Goal: Task Accomplishment & Management: Use online tool/utility

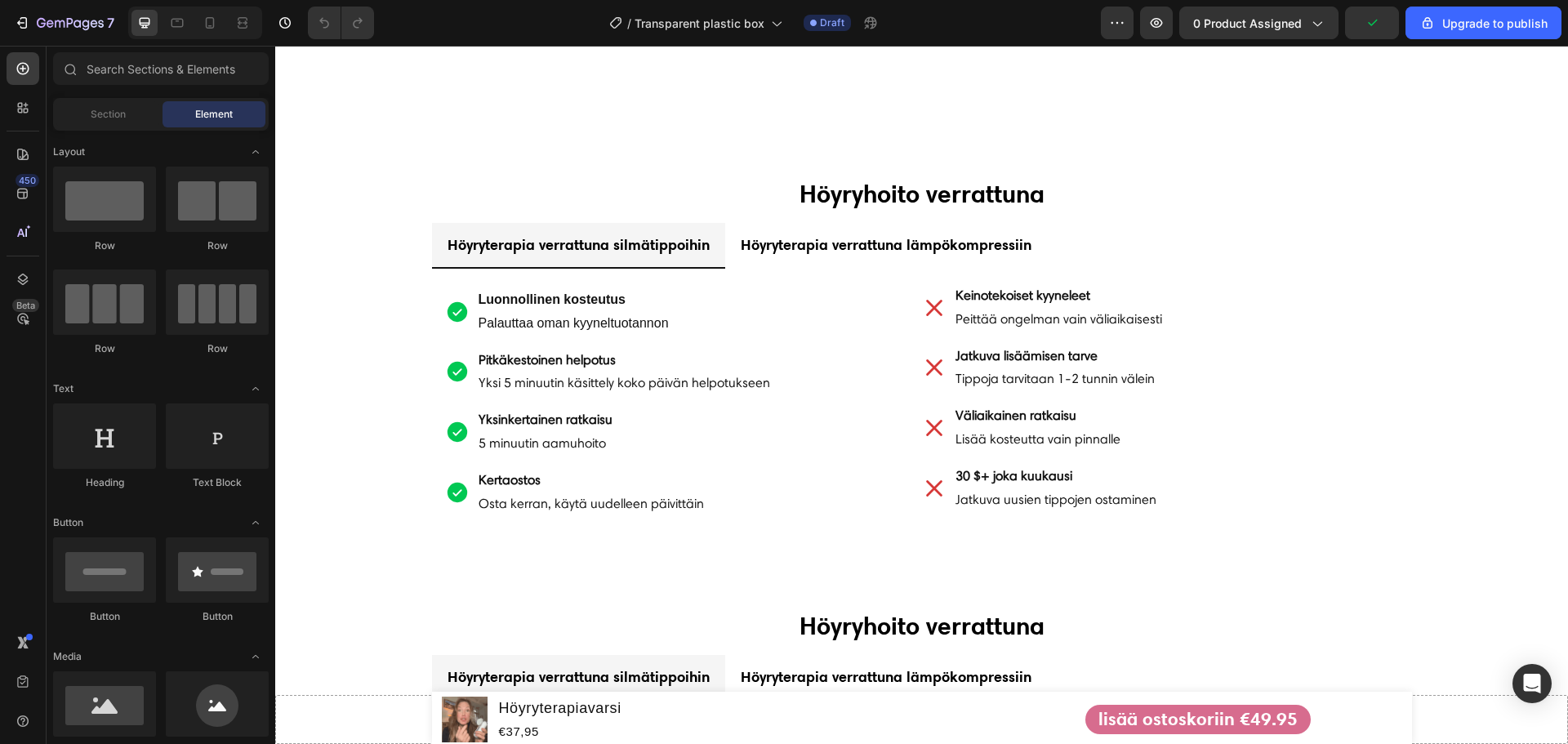
scroll to position [2694, 0]
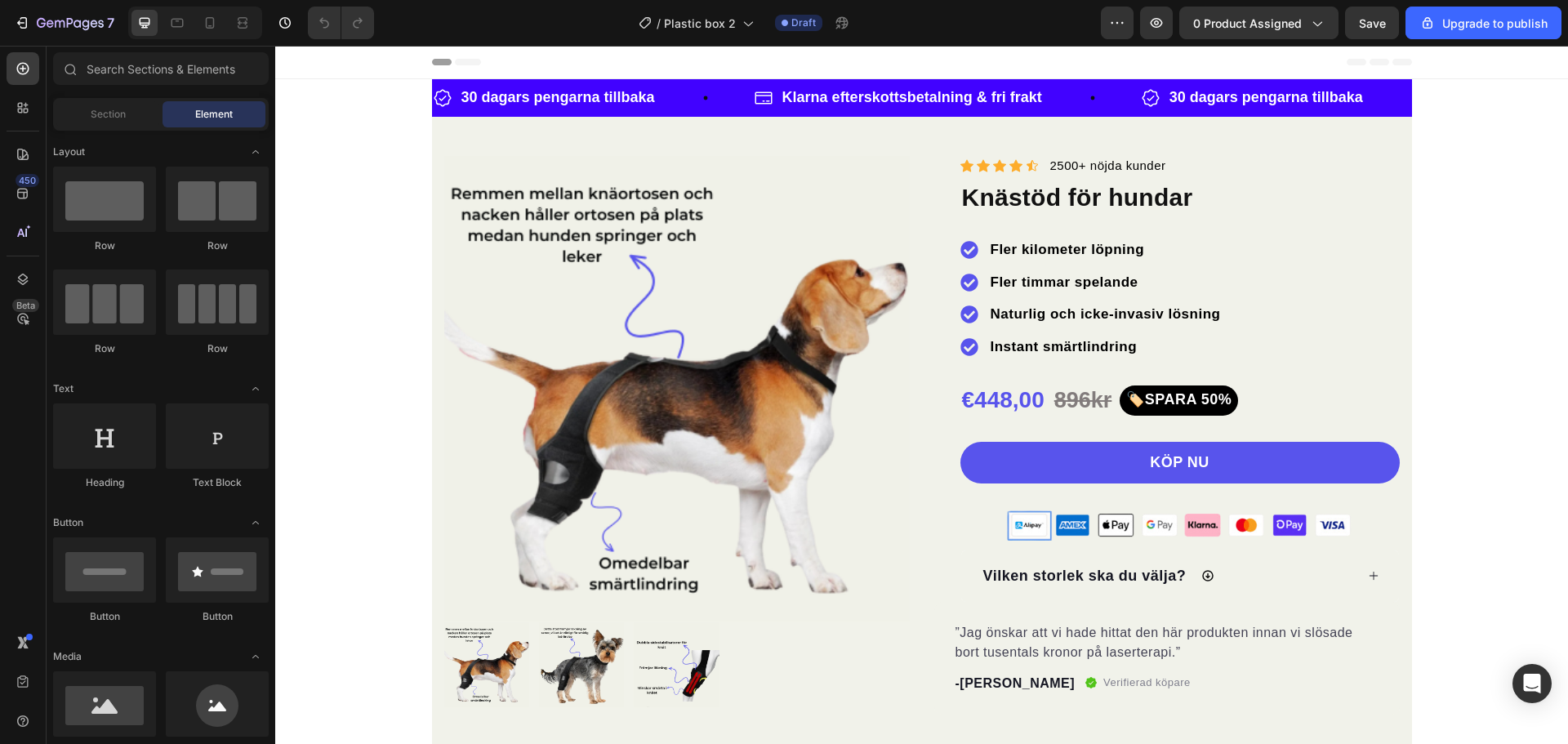
click at [654, 280] on img at bounding box center [678, 389] width 466 height 466
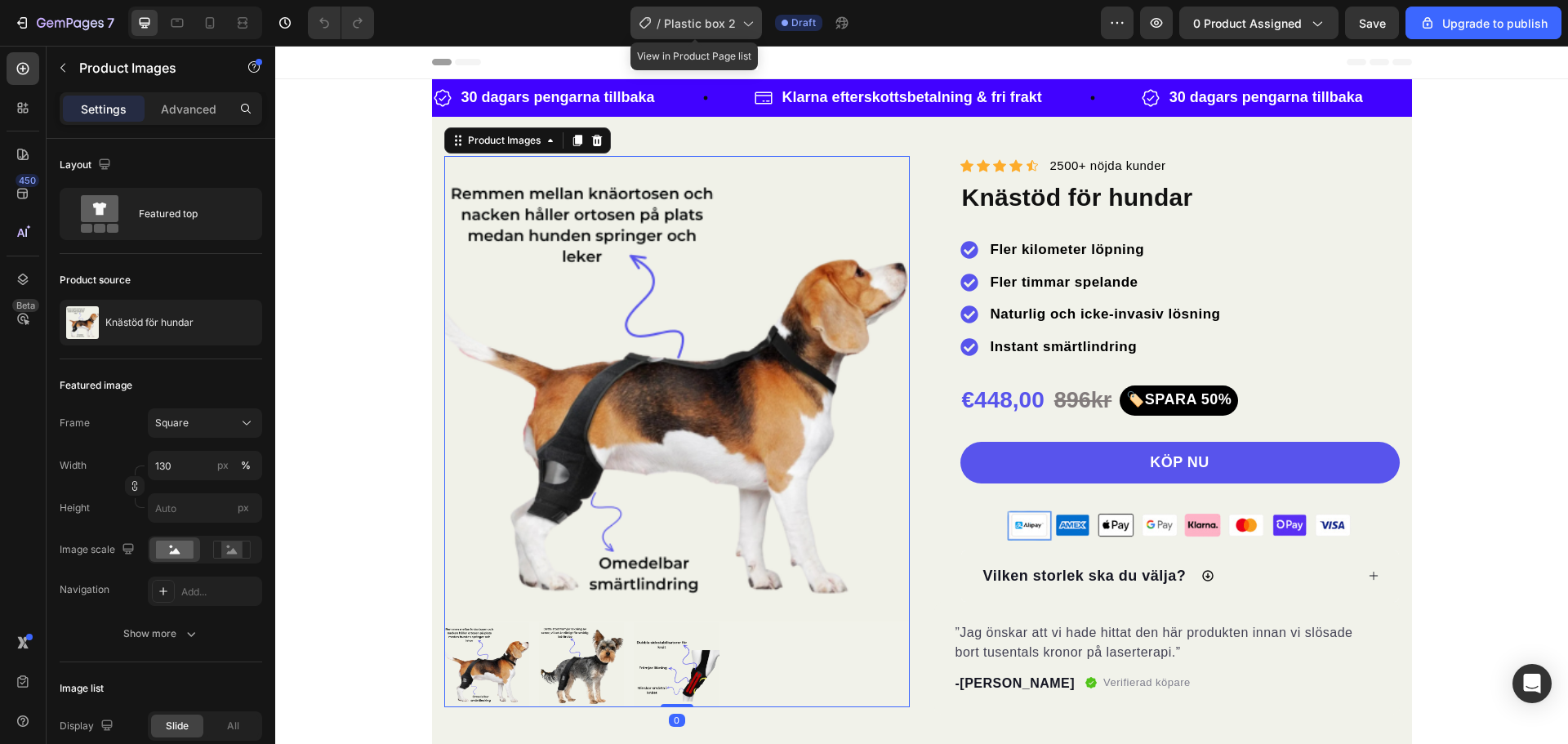
click at [716, 36] on div "/ Plastic box 2" at bounding box center [696, 22] width 131 height 33
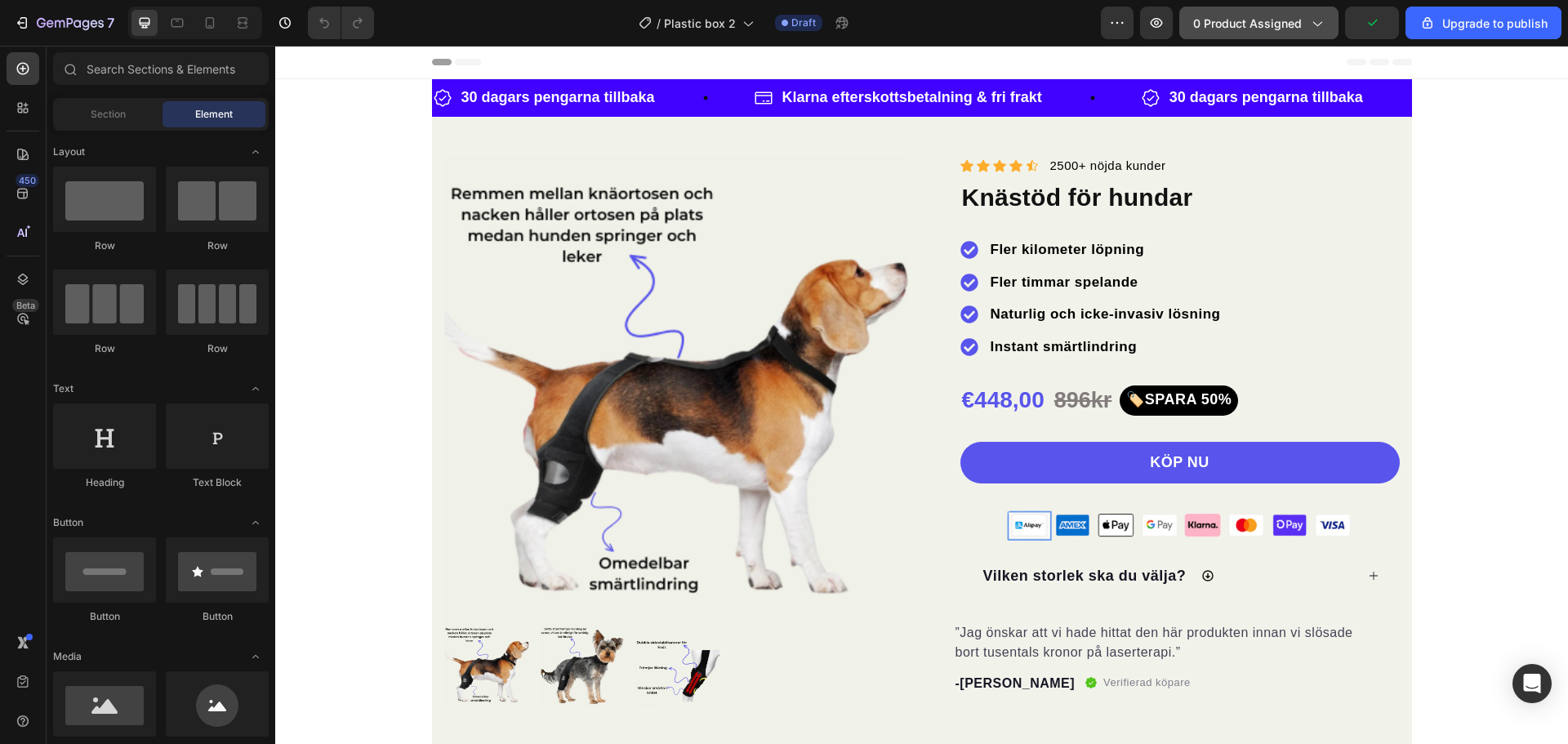
click at [1278, 26] on span "0 product assigned" at bounding box center [1247, 23] width 109 height 17
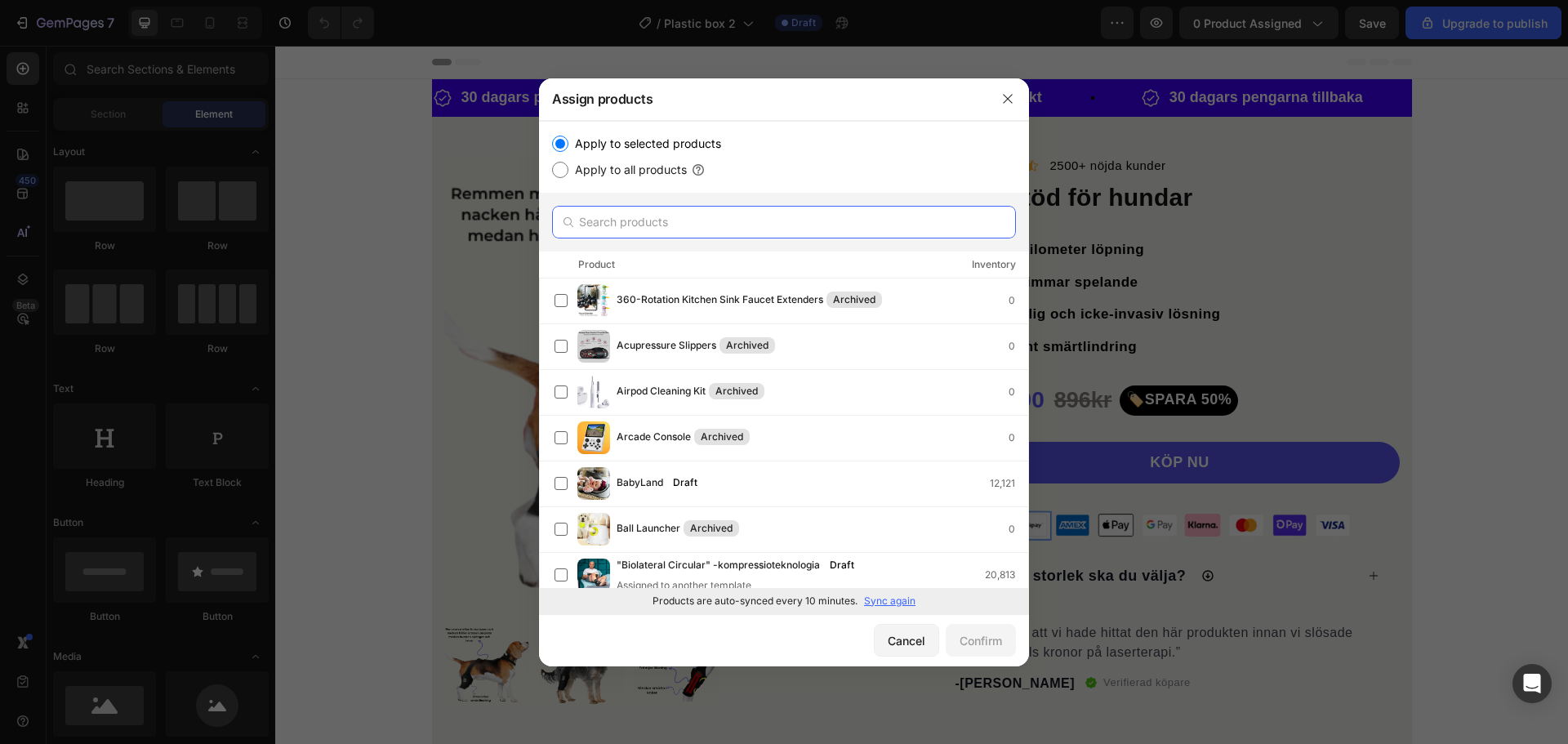
click at [652, 229] on input "text" at bounding box center [784, 221] width 464 height 33
click at [640, 174] on label "Apply to all products" at bounding box center [628, 170] width 119 height 19
click at [569, 174] on input "Apply to all products" at bounding box center [560, 170] width 16 height 16
radio input "true"
click at [633, 145] on label "Apply to selected products" at bounding box center [645, 143] width 152 height 19
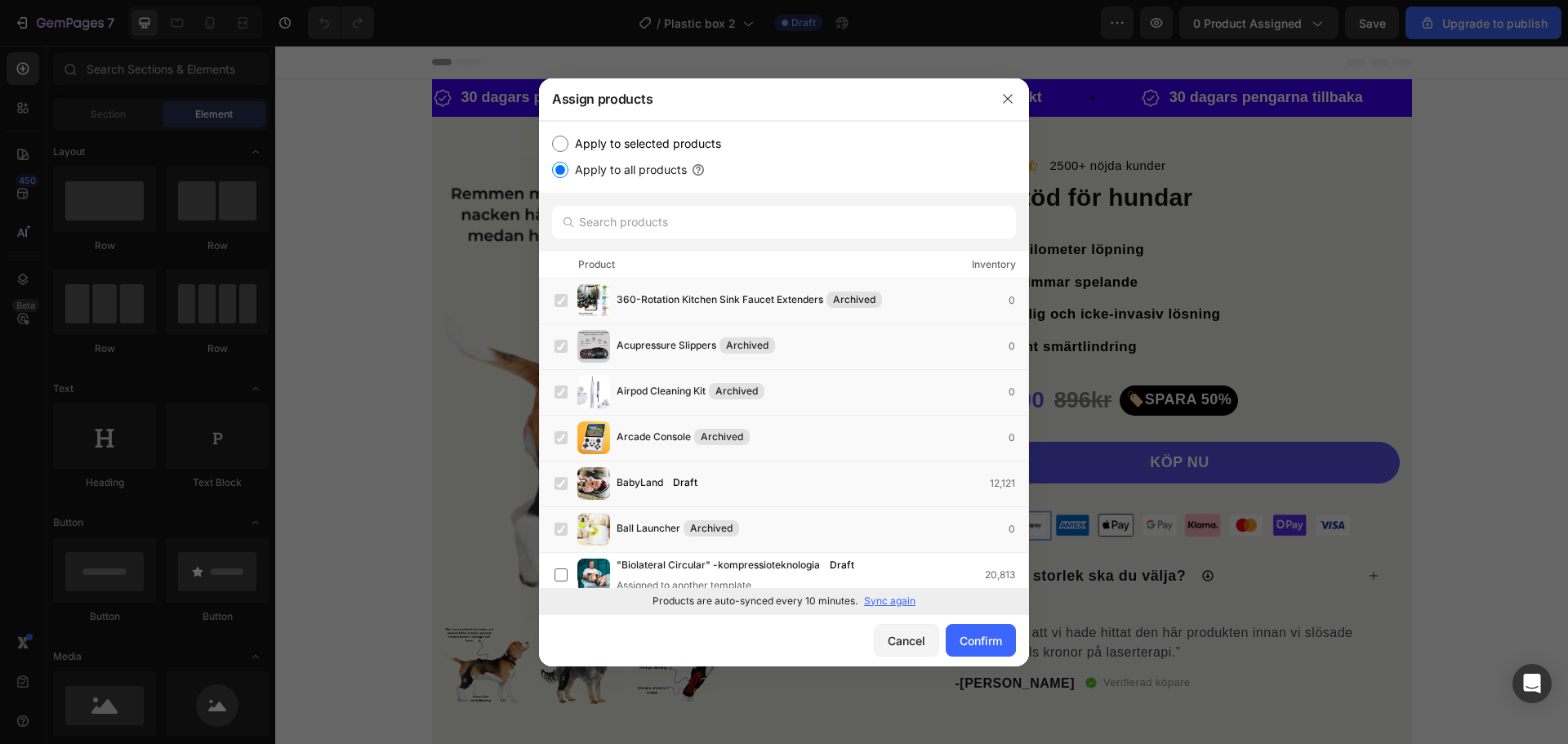
click at [569, 145] on input "Apply to selected products" at bounding box center [560, 143] width 16 height 16
radio input "true"
click at [610, 212] on input "text" at bounding box center [784, 221] width 464 height 33
paste input "Refrigerator Storage Multifunctional Kitchen Fruit And Vegetable Sealed Box"
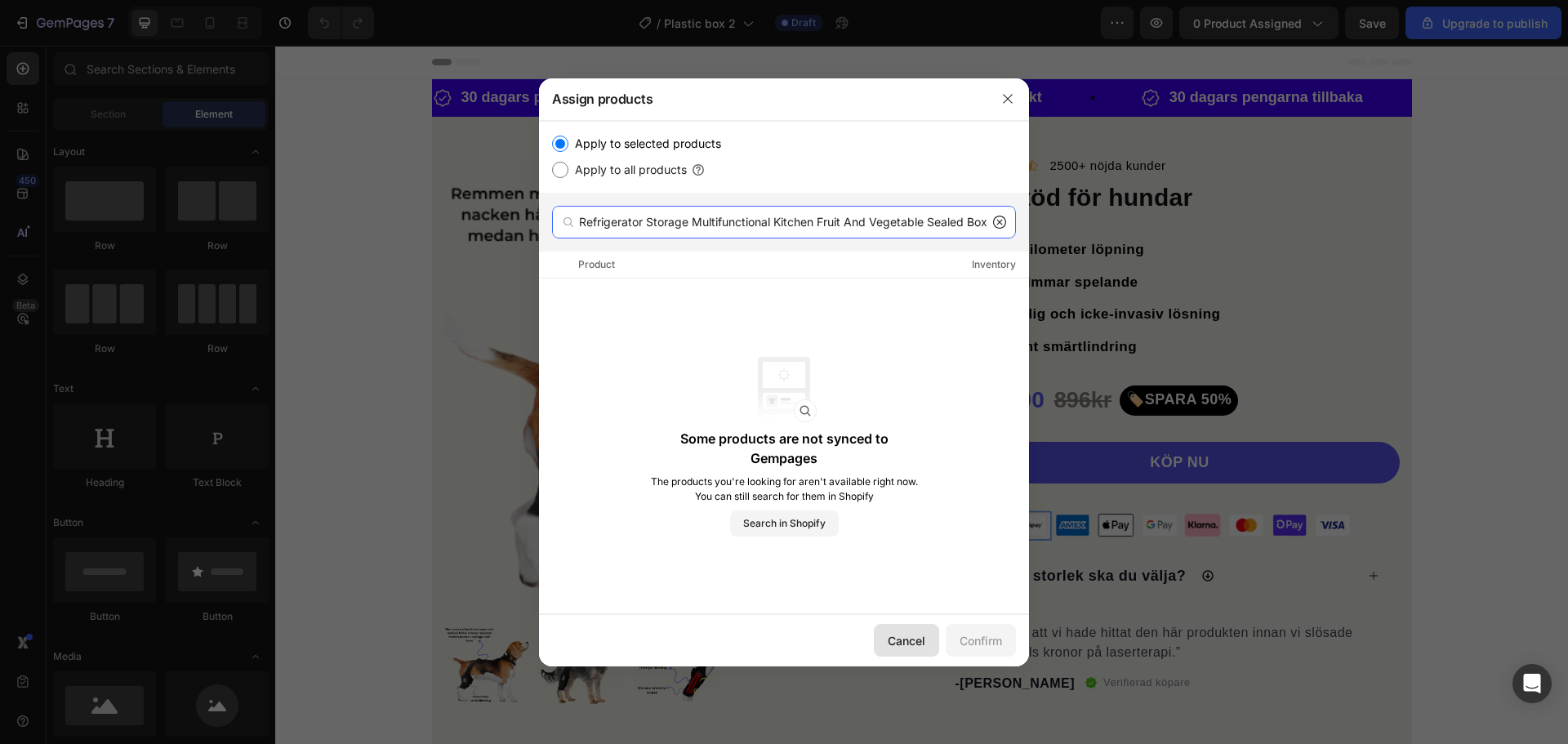
type input "Refrigerator Storage Multifunctional Kitchen Fruit And Vegetable Sealed Box"
click at [907, 634] on div "Cancel" at bounding box center [906, 640] width 37 height 17
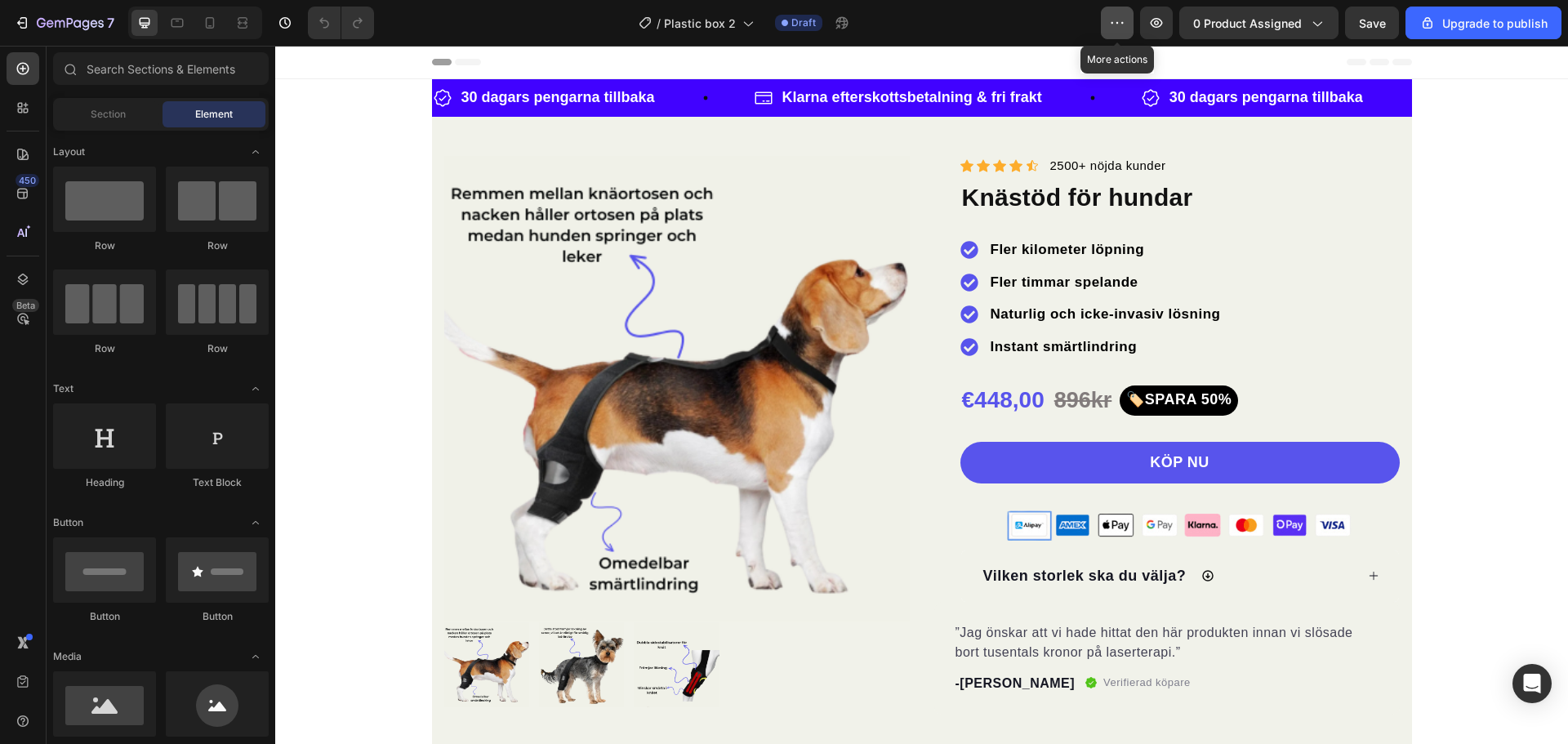
click at [1117, 23] on icon "button" at bounding box center [1117, 23] width 16 height 16
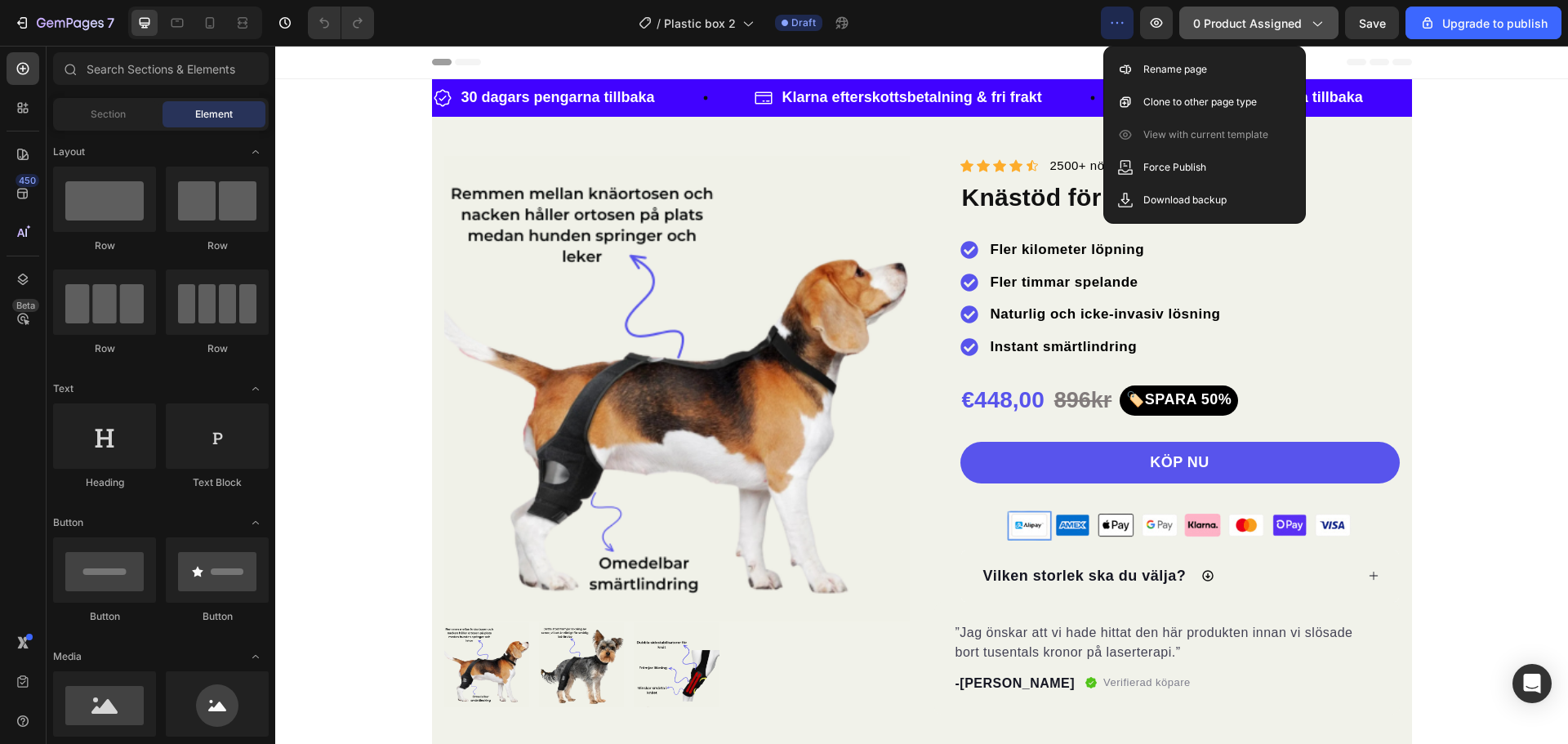
click at [1286, 20] on span "0 product assigned" at bounding box center [1247, 23] width 109 height 17
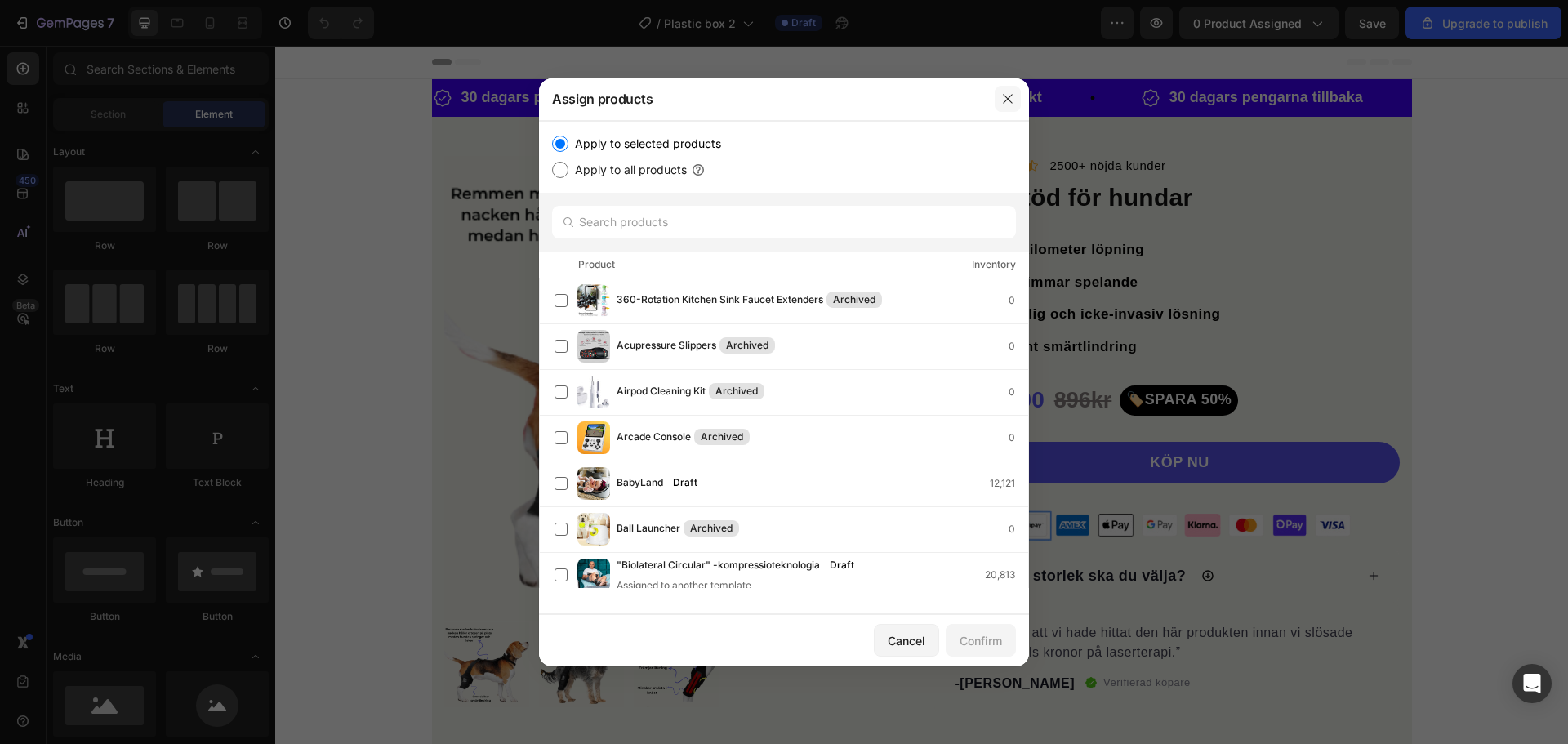
click at [1009, 102] on icon "button" at bounding box center [1007, 98] width 13 height 13
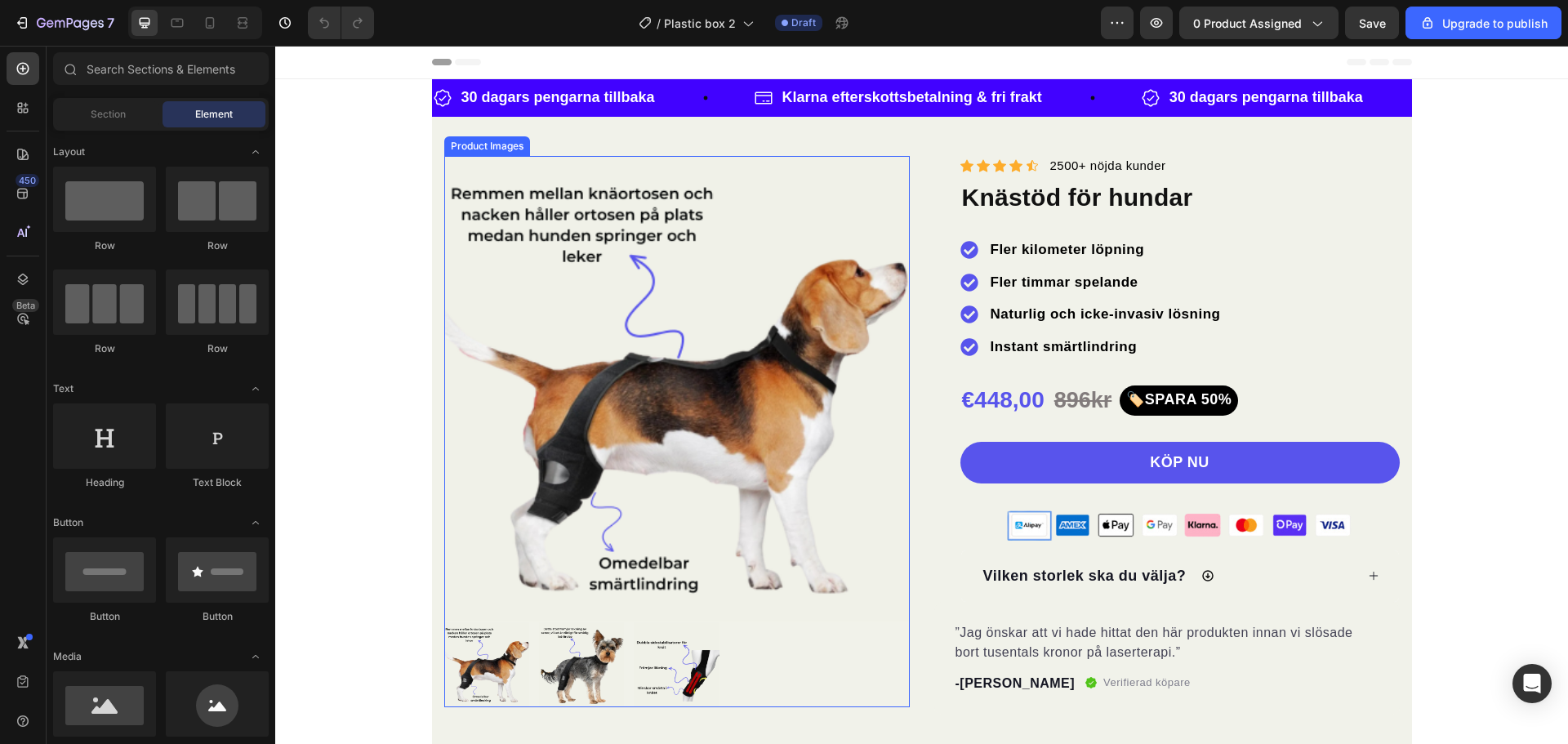
click at [715, 244] on img at bounding box center [678, 389] width 466 height 466
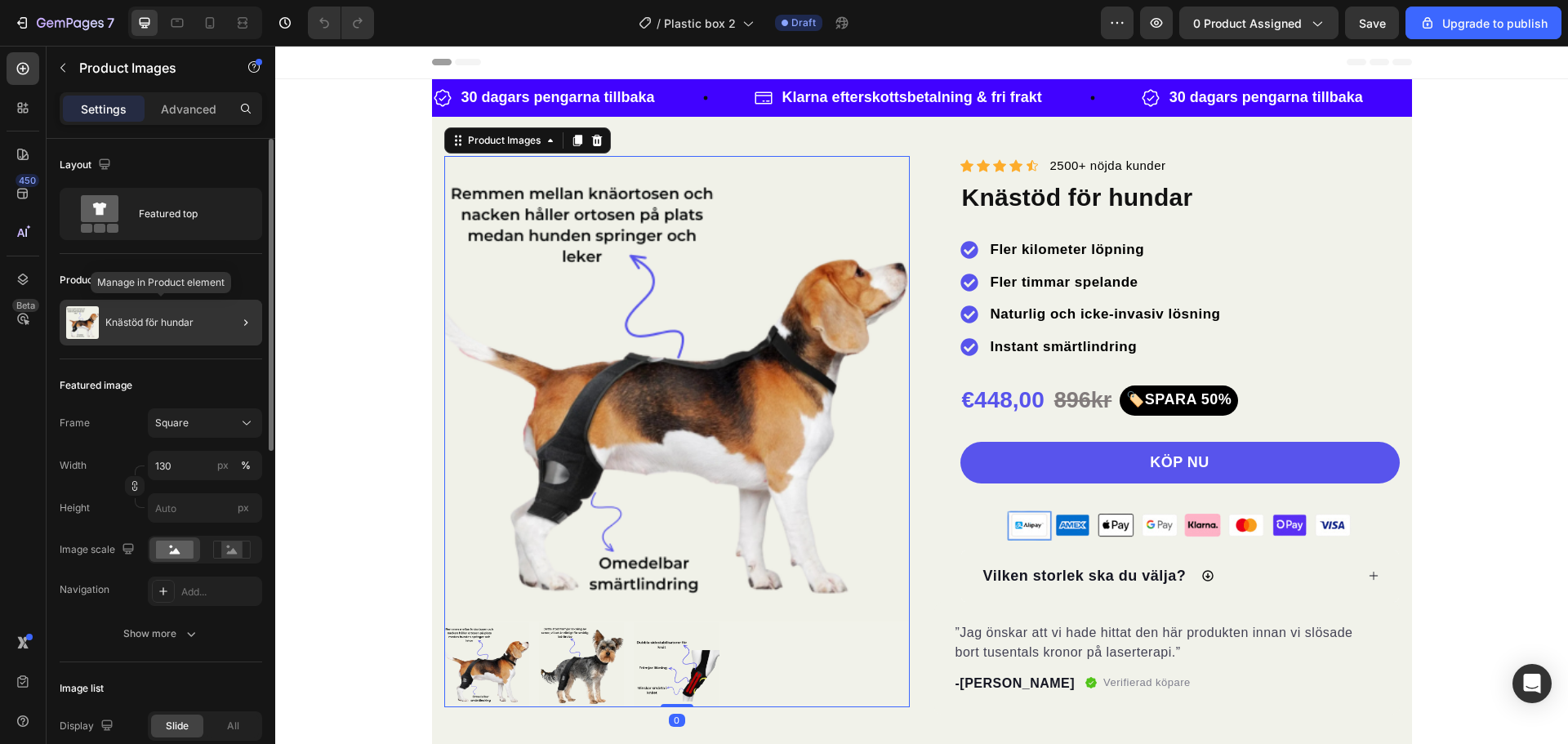
click at [214, 323] on div "Knästöd för hundar" at bounding box center [160, 322] width 203 height 46
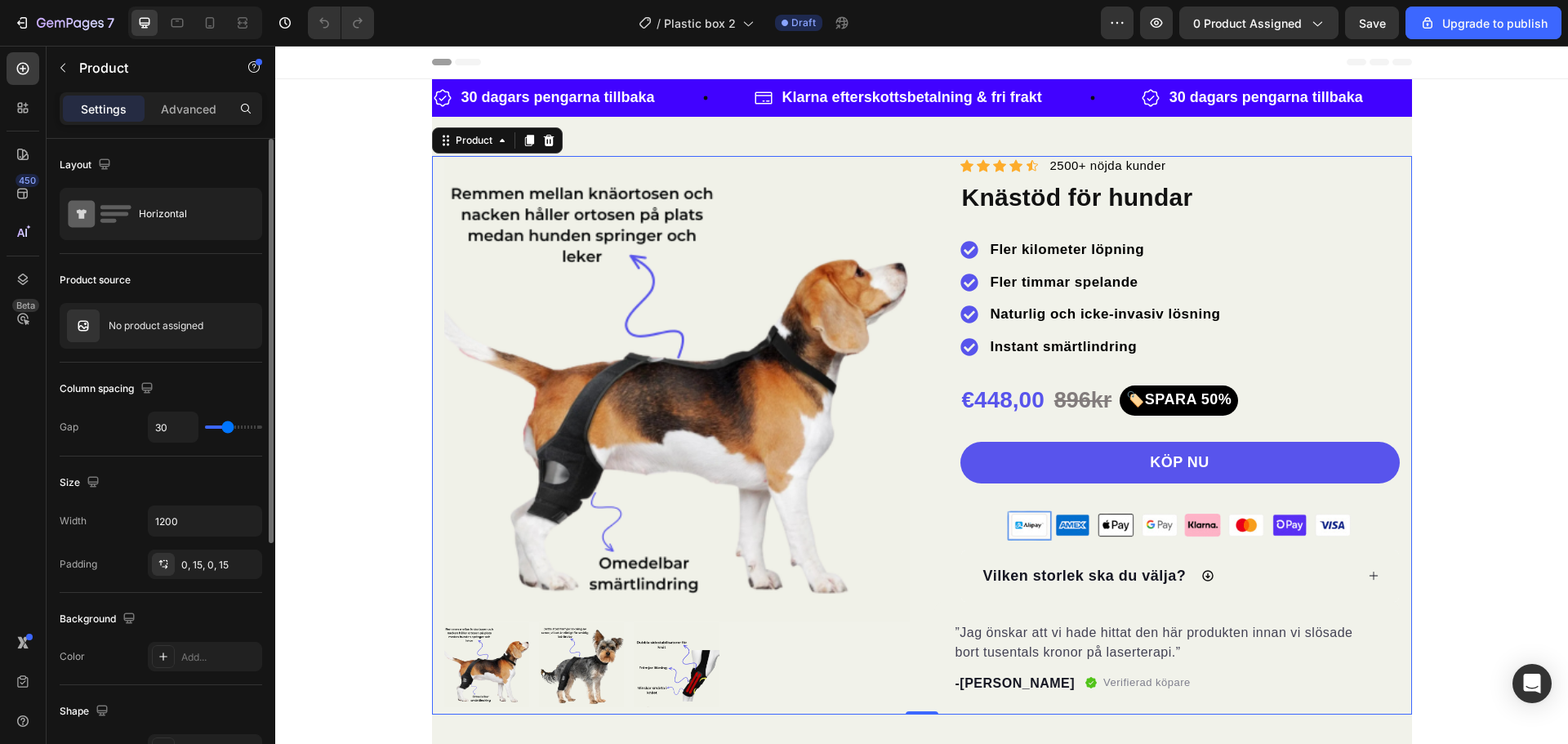
click at [524, 147] on div at bounding box center [529, 141] width 19 height 19
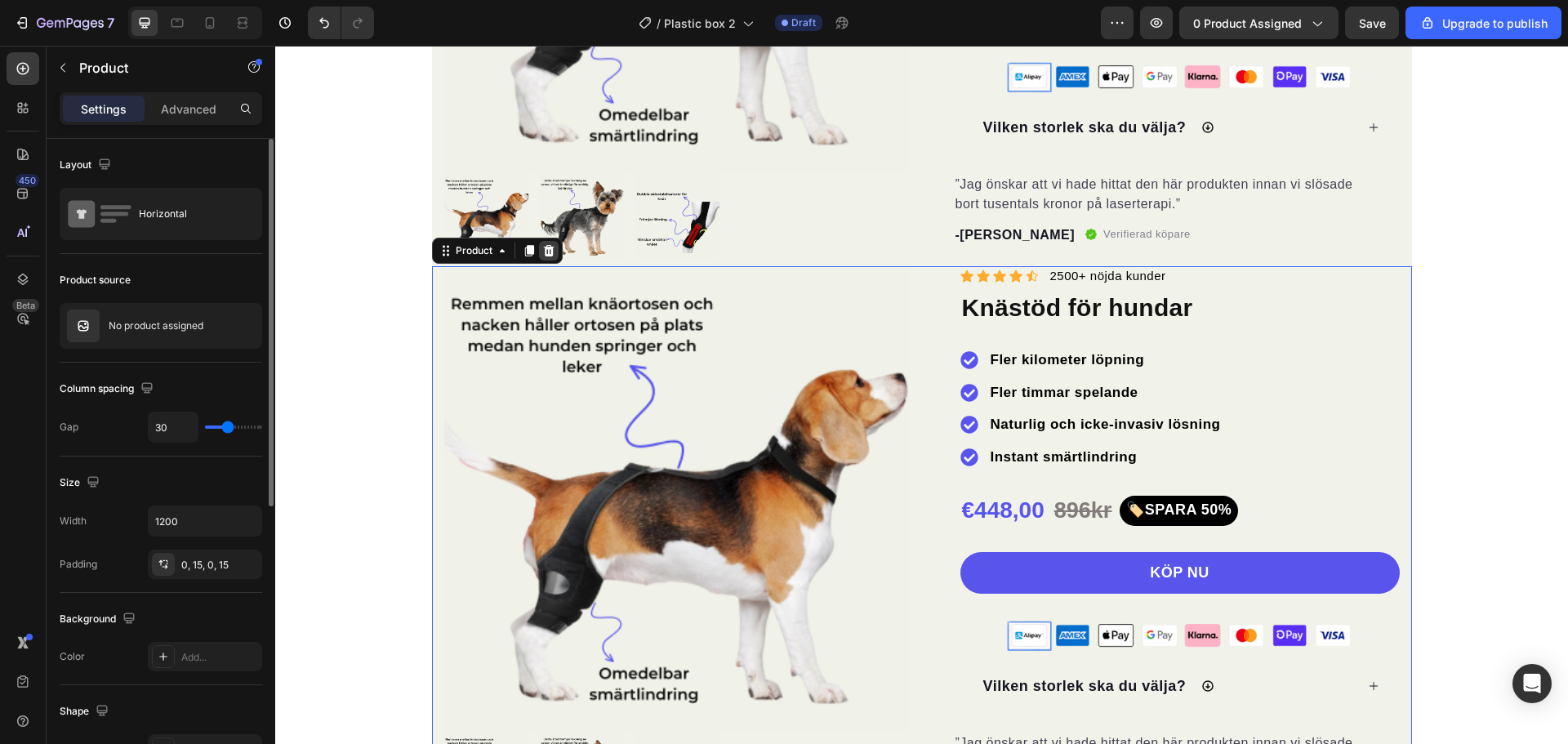
click at [543, 245] on icon at bounding box center [548, 251] width 11 height 12
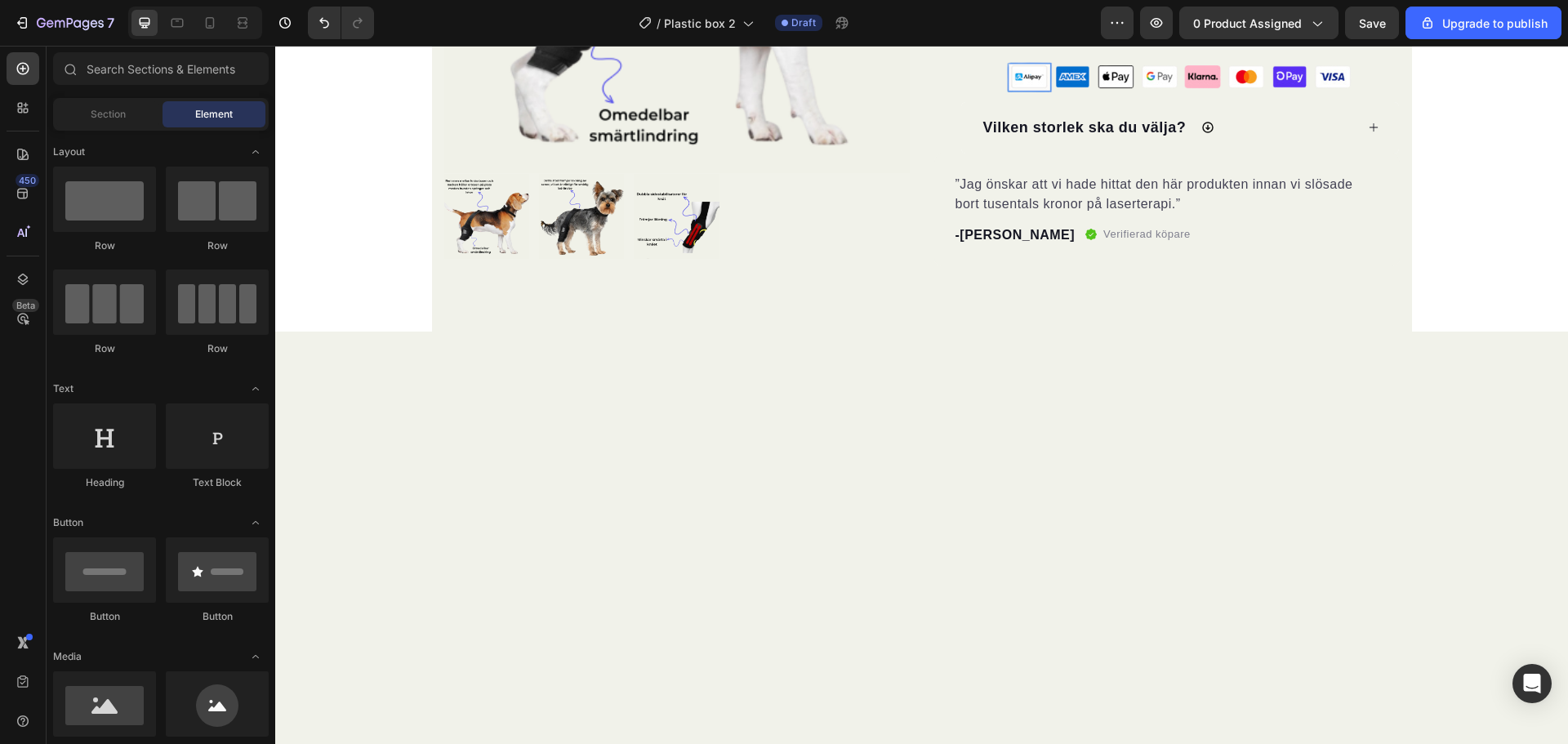
scroll to position [285, 0]
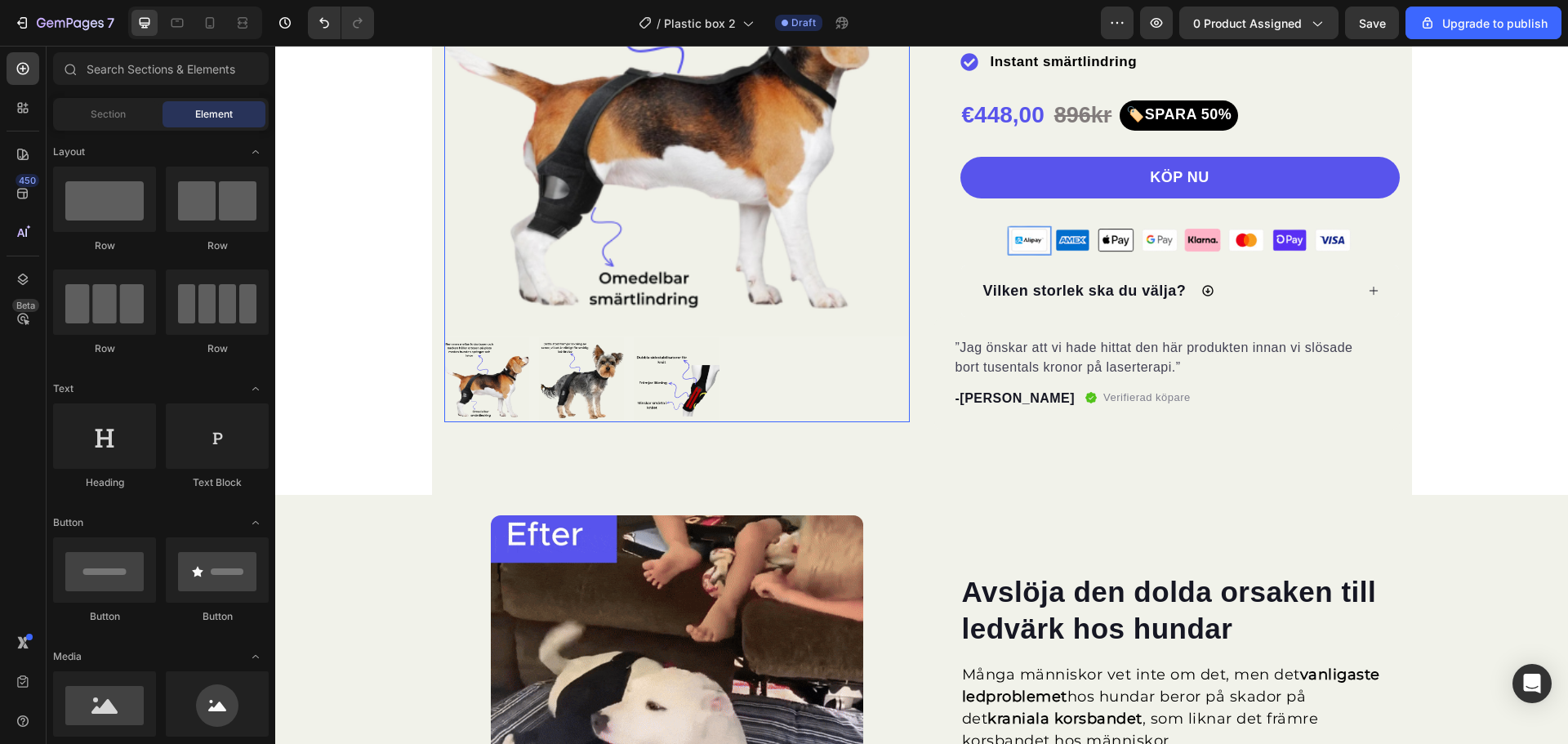
click at [643, 268] on img at bounding box center [678, 104] width 466 height 466
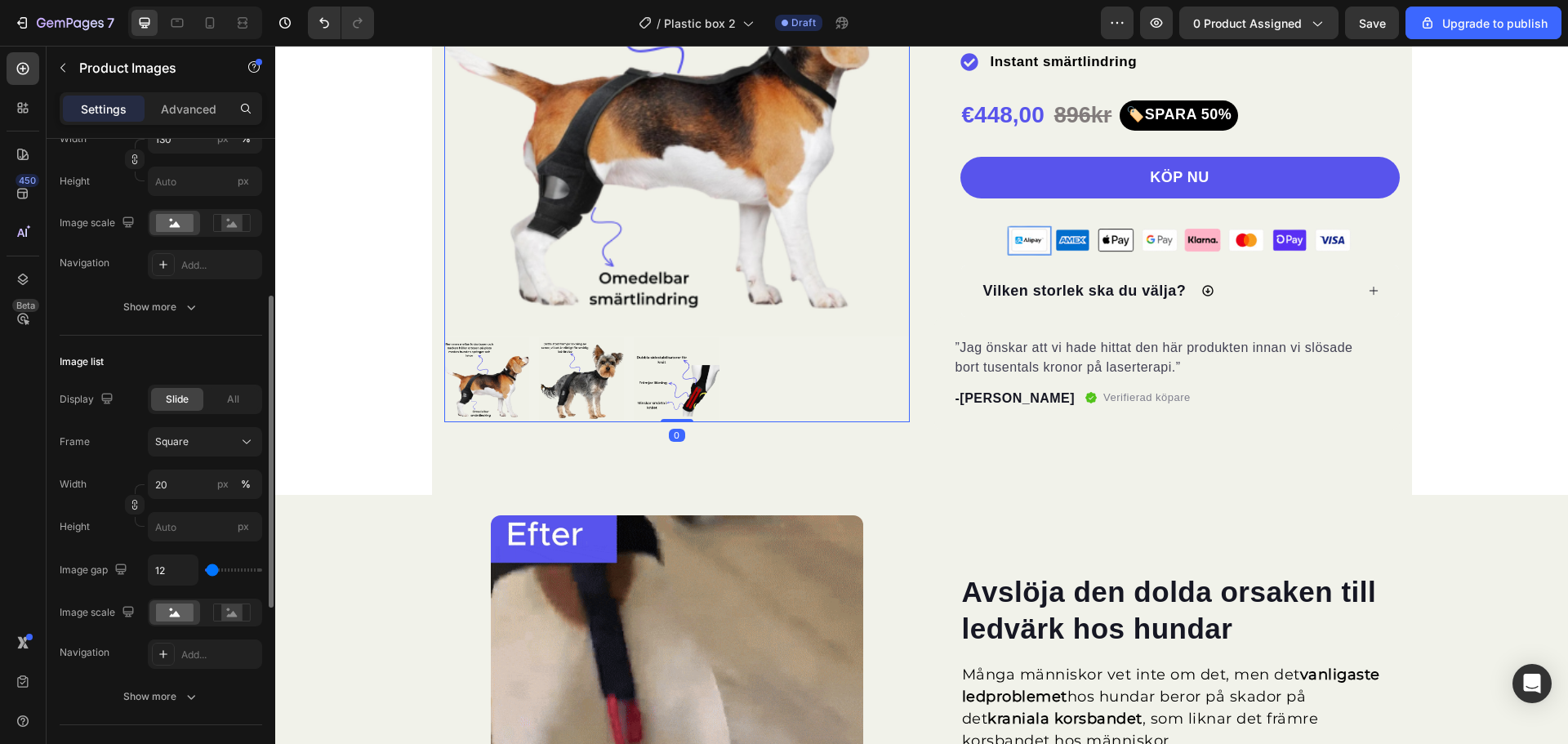
scroll to position [0, 0]
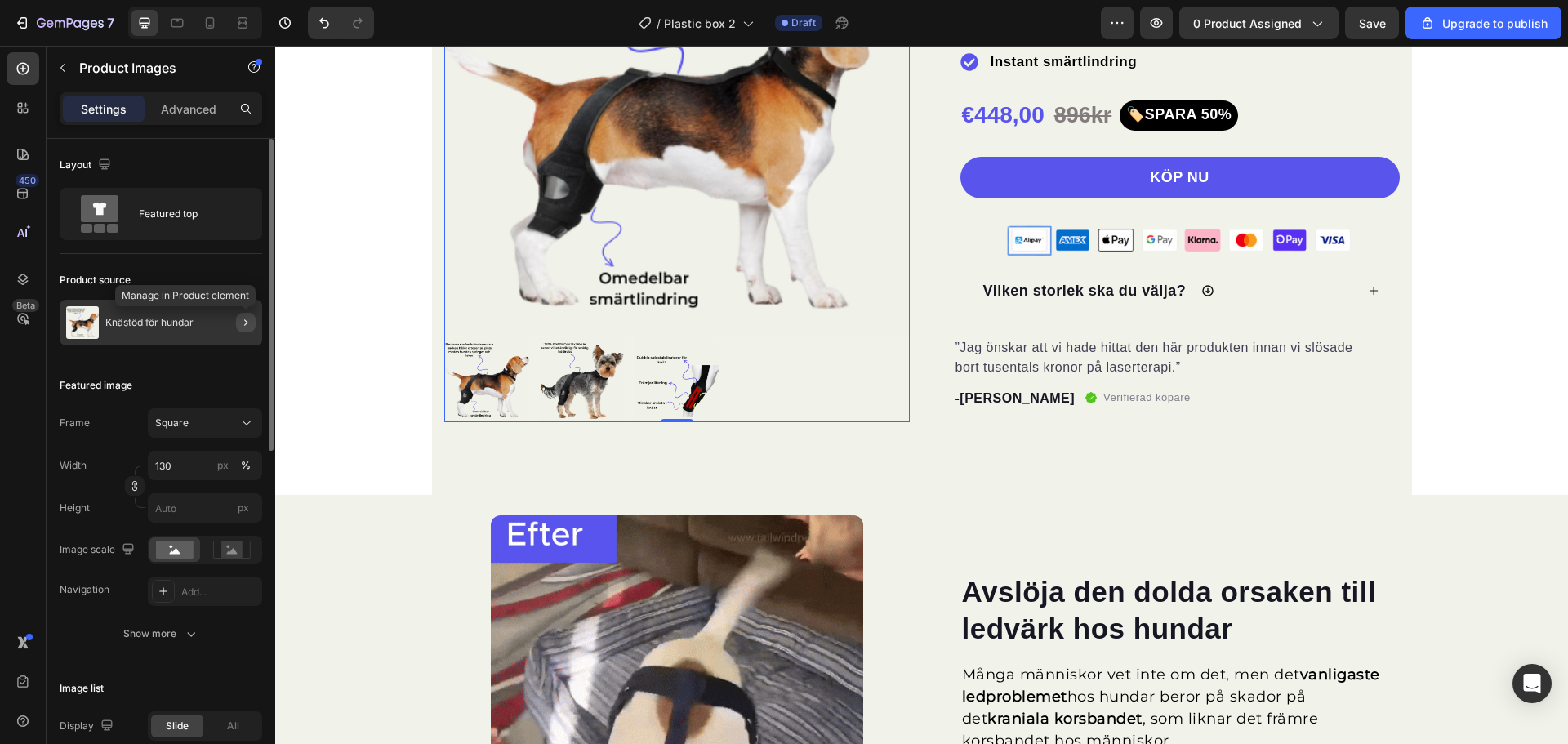
click at [253, 329] on button "button" at bounding box center [245, 322] width 19 height 19
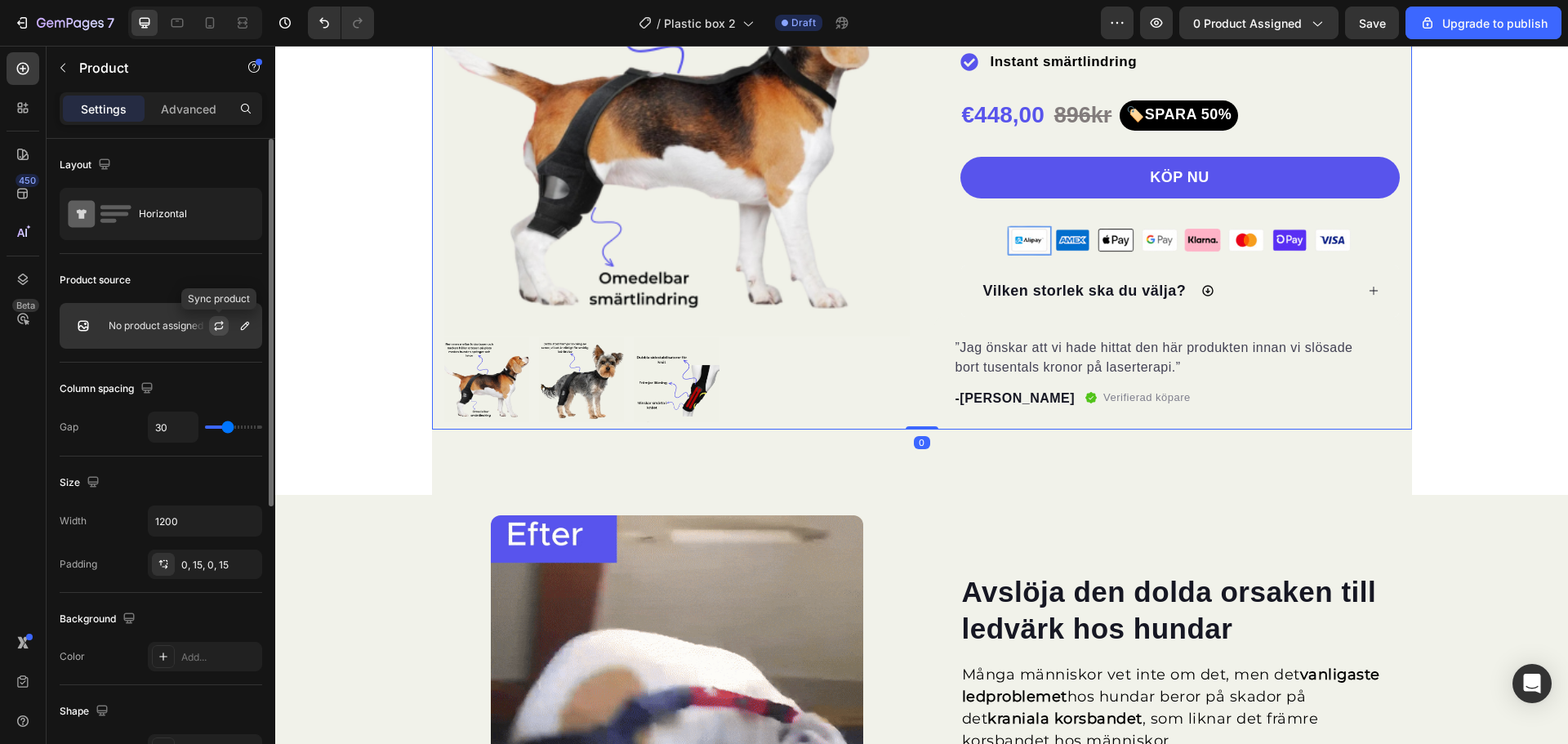
click at [216, 327] on icon "button" at bounding box center [219, 325] width 13 height 13
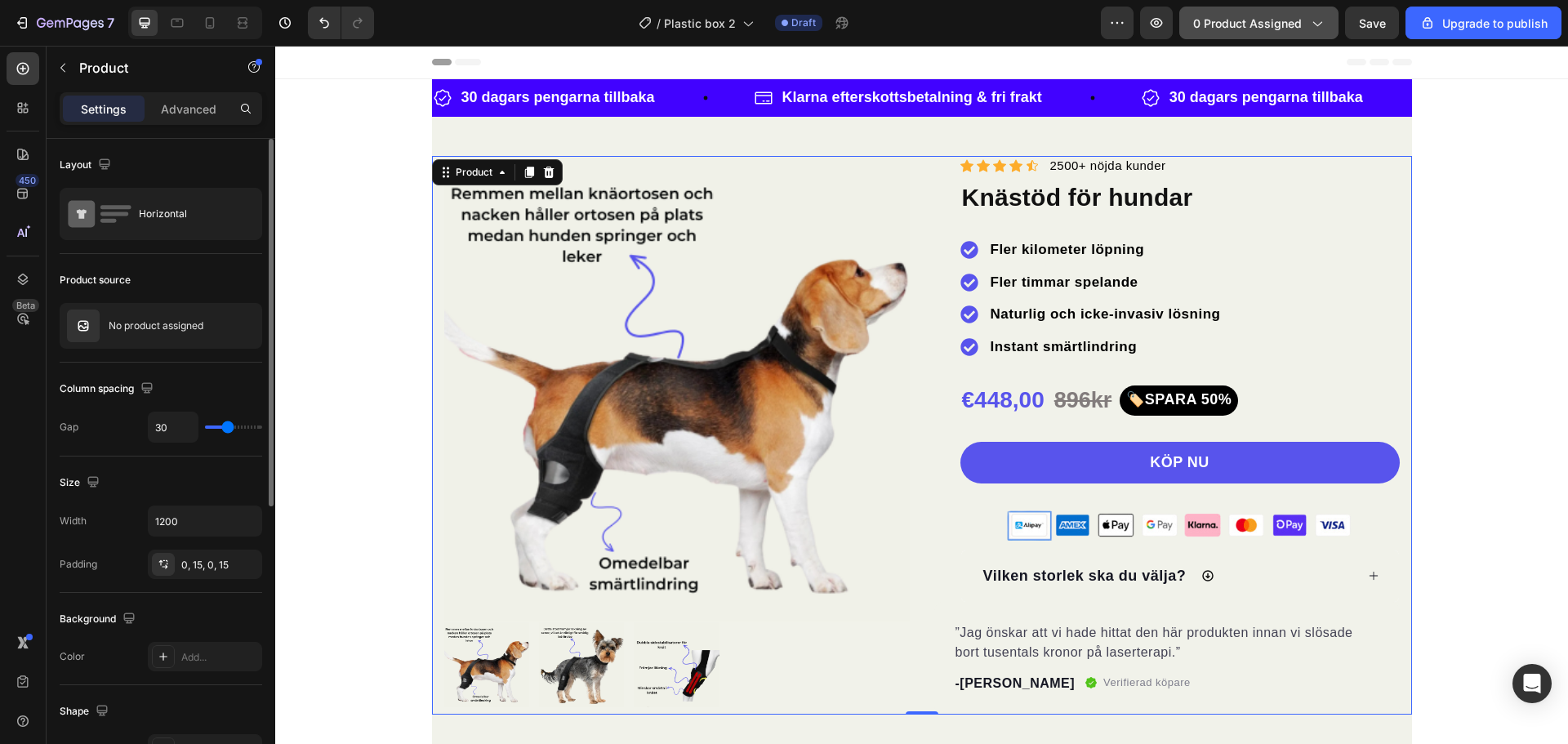
click at [1252, 16] on span "0 product assigned" at bounding box center [1247, 23] width 109 height 17
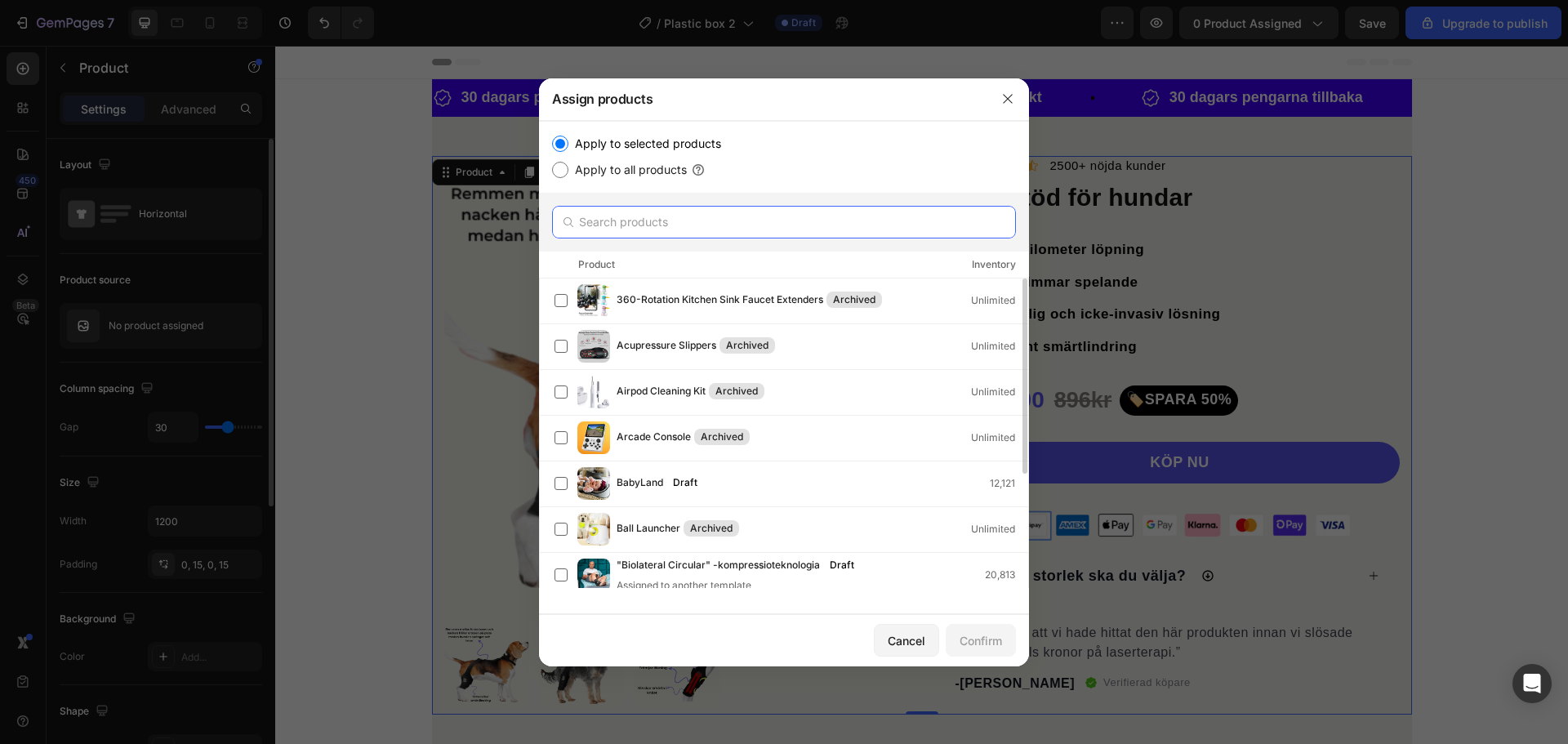
click at [691, 217] on input "text" at bounding box center [784, 221] width 464 height 33
paste input "Refrigerator Storage Multifunctional Kitchen Fruit And Vegetable Sealed Box"
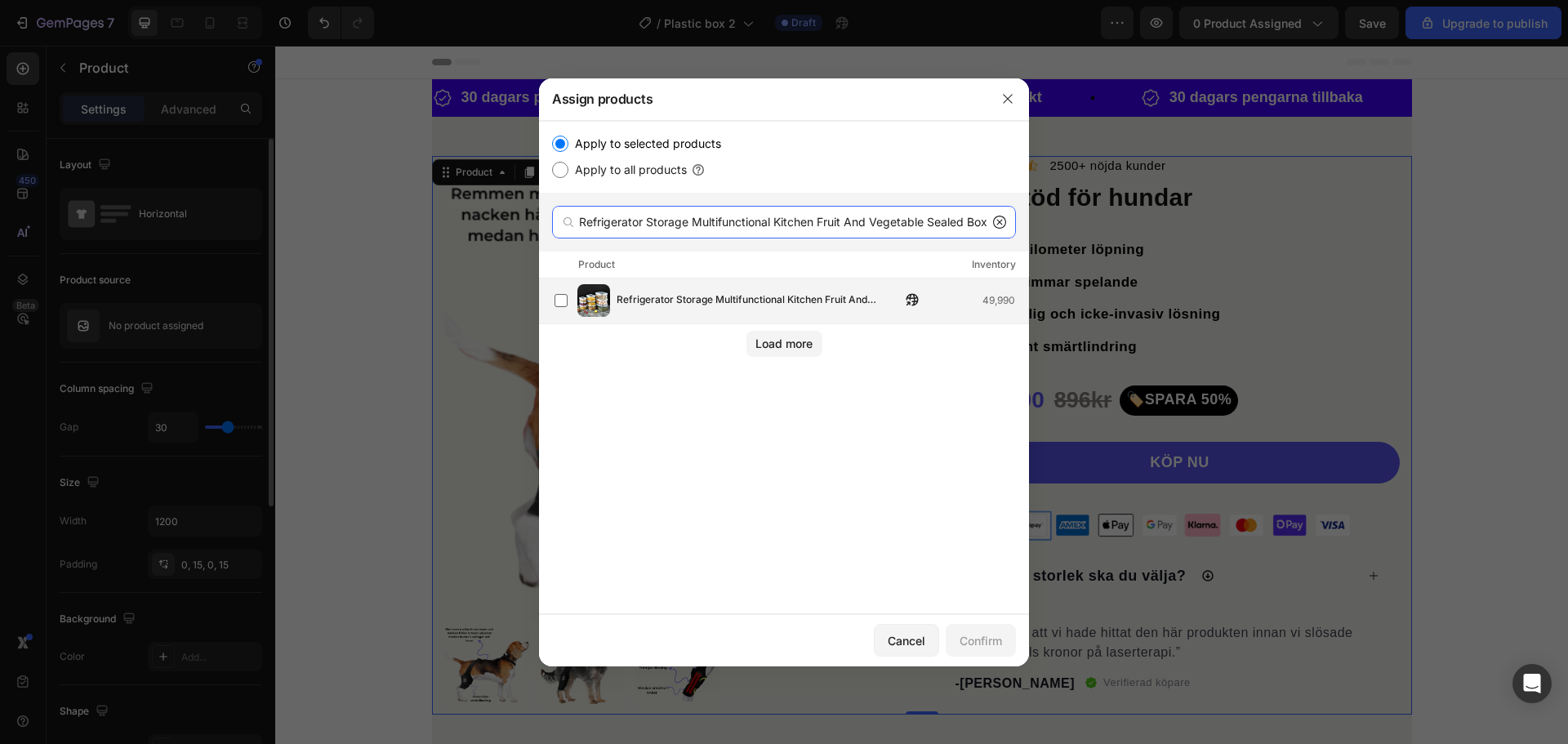
type input "Refrigerator Storage Multifunctional Kitchen Fruit And Vegetable Sealed Box"
click at [736, 302] on span "Refrigerator Storage Multifunctional Kitchen Fruit And Vegetable Sealed Box" at bounding box center [758, 300] width 284 height 18
click at [968, 639] on div "Confirm" at bounding box center [981, 640] width 43 height 17
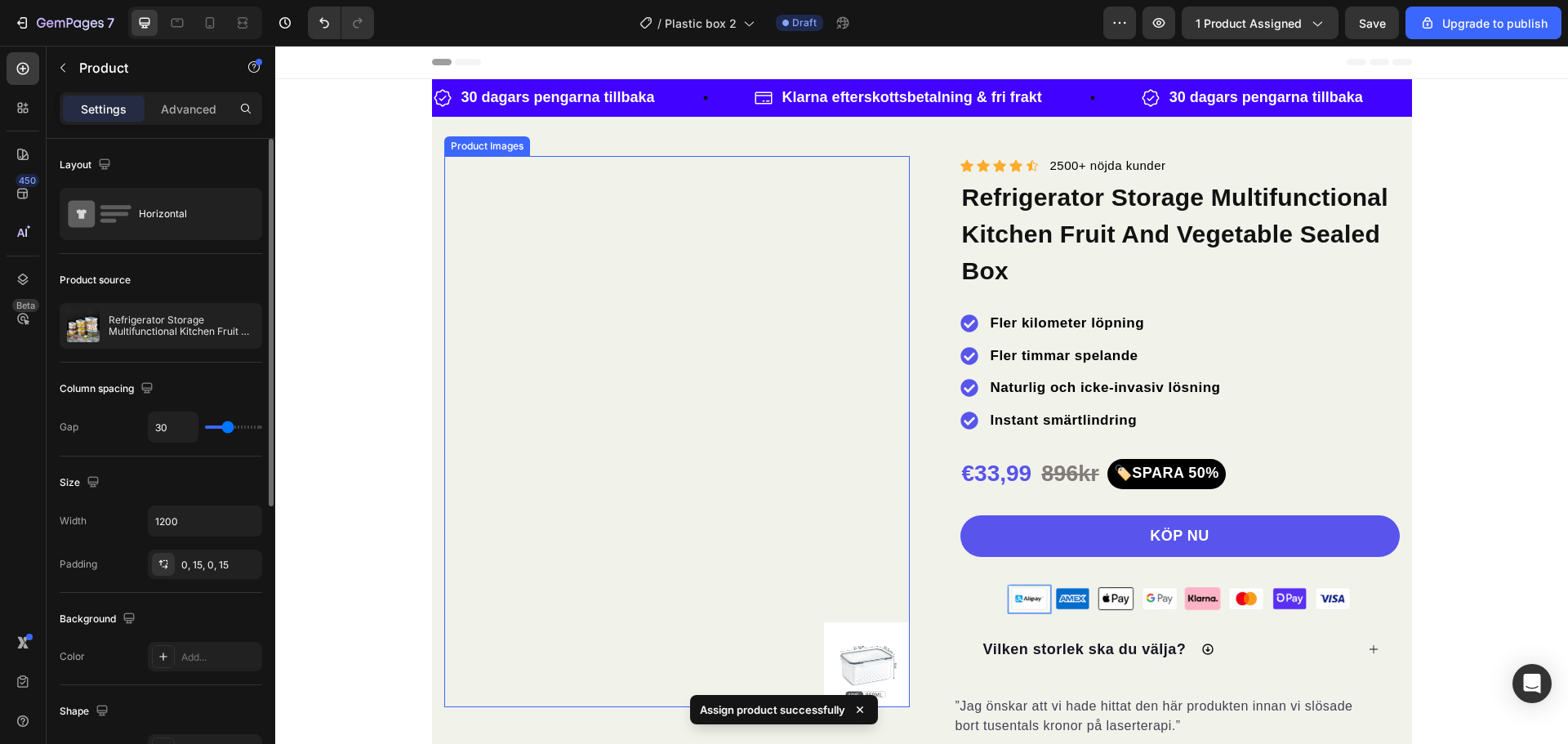
click at [543, 346] on img at bounding box center [678, 389] width 466 height 466
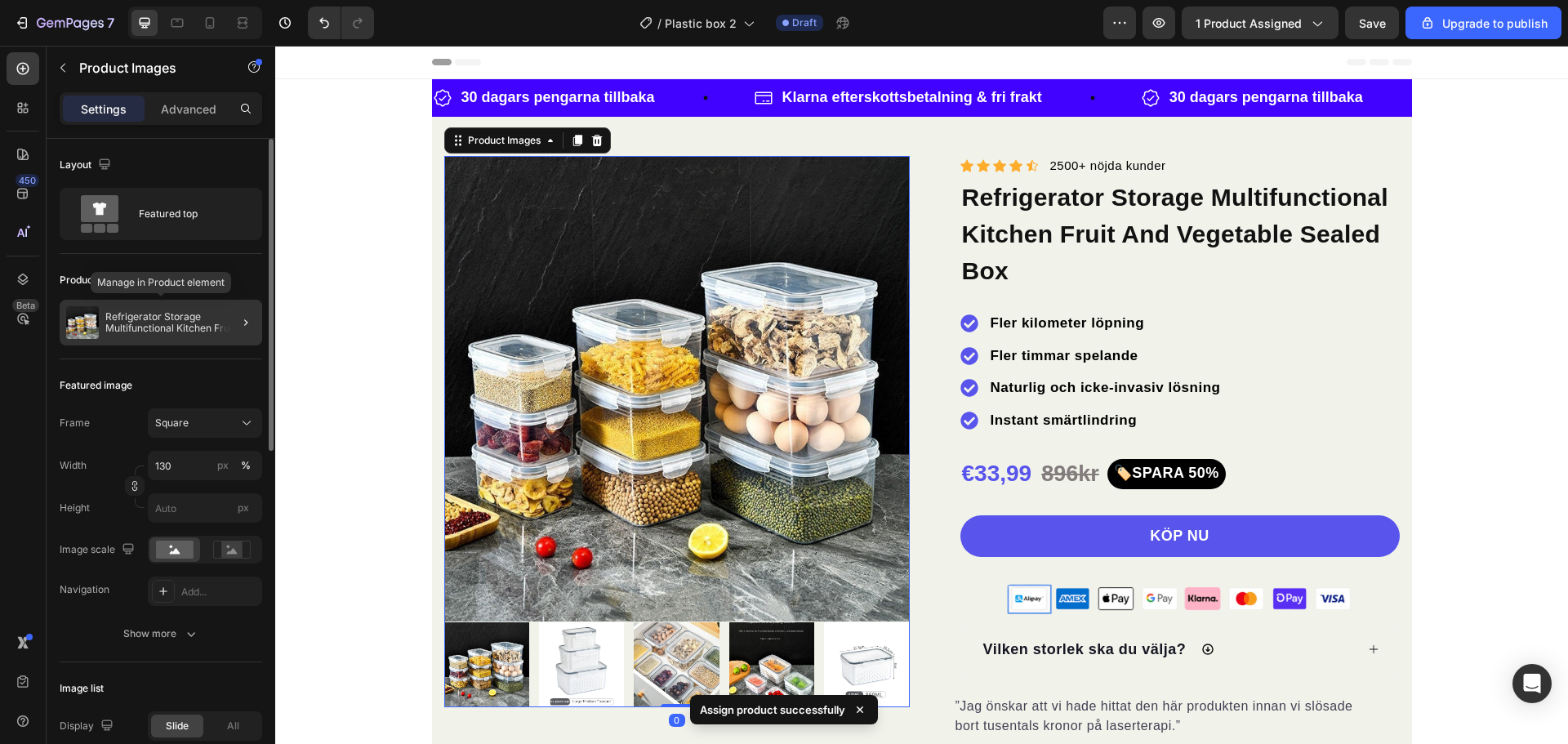
click at [183, 321] on p "Refrigerator Storage Multifunctional Kitchen Fruit And Vegetable Sealed Box" at bounding box center [181, 322] width 151 height 23
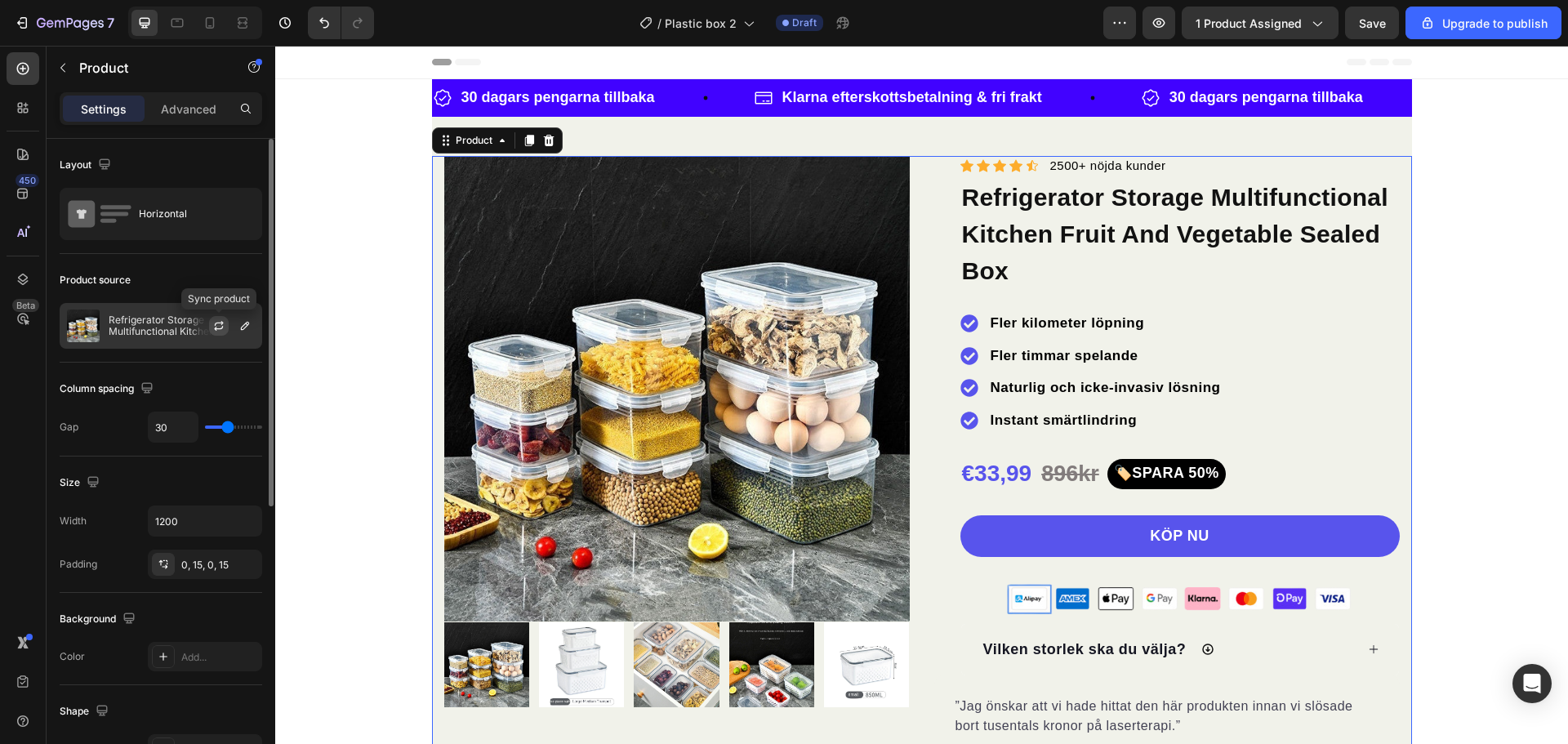
click at [225, 322] on icon "button" at bounding box center [219, 325] width 13 height 13
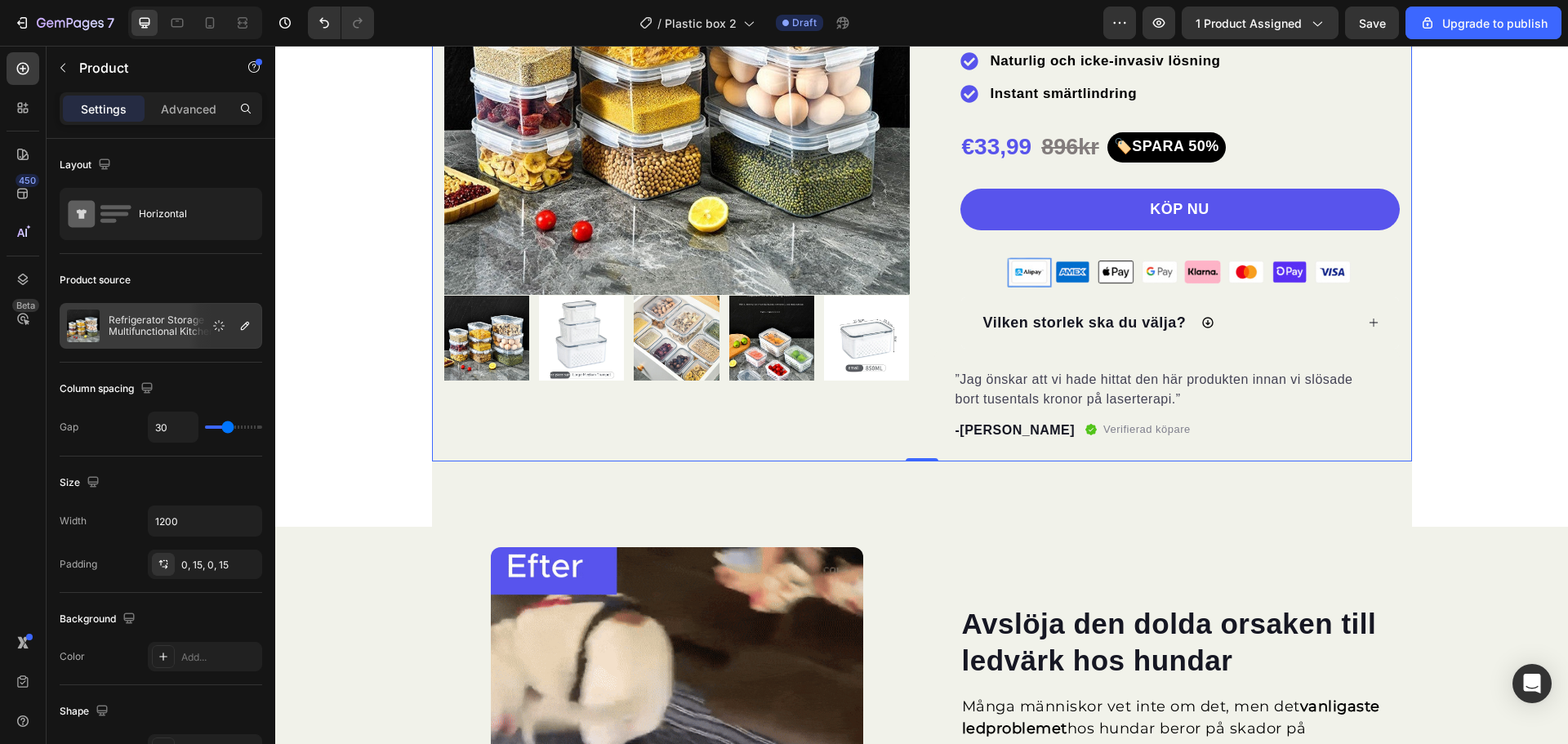
scroll to position [81, 0]
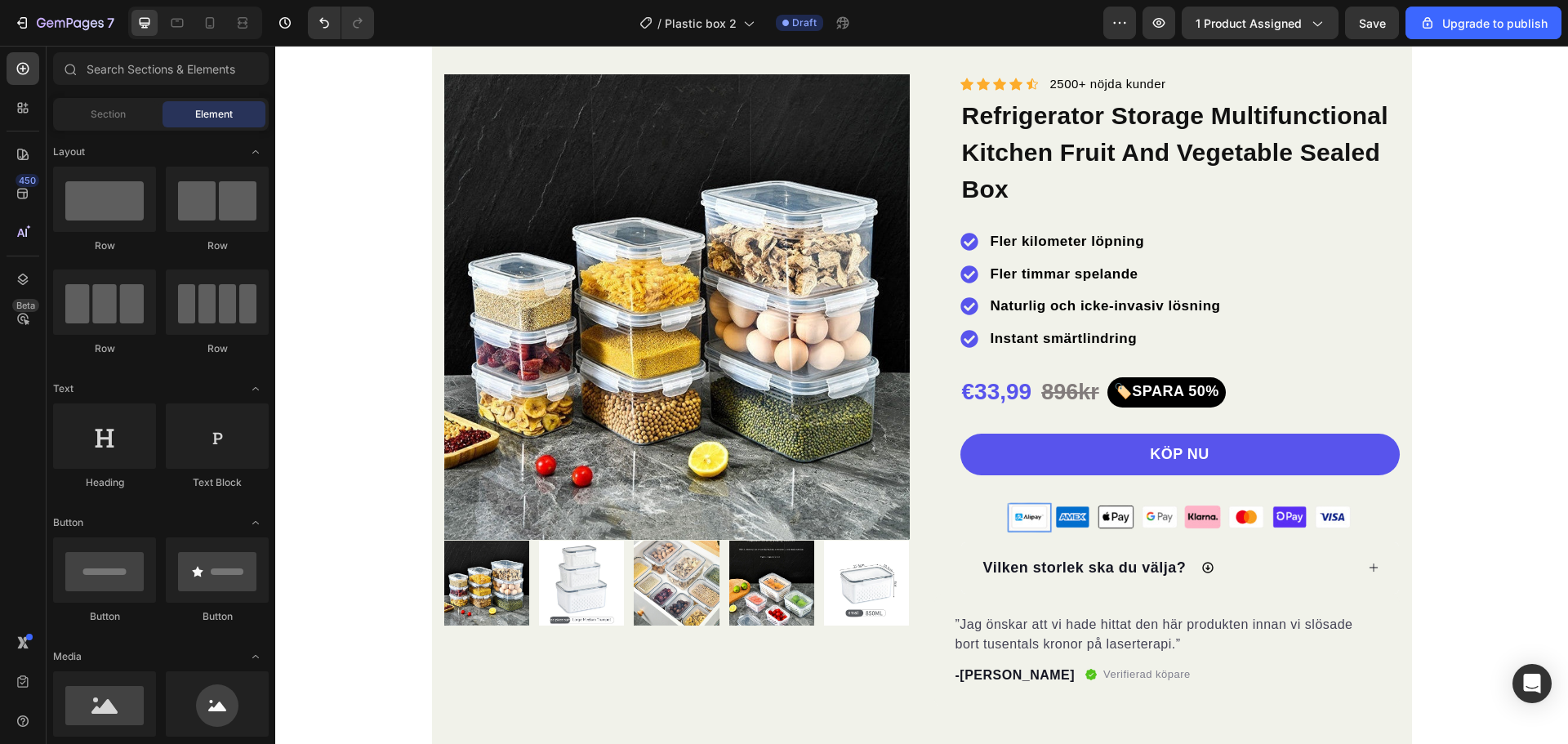
scroll to position [0, 0]
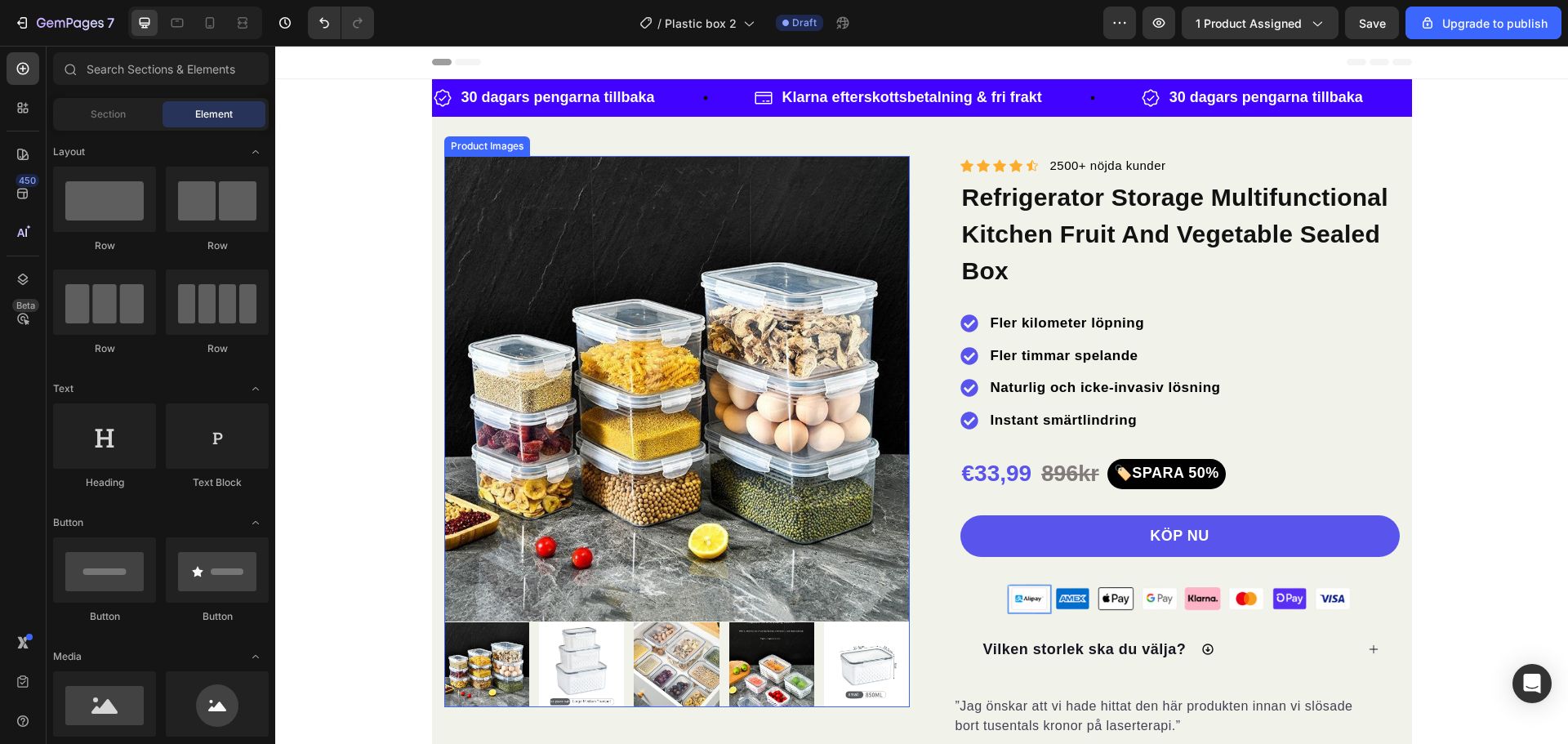
click at [629, 308] on img at bounding box center [678, 389] width 466 height 466
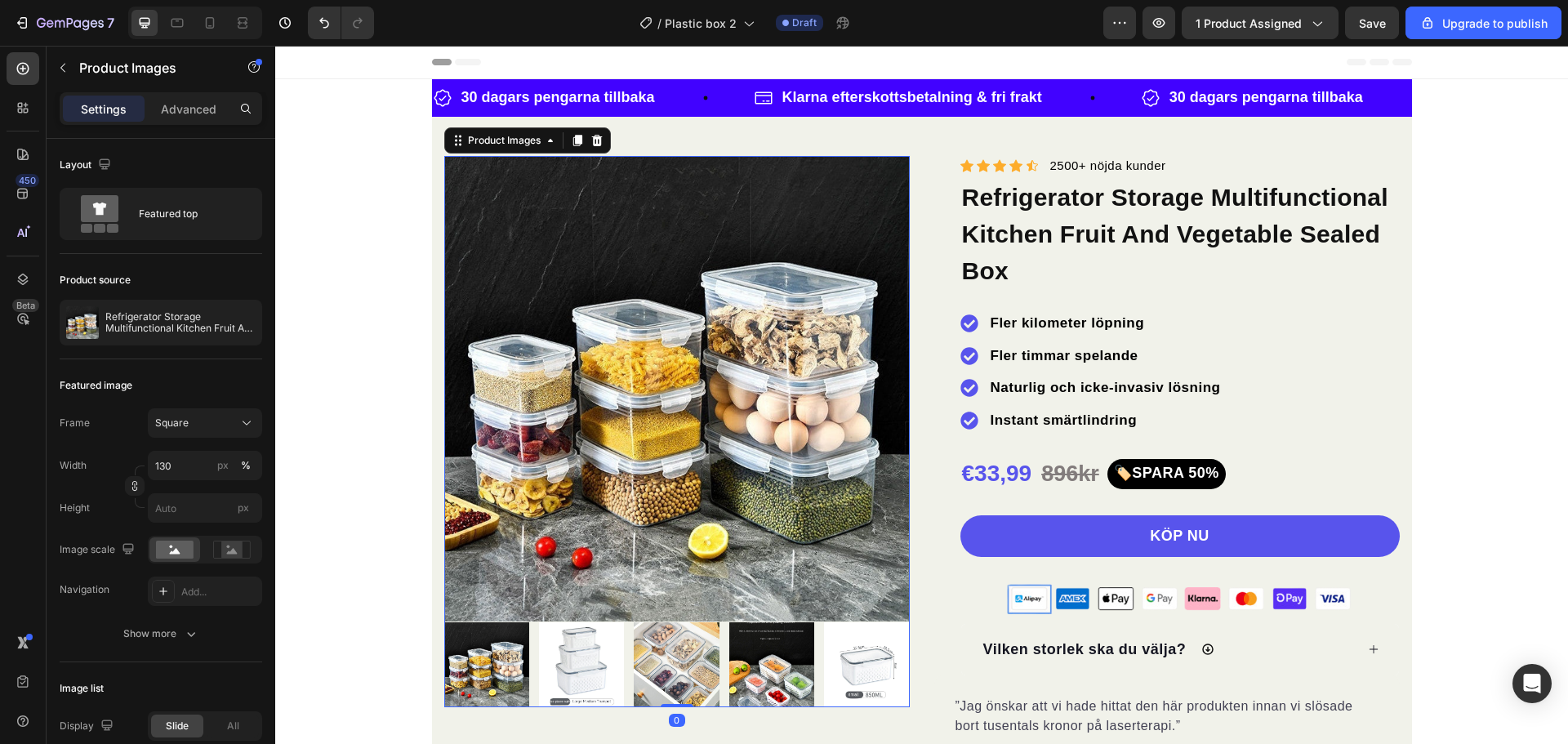
click at [488, 641] on img at bounding box center [487, 665] width 85 height 85
click at [595, 668] on img at bounding box center [581, 665] width 85 height 85
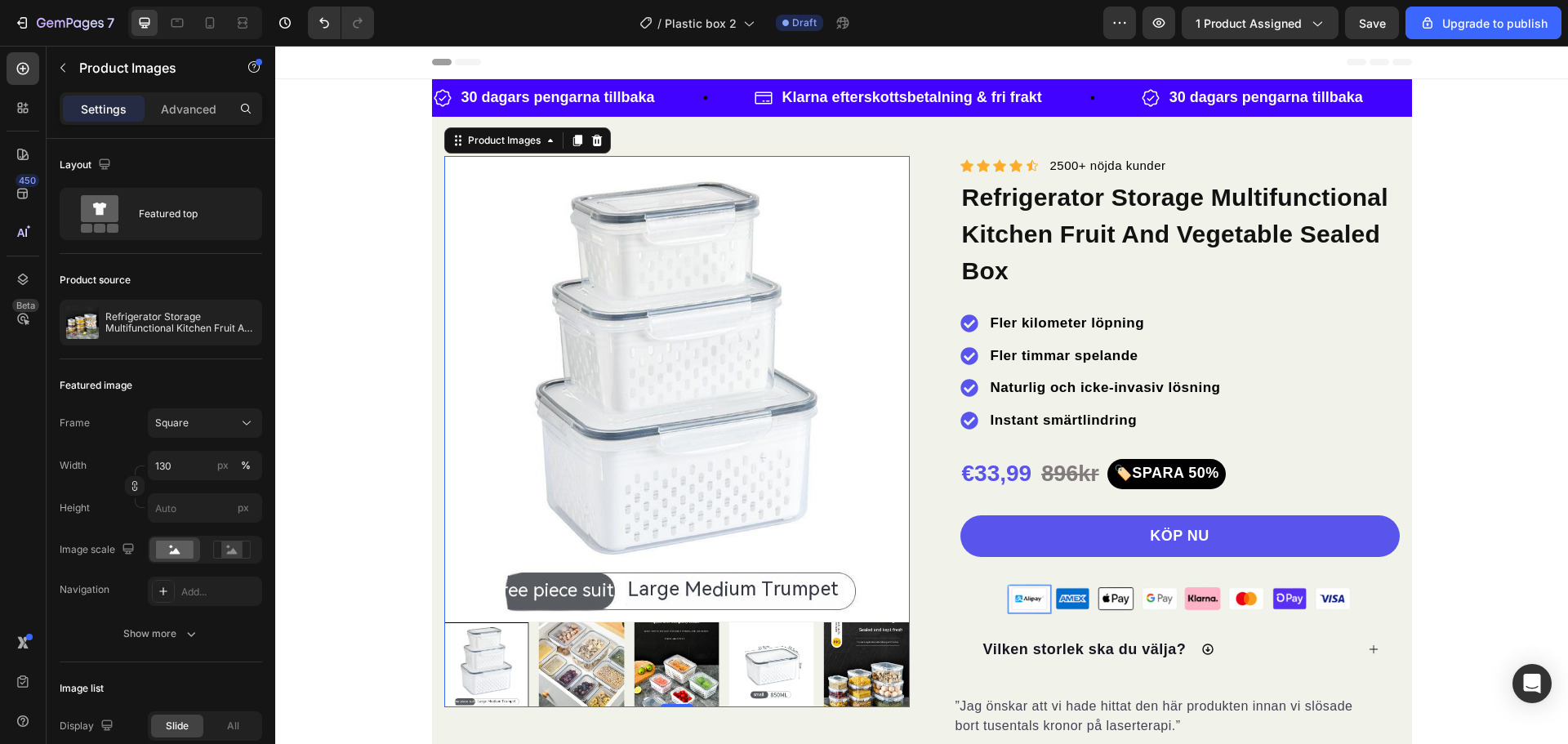
click at [592, 670] on img at bounding box center [581, 665] width 85 height 85
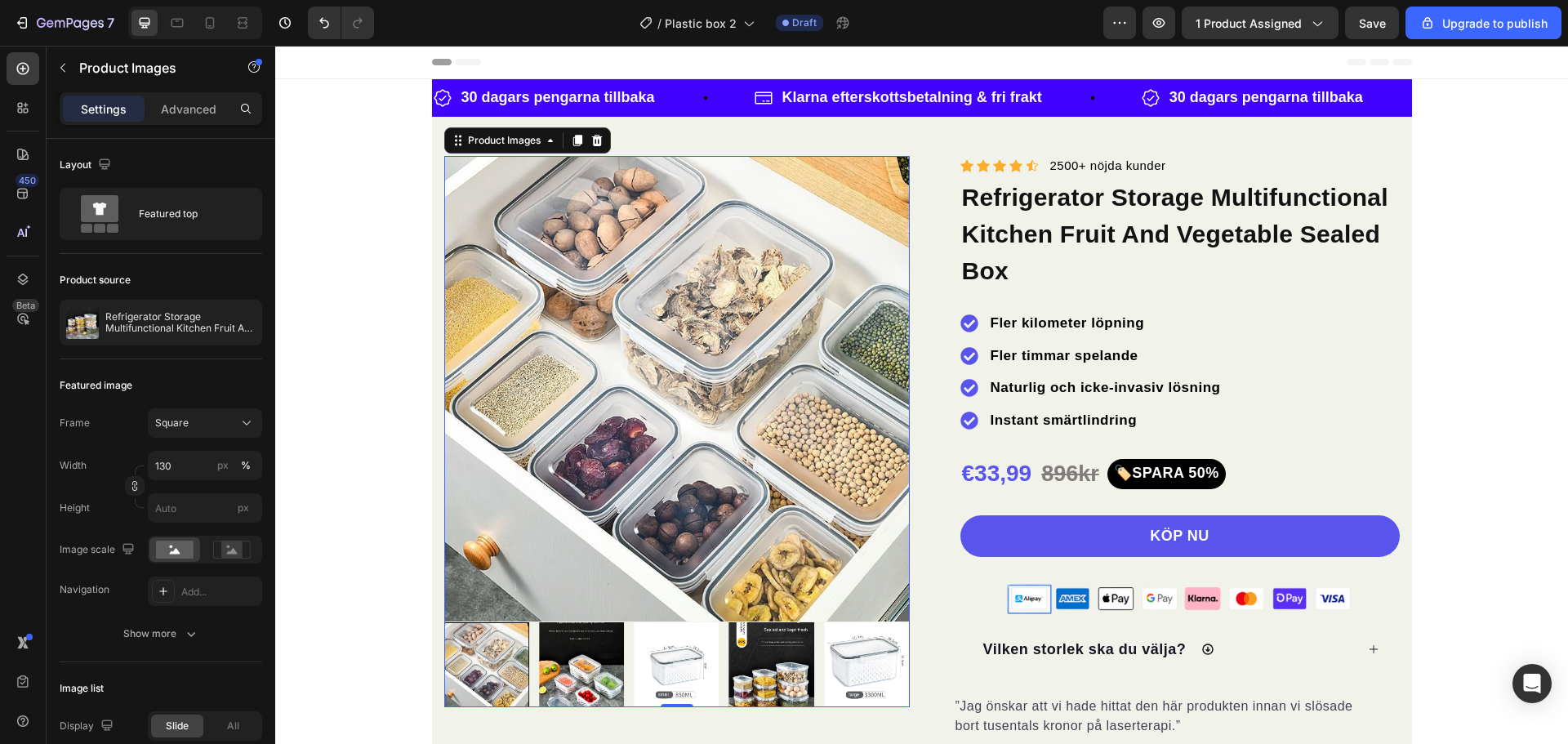
click at [603, 671] on img at bounding box center [581, 665] width 85 height 85
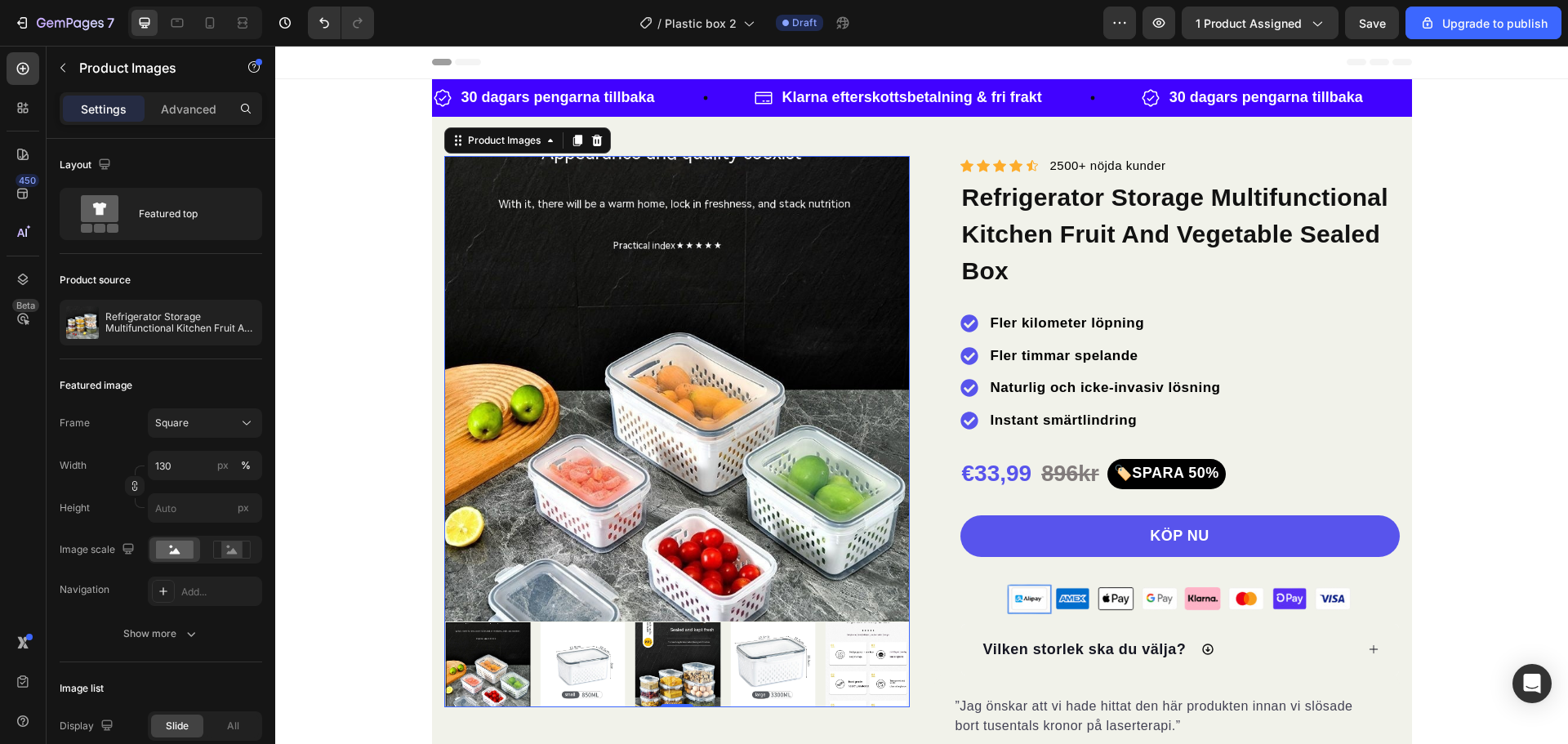
click at [603, 671] on img at bounding box center [583, 665] width 85 height 85
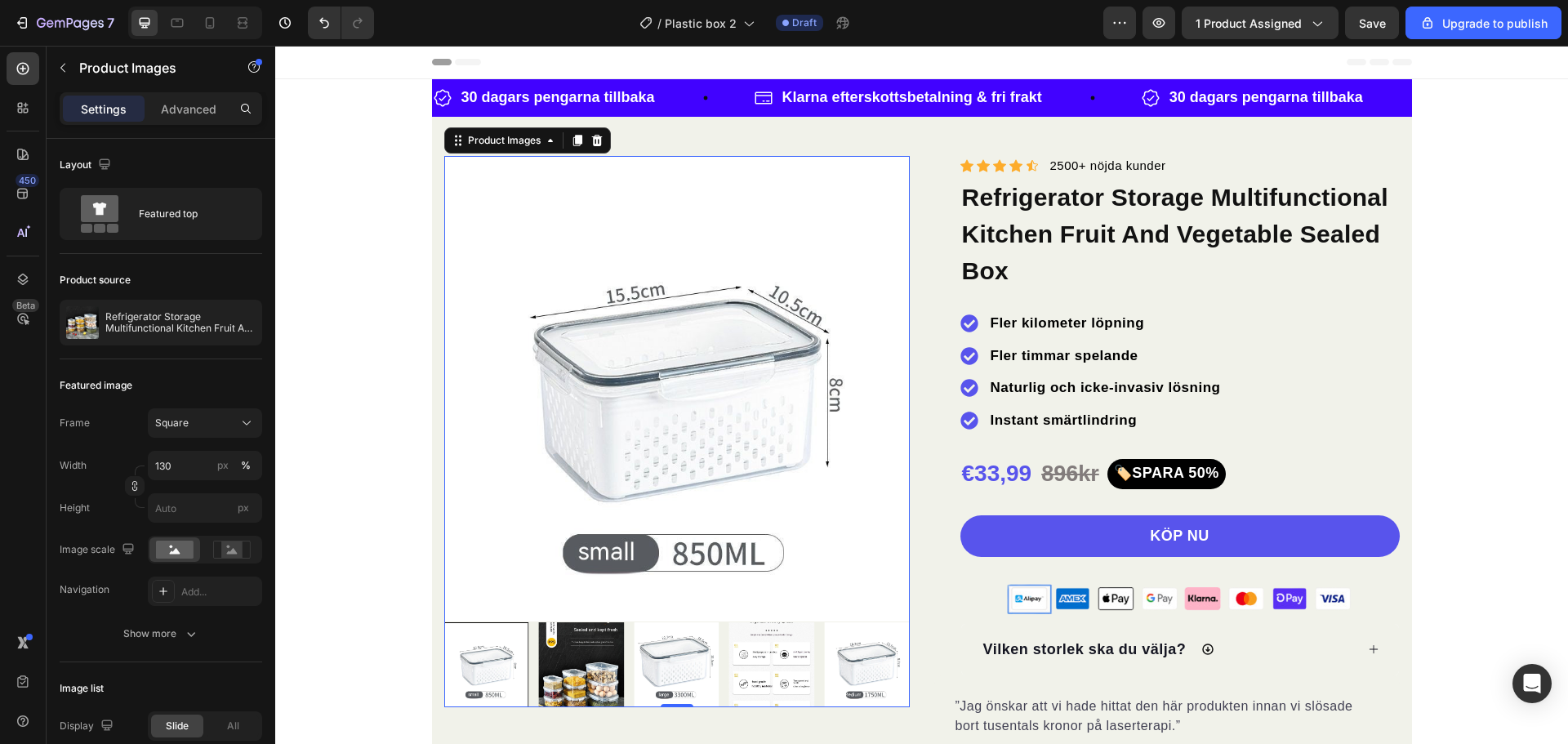
click at [619, 671] on div at bounding box center [678, 665] width 466 height 85
click at [643, 671] on img at bounding box center [676, 665] width 85 height 85
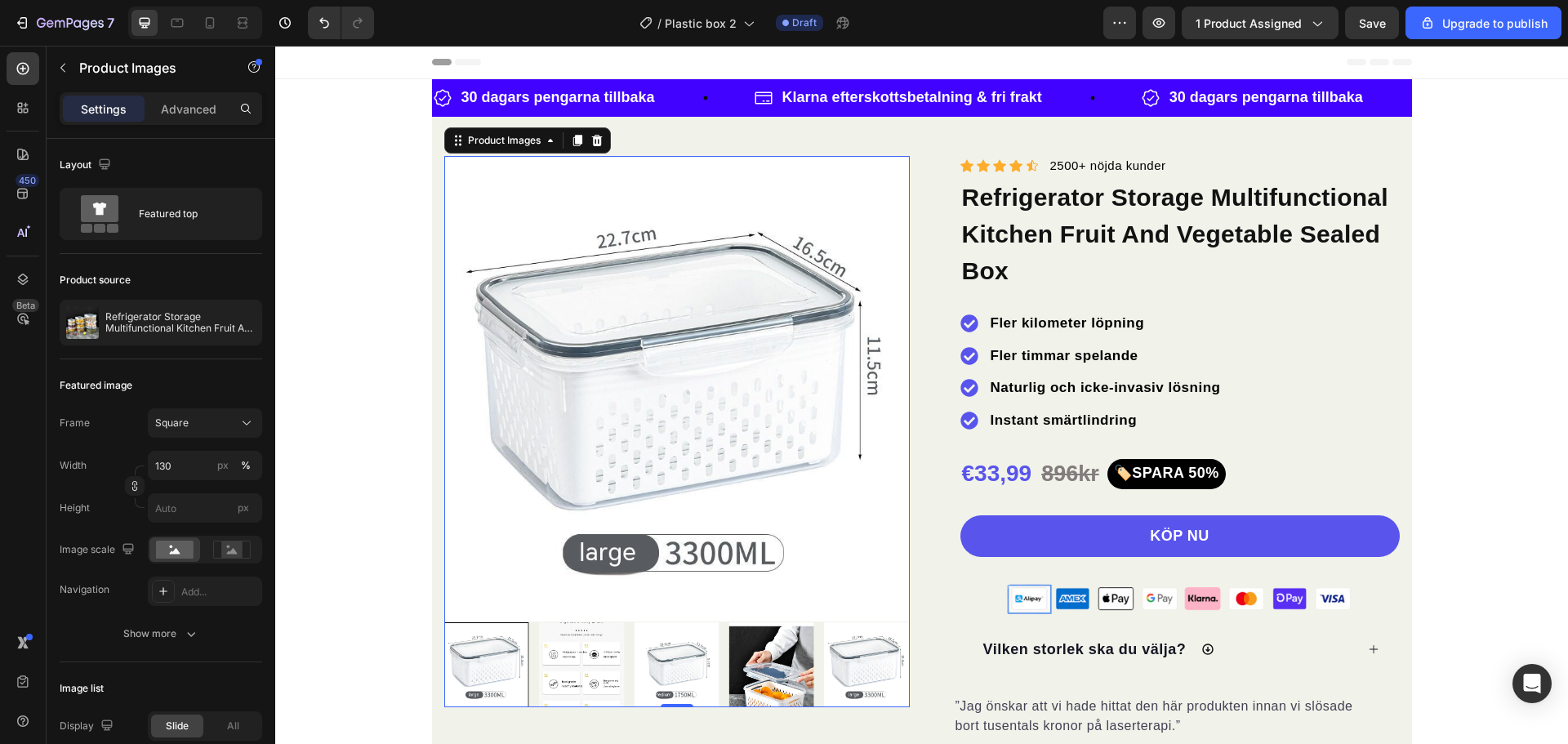
click at [697, 673] on img at bounding box center [676, 665] width 85 height 85
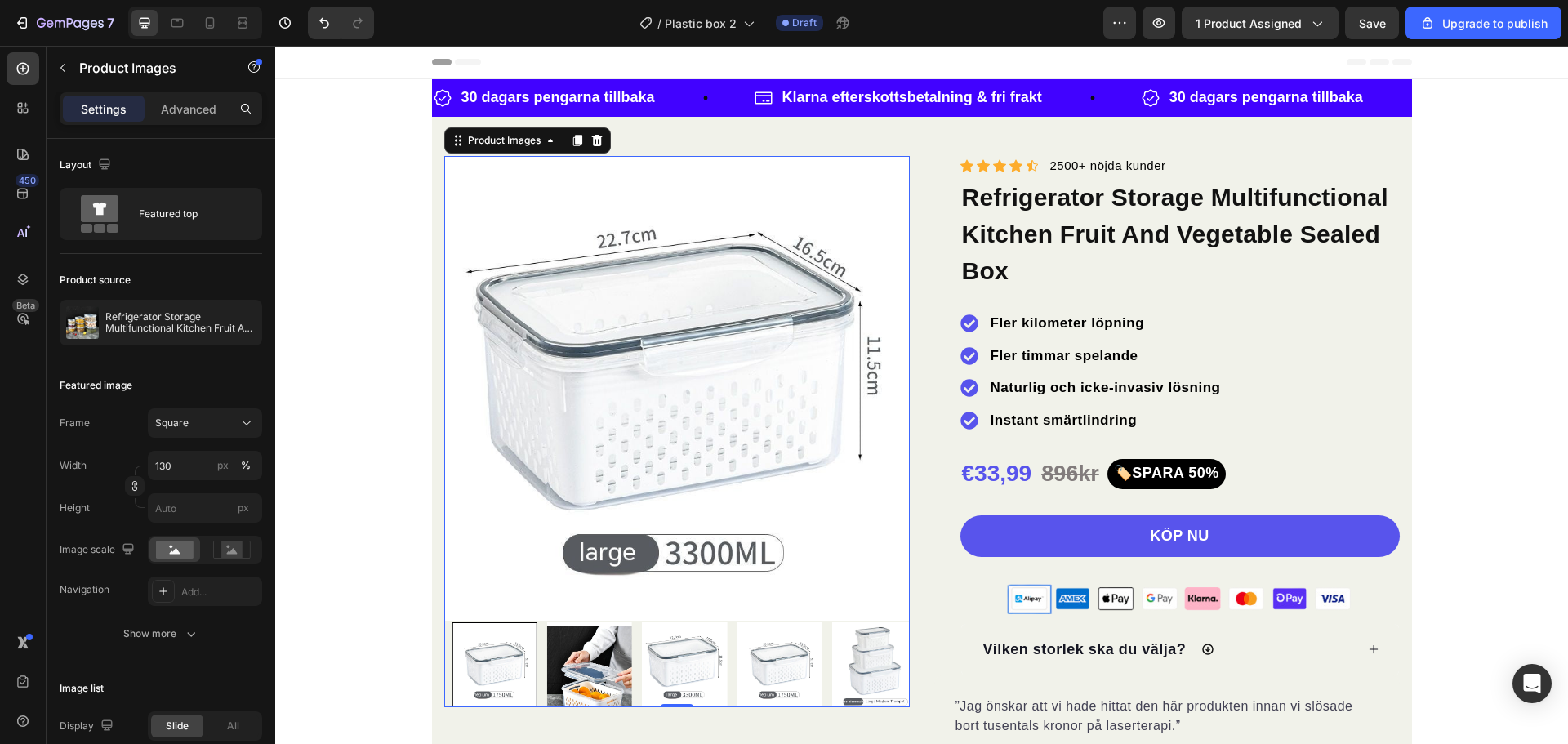
click at [697, 673] on img at bounding box center [685, 665] width 85 height 85
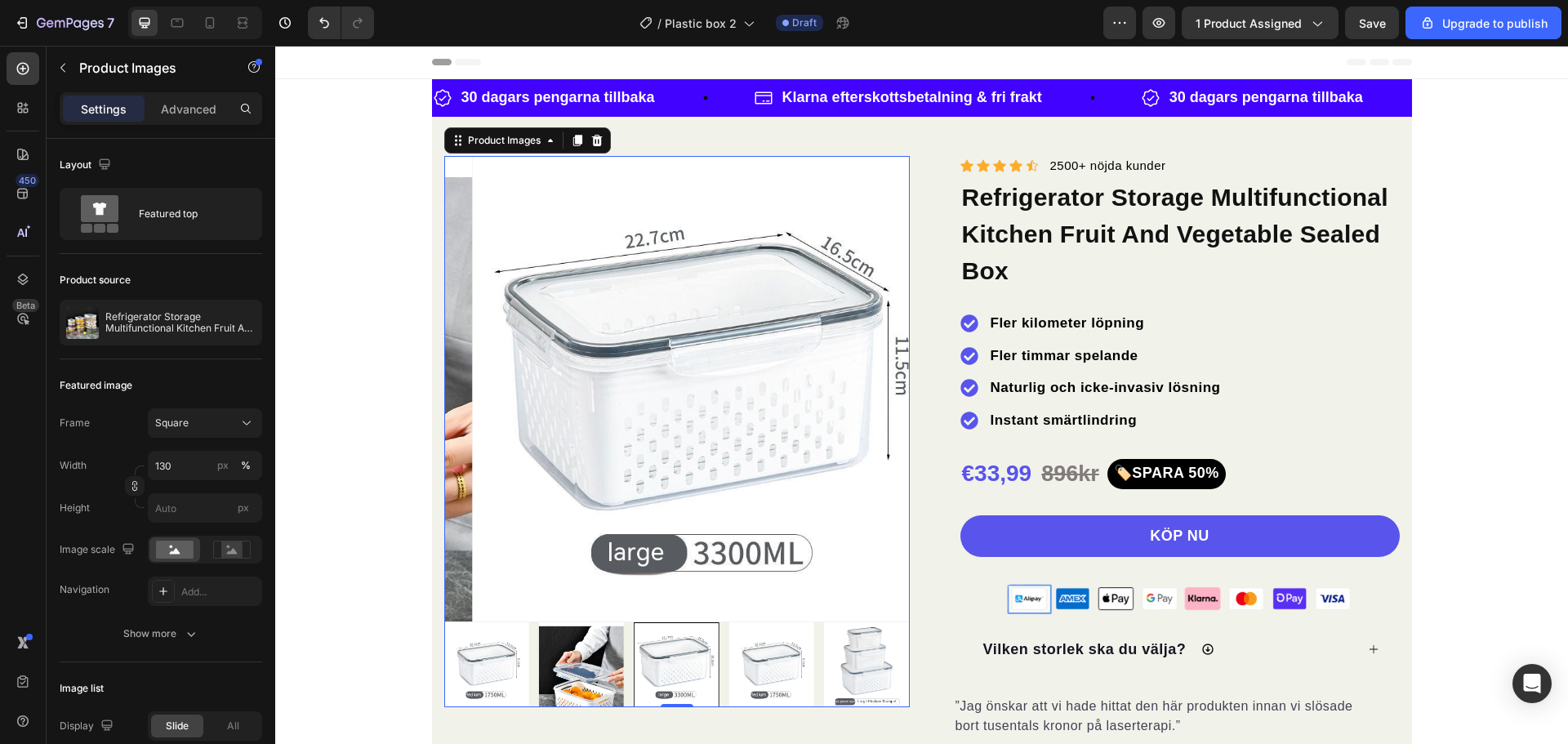
click at [697, 673] on div at bounding box center [676, 665] width 85 height 85
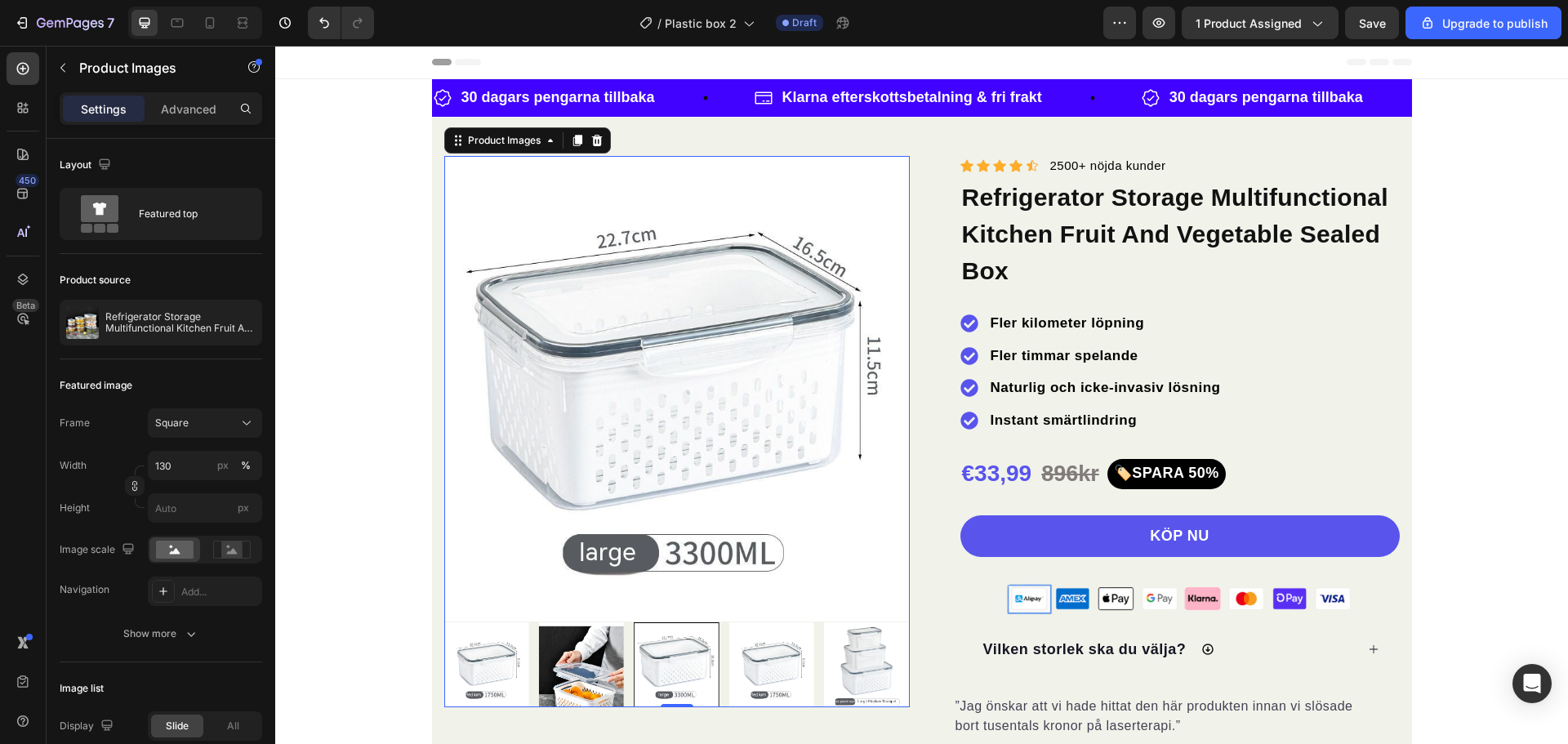
click at [749, 668] on img at bounding box center [772, 665] width 85 height 85
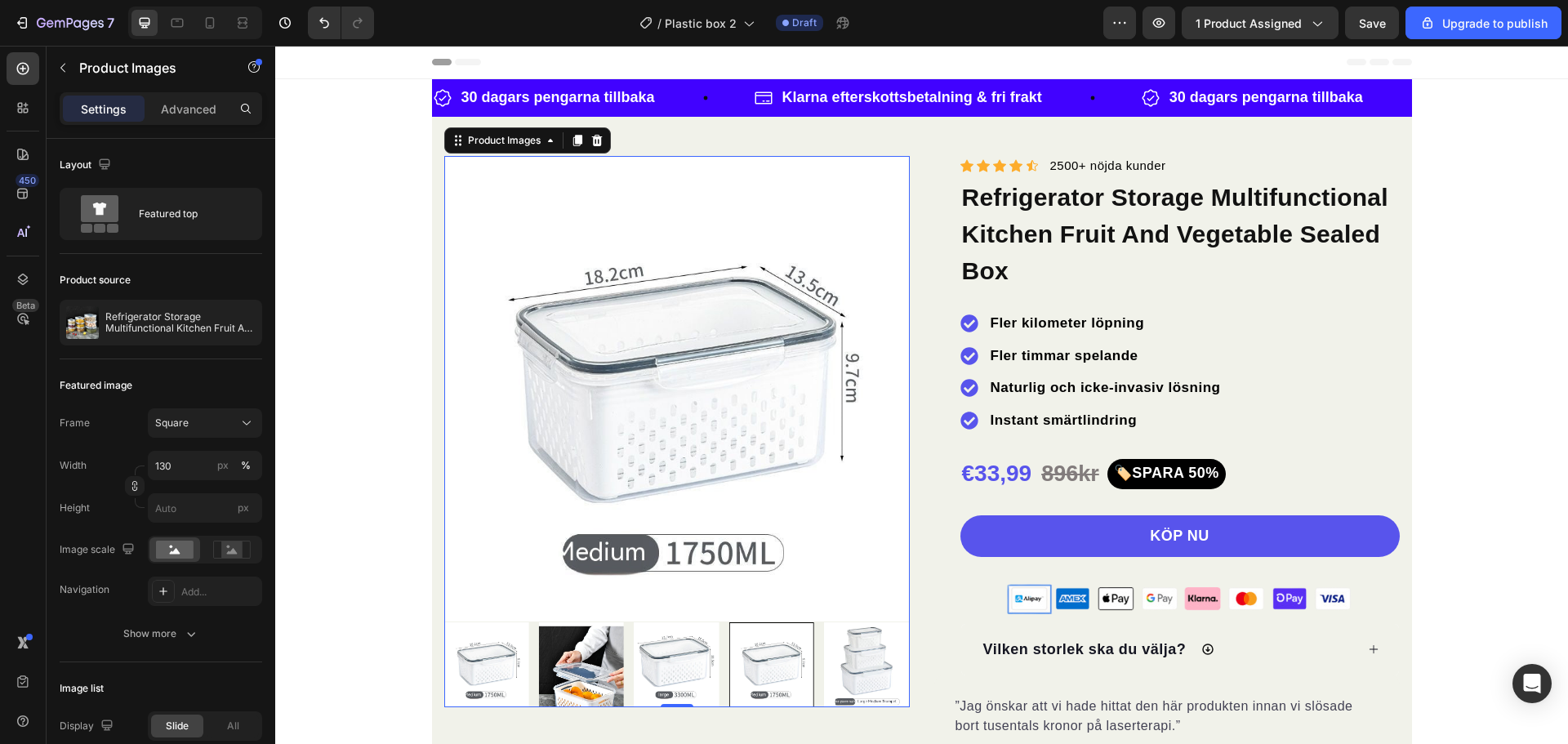
click at [842, 661] on img at bounding box center [866, 665] width 85 height 85
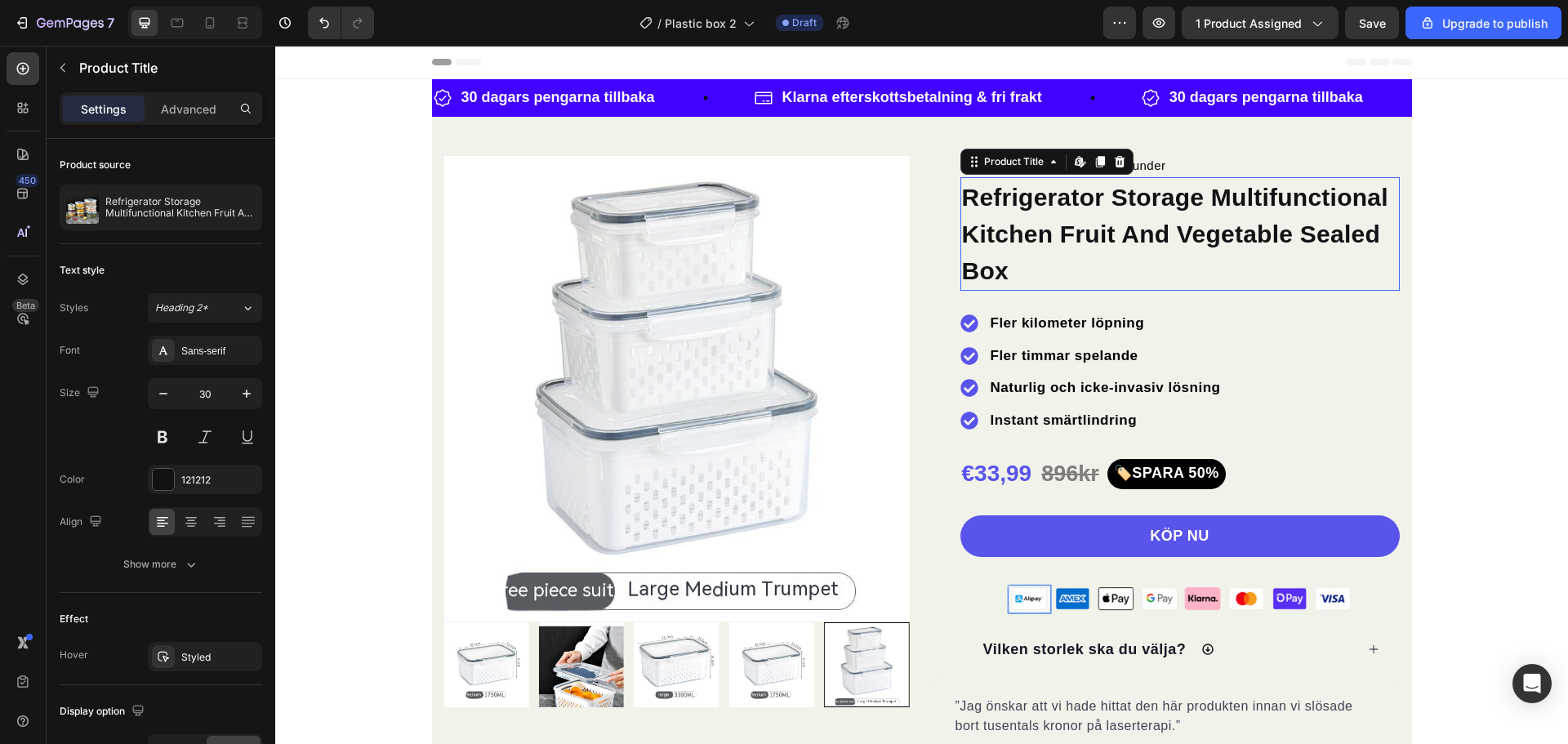
click at [1014, 211] on h1 "Refrigerator Storage Multifunctional Kitchen Fruit And Vegetable Sealed Box" at bounding box center [1180, 234] width 439 height 113
click at [1075, 159] on icon at bounding box center [1080, 161] width 13 height 13
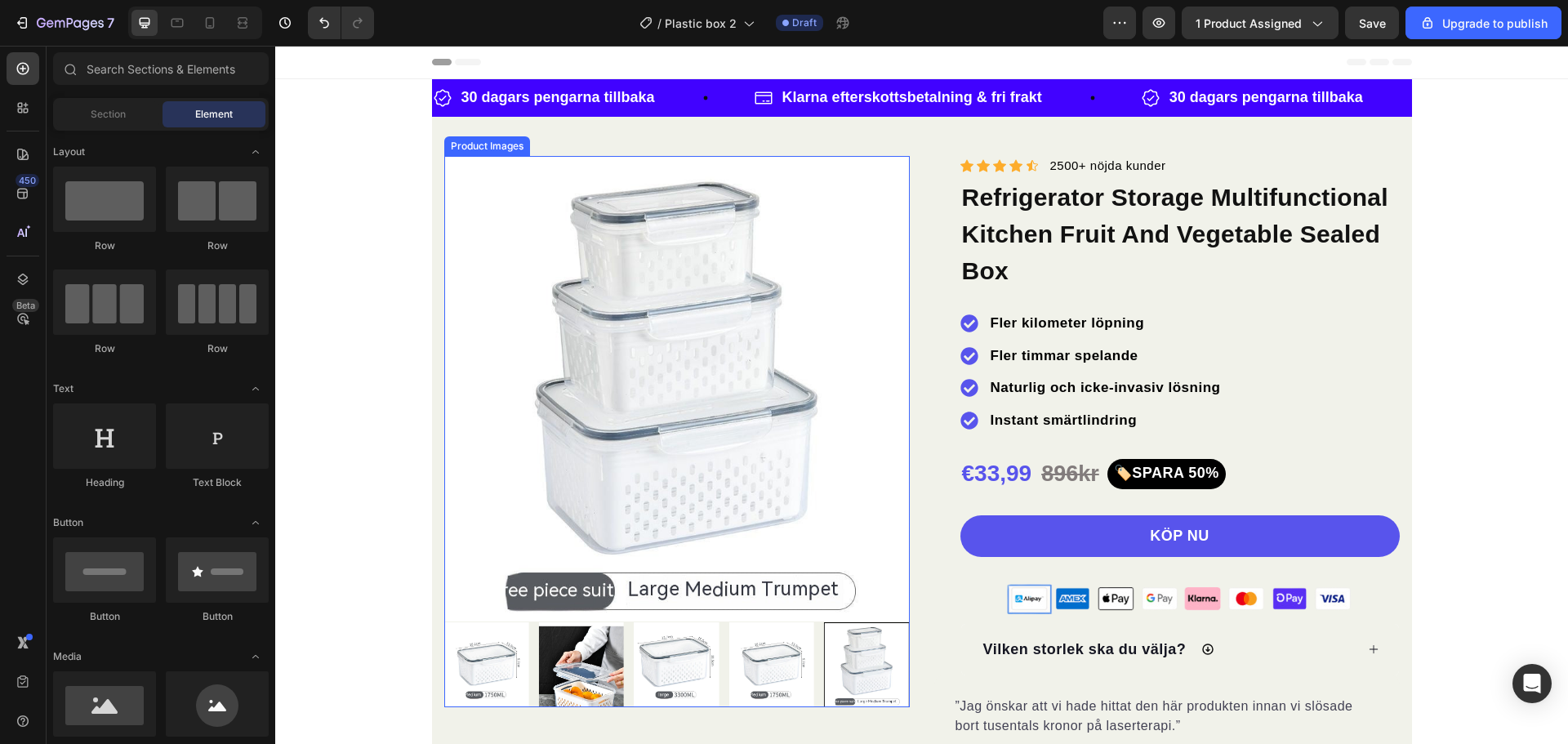
click at [598, 321] on img at bounding box center [678, 389] width 466 height 466
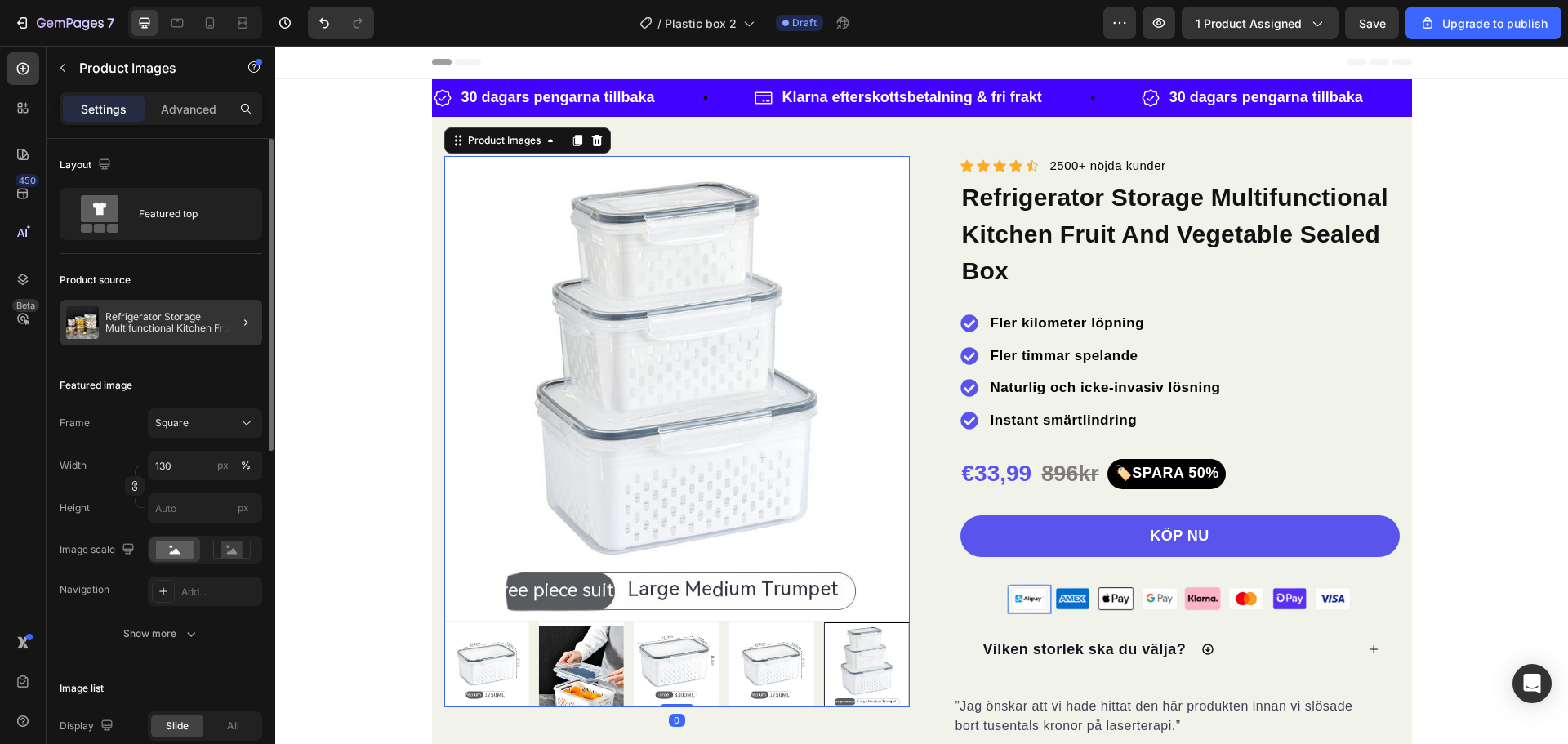
click at [233, 325] on div at bounding box center [239, 322] width 46 height 46
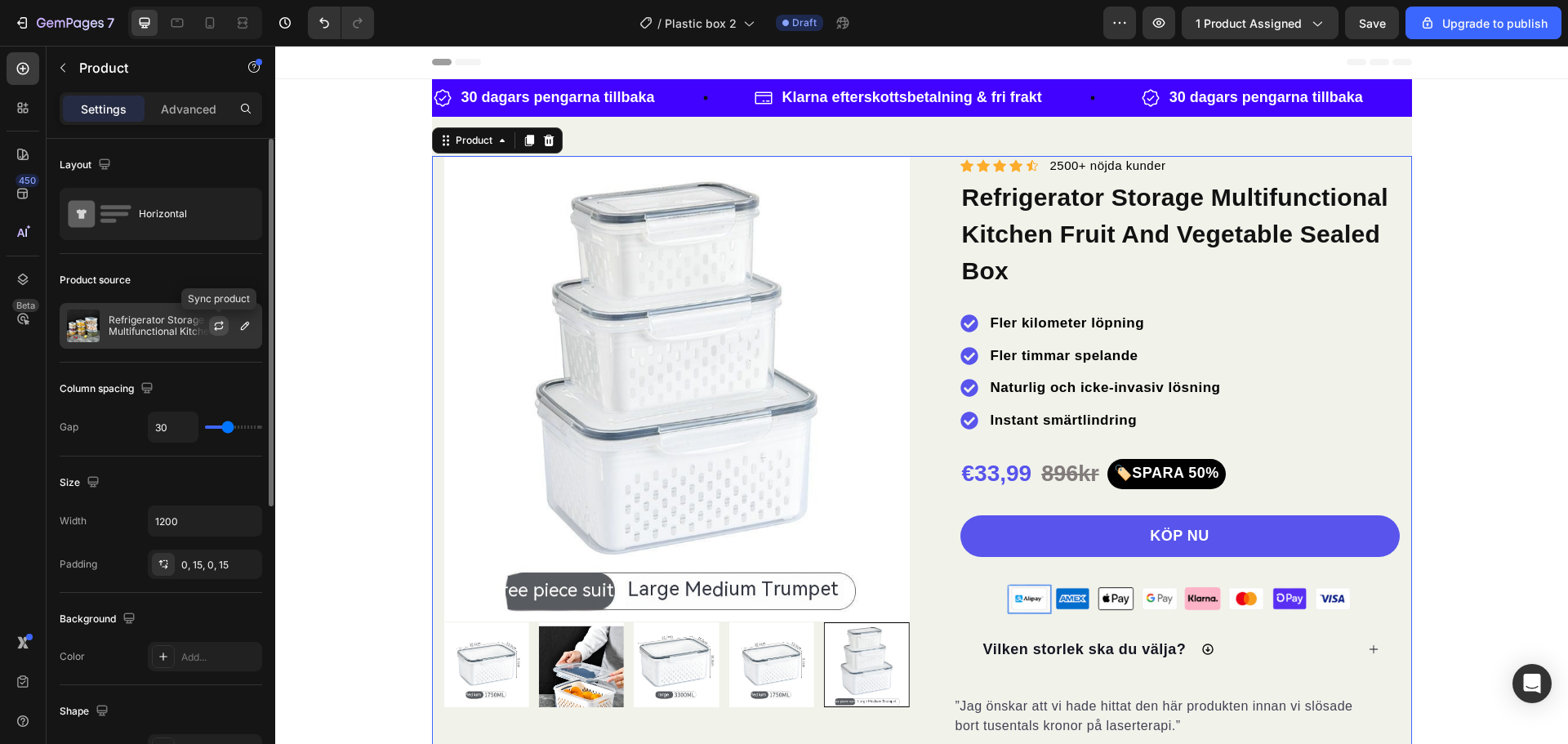
click at [217, 325] on icon "button" at bounding box center [219, 325] width 13 height 13
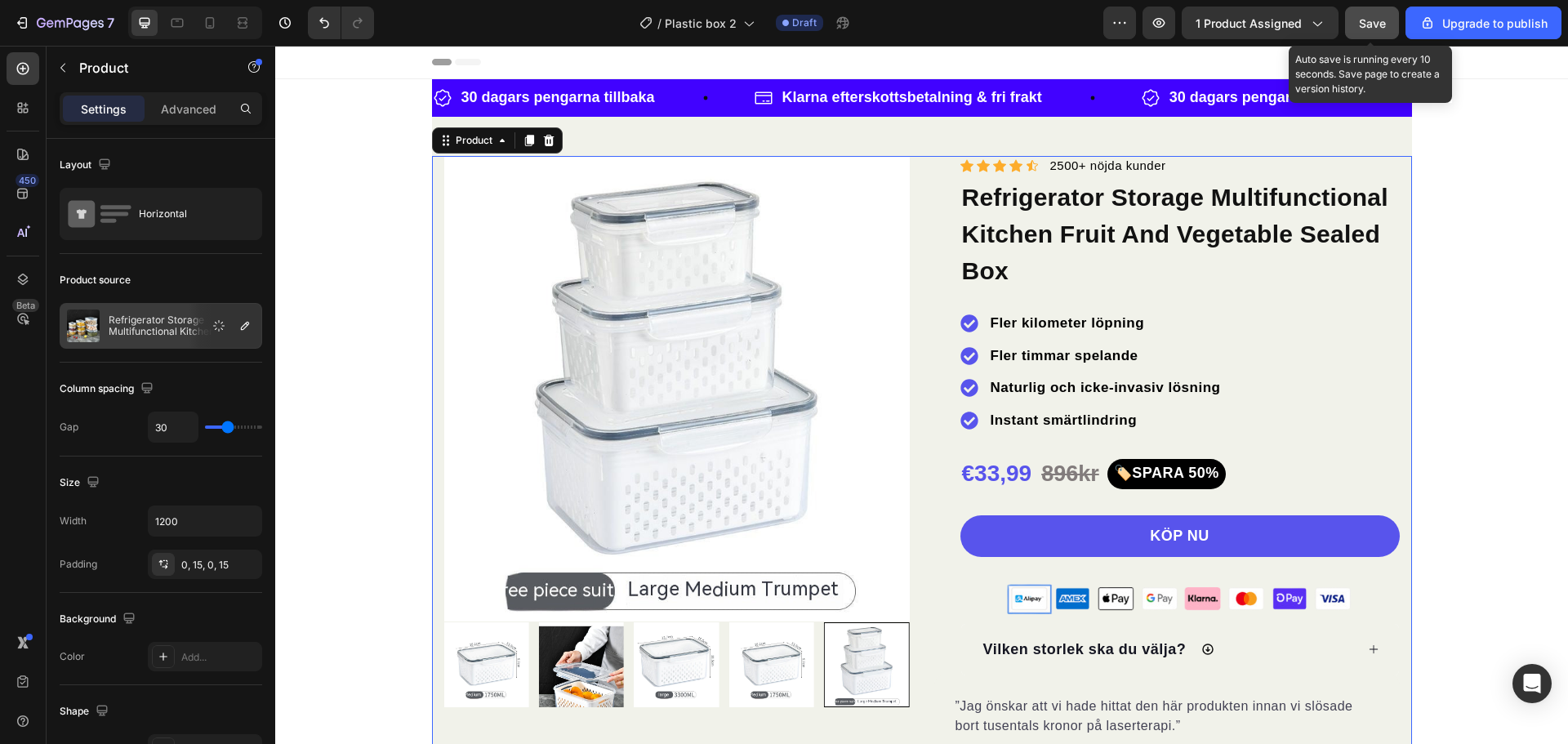
click at [1383, 27] on span "Save" at bounding box center [1372, 23] width 27 height 14
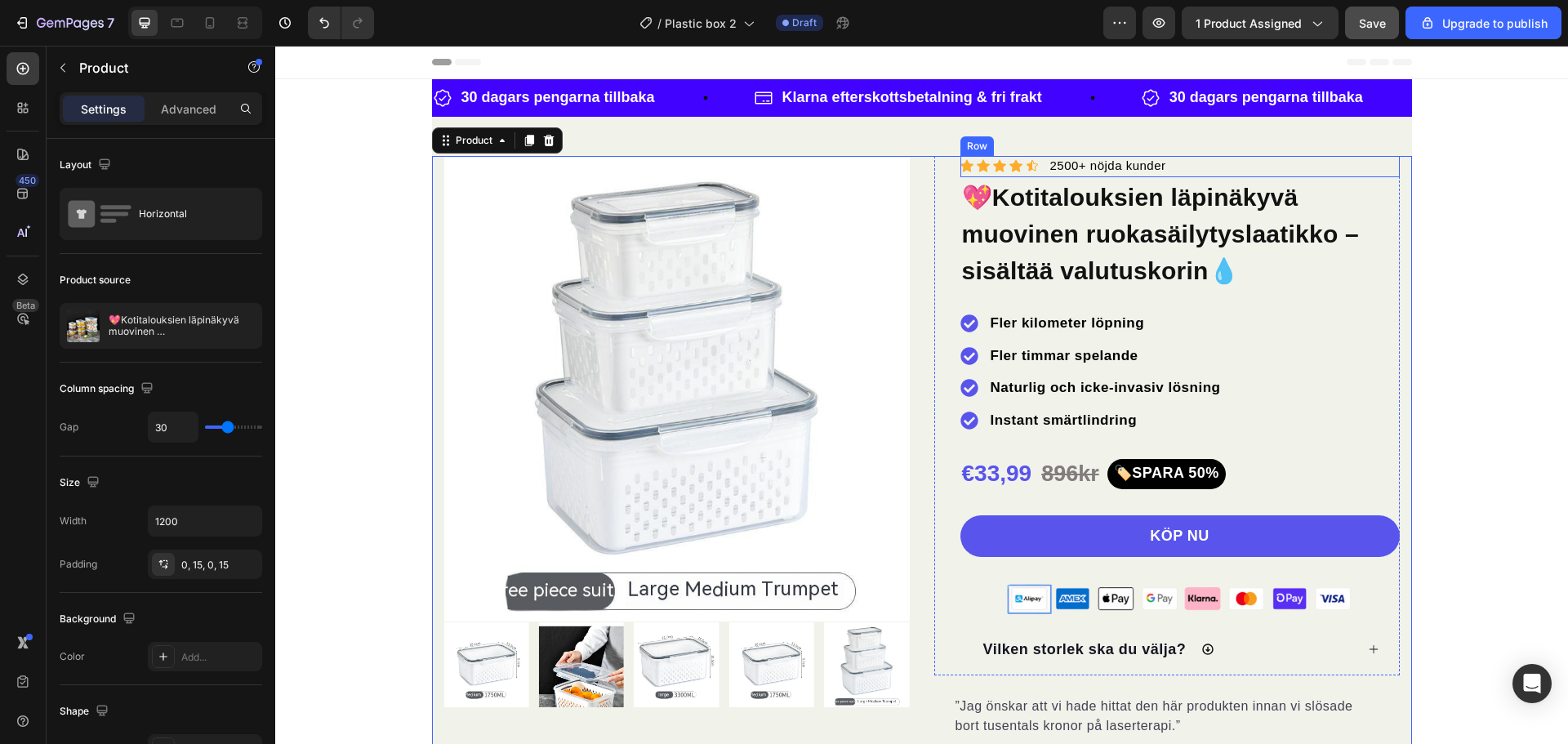
click at [1177, 168] on div "Icon Icon Icon Icon Icon Icon List Hoz 2500+ nöjda kunder Text block Row" at bounding box center [1180, 167] width 439 height 22
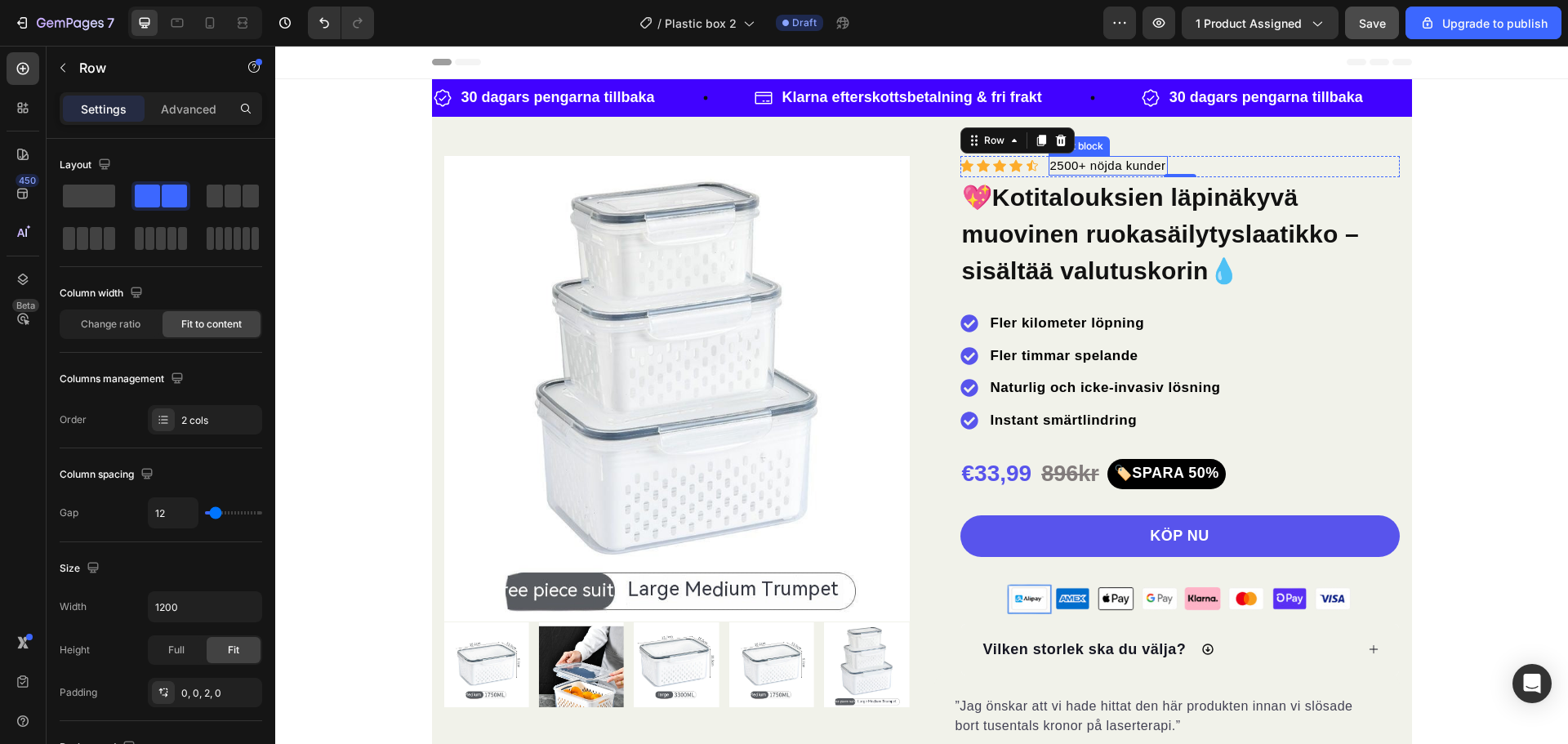
click at [1083, 170] on span "2500+ nöjda kunder" at bounding box center [1108, 166] width 116 height 14
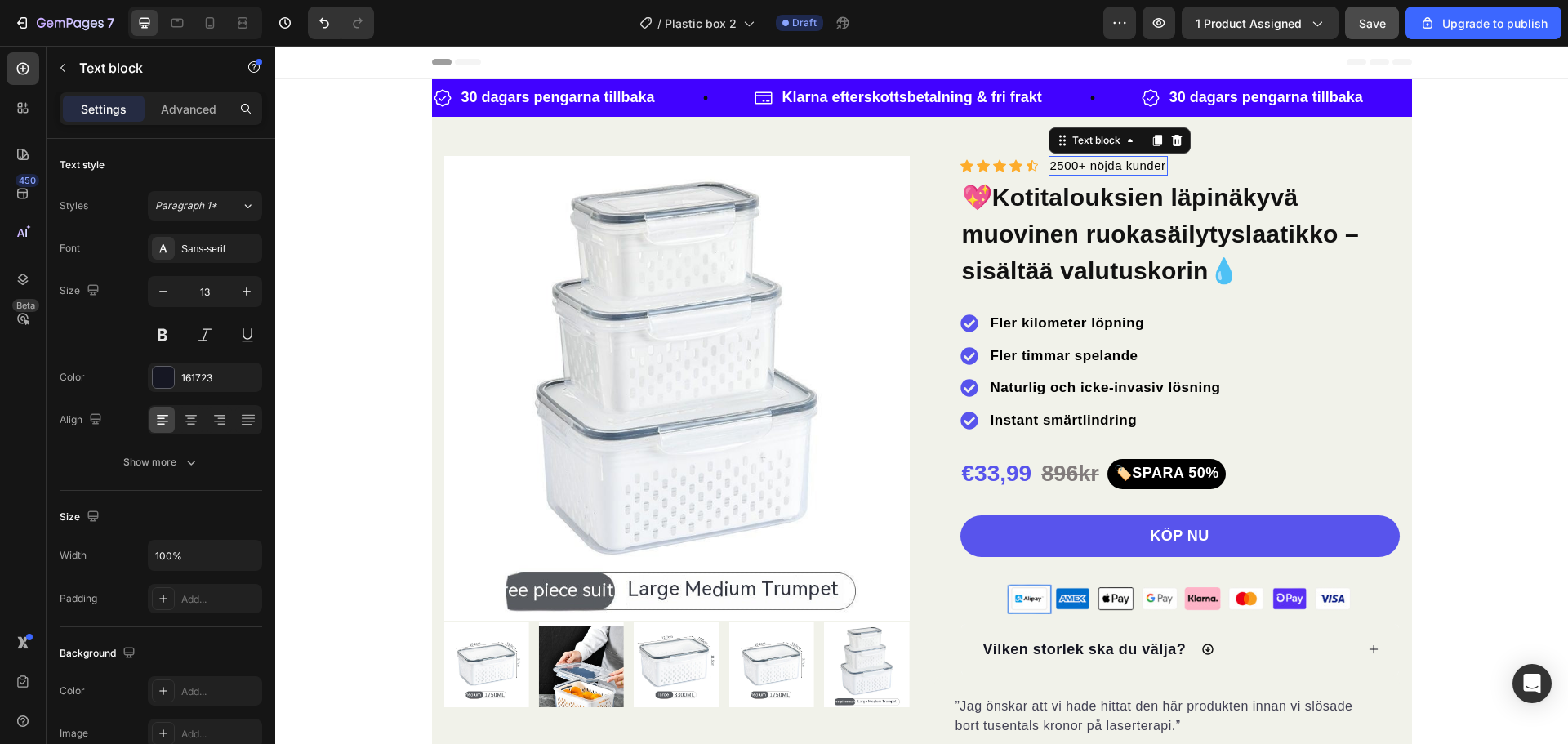
click at [1083, 170] on span "2500+ nöjda kunder" at bounding box center [1108, 166] width 116 height 14
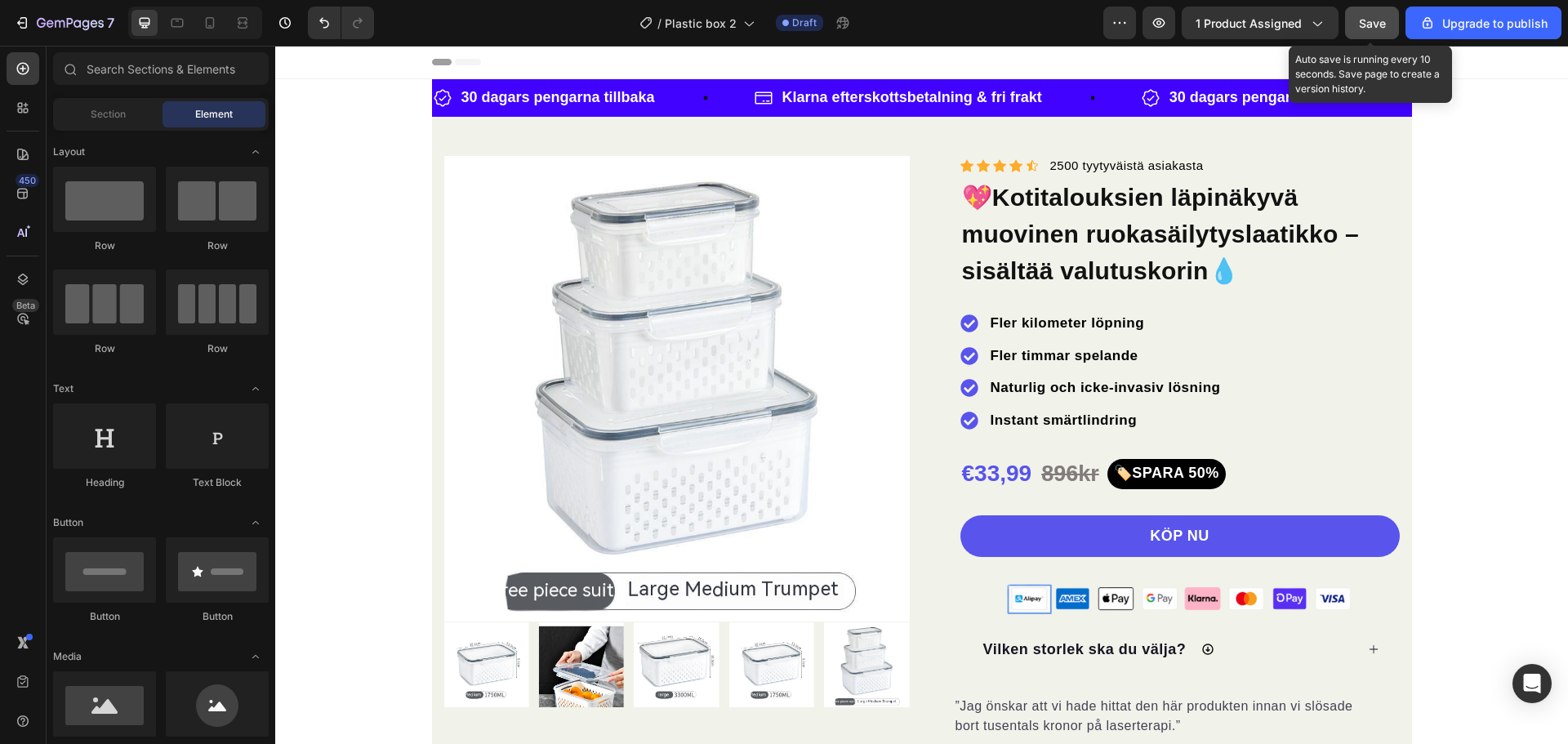
click at [1378, 21] on span "Save" at bounding box center [1372, 23] width 27 height 14
click at [1384, 148] on div "Product Images "My dog absolutely loves this food! It's clear that the taste an…" at bounding box center [922, 485] width 980 height 737
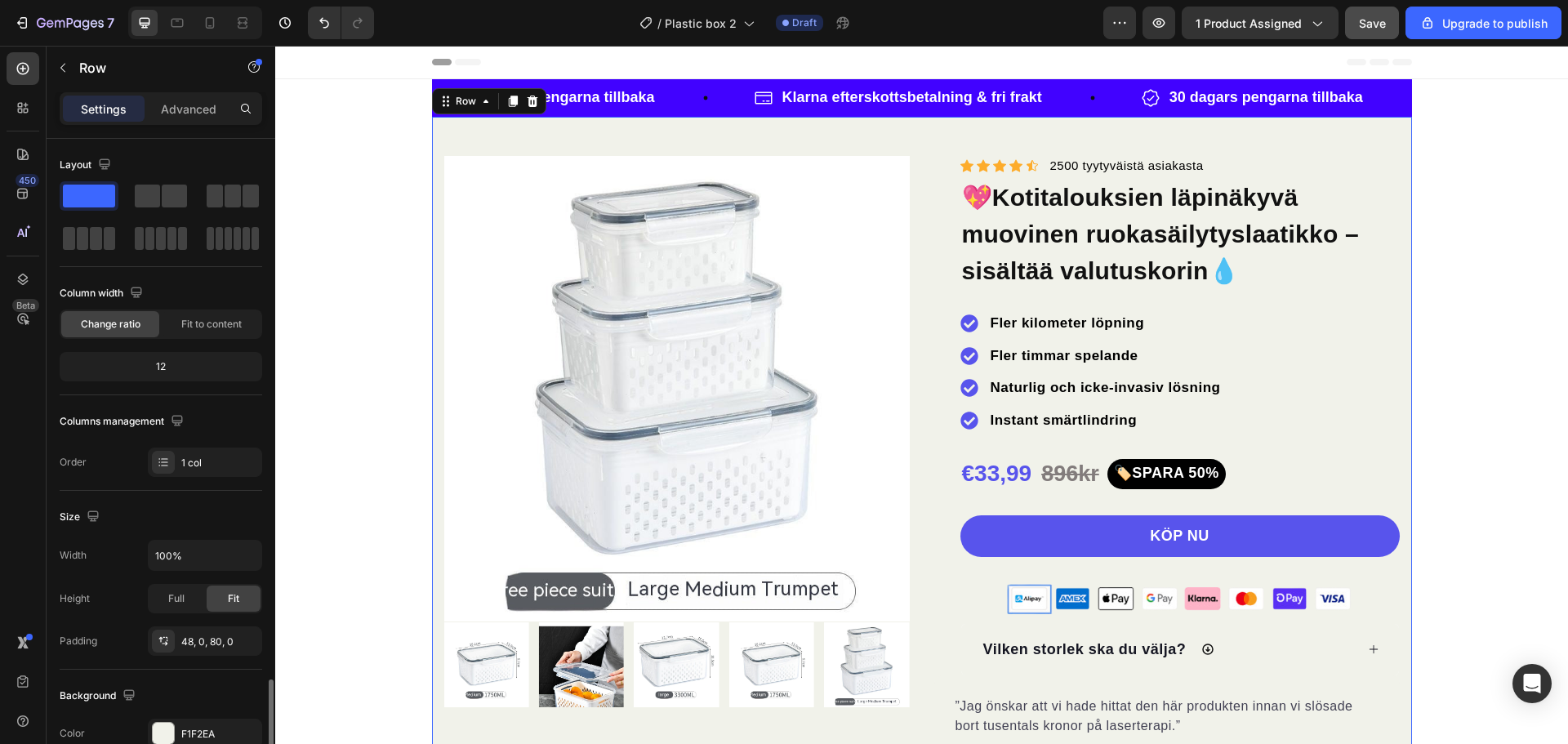
scroll to position [345, 0]
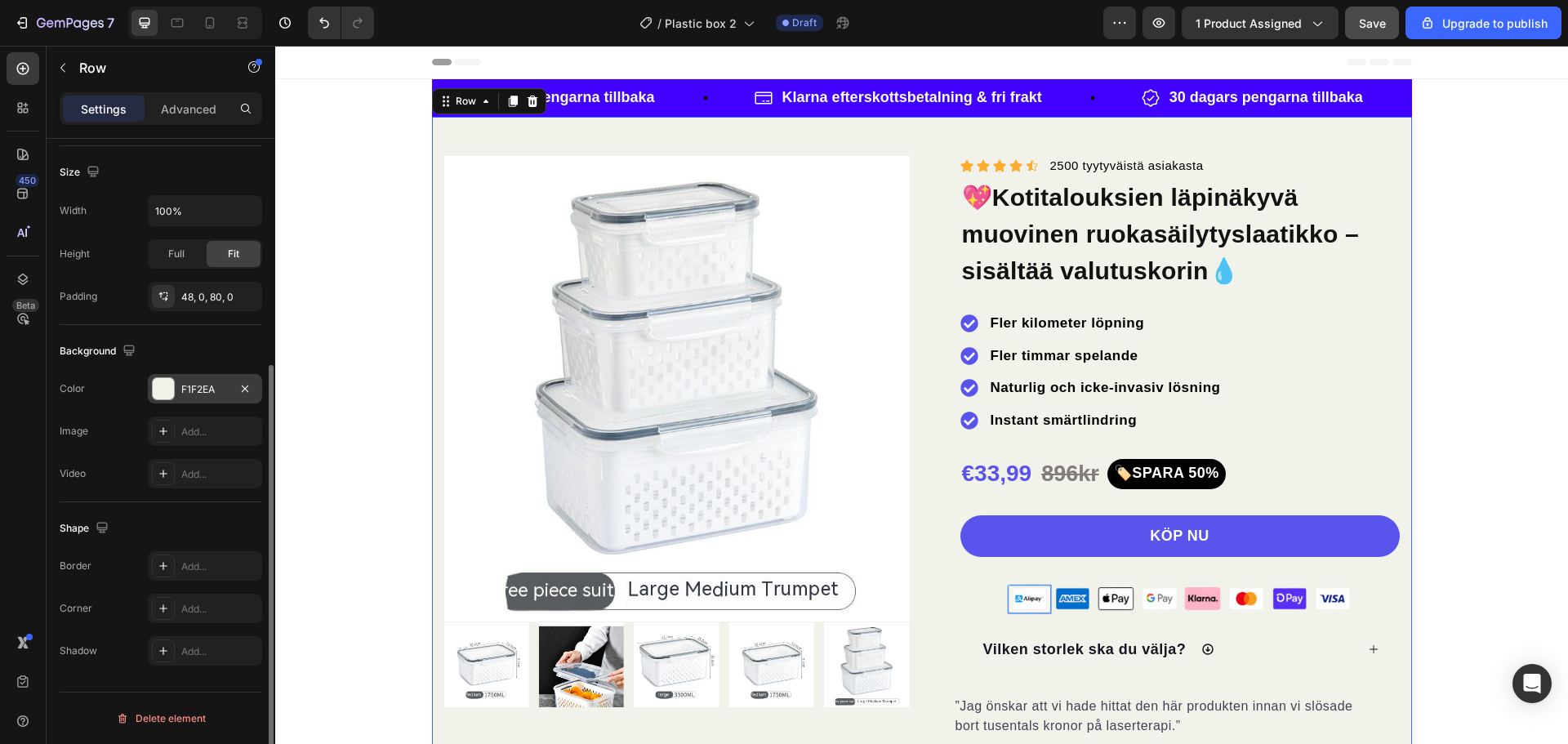
click at [166, 391] on div at bounding box center [163, 389] width 21 height 21
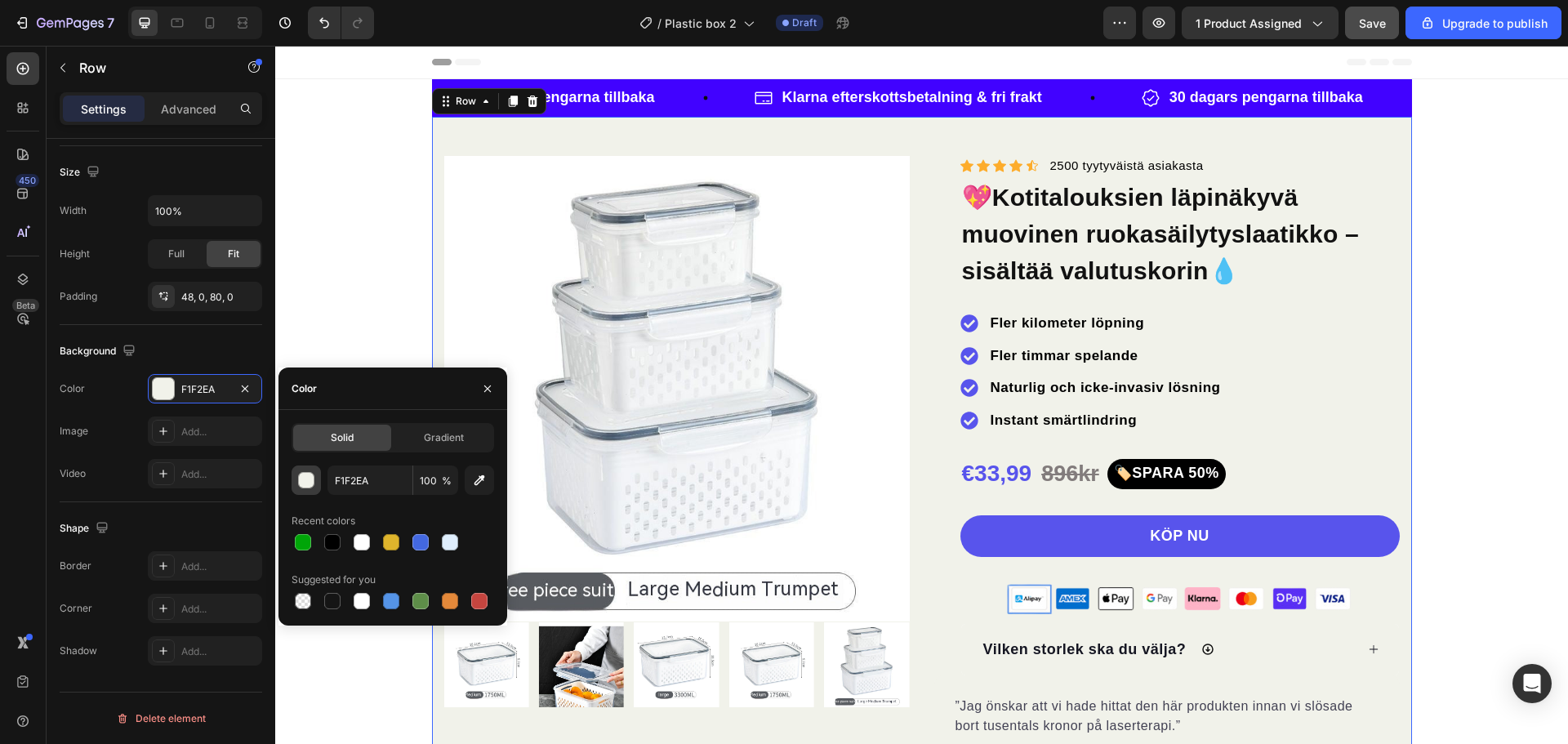
click at [308, 482] on div "button" at bounding box center [307, 481] width 16 height 16
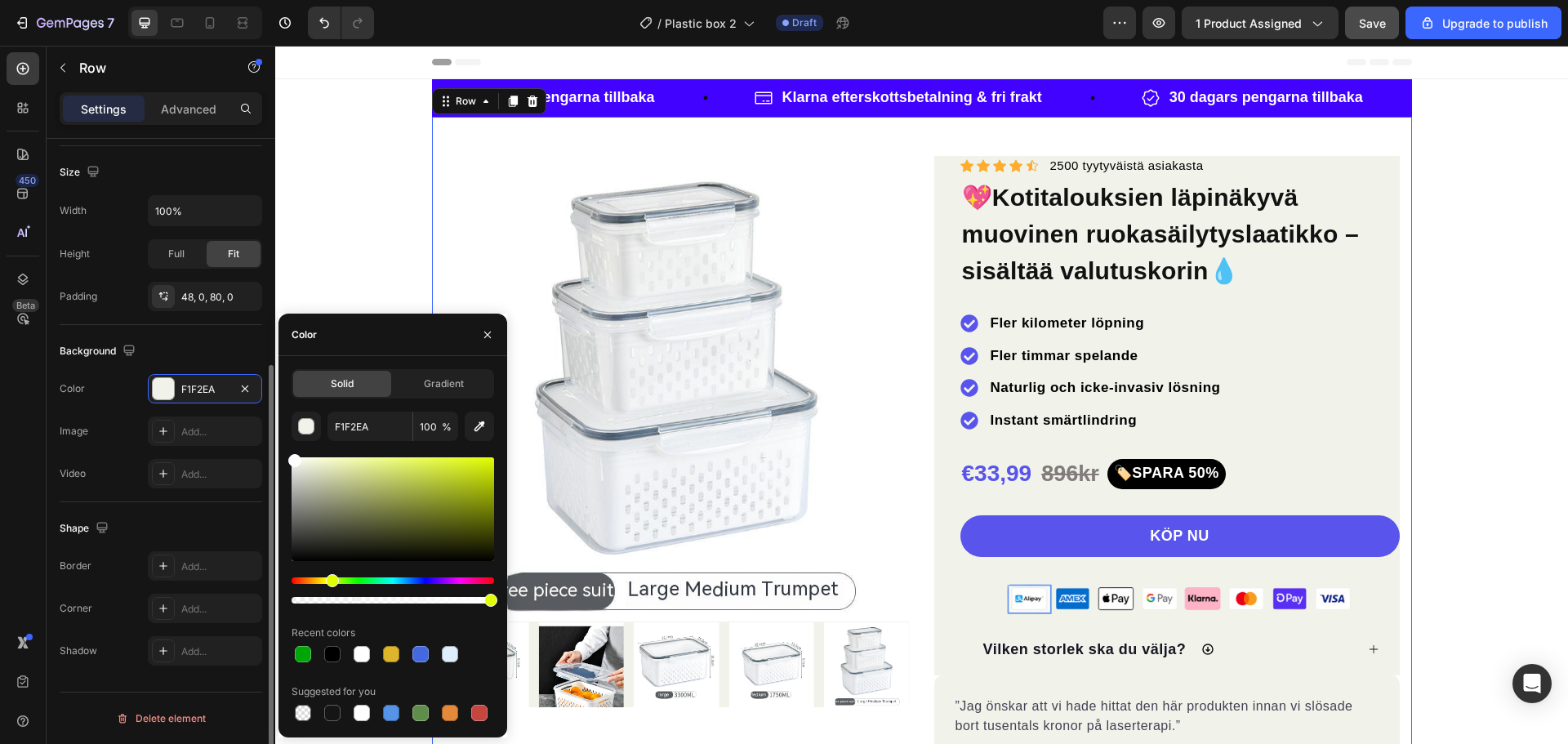
drag, startPoint x: 282, startPoint y: 455, endPoint x: 262, endPoint y: 440, distance: 25.0
click at [262, 440] on div "450 Beta Sections(18) Elements(84) Section Element Hero Section Product Detail …" at bounding box center [137, 395] width 276 height 698
type input "FFFFFF"
click at [193, 361] on div "Background" at bounding box center [160, 352] width 203 height 27
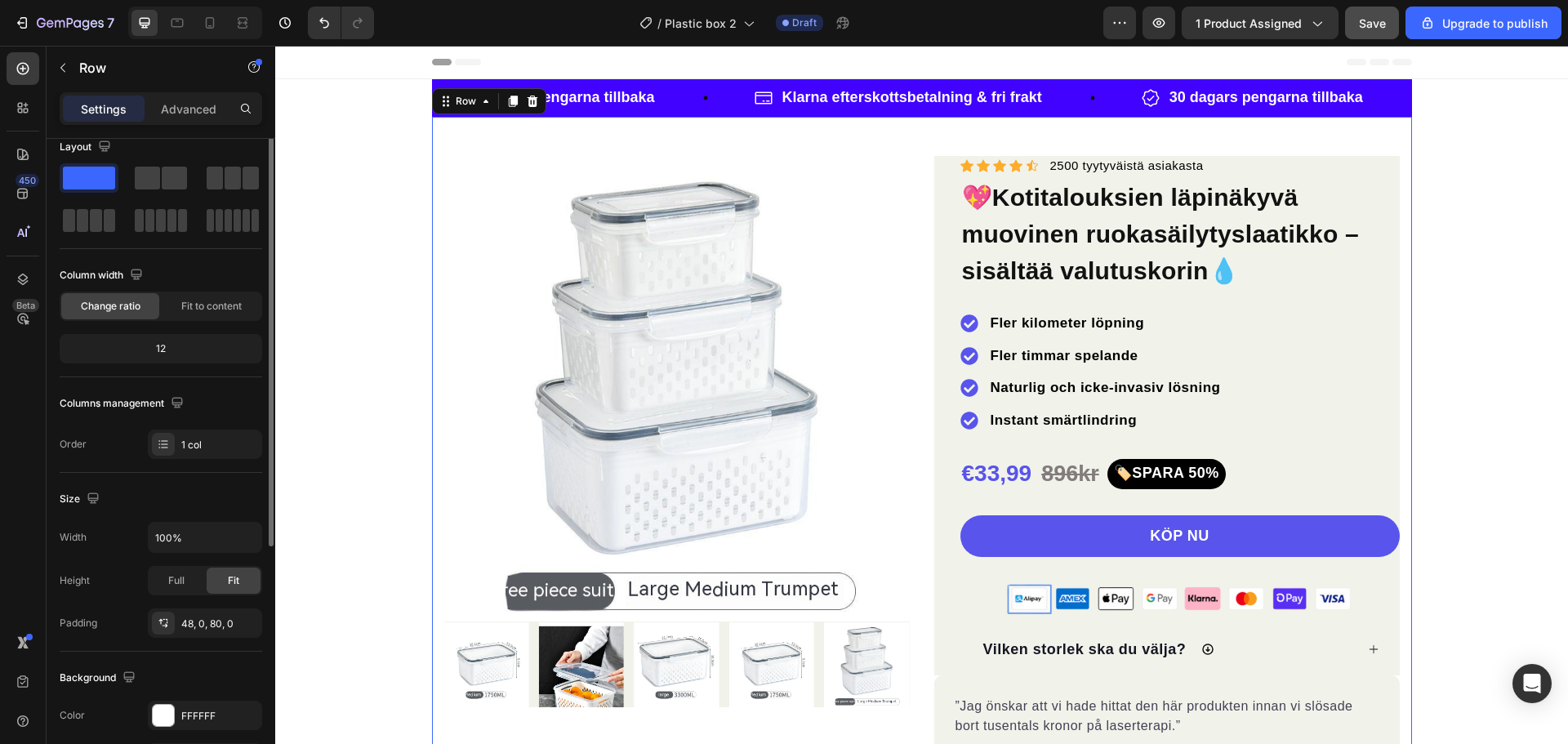
scroll to position [0, 0]
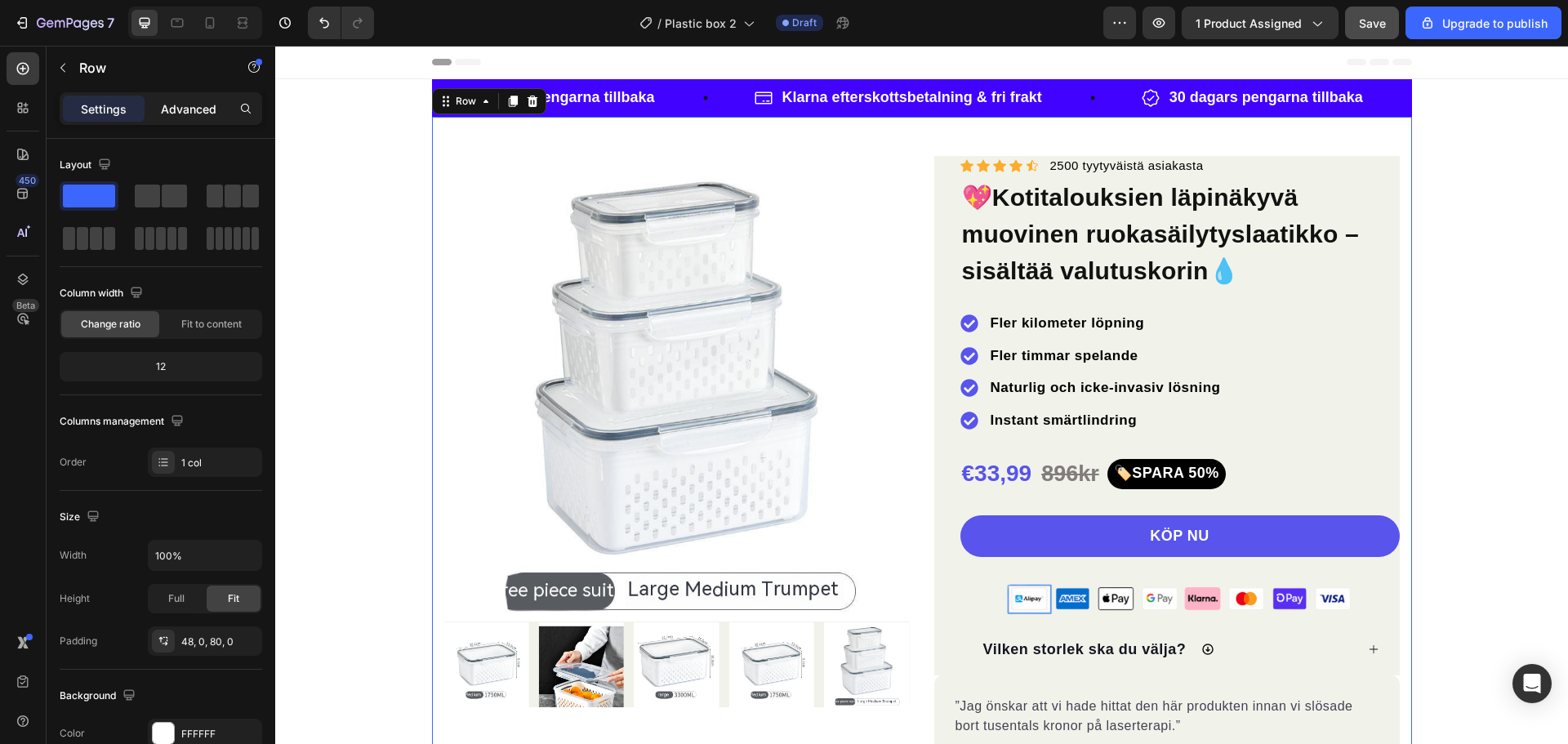
click at [185, 110] on p "Advanced" at bounding box center [189, 108] width 56 height 17
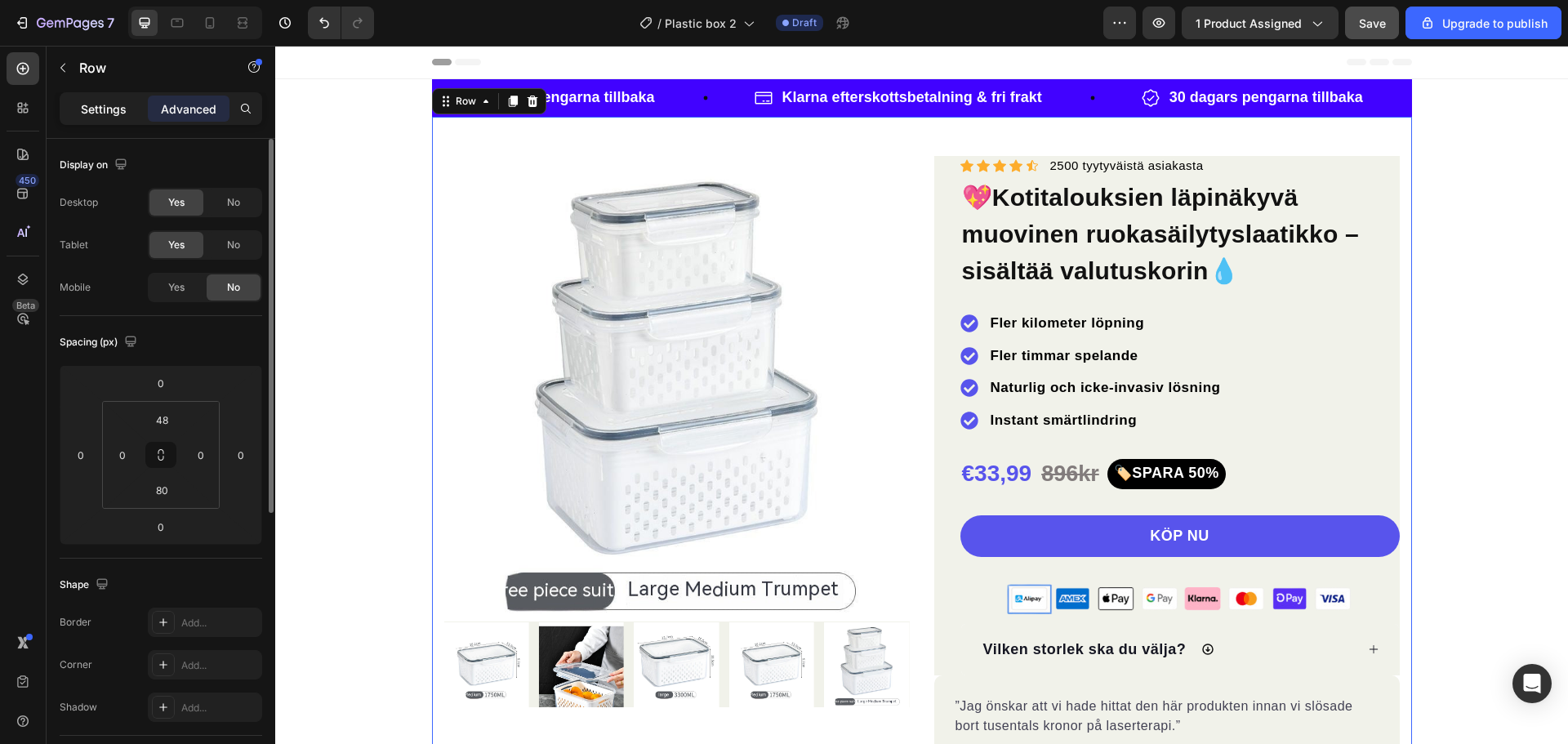
click at [120, 120] on div "Settings" at bounding box center [104, 109] width 82 height 27
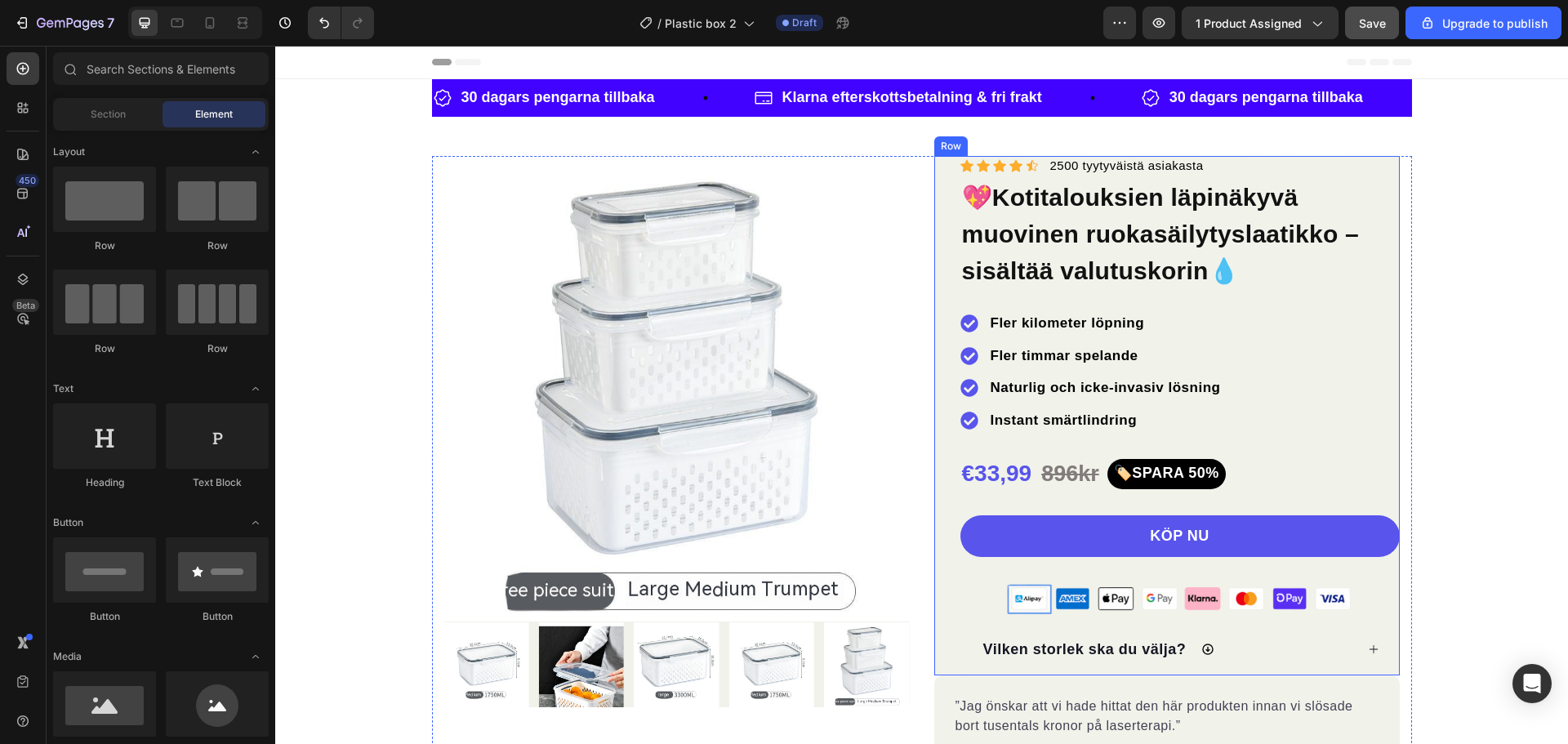
click at [937, 150] on div "Row" at bounding box center [951, 146] width 27 height 15
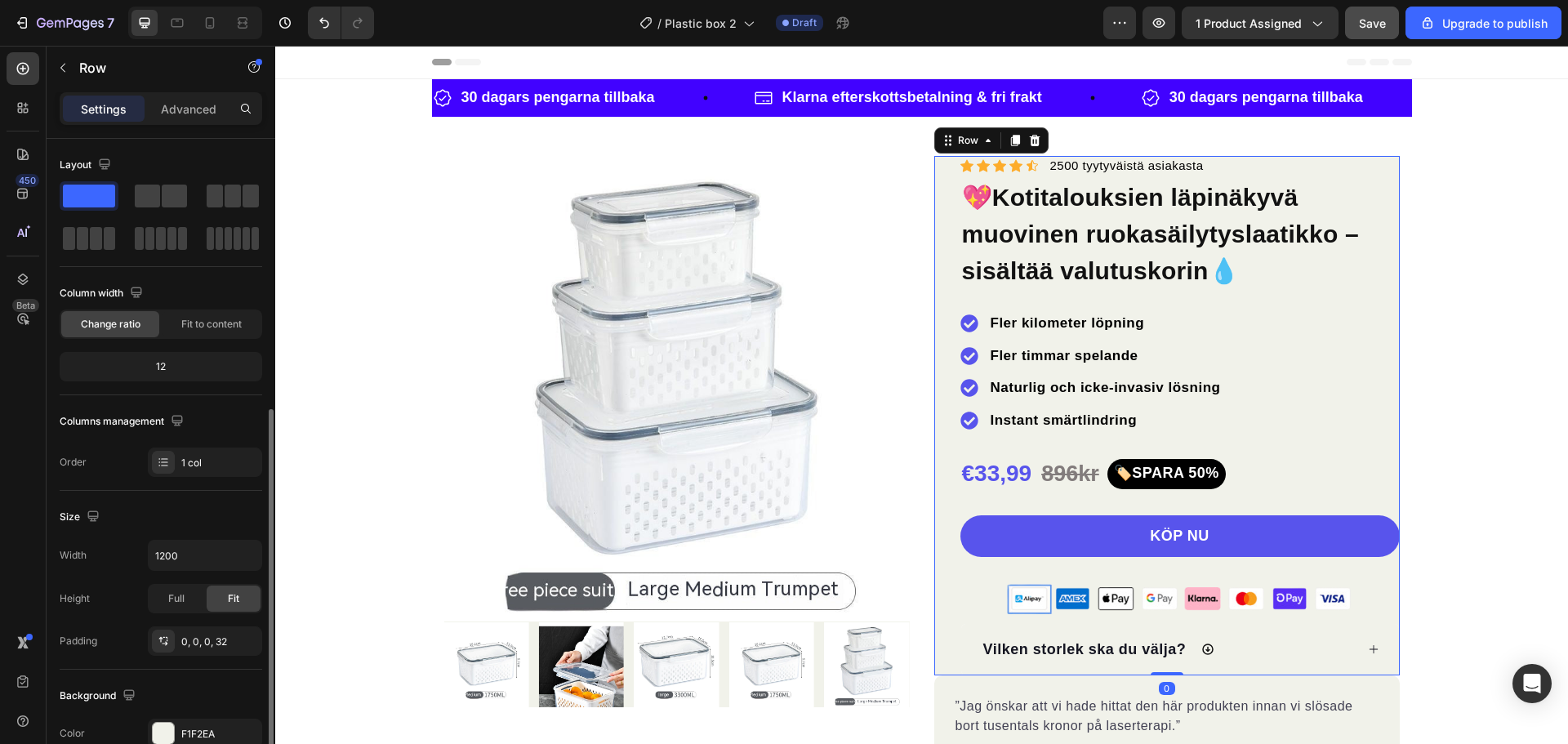
scroll to position [245, 0]
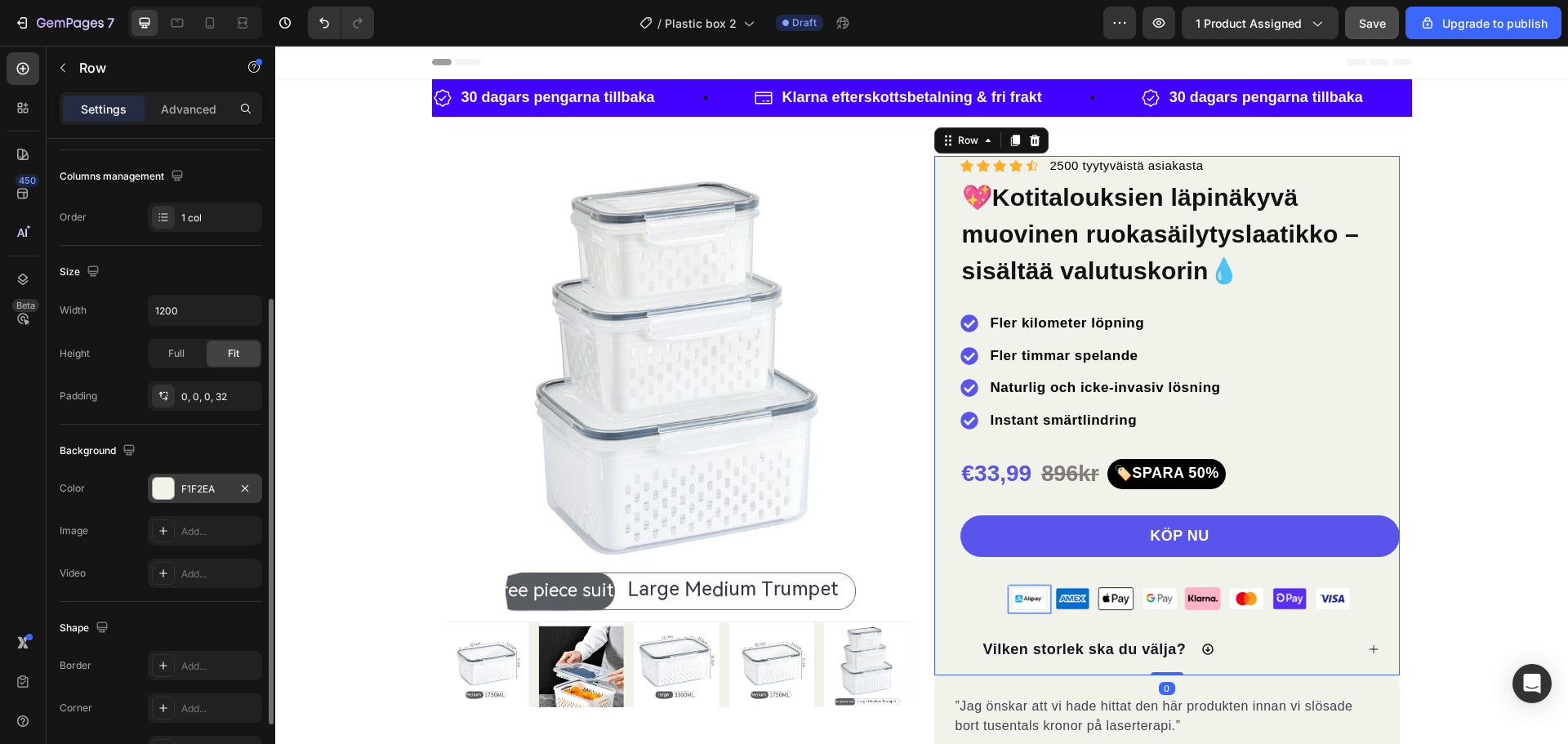
click at [158, 491] on div at bounding box center [163, 488] width 21 height 21
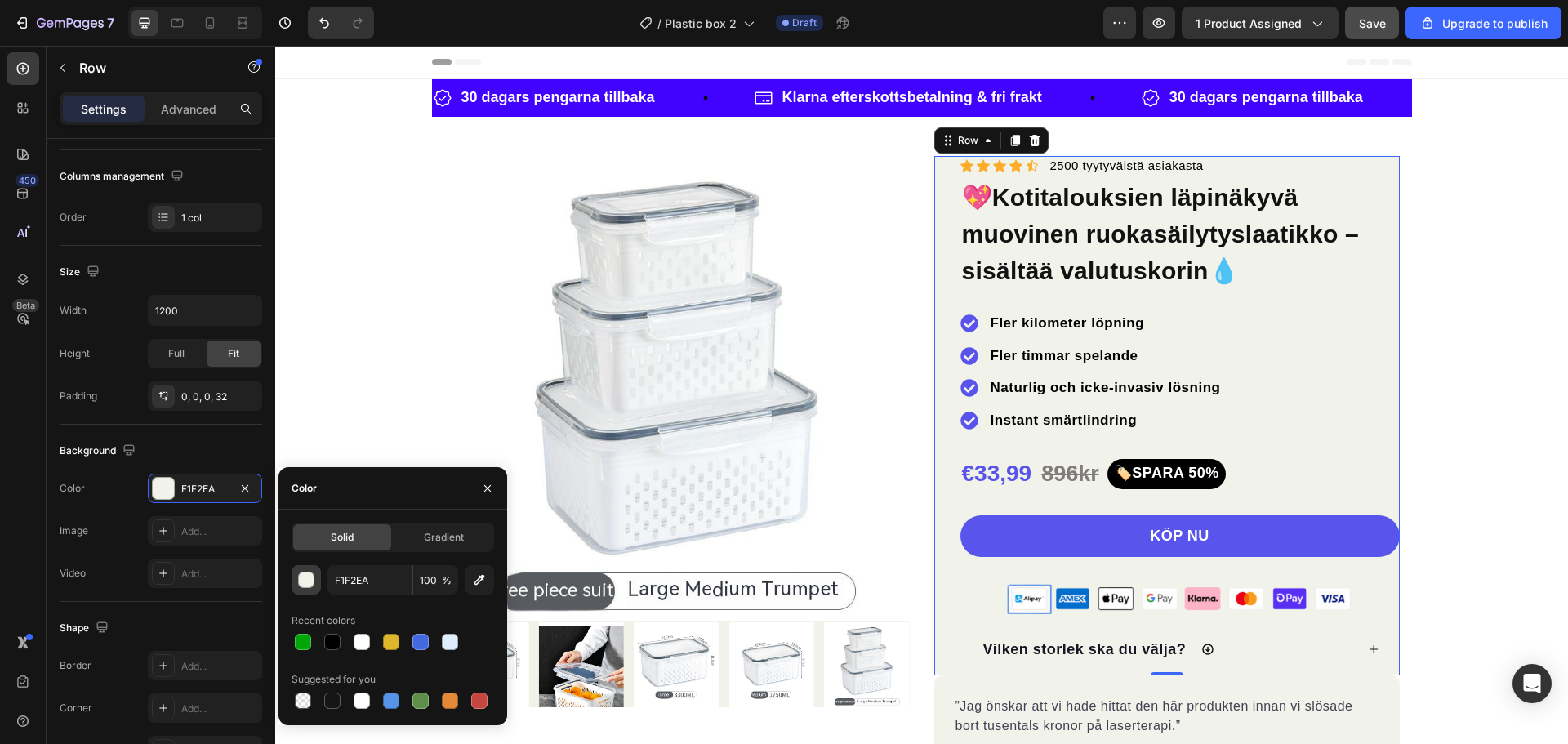
click at [314, 582] on button "button" at bounding box center [306, 579] width 29 height 29
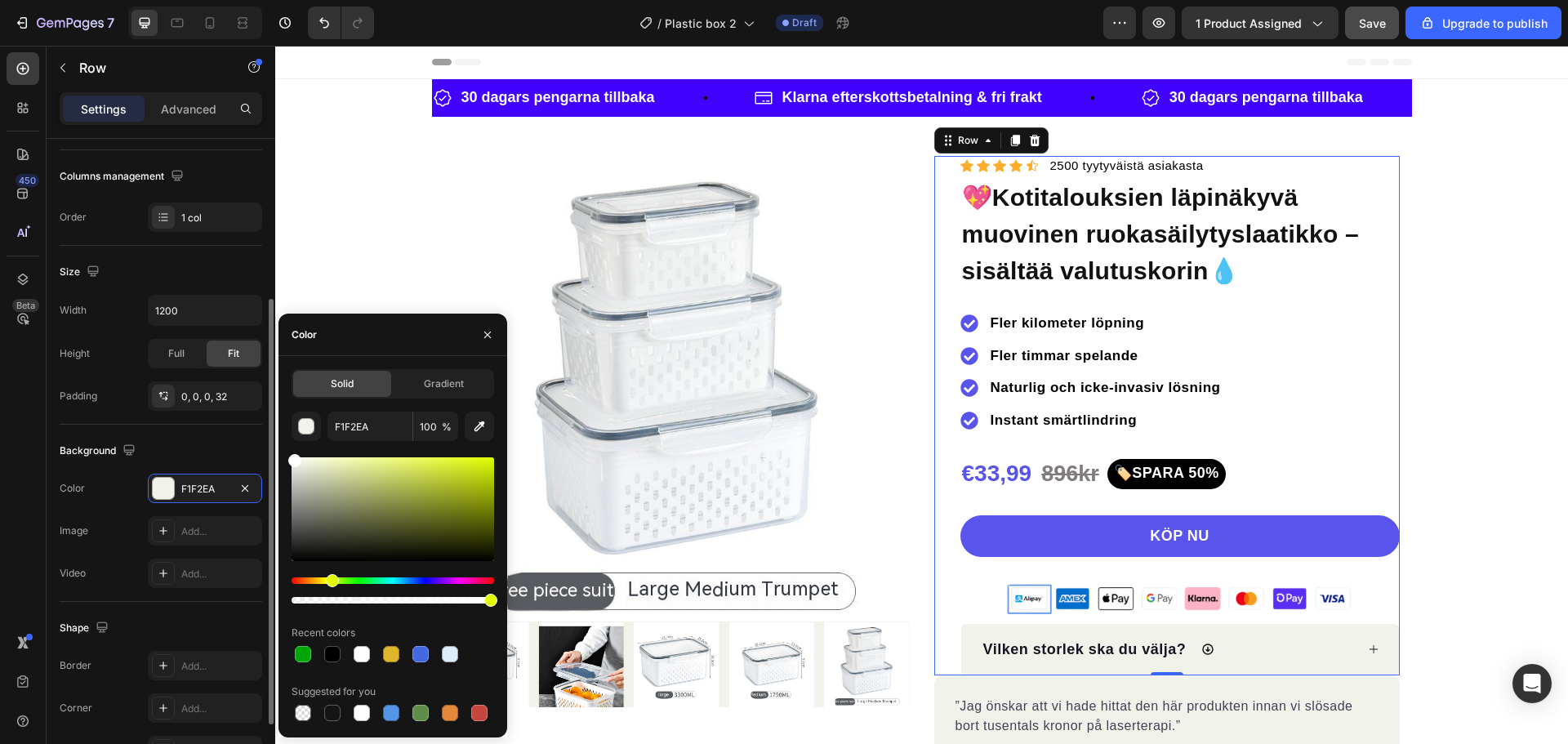
click at [261, 434] on div "450 Beta Sections(18) Elements(84) Section Element Hero Section Product Detail …" at bounding box center [137, 395] width 276 height 698
type input "FFFFFF"
click at [148, 275] on div "Size" at bounding box center [160, 272] width 203 height 27
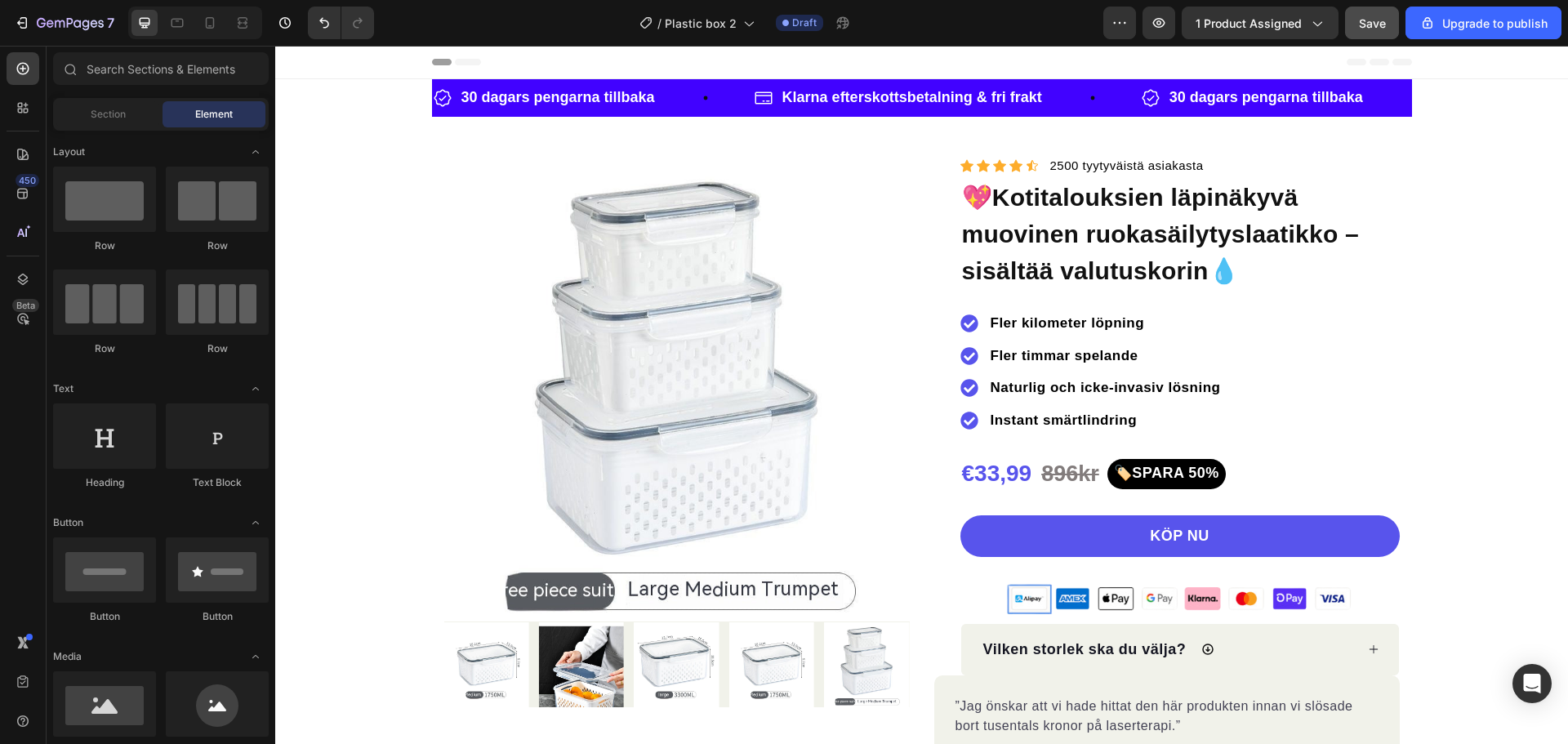
click at [1378, 24] on span "Save" at bounding box center [1372, 23] width 27 height 14
click at [1106, 221] on h1 "💖Kotitalouksien läpinäkyvä muovinen ruokasäilytyslaatikko – sisältää valutuskor…" at bounding box center [1180, 234] width 439 height 113
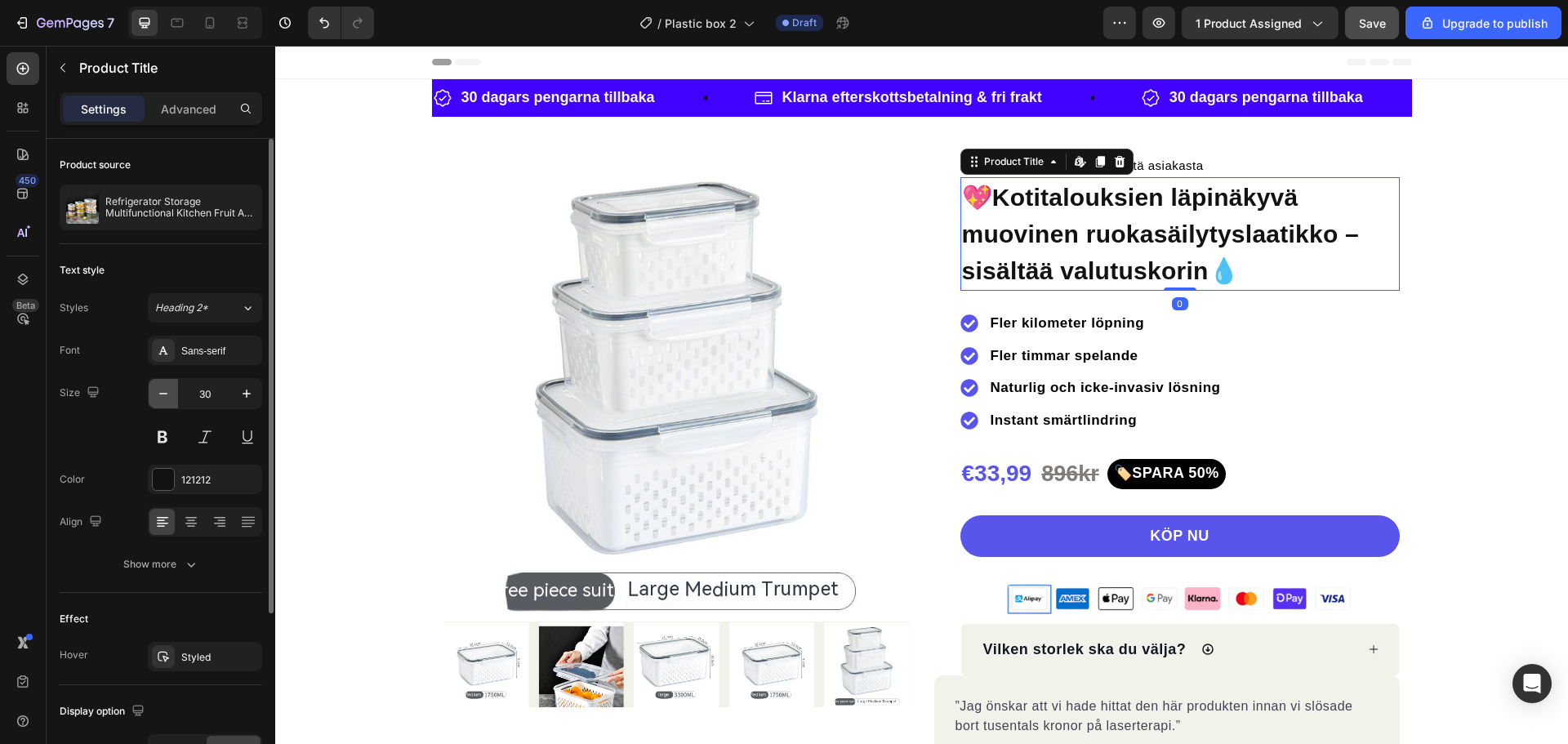
click at [160, 392] on icon "button" at bounding box center [163, 393] width 16 height 16
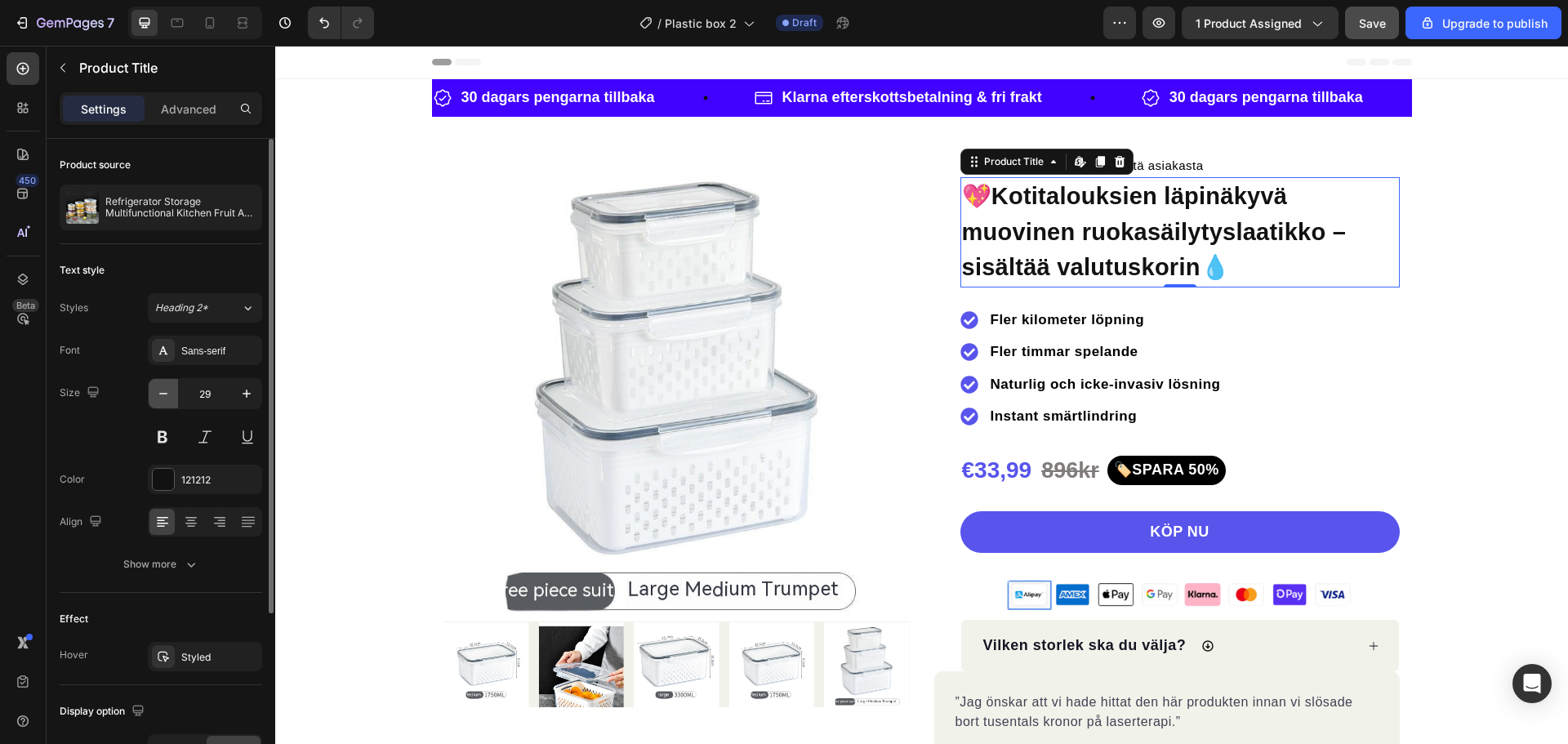
click at [160, 392] on icon "button" at bounding box center [163, 393] width 16 height 16
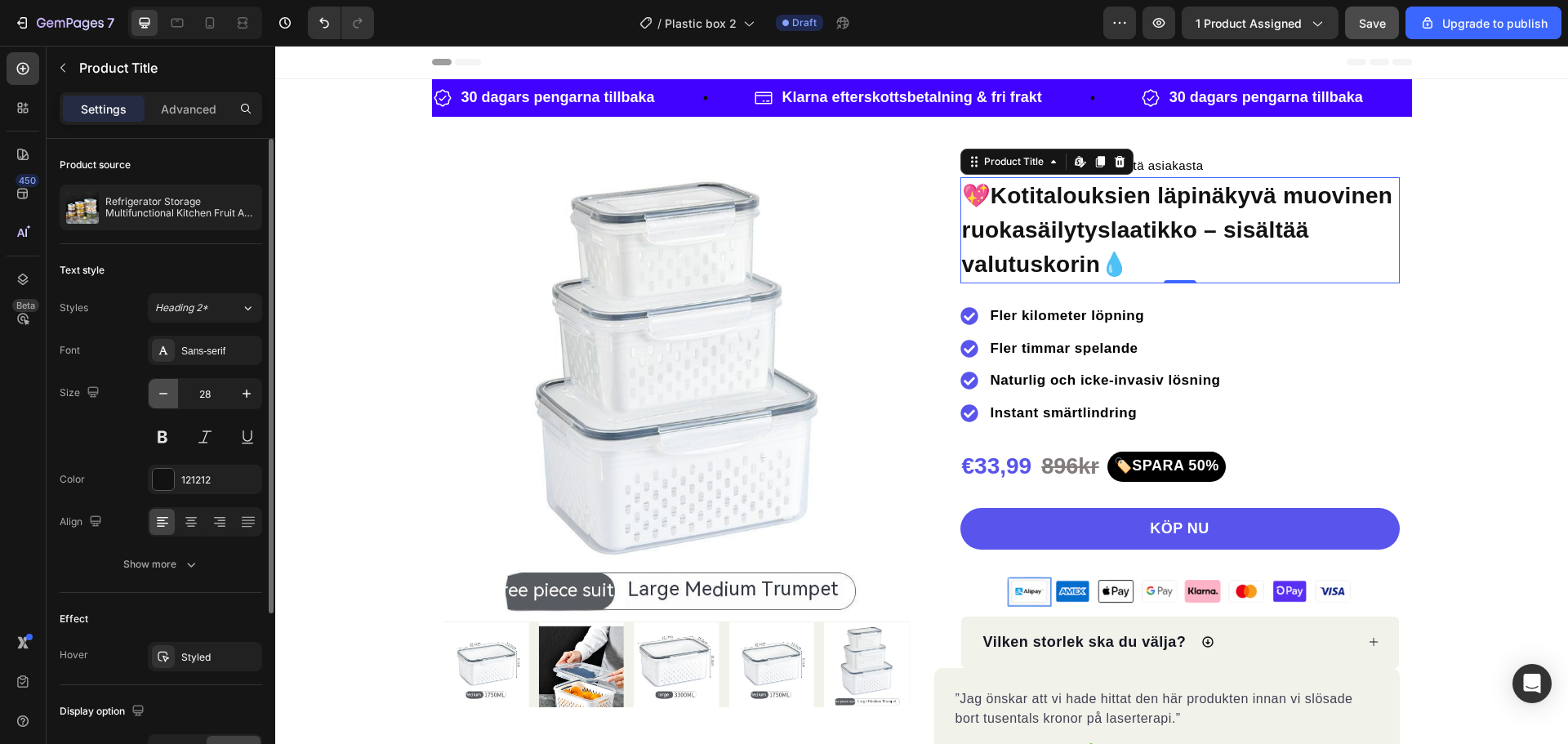
click at [160, 392] on icon "button" at bounding box center [163, 393] width 16 height 16
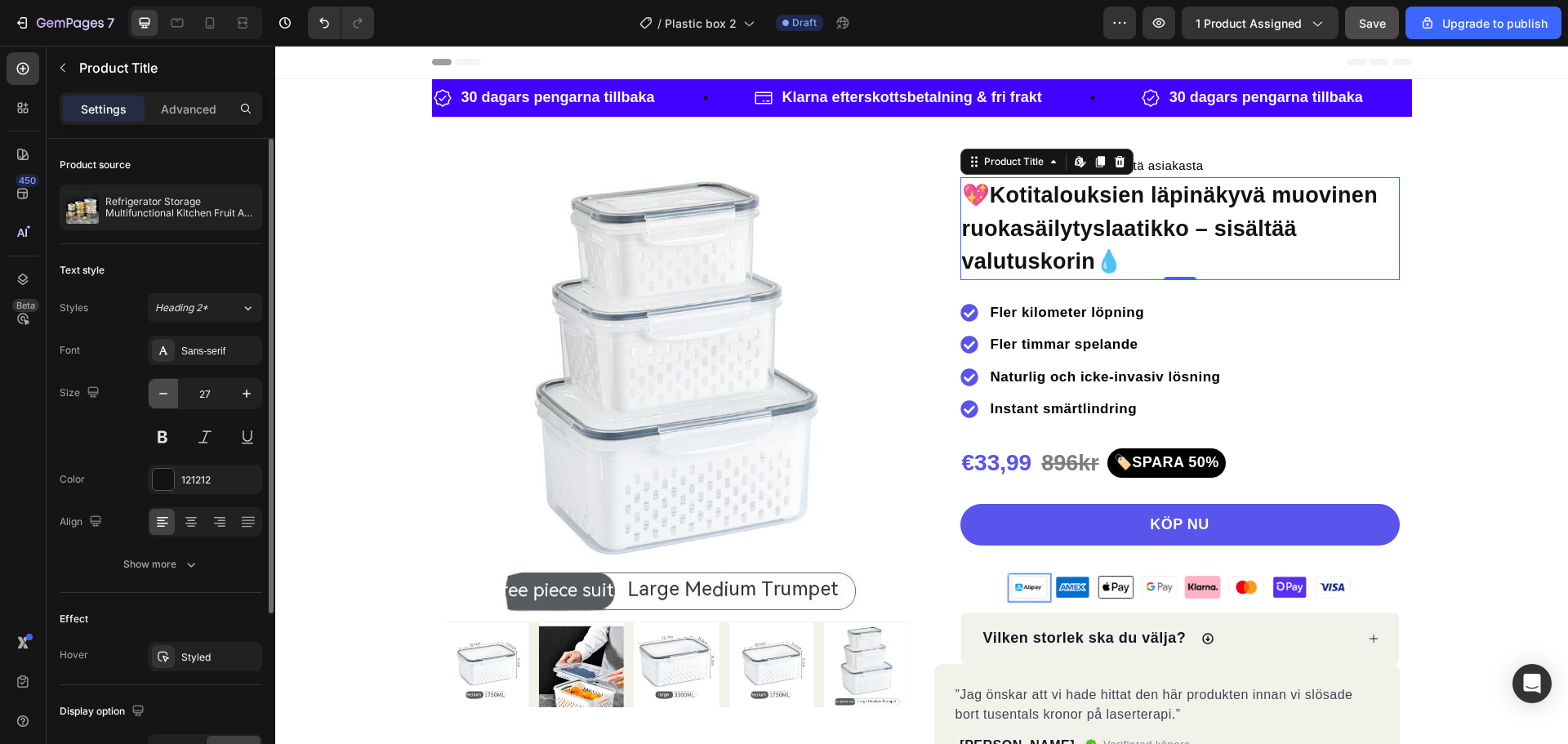
click at [160, 392] on icon "button" at bounding box center [163, 393] width 16 height 16
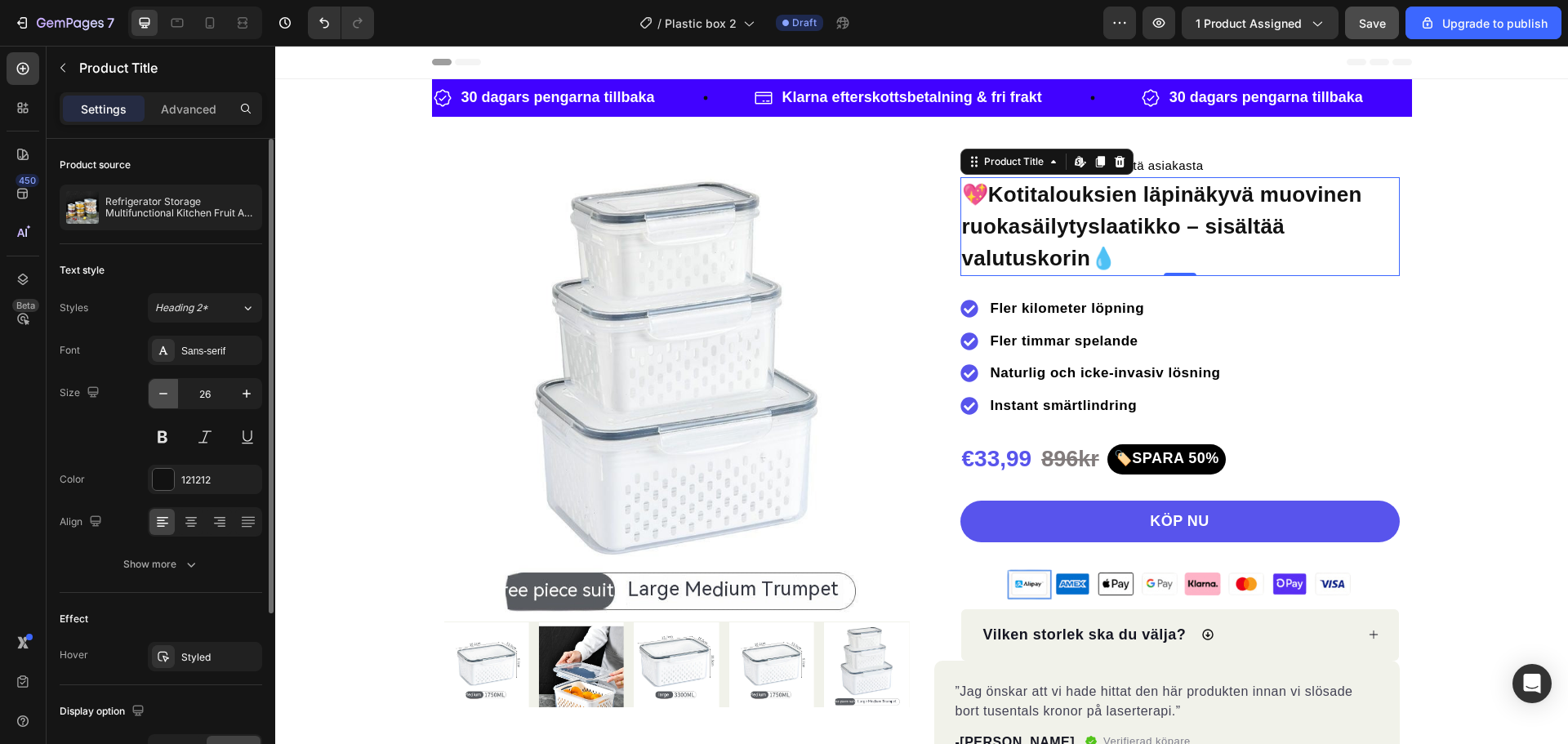
click at [160, 392] on icon "button" at bounding box center [163, 393] width 16 height 16
type input "25"
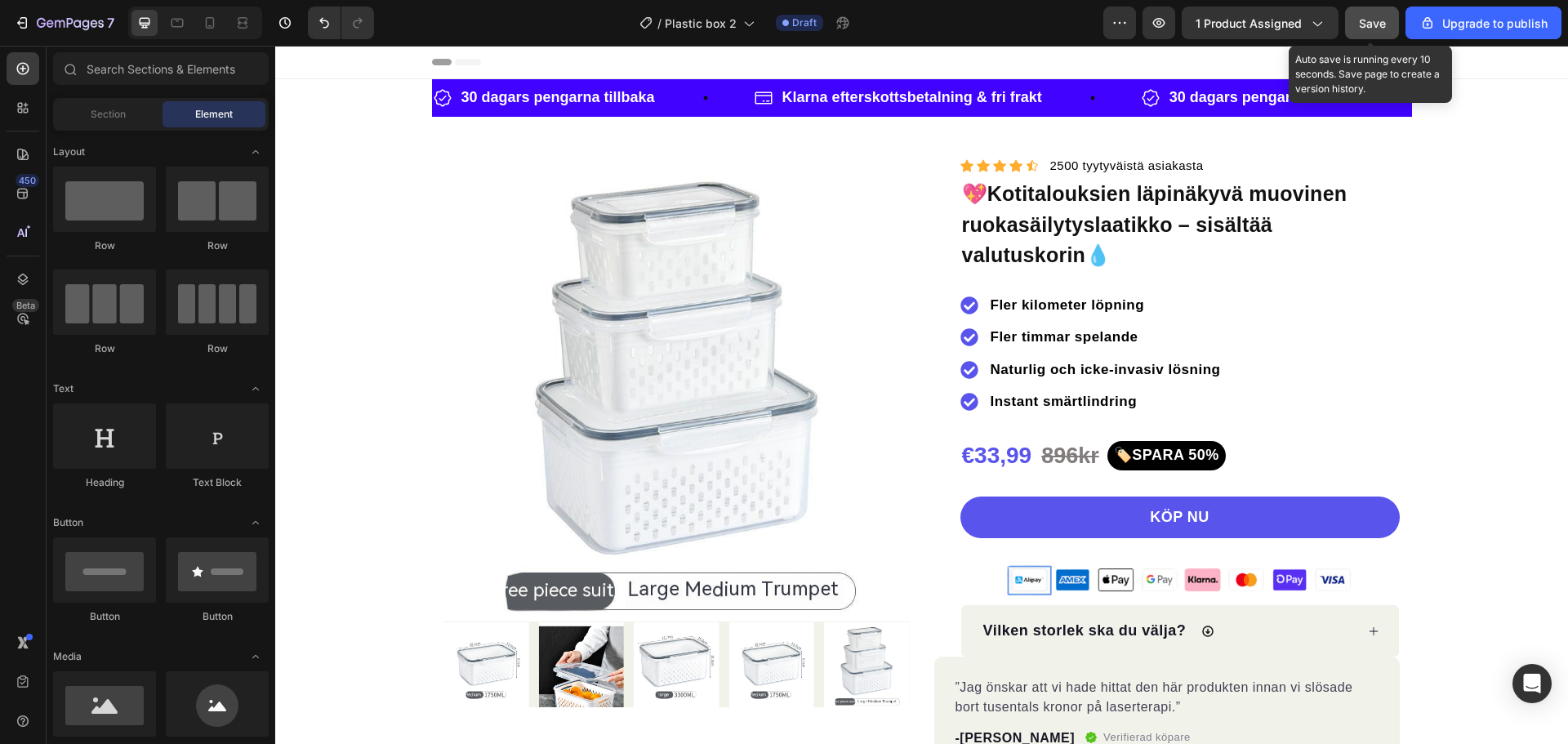
click at [1370, 18] on span "Save" at bounding box center [1372, 23] width 27 height 14
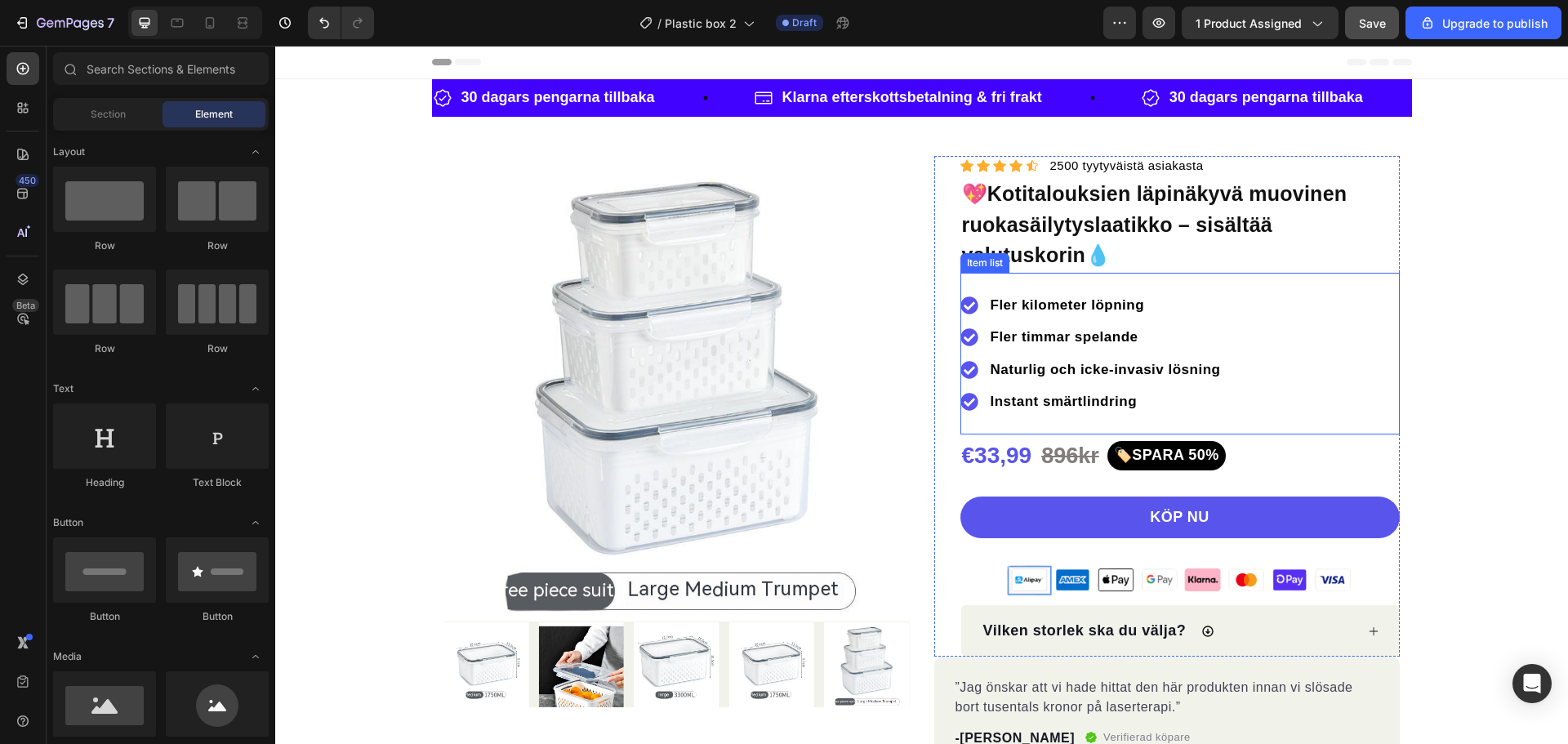
click at [1045, 307] on strong "Fler kilometer löpning" at bounding box center [1067, 306] width 154 height 16
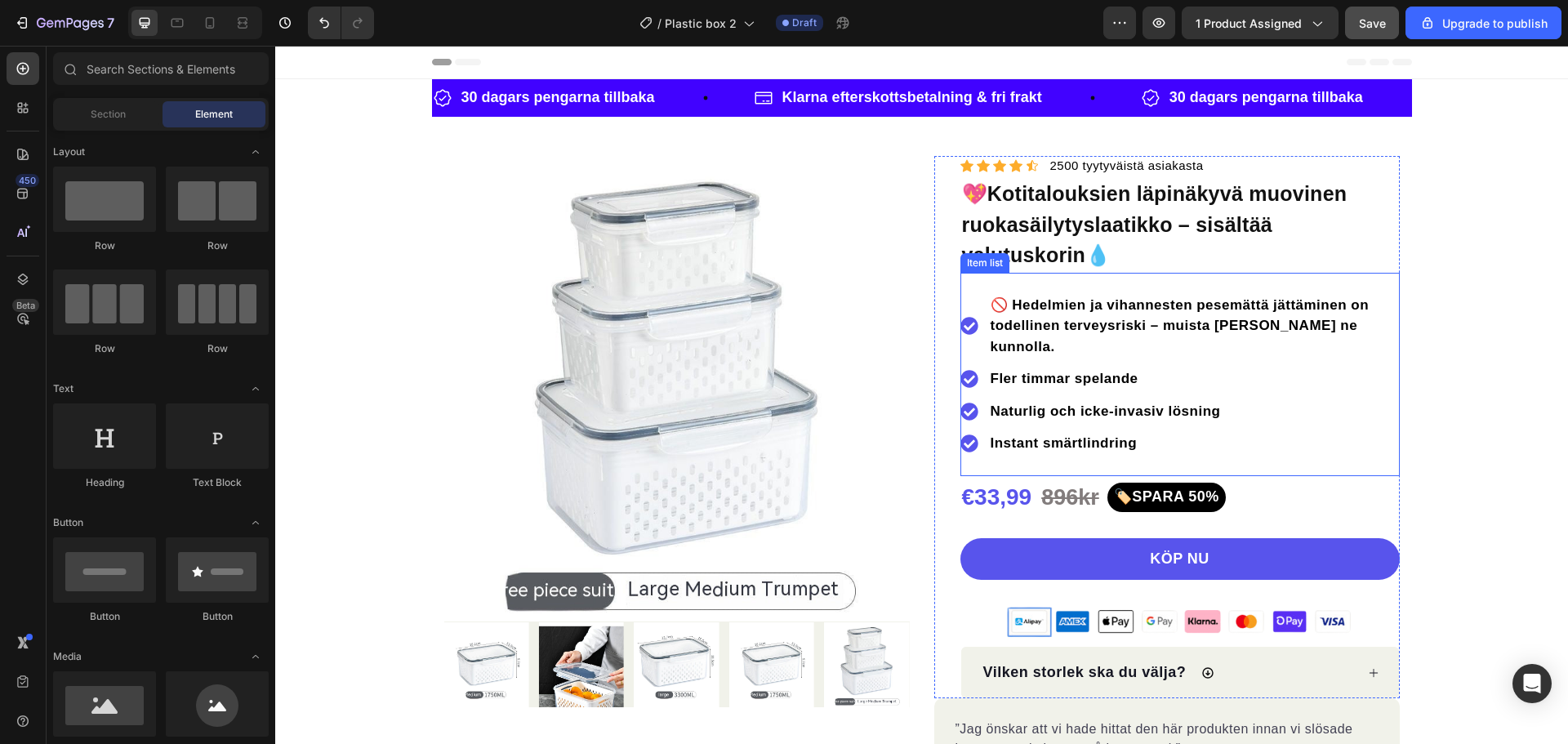
click at [995, 303] on strong "🚫 Hedelmien ja vihannesten pesemättä jättäminen on todellinen terveysriski – mu…" at bounding box center [1180, 326] width 379 height 58
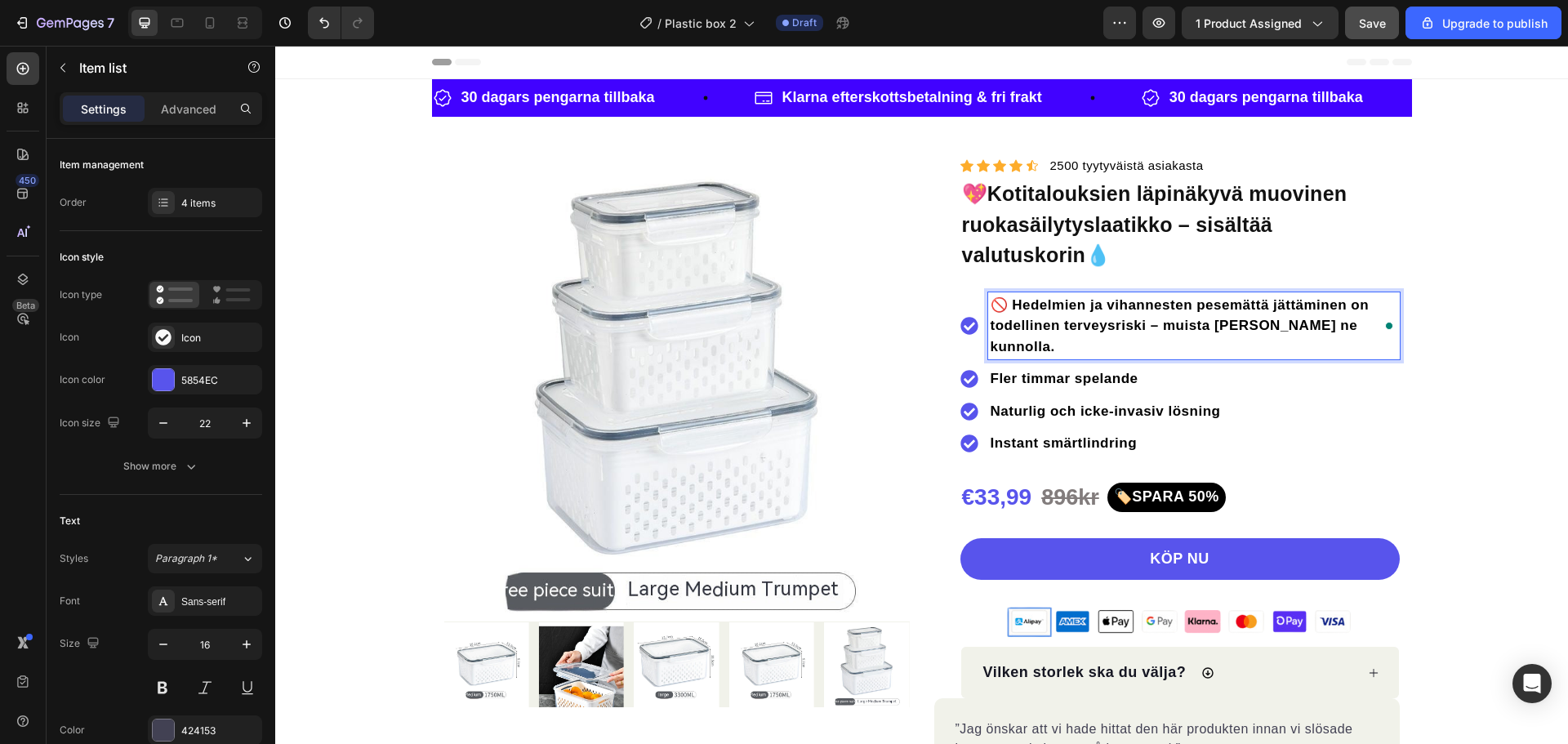
click at [1006, 303] on strong "🚫 Hedelmien ja vihannesten pesemättä jättäminen on todellinen terveysriski – mu…" at bounding box center [1180, 326] width 379 height 58
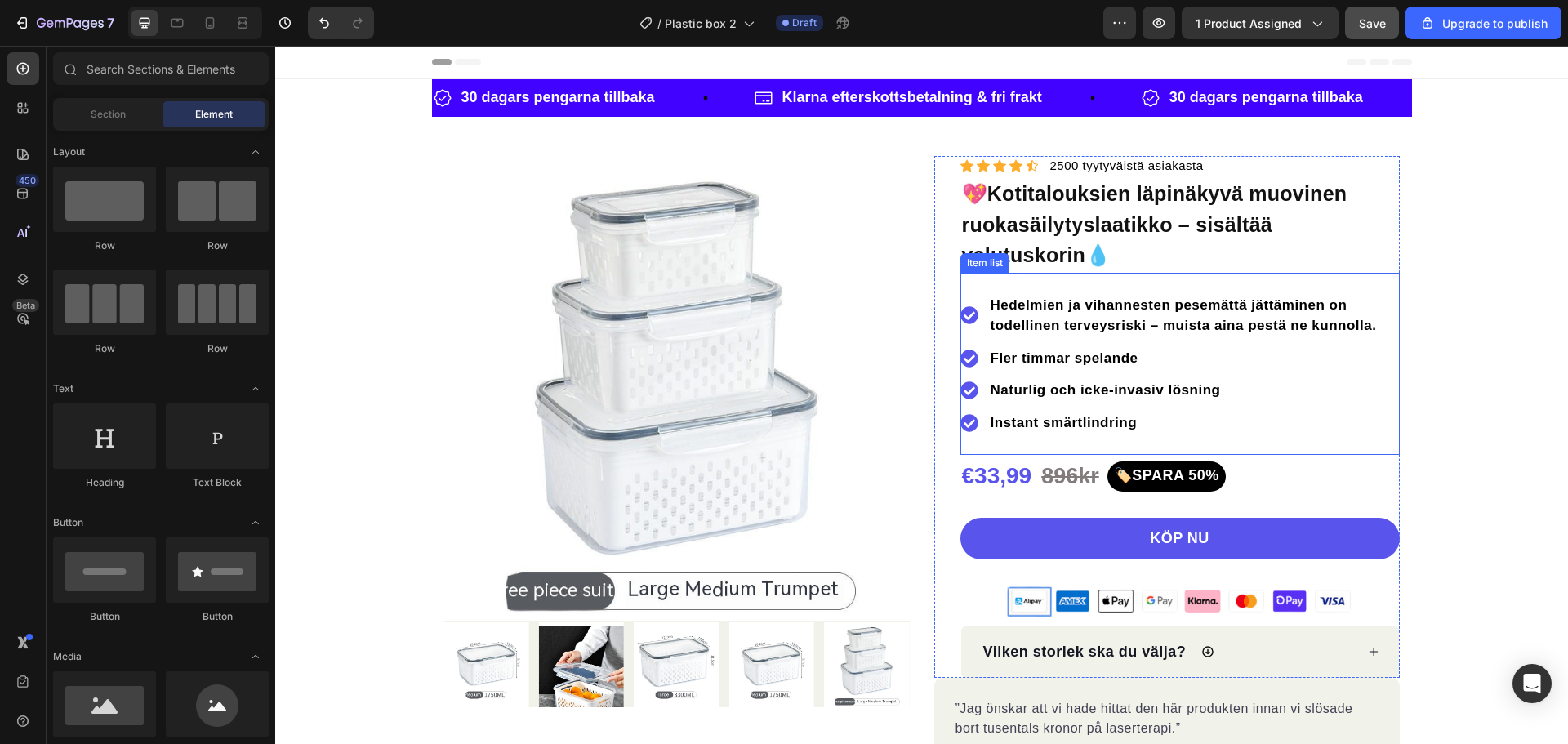
click at [960, 316] on icon at bounding box center [969, 315] width 18 height 18
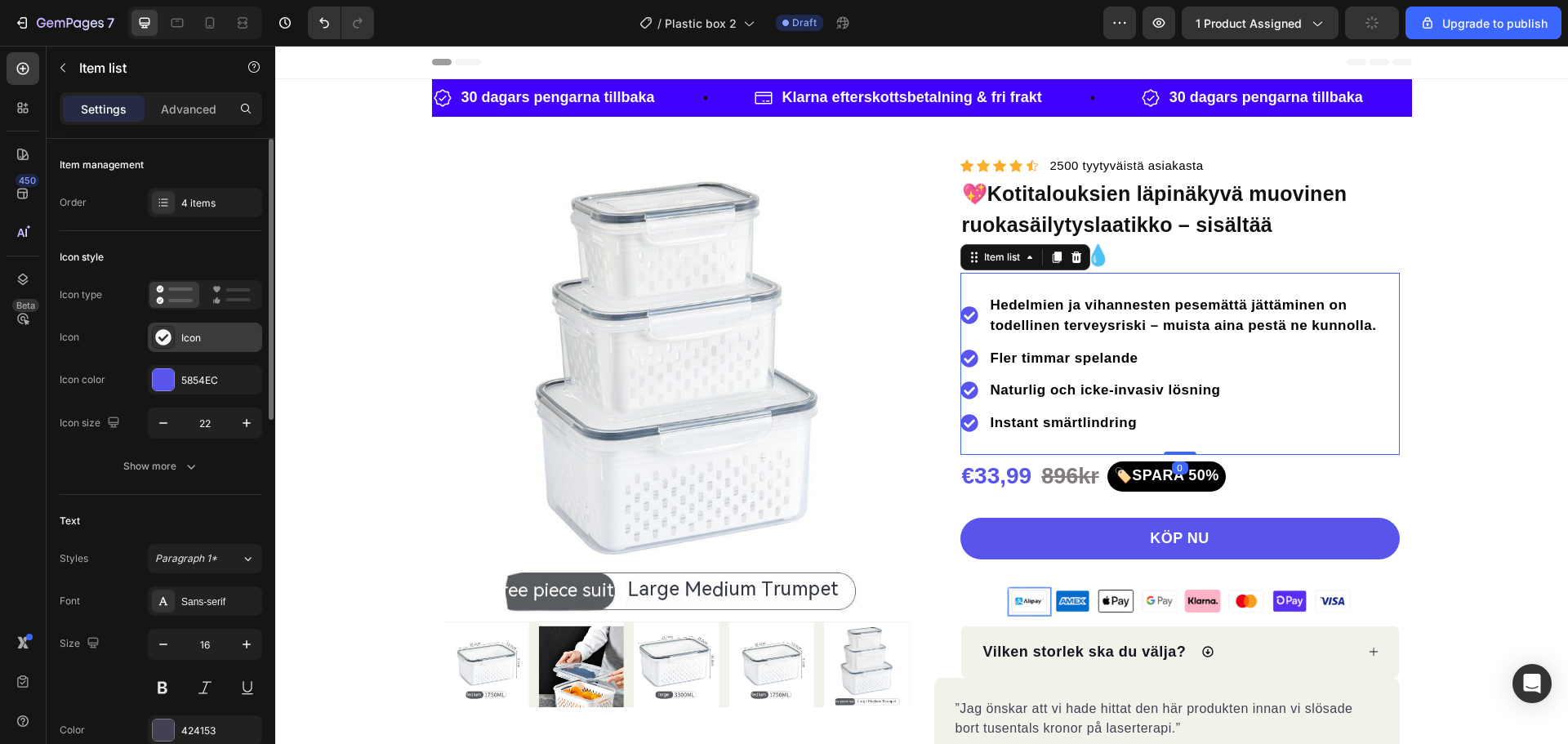
click at [165, 337] on icon at bounding box center [163, 337] width 16 height 16
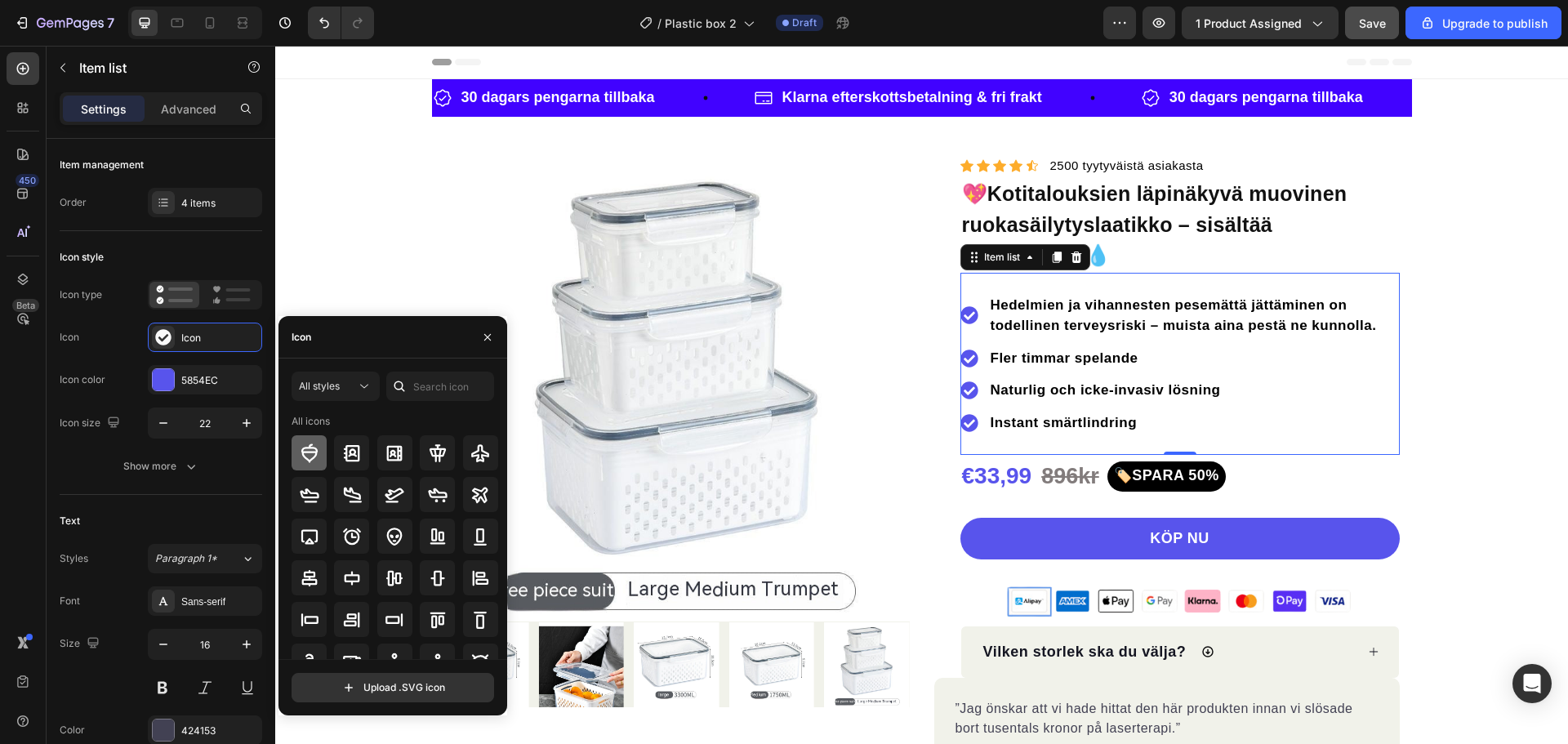
click at [313, 461] on icon at bounding box center [309, 453] width 19 height 19
click at [493, 340] on icon "button" at bounding box center [487, 337] width 13 height 13
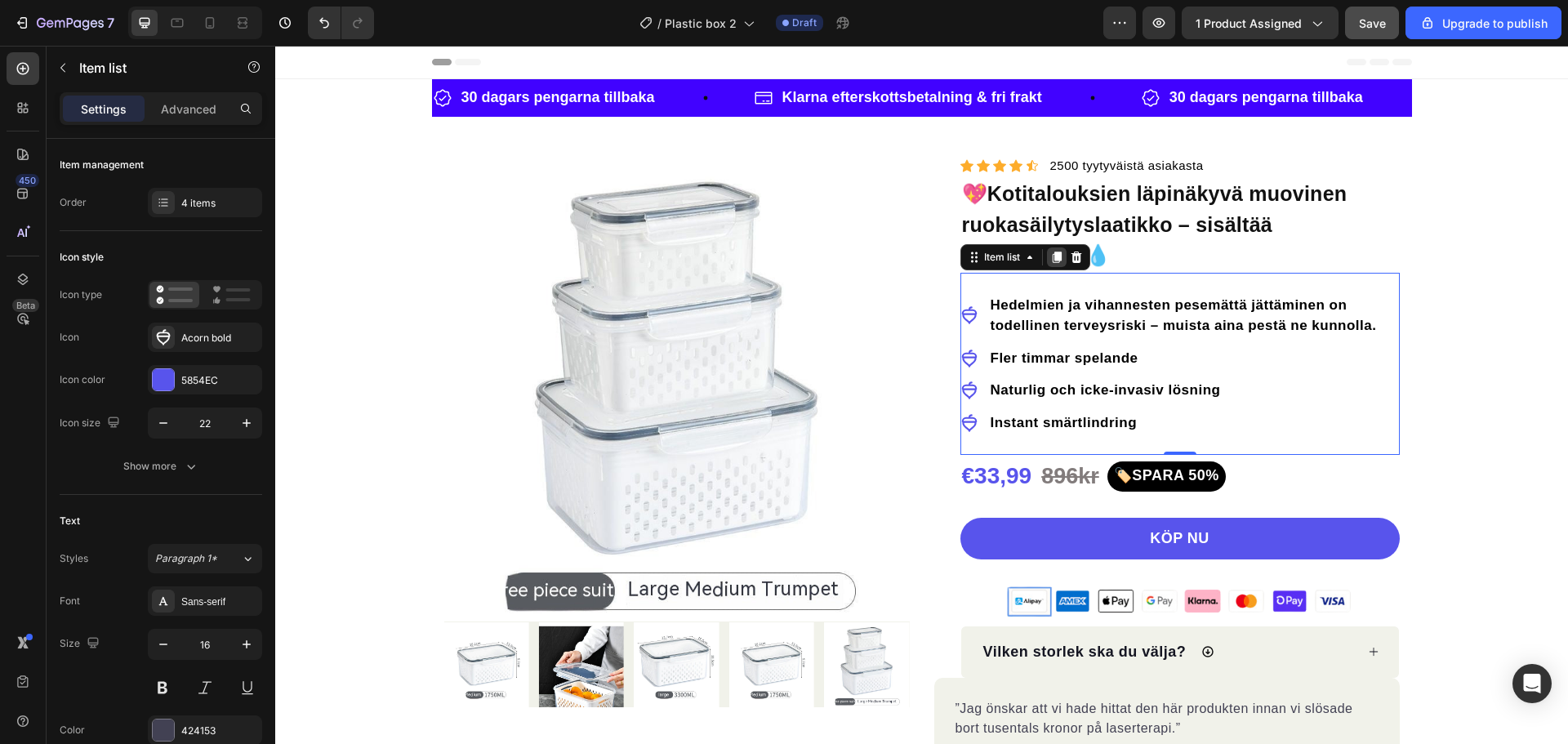
click at [1051, 260] on icon at bounding box center [1057, 257] width 13 height 13
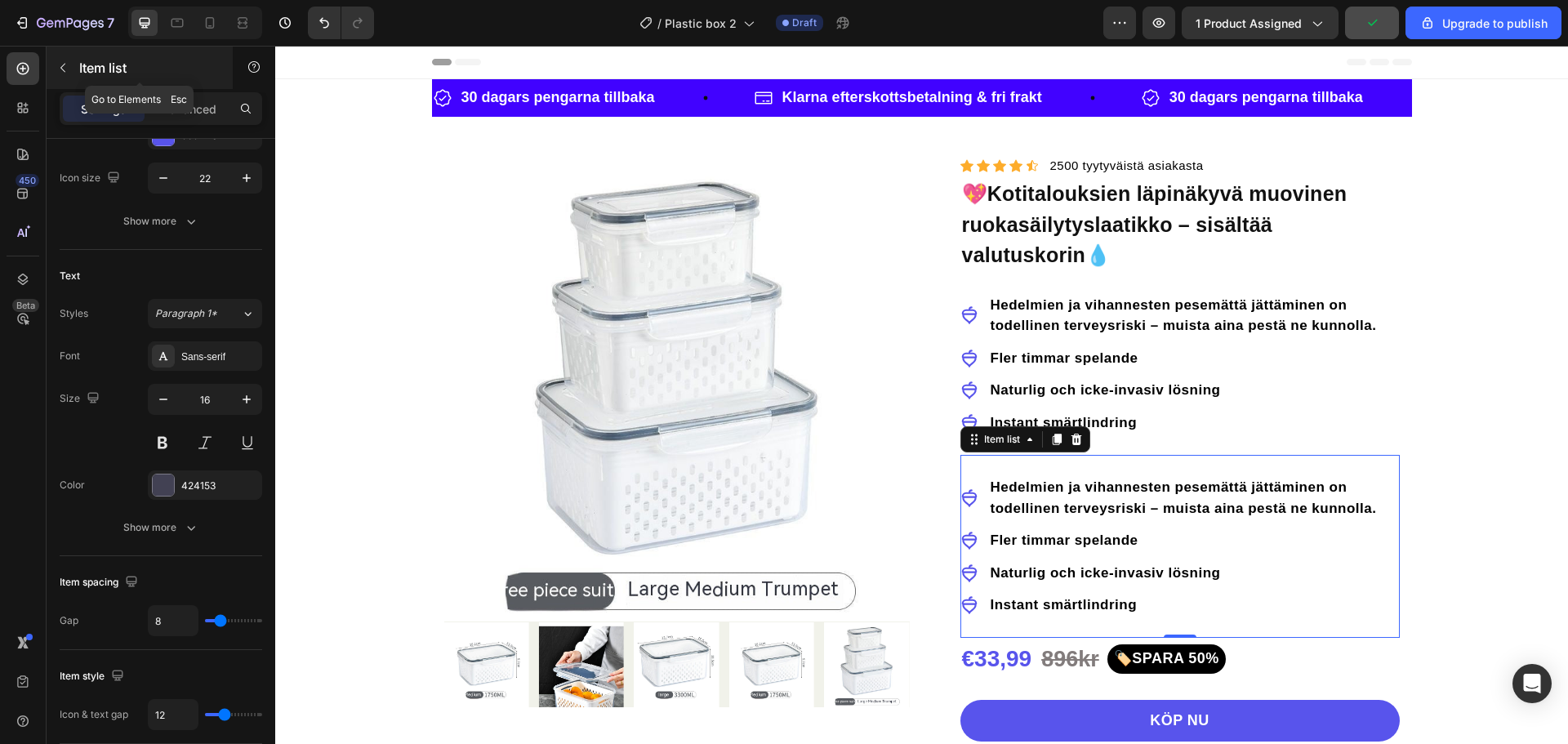
click at [60, 74] on button "button" at bounding box center [63, 68] width 27 height 27
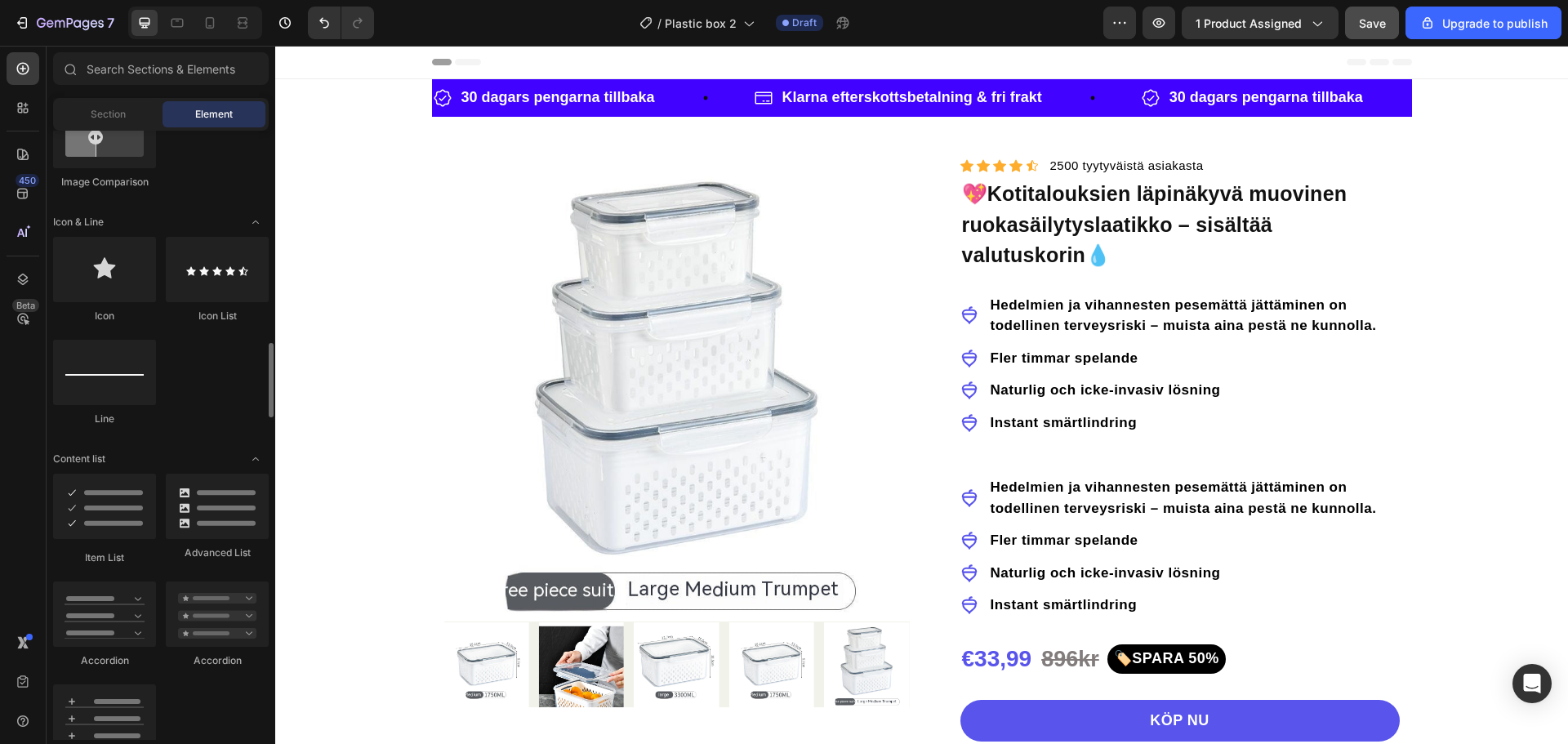
scroll to position [1062, 0]
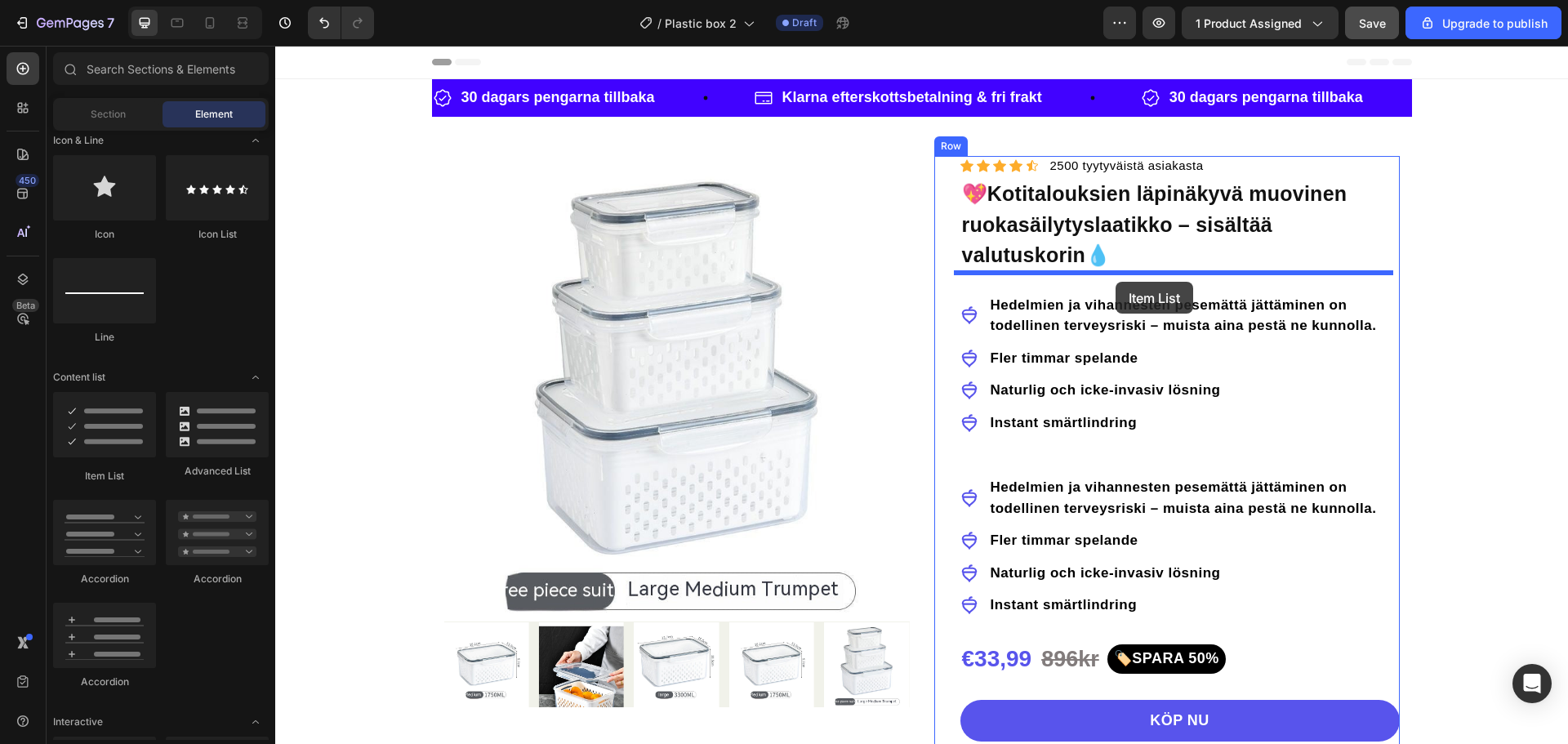
drag, startPoint x: 376, startPoint y: 476, endPoint x: 1115, endPoint y: 282, distance: 764.0
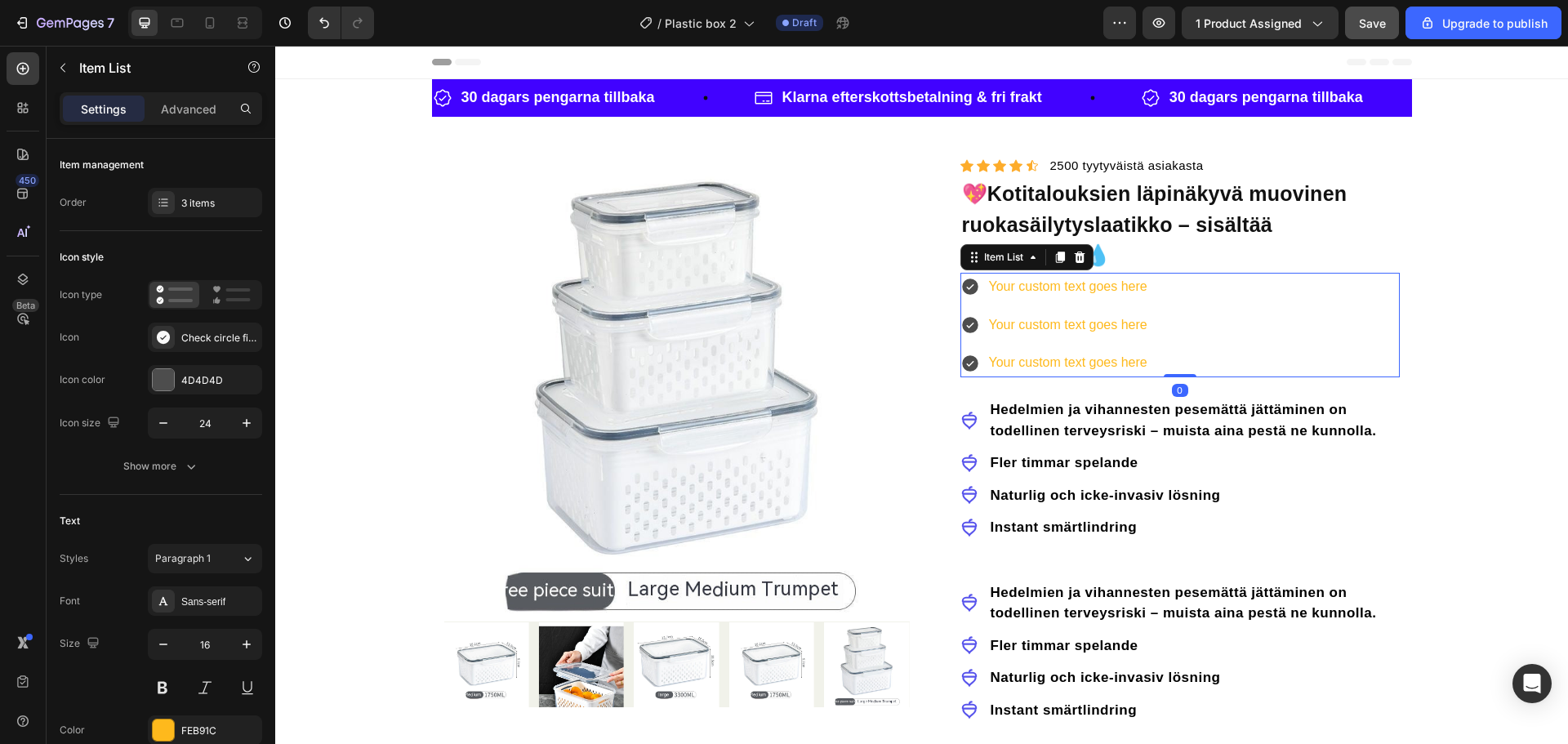
click at [962, 290] on icon at bounding box center [970, 286] width 16 height 16
click at [963, 283] on icon at bounding box center [970, 286] width 16 height 16
click at [176, 197] on div "3 items" at bounding box center [205, 202] width 114 height 29
click at [94, 384] on div "Icon color" at bounding box center [82, 379] width 46 height 15
click at [202, 100] on p "Advanced" at bounding box center [189, 108] width 56 height 17
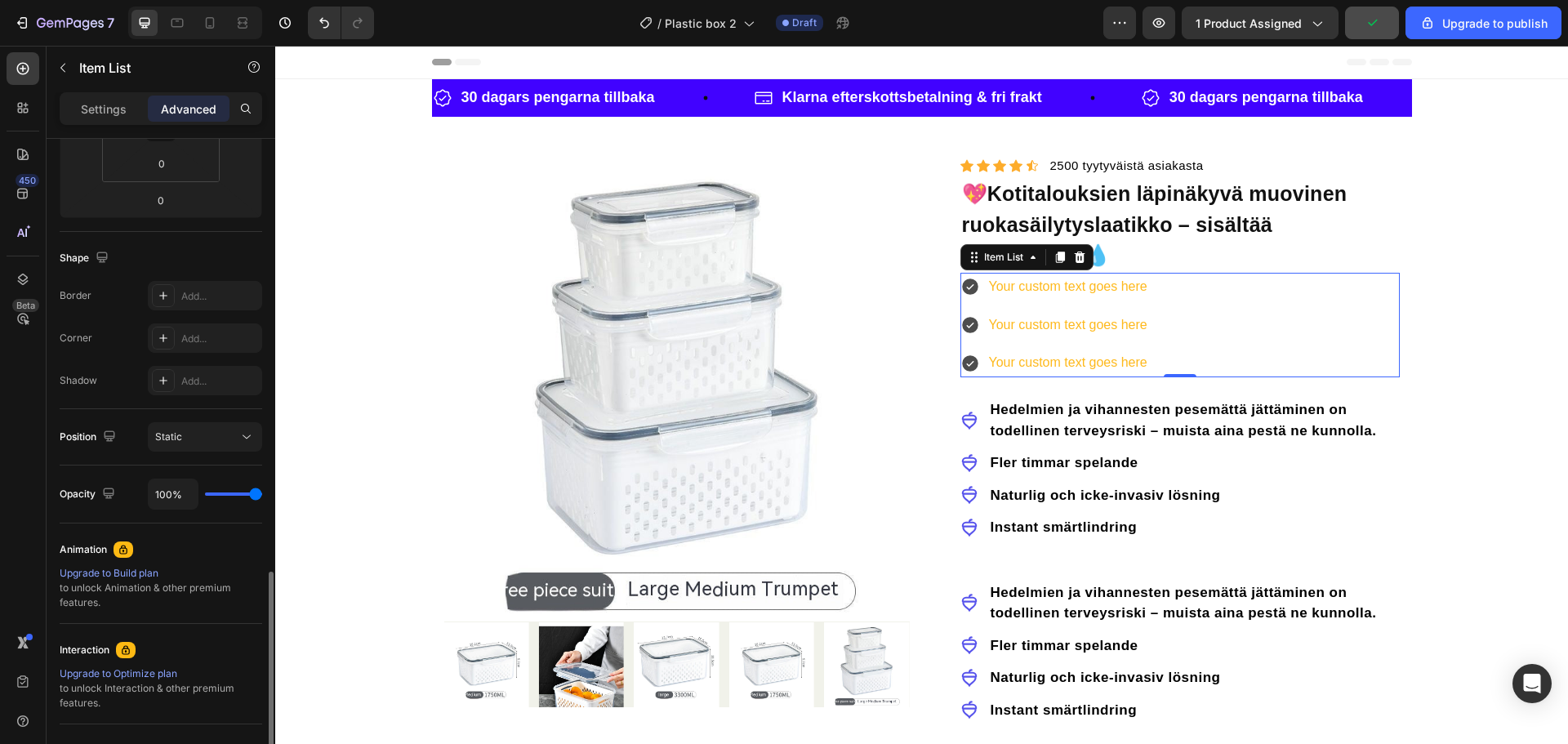
scroll to position [482, 0]
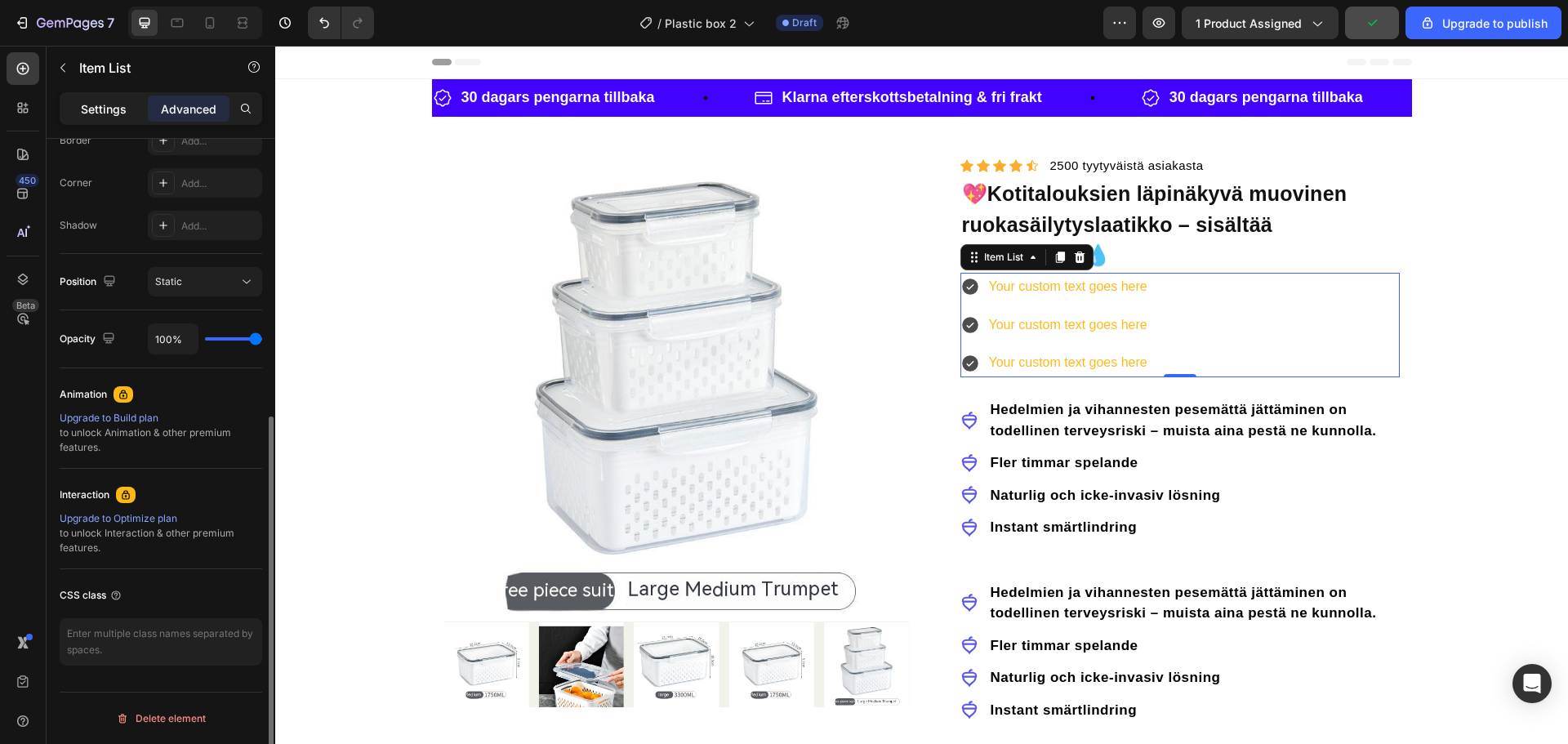
click at [132, 112] on div "Settings" at bounding box center [104, 109] width 82 height 27
type input "8"
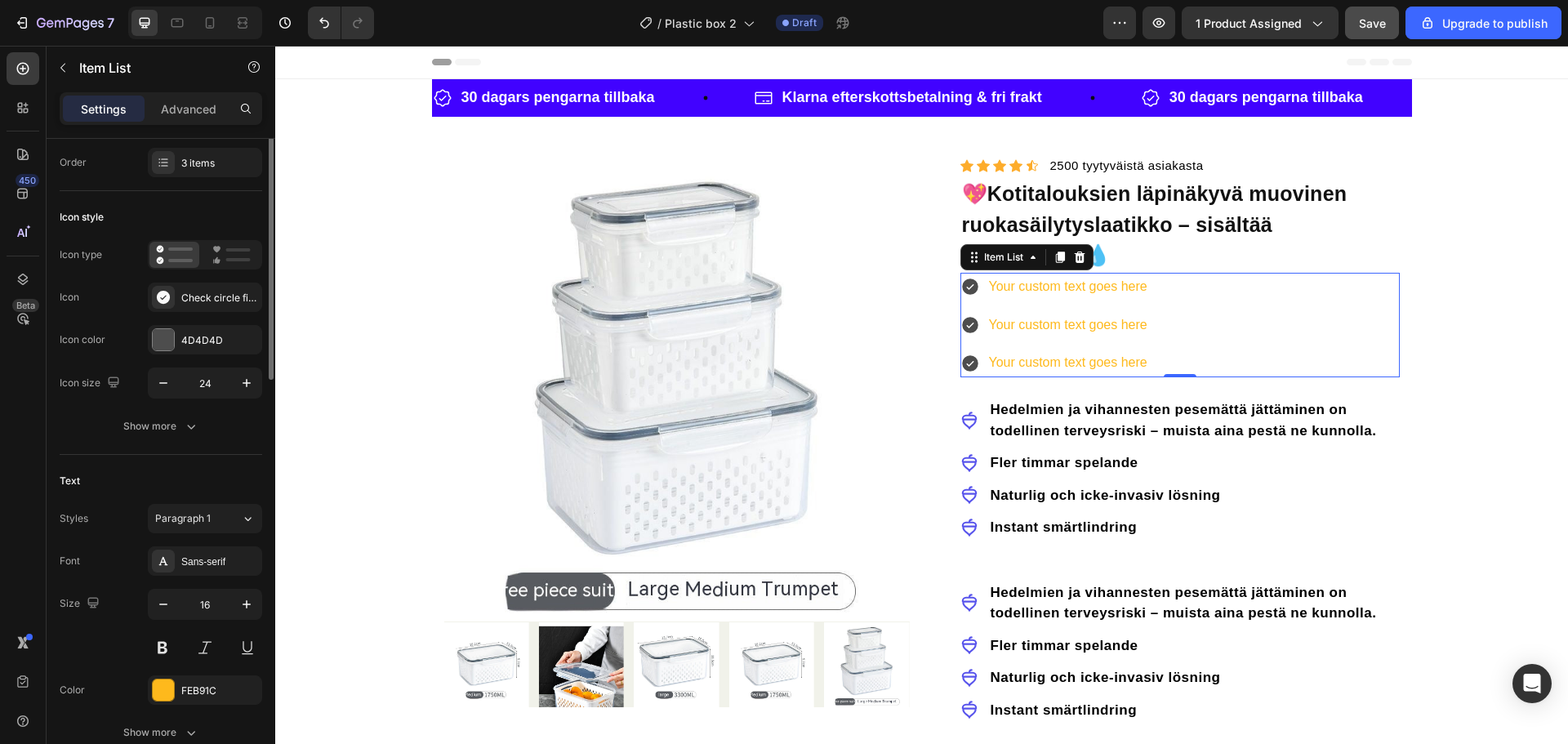
scroll to position [0, 0]
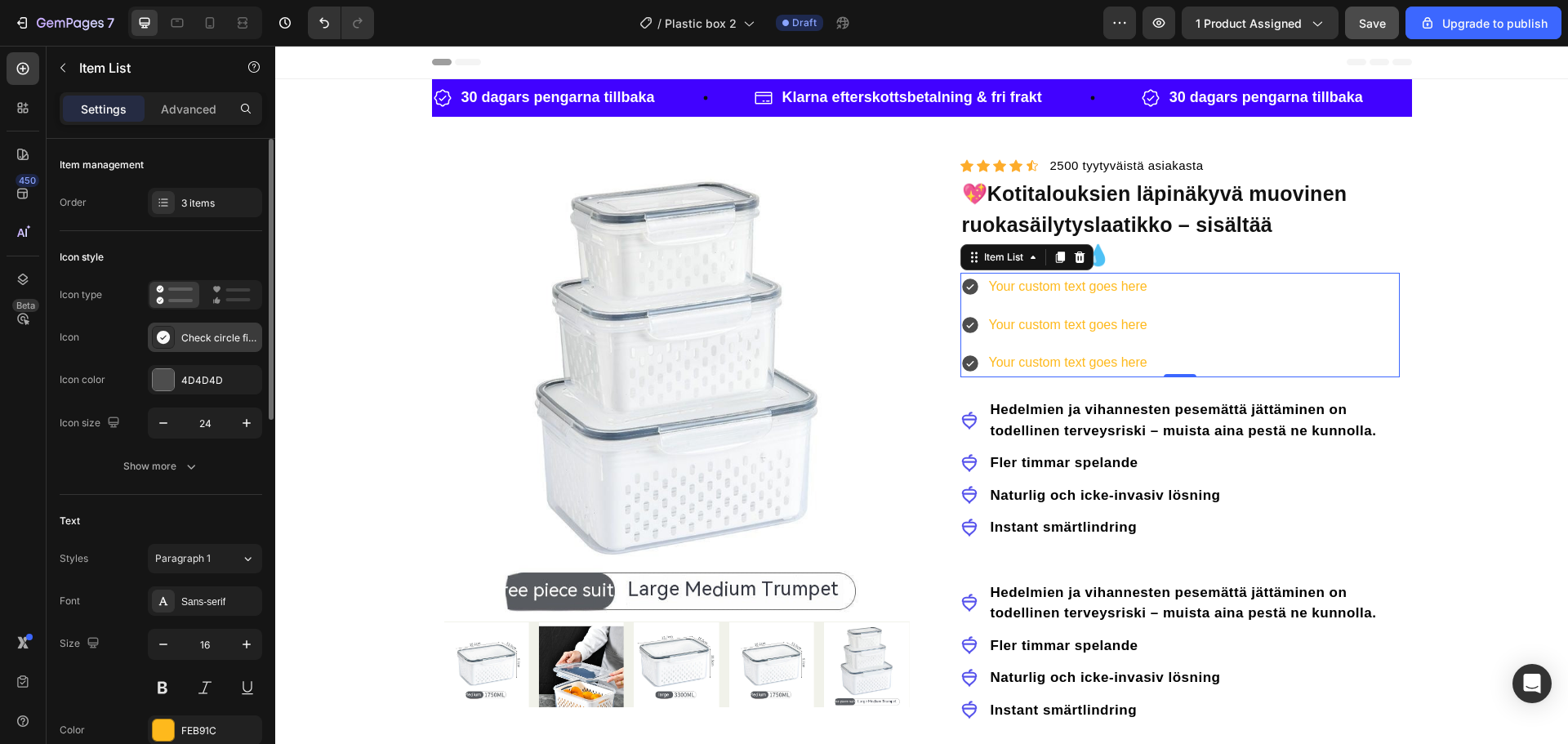
click at [177, 337] on div "Check circle filled" at bounding box center [205, 337] width 114 height 29
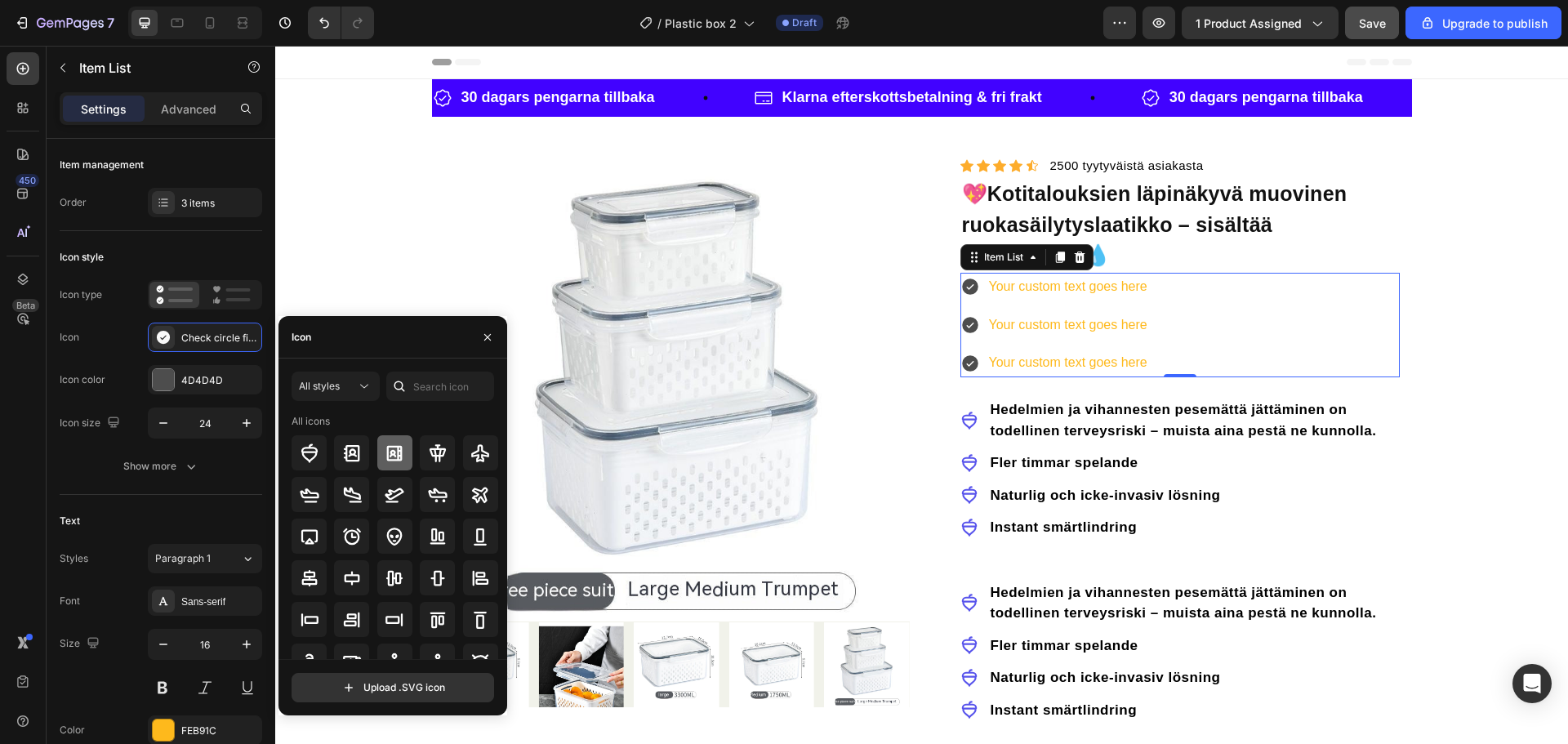
click at [384, 448] on icon at bounding box center [394, 453] width 19 height 19
click at [222, 298] on icon at bounding box center [231, 295] width 38 height 19
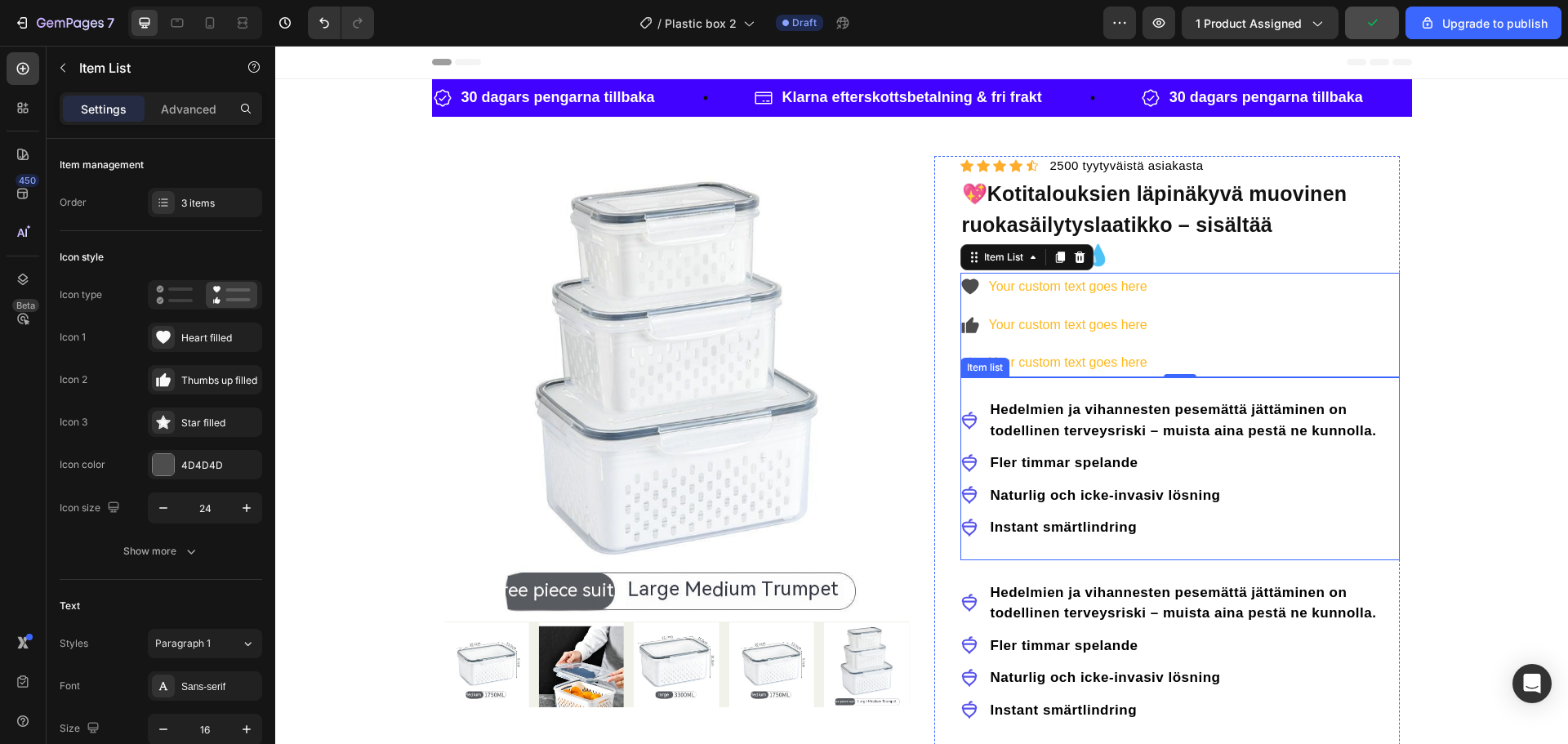
click at [975, 373] on div "Item list" at bounding box center [984, 368] width 49 height 19
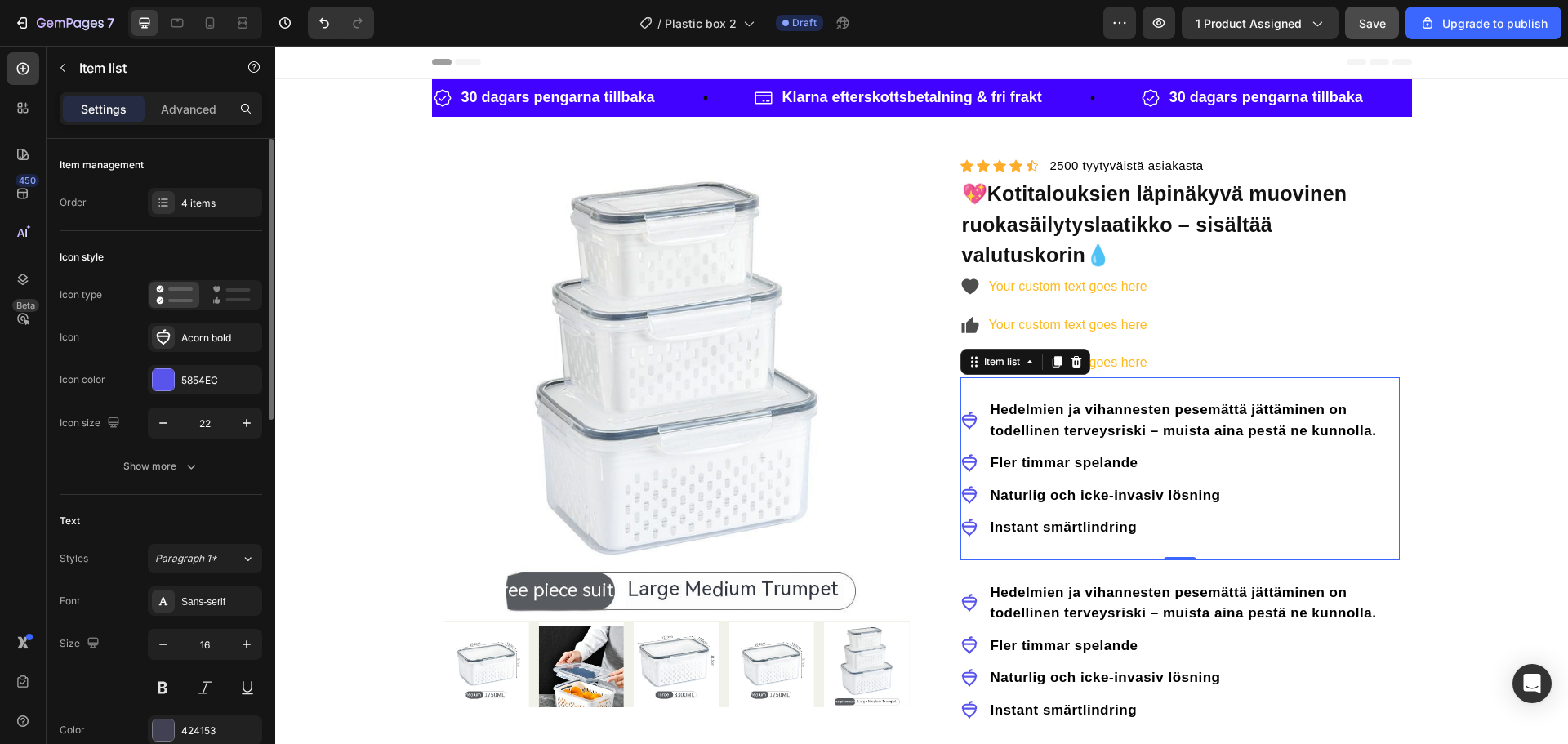
click at [229, 318] on div "Icon type Icon Acorn bold Icon color 5854EC Icon size 22" at bounding box center [160, 359] width 203 height 159
click at [229, 339] on div "Acorn bold" at bounding box center [220, 337] width 77 height 15
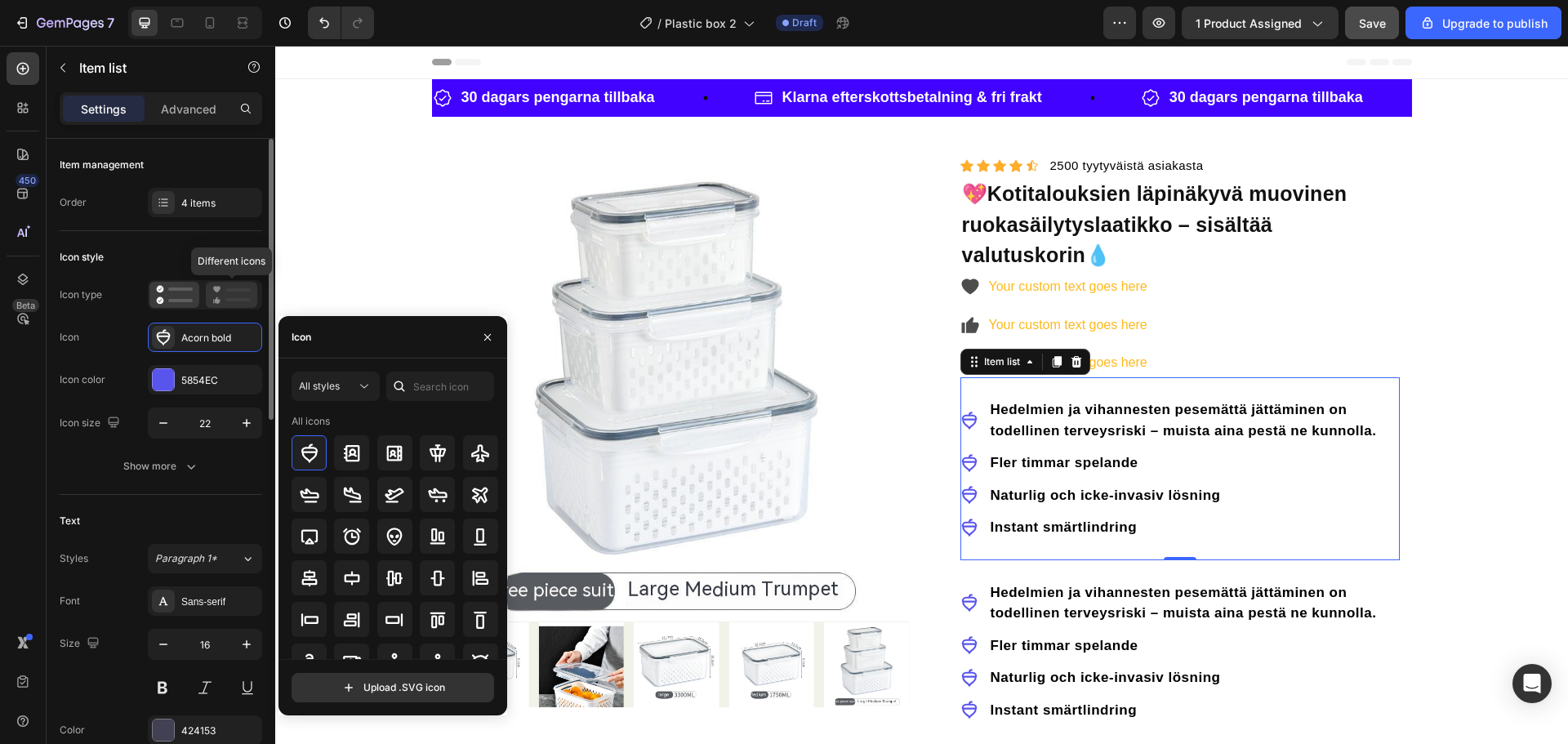
click at [225, 299] on icon at bounding box center [231, 295] width 38 height 19
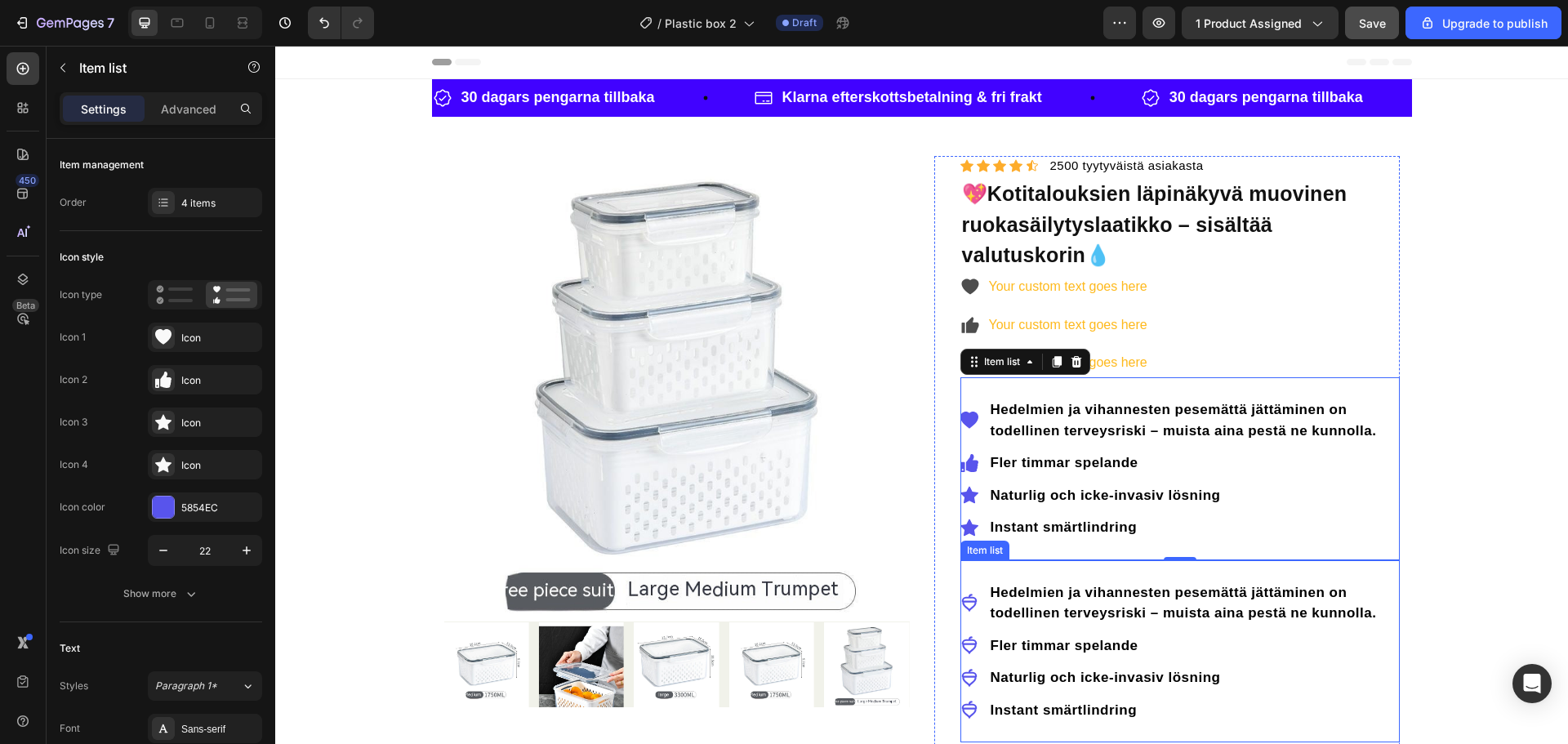
click at [1334, 574] on div "Hedelmien ja vihannesten pesemättä jättäminen on todellinen terveysriski – muis…" at bounding box center [1180, 651] width 439 height 183
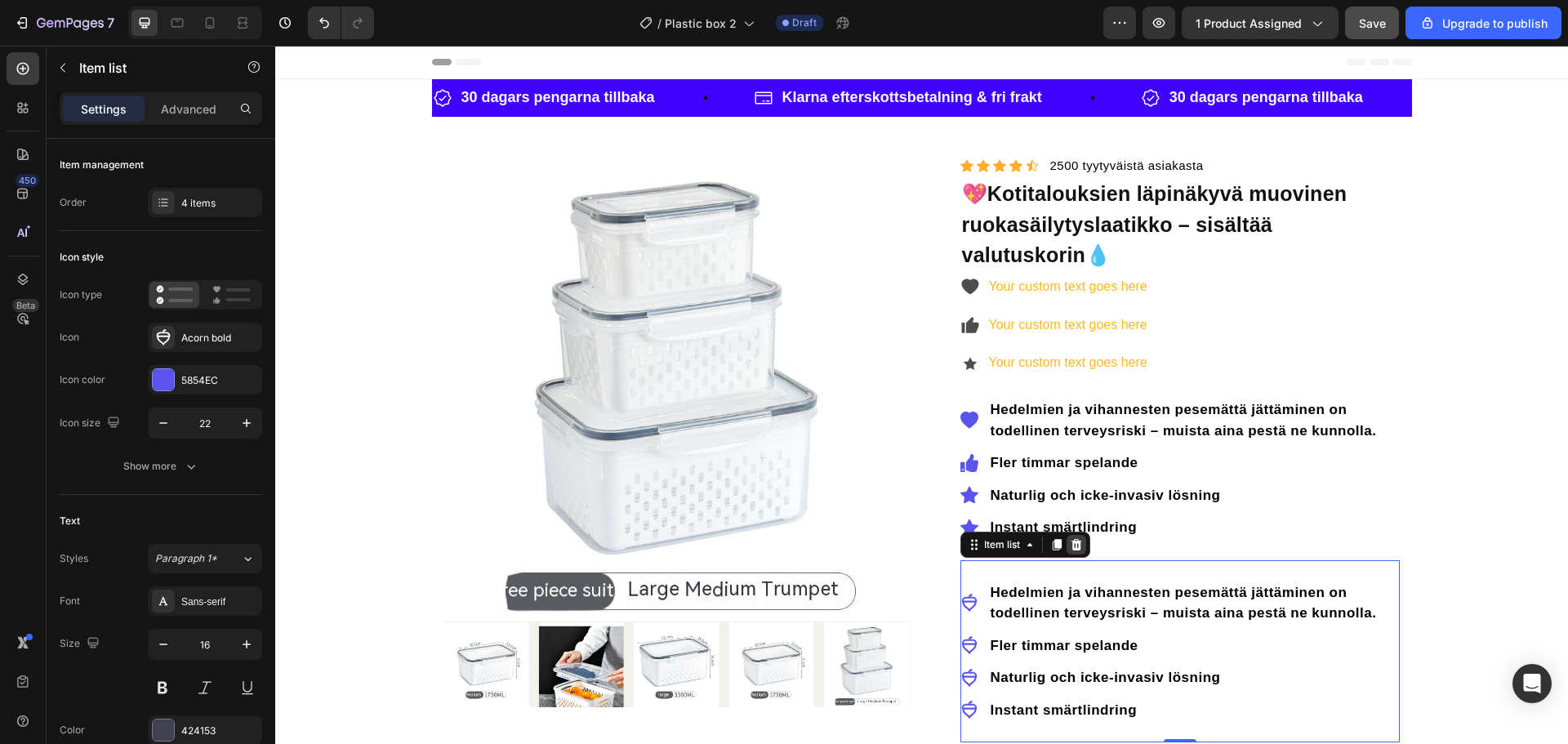
click at [1071, 547] on icon at bounding box center [1076, 544] width 11 height 12
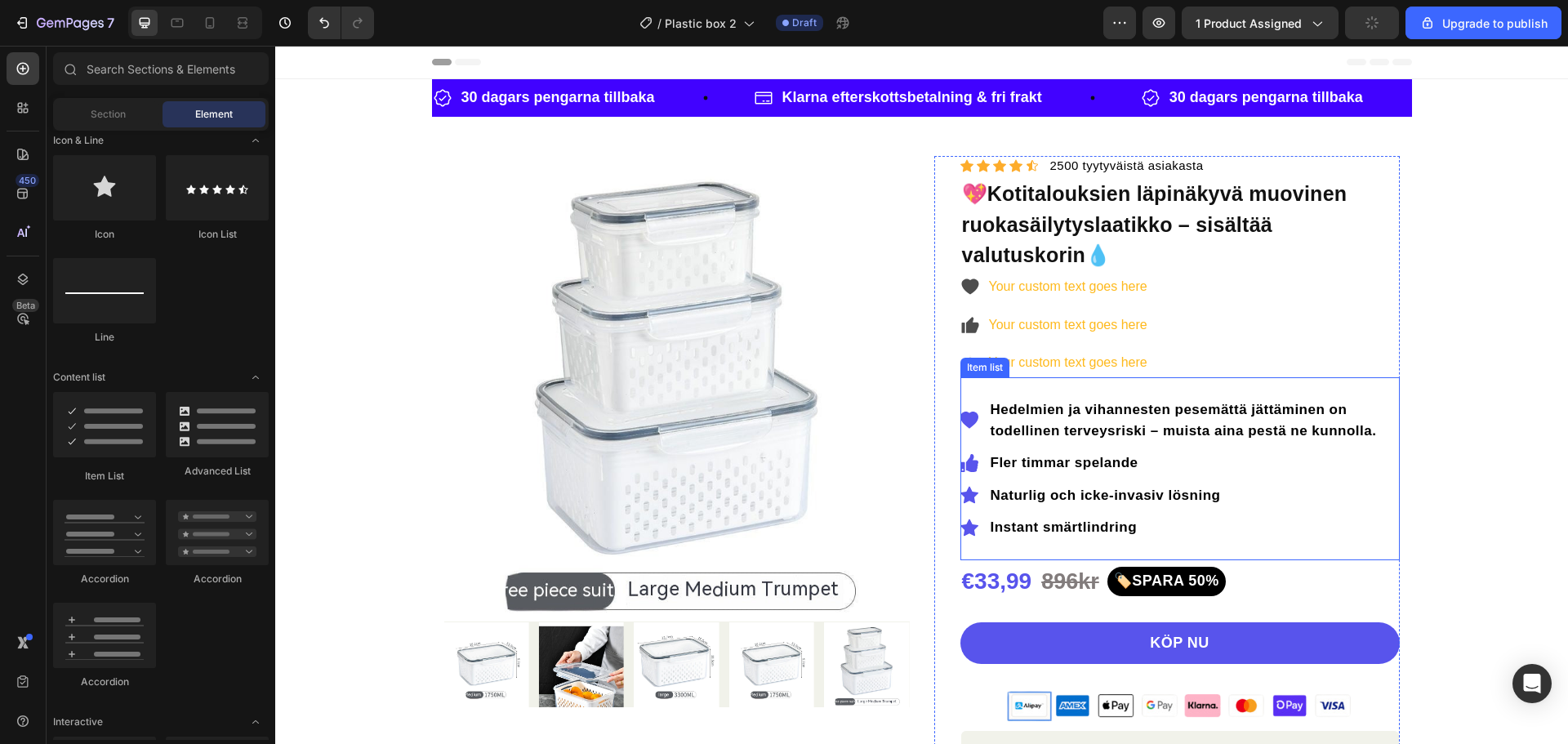
click at [968, 419] on icon at bounding box center [969, 420] width 18 height 17
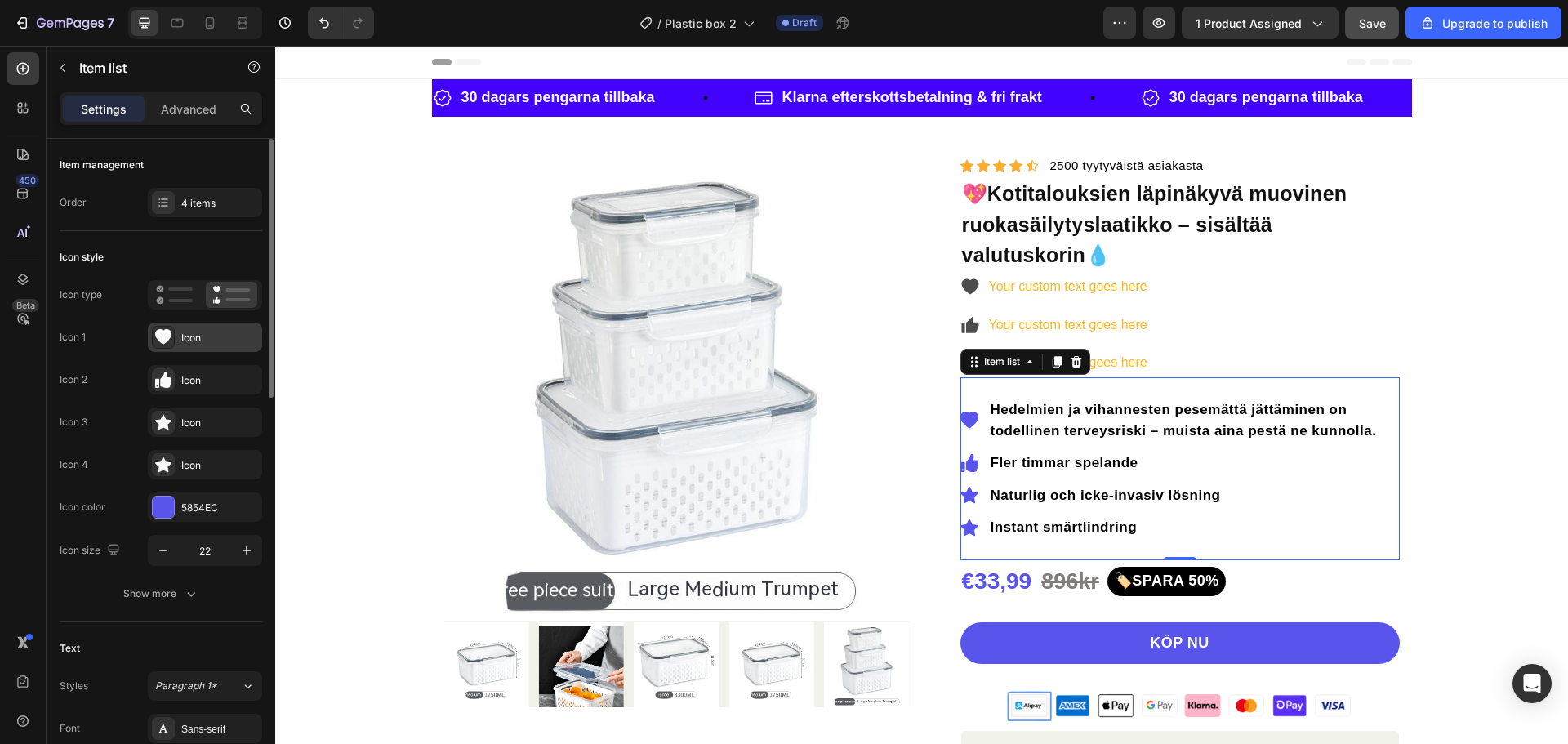
click at [170, 341] on icon at bounding box center [163, 337] width 16 height 16
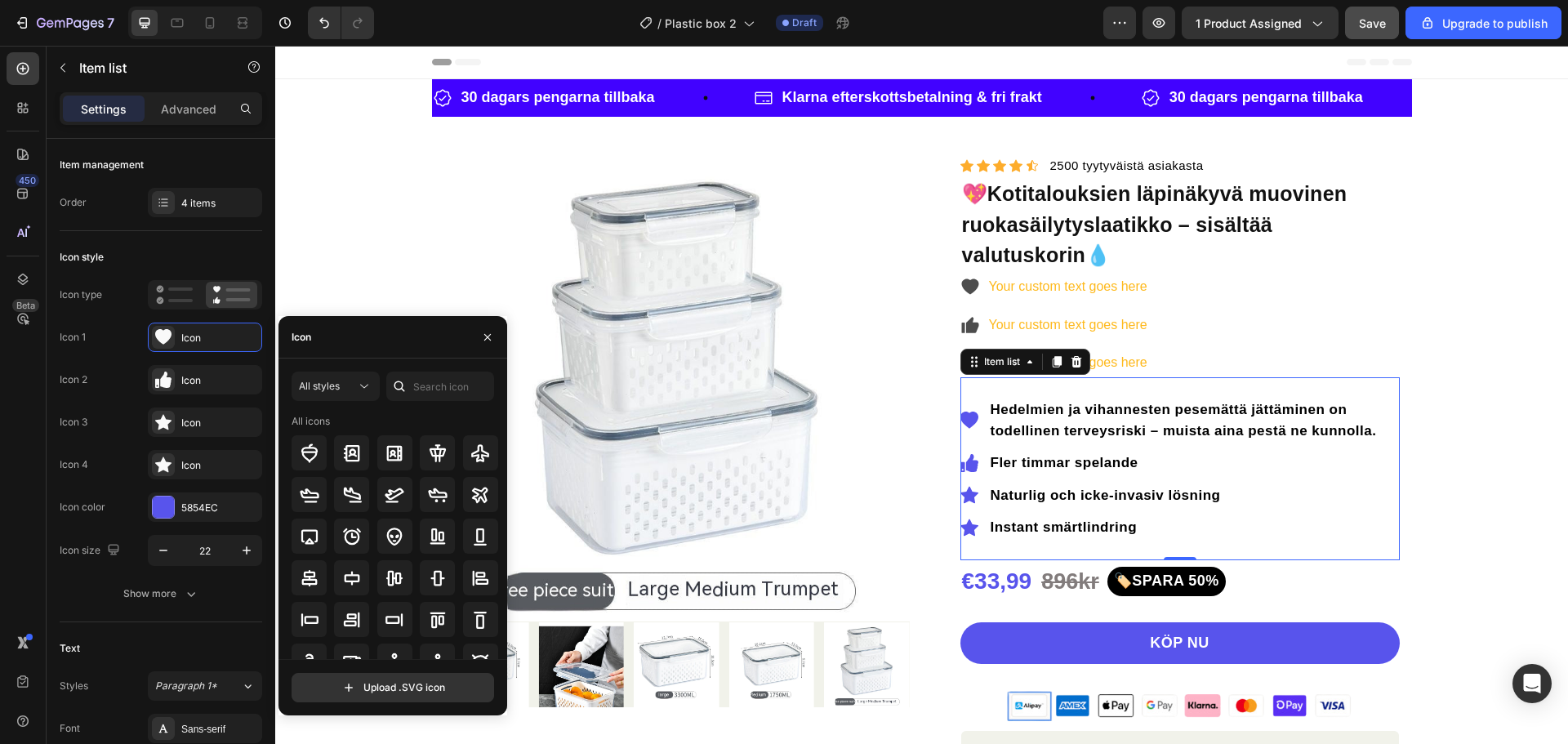
click at [362, 343] on div "Icon" at bounding box center [392, 337] width 229 height 43
click at [354, 336] on div "Icon" at bounding box center [392, 337] width 229 height 43
click at [462, 390] on input "text" at bounding box center [440, 385] width 108 height 29
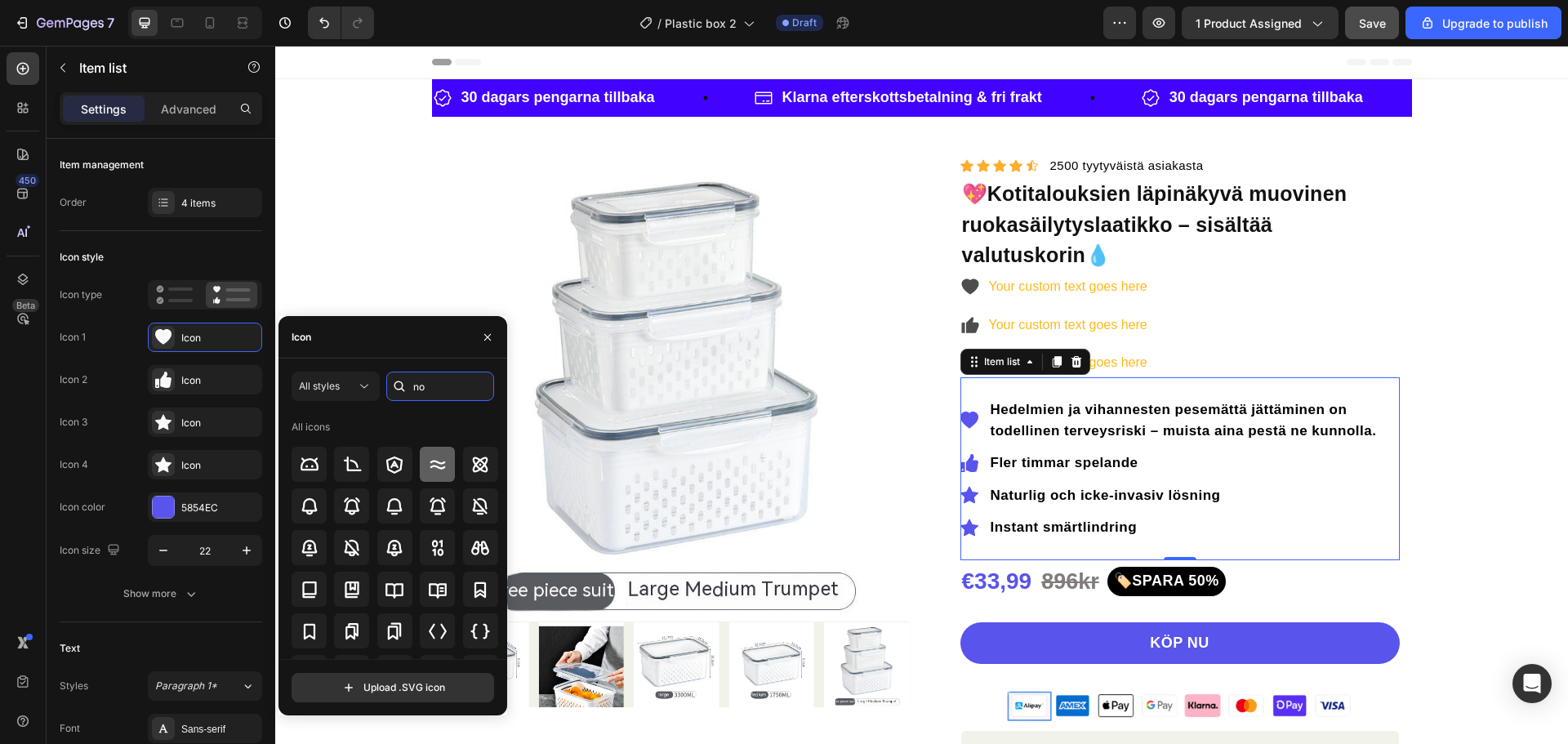
type input "n"
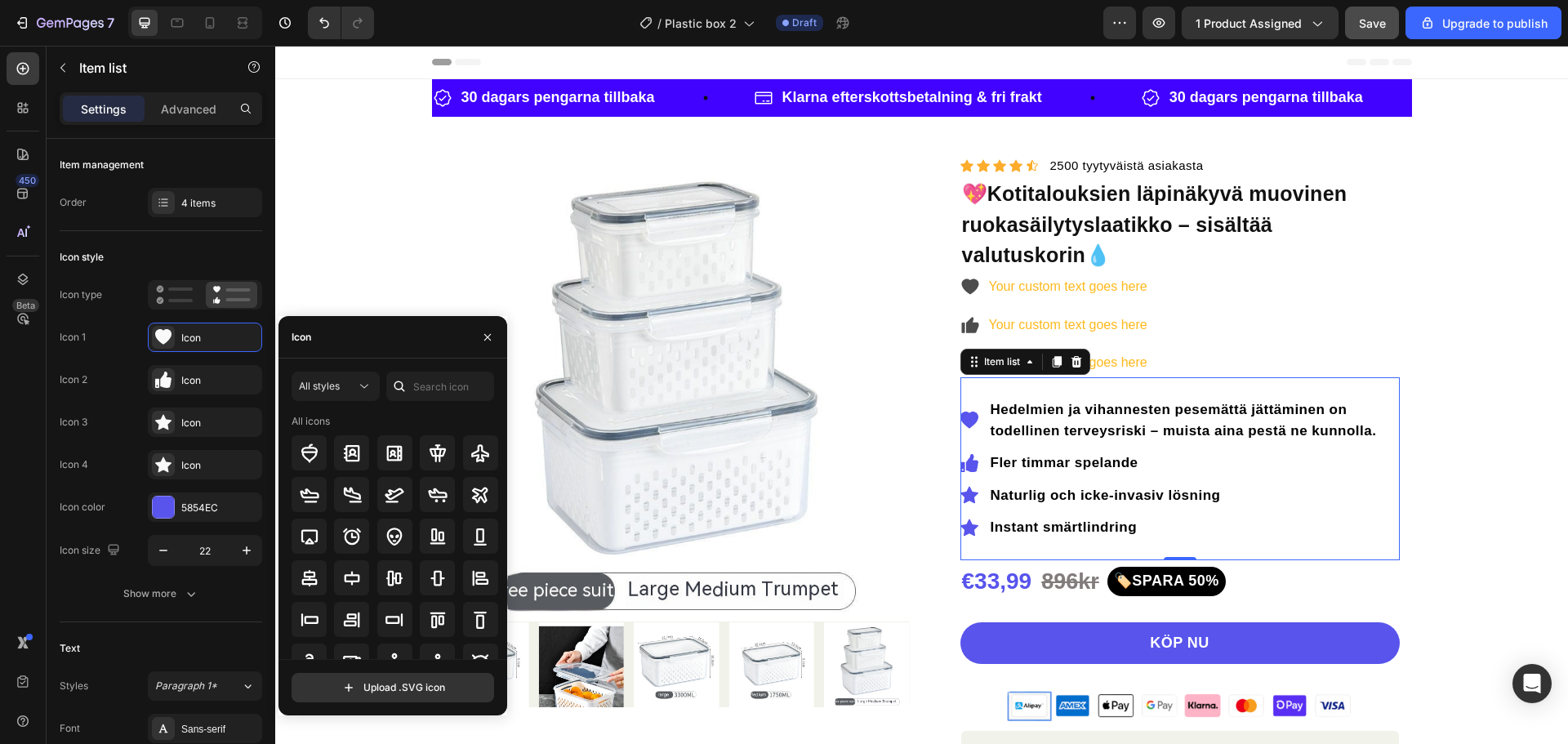
click at [405, 417] on div "All icons" at bounding box center [395, 421] width 207 height 15
click at [433, 385] on input "text" at bounding box center [440, 385] width 108 height 29
type input "warning"
click at [309, 494] on icon at bounding box center [309, 495] width 18 height 18
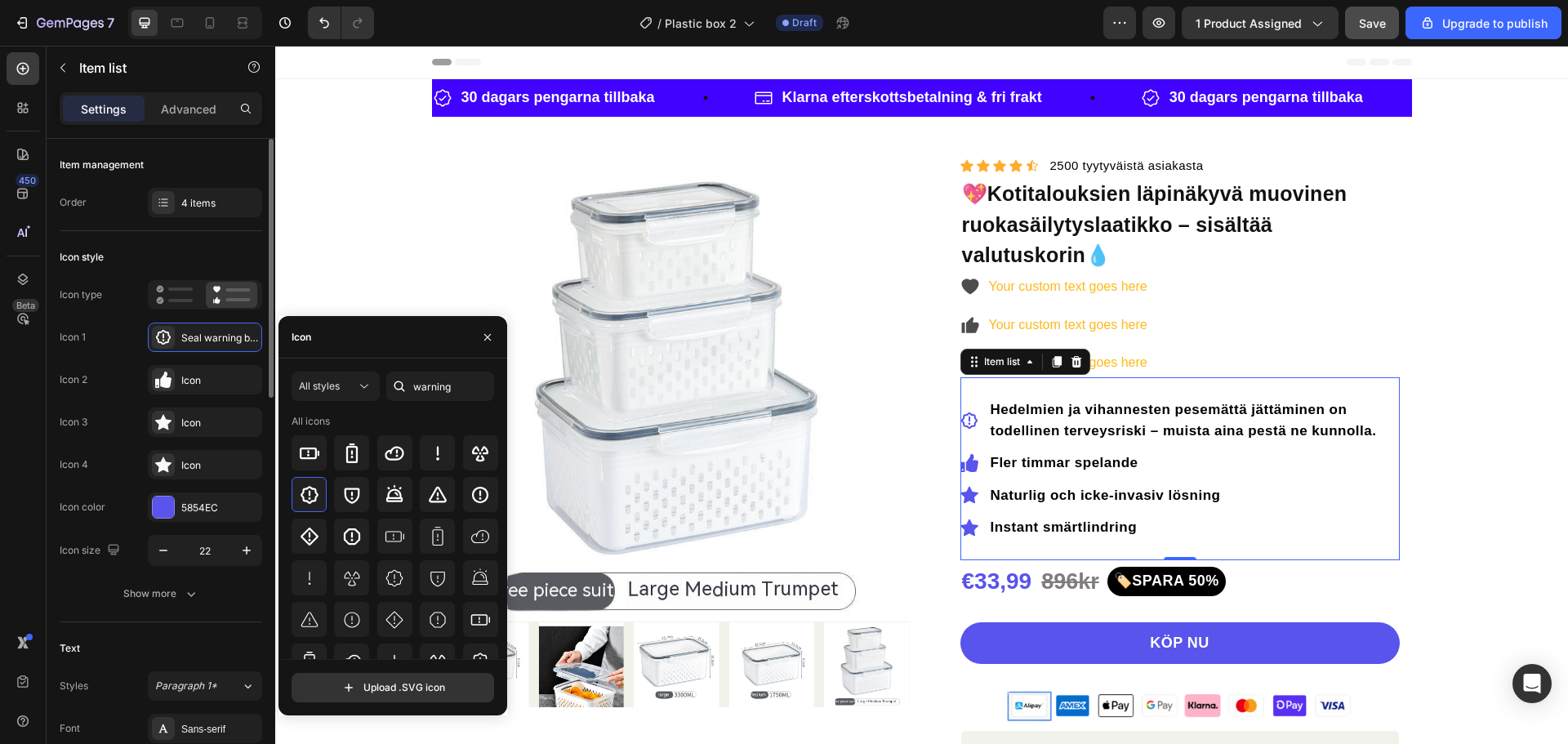
click at [99, 407] on div "Icon 2 Icon" at bounding box center [160, 422] width 203 height 29
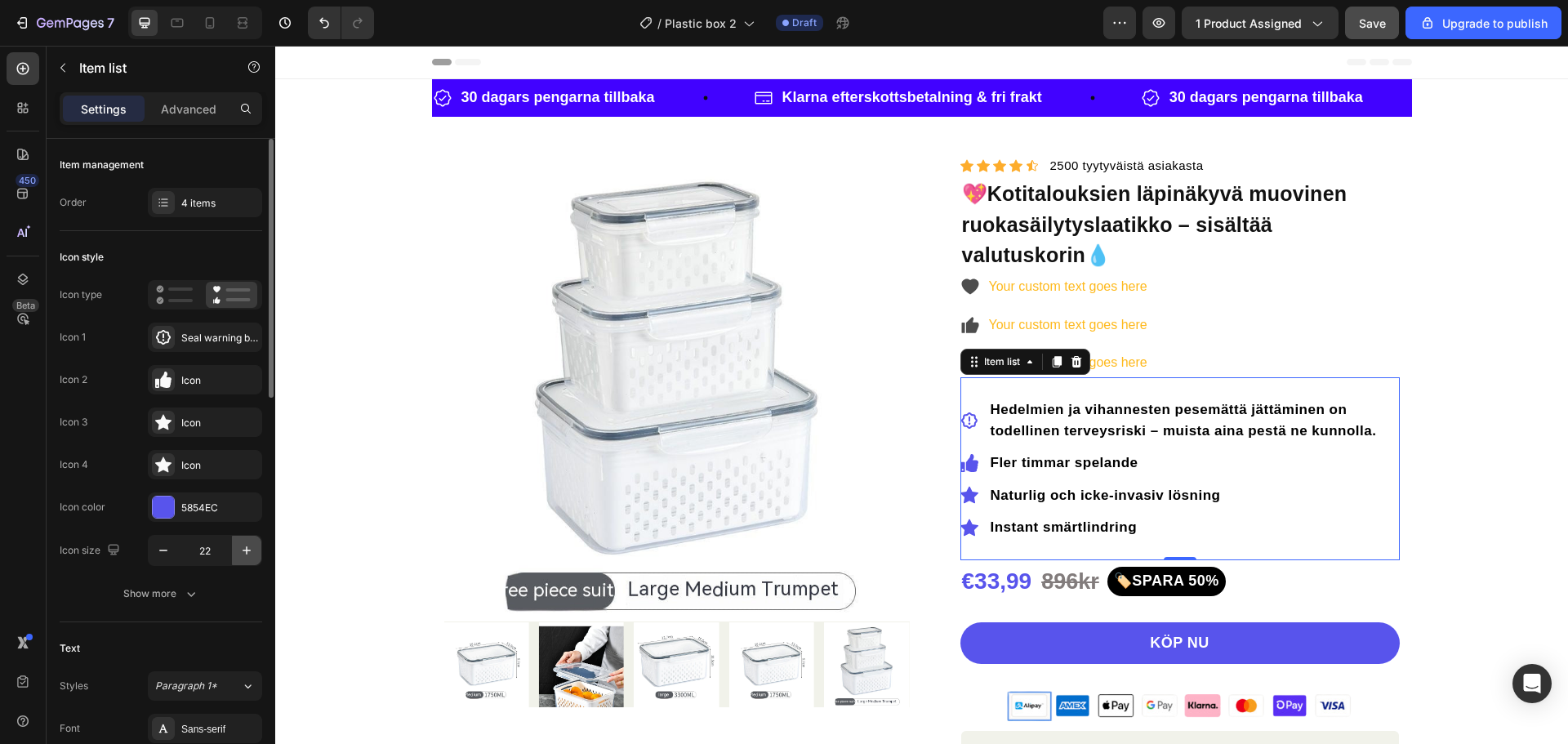
click at [248, 558] on icon "button" at bounding box center [246, 550] width 16 height 16
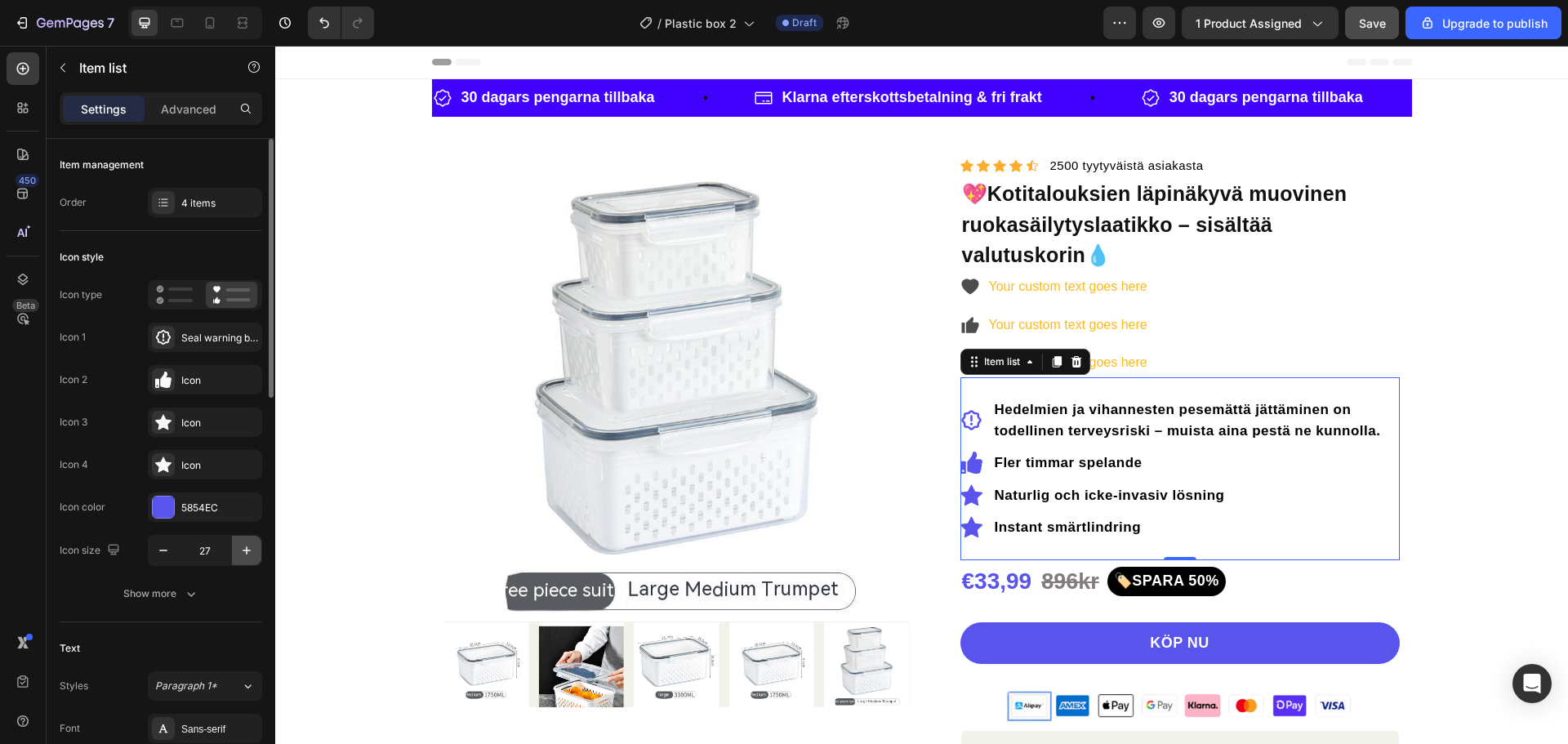
click at [248, 558] on icon "button" at bounding box center [246, 550] width 16 height 16
type input "28"
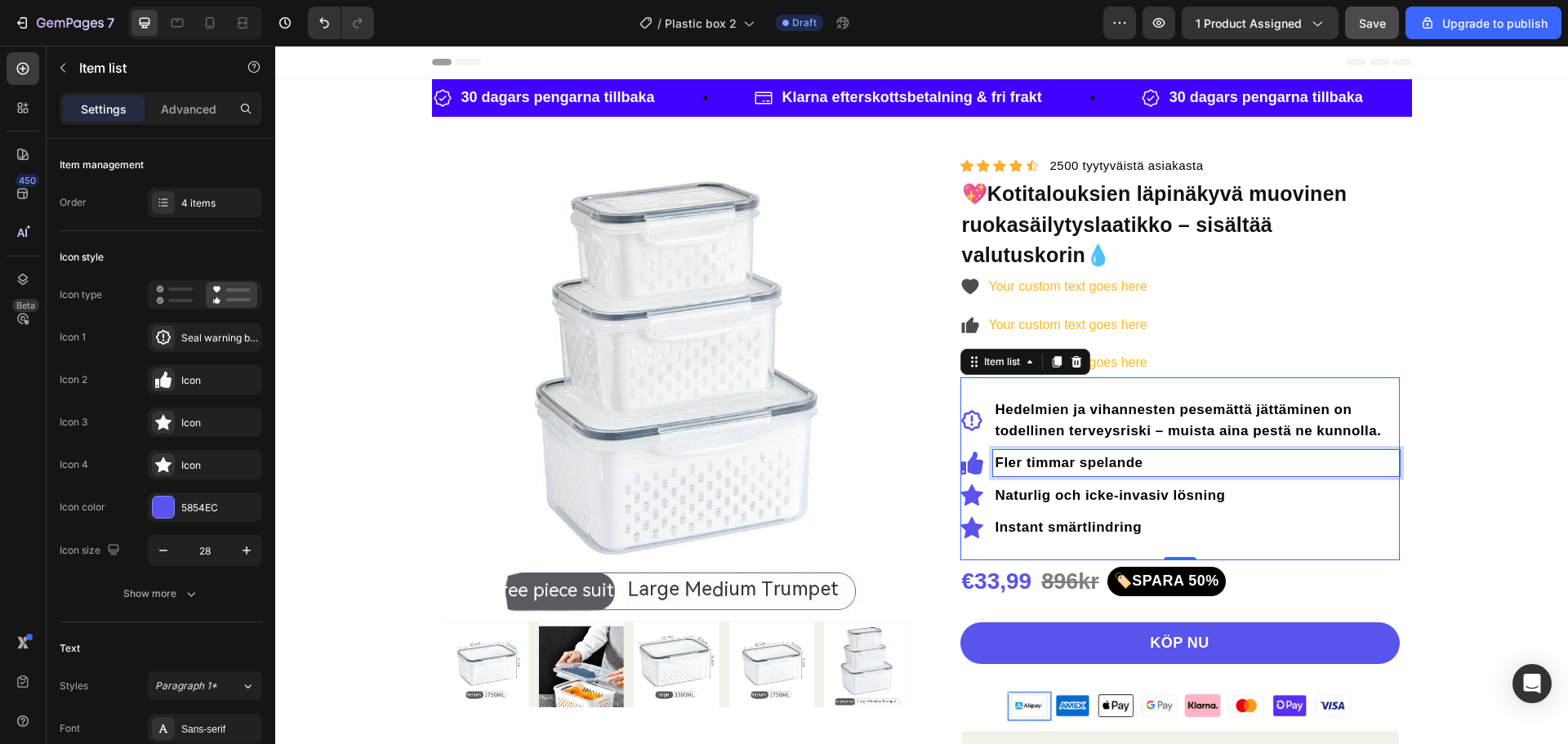
click at [1053, 454] on p "Fler timmar spelande" at bounding box center [1197, 463] width 402 height 21
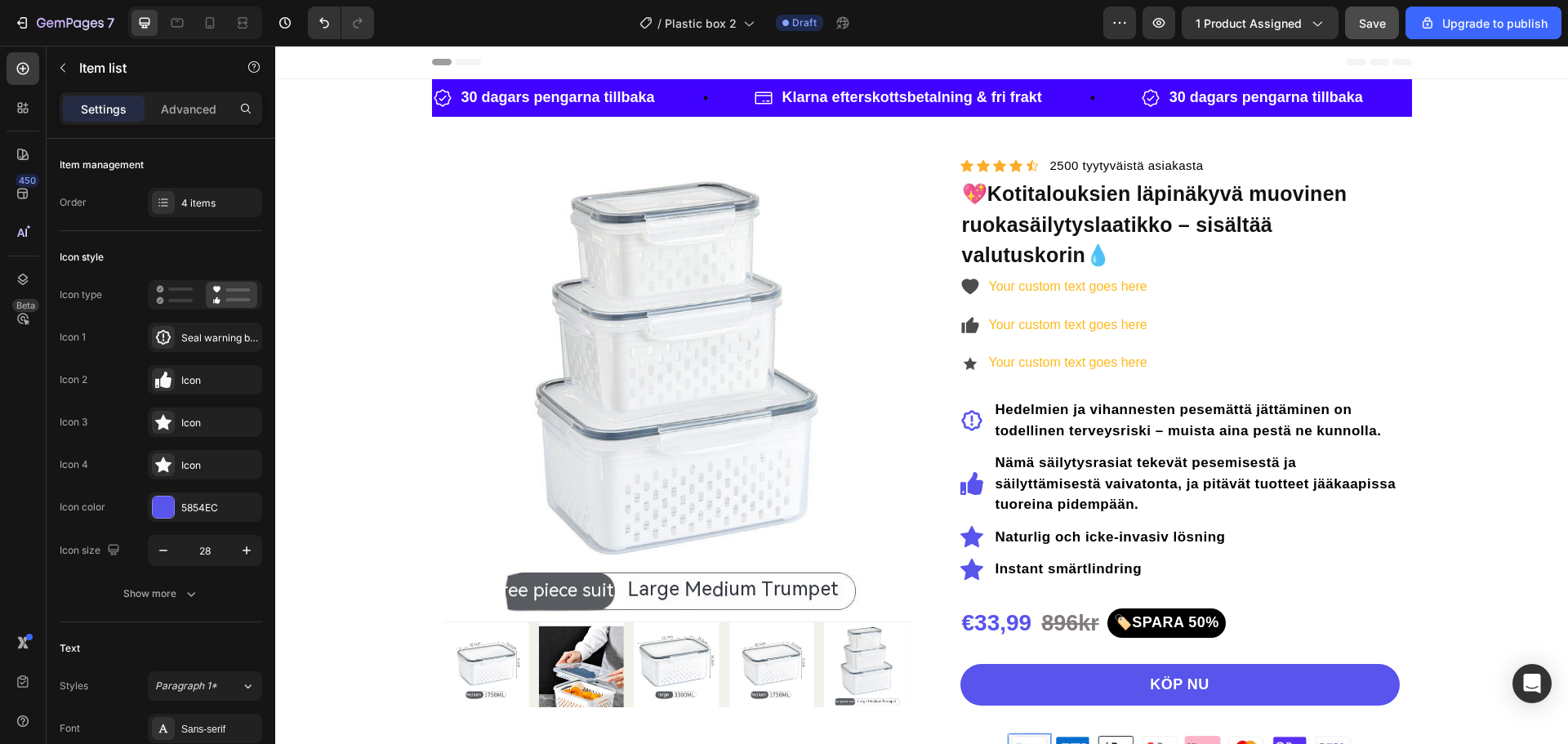
click at [968, 493] on icon at bounding box center [972, 484] width 23 height 23
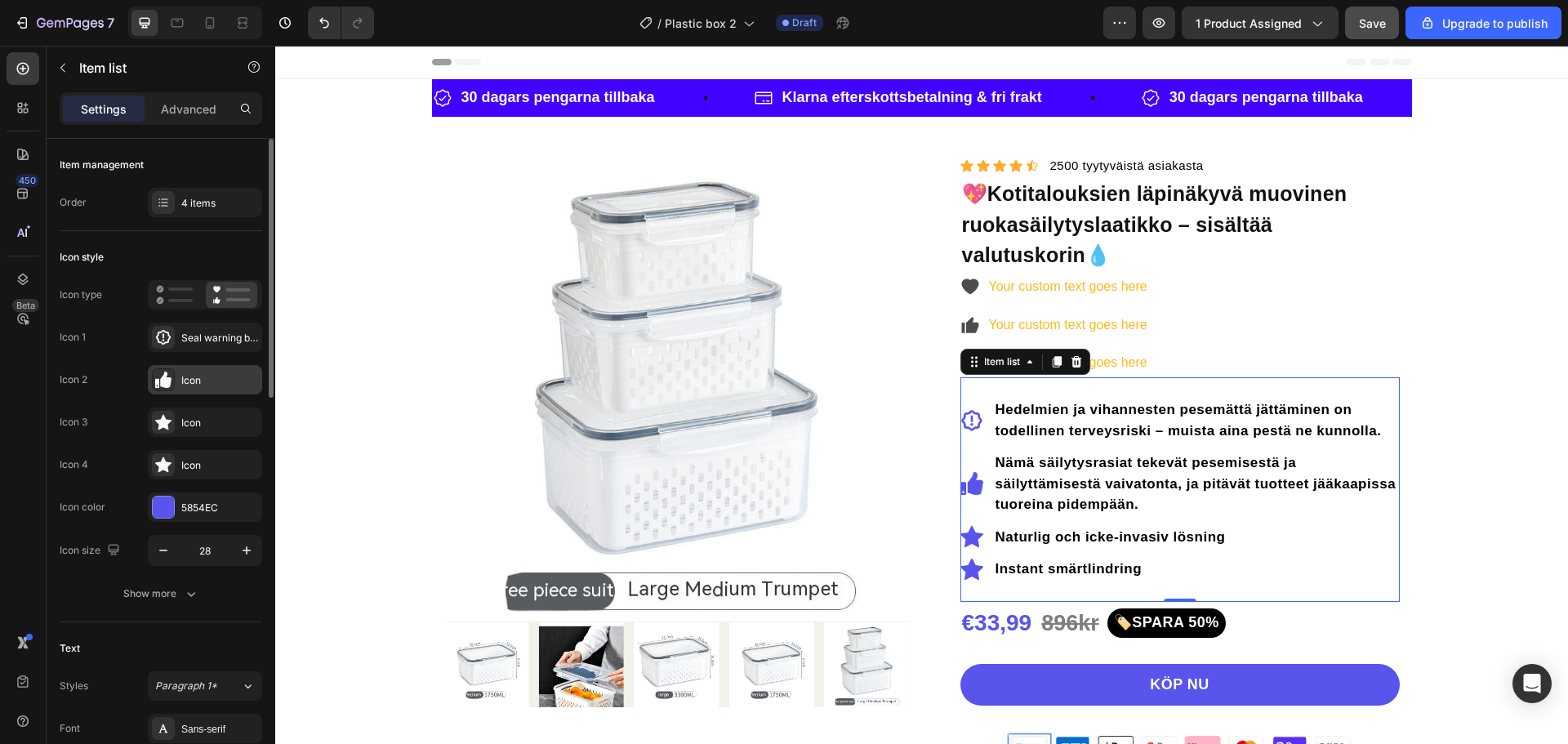
click at [161, 376] on icon at bounding box center [163, 379] width 16 height 16
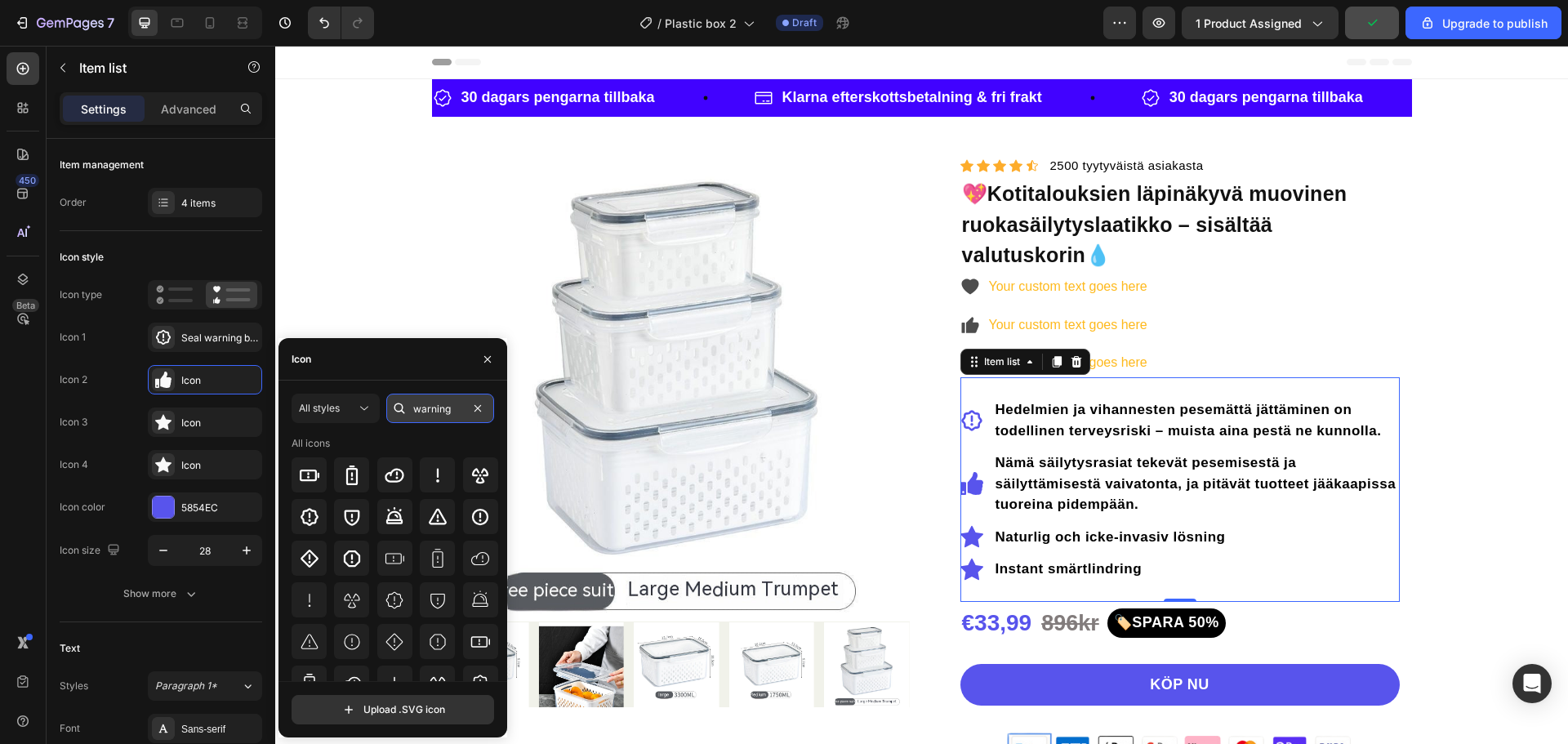
click at [460, 415] on input "warning" at bounding box center [440, 407] width 108 height 29
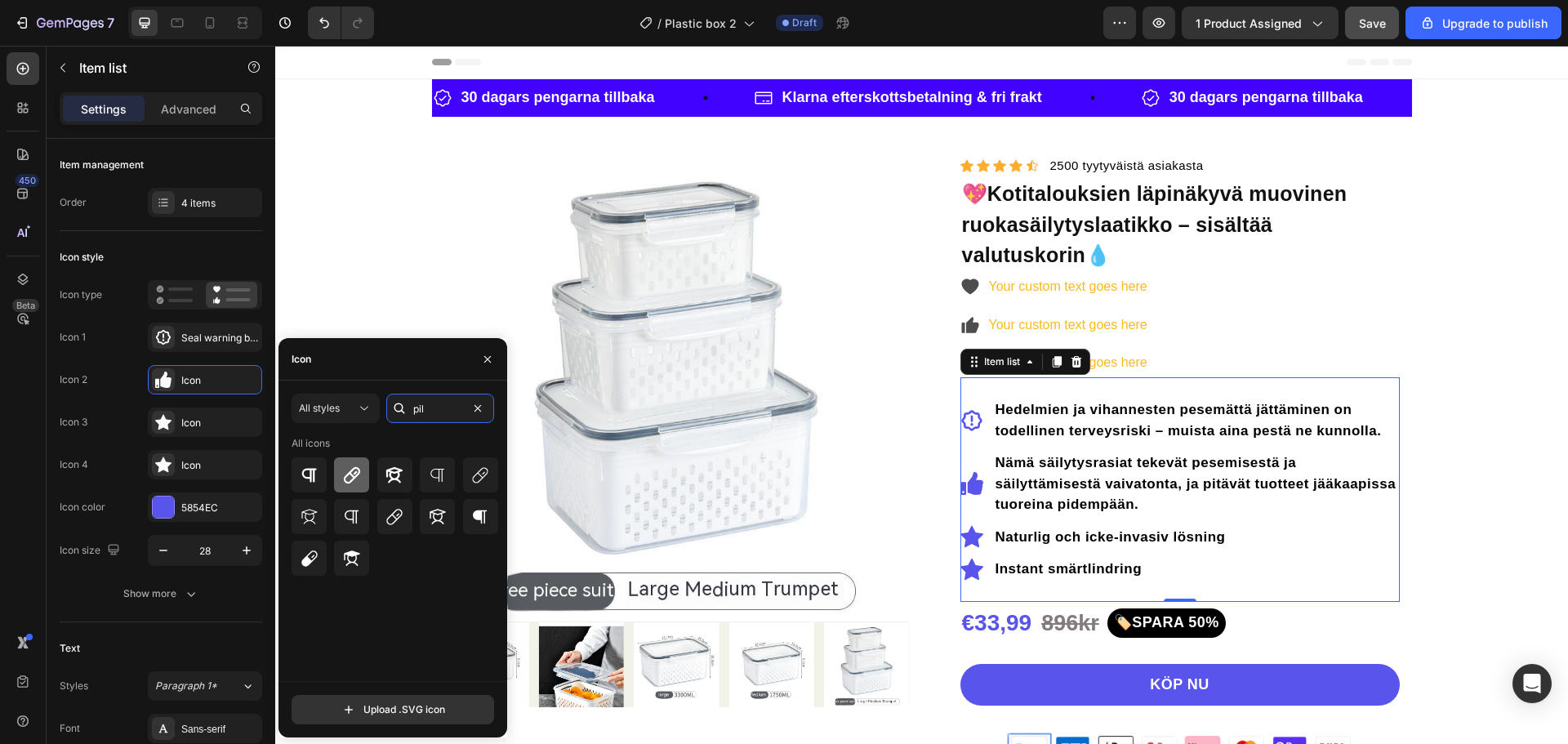
type input "pil"
click at [342, 476] on icon at bounding box center [352, 476] width 19 height 19
click at [117, 407] on div "Icon 2 Pill bold" at bounding box center [160, 422] width 203 height 29
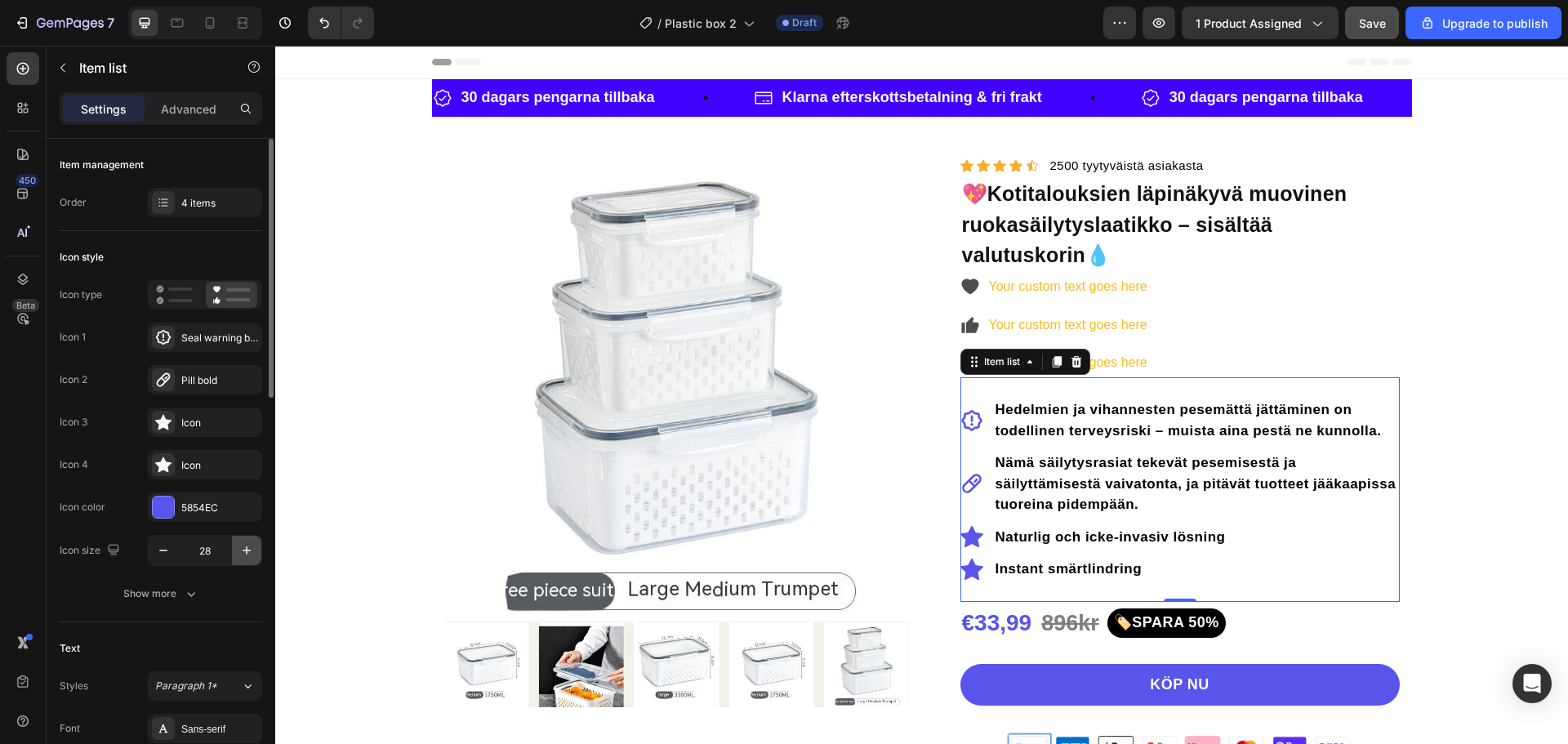
click at [243, 557] on icon "button" at bounding box center [246, 550] width 16 height 16
type input "30"
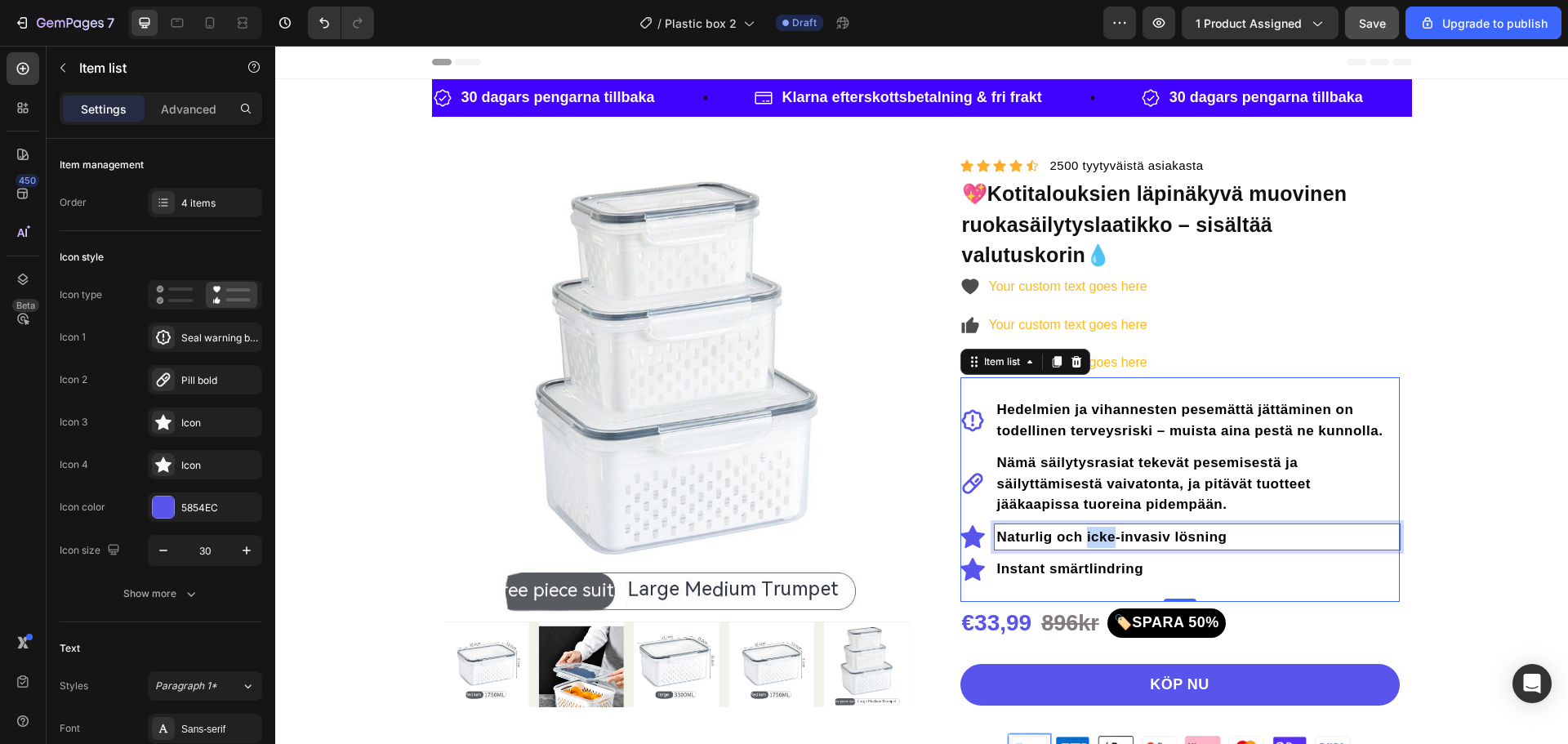
click at [1091, 537] on strong "Naturlig och icke-invasiv lösning" at bounding box center [1113, 537] width 230 height 16
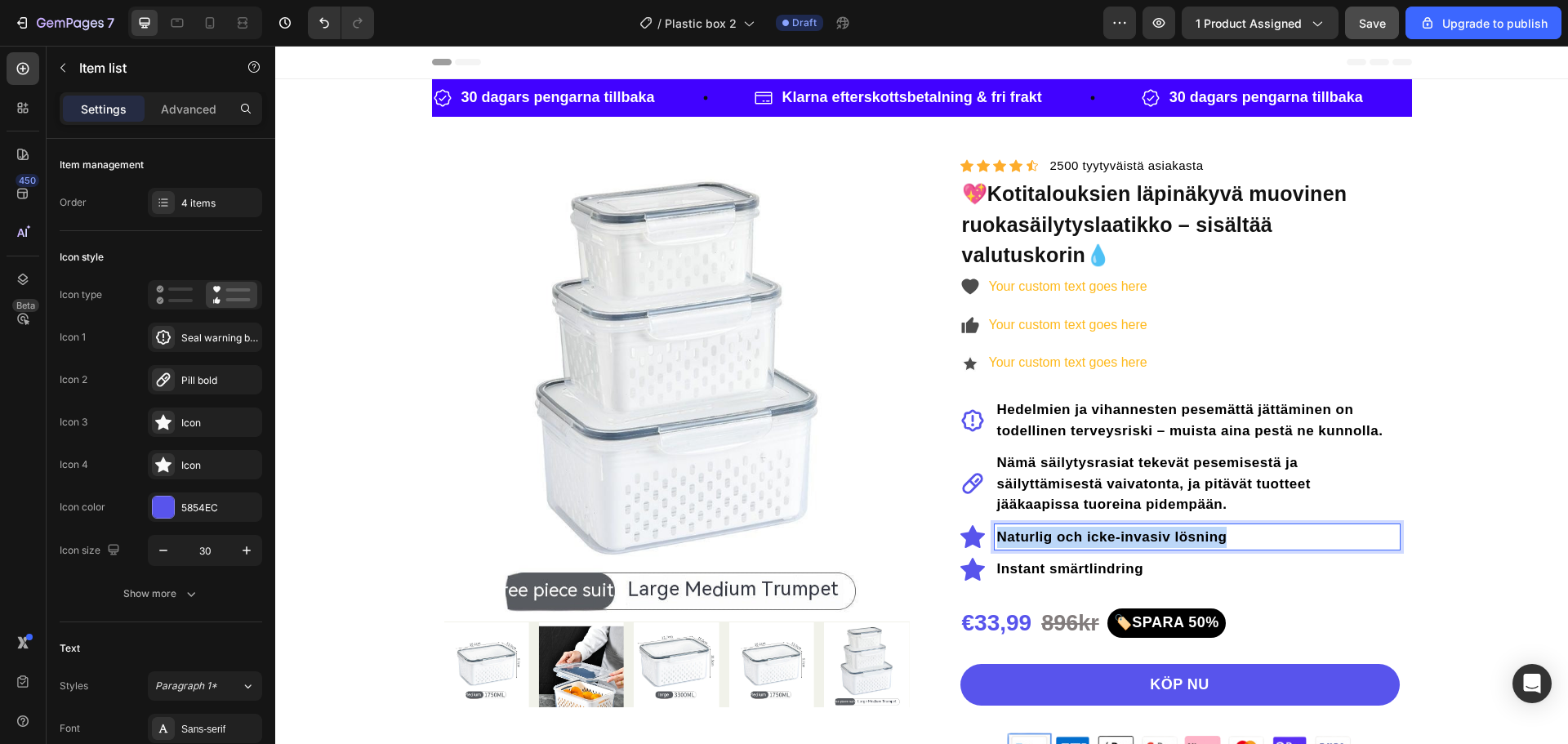
click at [1091, 537] on strong "Naturlig och icke-invasiv lösning" at bounding box center [1113, 537] width 230 height 16
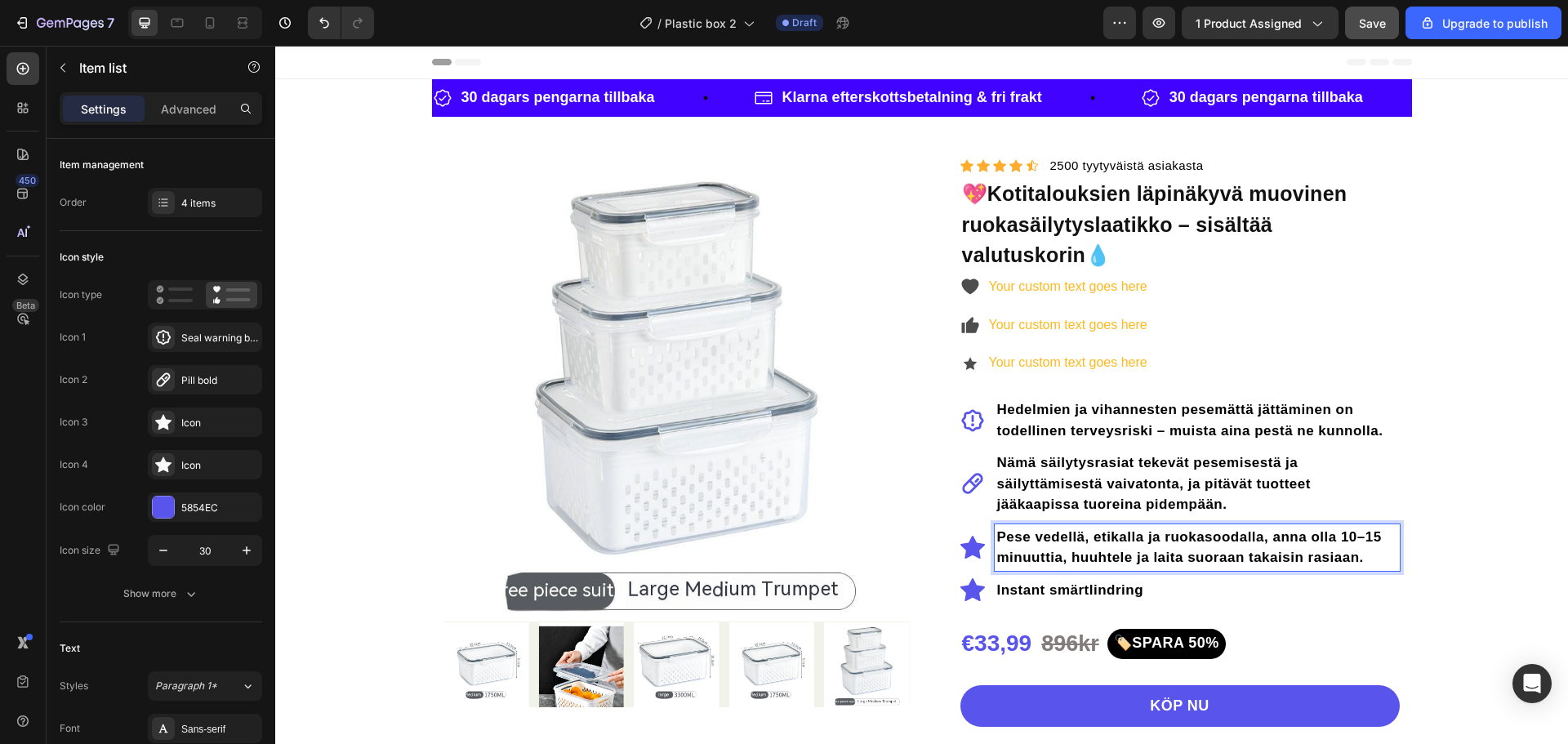
click at [968, 549] on icon at bounding box center [973, 547] width 25 height 23
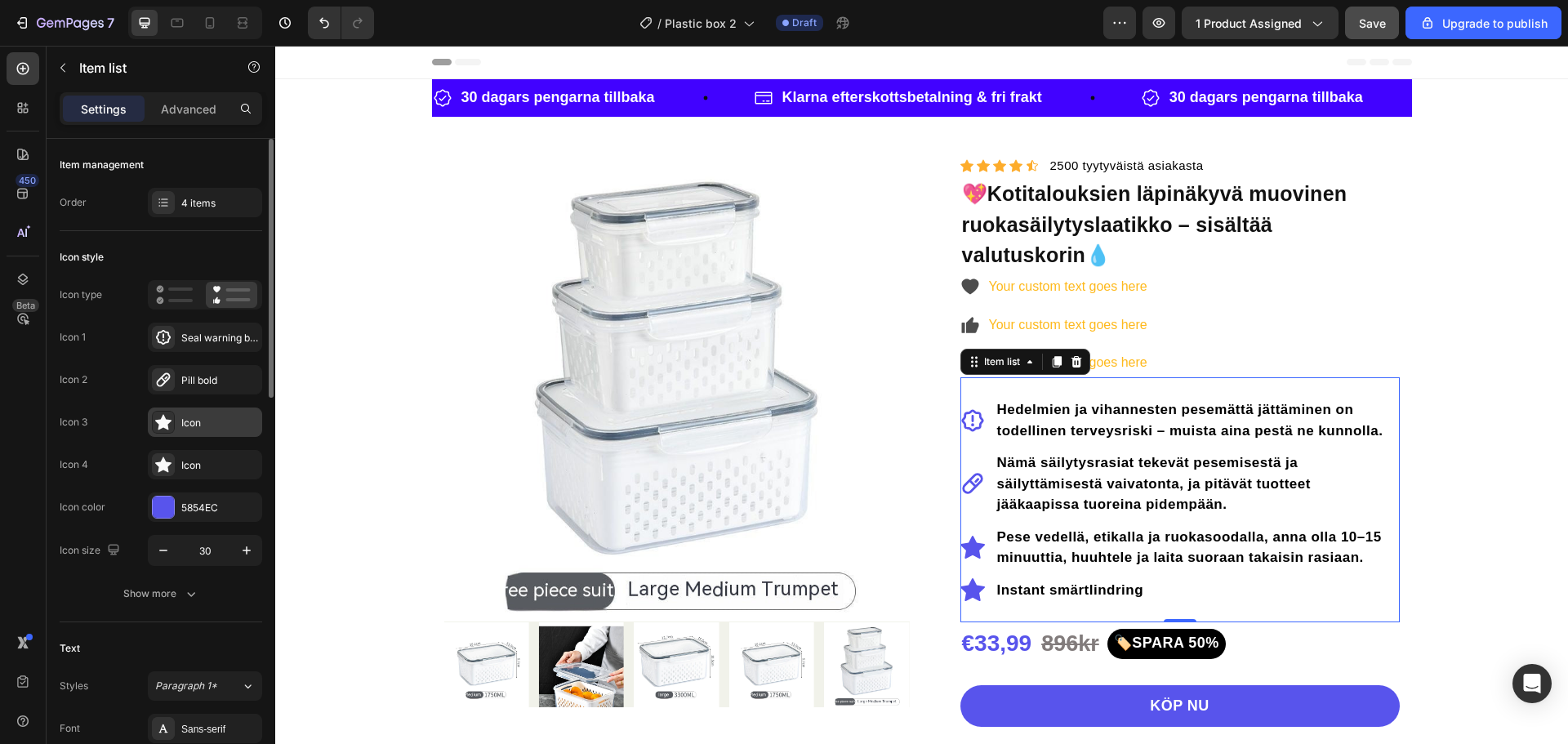
click at [162, 423] on icon at bounding box center [163, 422] width 16 height 16
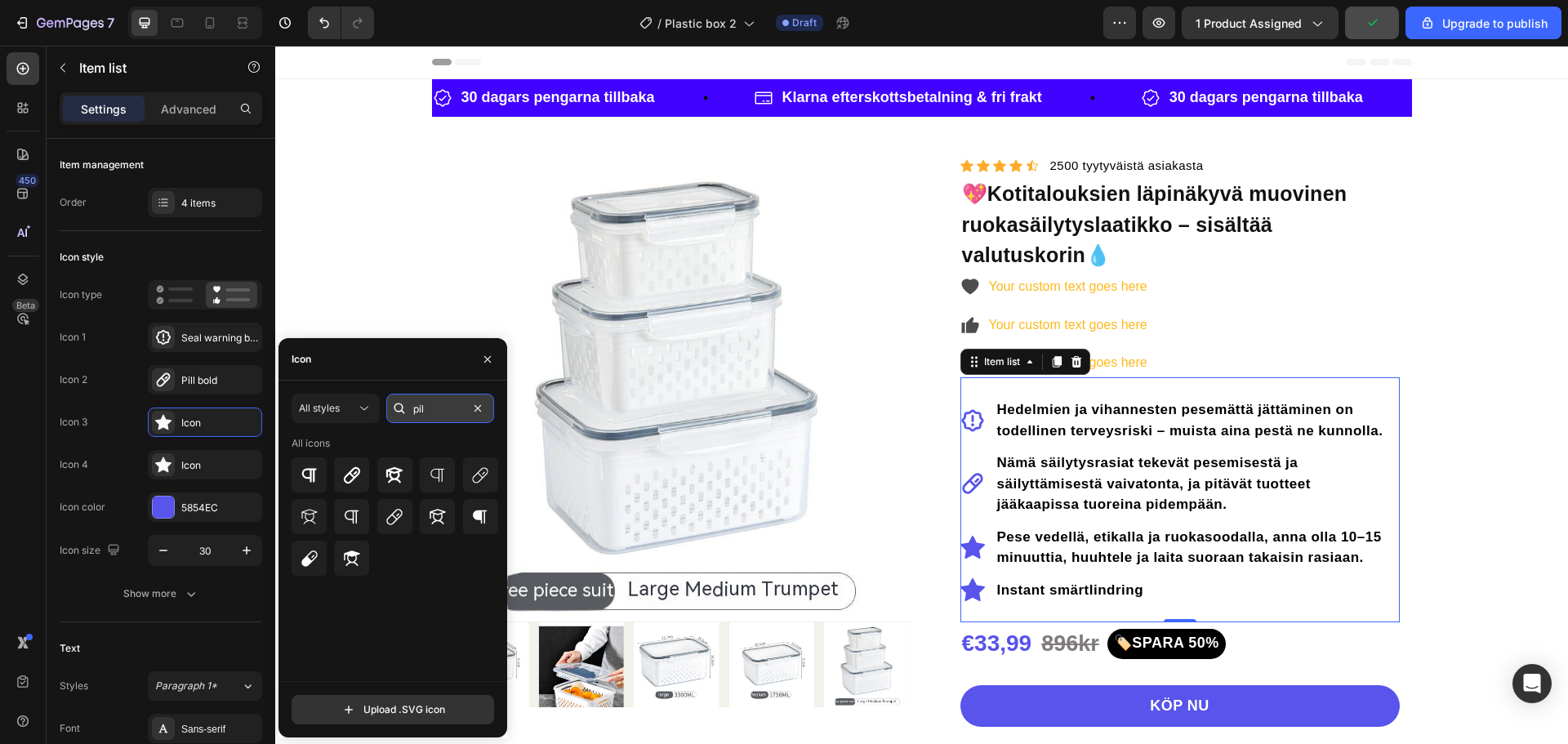
click at [433, 400] on input "pil" at bounding box center [440, 407] width 108 height 29
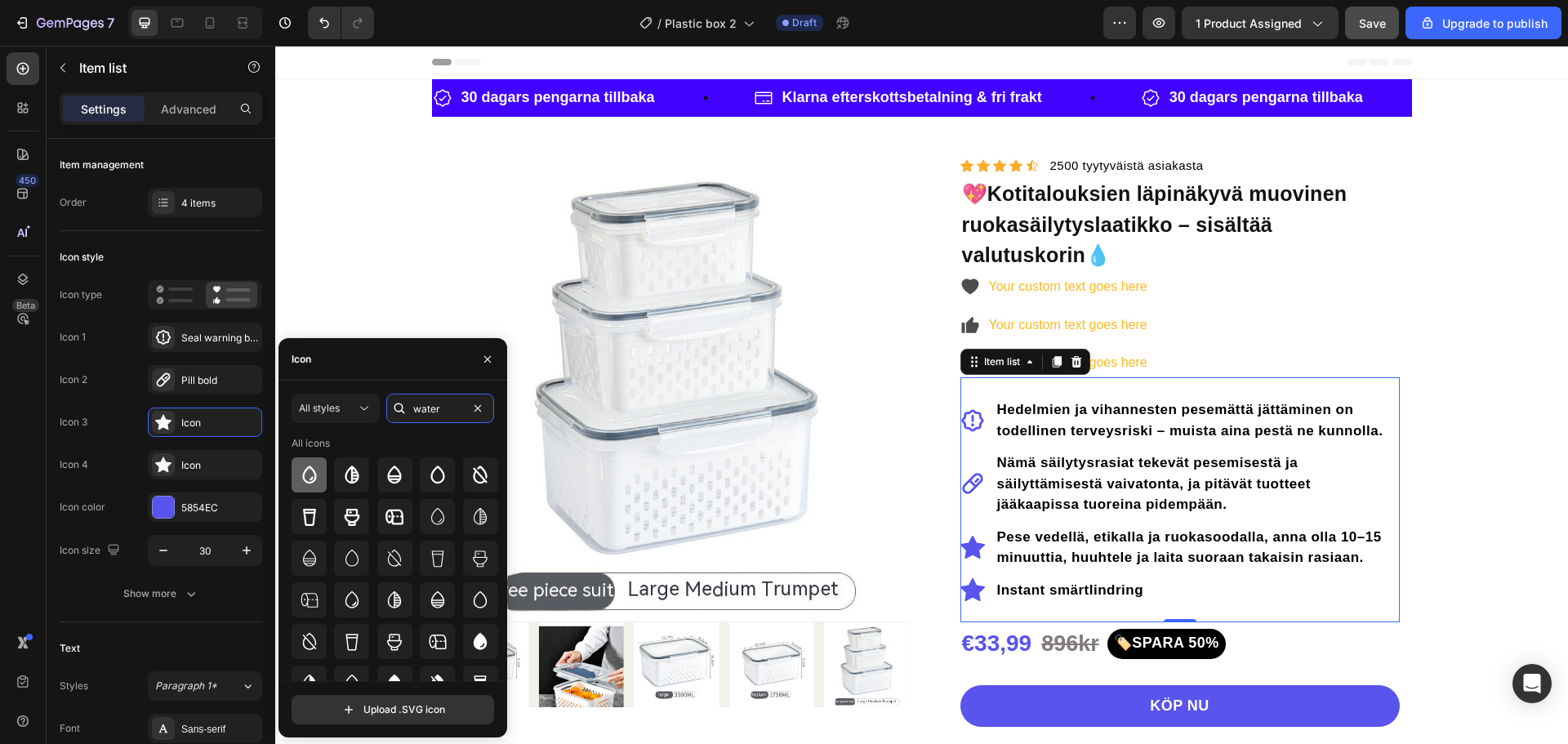
type input "water"
click at [317, 474] on icon at bounding box center [309, 476] width 19 height 19
click at [129, 450] on div "Icon 3 Drop bold" at bounding box center [160, 464] width 203 height 29
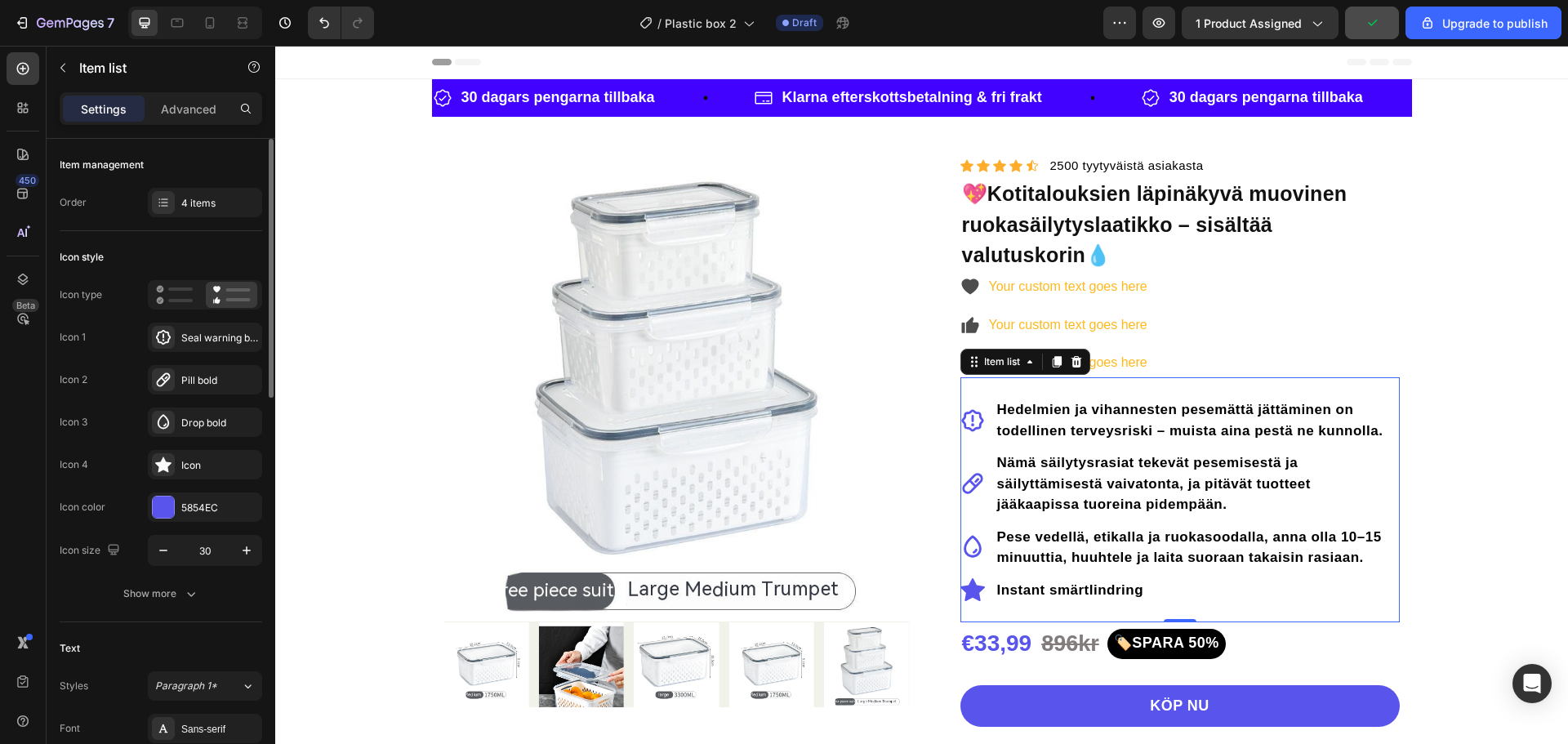
click at [183, 479] on div "Icon type Icon 1 Seal warning bold Icon 2 Pill bold Icon 3 Drop bold Icon 4 Ico…" at bounding box center [160, 422] width 203 height 286
click at [176, 467] on div "Icon" at bounding box center [205, 464] width 114 height 29
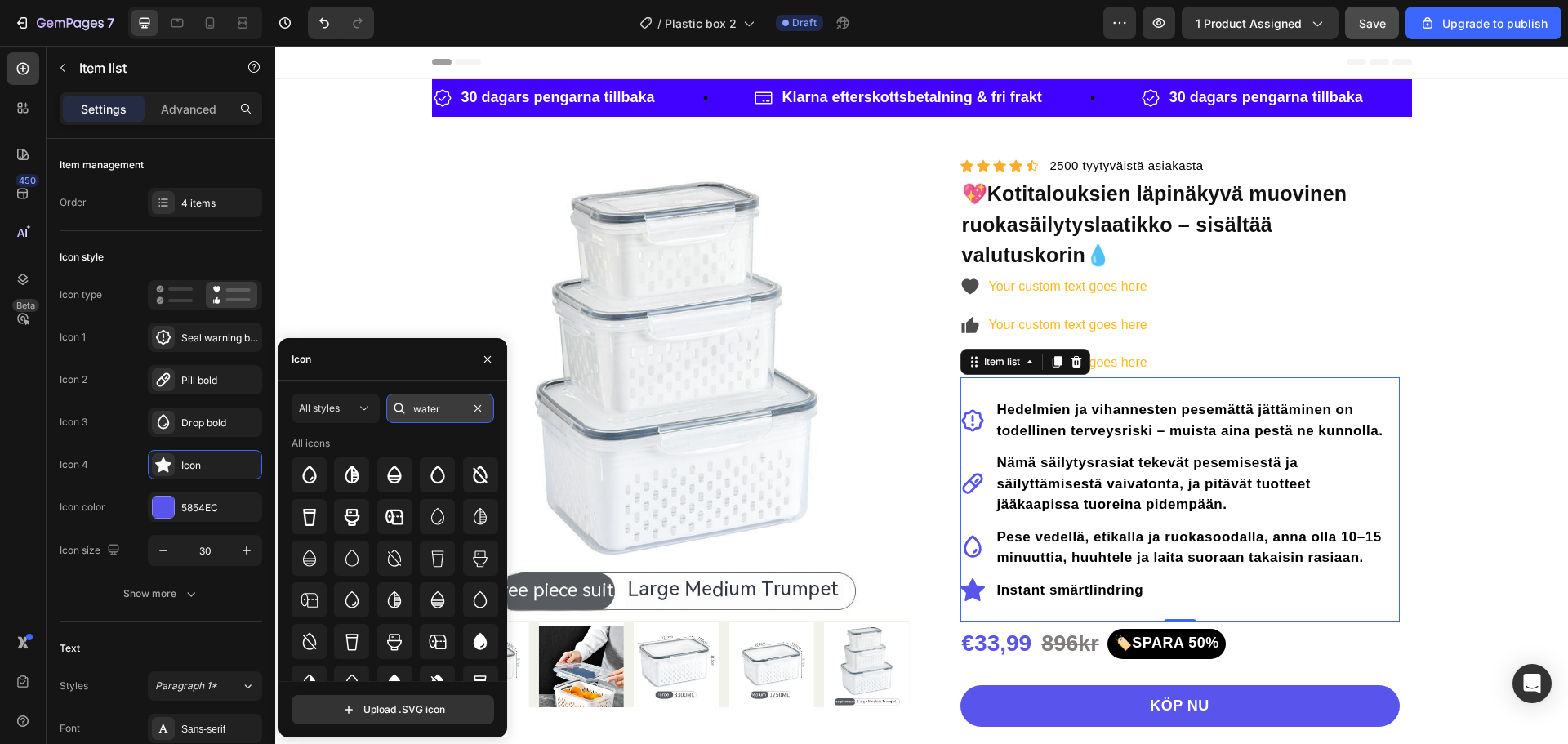
click at [434, 407] on input "water" at bounding box center [440, 407] width 108 height 29
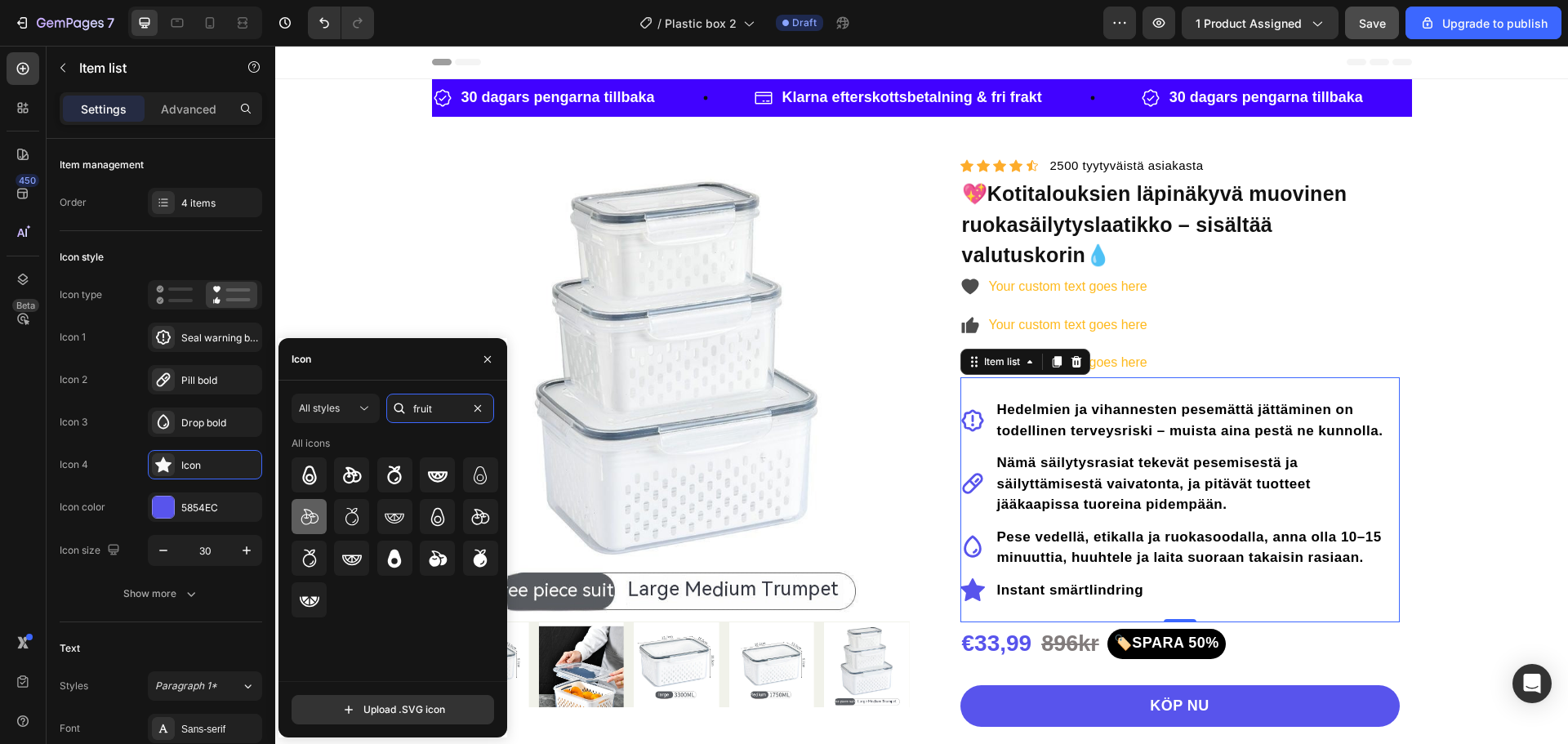
type input "fruit"
click at [308, 520] on icon at bounding box center [309, 517] width 19 height 19
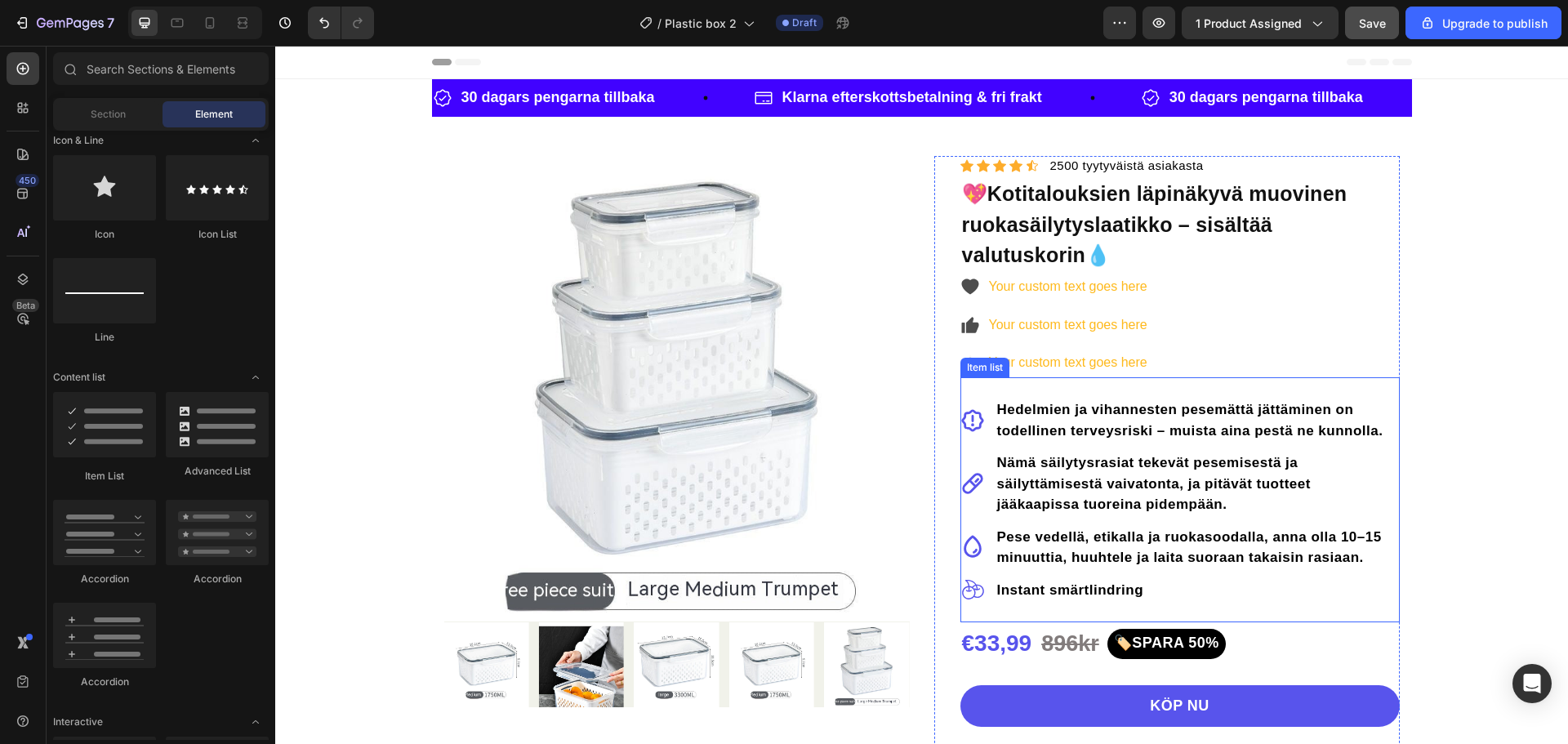
click at [966, 426] on icon at bounding box center [973, 421] width 25 height 25
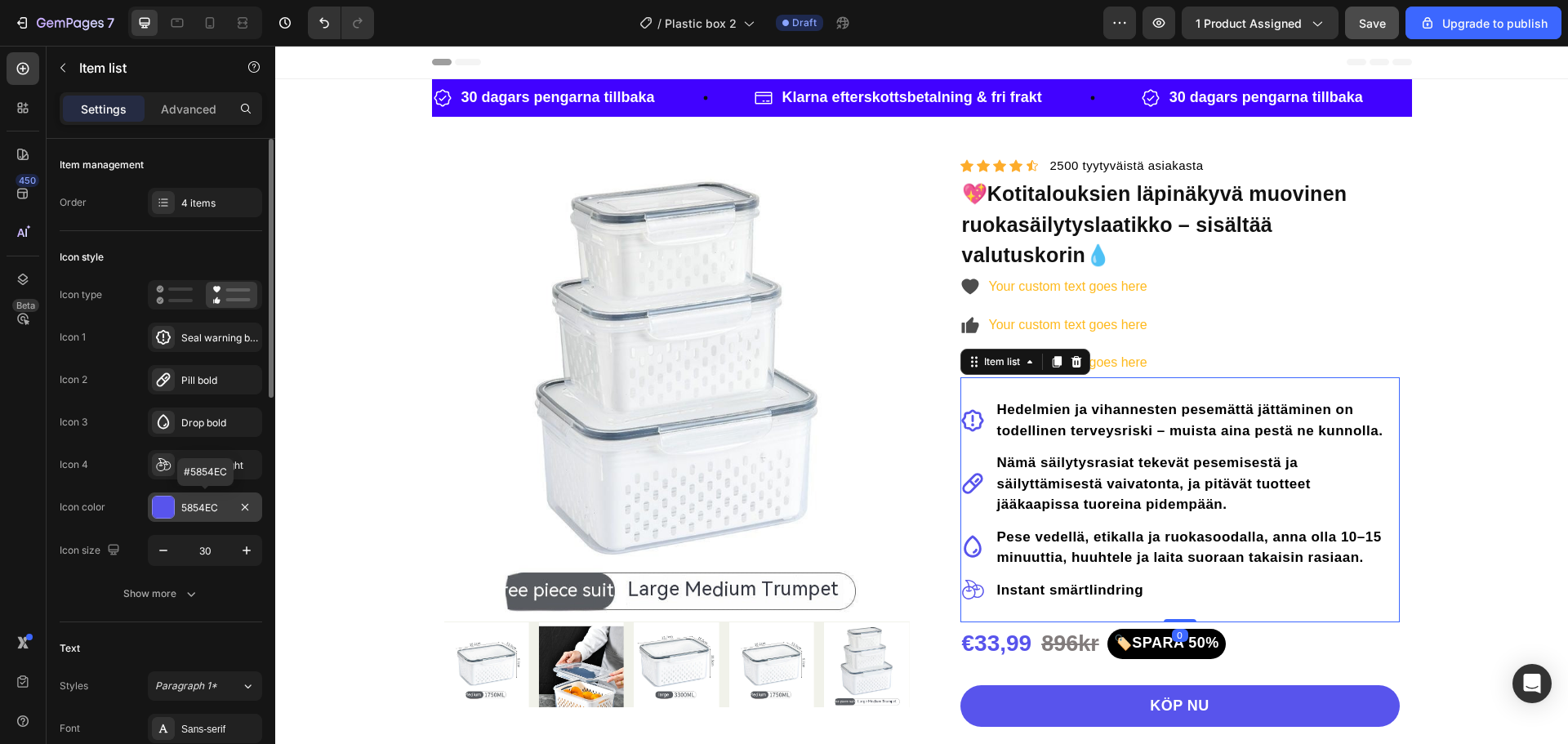
click at [157, 511] on div at bounding box center [163, 508] width 21 height 21
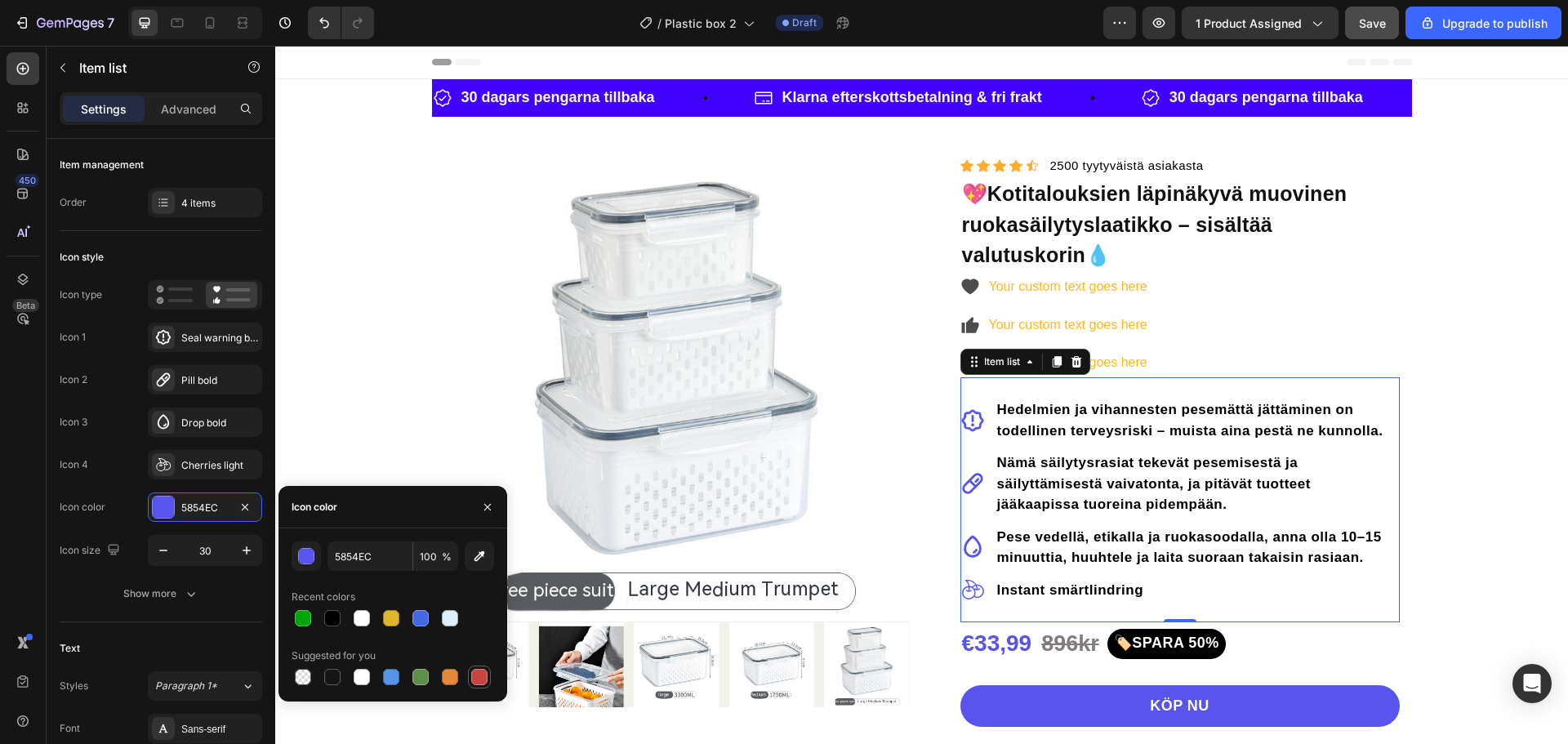
click at [480, 678] on div at bounding box center [479, 677] width 16 height 16
click at [426, 621] on div at bounding box center [421, 618] width 16 height 16
click at [481, 683] on div at bounding box center [479, 677] width 16 height 16
click at [446, 678] on div at bounding box center [450, 677] width 16 height 16
click at [477, 676] on div at bounding box center [479, 677] width 16 height 16
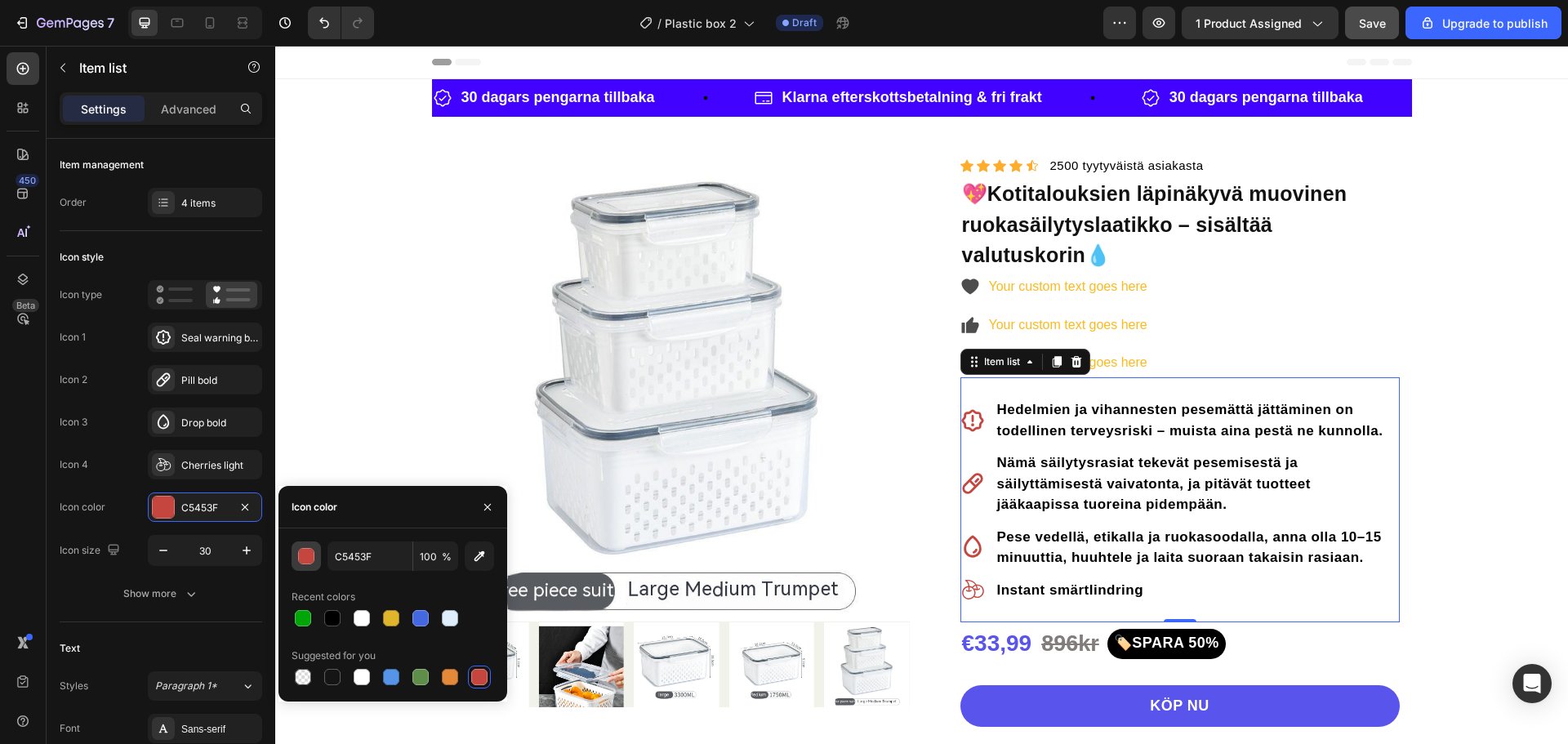
click at [310, 565] on button "button" at bounding box center [306, 555] width 29 height 29
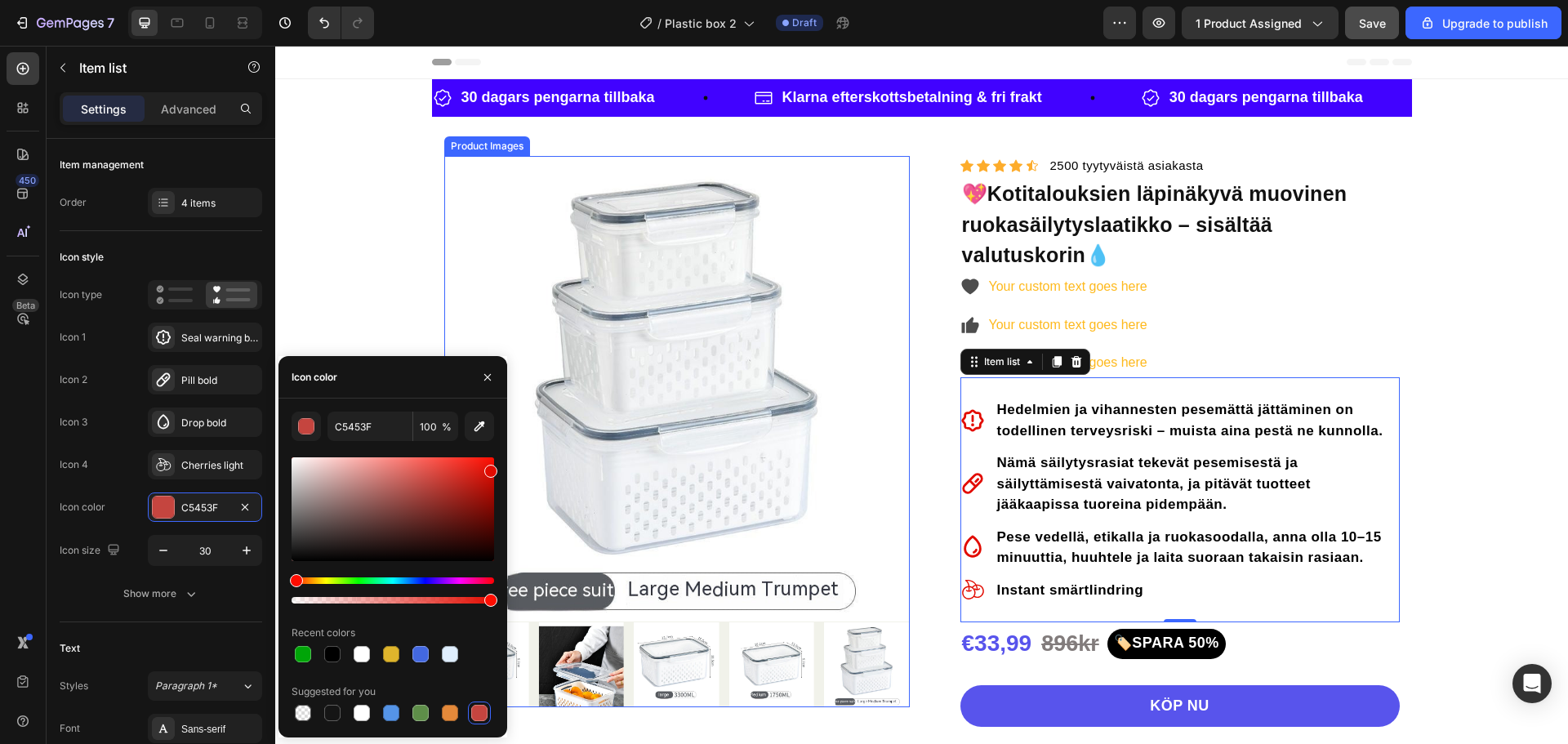
drag, startPoint x: 728, startPoint y: 532, endPoint x: 512, endPoint y: 463, distance: 226.8
drag, startPoint x: 490, startPoint y: 473, endPoint x: 491, endPoint y: 464, distance: 9.1
click at [491, 464] on div at bounding box center [491, 467] width 13 height 13
type input "ED1004"
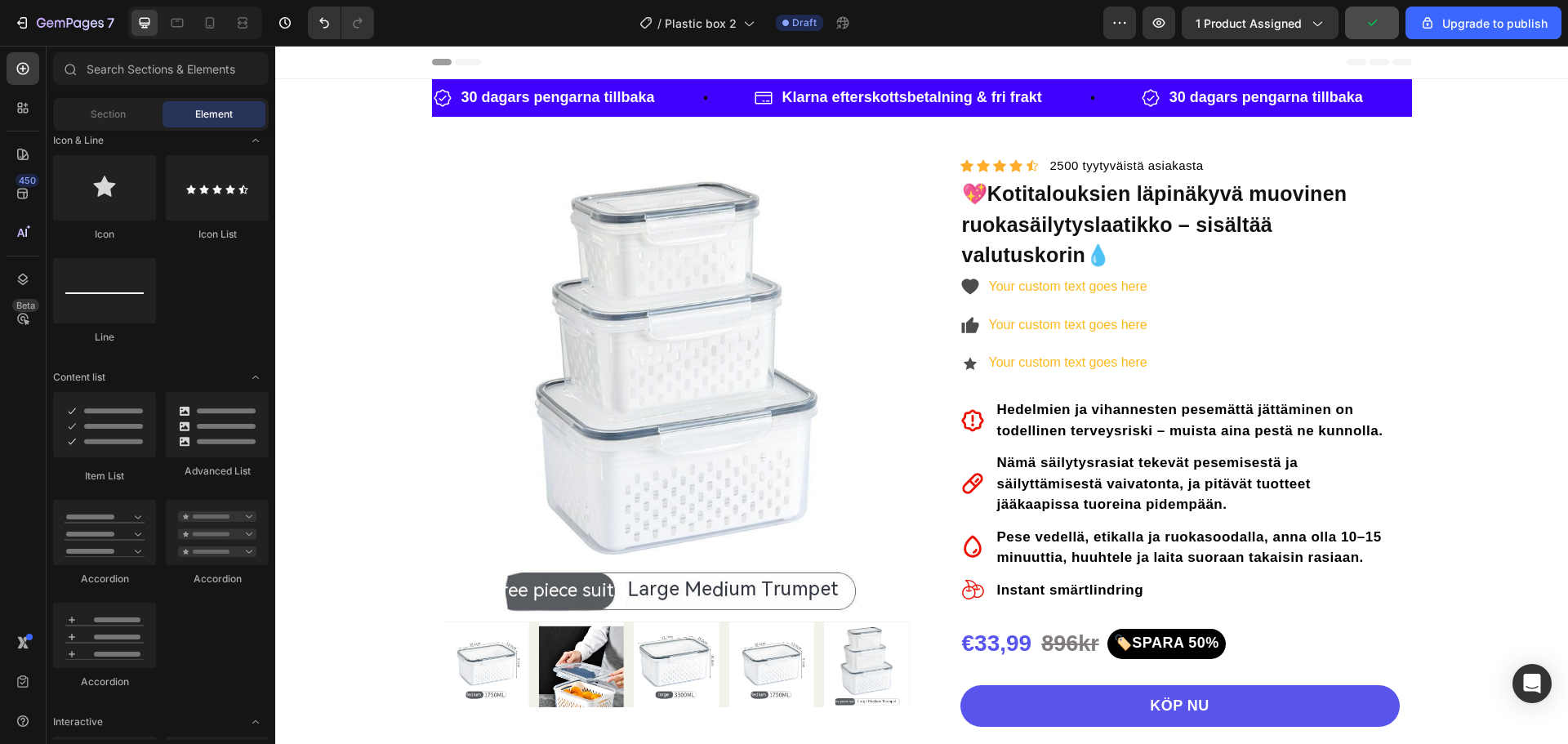
click at [1261, 277] on div "Your custom text goes here Your custom text goes here Your custom text goes here" at bounding box center [1180, 325] width 439 height 105
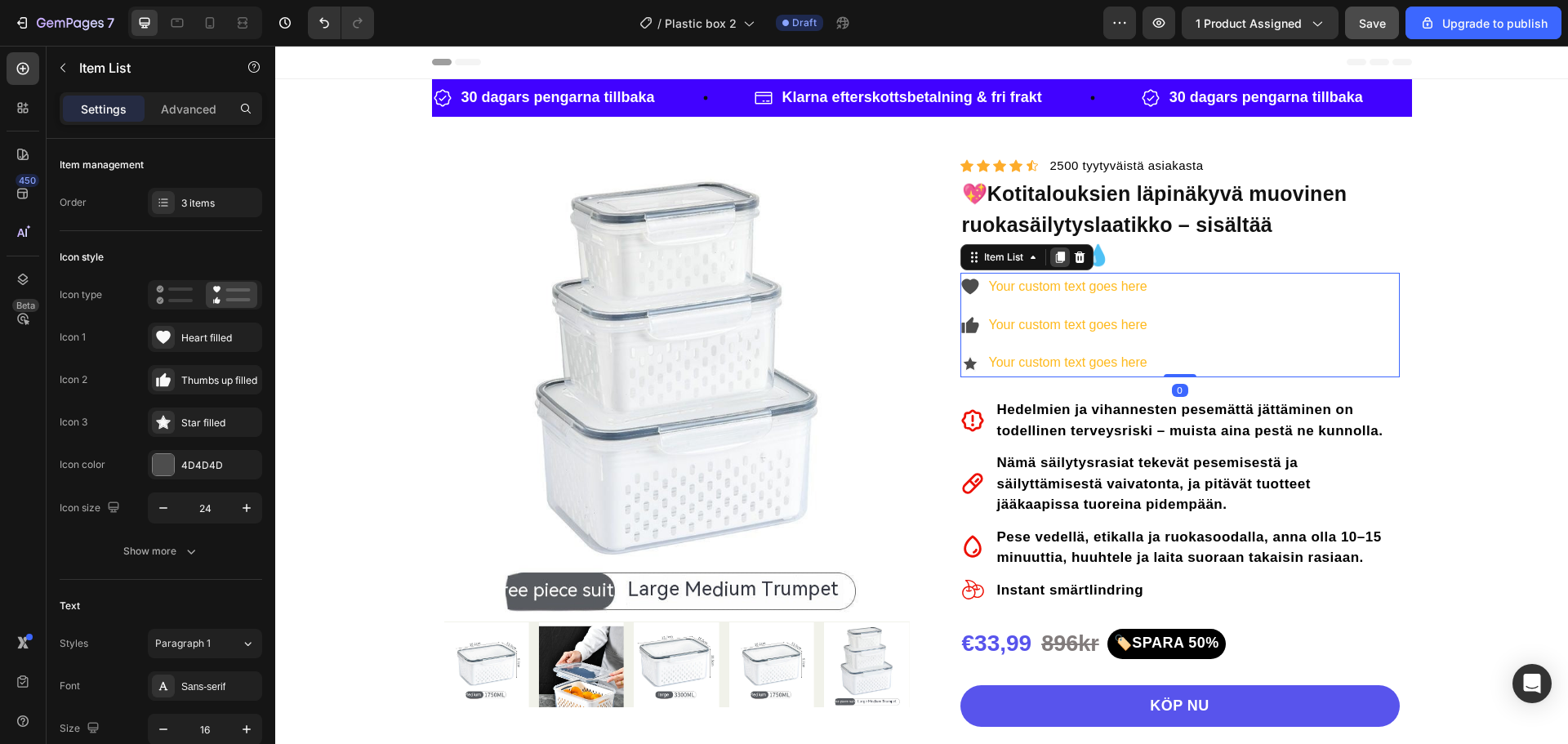
click at [1061, 256] on div at bounding box center [1060, 257] width 19 height 19
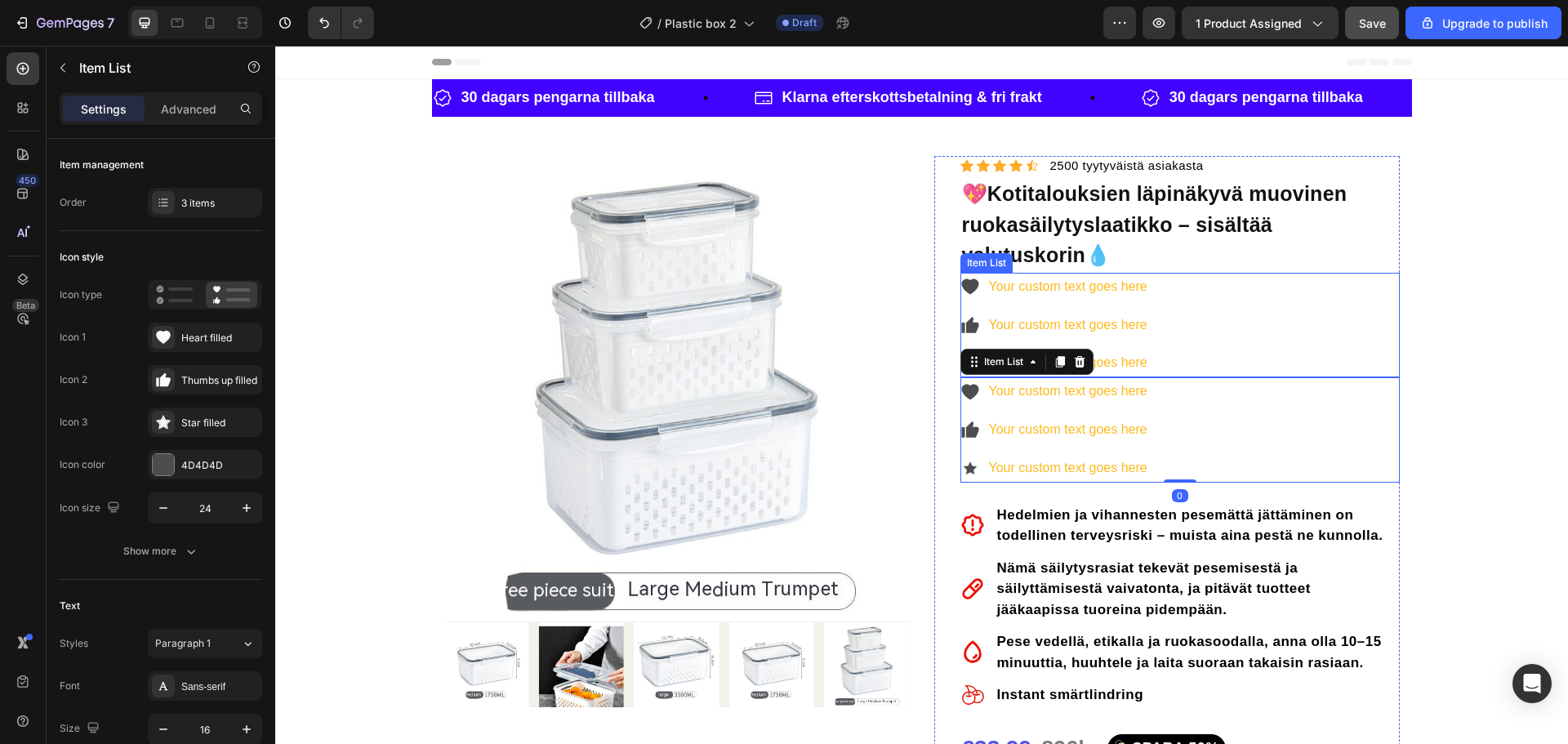
click at [1225, 278] on div "Your custom text goes here Your custom text goes here Your custom text goes here" at bounding box center [1180, 325] width 439 height 105
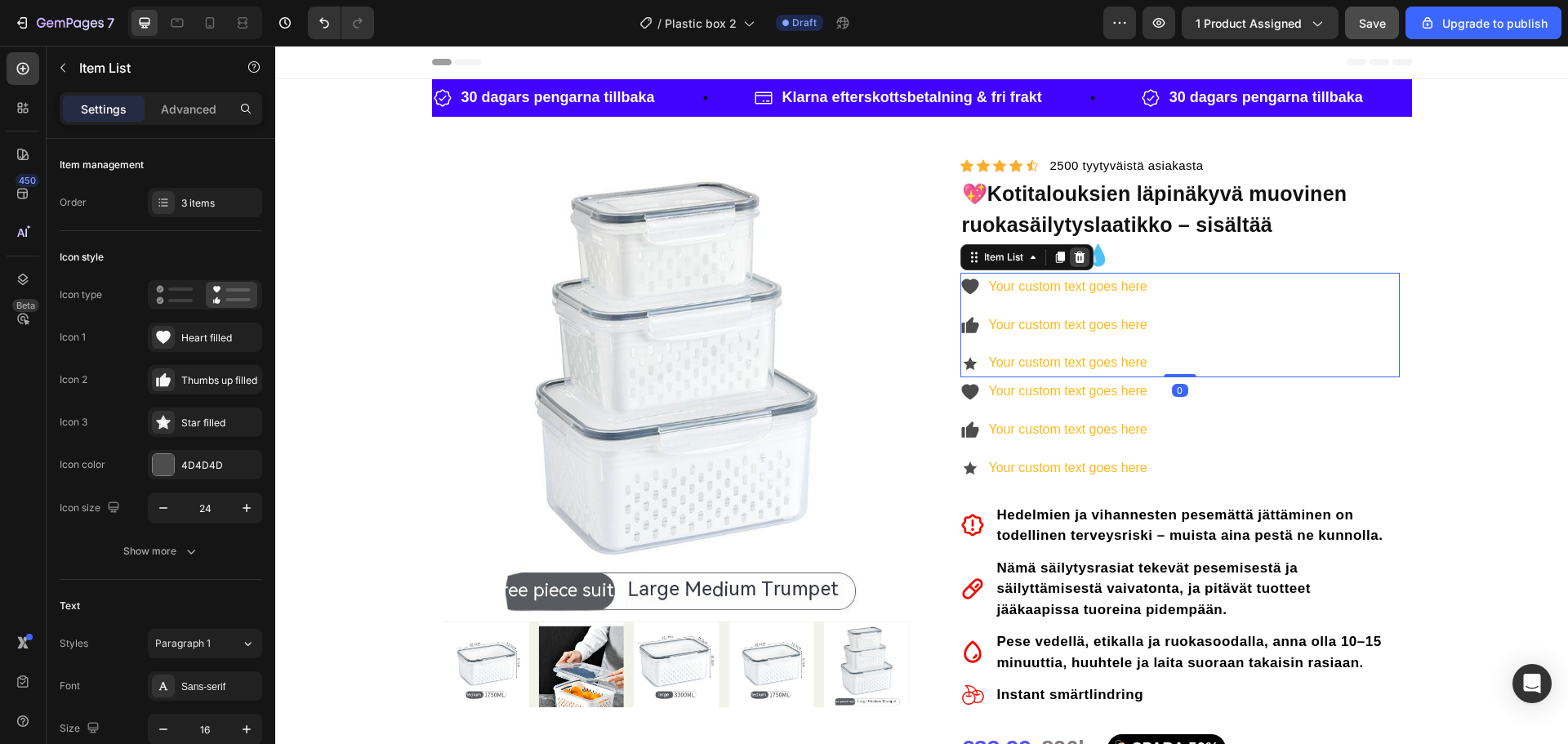
click at [1078, 253] on icon at bounding box center [1079, 257] width 11 height 12
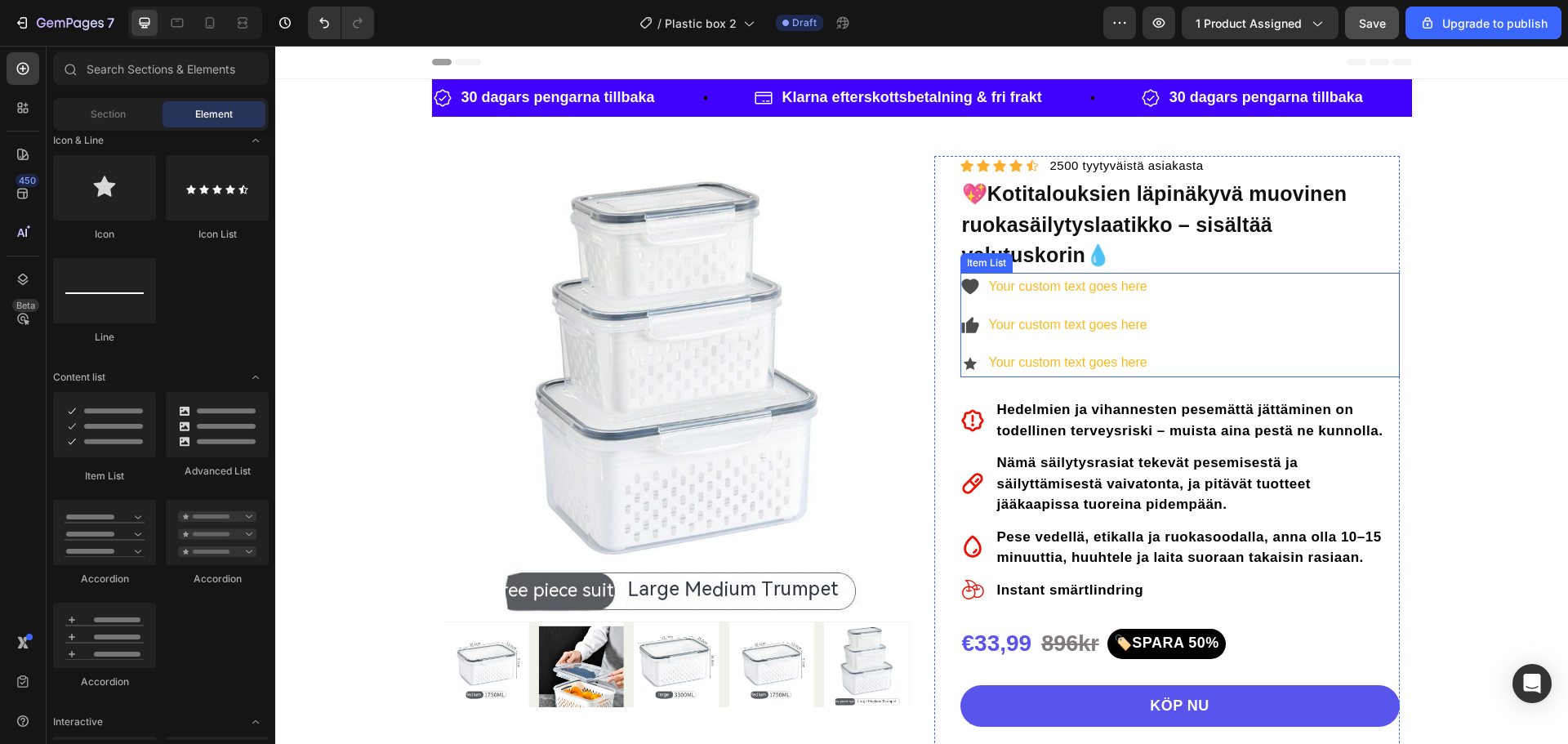
click at [1292, 308] on div "Your custom text goes here Your custom text goes here Your custom text goes here" at bounding box center [1180, 325] width 439 height 105
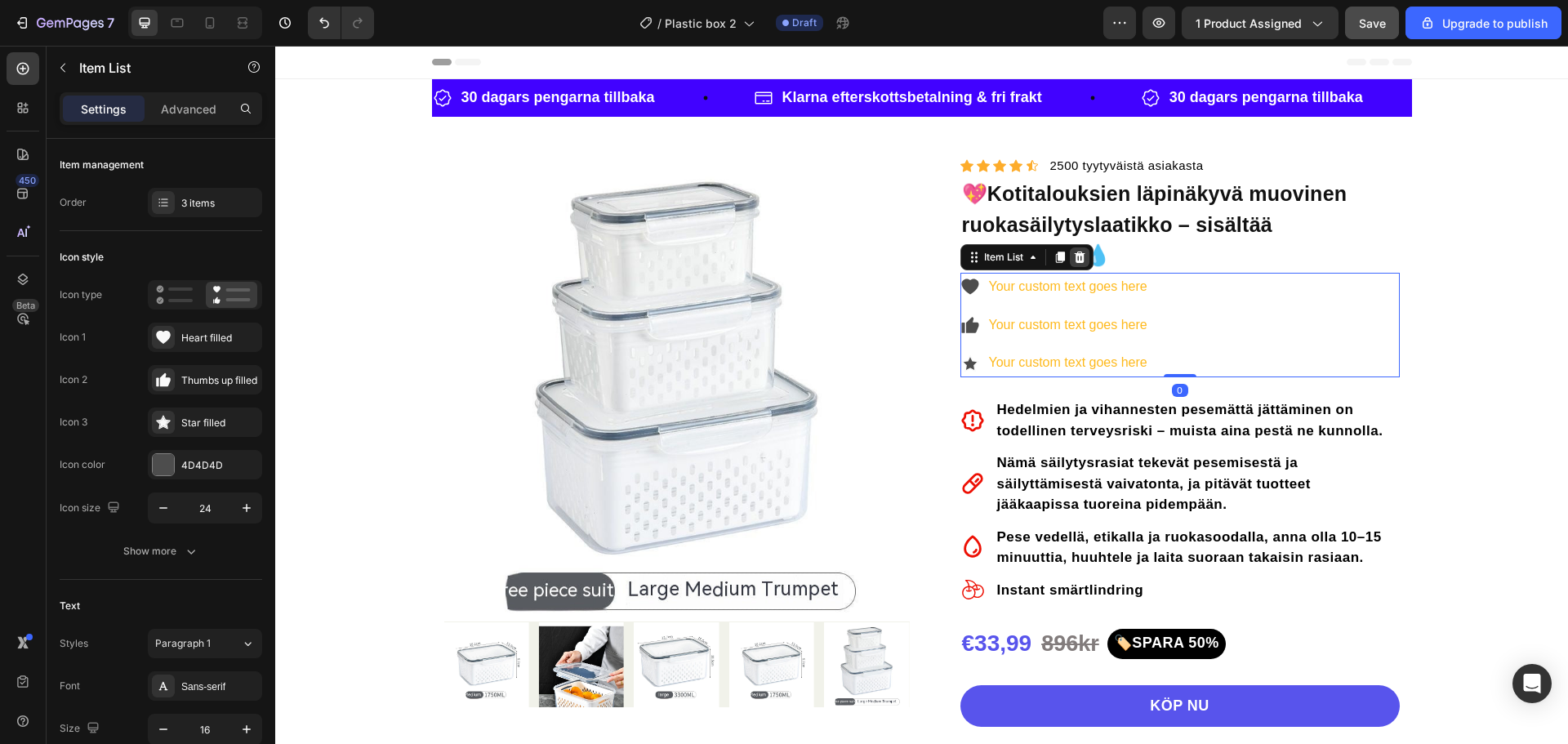
click at [1078, 258] on icon at bounding box center [1079, 257] width 13 height 13
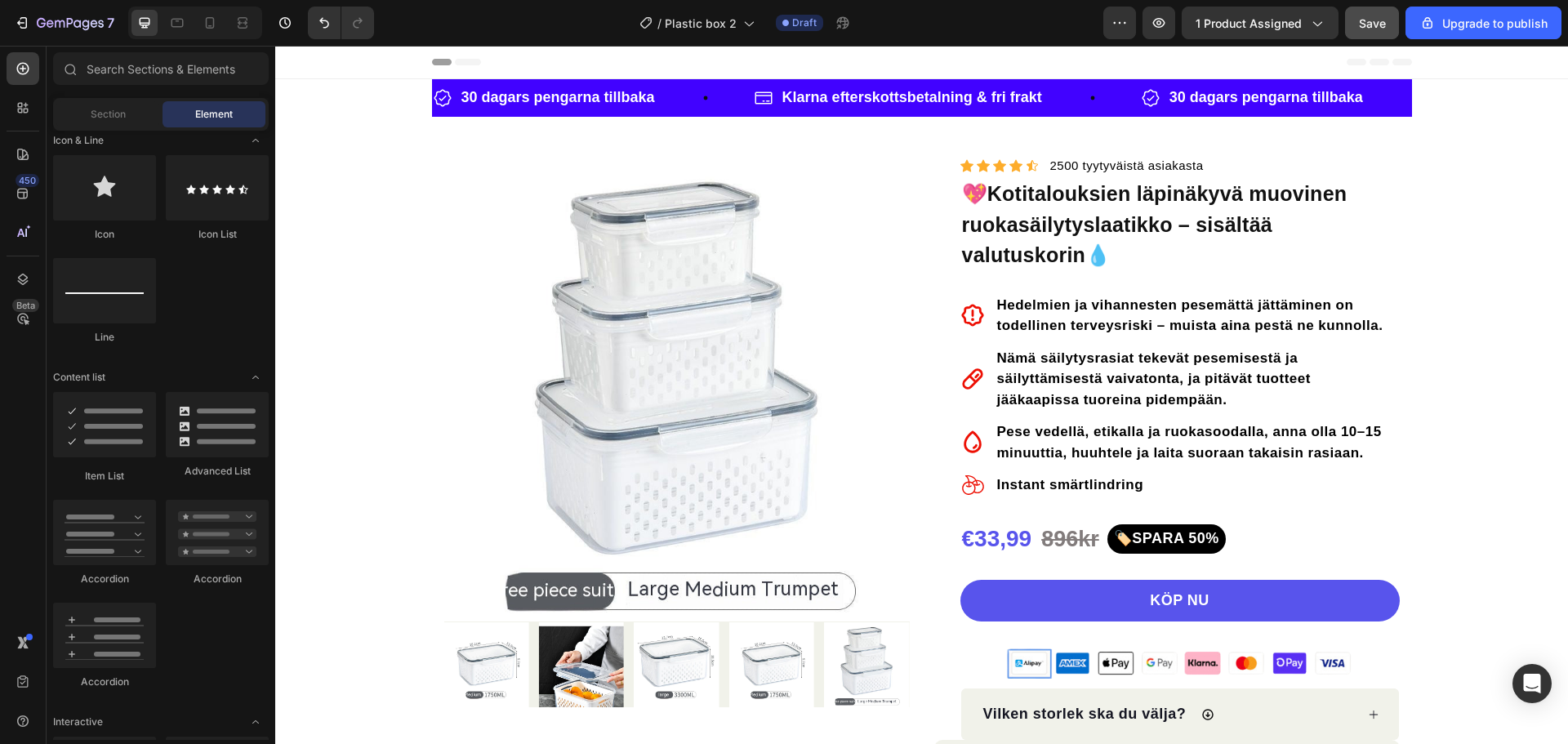
click at [987, 190] on h1 "💖Kotitalouksien läpinäkyvä muovinen ruokasäilytyslaatikko – sisältää valutuskor…" at bounding box center [1180, 225] width 439 height 96
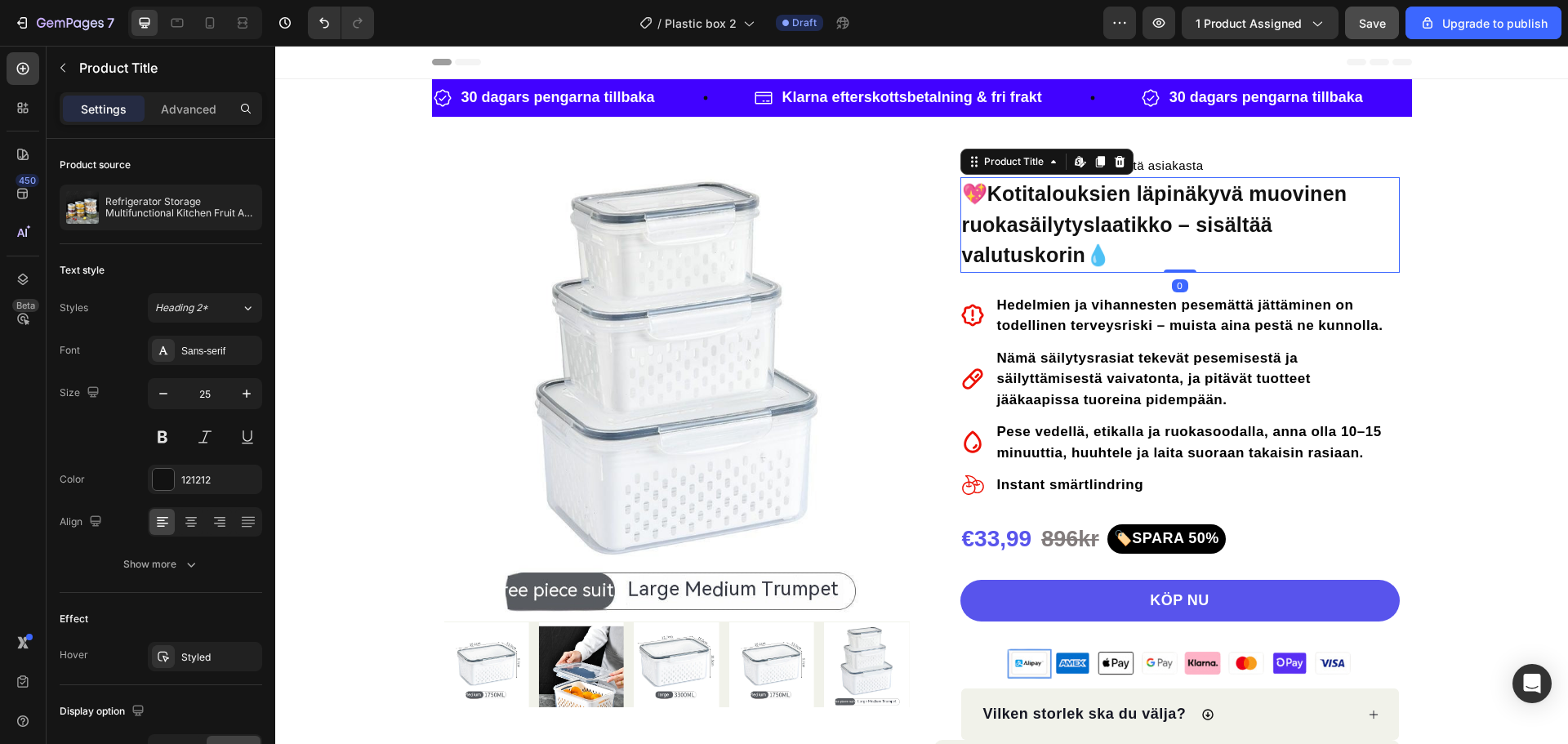
click at [987, 190] on h1 "💖Kotitalouksien läpinäkyvä muovinen ruokasäilytyslaatikko – sisältää valutuskor…" at bounding box center [1180, 225] width 439 height 96
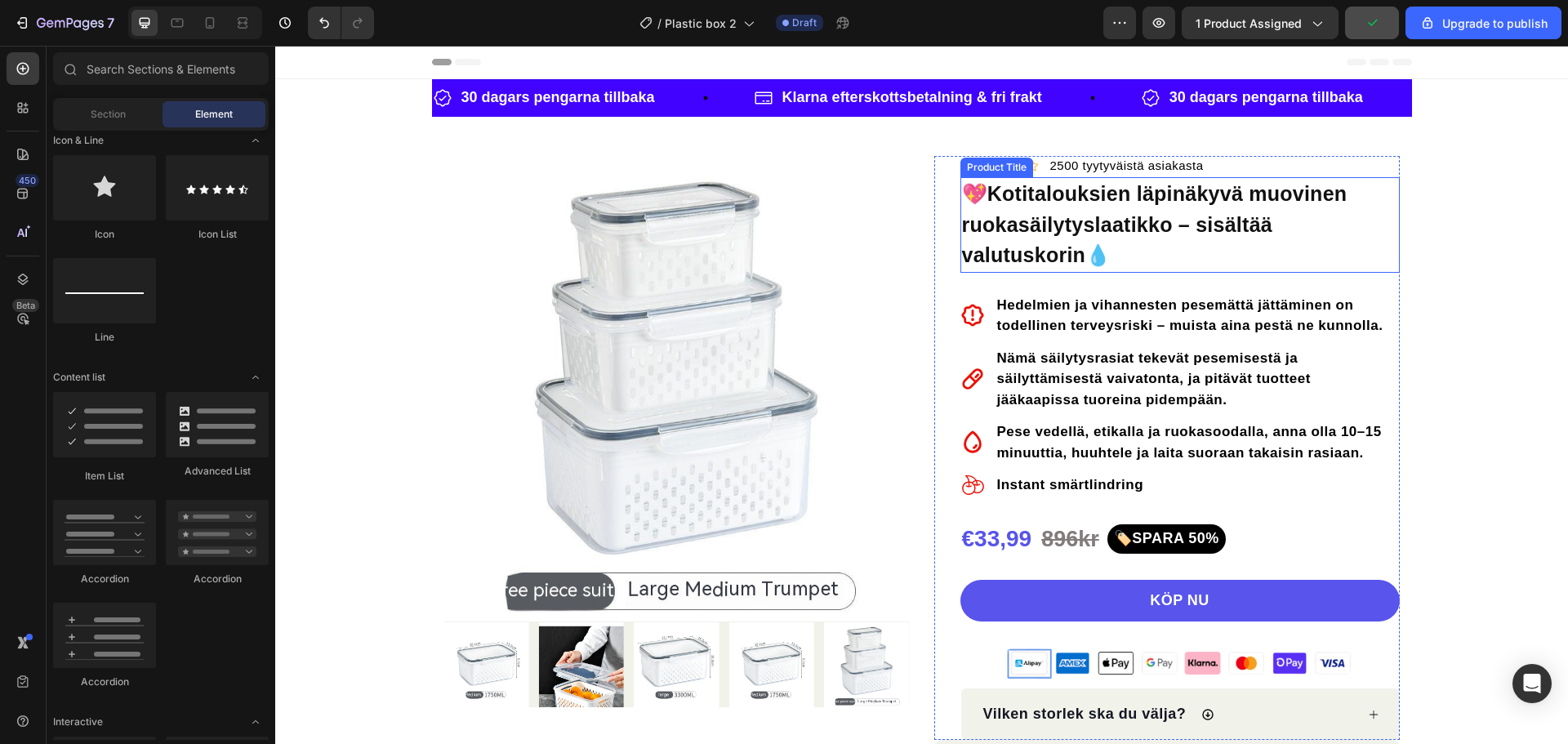
click at [1119, 218] on h1 "💖Kotitalouksien läpinäkyvä muovinen ruokasäilytyslaatikko – sisältää valutuskor…" at bounding box center [1180, 225] width 439 height 96
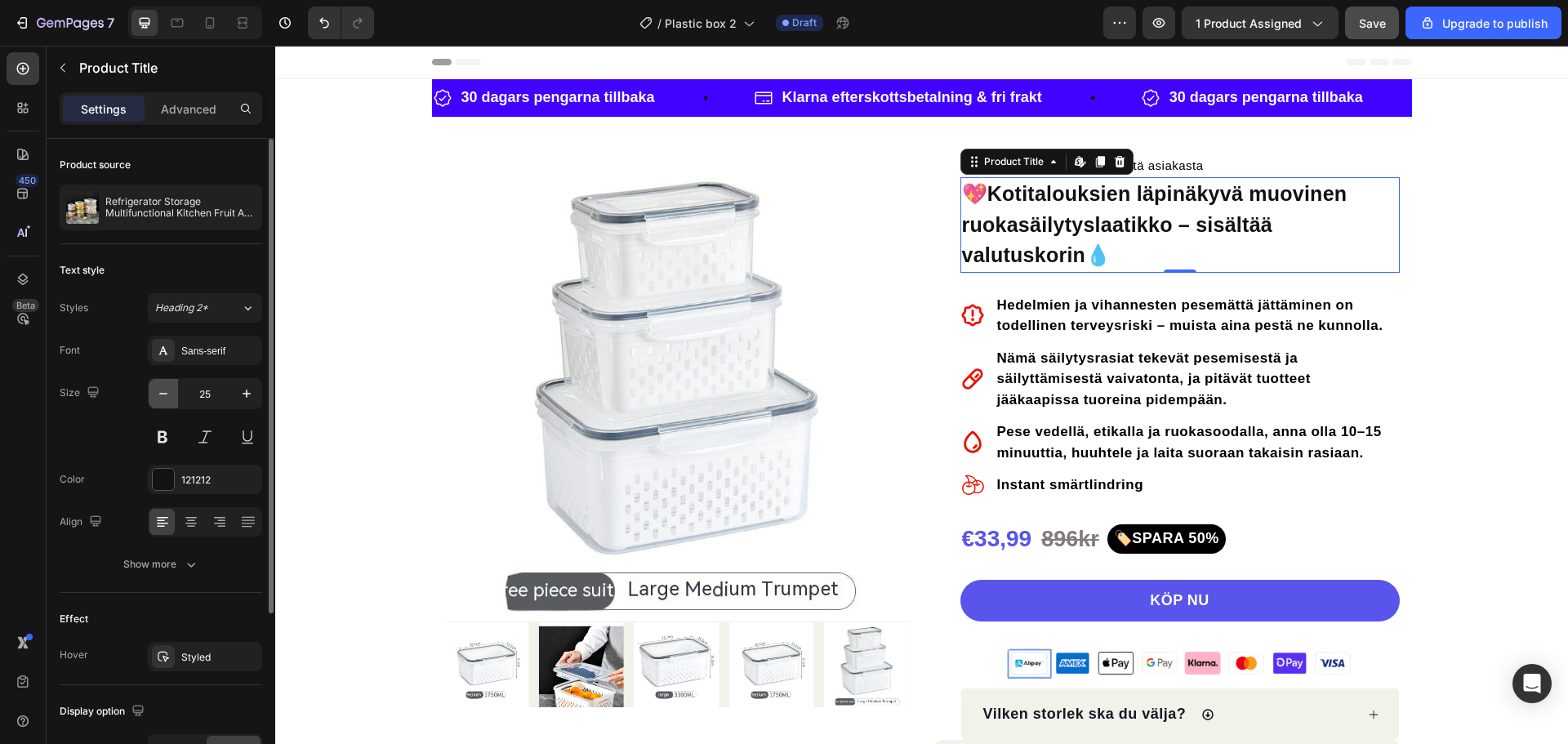
click at [170, 401] on icon "button" at bounding box center [163, 393] width 16 height 16
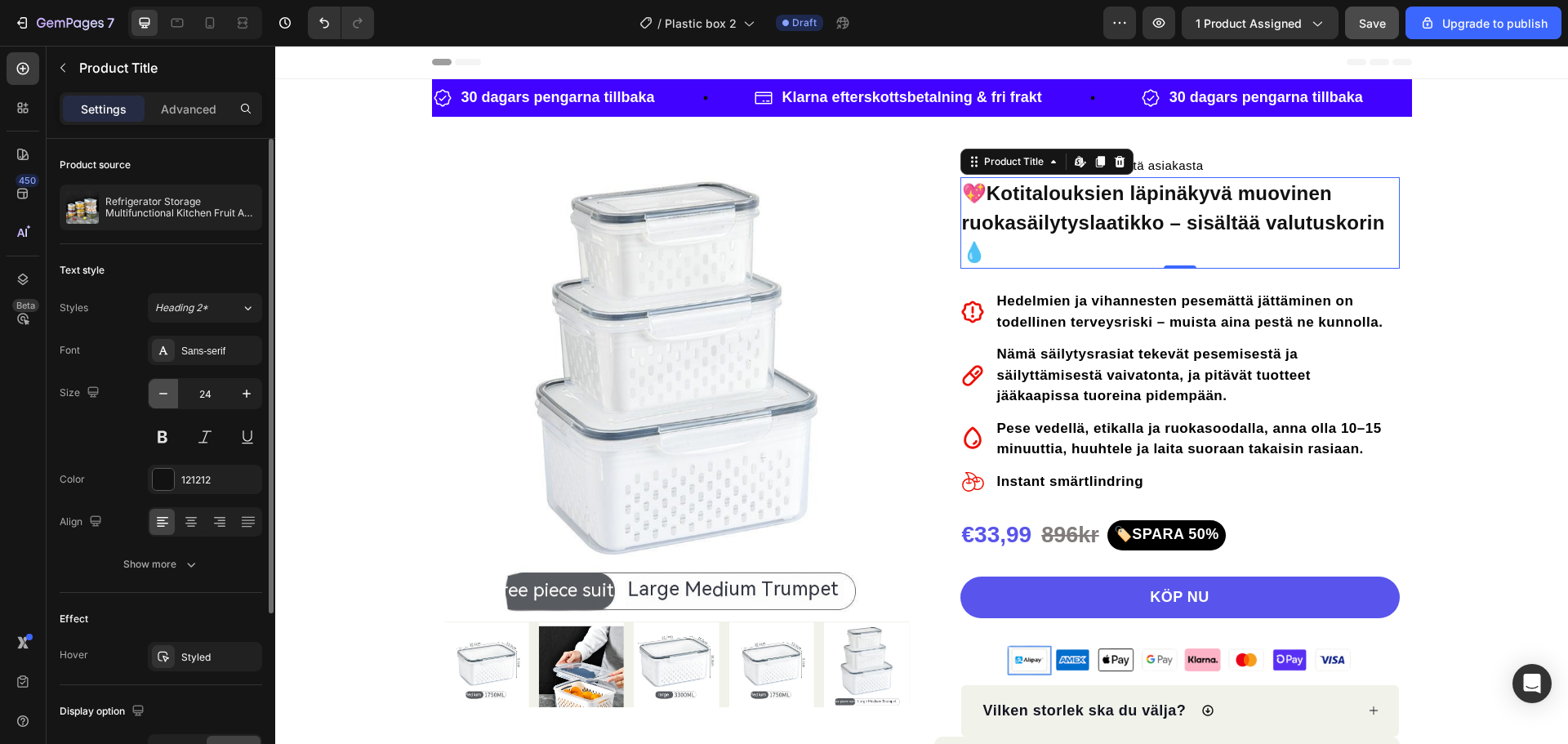
click at [170, 401] on icon "button" at bounding box center [163, 393] width 16 height 16
type input "23"
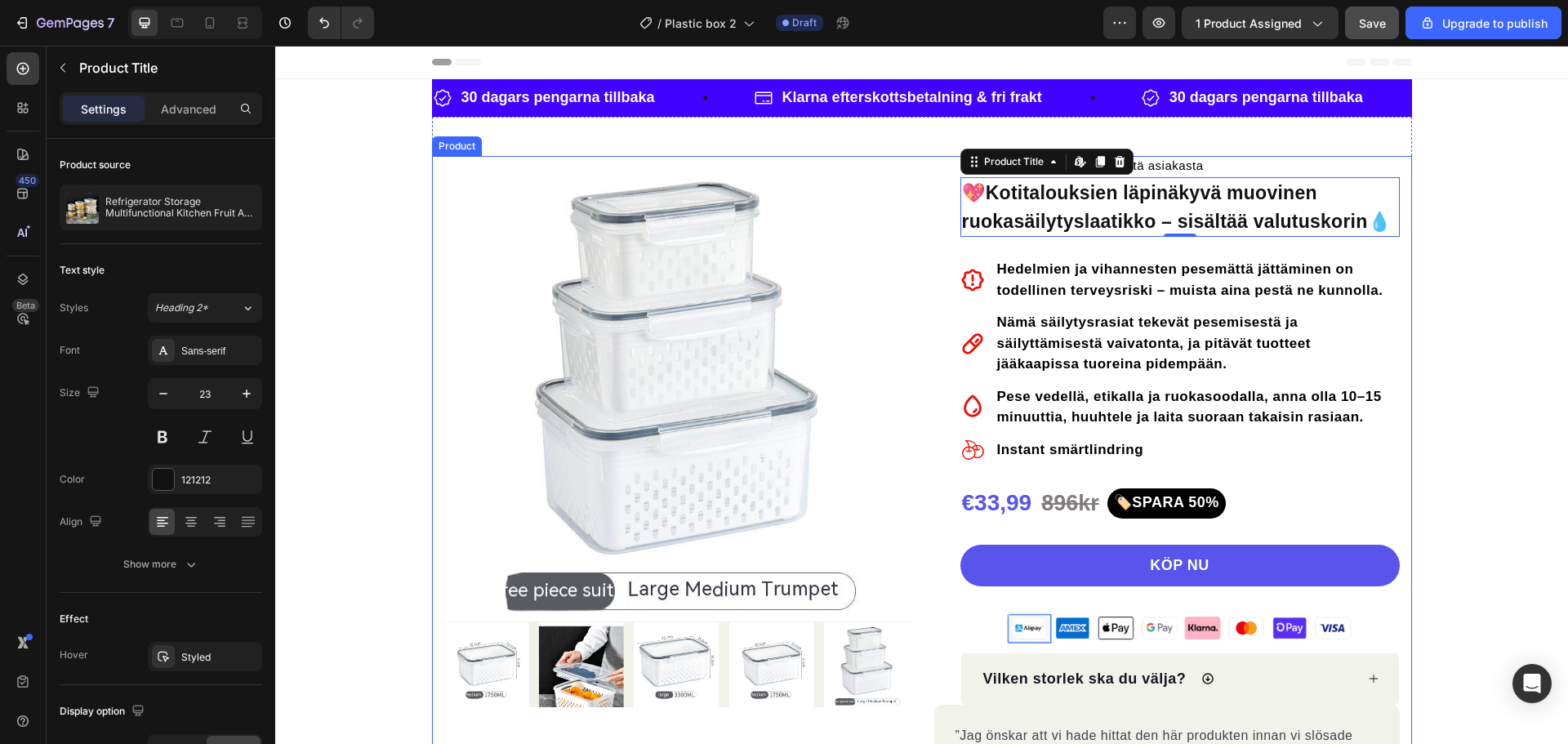
click at [1408, 260] on section "30 dagars pengarna tillbaka Item List Klarna efterskottsbetalning & fri frakt I…" at bounding box center [922, 480] width 1006 height 803
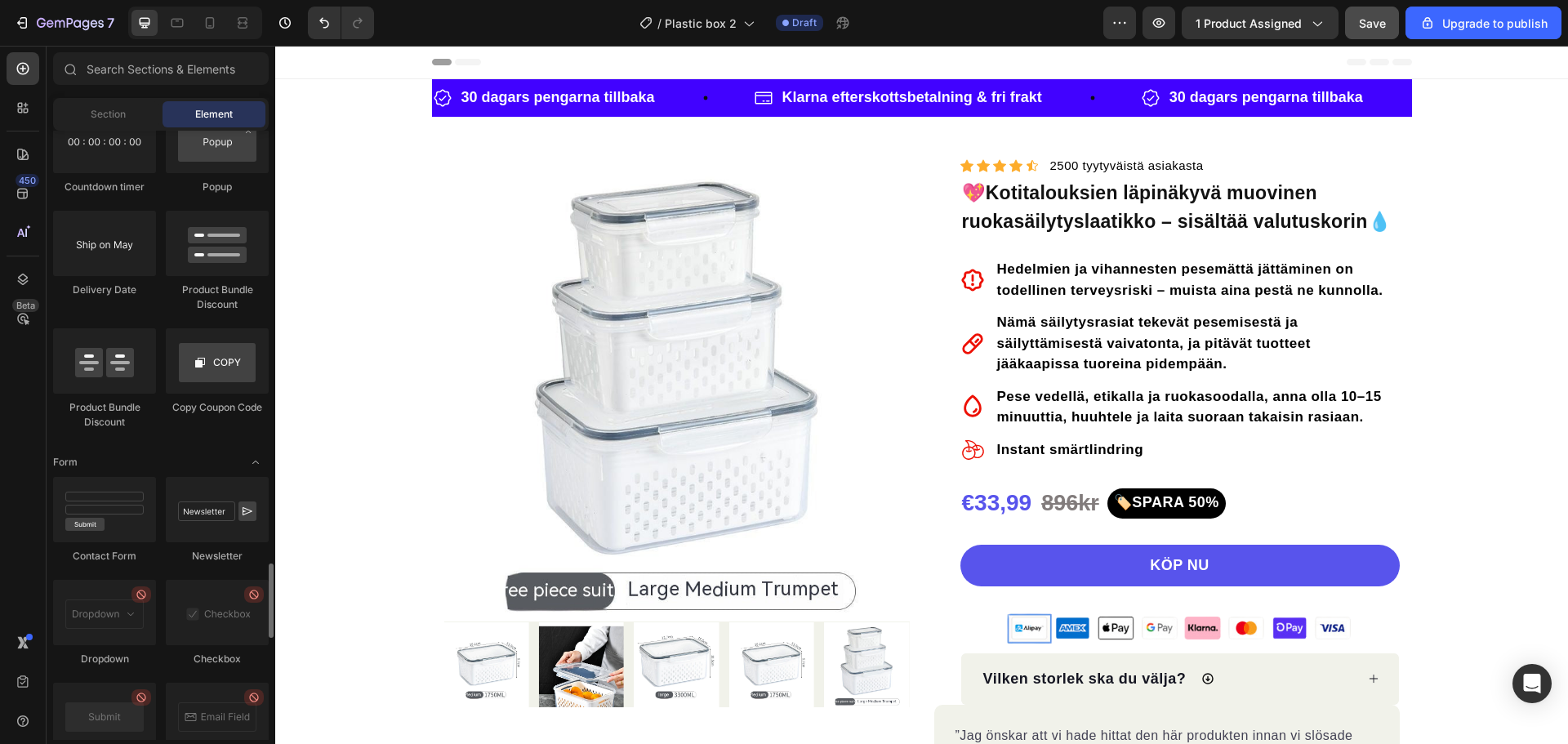
scroll to position [3429, 0]
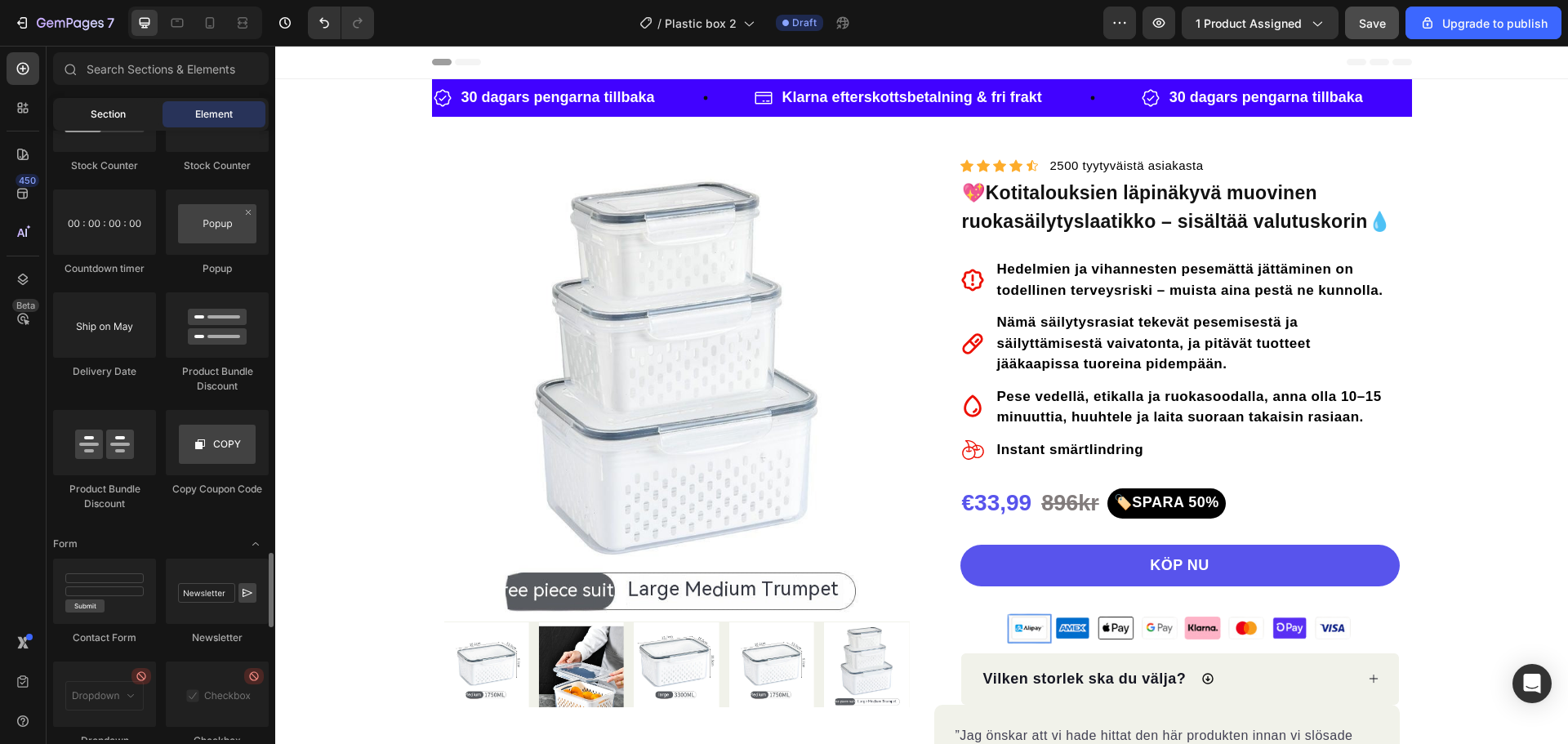
click at [120, 121] on div "Section" at bounding box center [108, 114] width 103 height 27
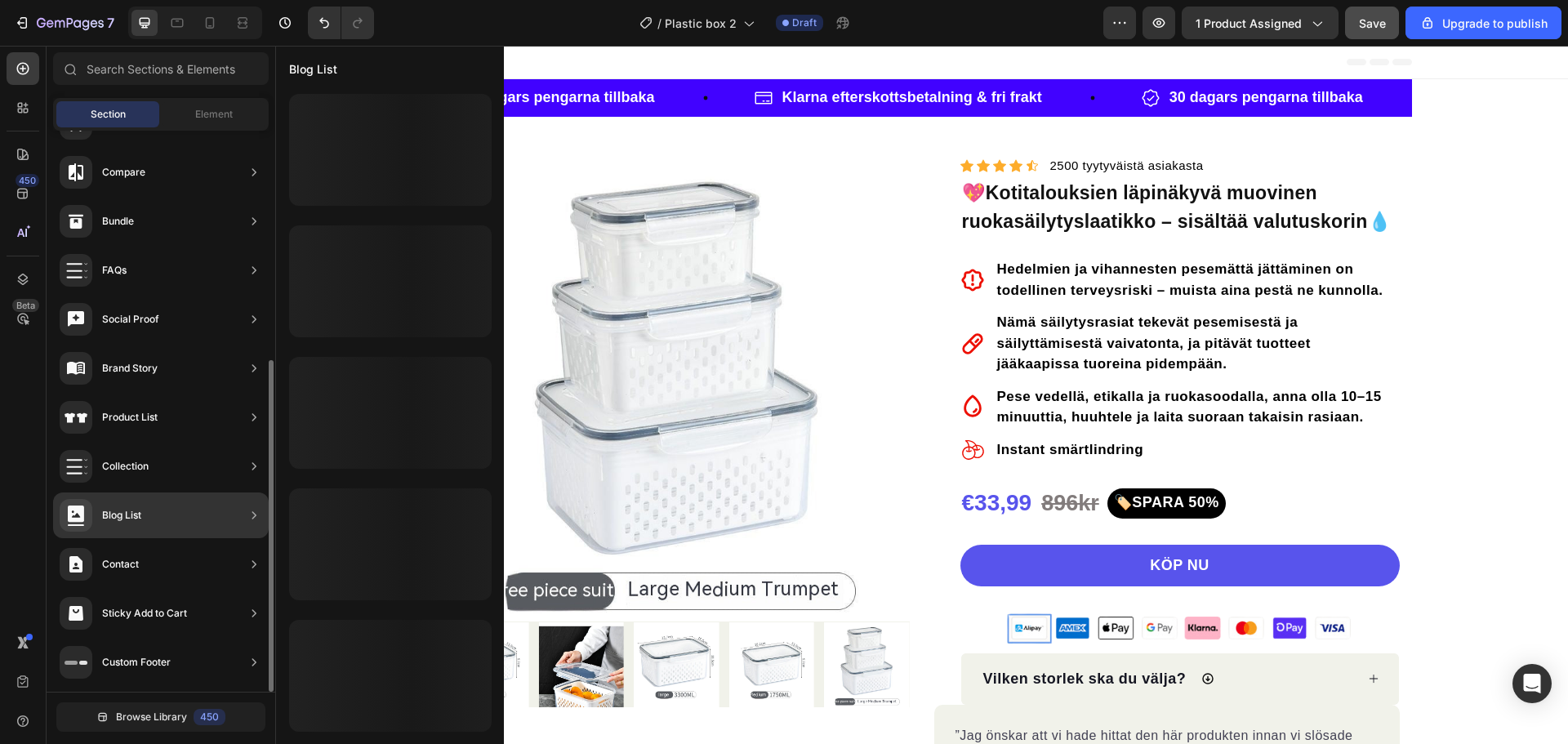
scroll to position [0, 0]
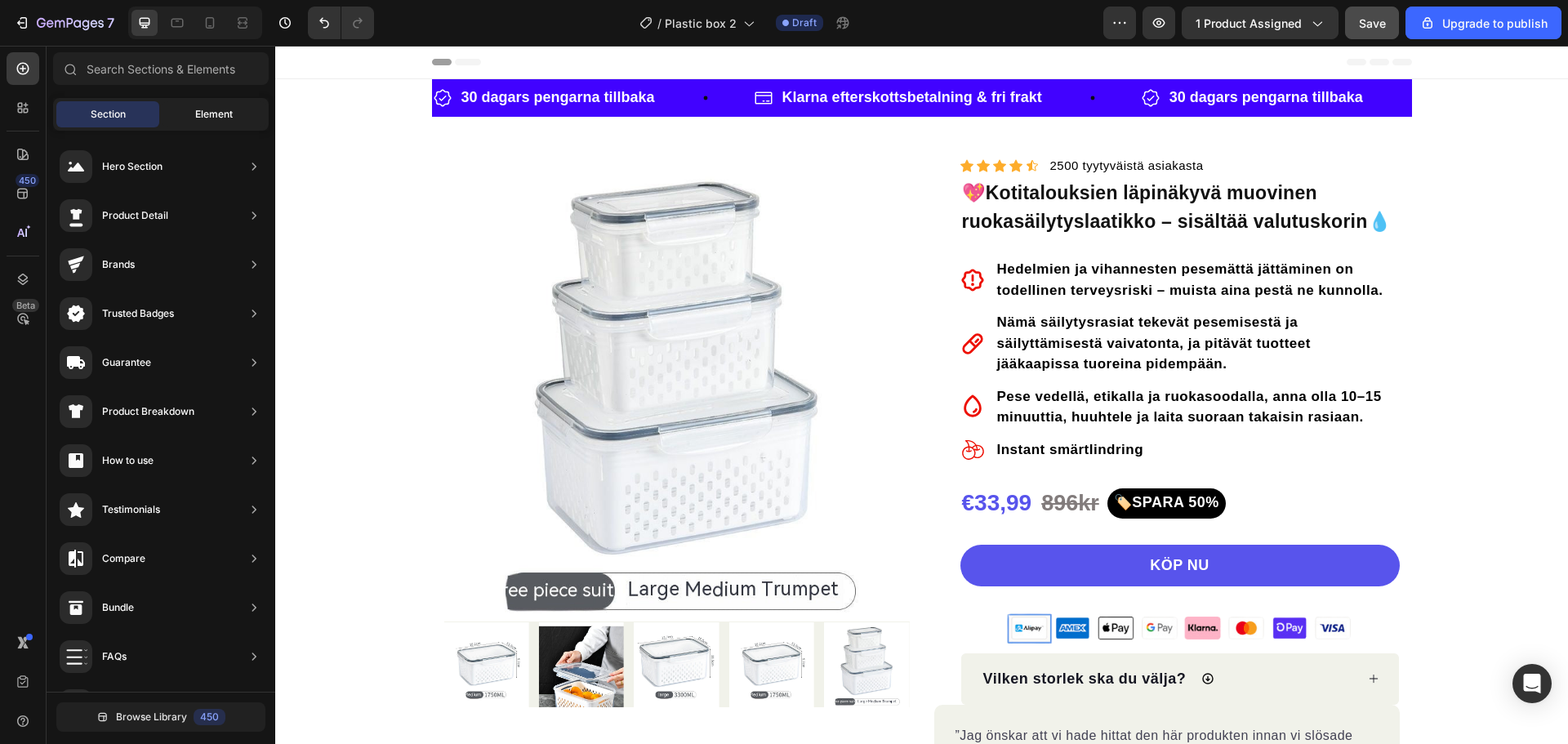
click at [228, 110] on span "Element" at bounding box center [213, 114] width 37 height 15
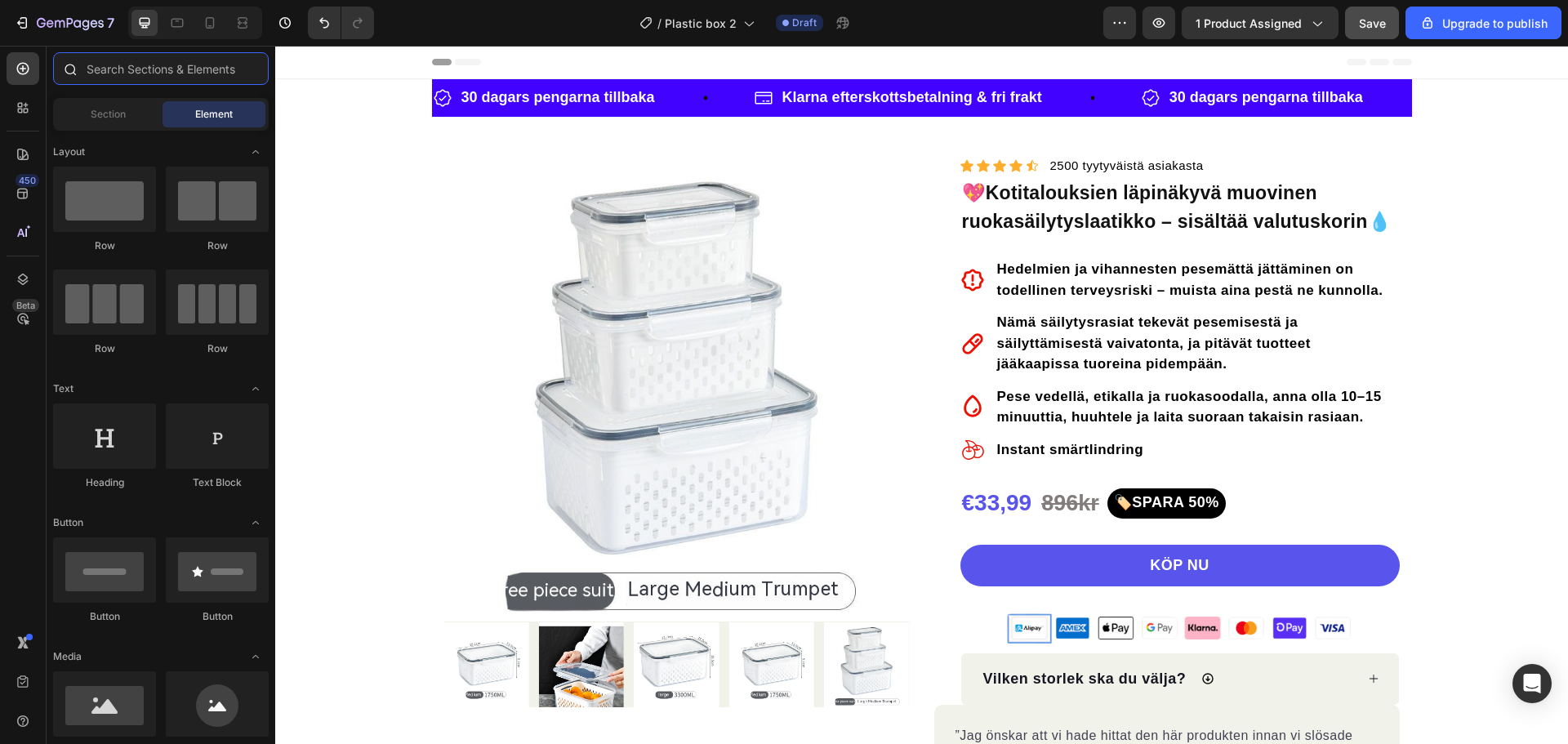
click at [194, 78] on input "text" at bounding box center [160, 68] width 215 height 33
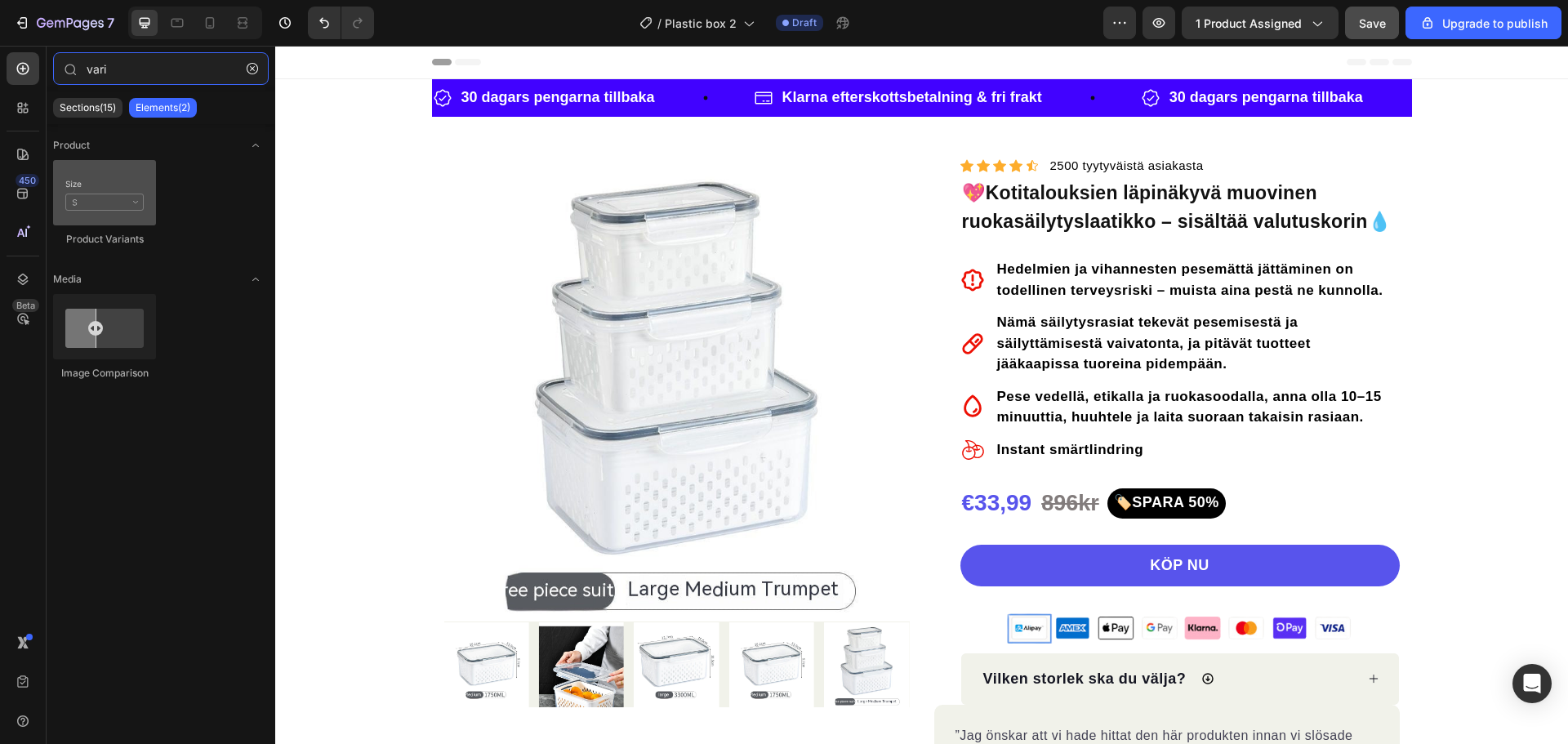
type input "vari"
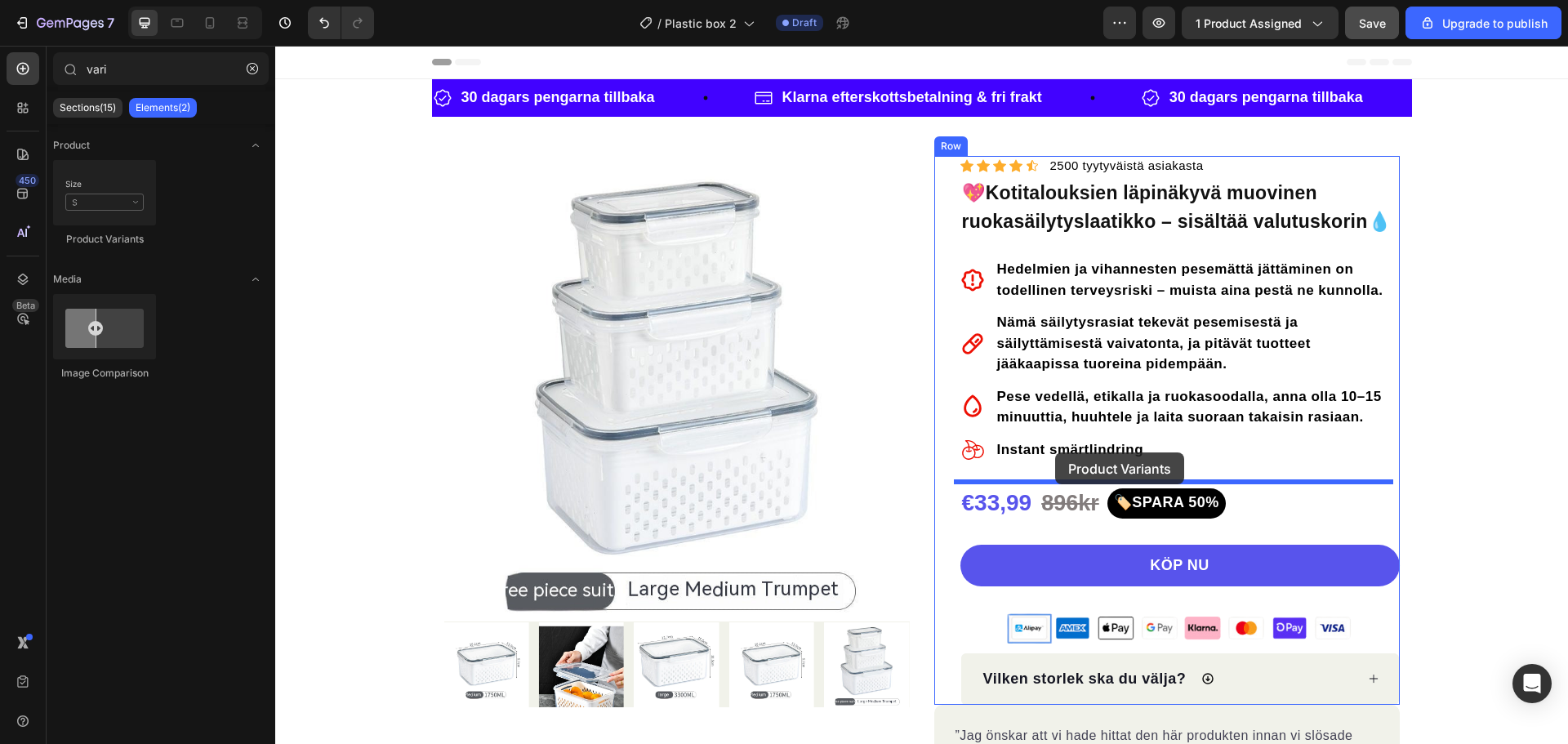
drag, startPoint x: 371, startPoint y: 232, endPoint x: 1055, endPoint y: 453, distance: 718.8
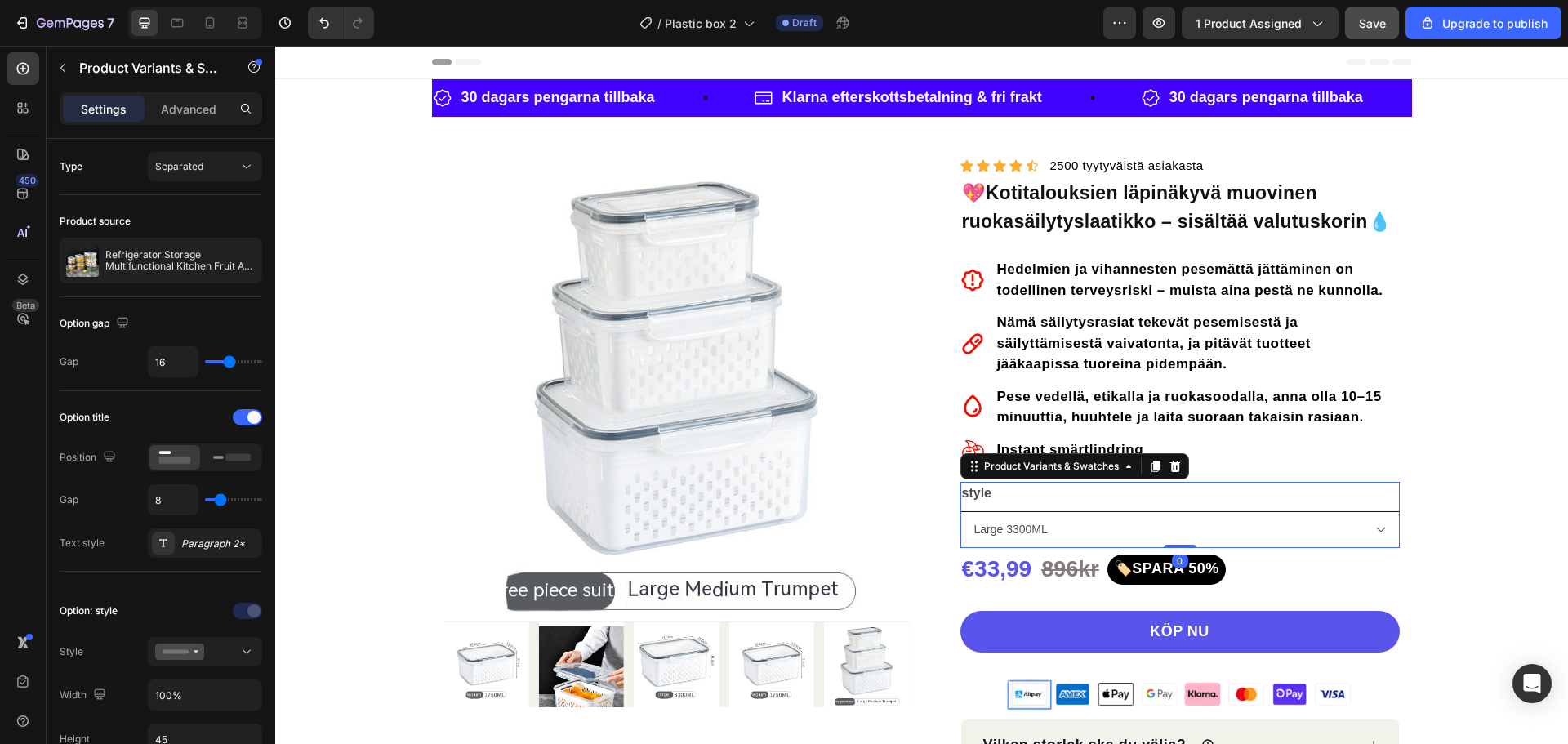
click at [1358, 528] on select "Large 3300ML Medium 1750ML Small Medium Large Small Size 850ML" at bounding box center [1180, 529] width 439 height 36
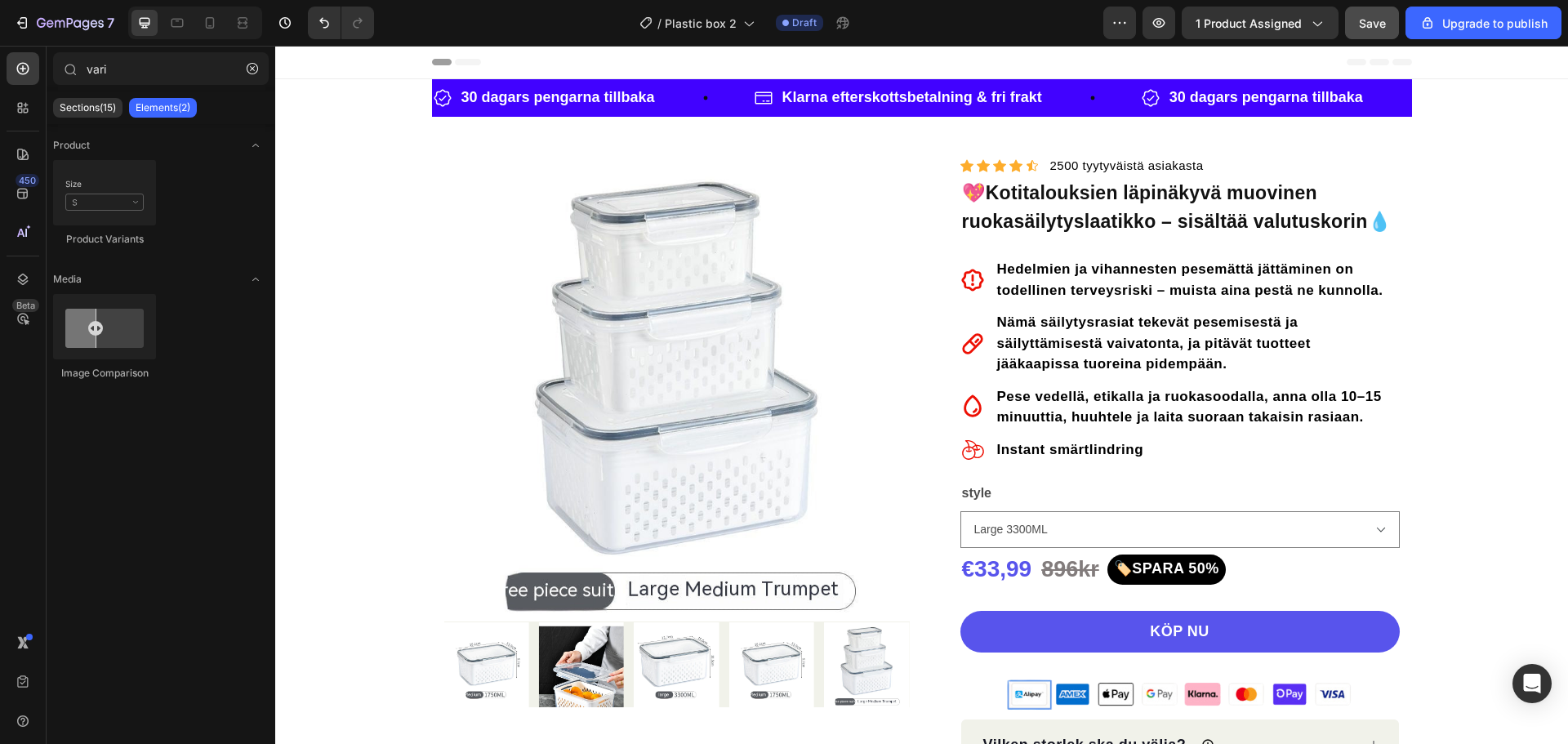
click at [974, 497] on legend "style" at bounding box center [976, 493] width 33 height 23
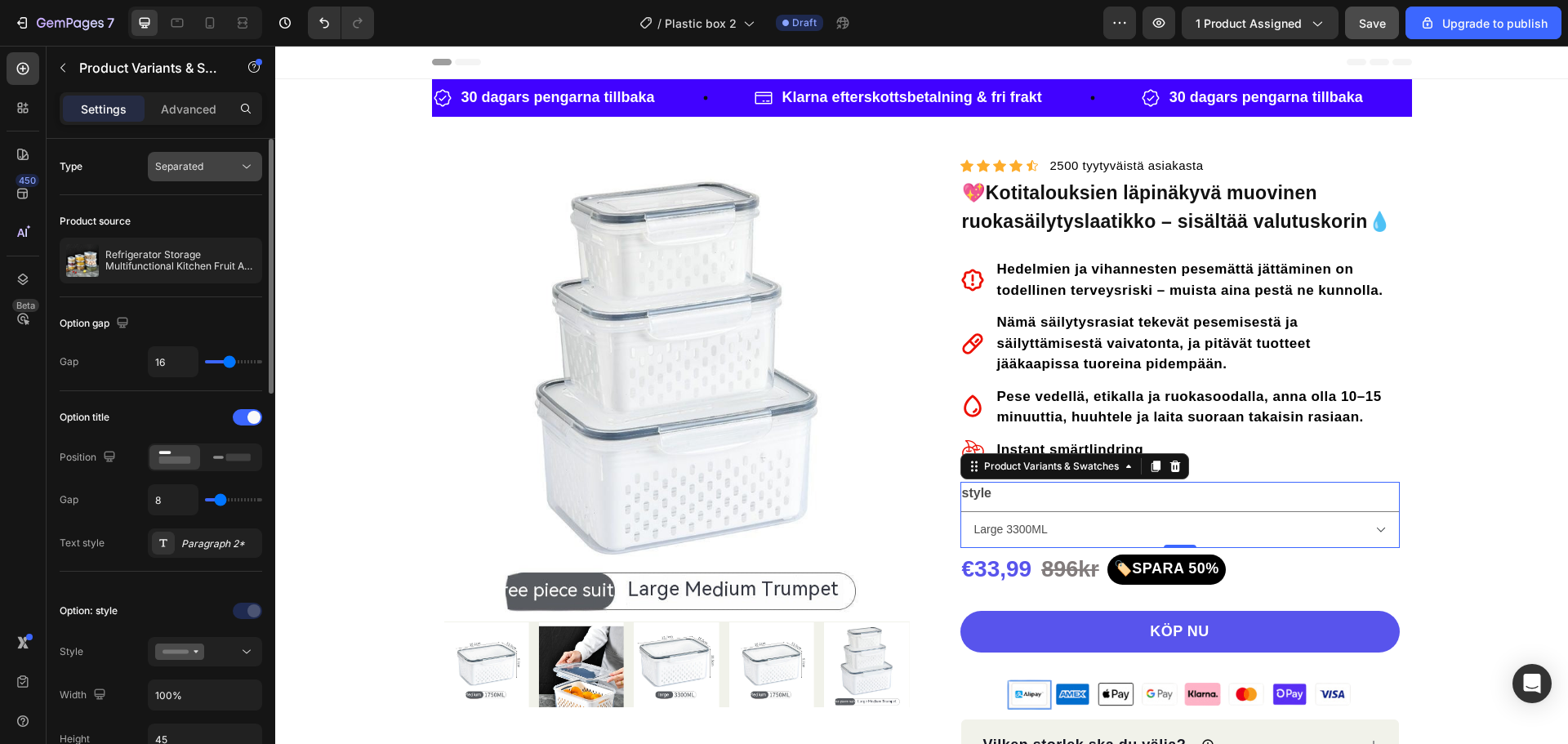
click at [195, 166] on span "Separated" at bounding box center [179, 167] width 48 height 12
click at [182, 235] on span "Combine" at bounding box center [175, 237] width 42 height 15
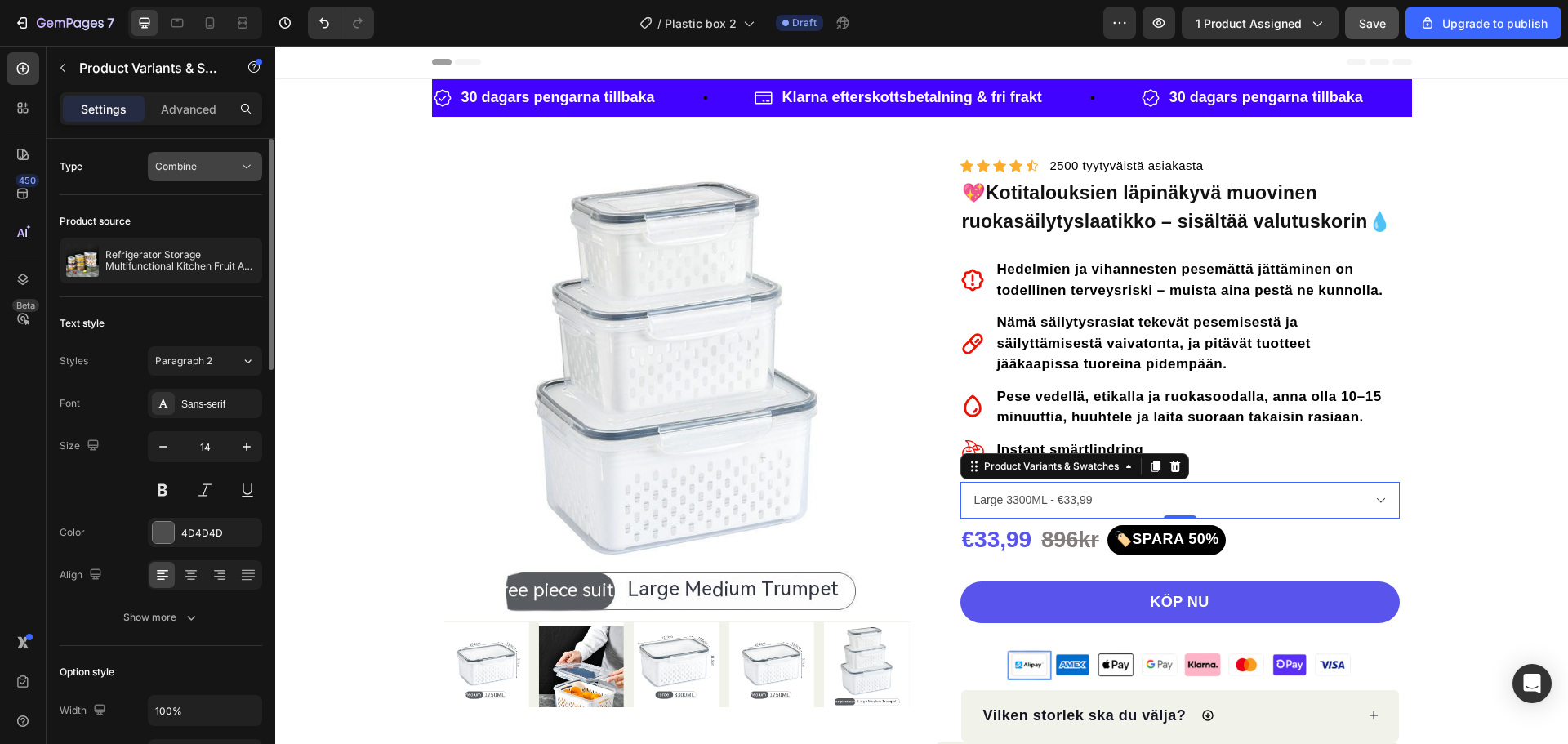
click at [210, 166] on div "Combine" at bounding box center [197, 167] width 83 height 15
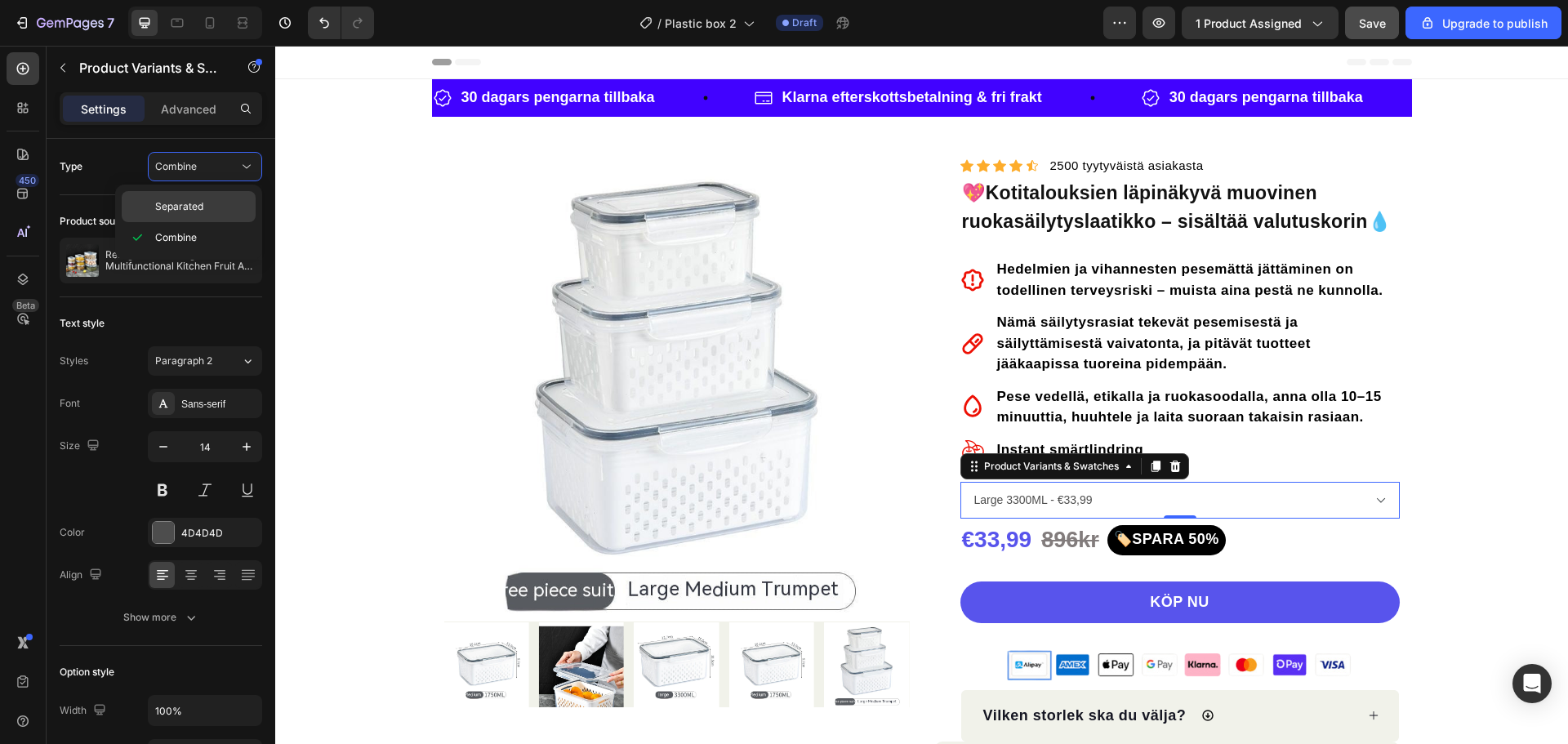
click at [189, 205] on span "Separated" at bounding box center [179, 206] width 48 height 15
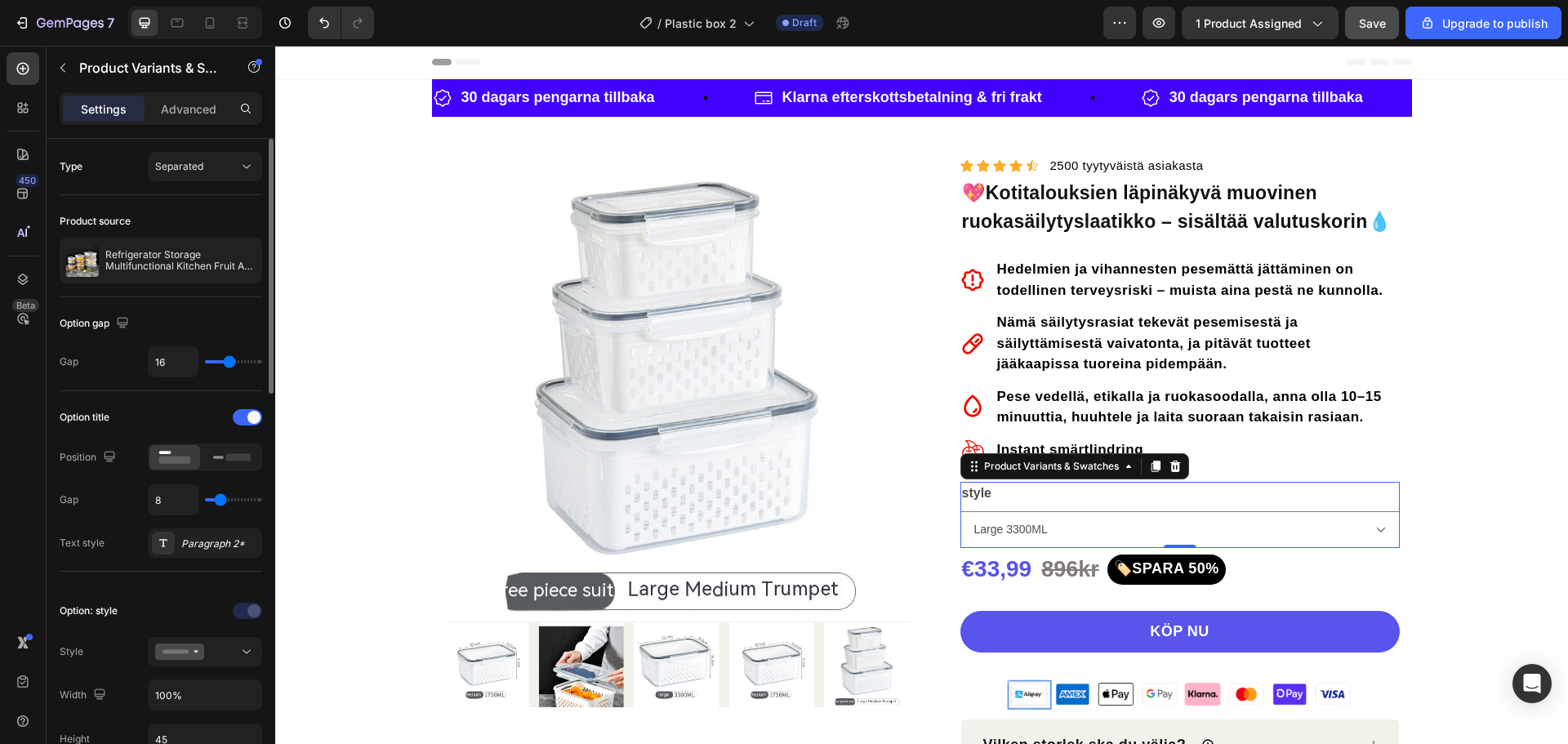
click at [131, 156] on div "Type Separated" at bounding box center [160, 166] width 203 height 29
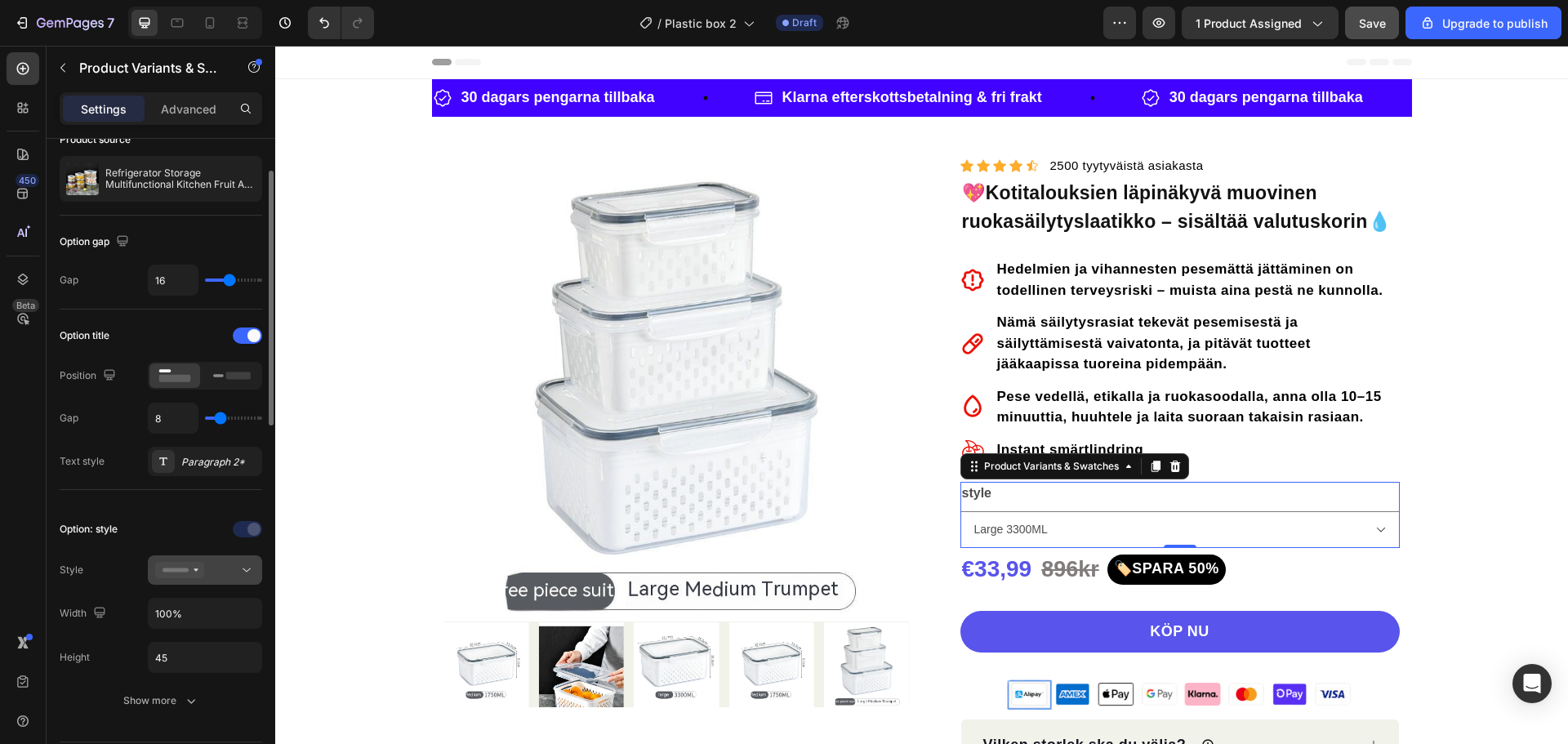
click at [211, 578] on div at bounding box center [205, 570] width 99 height 16
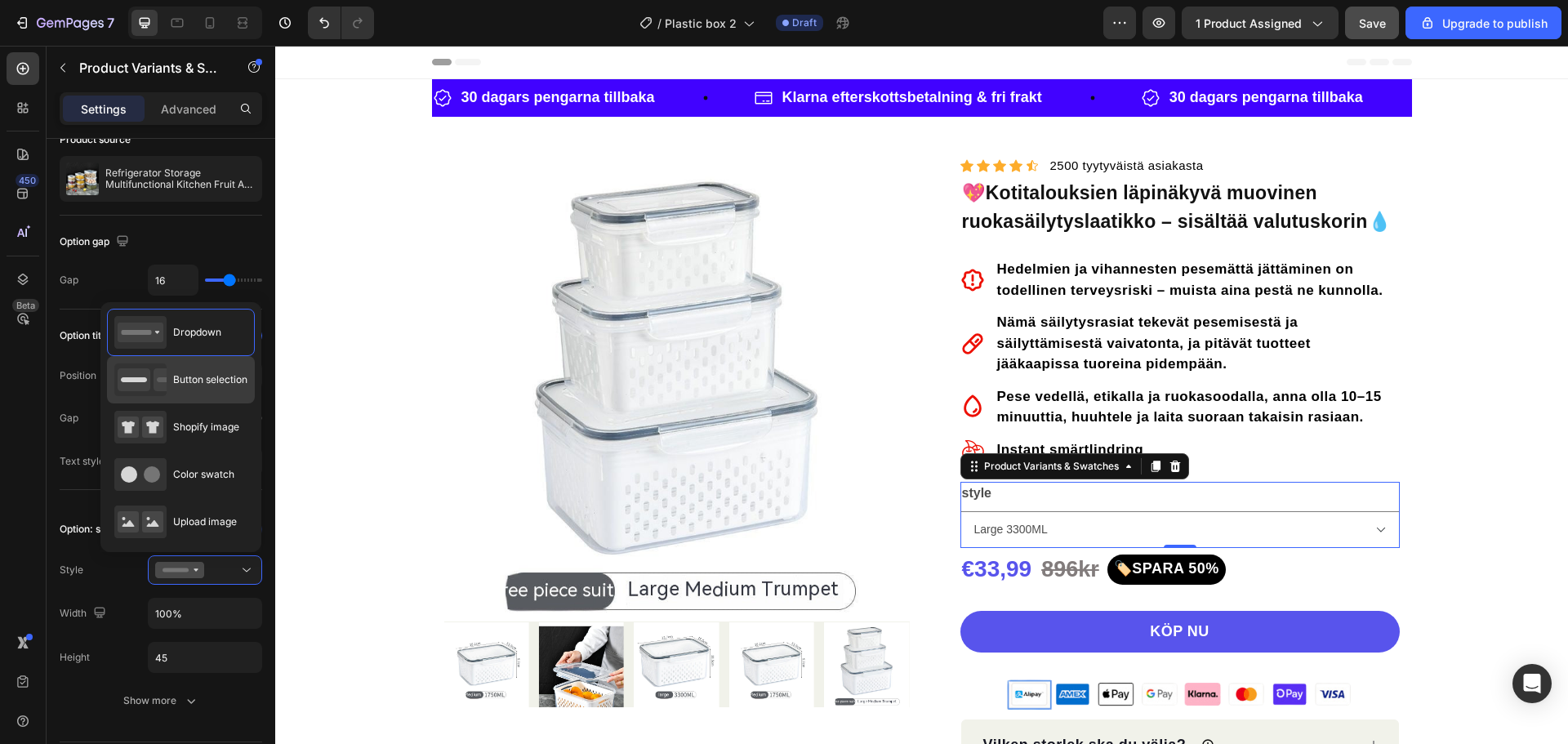
click at [190, 376] on span "Button selection" at bounding box center [210, 379] width 74 height 15
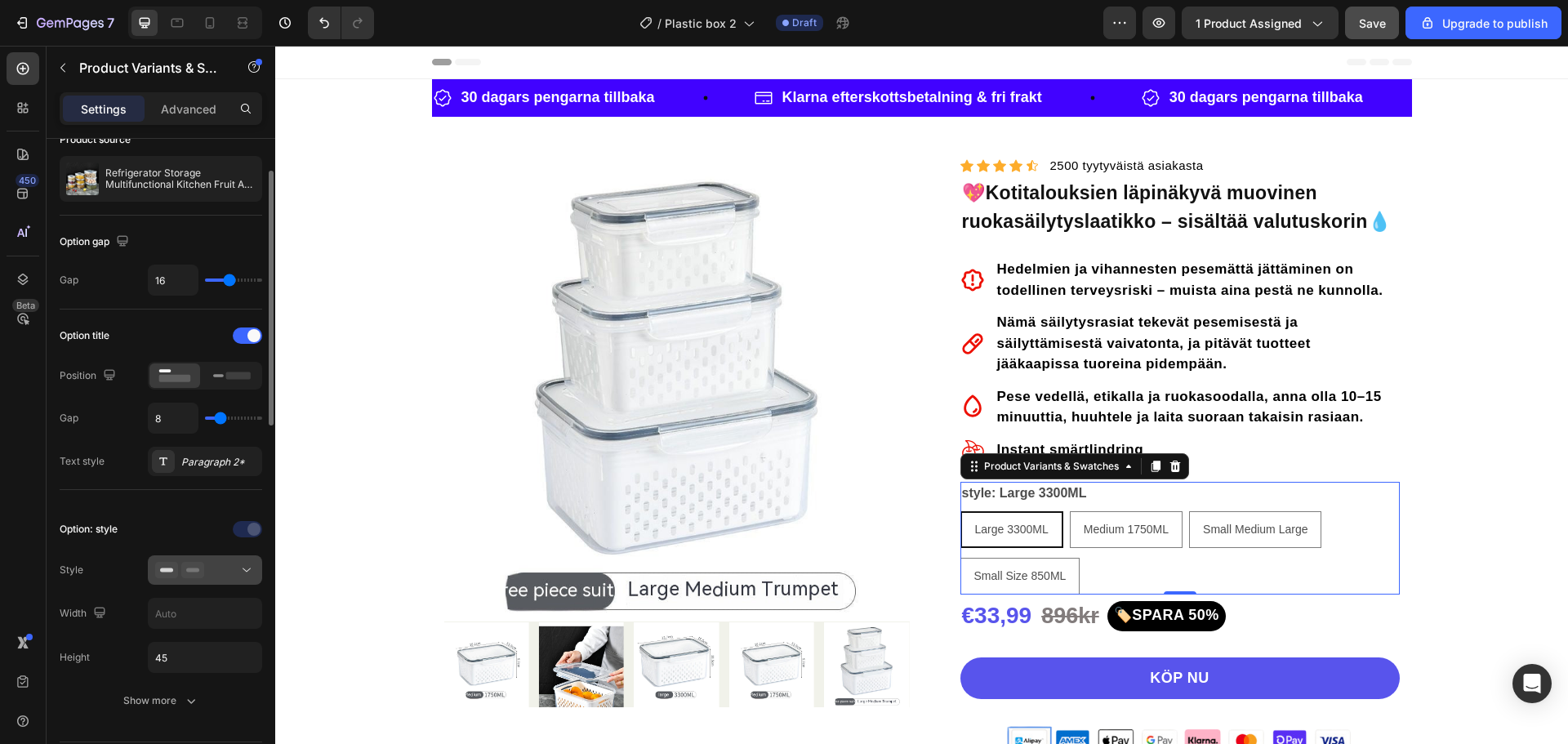
click at [183, 571] on icon at bounding box center [193, 570] width 23 height 16
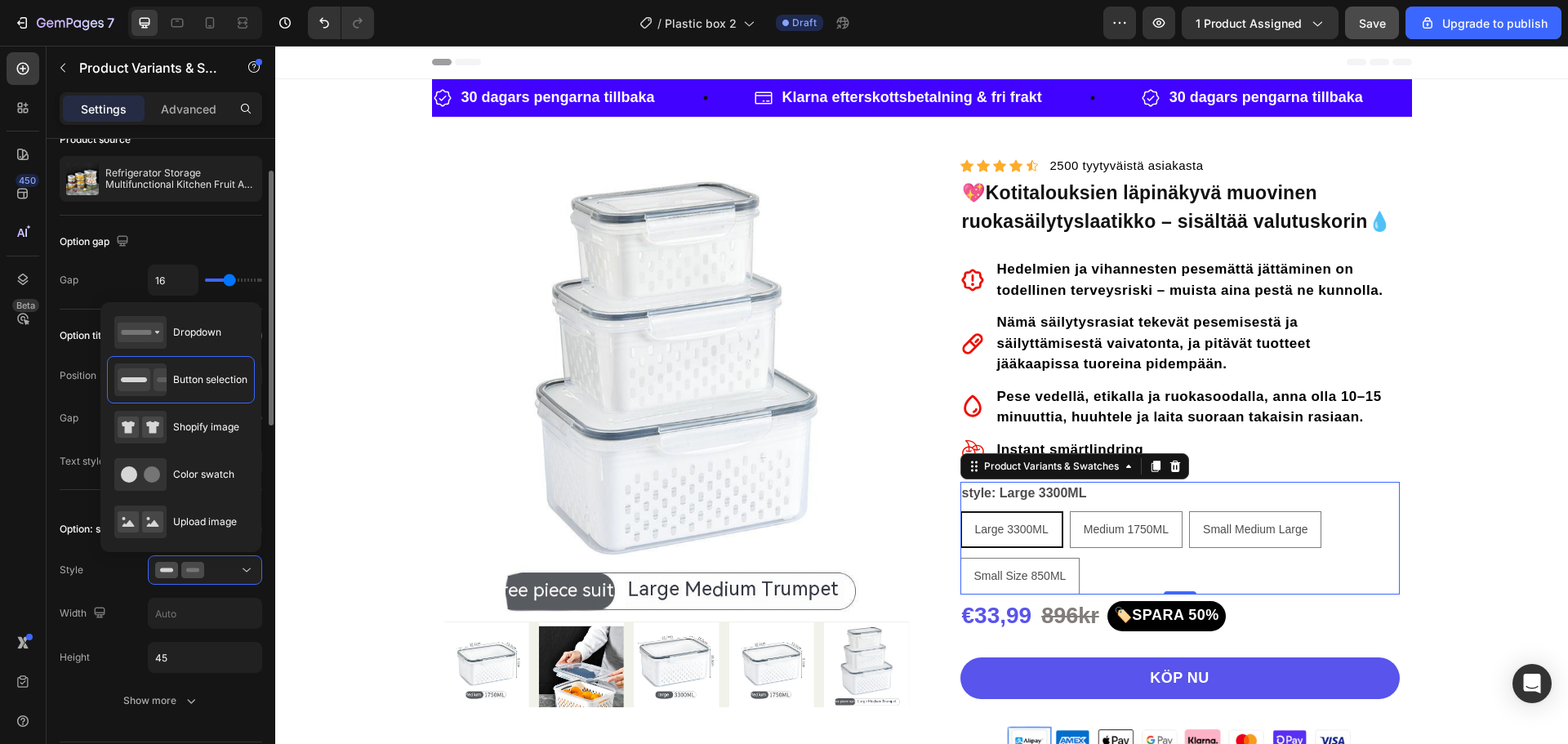
click at [167, 232] on div "Option gap" at bounding box center [160, 242] width 203 height 27
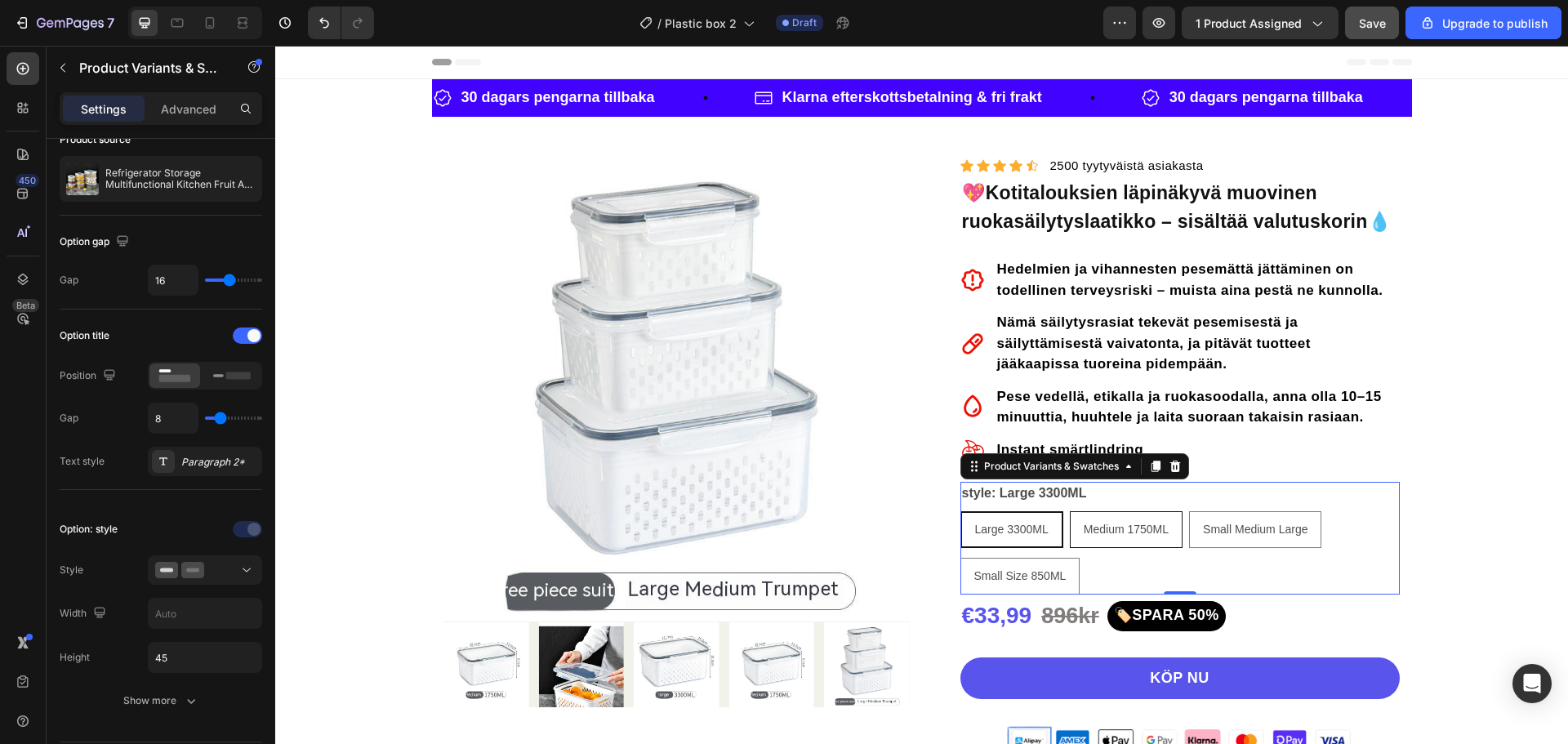
click at [1114, 531] on span "Medium 1750ML" at bounding box center [1126, 529] width 85 height 13
click at [1070, 511] on input "Medium 1750ML Medium 1750ML Medium 1750ML" at bounding box center [1069, 510] width 1 height 1
radio input "true"
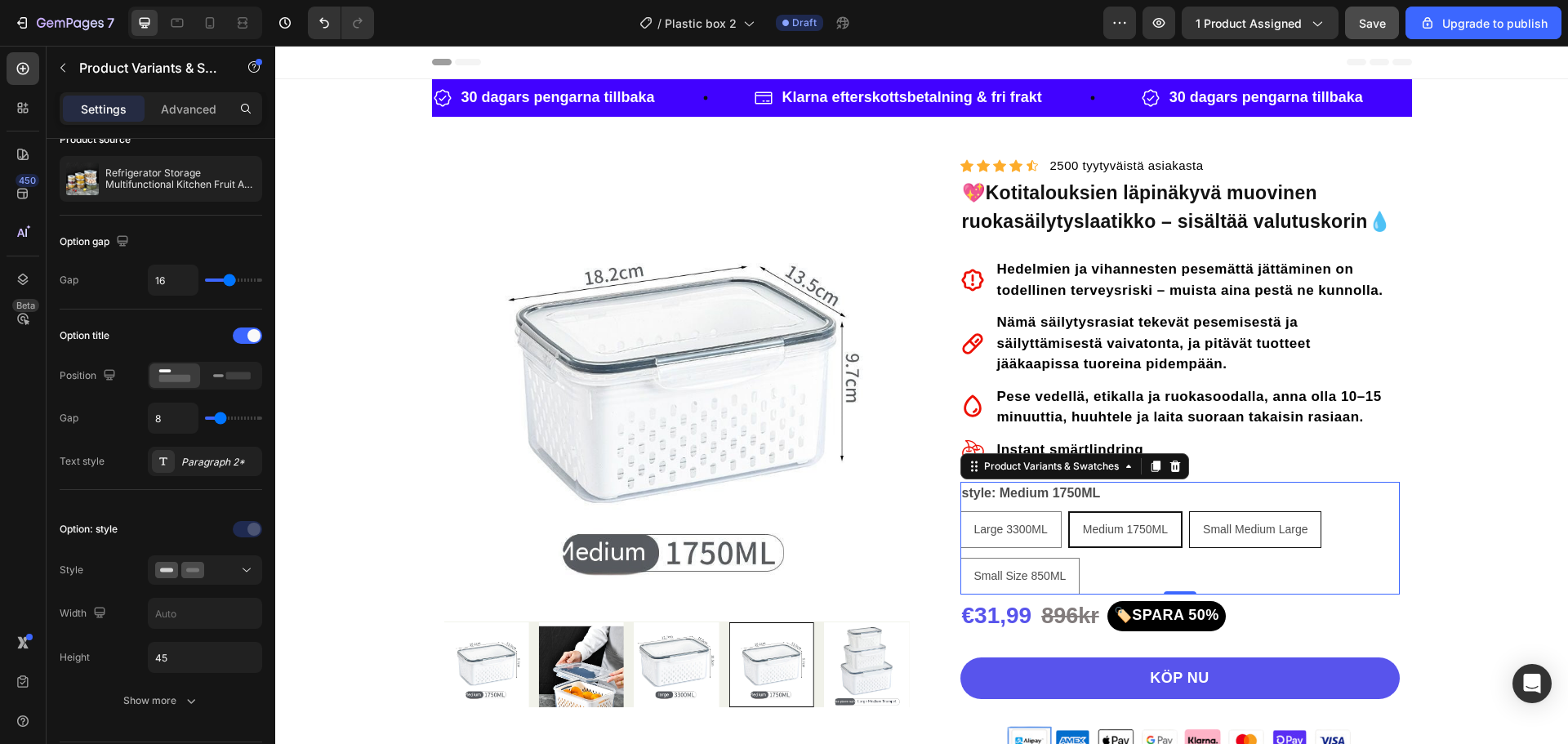
click at [1235, 534] on span "Small Medium Large" at bounding box center [1255, 529] width 105 height 13
click at [1189, 511] on input "Small Medium Large Small Medium Large Small Medium Large" at bounding box center [1188, 510] width 1 height 1
radio input "true"
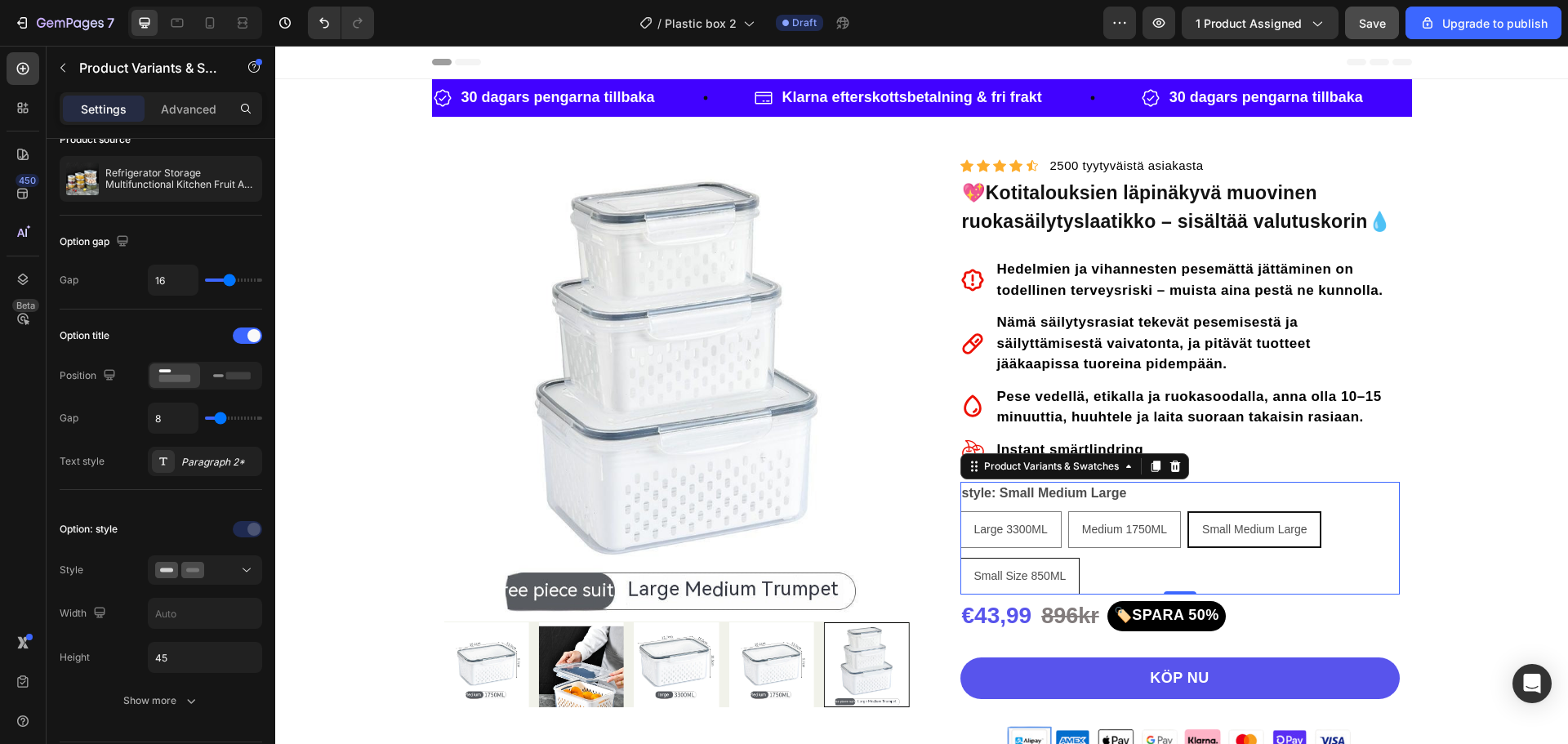
click at [1012, 578] on span "Small Size 850ML" at bounding box center [1021, 576] width 92 height 13
click at [960, 558] on input "Small Size 850ML Small Size 850ML Small Size 850ML" at bounding box center [959, 557] width 1 height 1
radio input "true"
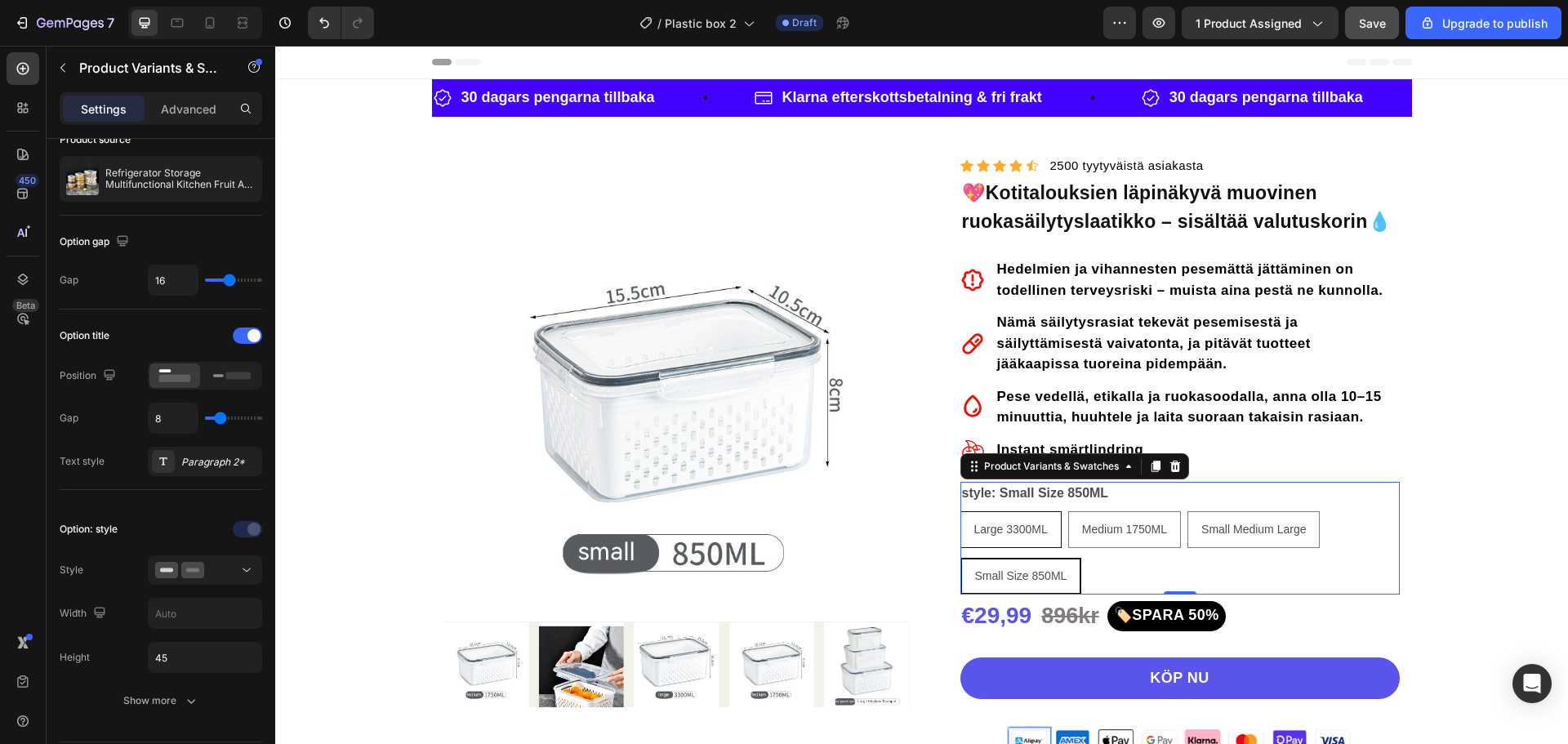
click at [970, 519] on div "Large 3300ML" at bounding box center [1011, 530] width 99 height 34
click at [960, 511] on input "Large 3300ML Large 3300ML Large 3300ML" at bounding box center [959, 510] width 1 height 1
radio input "true"
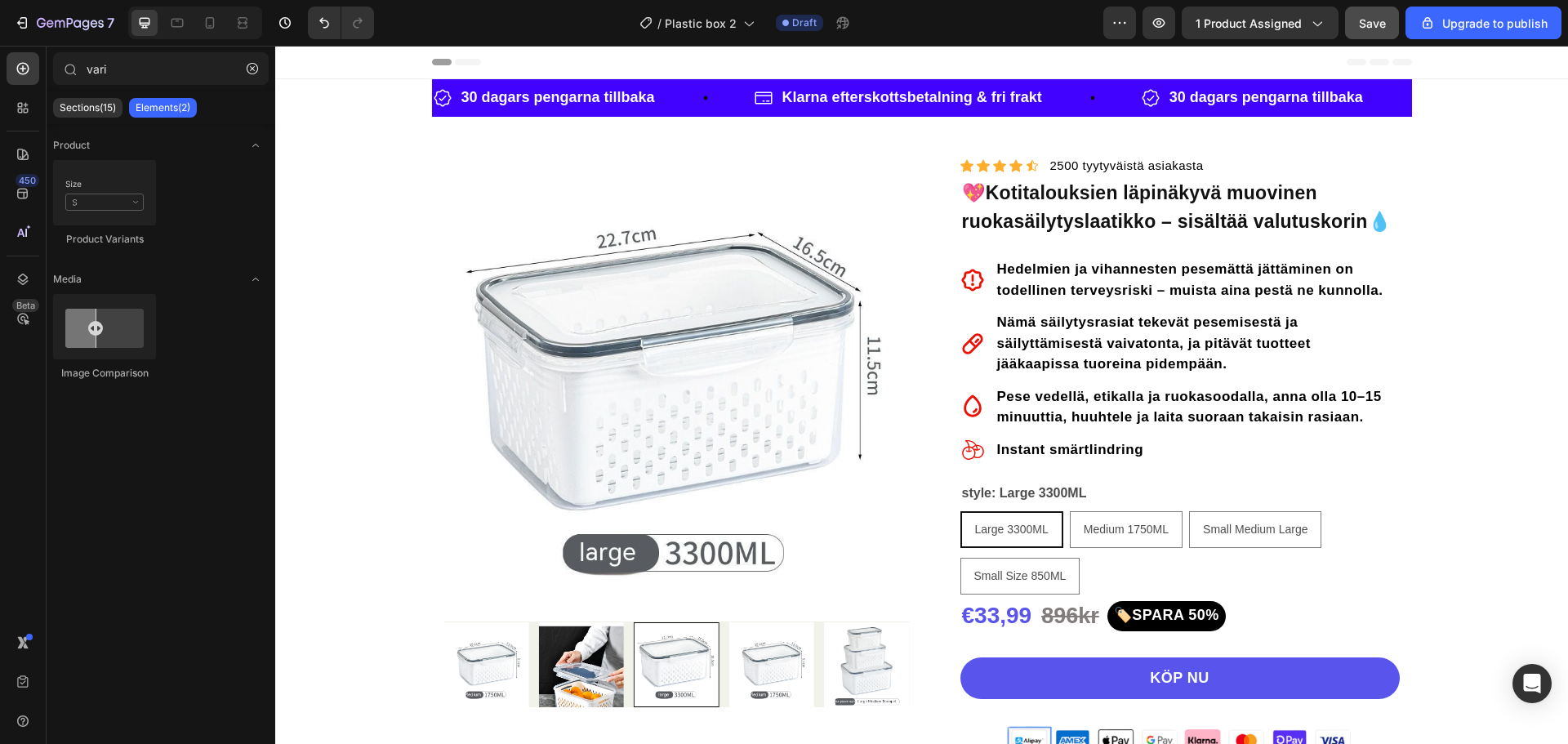
click at [1413, 345] on section "30 dagars pengarna tillbaka Item List Klarna efterskottsbetalning & fri frakt I…" at bounding box center [922, 537] width 1006 height 916
click at [1102, 488] on div "style: Large 3300ML Large 3300ML Large 3300ML Large 3300ML Medium 1750ML Medium…" at bounding box center [1180, 538] width 439 height 112
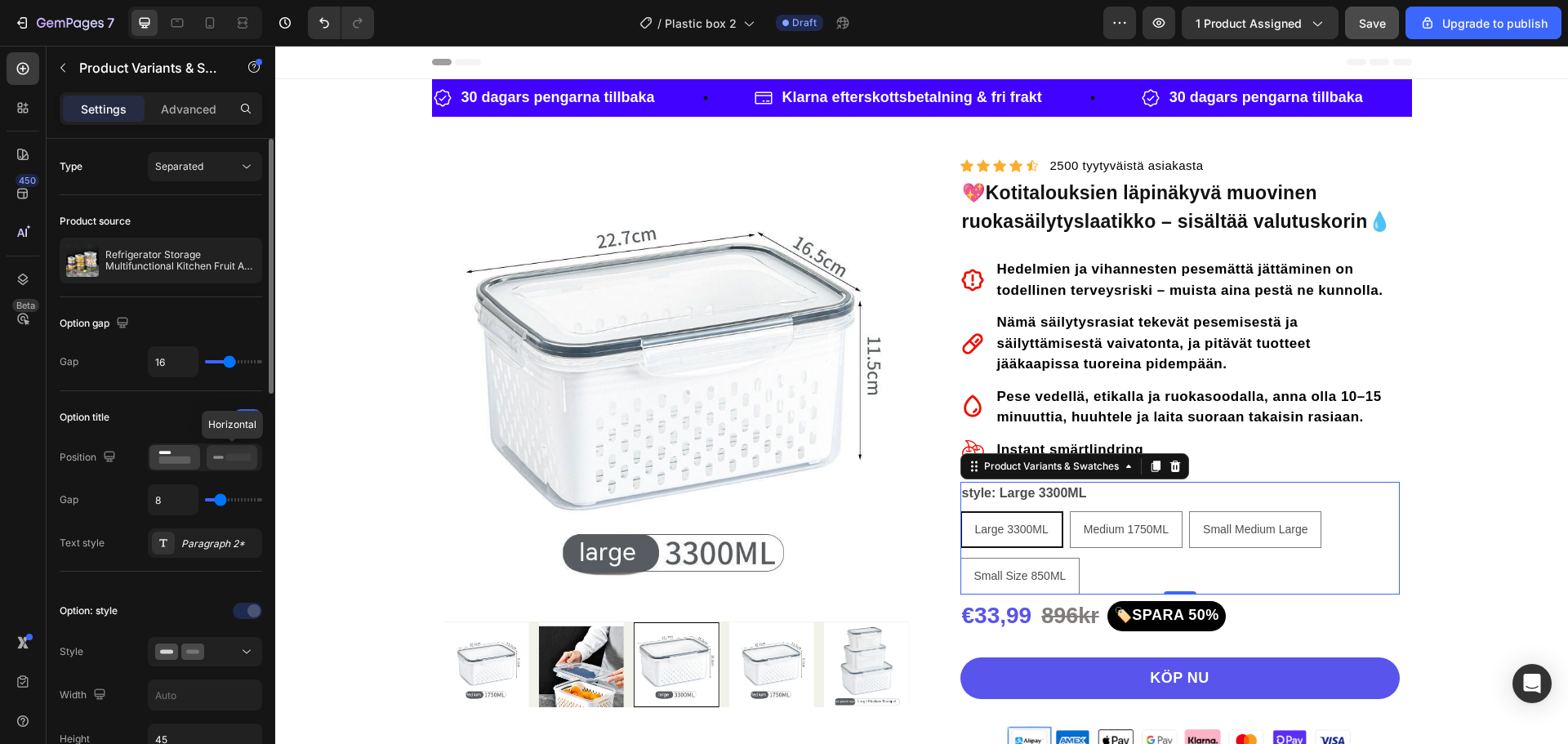
click at [220, 454] on icon at bounding box center [232, 457] width 37 height 18
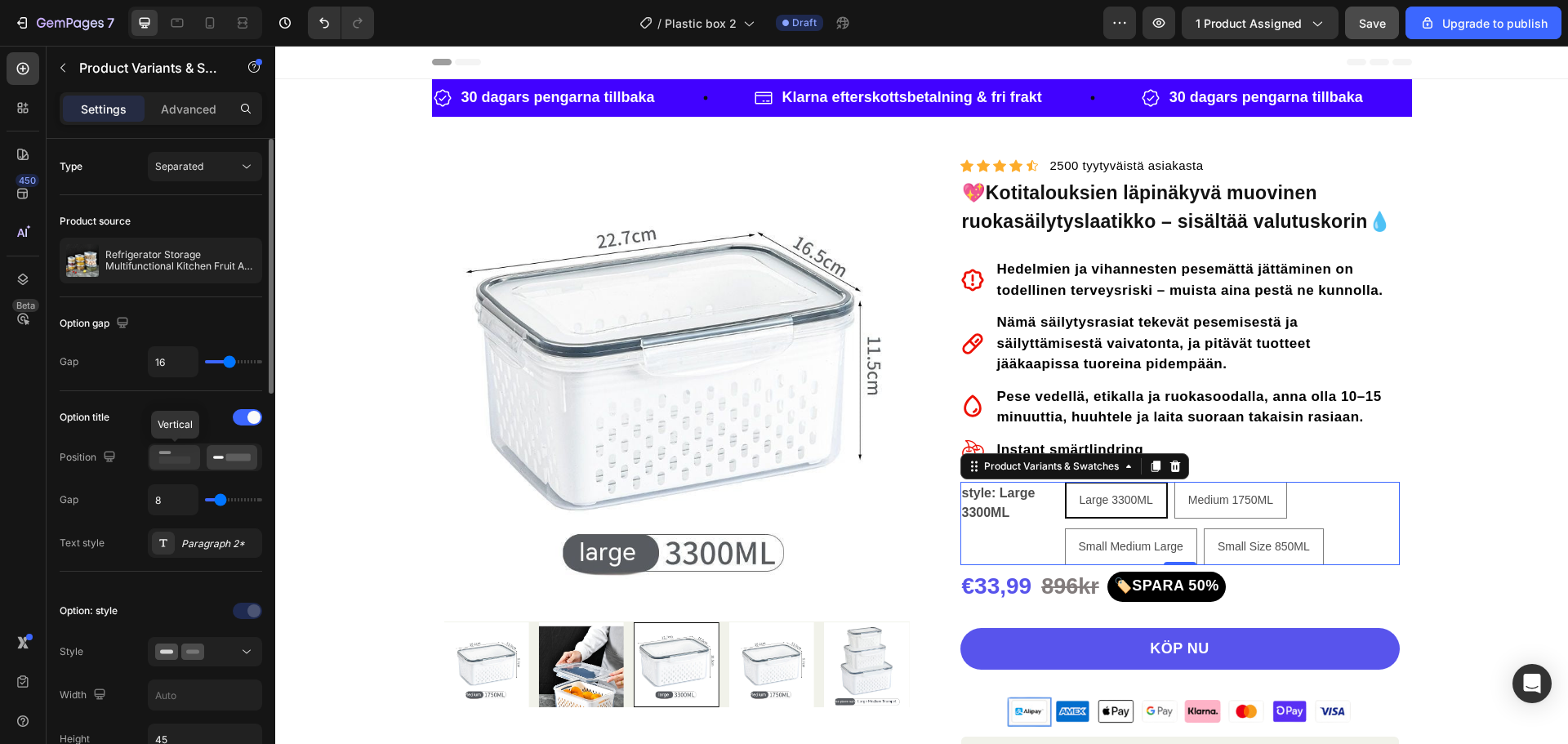
click at [181, 456] on rect at bounding box center [175, 460] width 32 height 7
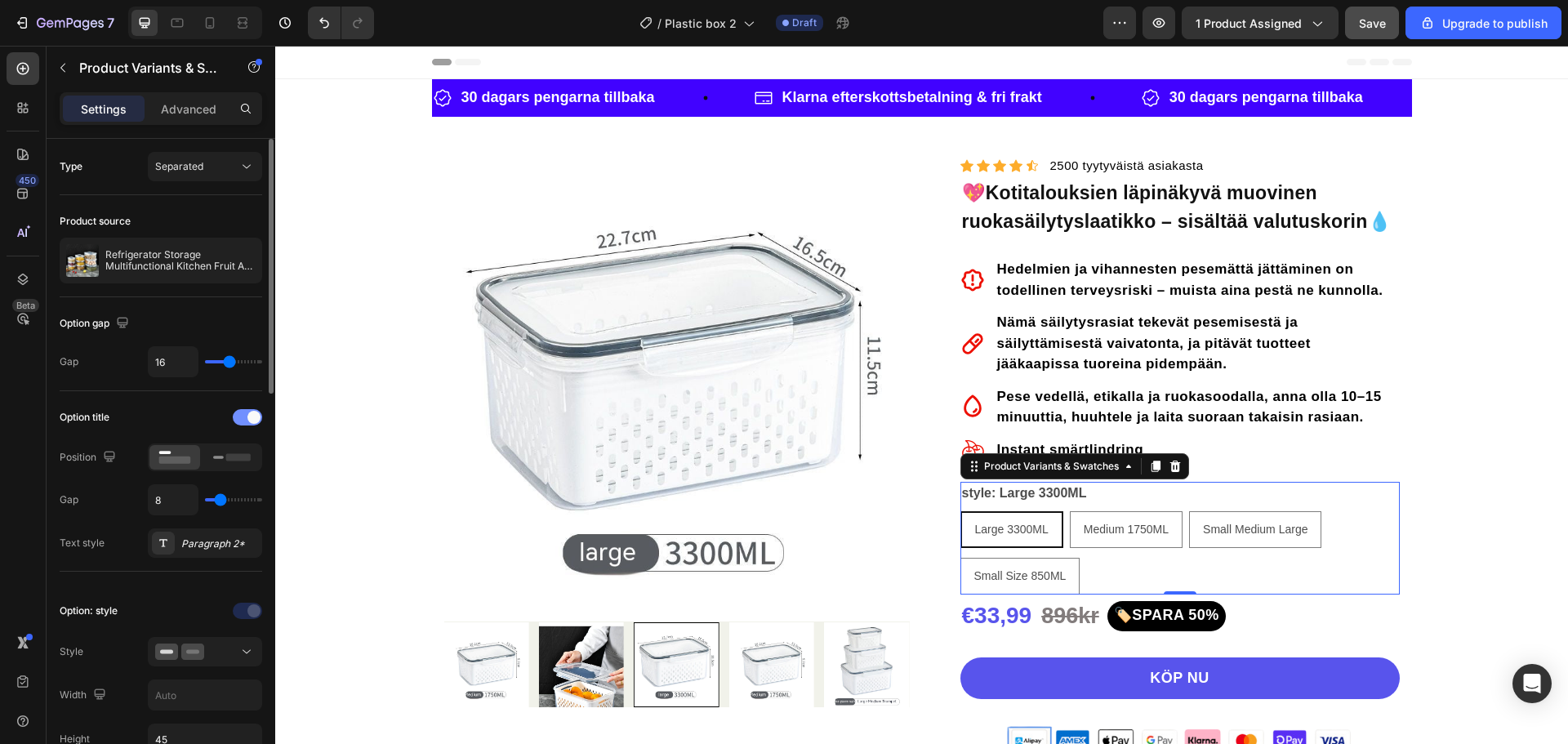
click at [244, 416] on div at bounding box center [247, 417] width 29 height 16
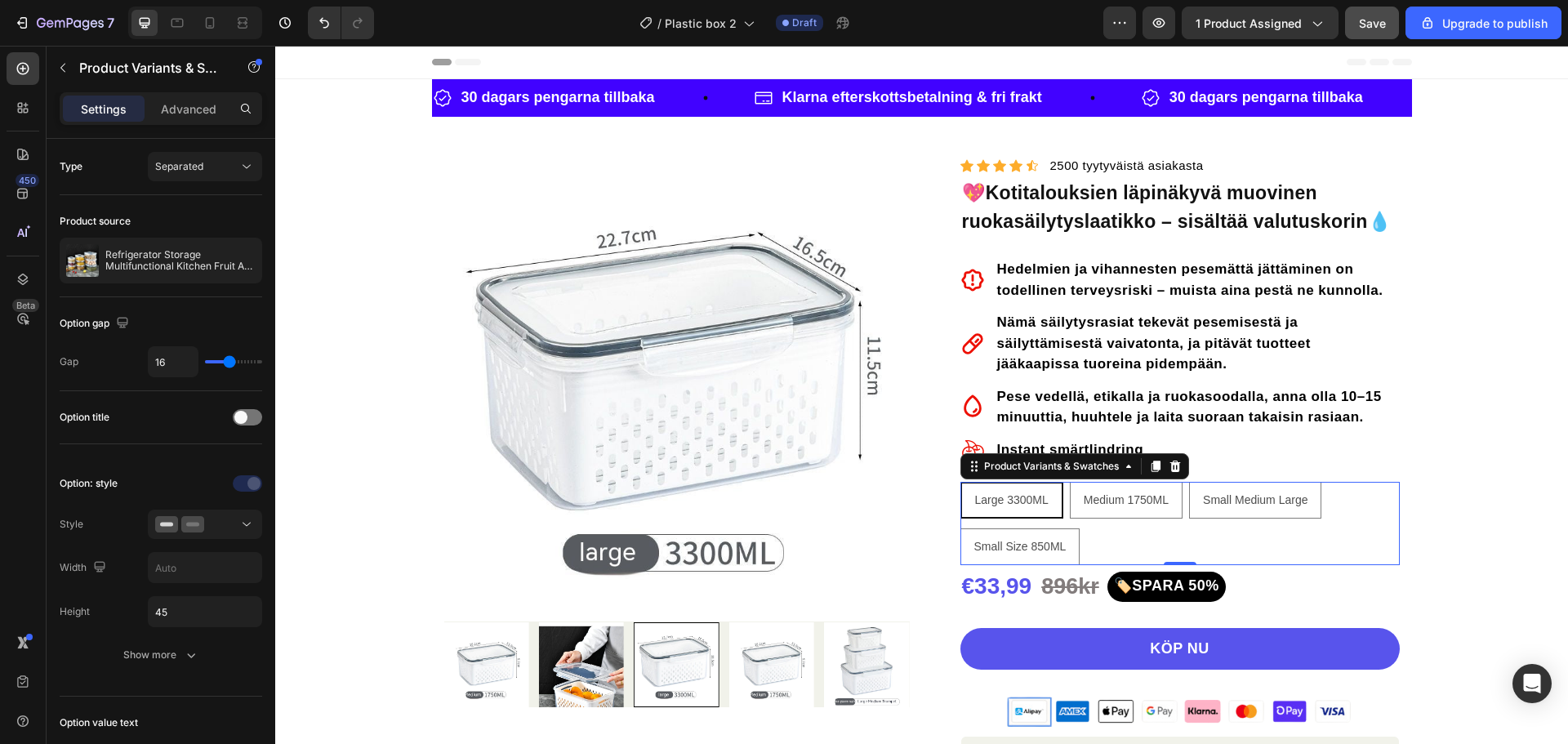
click at [1410, 332] on section "30 dagars pengarna tillbaka Item List Klarna efterskottsbetalning & fri frakt I…" at bounding box center [922, 522] width 1006 height 887
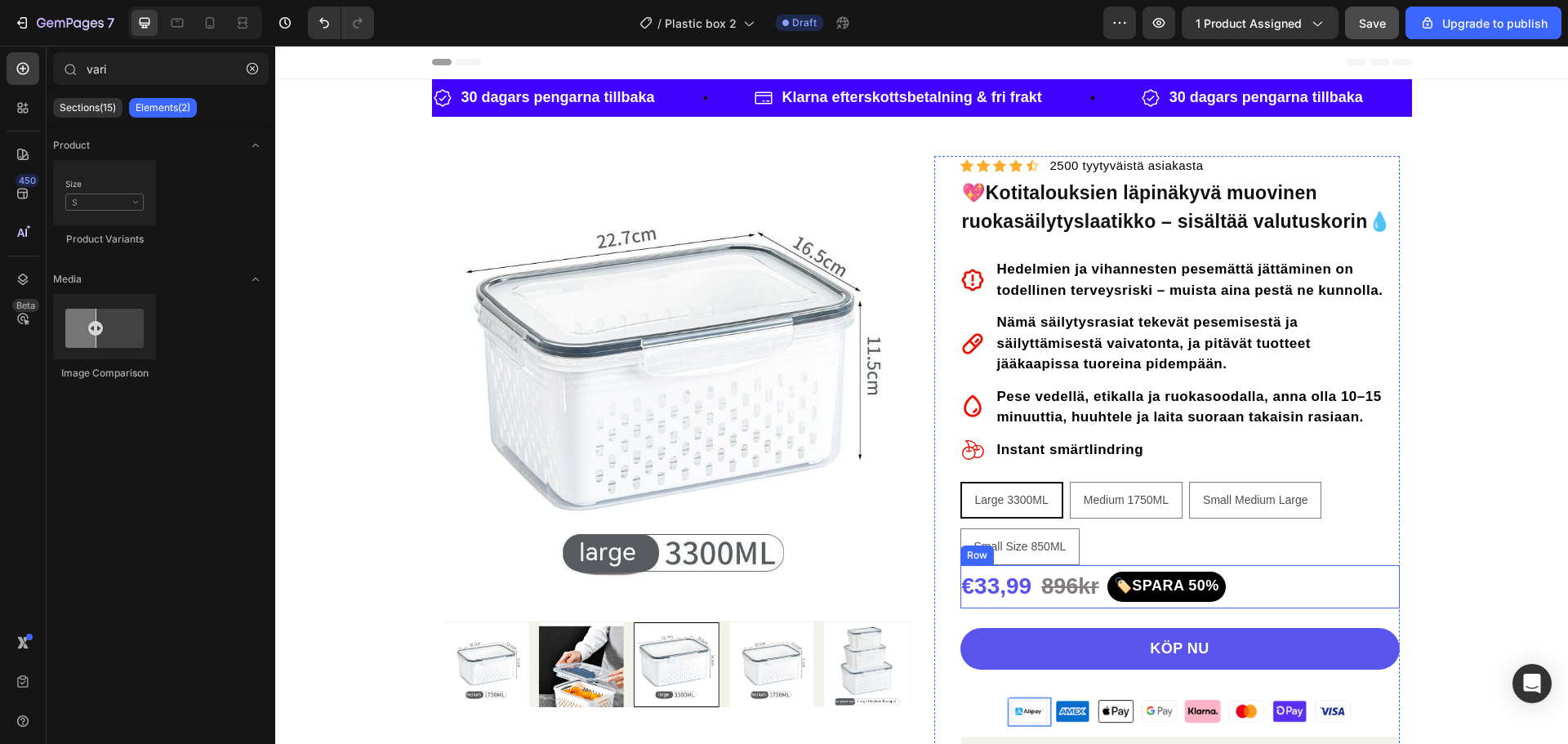
click at [1308, 575] on div "€33,99 Product Price Product Price 896kr Text Block 🏷️SPARA 50% Text block Row" at bounding box center [1180, 586] width 439 height 43
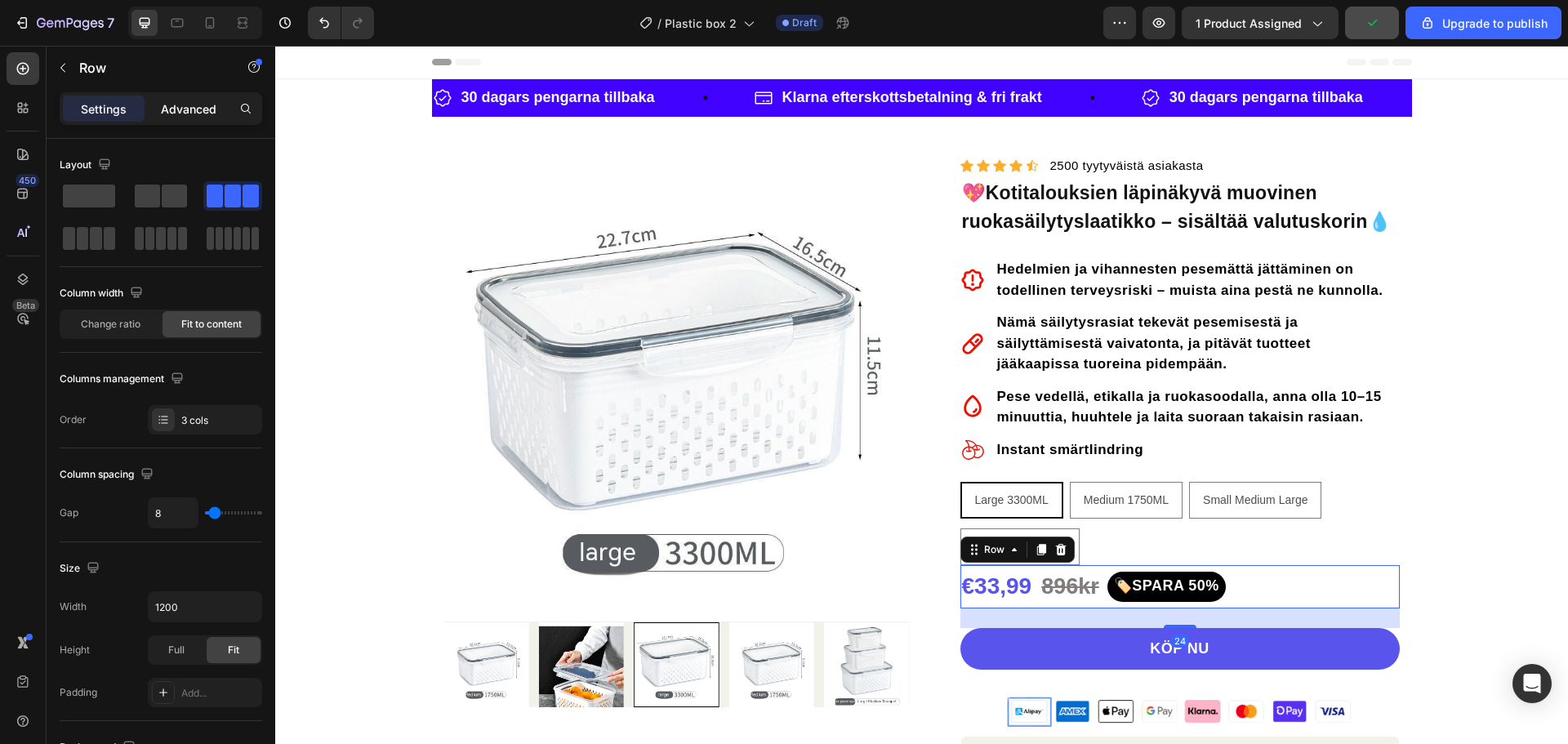
click at [218, 108] on div "Advanced" at bounding box center [189, 109] width 82 height 27
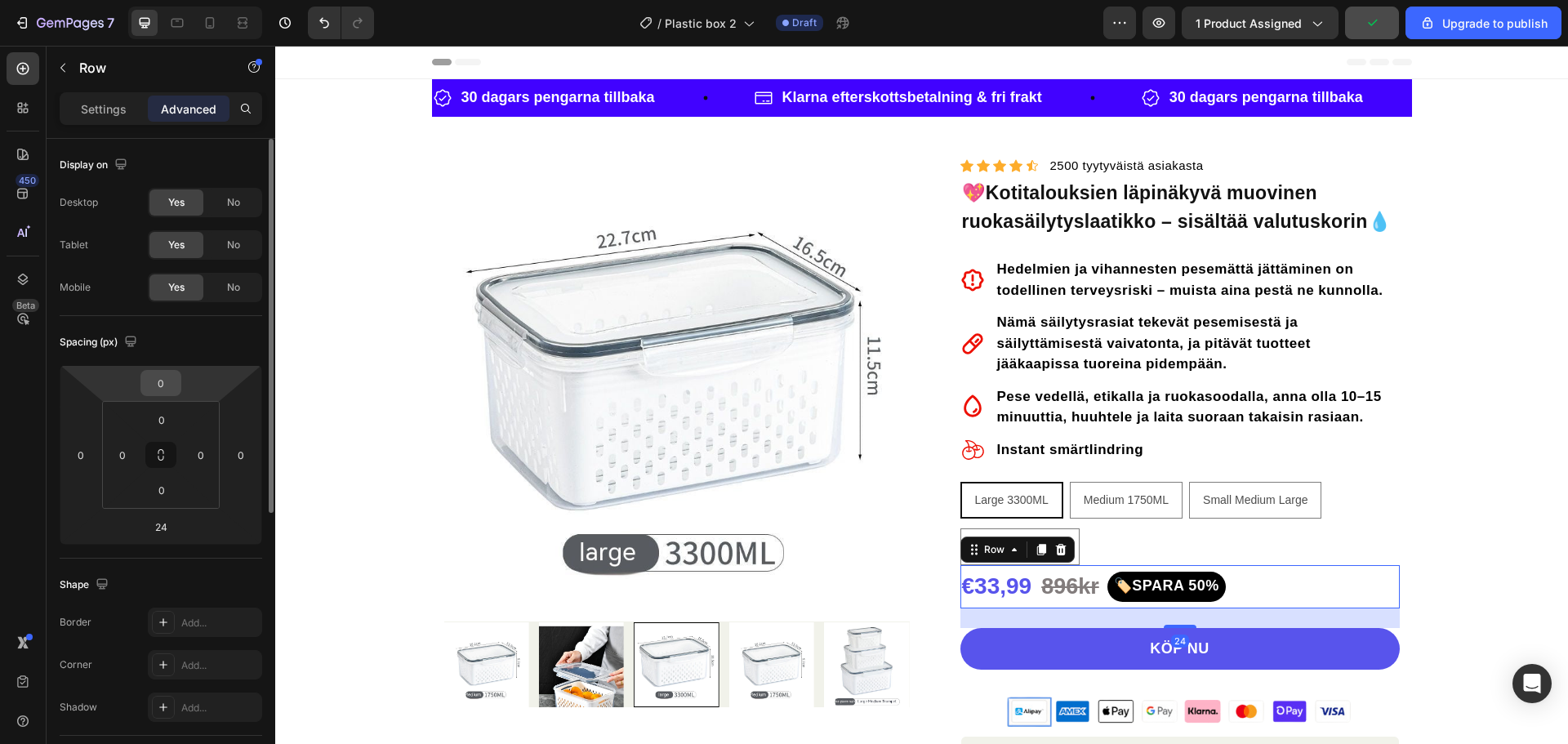
click at [163, 390] on input "0" at bounding box center [160, 384] width 33 height 25
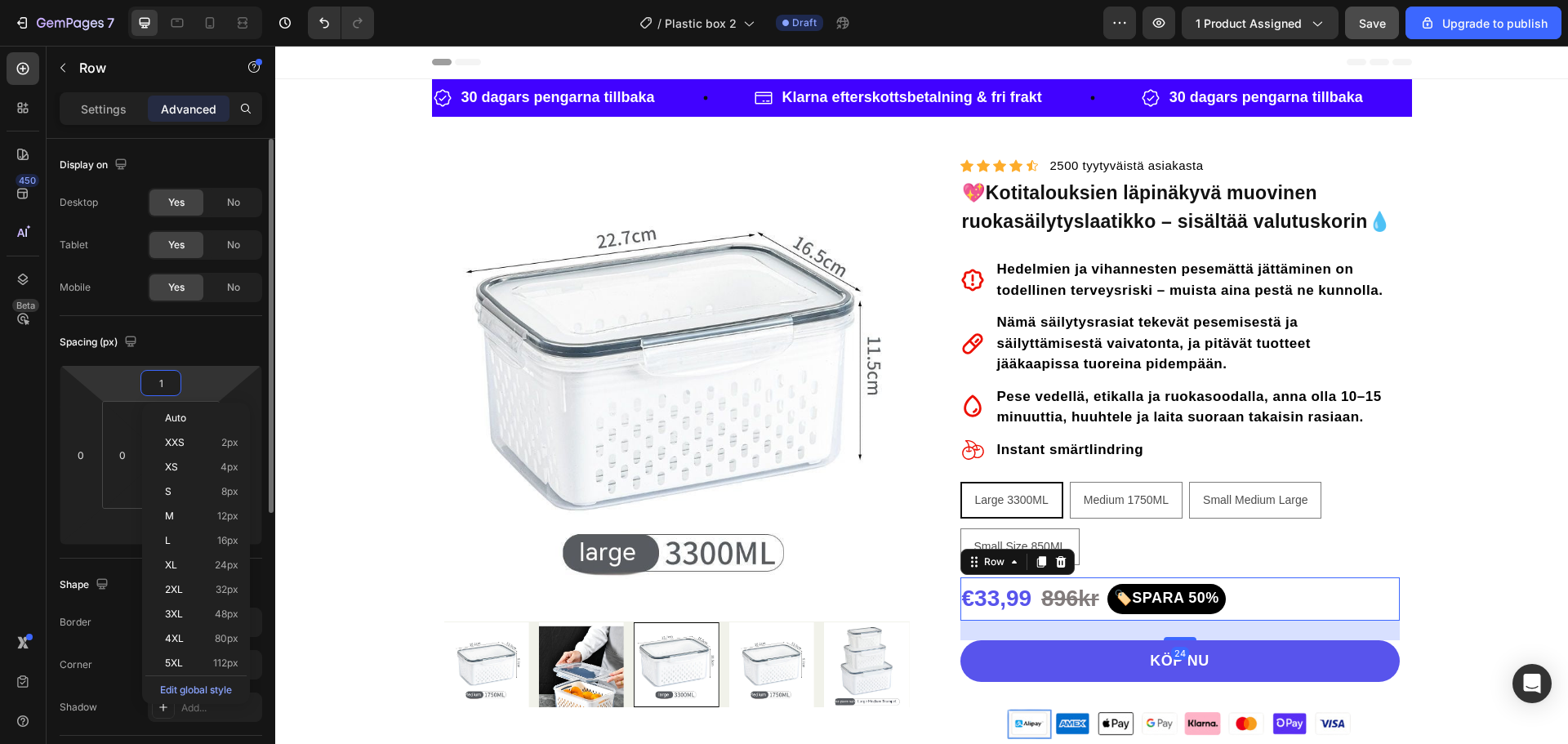
type input "15"
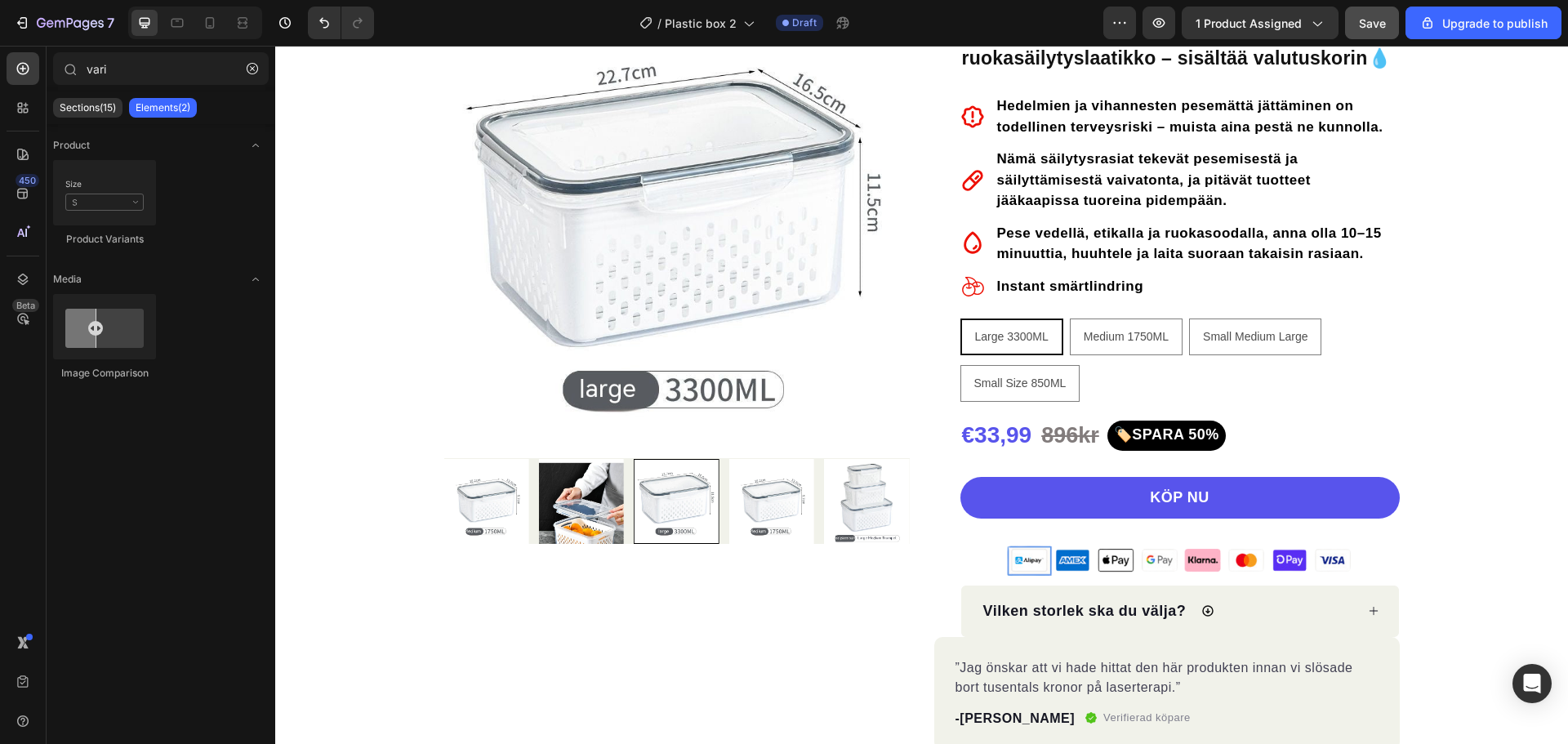
scroll to position [0, 0]
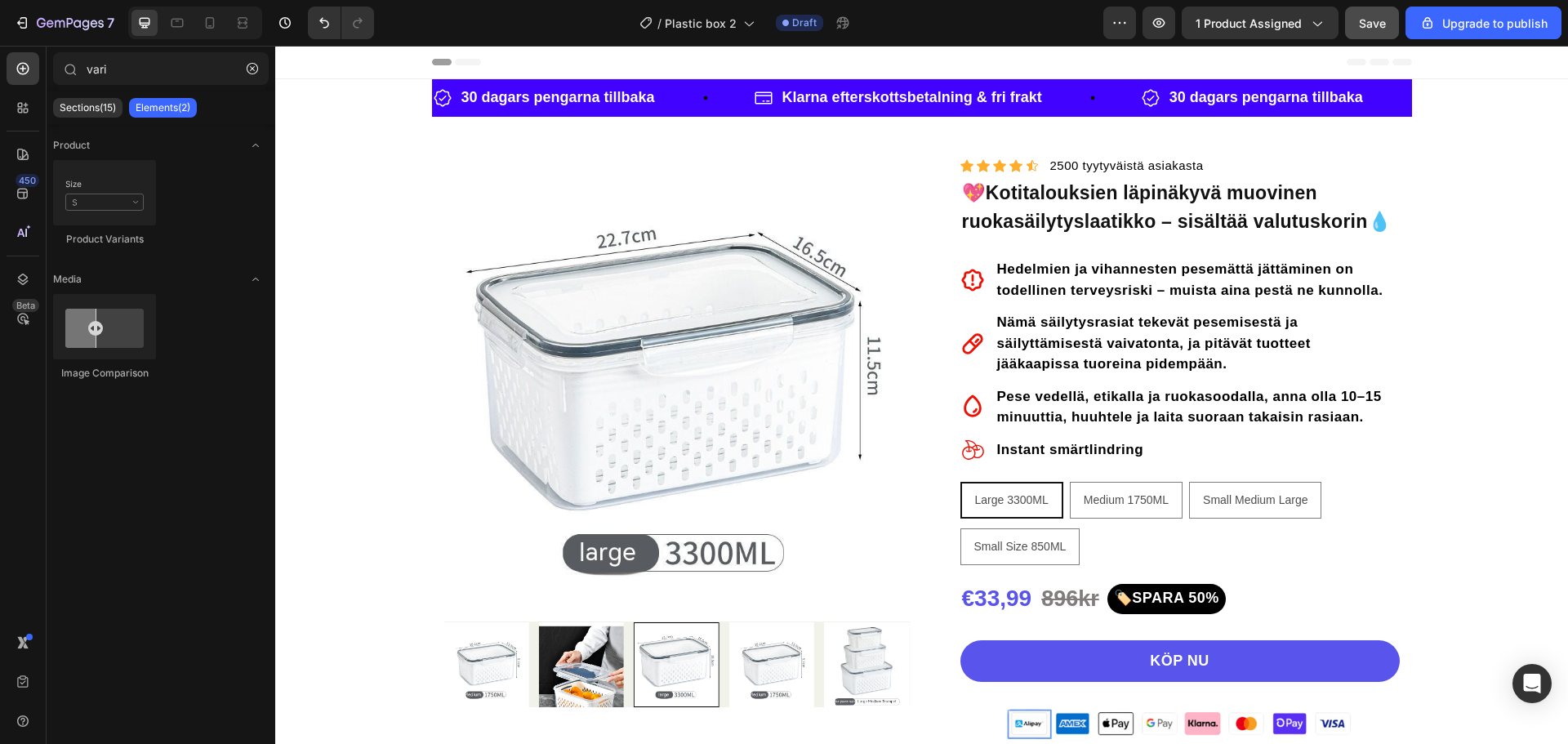
click at [693, 85] on div "30 dagars pengarna tillbaka Item List" at bounding box center [594, 97] width 321 height 29
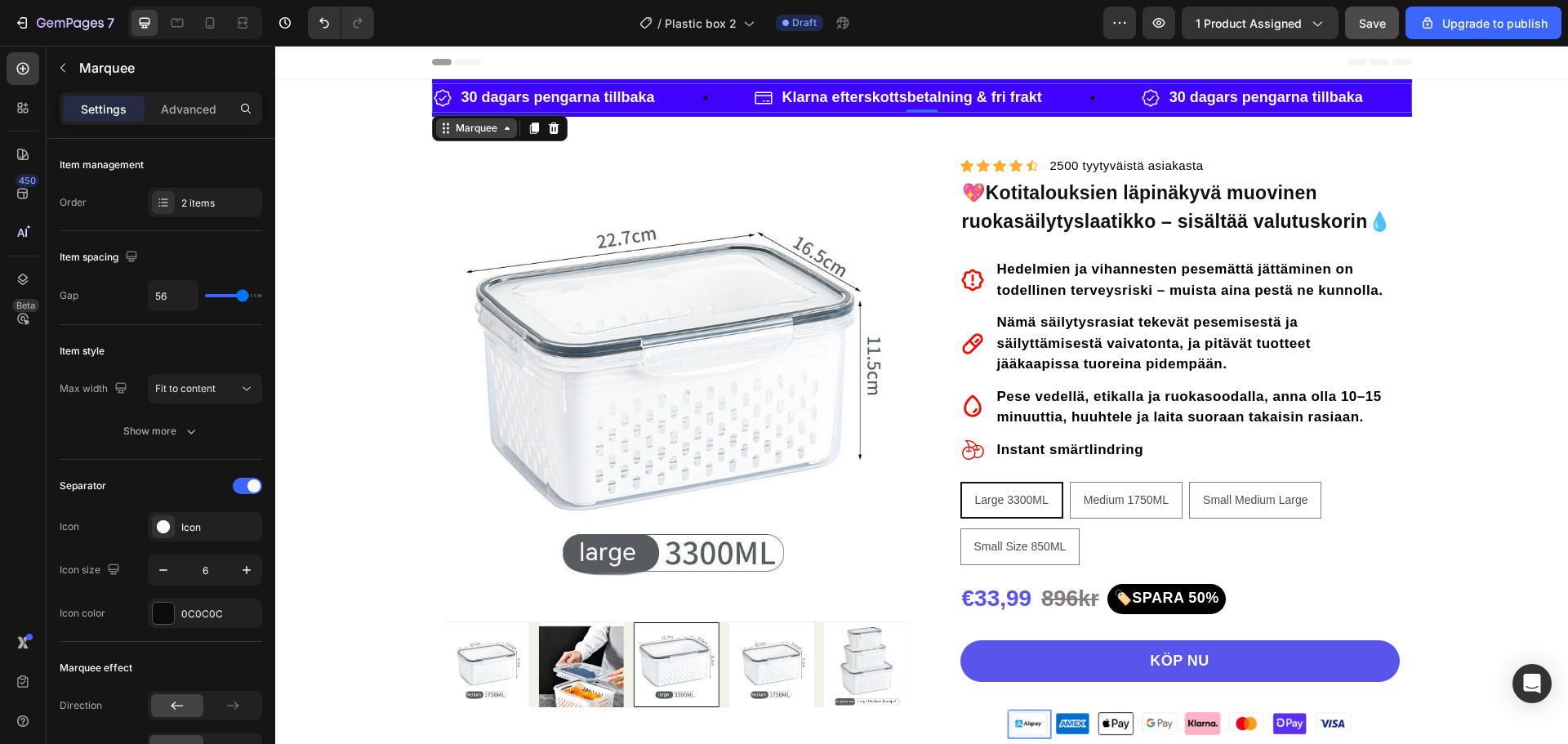
click at [466, 136] on div "Marquee" at bounding box center [476, 128] width 81 height 19
click at [462, 103] on div "Row 1 col" at bounding box center [464, 99] width 50 height 10
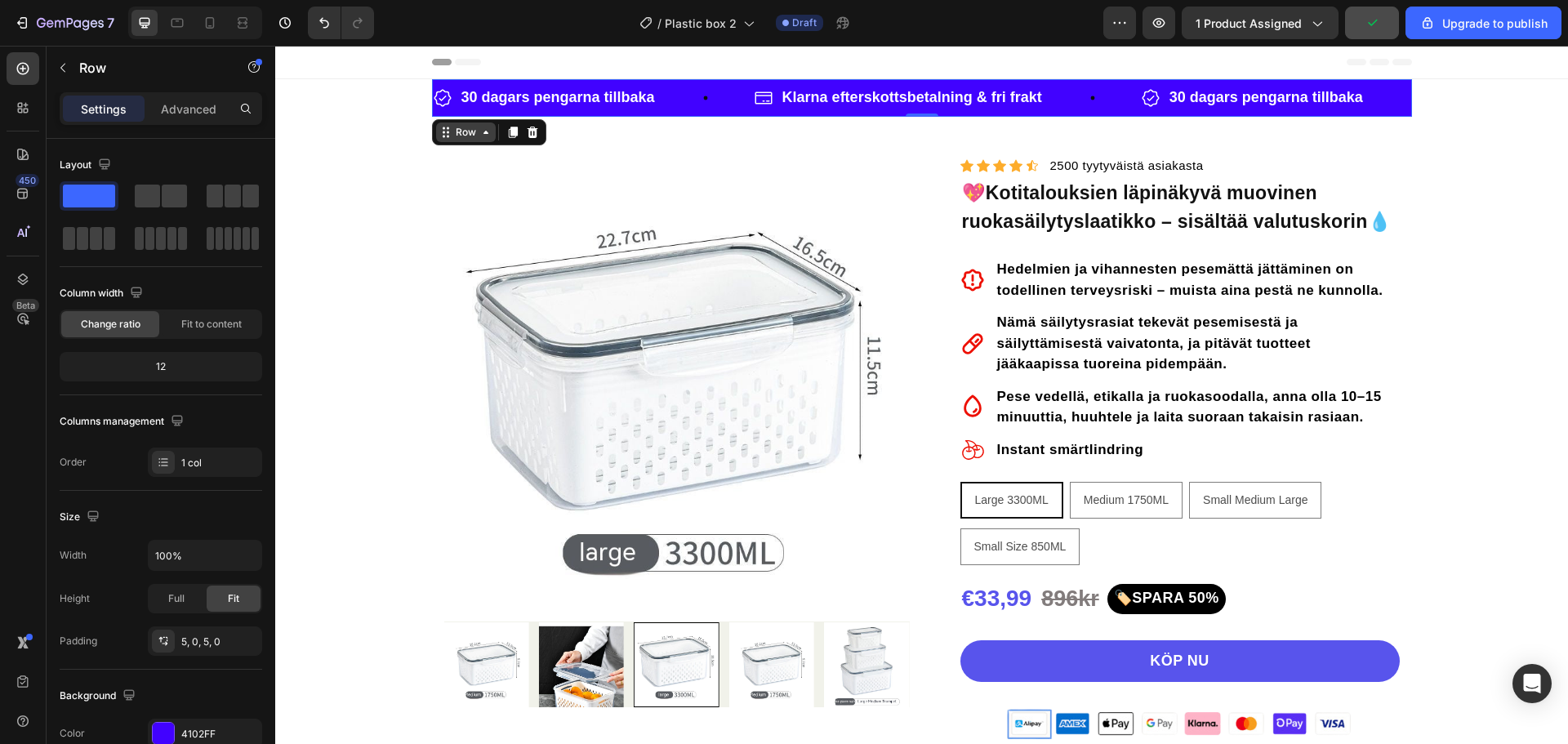
click at [470, 136] on div "Row" at bounding box center [466, 132] width 27 height 15
click at [532, 98] on strong "30 dagars pengarna tillbaka" at bounding box center [558, 97] width 194 height 16
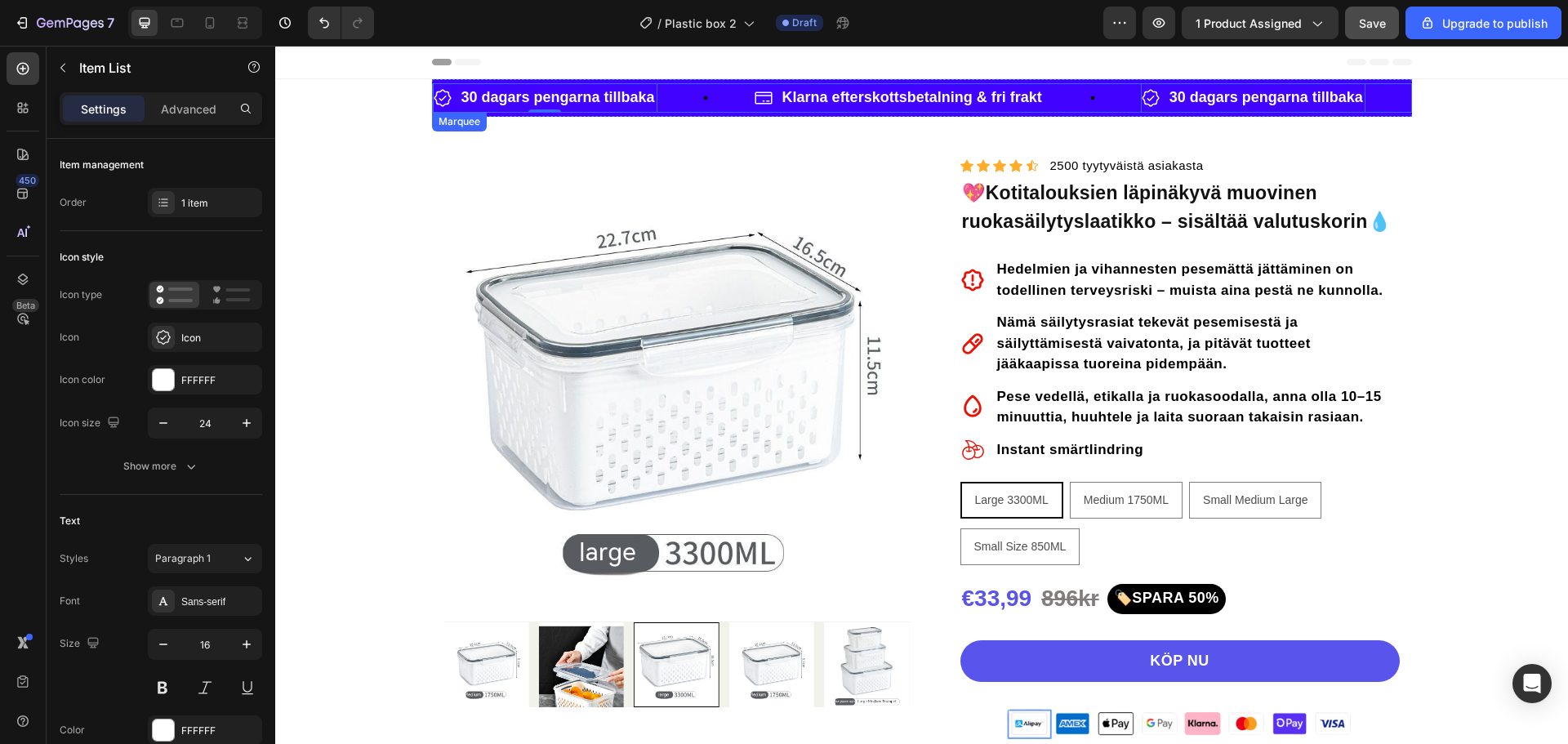
click at [676, 92] on div "30 dagars pengarna tillbaka Item List 0" at bounding box center [594, 97] width 321 height 29
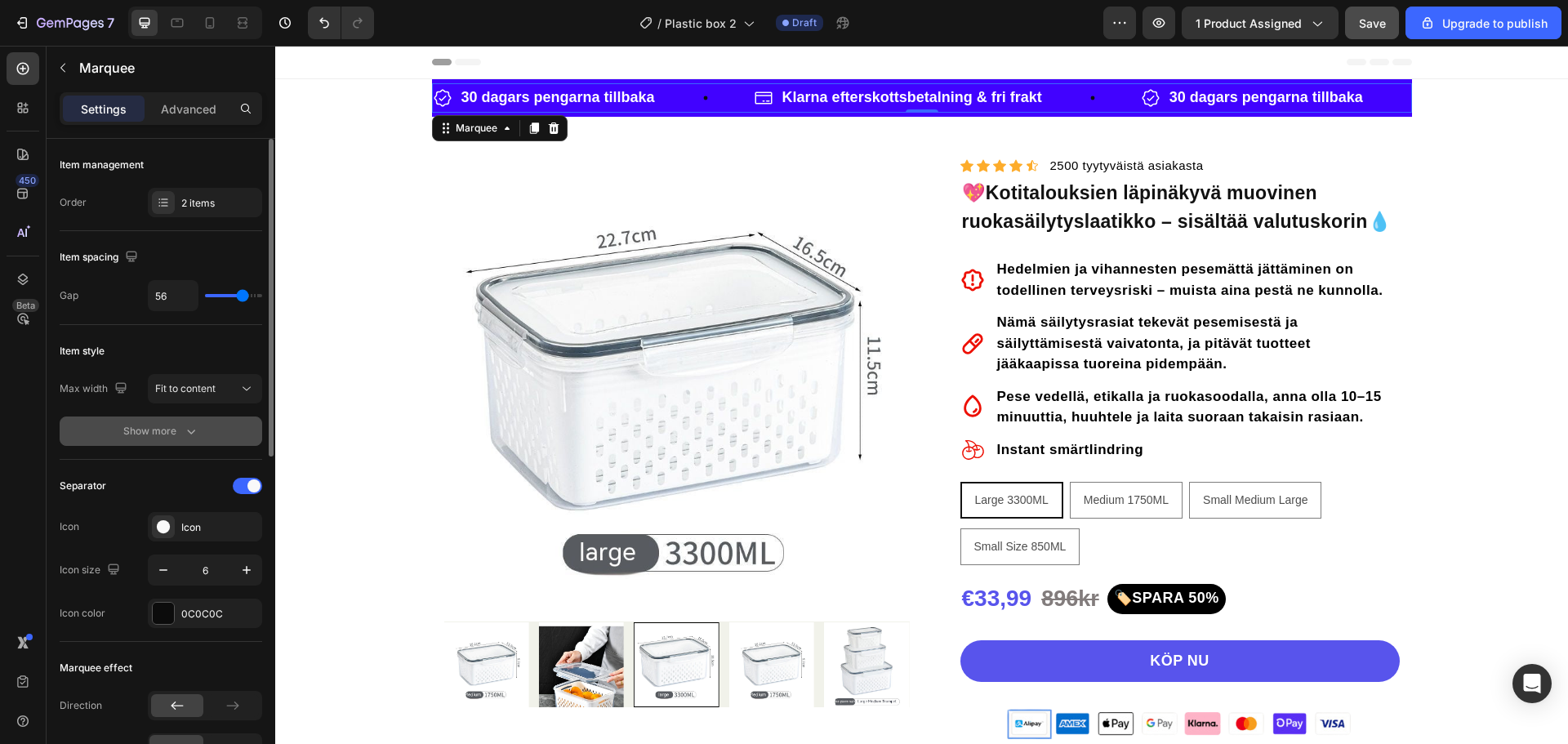
click at [176, 430] on div "Show more" at bounding box center [161, 431] width 76 height 16
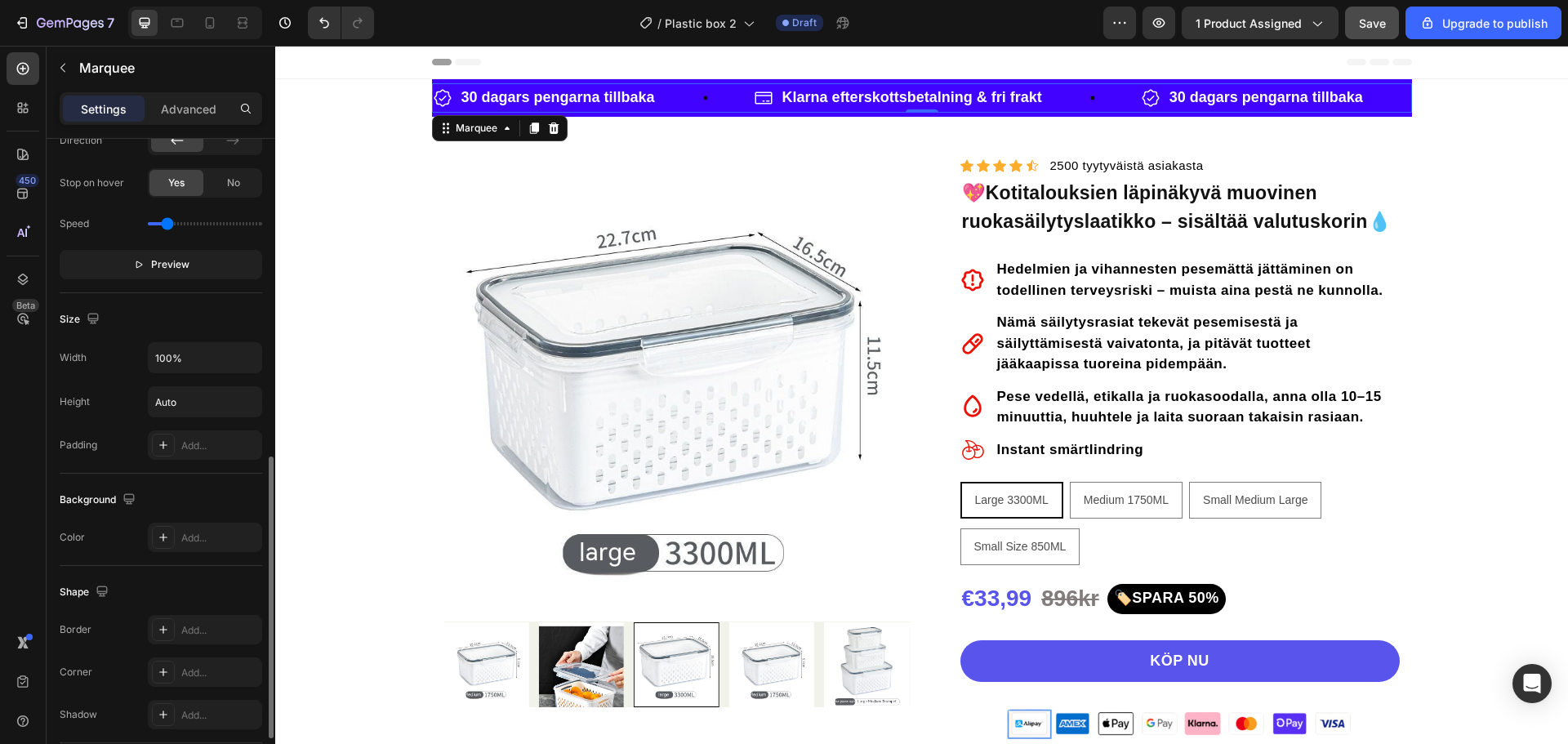
scroll to position [571, 0]
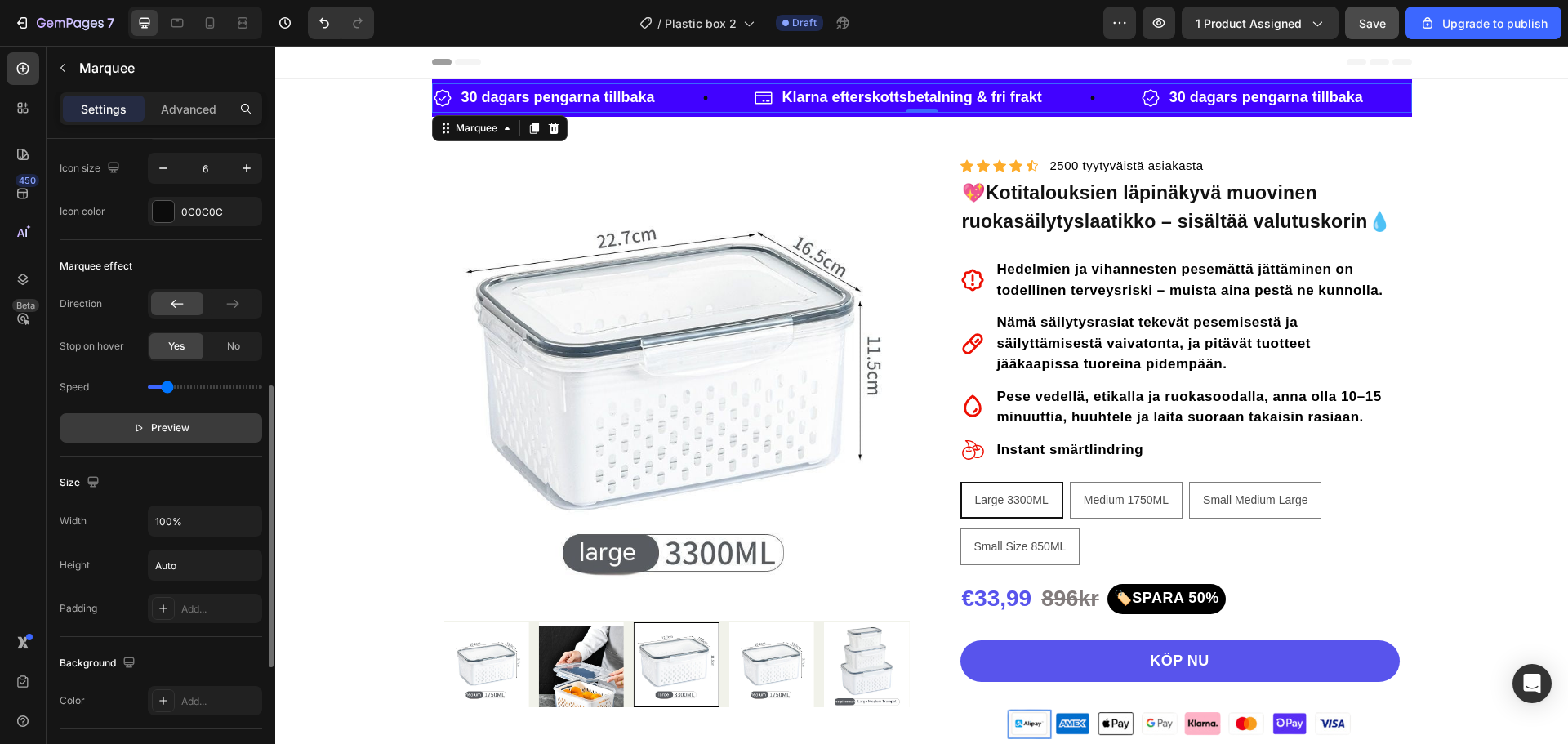
click at [156, 428] on span "Preview" at bounding box center [170, 428] width 38 height 16
click at [156, 428] on span "Pause" at bounding box center [170, 428] width 28 height 16
click at [243, 351] on div "No" at bounding box center [233, 346] width 54 height 27
click at [160, 421] on span "Preview" at bounding box center [170, 428] width 38 height 16
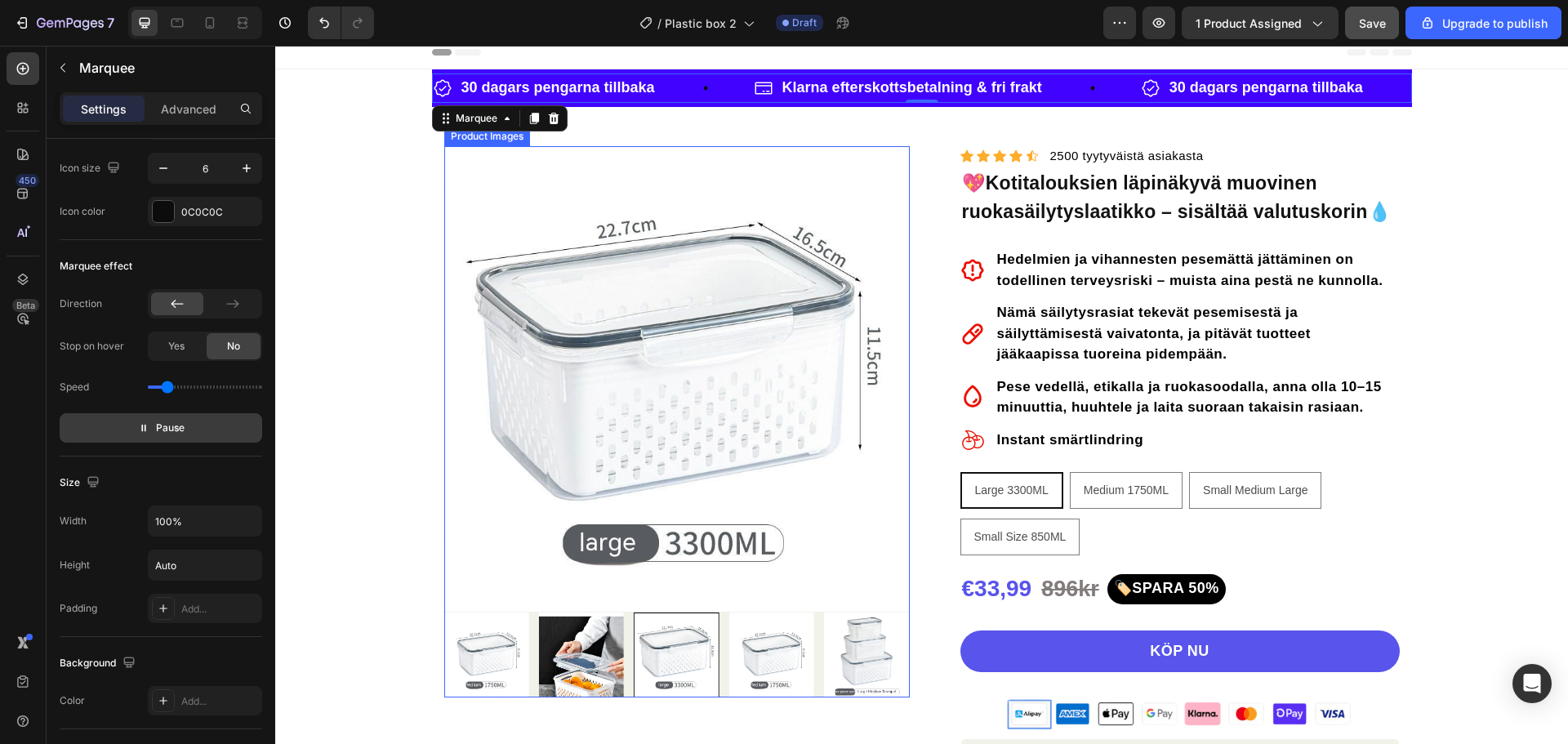
scroll to position [0, 0]
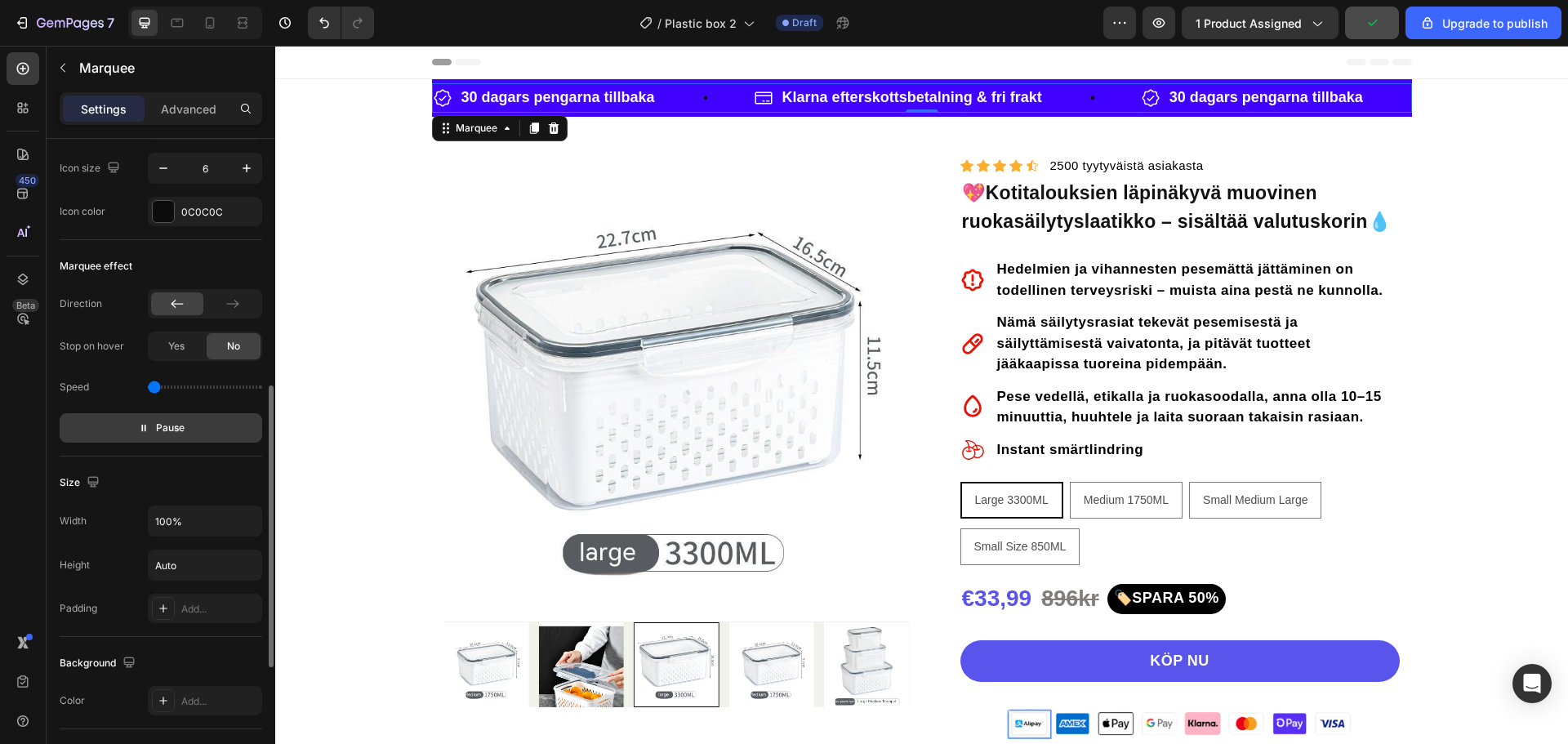
drag, startPoint x: 162, startPoint y: 385, endPoint x: 150, endPoint y: 384, distance: 12.0
type input "0"
click at [150, 385] on input "range" at bounding box center [205, 387] width 114 height 4
click at [150, 415] on button "Pause" at bounding box center [160, 428] width 203 height 29
click at [150, 424] on p "Preview" at bounding box center [161, 428] width 57 height 16
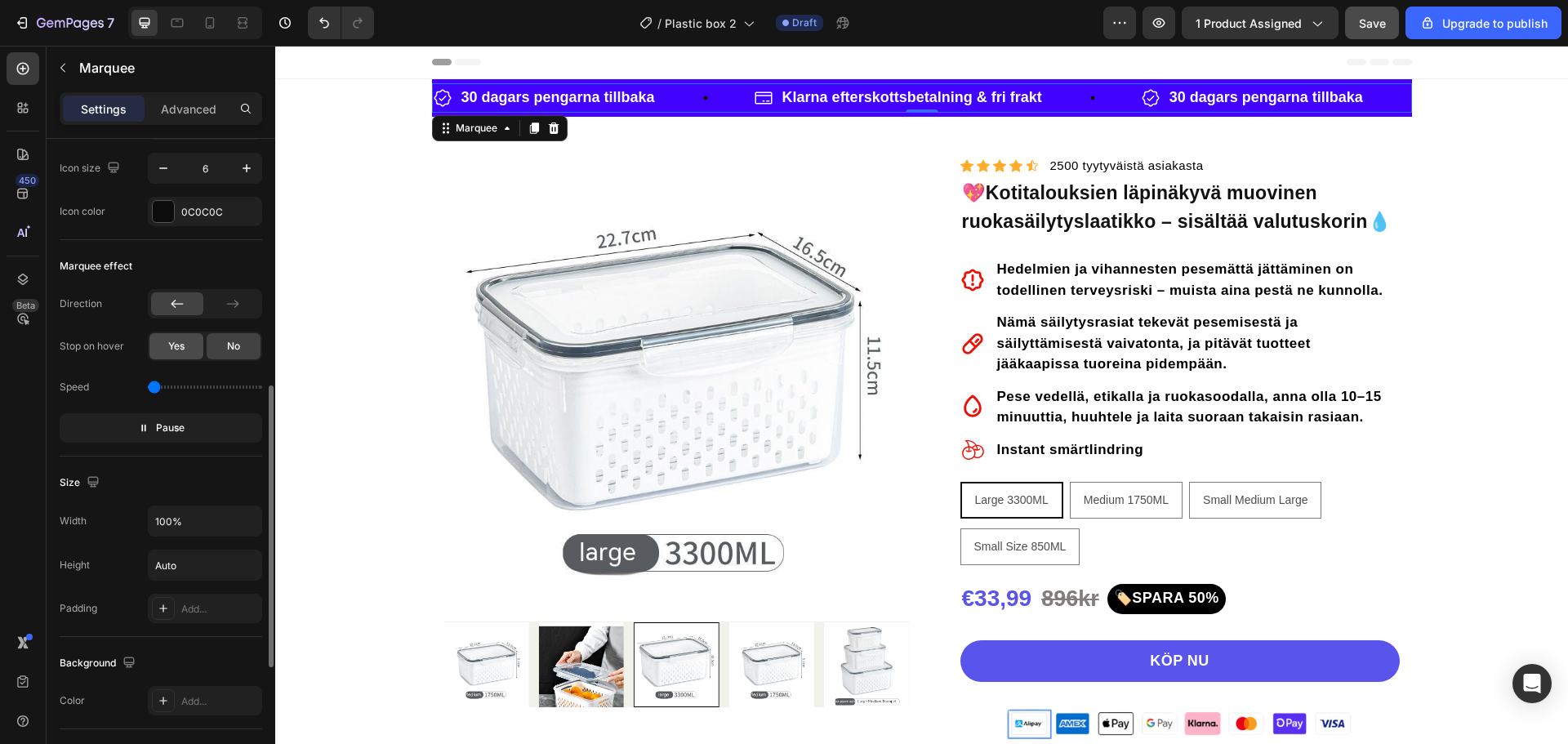
click at [195, 345] on div "Yes" at bounding box center [176, 346] width 54 height 27
click at [156, 416] on button "Pause" at bounding box center [160, 428] width 203 height 29
click at [153, 424] on span "Preview" at bounding box center [170, 428] width 38 height 16
click at [153, 424] on p "Pause" at bounding box center [161, 428] width 47 height 16
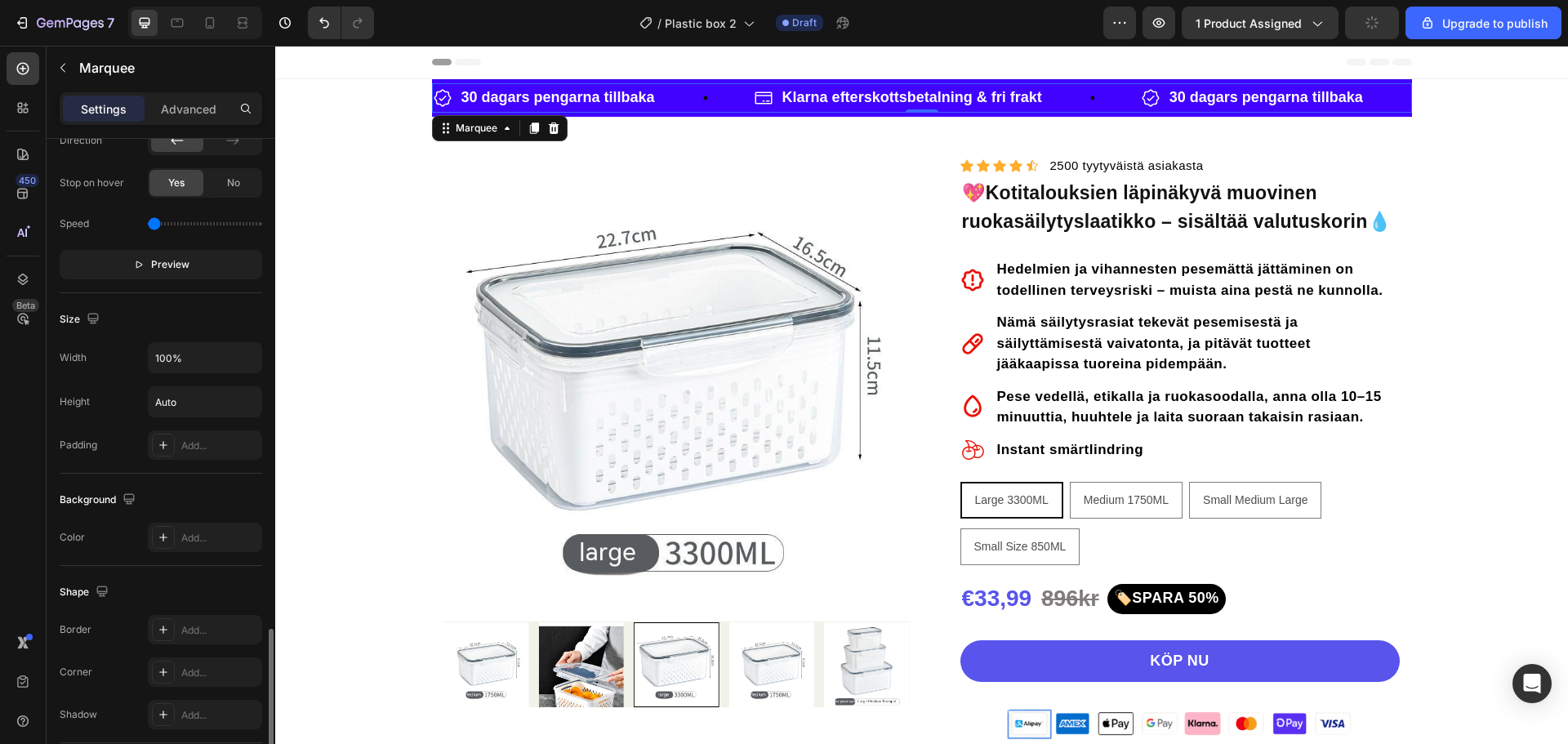
scroll to position [855, 0]
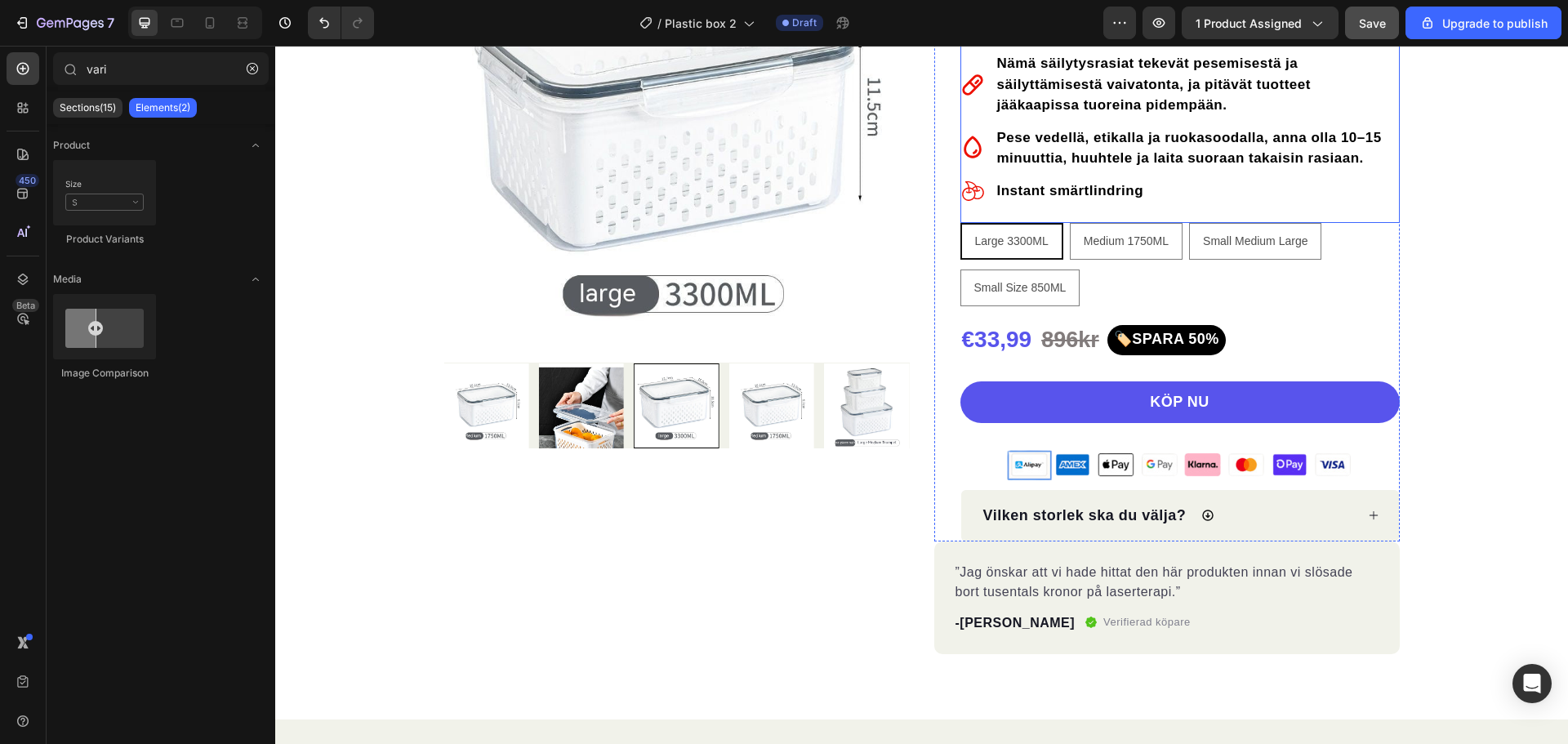
scroll to position [408, 0]
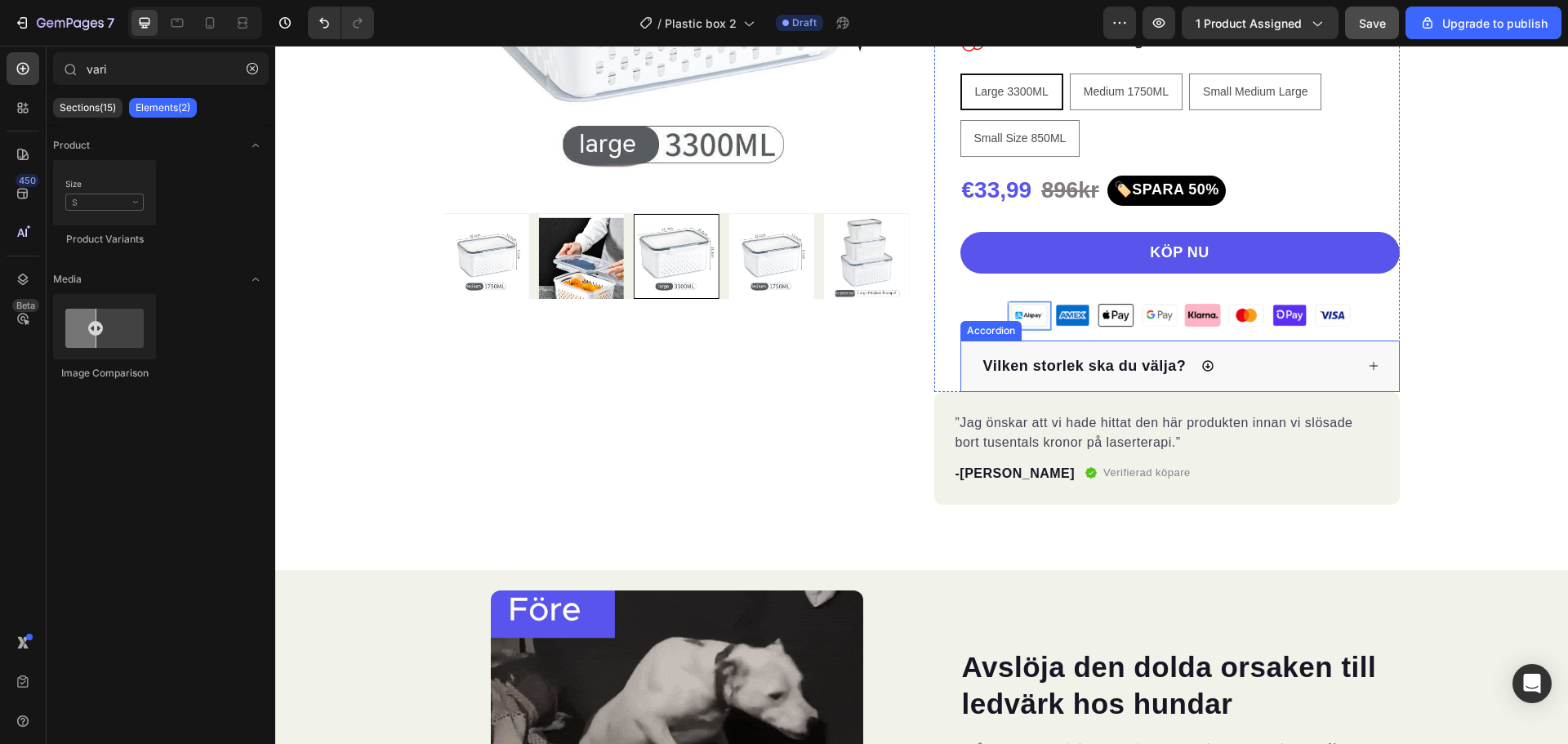
click at [1021, 366] on span "Vilken storlek ska du välja?" at bounding box center [1085, 366] width 204 height 16
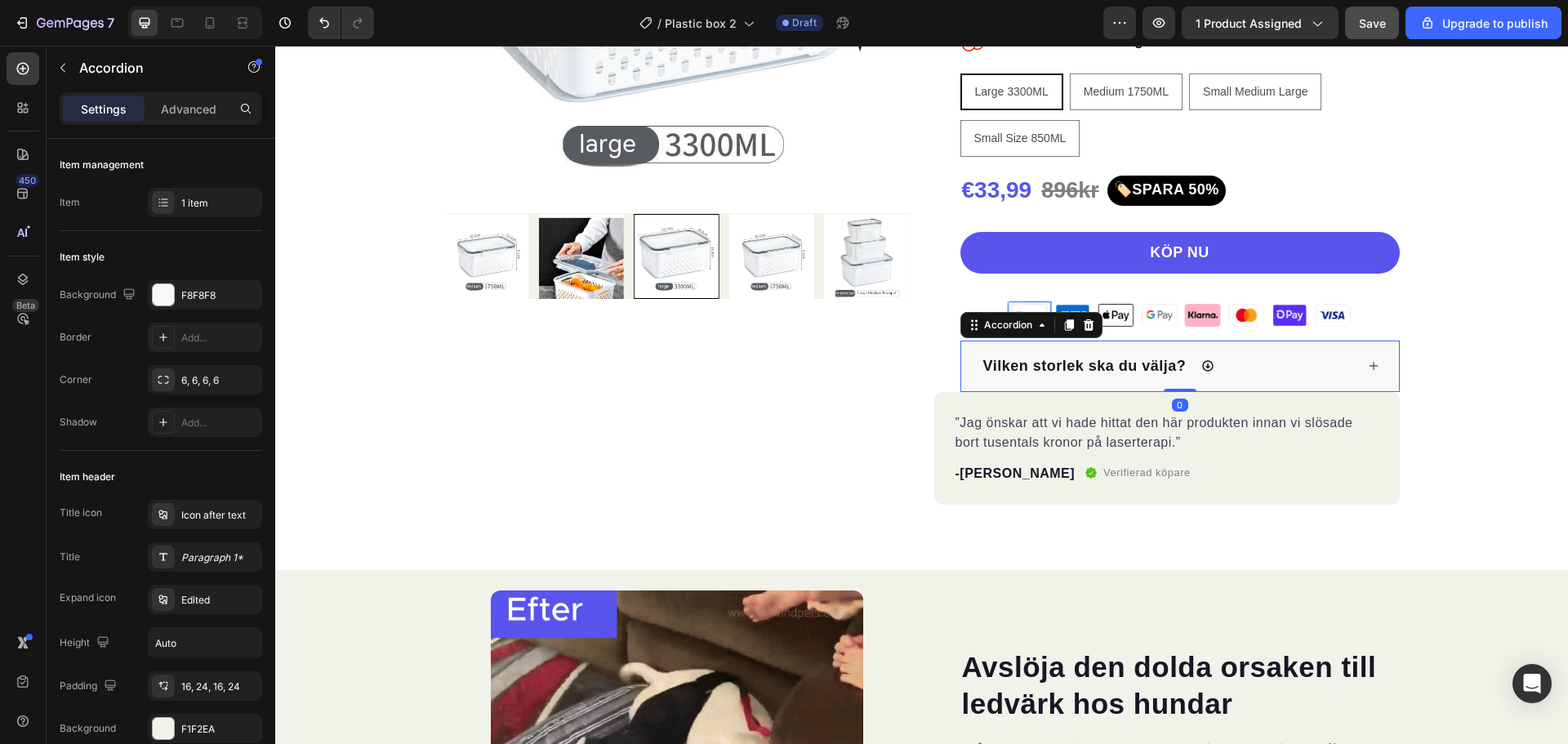
click at [1021, 366] on span "Vilken storlek ska du välja?" at bounding box center [1085, 366] width 204 height 16
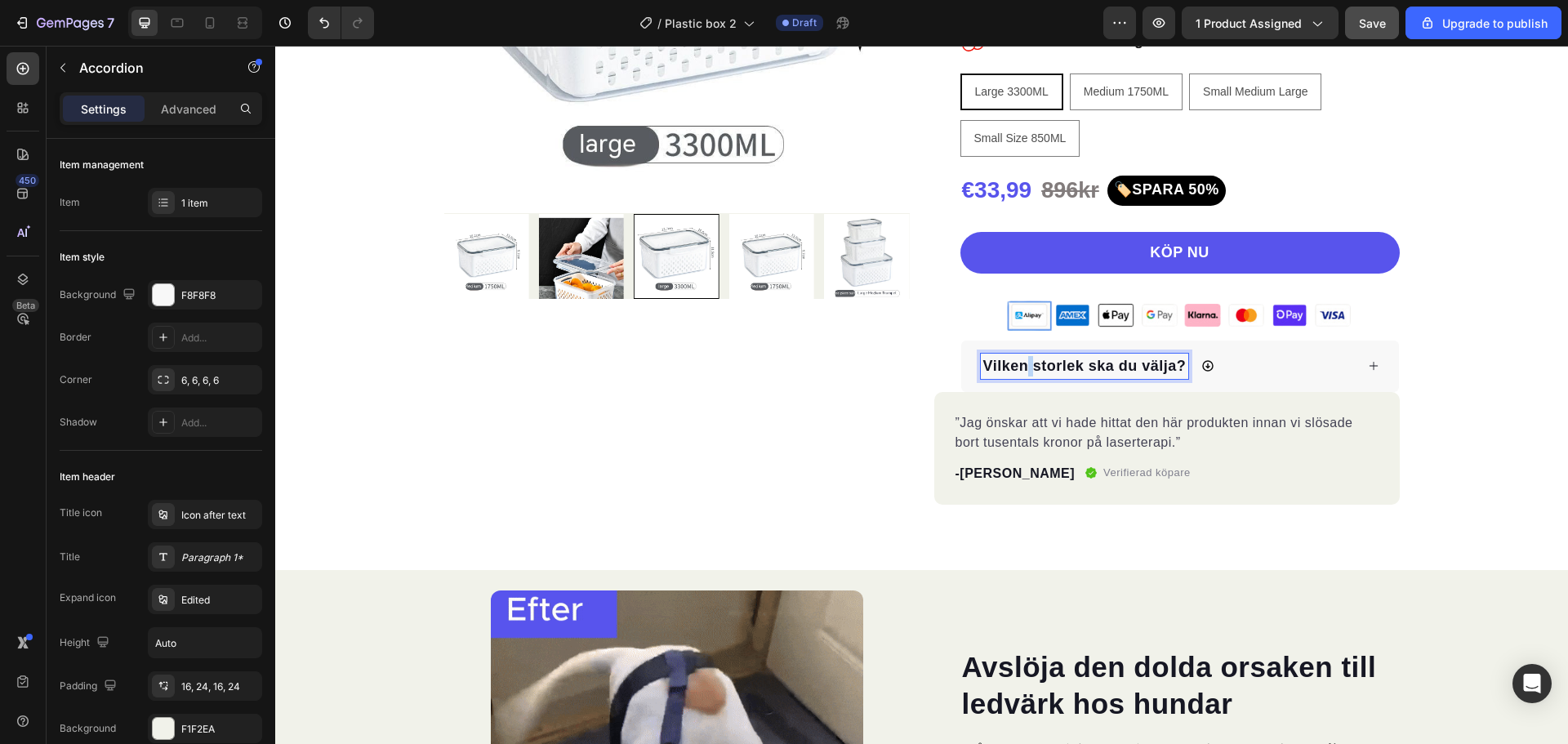
click at [1021, 366] on span "Vilken storlek ska du välja?" at bounding box center [1085, 366] width 204 height 16
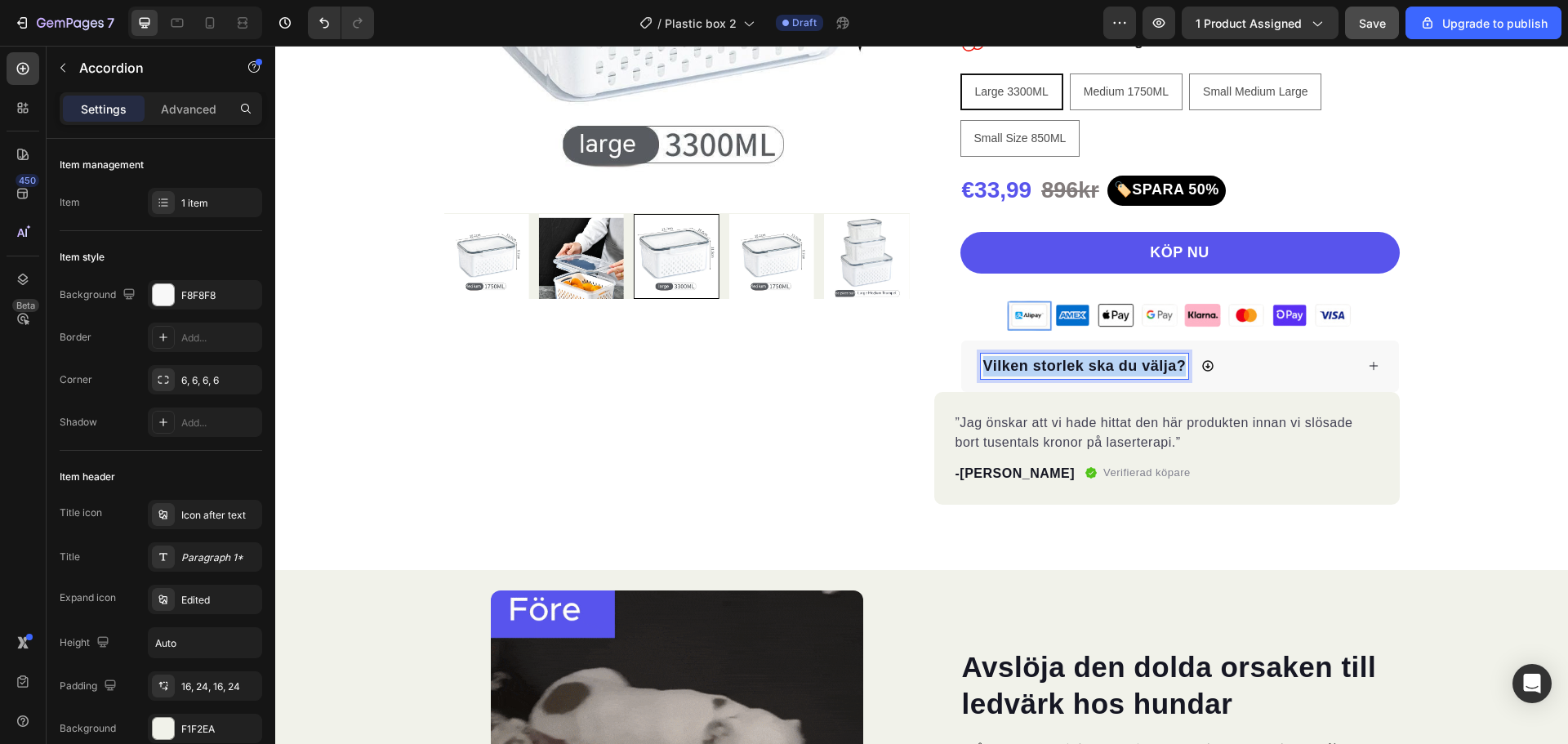
click at [1021, 366] on span "Vilken storlek ska du välja?" at bounding box center [1085, 366] width 204 height 16
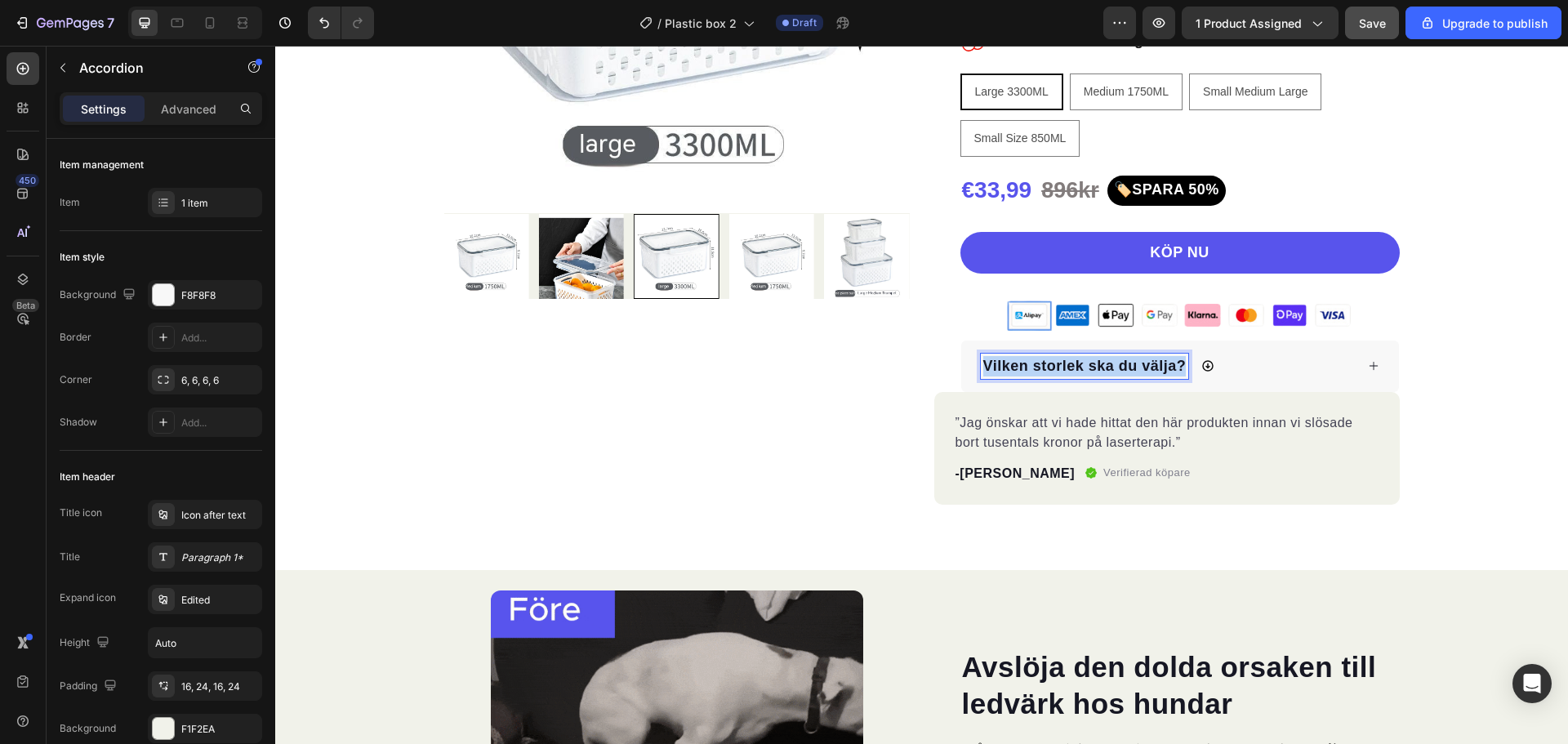
click at [1021, 366] on span "Vilken storlek ska du välja?" at bounding box center [1085, 366] width 204 height 16
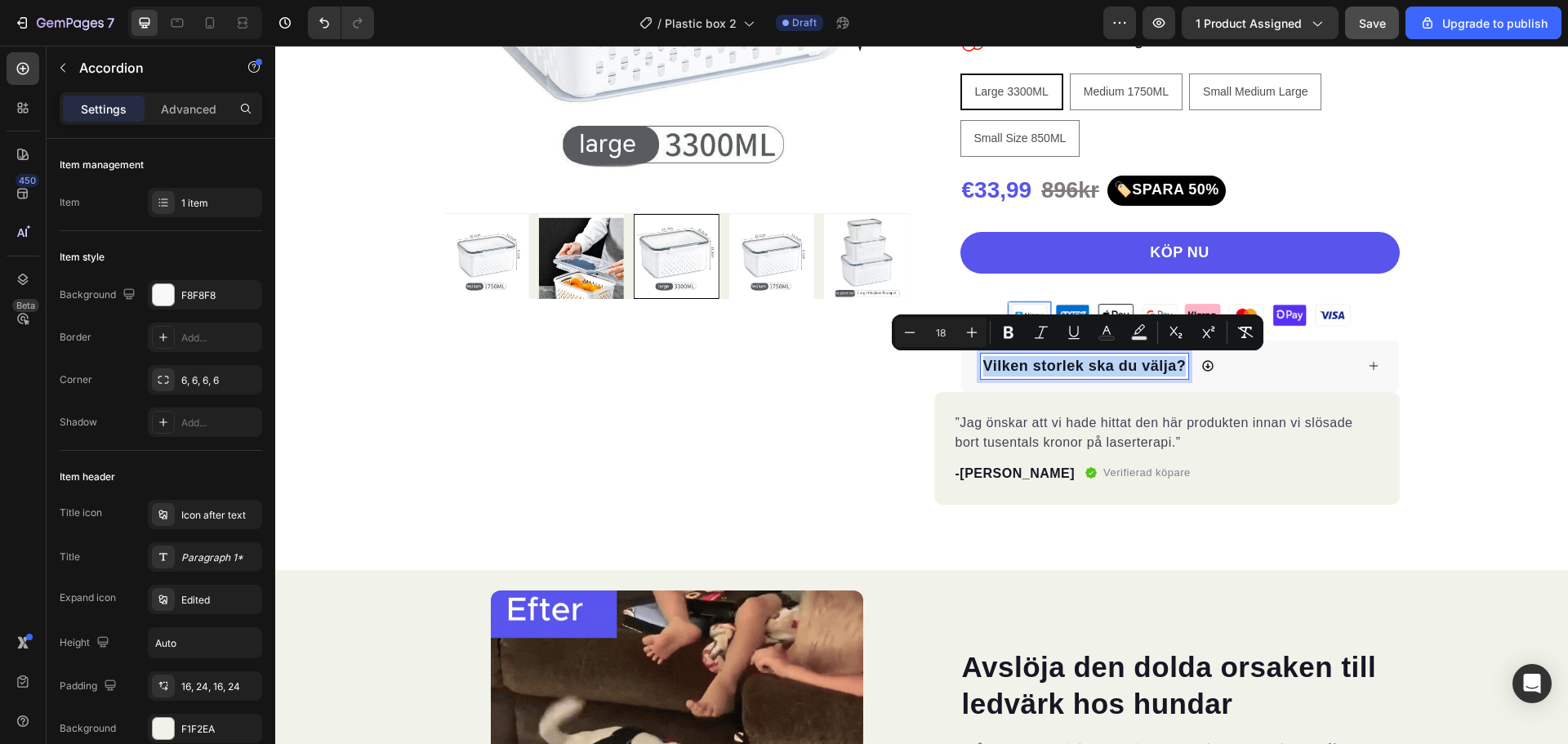
copy span "Vilken storlek ska du välja?"
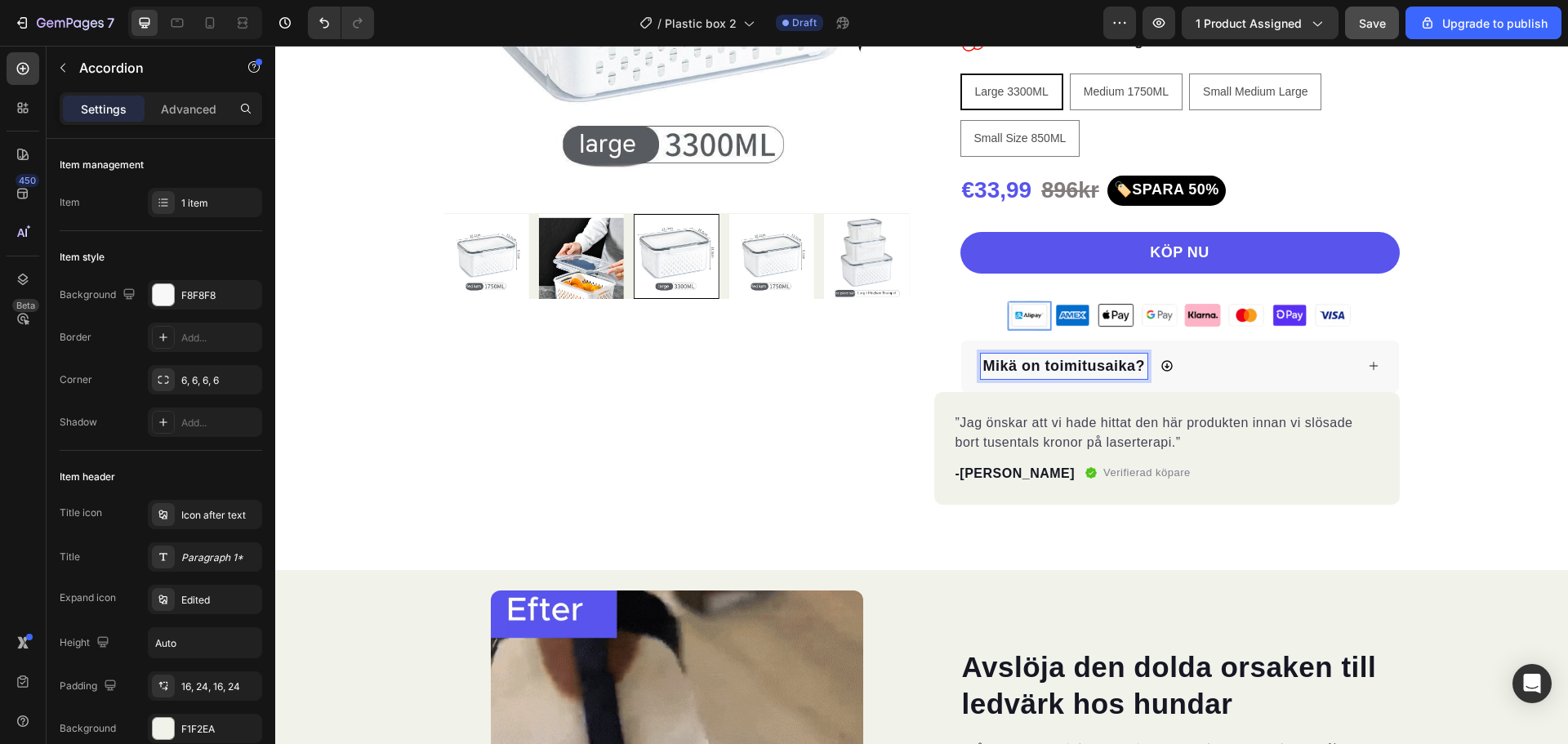
click at [1161, 367] on icon at bounding box center [1167, 366] width 12 height 12
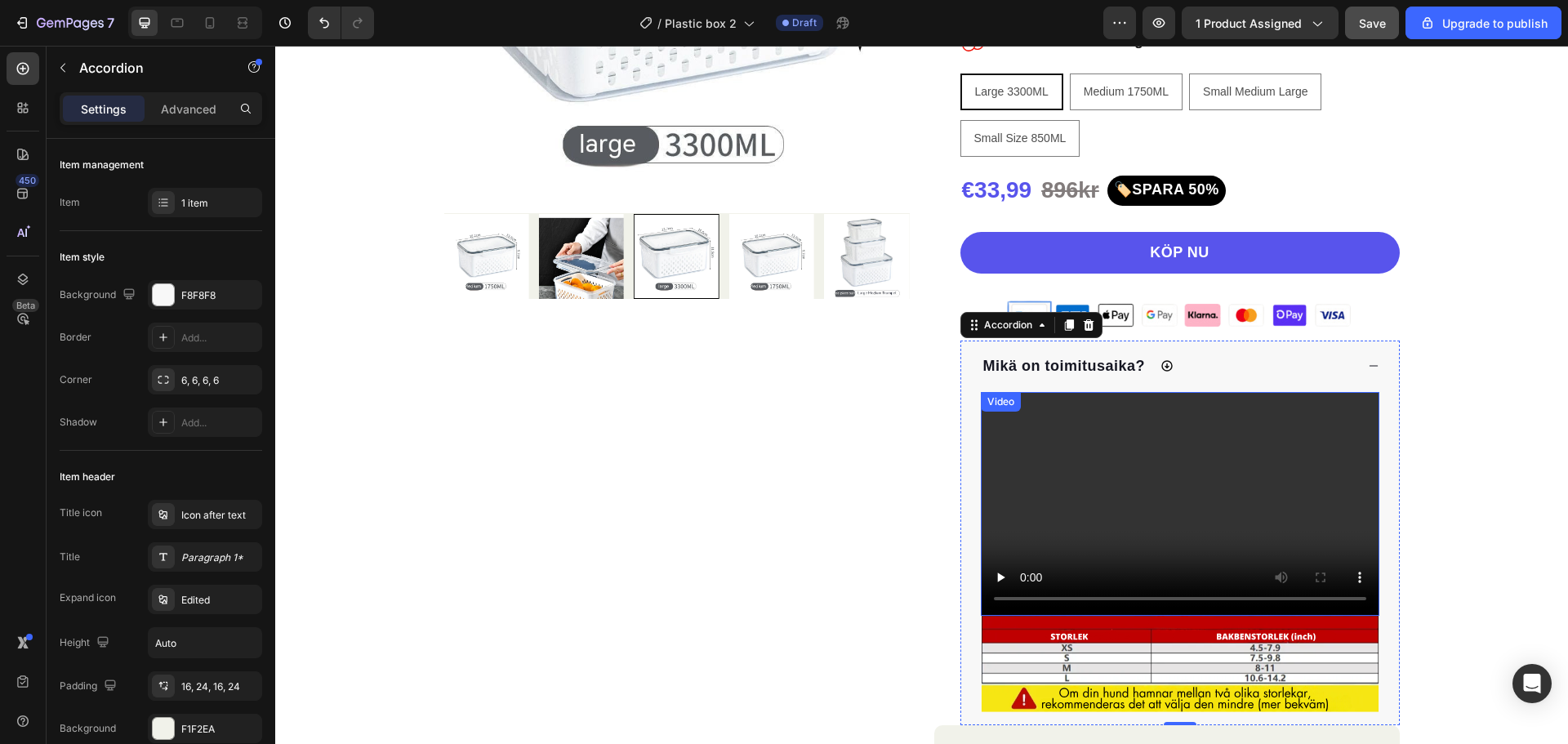
click at [1313, 422] on video at bounding box center [1180, 505] width 399 height 225
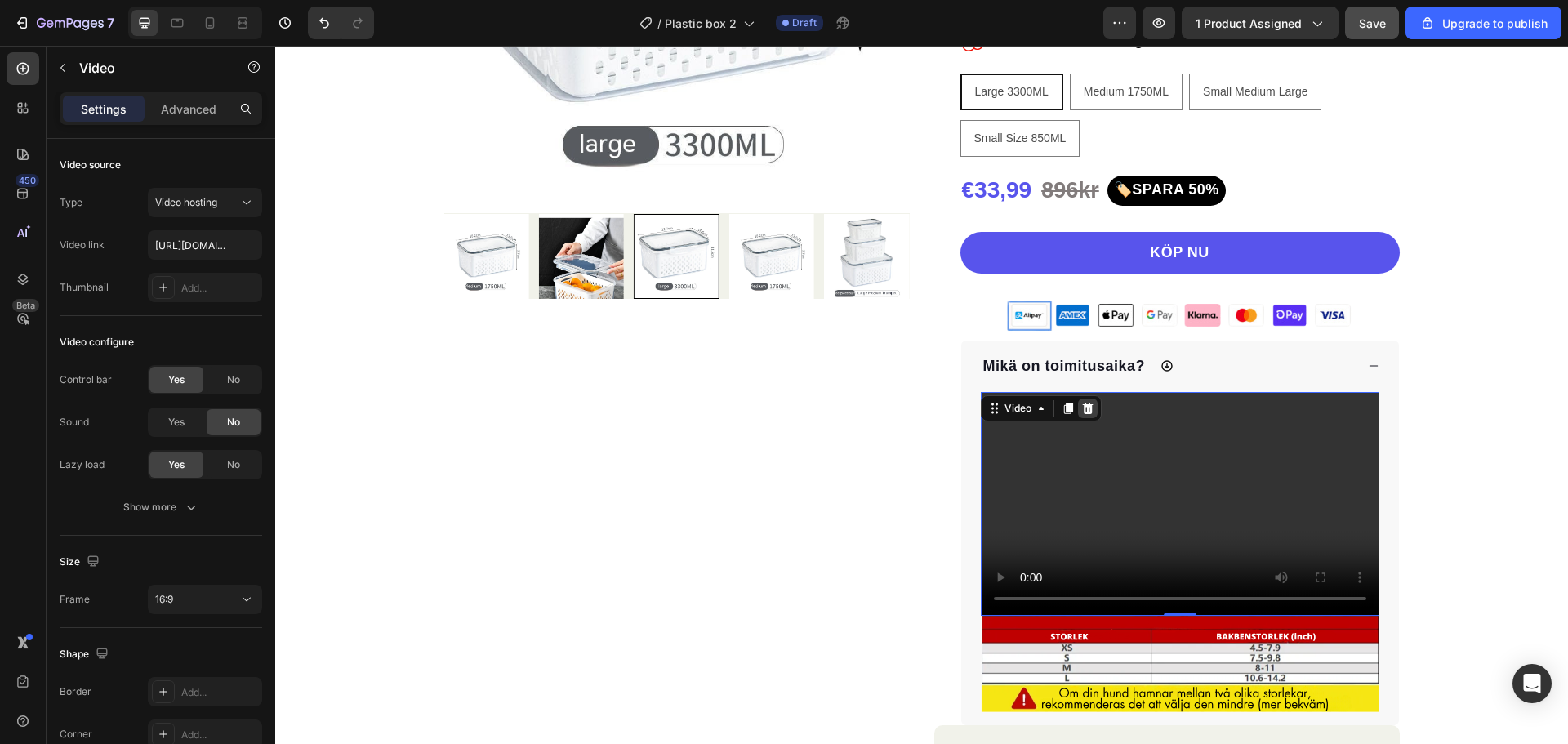
click at [1085, 410] on icon at bounding box center [1088, 408] width 11 height 12
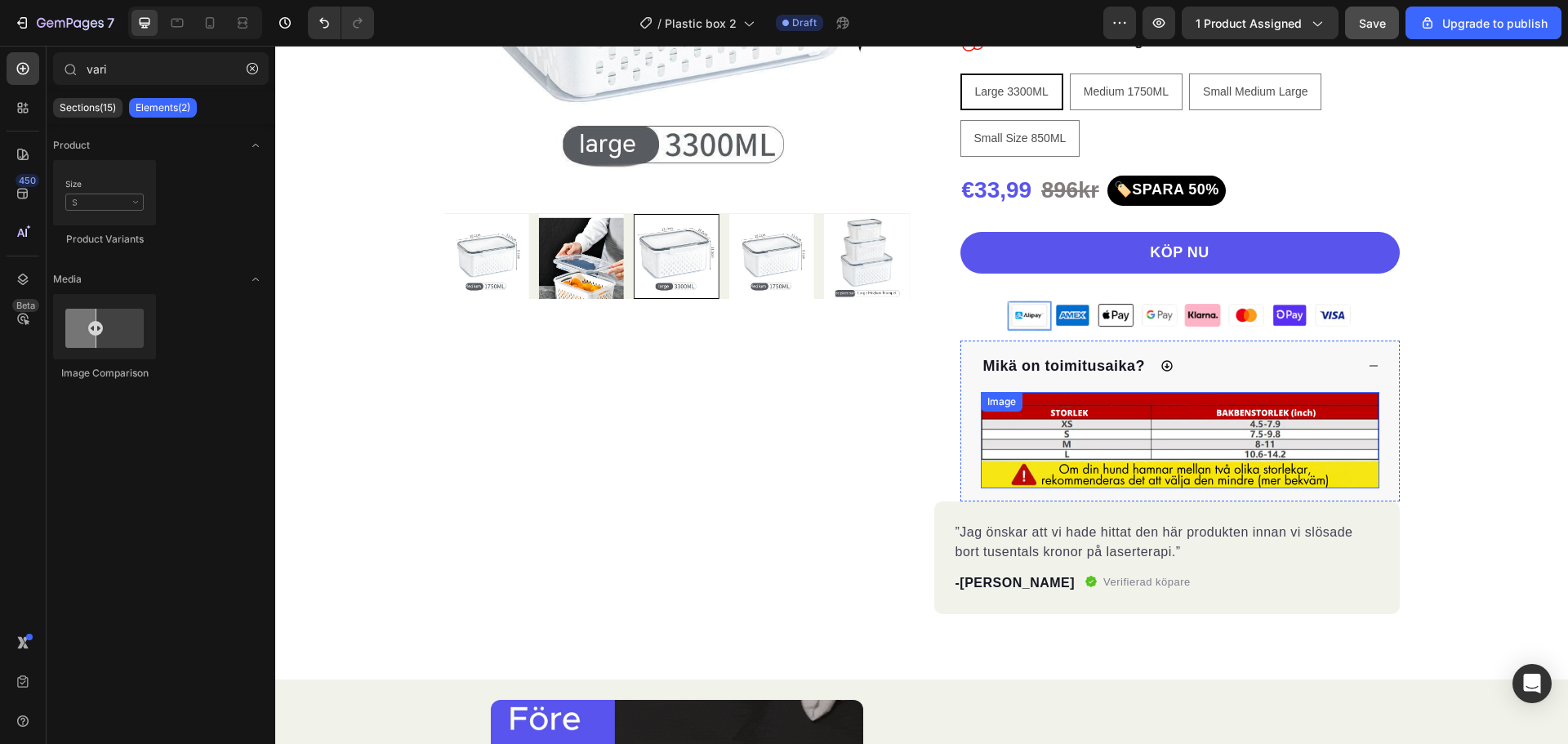
click at [1188, 431] on img at bounding box center [1180, 440] width 399 height 97
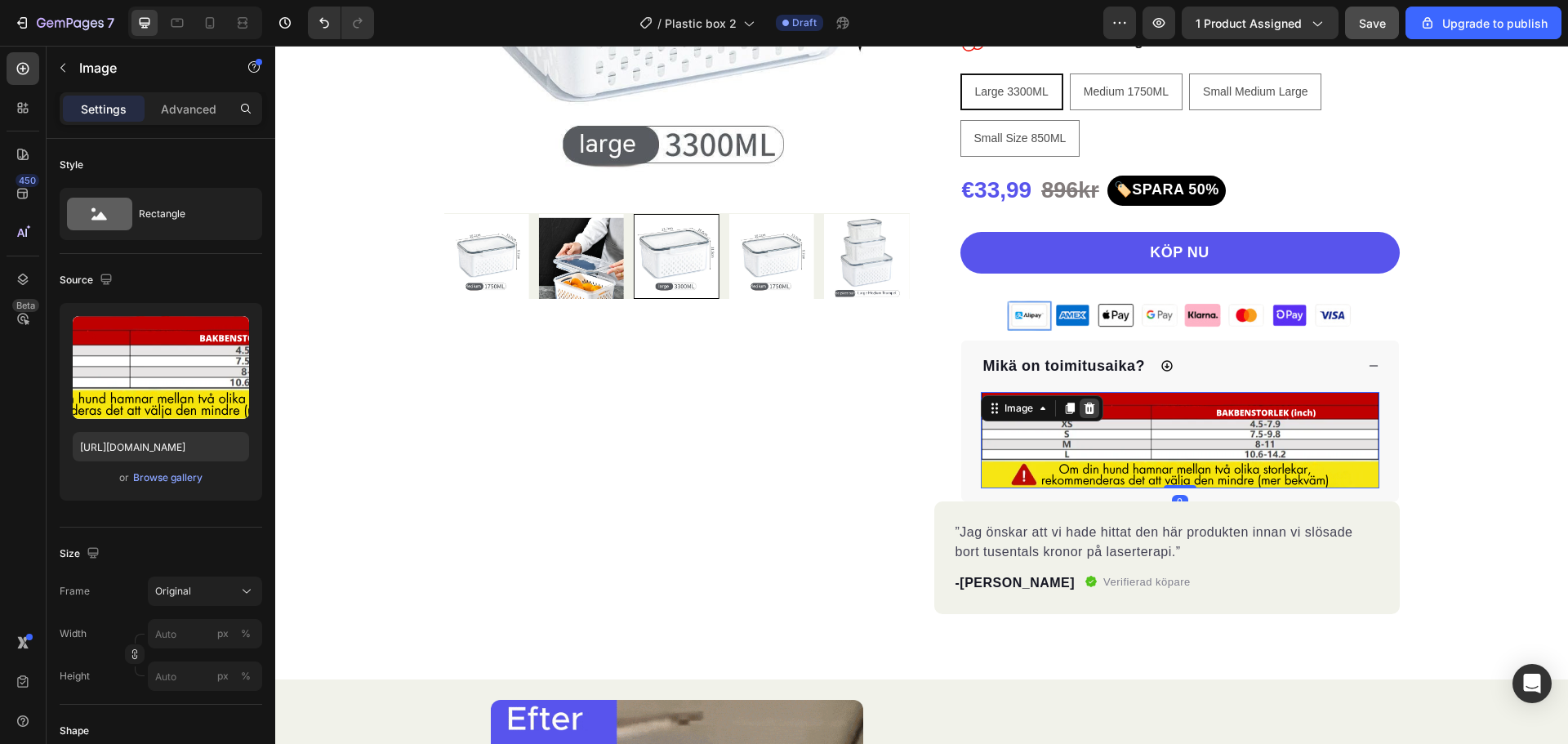
click at [1086, 410] on icon at bounding box center [1089, 408] width 11 height 12
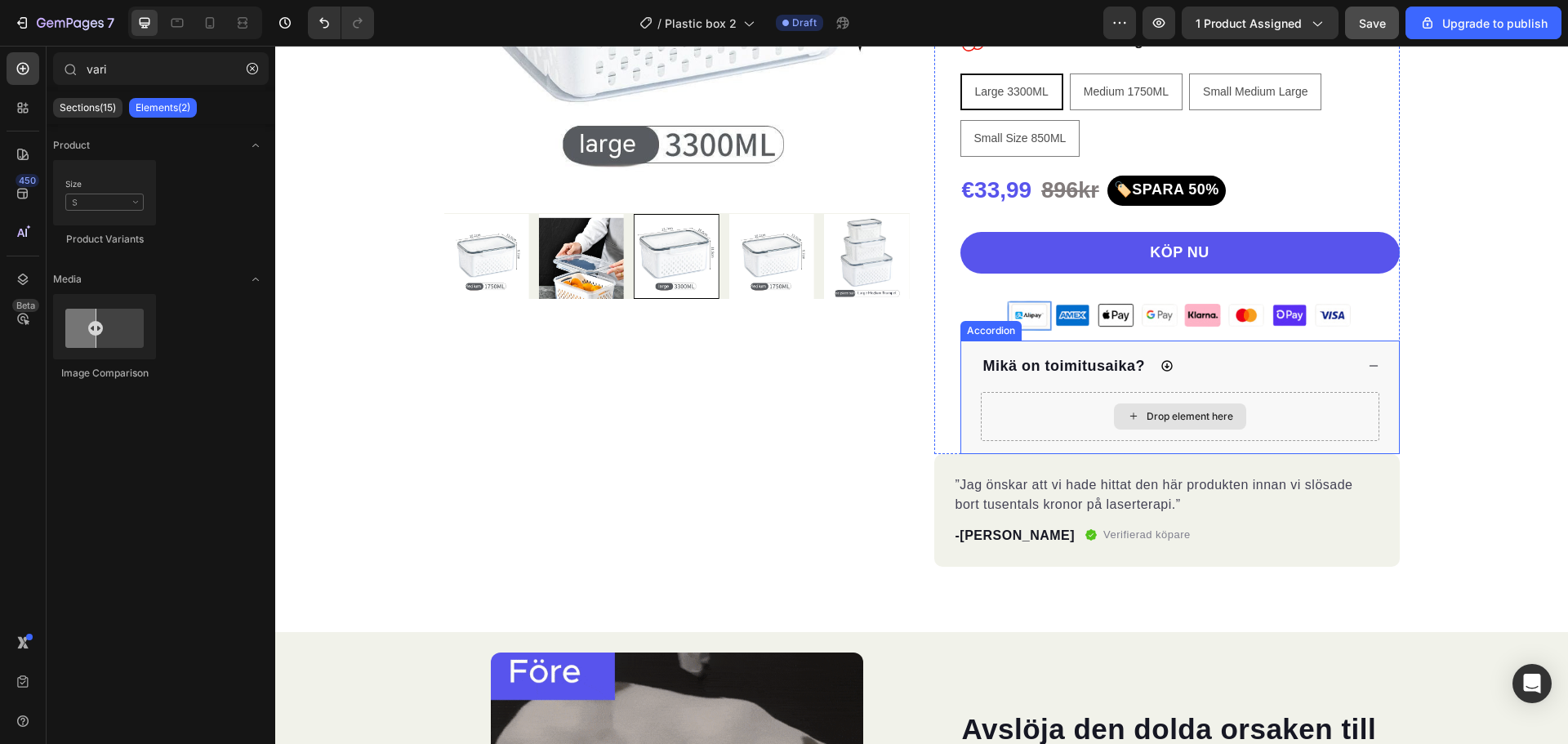
click at [1036, 422] on div "Drop element here" at bounding box center [1180, 416] width 399 height 49
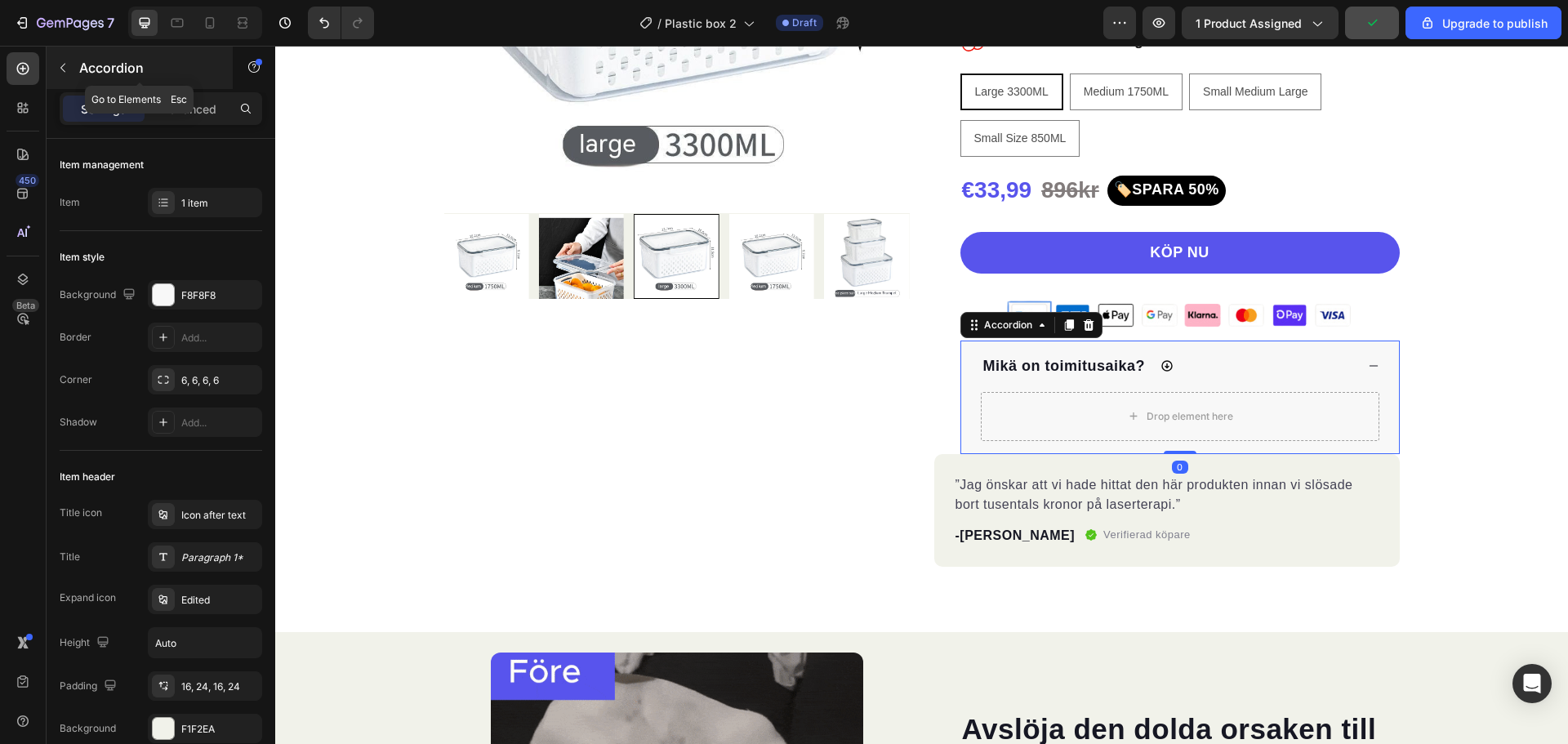
click at [66, 68] on icon "button" at bounding box center [63, 67] width 13 height 13
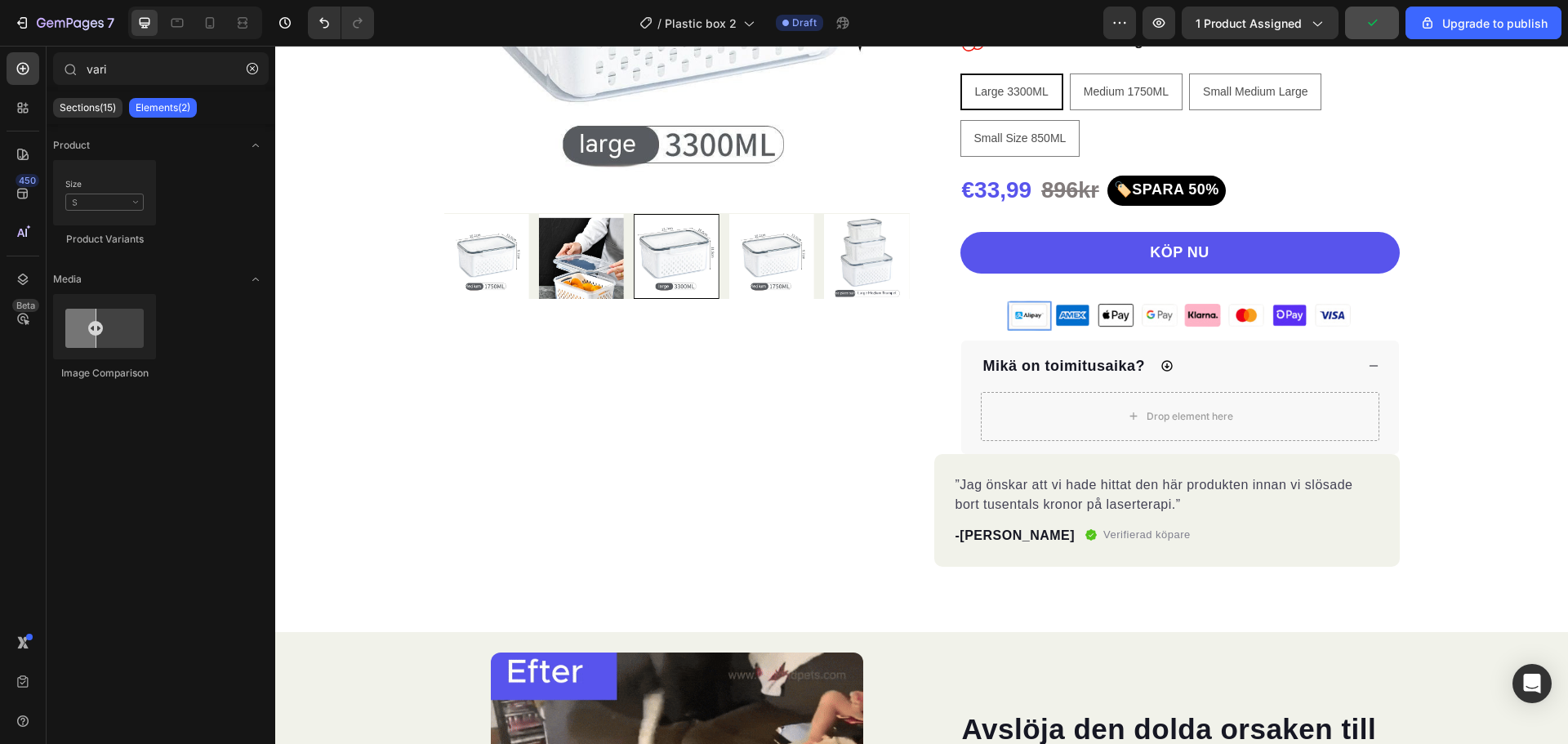
click at [66, 68] on icon at bounding box center [69, 68] width 13 height 13
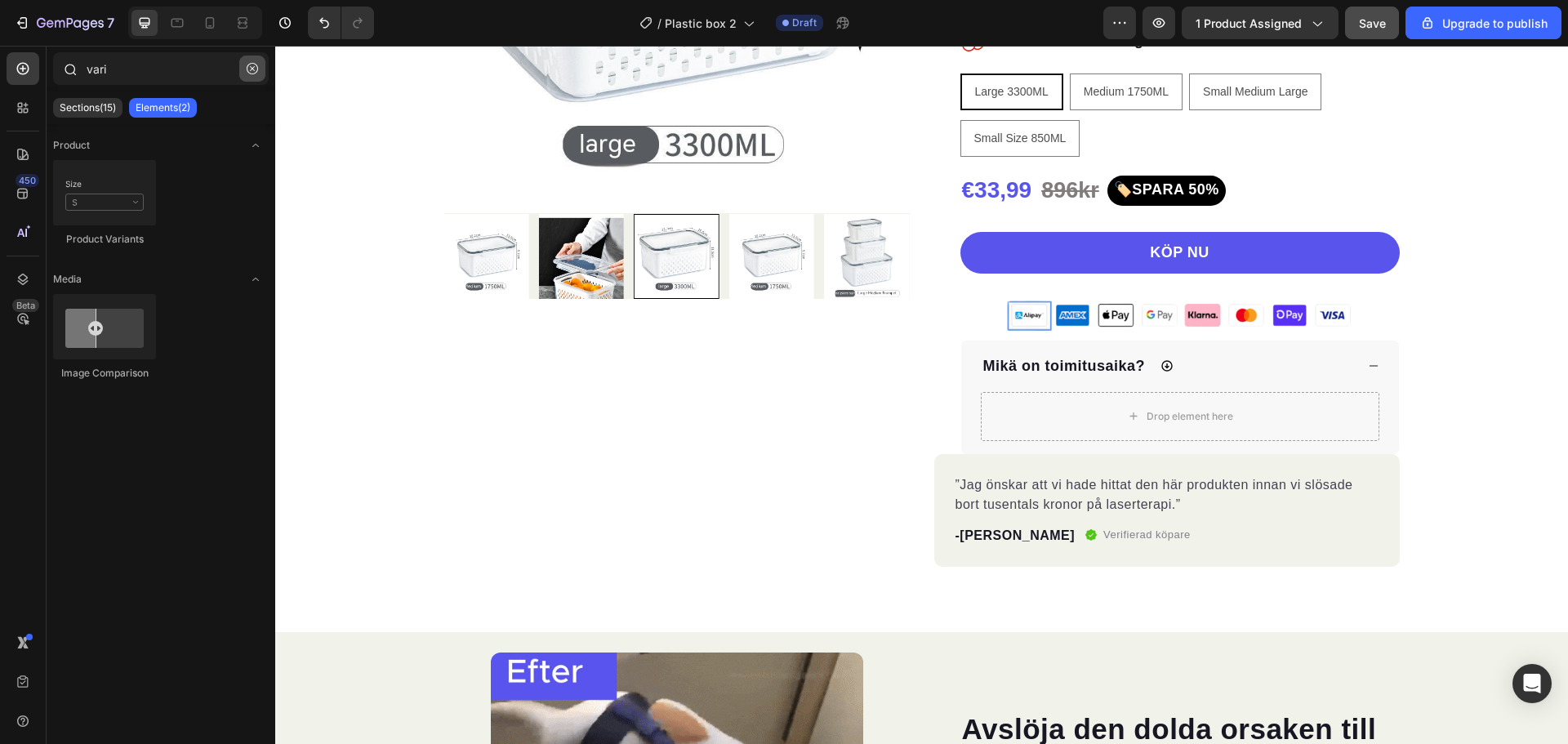
click at [246, 66] on button "button" at bounding box center [252, 69] width 27 height 27
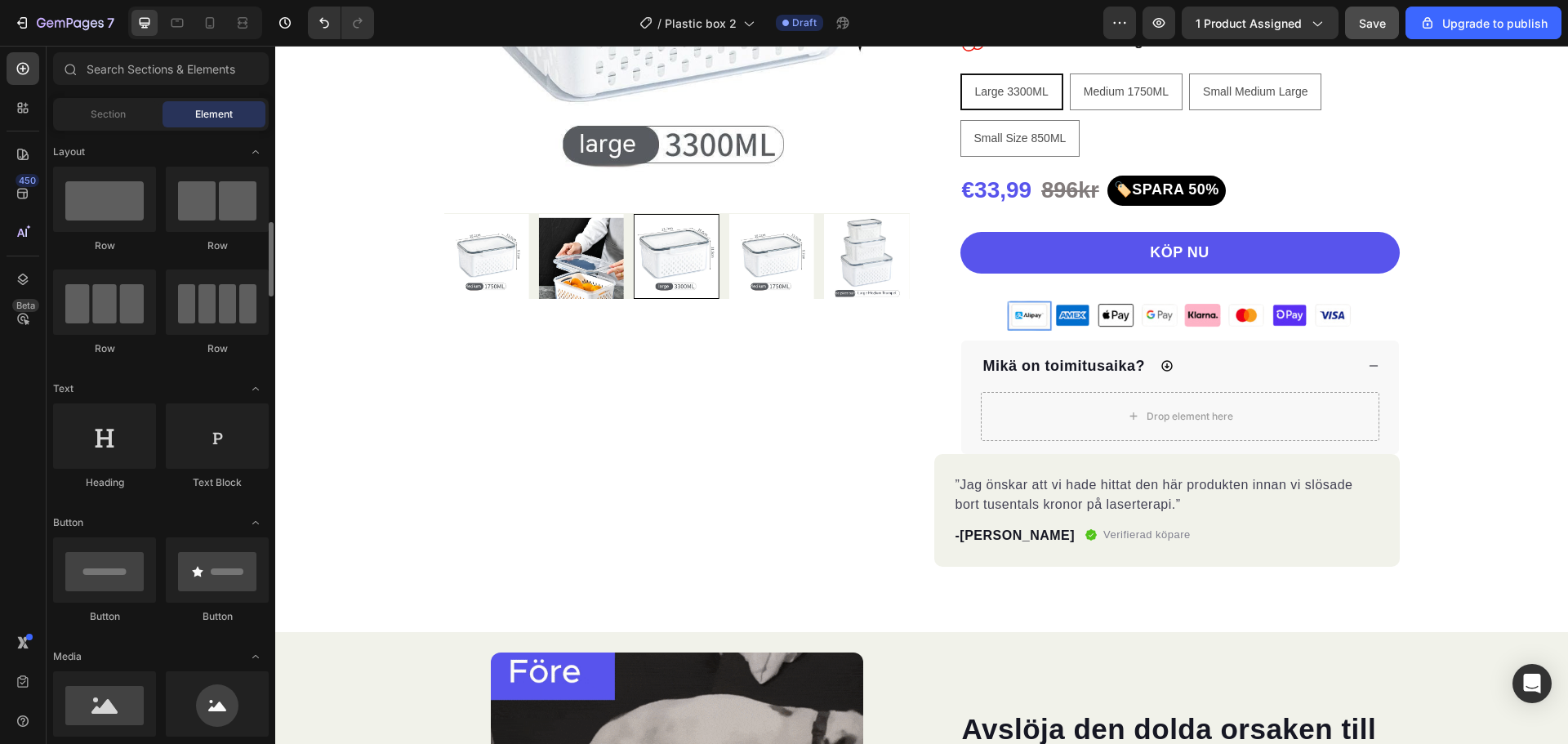
scroll to position [81, 0]
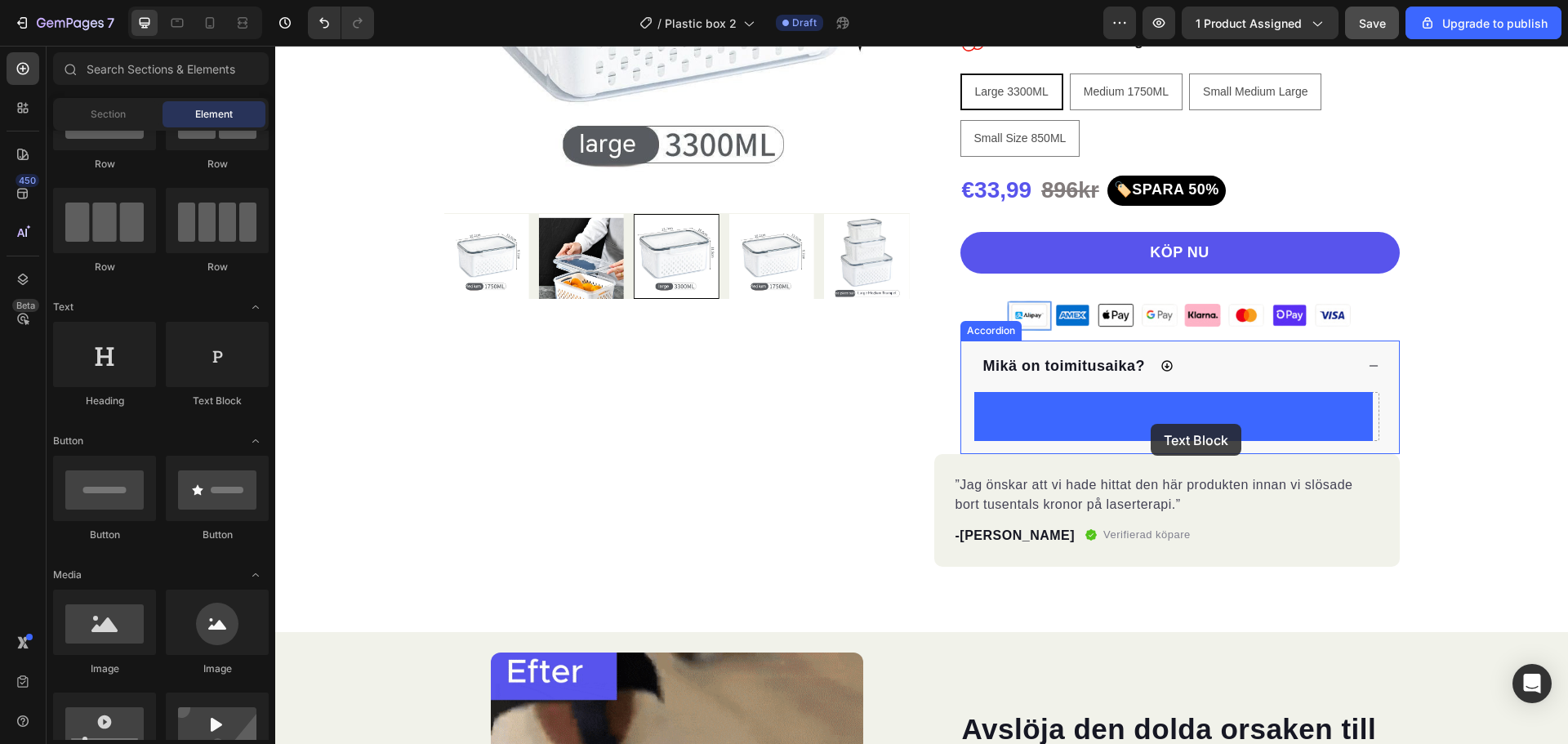
drag, startPoint x: 494, startPoint y: 425, endPoint x: 1151, endPoint y: 422, distance: 657.0
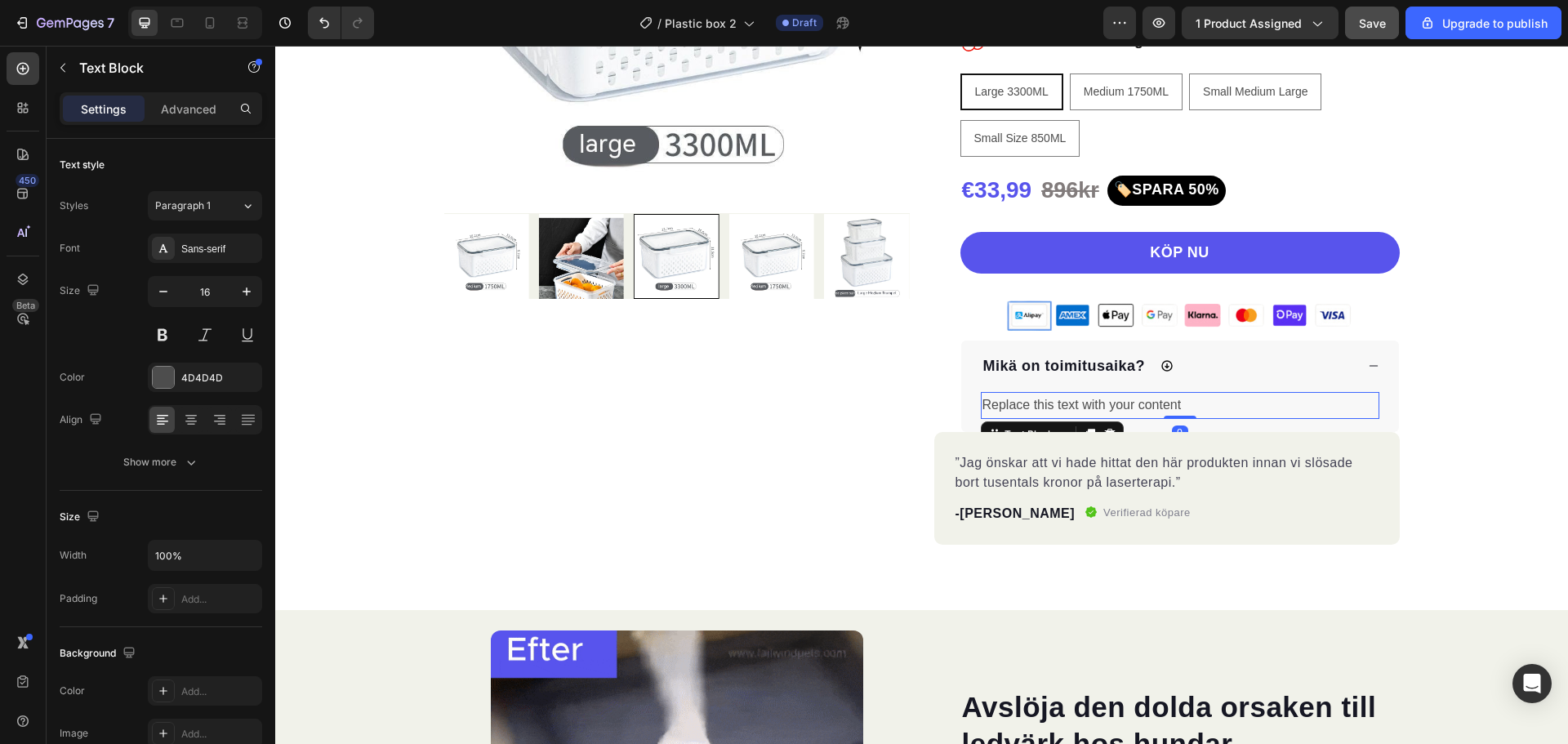
click at [1110, 403] on div "Replace this text with your content" at bounding box center [1180, 406] width 399 height 27
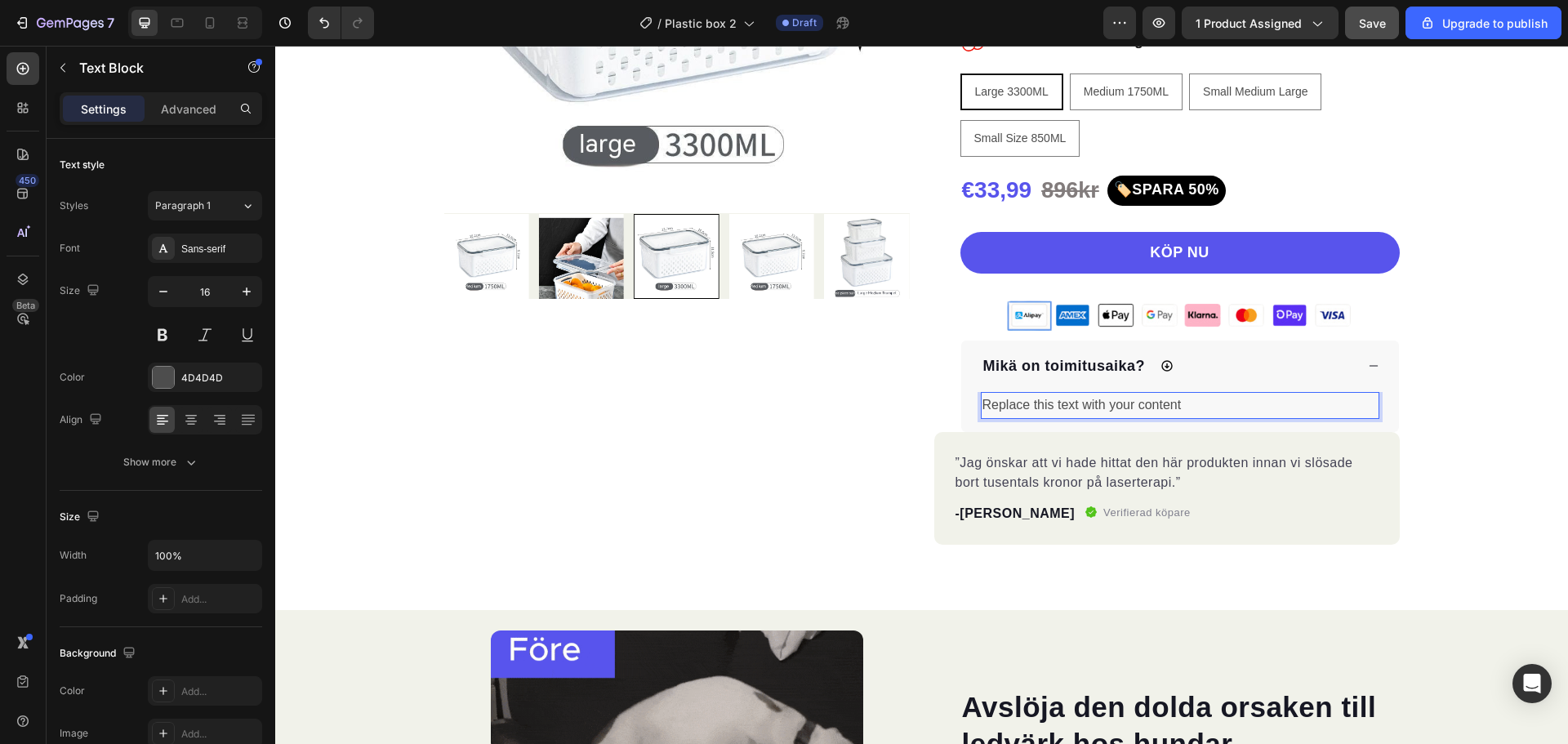
click at [1169, 406] on p "Replace this text with your content" at bounding box center [1180, 405] width 395 height 24
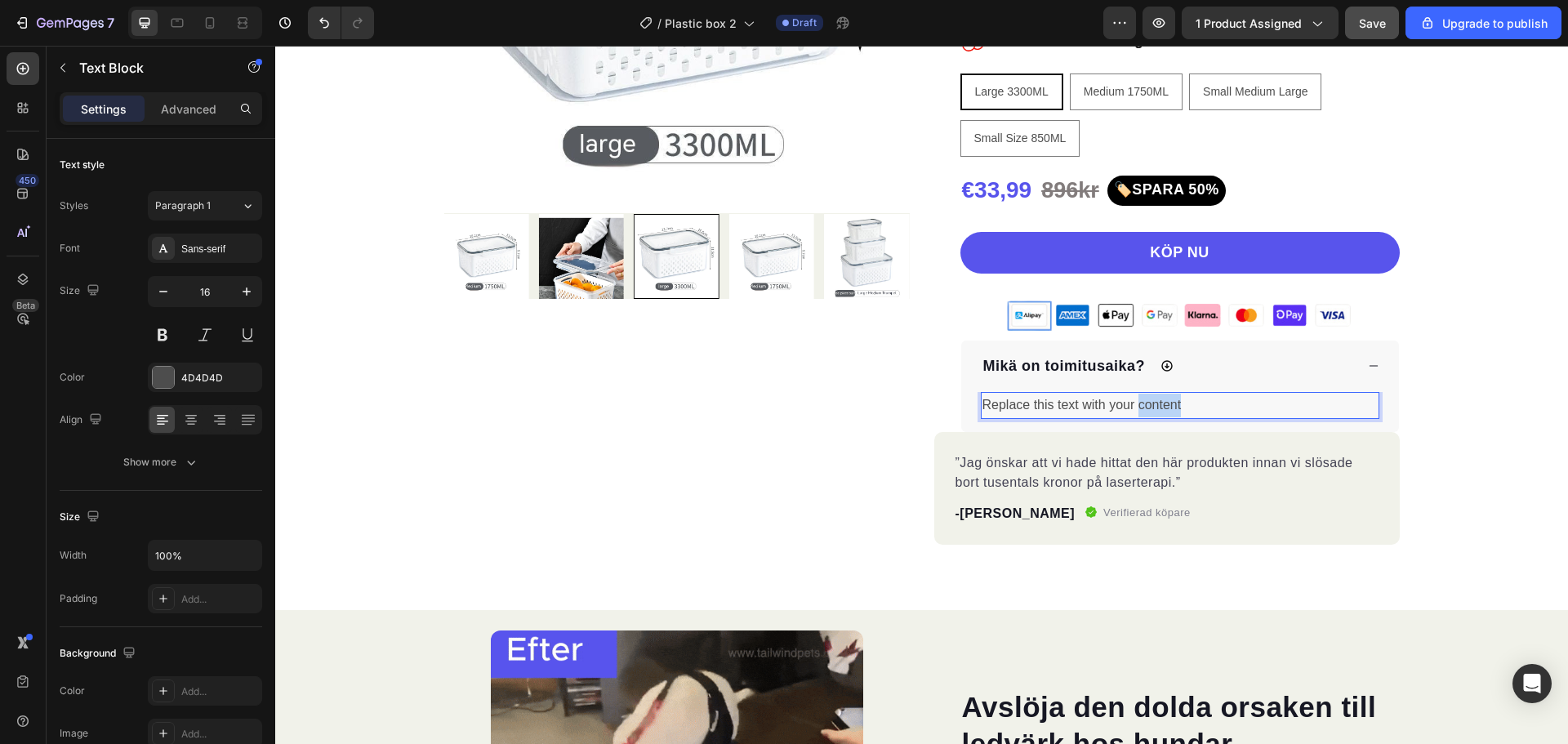
click at [1169, 406] on p "Replace this text with your content" at bounding box center [1180, 405] width 395 height 24
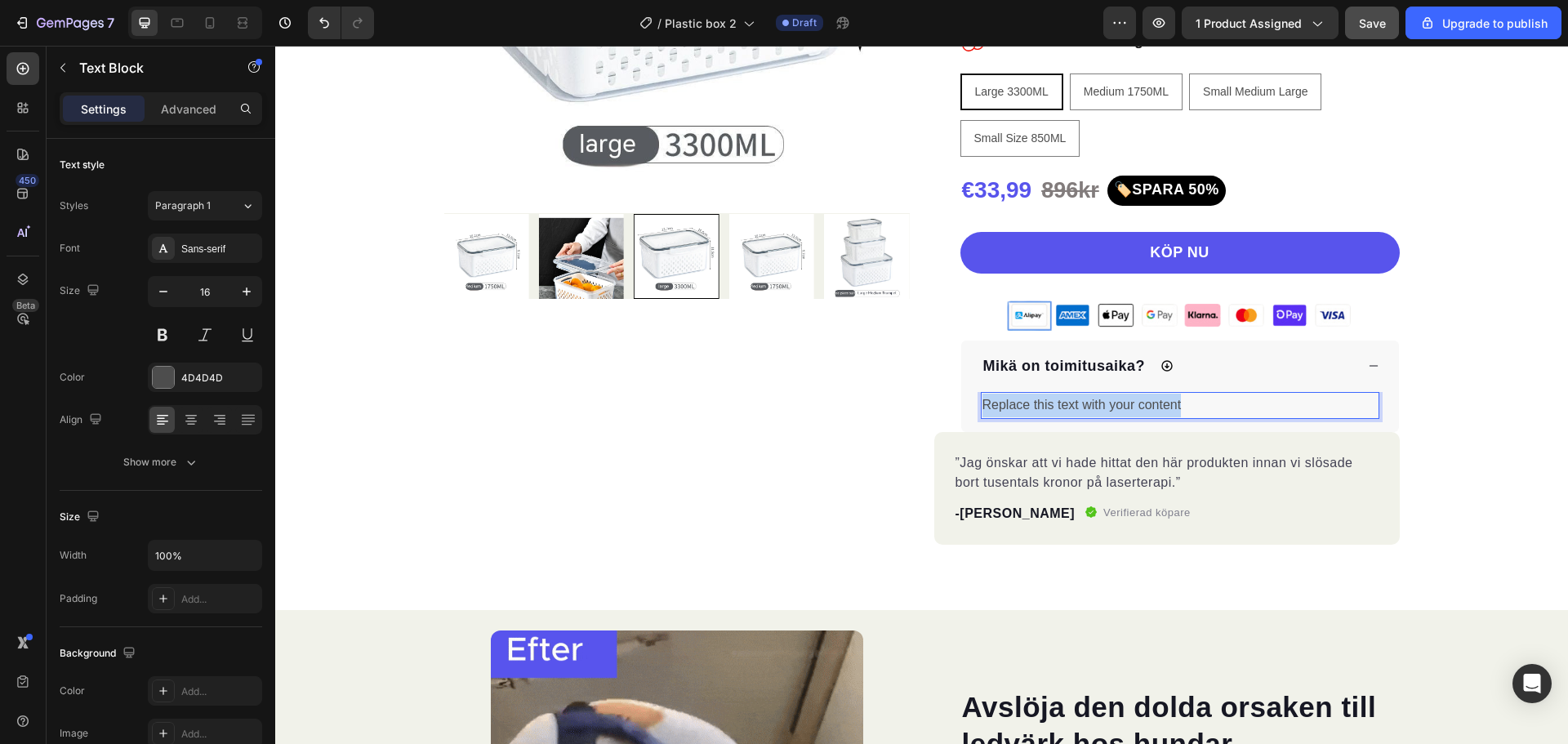
click at [1169, 406] on p "Replace this text with your content" at bounding box center [1180, 405] width 395 height 24
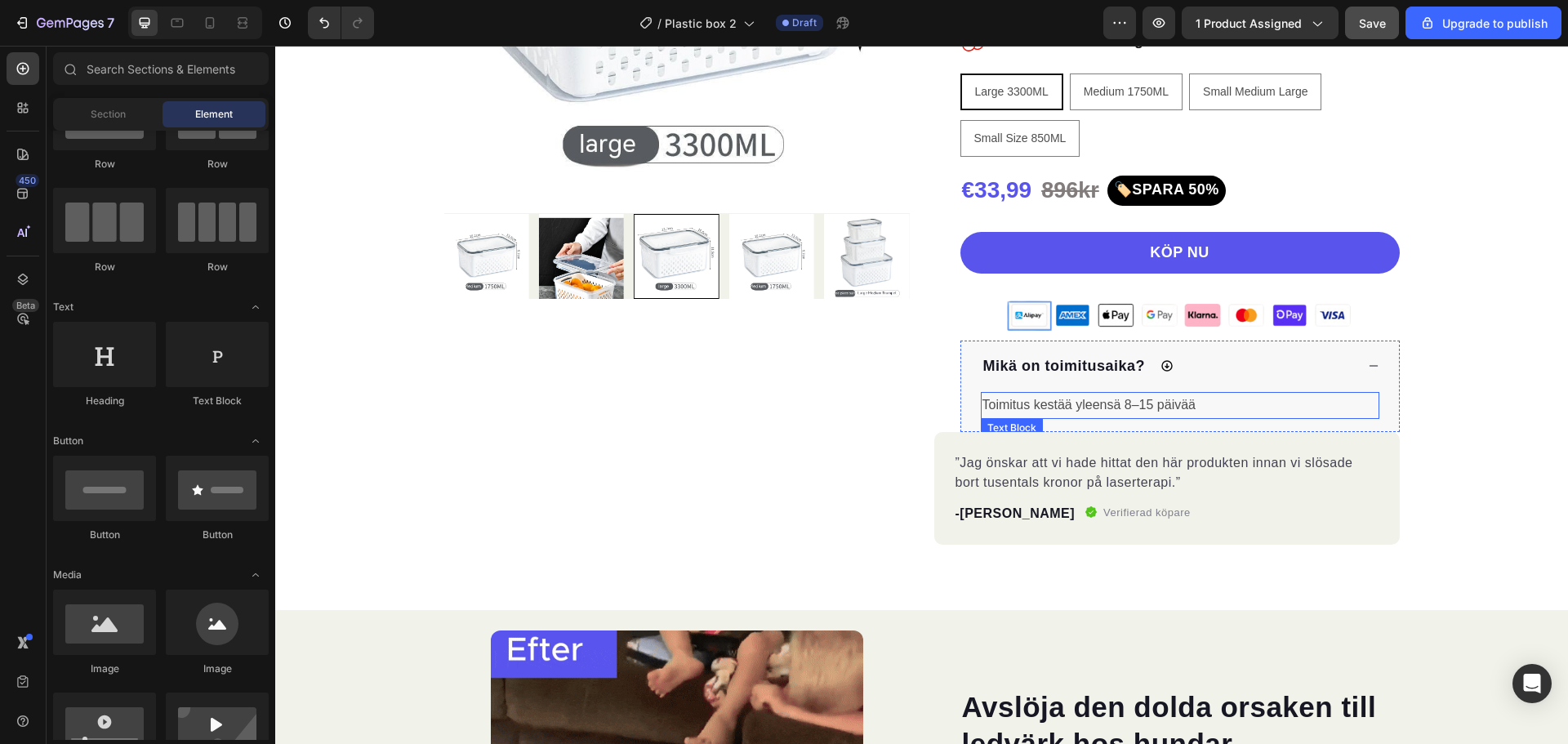
click at [1237, 409] on p "Toimitus kestää yleensä 8–15 päivää" at bounding box center [1180, 405] width 395 height 24
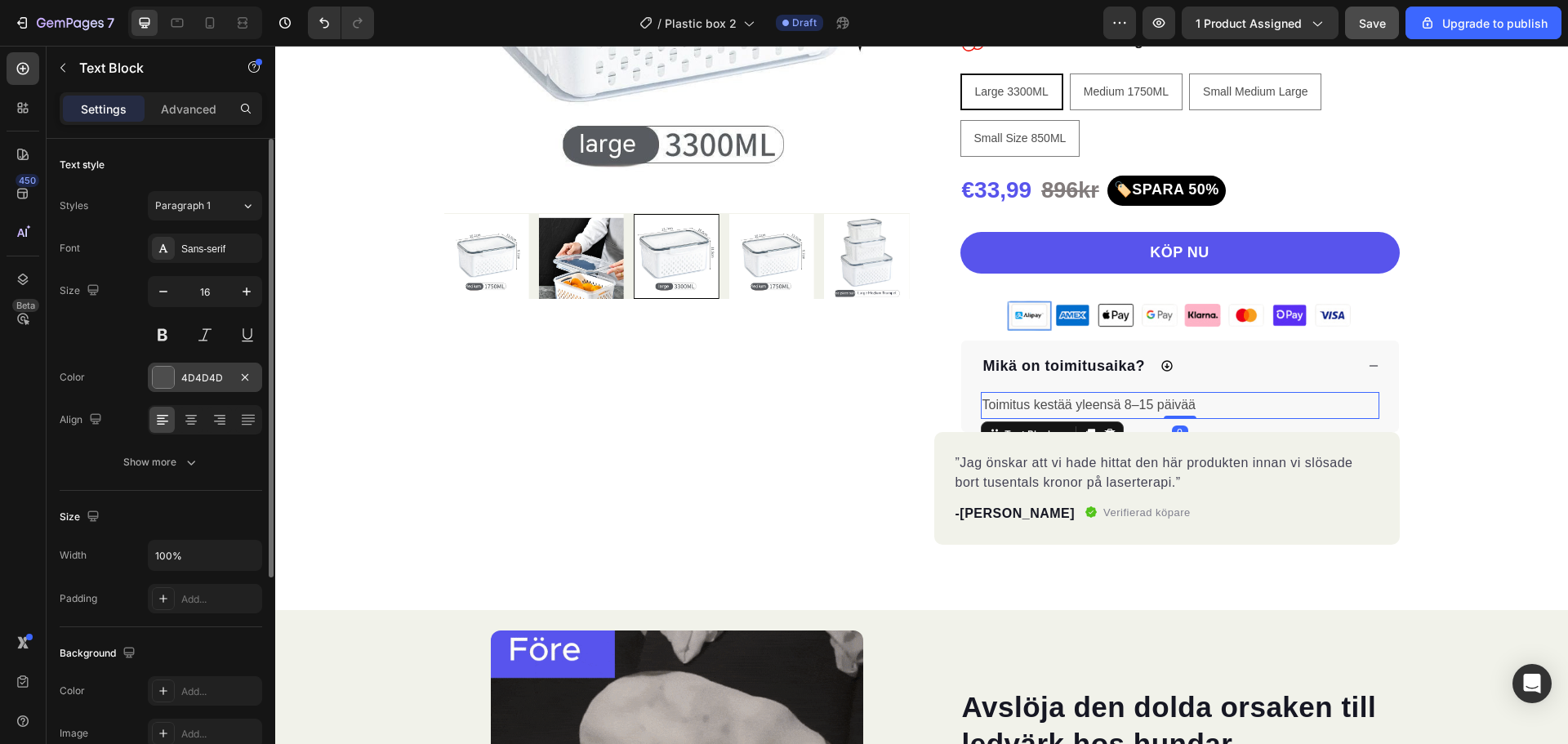
click at [151, 375] on div "4D4D4D" at bounding box center [205, 376] width 114 height 29
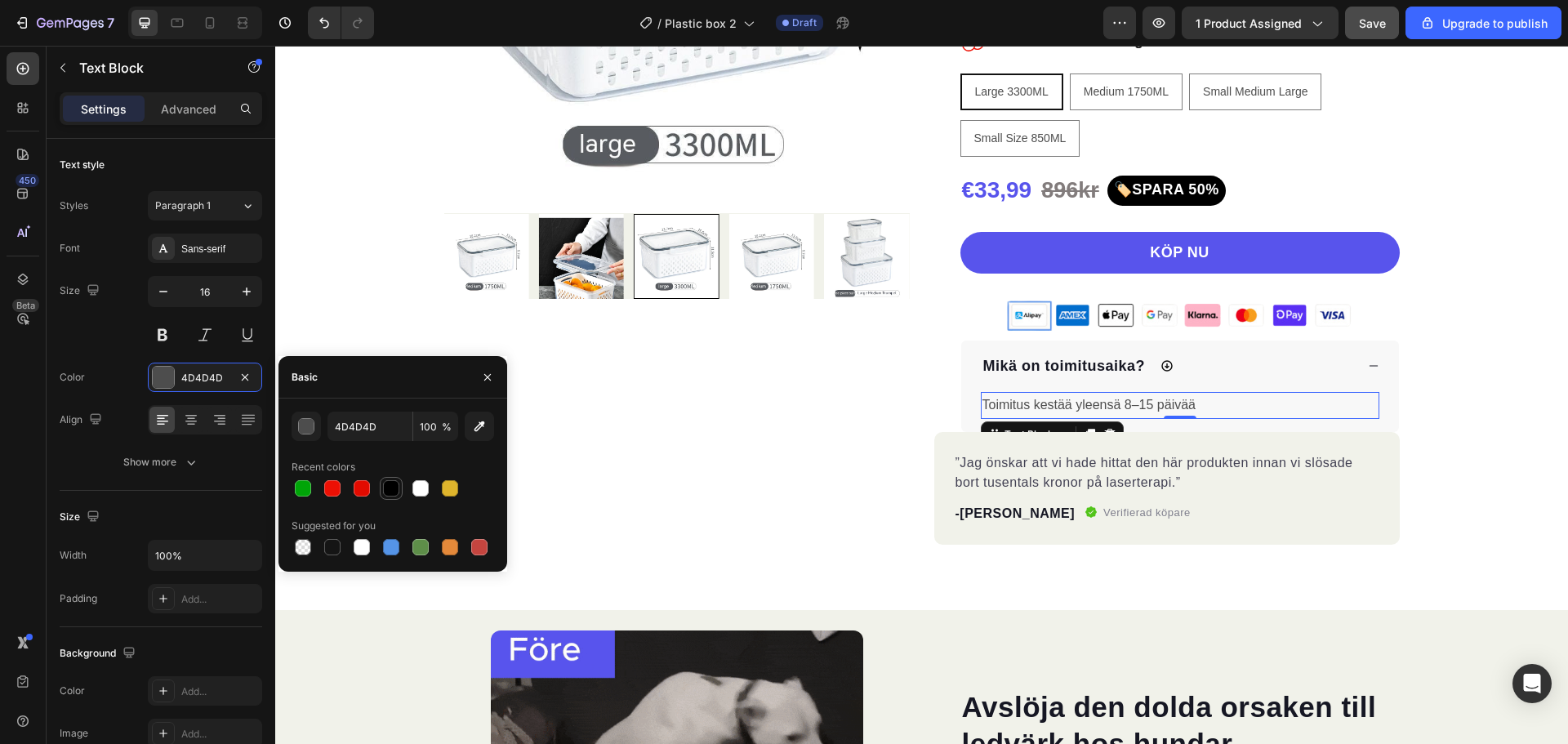
click at [384, 484] on div at bounding box center [391, 488] width 16 height 16
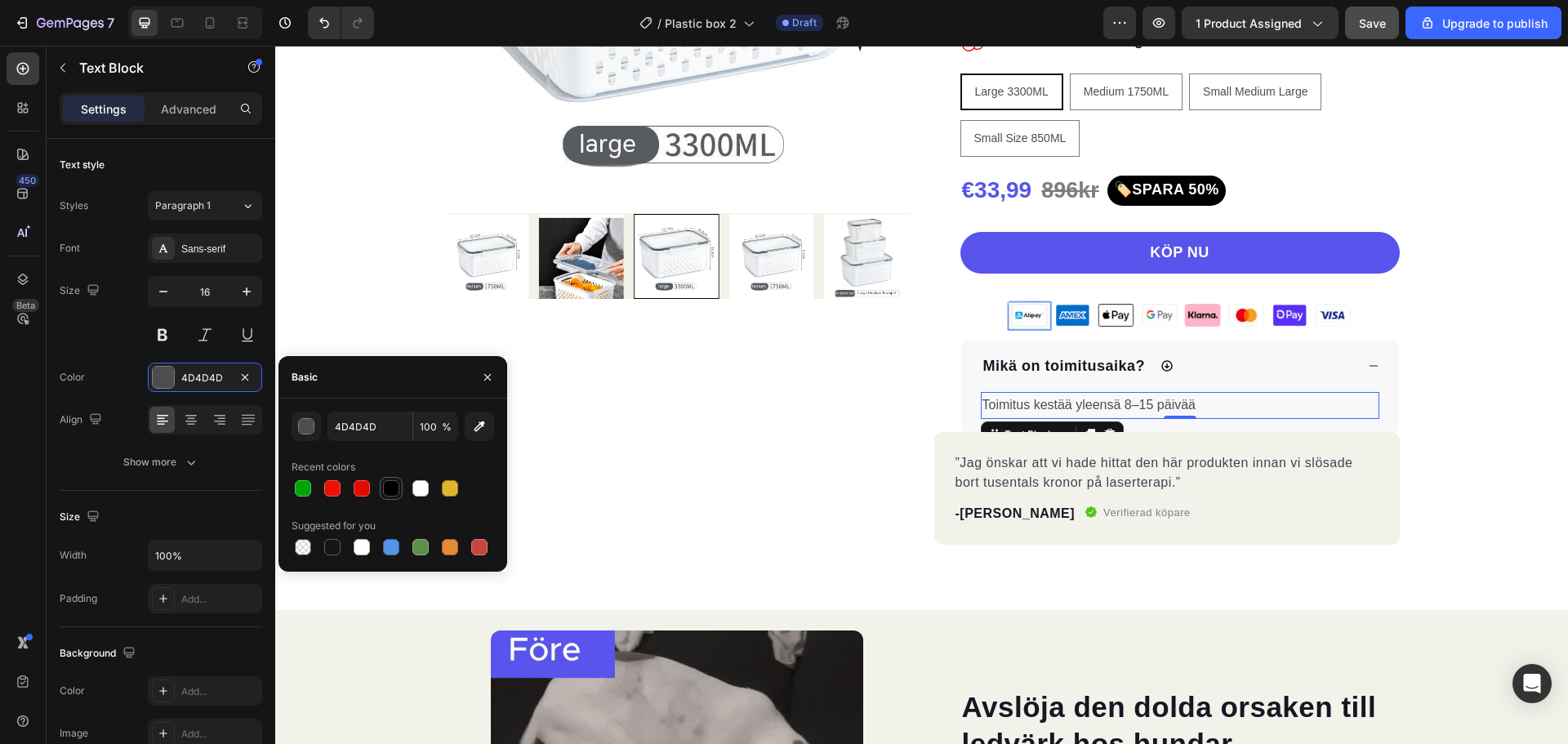
type input "000000"
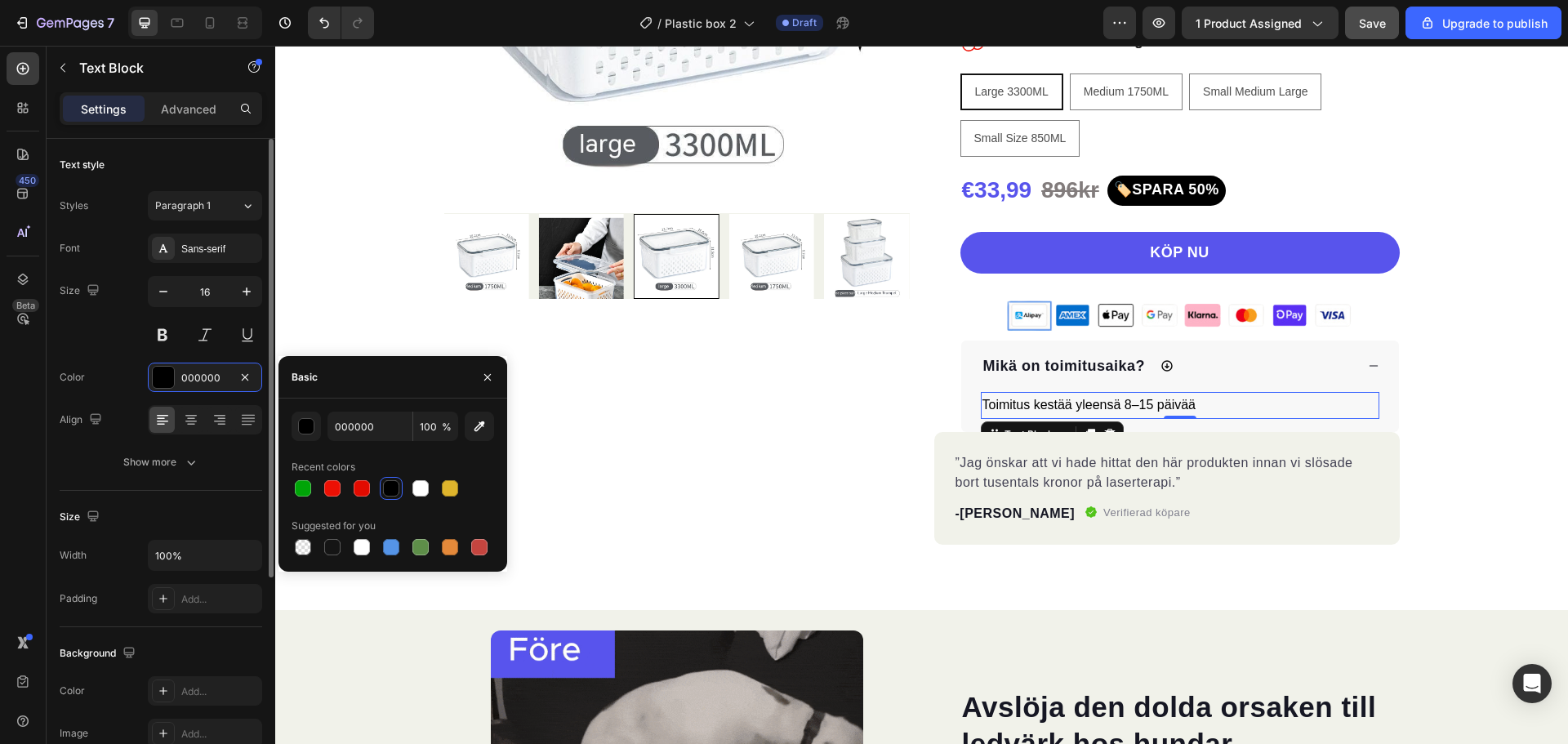
click at [117, 321] on div "Size 16" at bounding box center [160, 313] width 203 height 74
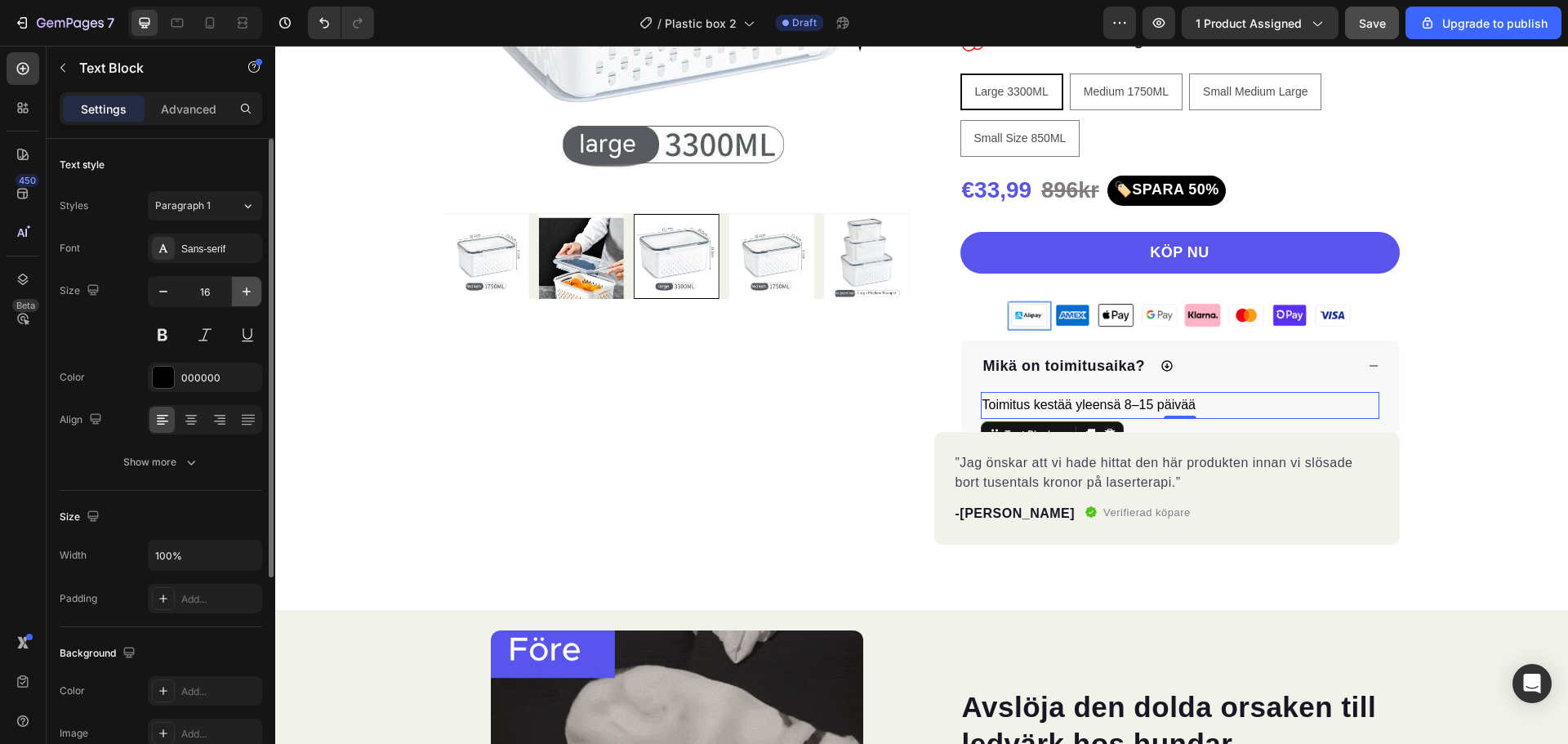
click at [256, 291] on button "button" at bounding box center [246, 291] width 29 height 29
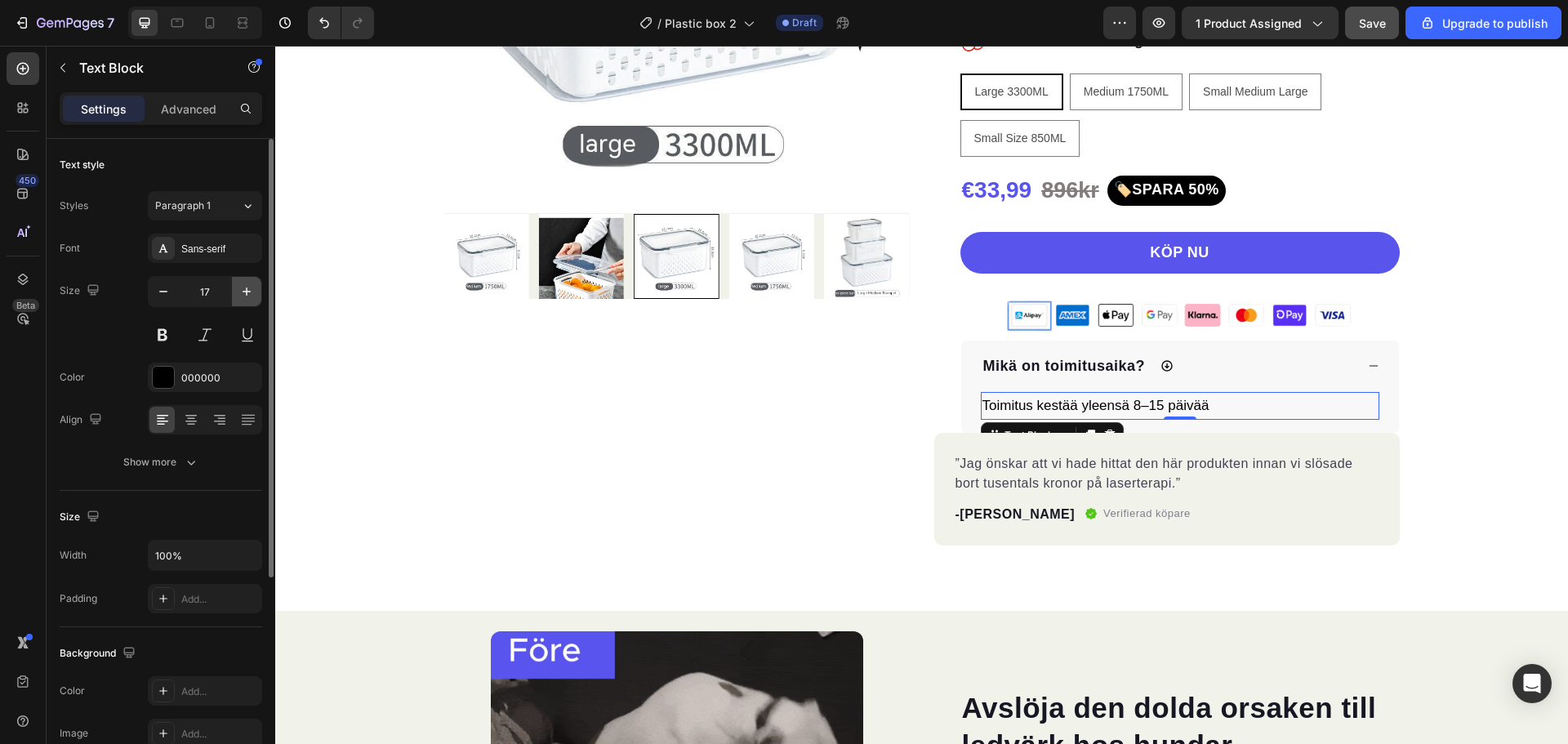
click at [256, 291] on button "button" at bounding box center [246, 291] width 29 height 29
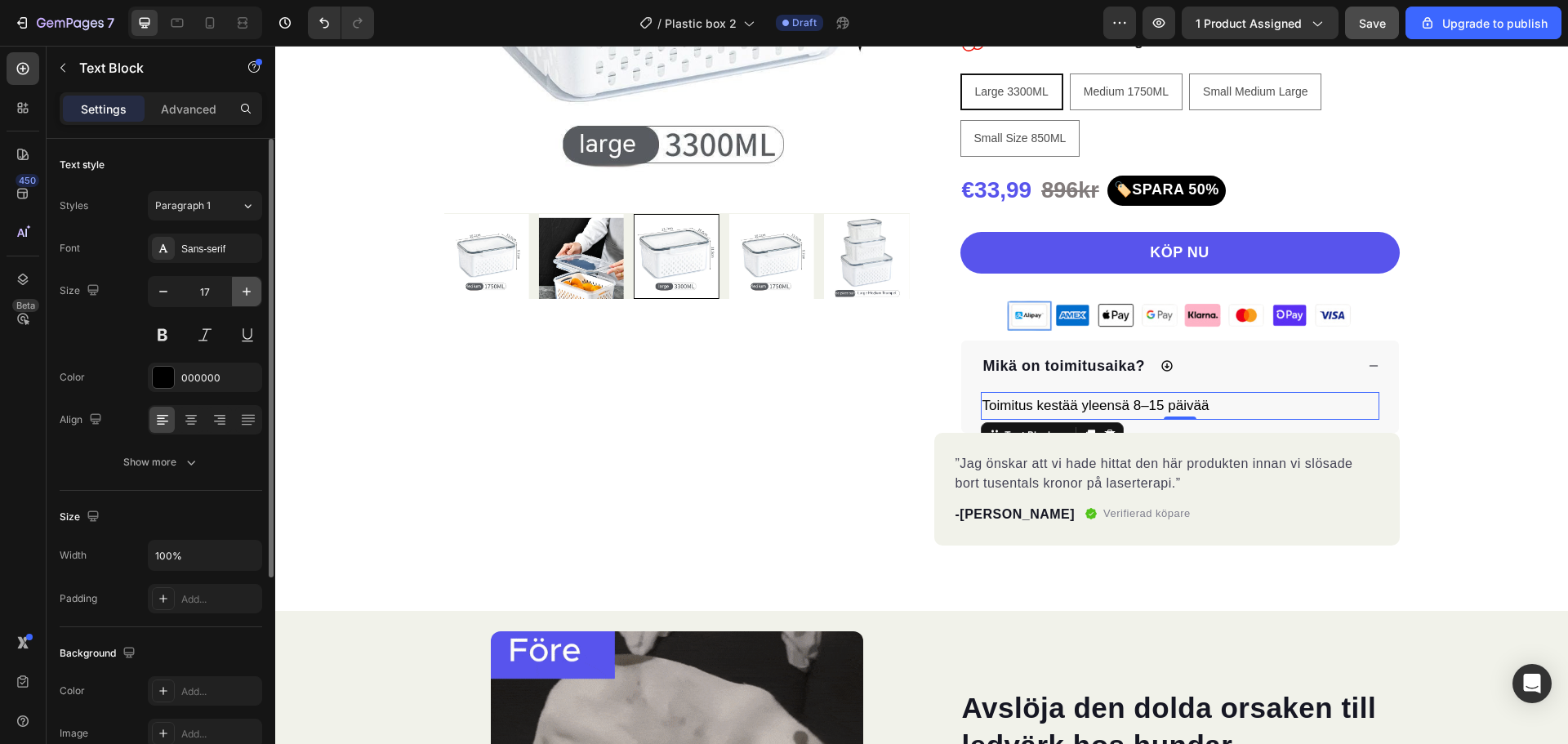
type input "18"
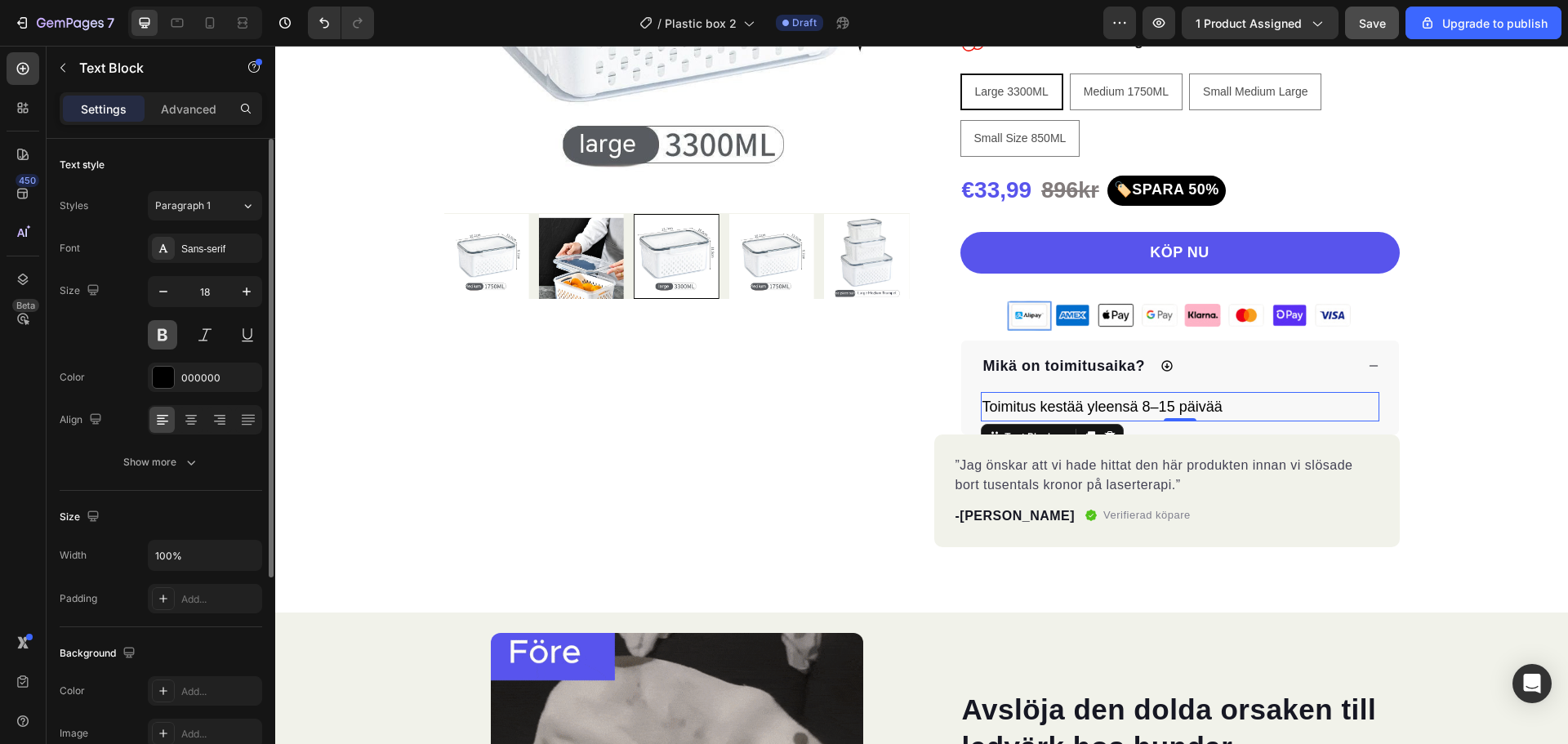
click at [173, 336] on button at bounding box center [162, 334] width 29 height 29
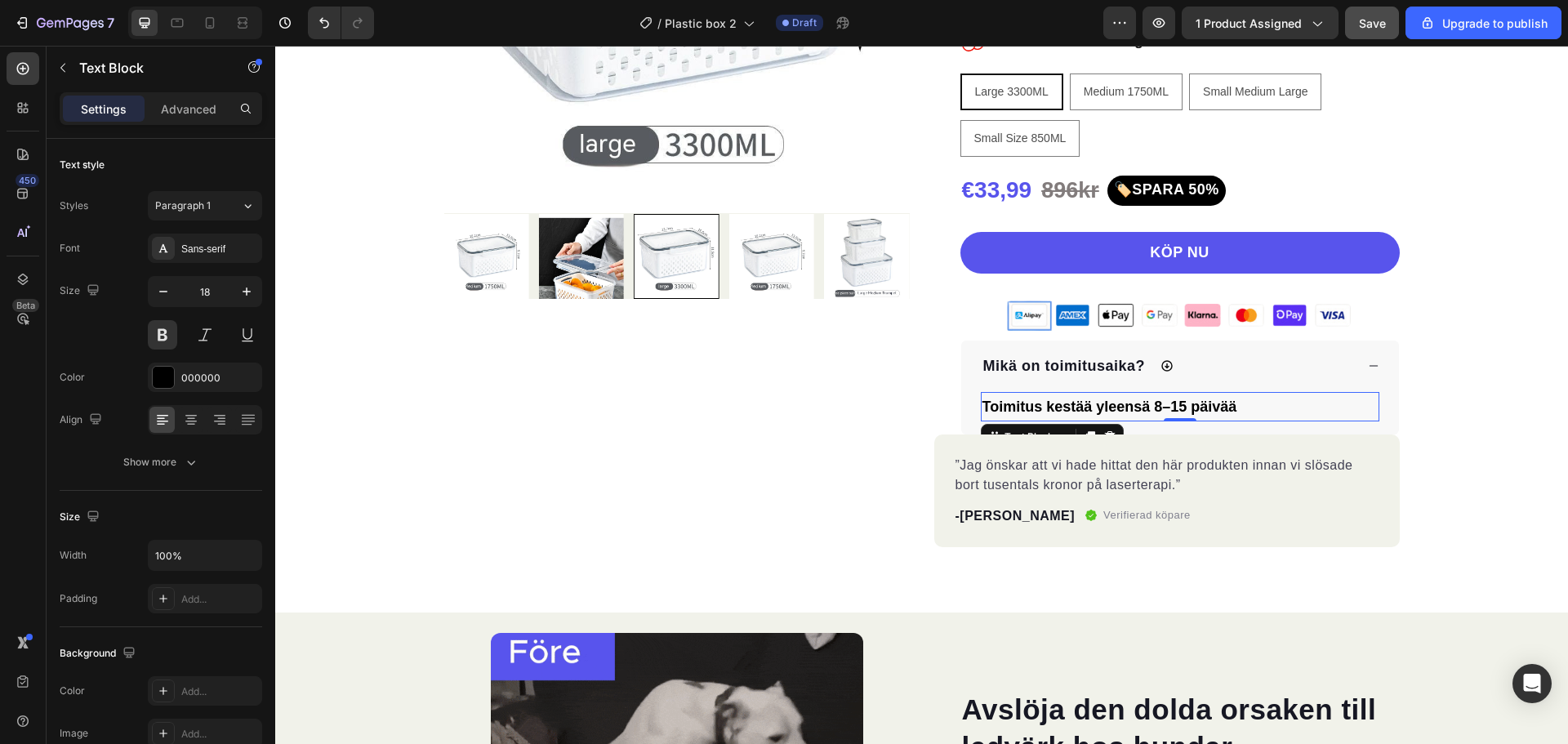
click at [419, 353] on section "30 dagars pengarna tillbaka Item List Klarna efterskottsbetalning & fri frakt I…" at bounding box center [922, 141] width 1006 height 942
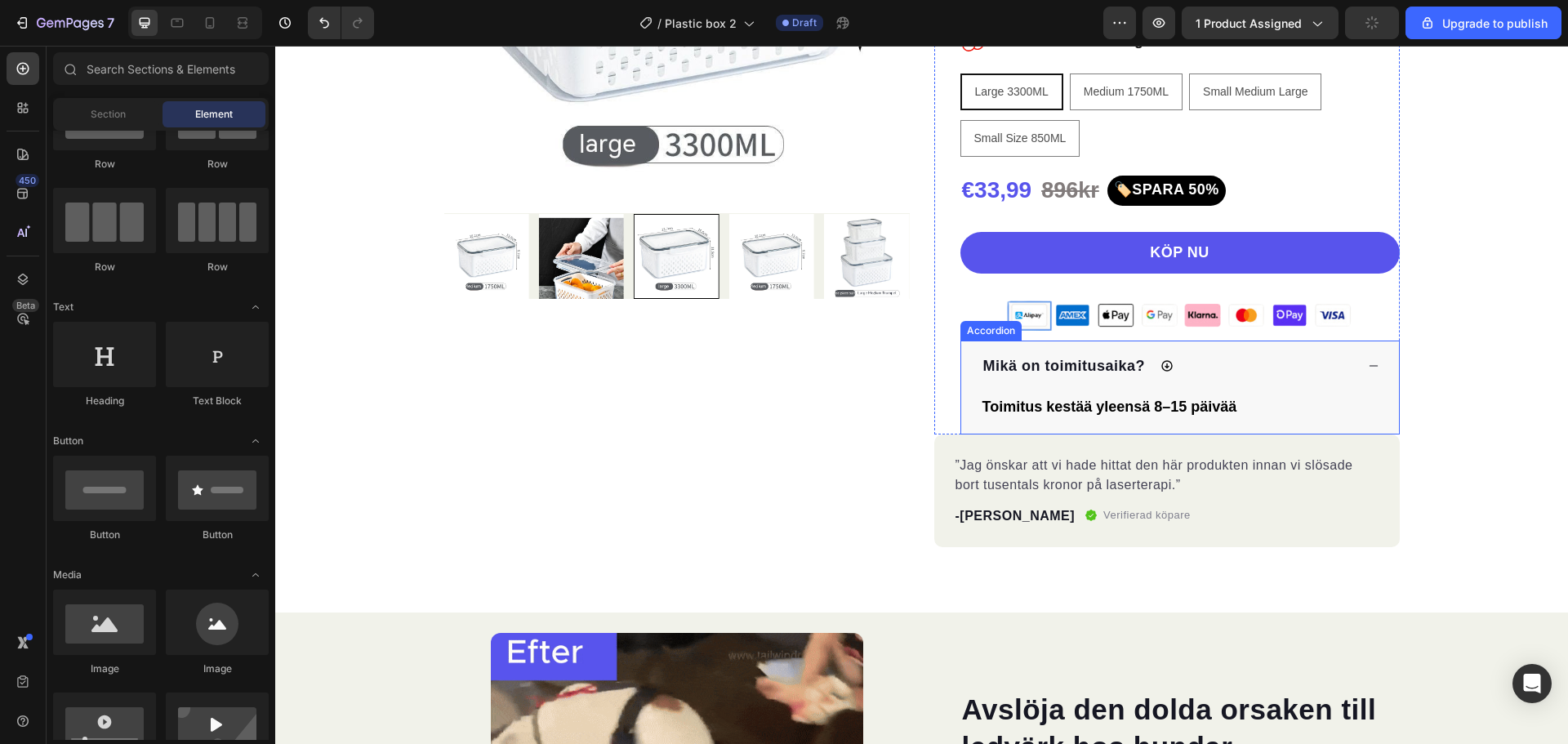
click at [1162, 365] on icon at bounding box center [1167, 366] width 13 height 13
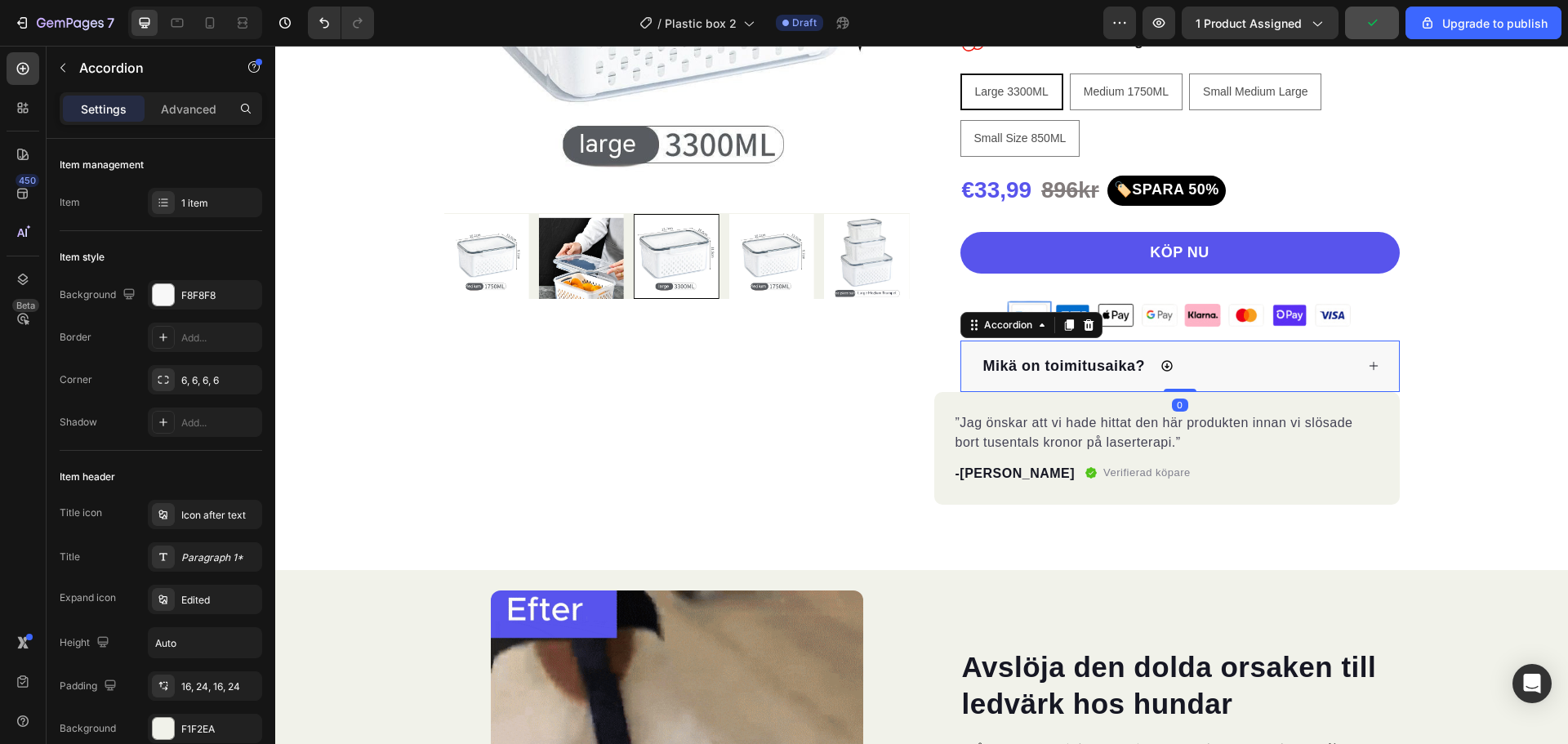
click at [1162, 365] on icon at bounding box center [1167, 366] width 13 height 13
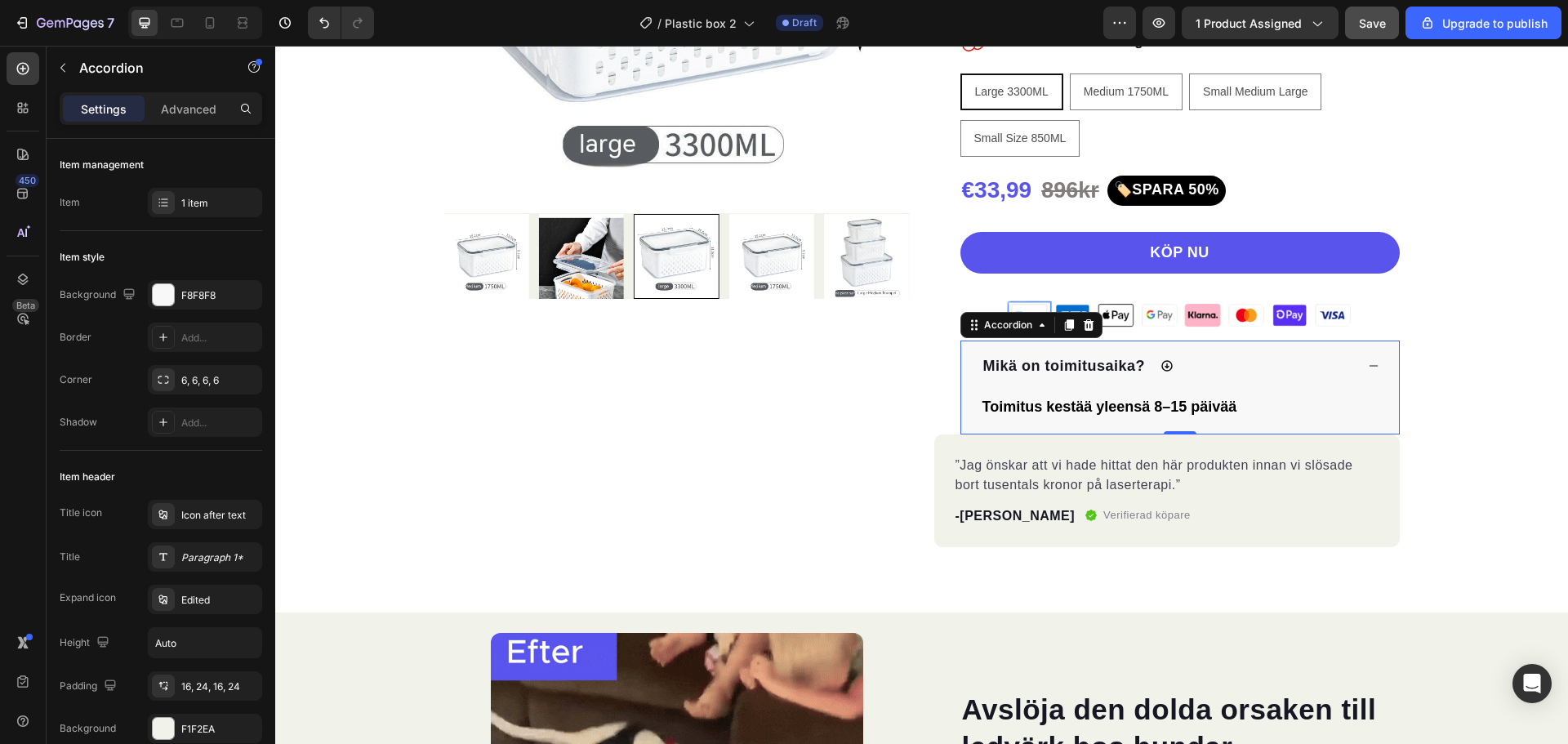
click at [1162, 365] on icon at bounding box center [1167, 366] width 13 height 13
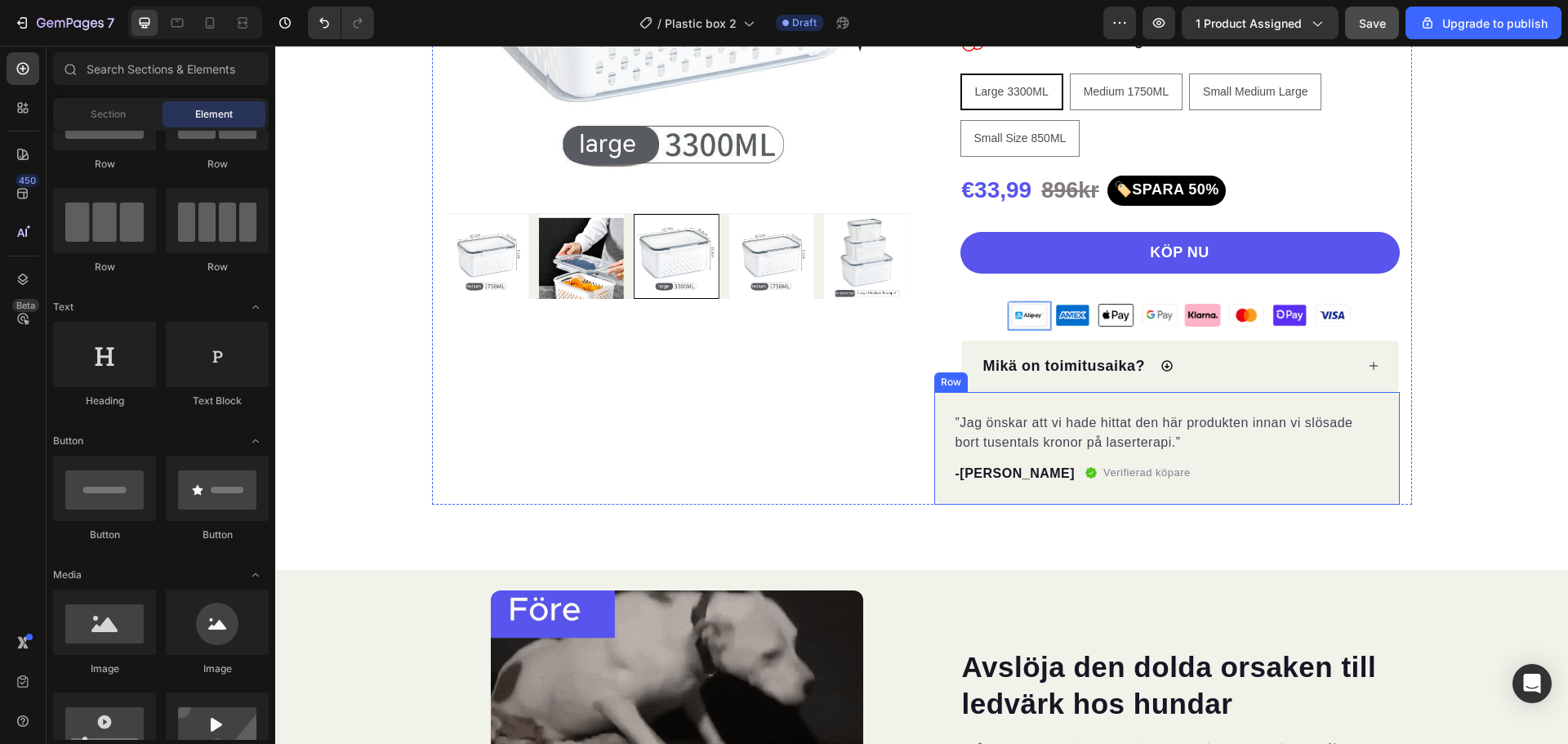
click at [1378, 486] on div "”Jag önskar att vi hade hittat den här produkten innan vi slösade bort tusental…" at bounding box center [1168, 448] width 466 height 112
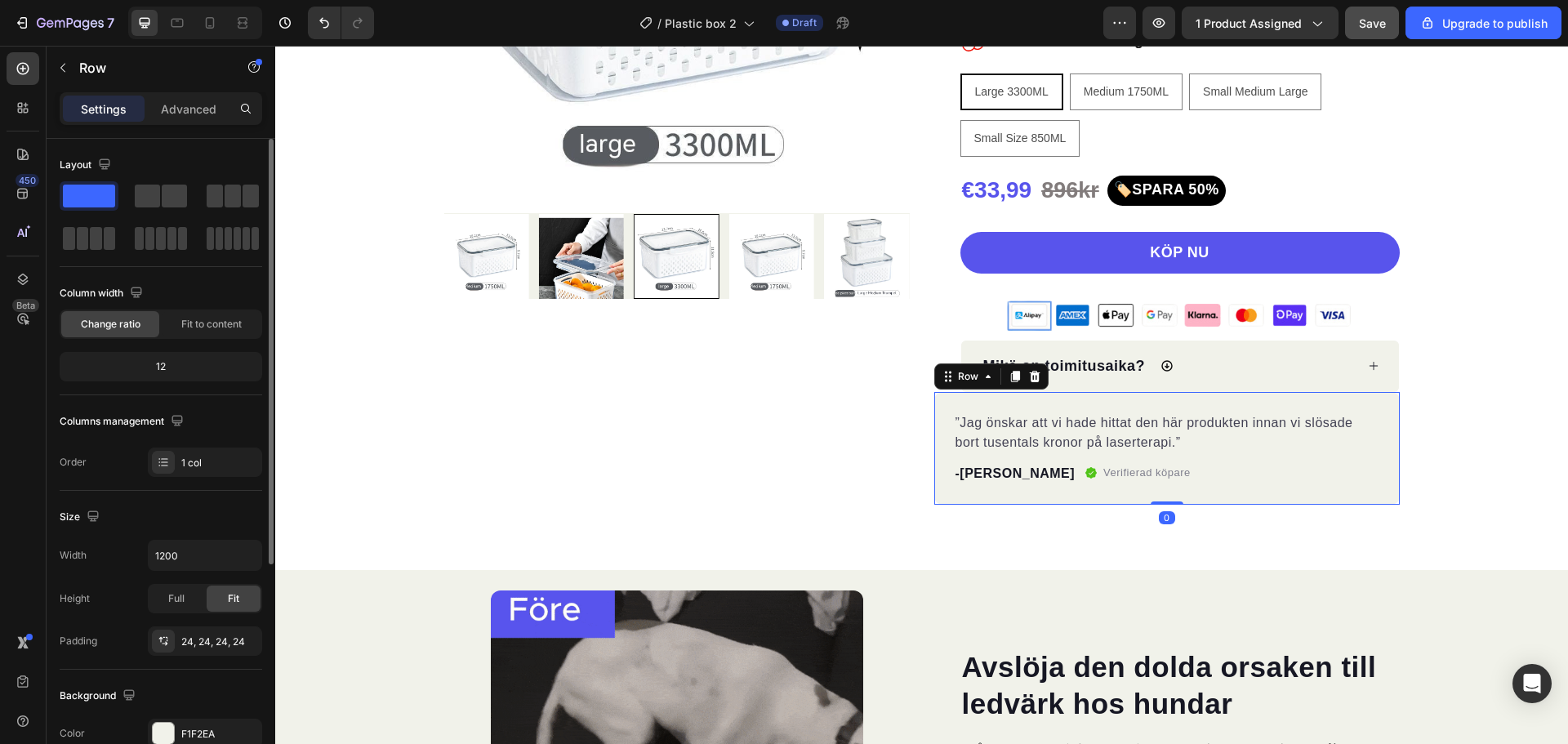
scroll to position [163, 0]
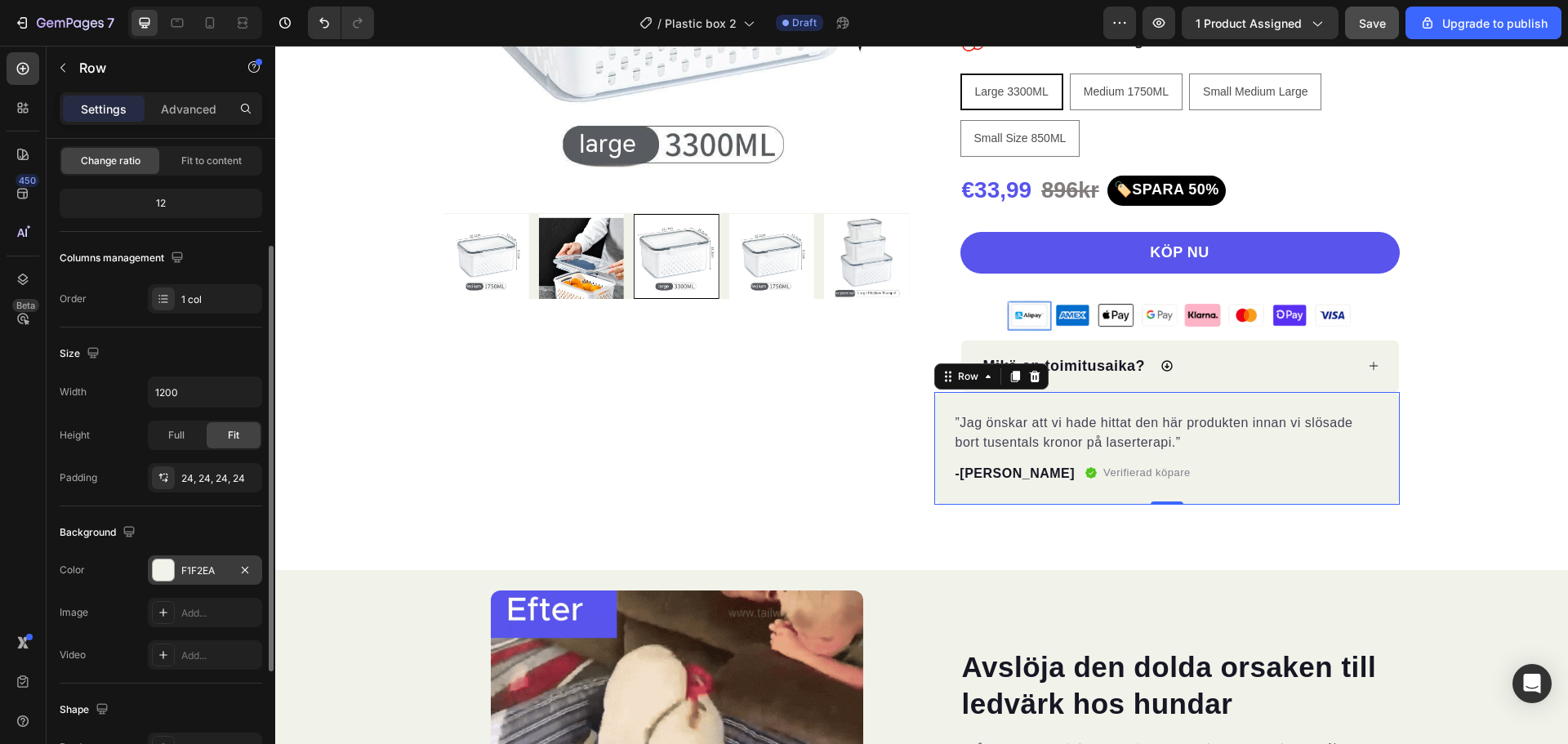
click at [159, 572] on div at bounding box center [163, 570] width 21 height 21
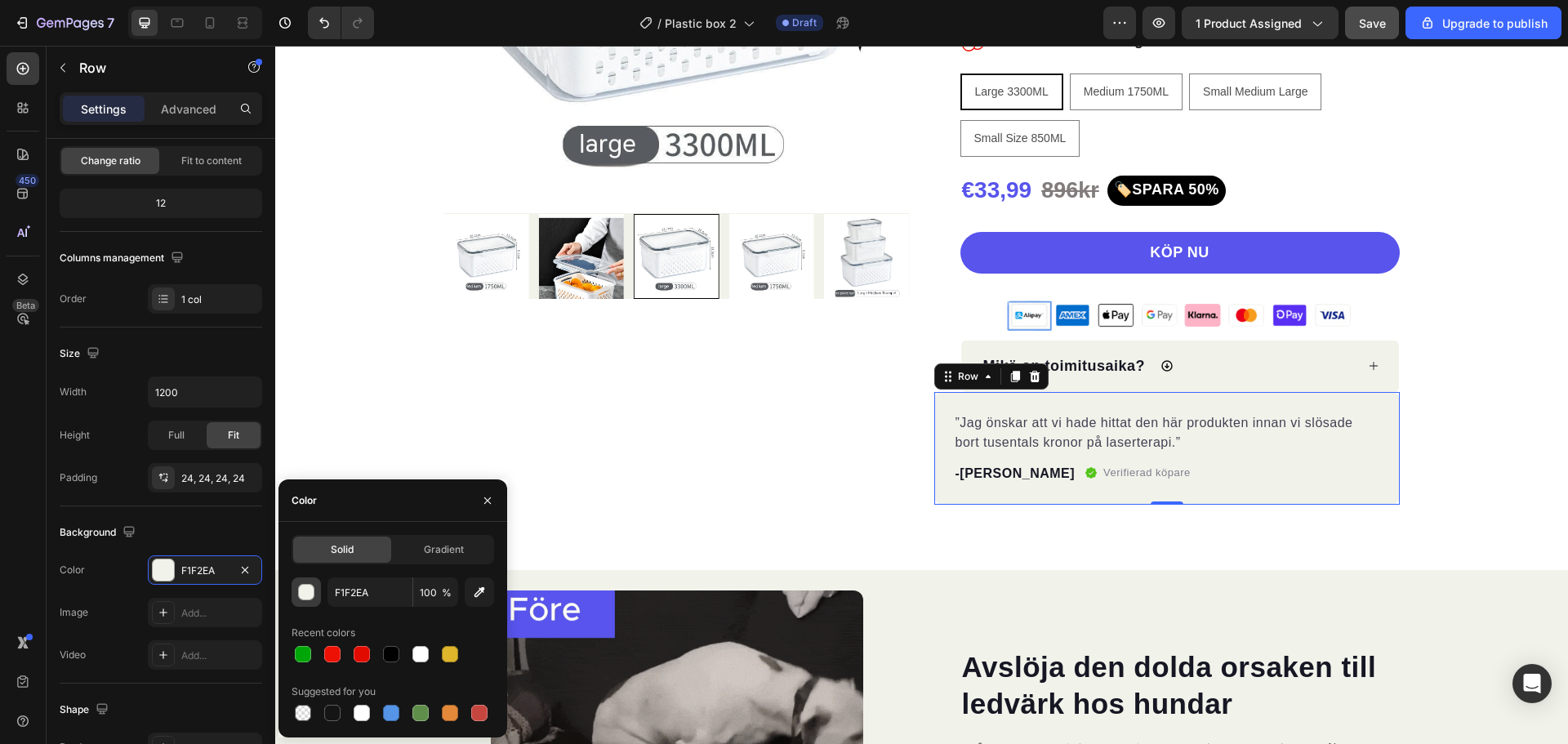
click at [304, 591] on div "button" at bounding box center [307, 593] width 16 height 16
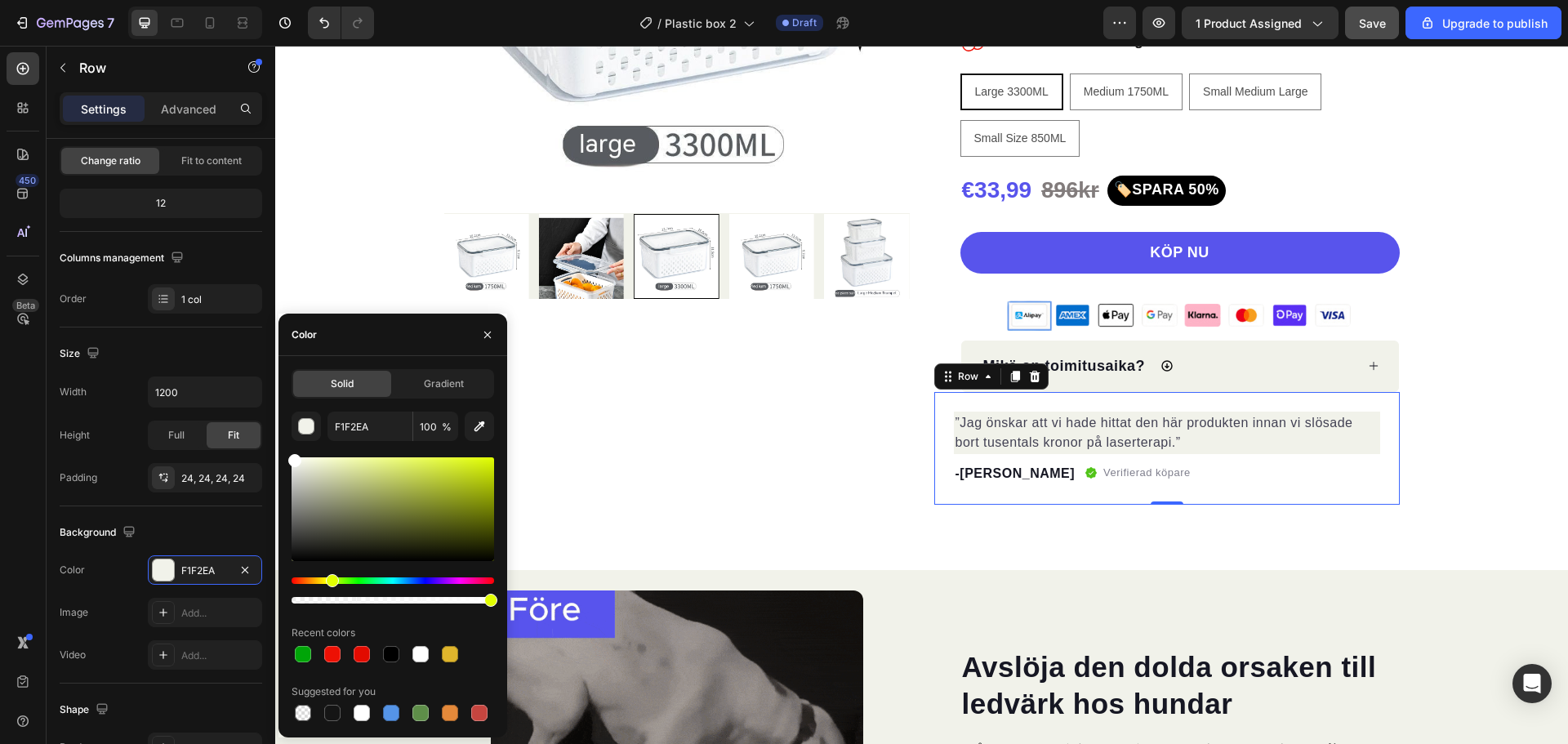
drag, startPoint x: 560, startPoint y: 496, endPoint x: 277, endPoint y: 440, distance: 288.5
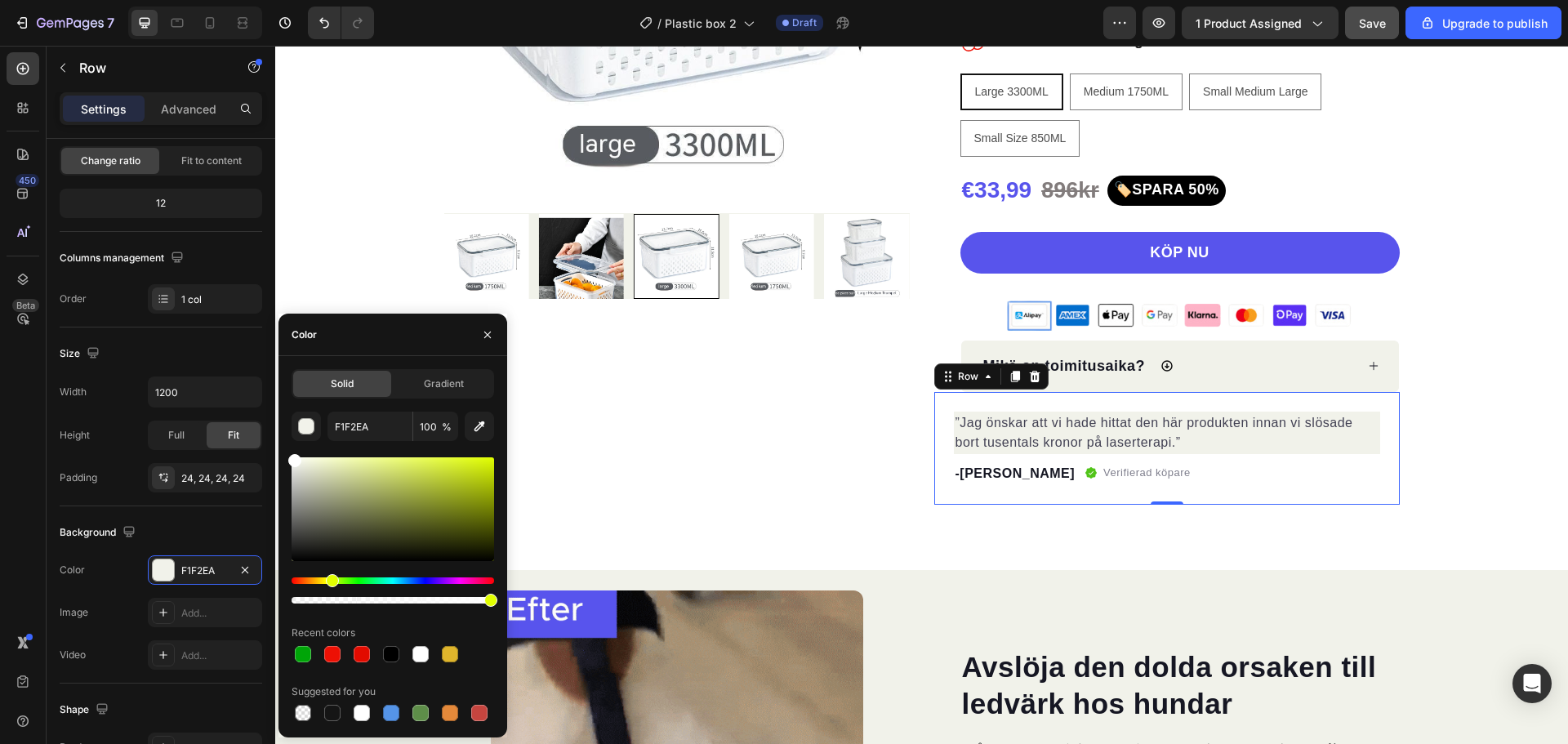
type input "FFFFFF"
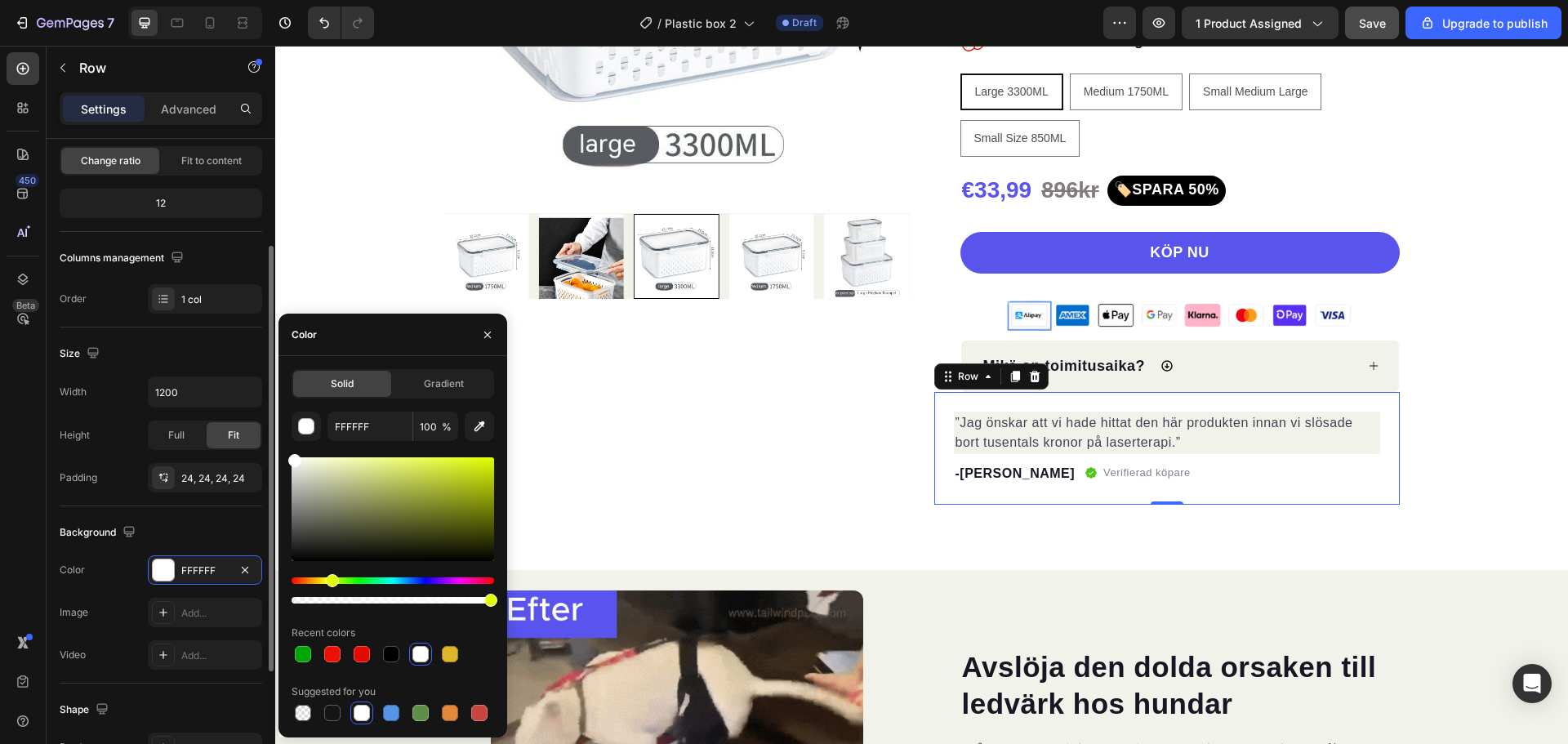
click at [124, 364] on div "Size" at bounding box center [160, 353] width 203 height 27
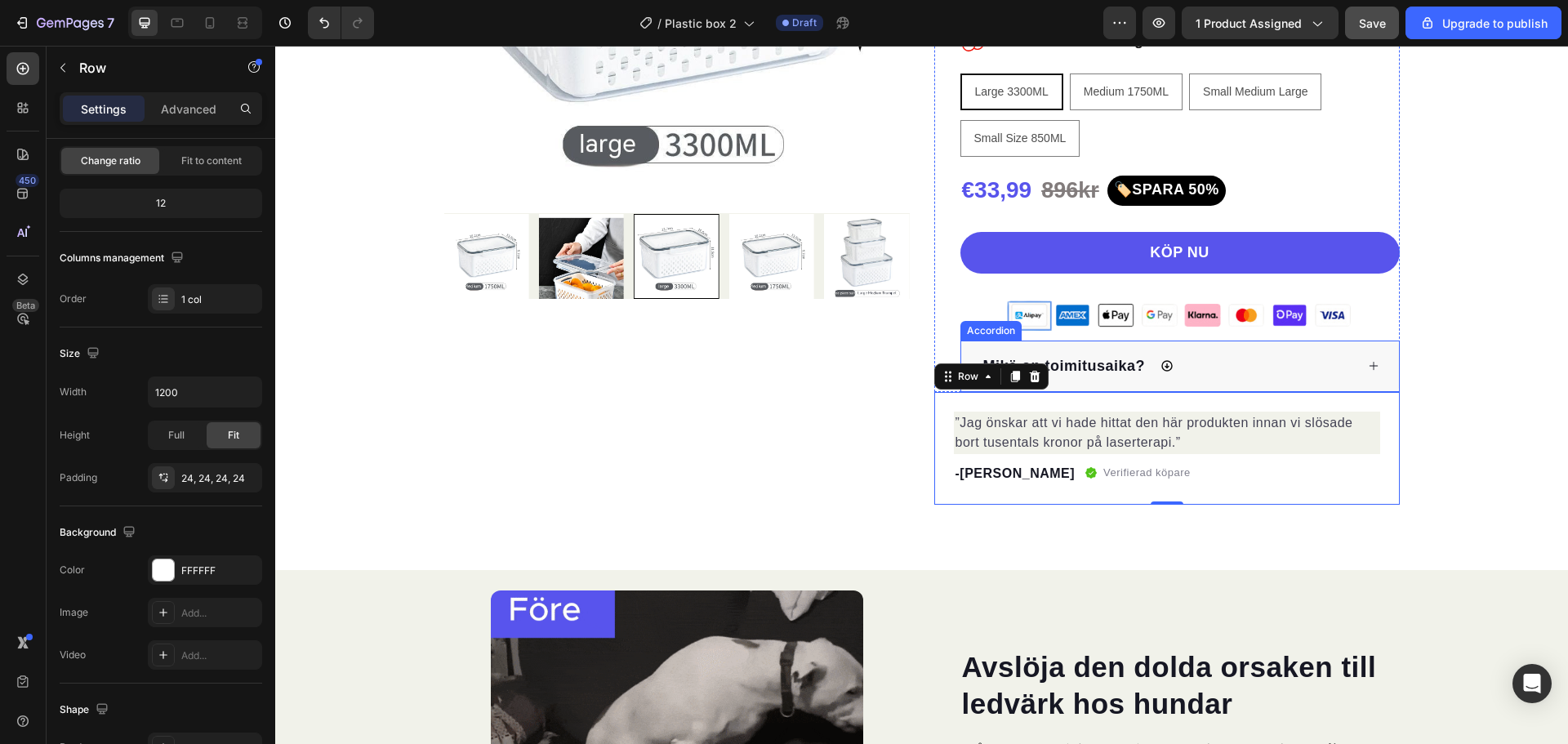
click at [1216, 365] on div "Mikä on toimitusaika?" at bounding box center [1168, 366] width 374 height 26
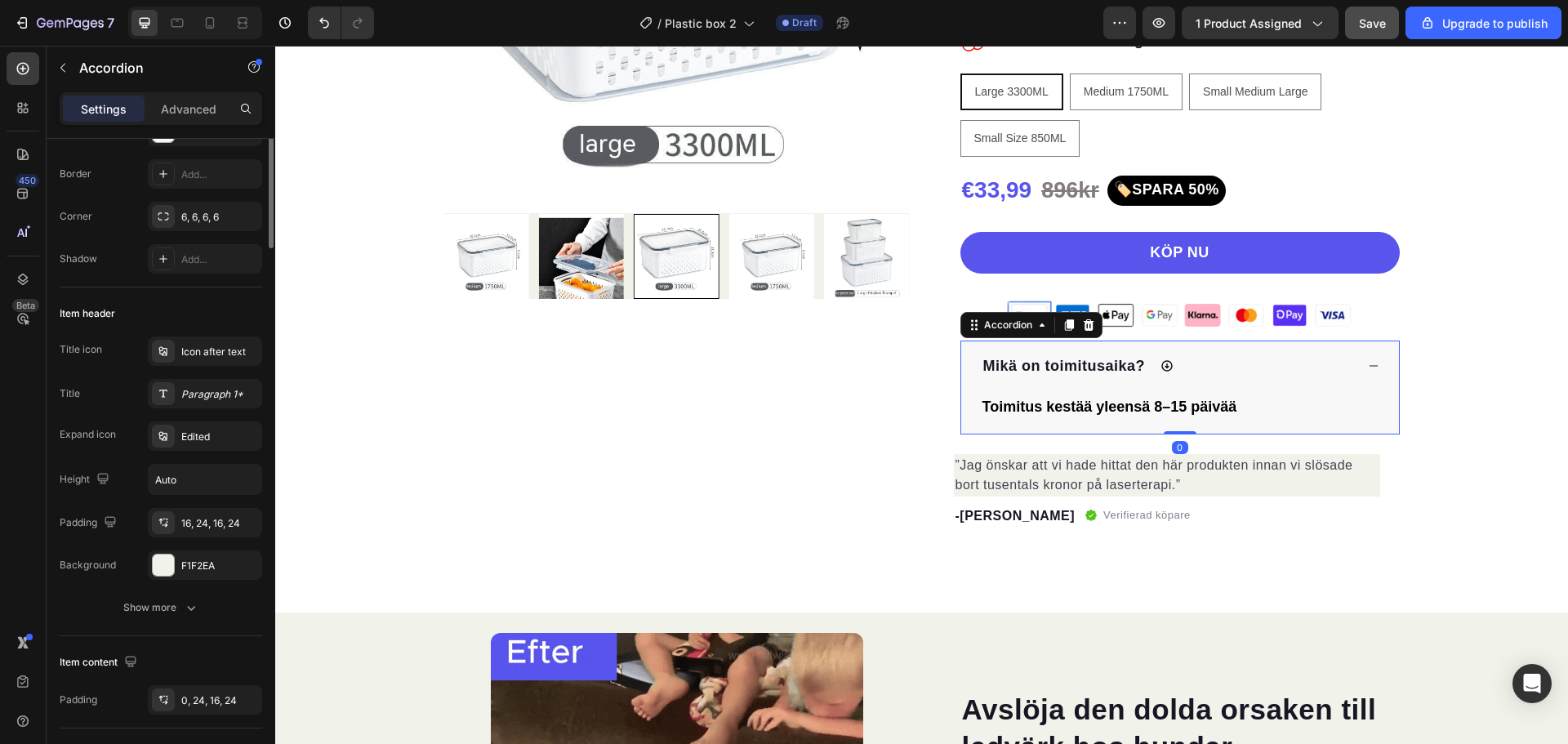
scroll to position [0, 0]
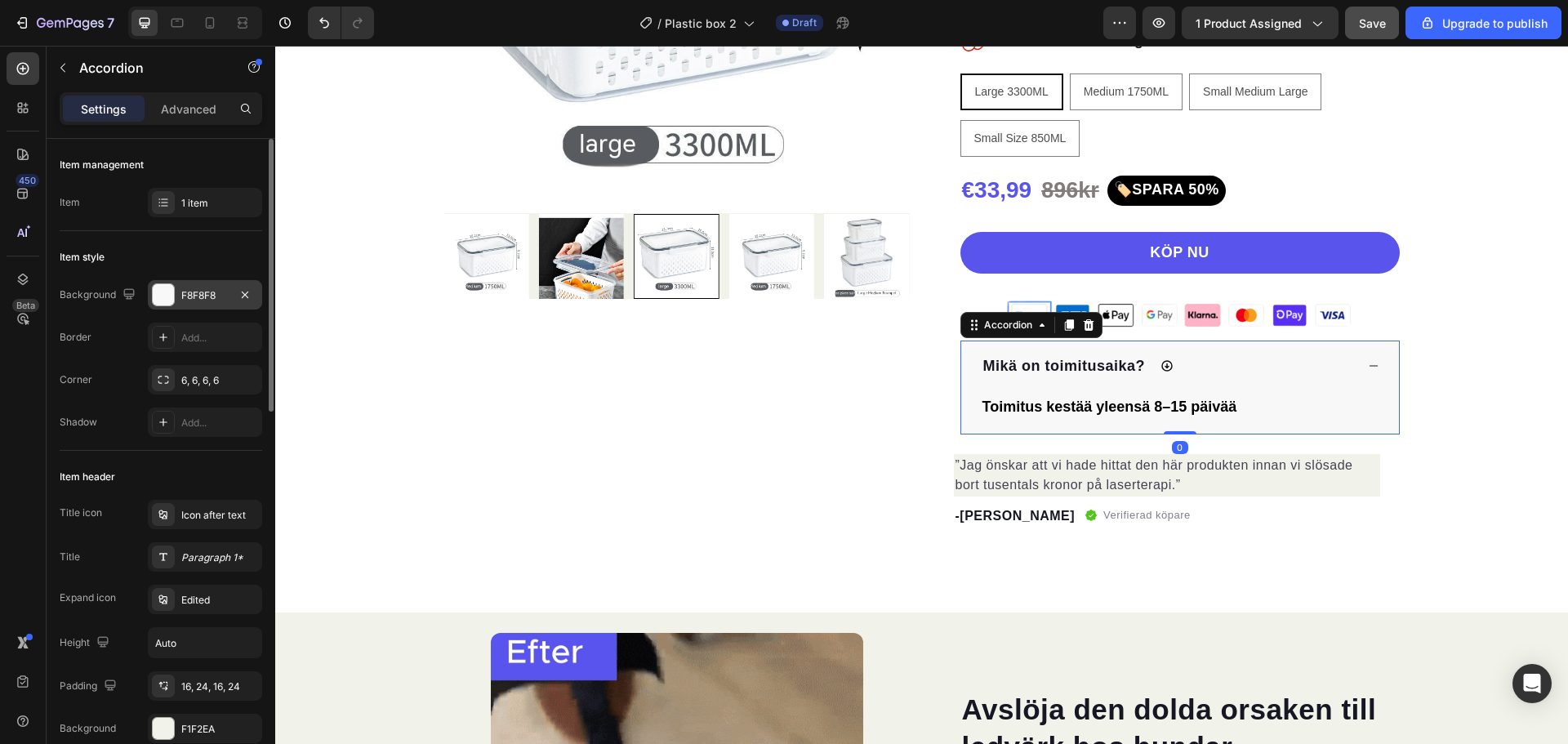
click at [156, 297] on div at bounding box center [163, 295] width 21 height 21
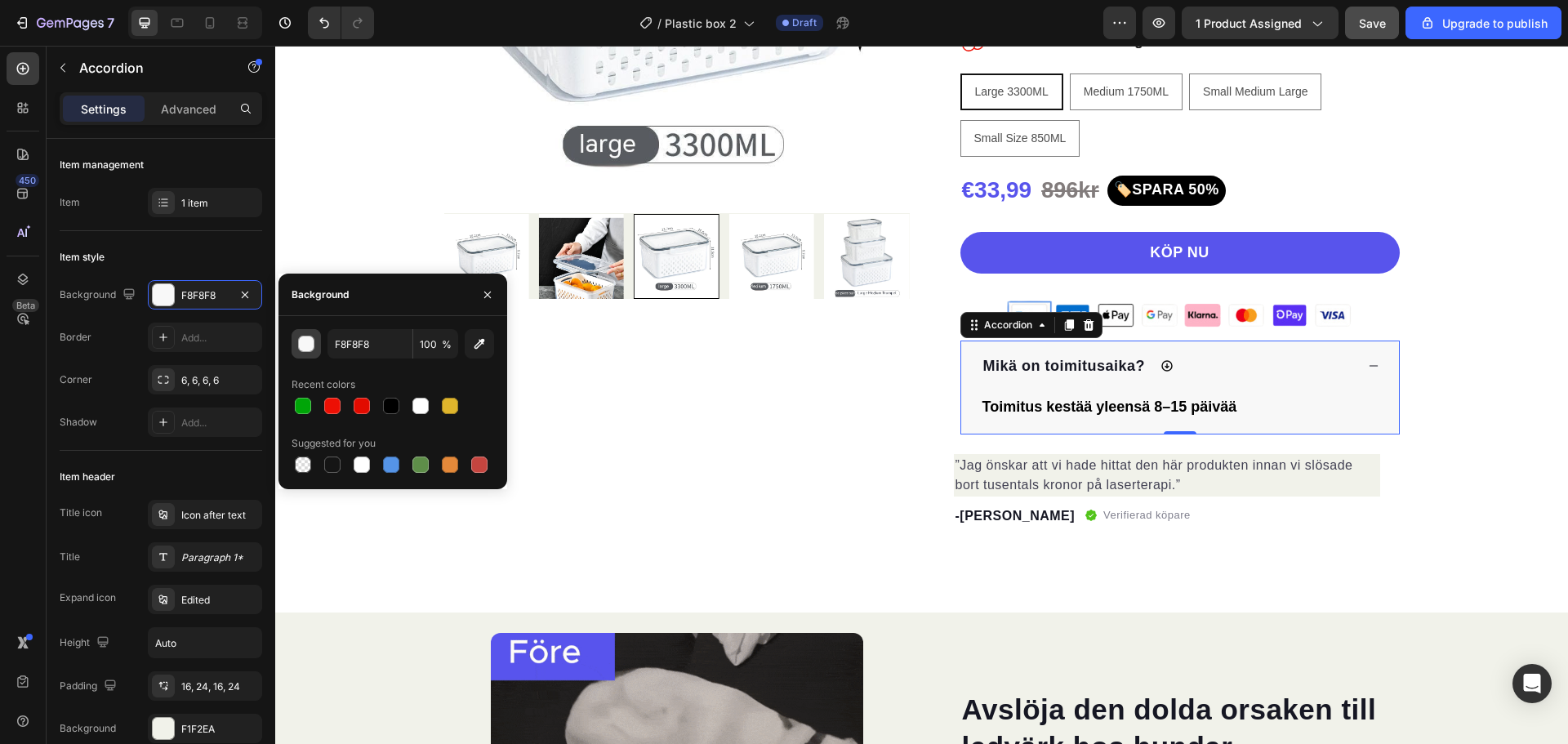
click at [308, 349] on div "button" at bounding box center [307, 345] width 16 height 16
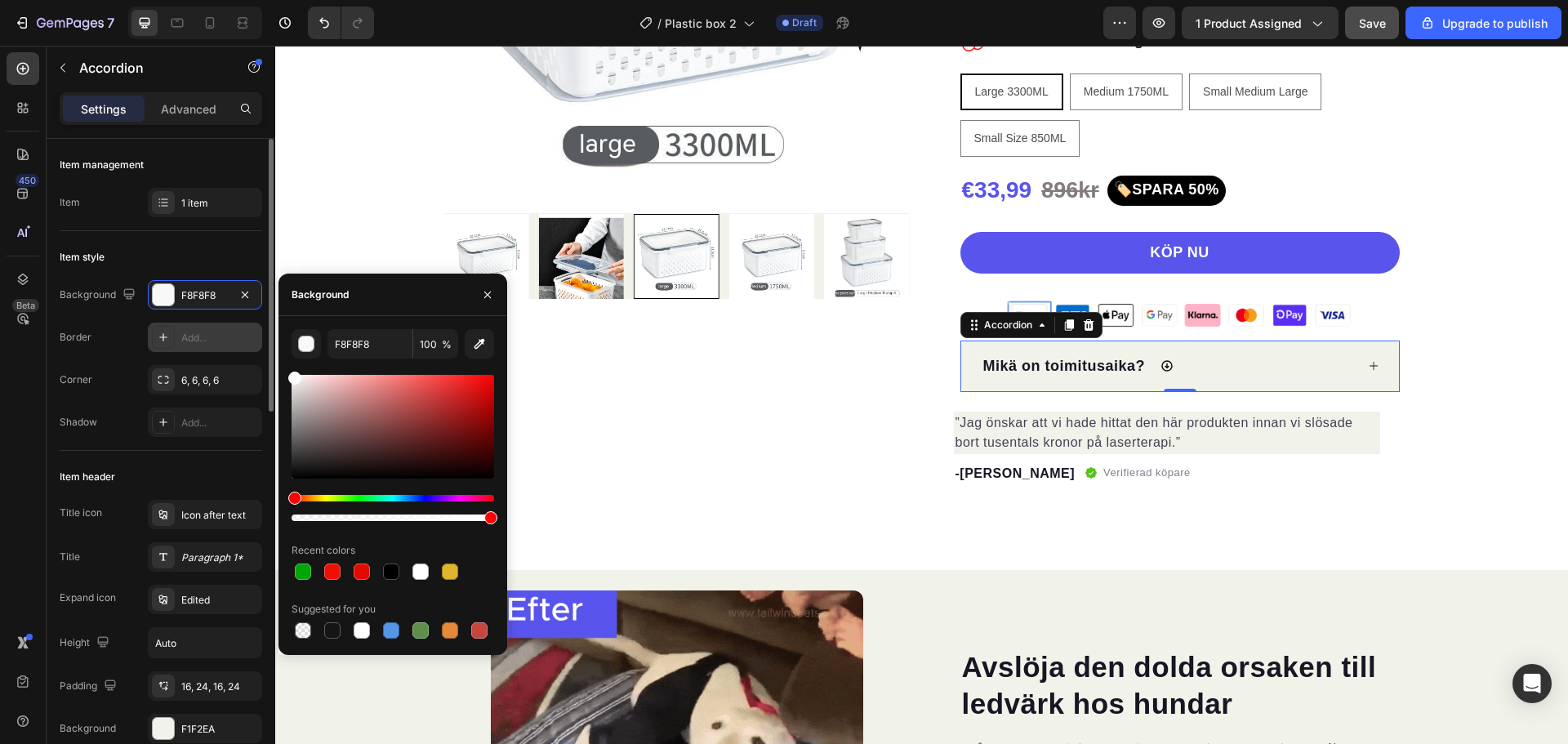
drag, startPoint x: 306, startPoint y: 440, endPoint x: 256, endPoint y: 335, distance: 116.3
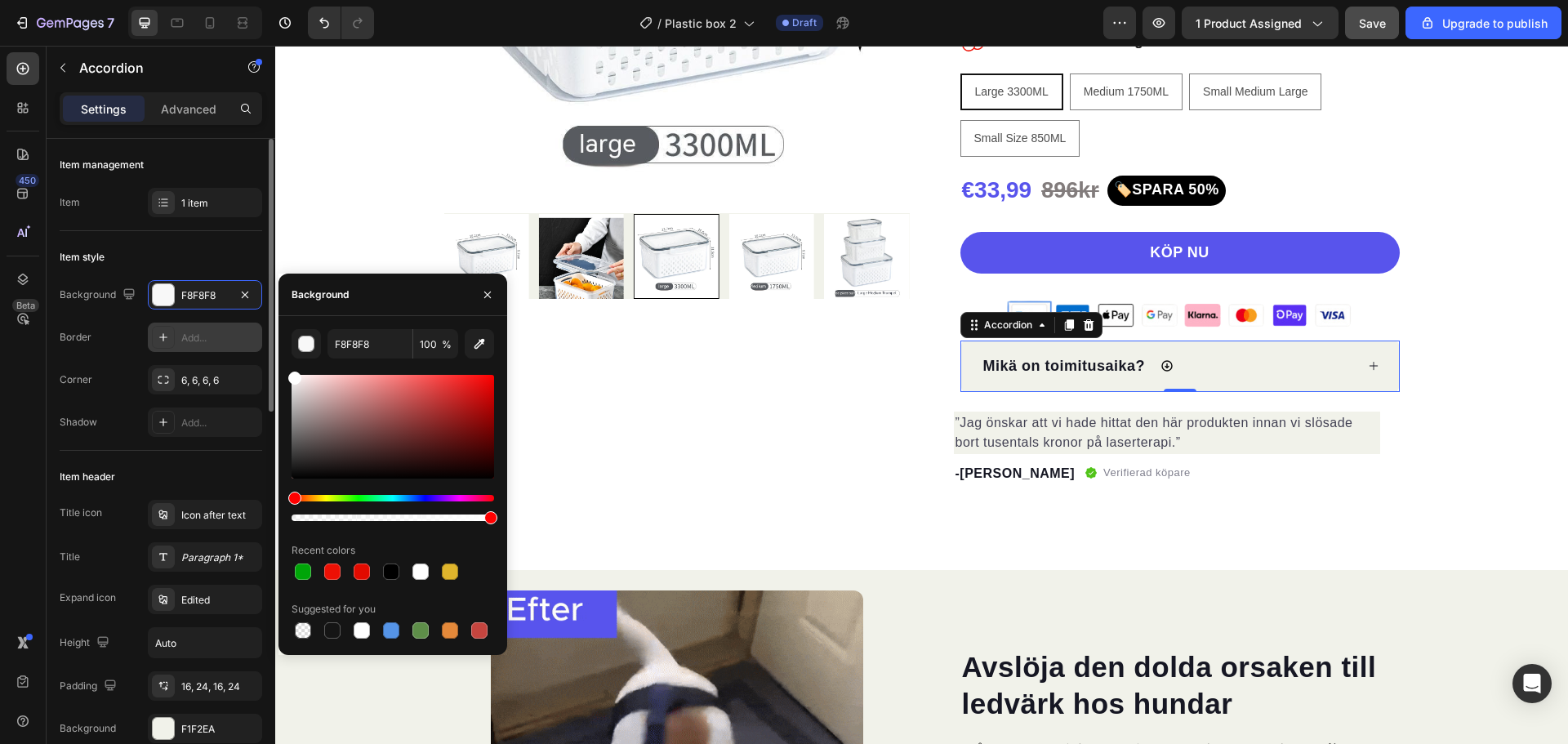
click at [257, 335] on div "450 Beta Sections(30) Elements(84) Section Element Hero Section Product Detail …" at bounding box center [137, 395] width 276 height 698
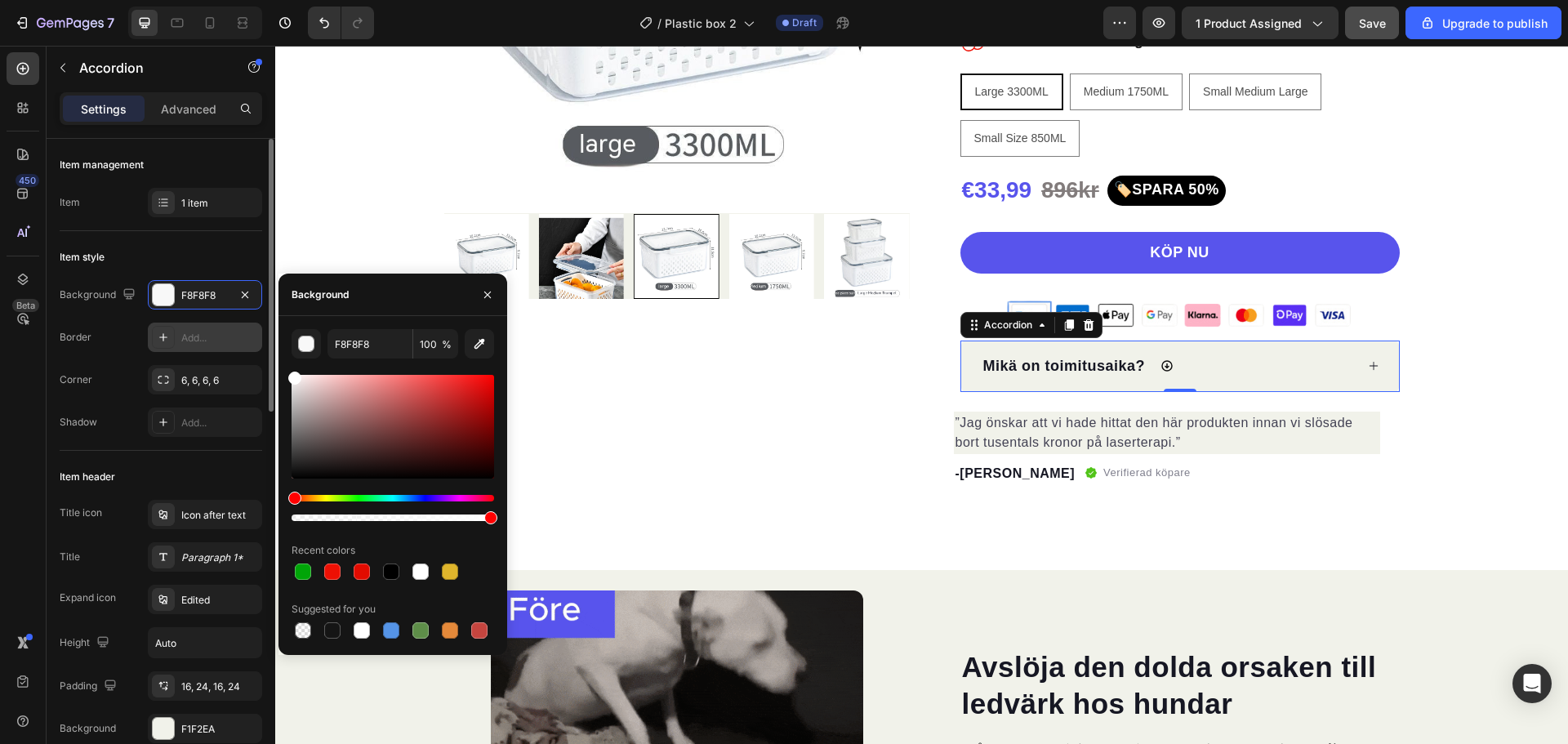
type input "FFFFFF"
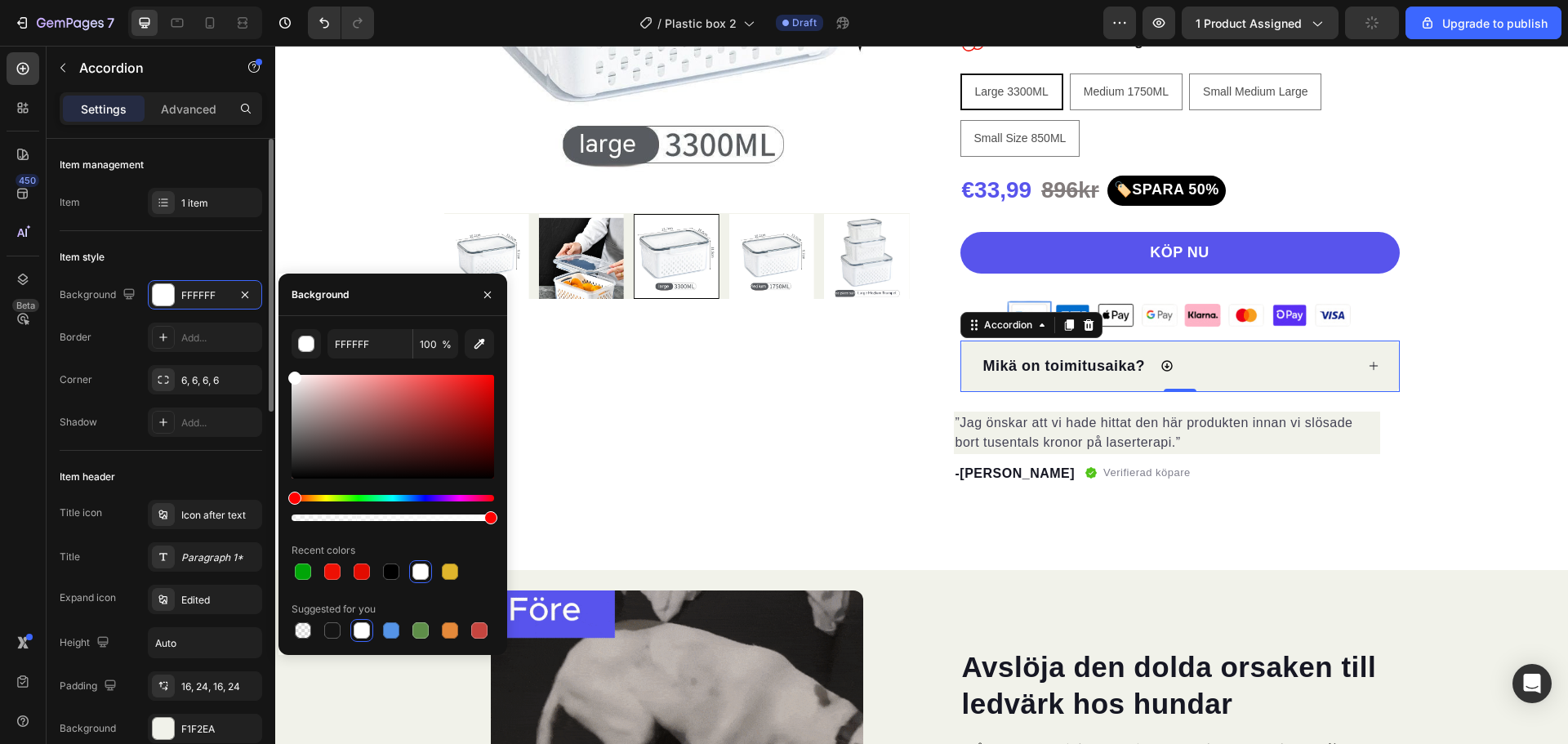
scroll to position [245, 0]
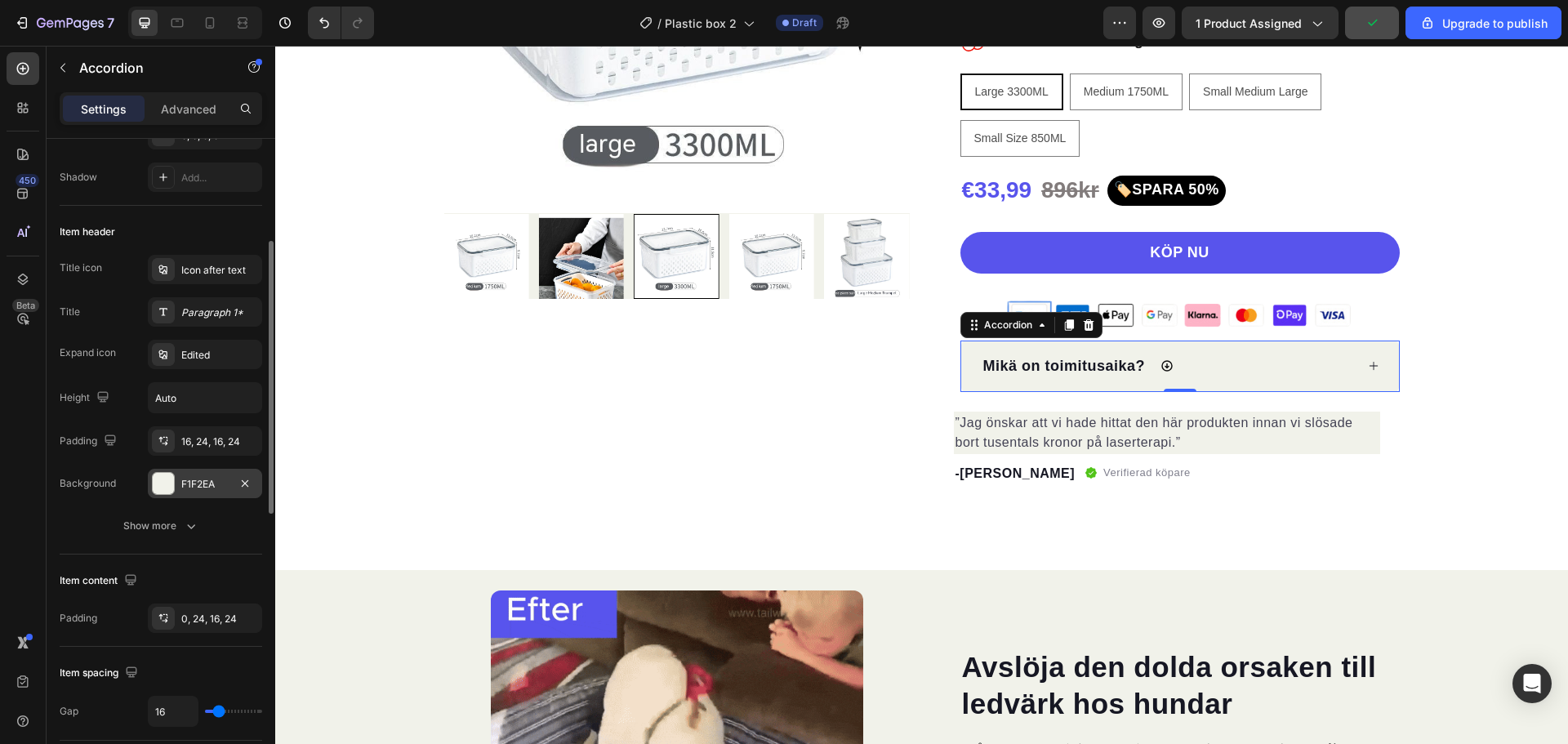
click at [167, 474] on div at bounding box center [163, 484] width 21 height 21
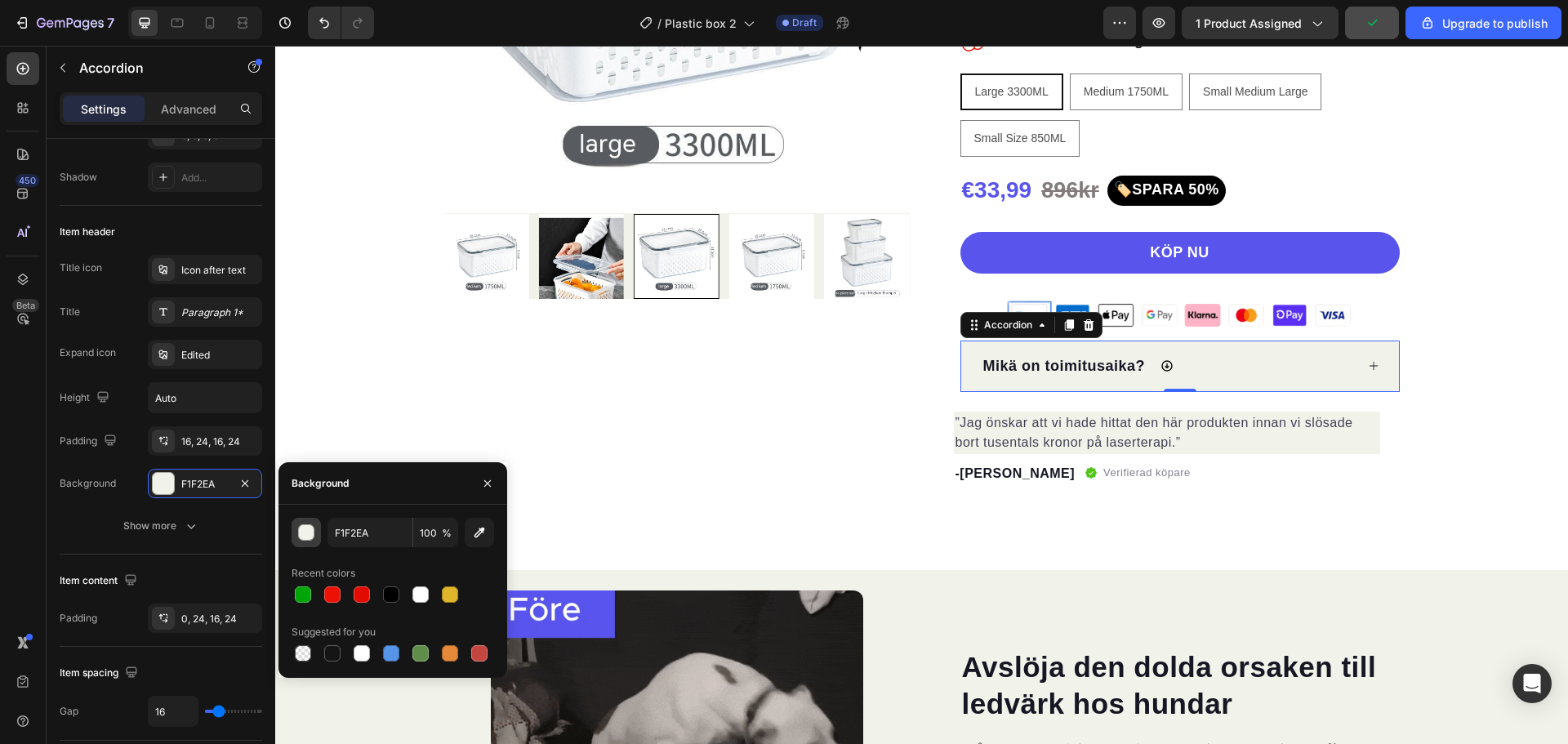
click at [304, 534] on div "button" at bounding box center [307, 533] width 16 height 16
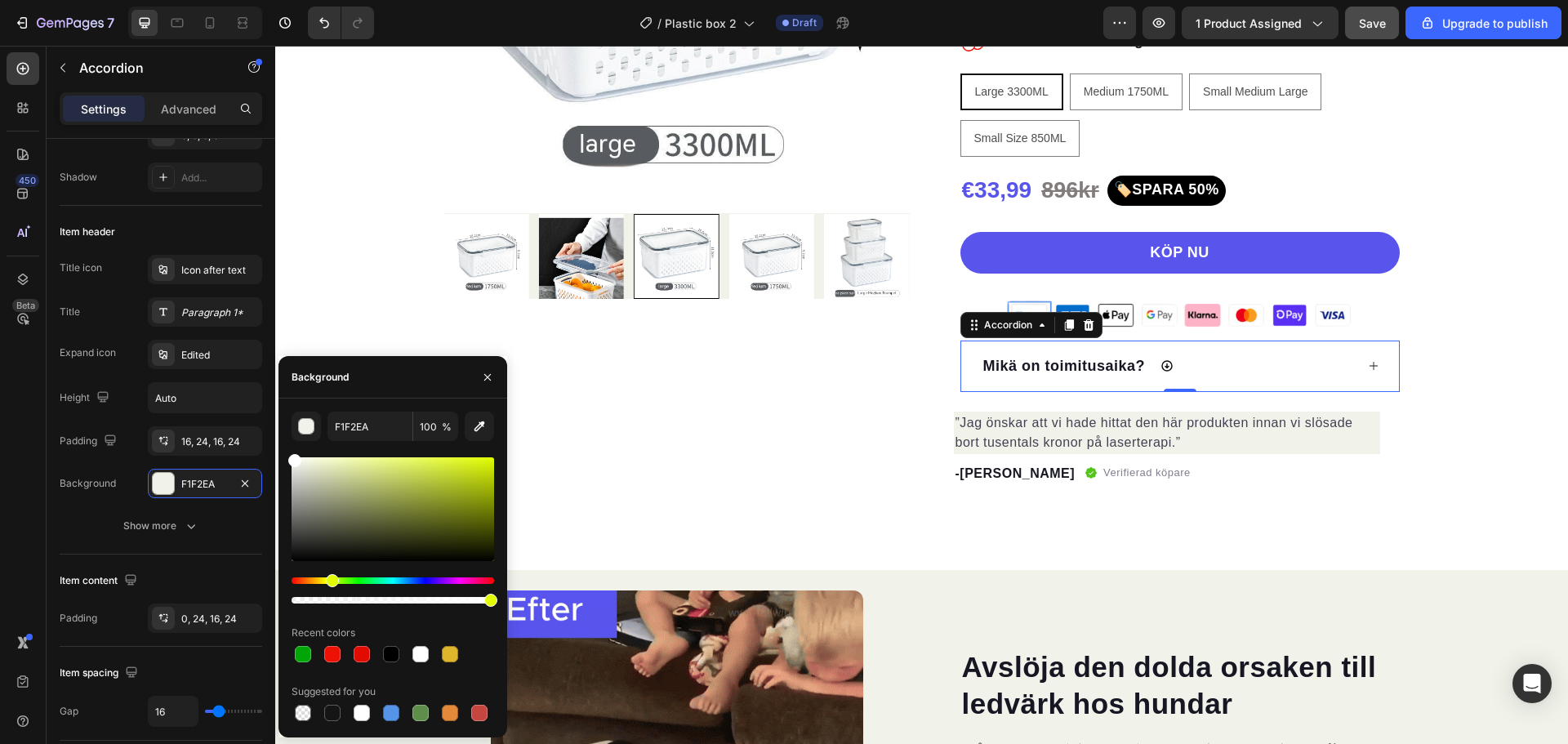
drag, startPoint x: 338, startPoint y: 505, endPoint x: 281, endPoint y: 430, distance: 94.2
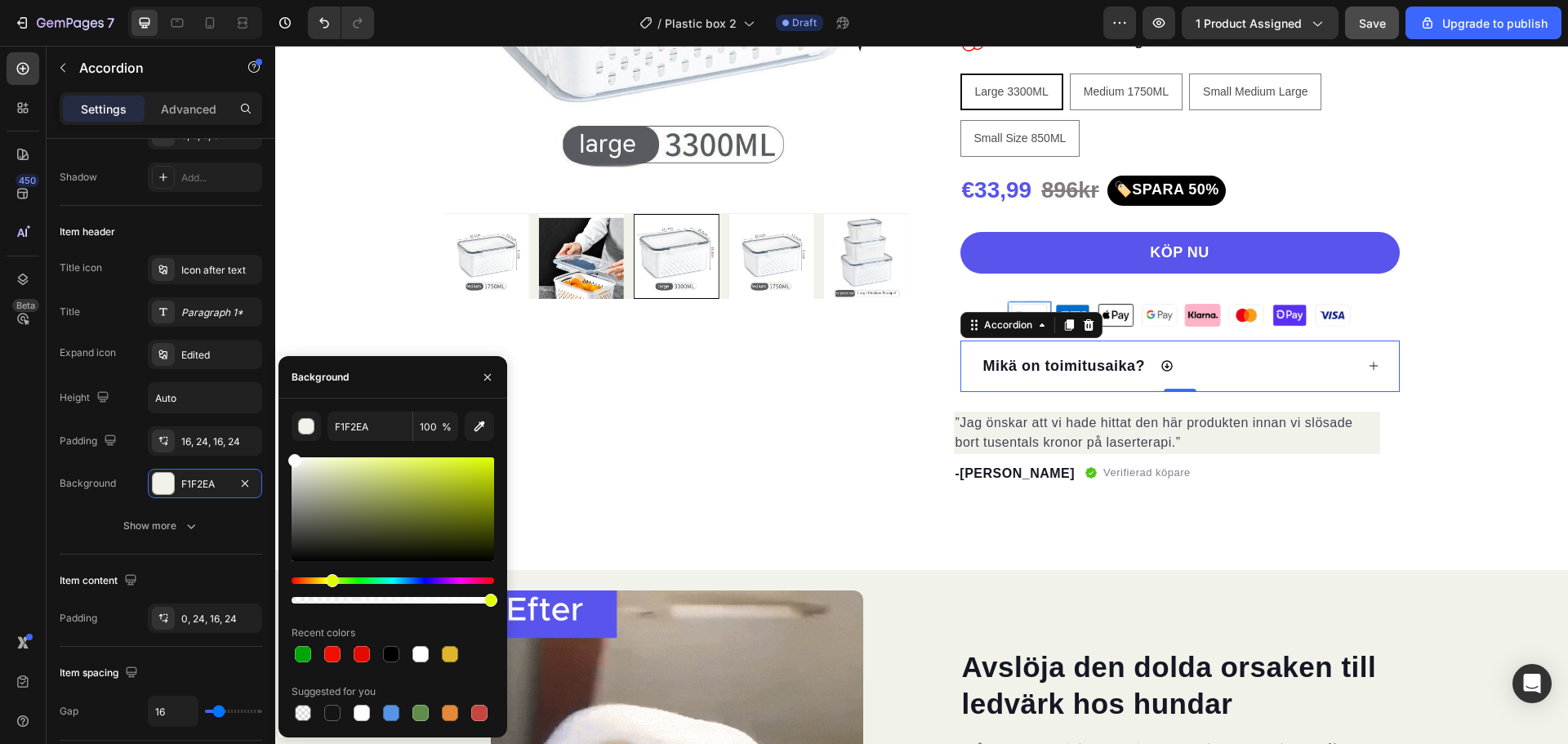
click at [281, 430] on div "F1F2EA 100 % Recent colors Suggested for you" at bounding box center [392, 568] width 229 height 313
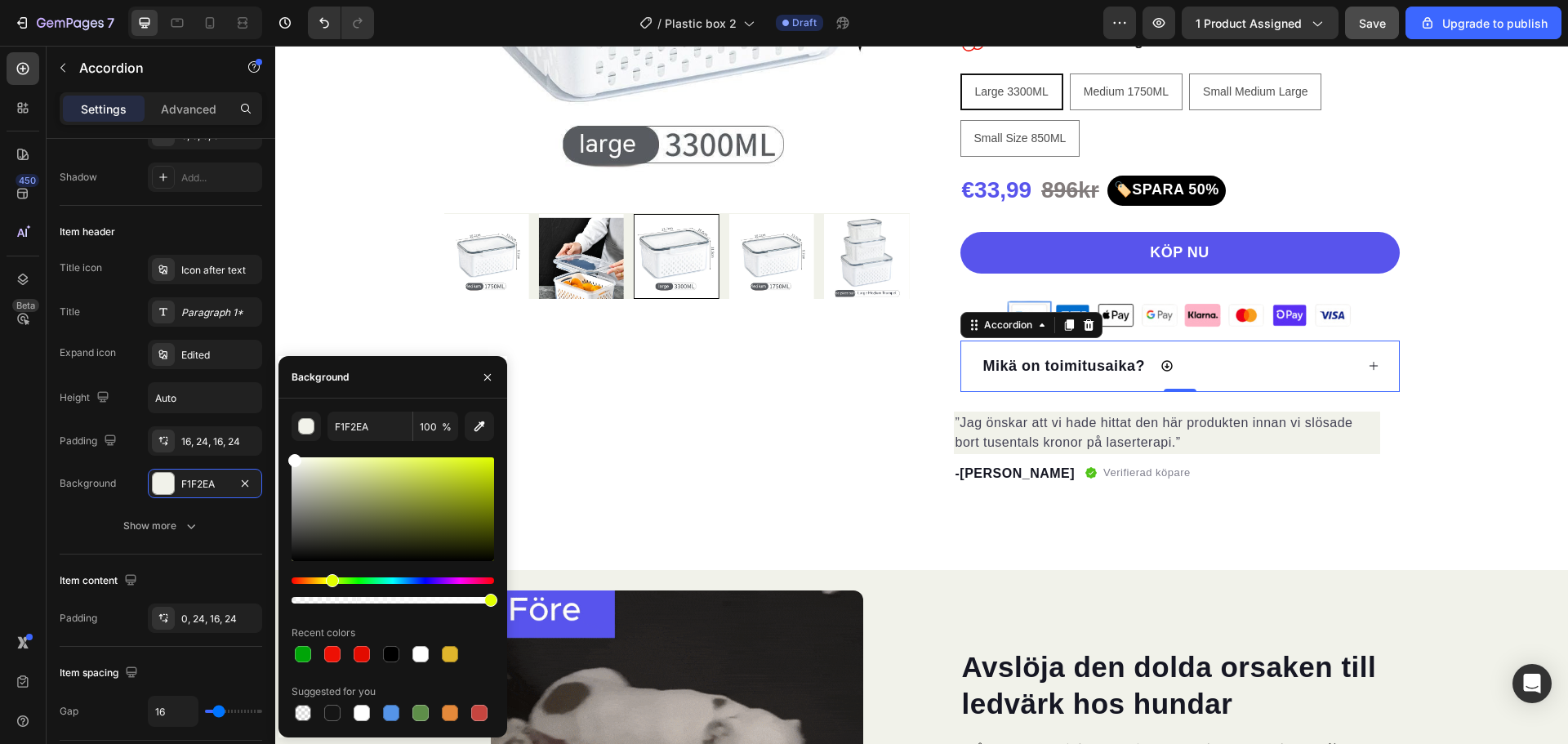
type input "FFFFFF"
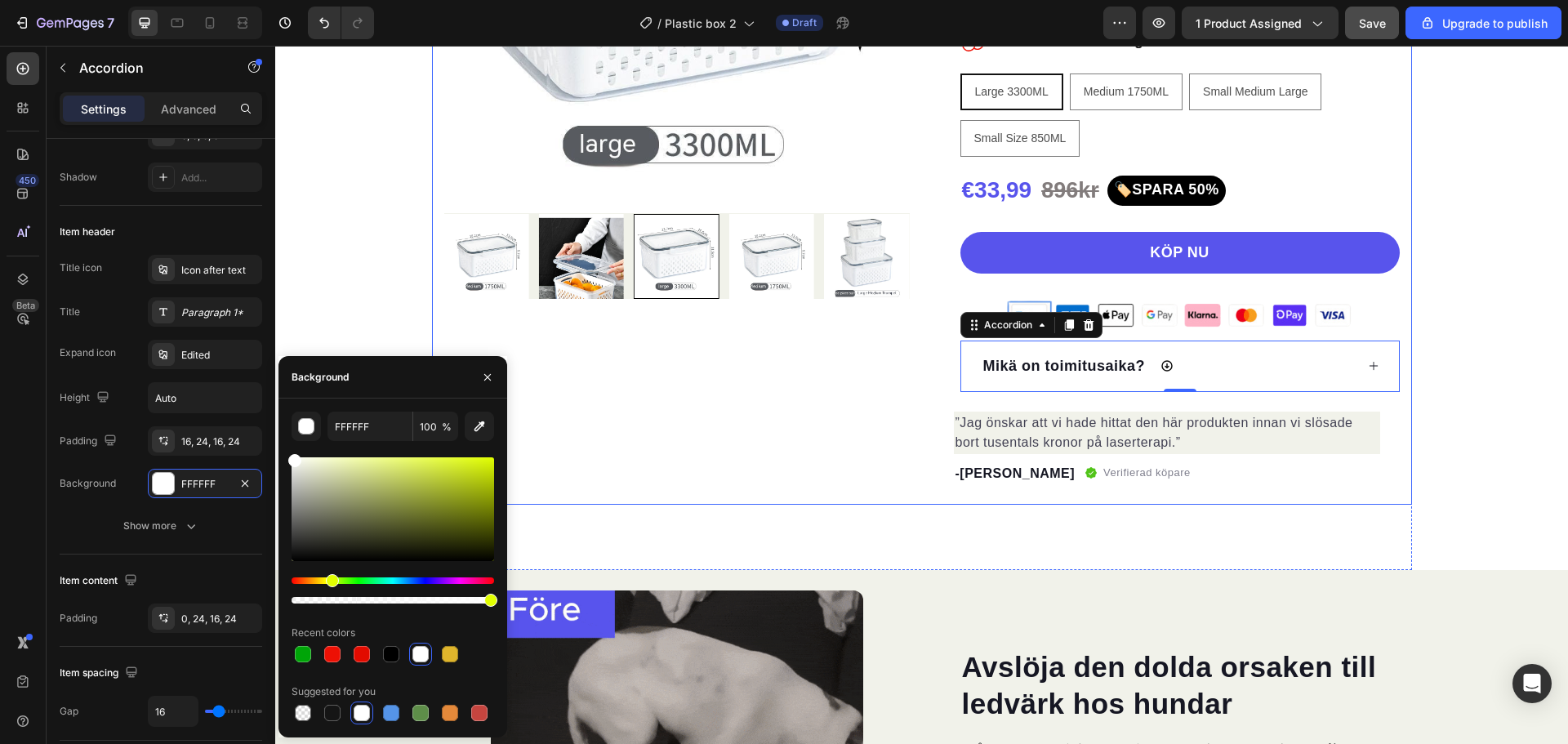
click at [834, 395] on div "Product Images "My dog absolutely loves this food! It's clear that the taste an…" at bounding box center [678, 126] width 466 height 757
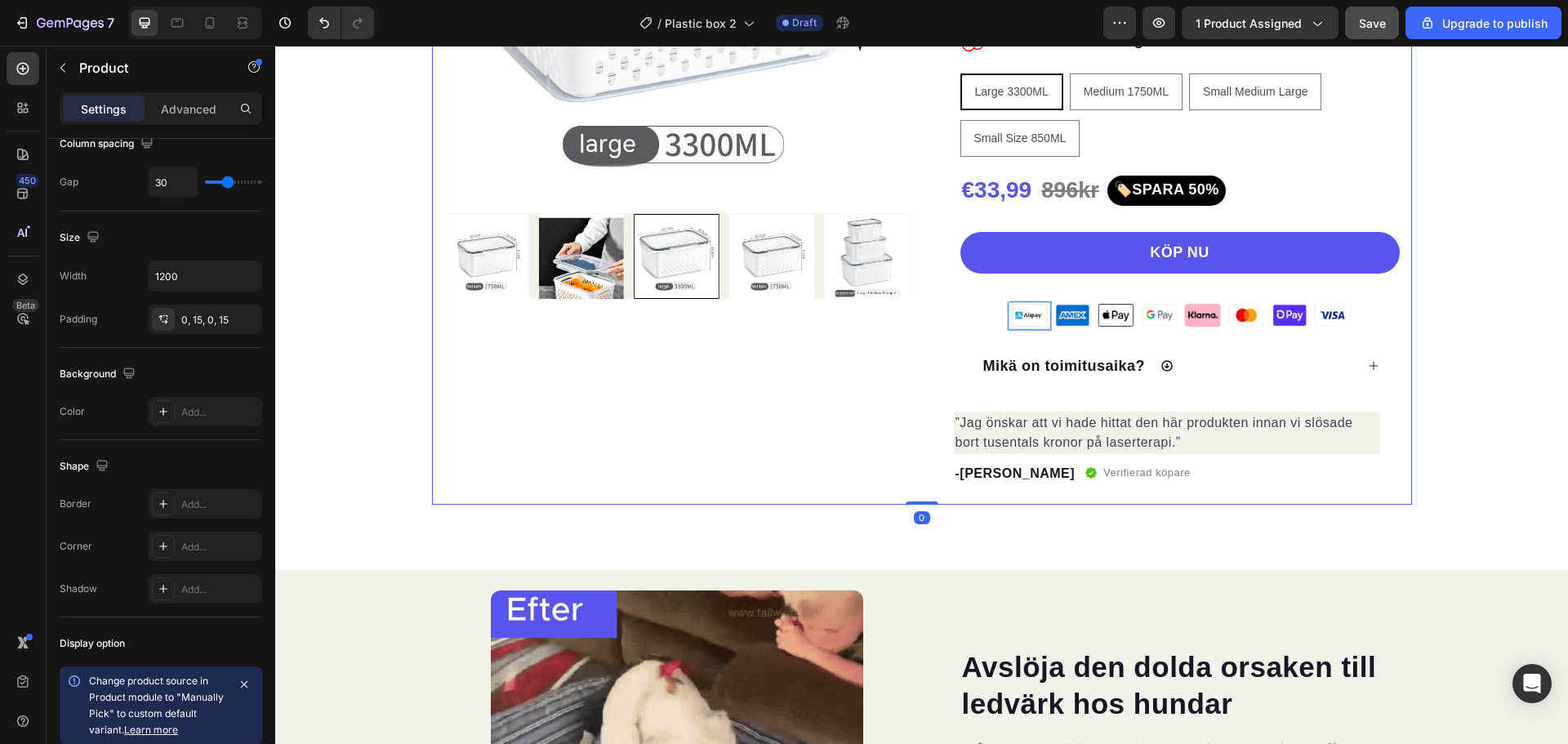
scroll to position [0, 0]
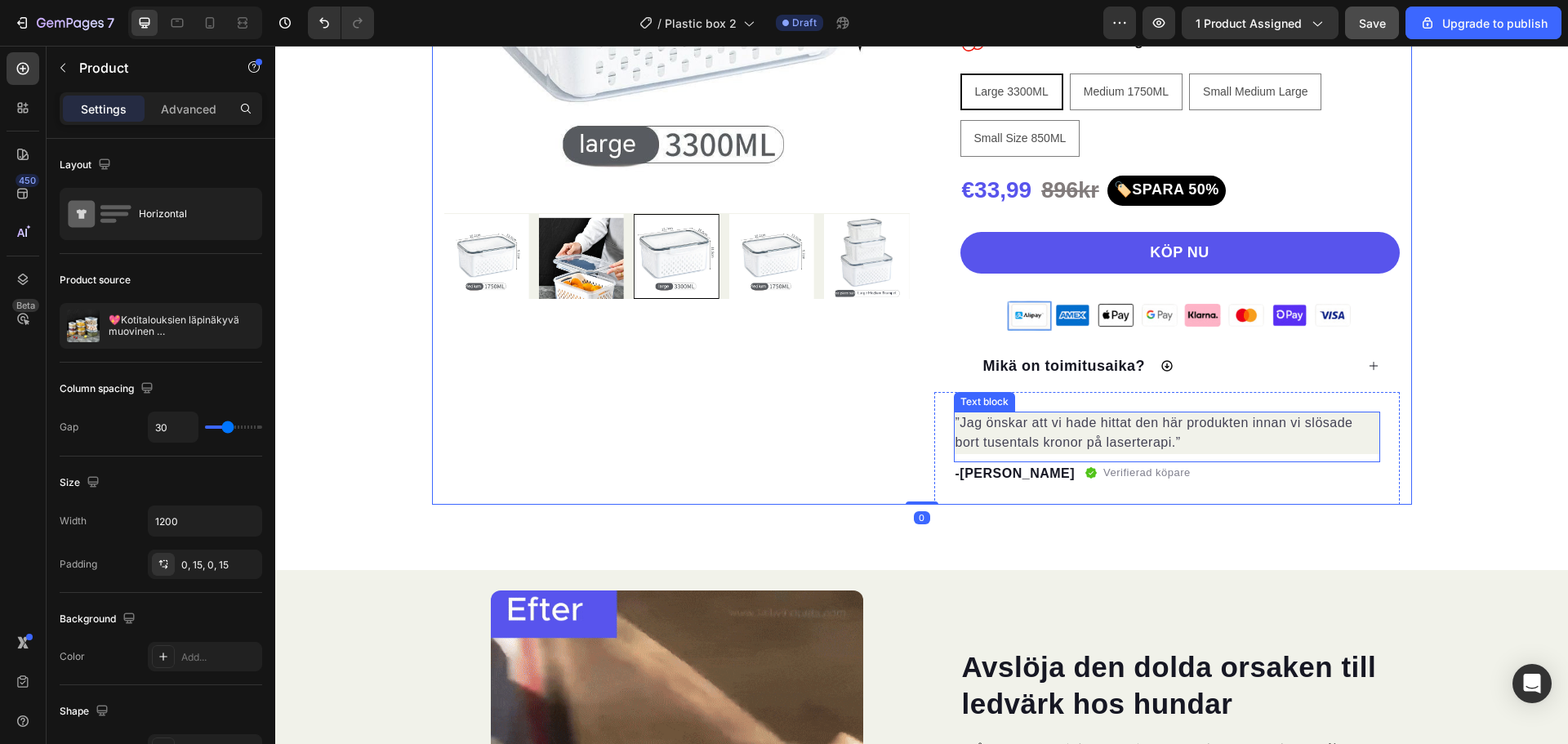
click at [1278, 449] on p "”Jag önskar att vi hade hittat den här produkten innan vi slösade bort tusental…" at bounding box center [1168, 433] width 423 height 39
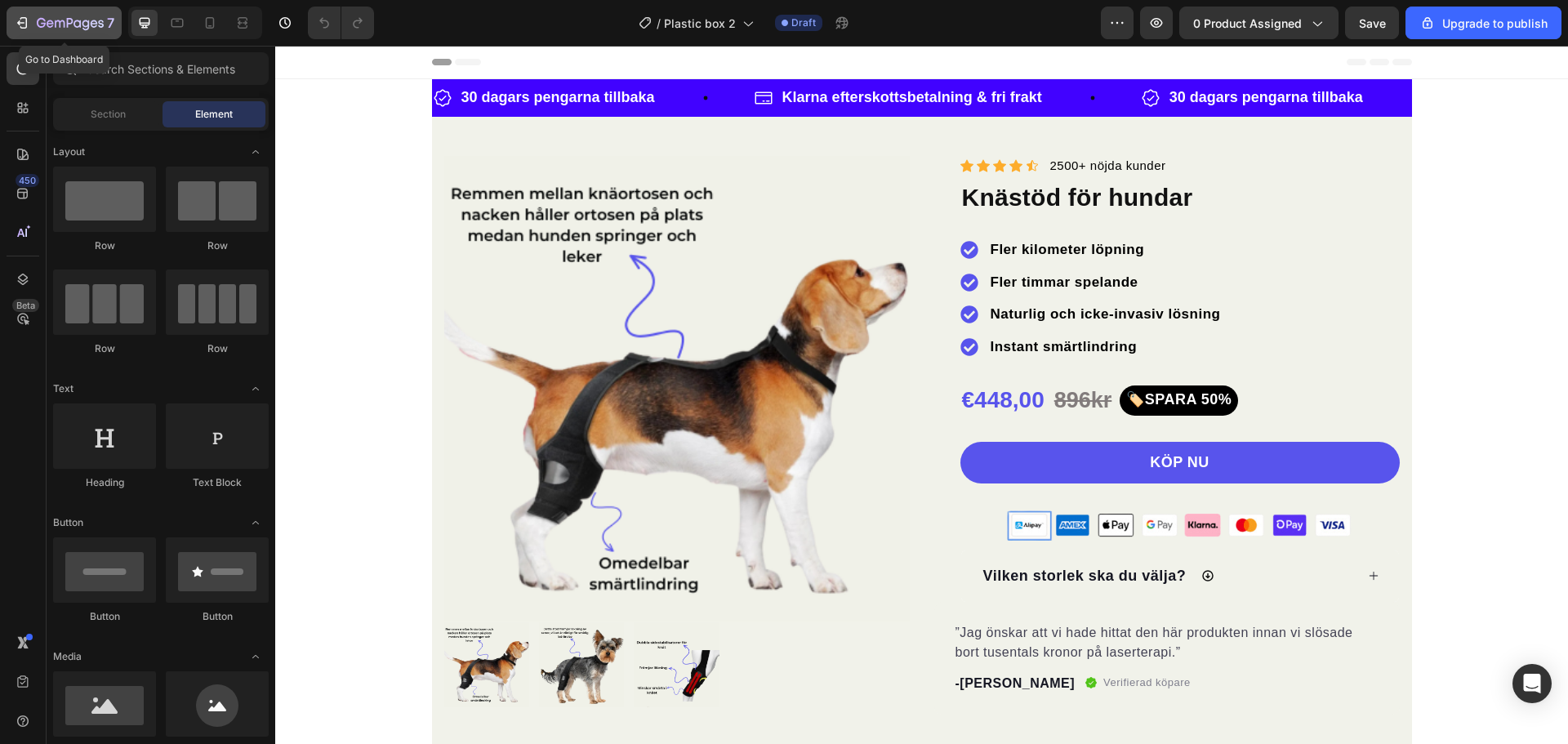
click at [43, 13] on div "7" at bounding box center [75, 23] width 78 height 19
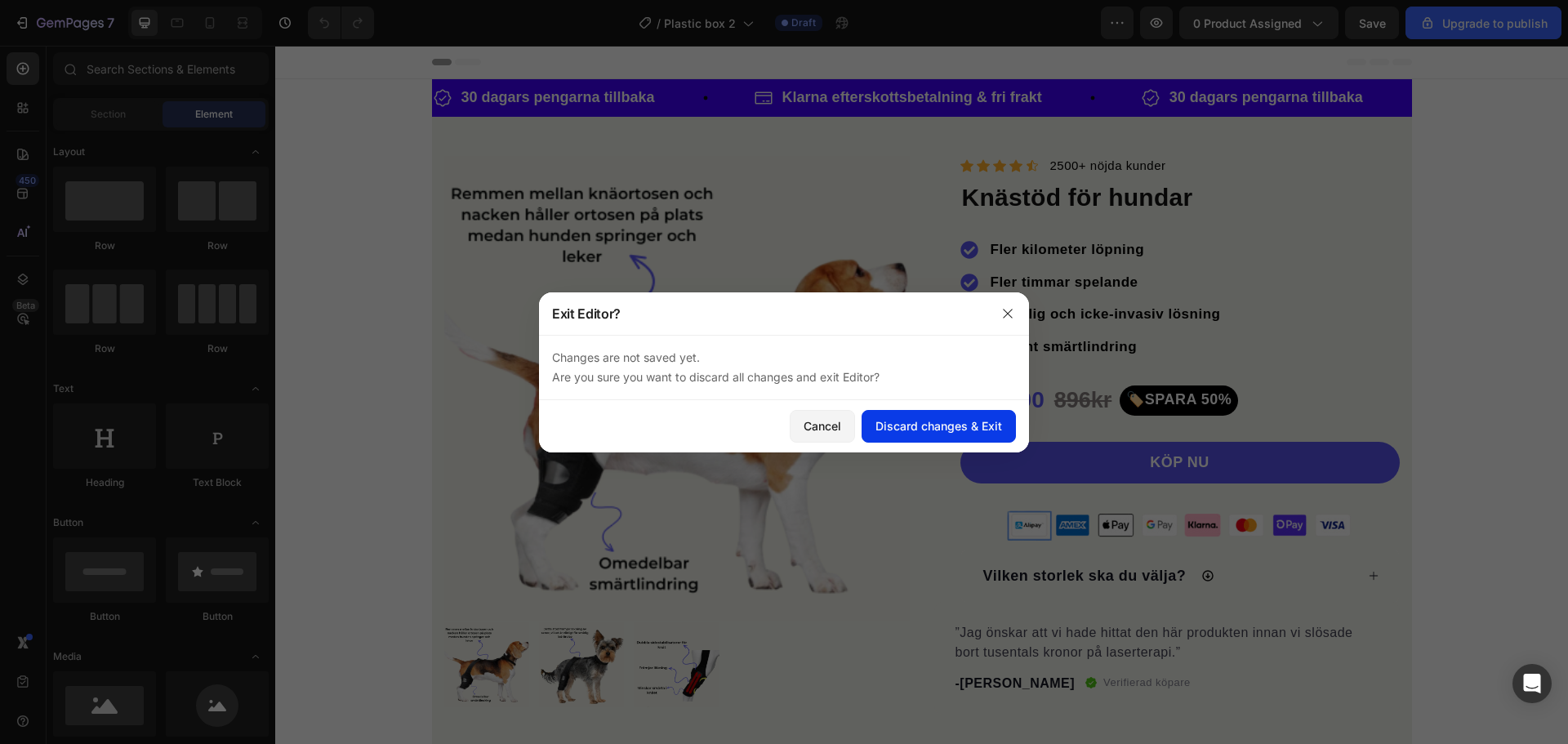
click at [966, 430] on div "Discard changes & Exit" at bounding box center [938, 425] width 127 height 17
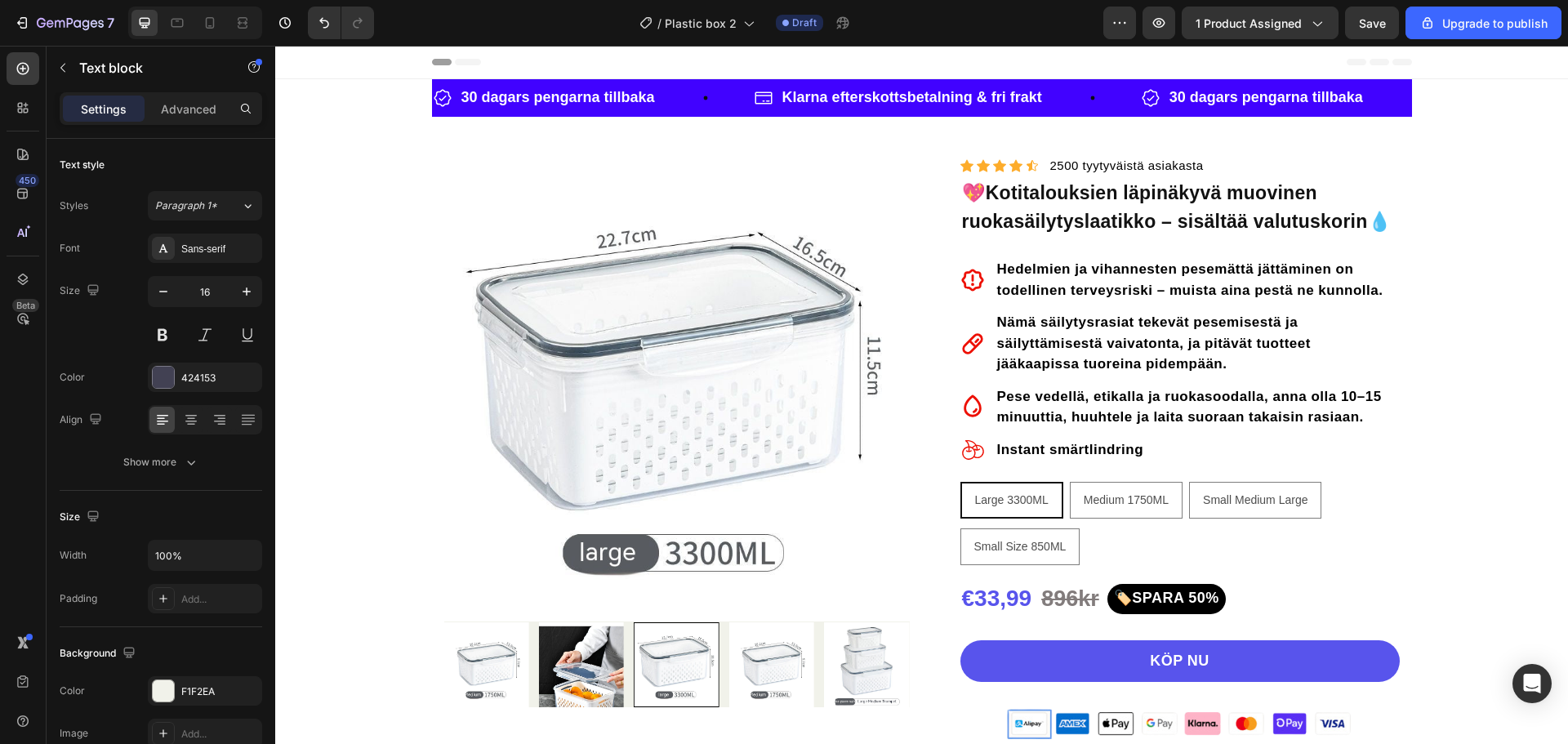
click at [159, 692] on div at bounding box center [163, 691] width 21 height 21
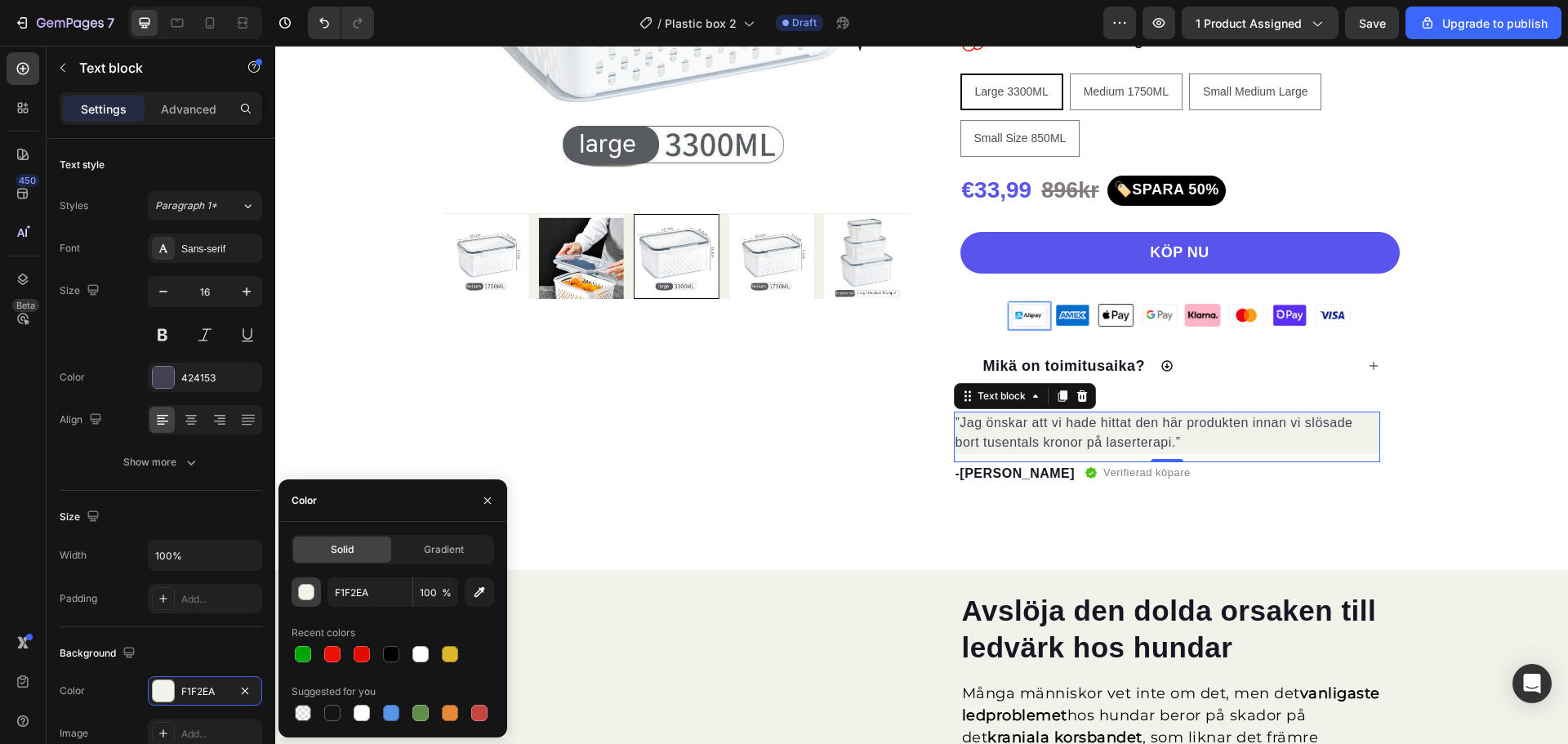
click at [307, 597] on div "button" at bounding box center [307, 593] width 16 height 16
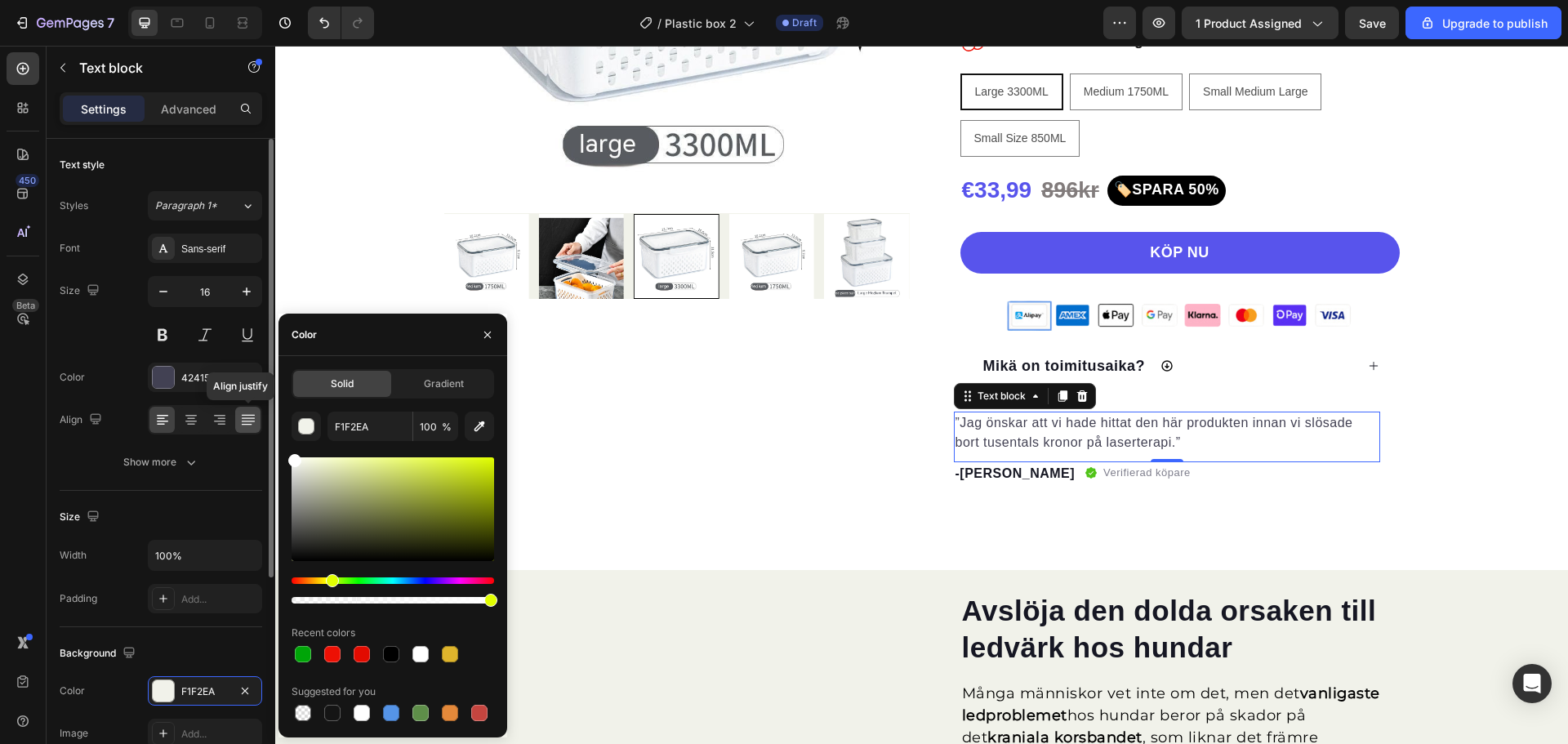
drag, startPoint x: 325, startPoint y: 492, endPoint x: 248, endPoint y: 423, distance: 103.4
click at [248, 423] on div "450 Beta Sections(30) Elements(84) Section Element Hero Section Product Detail …" at bounding box center [137, 395] width 276 height 698
type input "FFFFFF"
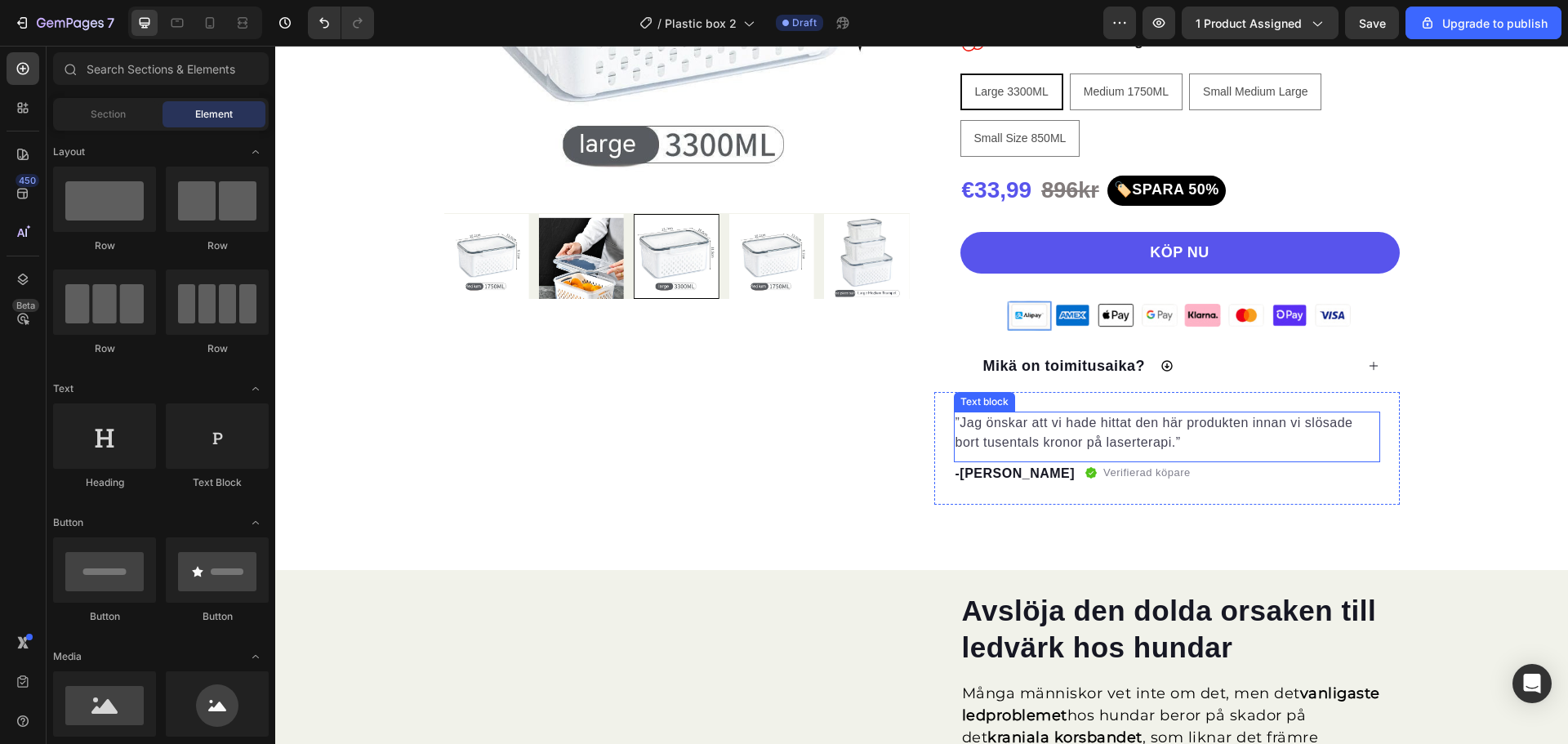
click at [1058, 414] on p "”Jag önskar att vi hade hittat den här produkten innan vi slösade bort tusental…" at bounding box center [1168, 433] width 423 height 39
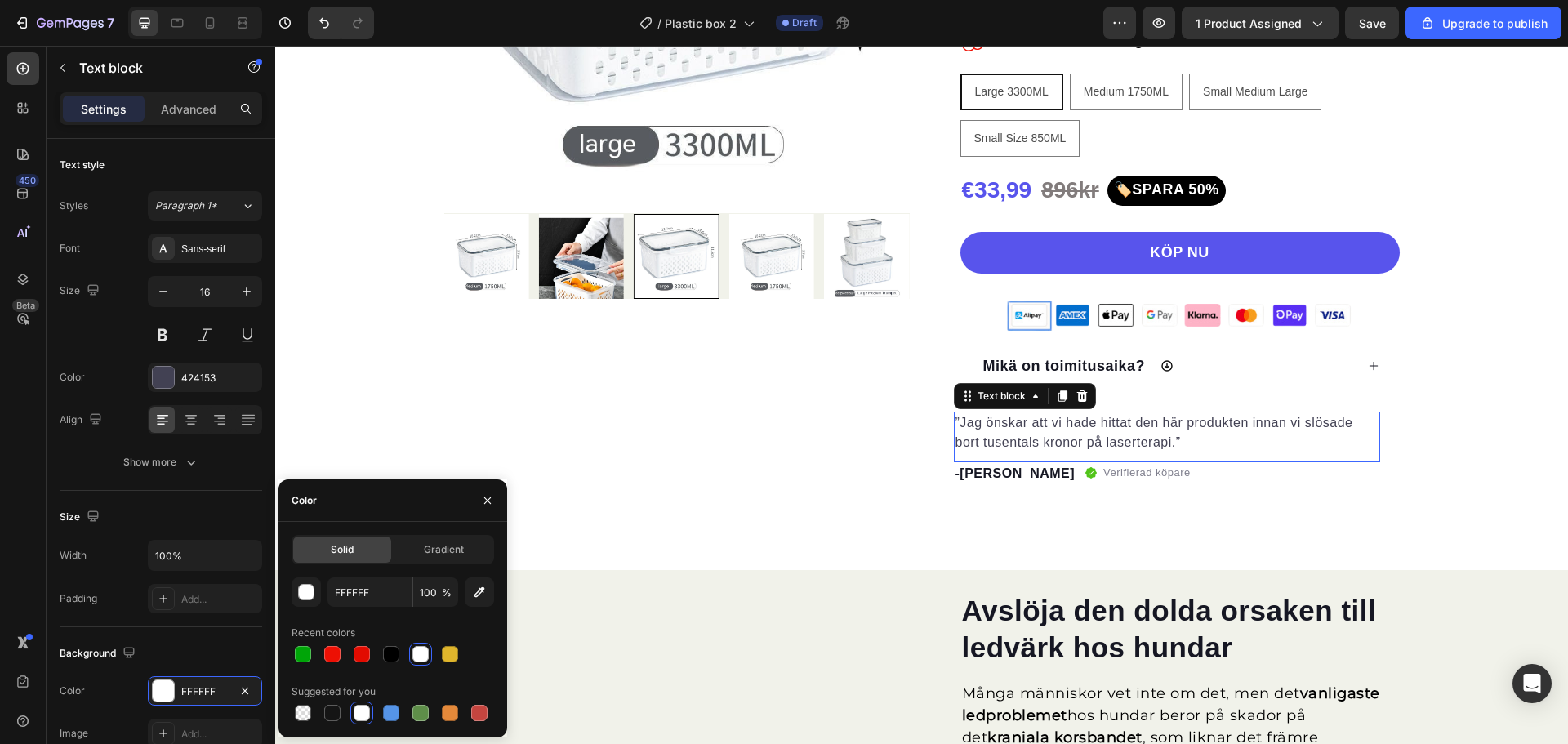
click at [1058, 414] on p "”Jag önskar att vi hade hittat den här produkten innan vi slösade bort tusental…" at bounding box center [1168, 433] width 423 height 39
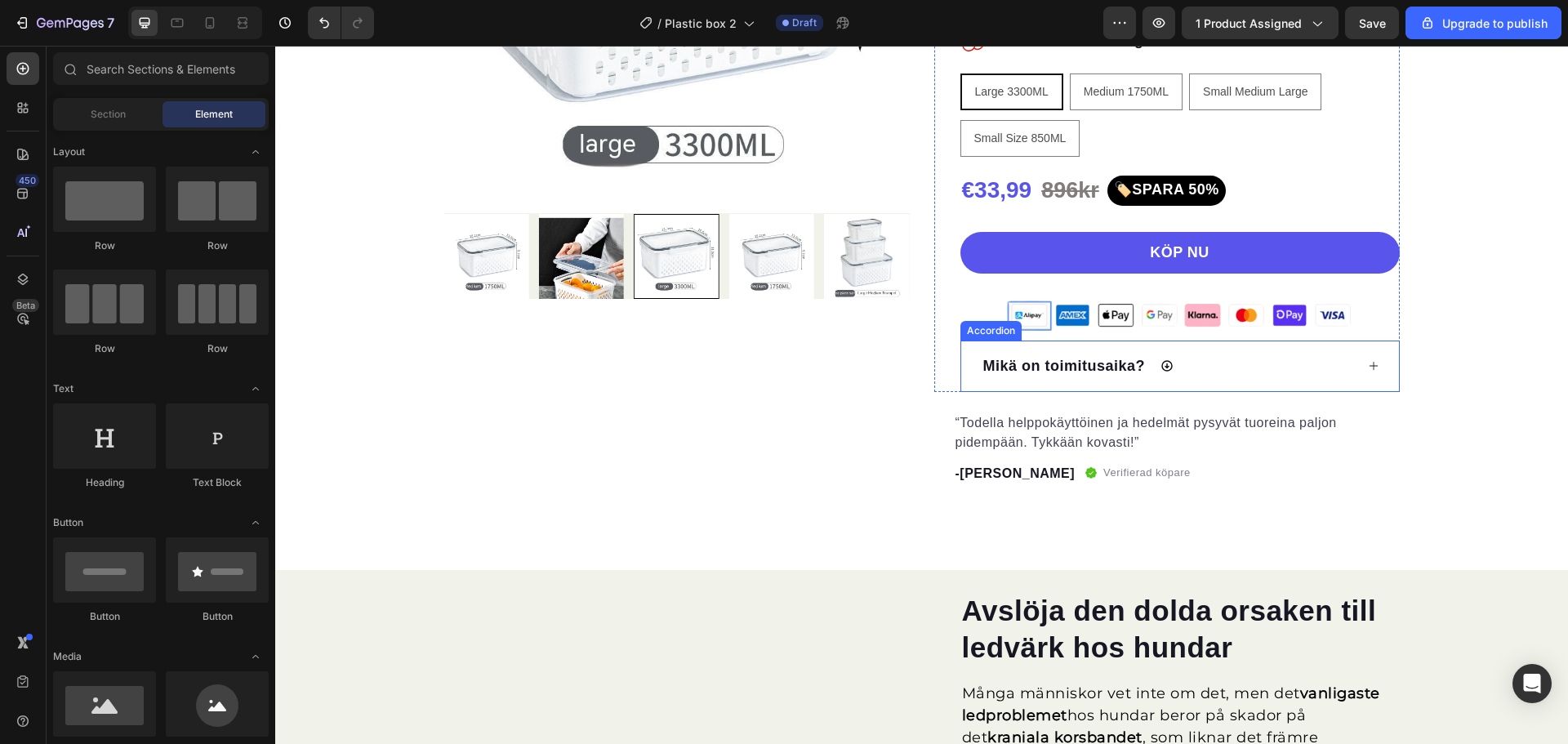
click at [1207, 360] on div "Mikä on toimitusaika?" at bounding box center [1168, 366] width 374 height 26
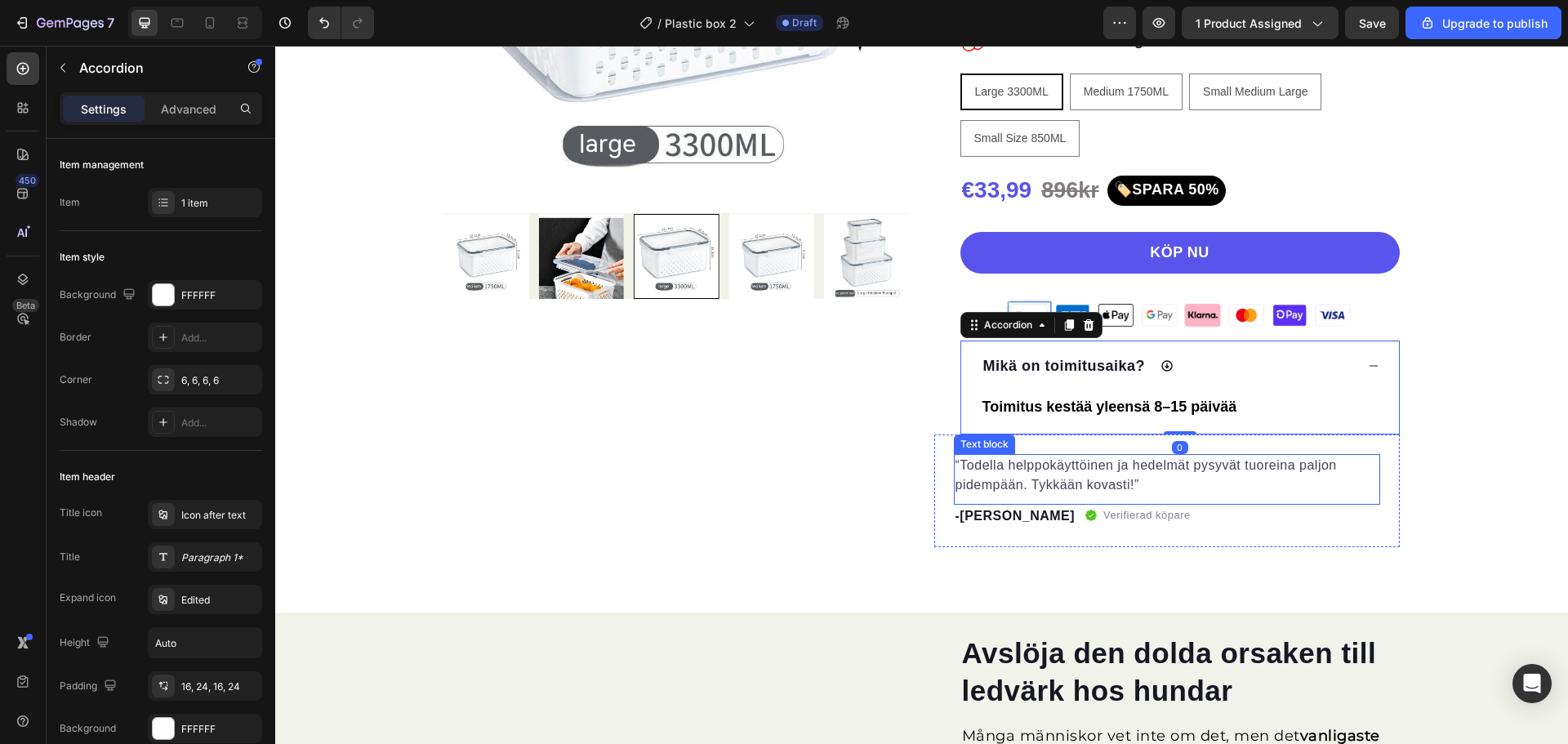
click at [1073, 470] on p "“Todella helppokäyttöinen ja hedelmät pysyvät tuoreina paljon pidempään. Tykkää…" at bounding box center [1168, 475] width 423 height 39
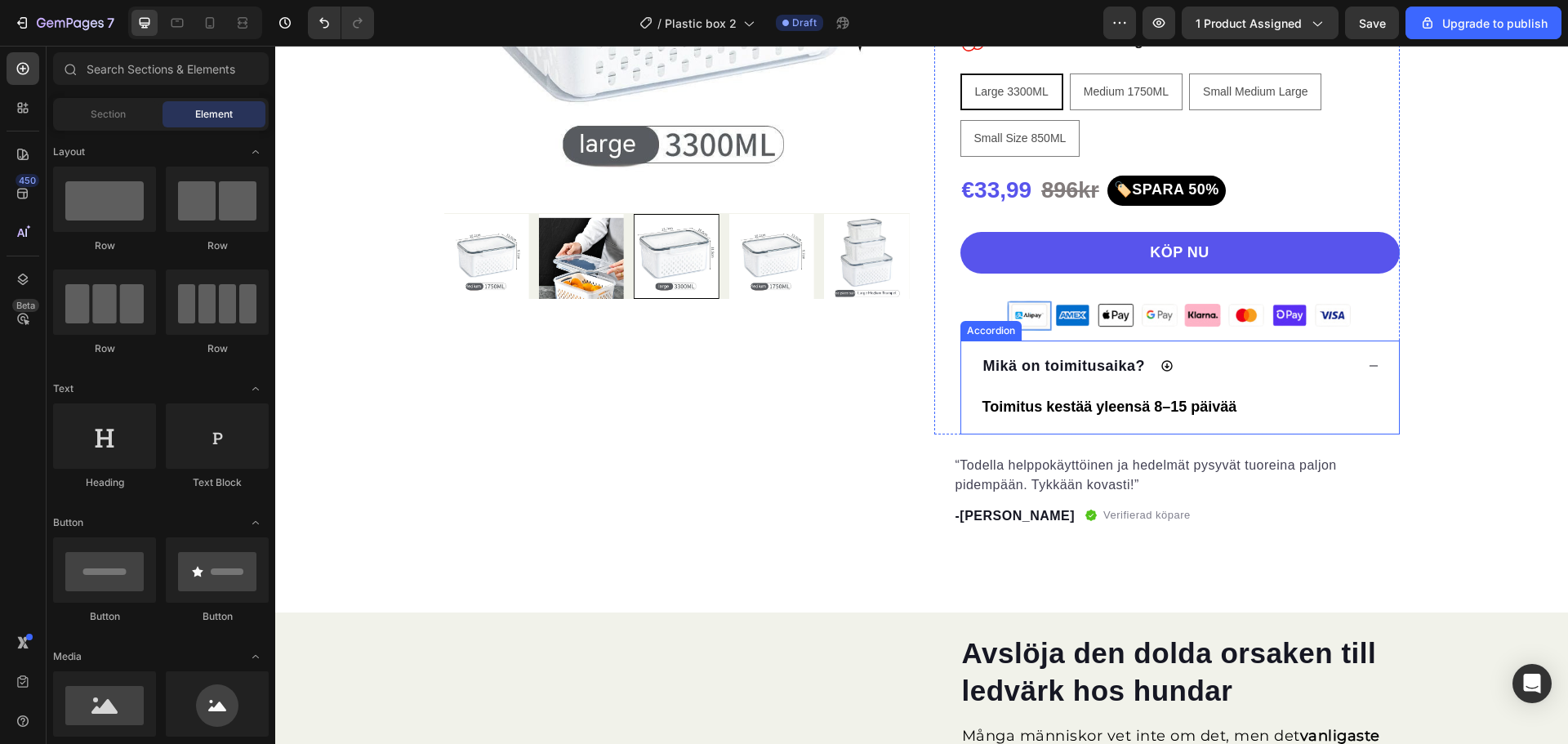
click at [1161, 368] on icon at bounding box center [1167, 366] width 12 height 12
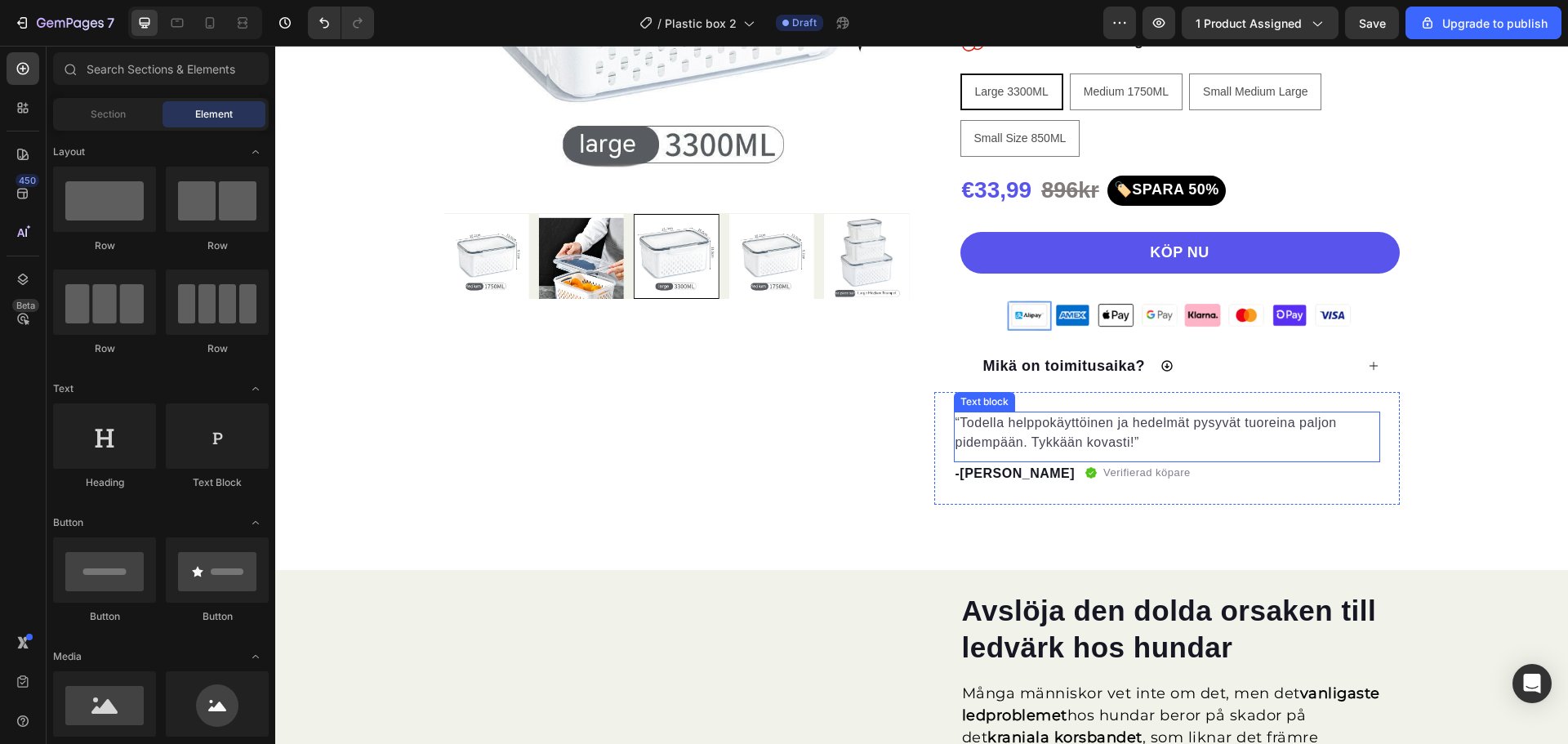
click at [1012, 434] on p "“Todella helppokäyttöinen ja hedelmät pysyvät tuoreina paljon pidempään. Tykkää…" at bounding box center [1168, 433] width 423 height 39
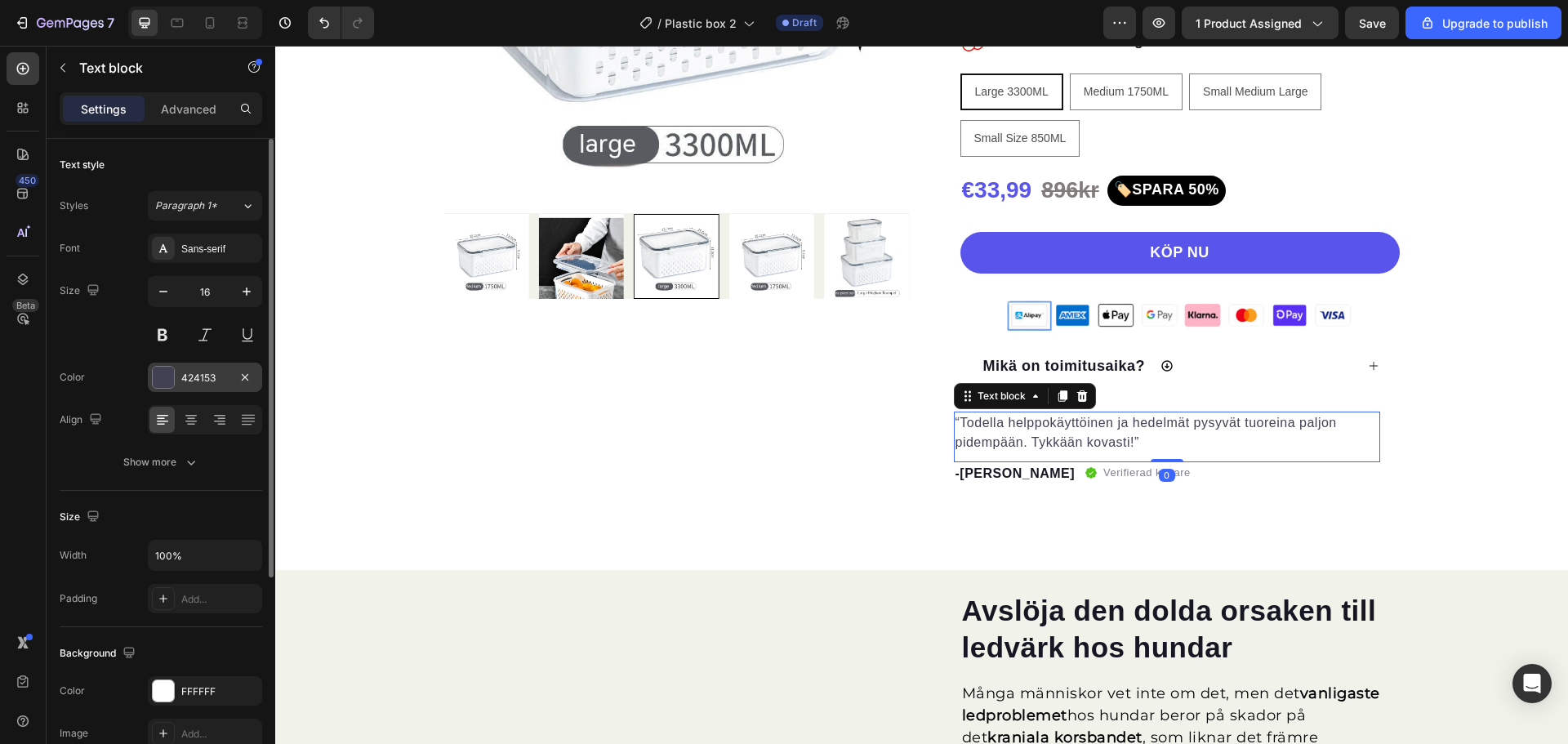
click at [160, 371] on div at bounding box center [163, 377] width 21 height 21
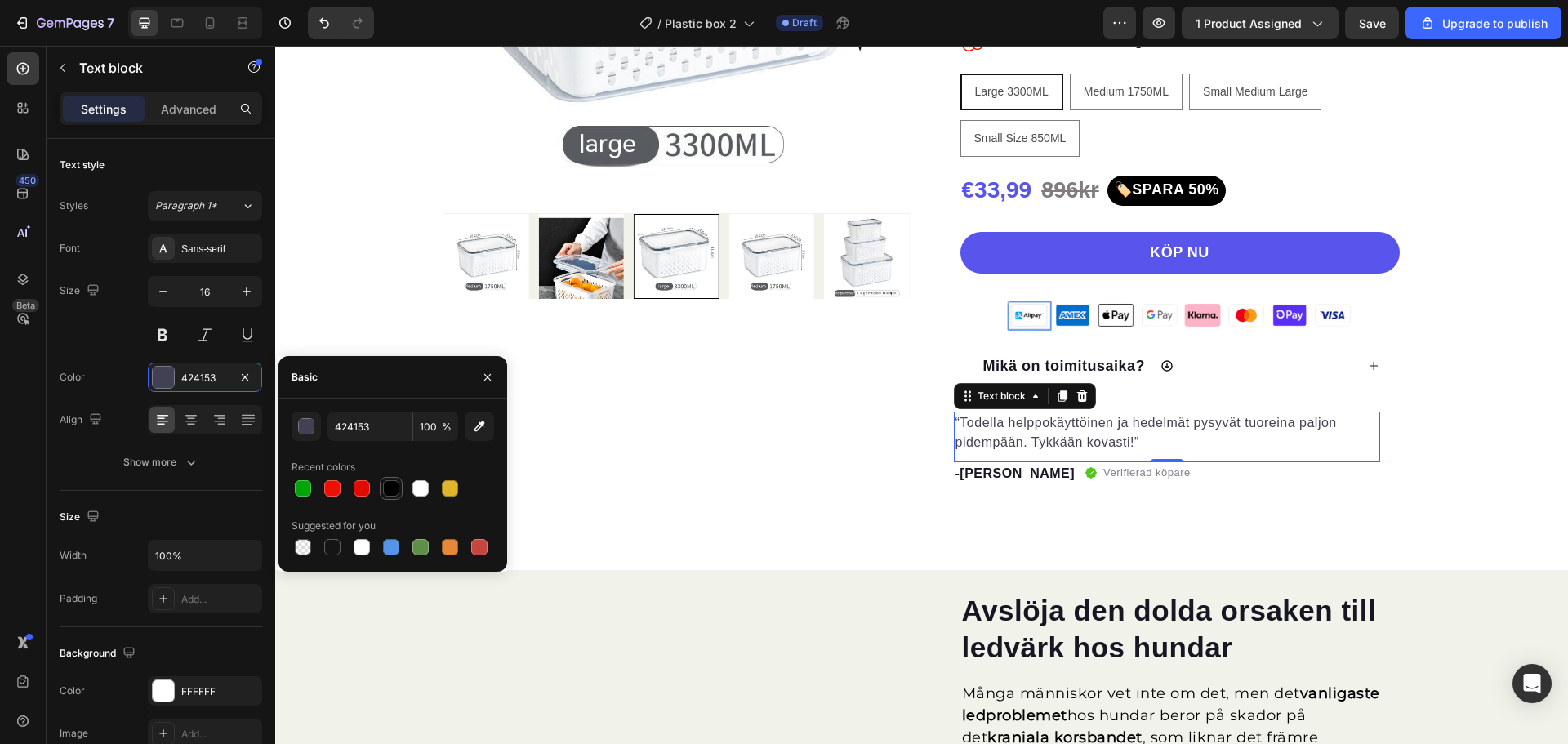
click at [399, 492] on div at bounding box center [391, 488] width 16 height 16
type input "000000"
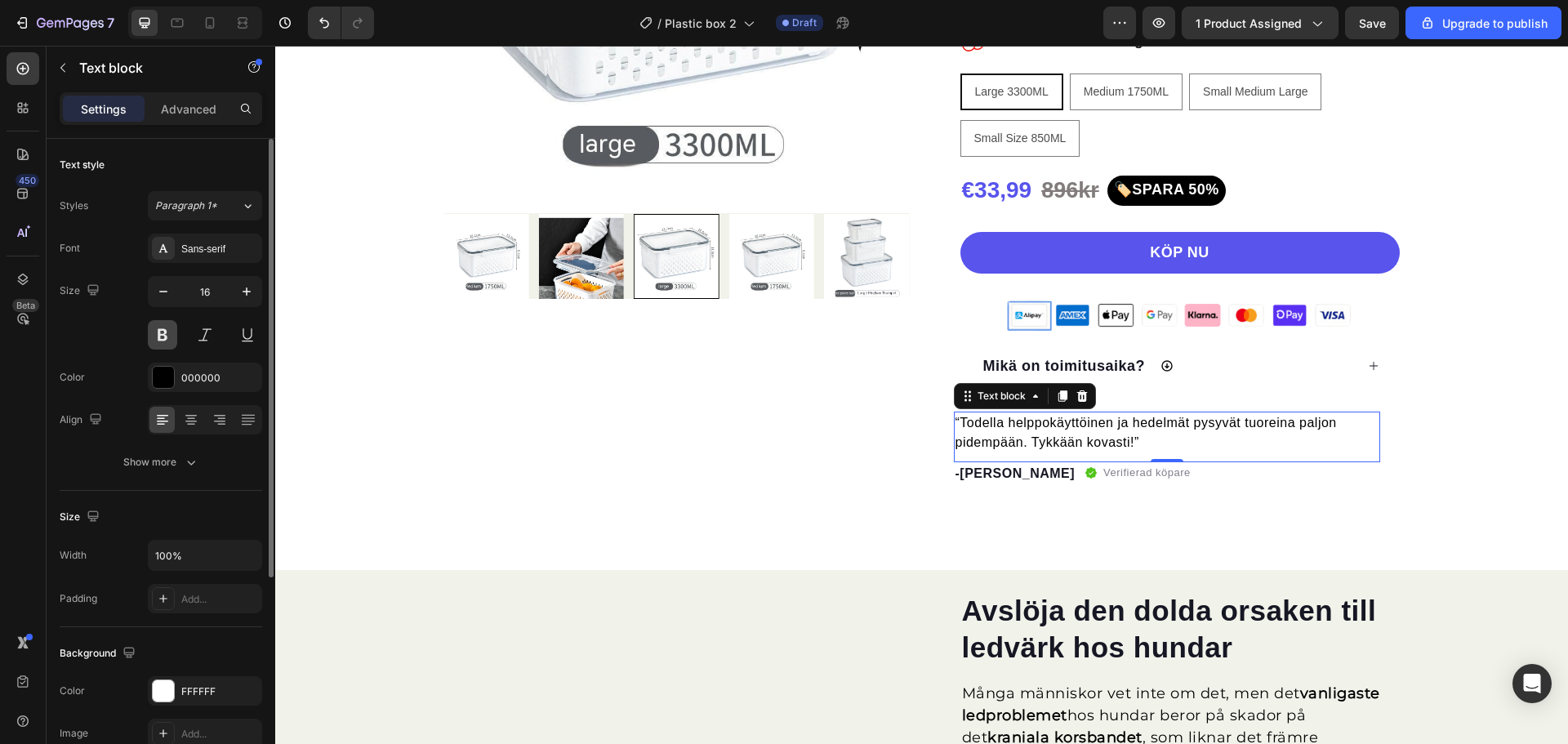
click at [162, 329] on button at bounding box center [162, 334] width 29 height 29
click at [247, 286] on icon "button" at bounding box center [246, 291] width 16 height 16
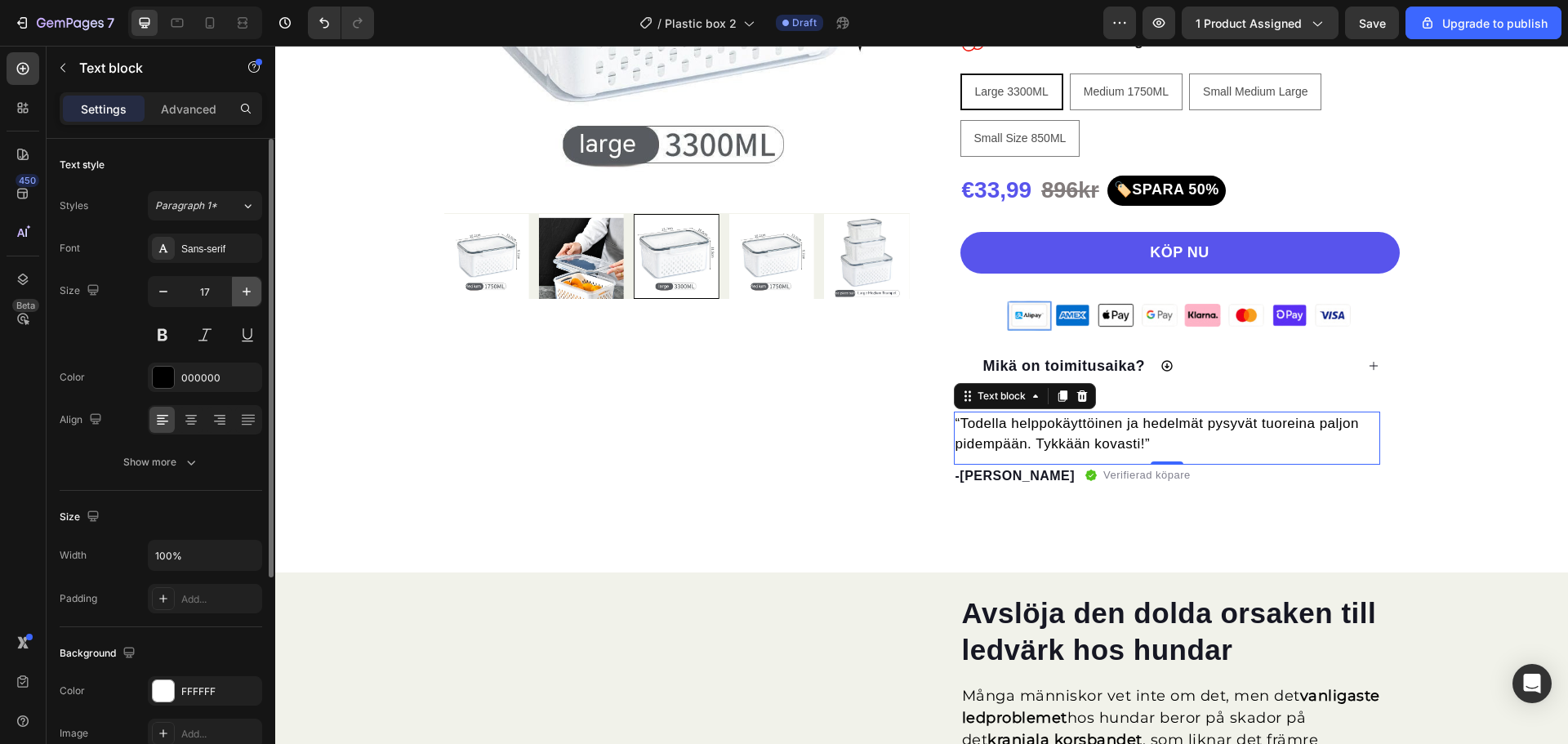
click at [247, 286] on icon "button" at bounding box center [246, 291] width 16 height 16
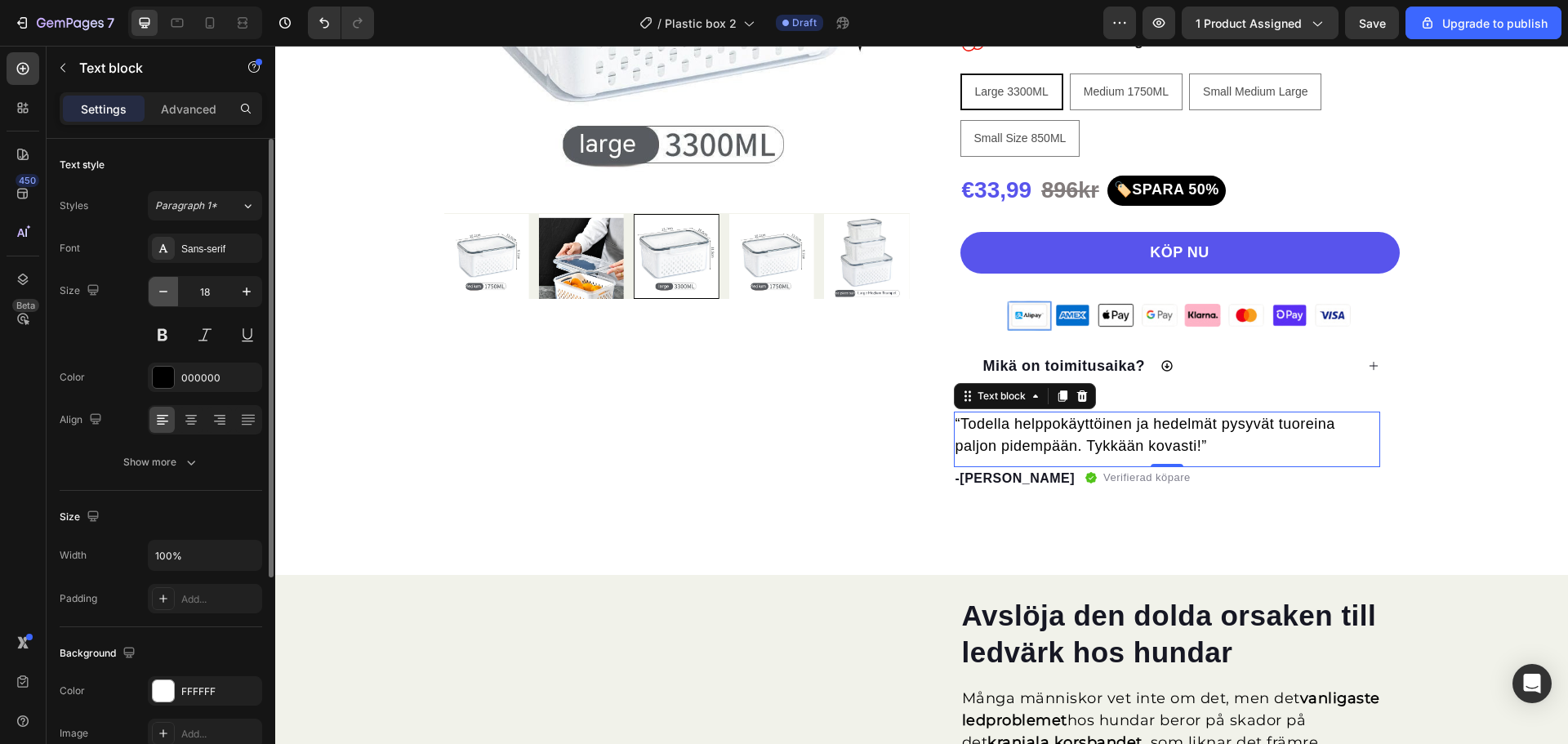
click at [156, 294] on icon "button" at bounding box center [163, 291] width 16 height 16
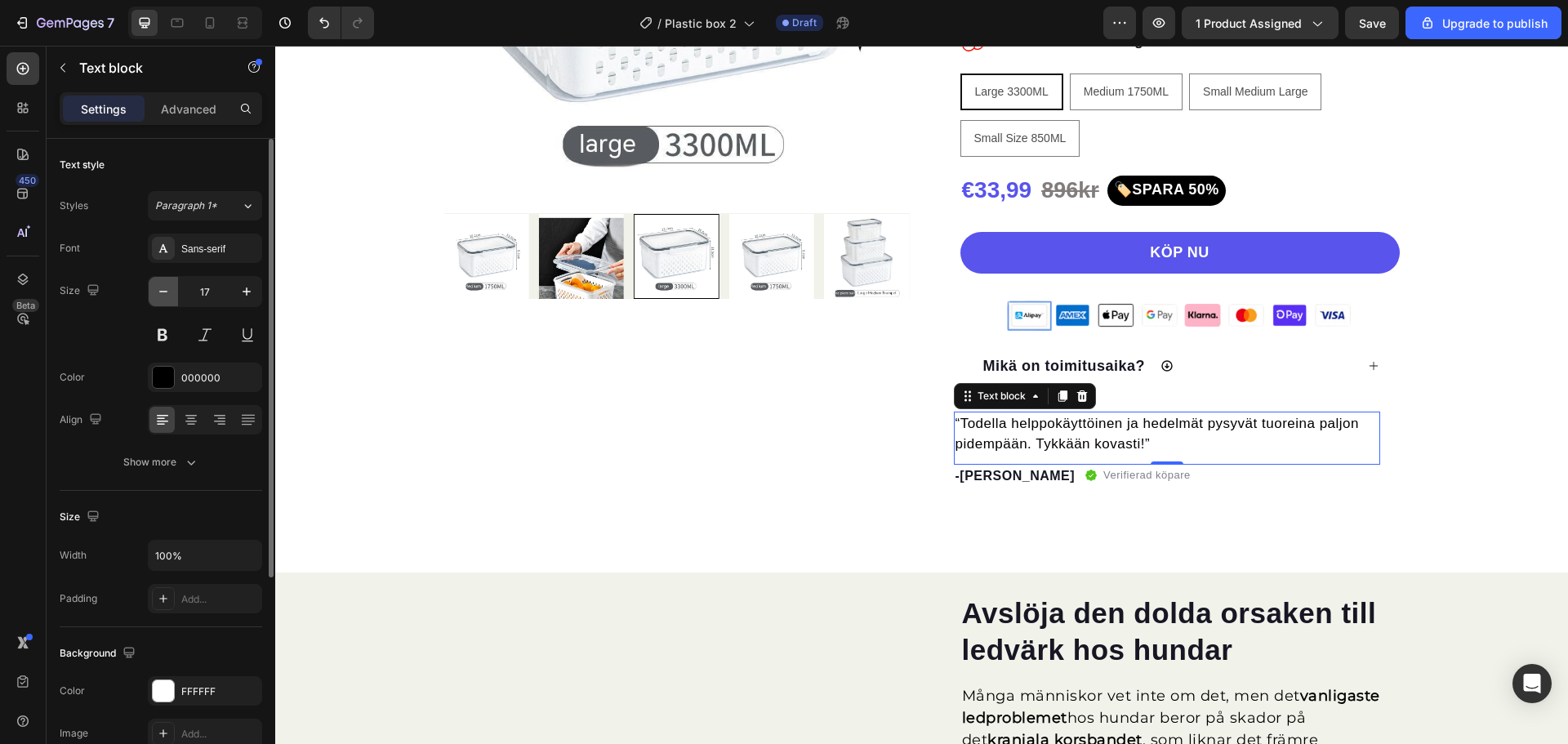
click at [156, 294] on icon "button" at bounding box center [163, 291] width 16 height 16
type input "16"
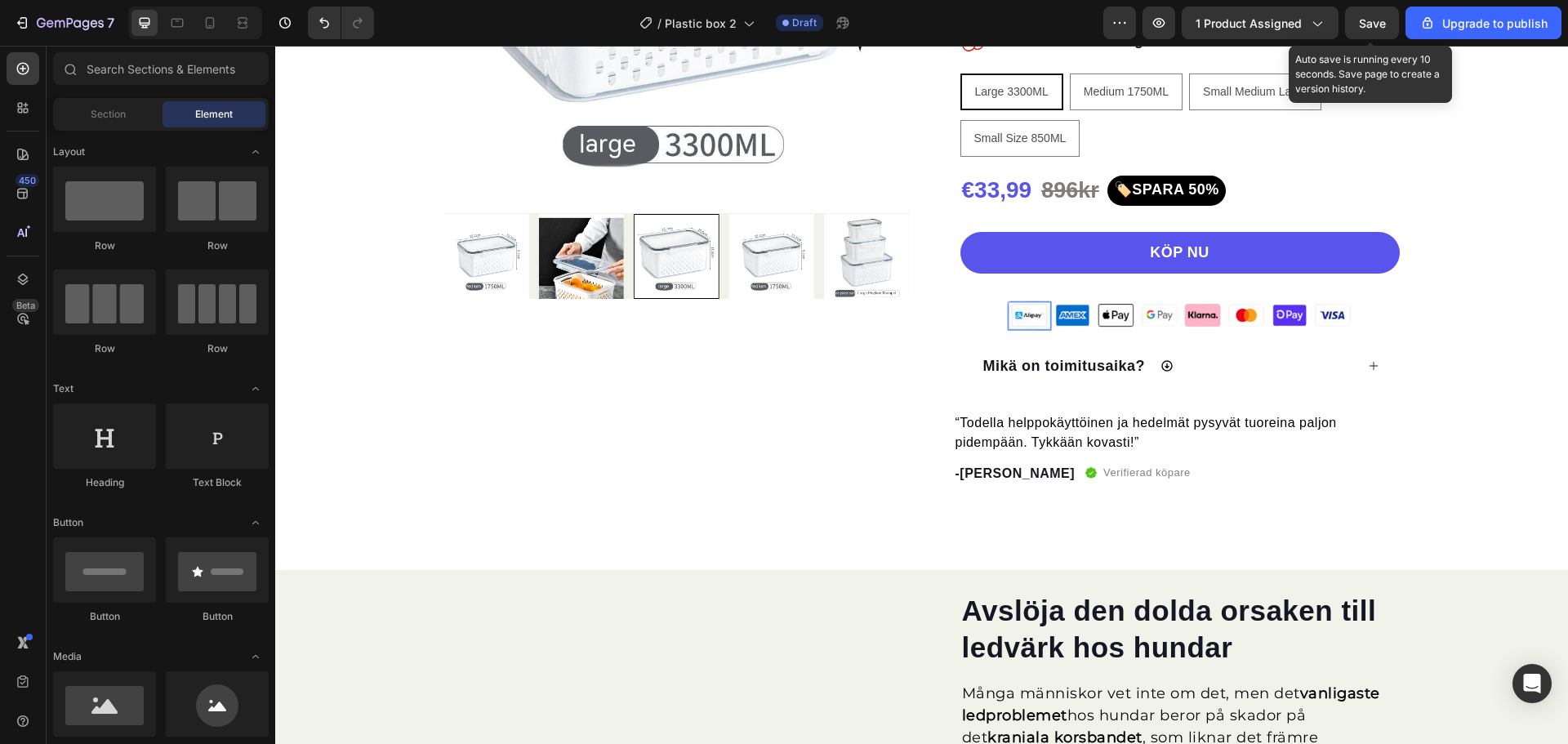
click at [1361, 25] on span "Save" at bounding box center [1372, 23] width 27 height 14
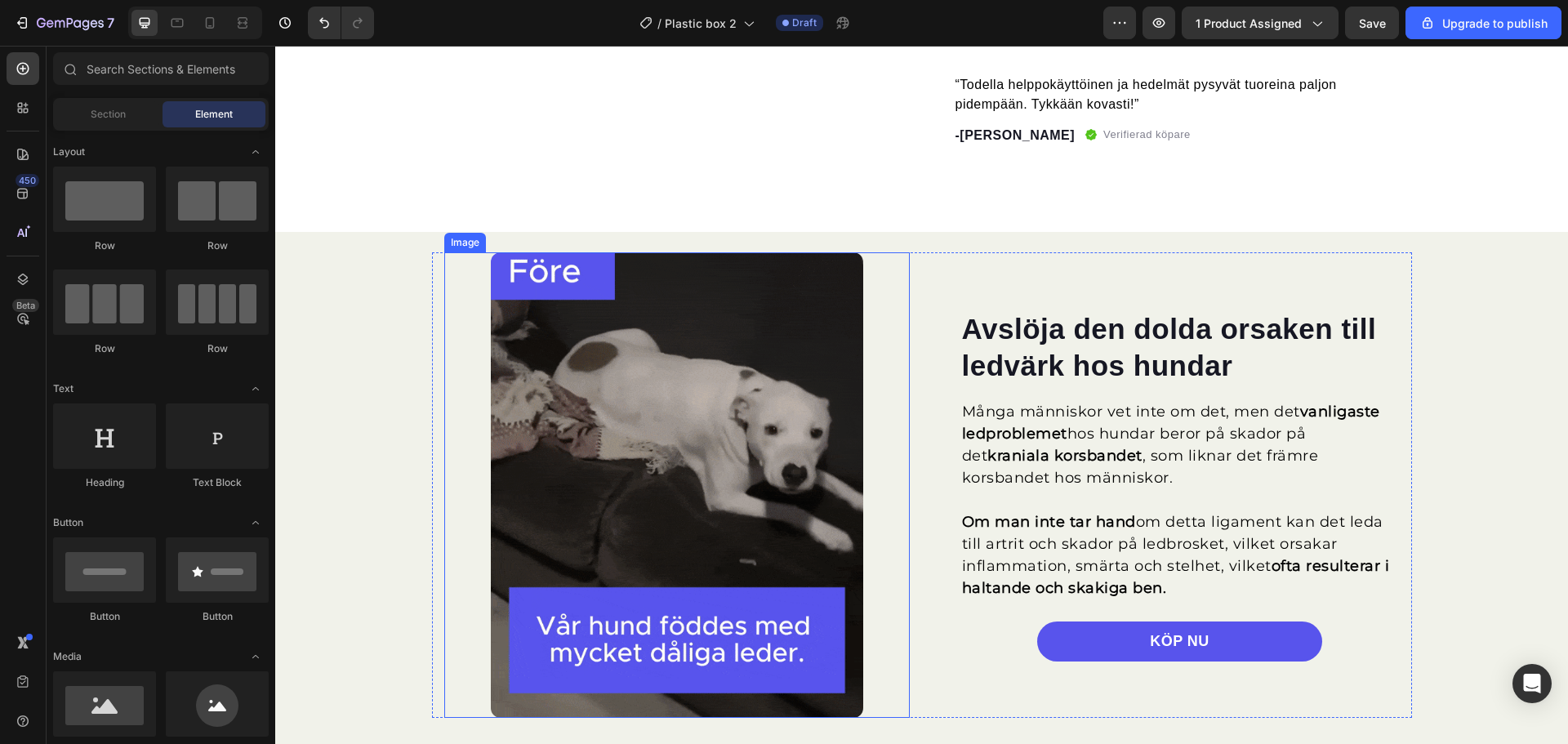
scroll to position [817, 0]
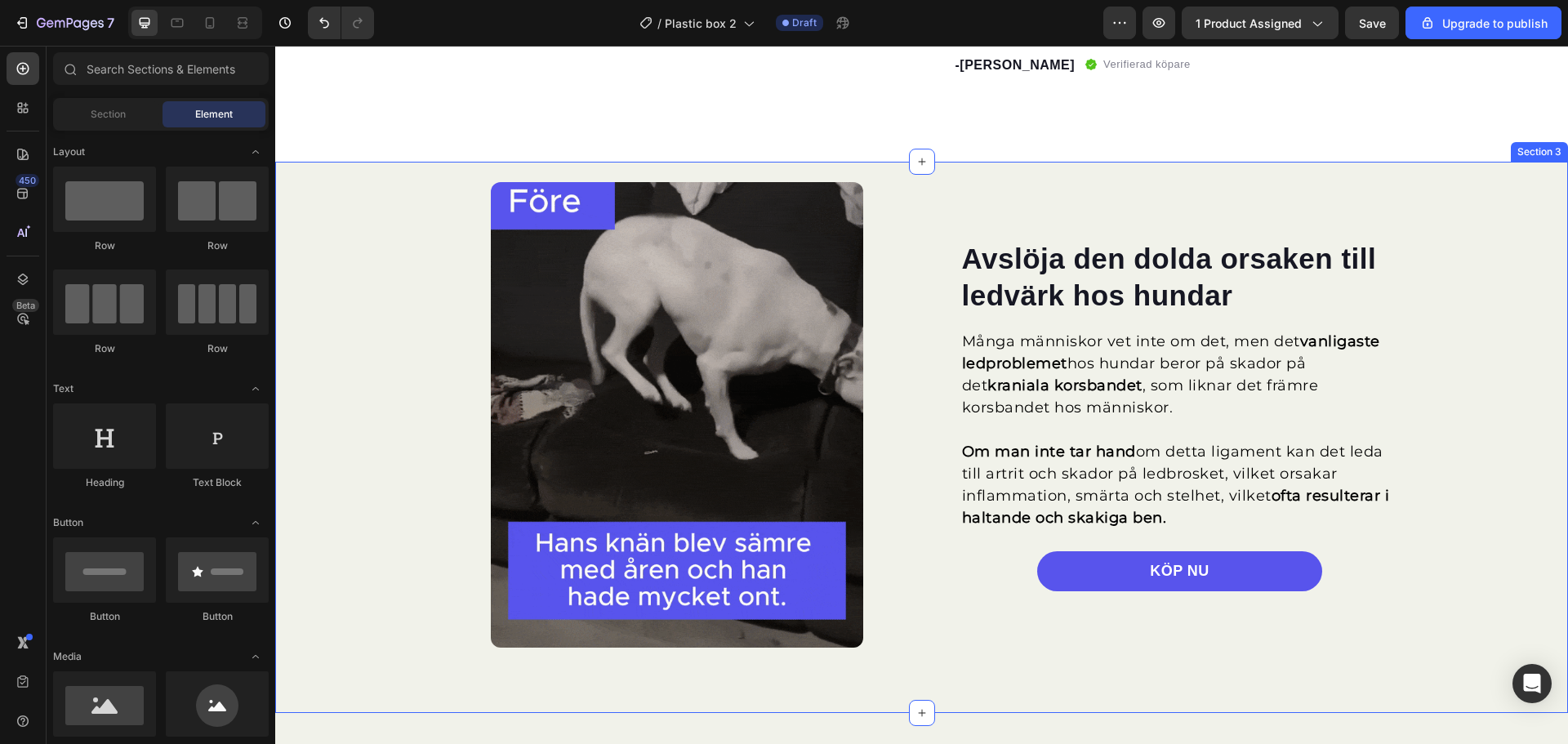
click at [1468, 187] on div "Avslöja den dolda orsaken till ledvärk hos hundar Heading Många människor vet i…" at bounding box center [921, 415] width 1292 height 466
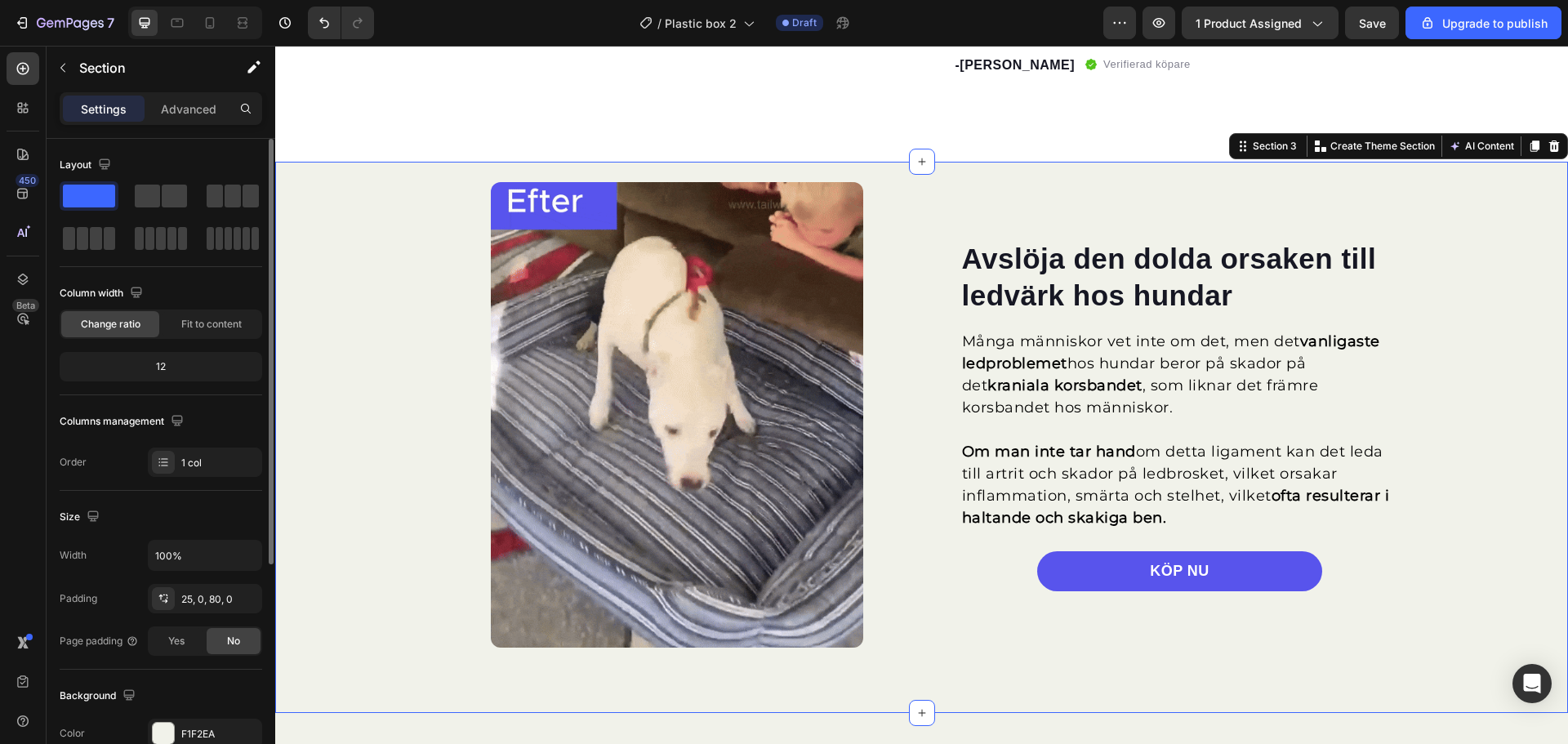
scroll to position [245, 0]
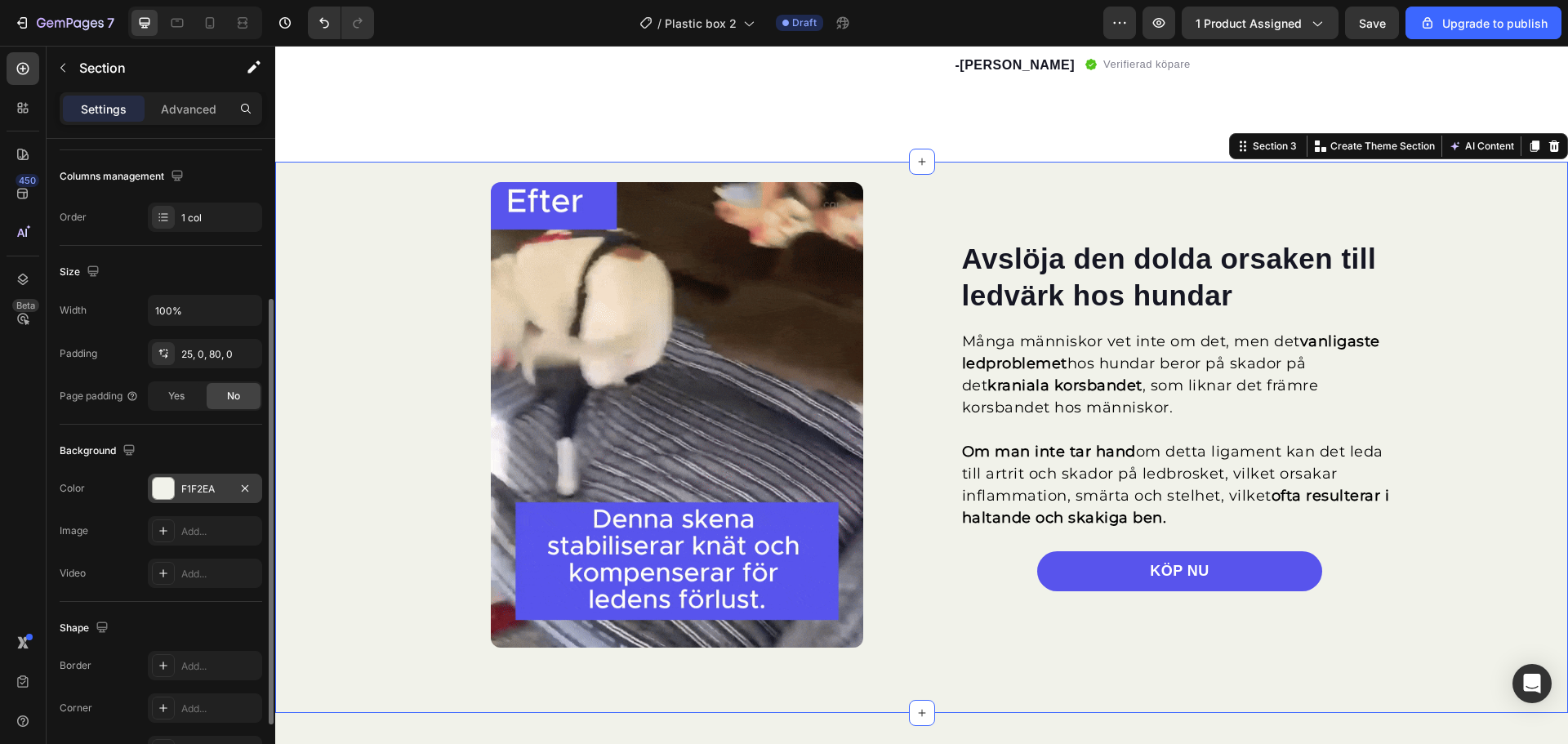
click at [168, 492] on div at bounding box center [163, 488] width 21 height 21
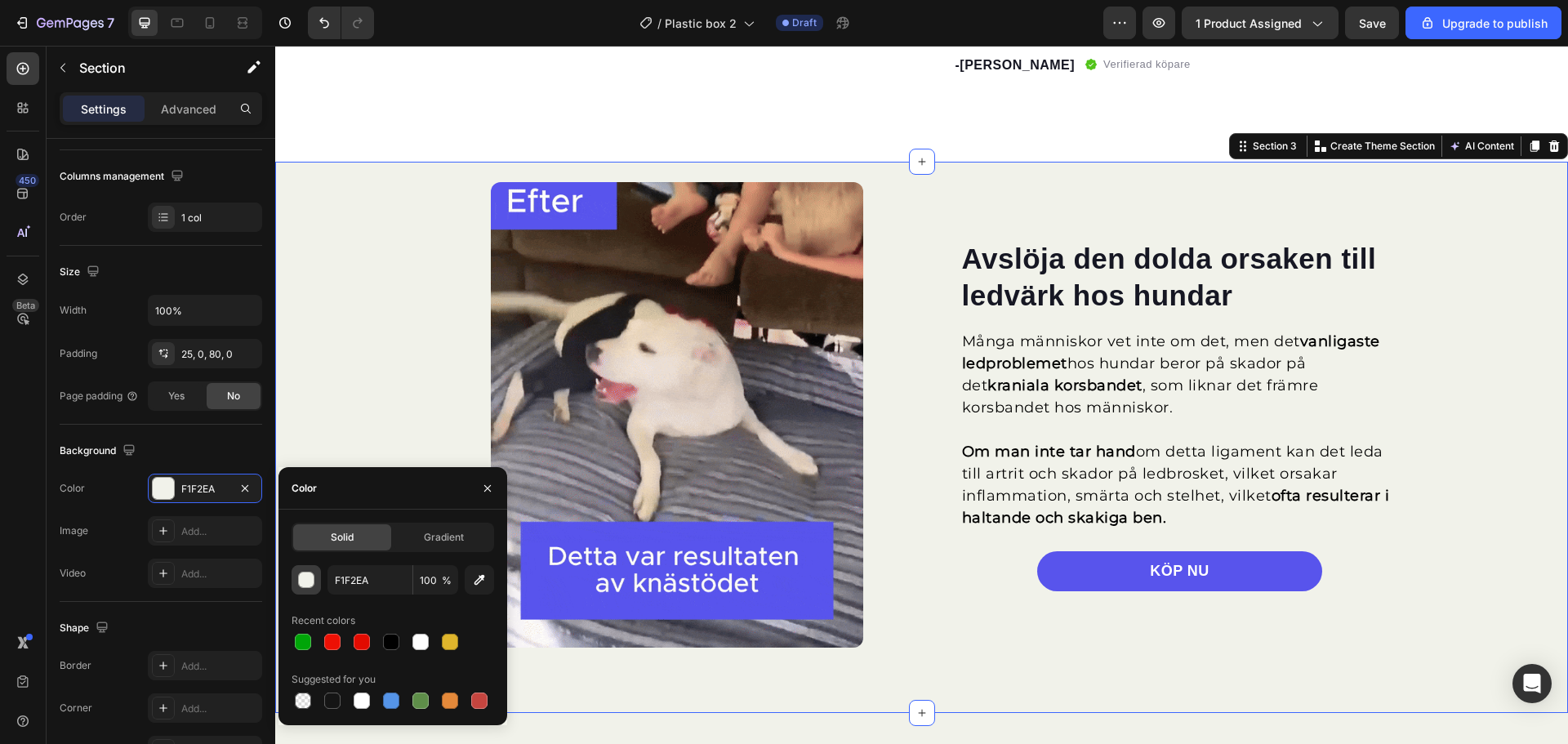
click at [302, 581] on div "button" at bounding box center [307, 580] width 16 height 16
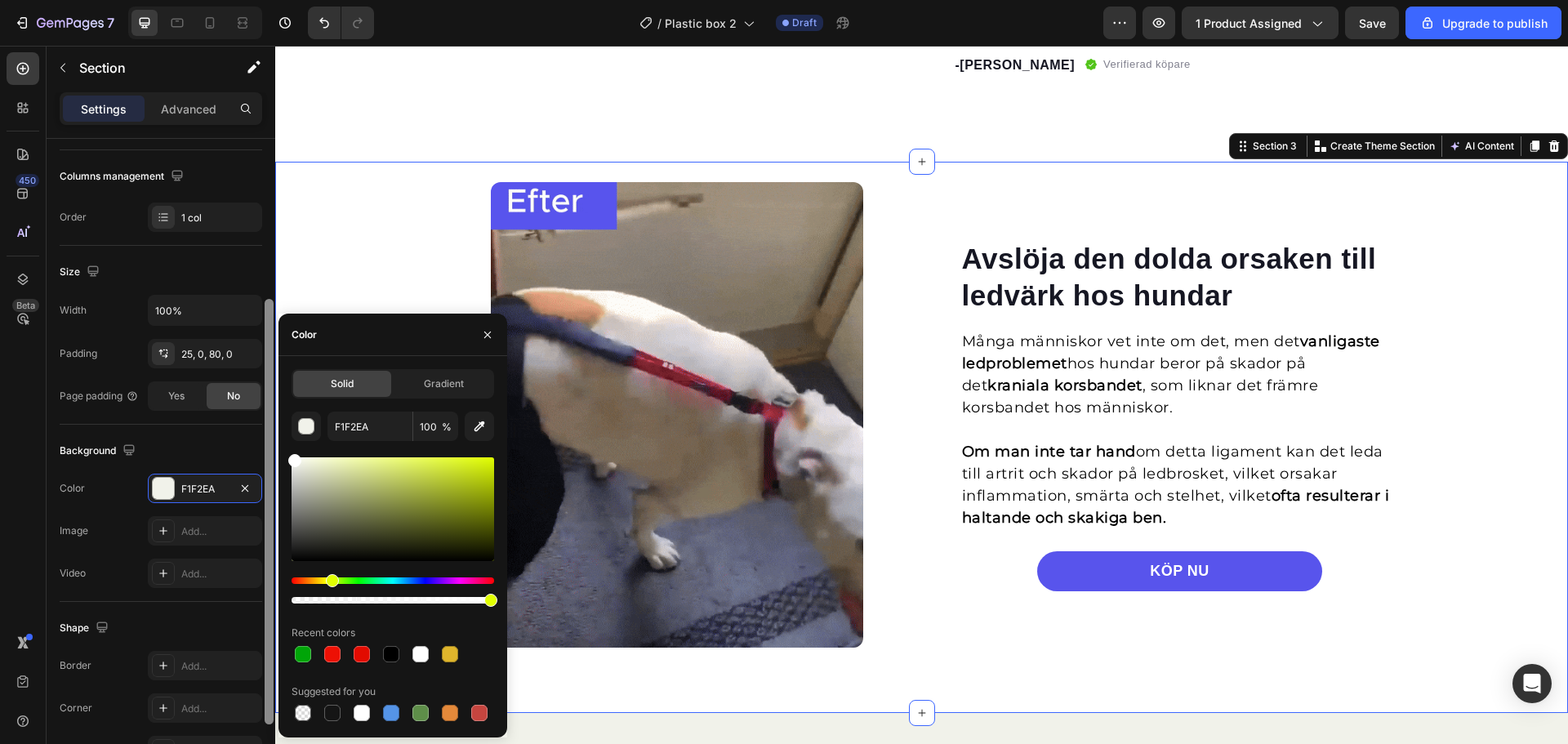
drag, startPoint x: 280, startPoint y: 446, endPoint x: 270, endPoint y: 430, distance: 18.9
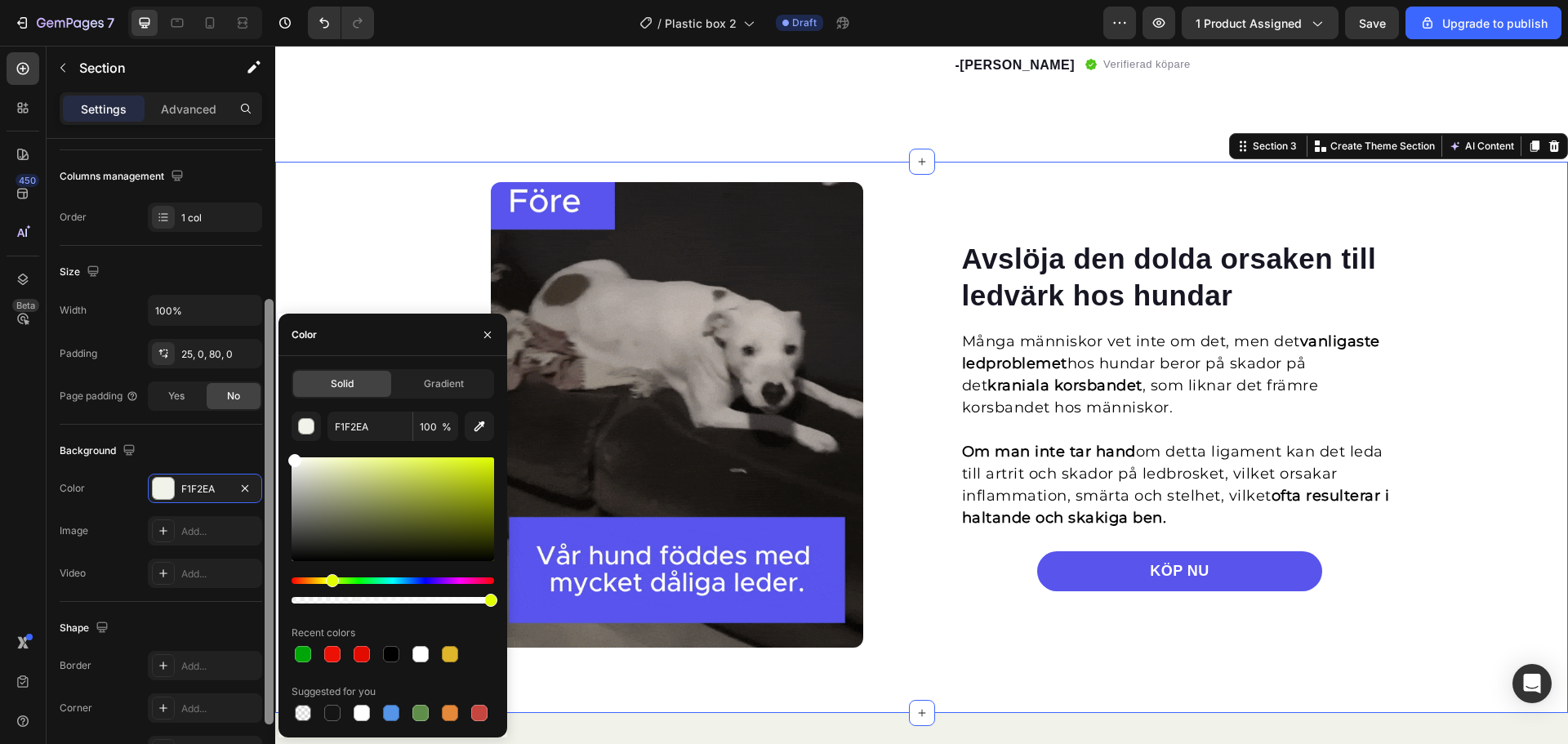
click at [270, 430] on div "450 Beta Sections(30) Elements(84) Section Element Hero Section Product Detail …" at bounding box center [137, 395] width 276 height 698
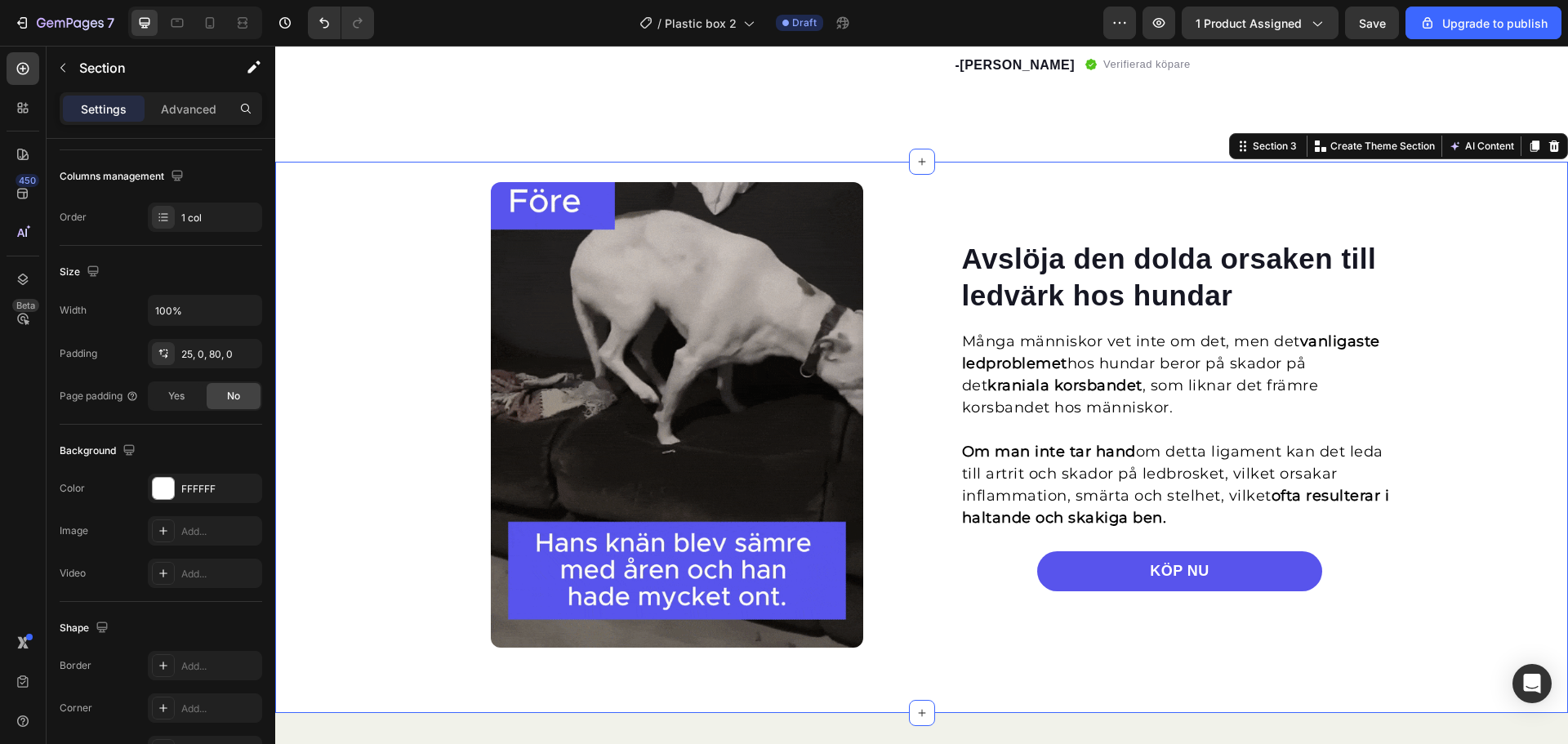
click at [343, 247] on div "Avslöja den dolda orsaken till ledvärk hos hundar Heading Många människor vet i…" at bounding box center [921, 415] width 1292 height 466
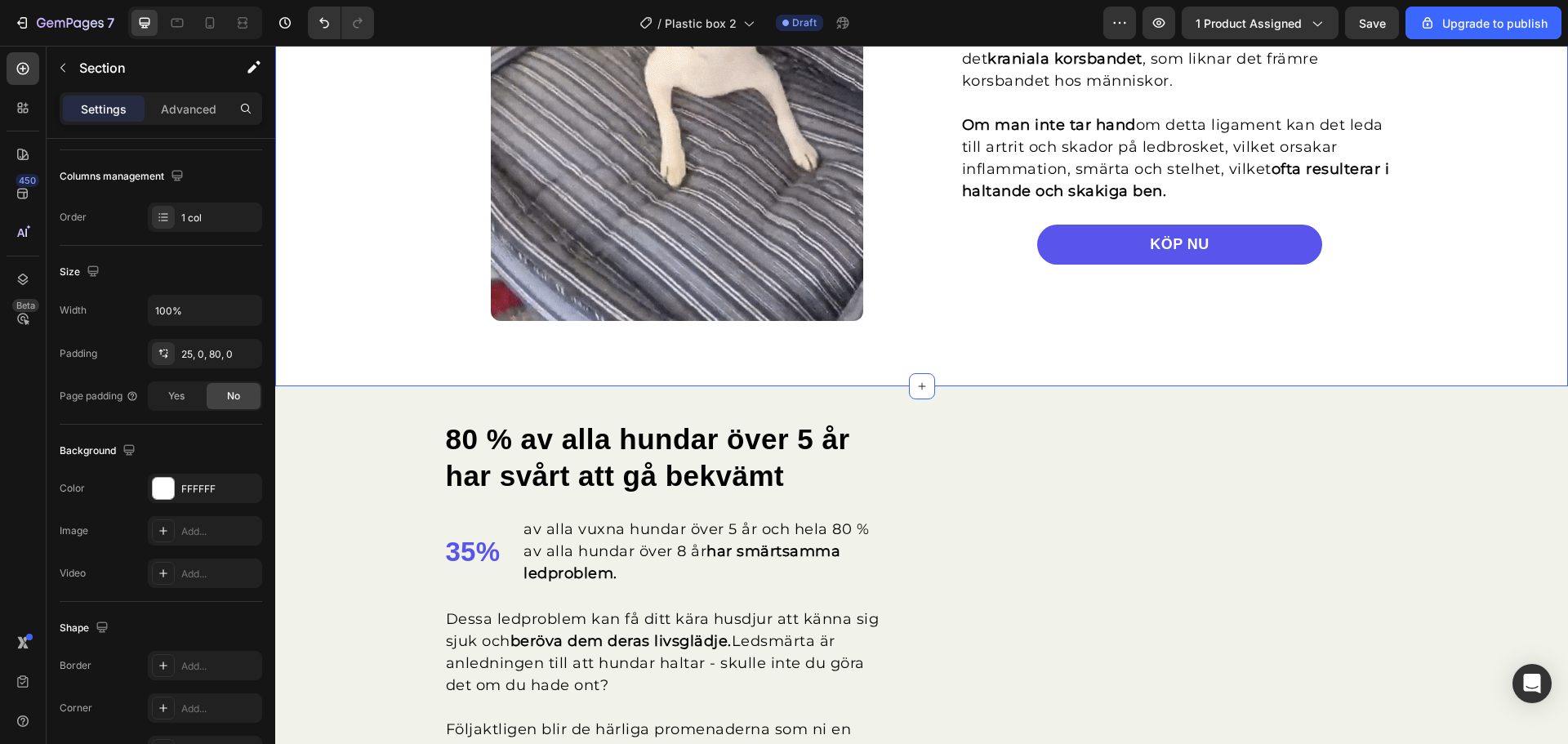
scroll to position [1225, 0]
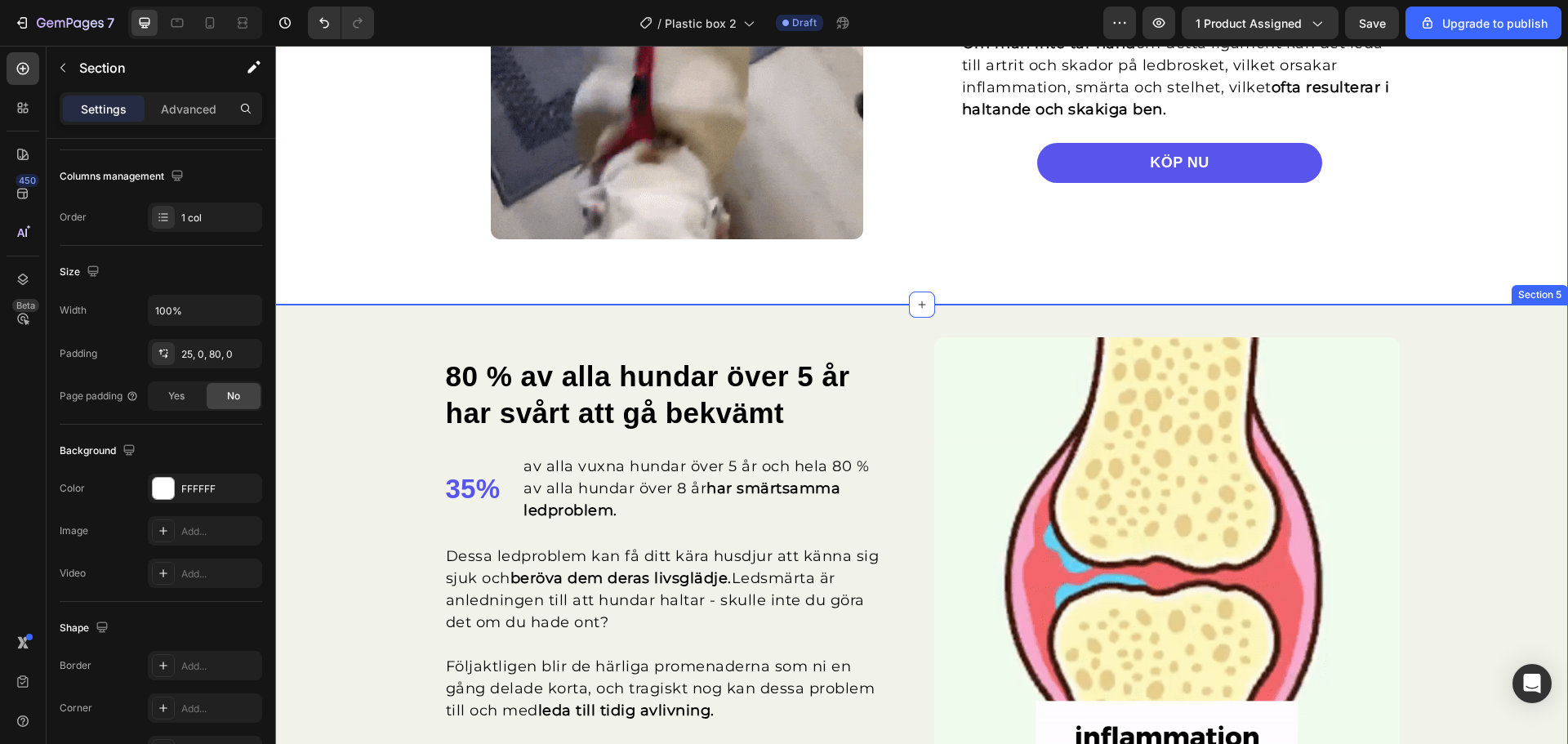
click at [1485, 350] on div "80 % av alla hundar över 5 år har svårt att gå bekvämt Heading 35% Text block a…" at bounding box center [921, 570] width 1292 height 466
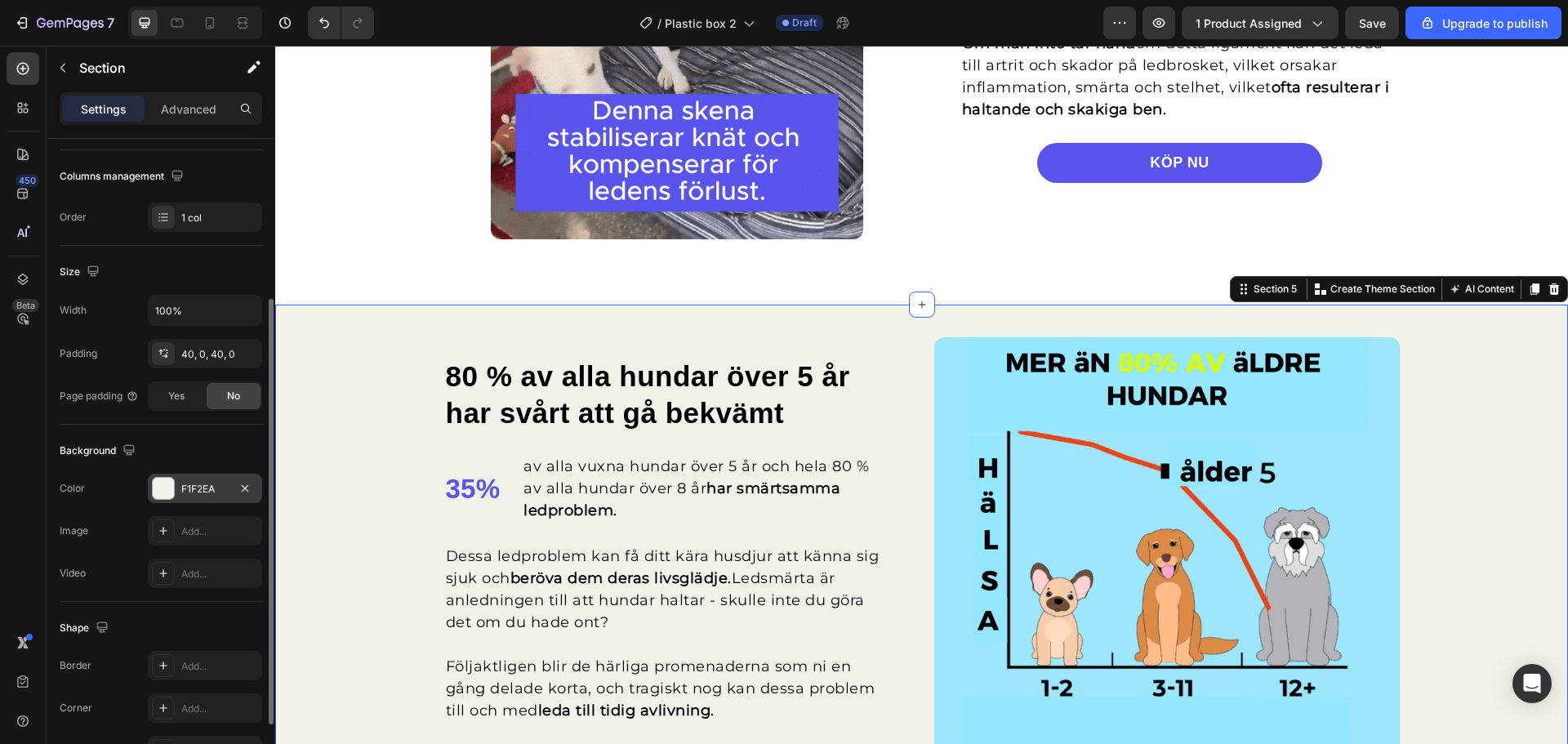
click at [165, 484] on div at bounding box center [163, 488] width 21 height 21
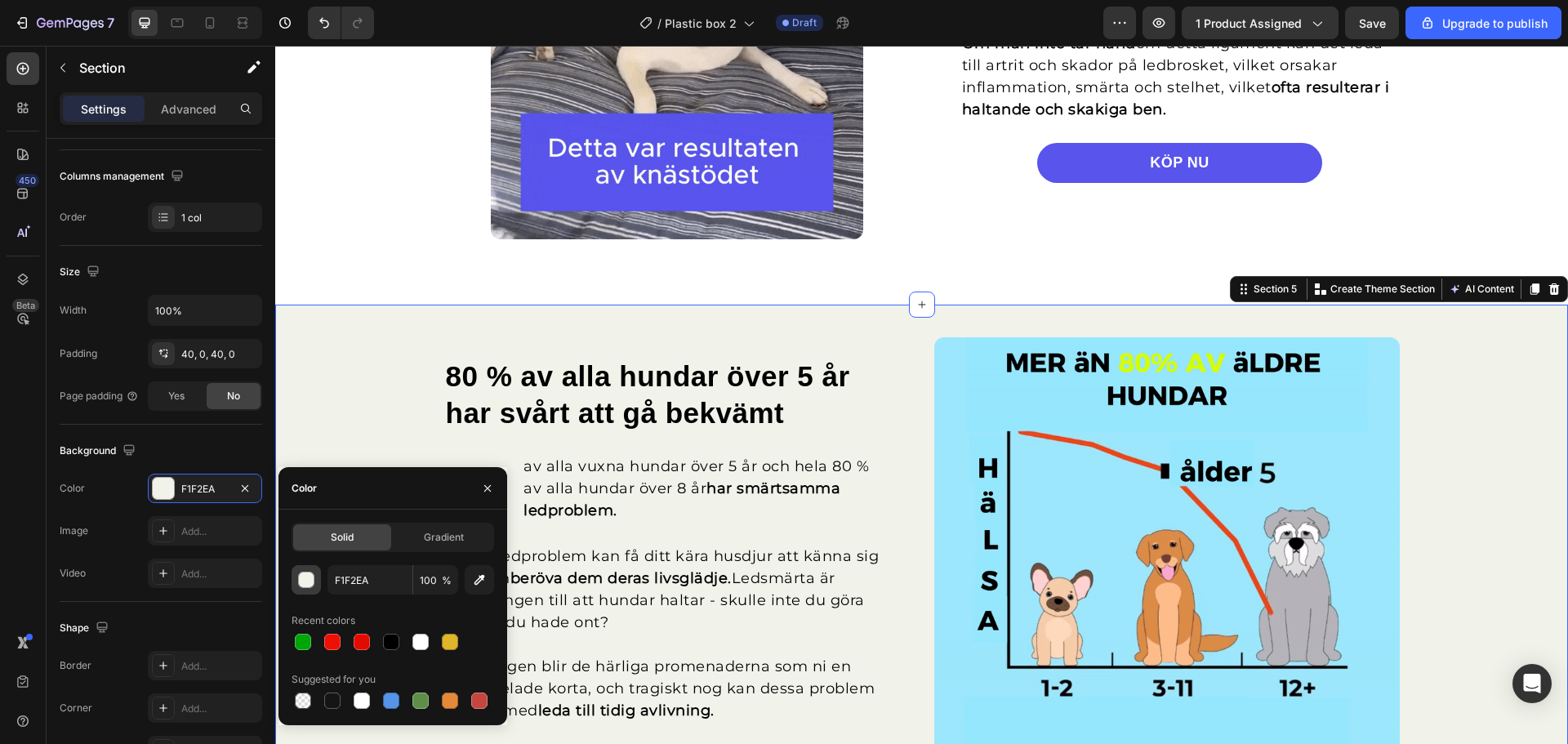
click at [303, 577] on div "button" at bounding box center [307, 580] width 16 height 16
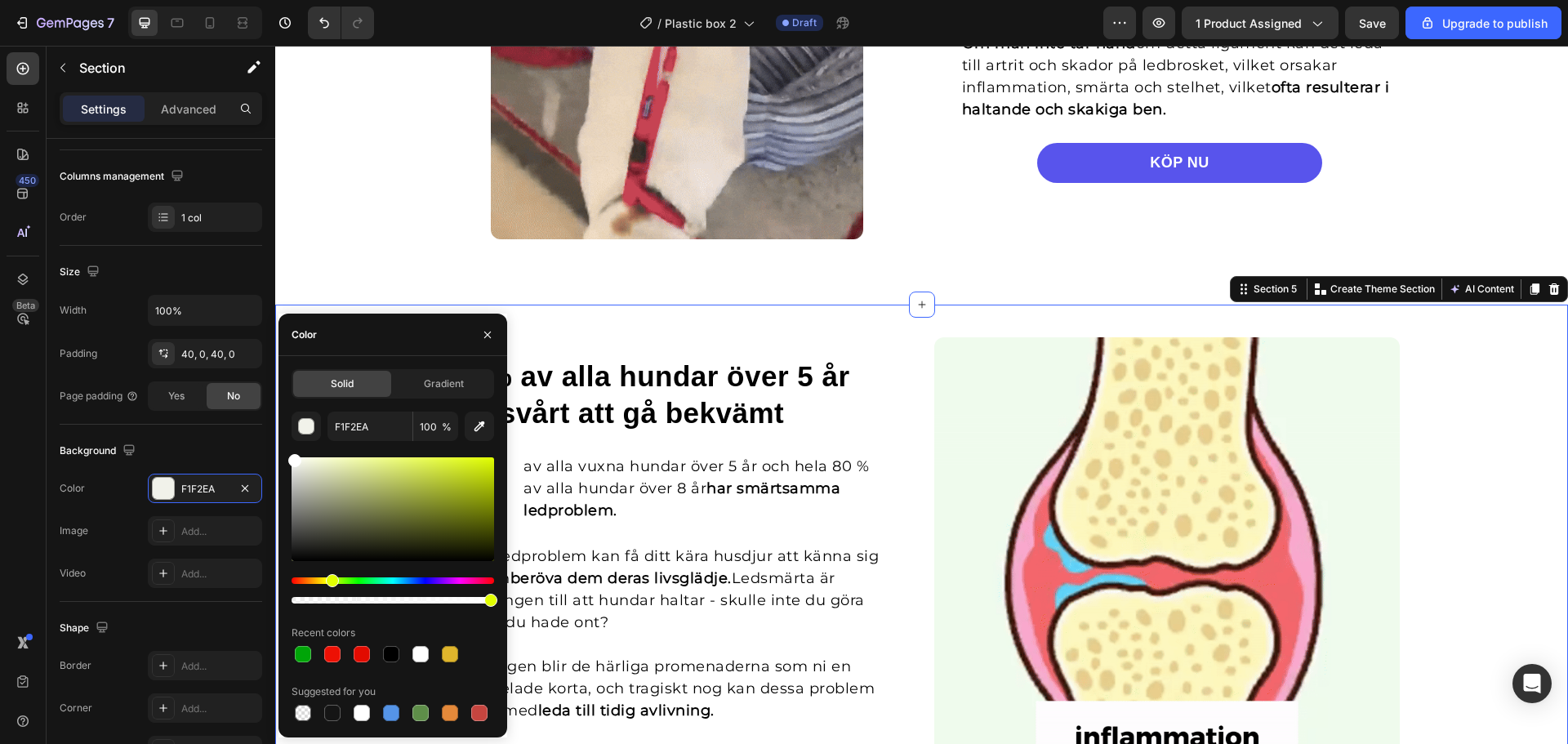
drag, startPoint x: 292, startPoint y: 444, endPoint x: 281, endPoint y: 430, distance: 17.8
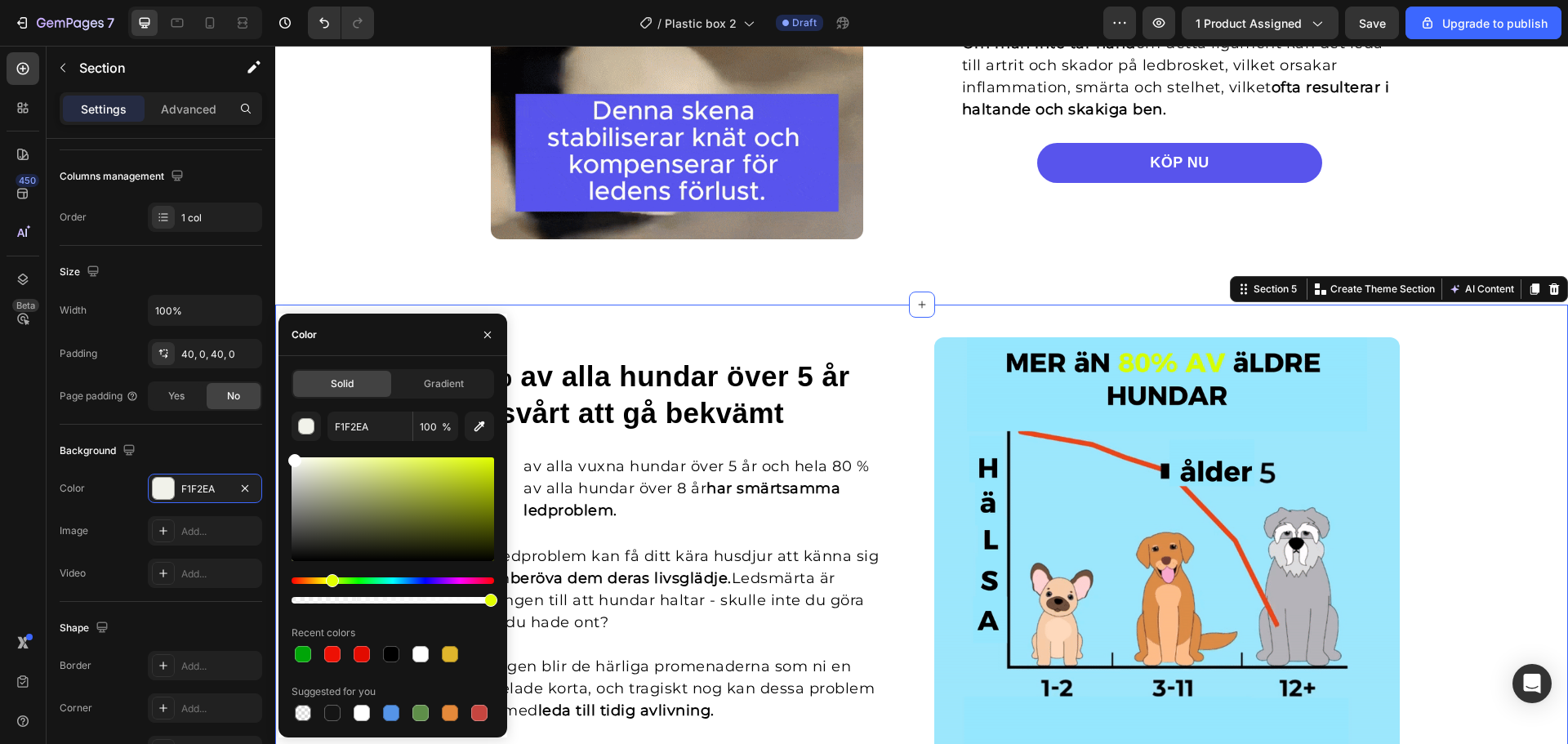
click at [281, 430] on div "Solid Gradient F1F2EA 100 % Recent colors Suggested for you" at bounding box center [392, 546] width 229 height 355
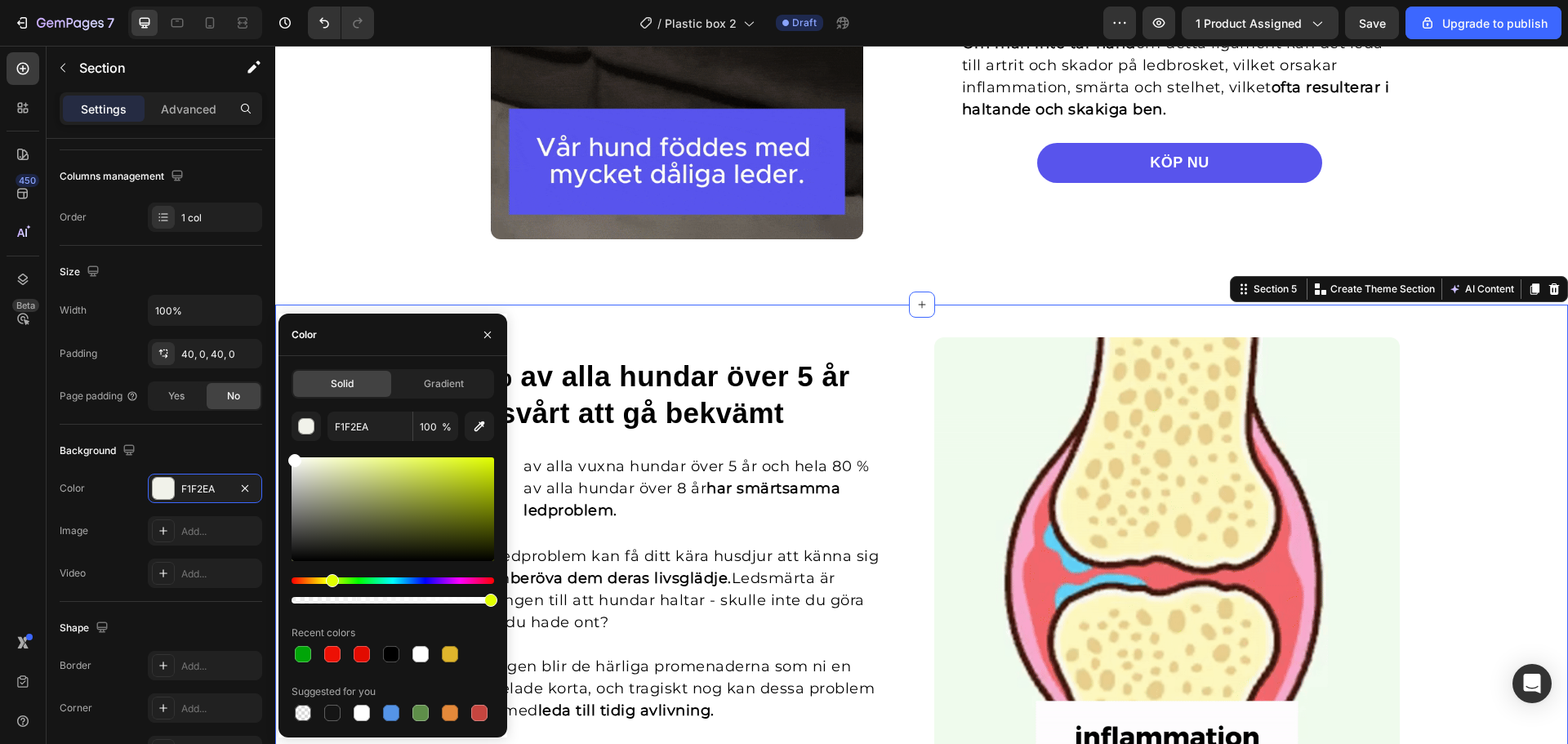
type input "FFFFFF"
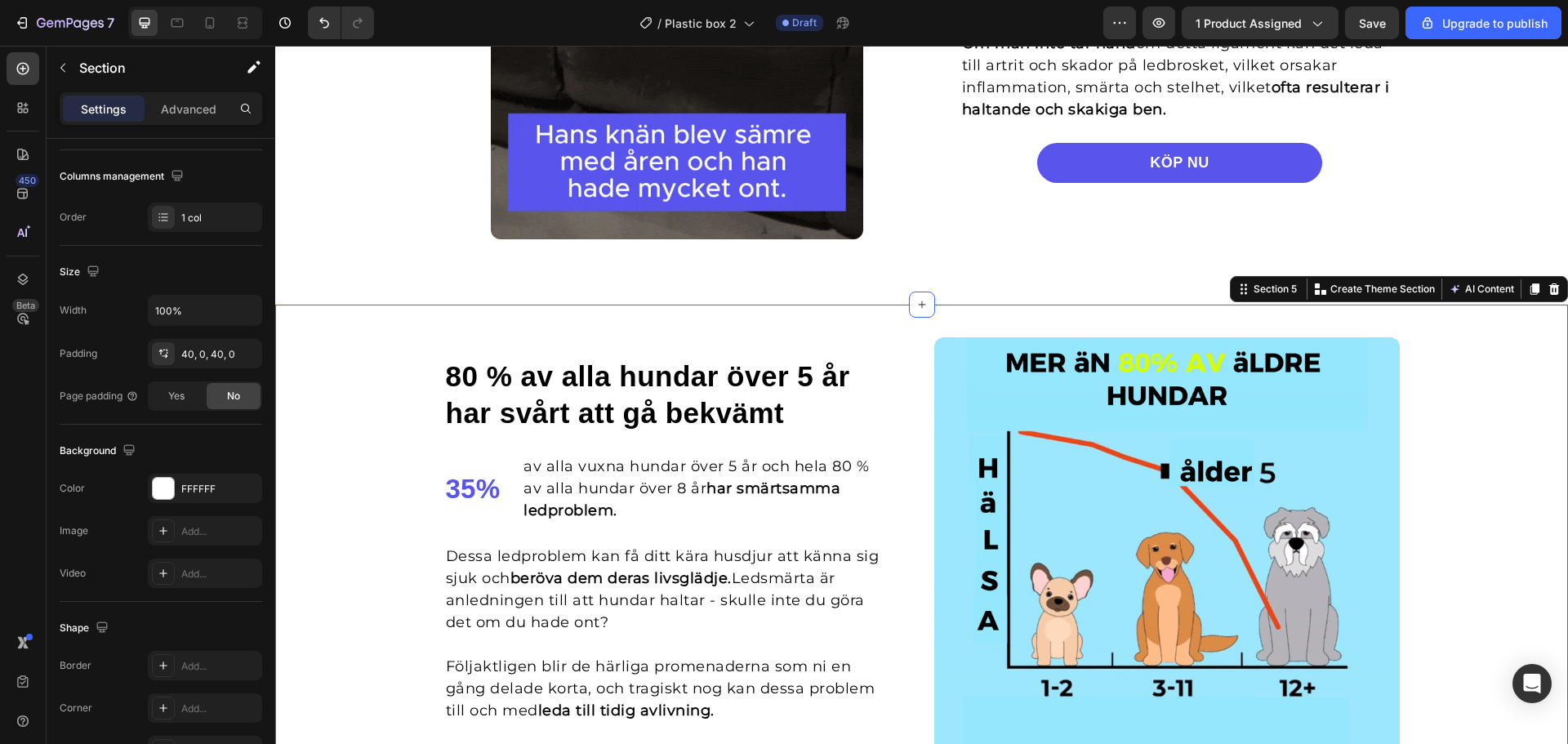
click at [1489, 322] on div "80 % av alla hundar över 5 år har svårt att gå bekvämt Heading 35% Text block a…" at bounding box center [921, 570] width 1292 height 531
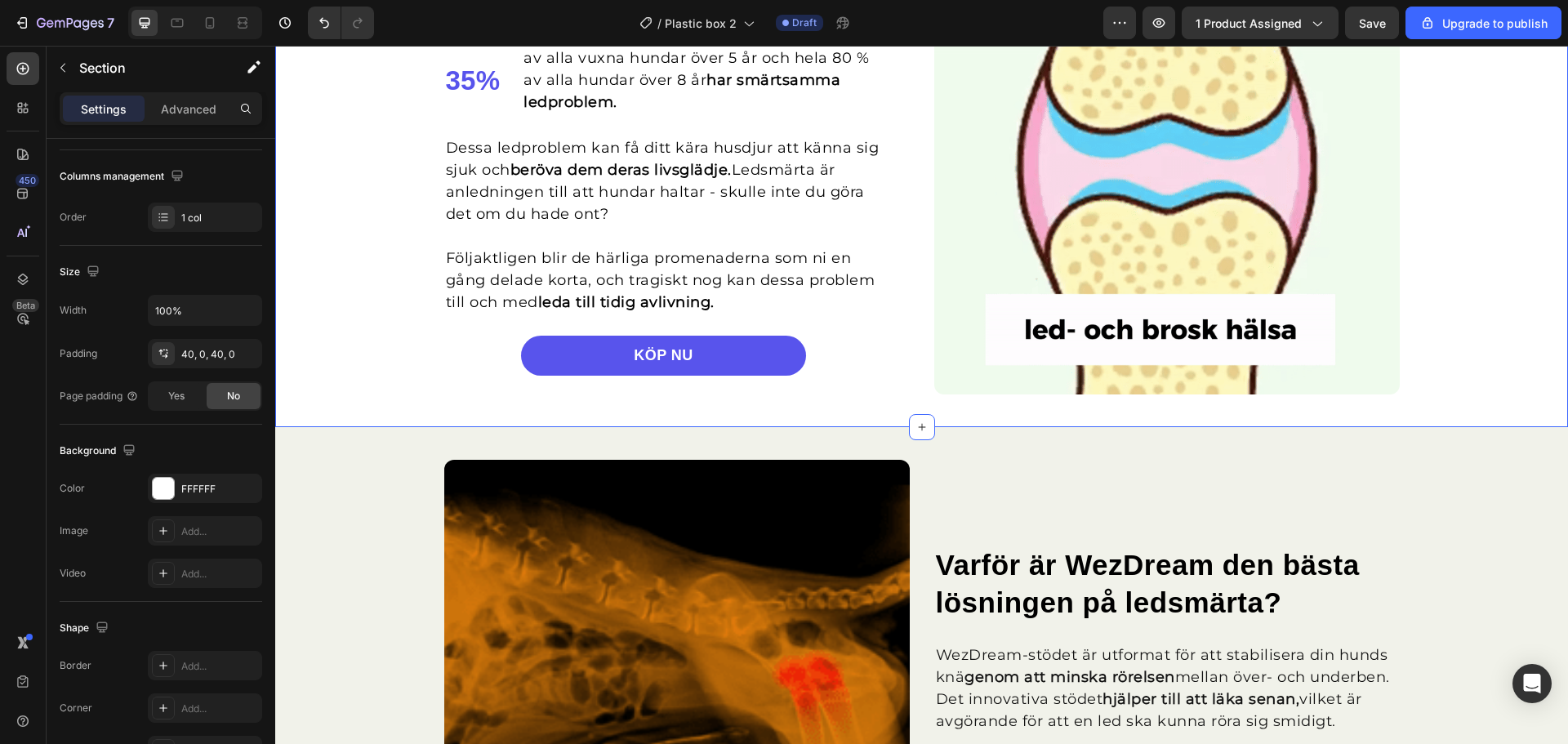
scroll to position [1960, 0]
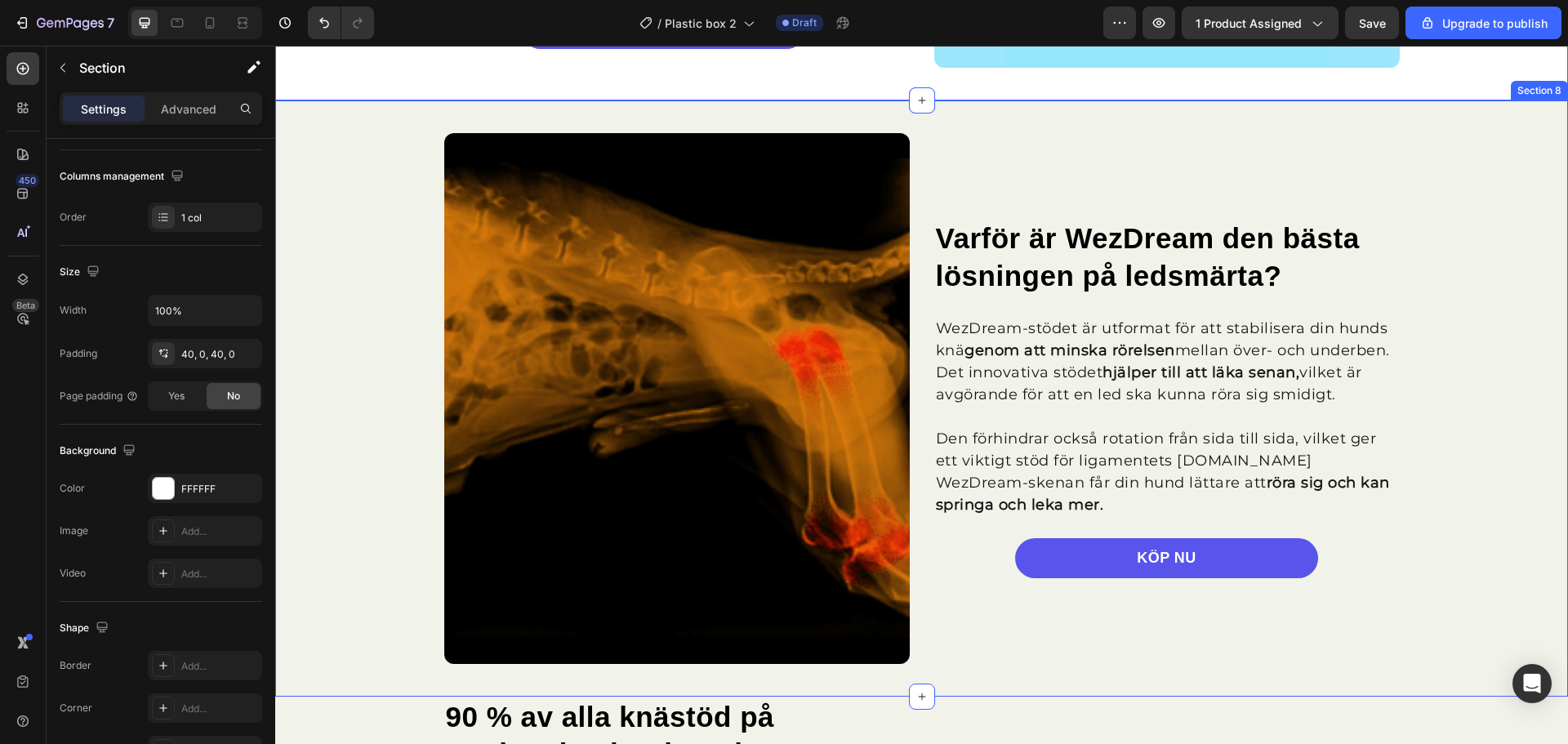
click at [1453, 189] on div "Image Varför är WezDream den bästa lösningen på ledsmärta? Heading WezDream-stö…" at bounding box center [921, 398] width 1292 height 531
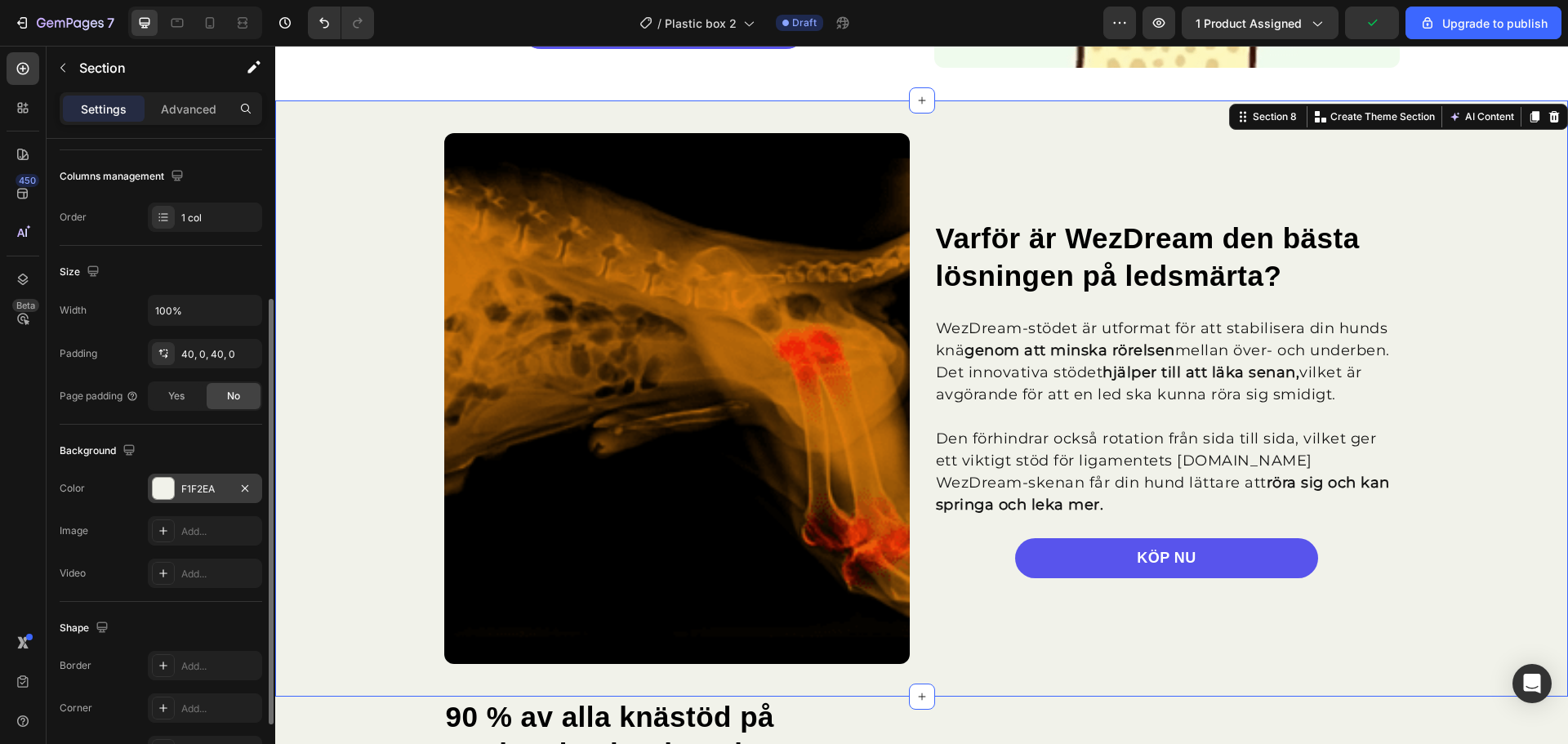
click at [161, 491] on div at bounding box center [163, 488] width 21 height 21
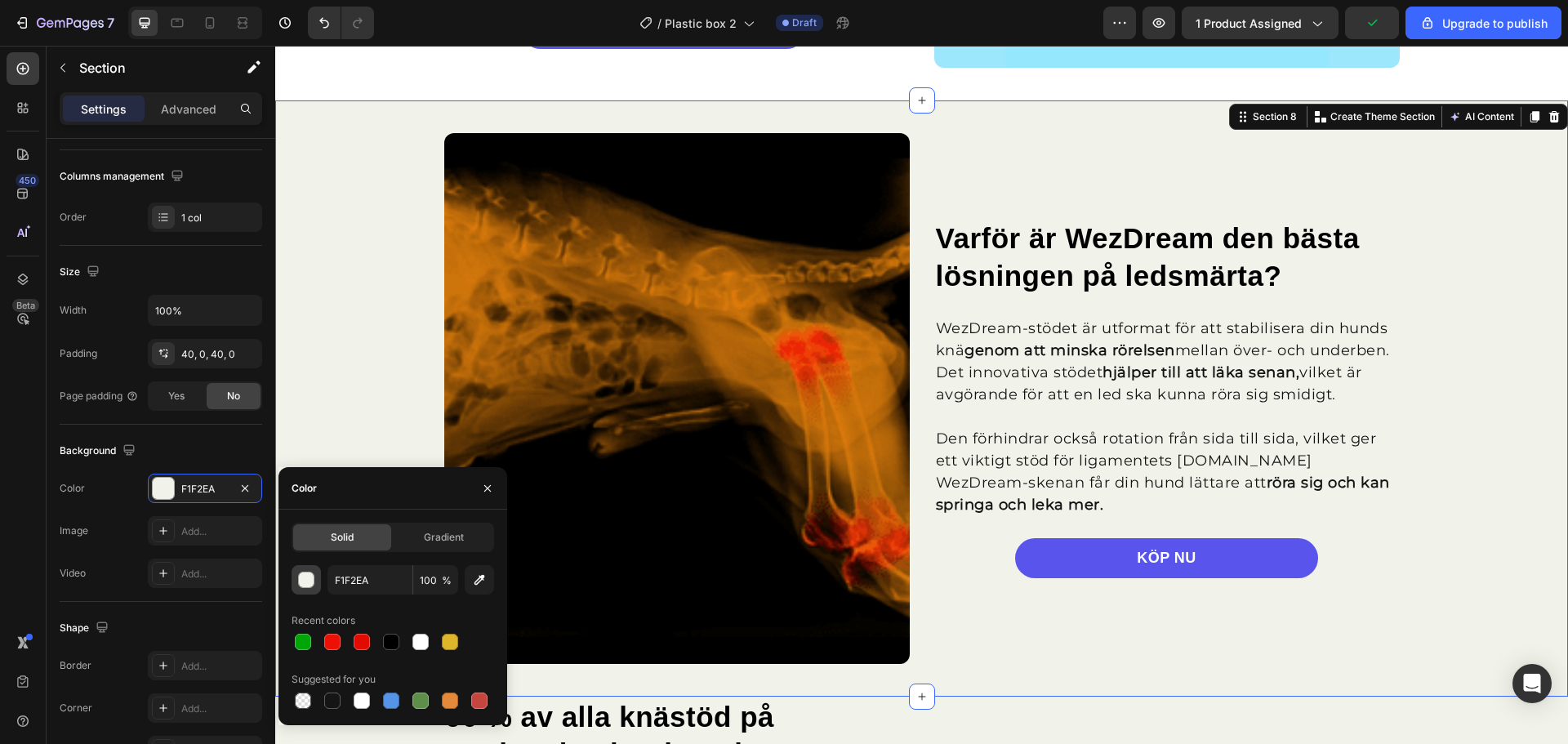
click at [310, 588] on button "button" at bounding box center [306, 579] width 29 height 29
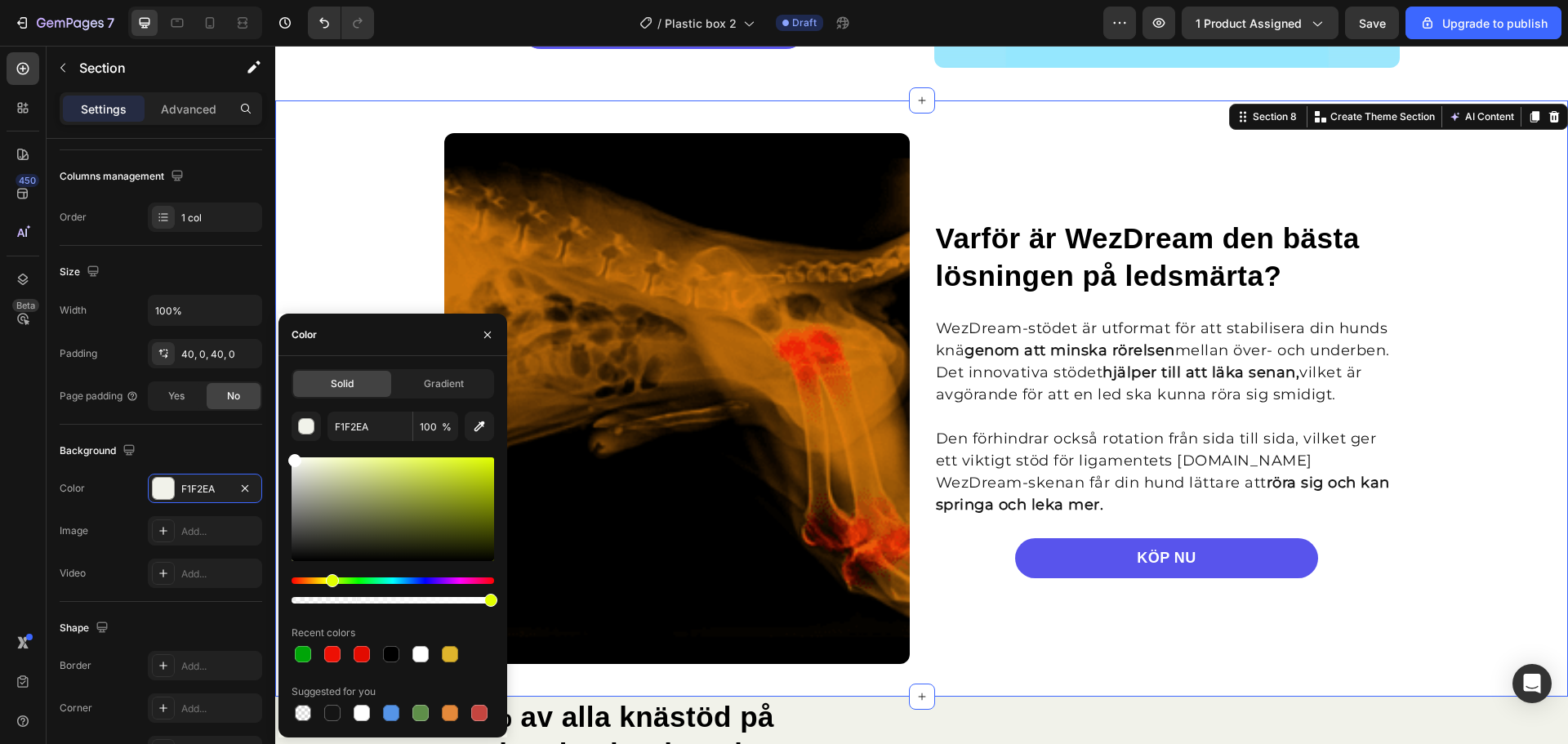
drag, startPoint x: 296, startPoint y: 457, endPoint x: 280, endPoint y: 441, distance: 22.6
click at [280, 441] on div "Solid Gradient F1F2EA 100 % Recent colors Suggested for you" at bounding box center [392, 546] width 229 height 355
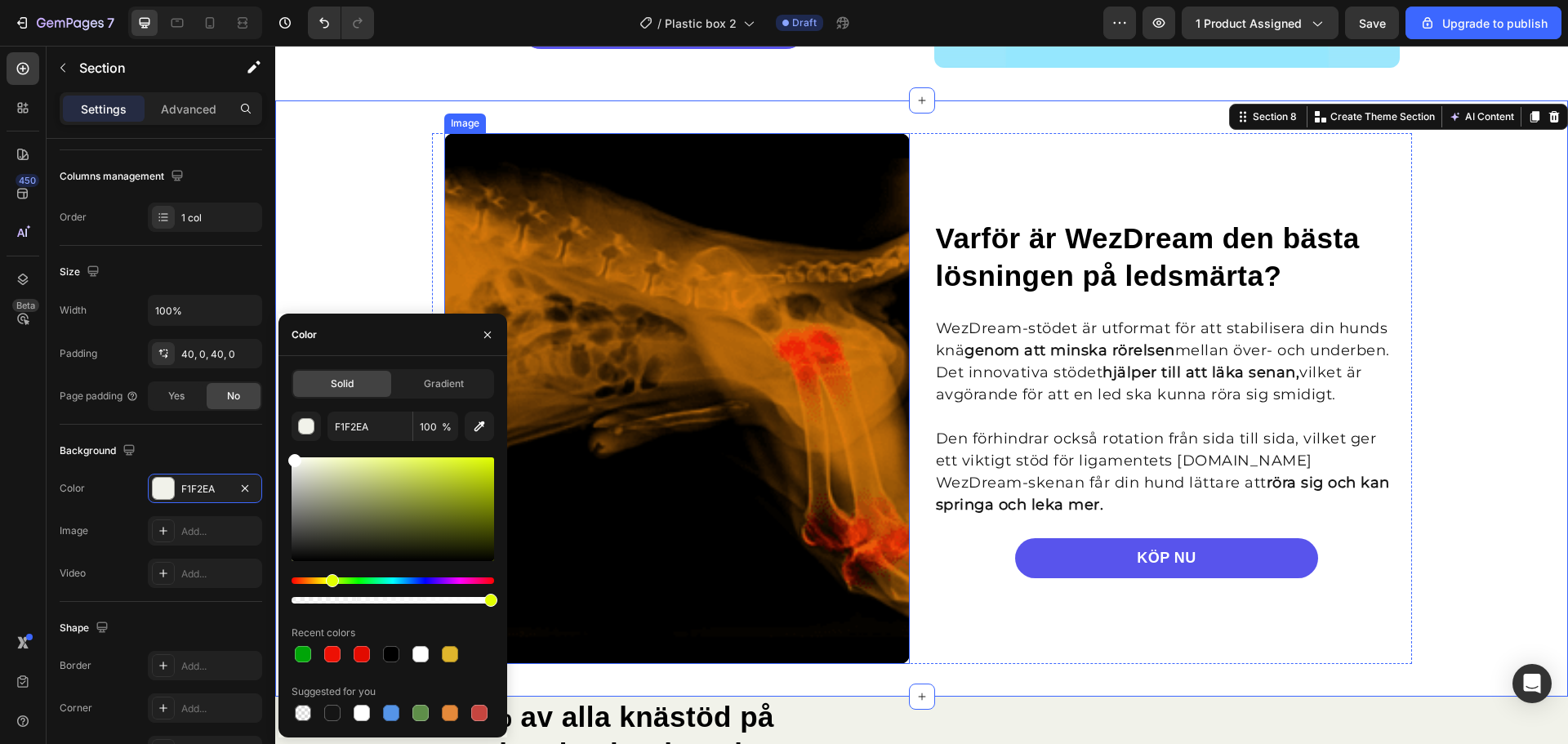
type input "FFFFFF"
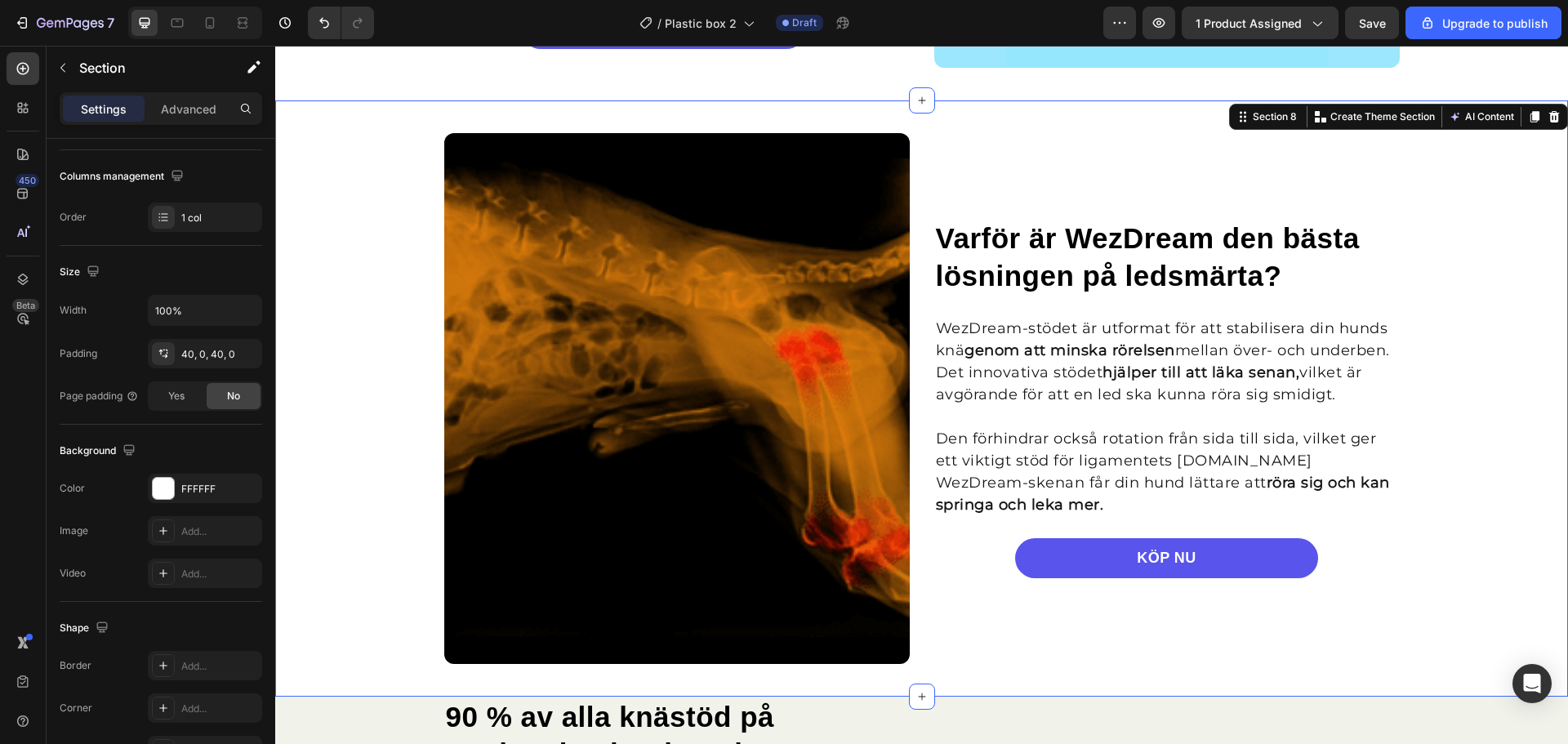
click at [1498, 250] on div "Image Varför är WezDream den bästa lösningen på ledsmärta? Heading WezDream-stö…" at bounding box center [921, 398] width 1292 height 531
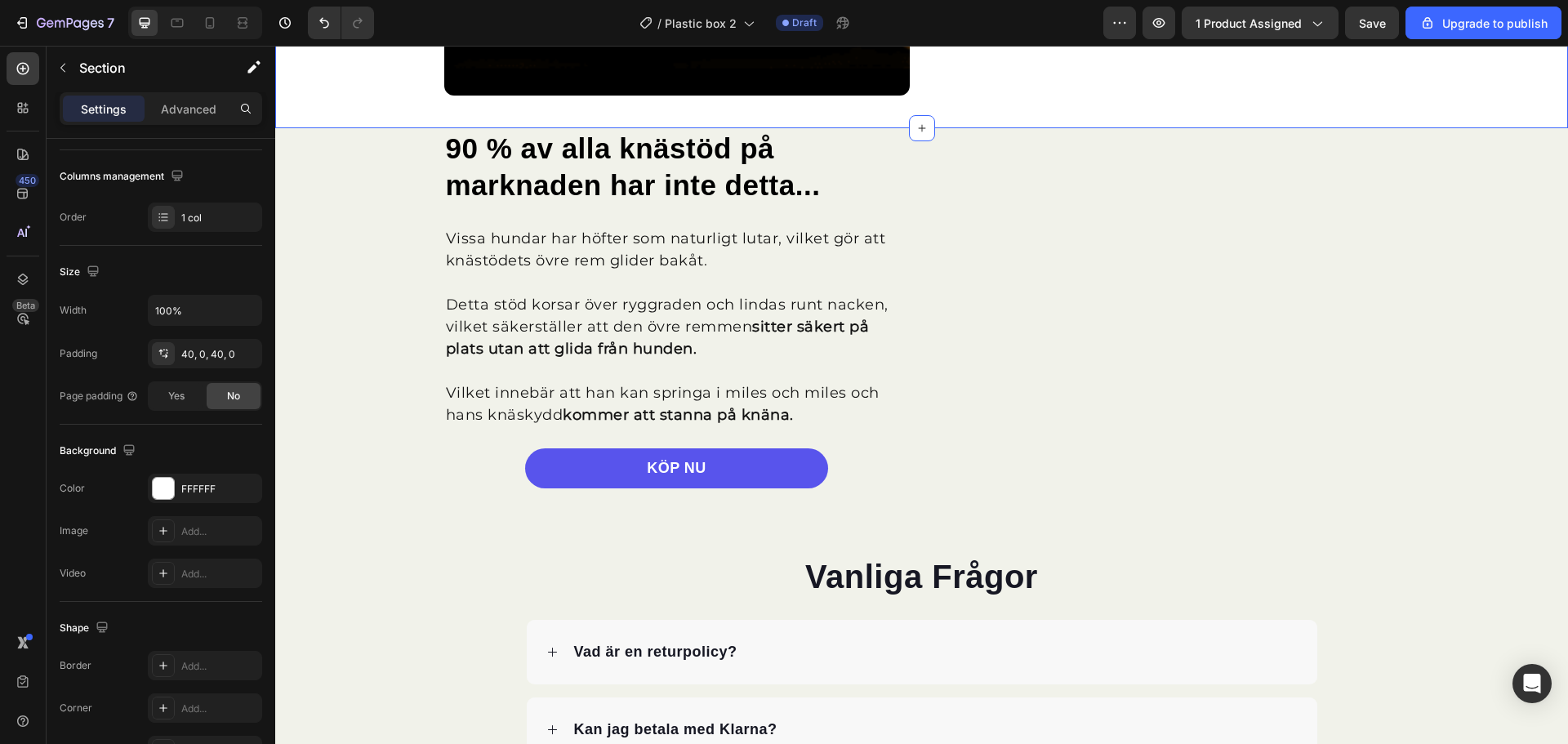
scroll to position [2531, 0]
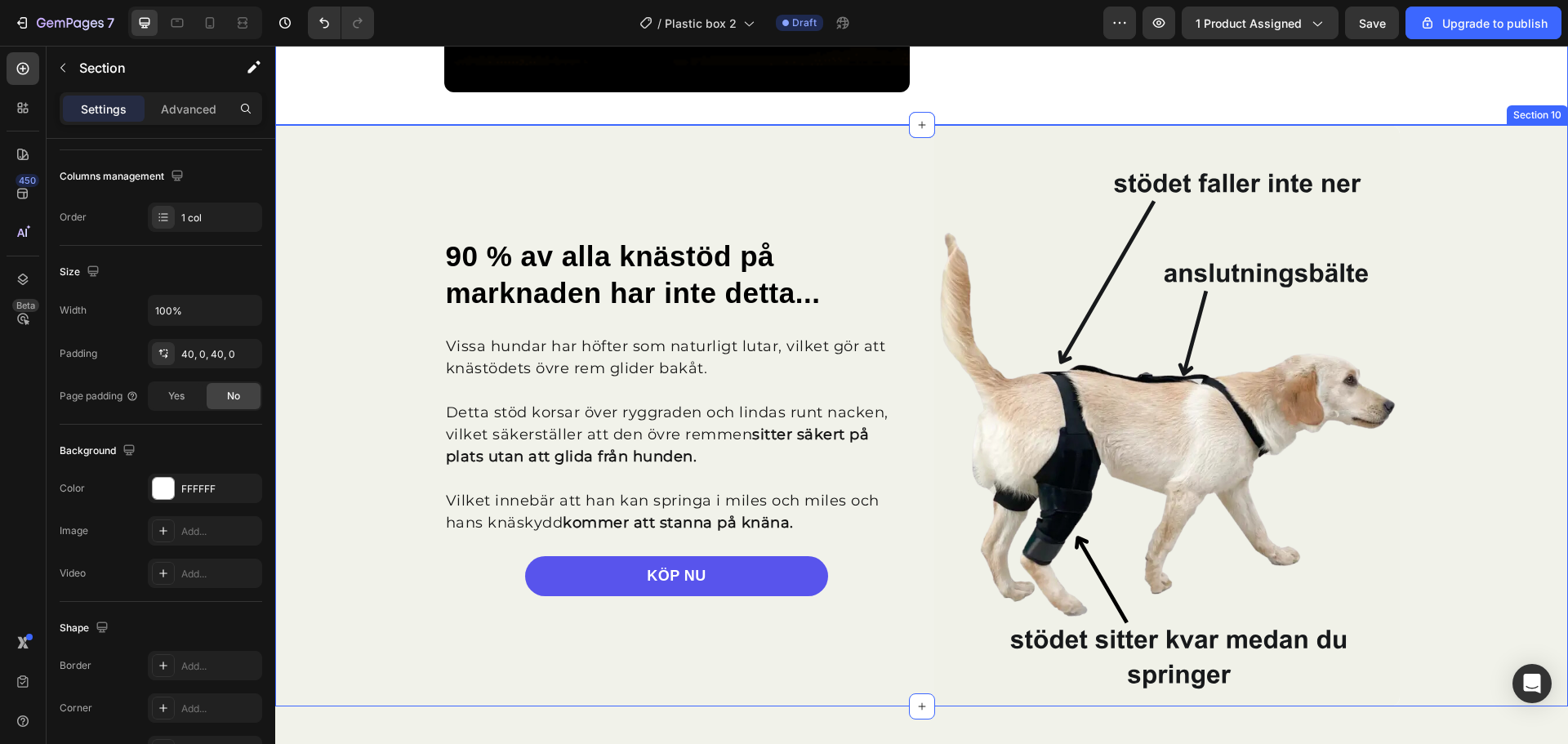
click at [1517, 260] on div "90 % av alla knästöd på marknaden har inte detta... Heading Vissa hundar har hö…" at bounding box center [921, 415] width 1292 height 582
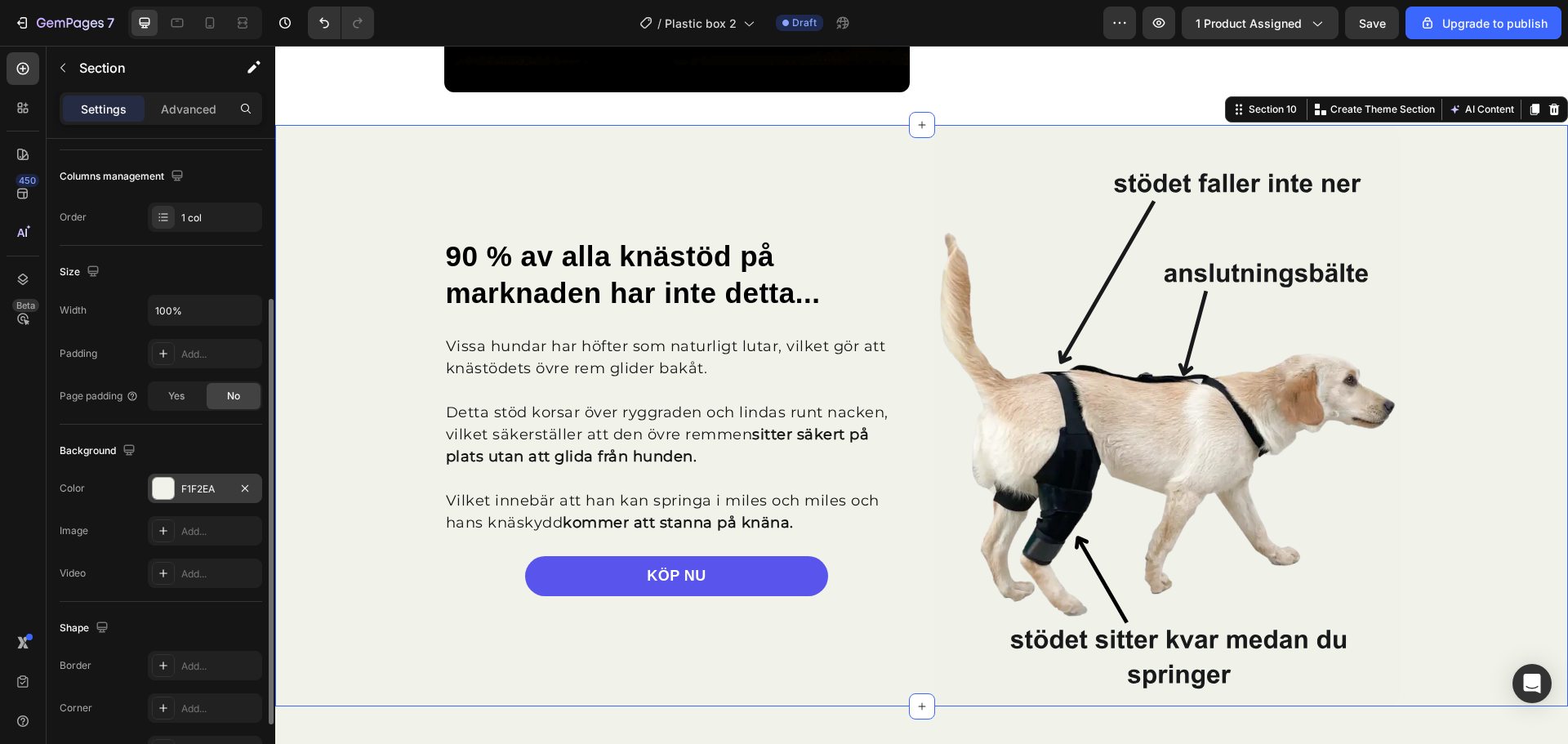
click at [164, 492] on div at bounding box center [163, 488] width 21 height 21
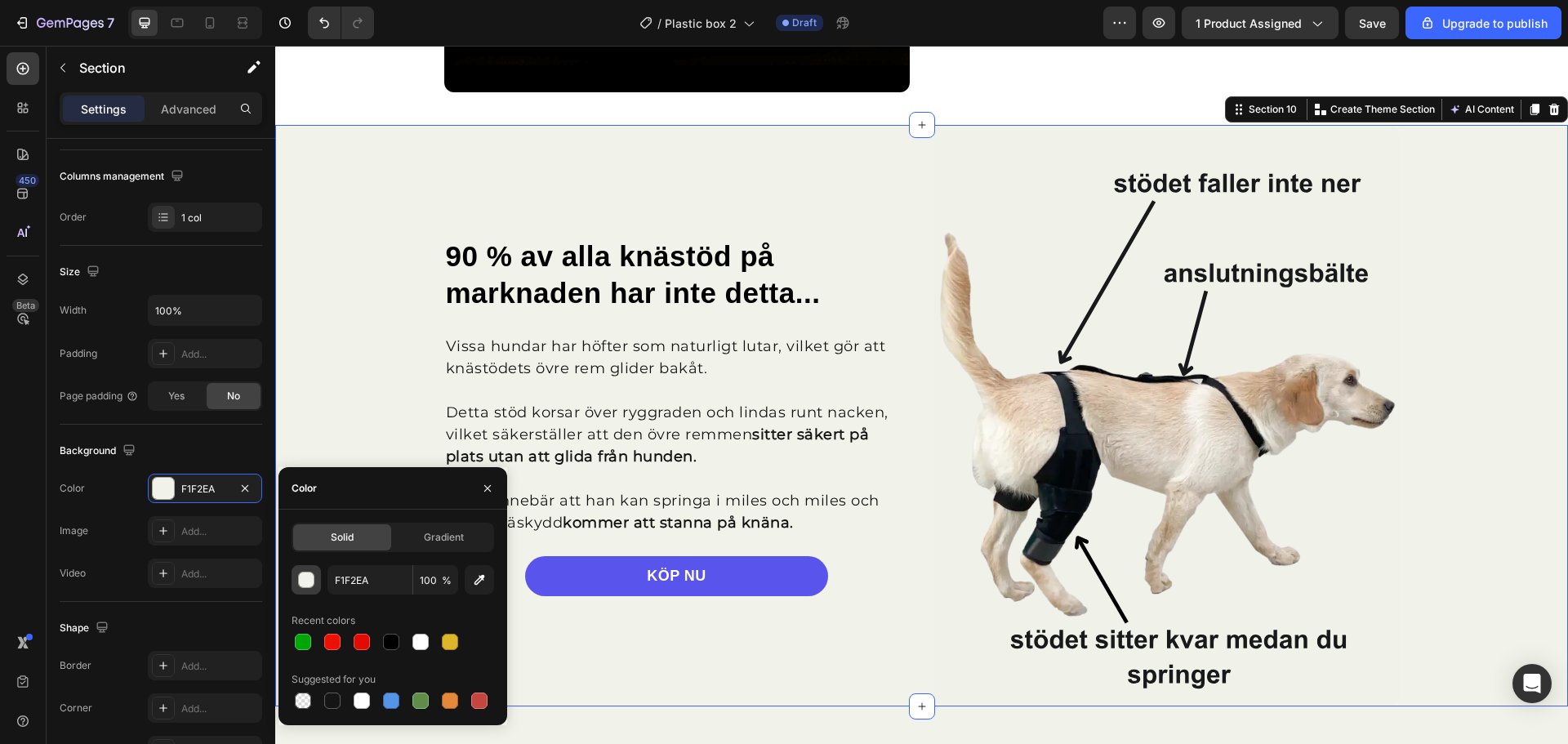
click at [312, 581] on div "button" at bounding box center [307, 580] width 16 height 16
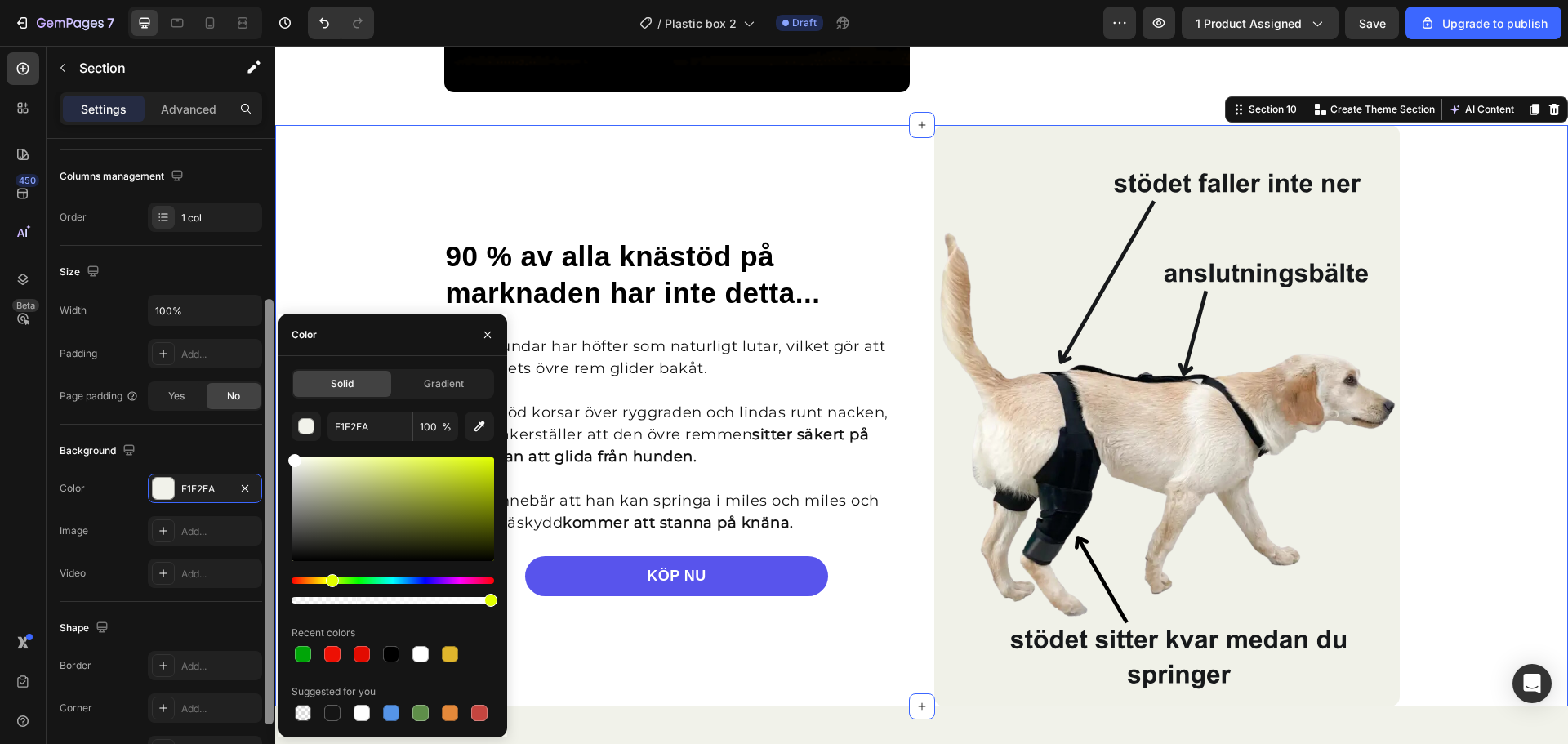
drag, startPoint x: 336, startPoint y: 461, endPoint x: 267, endPoint y: 420, distance: 80.3
click at [267, 420] on div "450 Beta Sections(30) Elements(84) Section Element Hero Section Product Detail …" at bounding box center [137, 395] width 276 height 698
type input "FFFFFF"
click at [1462, 265] on div "90 % av alla knästöd på marknaden har inte detta... Heading Vissa hundar har hö…" at bounding box center [921, 415] width 1292 height 582
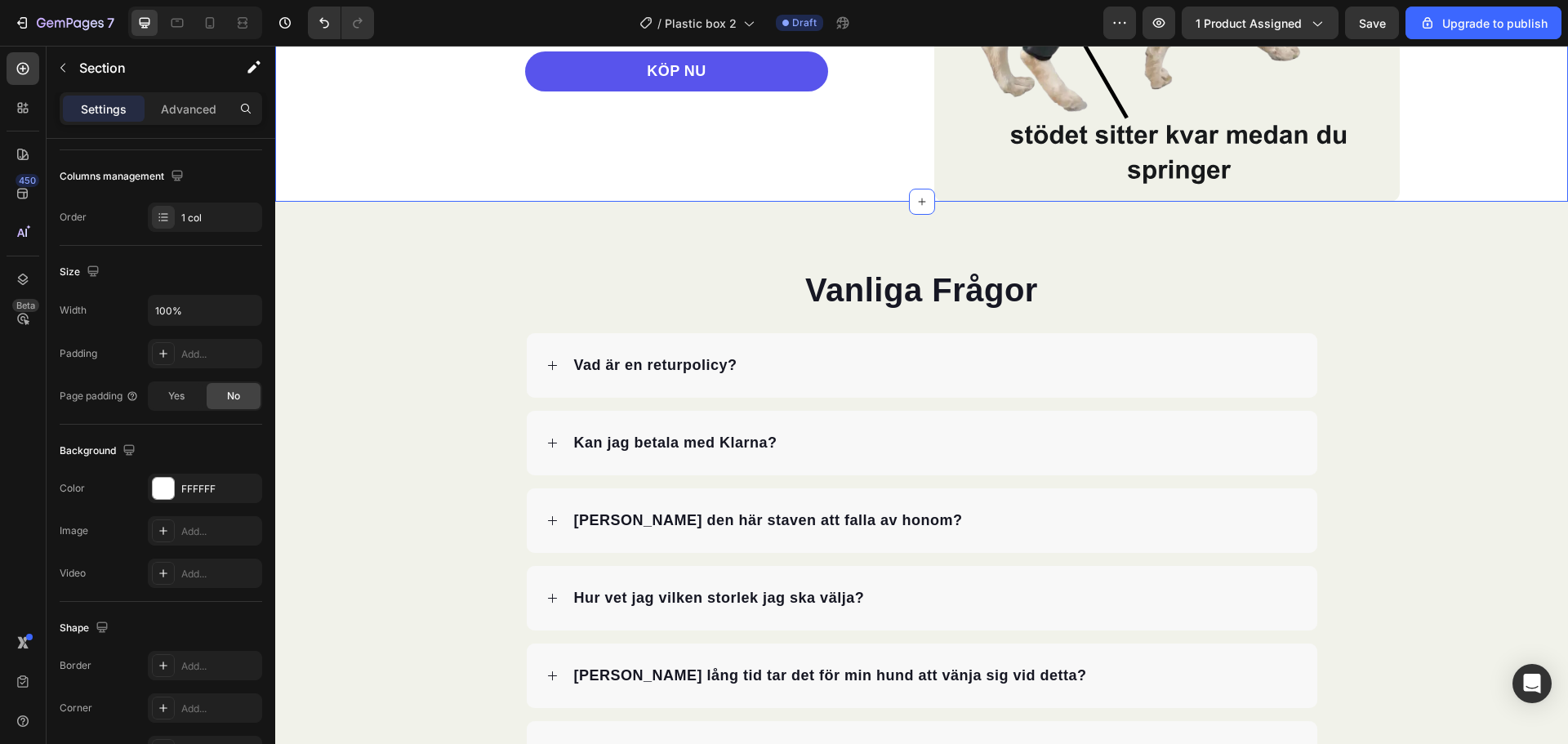
scroll to position [3103, 0]
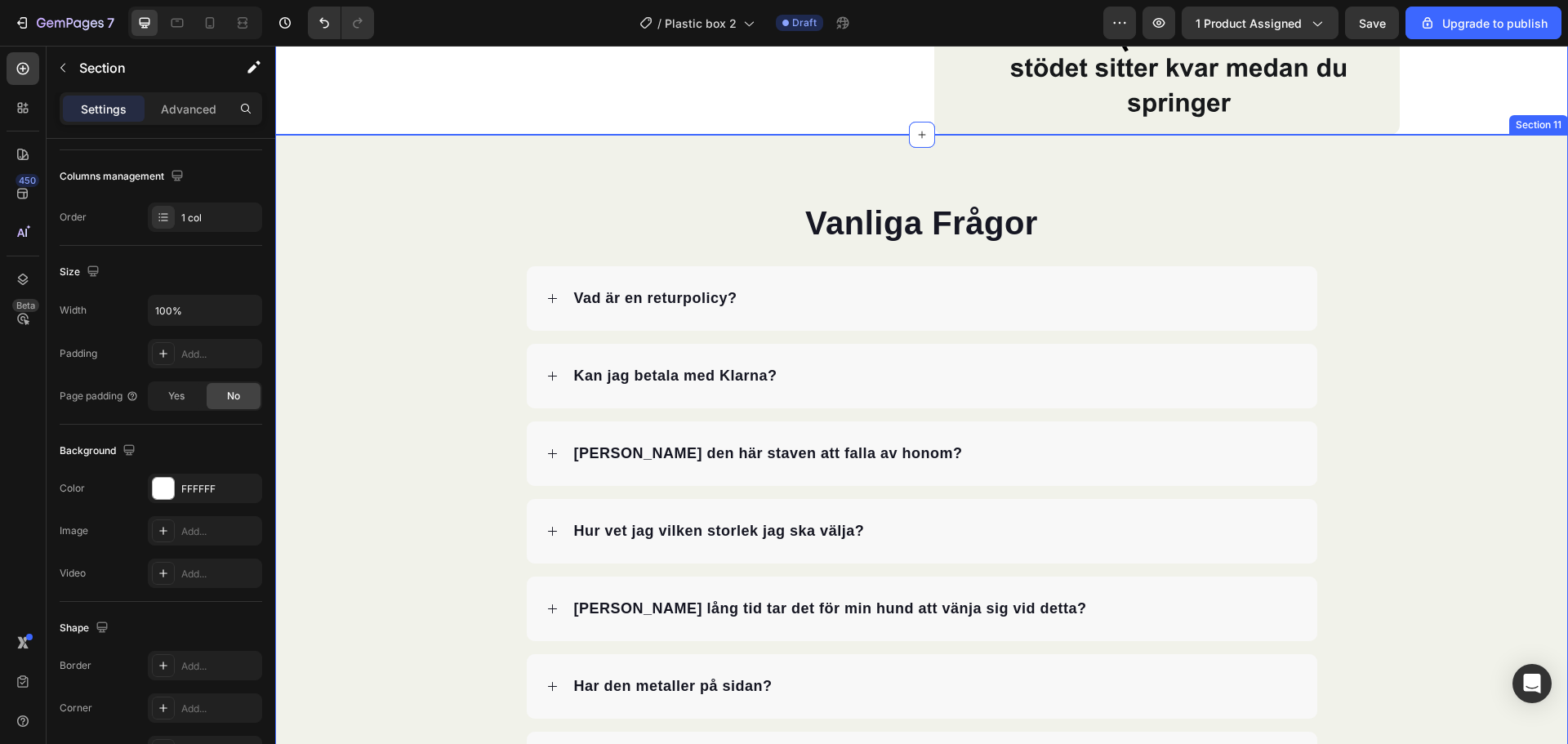
click at [1500, 190] on div "Vanliga Frågor Heading Vad är en returpolicy? Kan jag betala med Klarna? Kommer…" at bounding box center [921, 531] width 1292 height 792
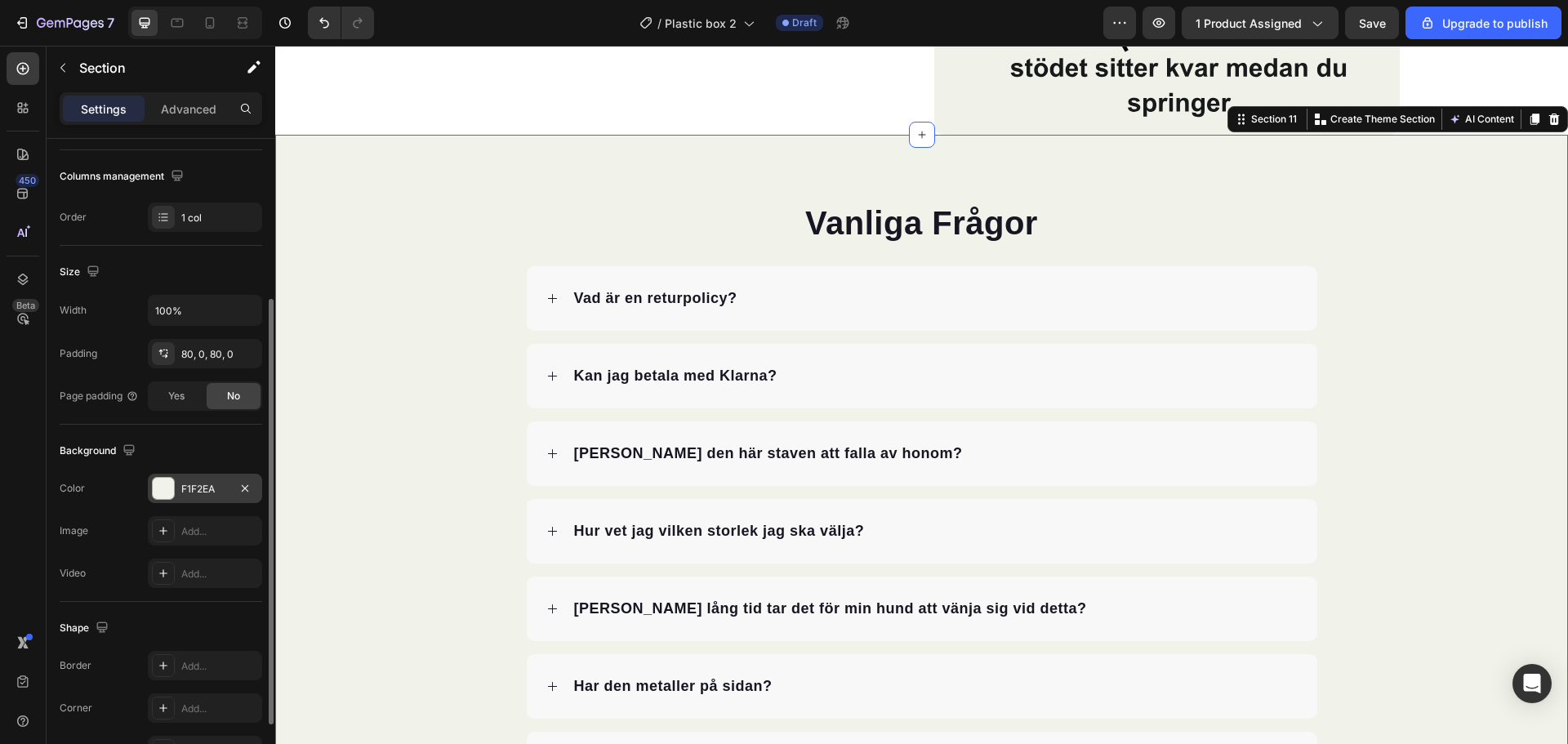
click at [170, 483] on div at bounding box center [163, 488] width 21 height 21
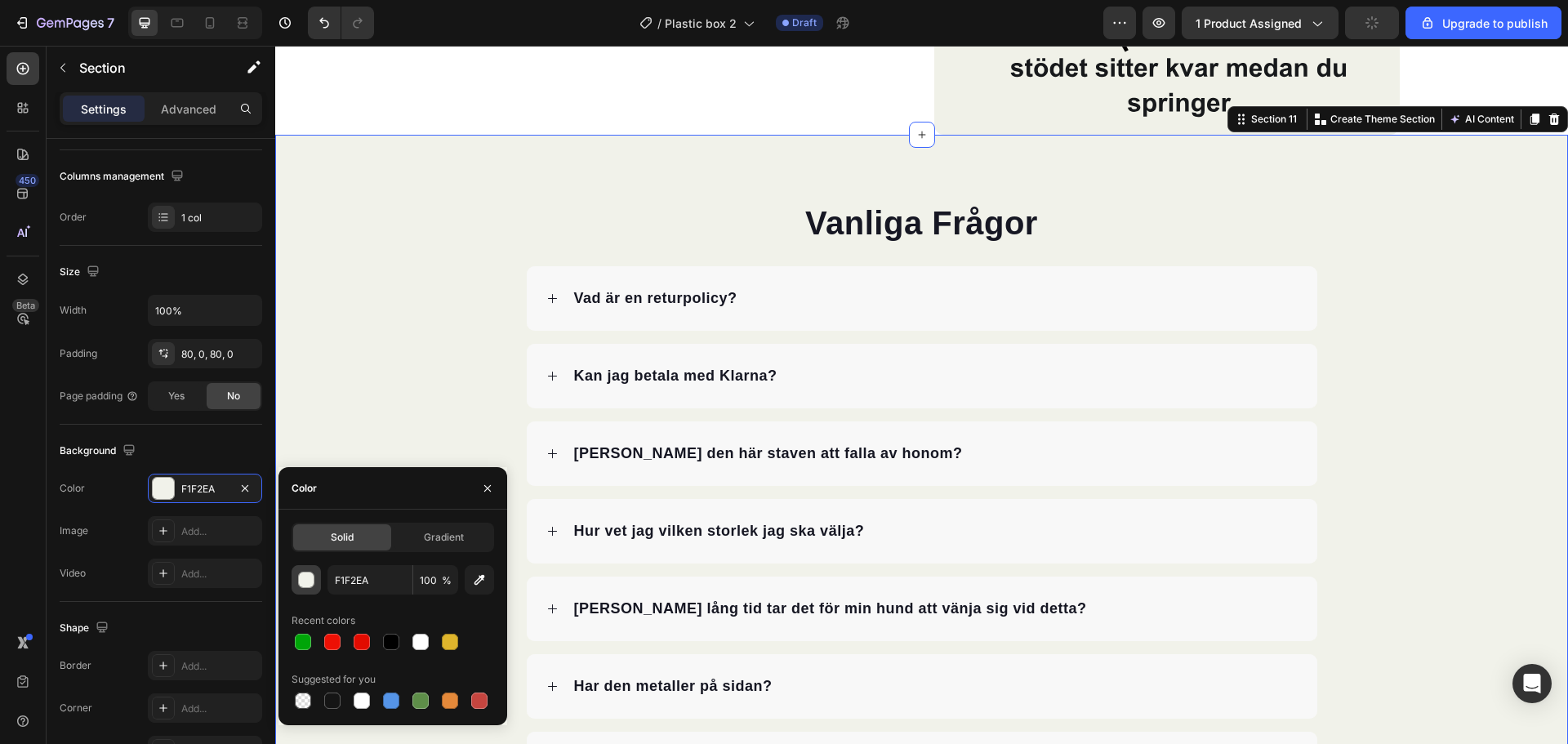
click at [303, 581] on div "button" at bounding box center [307, 580] width 16 height 16
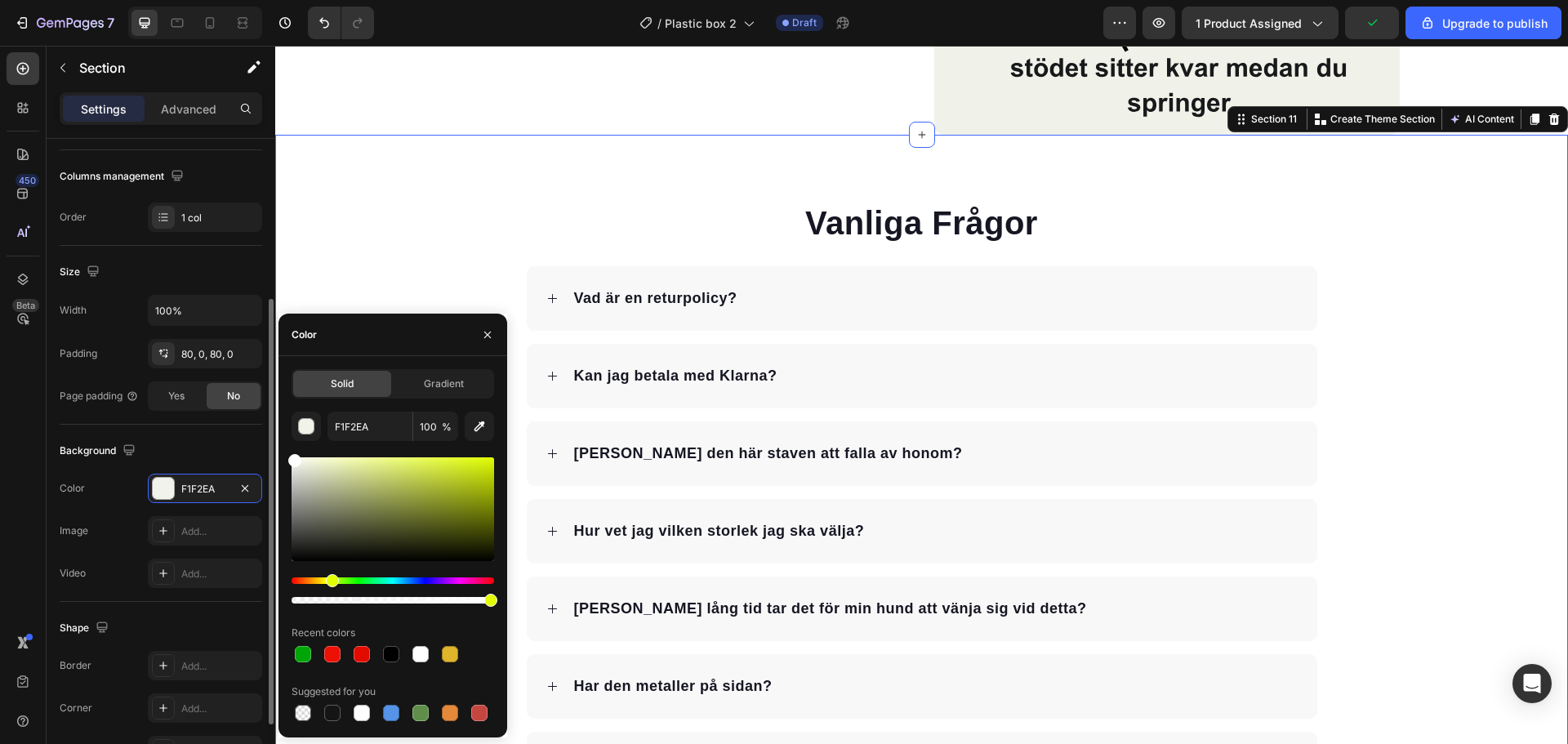
drag, startPoint x: 269, startPoint y: 429, endPoint x: 245, endPoint y: 415, distance: 27.8
click at [245, 415] on div "450 Beta Sections(30) Elements(84) Section Element Hero Section Product Detail …" at bounding box center [137, 395] width 276 height 698
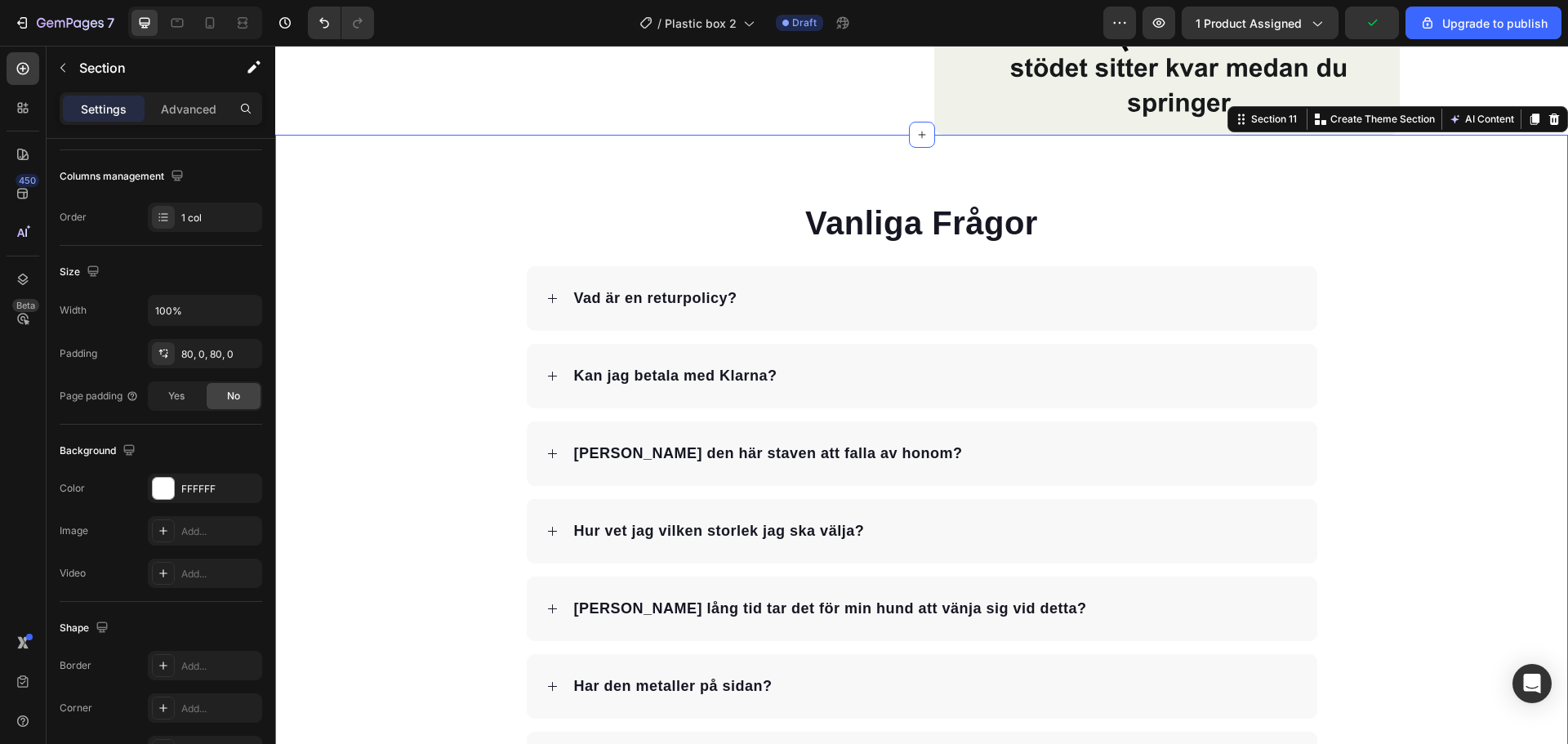
click at [1397, 230] on div "Vanliga Frågor Heading Vad är en returpolicy? Kan jag betala med Klarna? Kommer…" at bounding box center [921, 531] width 1292 height 662
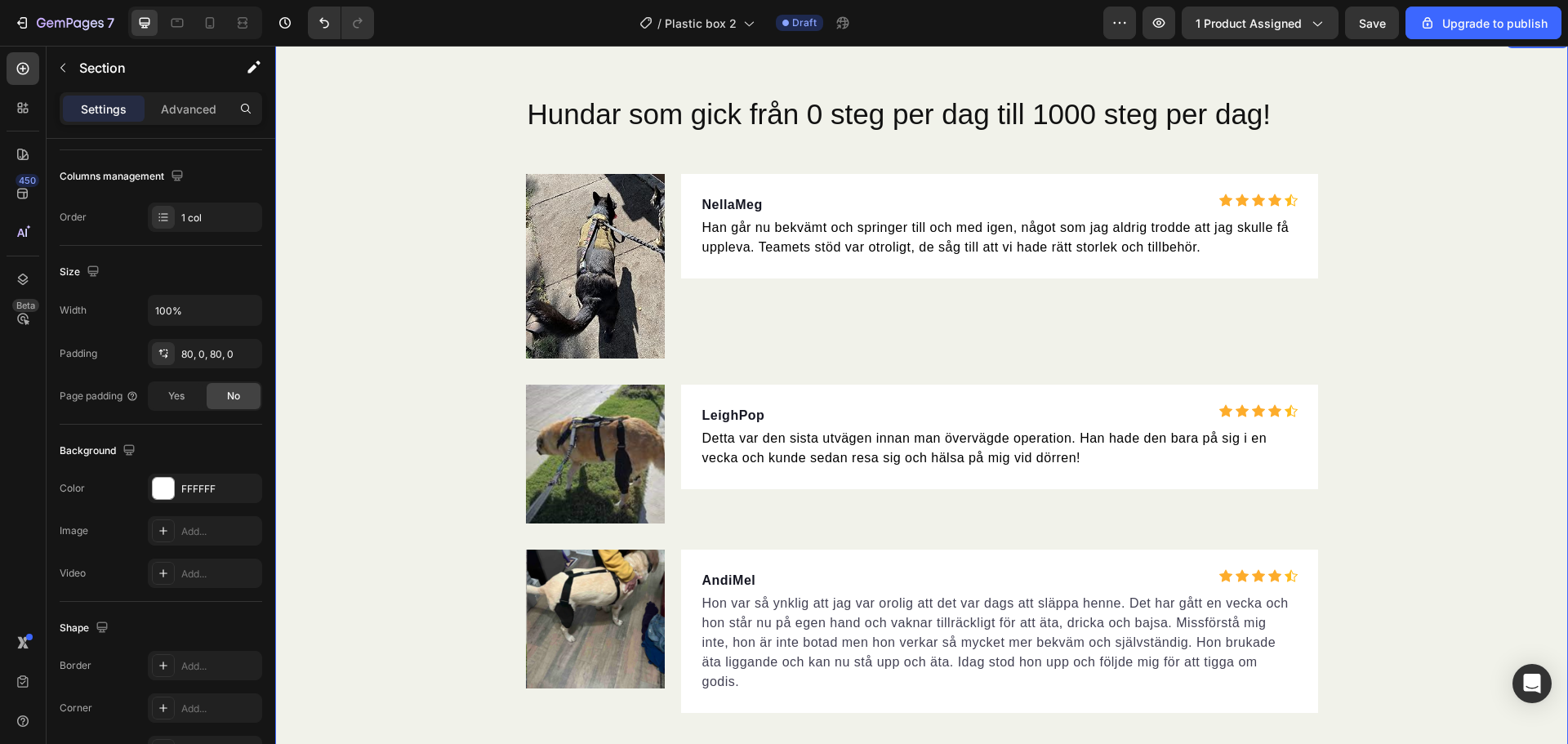
scroll to position [3838, 0]
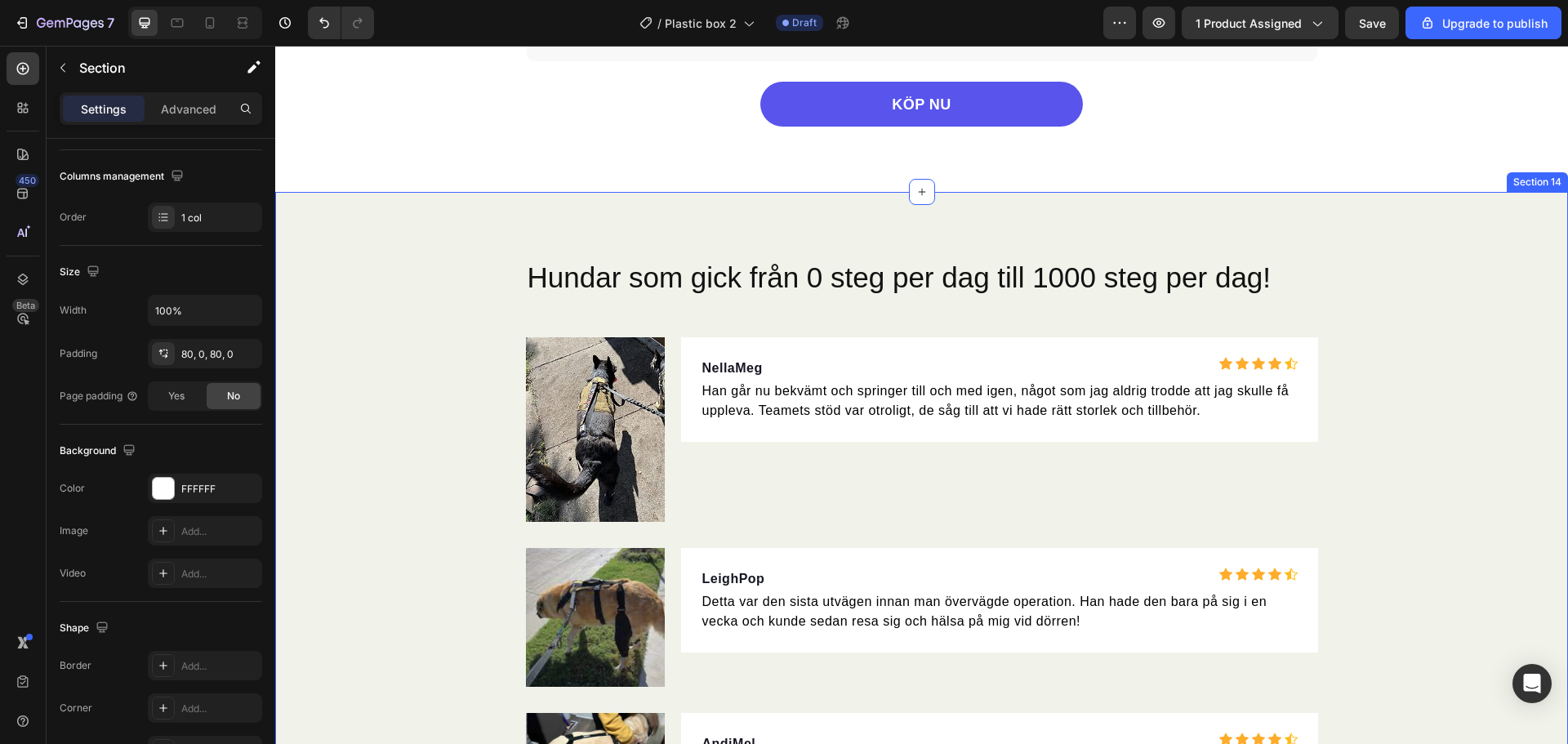
click at [1453, 258] on div "Hundar som gick från 0 steg per dag till 1000 steg per dag! Heading Image Nella…" at bounding box center [921, 566] width 1292 height 619
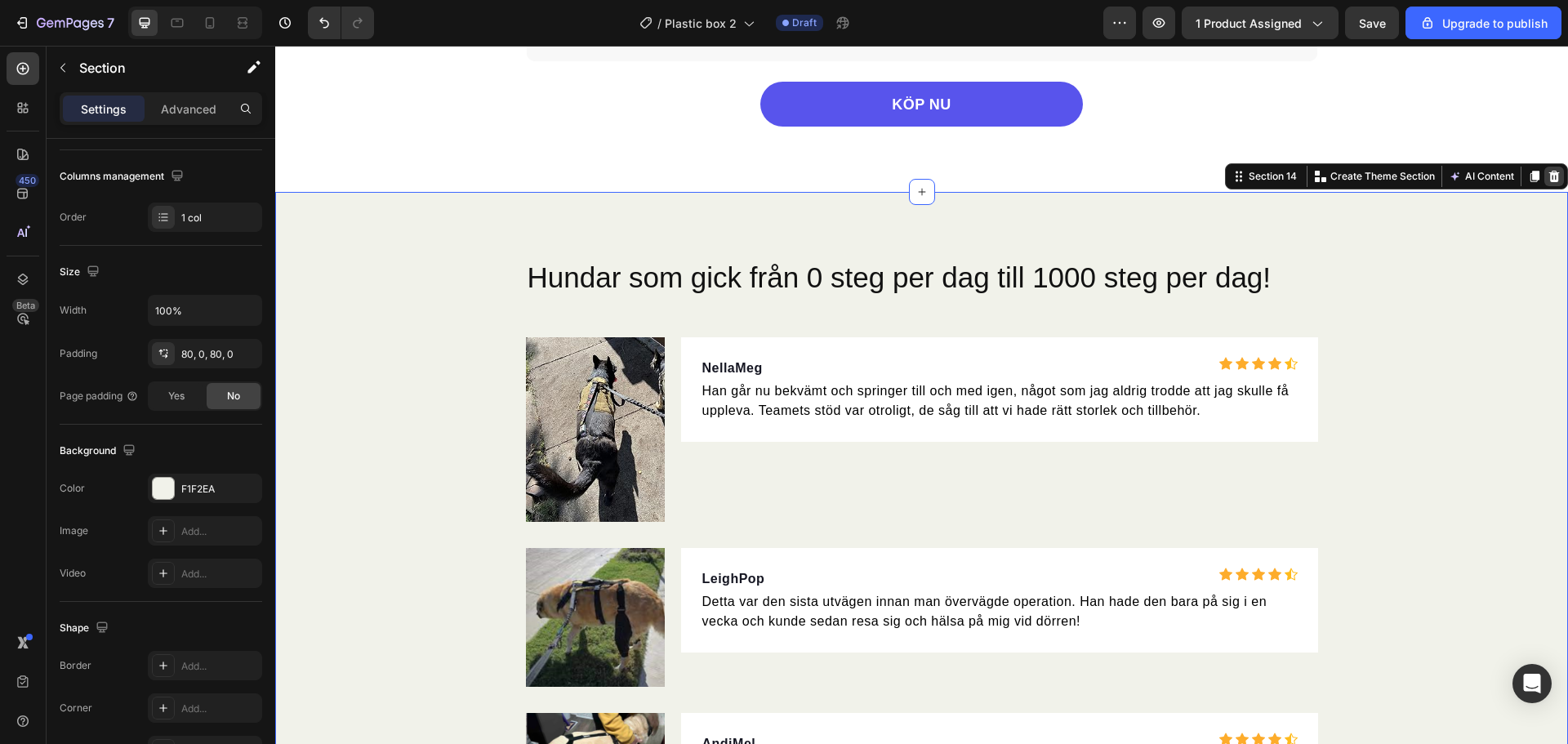
click at [1548, 177] on icon at bounding box center [1554, 176] width 13 height 13
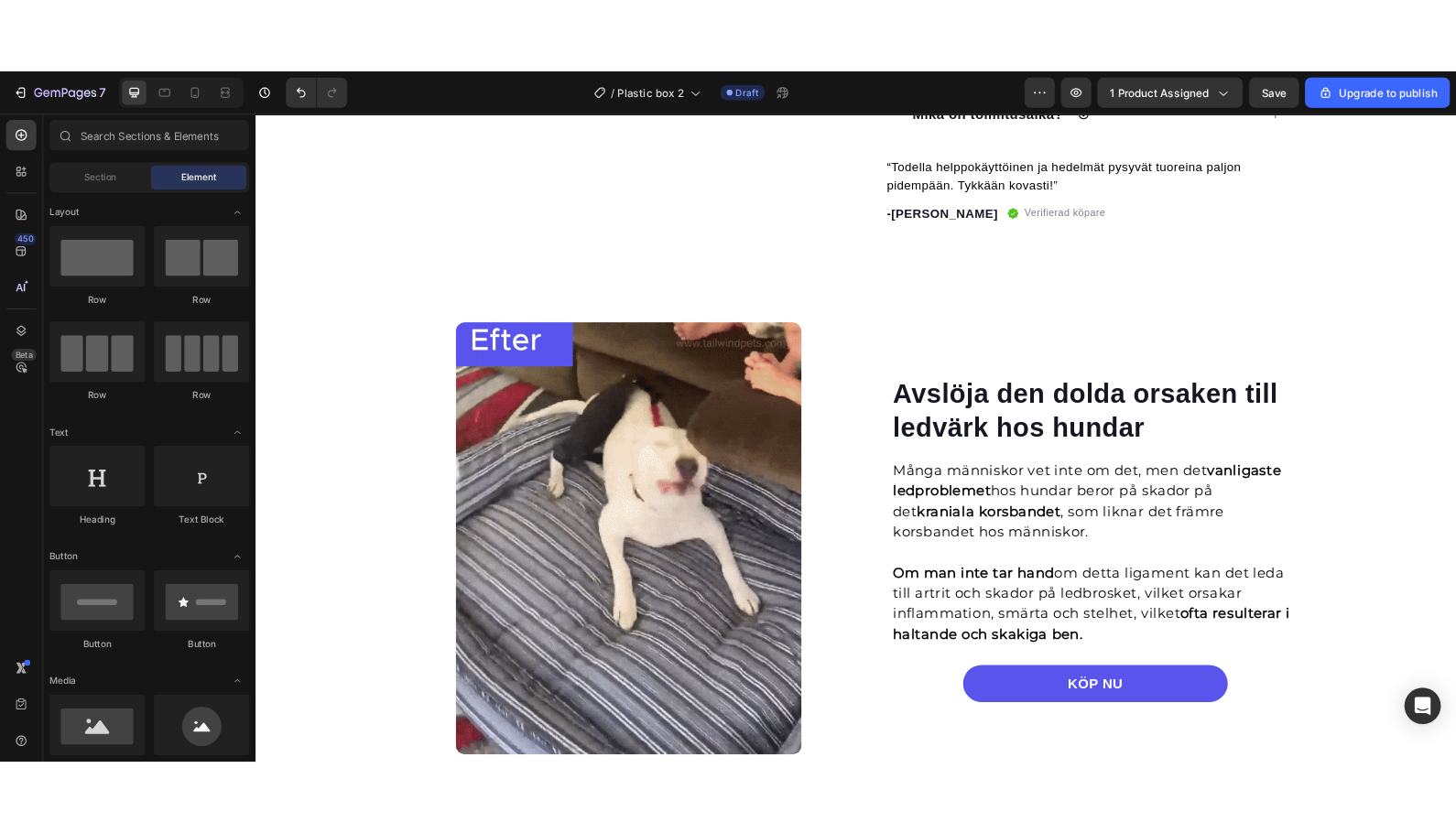
scroll to position [931, 0]
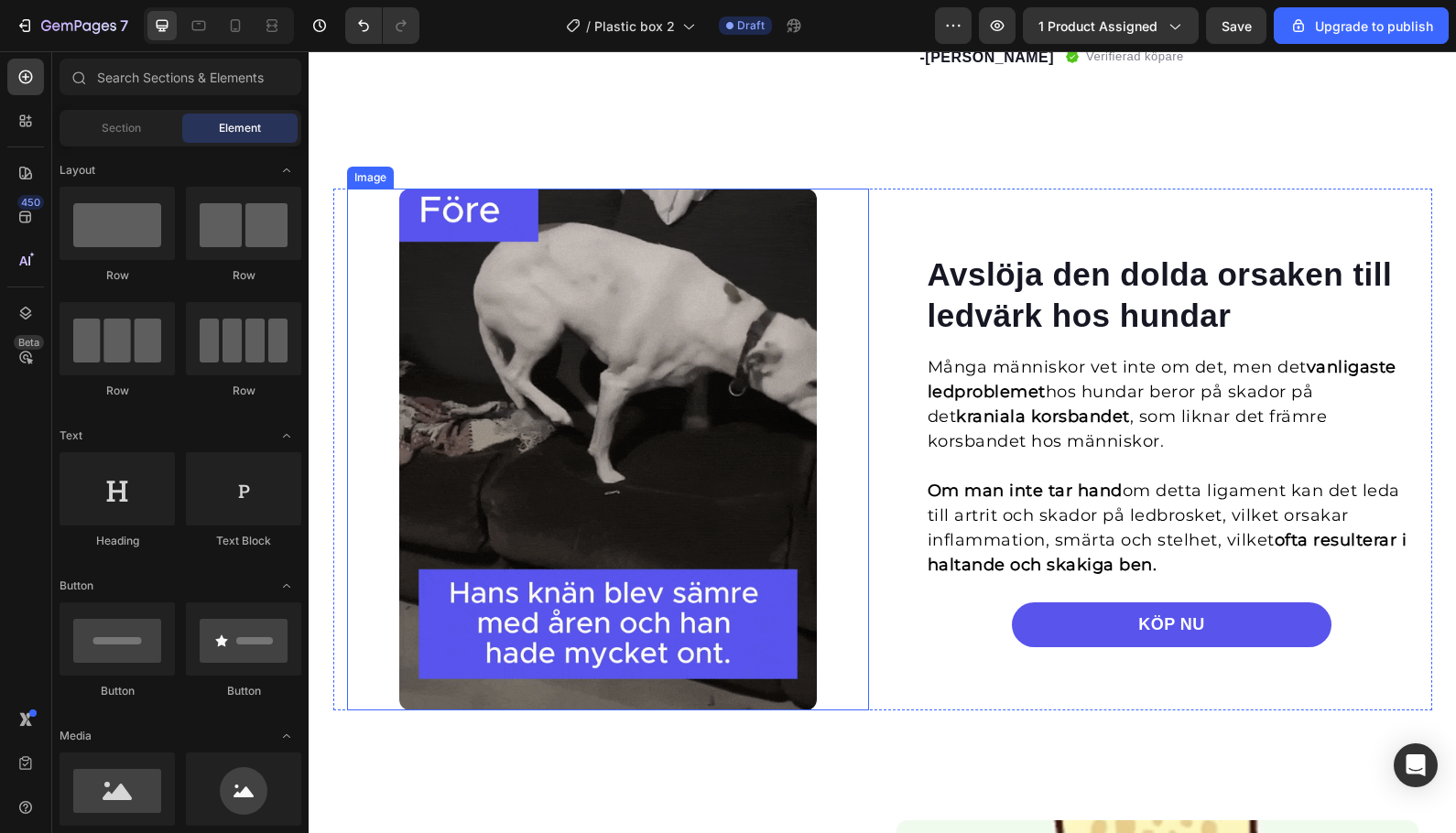
click at [608, 311] on img at bounding box center [608, 450] width 417 height 522
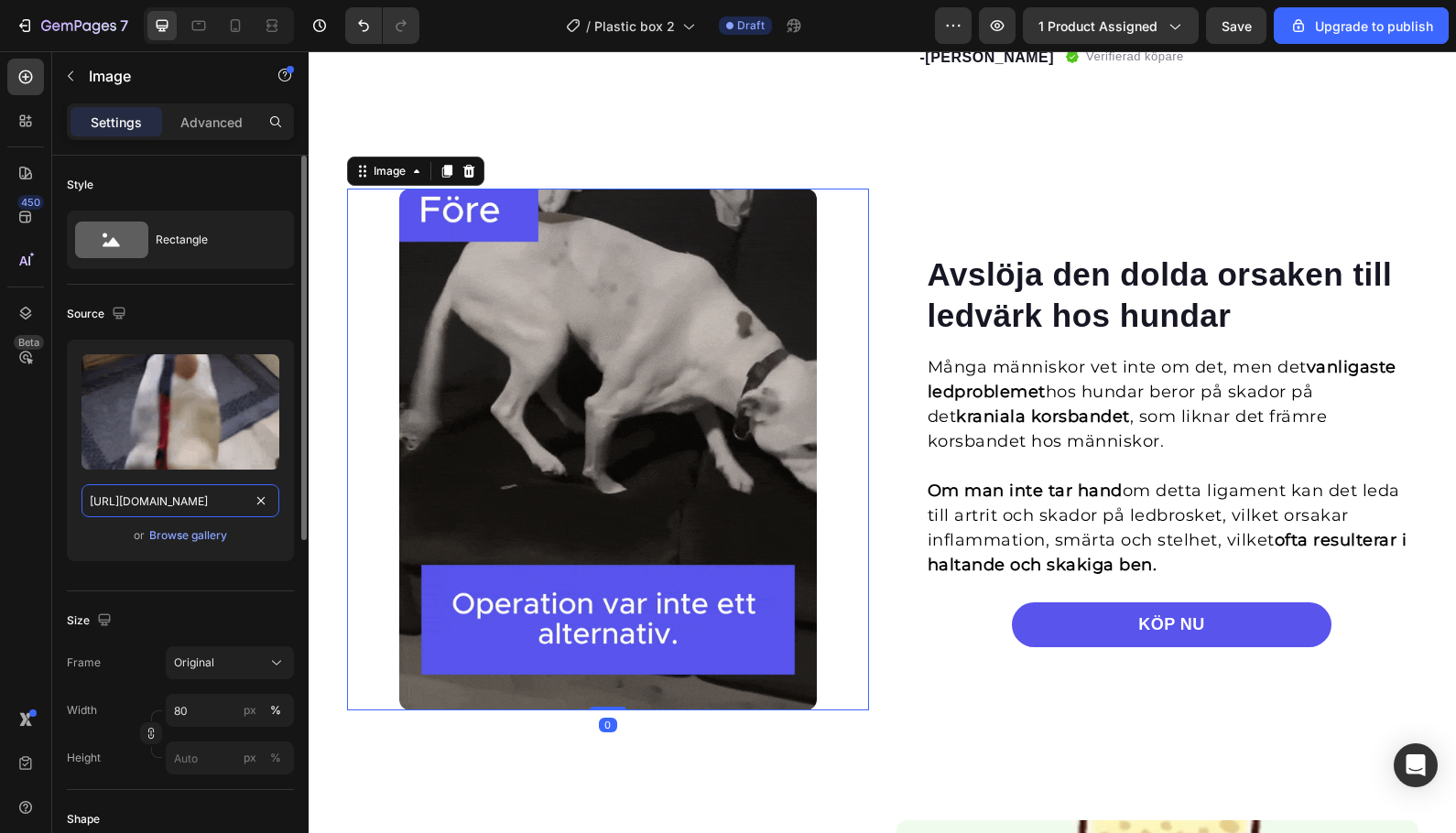
click at [163, 510] on input "https://cdn.shopify.com/s/files/1/0596/8468/3812/files/psihologija.gif?v=172874…" at bounding box center [180, 500] width 198 height 33
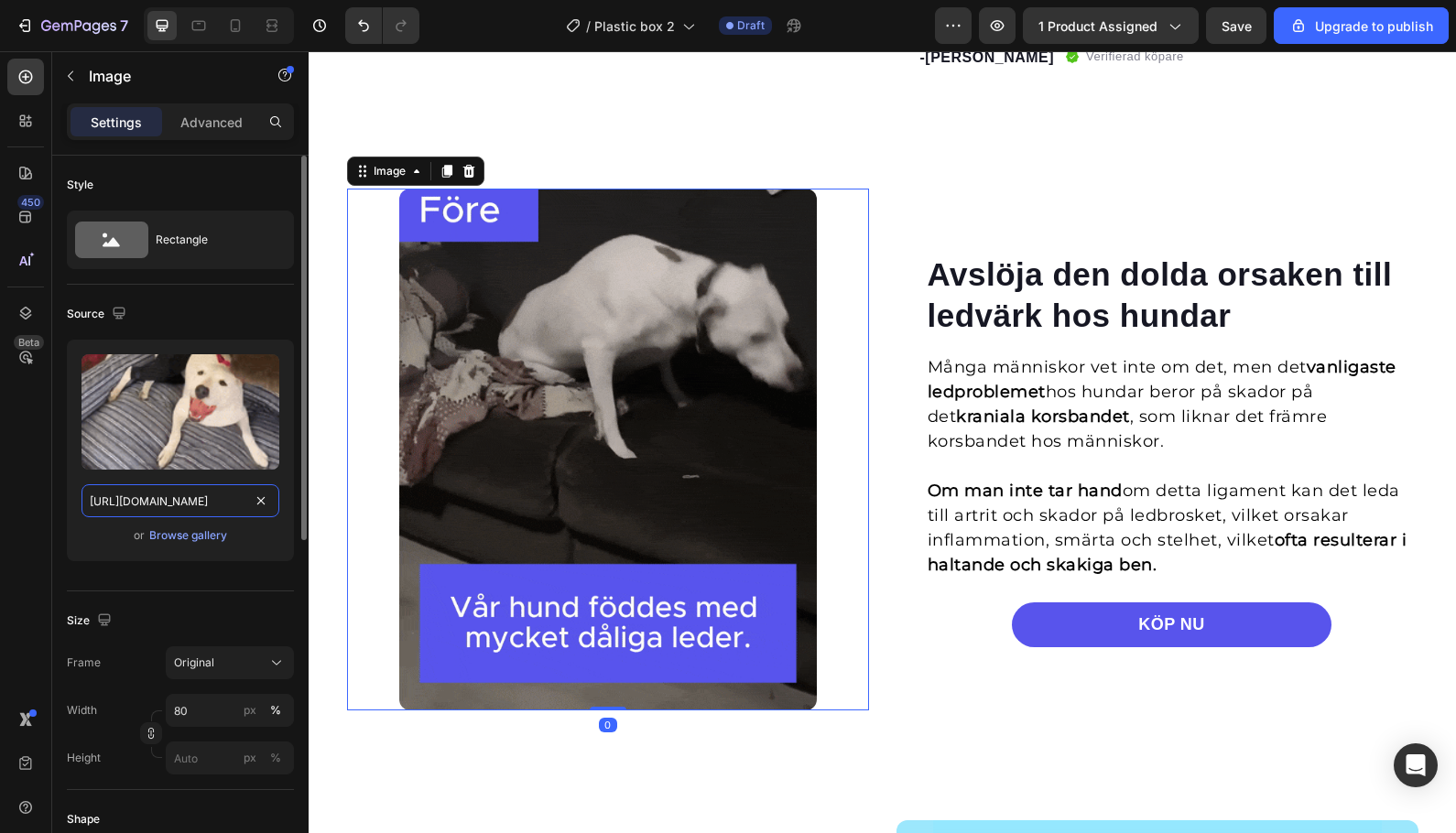
click at [163, 510] on input "https://cdn.shopify.com/s/files/1/0596/8468/3812/files/psihologija.gif?v=172874…" at bounding box center [180, 500] width 198 height 33
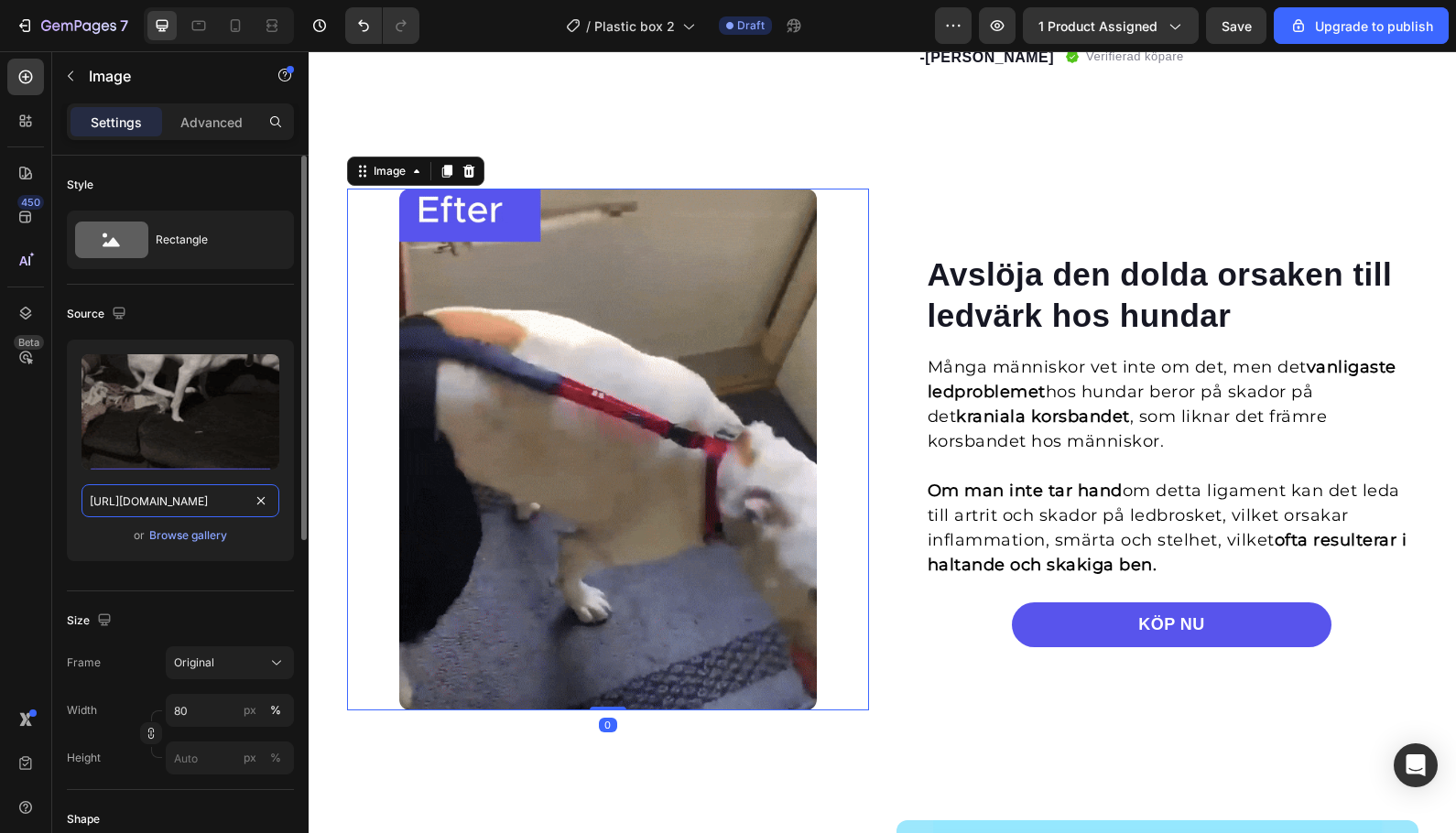
click at [163, 510] on input "https://cdn.shopify.com/s/files/1/0596/8468/3812/files/psihologija.gif?v=172874…" at bounding box center [180, 500] width 198 height 33
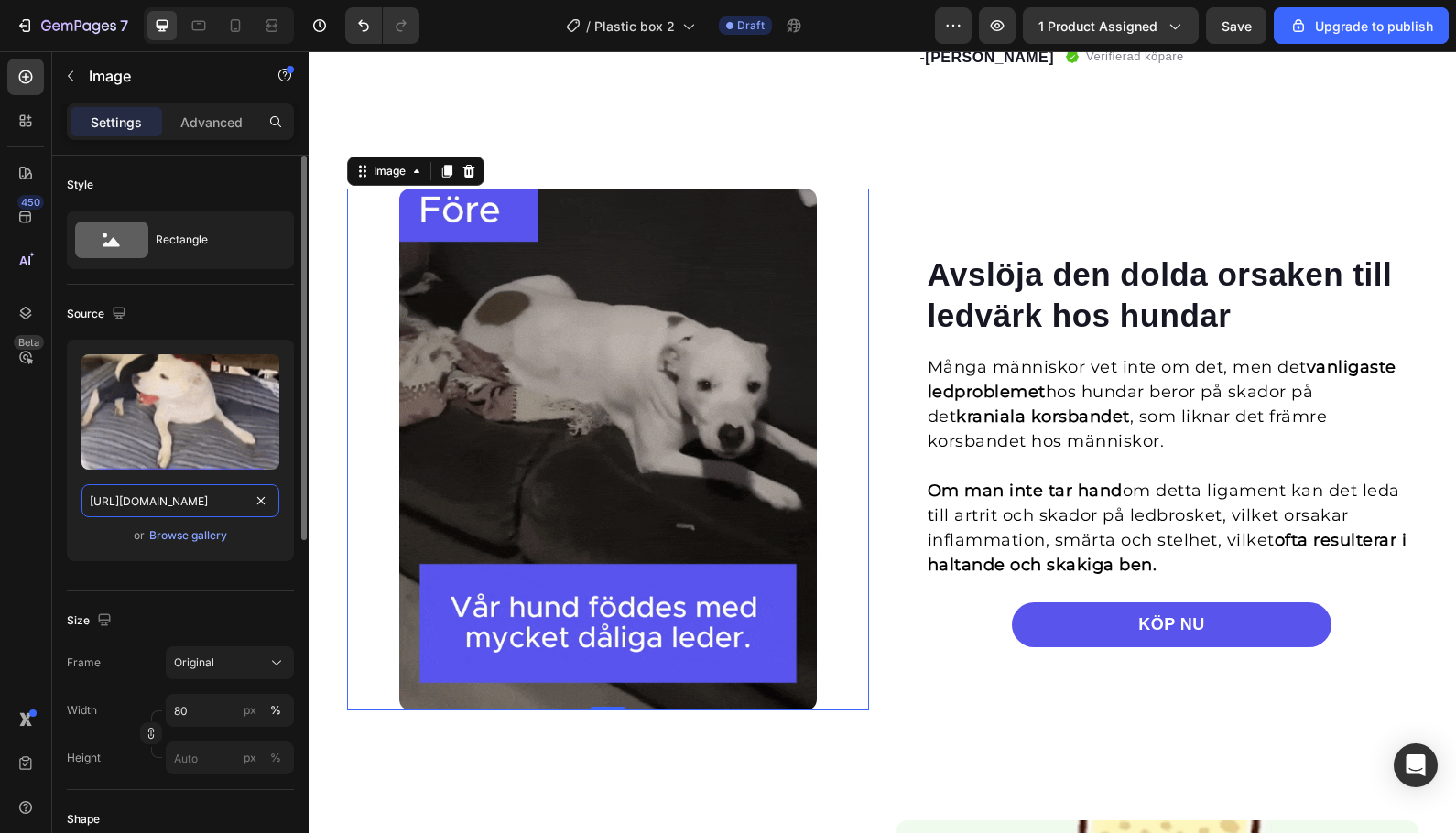
paste input "83961e1110877bc37dedf9123f2a19974dcd90e0.webp?v=1756225379"
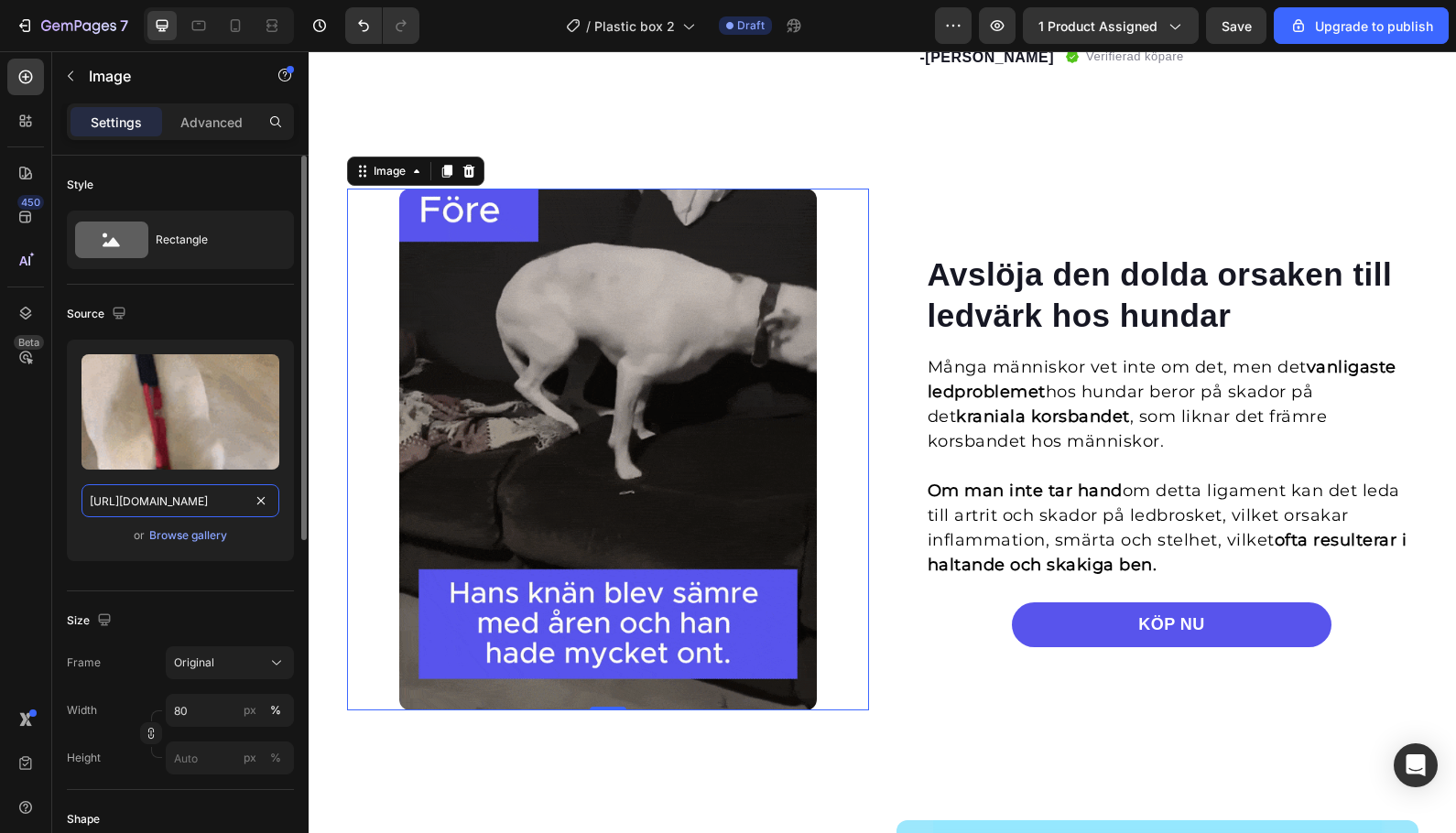
scroll to position [0, 496]
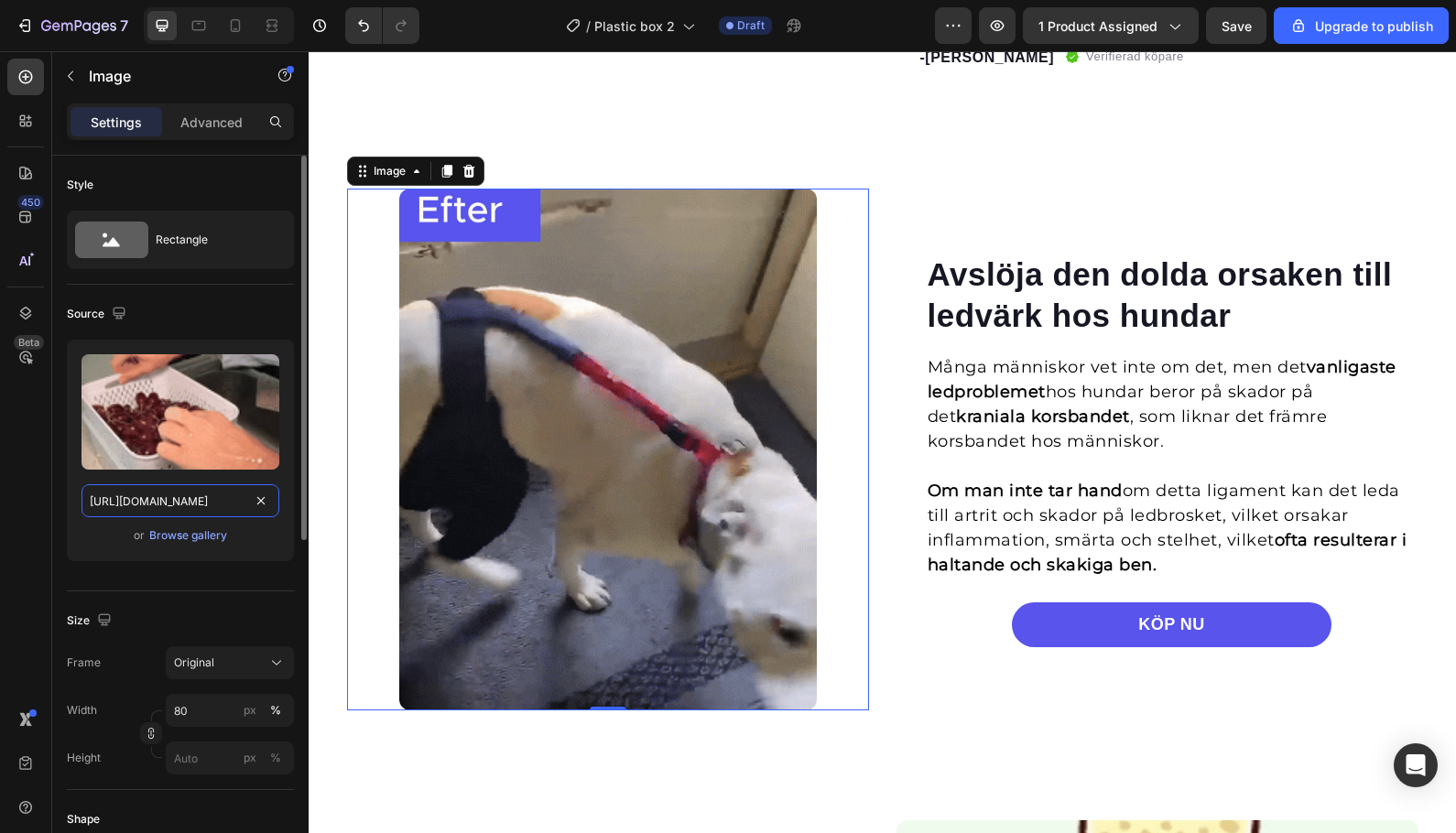
type input "https://cdn.shopify.com/s/files/1/0596/8468/3812/files/83961e1110877bc37dedf912…"
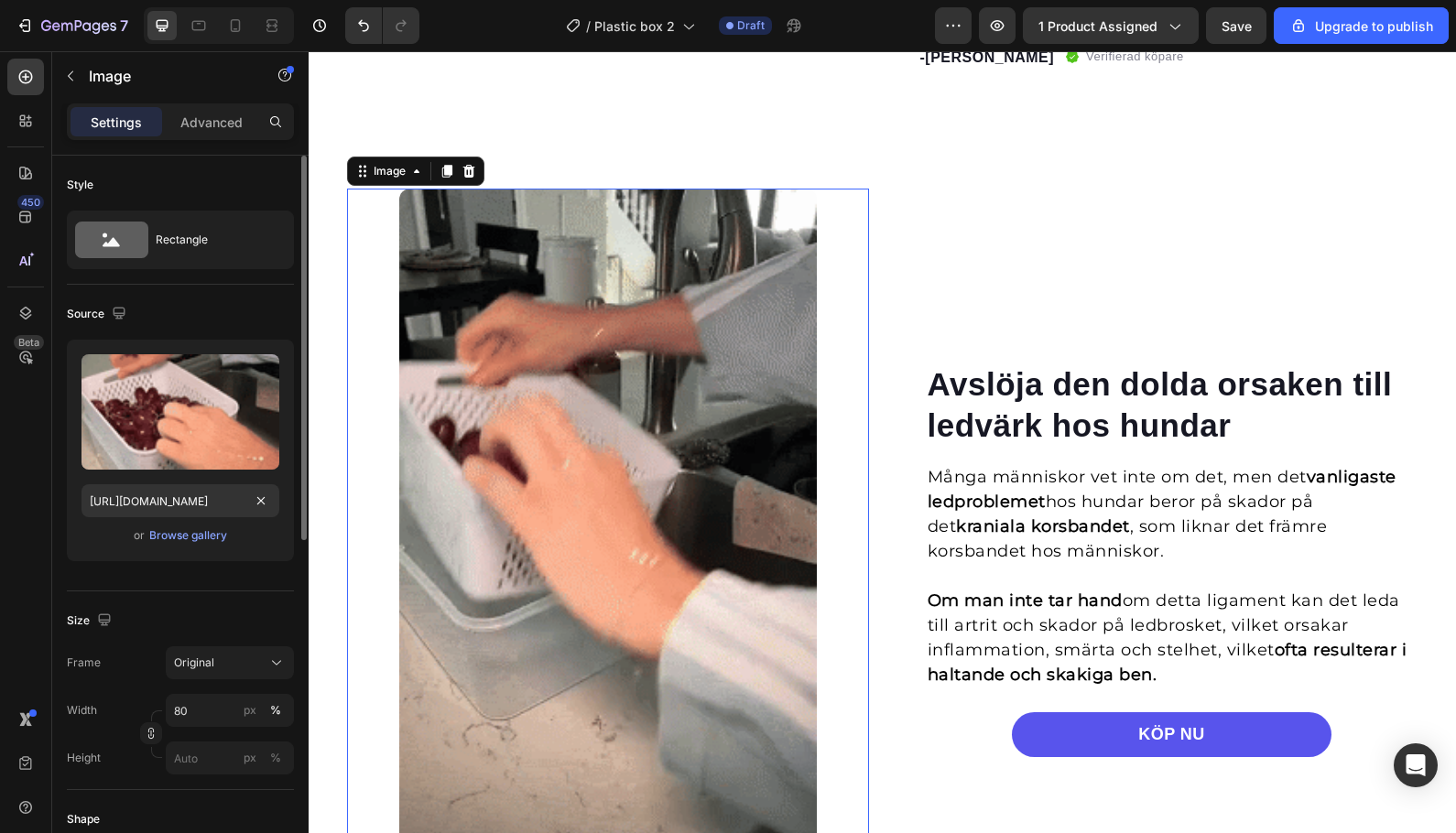
click at [215, 310] on div "Source" at bounding box center [180, 314] width 227 height 30
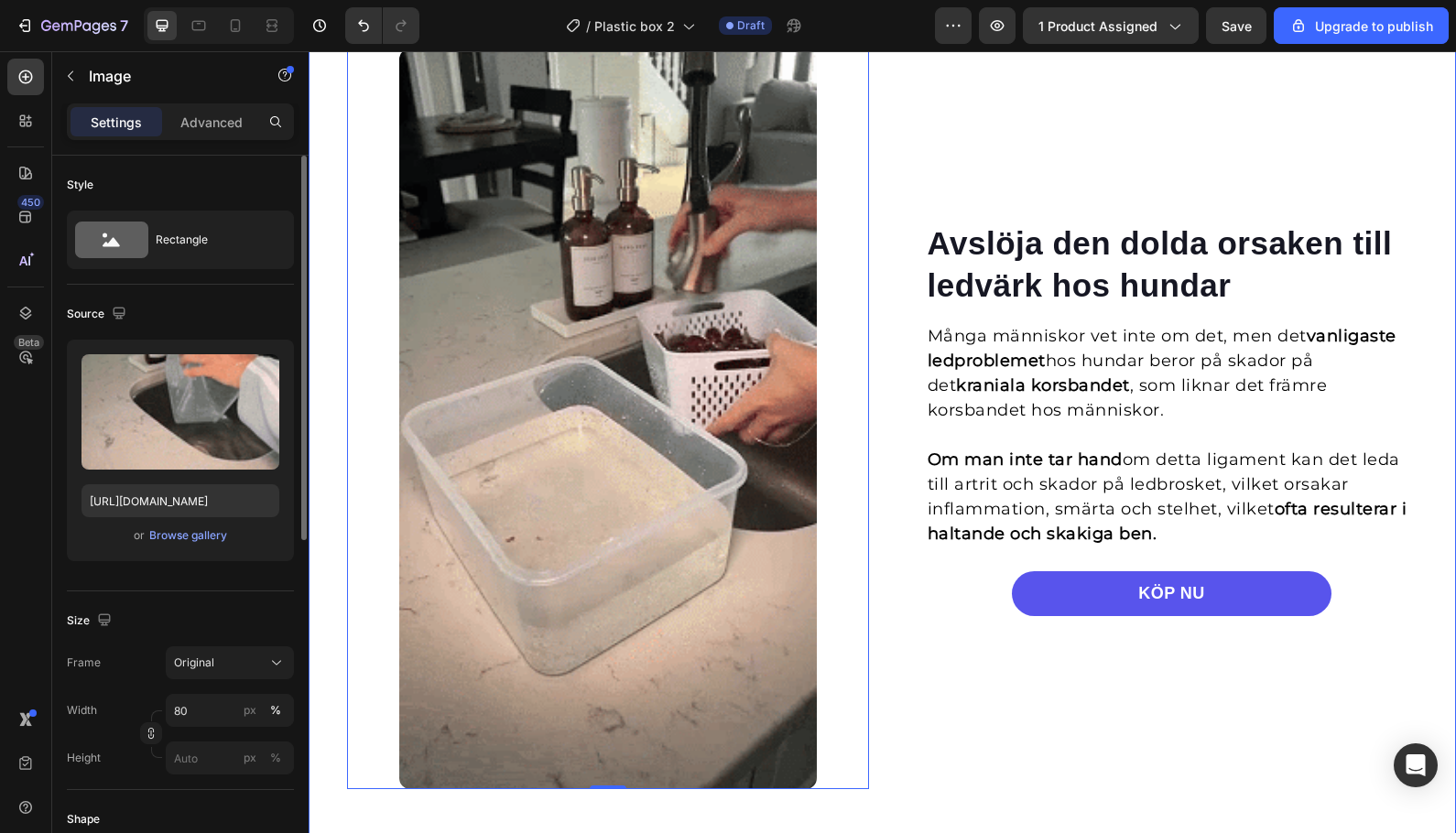
scroll to position [1205, 0]
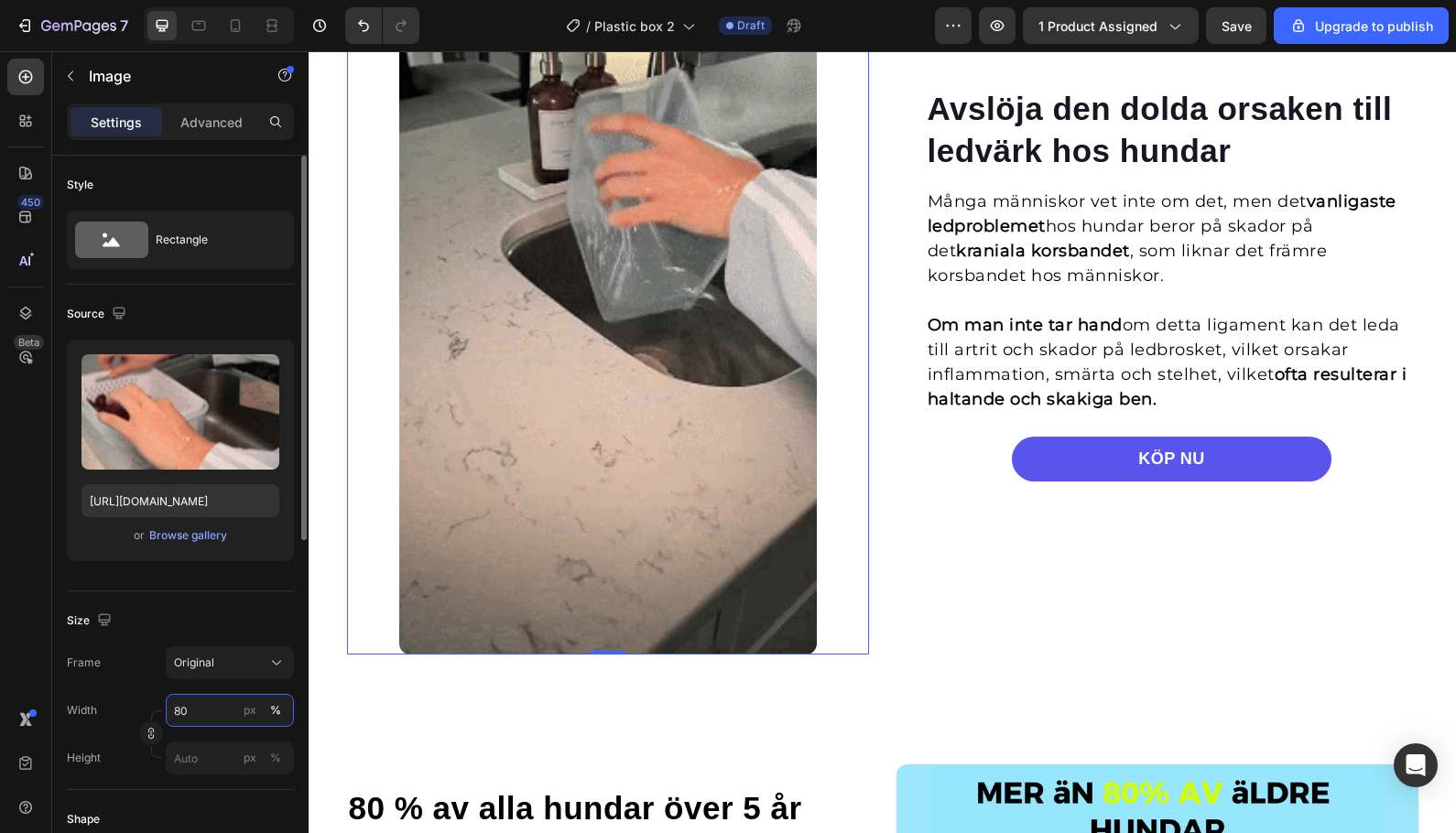
click at [215, 710] on input "80" at bounding box center [229, 710] width 128 height 33
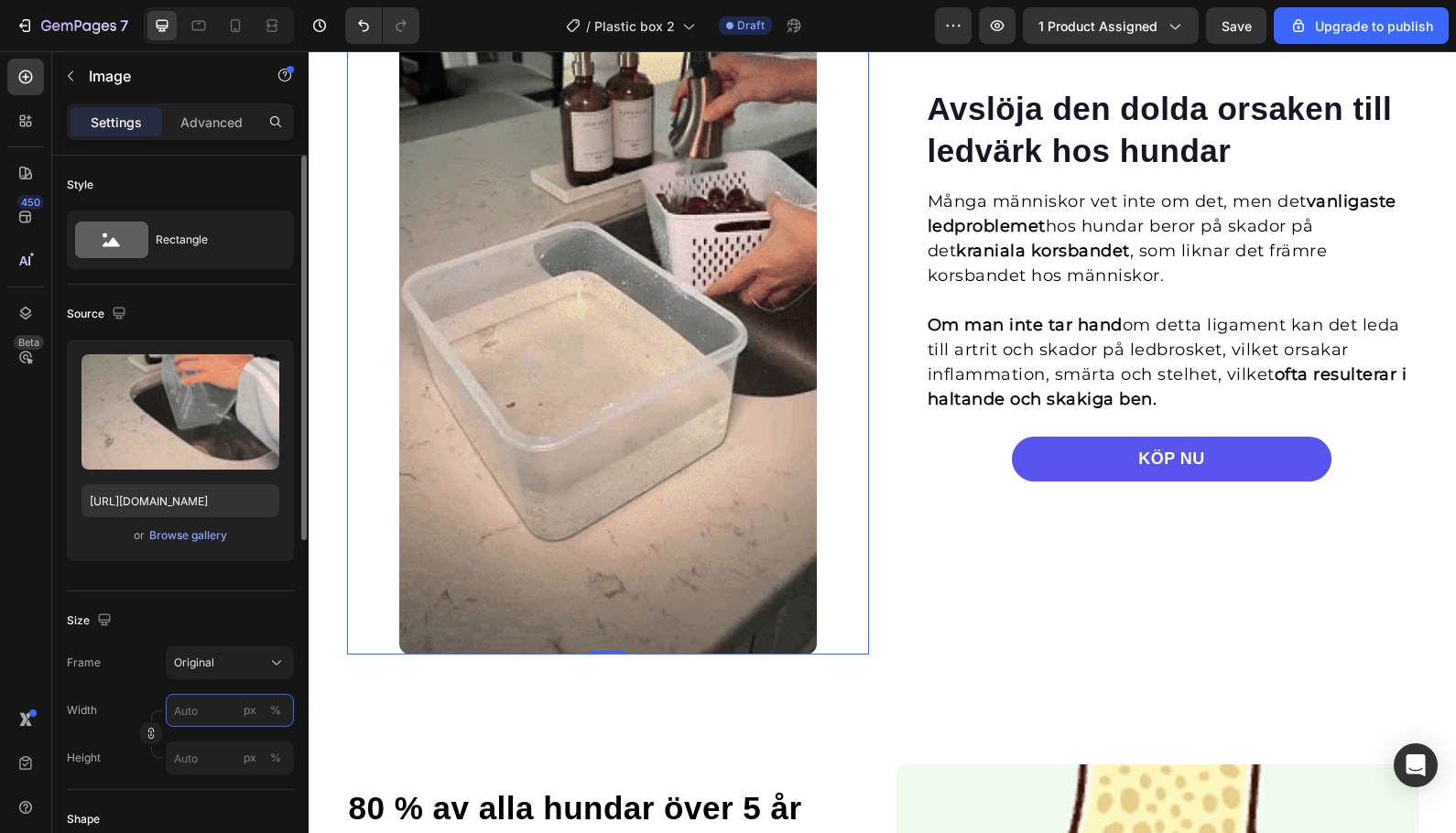
scroll to position [1298, 0]
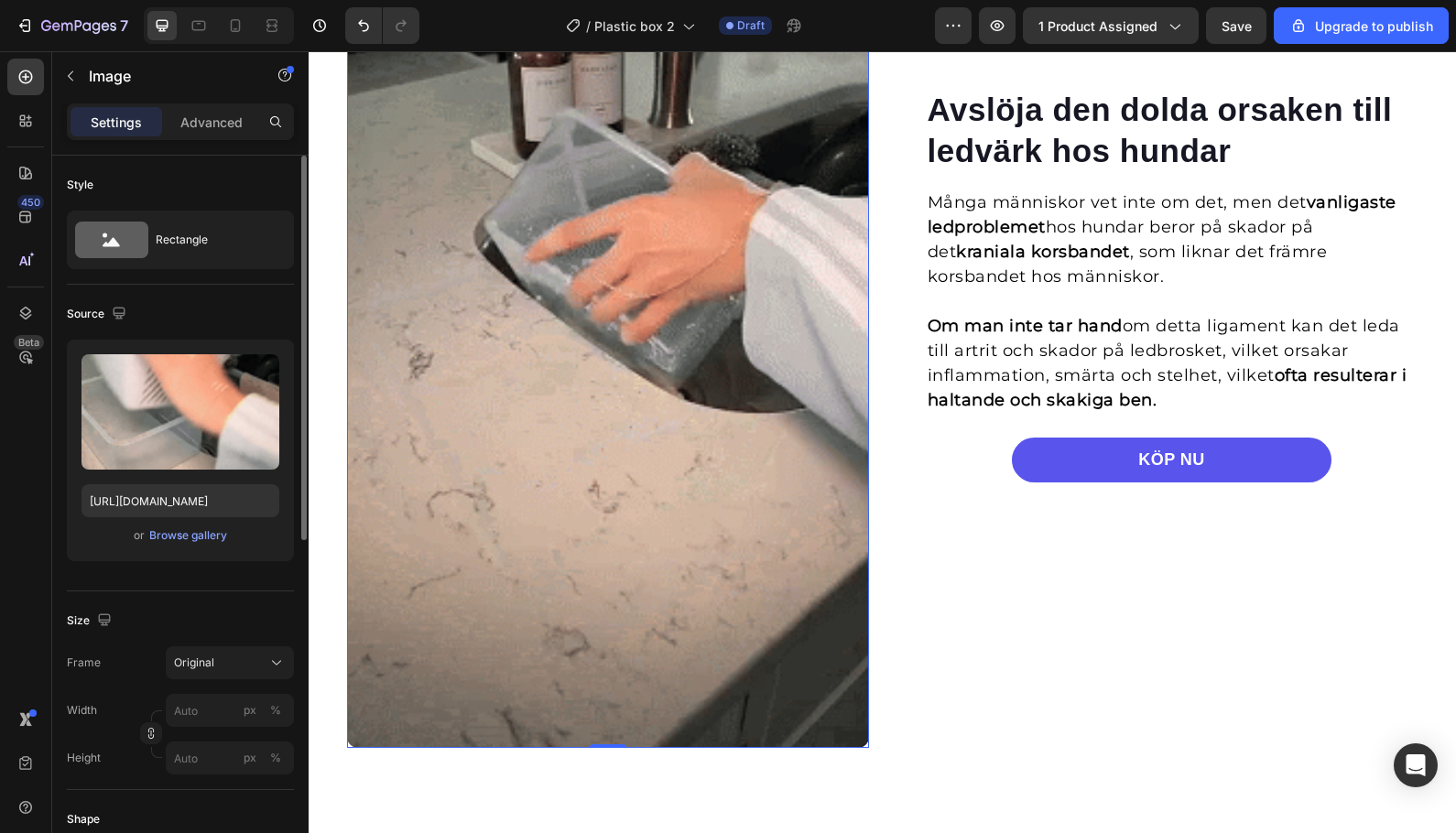
click at [227, 625] on div "Size" at bounding box center [180, 621] width 227 height 30
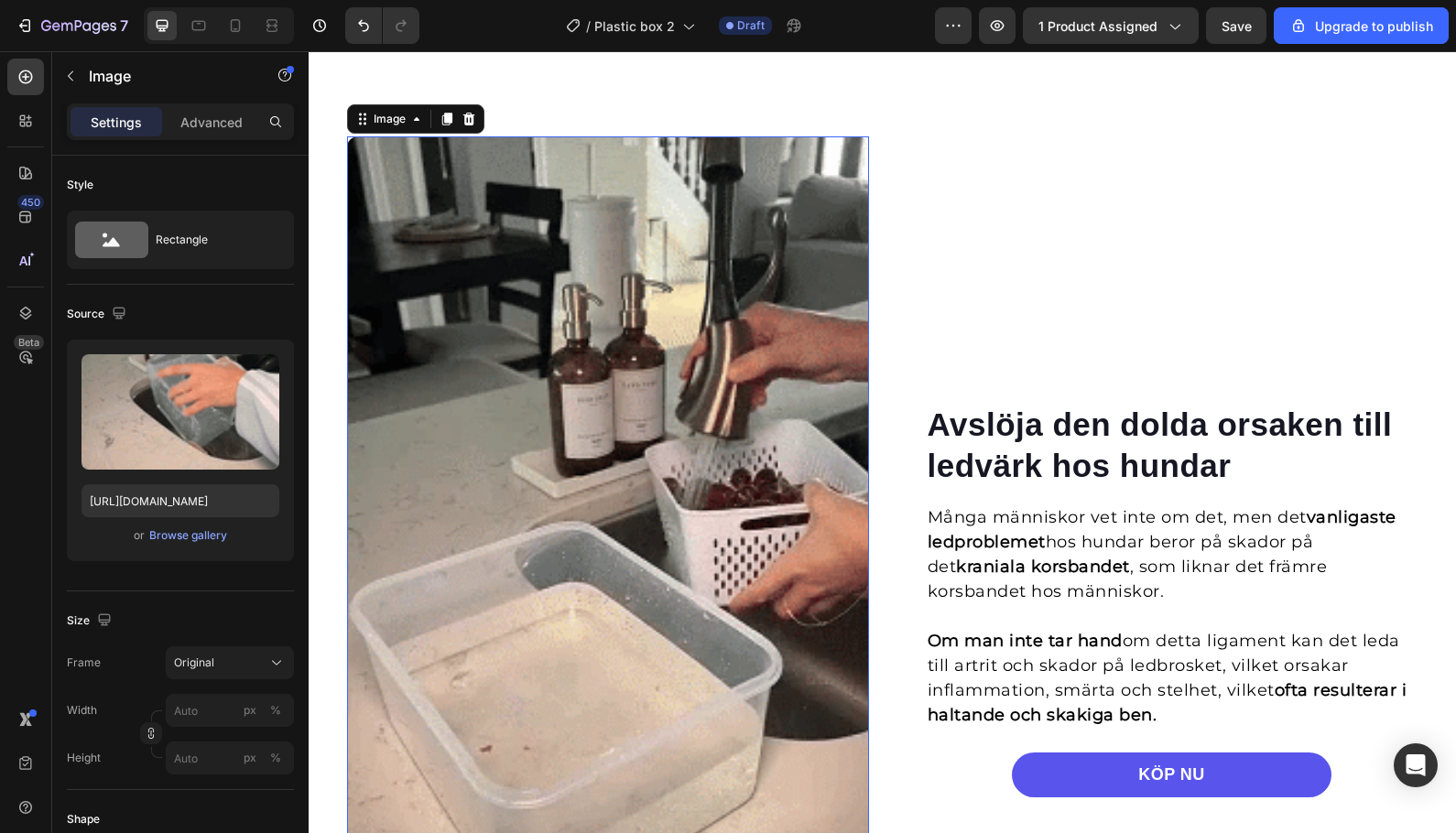
scroll to position [1115, 0]
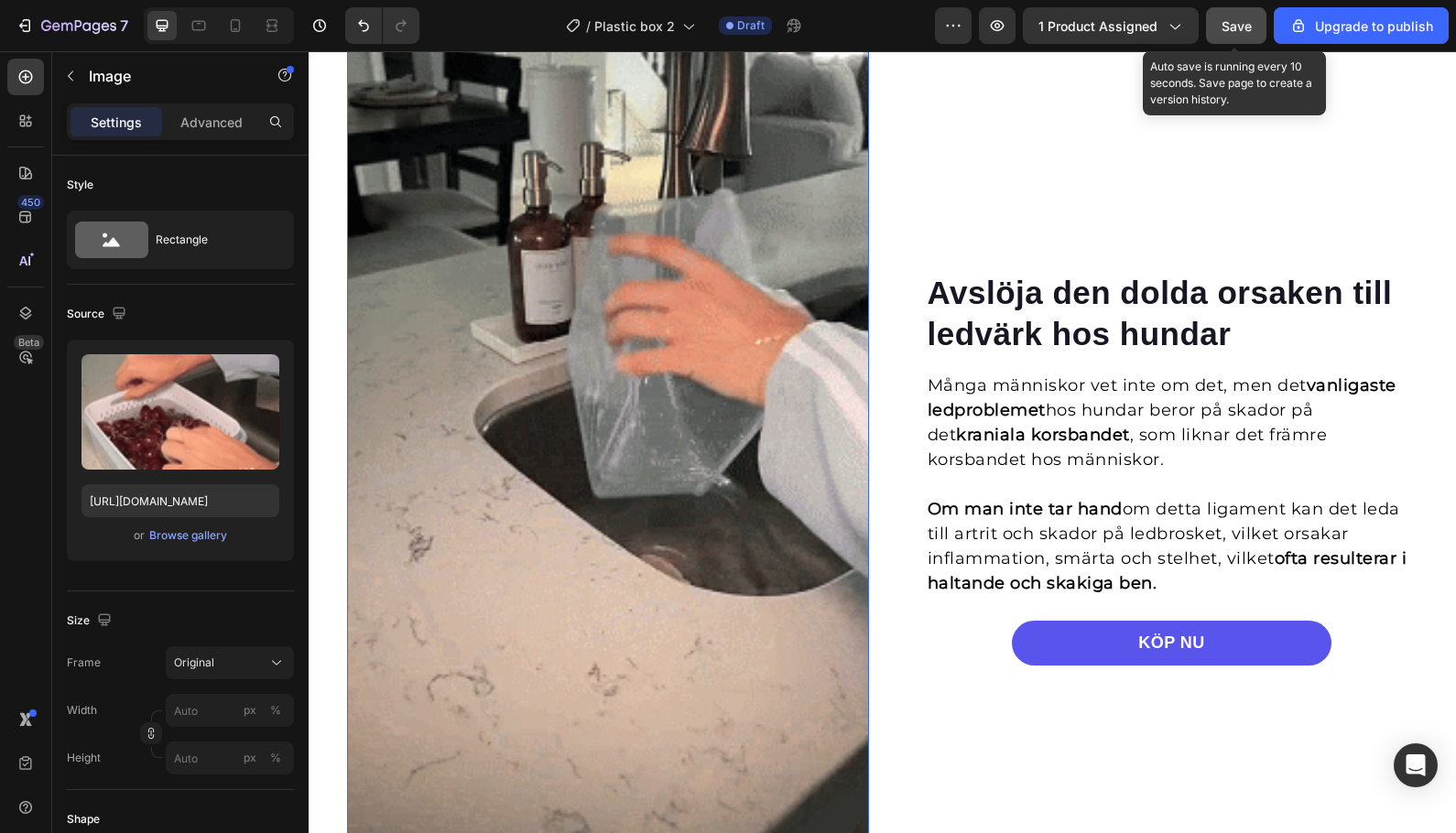
click at [1245, 23] on span "Save" at bounding box center [1237, 26] width 30 height 16
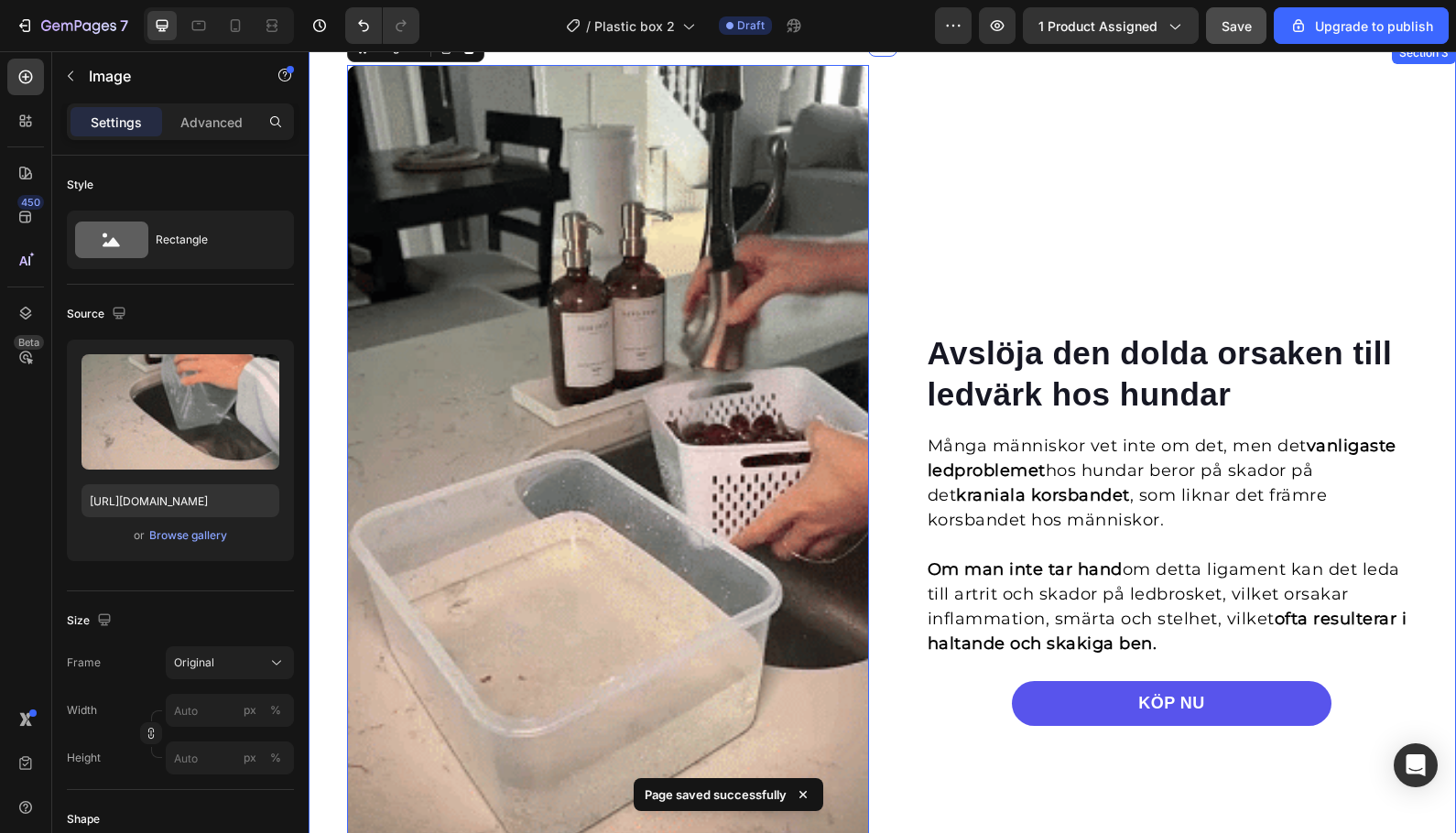
scroll to position [1024, 0]
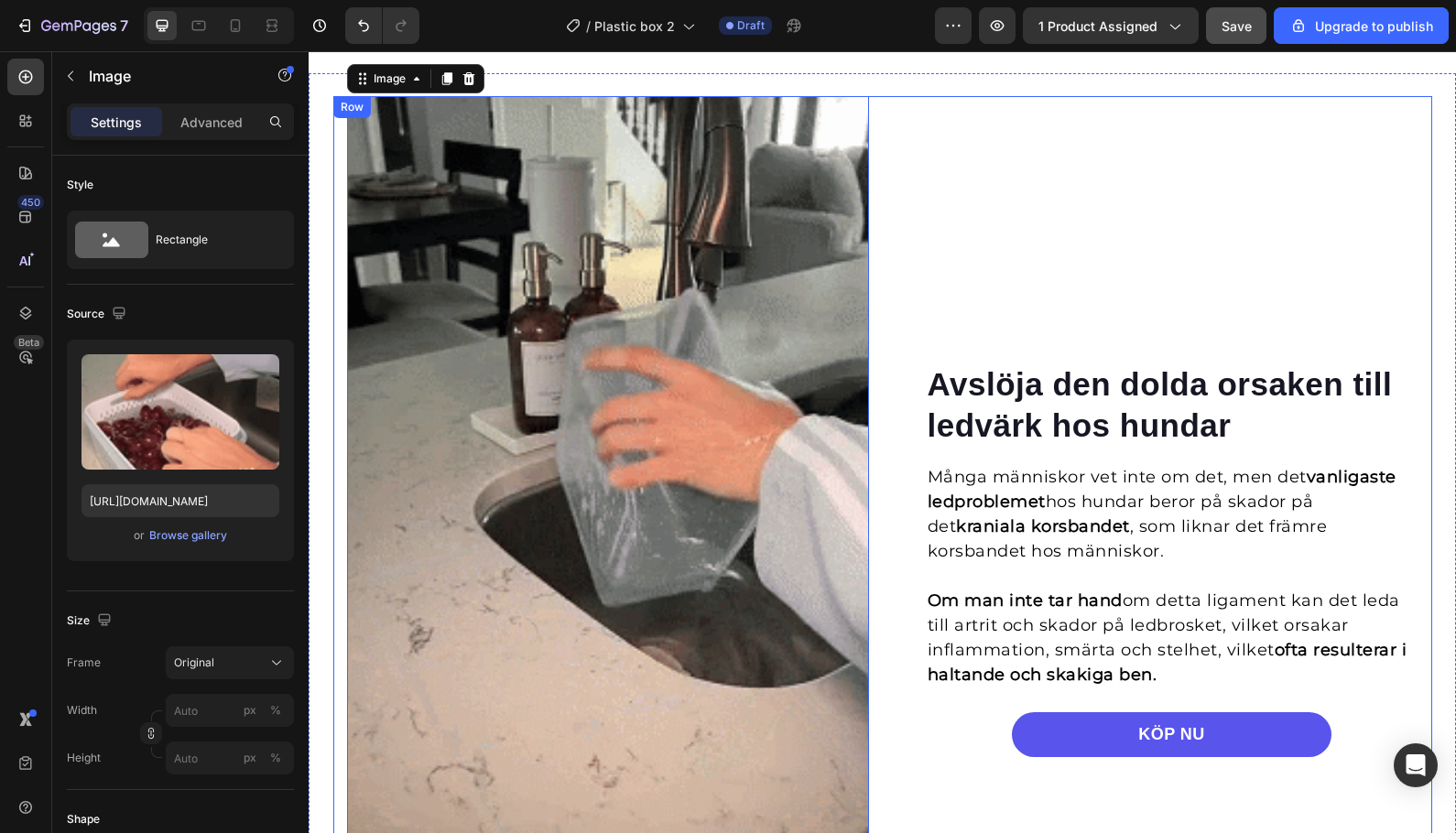
click at [1016, 295] on div "Avslöja den dolda orsaken till ledvärk hos hundar Heading Många människor vet i…" at bounding box center [1158, 559] width 522 height 926
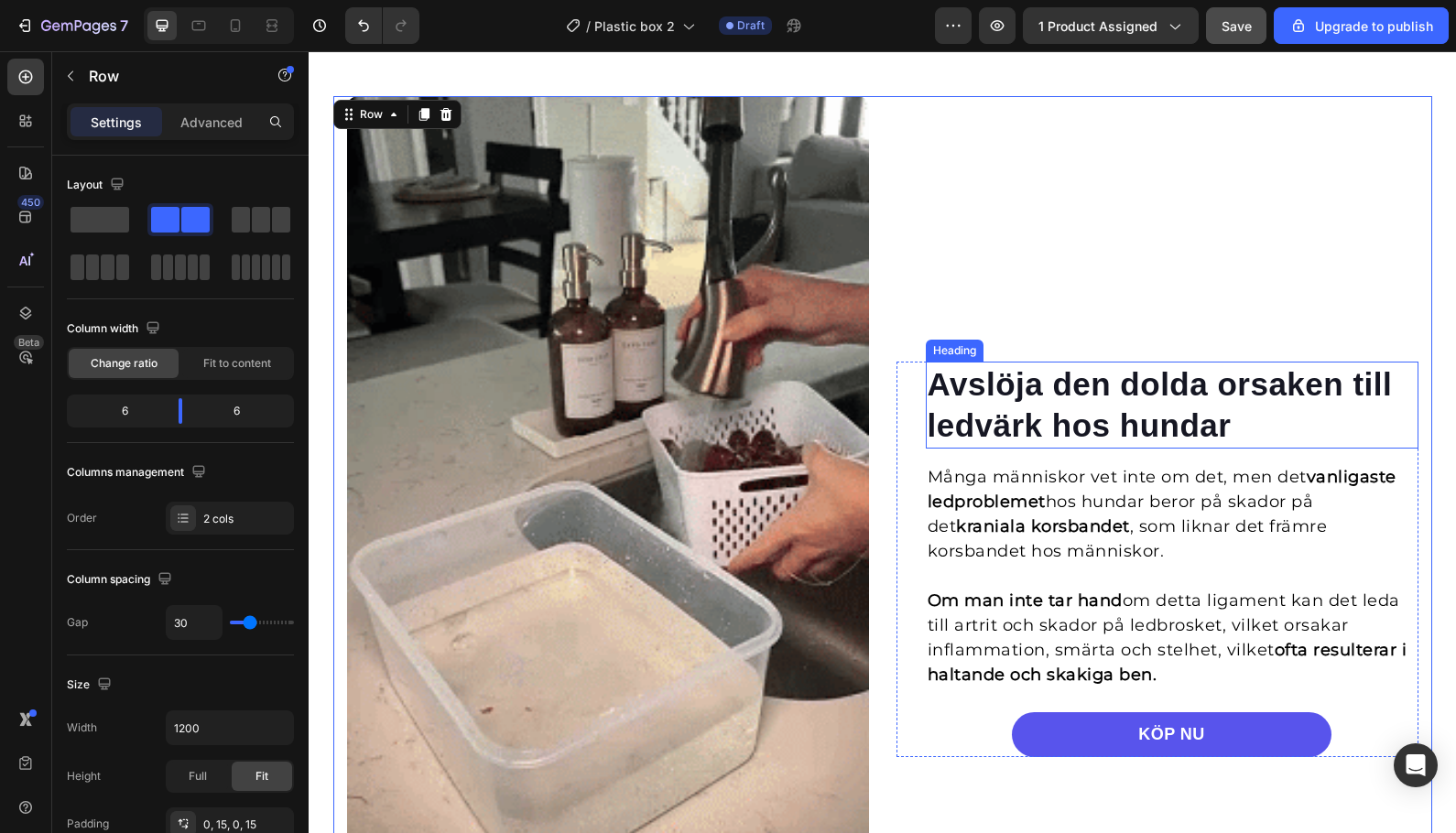
click at [1031, 398] on h2 "Avslöja den dolda orsaken till ledvärk hos hundar" at bounding box center [1172, 405] width 493 height 87
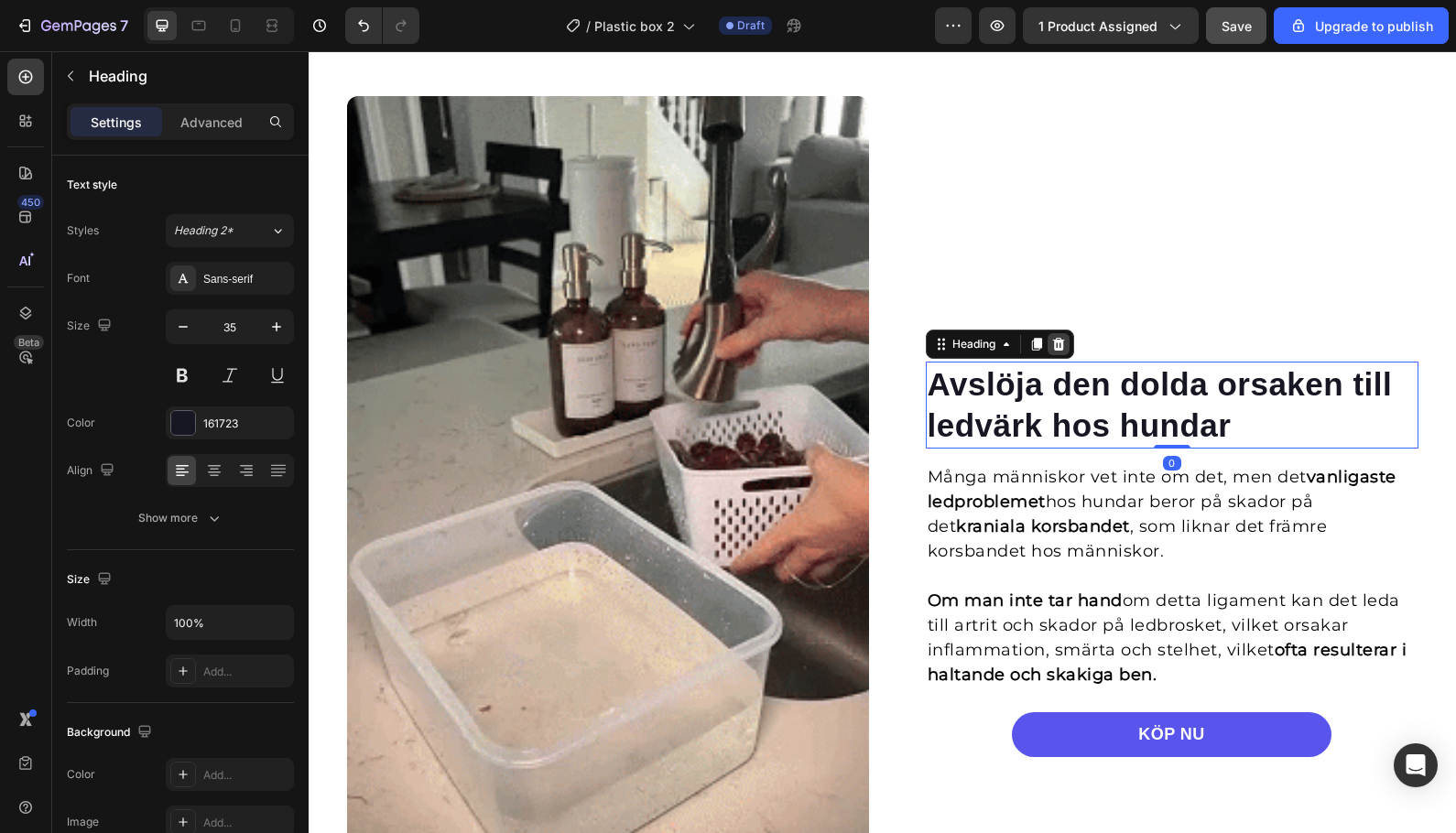
click at [1058, 345] on icon at bounding box center [1058, 344] width 15 height 15
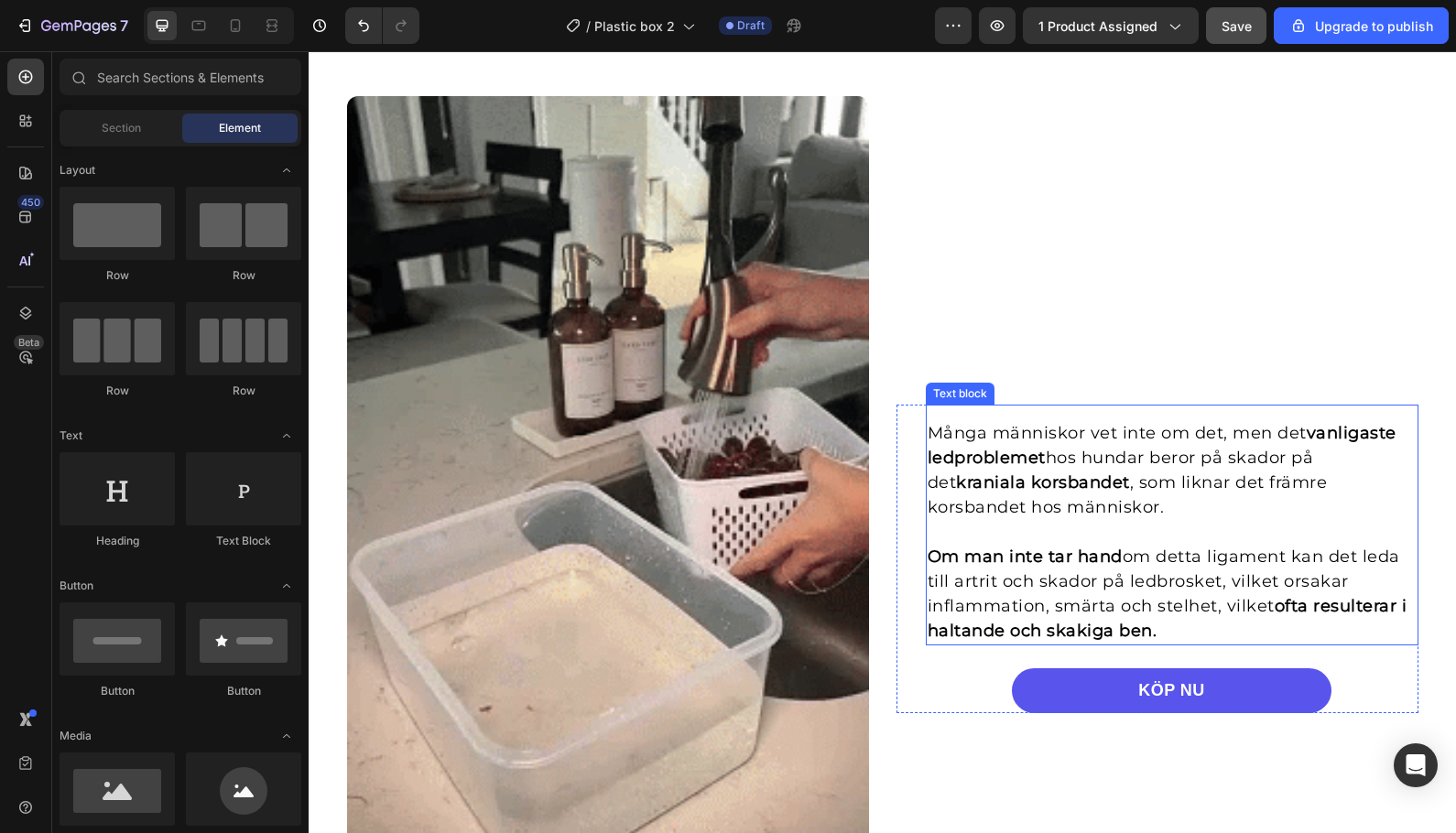
click at [1115, 486] on p "Många människor vet inte om det, men det vanligaste ledproblemet hos hundar ber…" at bounding box center [1172, 471] width 489 height 99
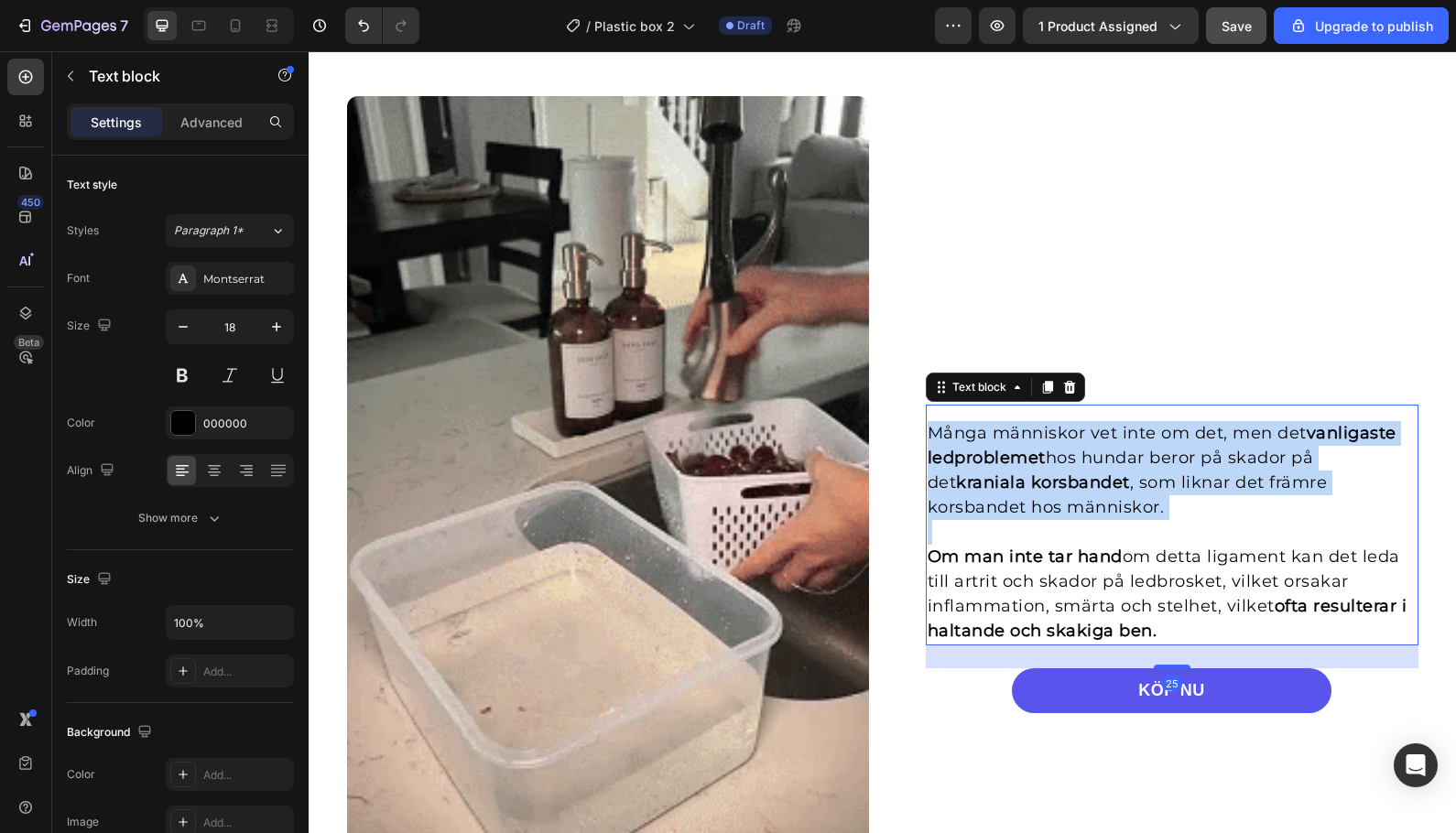
click at [1115, 486] on p "Många människor vet inte om det, men det vanligaste ledproblemet hos hundar ber…" at bounding box center [1172, 471] width 489 height 99
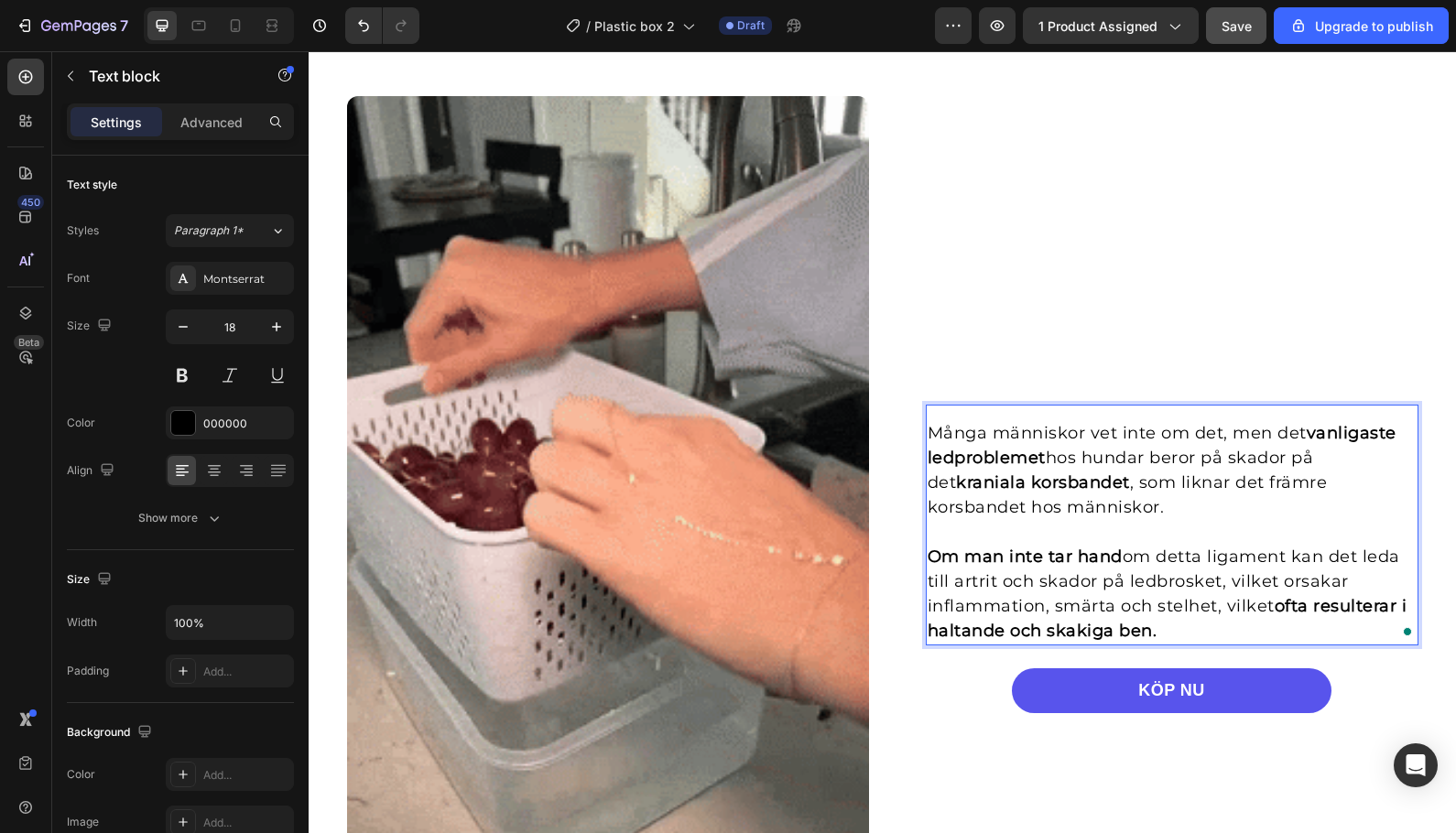
click at [1162, 626] on p "Om man inte tar hand om detta ligament kan det leda till artrit och skador på l…" at bounding box center [1172, 595] width 489 height 99
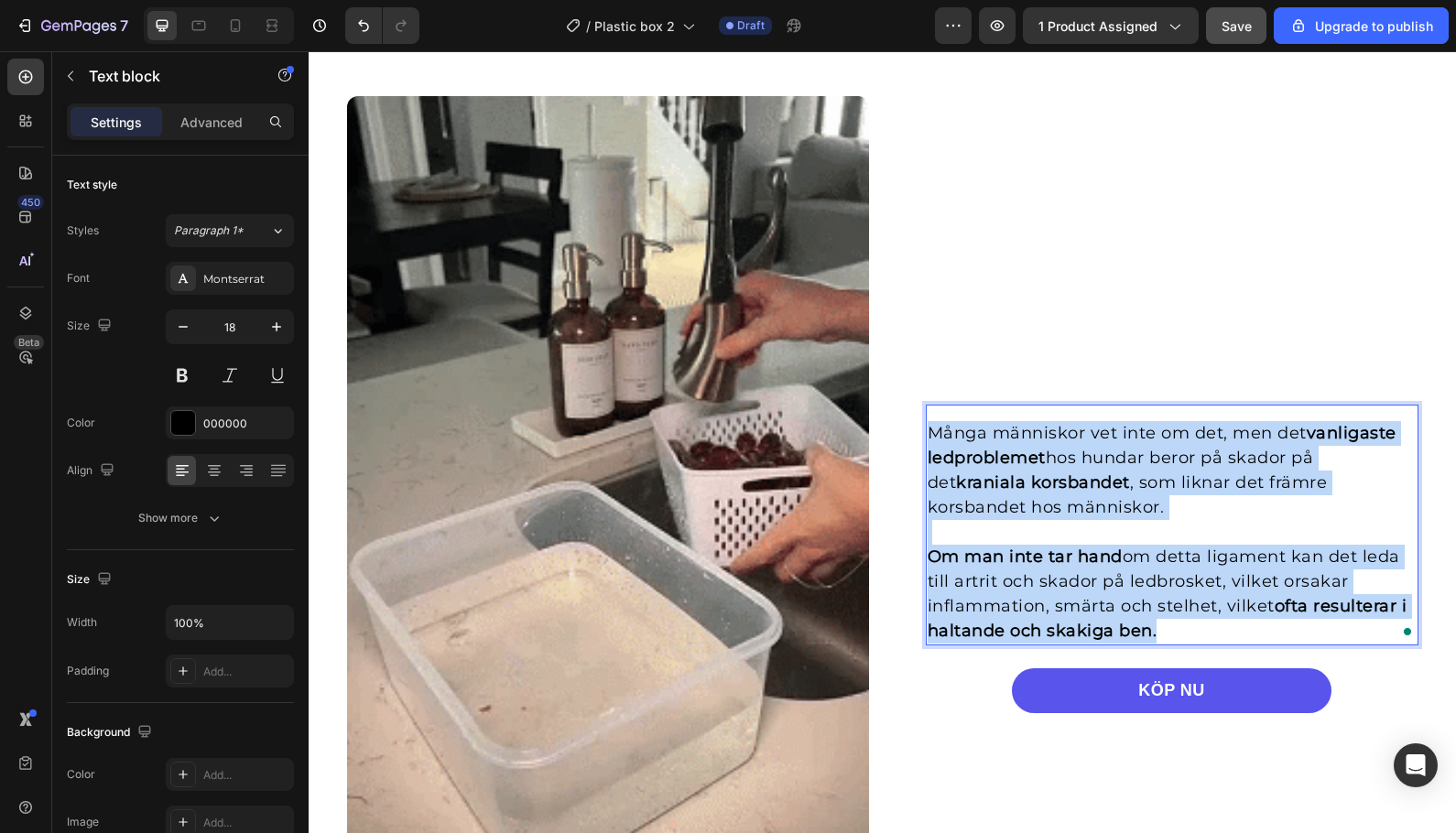
drag, startPoint x: 1170, startPoint y: 634, endPoint x: 921, endPoint y: 419, distance: 329.0
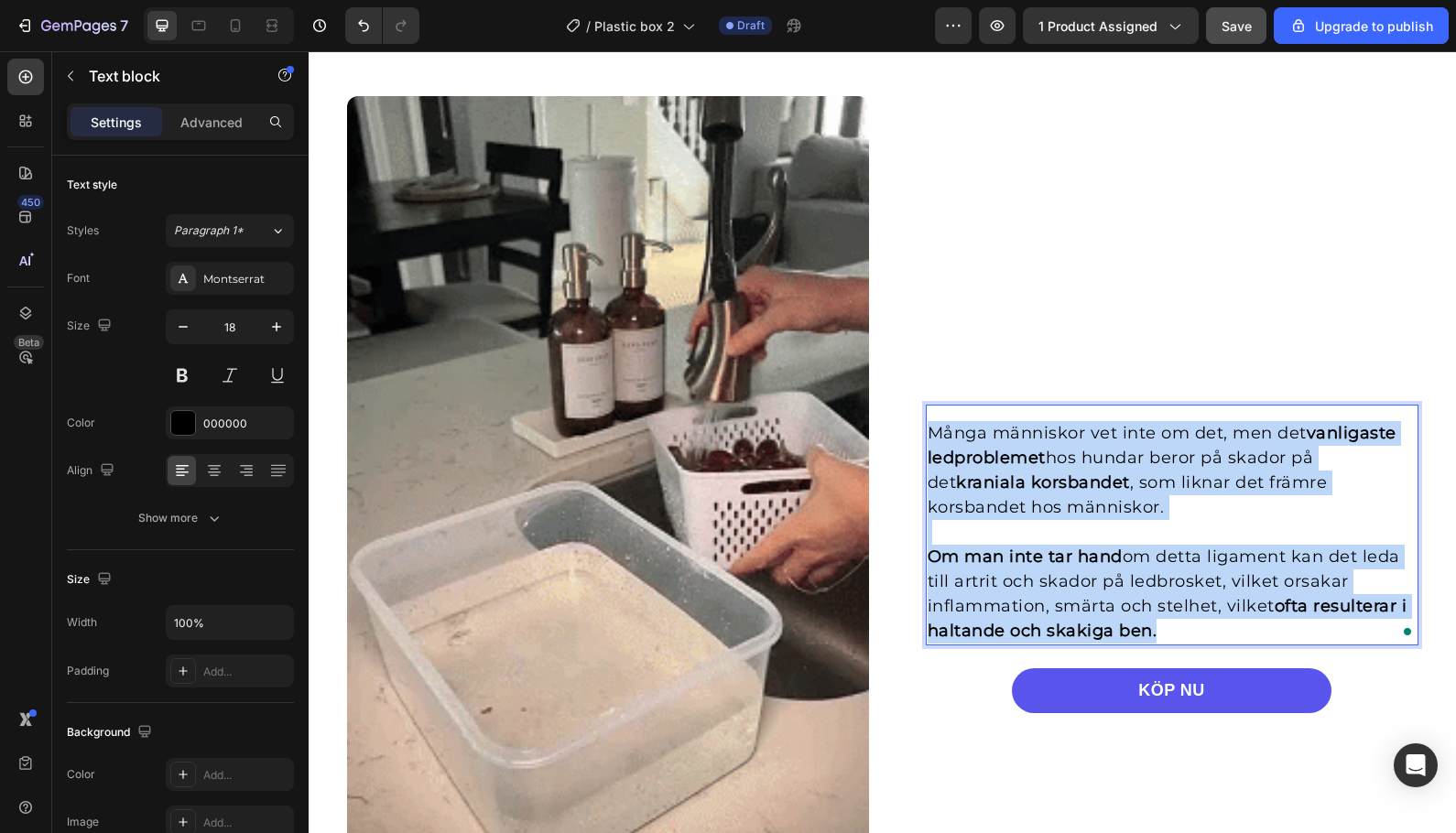
click at [926, 419] on div "Många människor vet inte om det, men det vanligaste ledproblemet hos hundar ber…" at bounding box center [1172, 532] width 493 height 226
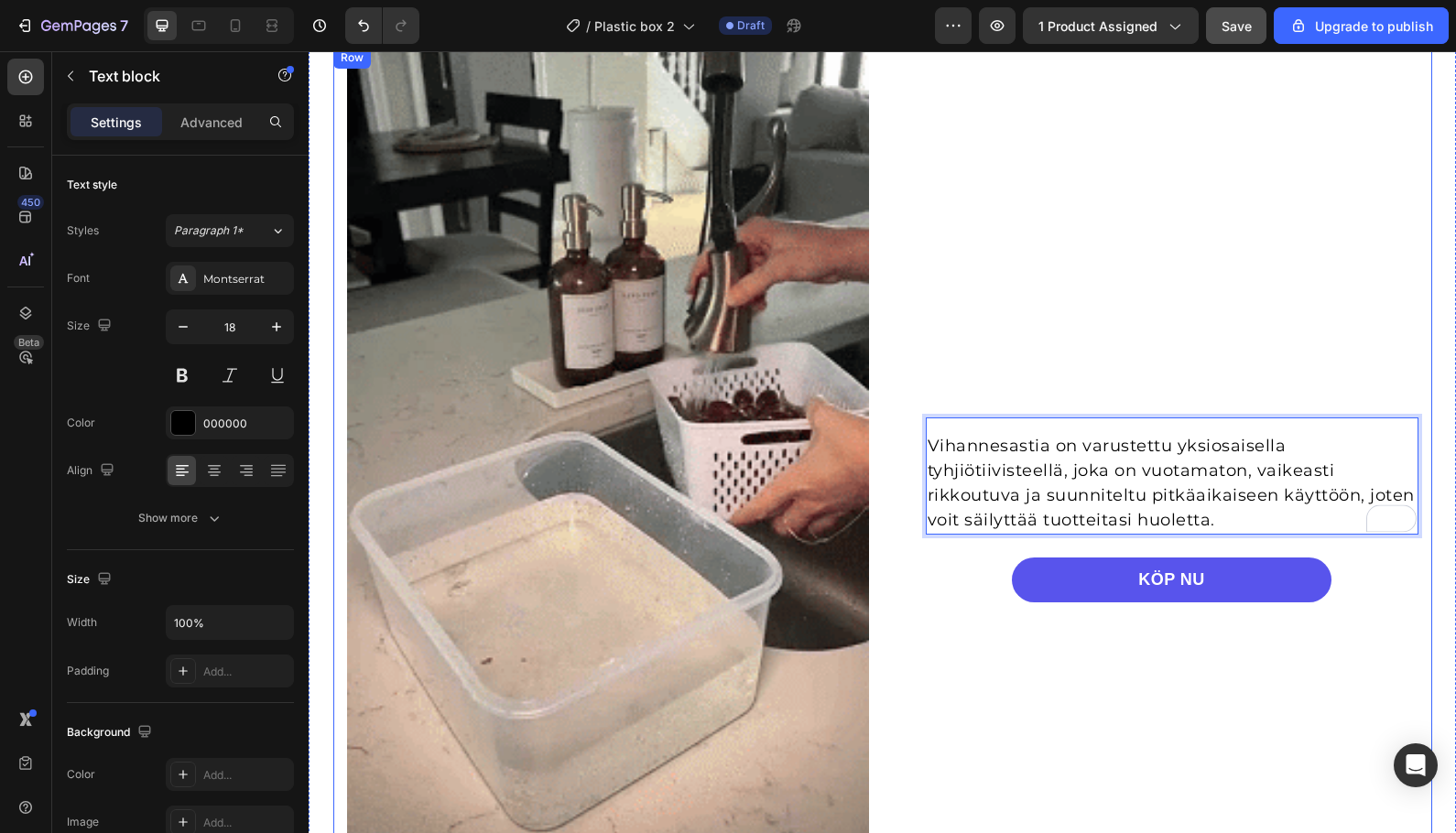
scroll to position [1085, 0]
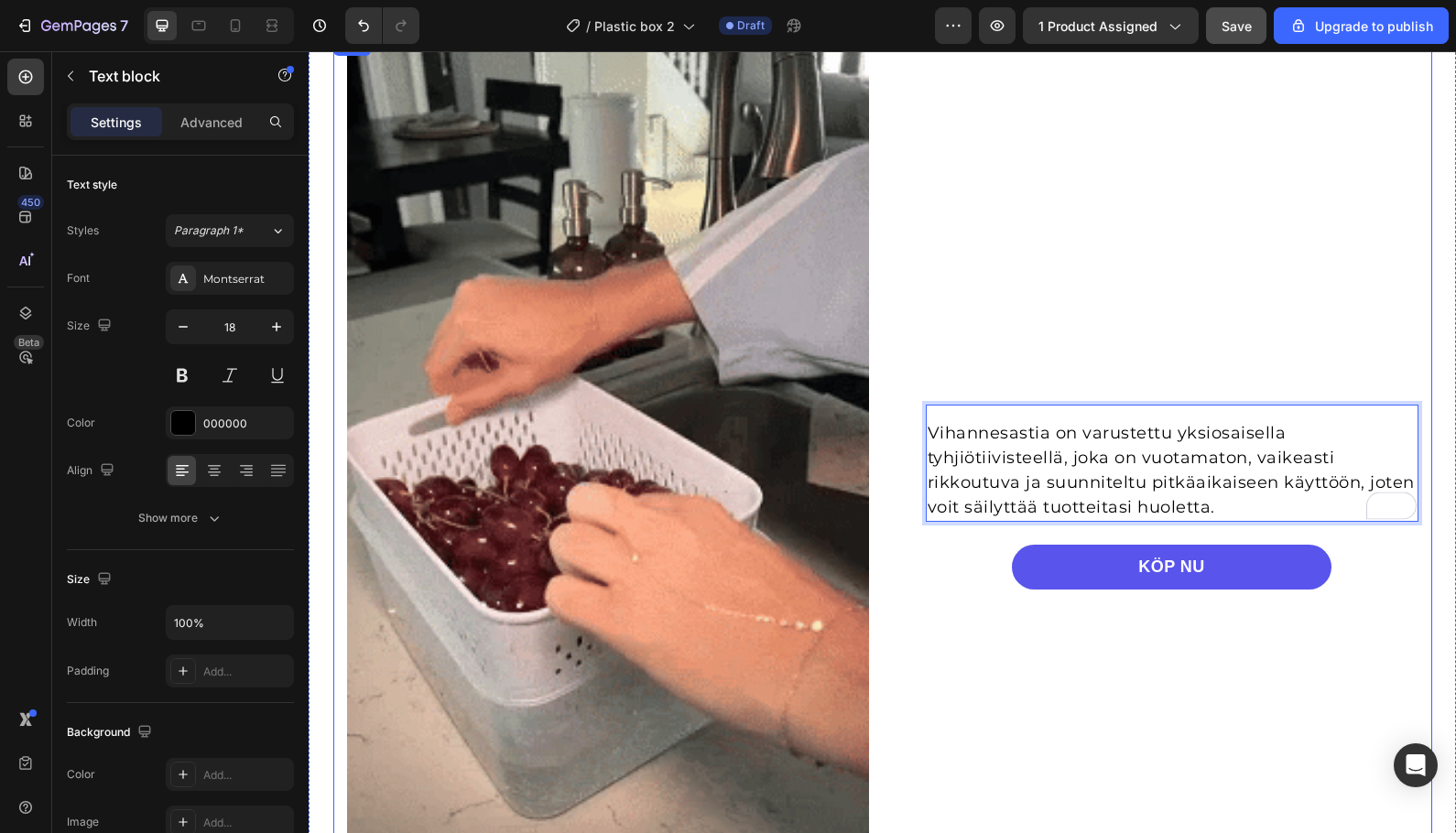
click at [983, 312] on div "Vihannesastia on varustettu yksiosaisella tyhjiötiivisteellä, joka on vuotamato…" at bounding box center [1158, 496] width 522 height 926
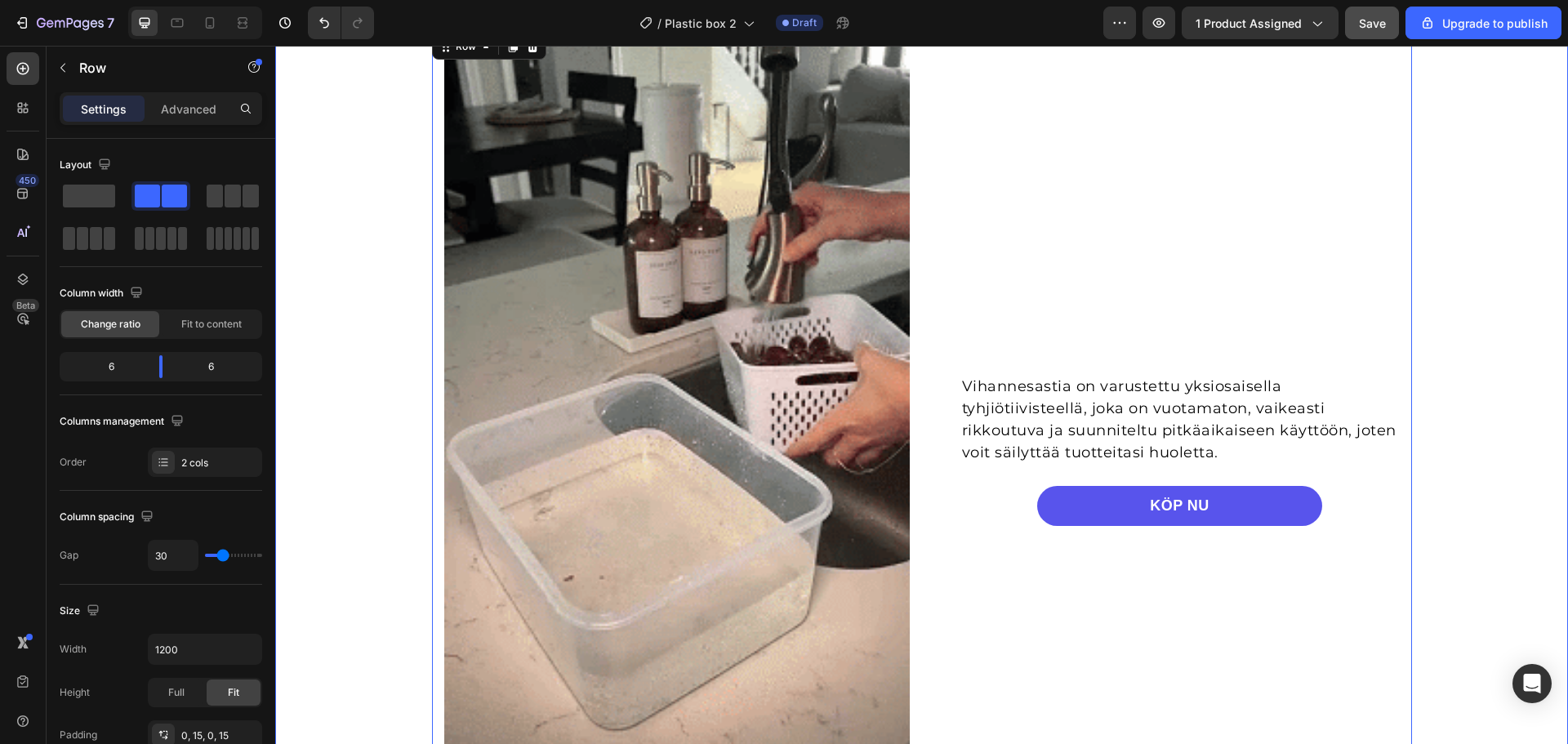
drag, startPoint x: 1475, startPoint y: 298, endPoint x: 1470, endPoint y: 266, distance: 32.4
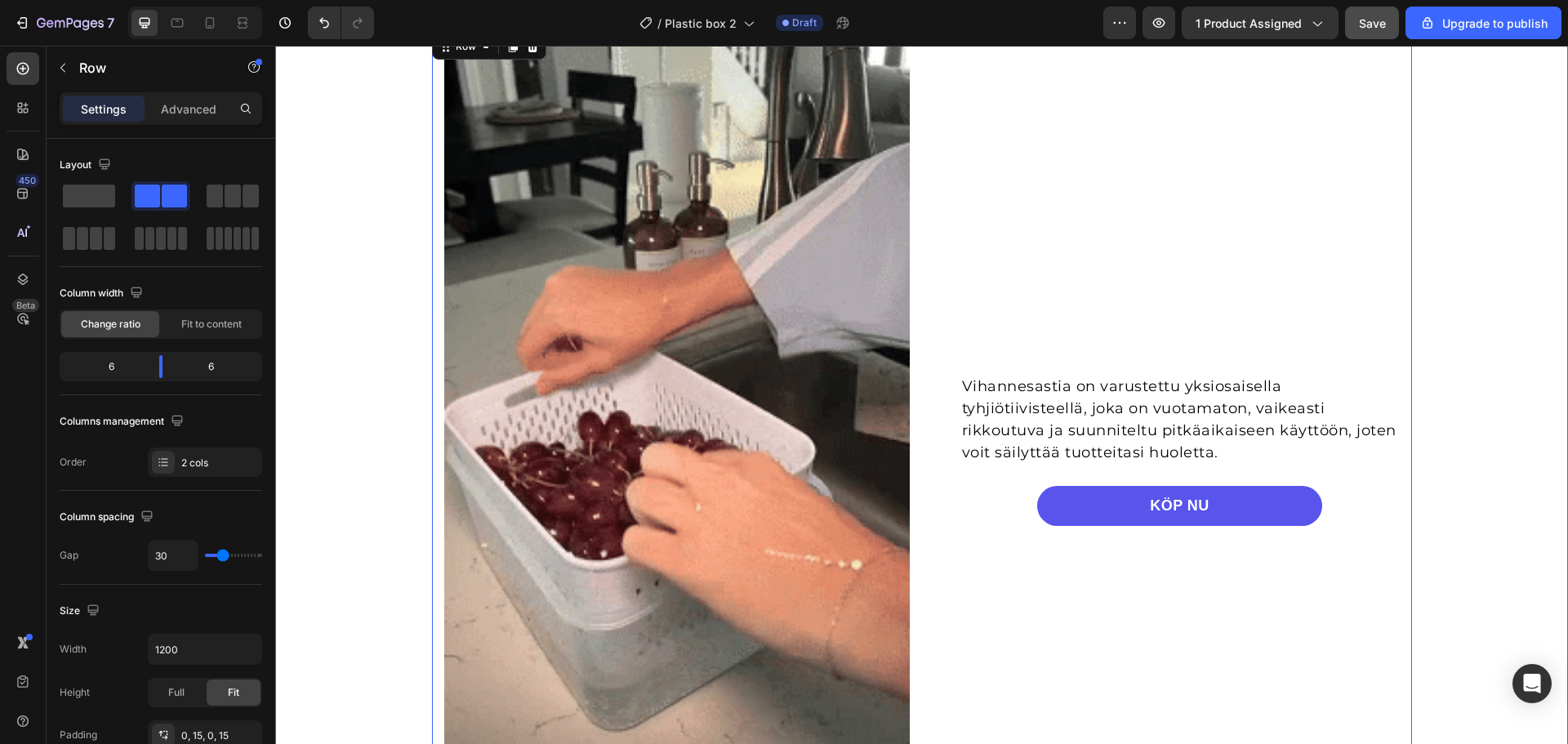
click at [1478, 298] on div "Vihannesastia on varustettu yksiosaisella tyhjiötiivisteellä, joka on vuotamato…" at bounding box center [921, 443] width 1292 height 826
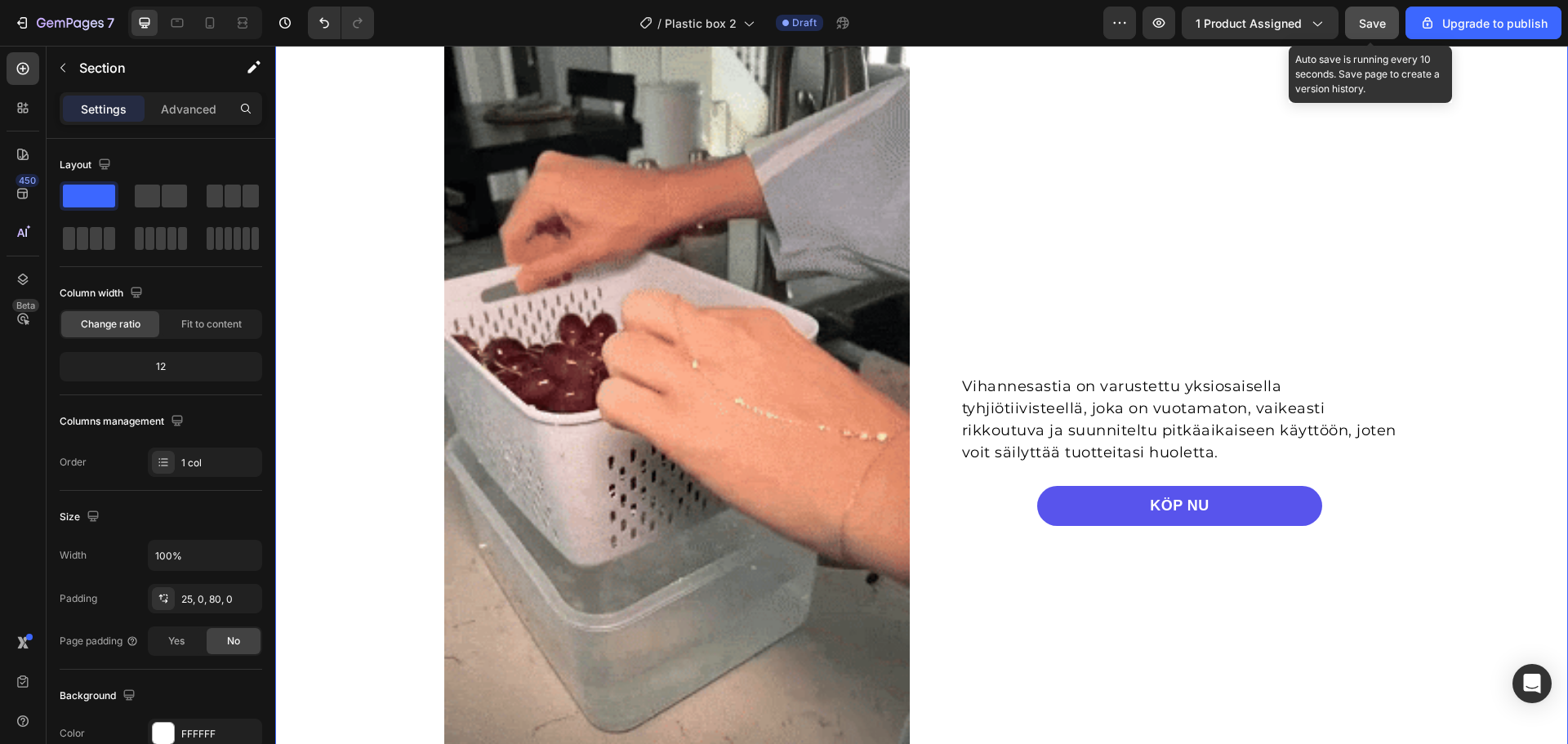
click at [1381, 25] on span "Save" at bounding box center [1372, 23] width 27 height 14
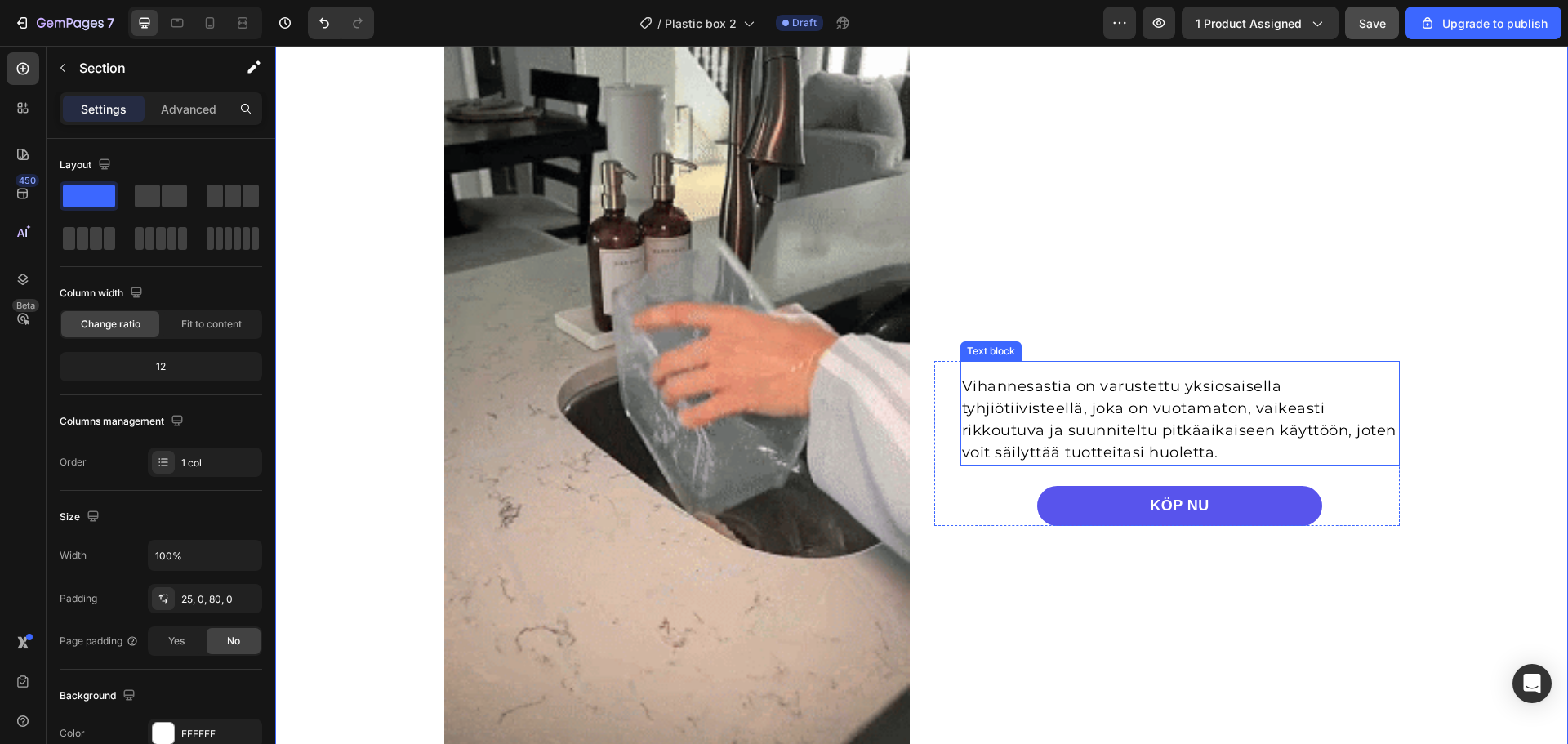
click at [1098, 408] on p "Vihannesastia on varustettu yksiosaisella tyhjiötiivisteellä, joka on vuotamato…" at bounding box center [1180, 420] width 436 height 89
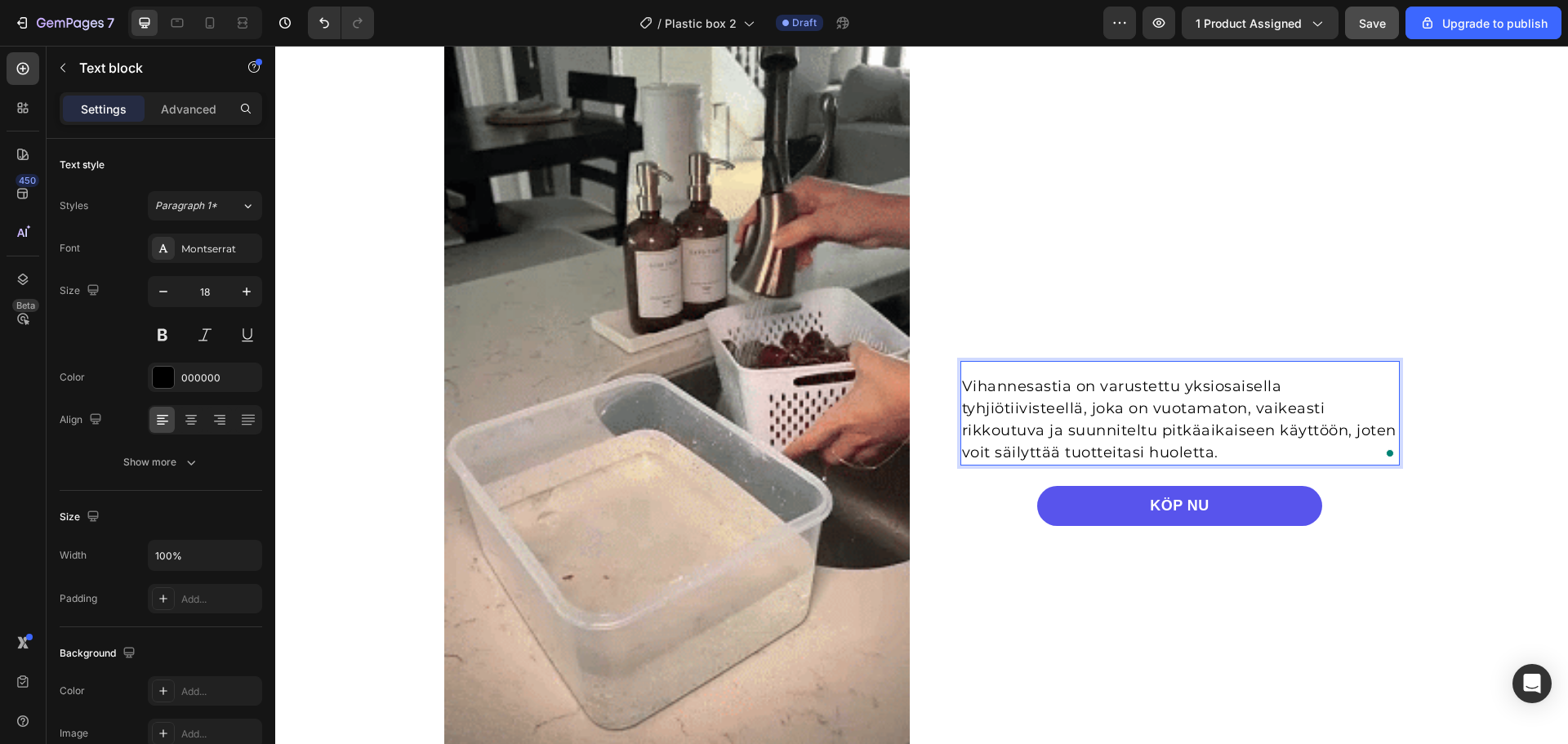
click at [1089, 414] on p "Vihannesastia on varustettu yksiosaisella tyhjiötiivisteellä, joka on vuotamato…" at bounding box center [1180, 420] width 436 height 89
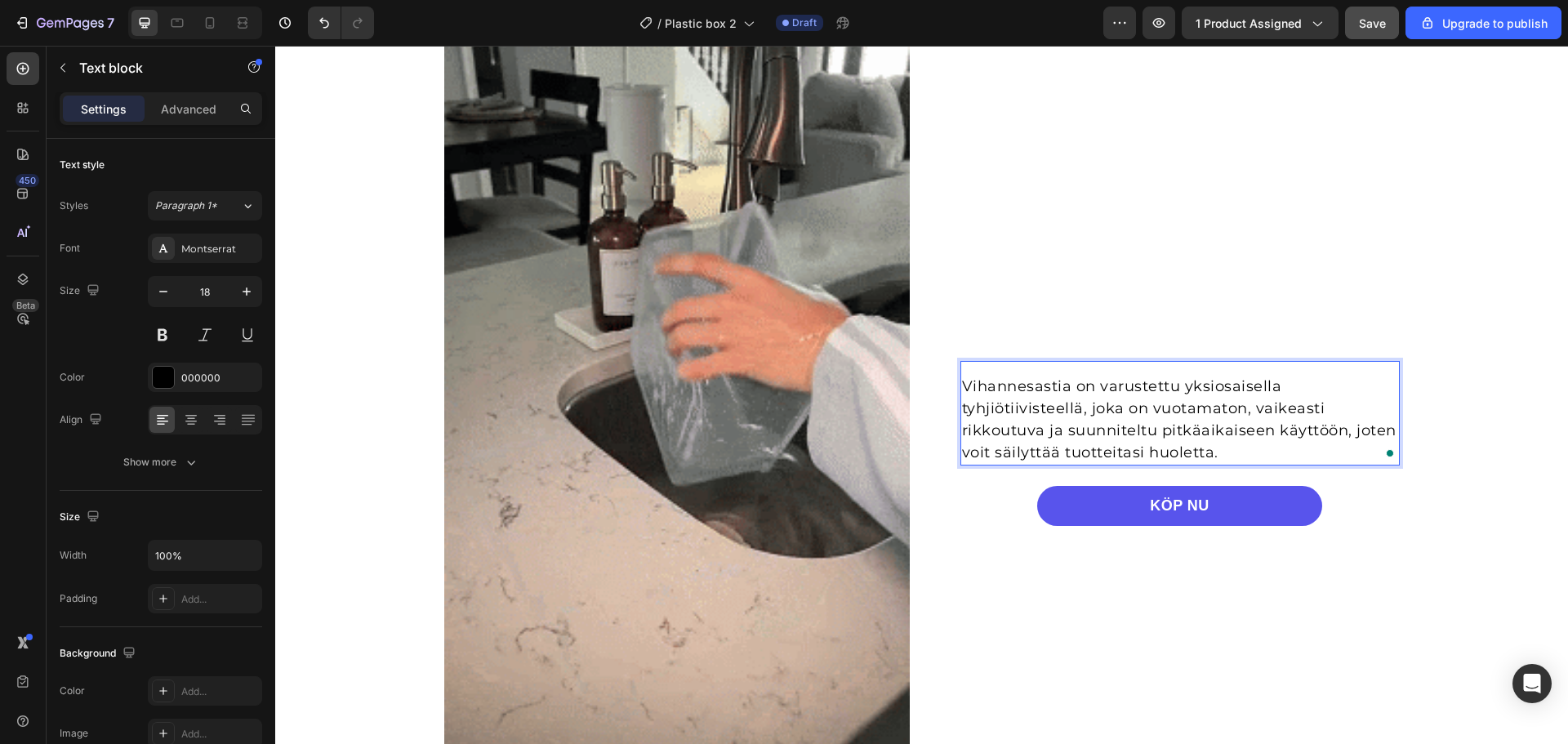
click at [1085, 412] on p "Vihannesastia on varustettu yksiosaisella tyhjiötiivisteellä, joka on vuotamato…" at bounding box center [1180, 420] width 436 height 89
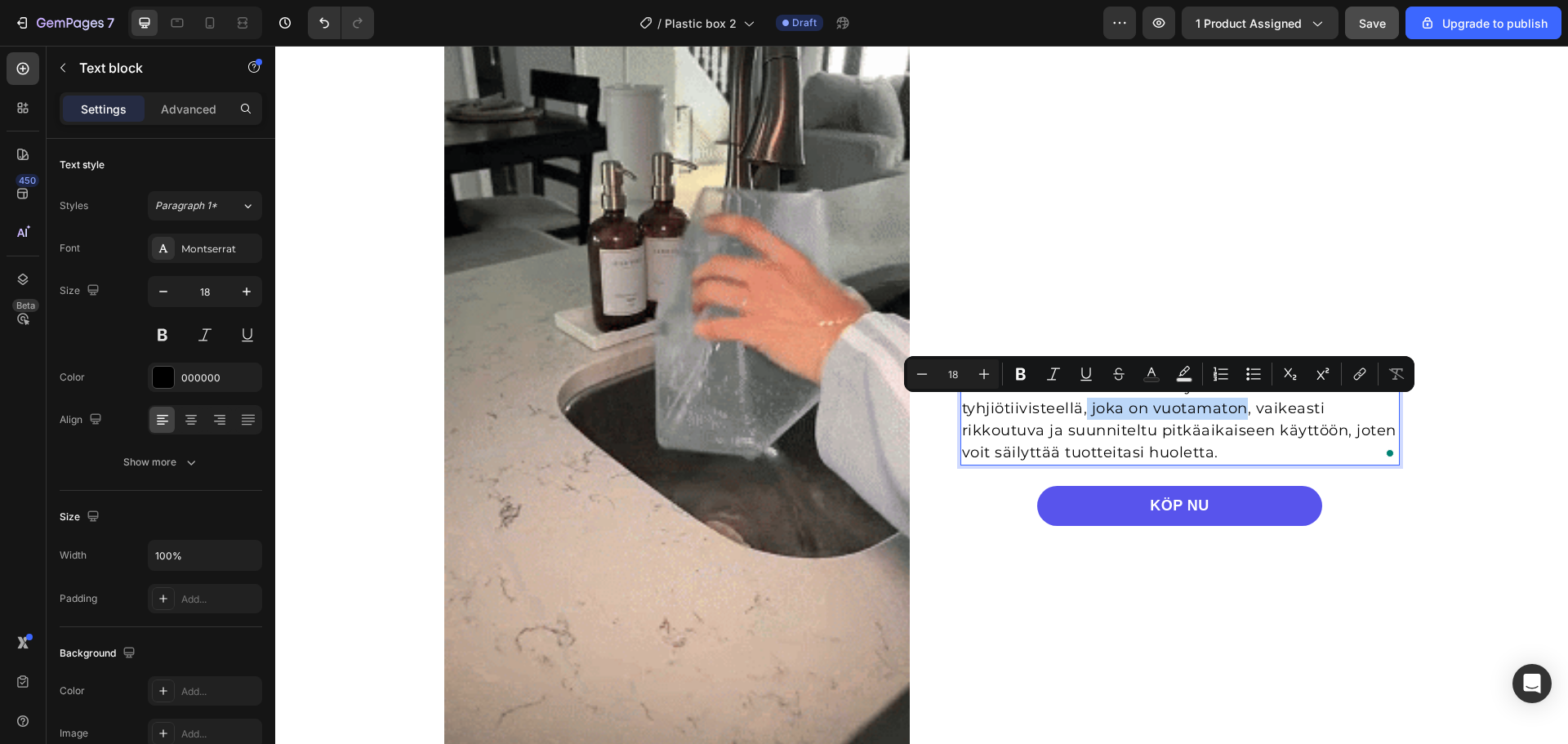
drag, startPoint x: 1082, startPoint y: 409, endPoint x: 1239, endPoint y: 416, distance: 157.2
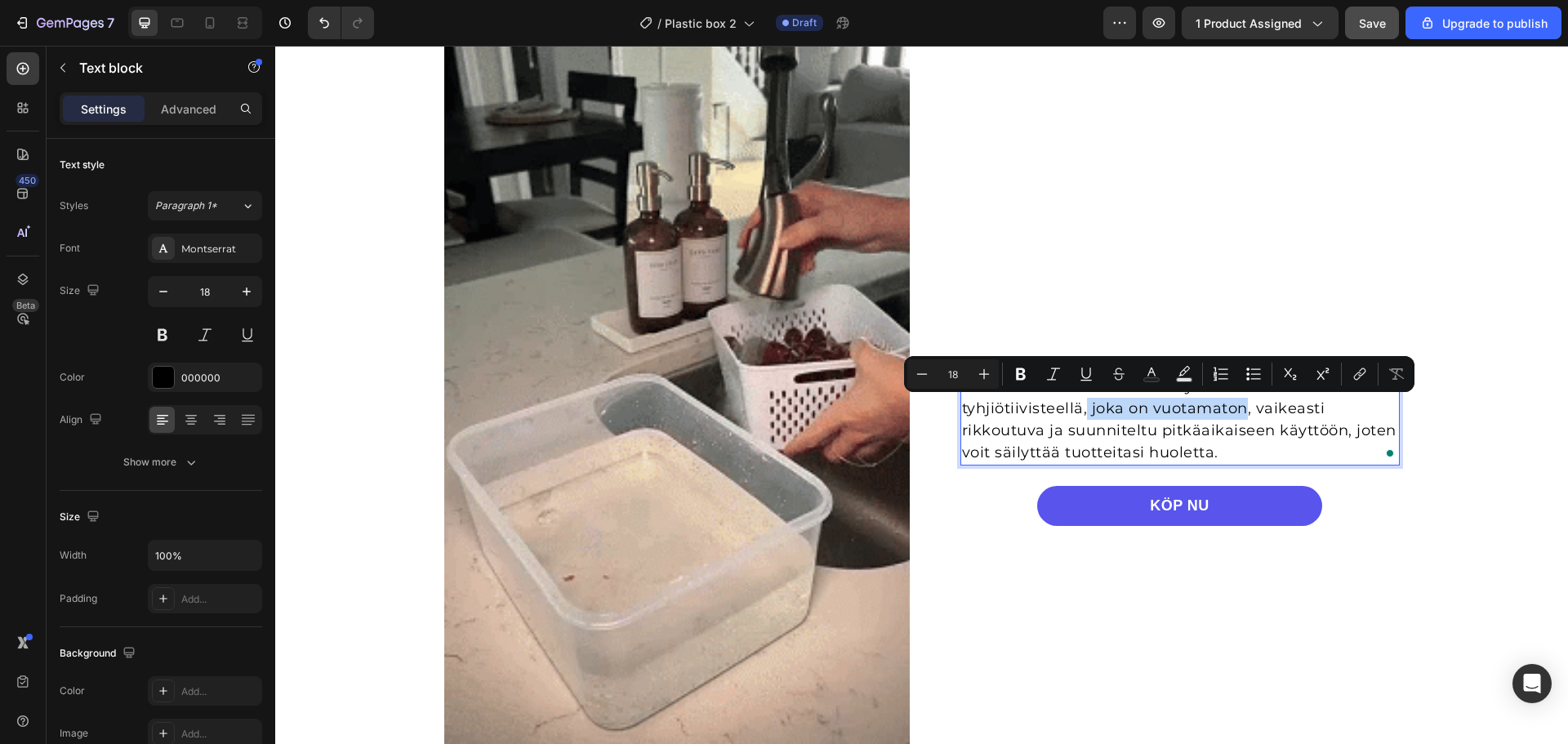
click at [1239, 416] on p "Vihannesastia on varustettu yksiosaisella tyhjiötiivisteellä, joka on vuotamato…" at bounding box center [1180, 420] width 436 height 89
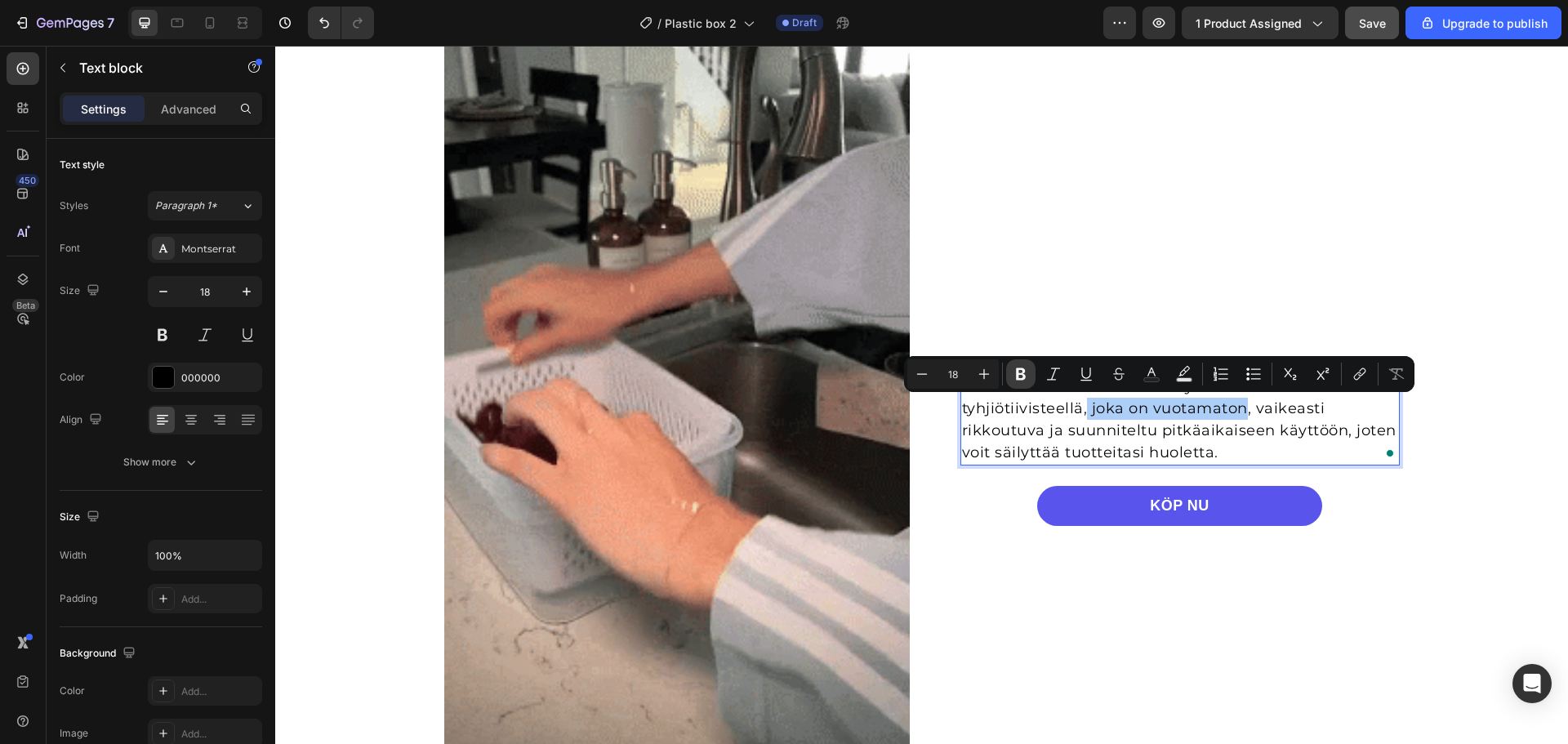
click at [1021, 375] on icon "Editor contextual toolbar" at bounding box center [1021, 374] width 16 height 16
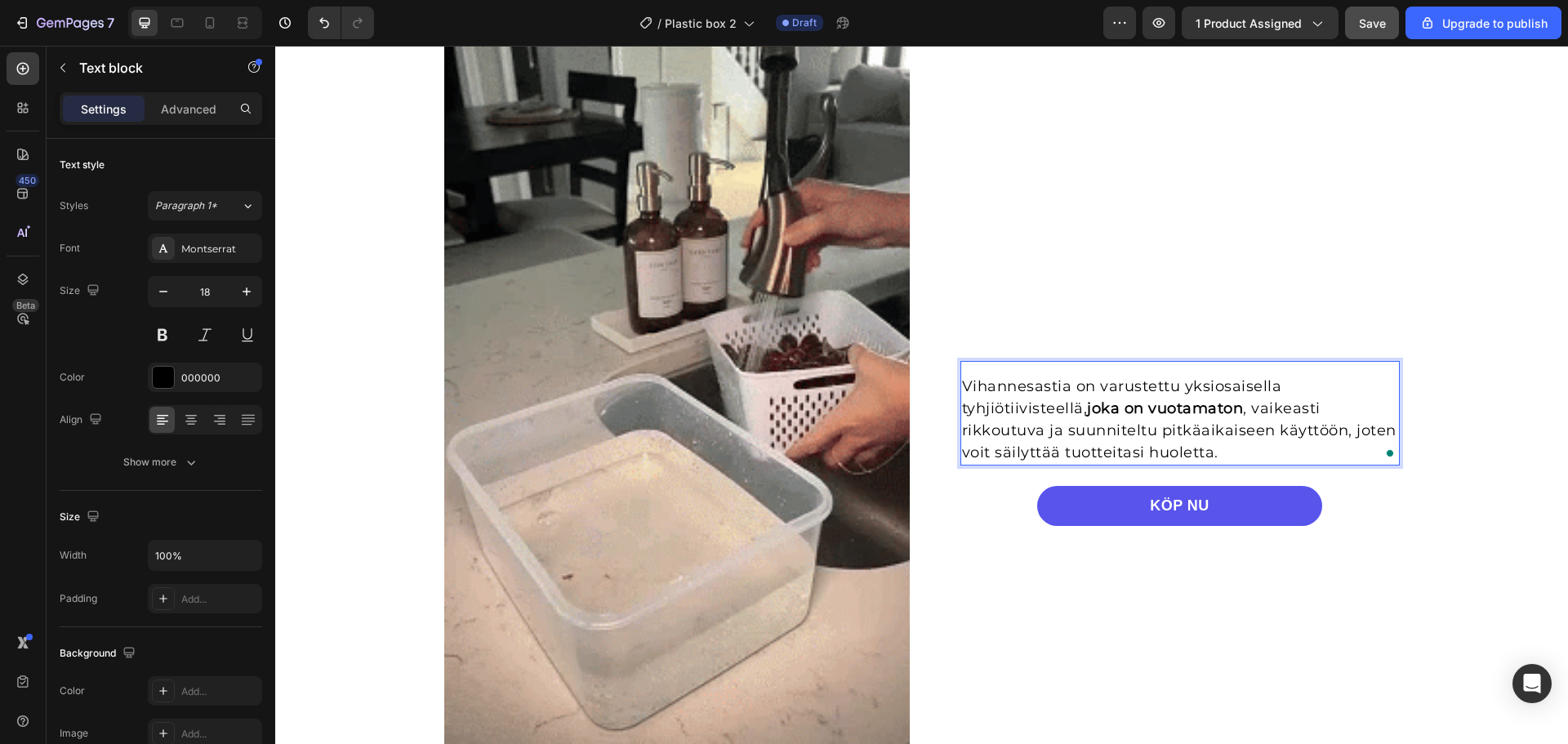
click at [1251, 408] on p "Vihannesastia on varustettu yksiosaisella tyhjiötiivisteellä, joka on vuotamato…" at bounding box center [1180, 420] width 436 height 89
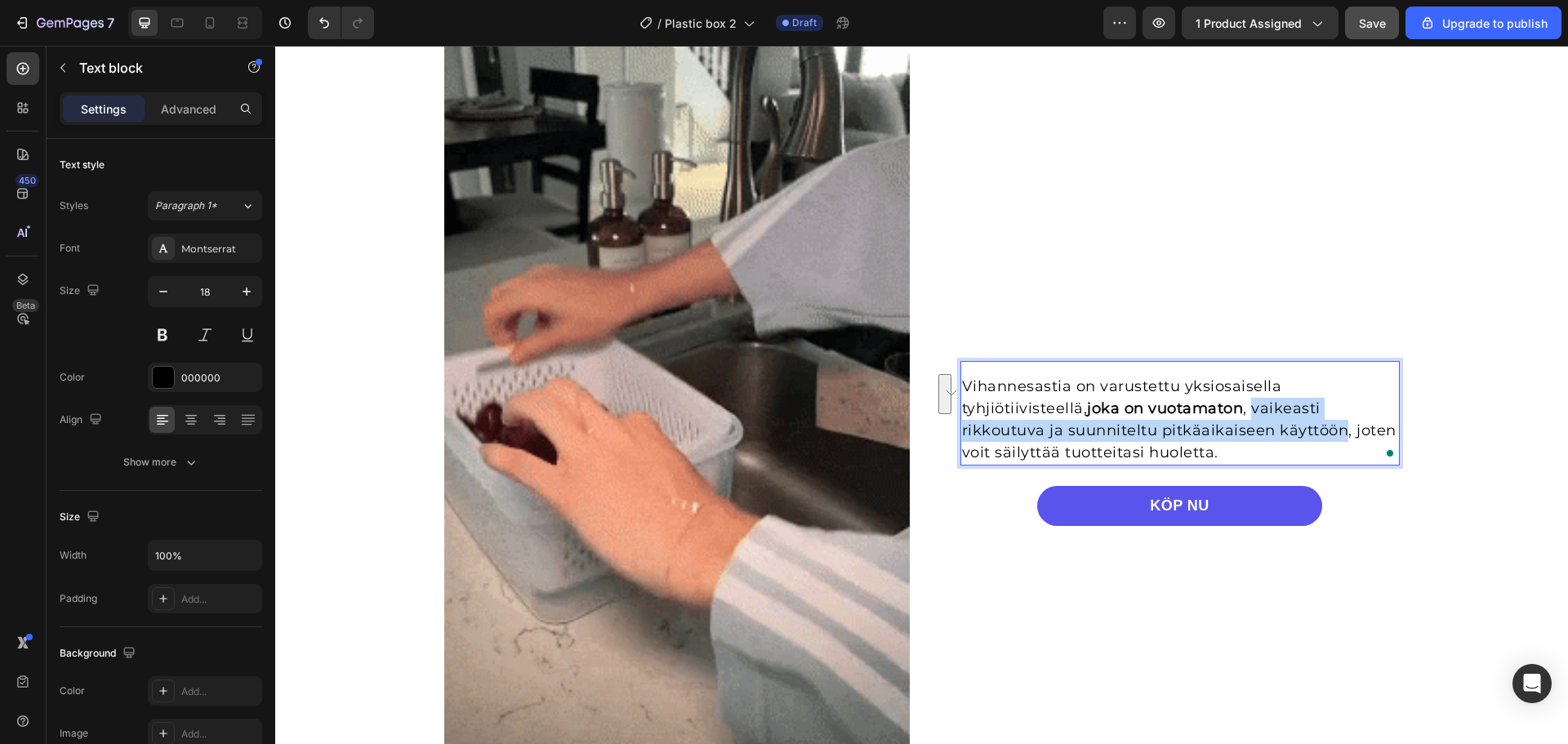
drag, startPoint x: 1251, startPoint y: 408, endPoint x: 1324, endPoint y: 433, distance: 77.2
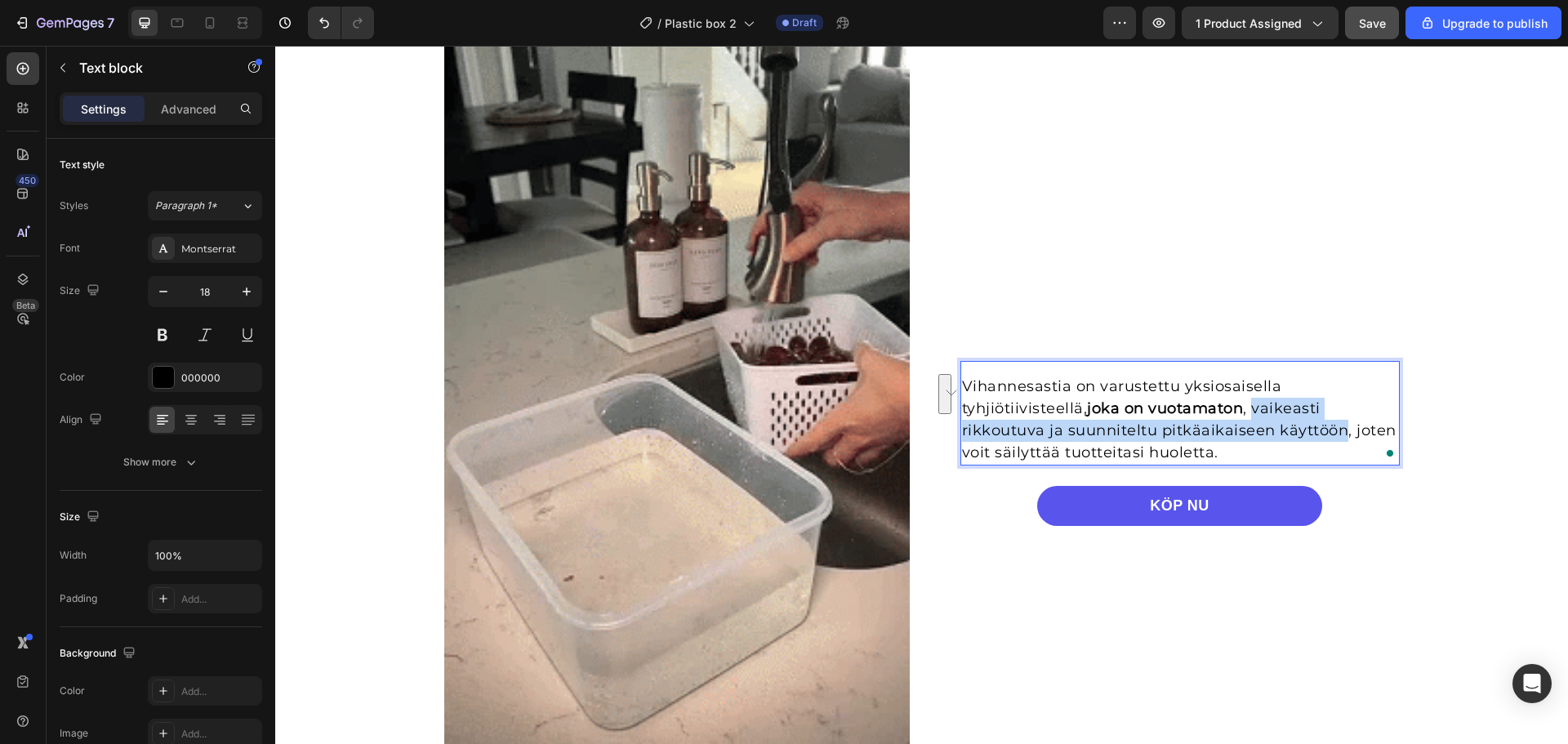
click at [1324, 433] on p "Vihannesastia on varustettu yksiosaisella tyhjiötiivisteellä, joka on vuotamato…" at bounding box center [1180, 420] width 436 height 89
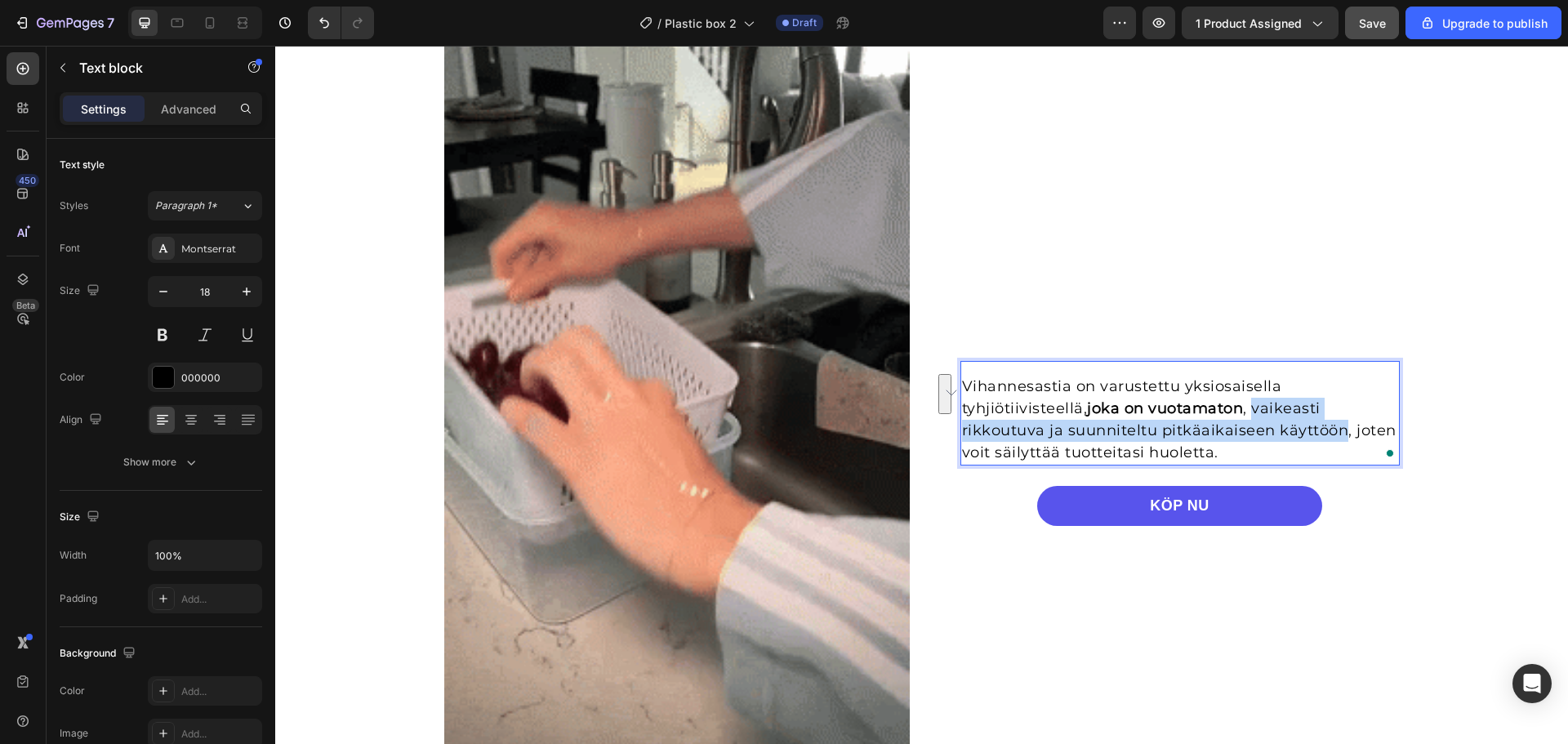
click at [1272, 422] on p "Vihannesastia on varustettu yksiosaisella tyhjiötiivisteellä, joka on vuotamato…" at bounding box center [1180, 420] width 436 height 89
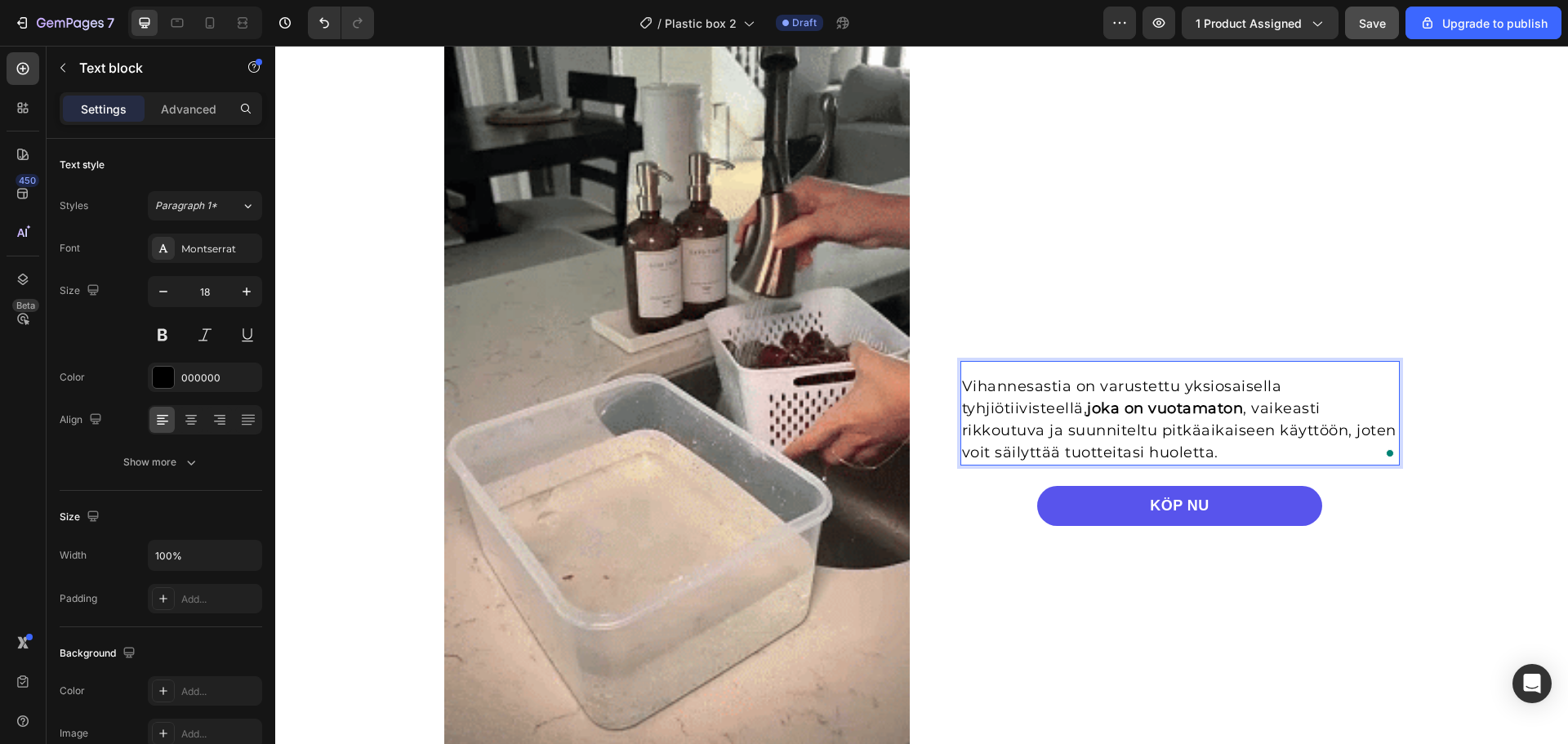
click at [1153, 433] on p "Vihannesastia on varustettu yksiosaisella tyhjiötiivisteellä, joka on vuotamato…" at bounding box center [1180, 420] width 436 height 89
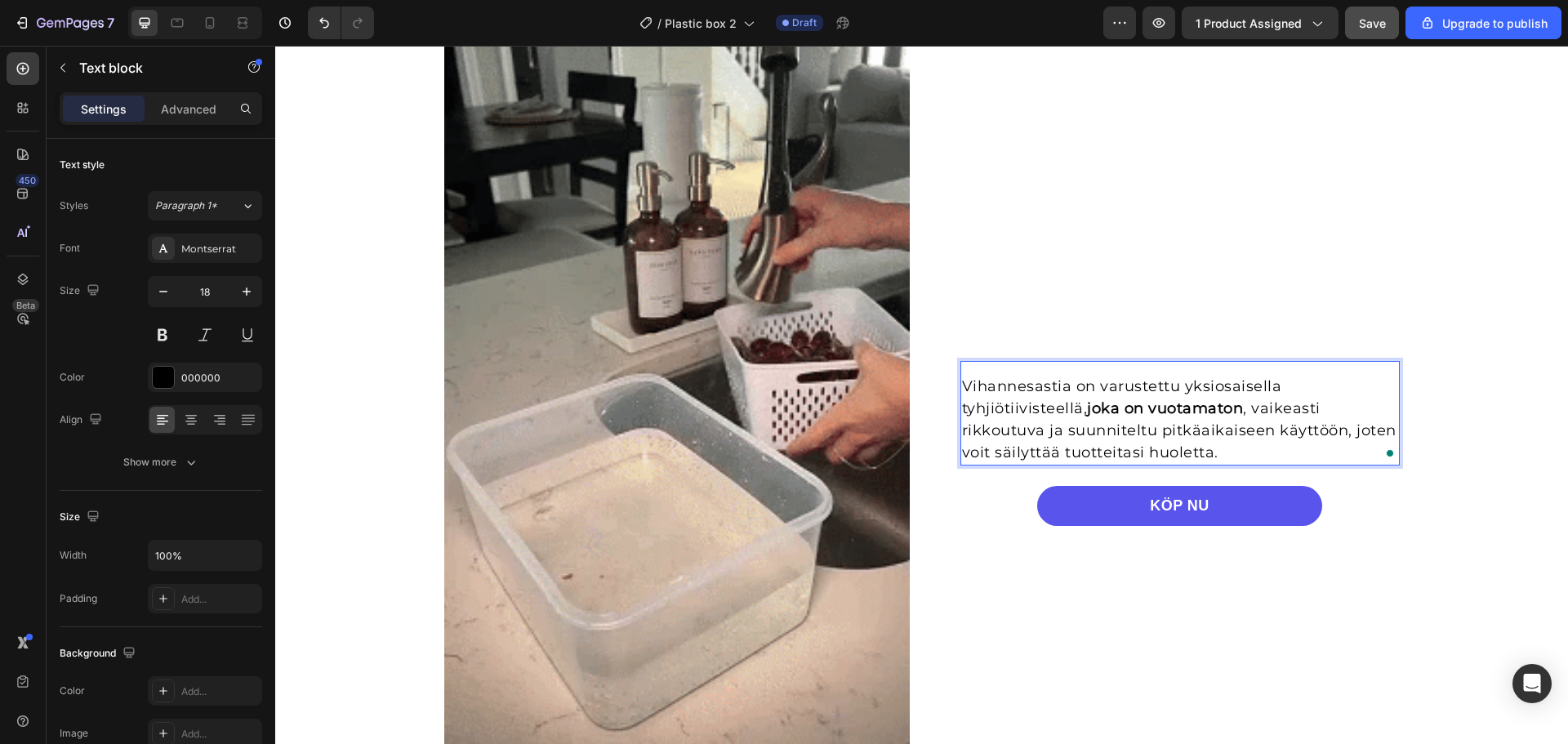
click at [1141, 423] on p "Vihannesastia on varustettu yksiosaisella tyhjiötiivisteellä, joka on vuotamato…" at bounding box center [1180, 420] width 436 height 89
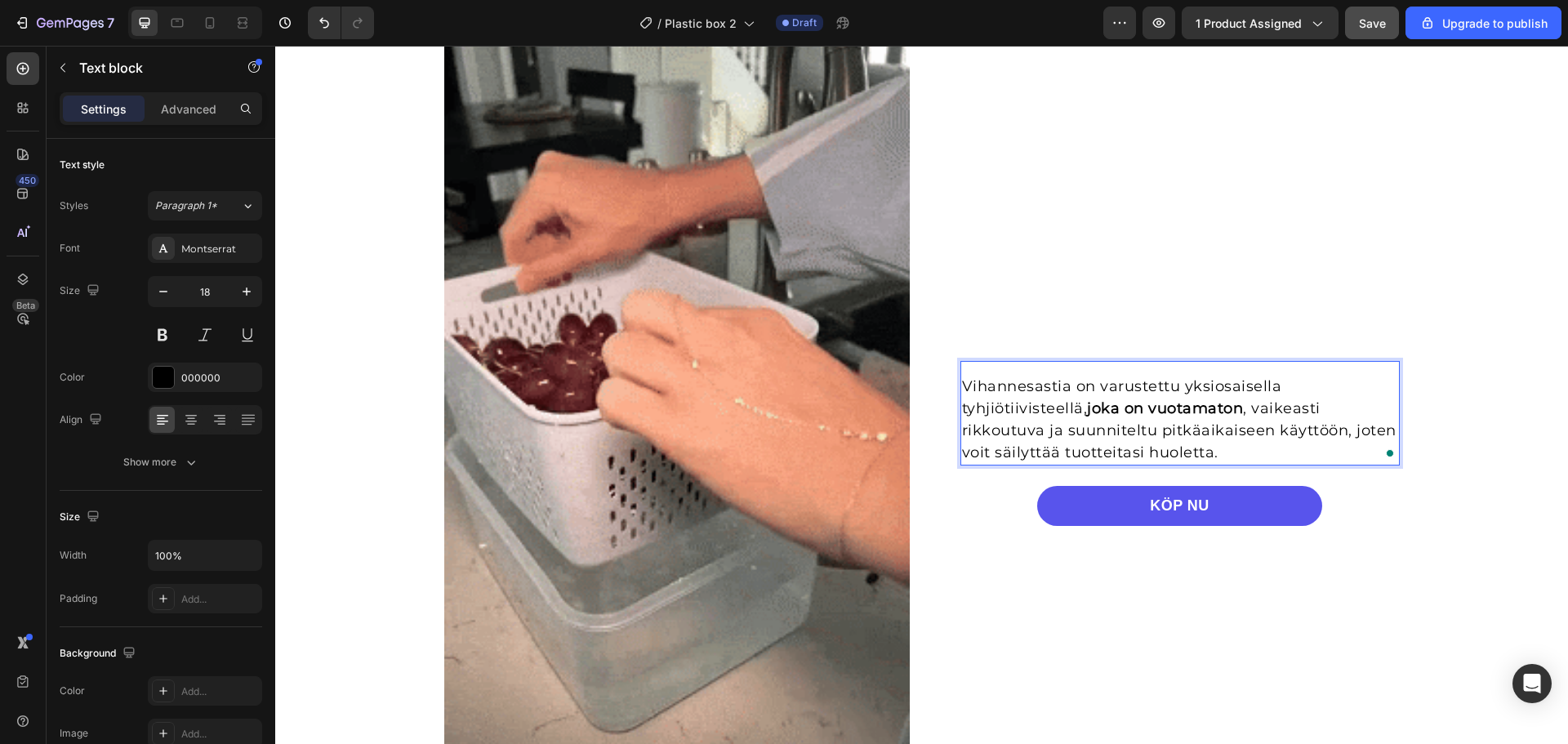
click at [1073, 438] on p "Vihannesastia on varustettu yksiosaisella tyhjiötiivisteellä, joka on vuotamato…" at bounding box center [1180, 420] width 436 height 89
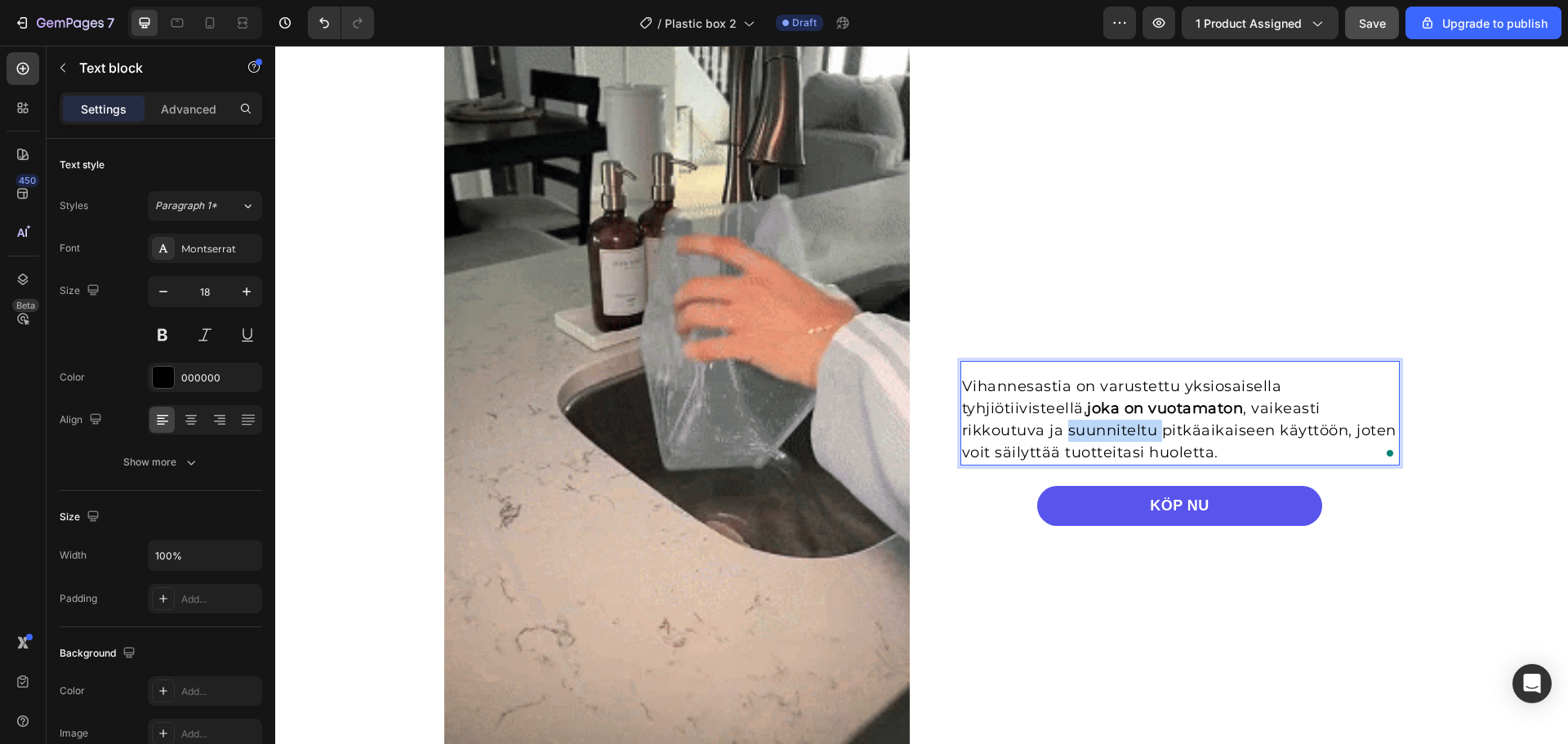
click at [1073, 438] on p "Vihannesastia on varustettu yksiosaisella tyhjiötiivisteellä, joka on vuotamato…" at bounding box center [1180, 420] width 436 height 89
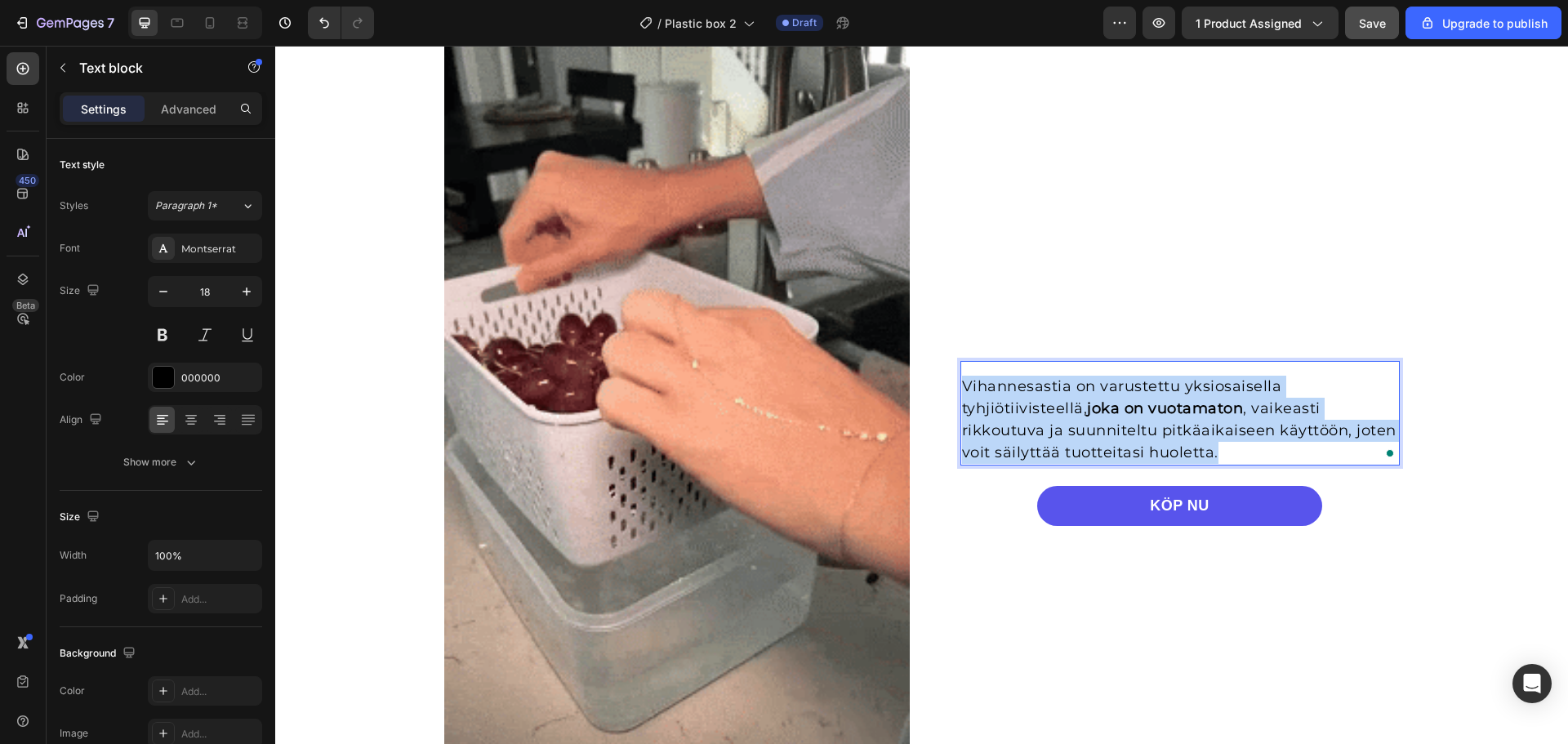
click at [1073, 438] on p "Vihannesastia on varustettu yksiosaisella tyhjiötiivisteellä, joka on vuotamato…" at bounding box center [1180, 420] width 436 height 89
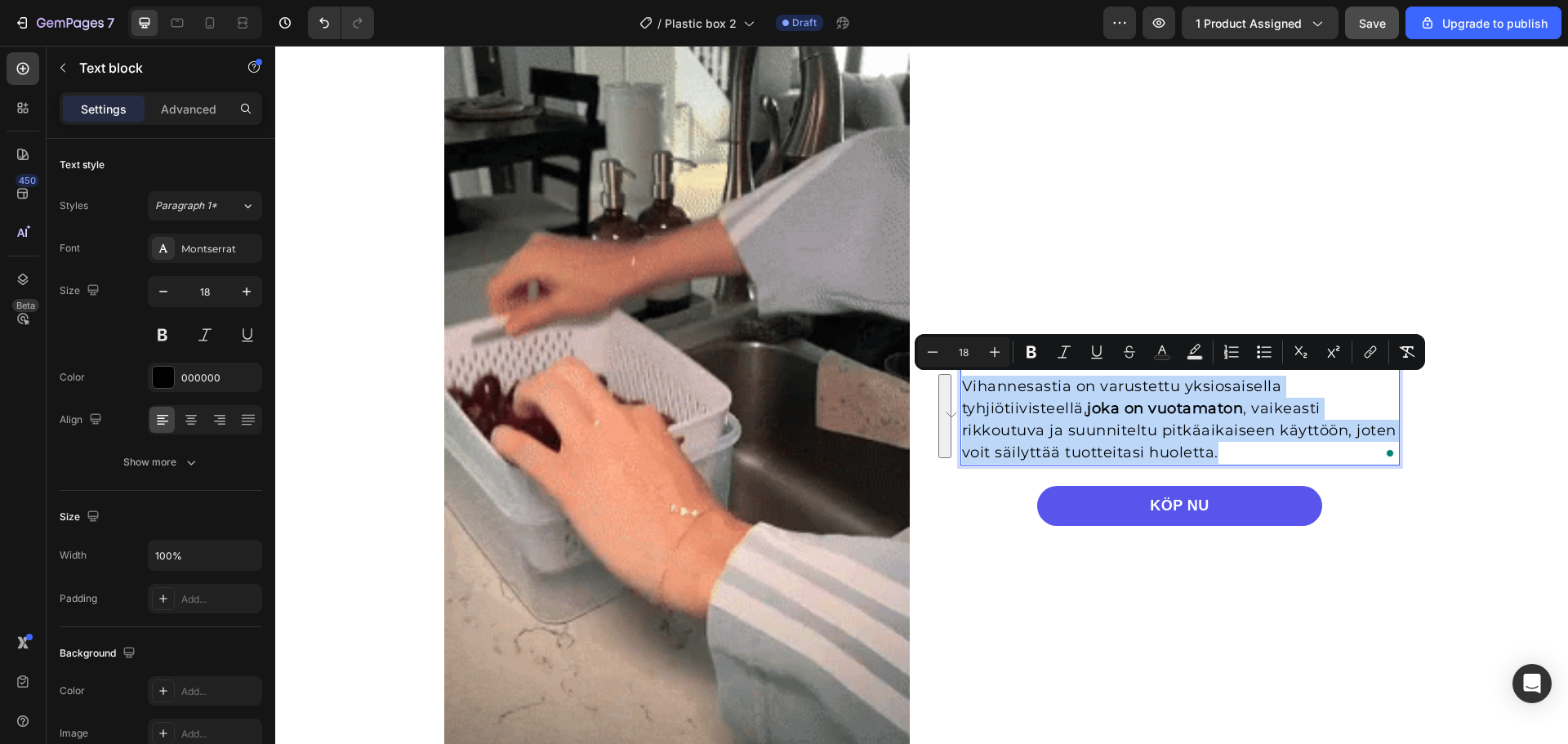
copy p "Vihannesastia on varustettu yksiosaisella tyhjiötiivisteellä, joka on vuotamato…"
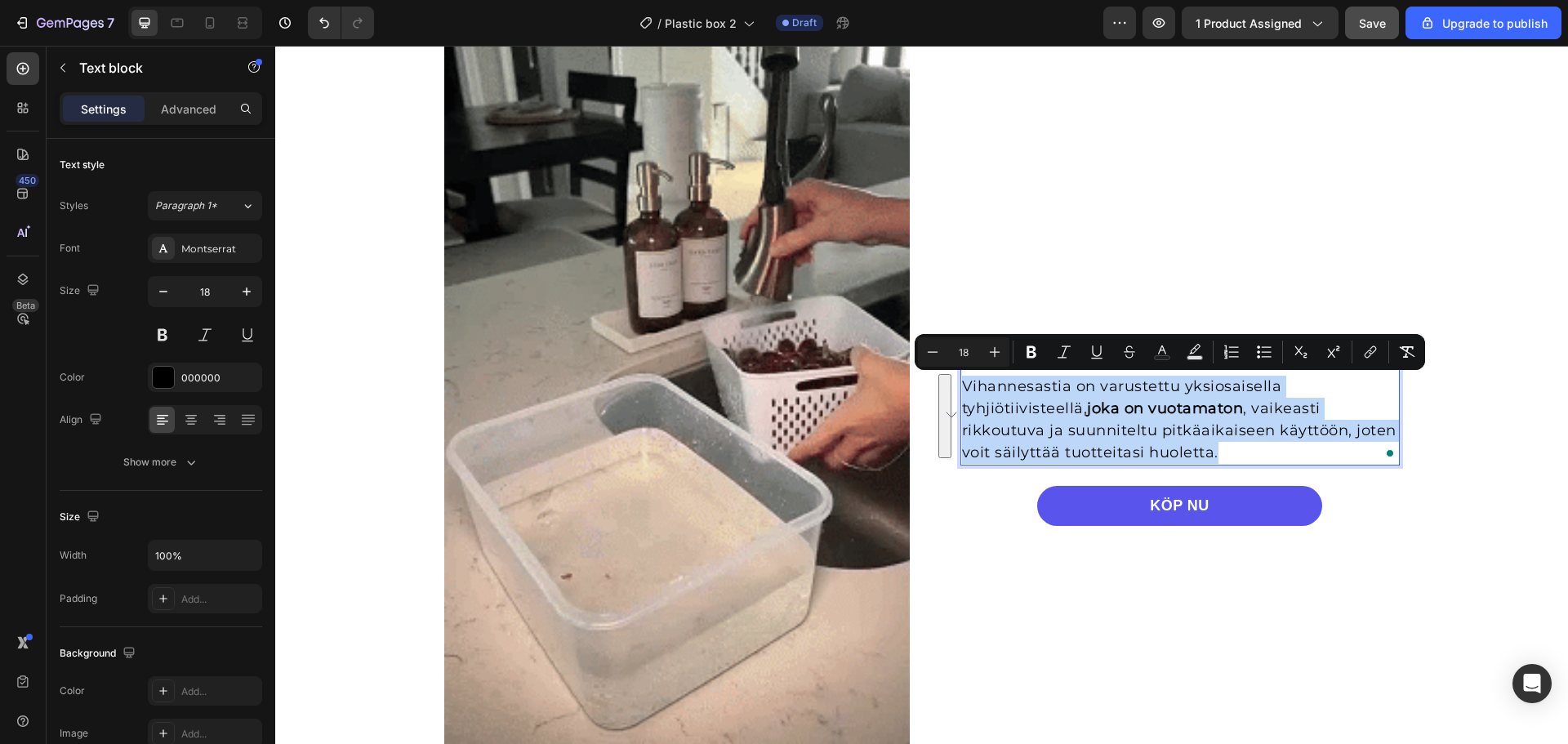
click at [1267, 434] on p "Vihannesastia on varustettu yksiosaisella tyhjiötiivisteellä, joka on vuotamato…" at bounding box center [1180, 420] width 436 height 89
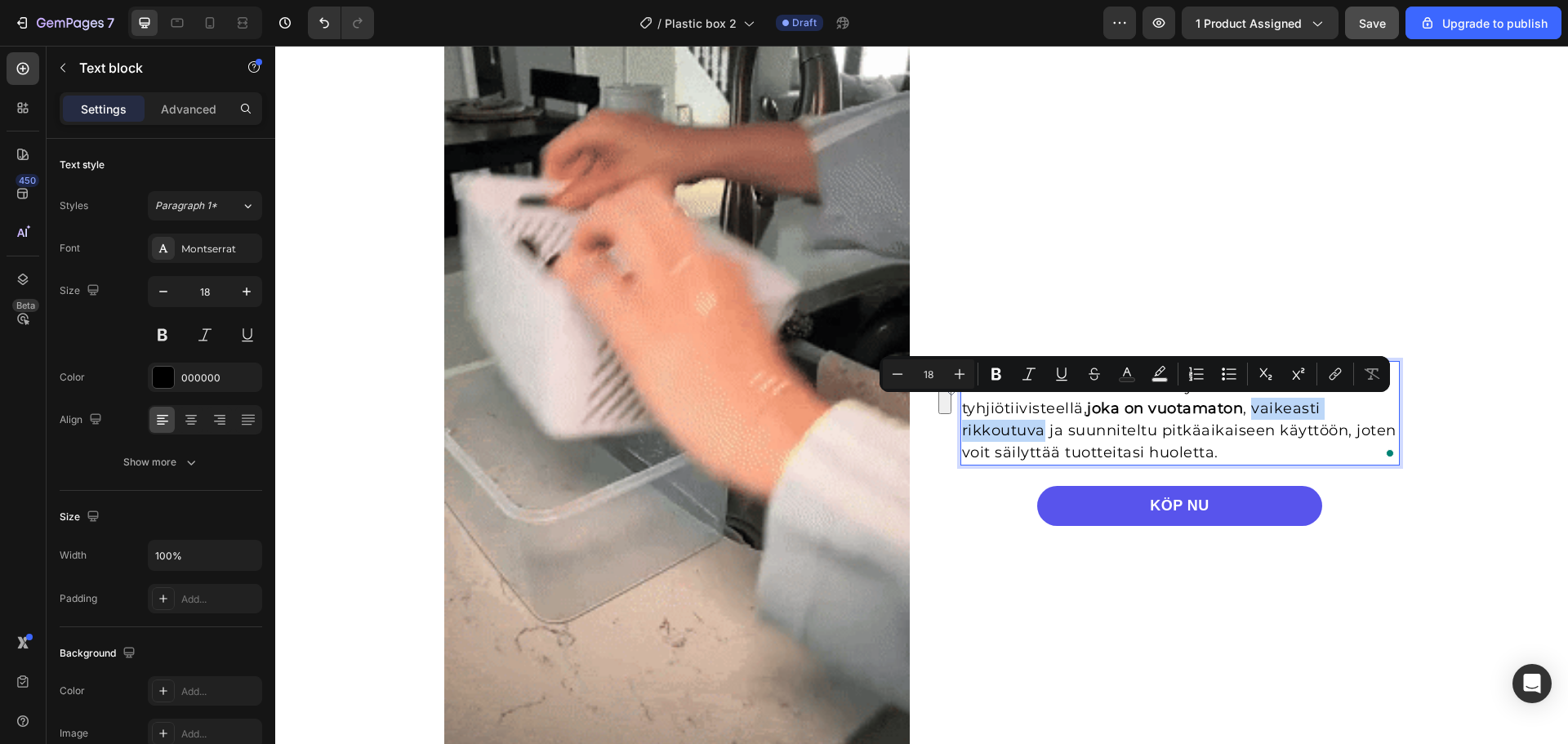
drag, startPoint x: 1249, startPoint y: 409, endPoint x: 1035, endPoint y: 431, distance: 215.1
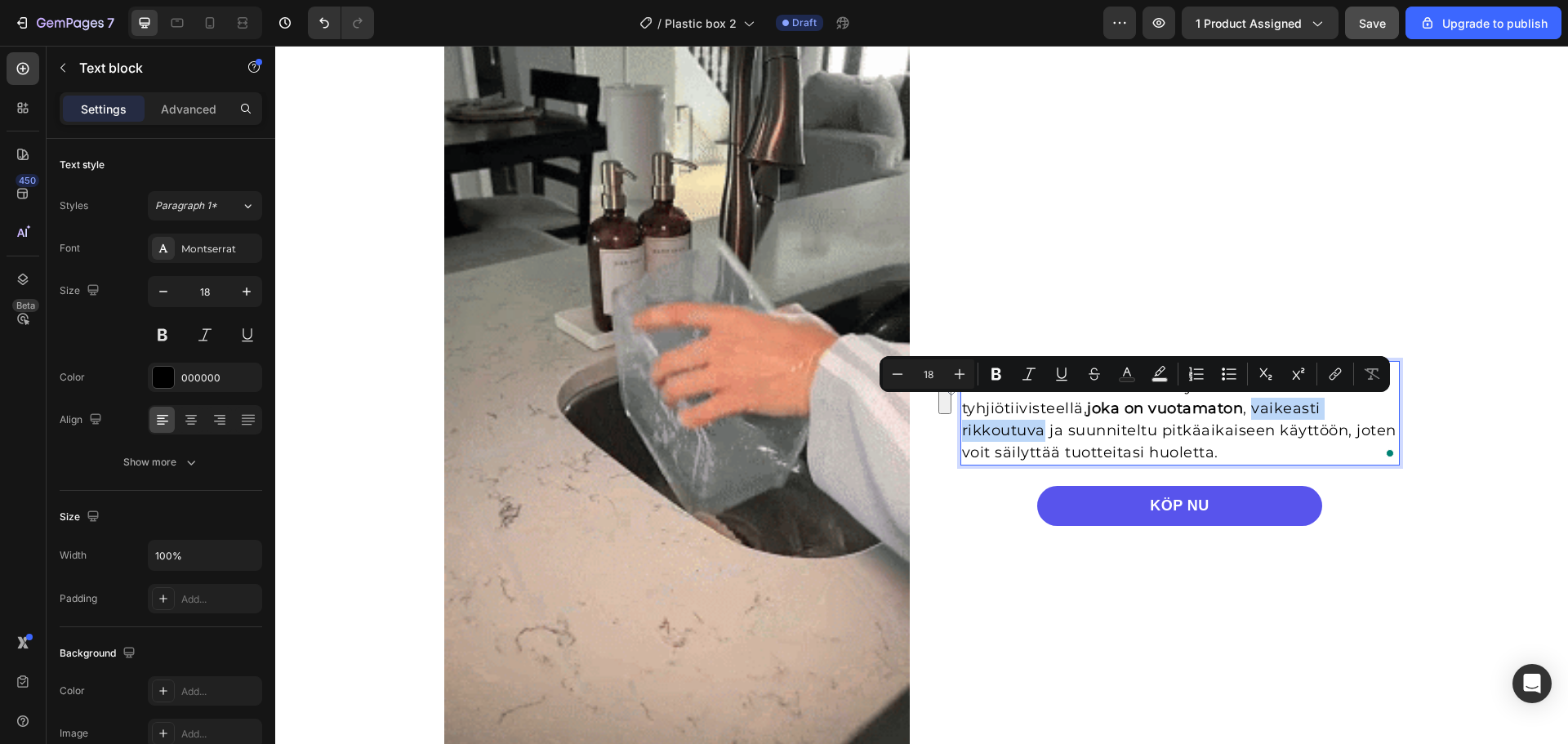
click at [1035, 431] on p "Vihannesastia on varustettu yksiosaisella tyhjiötiivisteellä, joka on vuotamato…" at bounding box center [1180, 420] width 436 height 89
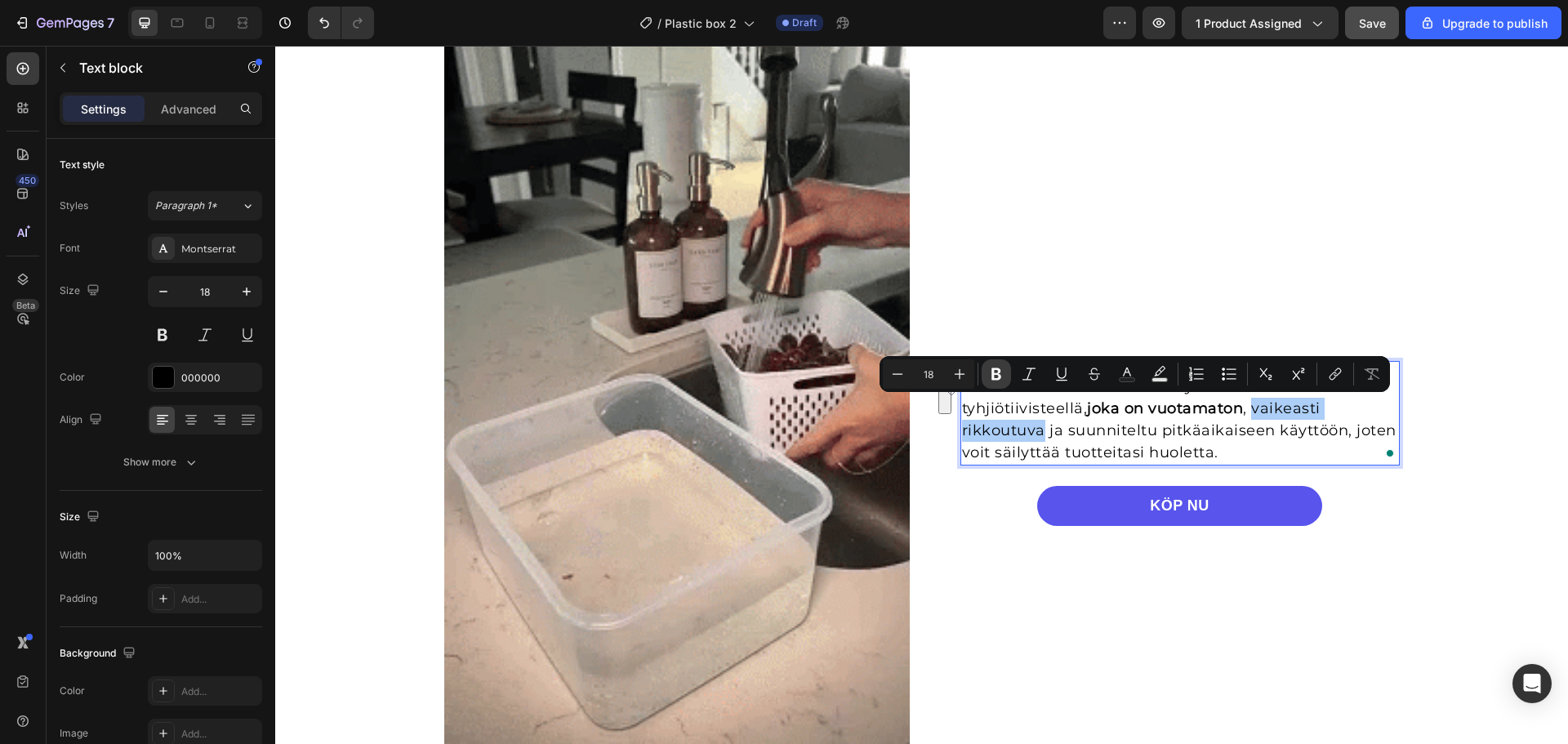
click at [990, 374] on icon "Editor contextual toolbar" at bounding box center [997, 374] width 16 height 16
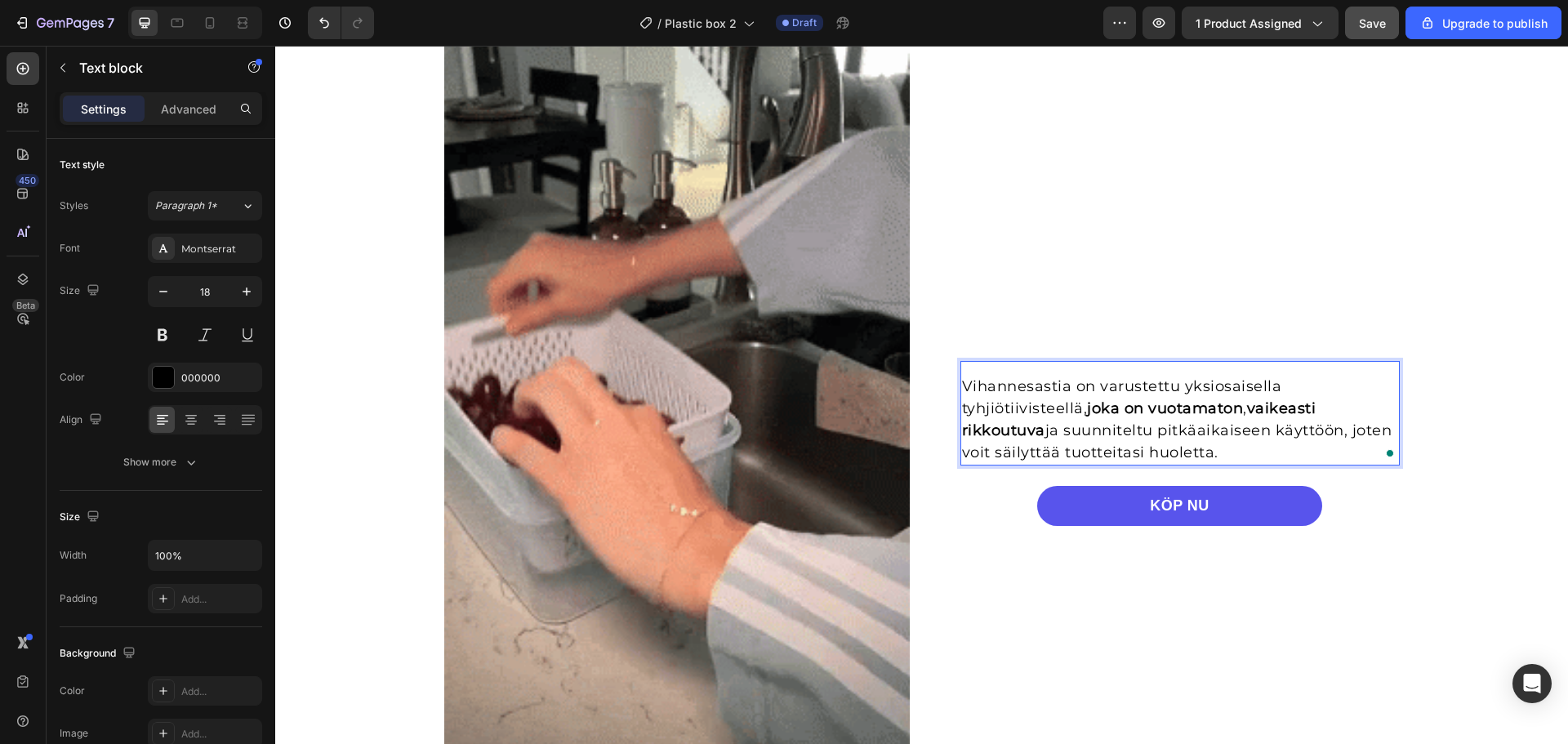
click at [1223, 443] on p "Vihannesastia on varustettu yksiosaisella tyhjiötiivisteellä, joka on vuotamato…" at bounding box center [1180, 420] width 436 height 89
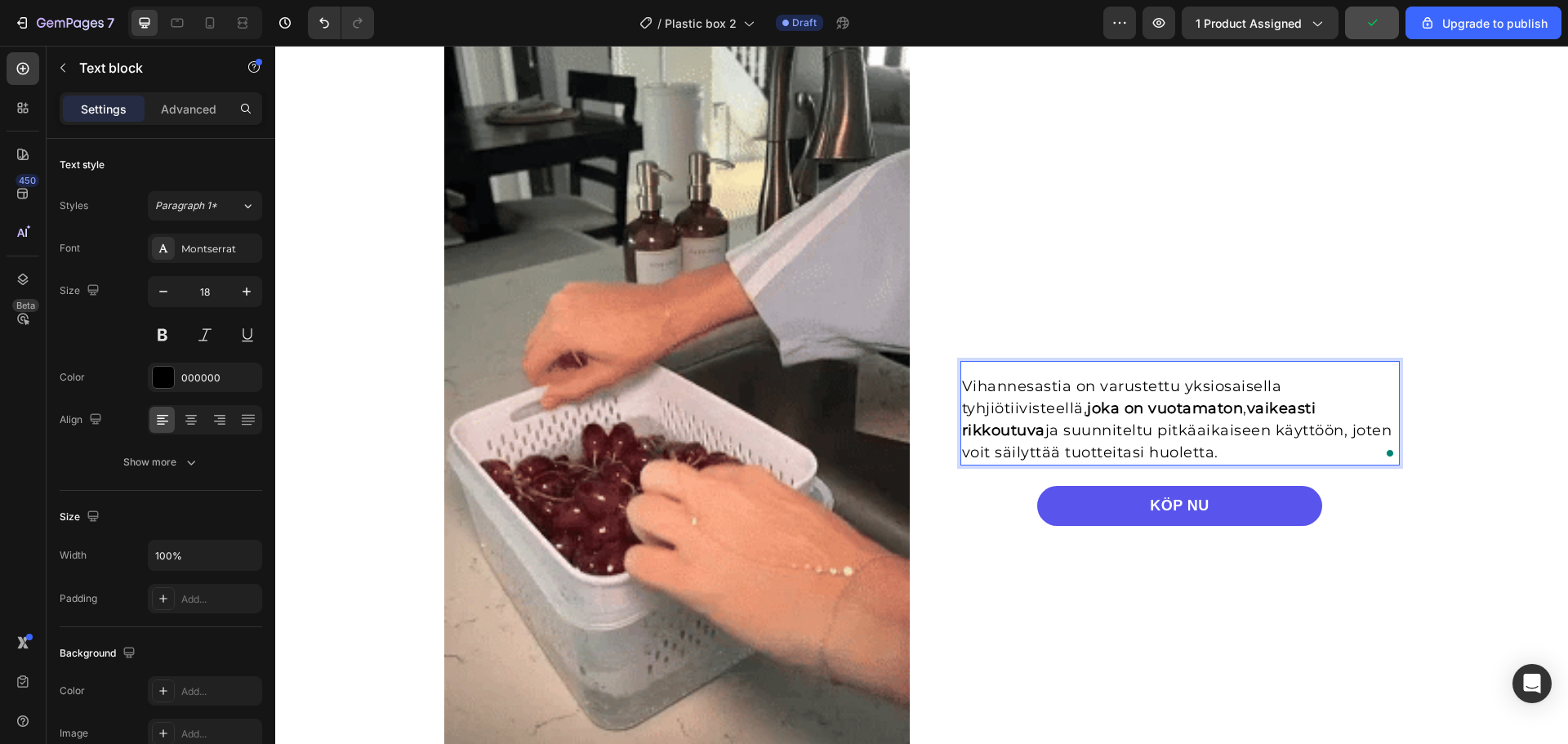
click at [1156, 428] on p "Vihannesastia on varustettu yksiosaisella tyhjiötiivisteellä, joka on vuotamato…" at bounding box center [1180, 420] width 436 height 89
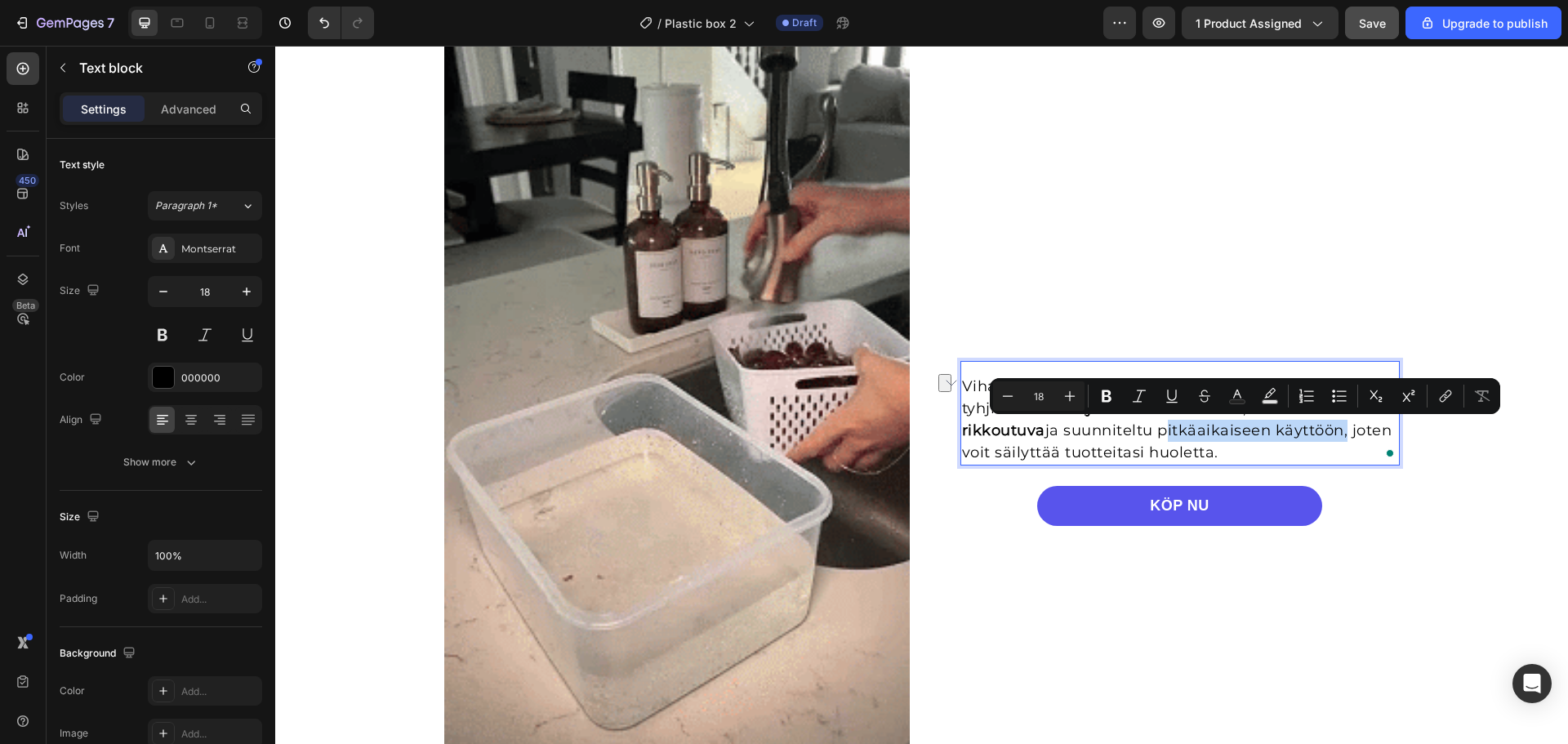
drag, startPoint x: 1153, startPoint y: 428, endPoint x: 1334, endPoint y: 438, distance: 181.3
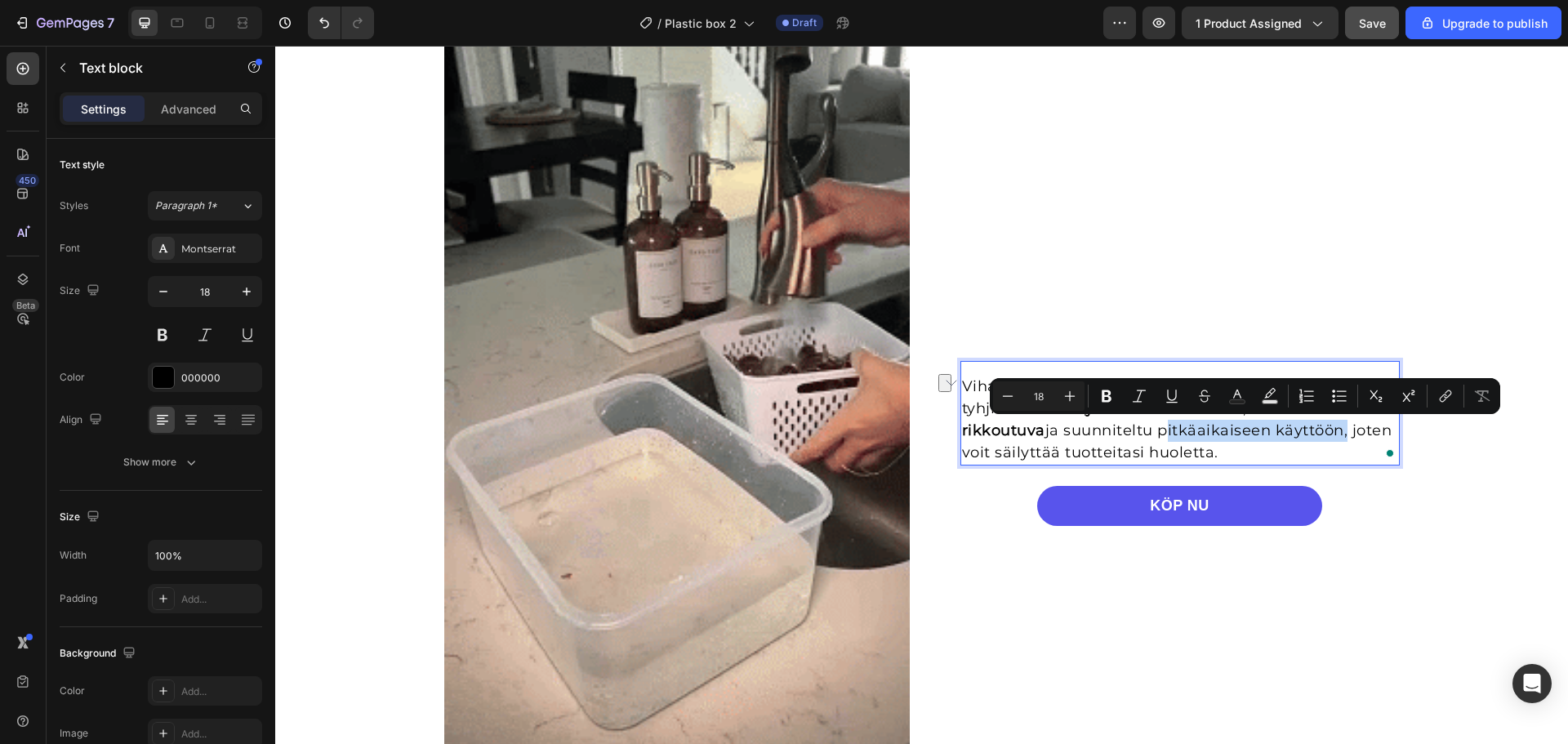
click at [1334, 438] on p "Vihannesastia on varustettu yksiosaisella tyhjiötiivisteellä, joka on vuotamato…" at bounding box center [1180, 420] width 436 height 89
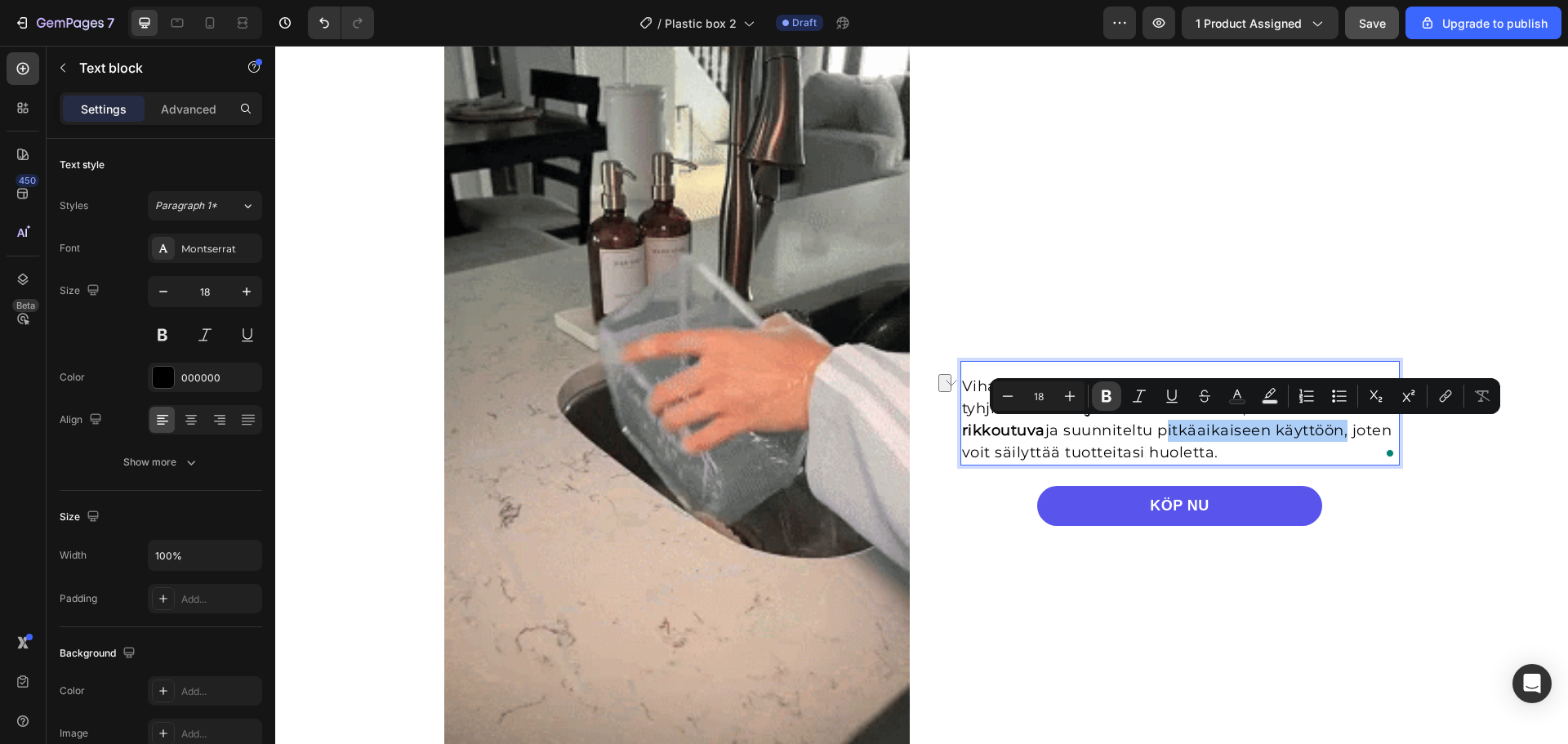
click at [1111, 391] on icon "Editor contextual toolbar" at bounding box center [1106, 396] width 16 height 16
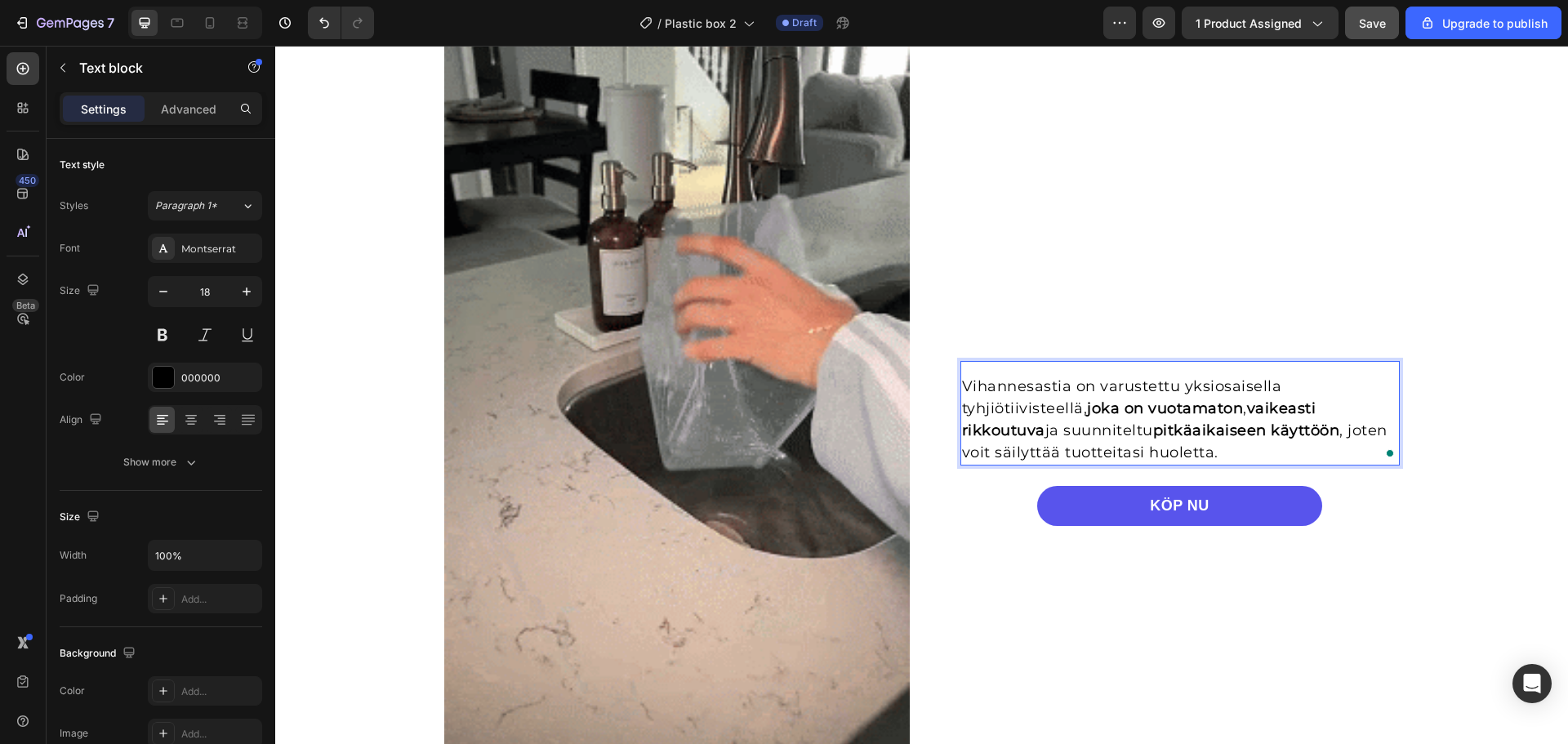
click at [1226, 445] on p "Vihannesastia on varustettu yksiosaisella tyhjiötiivisteellä, joka on vuotamato…" at bounding box center [1180, 420] width 436 height 89
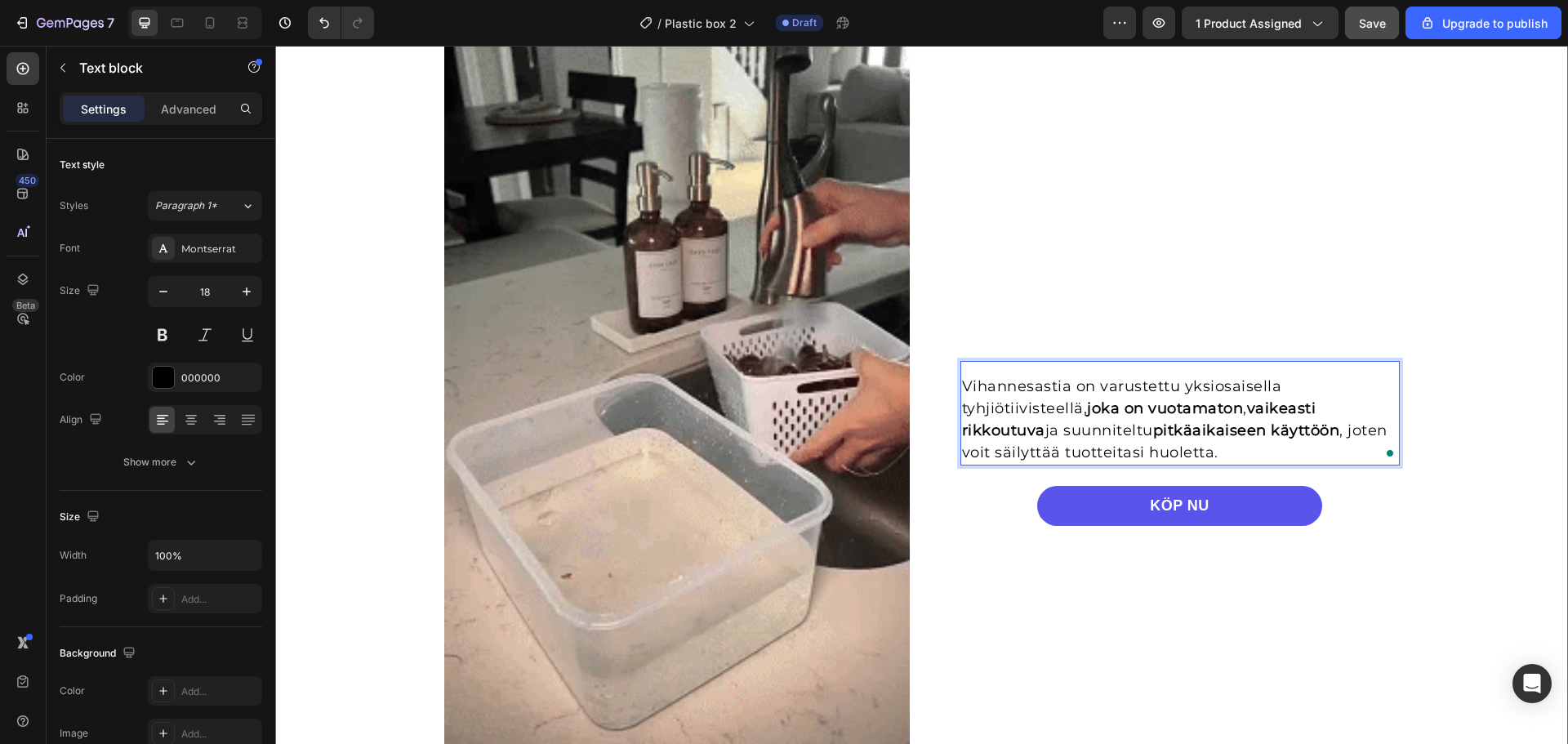
click at [1474, 341] on div "Vihannesastia on varustettu yksiosaisella tyhjiötiivisteellä, joka on vuotamato…" at bounding box center [921, 443] width 1292 height 826
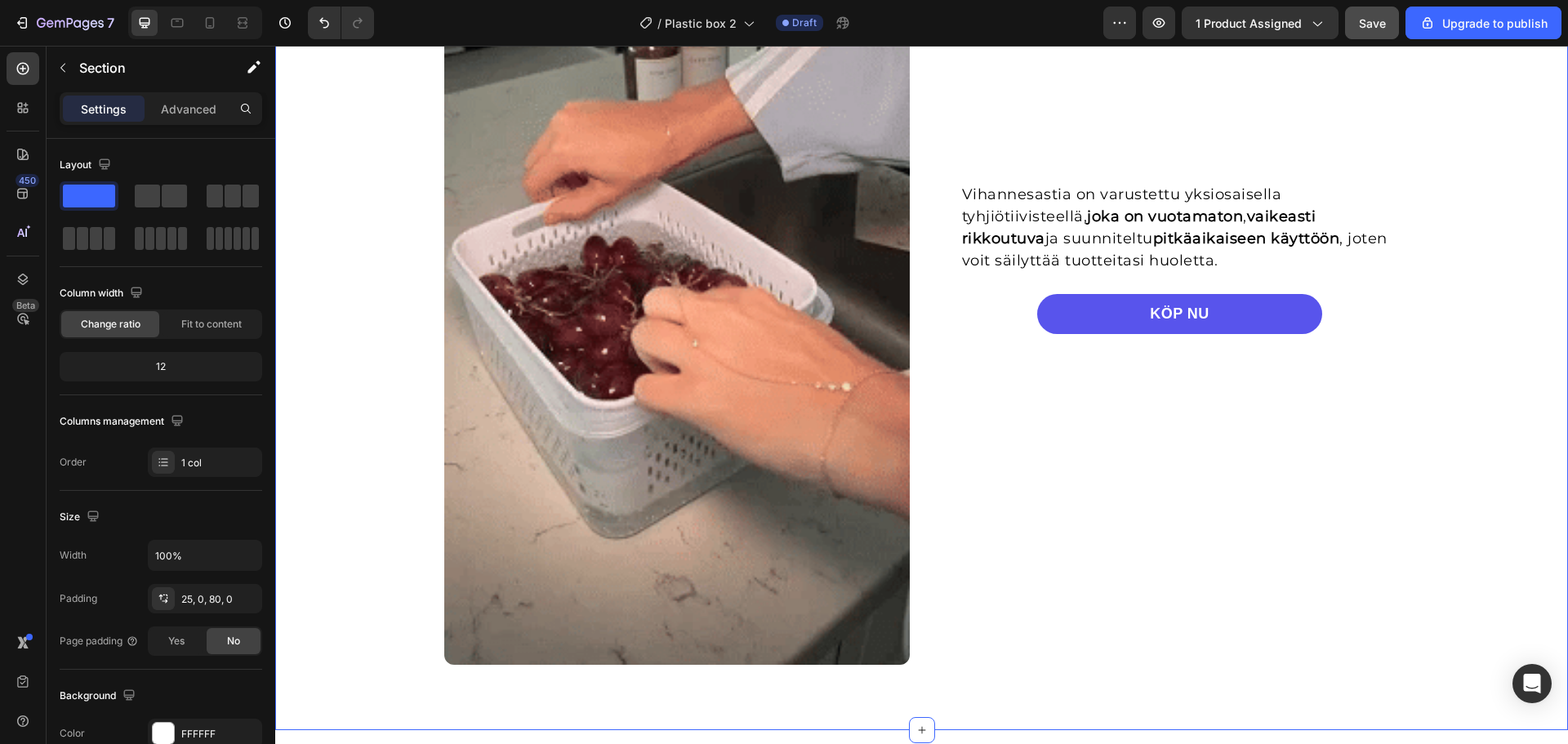
scroll to position [1213, 0]
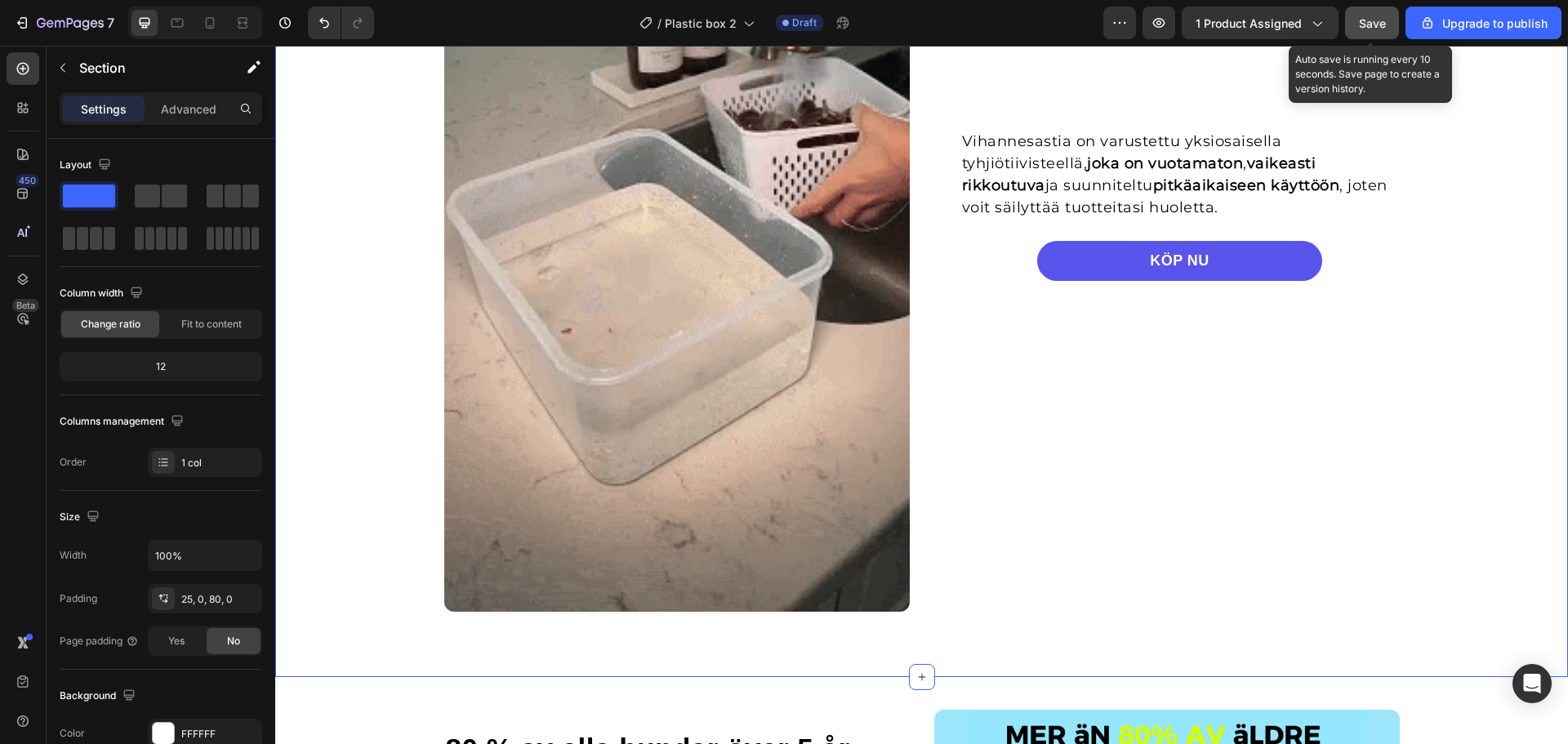
click at [1362, 34] on button "Save" at bounding box center [1371, 22] width 54 height 33
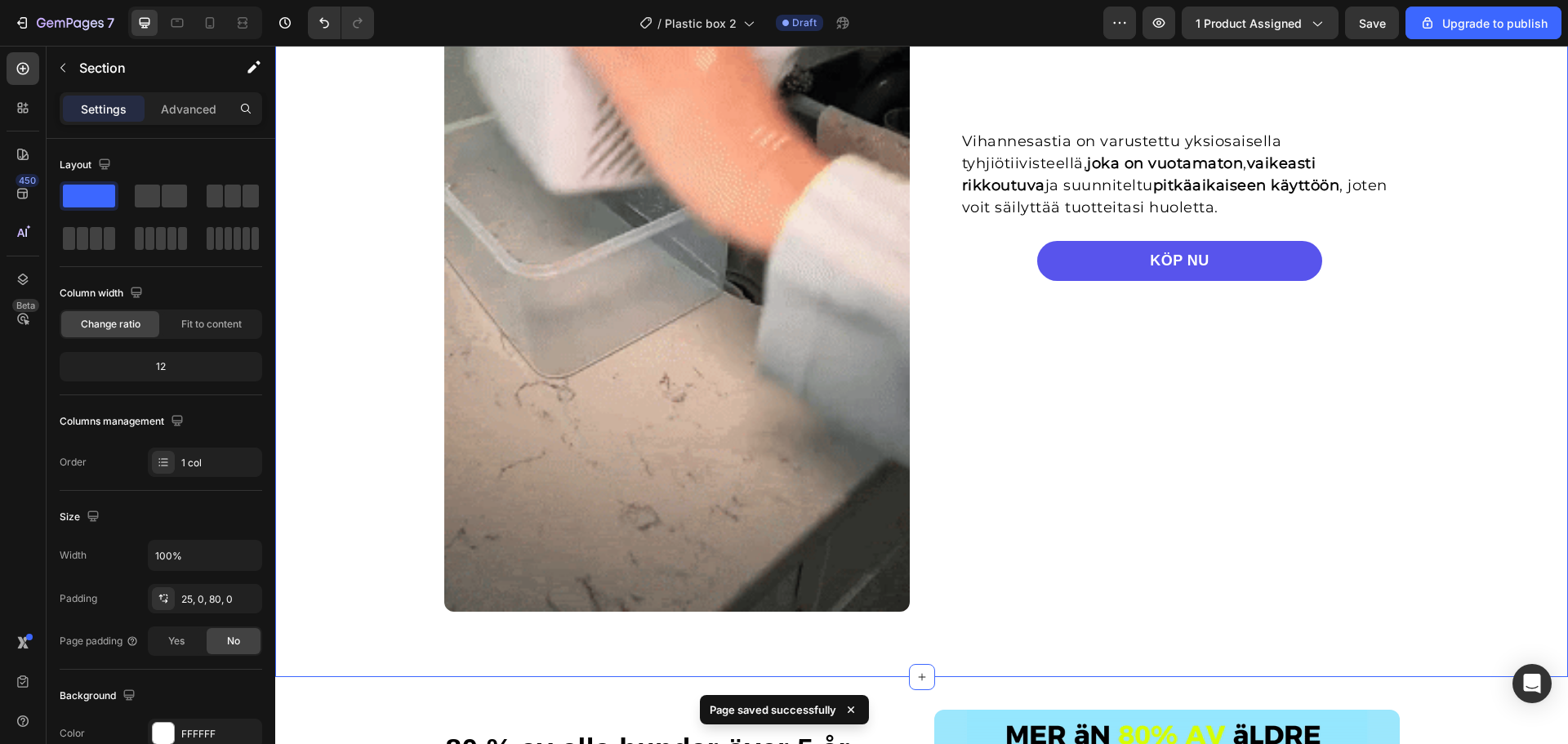
click at [1479, 202] on div "Vihannesastia on varustettu yksiosaisella tyhjiötiivisteellä, joka on vuotamato…" at bounding box center [921, 198] width 1292 height 826
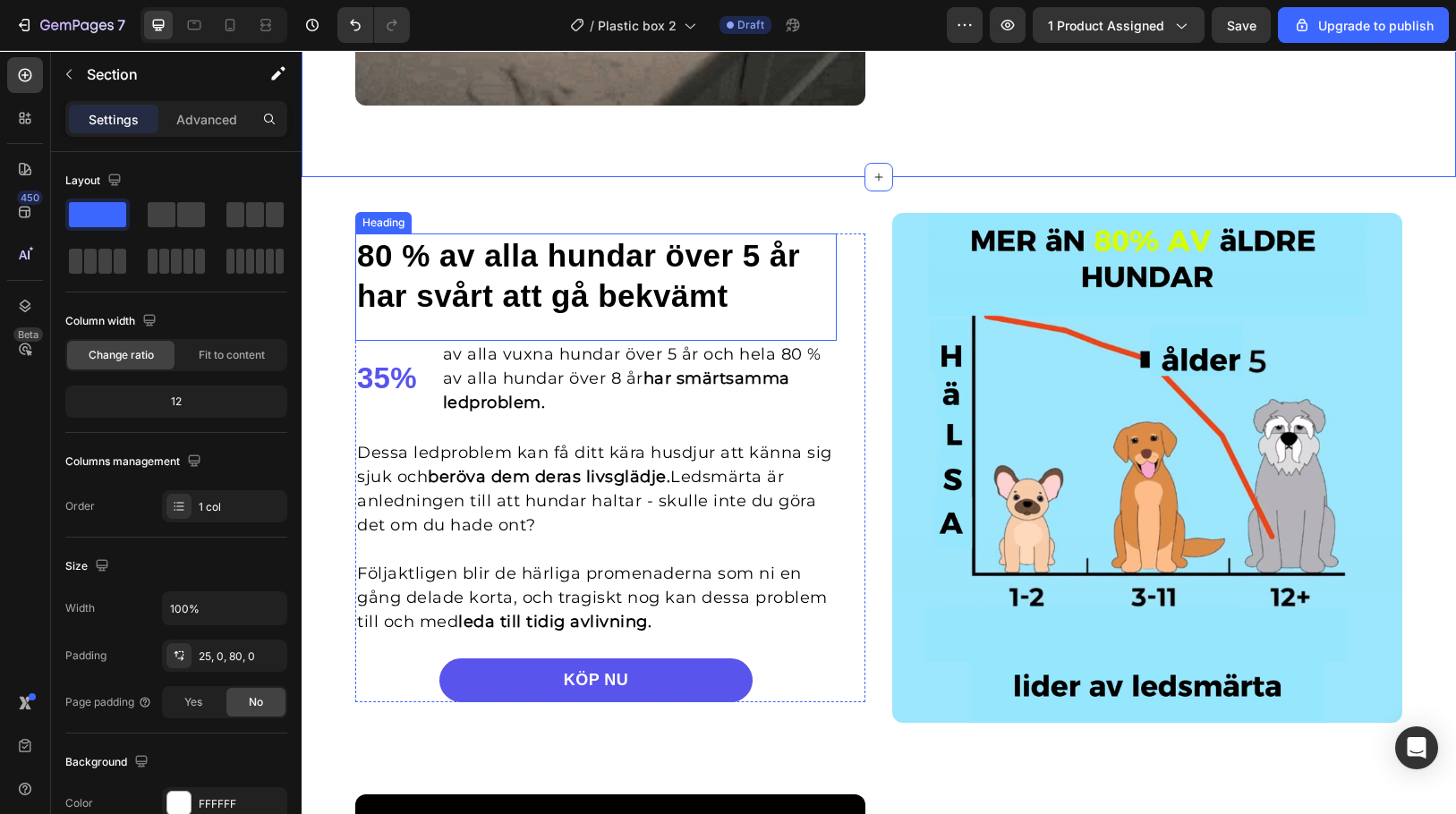
scroll to position [1866, 0]
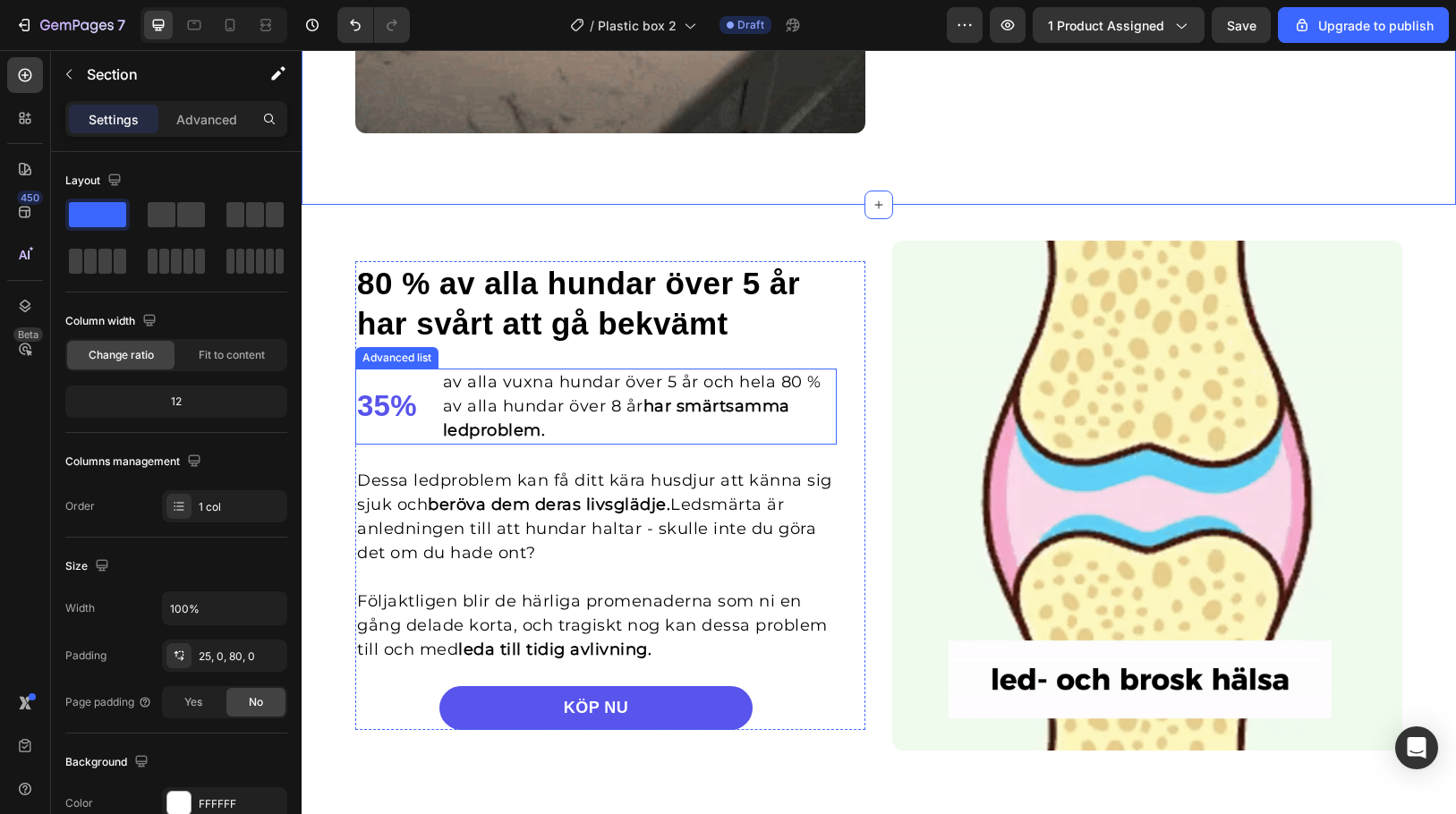
click at [418, 378] on li "35% Text block av alla vuxna hundar över 5 år och hela 80 % av alla hundar över…" at bounding box center [596, 407] width 481 height 76
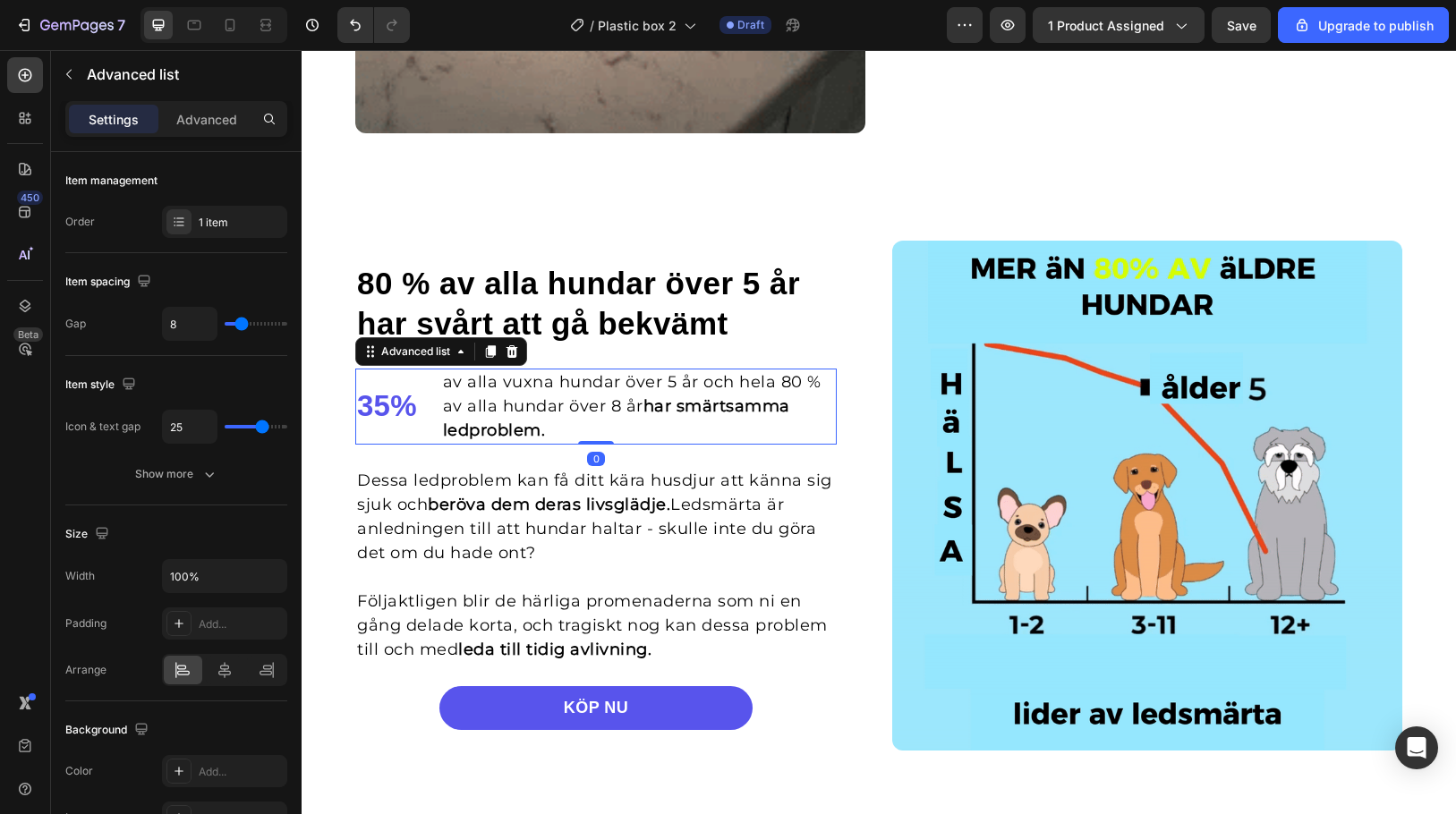
click at [507, 349] on icon at bounding box center [513, 350] width 12 height 13
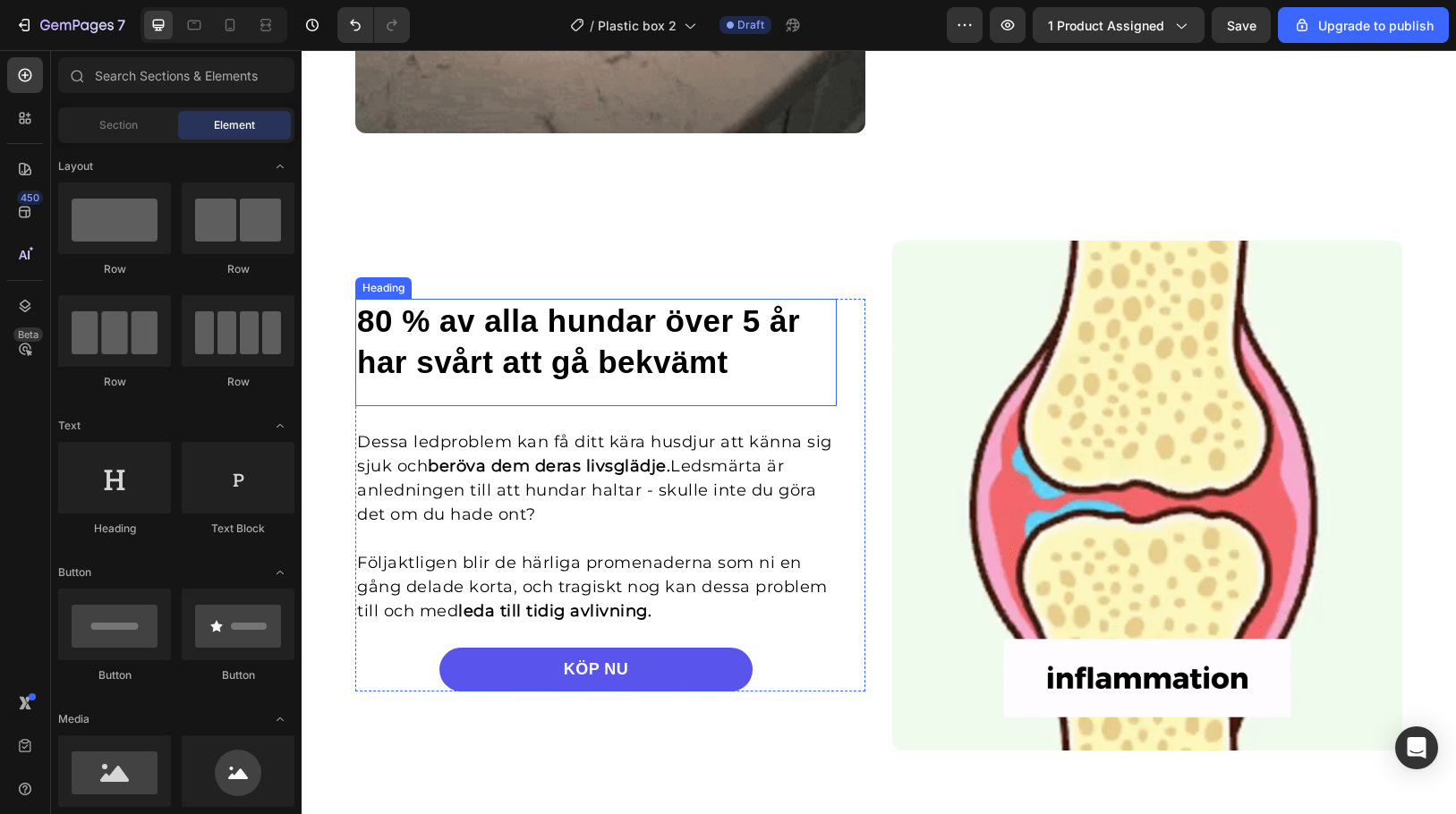
click at [518, 304] on h2 "80 % av alla hundar över 5 år har svårt att gå bekvämt" at bounding box center [596, 342] width 481 height 85
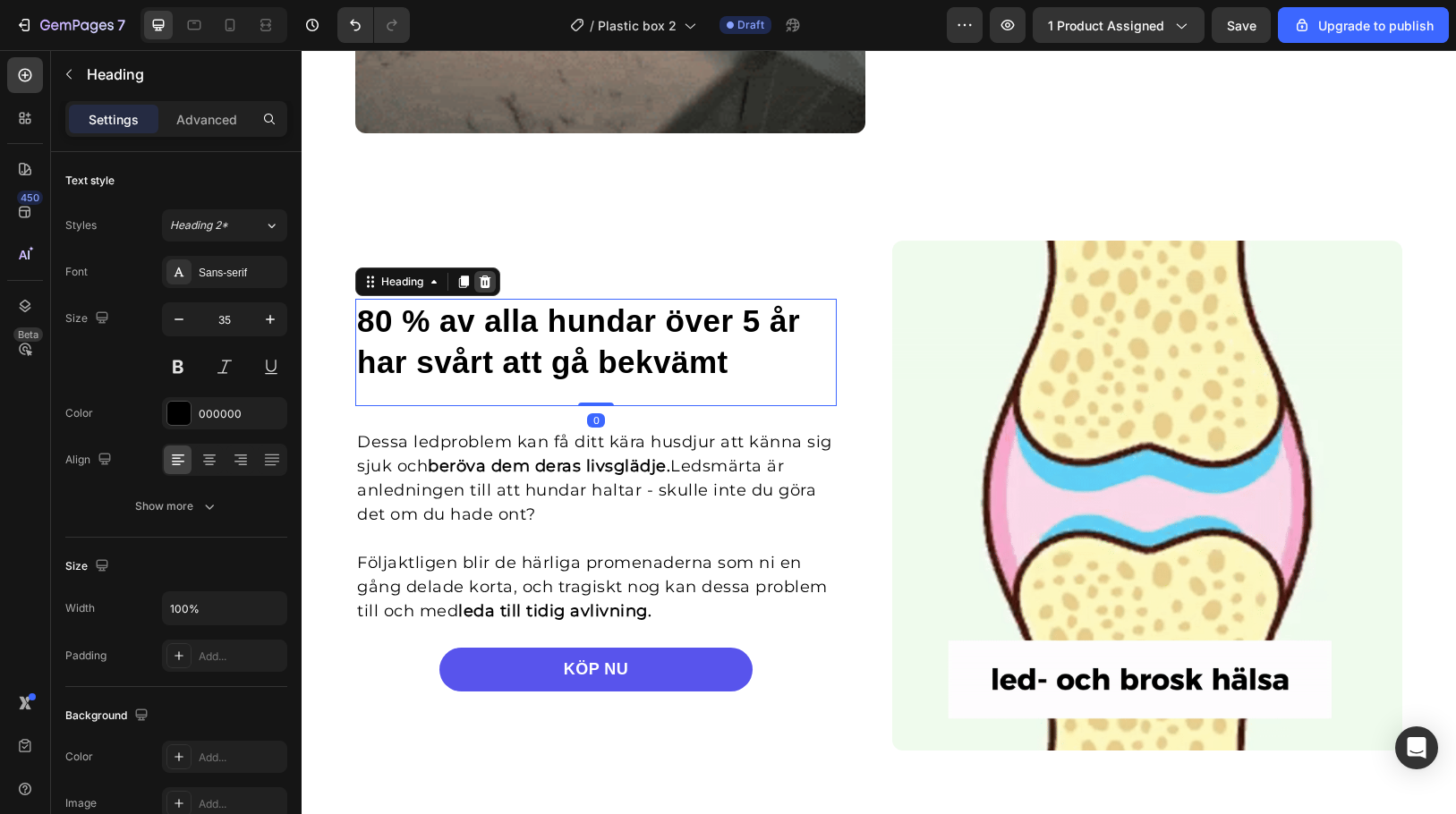
click at [484, 278] on icon at bounding box center [484, 281] width 15 height 15
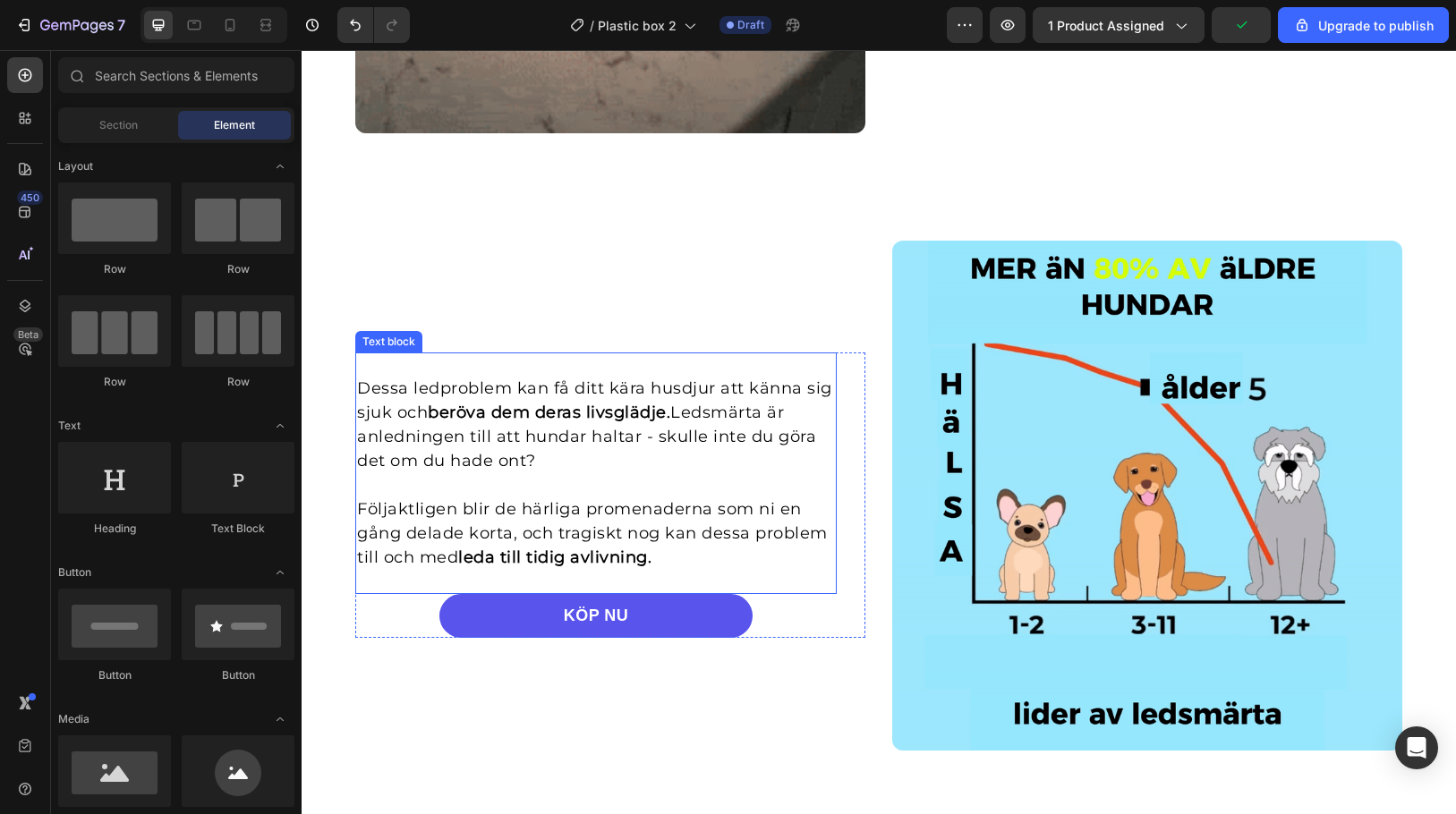
click at [600, 438] on p "Dessa ledproblem kan få ditt kära husdjur att känna sig sjuk och beröva dem der…" at bounding box center [596, 425] width 478 height 97
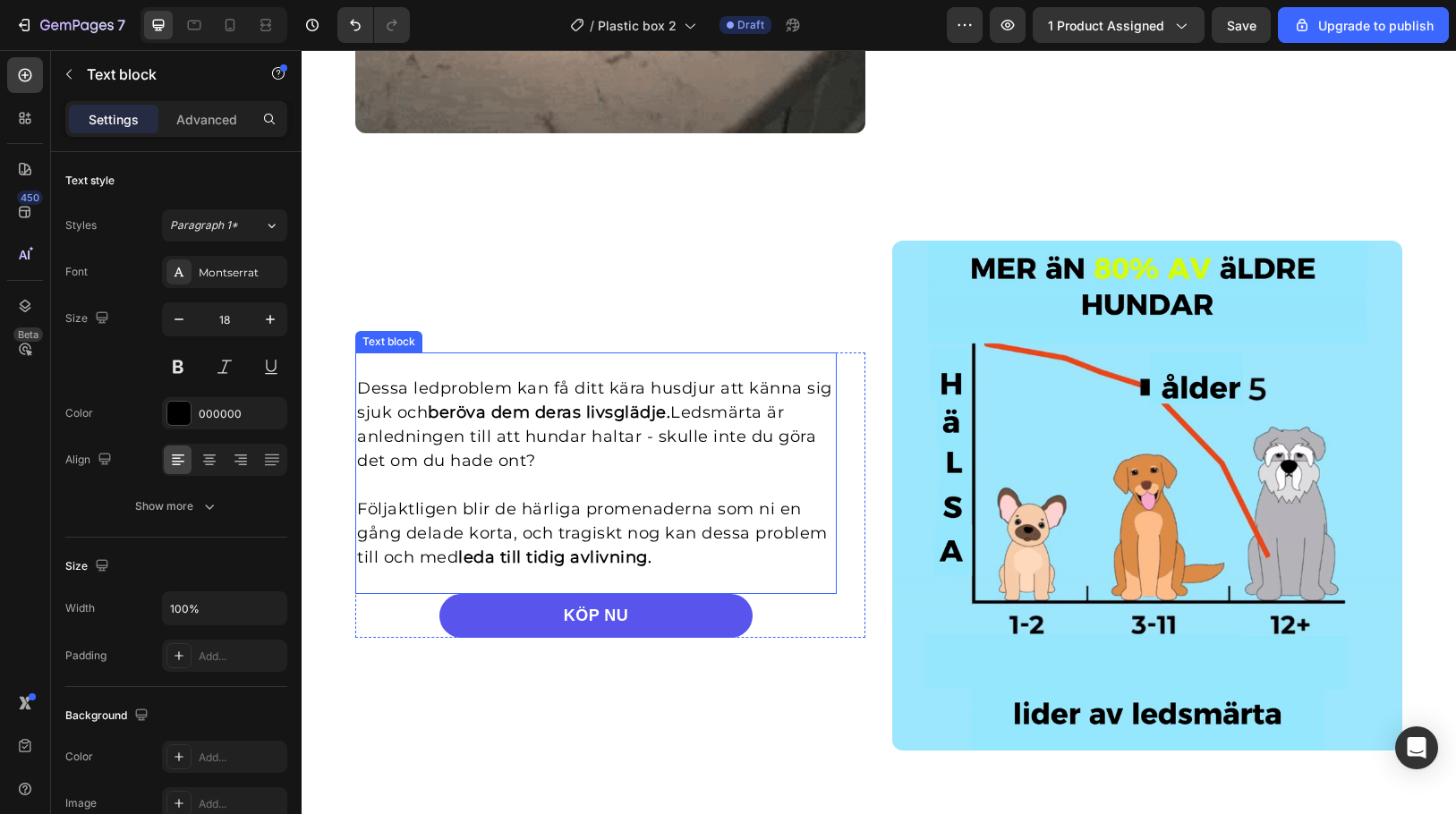
click at [600, 438] on p "Dessa ledproblem kan få ditt kära husdjur att känna sig sjuk och beröva dem der…" at bounding box center [596, 425] width 478 height 97
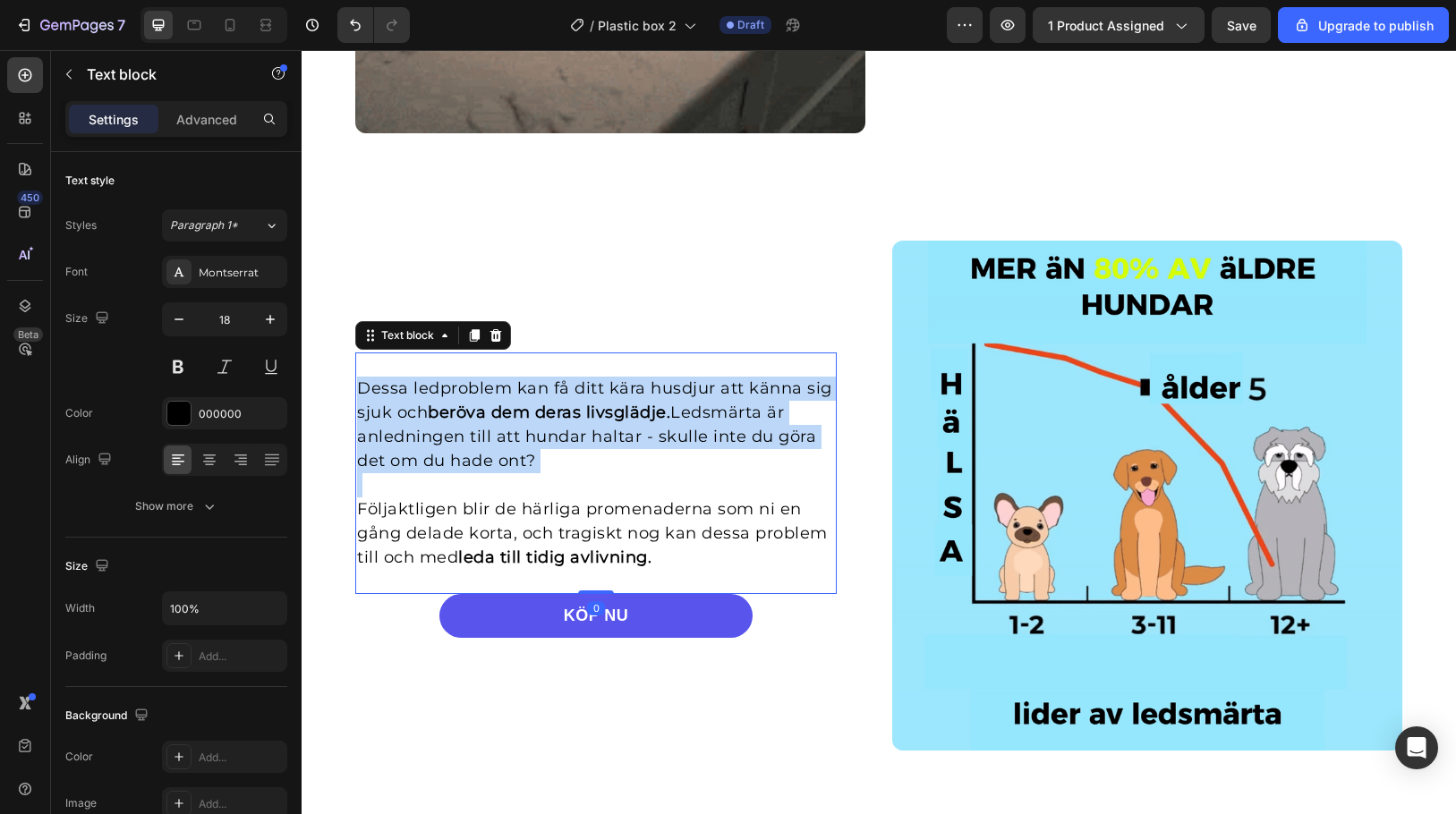
click at [600, 438] on p "Dessa ledproblem kan få ditt kära husdjur att känna sig sjuk och beröva dem der…" at bounding box center [596, 425] width 478 height 97
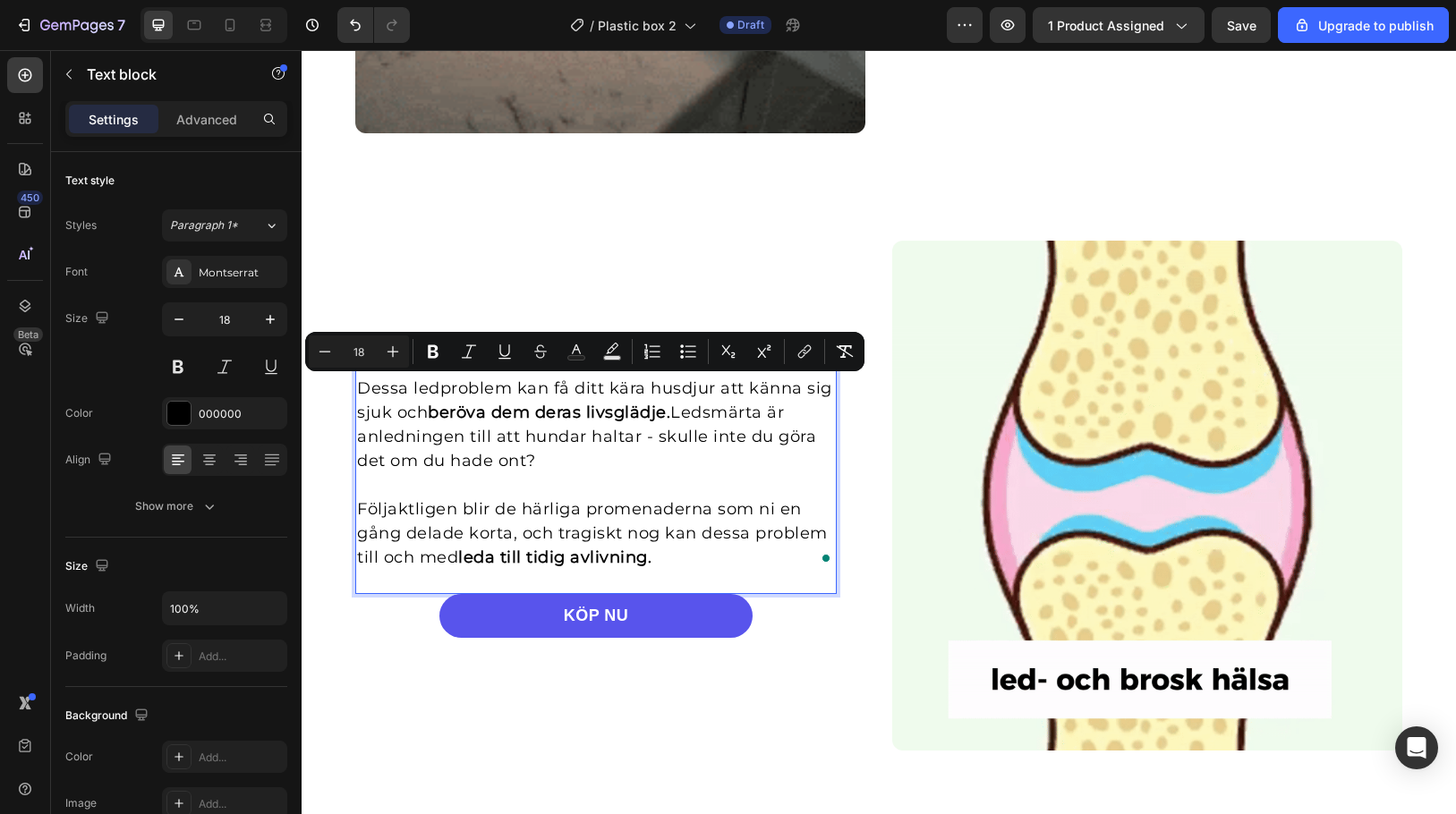
click at [676, 552] on p "Följaktligen blir de härliga promenaderna som ni en gång delade korta, och trag…" at bounding box center [596, 534] width 478 height 73
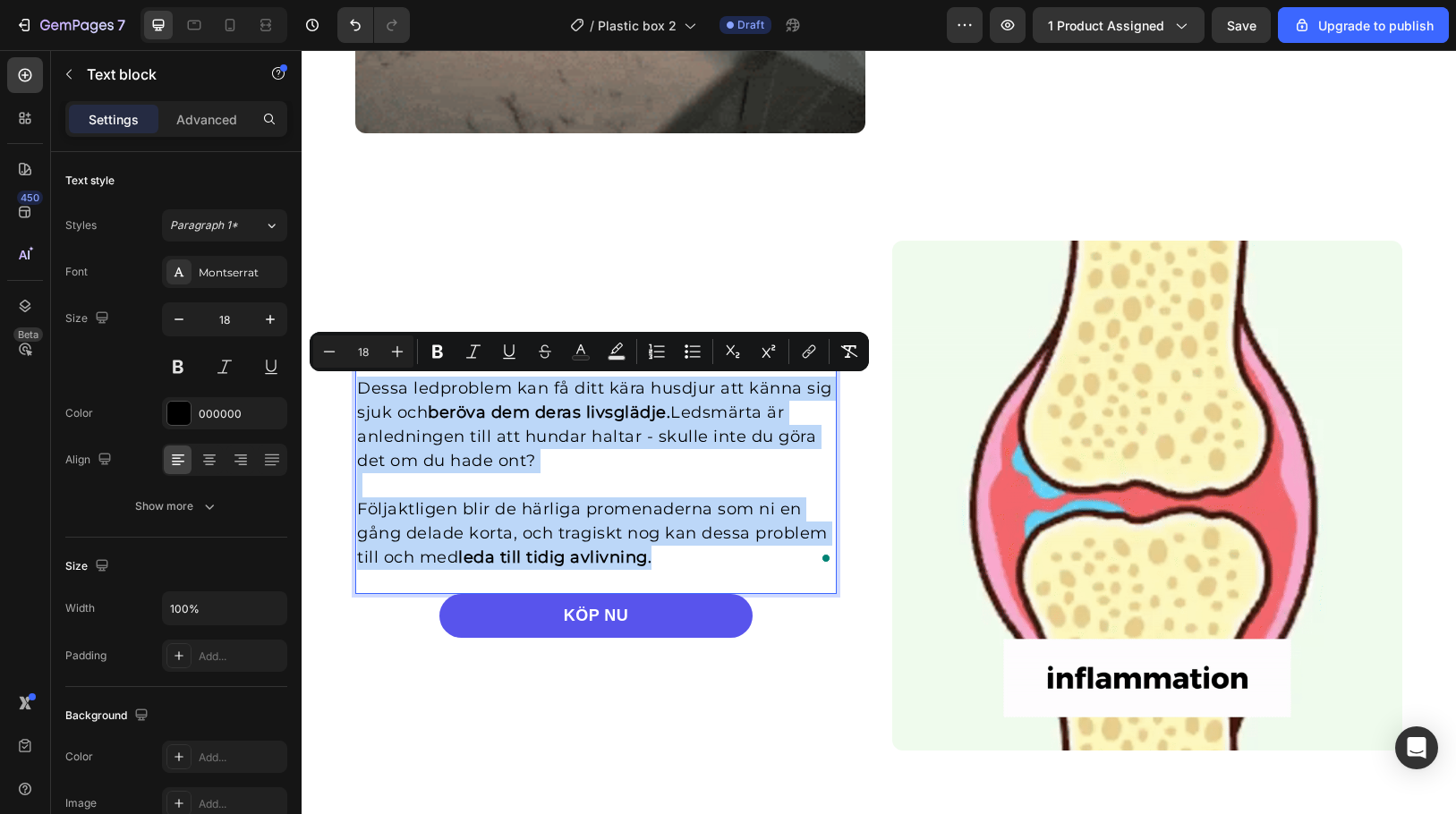
drag, startPoint x: 676, startPoint y: 552, endPoint x: 350, endPoint y: 390, distance: 364.0
click at [355, 390] on div "Dessa ledproblem kan få ditt kära husdjur att känna sig sjuk och beröva dem der…" at bounding box center [596, 472] width 481 height 197
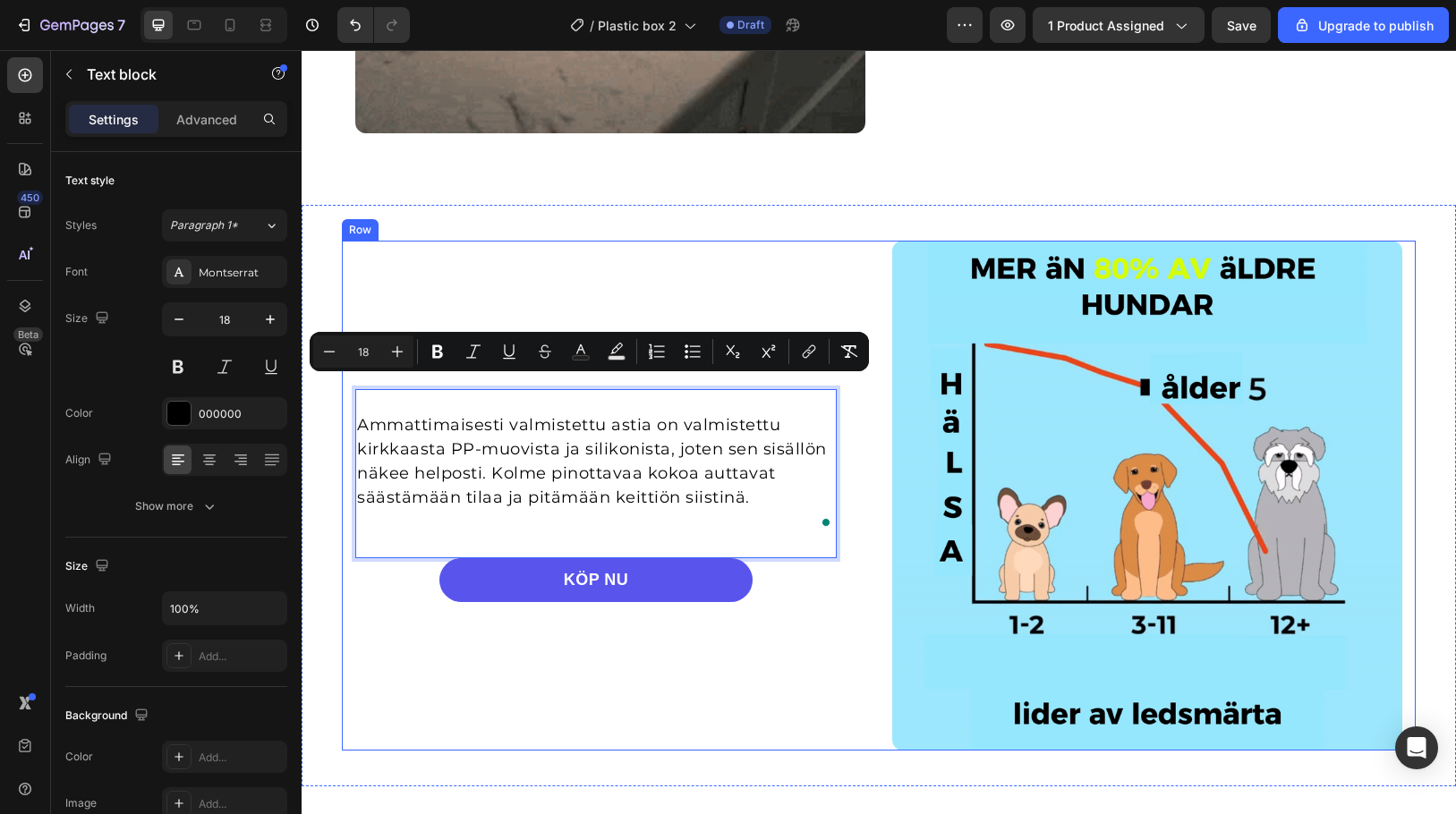
scroll to position [1903, 0]
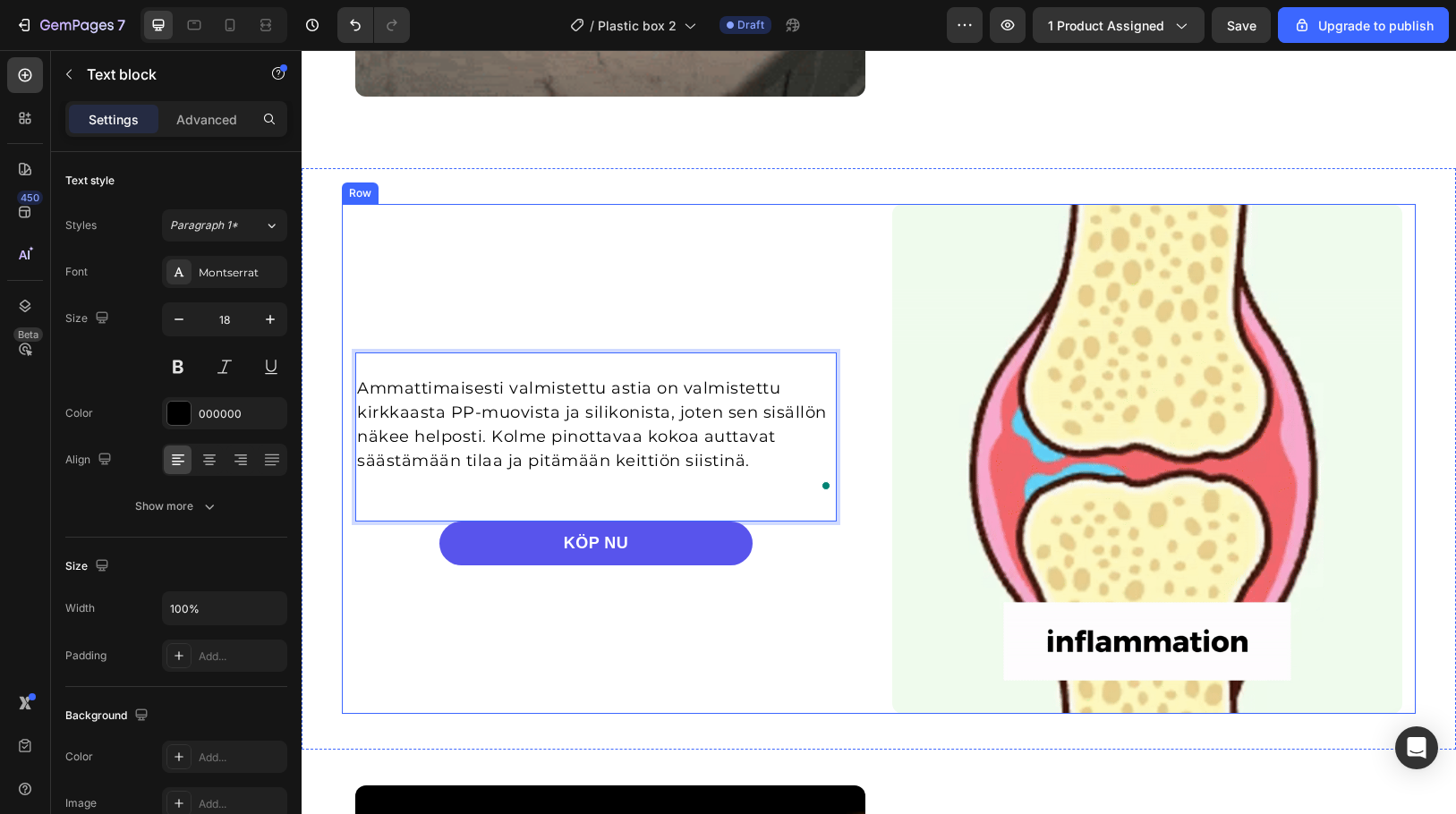
click at [322, 313] on div "Ammattimaisesti valmistettu astia on valmistettu kirkkaasta PP-muovista ja sili…" at bounding box center [878, 459] width 1154 height 510
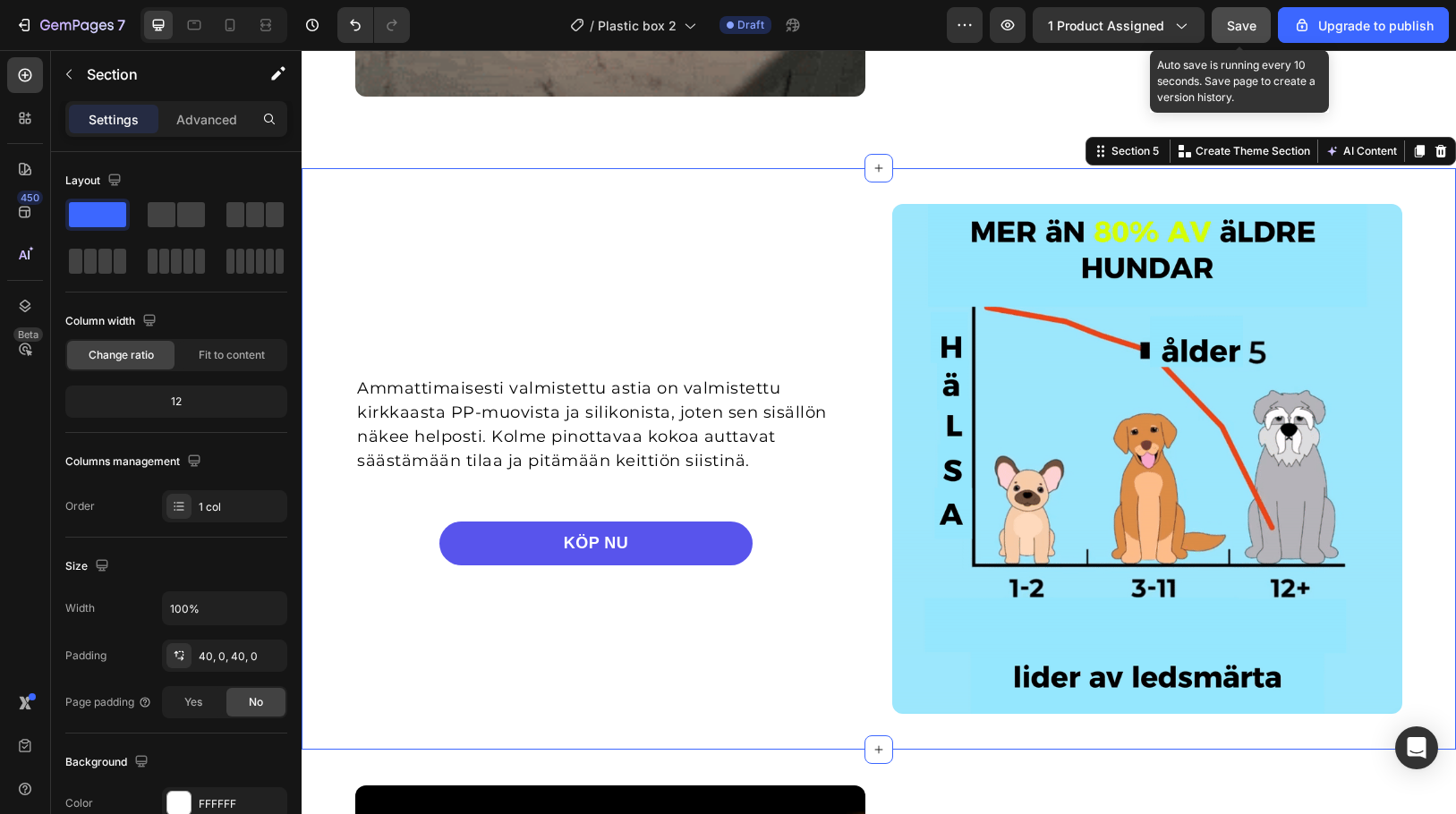
click at [1241, 40] on button "Save" at bounding box center [1241, 24] width 59 height 36
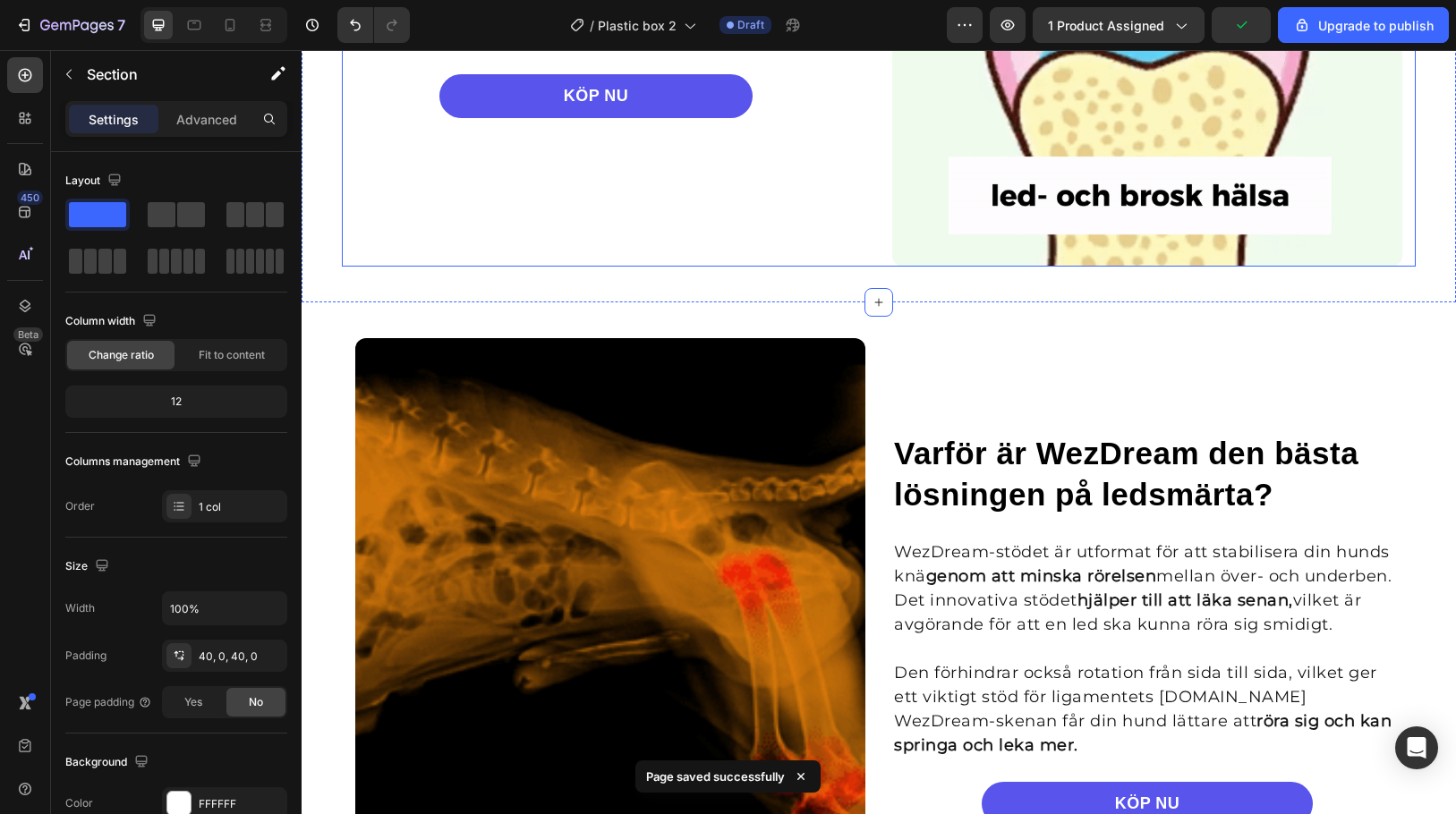
scroll to position [2528, 0]
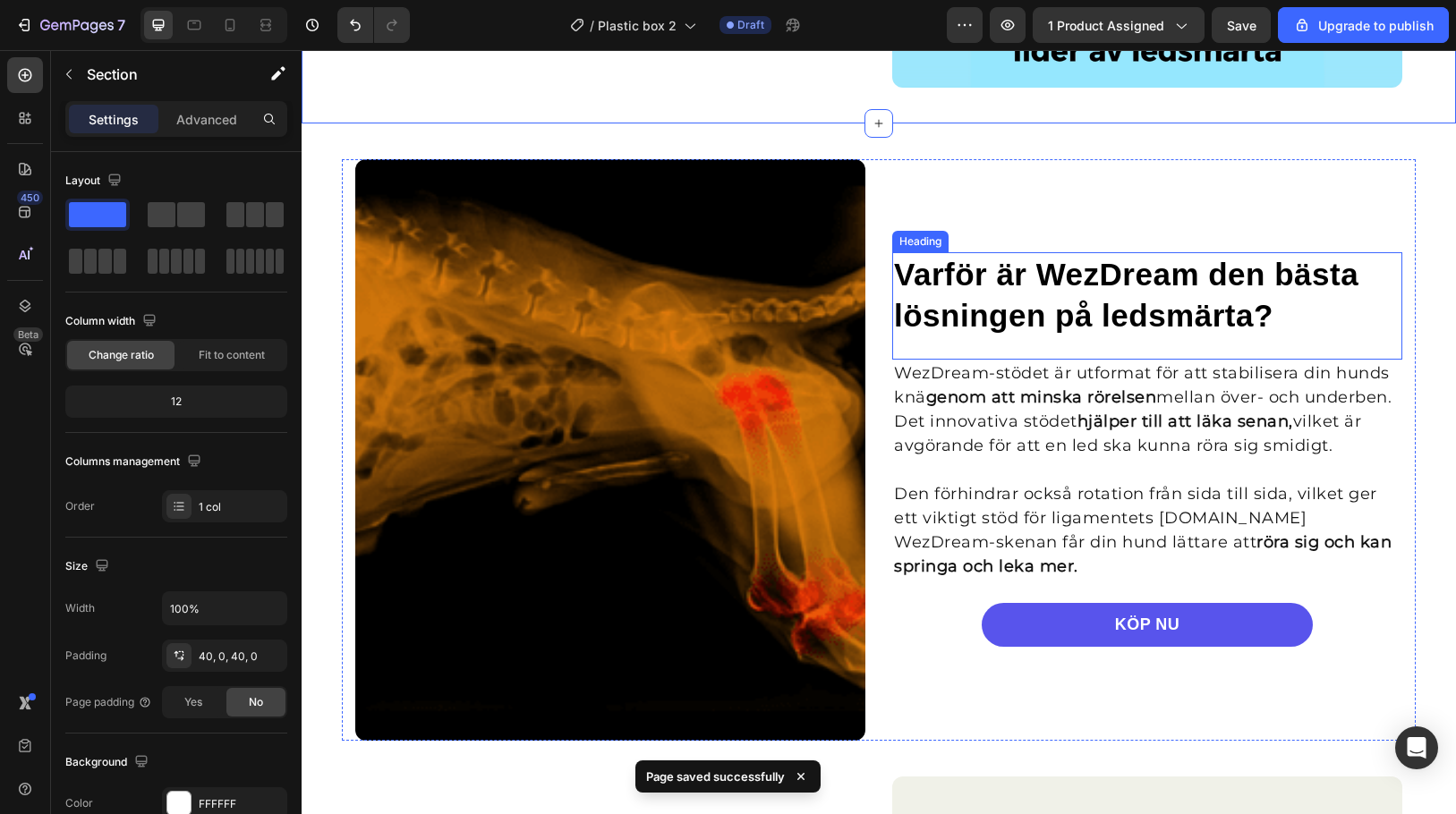
click at [1019, 326] on h2 "Varför är WezDream den bästa lösningen på ledsmärta?" at bounding box center [1147, 295] width 511 height 85
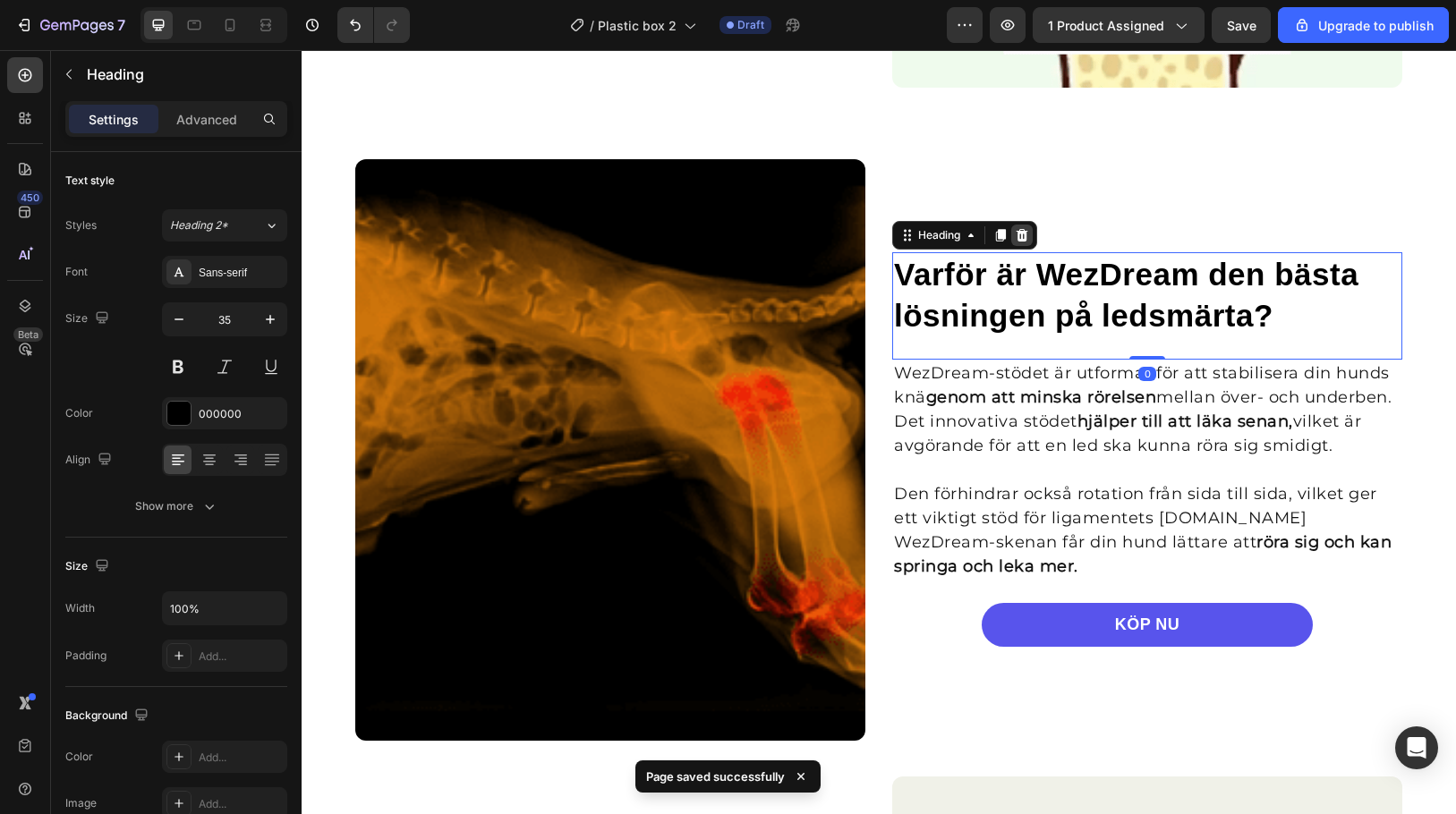
click at [1016, 238] on icon at bounding box center [1022, 235] width 12 height 13
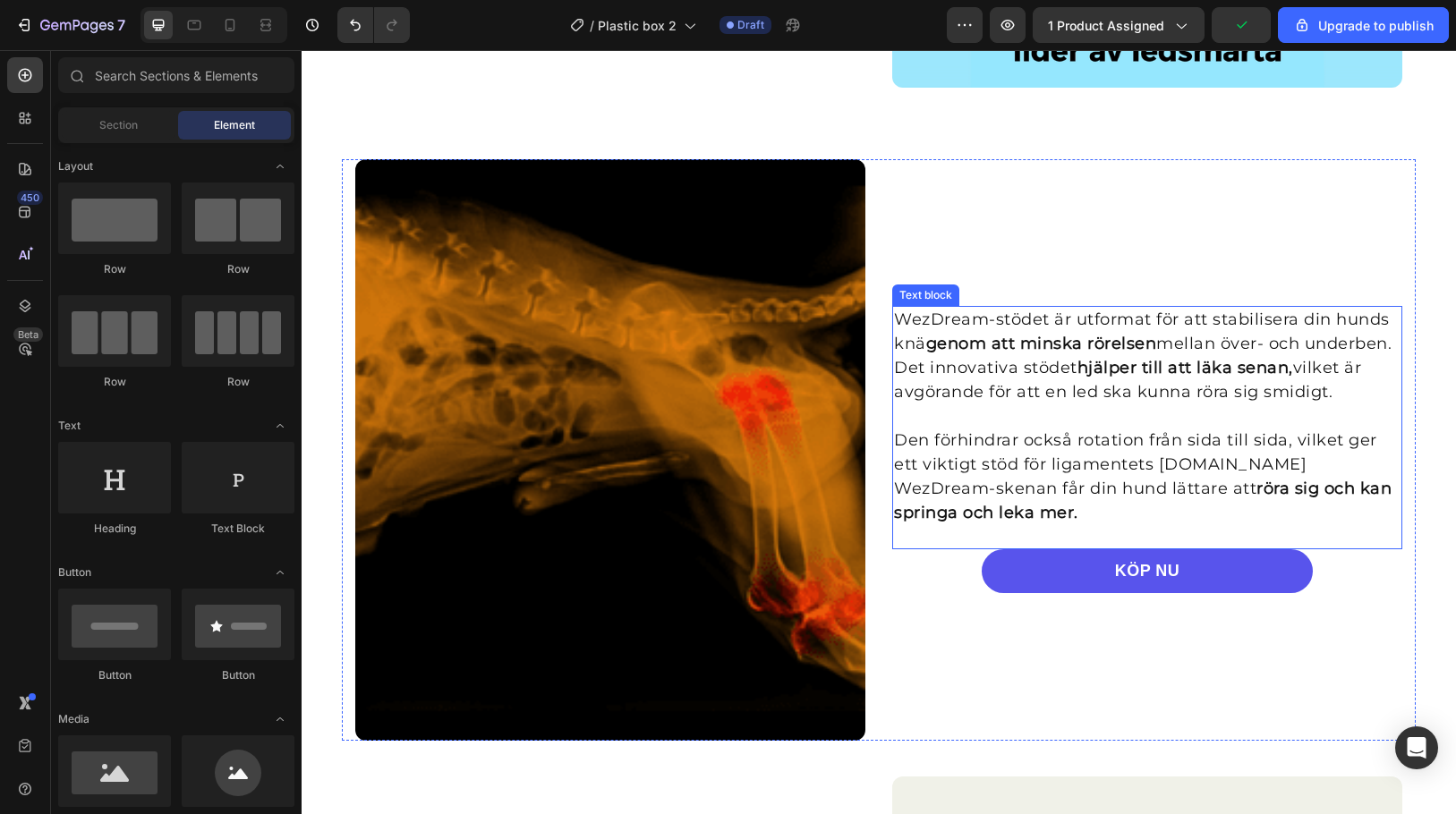
click at [976, 384] on p "WezDream-stödet är utformat för att stabilisera din hunds knä genom att minska …" at bounding box center [1147, 356] width 507 height 97
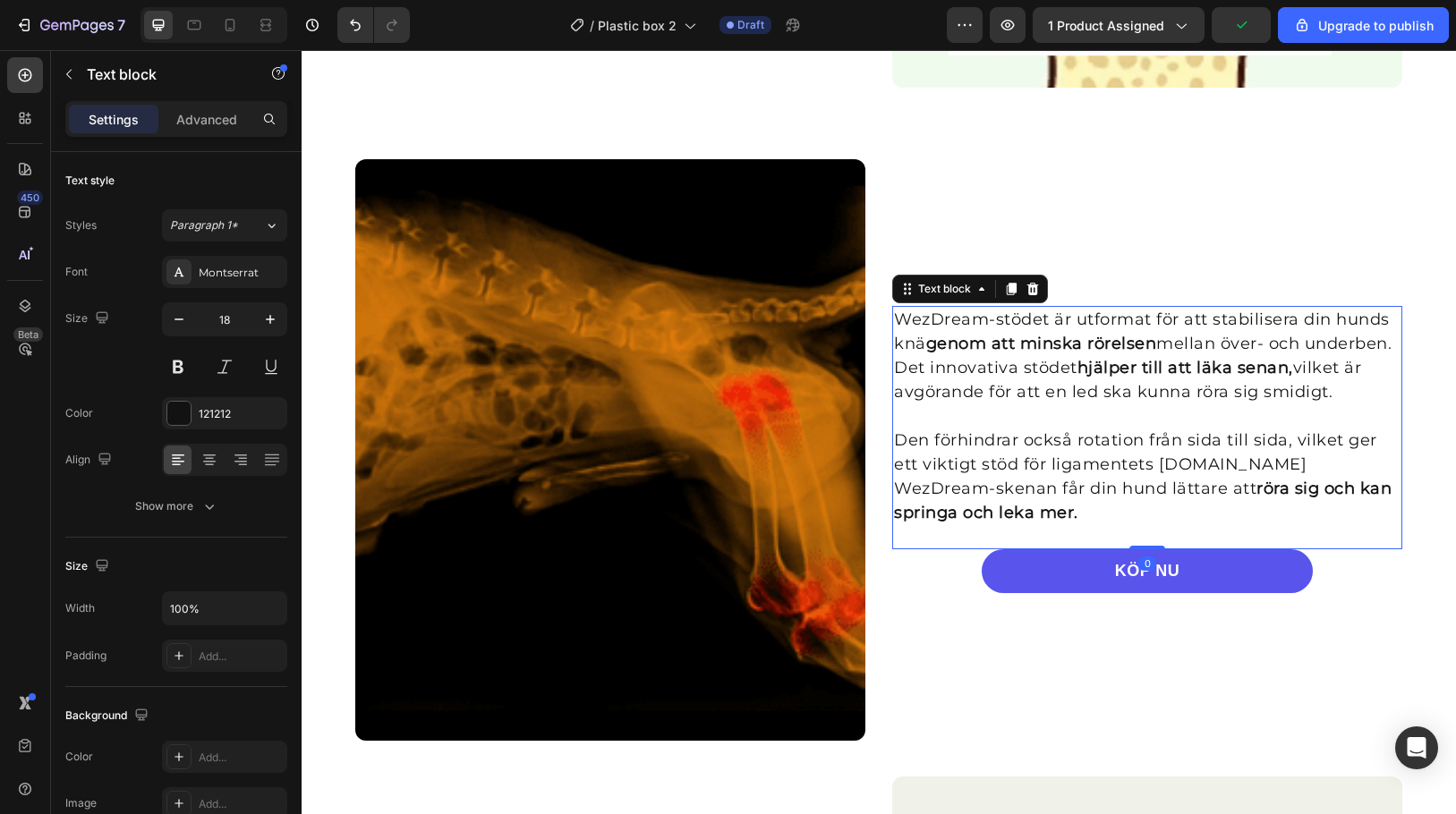
click at [976, 384] on p "WezDream-stödet är utformat för att stabilisera din hunds knä genom att minska …" at bounding box center [1147, 356] width 507 height 97
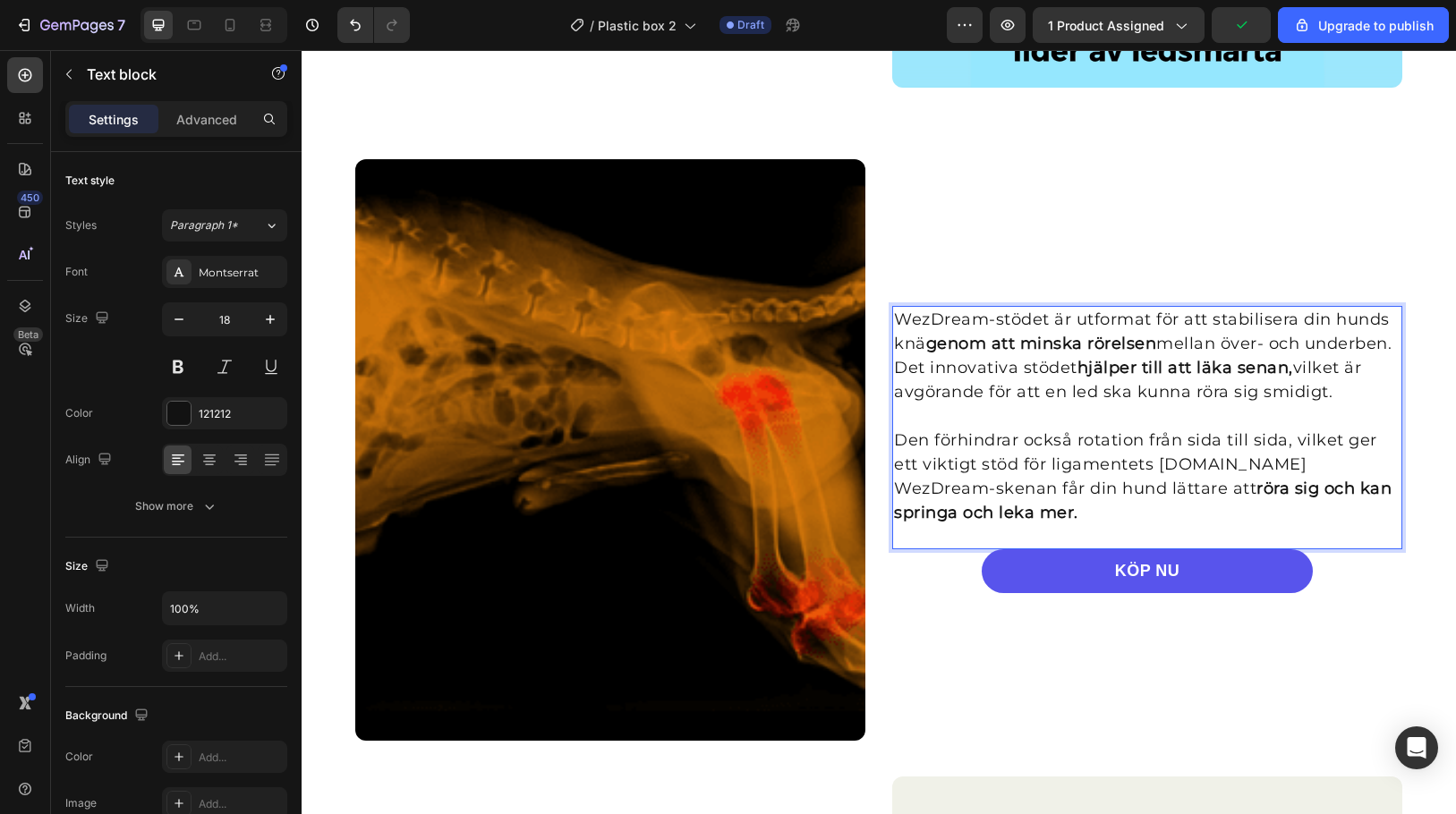
click at [1098, 481] on p "Den förhindrar också rotation från sida till sida, vilket ger ett viktigt stöd …" at bounding box center [1147, 477] width 507 height 97
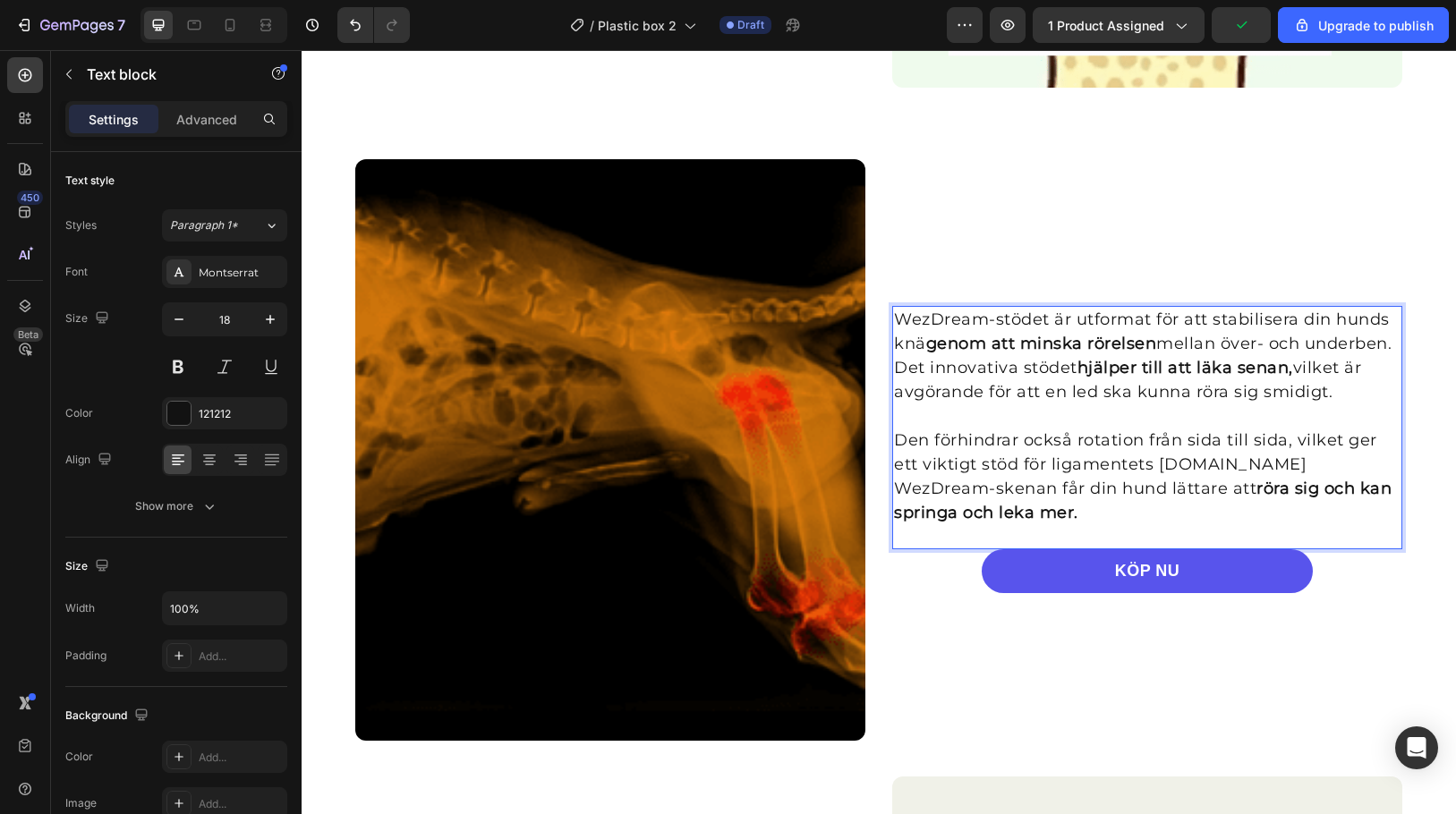
click at [1108, 517] on p "Den förhindrar också rotation från sida till sida, vilket ger ett viktigt stöd …" at bounding box center [1147, 477] width 507 height 97
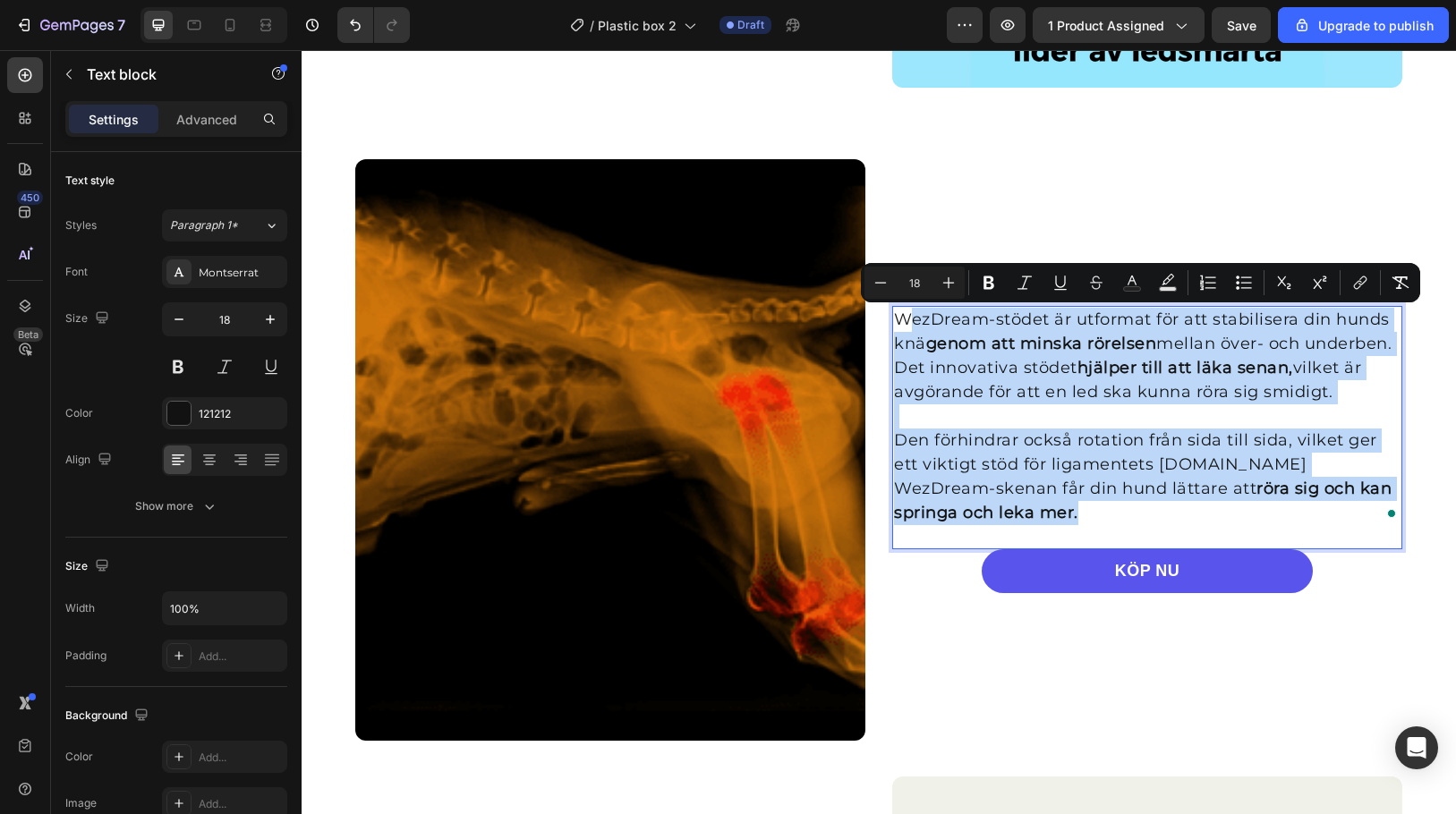
drag, startPoint x: 1108, startPoint y: 517, endPoint x: 897, endPoint y: 315, distance: 292.1
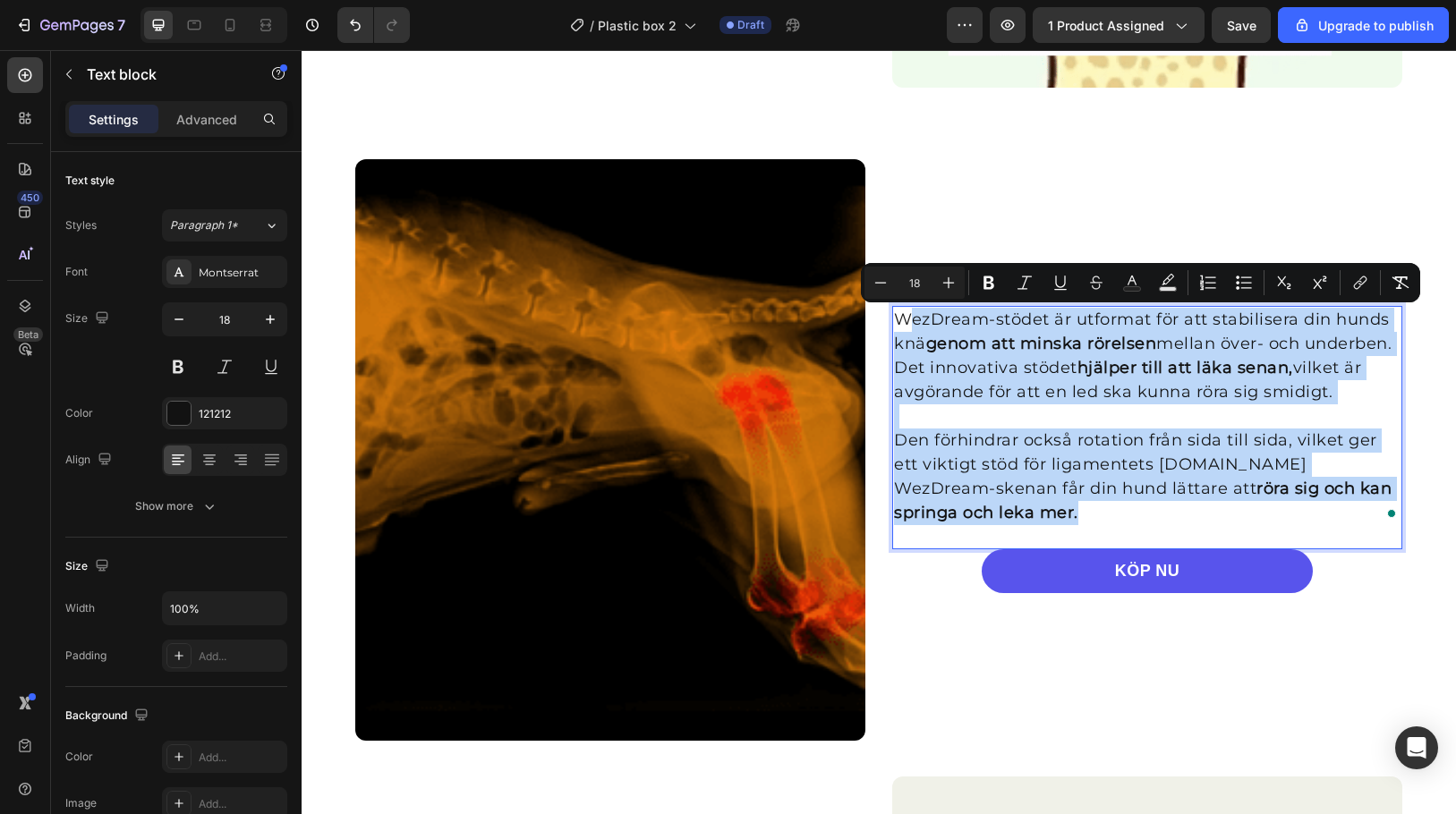
click at [897, 315] on div "WezDream-stödet är utformat för att stabilisera din hunds knä genom att minska …" at bounding box center [1147, 416] width 511 height 221
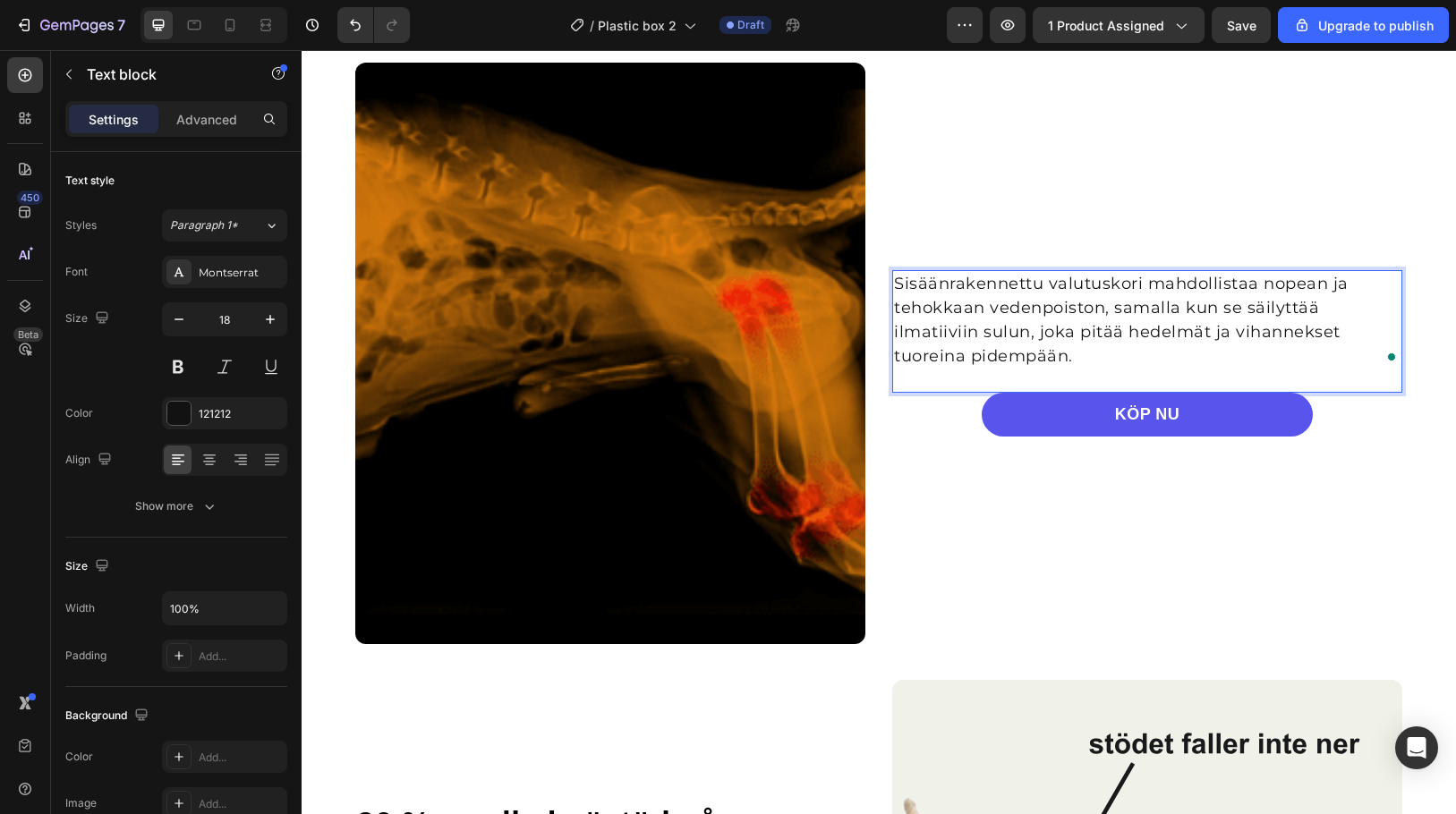
scroll to position [2638, 0]
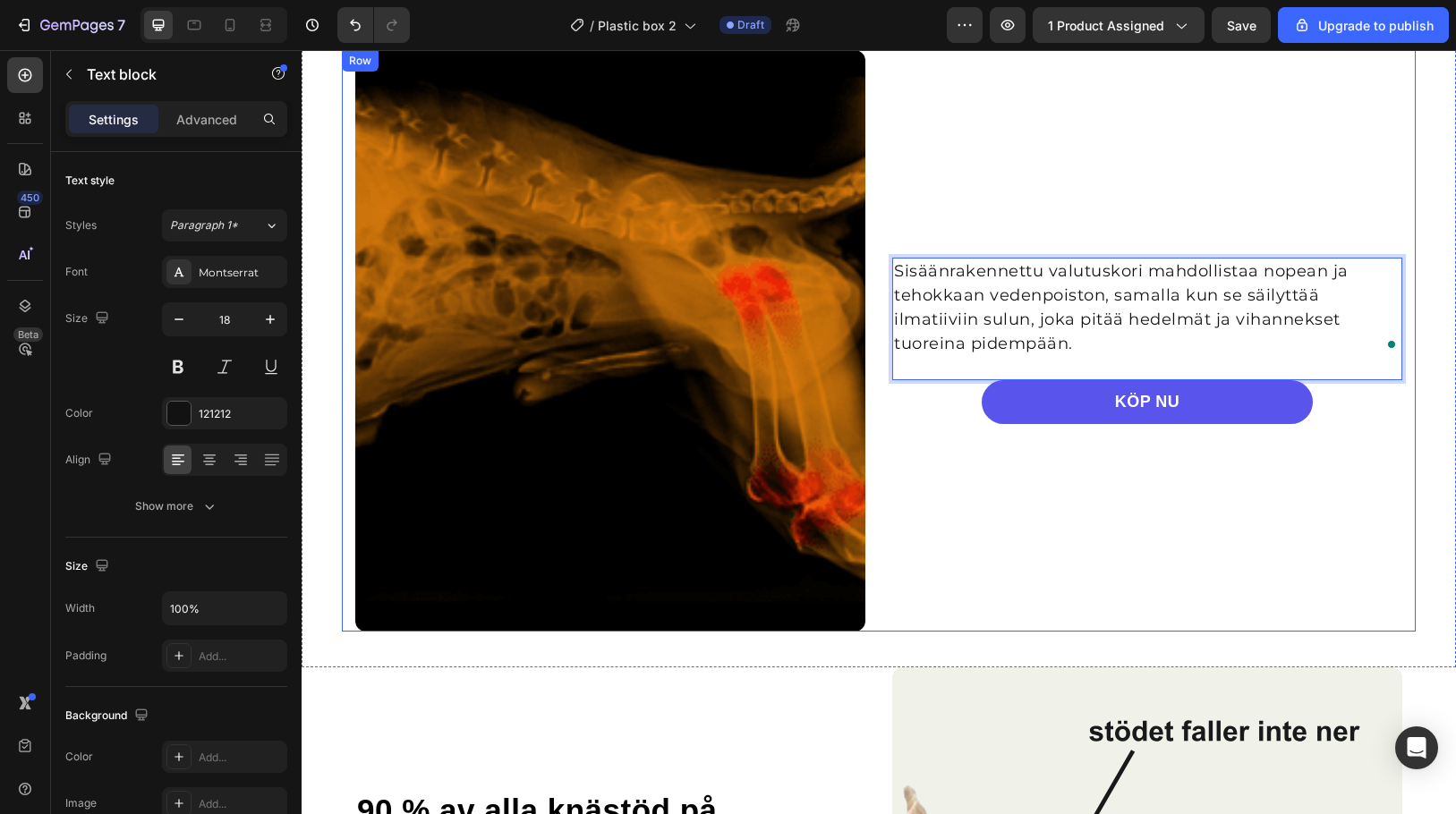
click at [947, 198] on div "Sisäänrakennettu valutuskori mahdollistaa nopean ja tehokkaan vedenpoiston, sam…" at bounding box center [1147, 341] width 511 height 581
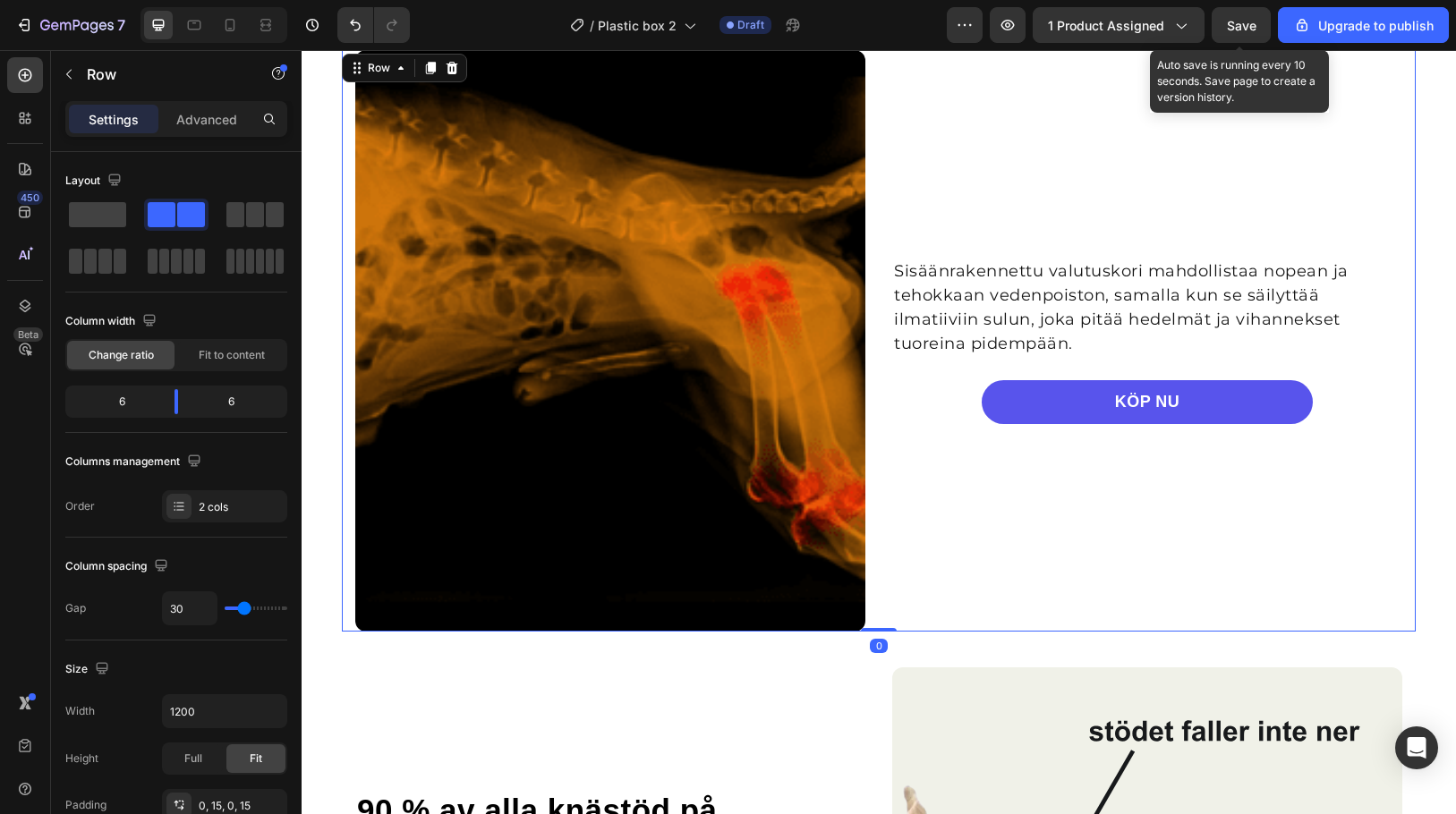
click at [1256, 30] on span "Save" at bounding box center [1241, 25] width 29 height 16
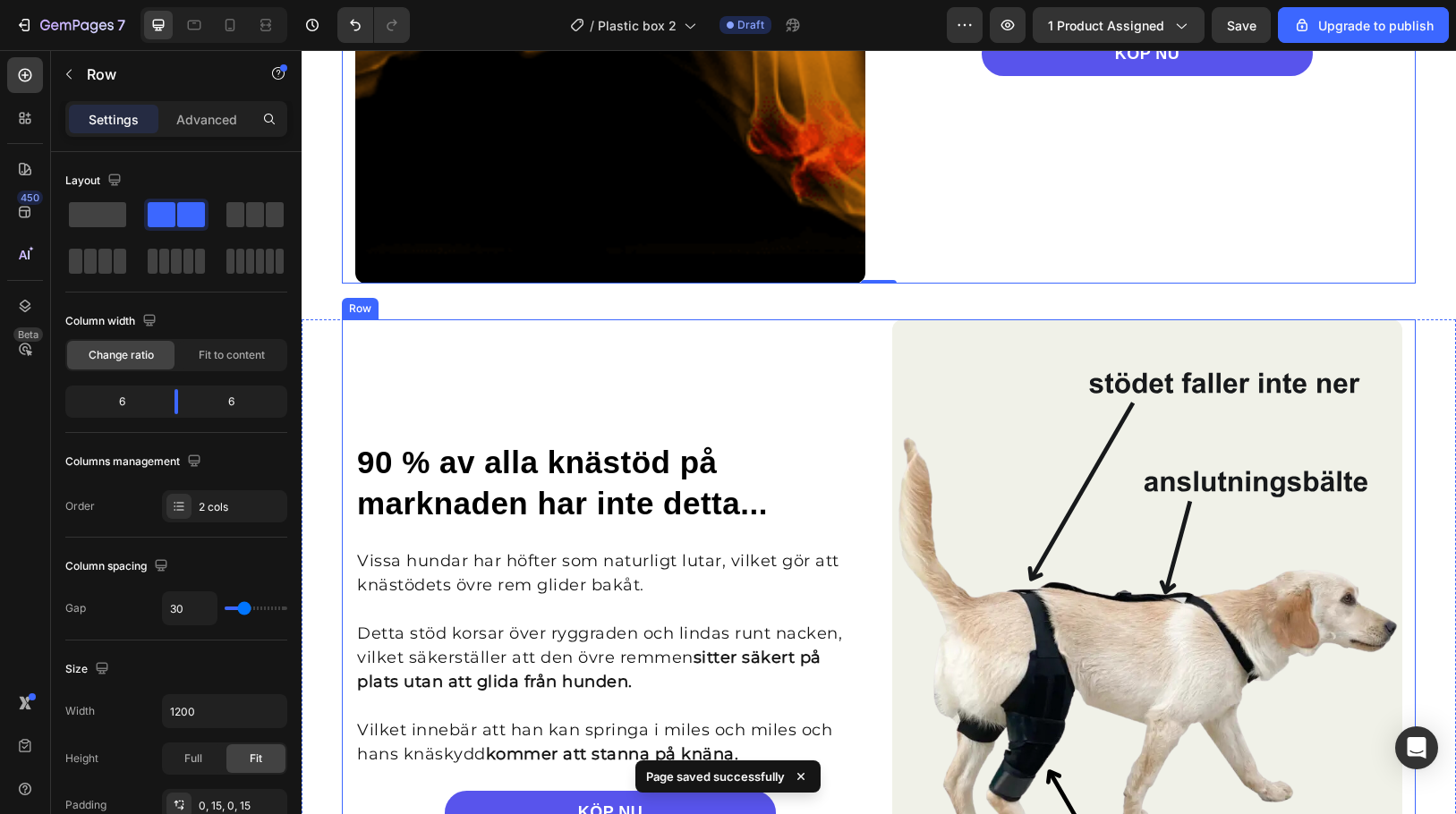
scroll to position [3175, 0]
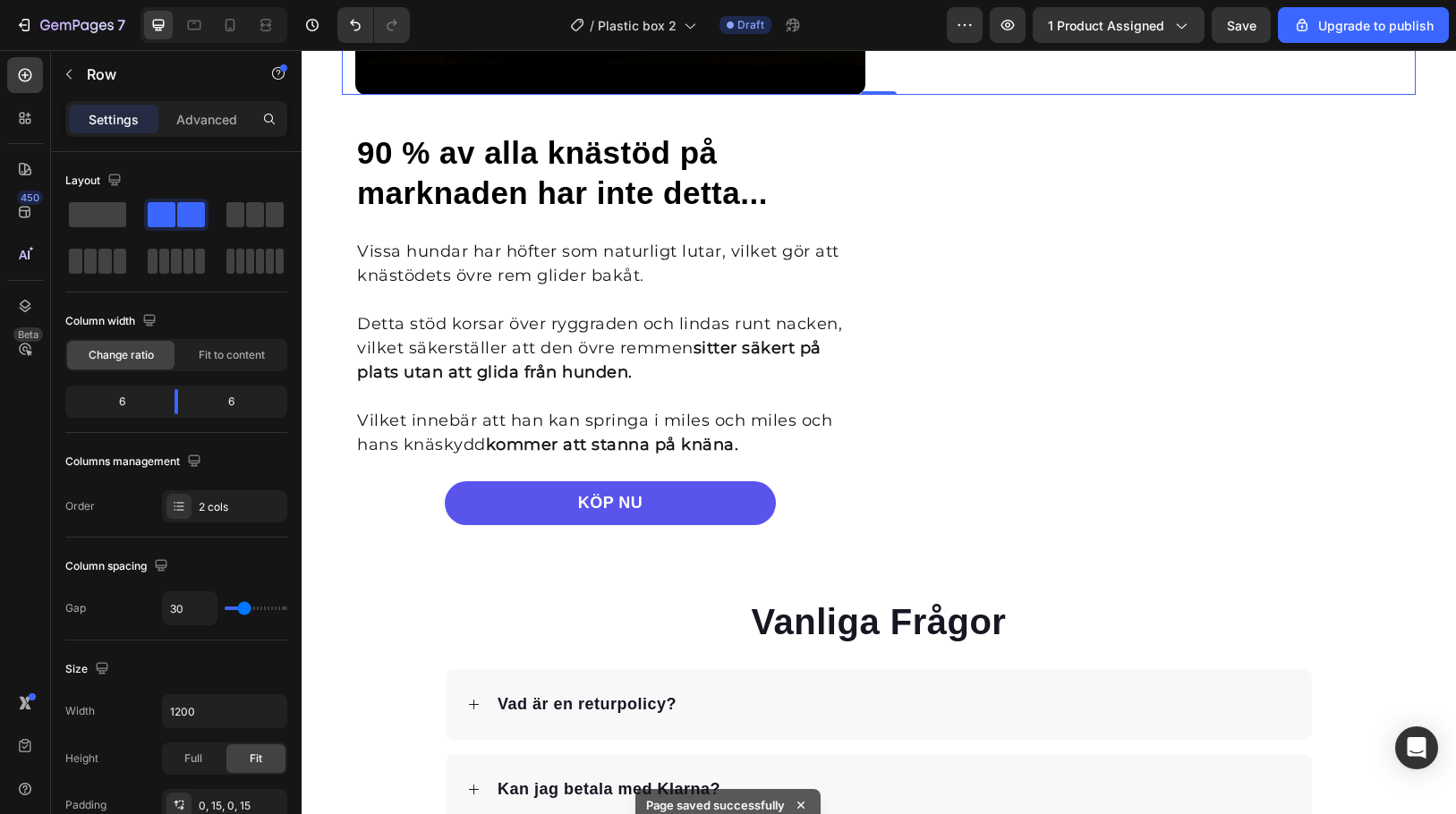
scroll to position [3175, 0]
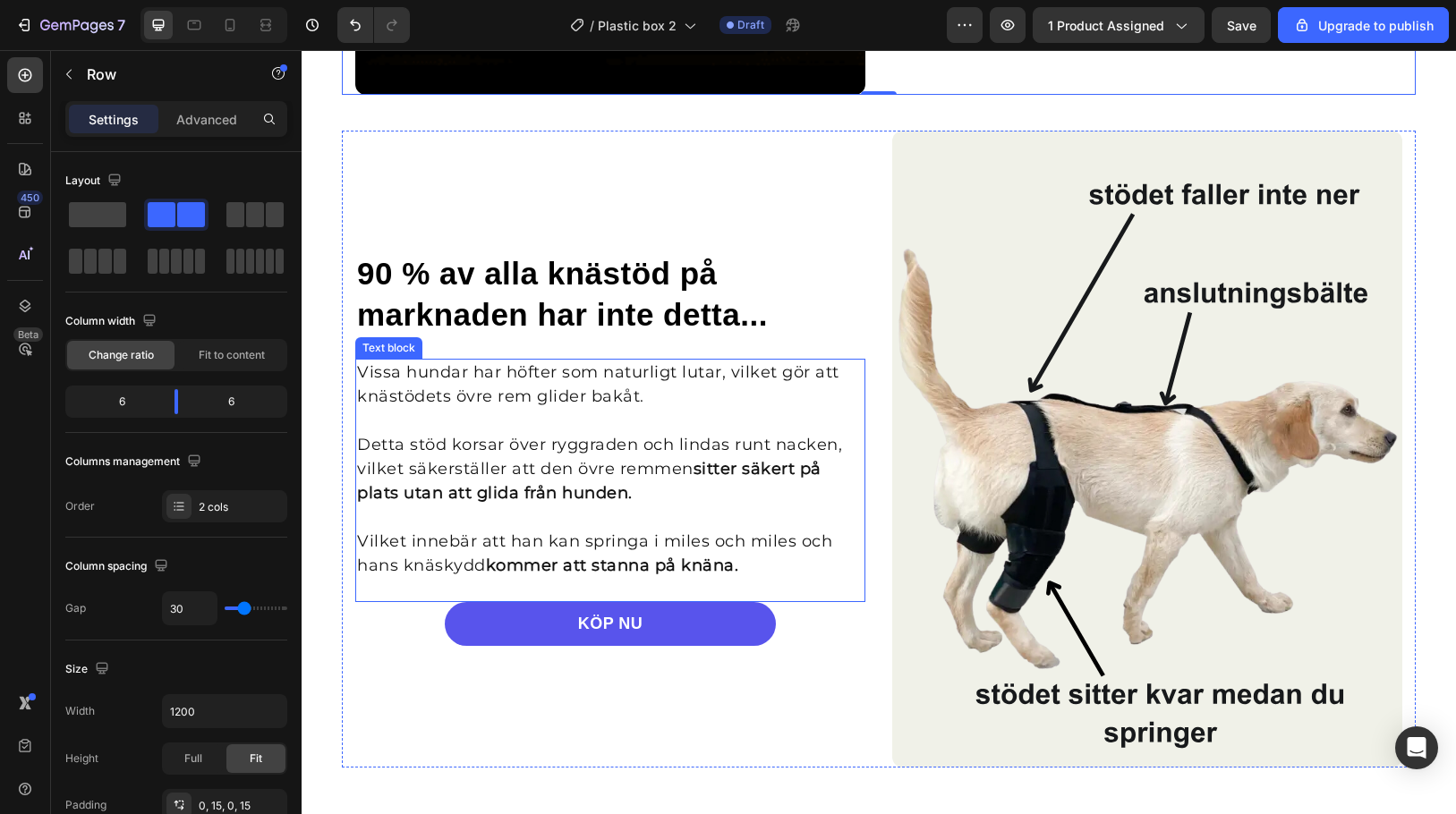
click at [579, 303] on h2 "90 % av alla knästöd på marknaden har inte detta..." at bounding box center [611, 294] width 511 height 85
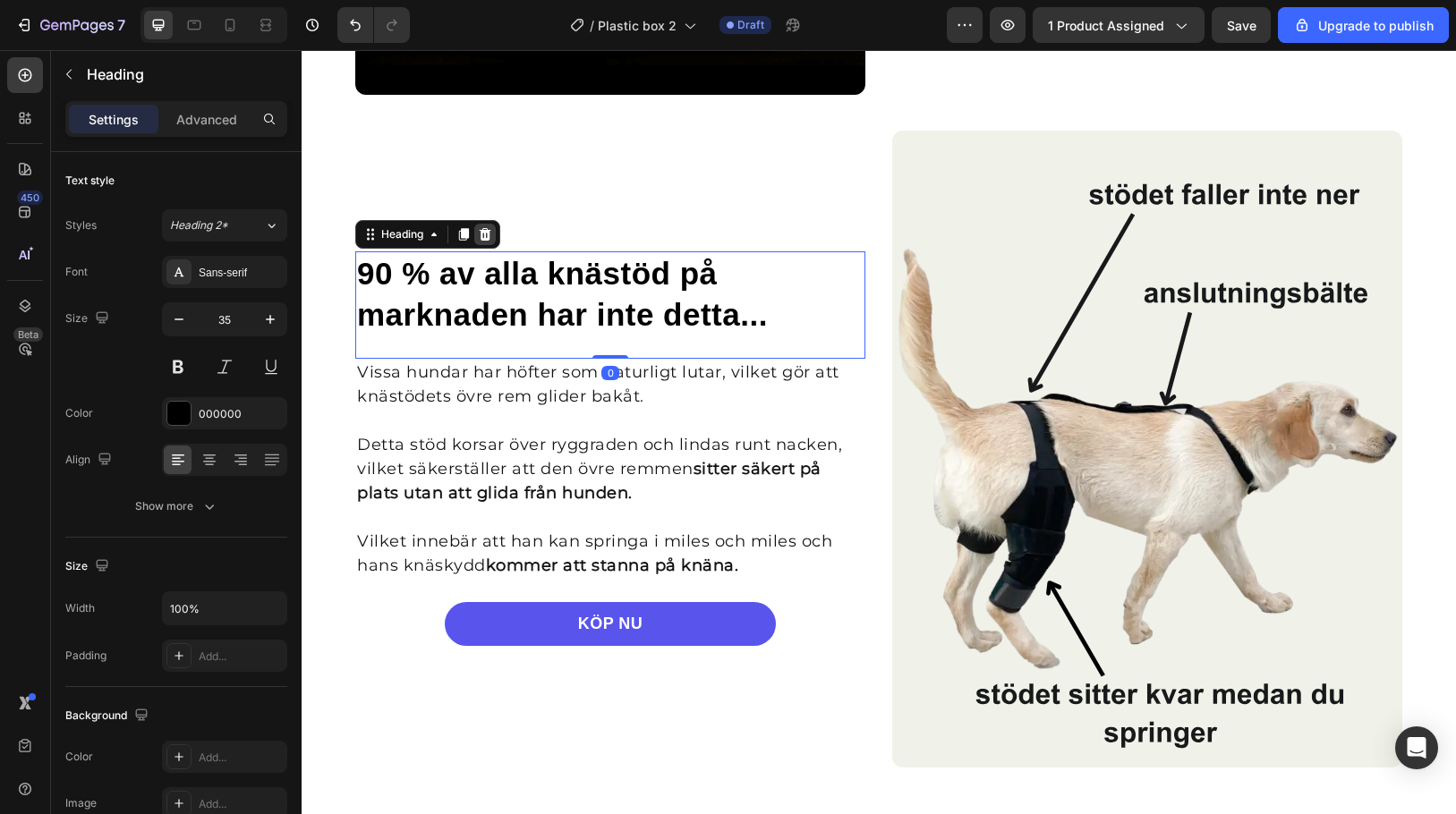
click at [486, 232] on icon at bounding box center [484, 234] width 15 height 15
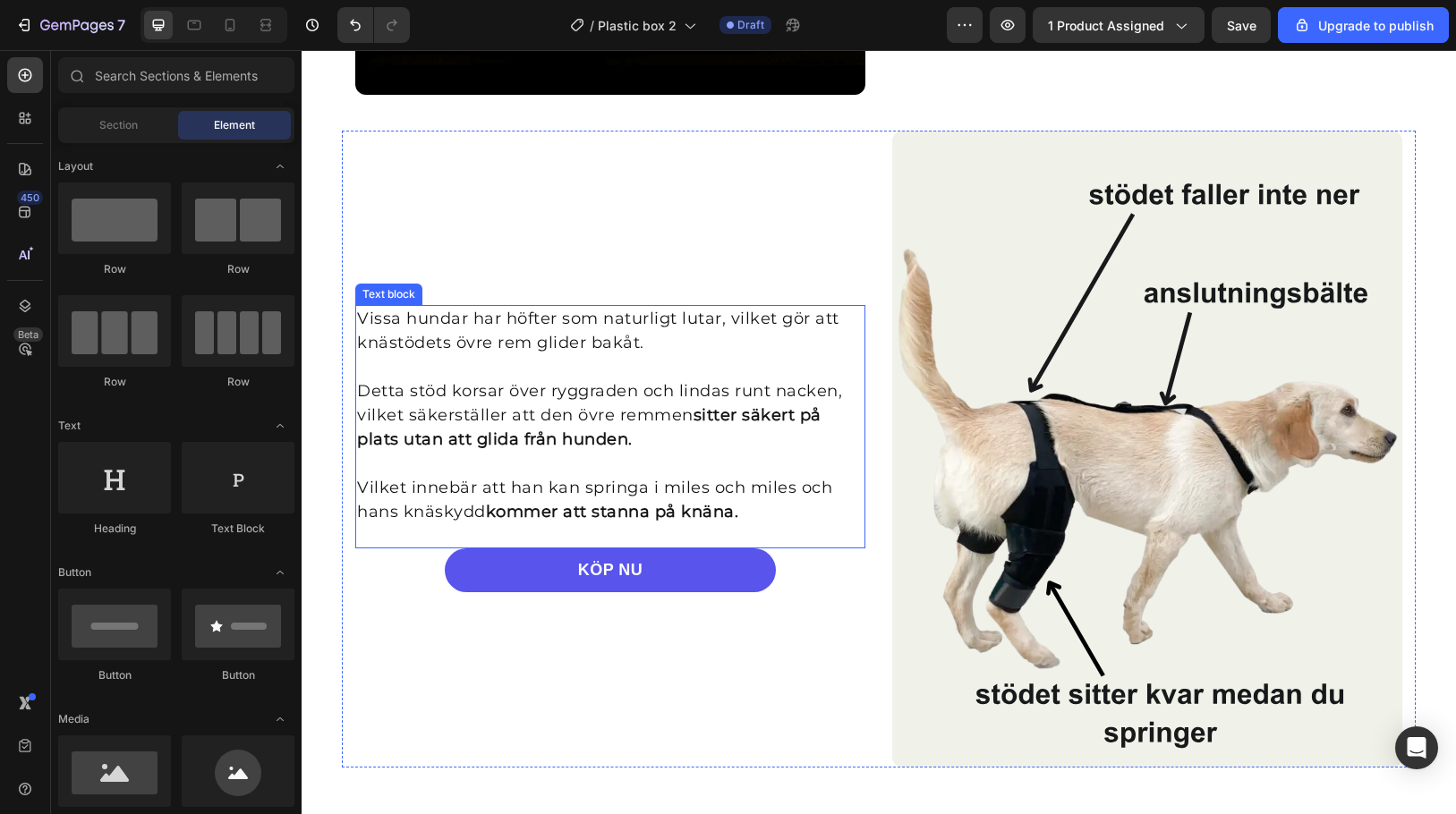
click at [746, 476] on p "Vilket innebär att han kan springa i miles och miles och hans knäskydd kommer a…" at bounding box center [611, 500] width 507 height 49
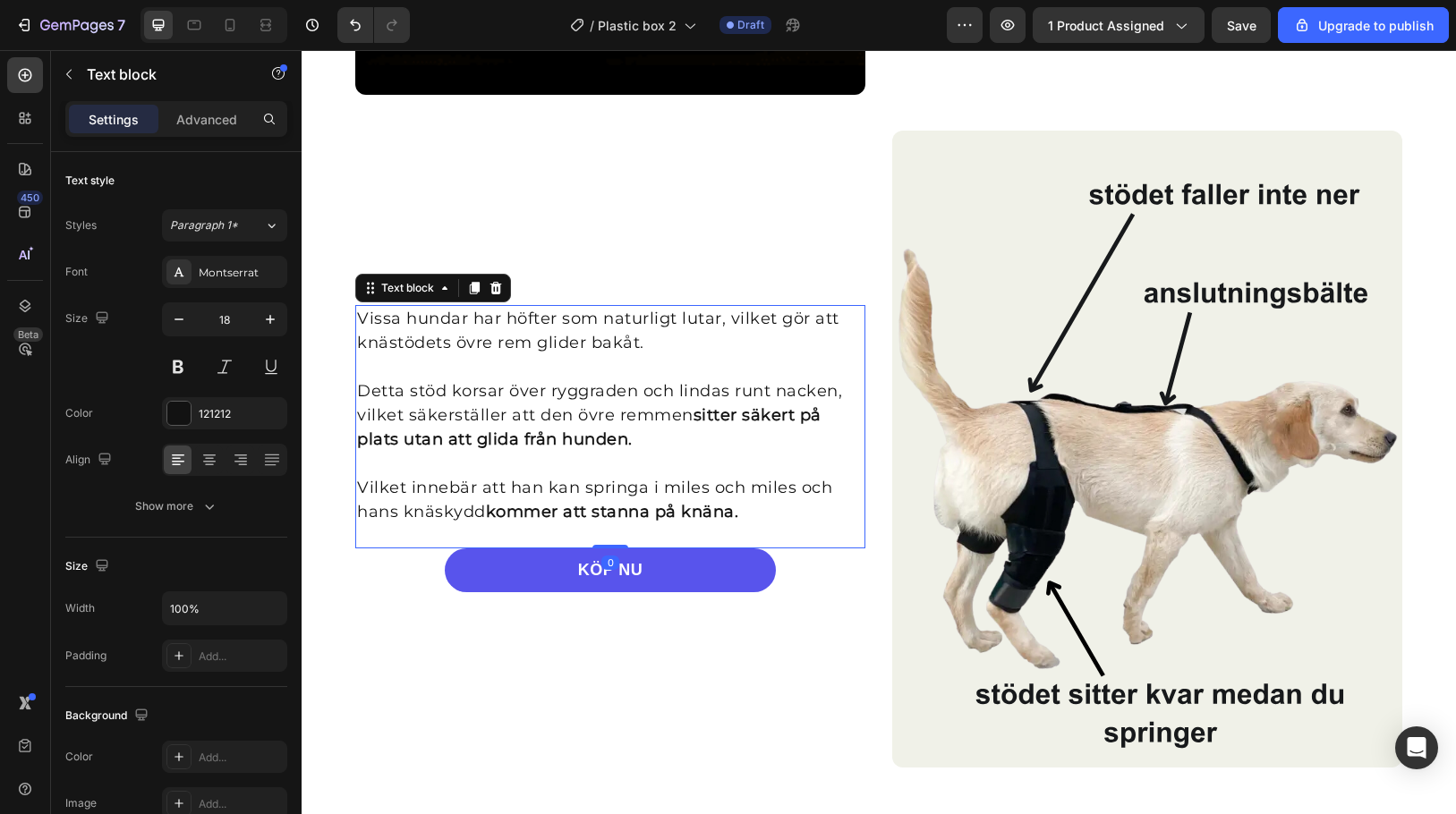
click at [764, 506] on p "Vilket innebär att han kan springa i miles och miles och hans knäskydd kommer a…" at bounding box center [611, 500] width 507 height 49
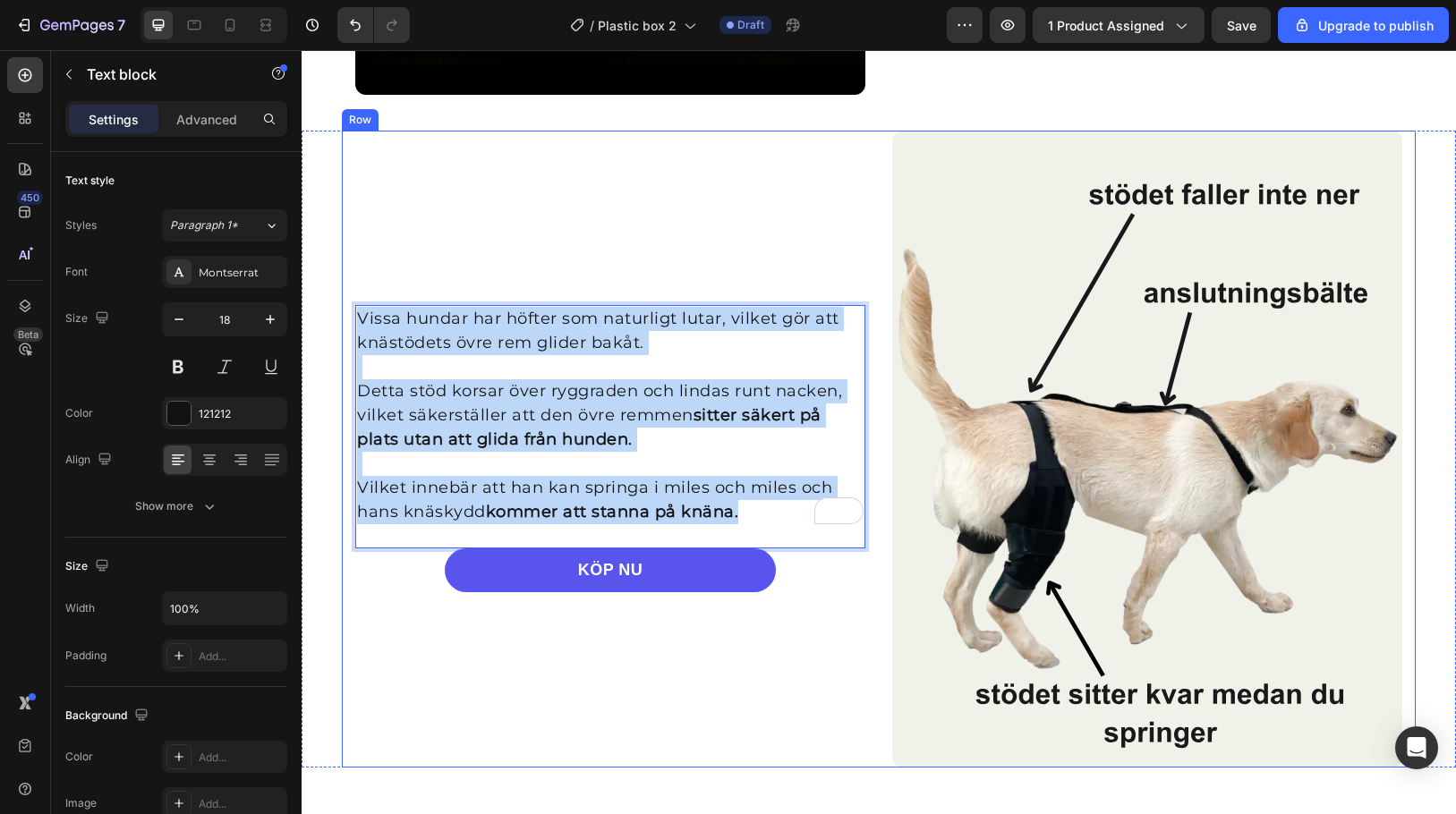
drag, startPoint x: 768, startPoint y: 513, endPoint x: 338, endPoint y: 279, distance: 489.5
click at [342, 279] on div "Vissa hundar har höfter som naturligt lutar, vilket gör att knästödets övre rem…" at bounding box center [878, 449] width 1074 height 637
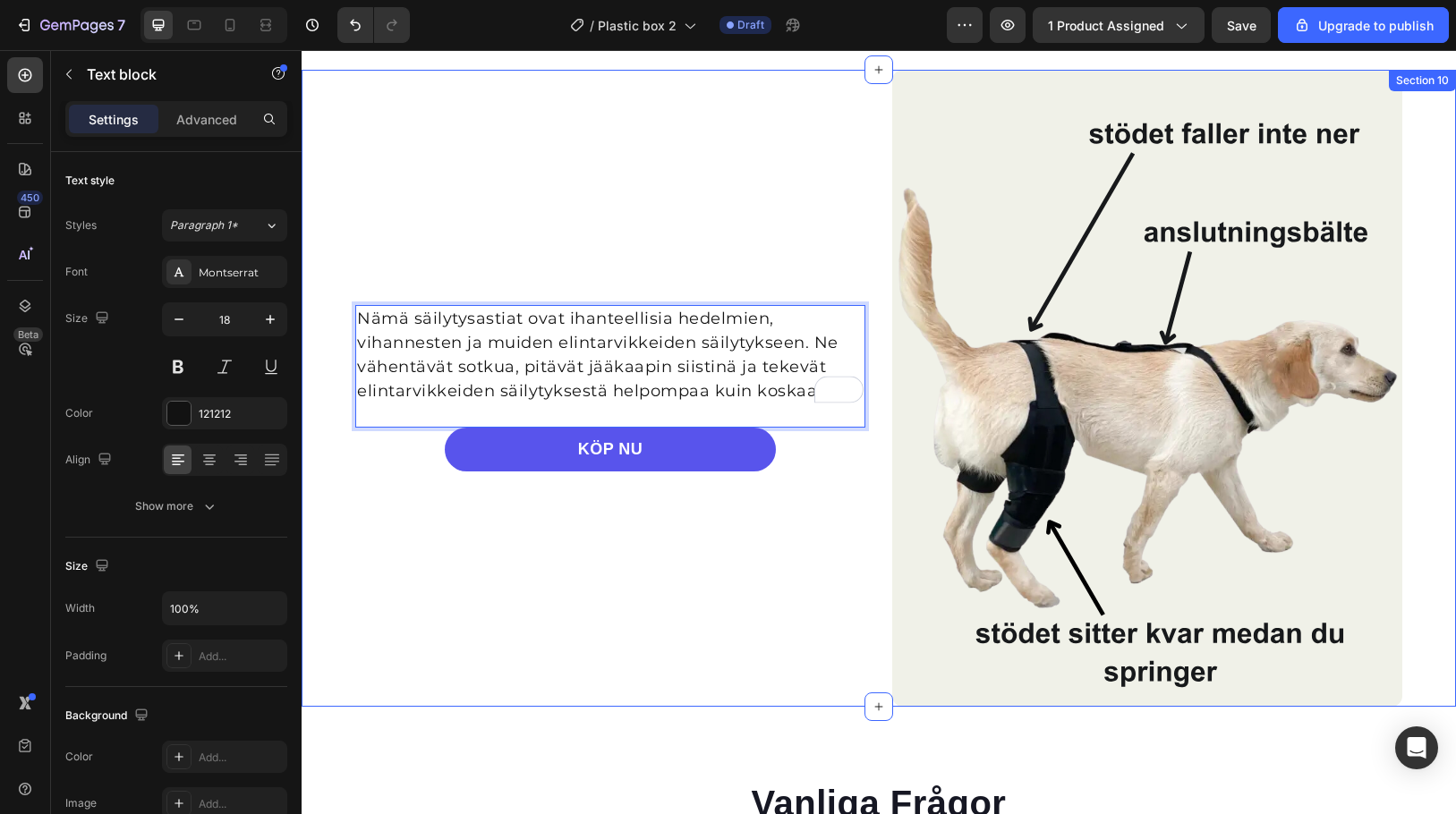
click at [326, 259] on div "Nämä säilytysastiat ovat ihanteellisia hedelmien, vihannesten ja muiden elintar…" at bounding box center [878, 388] width 1154 height 637
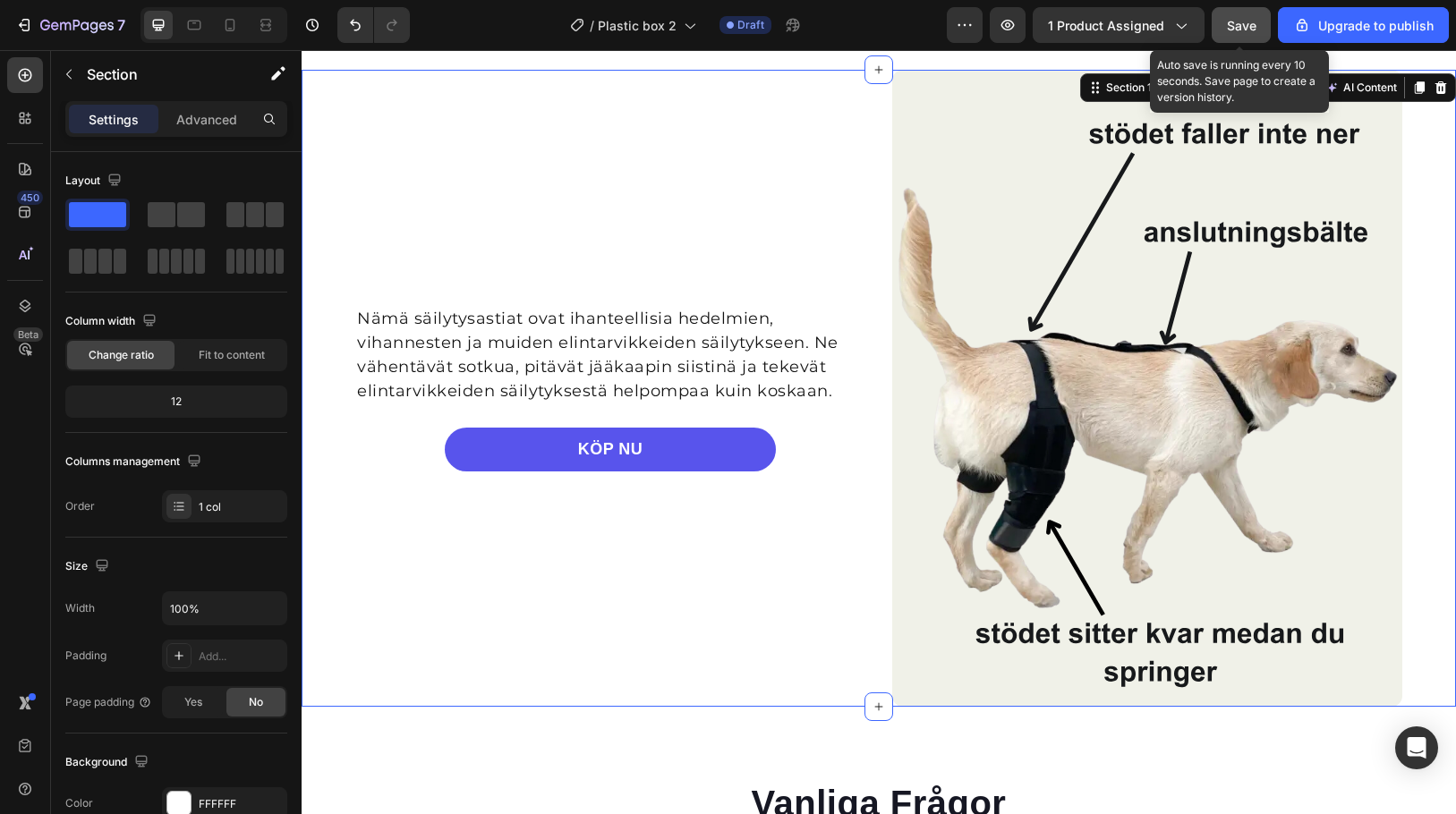
click at [1250, 31] on span "Save" at bounding box center [1241, 25] width 29 height 16
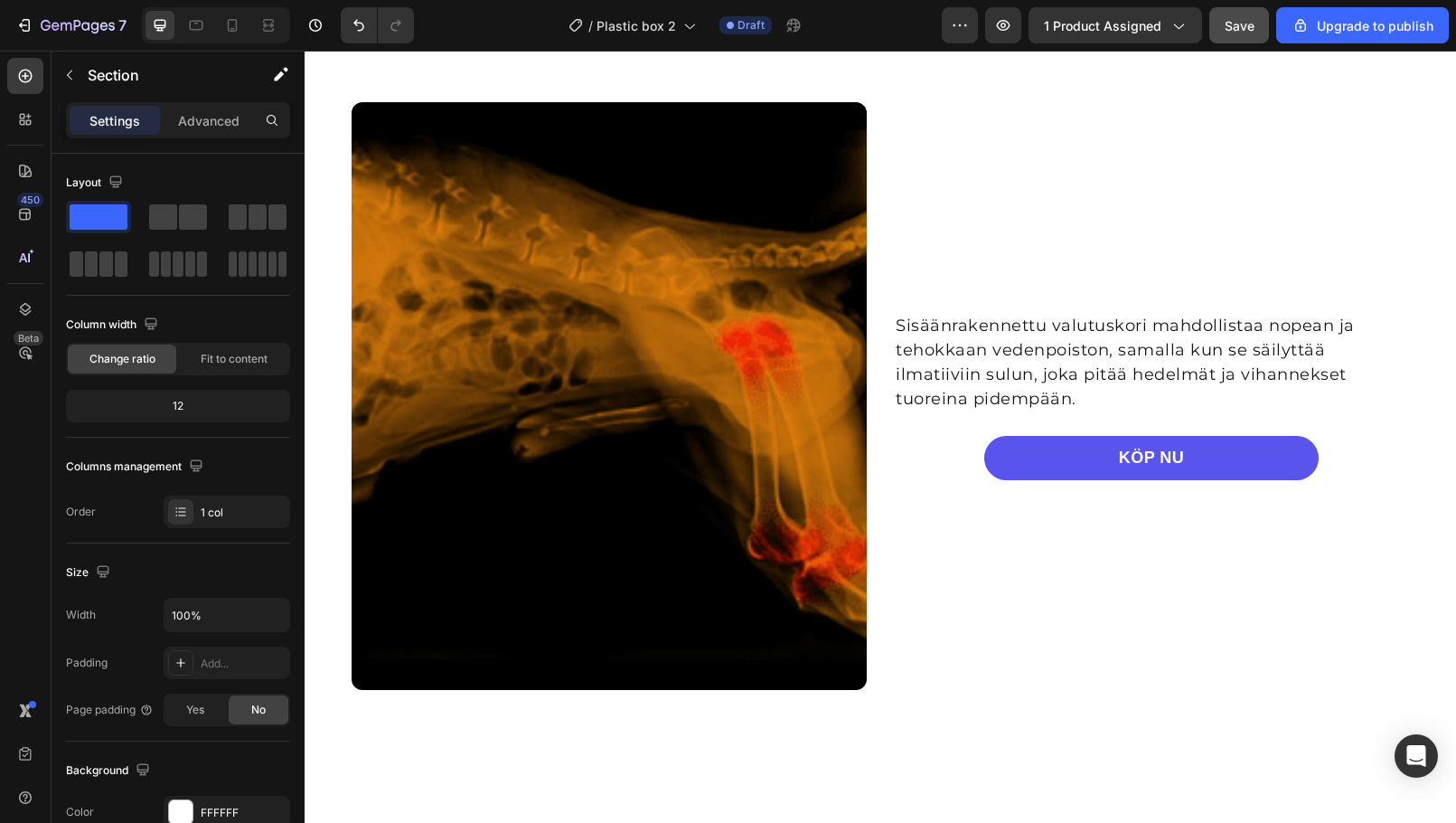
scroll to position [1915, 0]
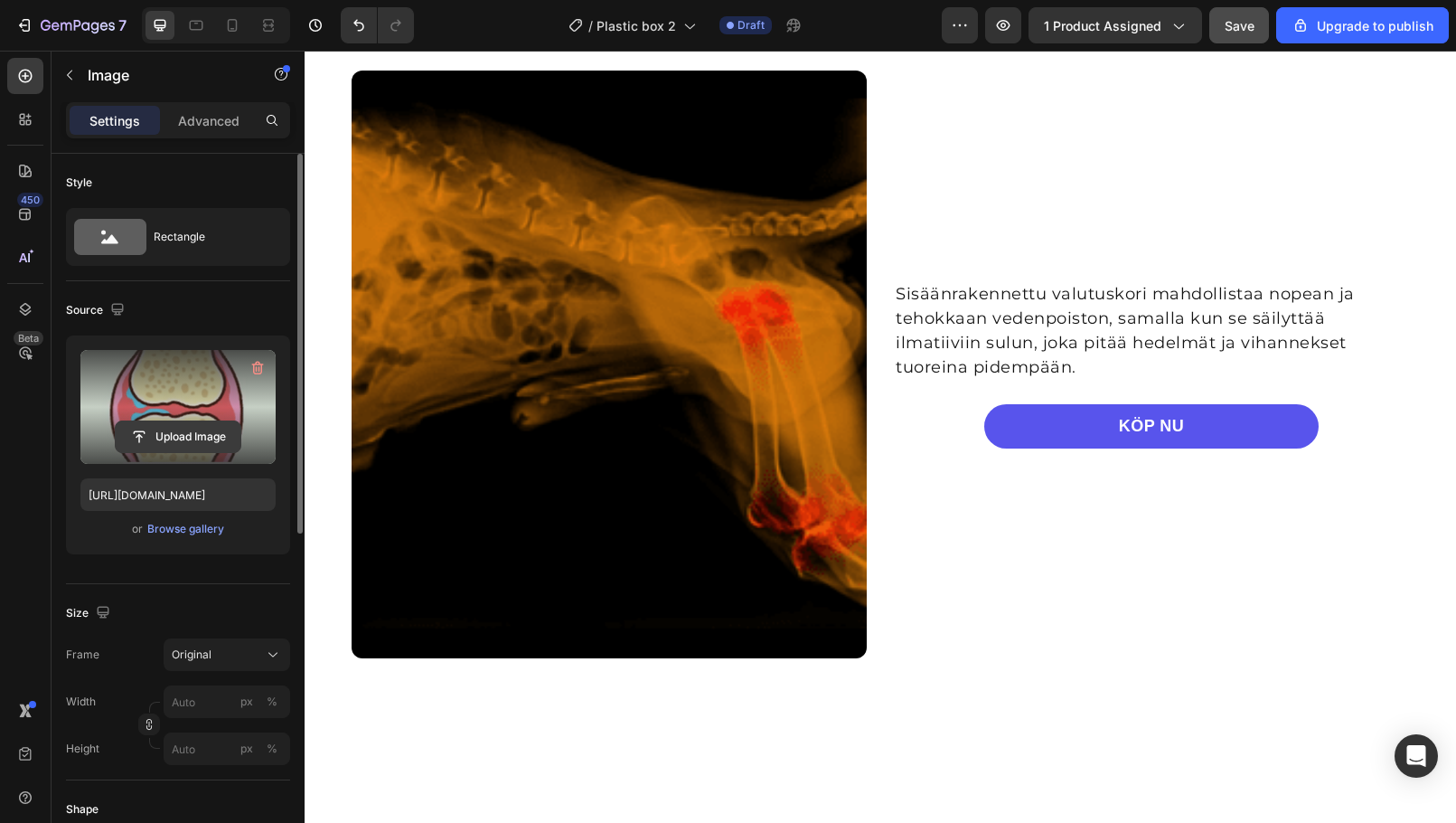
click at [177, 436] on input "file" at bounding box center [177, 437] width 125 height 30
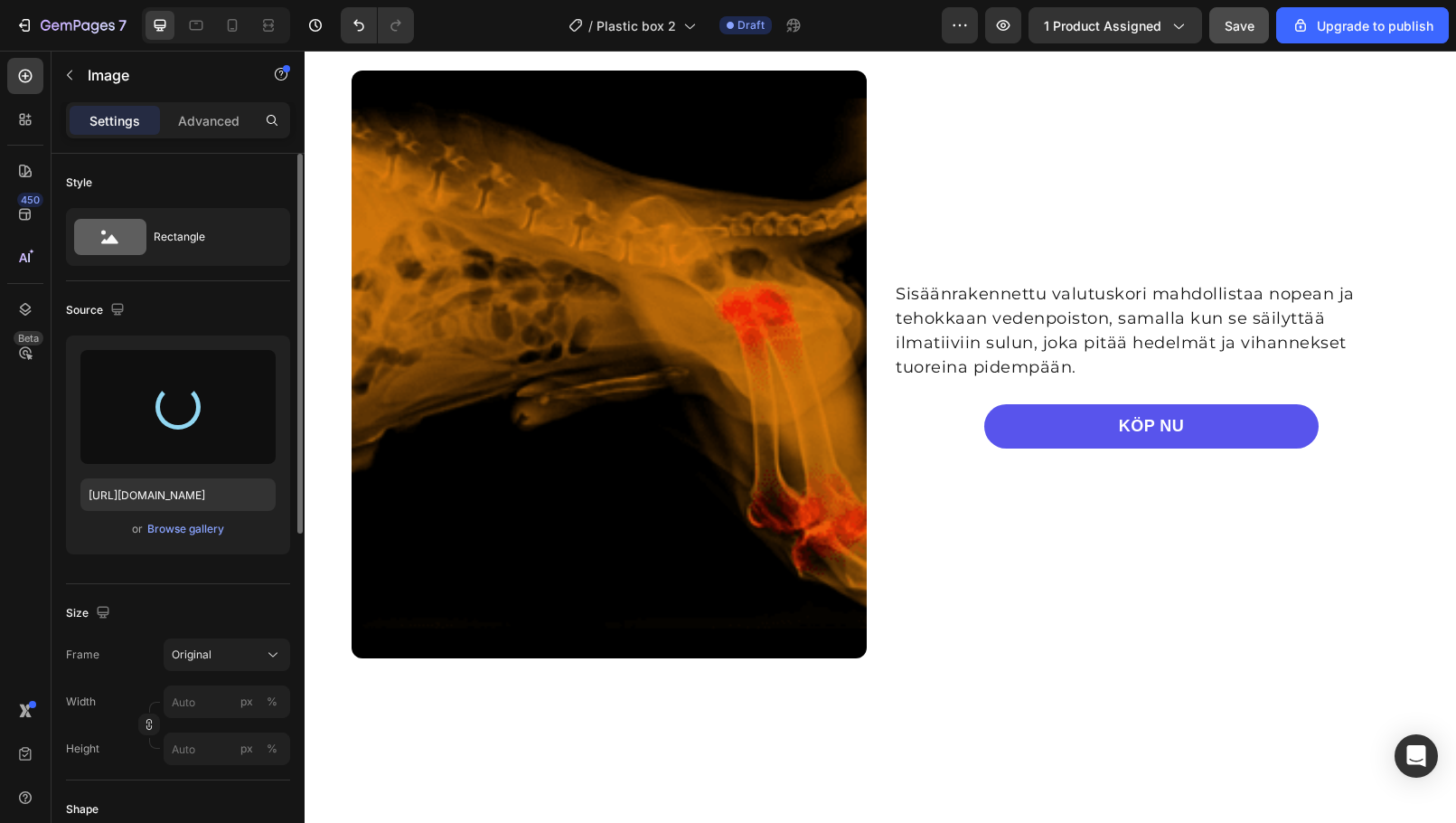
type input "https://cdn.shopify.com/s/files/1/0596/8468/3812/files/gempages_545851890361959…"
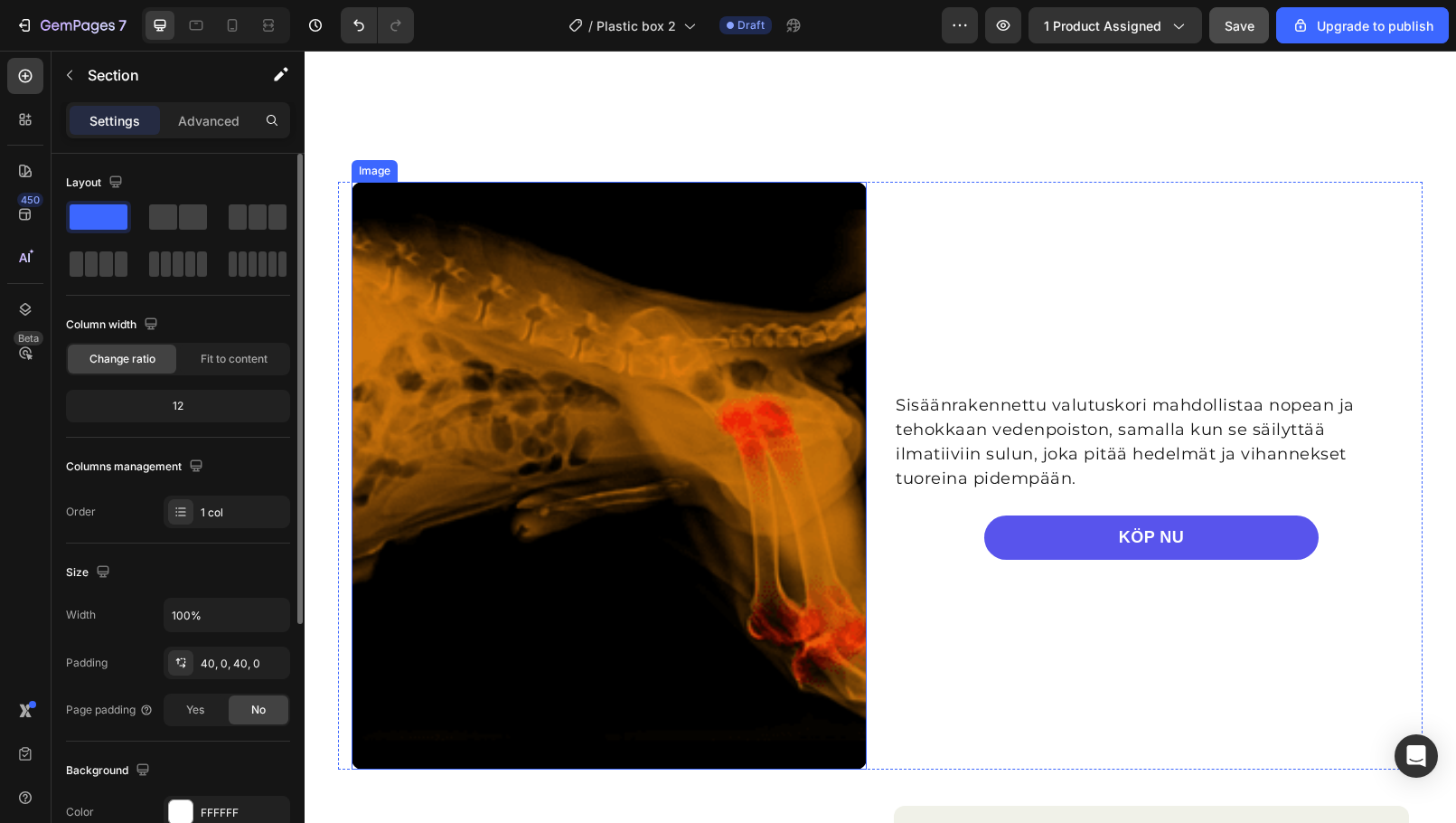
scroll to position [2638, 0]
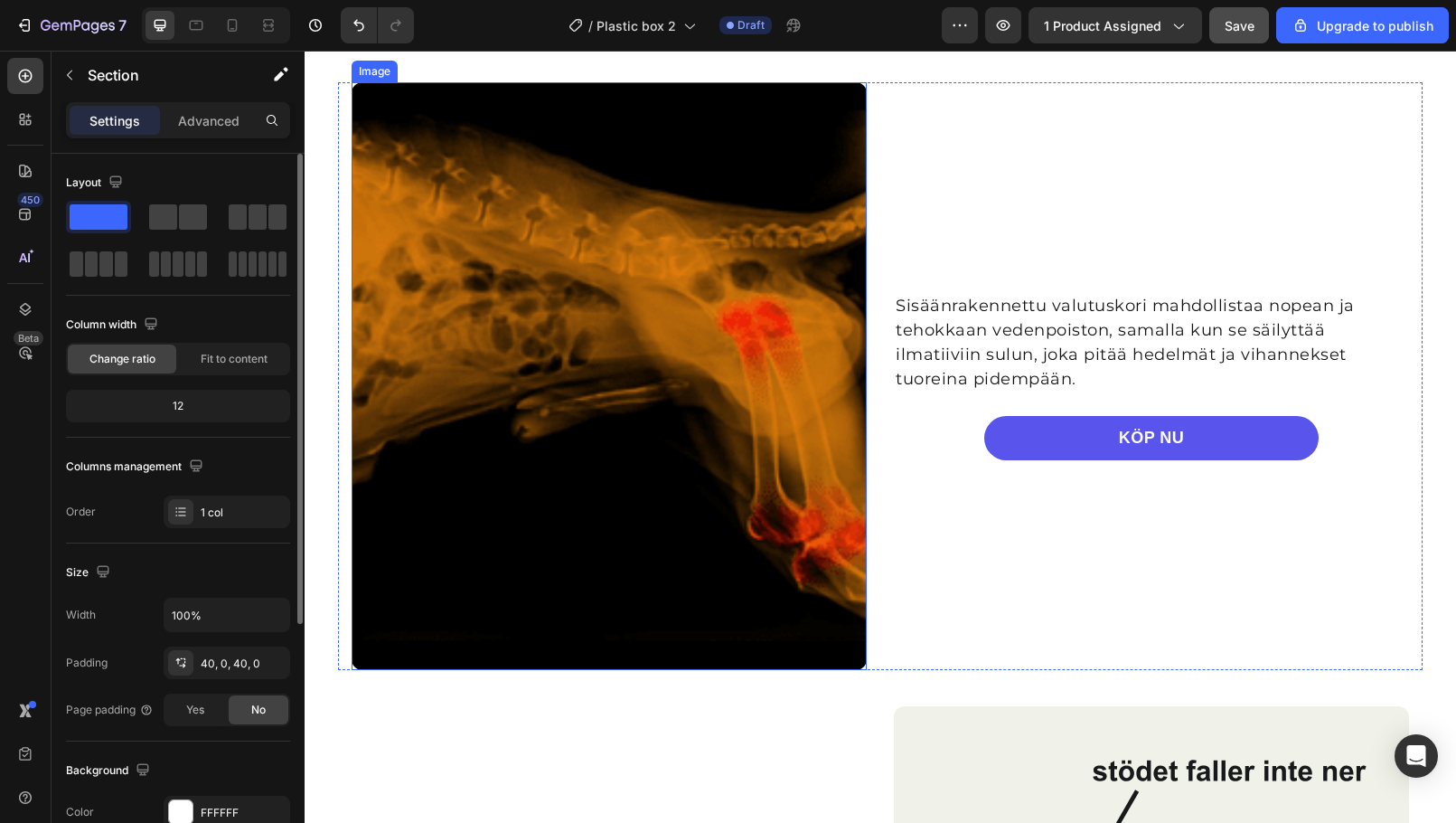
click at [643, 368] on img at bounding box center [610, 376] width 516 height 588
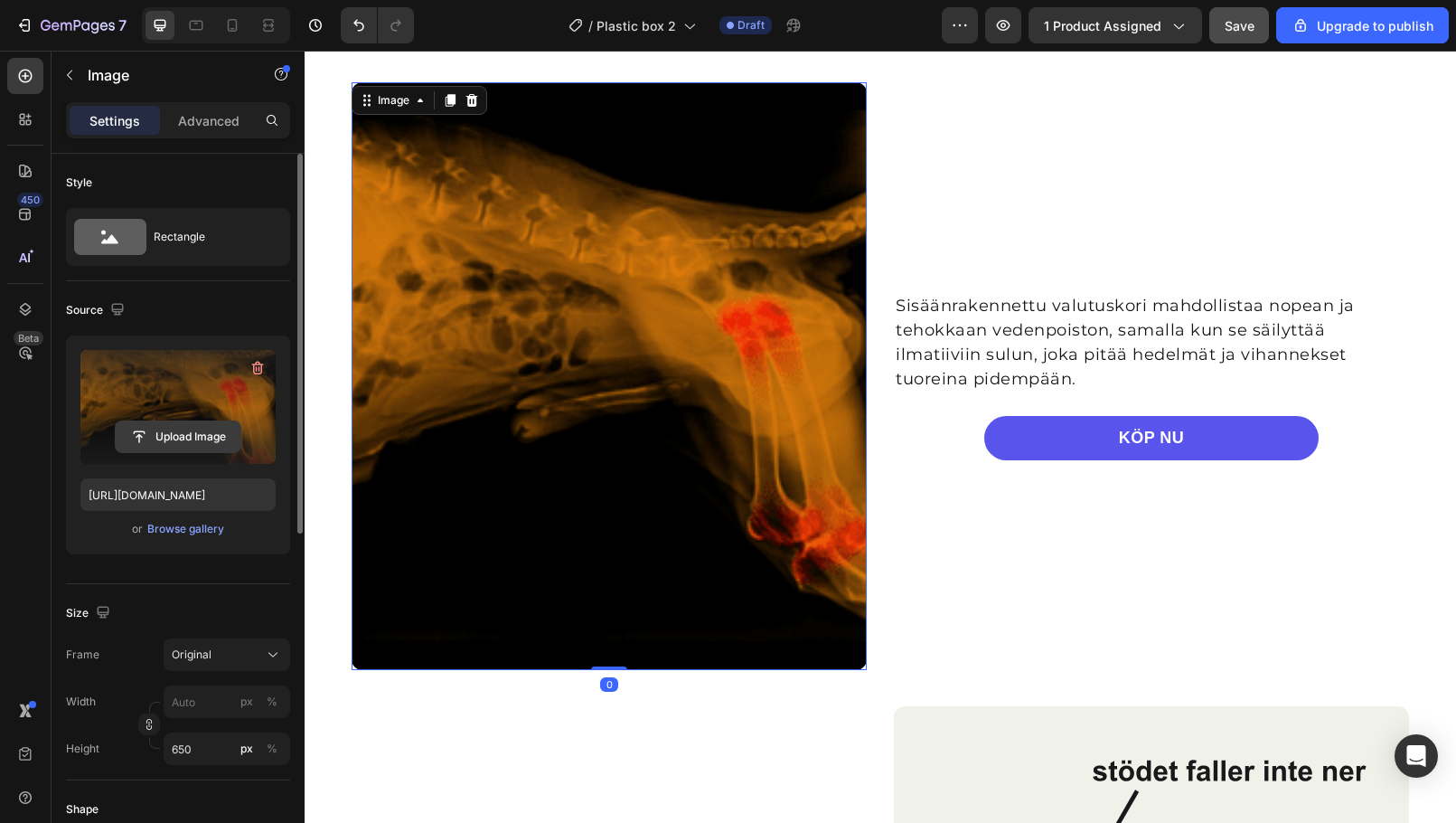
click at [189, 436] on input "file" at bounding box center [177, 437] width 125 height 30
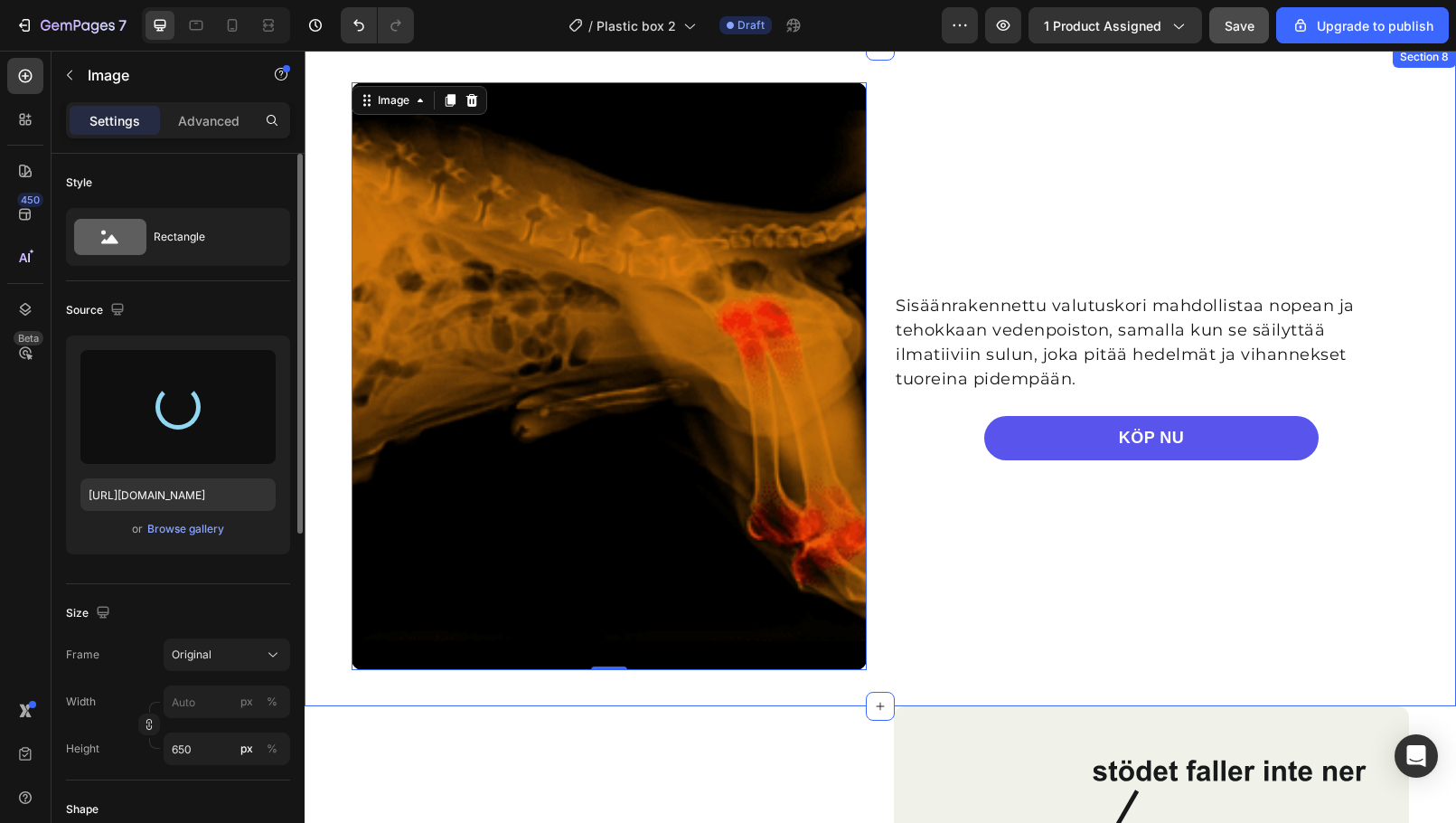
type input "https://cdn.shopify.com/s/files/1/0596/8468/3812/files/gempages_545851890361959…"
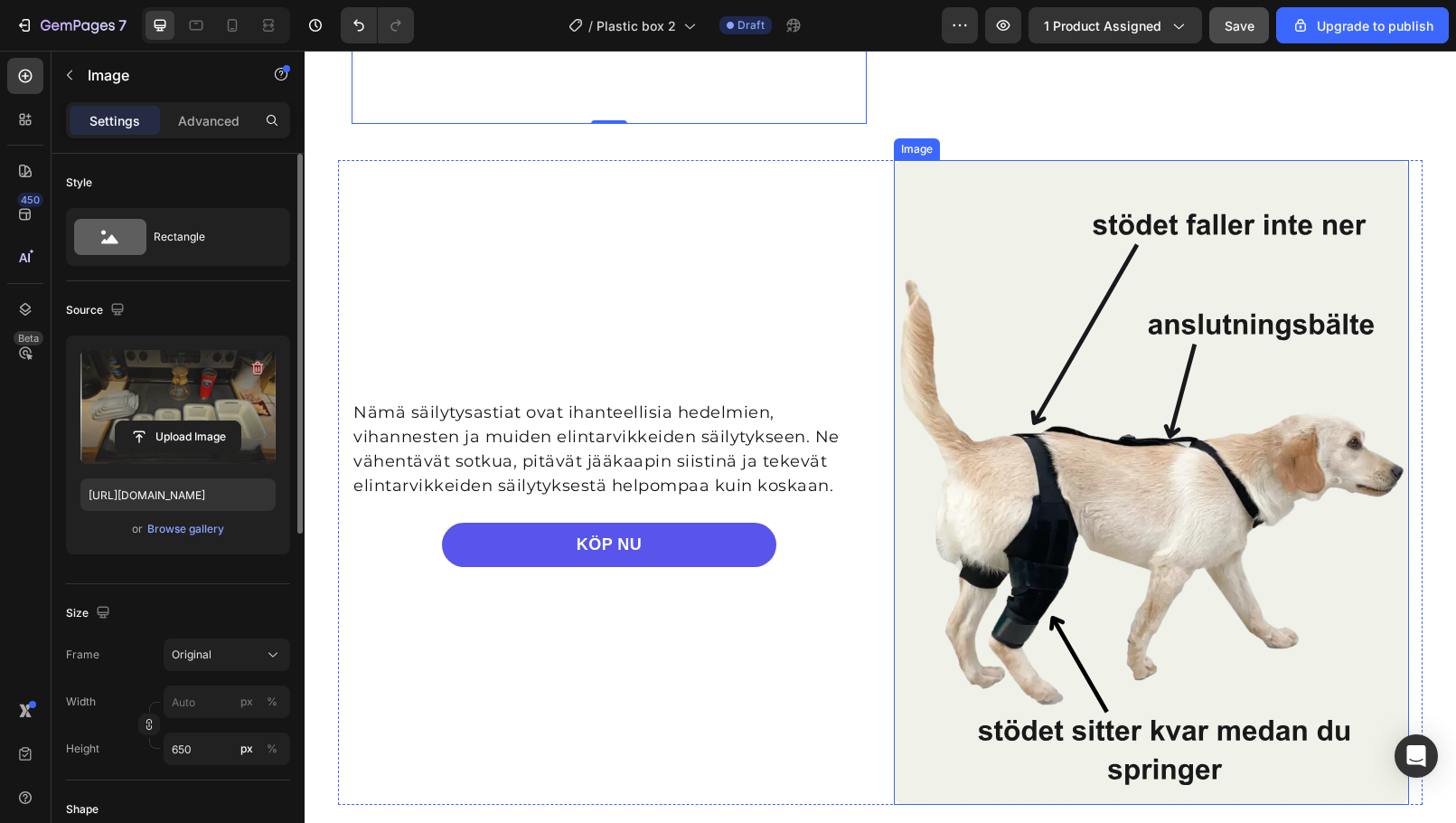
scroll to position [3271, 0]
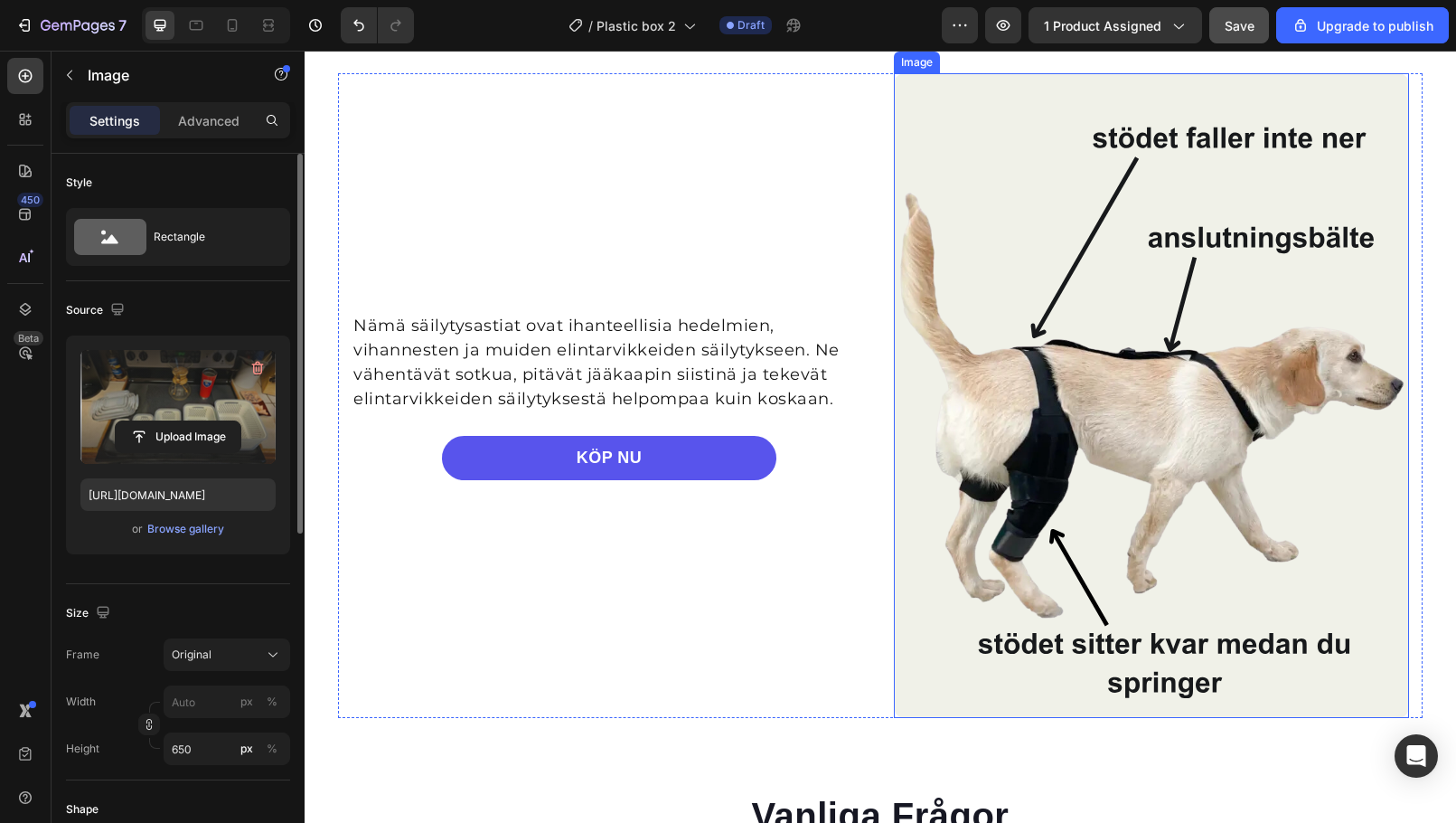
click at [1232, 373] on img at bounding box center [1152, 395] width 516 height 644
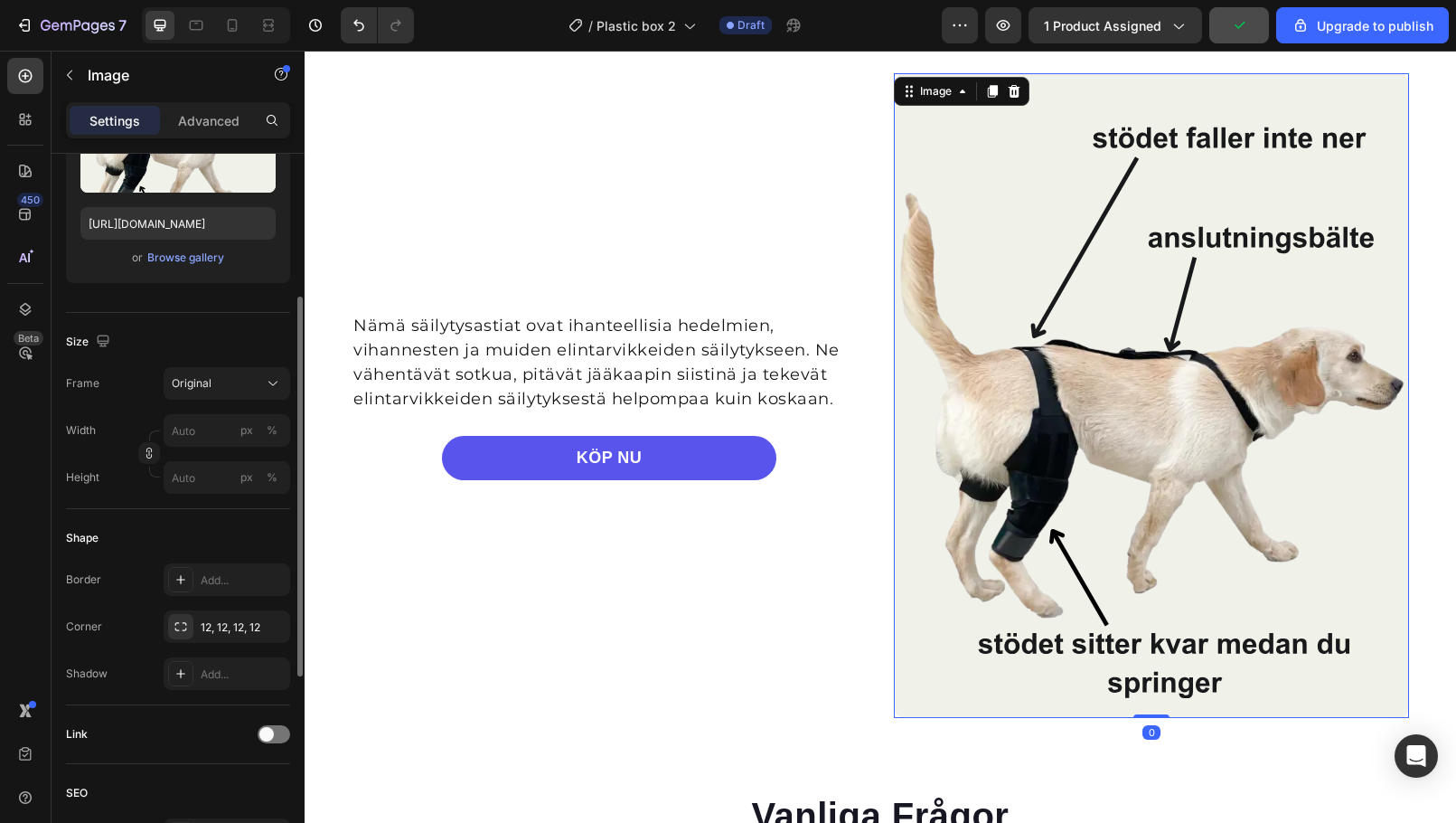
scroll to position [0, 0]
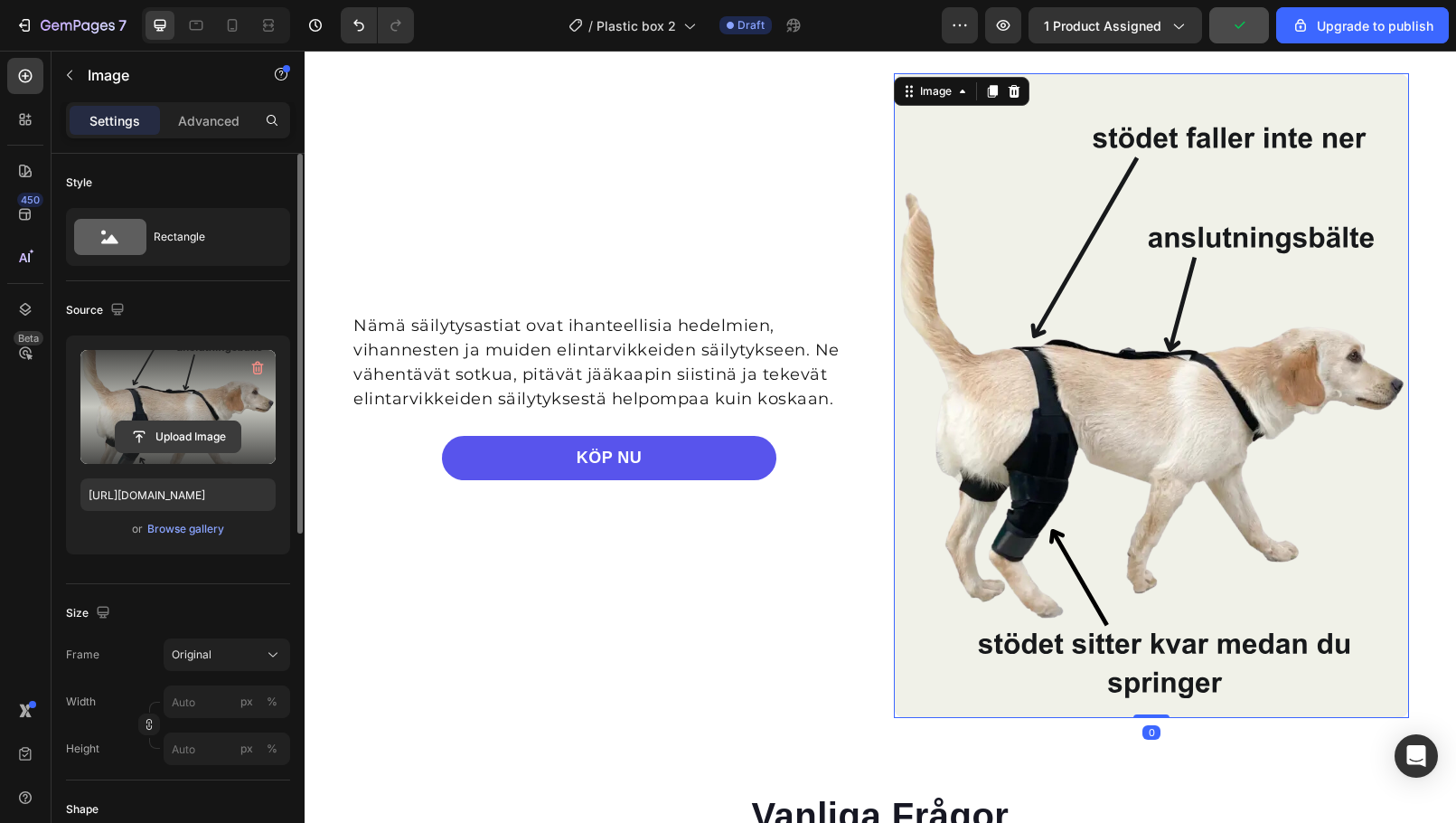
click at [201, 422] on input "file" at bounding box center [177, 437] width 125 height 30
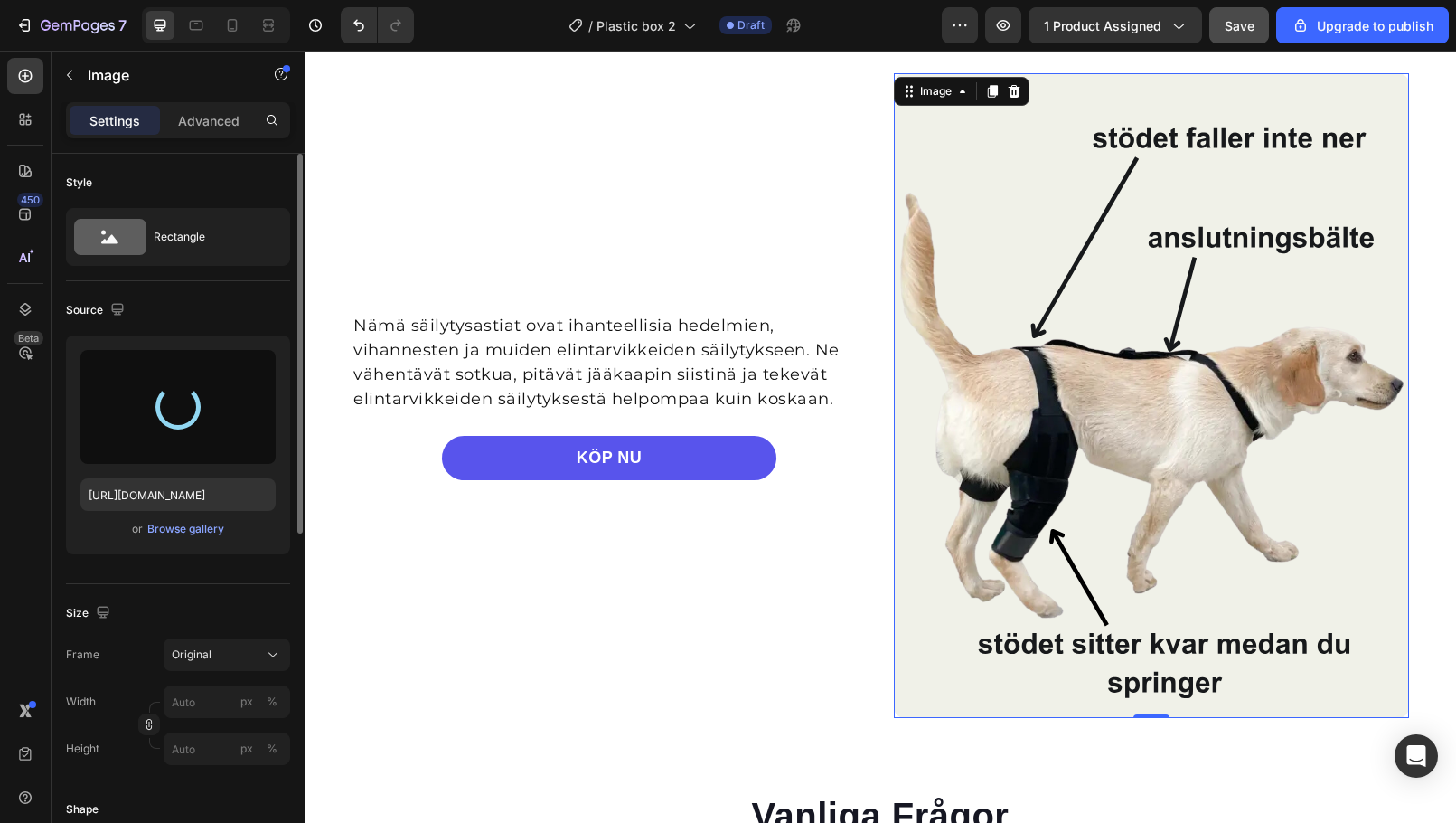
type input "https://cdn.shopify.com/s/files/1/0596/8468/3812/files/gempages_545851890361959…"
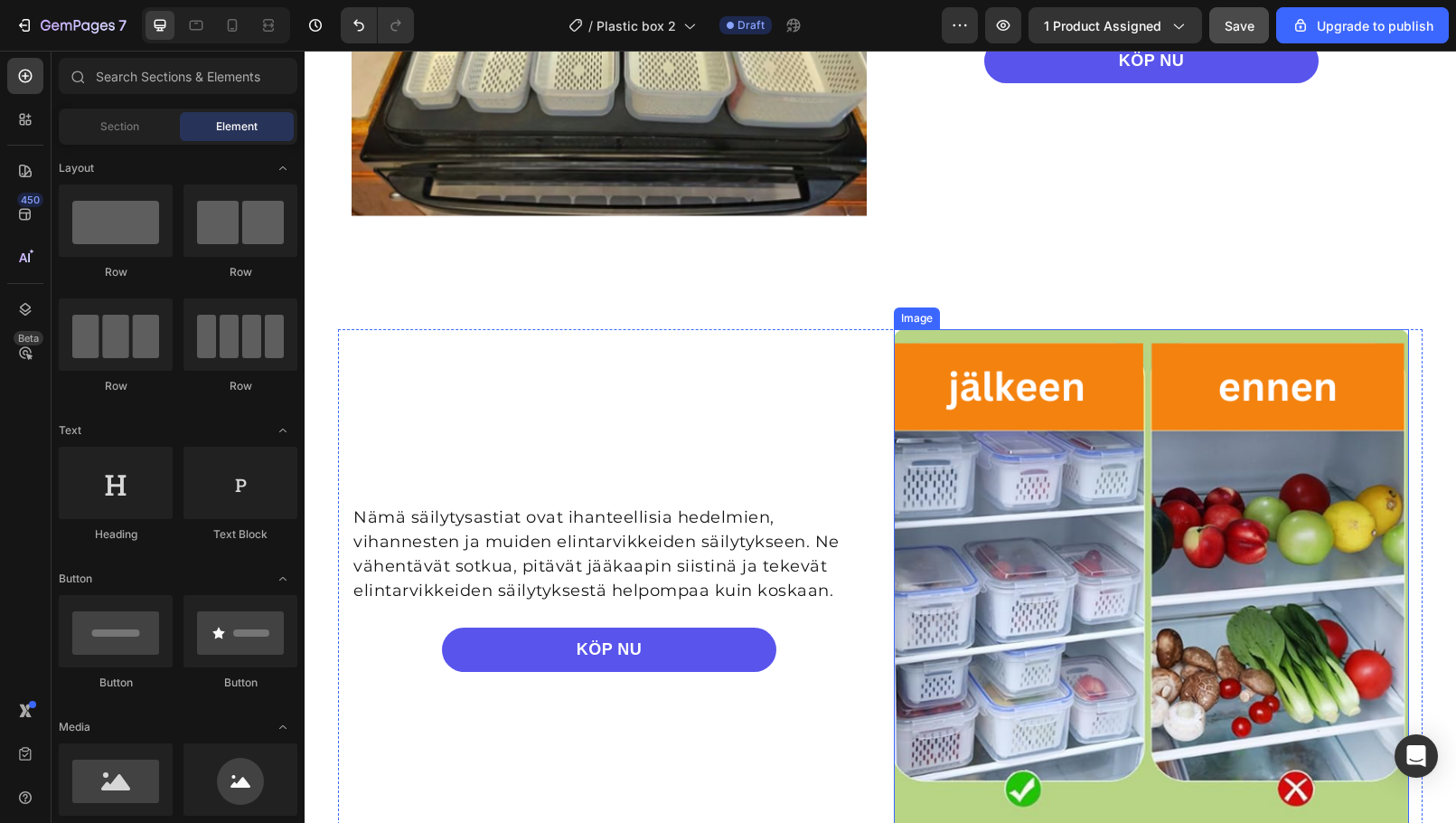
scroll to position [2596, 0]
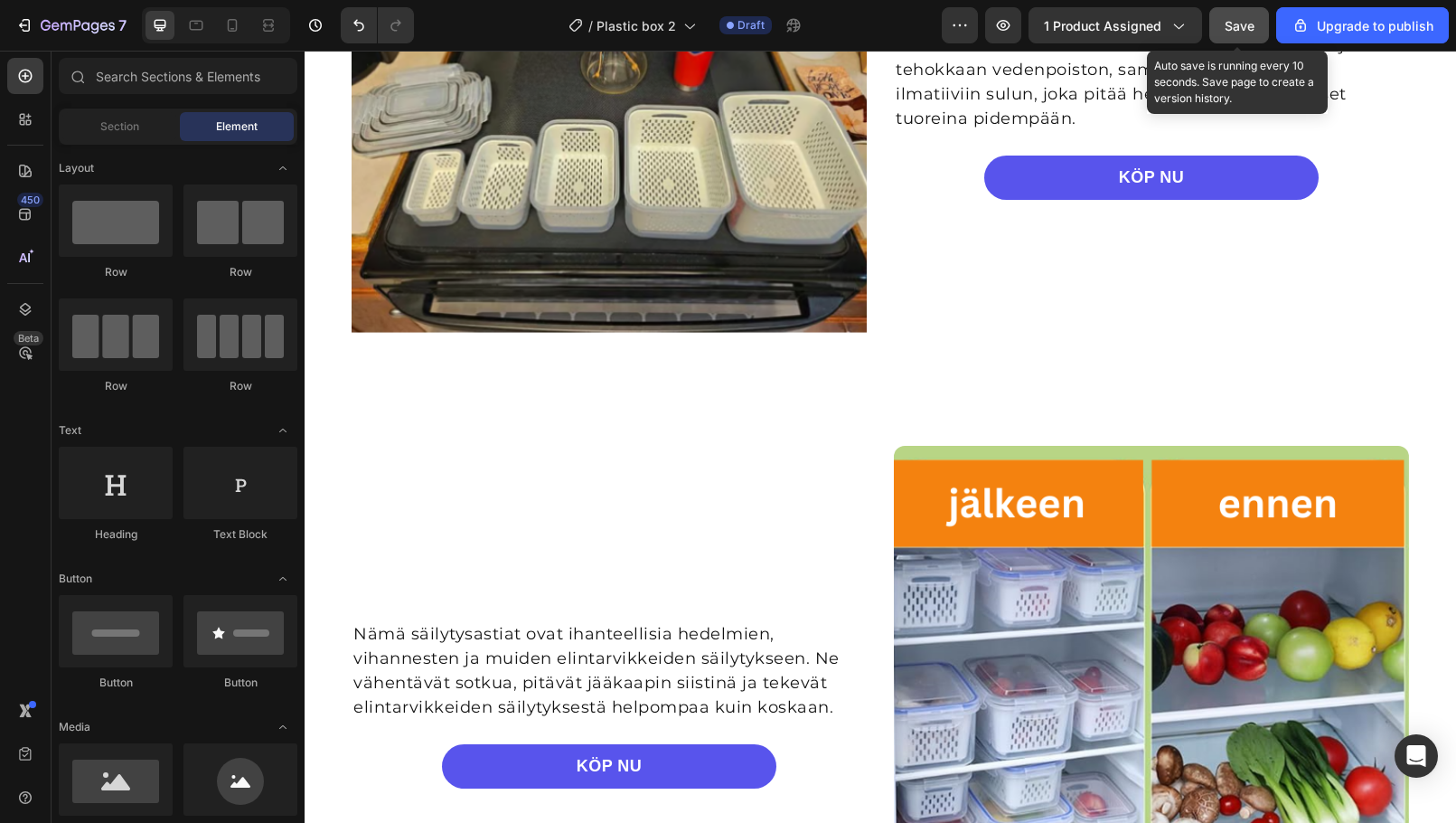
click at [1247, 28] on span "Save" at bounding box center [1239, 26] width 29 height 16
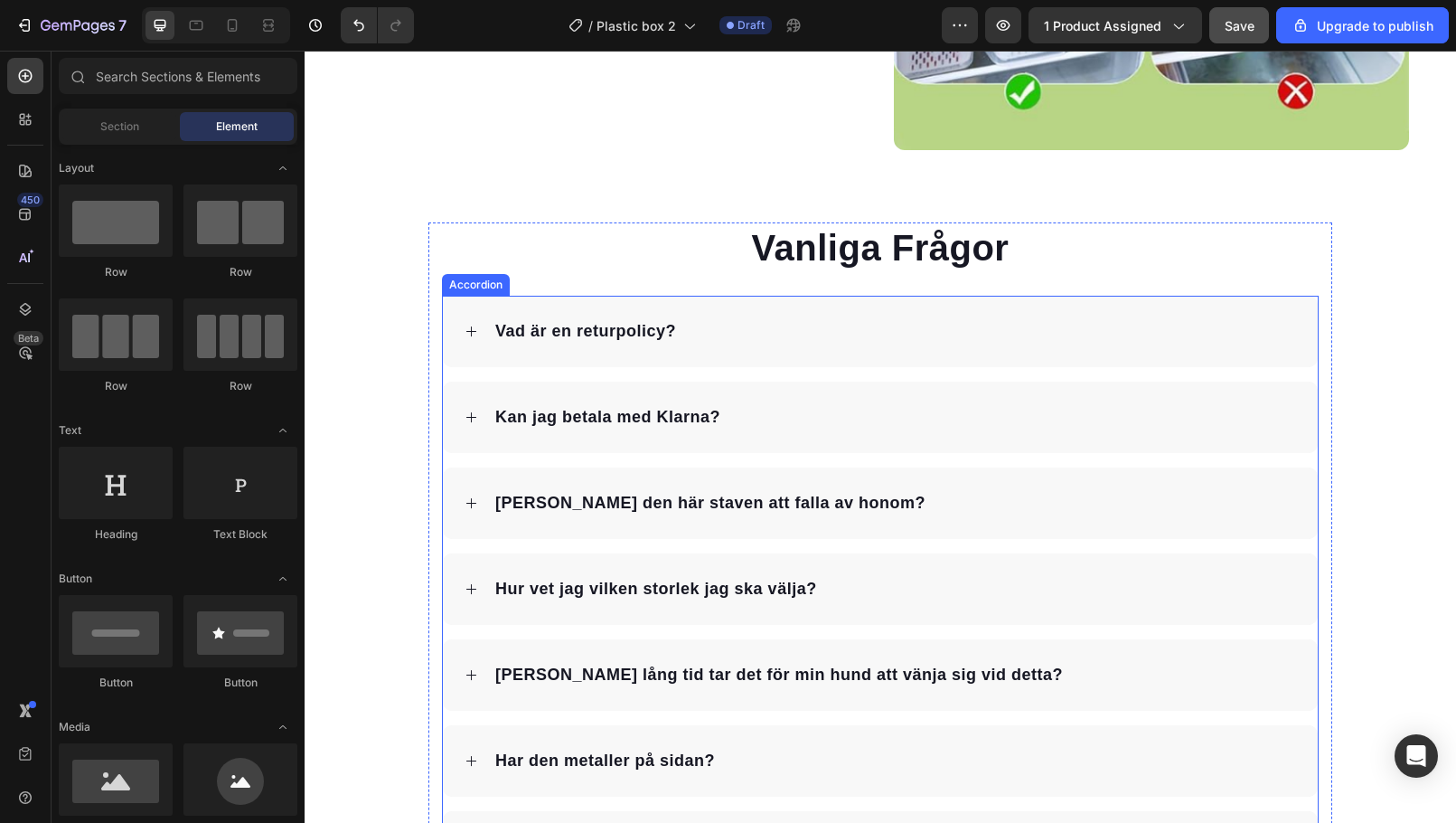
scroll to position [3590, 0]
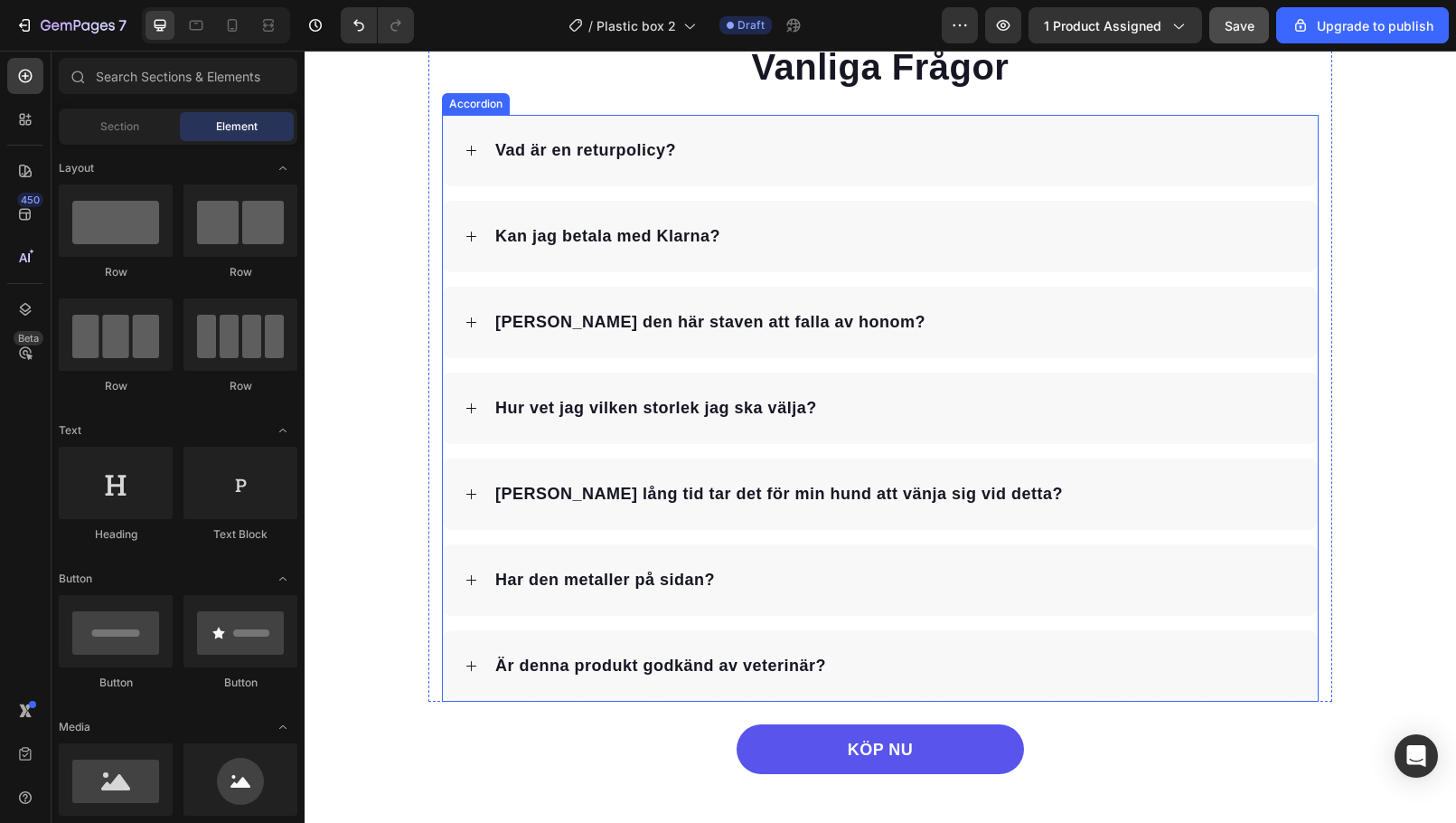
click at [452, 107] on div "Accordion" at bounding box center [477, 104] width 61 height 17
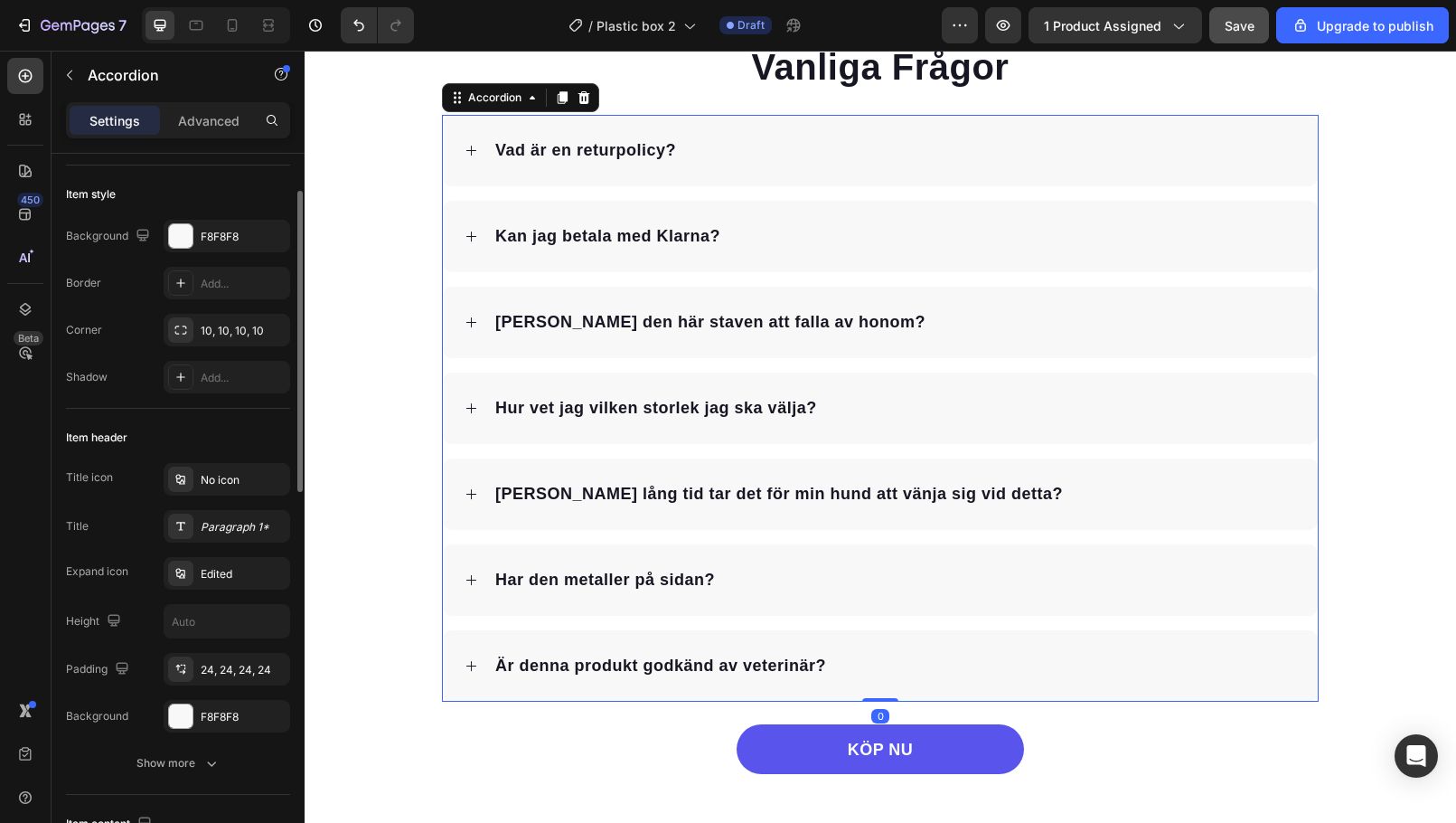
scroll to position [0, 0]
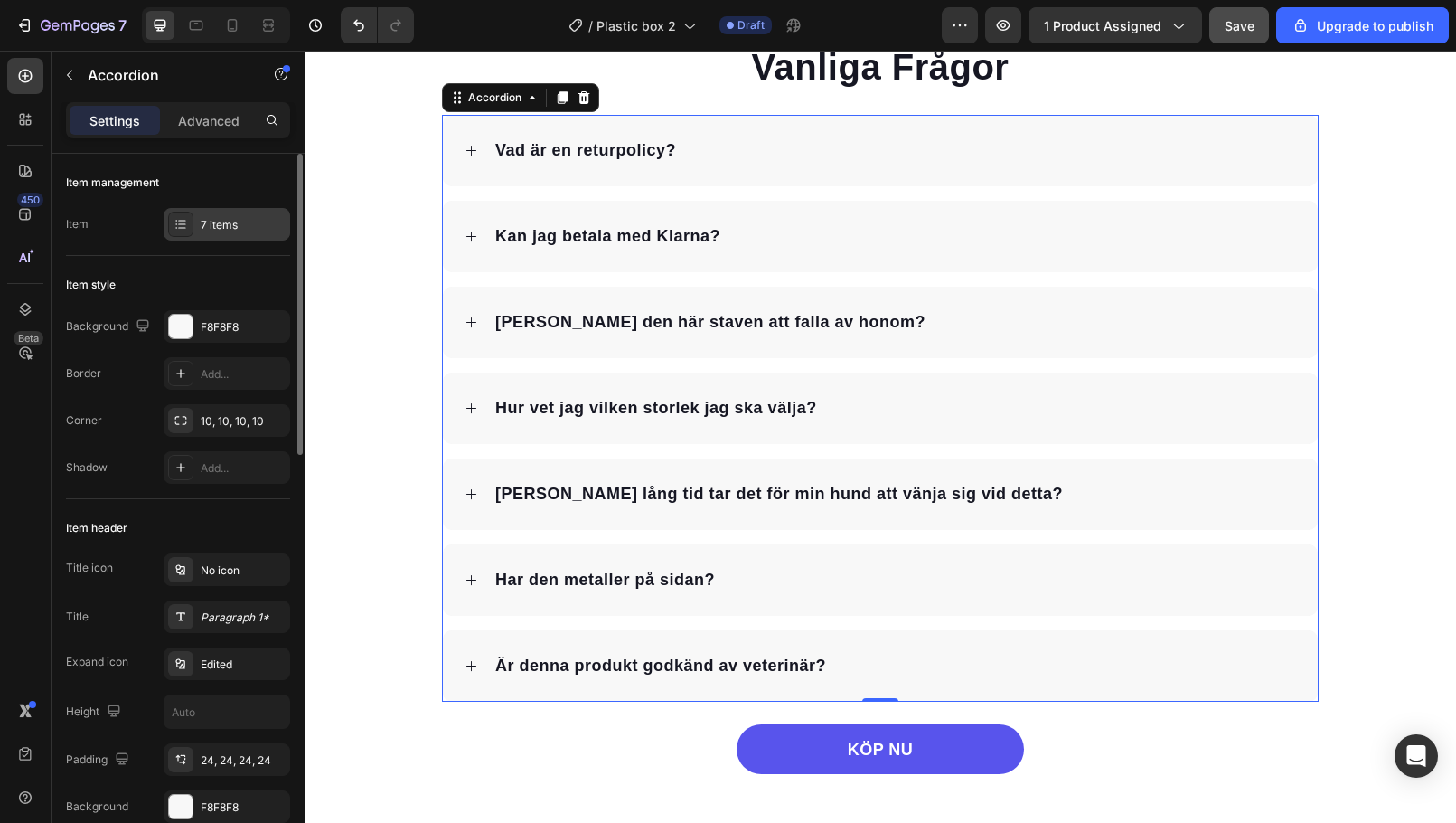
click at [208, 236] on div "7 items" at bounding box center [226, 224] width 126 height 32
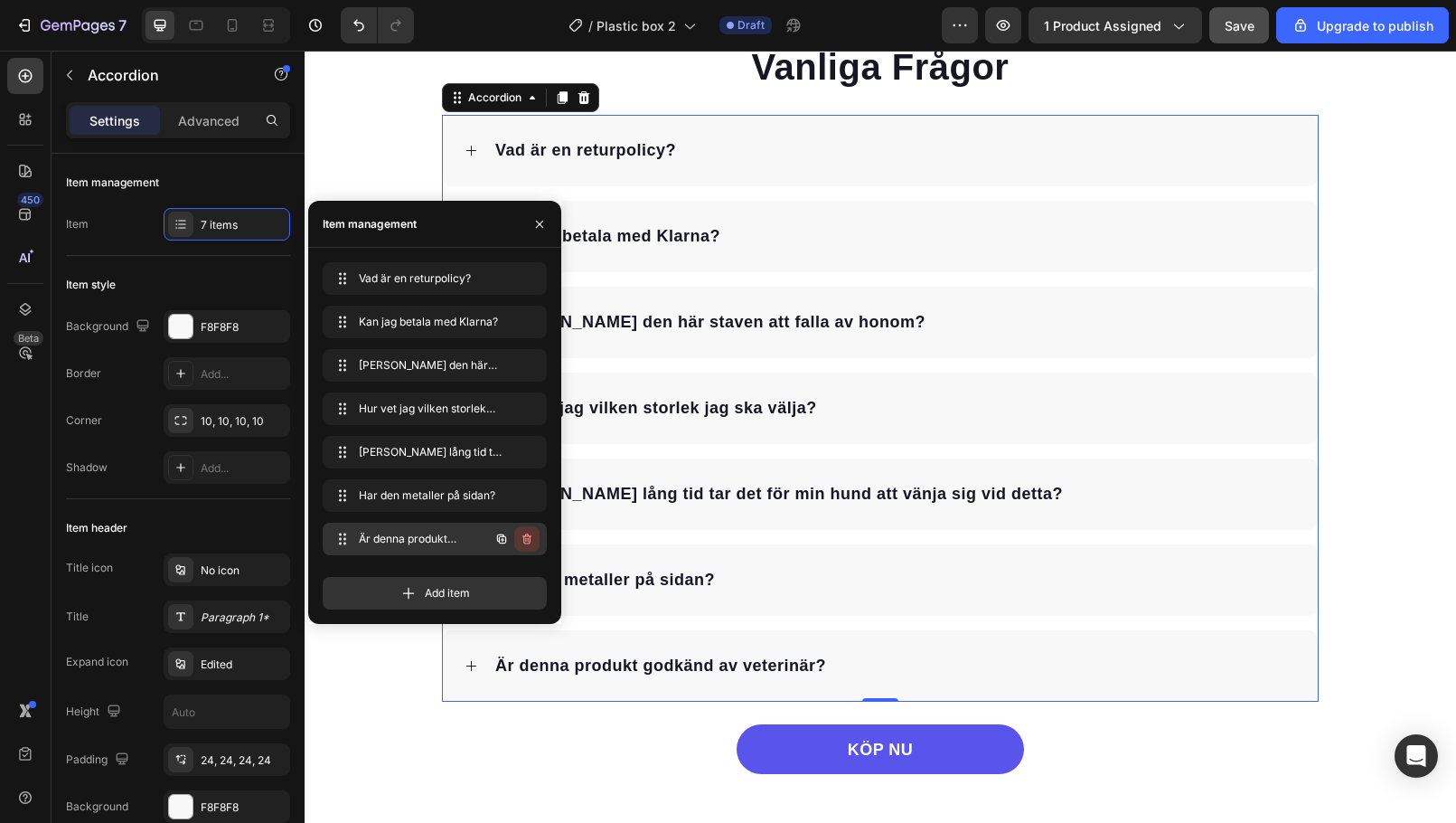
click at [527, 539] on icon "button" at bounding box center [527, 539] width 15 height 15
click at [528, 538] on div "Delete" at bounding box center [515, 539] width 33 height 17
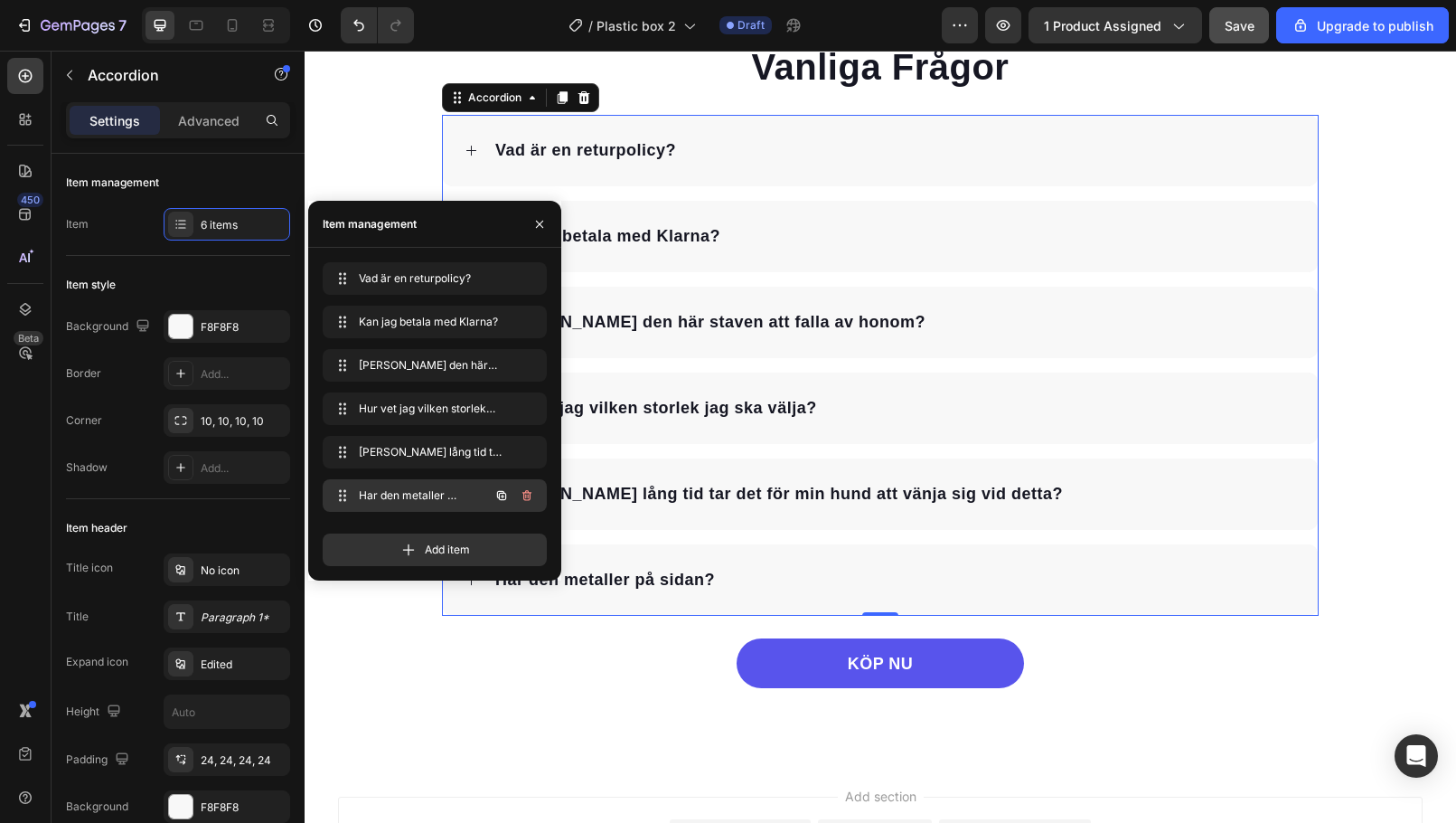
click at [524, 489] on icon "button" at bounding box center [527, 495] width 15 height 15
click at [525, 486] on button "Delete" at bounding box center [515, 495] width 50 height 26
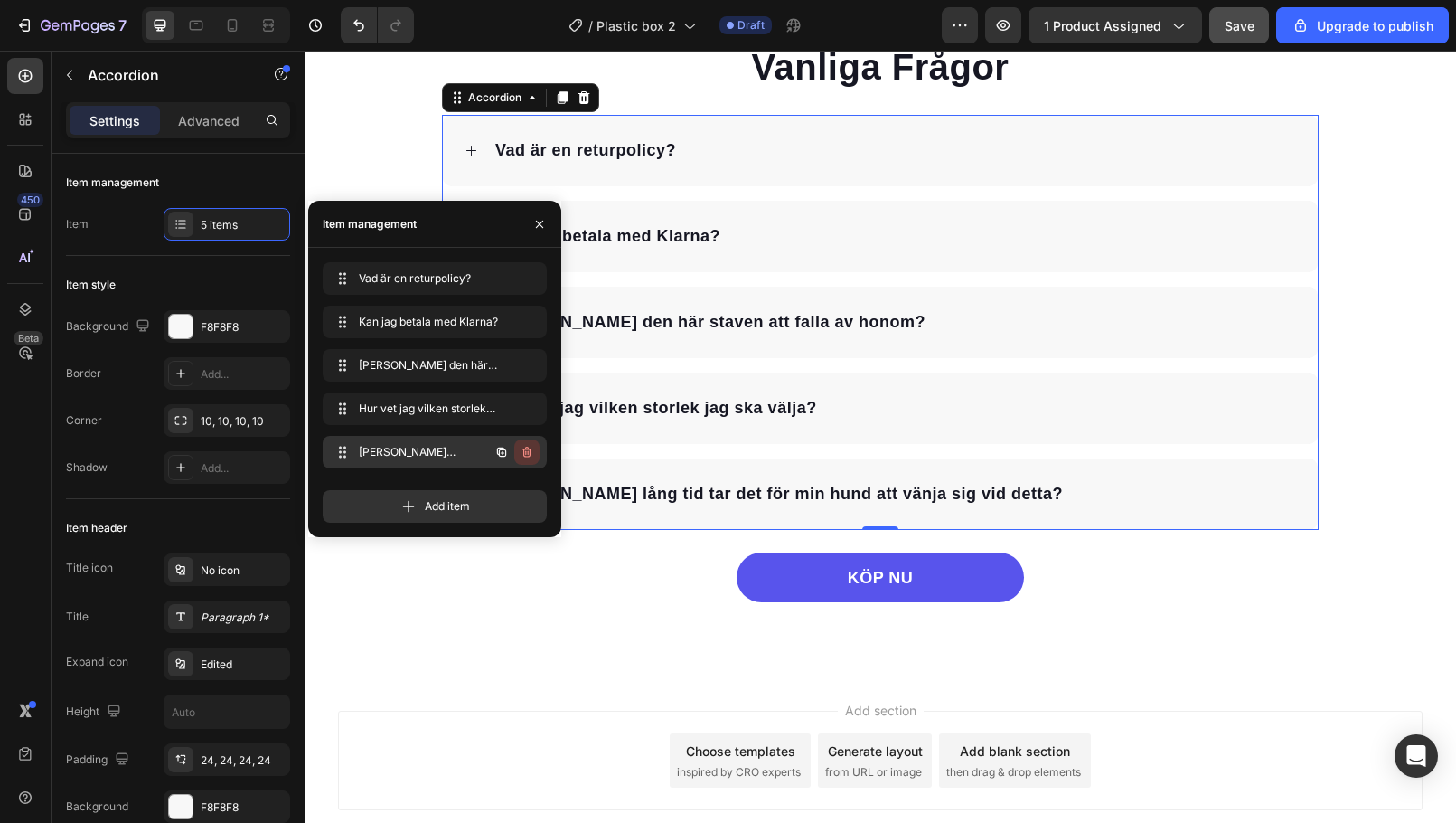
click at [530, 451] on icon "button" at bounding box center [527, 451] width 9 height 11
click at [521, 453] on div "Delete" at bounding box center [515, 452] width 33 height 17
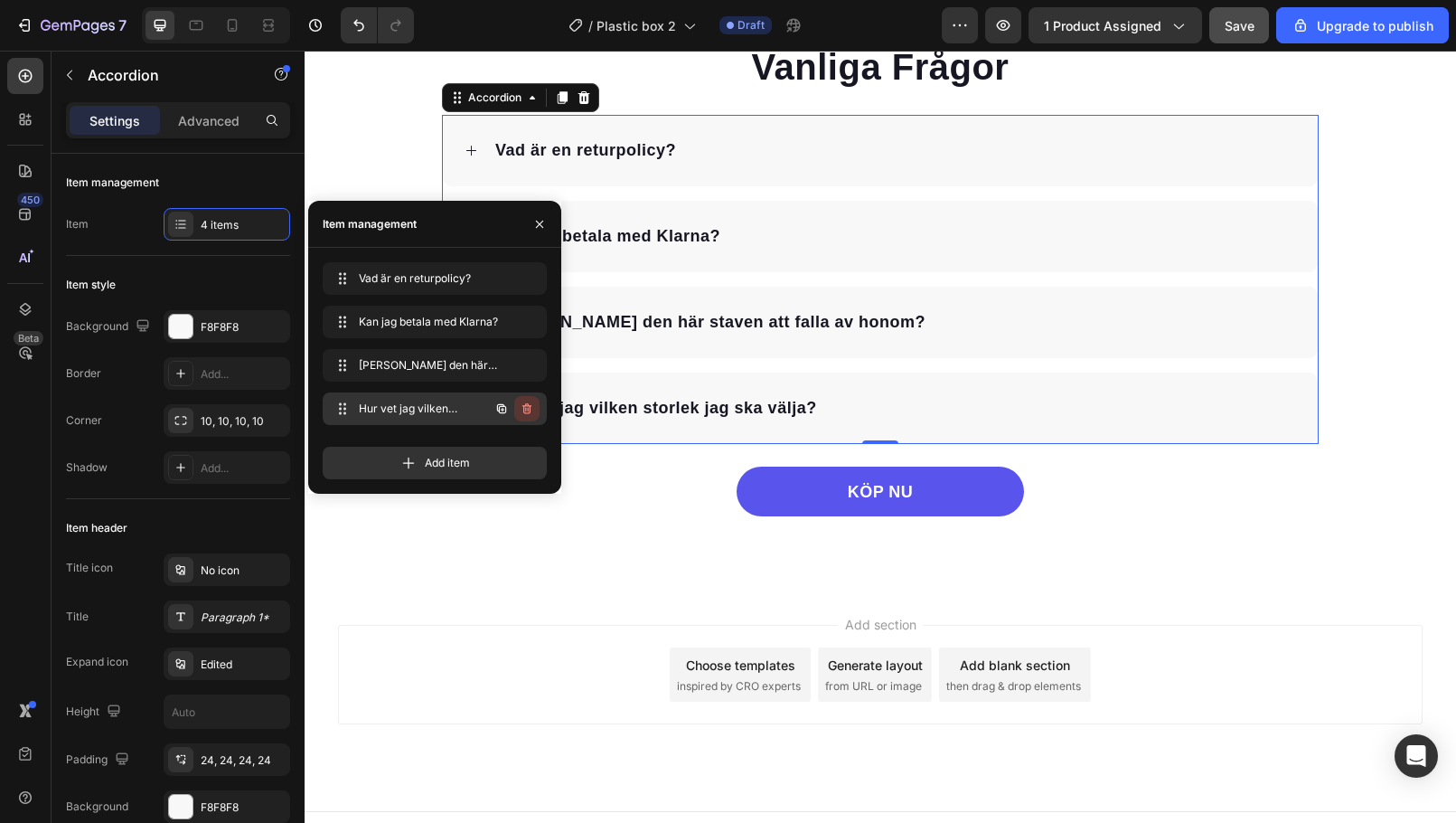
click at [527, 413] on icon "button" at bounding box center [527, 408] width 9 height 11
click at [522, 407] on div "Delete" at bounding box center [515, 408] width 33 height 17
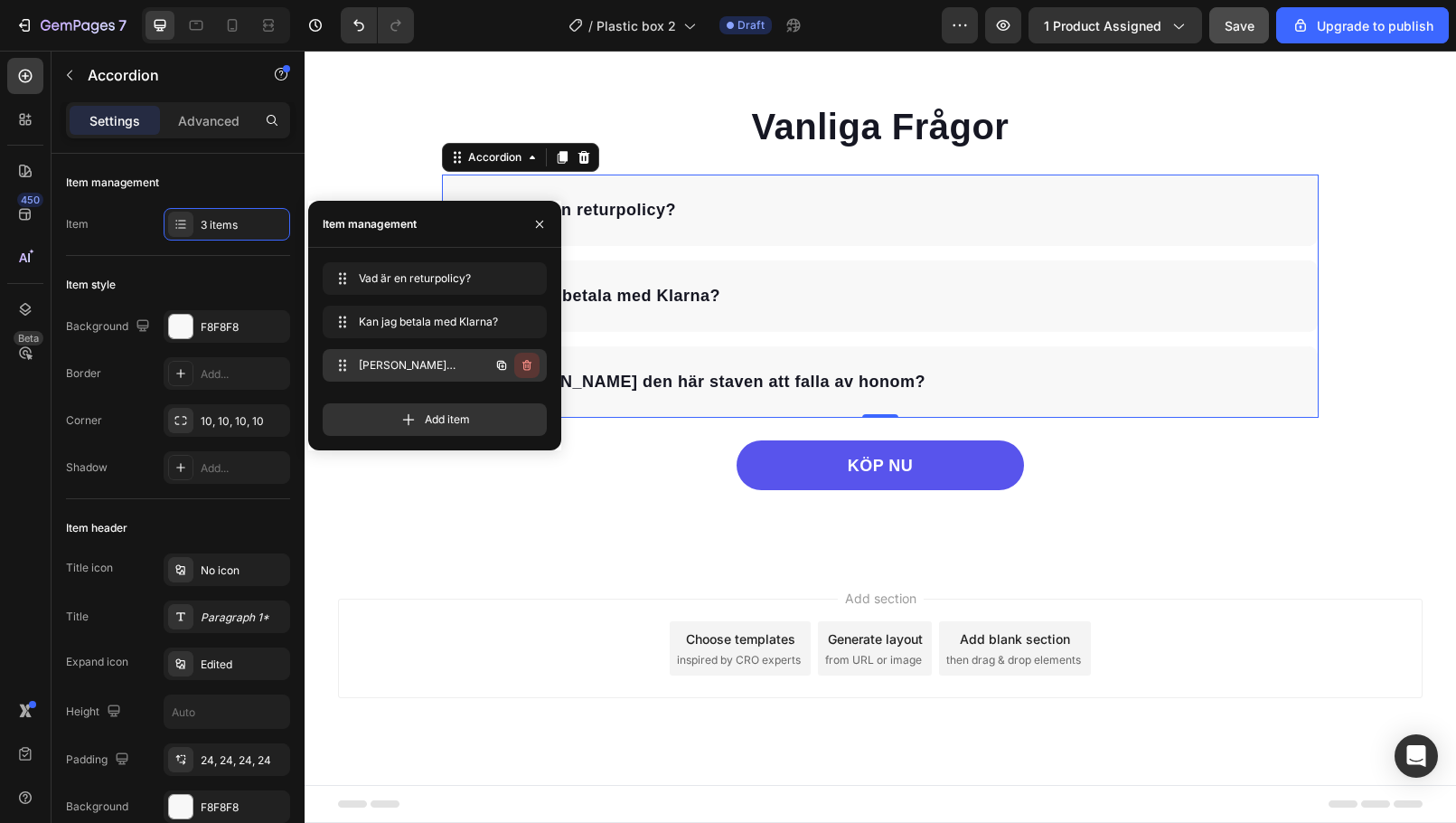
click at [531, 365] on icon "button" at bounding box center [527, 365] width 15 height 15
click at [523, 365] on div "Delete" at bounding box center [515, 365] width 33 height 17
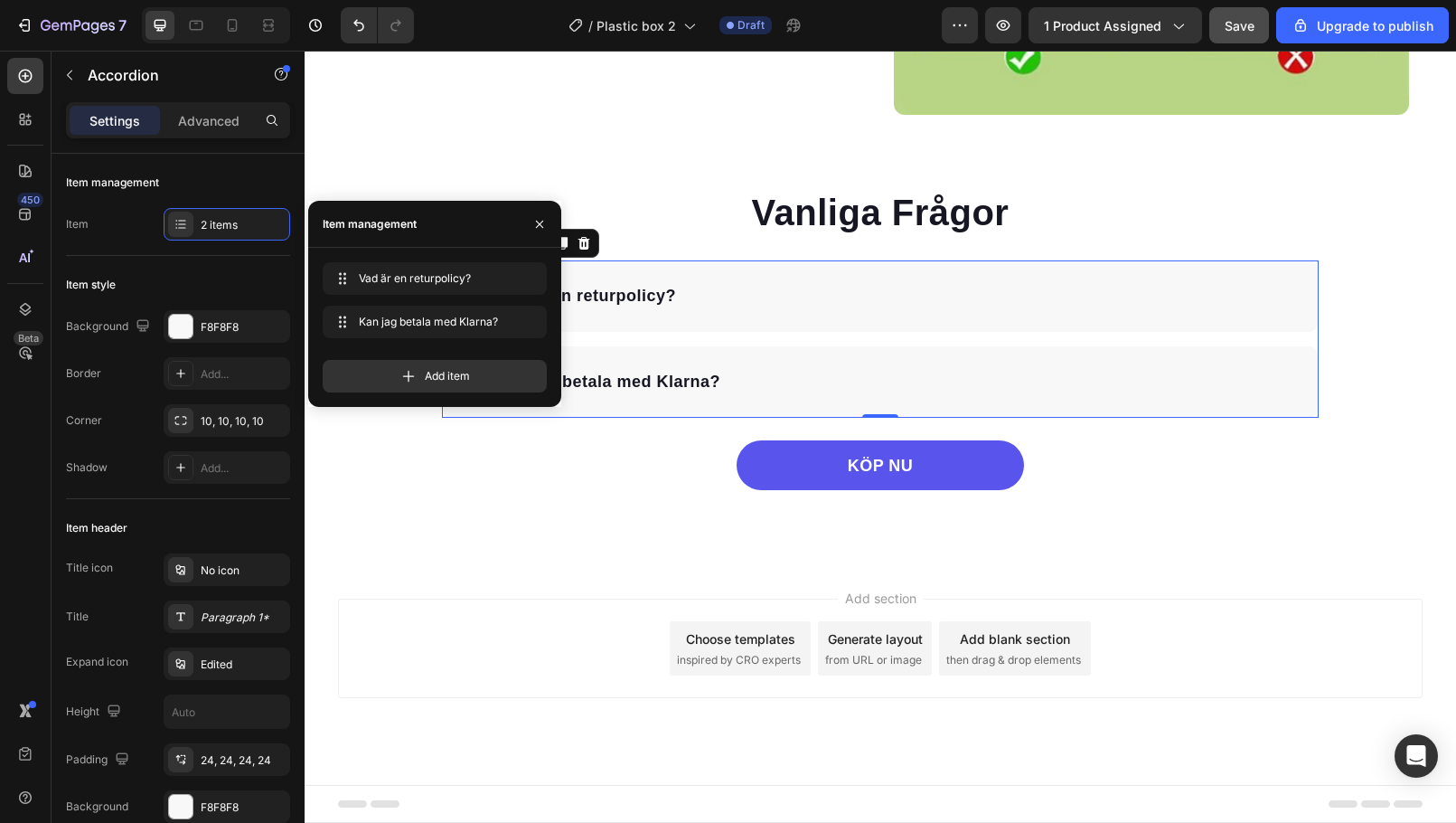
scroll to position [3445, 0]
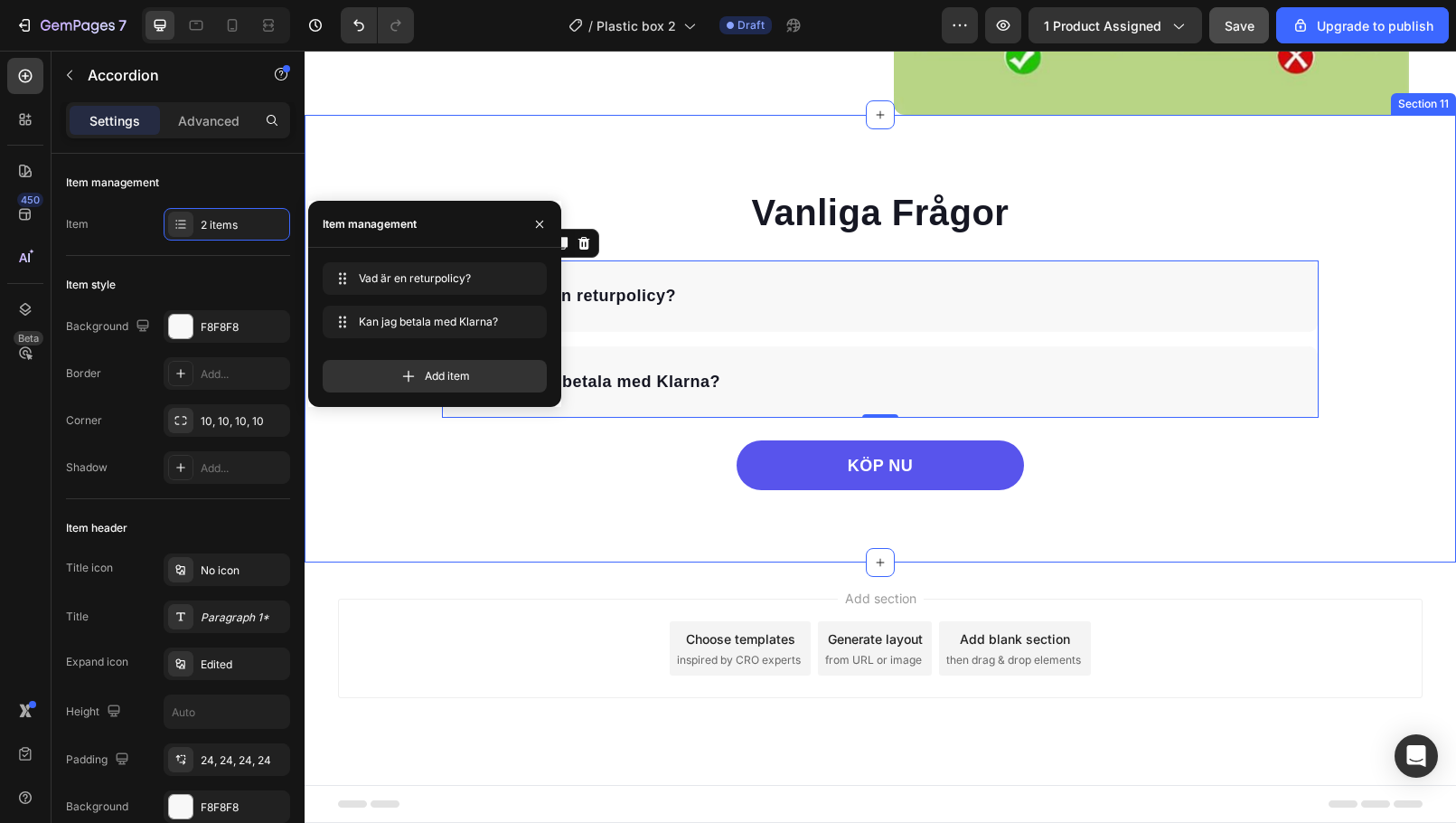
click at [388, 145] on div "Vanliga Frågor Heading Vad är en returpolicy? Kan jag betala med Klarna? Accord…" at bounding box center [880, 338] width 1152 height 447
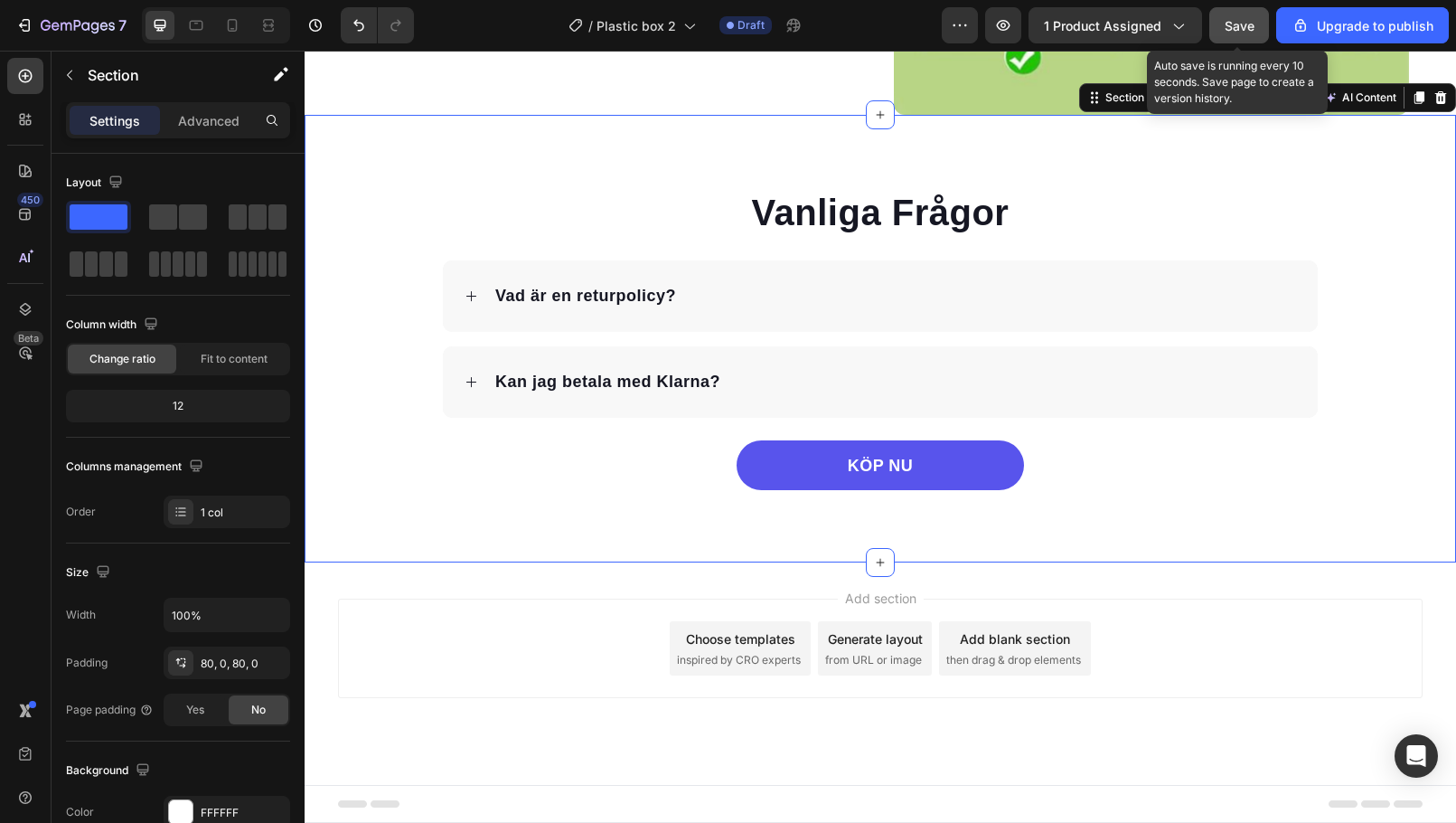
click at [1232, 22] on span "Save" at bounding box center [1239, 26] width 29 height 16
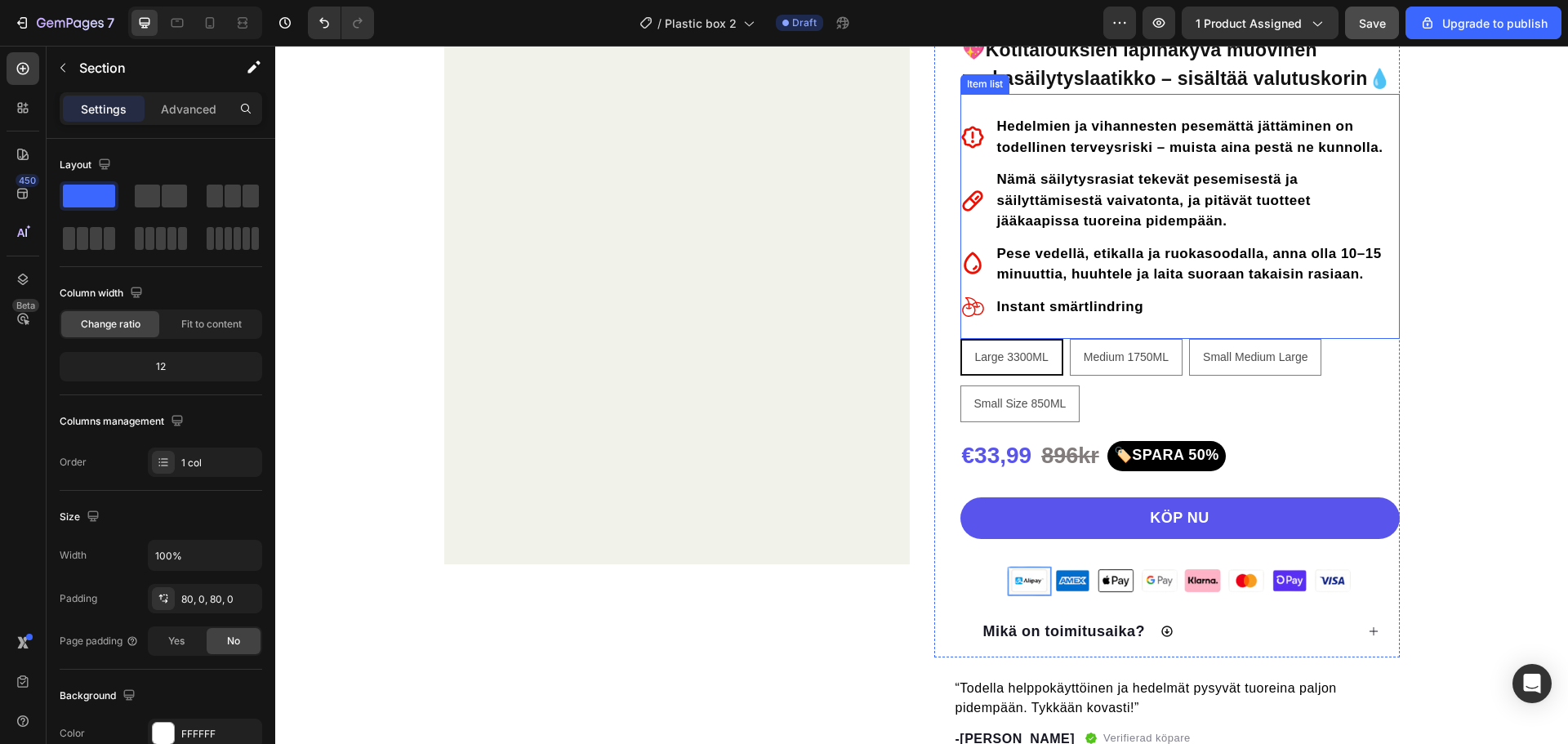
scroll to position [0, 0]
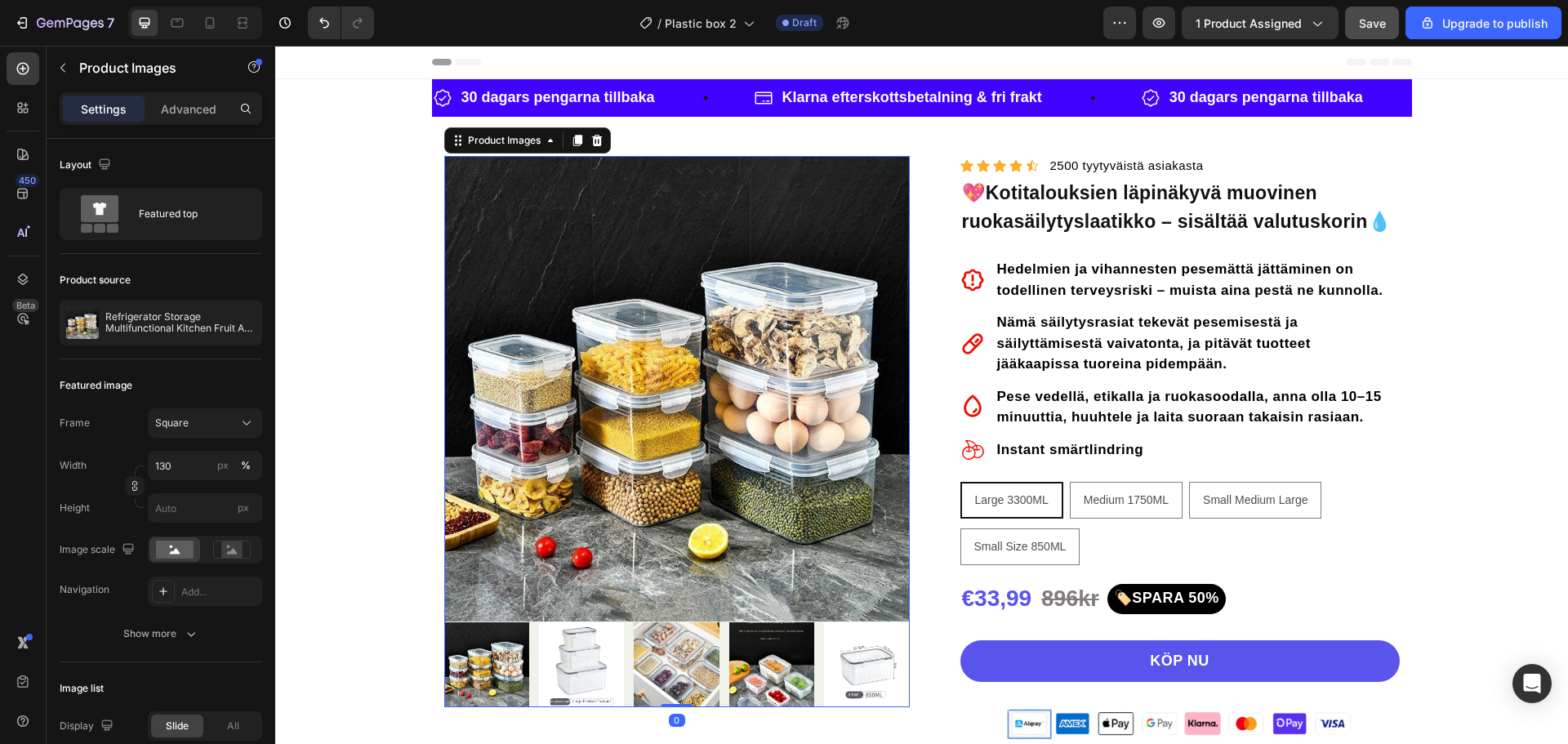
click at [764, 661] on img at bounding box center [772, 665] width 85 height 85
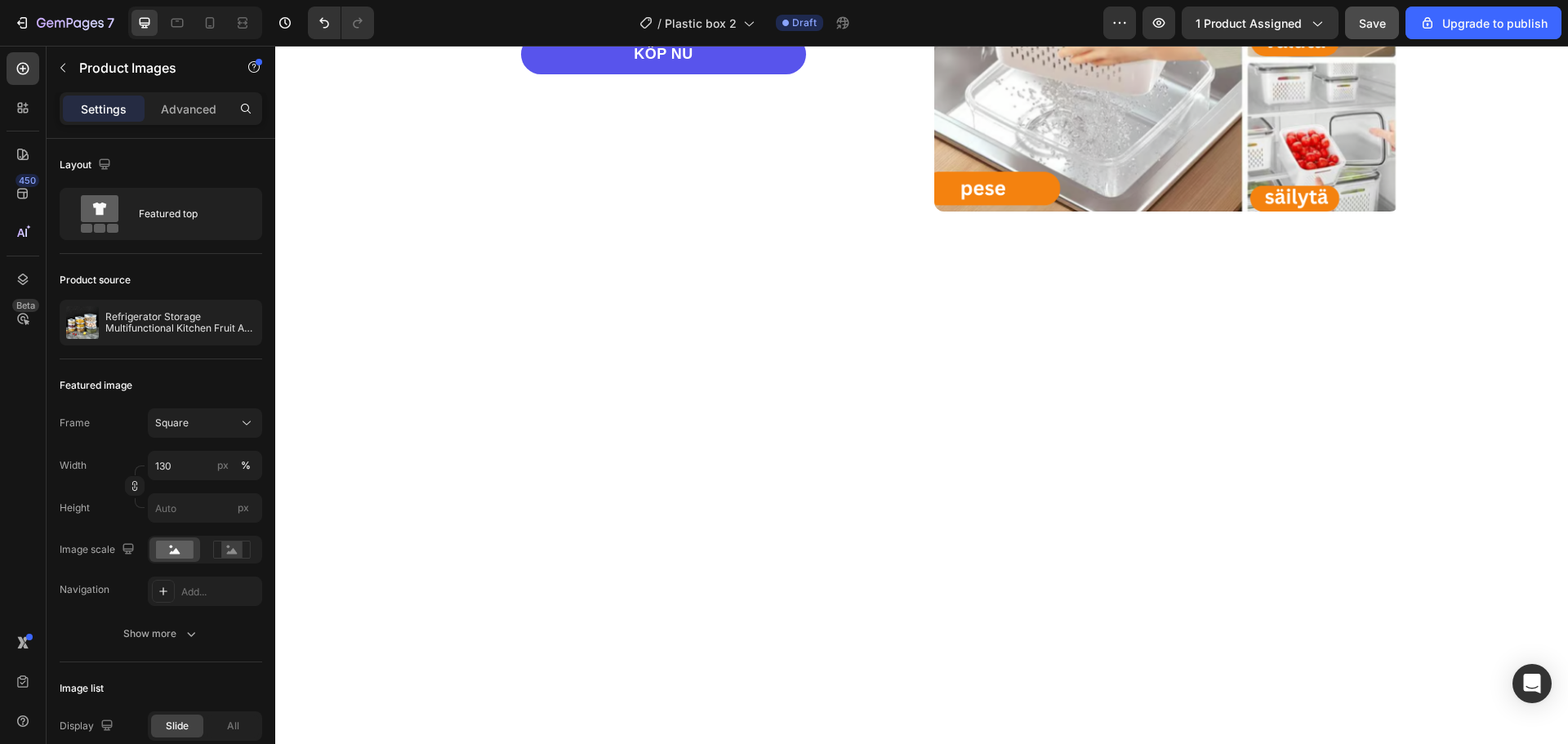
scroll to position [1633, 0]
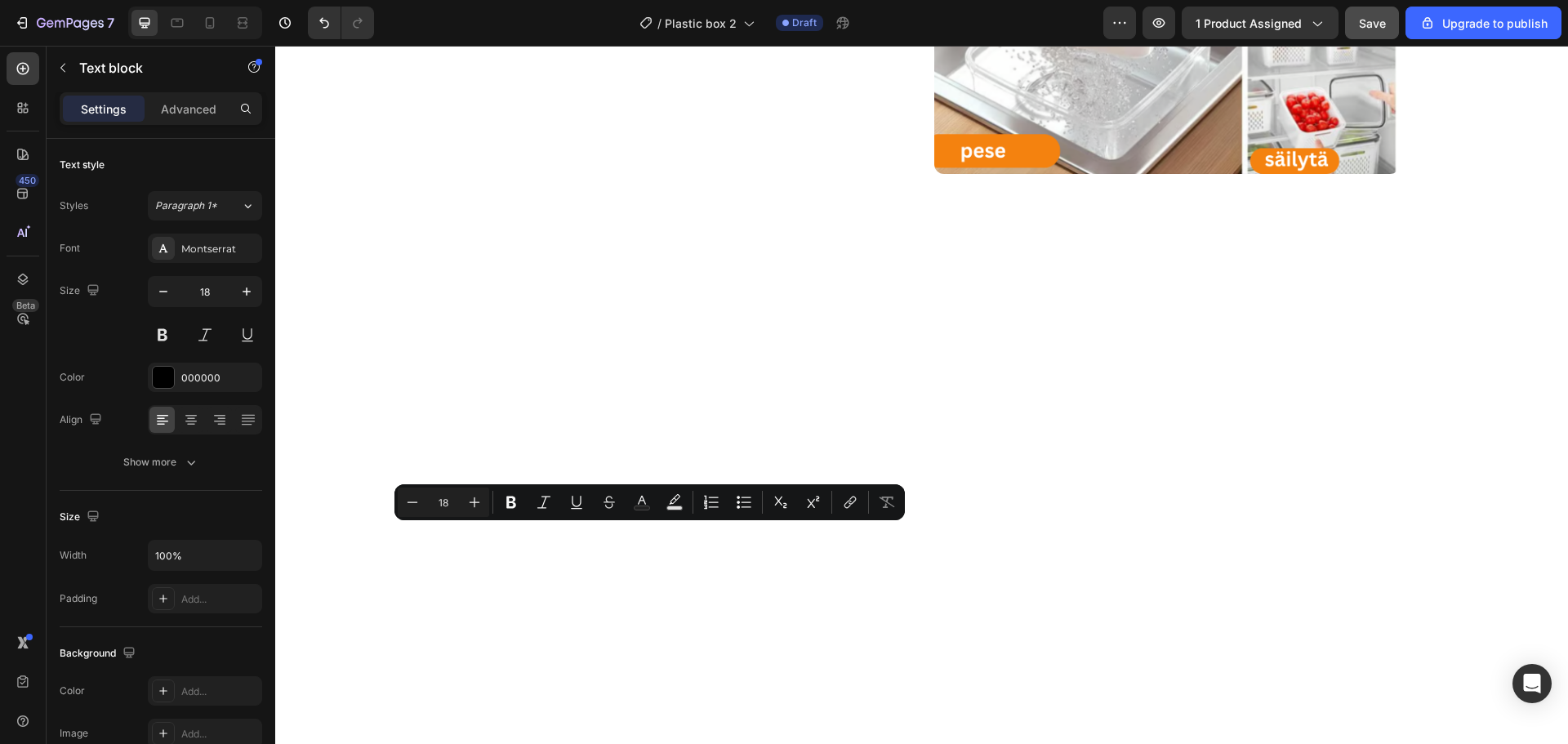
copy p "Ammattimaisesti valmistettu astia on valmistettu kirkkaasta PP-muovista ja sili…"
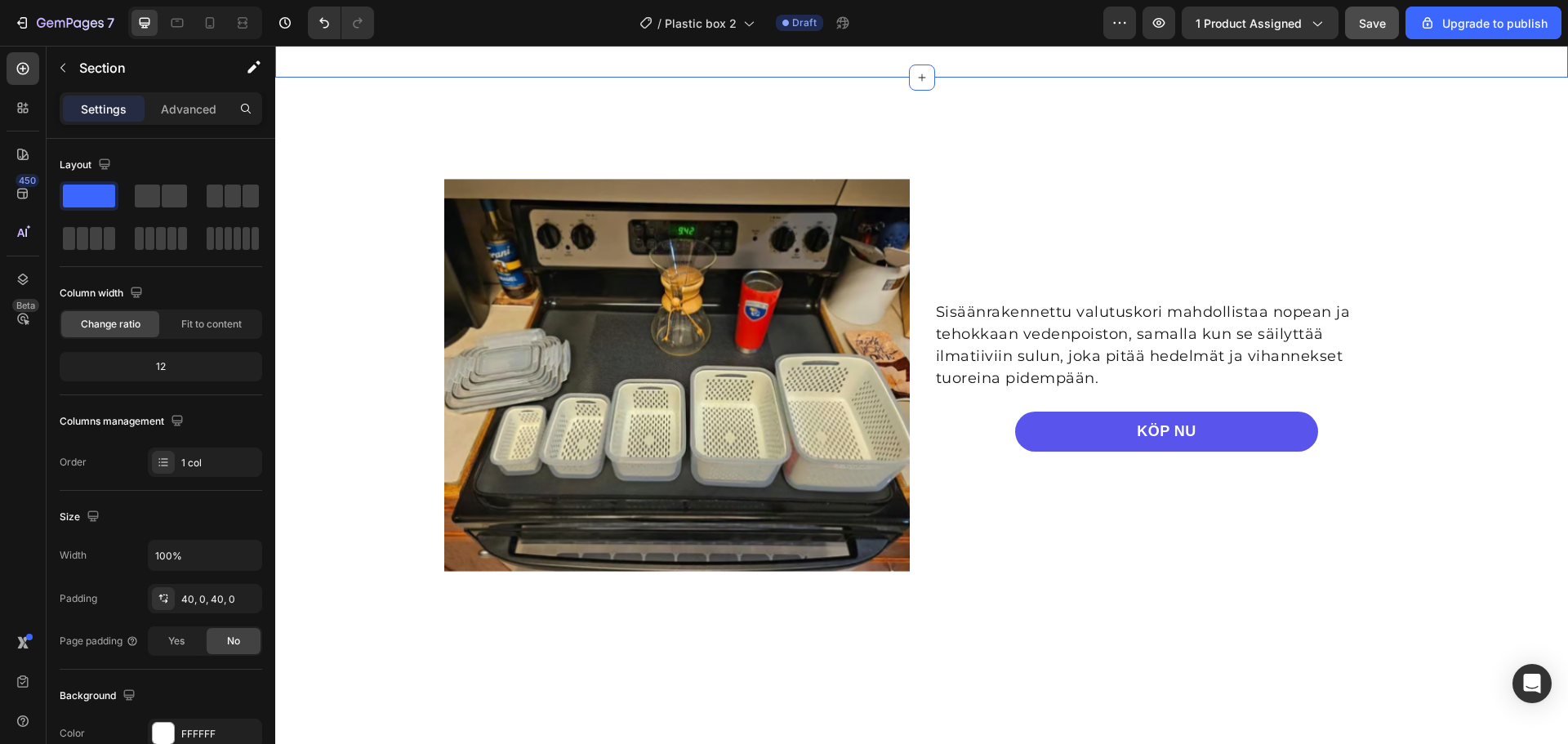
scroll to position [1720, 0]
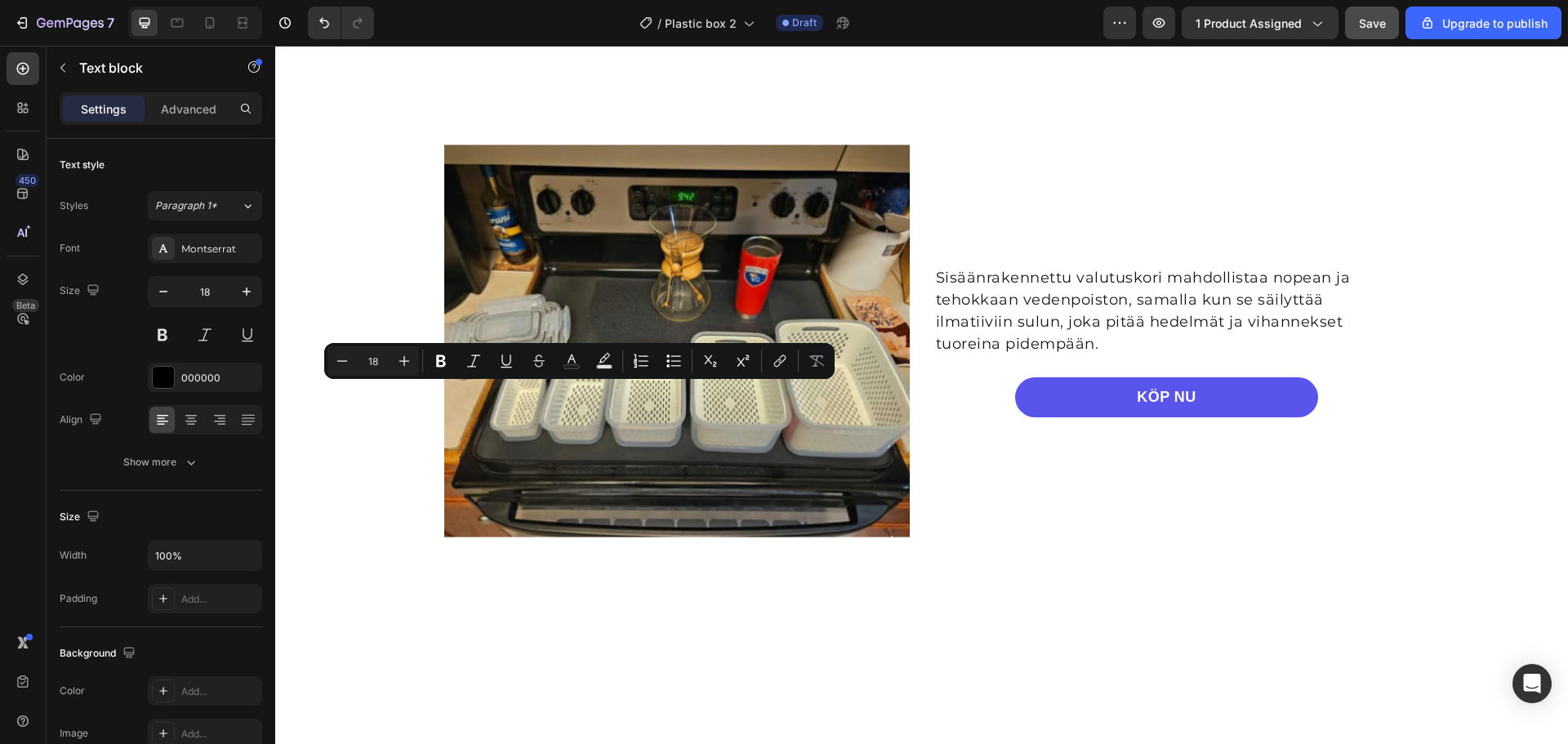
drag, startPoint x: 438, startPoint y: 390, endPoint x: 693, endPoint y: 399, distance: 255.2
click at [441, 362] on icon "Editor contextual toolbar" at bounding box center [441, 360] width 16 height 16
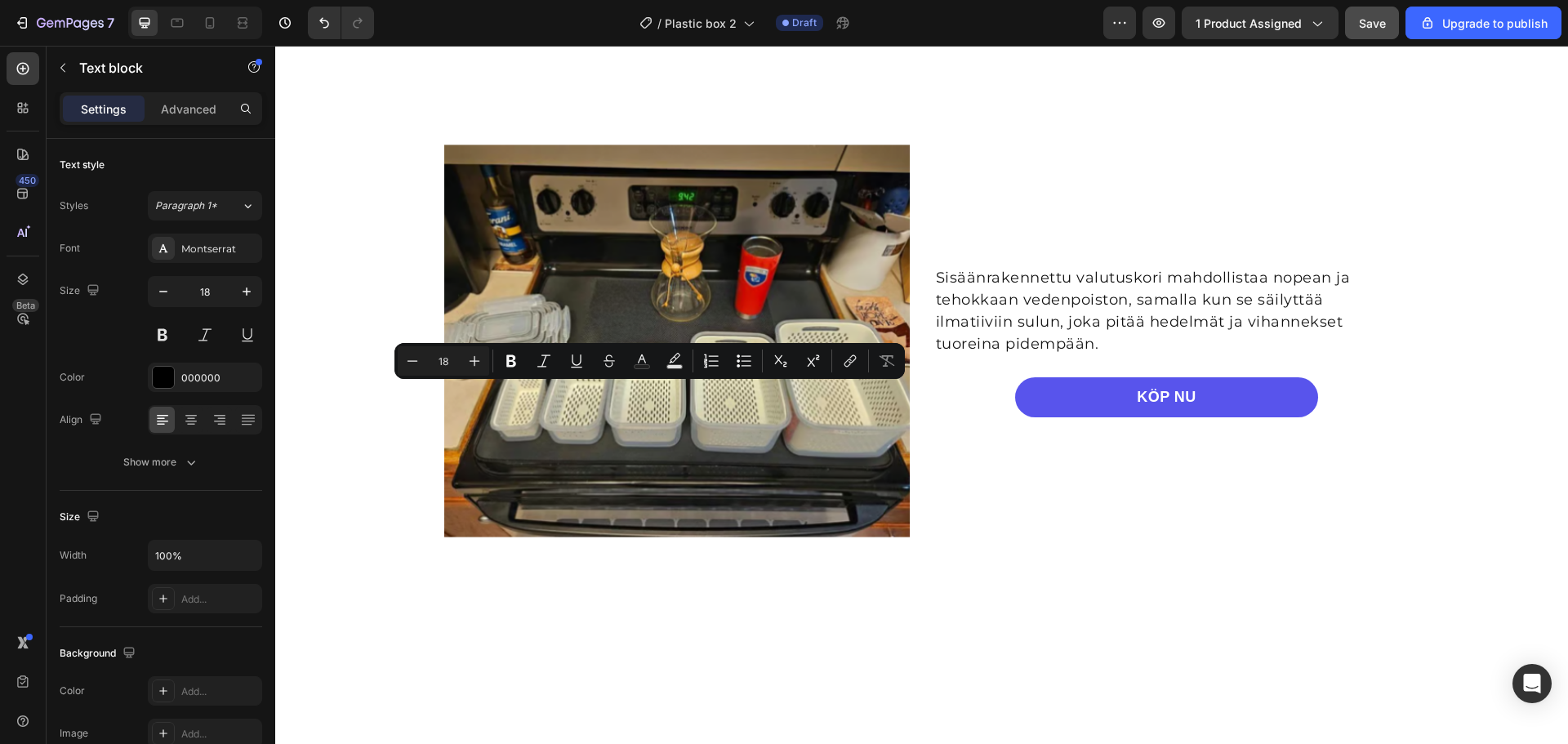
drag, startPoint x: 805, startPoint y: 392, endPoint x: 552, endPoint y: 422, distance: 254.8
click at [509, 361] on icon "Editor contextual toolbar" at bounding box center [511, 360] width 16 height 16
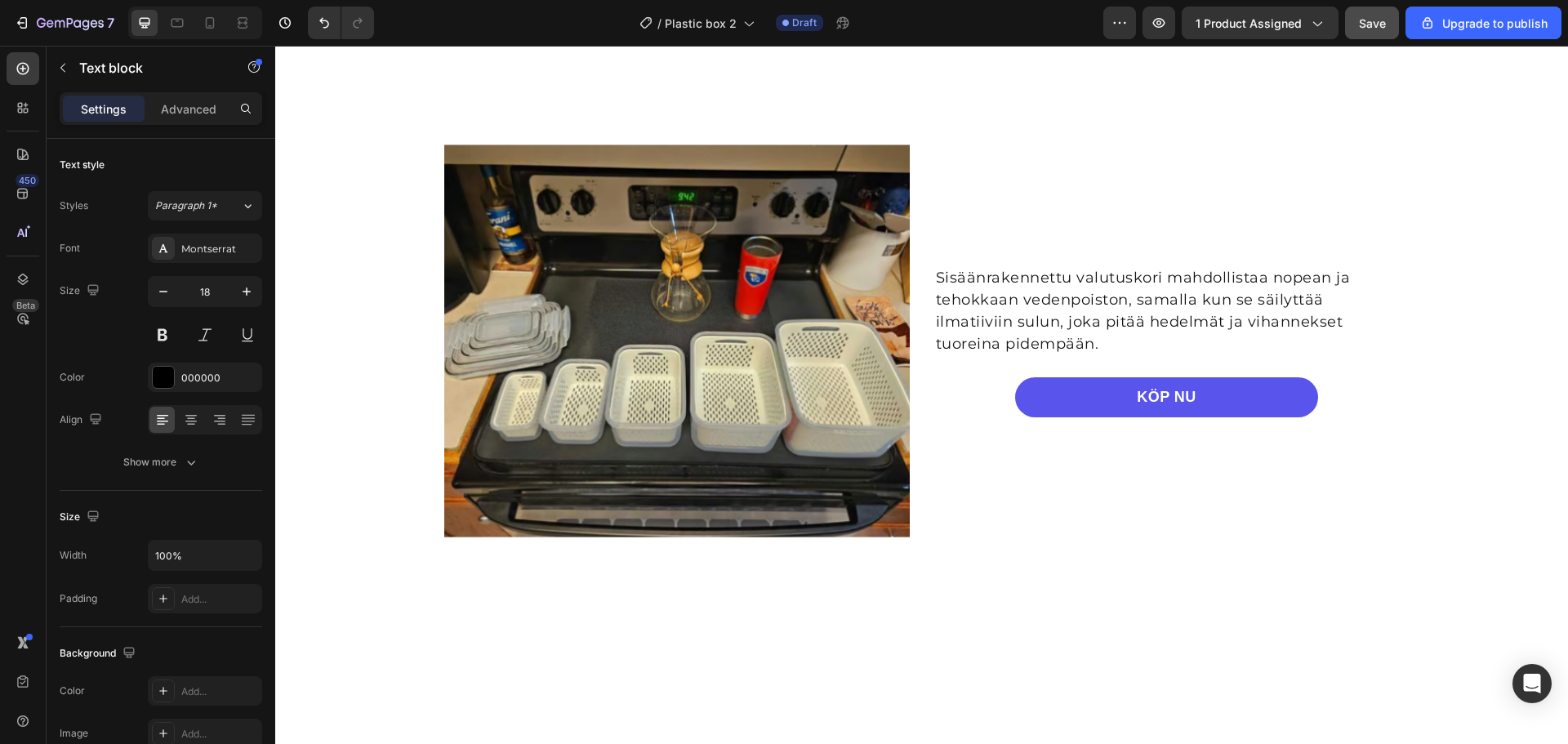
click at [1328, 27] on span "Save" at bounding box center [1372, 23] width 27 height 14
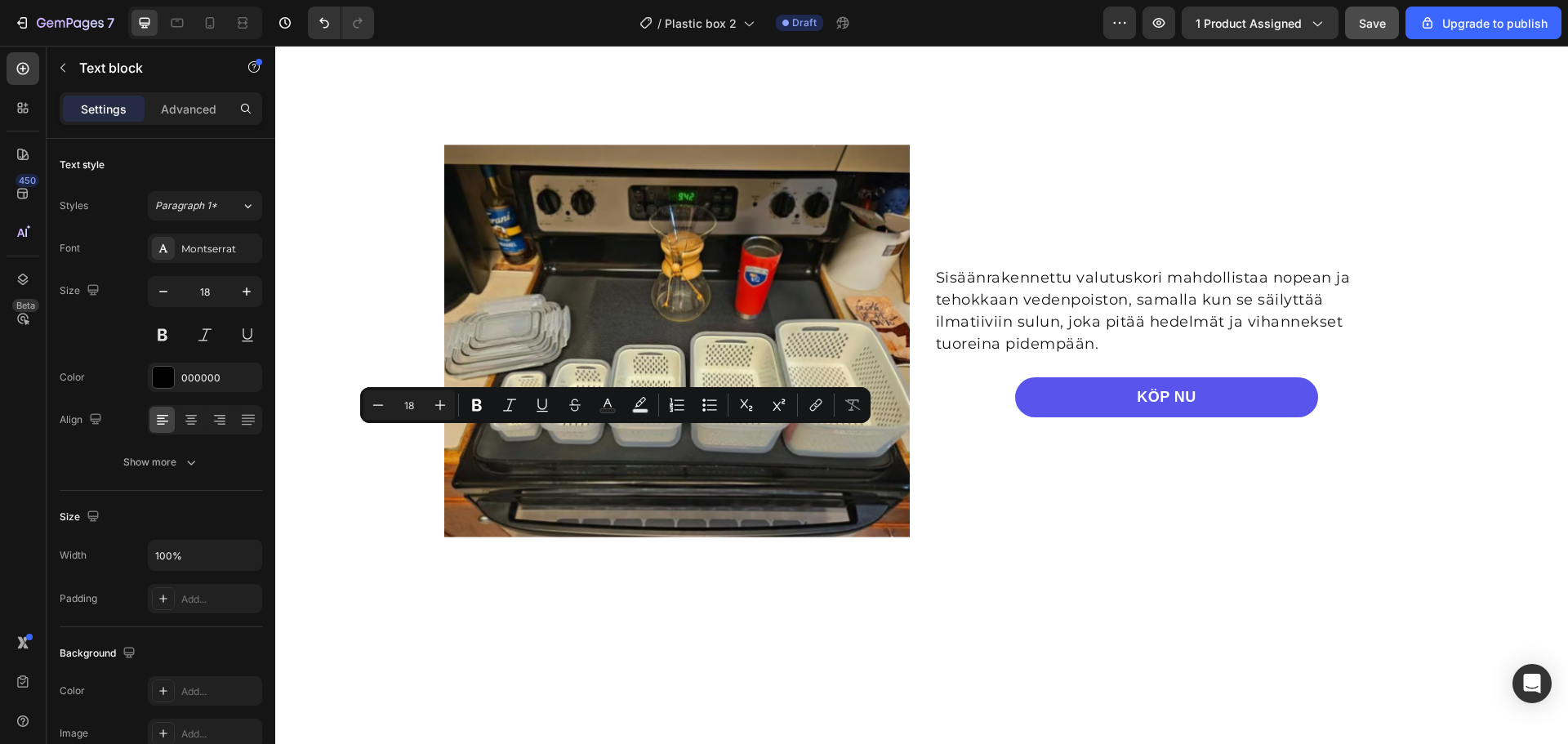
drag, startPoint x: 439, startPoint y: 438, endPoint x: 789, endPoint y: 437, distance: 350.0
click at [470, 405] on icon "Editor contextual toolbar" at bounding box center [477, 405] width 16 height 16
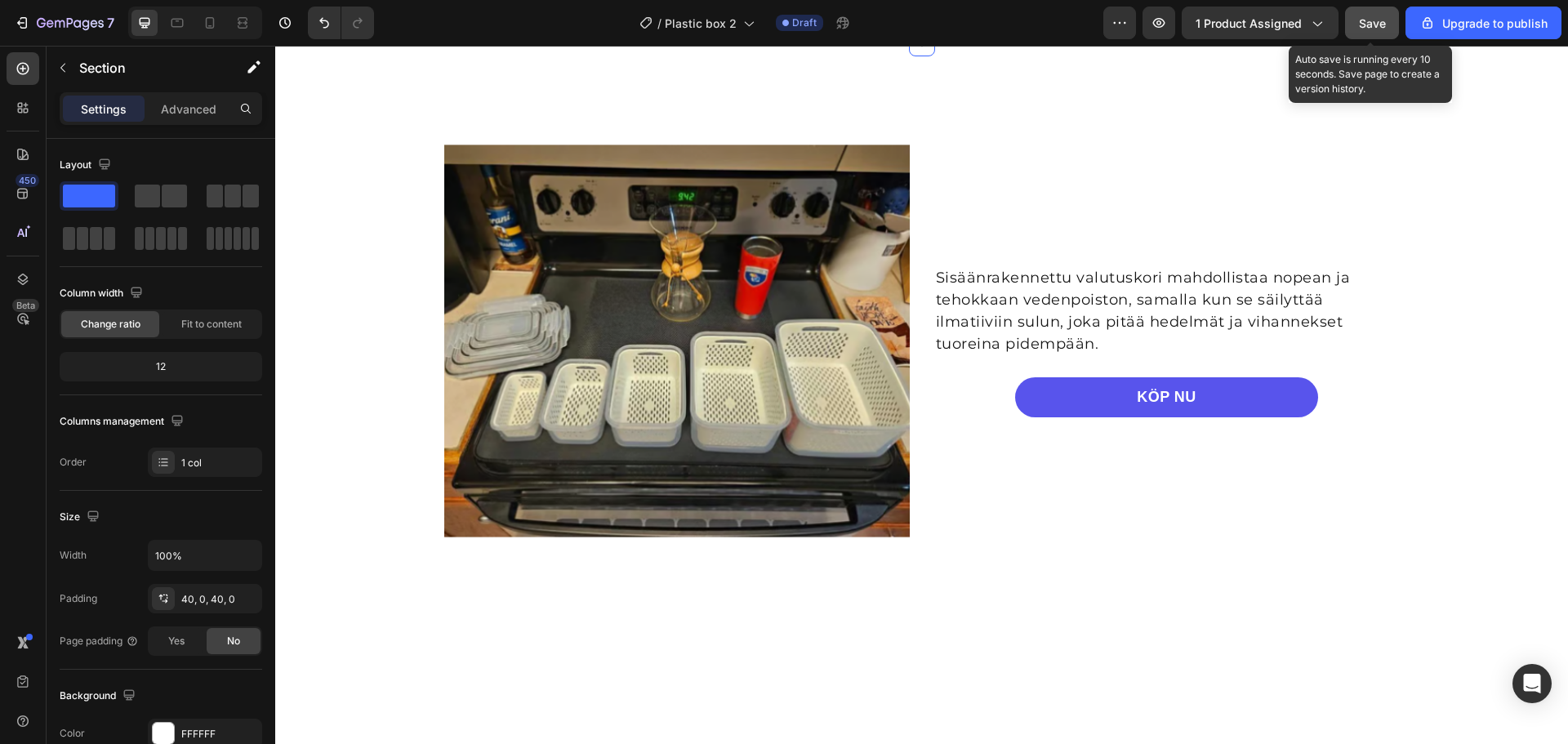
click at [1328, 17] on span "Save" at bounding box center [1372, 23] width 27 height 14
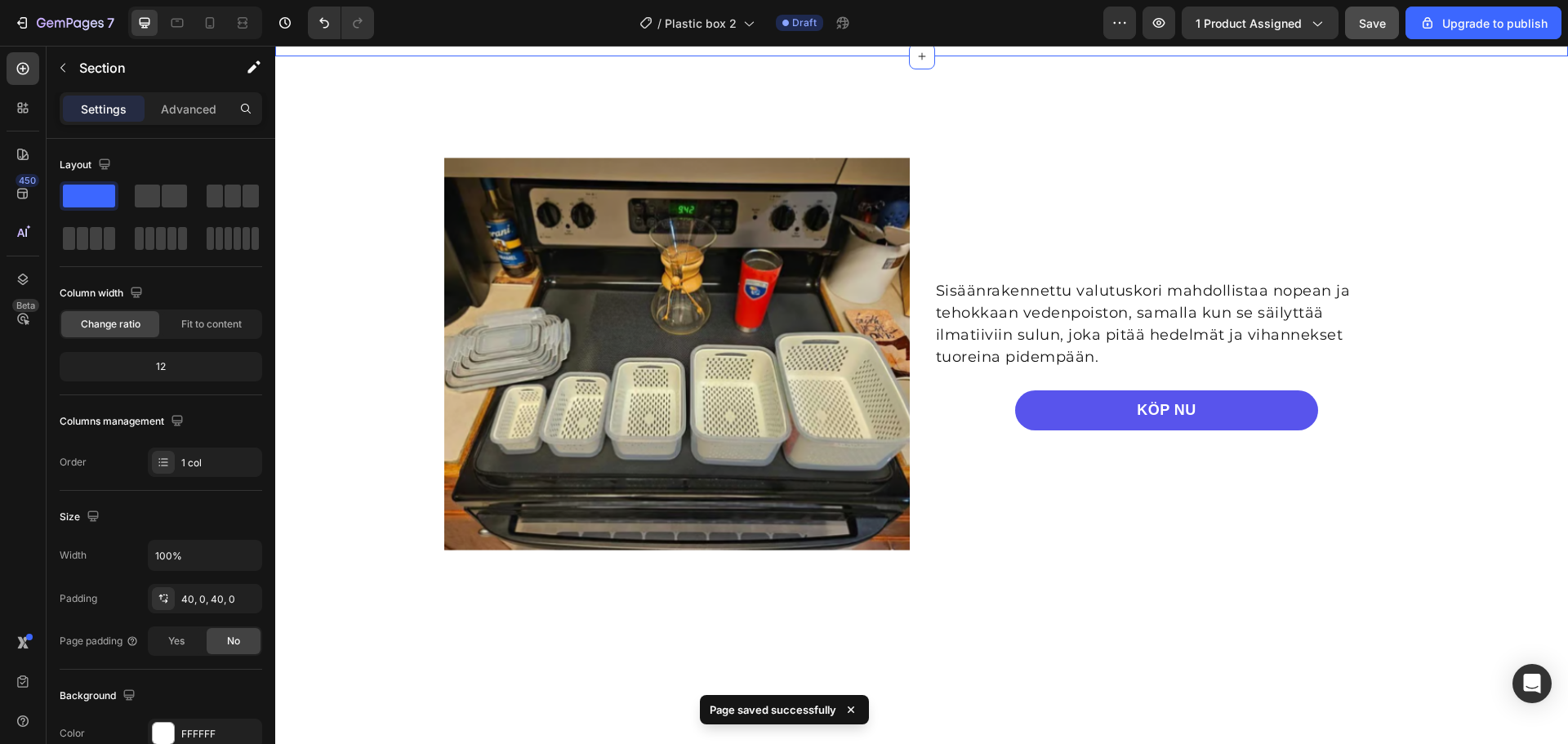
scroll to position [2373, 0]
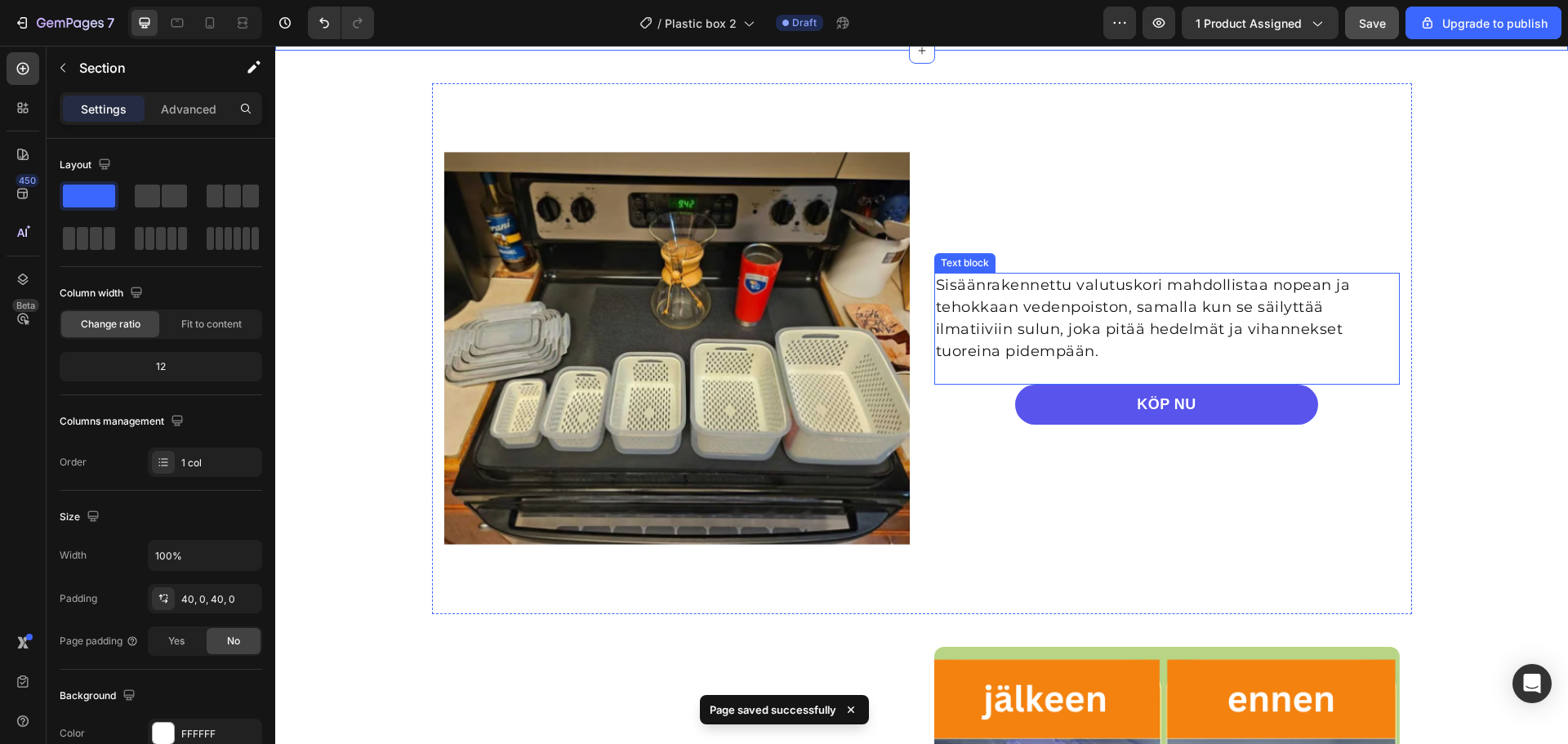
click at [1052, 337] on p "Sisäänrakennettu valutuskori mahdollistaa nopean ja tehokkaan vedenpoiston, sam…" at bounding box center [1168, 319] width 462 height 89
click at [1050, 337] on p "Sisäänrakennettu valutuskori mahdollistaa nopean ja tehokkaan vedenpoiston, sam…" at bounding box center [1168, 319] width 462 height 89
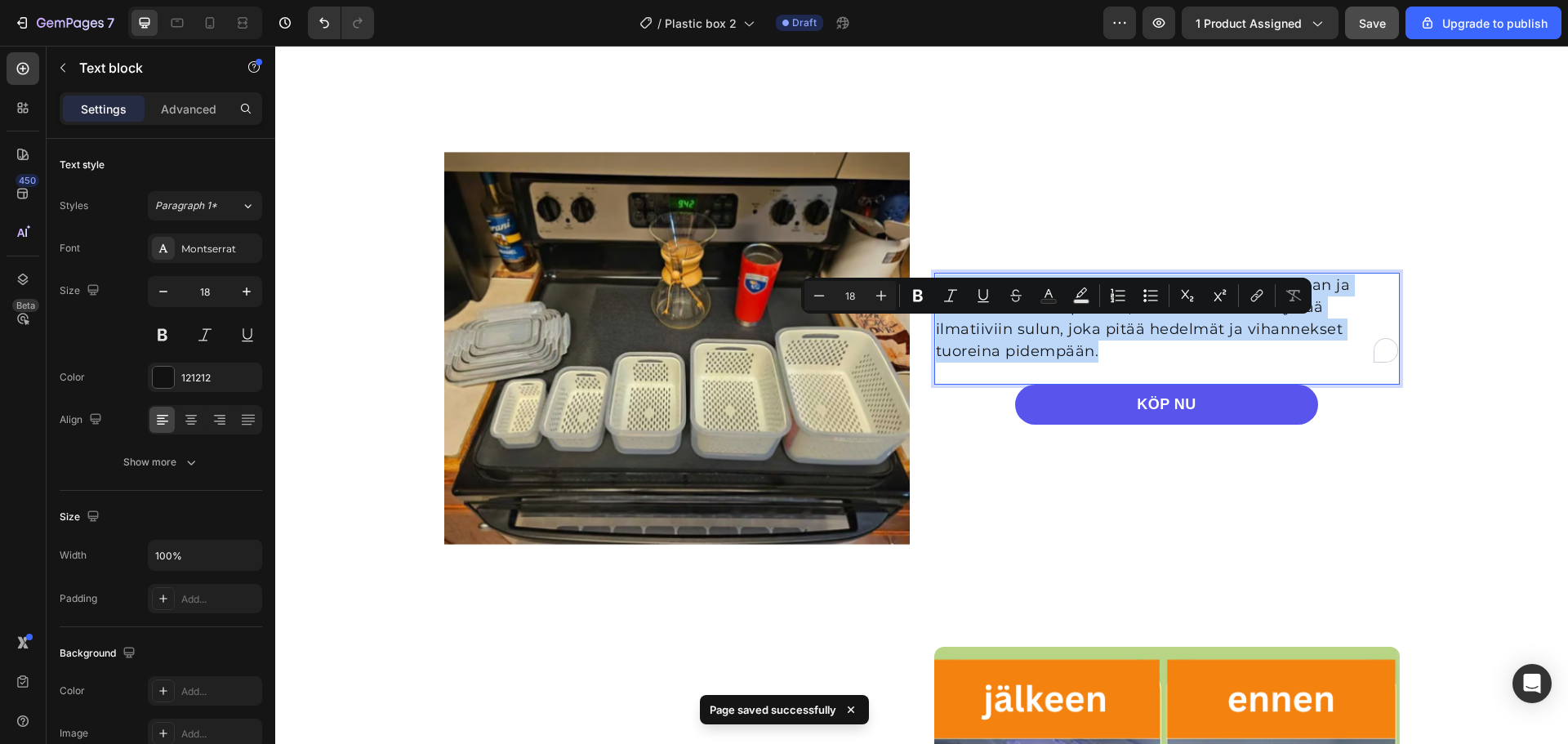
click at [1050, 337] on p "Sisäänrakennettu valutuskori mahdollistaa nopean ja tehokkaan vedenpoiston, sam…" at bounding box center [1168, 319] width 462 height 89
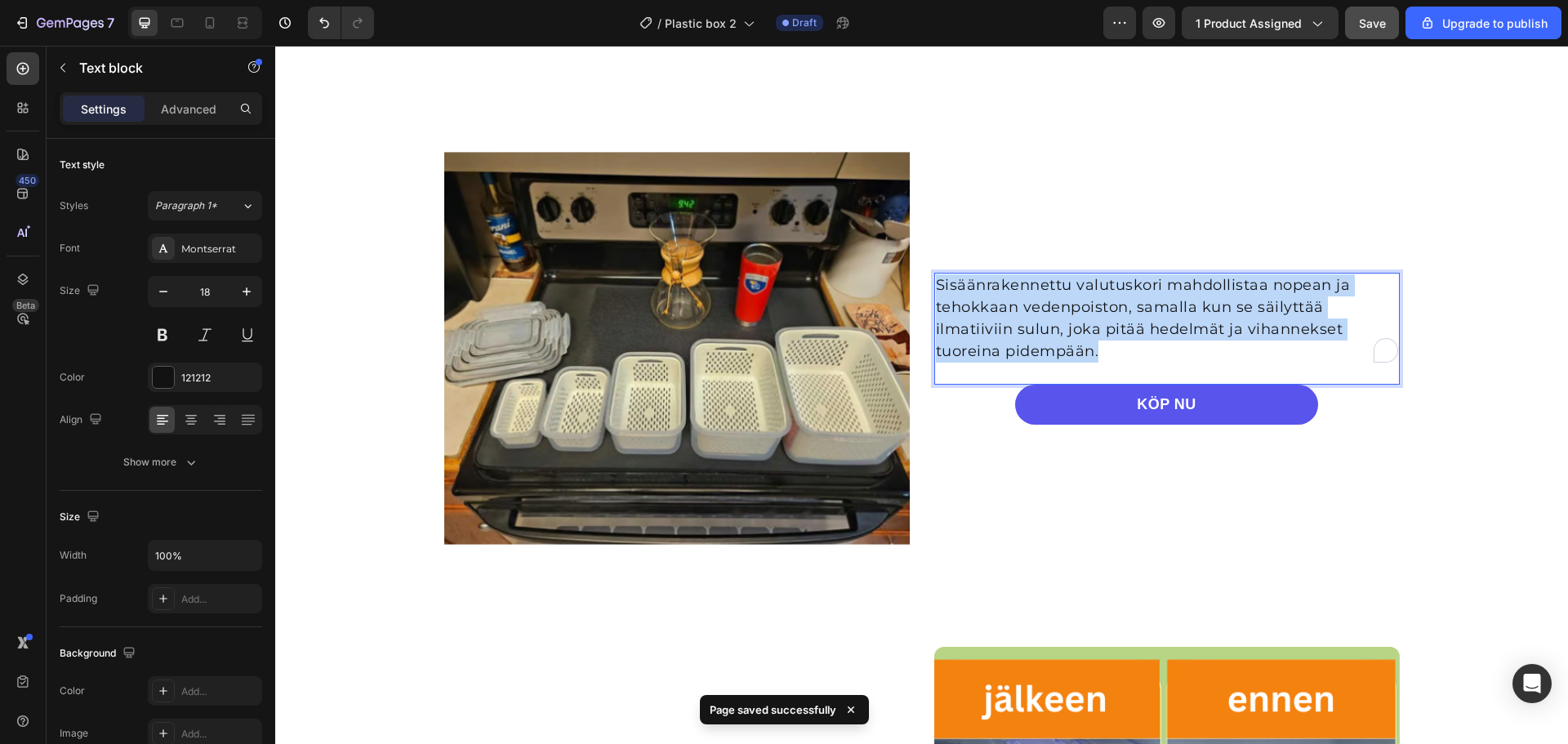
click at [1050, 337] on p "Sisäänrakennettu valutuskori mahdollistaa nopean ja tehokkaan vedenpoiston, sam…" at bounding box center [1168, 319] width 462 height 89
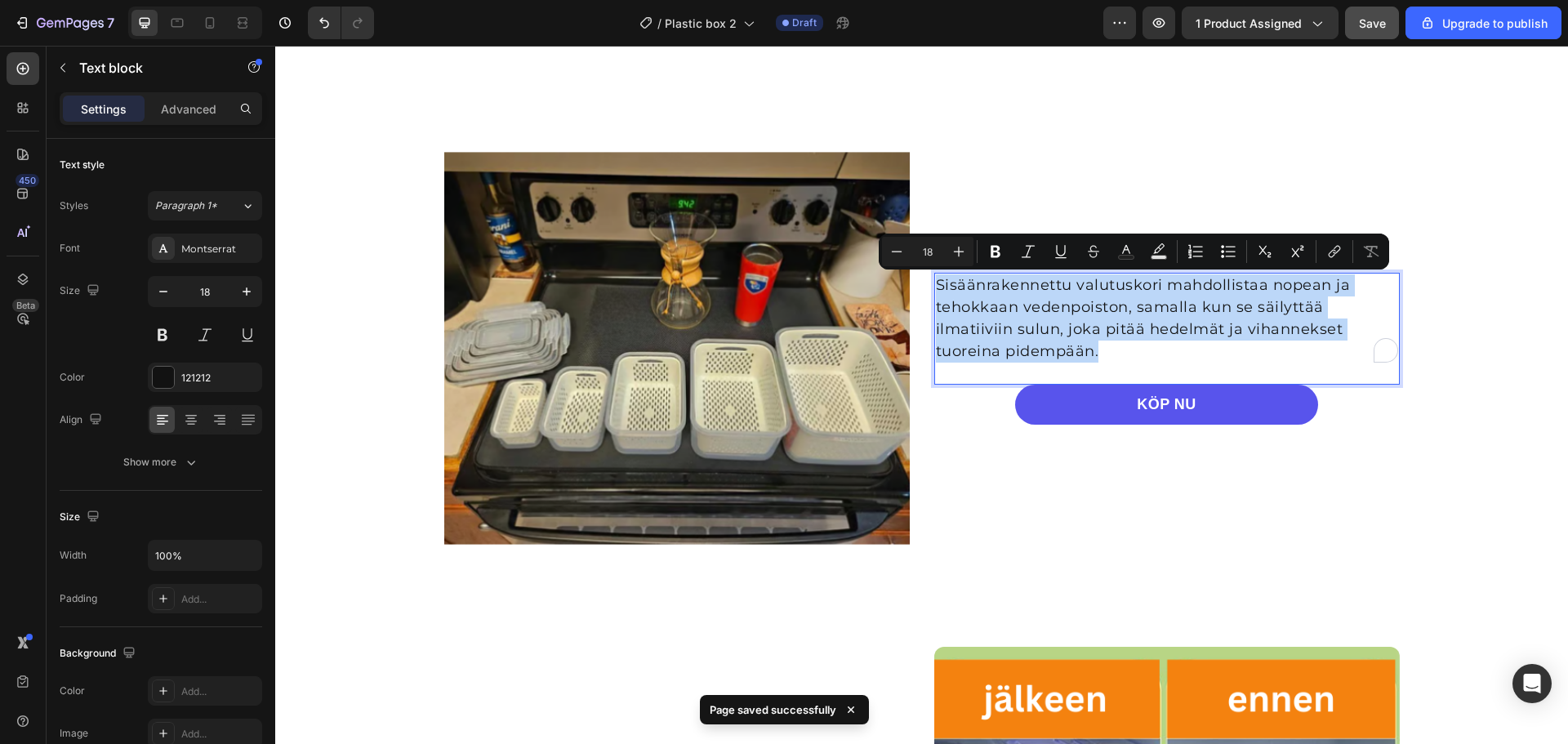
copy p "Sisäänrakennettu valutuskori mahdollistaa nopean ja tehokkaan vedenpoiston, sam…"
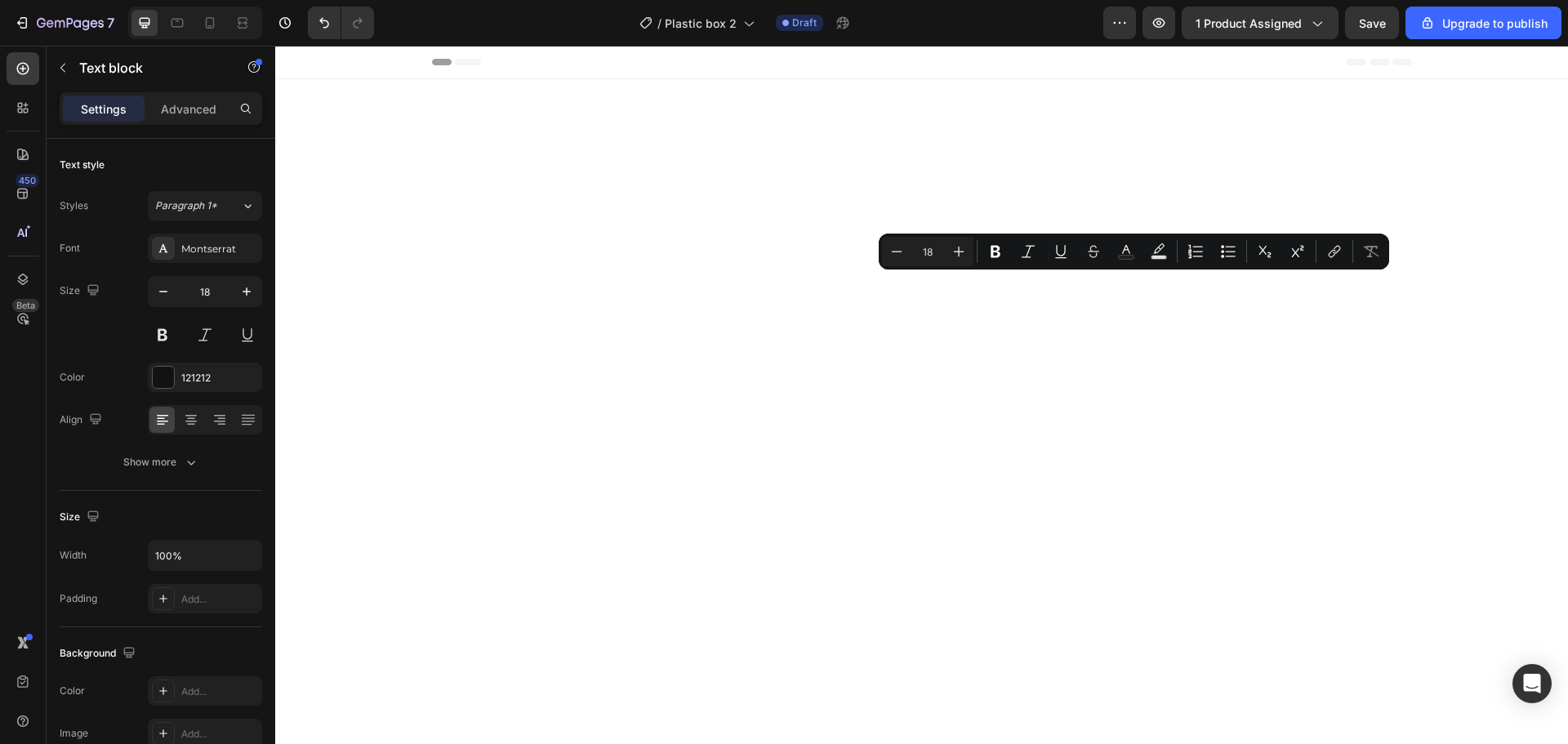
scroll to position [2373, 0]
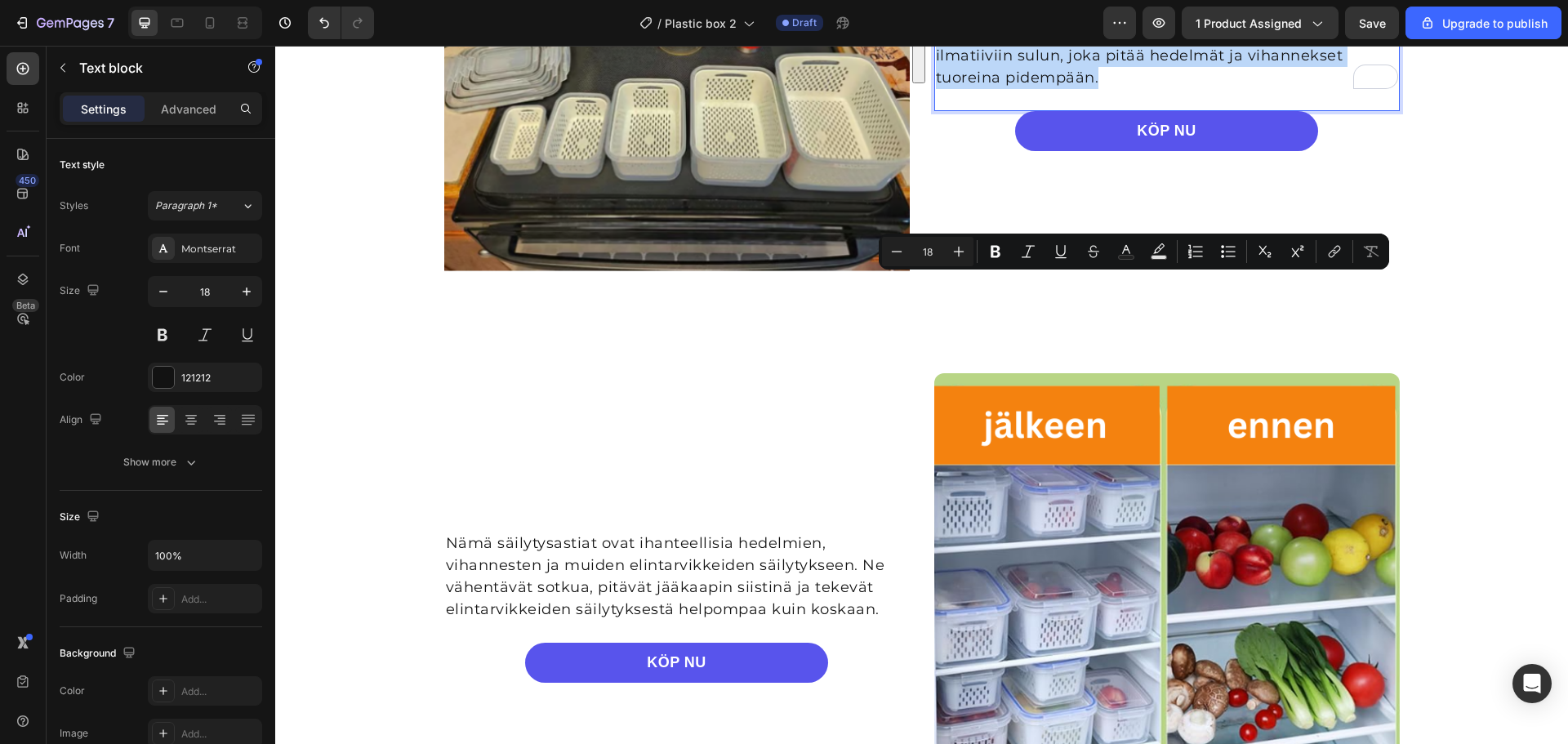
click at [964, 89] on p "Sisäänrakennettu valutuskori mahdollistaa nopean ja tehokkaan vedenpoiston, sam…" at bounding box center [1168, 45] width 462 height 89
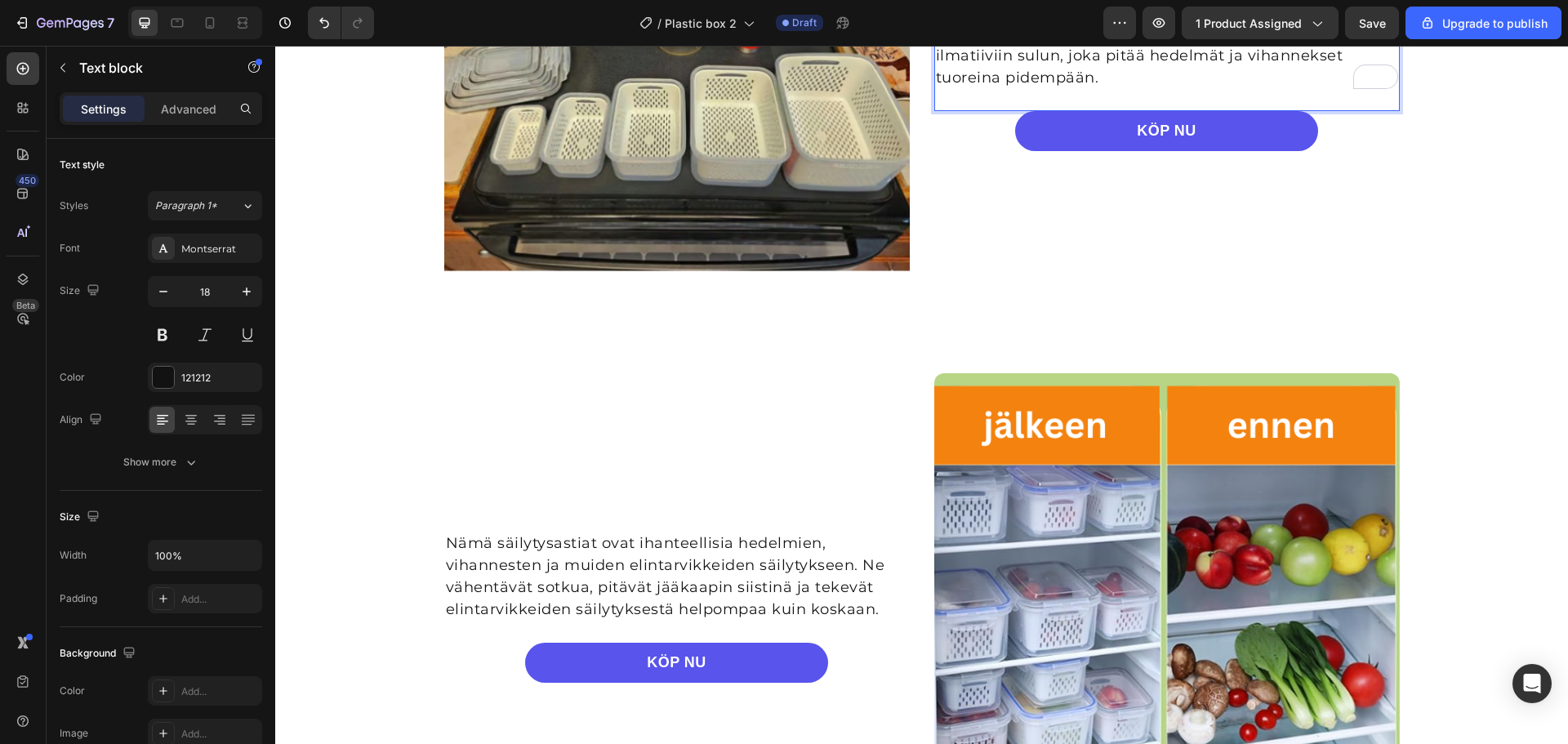
click at [936, 89] on p "Sisäänrakennettu valutuskori mahdollistaa nopean ja tehokkaan vedenpoiston, sam…" at bounding box center [1168, 45] width 462 height 89
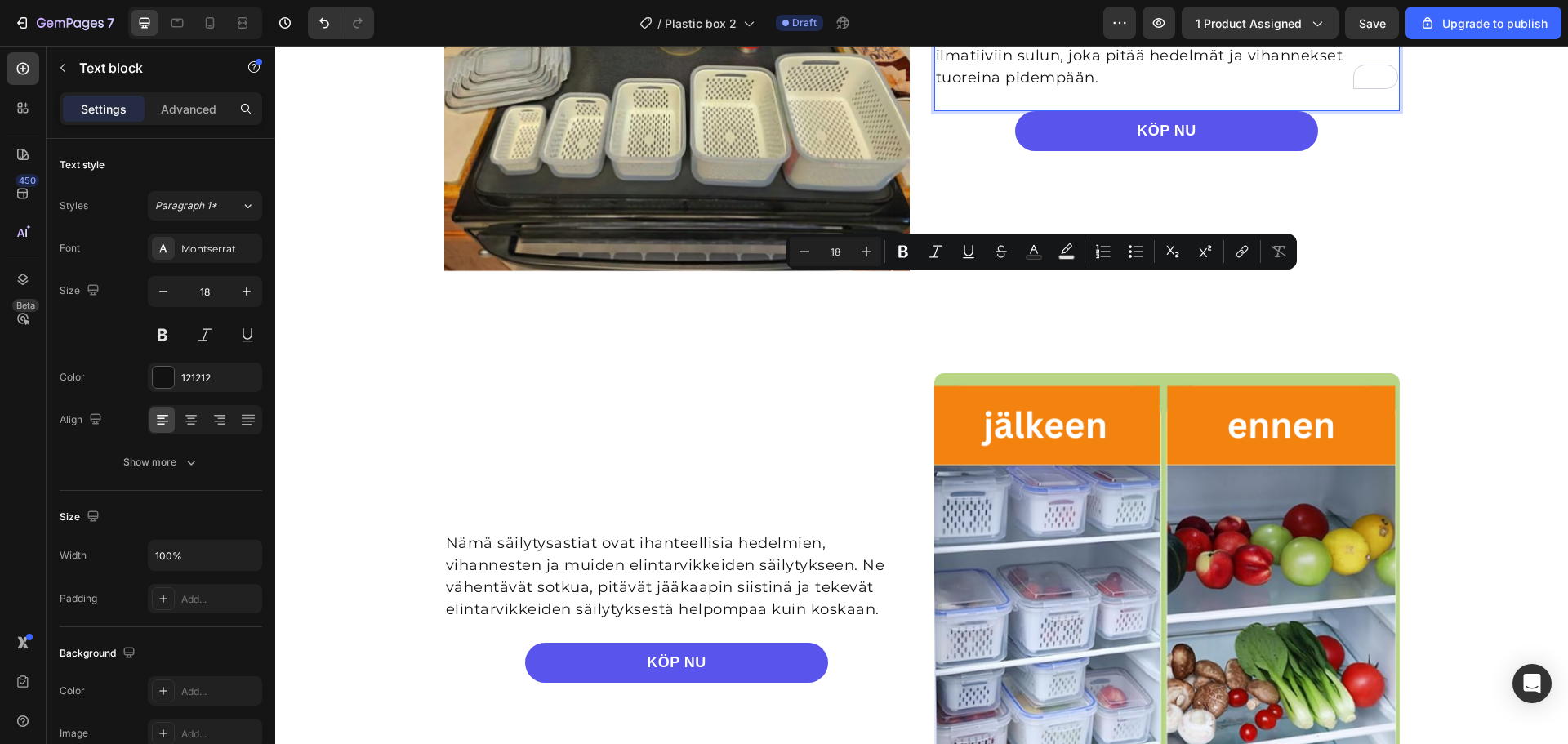
drag, startPoint x: 929, startPoint y: 283, endPoint x: 1136, endPoint y: 291, distance: 207.2
click at [1136, 89] on p "Sisäänrakennettu valutuskori mahdollistaa nopean ja tehokkaan vedenpoiston, sam…" at bounding box center [1168, 45] width 462 height 89
click at [904, 251] on icon "Editor contextual toolbar" at bounding box center [903, 252] width 10 height 12
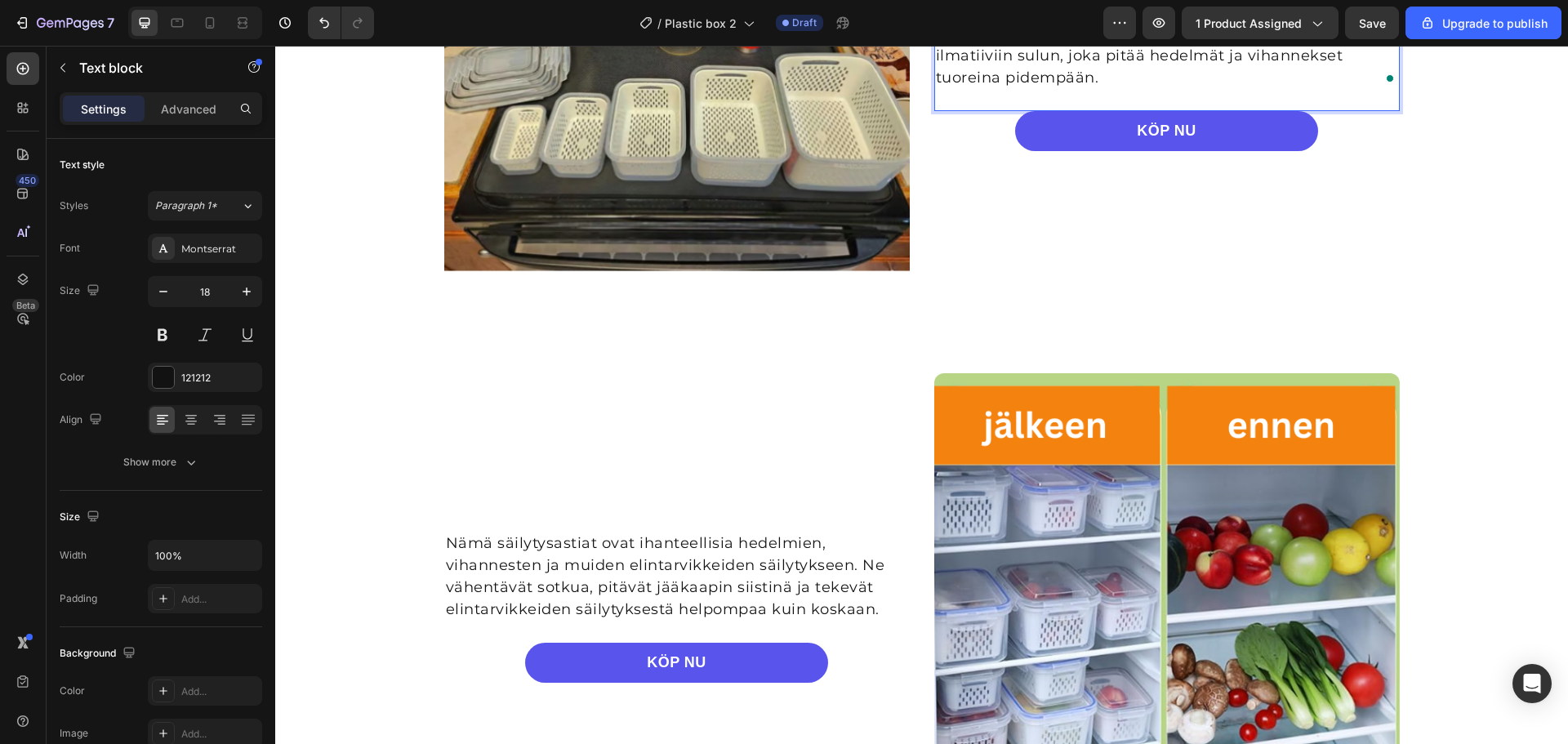
click at [1127, 89] on p "Sisäänrakennettu valutuskori mahdollistaa nopean ja tehokkaan vedenpoiston, sam…" at bounding box center [1168, 45] width 462 height 89
click at [1370, 26] on span "Save" at bounding box center [1372, 23] width 27 height 14
click at [1149, 89] on p "Sisäänrakennettu valutuskori mahdollistaa nopean ja tehokkaan vedenpoiston, sam…" at bounding box center [1168, 45] width 462 height 89
click at [1129, 89] on p "Sisäänrakennettu valutuskori mahdollistaa nopean ja tehokkaan vedenpoiston, sam…" at bounding box center [1168, 45] width 462 height 89
click at [1137, 89] on p "Sisäänrakennettu valutuskori mahdollistaa nopean ja tehokkaan vedenpoiston, sam…" at bounding box center [1168, 45] width 462 height 89
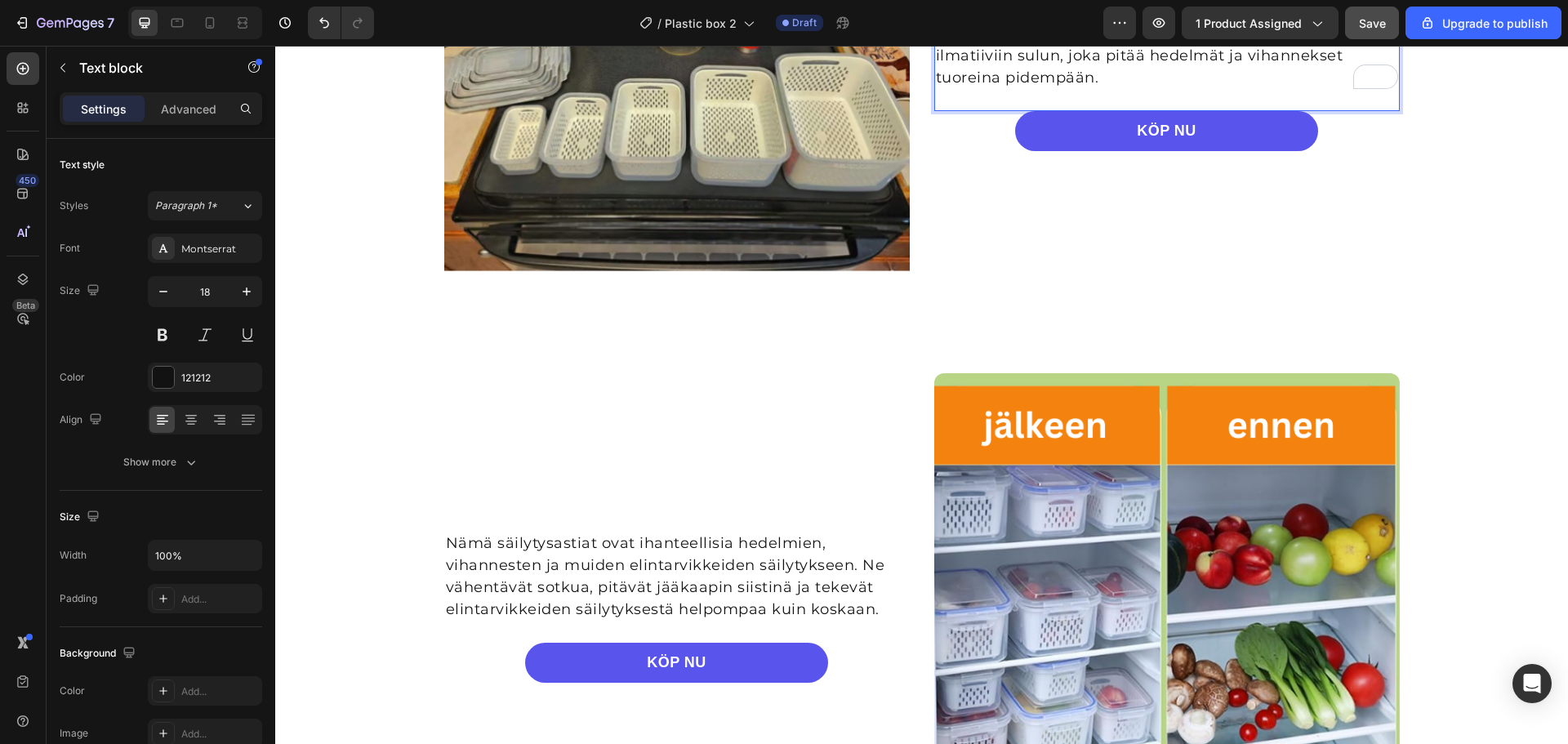
click at [1141, 89] on p "Sisäänrakennettu valutuskori mahdollistaa nopean ja tehokkaan vedenpoiston, sam…" at bounding box center [1168, 45] width 462 height 89
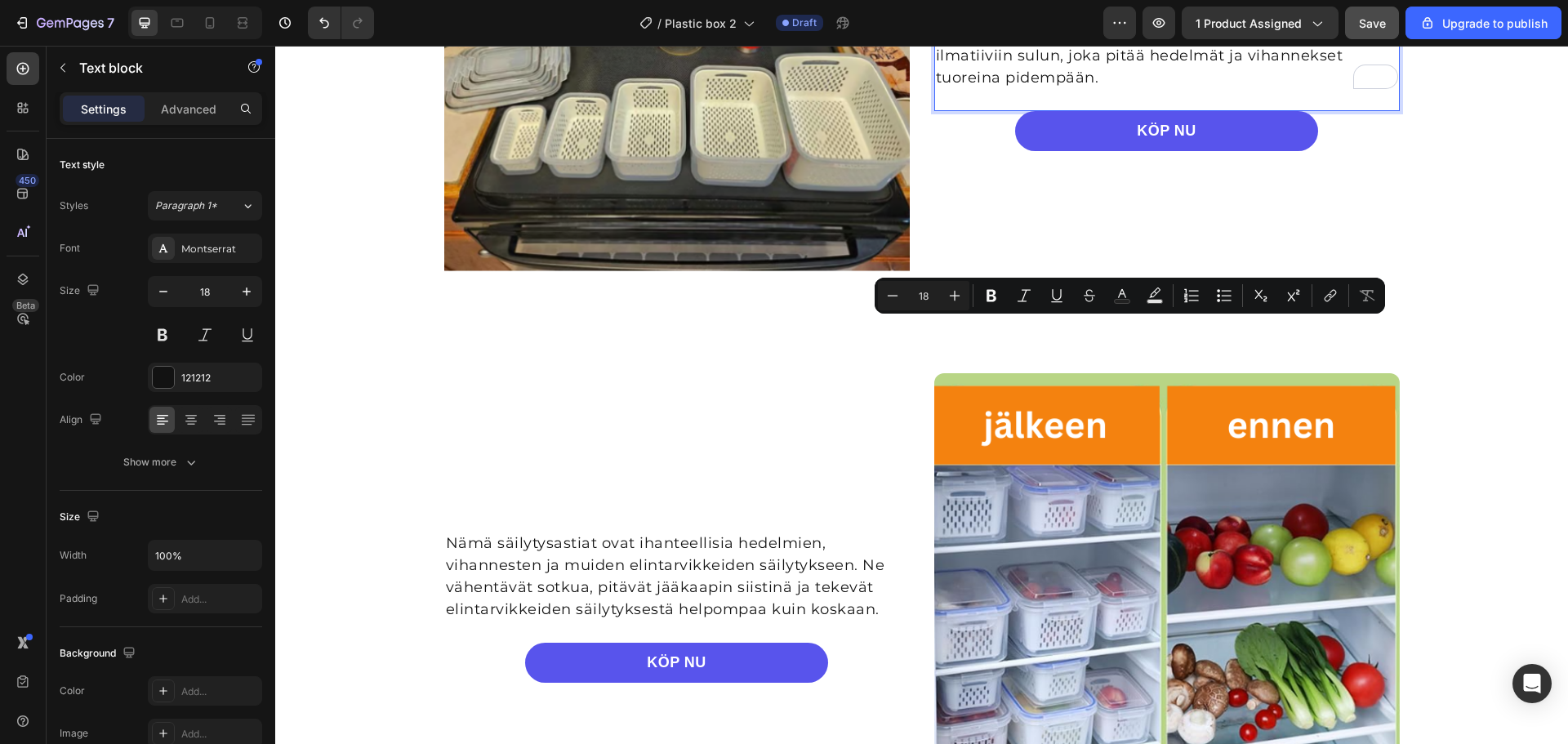
drag, startPoint x: 1141, startPoint y: 329, endPoint x: 1143, endPoint y: 344, distance: 15.1
click at [1145, 89] on p "Sisäänrakennettu valutuskori mahdollistaa nopean ja tehokkaan vedenpoiston, sam…" at bounding box center [1168, 45] width 462 height 89
click at [991, 288] on icon "Editor contextual toolbar" at bounding box center [991, 296] width 16 height 16
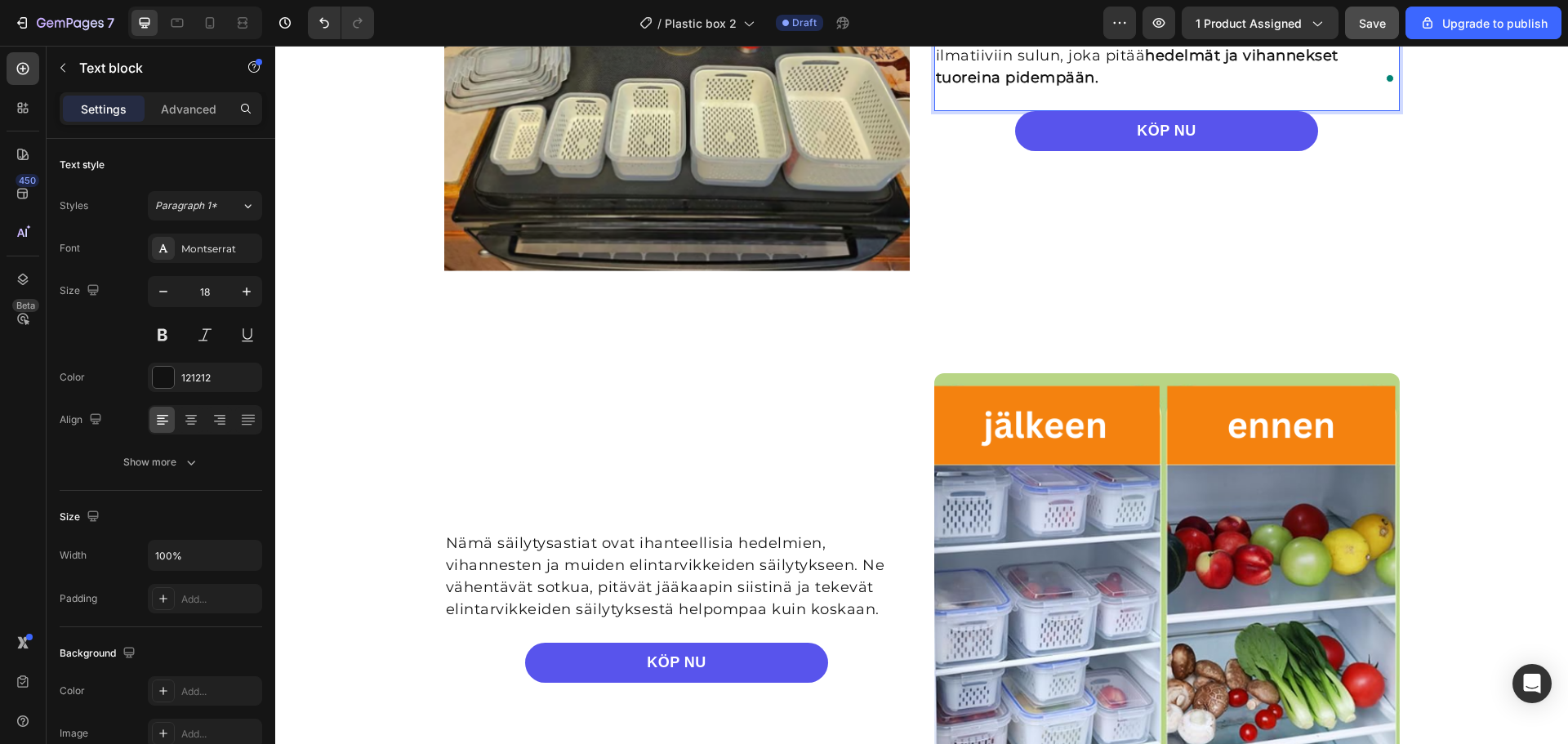
click at [1122, 89] on p "Sisäänrakennettu valutuskori mahdollistaa nopean ja tehokkaan vedenpoiston, sam…" at bounding box center [1168, 45] width 462 height 89
click at [1456, 261] on div "Image Sisäänrakennettu valutuskori mahdollistaa nopean ja tehokkaan vedenpoisto…" at bounding box center [921, 74] width 1292 height 531
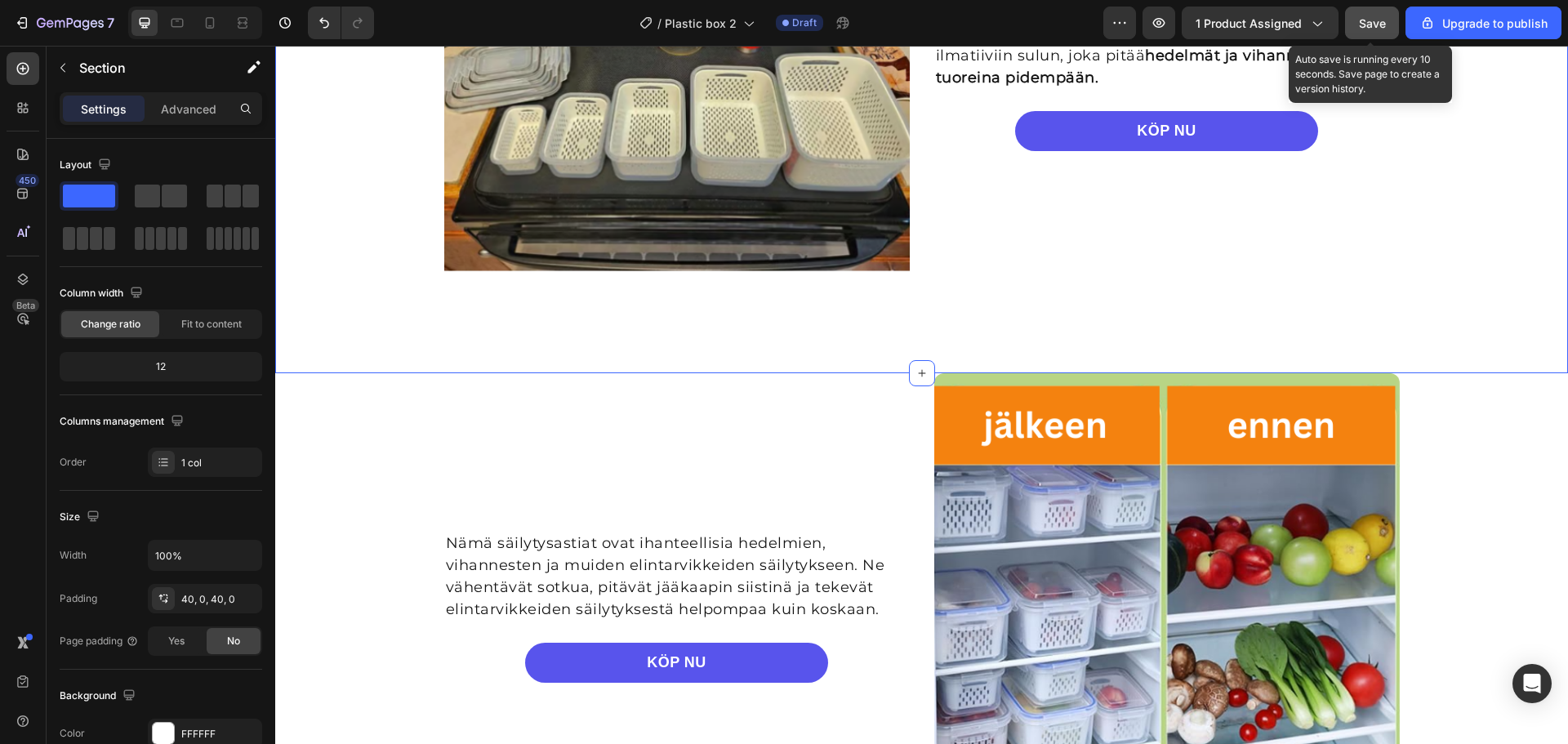
click at [1368, 27] on span "Save" at bounding box center [1372, 23] width 27 height 14
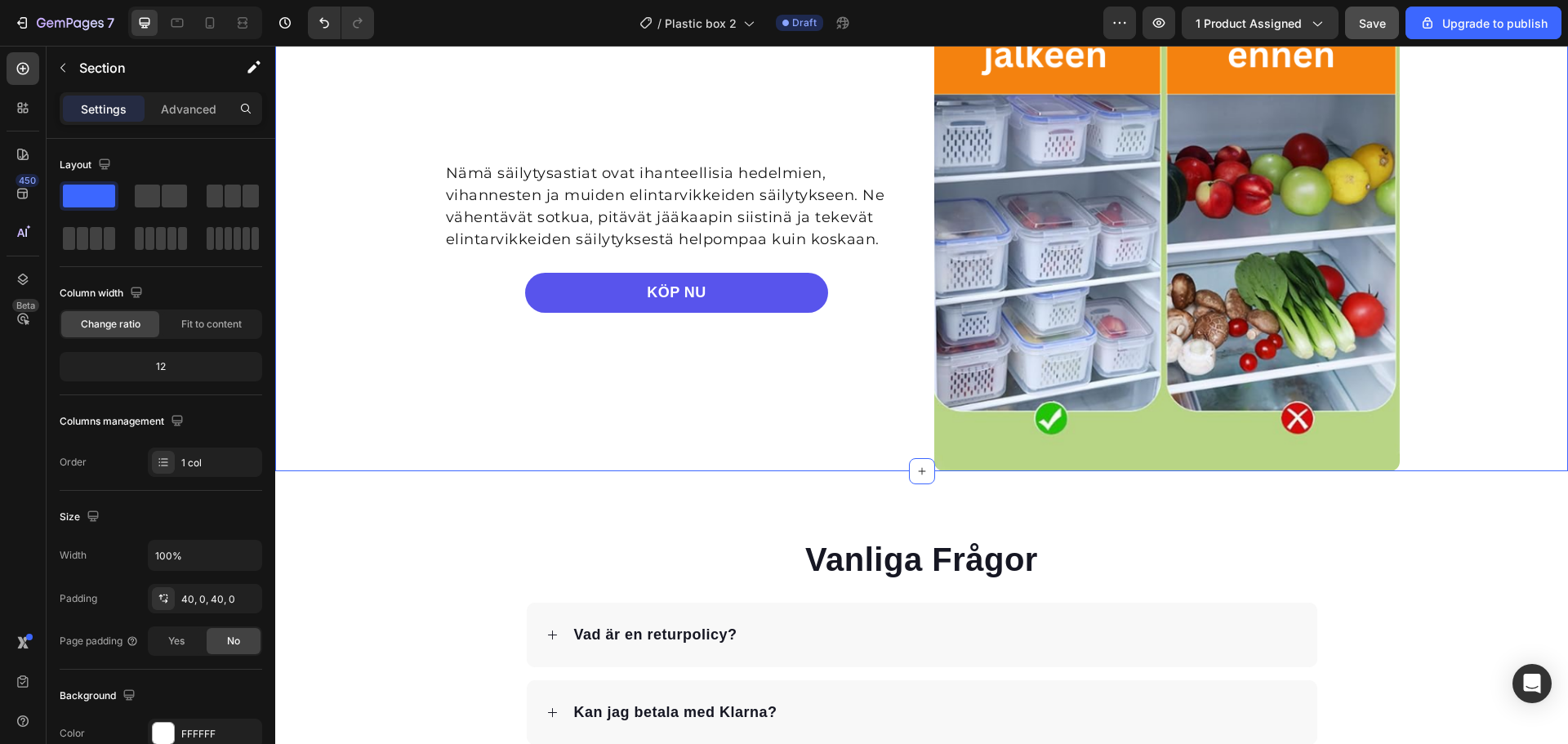
scroll to position [2863, 0]
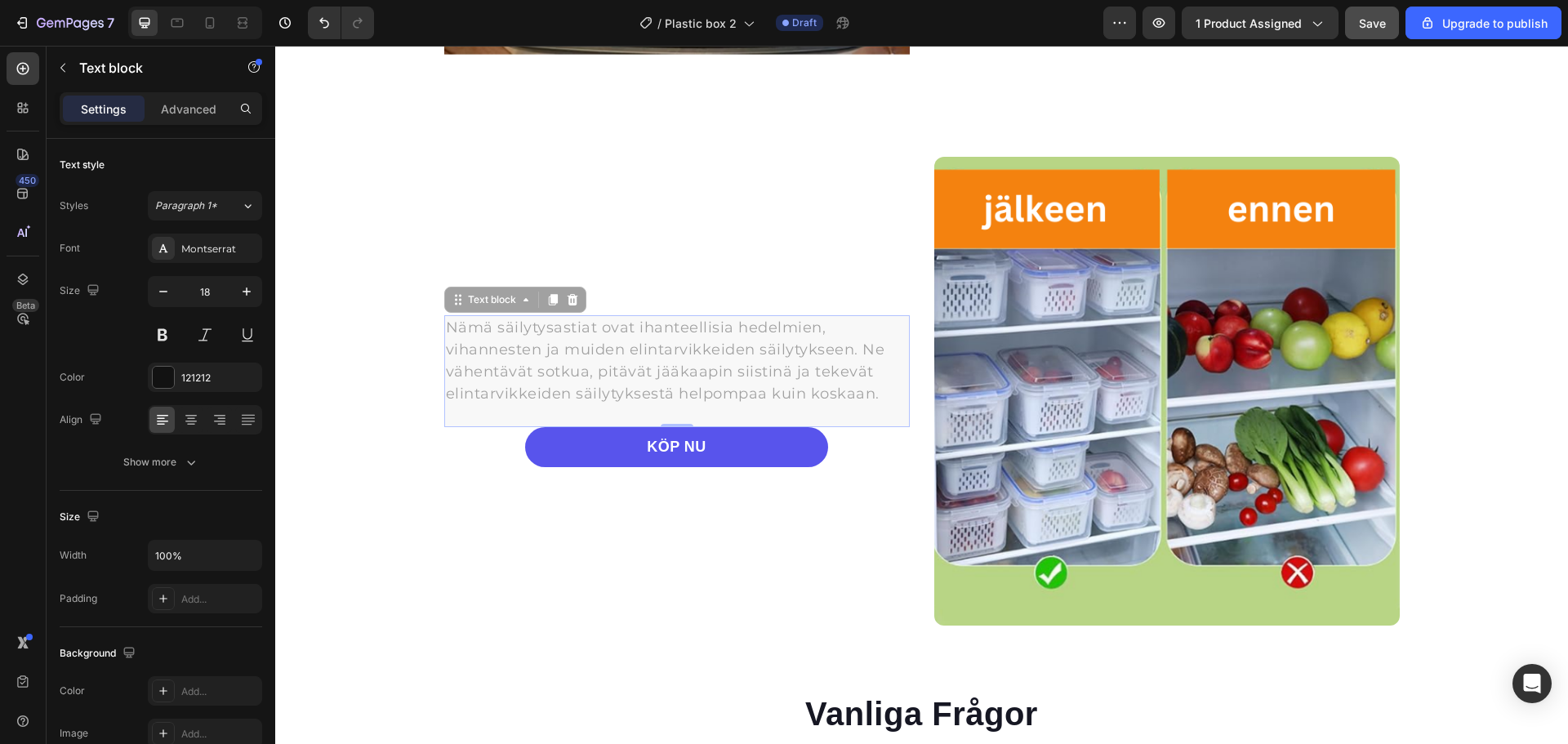
click at [276, 46] on p "Nämä säilytysastiat ovat ihanteellisia hedelmien, vihannesten ja muiden elintar…" at bounding box center [276, 46] width 0 height 0
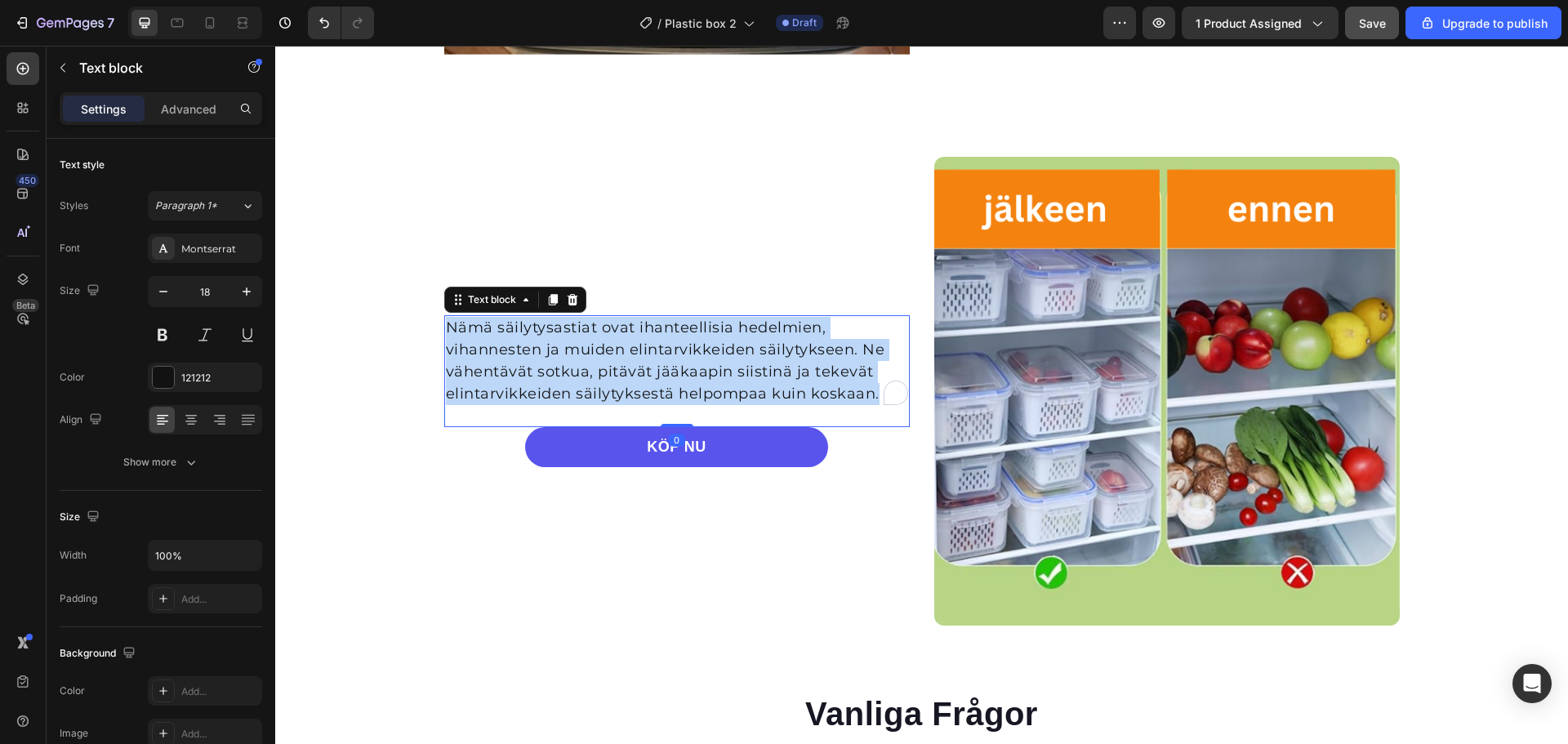
click at [676, 370] on p "Nämä säilytysastiat ovat ihanteellisia hedelmien, vihannesten ja muiden elintar…" at bounding box center [677, 361] width 462 height 89
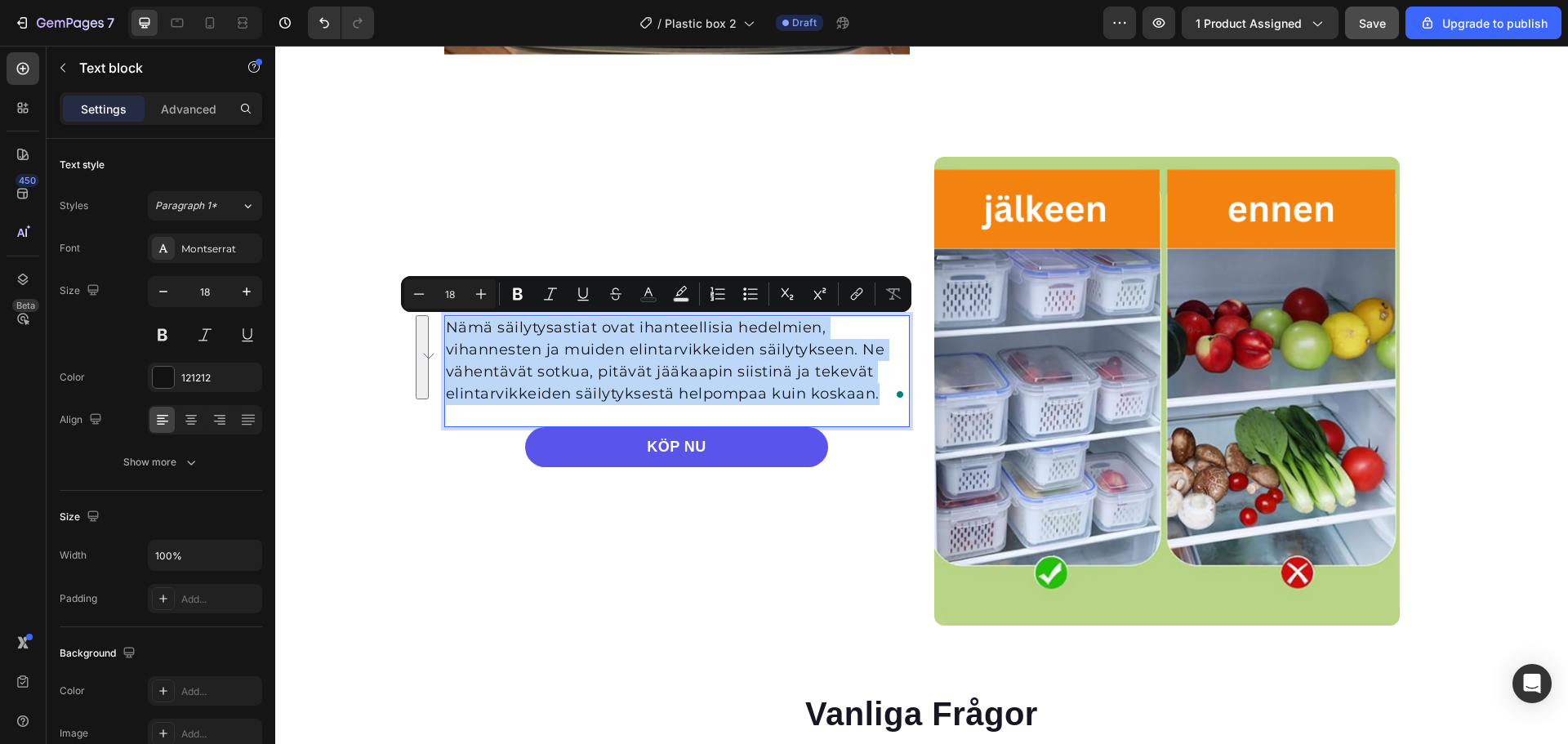
click at [521, 368] on p "Nämä säilytysastiat ovat ihanteellisia hedelmien, vihannesten ja muiden elintar…" at bounding box center [677, 361] width 462 height 89
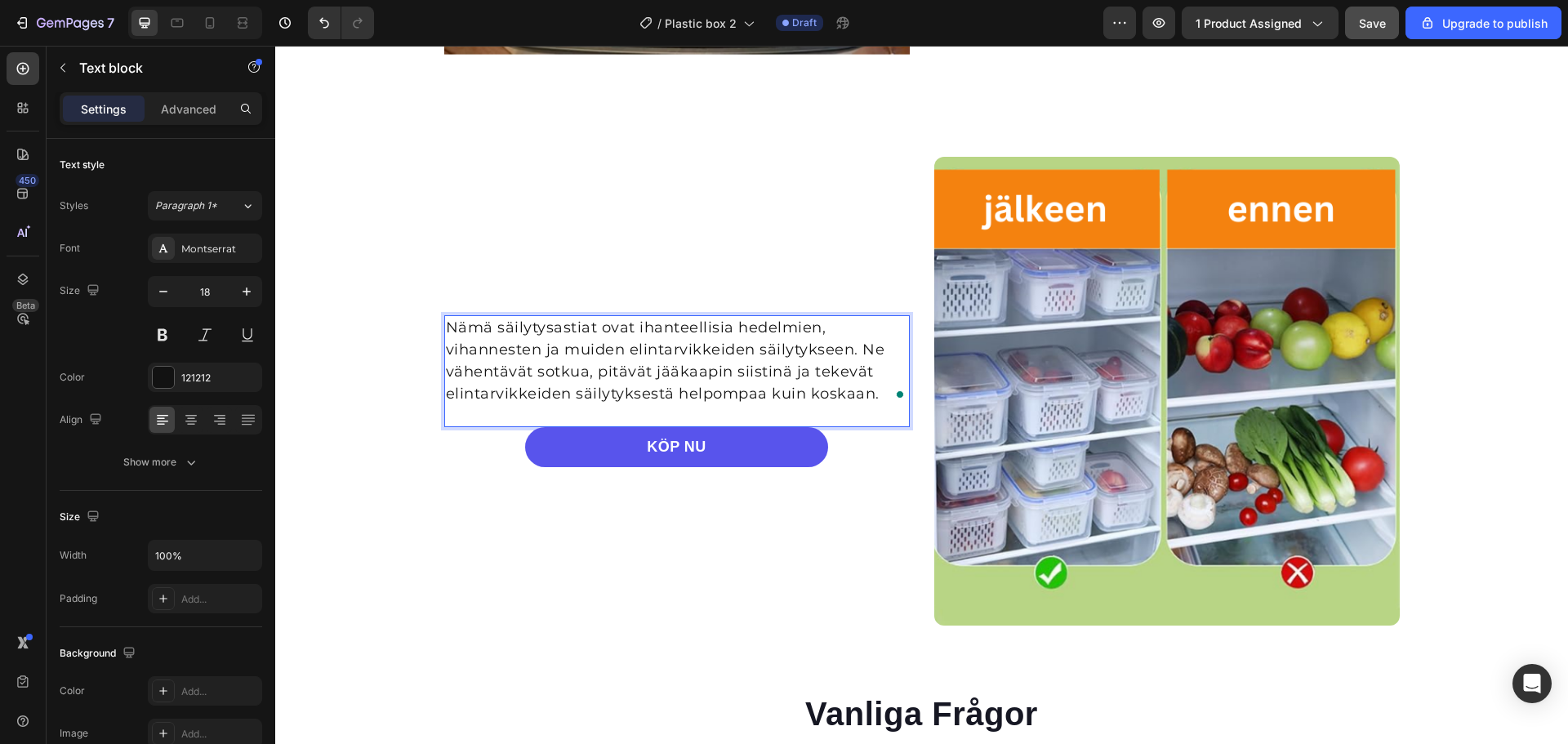
click at [495, 334] on p "Nämä säilytysastiat ovat ihanteellisia hedelmien, vihannesten ja muiden elintar…" at bounding box center [677, 361] width 462 height 89
click at [496, 323] on p "Nämä säilytysastiat ovat ihanteellisia hedelmien, vihannesten ja muiden elintar…" at bounding box center [677, 361] width 462 height 89
click at [494, 327] on p "Nämä säilytysastiat ovat ihanteellisia hedelmien, vihannesten ja muiden elintar…" at bounding box center [677, 361] width 462 height 89
click at [486, 327] on p "Nämä säilytysastiat ovat ihanteellisia hedelmien, vihannesten ja muiden elintar…" at bounding box center [677, 361] width 462 height 89
click at [493, 329] on p "Nämä säilytysastiat ovat ihanteellisia hedelmien, vihannesten ja muiden elintar…" at bounding box center [677, 361] width 462 height 89
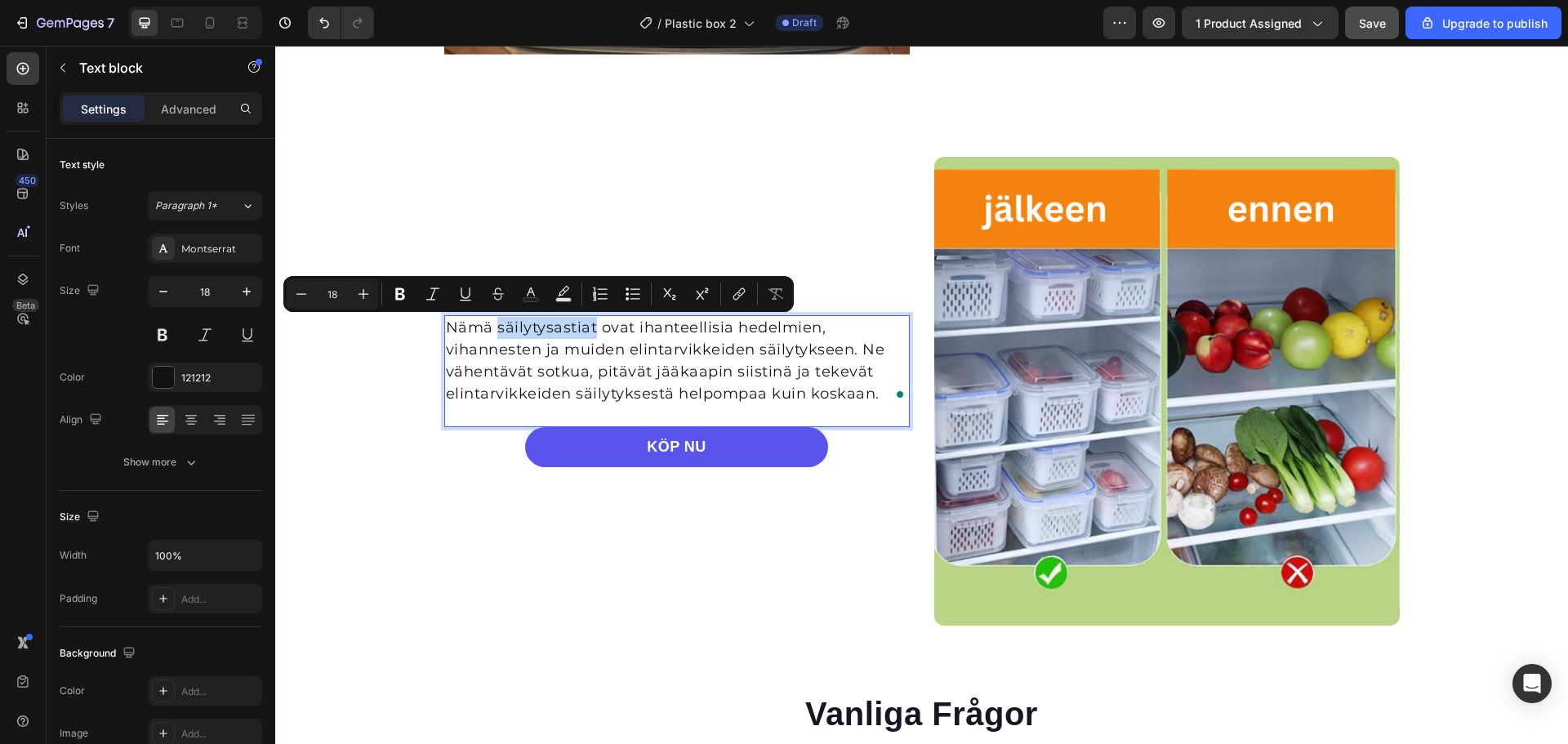
drag, startPoint x: 493, startPoint y: 329, endPoint x: 566, endPoint y: 338, distance: 73.6
click at [566, 338] on p "Nämä säilytysastiat ovat ihanteellisia hedelmien, vihannesten ja muiden elintar…" at bounding box center [677, 361] width 462 height 89
click at [404, 293] on icon "Editor contextual toolbar" at bounding box center [400, 294] width 16 height 16
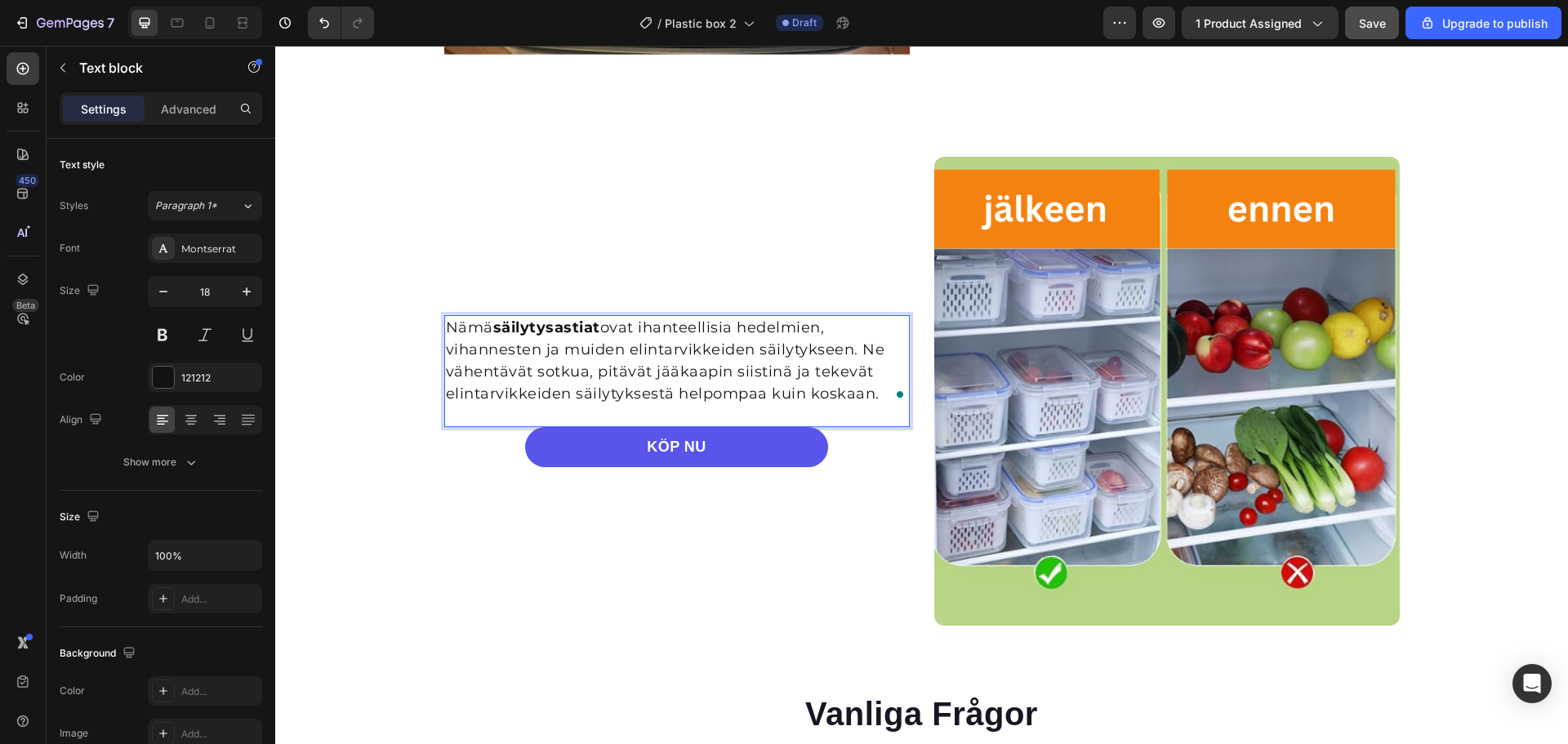
click at [580, 351] on p "Nämä säilytysastiat ovat ihanteellisia hedelmien, vihannesten ja muiden elintar…" at bounding box center [677, 361] width 462 height 89
click at [730, 348] on p "Nämä säilytysastiat ovat ihanteellisia hedelmien, vihannesten ja muiden elintar…" at bounding box center [677, 361] width 462 height 89
click at [740, 320] on p "Nämä säilytysastiat ovat ihanteellisia hedelmien, vihannesten ja muiden elintar…" at bounding box center [677, 361] width 462 height 89
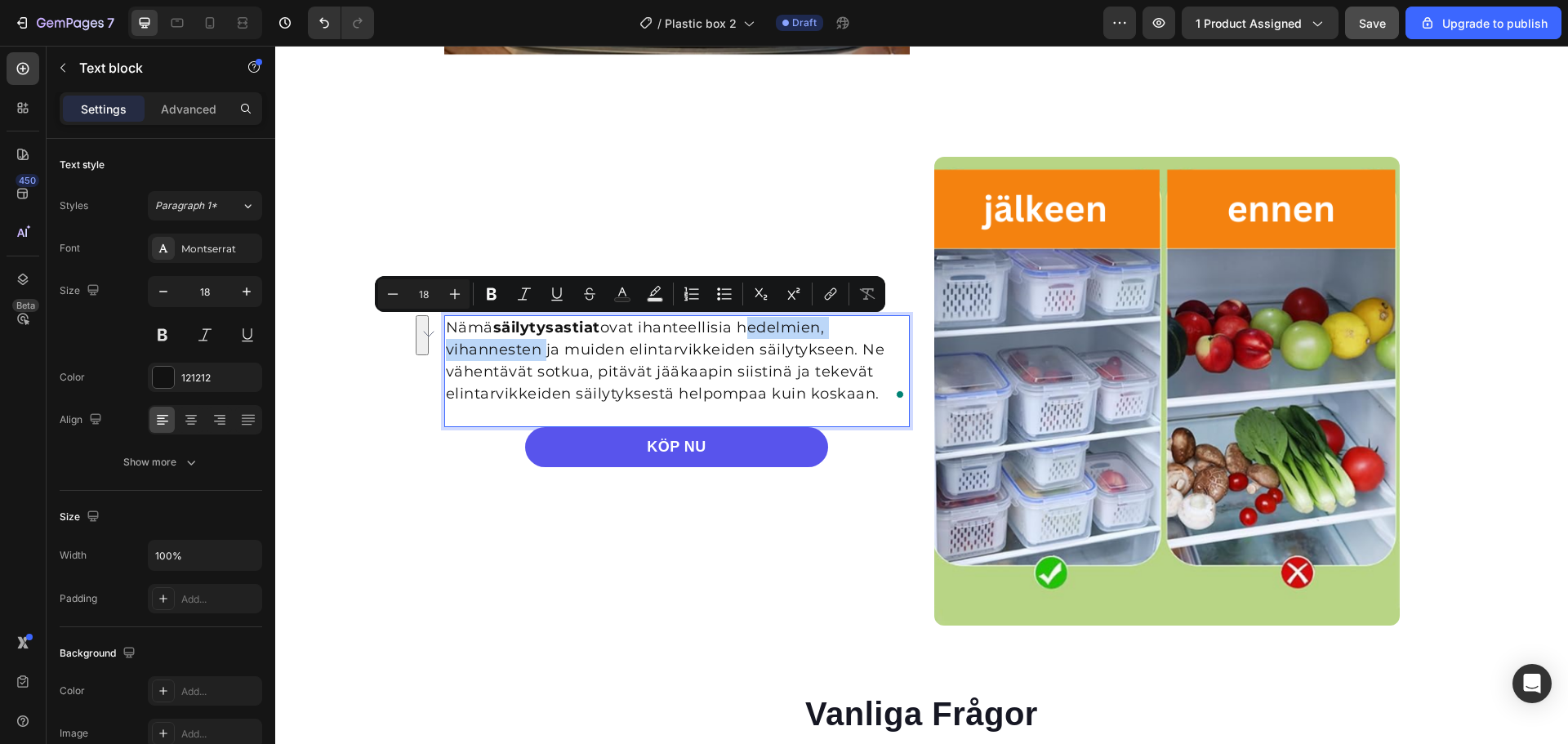
drag, startPoint x: 734, startPoint y: 329, endPoint x: 532, endPoint y: 354, distance: 203.5
click at [532, 354] on p "Nämä säilytysastiat ovat ihanteellisia hedelmien, vihannesten ja muiden elintar…" at bounding box center [677, 361] width 462 height 89
click at [497, 293] on icon "Editor contextual toolbar" at bounding box center [492, 294] width 16 height 16
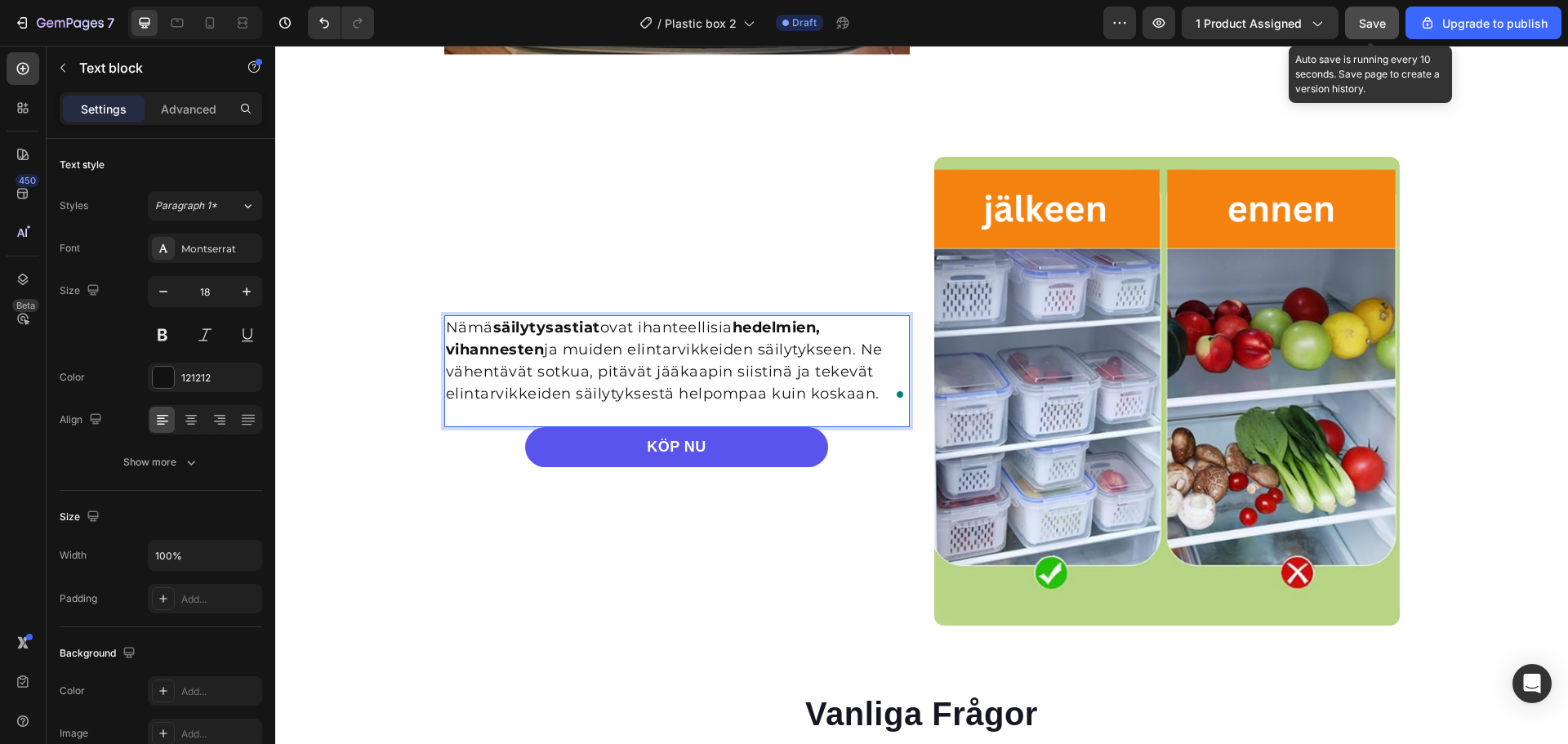
click at [1378, 29] on span "Save" at bounding box center [1372, 23] width 27 height 14
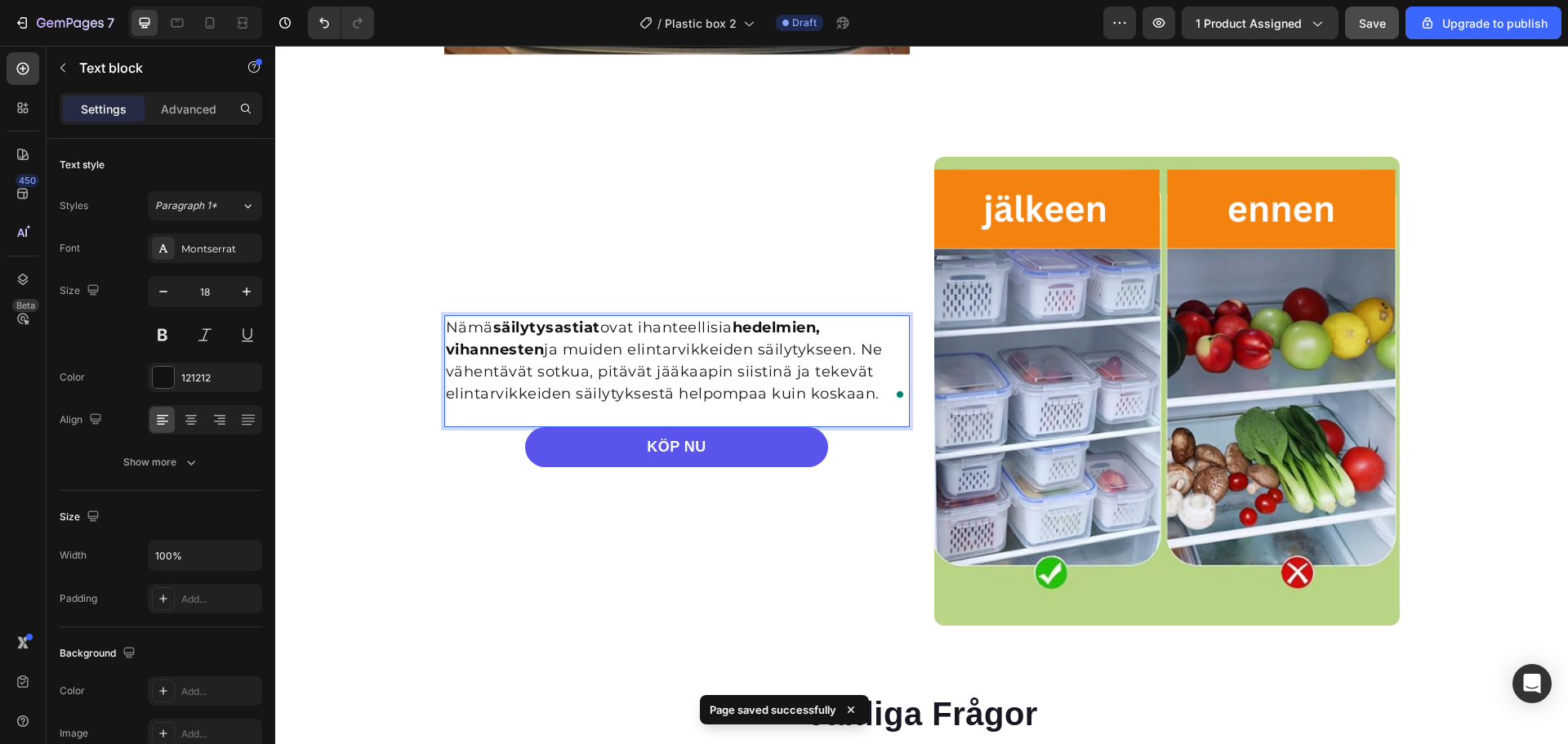
click at [599, 366] on p "Nämä säilytysastiat ovat ihanteellisia hedelmien, vihannesten ja muiden elintar…" at bounding box center [677, 361] width 462 height 89
click at [592, 372] on p "Nämä säilytysastiat ovat ihanteellisia hedelmien, vihannesten ja muiden elintar…" at bounding box center [677, 361] width 462 height 89
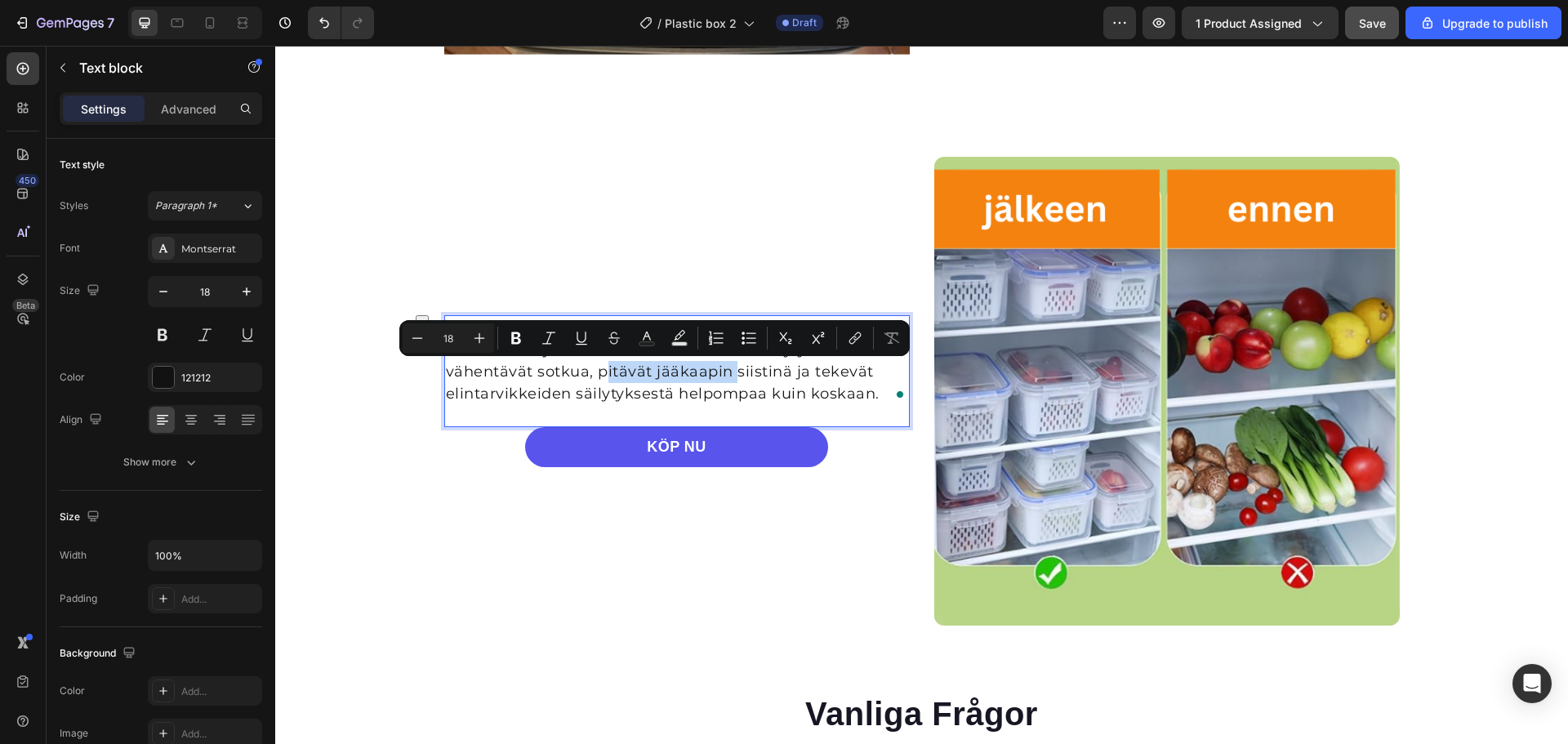
drag, startPoint x: 592, startPoint y: 372, endPoint x: 706, endPoint y: 376, distance: 114.1
click at [706, 376] on p "Nämä säilytysastiat ovat ihanteellisia hedelmien, vihannesten ja muiden elintar…" at bounding box center [677, 361] width 462 height 89
click at [514, 338] on icon "Editor contextual toolbar" at bounding box center [516, 338] width 10 height 12
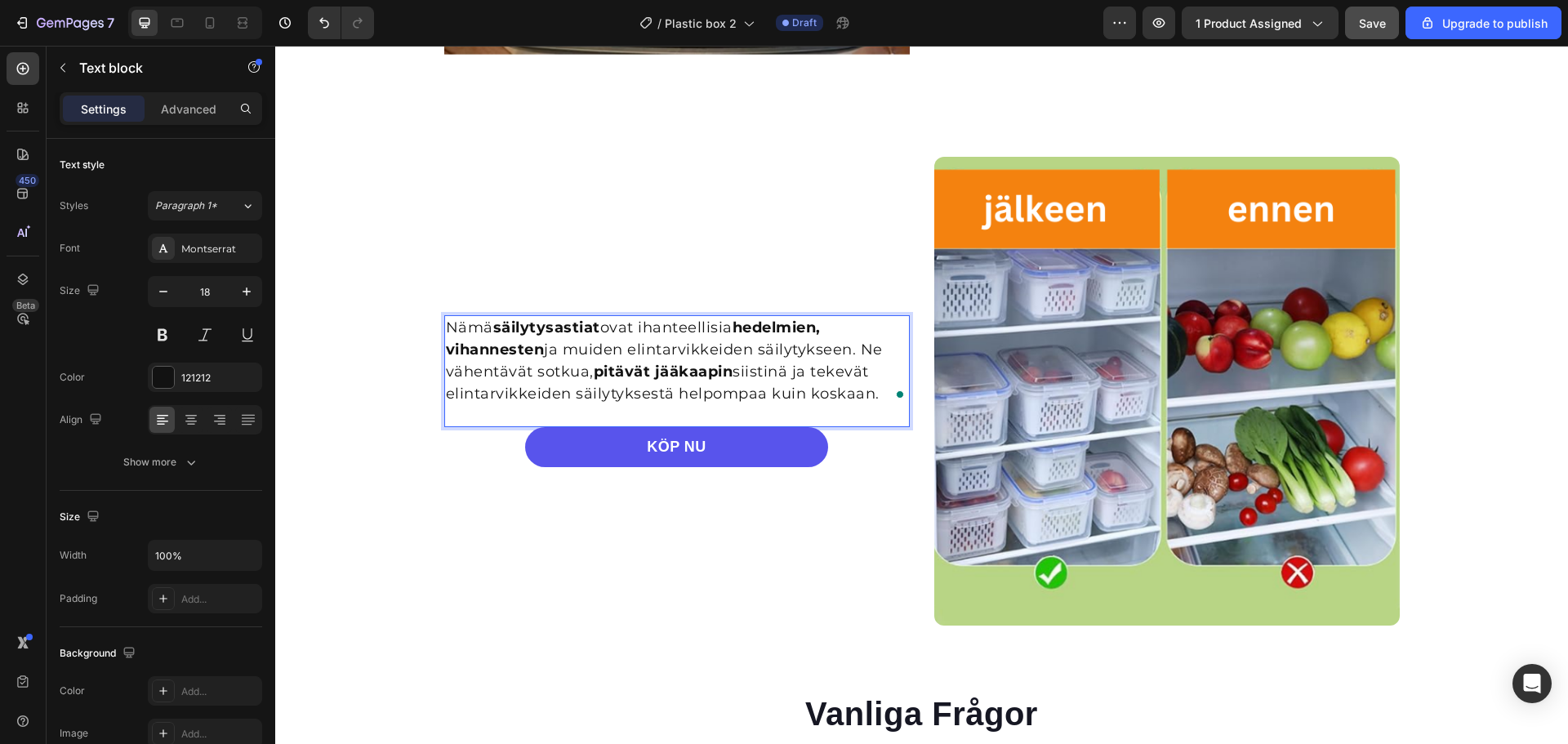
click at [690, 396] on p "Nämä säilytysastiat ovat ihanteellisia hedelmien, vihannesten ja muiden elintar…" at bounding box center [677, 361] width 462 height 89
click at [1365, 25] on span "Save" at bounding box center [1372, 23] width 27 height 14
click at [572, 395] on p "Nämä säilytysastiat ovat ihanteellisia hedelmien, vihannesten ja muiden elintar…" at bounding box center [677, 361] width 462 height 89
click at [571, 390] on p "Nämä säilytysastiat ovat ihanteellisia hedelmien, vihannesten ja muiden elintar…" at bounding box center [677, 361] width 462 height 89
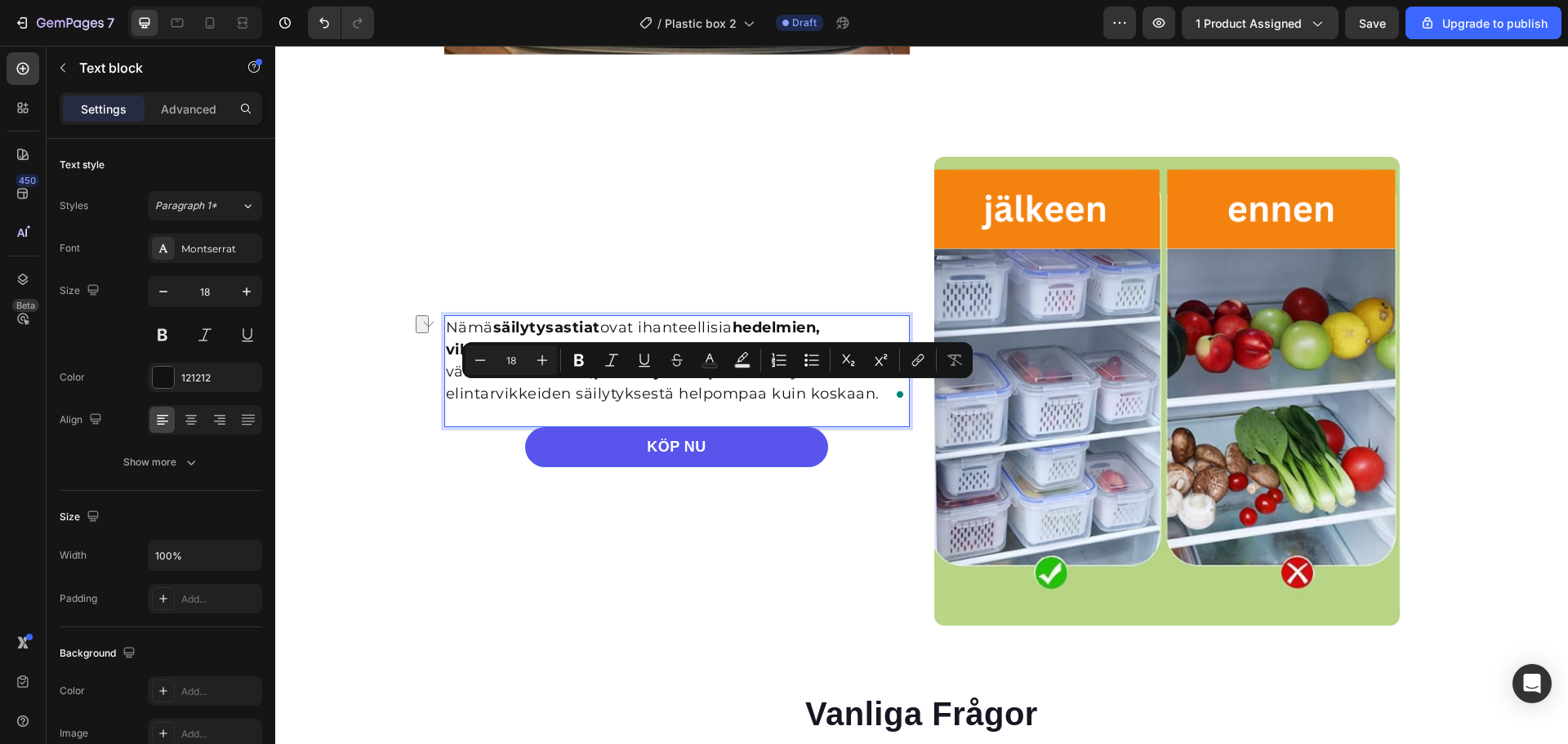
drag, startPoint x: 571, startPoint y: 390, endPoint x: 866, endPoint y: 401, distance: 295.2
click at [866, 401] on p "Nämä säilytysastiat ovat ihanteellisia hedelmien, vihannesten ja muiden elintar…" at bounding box center [677, 361] width 462 height 89
click at [582, 360] on icon "Editor contextual toolbar" at bounding box center [578, 360] width 16 height 16
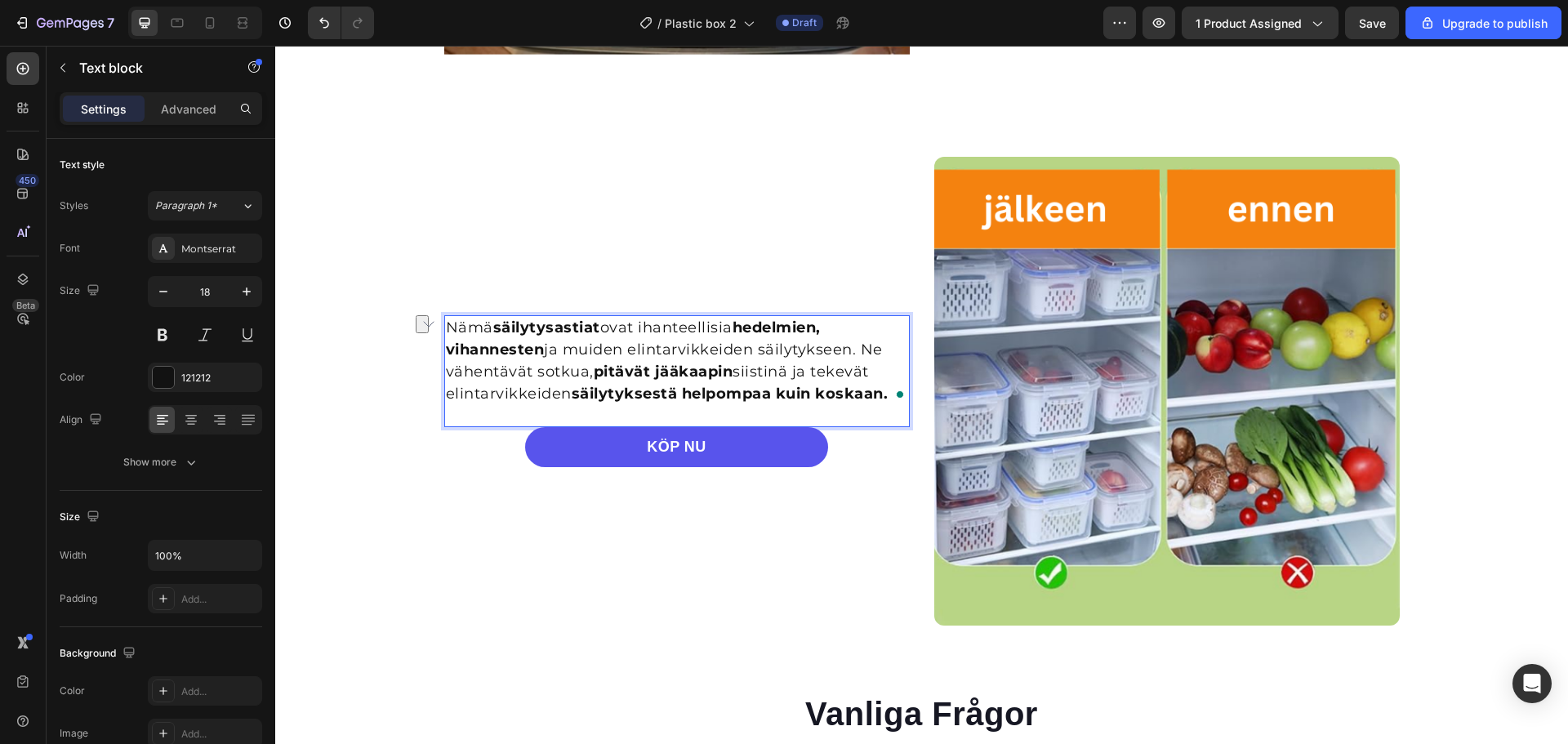
click at [460, 281] on div "Nämä säilytysastiat ovat ihanteellisia hedelmien, vihannesten ja muiden elintar…" at bounding box center [678, 391] width 466 height 469
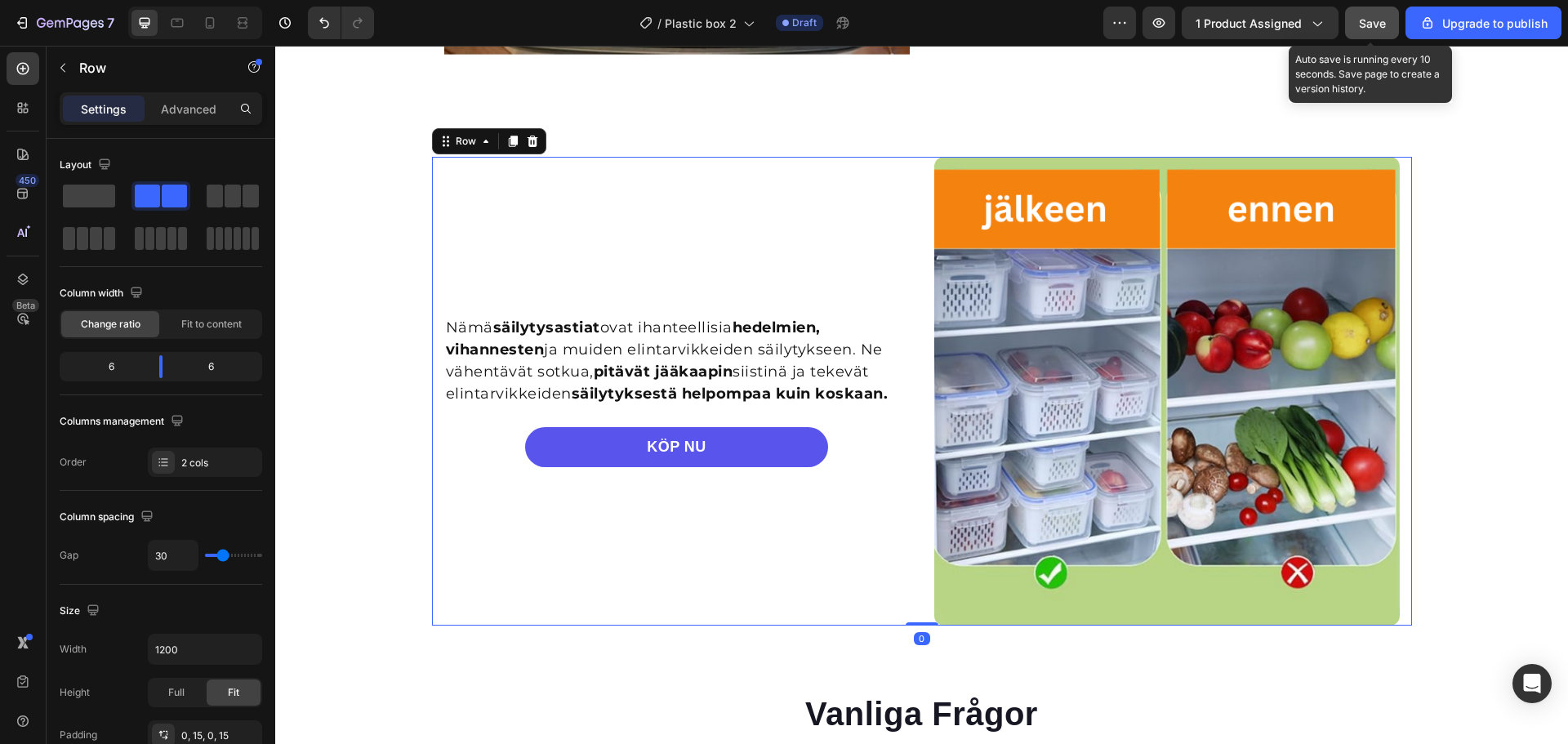
click at [1355, 24] on button "Save" at bounding box center [1371, 22] width 54 height 33
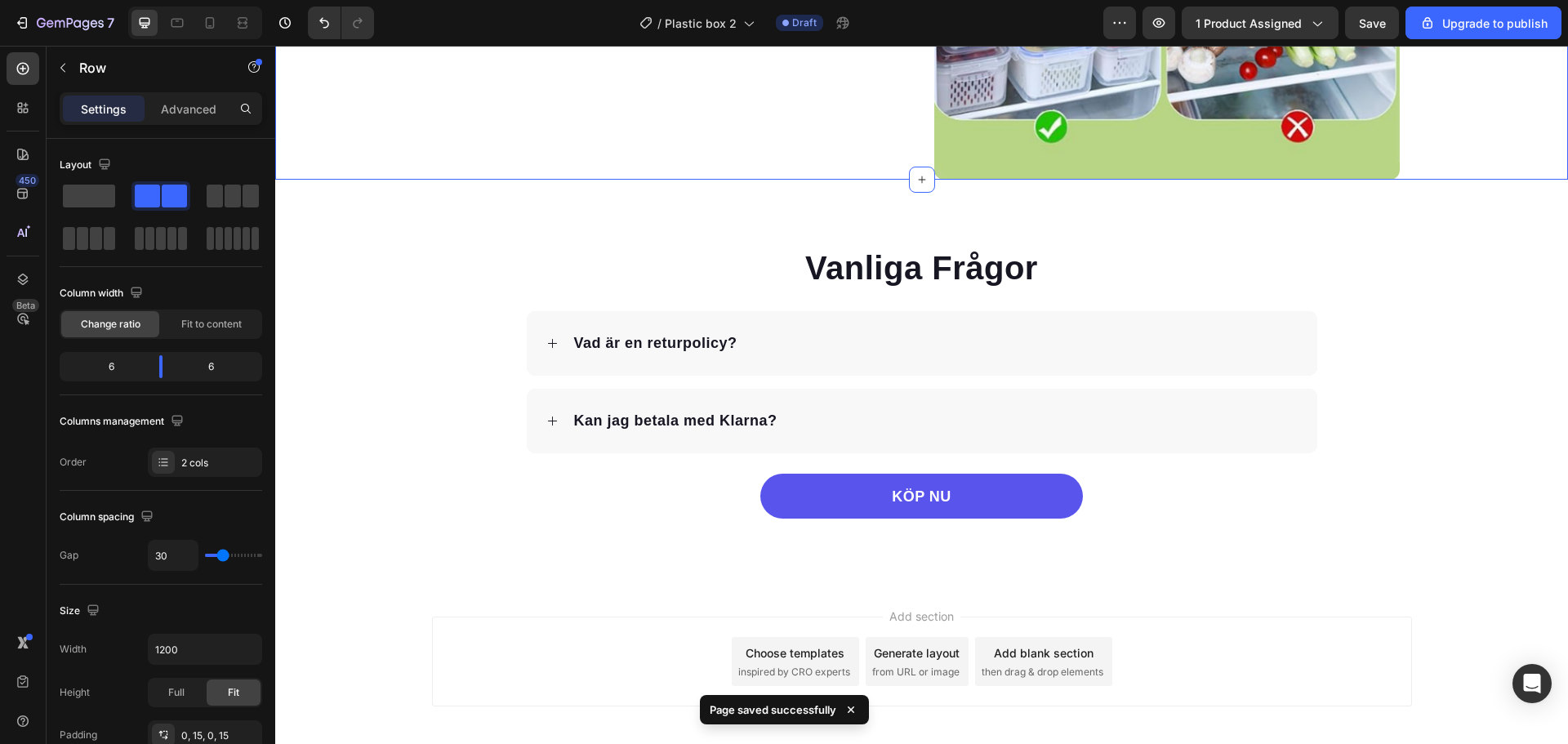
scroll to position [3220, 0]
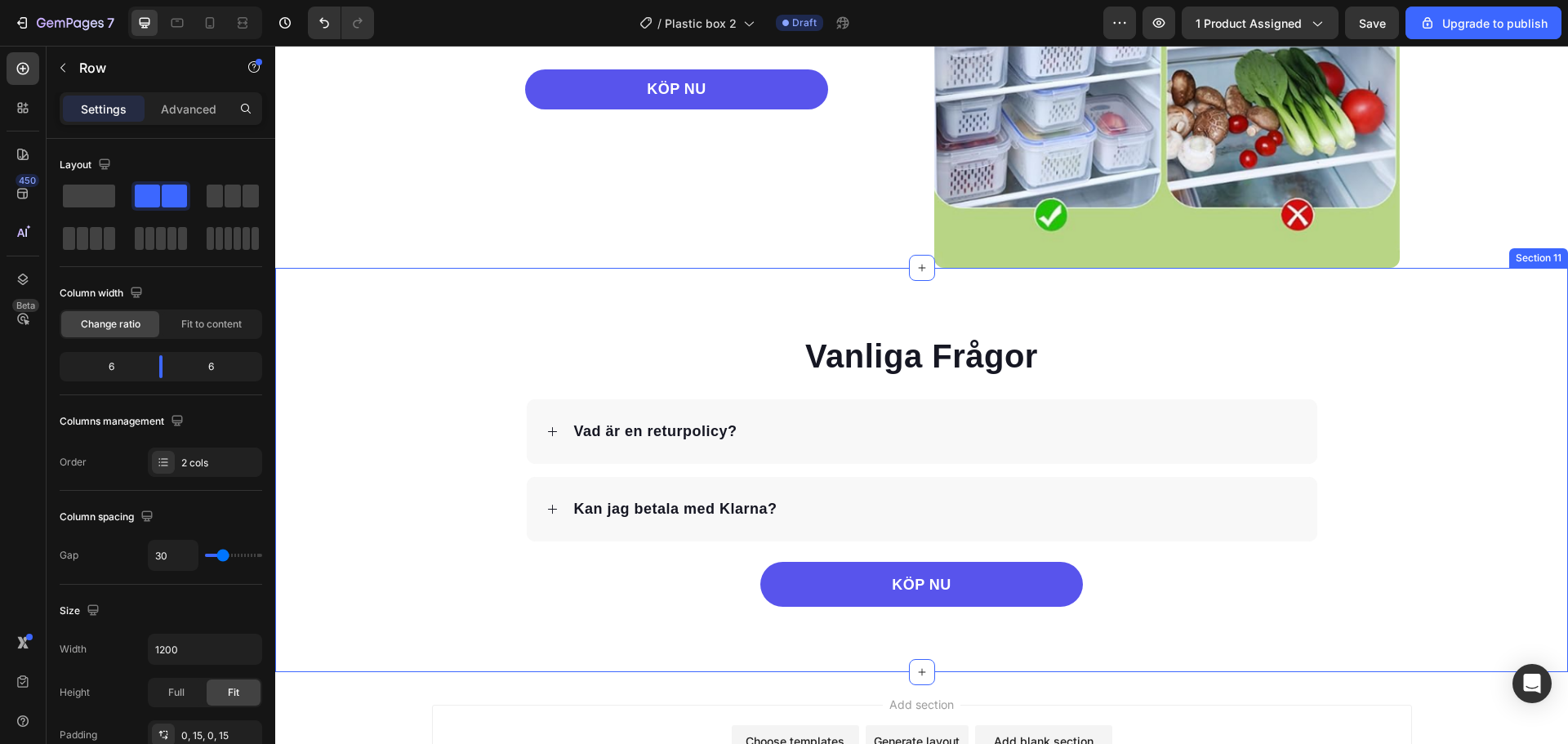
click at [465, 376] on div "Vanliga Frågor Heading Vad är en returpolicy? Kan jag betala med Klarna? Accord…" at bounding box center [921, 469] width 1292 height 274
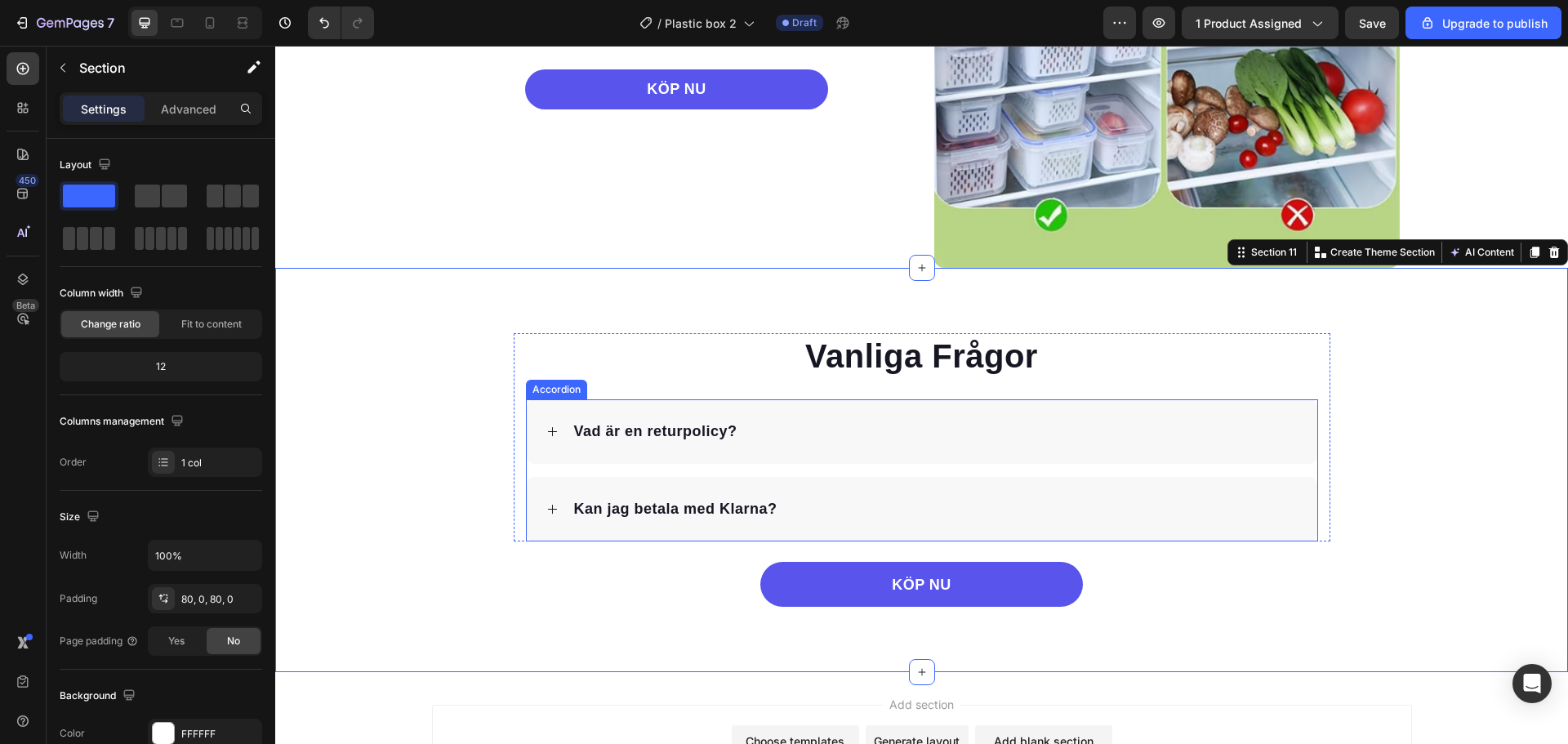
click at [748, 429] on div "Vad är en returpolicy?" at bounding box center [935, 431] width 726 height 26
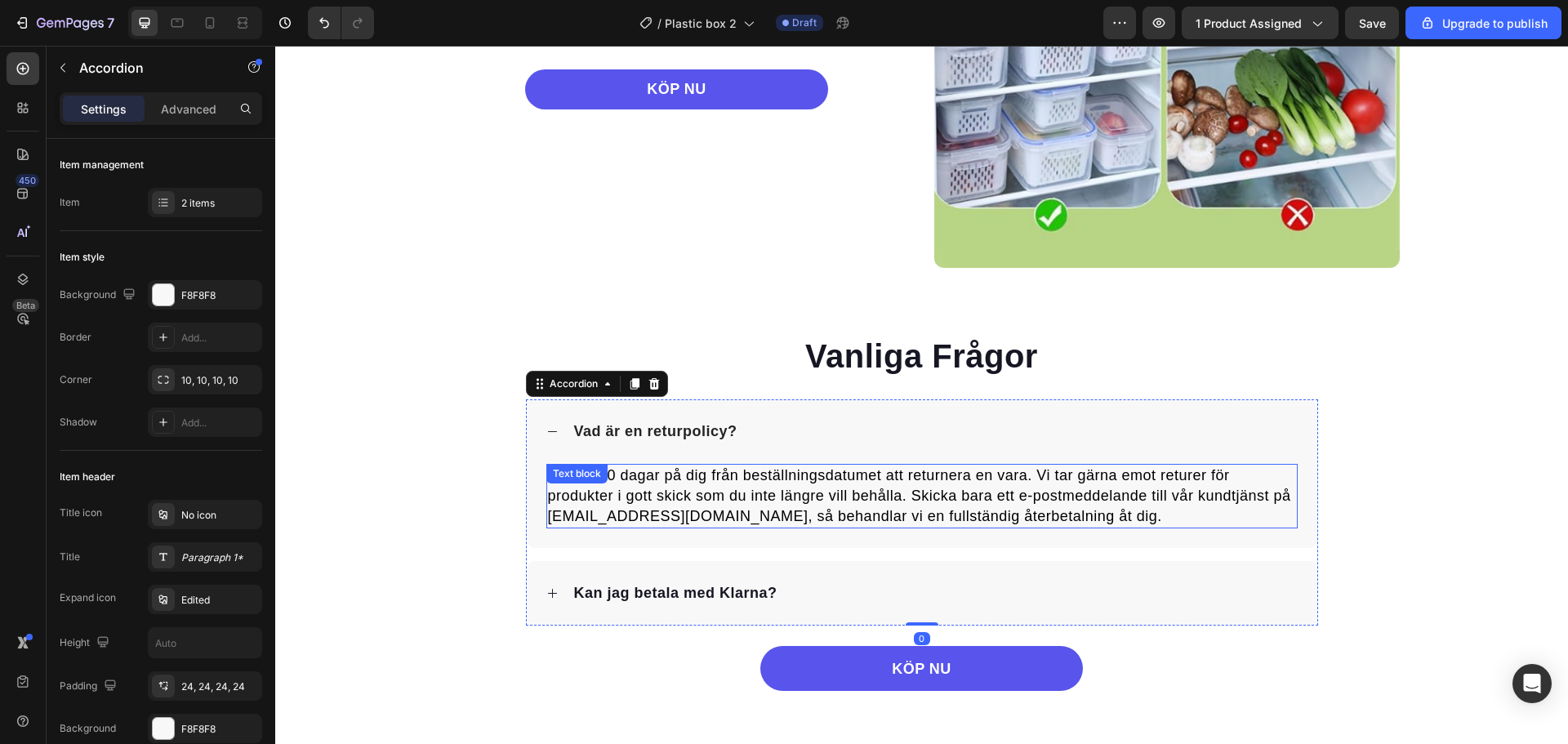
click at [656, 484] on span "Du har 30 dagar på dig från beställningsdatumet att returnera en vara. Vi tar g…" at bounding box center [920, 495] width 743 height 58
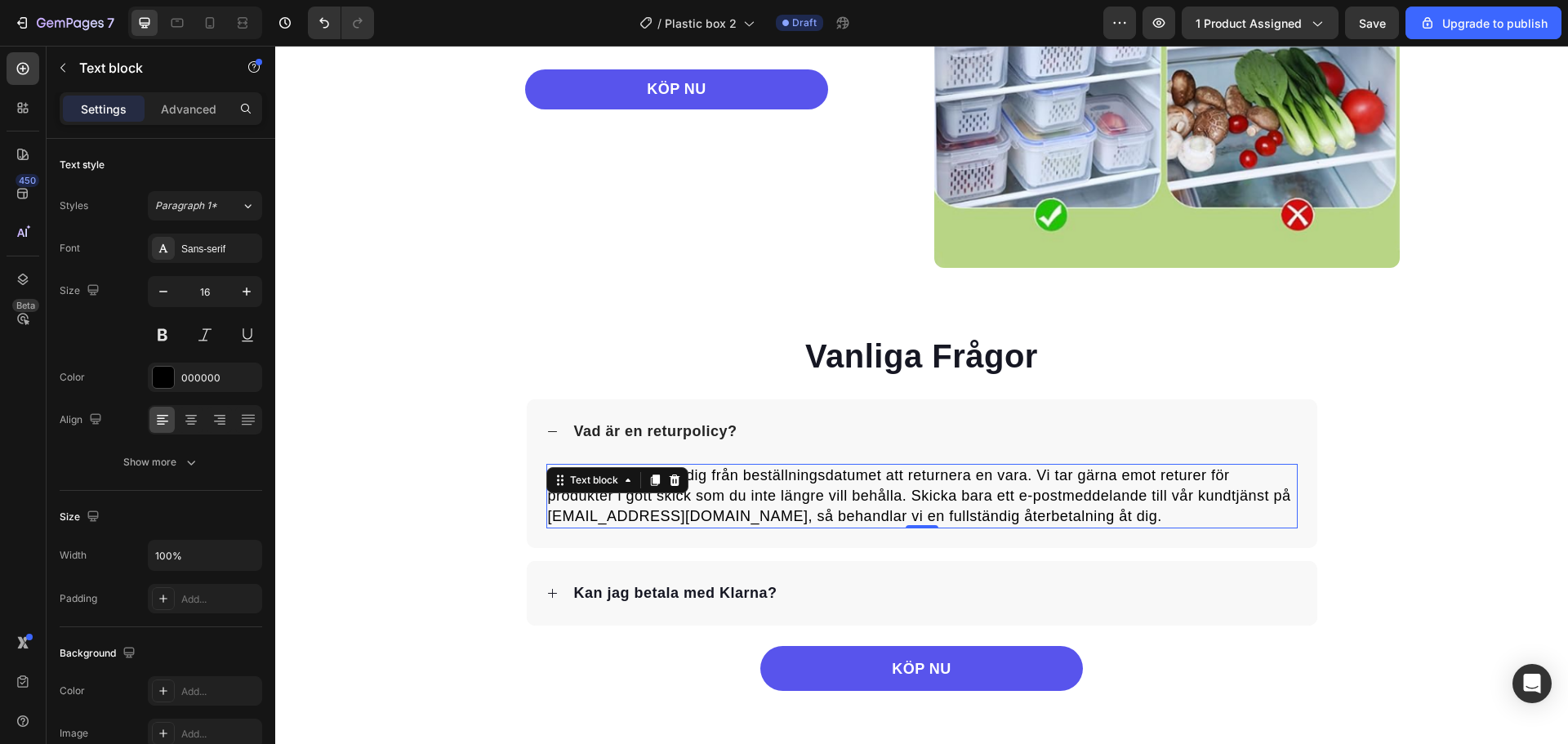
click at [656, 484] on div at bounding box center [655, 480] width 19 height 19
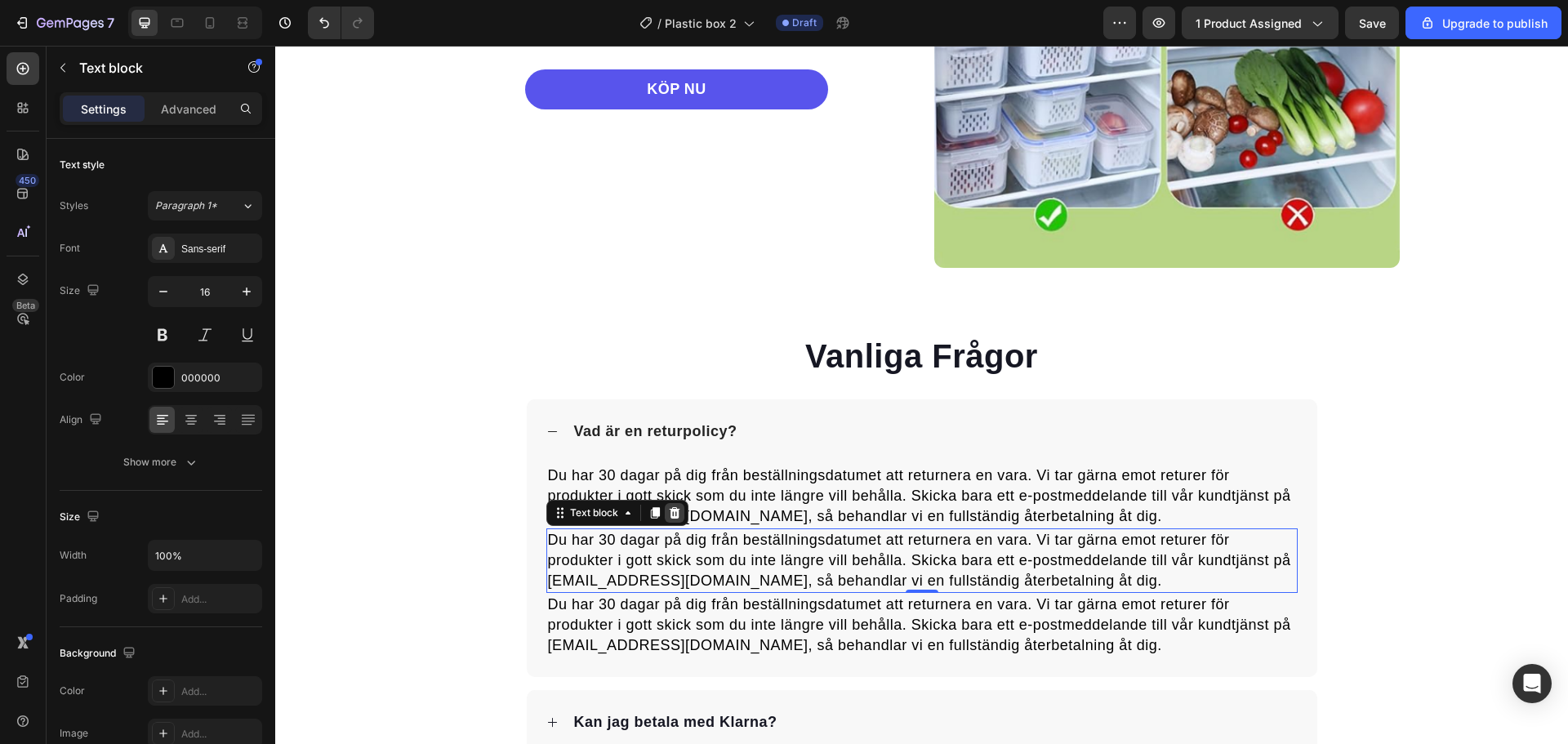
click at [673, 521] on div at bounding box center [674, 513] width 19 height 19
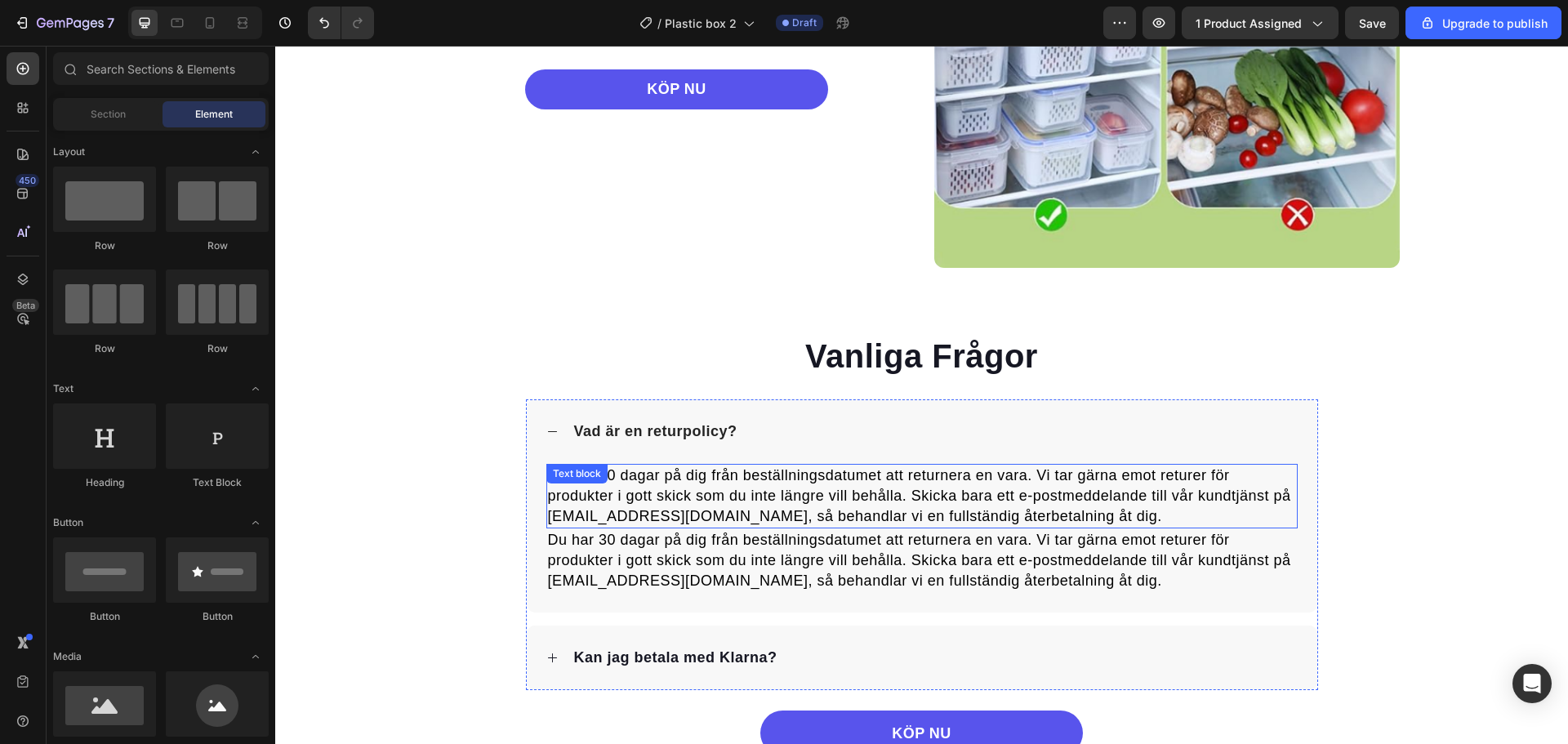
click at [719, 557] on span "Du har 30 dagar på dig från beställningsdatumet att returnera en vara. Vi tar g…" at bounding box center [920, 560] width 743 height 58
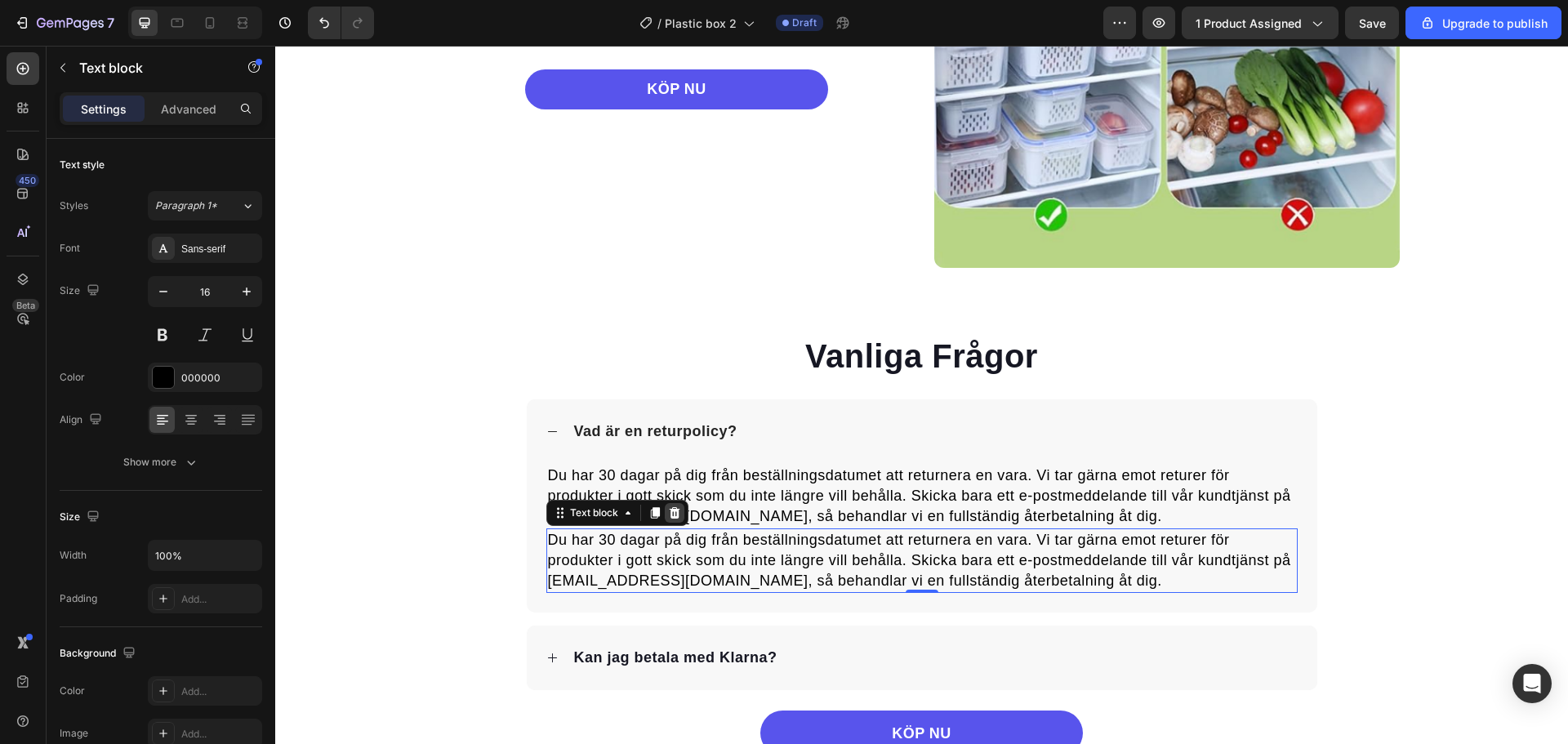
click at [664, 514] on div at bounding box center [674, 513] width 19 height 19
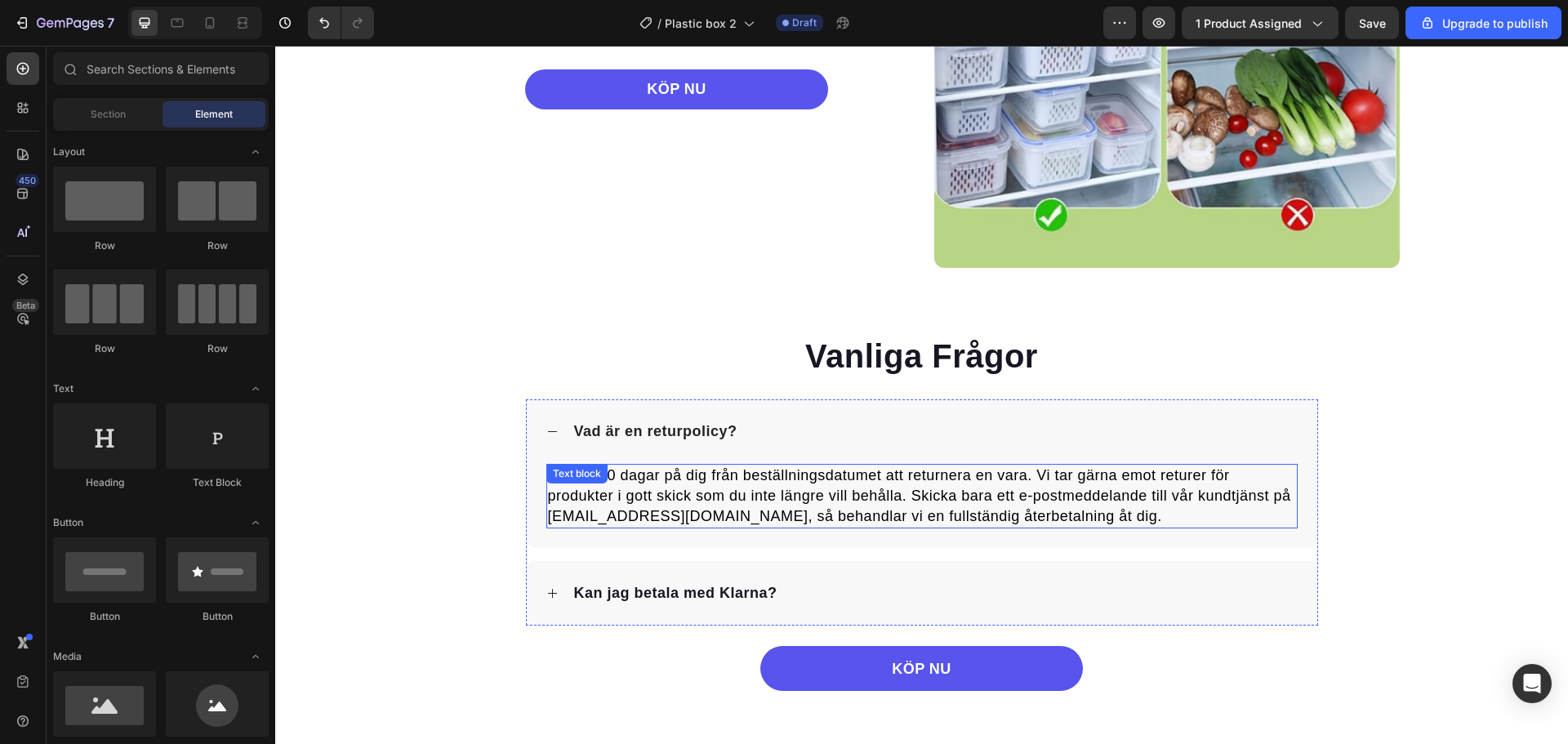
click at [737, 500] on span "Du har 30 dagar på dig från beställningsdatumet att returnera en vara. Vi tar g…" at bounding box center [920, 495] width 743 height 58
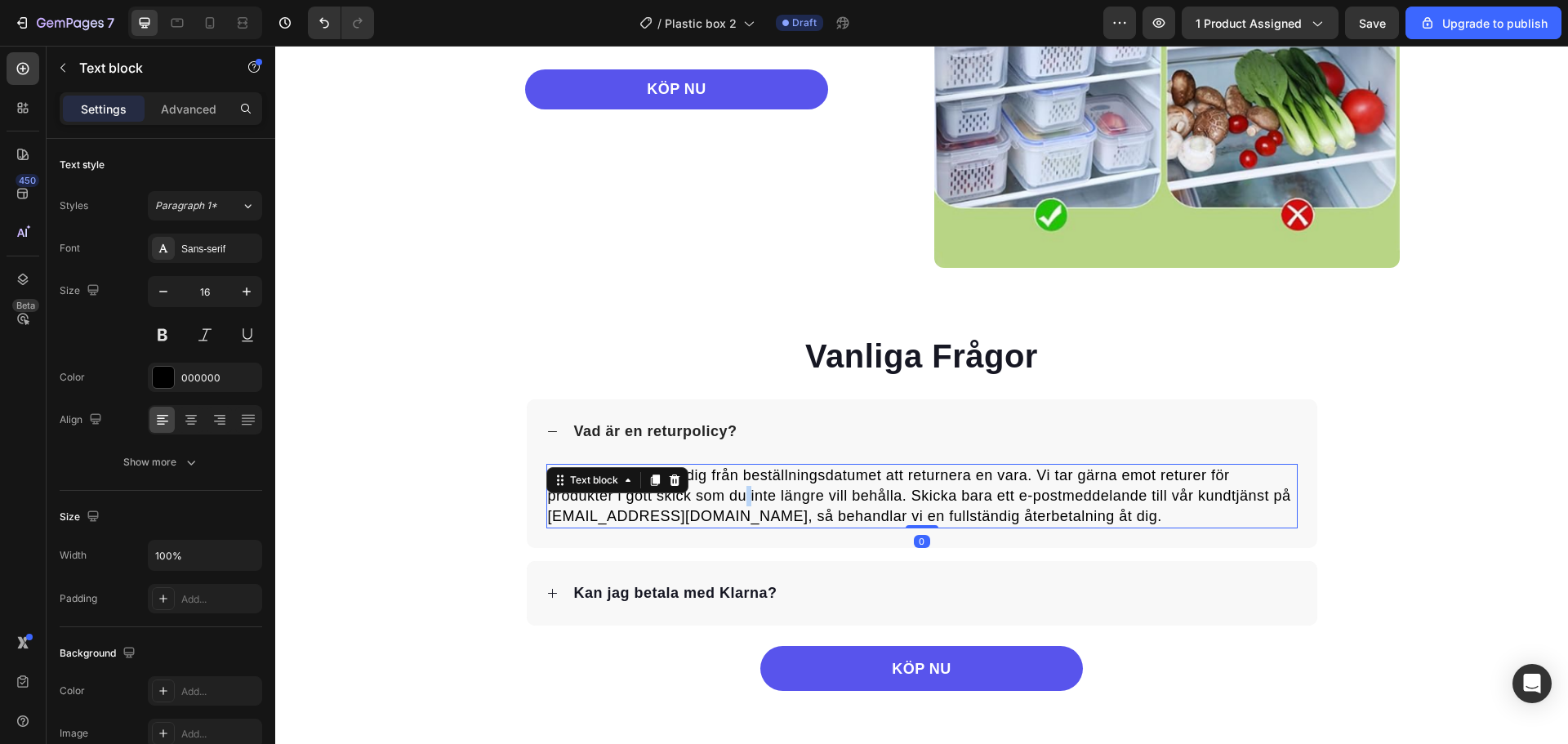
click at [737, 500] on span "Du har 30 dagar på dig från beställningsdatumet att returnera en vara. Vi tar g…" at bounding box center [920, 495] width 743 height 58
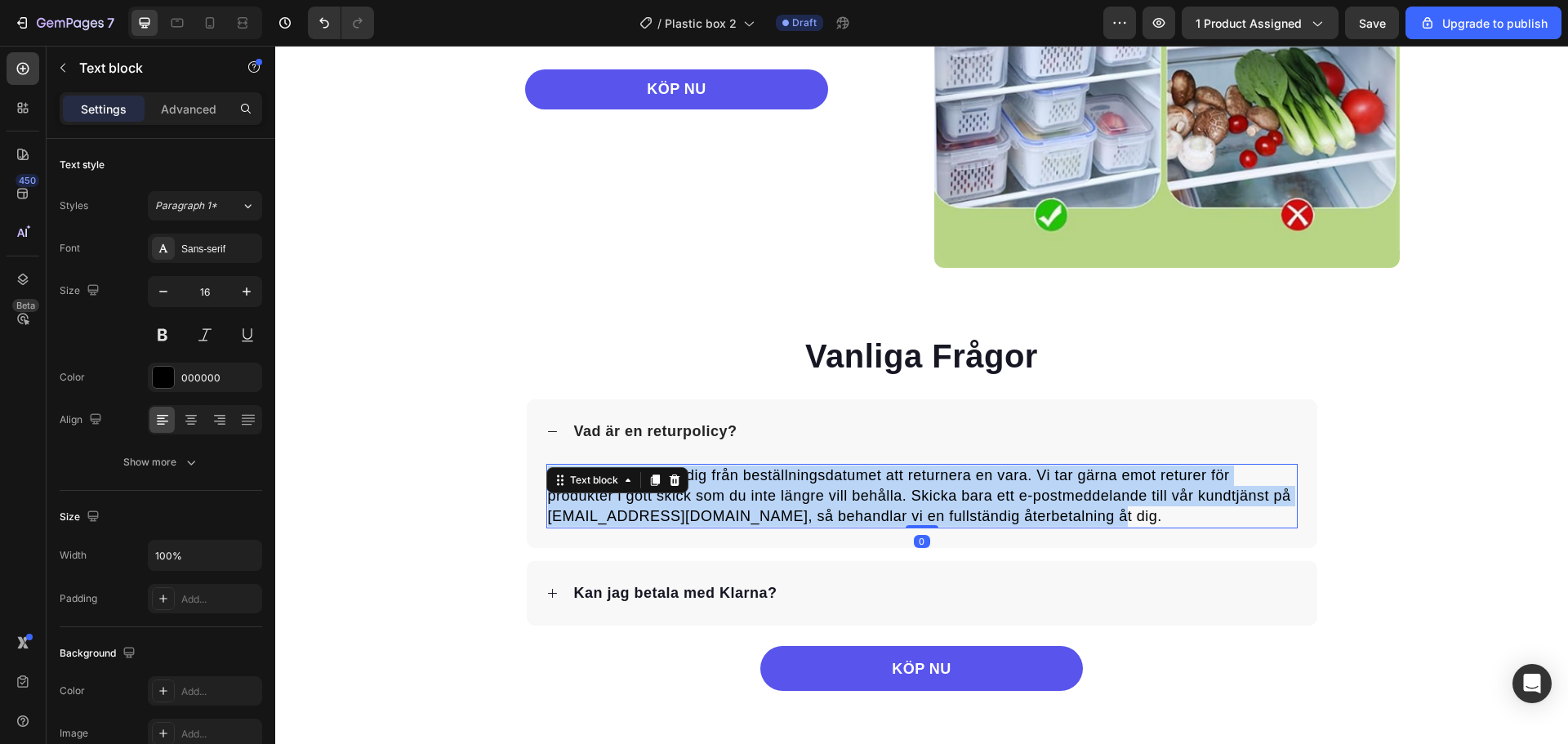
click at [737, 500] on span "Du har 30 dagar på dig från beställningsdatumet att returnera en vara. Vi tar g…" at bounding box center [920, 495] width 743 height 58
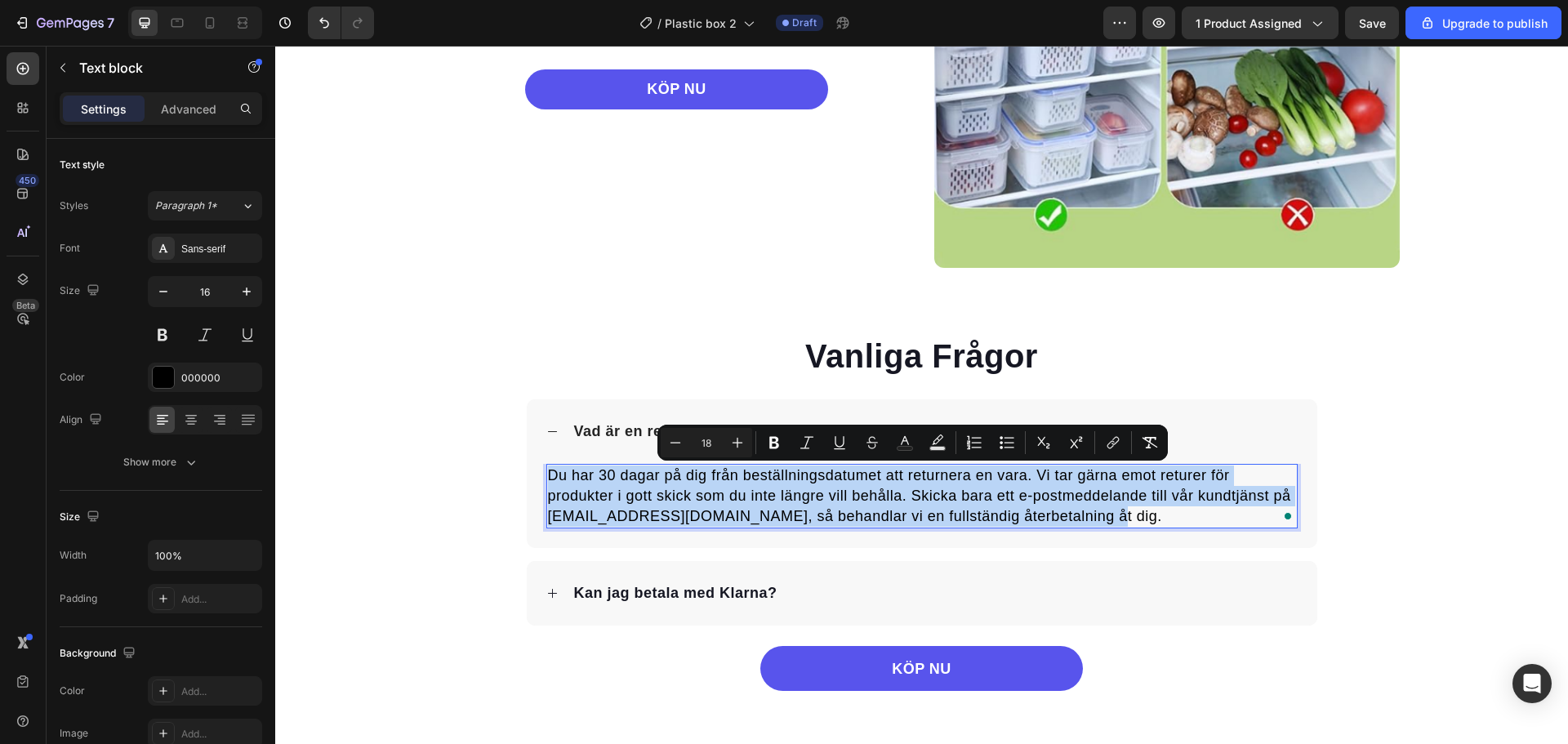
copy span "Du har 30 dagar på dig från beställningsdatumet att returnera en vara. Vi tar g…"
click at [811, 588] on div "Kan jag betala med Klarna?" at bounding box center [935, 593] width 726 height 26
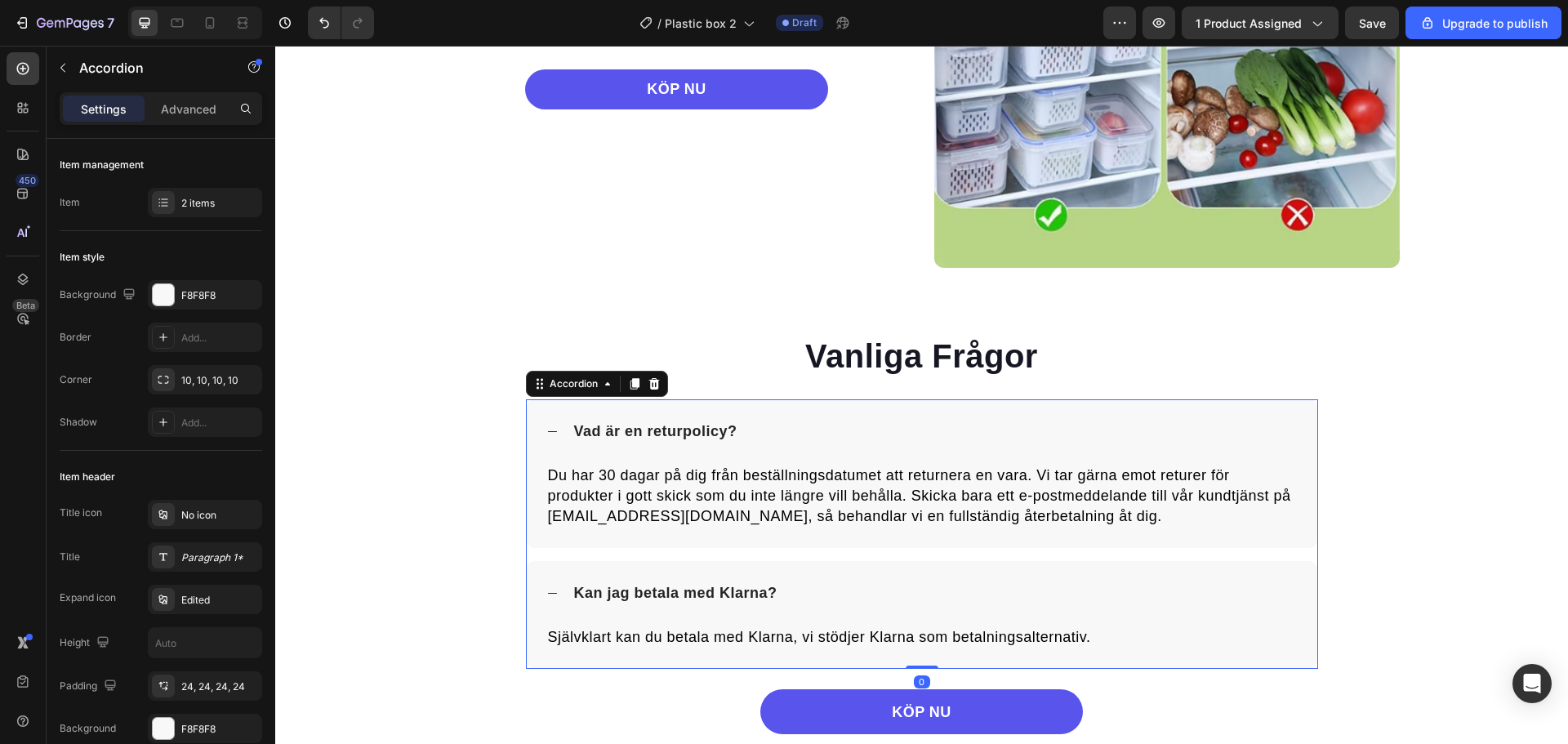
click at [612, 595] on span "Kan jag betala med Klarna?" at bounding box center [676, 593] width 204 height 16
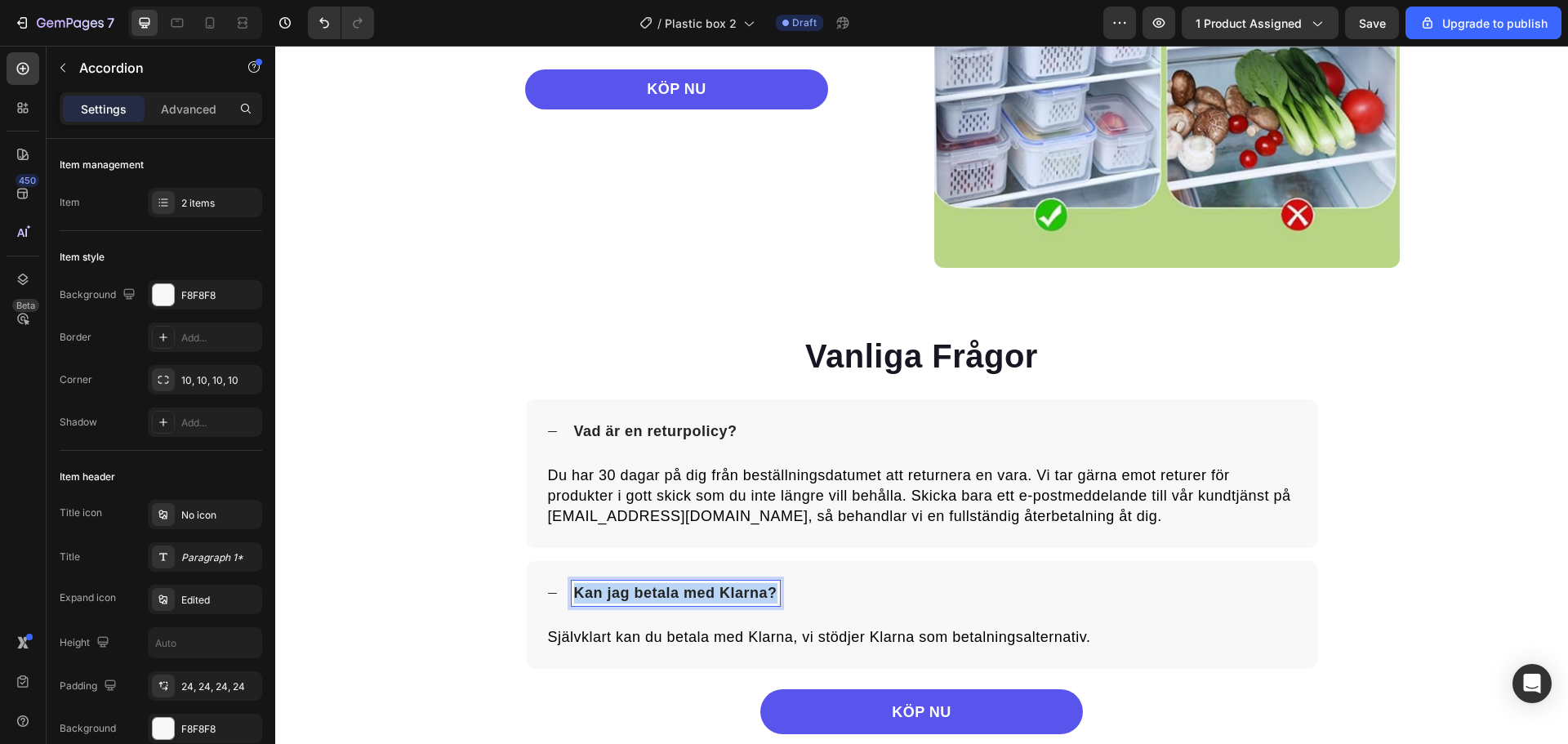
click at [612, 595] on span "Kan jag betala med Klarna?" at bounding box center [676, 593] width 204 height 16
copy span "Kan jag betala med Klarna?"
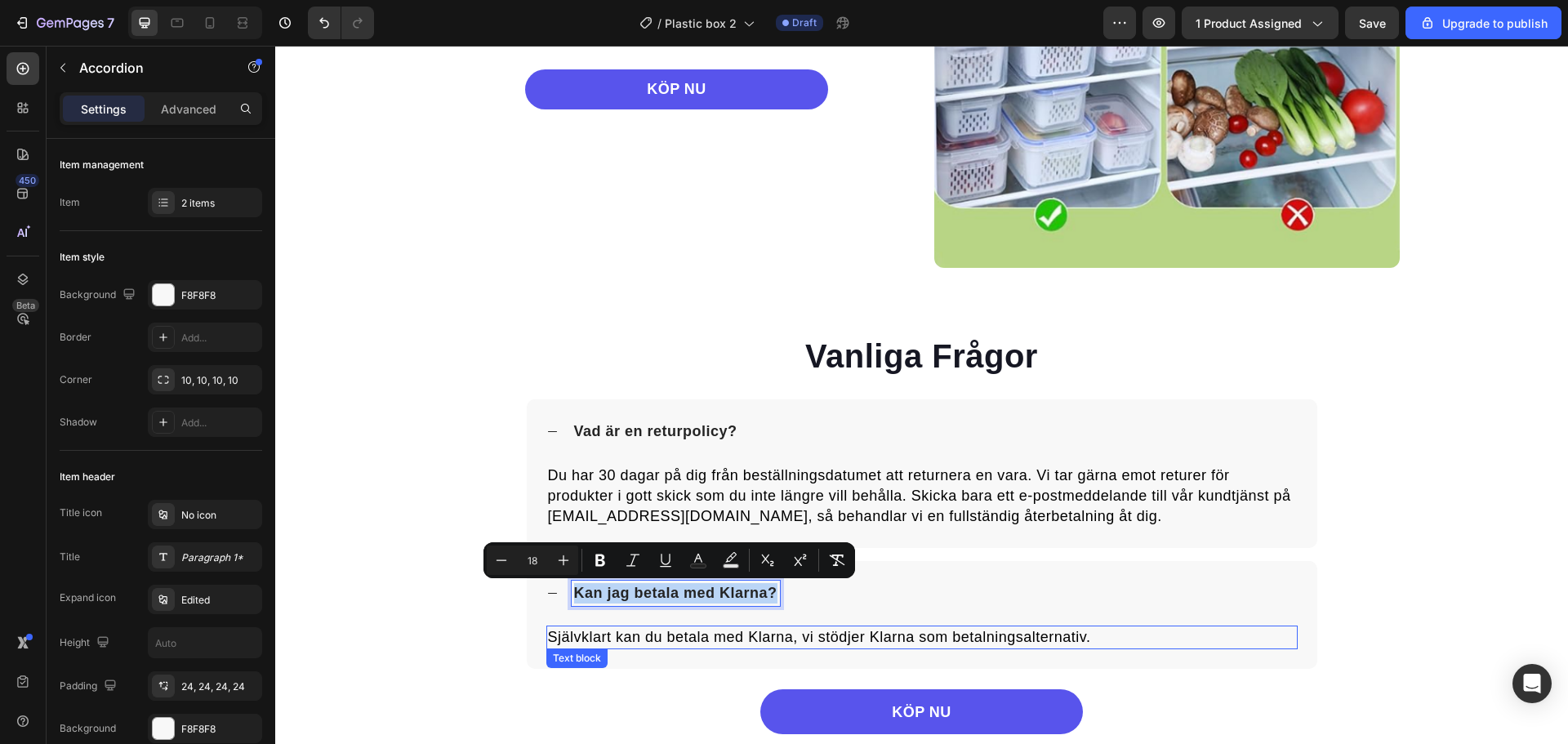
click at [951, 633] on span "Självklart kan du betala med Klarna, vi stödjer Klarna som betalningsalternativ." at bounding box center [819, 637] width 543 height 16
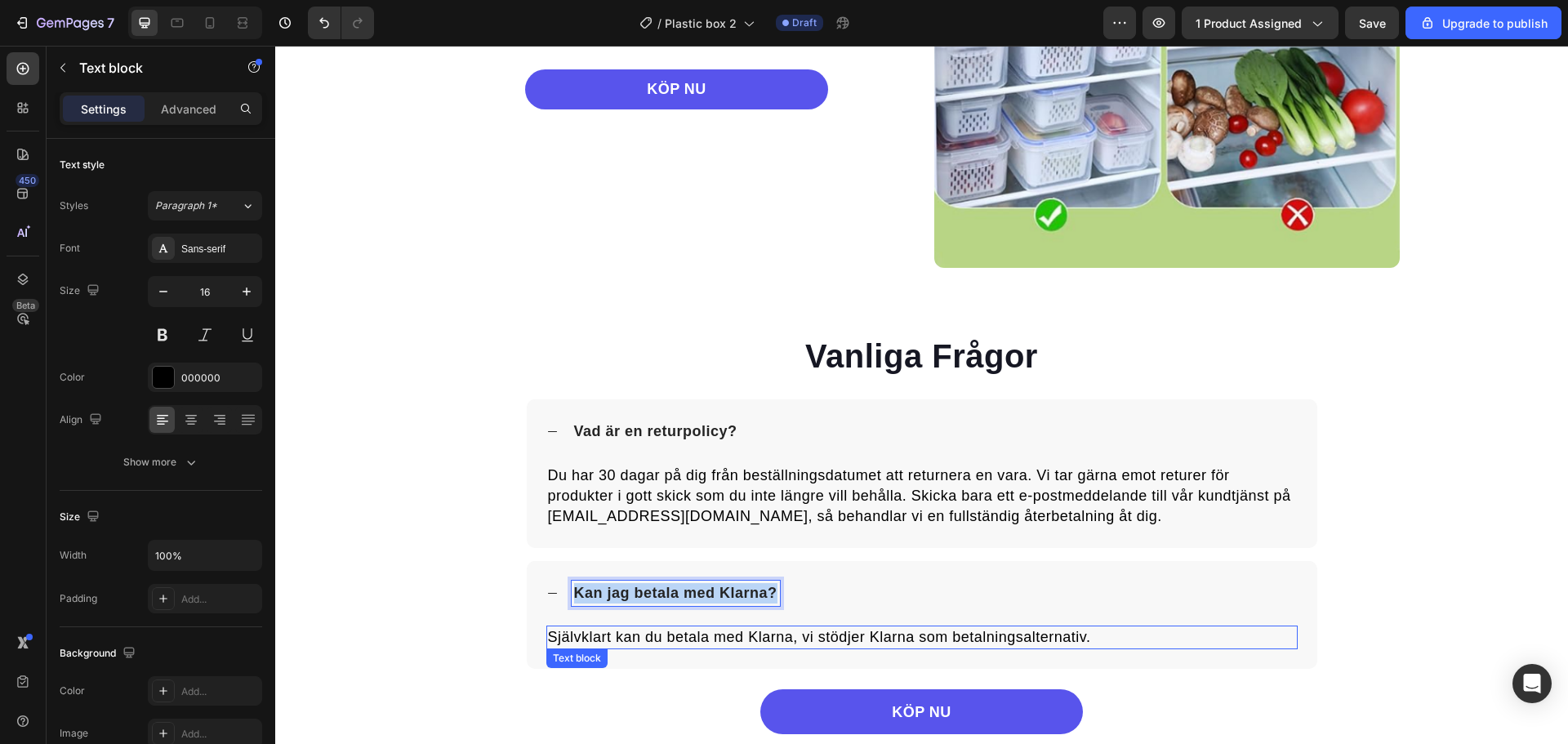
click at [951, 633] on span "Självklart kan du betala med Klarna, vi stödjer Klarna som betalningsalternativ." at bounding box center [819, 637] width 543 height 16
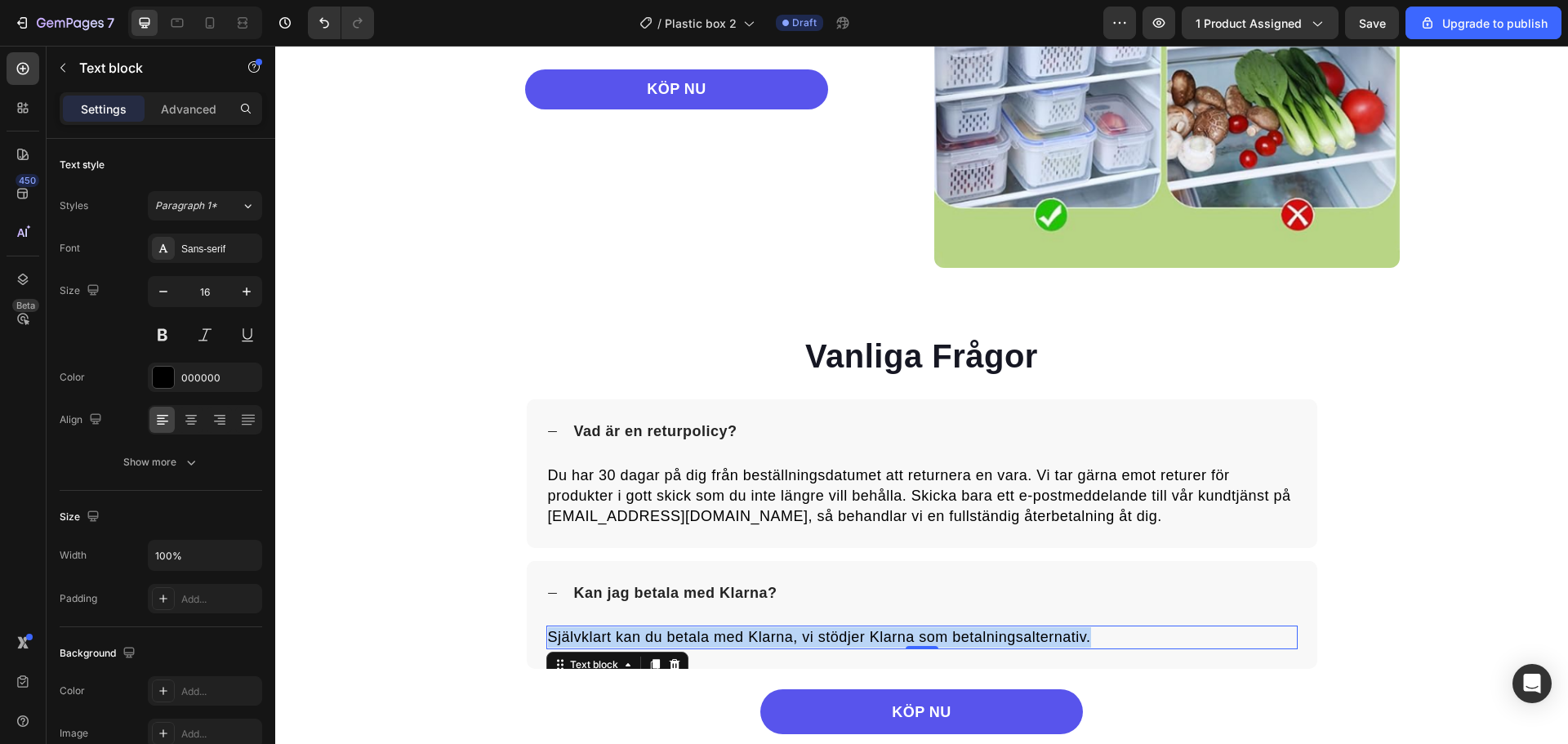
click at [951, 633] on span "Självklart kan du betala med Klarna, vi stödjer Klarna som betalningsalternativ." at bounding box center [819, 637] width 543 height 16
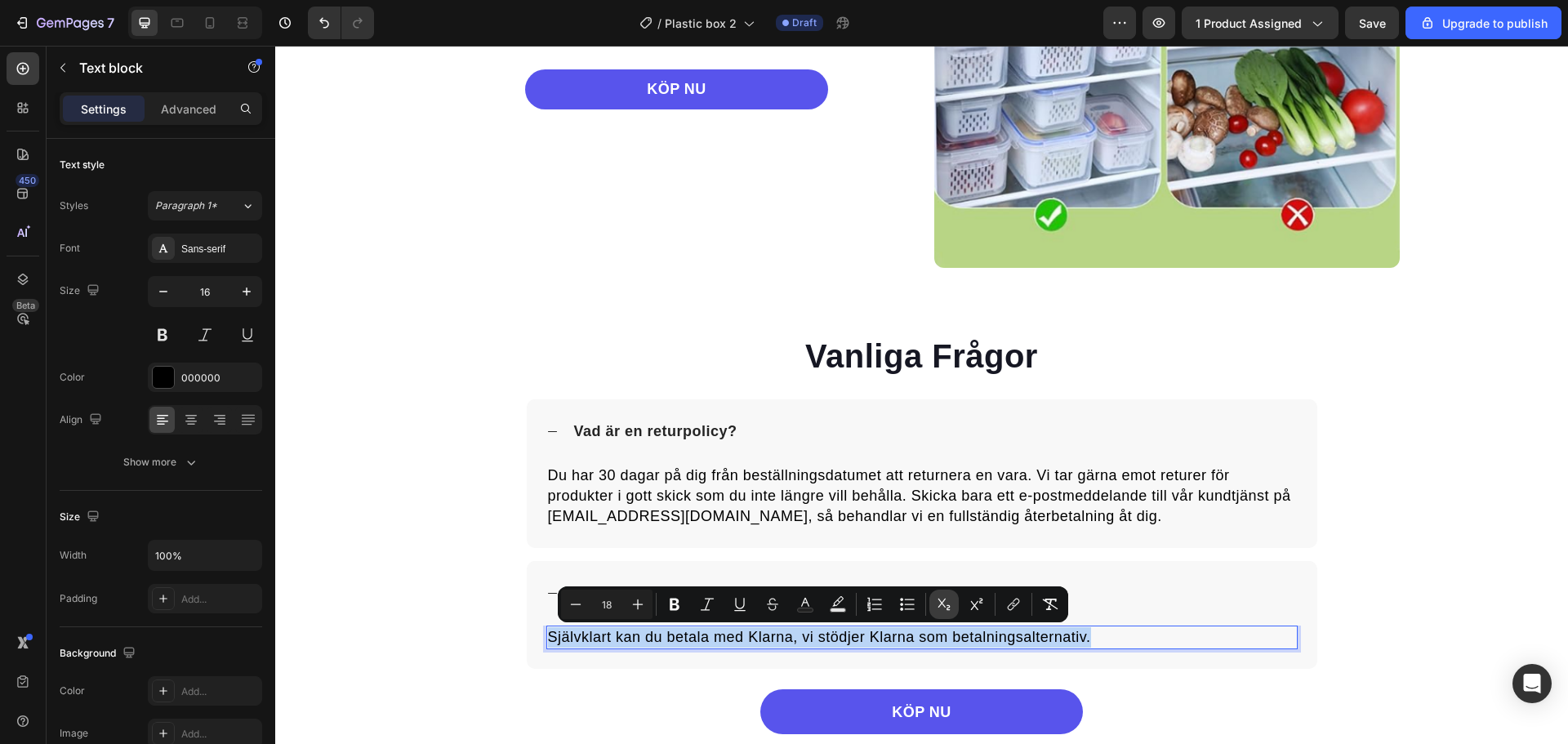
copy span "Självklart kan du betala med Klarna, vi stödjer Klarna som betalningsalternativ."
click at [658, 436] on span "Vad är en returpolicy?" at bounding box center [656, 431] width 163 height 16
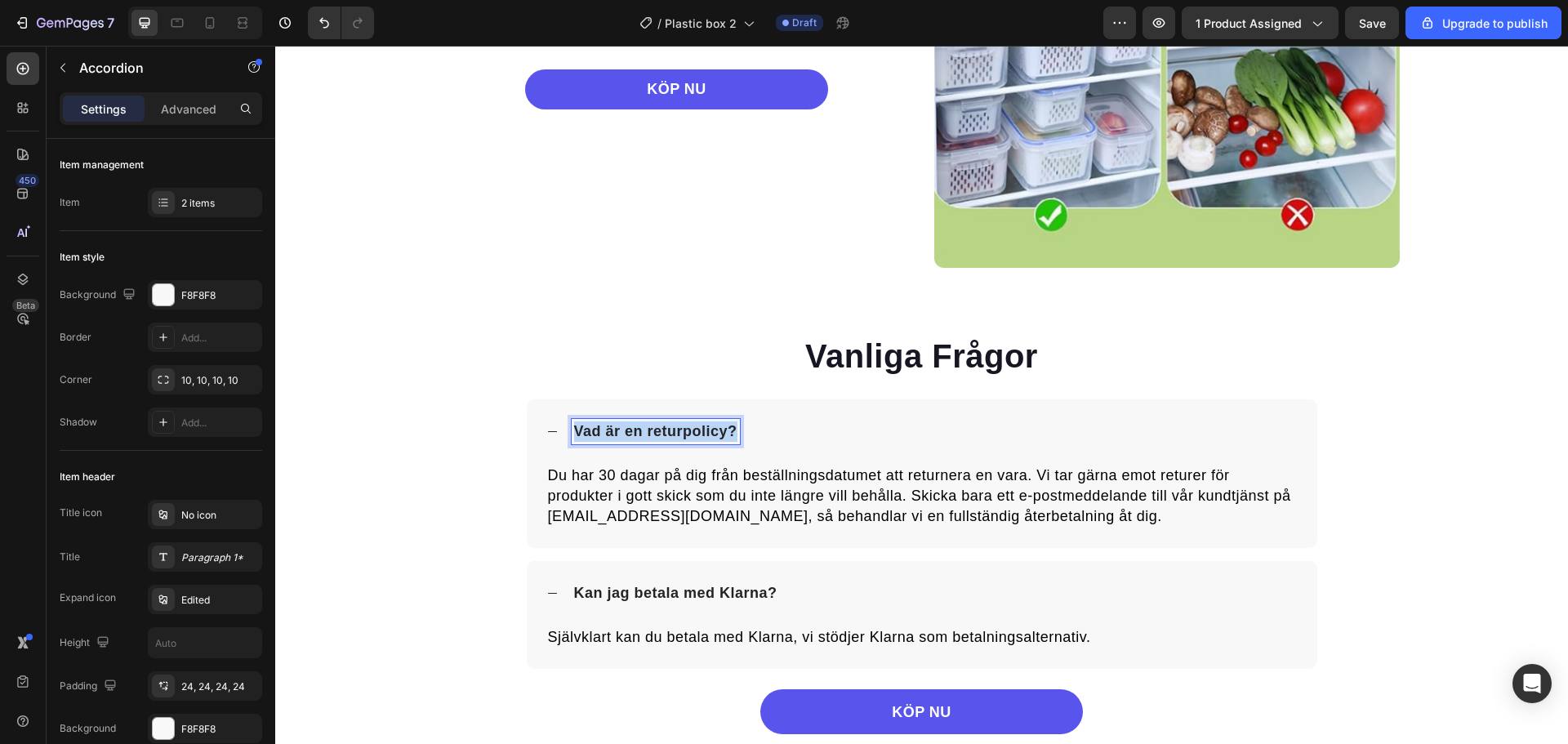
click at [658, 436] on span "Vad är en returpolicy?" at bounding box center [656, 431] width 163 height 16
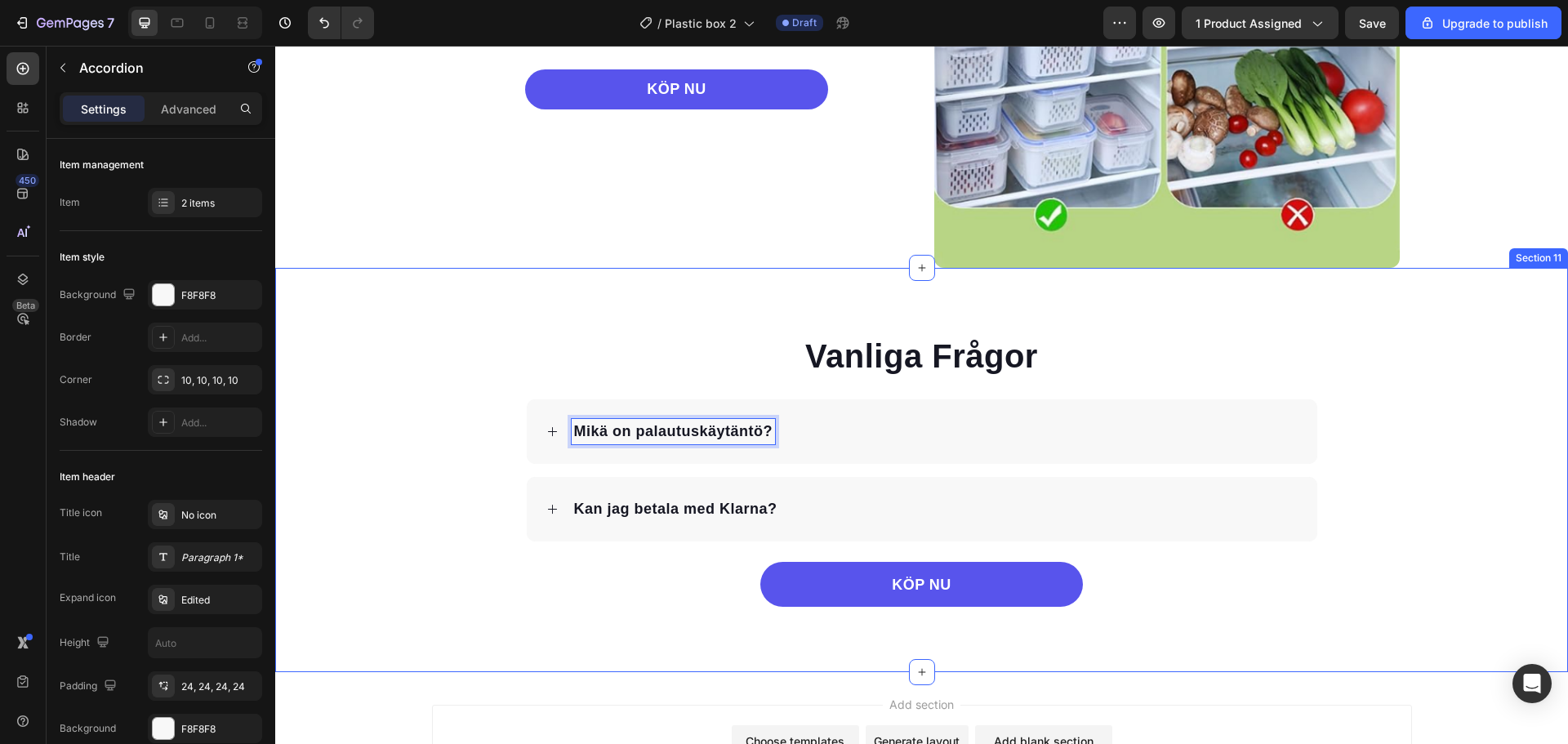
click at [417, 407] on div "Vanliga Frågor Heading Mikä on palautuskäytäntö? Kan jag betala med Klarna? Acc…" at bounding box center [921, 469] width 1292 height 274
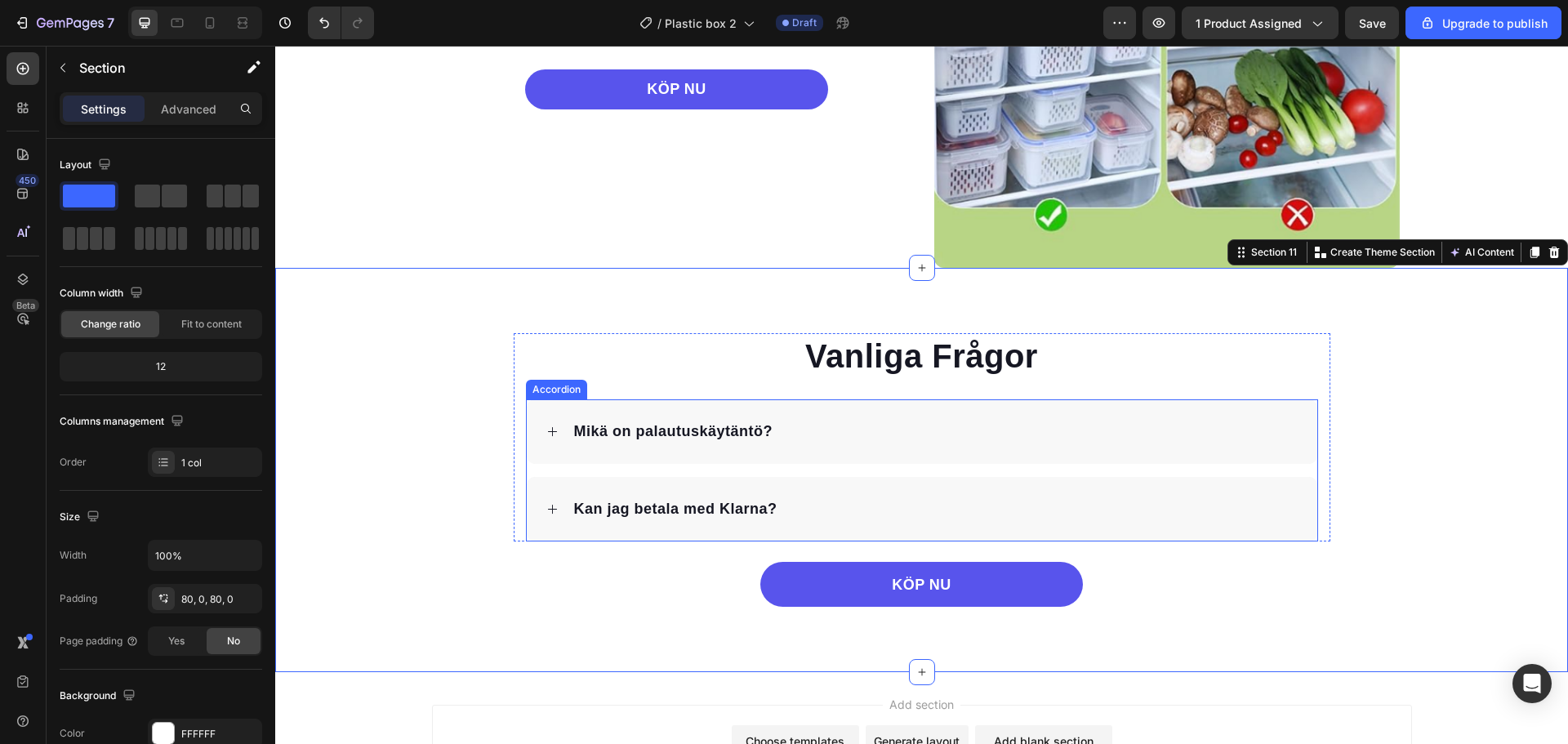
click at [844, 430] on div "Mikä on palautuskäytäntö?" at bounding box center [935, 431] width 726 height 26
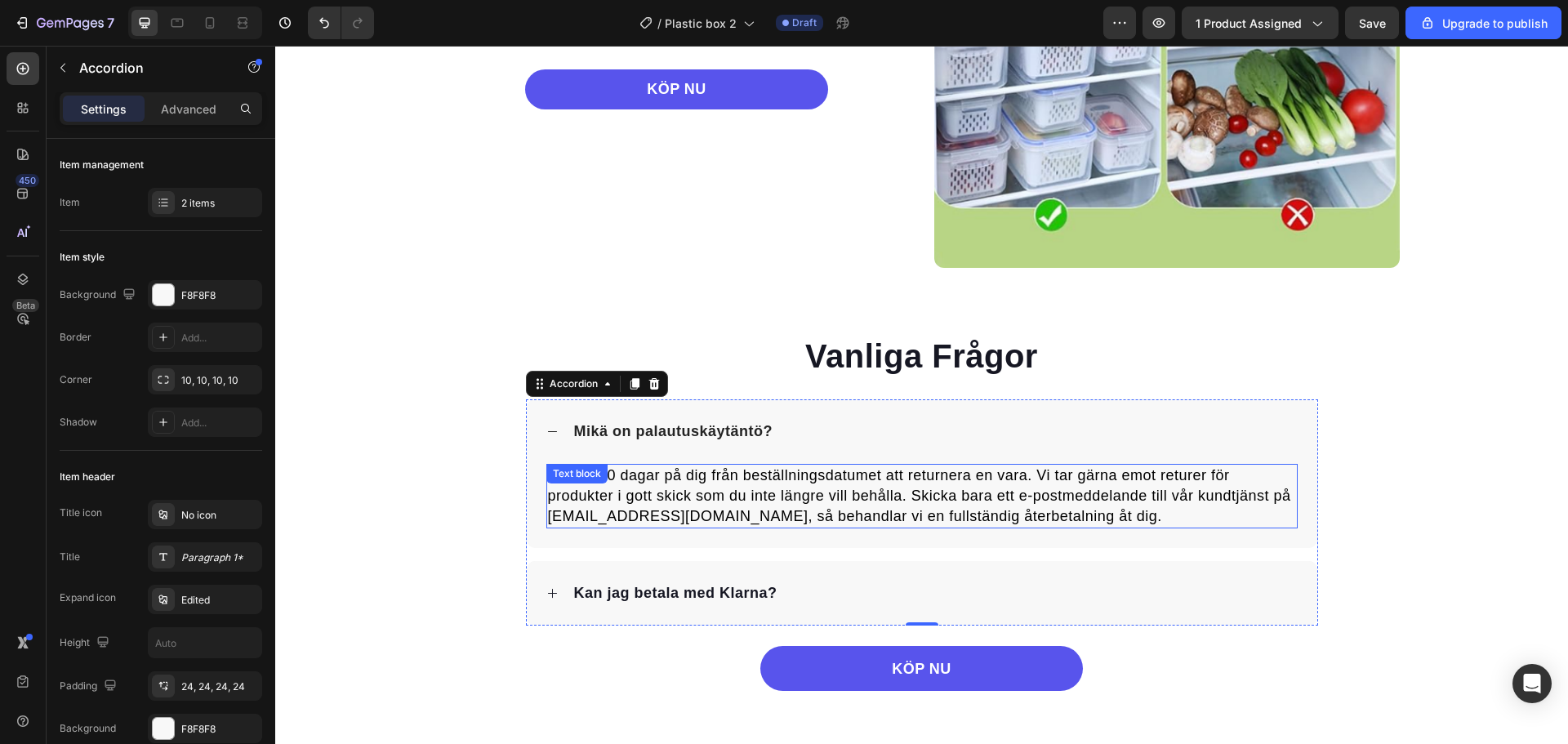
click at [848, 511] on span "Du har 30 dagar på dig från beställningsdatumet att returnera en vara. Vi tar g…" at bounding box center [920, 495] width 743 height 58
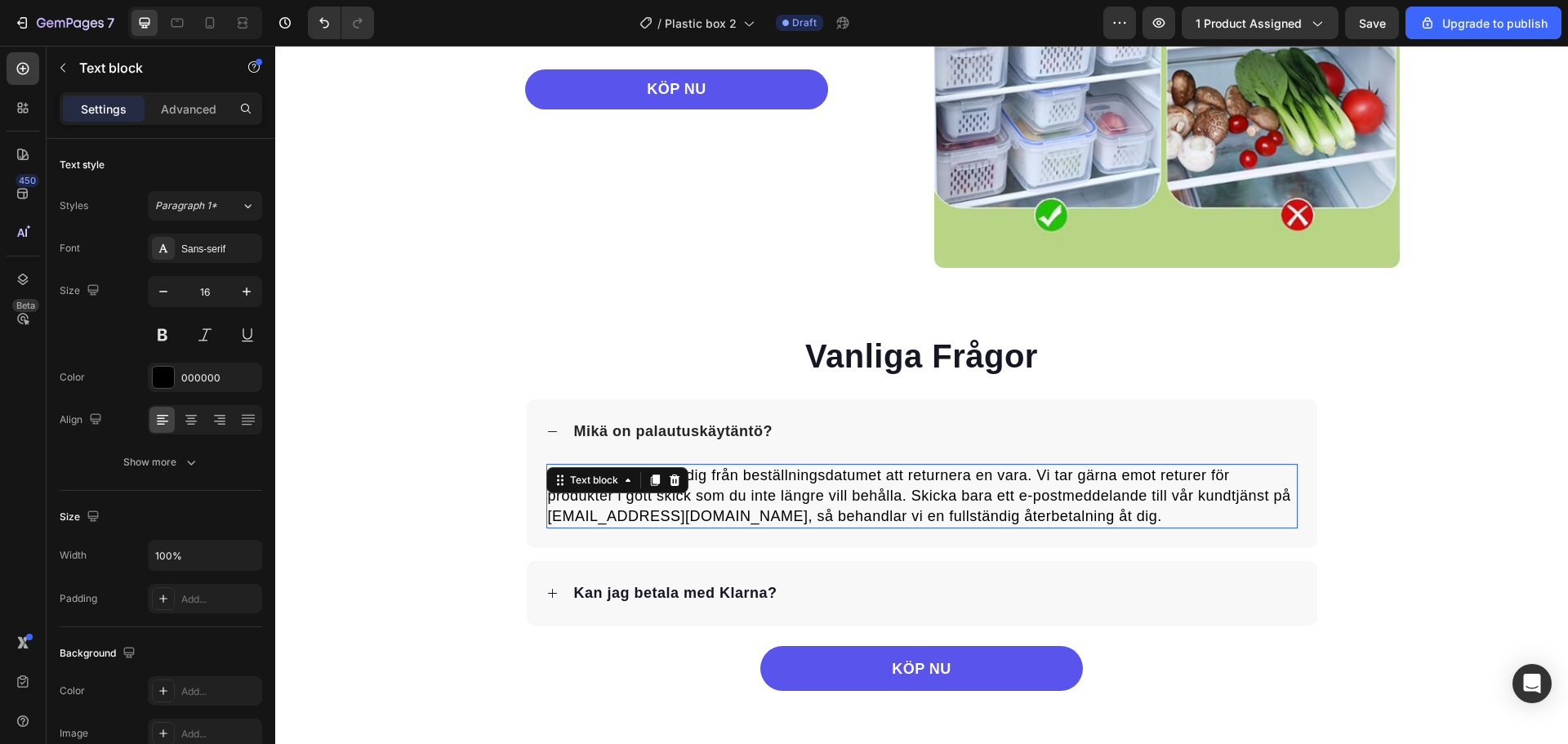
click at [848, 511] on span "Du har 30 dagar på dig från beställningsdatumet att returnera en vara. Vi tar g…" at bounding box center [920, 495] width 743 height 58
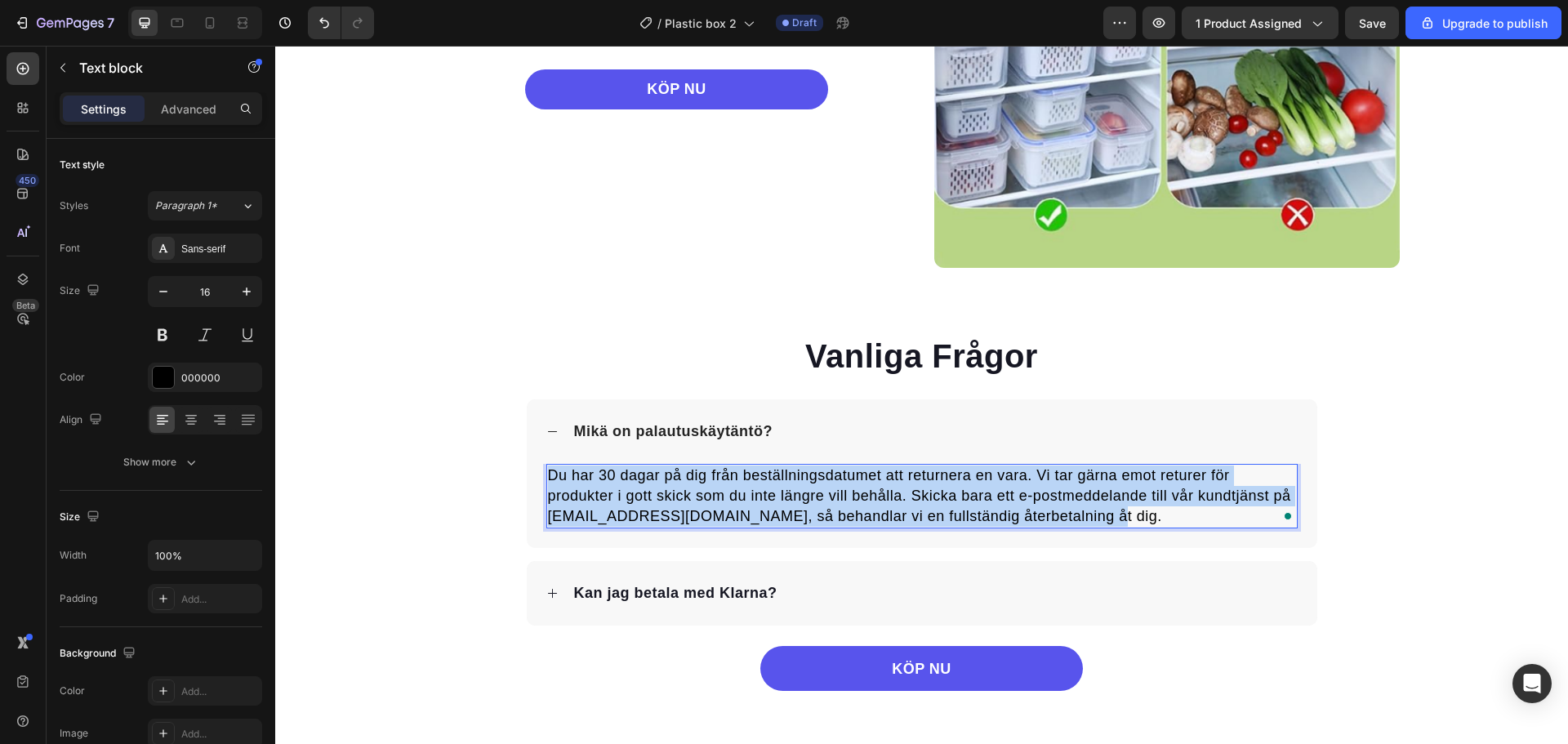
click at [848, 511] on span "Du har 30 dagar på dig från beställningsdatumet att returnera en vara. Vi tar g…" at bounding box center [920, 495] width 743 height 58
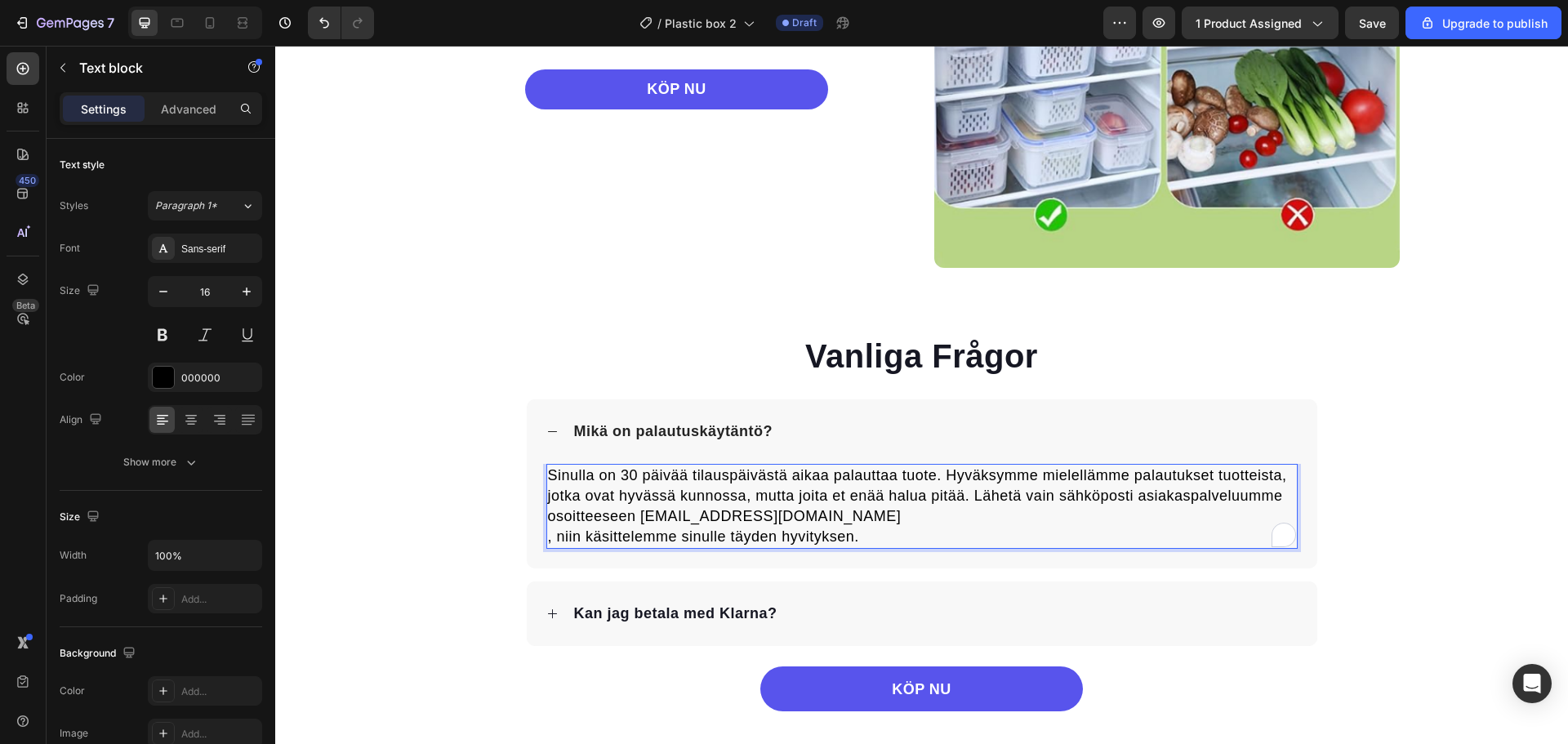
click at [550, 542] on span ", niin käsittelemme sinulle täyden hyvityksen." at bounding box center [703, 536] width 311 height 16
click at [548, 534] on span ",niin käsittelemme sinulle täyden hyvityksen." at bounding box center [702, 536] width 307 height 16
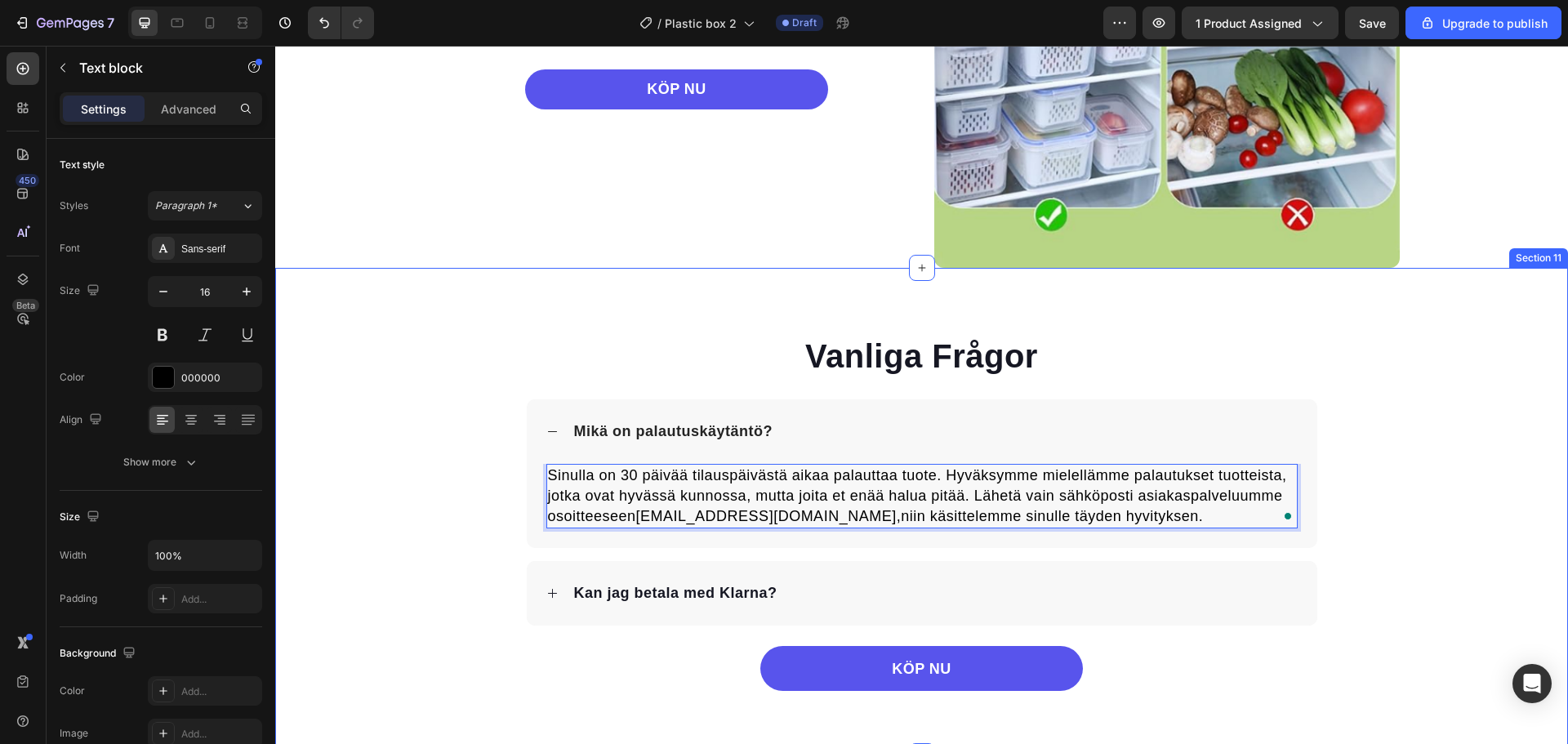
click at [1417, 380] on div "Vanliga Frågor Heading Mikä on palautuskäytäntö? Sinulla on 30 päivää tilauspäi…" at bounding box center [921, 512] width 1292 height 358
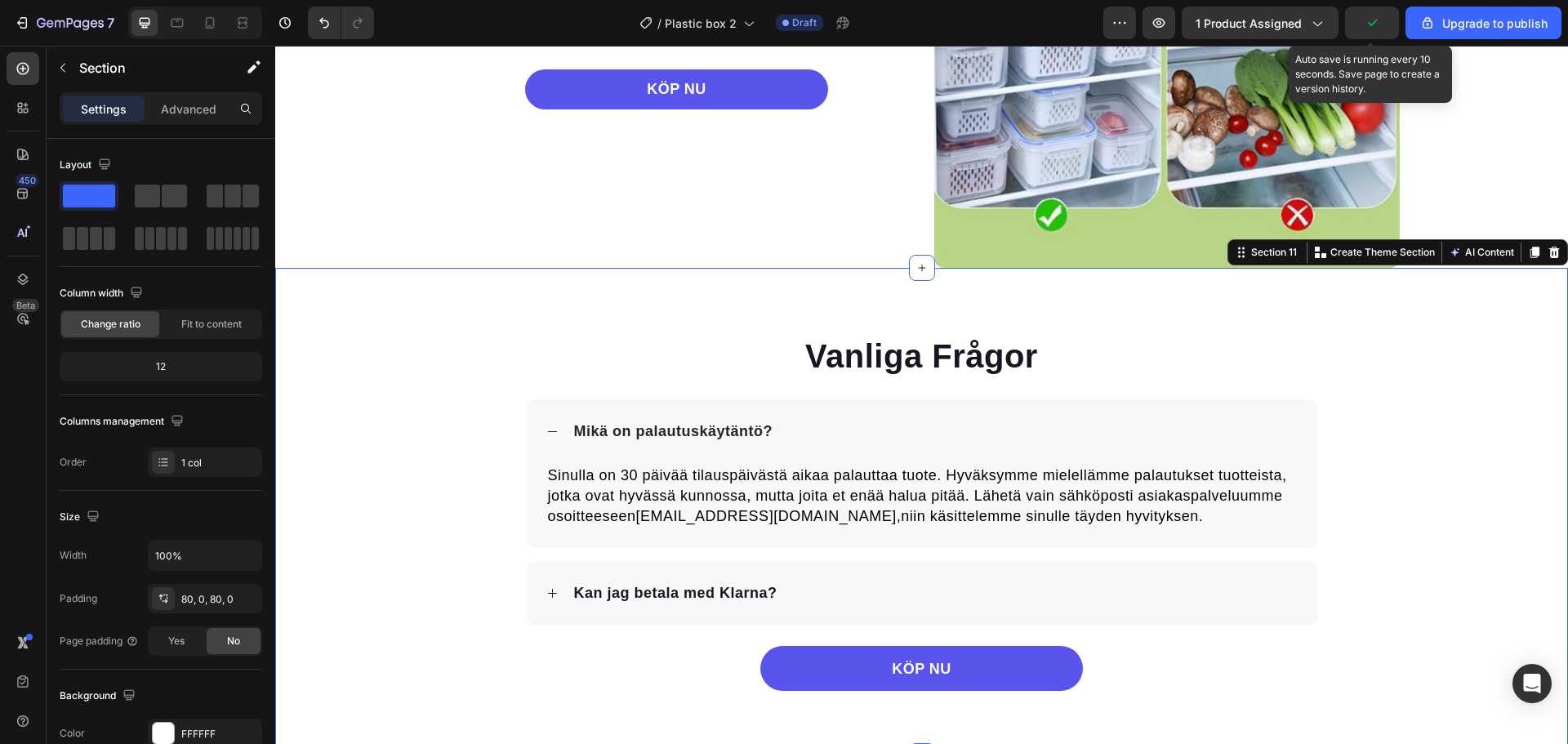
click at [1374, 30] on icon "button" at bounding box center [1372, 23] width 16 height 16
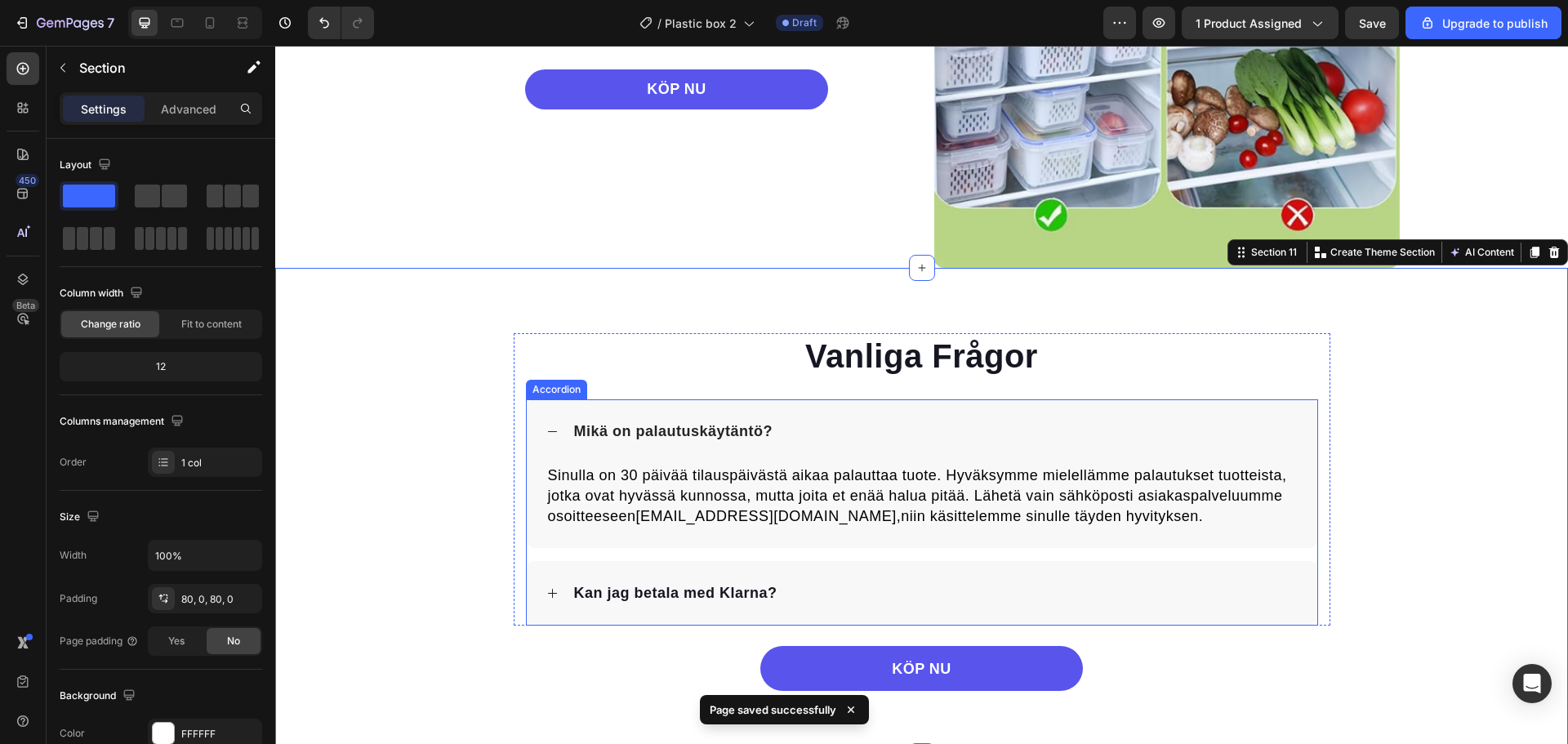
click at [863, 432] on div "Mikä on palautuskäytäntö?" at bounding box center [935, 431] width 726 height 26
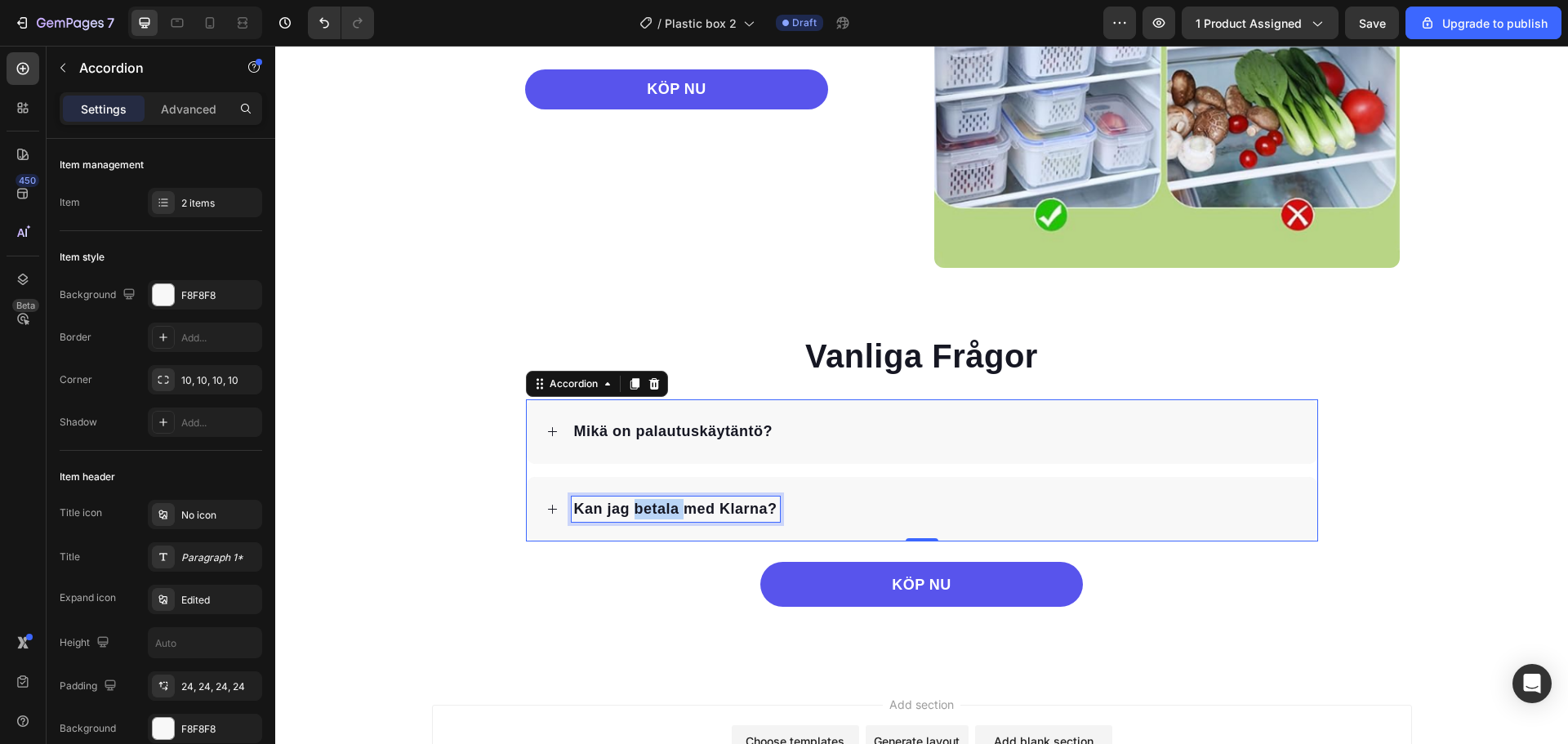
click at [663, 509] on span "Kan jag betala med Klarna?" at bounding box center [676, 508] width 204 height 16
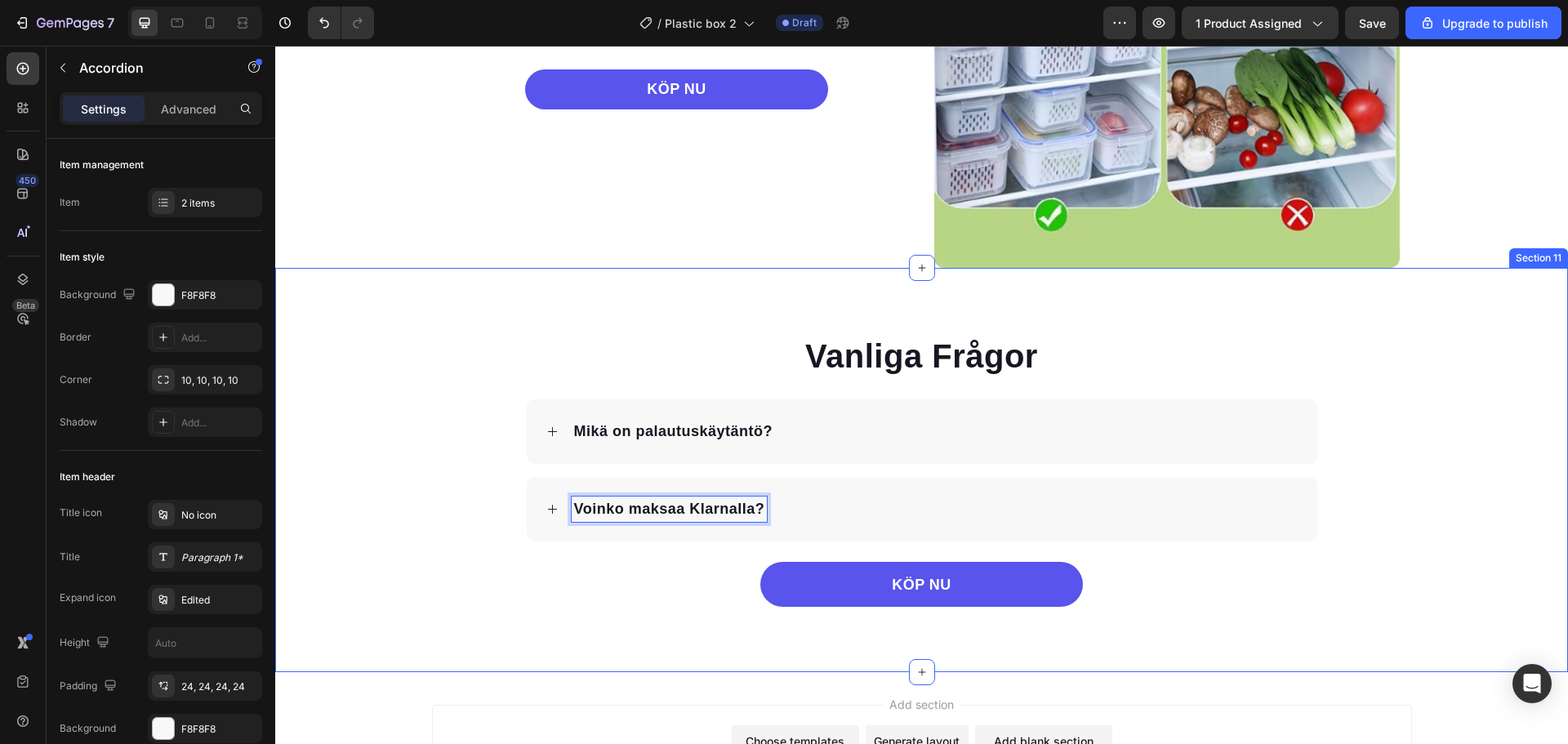
click at [399, 445] on div "Vanliga Frågor Heading Mikä on palautuskäytäntö? Voinko maksaa Klarnalla? Accor…" at bounding box center [921, 469] width 1292 height 274
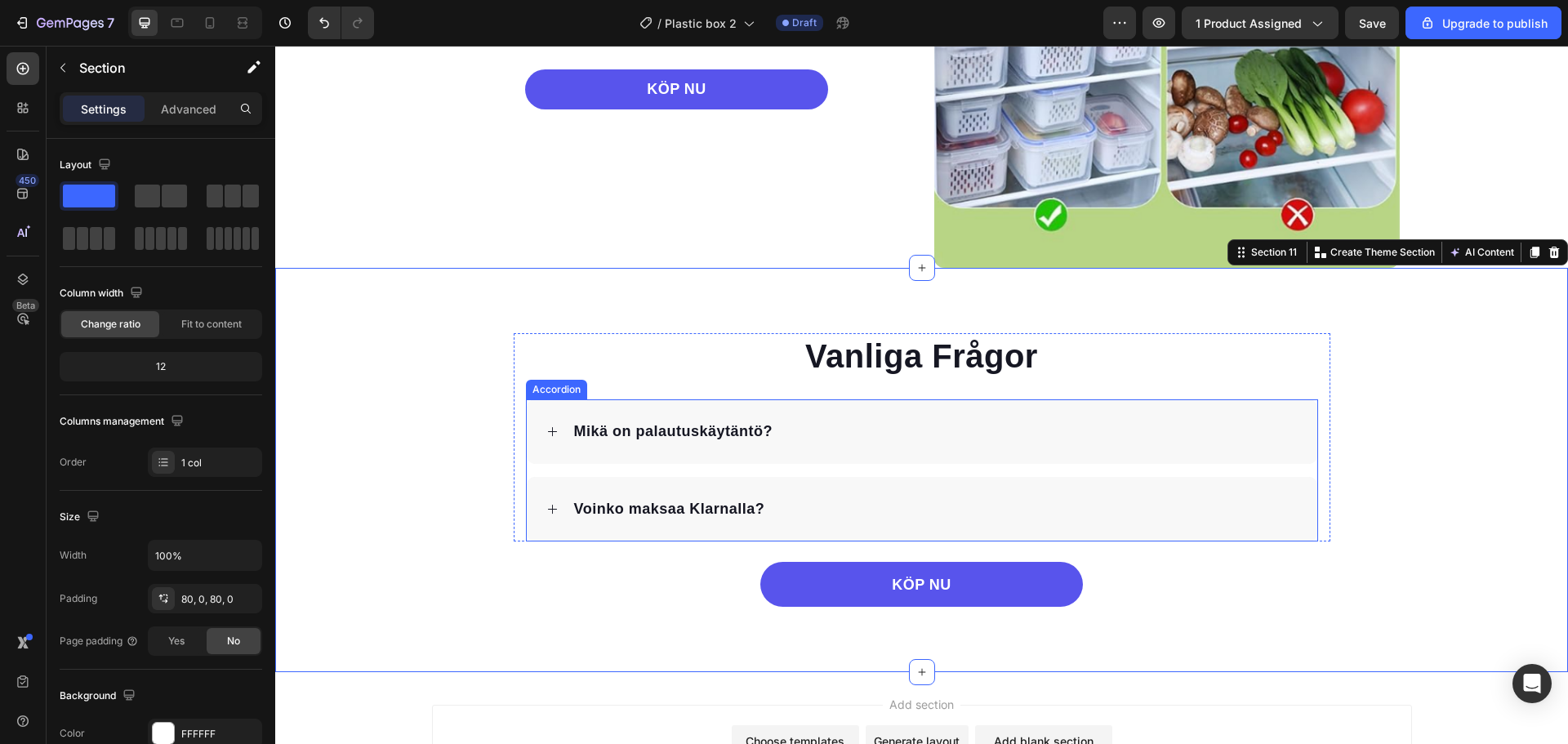
click at [813, 516] on div "Voinko maksaa Klarnalla?" at bounding box center [935, 509] width 726 height 26
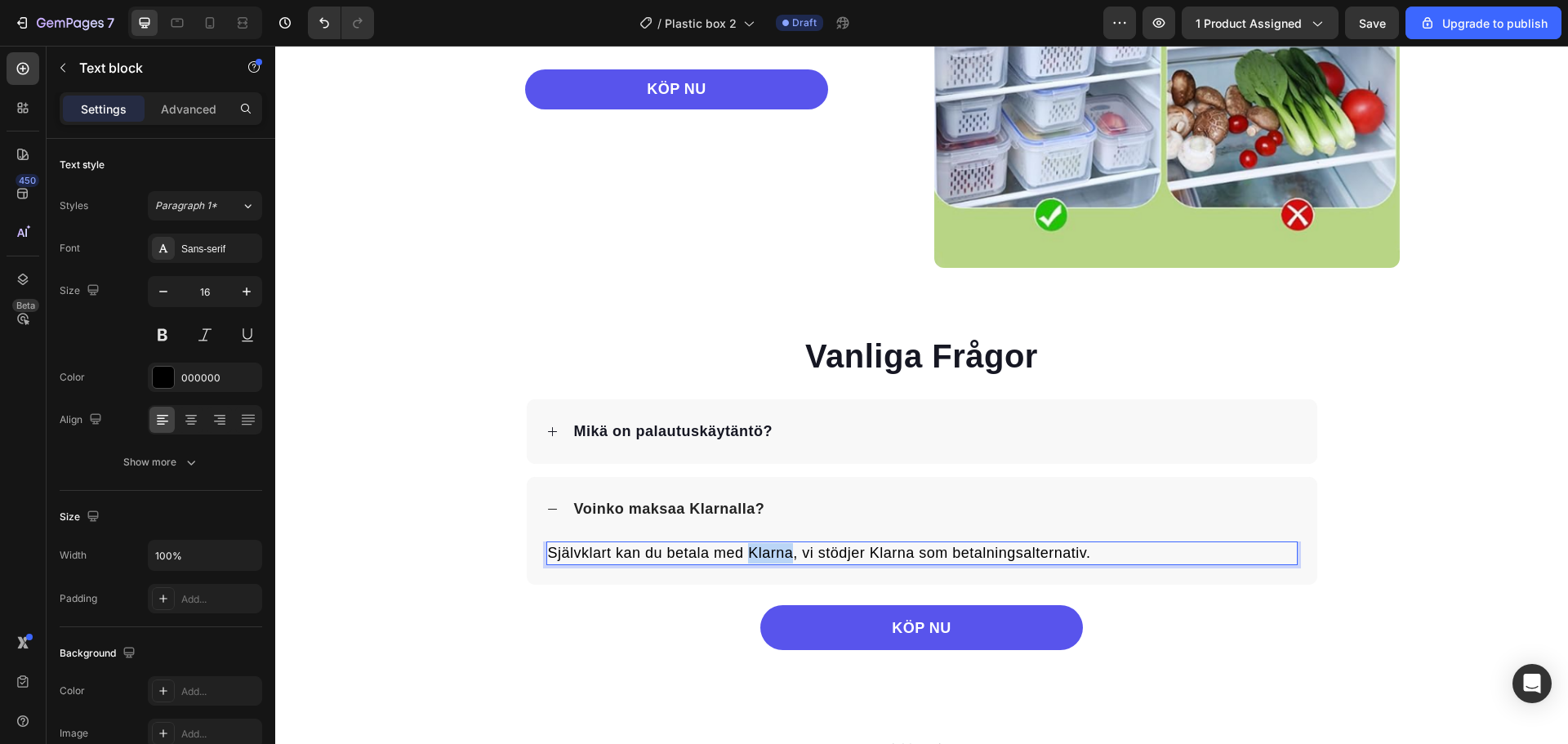
click at [775, 555] on span "Självklart kan du betala med Klarna, vi stödjer Klarna som betalningsalternativ." at bounding box center [819, 553] width 543 height 16
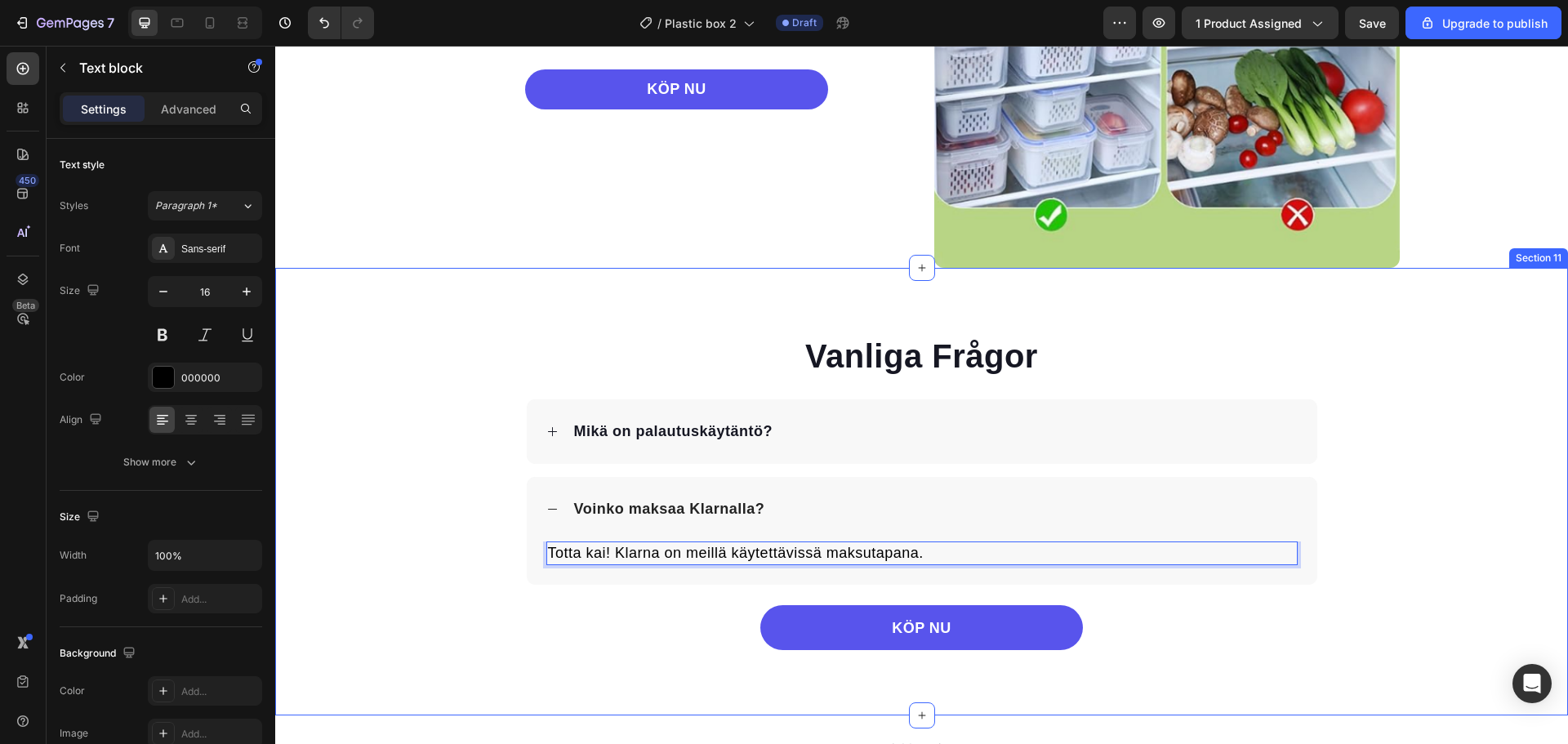
click at [454, 472] on div "Vanliga Frågor Heading Mikä on palautuskäytäntö? Voinko maksaa Klarnalla? Totta…" at bounding box center [921, 492] width 1292 height 317
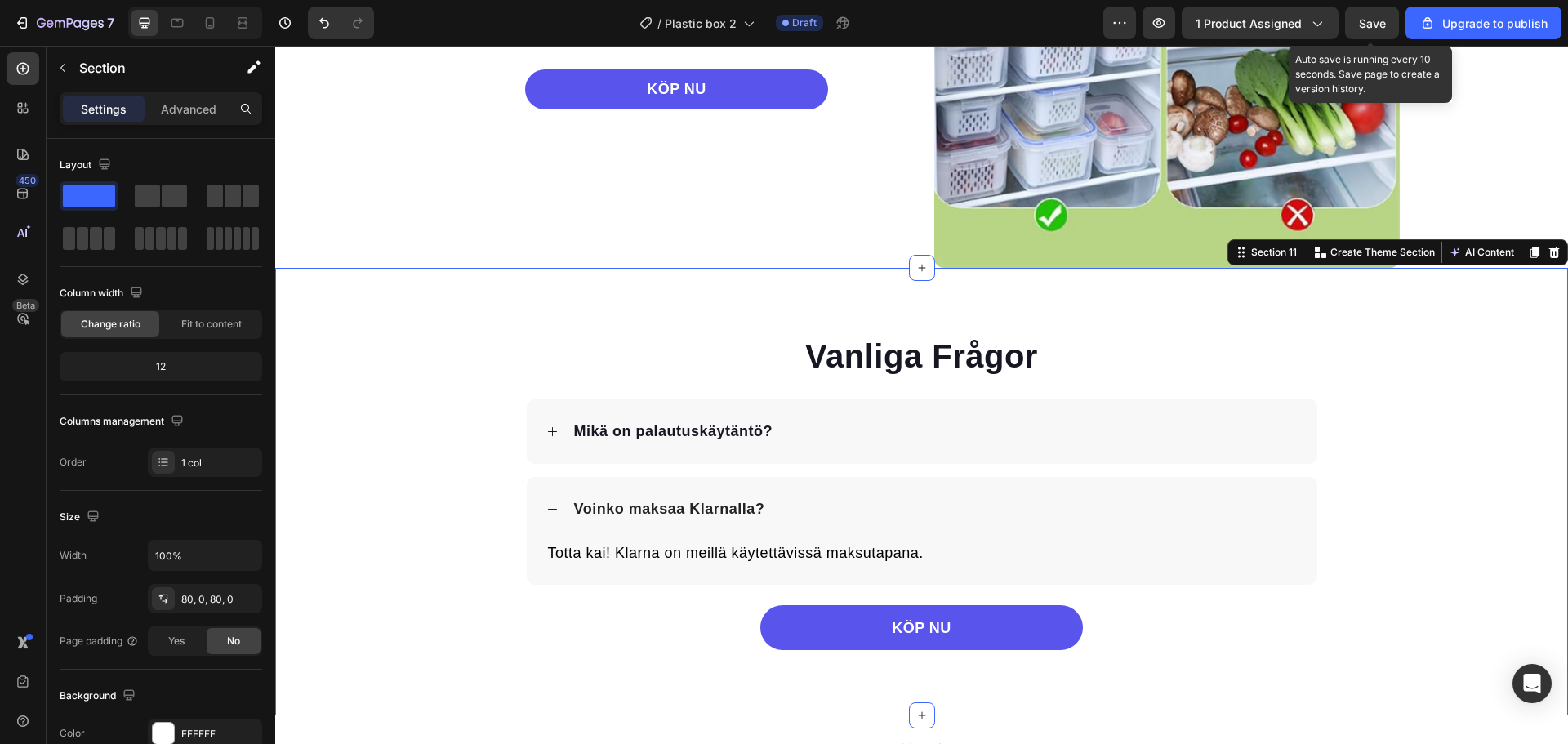
click at [1385, 21] on span "Save" at bounding box center [1372, 23] width 27 height 14
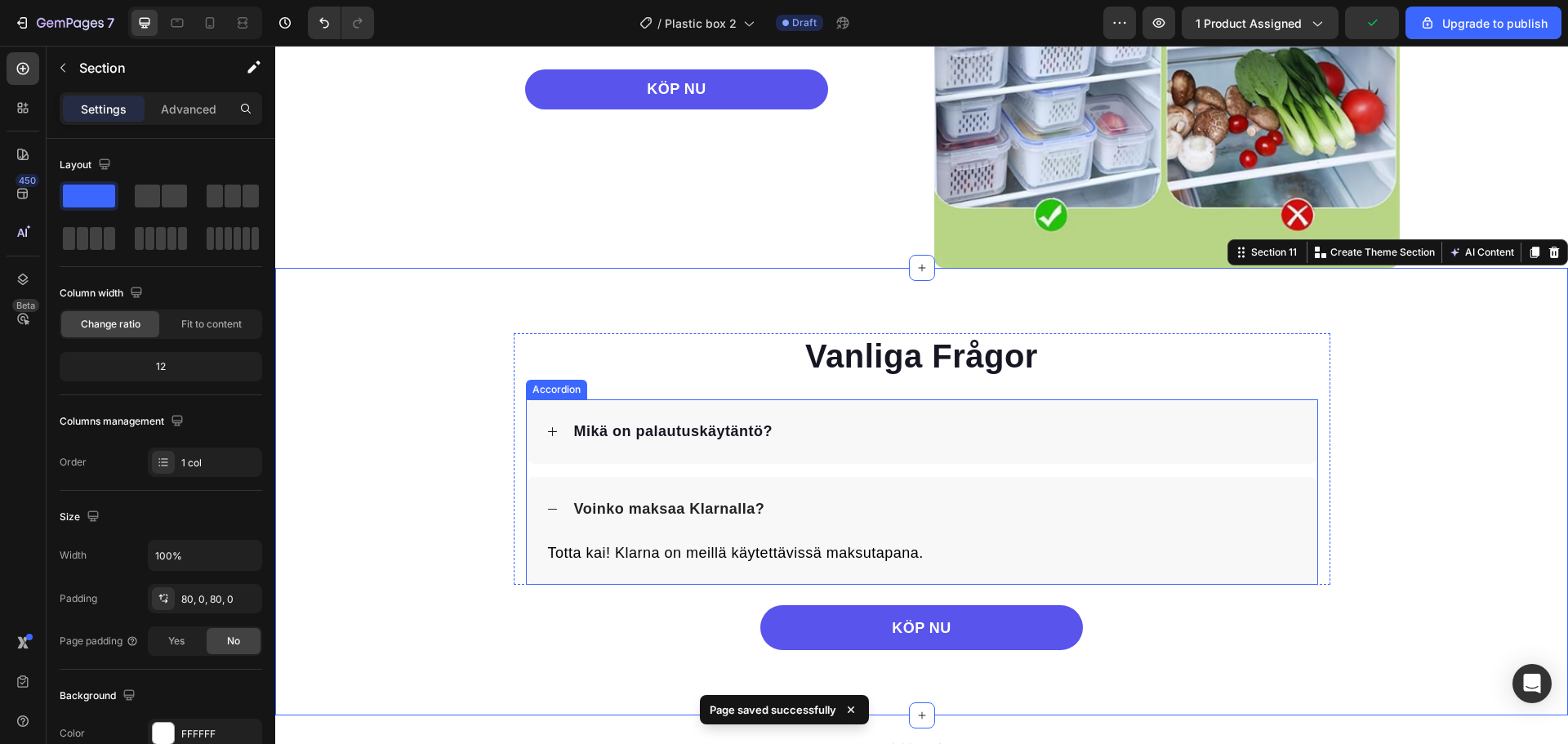
click at [547, 515] on icon at bounding box center [553, 509] width 12 height 12
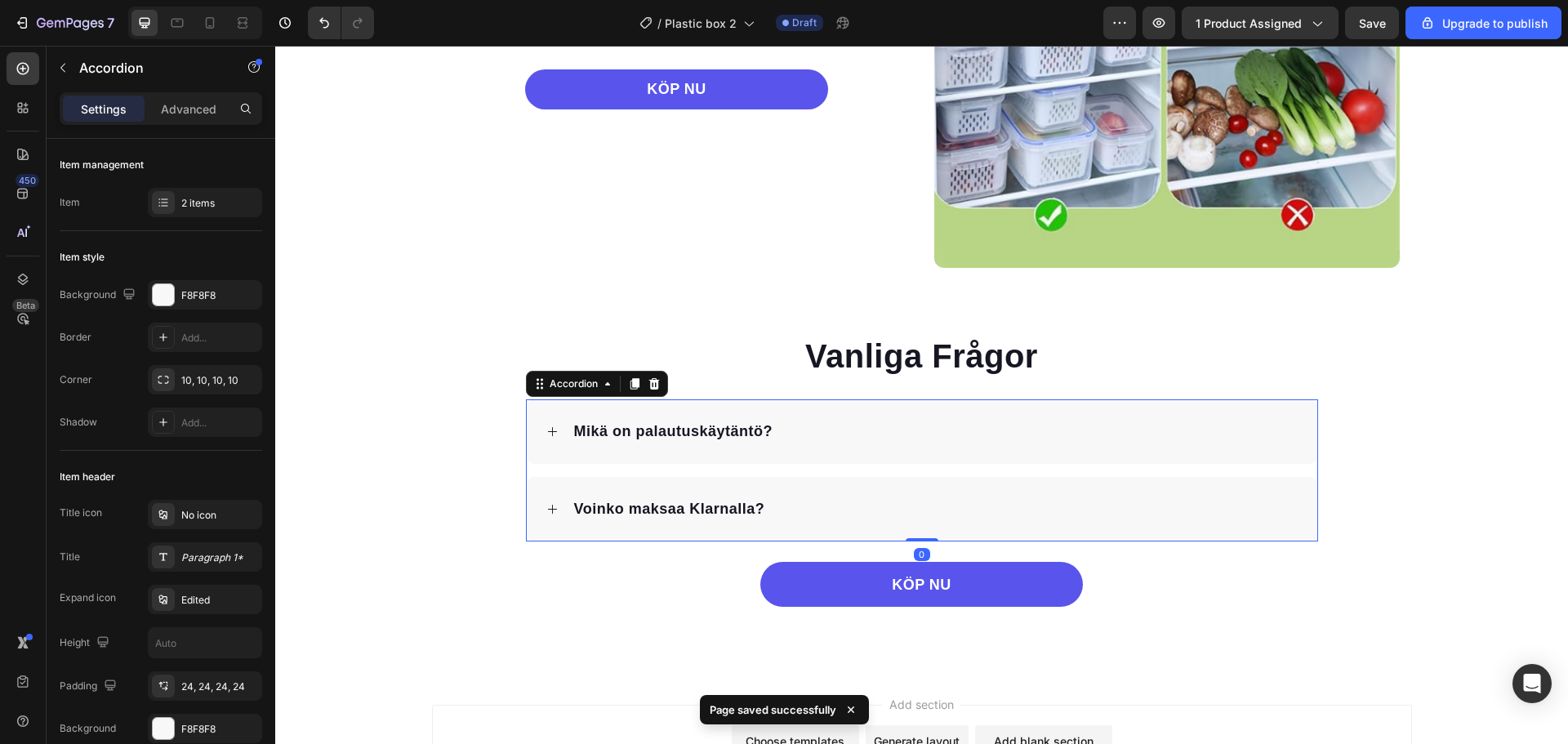
click at [994, 510] on div "Voinko maksaa Klarnalla?" at bounding box center [935, 509] width 726 height 26
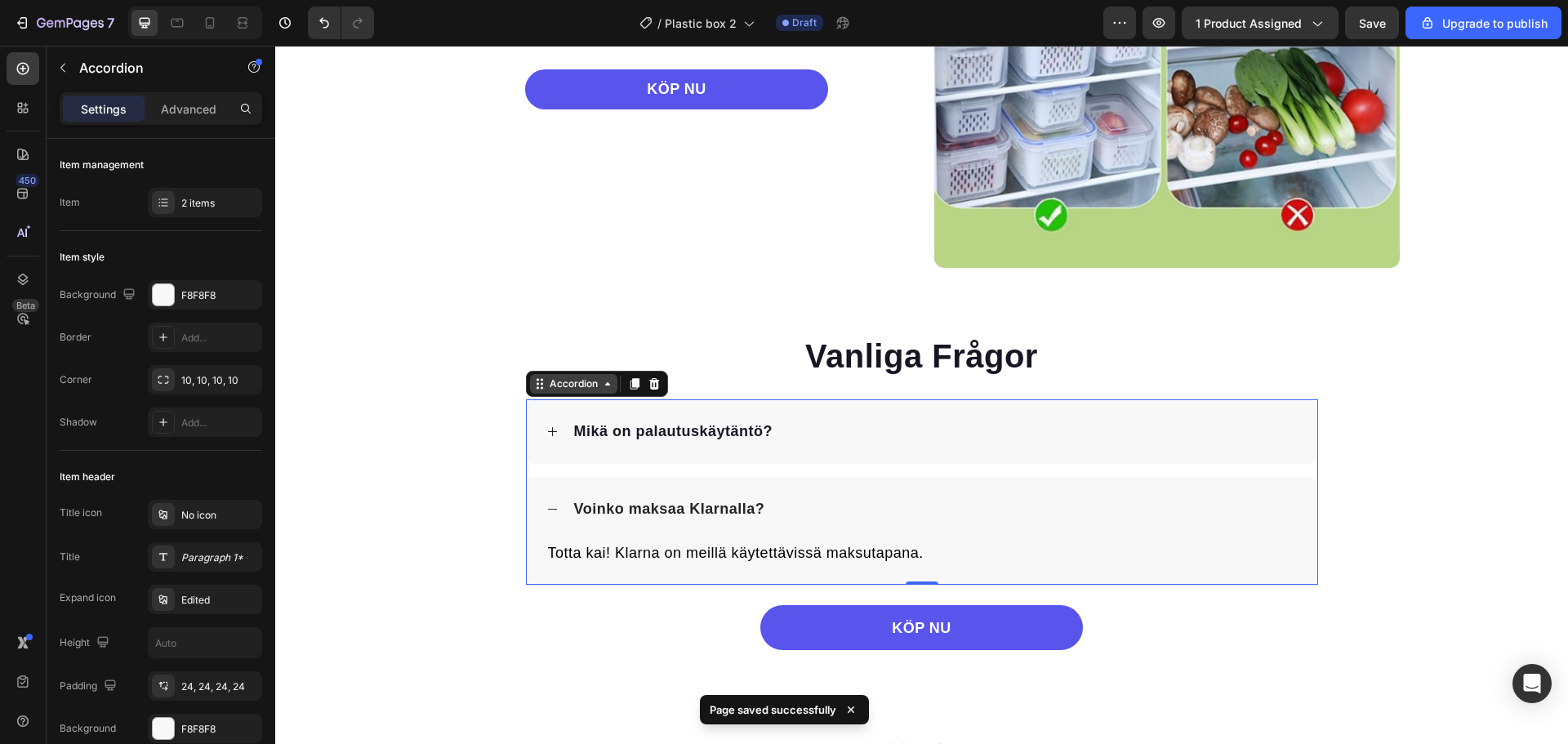
click at [560, 383] on div "Accordion" at bounding box center [574, 384] width 55 height 15
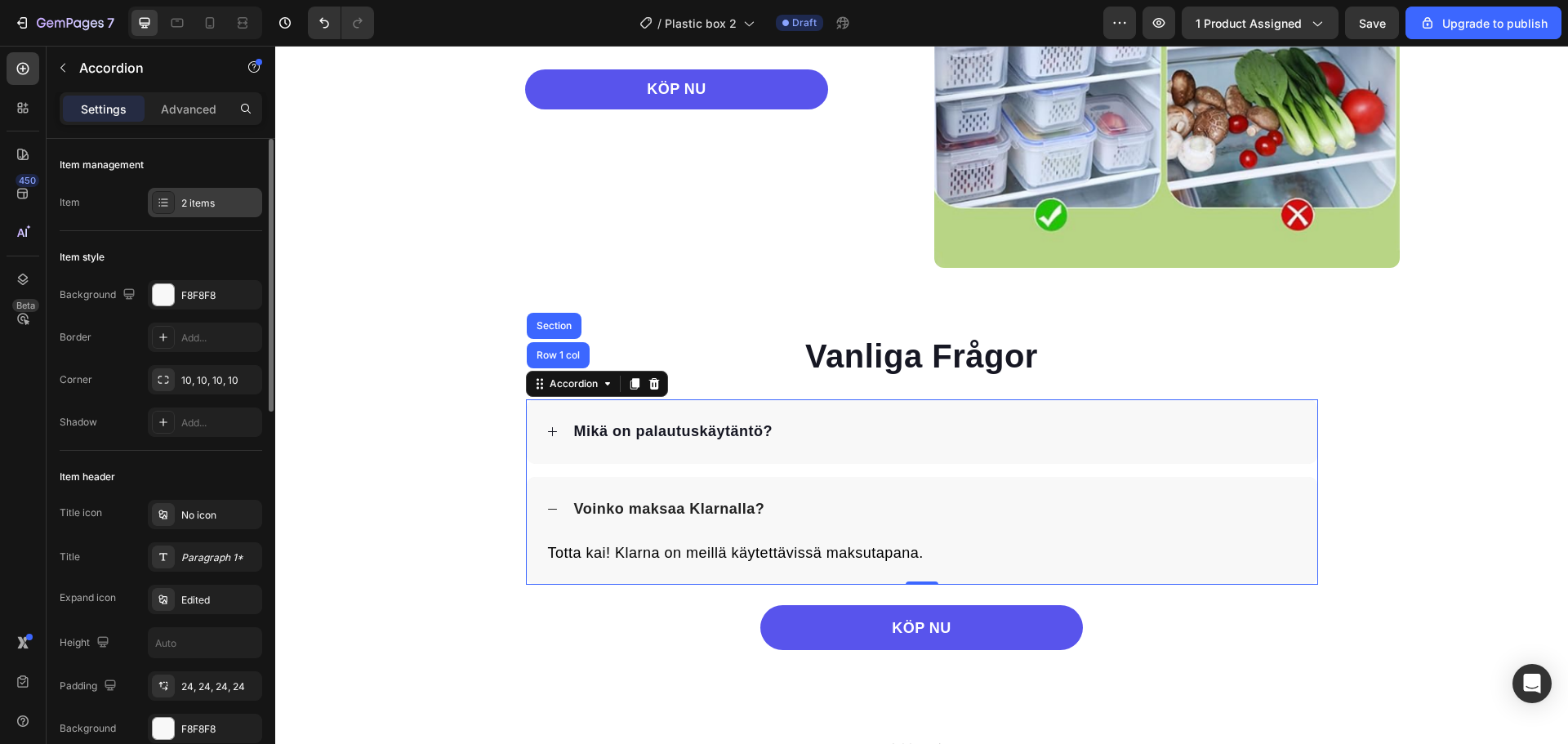
click at [216, 203] on div "2 items" at bounding box center [220, 203] width 77 height 15
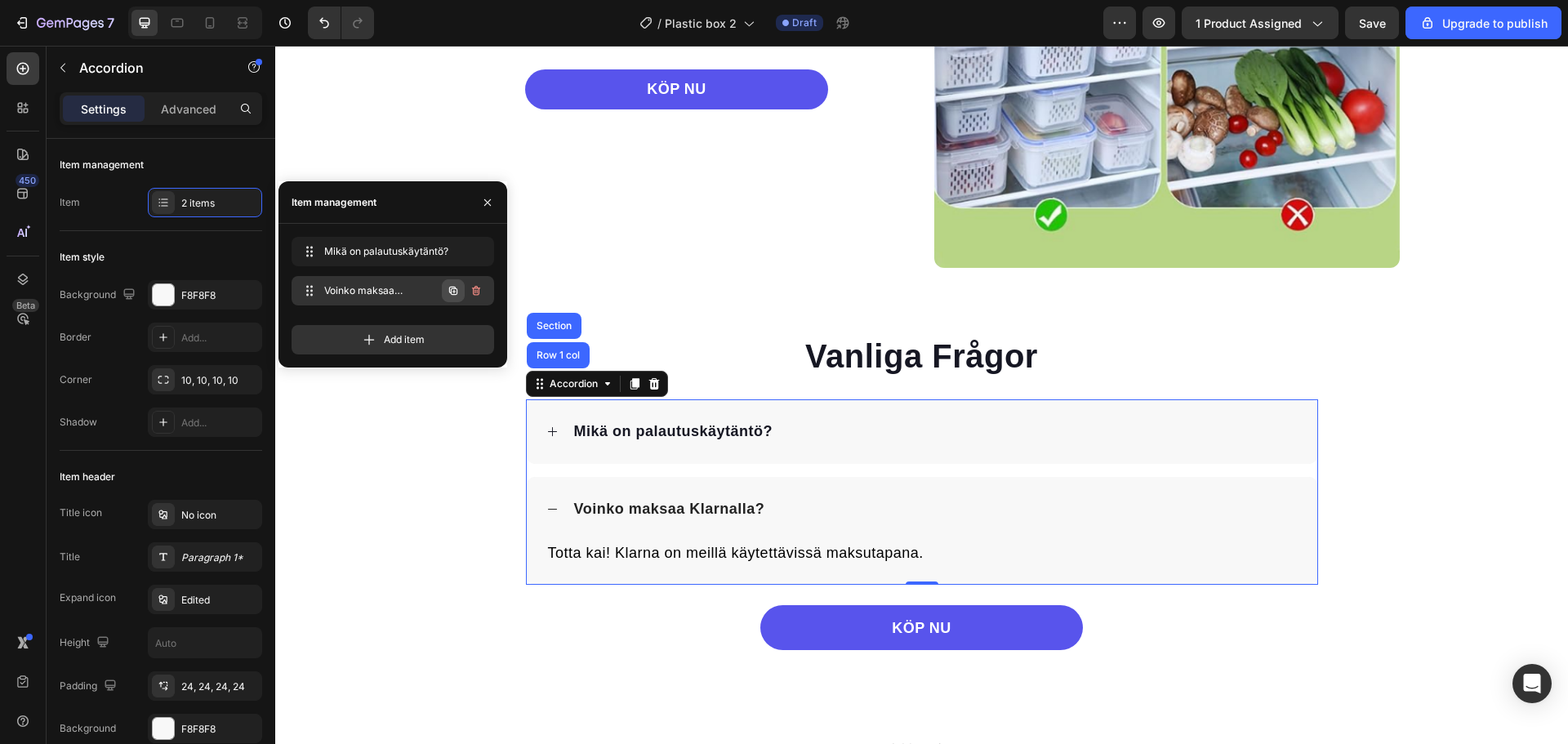
click at [459, 290] on icon "button" at bounding box center [453, 291] width 13 height 13
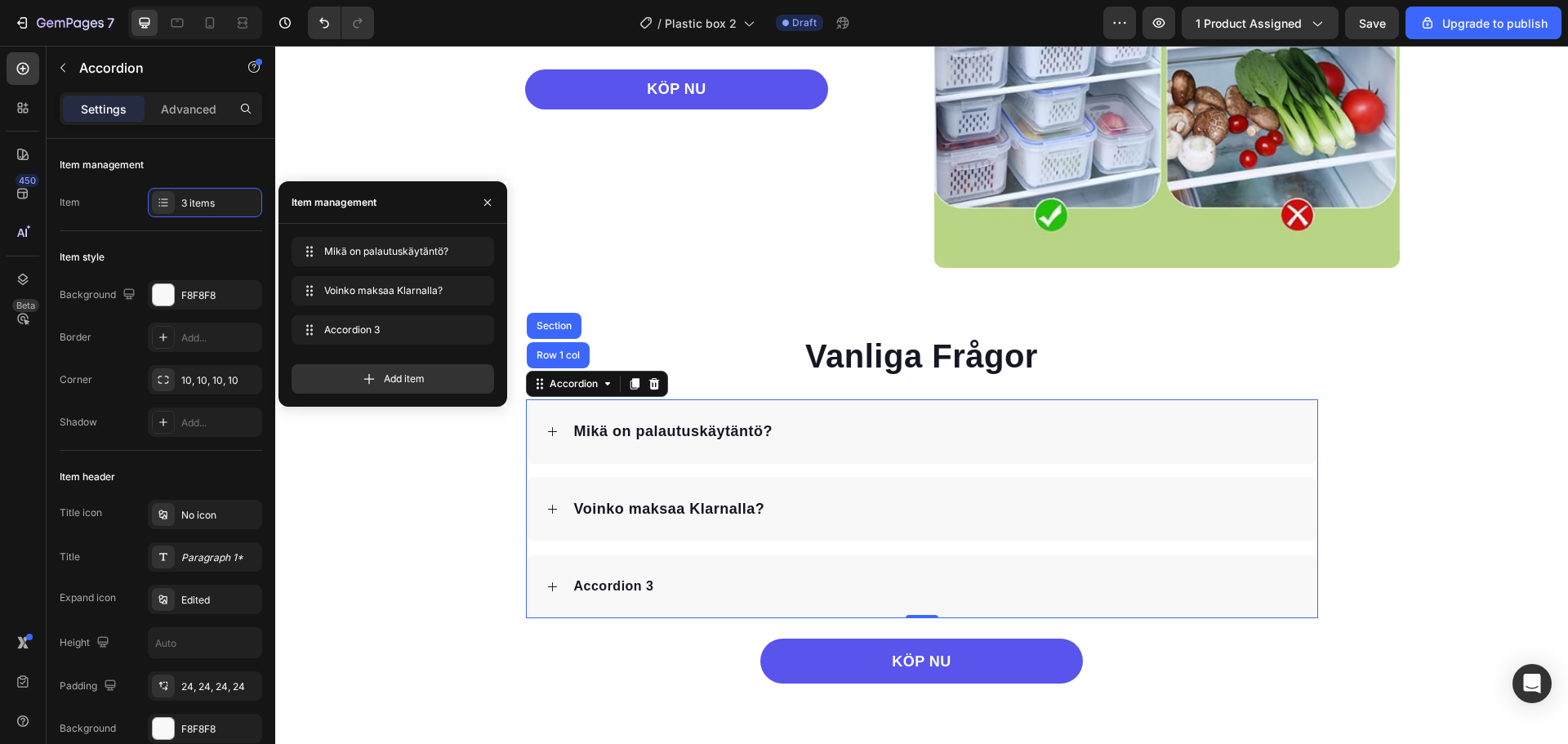
click at [620, 587] on div "Accordion 3" at bounding box center [614, 586] width 85 height 25
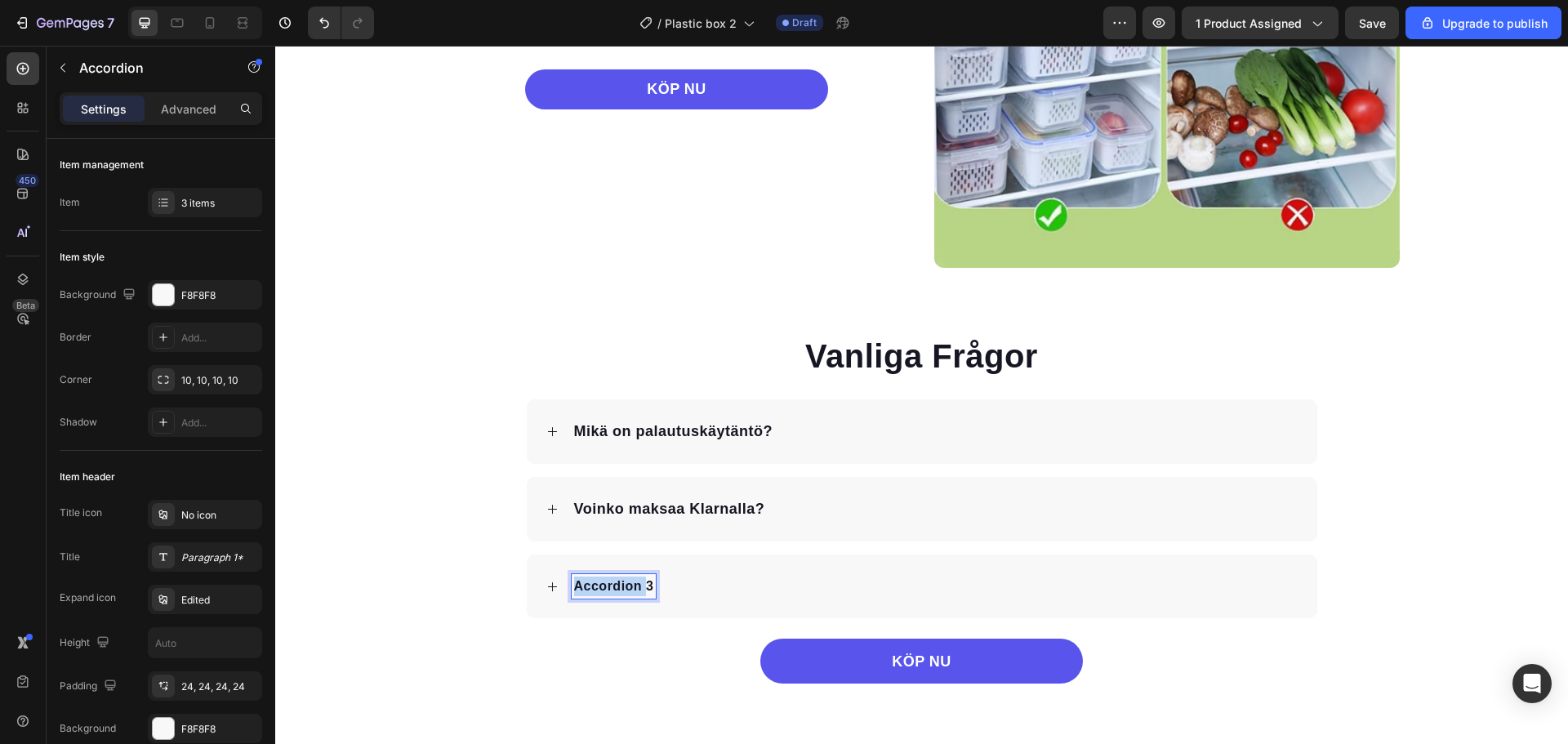
click at [620, 587] on p "Accordion 3" at bounding box center [614, 586] width 80 height 19
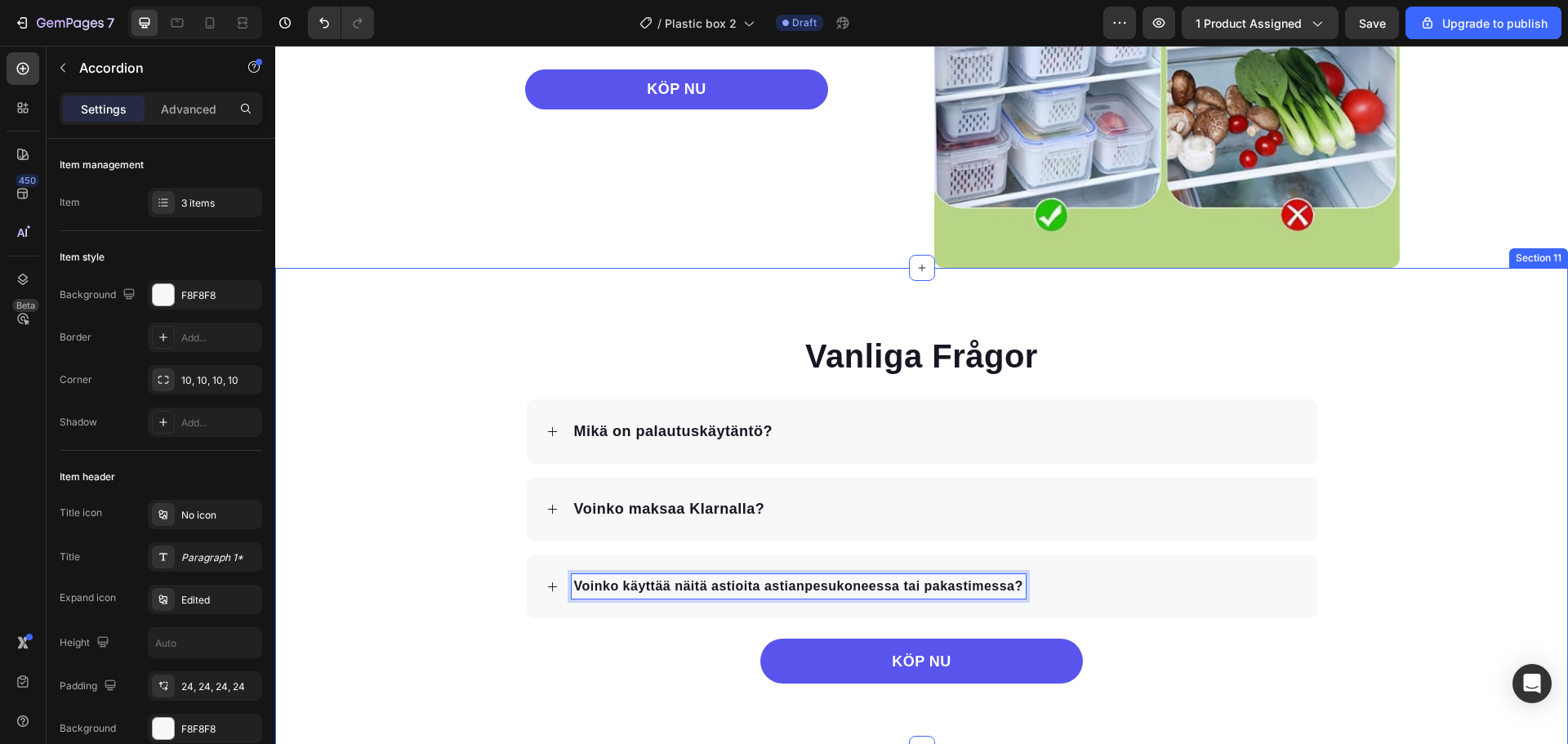
click at [384, 472] on div "Vanliga Frågor Heading Mikä on palautuskäytäntö? Voinko maksaa Klarnalla? Voink…" at bounding box center [921, 508] width 1292 height 351
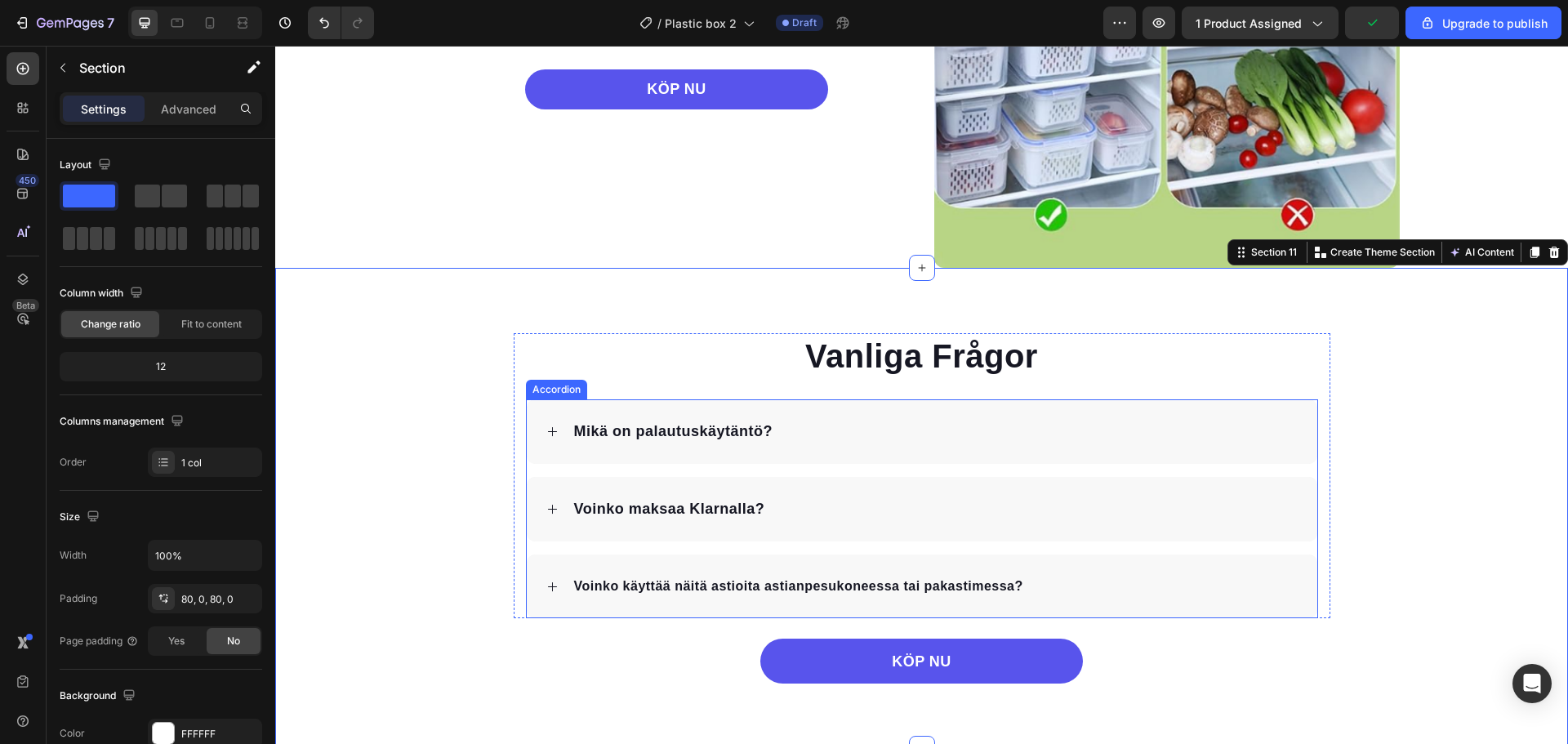
click at [1062, 588] on div "Voinko käyttää näitä astioita astianpesukoneessa tai pakastimessa?" at bounding box center [935, 586] width 726 height 25
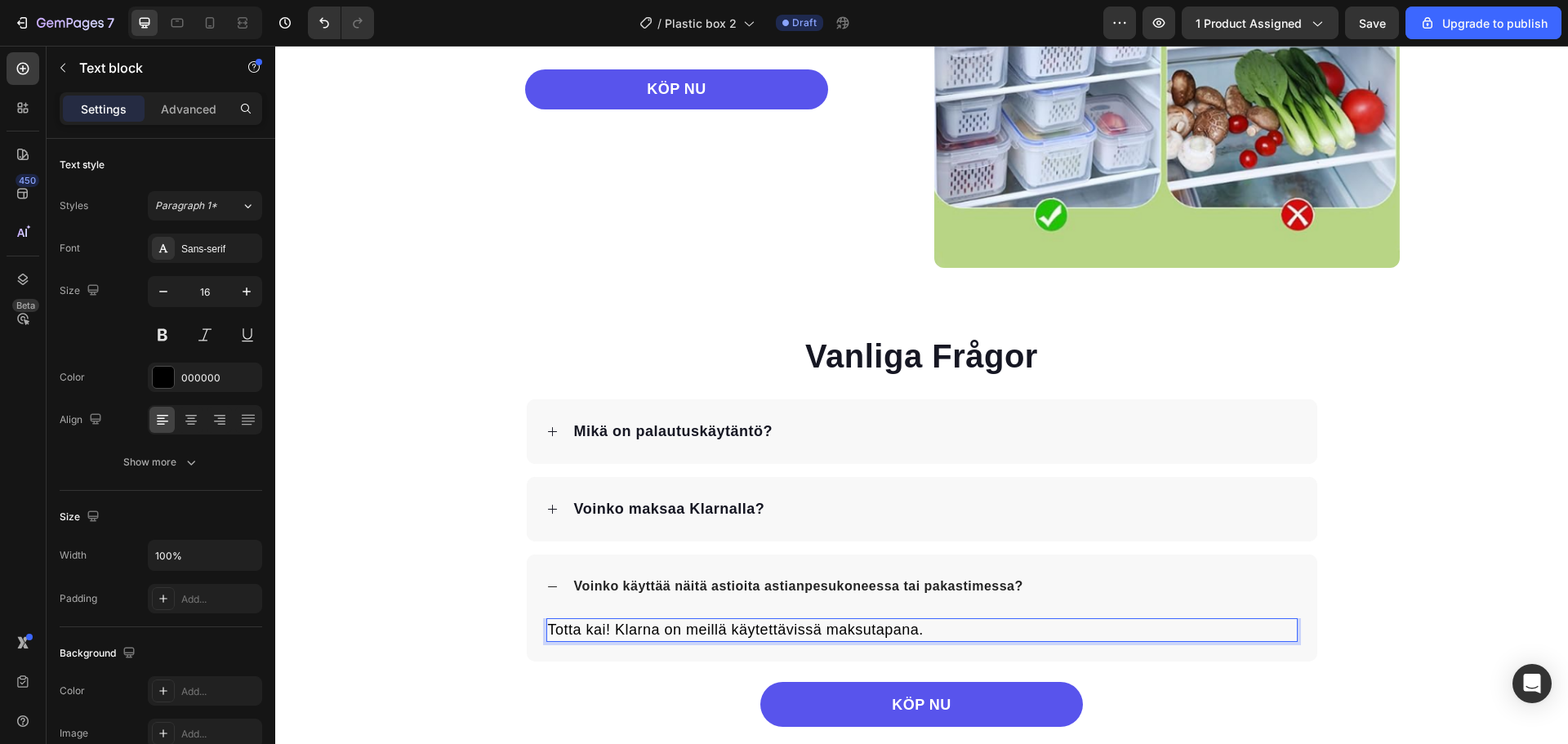
click at [776, 628] on span "Totta kai! Klarna on meillä käytettävissä maksutapana." at bounding box center [736, 630] width 376 height 16
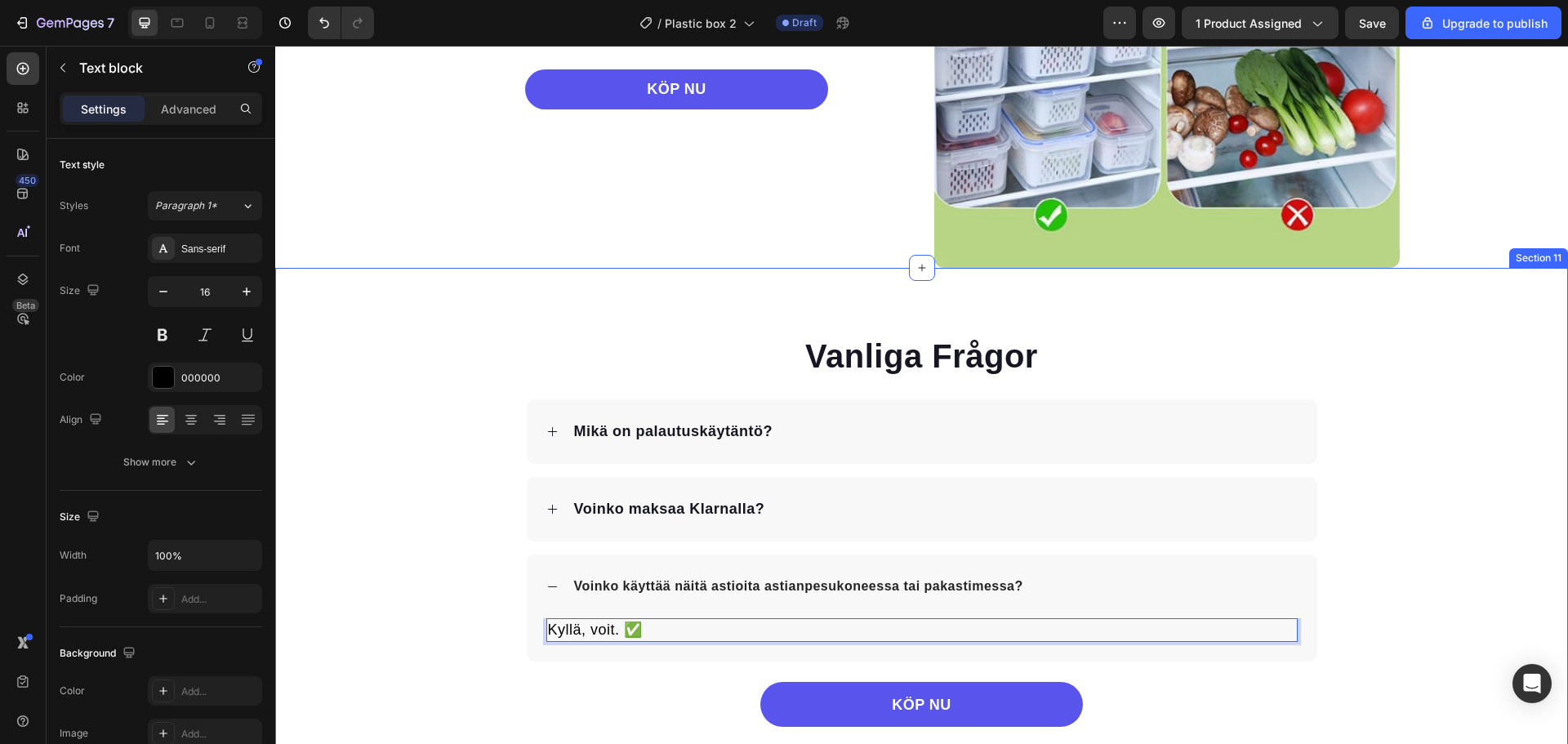
click at [459, 571] on div "Vanliga Frågor Heading Mikä on palautuskäytäntö? Voinko maksaa Klarnalla? Voink…" at bounding box center [921, 530] width 1292 height 393
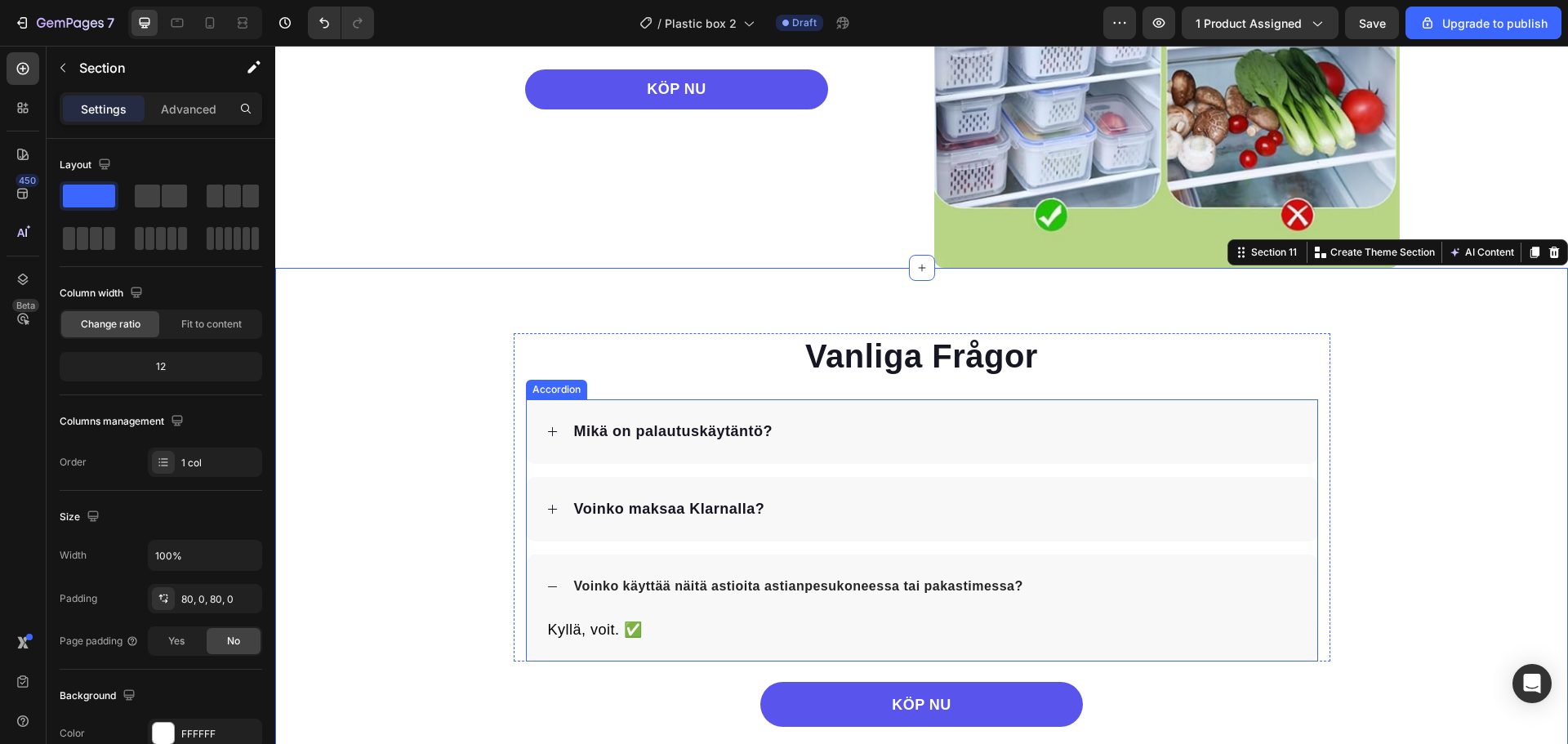
click at [694, 592] on p "Voinko käyttää näitä astioita astianpesukoneessa tai pakastimessa?" at bounding box center [798, 586] width 449 height 19
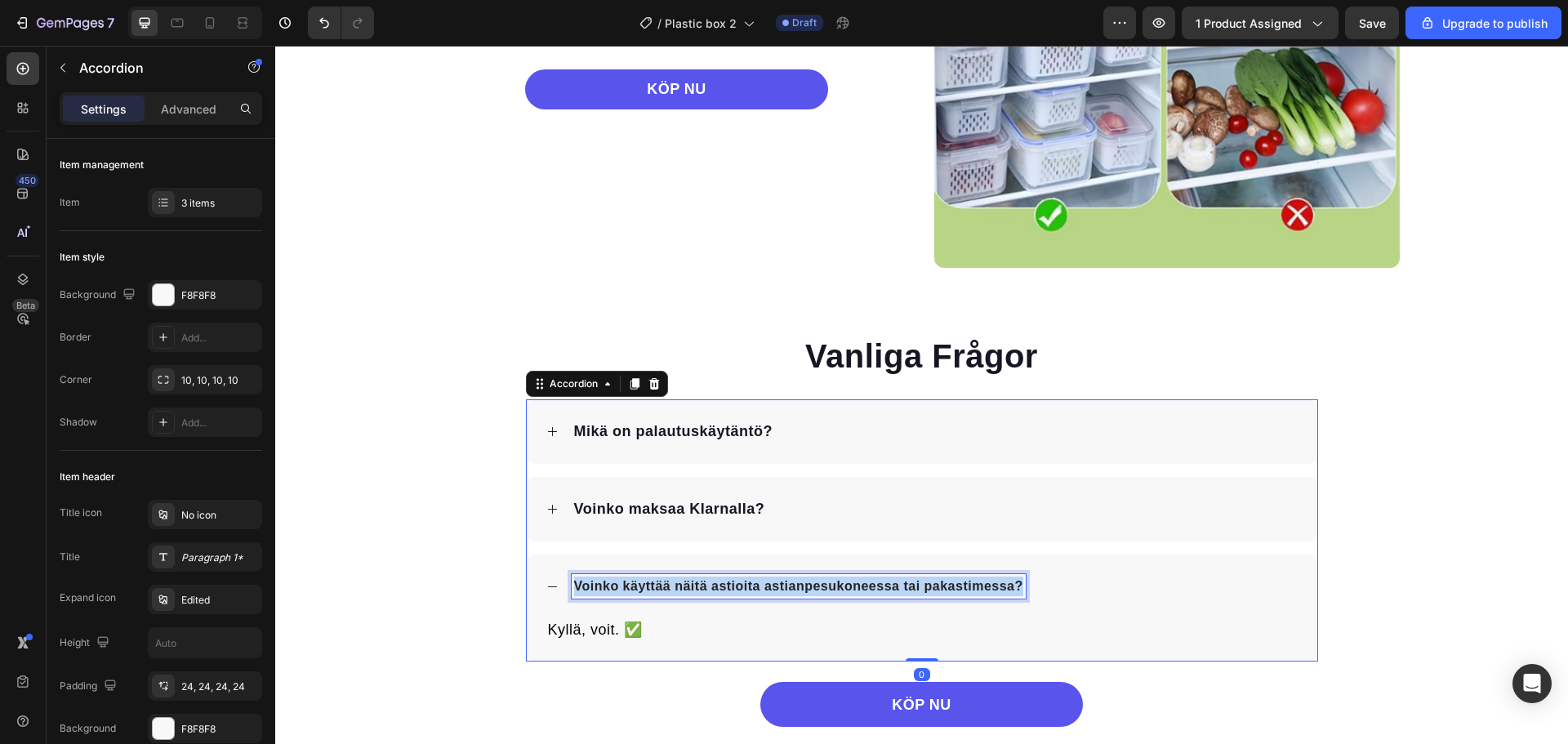
click at [694, 592] on p "Voinko käyttää näitä astioita astianpesukoneessa tai pakastimessa?" at bounding box center [798, 586] width 449 height 19
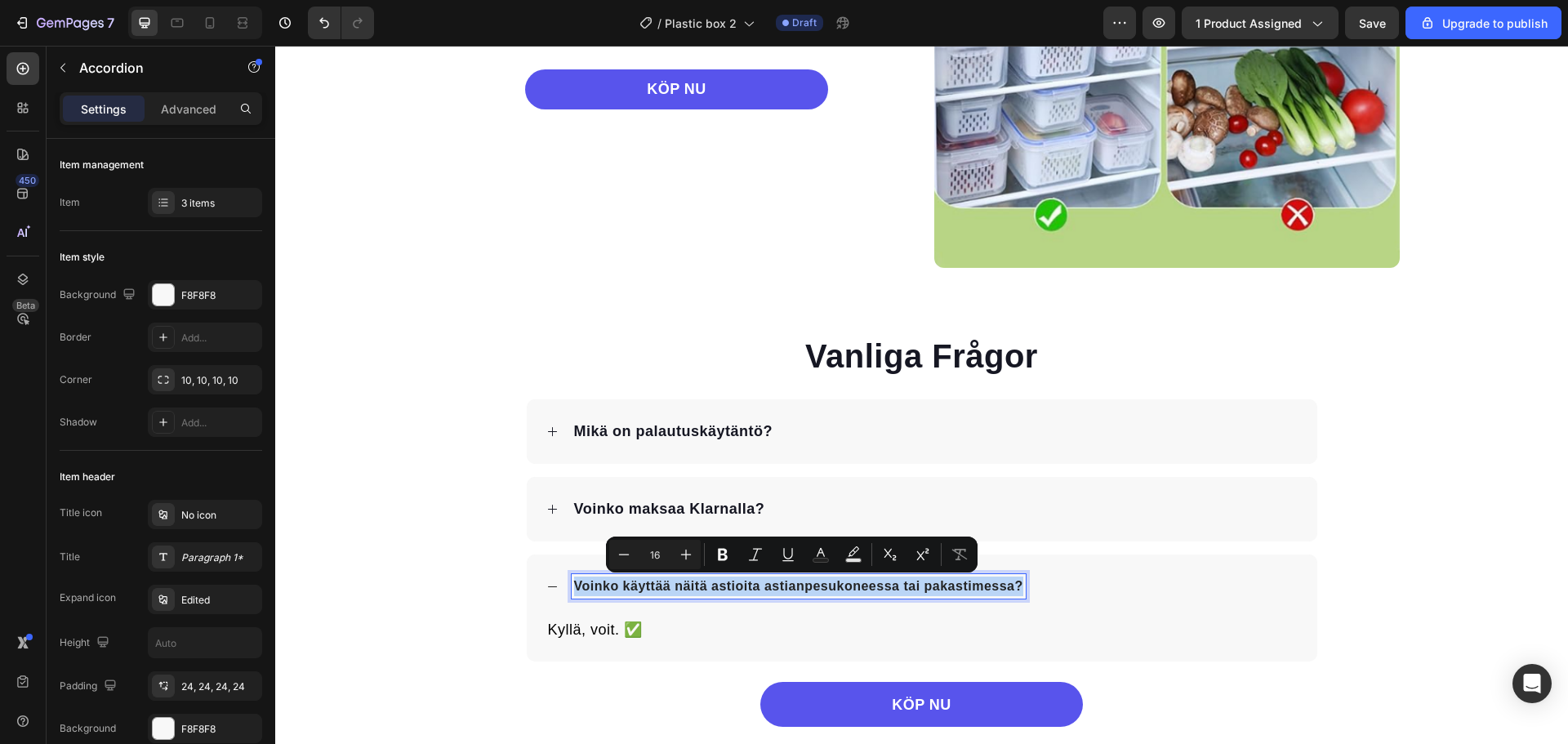
type input "18"
click at [641, 504] on span "Voinko maksaa Klarnalla?" at bounding box center [670, 508] width 191 height 16
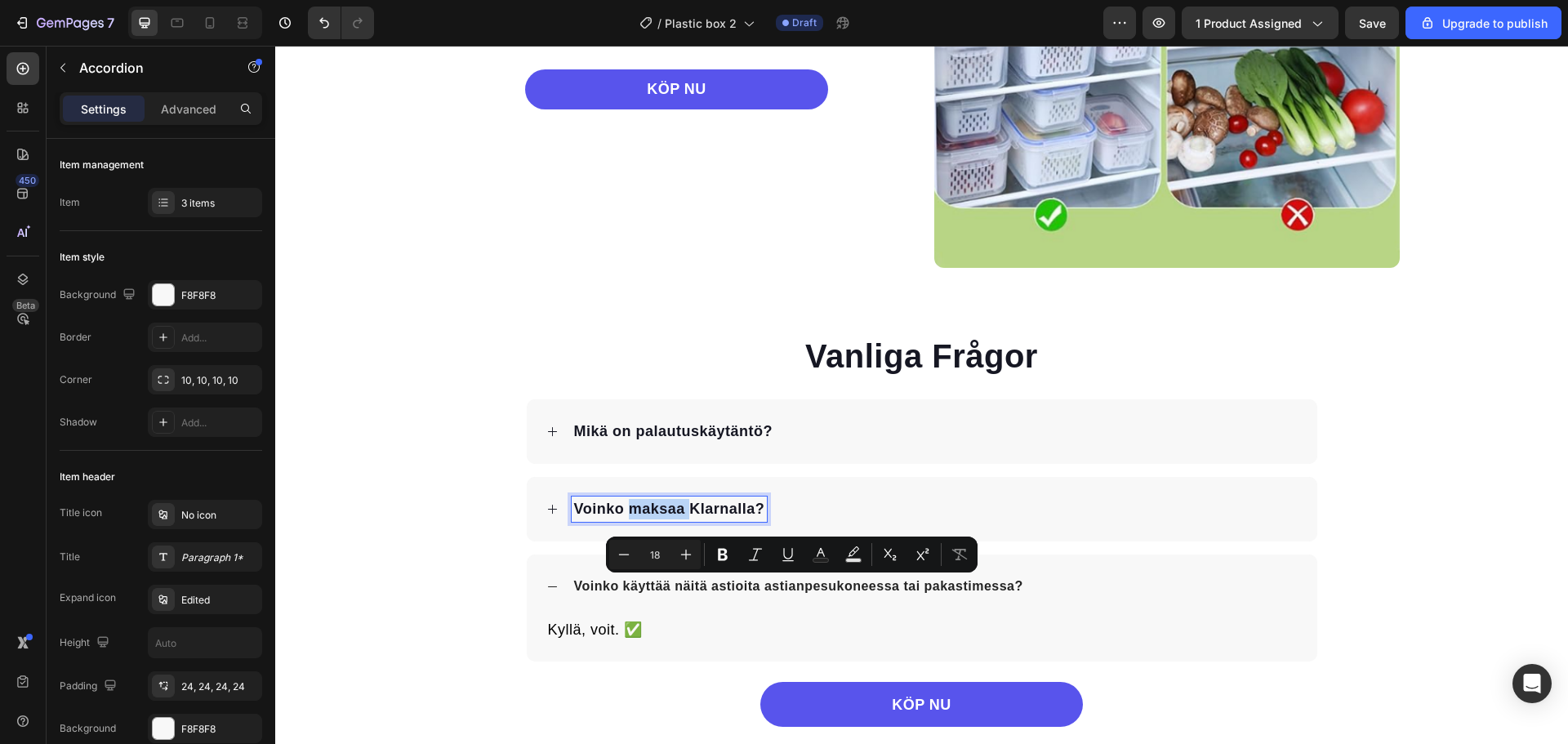
click at [641, 504] on span "Voinko maksaa Klarnalla?" at bounding box center [670, 508] width 191 height 16
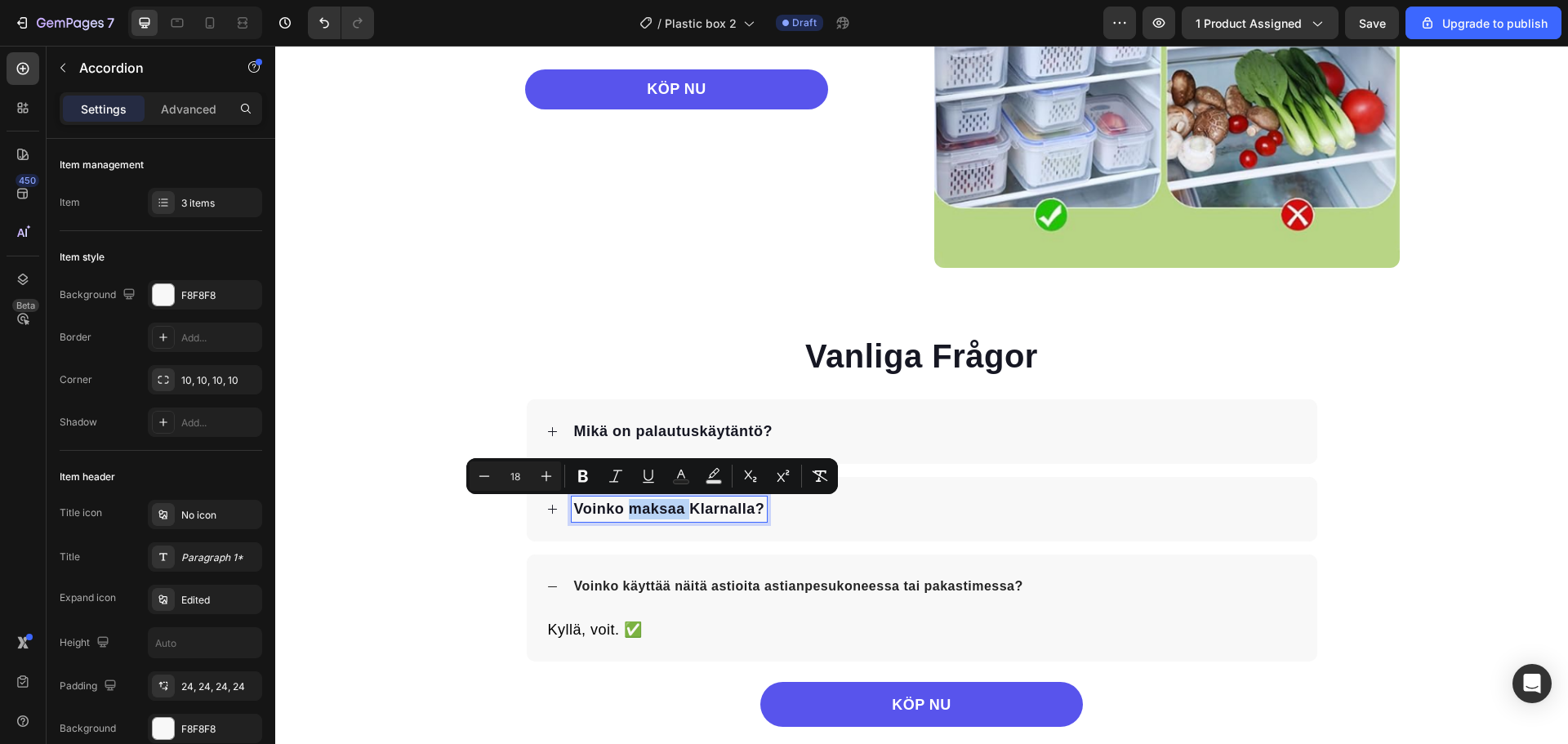
click at [641, 504] on span "Voinko maksaa Klarnalla?" at bounding box center [670, 508] width 191 height 16
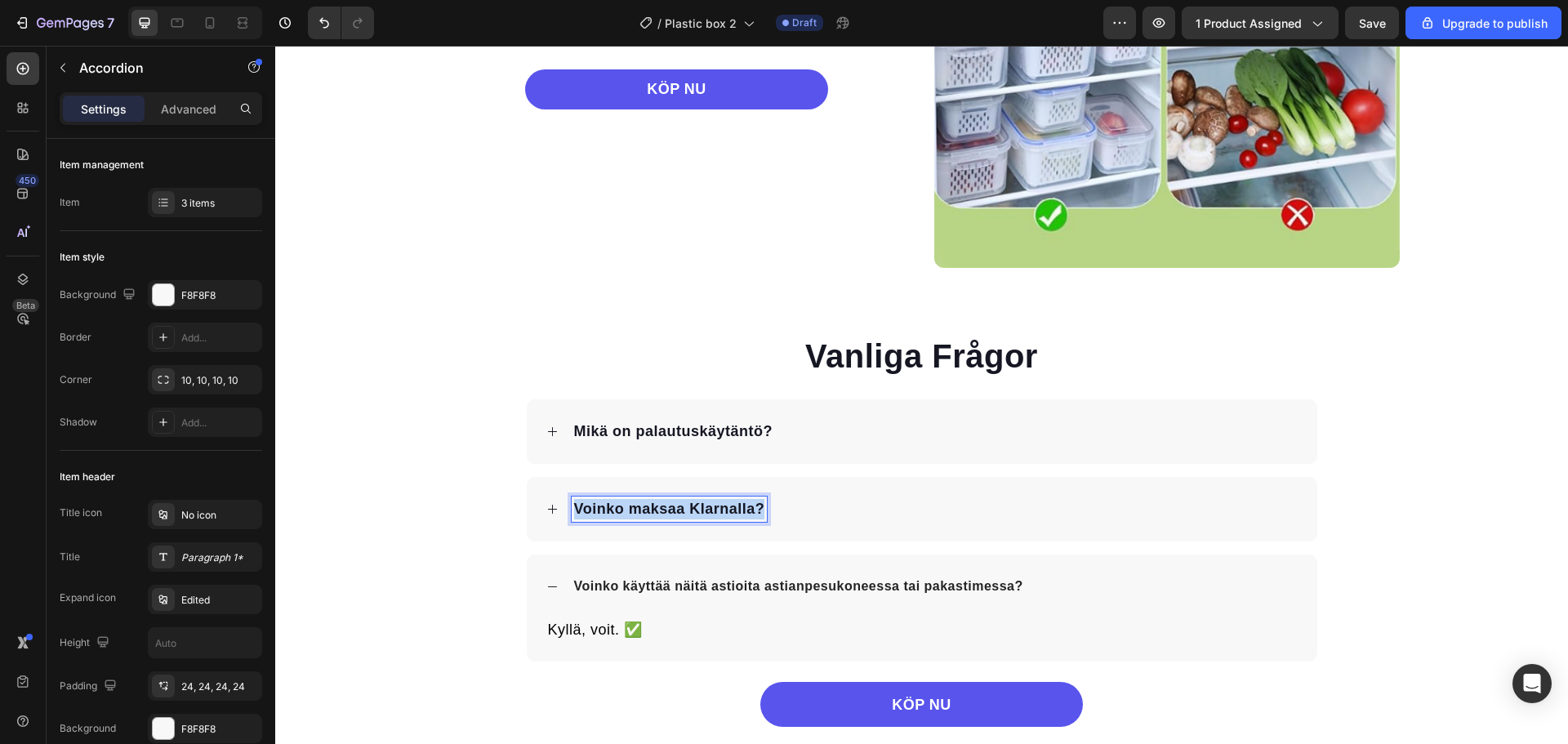
click at [641, 504] on span "Voinko maksaa Klarnalla?" at bounding box center [670, 508] width 191 height 16
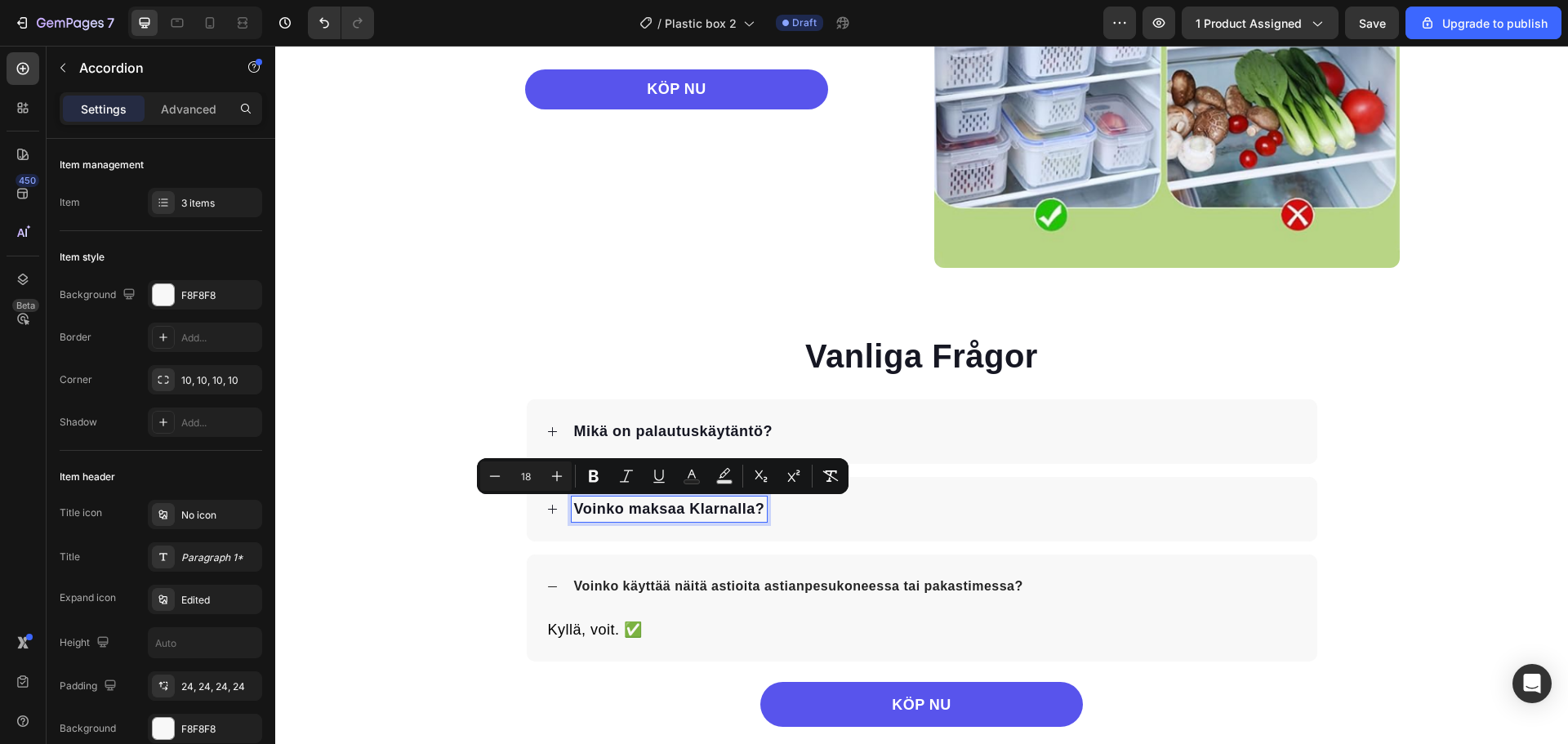
click at [664, 585] on p "Voinko käyttää näitä astioita astianpesukoneessa tai pakastimessa?" at bounding box center [798, 586] width 449 height 19
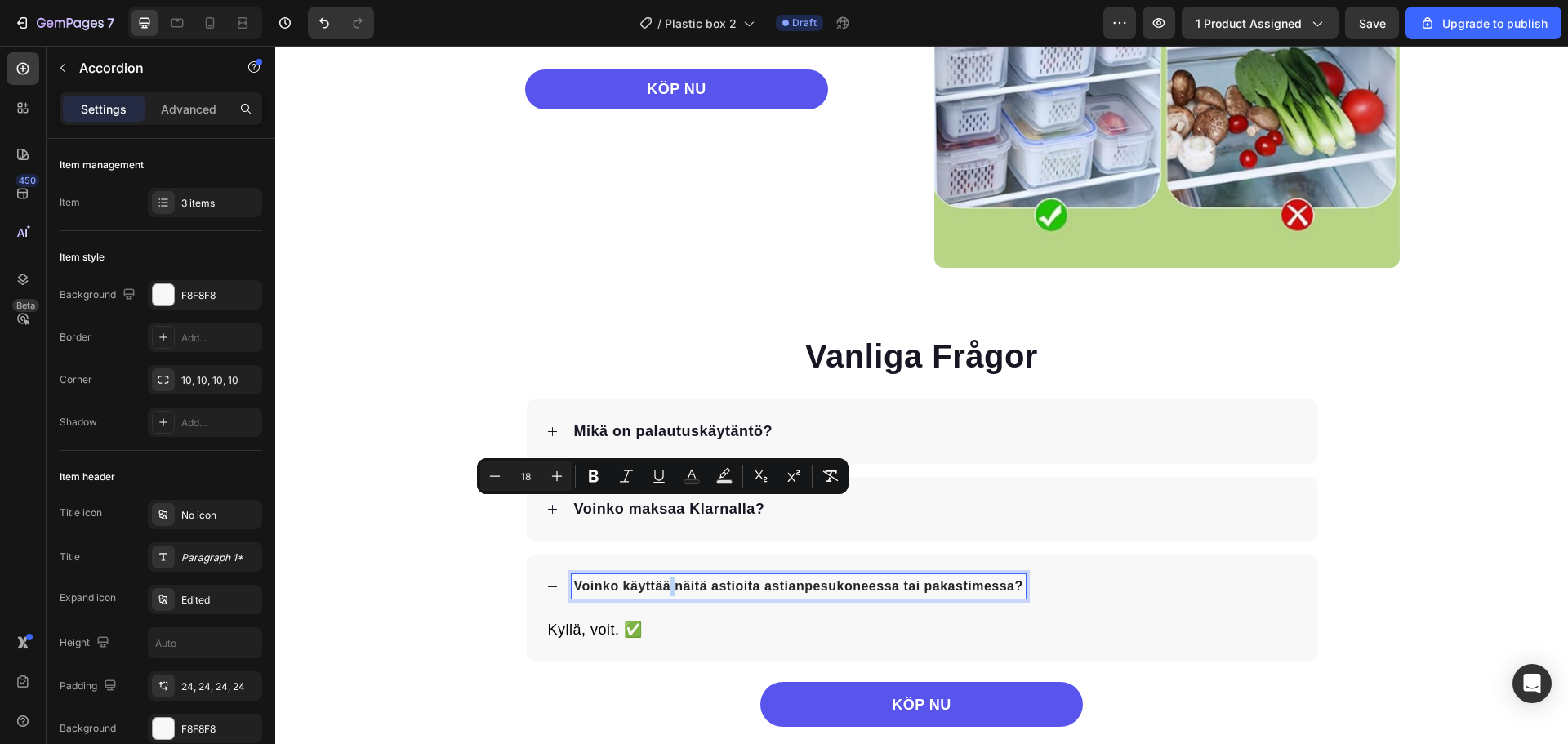
click at [664, 585] on p "Voinko käyttää näitä astioita astianpesukoneessa tai pakastimessa?" at bounding box center [798, 586] width 449 height 19
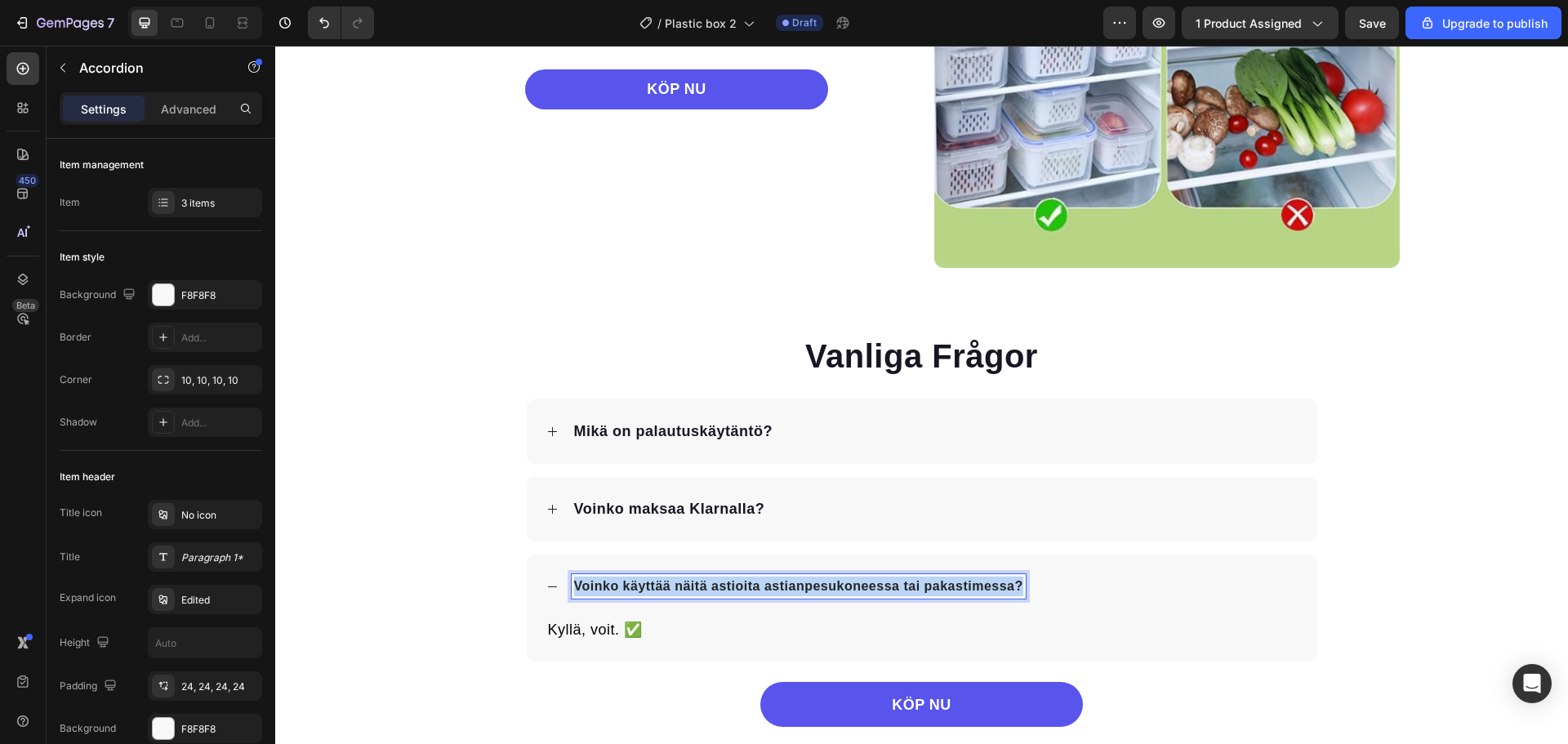
click at [664, 585] on p "Voinko käyttää näitä astioita astianpesukoneessa tai pakastimessa?" at bounding box center [798, 586] width 449 height 19
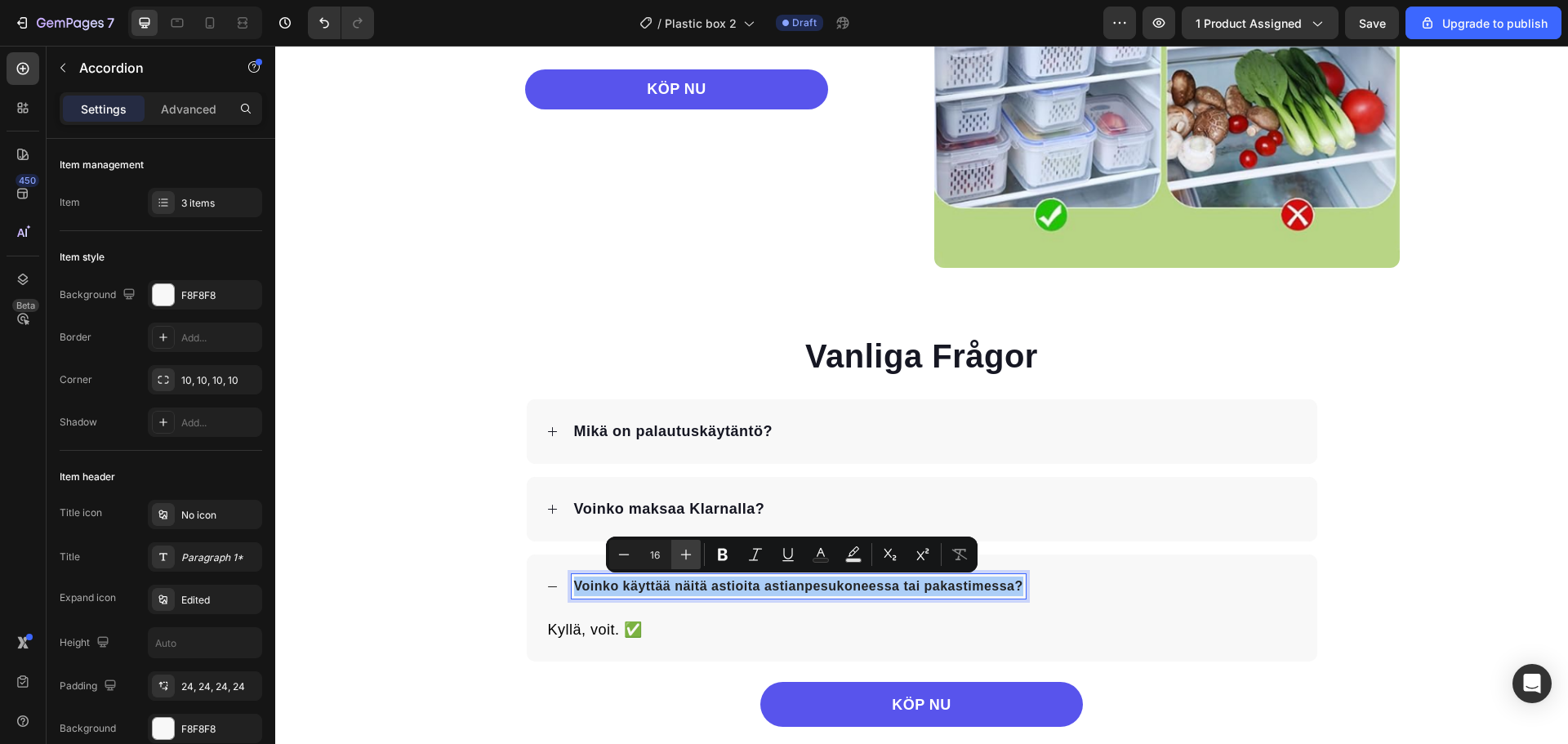
click at [694, 554] on icon "Editor contextual toolbar" at bounding box center [686, 554] width 16 height 16
type input "18"
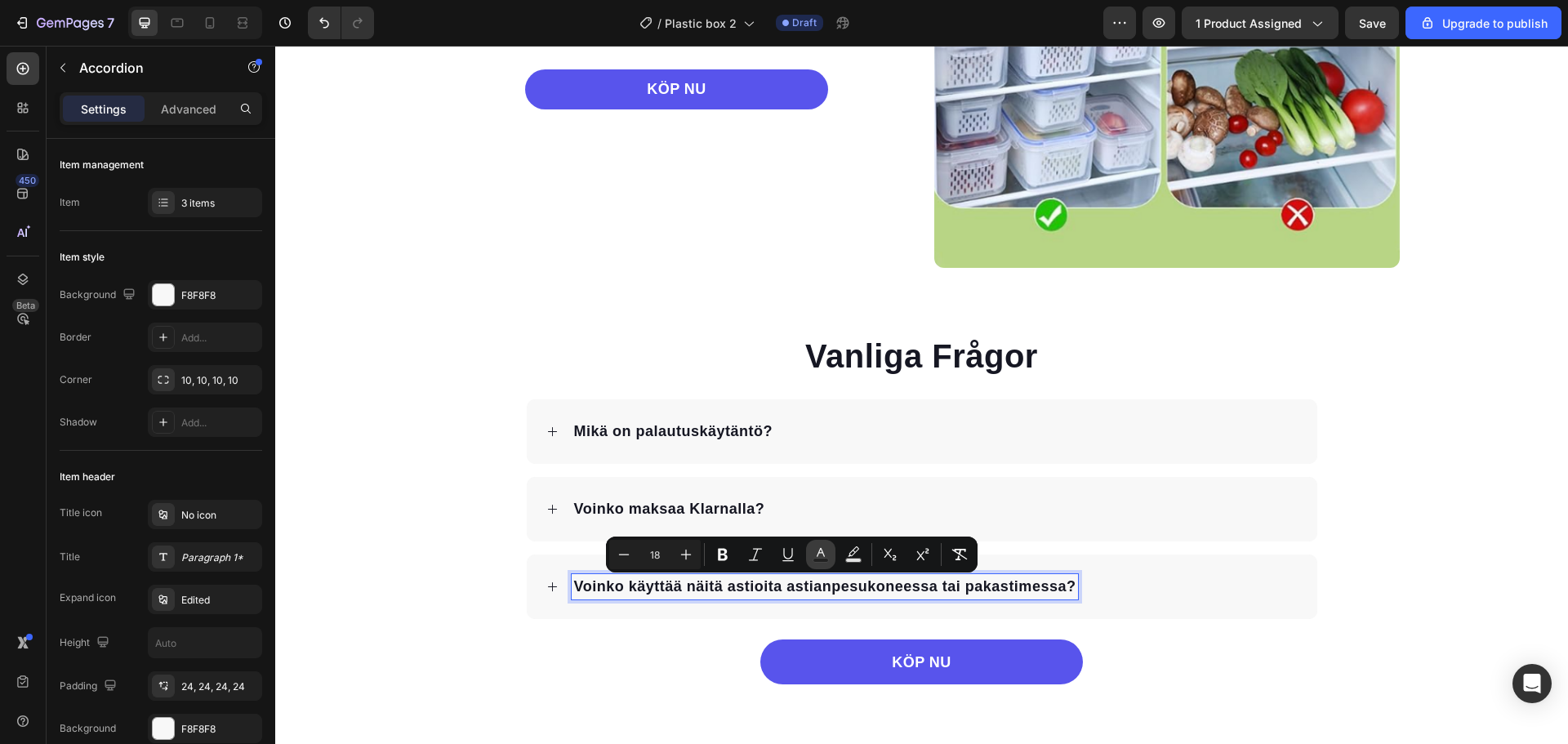
click at [816, 549] on icon "Editor contextual toolbar" at bounding box center [820, 554] width 16 height 16
type input "161723"
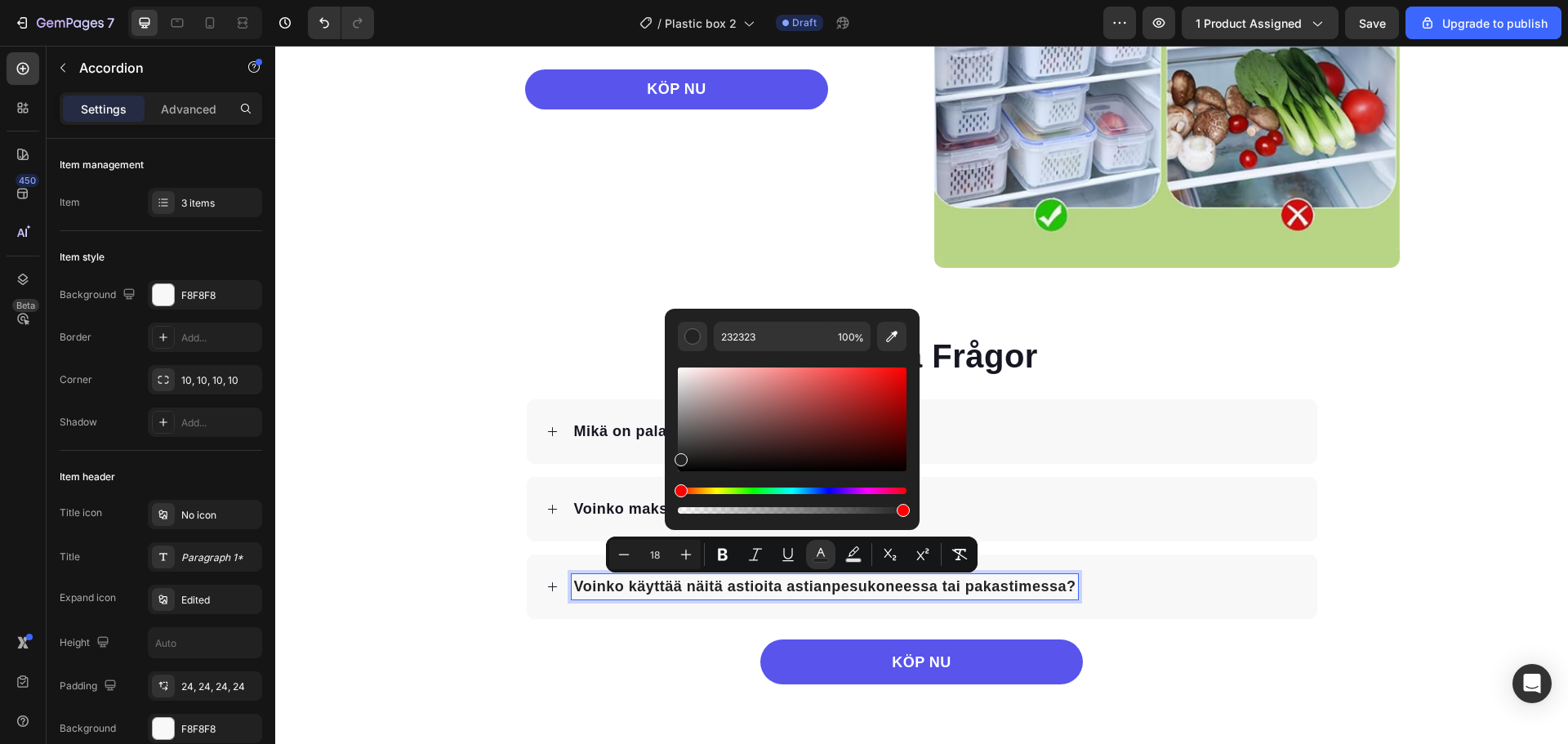
drag, startPoint x: 1019, startPoint y: 484, endPoint x: 649, endPoint y: 484, distance: 370.0
drag, startPoint x: 691, startPoint y: 466, endPoint x: 673, endPoint y: 477, distance: 21.1
click at [673, 477] on div "232323 100 %" at bounding box center [792, 412] width 255 height 208
type input "000000"
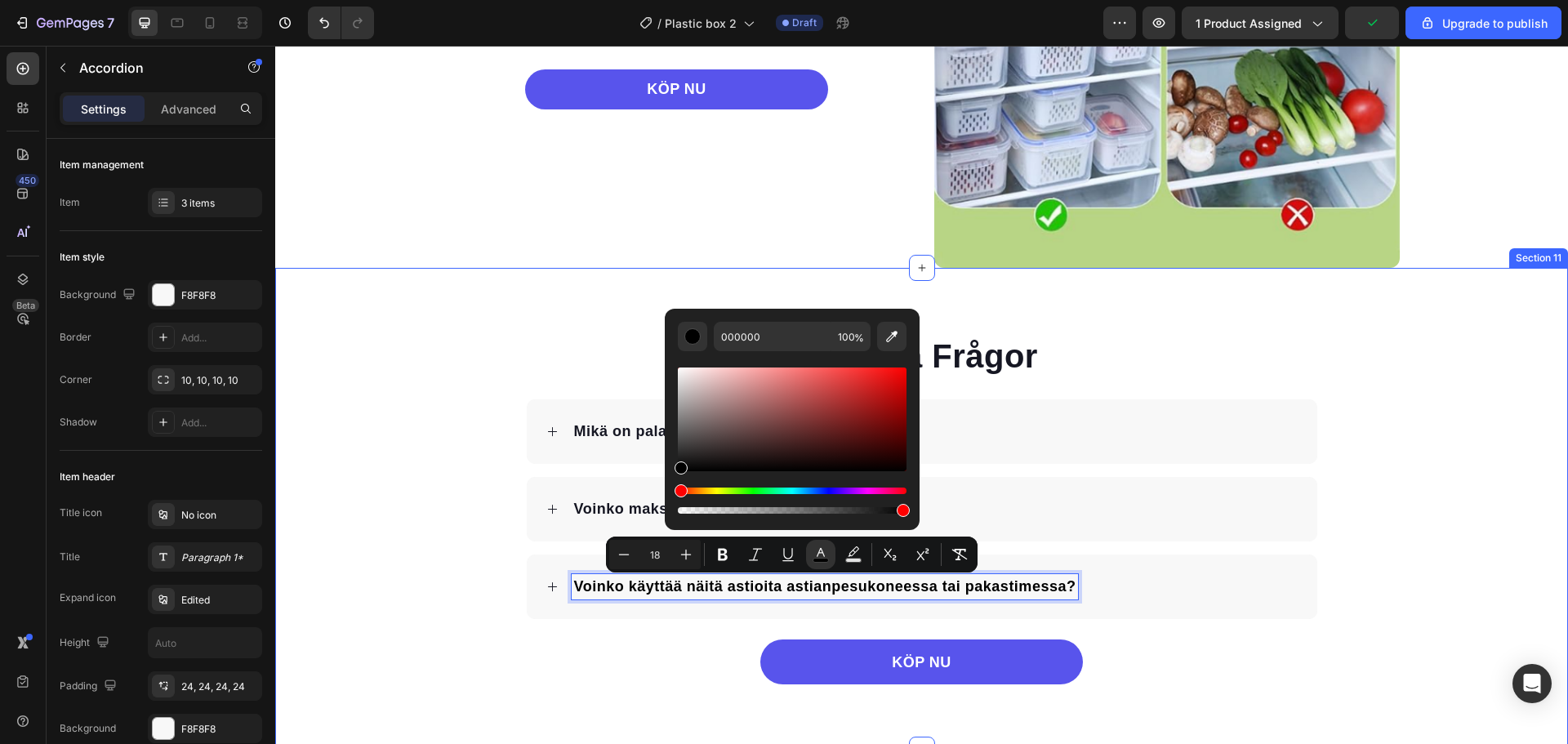
click at [434, 545] on div "Vanliga Frågor Heading Mikä on palautuskäytäntö? Voinko maksaa Klarnalla? Voink…" at bounding box center [921, 508] width 1292 height 351
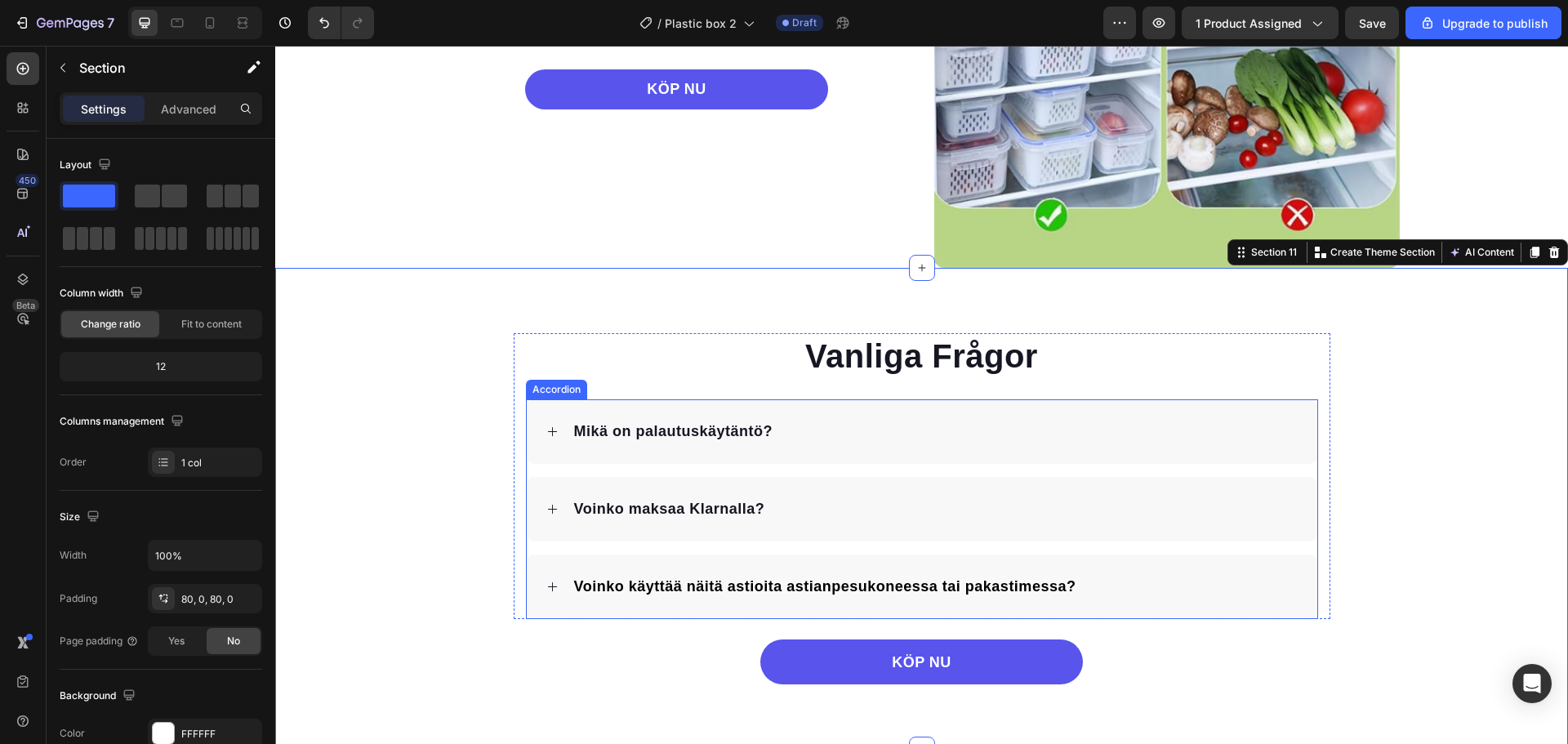
click at [1121, 586] on div "Voinko käyttää näitä astioita astianpesukoneessa tai pakastimessa?" at bounding box center [935, 586] width 726 height 26
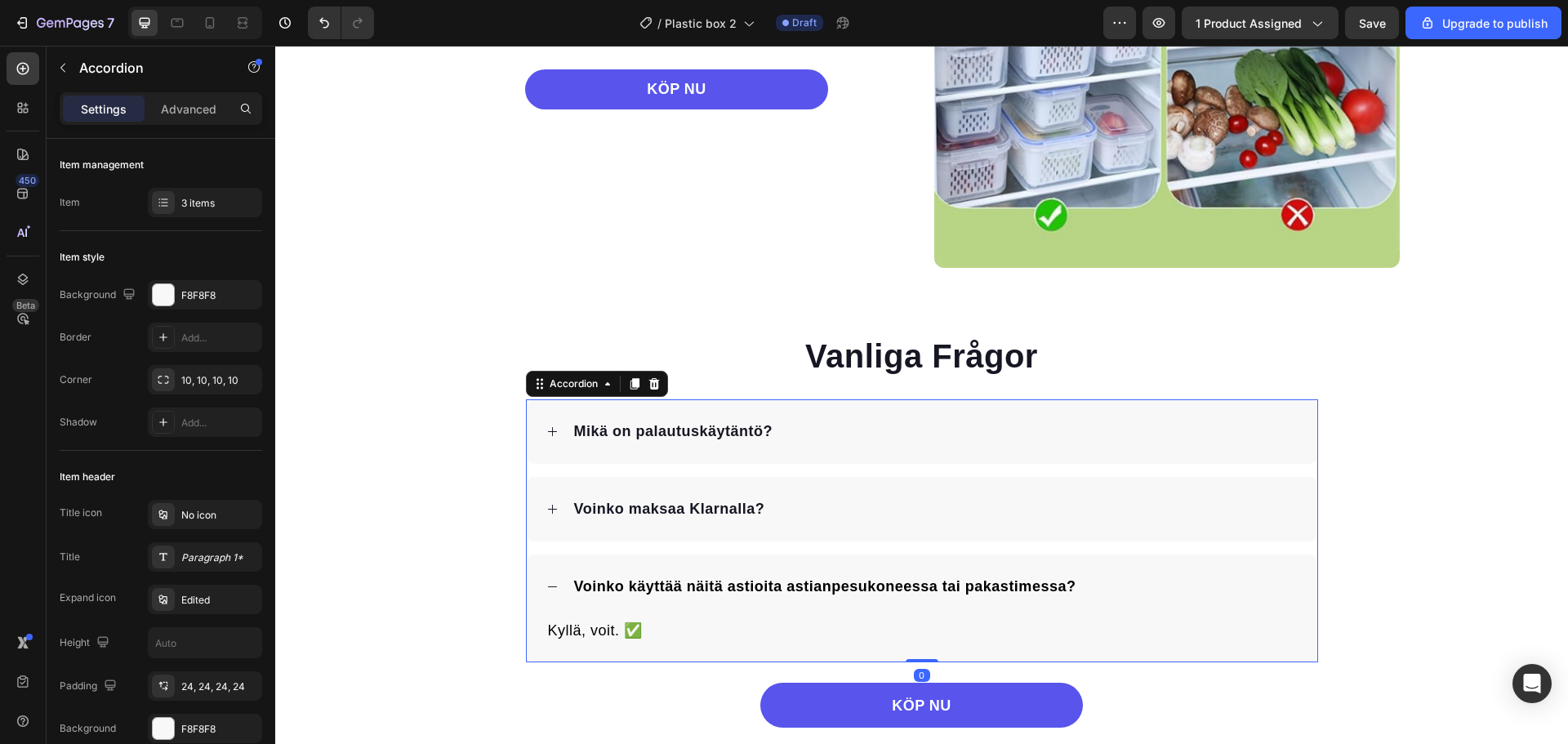
click at [583, 538] on div "Voinko maksaa Klarnalla?" at bounding box center [922, 508] width 790 height 65
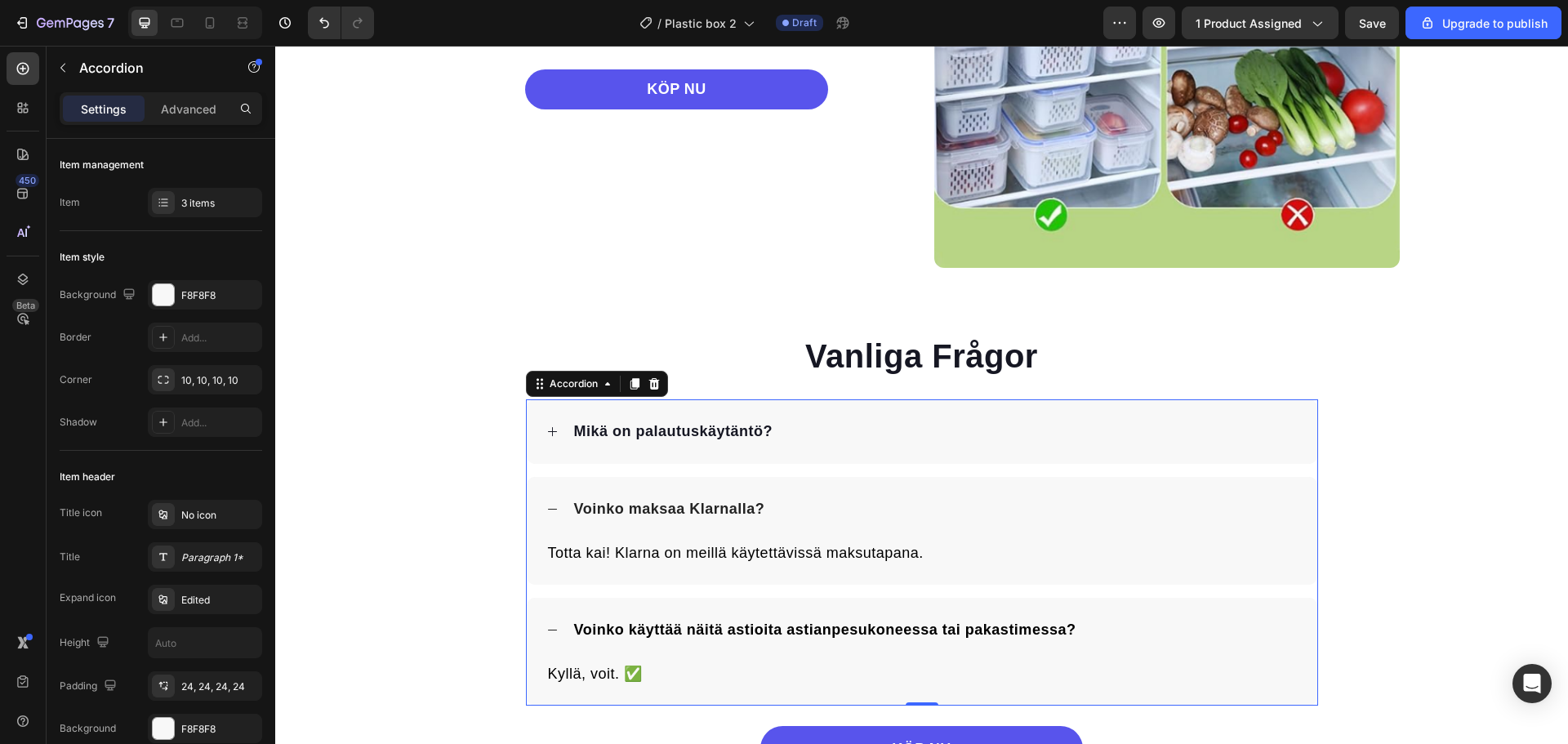
click at [602, 463] on div "Mikä on palautuskäytäntö?" at bounding box center [922, 431] width 790 height 65
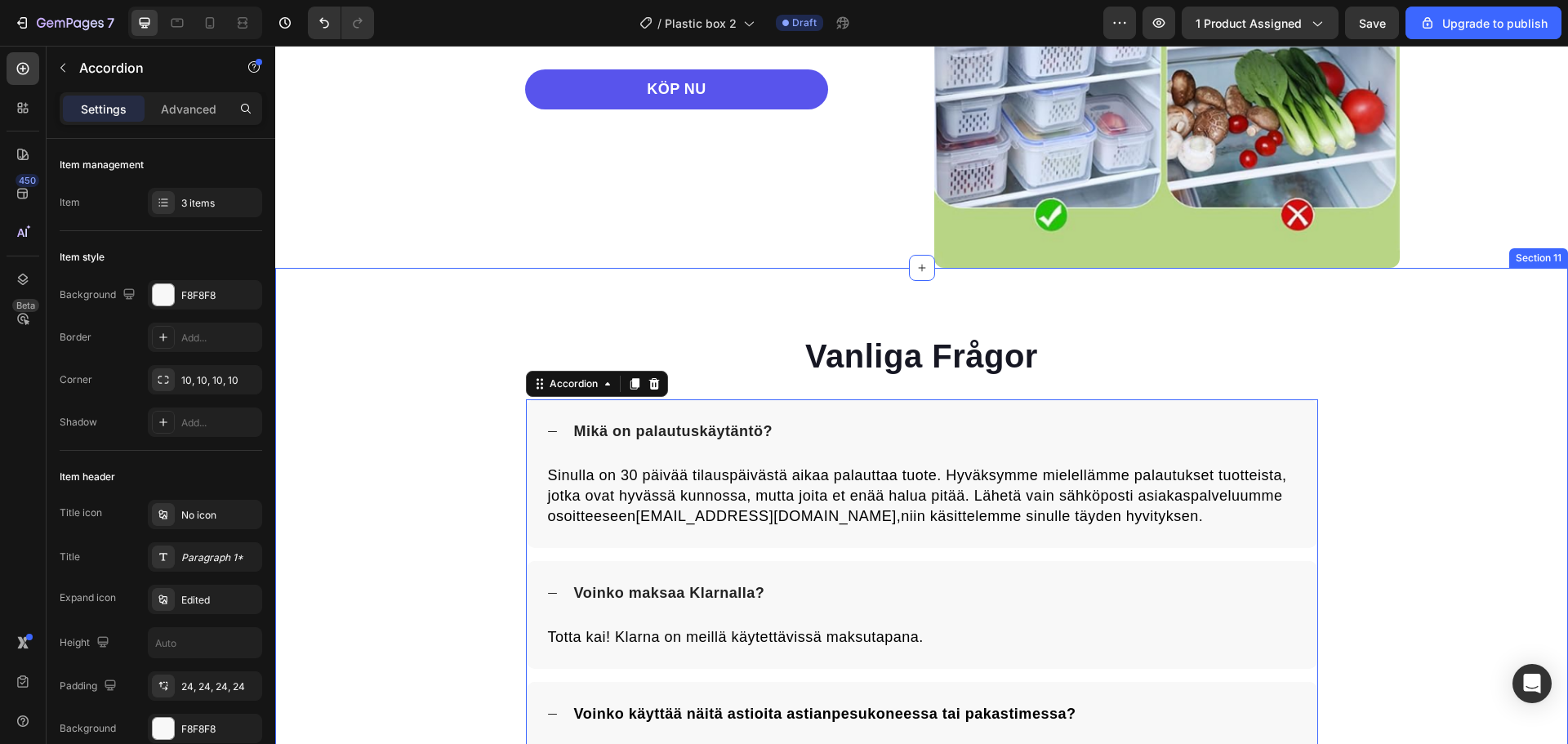
click at [457, 474] on div "Vanliga Frågor Heading Mikä on palautuskäytäntö? Sinulla on 30 päivää tilauspäi…" at bounding box center [921, 593] width 1292 height 522
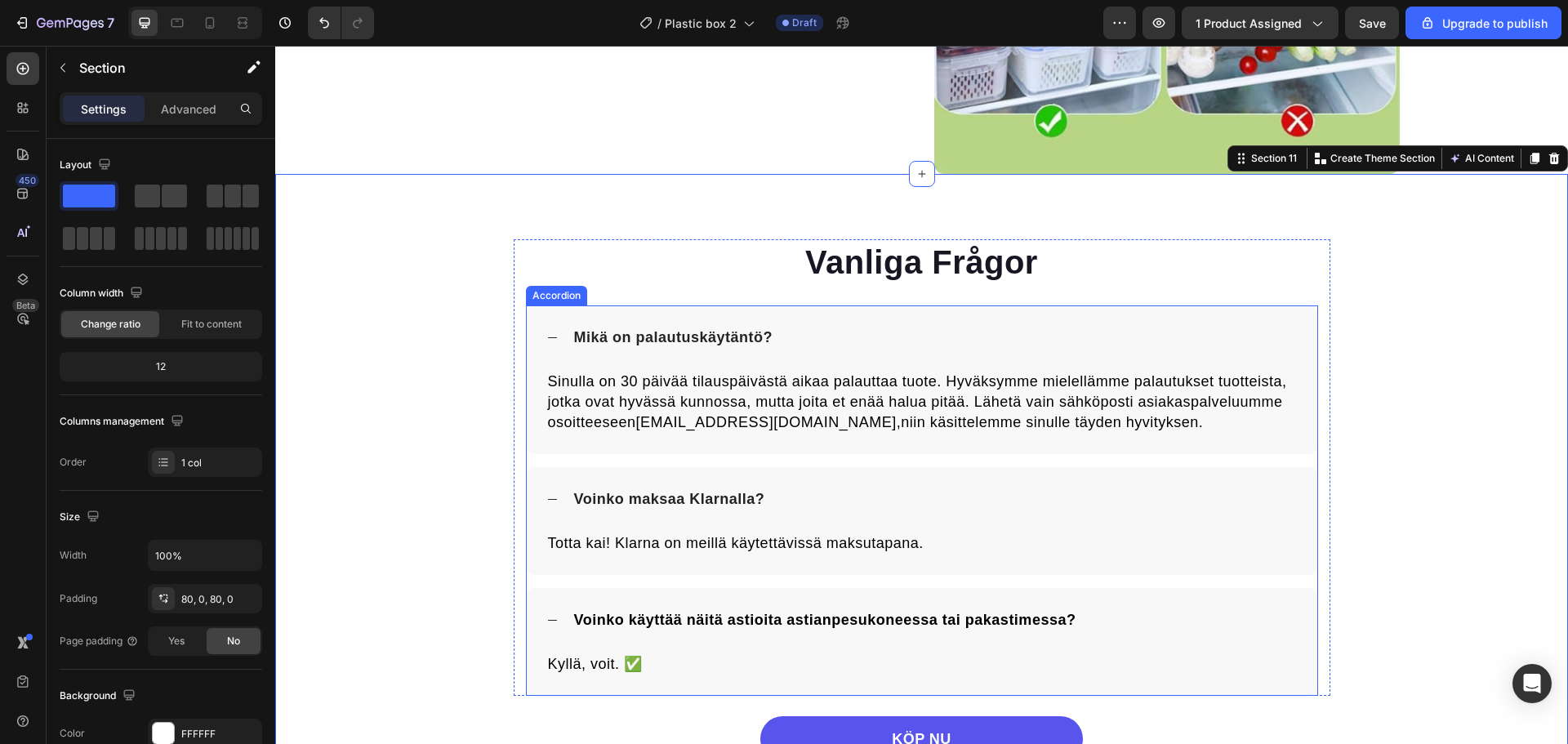
scroll to position [3302, 0]
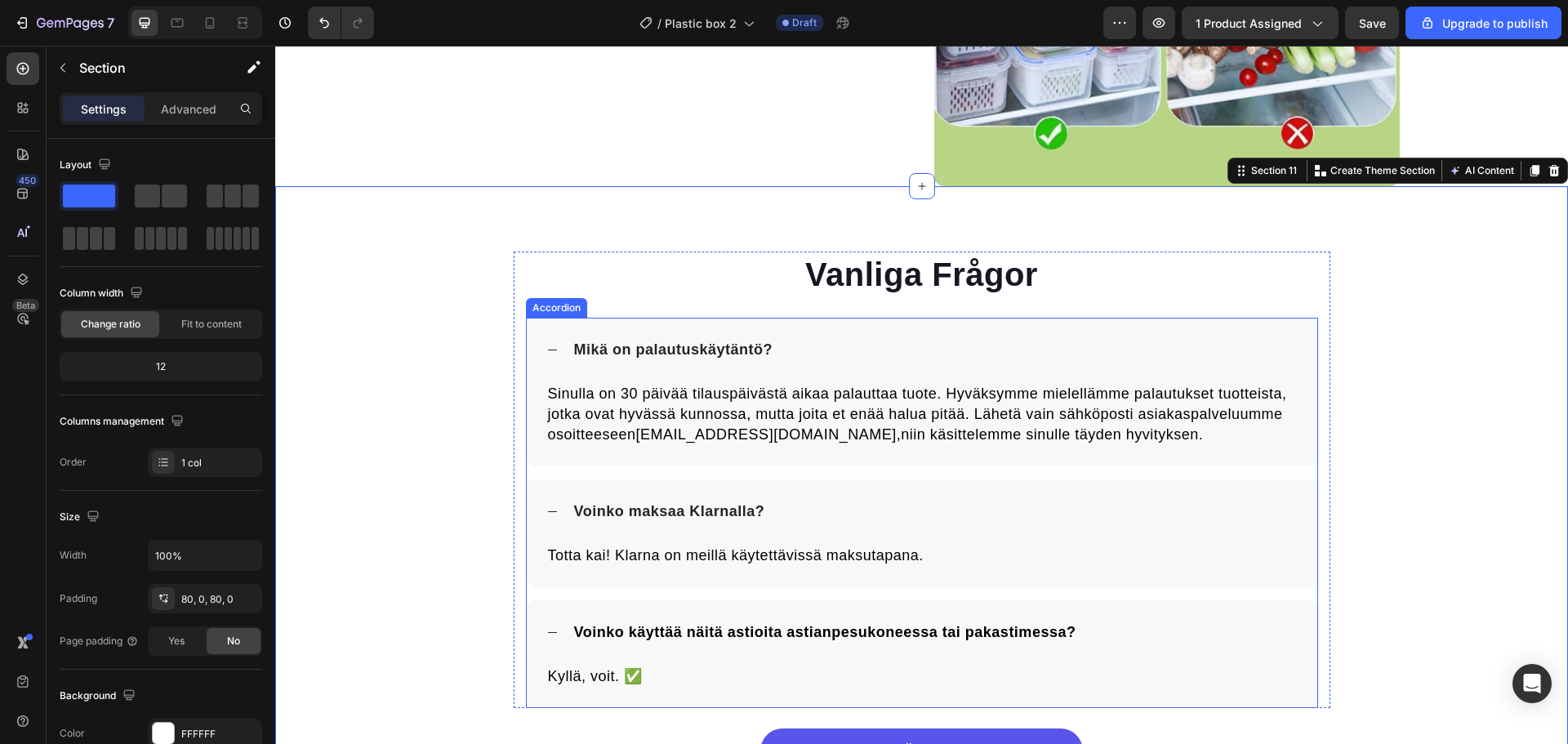
click at [688, 515] on span "Voinko maksaa Klarnalla?" at bounding box center [670, 511] width 191 height 16
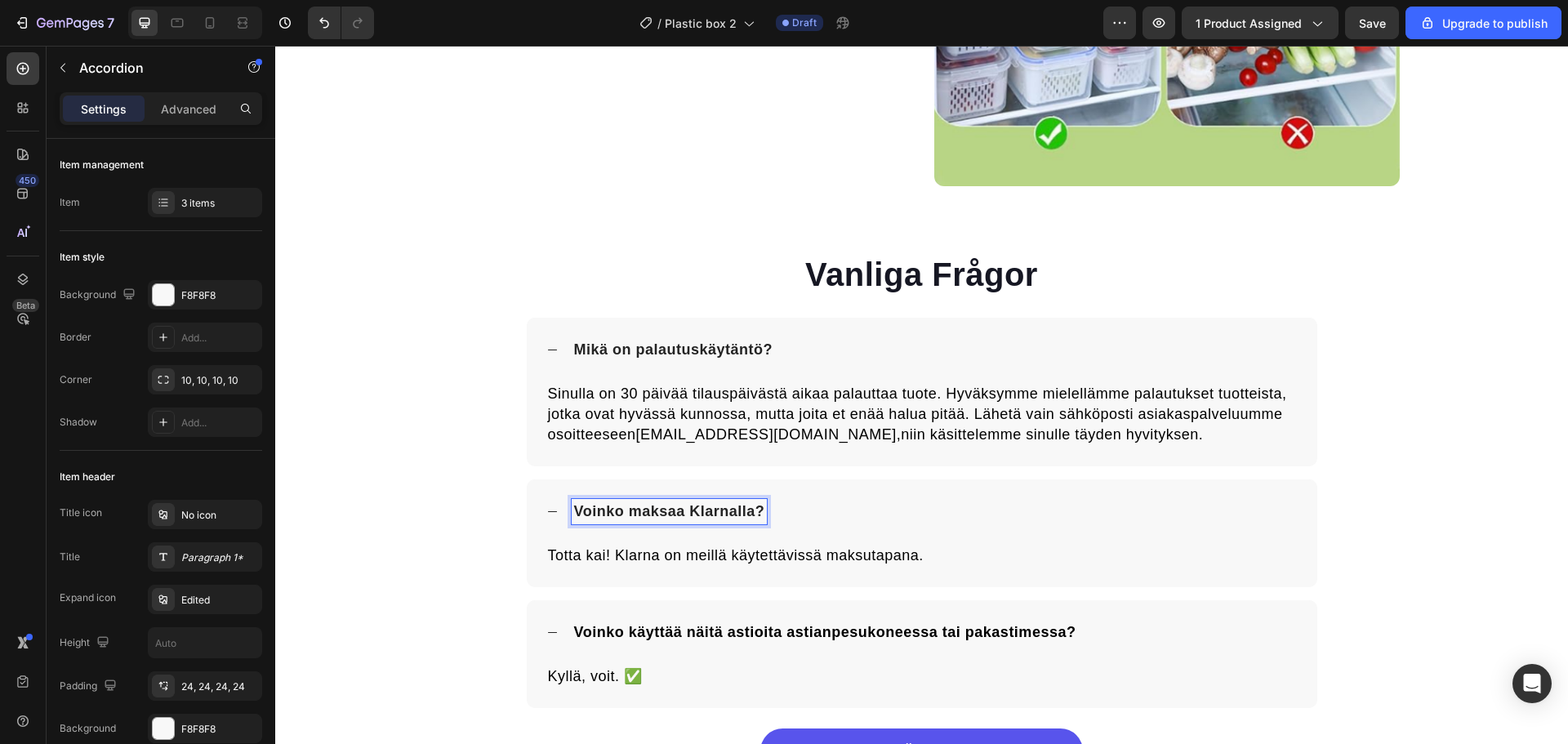
click at [688, 515] on span "Voinko maksaa Klarnalla?" at bounding box center [670, 511] width 191 height 16
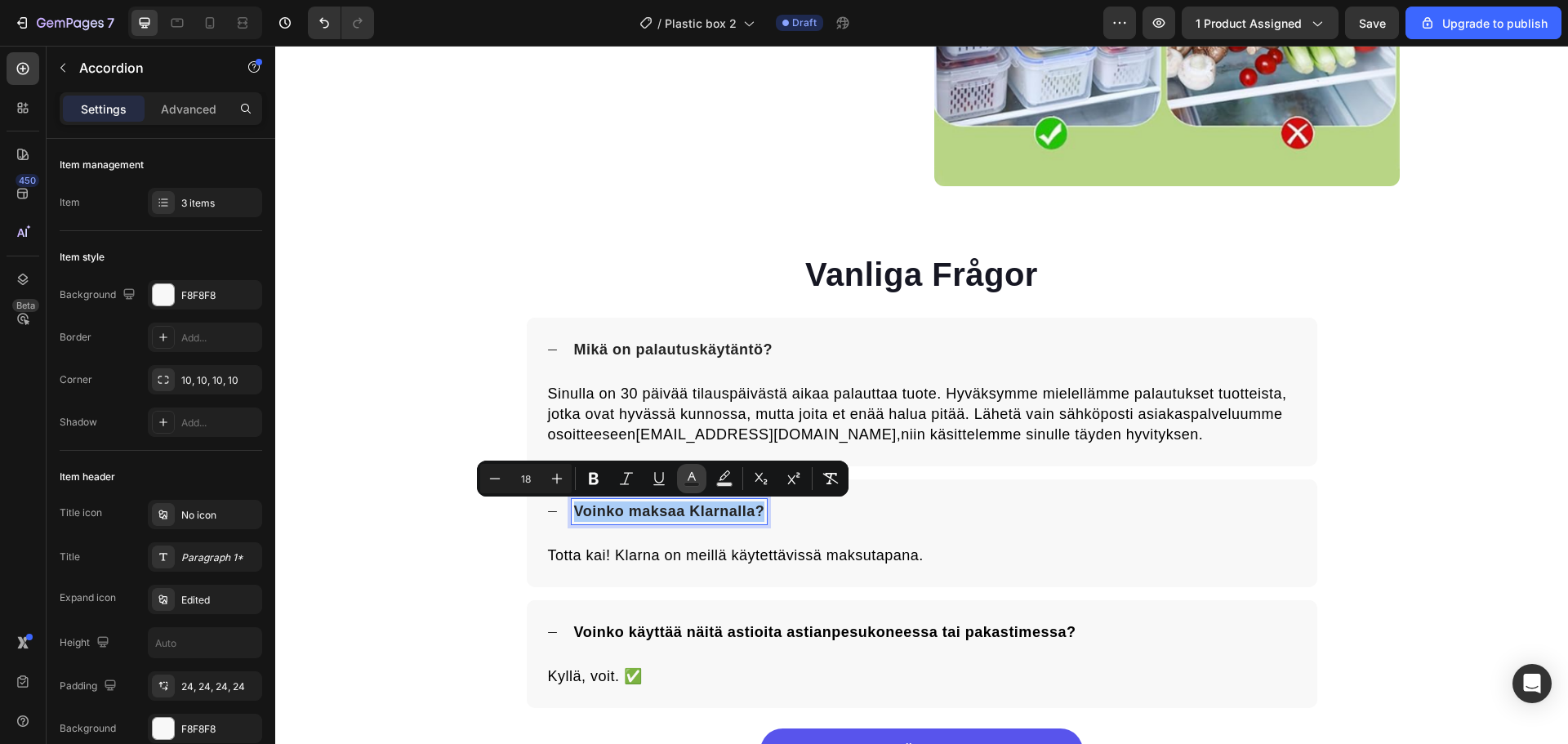
click at [695, 477] on icon "Editor contextual toolbar" at bounding box center [692, 478] width 16 height 16
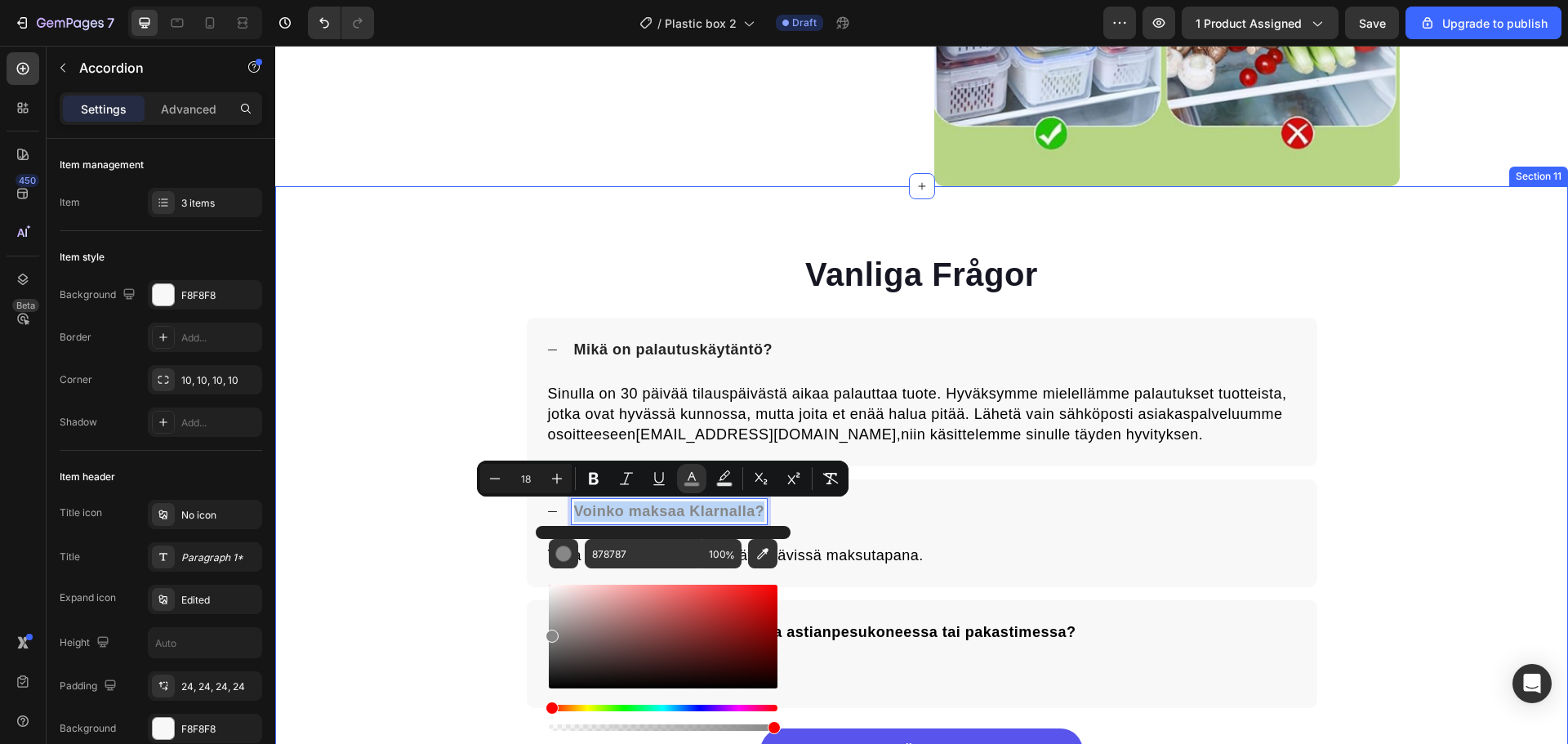
drag, startPoint x: 909, startPoint y: 660, endPoint x: 476, endPoint y: 712, distance: 436.1
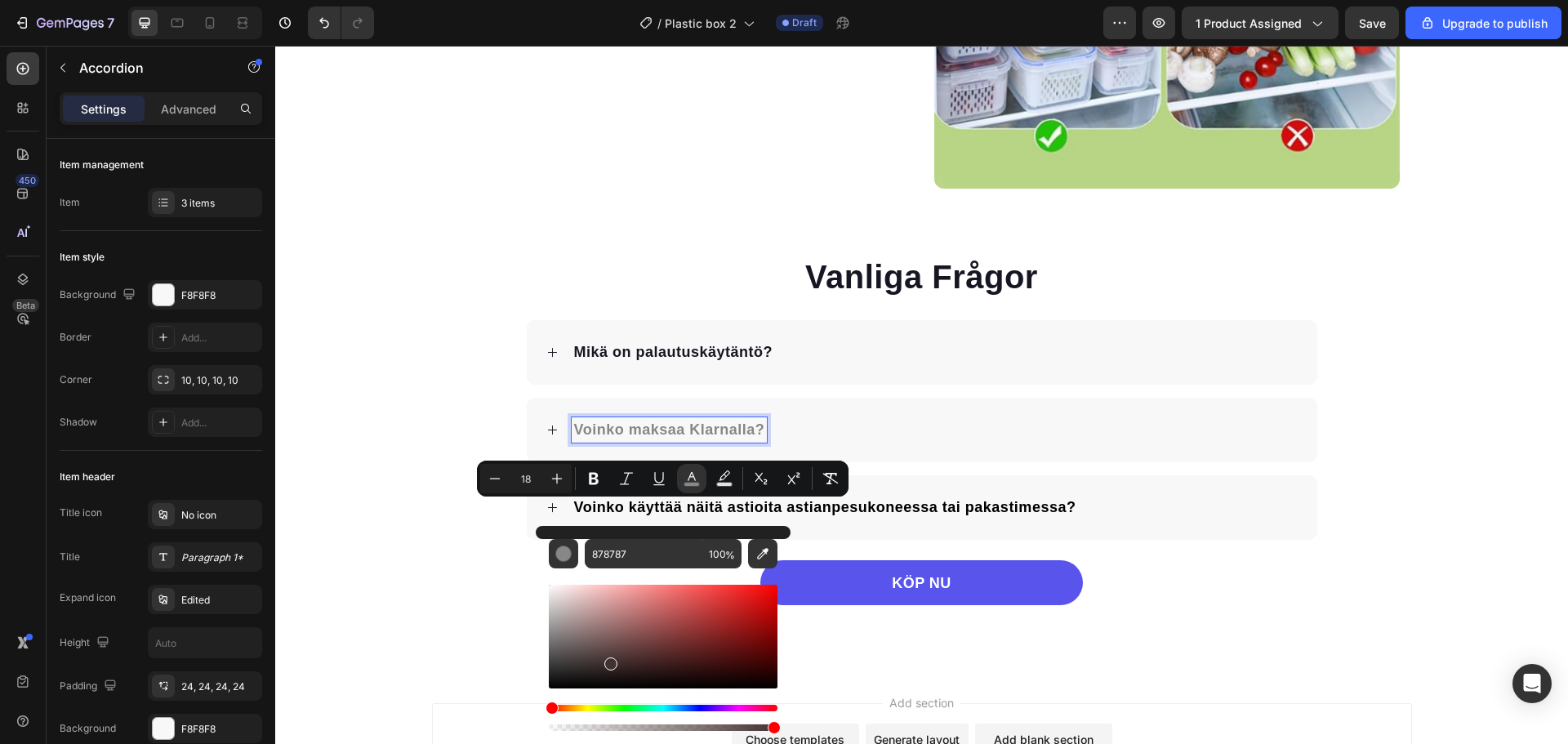
drag, startPoint x: 885, startPoint y: 706, endPoint x: 533, endPoint y: 700, distance: 352.1
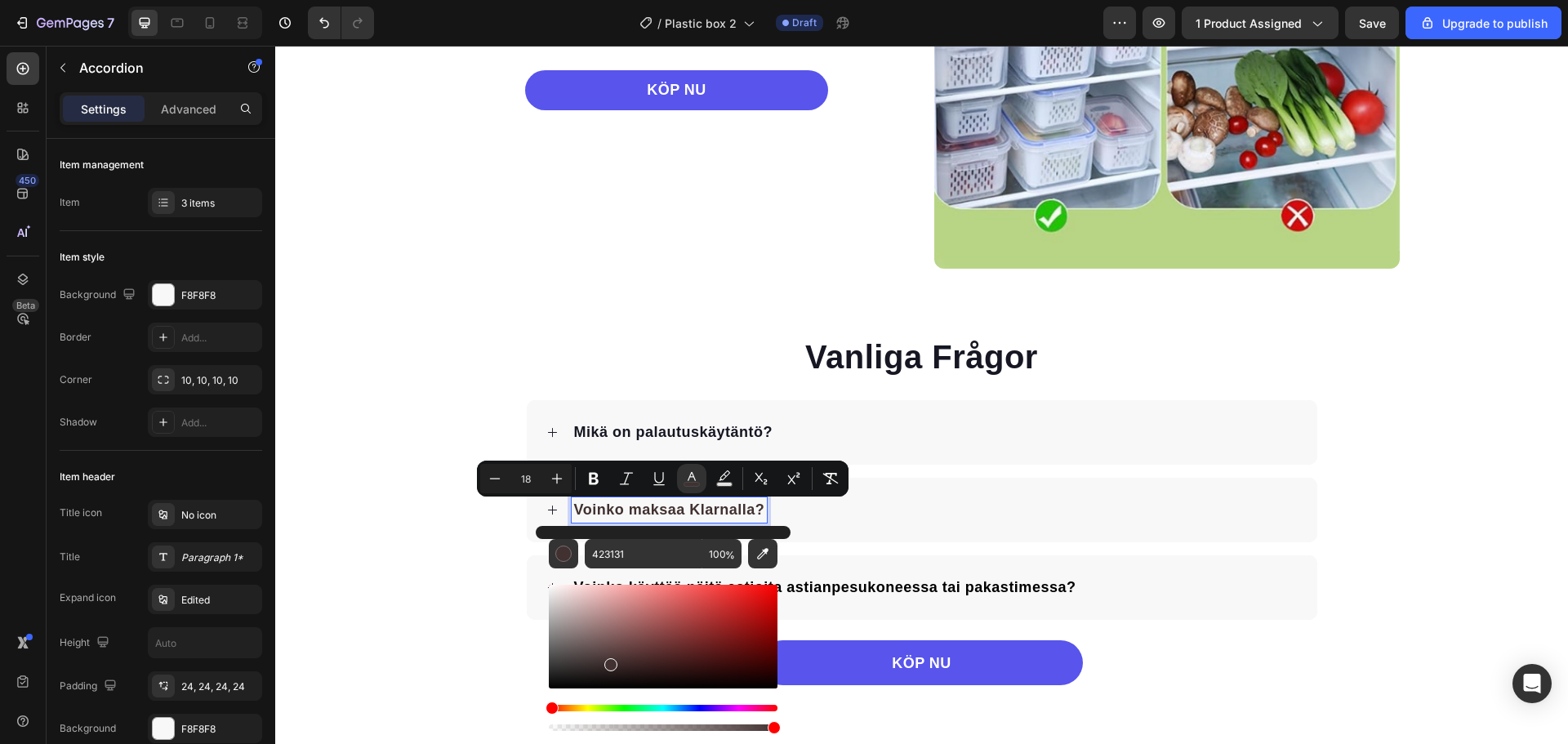
scroll to position [3218, 0]
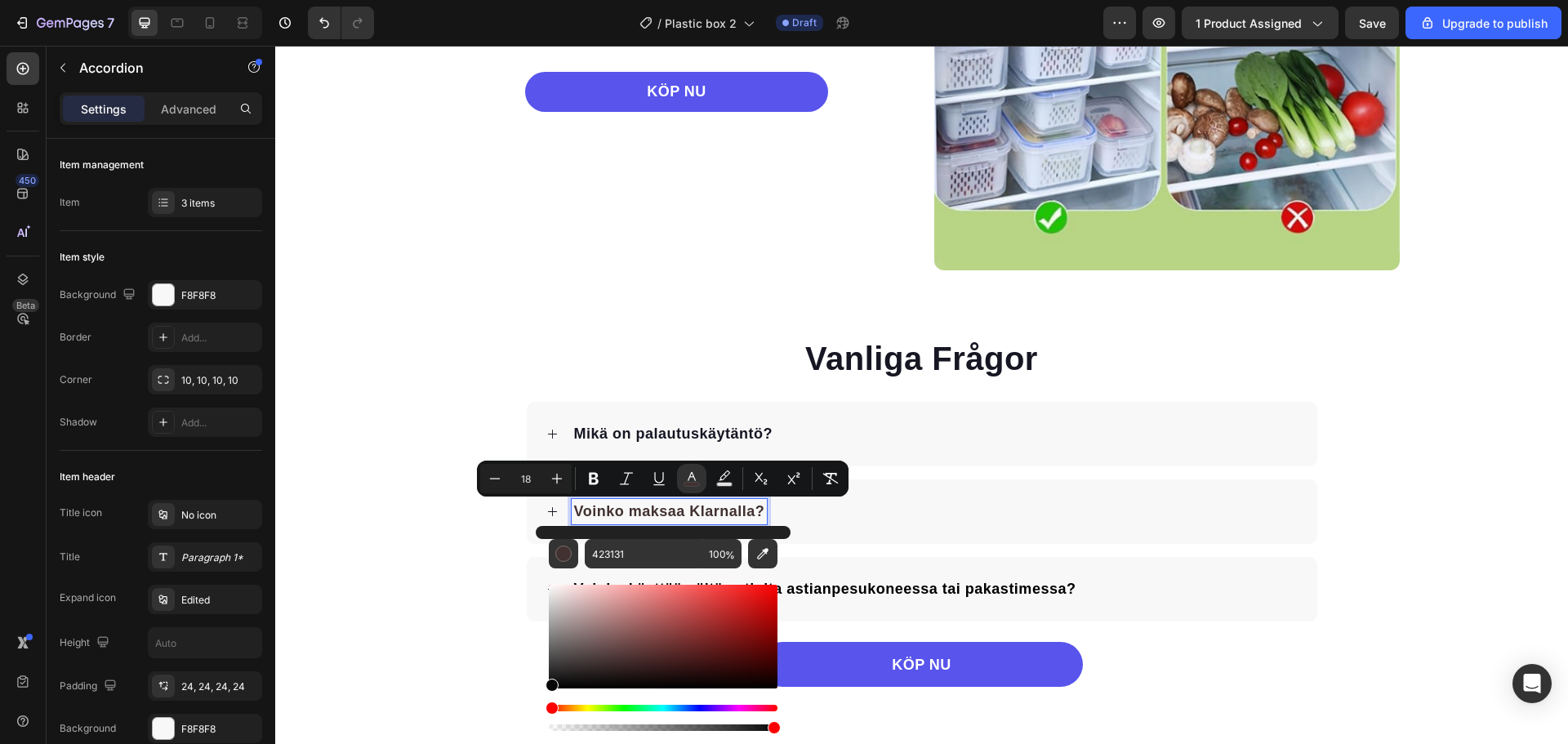
type input "070707"
drag, startPoint x: 607, startPoint y: 669, endPoint x: 547, endPoint y: 686, distance: 62.4
click at [547, 686] on div "Editor contextual toolbar" at bounding box center [552, 685] width 13 height 13
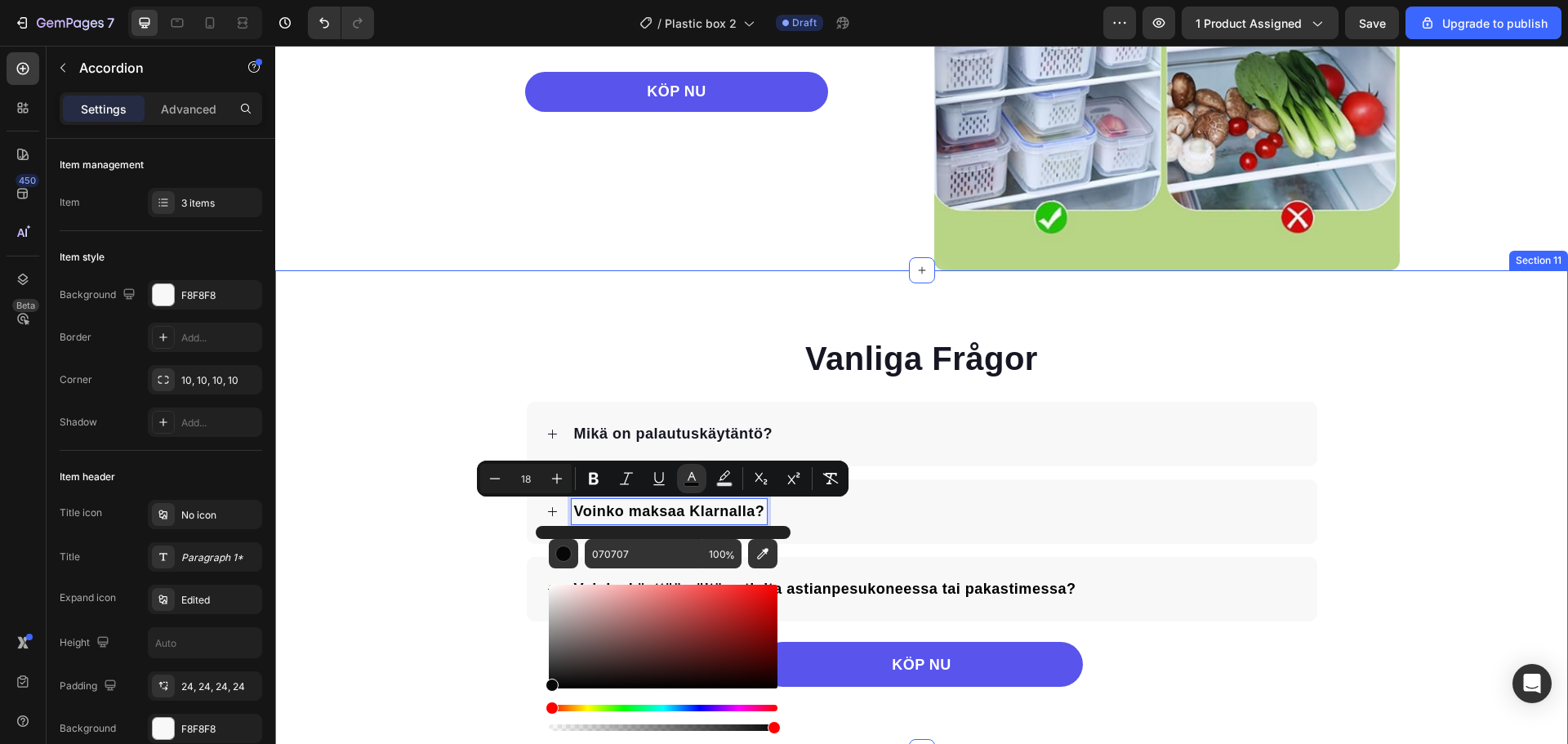
click at [432, 623] on div "KÖP NU Button" at bounding box center [921, 655] width 1292 height 66
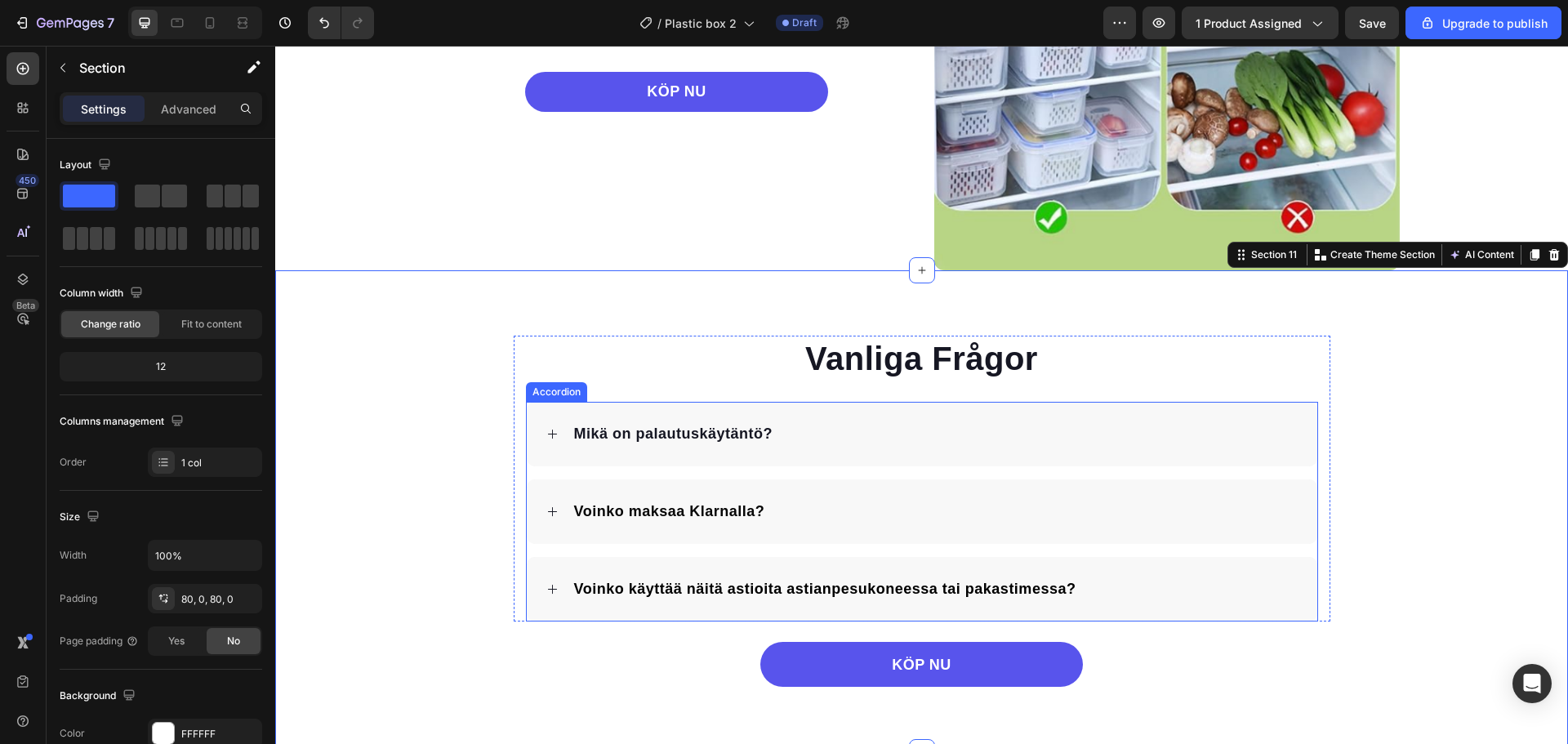
click at [668, 435] on span "Mikä on palautuskäytäntö?" at bounding box center [673, 433] width 199 height 16
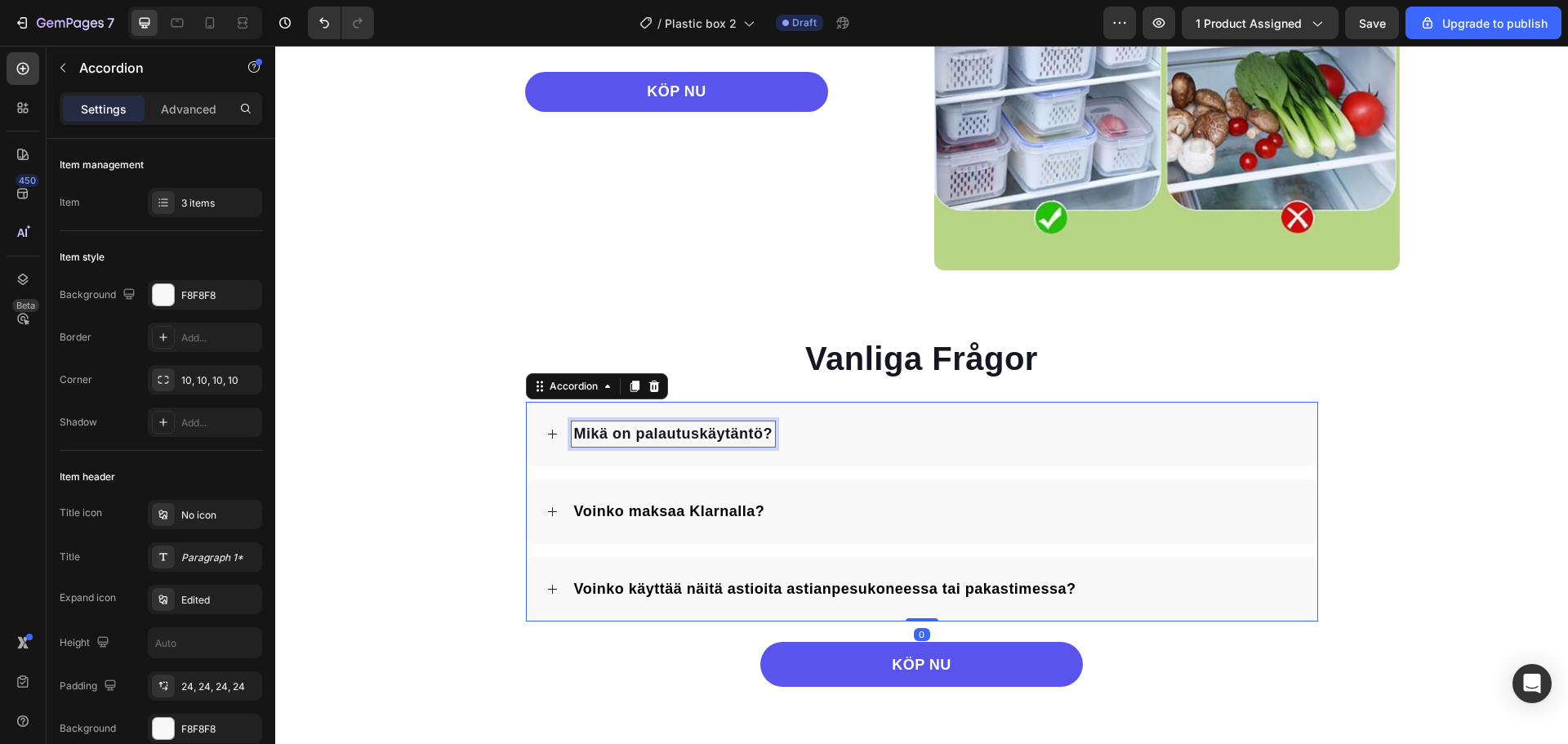
click at [668, 435] on span "Mikä on palautuskäytäntö?" at bounding box center [673, 433] width 199 height 16
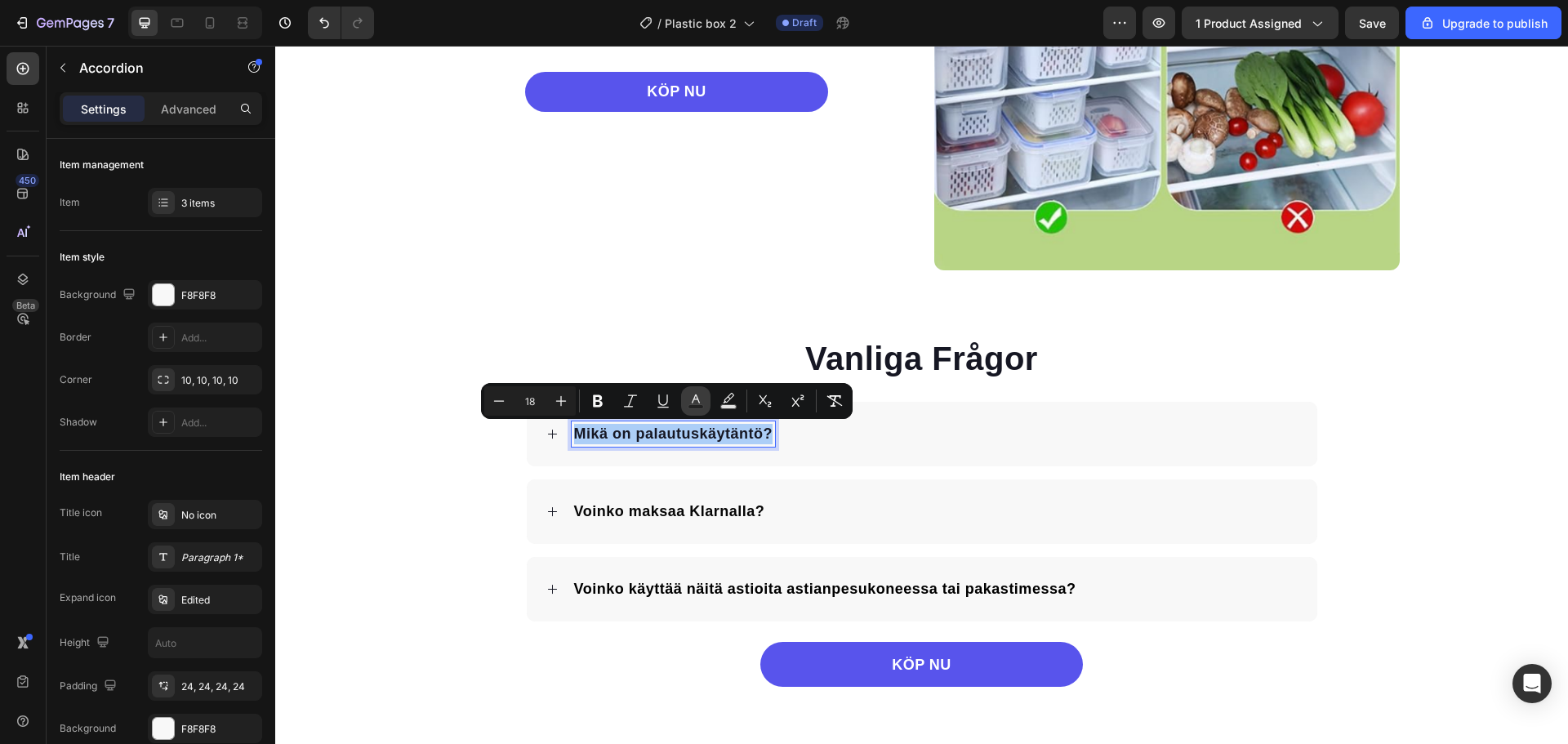
click at [687, 399] on button "Text Color" at bounding box center [695, 400] width 29 height 29
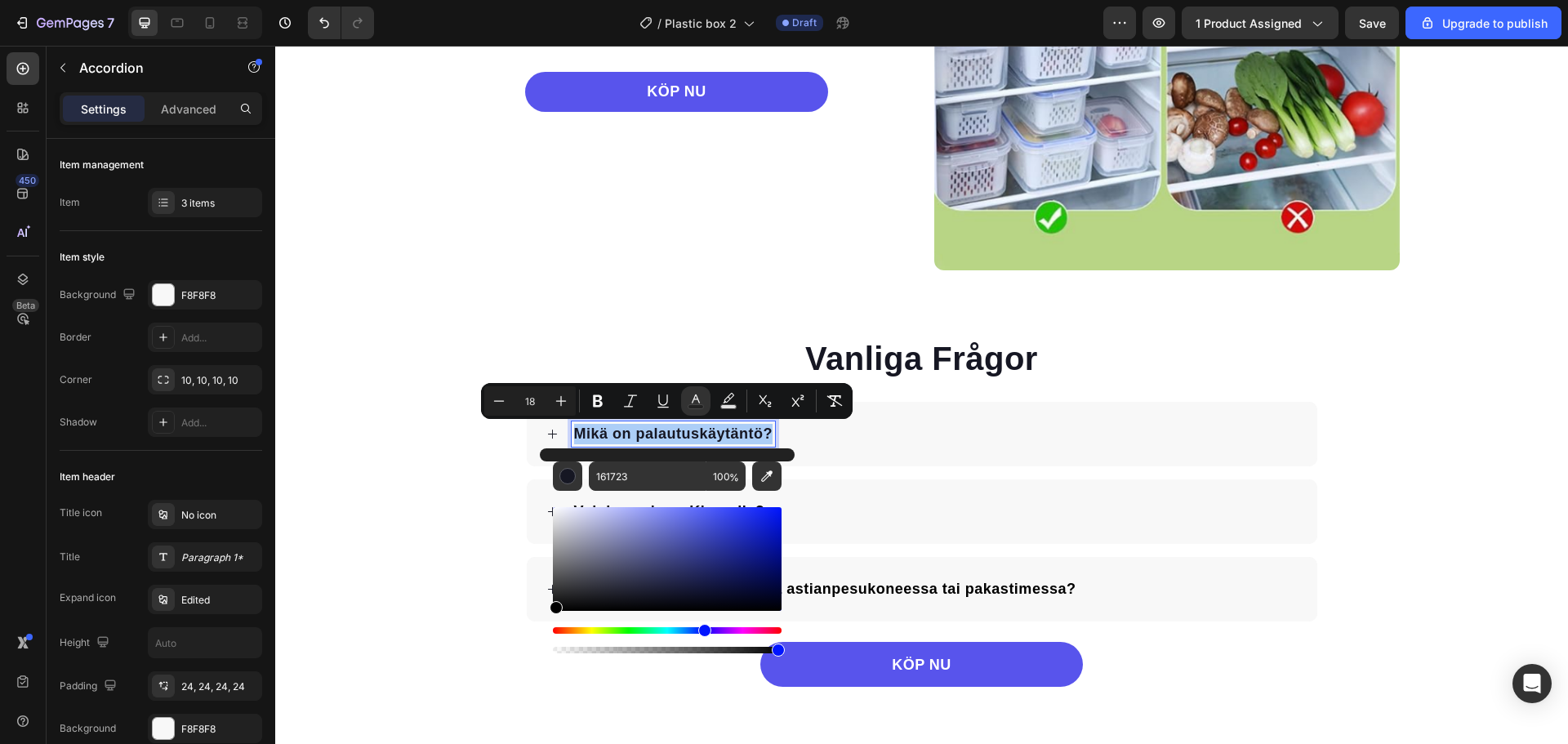
drag, startPoint x: 571, startPoint y: 598, endPoint x: 539, endPoint y: 617, distance: 37.2
click at [539, 617] on div "161723 100 %" at bounding box center [667, 552] width 255 height 208
type input "000000"
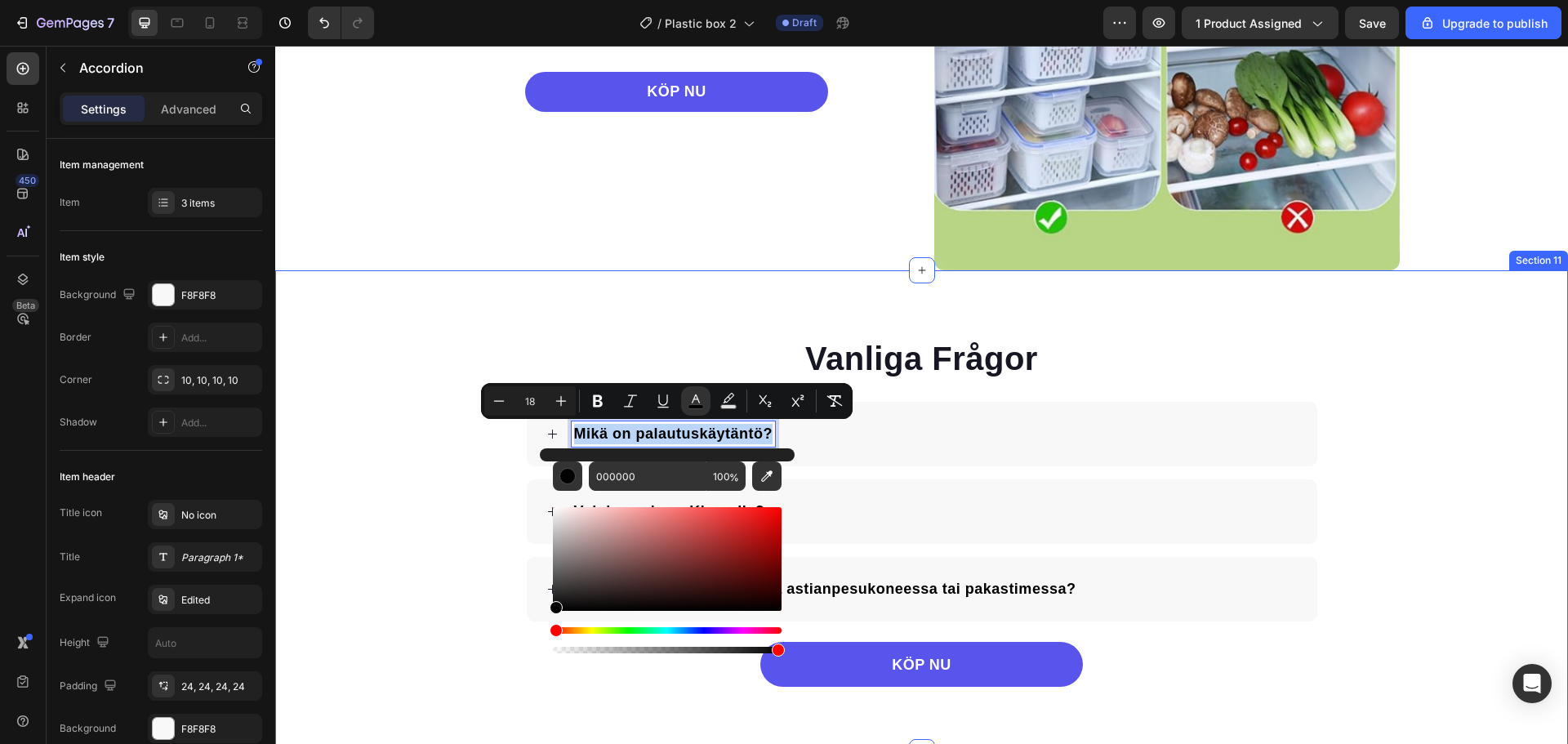
click at [461, 551] on div "Vanliga Frågor Heading Mikä on palautuskäytäntö? Voinko maksaa Klarnalla? Voink…" at bounding box center [921, 511] width 1292 height 351
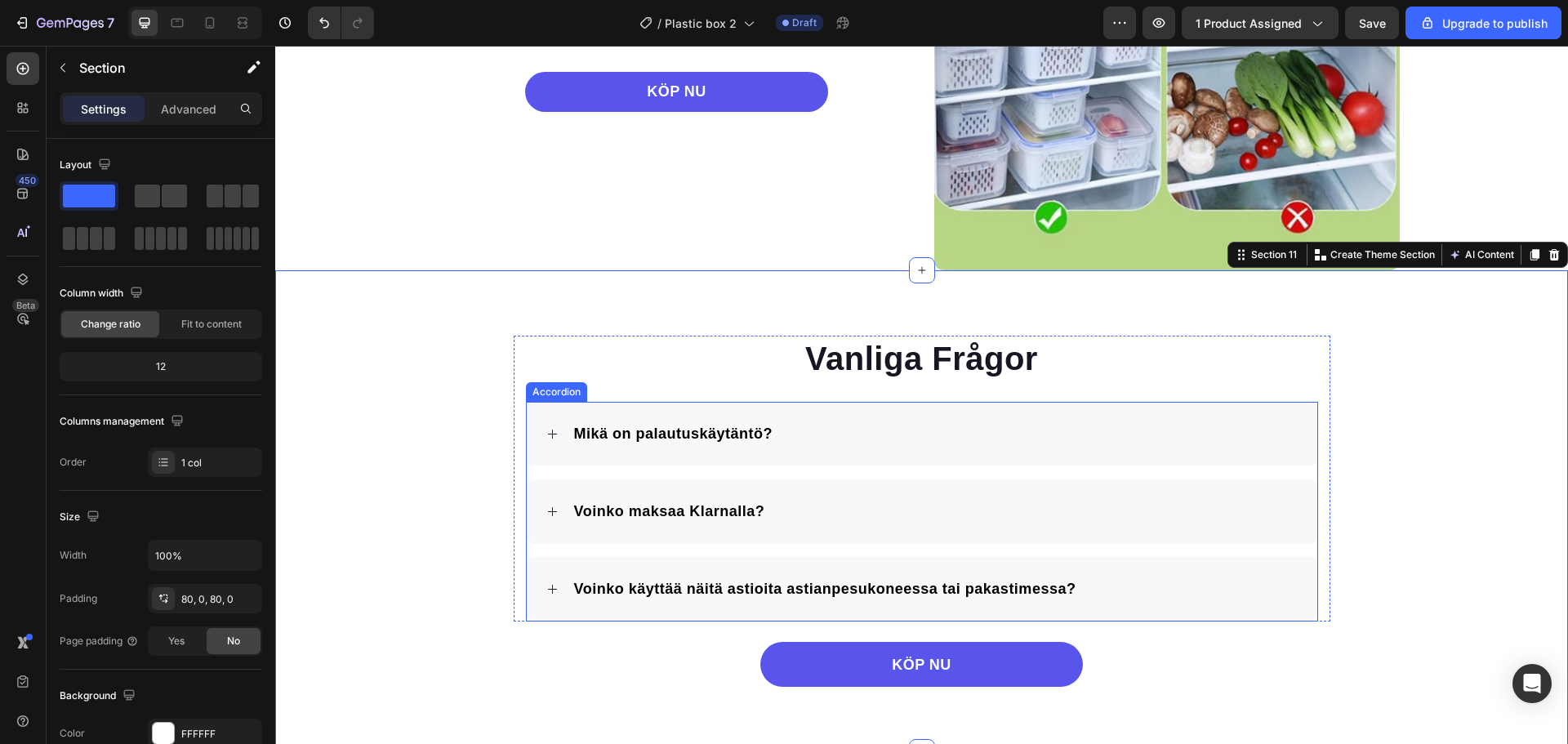
click at [796, 439] on div "Mikä on palautuskäytäntö?" at bounding box center [935, 434] width 726 height 26
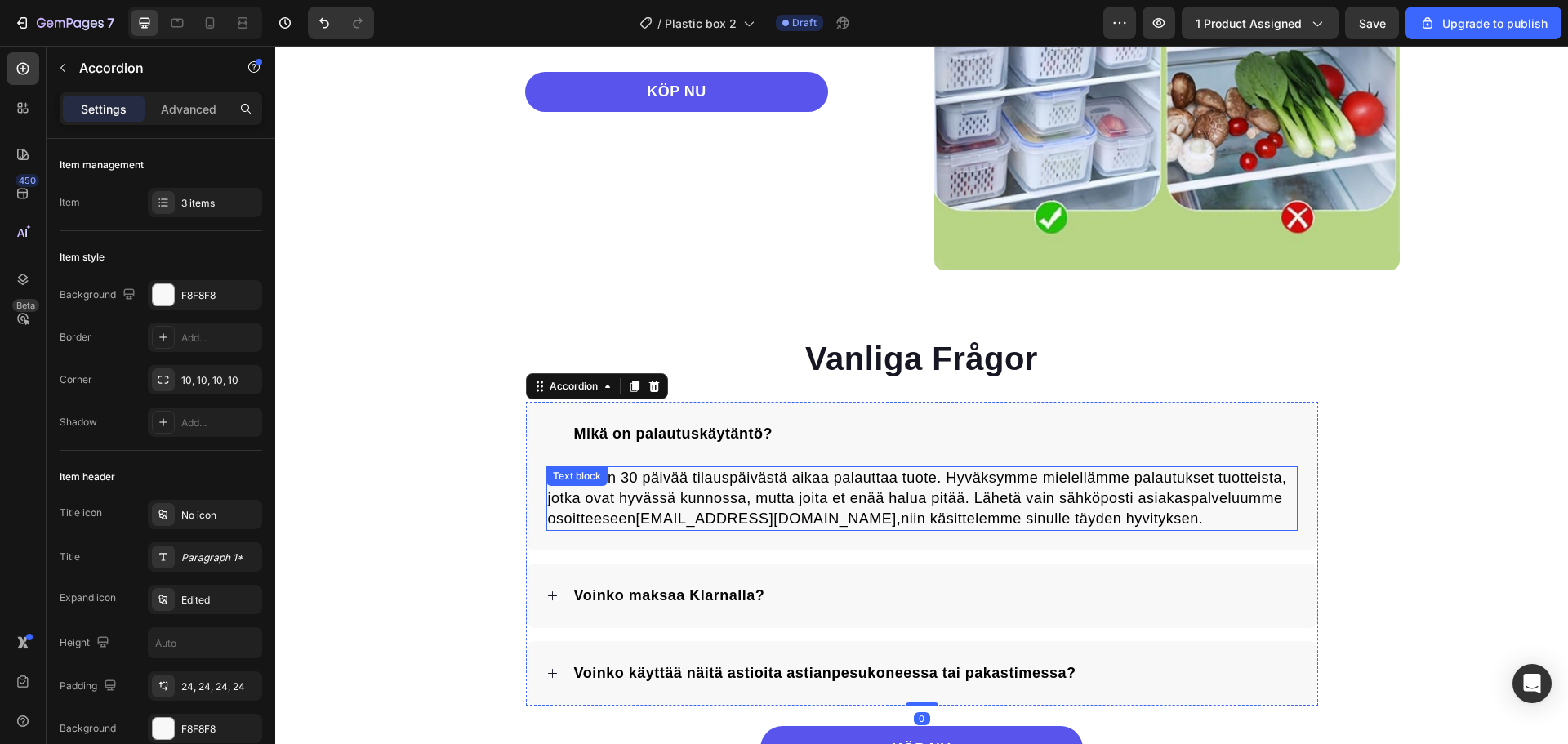
click at [772, 498] on span "Sinulla on 30 päivää tilauspäivästä aikaa palauttaa tuote. Hyväksymme mielelläm…" at bounding box center [918, 498] width 739 height 58
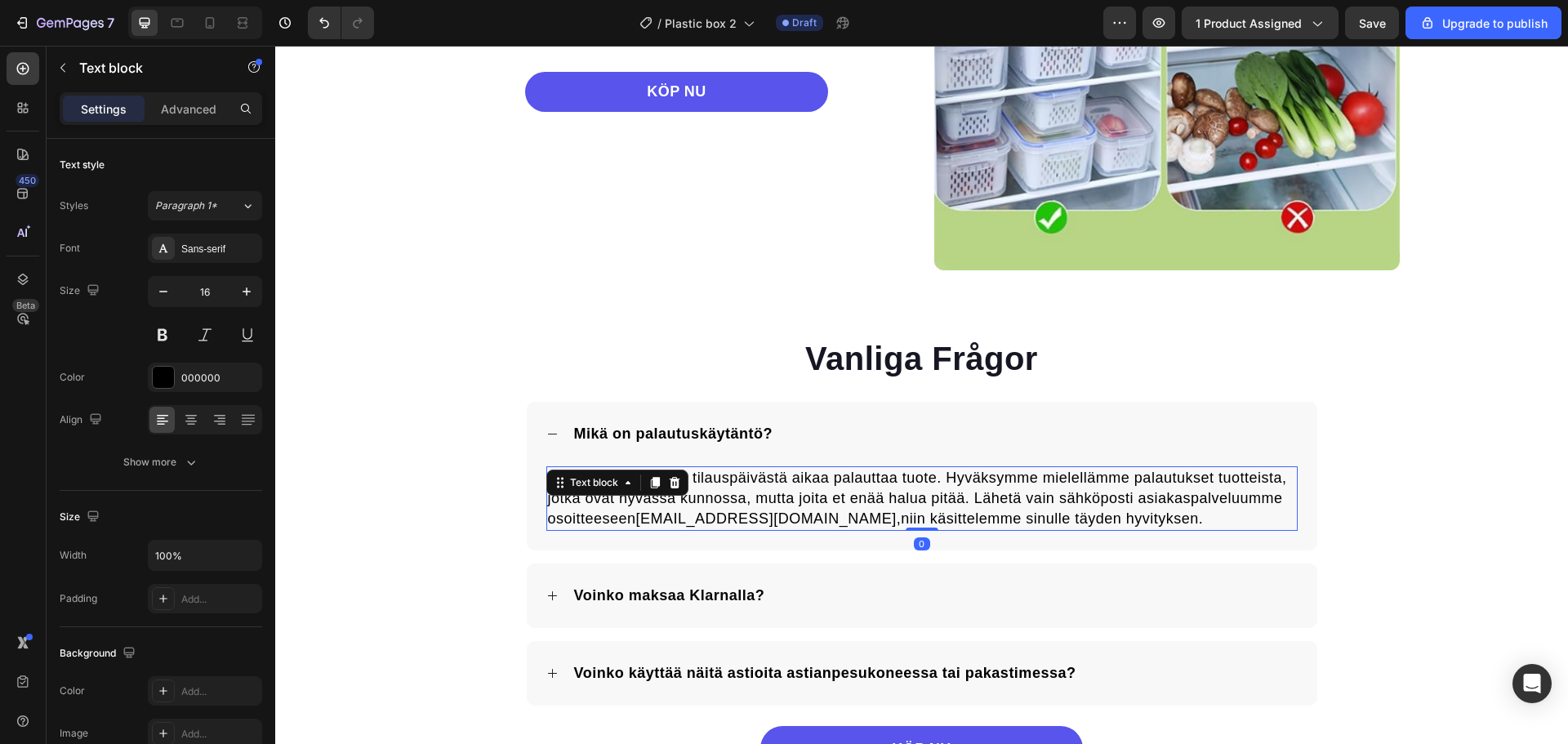
click at [772, 498] on span "Sinulla on 30 päivää tilauspäivästä aikaa palauttaa tuote. Hyväksymme mielelläm…" at bounding box center [918, 498] width 739 height 58
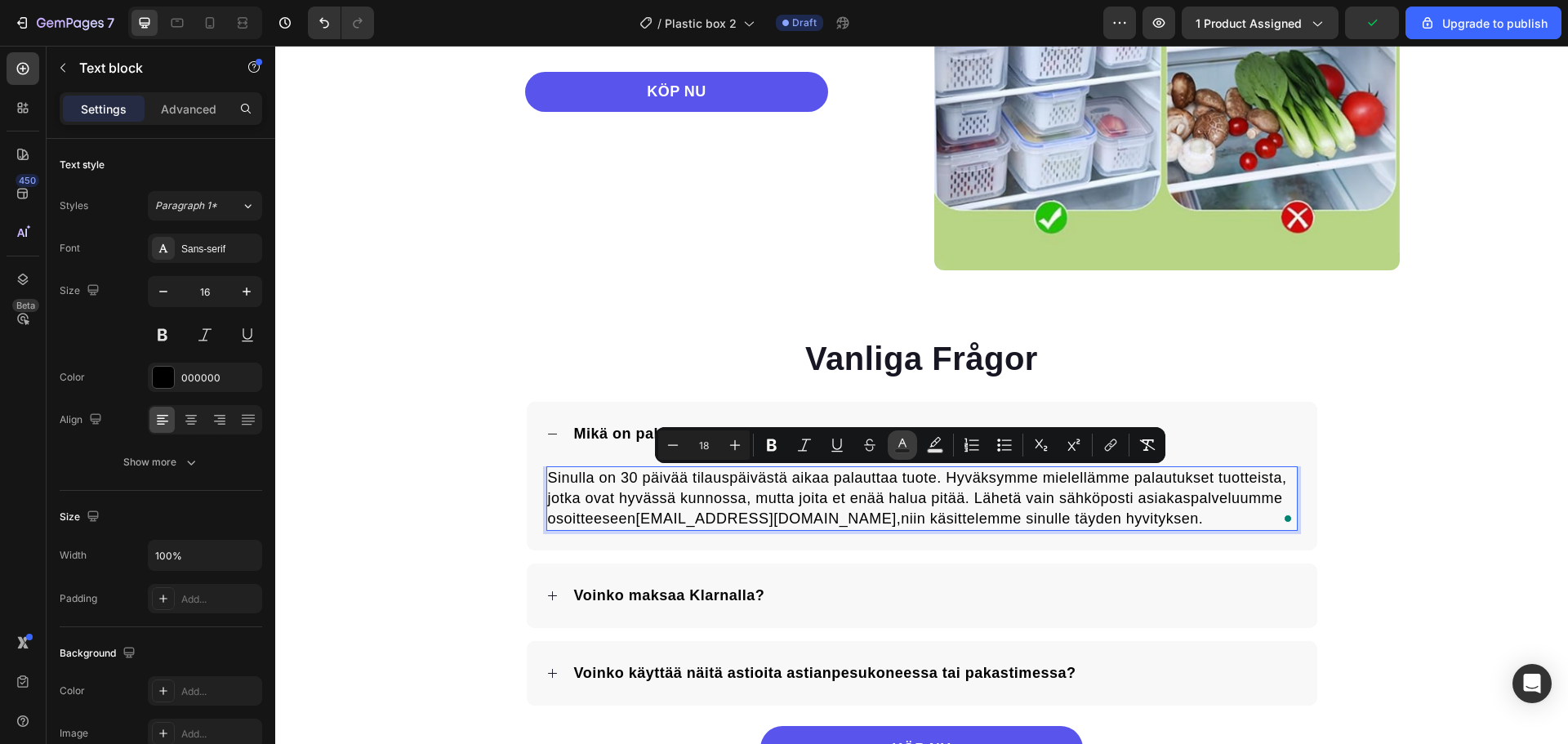
click at [896, 441] on icon "Editor contextual toolbar" at bounding box center [903, 445] width 16 height 16
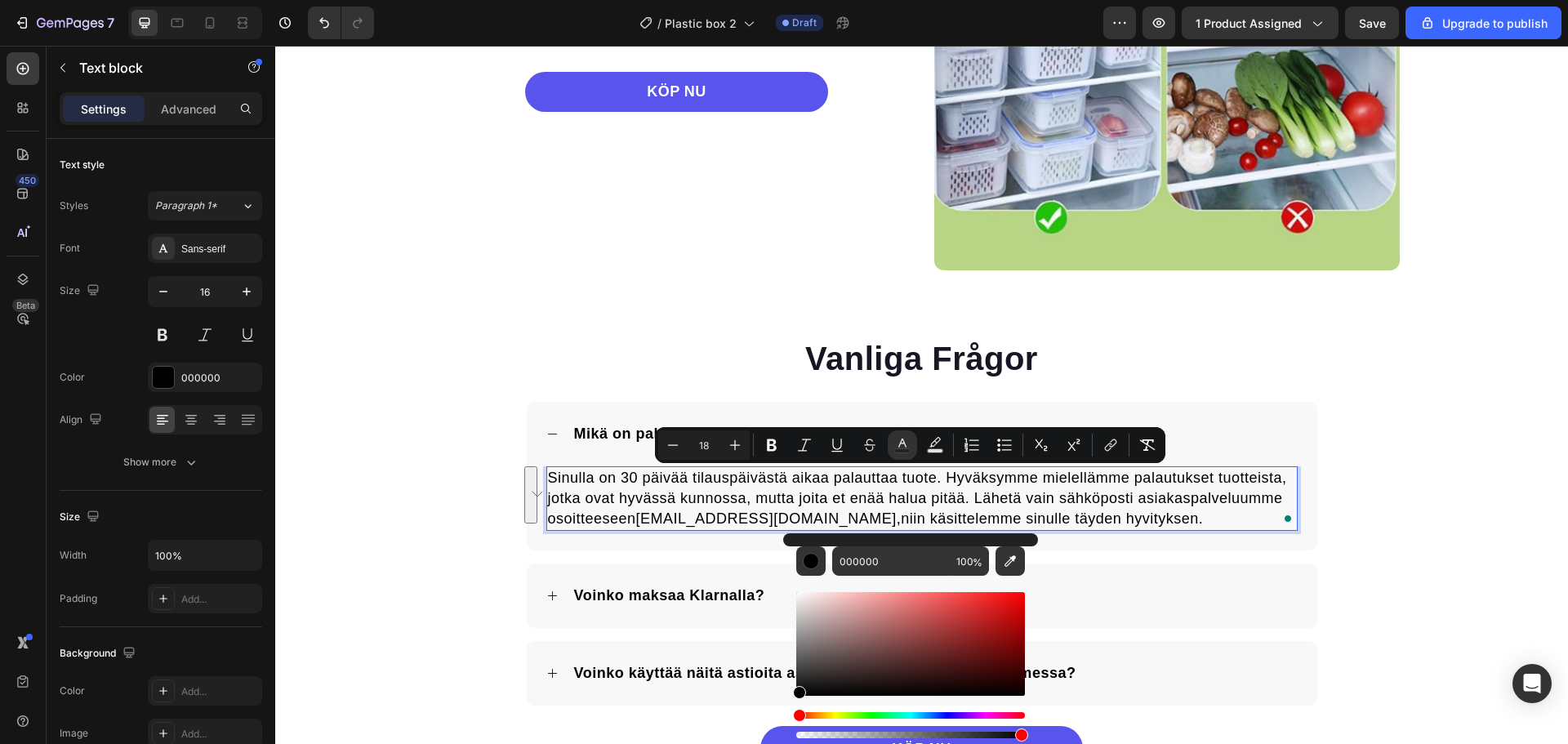
drag, startPoint x: 832, startPoint y: 689, endPoint x: 782, endPoint y: 706, distance: 52.8
click at [783, 706] on div "000000 100 %" at bounding box center [911, 637] width 255 height 208
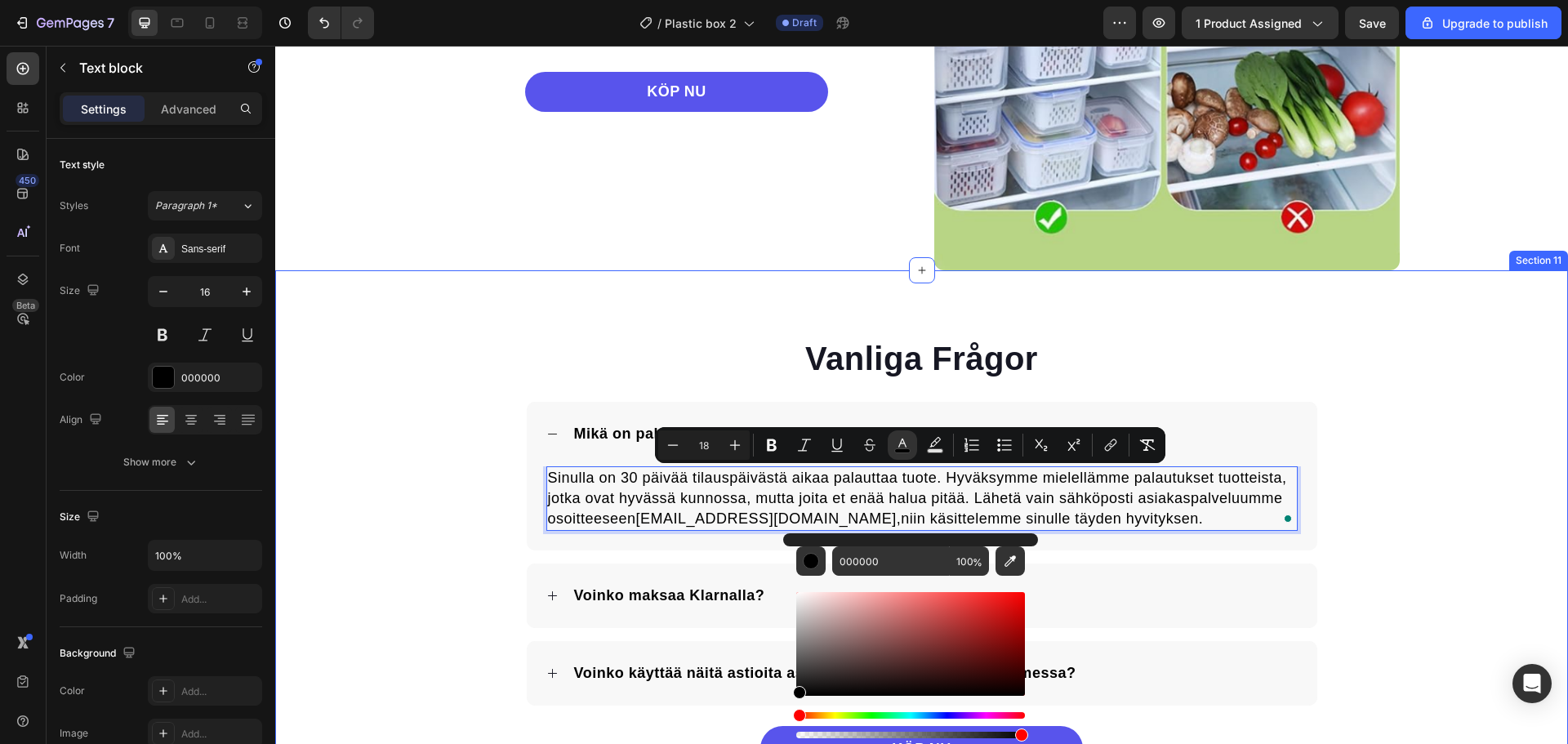
click at [425, 505] on div "Vanliga Frågor Heading Mikä on palautuskäytäntö? Sinulla on 30 päivää tilauspäi…" at bounding box center [921, 553] width 1292 height 435
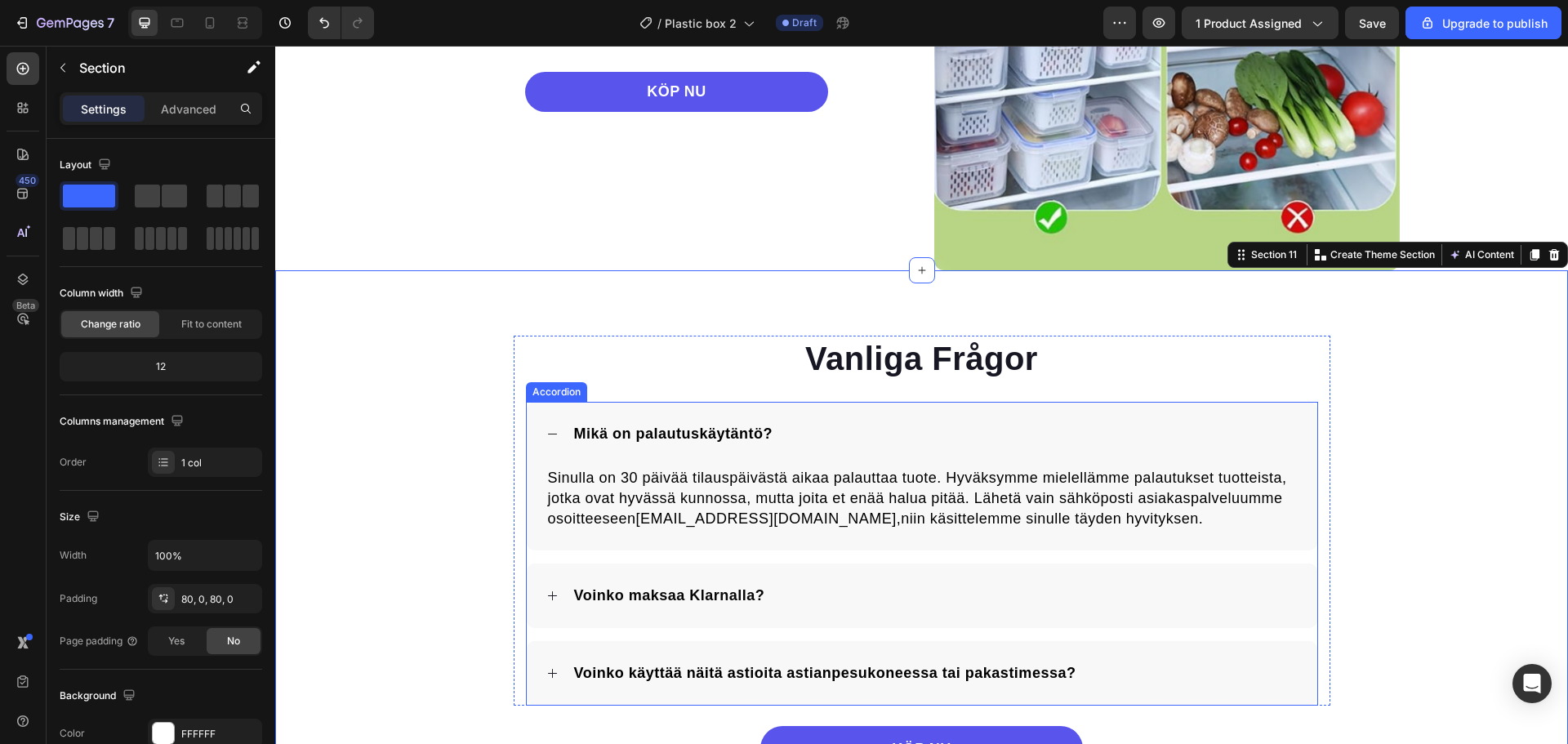
click at [874, 595] on div "Voinko maksaa Klarnalla?" at bounding box center [935, 595] width 726 height 26
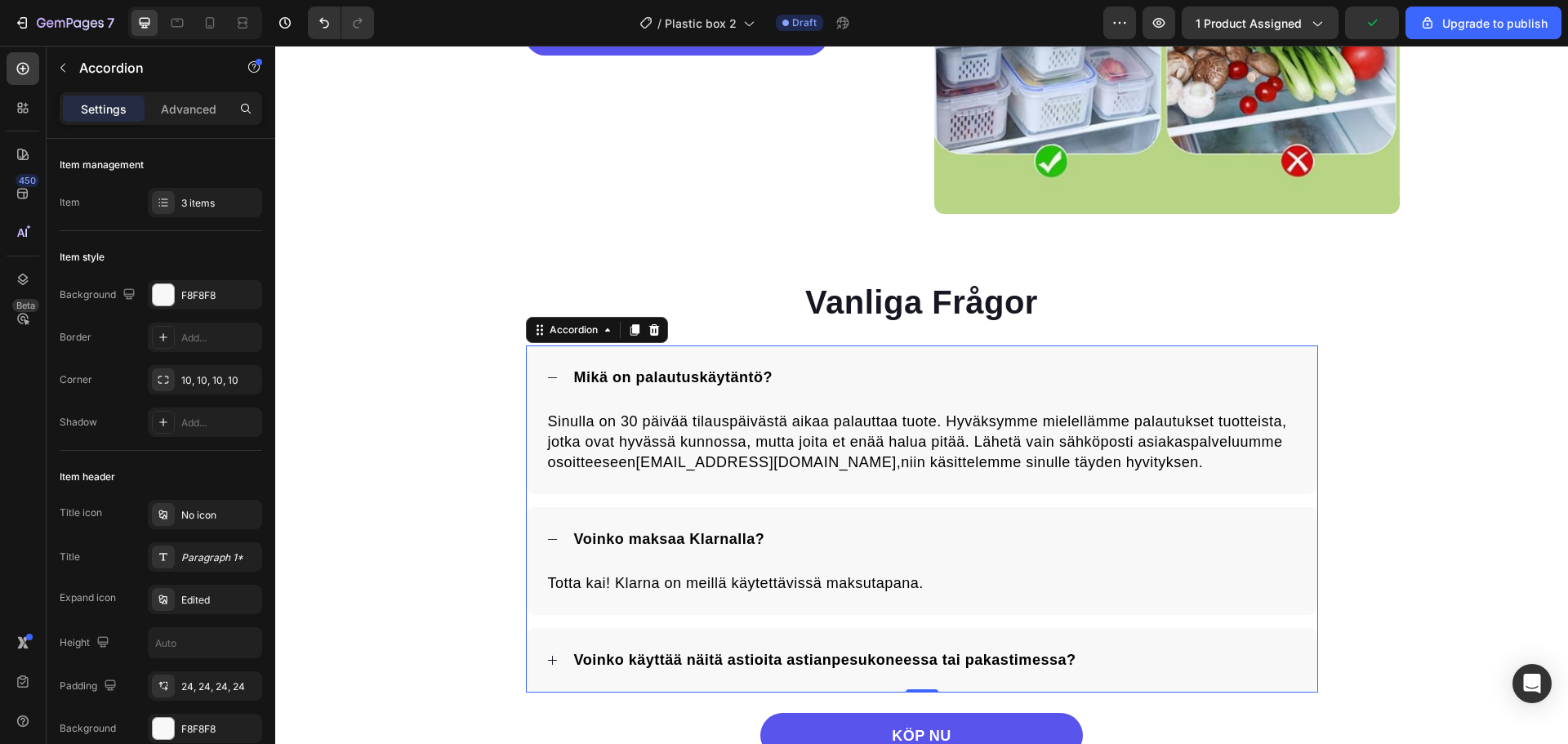
scroll to position [3300, 0]
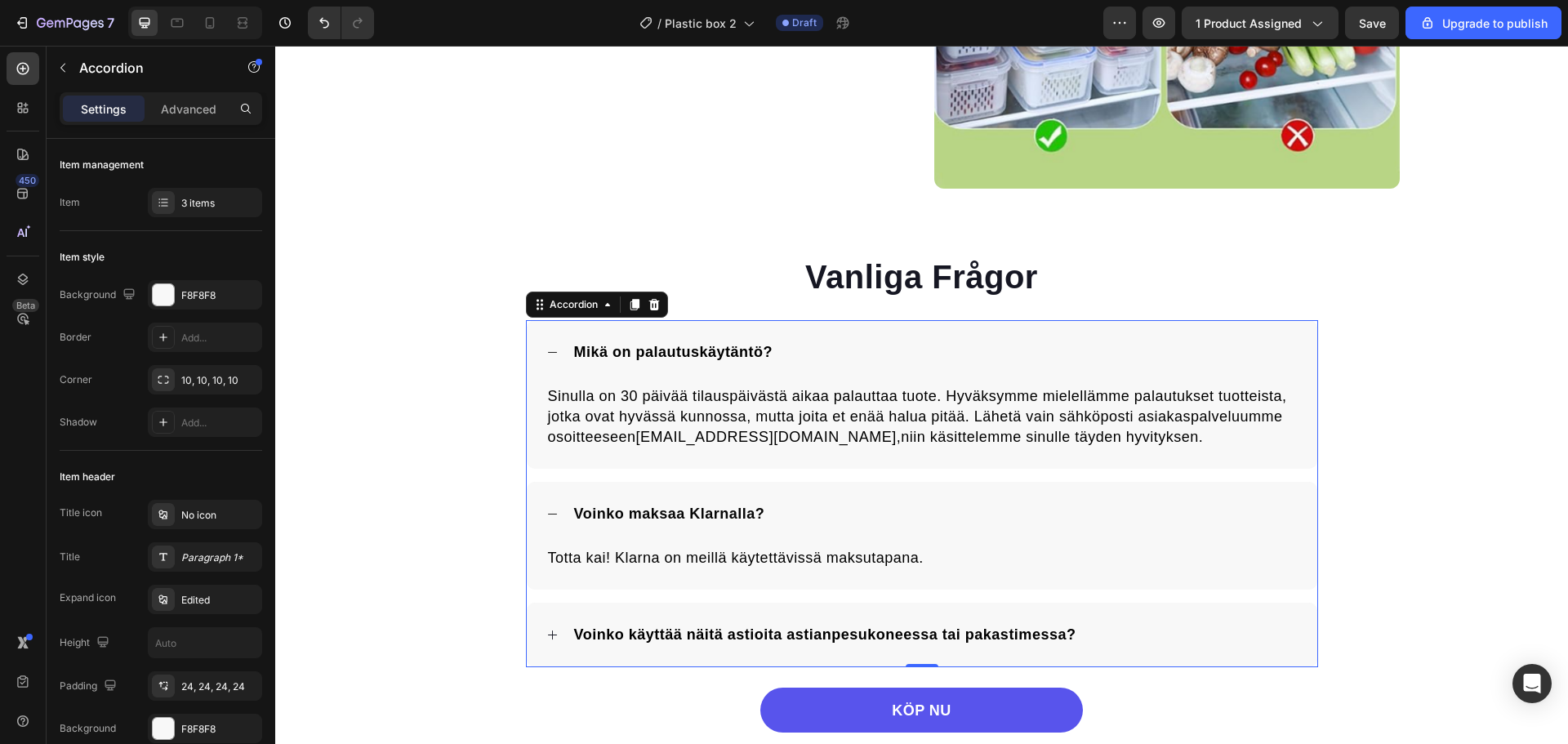
click at [737, 563] on span "Totta kai! Klarna on meillä käytettävissä maksutapana." at bounding box center [736, 557] width 376 height 16
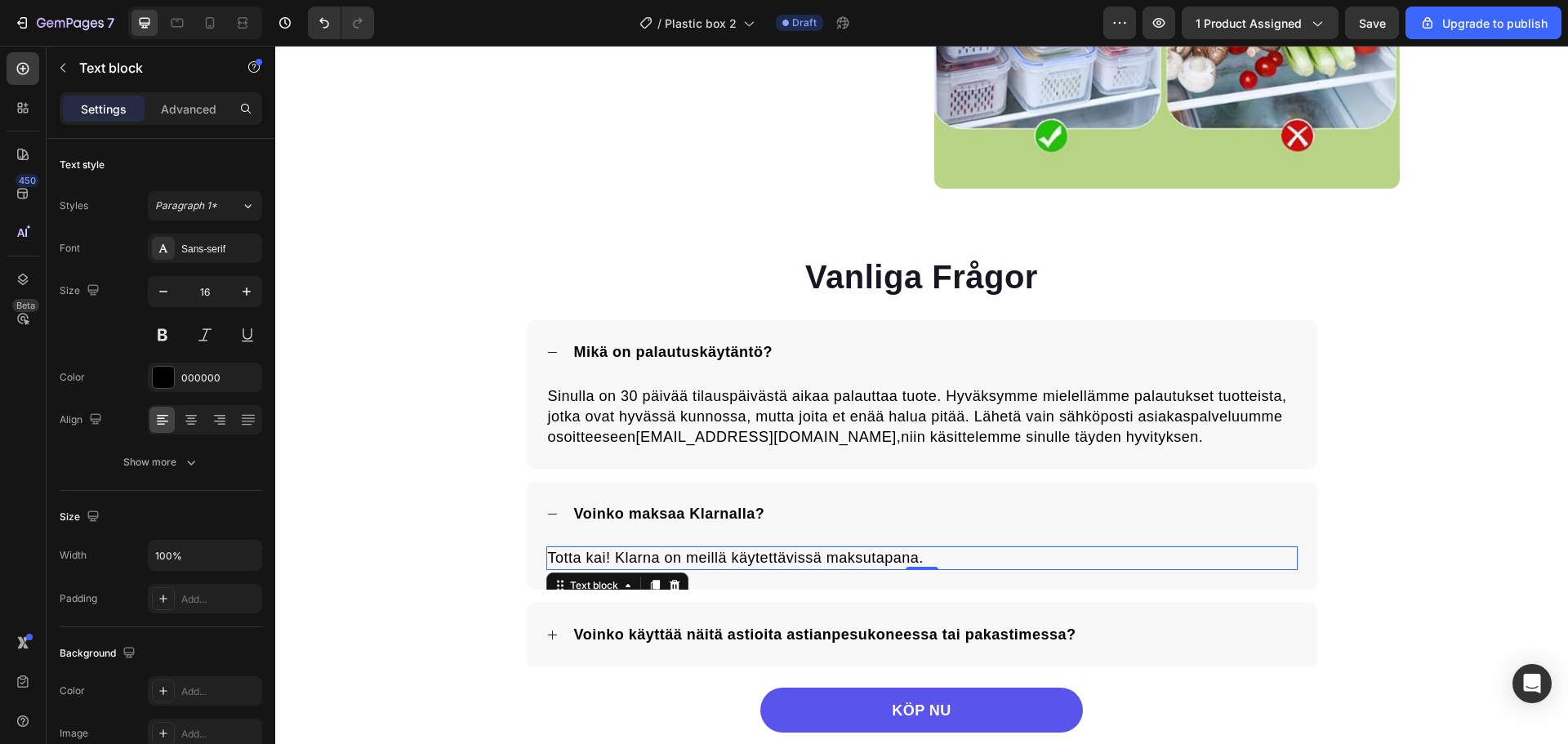
click at [738, 559] on span "Totta kai! Klarna on meillä käytettävissä maksutapana." at bounding box center [736, 557] width 376 height 16
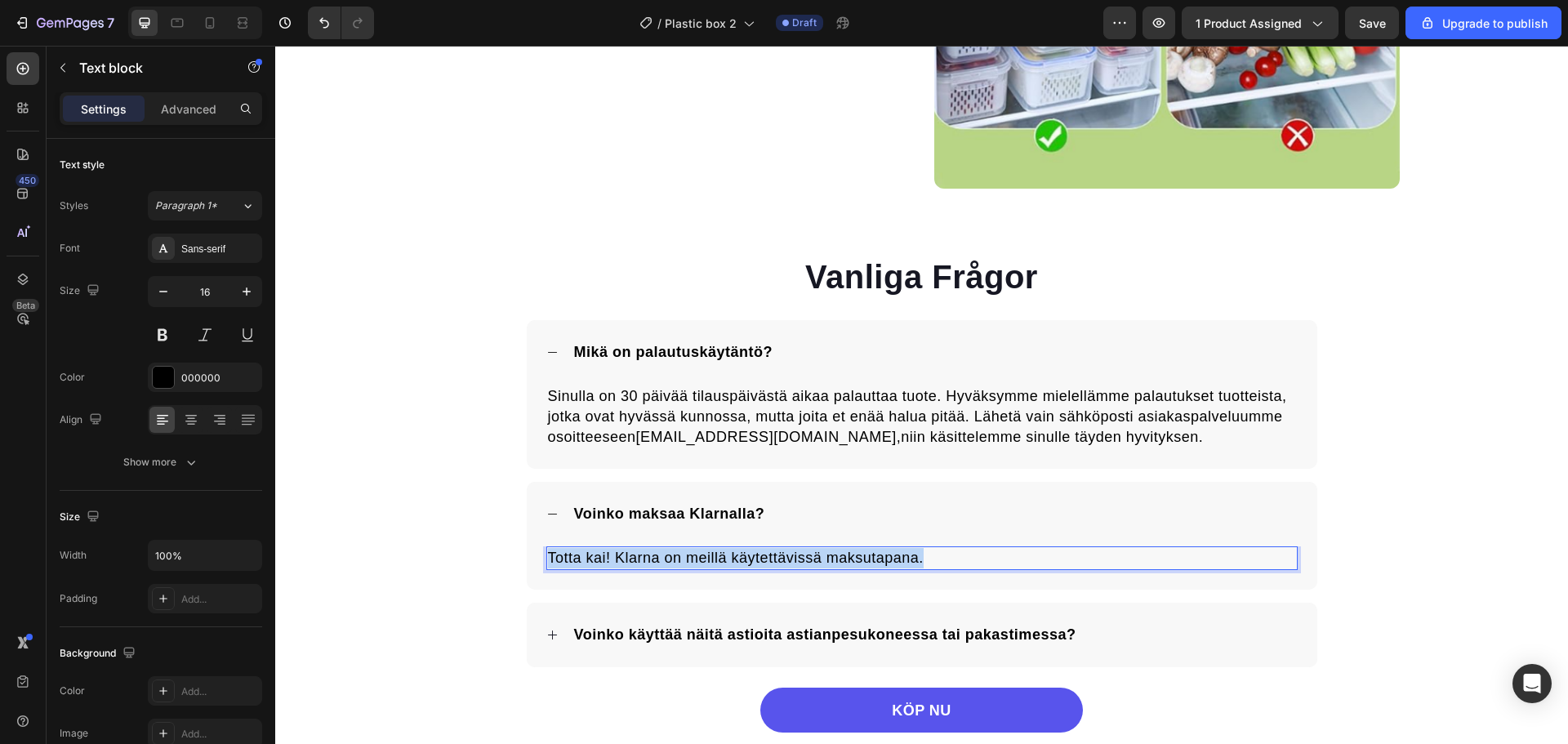
click at [738, 559] on span "Totta kai! Klarna on meillä käytettävissä maksutapana." at bounding box center [736, 557] width 376 height 16
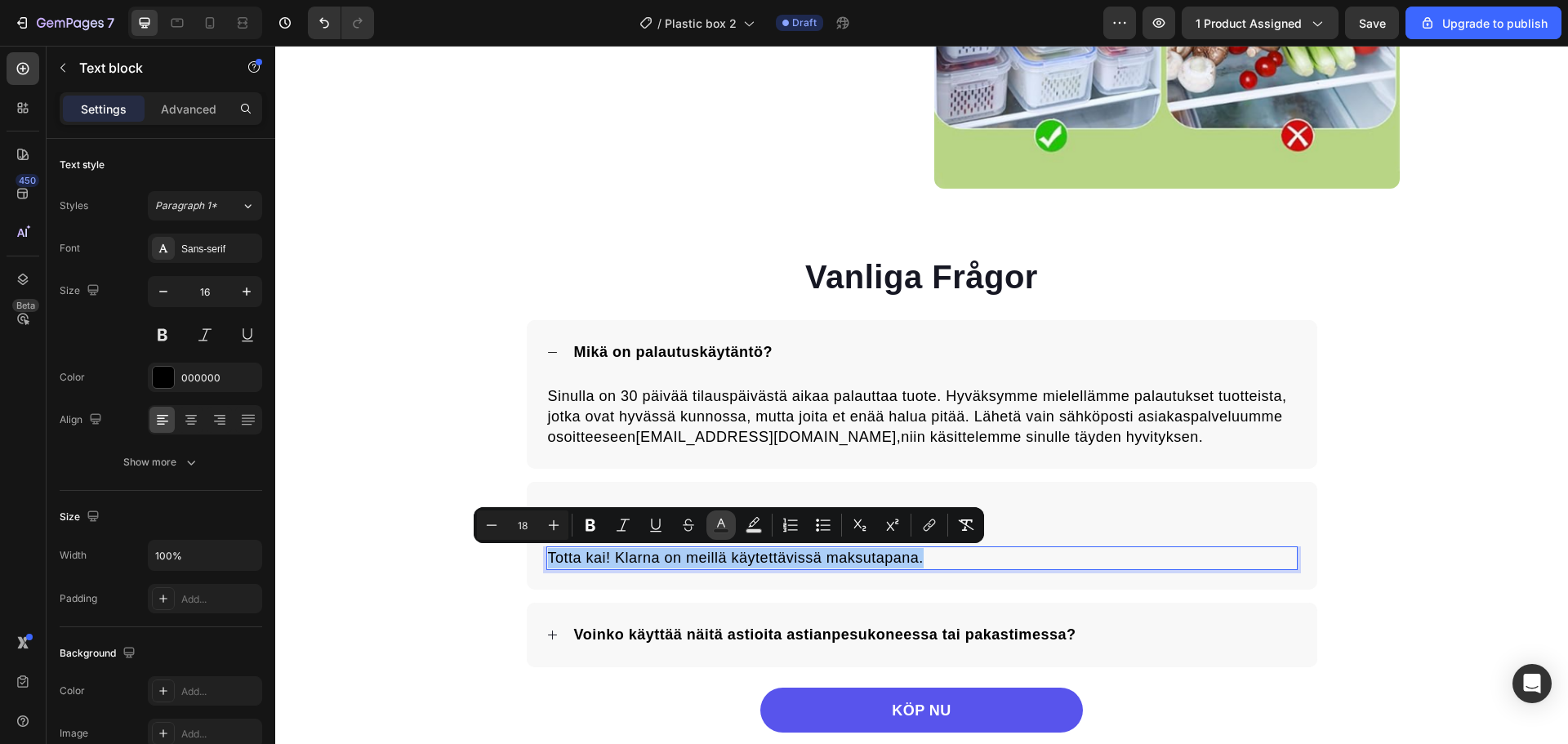
click at [714, 531] on rect "Editor contextual toolbar" at bounding box center [722, 531] width 16 height 4
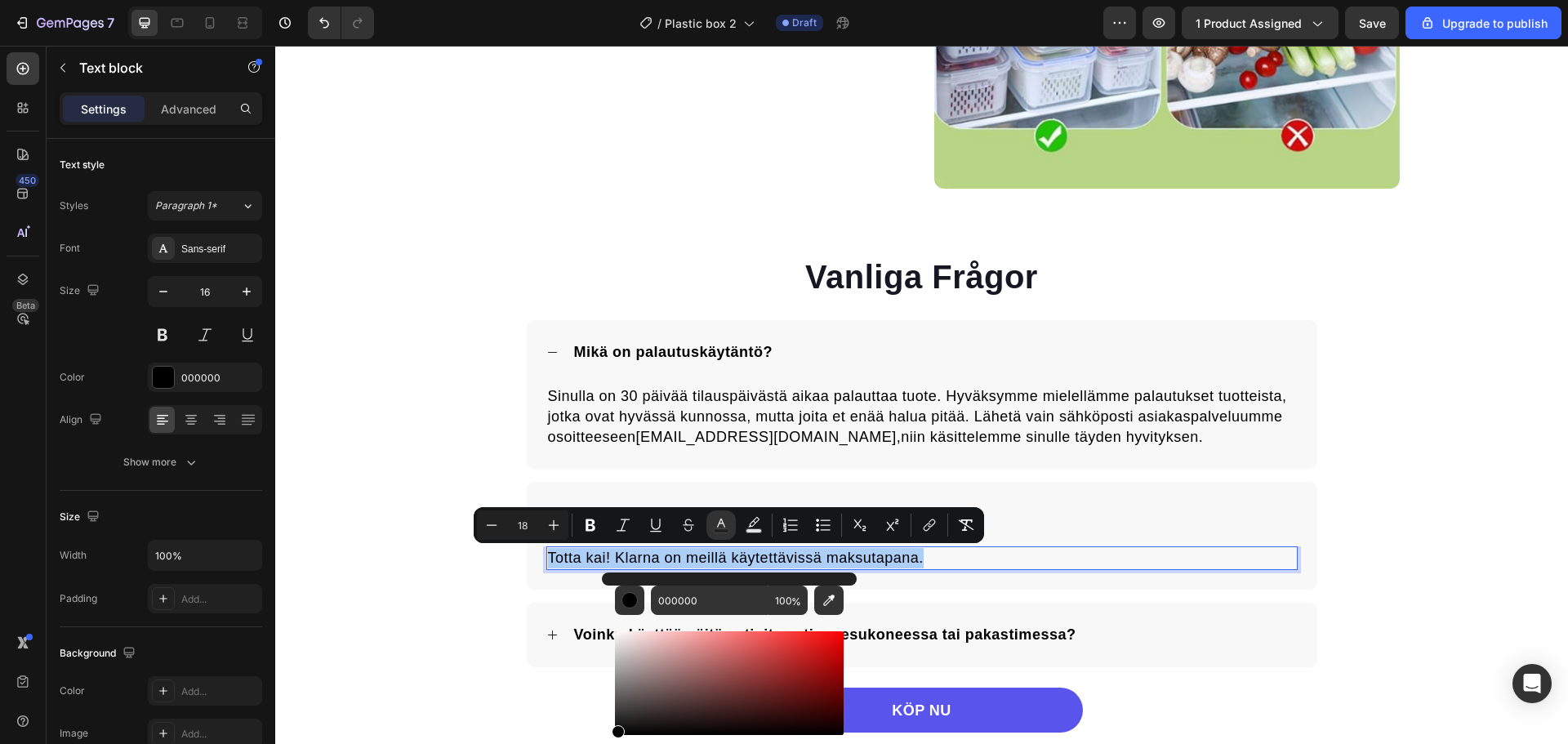
drag, startPoint x: 665, startPoint y: 704, endPoint x: 584, endPoint y: 748, distance: 92.2
click at [584, 0] on html "7 / Plastic box 2 Draft Preview 1 product assigned Save Upgrade to publish 450 …" at bounding box center [784, 0] width 1568 height 0
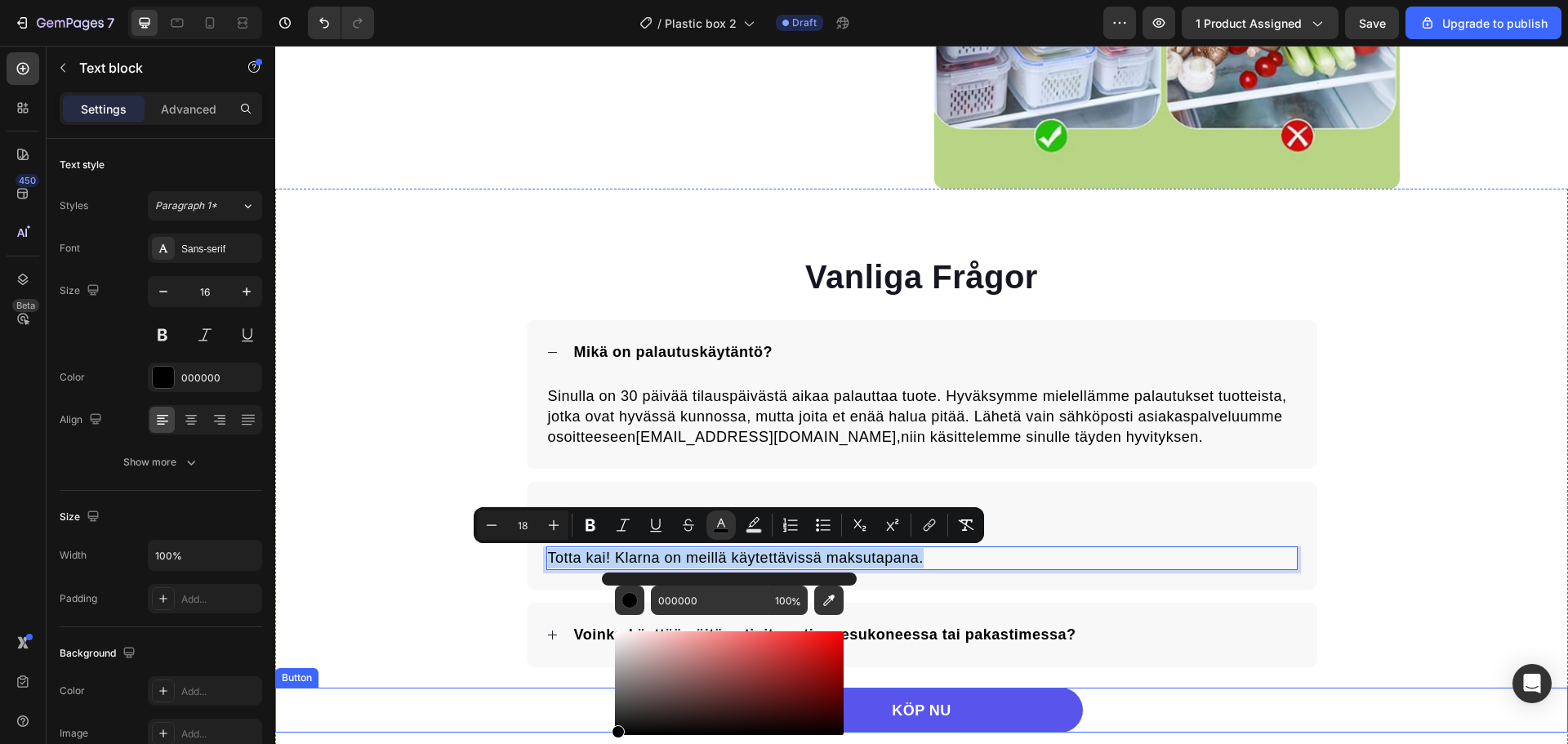
click at [415, 479] on div "Vanliga Frågor Heading Mikä on palautuskäytäntö? Sinulla on 30 päivää tilauspäi…" at bounding box center [921, 493] width 1292 height 478
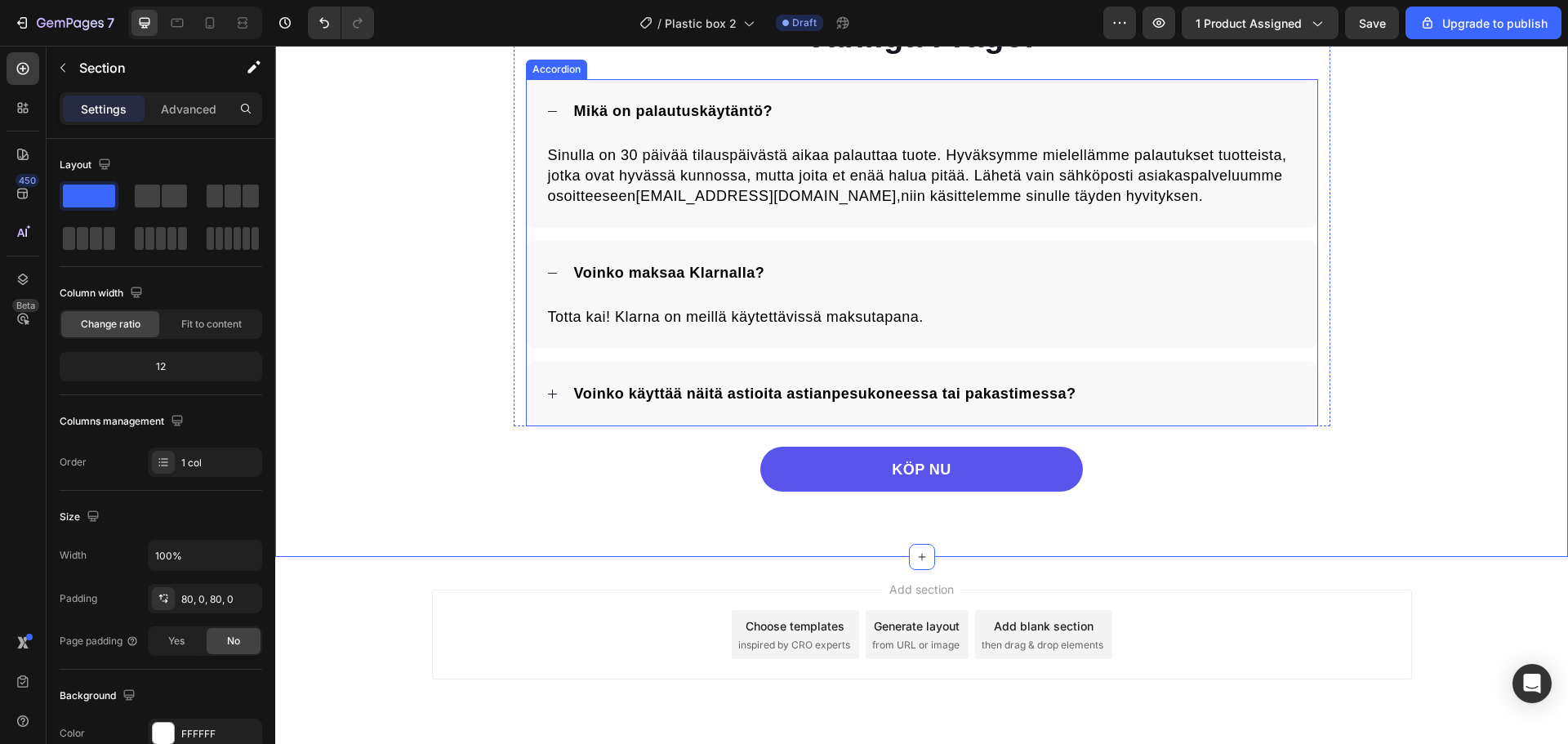
scroll to position [3545, 0]
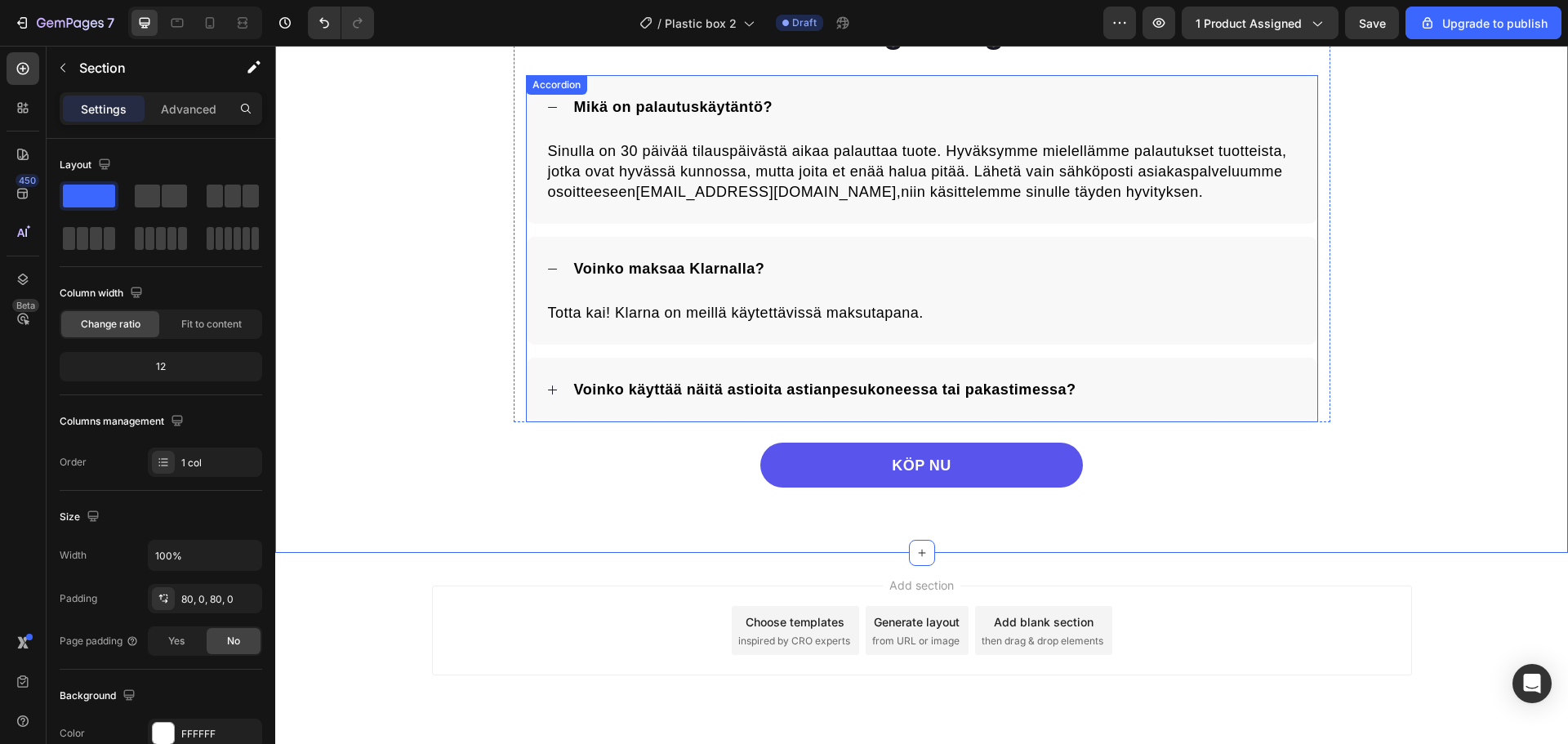
click at [934, 382] on p "Voinko käyttää näitä astioita astianpesukoneessa tai pakastimessa?" at bounding box center [825, 390] width 502 height 20
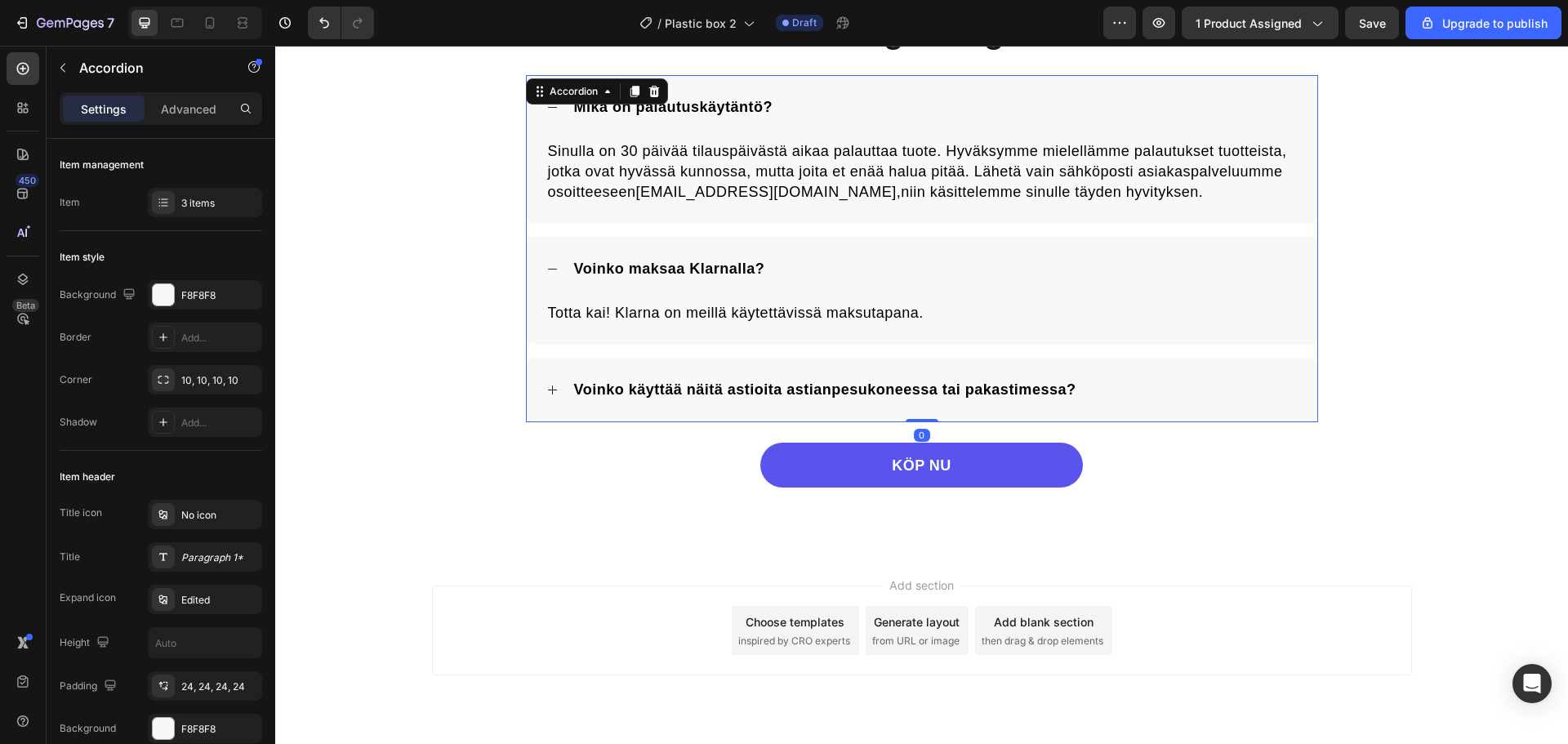
click at [1117, 396] on div "Voinko käyttää näitä astioita astianpesukoneessa tai pakastimessa?" at bounding box center [935, 390] width 726 height 26
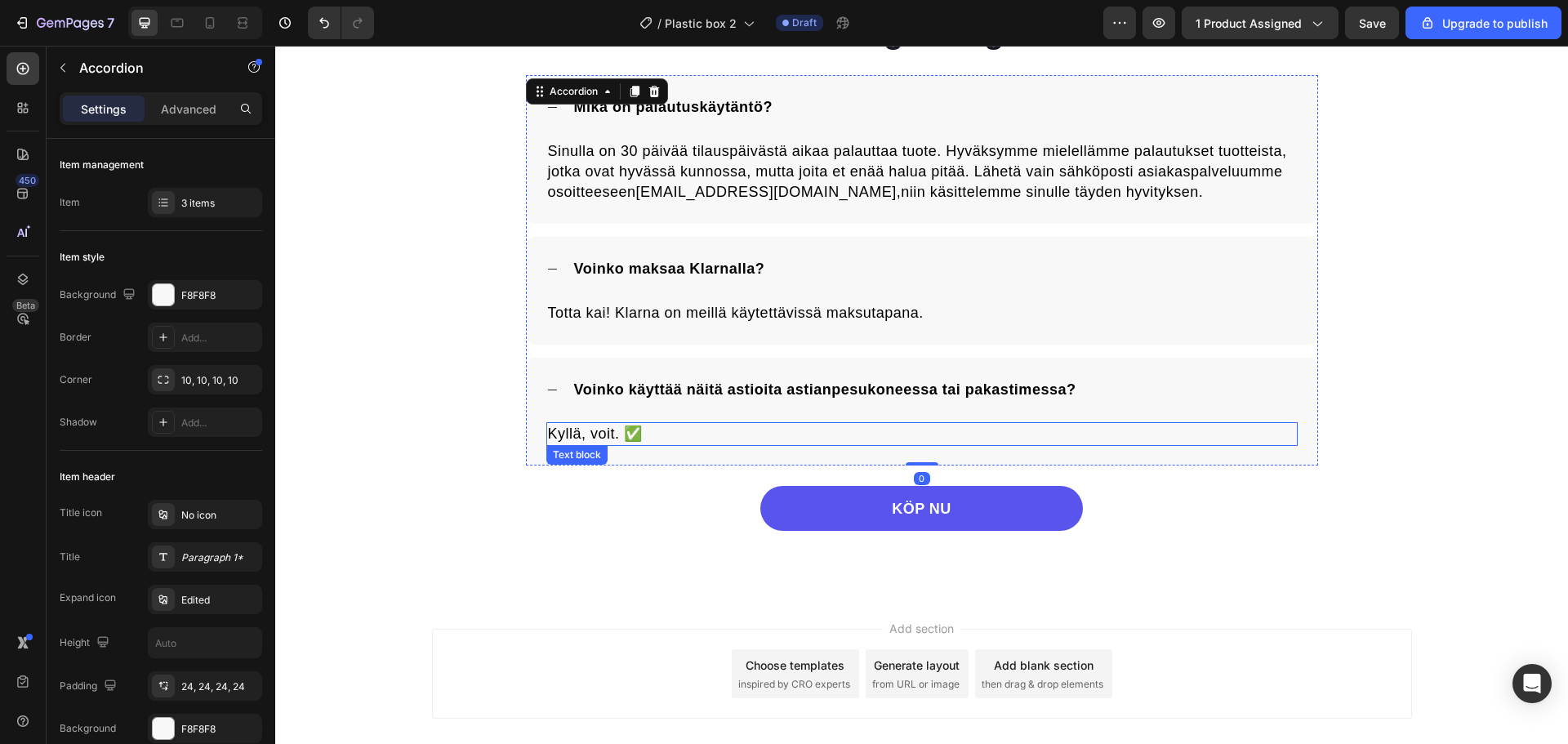
click at [602, 438] on span "Kyllä, voit. ✅" at bounding box center [595, 433] width 95 height 16
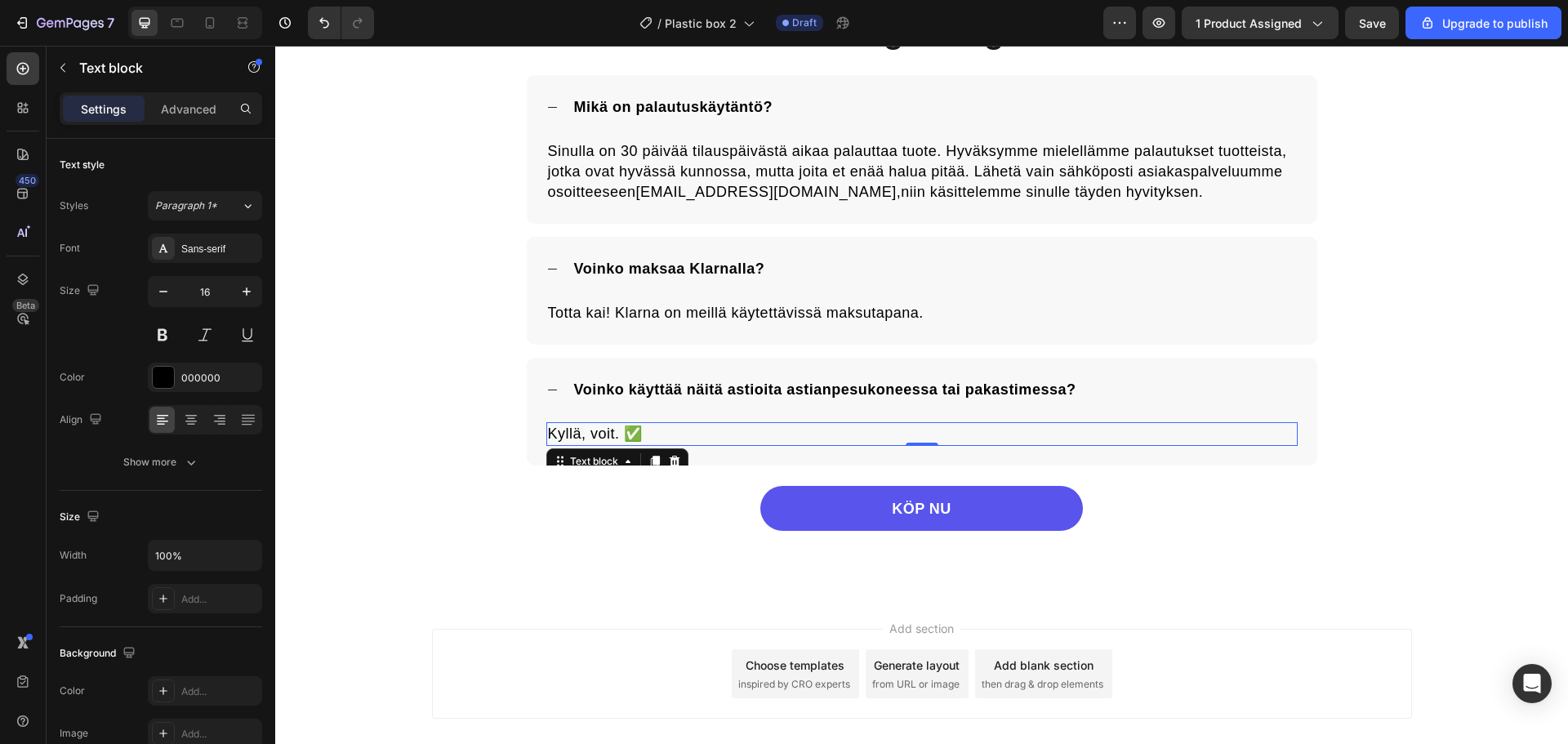
click at [602, 438] on span "Kyllä, voit. ✅" at bounding box center [595, 433] width 95 height 16
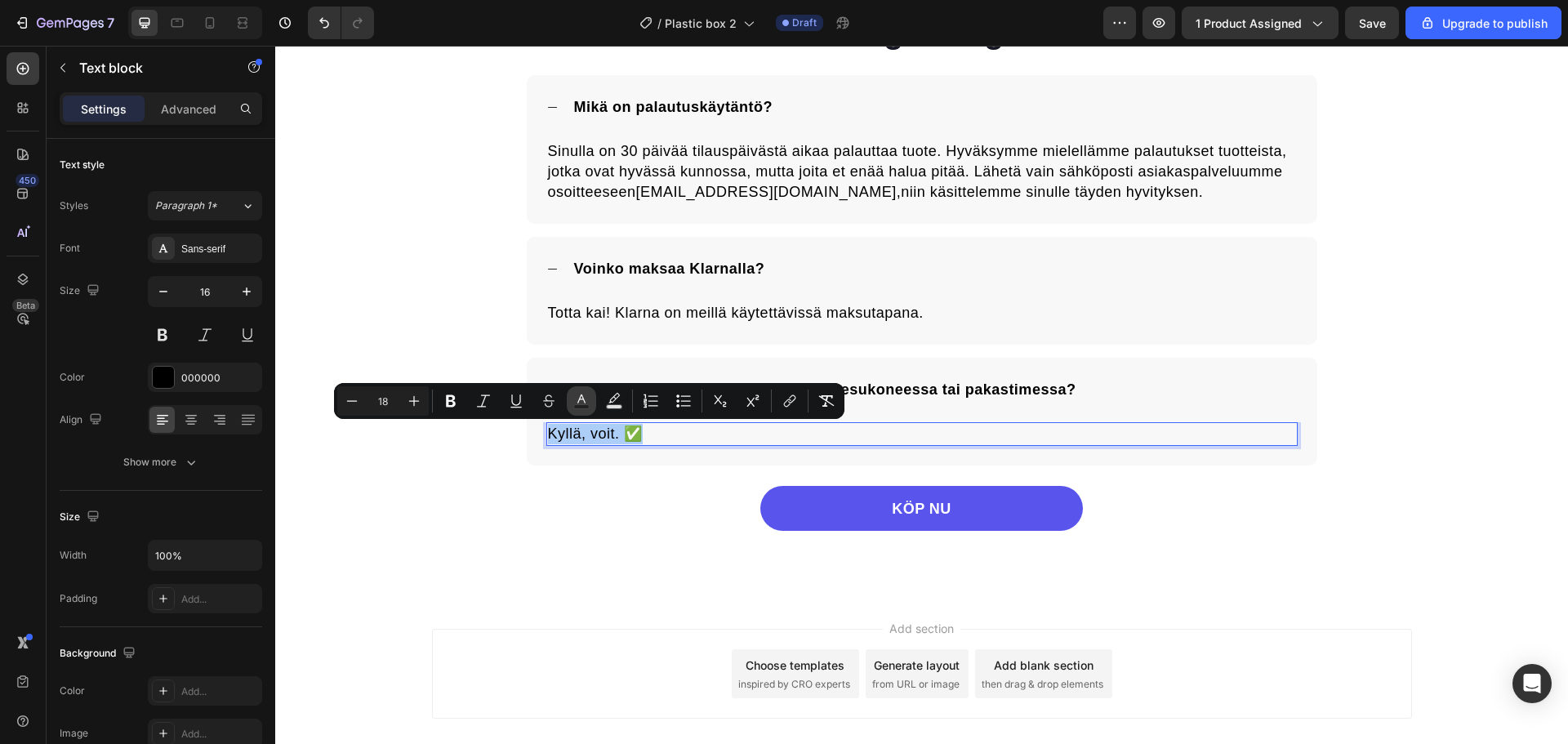
click at [584, 407] on rect "Editor contextual toolbar" at bounding box center [582, 407] width 16 height 4
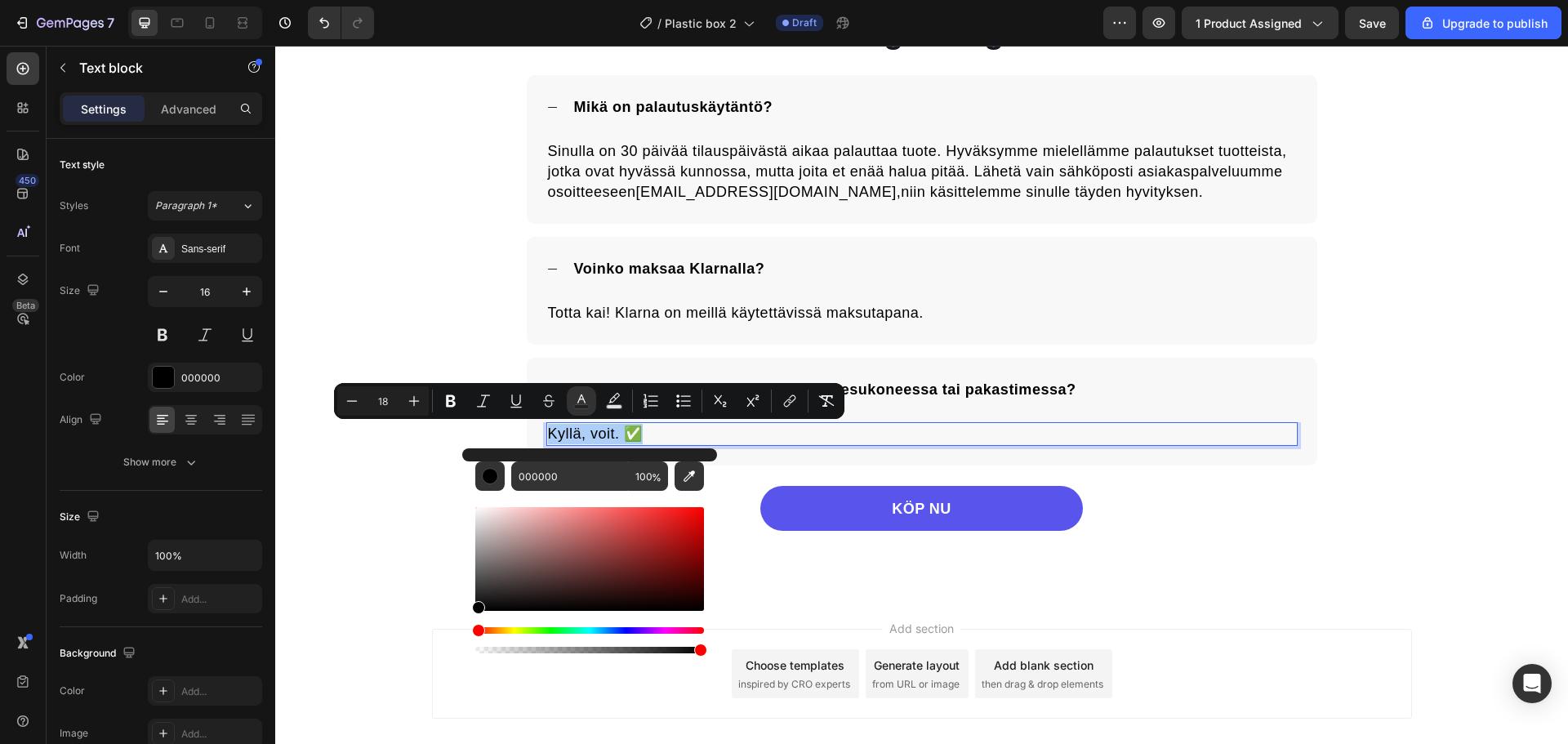
drag, startPoint x: 549, startPoint y: 576, endPoint x: 466, endPoint y: 622, distance: 94.9
click at [466, 622] on div "000000 100 %" at bounding box center [590, 552] width 255 height 208
click at [403, 556] on div "Vanliga Frågor Heading Mikä on palautuskäytäntö? Sinulla on 30 päivää tilauspäi…" at bounding box center [921, 269] width 1292 height 653
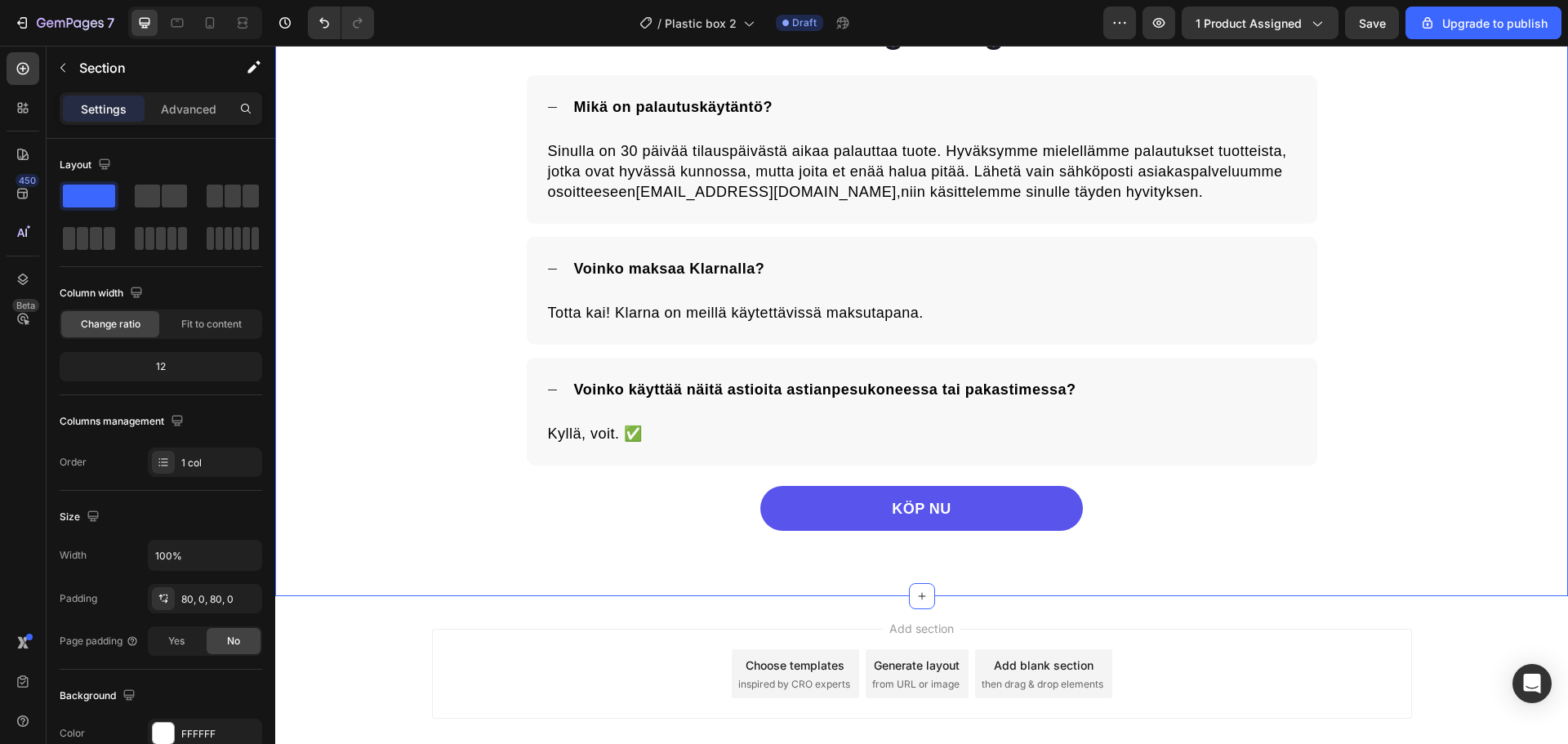
click at [487, 263] on div "Vanliga Frågor Heading Mikä on palautuskäytäntö? Sinulla on 30 päivää tilauspäi…" at bounding box center [921, 269] width 1292 height 522
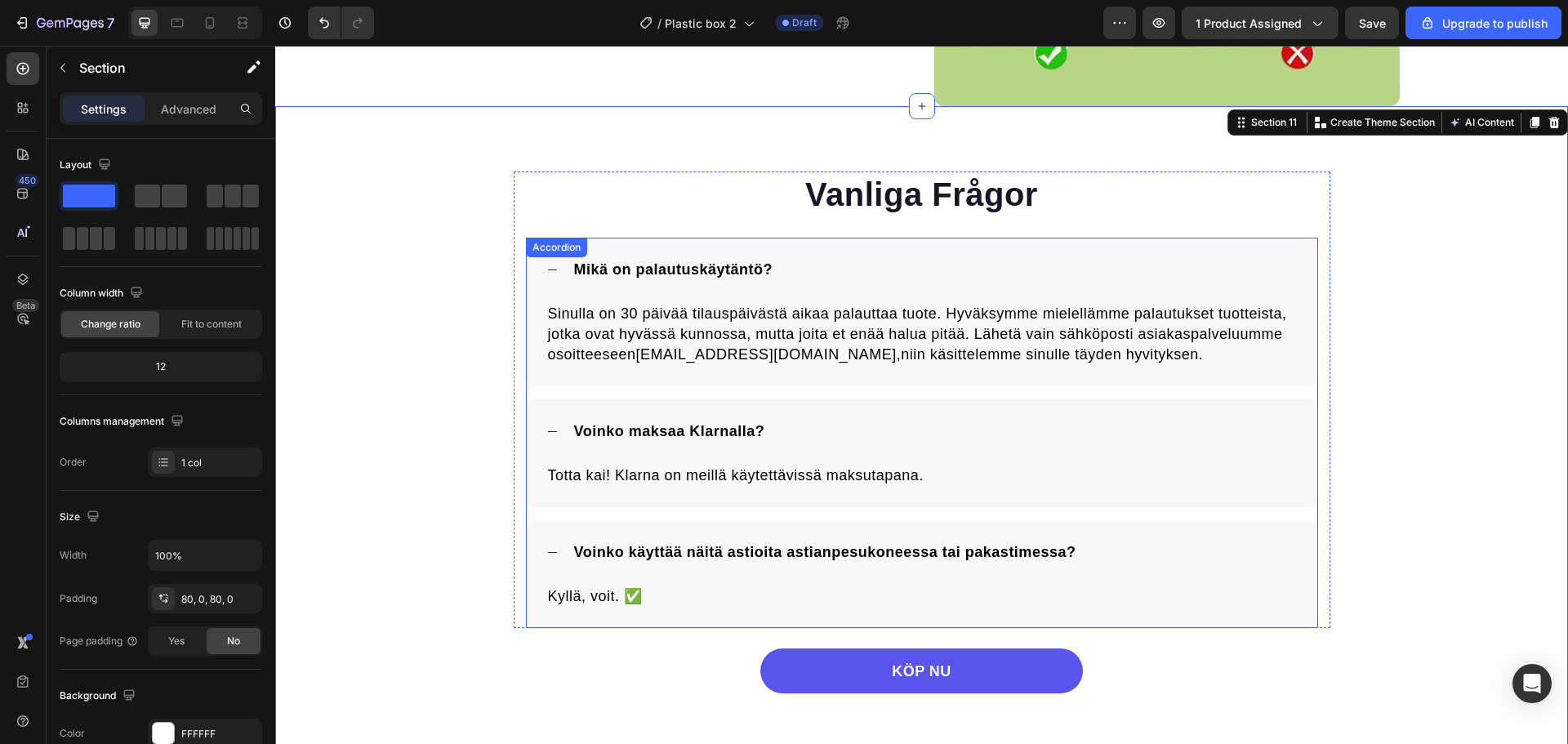
scroll to position [3382, 0]
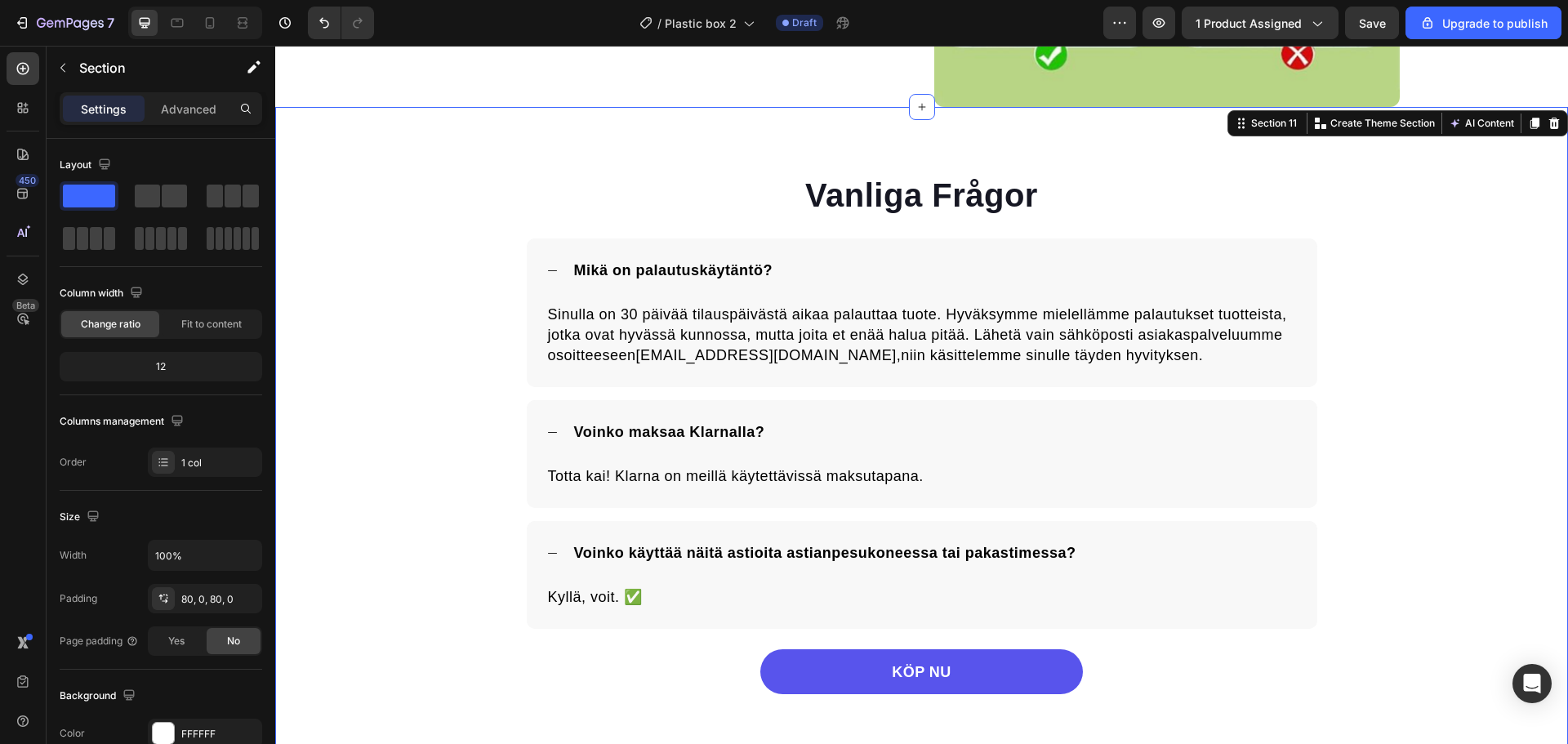
click at [468, 205] on div "Vanliga Frågor Heading Mikä on palautuskäytäntö? Sinulla on 30 päivää tilauspäi…" at bounding box center [921, 433] width 1292 height 522
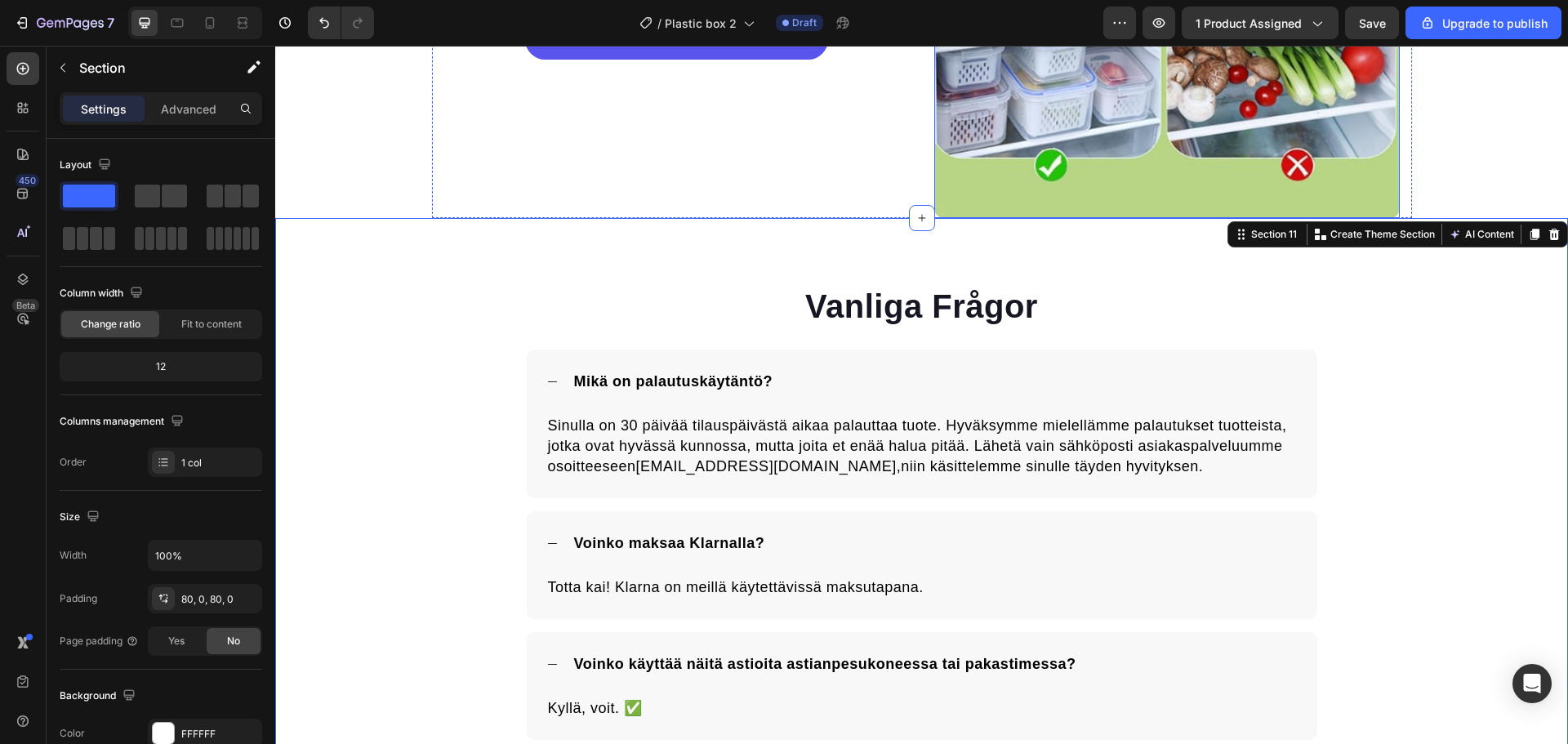
scroll to position [3136, 0]
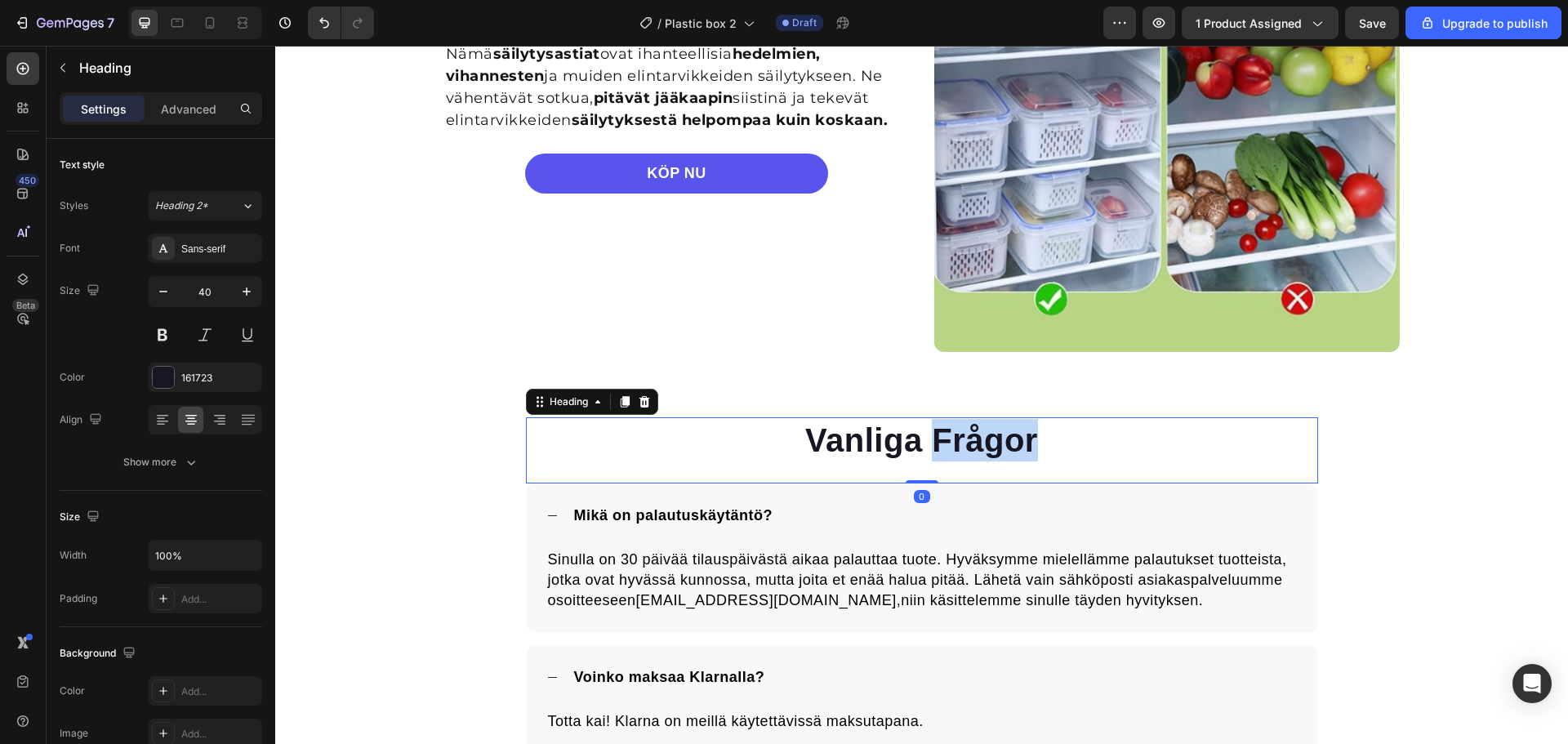
click at [929, 440] on h2 "Vanliga Frågor" at bounding box center [922, 440] width 792 height 46
click at [929, 440] on p "Vanliga Frågor" at bounding box center [922, 440] width 789 height 43
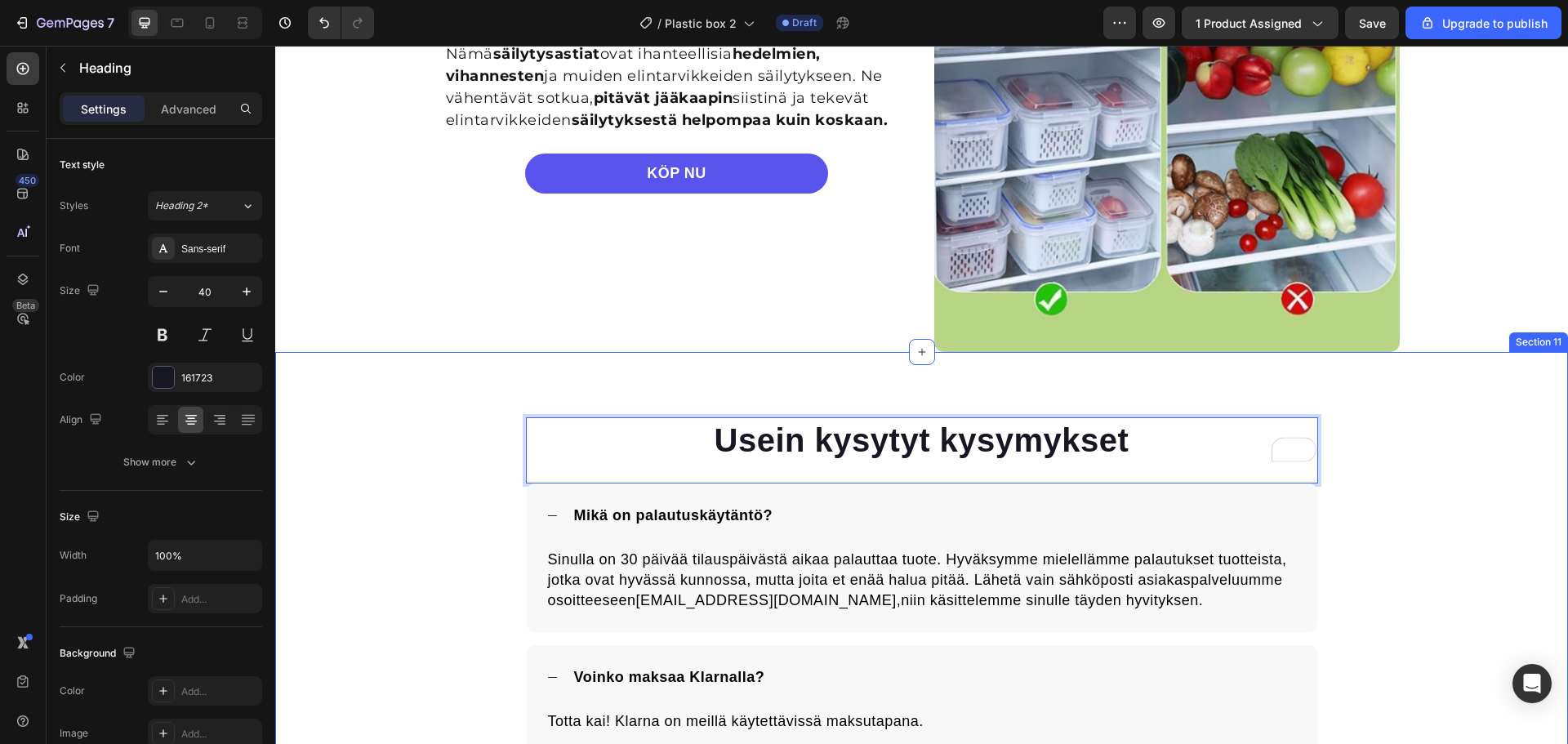
click at [1436, 385] on div "Usein kysytyt kysymykset Heading 0 Mikä on palautuskäytäntö? Sinulla on 30 päiv…" at bounding box center [921, 678] width 1292 height 653
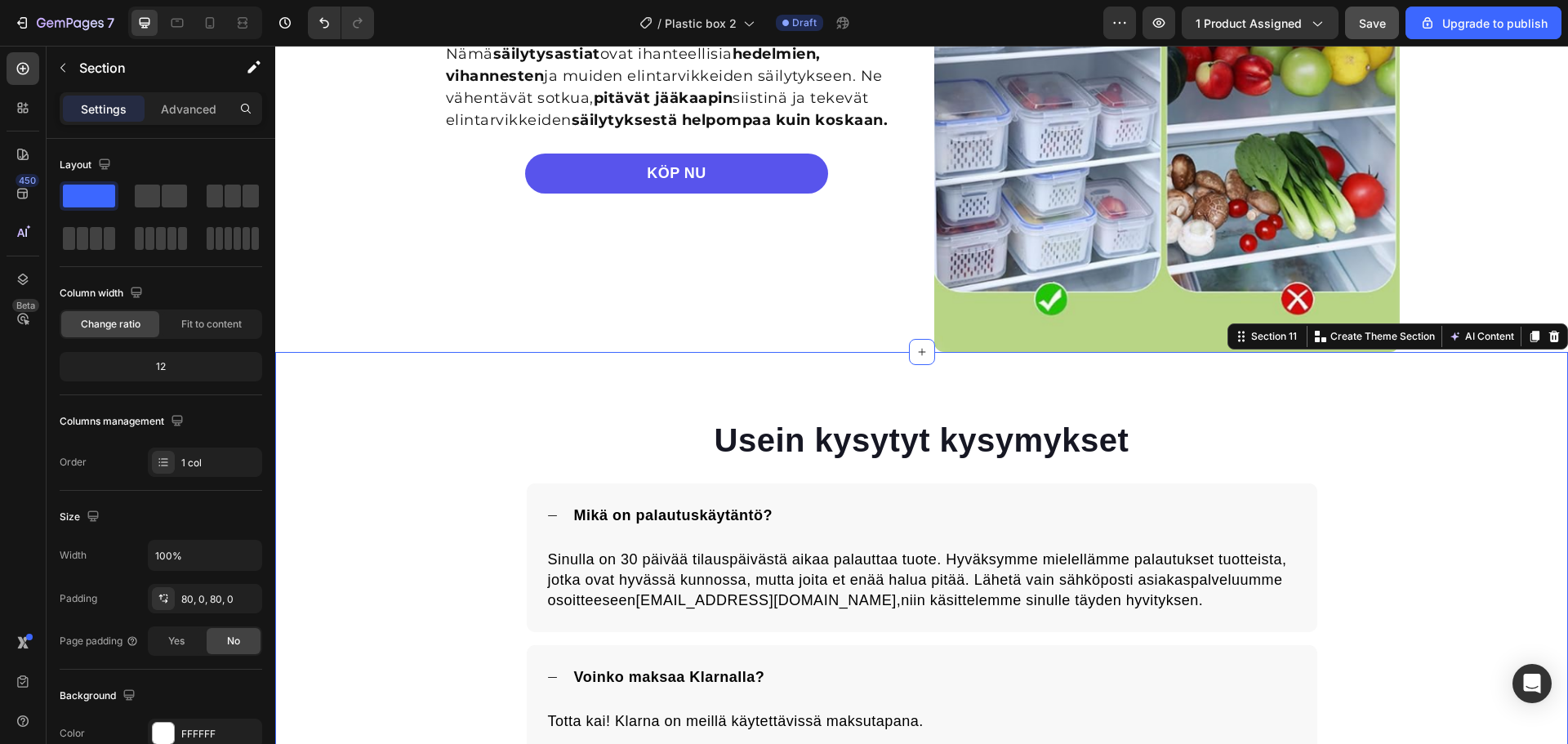
click at [1364, 11] on button "Save" at bounding box center [1371, 22] width 54 height 33
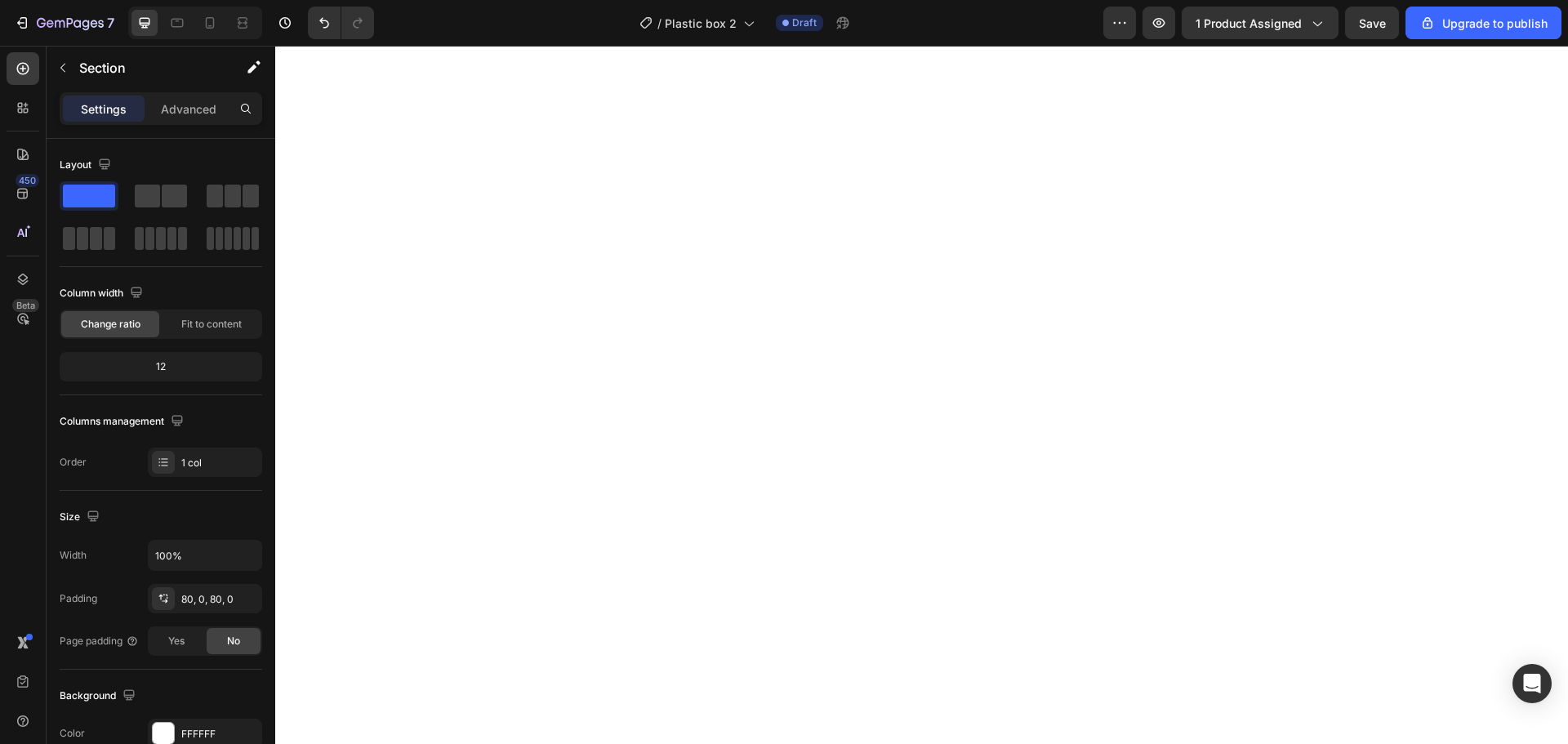
scroll to position [0, 0]
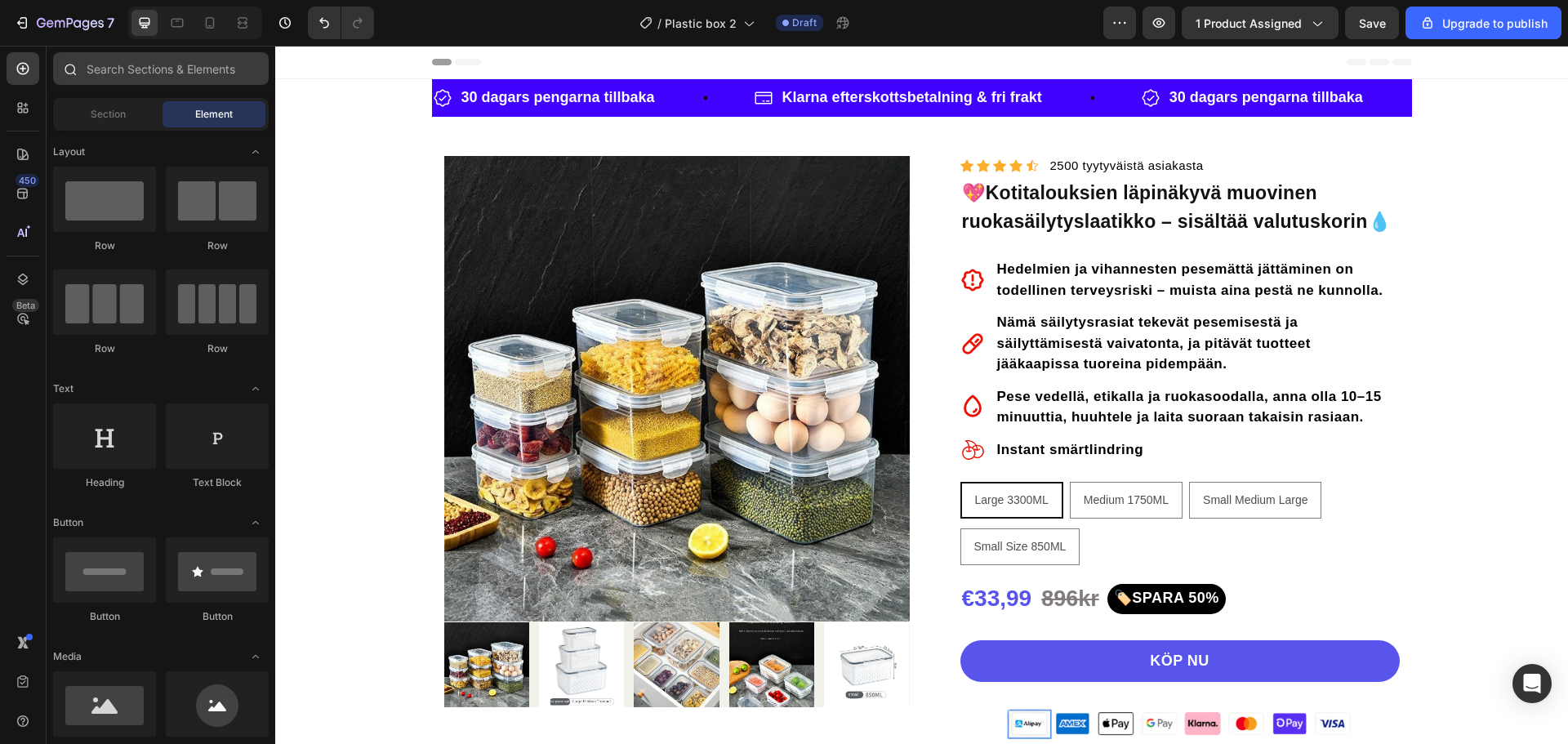
scroll to position [81, 0]
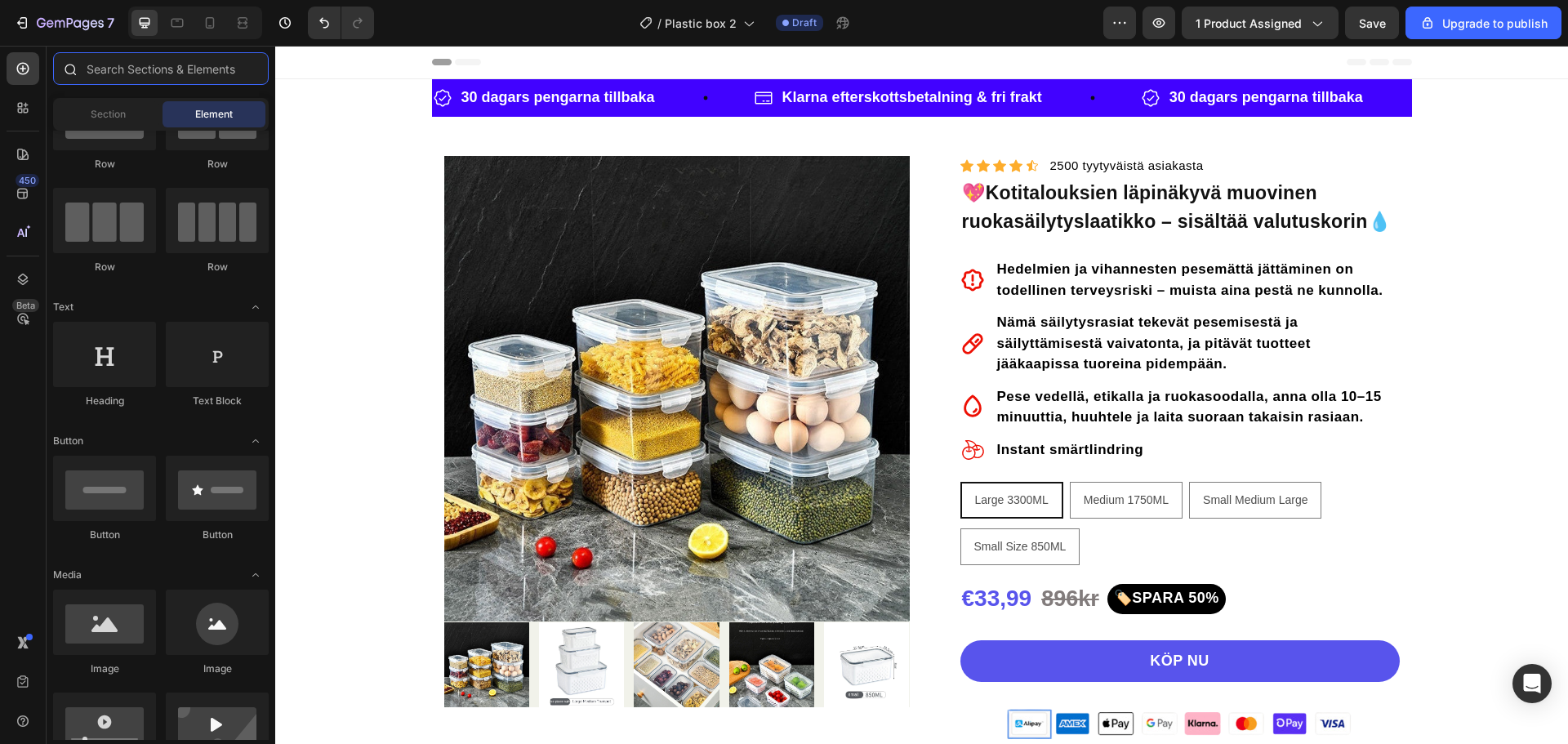
click at [118, 73] on input "text" at bounding box center [160, 68] width 215 height 33
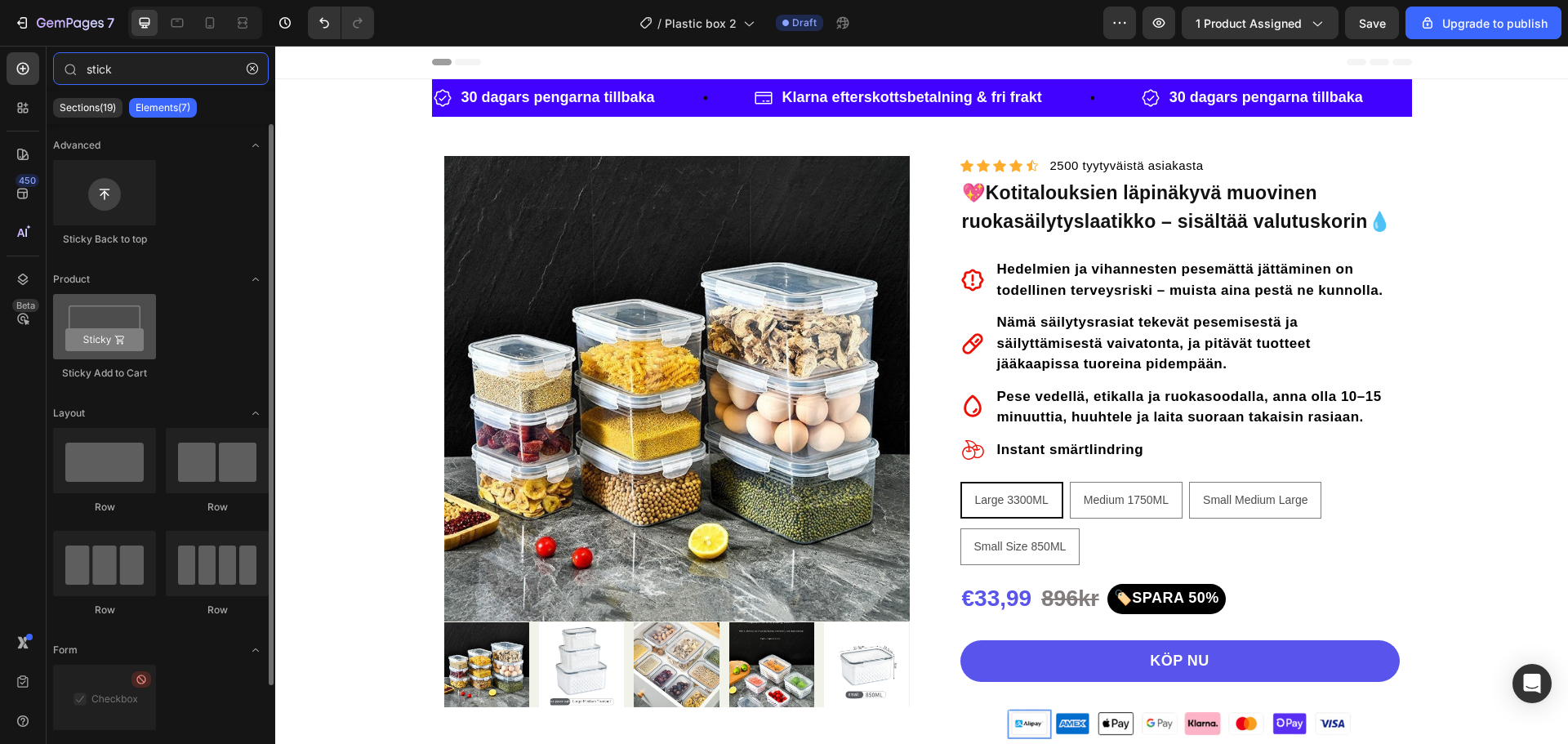
type input "stick"
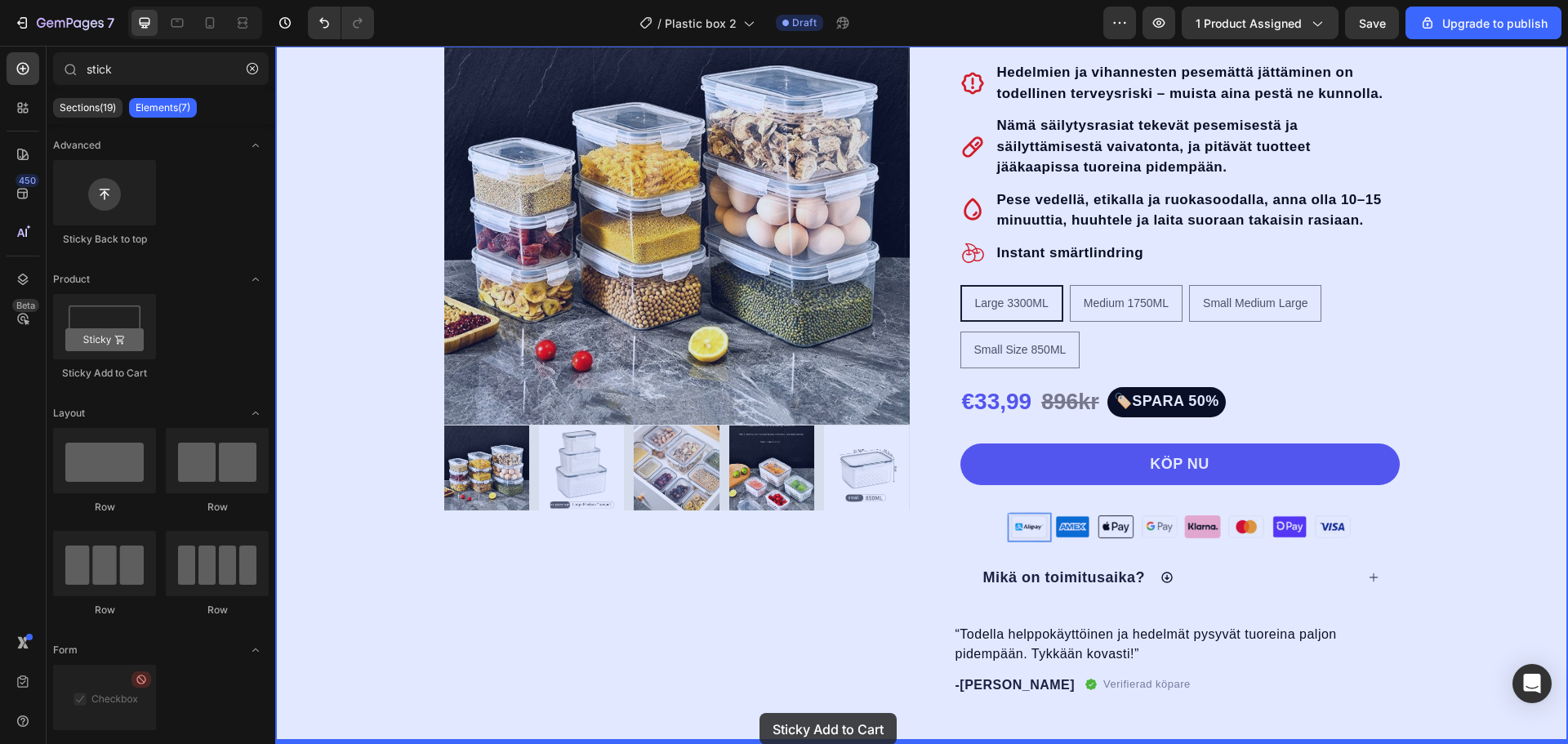
scroll to position [260, 0]
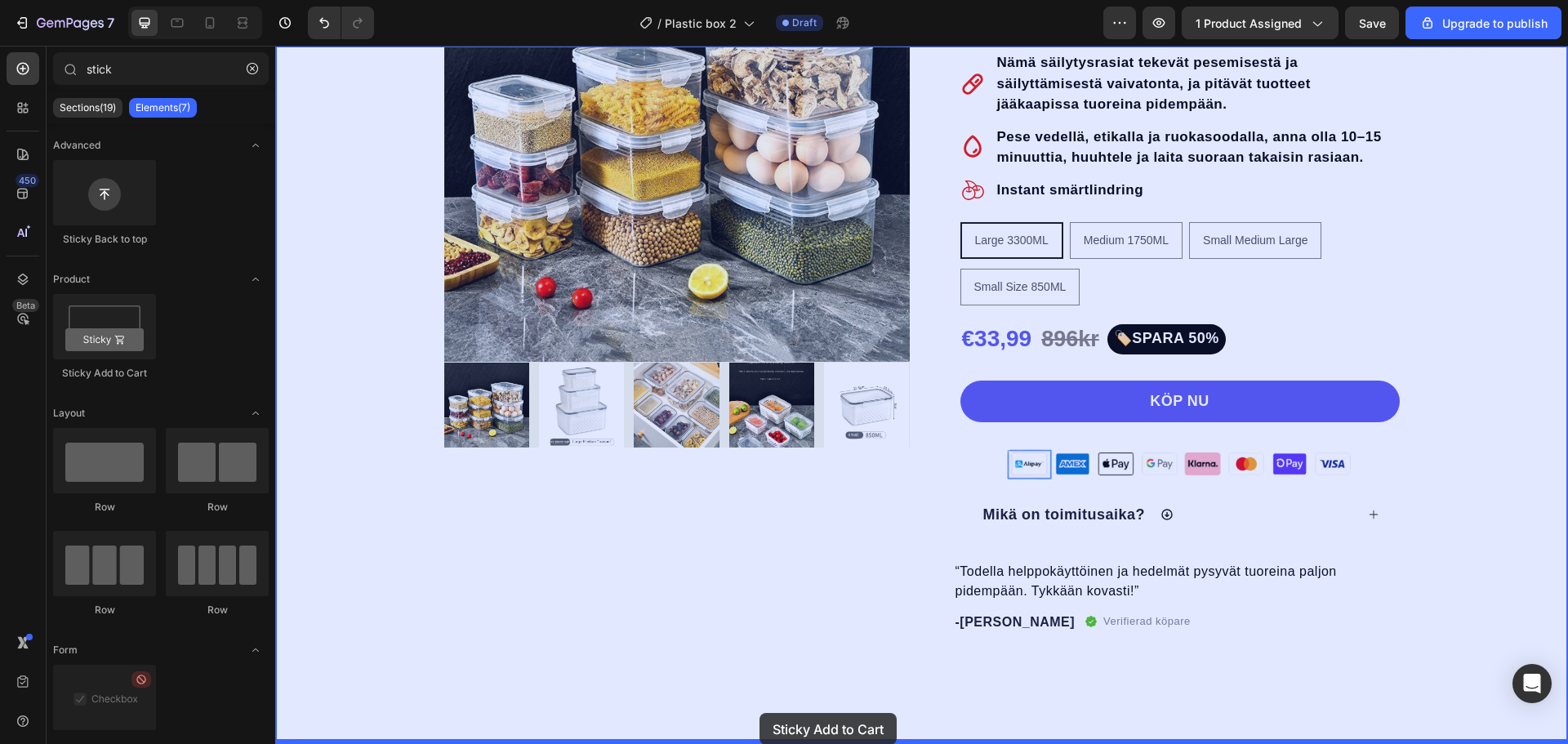
drag, startPoint x: 384, startPoint y: 375, endPoint x: 759, endPoint y: 713, distance: 504.8
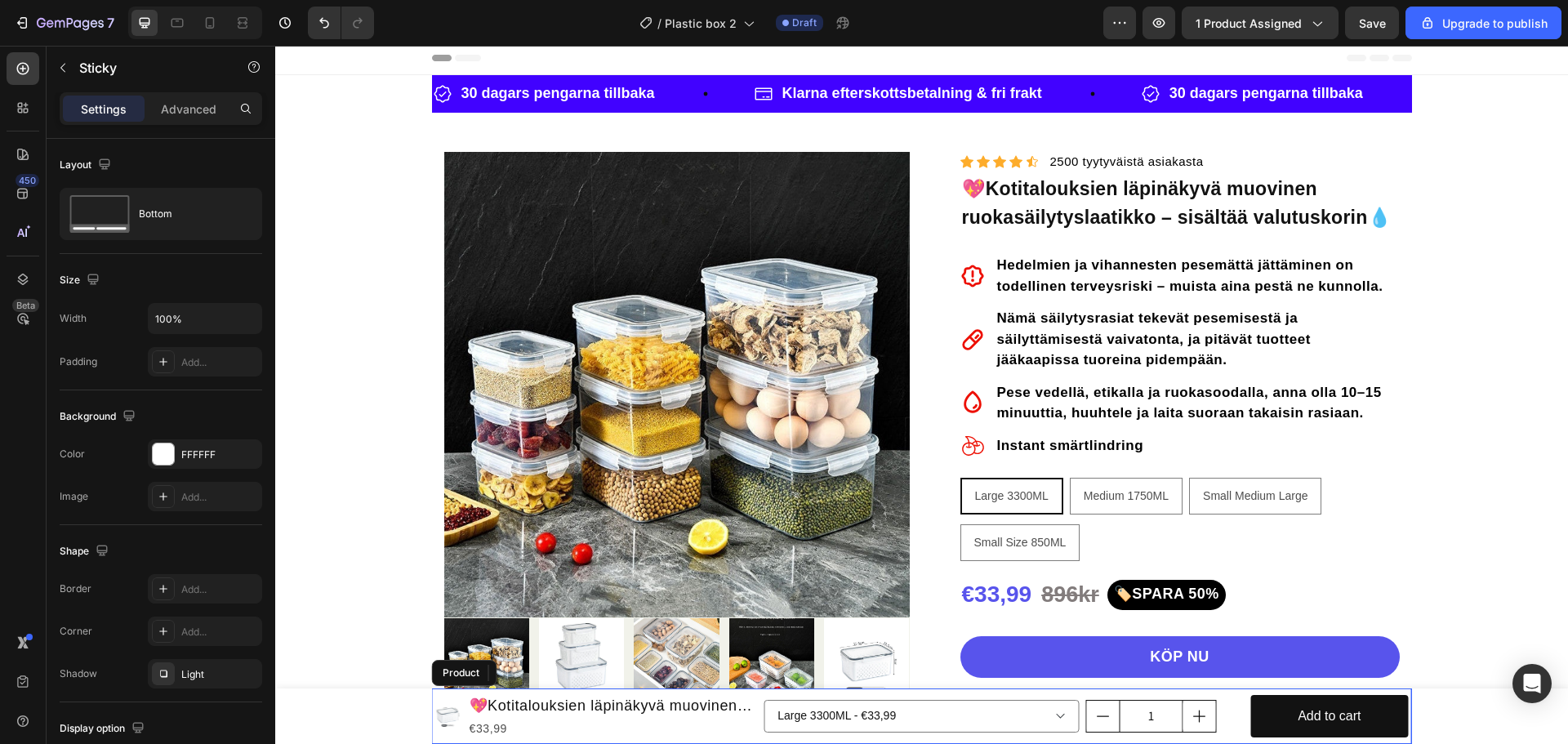
scroll to position [0, 0]
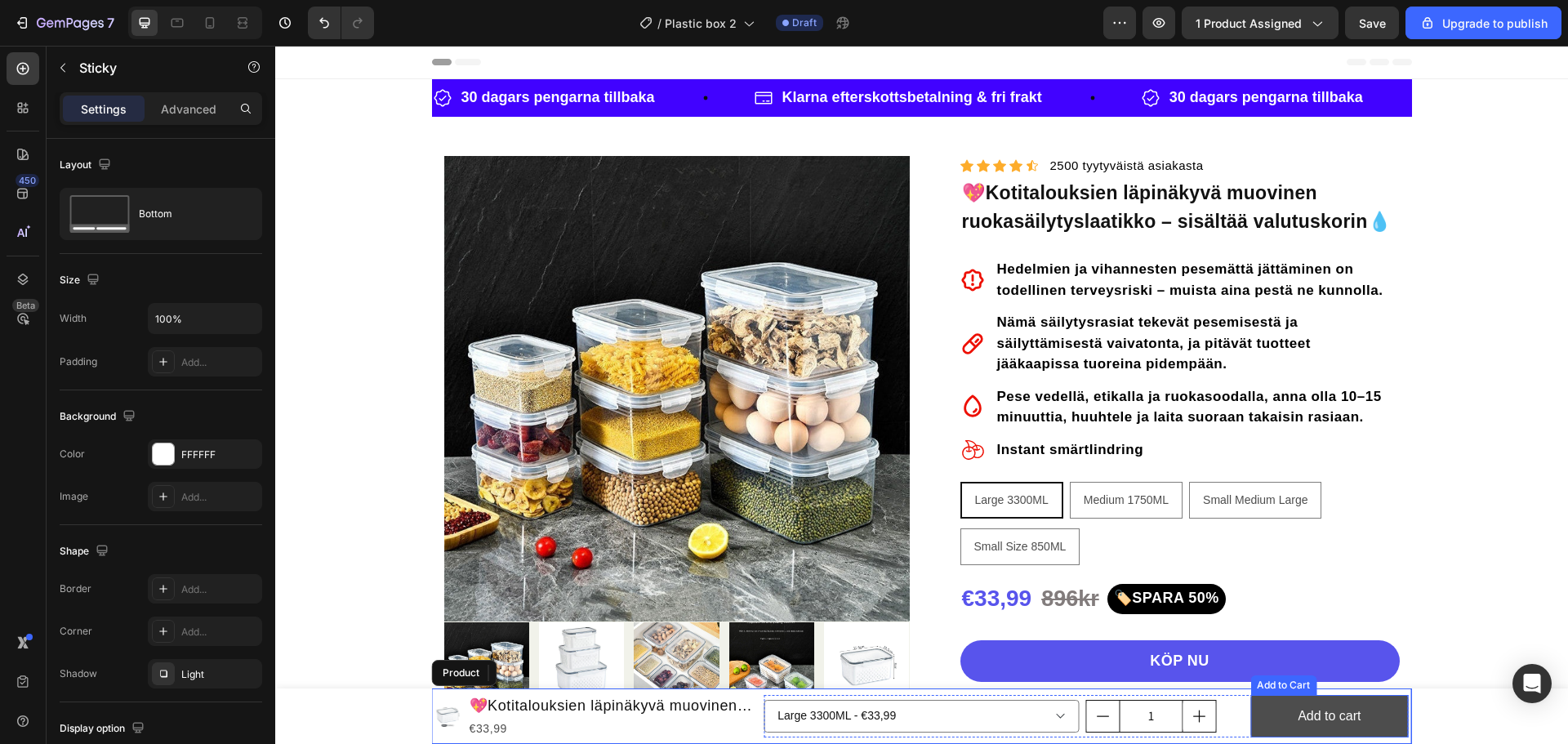
click at [1385, 713] on button "Add to cart" at bounding box center [1329, 717] width 158 height 43
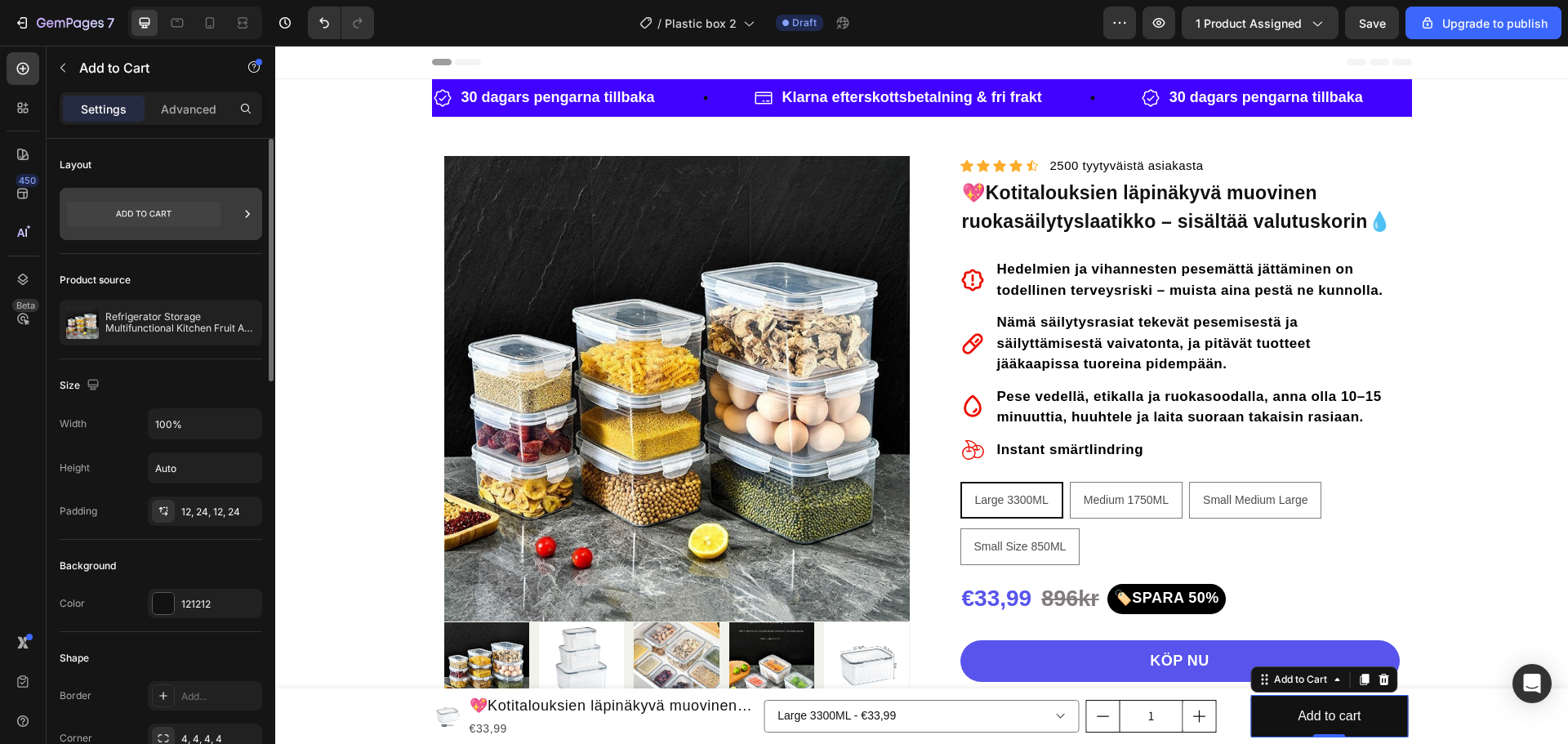
click at [242, 215] on icon at bounding box center [247, 213] width 16 height 16
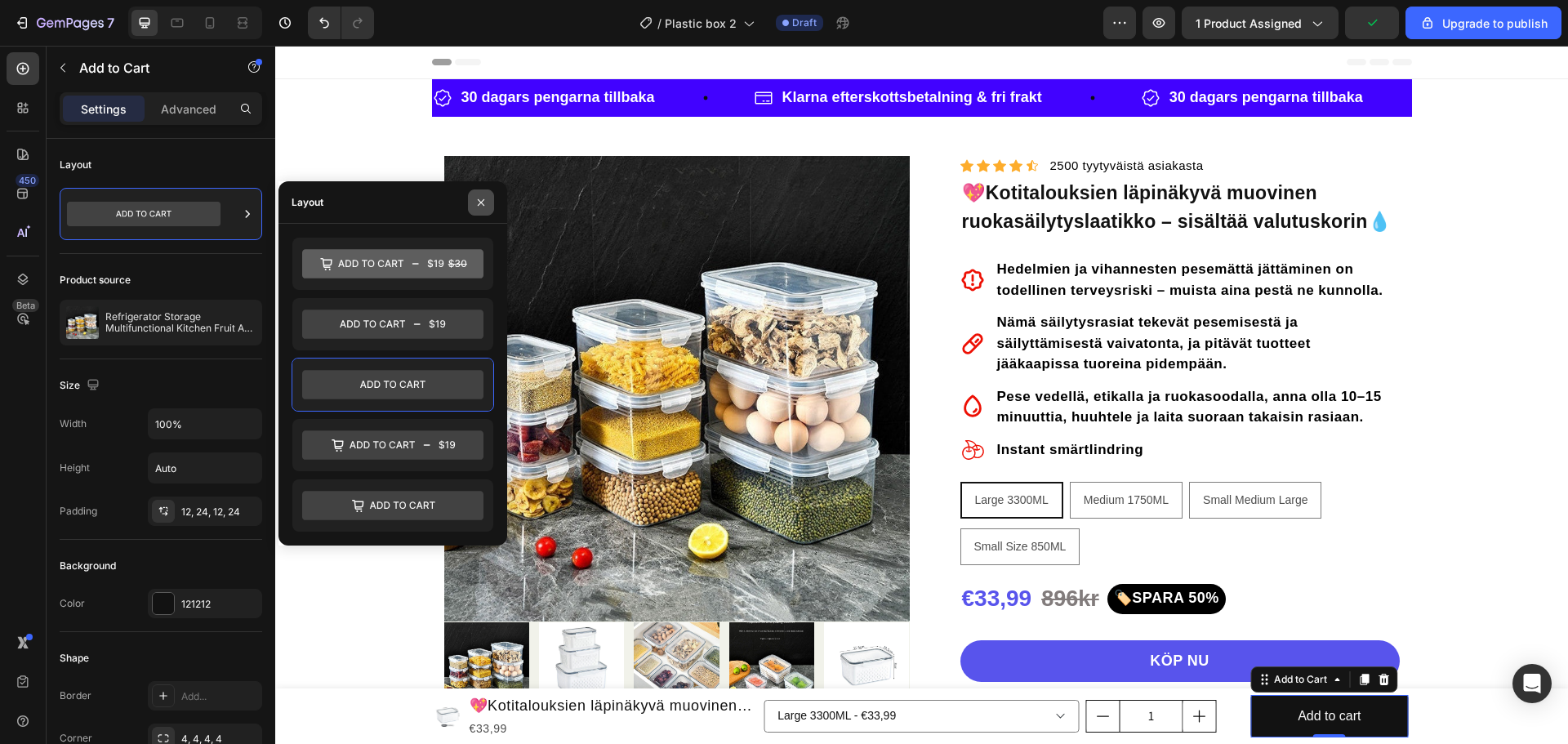
click at [479, 202] on icon "button" at bounding box center [481, 202] width 13 height 13
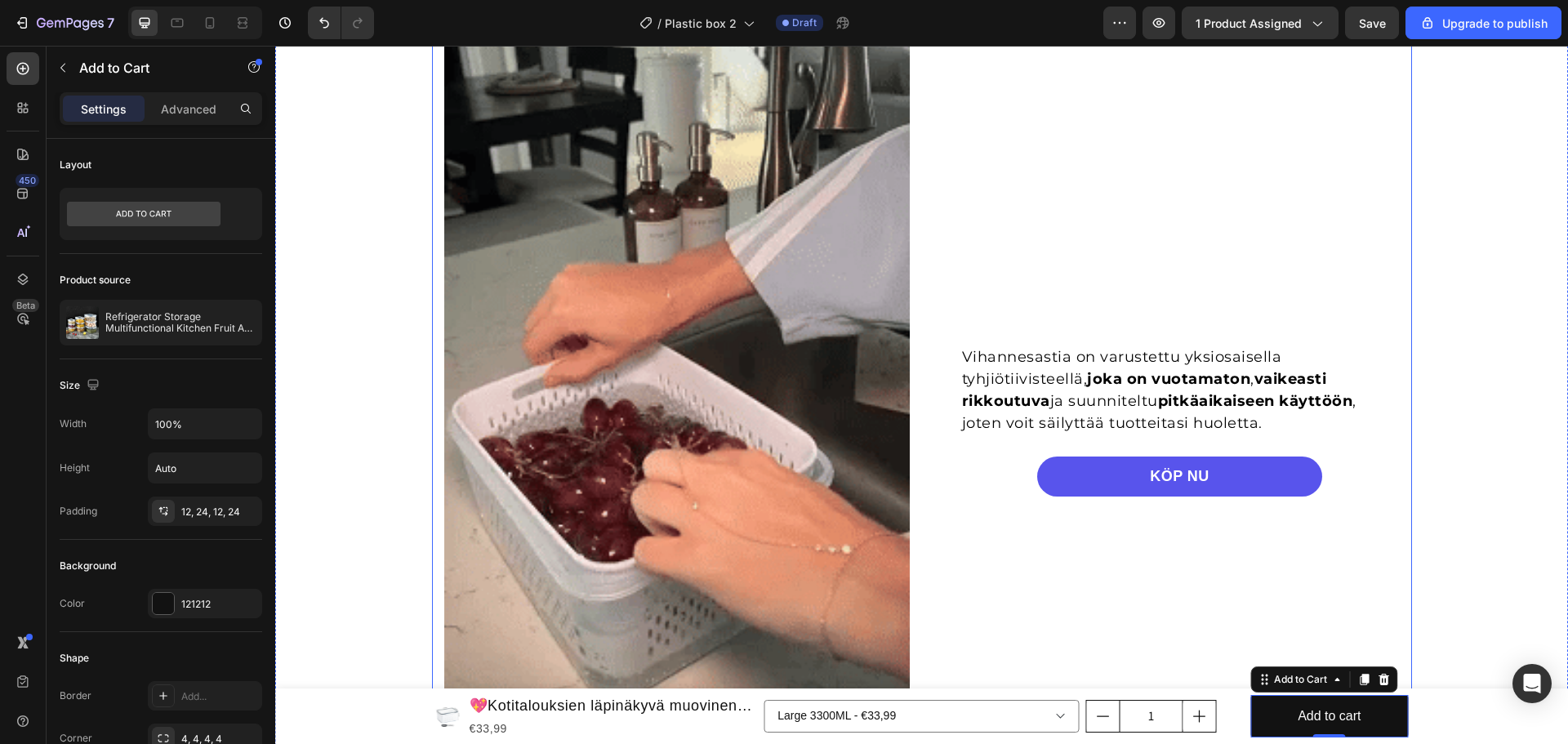
scroll to position [1143, 0]
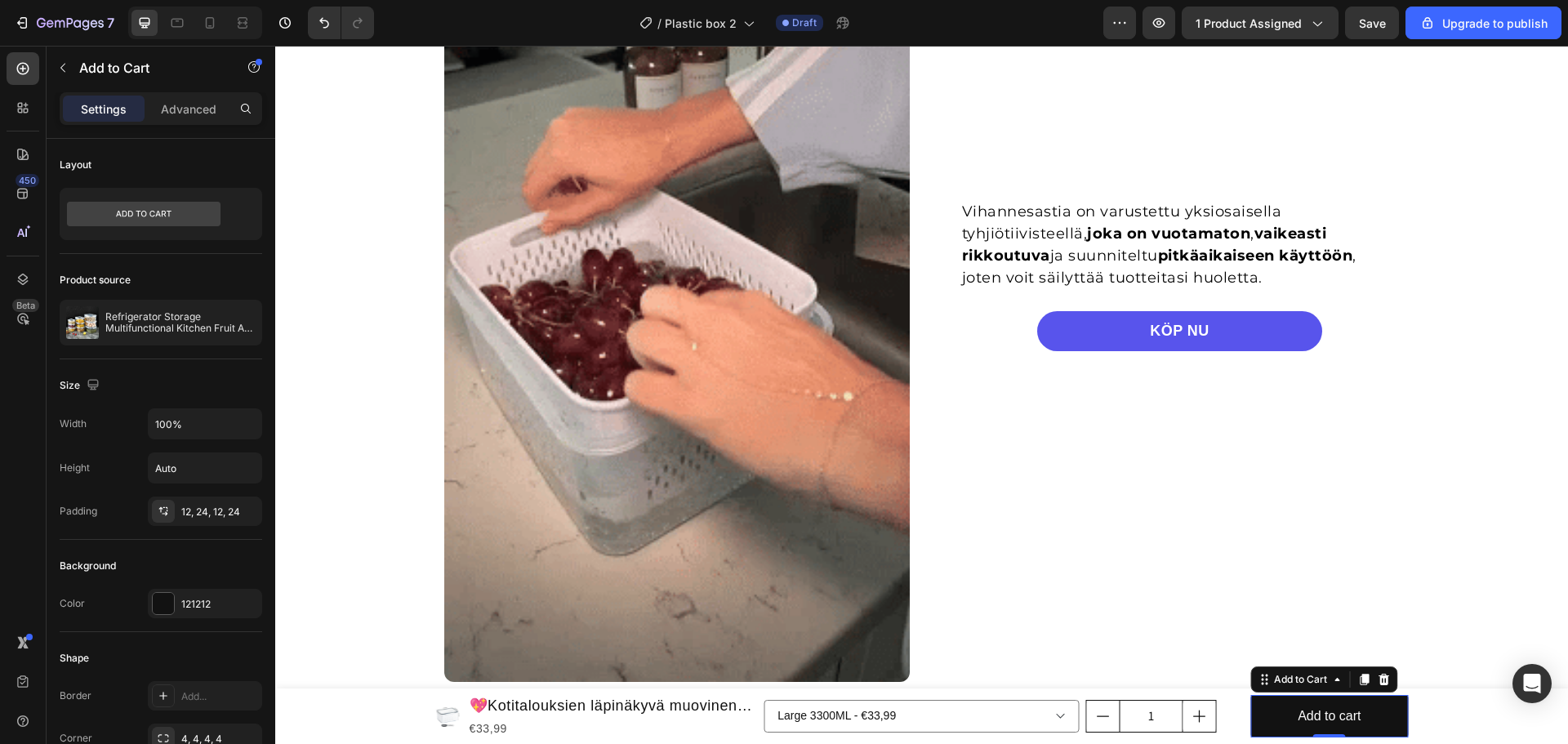
click at [1378, 675] on icon at bounding box center [1384, 678] width 11 height 12
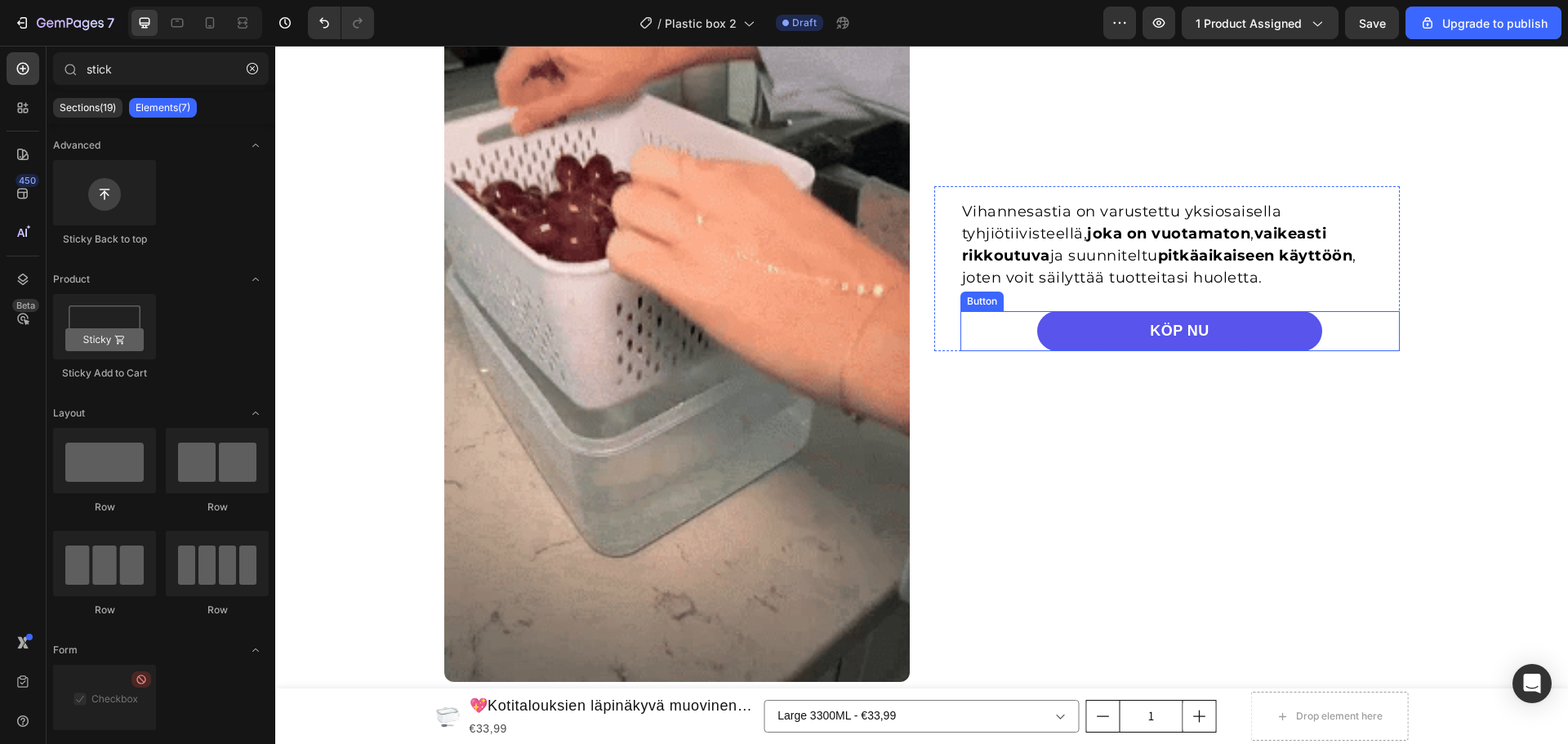
click at [1328, 326] on div "KÖP NU Button" at bounding box center [1180, 330] width 439 height 40
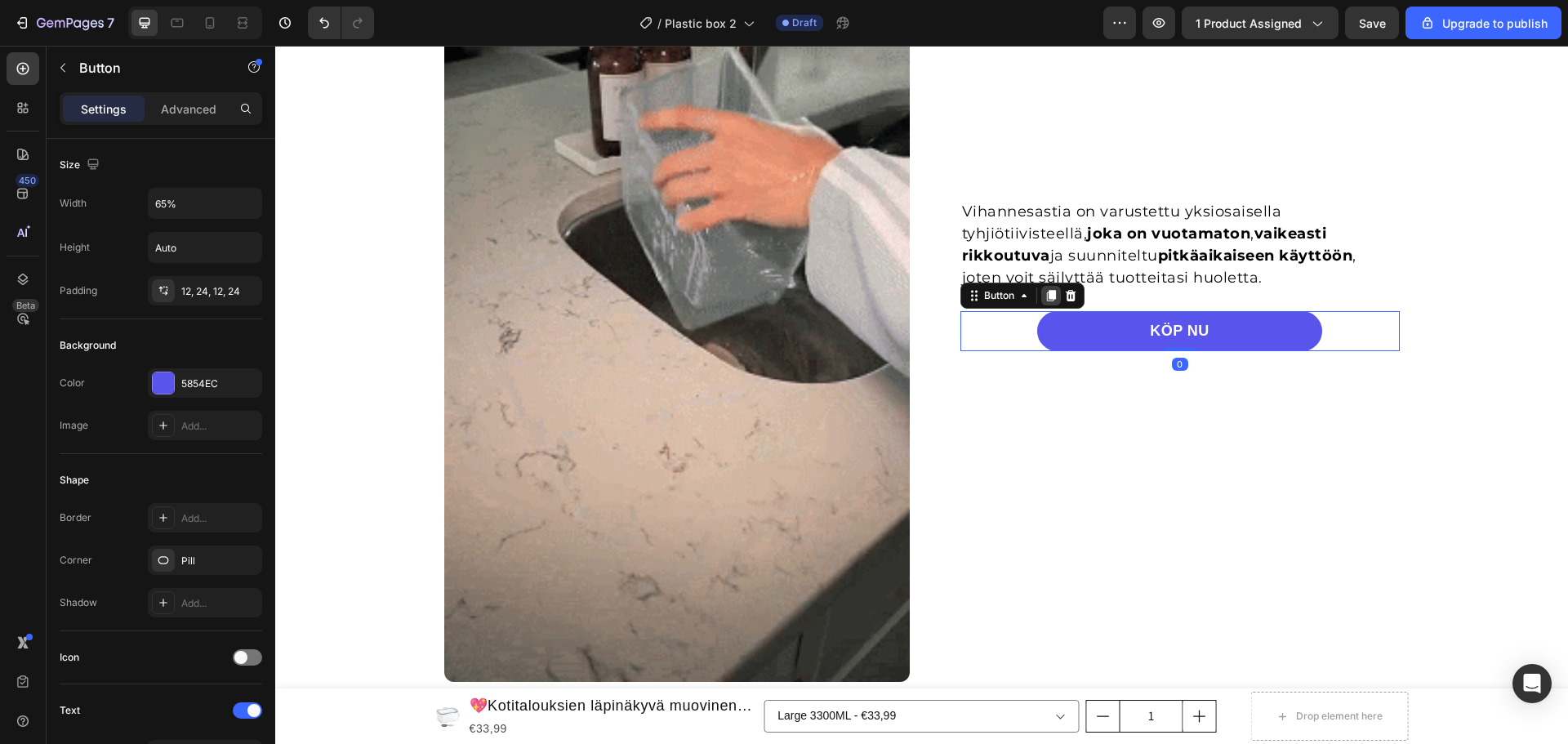
click at [1048, 293] on icon at bounding box center [1051, 295] width 9 height 12
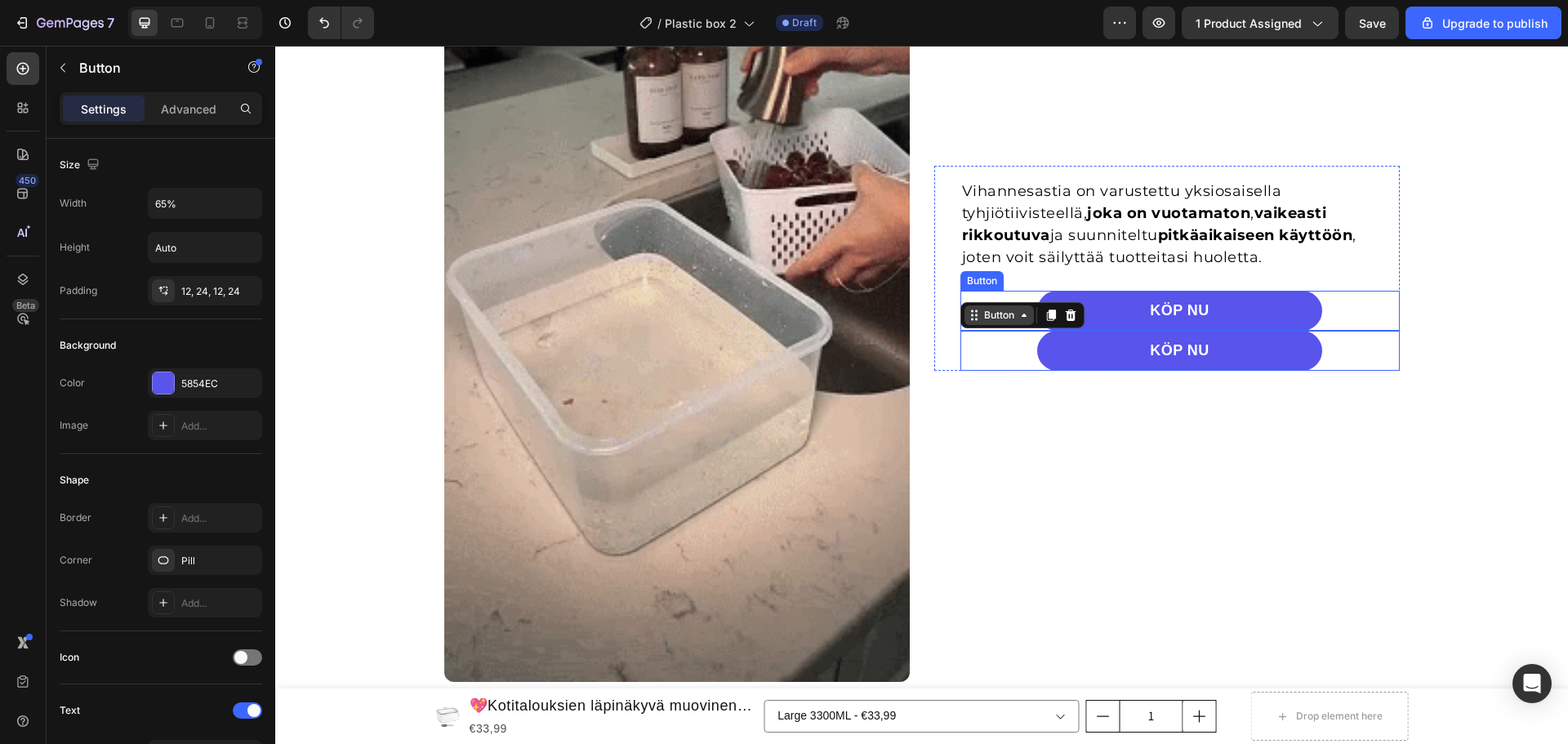
scroll to position [1123, 0]
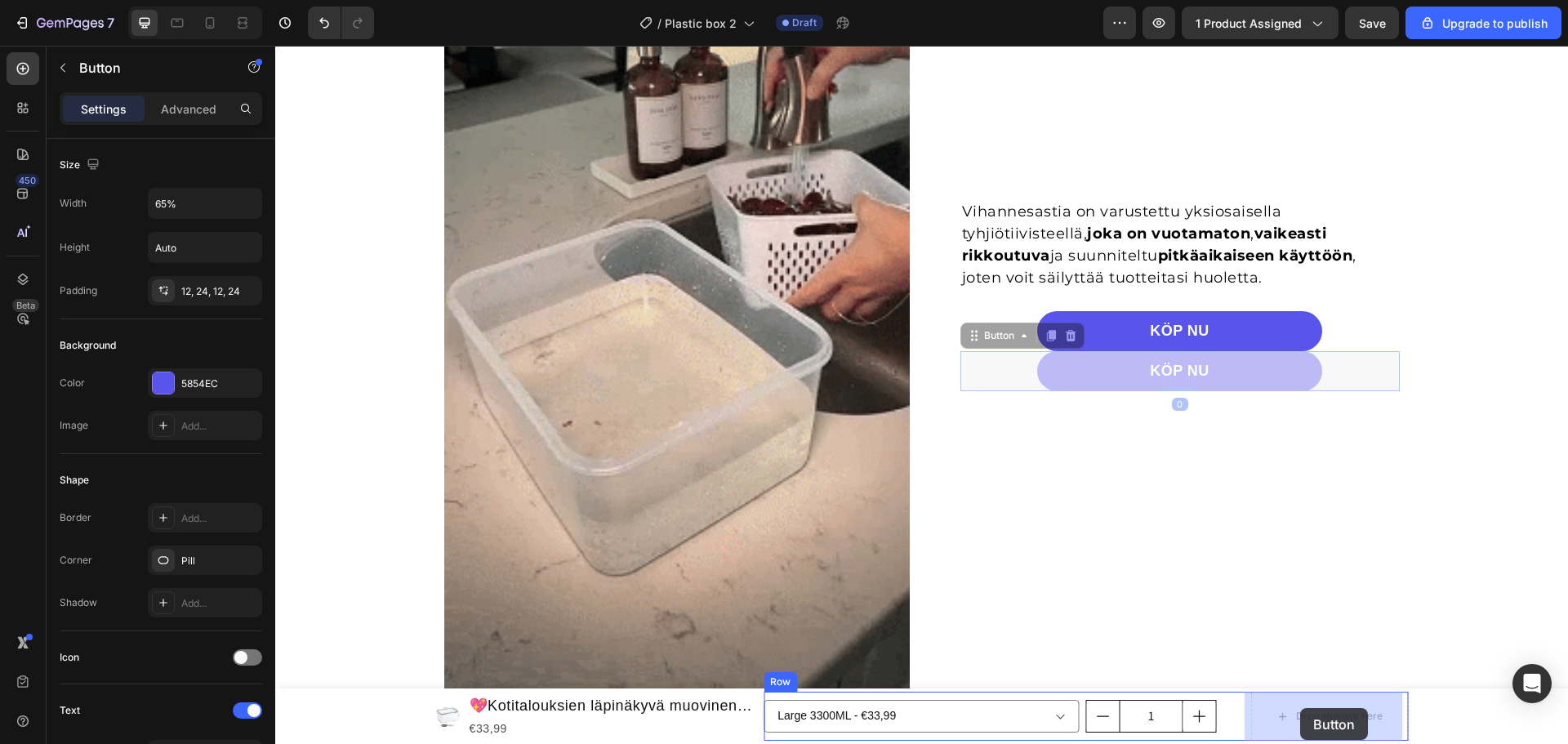
drag, startPoint x: 989, startPoint y: 350, endPoint x: 1296, endPoint y: 701, distance: 466.3
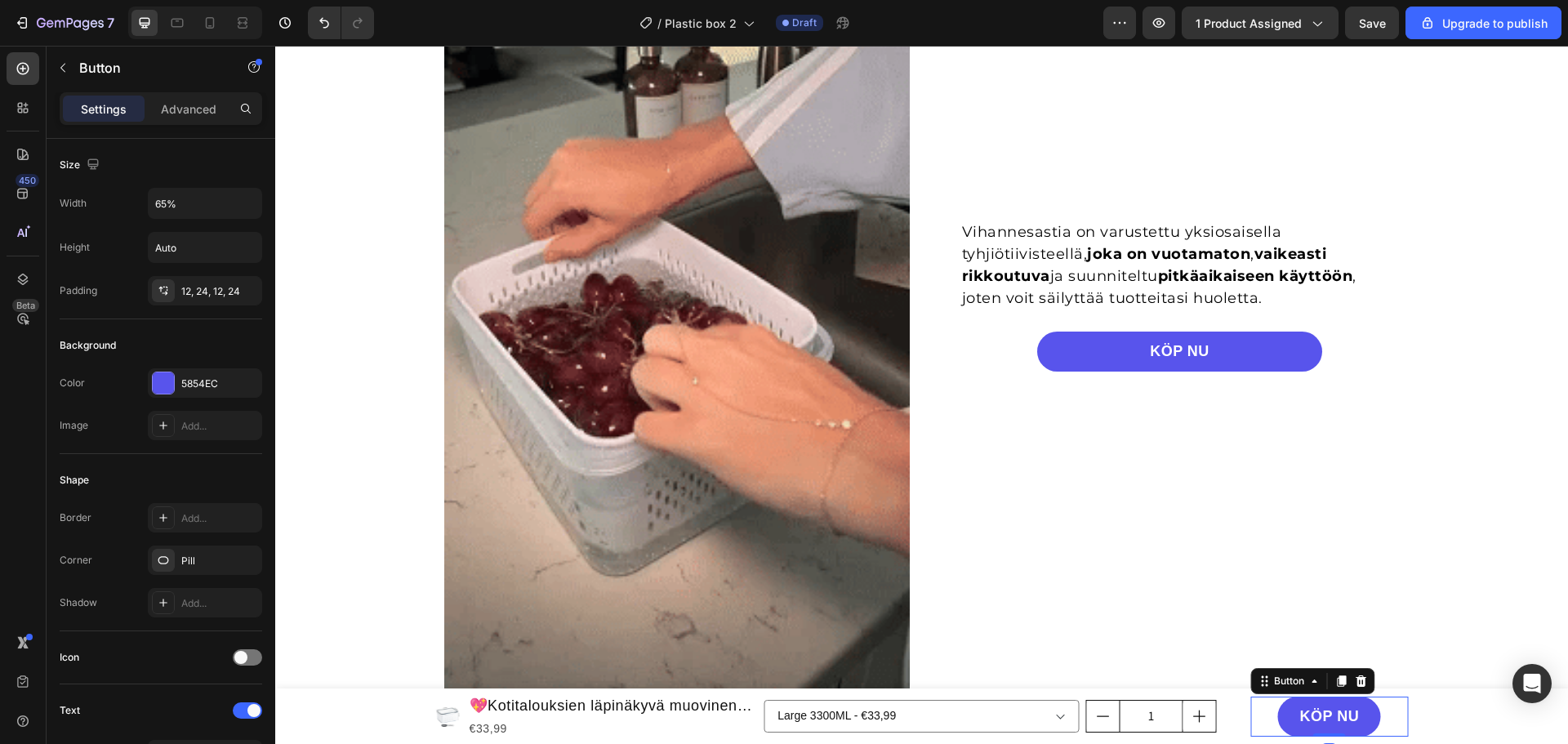
scroll to position [1143, 0]
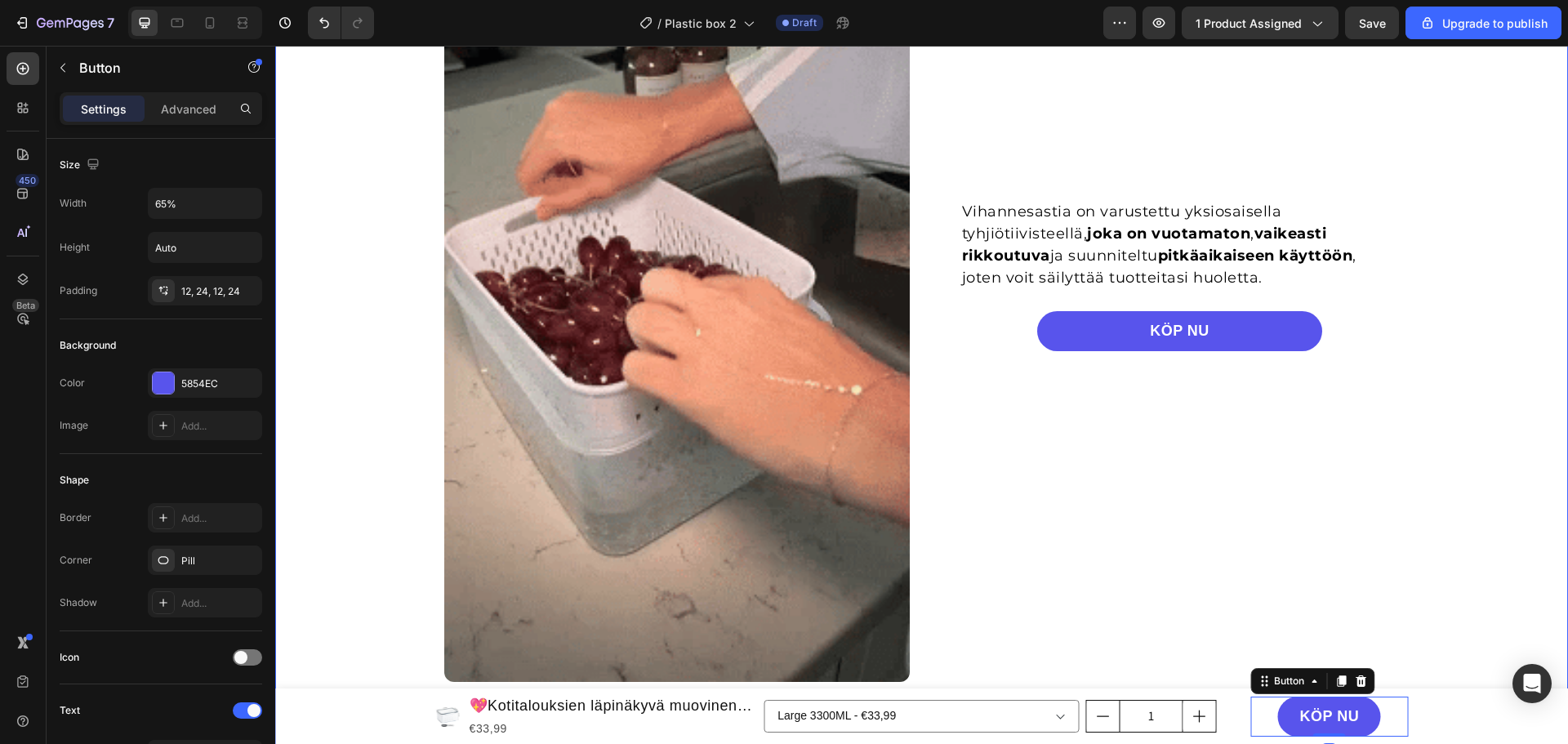
click at [1447, 556] on div "Vihannesastia on varustettu yksiosaisella tyhjiötiivisteellä, joka on vuotamato…" at bounding box center [921, 268] width 1292 height 826
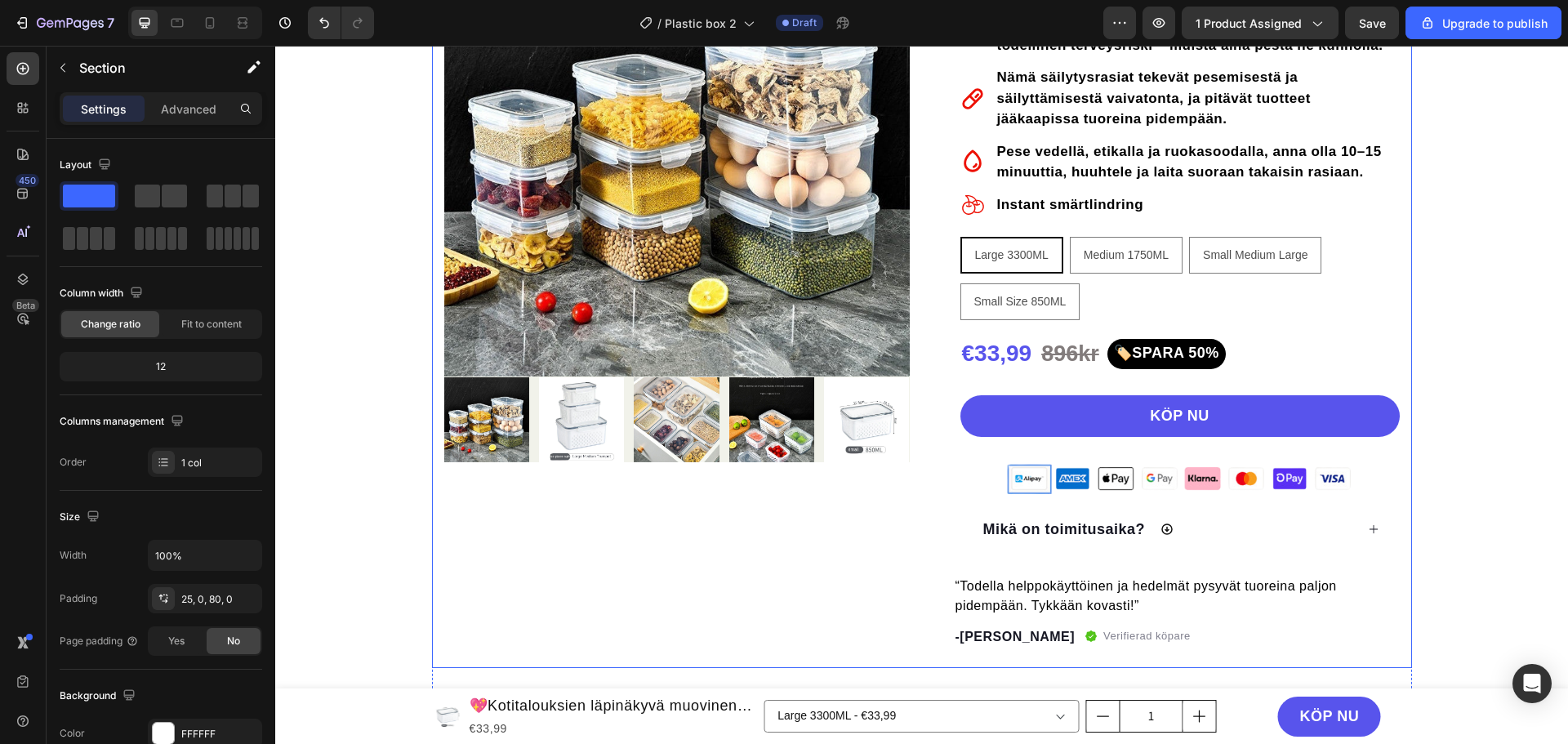
scroll to position [0, 0]
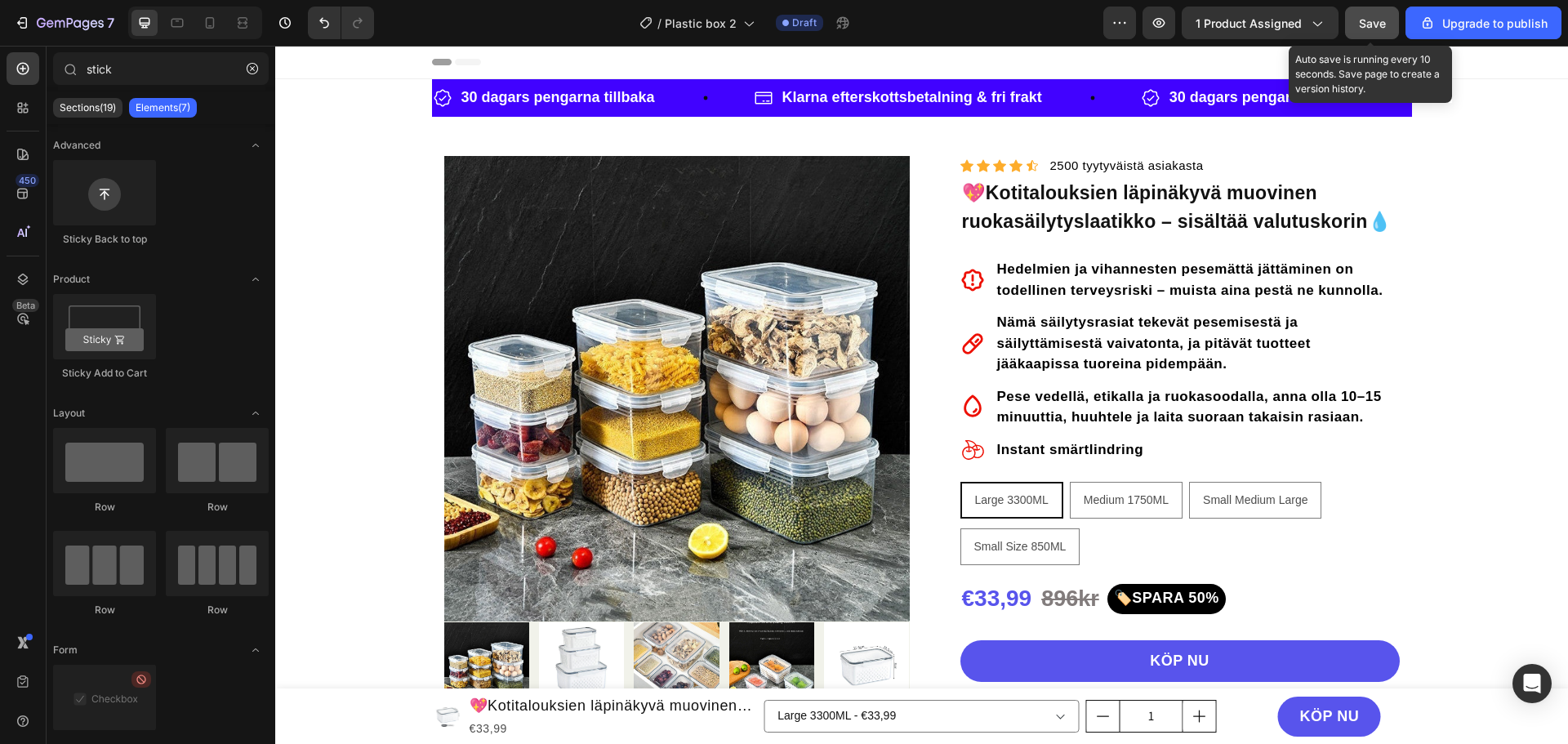
click at [1362, 21] on span "Save" at bounding box center [1372, 23] width 27 height 14
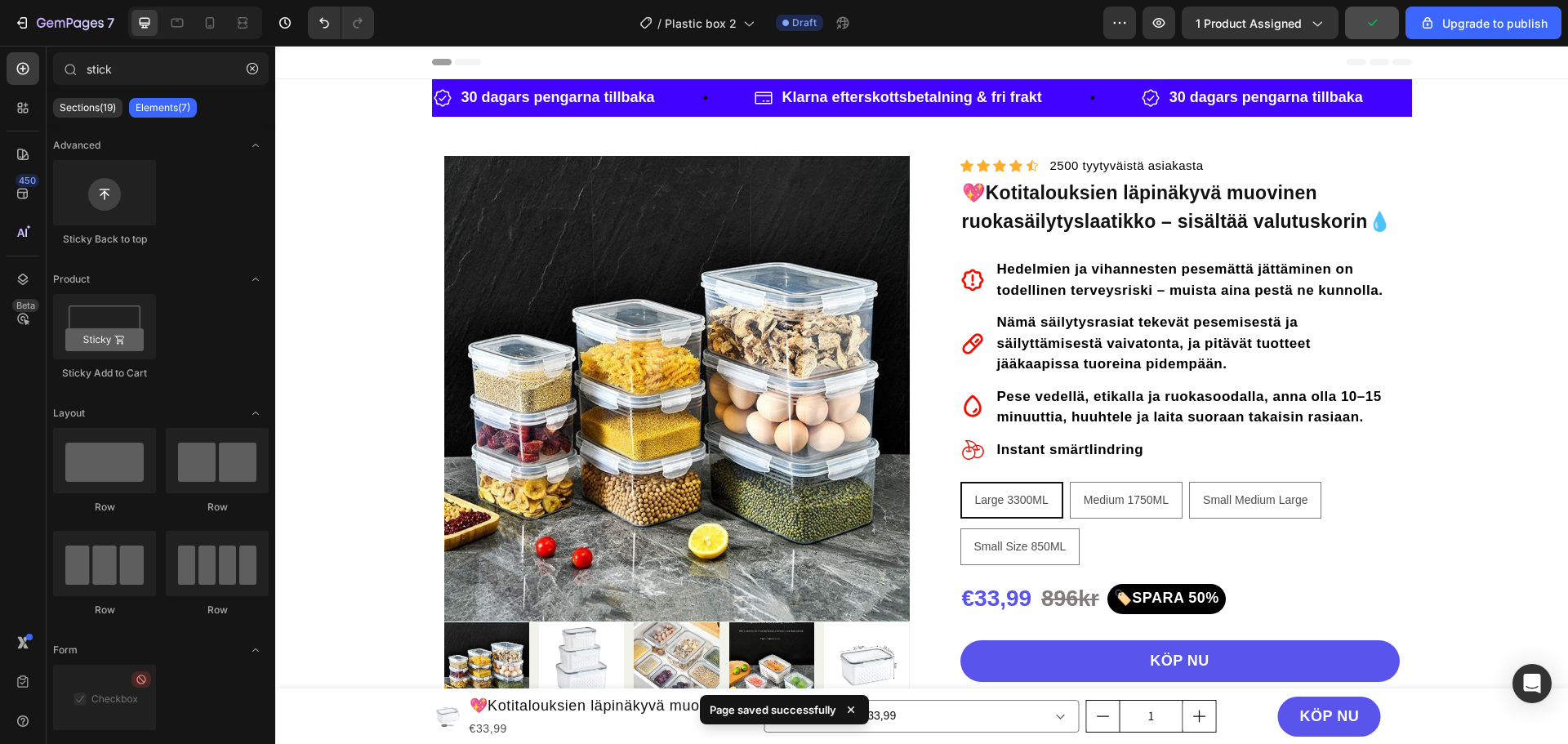
click at [971, 17] on div "/ Plastic box 2 Draft" at bounding box center [745, 22] width 717 height 33
click at [118, 327] on div at bounding box center [105, 327] width 103 height 66
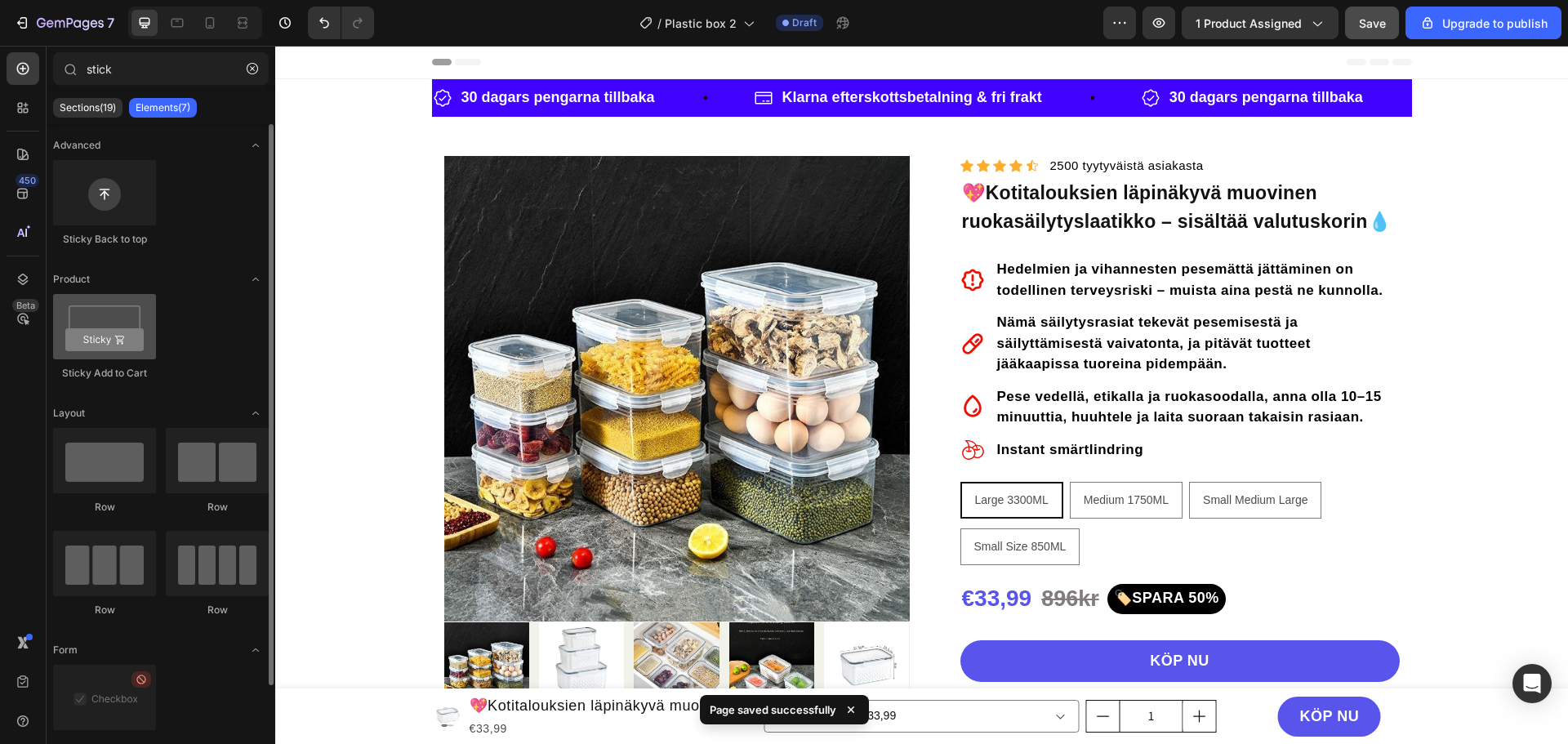
click at [113, 333] on div at bounding box center [105, 327] width 103 height 66
click at [99, 314] on div at bounding box center [105, 327] width 103 height 66
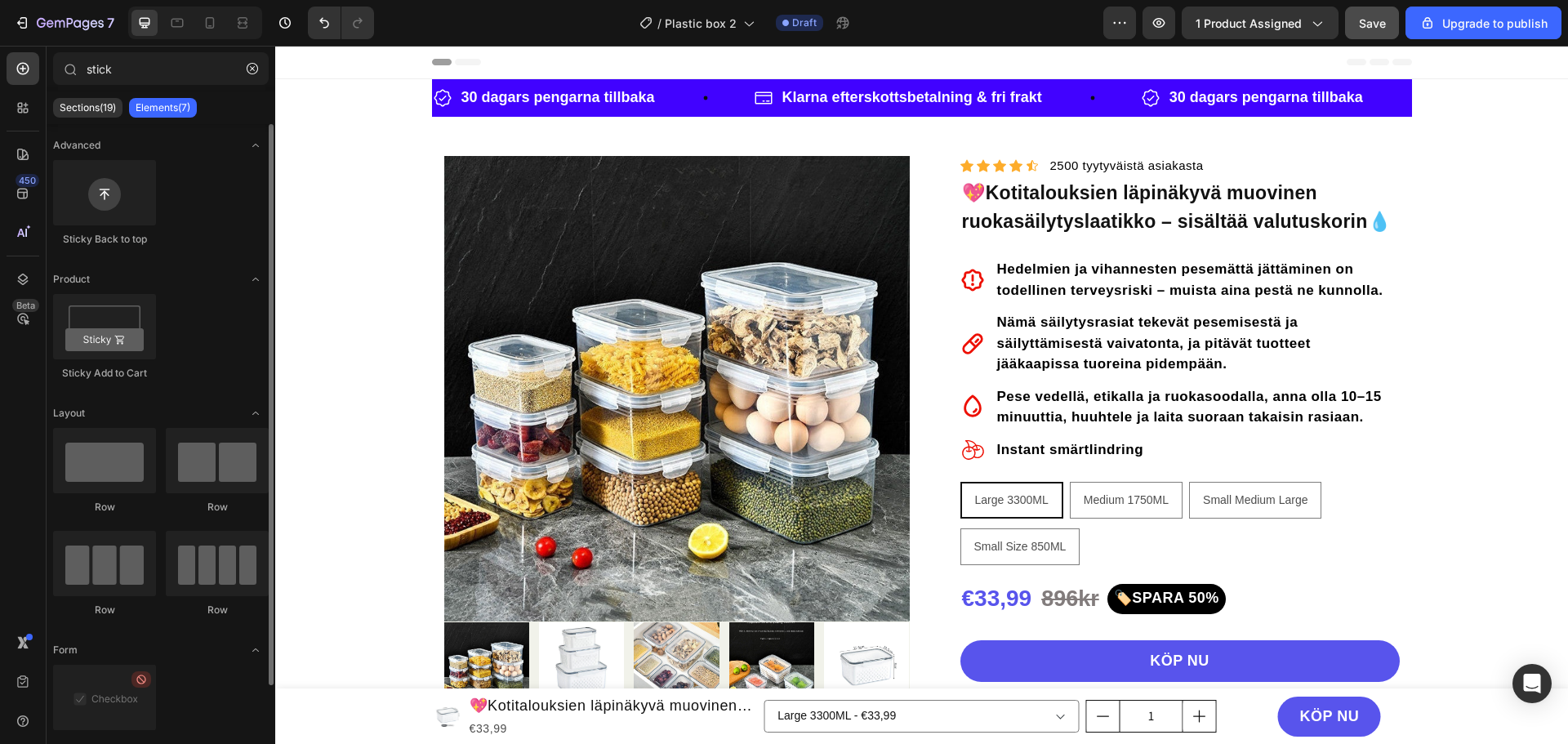
click at [167, 294] on div "Sticky Back to top" at bounding box center [160, 345] width 215 height 101
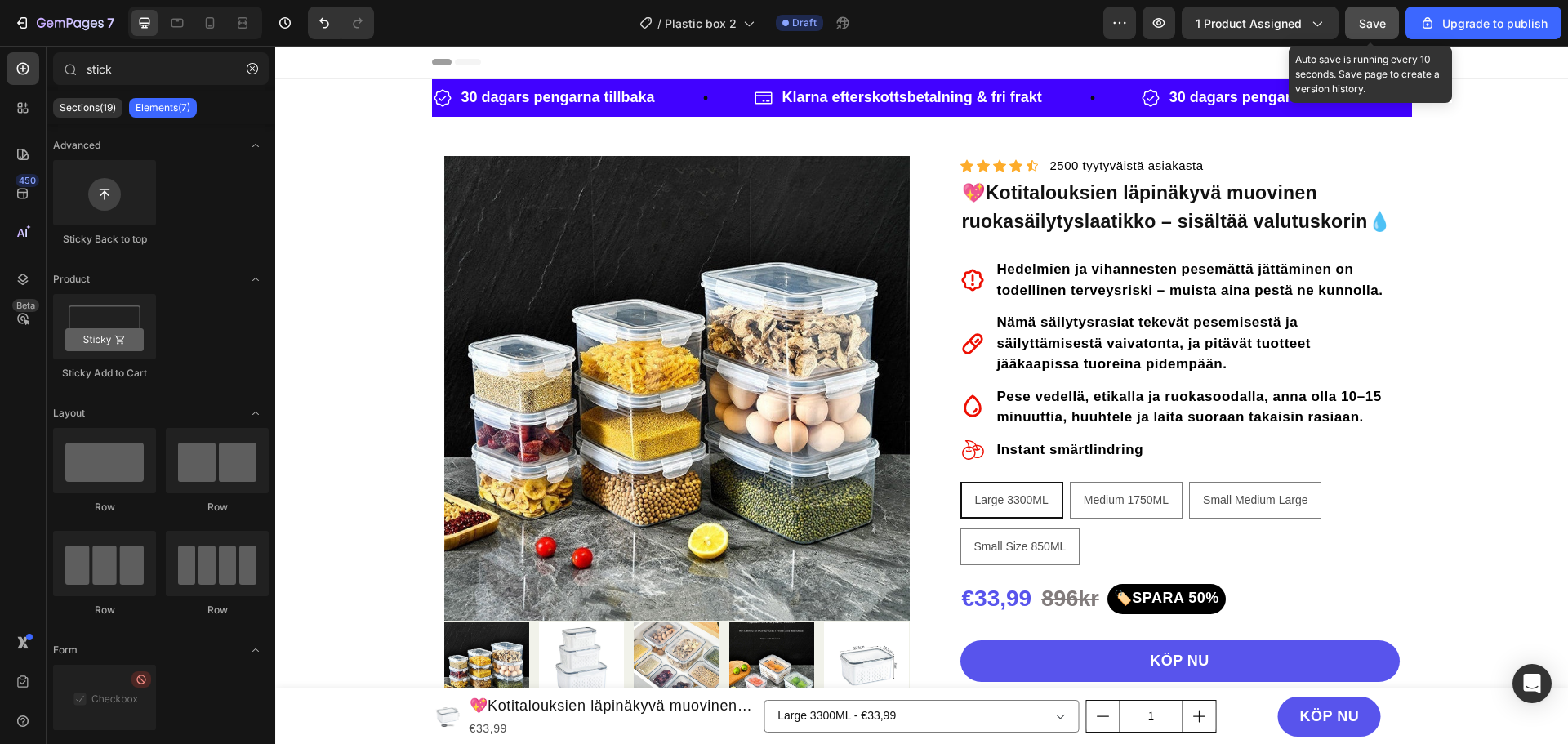
click at [1355, 28] on button "Save" at bounding box center [1371, 22] width 54 height 33
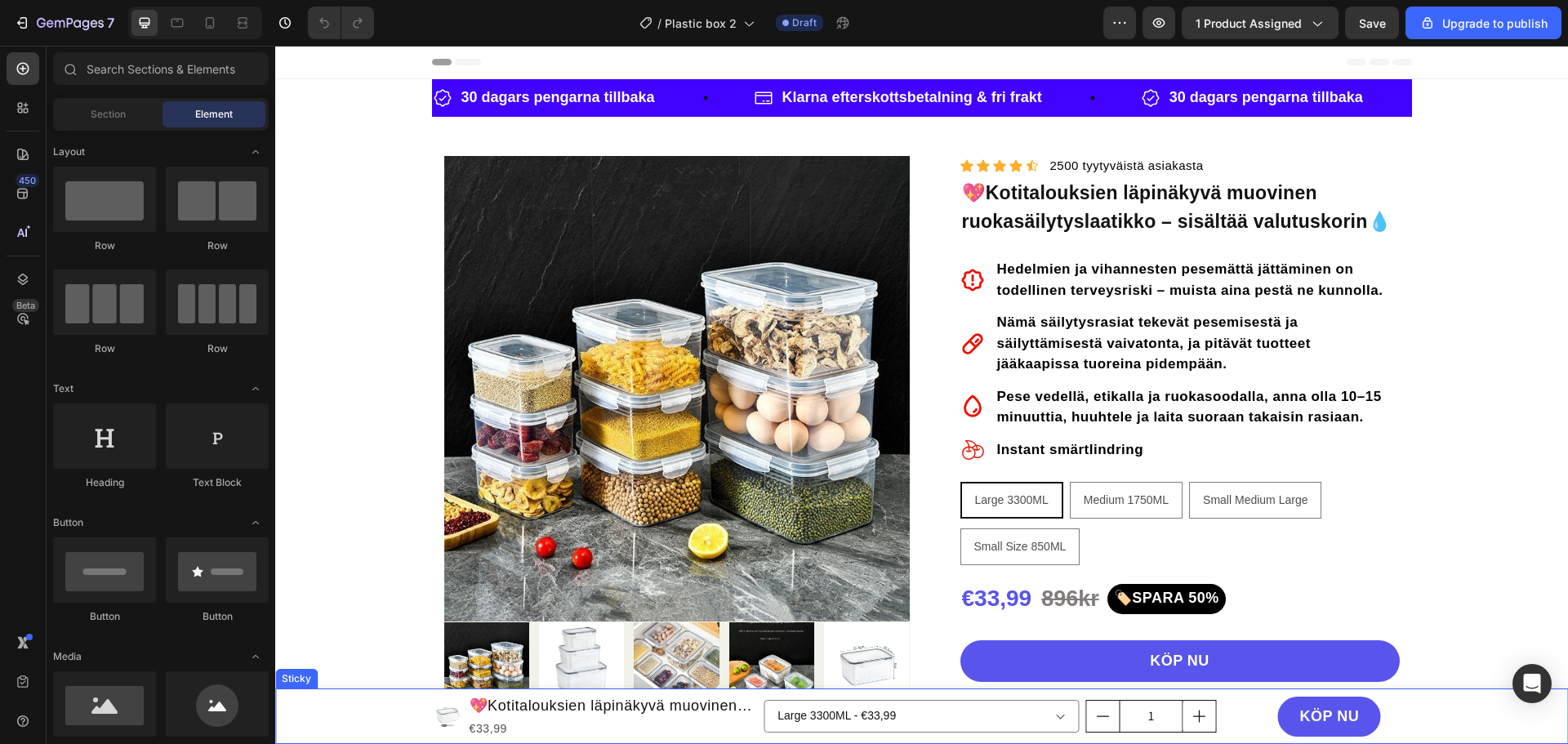
click at [379, 716] on div "Product Images 💖Kotitalouksien läpinäkyvä muovinen ruokasäilytyslaatikko – sisä…" at bounding box center [921, 716] width 1292 height 56
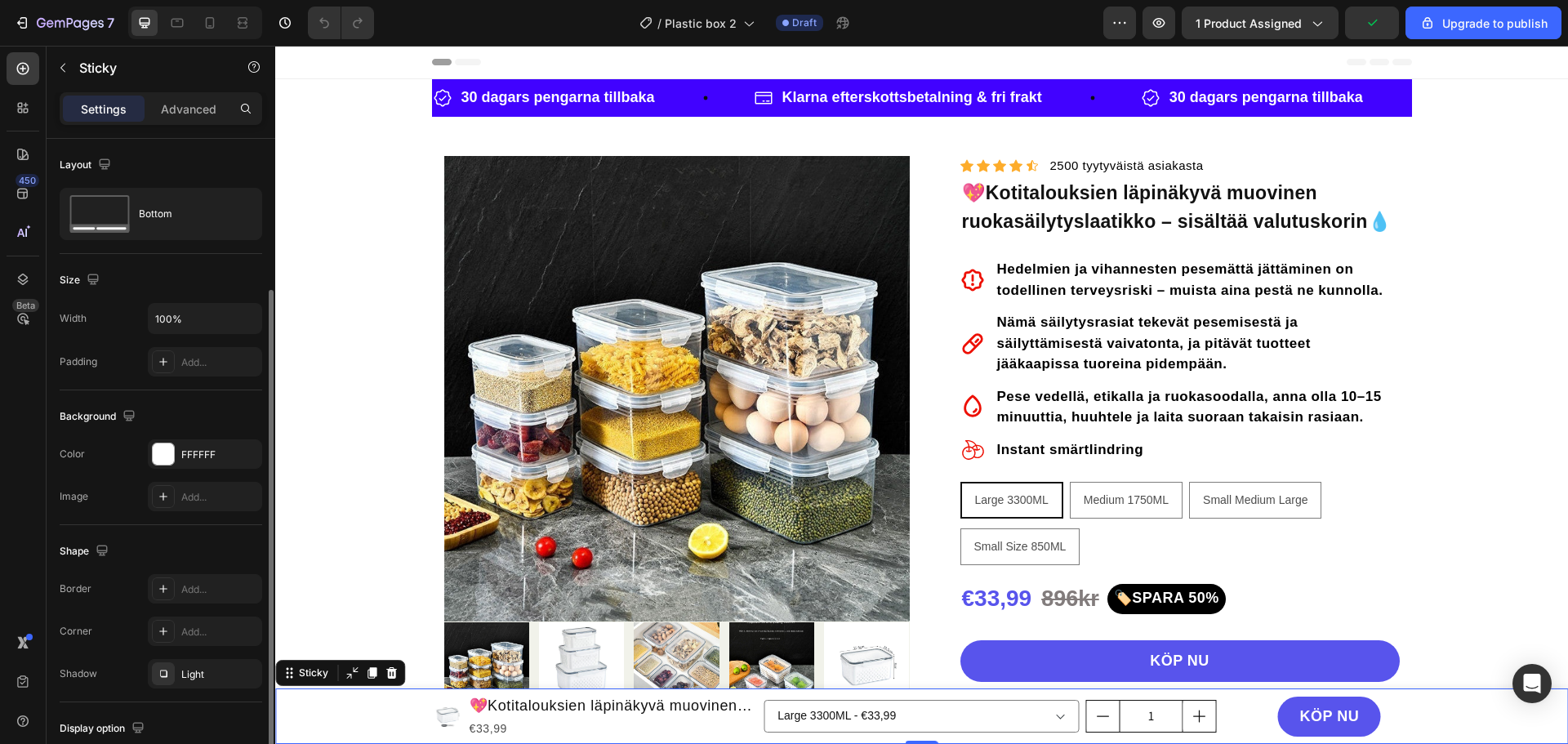
scroll to position [115, 0]
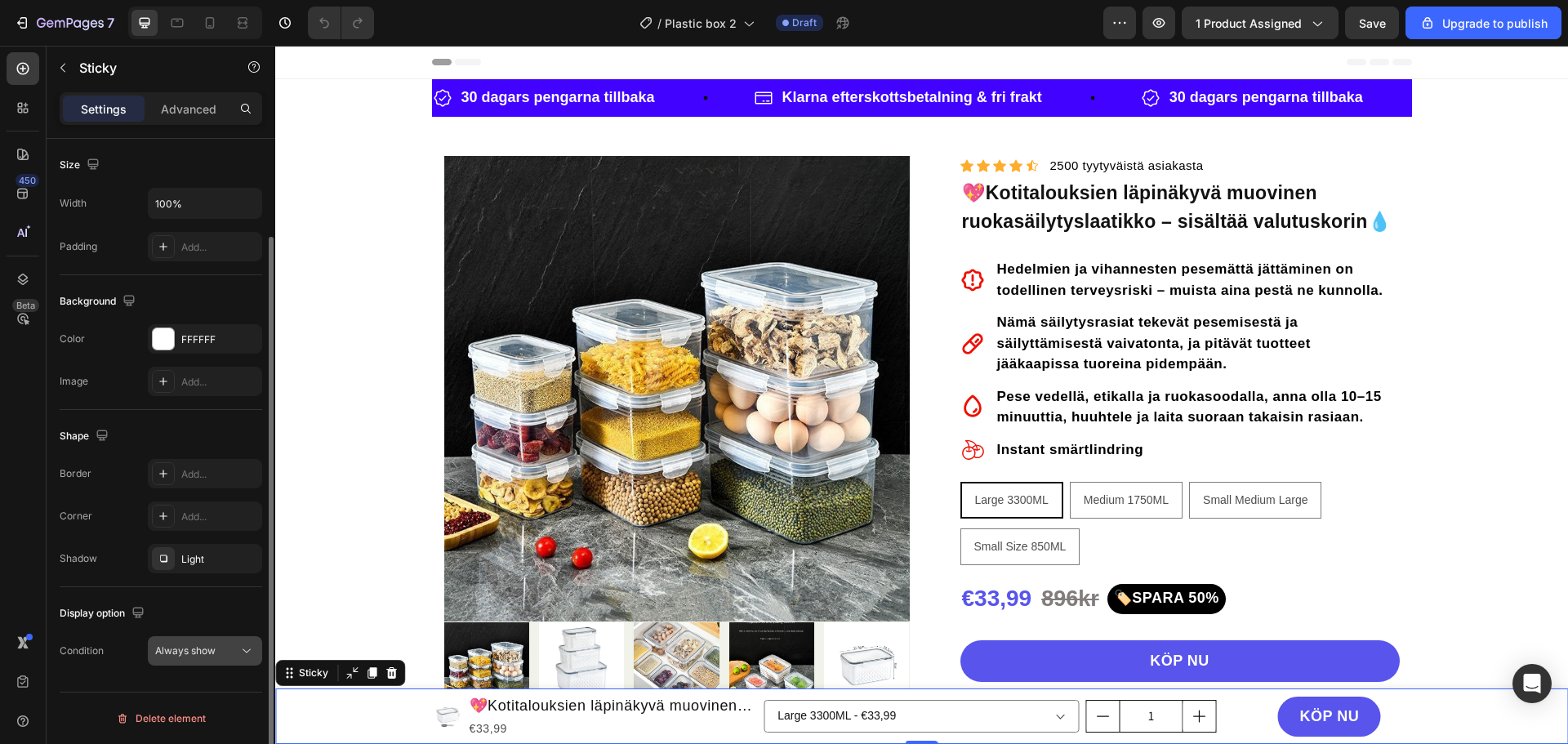
click at [224, 654] on div "Always show" at bounding box center [197, 650] width 83 height 15
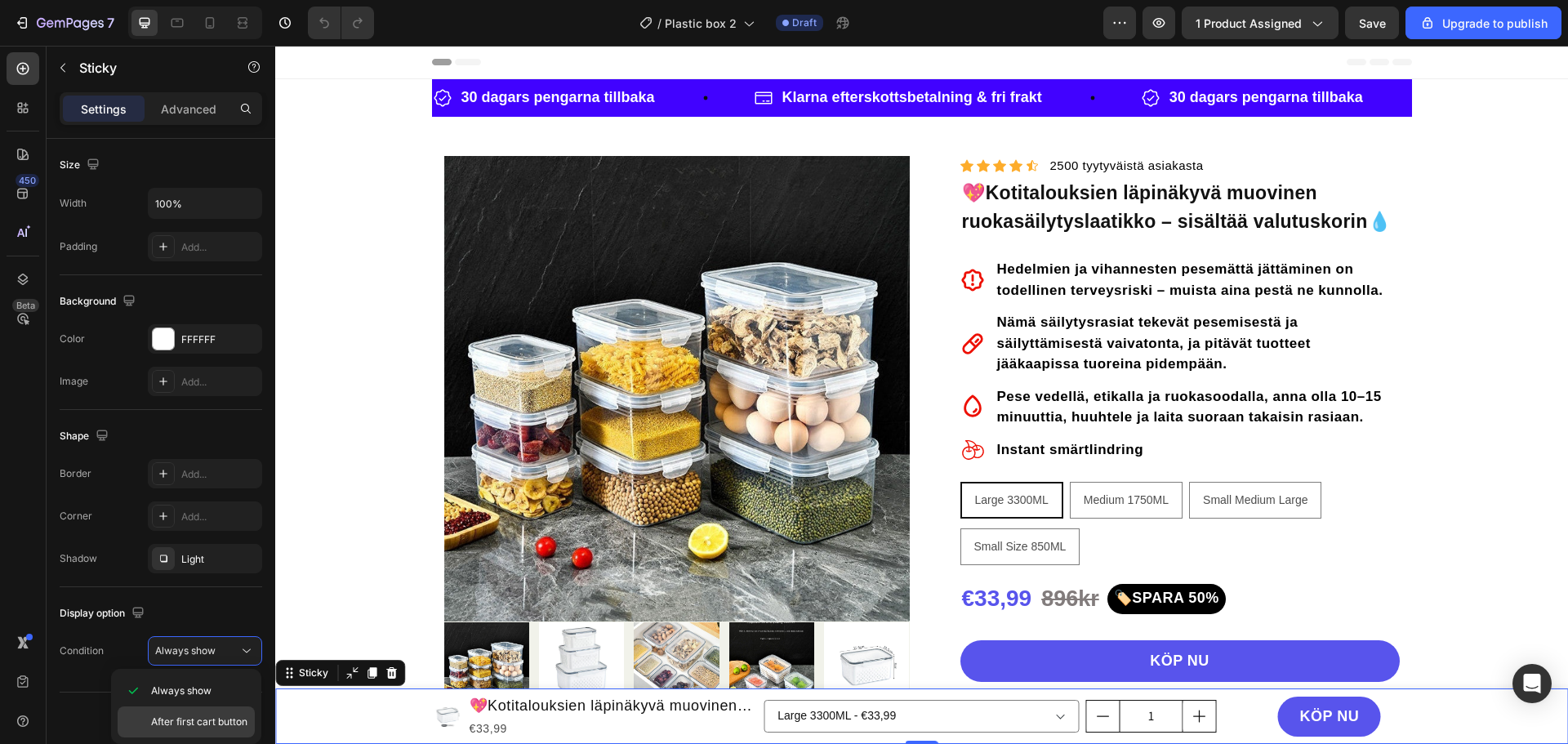
click at [221, 719] on span "After first cart button" at bounding box center [199, 722] width 97 height 15
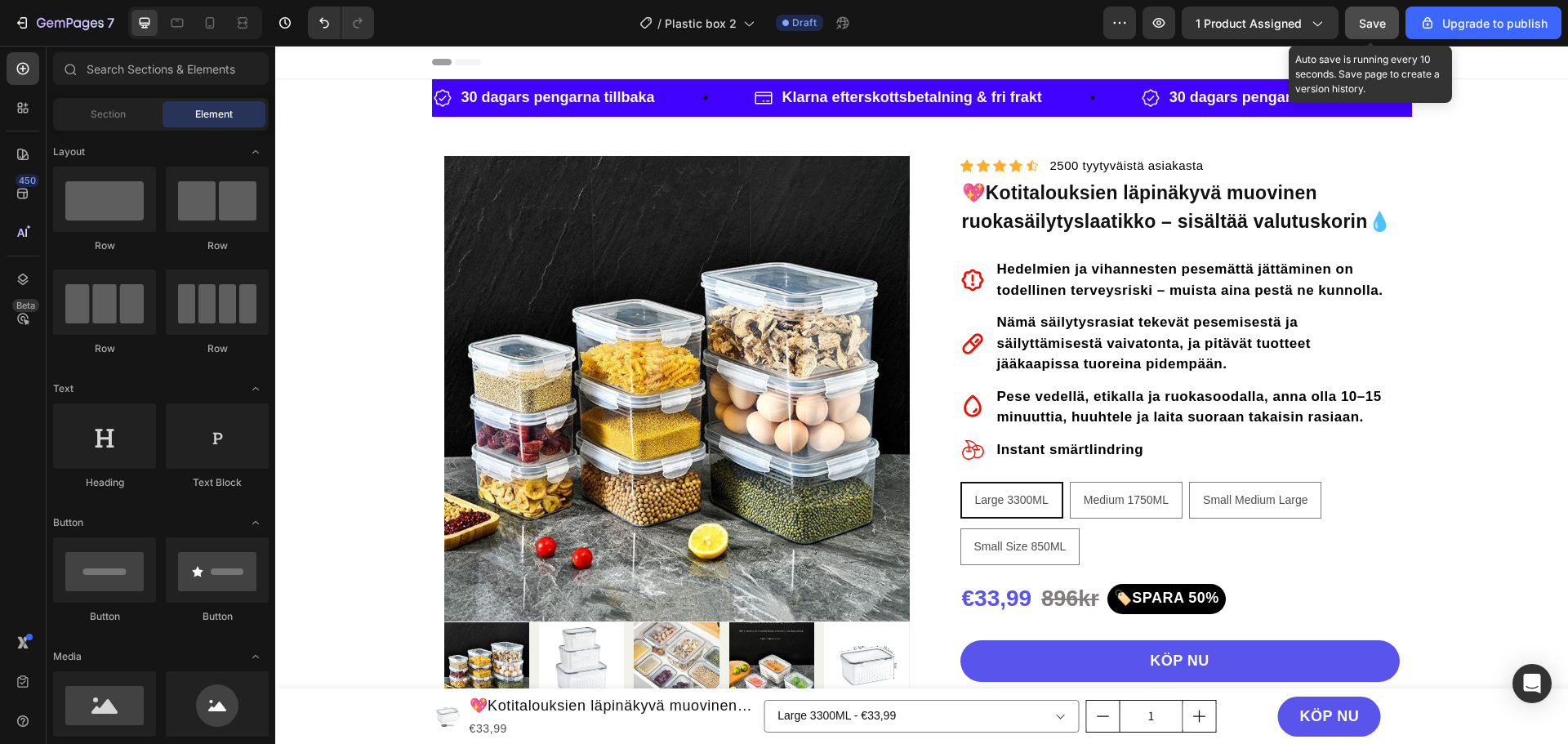
click at [1383, 15] on div "Save" at bounding box center [1372, 23] width 27 height 17
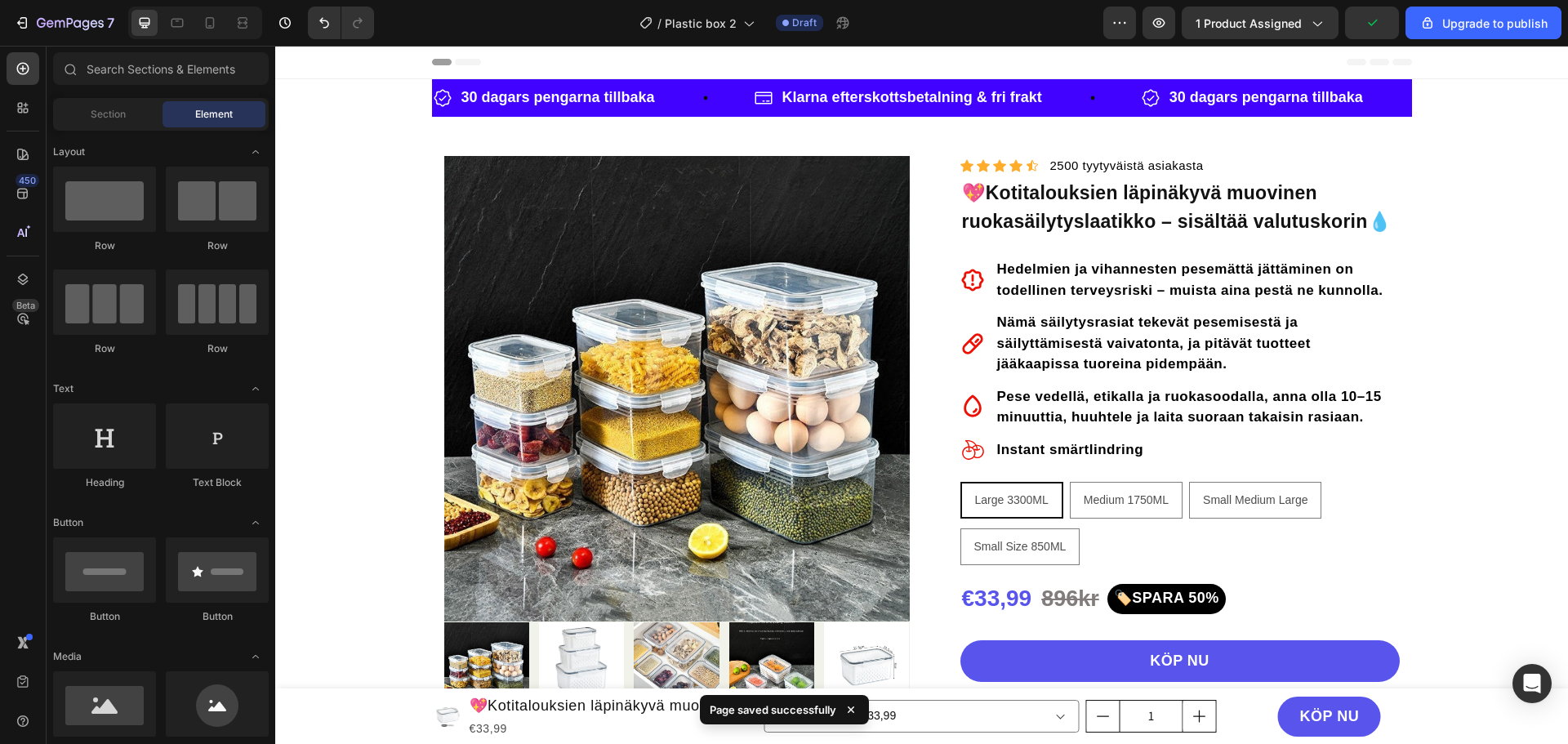
click at [1006, 14] on div "/ Plastic box 2 Draft" at bounding box center [745, 22] width 717 height 33
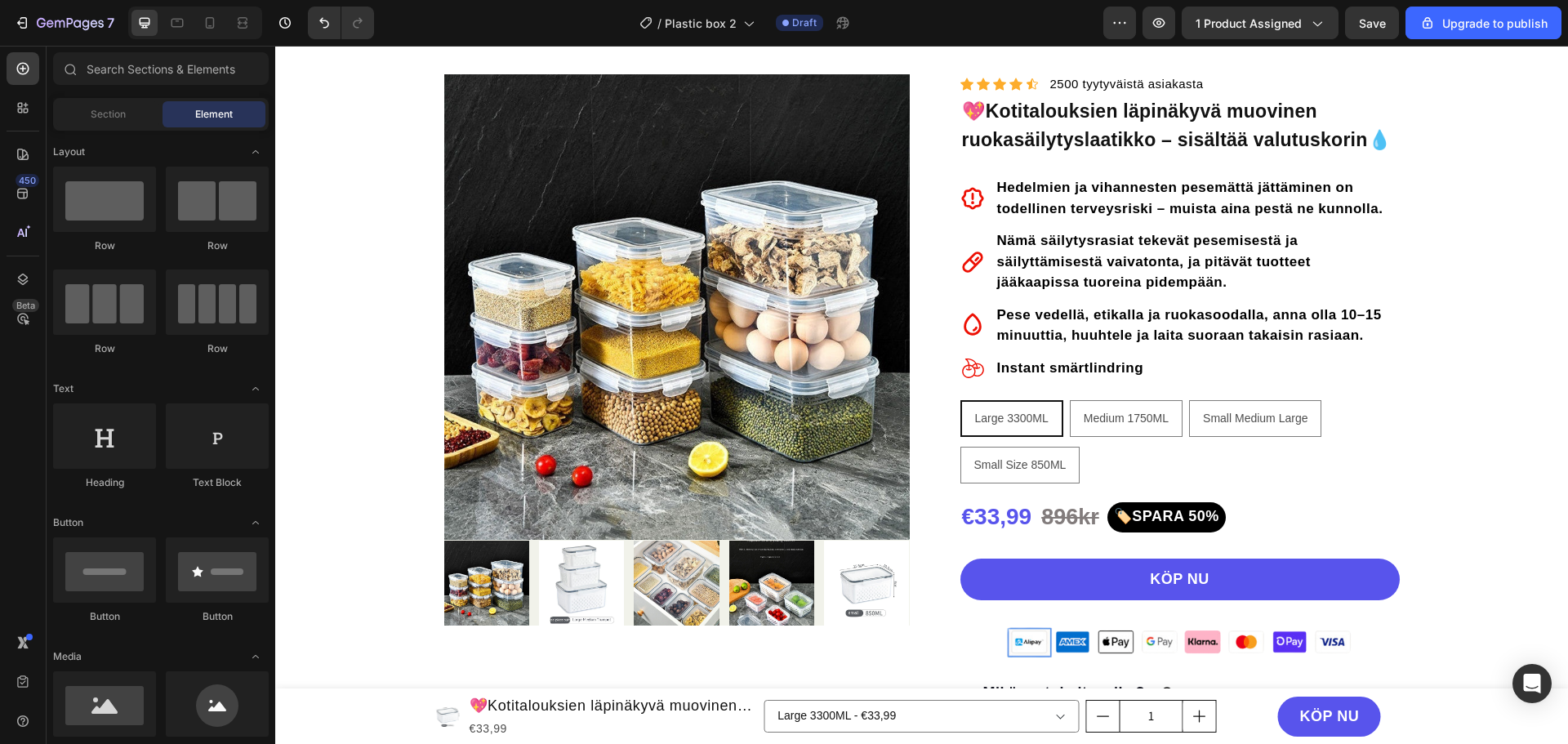
scroll to position [408, 0]
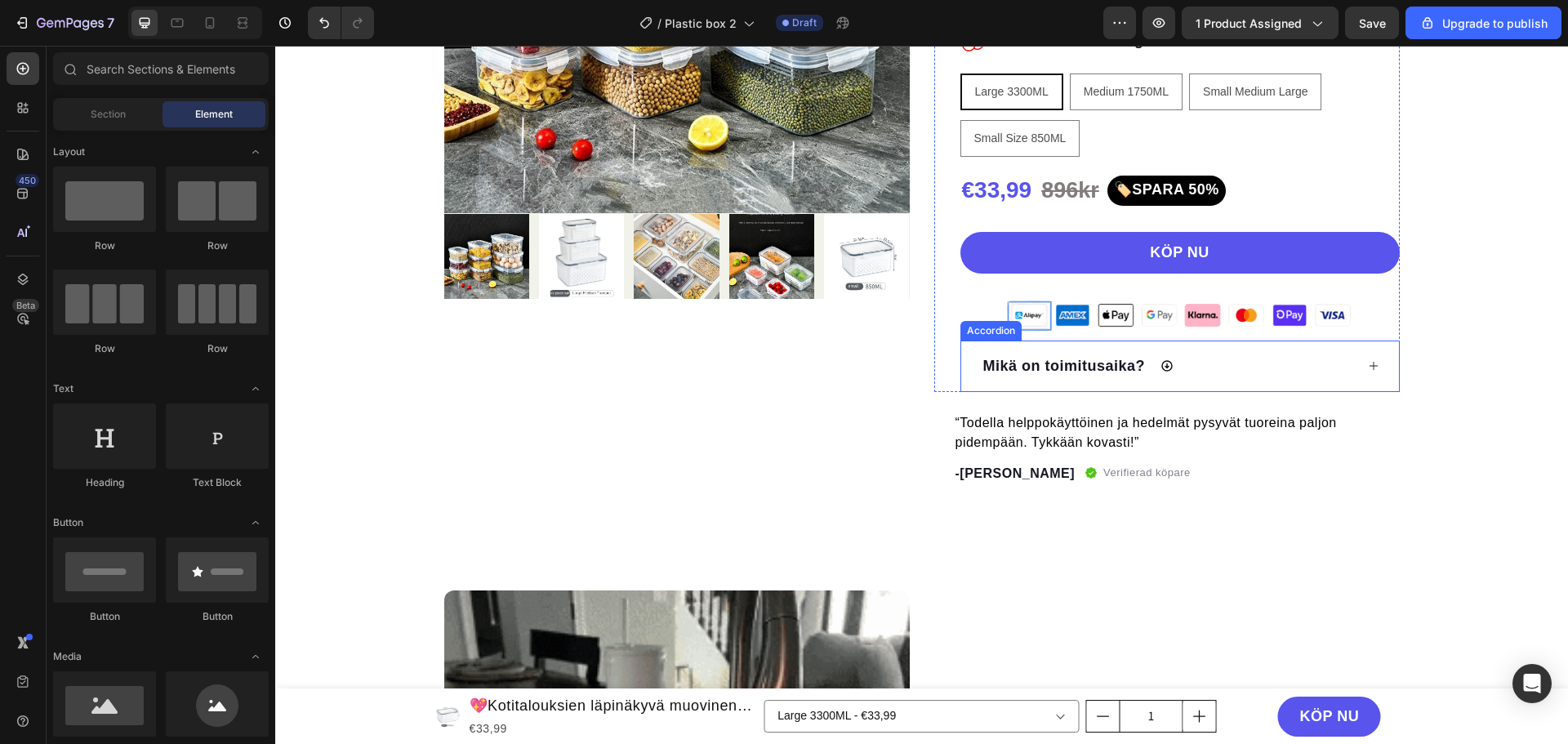
click at [1237, 377] on div "Mikä on toimitusaika?" at bounding box center [1168, 366] width 374 height 26
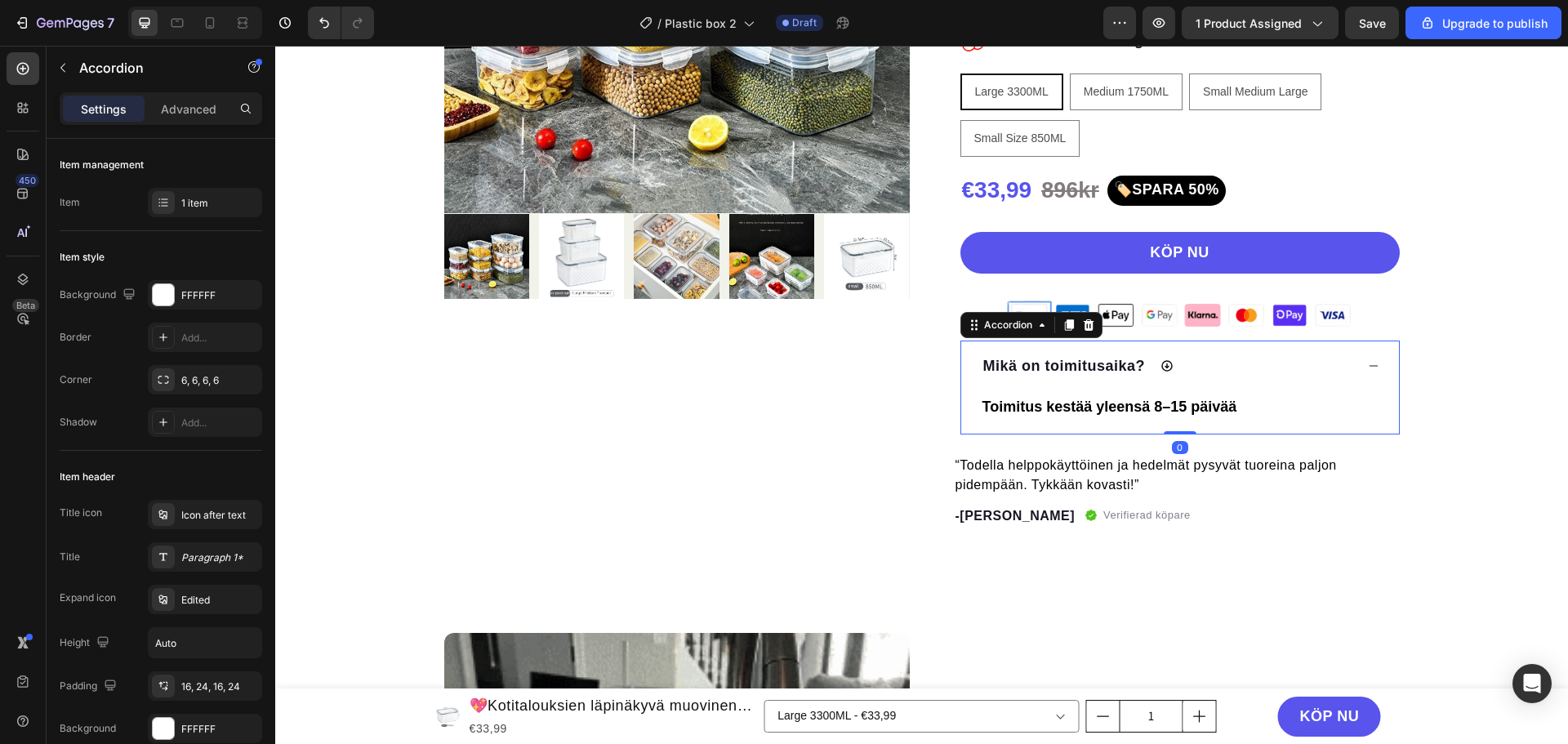
click at [1243, 367] on div "Mikä on toimitusaika?" at bounding box center [1168, 366] width 374 height 26
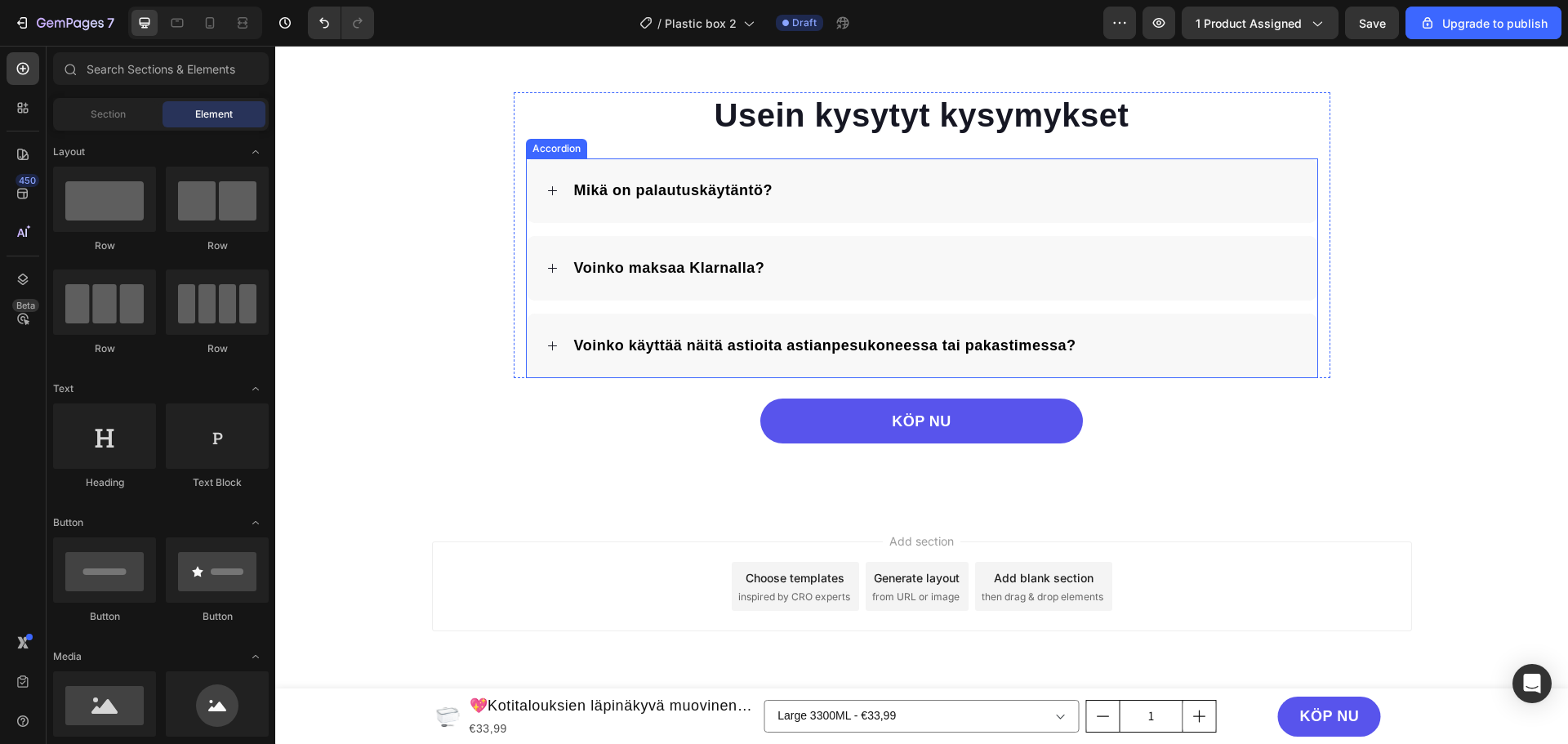
scroll to position [3267, 0]
click at [543, 156] on div "Accordion" at bounding box center [556, 148] width 55 height 15
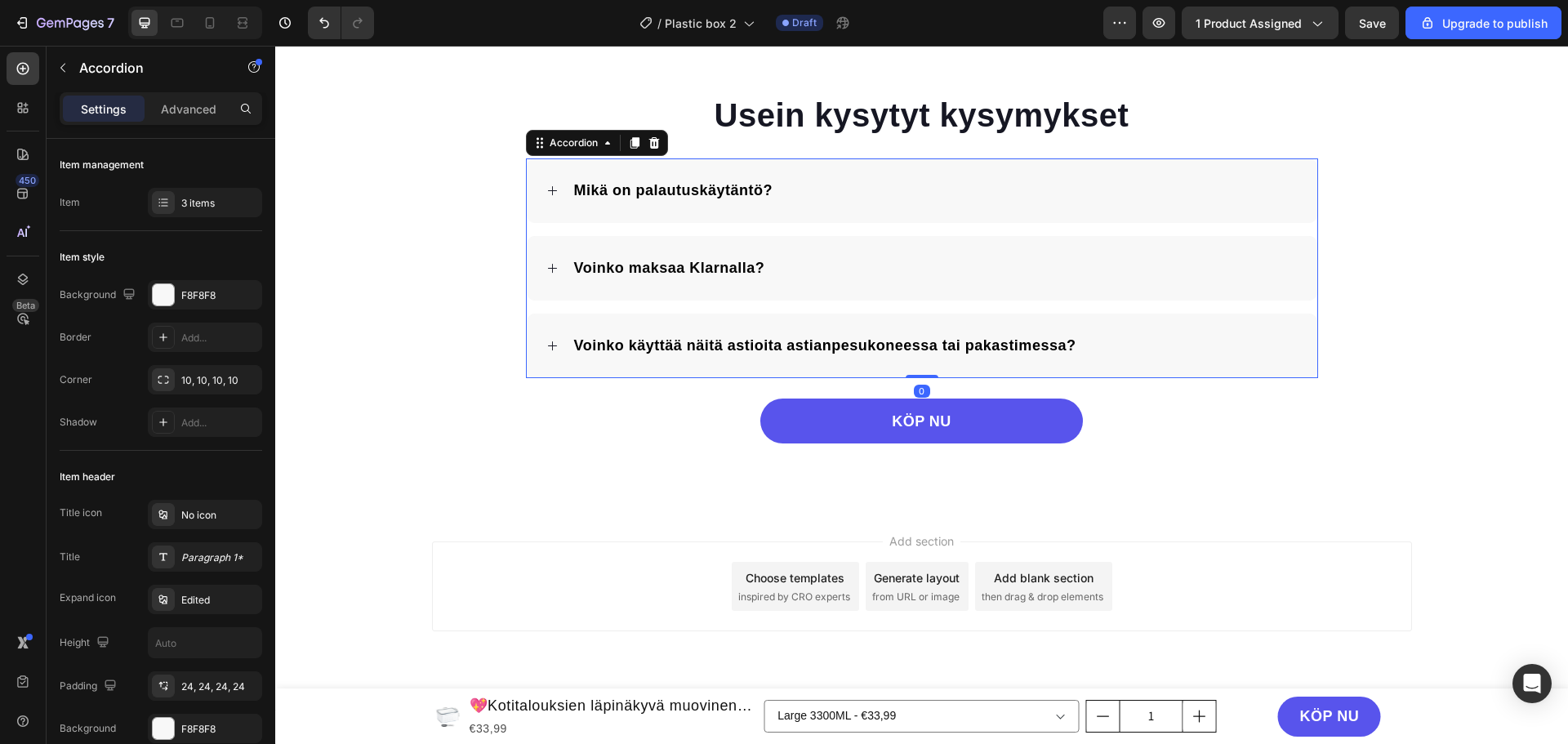
click at [630, 156] on div "Accordion" at bounding box center [597, 143] width 142 height 27
click at [630, 150] on icon at bounding box center [634, 143] width 9 height 12
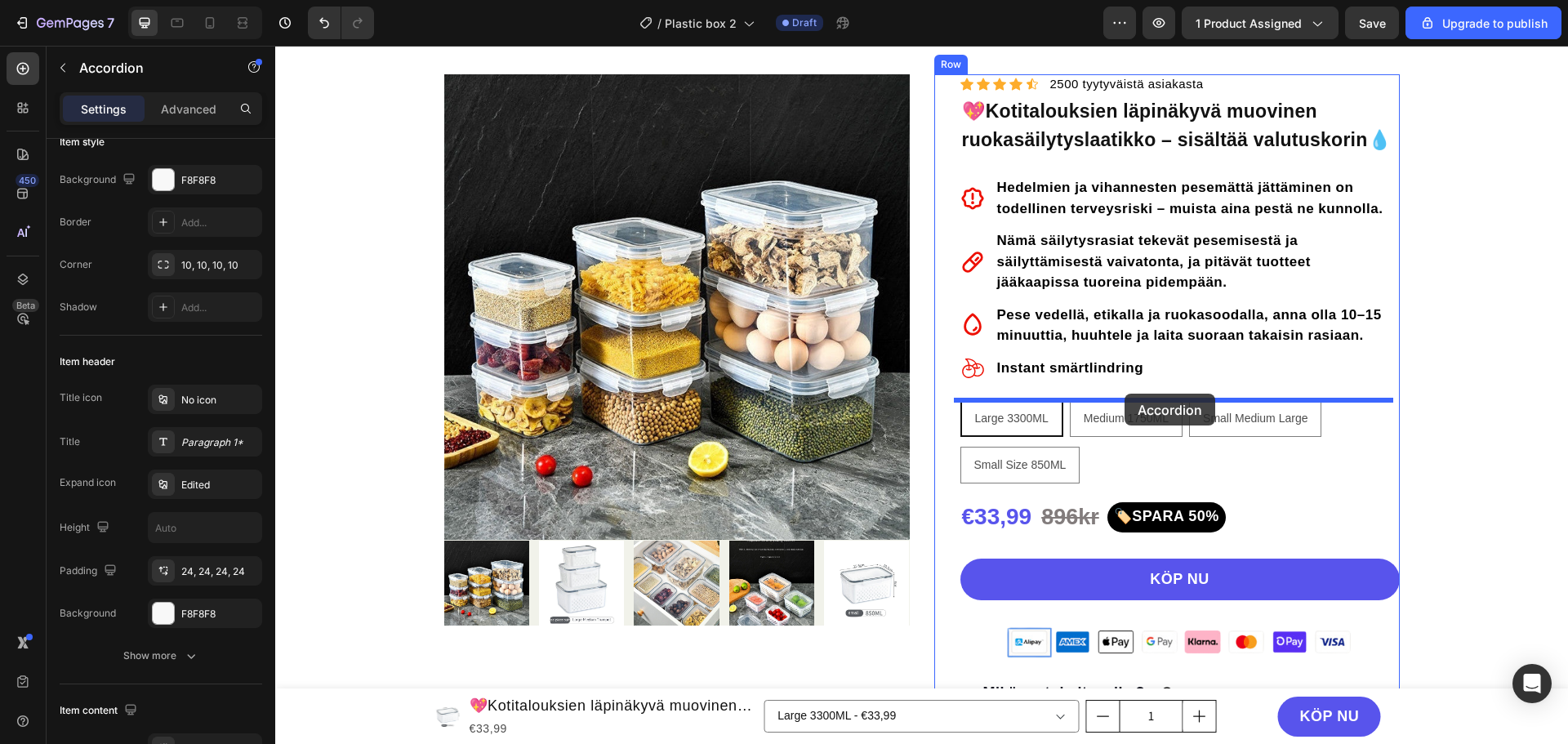
scroll to position [408, 0]
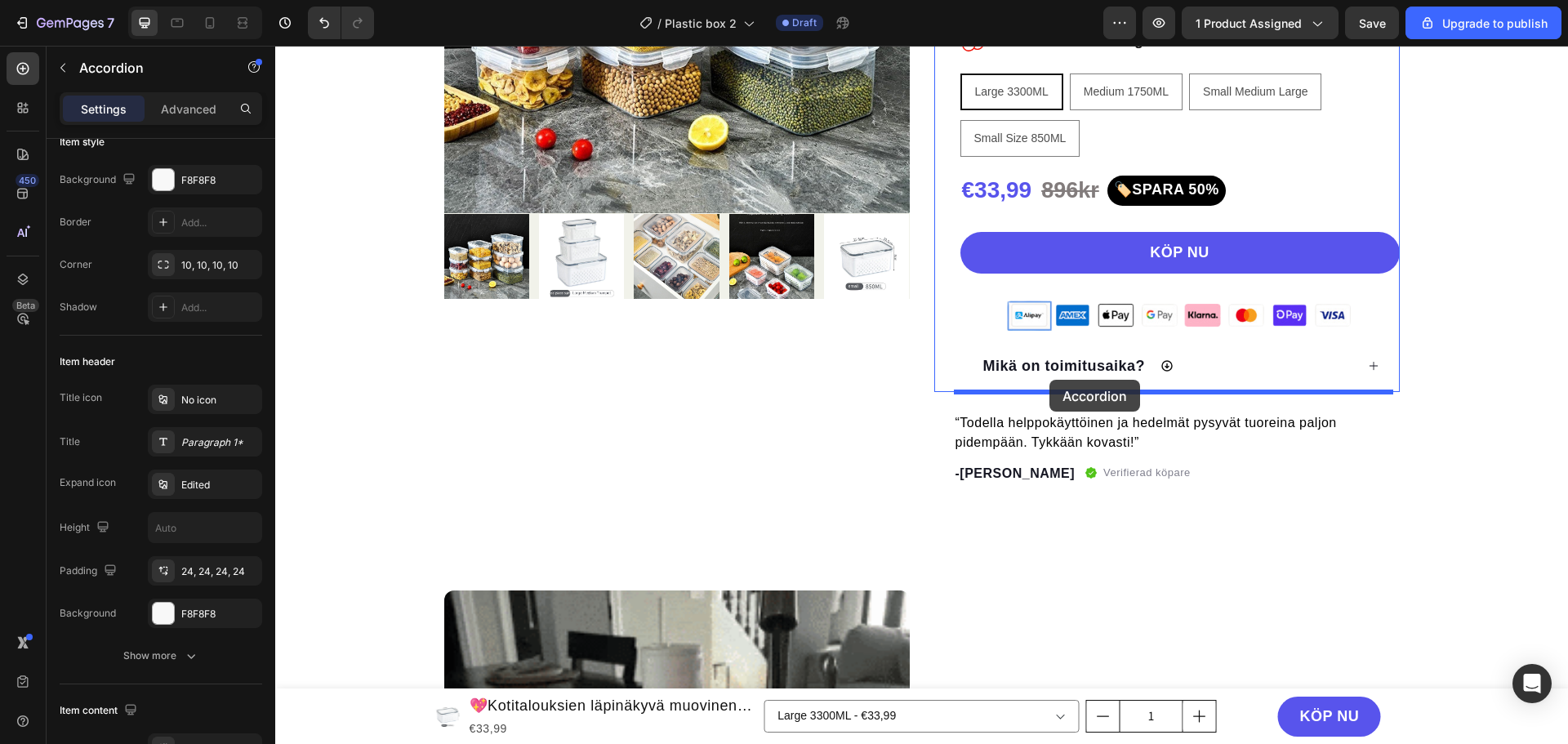
drag, startPoint x: 572, startPoint y: 393, endPoint x: 1050, endPoint y: 380, distance: 478.2
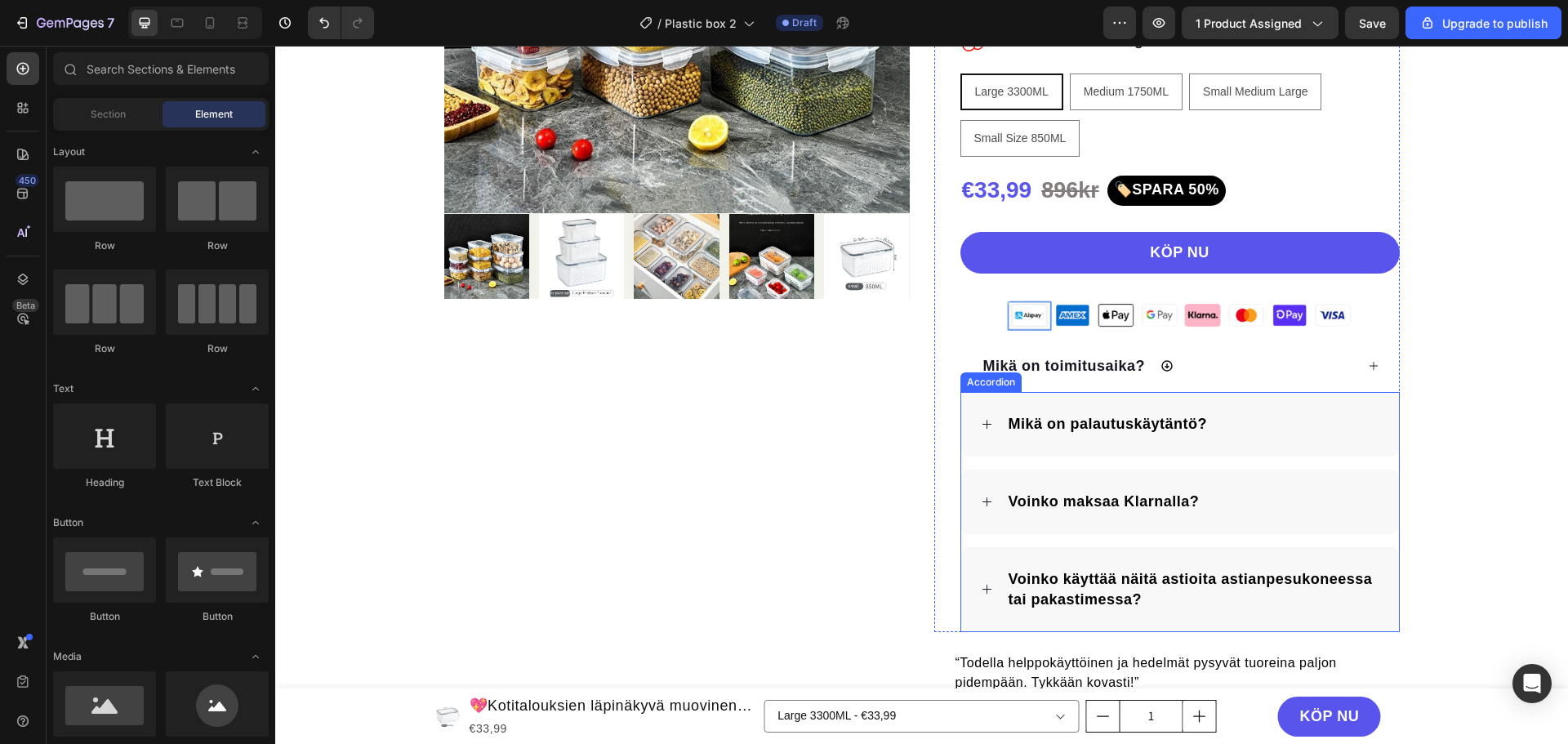
click at [1258, 425] on div "Mikä on palautuskäytäntö?" at bounding box center [1192, 424] width 373 height 26
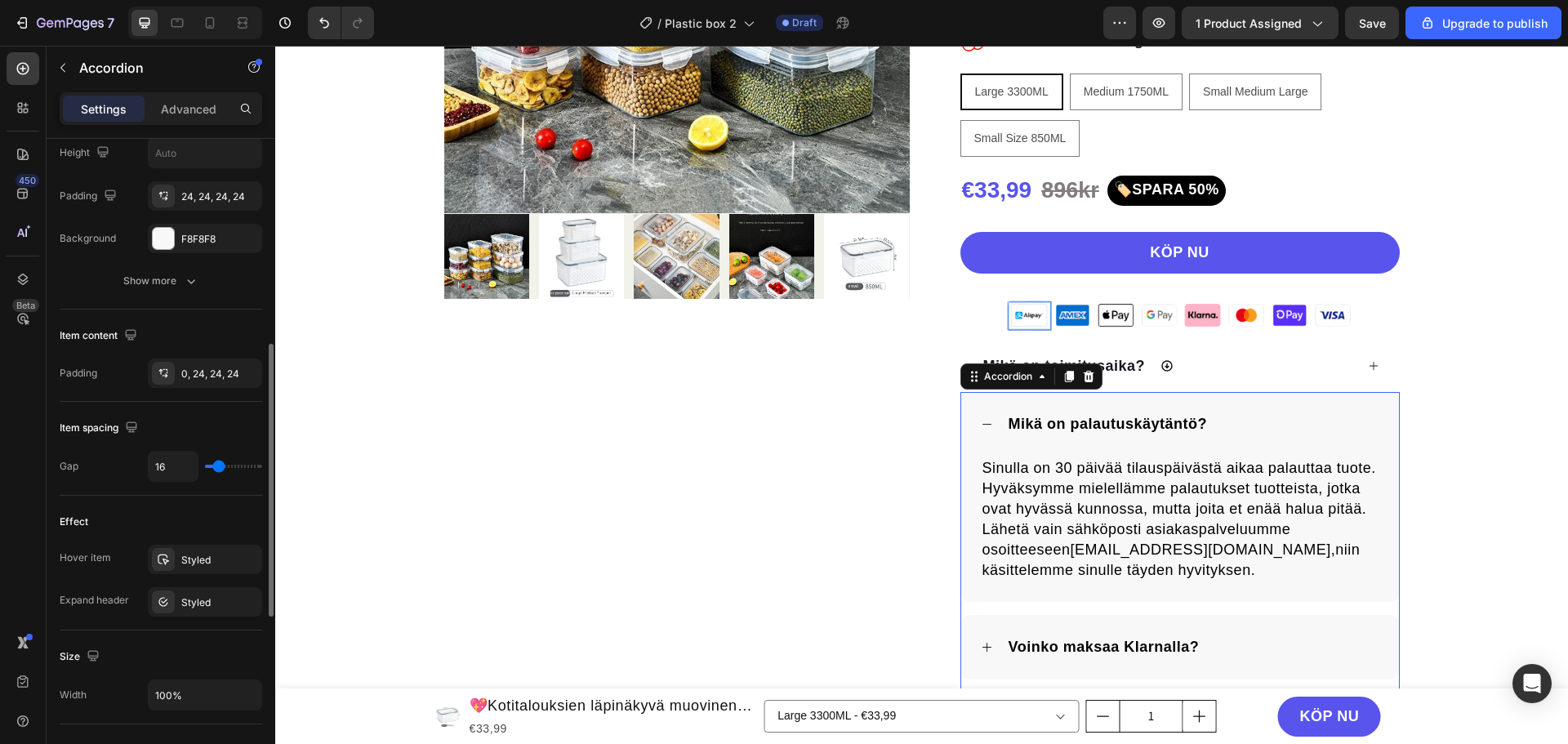
scroll to position [81, 0]
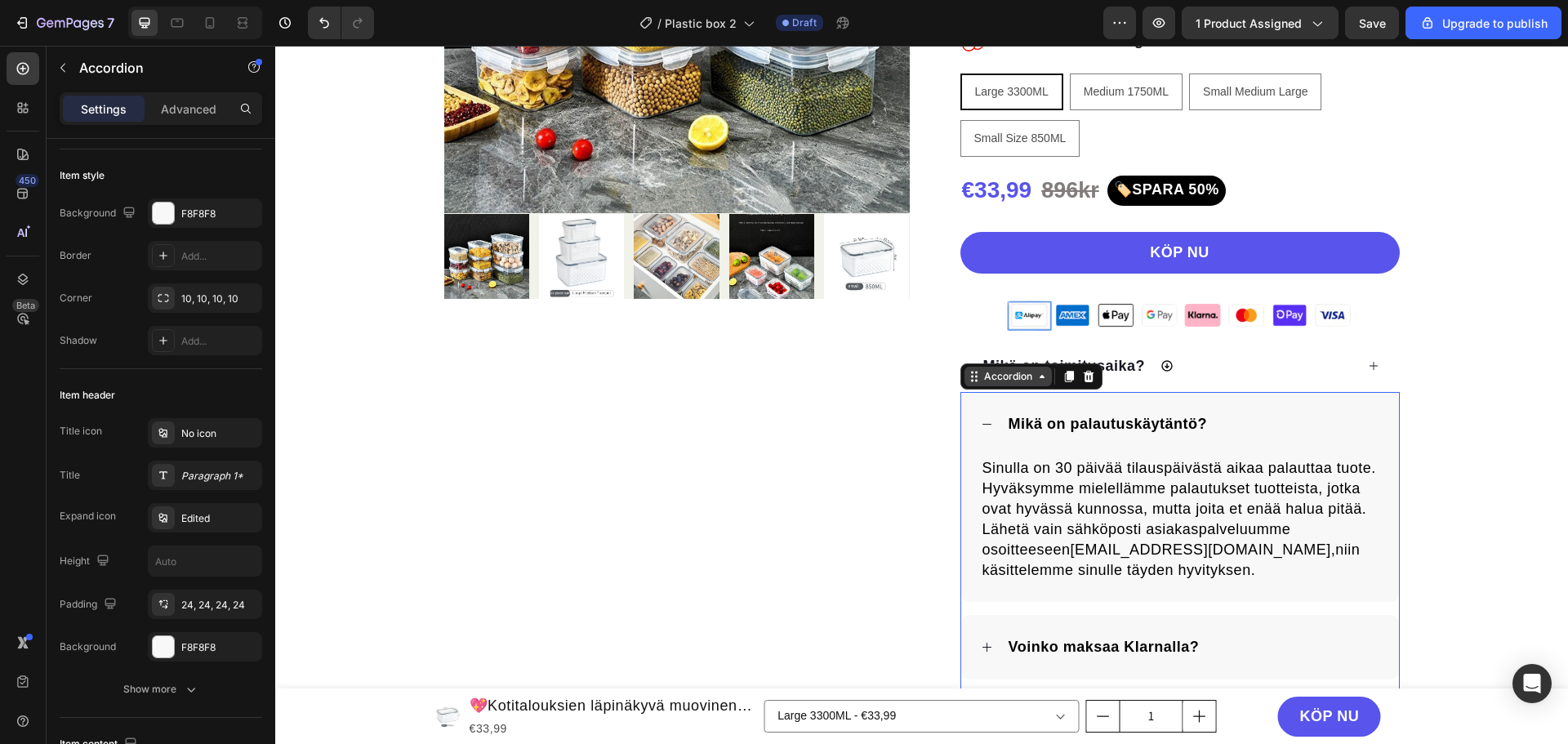
click at [991, 375] on div "Accordion" at bounding box center [1008, 376] width 55 height 15
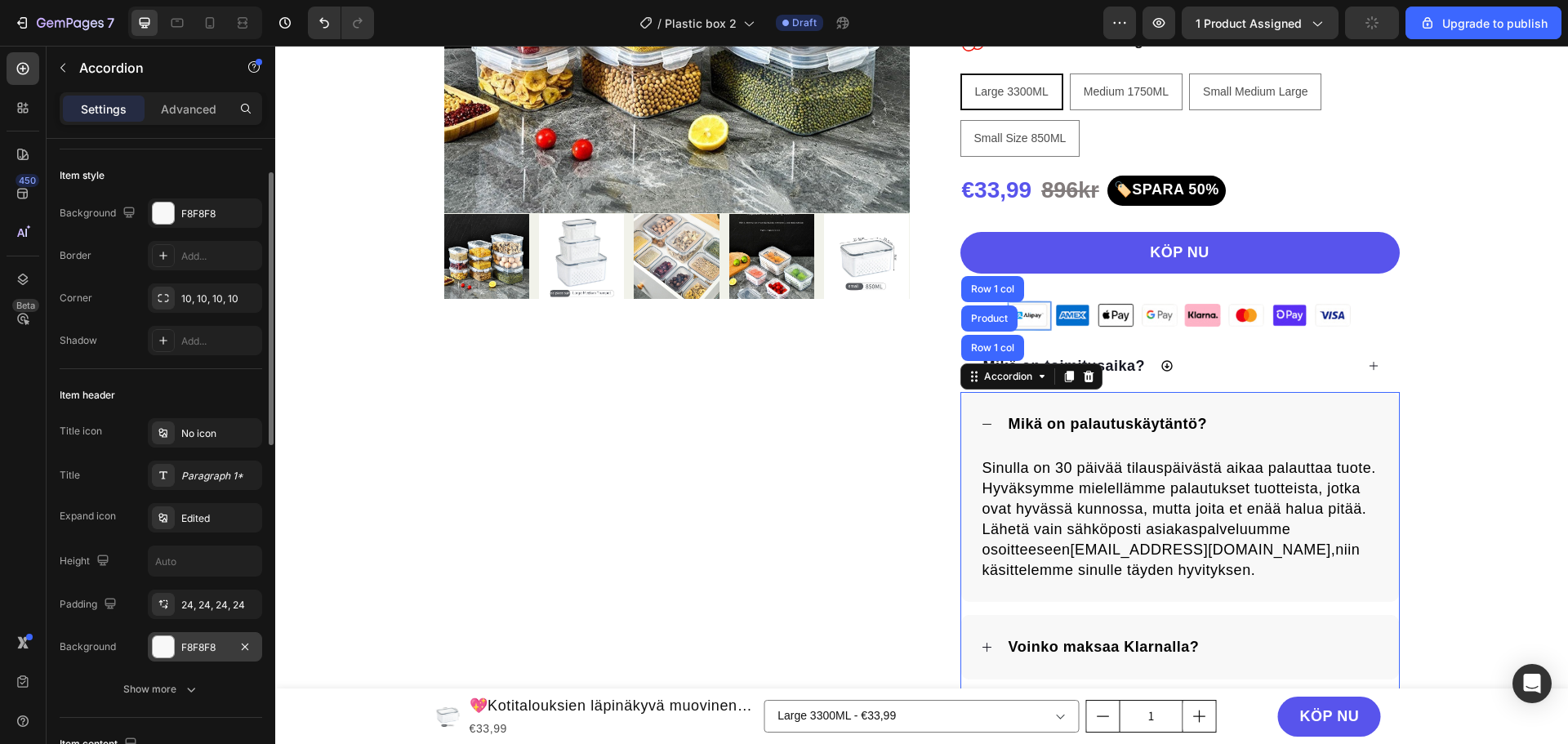
click at [158, 647] on div at bounding box center [163, 647] width 21 height 21
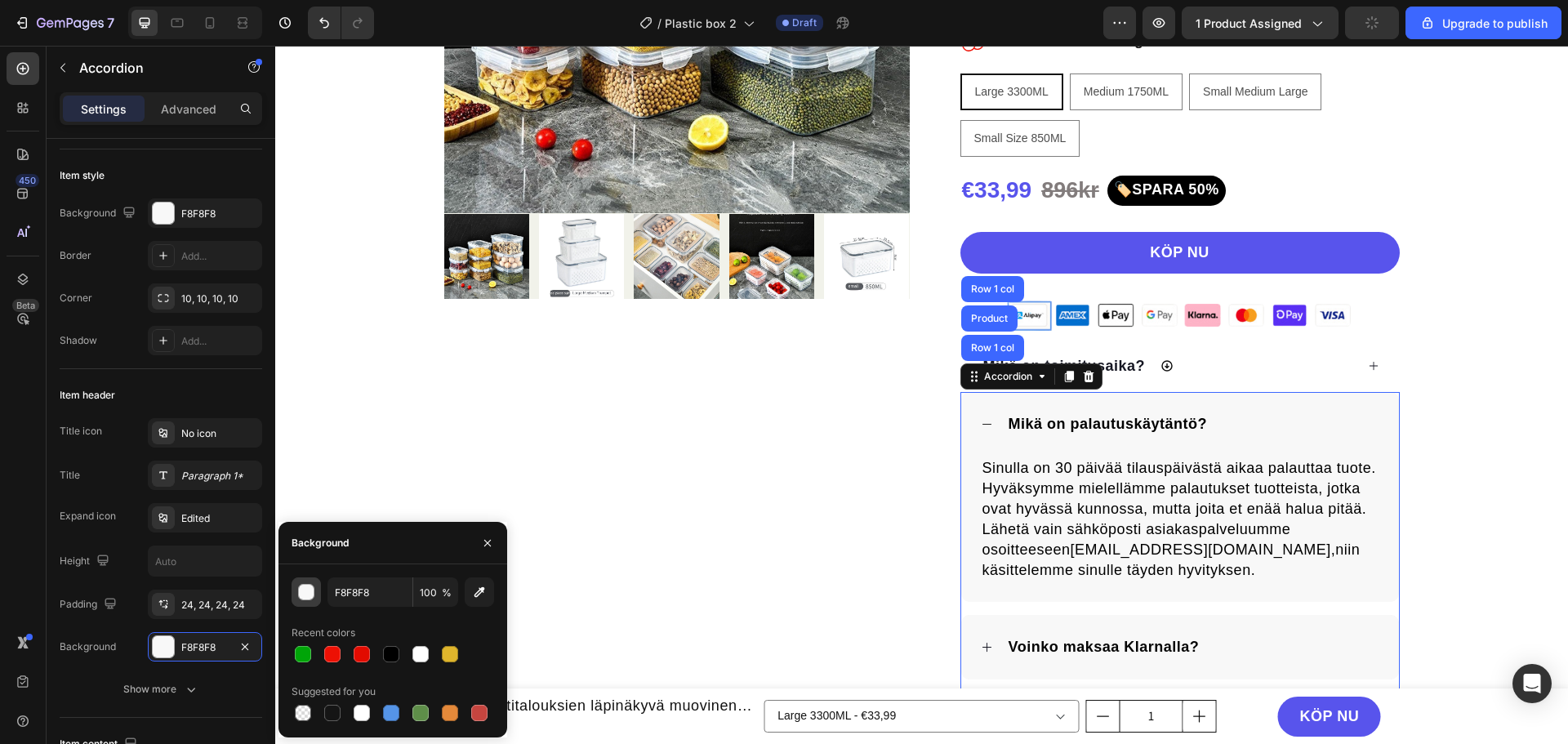
click at [302, 593] on div "button" at bounding box center [307, 593] width 16 height 16
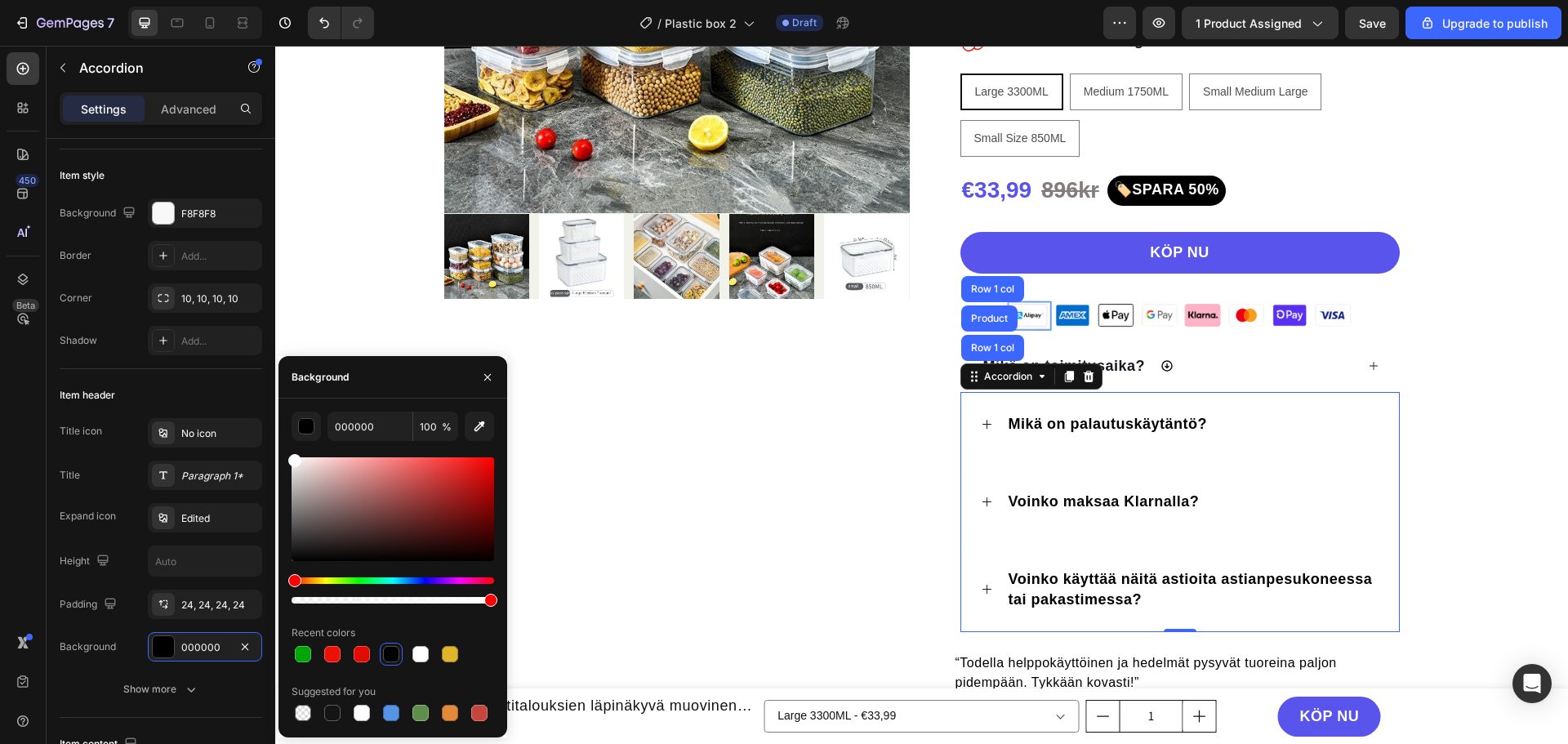
drag, startPoint x: 346, startPoint y: 508, endPoint x: 279, endPoint y: 438, distance: 96.9
click at [279, 438] on div "000000 100 % Recent colors Suggested for you" at bounding box center [392, 568] width 229 height 313
type input "FFFFFF"
click at [650, 404] on div "Product Images "My dog absolutely loves this food! It's clear that the taste an…" at bounding box center [678, 246] width 466 height 997
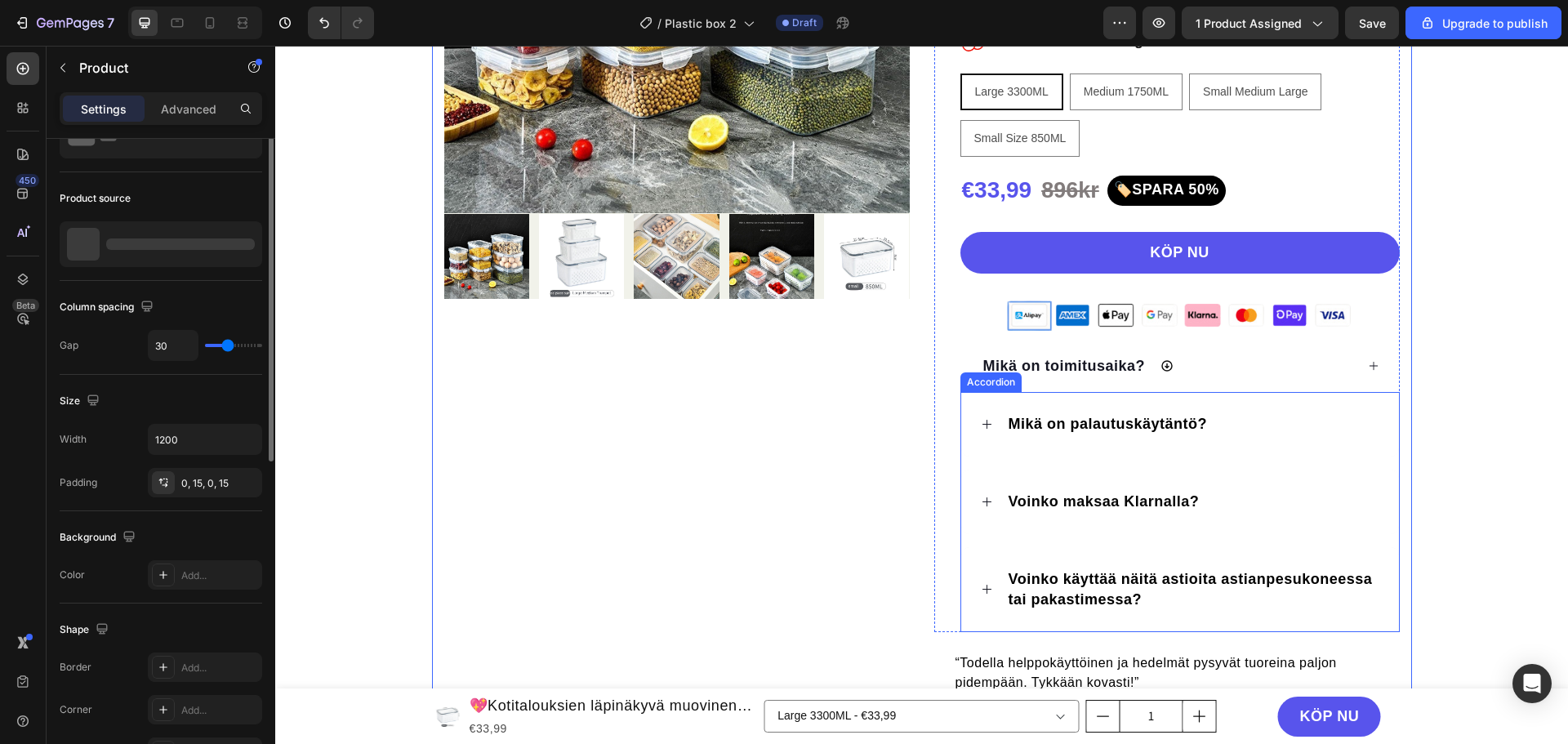
scroll to position [0, 0]
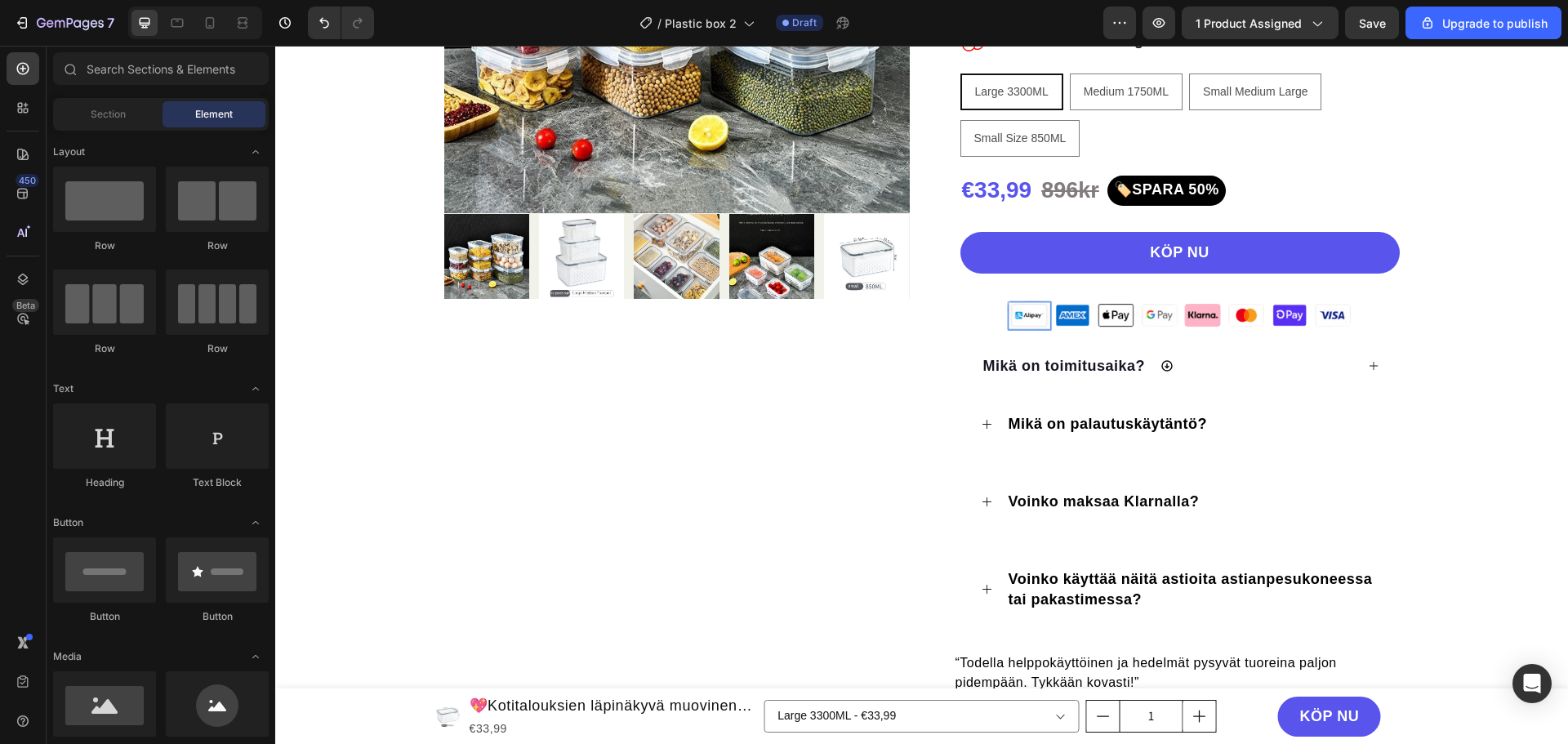
click at [1308, 363] on div "Mikä on toimitusaika?" at bounding box center [1168, 366] width 374 height 26
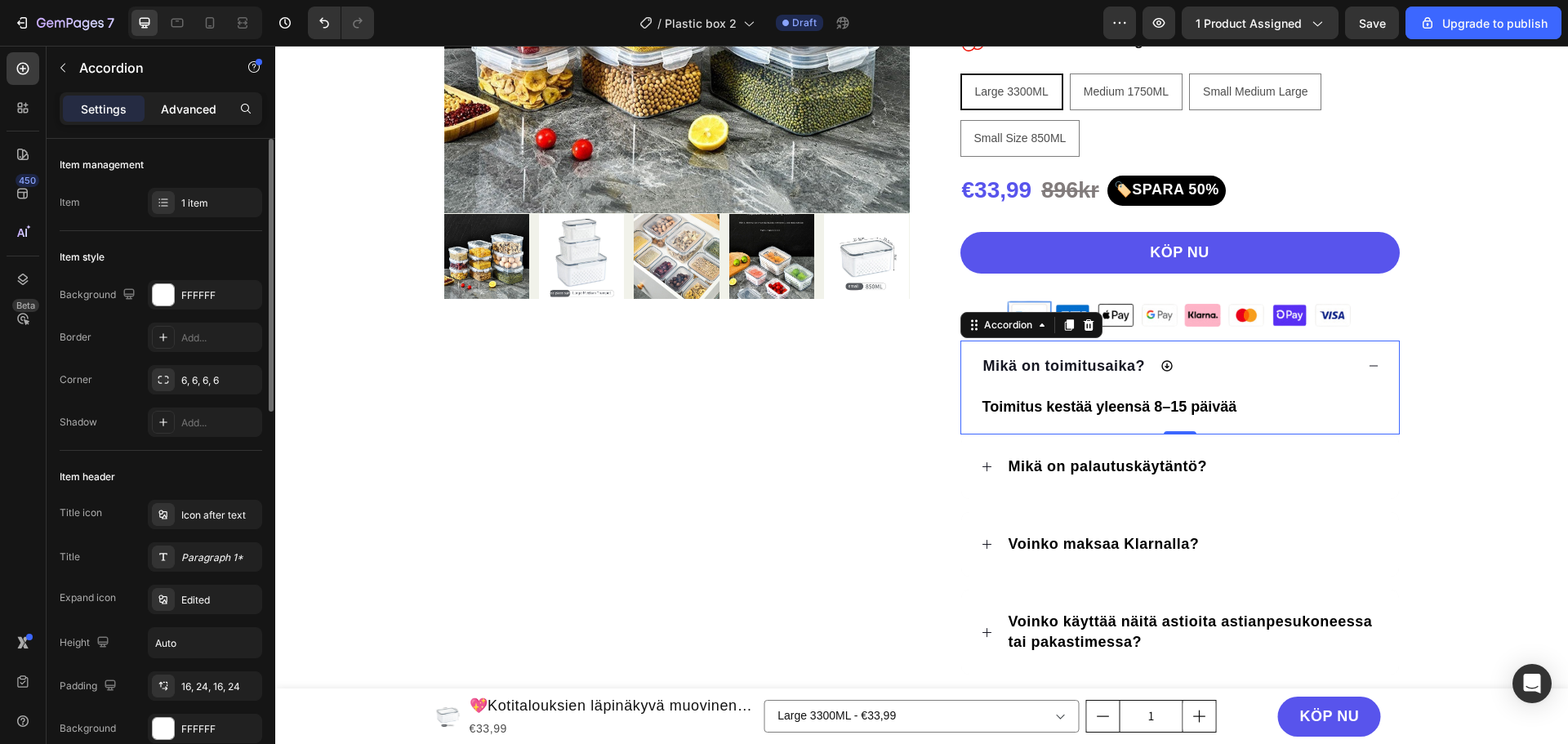
click at [204, 107] on p "Advanced" at bounding box center [189, 108] width 56 height 17
type input "100%"
type input "100"
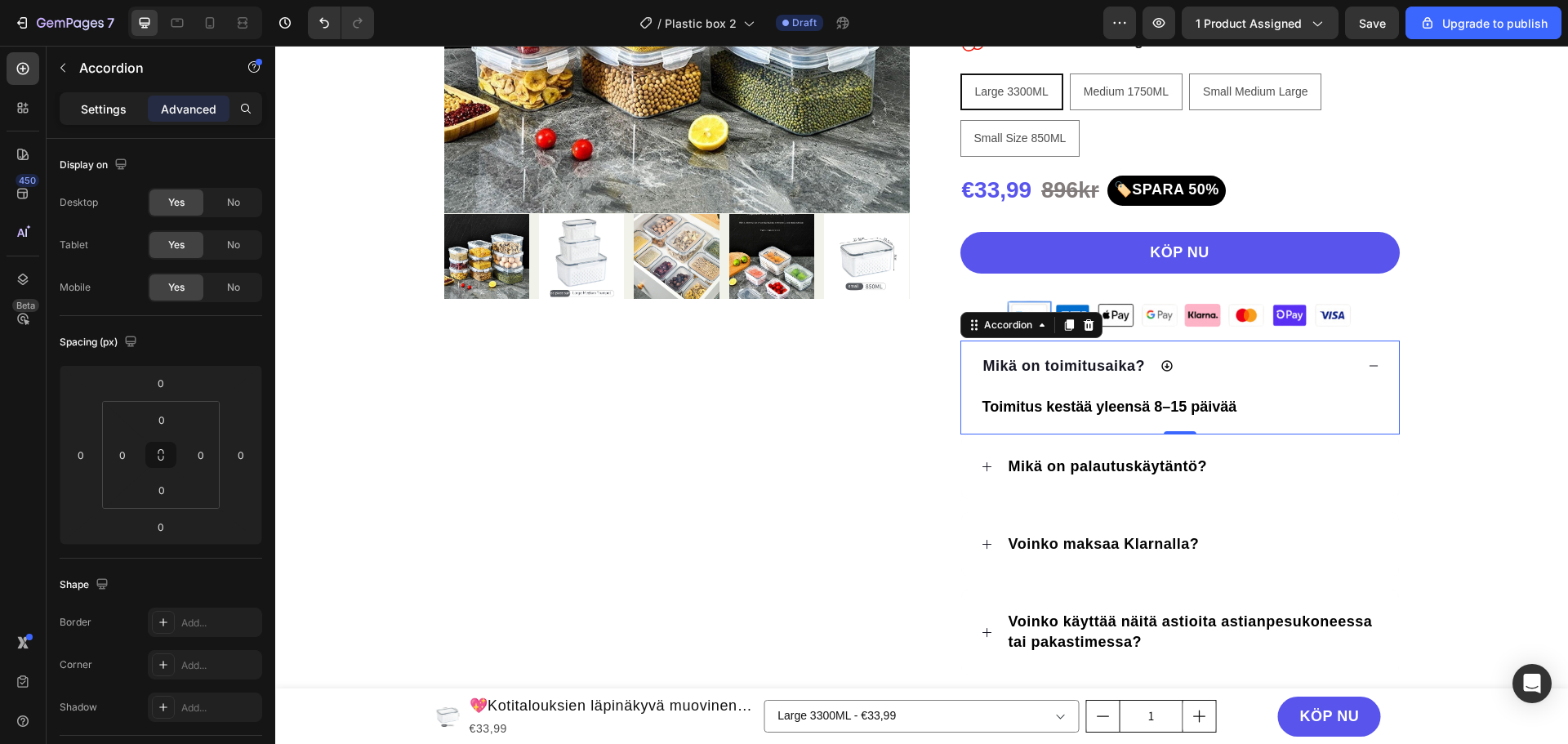
click at [89, 114] on p "Settings" at bounding box center [104, 108] width 46 height 17
type input "16"
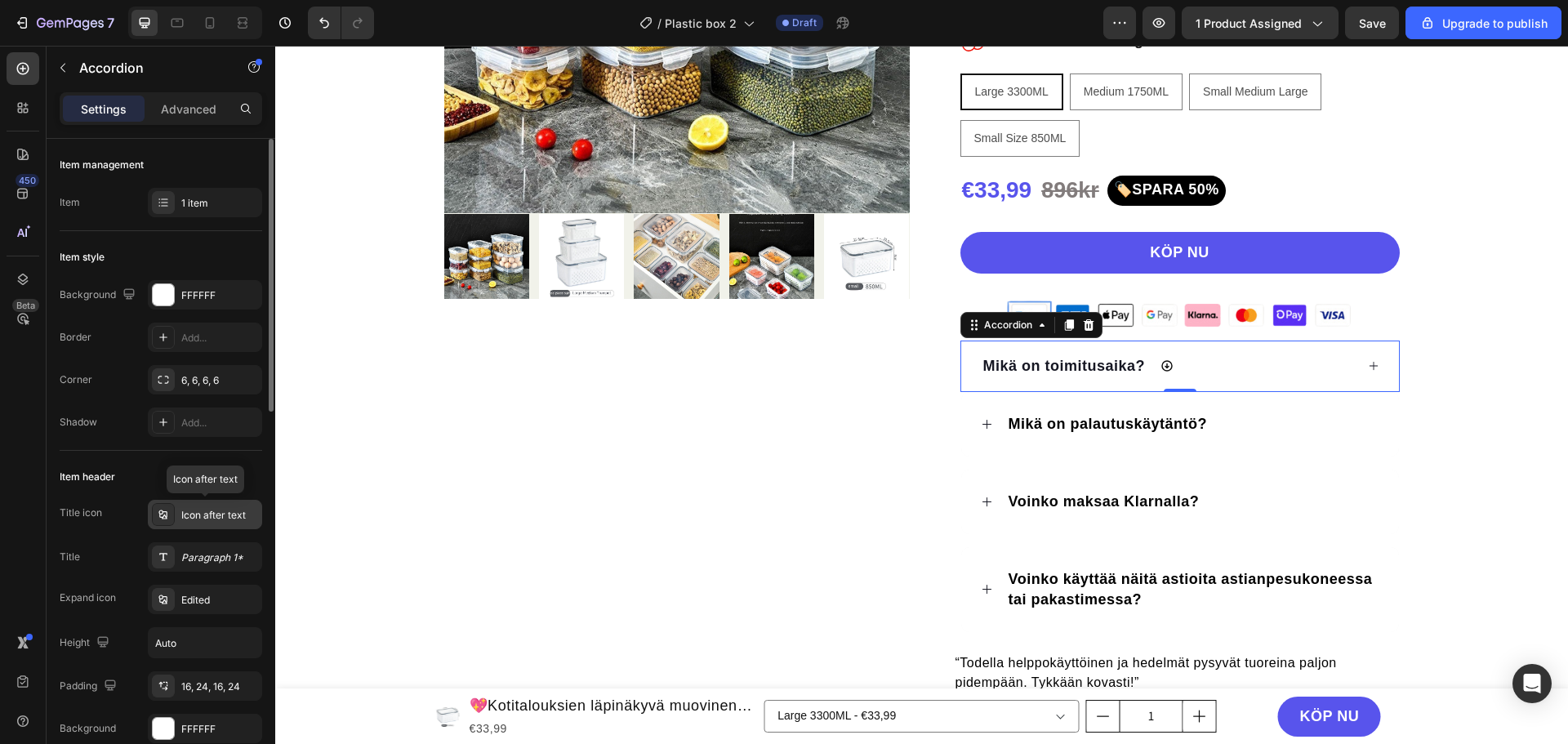
click at [190, 513] on div "Icon after text" at bounding box center [220, 515] width 77 height 15
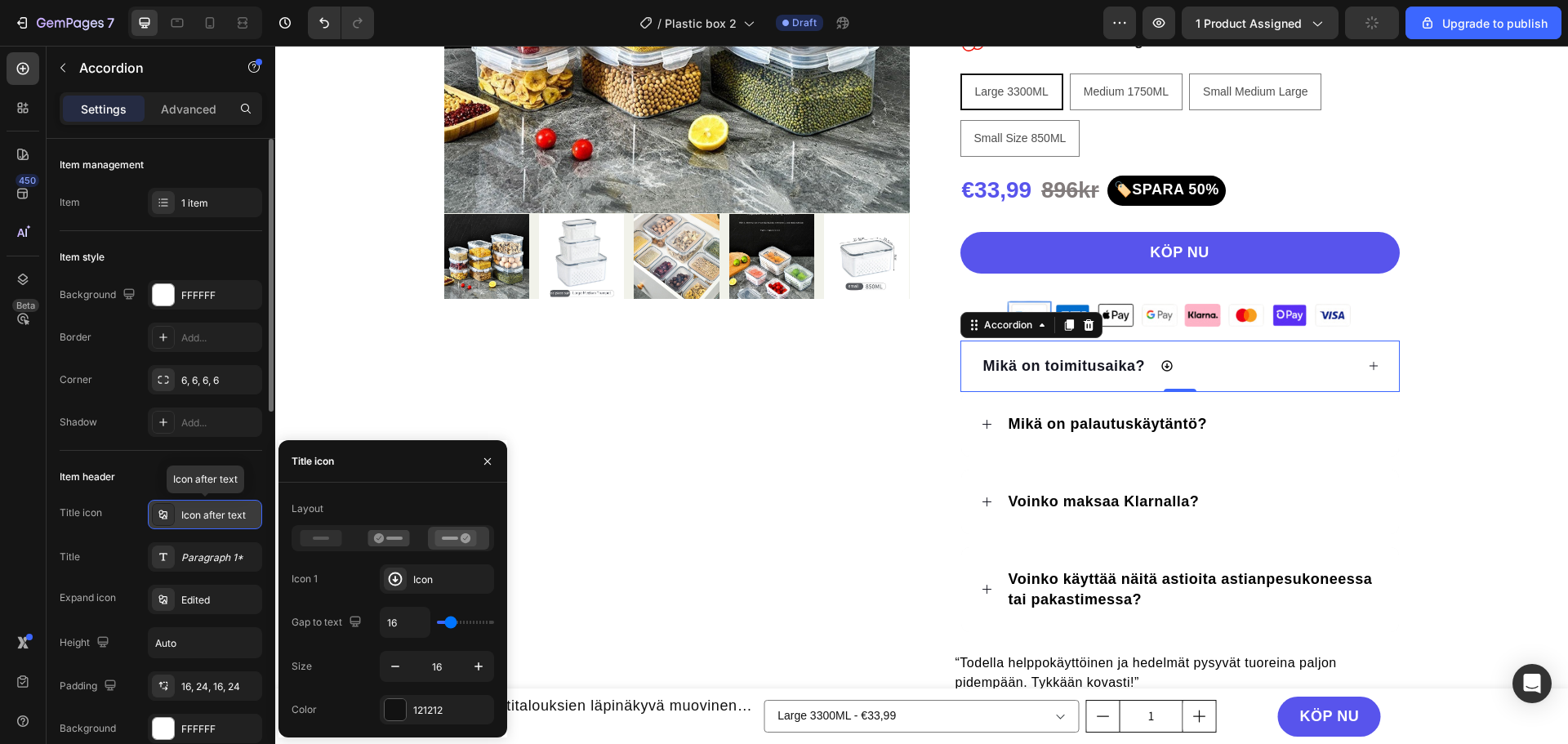
click at [161, 515] on icon at bounding box center [163, 514] width 13 height 13
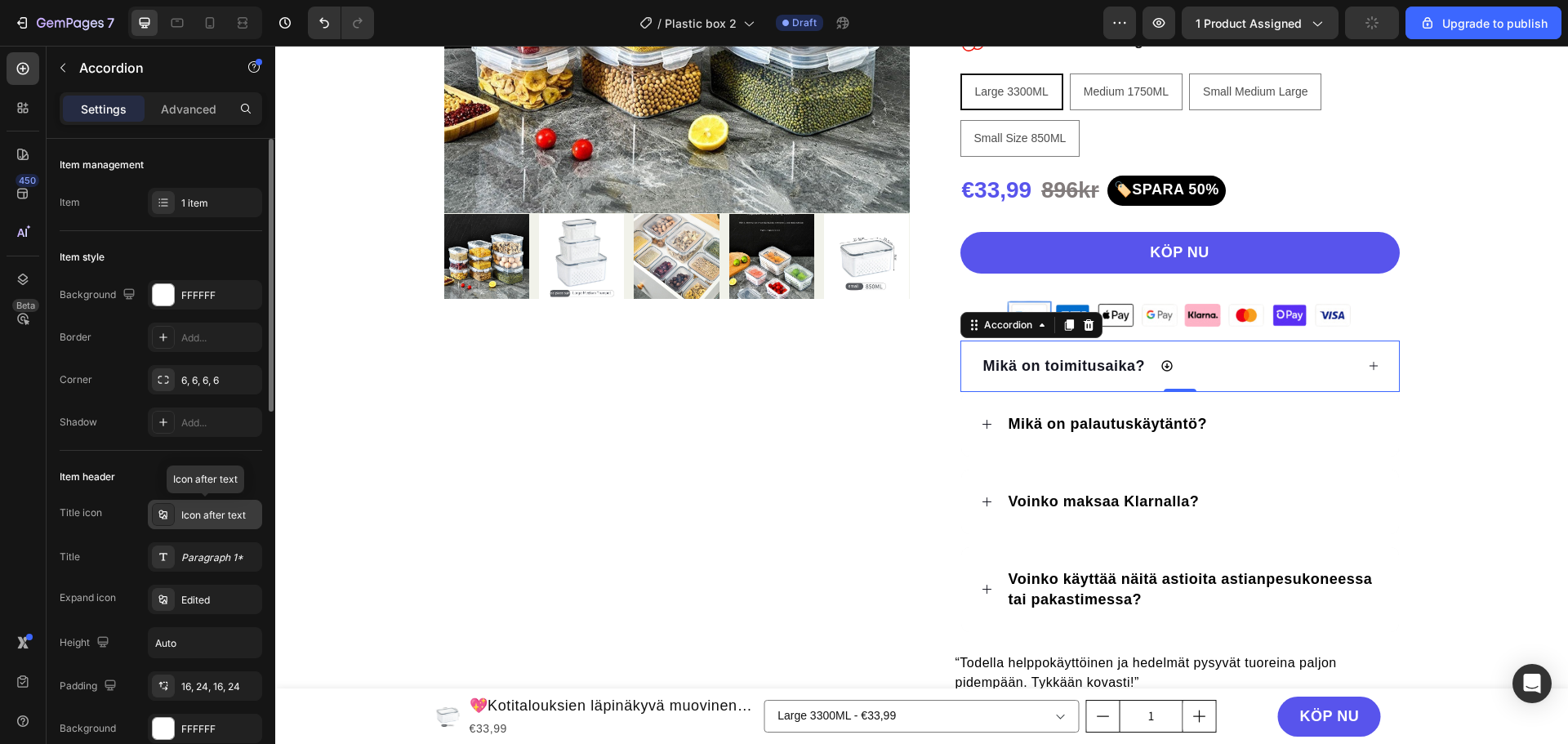
click at [161, 515] on icon at bounding box center [163, 514] width 13 height 13
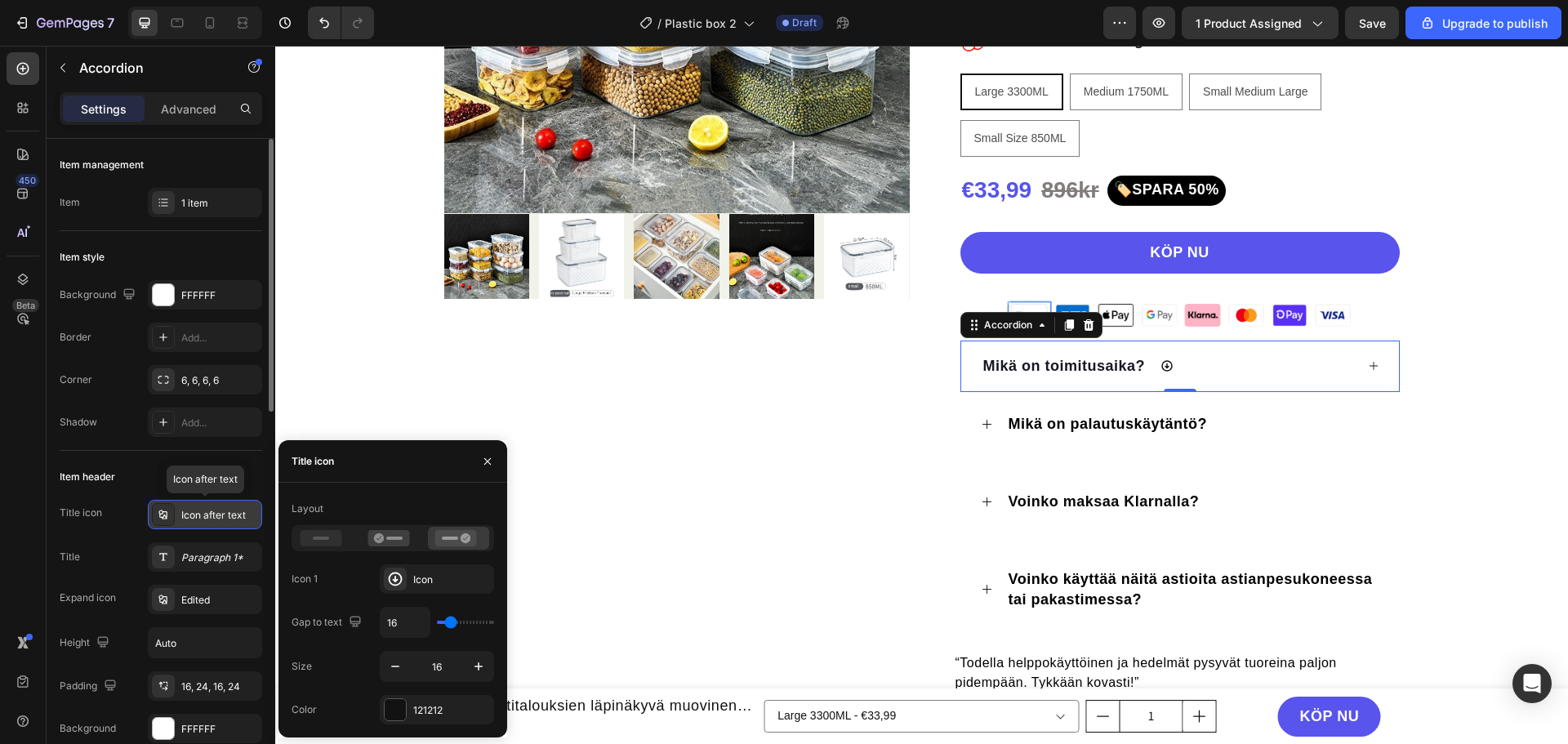
click at [161, 515] on icon at bounding box center [163, 514] width 13 height 13
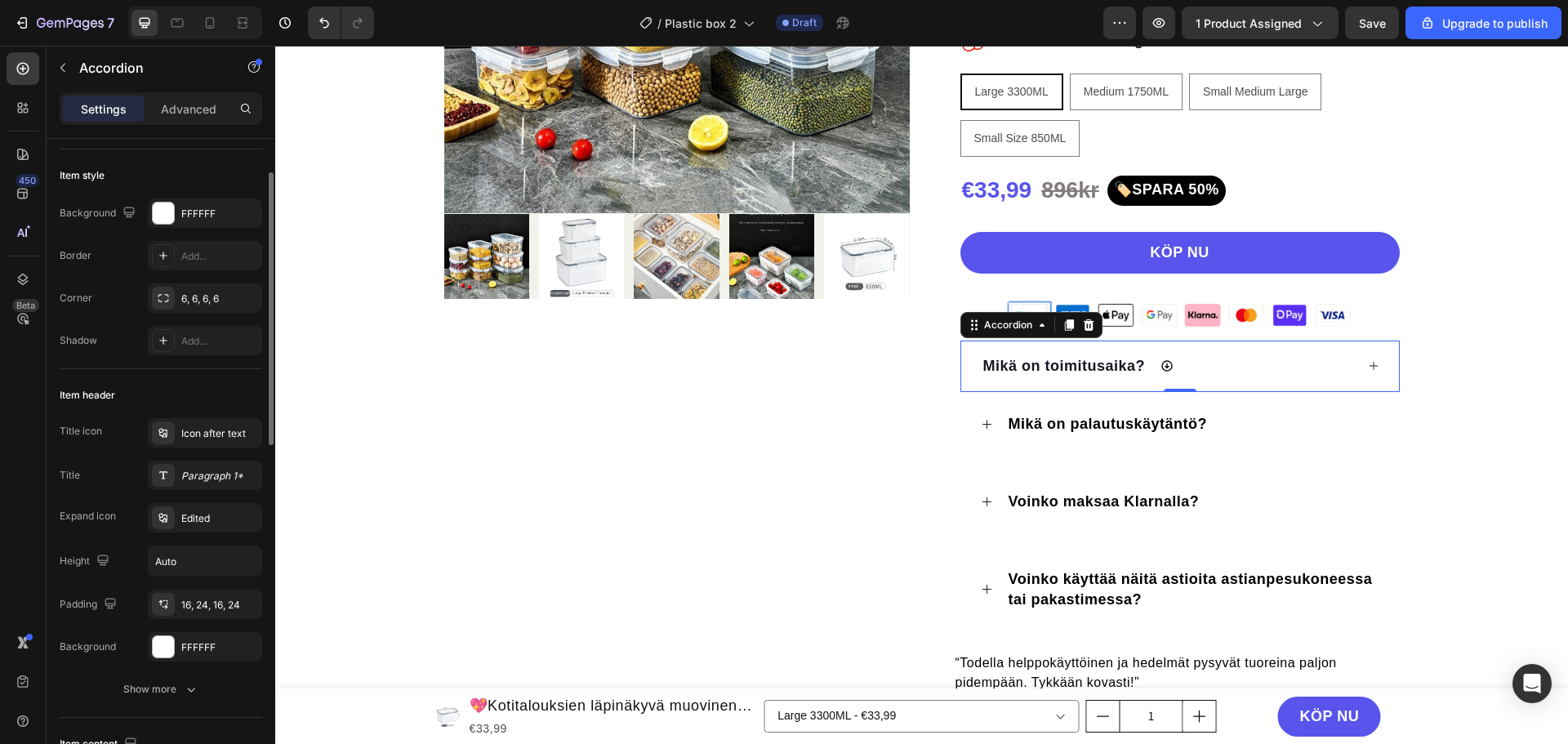
scroll to position [163, 0]
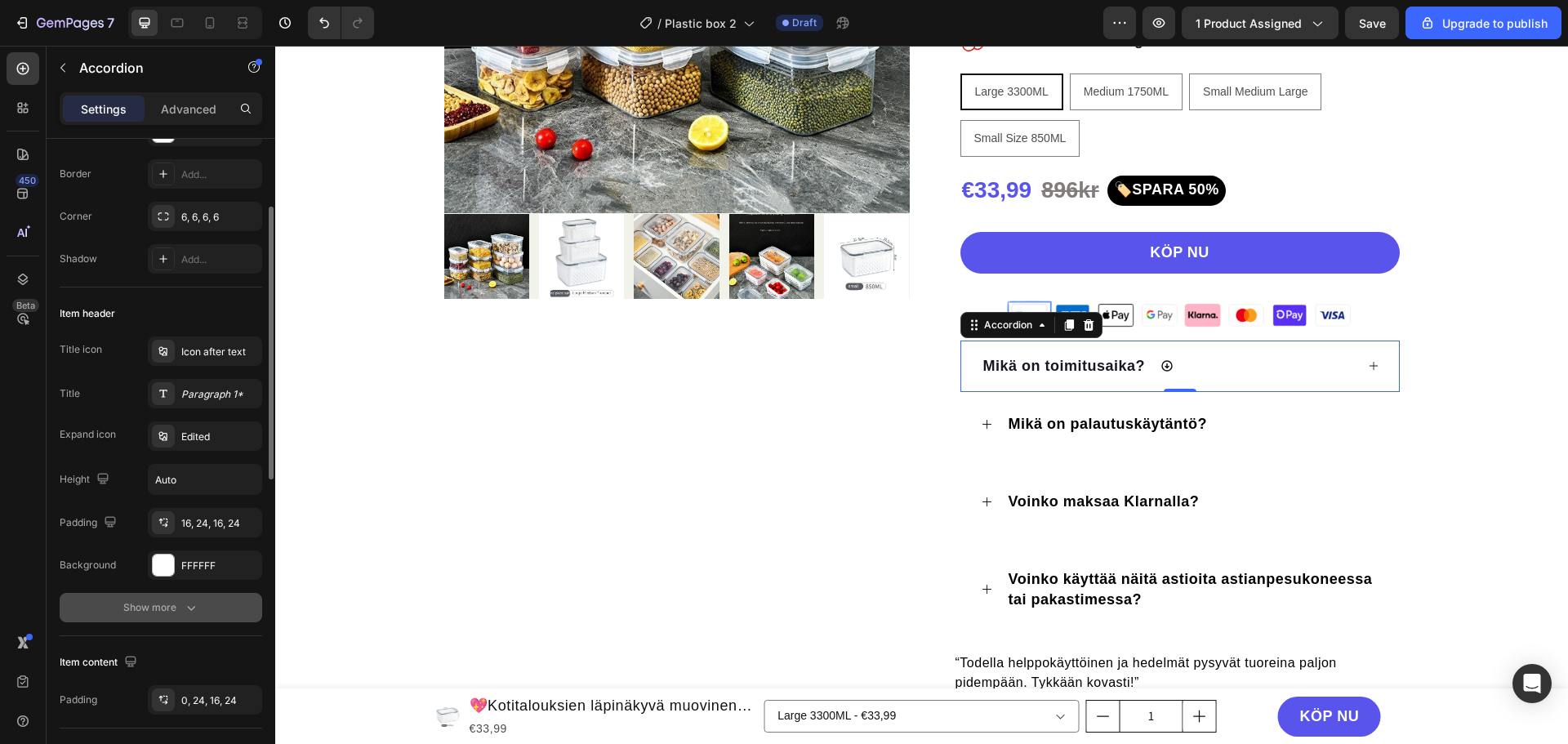
click at [166, 620] on button "Show more" at bounding box center [160, 607] width 203 height 29
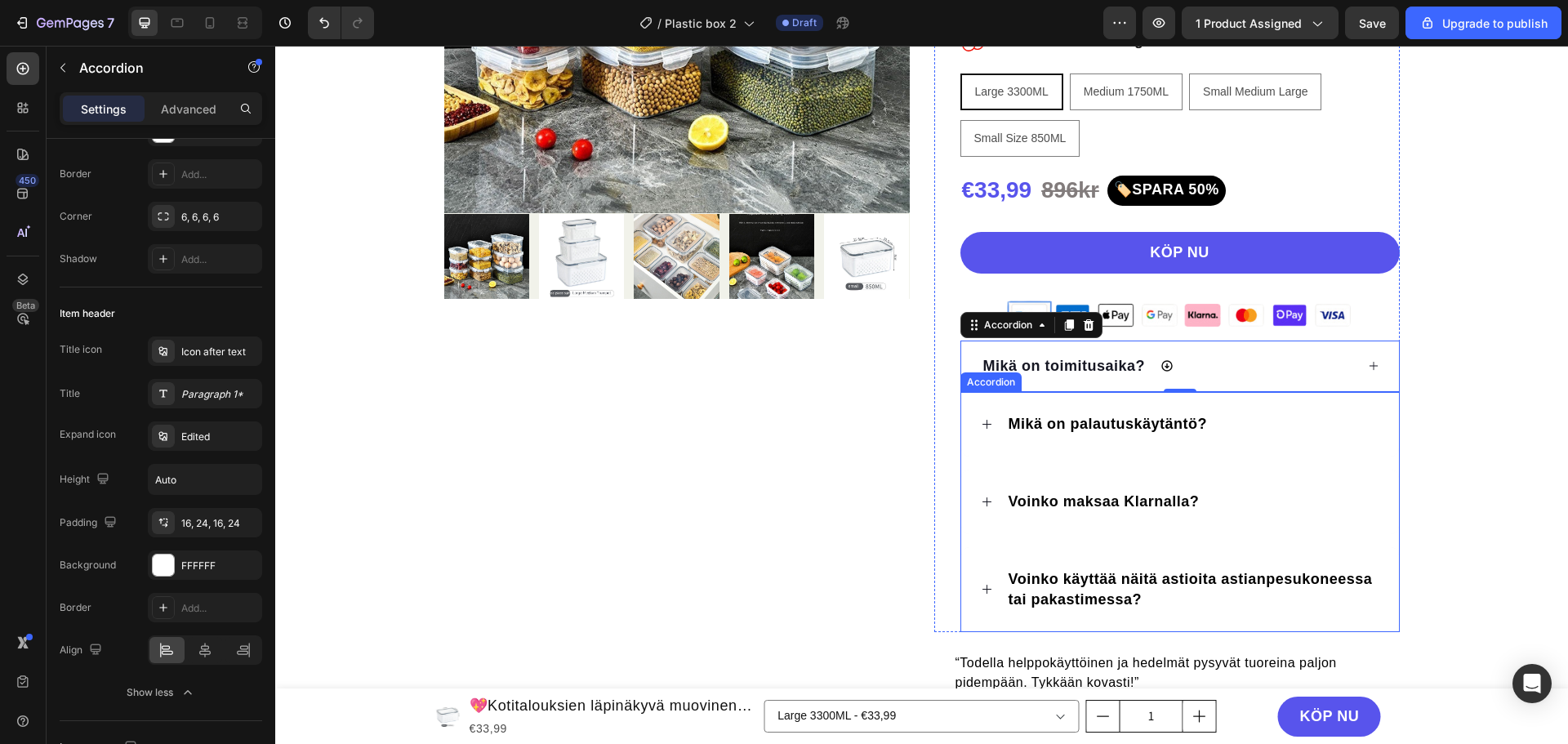
click at [978, 383] on div "Accordion" at bounding box center [991, 382] width 55 height 15
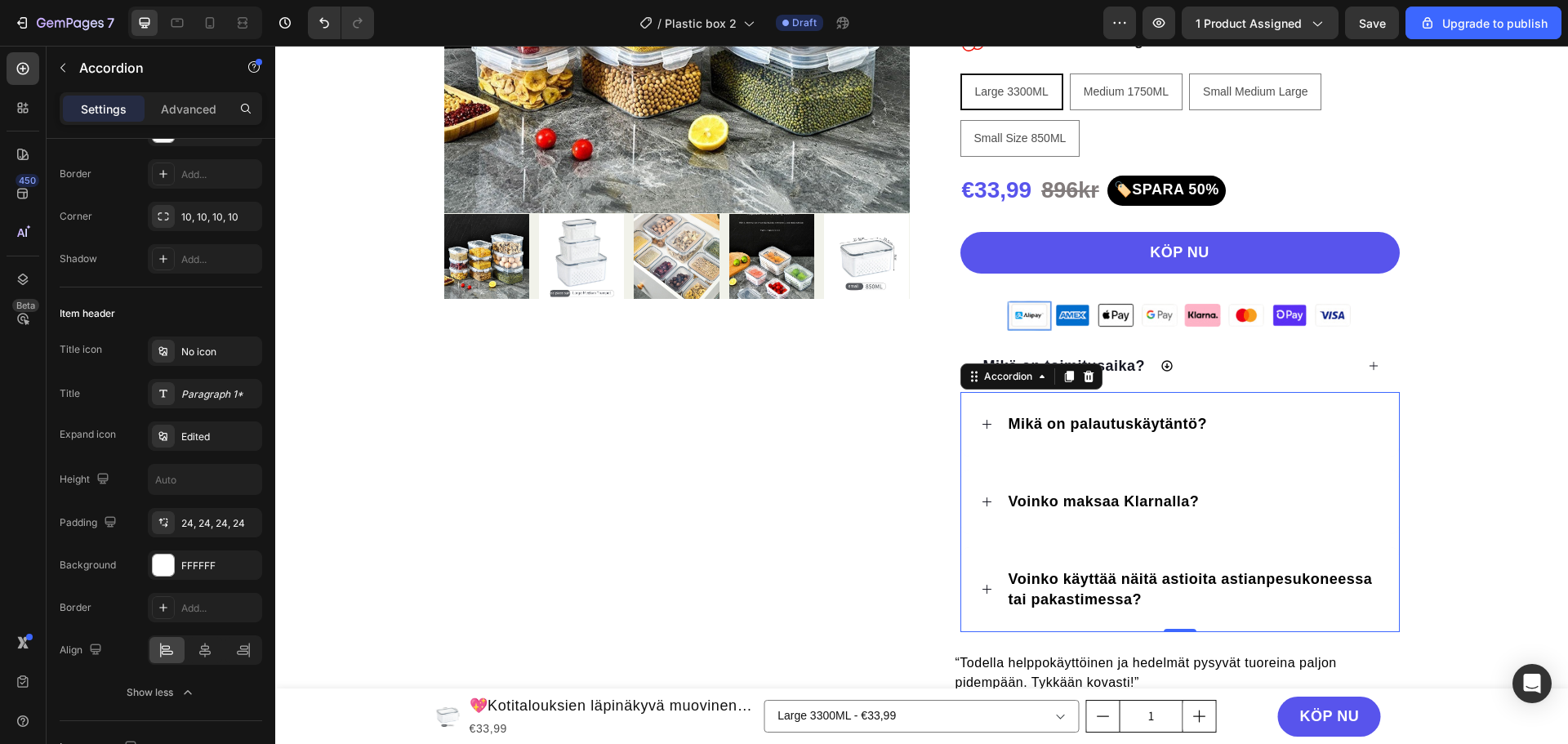
click at [1266, 413] on div "Mikä on palautuskäytäntö?" at bounding box center [1192, 424] width 373 height 26
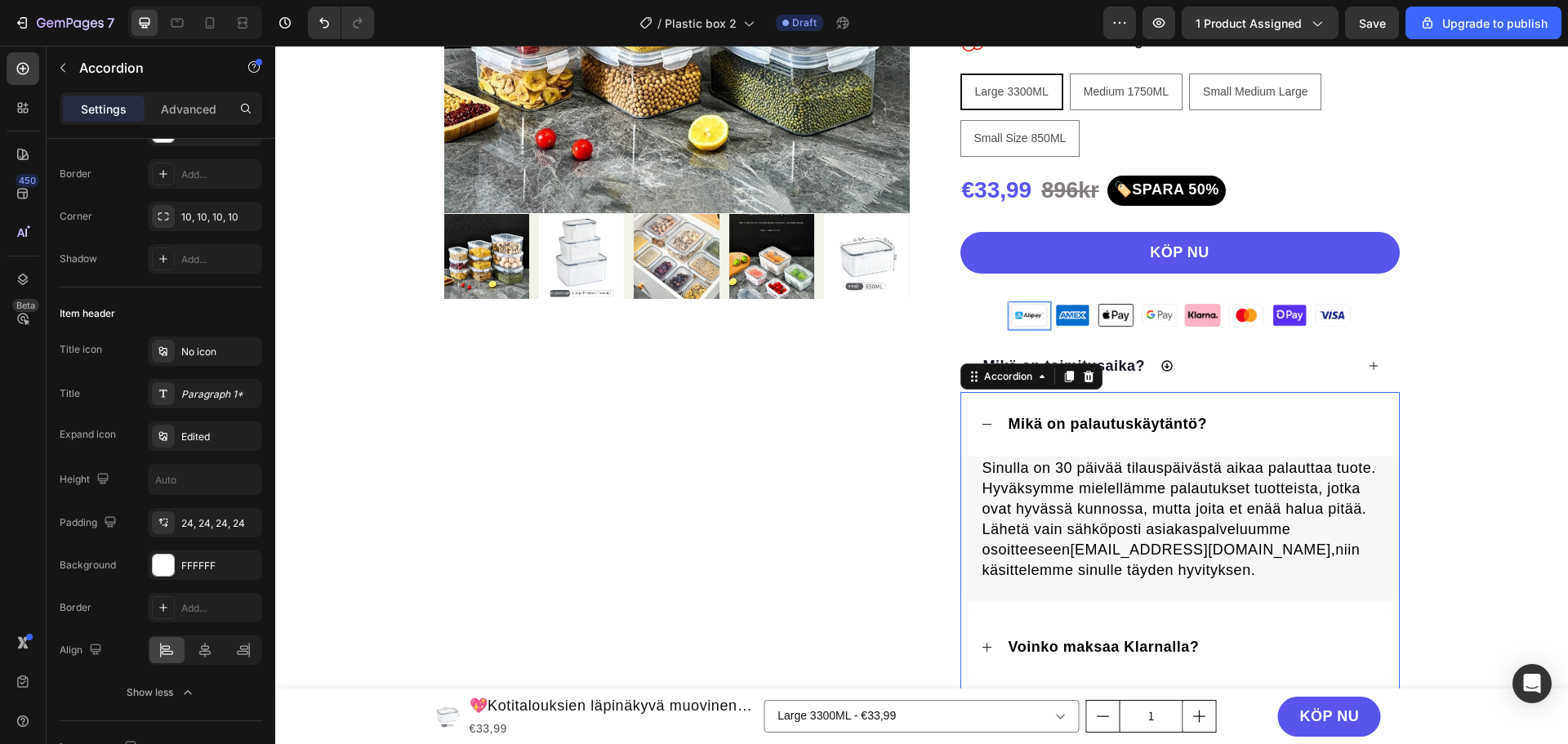
click at [1259, 410] on div "Mikä on palautuskäytäntö?" at bounding box center [1180, 424] width 438 height 65
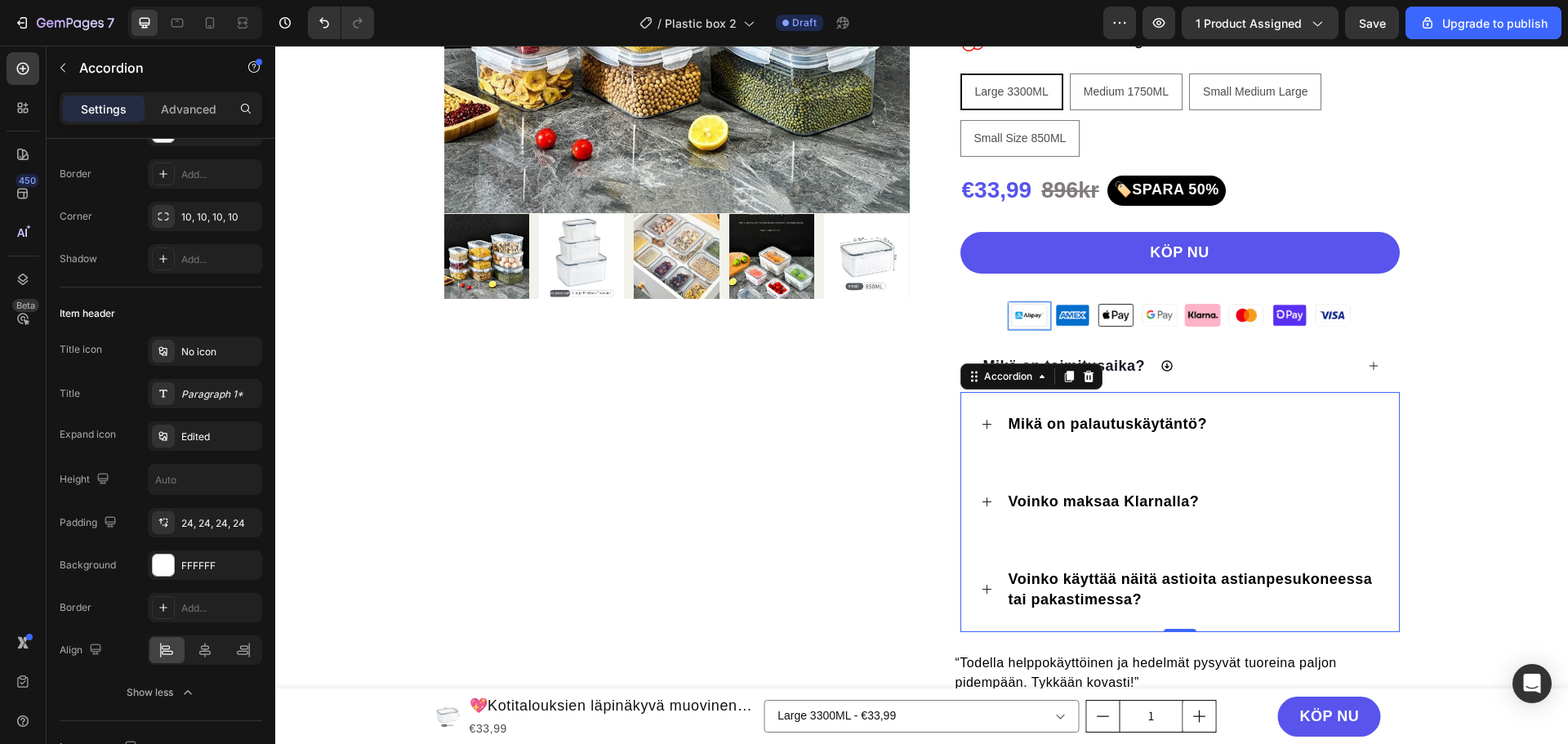
click at [1259, 410] on div "Mikä on palautuskäytäntö?" at bounding box center [1180, 424] width 438 height 65
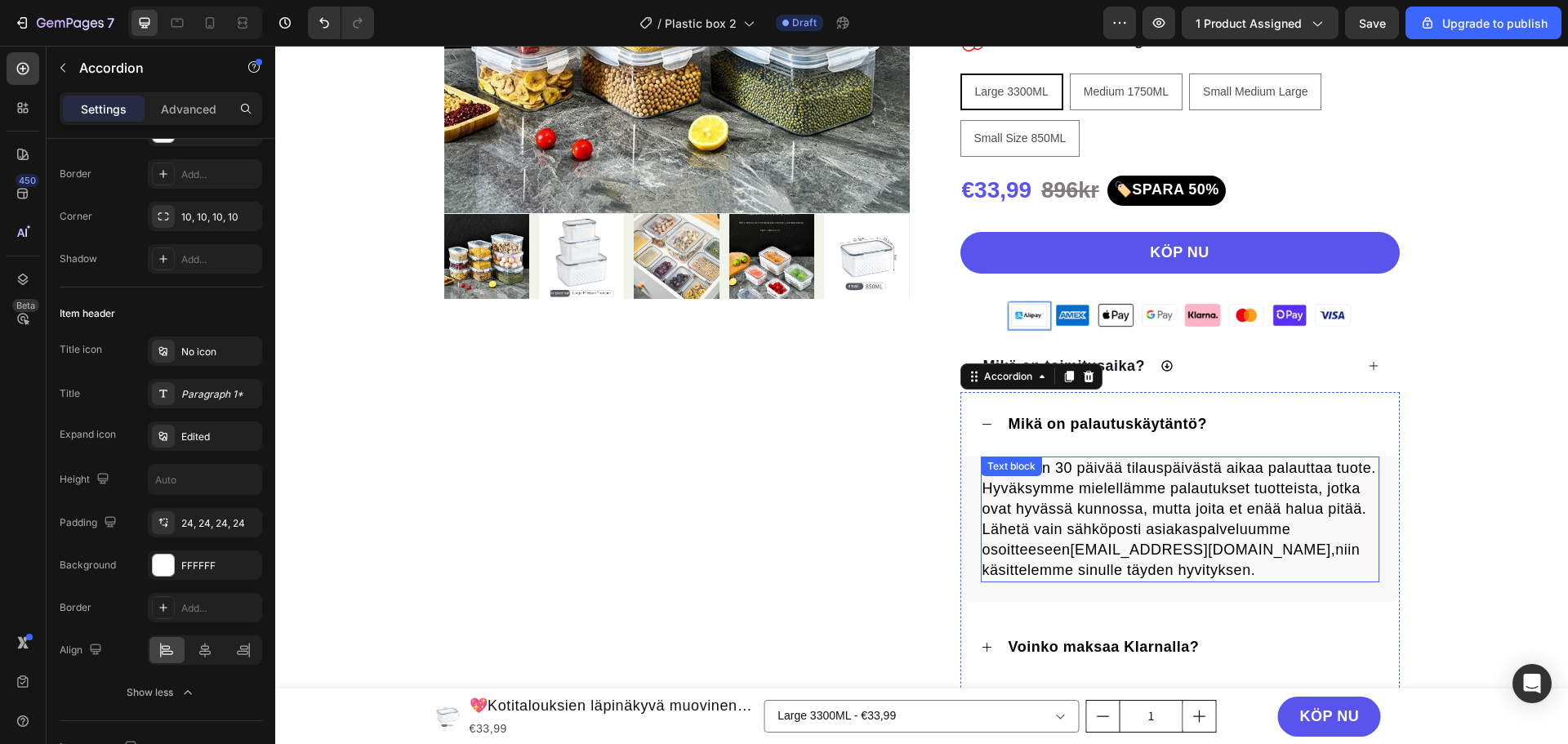
click at [1344, 545] on p "Sinulla on 30 päivää tilauspäivästä aikaa palauttaa tuote. Hyväksymme mielelläm…" at bounding box center [1180, 519] width 395 height 122
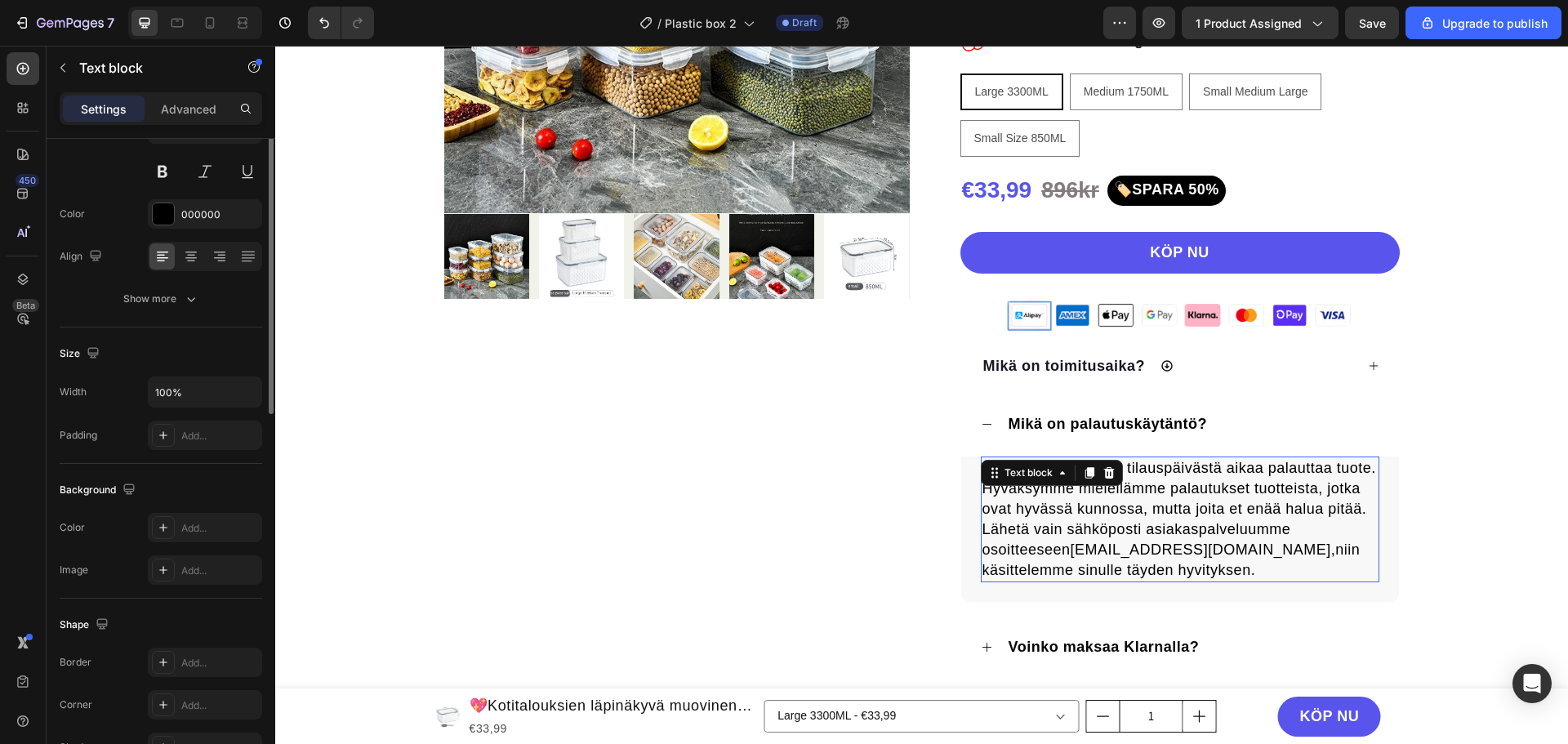
scroll to position [0, 0]
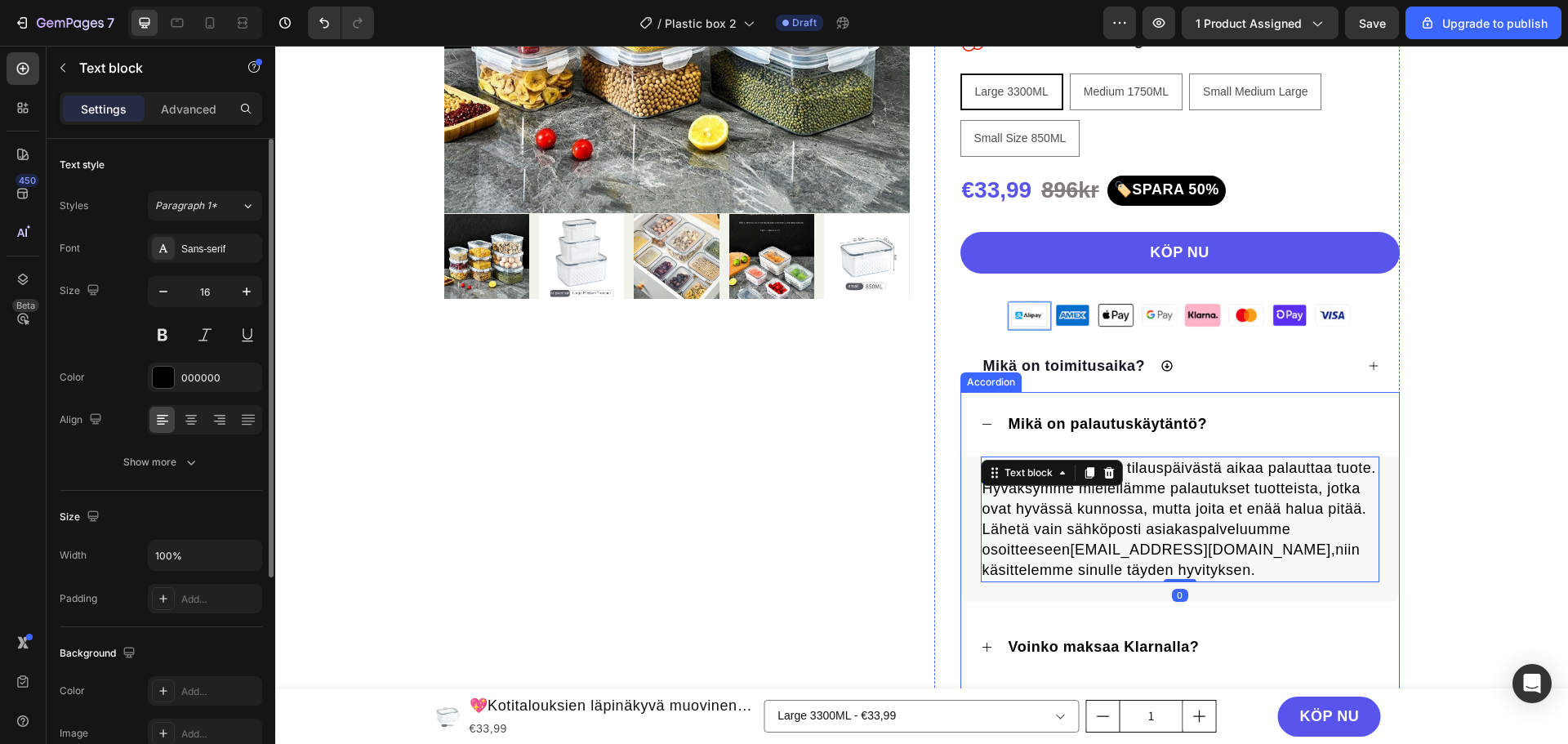
click at [965, 492] on div "Sinulla on 30 päivää tilauspäivästä aikaa palauttaa tuote. Hyväksymme mielelläm…" at bounding box center [1180, 529] width 438 height 145
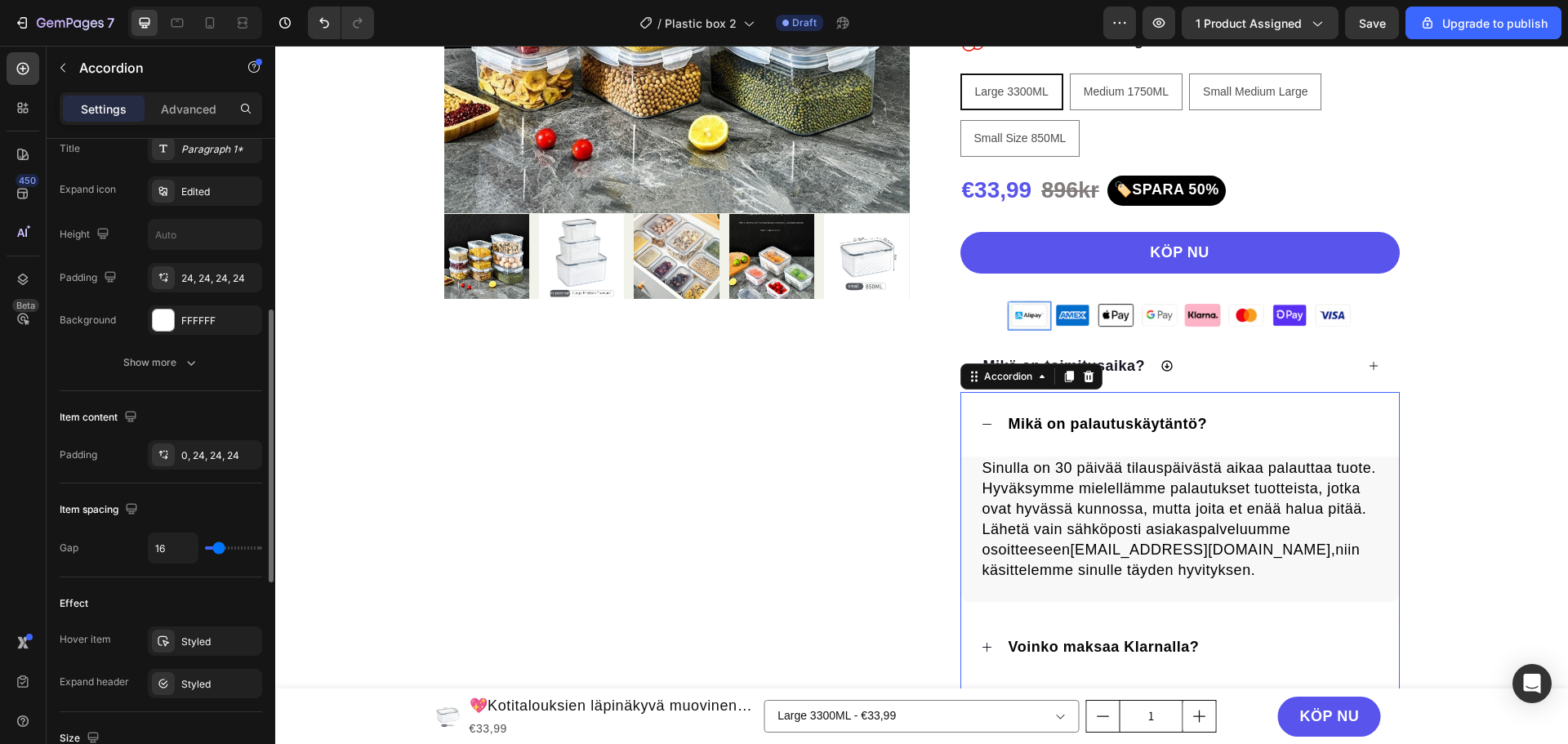
scroll to position [571, 0]
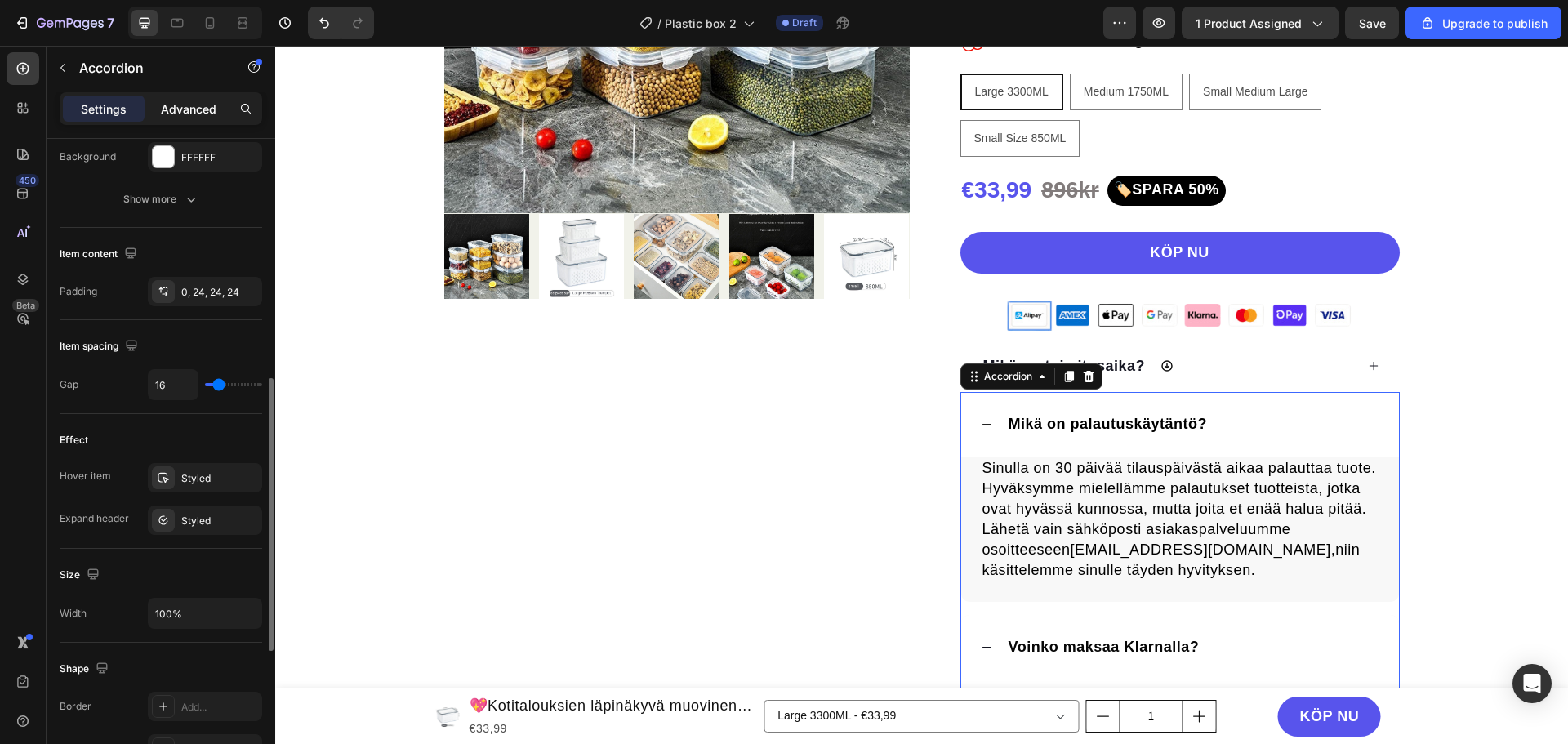
click at [176, 103] on p "Advanced" at bounding box center [189, 108] width 56 height 17
type input "100%"
type input "100"
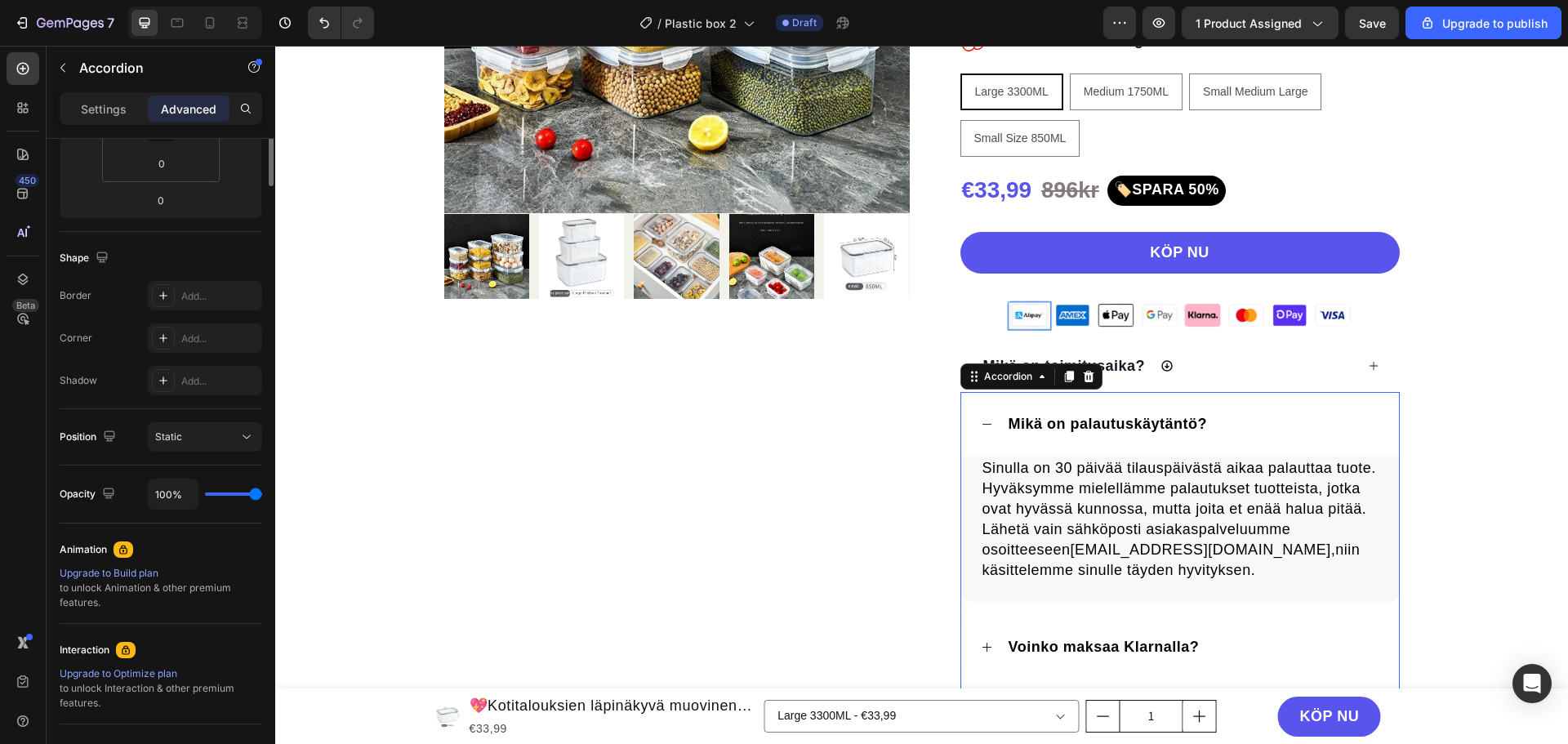
scroll to position [0, 0]
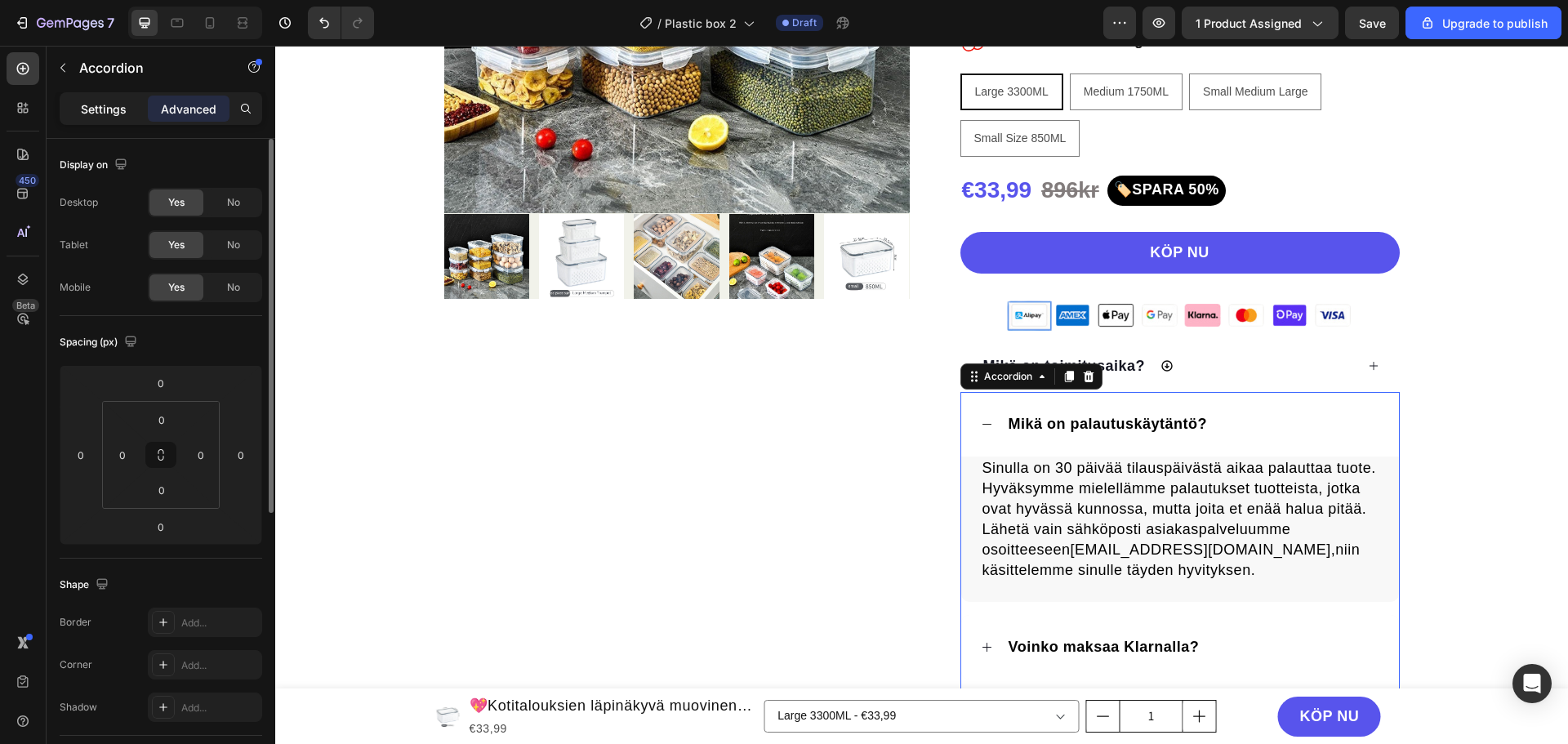
click at [120, 120] on div "Settings" at bounding box center [104, 109] width 82 height 27
type input "16"
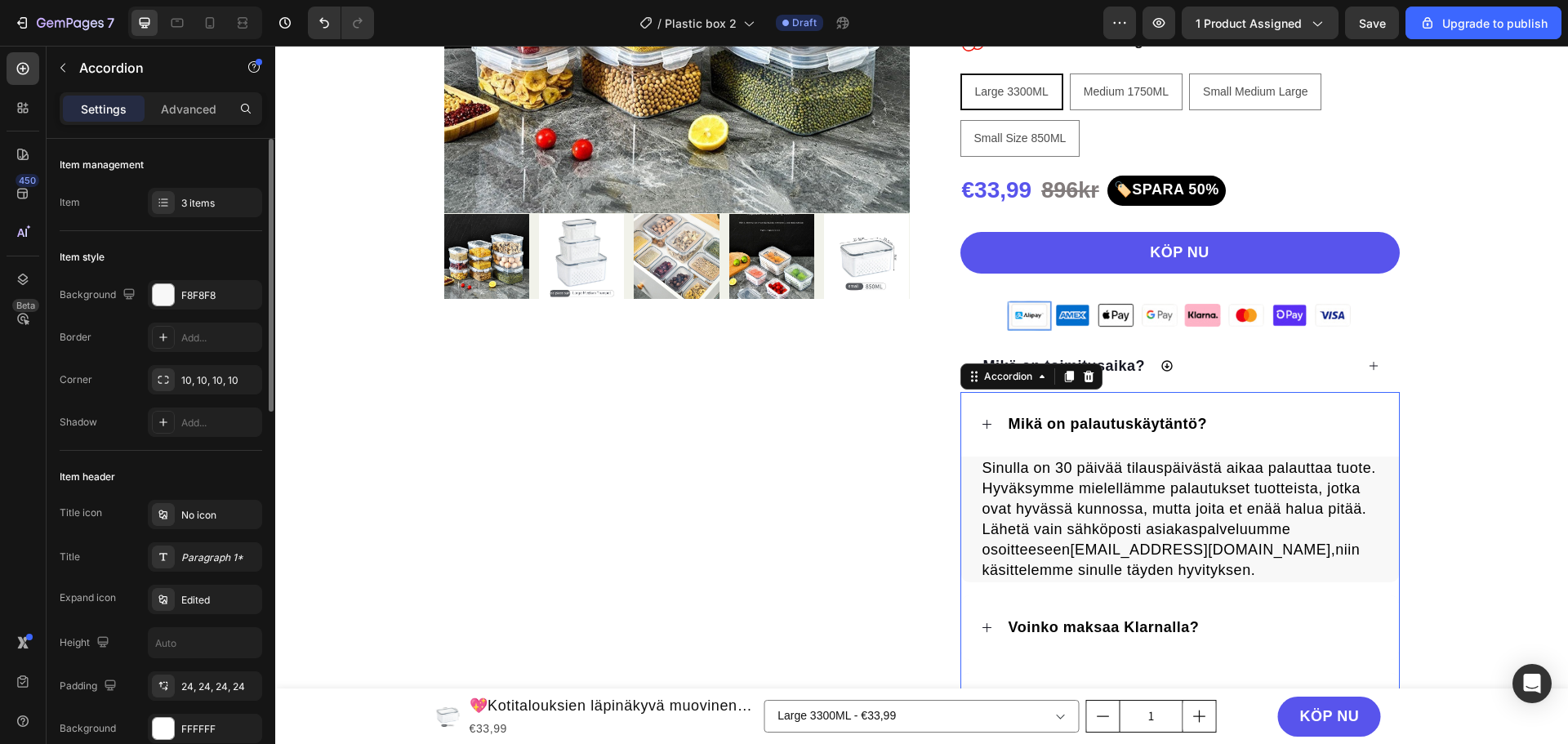
click at [120, 108] on p "Settings" at bounding box center [104, 108] width 46 height 17
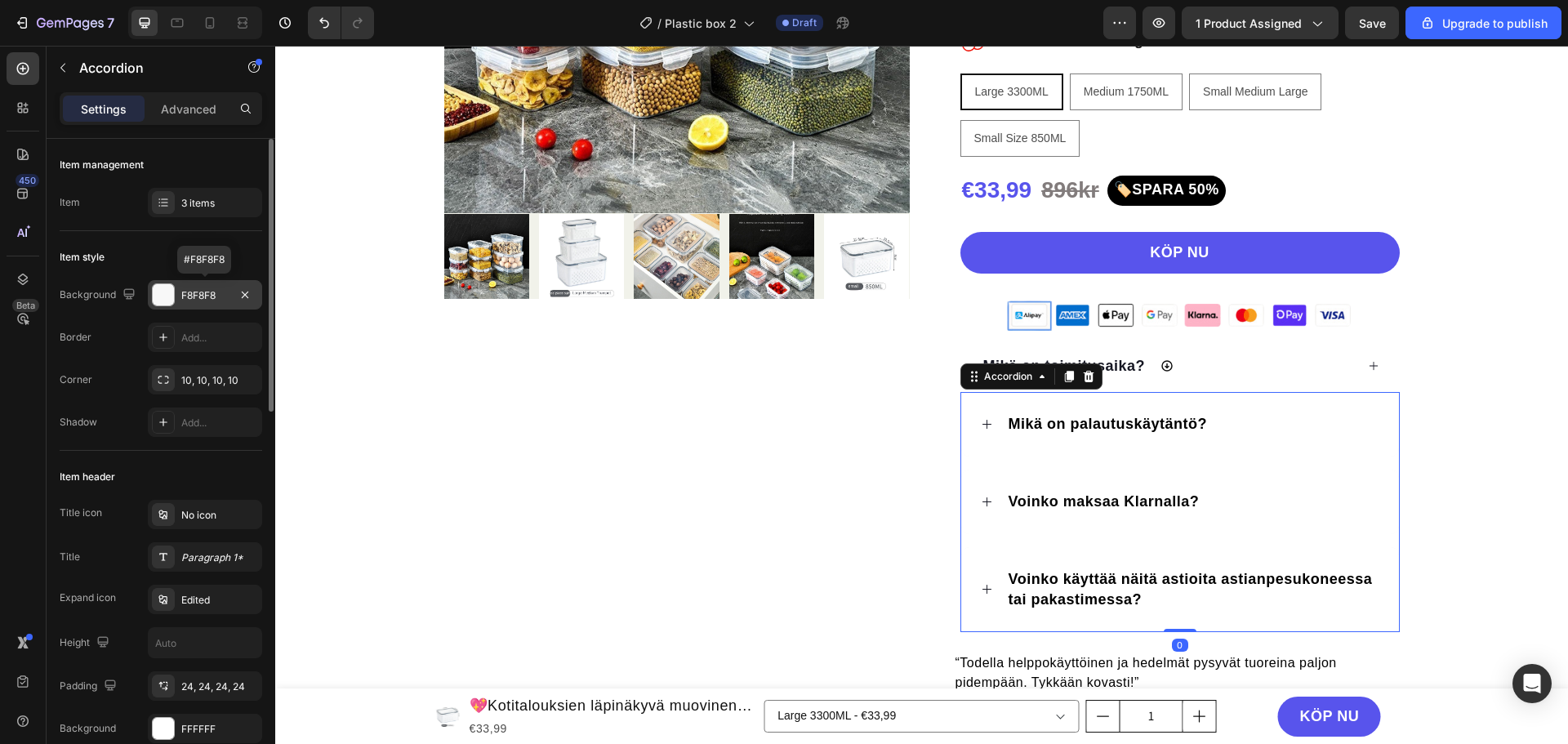
click at [165, 291] on div at bounding box center [163, 295] width 21 height 21
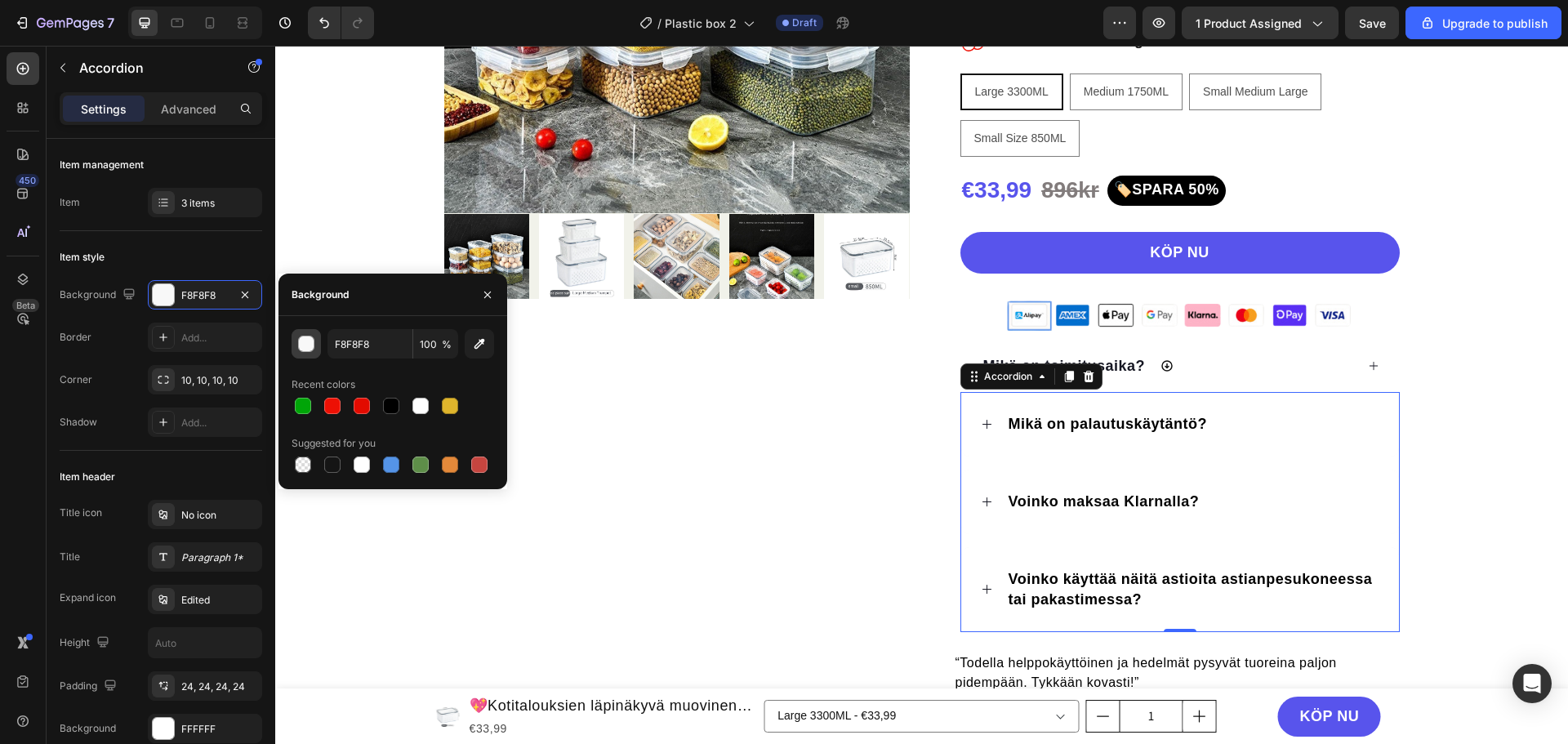
click at [300, 346] on div "button" at bounding box center [307, 345] width 16 height 16
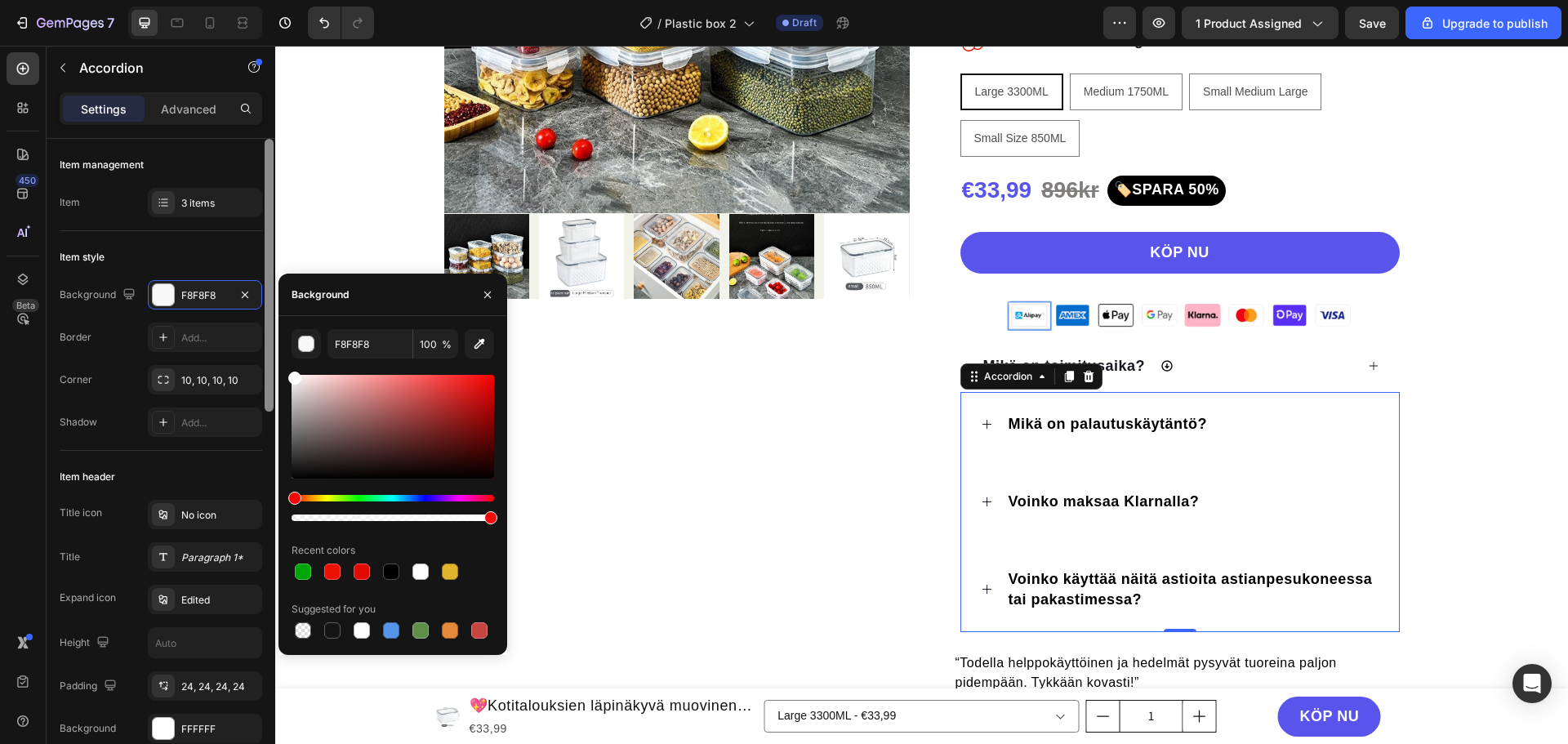
drag, startPoint x: 286, startPoint y: 475, endPoint x: 275, endPoint y: 351, distance: 124.5
click at [275, 351] on div "450 Beta Sections(18) Elements(84) Section Element Hero Section Product Detail …" at bounding box center [137, 395] width 276 height 698
type input "FFFFFF"
click at [194, 255] on div "Item style" at bounding box center [160, 258] width 203 height 27
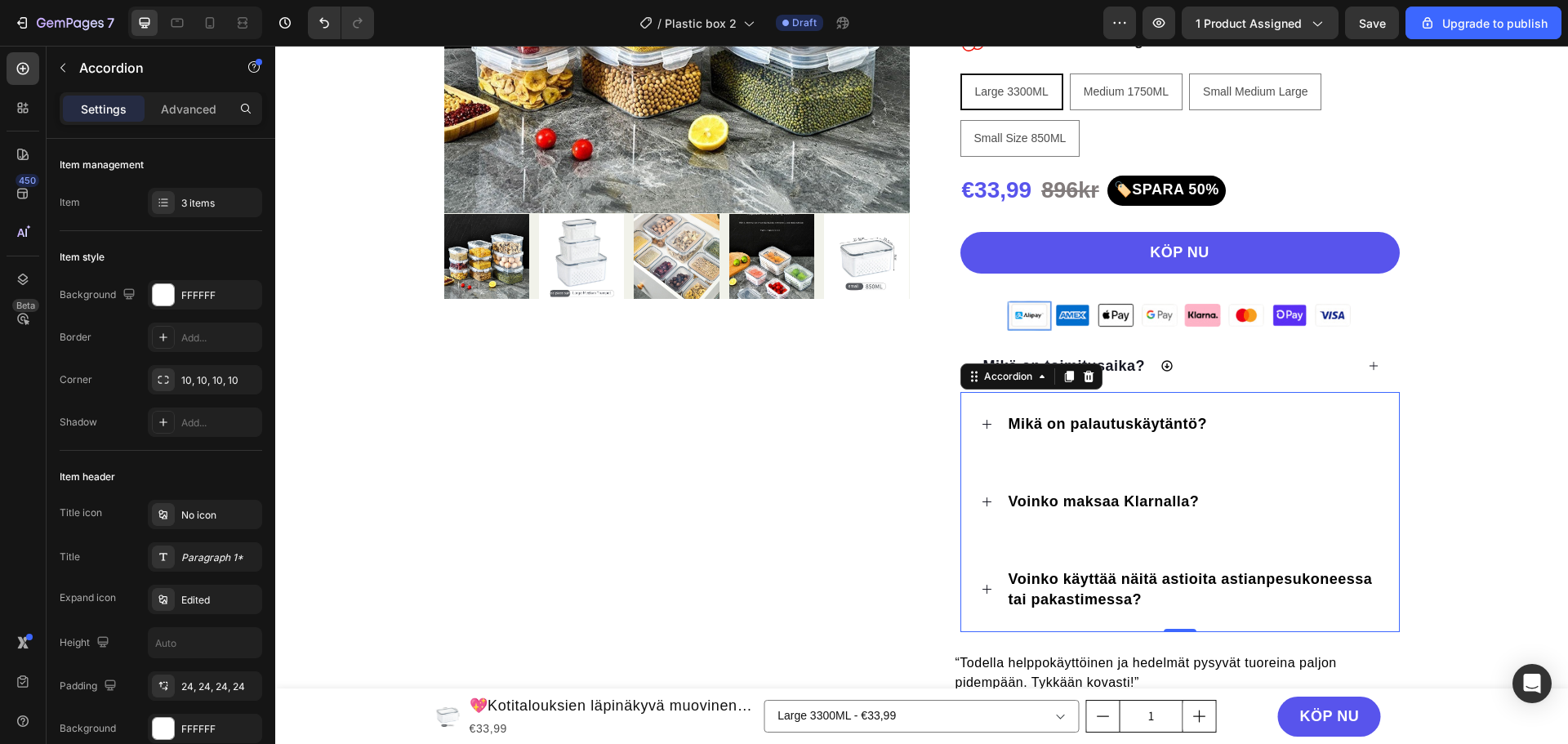
click at [1238, 422] on div "Mikä on palautuskäytäntö?" at bounding box center [1192, 424] width 373 height 26
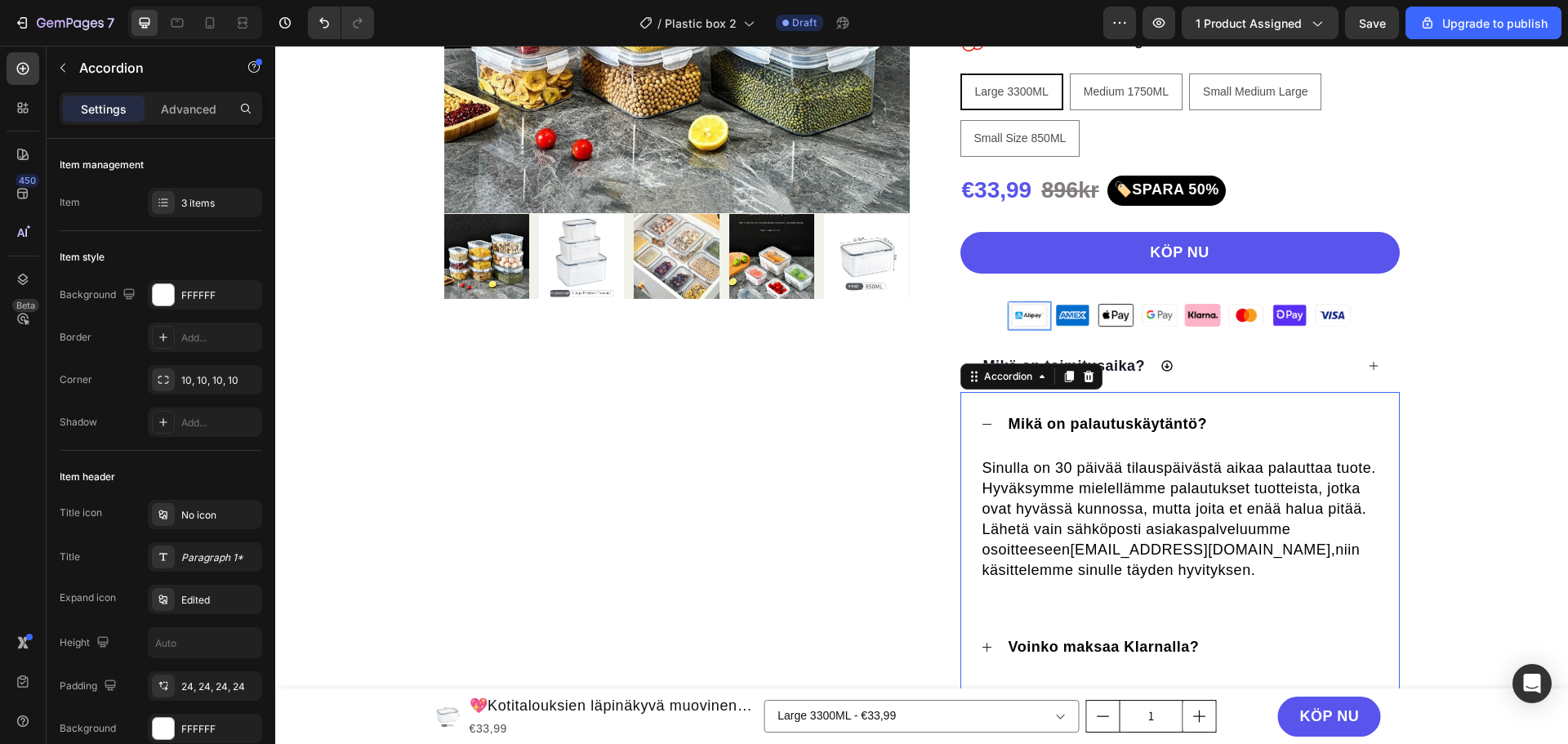
scroll to position [654, 0]
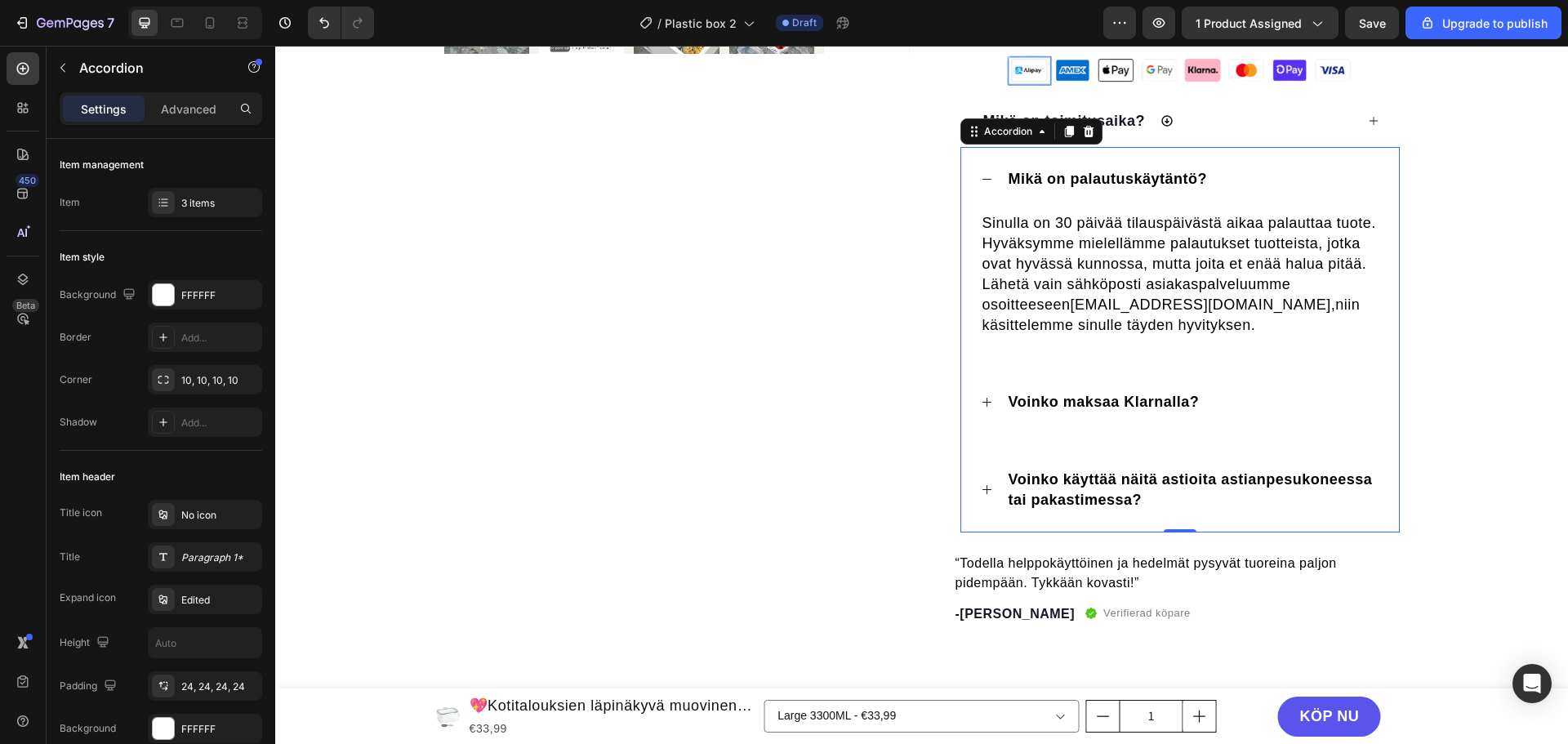
click at [1266, 408] on div "Voinko maksaa Klarnalla?" at bounding box center [1192, 402] width 373 height 26
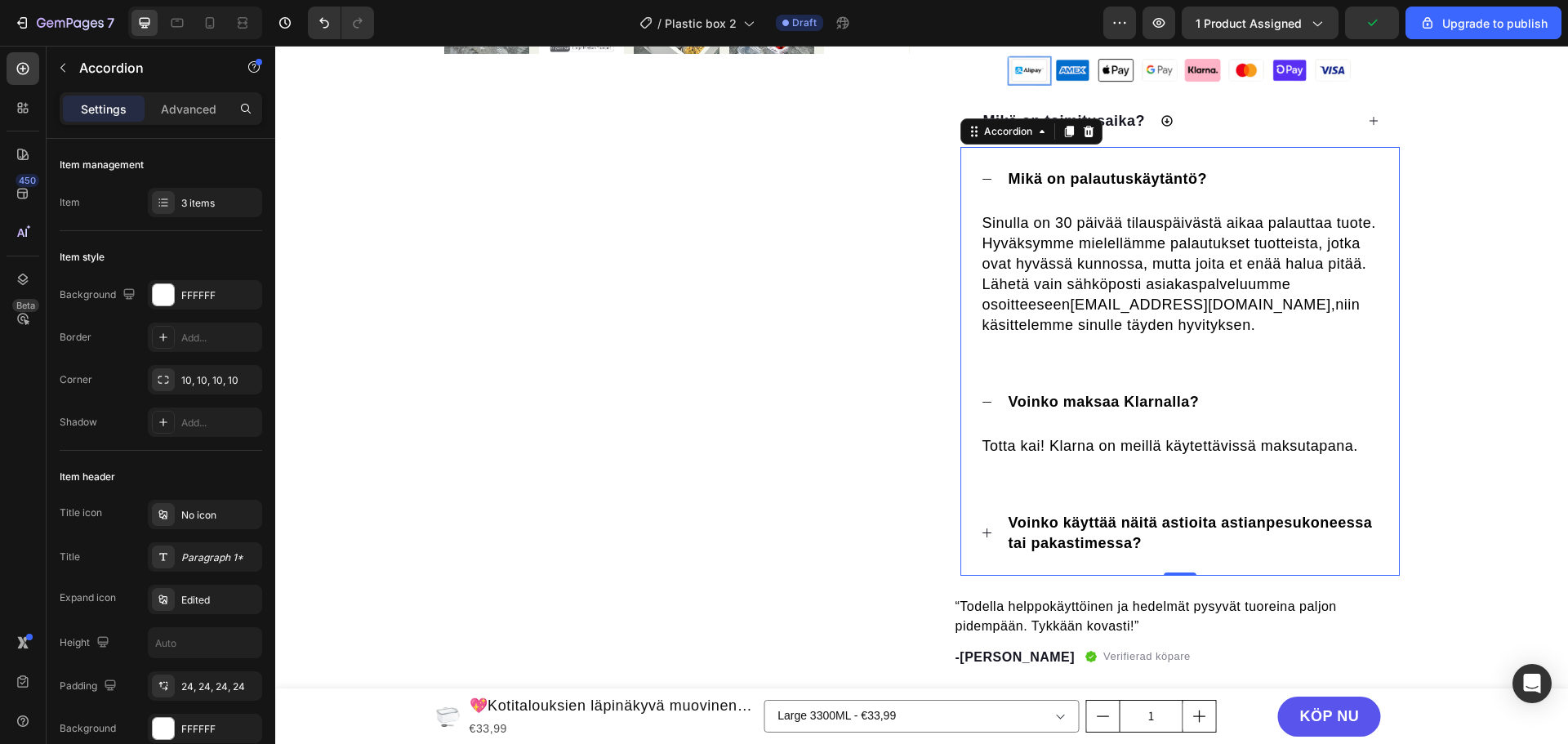
click at [1291, 559] on div "Voinko käyttää näitä astioita astianpesukoneessa tai pakastimessa?" at bounding box center [1180, 533] width 438 height 85
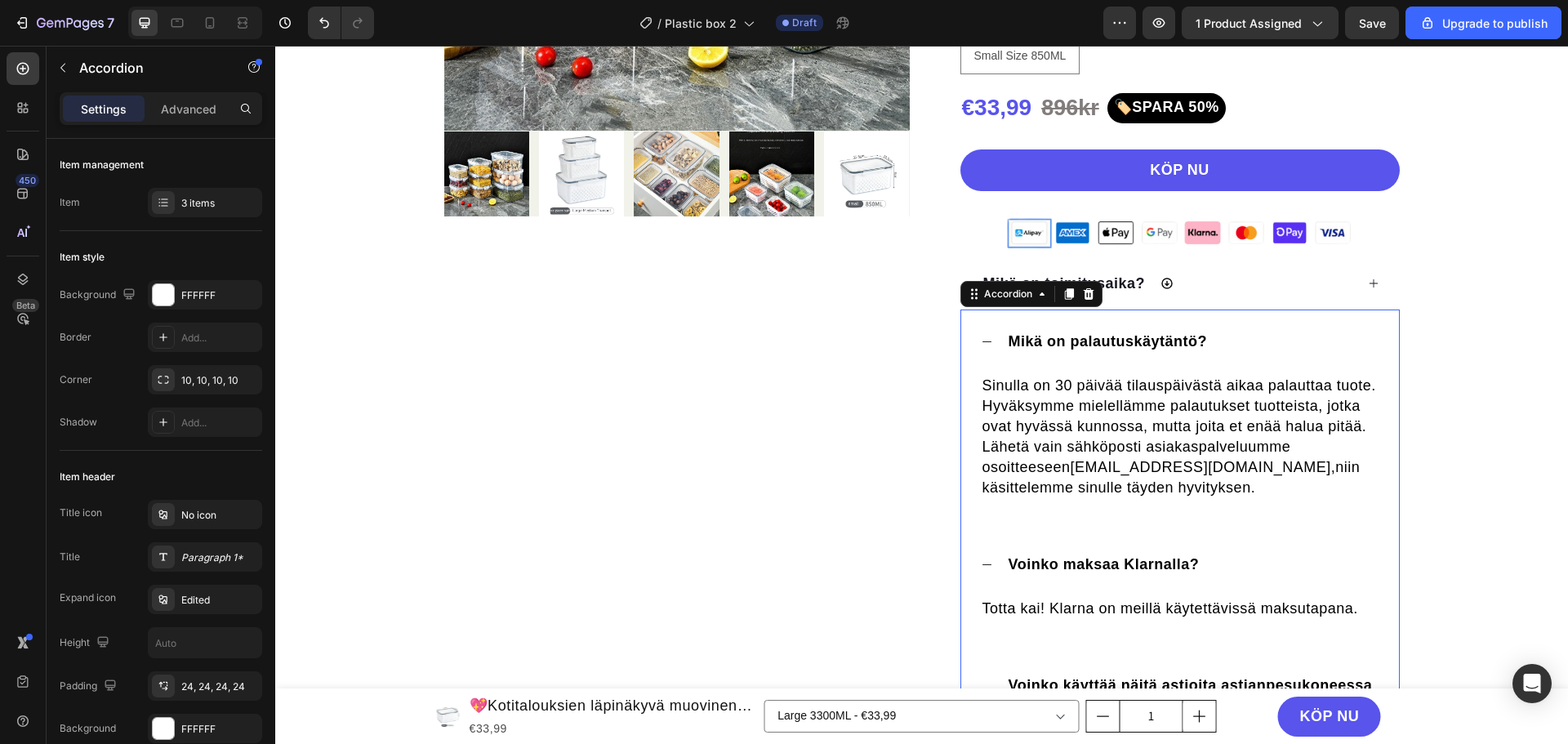
scroll to position [490, 0]
click at [1006, 298] on div "Accordion" at bounding box center [1008, 295] width 55 height 15
click at [1208, 288] on div "Mikä on toimitusaika?" at bounding box center [1168, 284] width 374 height 26
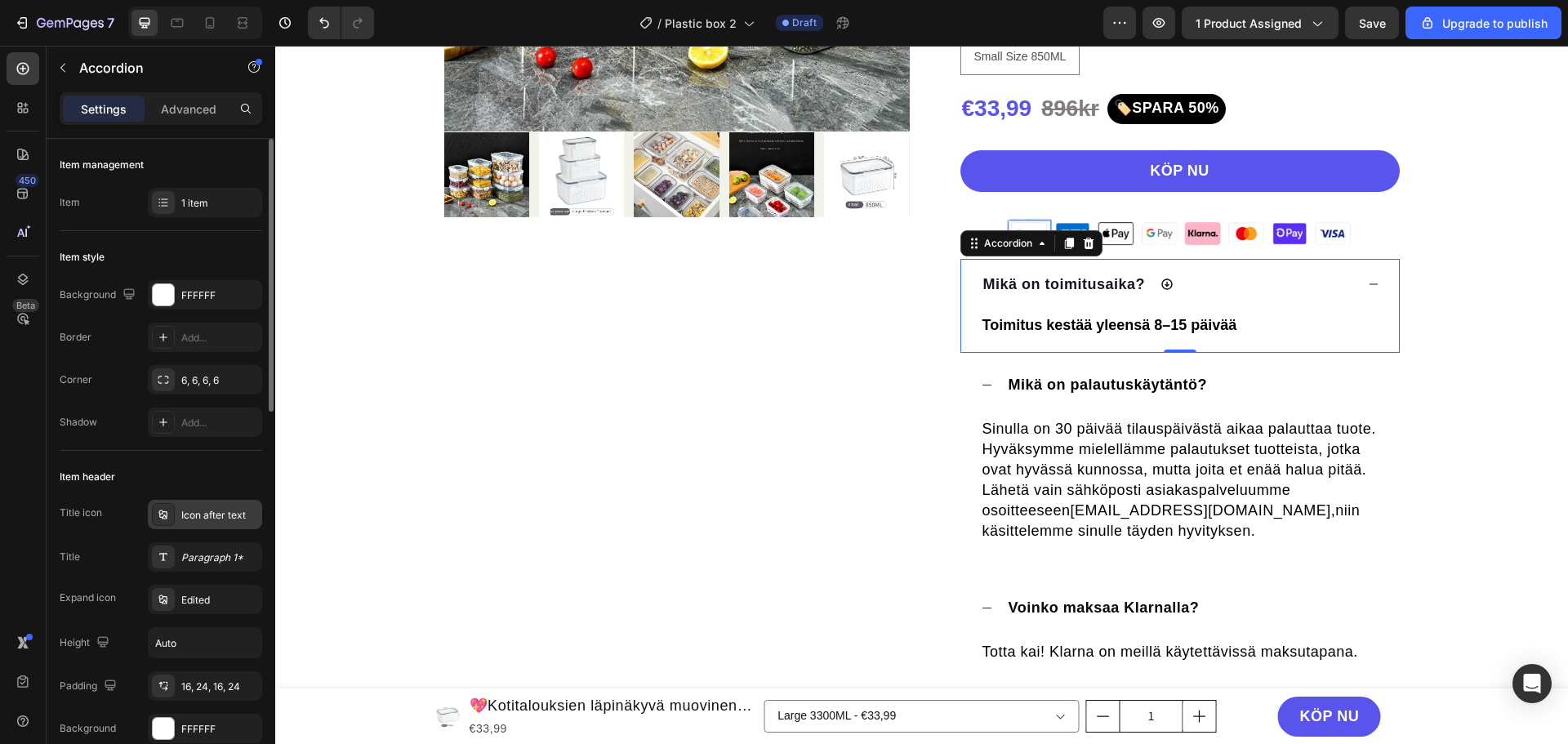
click at [167, 513] on icon at bounding box center [162, 514] width 8 height 9
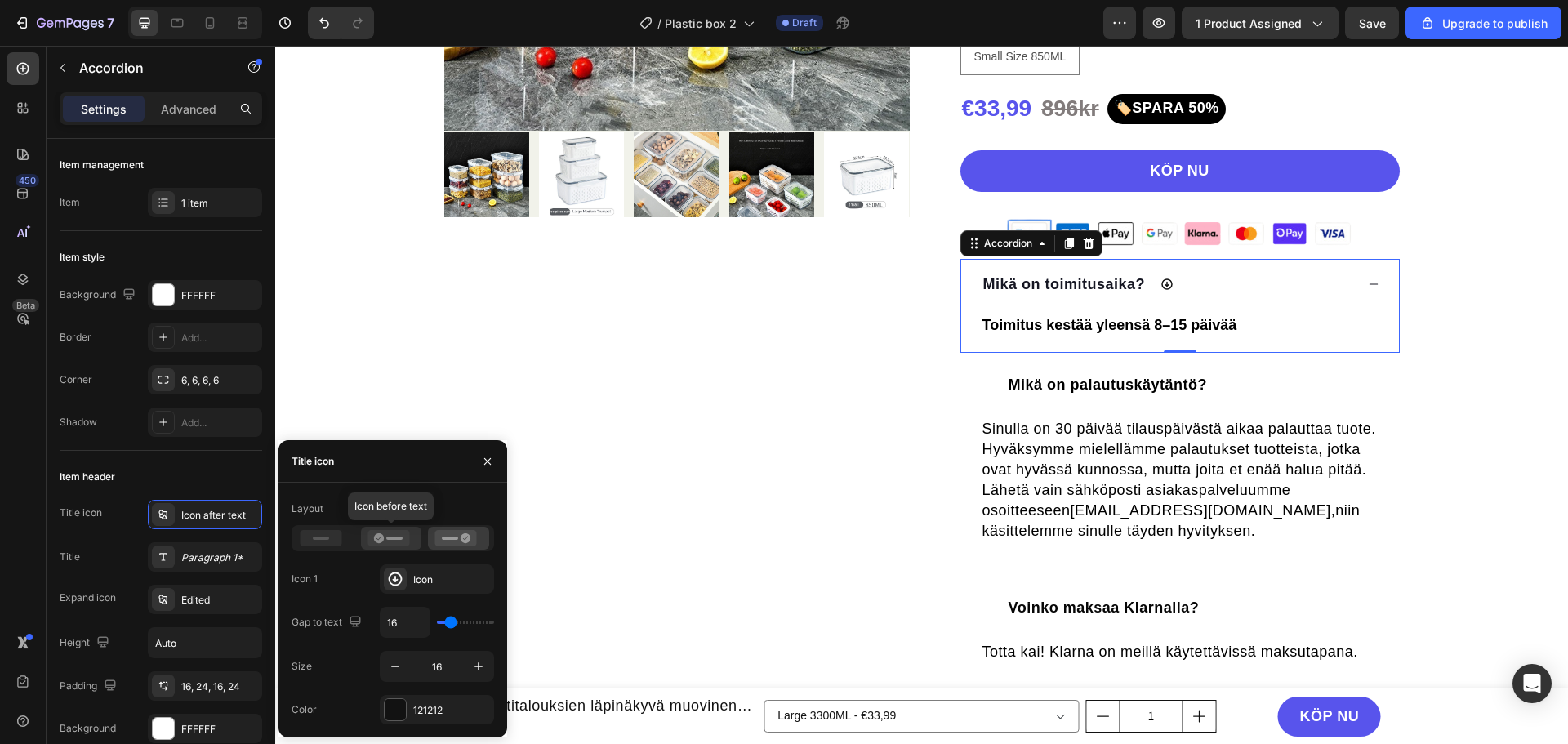
click at [380, 536] on icon at bounding box center [378, 538] width 10 height 10
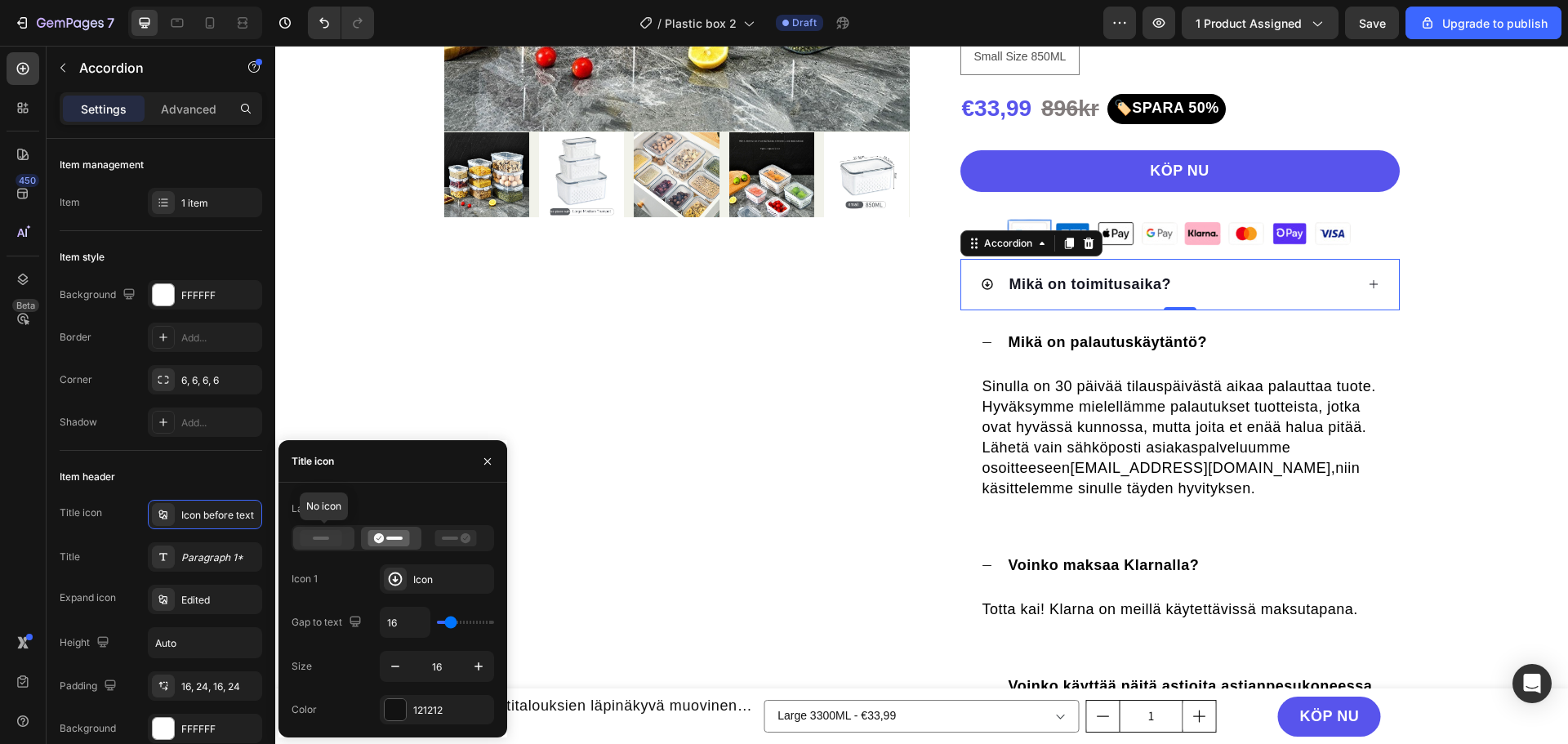
click at [330, 545] on icon at bounding box center [321, 538] width 42 height 16
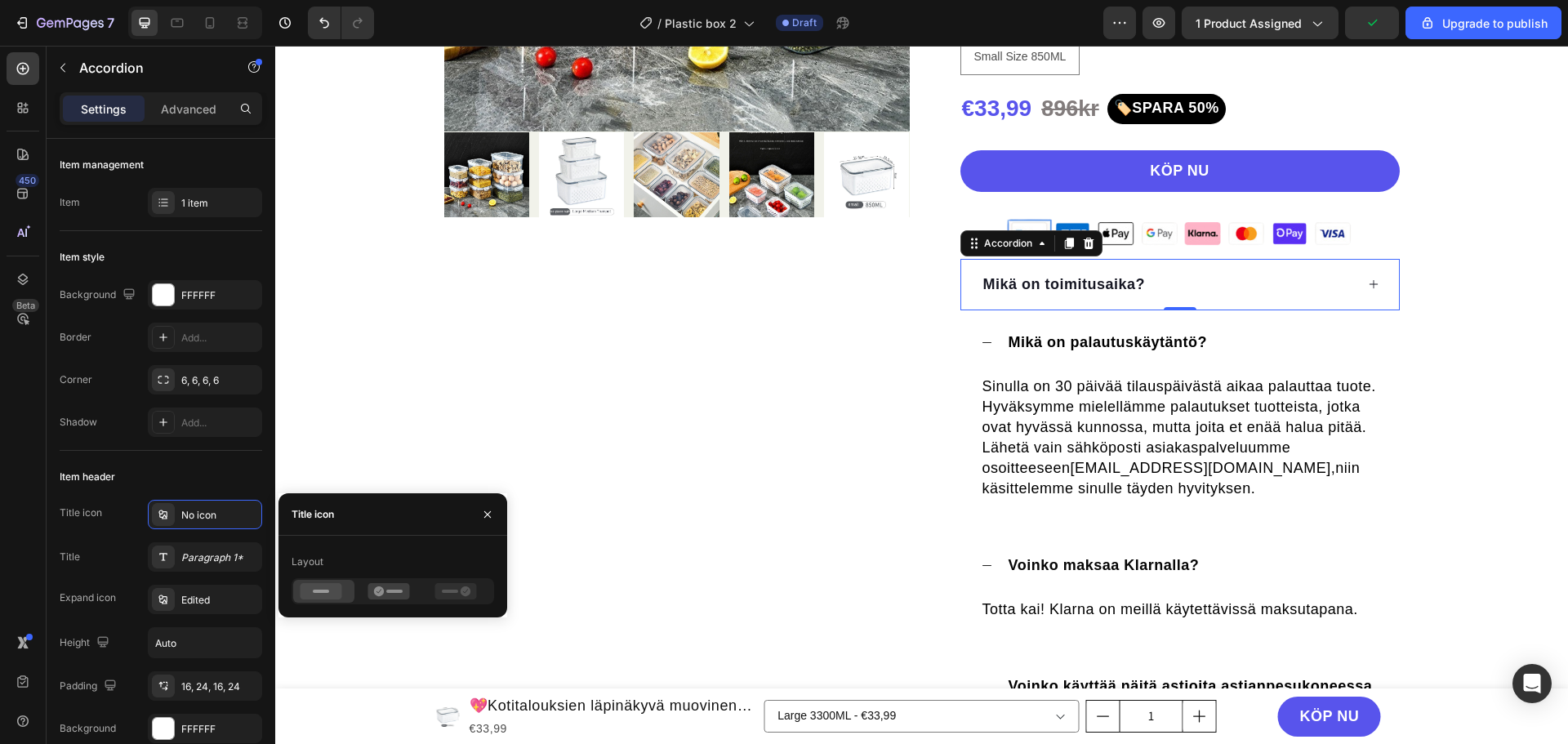
click at [1261, 277] on div "Mikä on toimitusaika?" at bounding box center [1168, 284] width 374 height 26
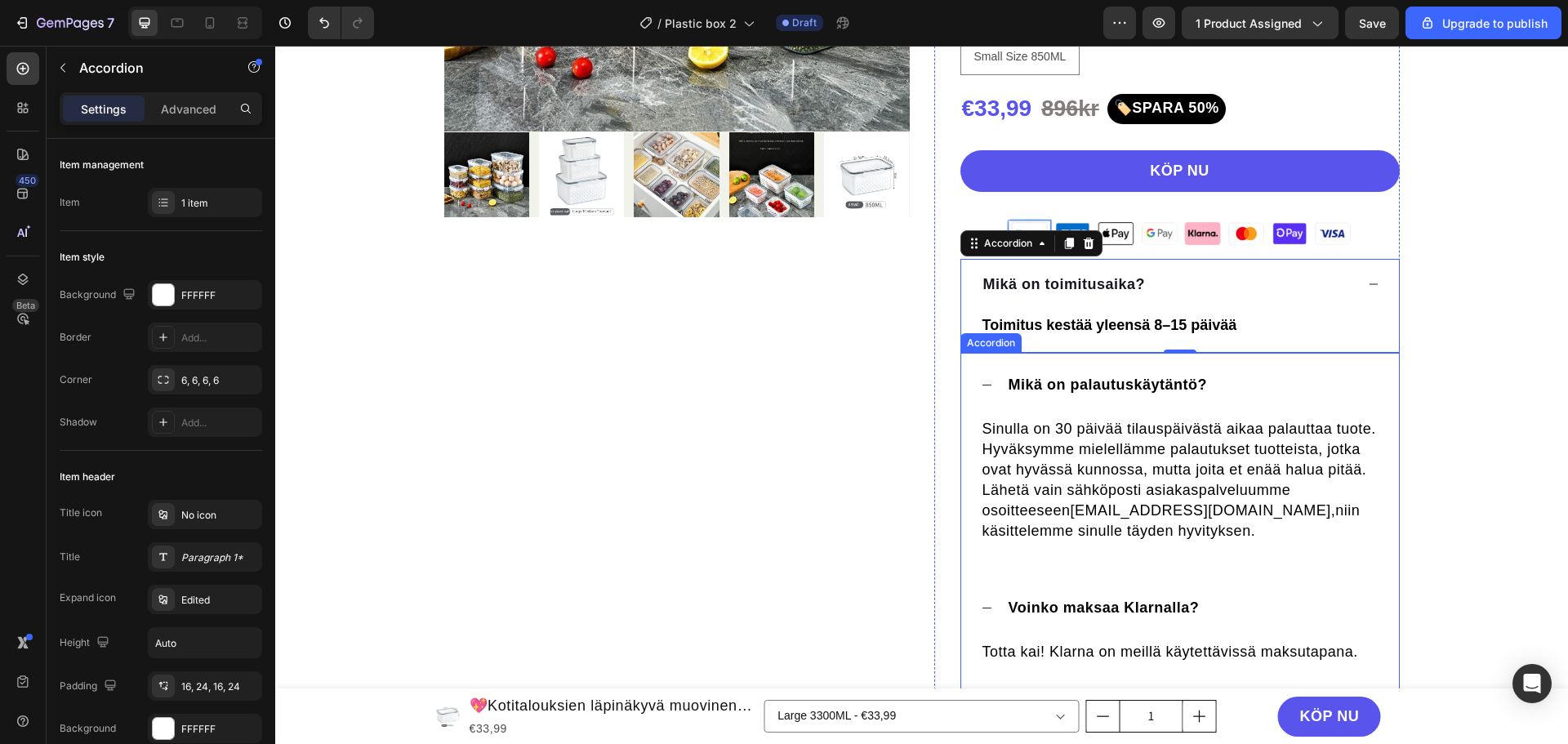
click at [988, 340] on div "Accordion" at bounding box center [991, 343] width 55 height 15
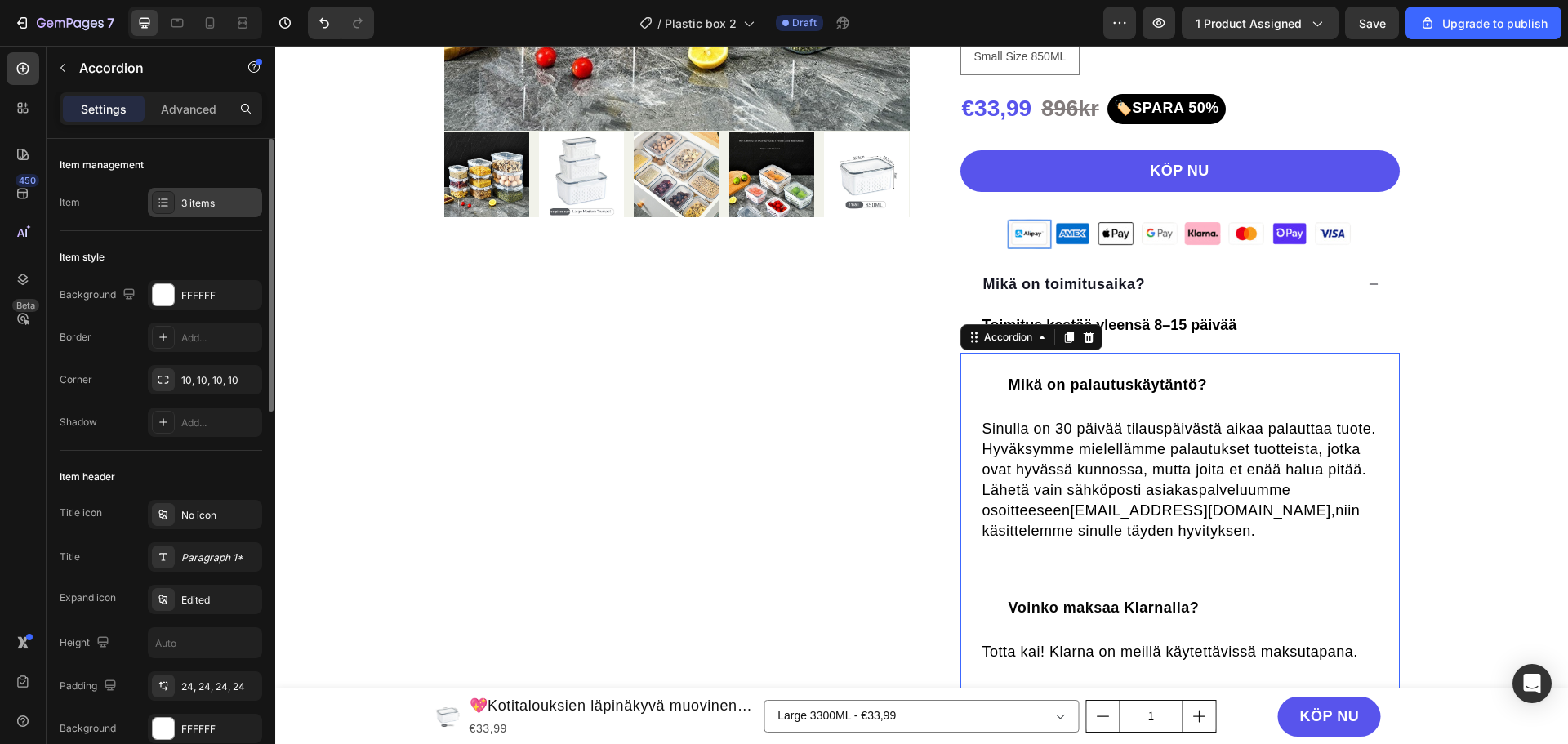
click at [211, 202] on div "3 items" at bounding box center [220, 203] width 77 height 15
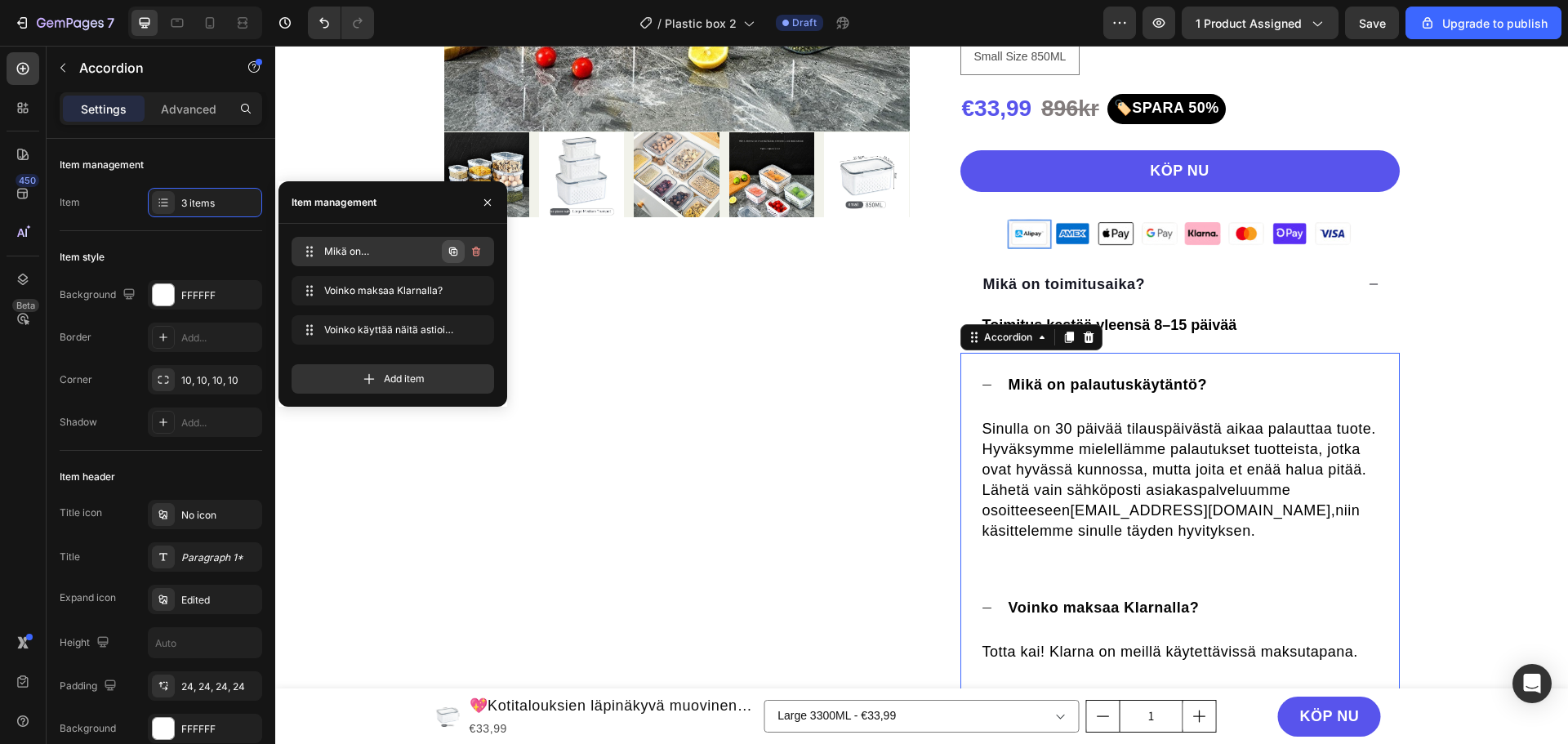
click at [456, 251] on icon "button" at bounding box center [453, 252] width 13 height 13
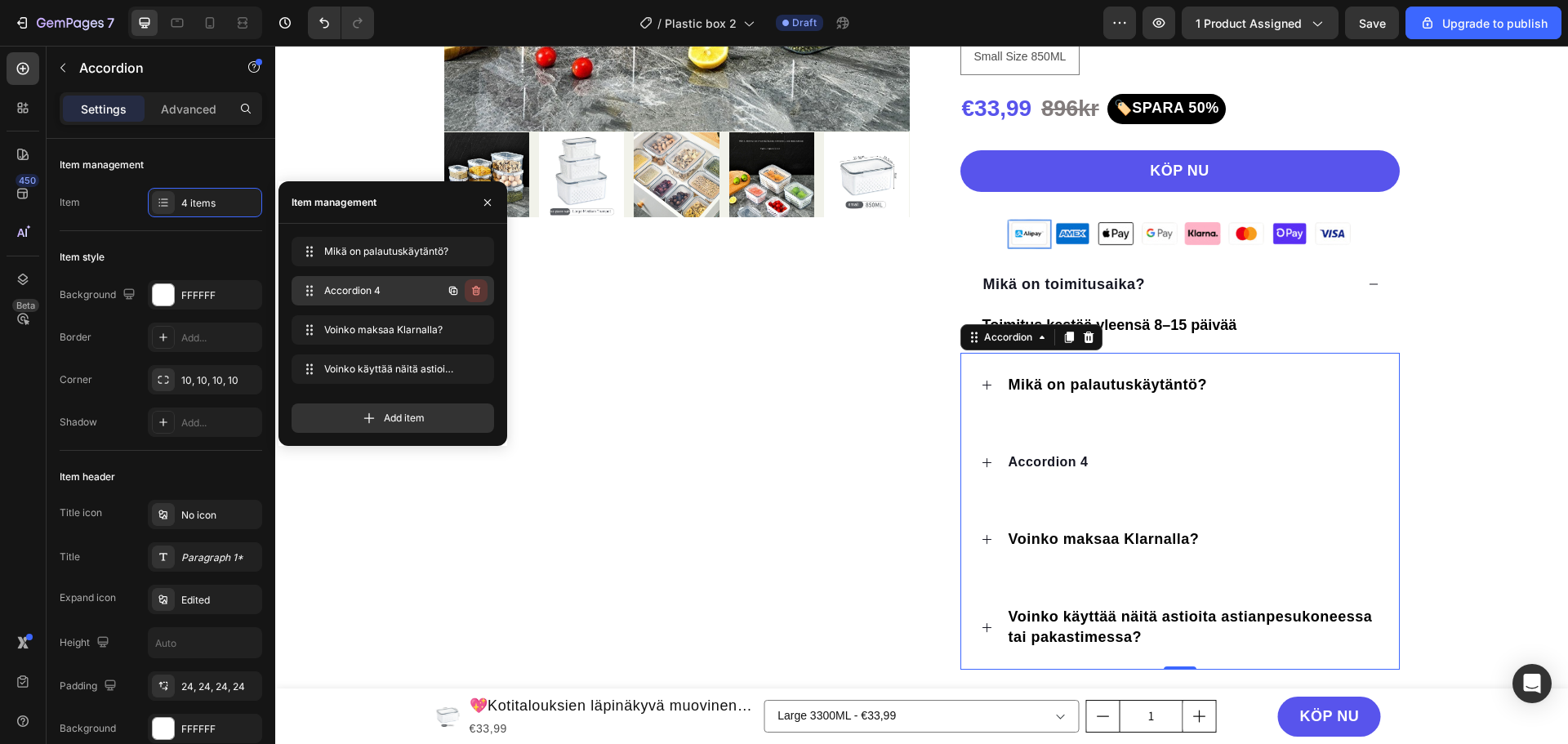
click at [474, 290] on icon "button" at bounding box center [476, 291] width 8 height 10
click at [474, 290] on div "Delete" at bounding box center [465, 291] width 30 height 15
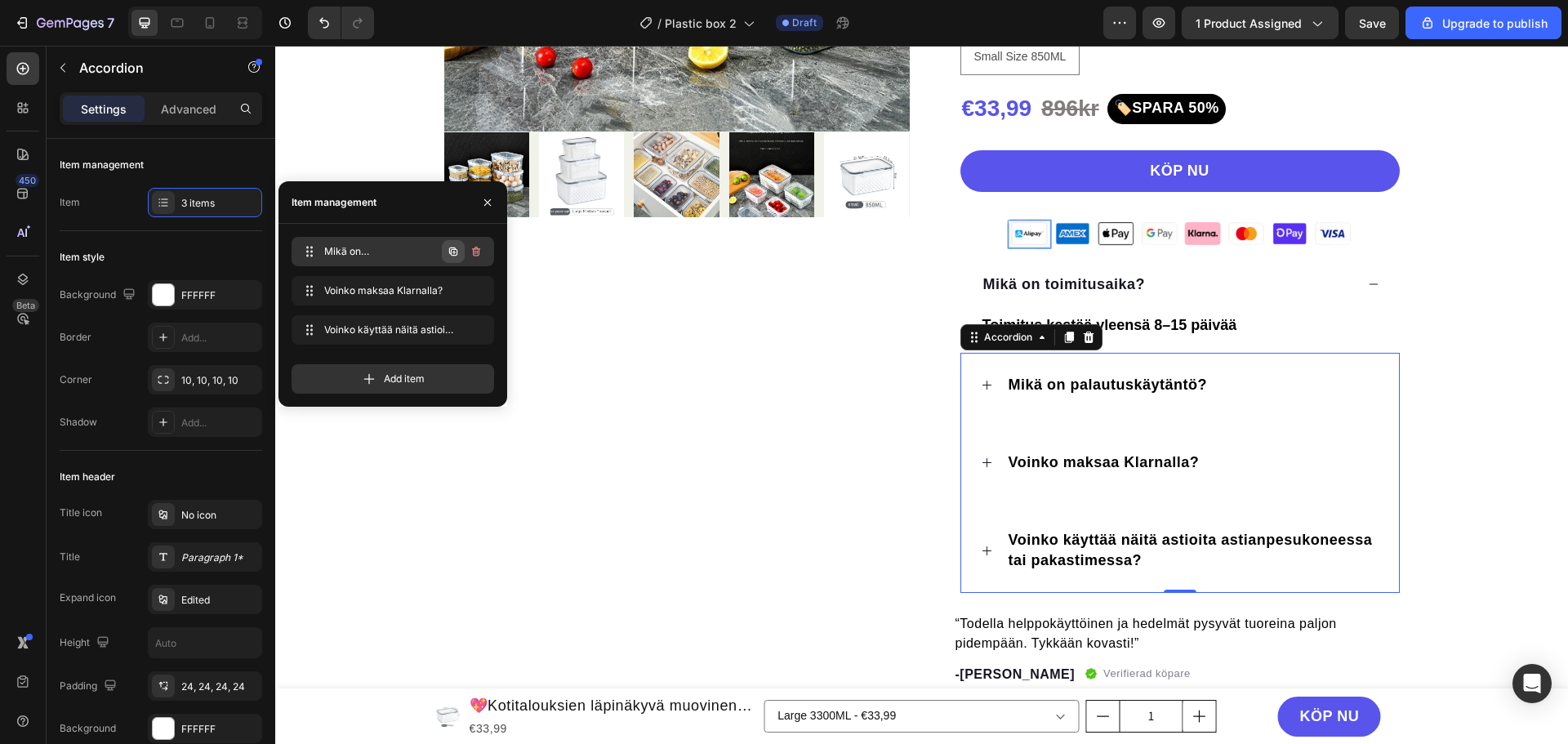
click at [449, 247] on icon "button" at bounding box center [453, 252] width 13 height 13
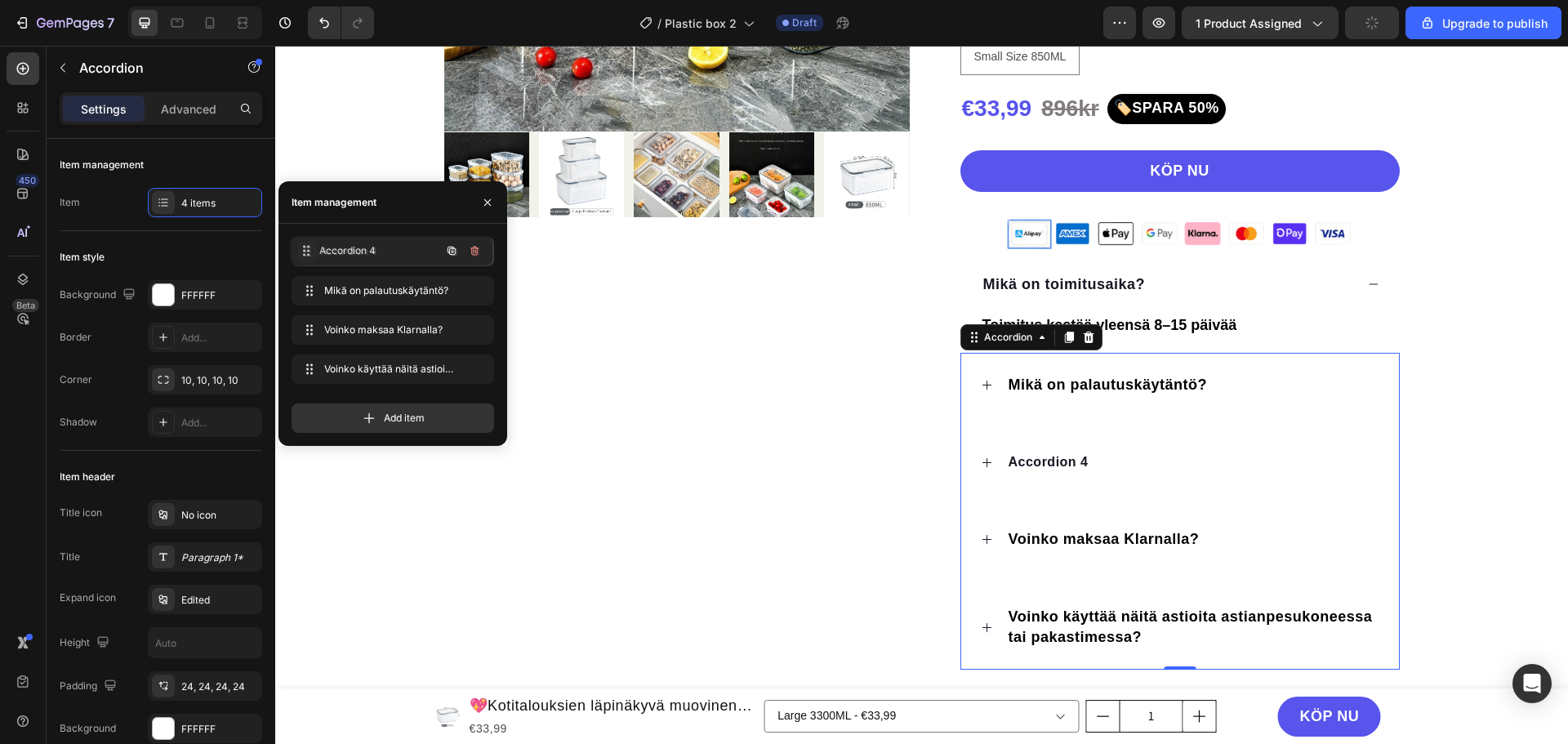
drag, startPoint x: 315, startPoint y: 289, endPoint x: 807, endPoint y: 246, distance: 493.9
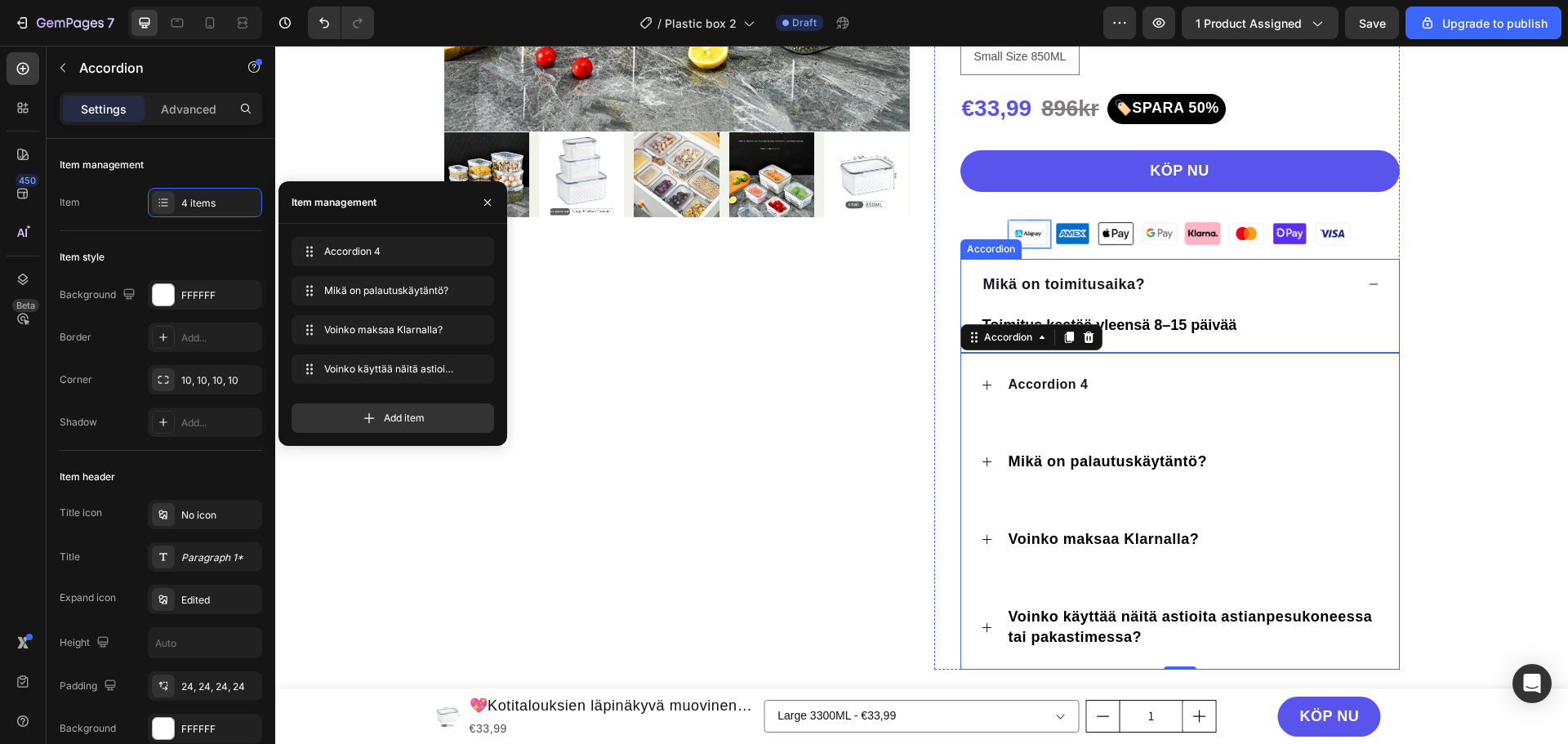
click at [1083, 283] on span "Mikä on toimitusaika?" at bounding box center [1064, 284] width 162 height 16
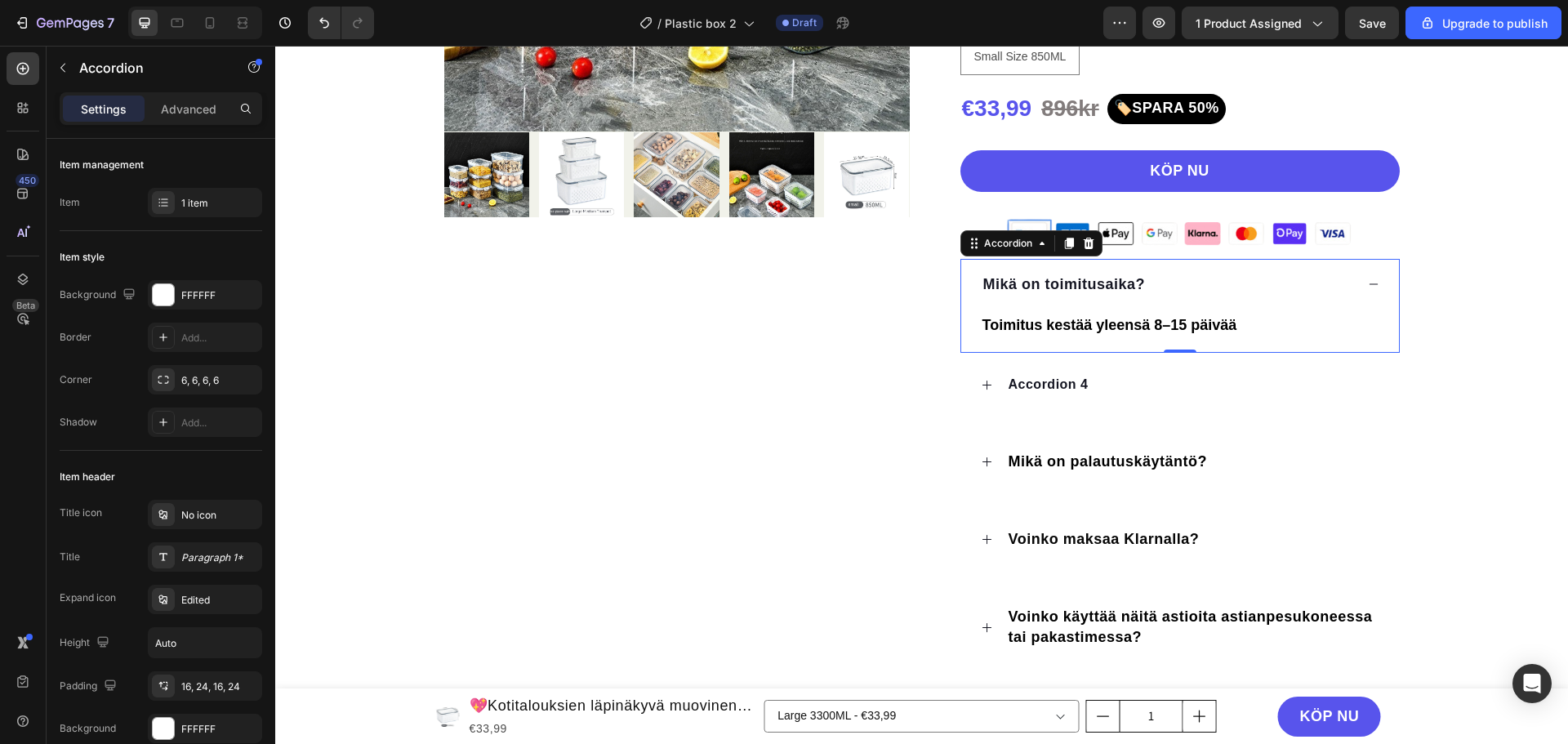
click at [1083, 283] on span "Mikä on toimitusaika?" at bounding box center [1064, 284] width 162 height 16
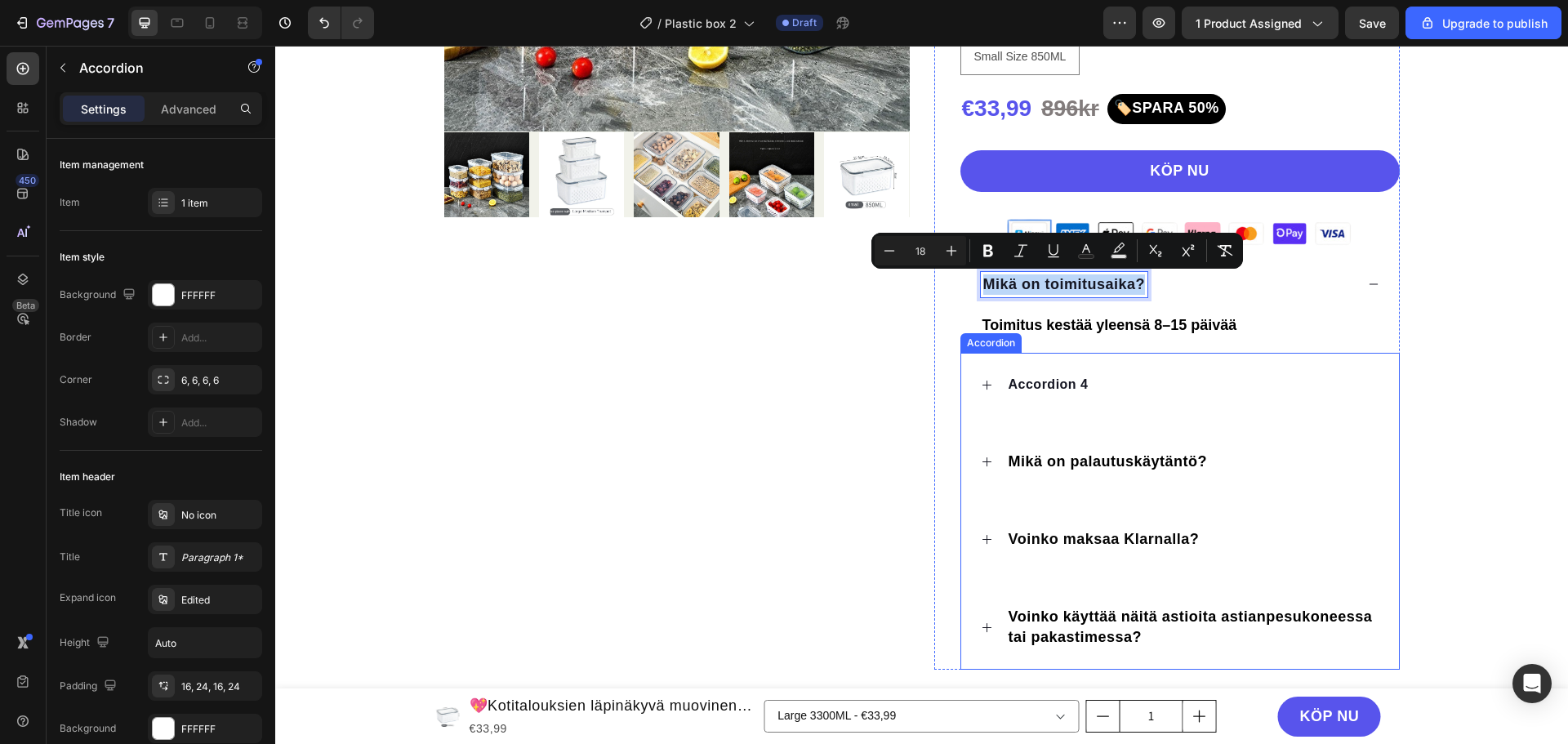
click at [1056, 374] on div "Accordion 4" at bounding box center [1049, 384] width 85 height 25
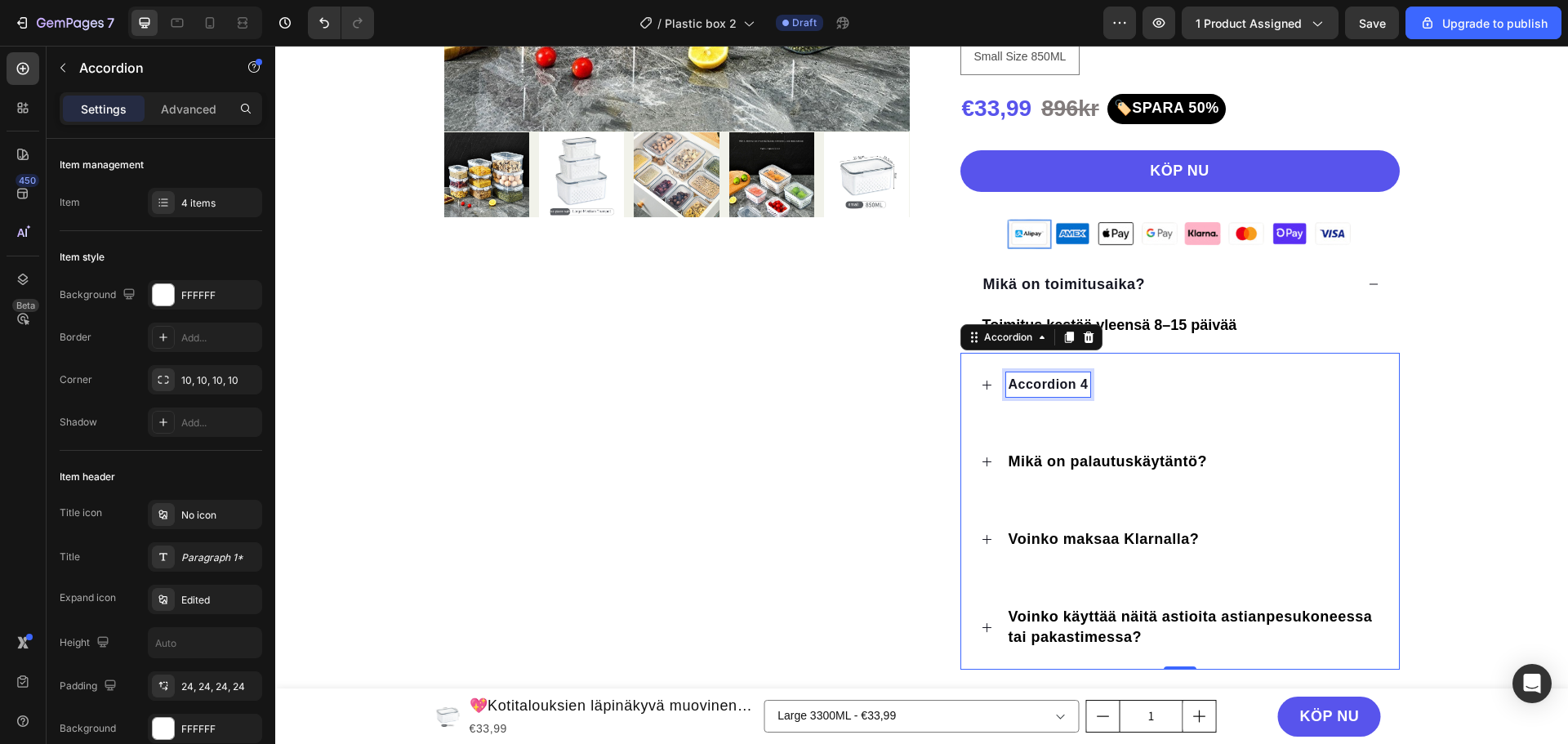
click at [1056, 382] on p "Accordion 4" at bounding box center [1049, 384] width 80 height 19
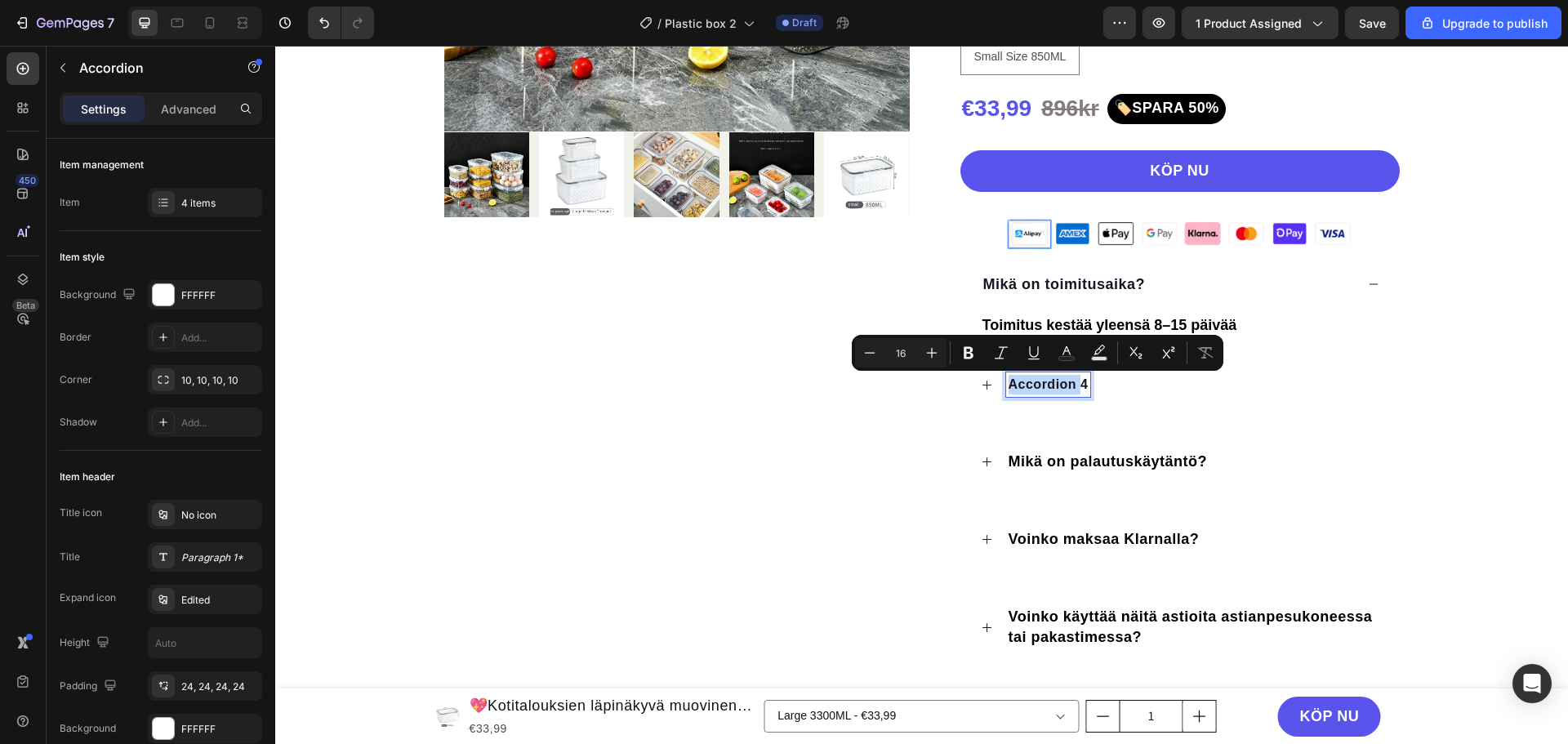
click at [1056, 382] on p "Accordion 4" at bounding box center [1049, 384] width 80 height 19
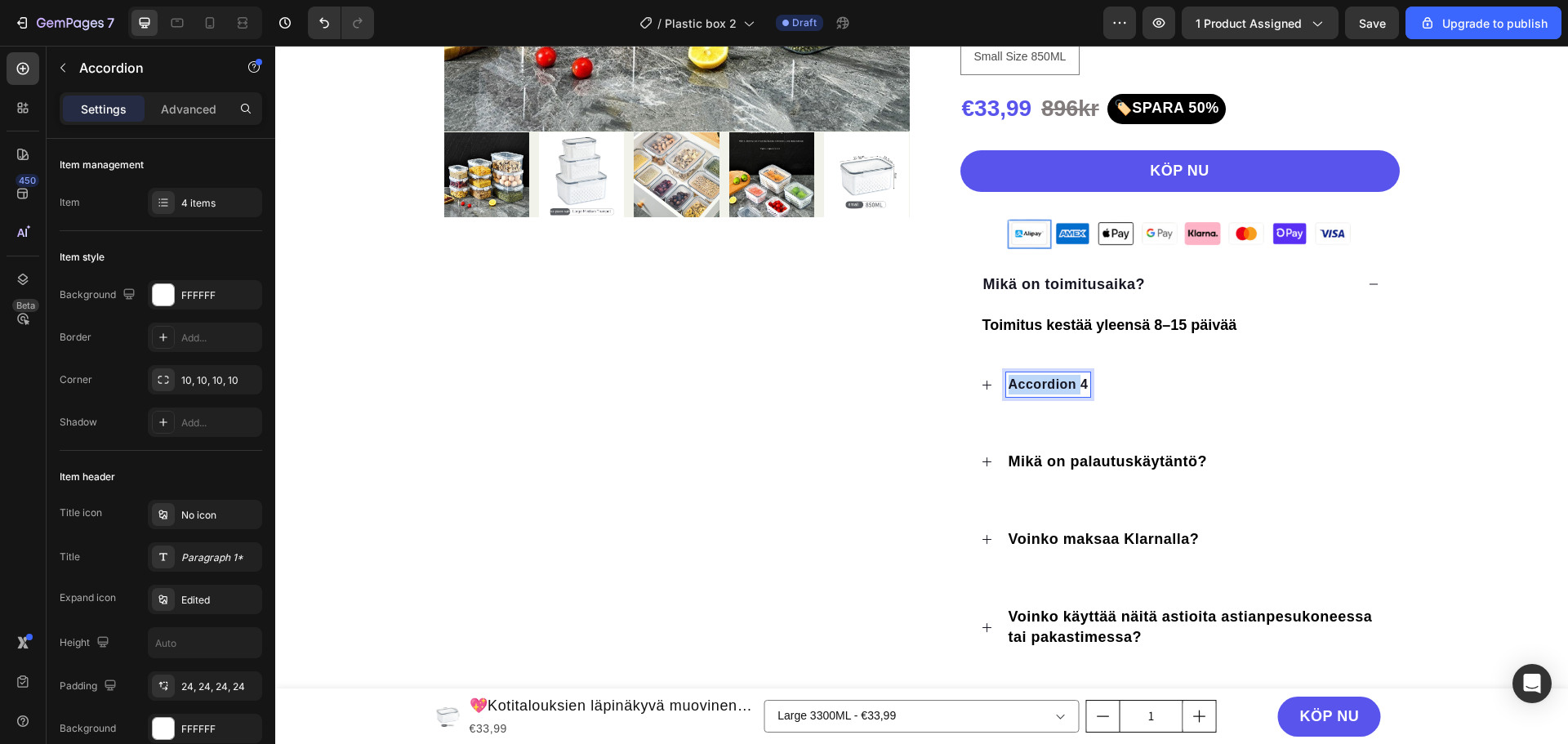
click at [1056, 382] on p "Accordion 4" at bounding box center [1049, 384] width 80 height 19
click at [1235, 397] on div "Mikä on toimitusaika?" at bounding box center [1192, 384] width 373 height 26
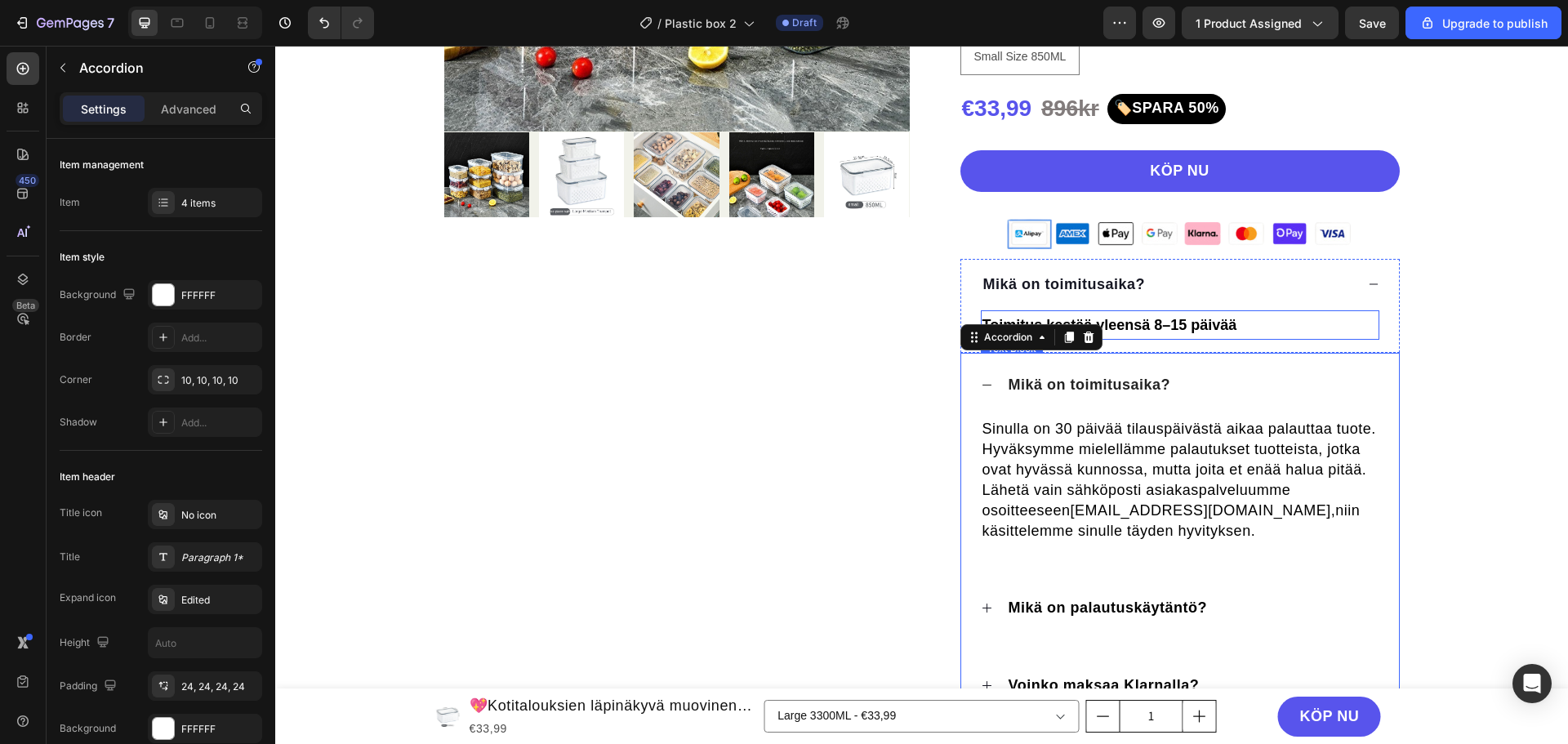
click at [1157, 322] on p "Toimitus kestää yleensä 8–15 päivää" at bounding box center [1180, 325] width 395 height 27
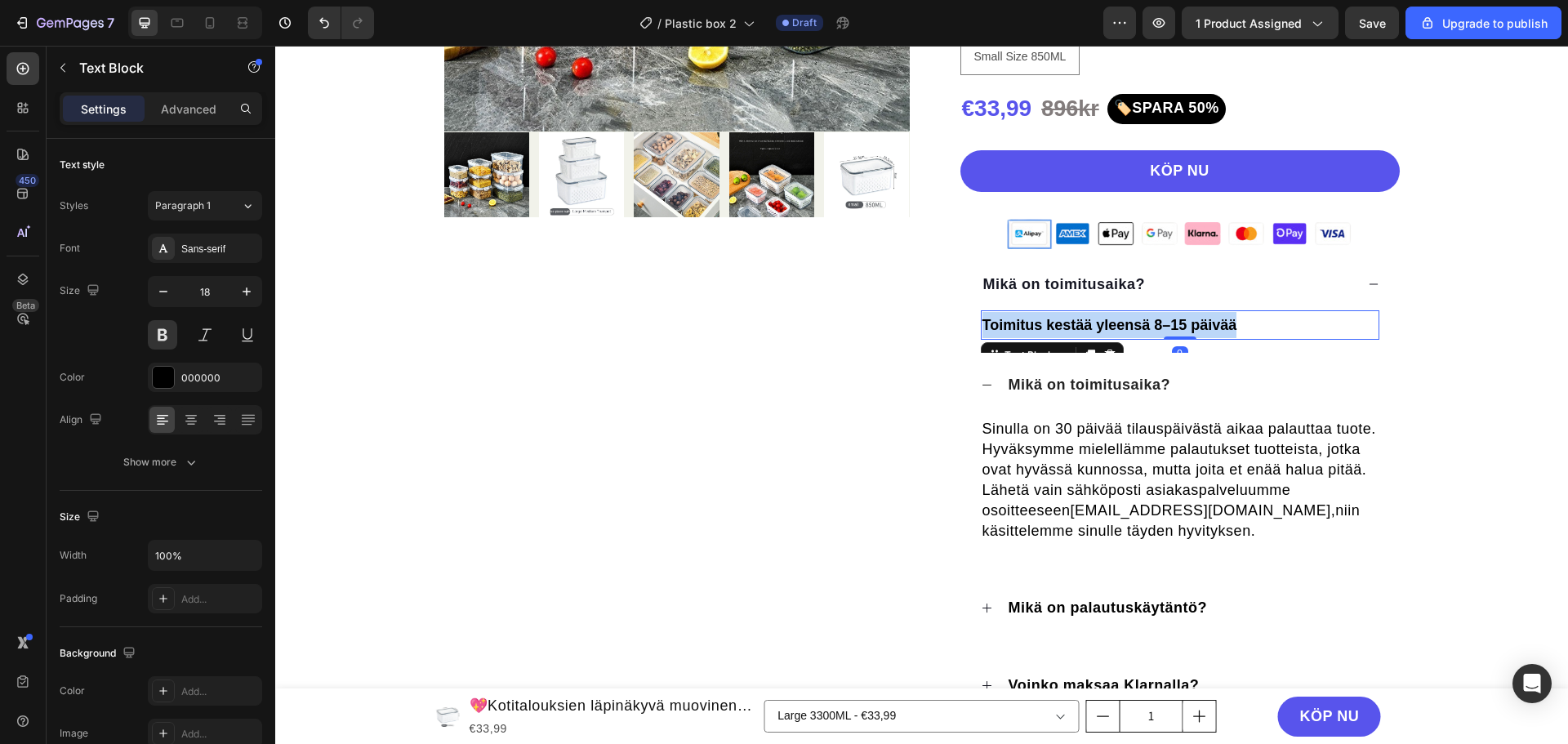
click at [1157, 322] on p "Toimitus kestää yleensä 8–15 päivää" at bounding box center [1180, 325] width 395 height 27
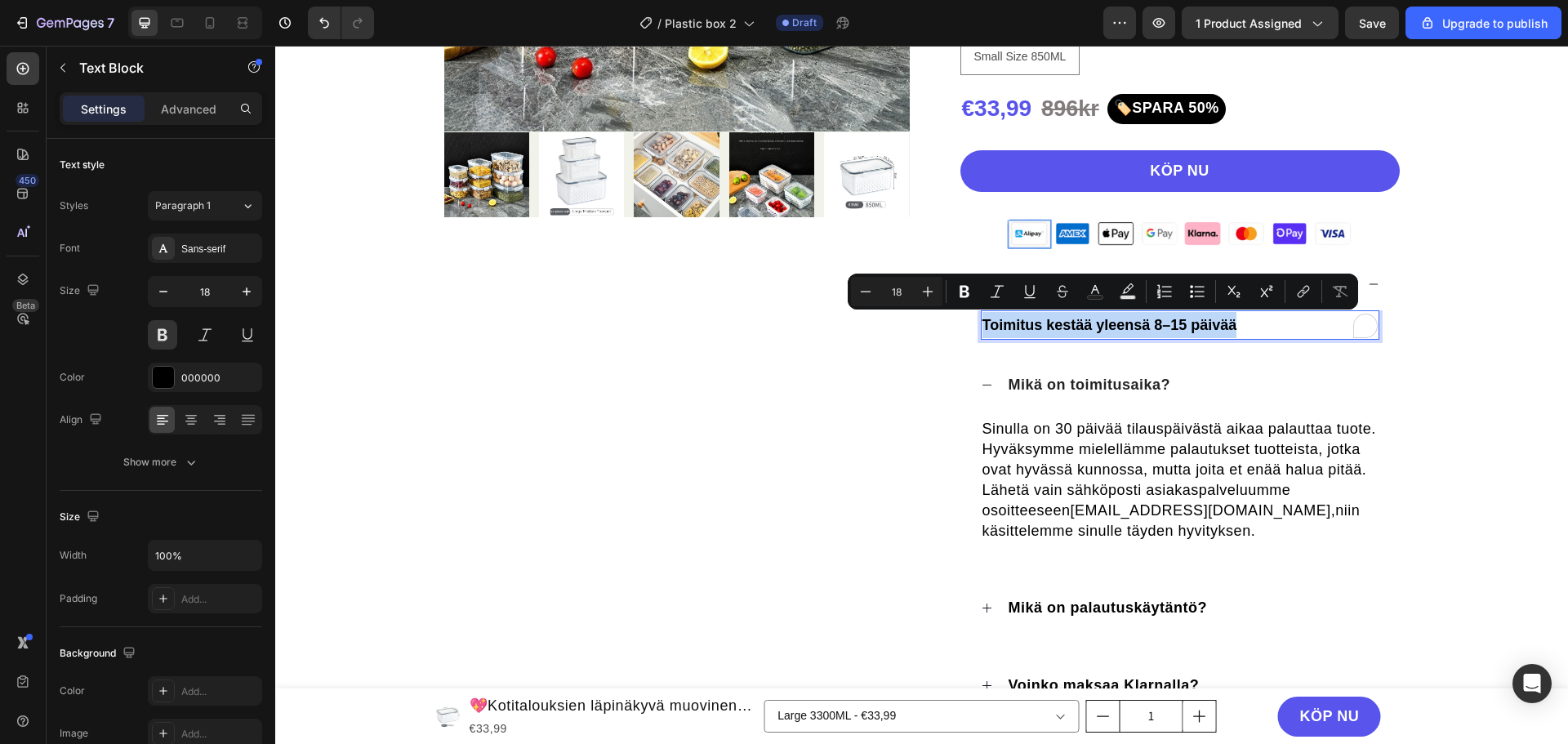
copy p "Toimitus kestää yleensä 8–15 päivää"
click at [1248, 466] on span "Sinulla on 30 päivää tilauspäivästä aikaa palauttaa tuote. Hyväksymme mielelläm…" at bounding box center [1179, 469] width 393 height 98
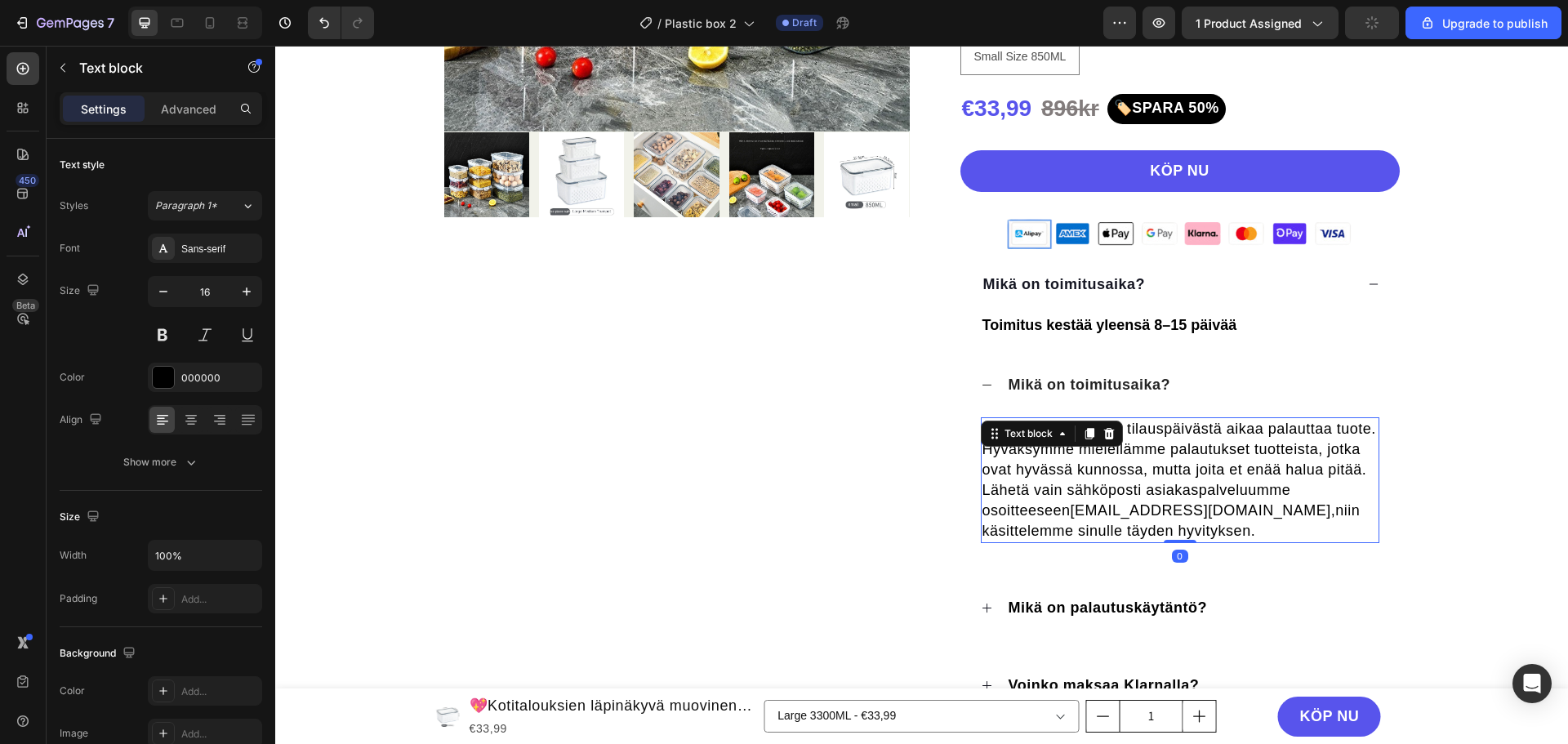
click at [1248, 466] on span "Sinulla on 30 päivää tilauspäivästä aikaa palauttaa tuote. Hyväksymme mielelläm…" at bounding box center [1179, 469] width 393 height 98
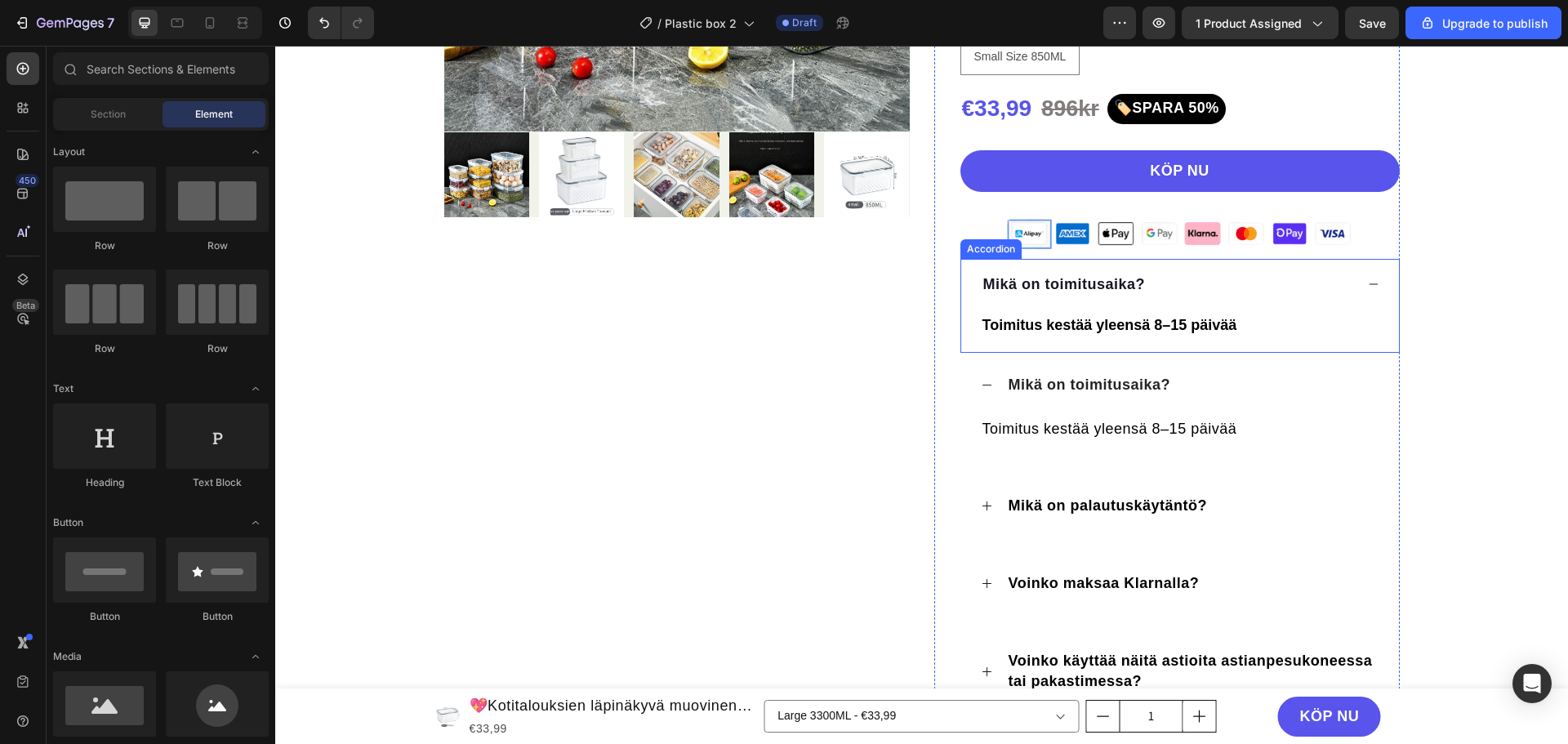
click at [966, 277] on div "Mikä on toimitusaika?" at bounding box center [1180, 284] width 438 height 51
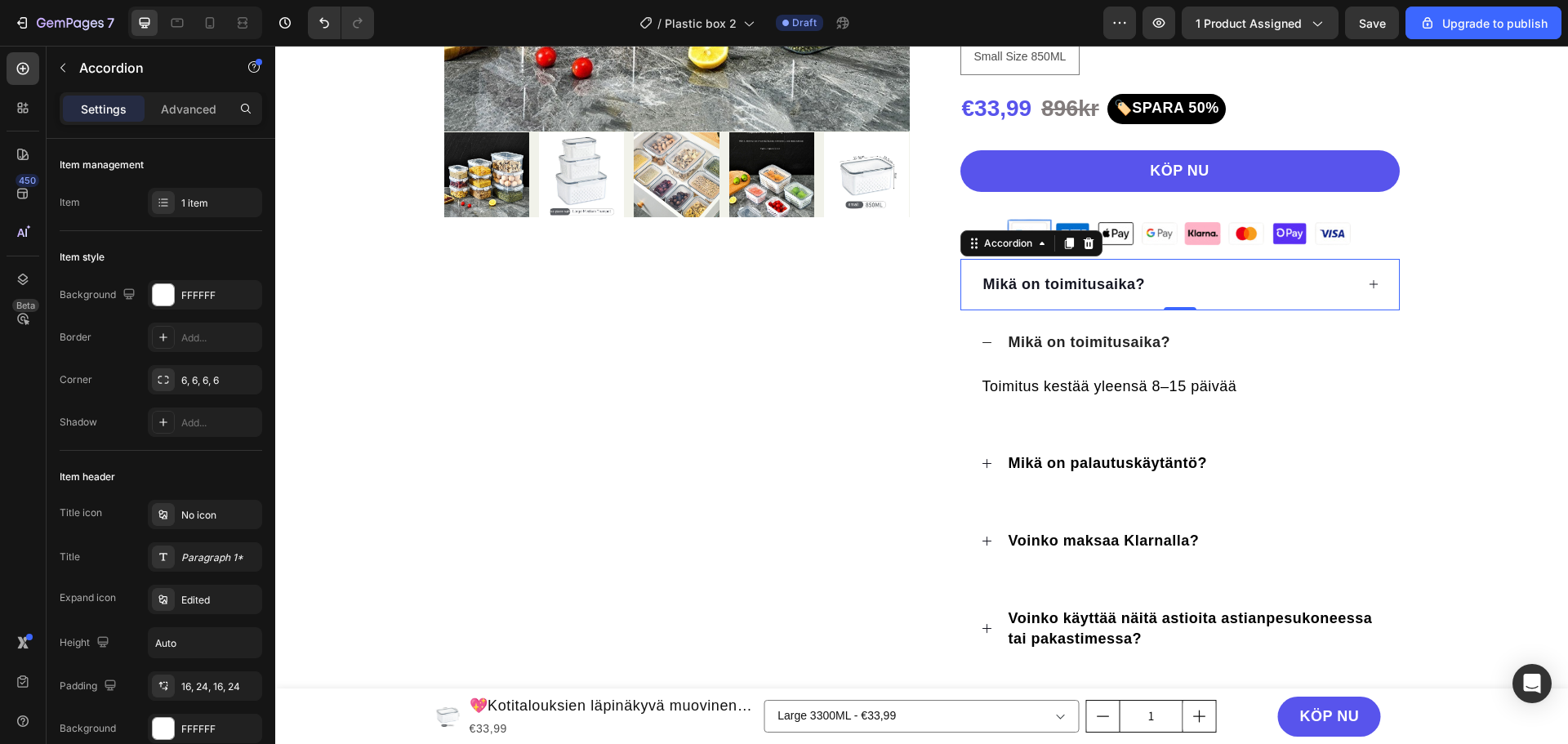
click at [966, 277] on div "Mikä on toimitusaika?" at bounding box center [1180, 284] width 438 height 51
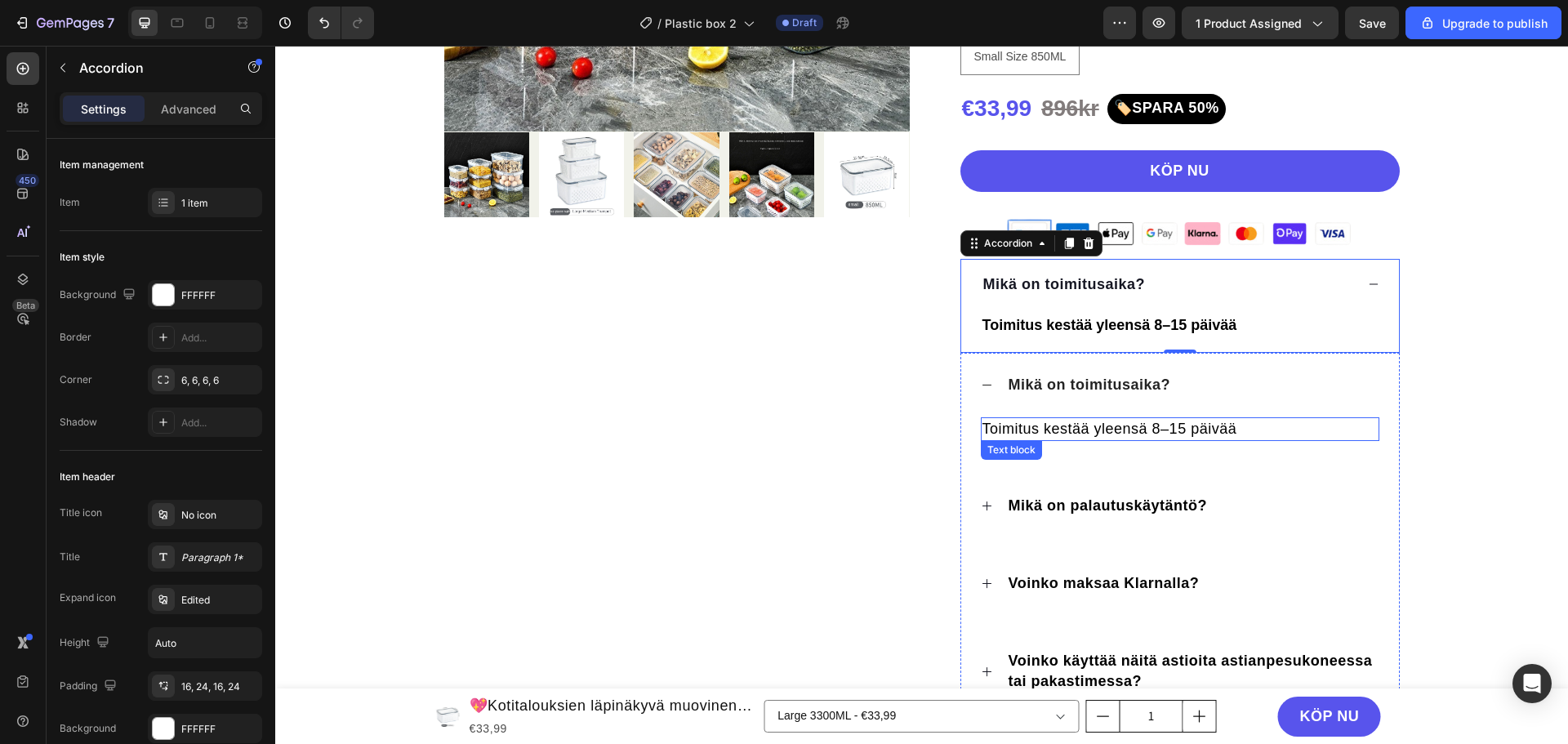
click at [1198, 430] on span "Toimitus kestää yleensä 8–15 päivää" at bounding box center [1110, 429] width 255 height 16
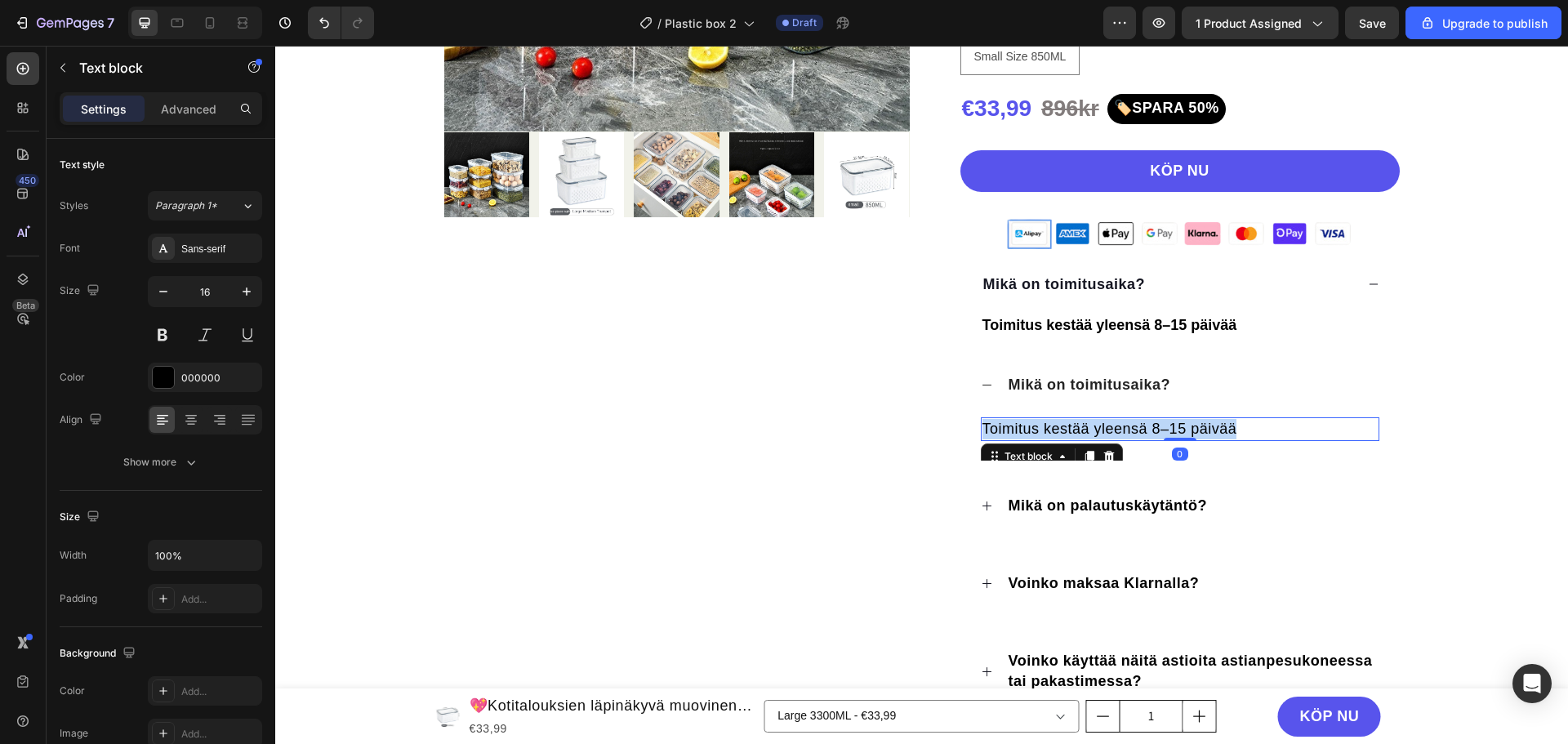
click at [1197, 430] on span "Toimitus kestää yleensä 8–15 päivää" at bounding box center [1110, 429] width 255 height 16
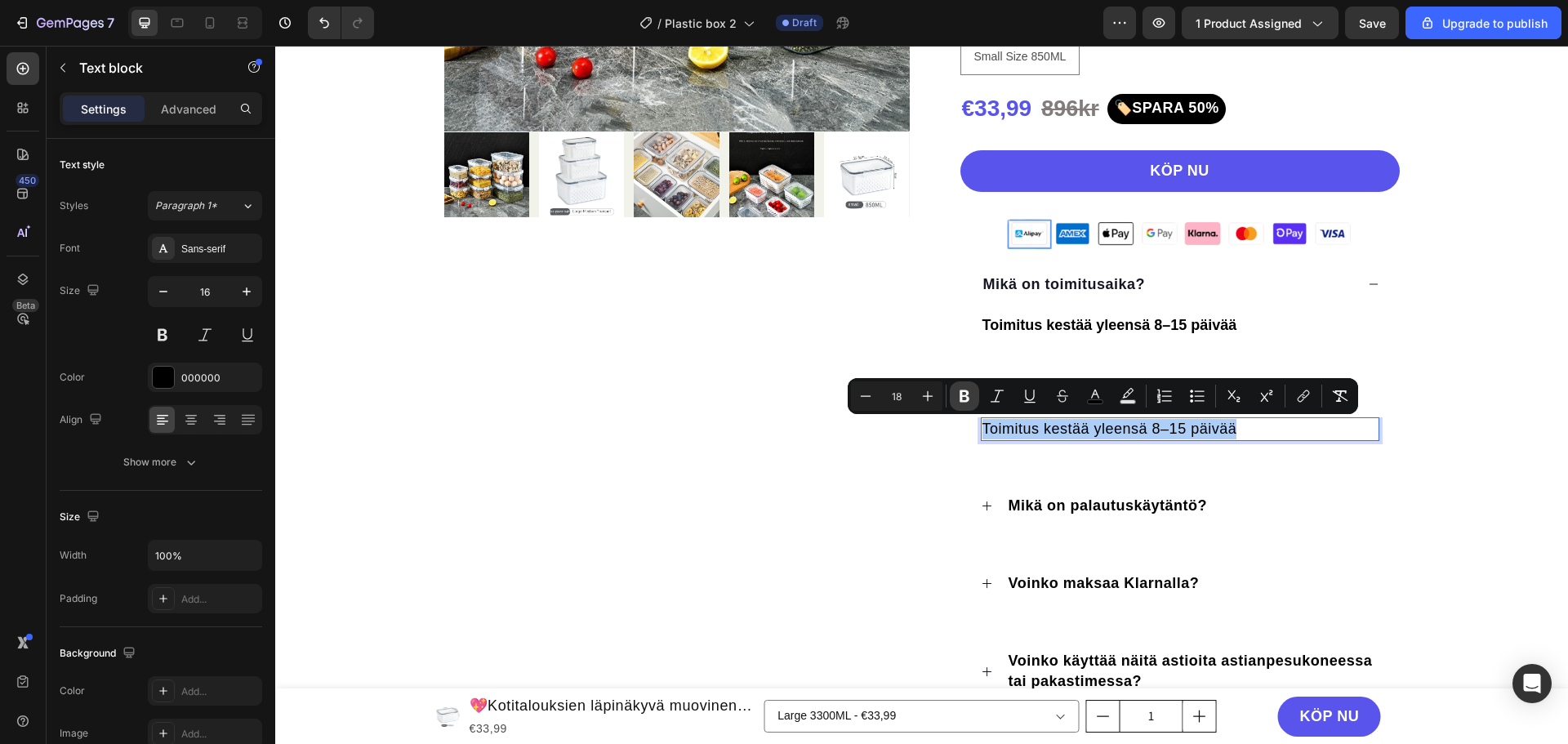
click at [960, 389] on icon "Editor contextual toolbar" at bounding box center [965, 396] width 16 height 16
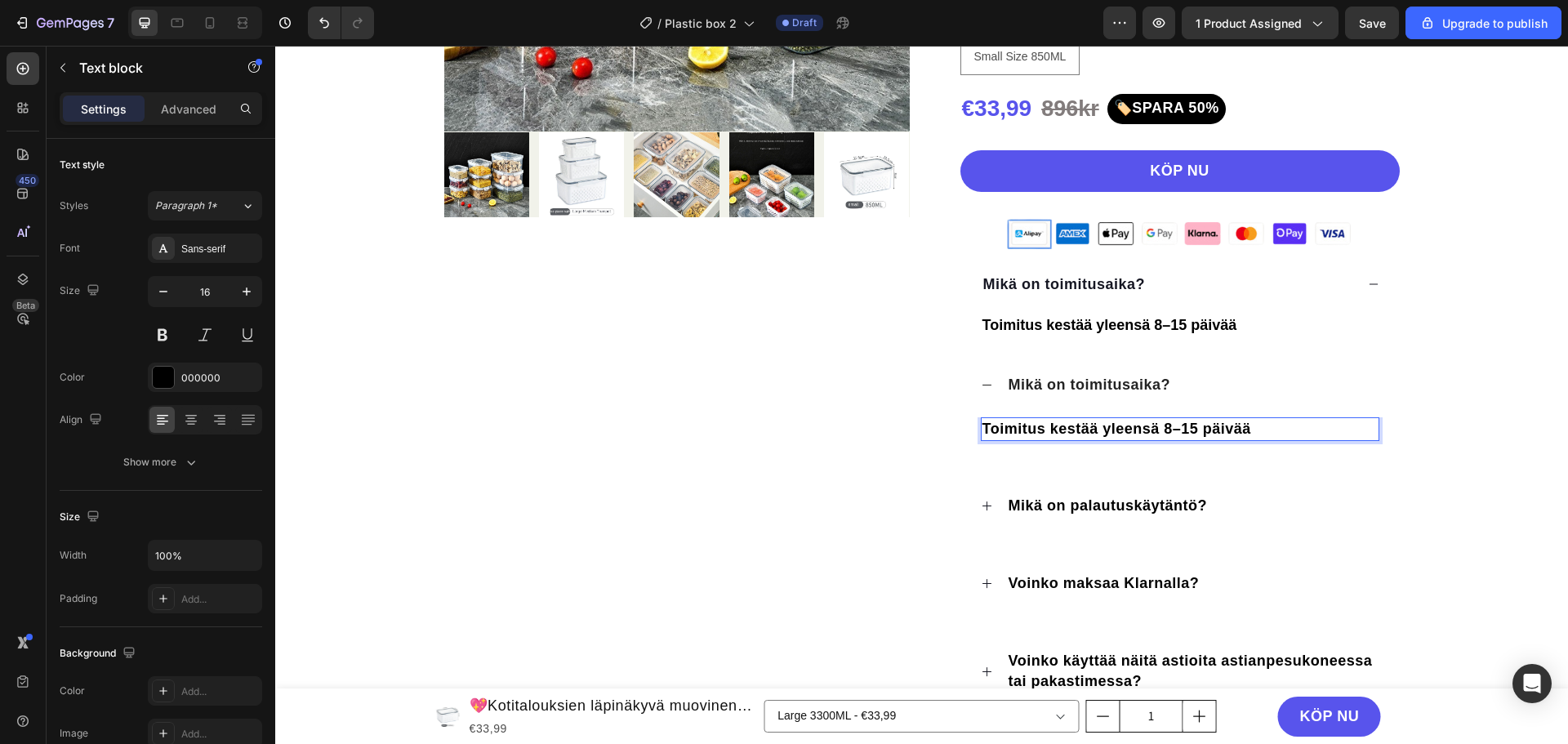
click at [1096, 428] on strong "Toimitus kestää yleensä 8–15 päivää" at bounding box center [1116, 429] width 268 height 16
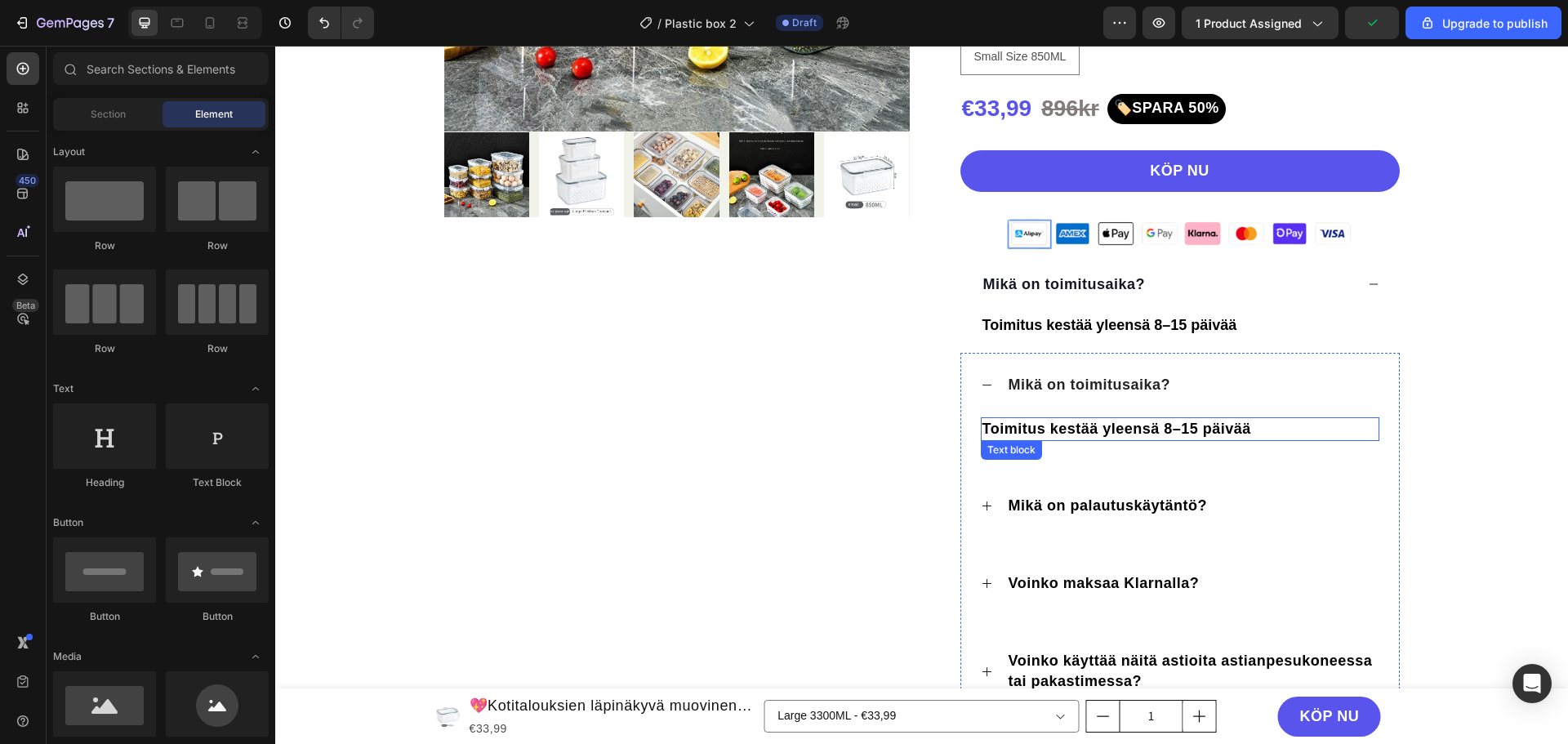
click at [1227, 425] on strong "Toimitus kestää yleensä 8–15 päivää" at bounding box center [1116, 429] width 268 height 16
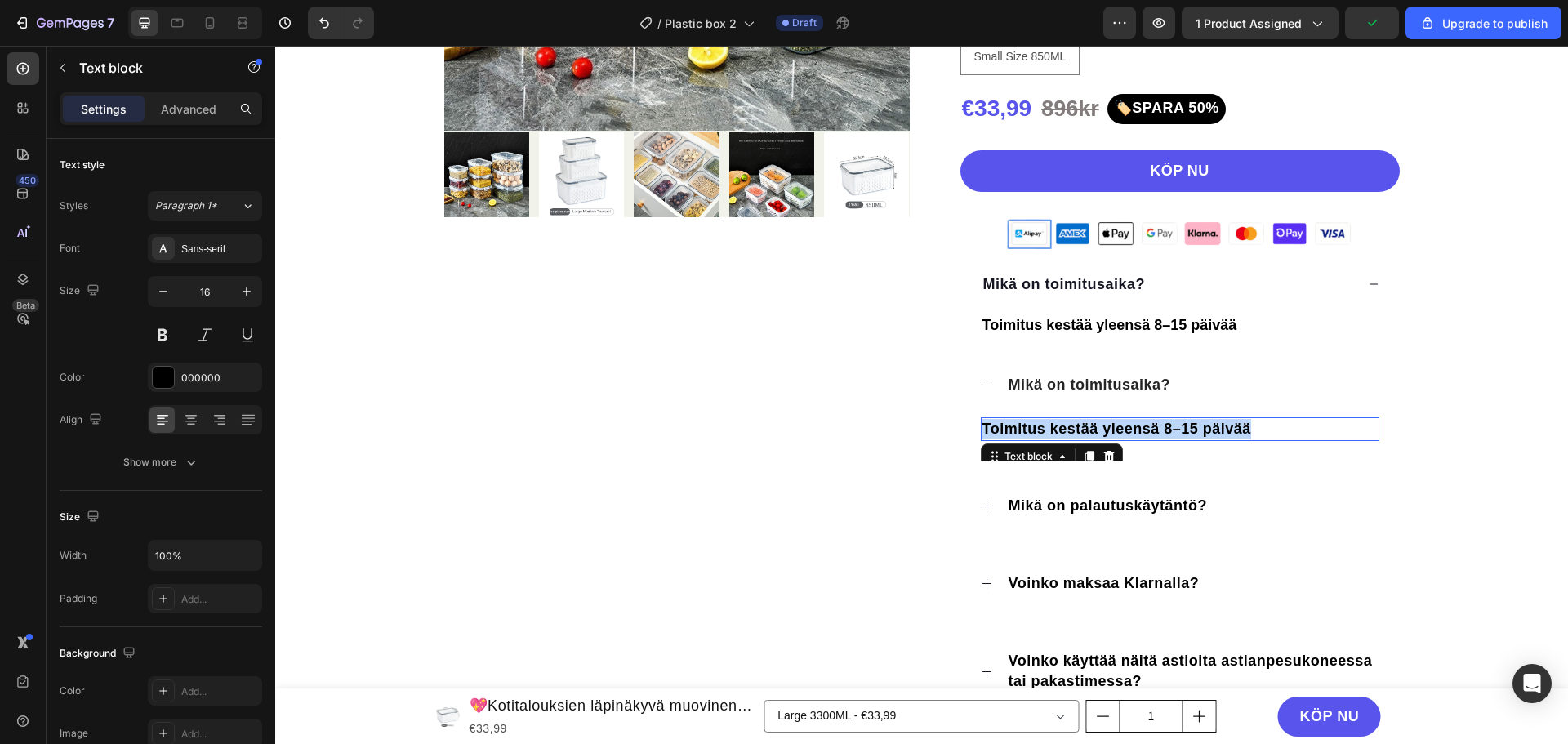
click at [1227, 425] on strong "Toimitus kestää yleensä 8–15 päivää" at bounding box center [1116, 429] width 268 height 16
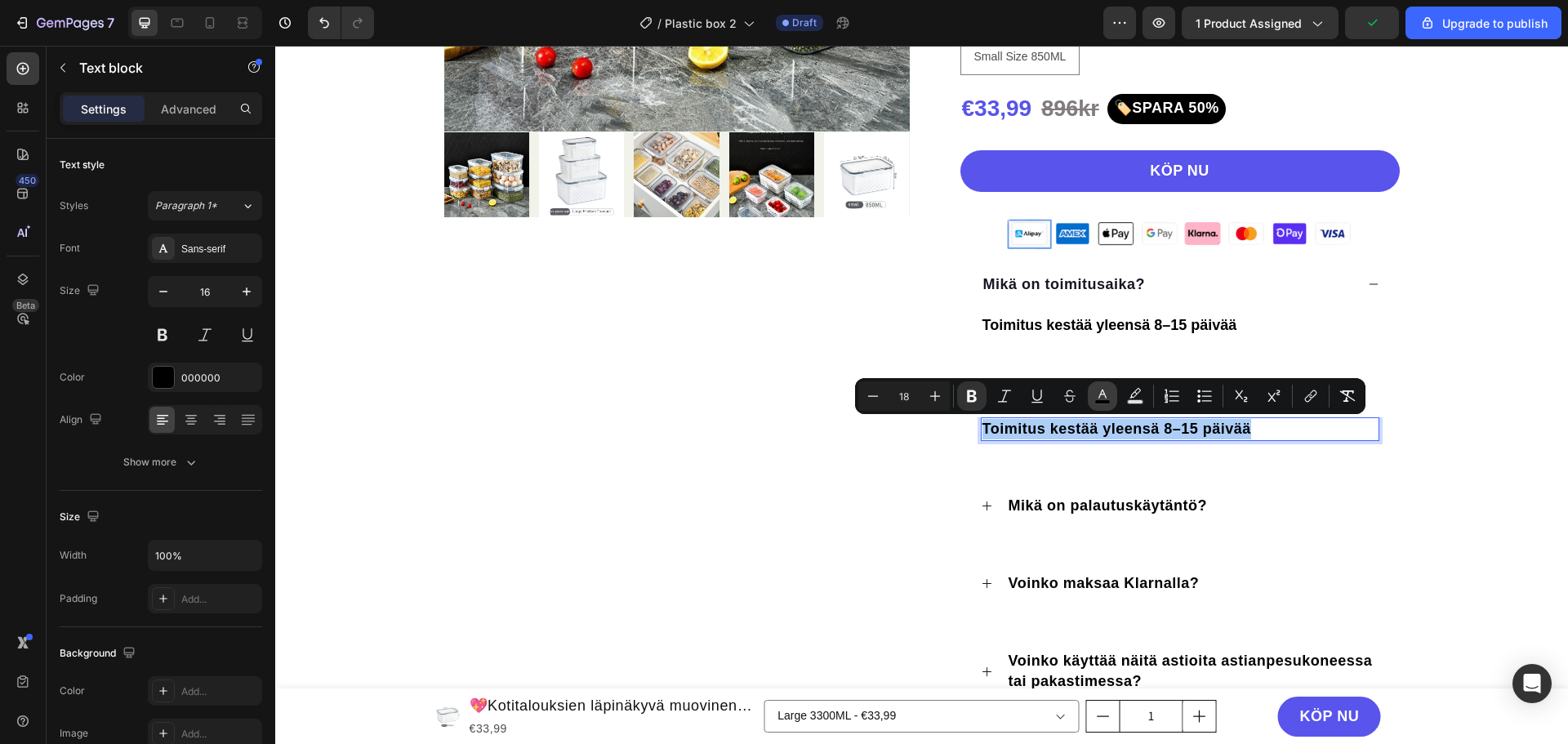
click at [1106, 390] on icon "Editor contextual toolbar" at bounding box center [1102, 396] width 16 height 16
type input "000000"
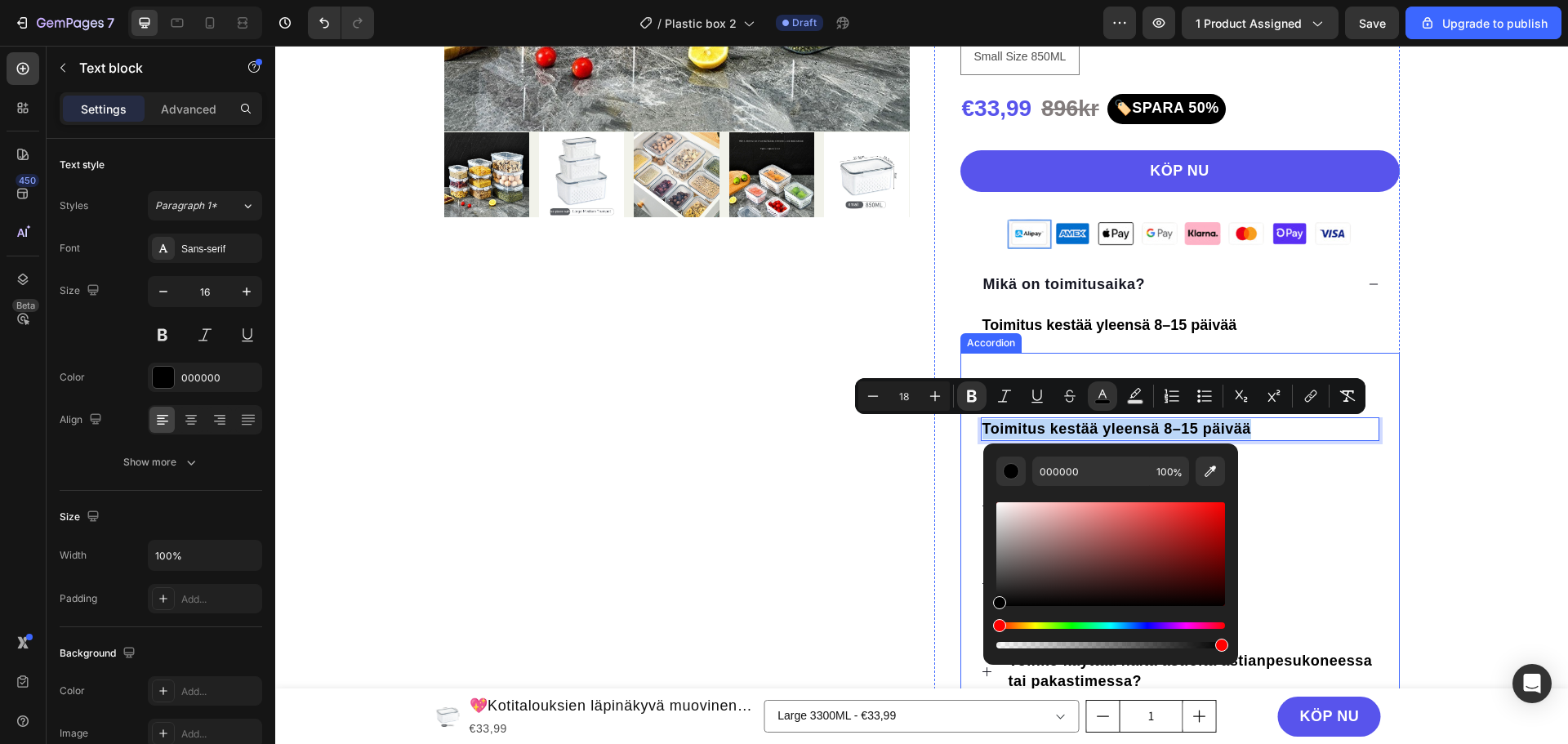
drag, startPoint x: 1325, startPoint y: 617, endPoint x: 968, endPoint y: 619, distance: 357.0
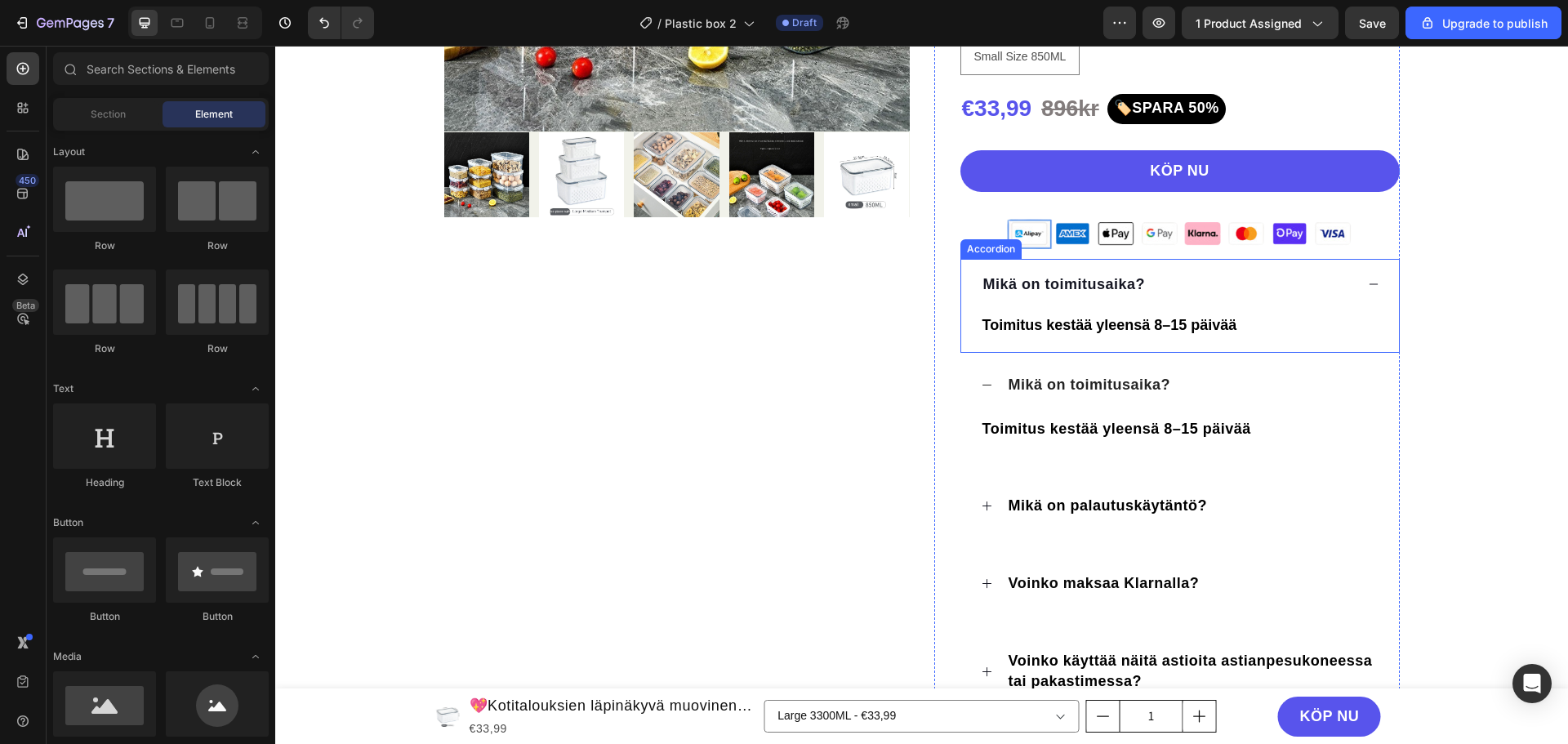
click at [1289, 272] on div "Mikä on toimitusaika?" at bounding box center [1168, 284] width 374 height 26
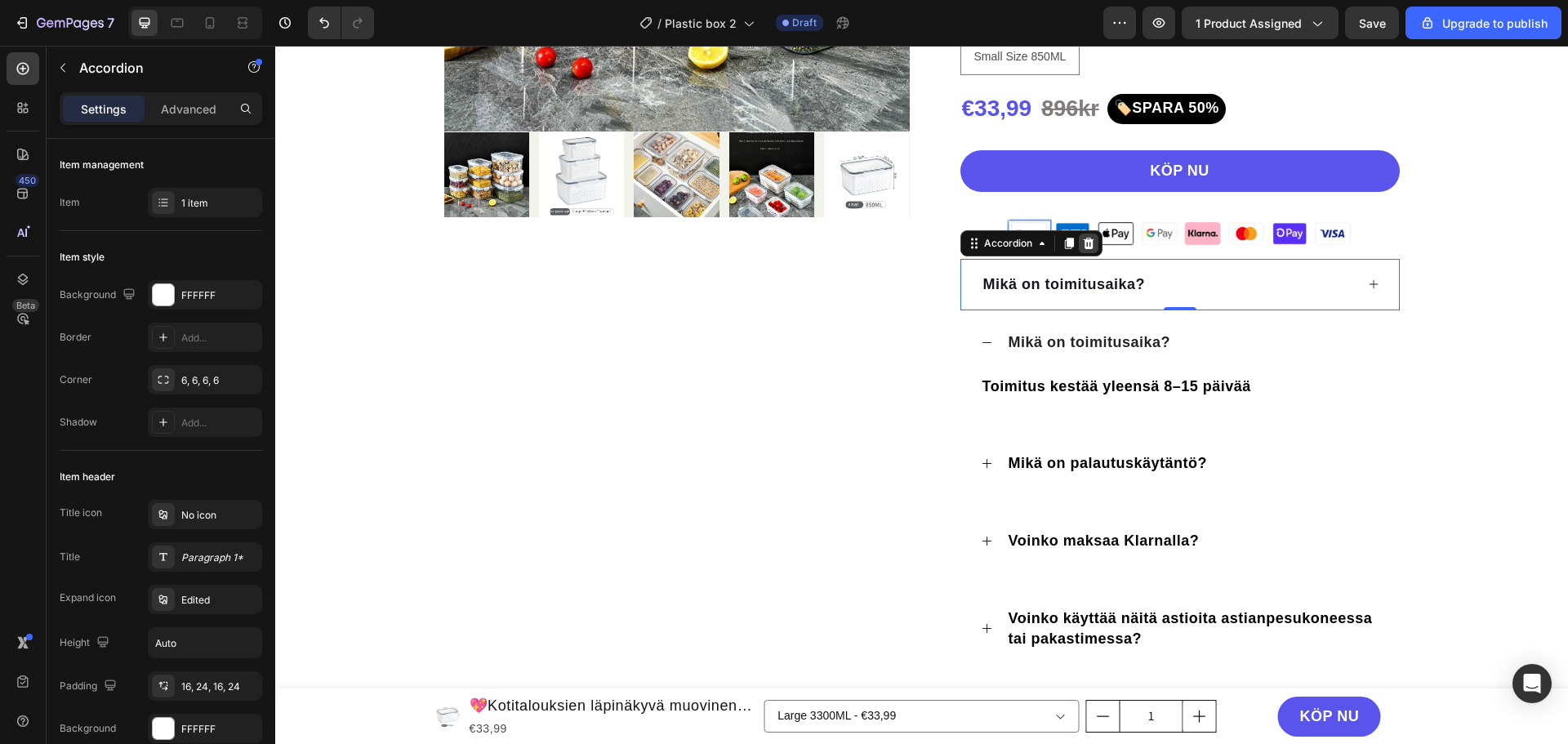
click at [1084, 247] on icon at bounding box center [1088, 243] width 11 height 12
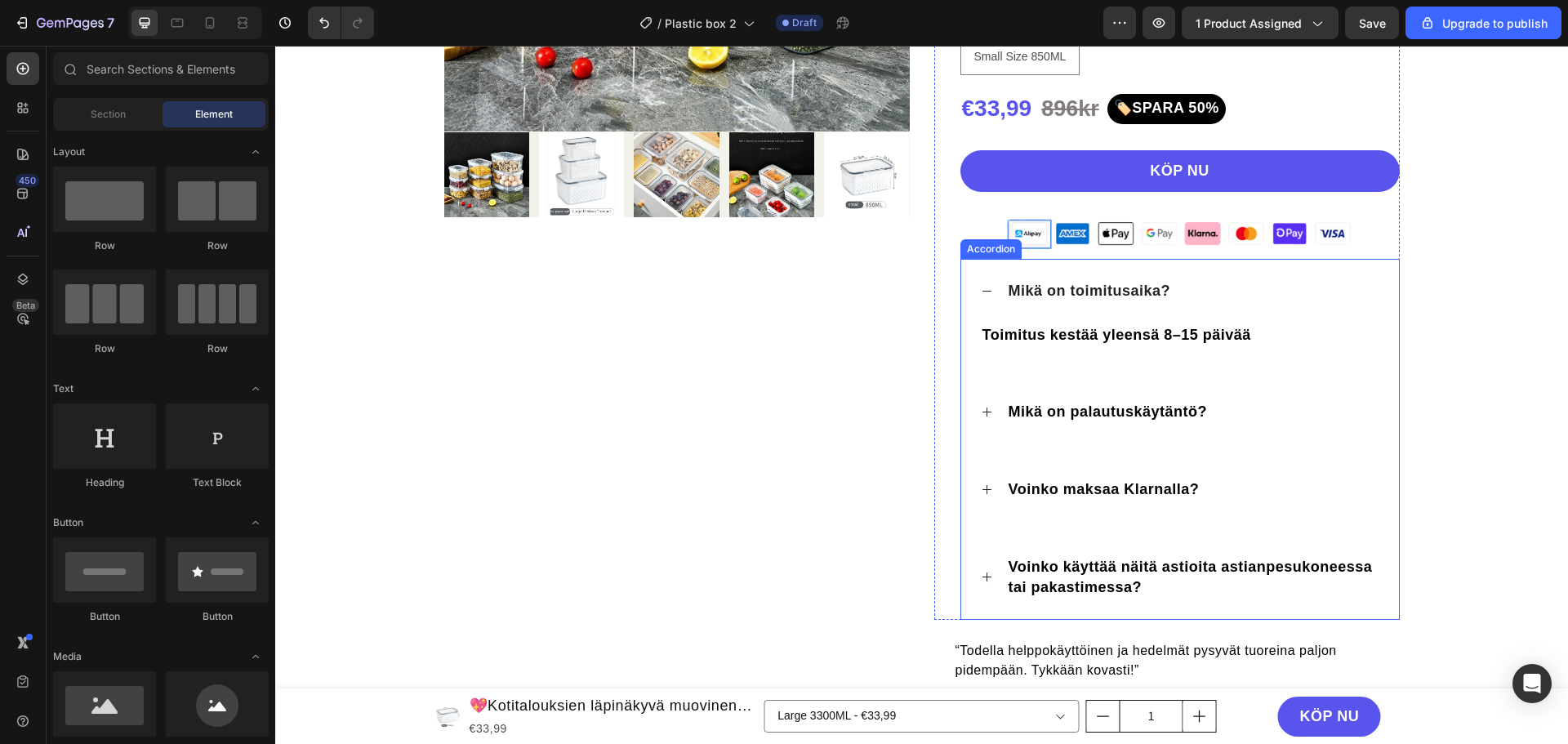
click at [1277, 301] on div "Mikä on toimitusaika?" at bounding box center [1192, 291] width 373 height 26
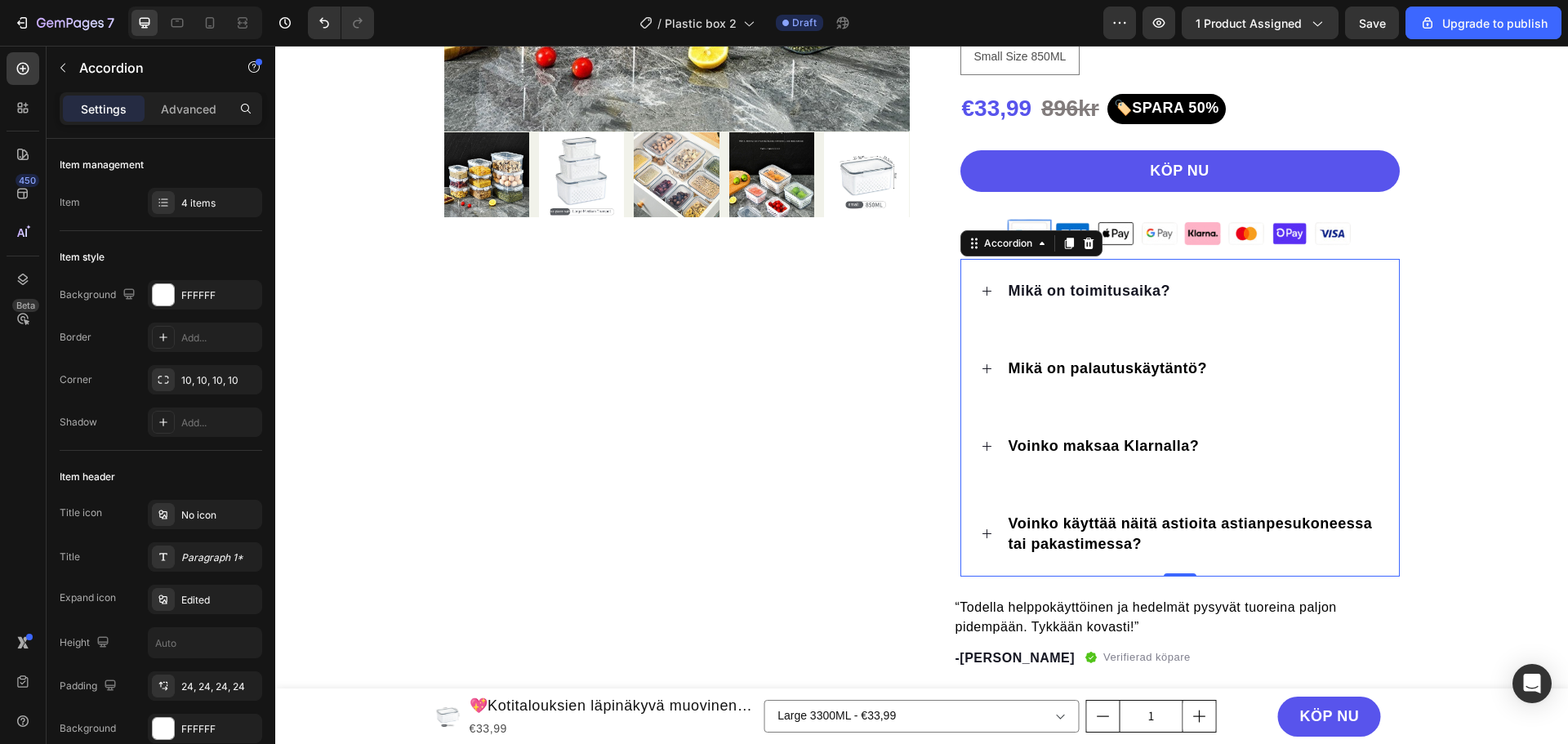
click at [1417, 260] on section "30 dagars pengarna tillbaka Item List Klarna efterskottsbetalning & fri frakt I…" at bounding box center [922, 172] width 1006 height 1166
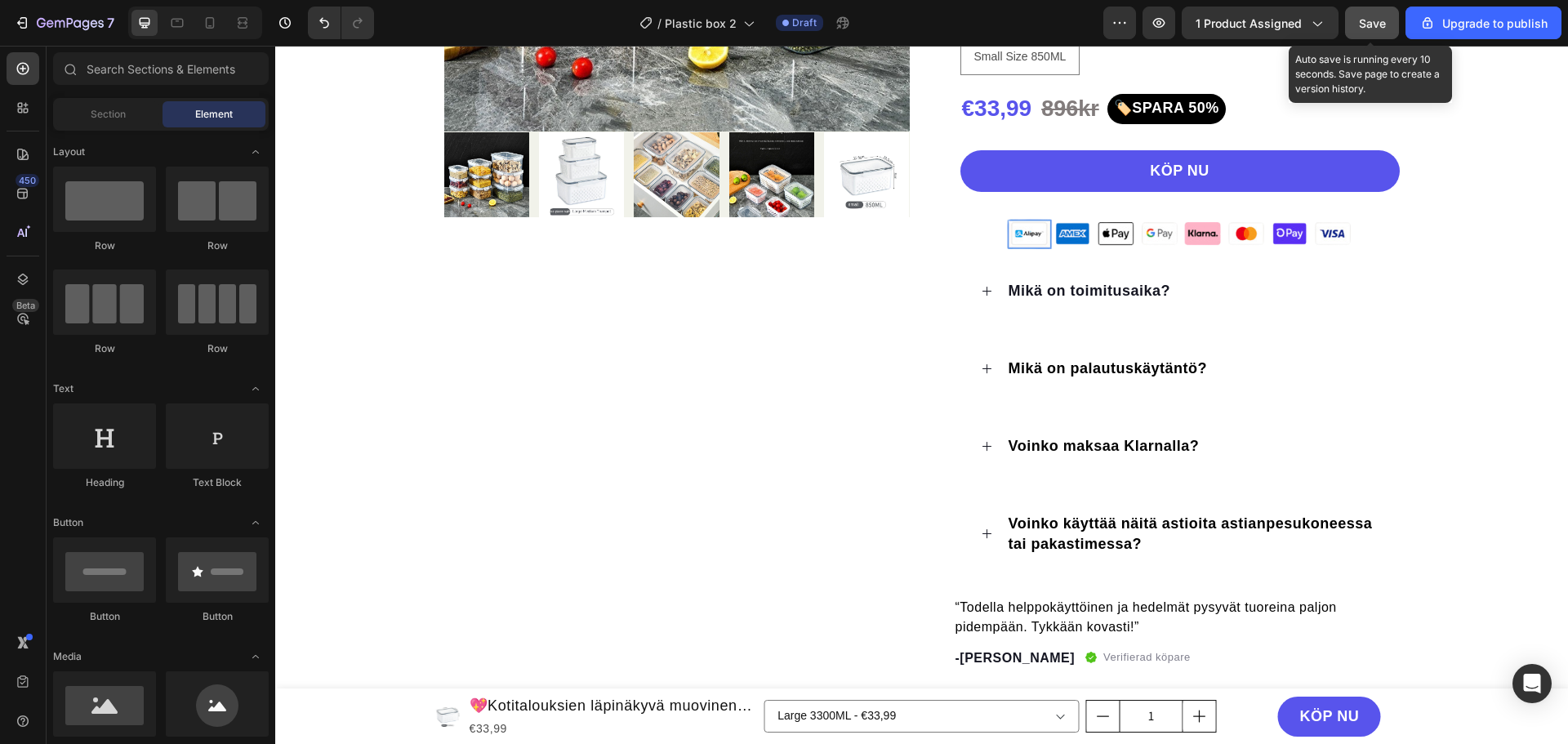
click at [1357, 28] on button "Save" at bounding box center [1371, 22] width 54 height 33
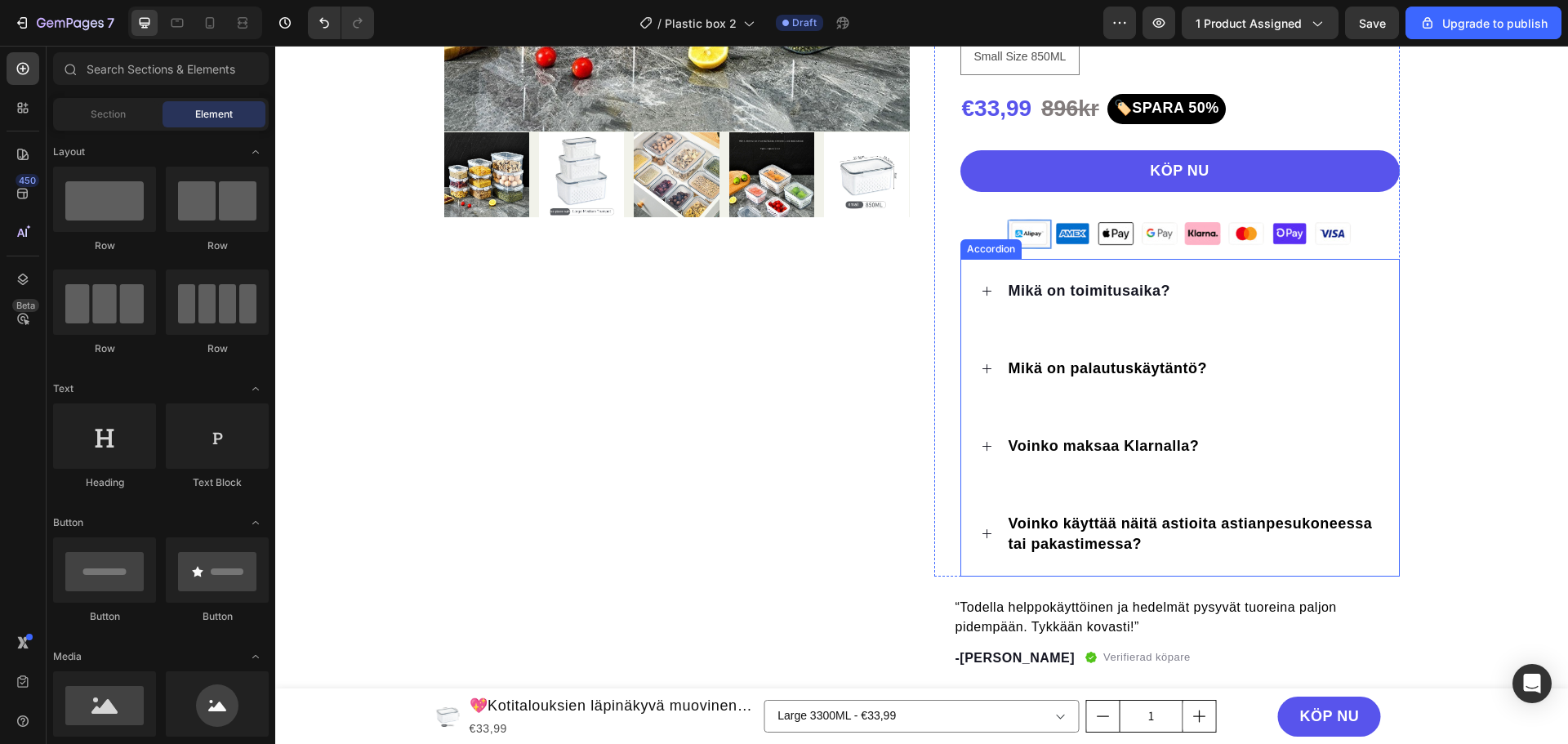
click at [971, 249] on div "Accordion" at bounding box center [991, 249] width 55 height 15
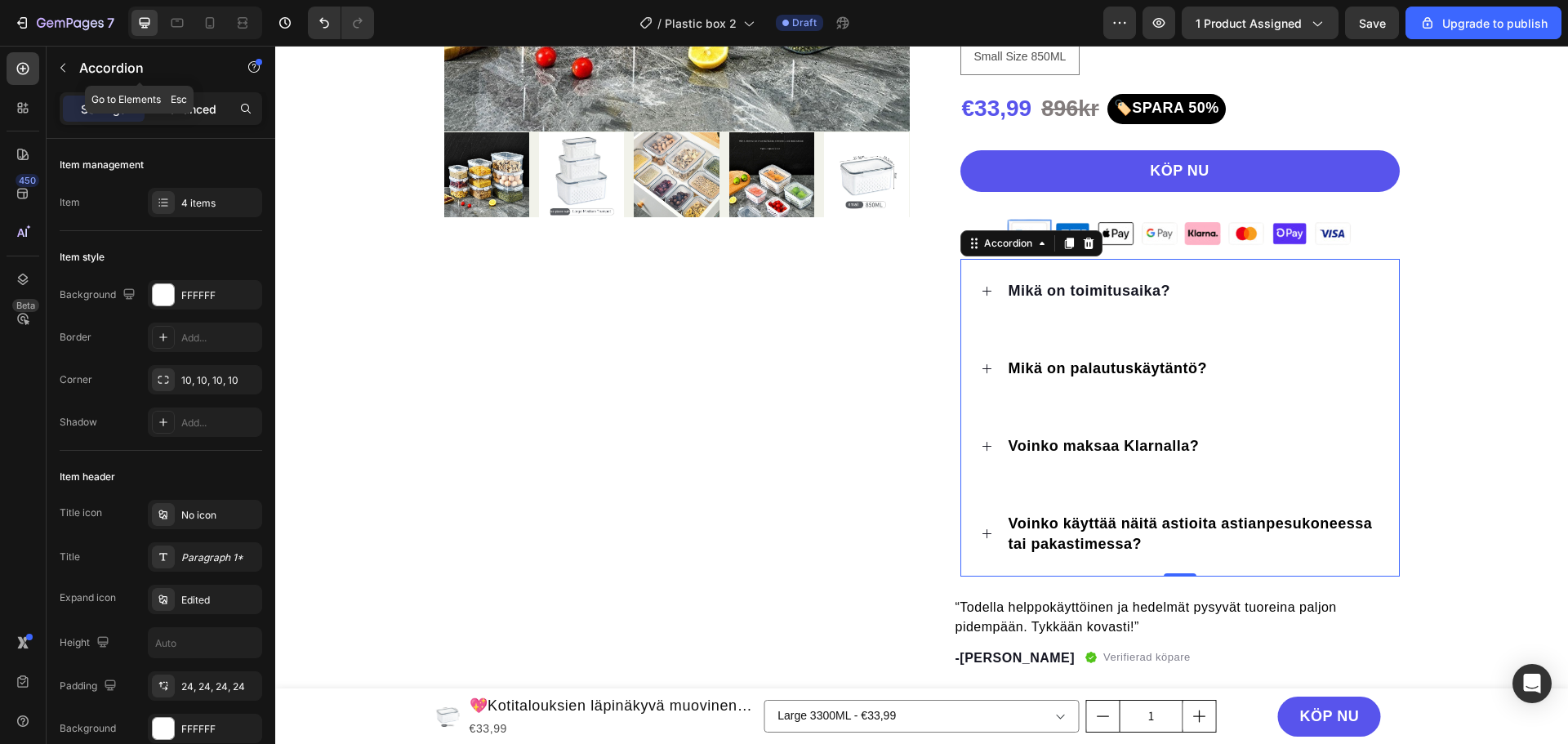
click at [173, 99] on div "Settings Advanced" at bounding box center [160, 108] width 203 height 33
click at [190, 109] on p "Advanced" at bounding box center [189, 108] width 56 height 17
type input "100%"
type input "100"
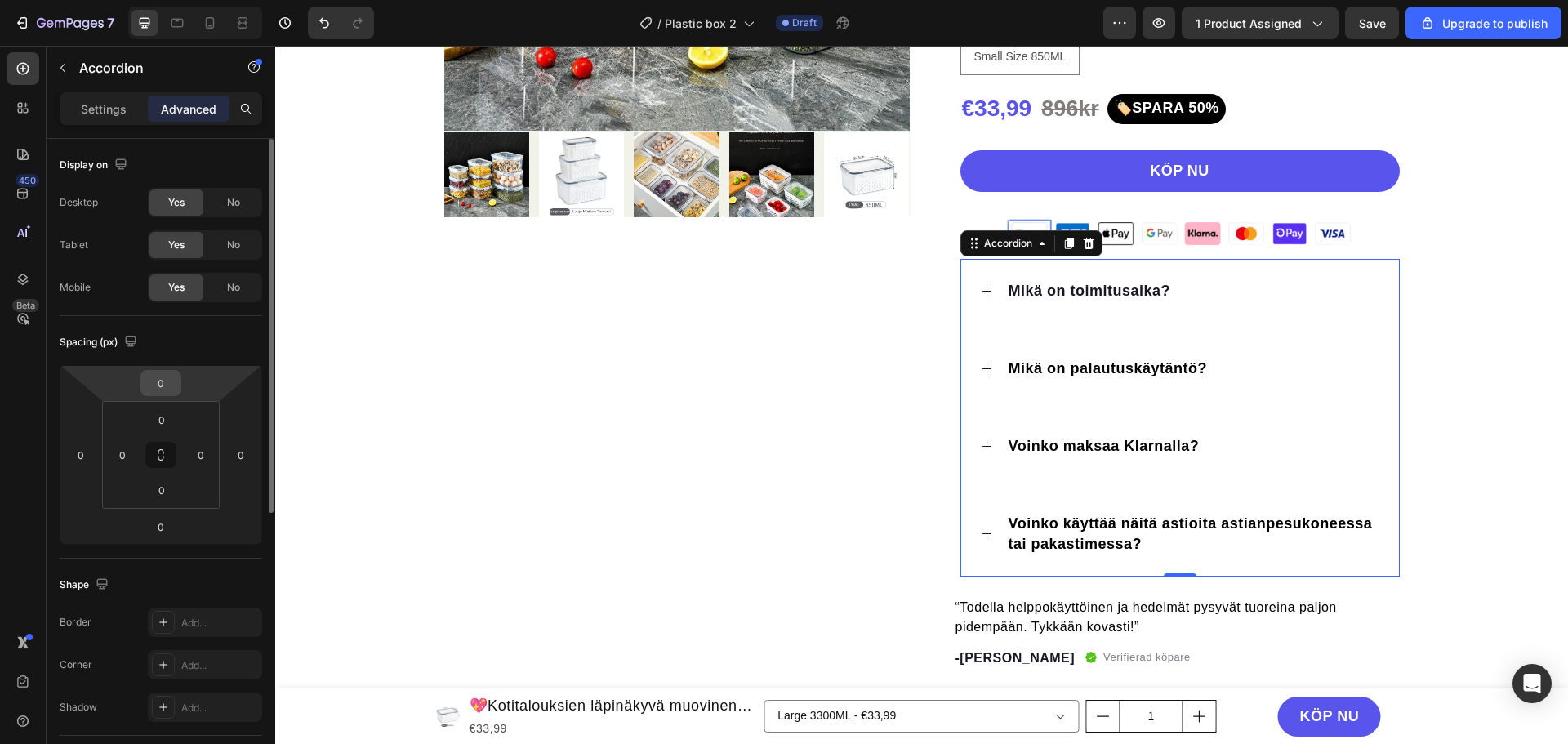
click at [163, 390] on input "0" at bounding box center [160, 384] width 33 height 25
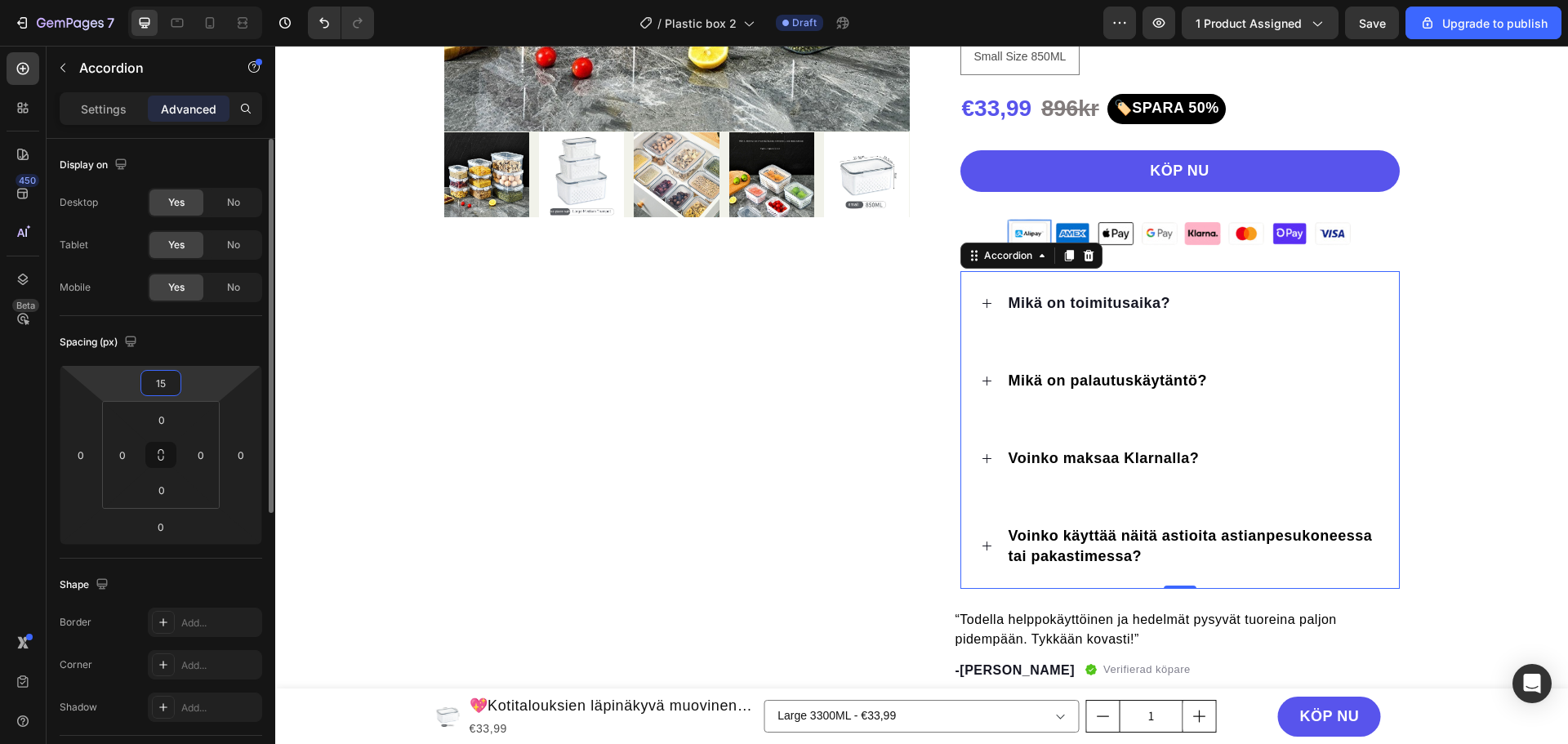
type input "15"
click at [174, 334] on div "Spacing (px)" at bounding box center [160, 343] width 203 height 27
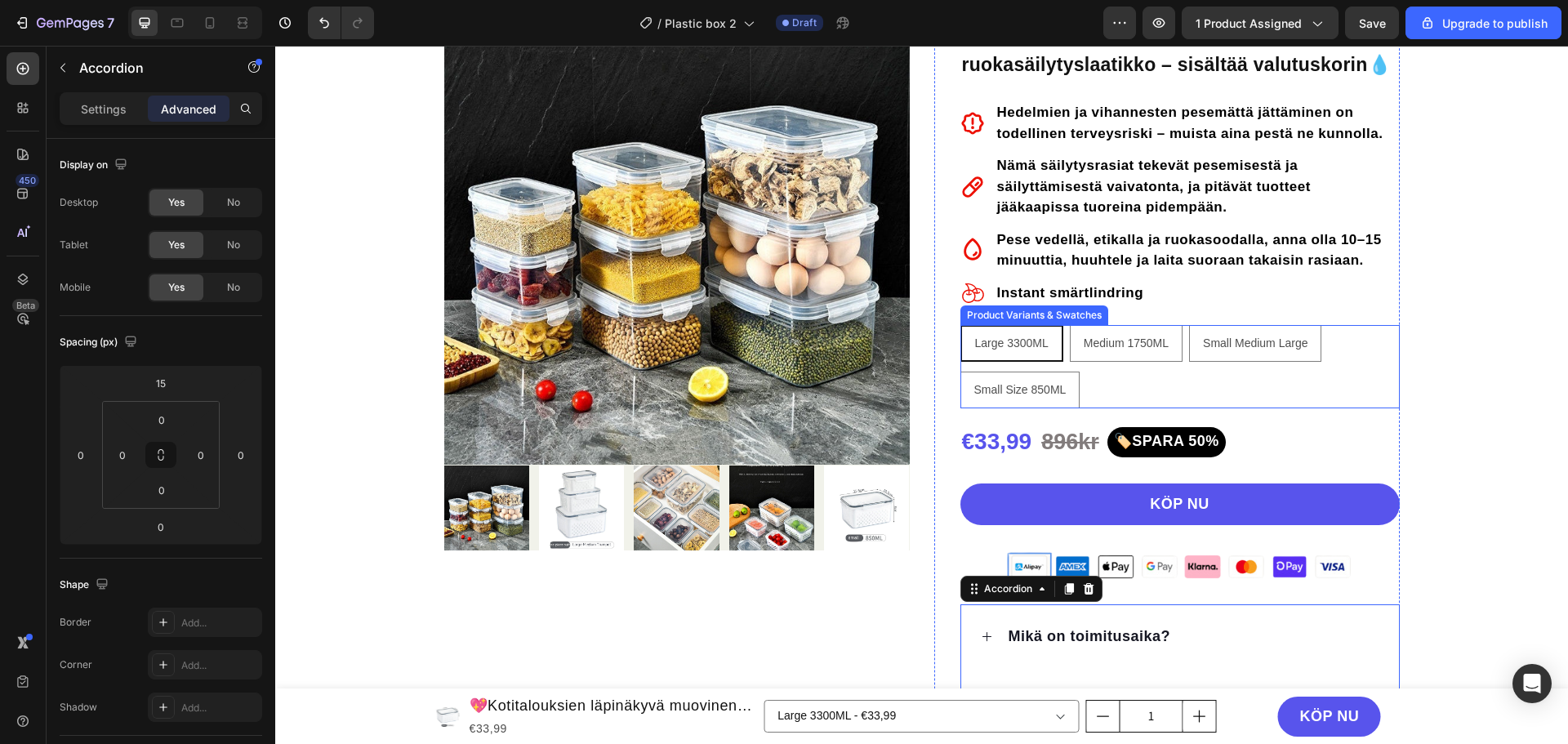
scroll to position [81, 0]
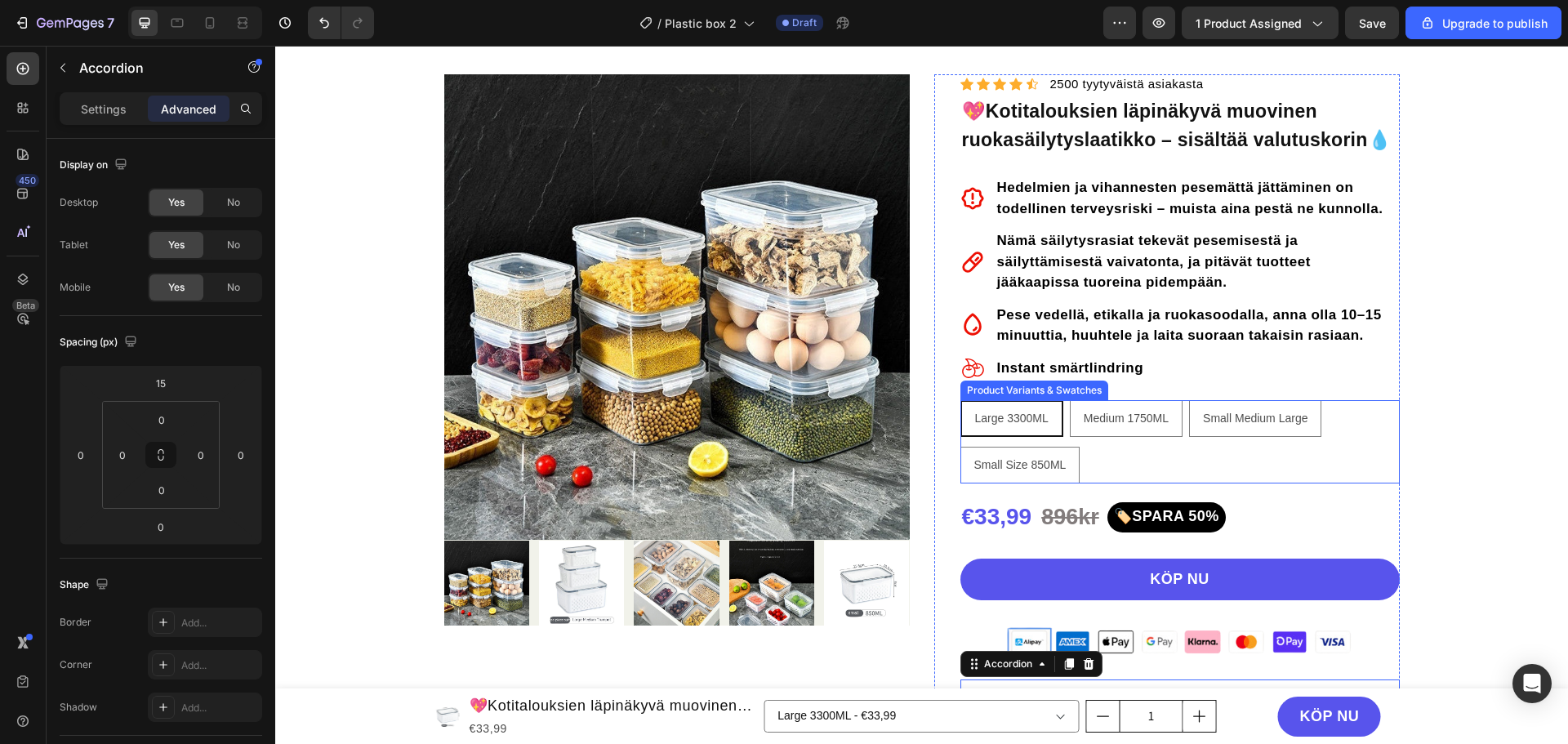
click at [1353, 429] on div "Large 3300ML Large 3300ML Large 3300ML Medium 1750ML Medium 1750ML Medium 1750M…" at bounding box center [1180, 442] width 439 height 83
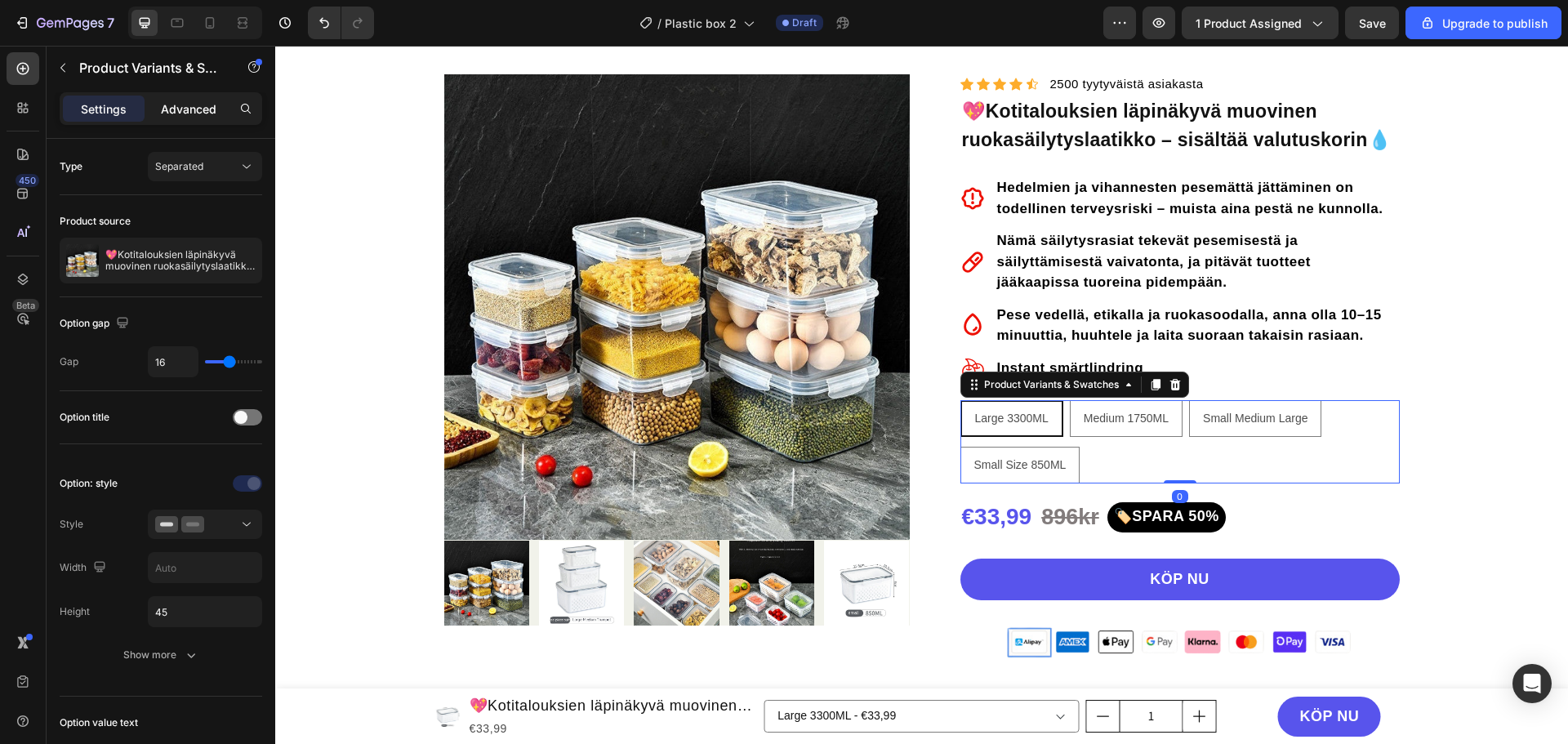
click at [194, 99] on div "Advanced" at bounding box center [189, 109] width 82 height 27
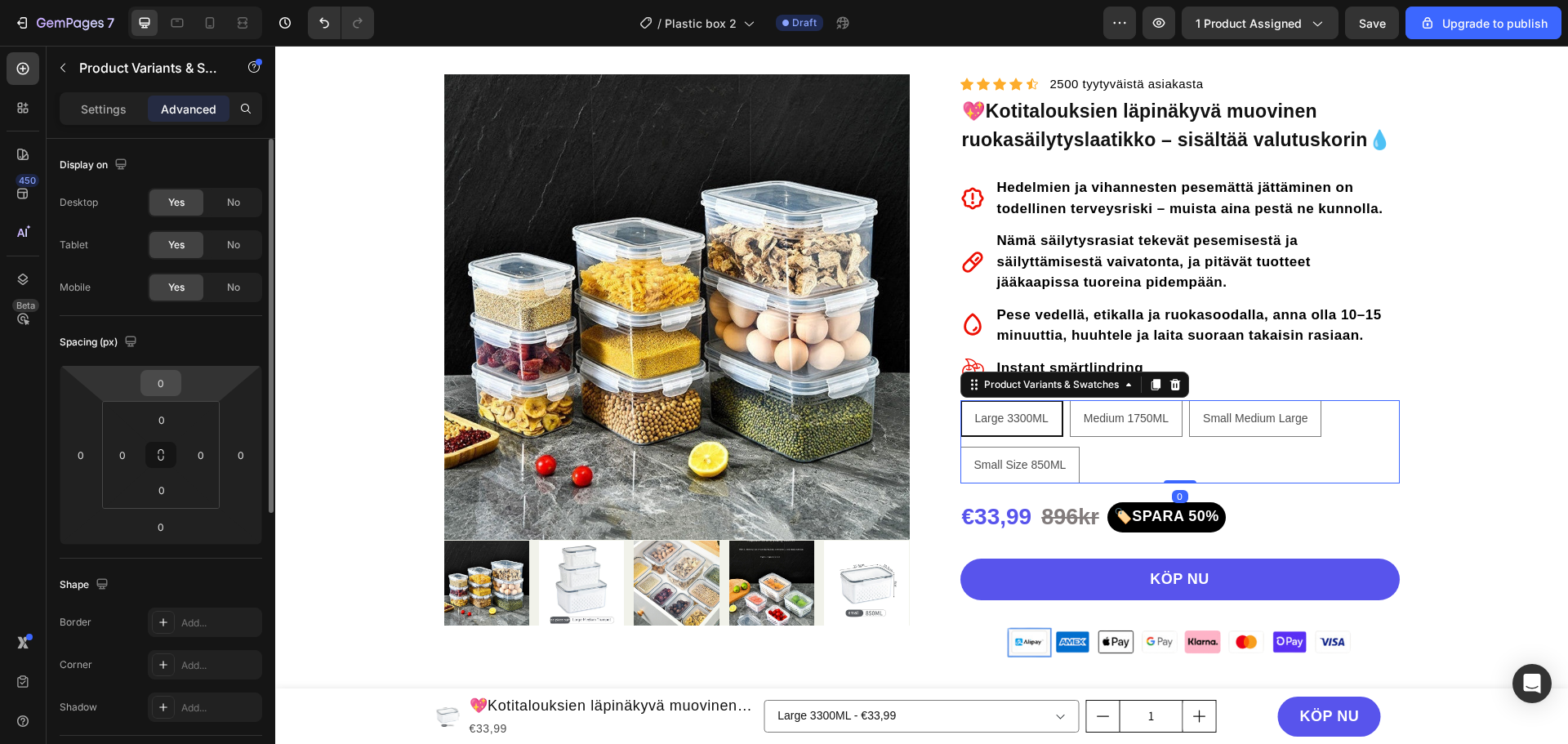
click at [166, 387] on input "0" at bounding box center [160, 384] width 33 height 25
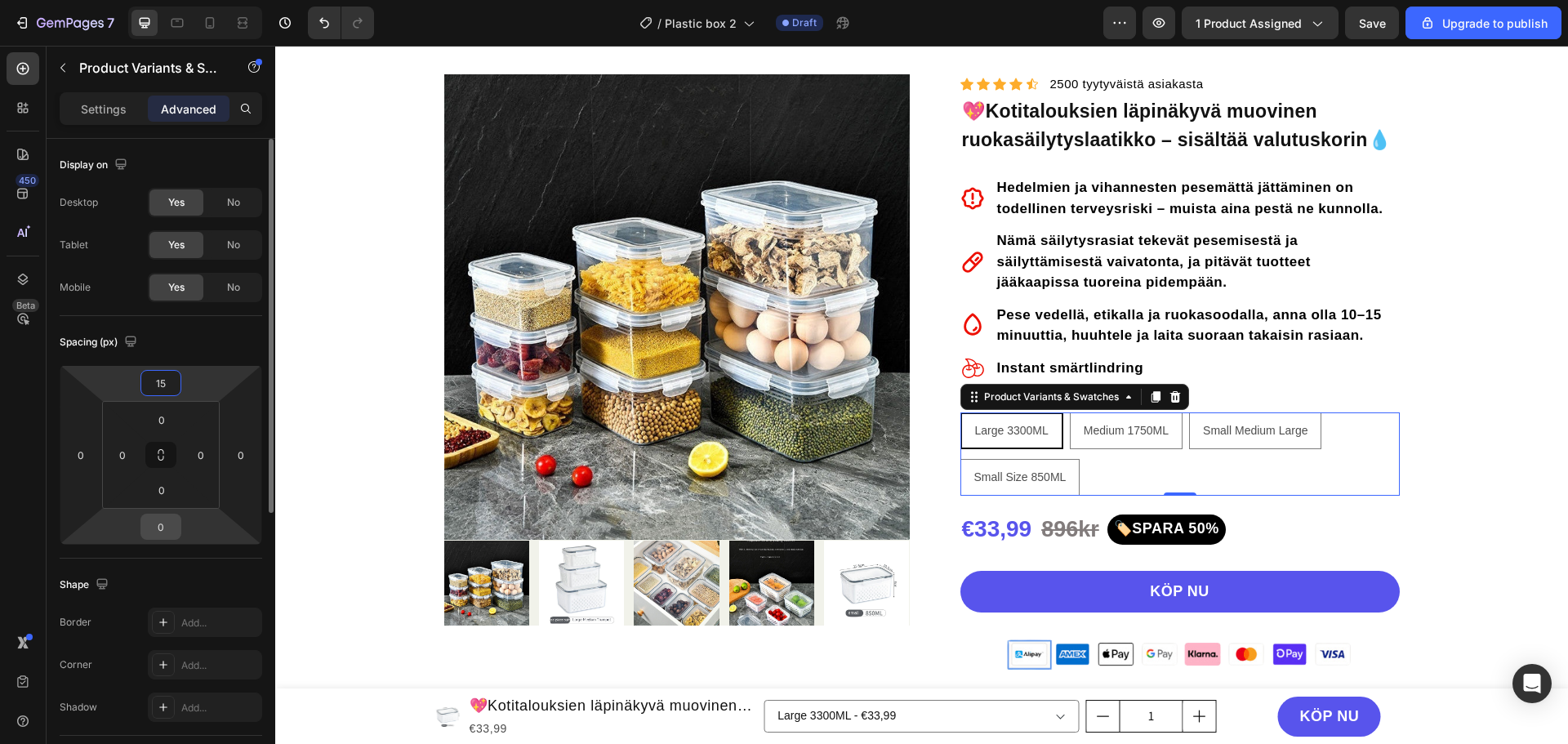
type input "15"
click at [165, 521] on input "0" at bounding box center [160, 527] width 33 height 25
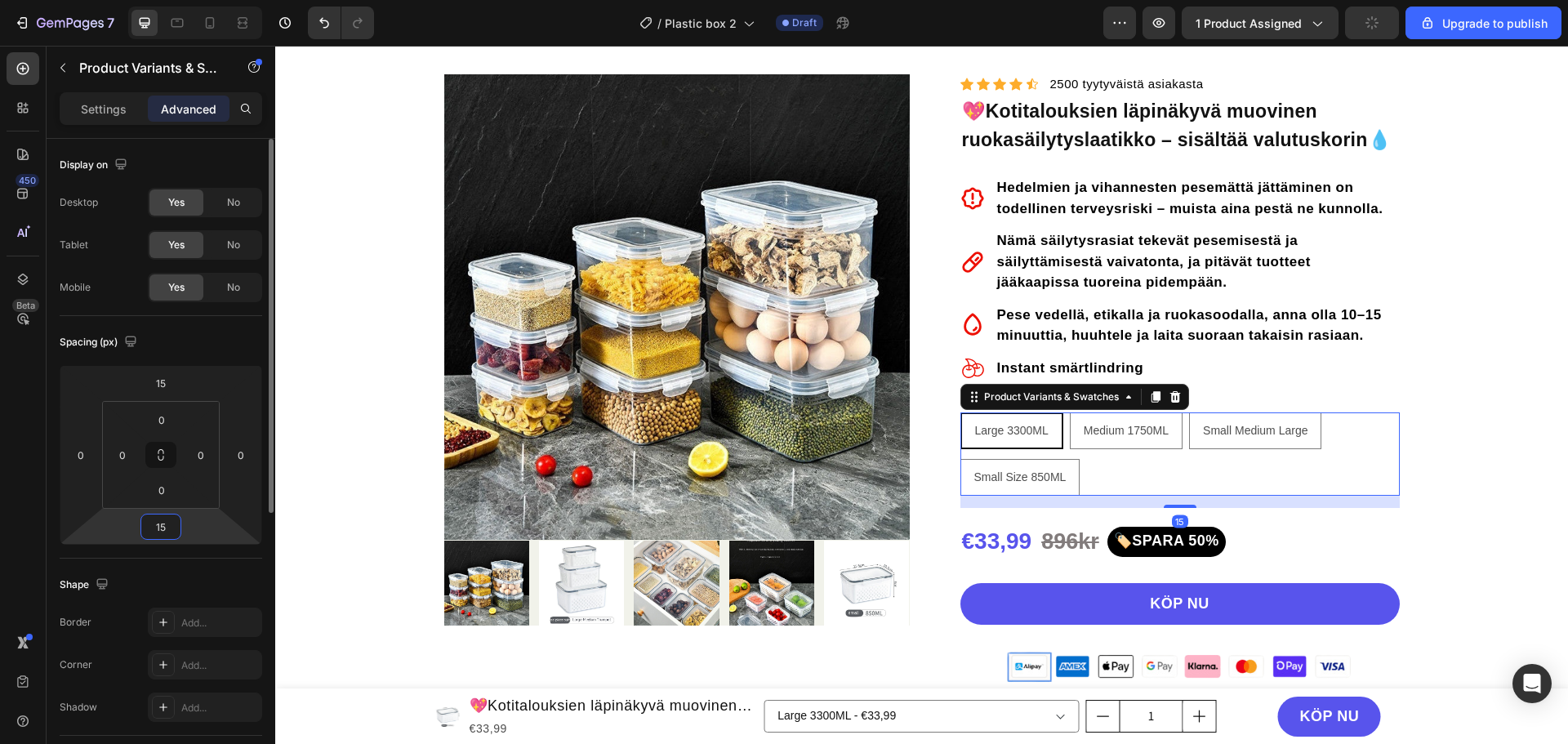
type input "15"
click at [210, 348] on div "Spacing (px)" at bounding box center [160, 343] width 203 height 27
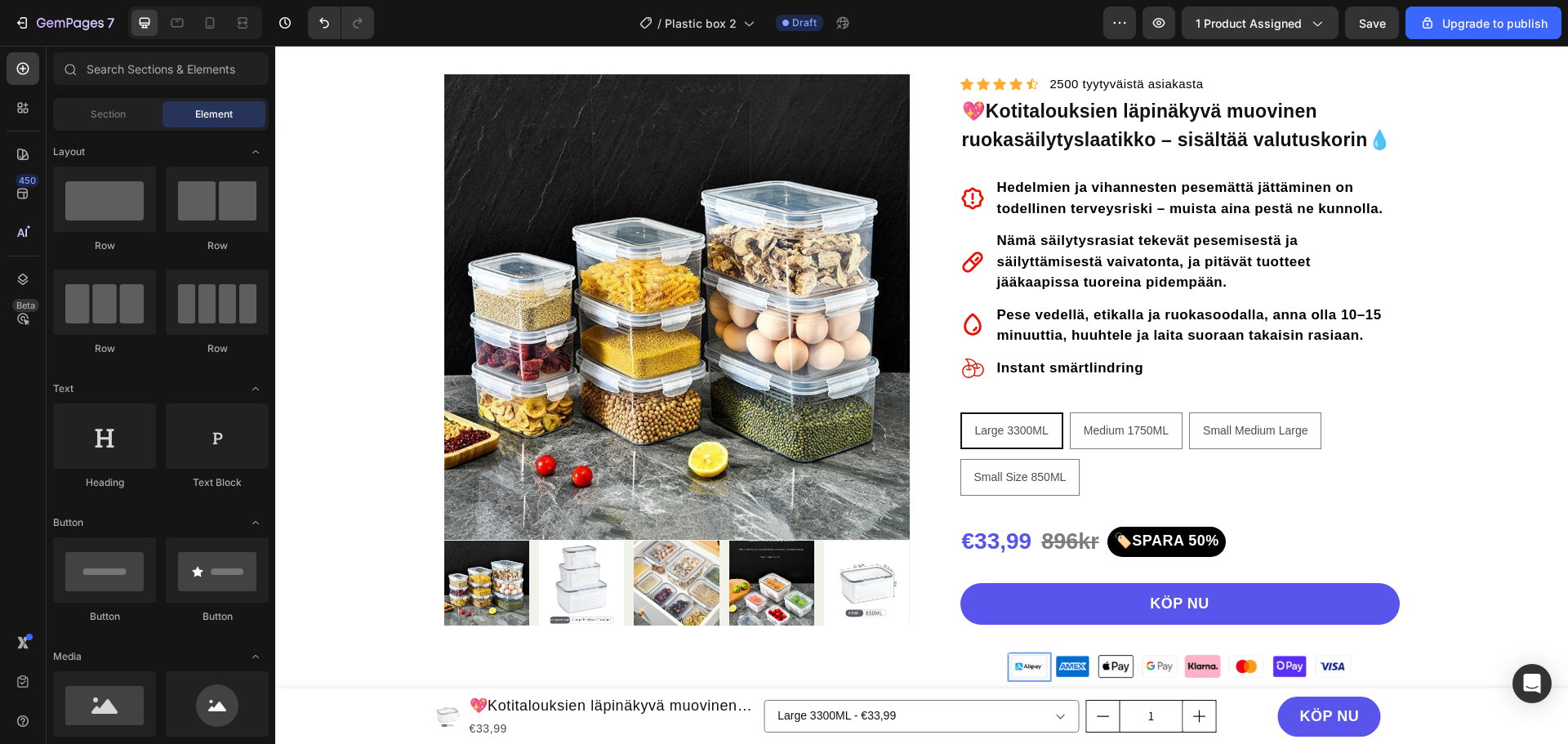
scroll to position [0, 0]
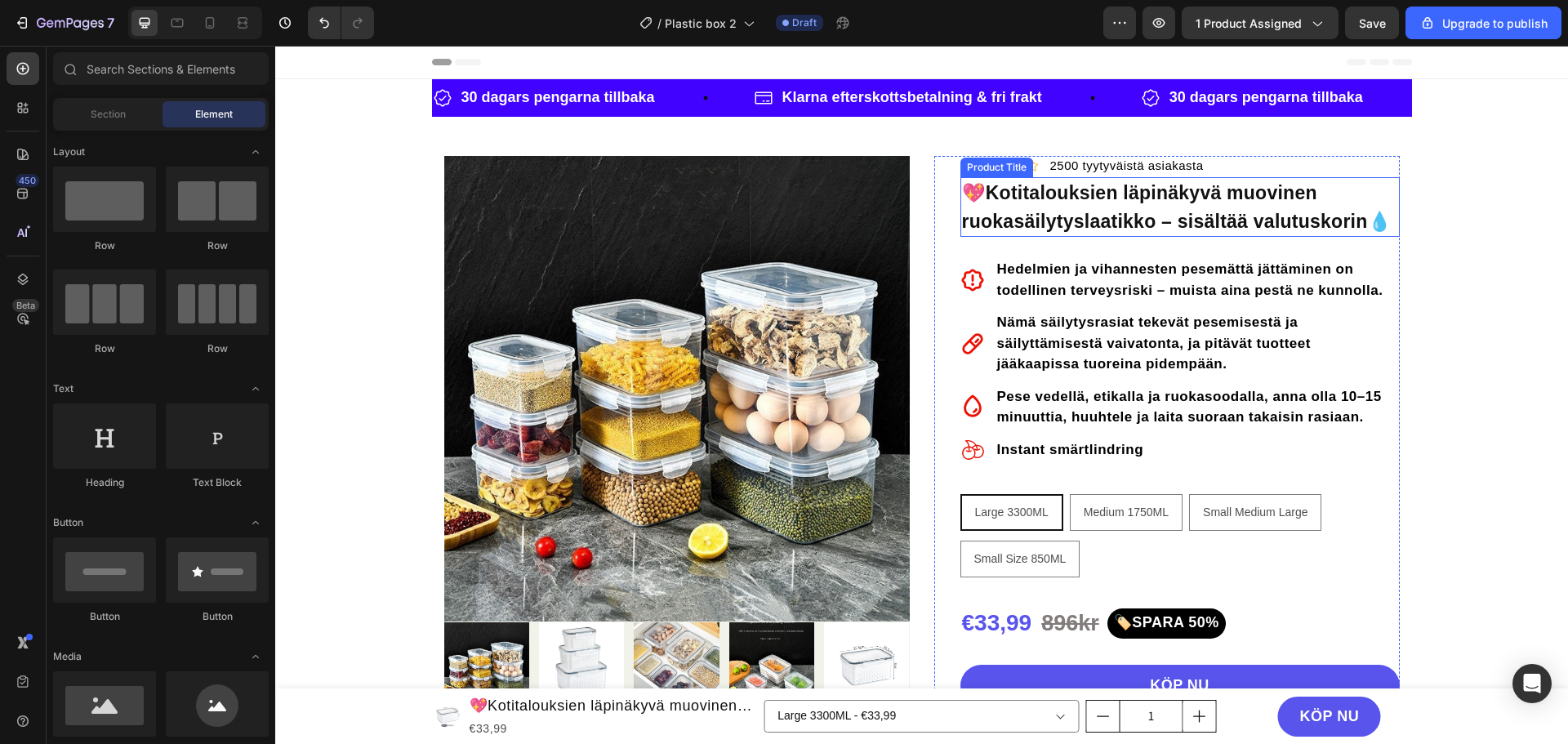
click at [1152, 194] on h1 "💖Kotitalouksien läpinäkyvä muovinen ruokasäilytyslaatikko – sisältää valutuskor…" at bounding box center [1180, 206] width 439 height 59
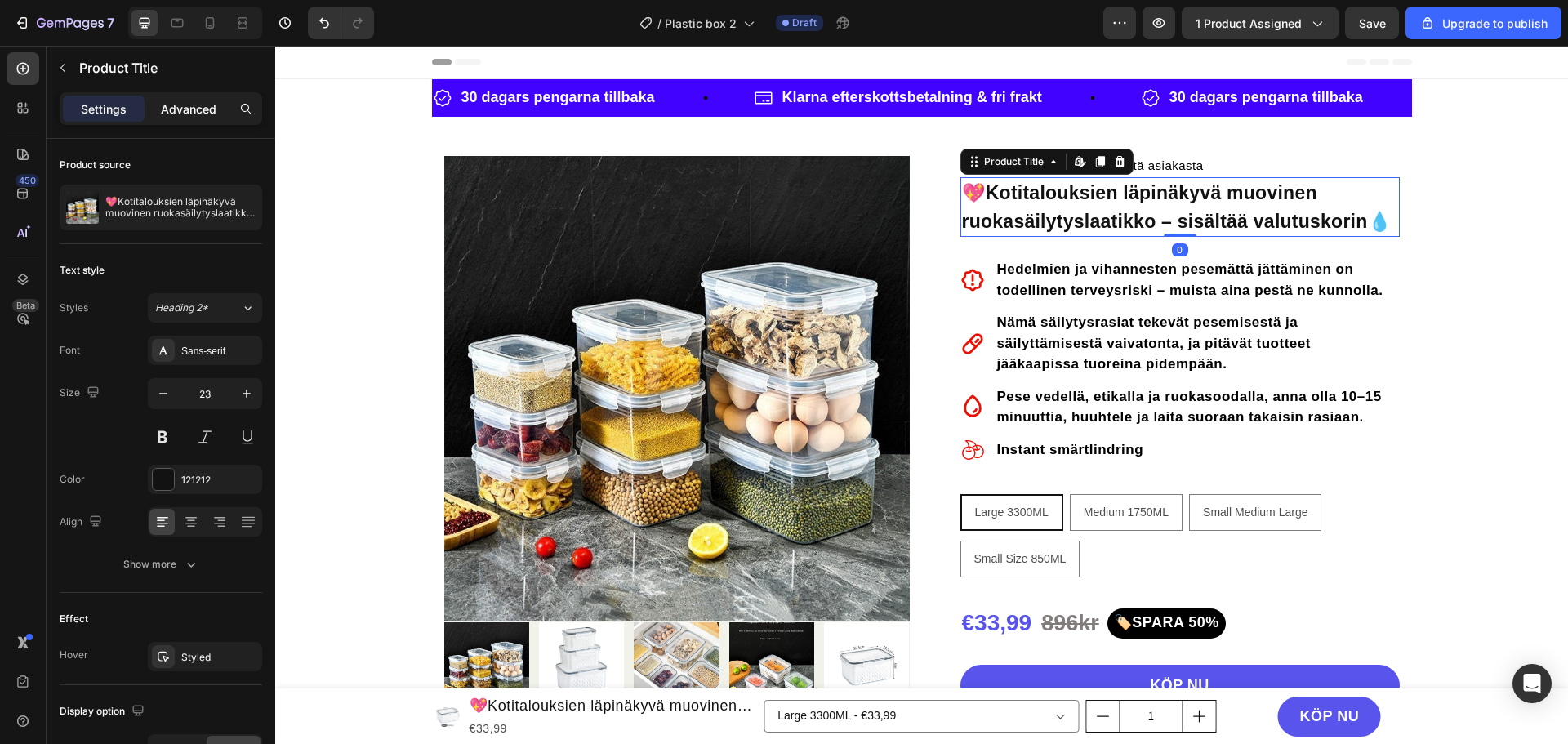
click at [200, 114] on p "Advanced" at bounding box center [189, 108] width 56 height 17
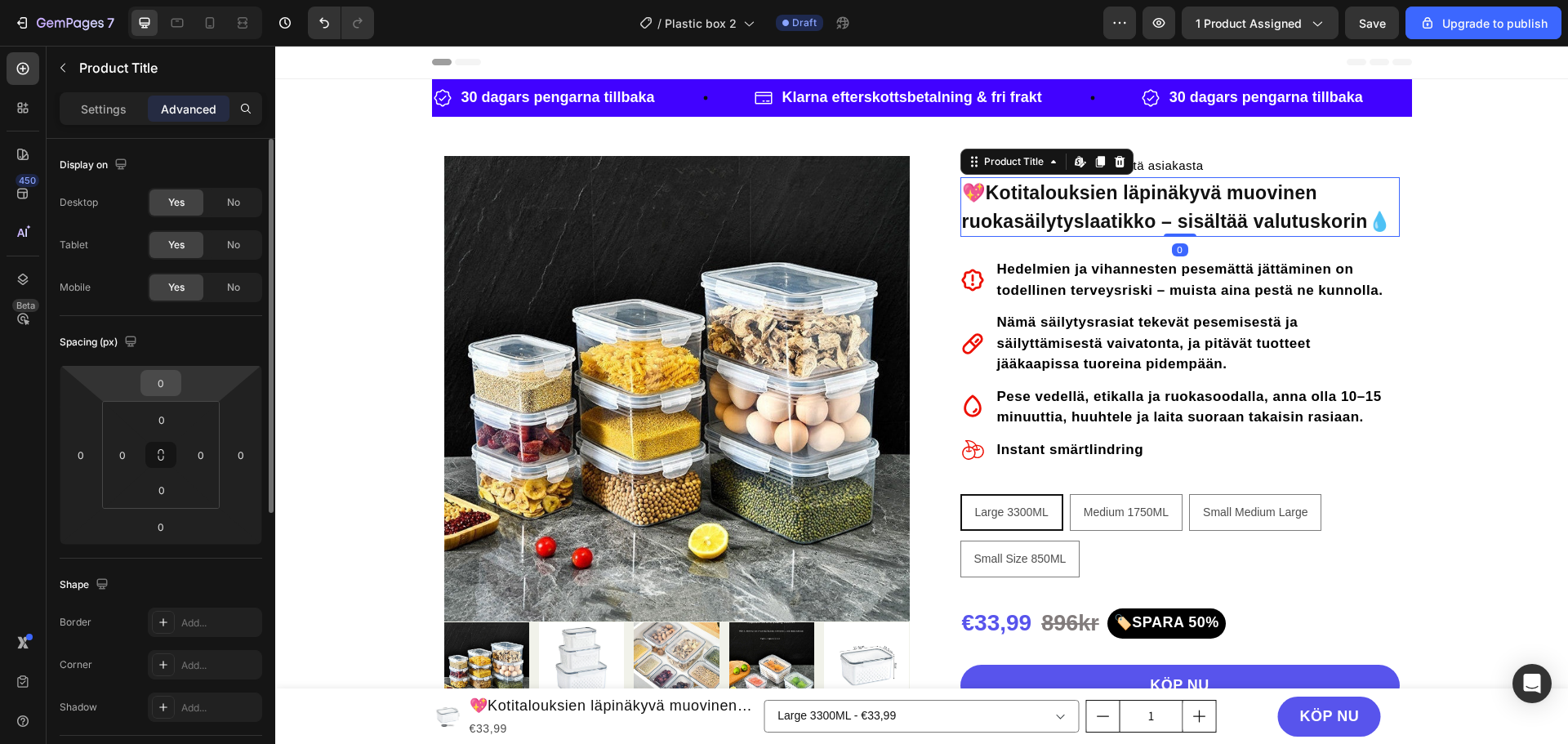
click at [167, 382] on input "0" at bounding box center [160, 384] width 33 height 25
type input "15"
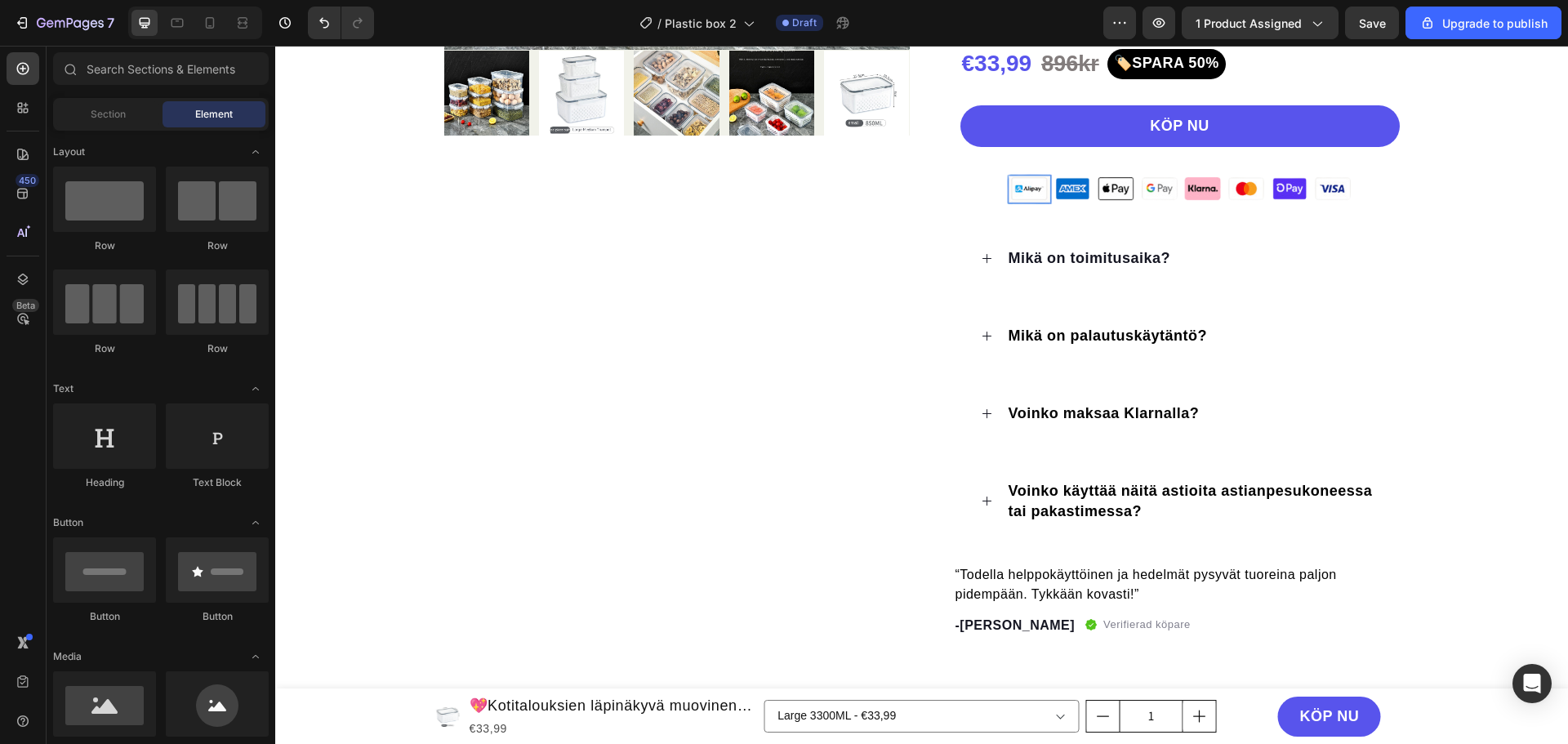
scroll to position [817, 0]
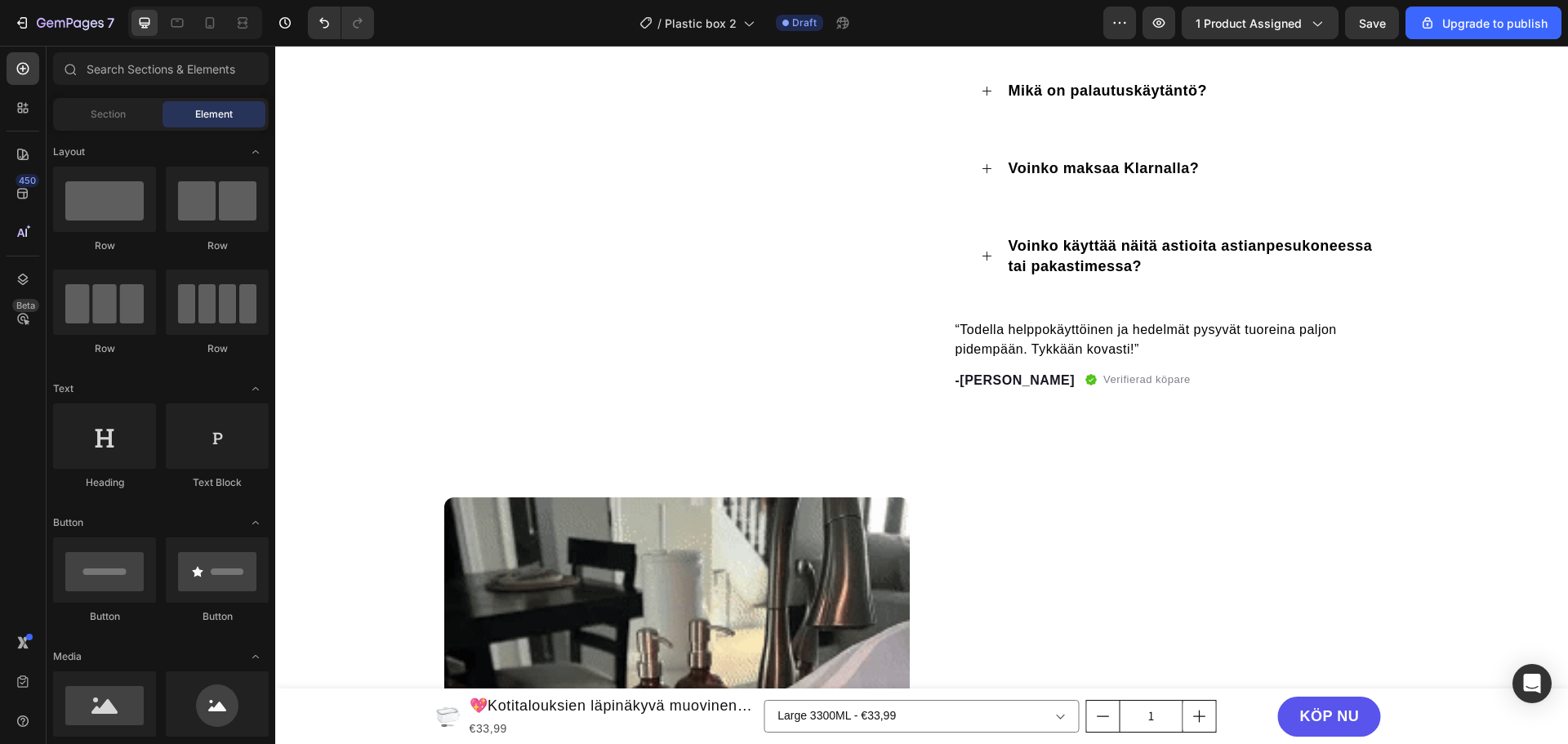
click at [1378, 39] on div "7 / Plastic box 2 Draft Preview 1 product assigned Save Upgrade to publish" at bounding box center [784, 23] width 1568 height 47
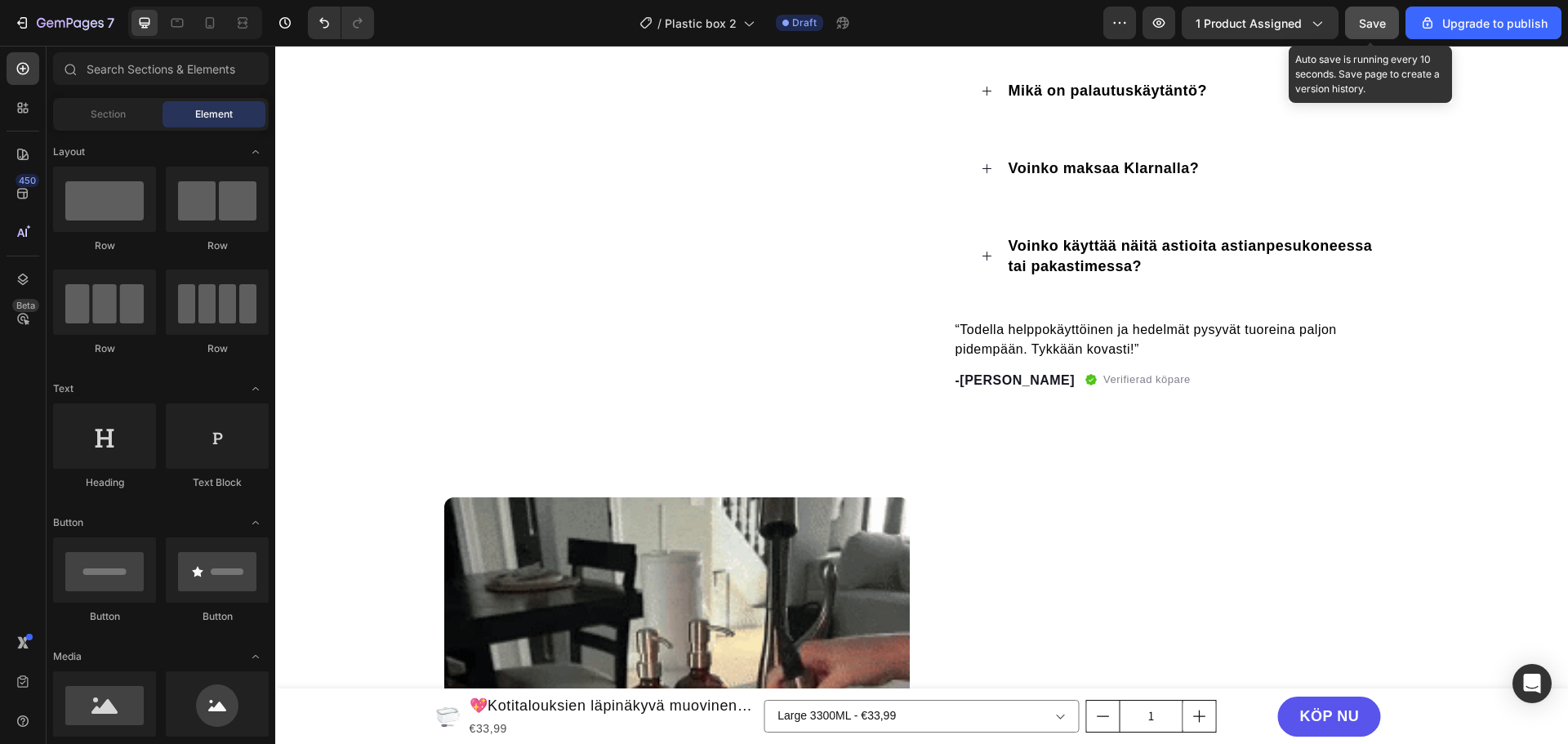
click at [1381, 29] on span "Save" at bounding box center [1372, 23] width 27 height 14
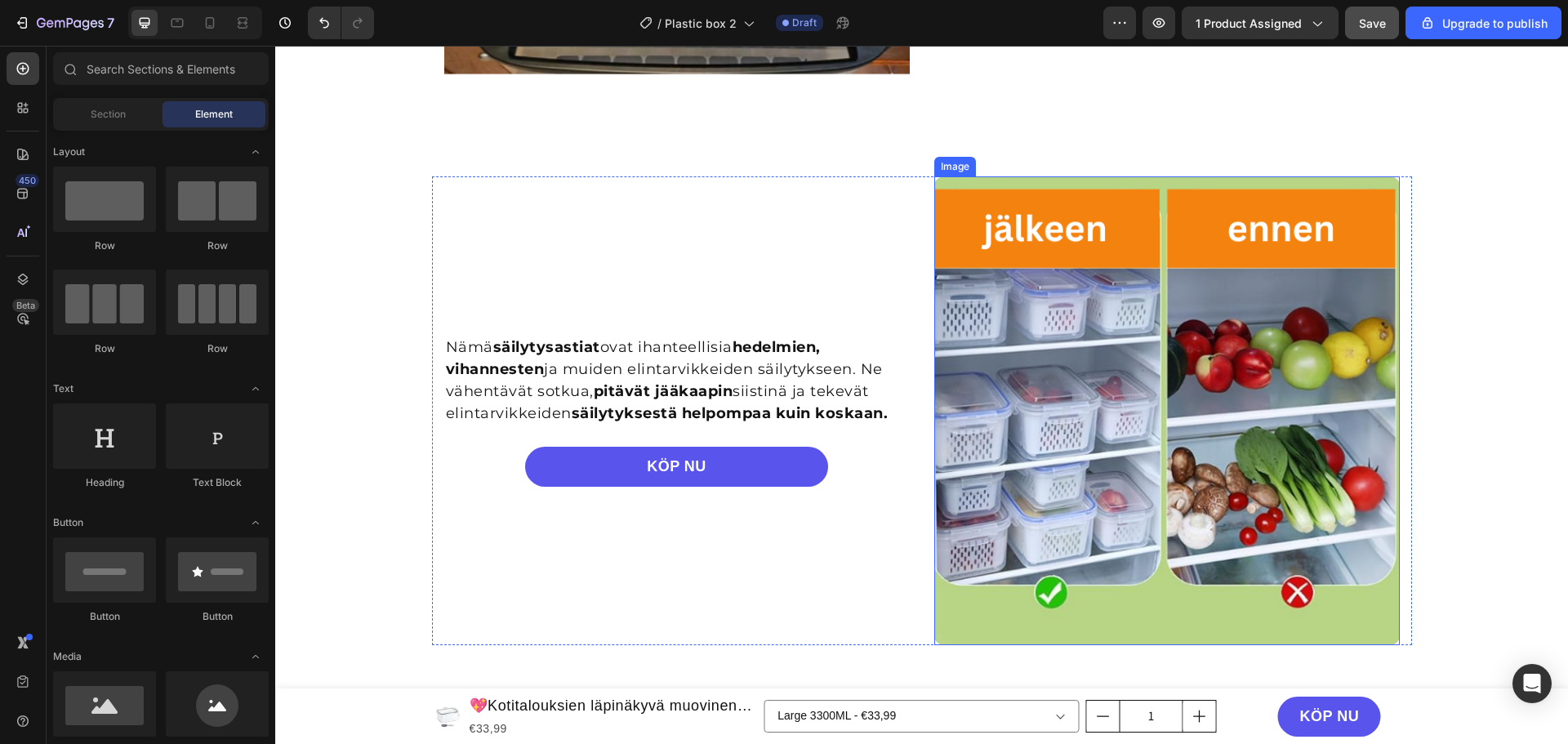
scroll to position [3185, 0]
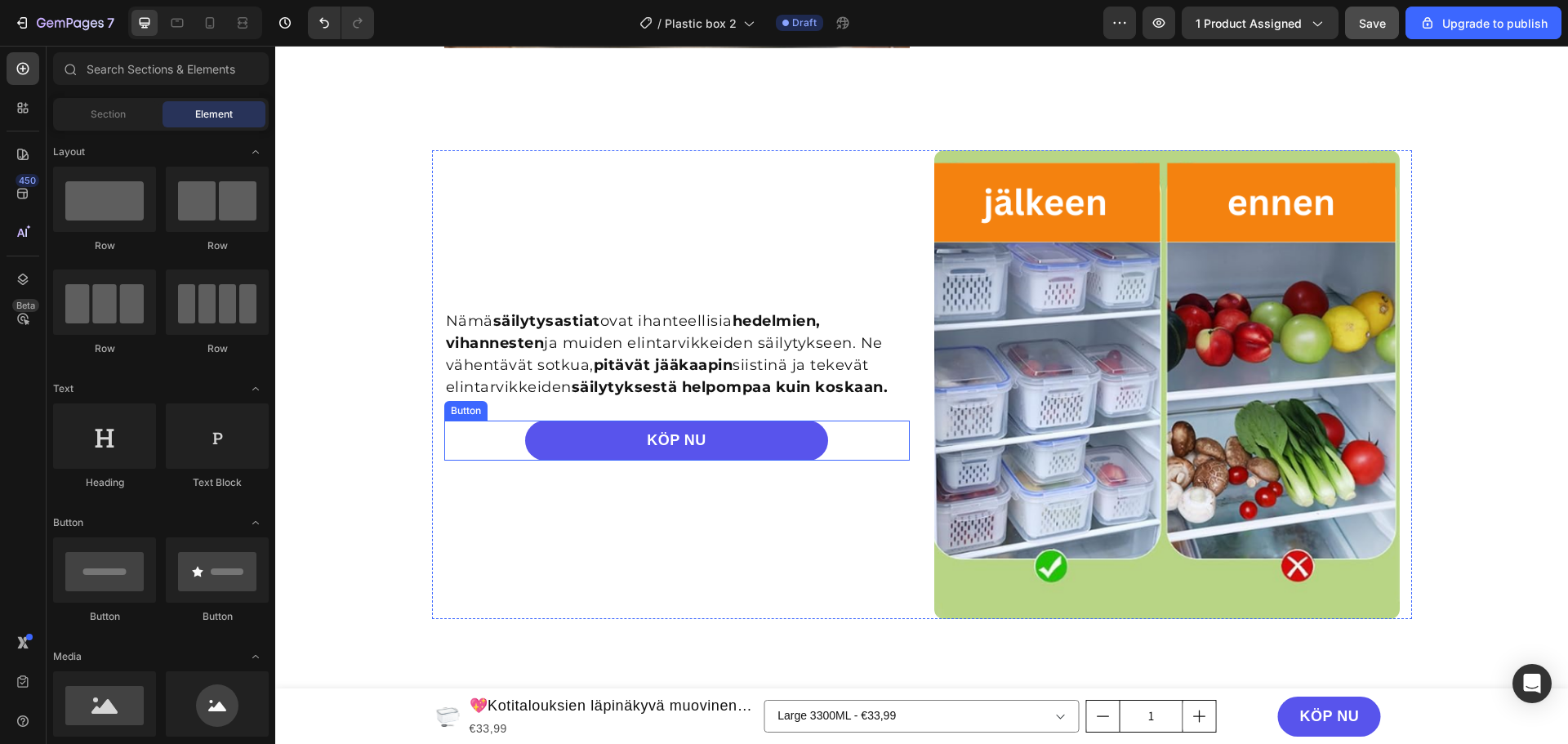
click at [848, 434] on div "KÖP NU Button" at bounding box center [678, 440] width 466 height 40
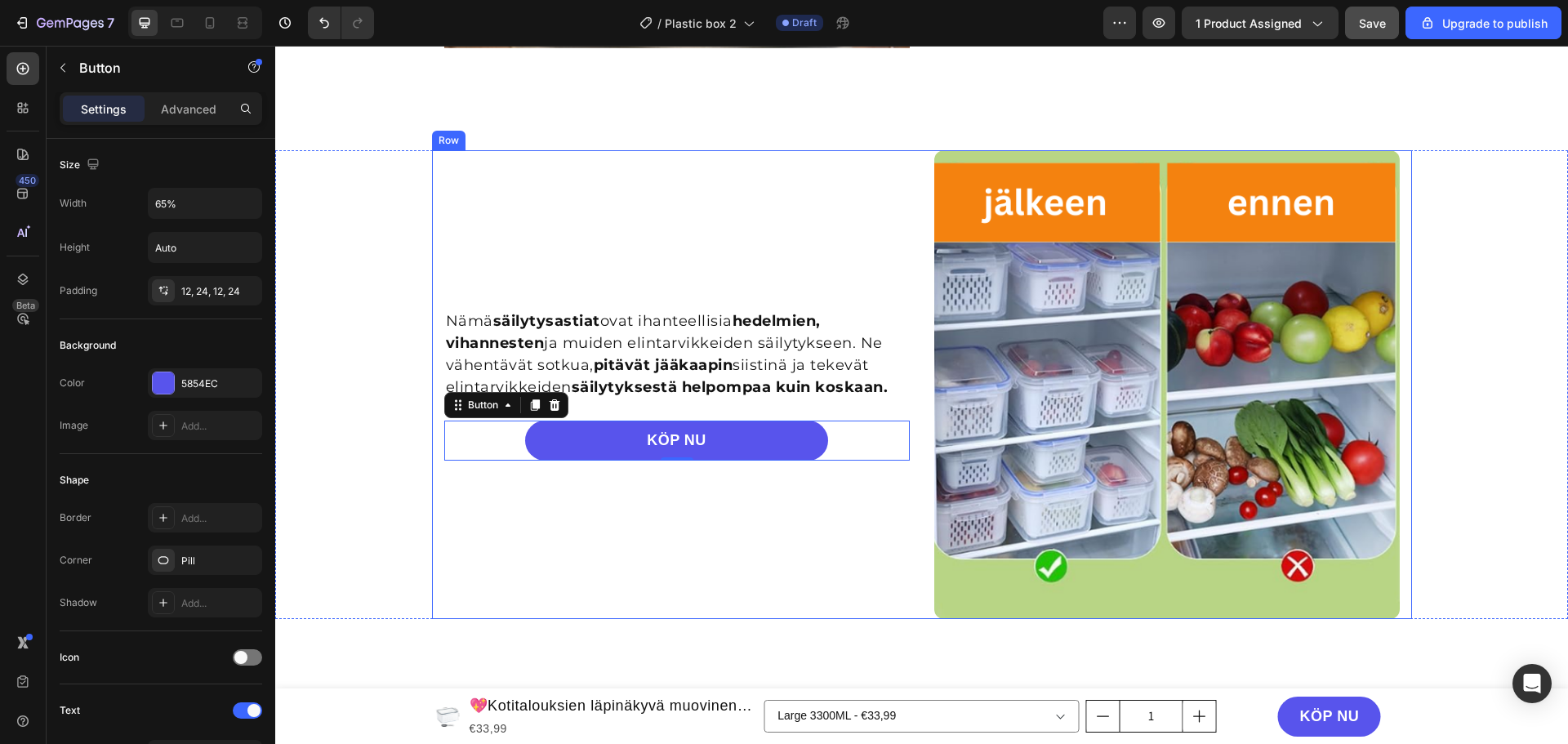
click at [395, 263] on div "Nämä säilytysastiat ovat ihanteellisia hedelmien, vihannesten ja muiden elintar…" at bounding box center [921, 384] width 1292 height 469
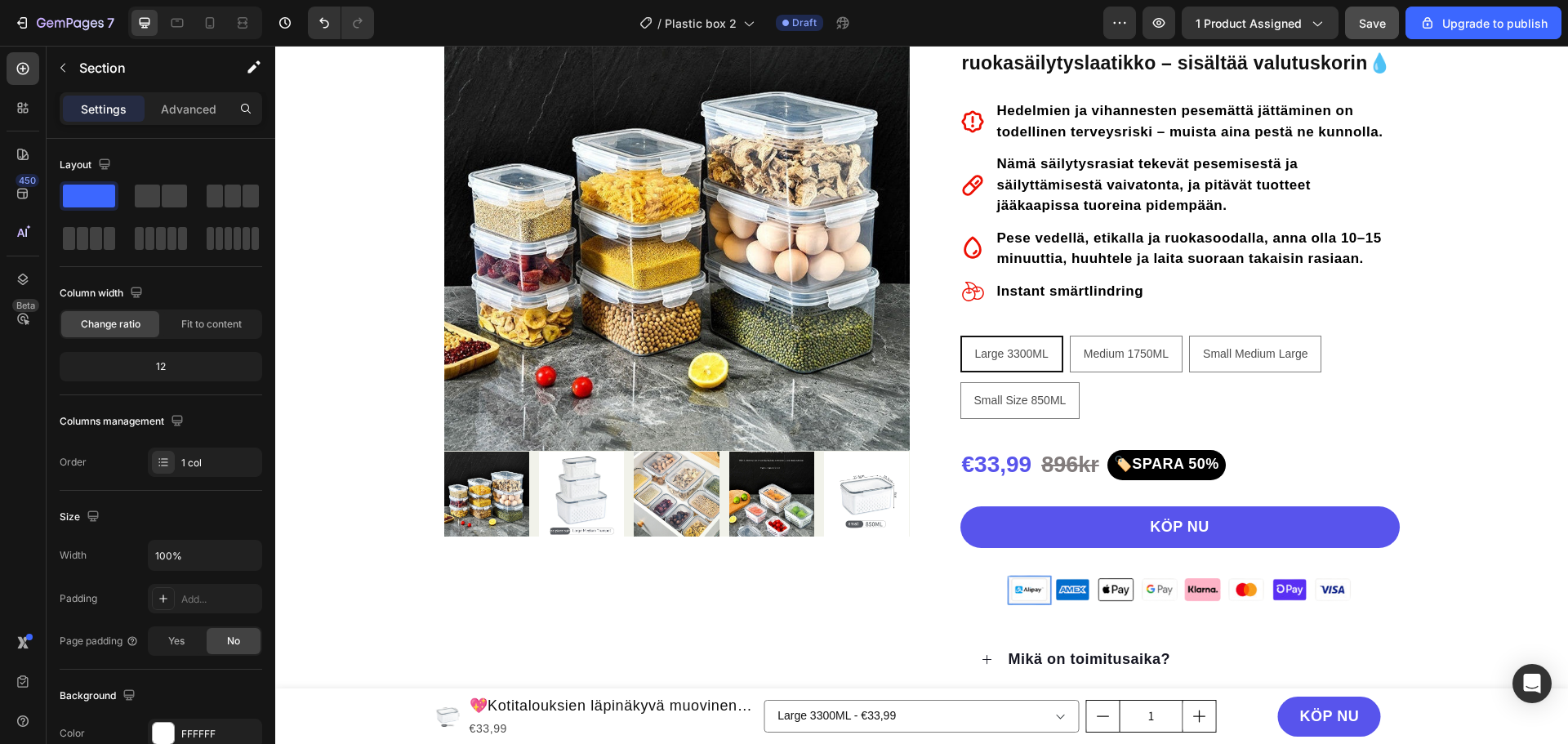
scroll to position [0, 0]
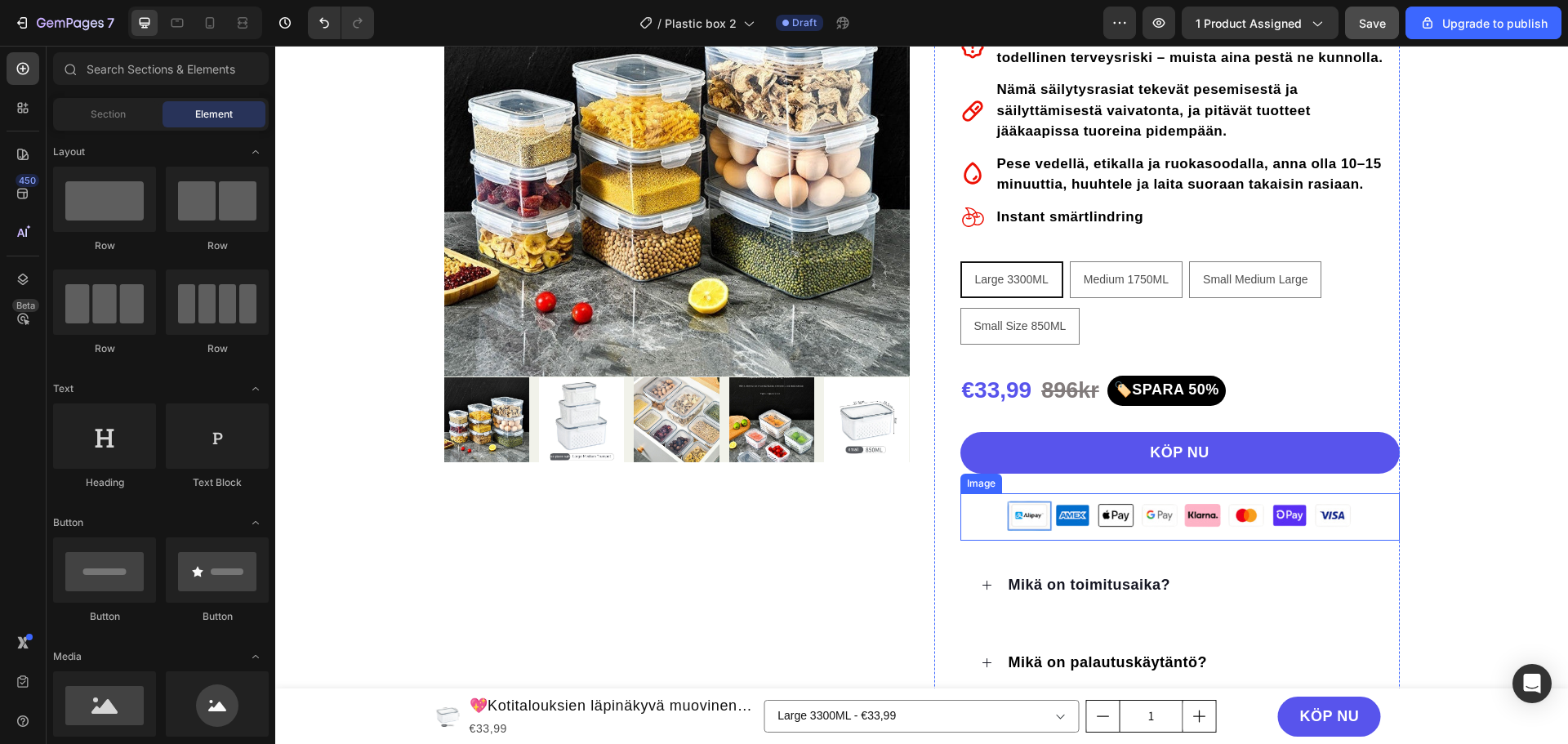
scroll to position [327, 0]
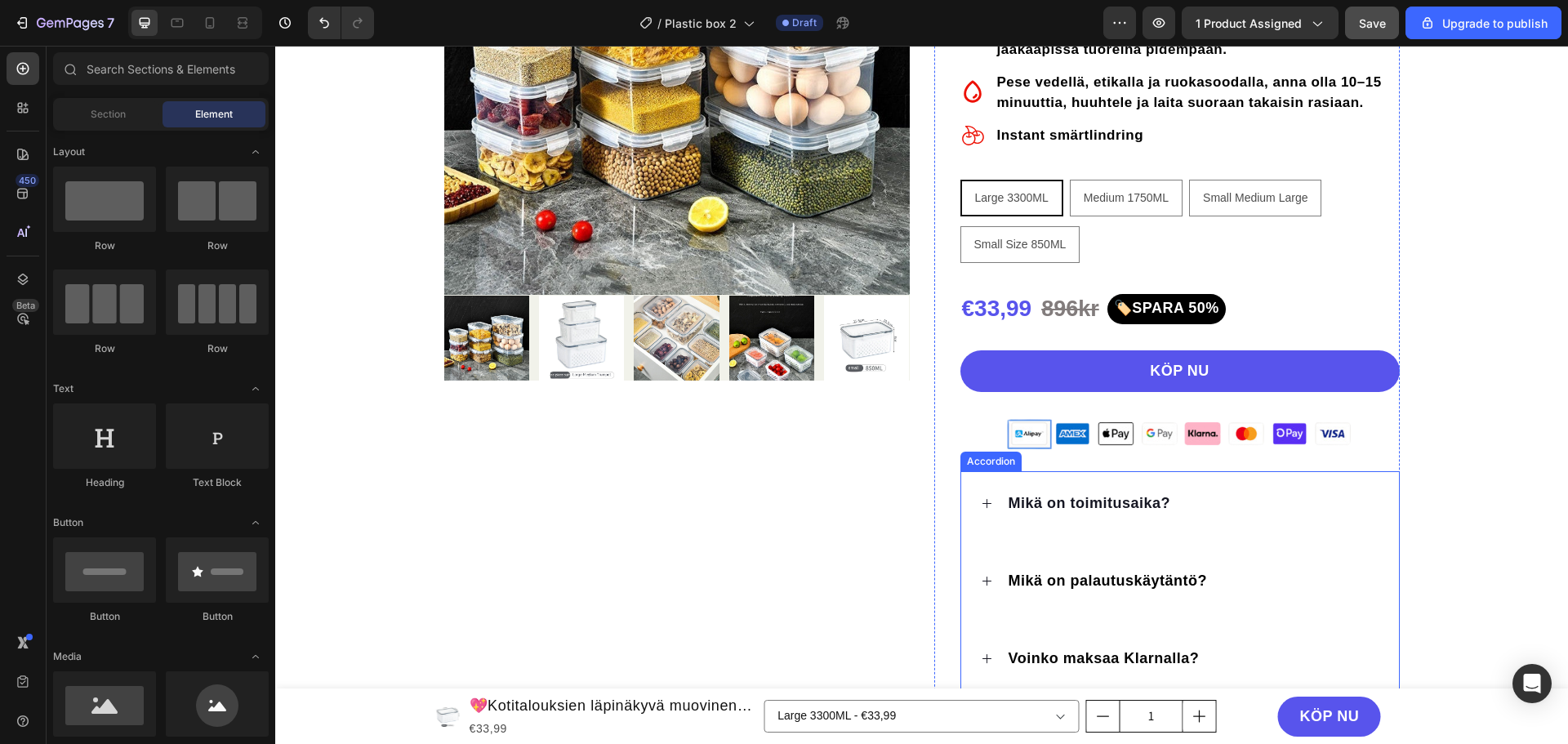
click at [1064, 496] on span "Mikä on toimitusaika?" at bounding box center [1090, 503] width 162 height 16
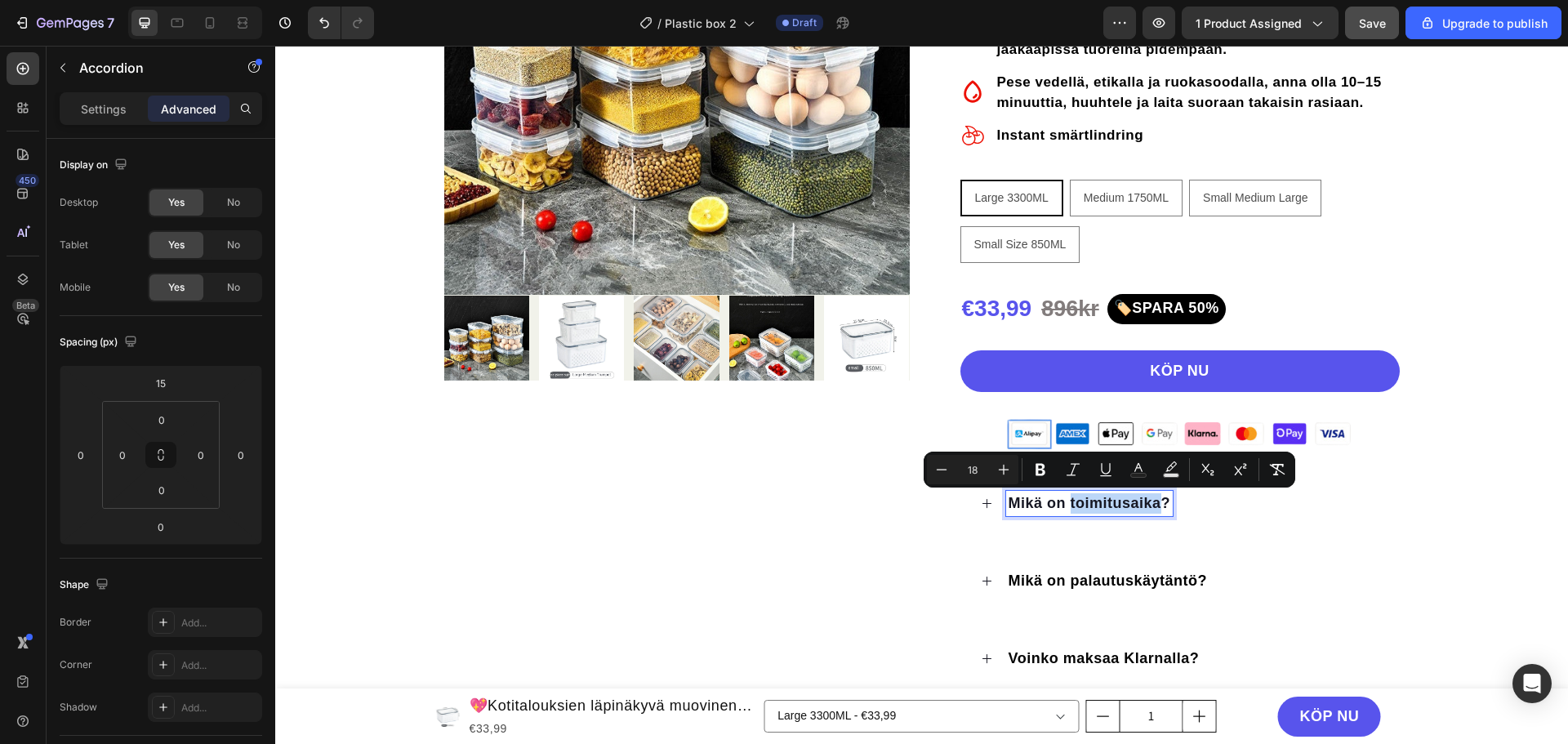
click at [1065, 502] on span "Mikä on toimitusaika?" at bounding box center [1090, 503] width 162 height 16
copy span "Mikä on toimitusaika?"
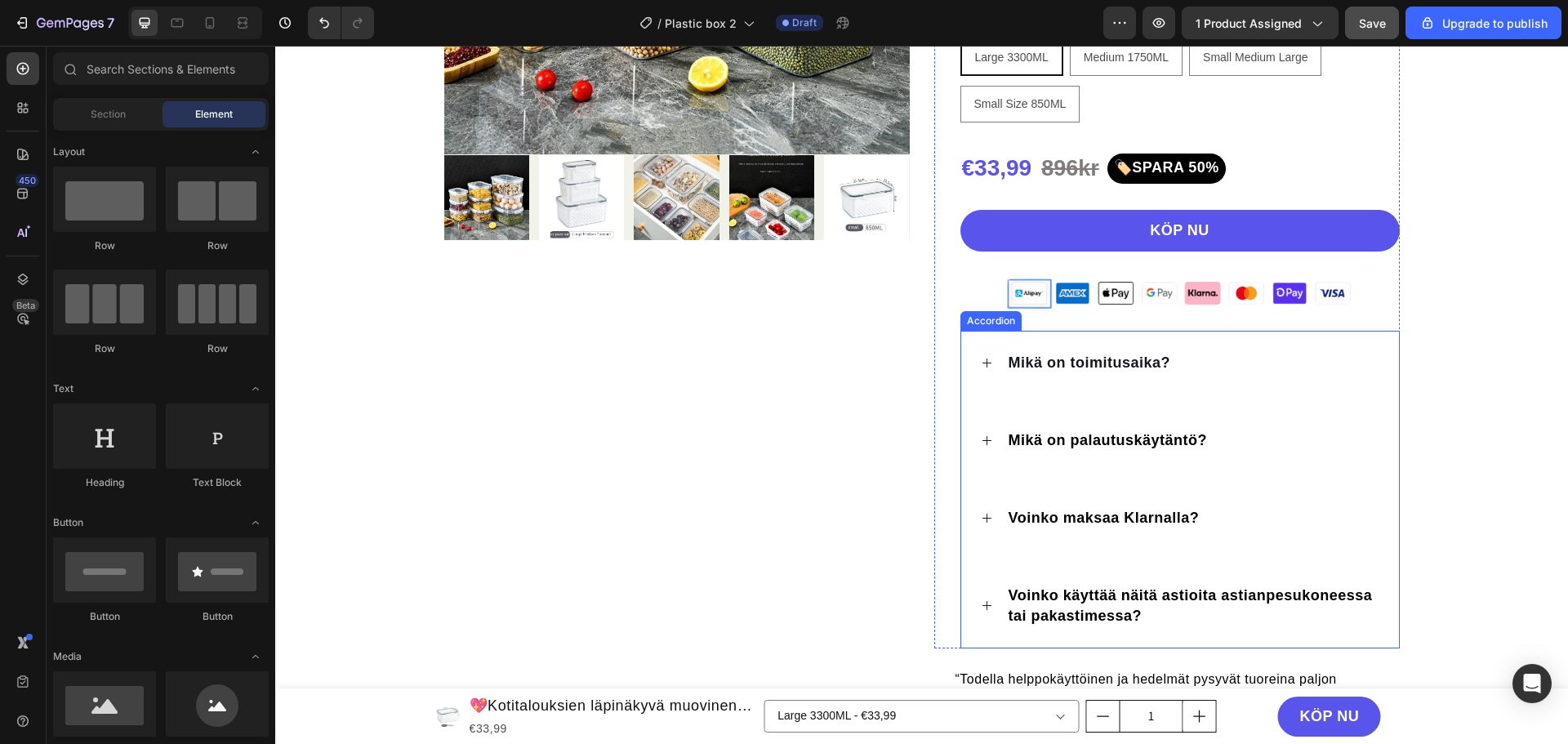
scroll to position [571, 0]
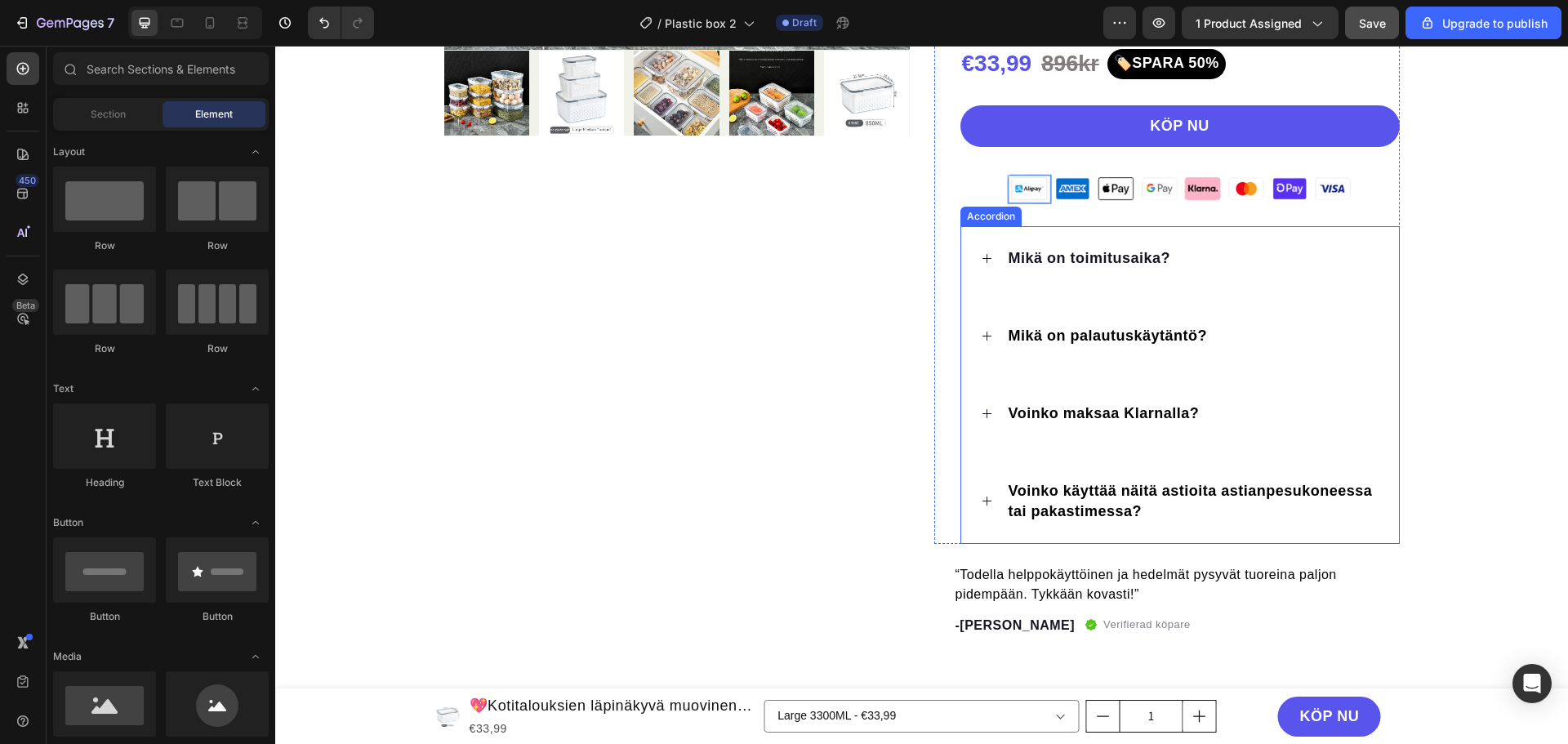
click at [1066, 338] on span "Mikä on palautuskäytäntö?" at bounding box center [1108, 336] width 199 height 16
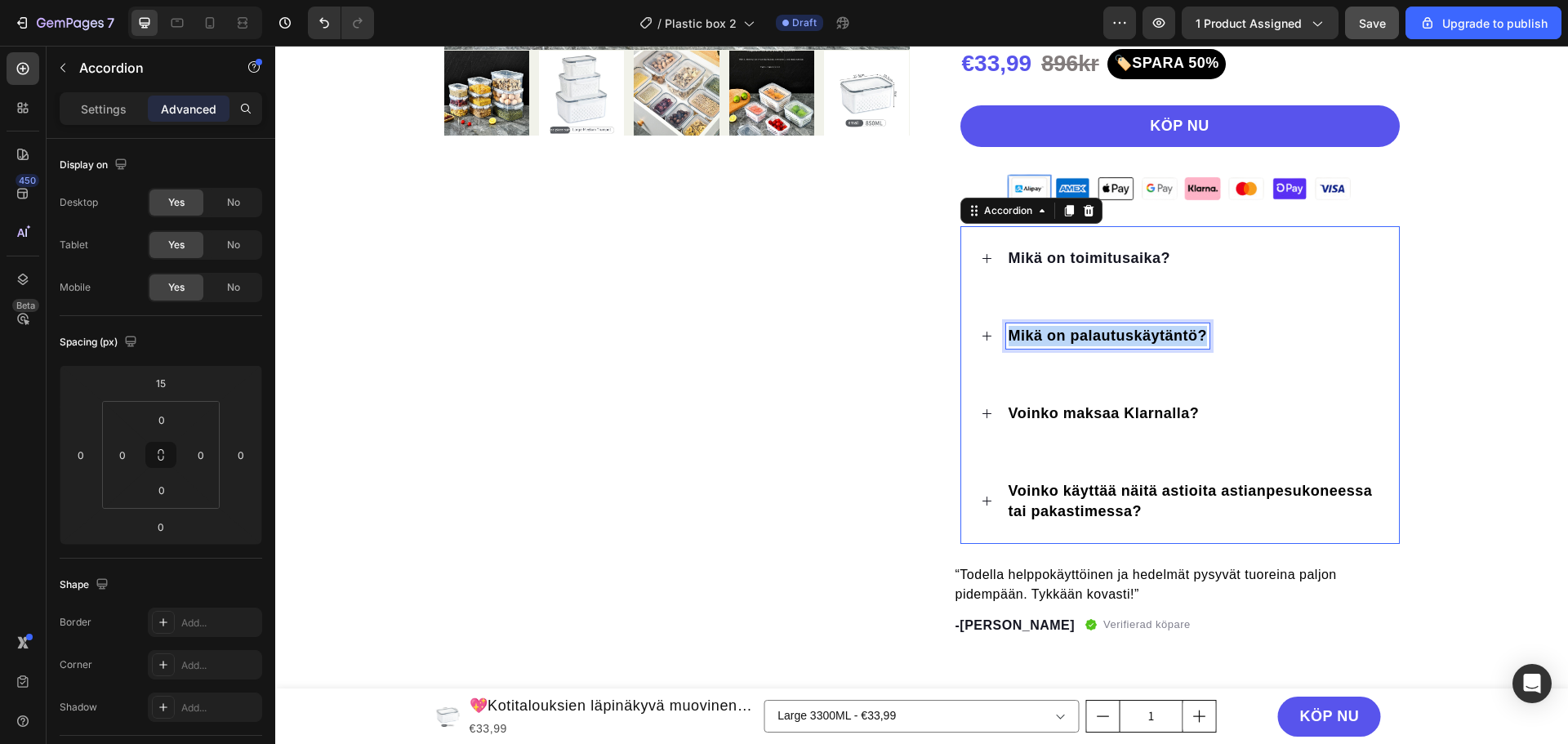
click at [1066, 338] on span "Mikä on palautuskäytäntö?" at bounding box center [1108, 336] width 199 height 16
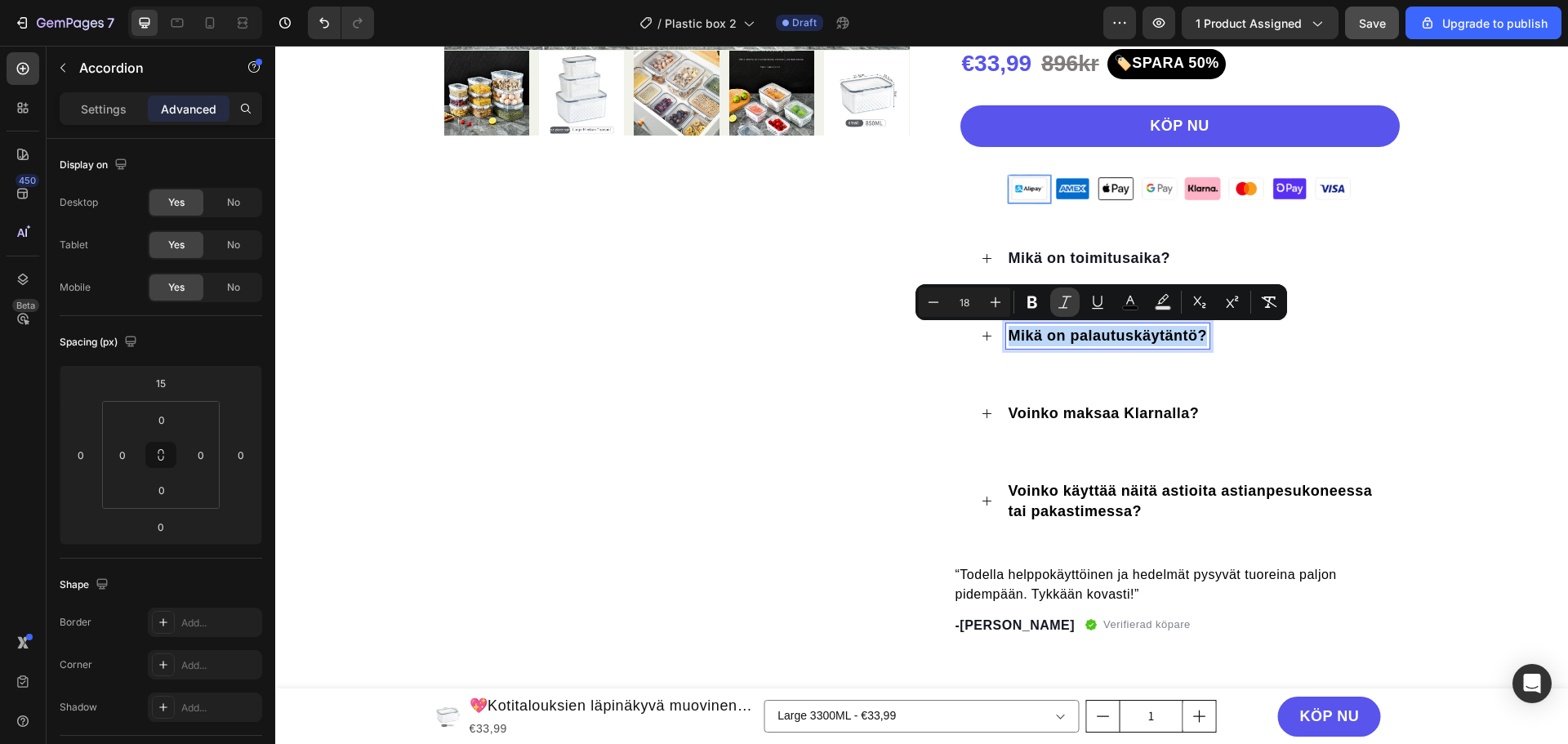
copy span "Mikä on palautuskäytäntö?"
click at [1177, 408] on span "Voinko maksaa Klarnalla?" at bounding box center [1105, 413] width 191 height 16
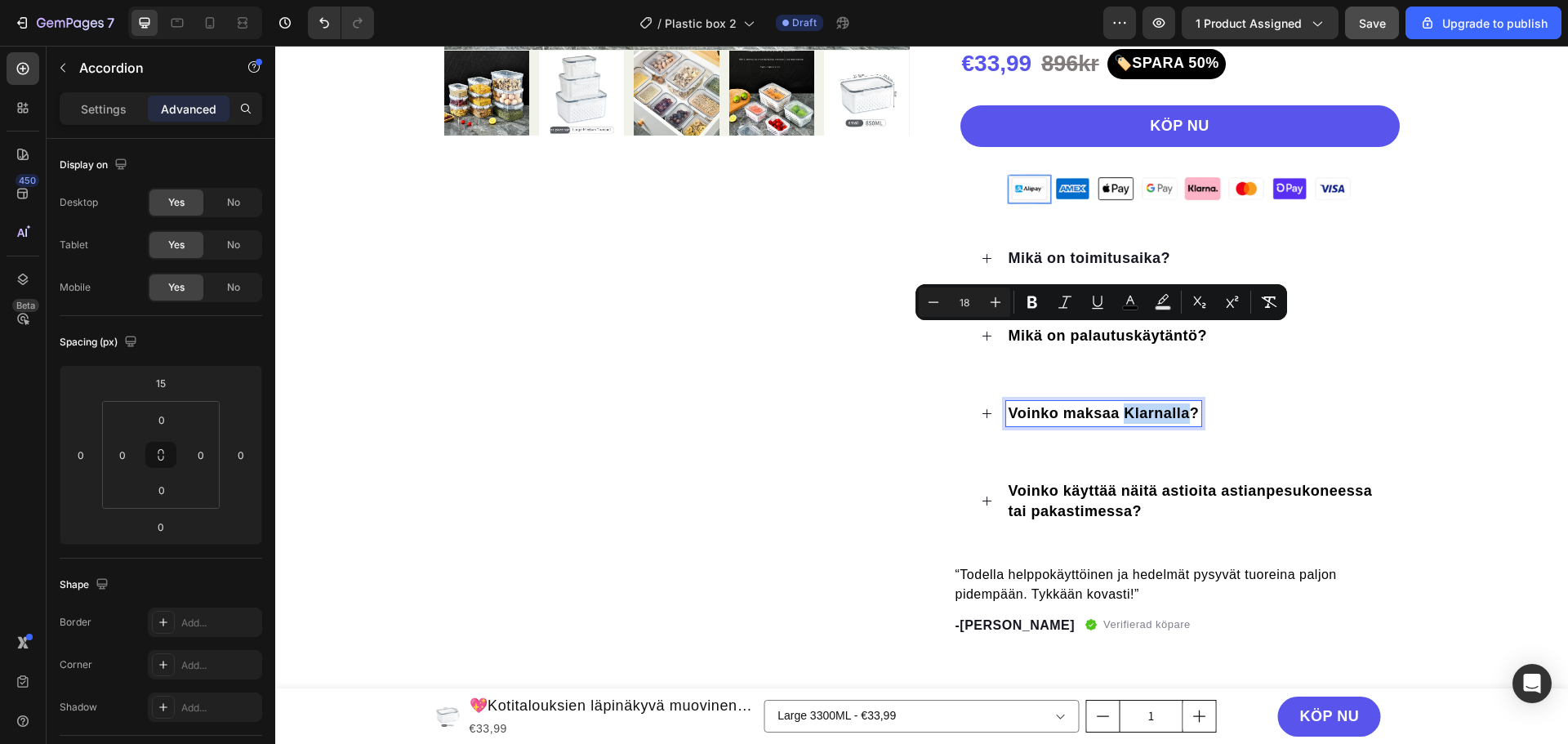
click at [1177, 408] on span "Voinko maksaa Klarnalla?" at bounding box center [1105, 413] width 191 height 16
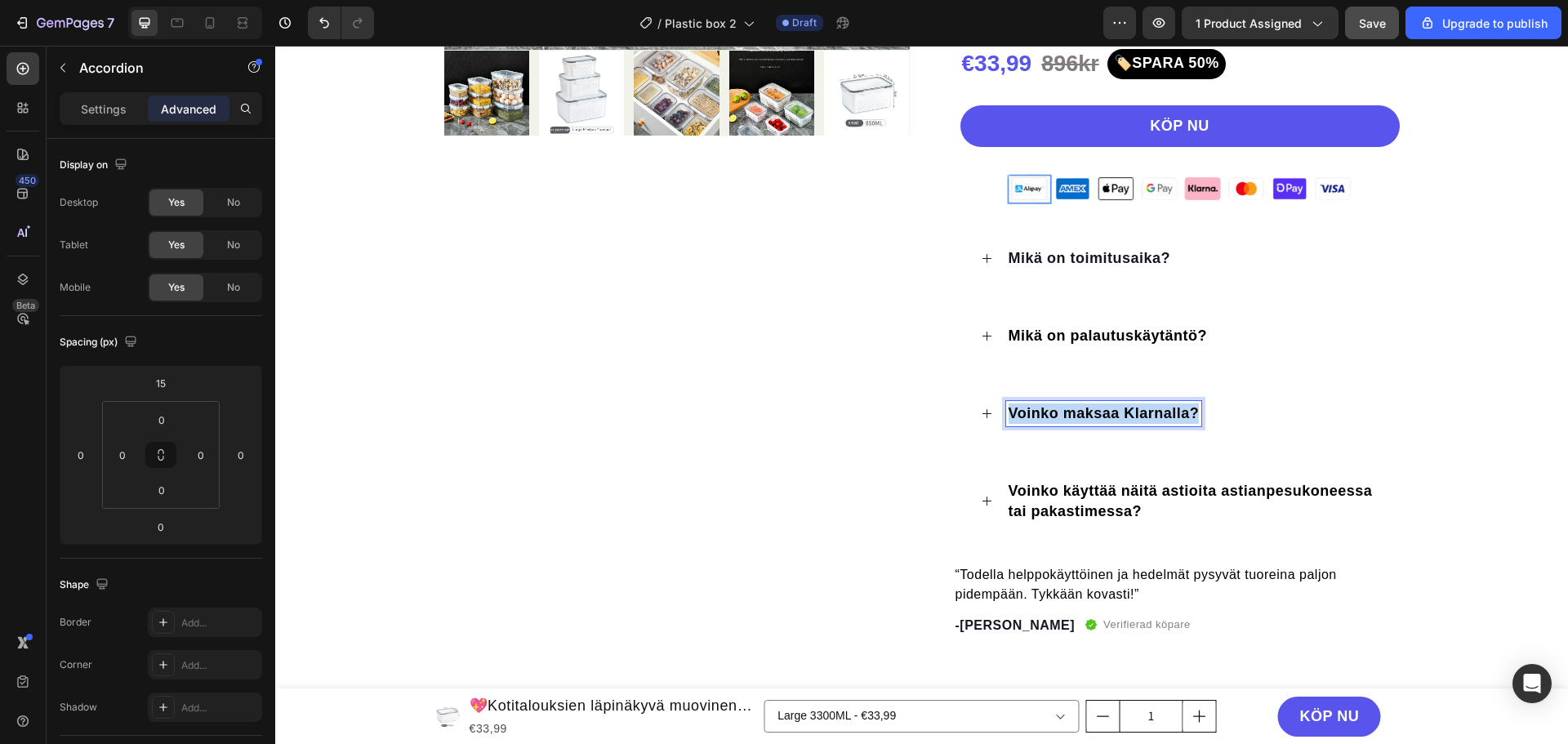
click at [1177, 408] on span "Voinko maksaa Klarnalla?" at bounding box center [1105, 413] width 191 height 16
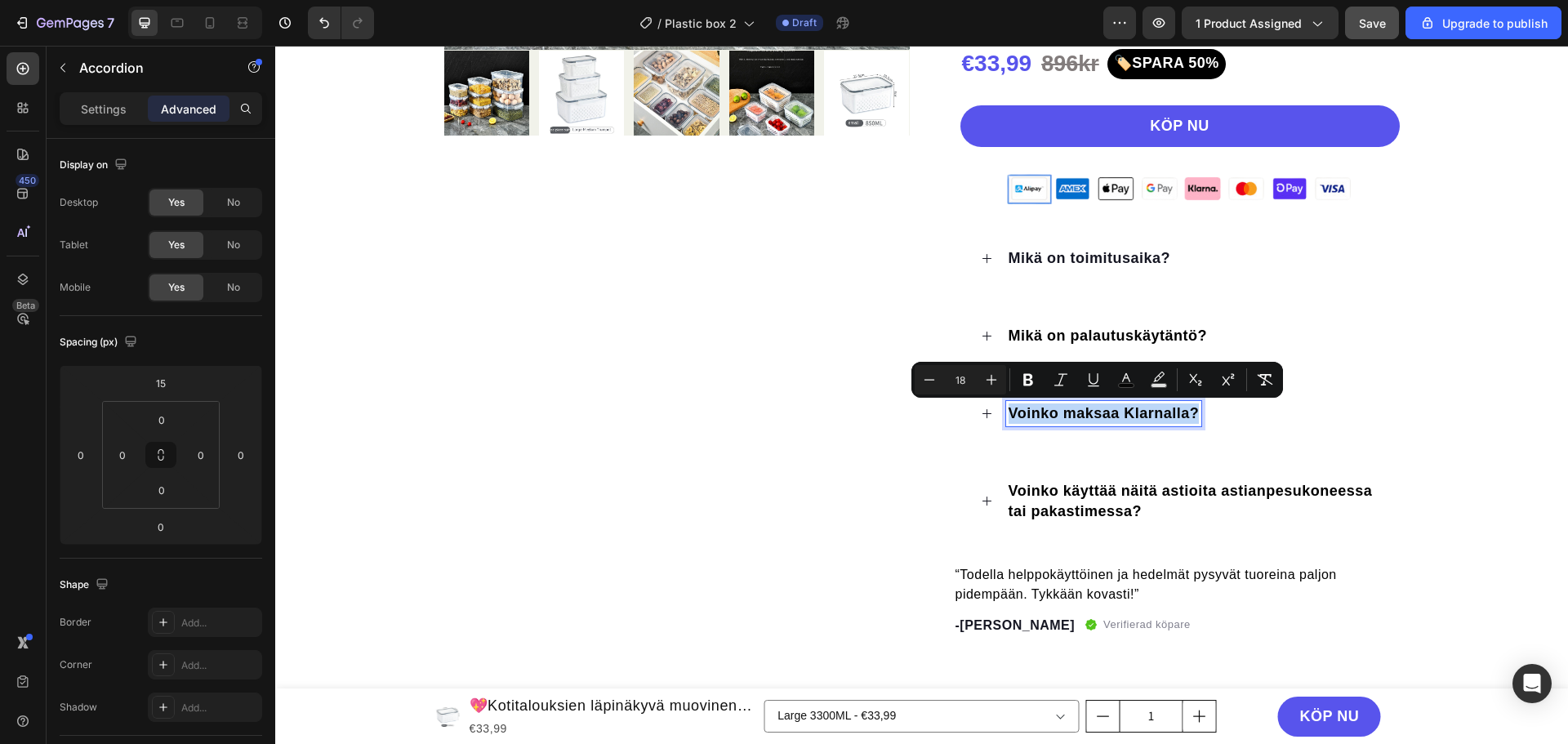
copy span "Voinko maksaa Klarnalla?"
click at [1164, 497] on span "Voinko käyttää näitä astioita astianpesukoneessa tai pakastimessa?" at bounding box center [1191, 500] width 364 height 36
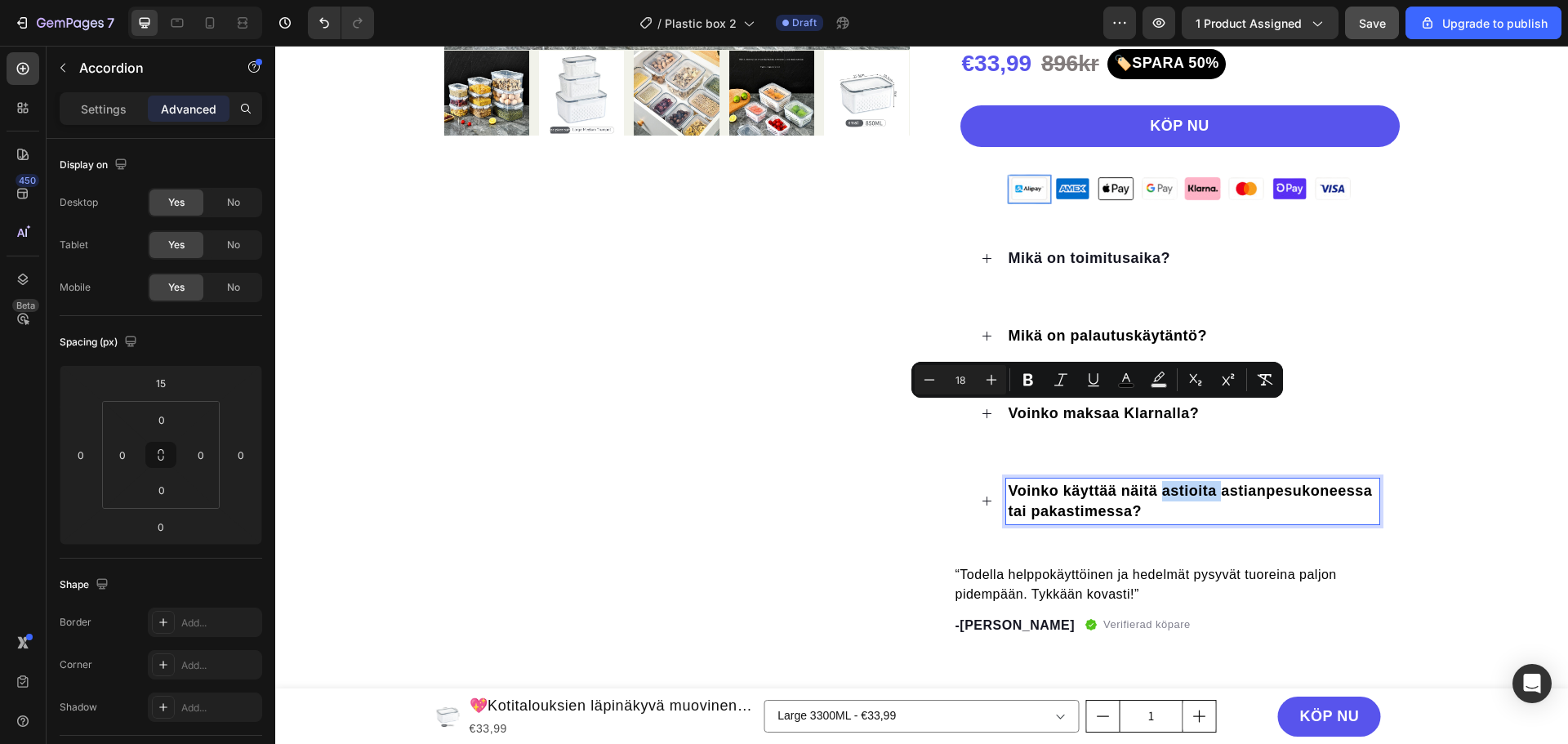
click at [1164, 497] on span "Voinko käyttää näitä astioita astianpesukoneessa tai pakastimessa?" at bounding box center [1191, 500] width 364 height 36
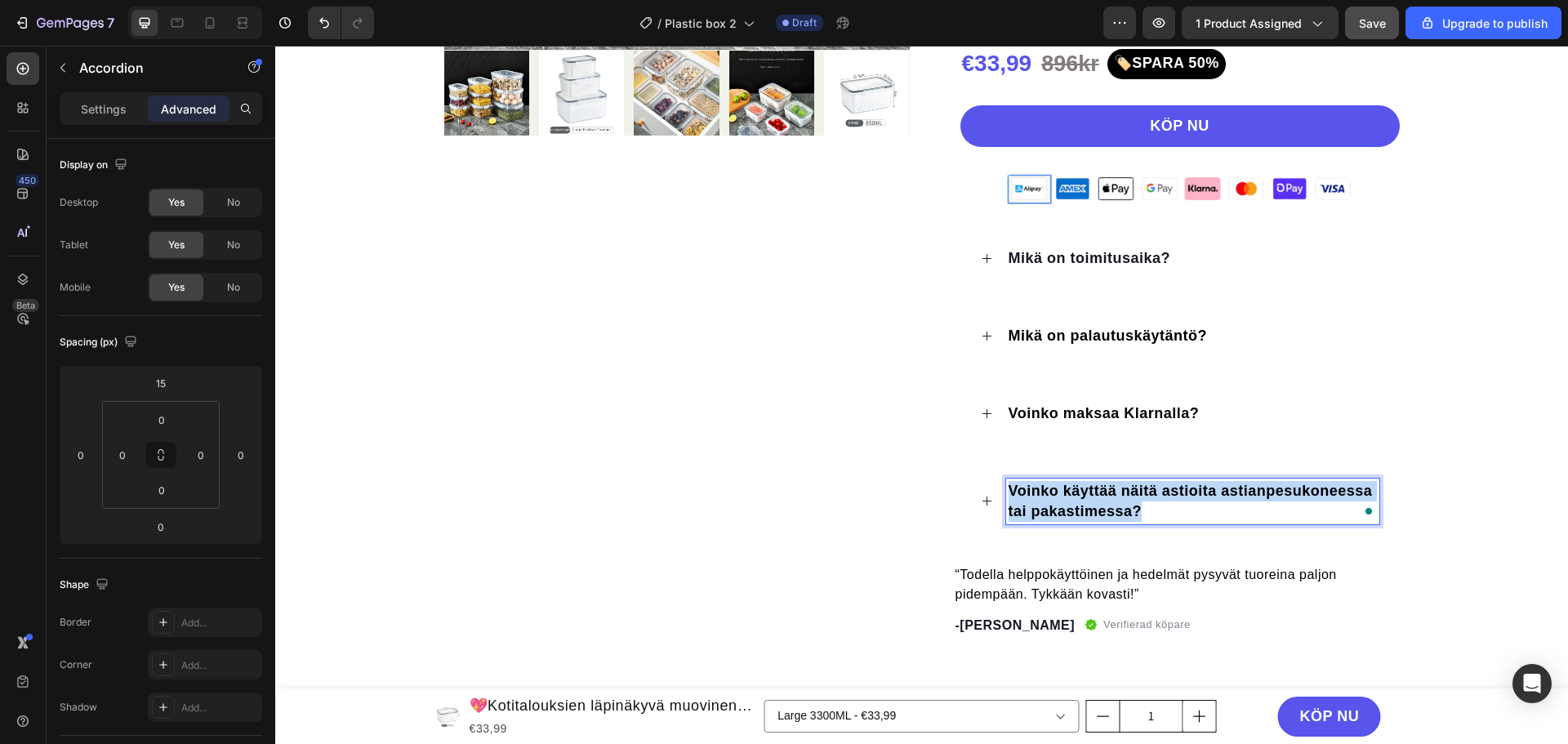
click at [1164, 497] on span "Voinko käyttää näitä astioita astianpesukoneessa tai pakastimessa?" at bounding box center [1191, 500] width 364 height 36
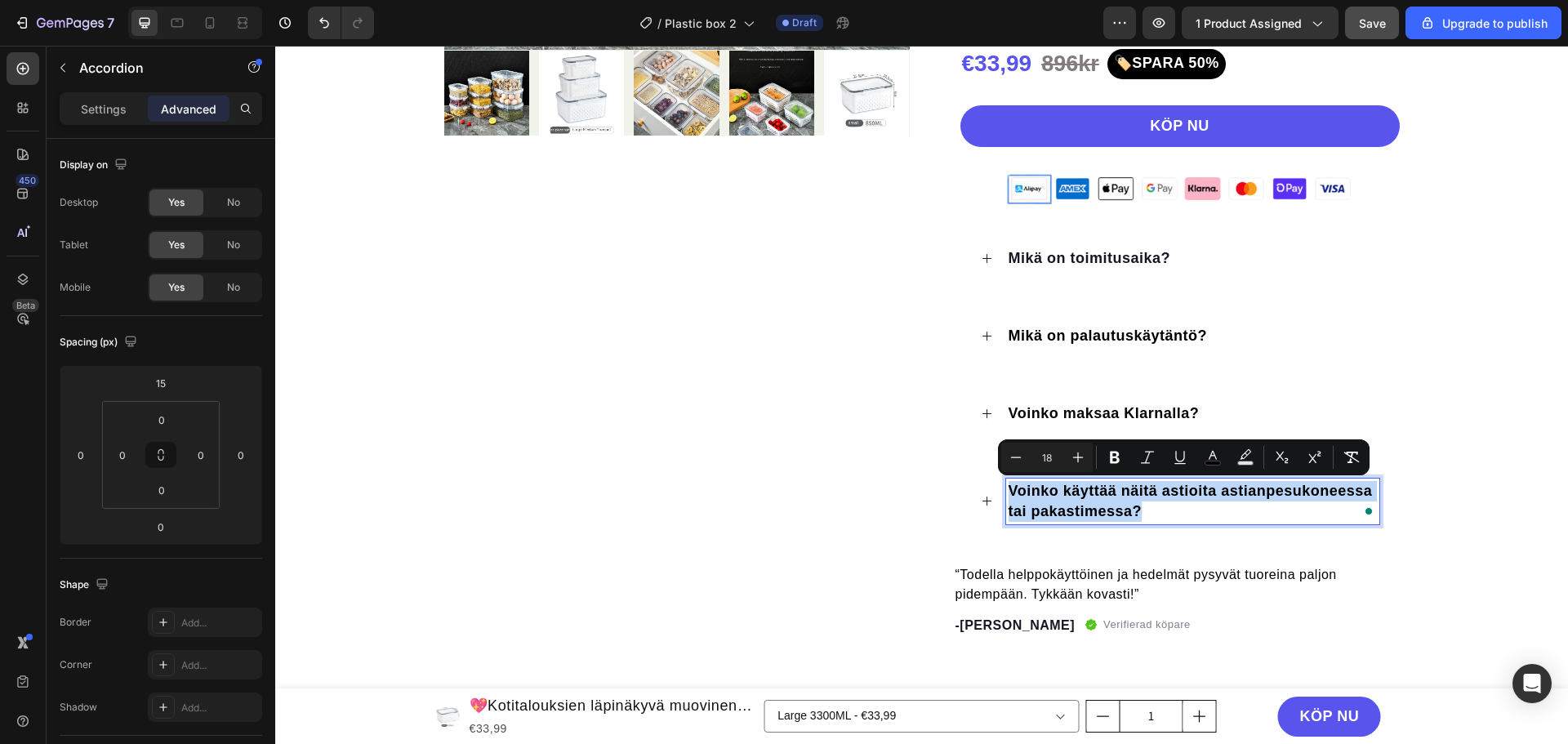
copy span "Voinko käyttää näitä astioita astianpesukoneessa tai pakastimessa?"
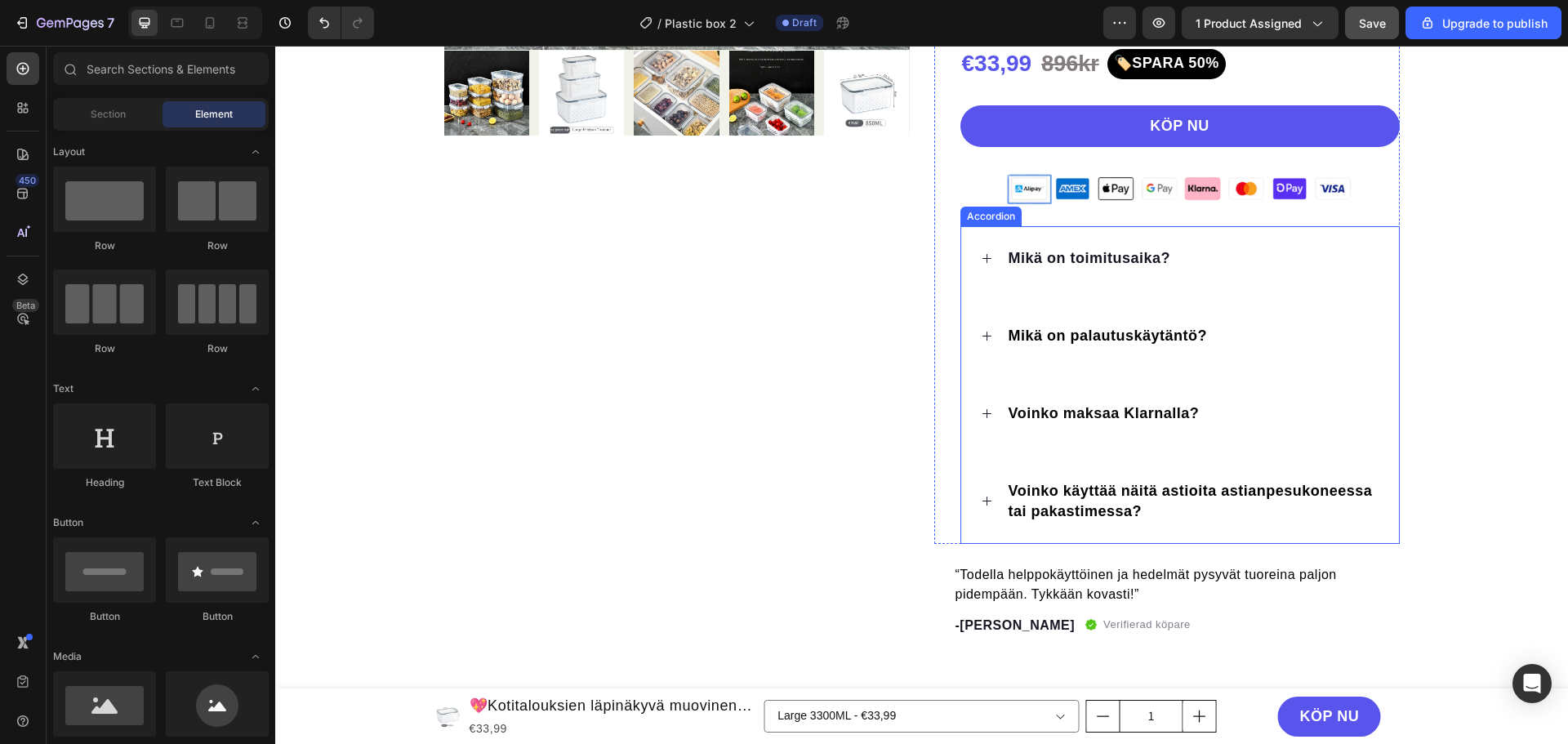
click at [983, 501] on icon at bounding box center [986, 501] width 9 height 9
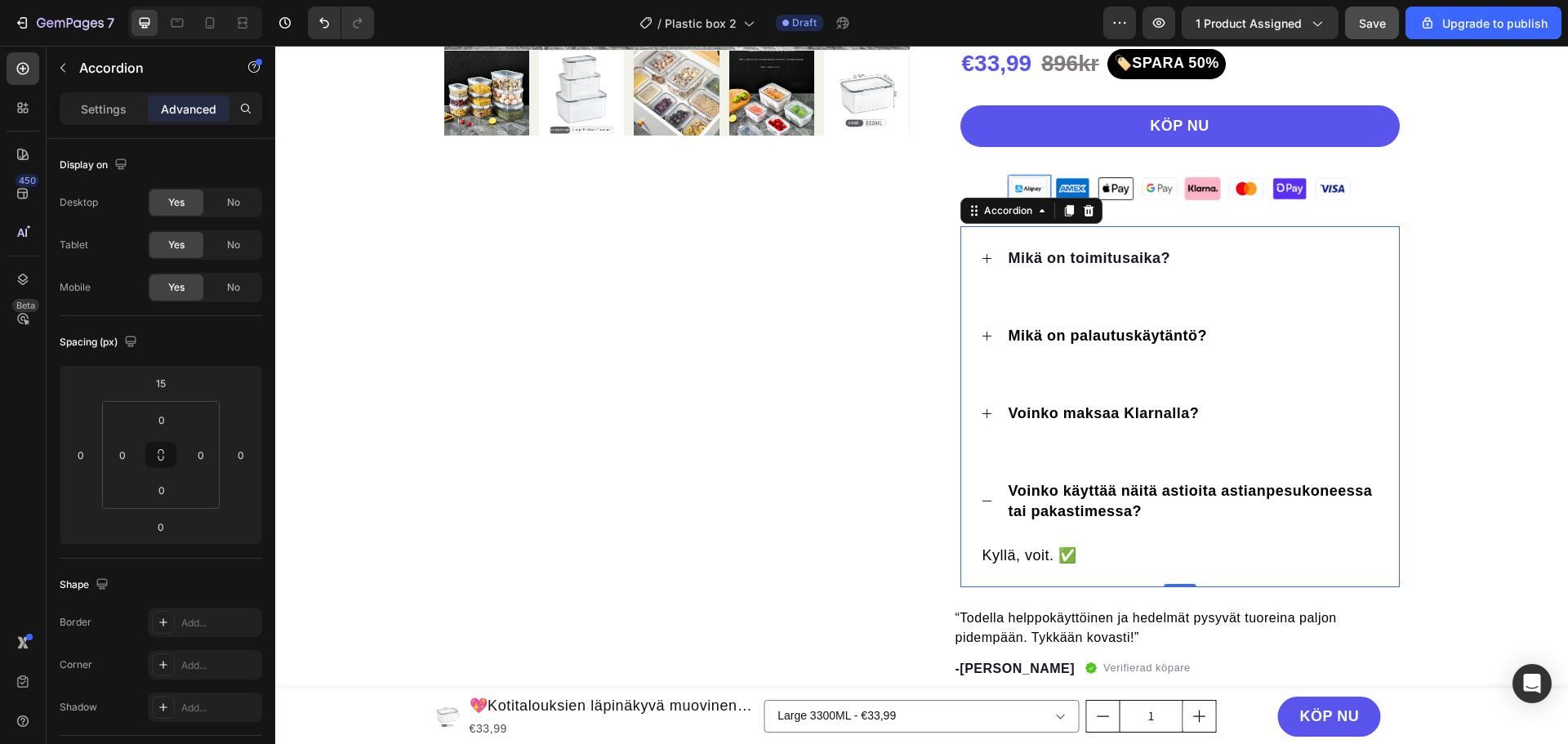
click at [983, 501] on icon at bounding box center [986, 500] width 9 height 1
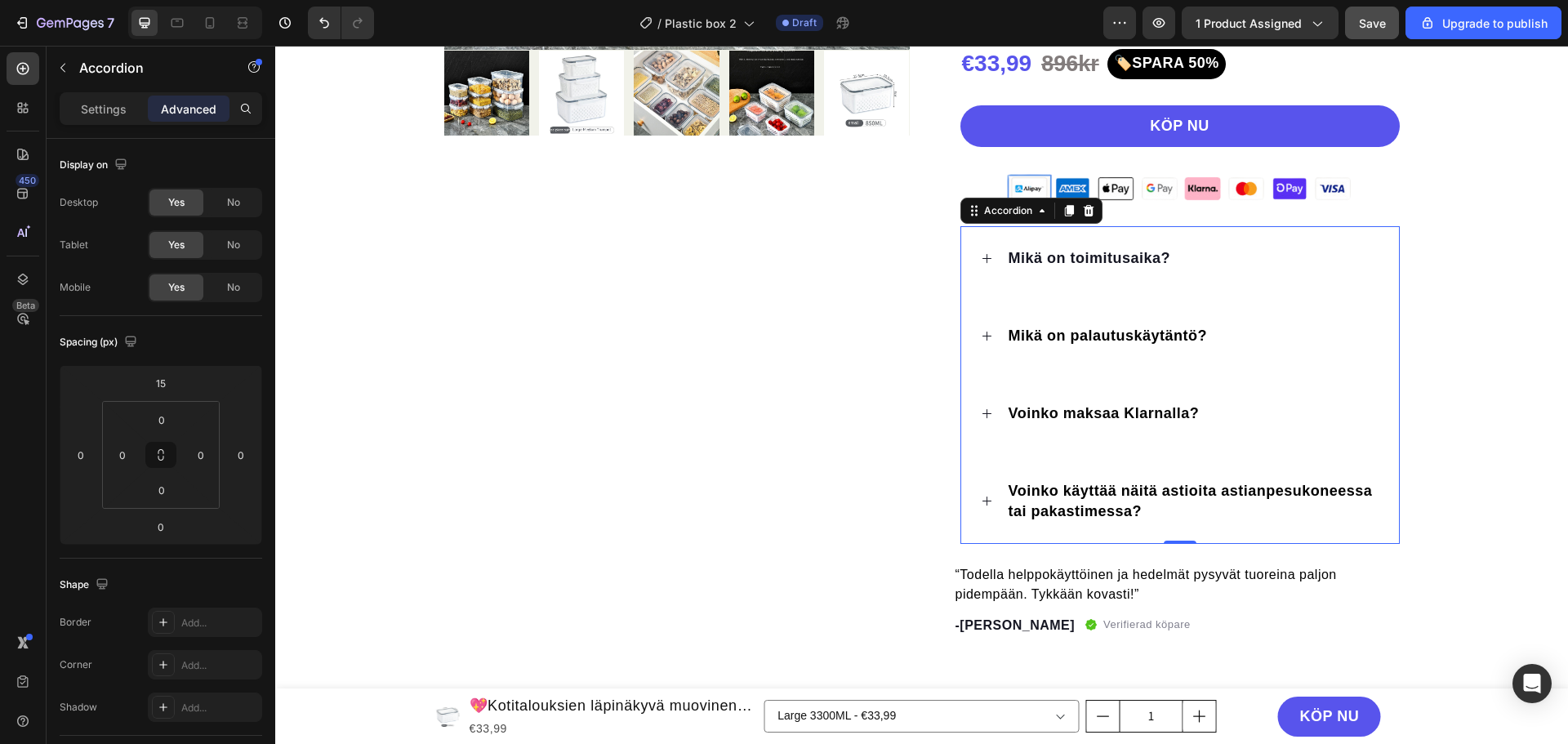
click at [978, 420] on div "Voinko maksaa Klarnalla?" at bounding box center [1180, 414] width 438 height 65
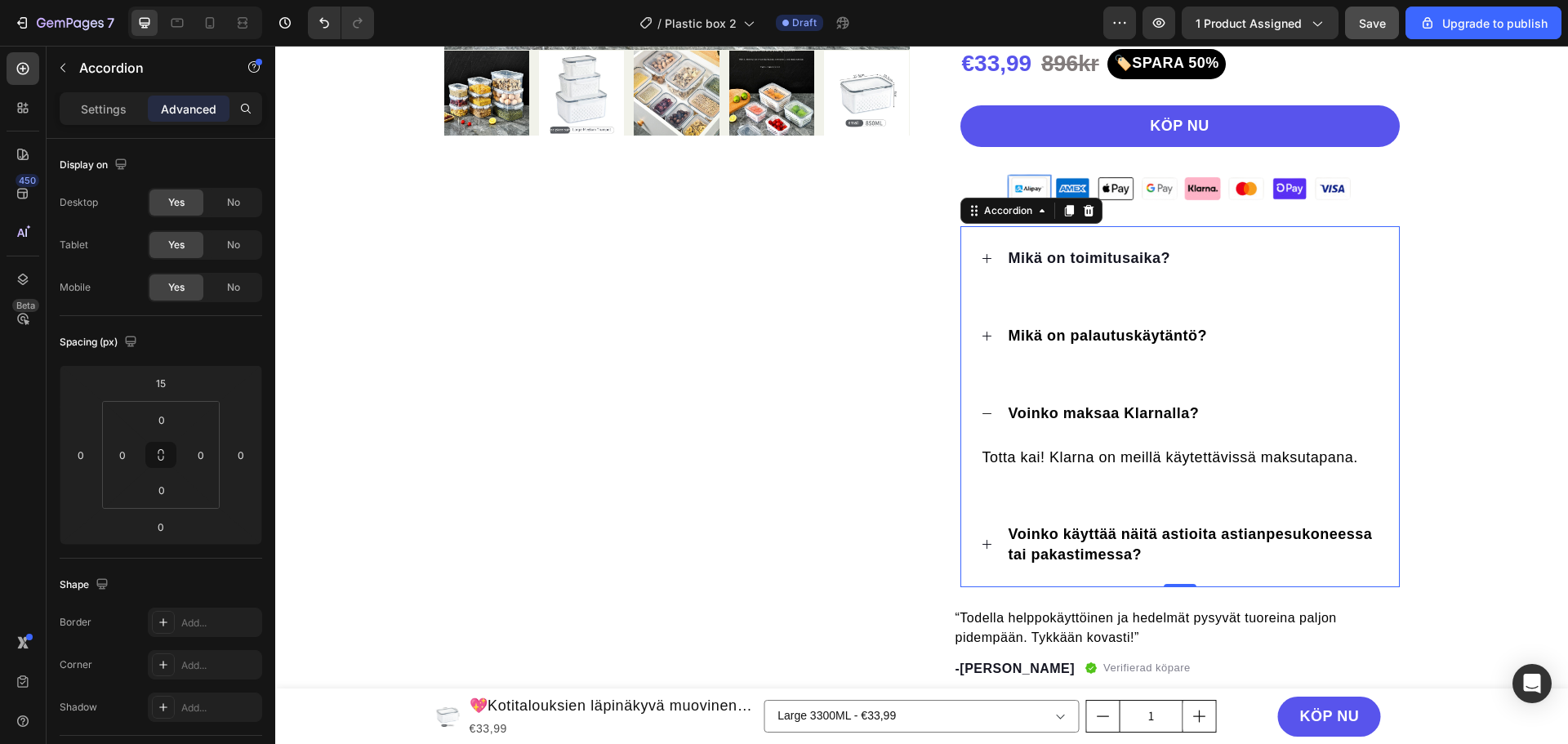
click at [982, 415] on icon at bounding box center [987, 414] width 12 height 12
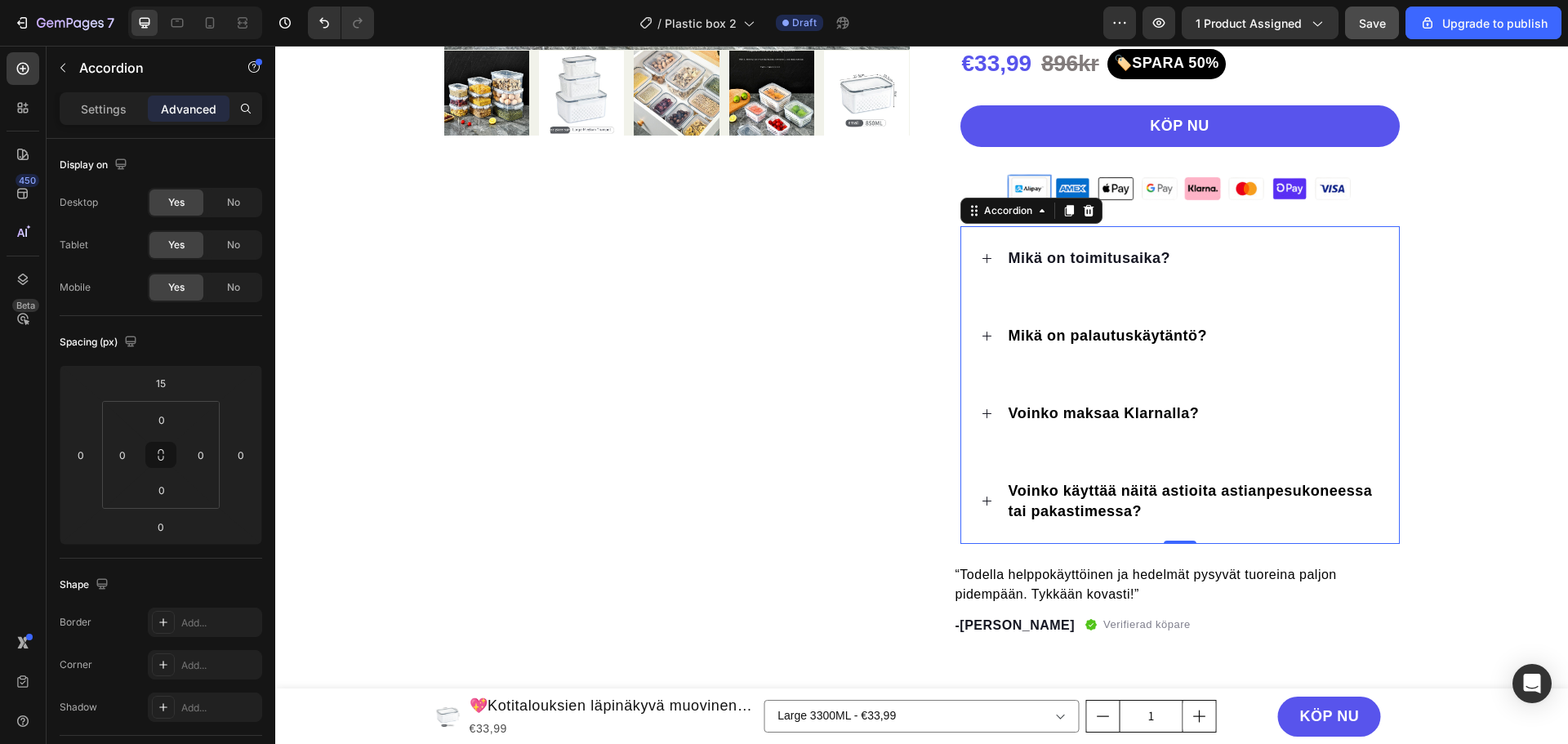
click at [982, 339] on icon at bounding box center [987, 336] width 12 height 12
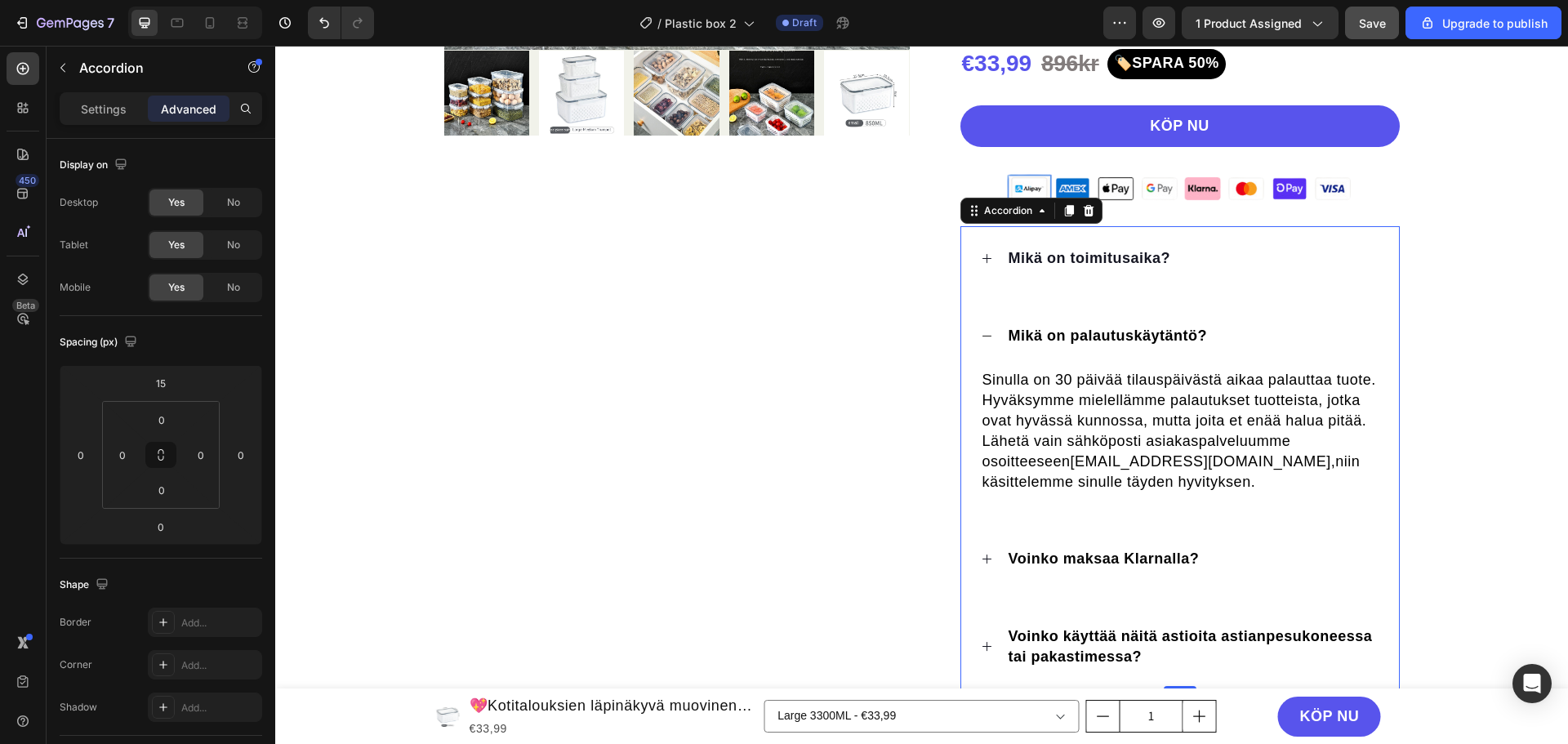
click at [982, 337] on icon at bounding box center [987, 336] width 12 height 12
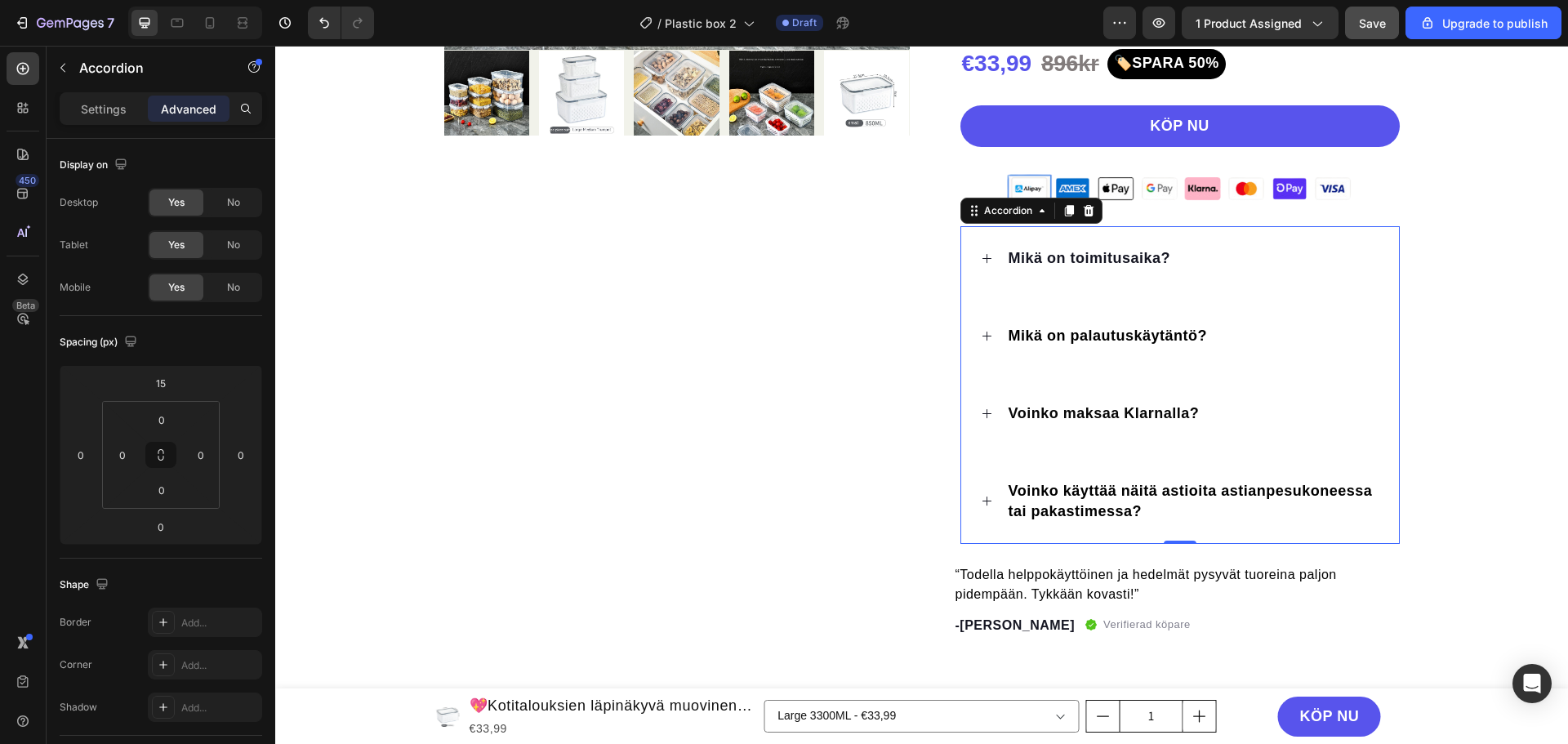
click at [990, 264] on div "Mikä on toimitusaika?" at bounding box center [1180, 258] width 438 height 65
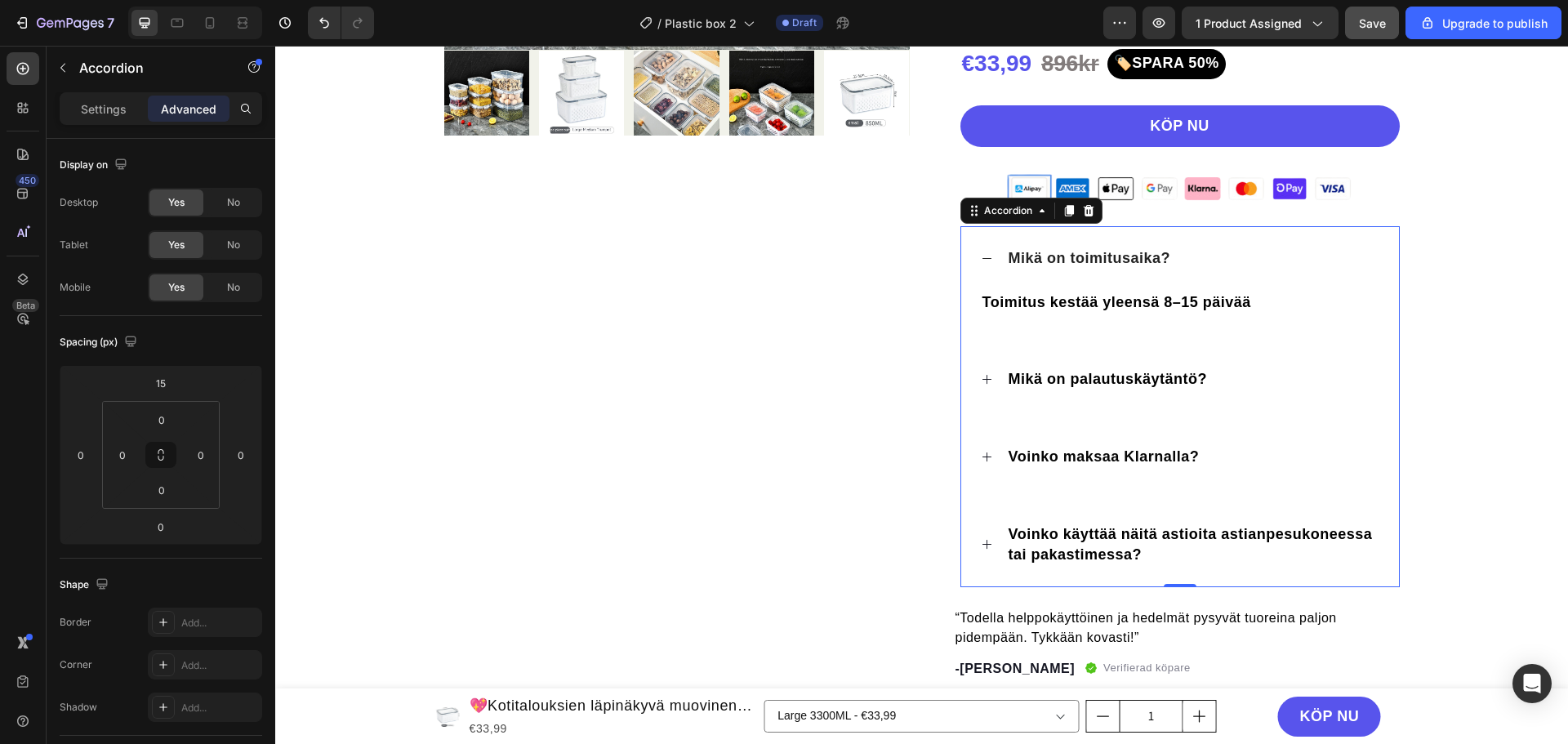
click at [989, 262] on div "Mikä on toimitusaika?" at bounding box center [1180, 258] width 438 height 65
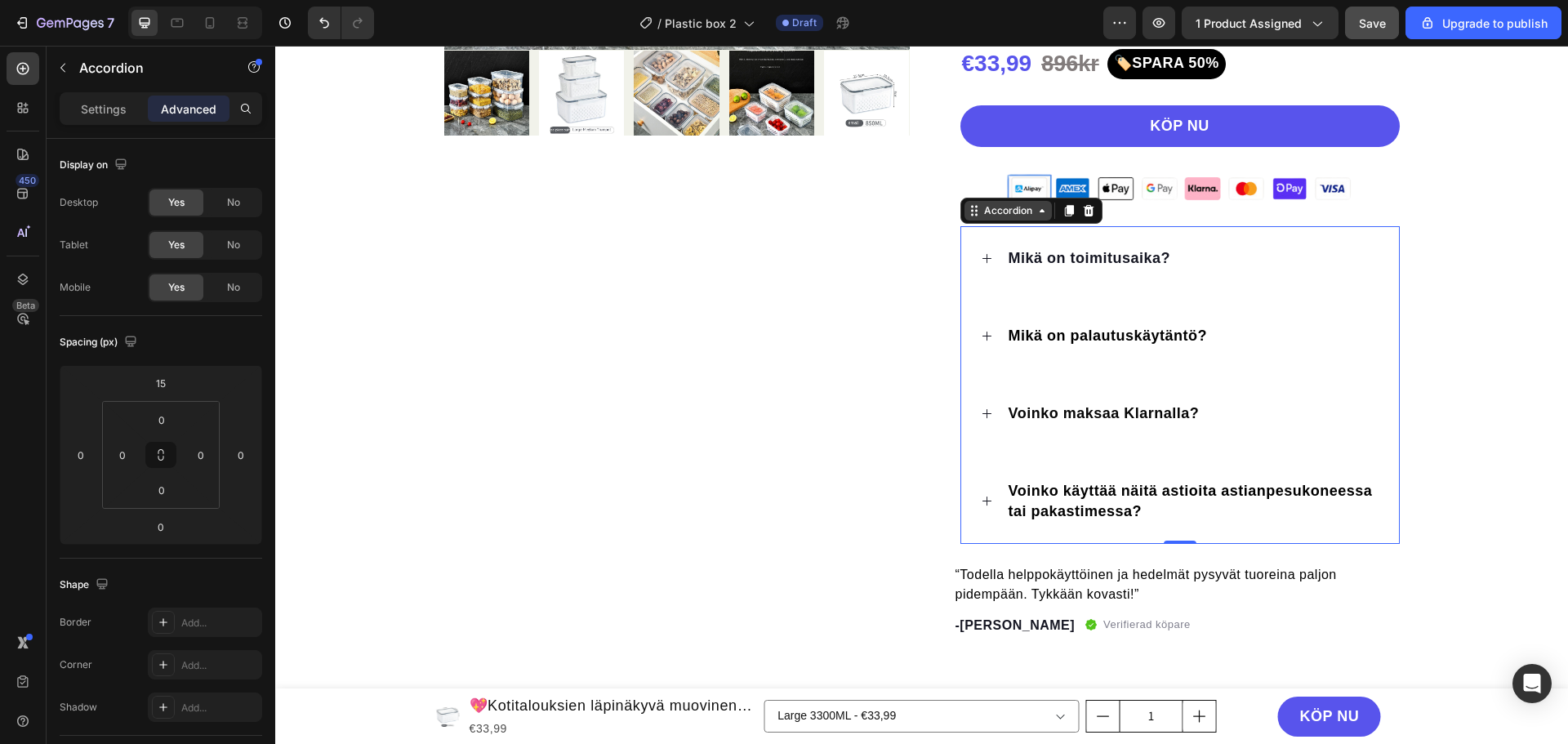
click at [992, 213] on div "Accordion" at bounding box center [1008, 211] width 55 height 15
click at [100, 110] on p "Settings" at bounding box center [104, 108] width 46 height 17
type input "16"
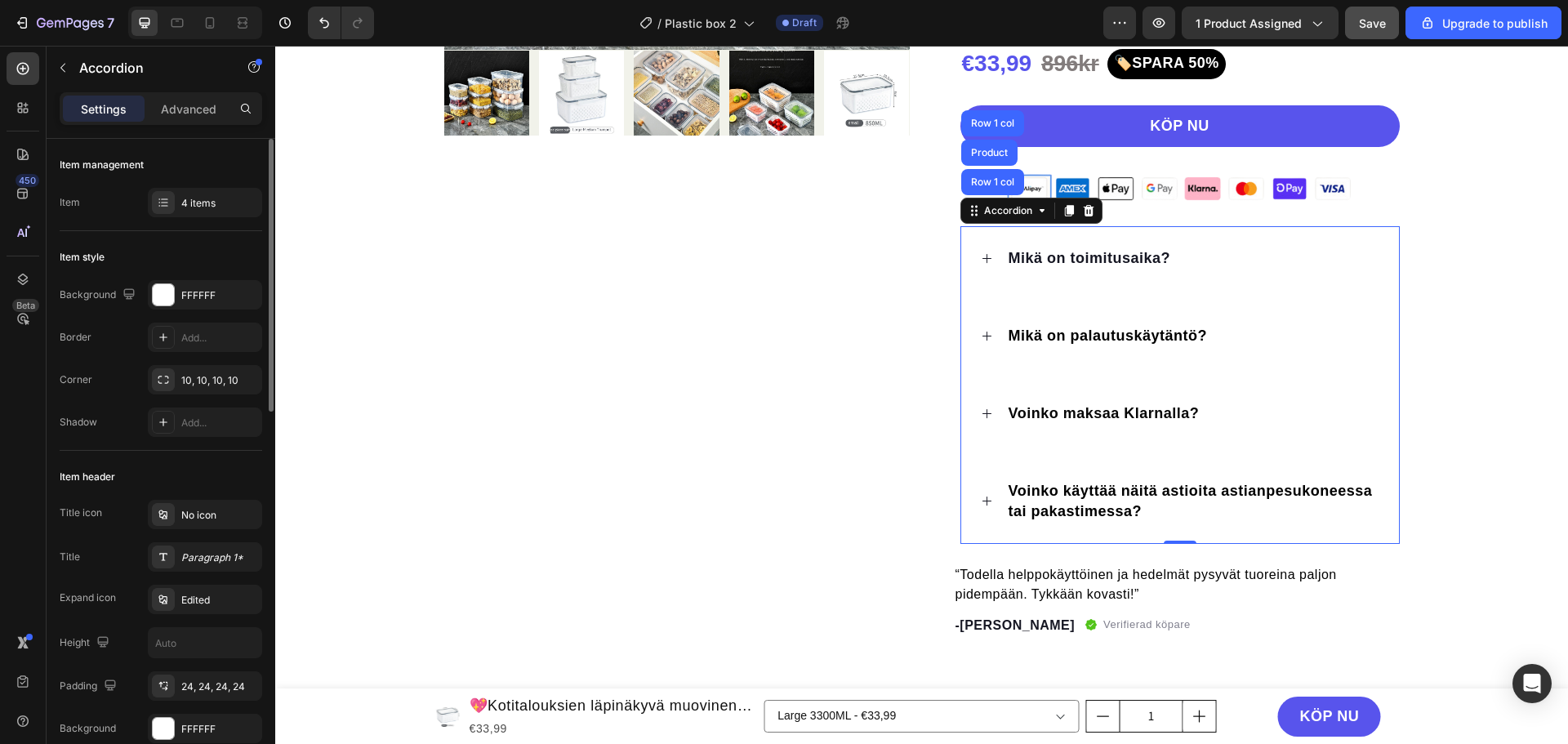
scroll to position [163, 0]
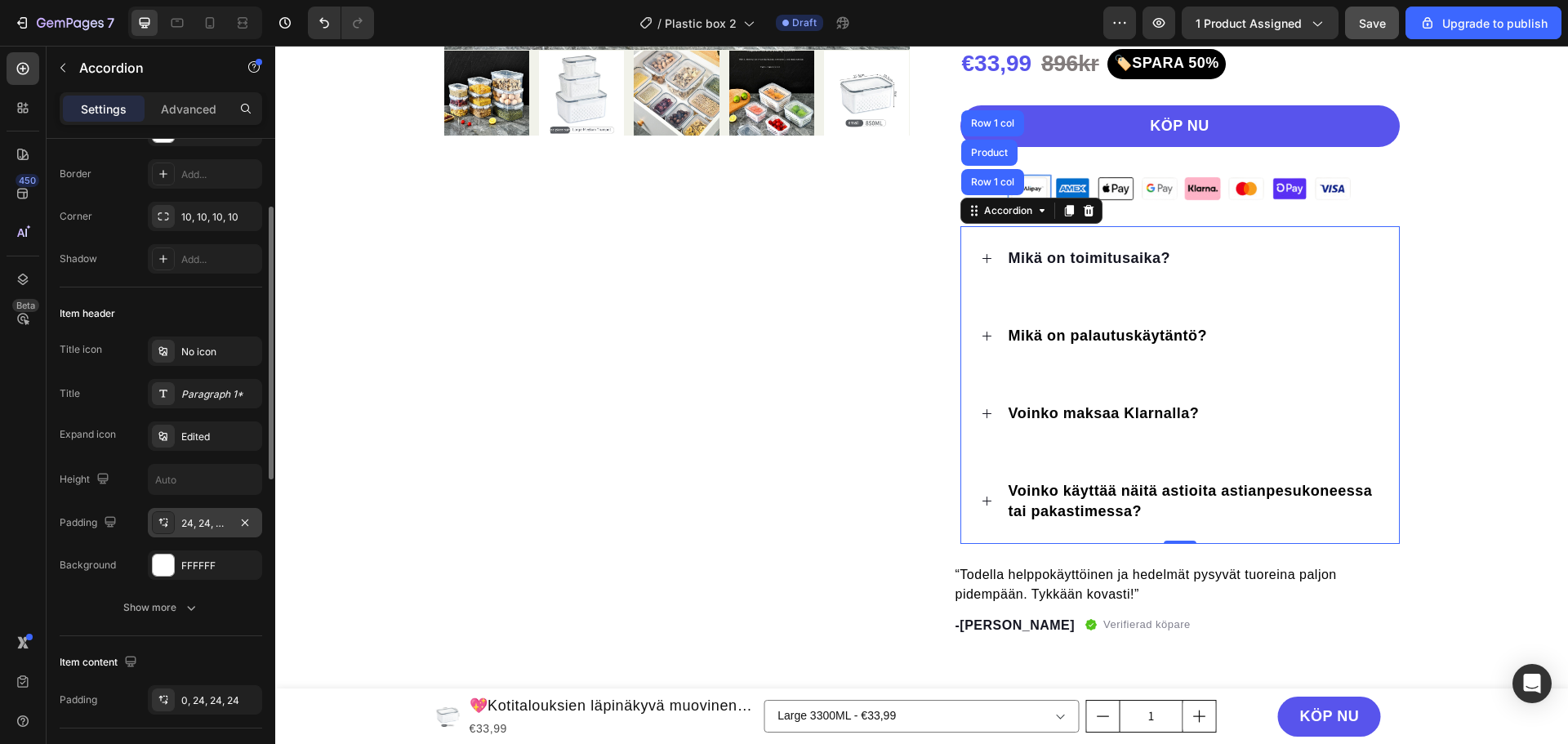
click at [173, 523] on div at bounding box center [163, 523] width 23 height 23
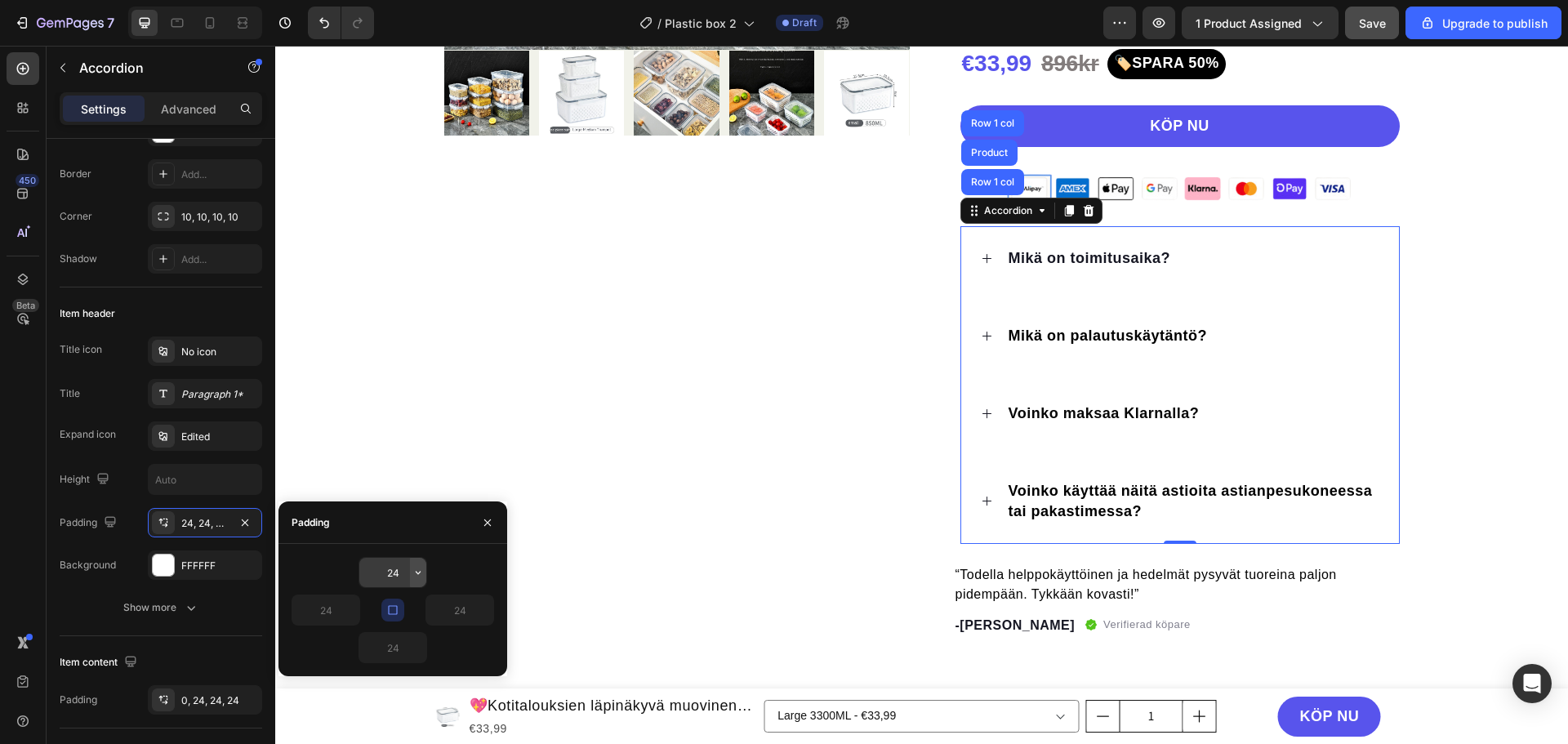
click at [419, 570] on icon "button" at bounding box center [418, 572] width 13 height 13
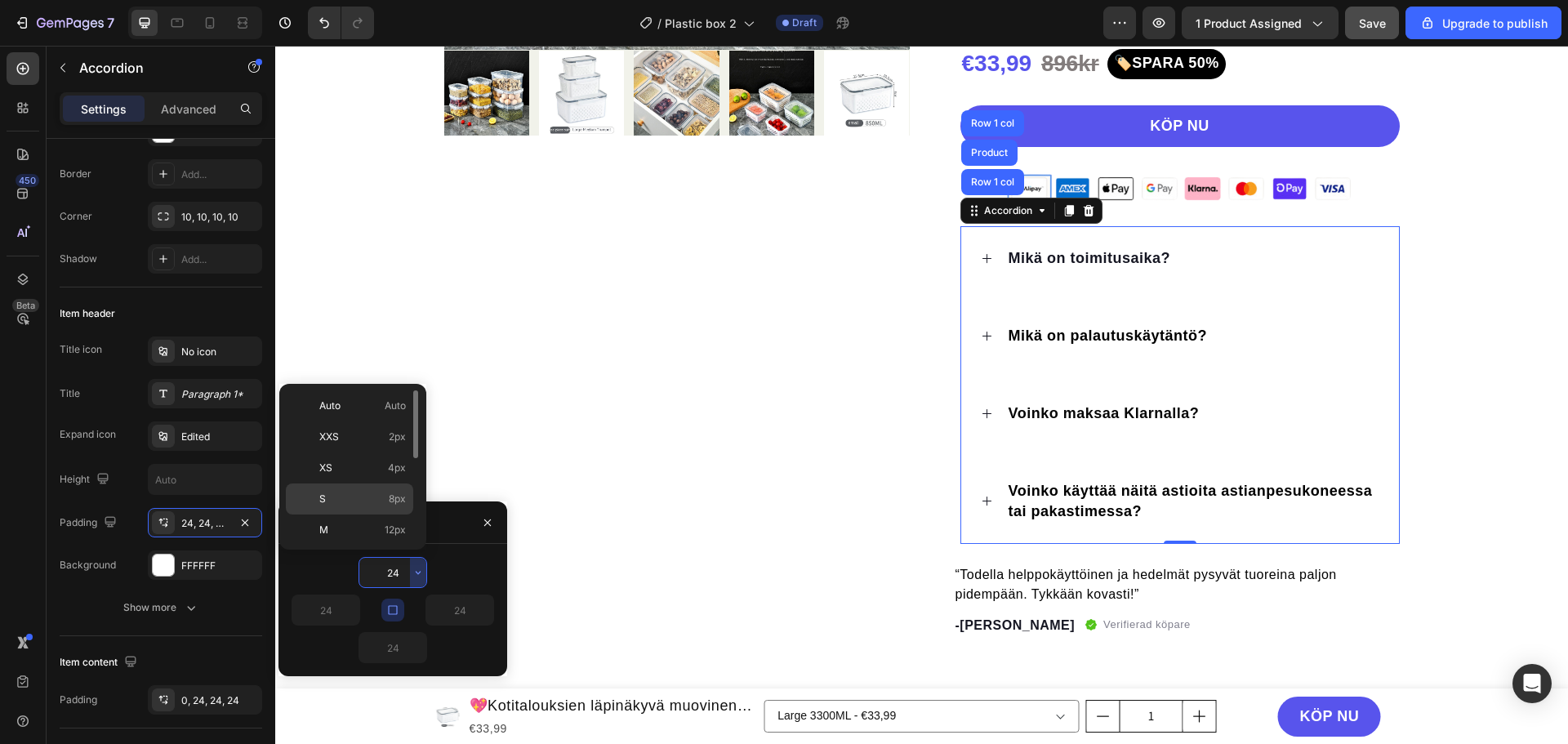
click at [343, 497] on p "S 8px" at bounding box center [362, 499] width 87 height 15
type input "8"
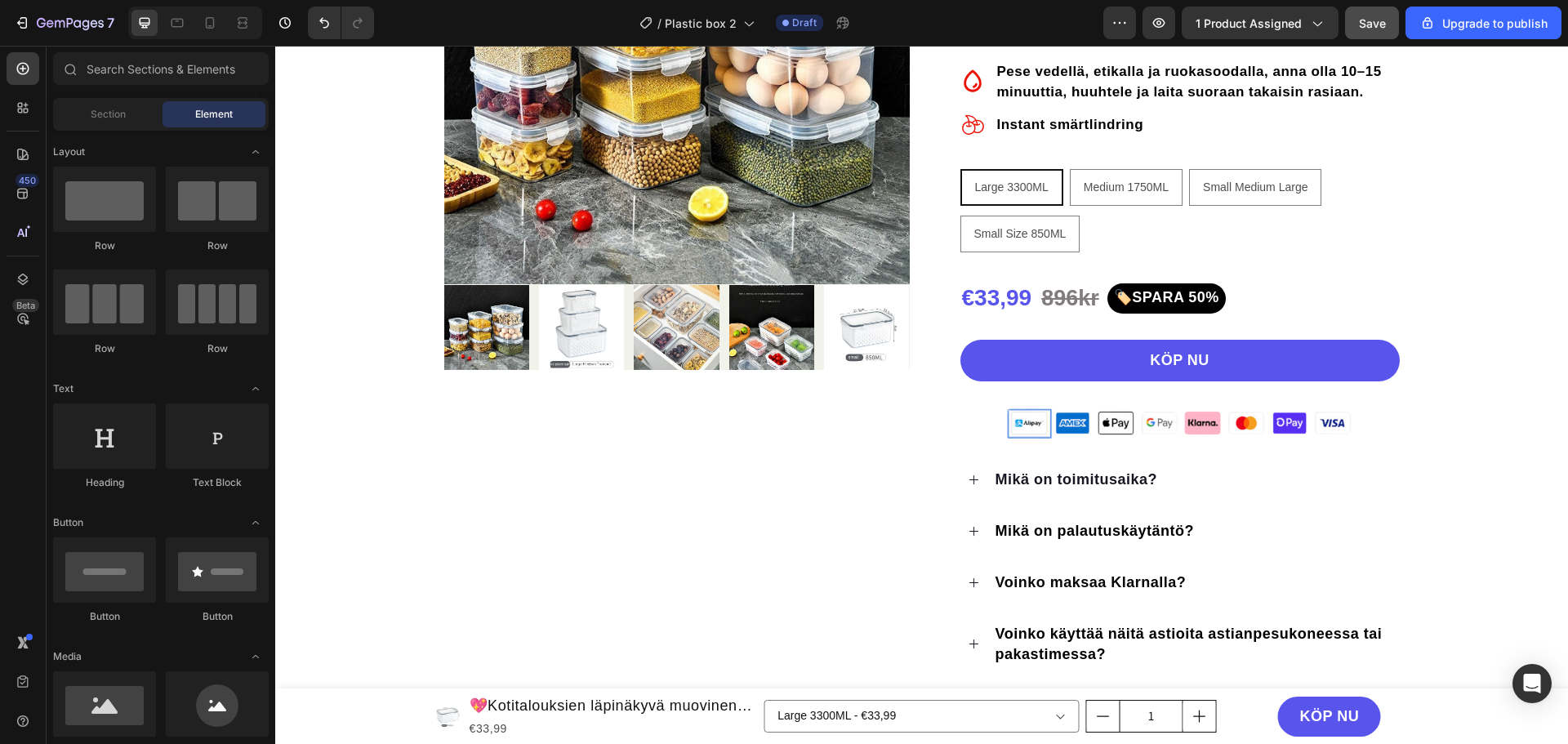
scroll to position [327, 0]
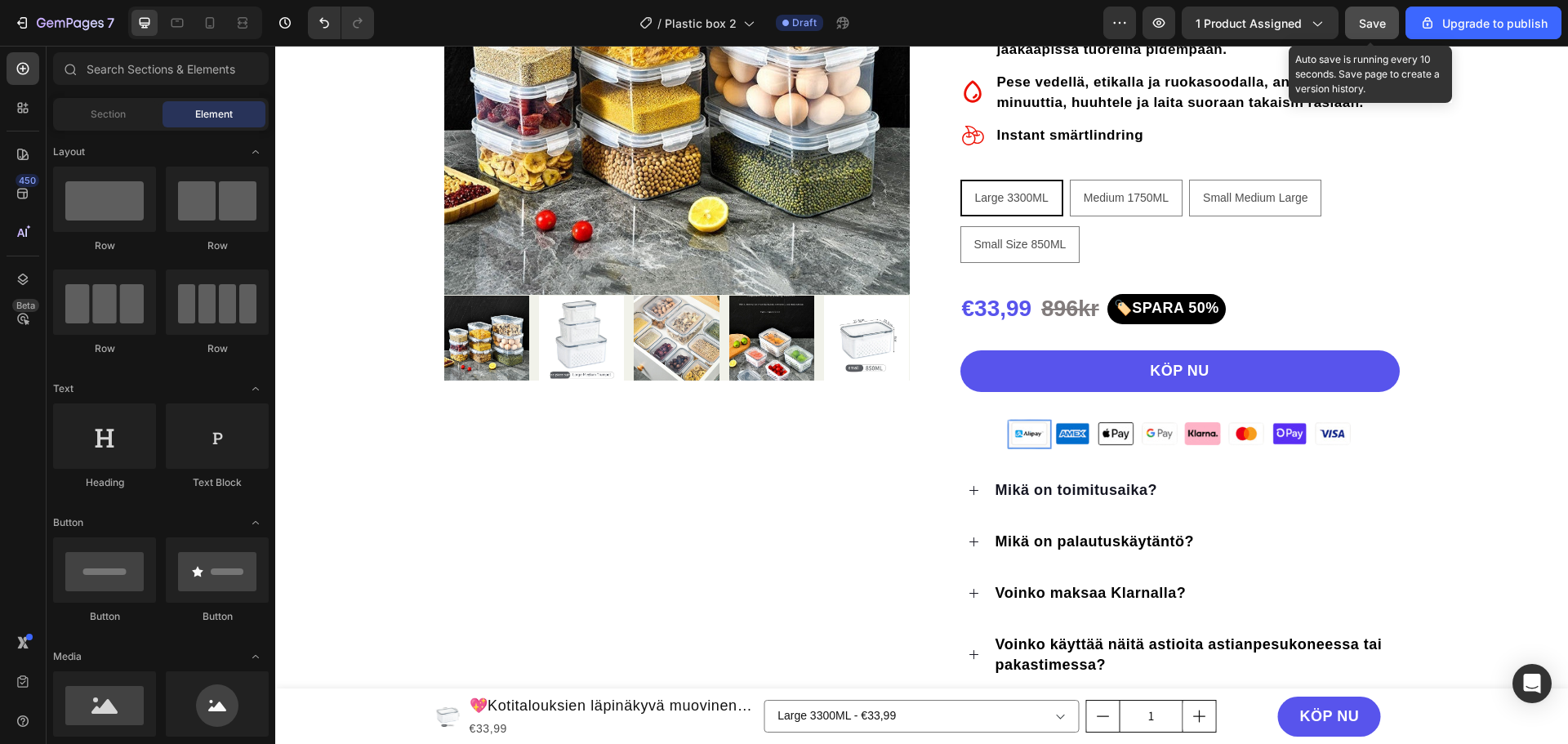
click at [1376, 17] on span "Save" at bounding box center [1372, 23] width 27 height 14
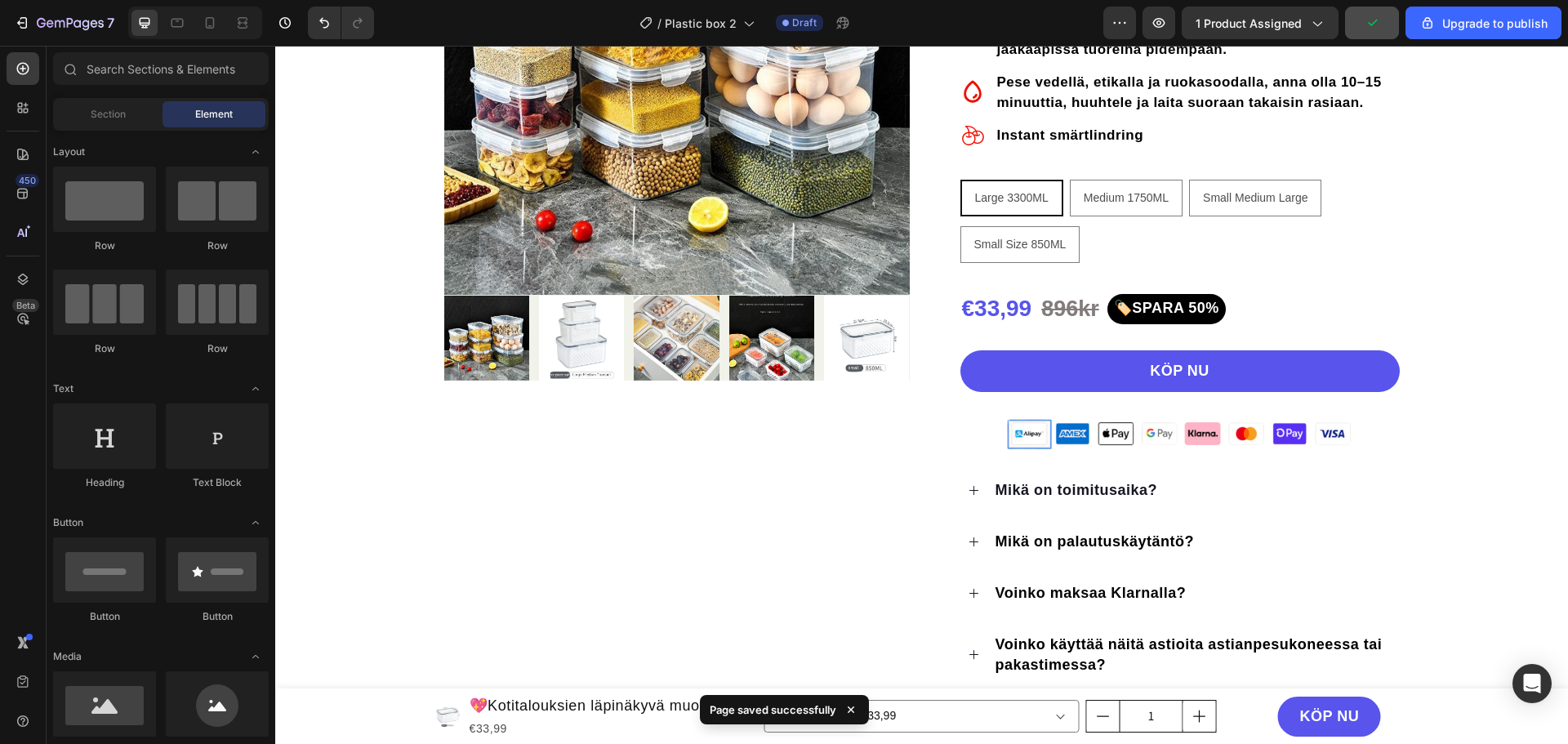
click at [1010, 14] on div "/ Plastic box 2 Draft" at bounding box center [745, 22] width 717 height 33
click at [50, 27] on icon "button" at bounding box center [70, 24] width 67 height 14
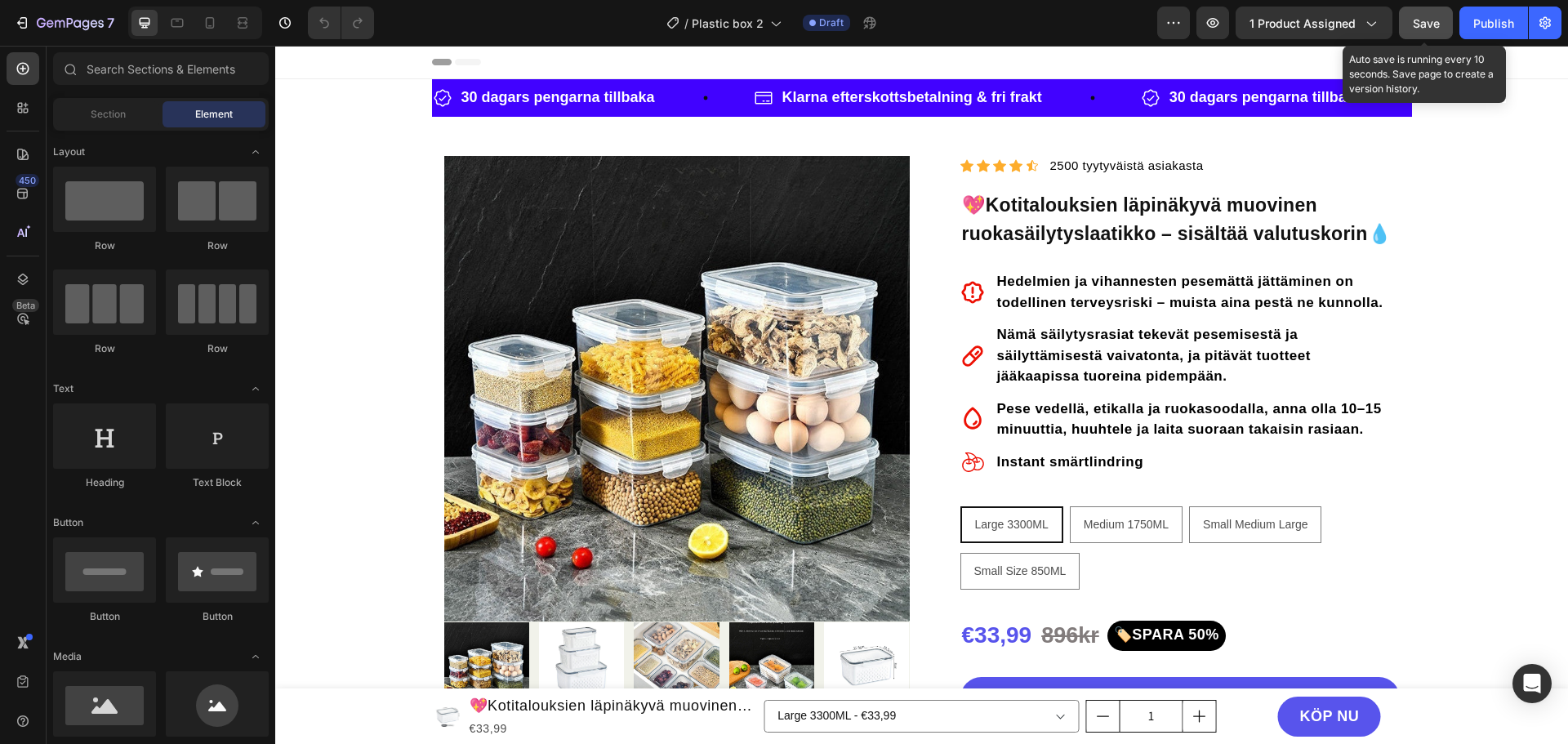
click at [1431, 26] on span "Save" at bounding box center [1426, 23] width 27 height 14
click at [439, 109] on div "Row" at bounding box center [448, 106] width 27 height 15
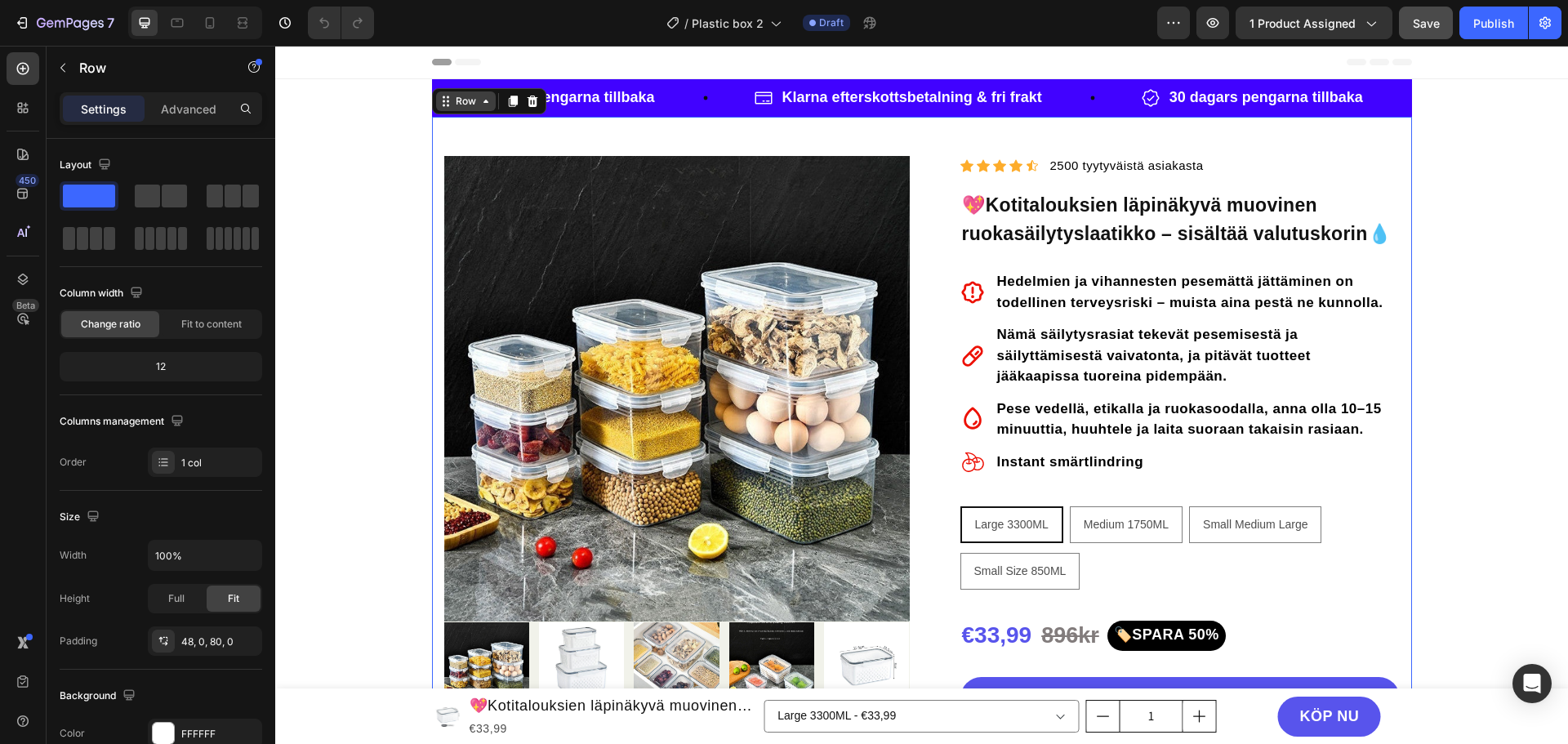
click at [462, 104] on div "Row" at bounding box center [466, 101] width 27 height 15
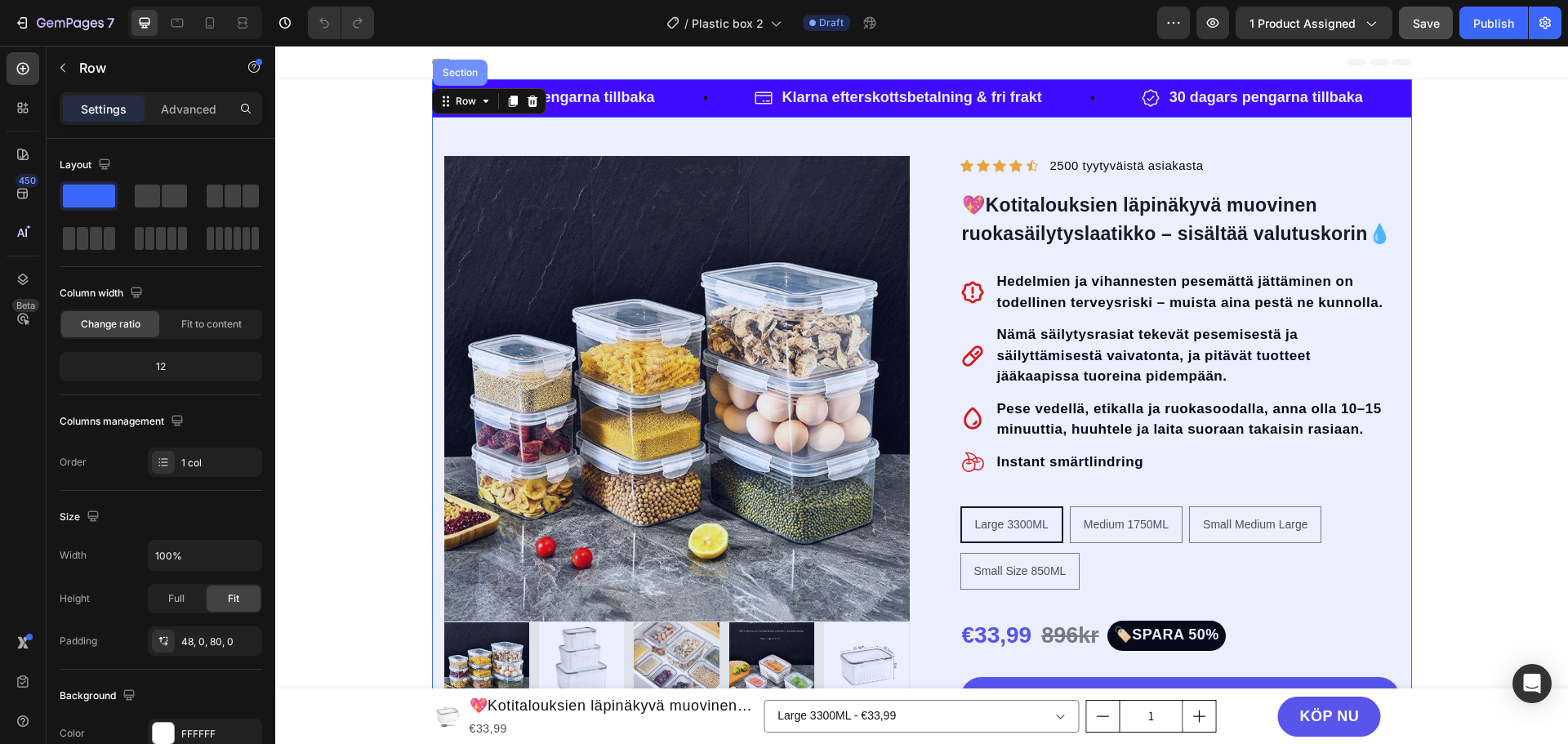
click at [463, 79] on div "Section" at bounding box center [461, 73] width 55 height 27
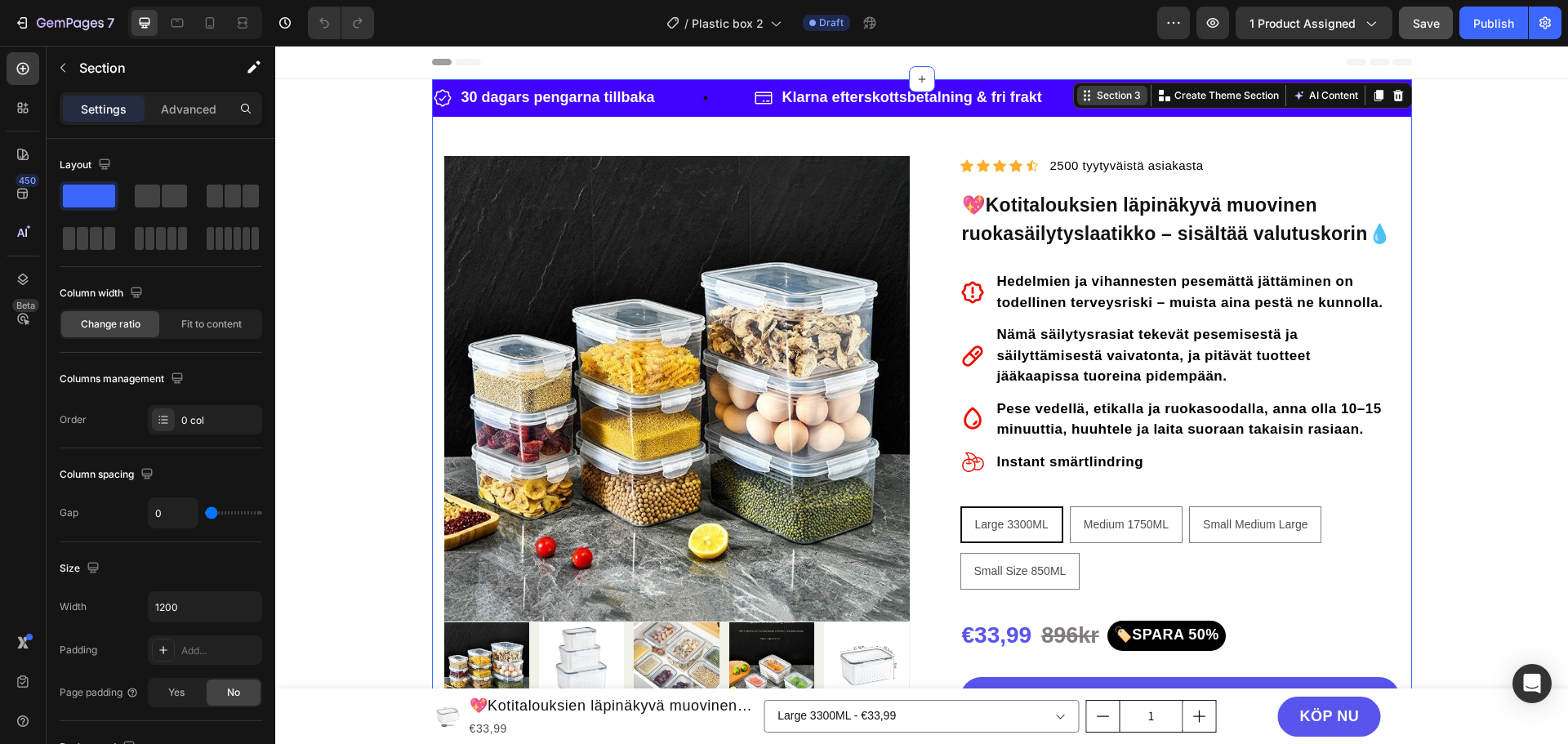
click at [1098, 90] on div "Section 3" at bounding box center [1118, 96] width 50 height 15
click at [175, 104] on p "Advanced" at bounding box center [189, 108] width 56 height 17
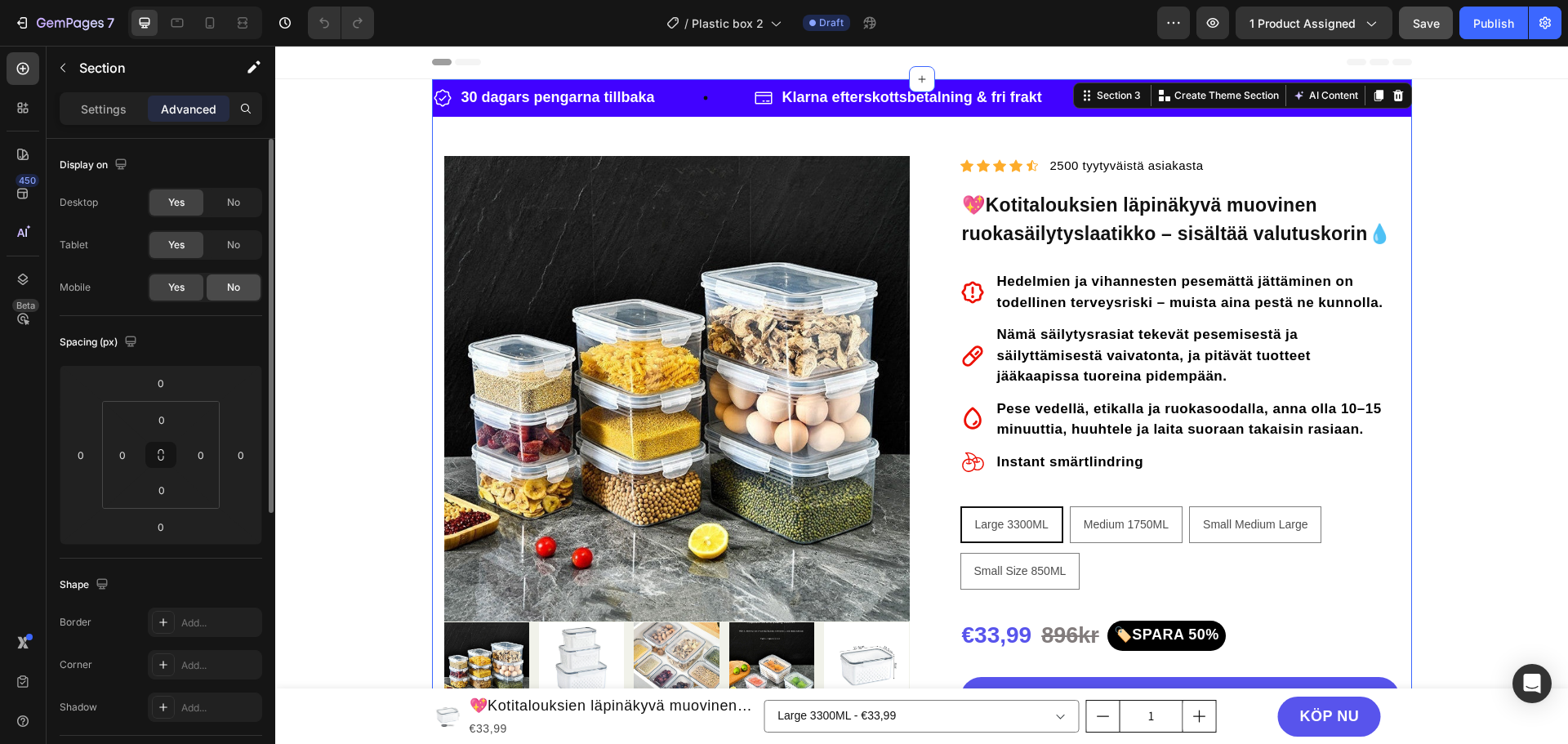
click at [235, 295] on div "No" at bounding box center [233, 288] width 54 height 27
click at [236, 246] on span "No" at bounding box center [233, 244] width 13 height 15
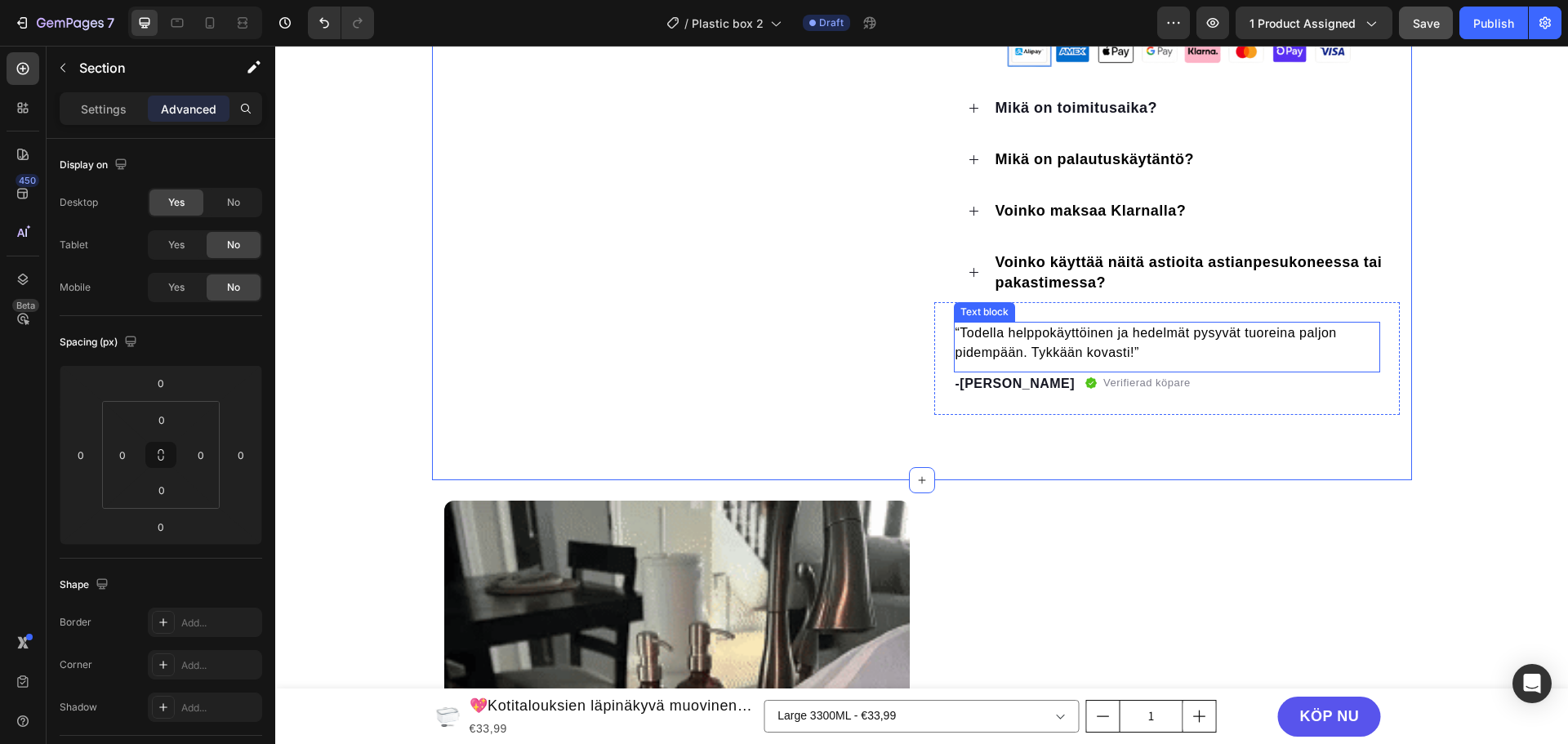
scroll to position [735, 0]
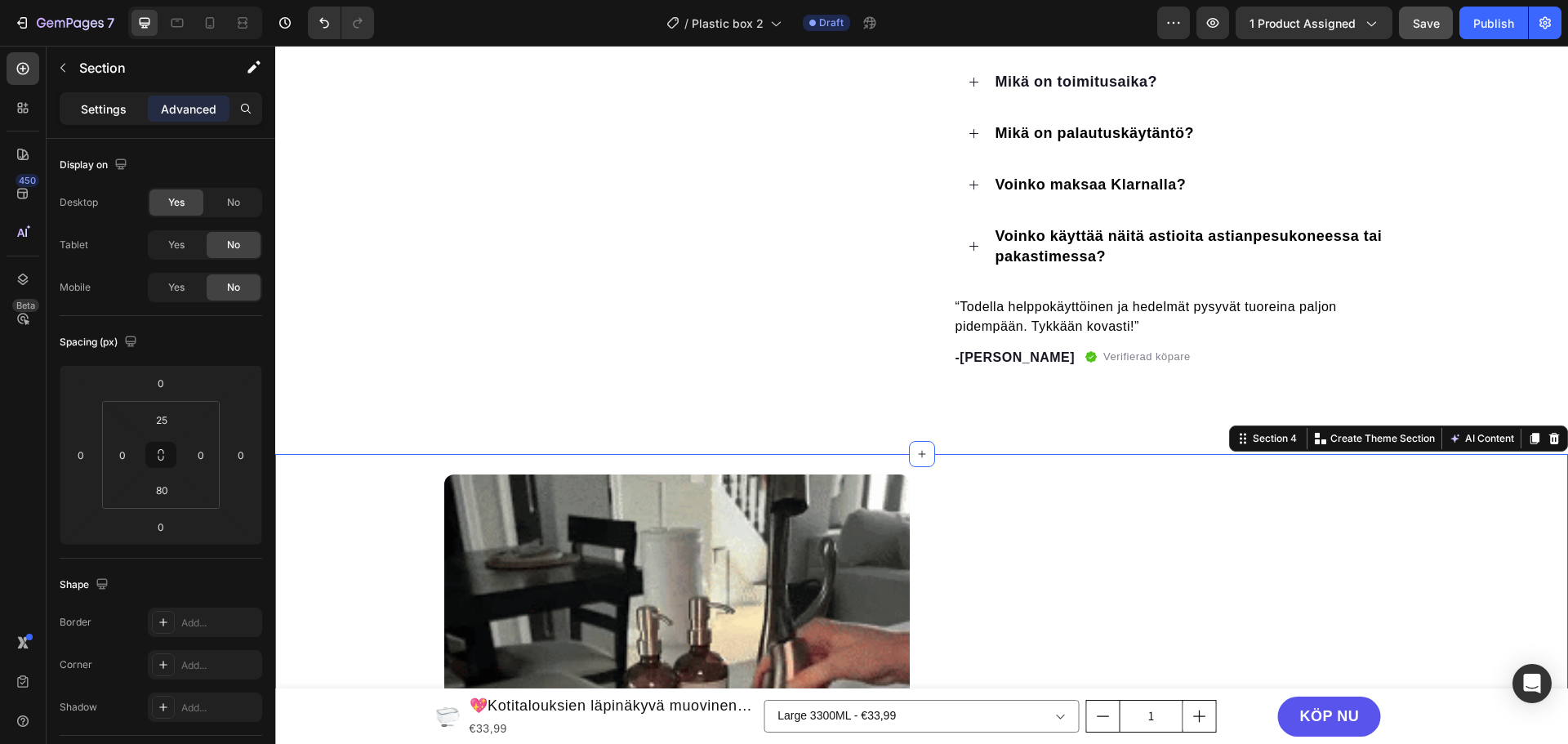
click at [74, 107] on div "Settings" at bounding box center [104, 109] width 82 height 27
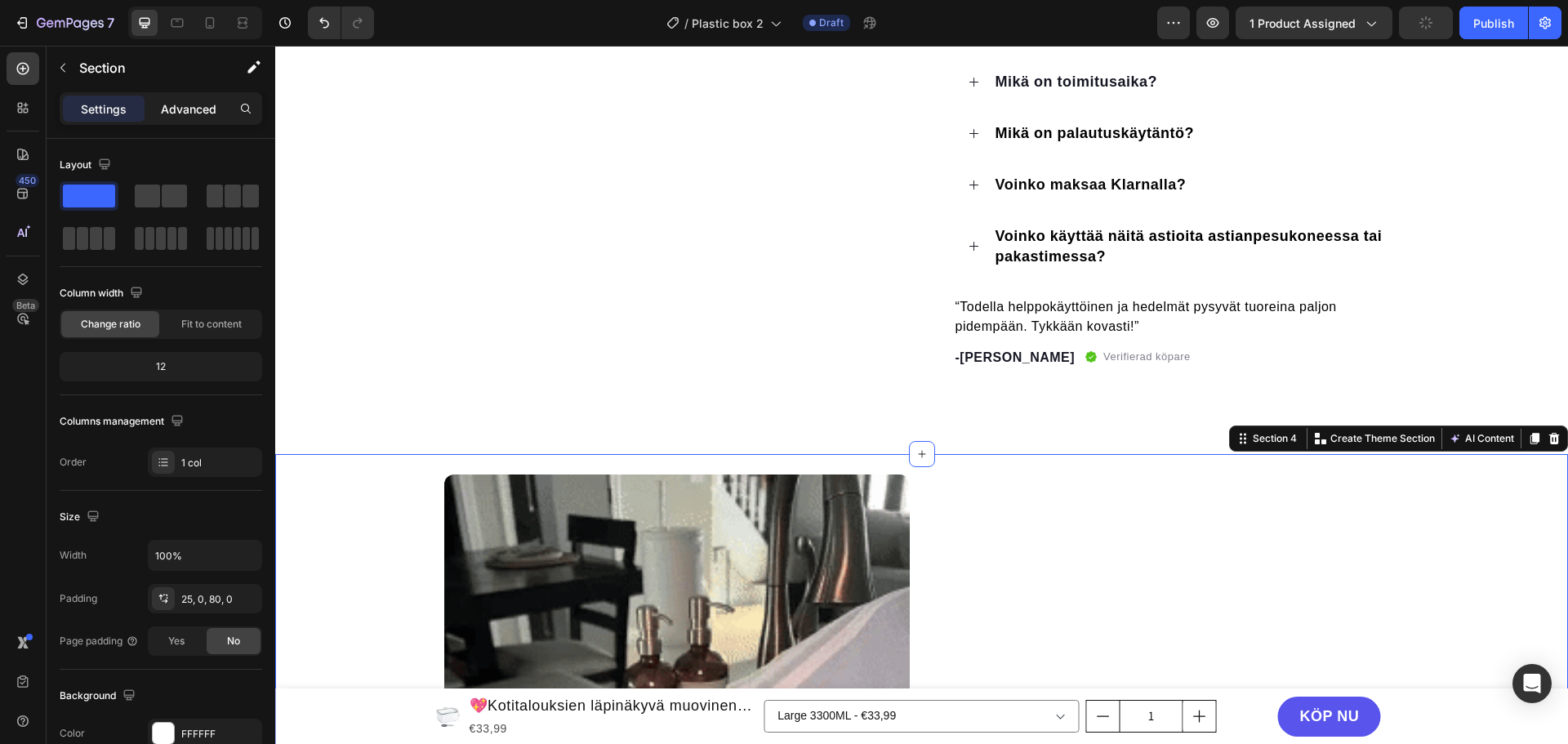
click at [183, 107] on p "Advanced" at bounding box center [189, 108] width 56 height 17
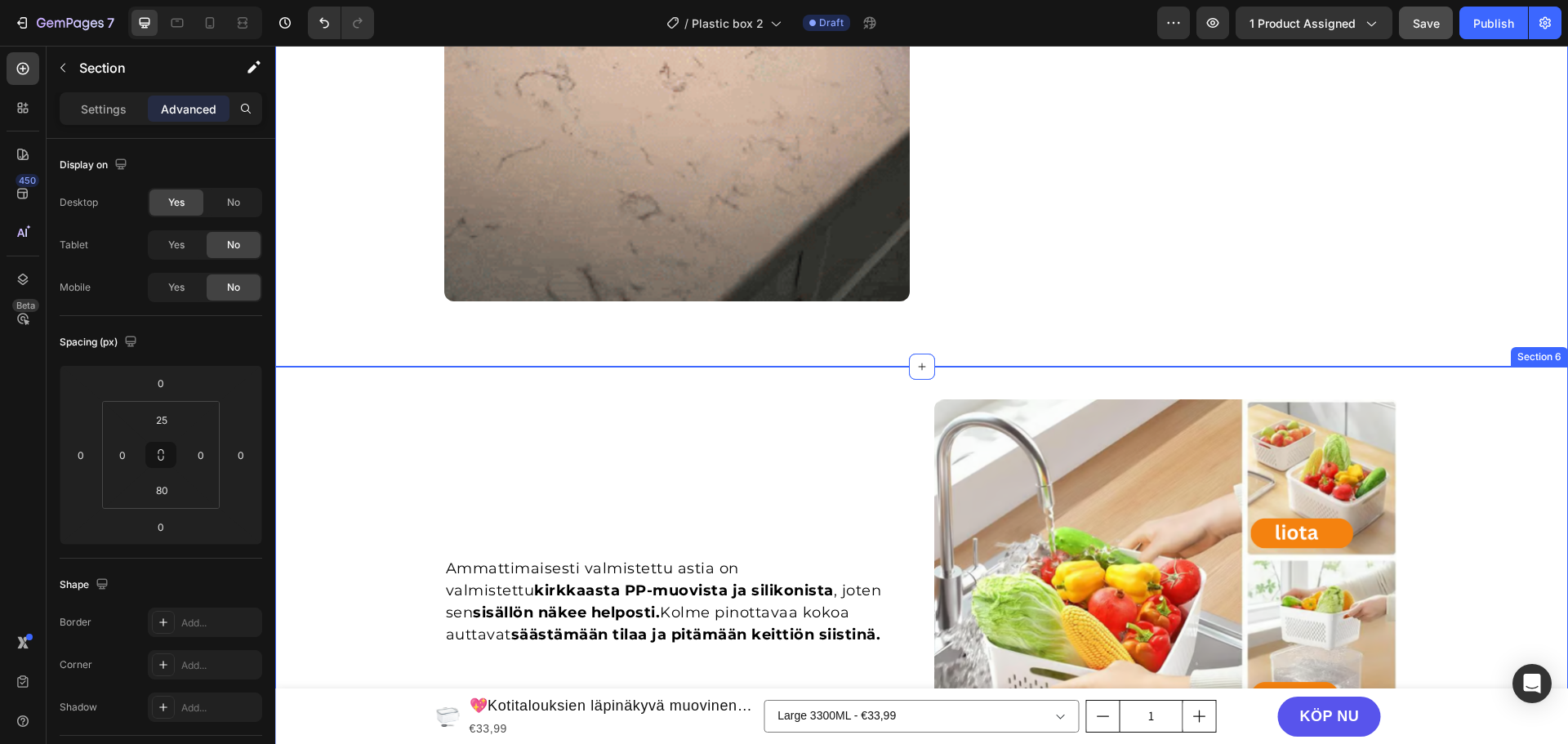
scroll to position [1796, 0]
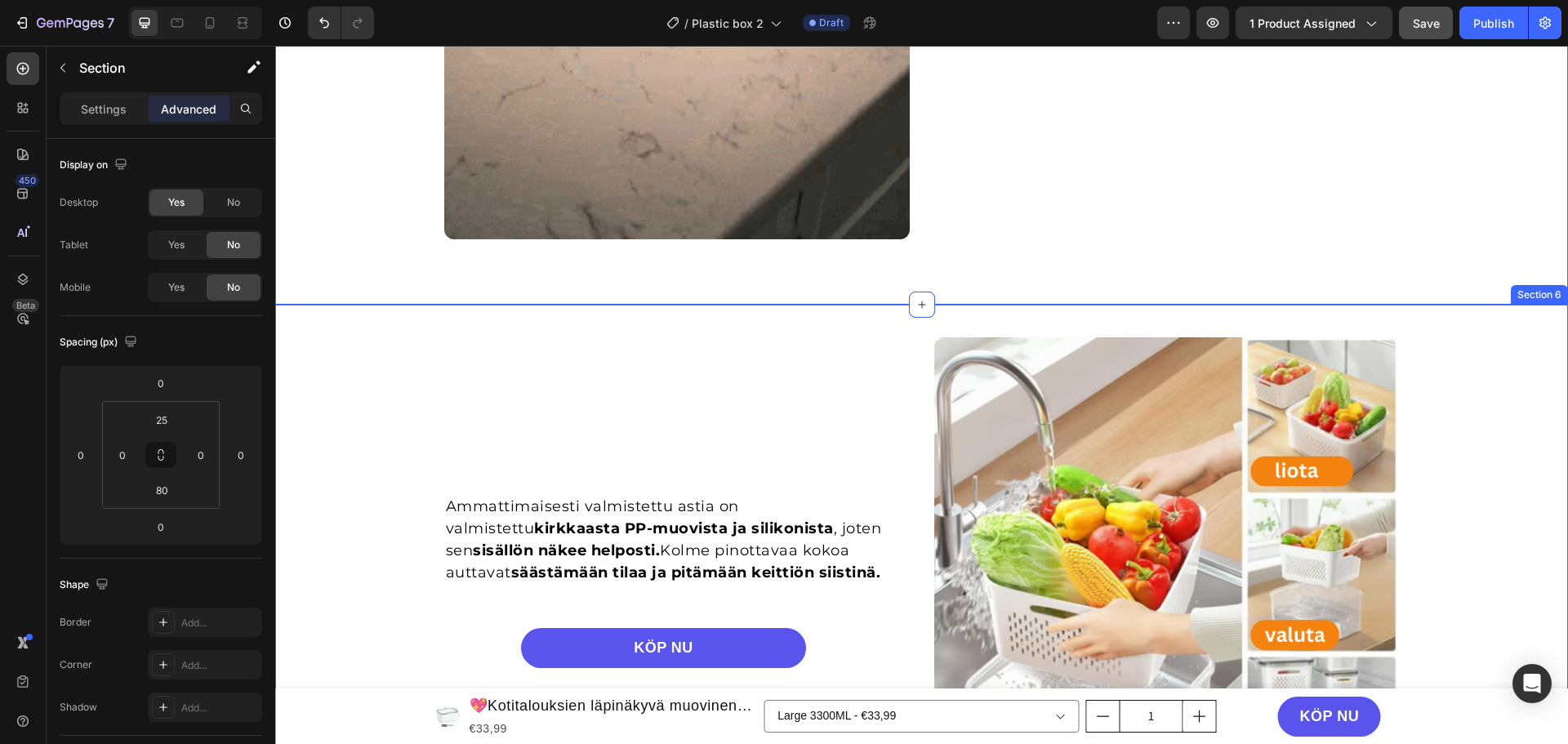
click at [1491, 393] on div "Ammattimaisesti valmistettu astia on valmistettu kirkkaasta PP-muovista ja sili…" at bounding box center [921, 571] width 1292 height 469
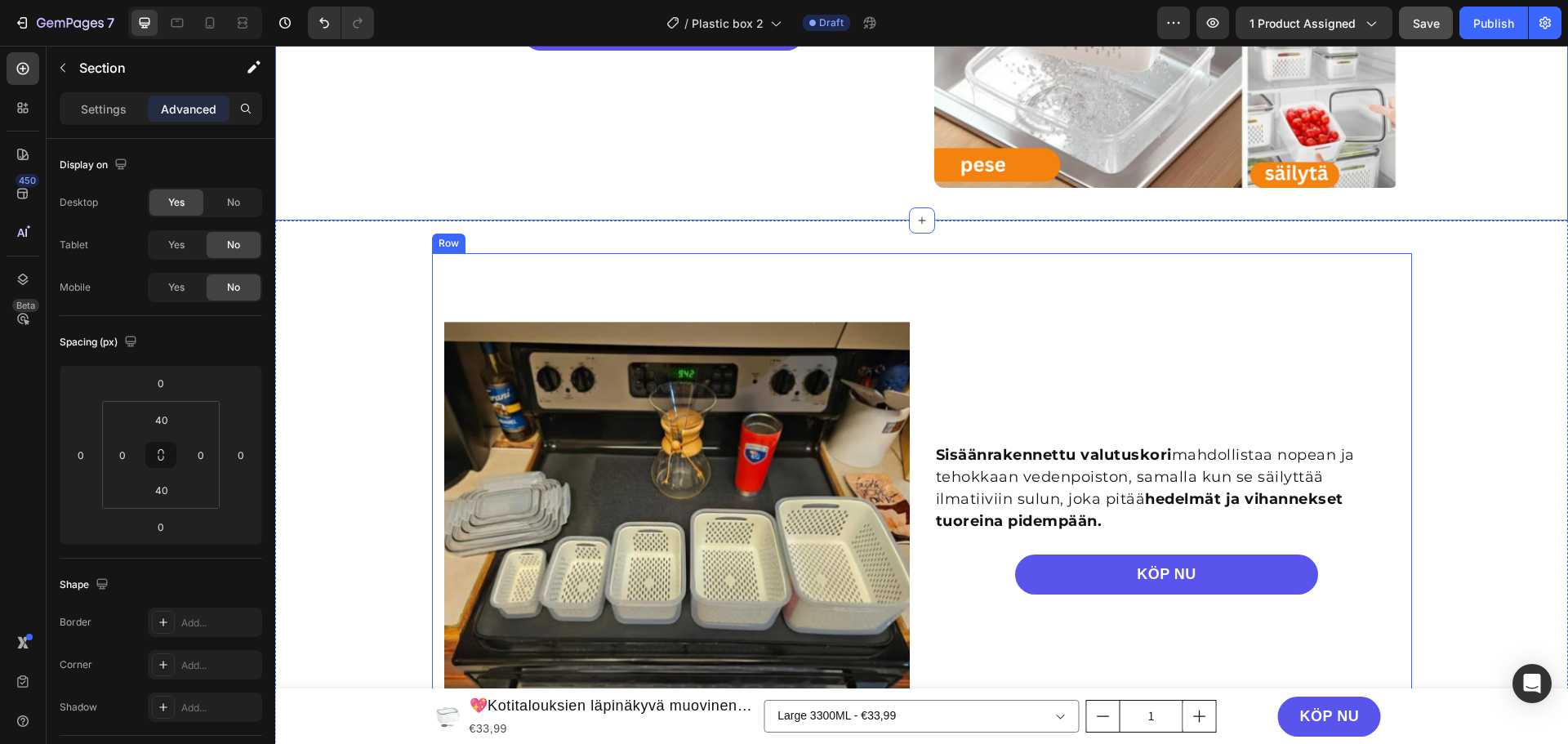
scroll to position [2450, 0]
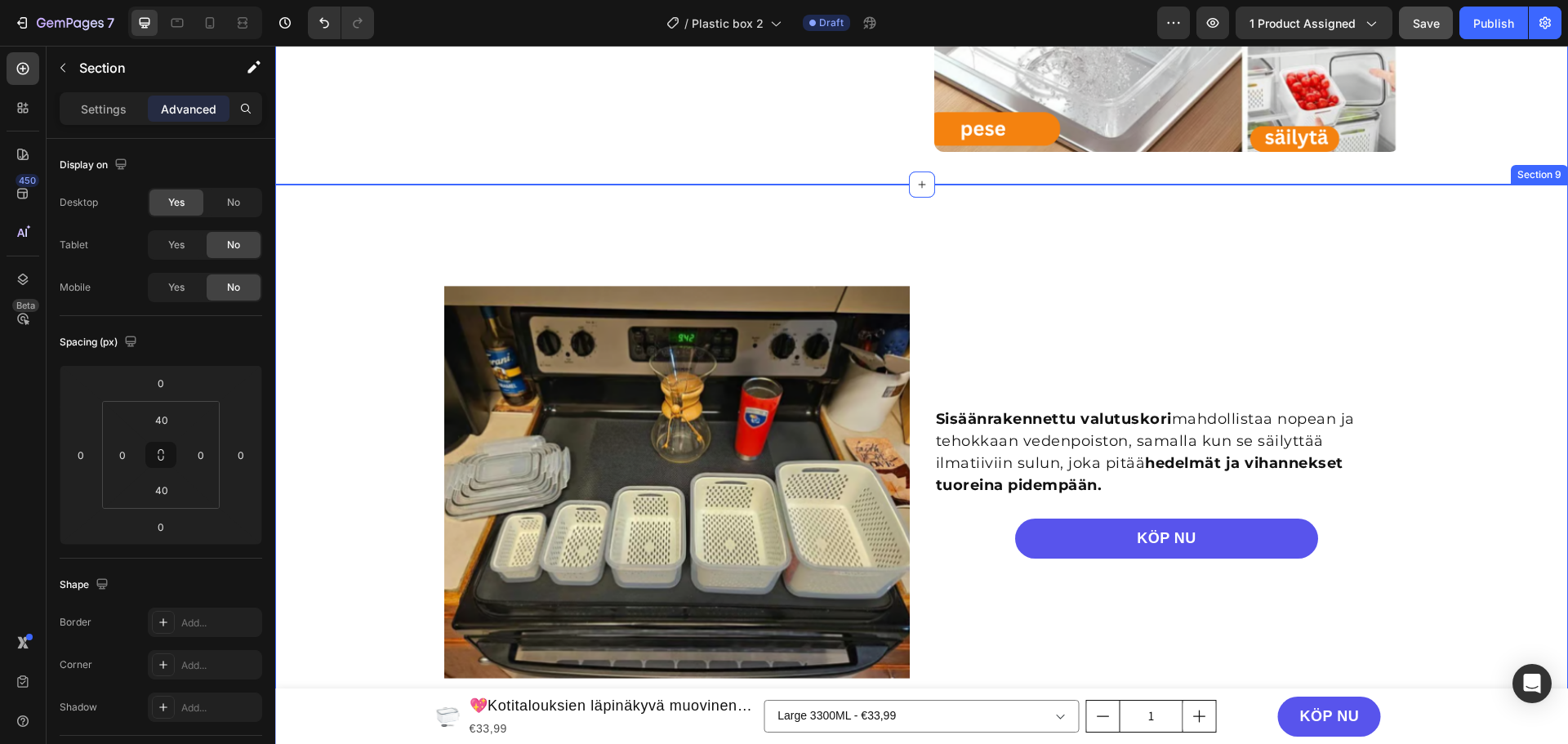
click at [1504, 264] on div "Image Sisäänrakennettu valutuskori mahdollistaa nopean ja tehokkaan vedenpoisto…" at bounding box center [921, 482] width 1292 height 531
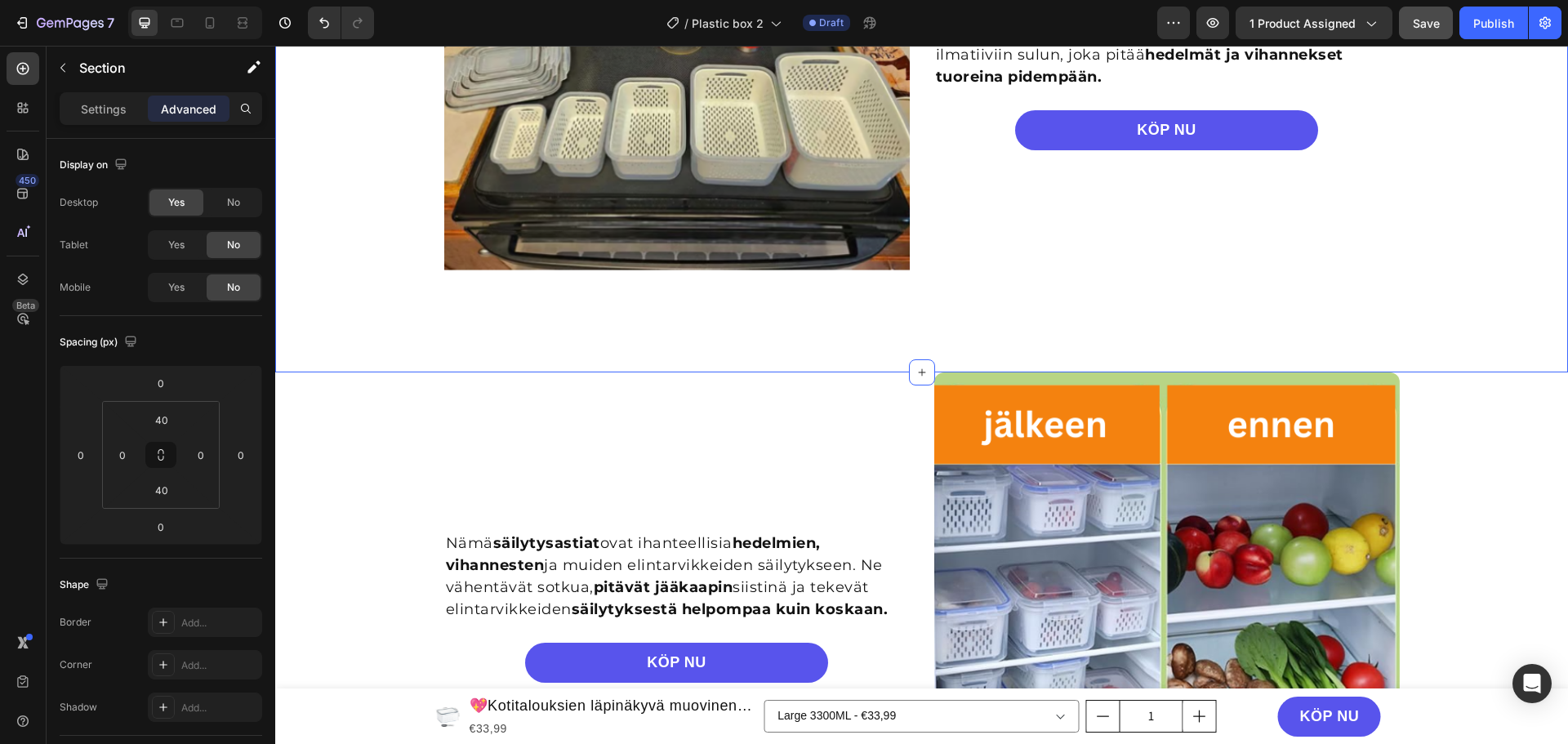
scroll to position [3021, 0]
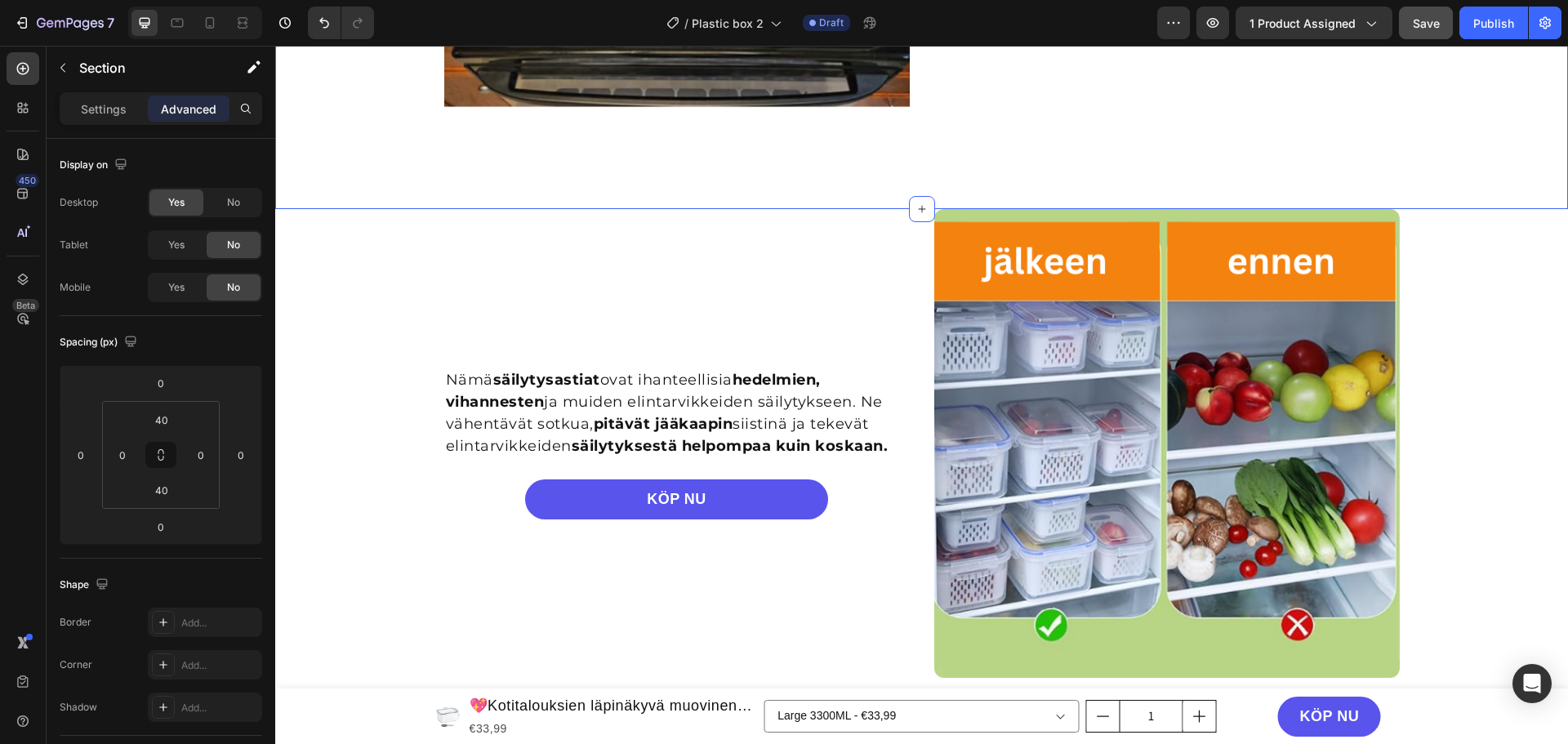
click at [1499, 264] on div "Nämä säilytysastiat ovat ihanteellisia hedelmien, vihannesten ja muiden elintar…" at bounding box center [921, 443] width 1292 height 469
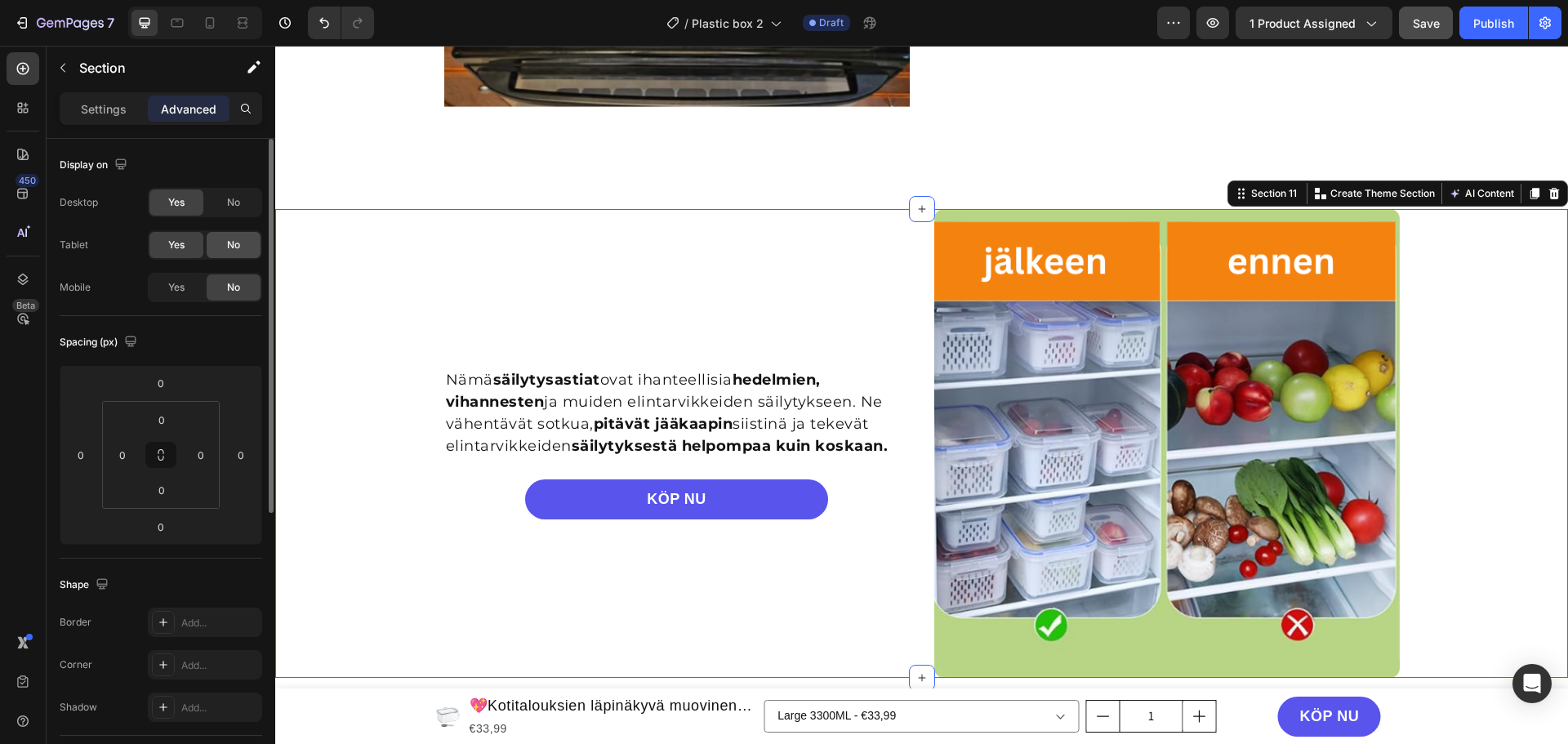
click at [221, 236] on div "No" at bounding box center [233, 245] width 54 height 27
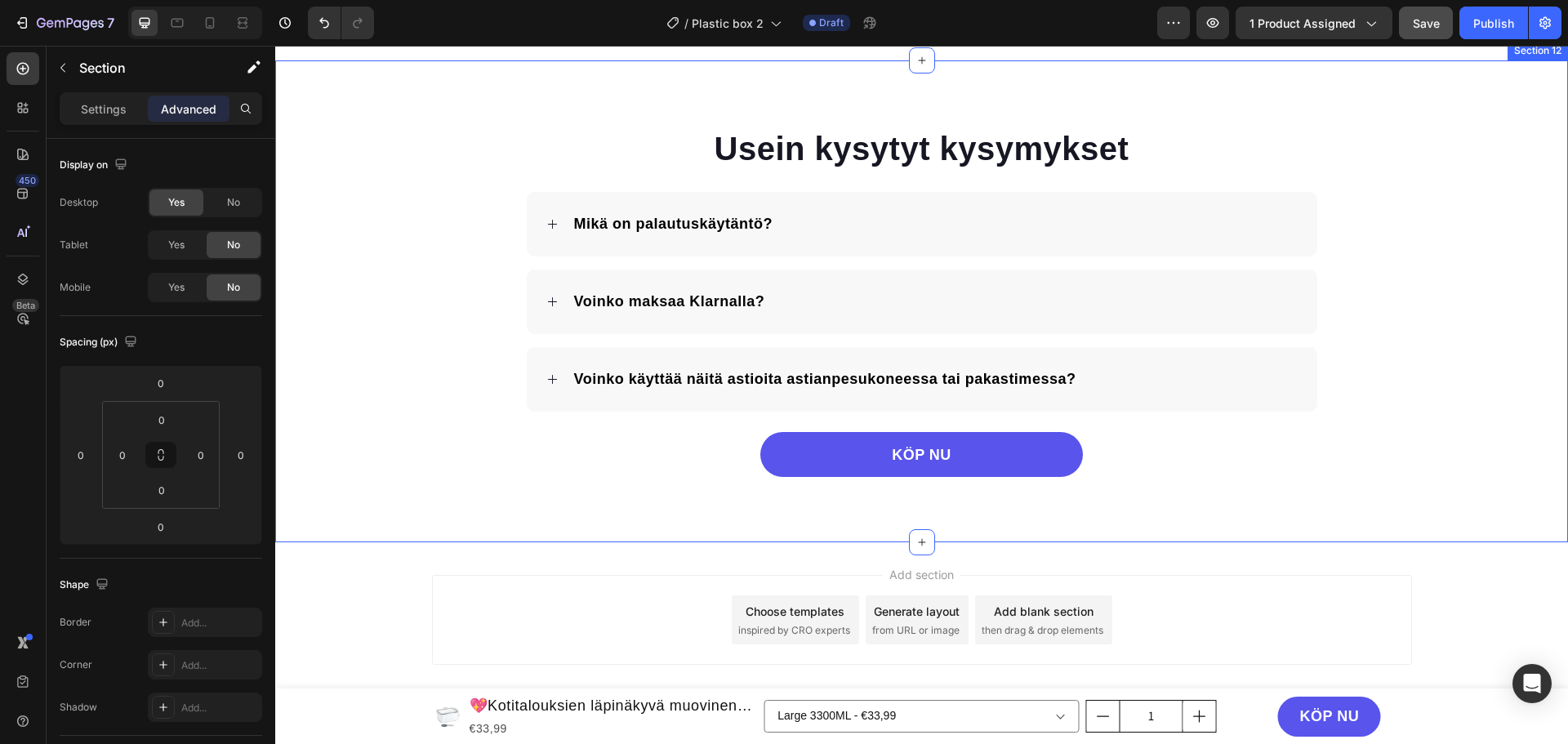
scroll to position [3672, 0]
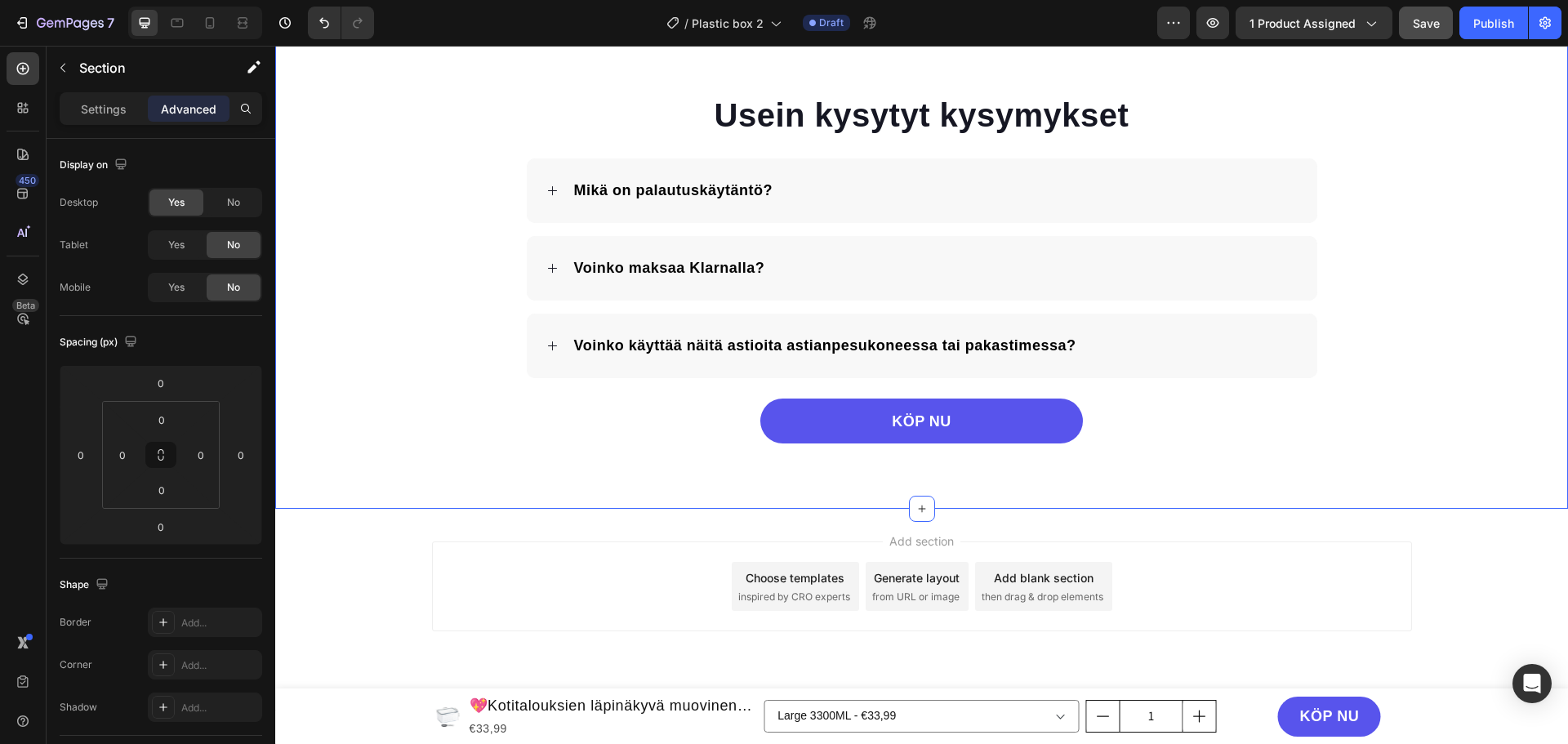
click at [1480, 204] on div "Usein kysytyt kysymykset Heading Mikä on palautuskäytäntö? Voinko maksaa Klarna…" at bounding box center [921, 267] width 1292 height 351
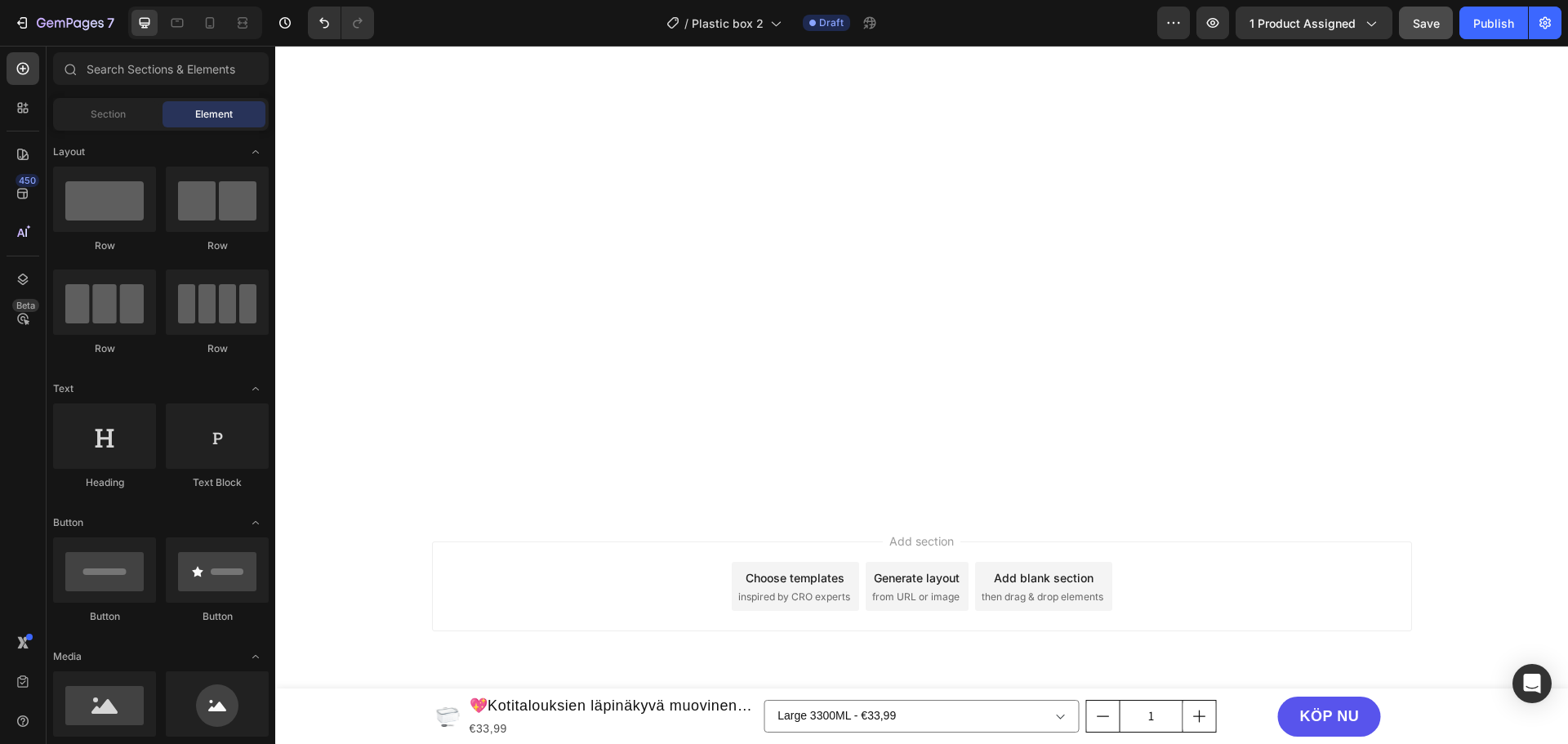
scroll to position [0, 0]
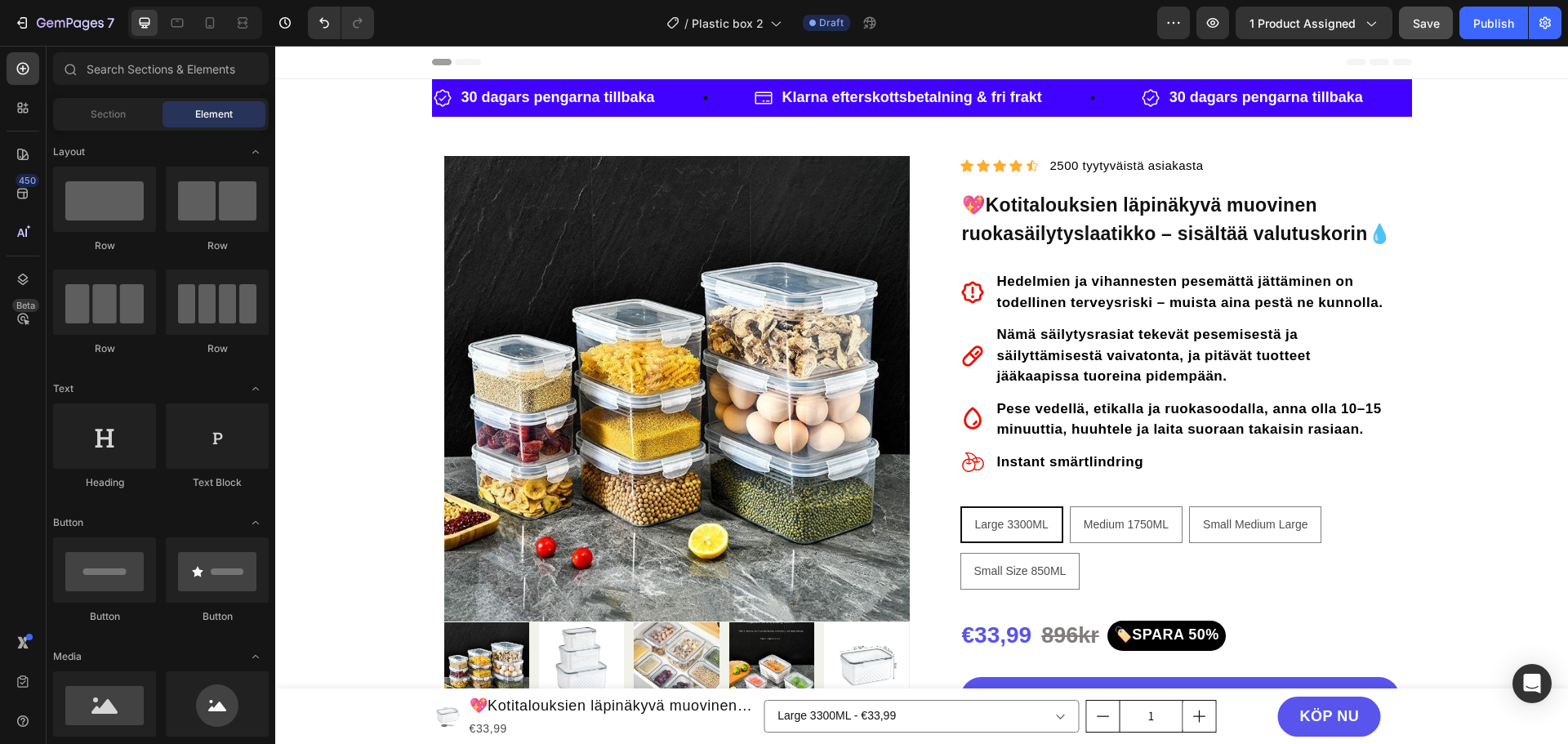
click at [214, 27] on icon at bounding box center [210, 23] width 16 height 16
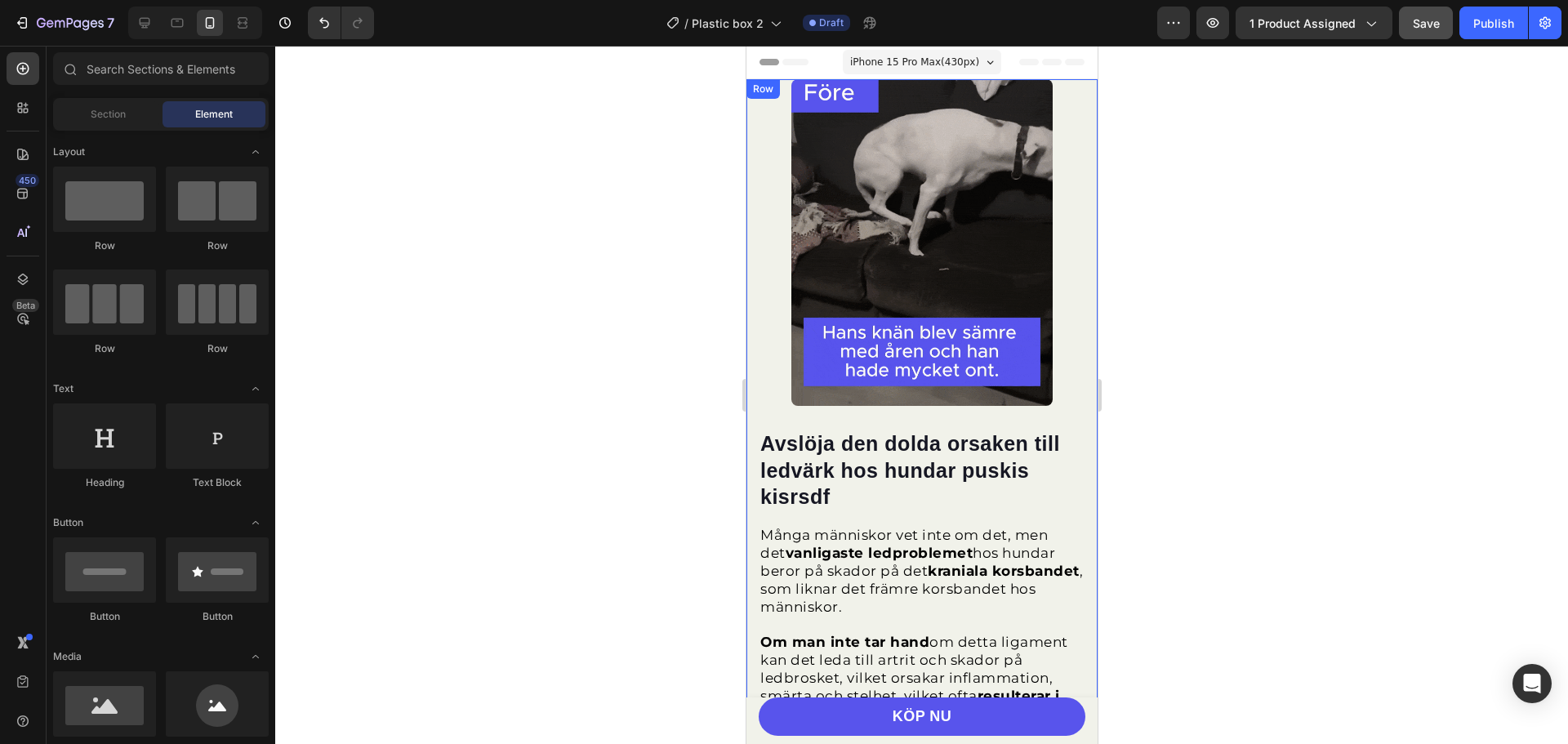
click at [1076, 92] on div "Avslöja den dolda orsaken till ledvärk hos hundar puskis kisrsdf Heading Många …" at bounding box center [921, 430] width 351 height 702
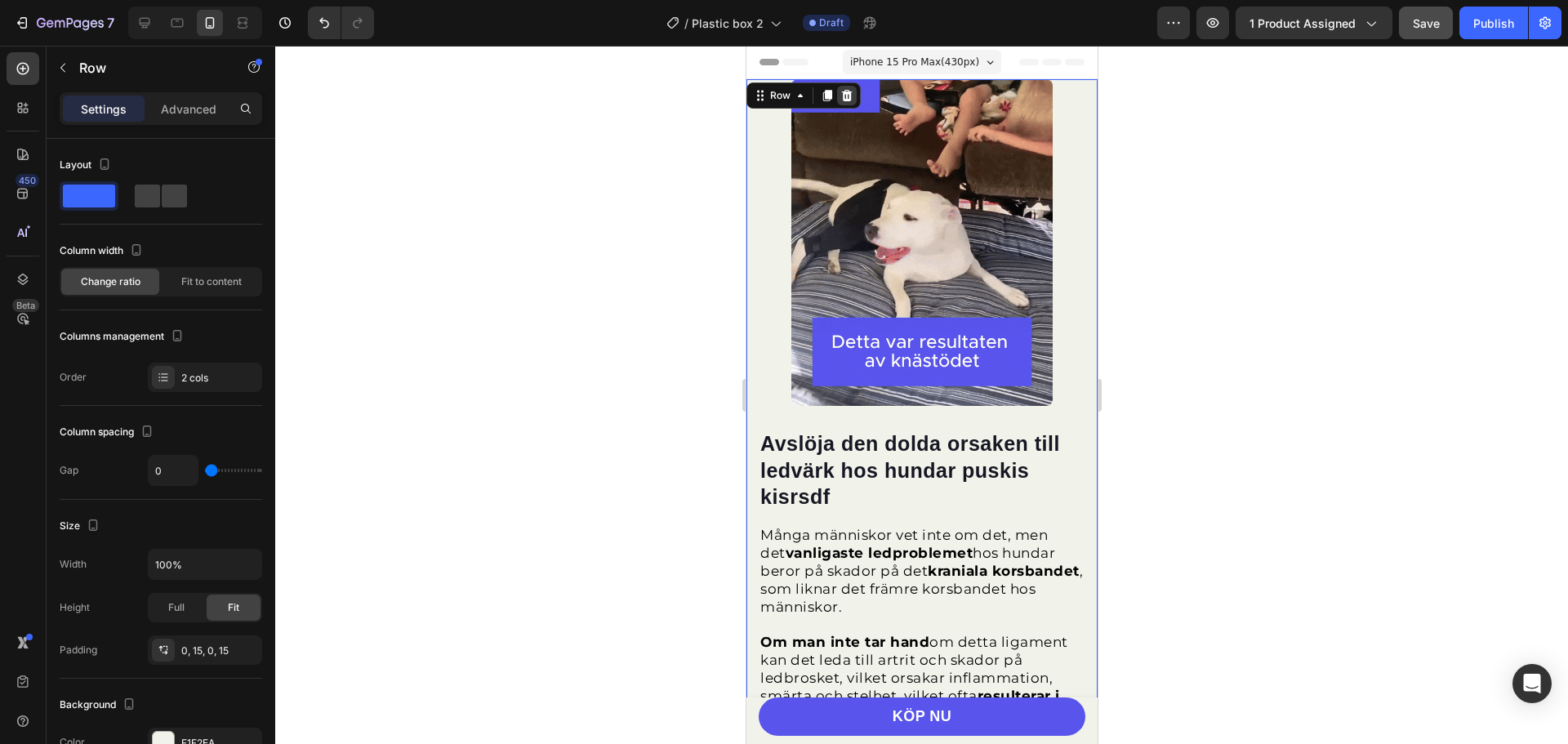
click at [852, 97] on icon at bounding box center [846, 95] width 13 height 13
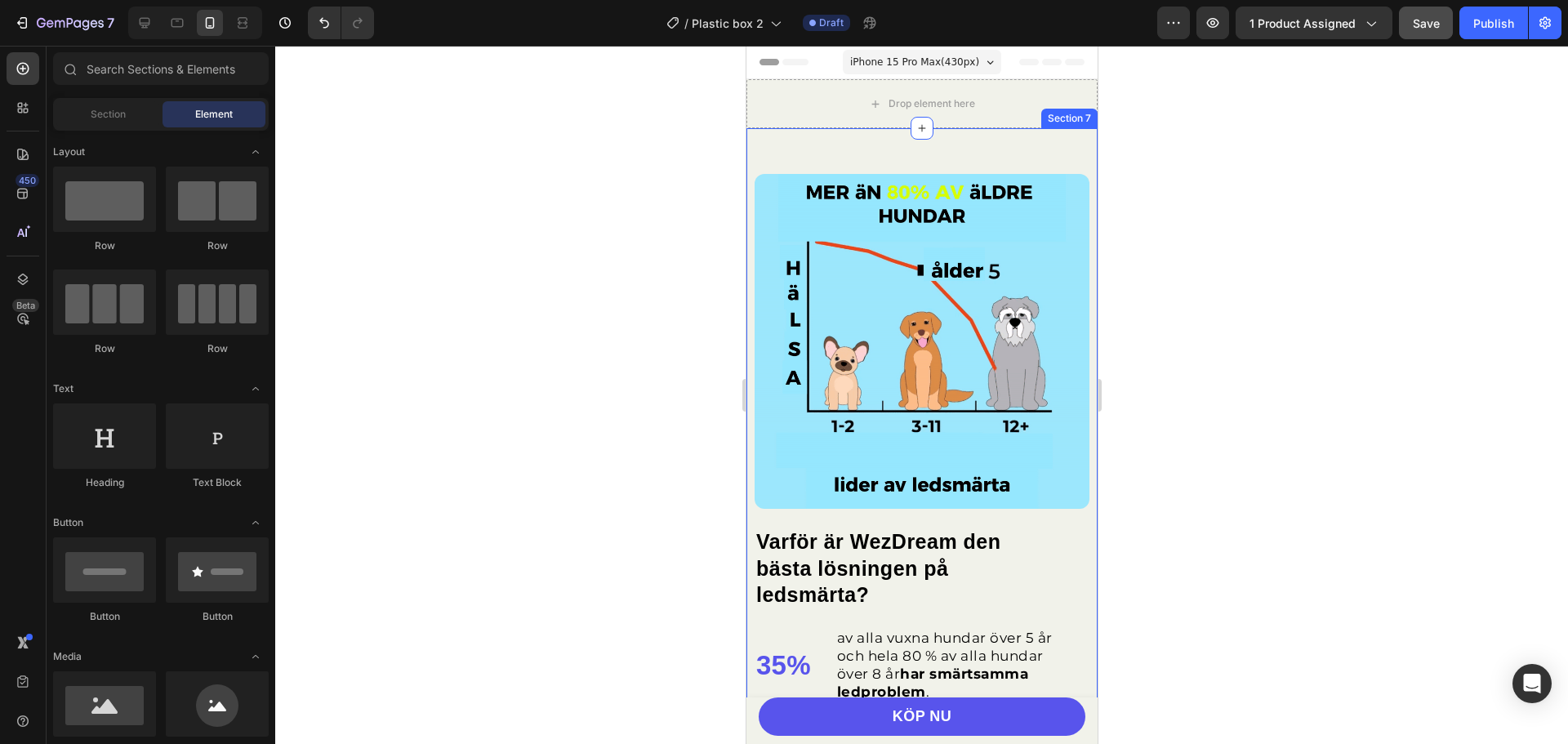
click at [1076, 146] on div "Varför är WezDream den bästa lösningen på ledsmärta? Heading 35% Text block av …" at bounding box center [921, 591] width 351 height 925
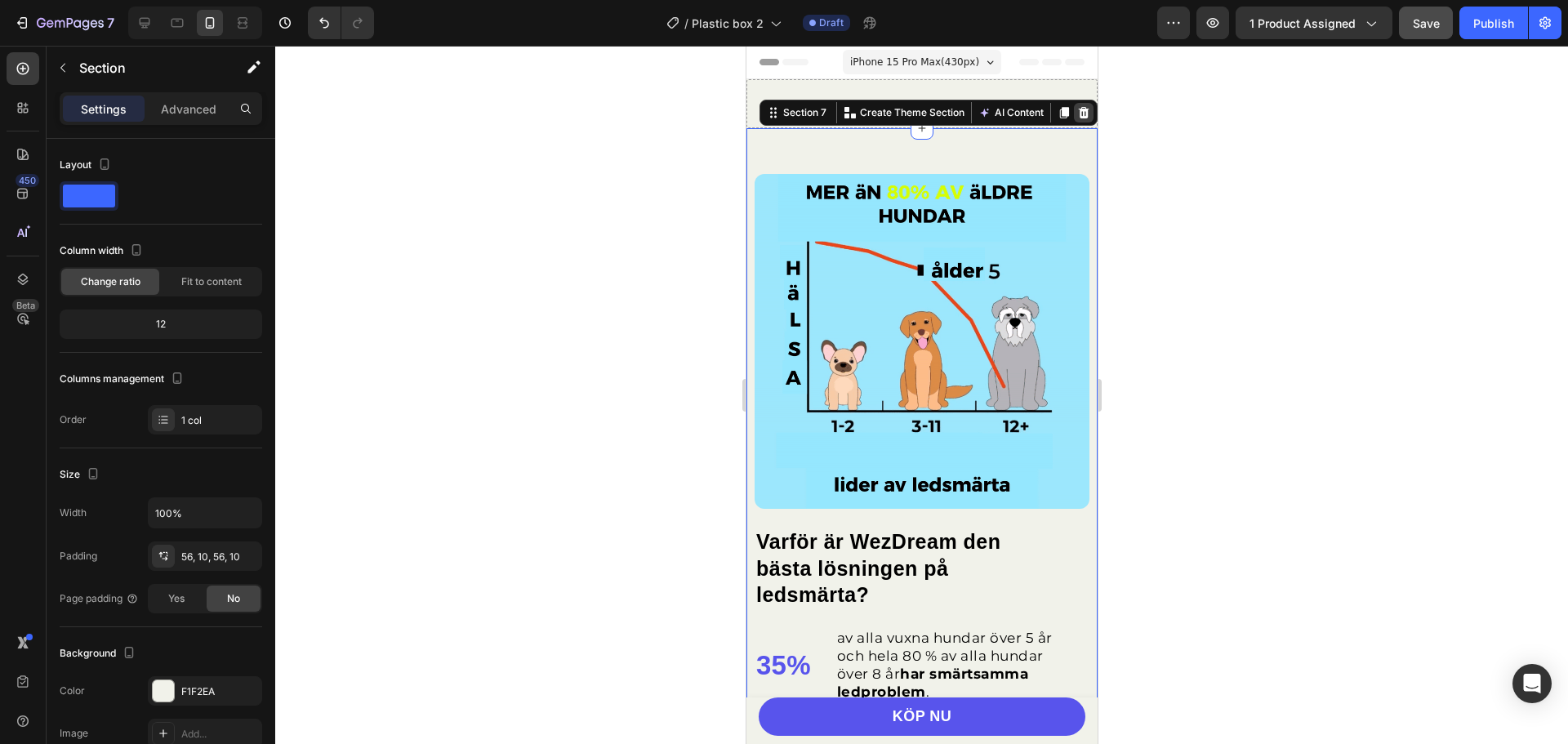
click at [1076, 115] on icon at bounding box center [1083, 112] width 13 height 13
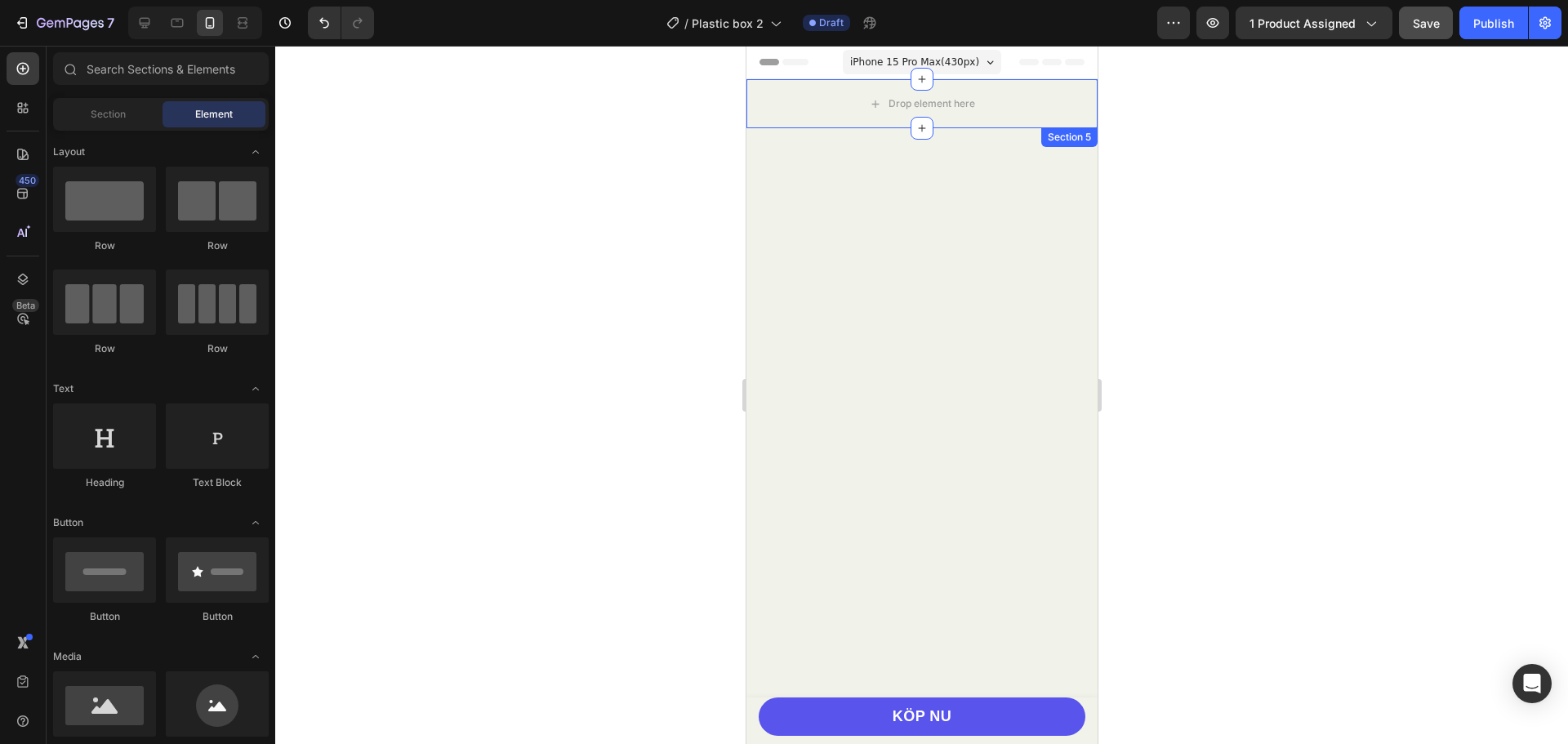
click at [1076, 141] on div "Section 5" at bounding box center [1068, 137] width 50 height 15
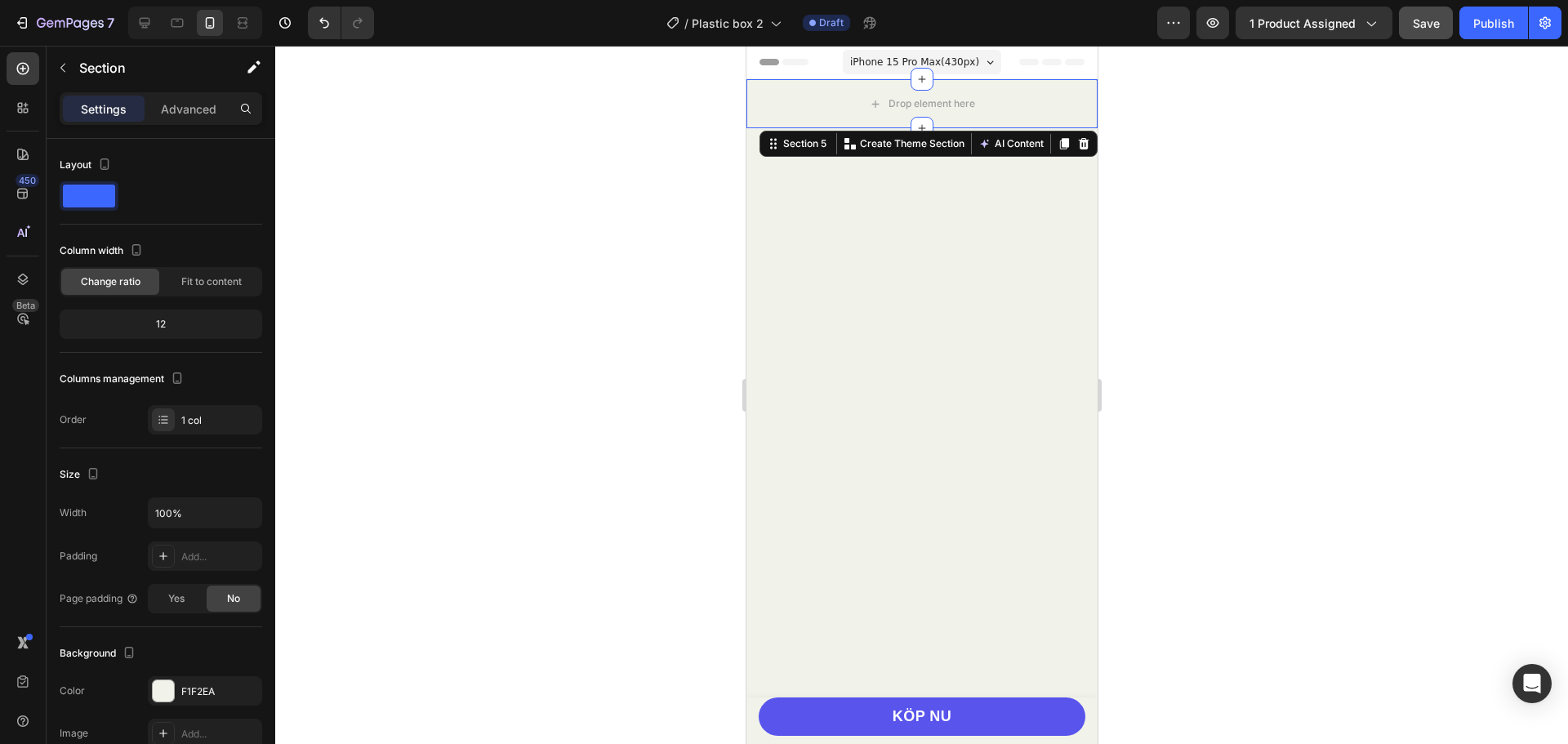
click at [1078, 145] on icon at bounding box center [1083, 143] width 11 height 12
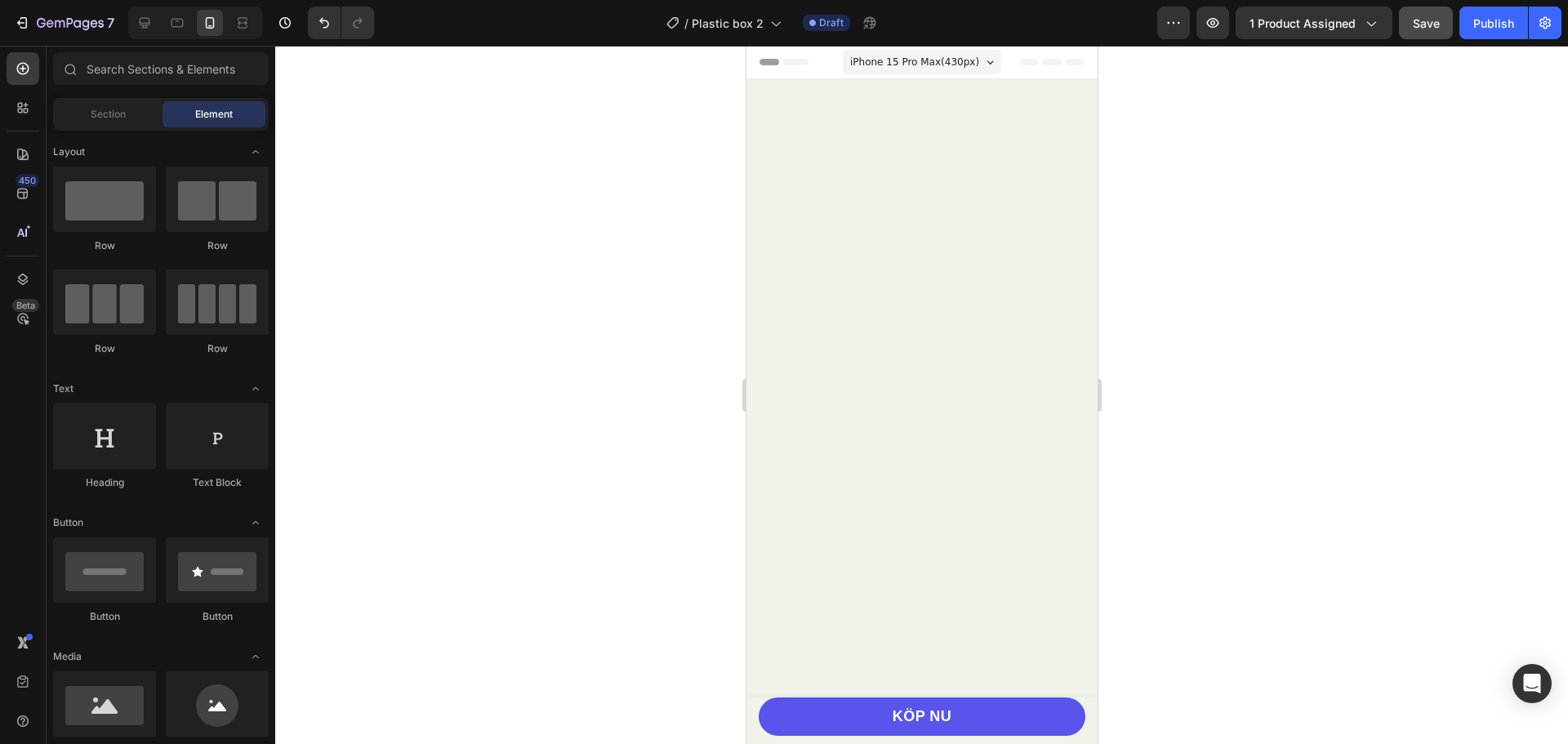
click at [1070, 144] on div at bounding box center [921, 484] width 351 height 811
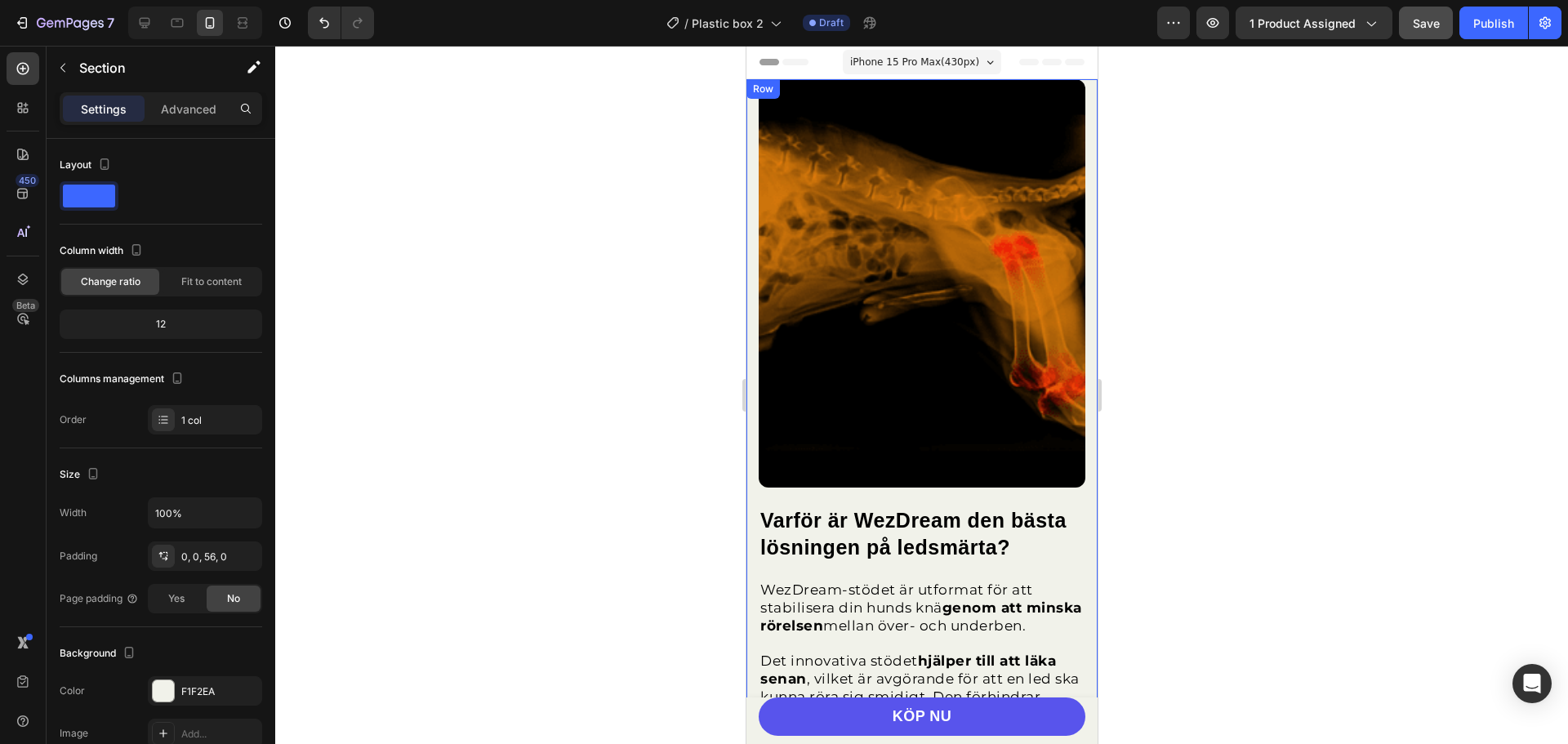
click at [1076, 98] on div "KÖP NU Button Image Varför är WezDream den bästa lösningen på ledsmärta? Headin…" at bounding box center [921, 474] width 351 height 791
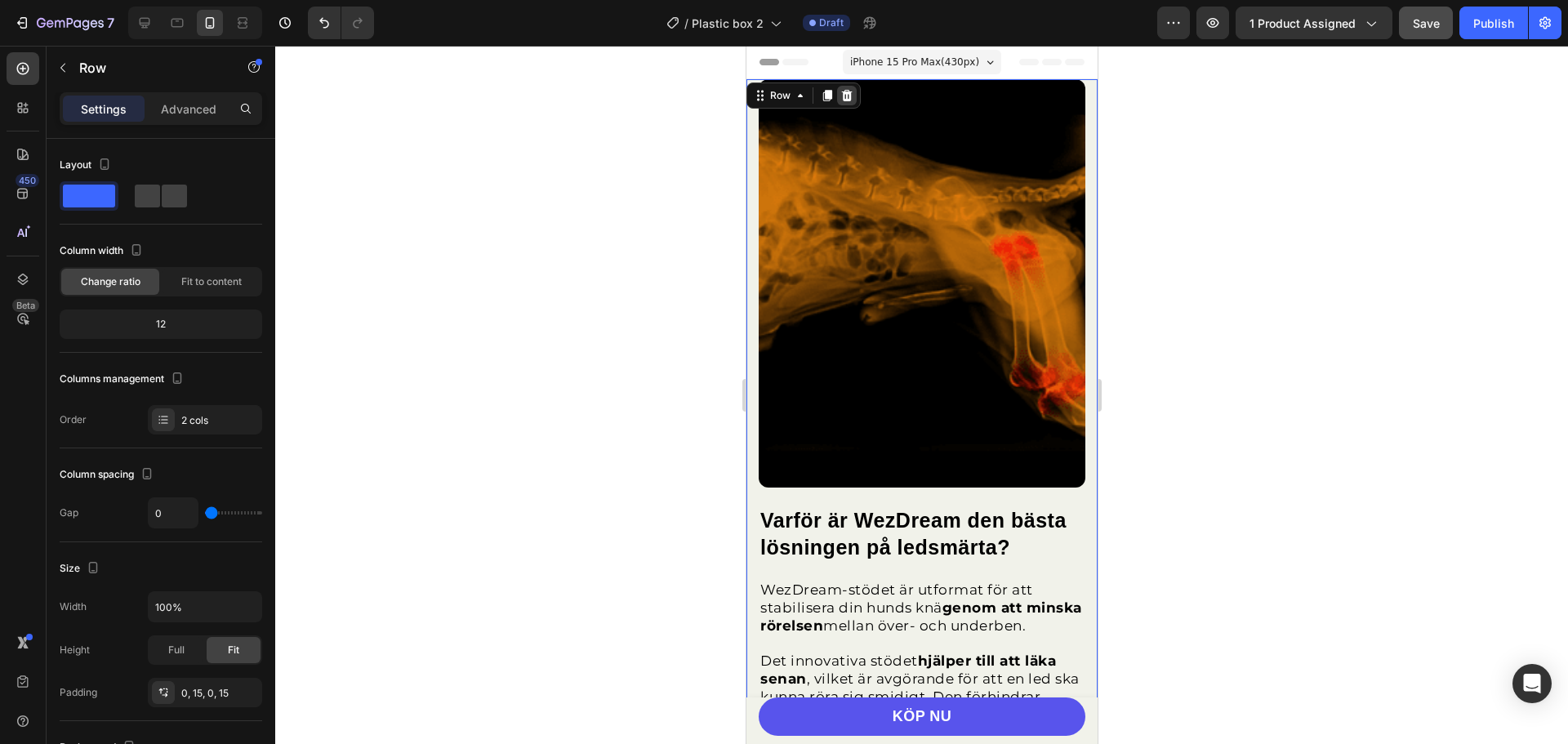
click at [842, 89] on icon at bounding box center [846, 95] width 13 height 13
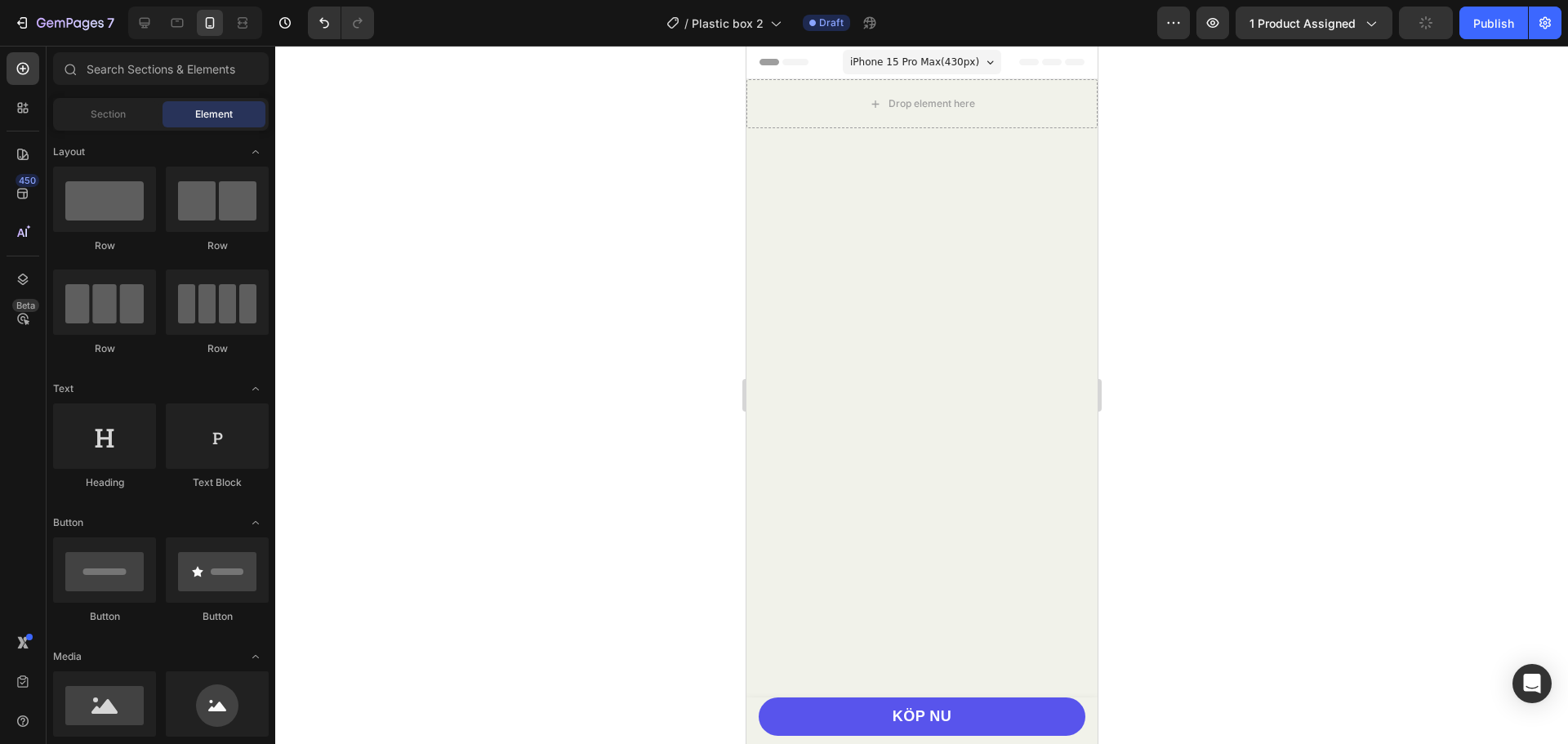
click at [1065, 113] on div "Drop element here" at bounding box center [921, 103] width 351 height 49
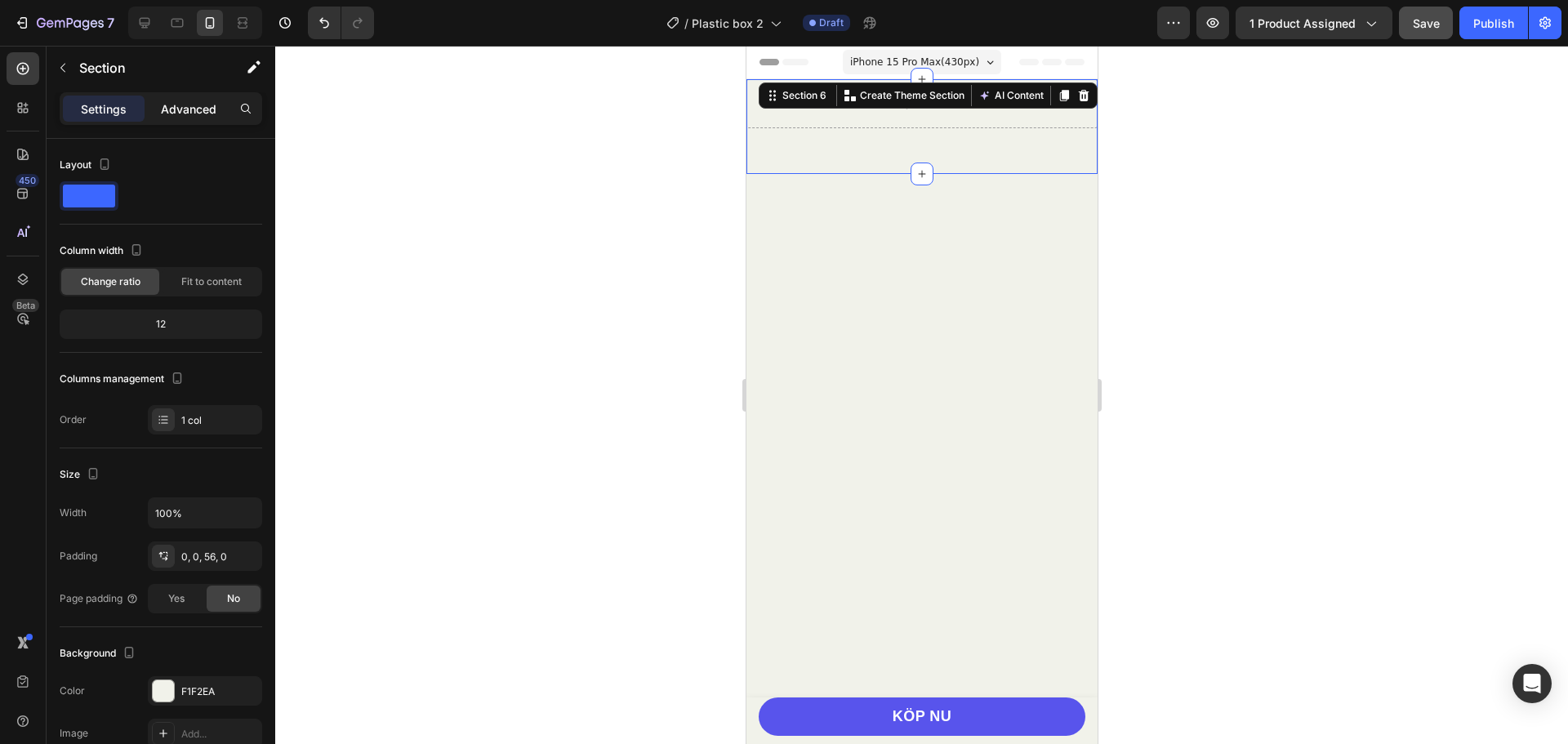
click at [191, 105] on p "Advanced" at bounding box center [189, 108] width 56 height 17
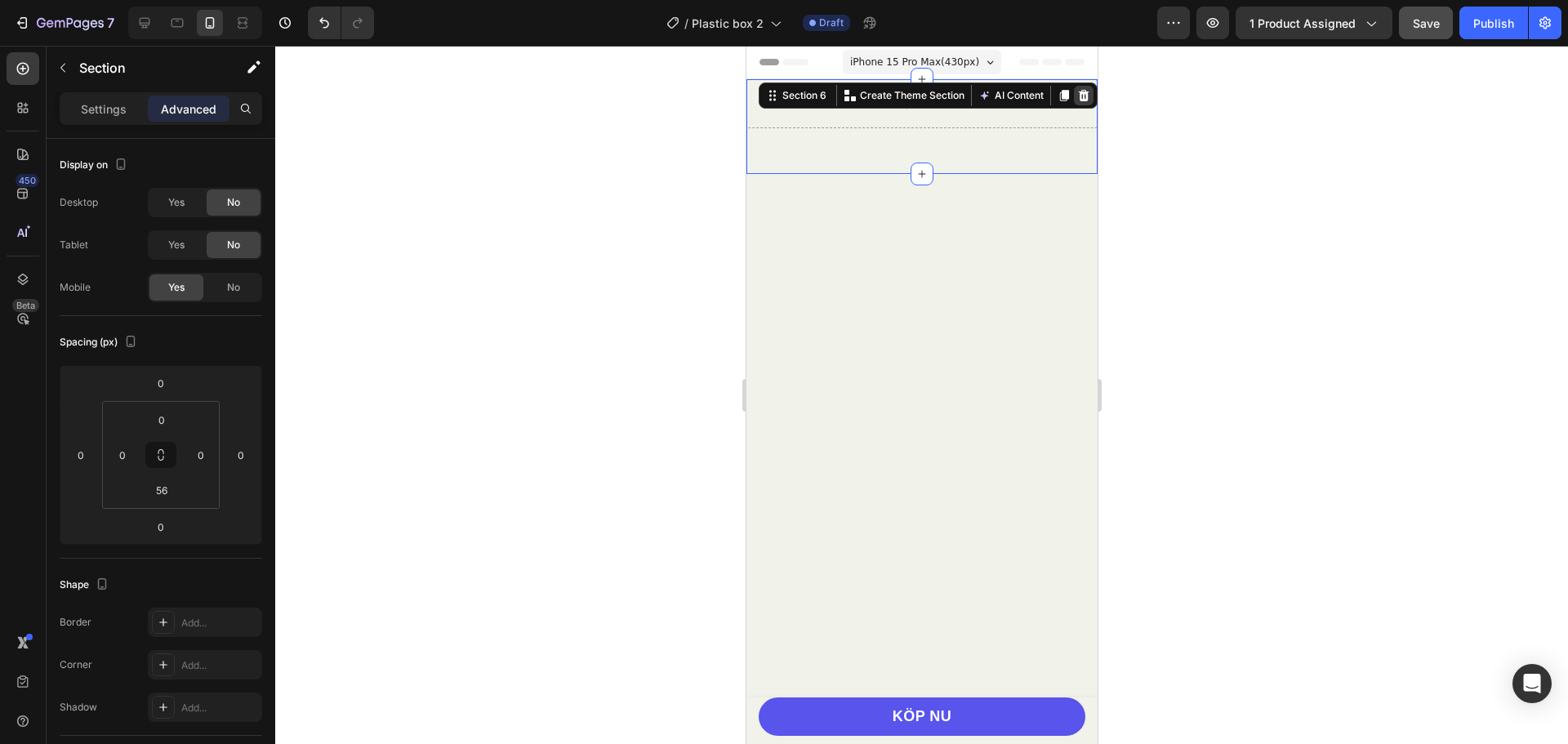
click at [1078, 98] on icon at bounding box center [1083, 95] width 11 height 12
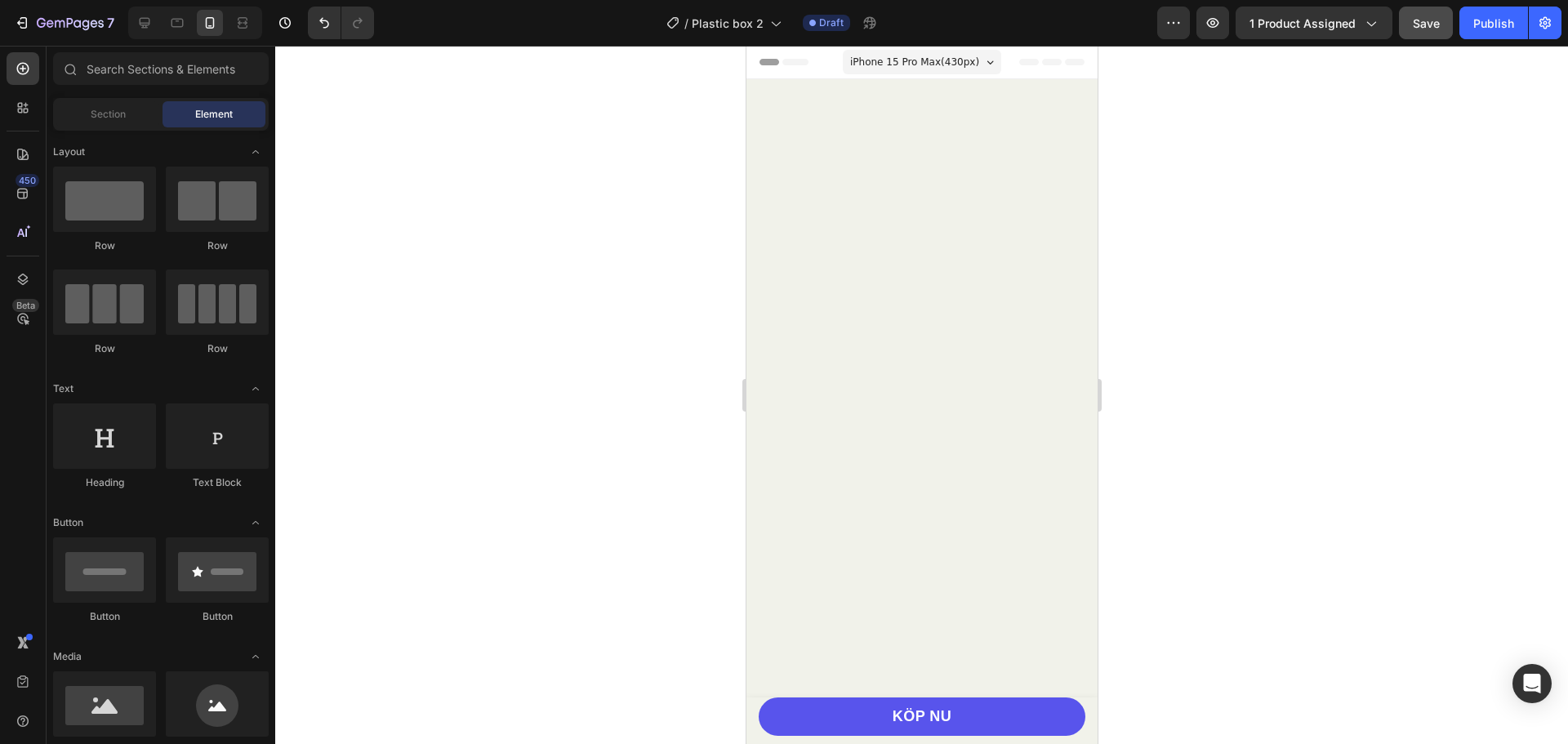
click at [1052, 148] on div at bounding box center [921, 464] width 351 height 771
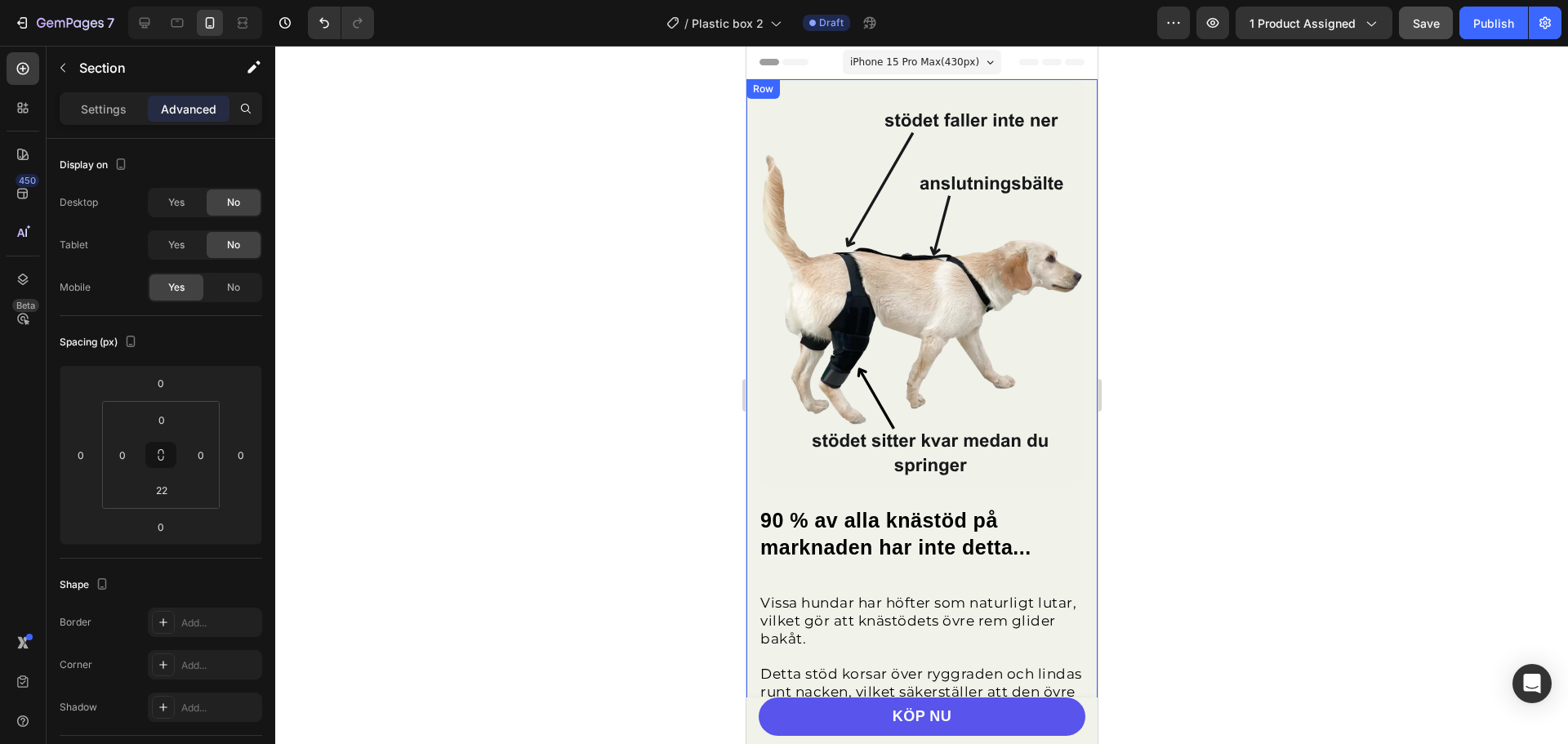
click at [1075, 98] on div "90 % av alla knästöd på marknaden har inte detta... Heading Vissa hundar har hö…" at bounding box center [921, 472] width 351 height 787
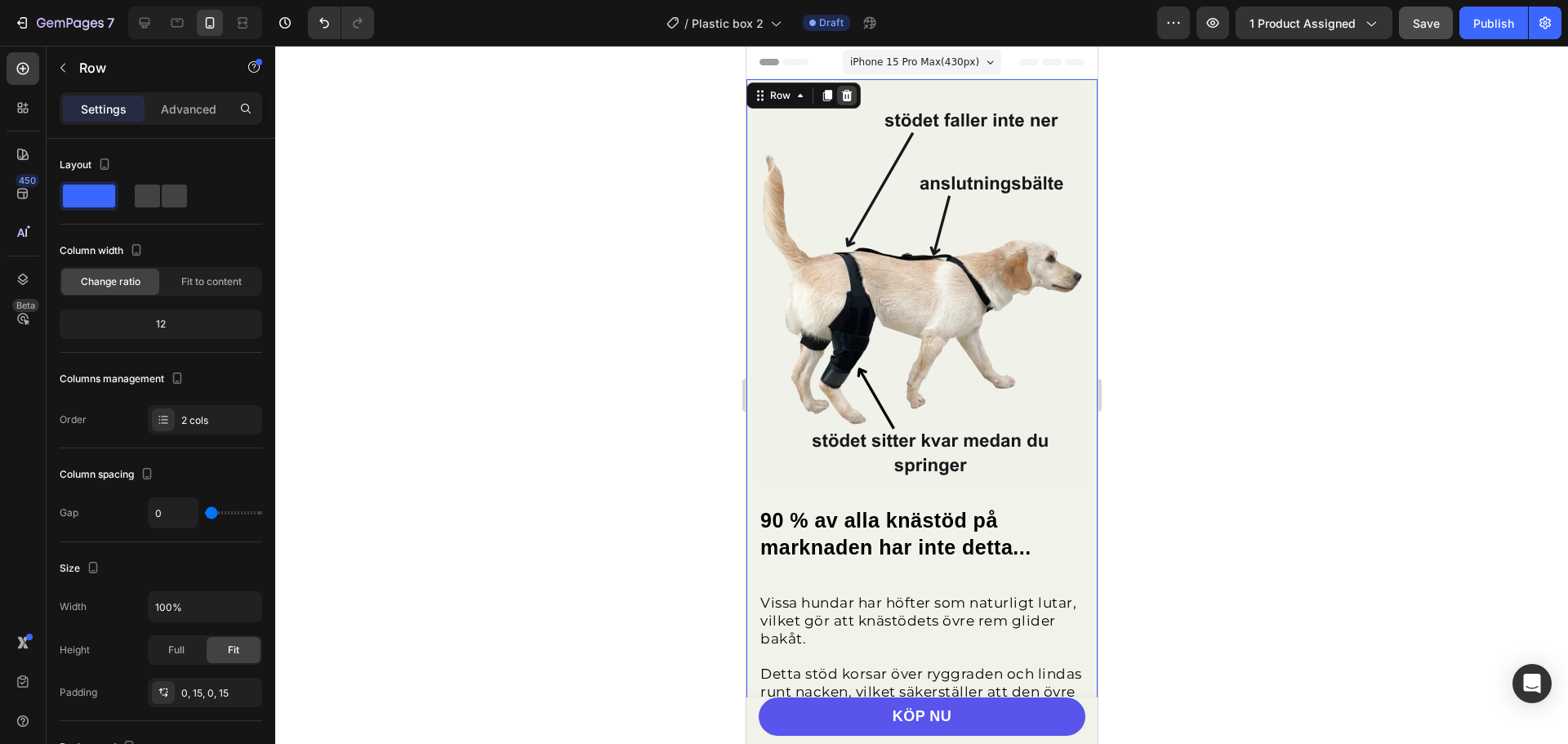
click at [842, 87] on div at bounding box center [846, 96] width 19 height 19
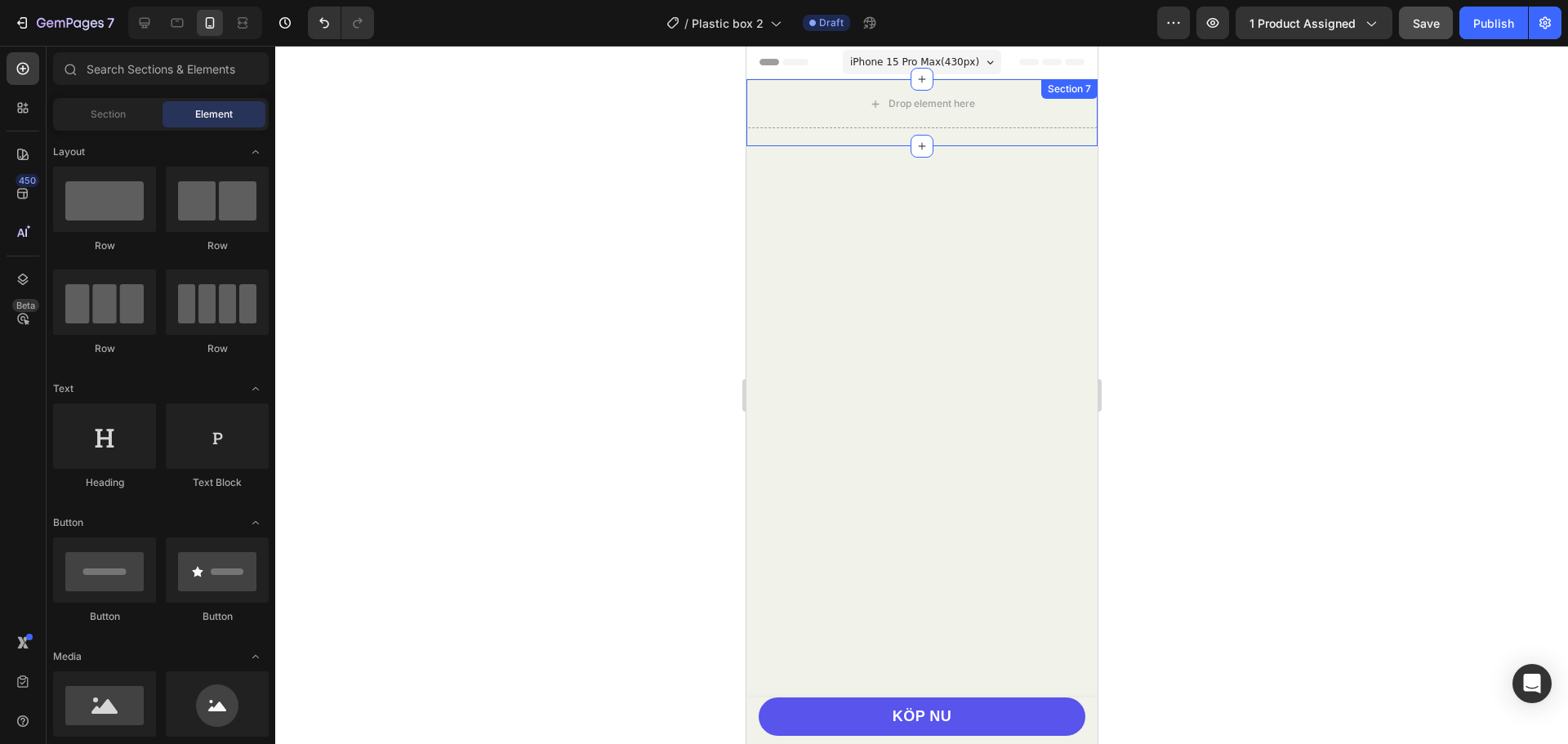
click at [1068, 112] on div "Drop element here" at bounding box center [921, 103] width 351 height 49
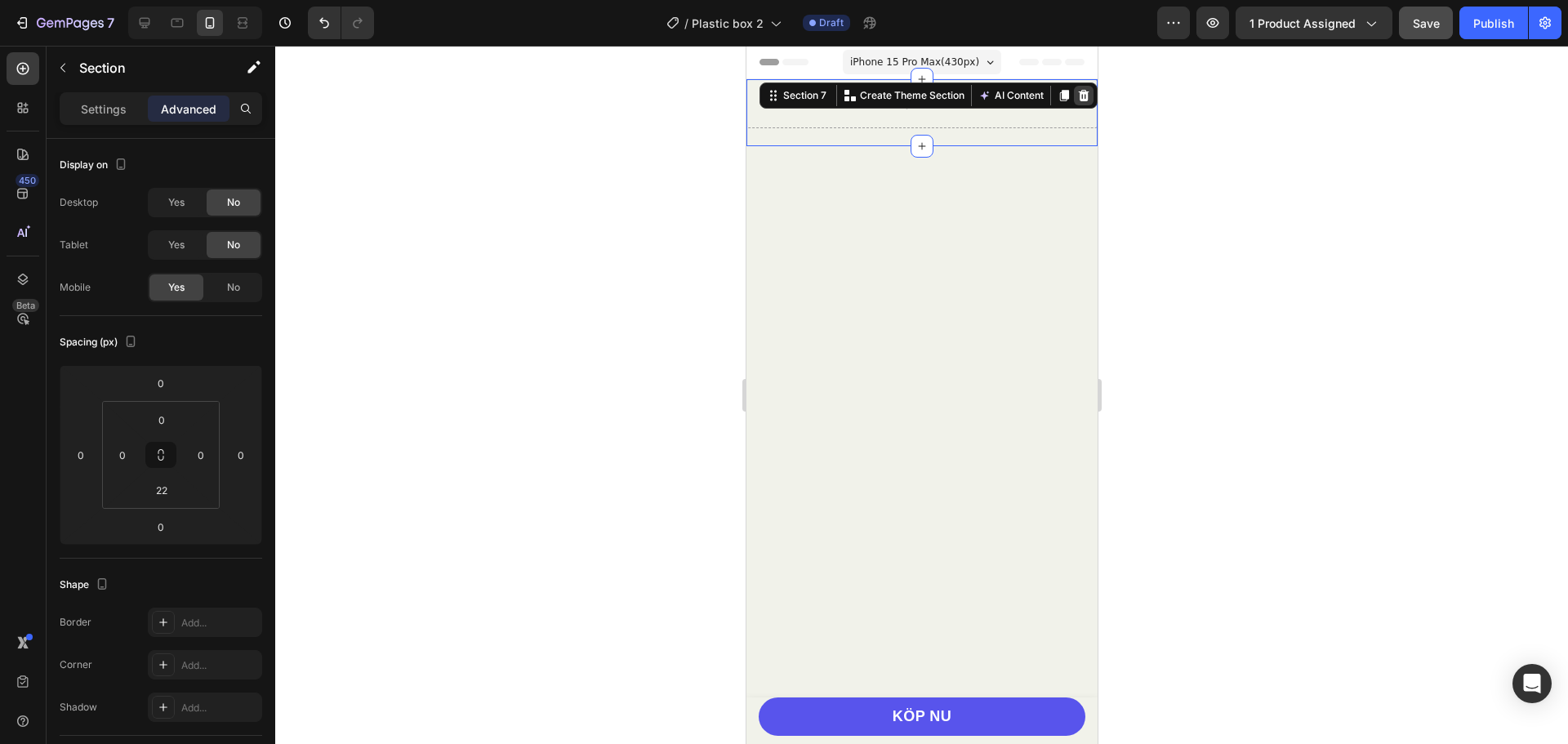
click at [1078, 92] on icon at bounding box center [1083, 95] width 11 height 12
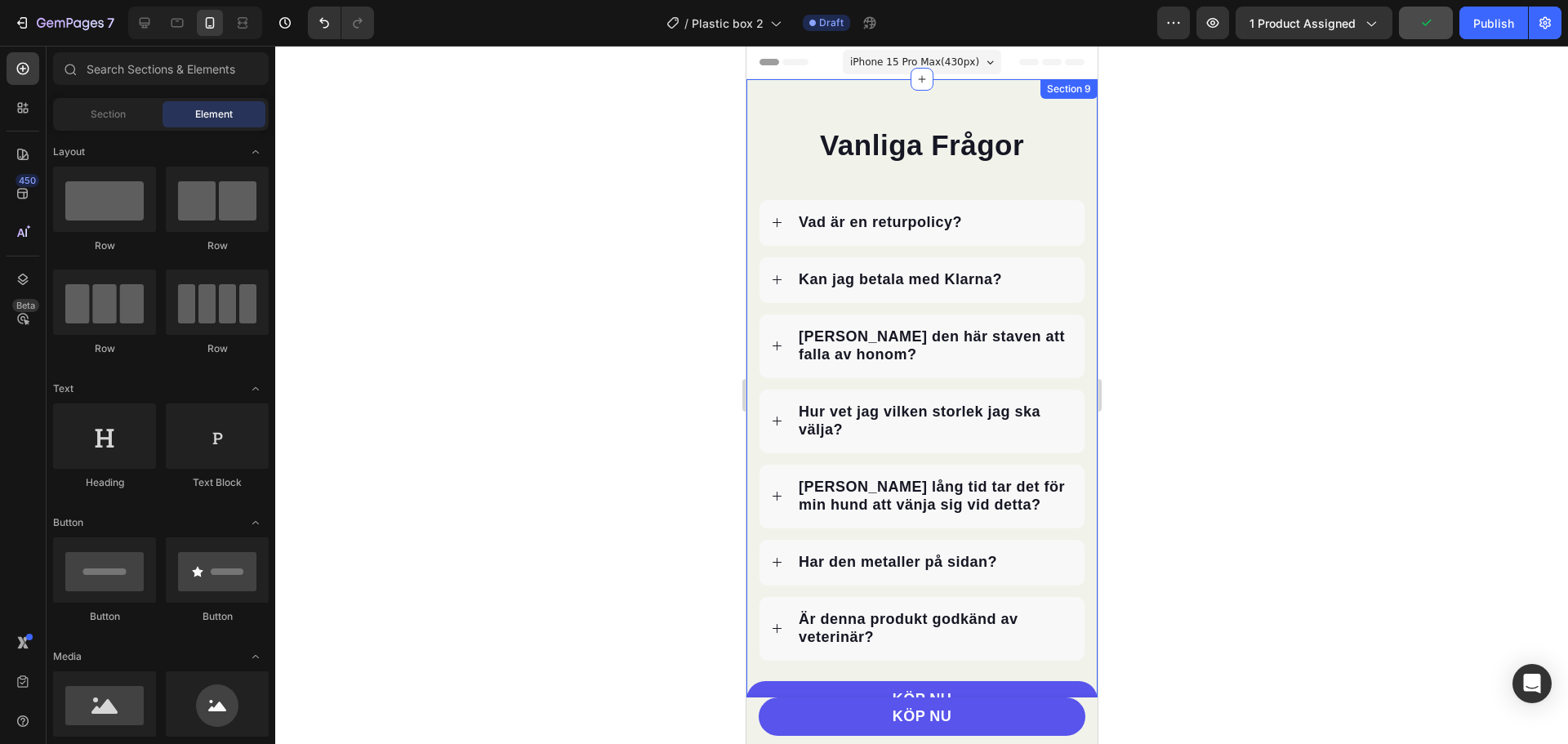
click at [1074, 99] on div "Vanliga Frågor Heading Vad är en returpolicy? Kan jag betala med Klarna? Kommer…" at bounding box center [921, 422] width 351 height 686
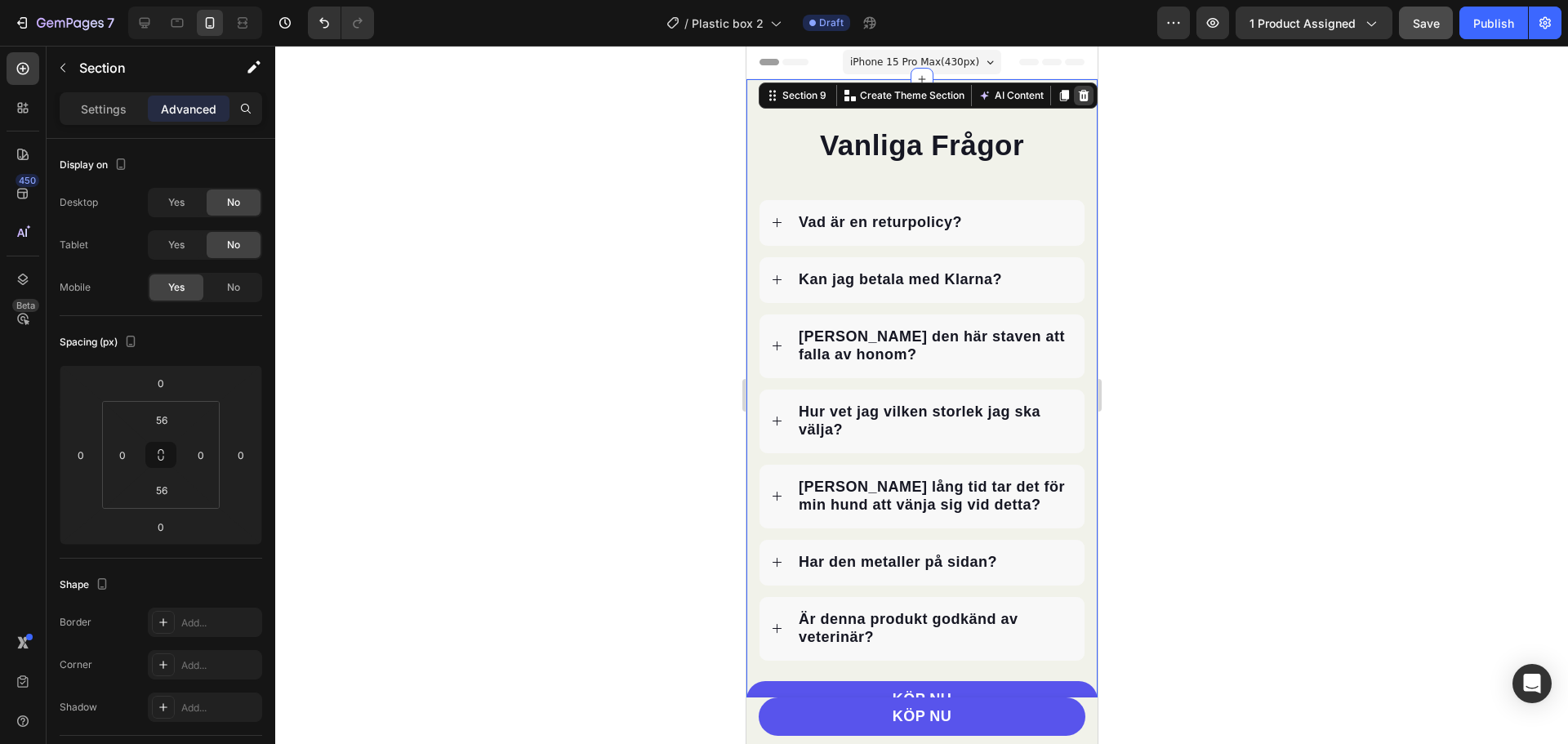
click at [1078, 96] on icon at bounding box center [1083, 95] width 11 height 12
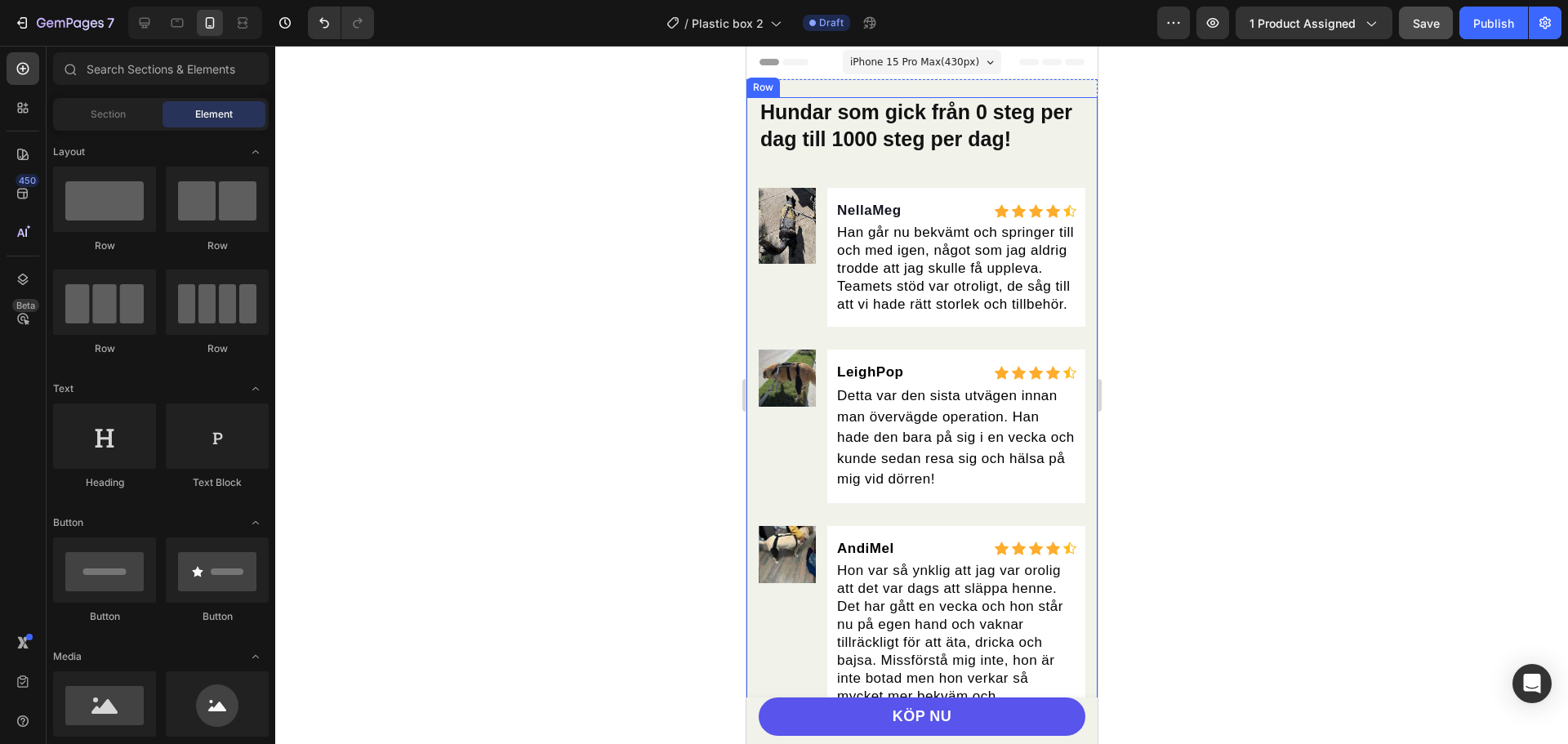
click at [1072, 91] on div "Section 9" at bounding box center [1067, 89] width 50 height 15
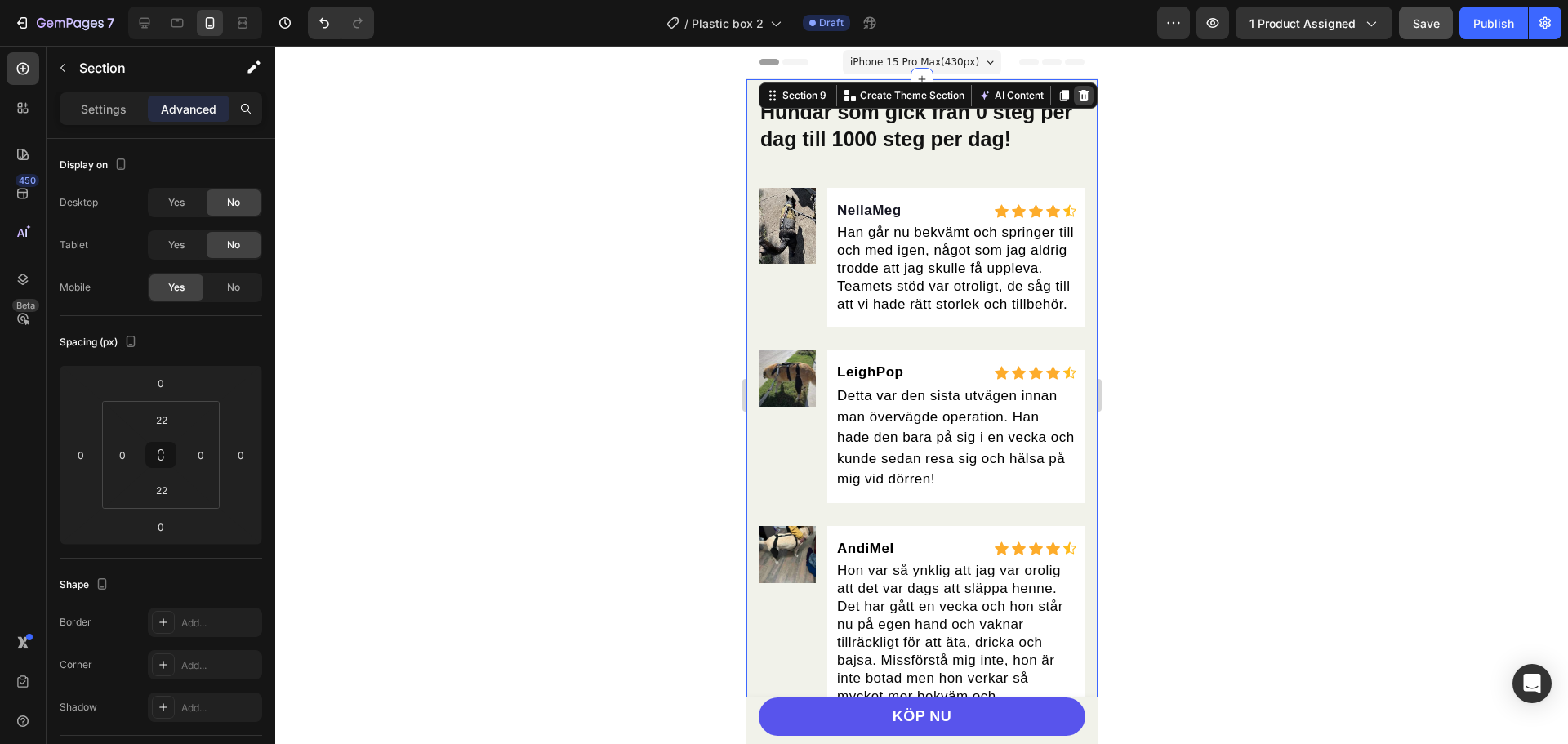
click at [1076, 95] on icon at bounding box center [1083, 95] width 13 height 13
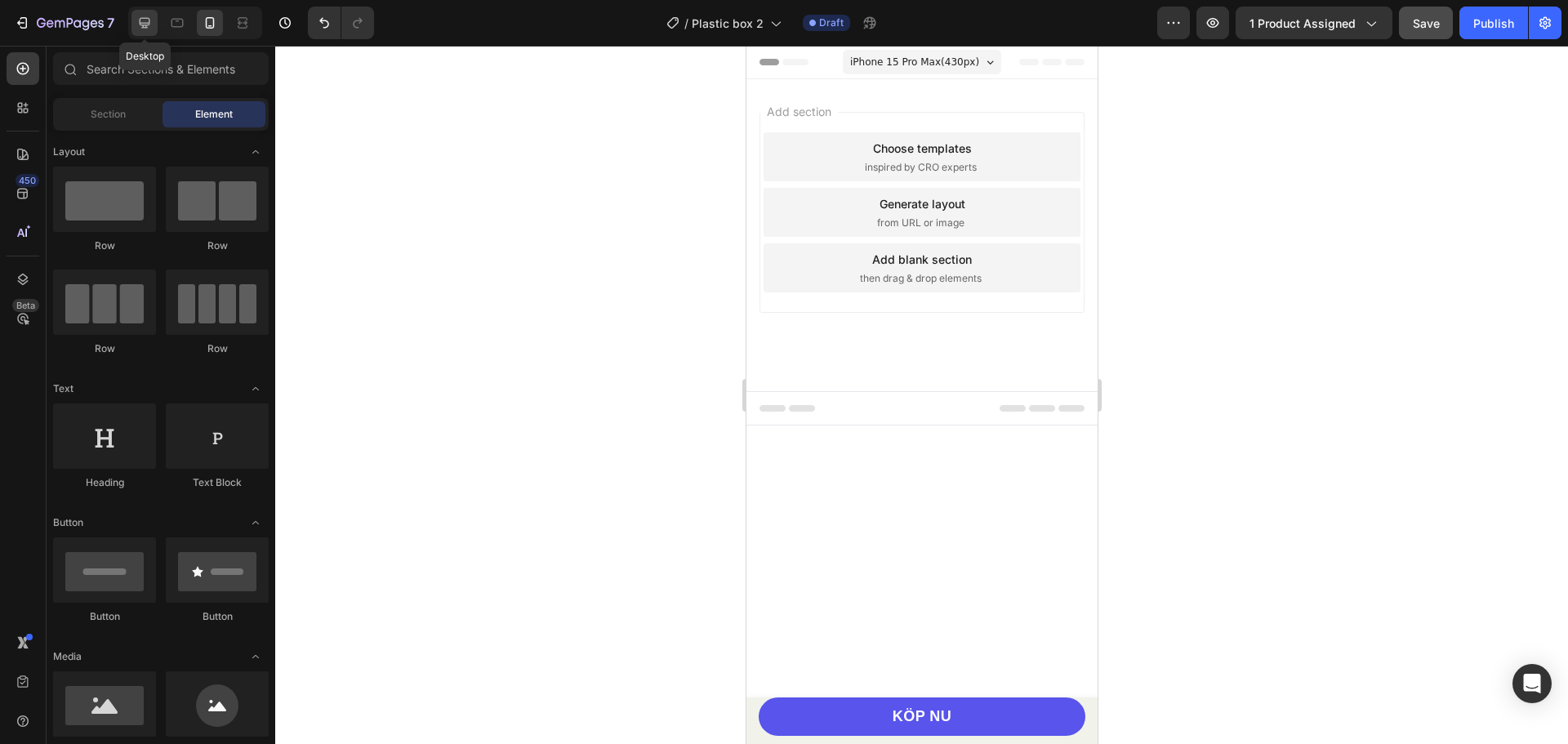
click at [144, 31] on div at bounding box center [144, 23] width 27 height 27
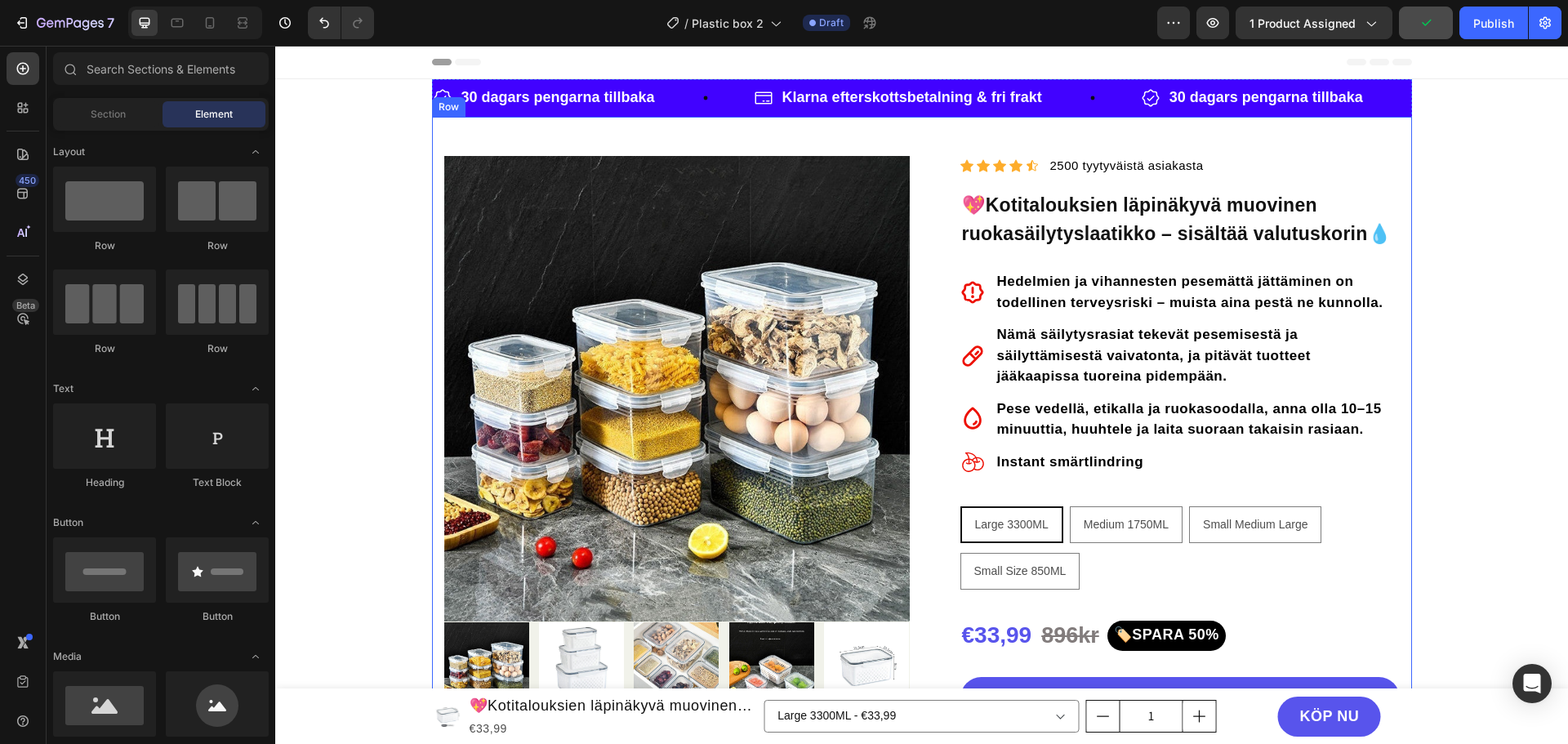
click at [1402, 127] on div "Product Images "My dog absolutely loves this food! It's clear that the taste an…" at bounding box center [922, 653] width 980 height 1073
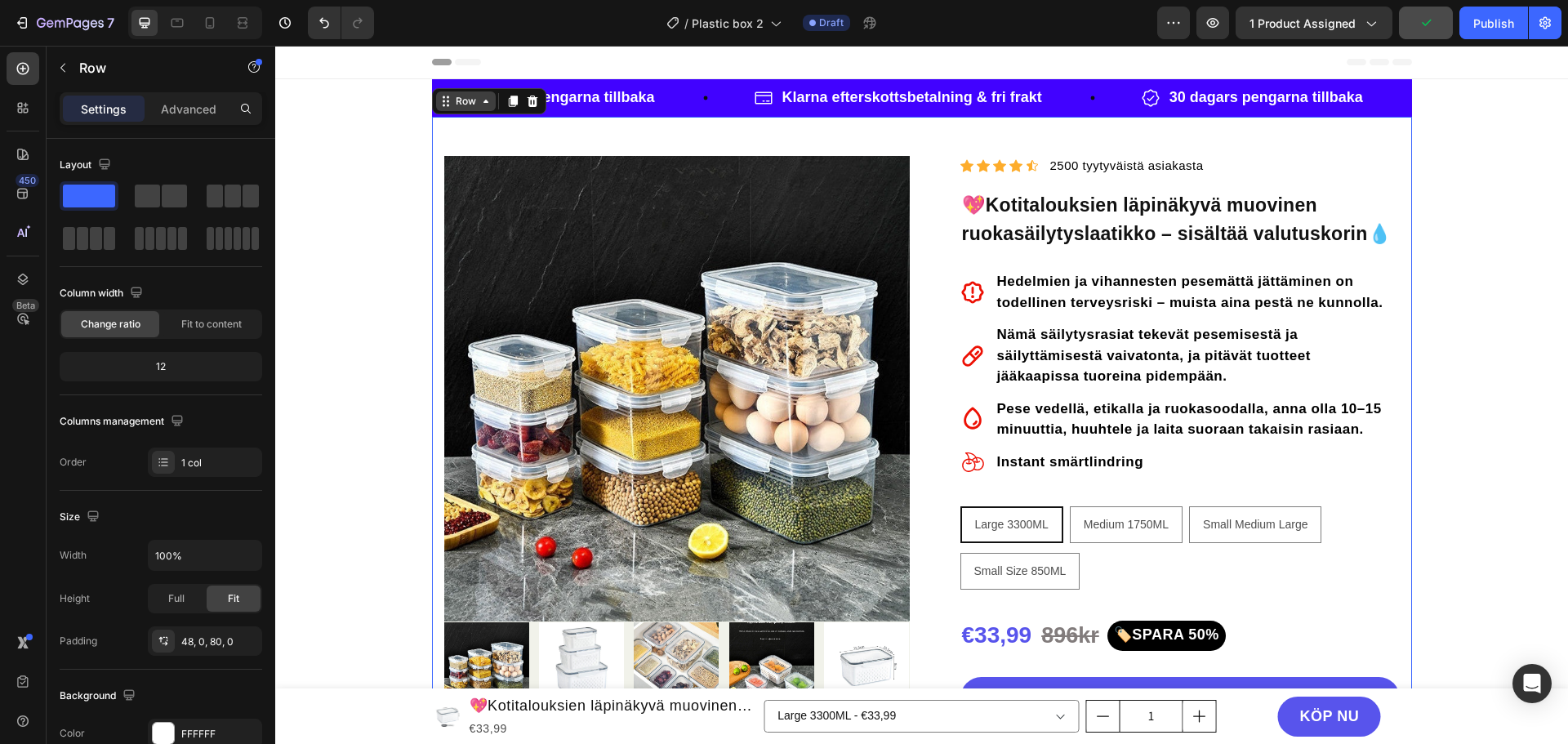
click at [479, 102] on icon at bounding box center [485, 101] width 13 height 13
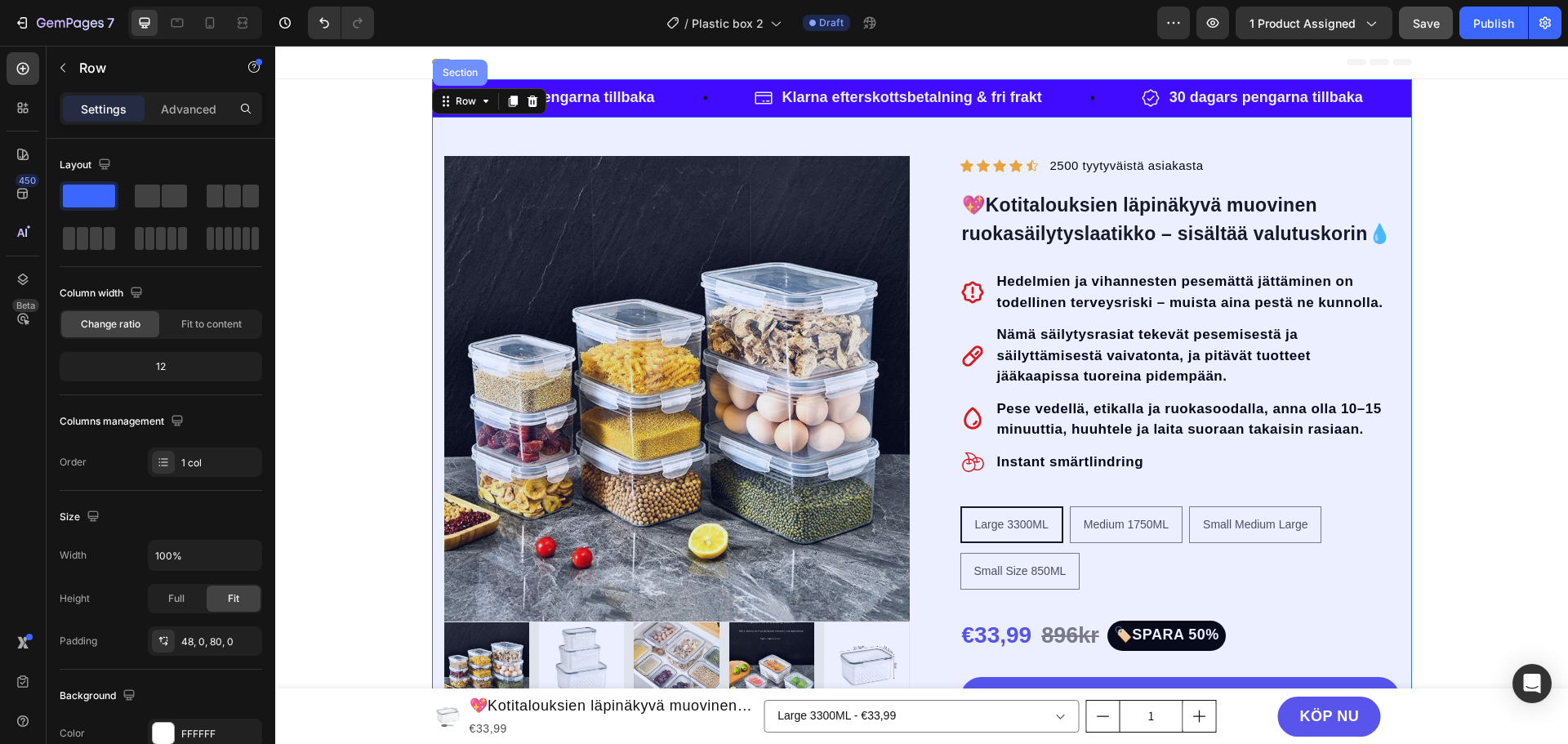
click at [454, 64] on div "Section" at bounding box center [461, 73] width 55 height 27
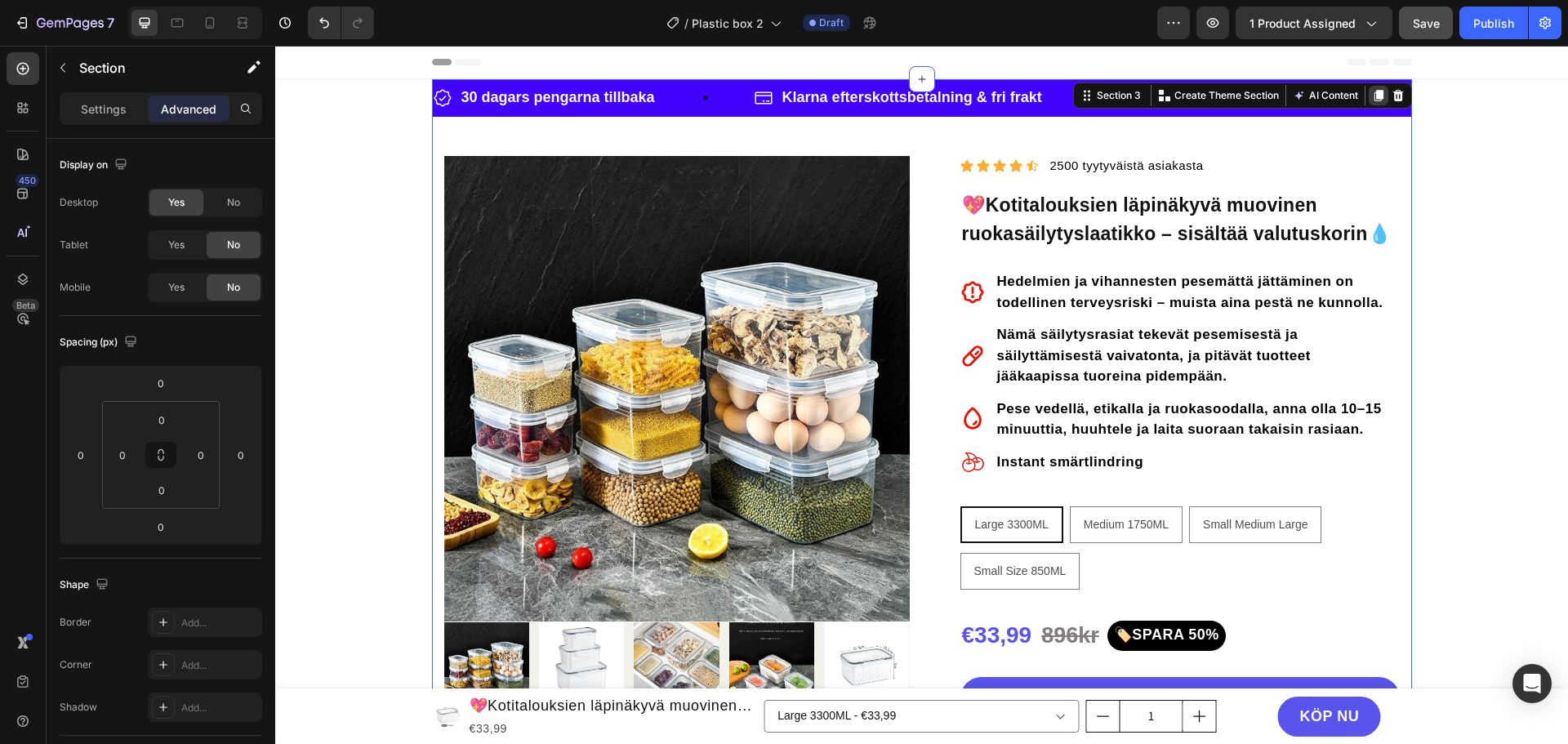
click at [1372, 90] on icon at bounding box center [1378, 95] width 13 height 13
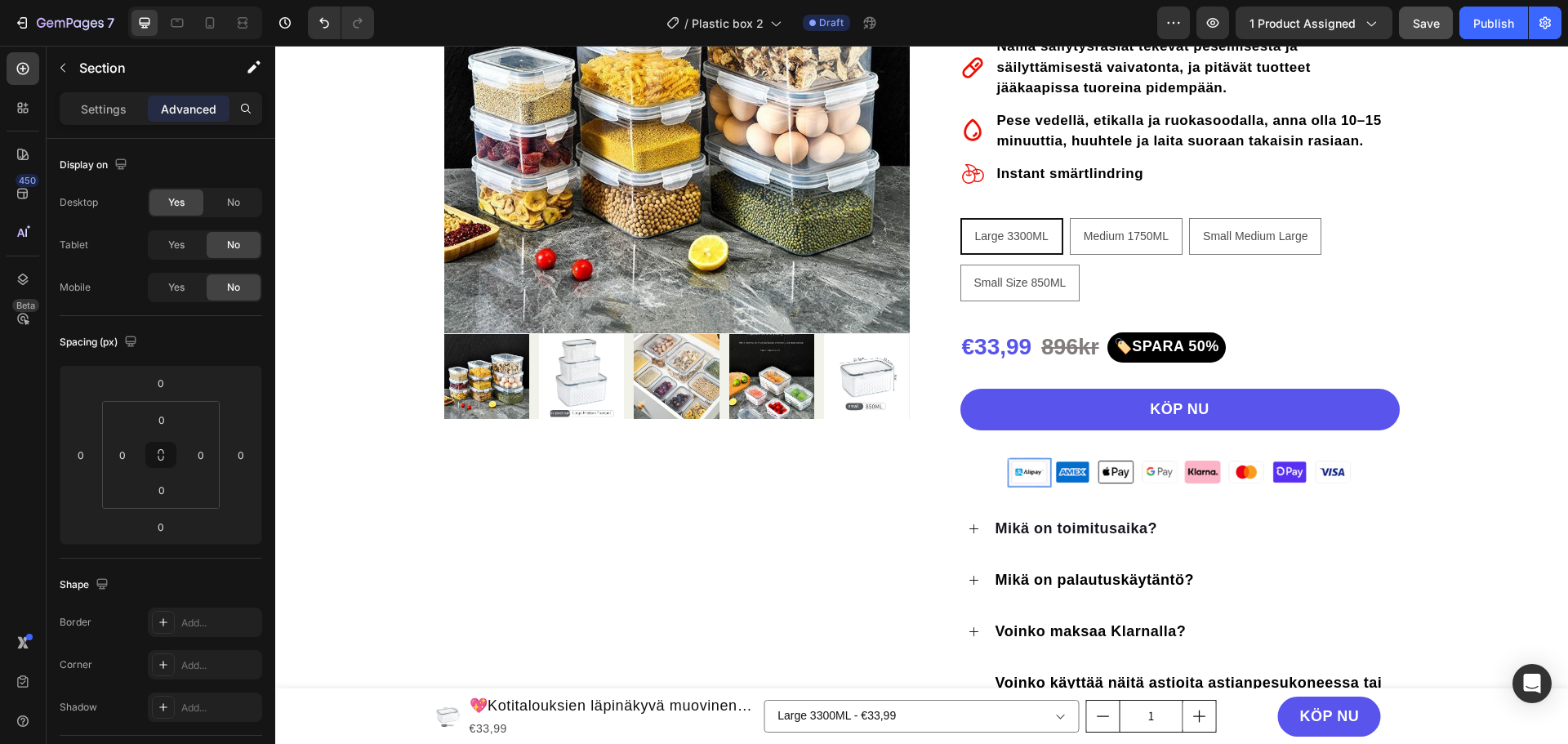
scroll to position [1086, 0]
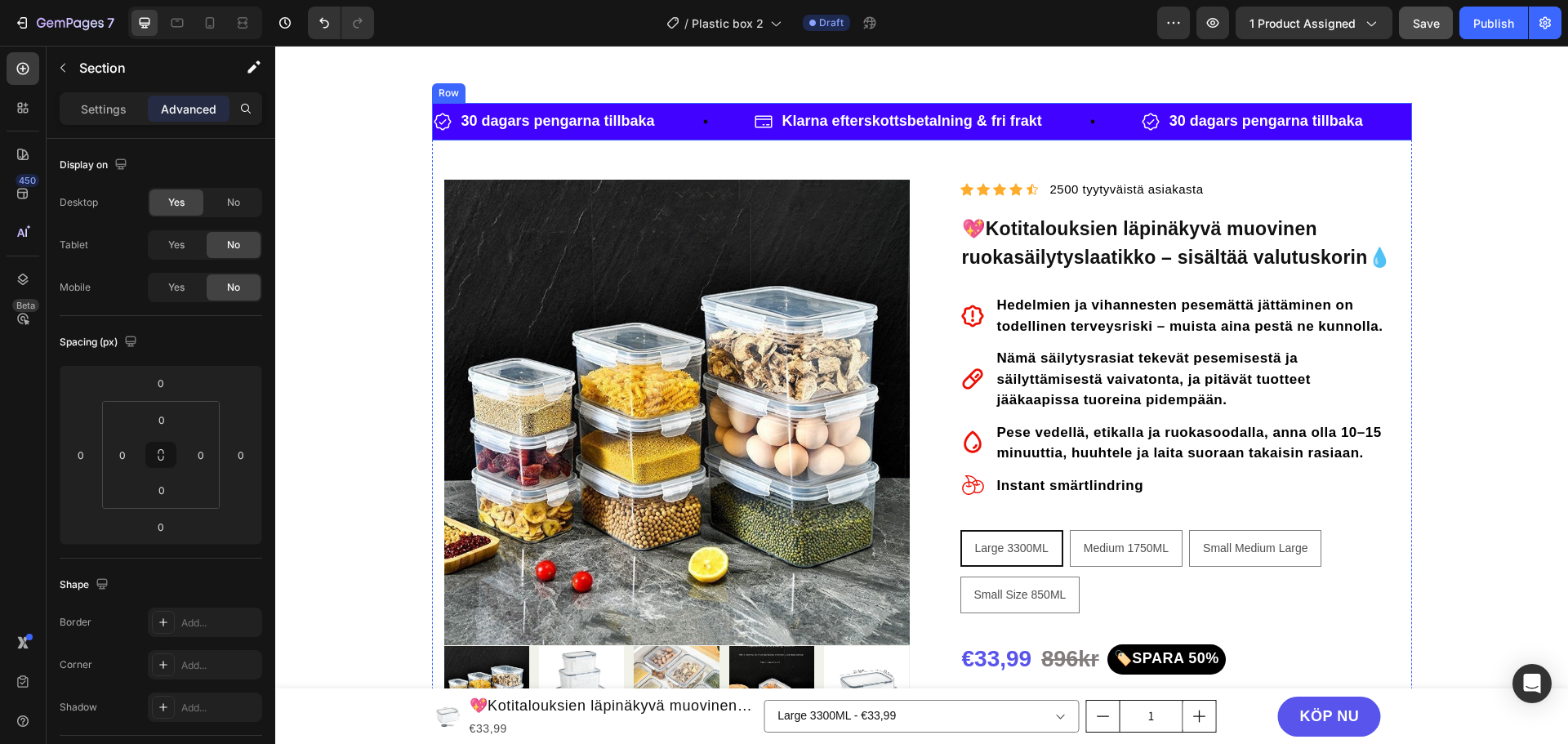
click at [437, 97] on div "Row" at bounding box center [448, 93] width 27 height 15
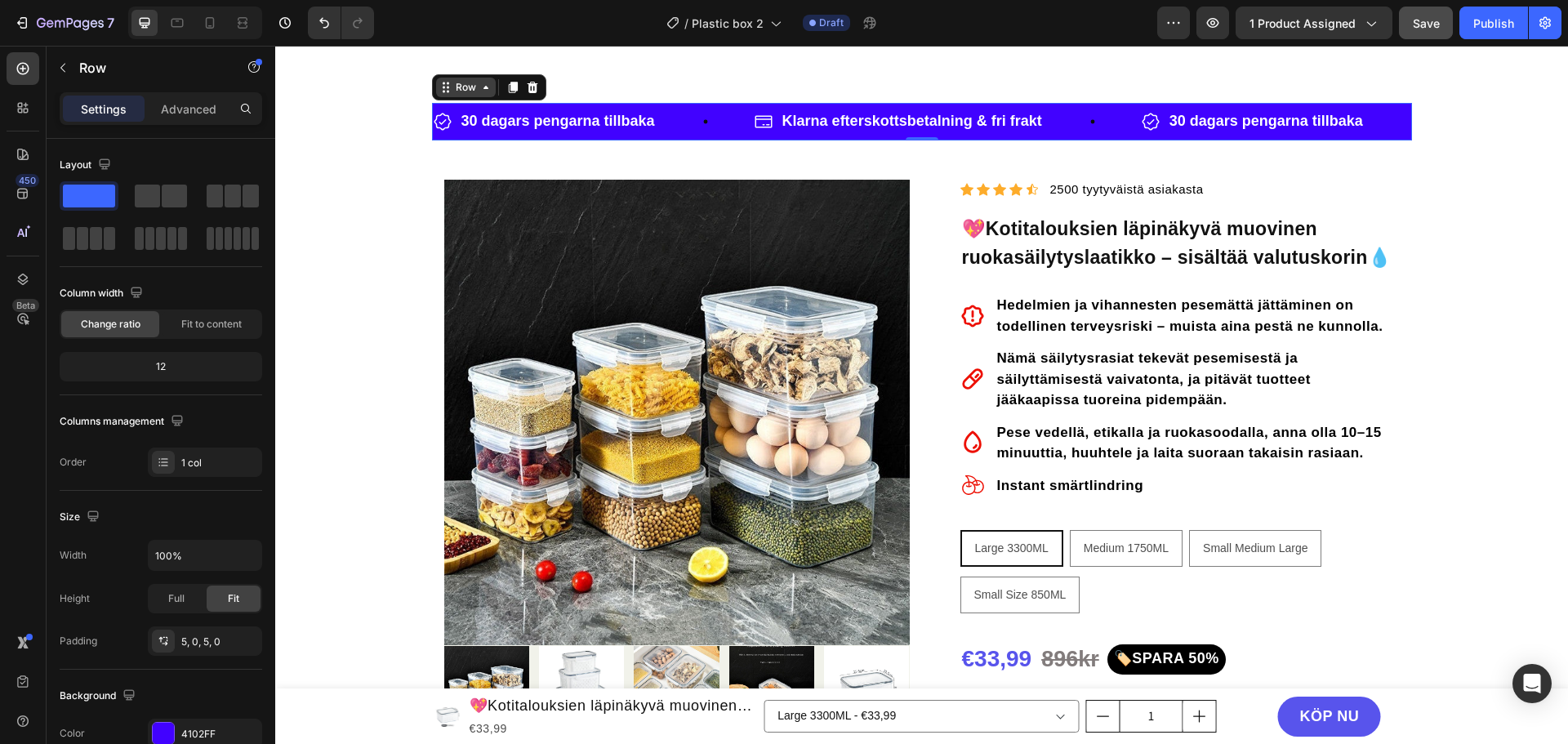
click at [457, 94] on div "Row" at bounding box center [466, 87] width 27 height 15
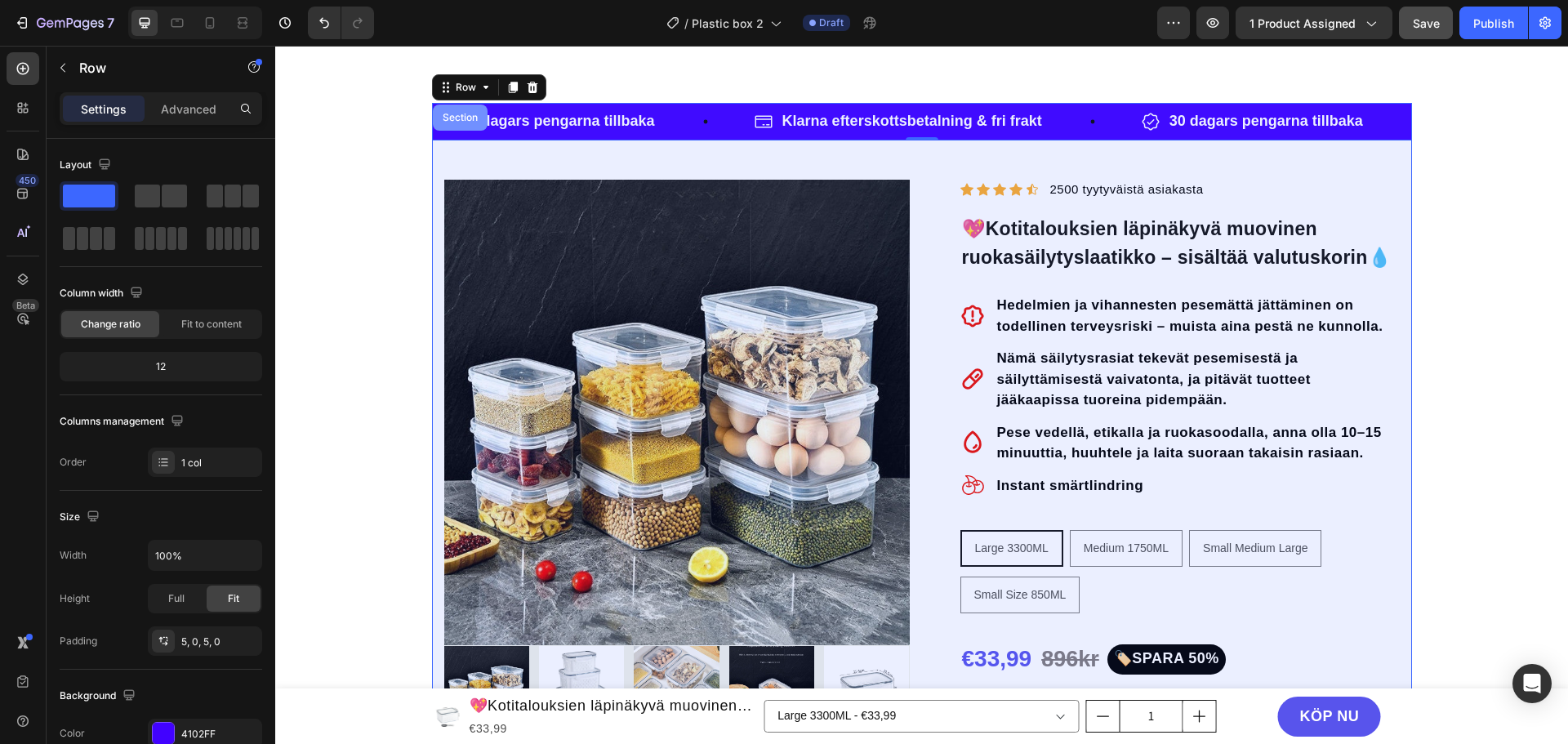
click at [465, 124] on div "Section" at bounding box center [461, 118] width 55 height 27
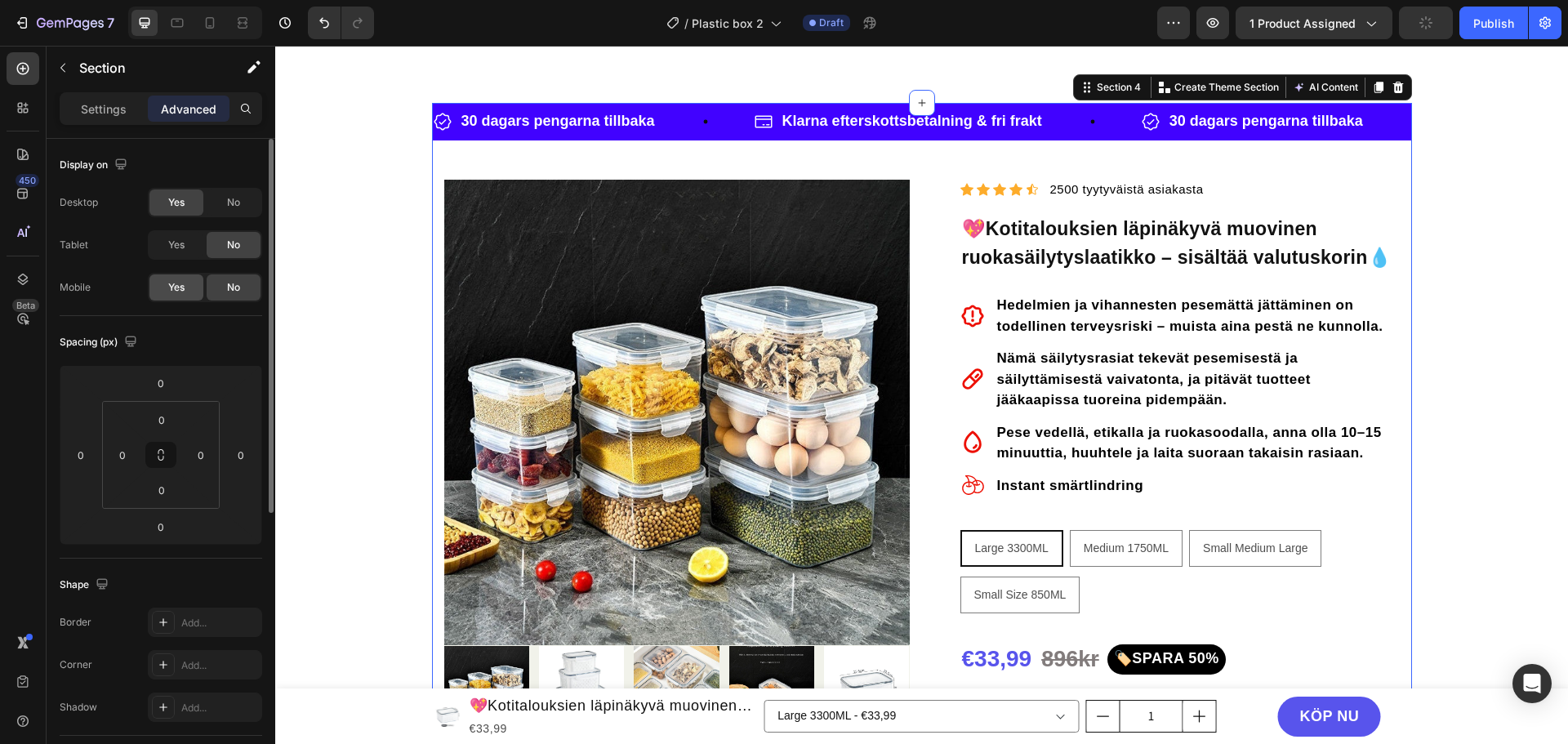
click at [194, 289] on div "Yes" at bounding box center [176, 288] width 54 height 27
click at [186, 249] on div "Yes" at bounding box center [176, 245] width 54 height 27
click at [229, 205] on span "No" at bounding box center [233, 202] width 13 height 15
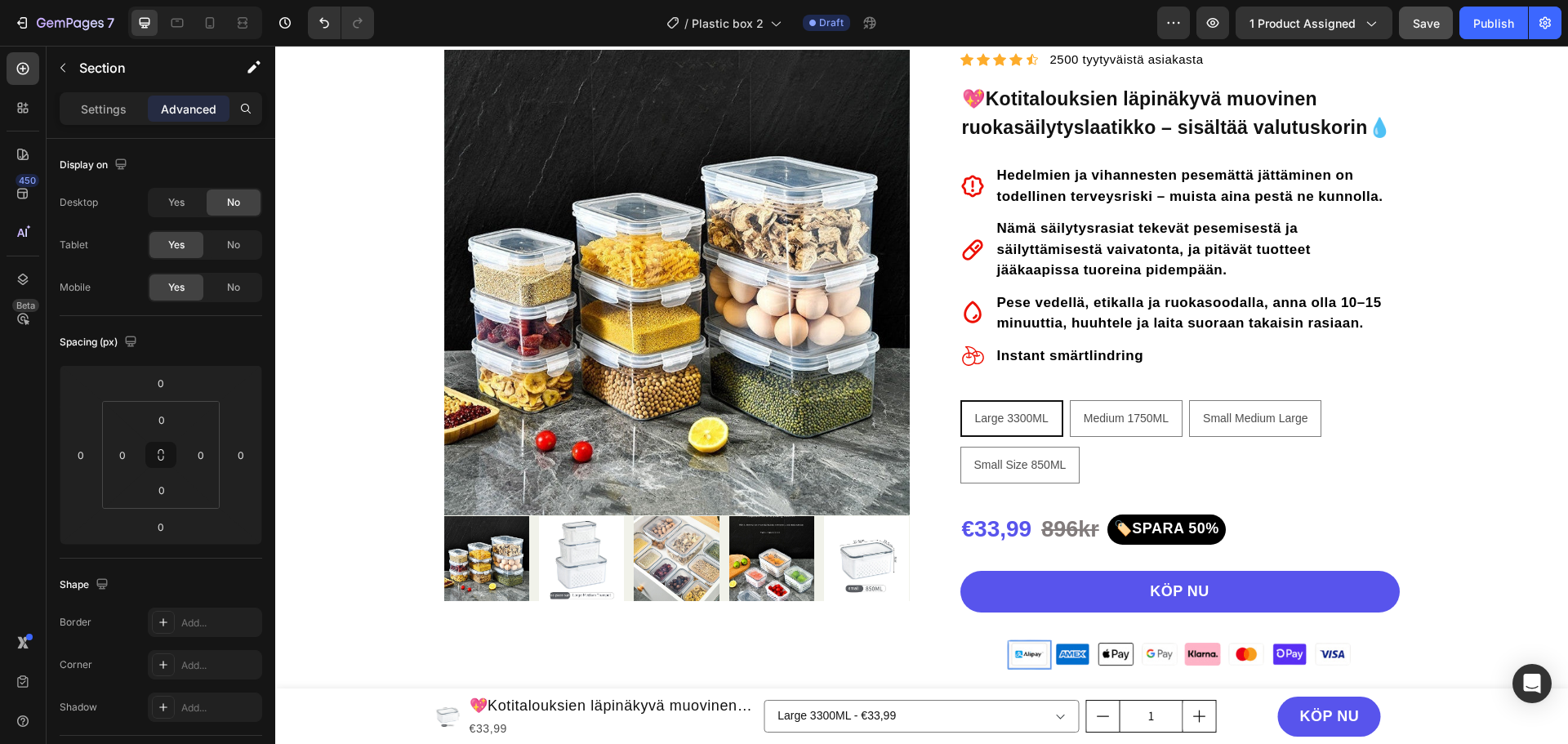
scroll to position [0, 0]
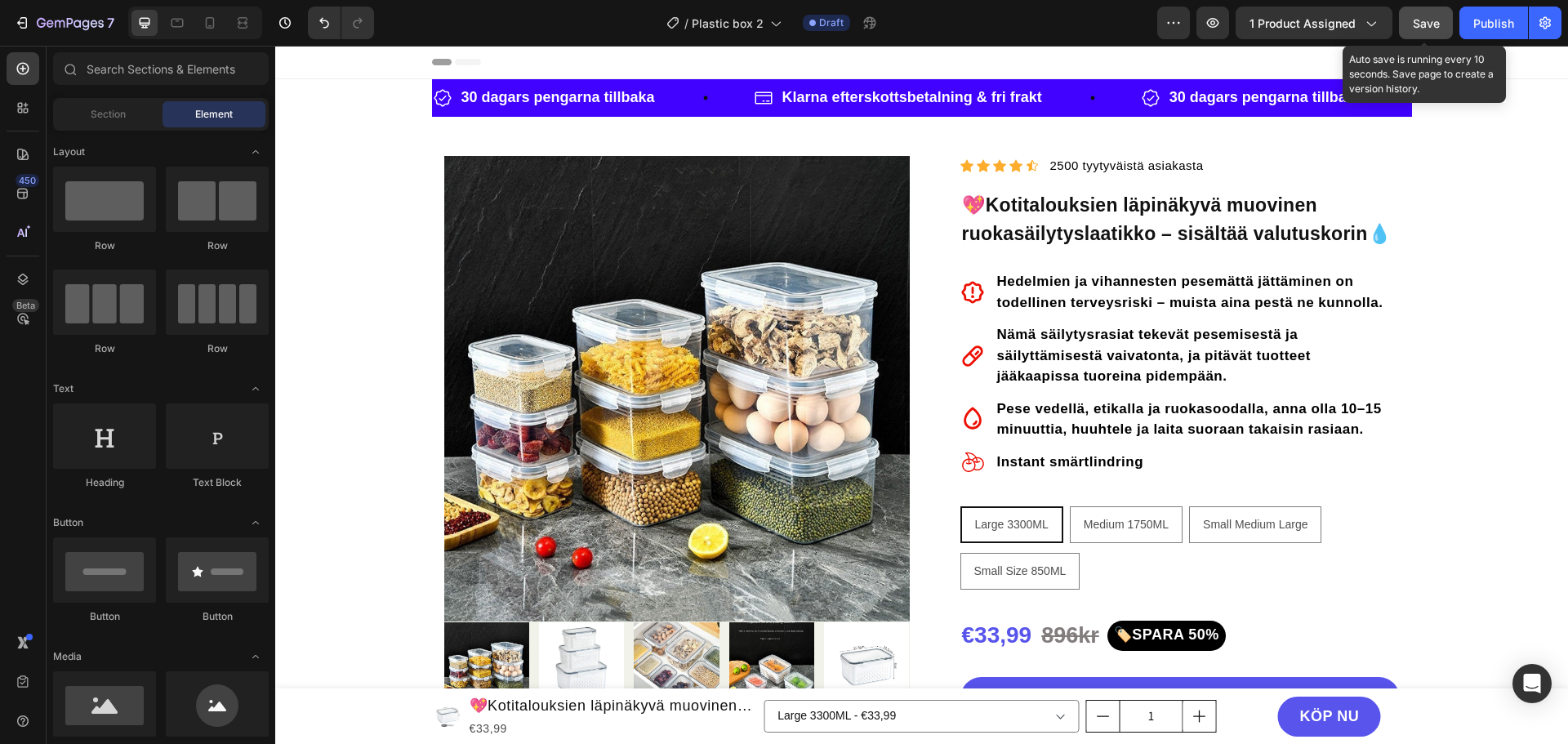
click at [1430, 22] on span "Save" at bounding box center [1426, 23] width 27 height 14
click at [213, 23] on icon at bounding box center [210, 23] width 16 height 16
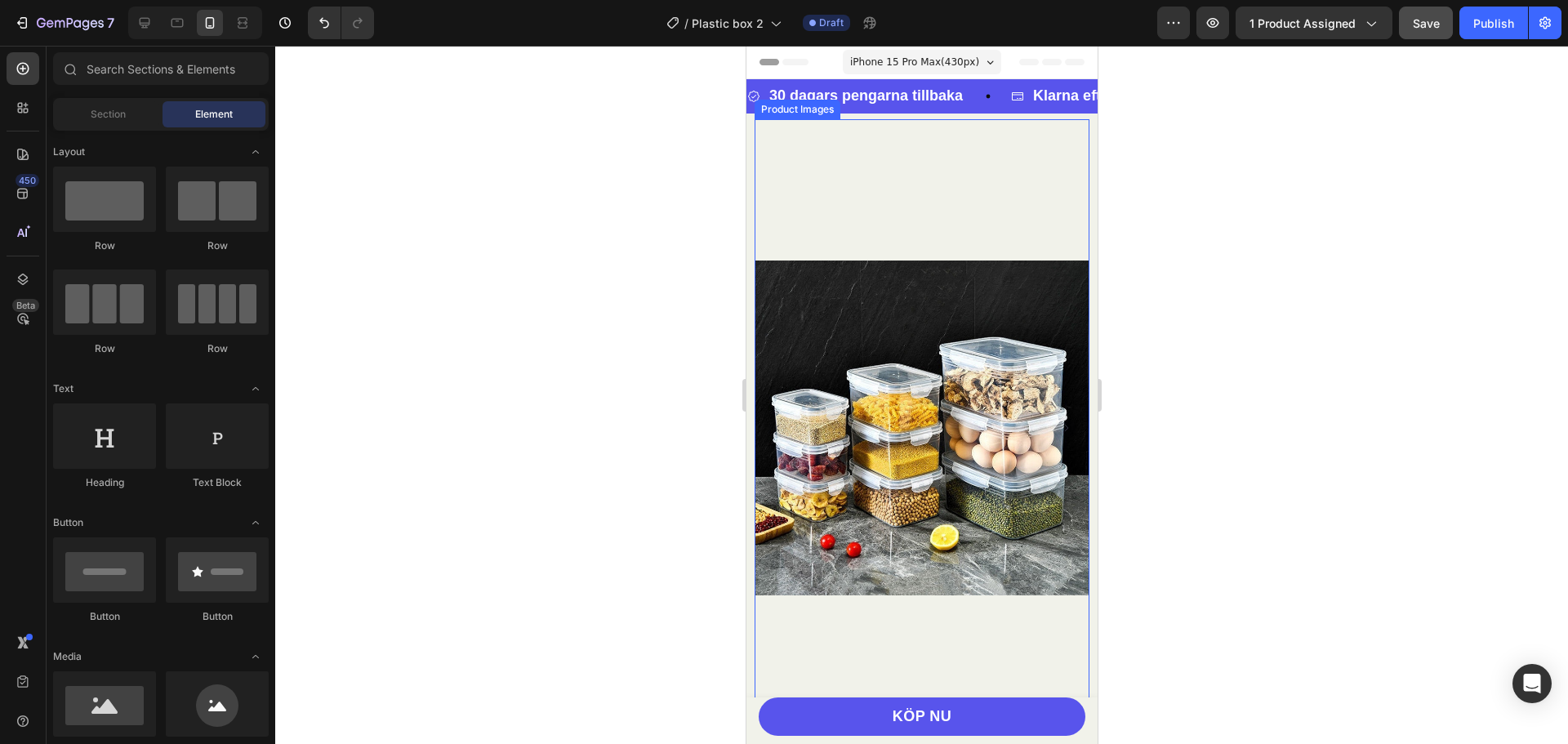
click at [842, 189] on img at bounding box center [921, 428] width 335 height 617
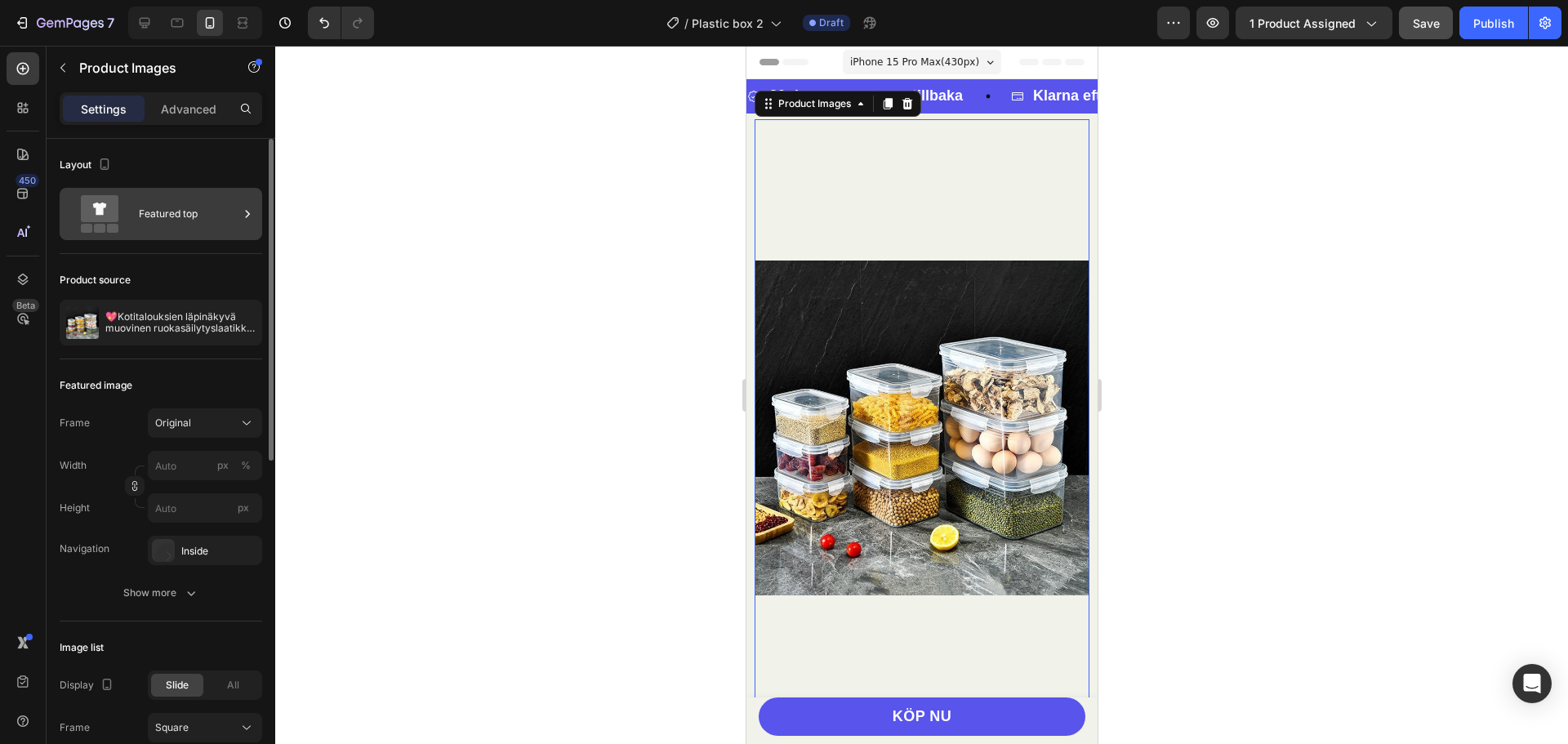
click at [203, 215] on div "Featured top" at bounding box center [189, 213] width 99 height 37
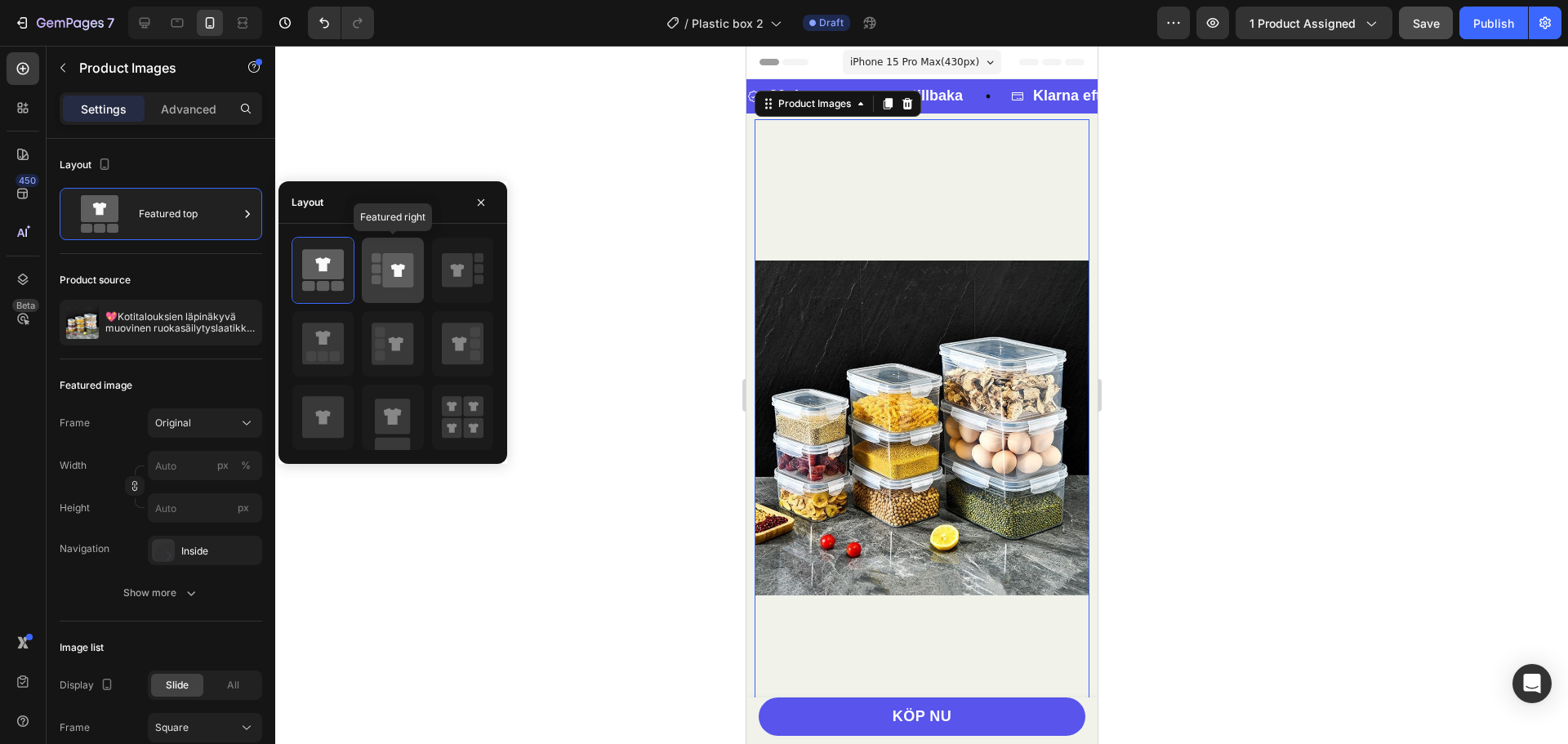
click at [387, 267] on icon at bounding box center [398, 270] width 31 height 35
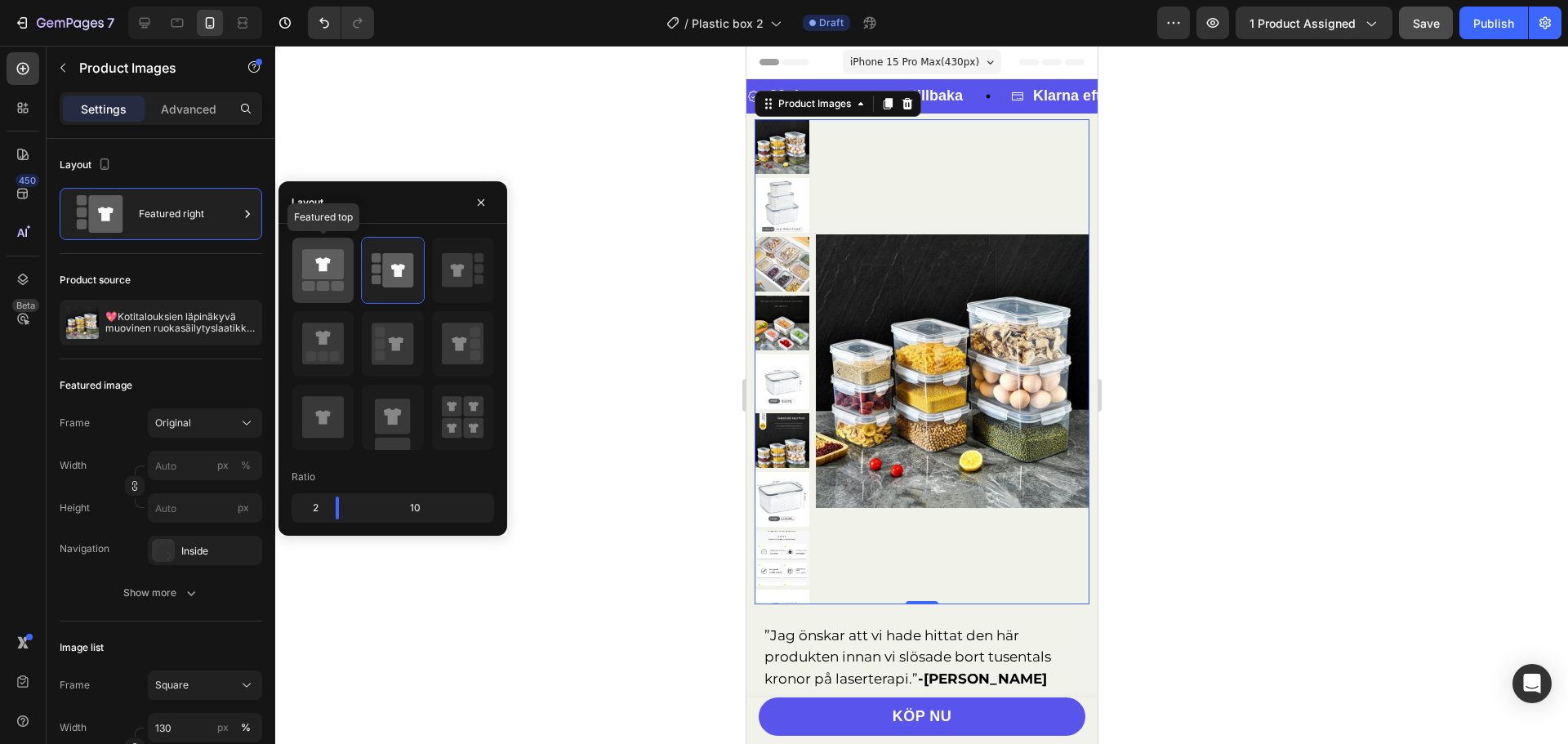
click at [337, 268] on icon at bounding box center [322, 264] width 42 height 30
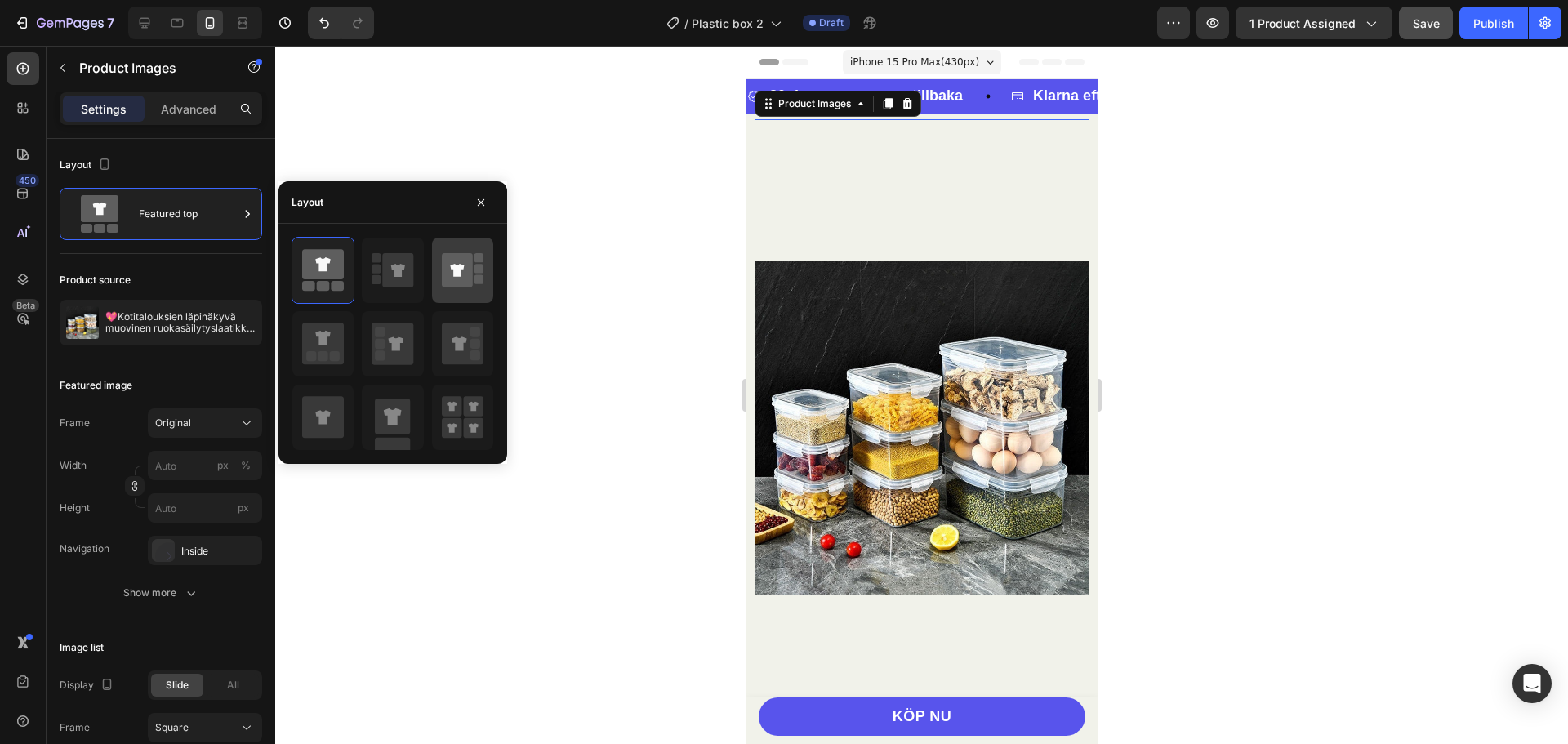
click at [463, 275] on icon at bounding box center [457, 270] width 31 height 35
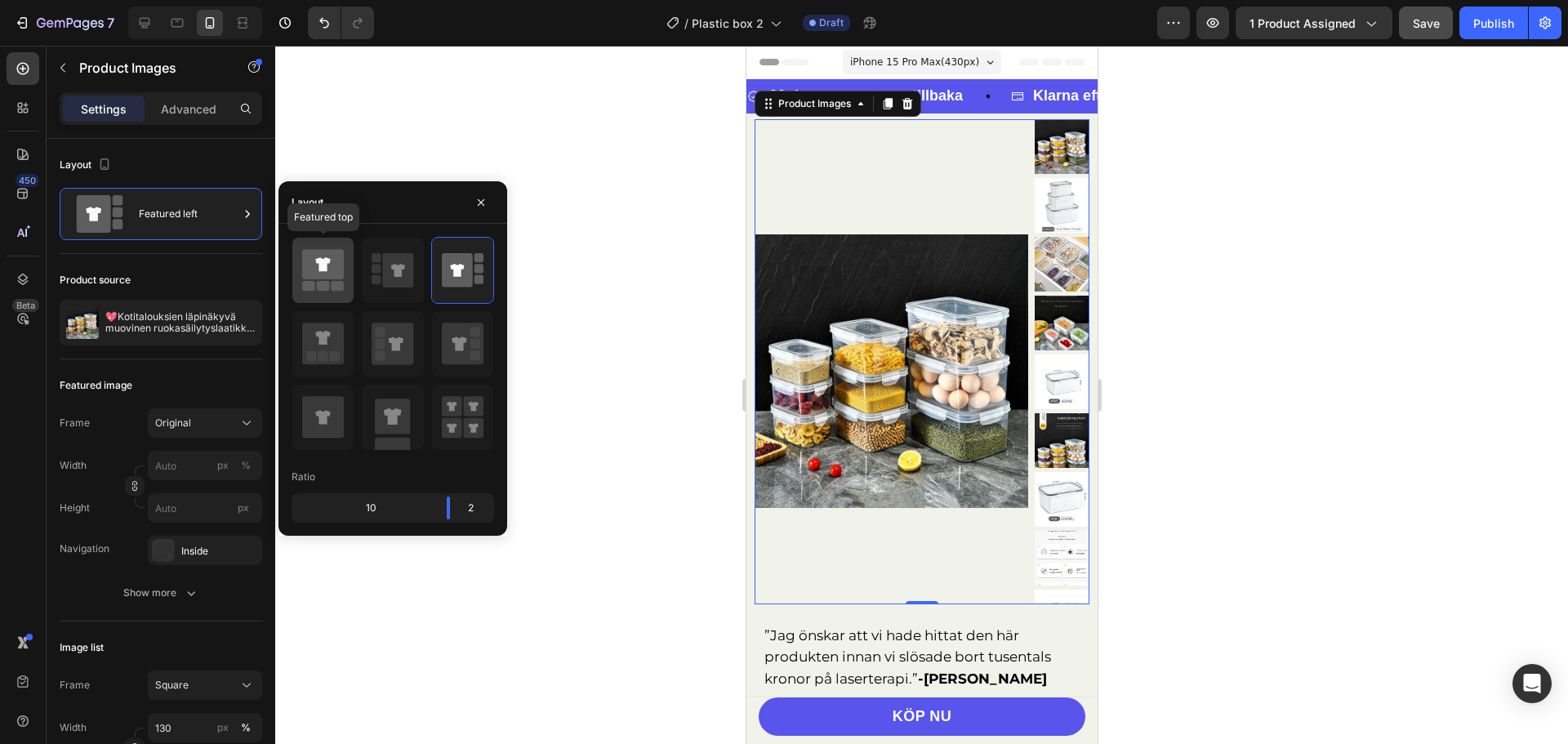
click at [352, 277] on div at bounding box center [322, 270] width 61 height 66
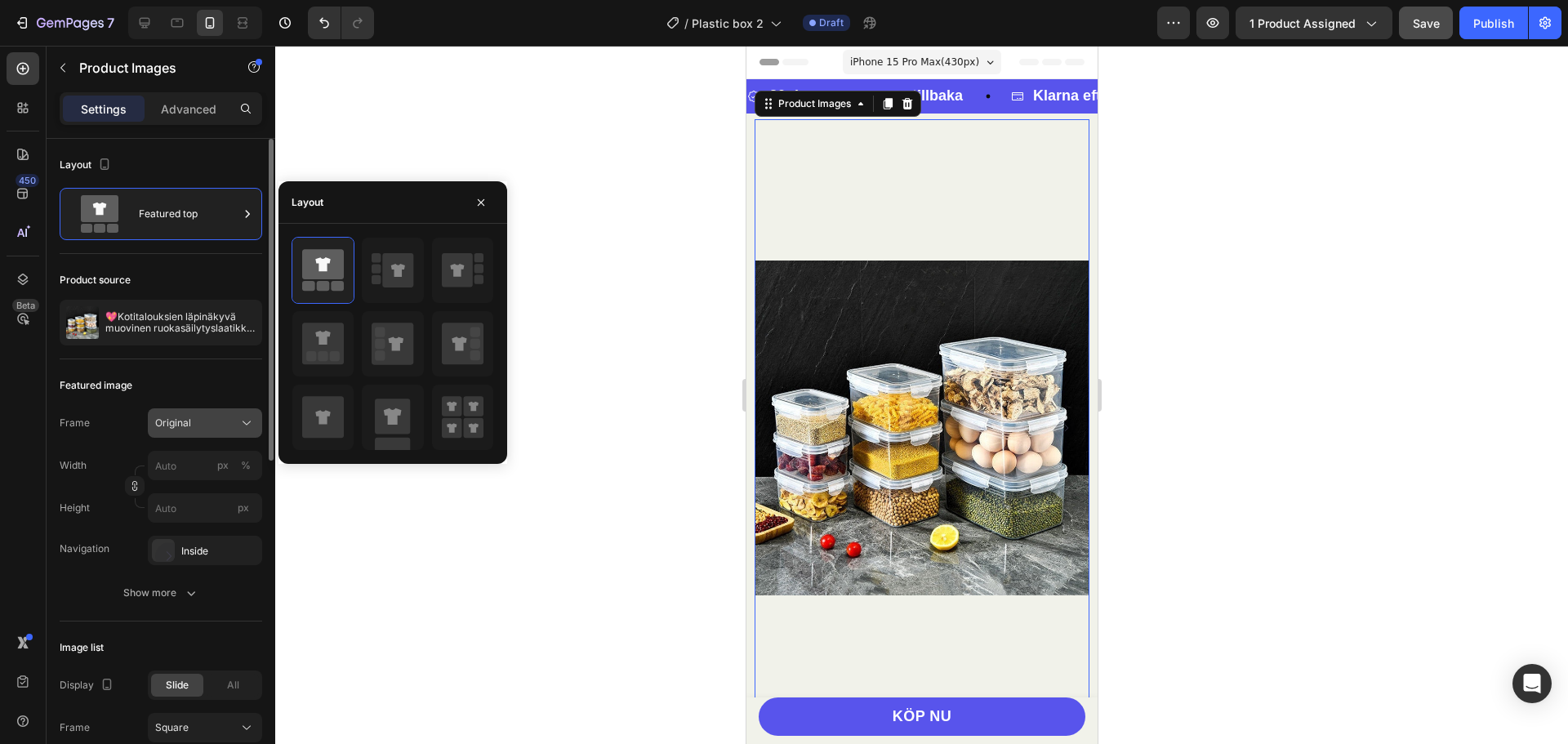
click at [238, 417] on icon at bounding box center [246, 422] width 16 height 16
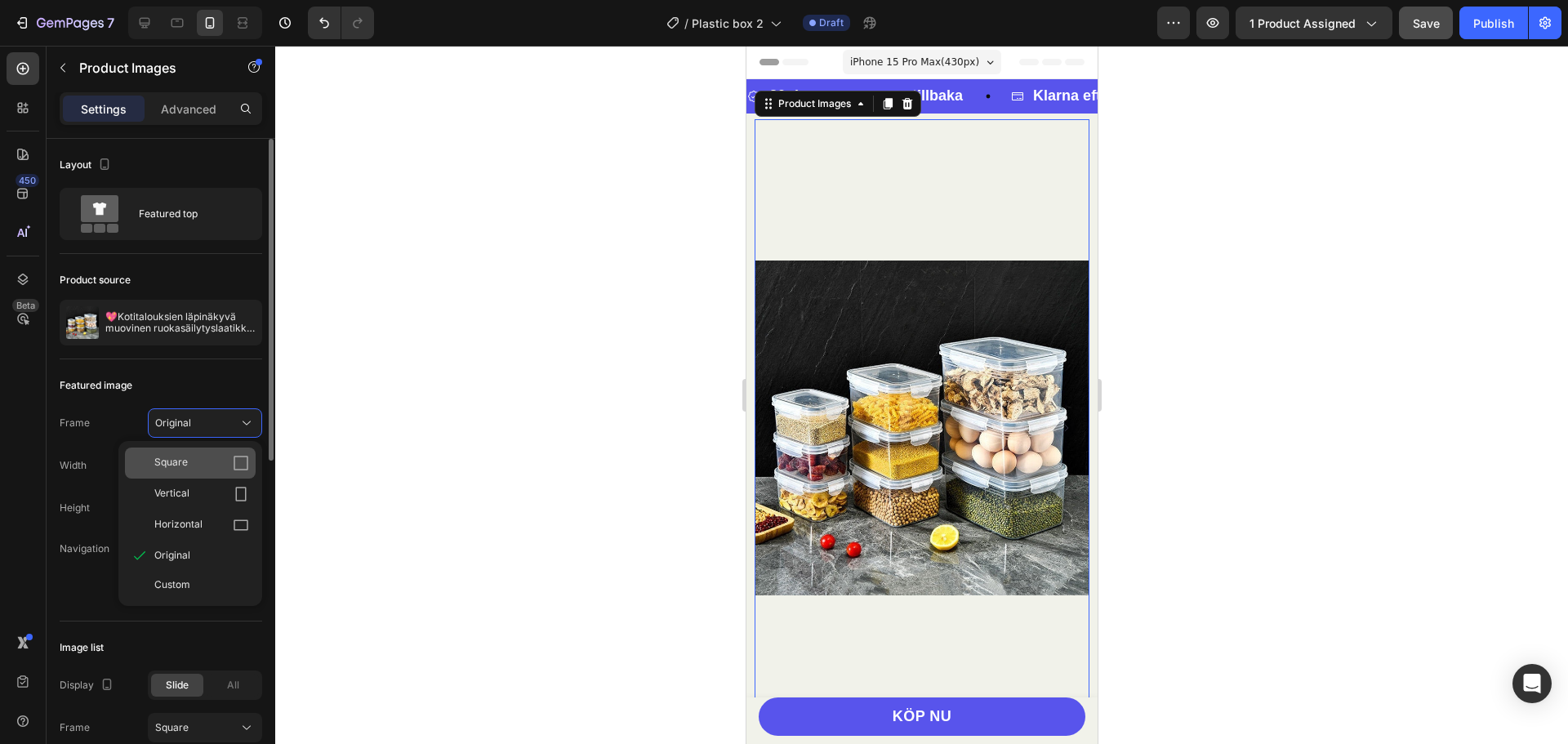
click at [188, 461] on div "Square" at bounding box center [201, 463] width 95 height 16
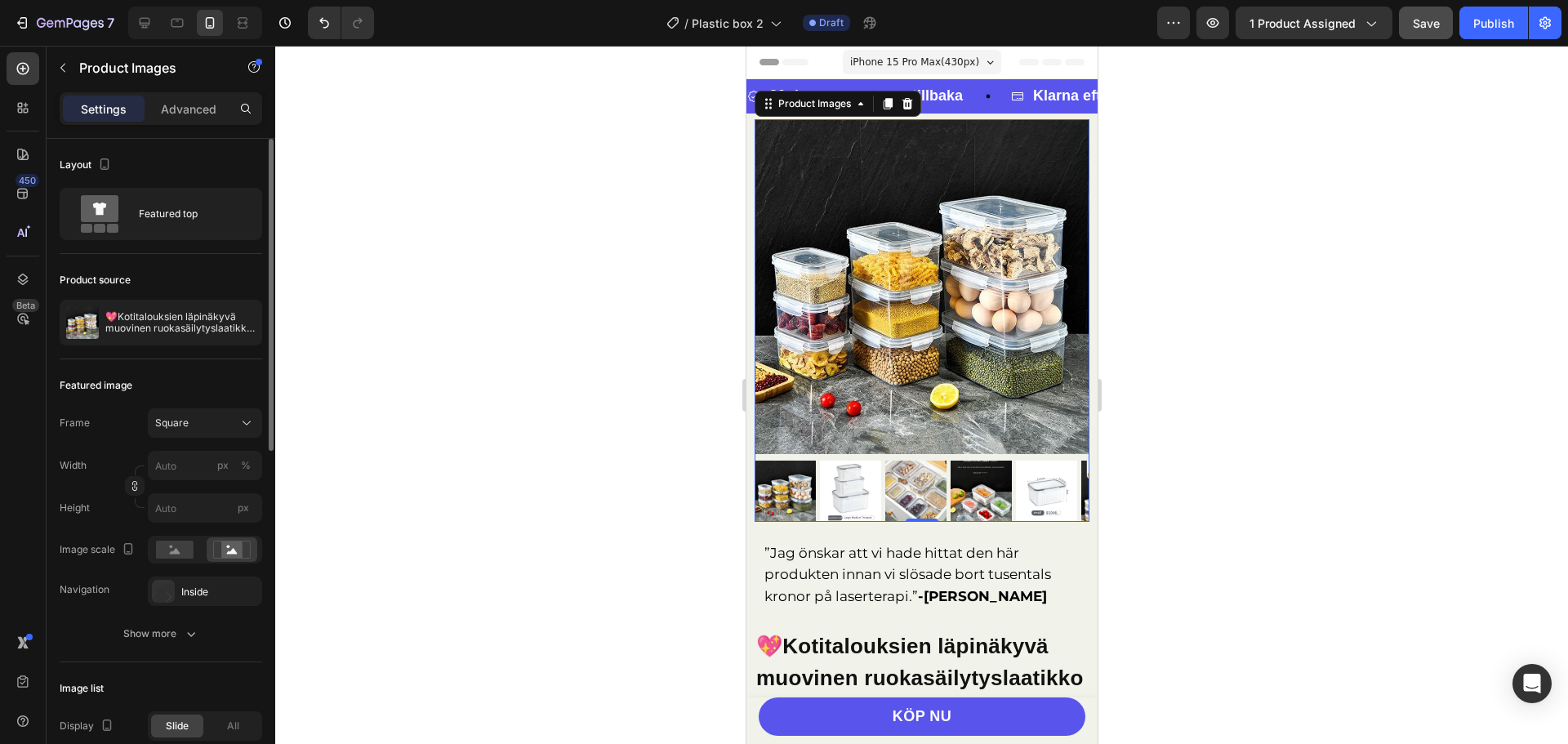
click at [1198, 278] on div at bounding box center [921, 395] width 1292 height 698
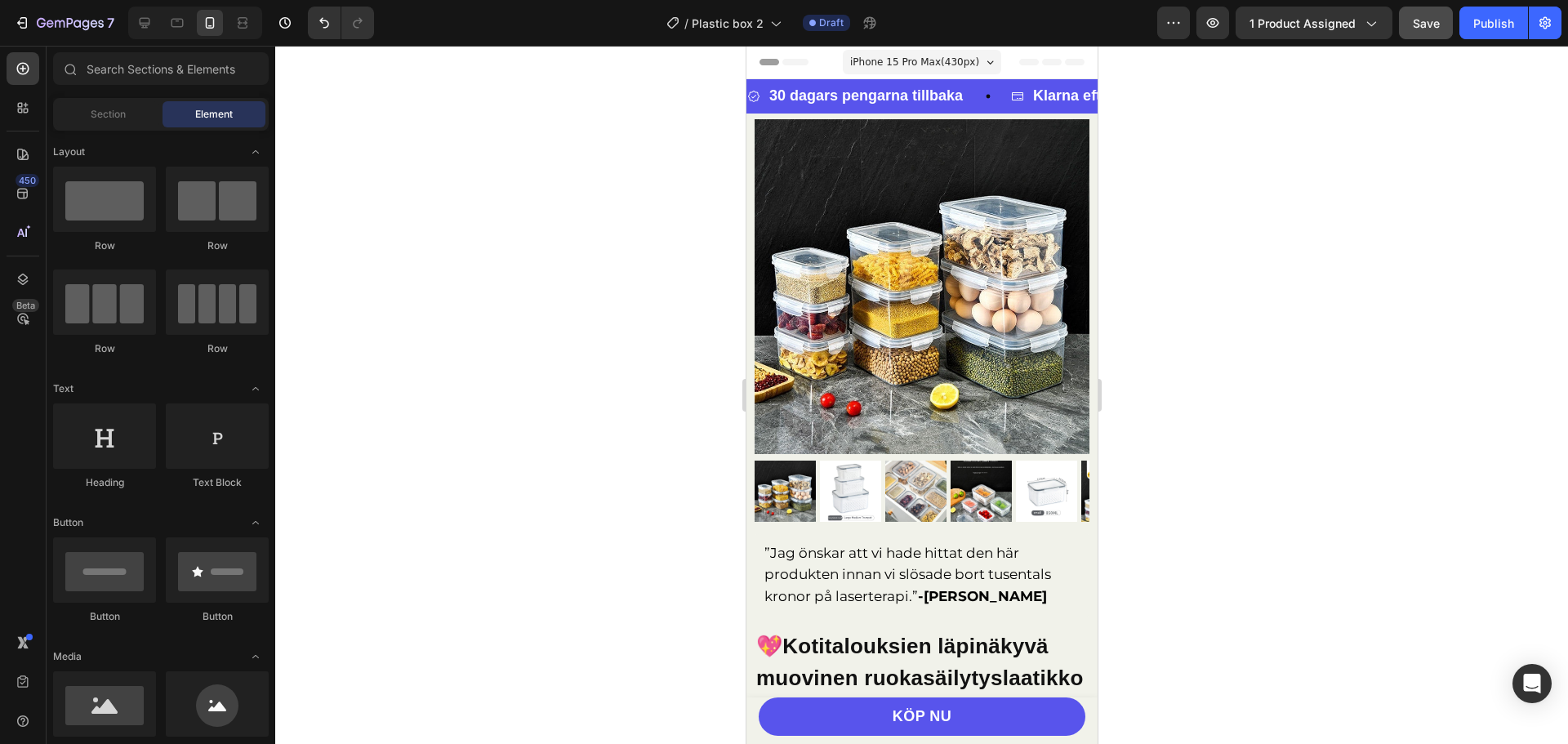
click at [1447, 18] on button "Save" at bounding box center [1425, 22] width 54 height 33
click at [990, 81] on div "30 dagars pengarna tillbaka Item List Klarna efterskottsbetalning & fri frakt I…" at bounding box center [921, 96] width 351 height 35
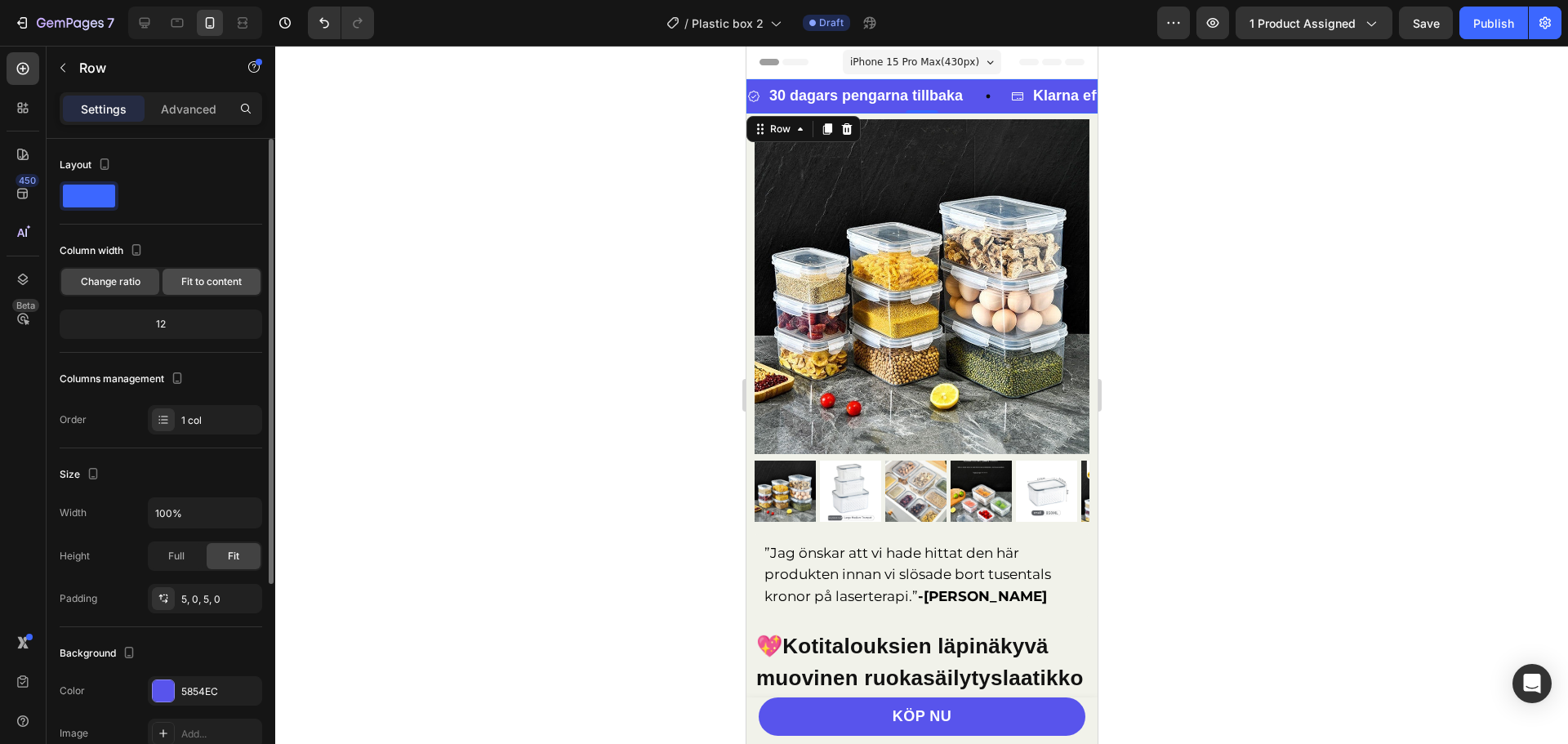
click at [211, 278] on span "Fit to content" at bounding box center [212, 282] width 60 height 15
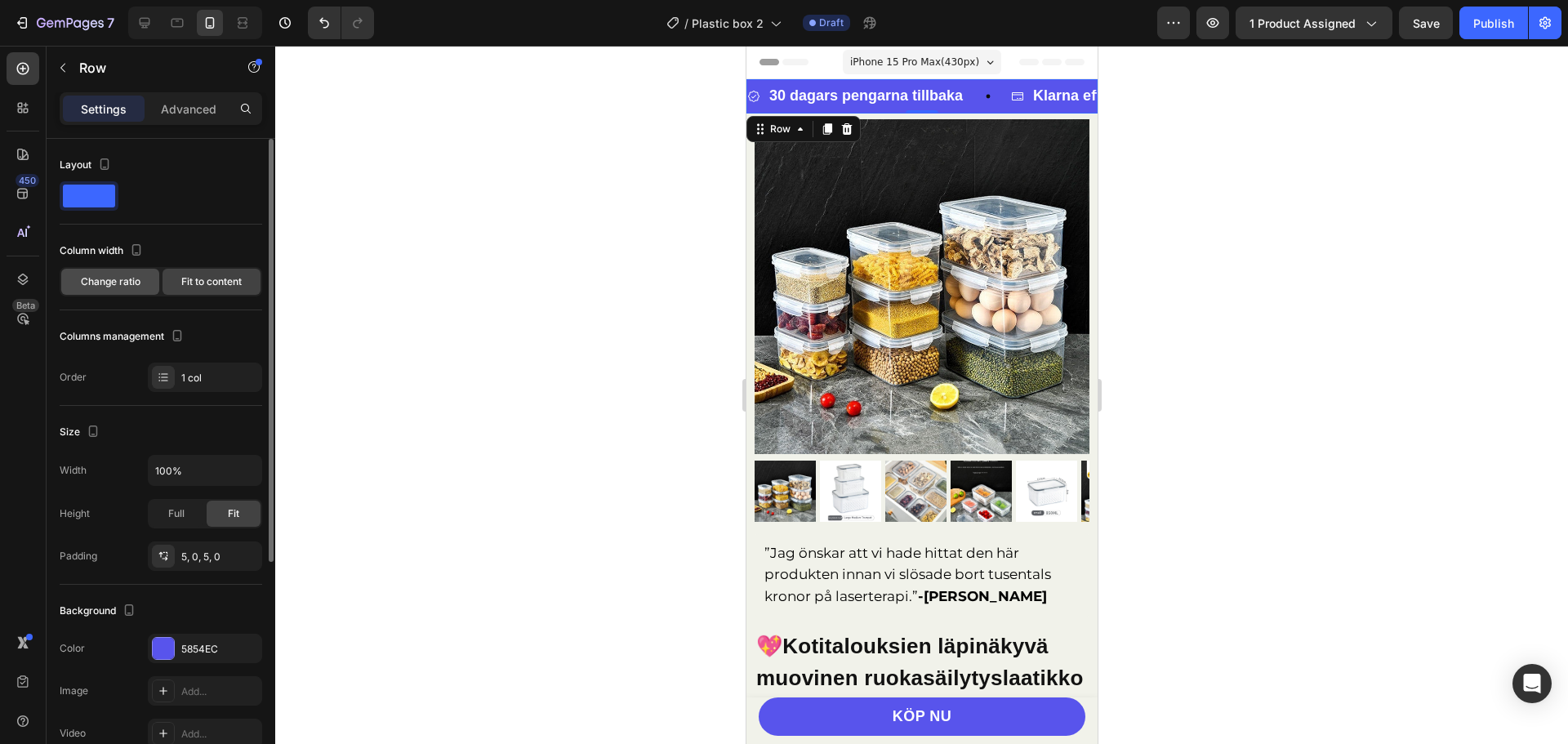
click at [111, 283] on span "Change ratio" at bounding box center [110, 282] width 59 height 15
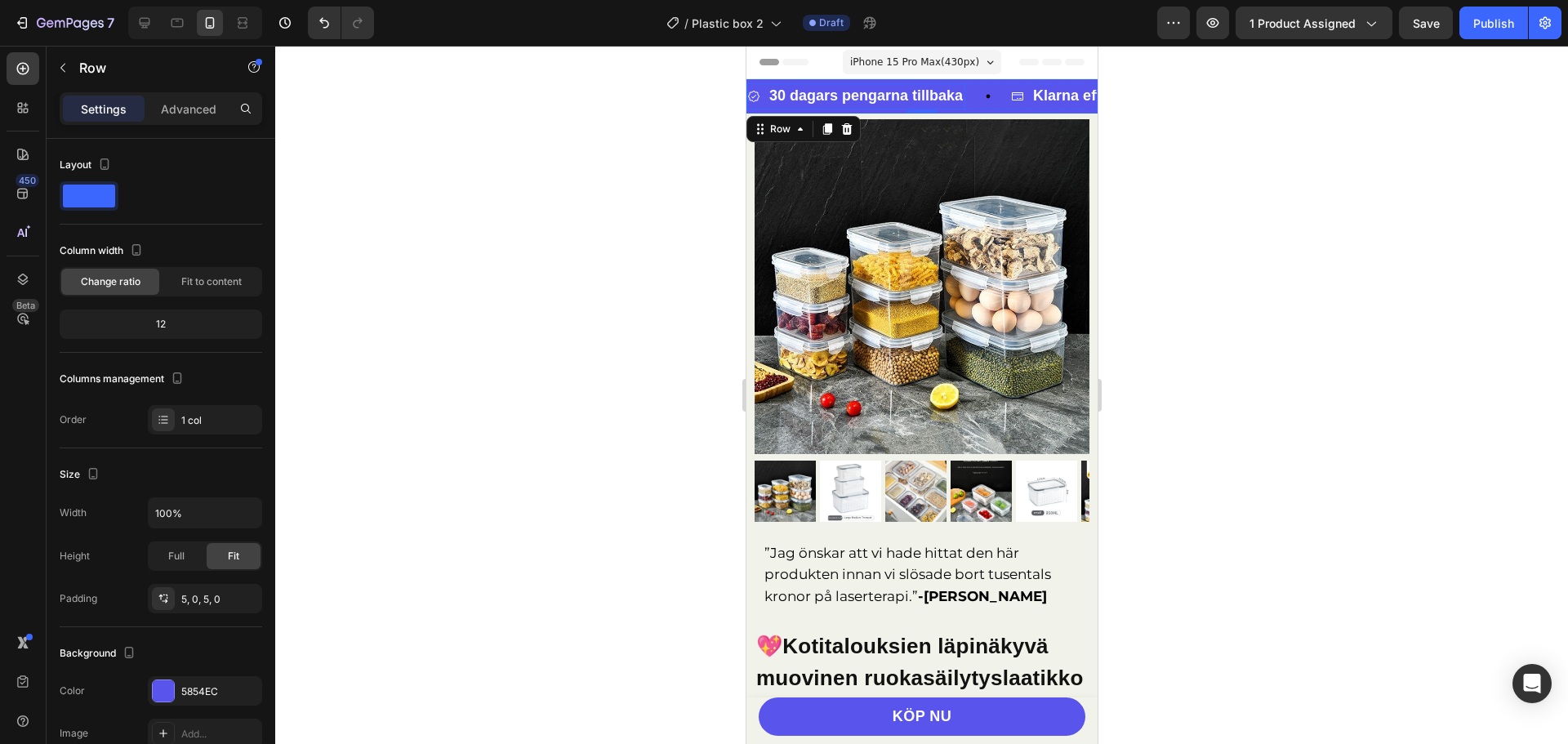
click at [873, 96] on strong "30 dagars pengarna tillbaka" at bounding box center [866, 96] width 194 height 16
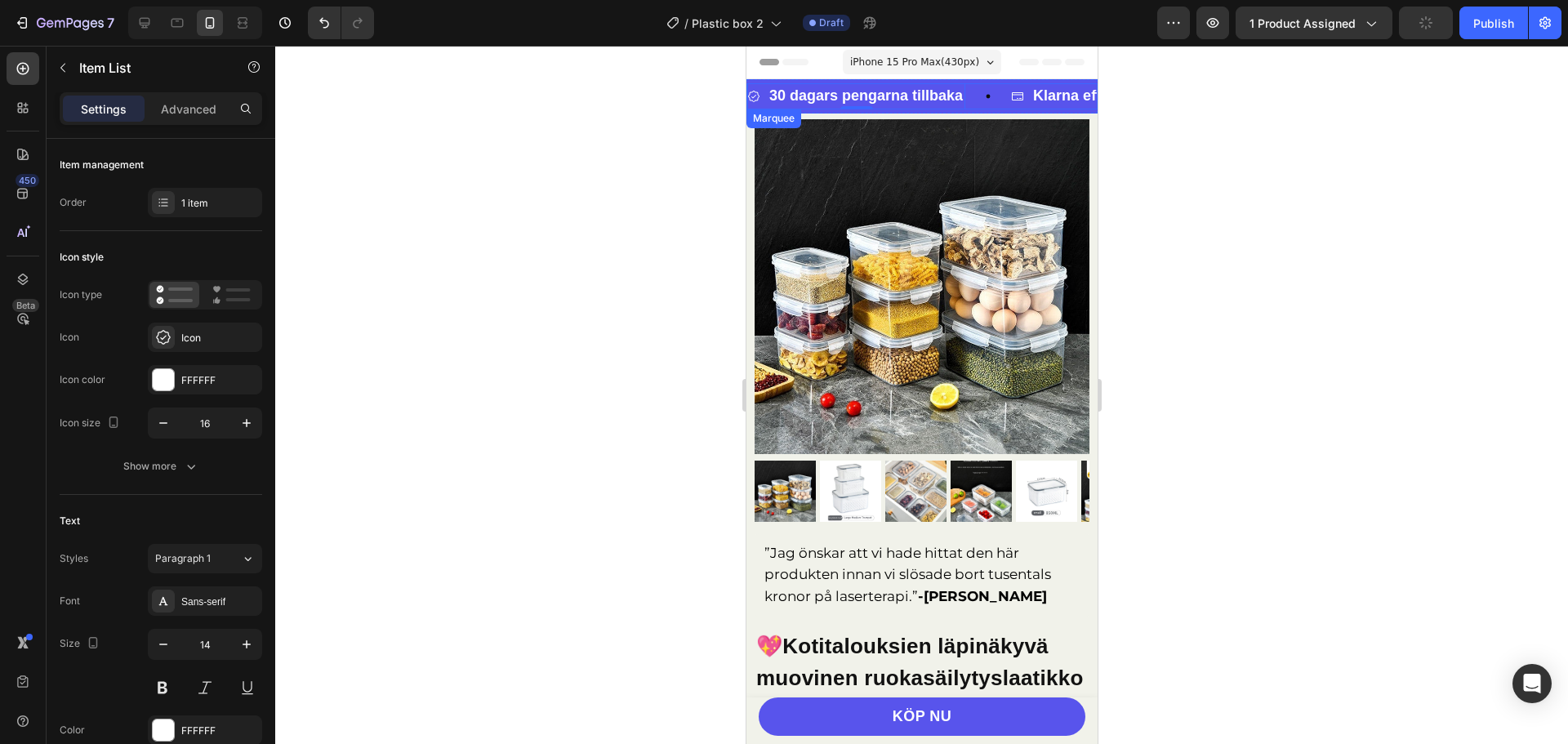
click at [996, 104] on div "30 dagars pengarna tillbaka Item List 0" at bounding box center [879, 97] width 264 height 27
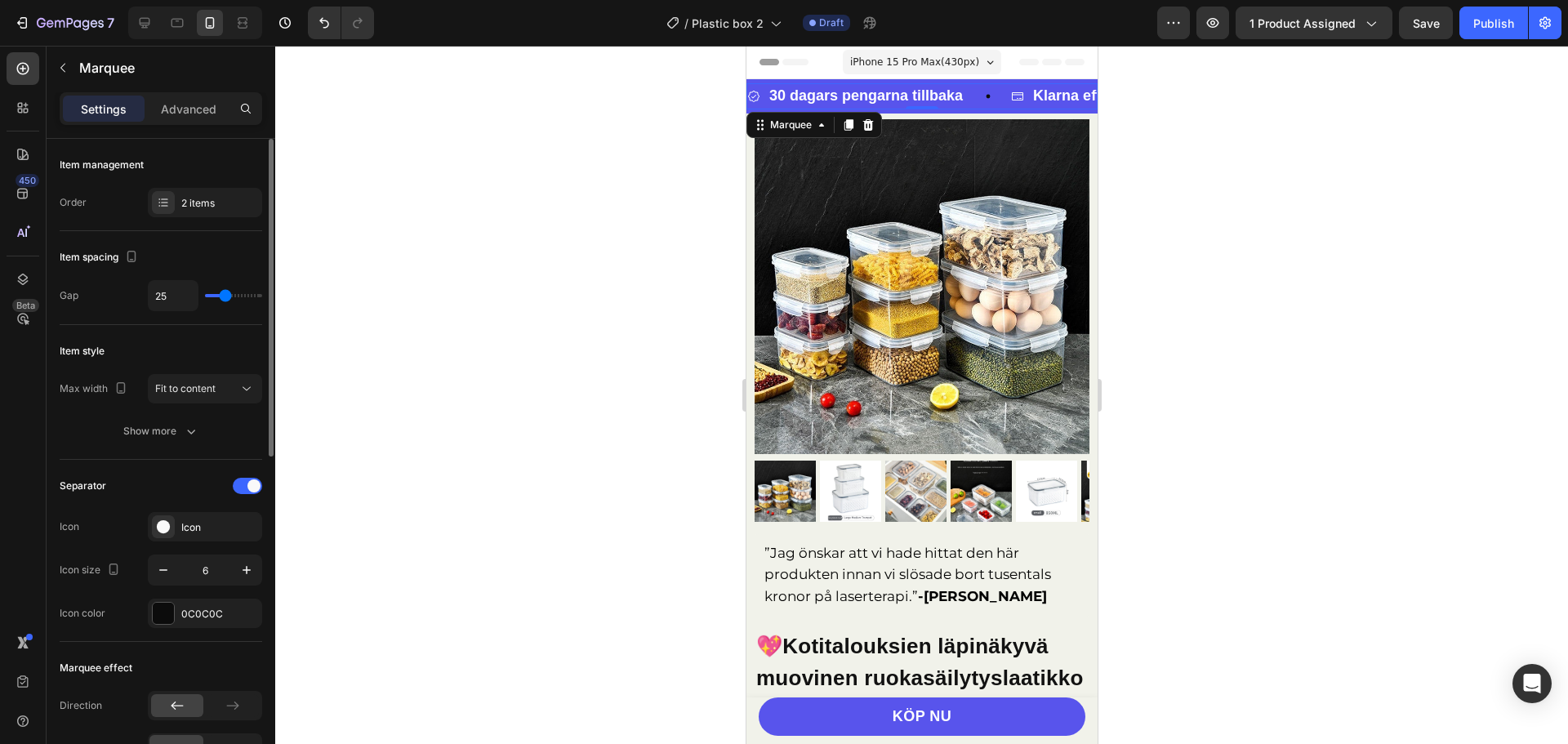
type input "4"
type input "3"
type input "10"
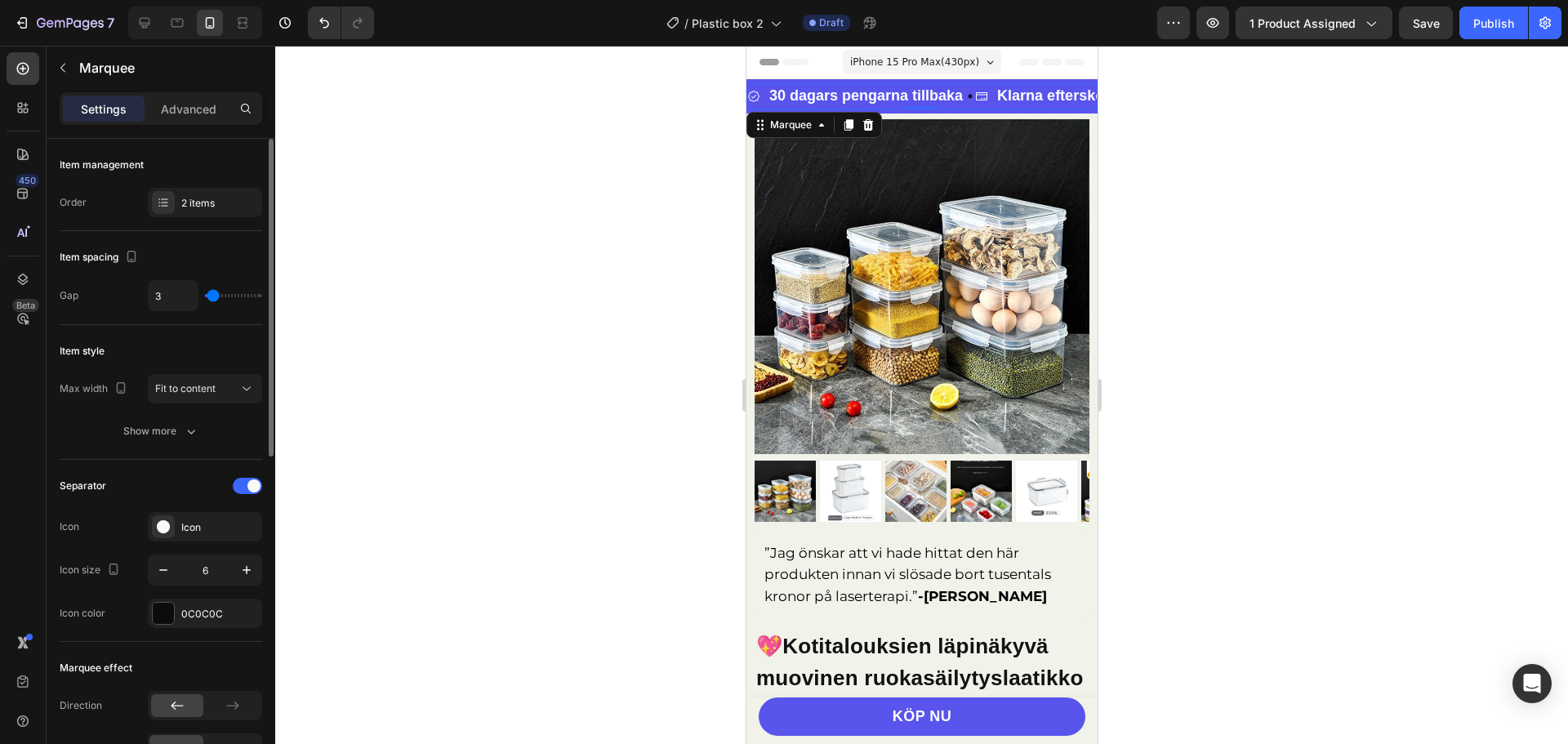
type input "10"
type input "15"
type input "16"
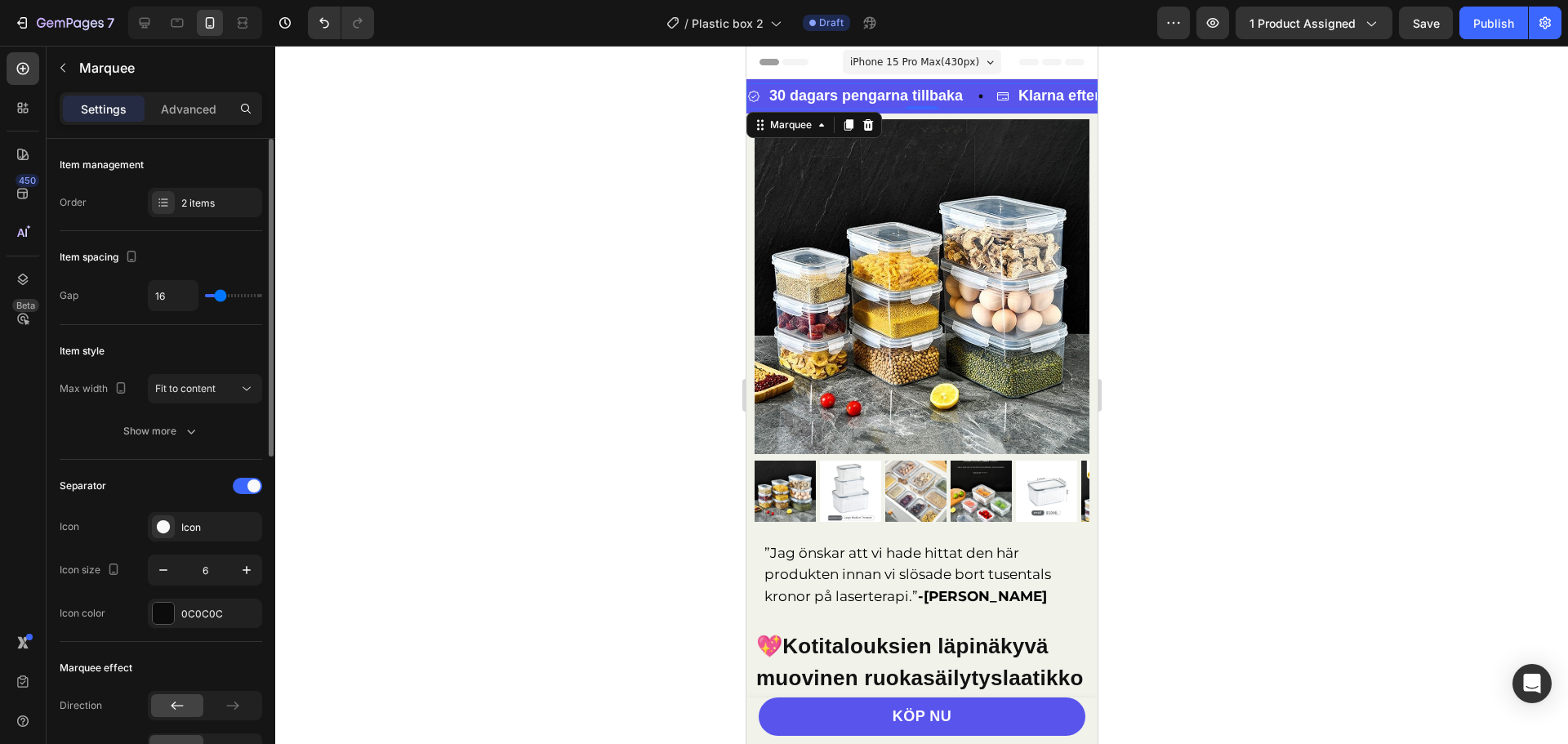
type input "19"
type input "21"
click at [223, 294] on input "range" at bounding box center [233, 296] width 58 height 4
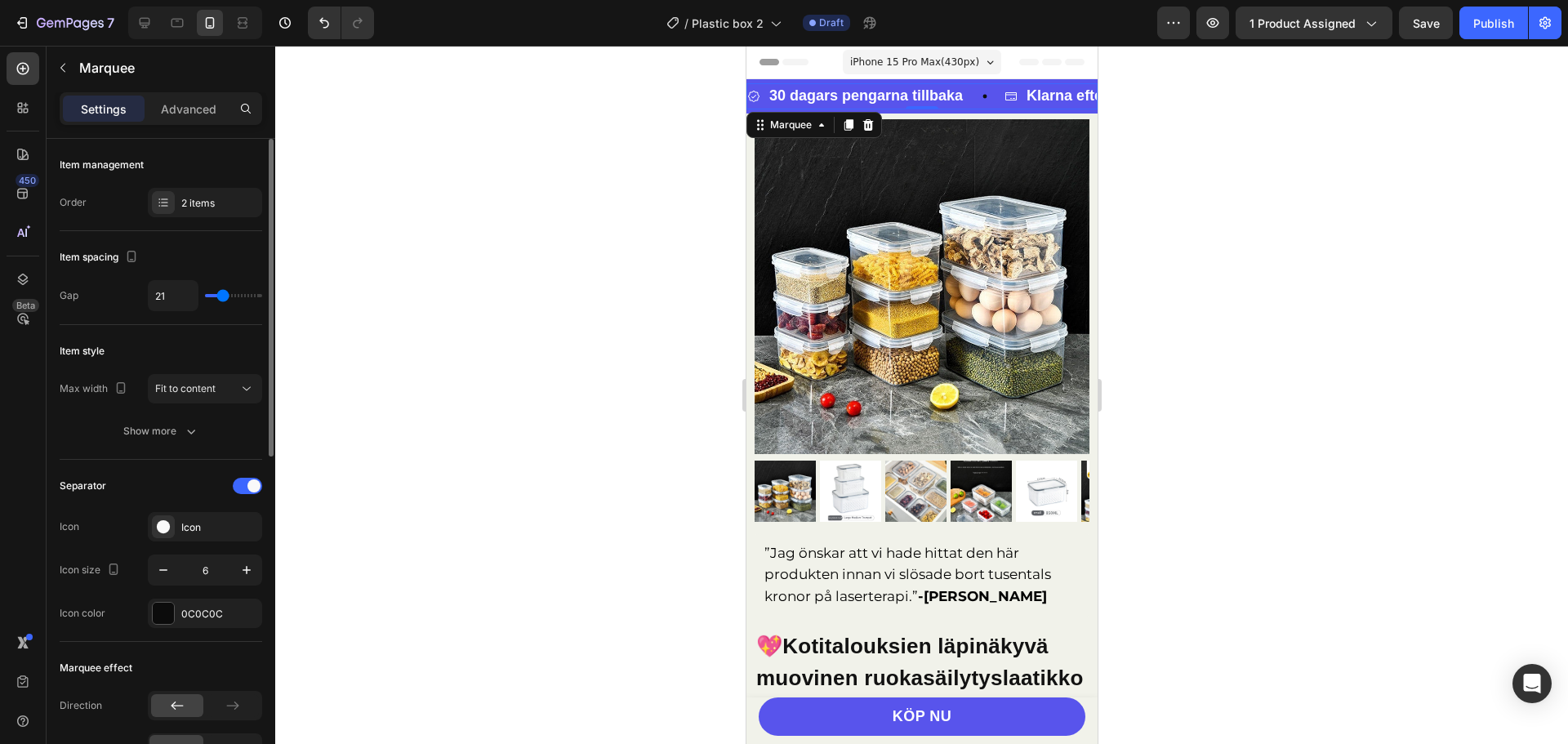
click at [227, 384] on div "Fit to content" at bounding box center [197, 389] width 83 height 15
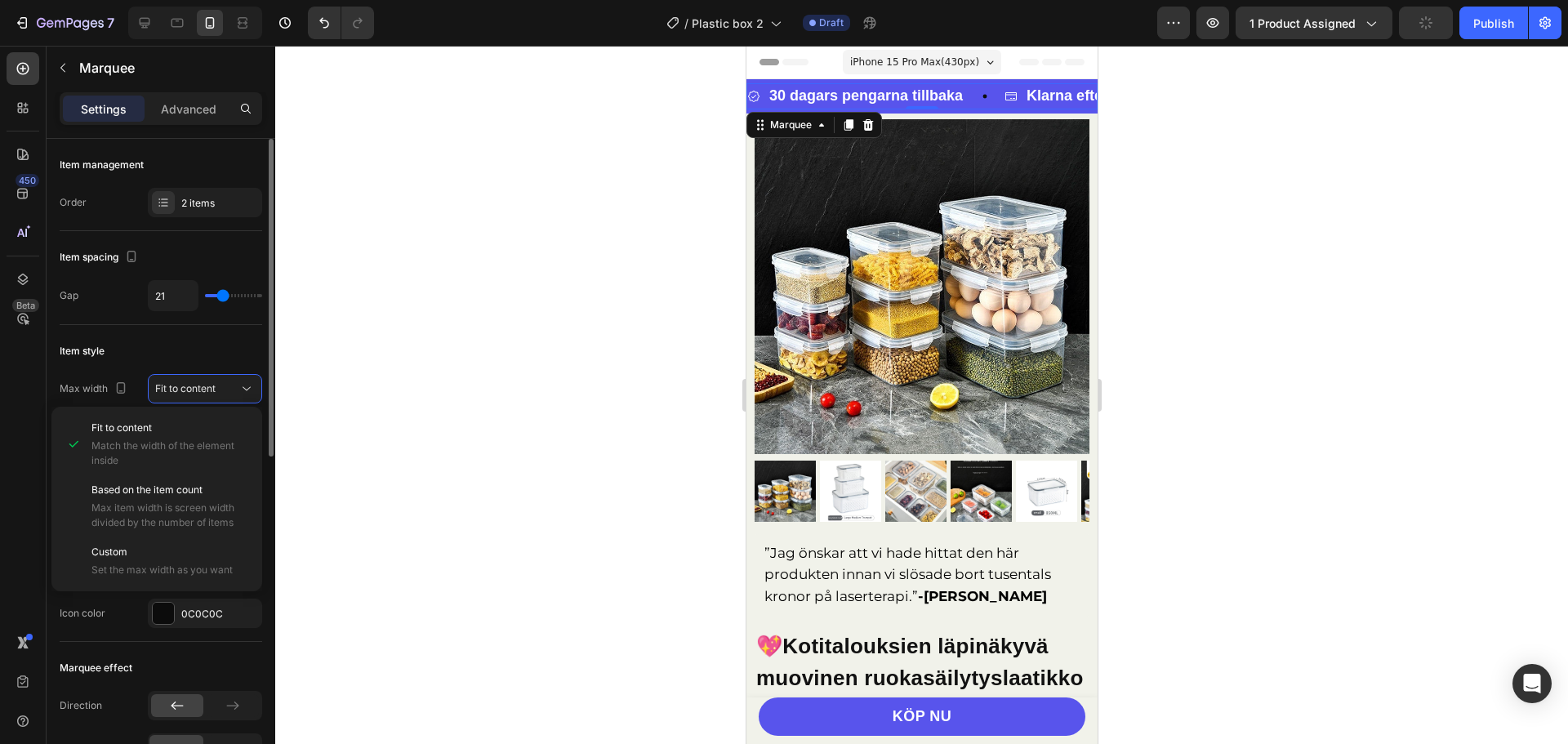
click at [205, 346] on div "Item style" at bounding box center [160, 352] width 203 height 27
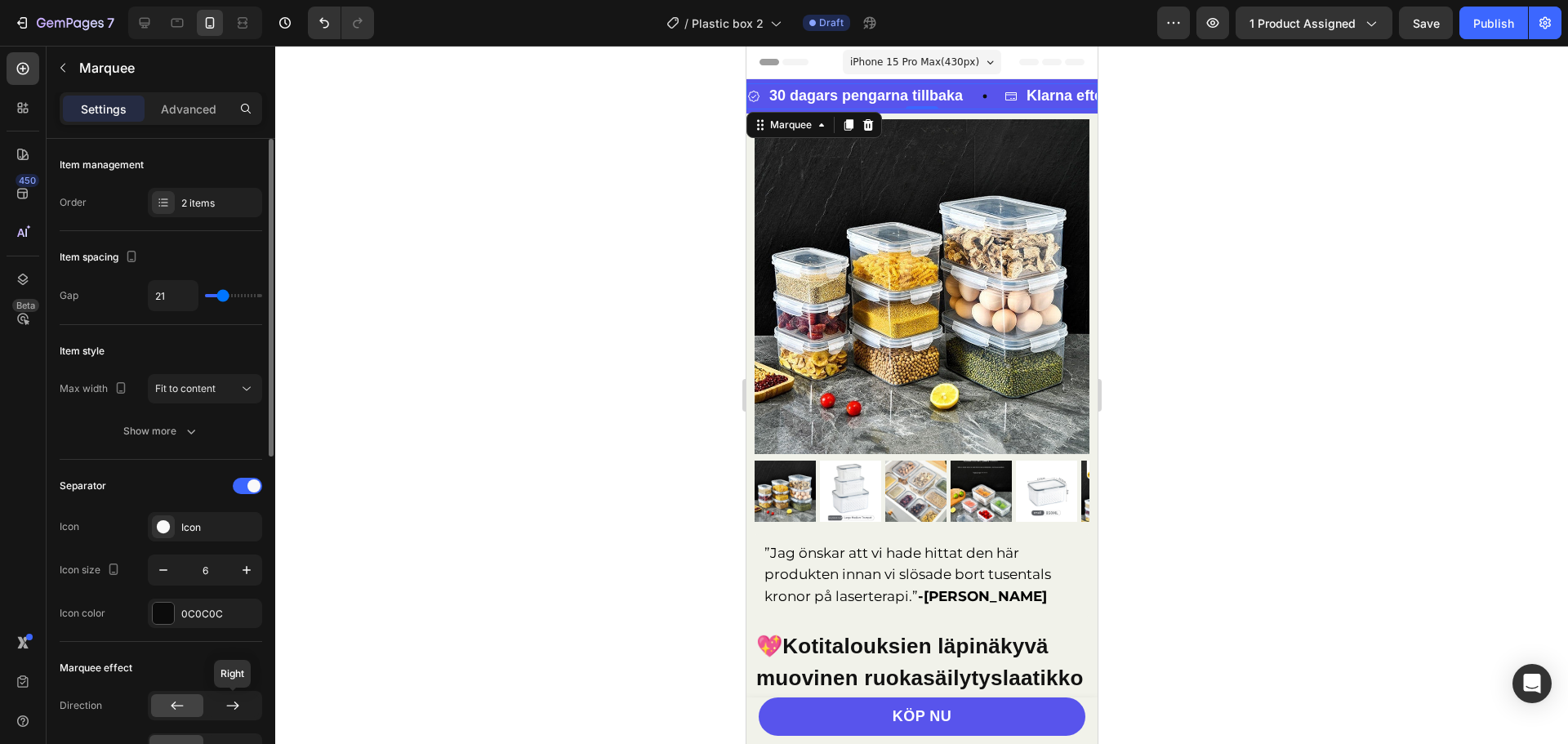
click at [214, 707] on div at bounding box center [232, 706] width 52 height 23
click at [199, 701] on div at bounding box center [177, 706] width 52 height 23
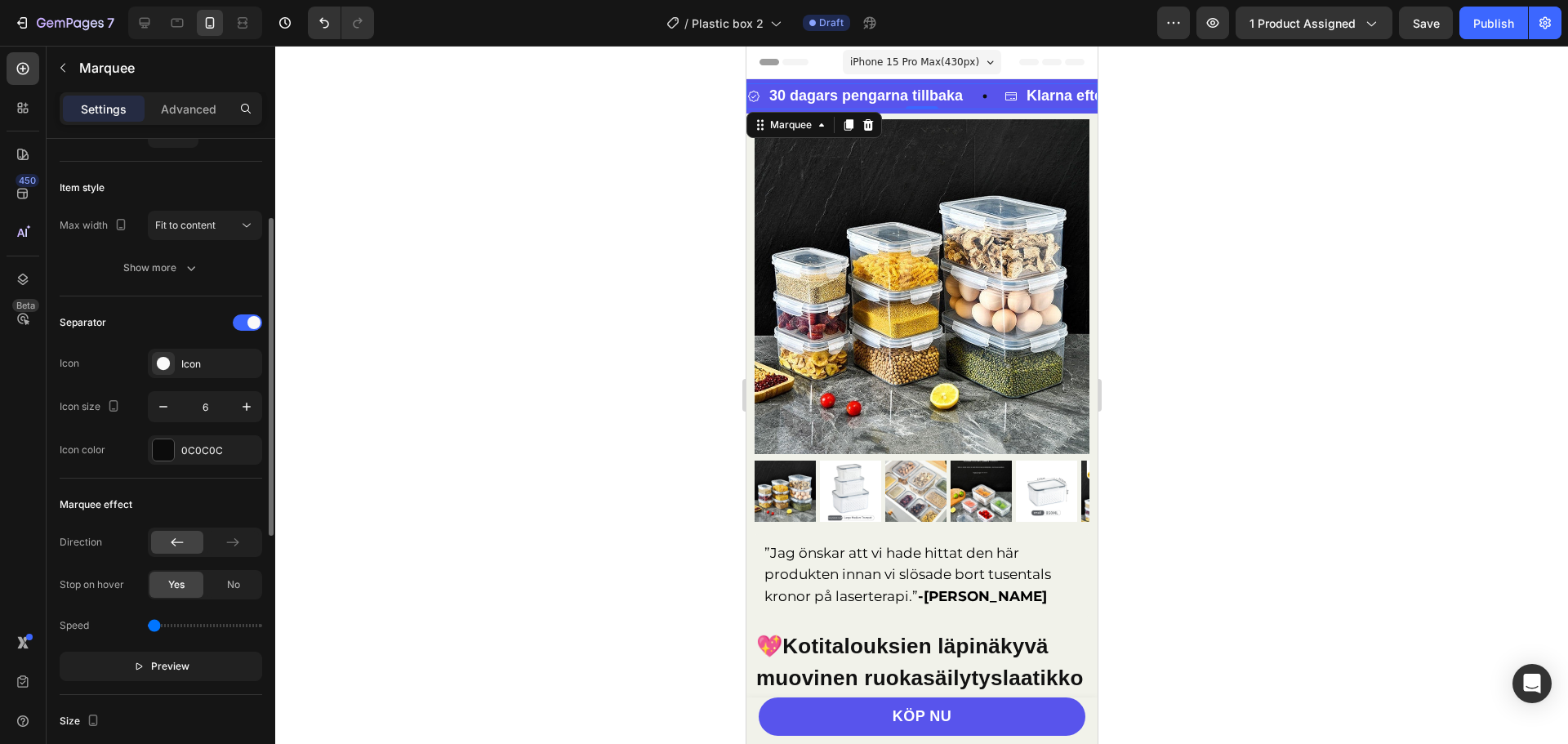
drag, startPoint x: 174, startPoint y: 626, endPoint x: 135, endPoint y: 628, distance: 39.1
type input "0"
click at [148, 627] on input "range" at bounding box center [205, 625] width 114 height 4
click at [188, 494] on div "Marquee effect" at bounding box center [160, 505] width 203 height 27
click at [1174, 156] on div at bounding box center [921, 395] width 1292 height 698
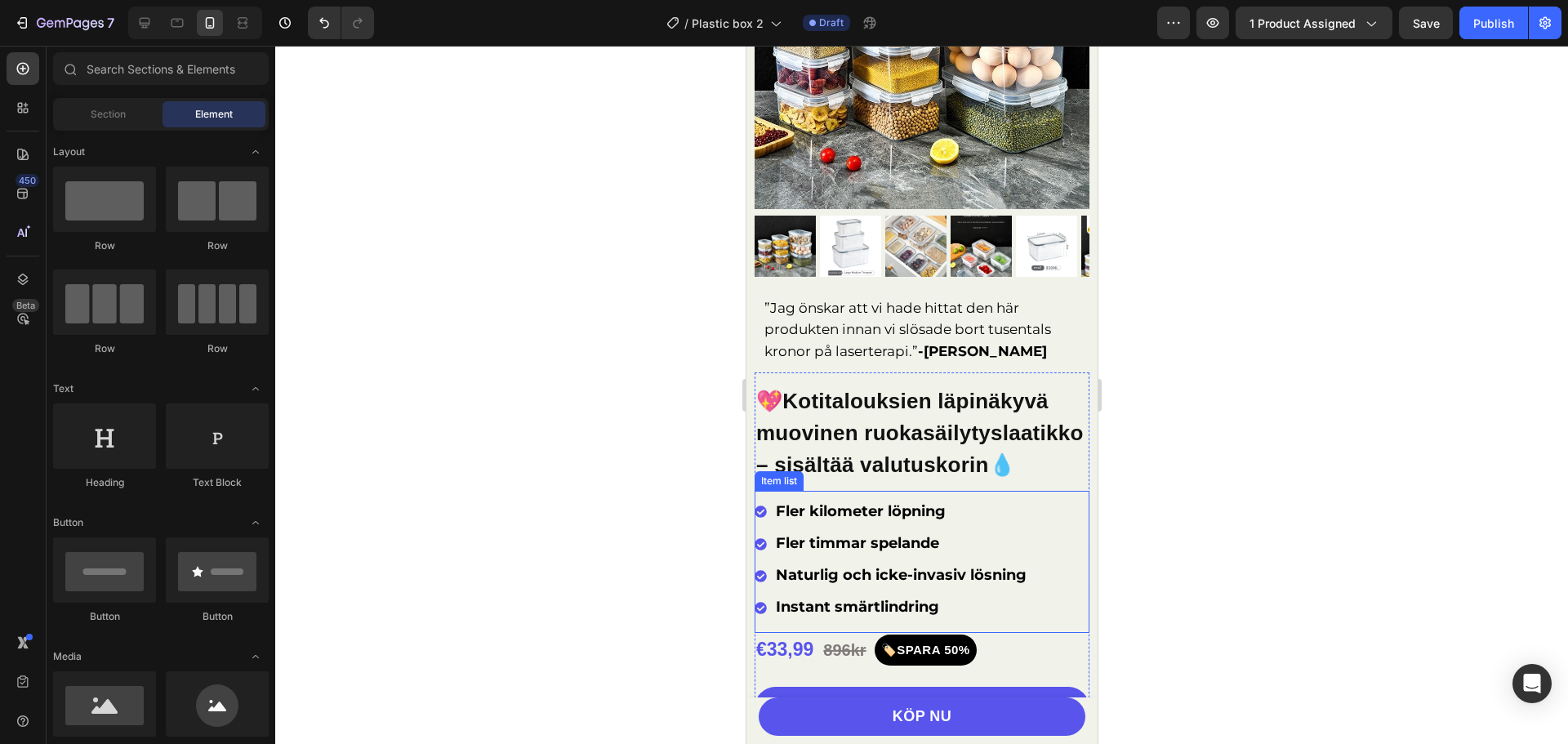
scroll to position [0, 0]
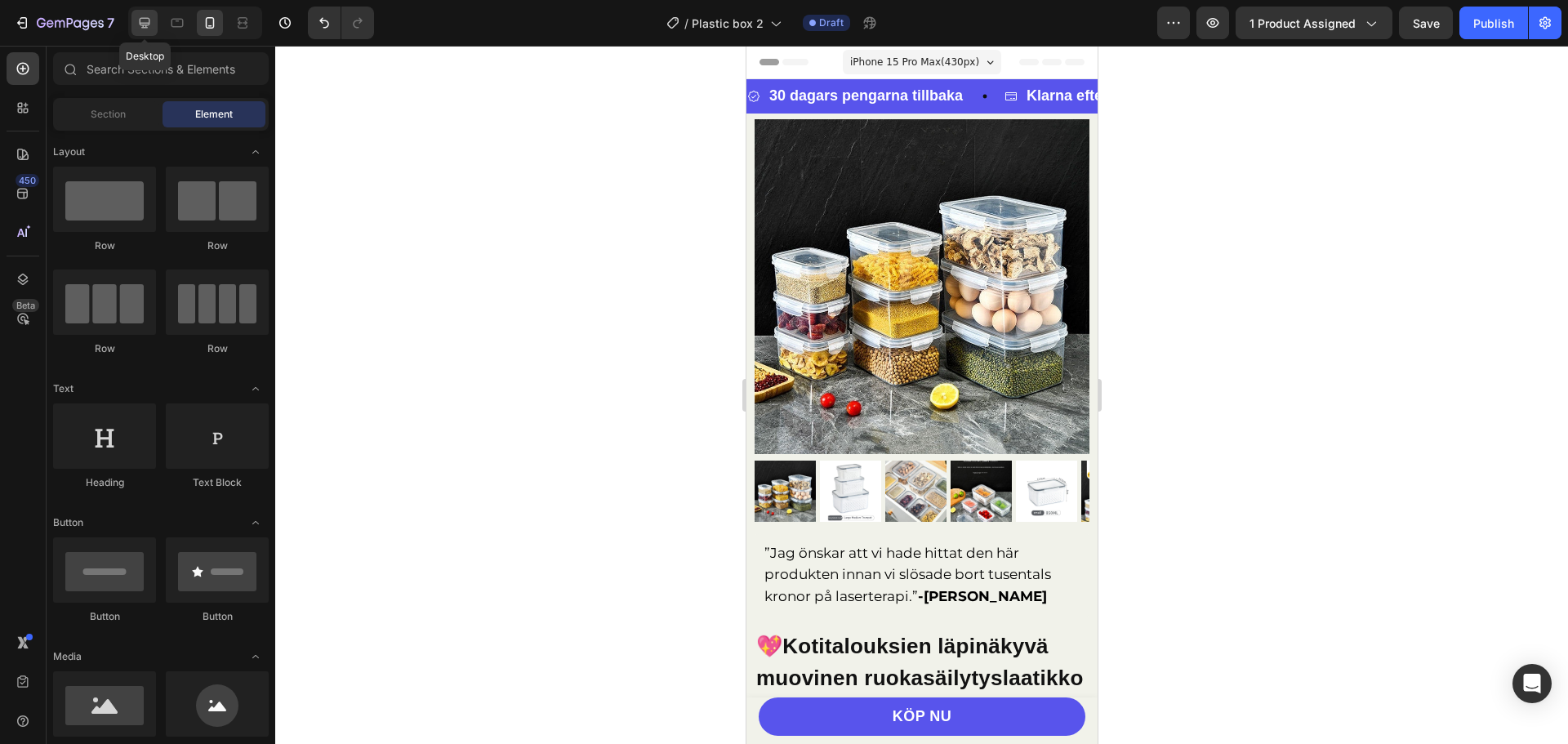
click at [146, 21] on icon at bounding box center [144, 23] width 16 height 16
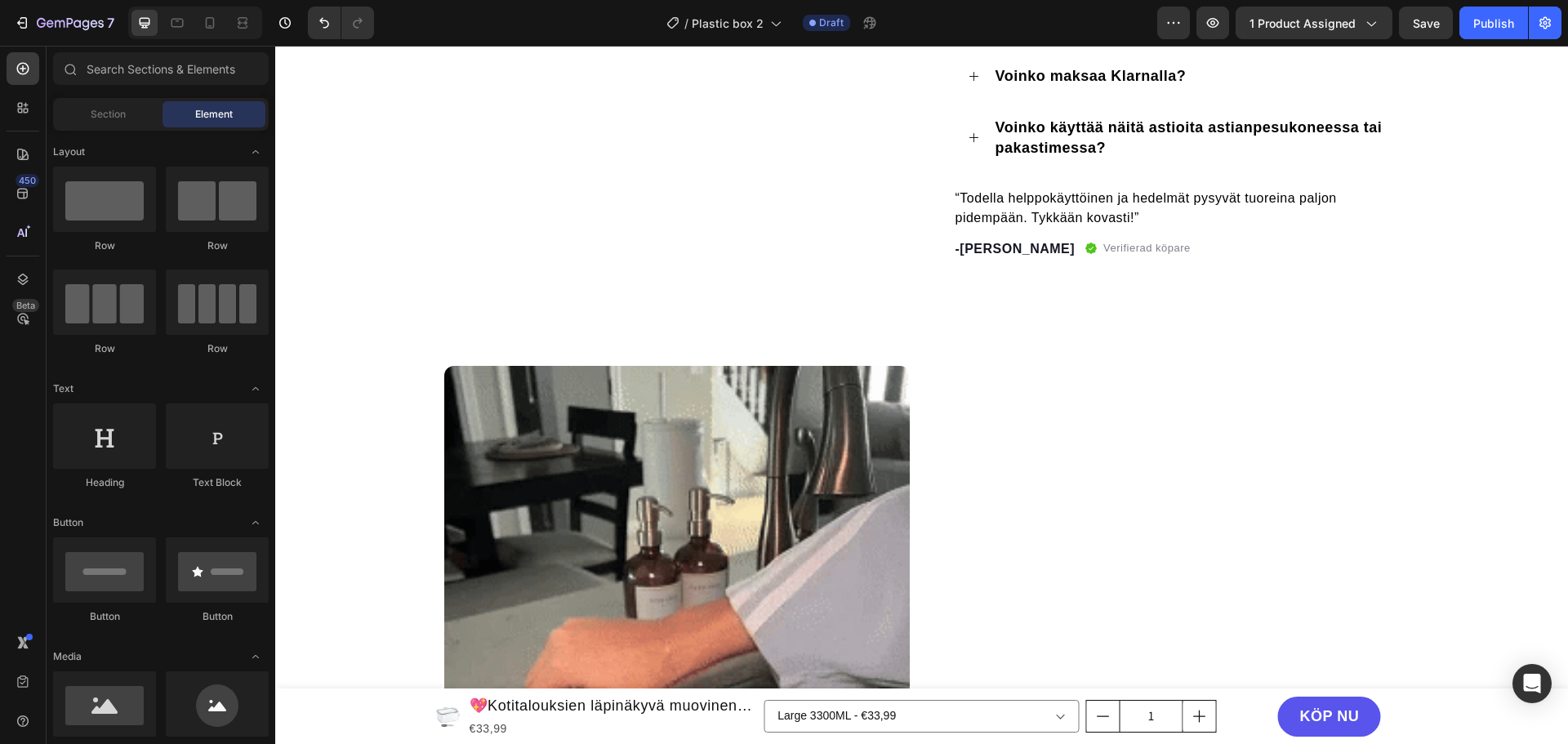
scroll to position [898, 0]
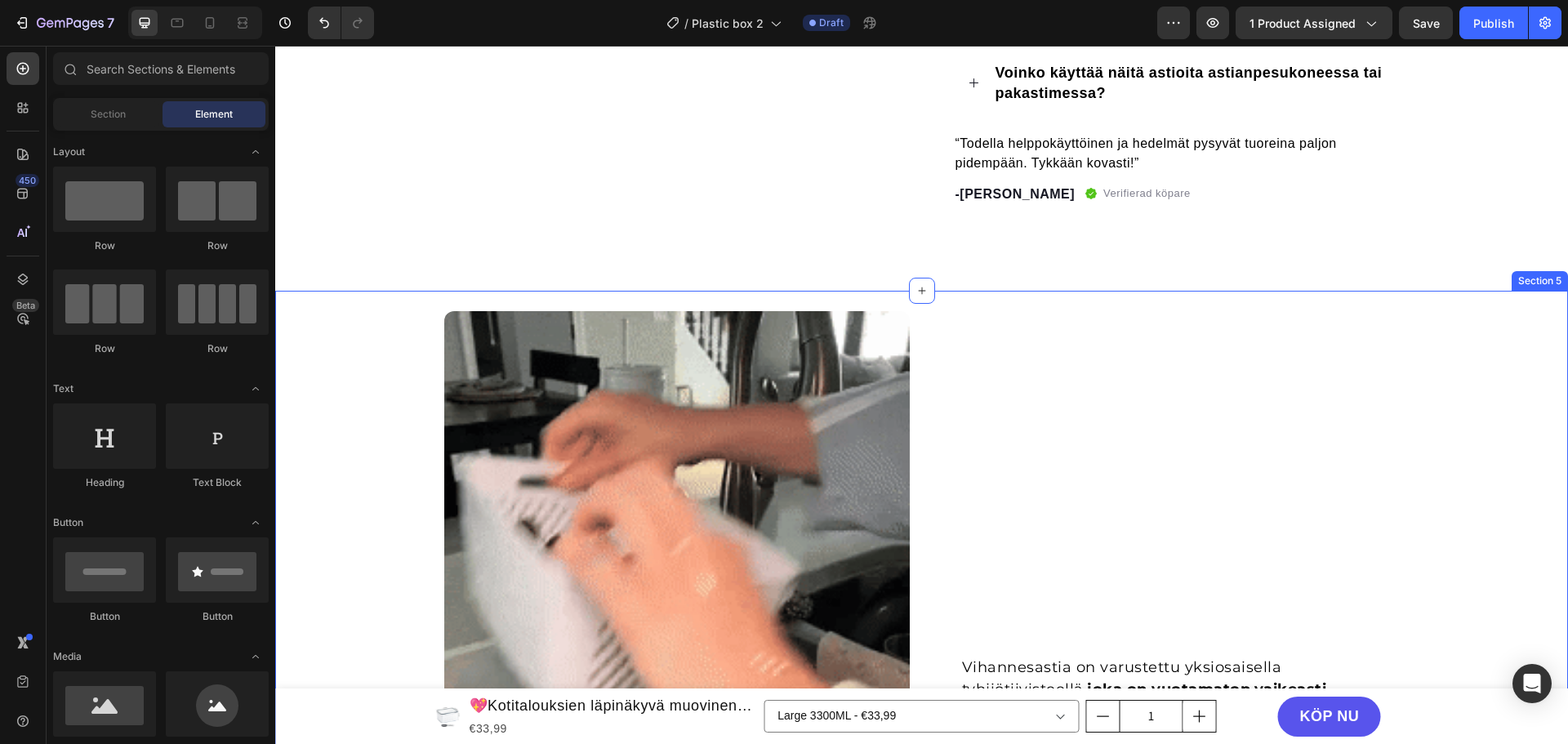
click at [340, 329] on div "Vihannesastia on varustettu yksiosaisella tyhjiötiivisteellä, joka on vuotamato…" at bounding box center [921, 724] width 1292 height 826
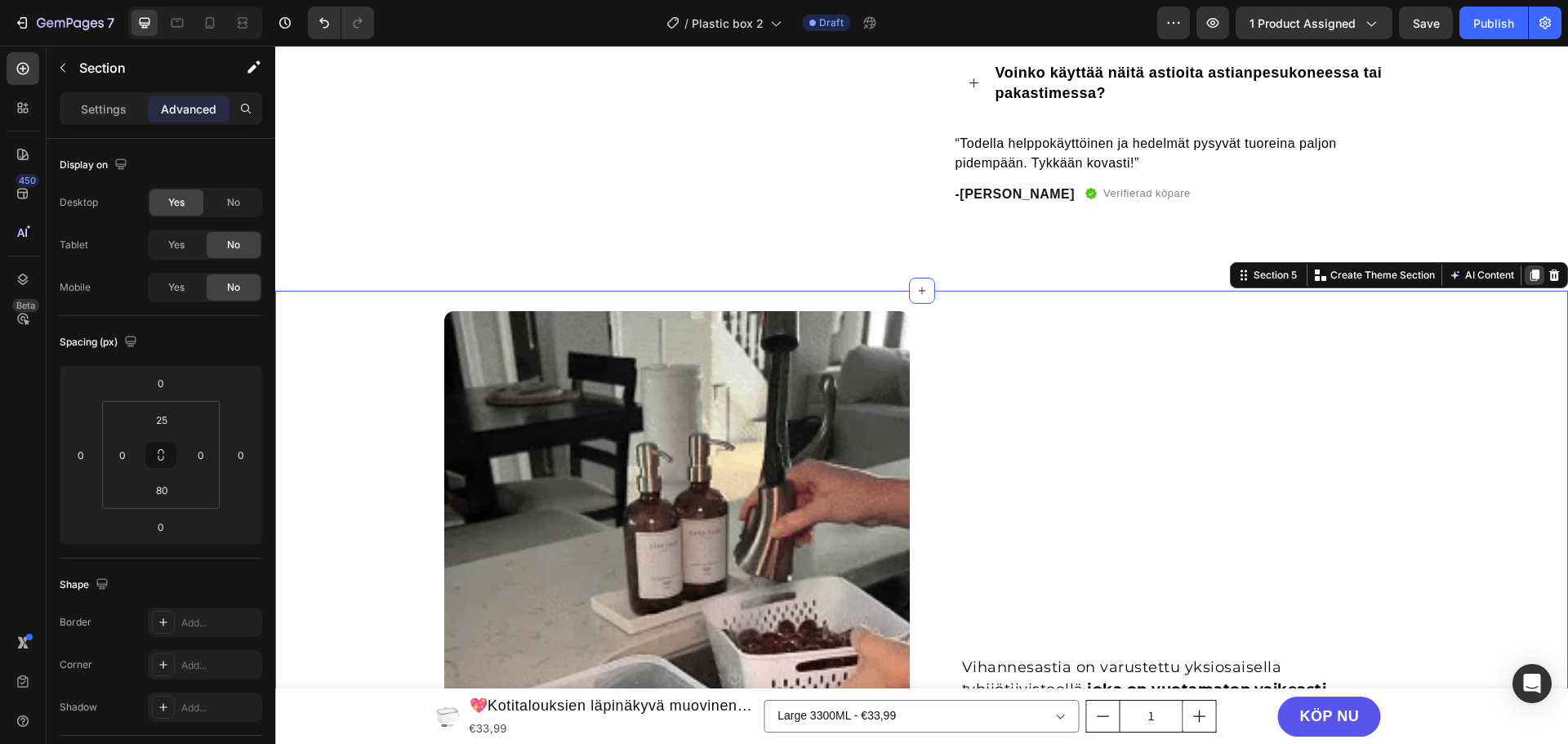
click at [1528, 271] on icon at bounding box center [1534, 275] width 13 height 13
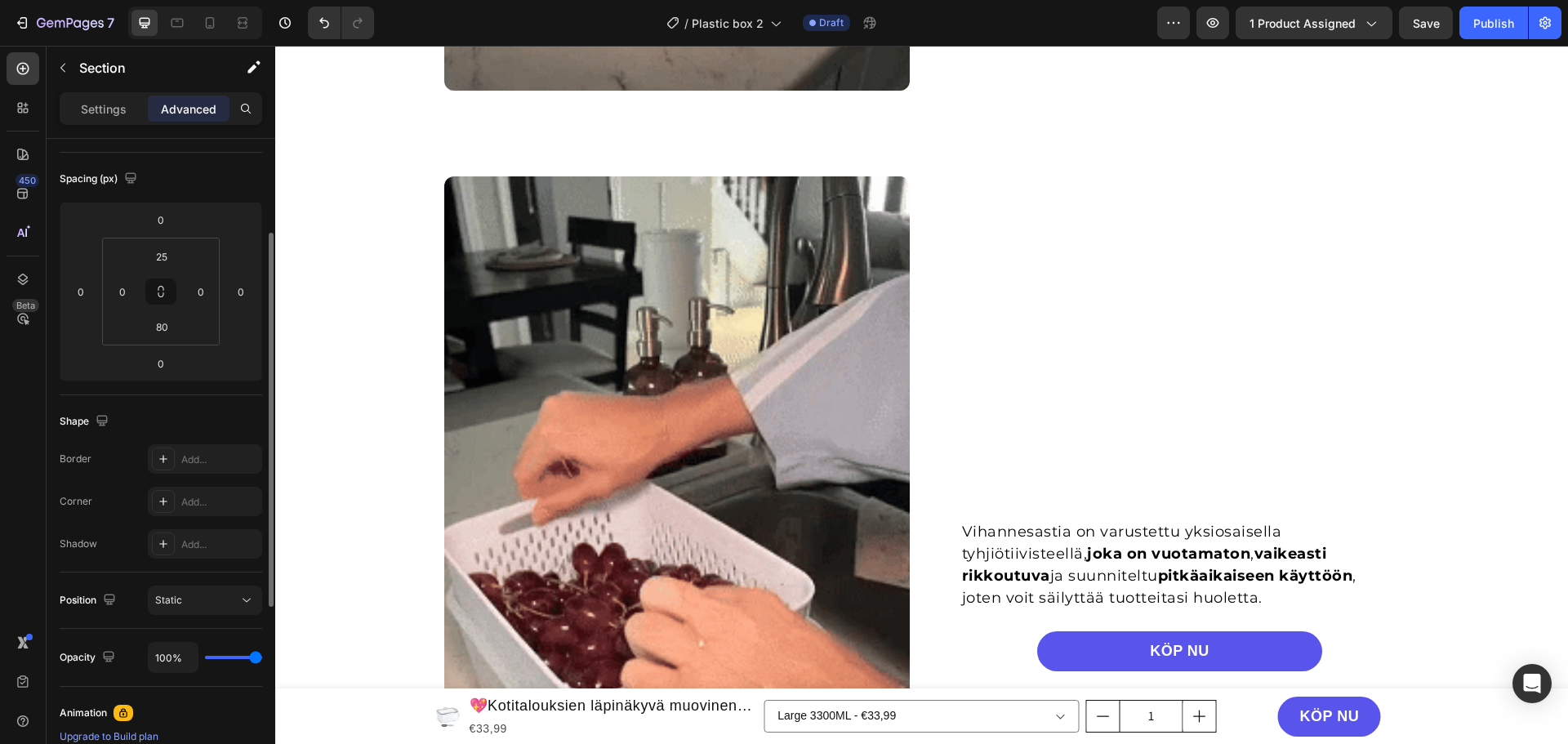
scroll to position [1998, 0]
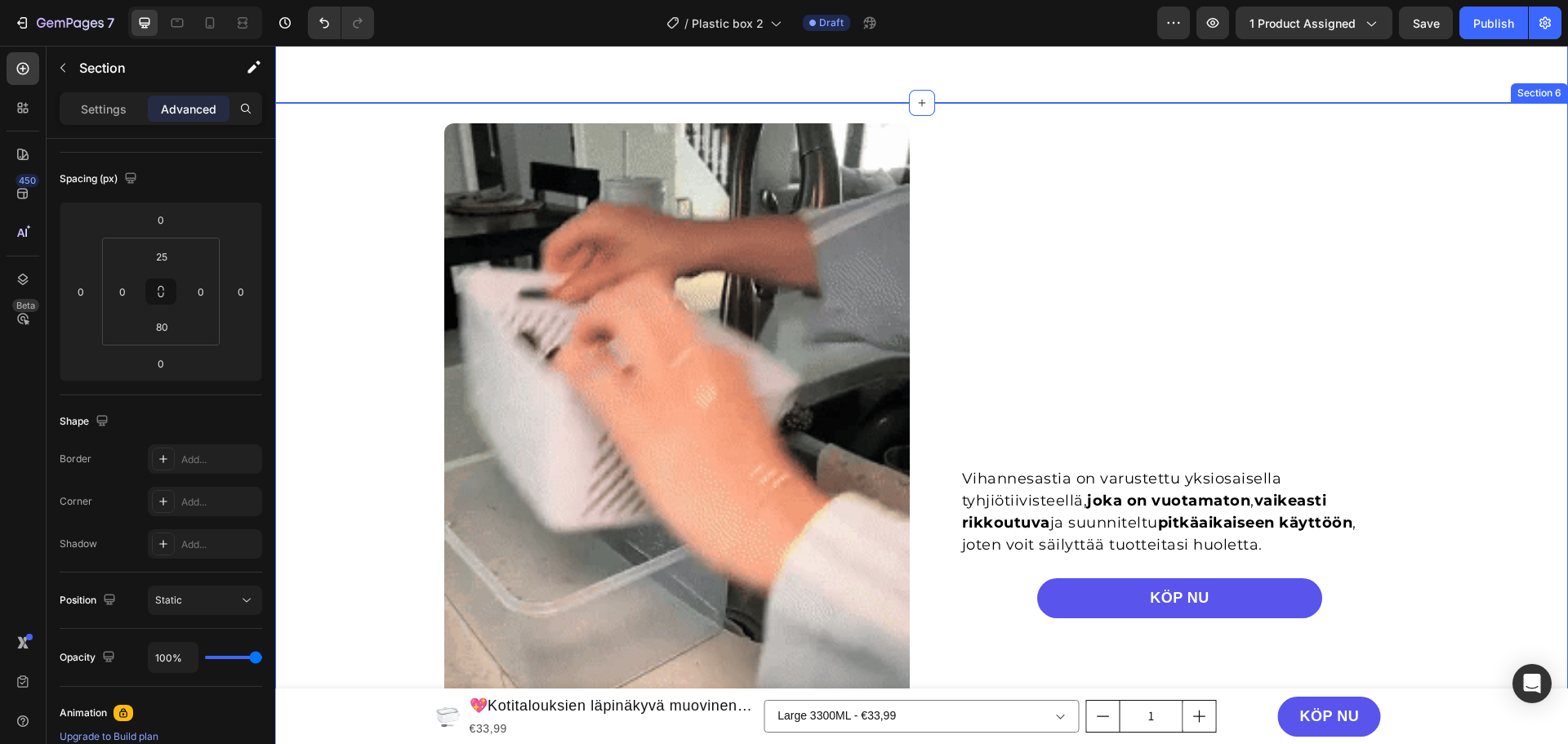
click at [382, 119] on div "Vihannesastia on varustettu yksiosaisella tyhjiötiivisteellä, joka on vuotamato…" at bounding box center [921, 559] width 1292 height 912
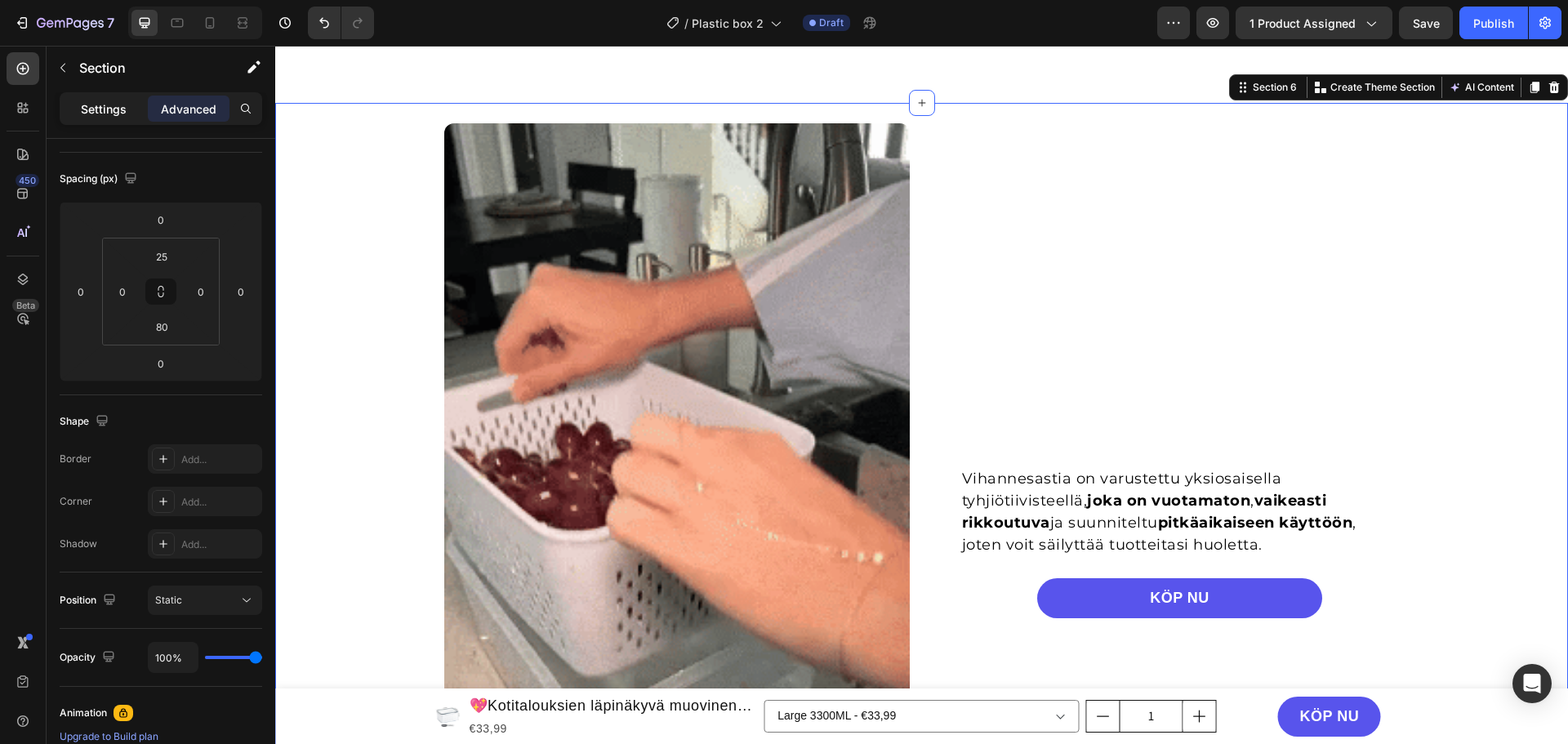
click at [112, 107] on p "Settings" at bounding box center [104, 108] width 46 height 17
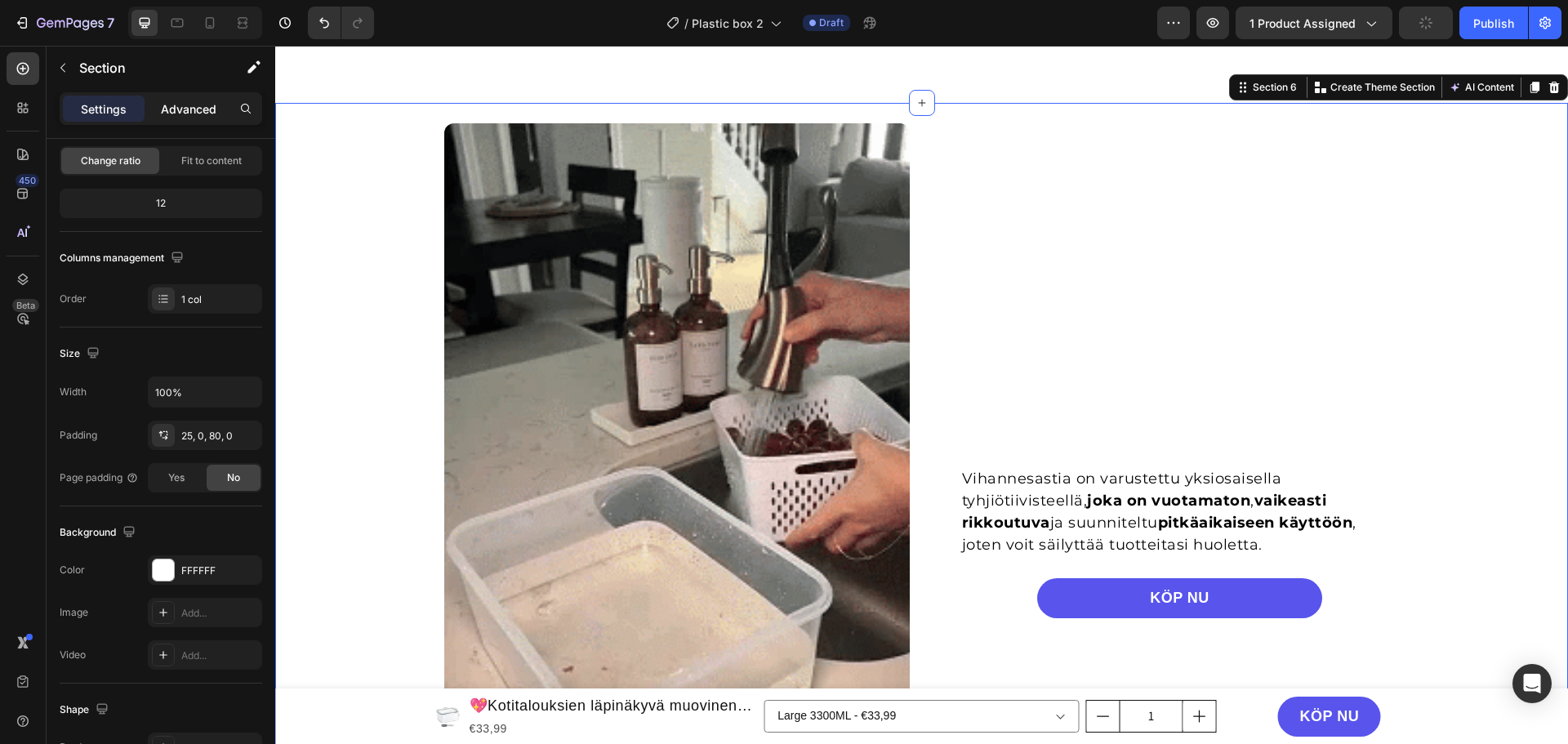
click at [164, 107] on p "Advanced" at bounding box center [189, 108] width 56 height 17
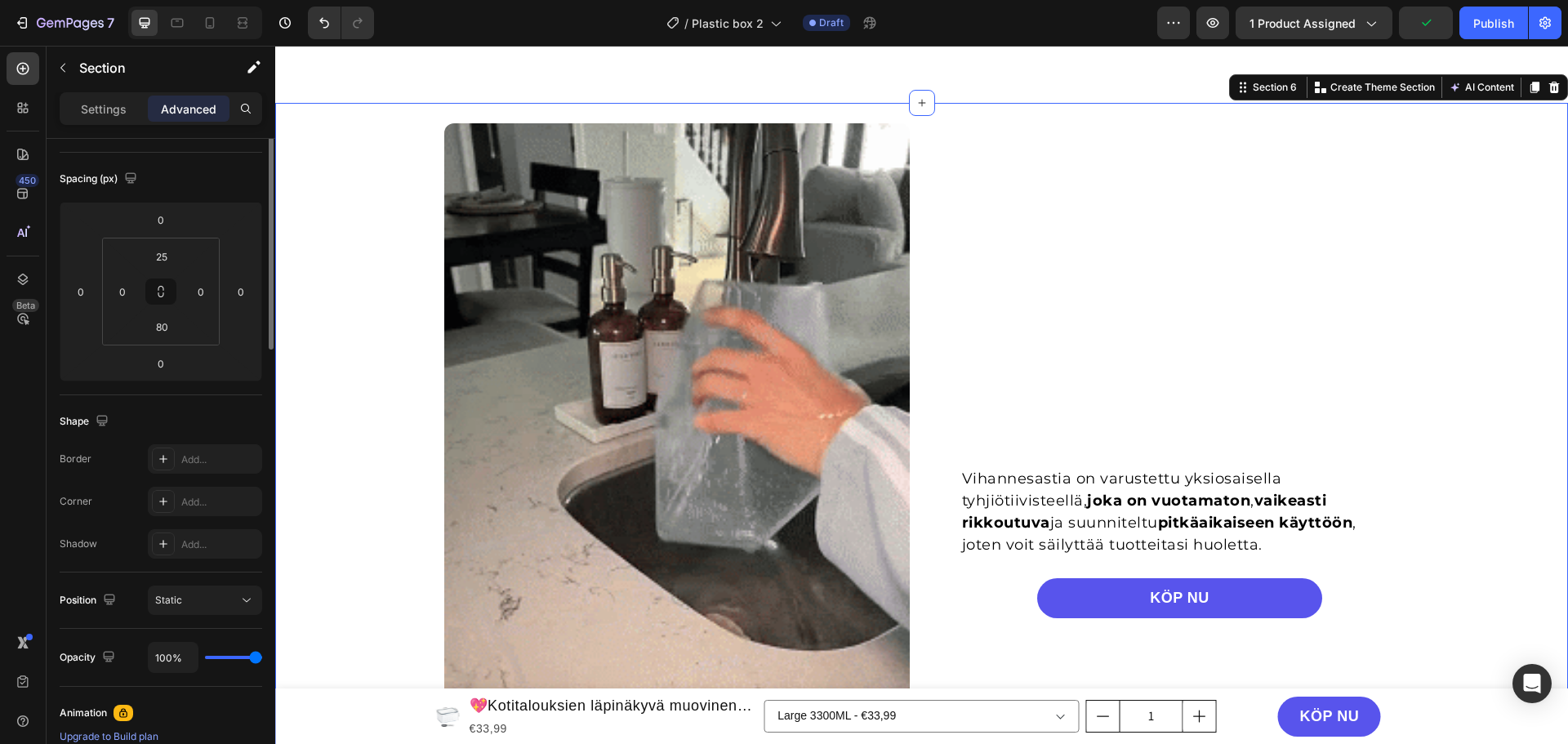
scroll to position [0, 0]
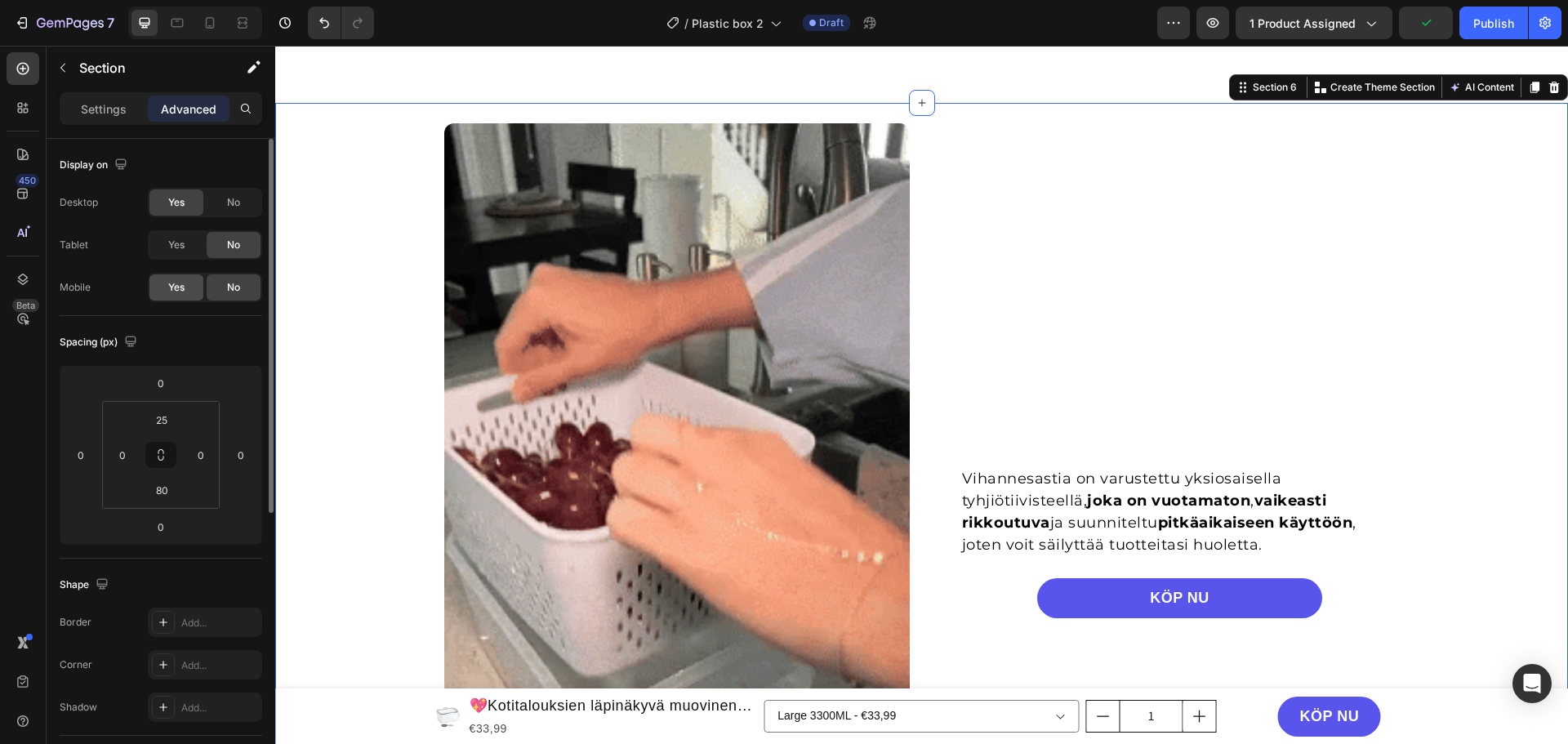
click at [183, 287] on span "Yes" at bounding box center [176, 287] width 16 height 15
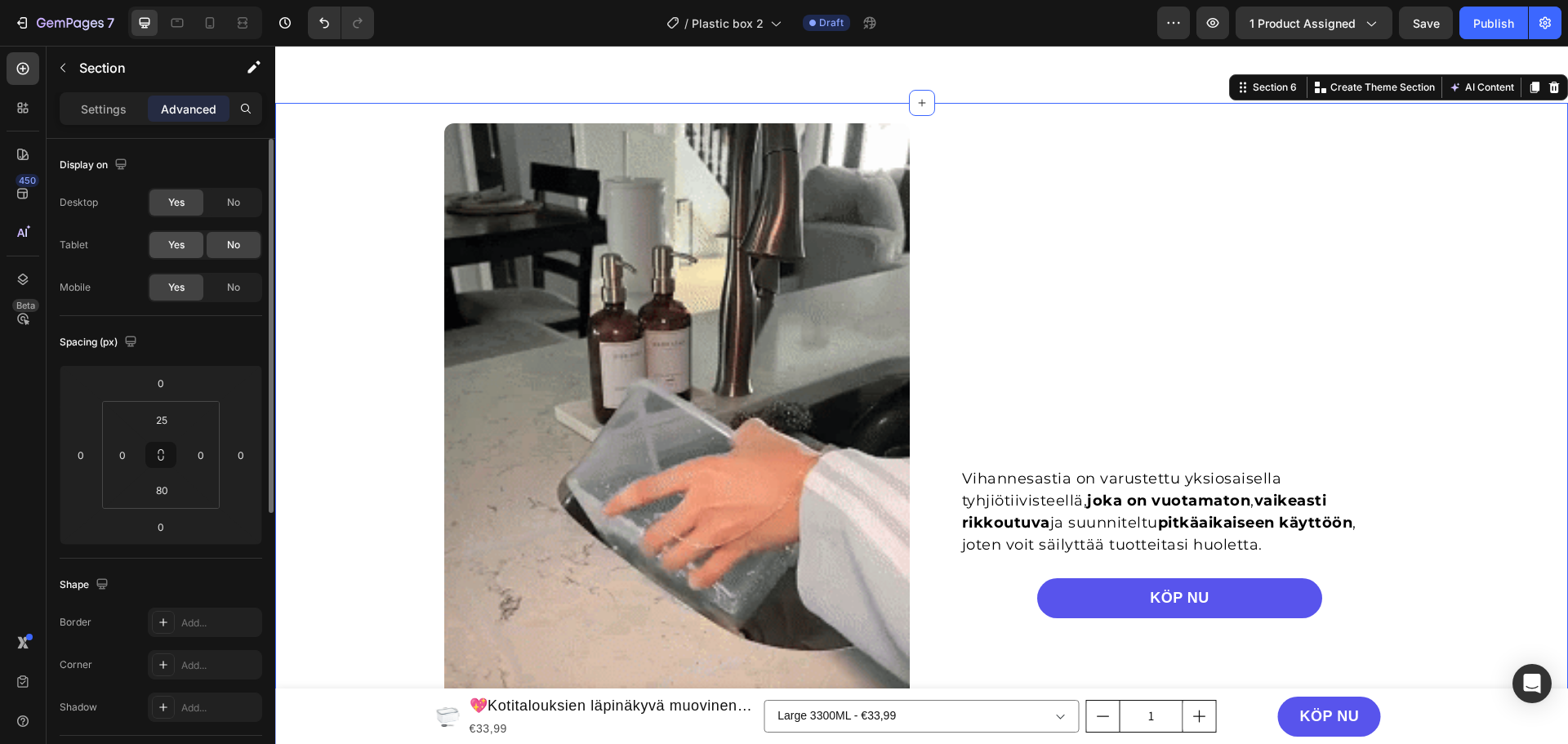
click at [178, 246] on span "Yes" at bounding box center [176, 244] width 16 height 15
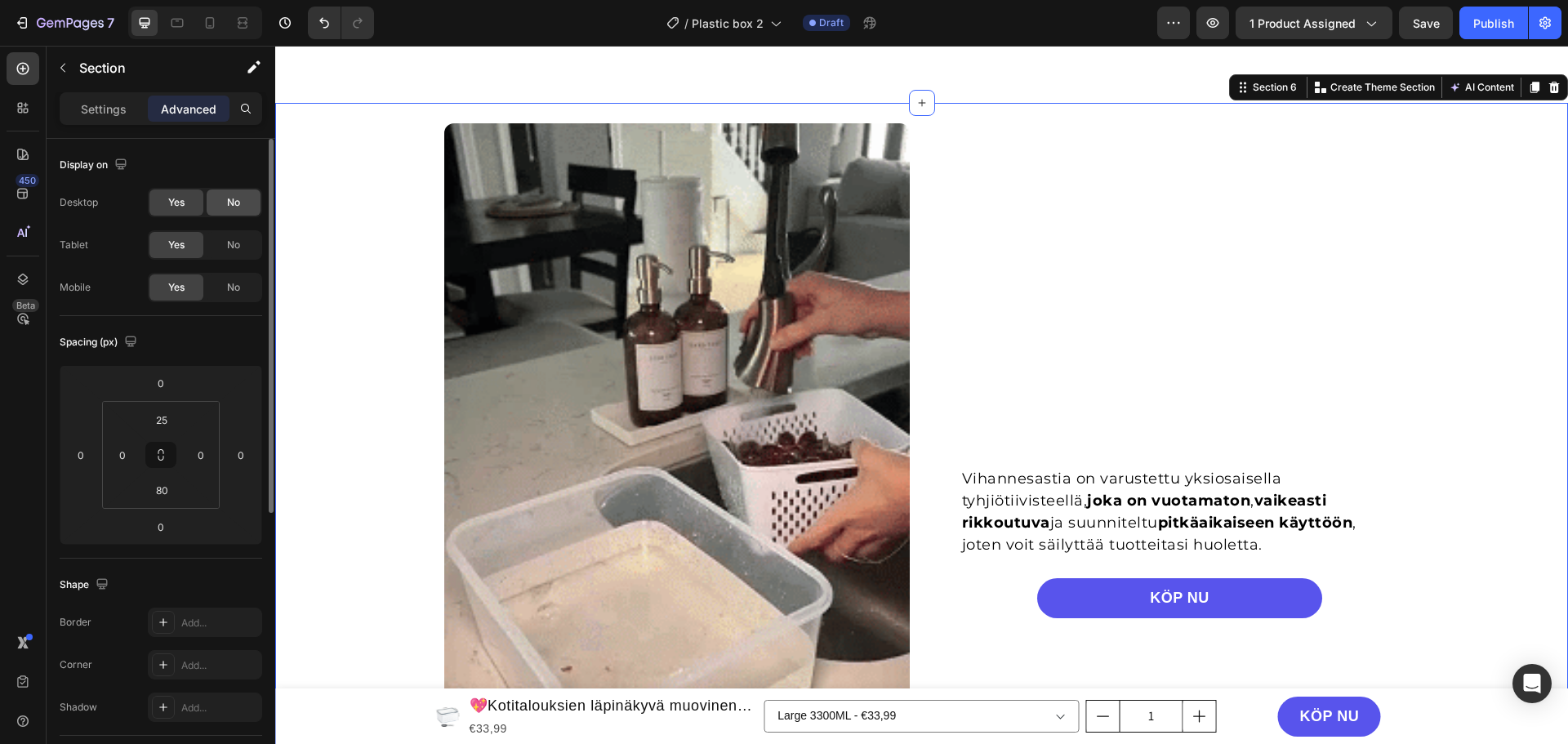
click at [219, 198] on div "No" at bounding box center [233, 203] width 54 height 27
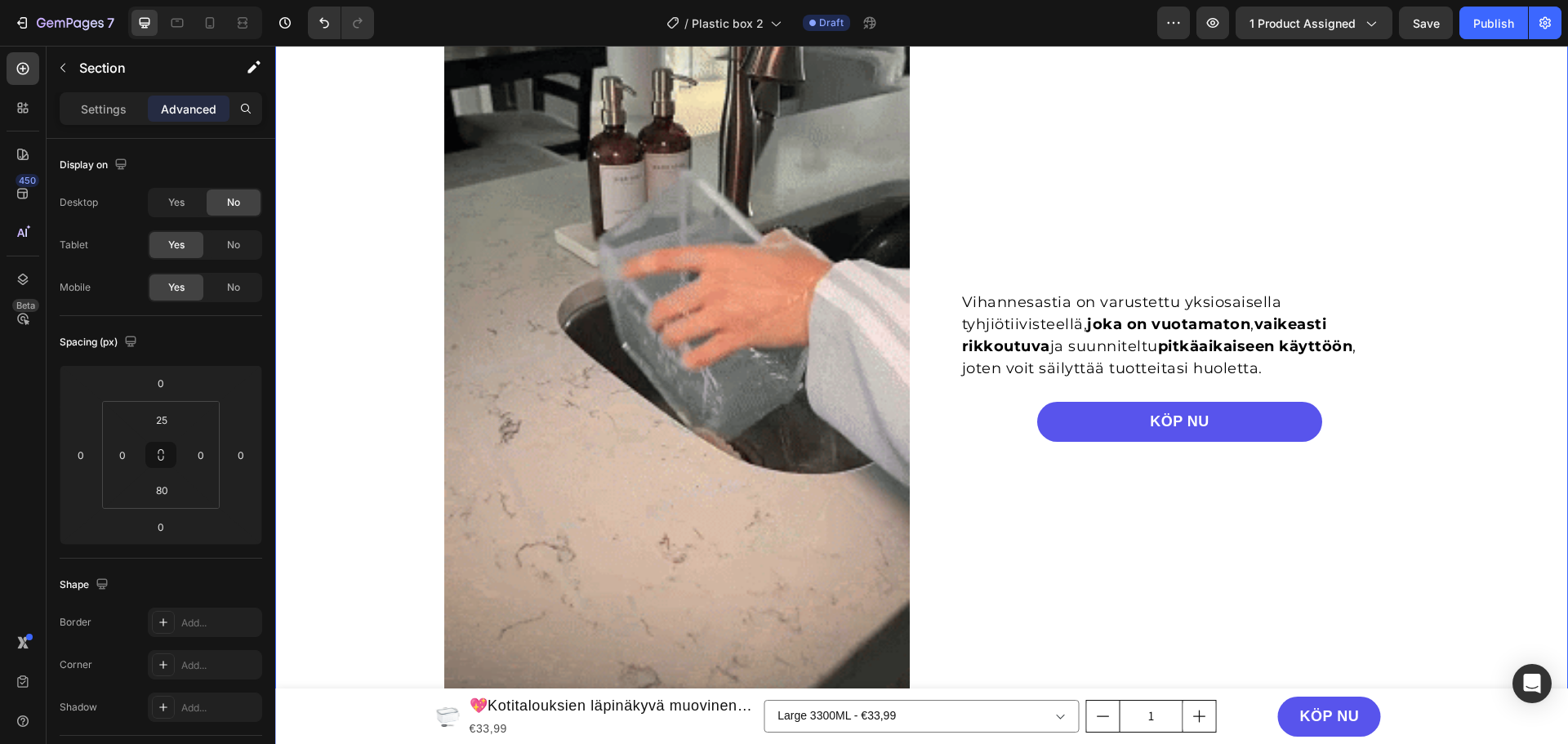
scroll to position [1093, 0]
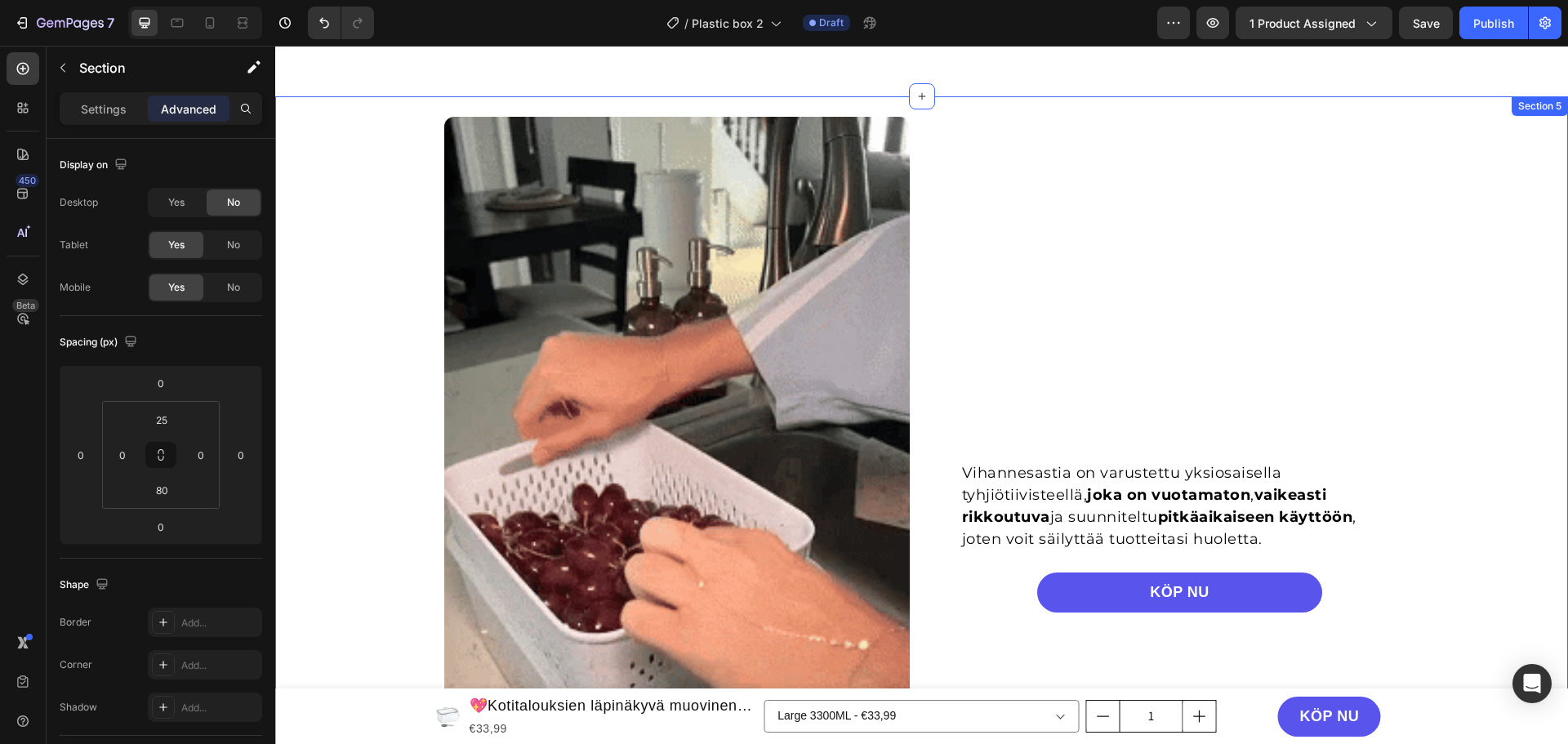
click at [367, 207] on div "Vihannesastia on varustettu yksiosaisella tyhjiötiivisteellä, joka on vuotamato…" at bounding box center [921, 530] width 1292 height 826
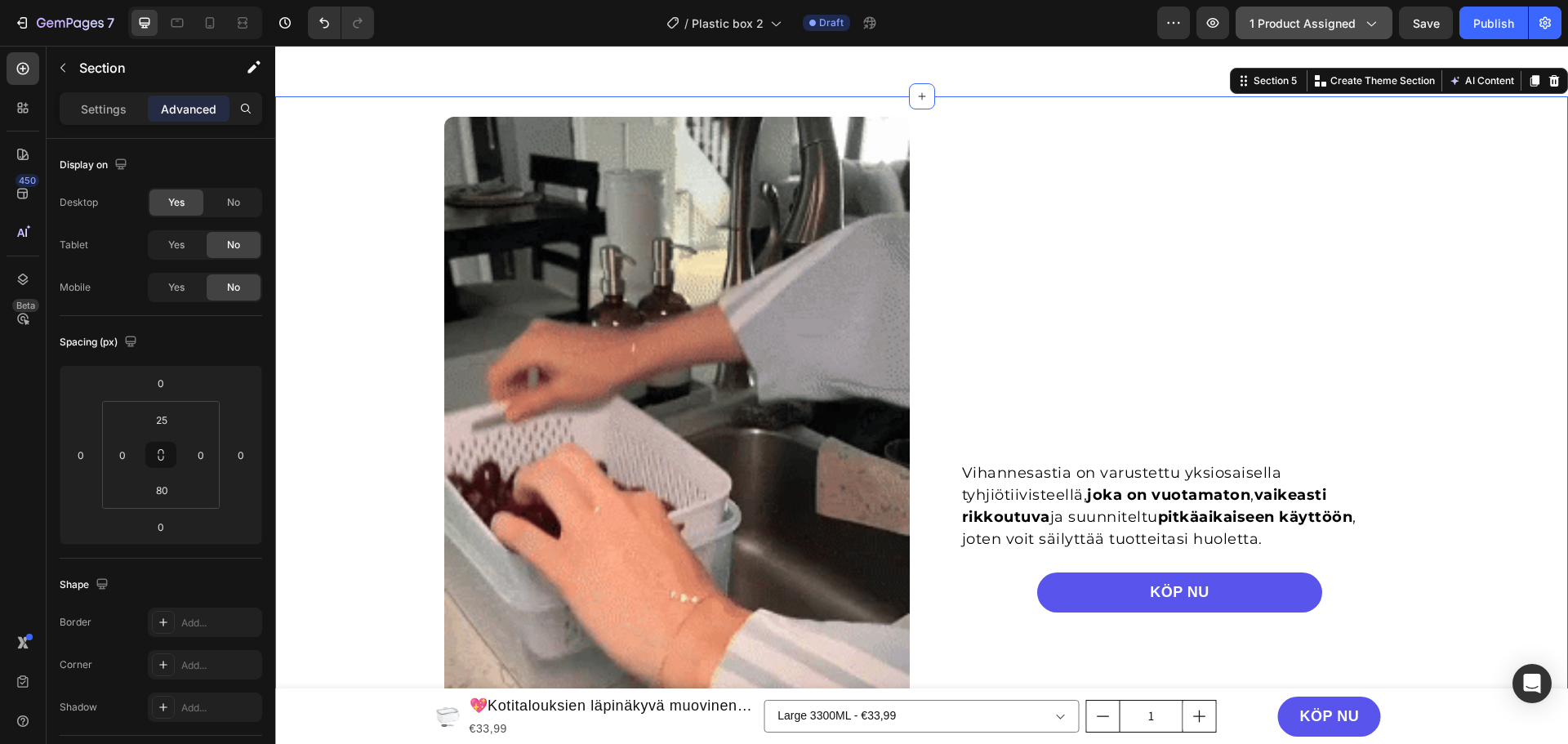
scroll to position [1100, 0]
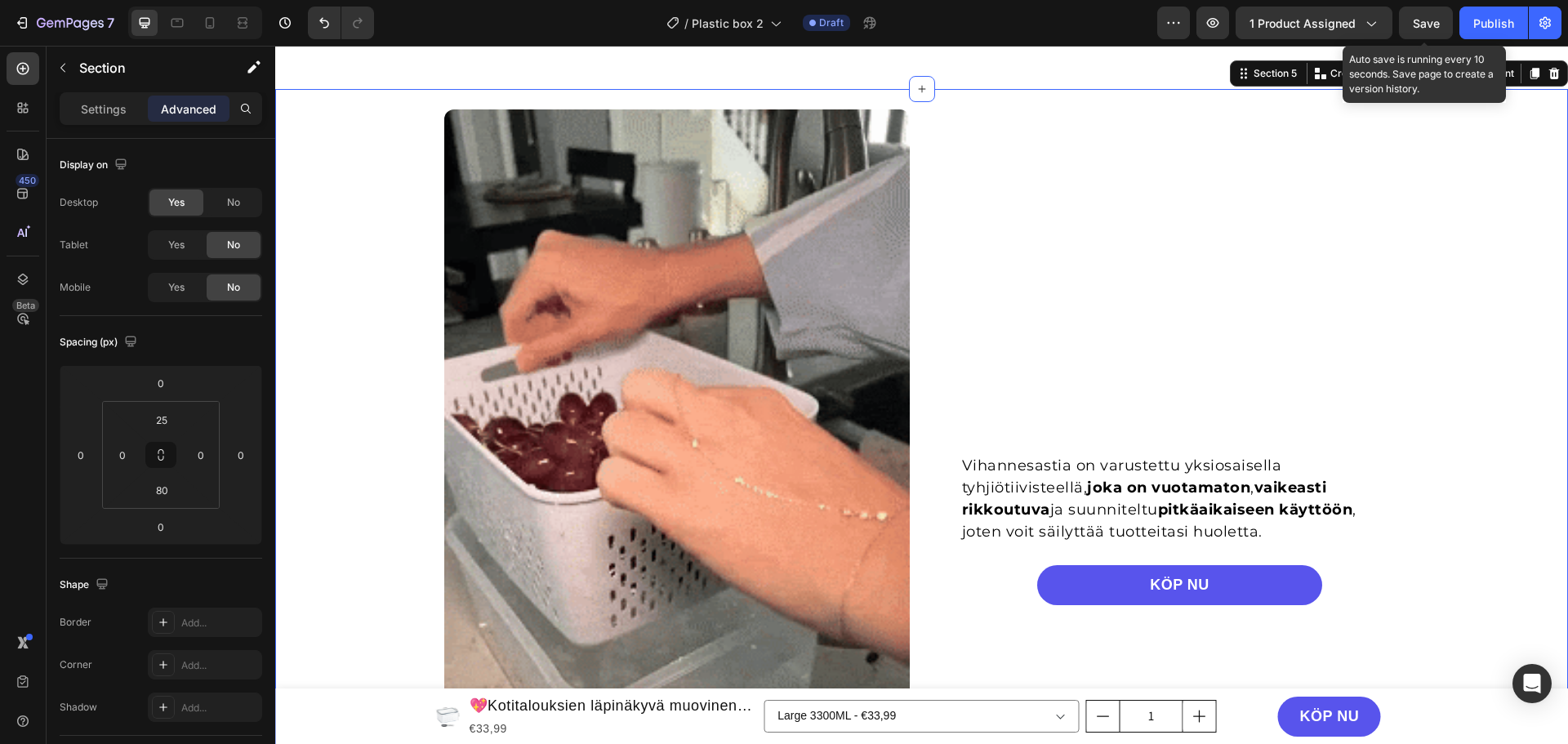
click at [1413, 23] on span "Save" at bounding box center [1426, 23] width 27 height 14
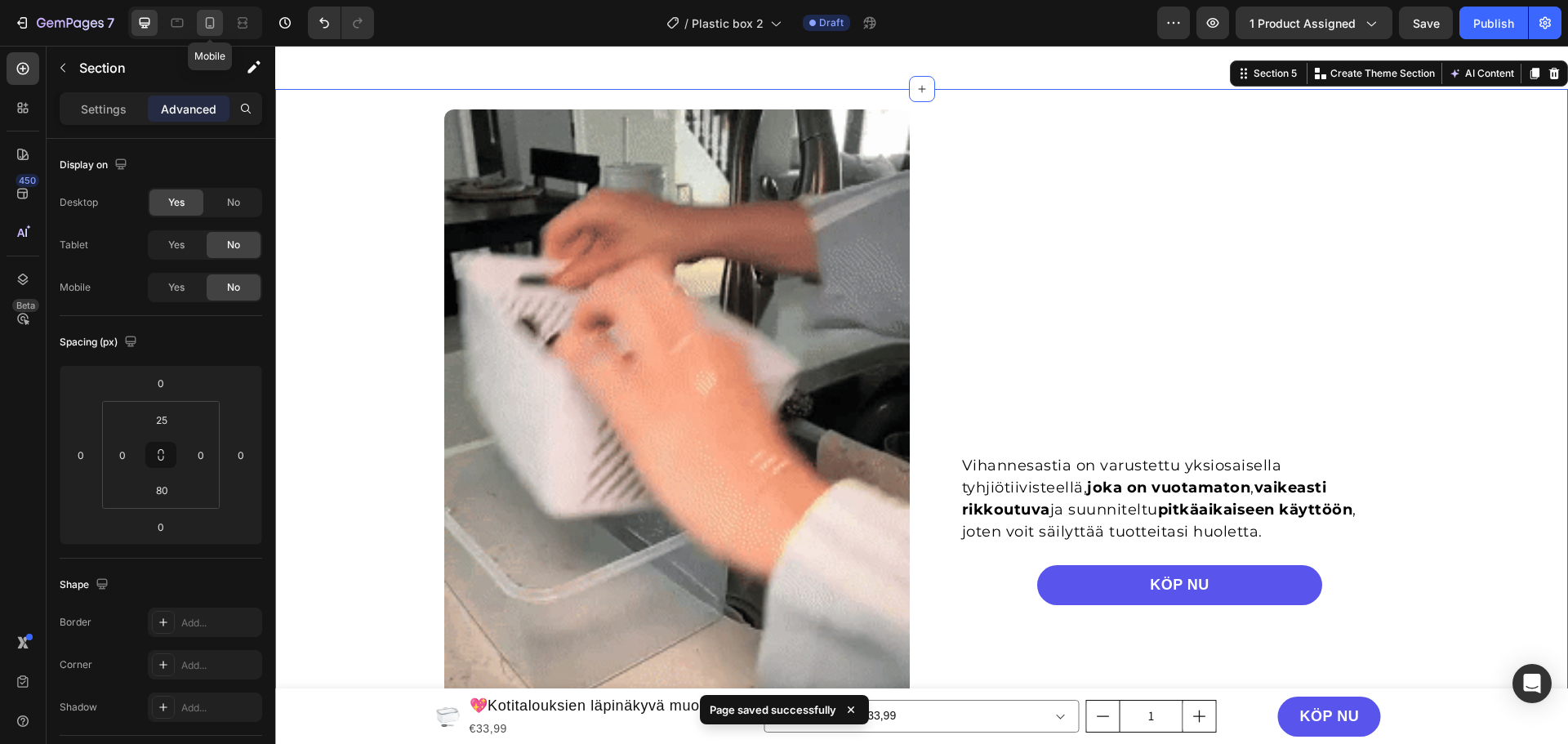
click at [212, 29] on icon at bounding box center [210, 23] width 16 height 16
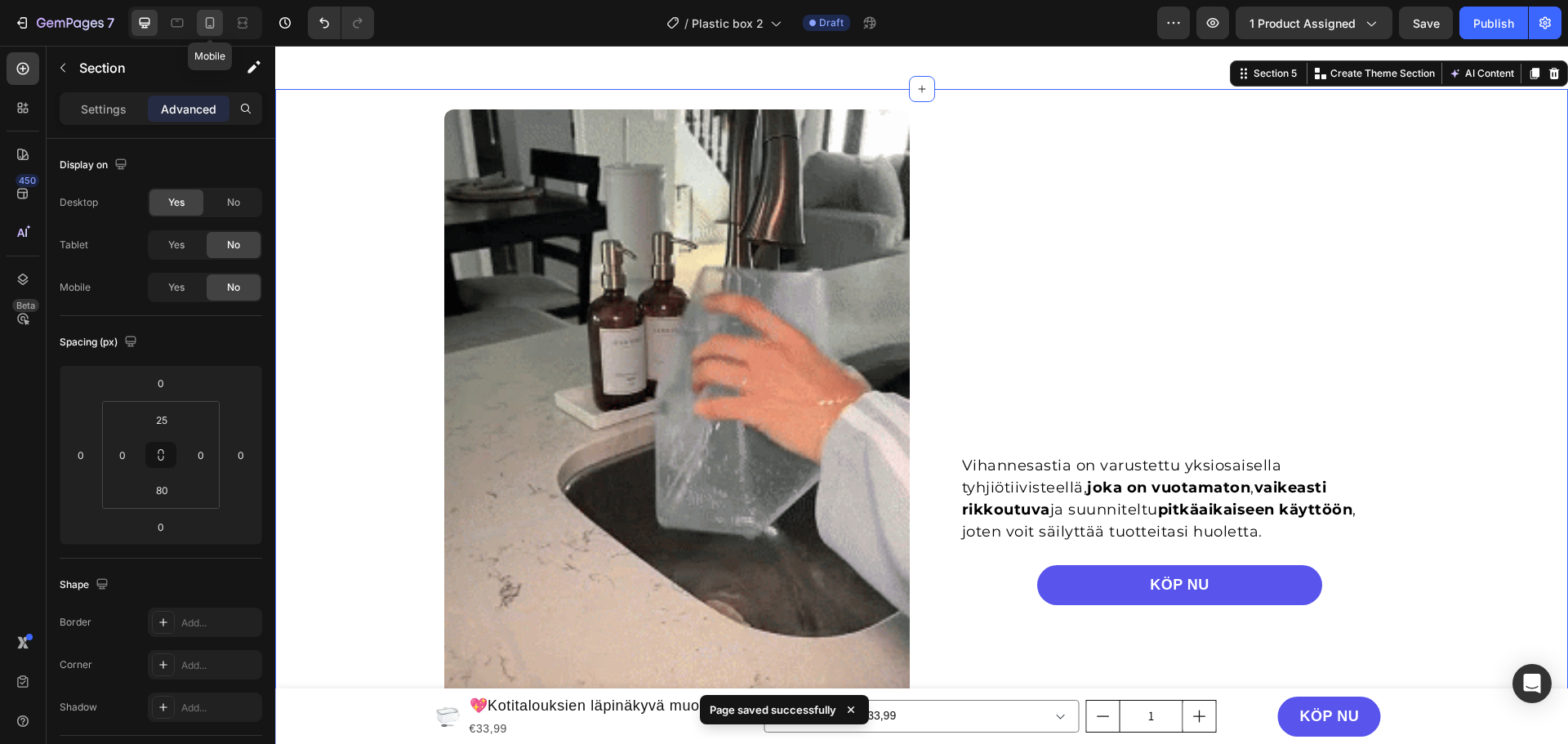
type input "56"
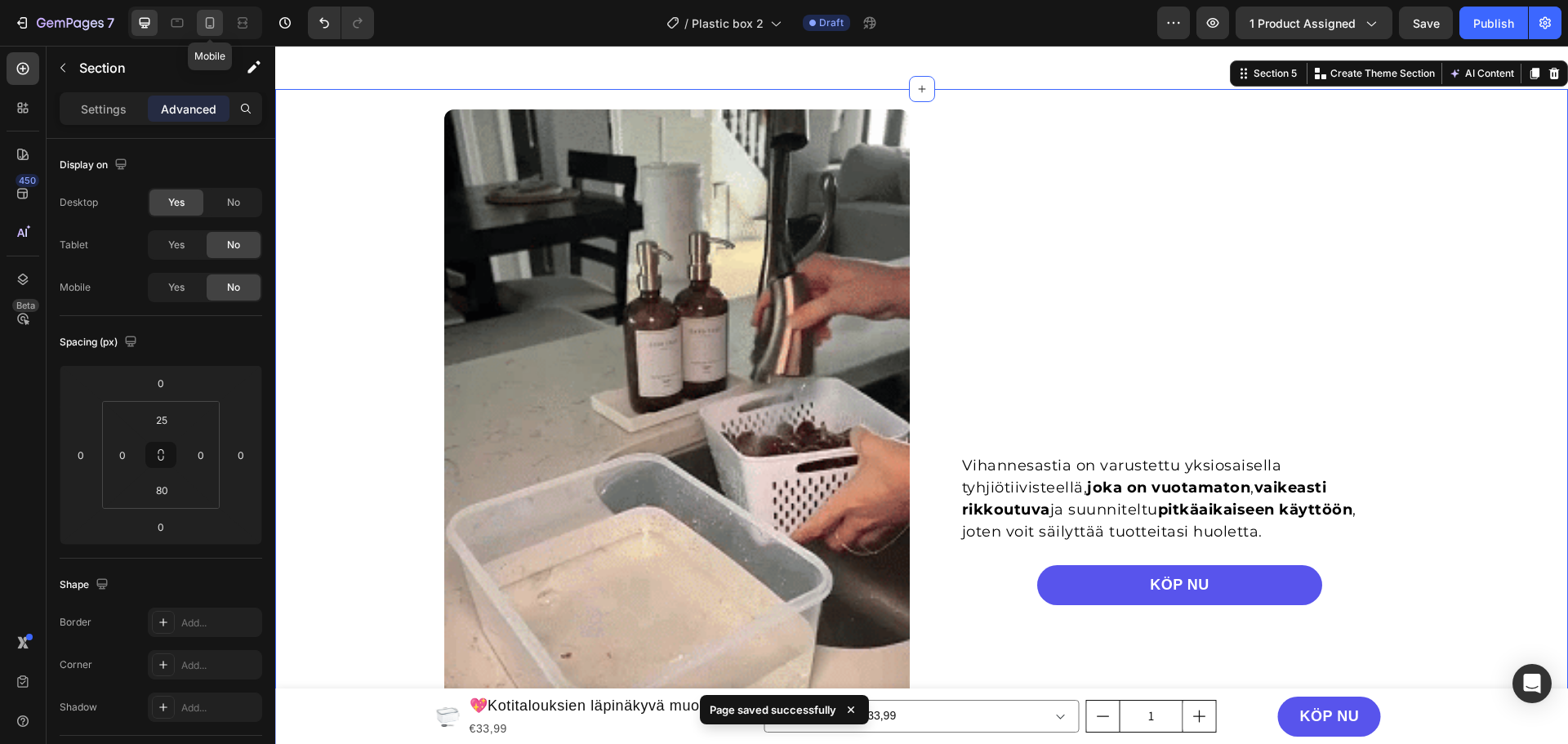
type input "56"
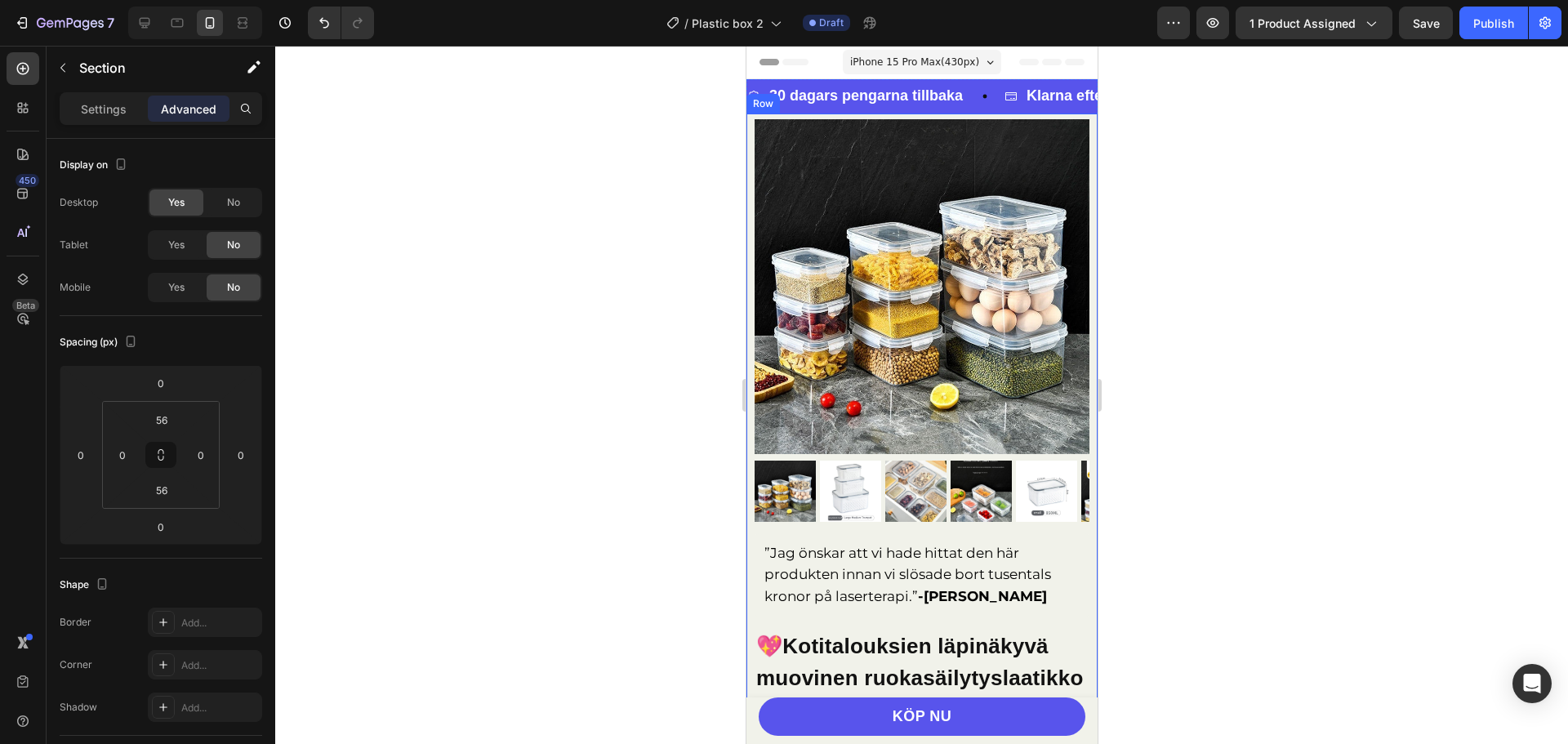
click at [1083, 126] on div "Product Images ”Jag önskar att vi hade hittat den här produkten innan vi slösad…" at bounding box center [921, 632] width 351 height 1038
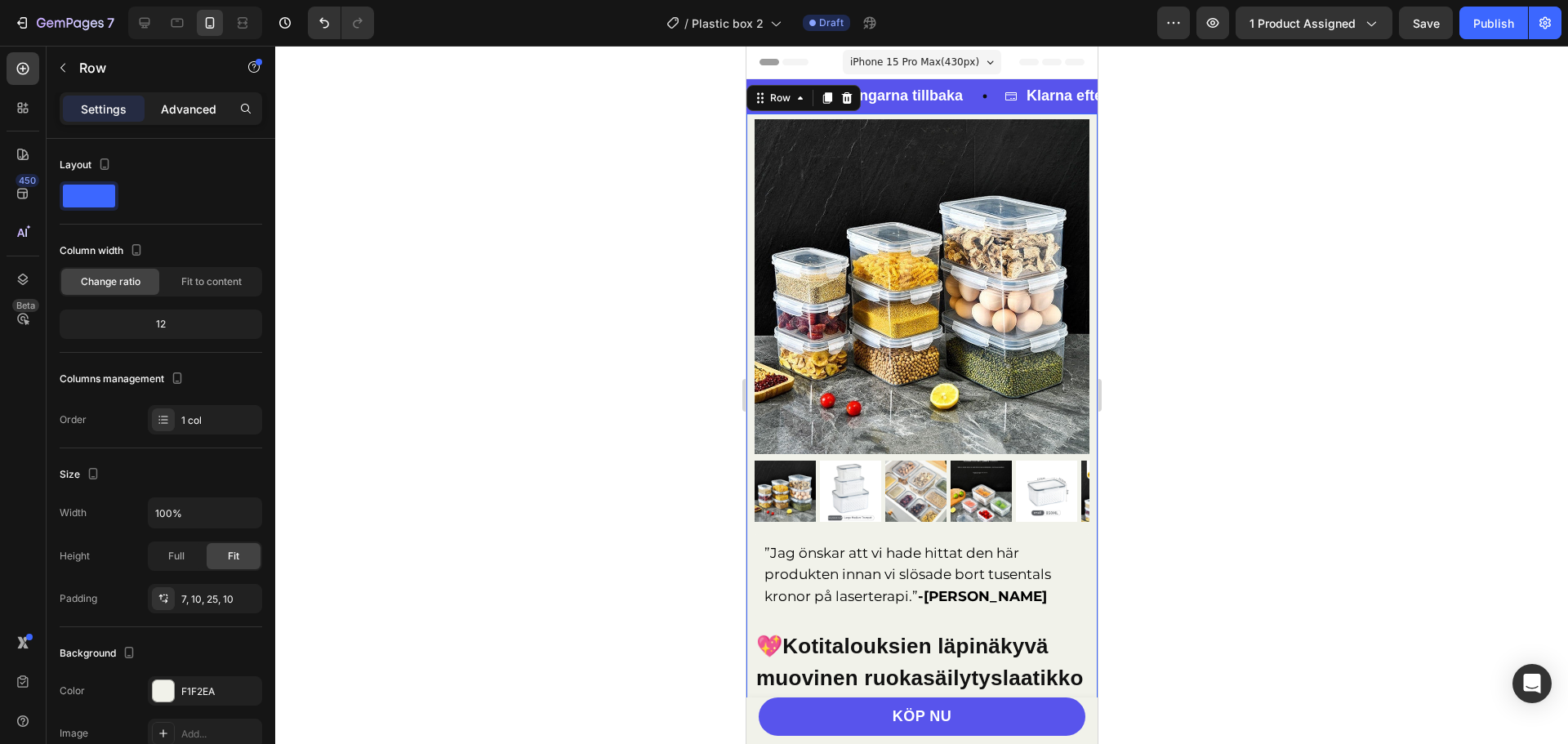
click at [193, 115] on p "Advanced" at bounding box center [189, 108] width 56 height 17
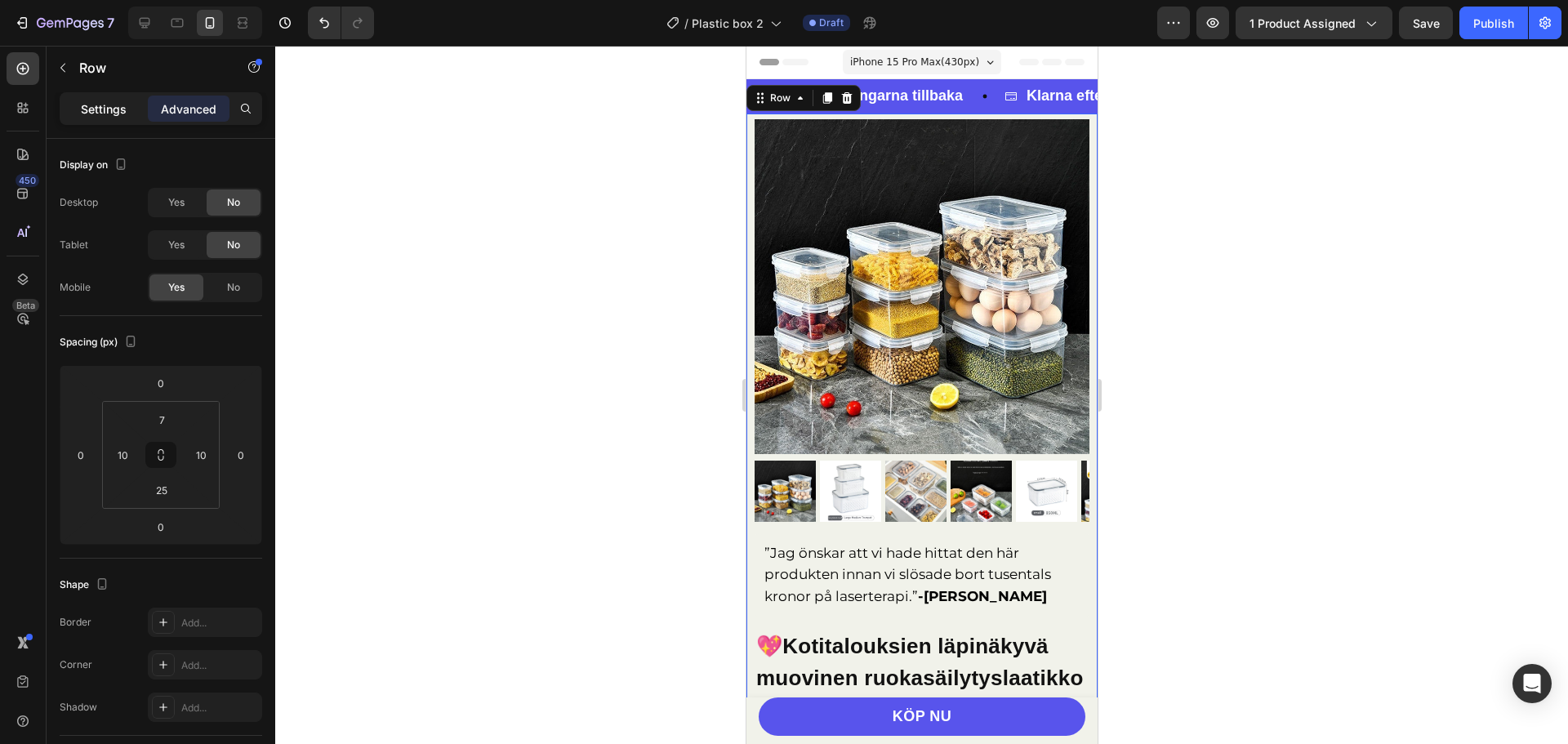
click at [96, 104] on p "Settings" at bounding box center [104, 108] width 46 height 17
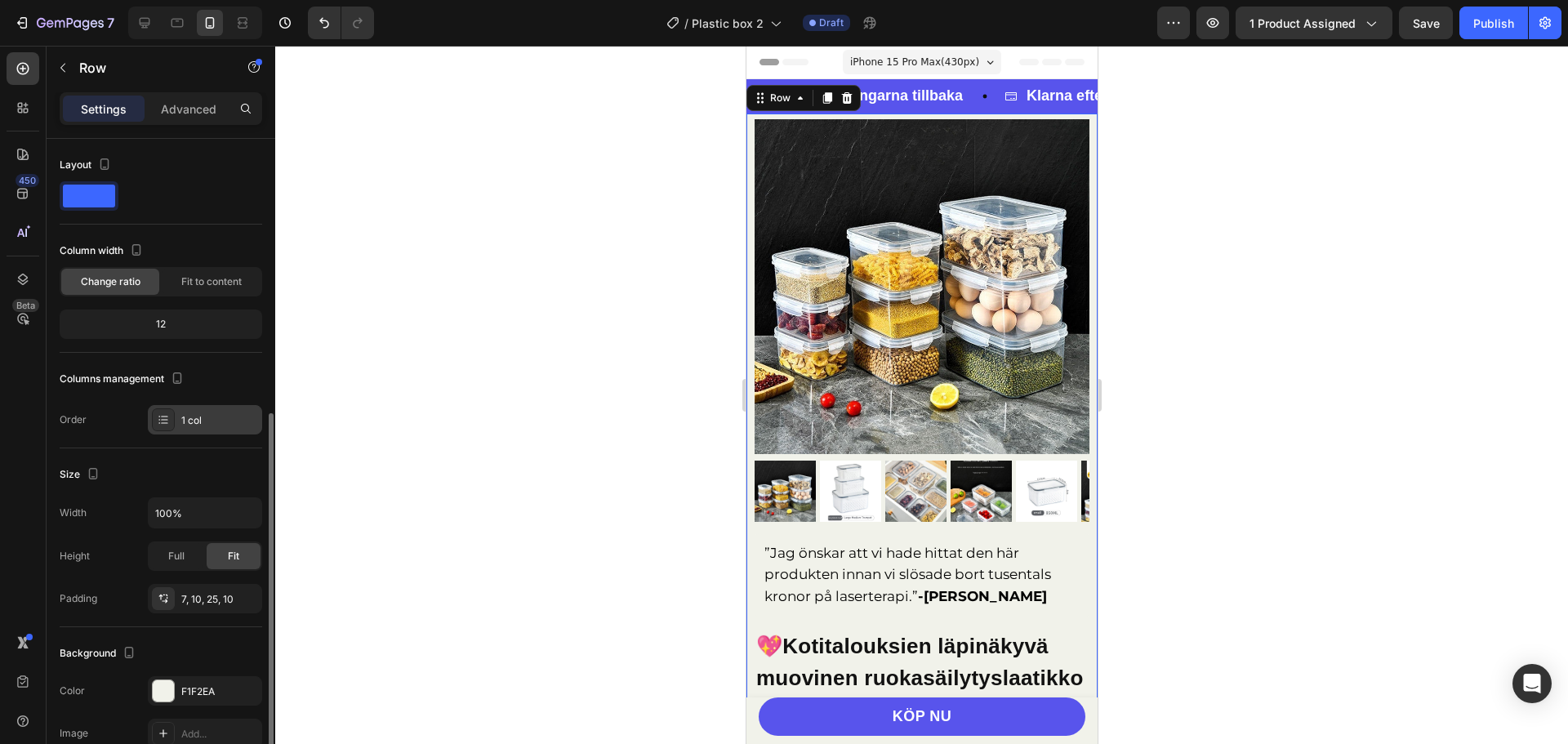
scroll to position [163, 0]
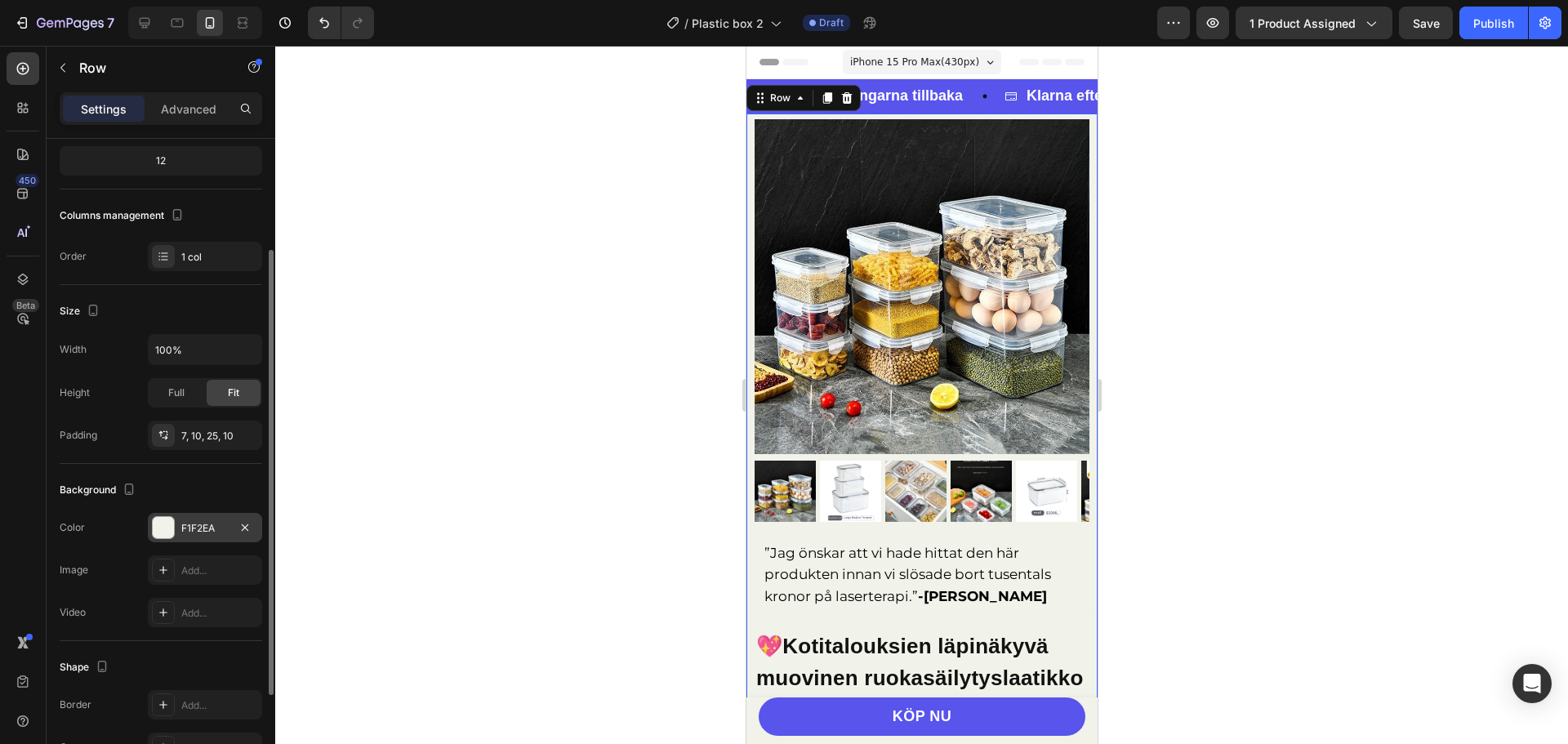
click at [173, 518] on div at bounding box center [163, 528] width 21 height 21
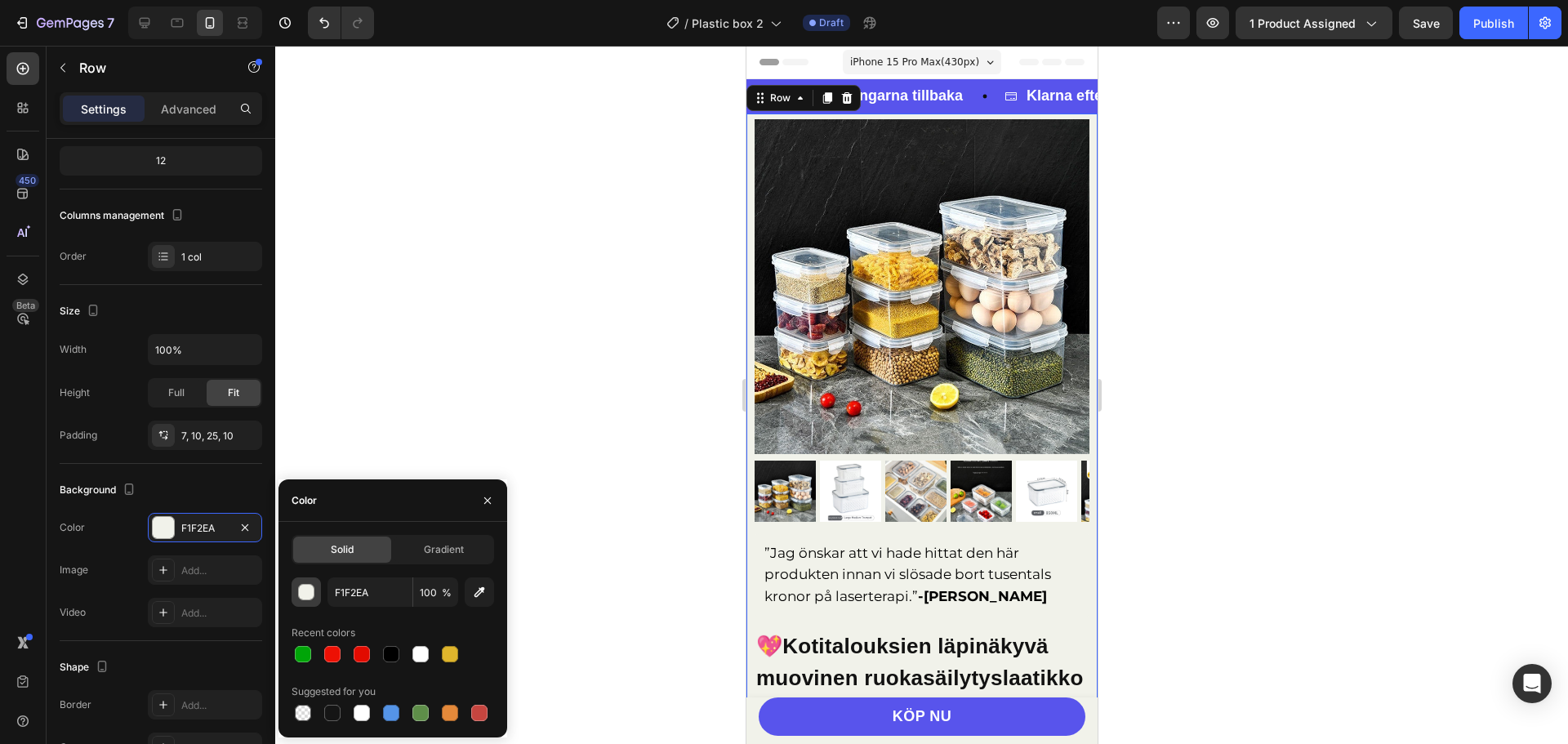
click at [297, 600] on button "button" at bounding box center [306, 592] width 29 height 29
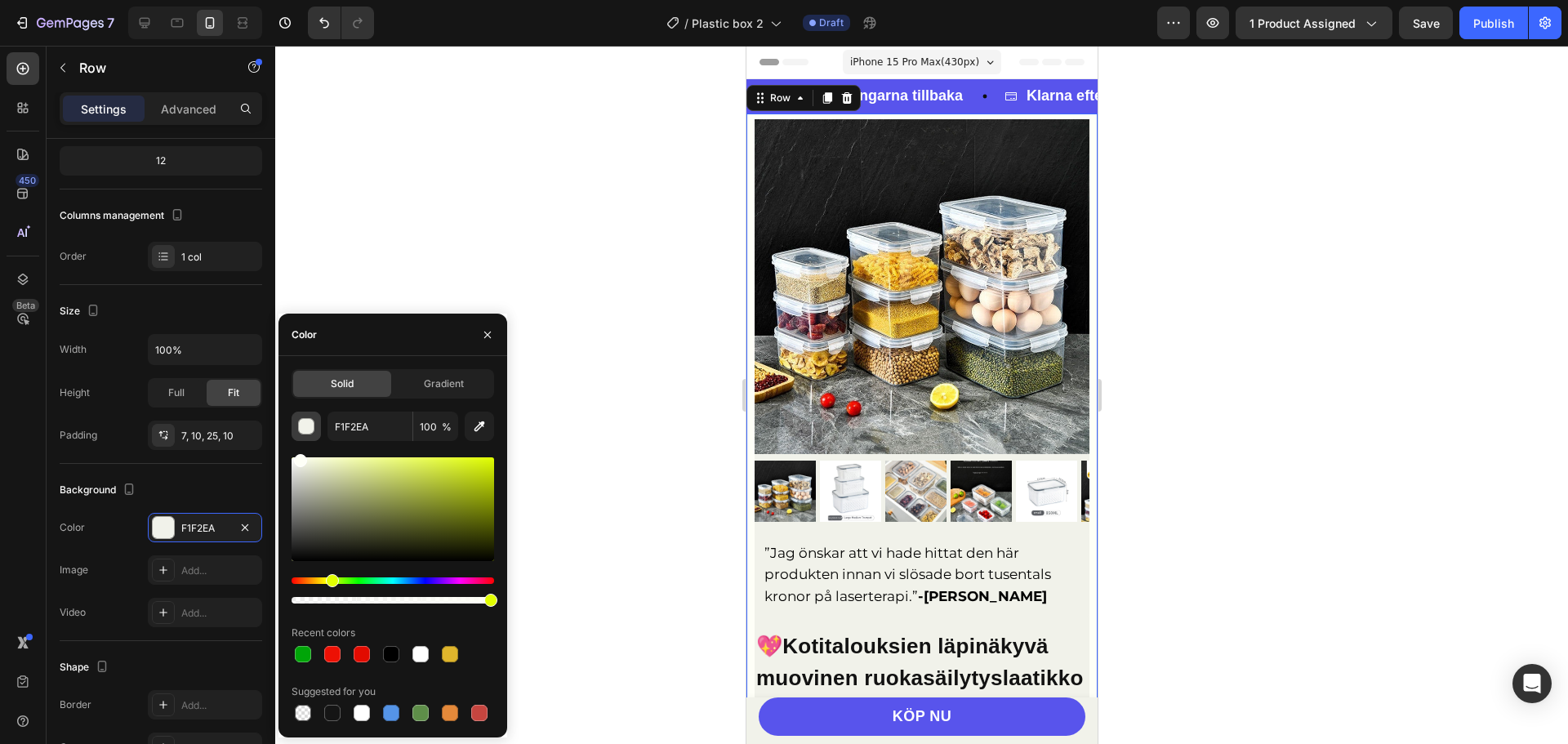
click at [299, 424] on div "F1F2EA 100 % Recent colors Suggested for you" at bounding box center [392, 568] width 203 height 313
drag, startPoint x: 299, startPoint y: 478, endPoint x: 283, endPoint y: 453, distance: 29.7
click at [283, 453] on div "Solid Gradient F1F2EA 100 % Recent colors Suggested for you" at bounding box center [392, 546] width 229 height 355
type input "FFFFFF"
click at [392, 240] on div at bounding box center [921, 395] width 1292 height 698
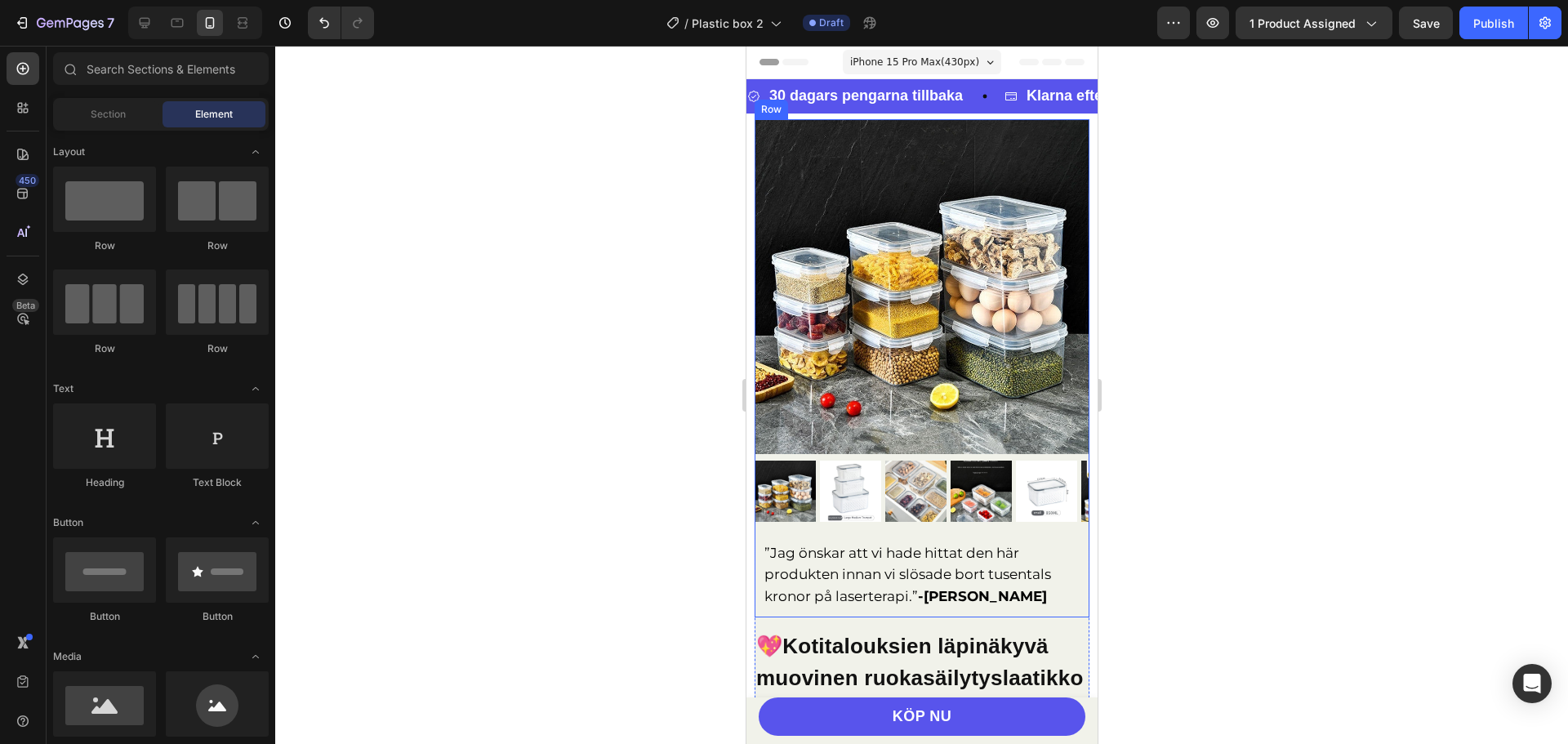
click at [1068, 519] on div "Product Images ”Jag önskar att vi hade hittat den här produkten innan vi slösad…" at bounding box center [921, 368] width 335 height 498
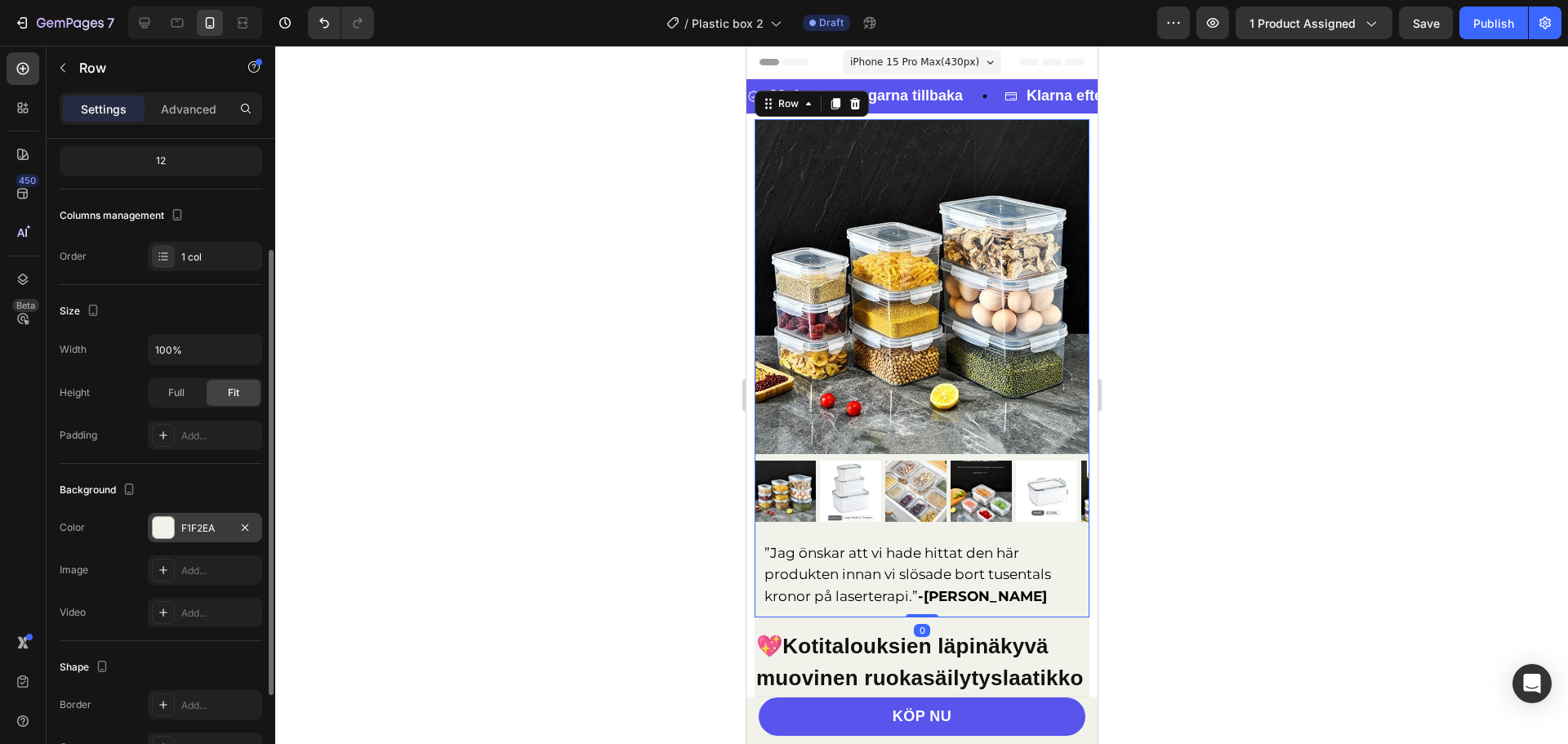
click at [166, 527] on div at bounding box center [163, 528] width 21 height 21
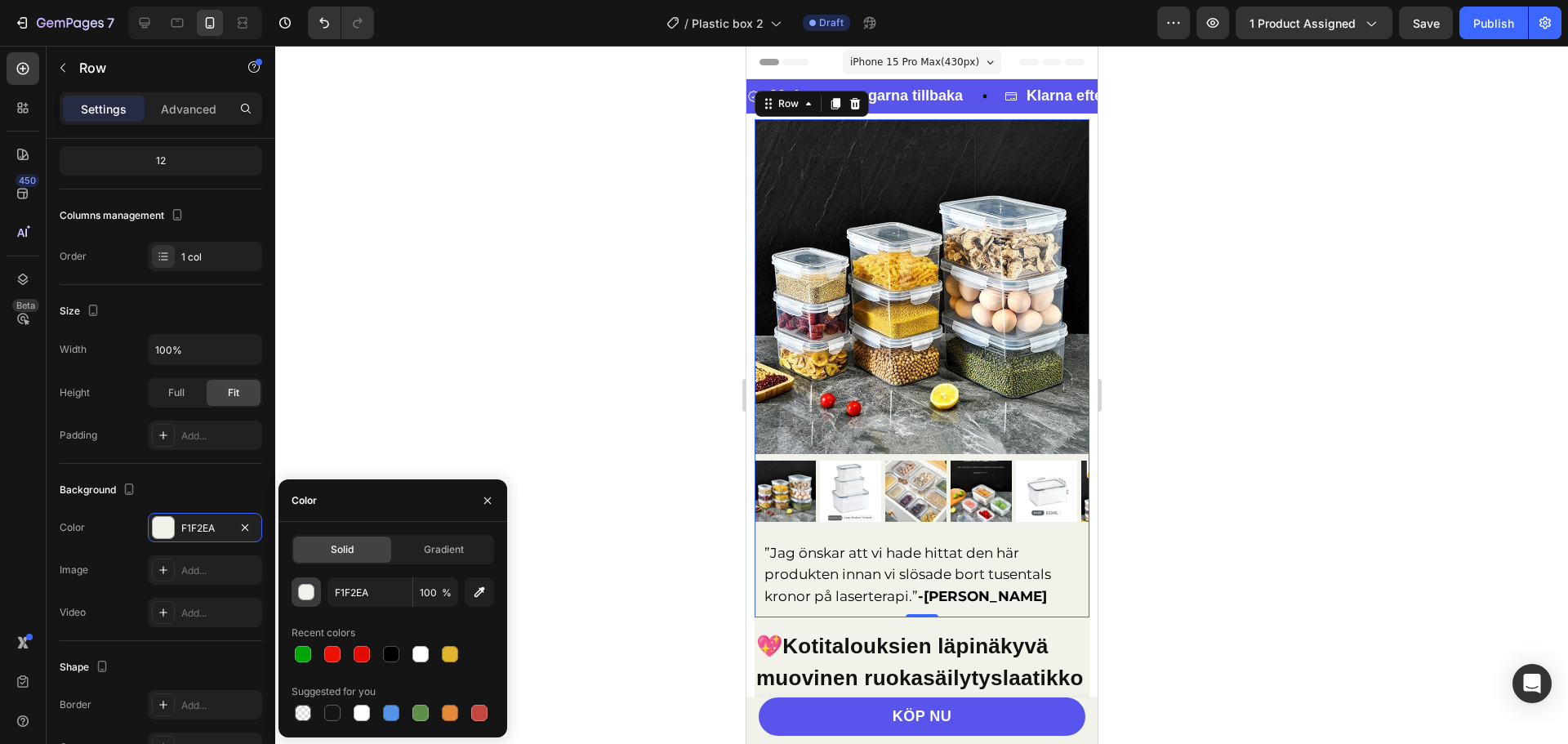
click at [310, 582] on button "button" at bounding box center [306, 592] width 29 height 29
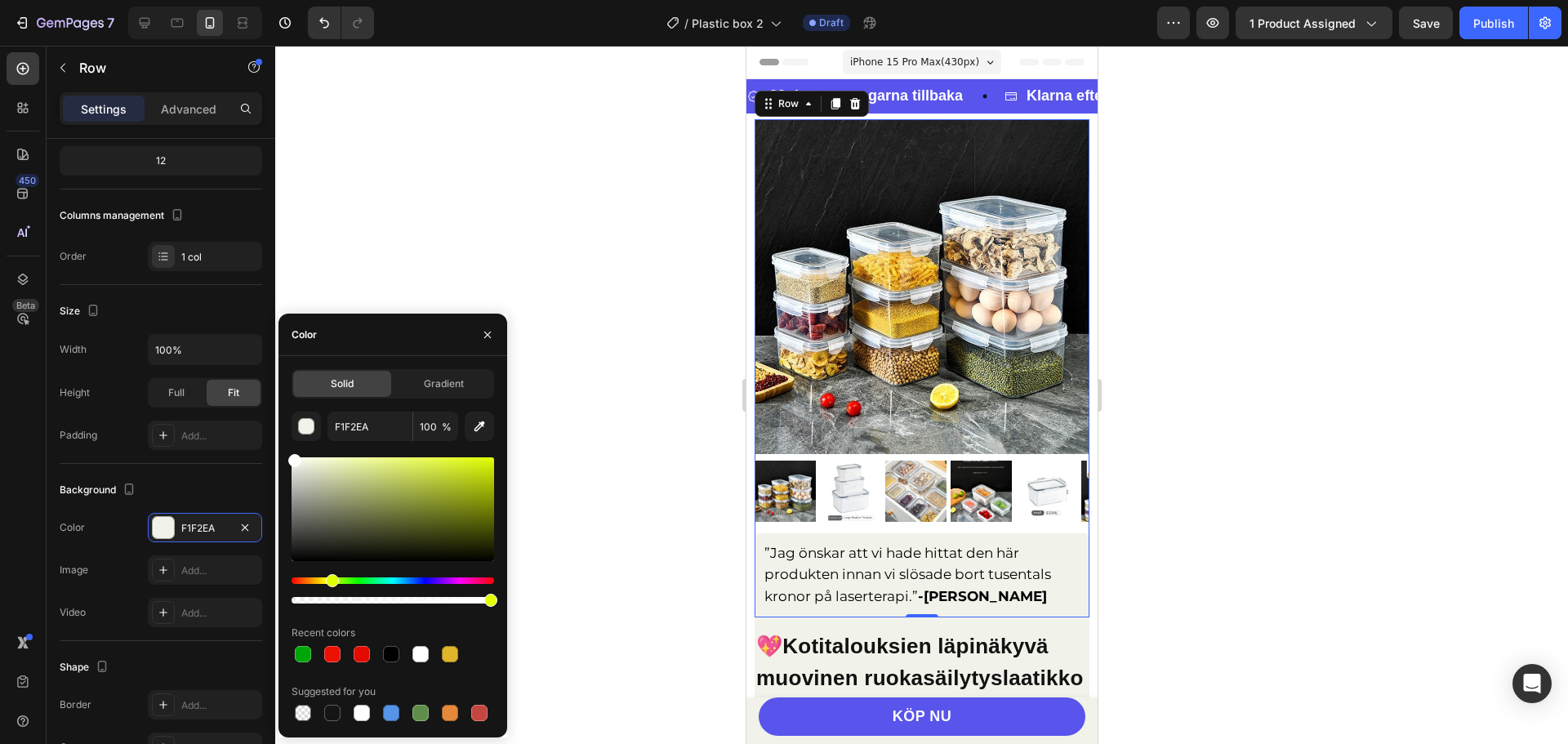
click at [276, 0] on div "7 / Plastic box 2 Draft Preview 1 product assigned Save Publish 450 Beta Sectio…" at bounding box center [784, 0] width 1568 height 0
type input "FFFFFF"
drag, startPoint x: 284, startPoint y: 460, endPoint x: 281, endPoint y: 450, distance: 10.4
click at [281, 450] on div "Solid Gradient FFFFFF 100 % Recent colors Suggested for you" at bounding box center [392, 546] width 229 height 355
click at [1070, 533] on div "”Jag önskar att vi hade hittat den här produkten innan vi slösade bort tusental…" at bounding box center [921, 575] width 335 height 84
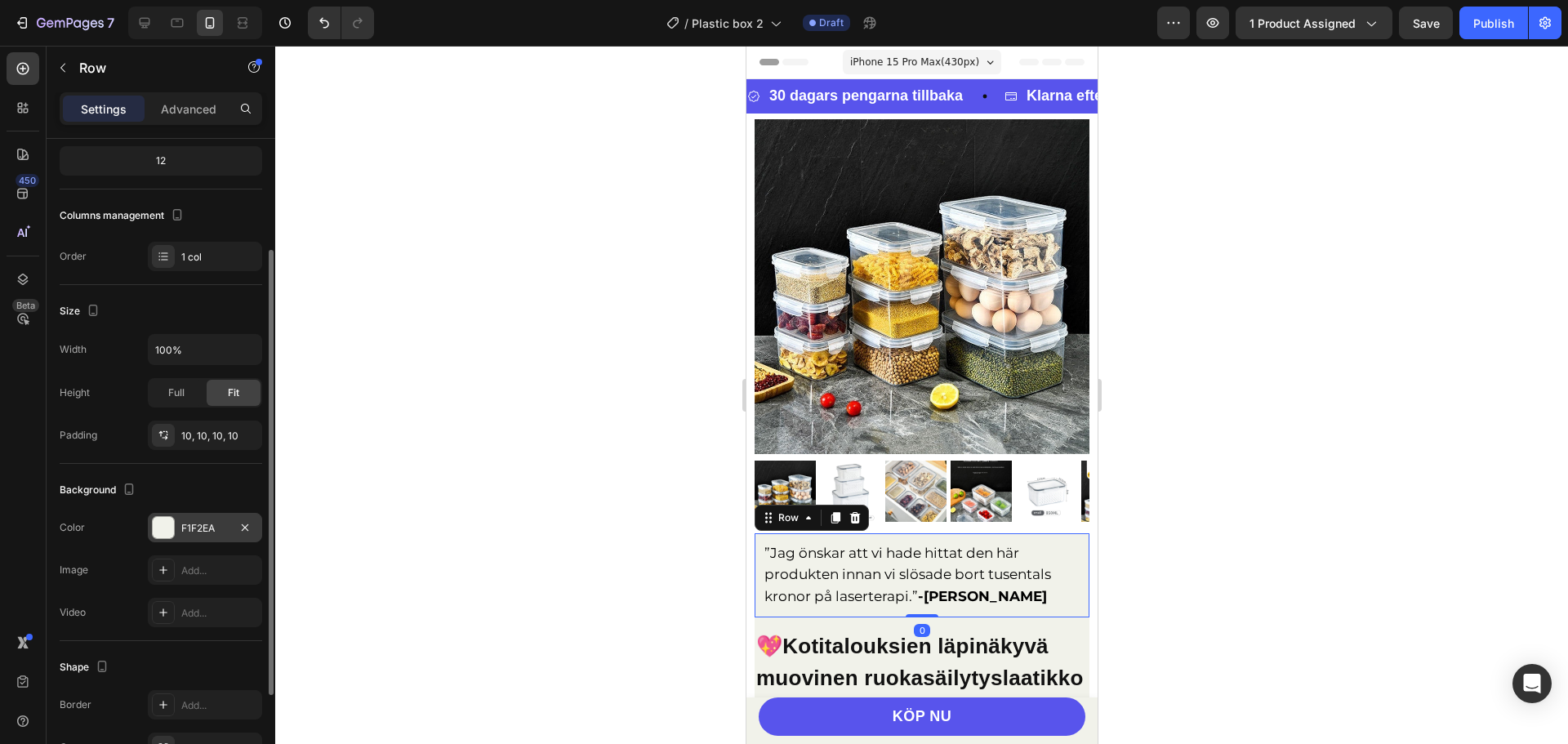
click at [152, 518] on div at bounding box center [163, 528] width 21 height 21
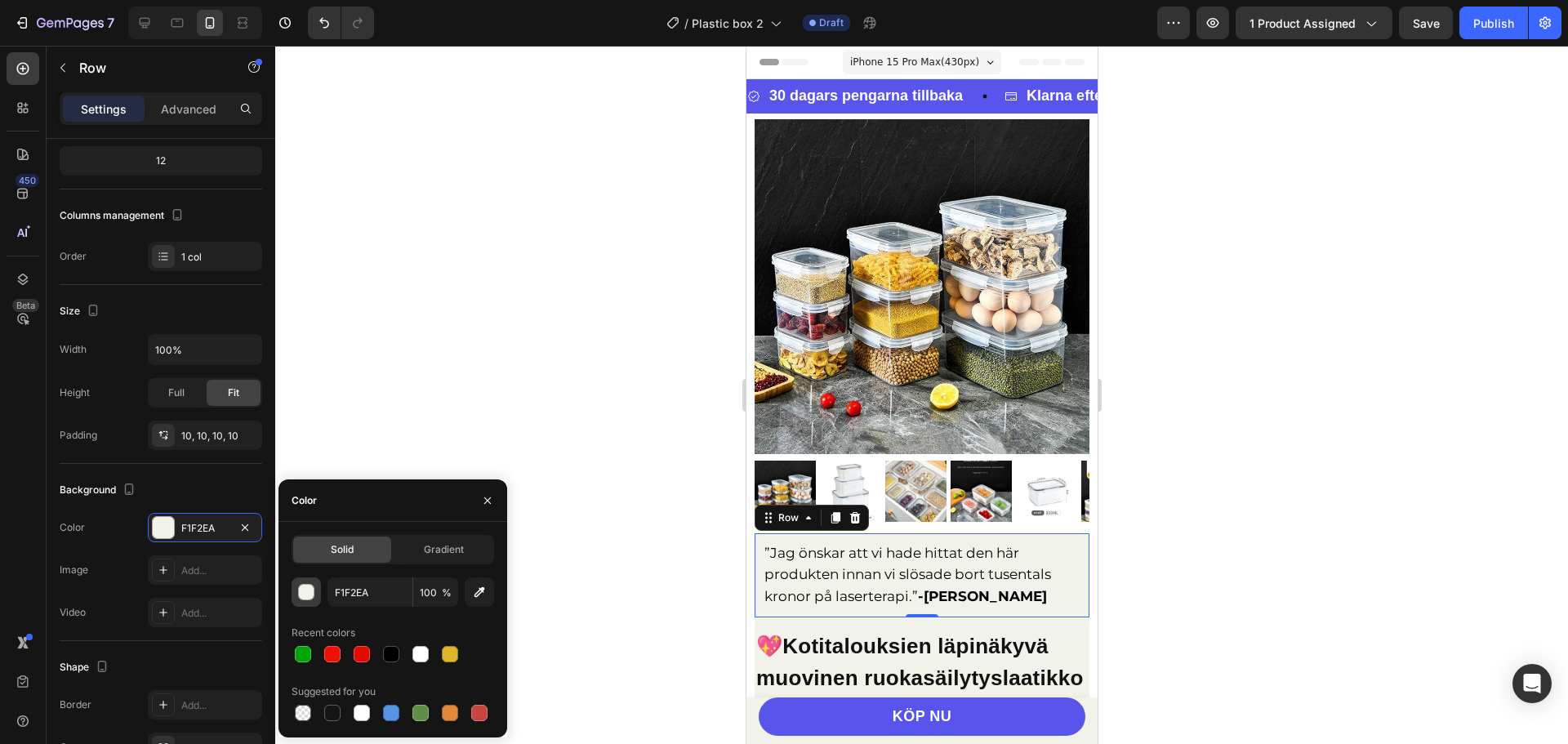
click at [308, 590] on div "button" at bounding box center [307, 593] width 16 height 16
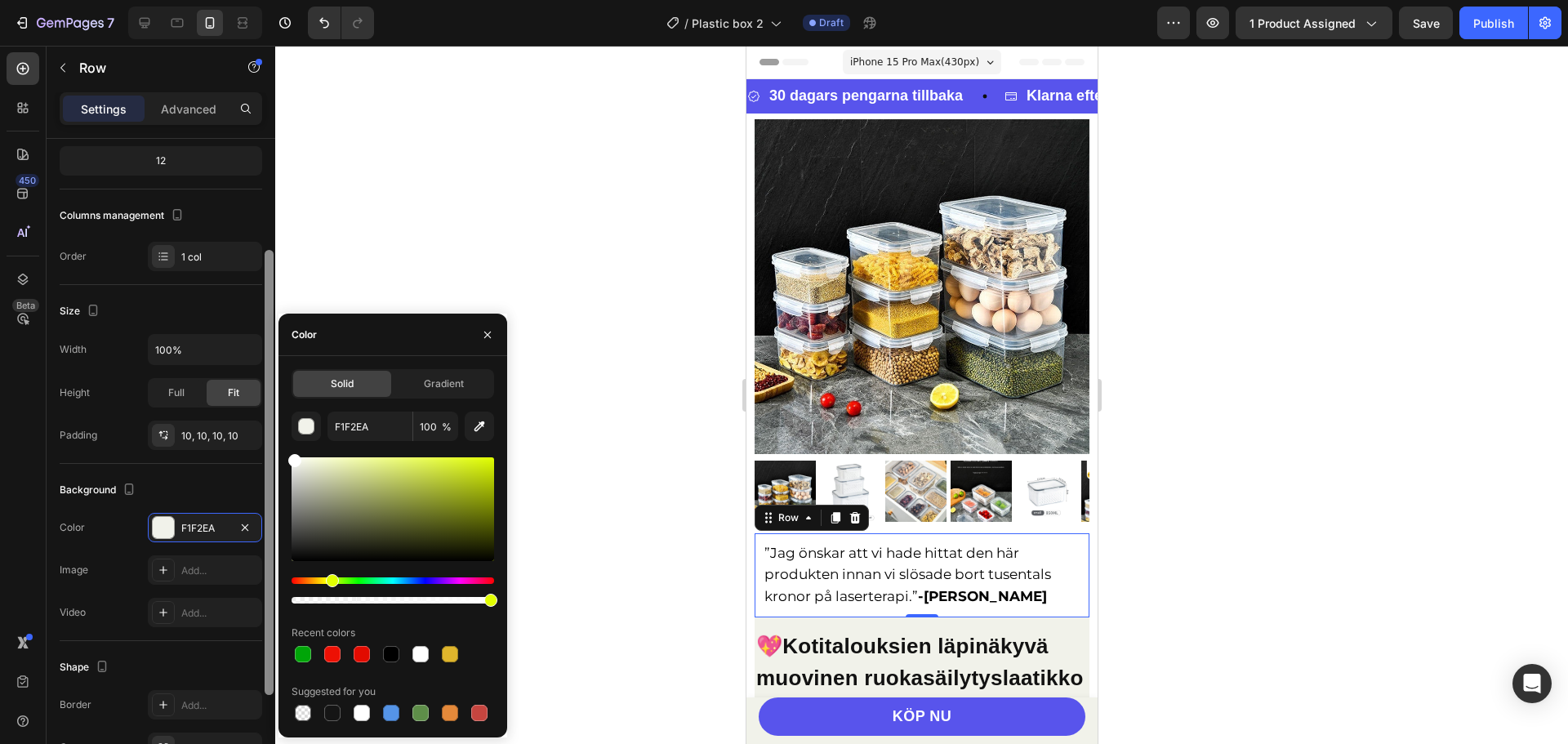
drag, startPoint x: 310, startPoint y: 535, endPoint x: 267, endPoint y: 443, distance: 101.6
click at [267, 443] on div "450 Beta Sections(18) Elements(84) Section Element Hero Section Product Detail …" at bounding box center [137, 395] width 276 height 698
type input "FFFFFF"
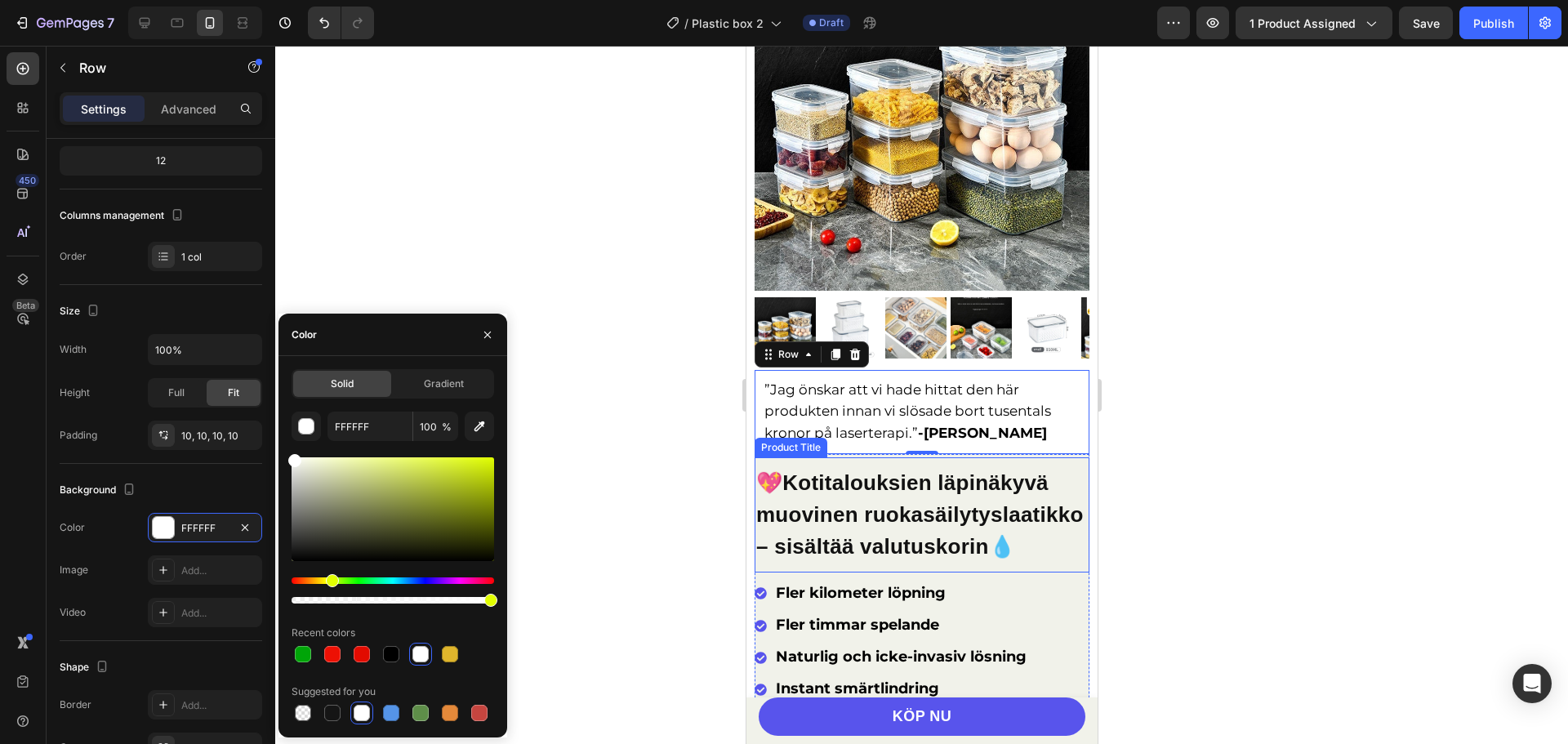
click at [856, 457] on div "💖Kotitalouksien läpinäkyvä muovinen ruokasäilytyslaatikko – sisältää valutuskor…" at bounding box center [921, 515] width 335 height 115
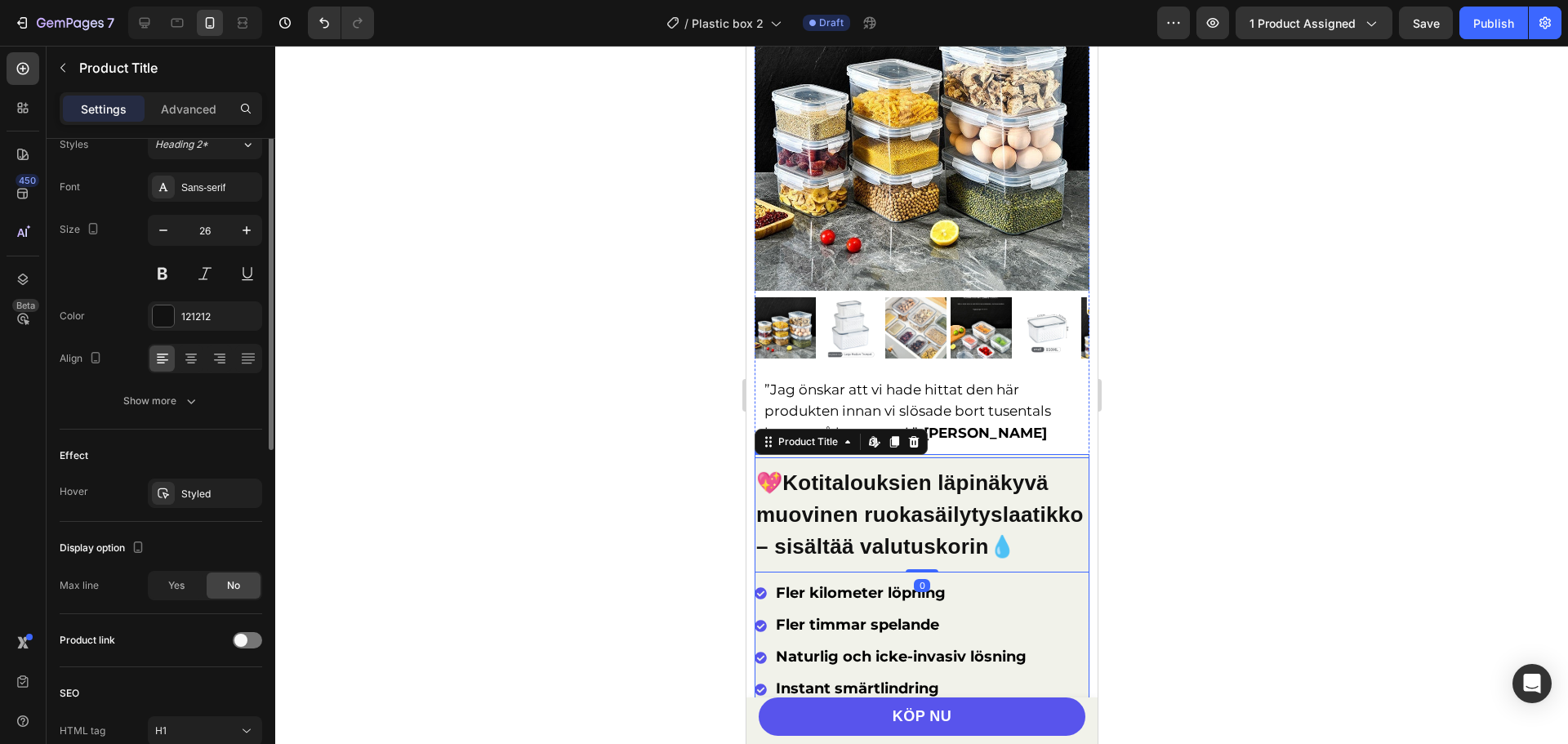
scroll to position [0, 0]
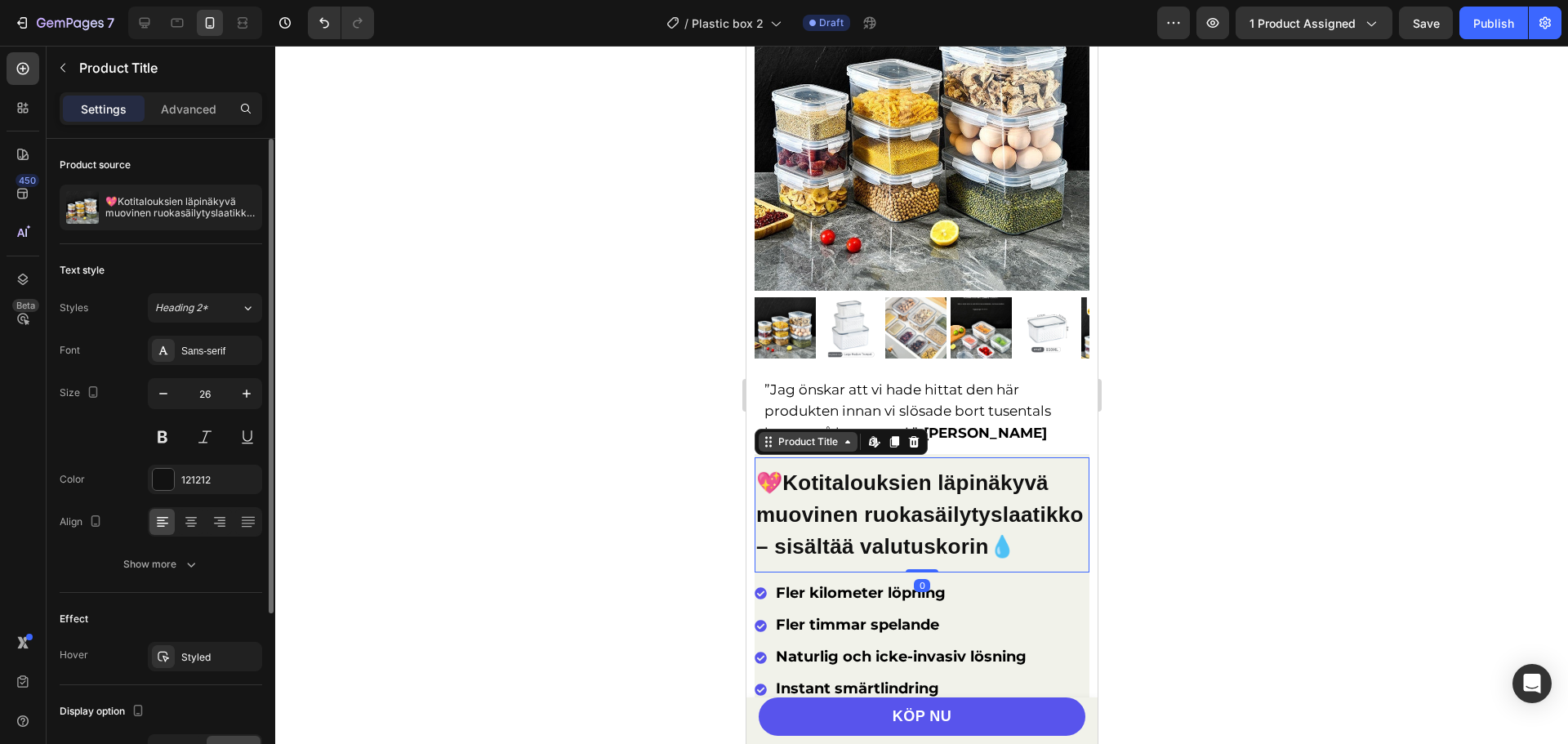
click at [798, 434] on div "Product Title" at bounding box center [807, 441] width 66 height 15
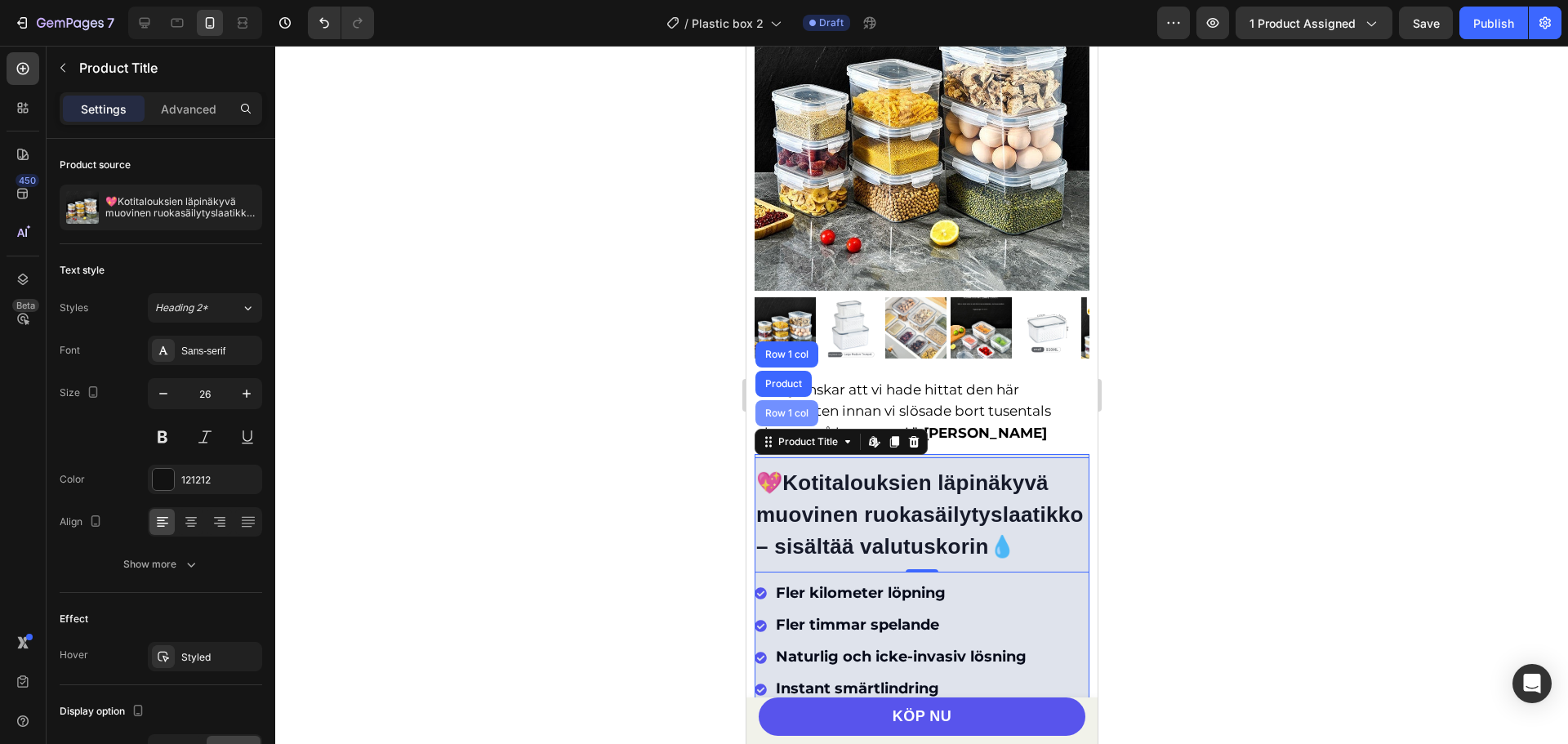
click at [787, 400] on div "Row 1 col" at bounding box center [786, 414] width 63 height 27
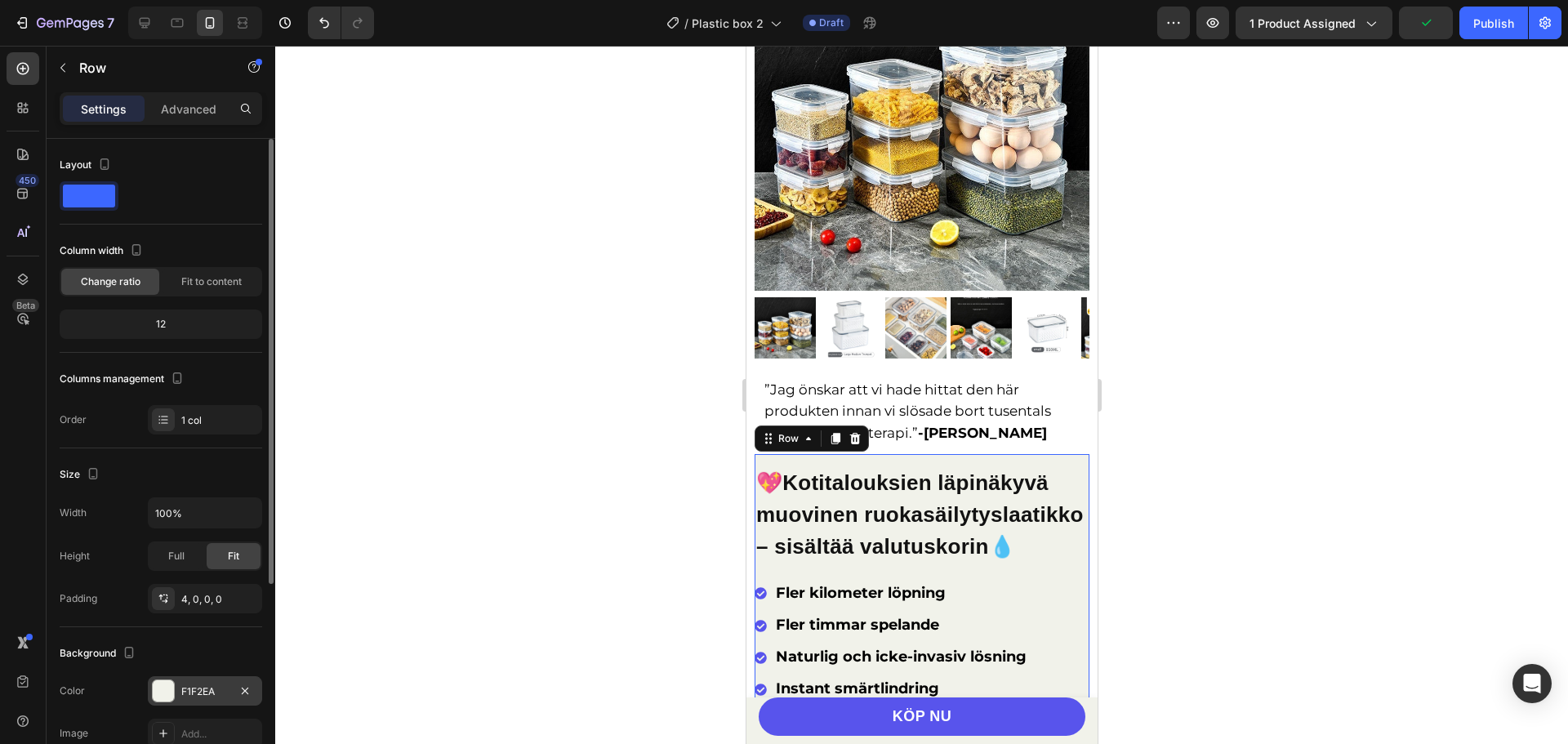
click at [171, 686] on div at bounding box center [163, 691] width 21 height 21
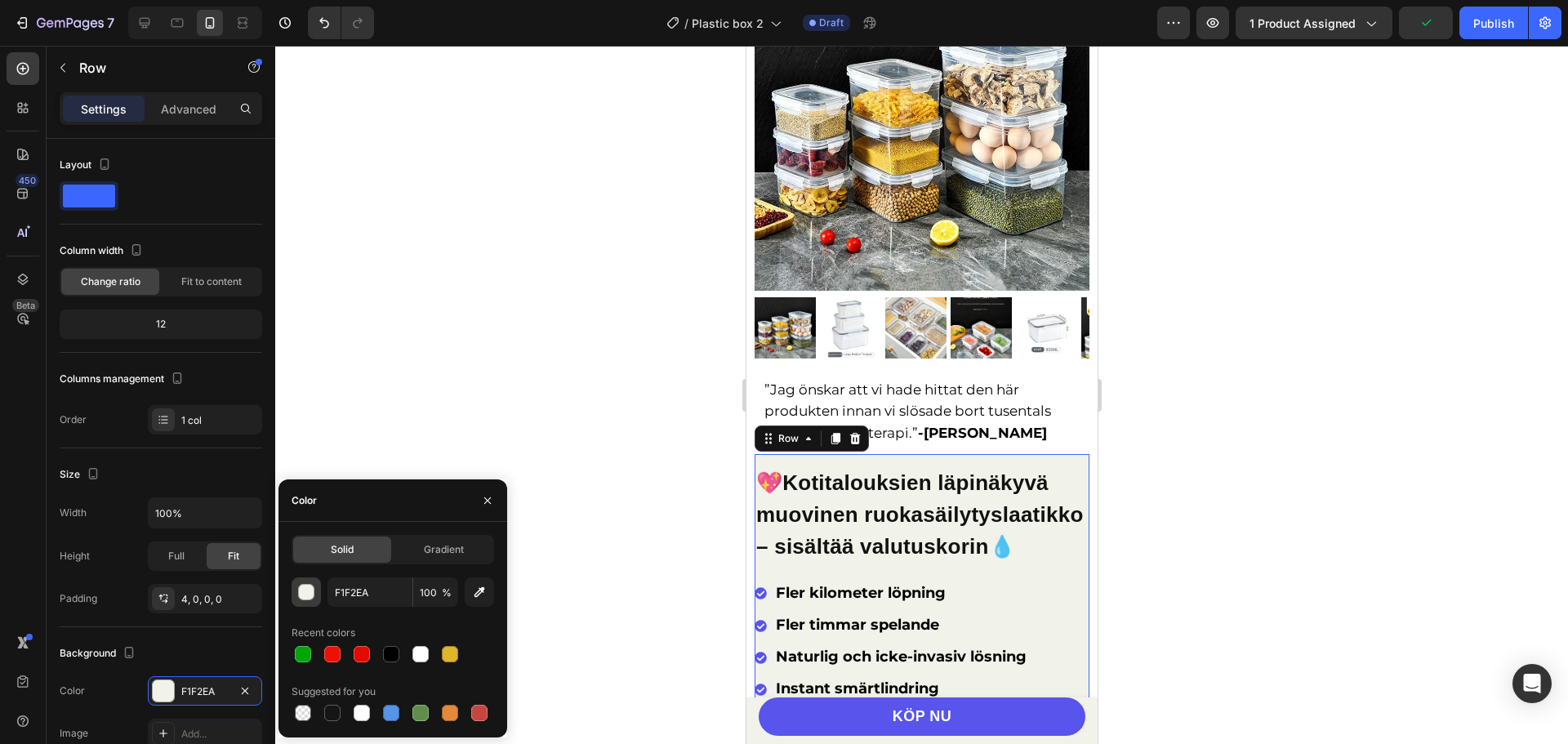
click at [300, 591] on div "button" at bounding box center [307, 593] width 16 height 16
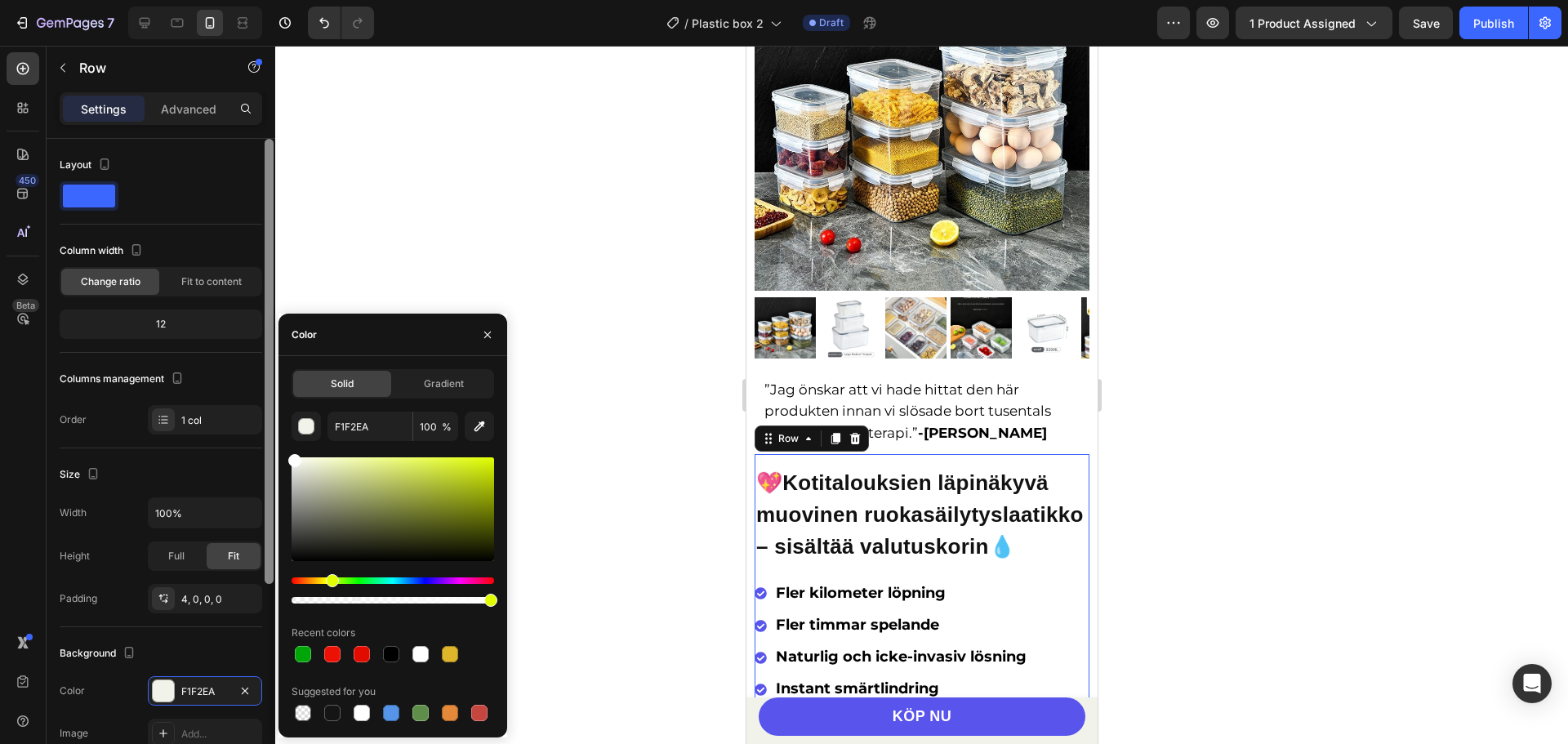
drag, startPoint x: 327, startPoint y: 515, endPoint x: 265, endPoint y: 431, distance: 104.4
click at [265, 431] on div "450 Beta Sections(18) Elements(84) Section Element Hero Section Product Detail …" at bounding box center [137, 395] width 276 height 698
type input "FFFFFF"
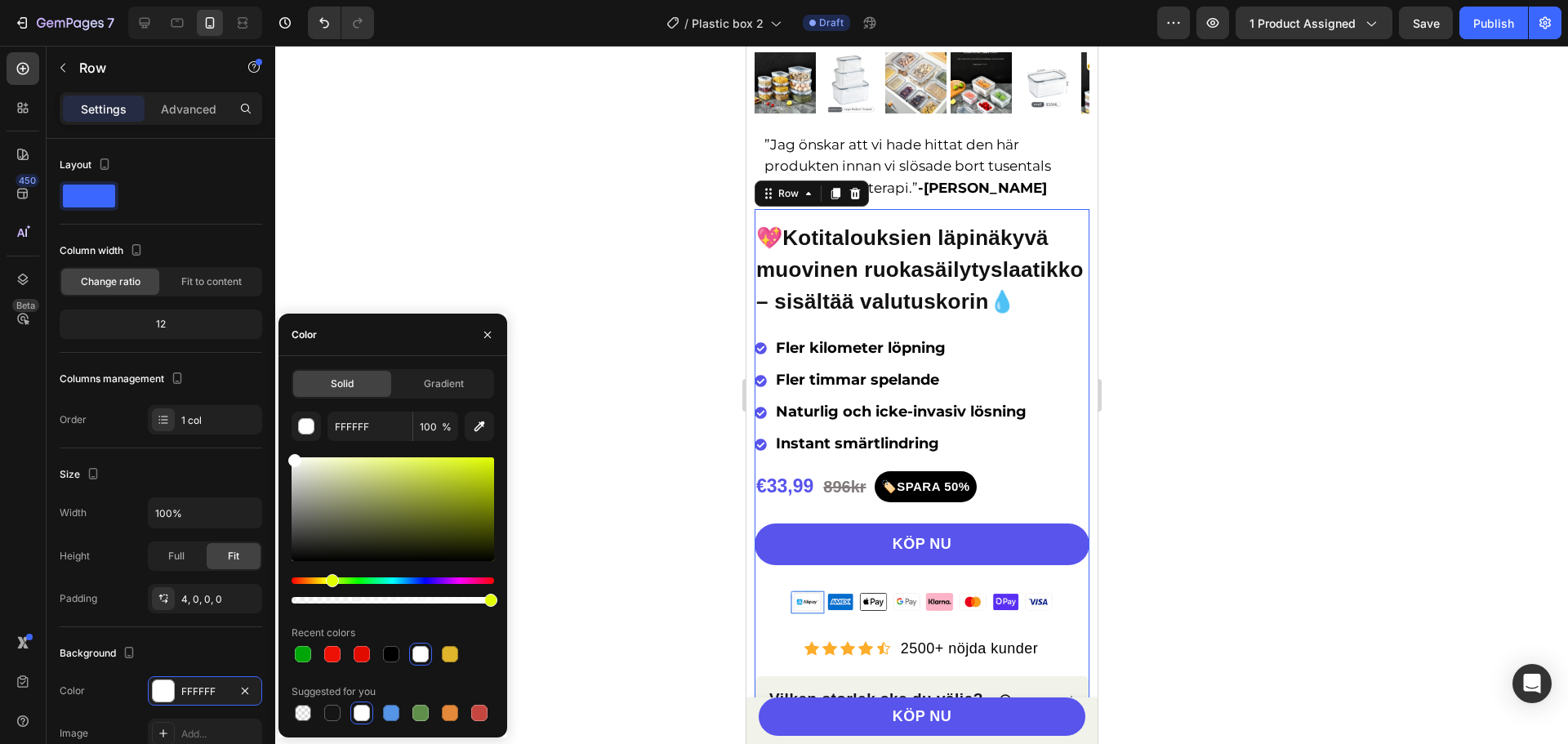
click at [1198, 341] on div at bounding box center [921, 395] width 1292 height 698
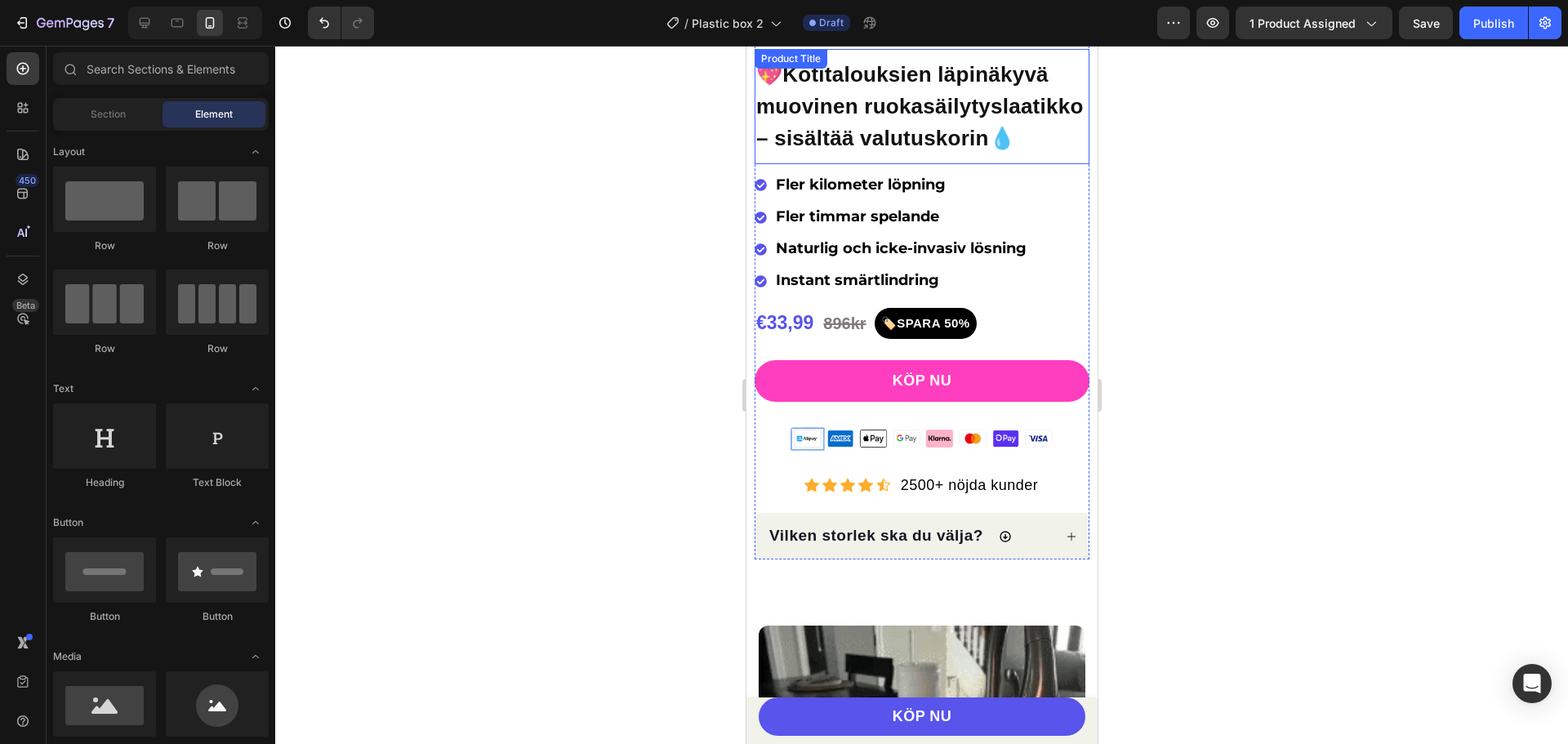
scroll to position [817, 0]
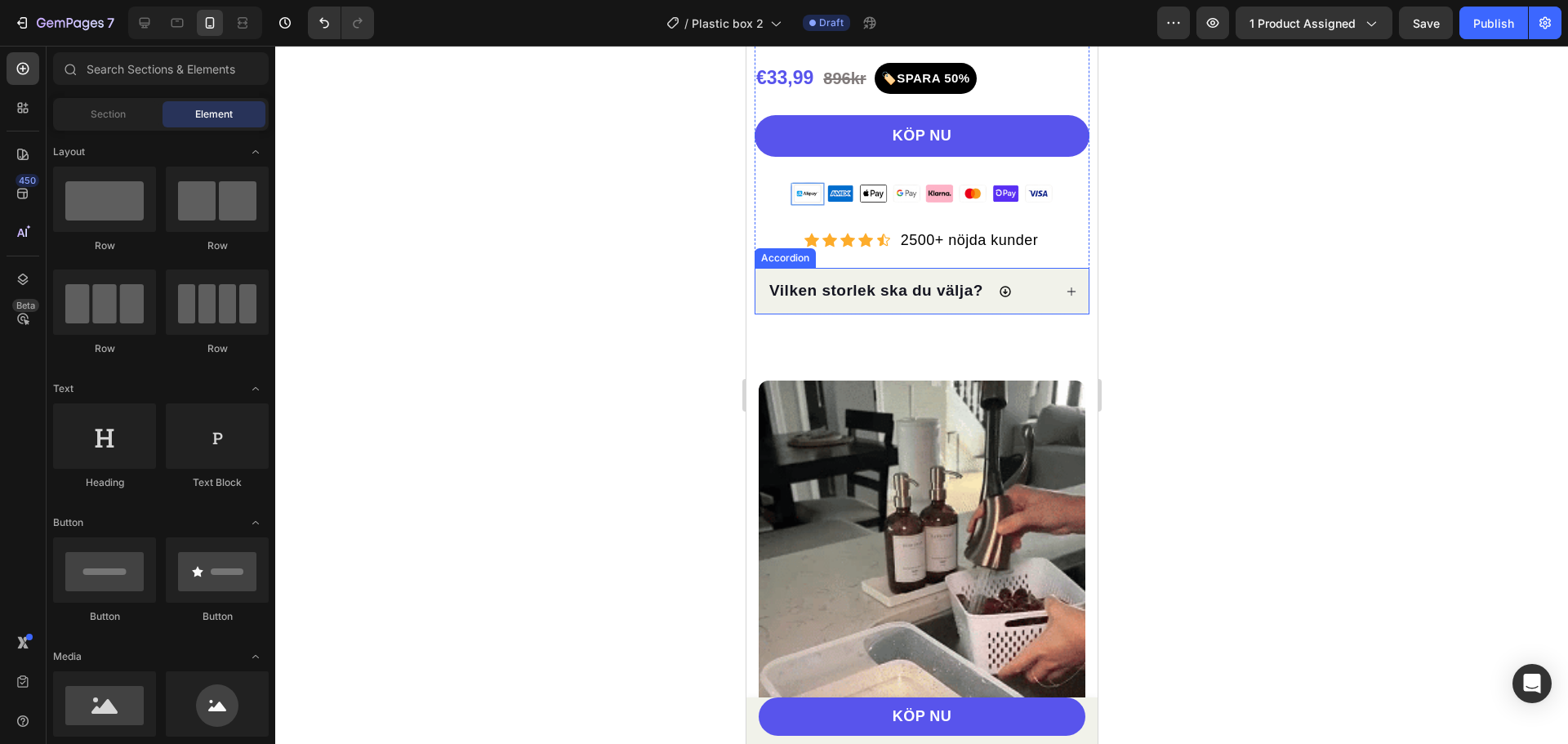
click at [780, 266] on div "Accordion" at bounding box center [785, 258] width 55 height 15
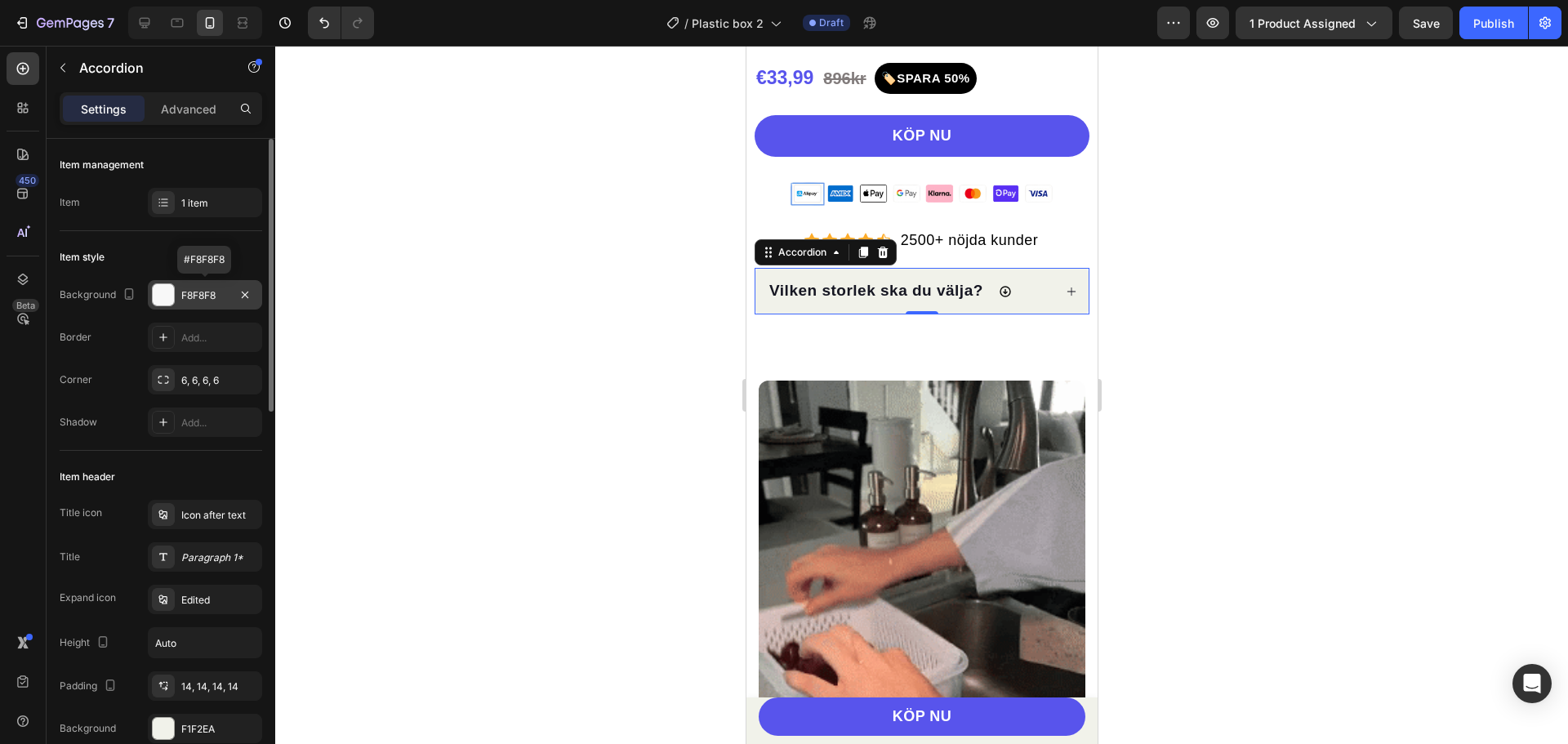
click at [162, 291] on div at bounding box center [163, 295] width 21 height 21
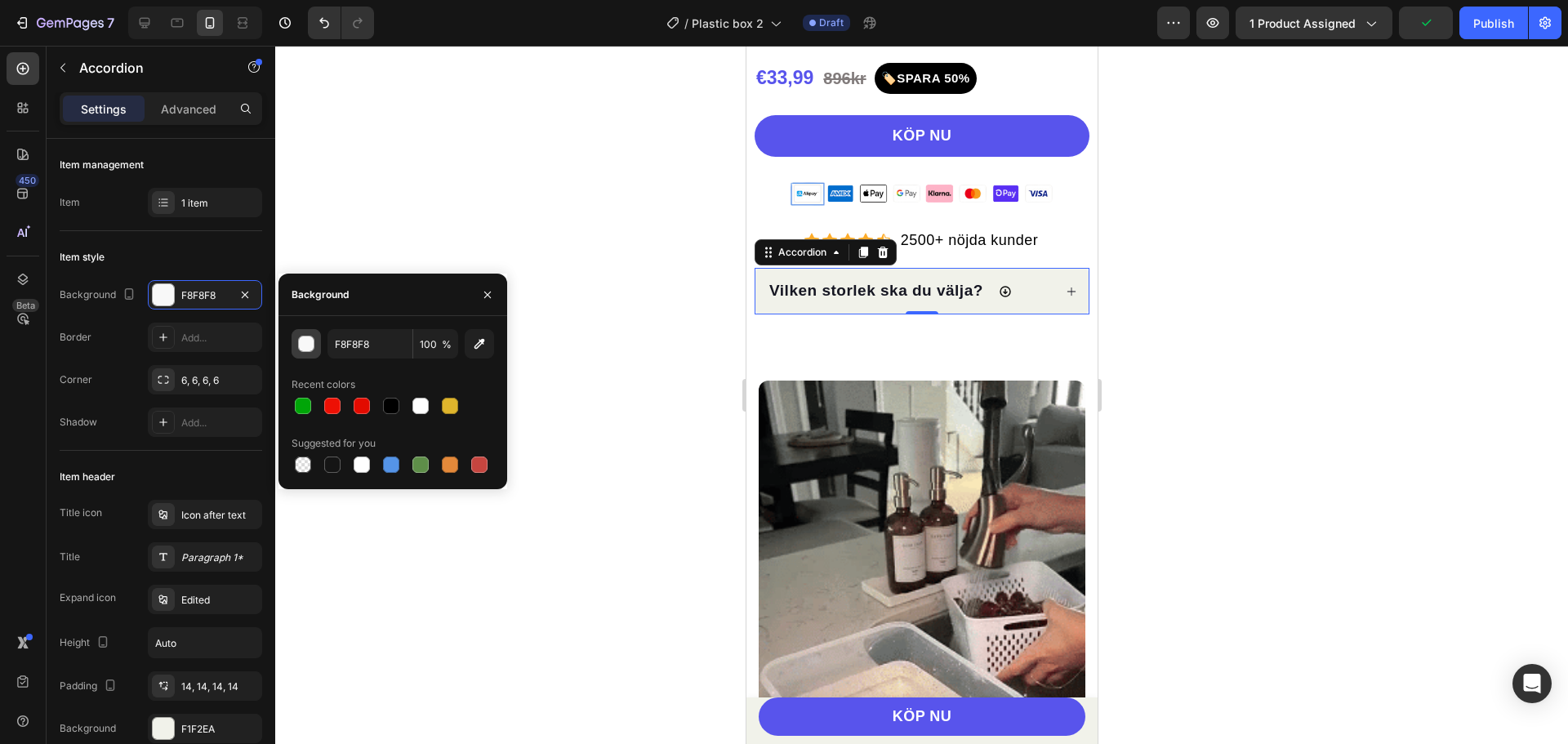
click at [302, 344] on div "button" at bounding box center [307, 345] width 16 height 16
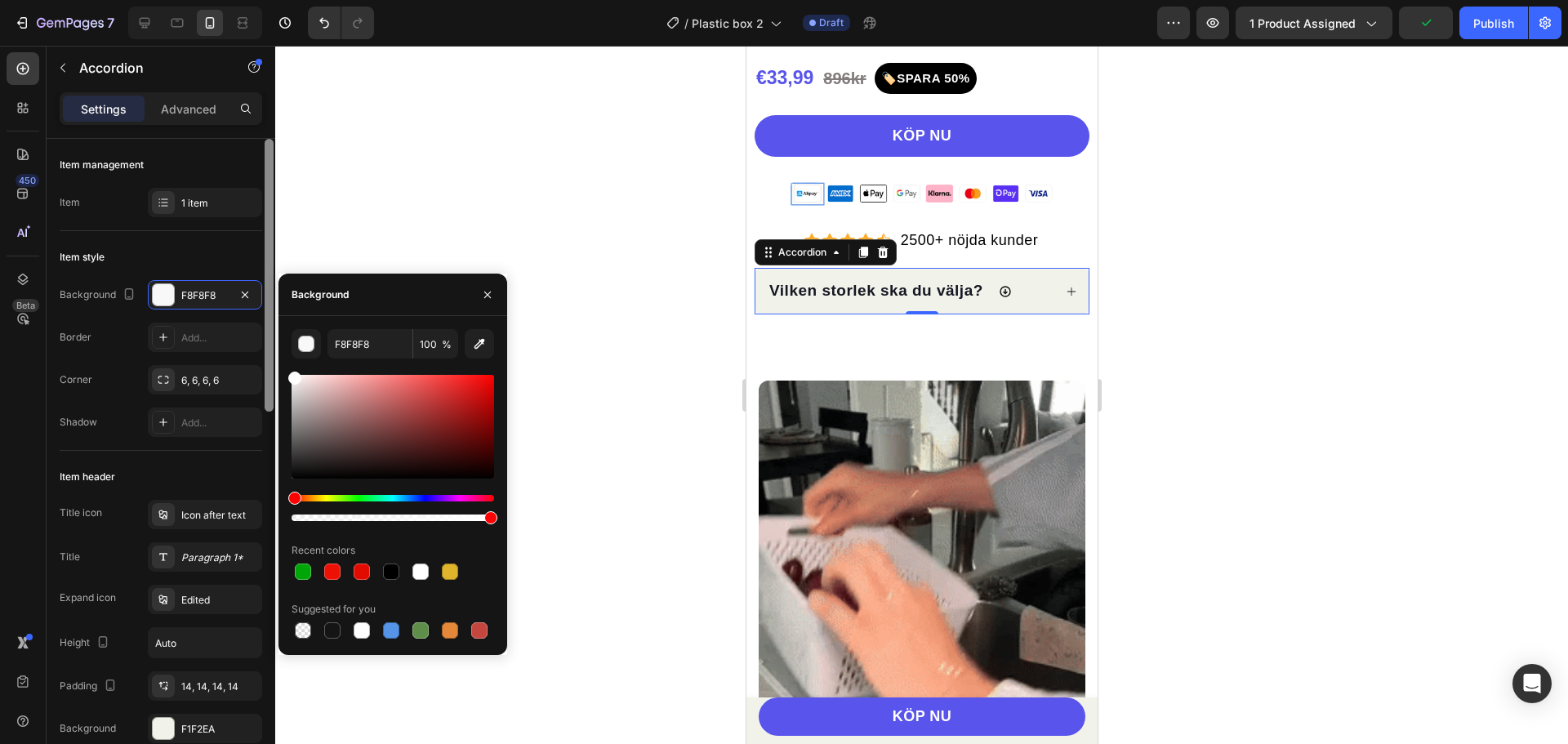
drag, startPoint x: 307, startPoint y: 403, endPoint x: 268, endPoint y: 348, distance: 67.4
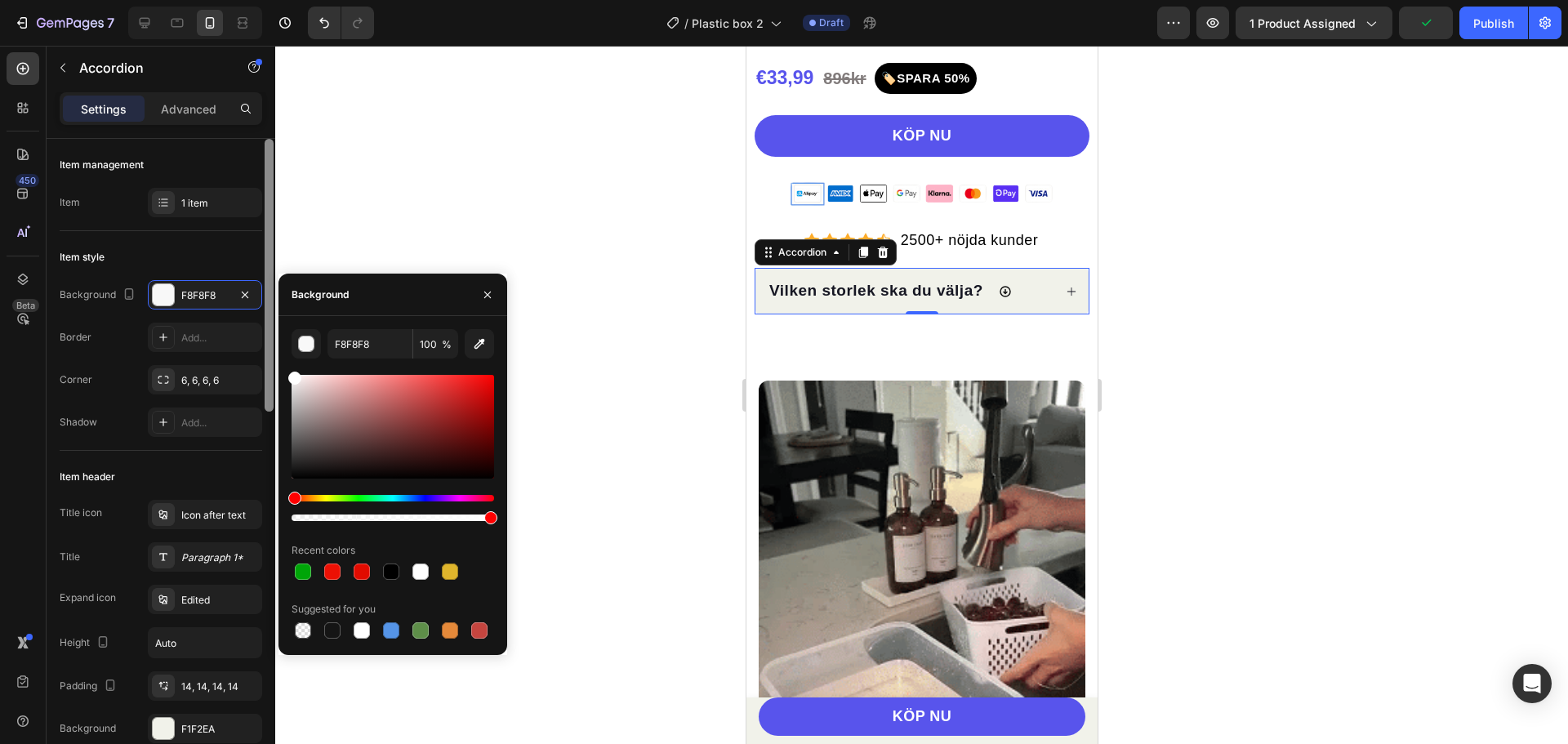
click at [268, 348] on div "450 Beta Sections(18) Elements(84) Section Element Hero Section Product Detail …" at bounding box center [137, 395] width 276 height 698
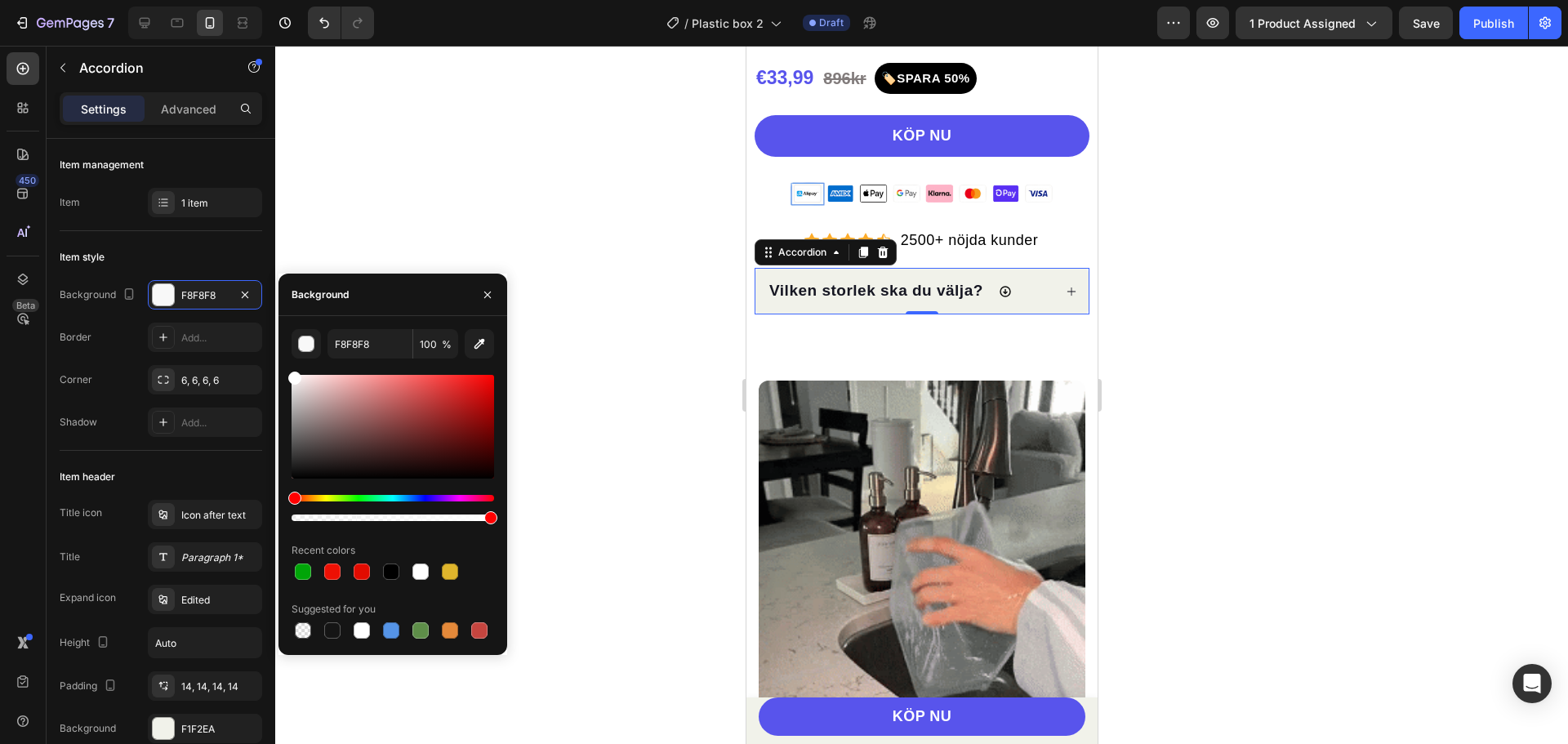
type input "FFFFFF"
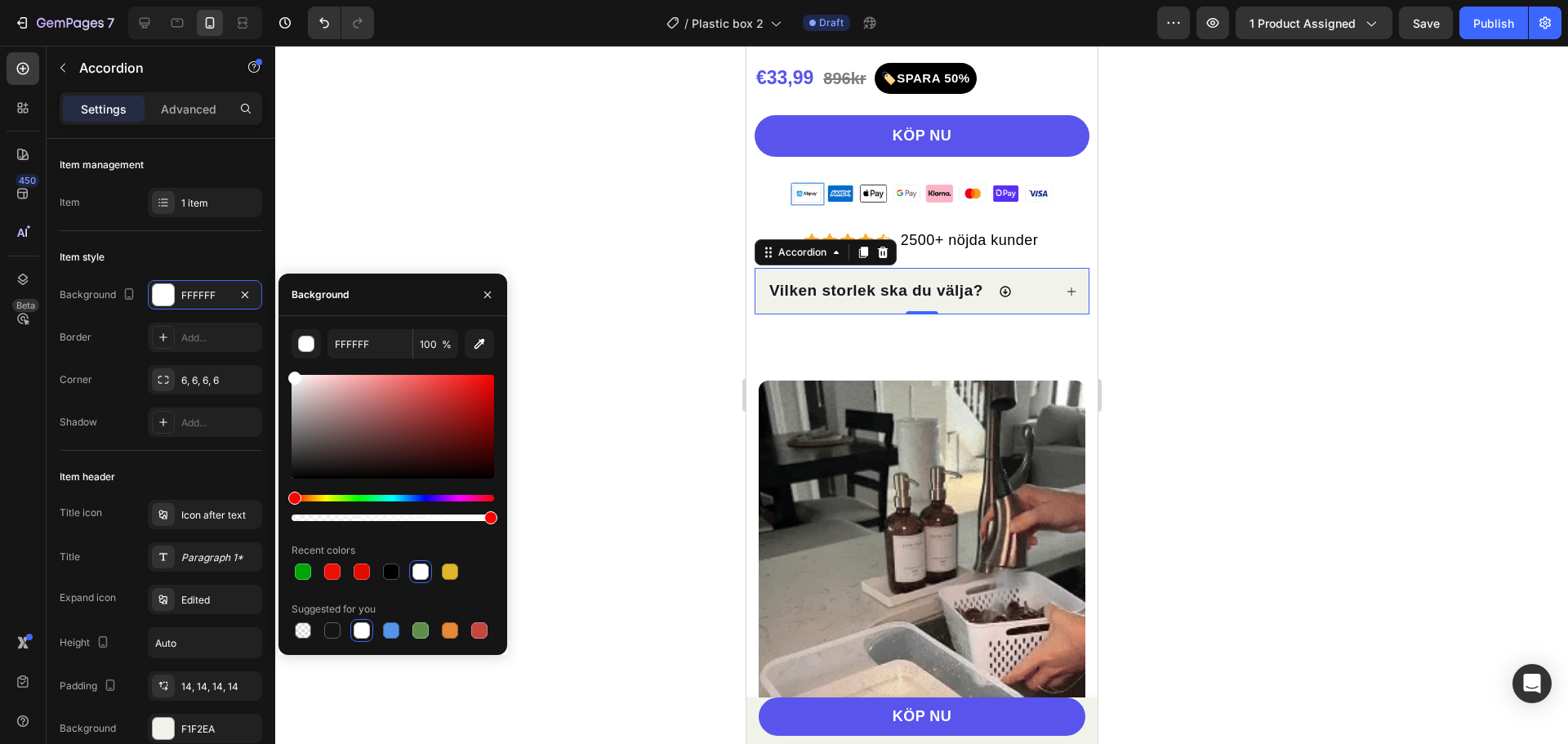
click at [443, 213] on div at bounding box center [921, 395] width 1292 height 698
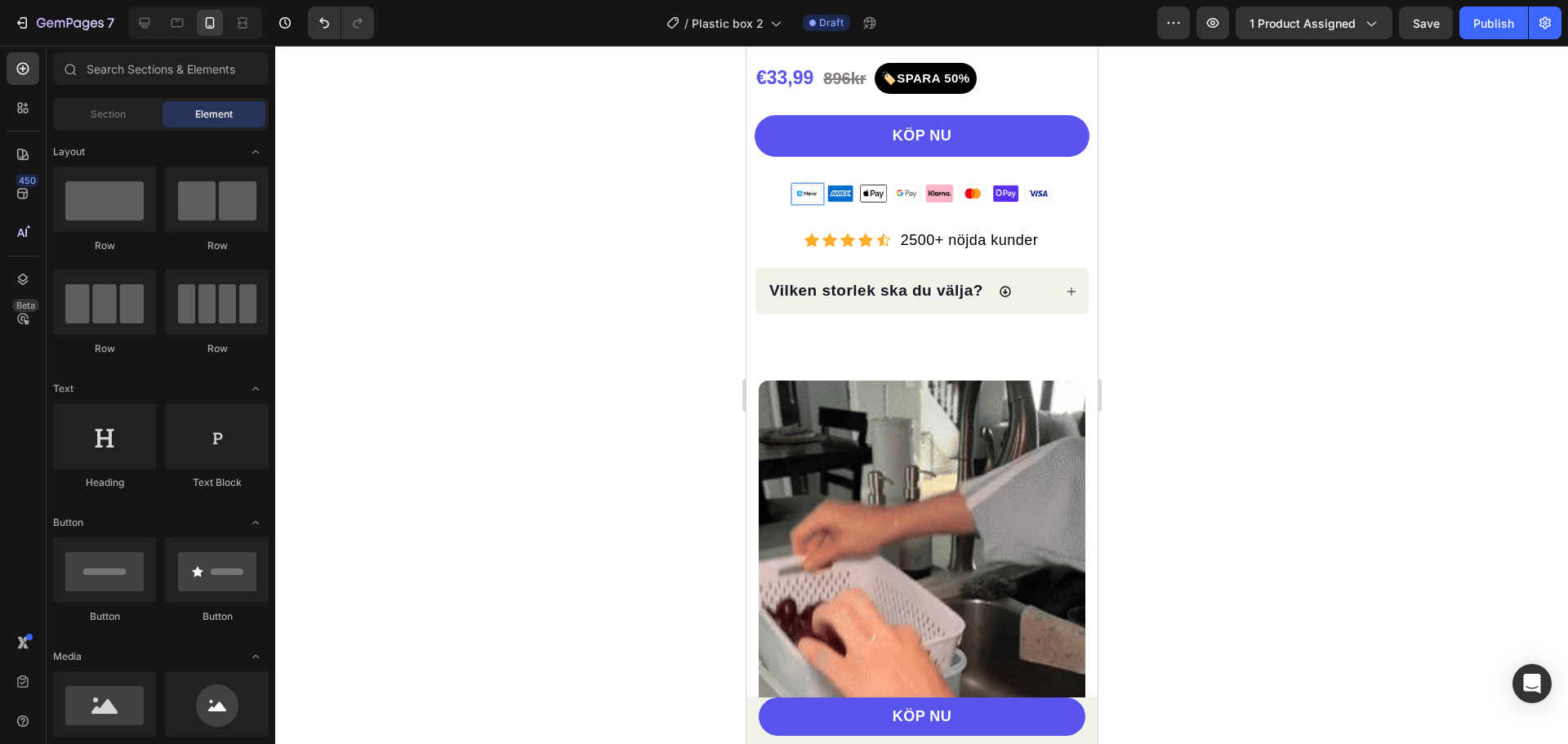
click at [1160, 290] on div at bounding box center [921, 395] width 1292 height 698
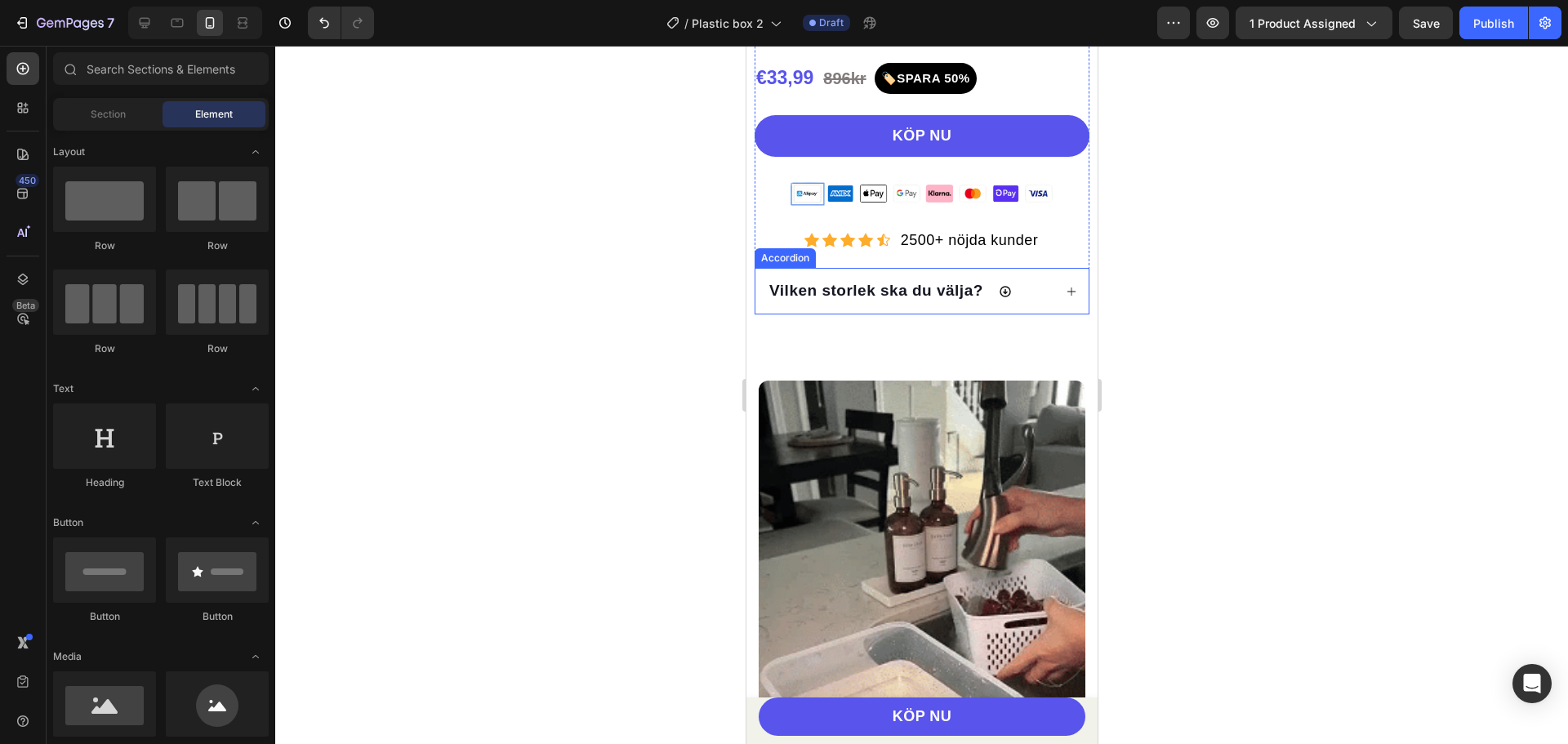
click at [1030, 298] on div "Vilken storlek ska du välja?" at bounding box center [909, 291] width 286 height 24
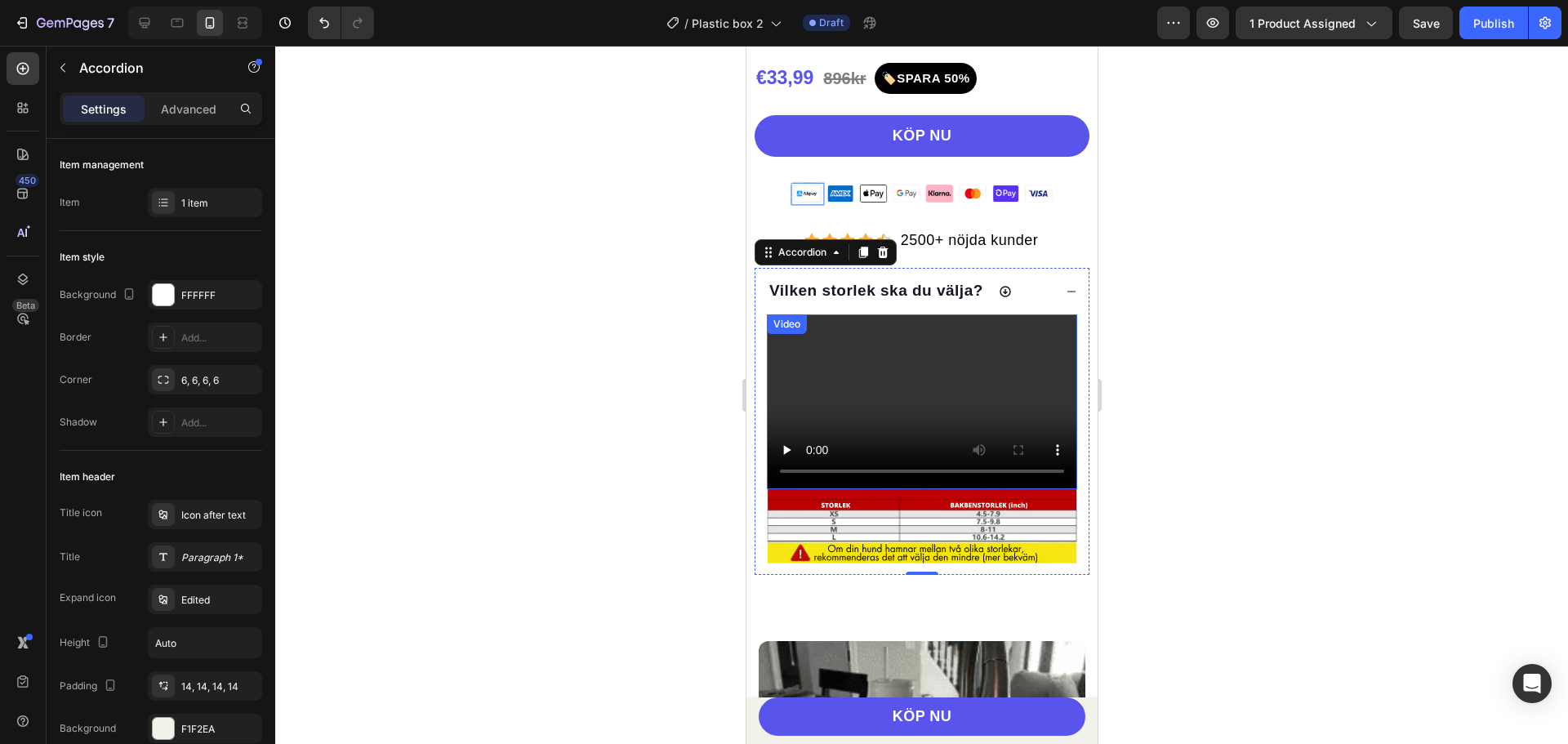
click at [1035, 366] on video at bounding box center [921, 401] width 310 height 174
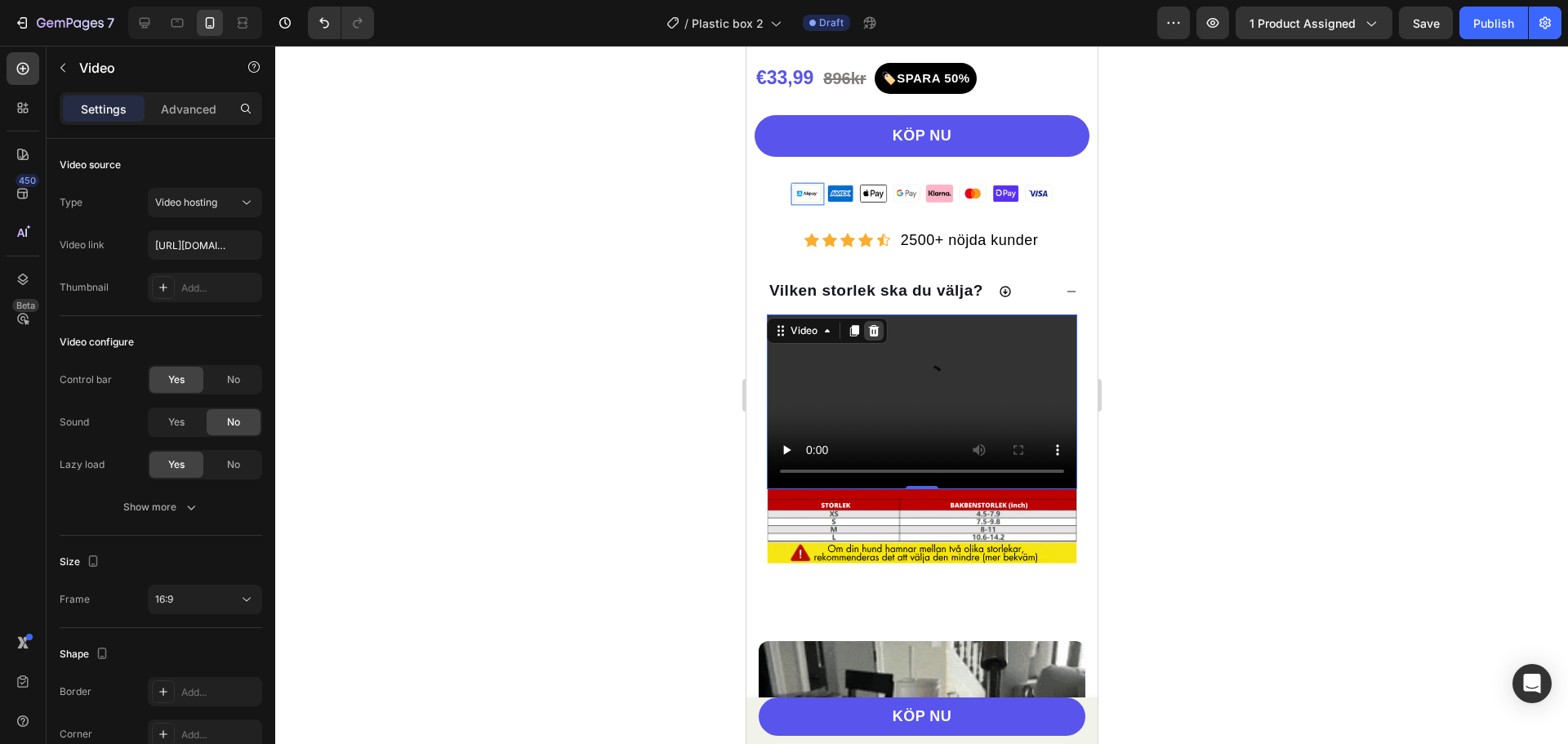
click at [874, 340] on div at bounding box center [873, 330] width 19 height 19
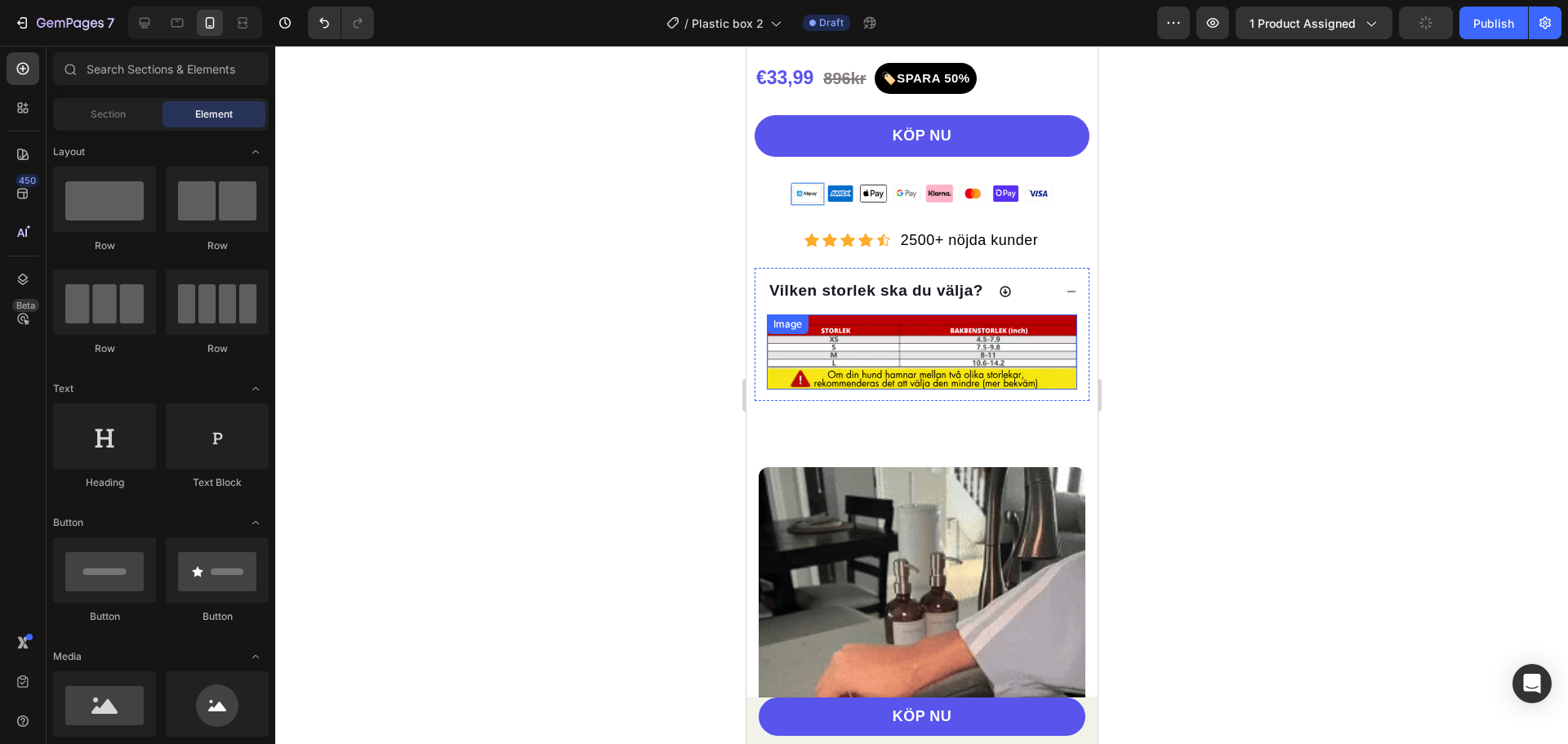
click at [980, 376] on img at bounding box center [921, 352] width 310 height 75
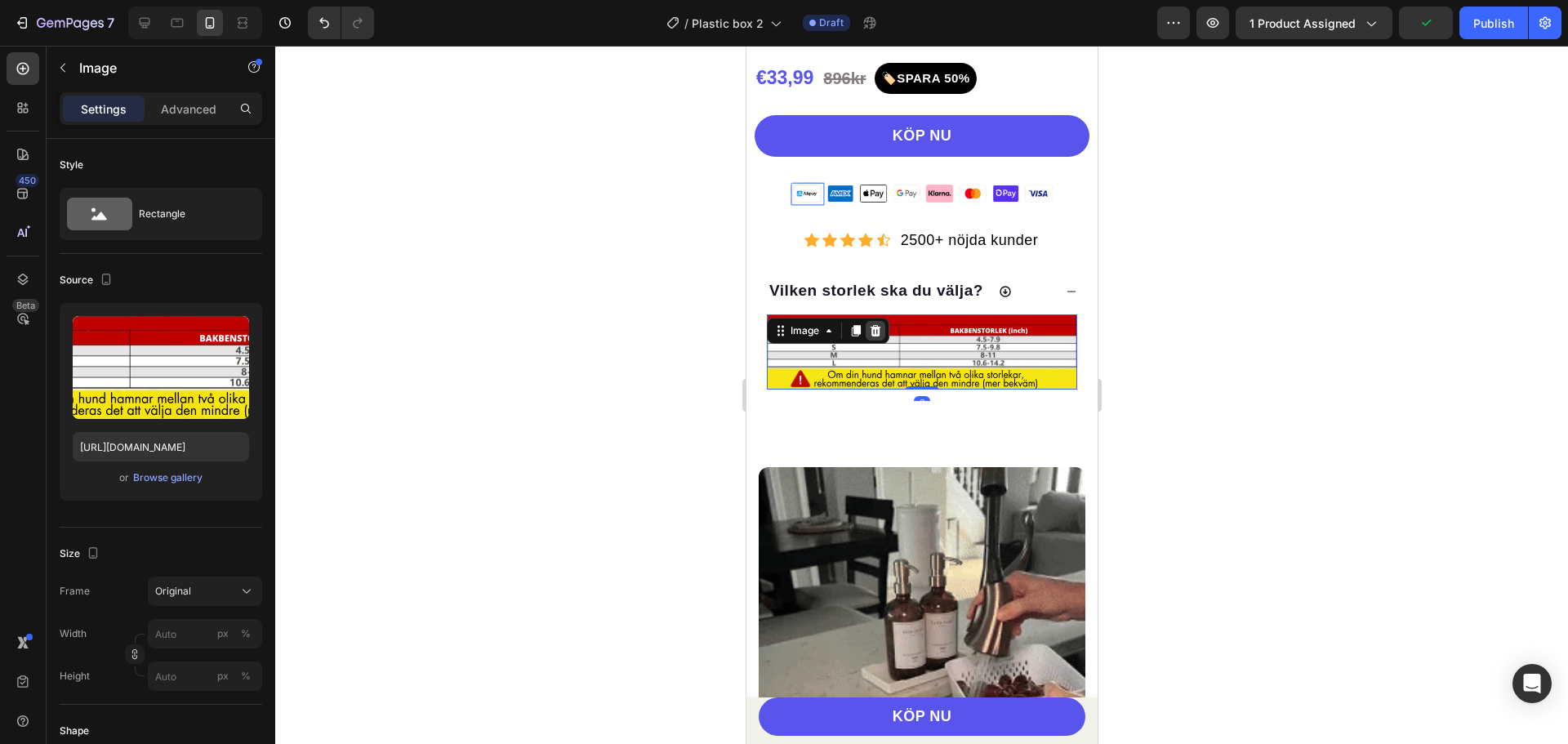
click at [871, 337] on icon at bounding box center [874, 330] width 13 height 13
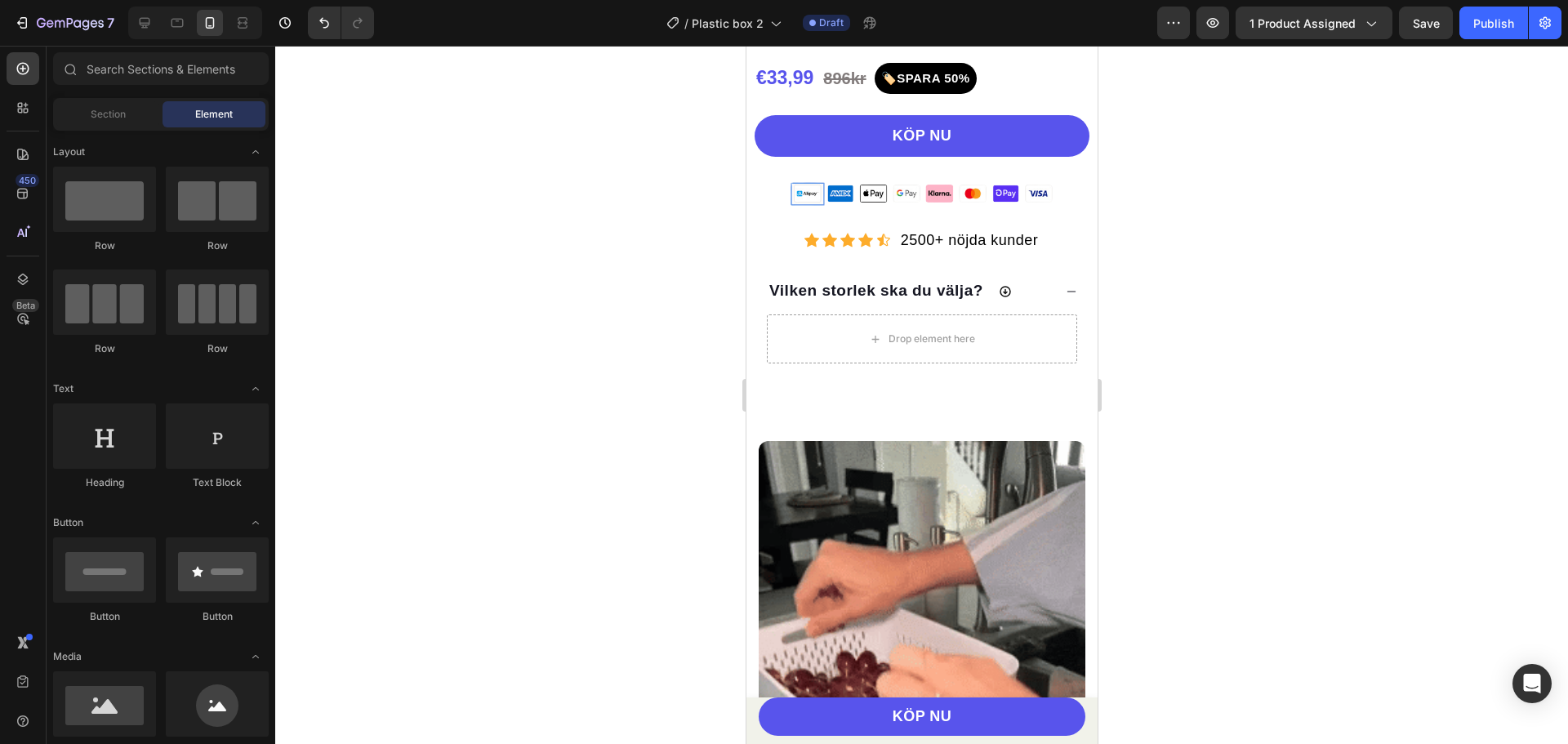
click at [479, 352] on div at bounding box center [921, 395] width 1292 height 698
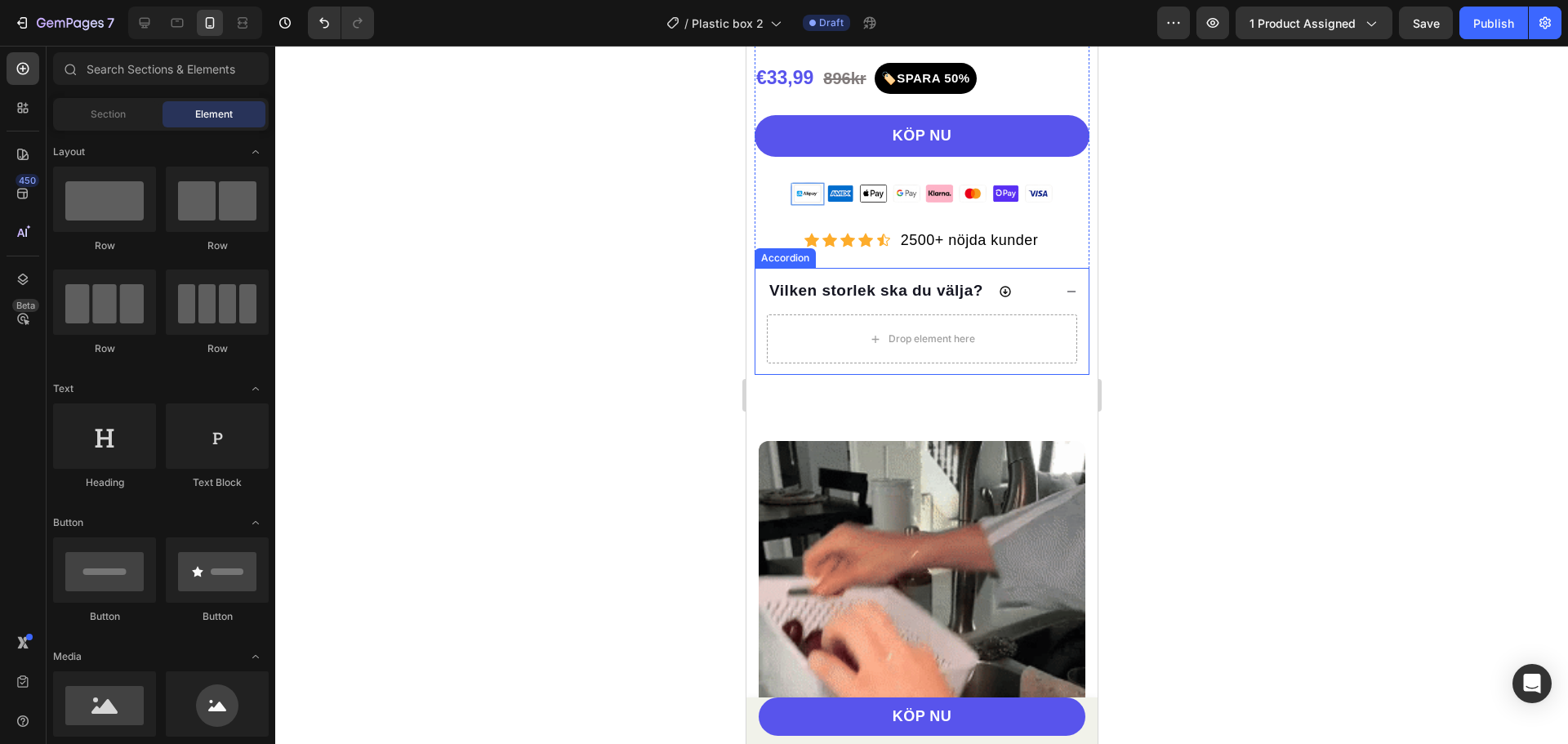
click at [949, 298] on span "Vilken storlek ska du välja?" at bounding box center [876, 290] width 214 height 17
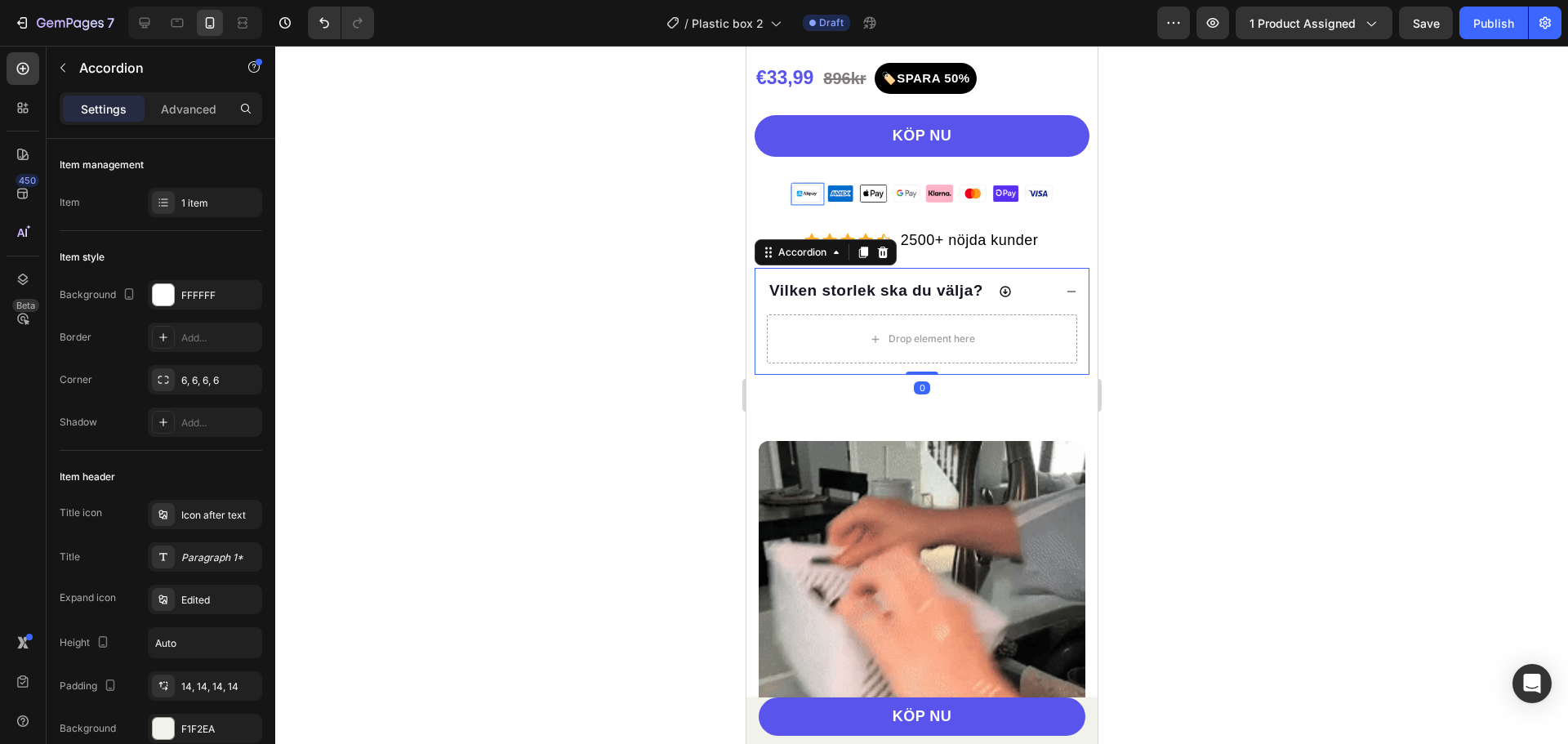
click at [992, 303] on div "Vilken storlek ska du välja?" at bounding box center [909, 291] width 286 height 24
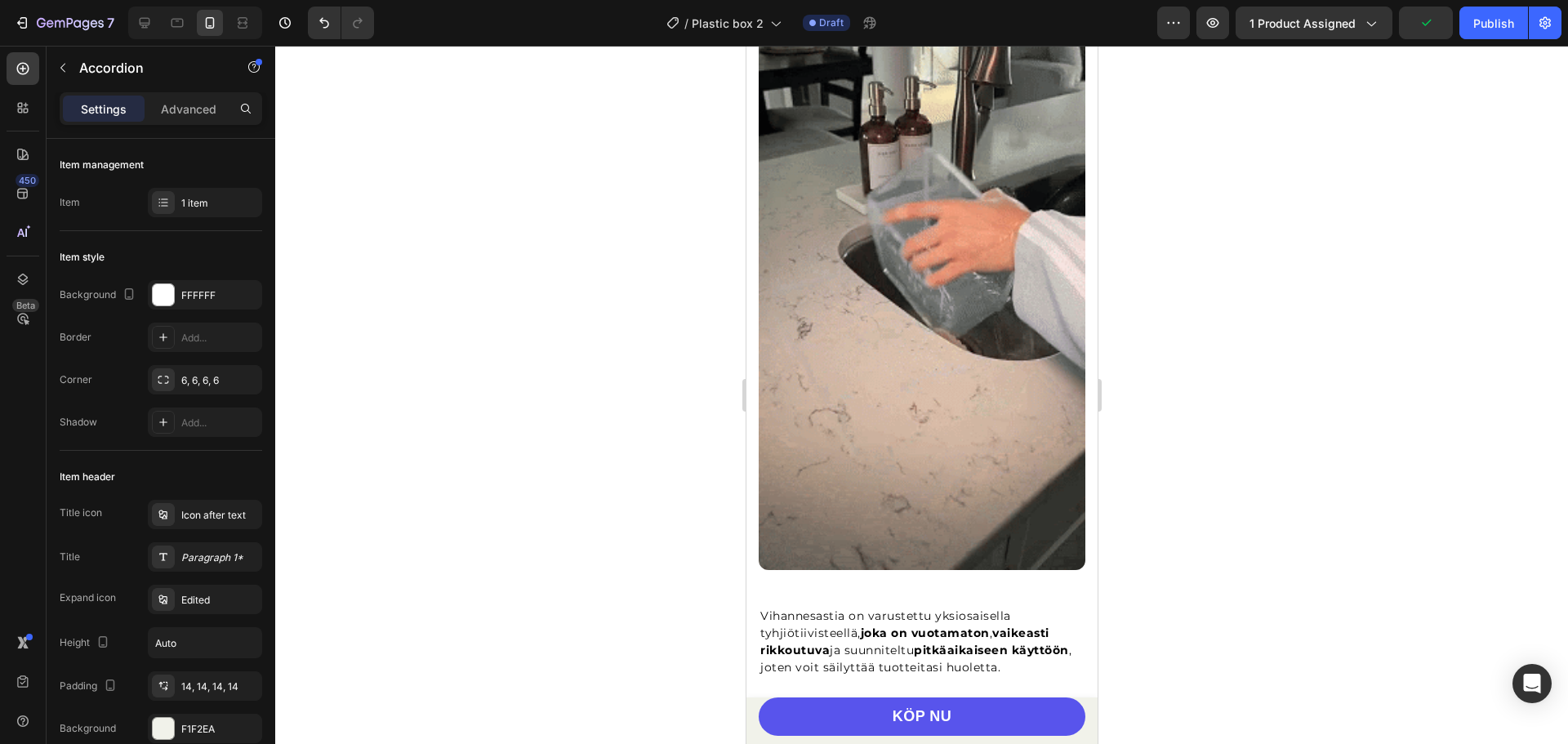
scroll to position [1552, 0]
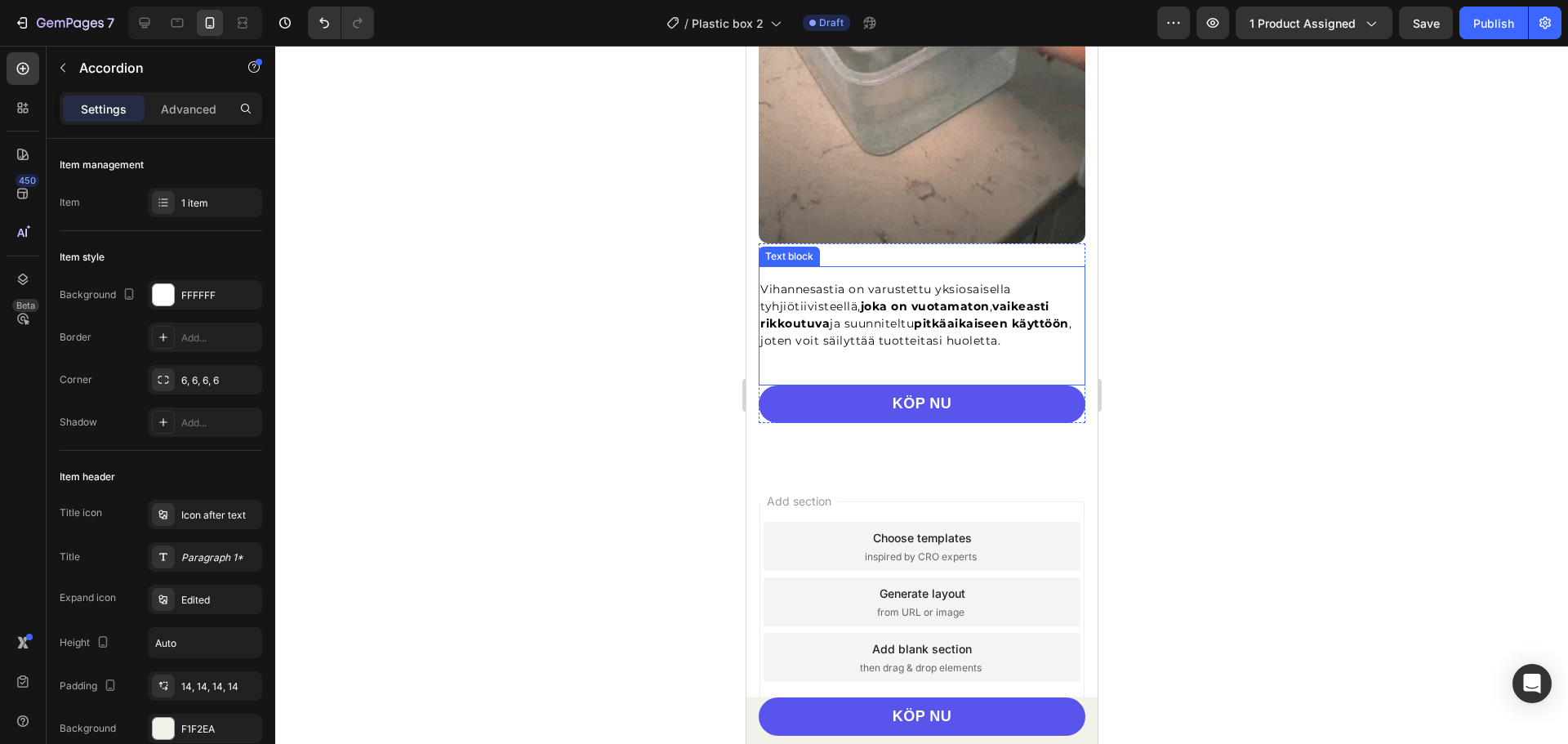
click at [849, 291] on p "Vihannesastia on varustettu yksiosaisella tyhjiötiivisteellä, joka on vuotamato…" at bounding box center [920, 314] width 323 height 68
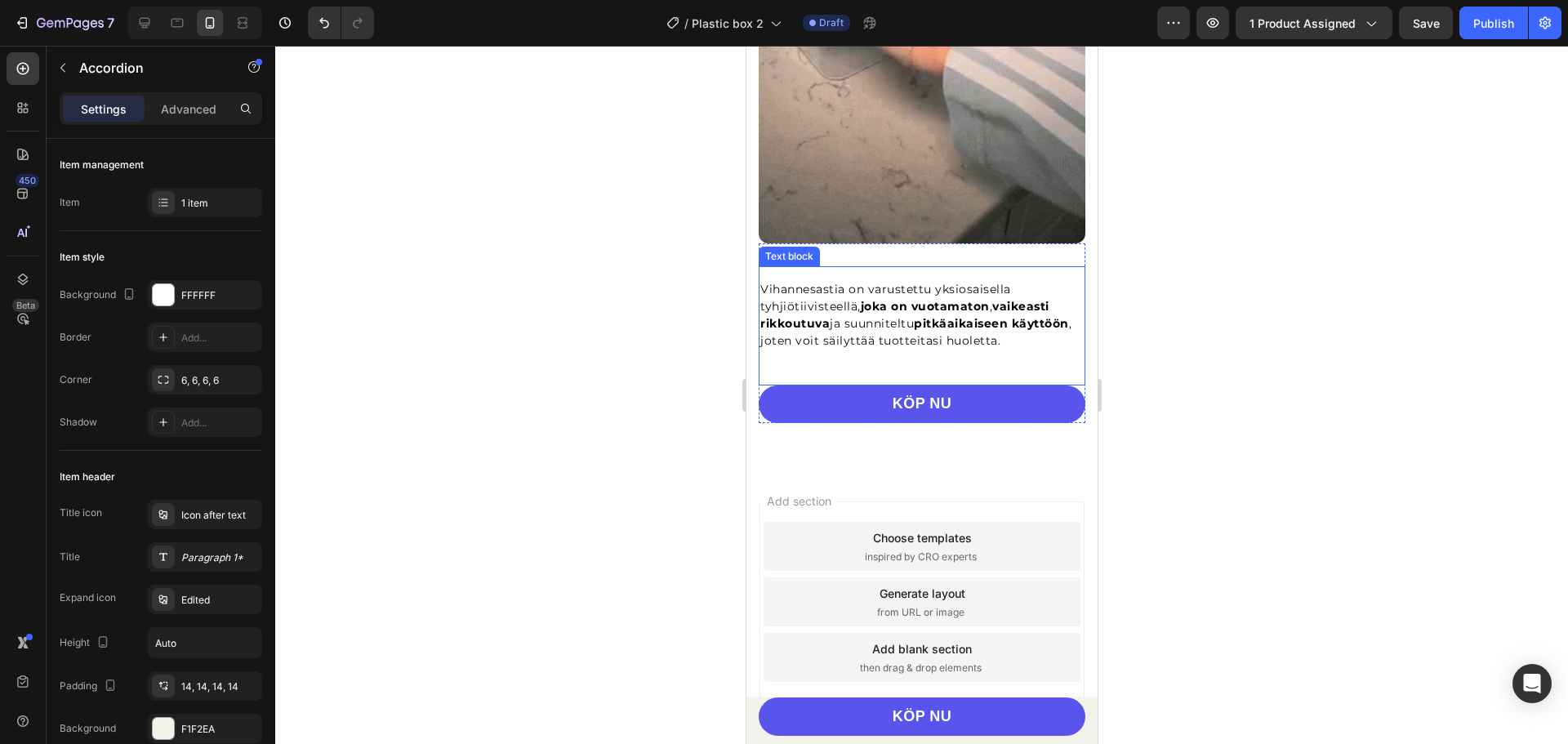
click at [849, 291] on p "Vihannesastia on varustettu yksiosaisella tyhjiötiivisteellä, joka on vuotamato…" at bounding box center [920, 314] width 323 height 68
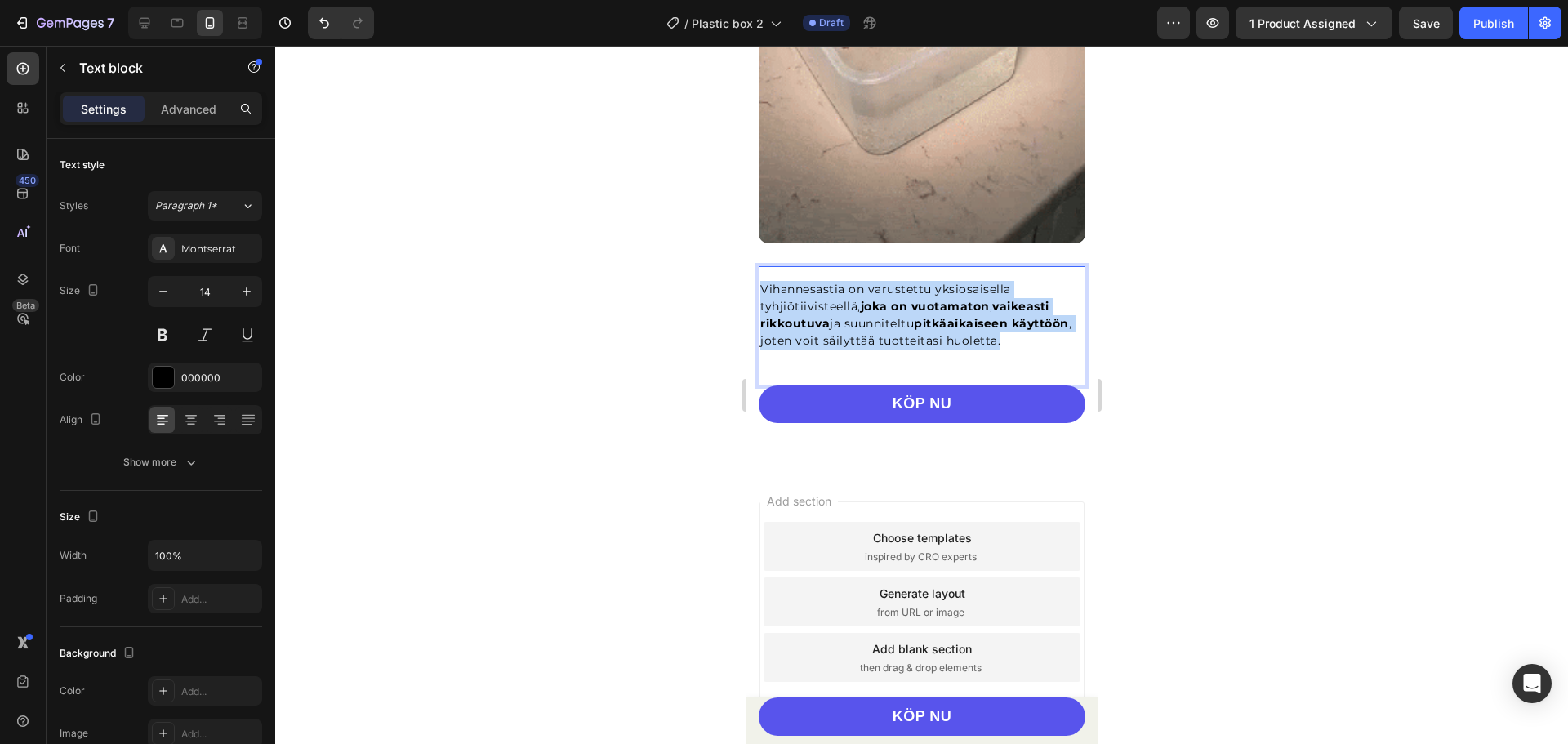
click at [849, 291] on p "Vihannesastia on varustettu yksiosaisella tyhjiötiivisteellä, joka on vuotamato…" at bounding box center [920, 314] width 323 height 68
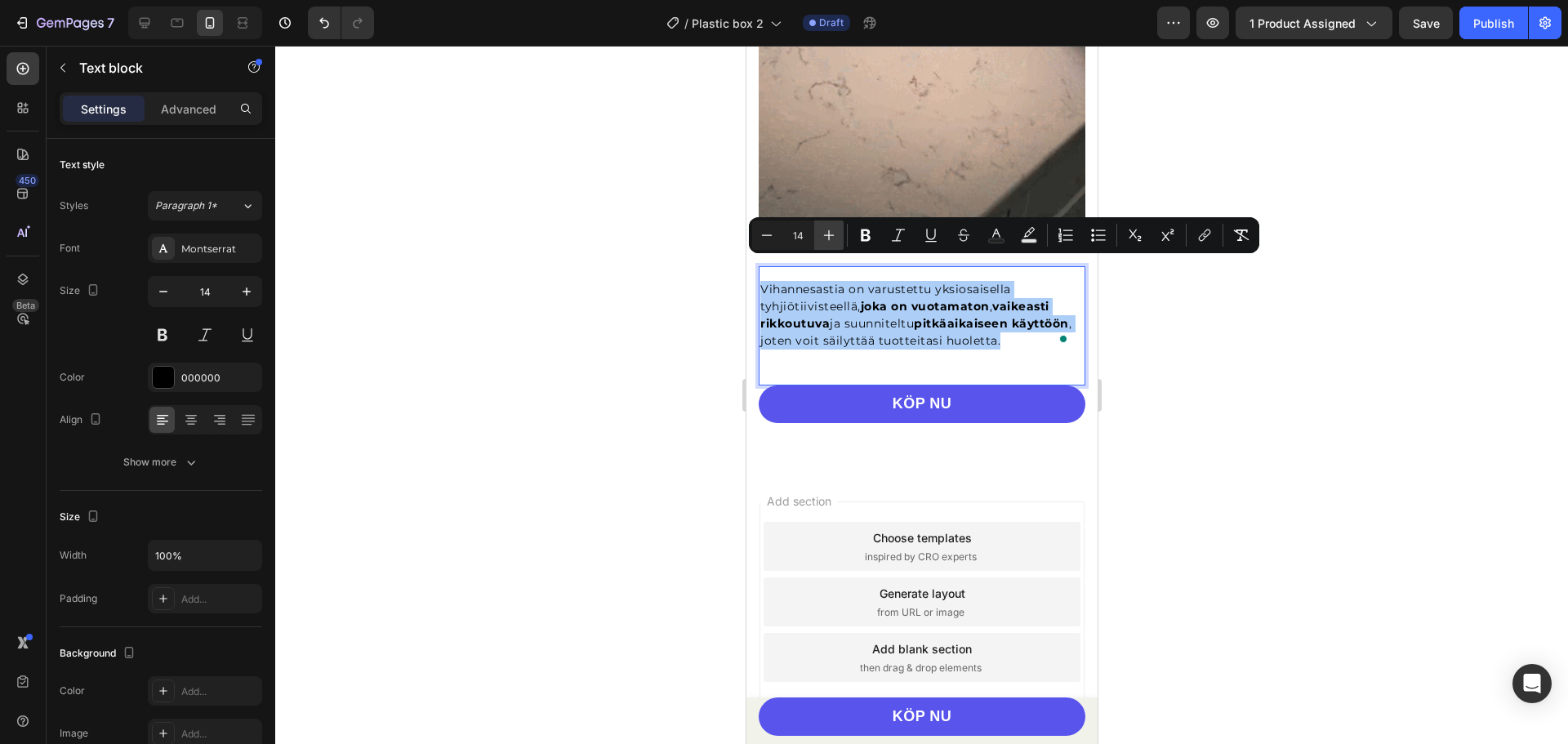
click at [828, 236] on icon "Editor contextual toolbar" at bounding box center [829, 235] width 16 height 16
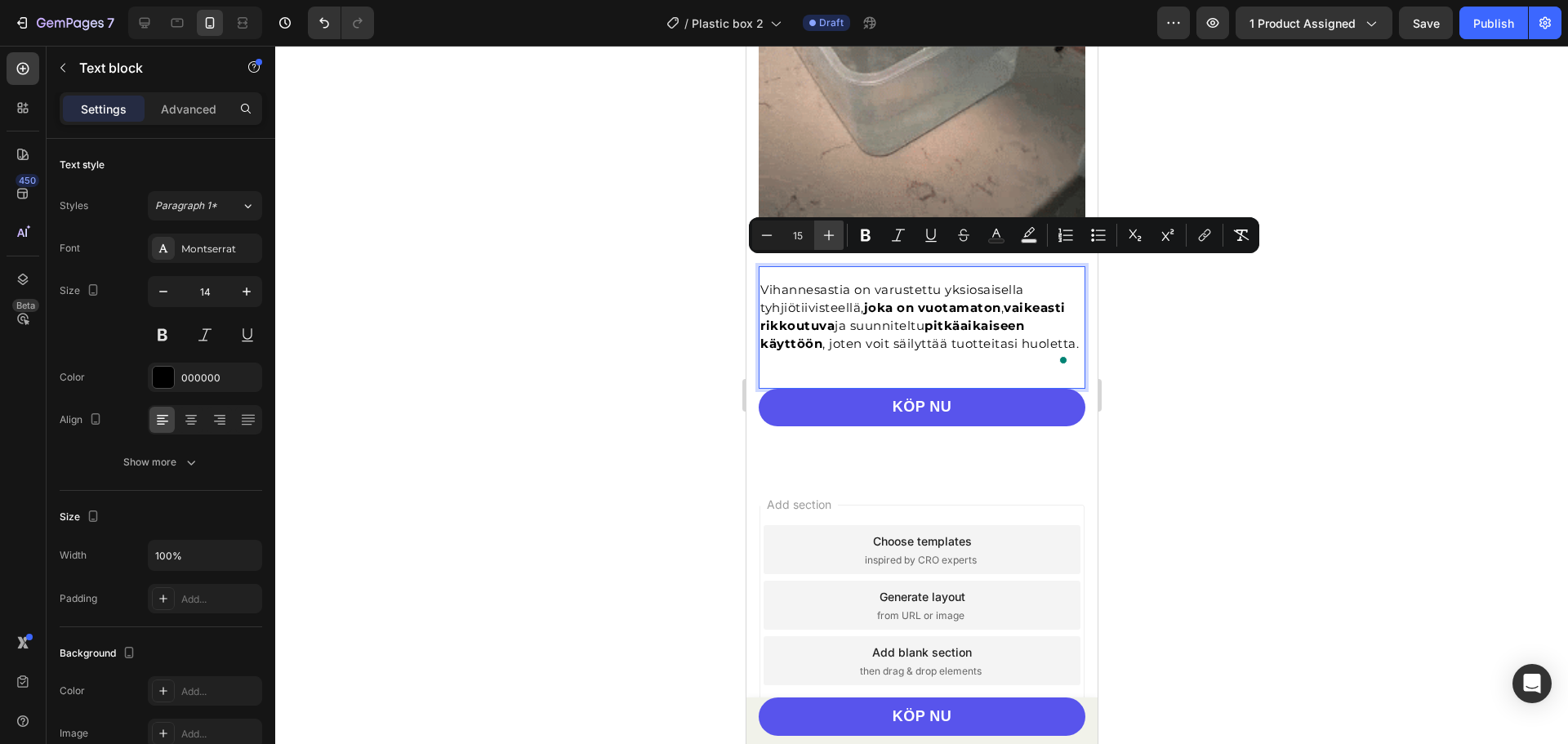
click at [828, 236] on icon "Editor contextual toolbar" at bounding box center [829, 235] width 16 height 16
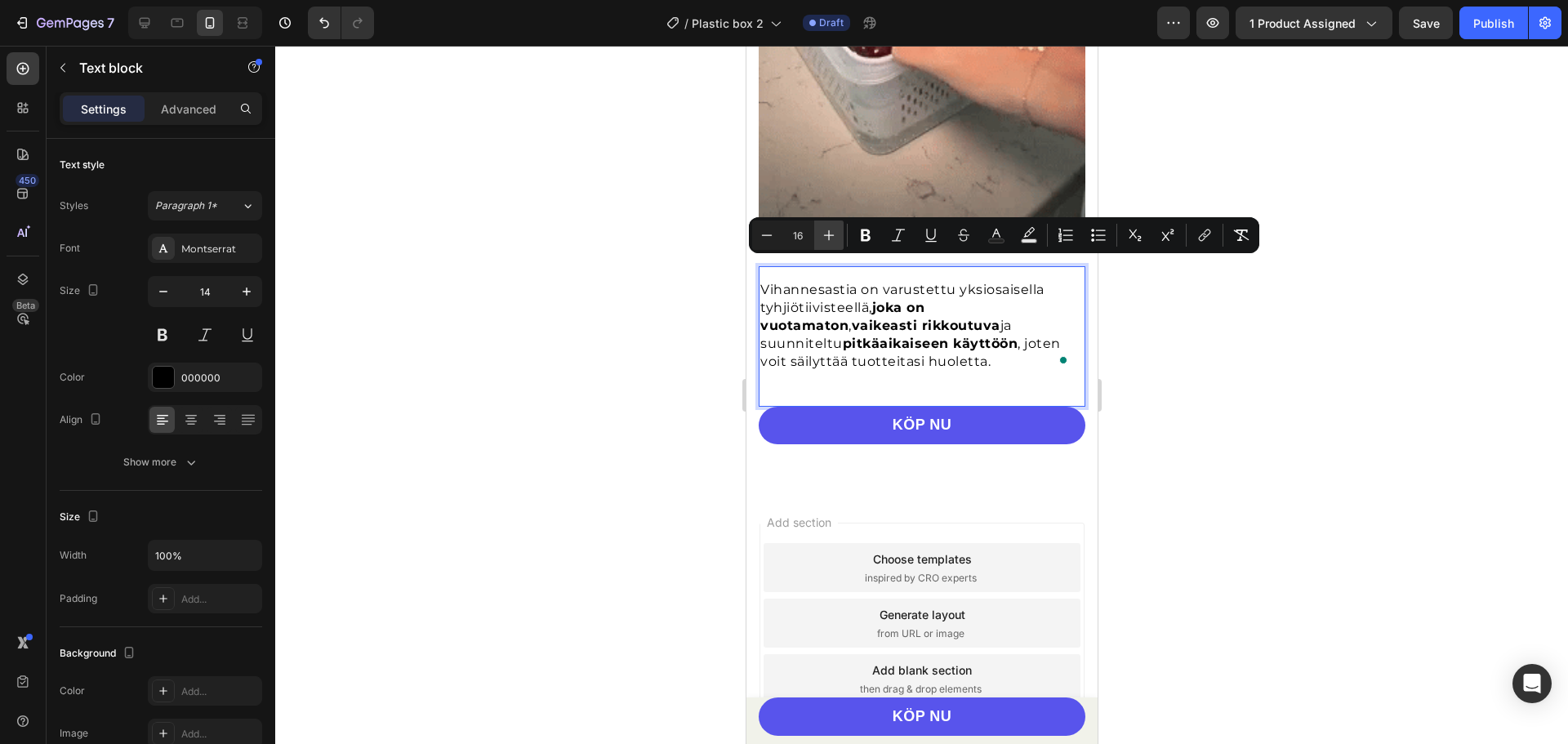
click at [825, 231] on icon "Editor contextual toolbar" at bounding box center [829, 235] width 16 height 16
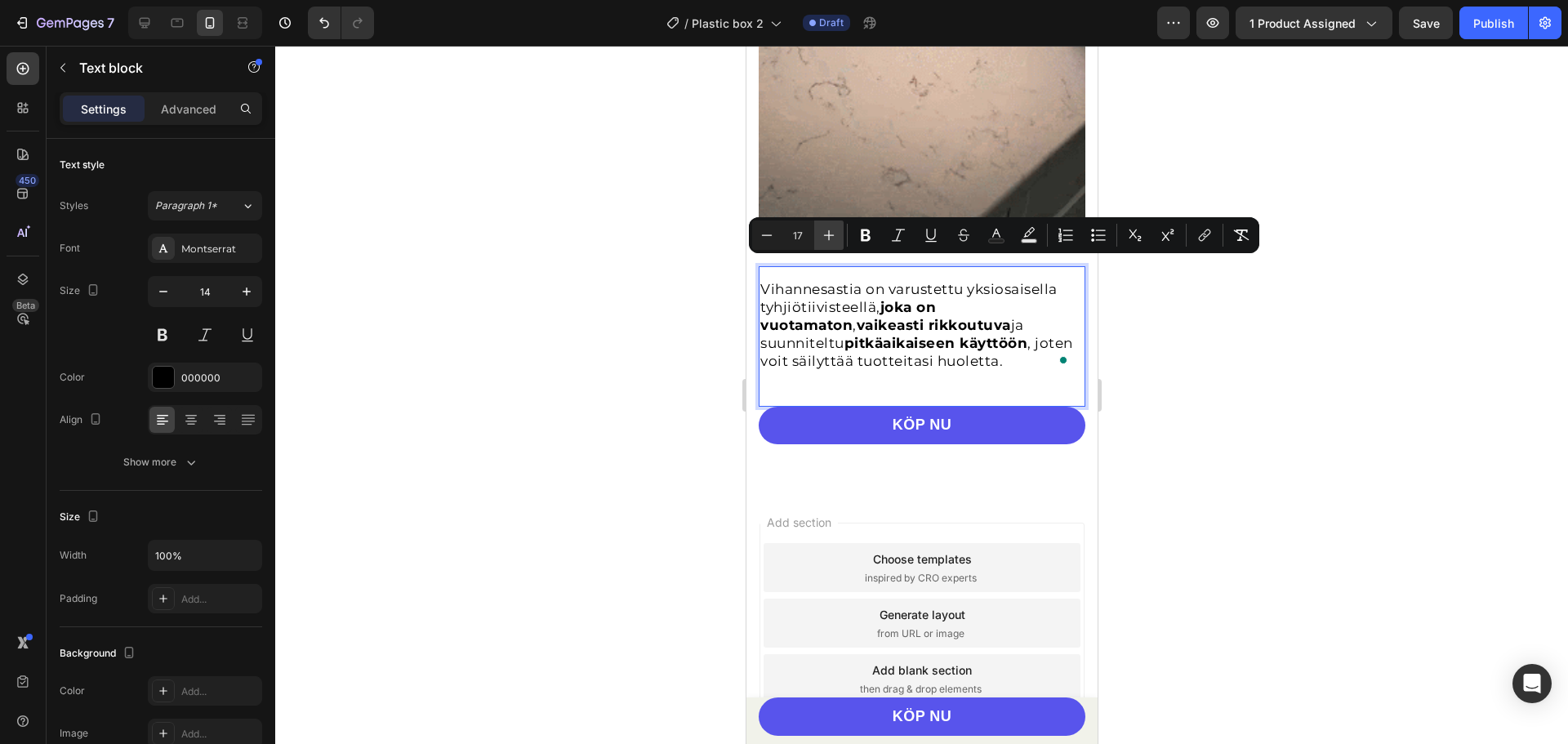
click at [825, 231] on icon "Editor contextual toolbar" at bounding box center [829, 235] width 16 height 16
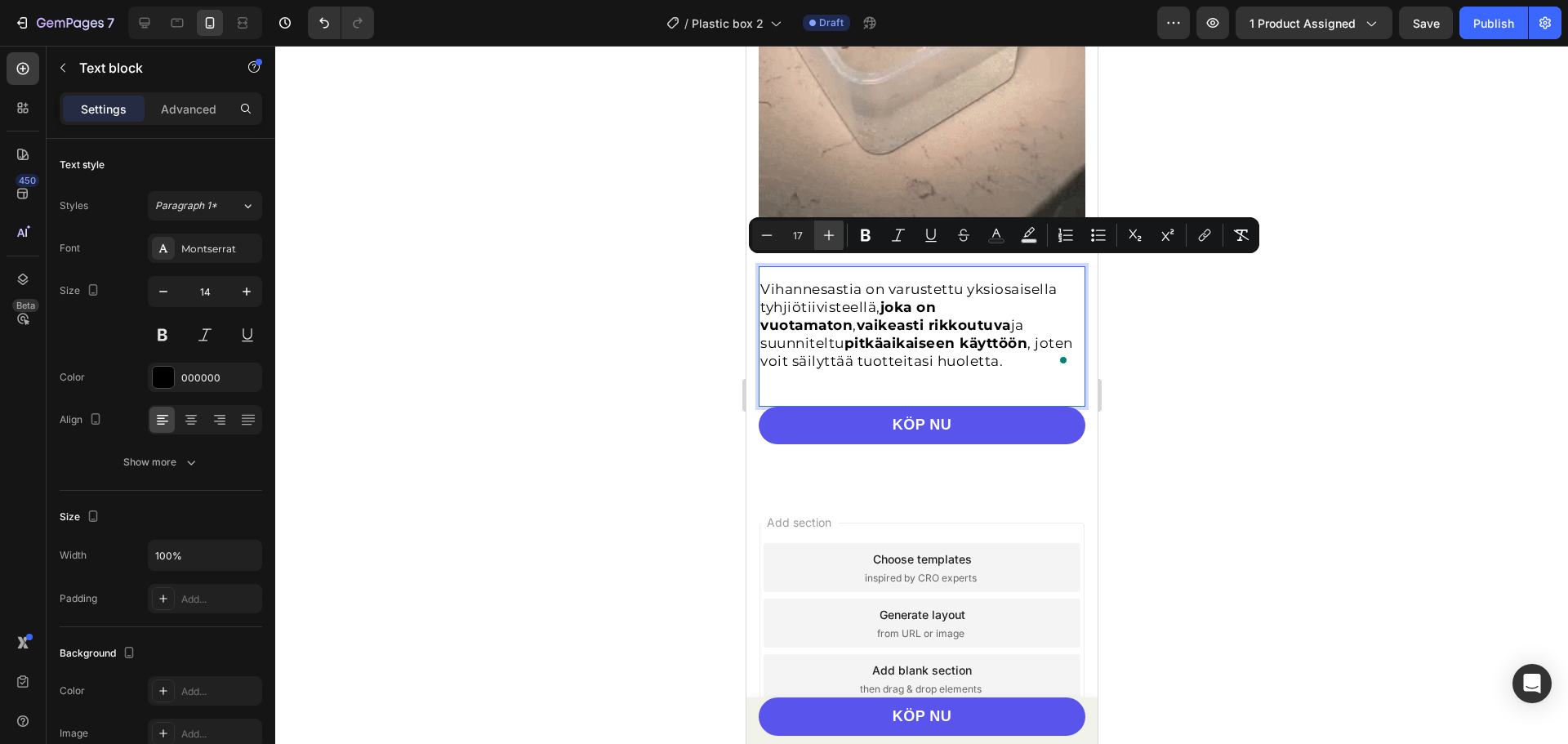
type input "18"
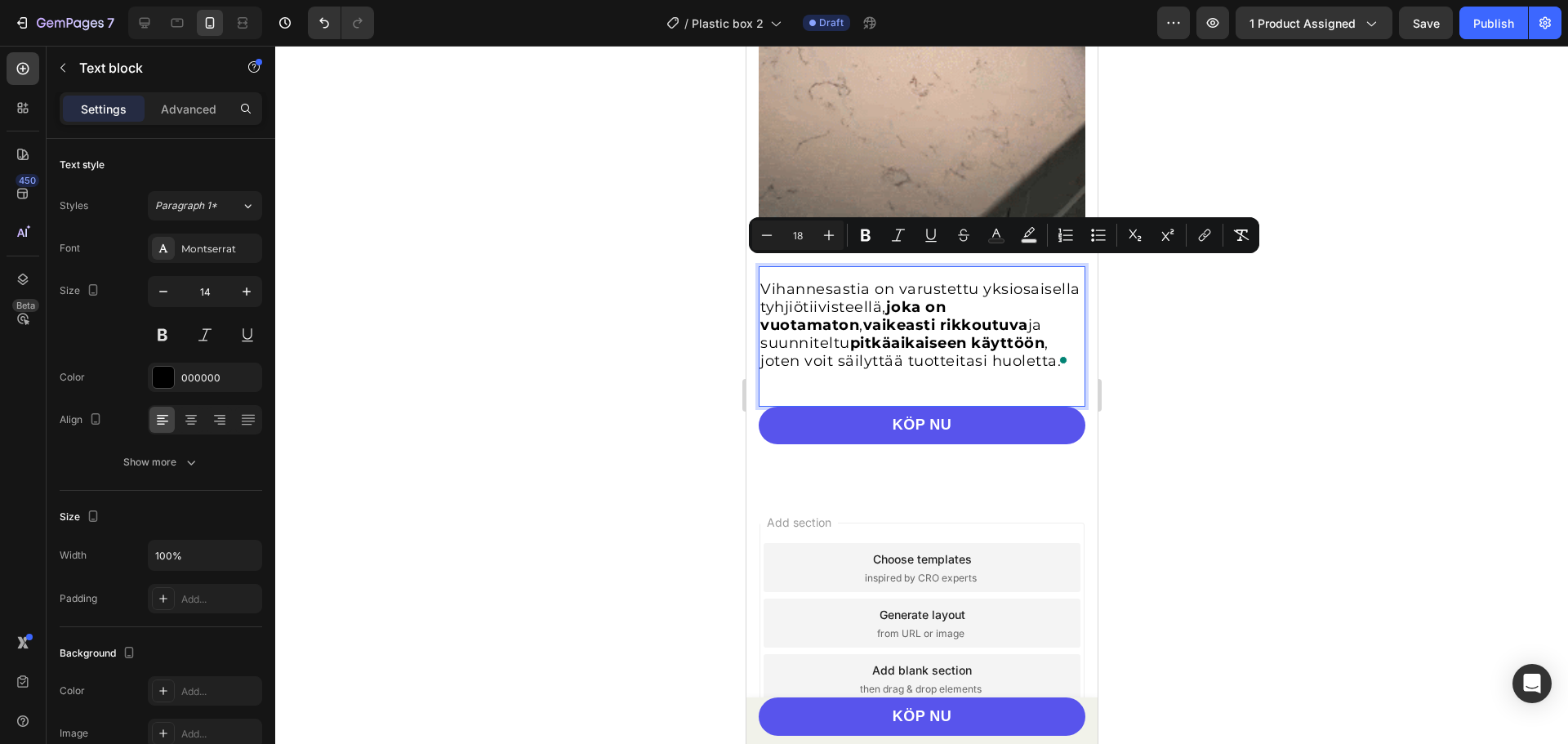
click at [1207, 335] on div at bounding box center [921, 395] width 1292 height 698
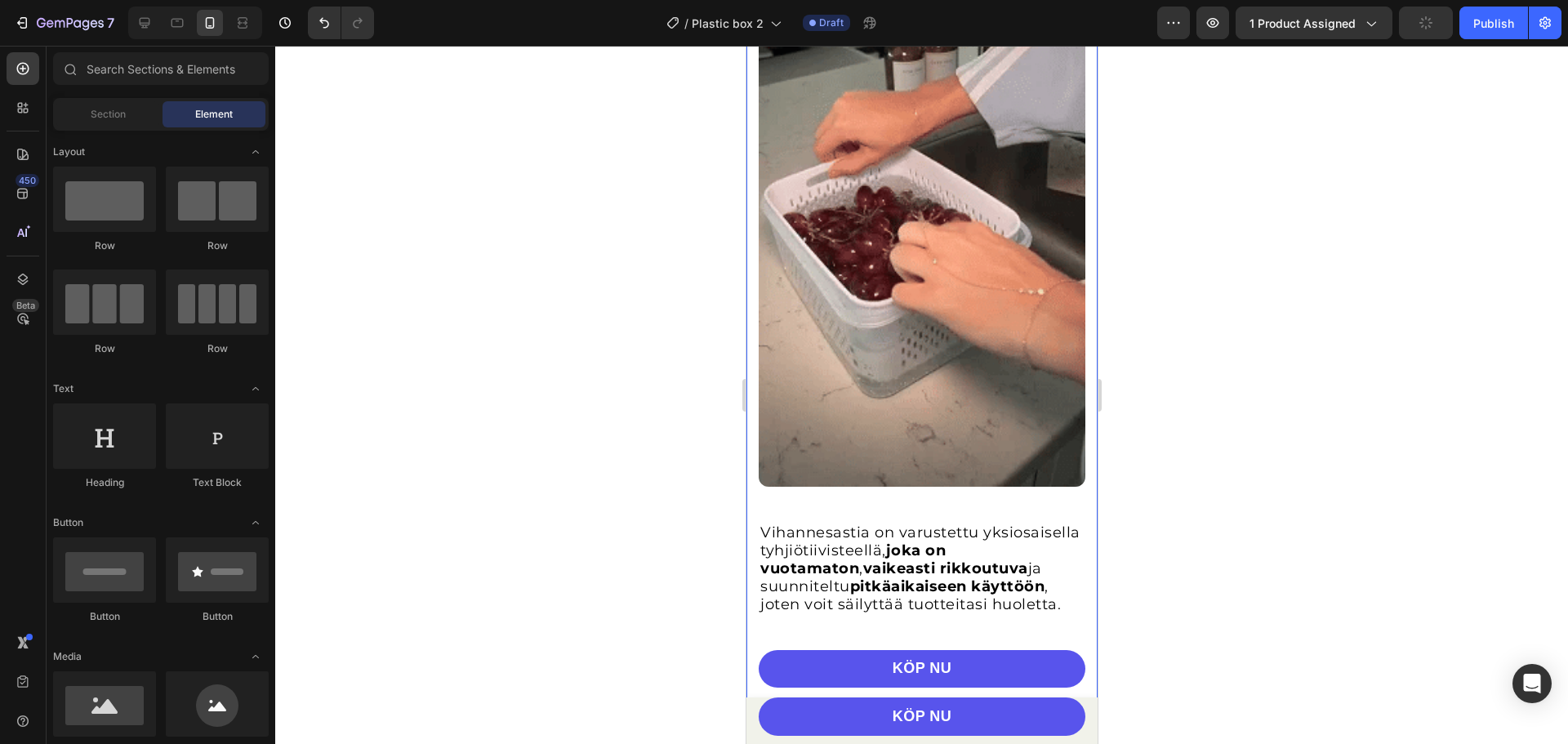
scroll to position [1388, 0]
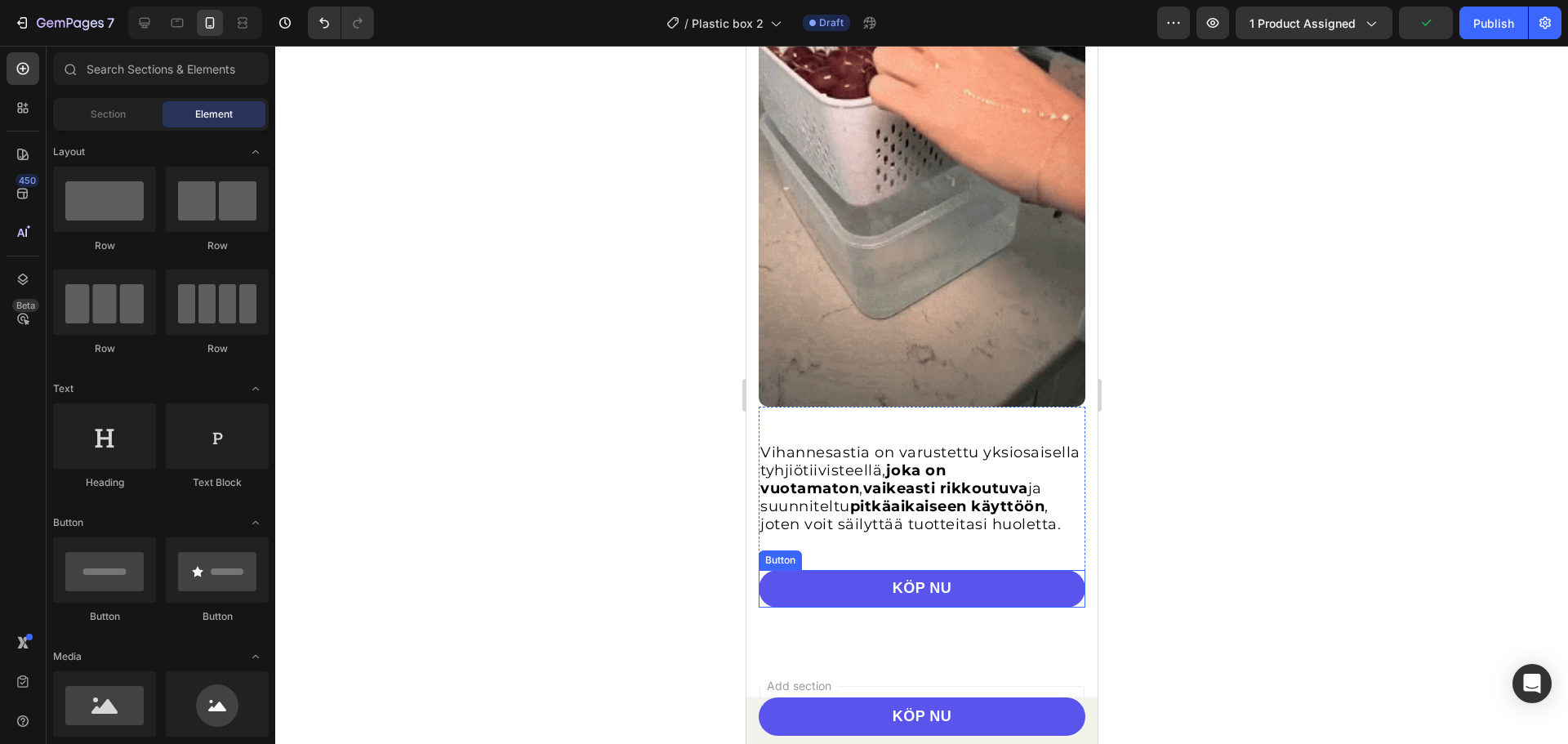
click at [1068, 570] on div "KÖP NU Button" at bounding box center [921, 589] width 327 height 37
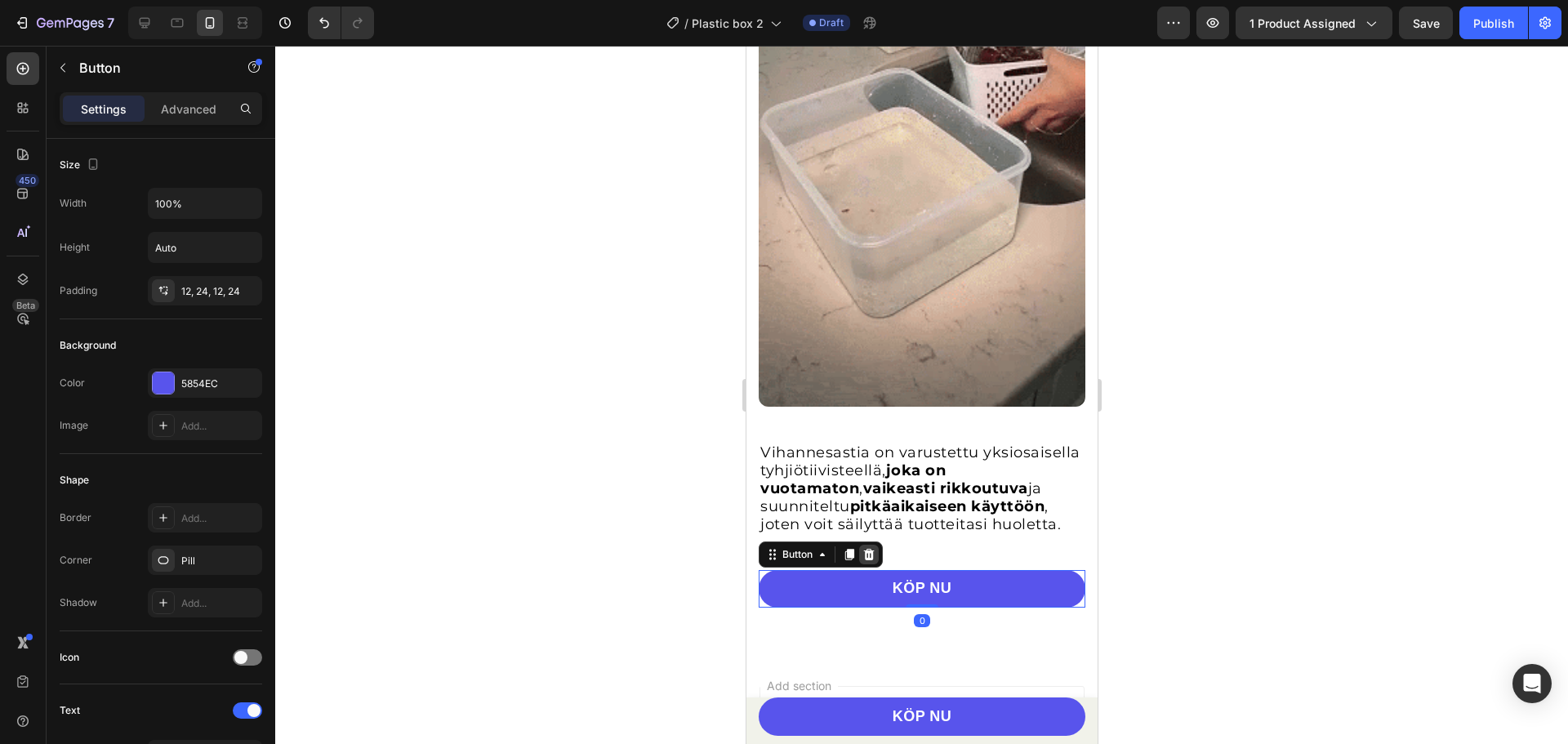
click at [878, 545] on div at bounding box center [868, 554] width 19 height 19
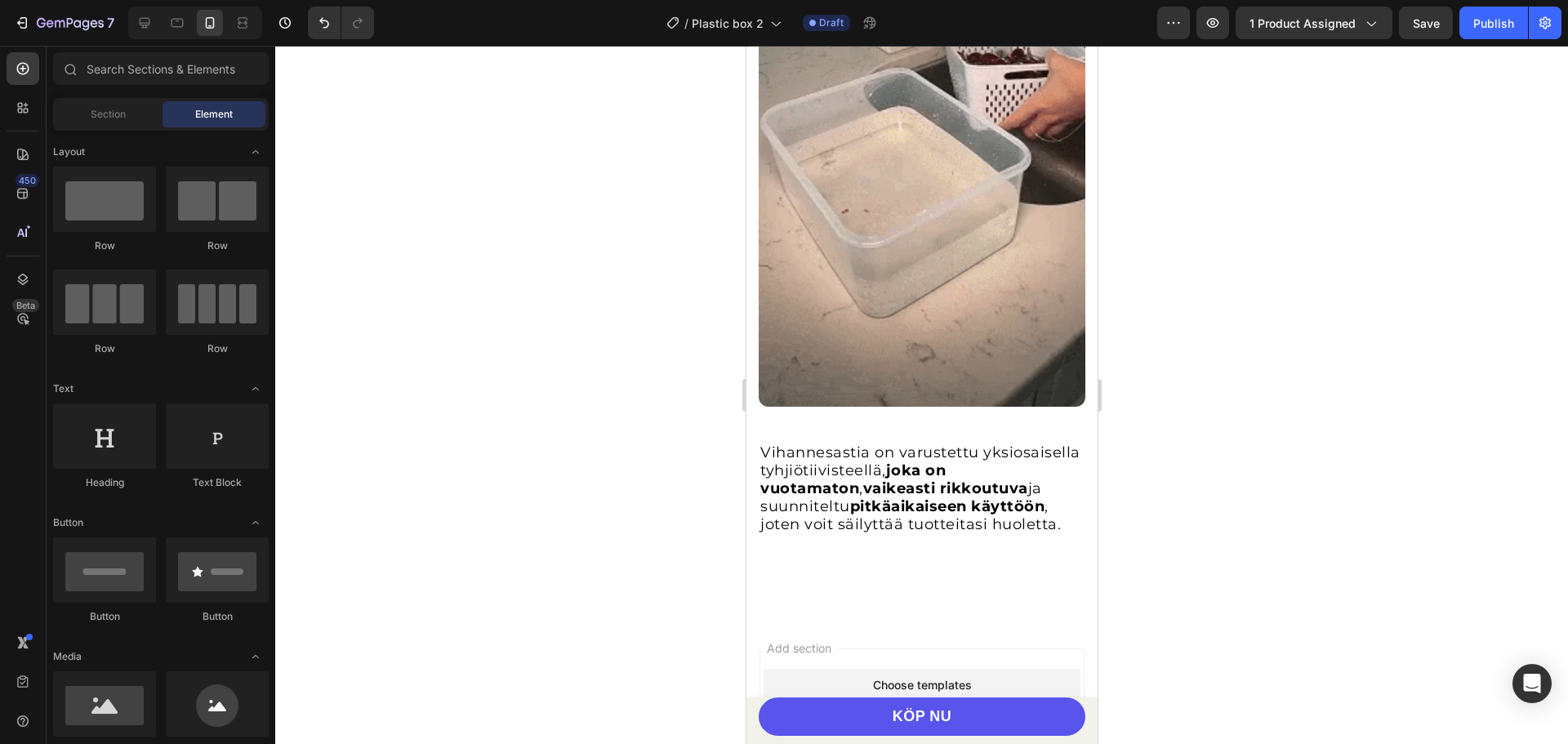
click at [1134, 356] on div at bounding box center [921, 395] width 1292 height 698
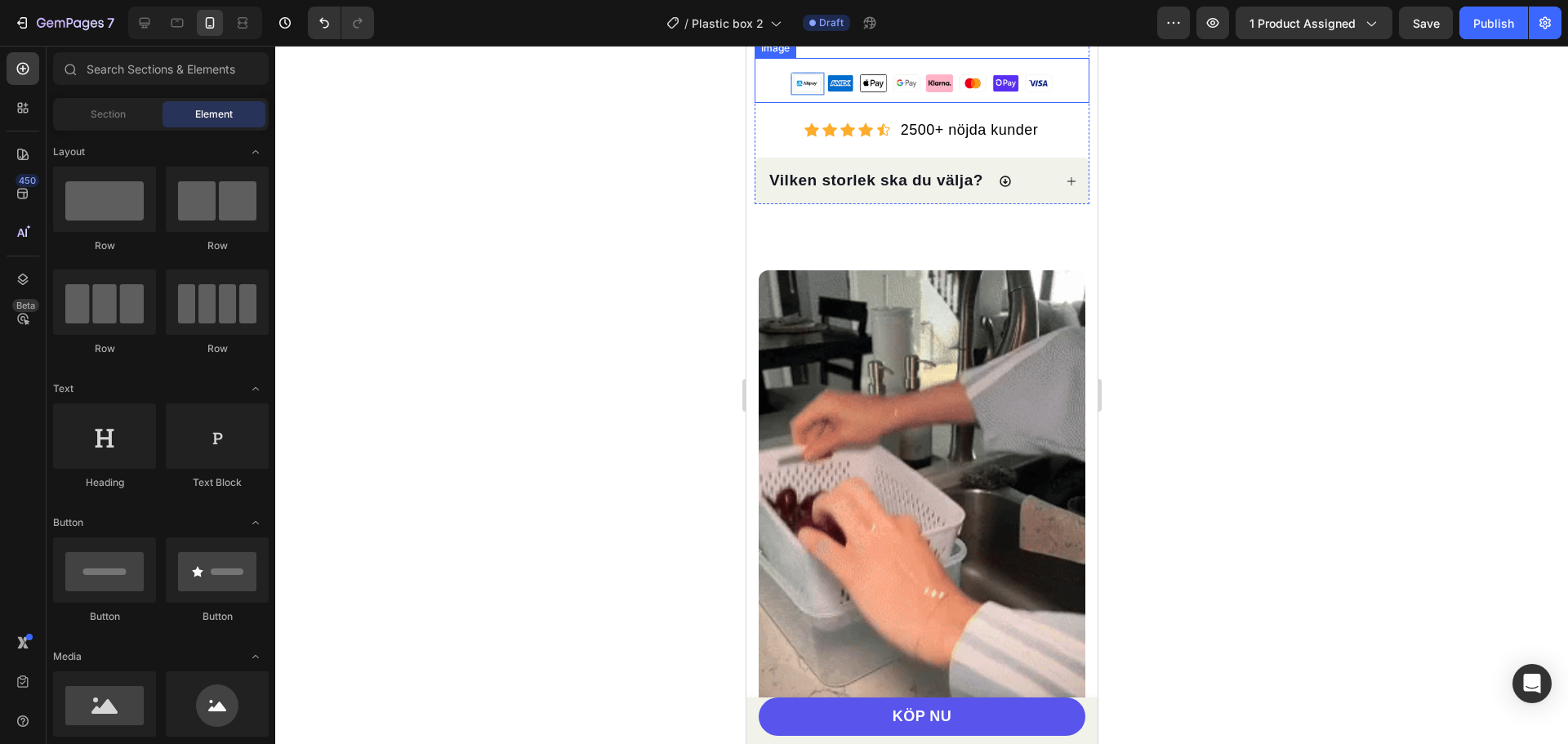
scroll to position [1062, 0]
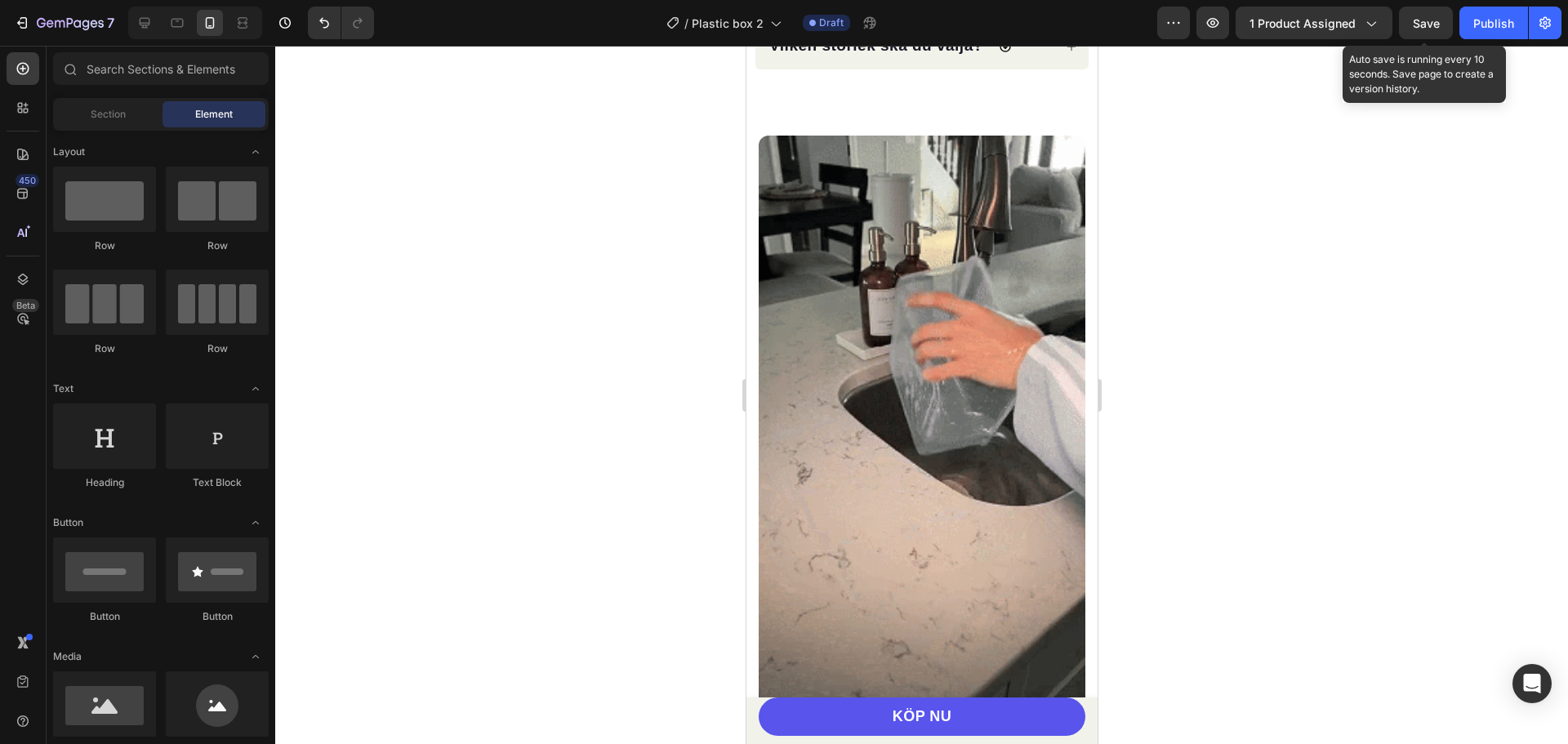
click at [1422, 25] on span "Save" at bounding box center [1426, 23] width 27 height 14
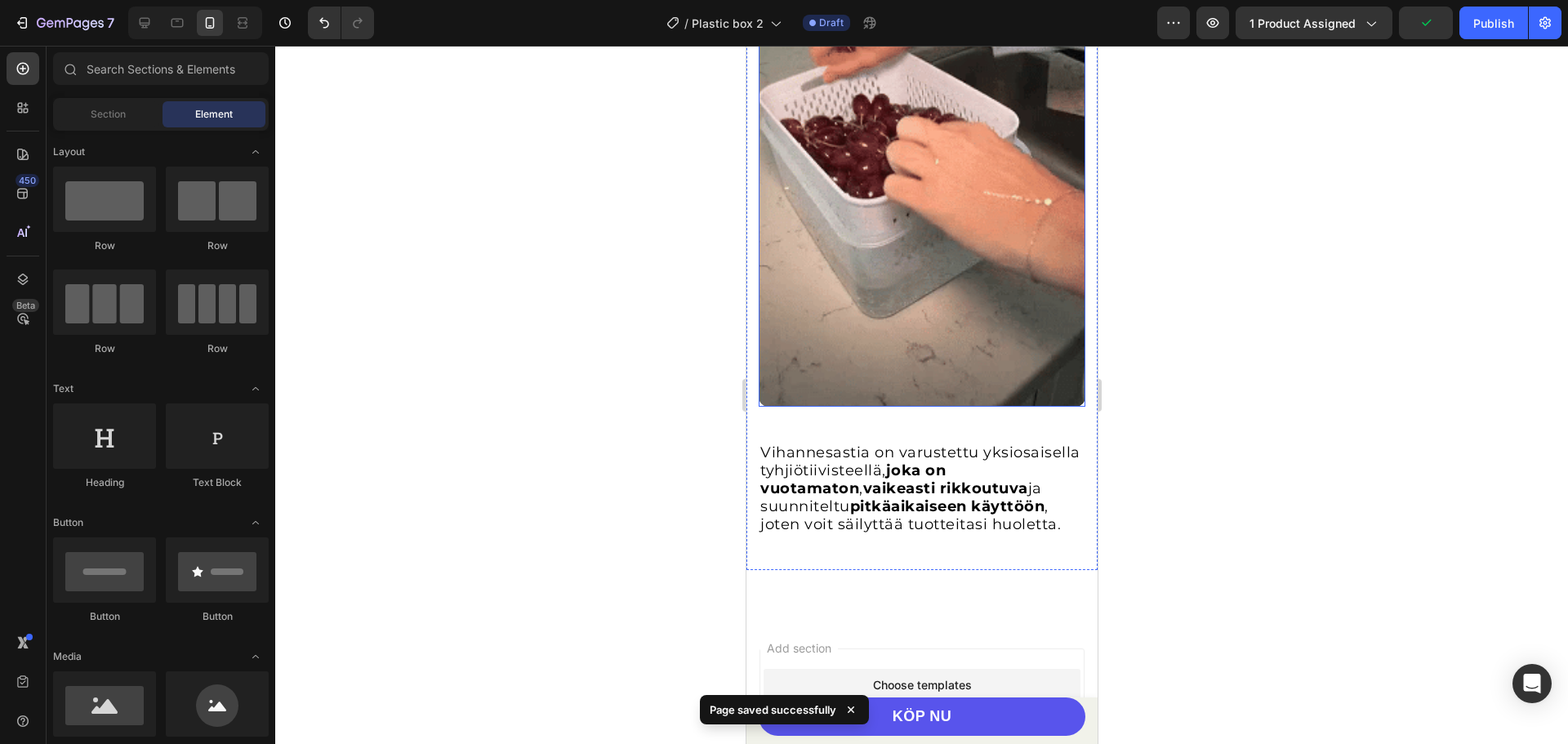
scroll to position [1585, 0]
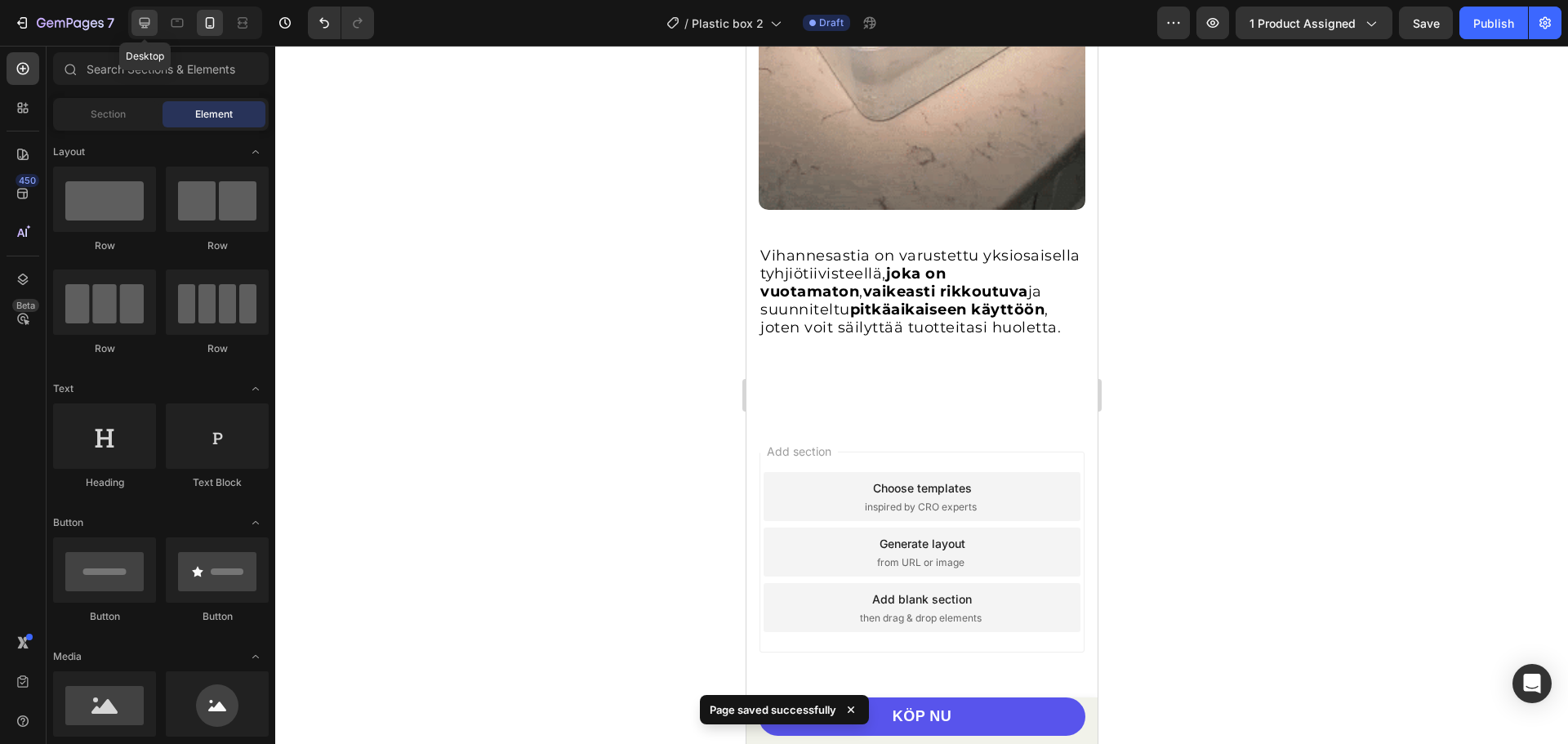
click at [149, 18] on icon at bounding box center [145, 23] width 11 height 11
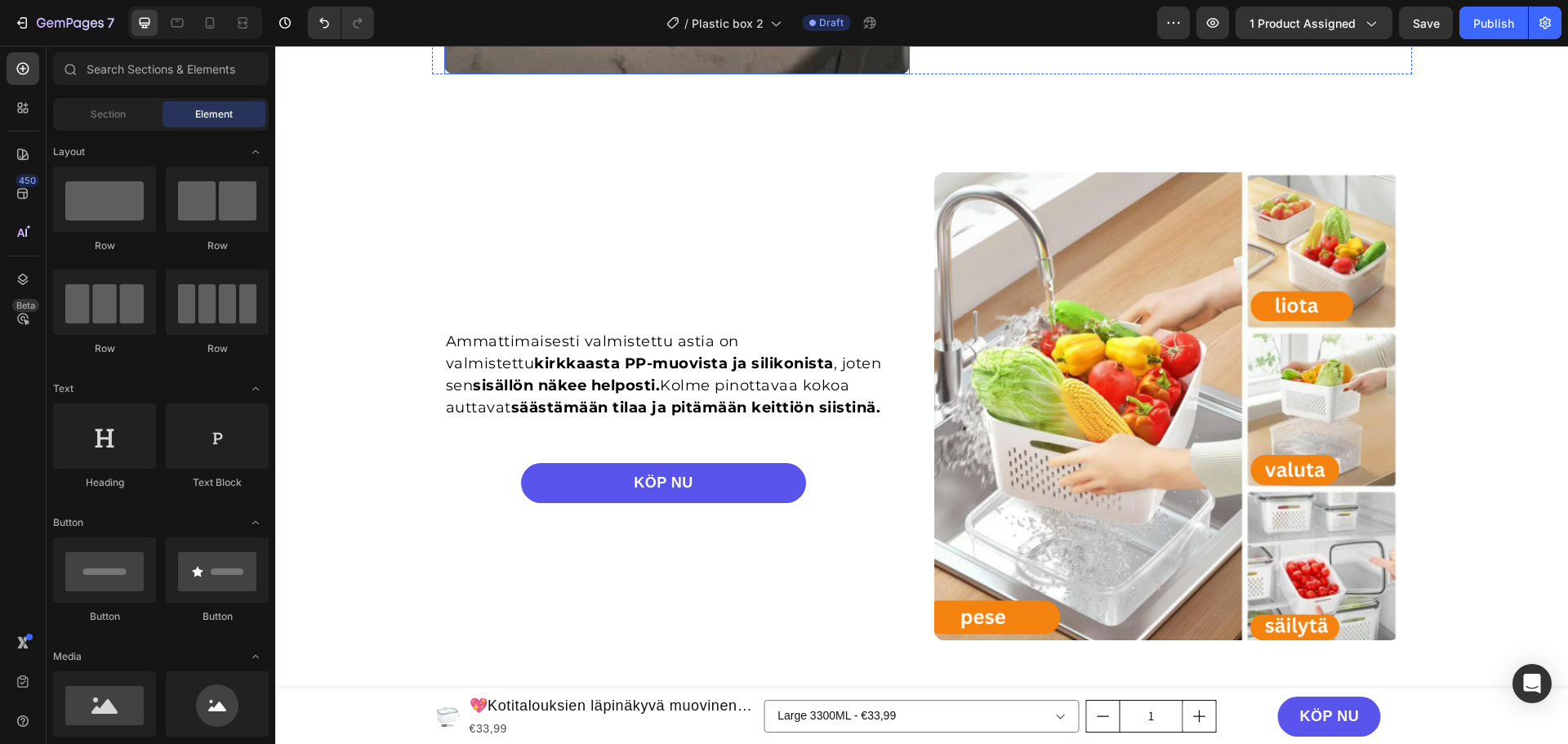
scroll to position [1965, 0]
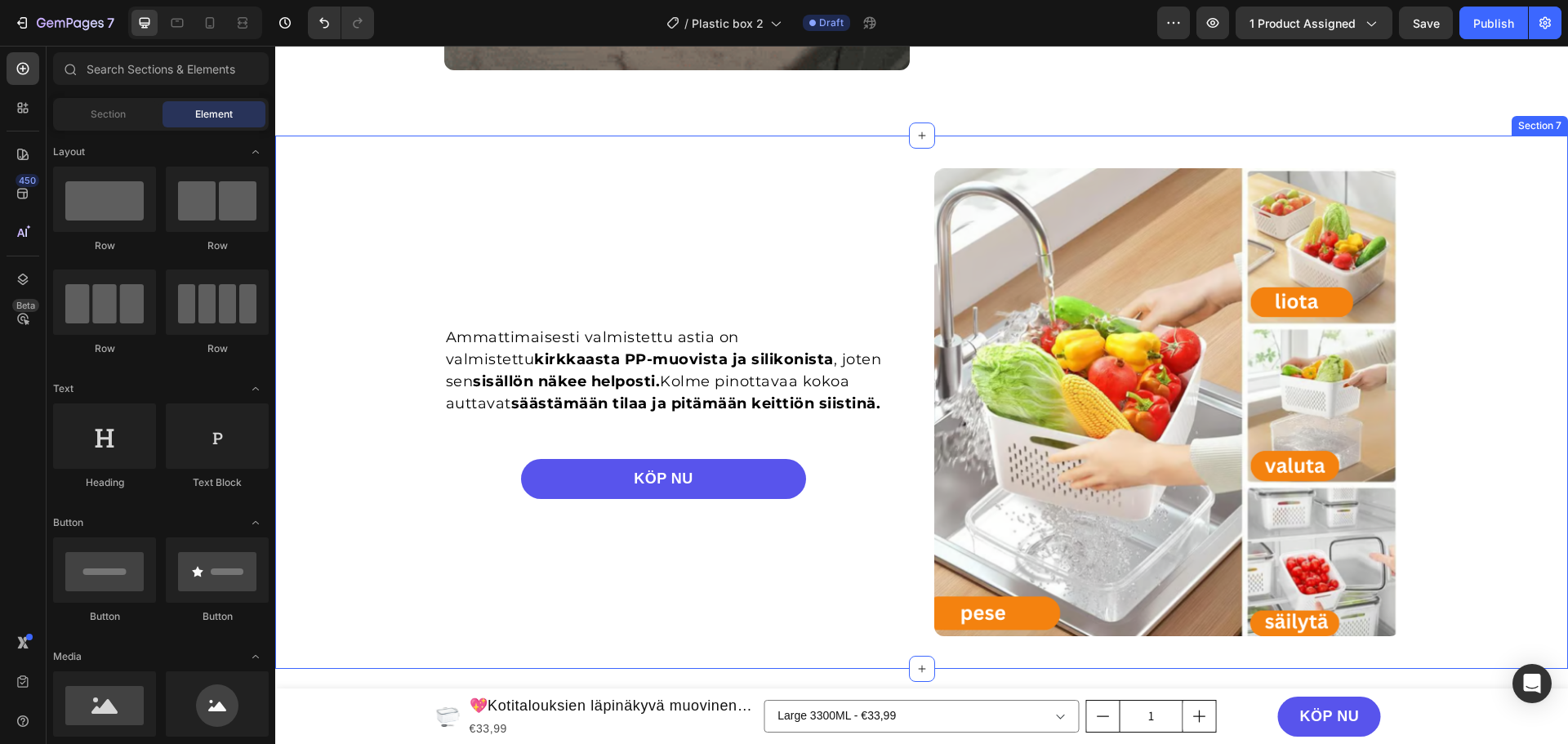
click at [356, 177] on div "Ammattimaisesti valmistettu astia on valmistettu kirkkaasta PP-muovista ja sili…" at bounding box center [921, 402] width 1292 height 469
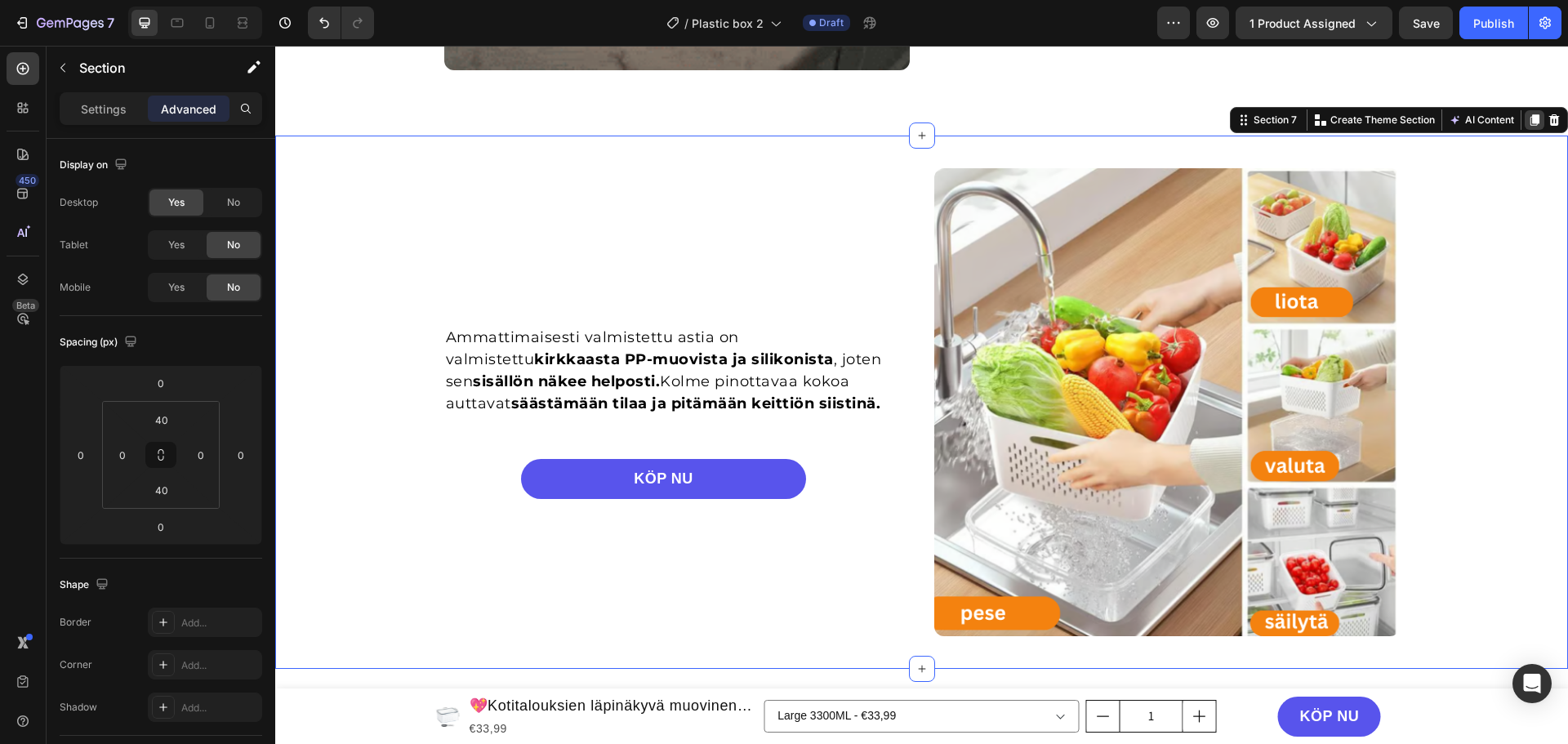
click at [1531, 121] on icon at bounding box center [1535, 120] width 9 height 12
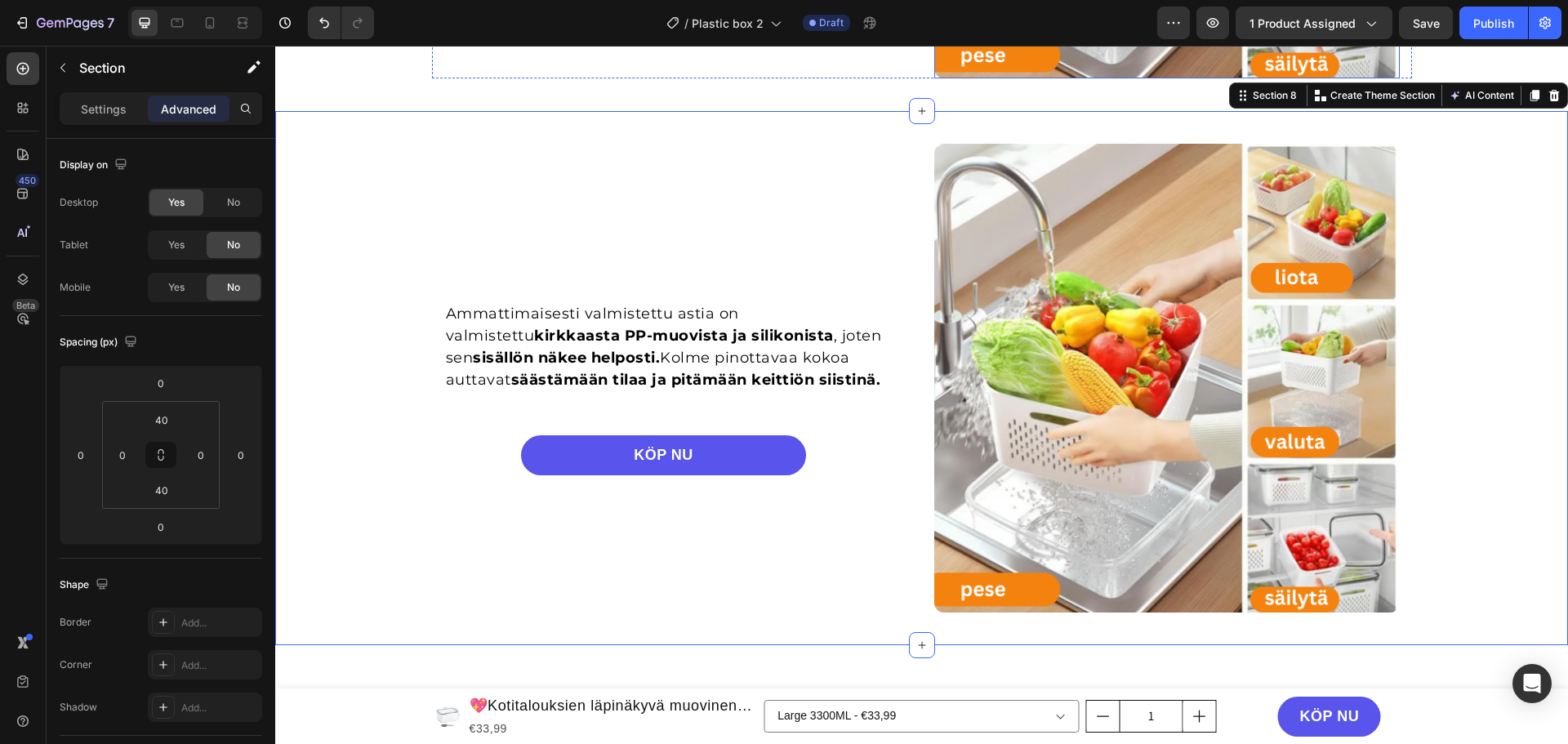
scroll to position [2531, 0]
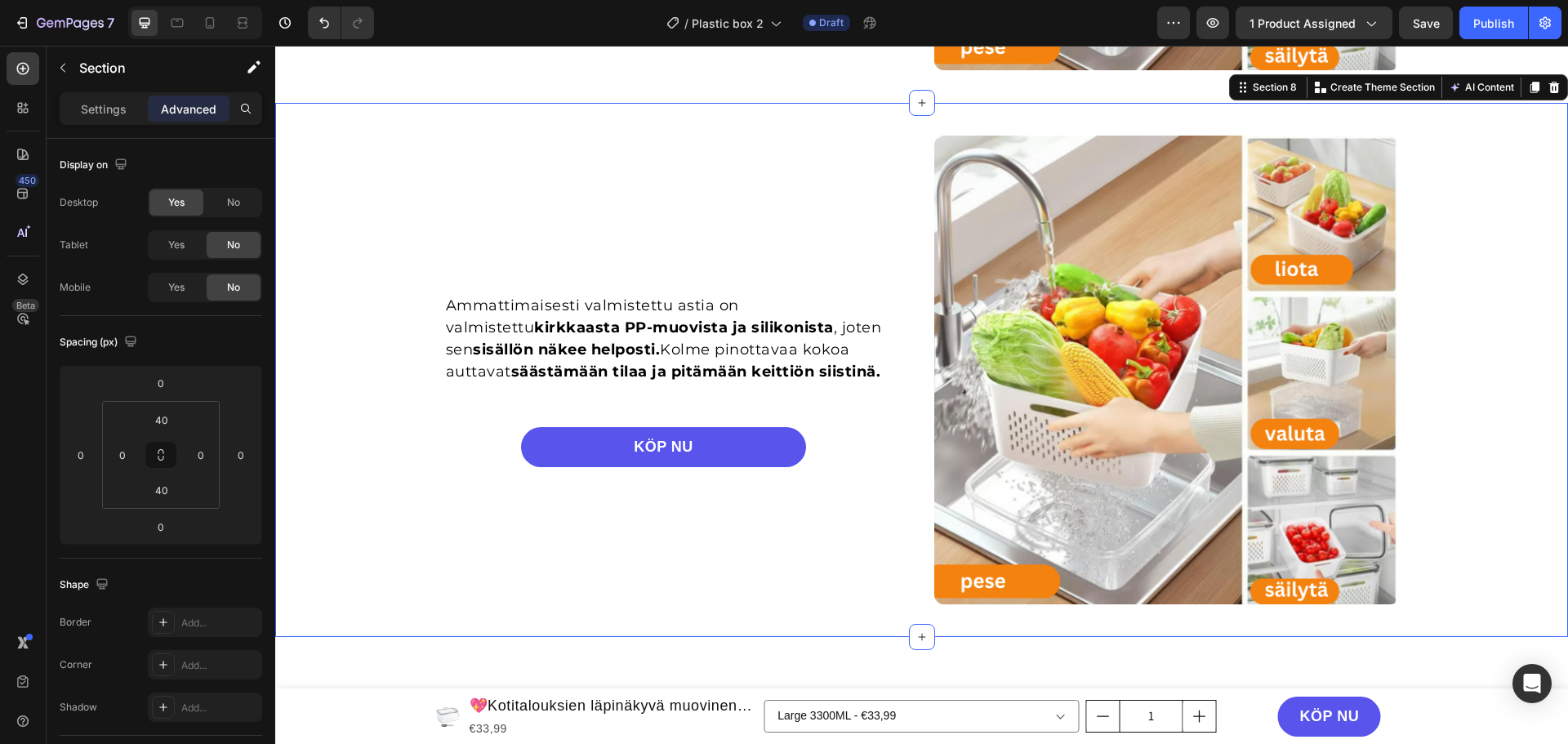
click at [330, 166] on div "Ammattimaisesti valmistettu astia on valmistettu kirkkaasta PP-muovista ja sili…" at bounding box center [921, 369] width 1292 height 469
click at [192, 293] on div "Yes" at bounding box center [176, 288] width 54 height 27
click at [189, 242] on div "Yes" at bounding box center [176, 245] width 54 height 27
click at [214, 202] on div "No" at bounding box center [233, 203] width 54 height 27
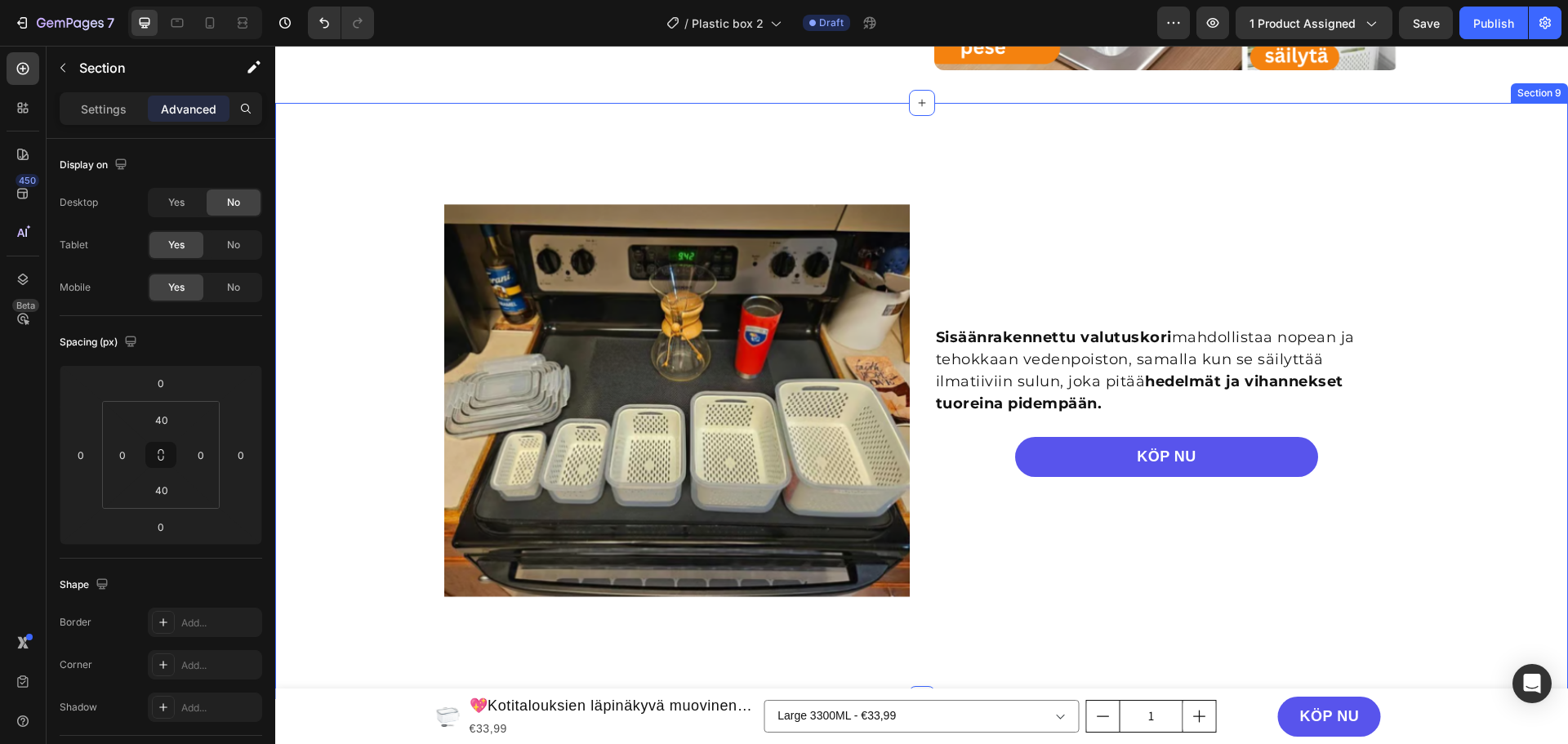
click at [357, 176] on div "Image Sisäänrakennettu valutuskori mahdollistaa nopean ja tehokkaan vedenpoisto…" at bounding box center [921, 400] width 1292 height 531
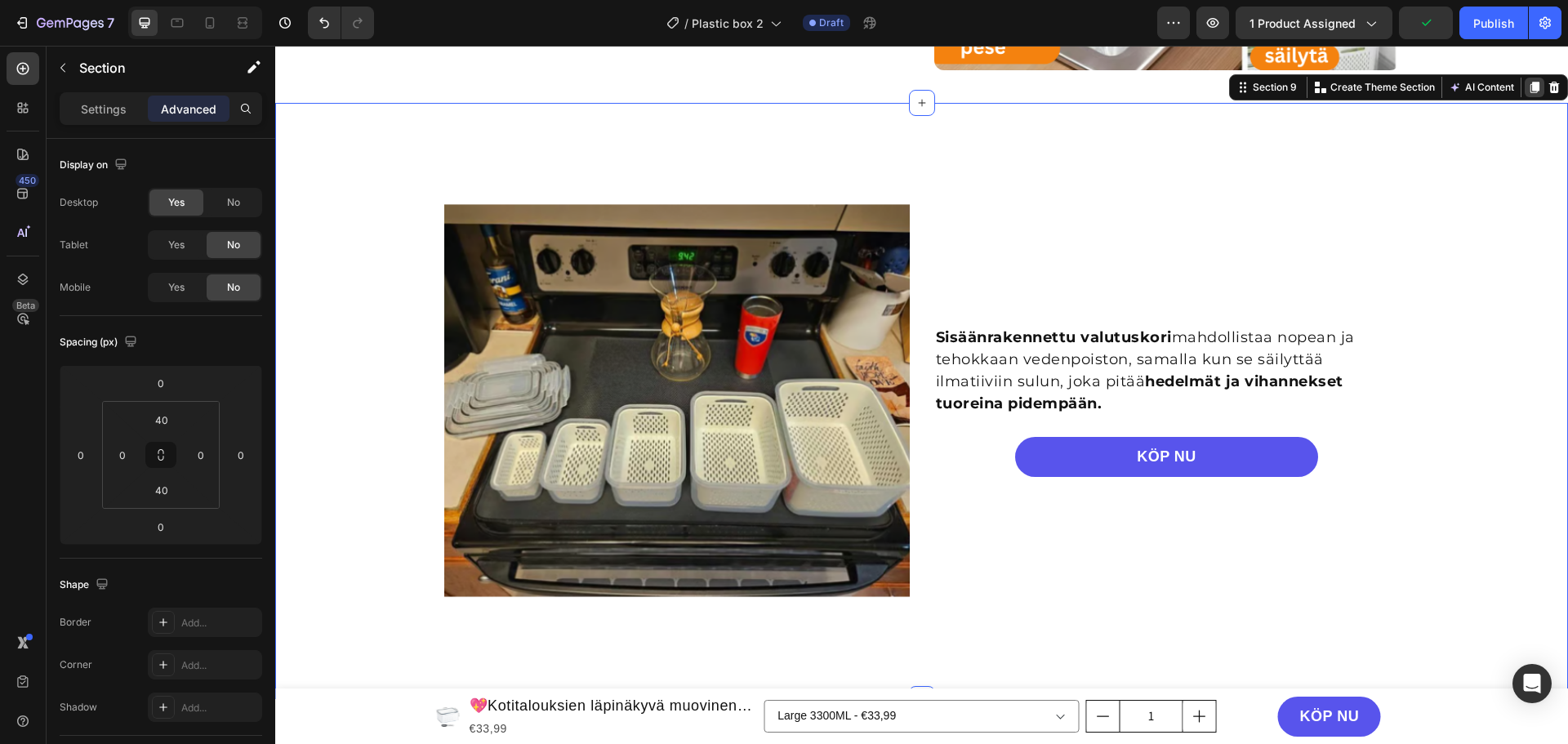
click at [1531, 89] on div at bounding box center [1534, 88] width 19 height 19
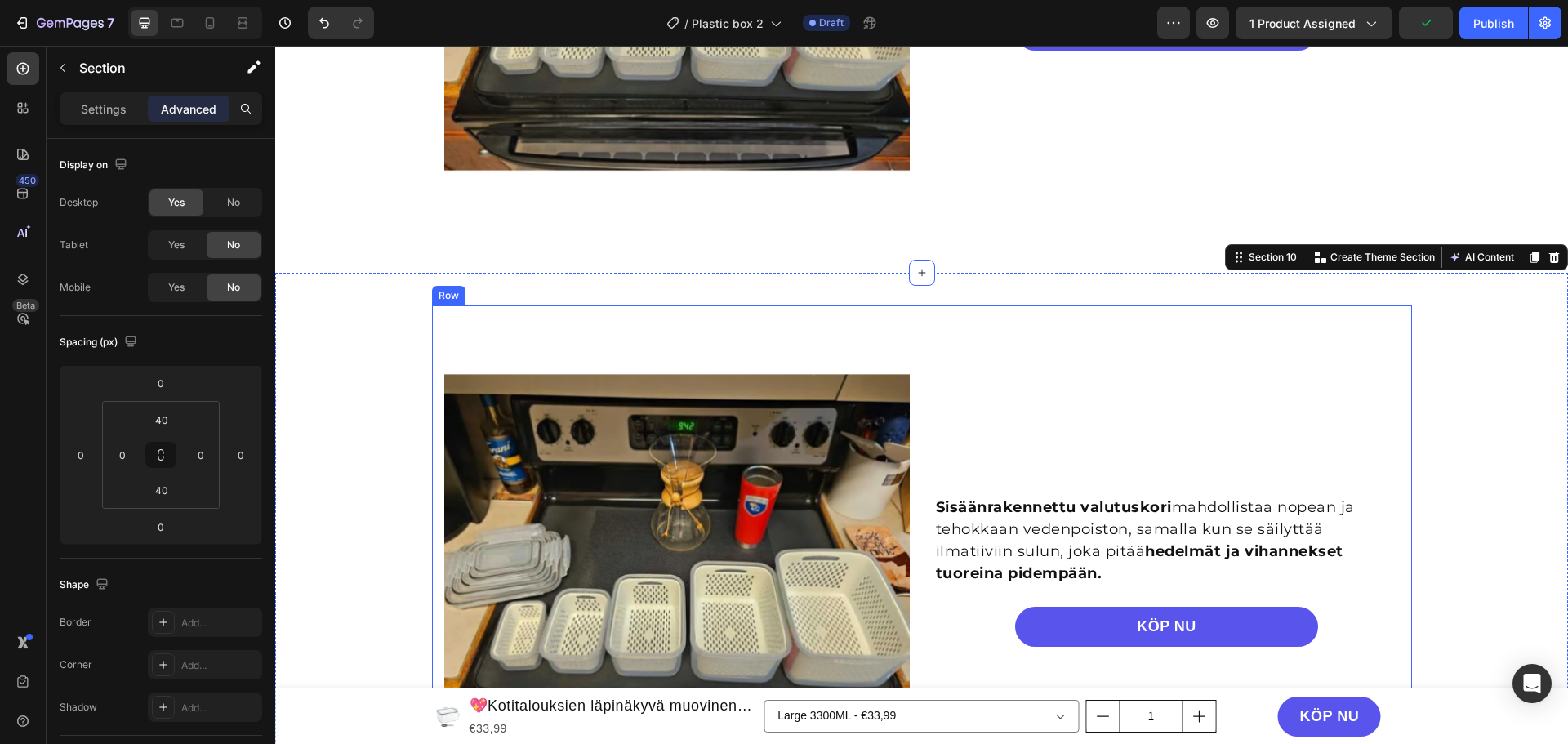
scroll to position [3127, 0]
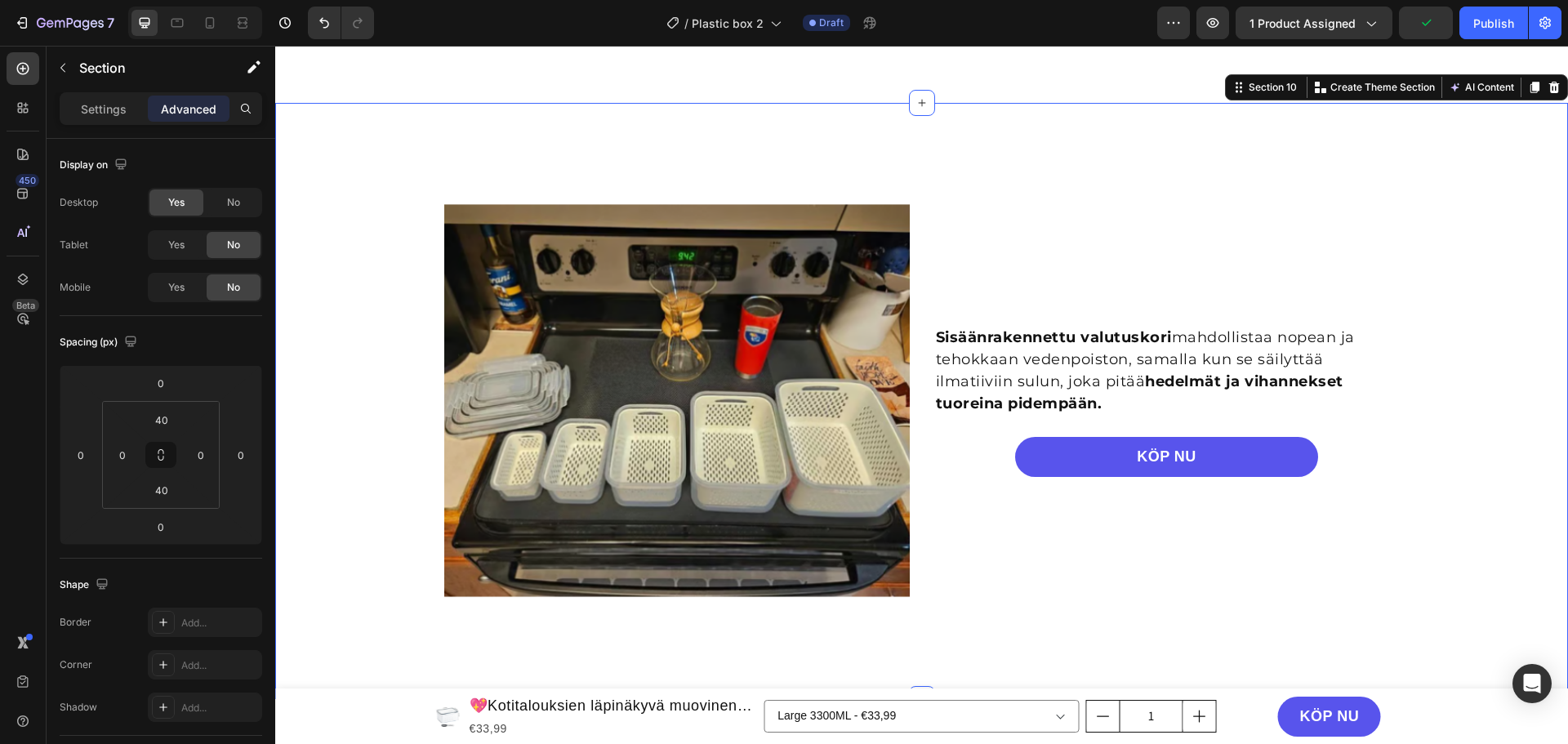
click at [331, 199] on div "Image Sisäänrakennettu valutuskori mahdollistaa nopean ja tehokkaan vedenpoisto…" at bounding box center [921, 400] width 1292 height 531
drag, startPoint x: 185, startPoint y: 291, endPoint x: 176, endPoint y: 267, distance: 25.6
click at [182, 283] on div "Yes" at bounding box center [176, 288] width 54 height 27
click at [177, 248] on span "Yes" at bounding box center [176, 244] width 16 height 15
click at [215, 201] on div "No" at bounding box center [233, 203] width 54 height 27
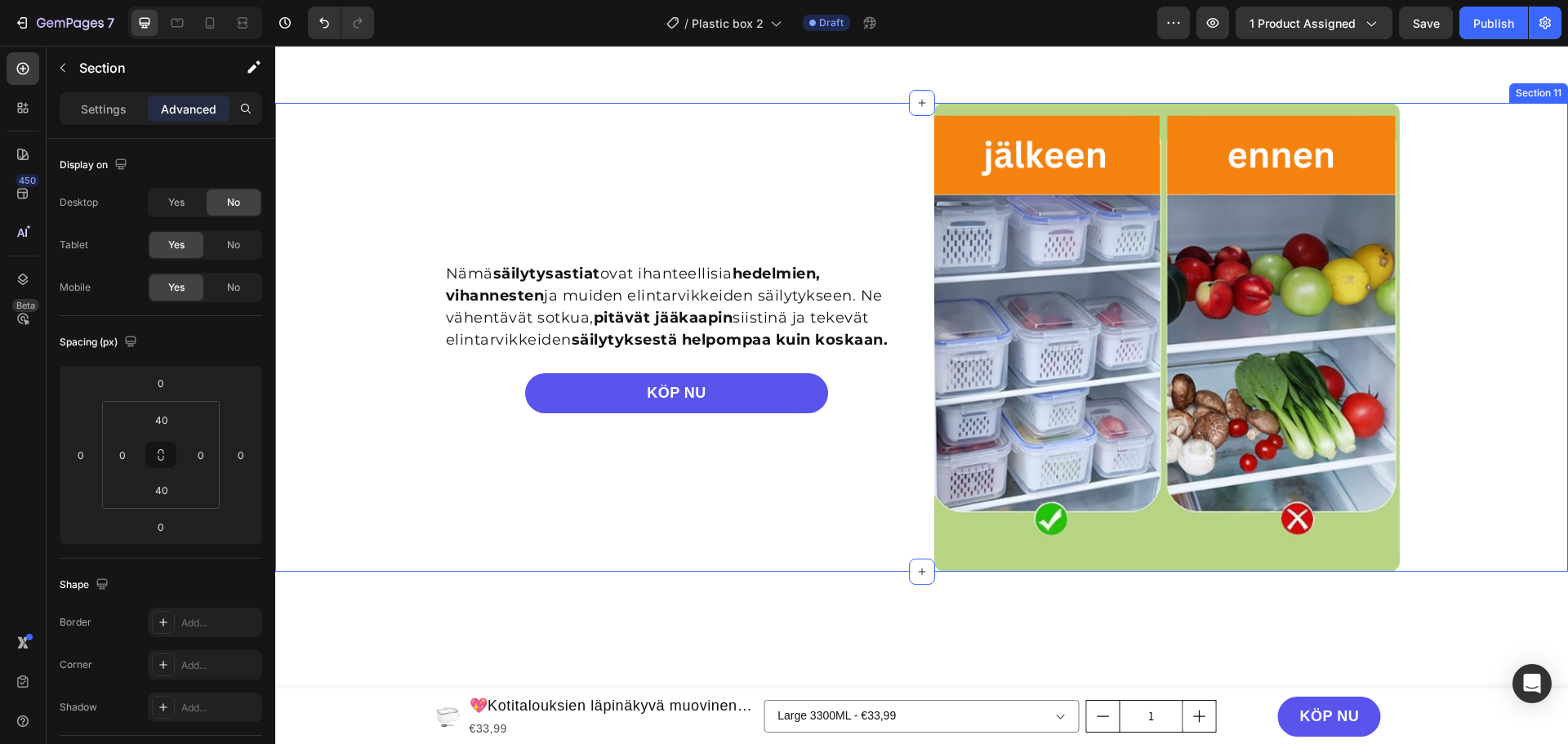
click at [355, 205] on div "Nämä säilytysastiat ovat ihanteellisia hedelmien, vihannesten ja muiden elintar…" at bounding box center [921, 337] width 1292 height 469
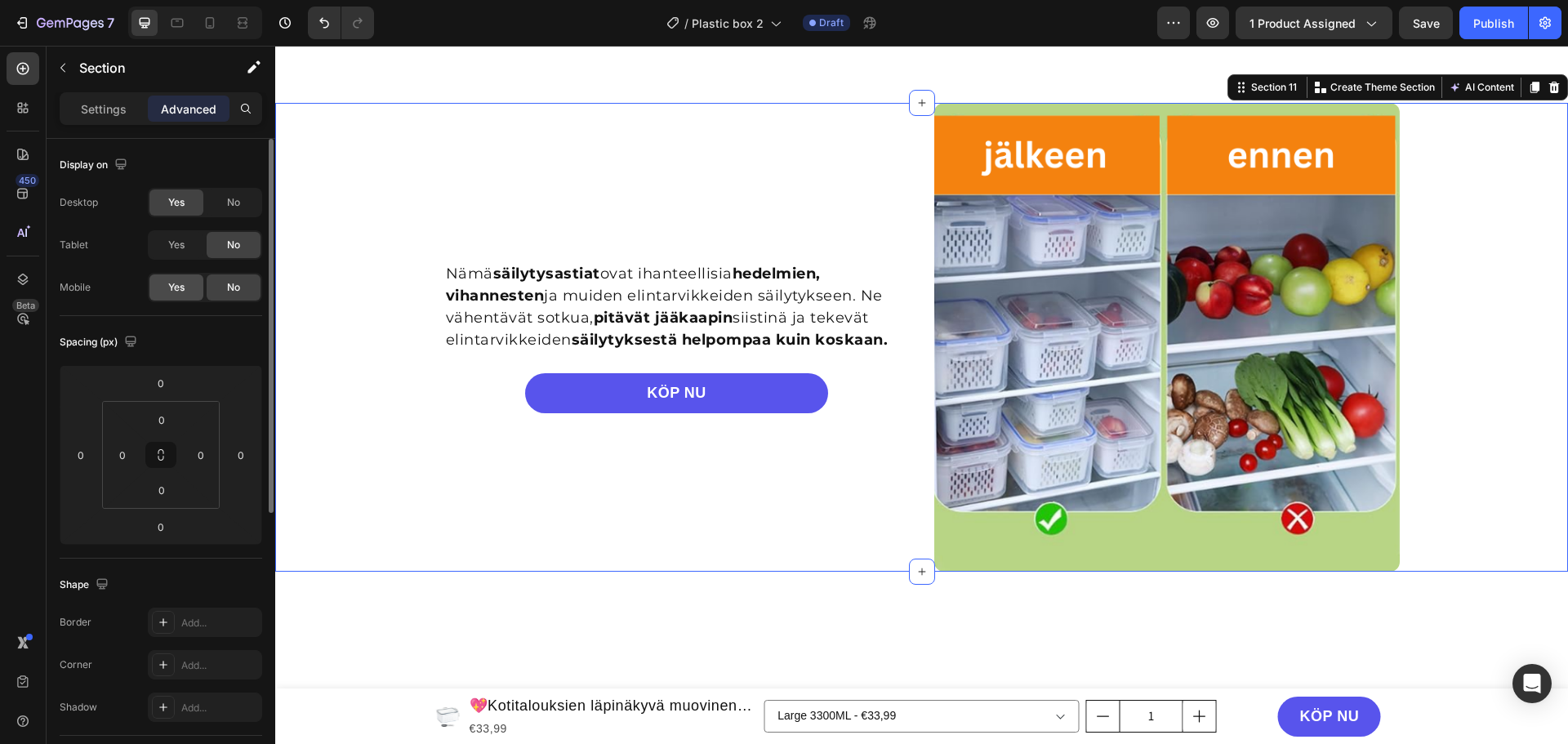
click at [199, 286] on div "Yes" at bounding box center [176, 288] width 54 height 27
click at [194, 244] on div "Yes" at bounding box center [176, 245] width 54 height 27
click at [215, 206] on div "No" at bounding box center [233, 203] width 54 height 27
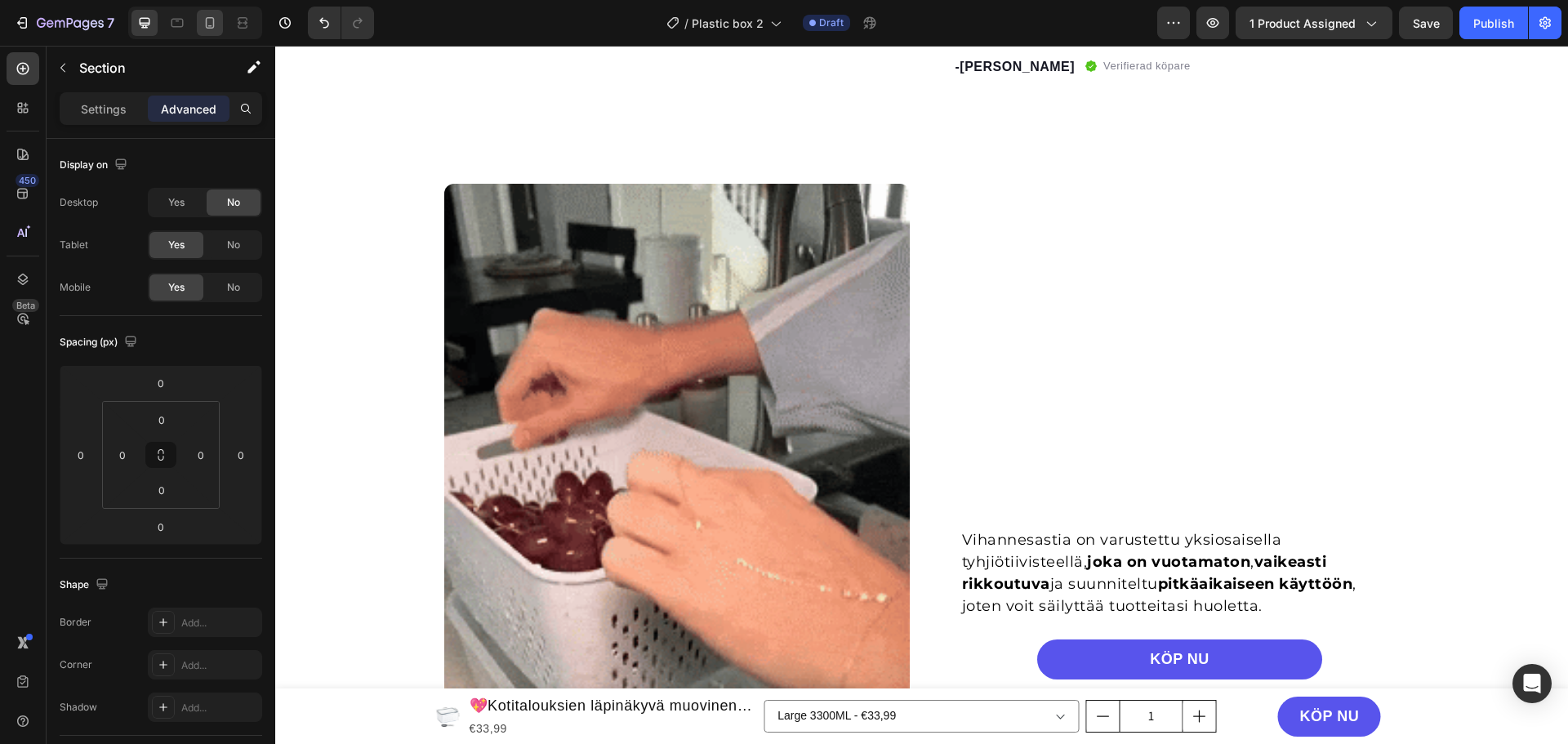
scroll to position [923, 0]
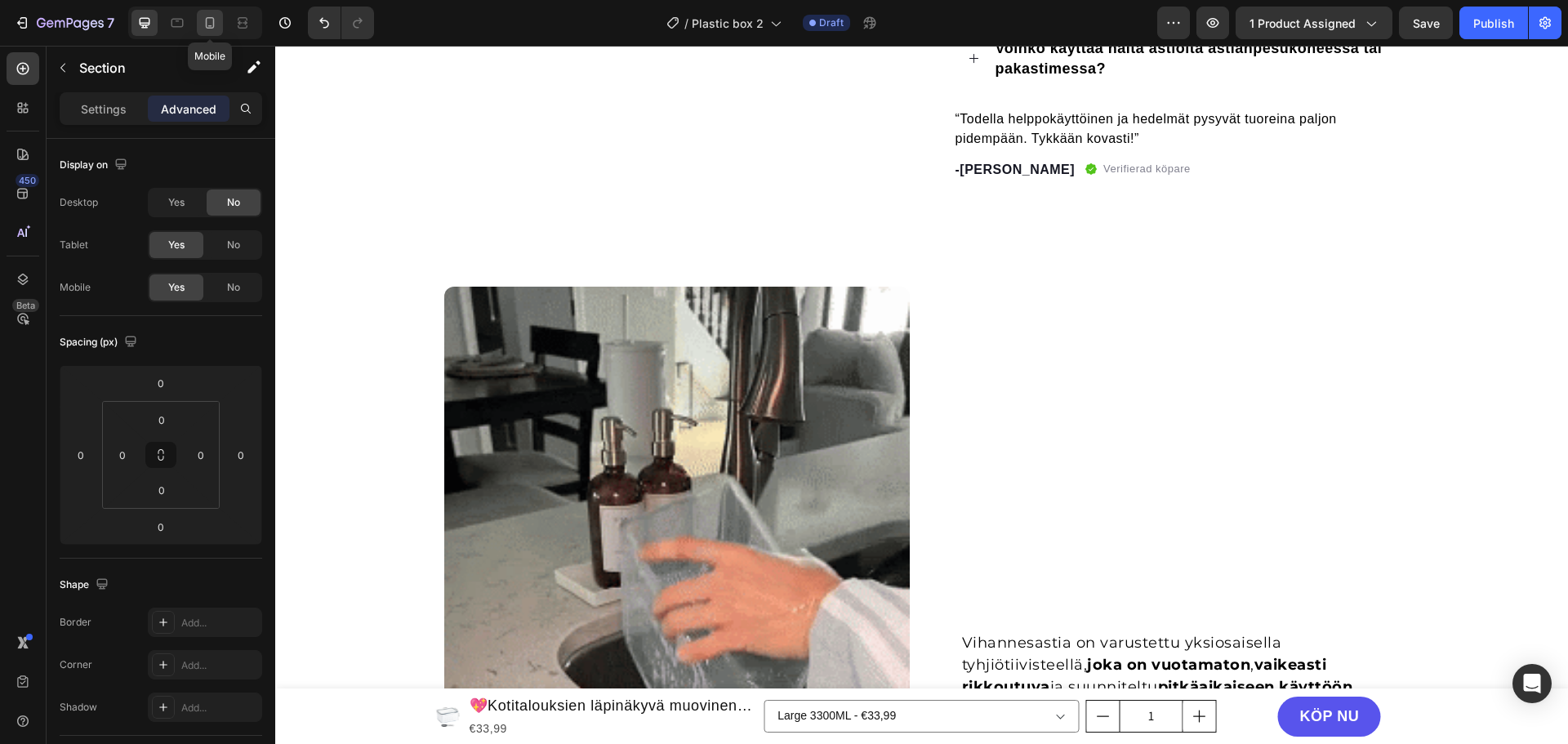
click at [214, 26] on icon at bounding box center [210, 22] width 9 height 12
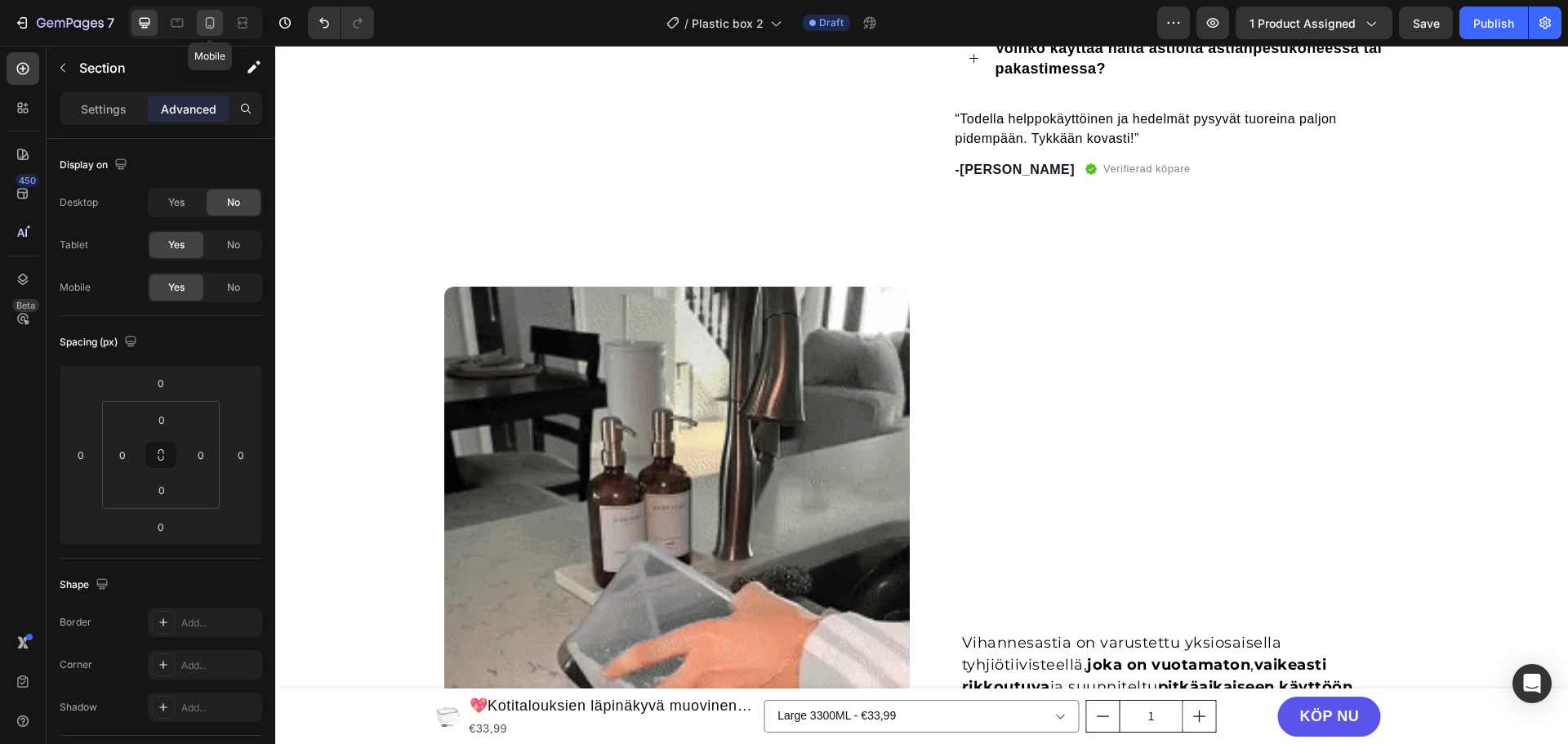
type input "56"
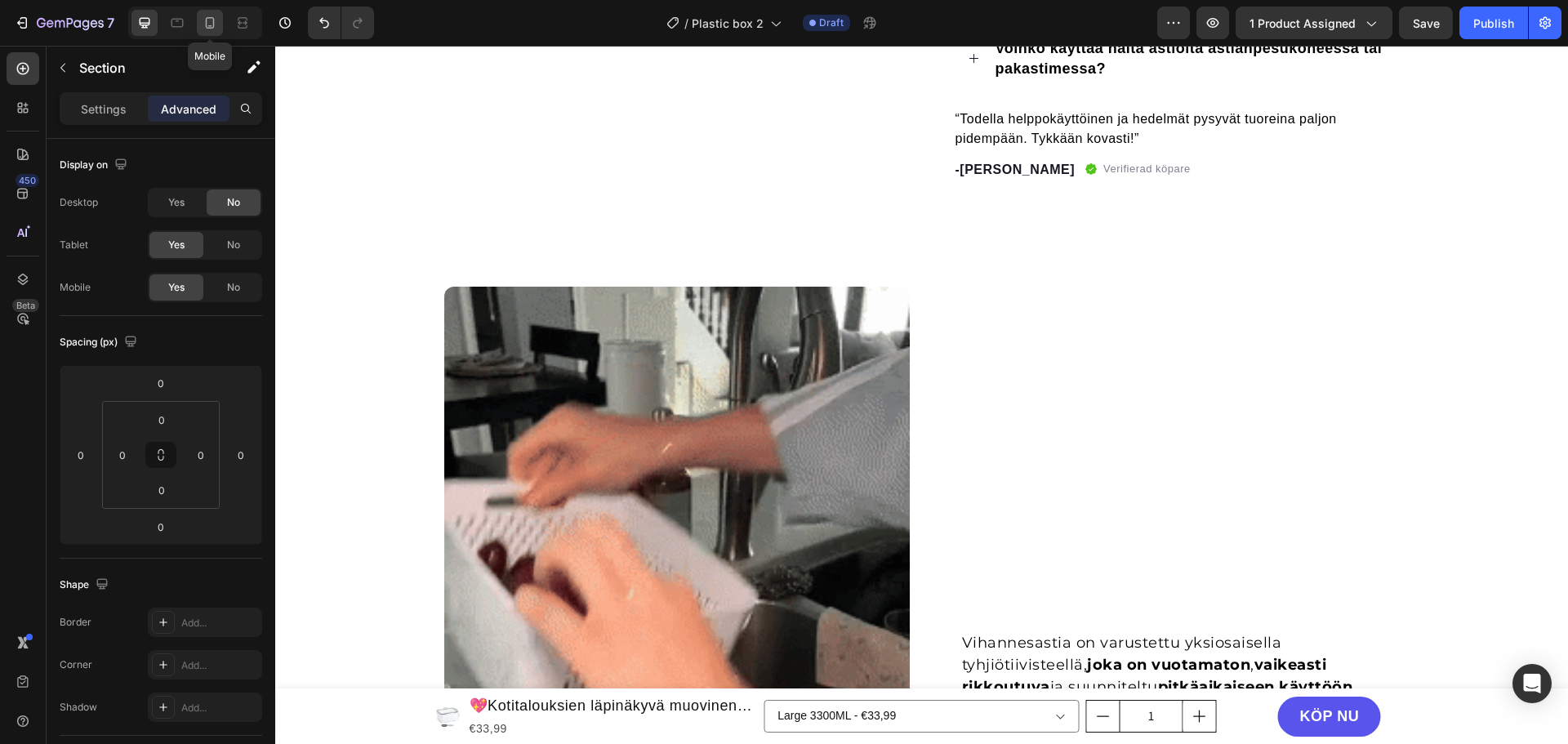
type input "56"
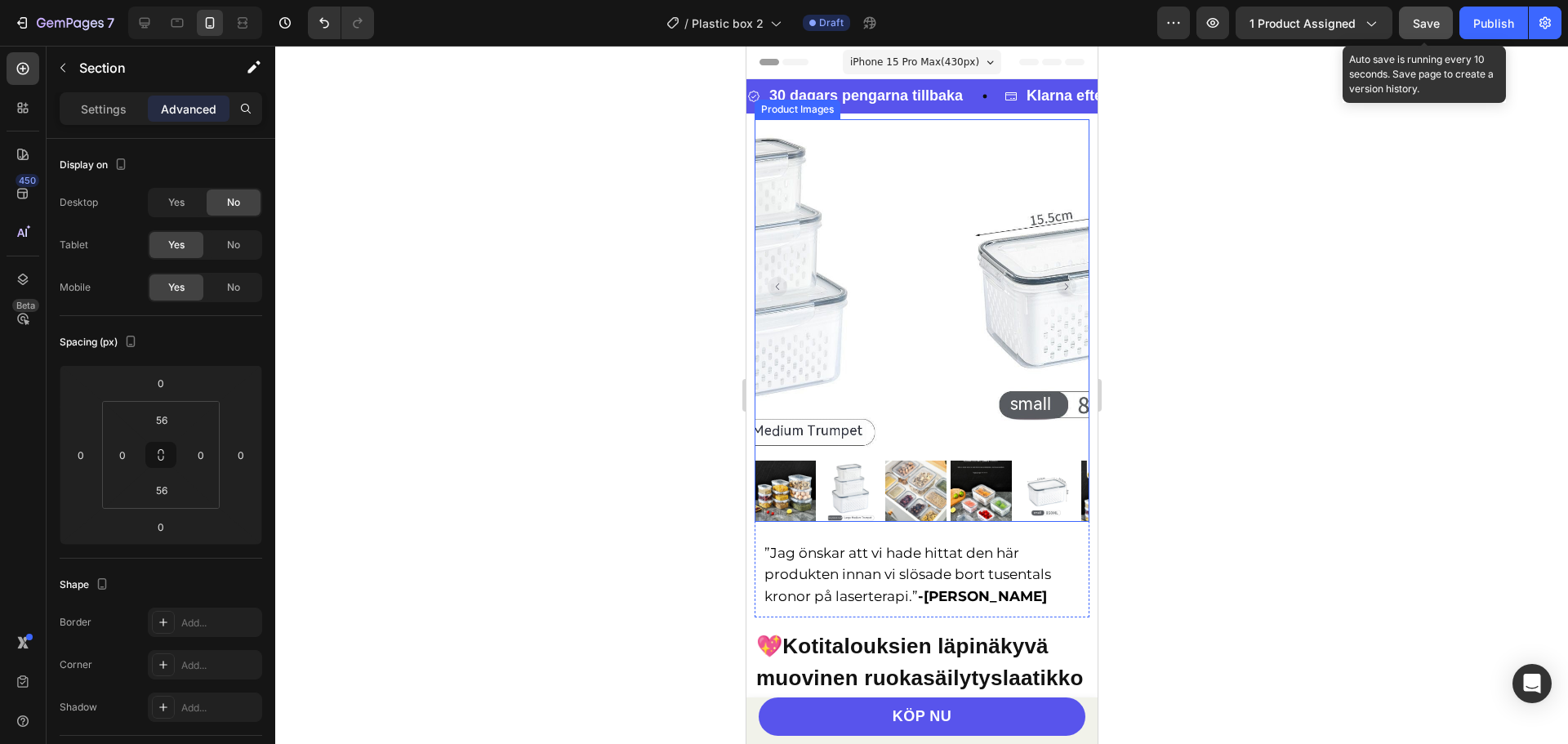
click at [1412, 27] on button "Save" at bounding box center [1425, 22] width 54 height 33
click at [1153, 281] on div at bounding box center [921, 395] width 1292 height 698
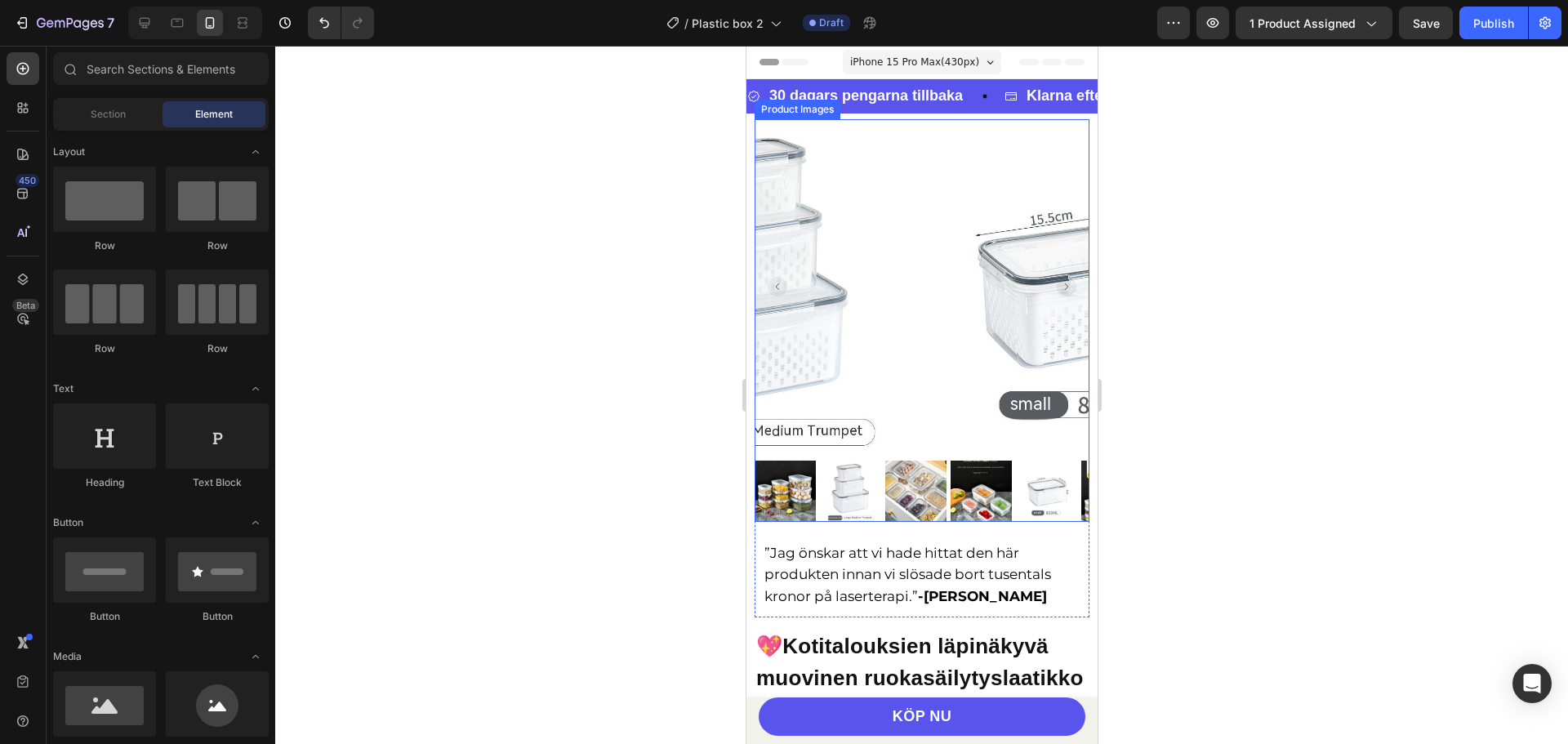
click at [775, 284] on rect "Carousel Back Arrow" at bounding box center [777, 287] width 19 height 19
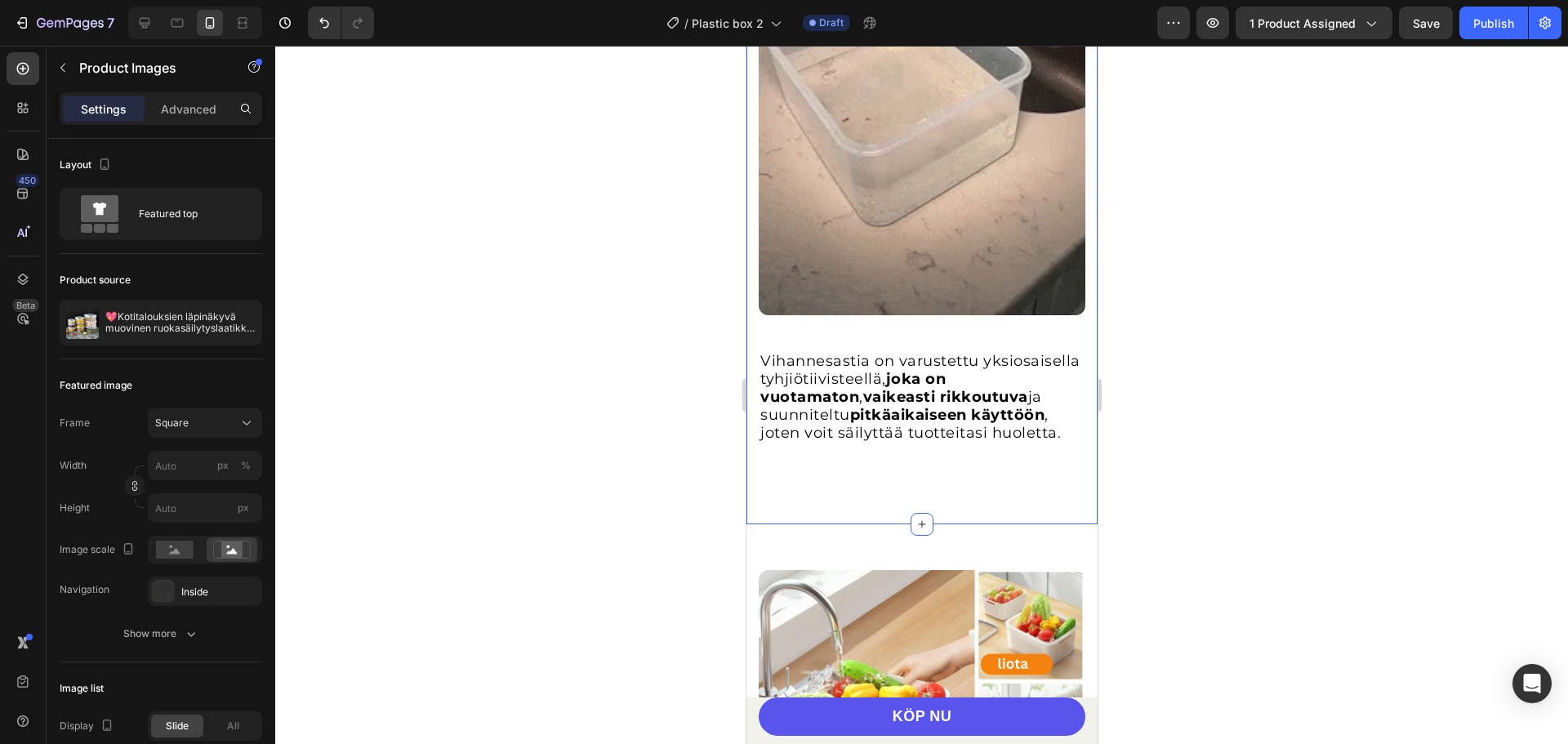
scroll to position [1552, 0]
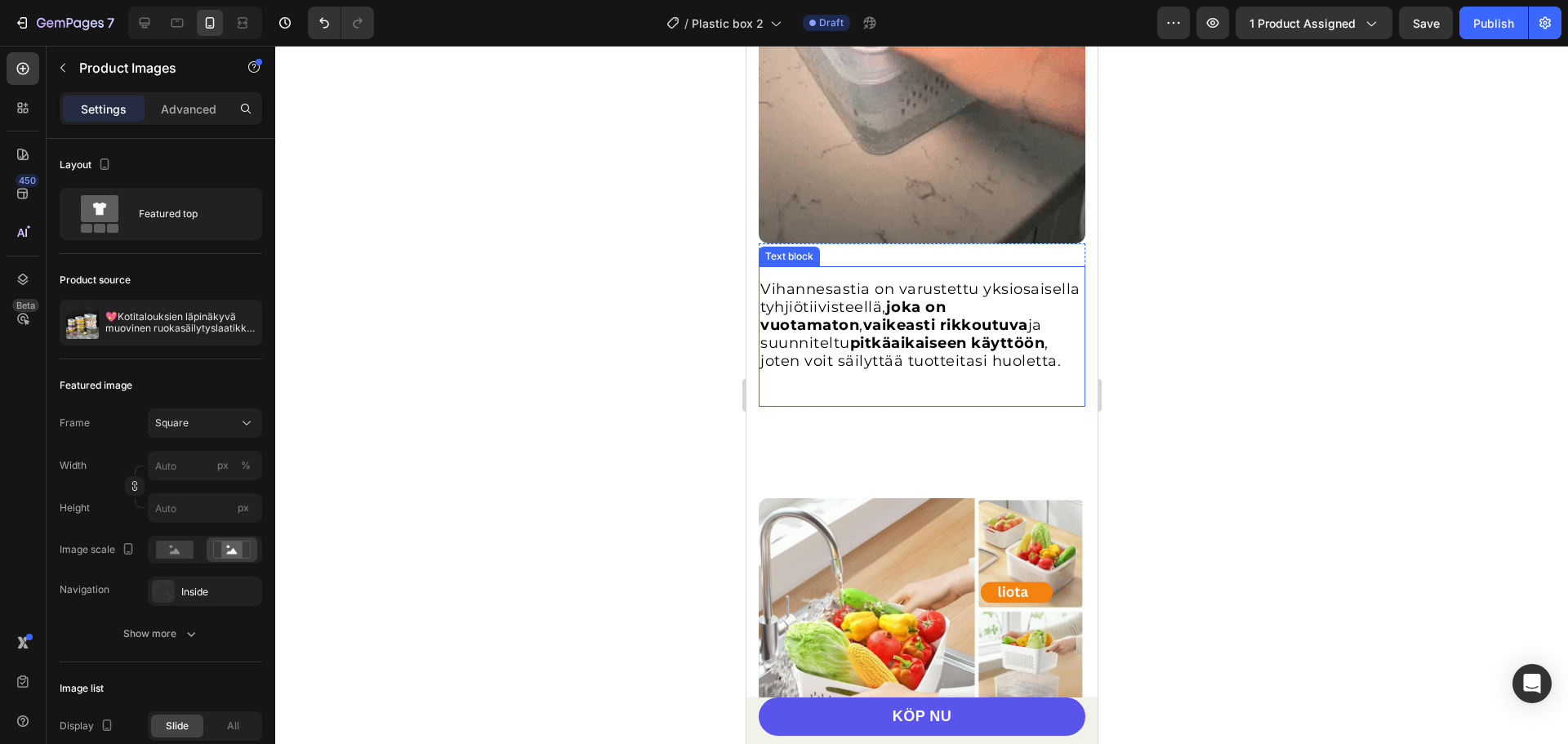
click at [879, 334] on strong "pitkäaikaiseen käyttöön" at bounding box center [947, 343] width 195 height 18
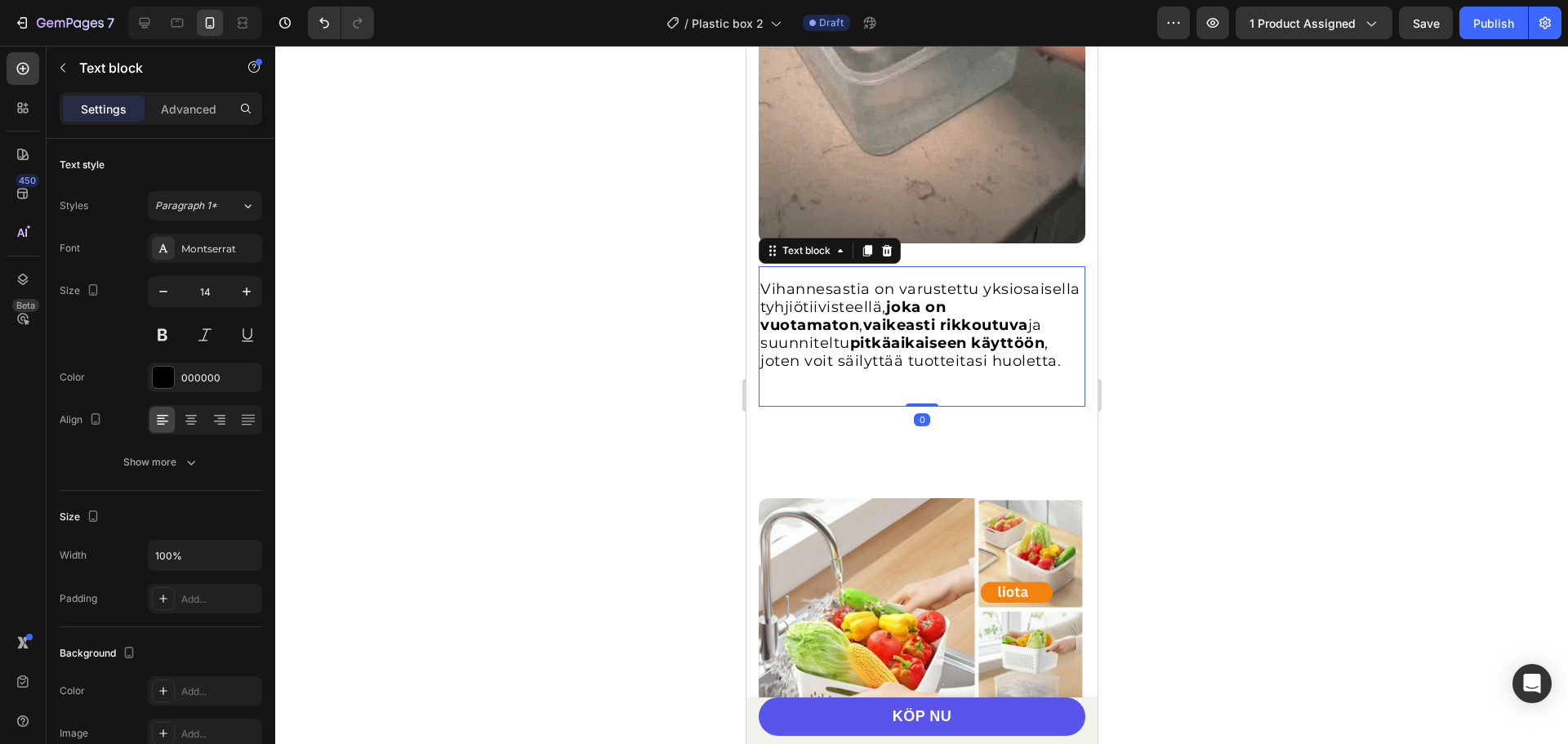
scroll to position [1633, 0]
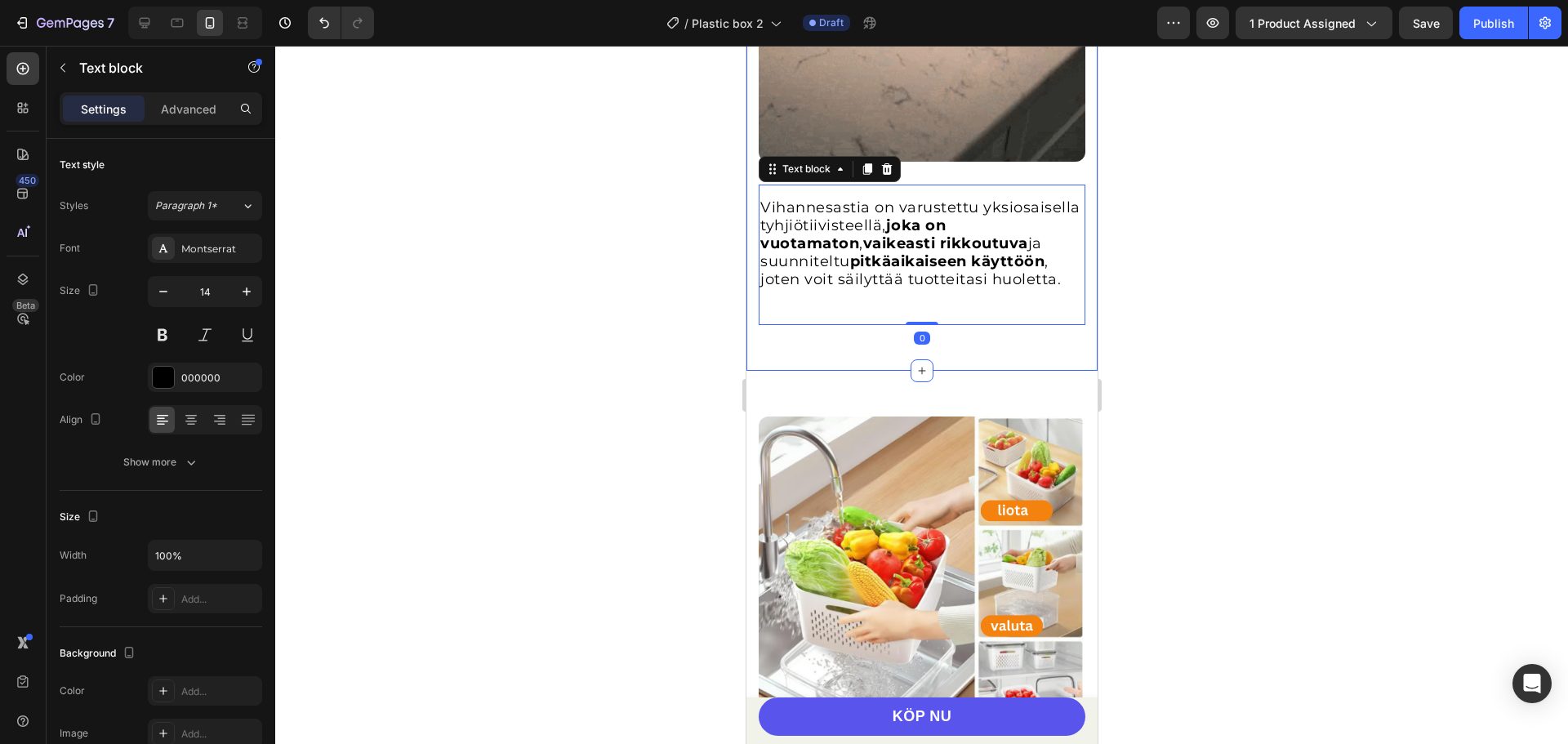
click at [830, 248] on span "Vihannesastia on varustettu yksiosaisella tyhjiötiivisteellä, joka on vuotamato…" at bounding box center [919, 243] width 320 height 89
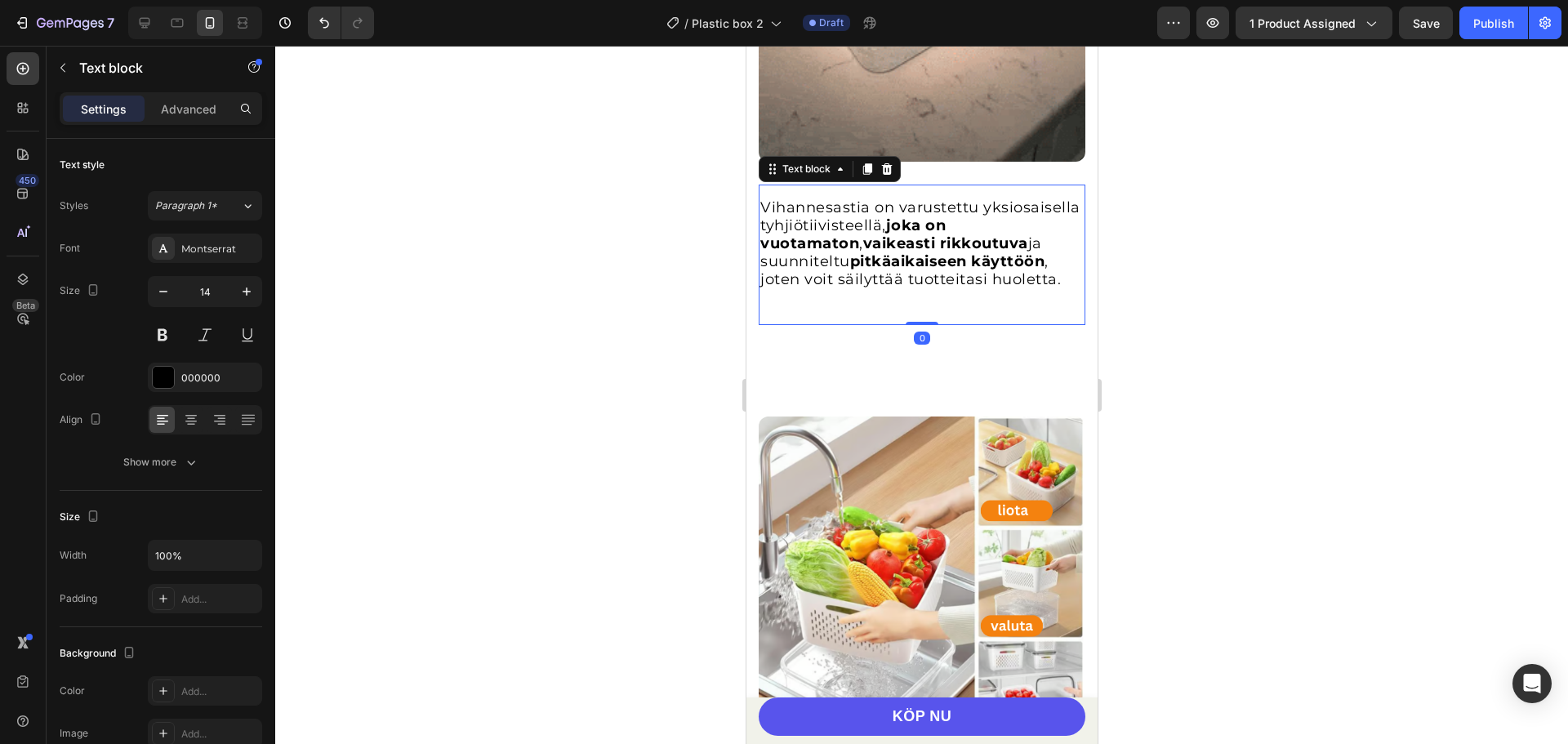
click at [830, 248] on span "Vihannesastia on varustettu yksiosaisella tyhjiötiivisteellä, joka on vuotamato…" at bounding box center [919, 243] width 320 height 89
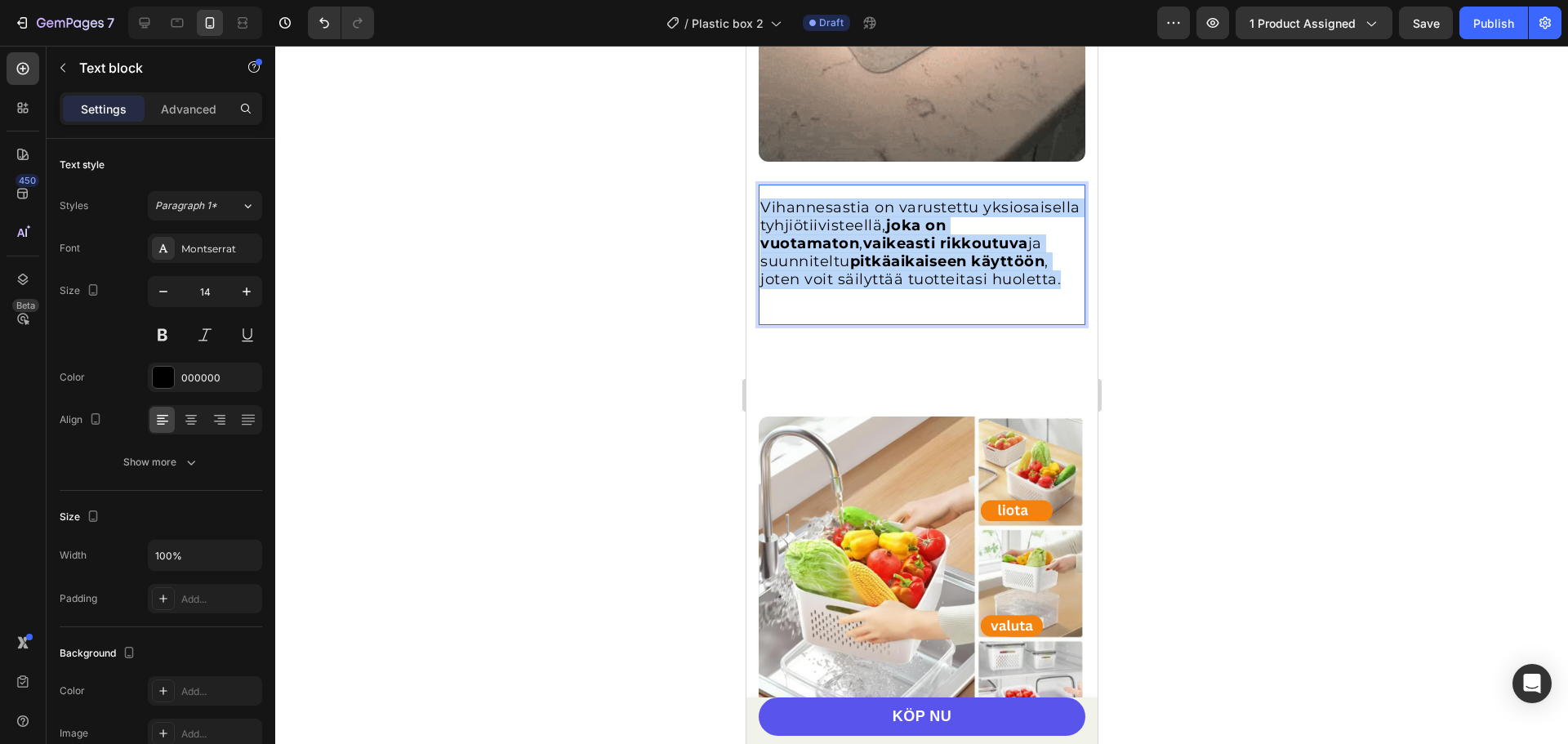
click at [830, 248] on span "Vihannesastia on varustettu yksiosaisella tyhjiötiivisteellä, joka on vuotamato…" at bounding box center [919, 243] width 320 height 89
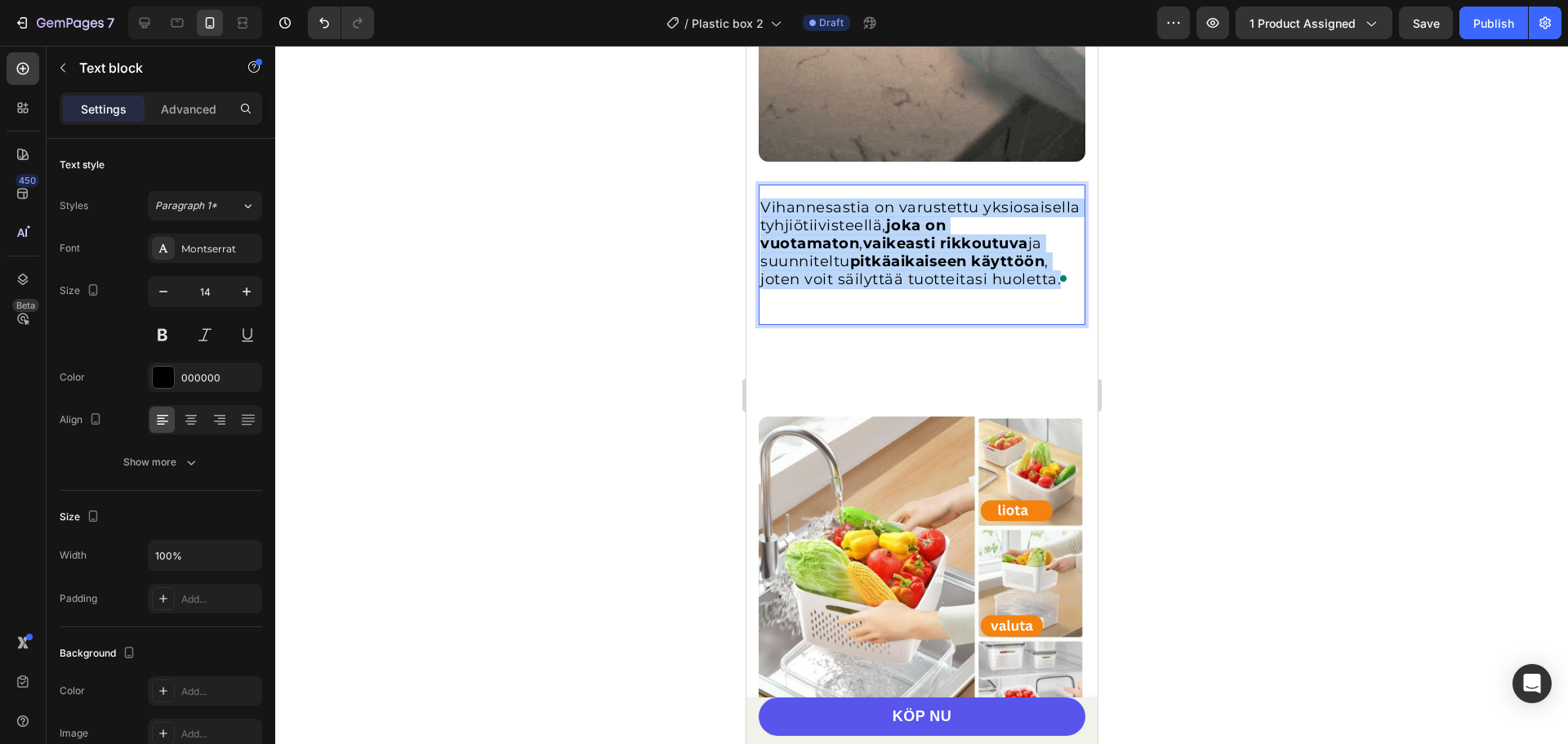
click at [830, 248] on span "Vihannesastia on varustettu yksiosaisella tyhjiötiivisteellä, joka on vuotamato…" at bounding box center [919, 243] width 320 height 89
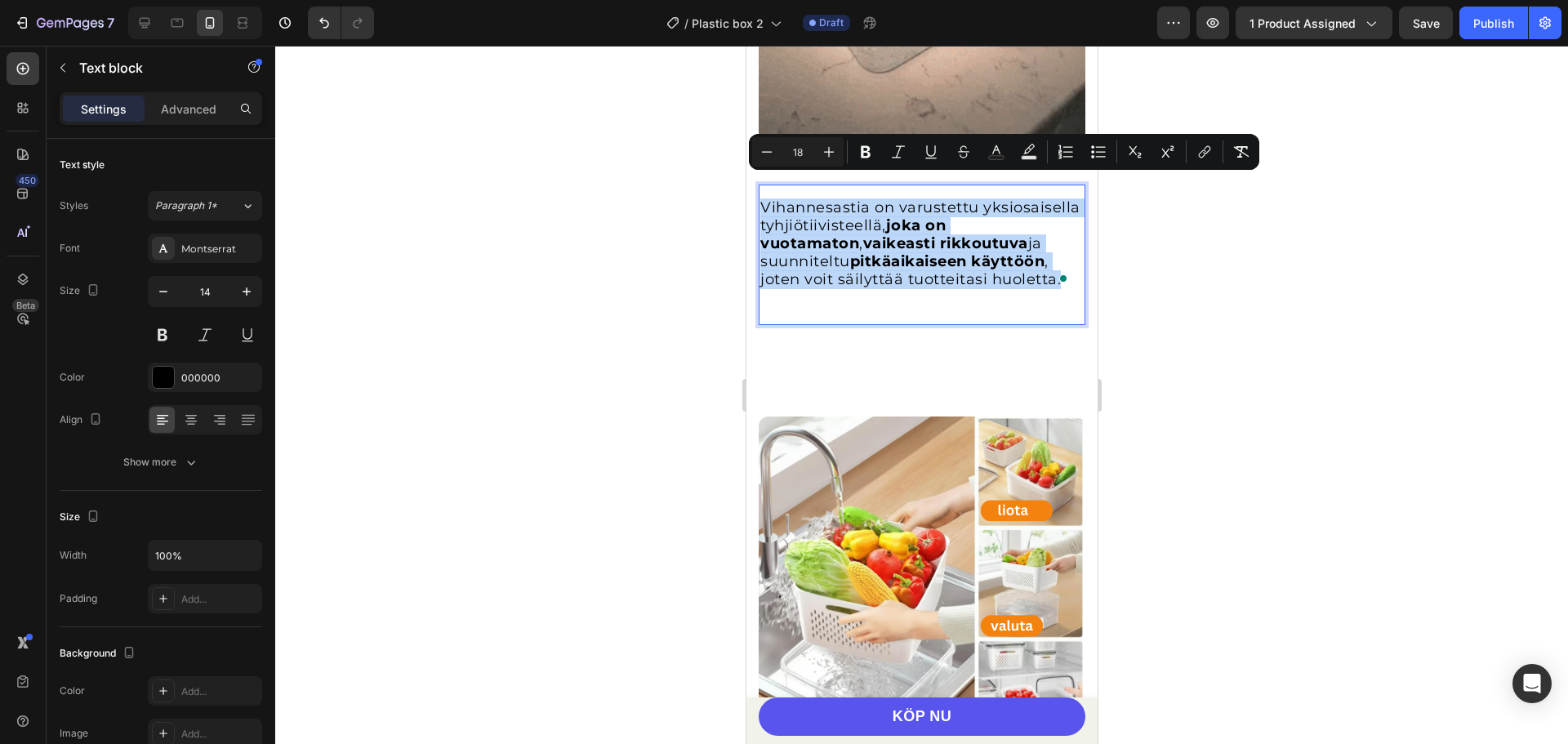
click at [834, 246] on span "Vihannesastia on varustettu yksiosaisella tyhjiötiivisteellä, joka on vuotamato…" at bounding box center [919, 243] width 320 height 89
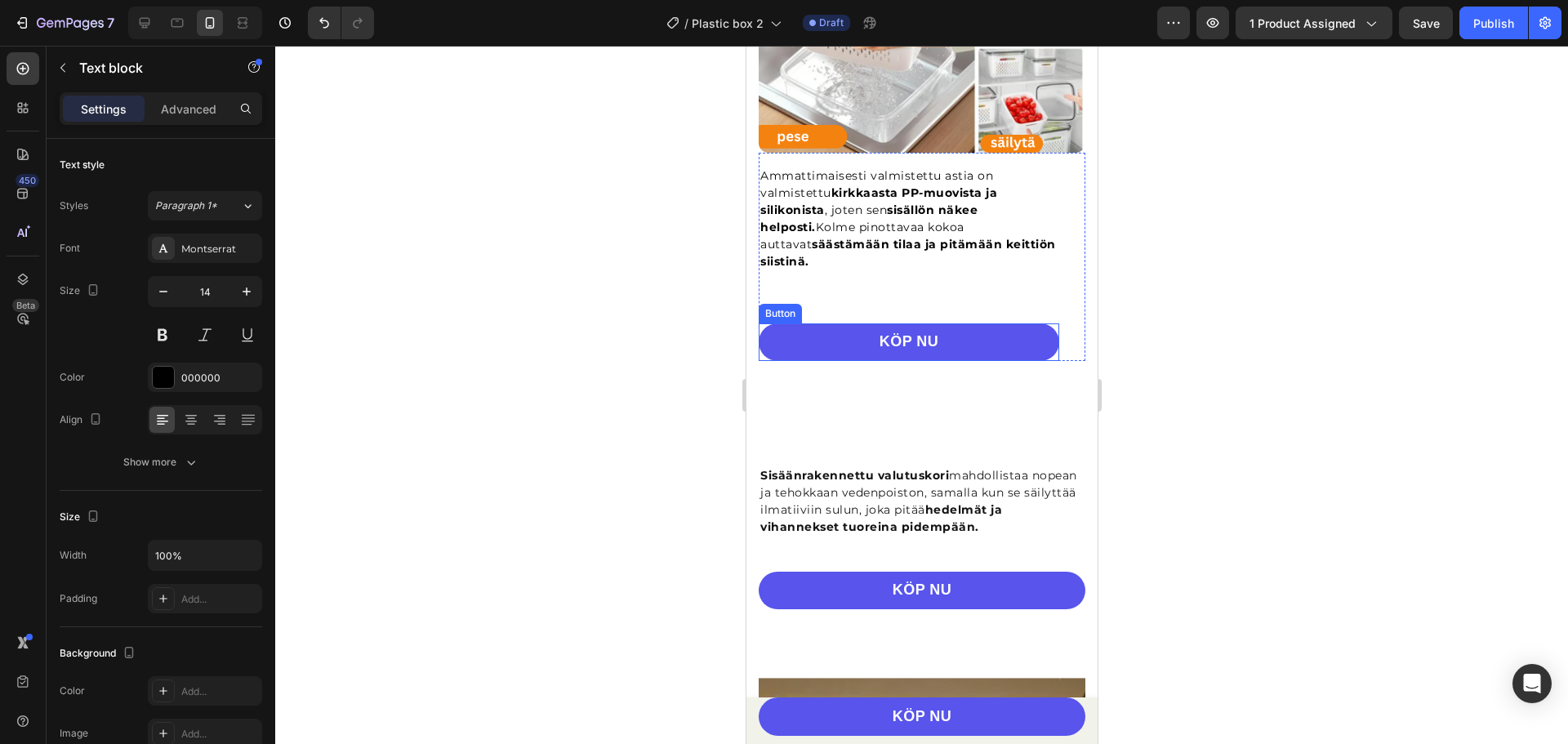
scroll to position [2205, 0]
click at [895, 236] on strong "säästämään tilaa ja pitämään keittiön siistinä." at bounding box center [907, 252] width 296 height 32
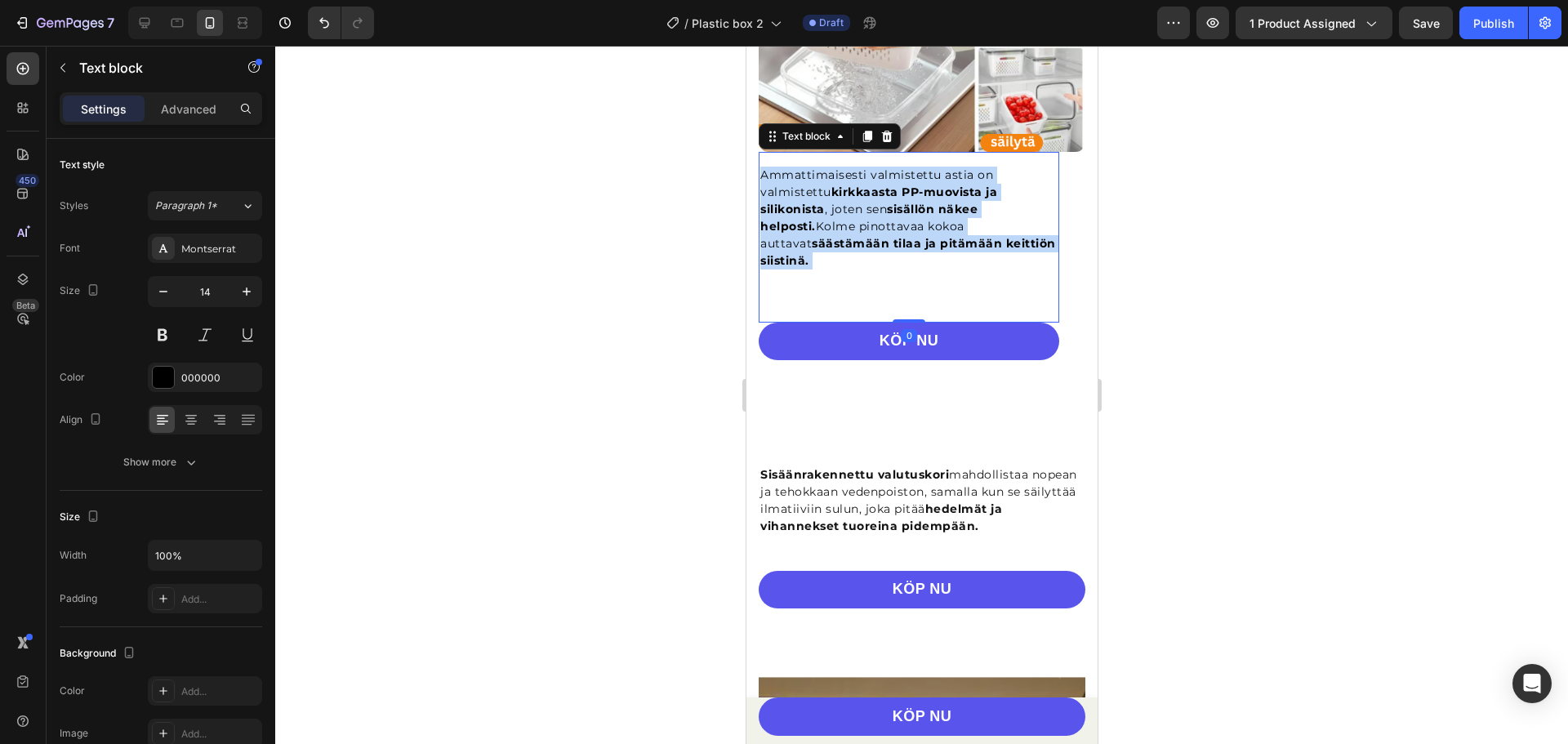
click at [895, 236] on strong "säästämään tilaa ja pitämään keittiön siistinä." at bounding box center [907, 252] width 296 height 32
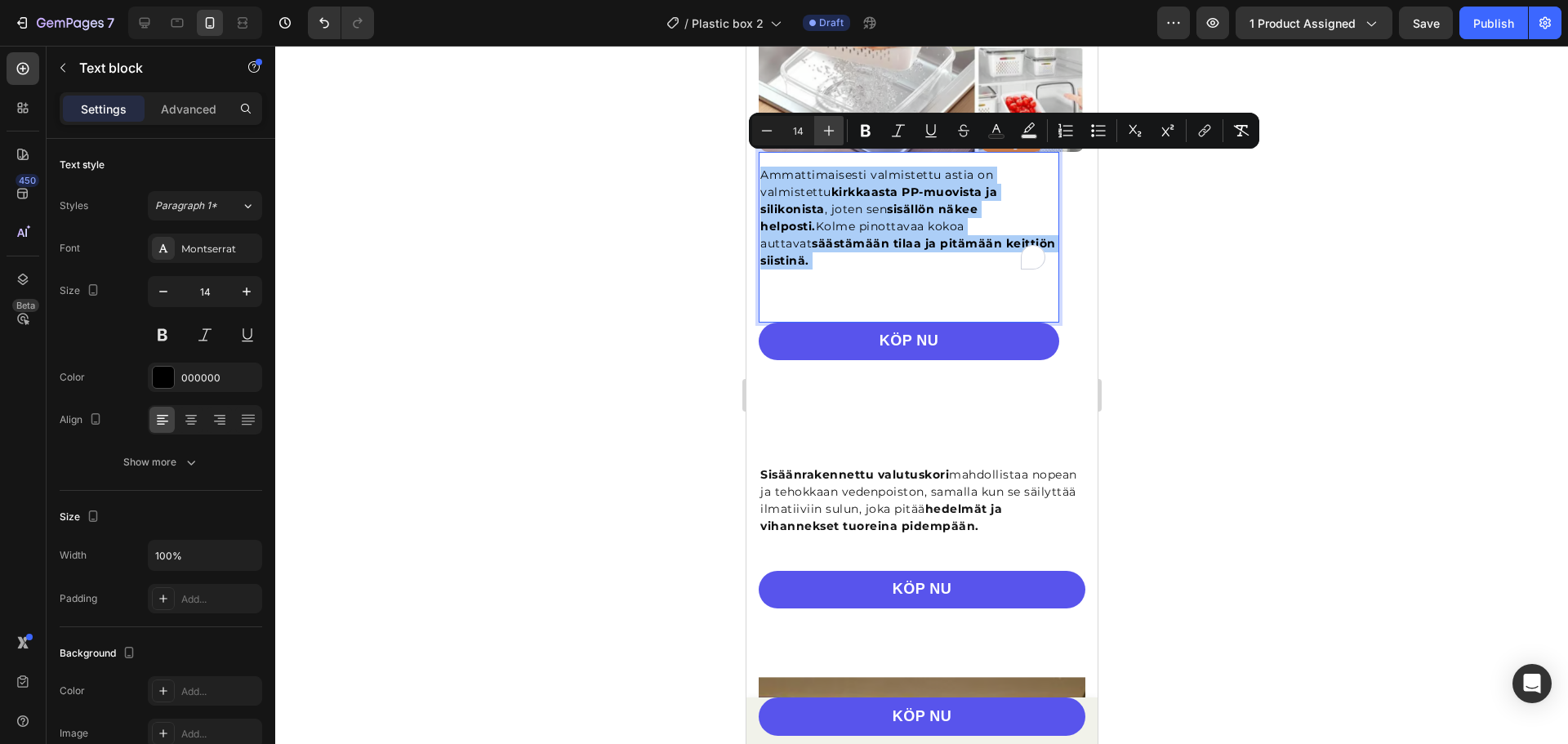
click at [834, 139] on button "Plus" at bounding box center [828, 130] width 29 height 29
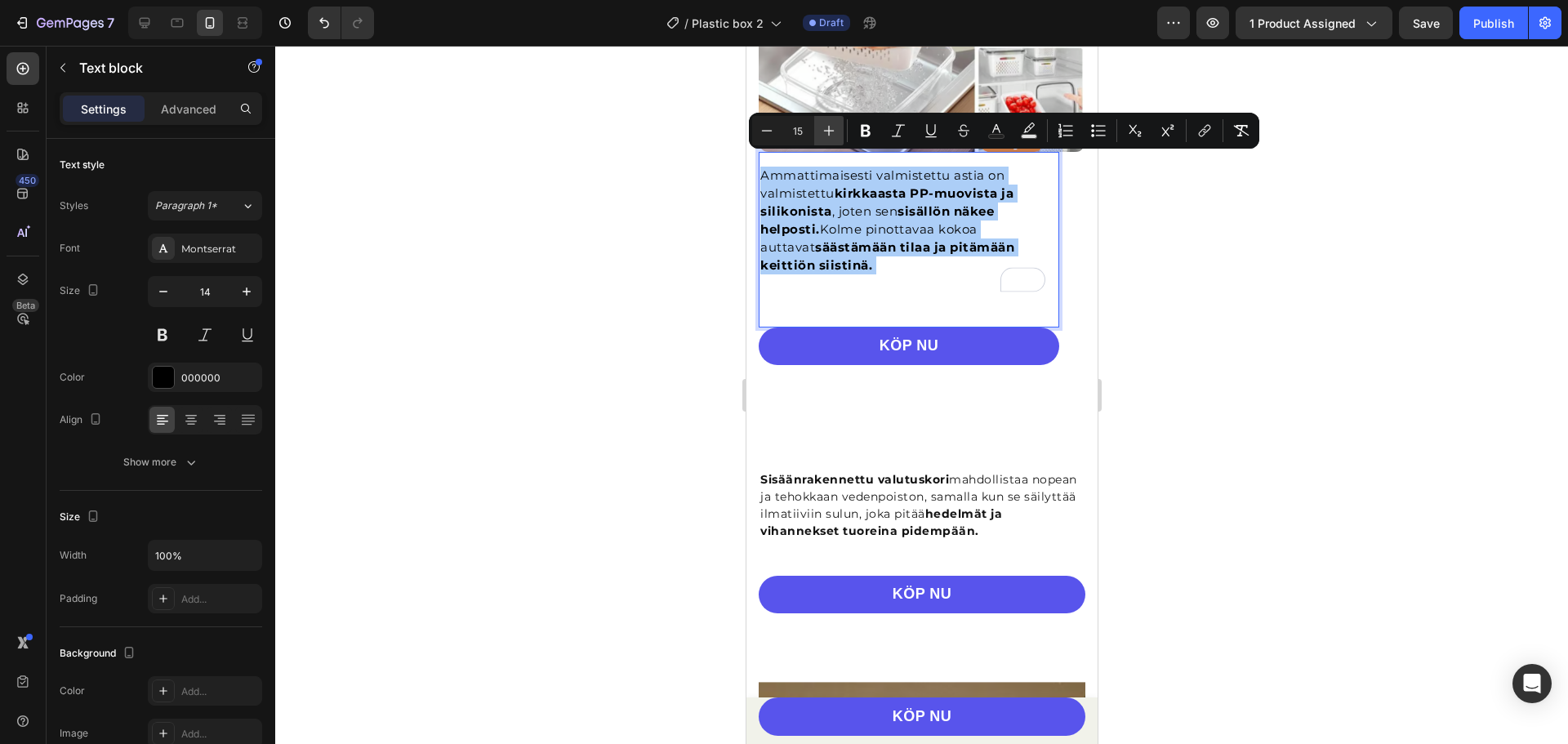
click at [834, 139] on button "Plus" at bounding box center [828, 130] width 29 height 29
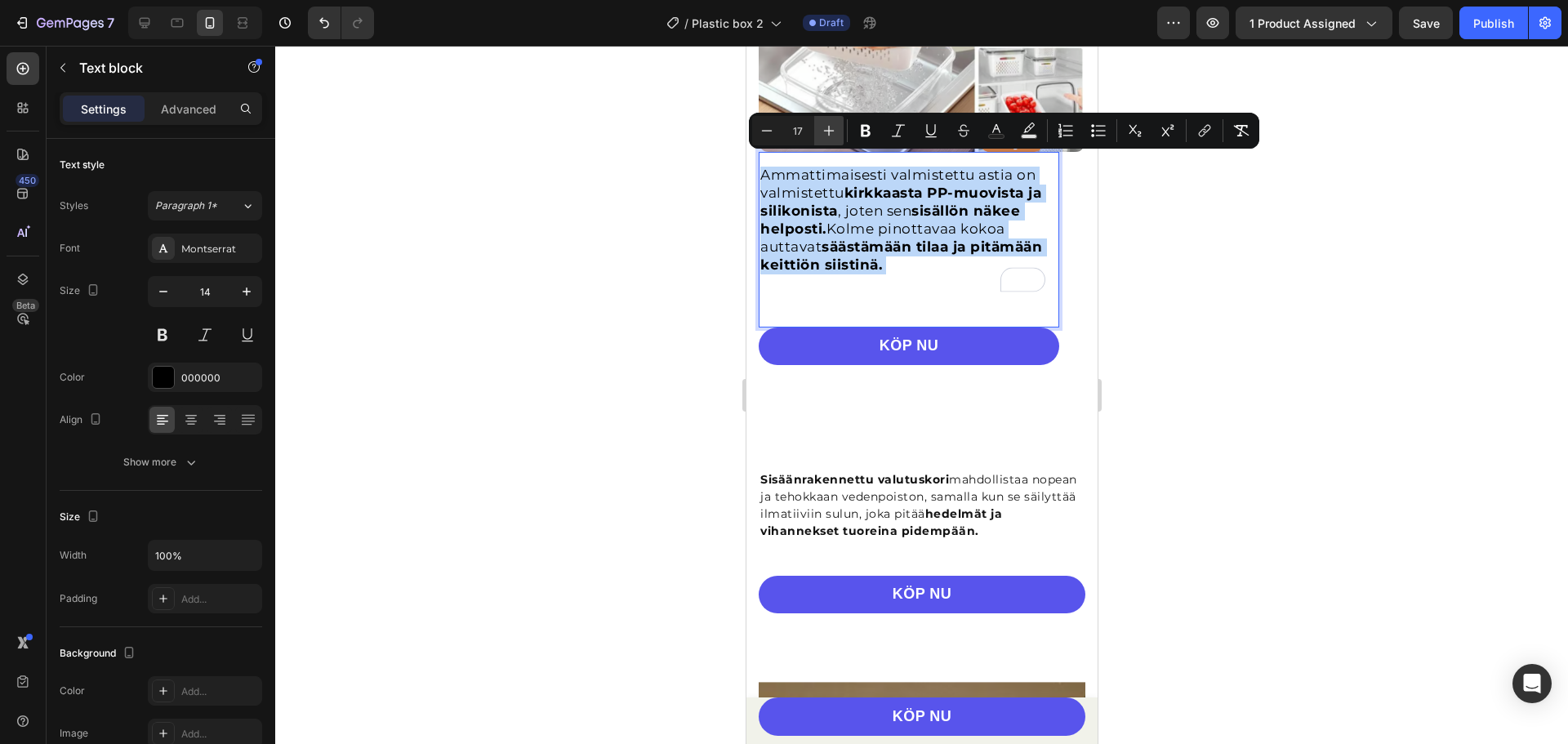
type input "18"
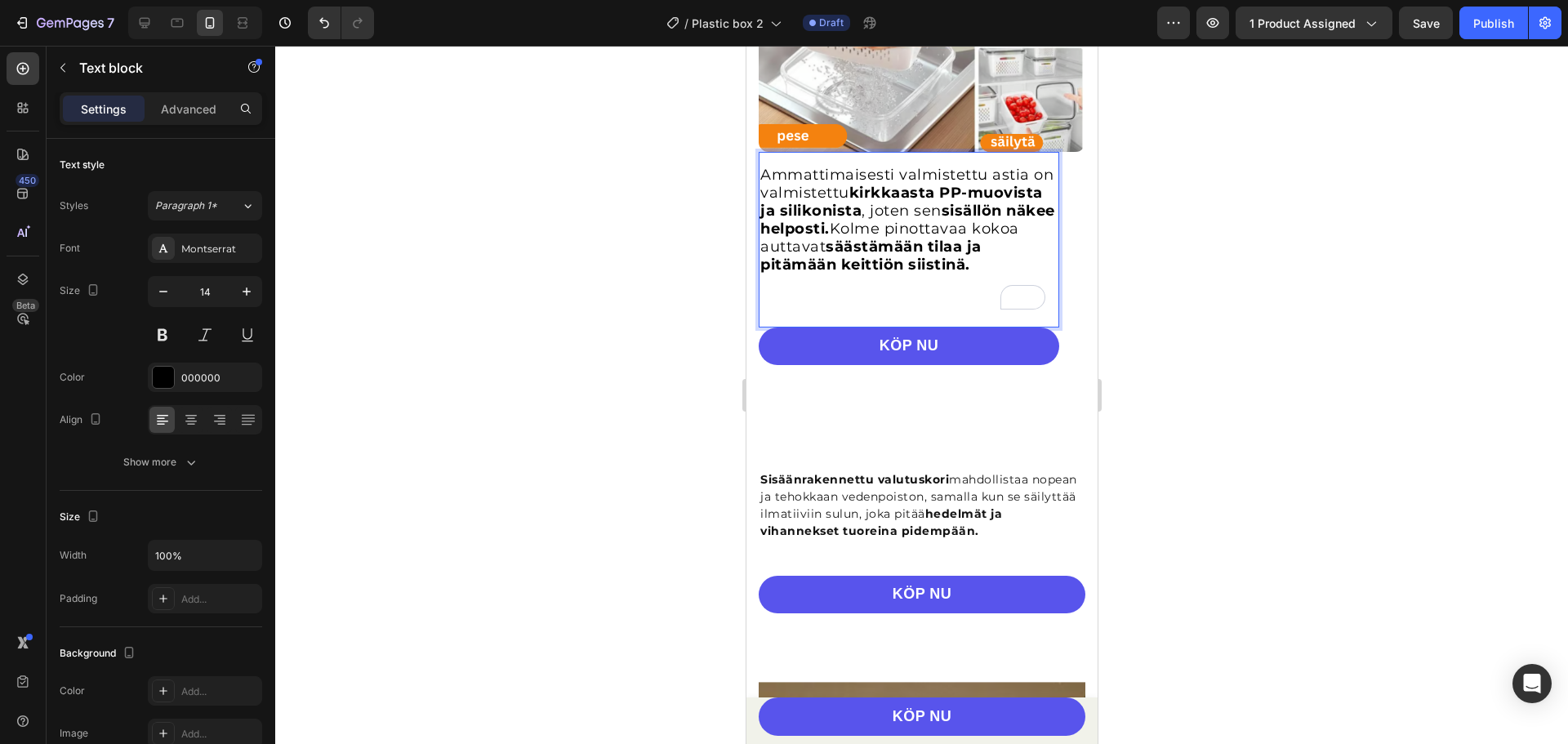
click at [964, 289] on p "Ammattimaisesti valmistettu astia on valmistettu kirkkaasta PP-muovista ja sili…" at bounding box center [908, 229] width 298 height 125
click at [1163, 199] on div at bounding box center [921, 395] width 1292 height 698
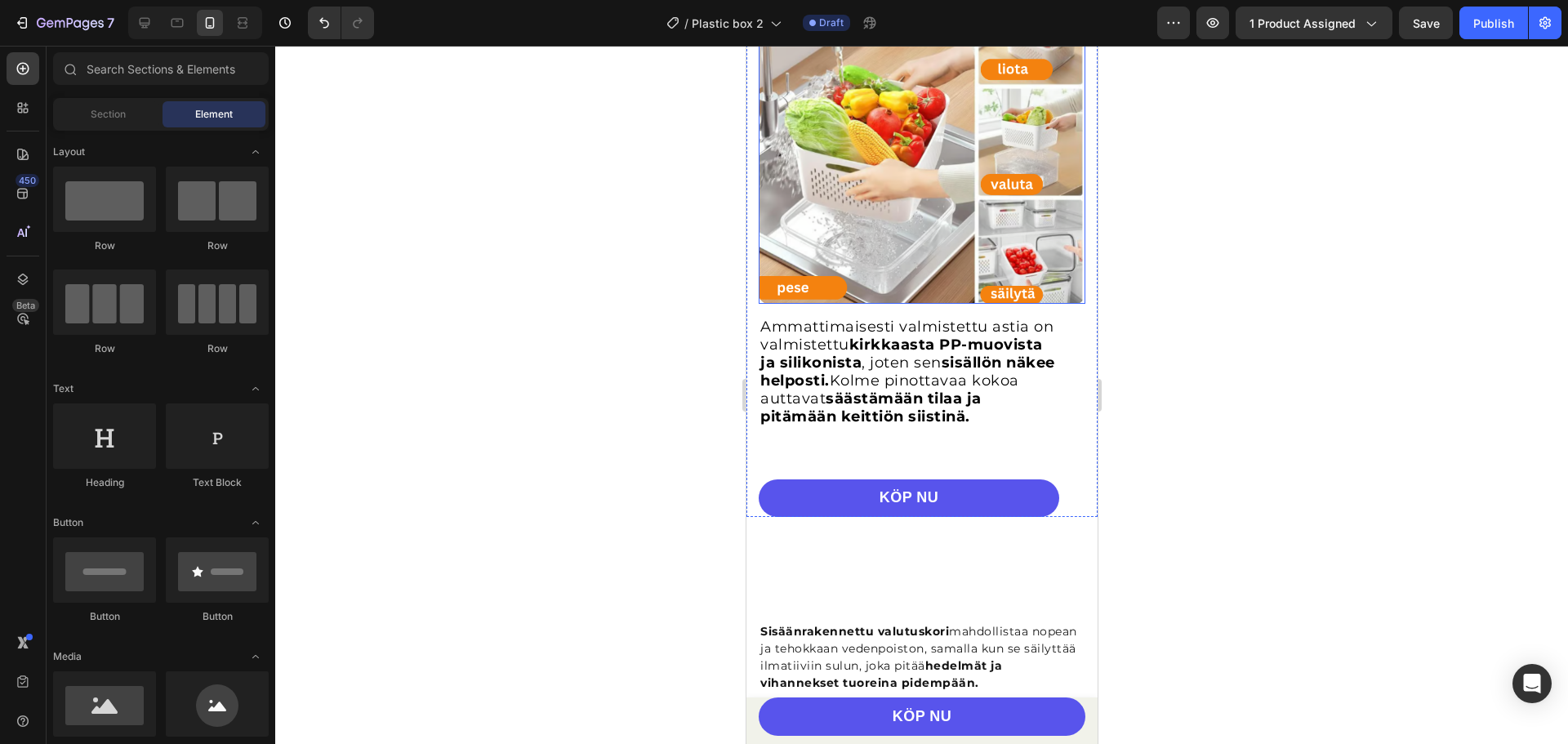
scroll to position [2123, 0]
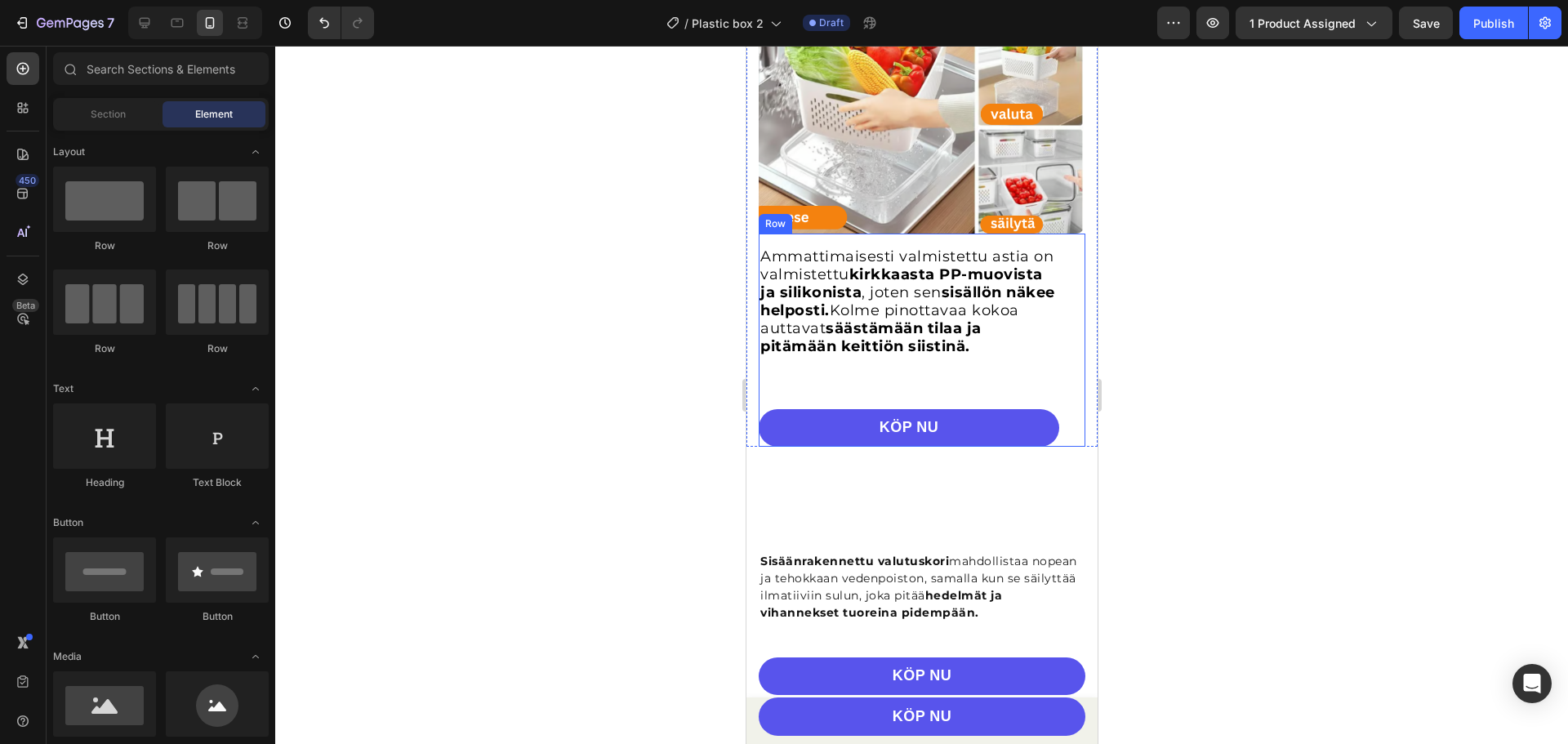
click at [1064, 236] on div "Ammattimaisesti valmistettu astia on valmistettu kirkkaasta PP-muovista ja sili…" at bounding box center [921, 340] width 327 height 213
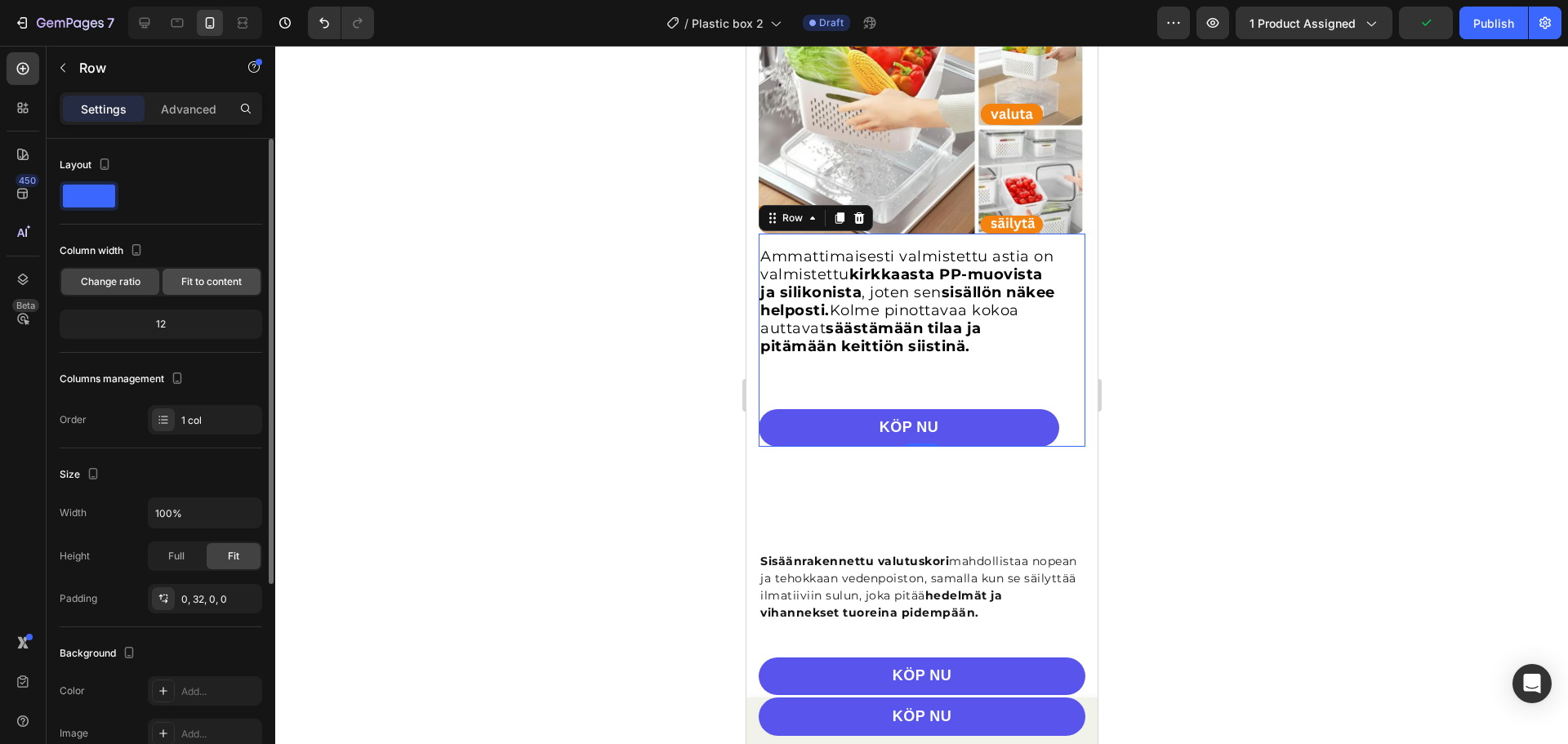
click at [217, 280] on span "Fit to content" at bounding box center [212, 282] width 60 height 15
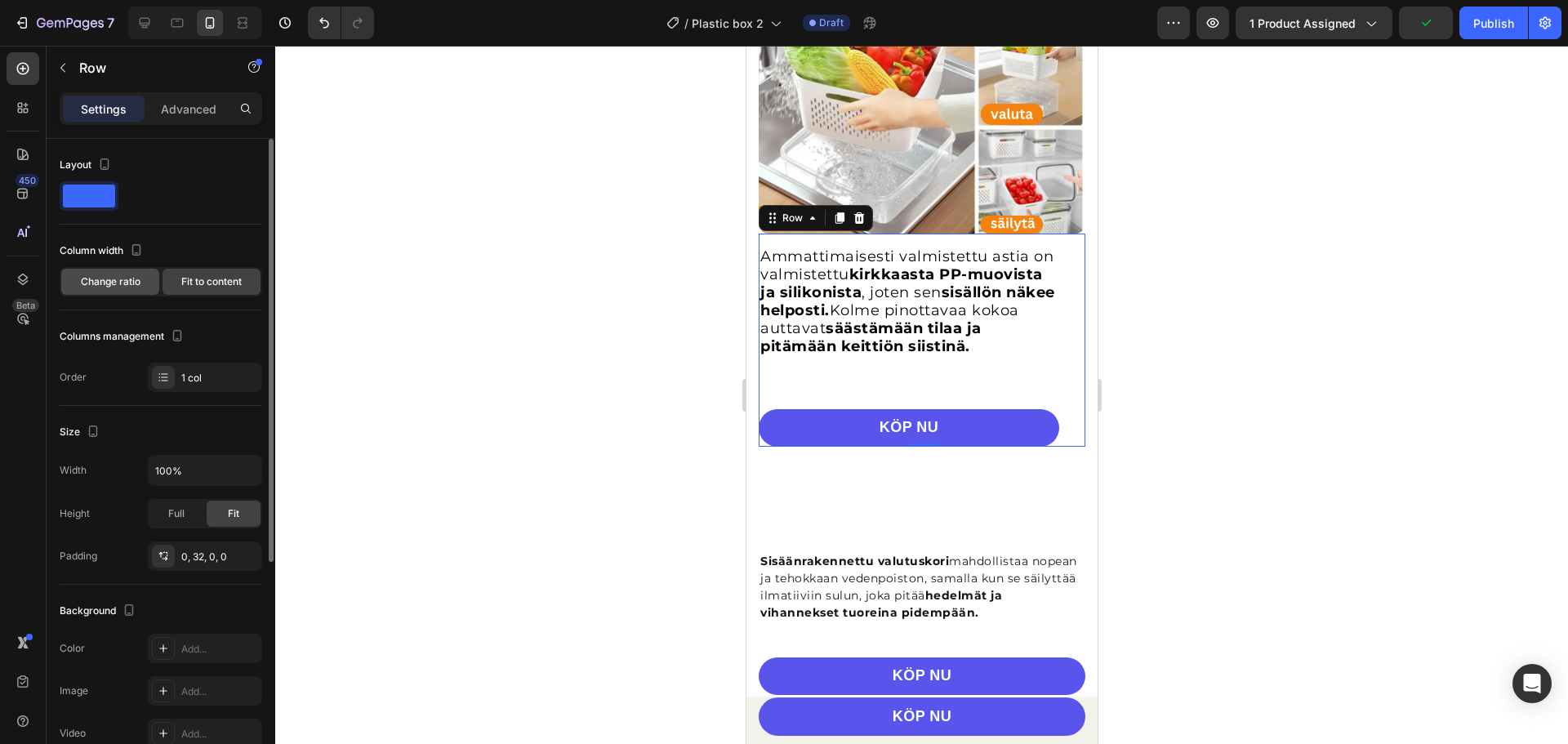
click at [117, 283] on span "Change ratio" at bounding box center [110, 282] width 59 height 15
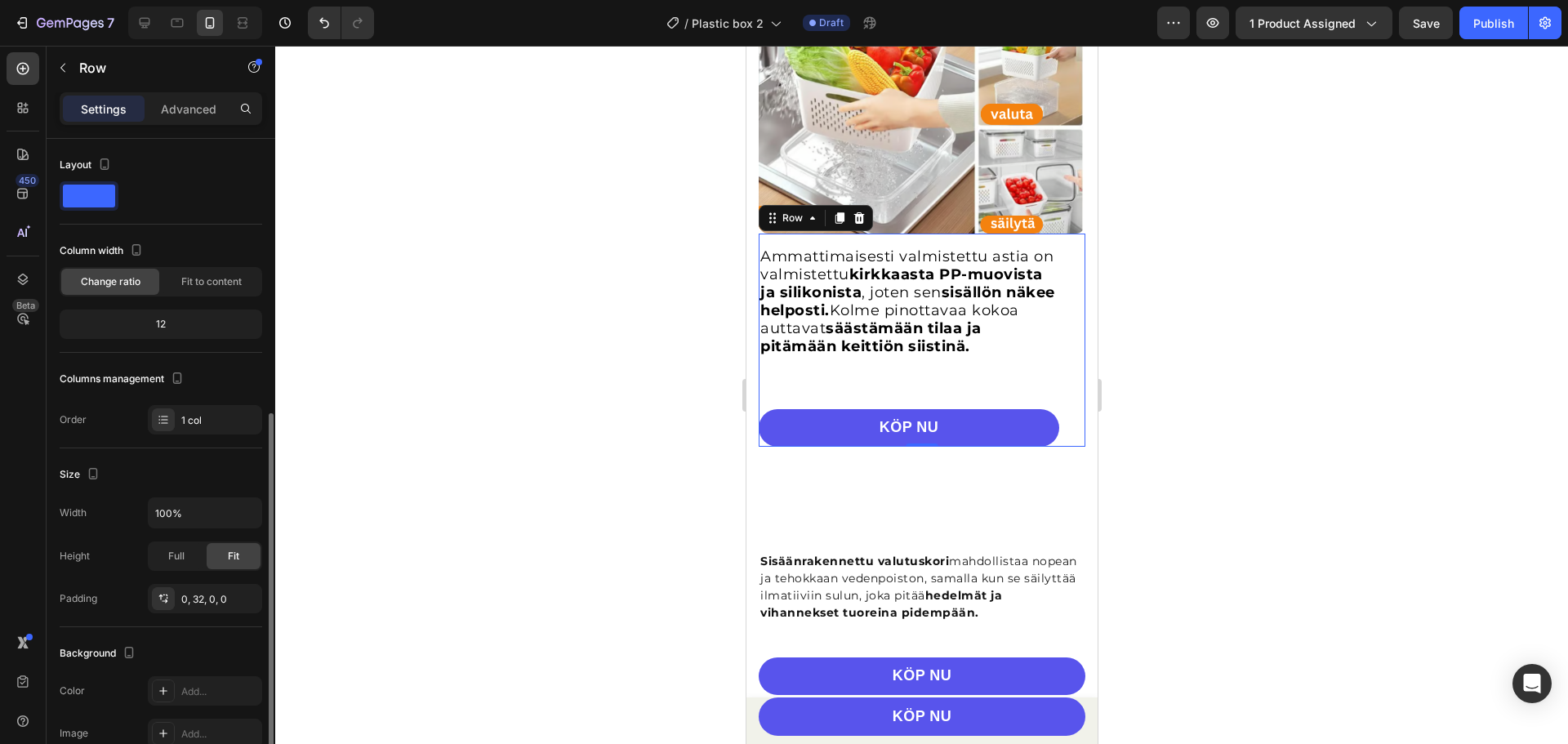
scroll to position [163, 0]
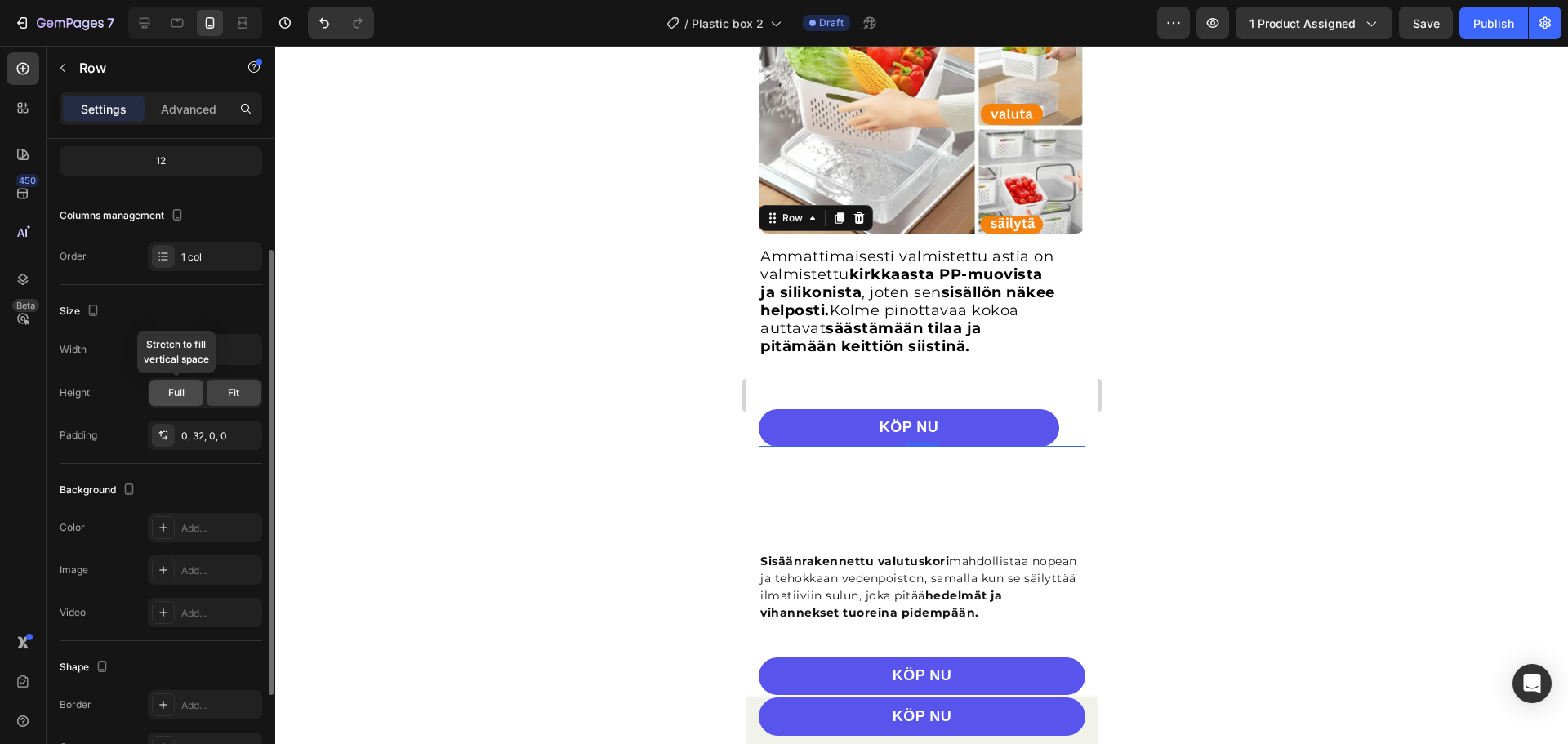
click at [194, 397] on div "Full" at bounding box center [176, 393] width 54 height 27
click at [222, 397] on div "Fit" at bounding box center [233, 393] width 54 height 27
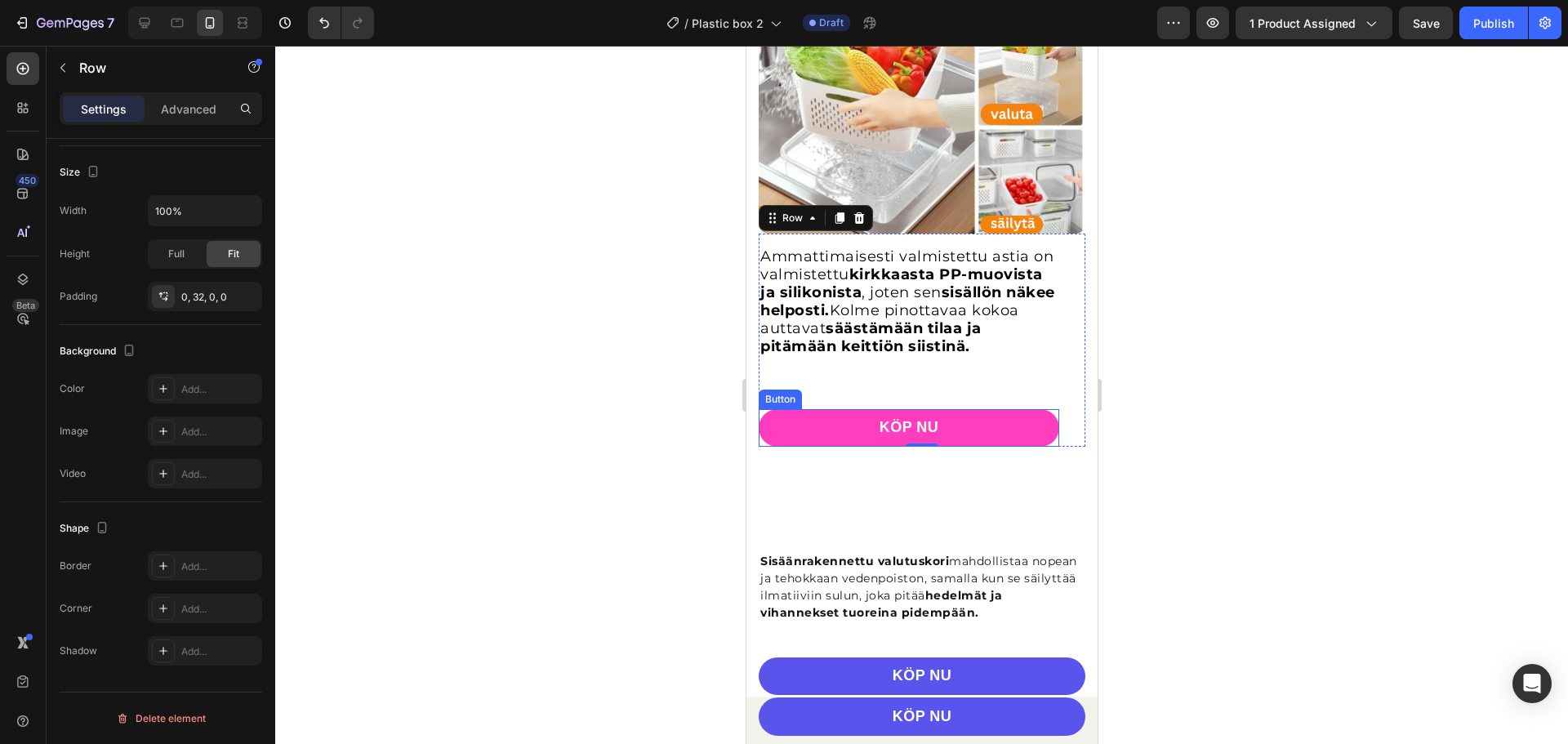
click at [1040, 432] on link "KÖP NU" at bounding box center [908, 428] width 300 height 37
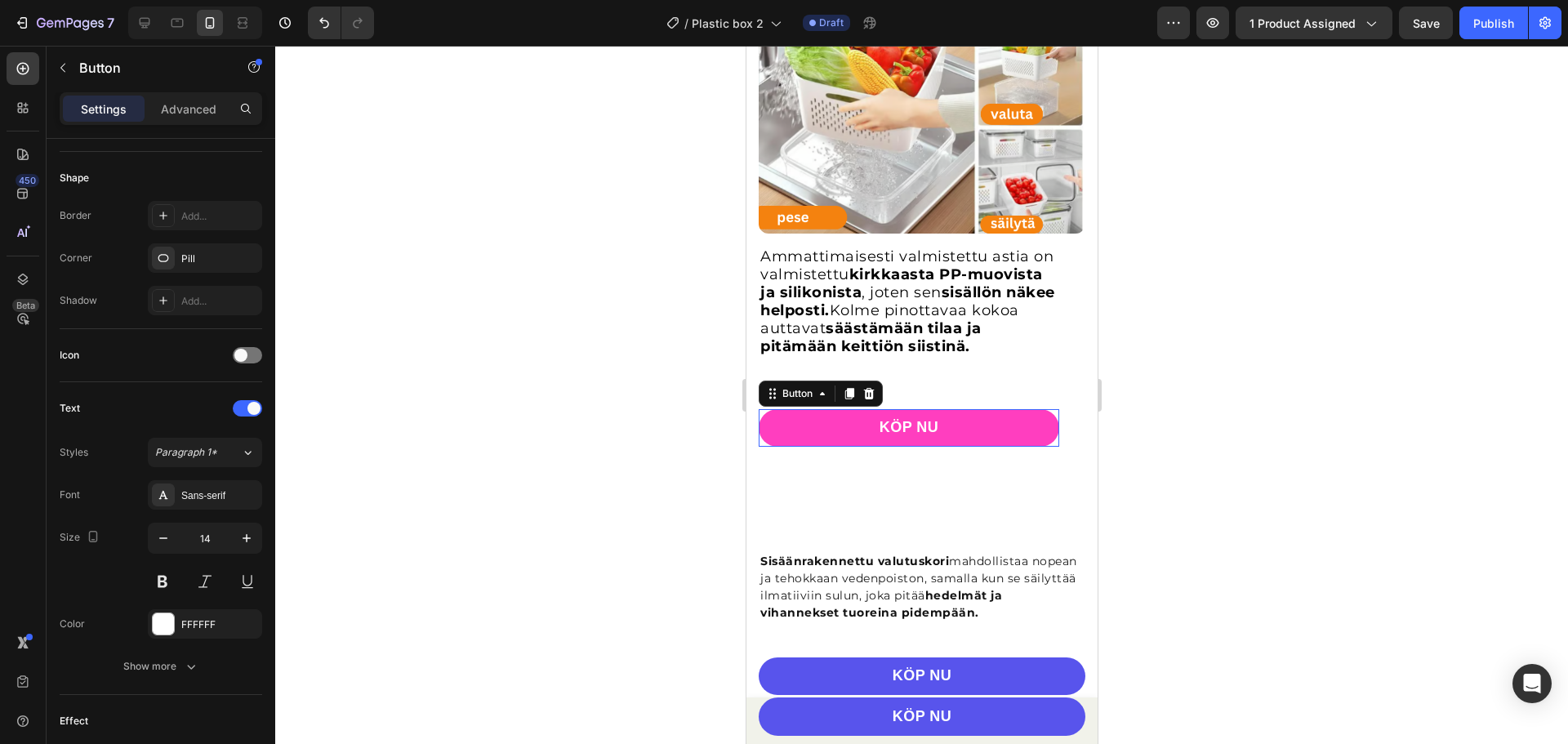
scroll to position [0, 0]
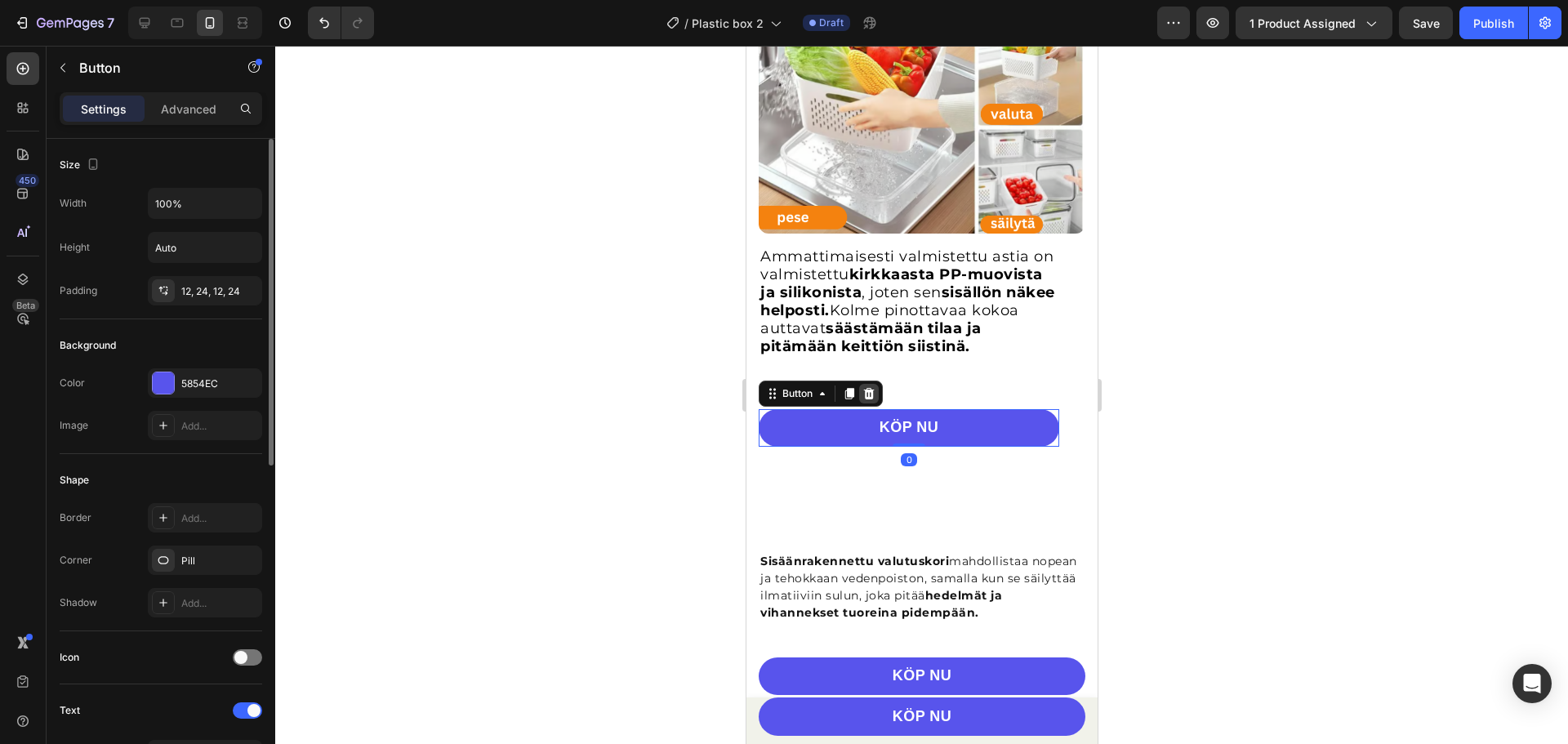
click at [868, 399] on icon at bounding box center [868, 393] width 11 height 12
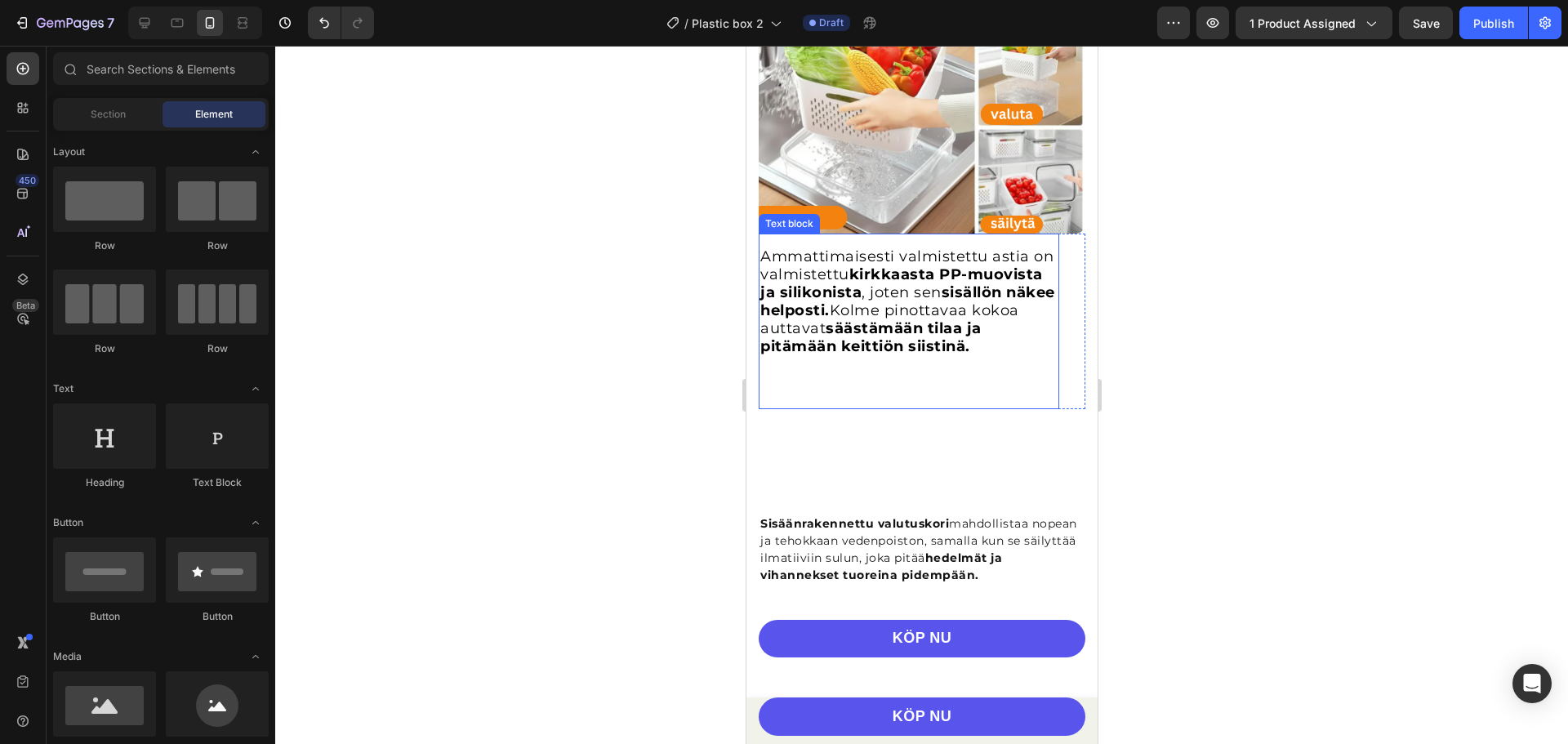
click at [963, 373] on p "Ammattimaisesti valmistettu astia on valmistettu kirkkaasta PP-muovista ja sili…" at bounding box center [908, 310] width 298 height 125
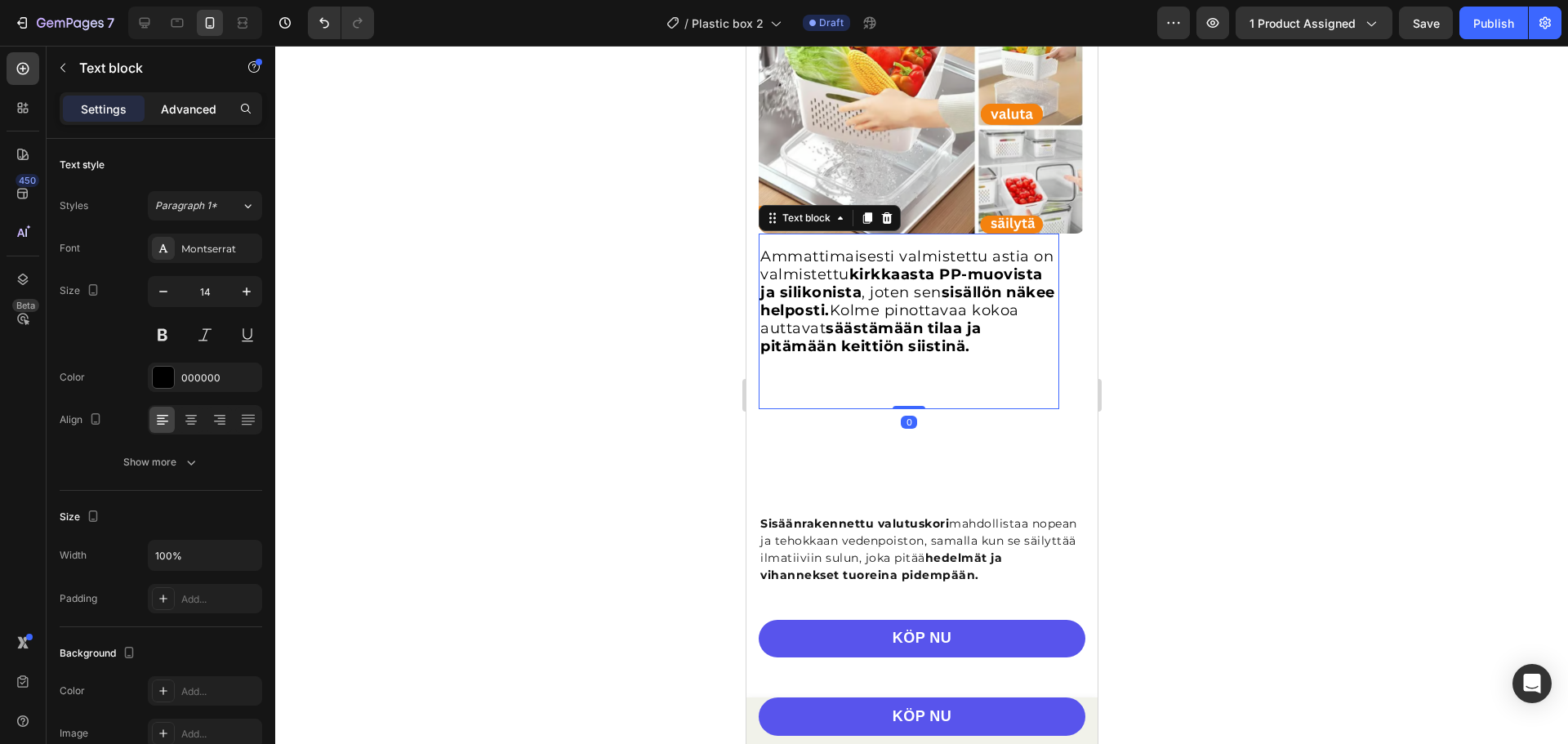
click at [150, 98] on div "Advanced" at bounding box center [189, 109] width 82 height 27
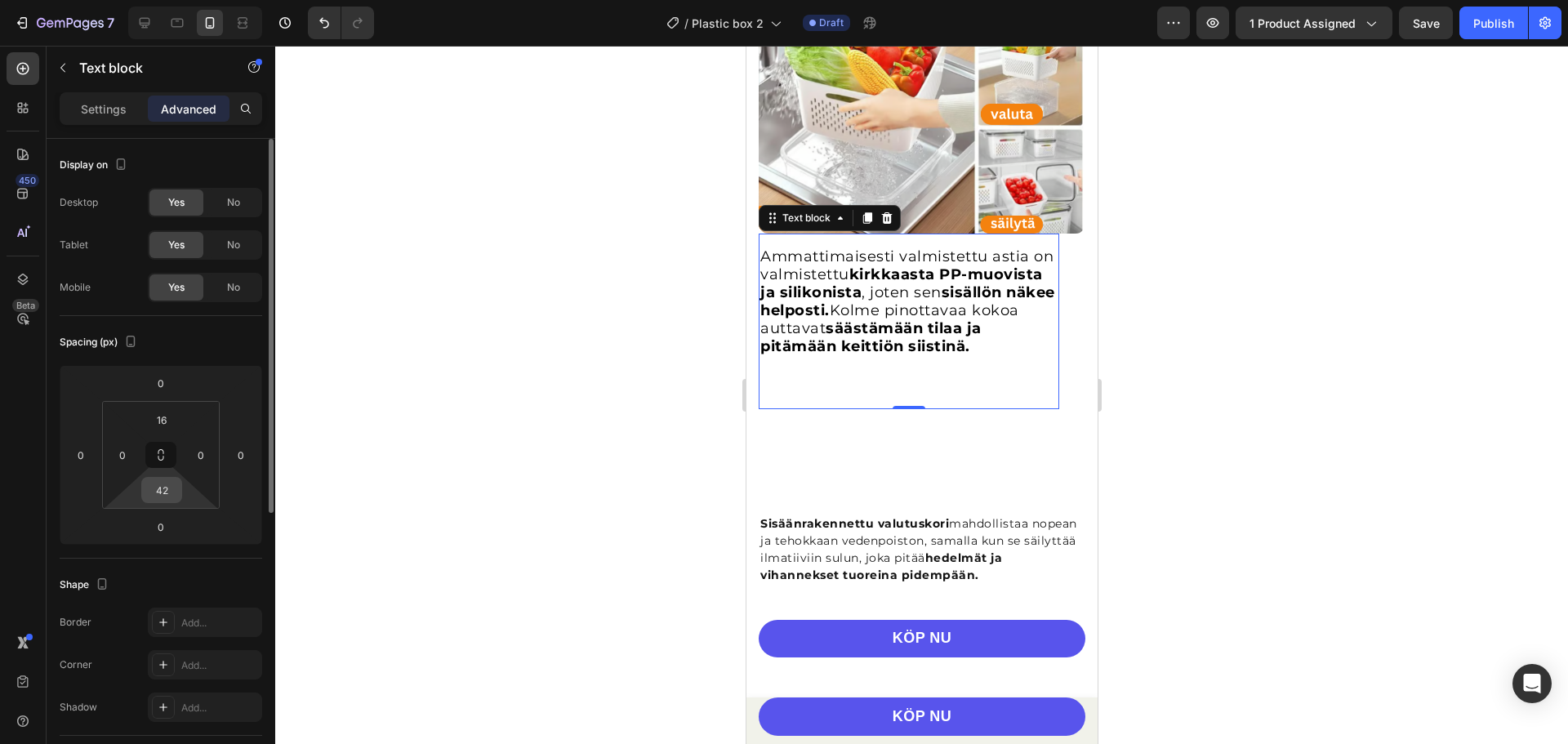
click at [168, 492] on input "42" at bounding box center [161, 490] width 33 height 25
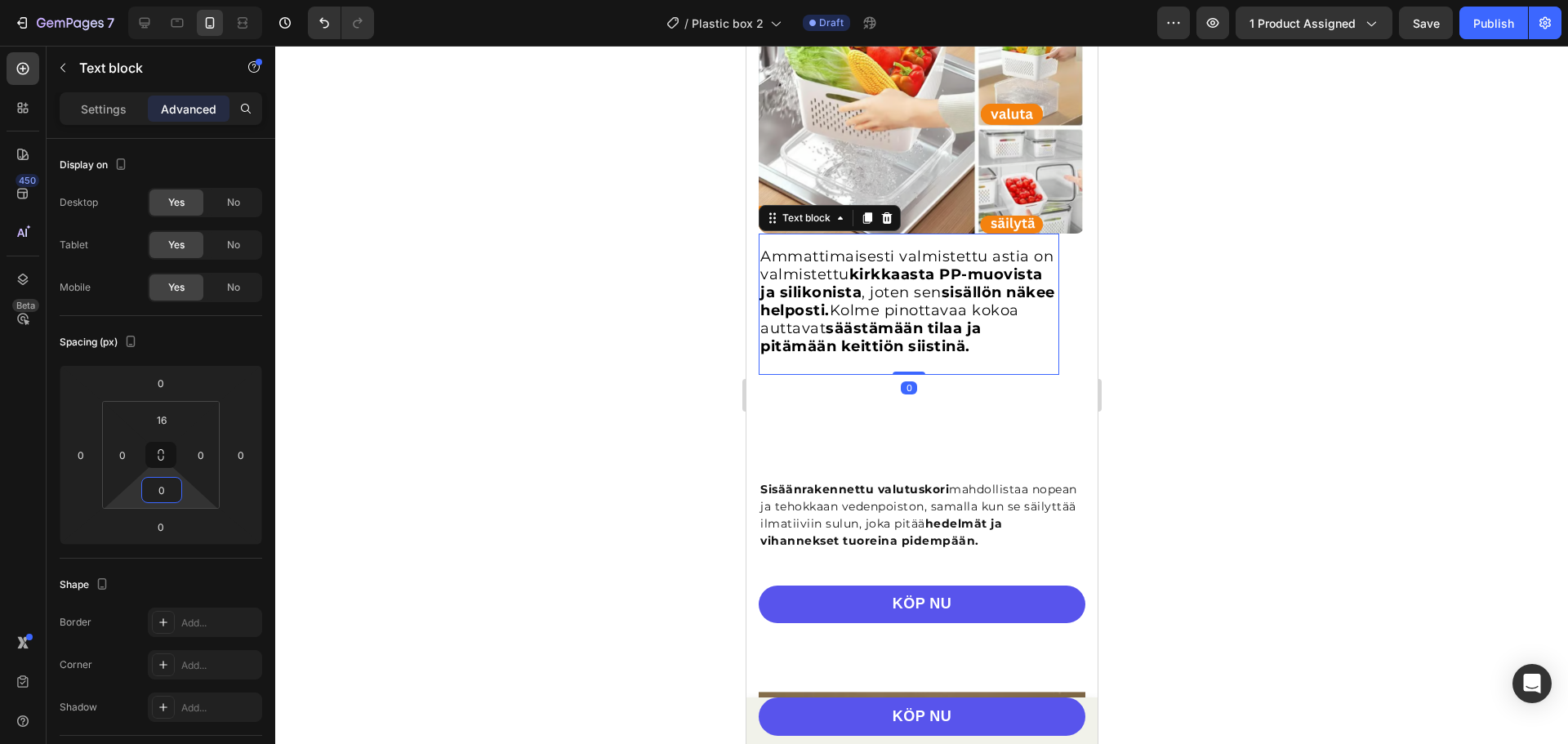
click at [456, 399] on div at bounding box center [921, 395] width 1292 height 698
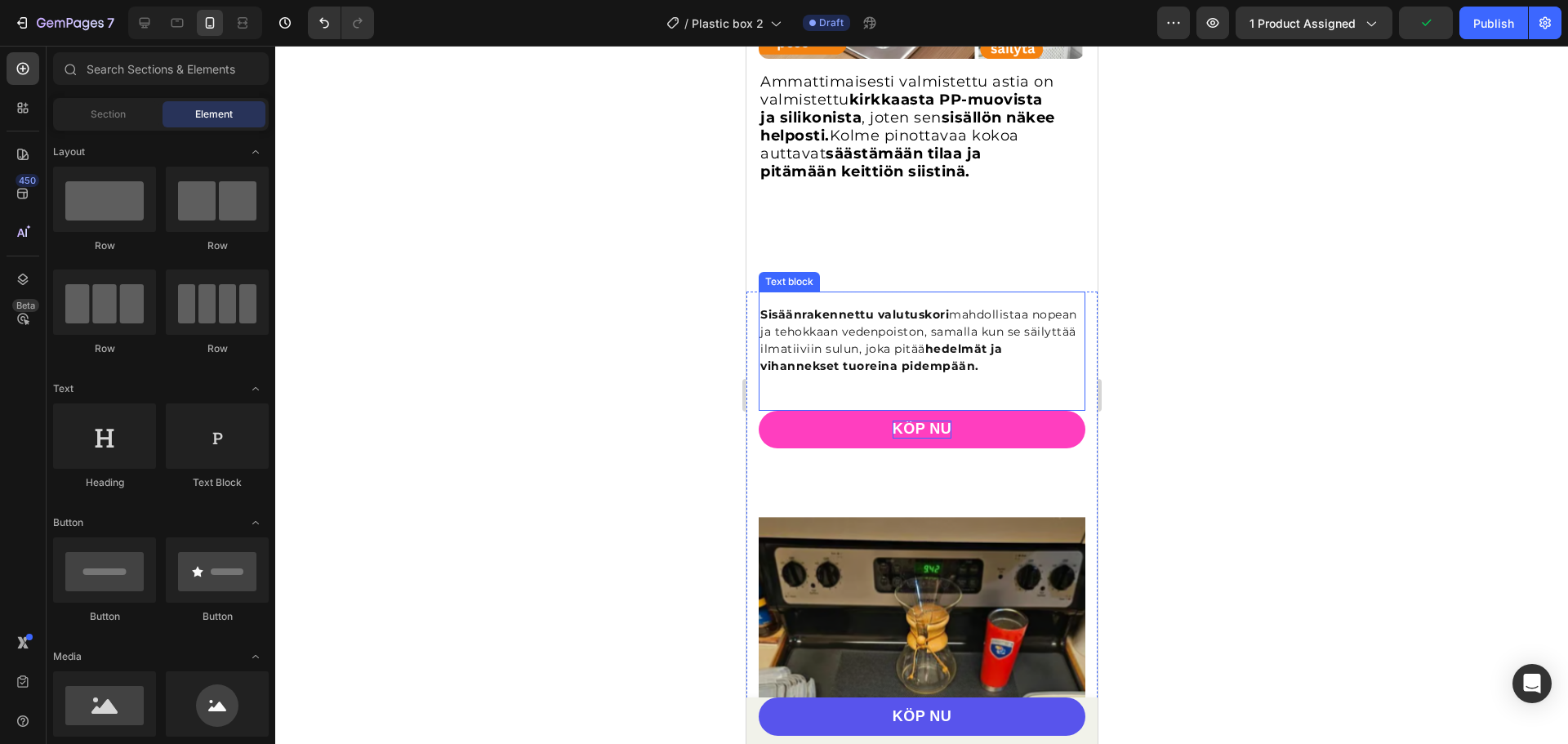
scroll to position [2368, 0]
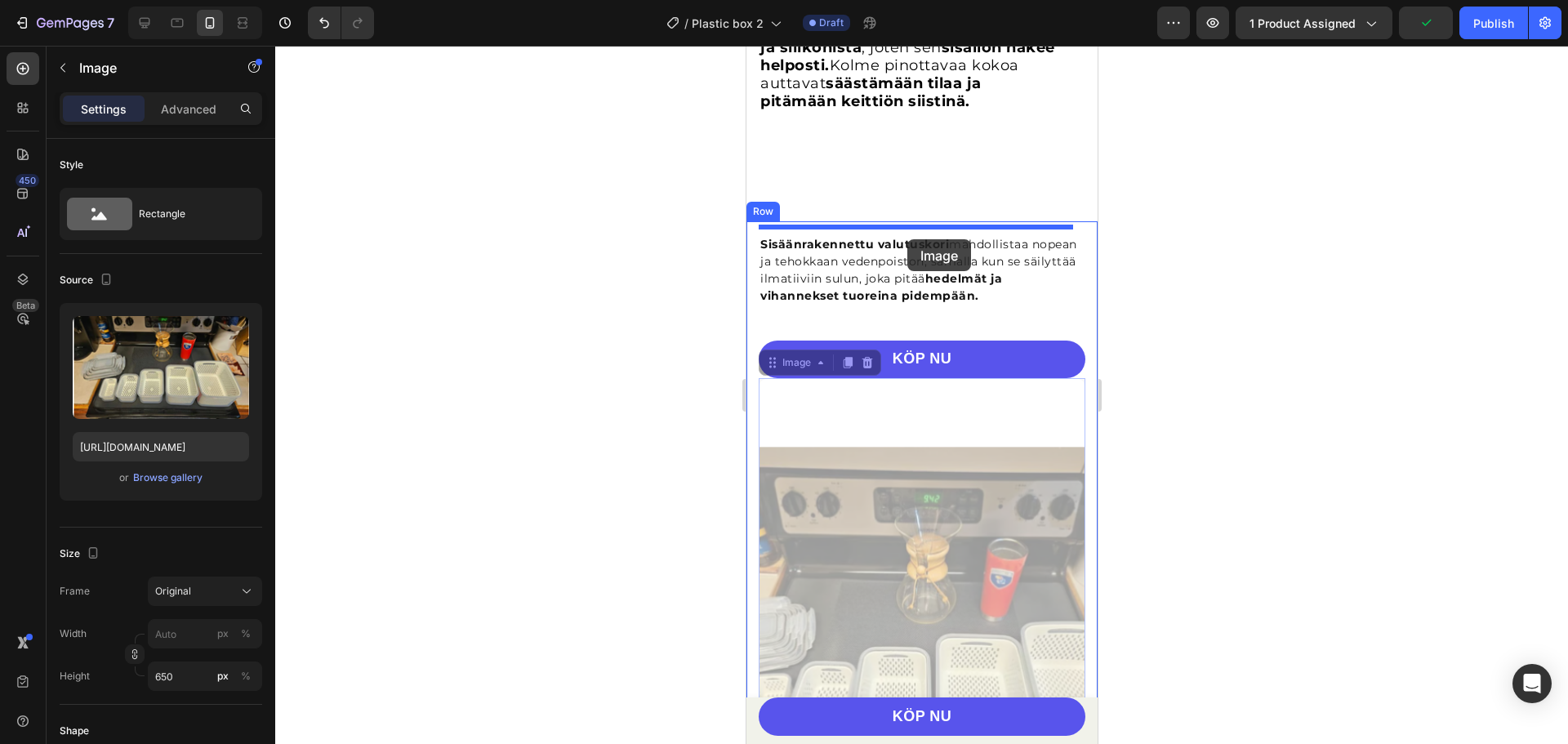
drag, startPoint x: 941, startPoint y: 556, endPoint x: 906, endPoint y: 238, distance: 319.9
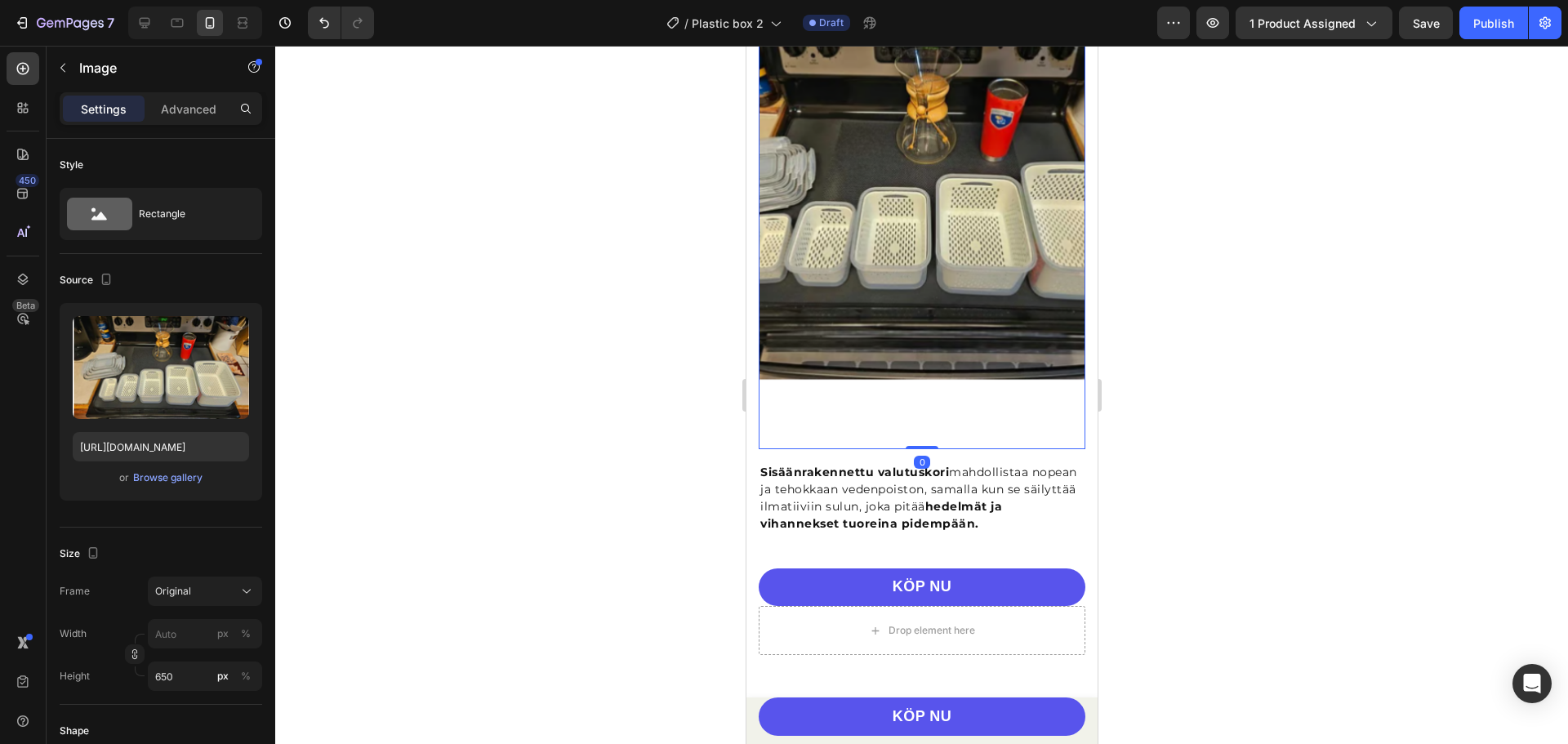
scroll to position [2694, 0]
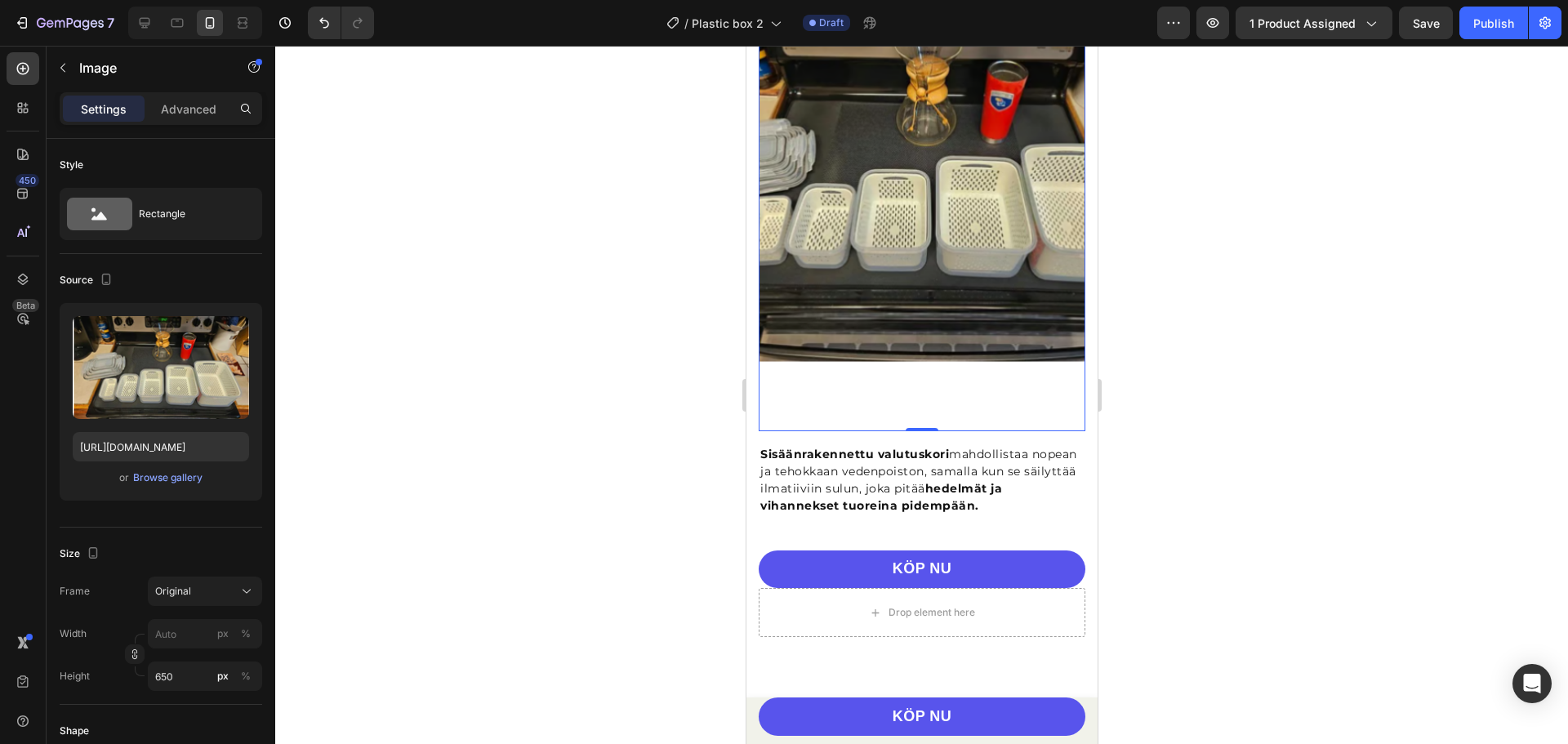
click at [904, 391] on img at bounding box center [921, 166] width 327 height 531
click at [1072, 594] on div "Drop element here" at bounding box center [921, 612] width 327 height 49
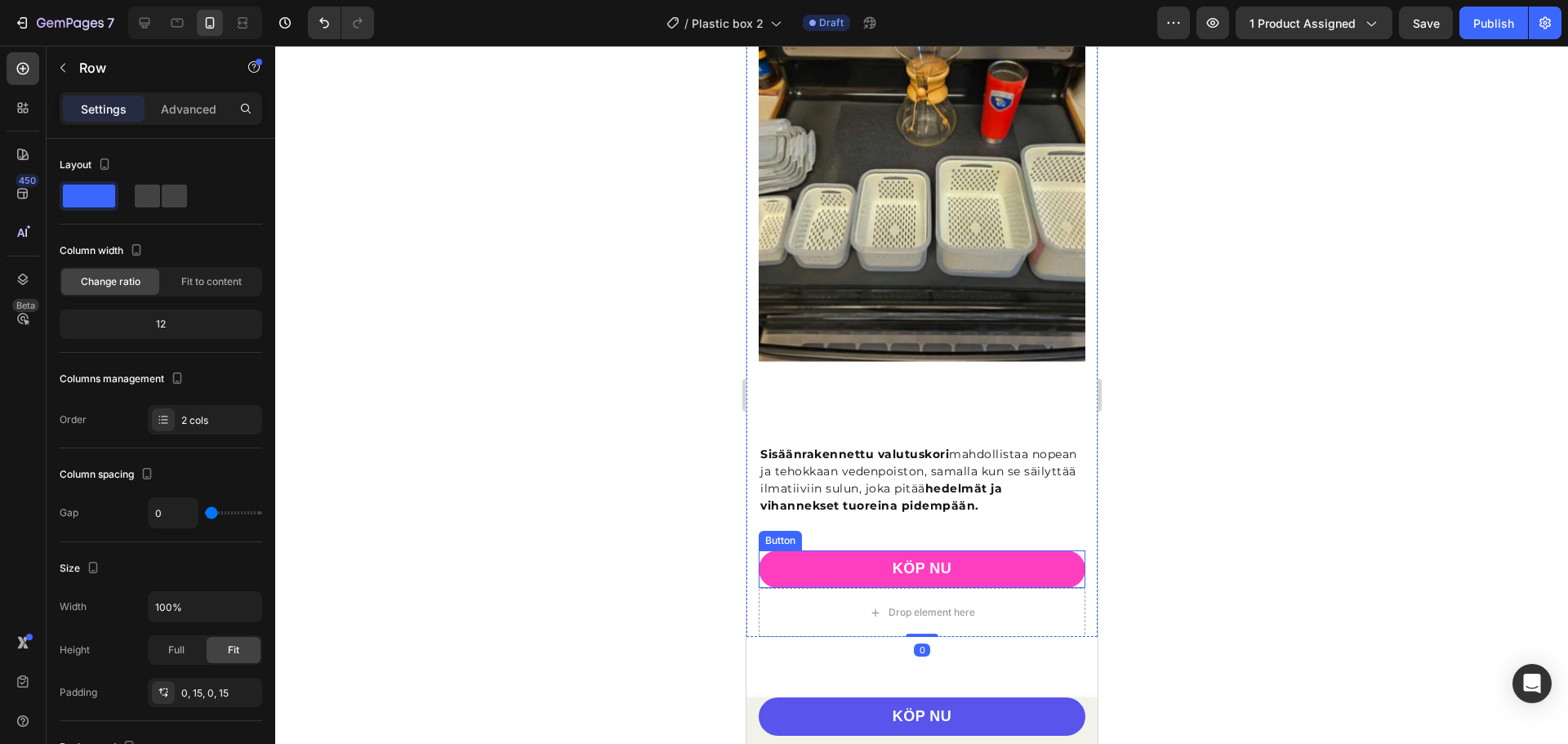
click at [1034, 563] on link "KÖP NU" at bounding box center [921, 569] width 327 height 37
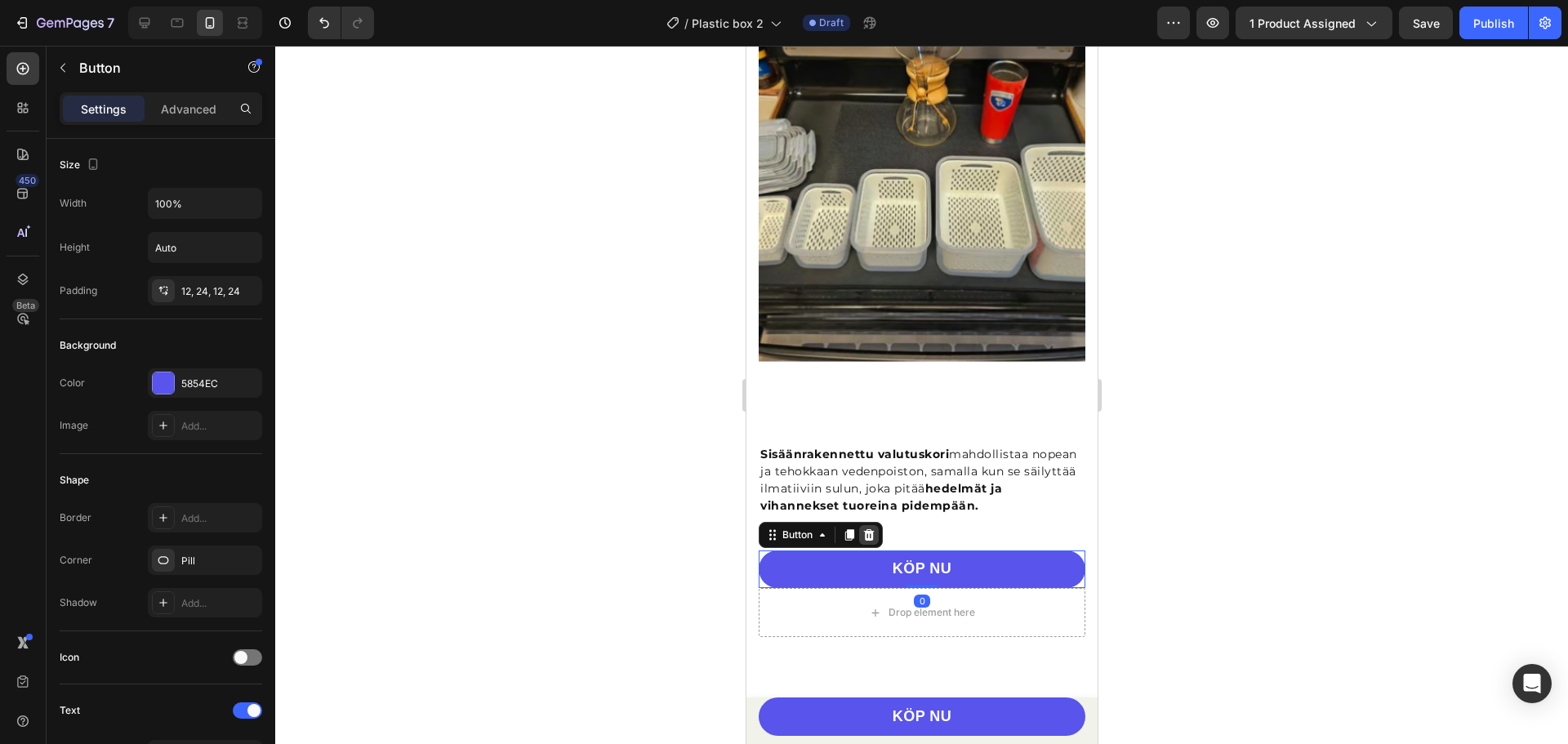
click at [878, 539] on div at bounding box center [868, 535] width 19 height 19
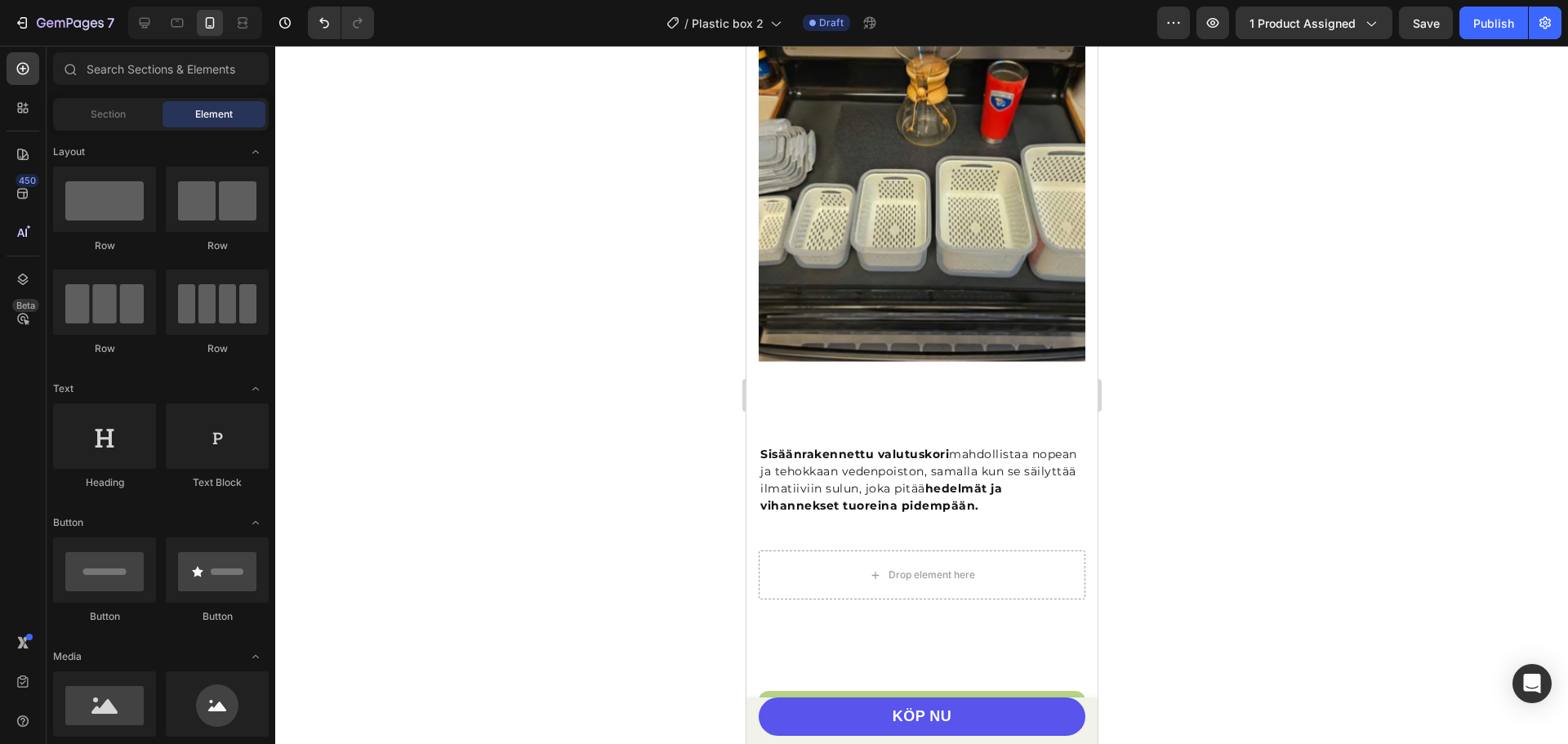
scroll to position [2657, 0]
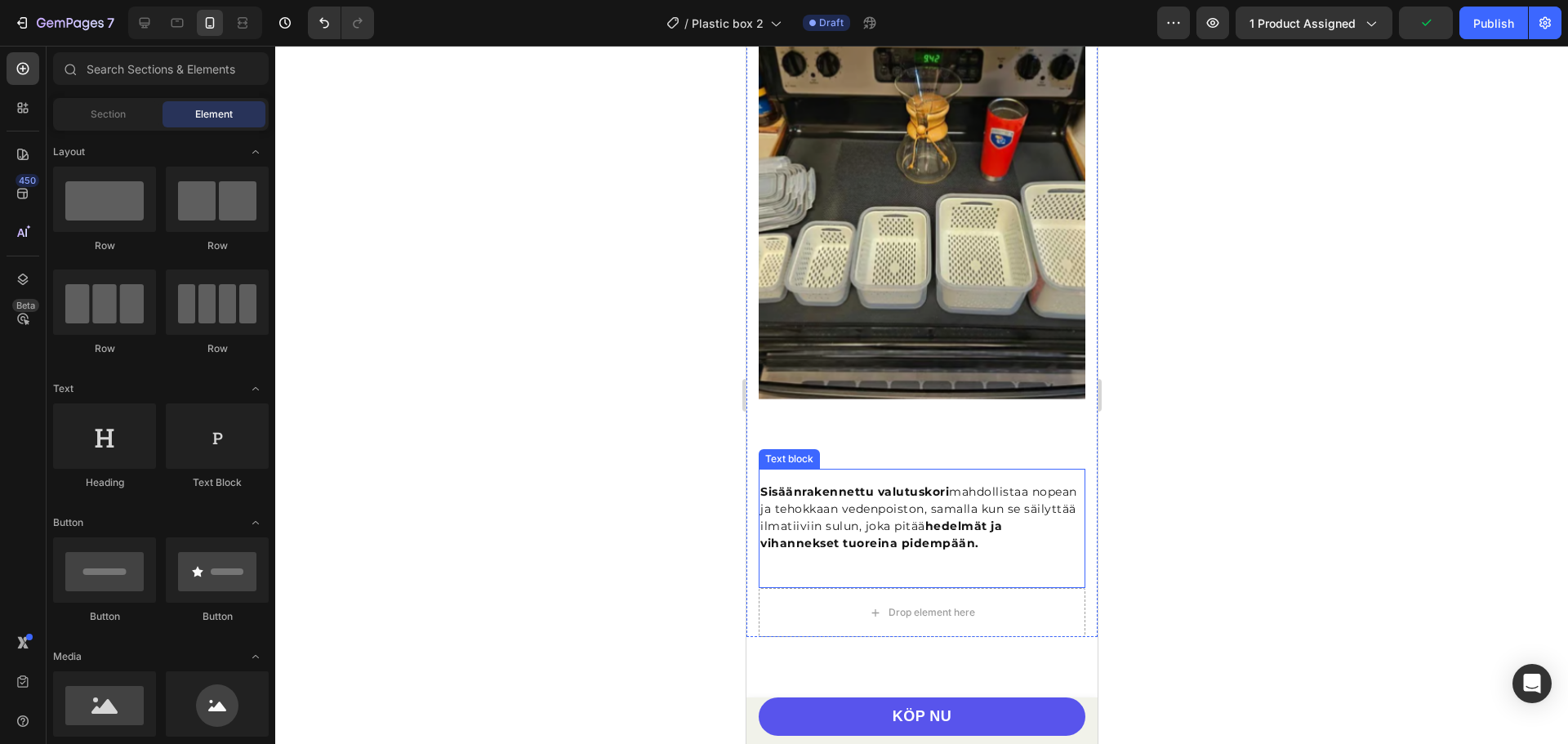
click at [981, 533] on p "Sisäänrakennettu valutuskori mahdollistaa nopean ja tehokkaan vedenpoiston, sam…" at bounding box center [920, 517] width 323 height 68
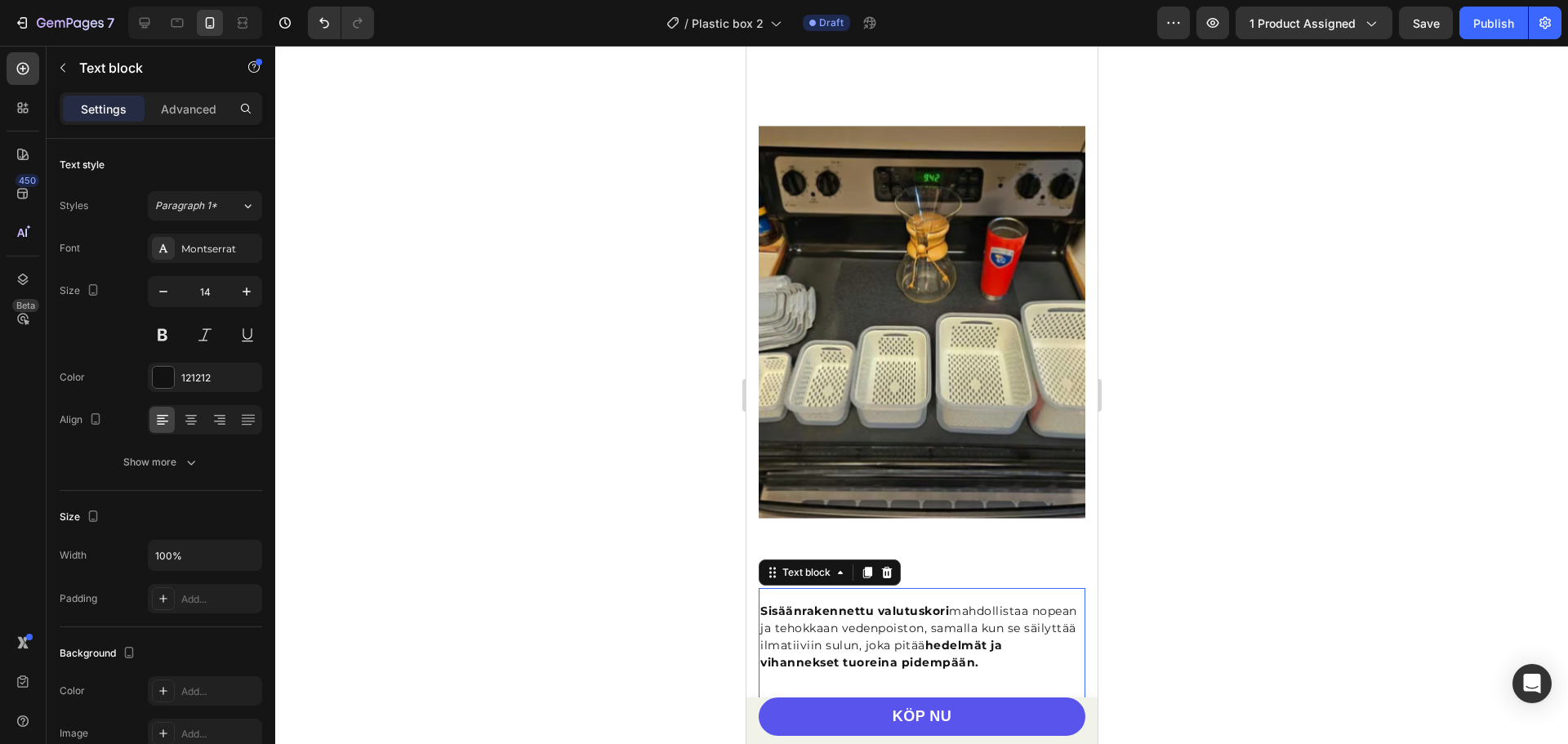
click at [1271, 422] on div at bounding box center [921, 395] width 1292 height 698
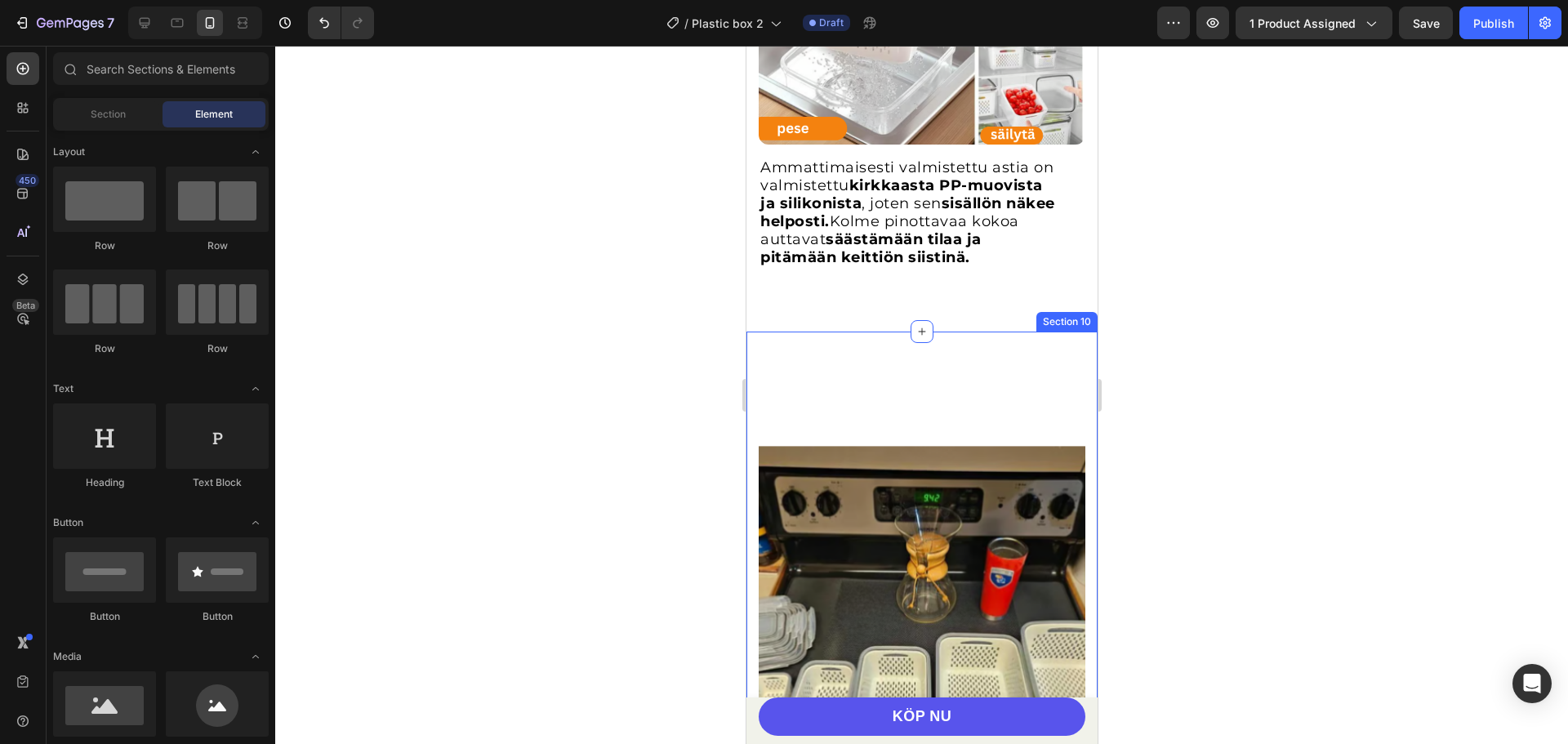
scroll to position [2212, 0]
click at [845, 316] on div "Ammattimaisesti valmistettu astia on valmistettu kirkkaasta PP-muovista ja sili…" at bounding box center [921, 52] width 351 height 562
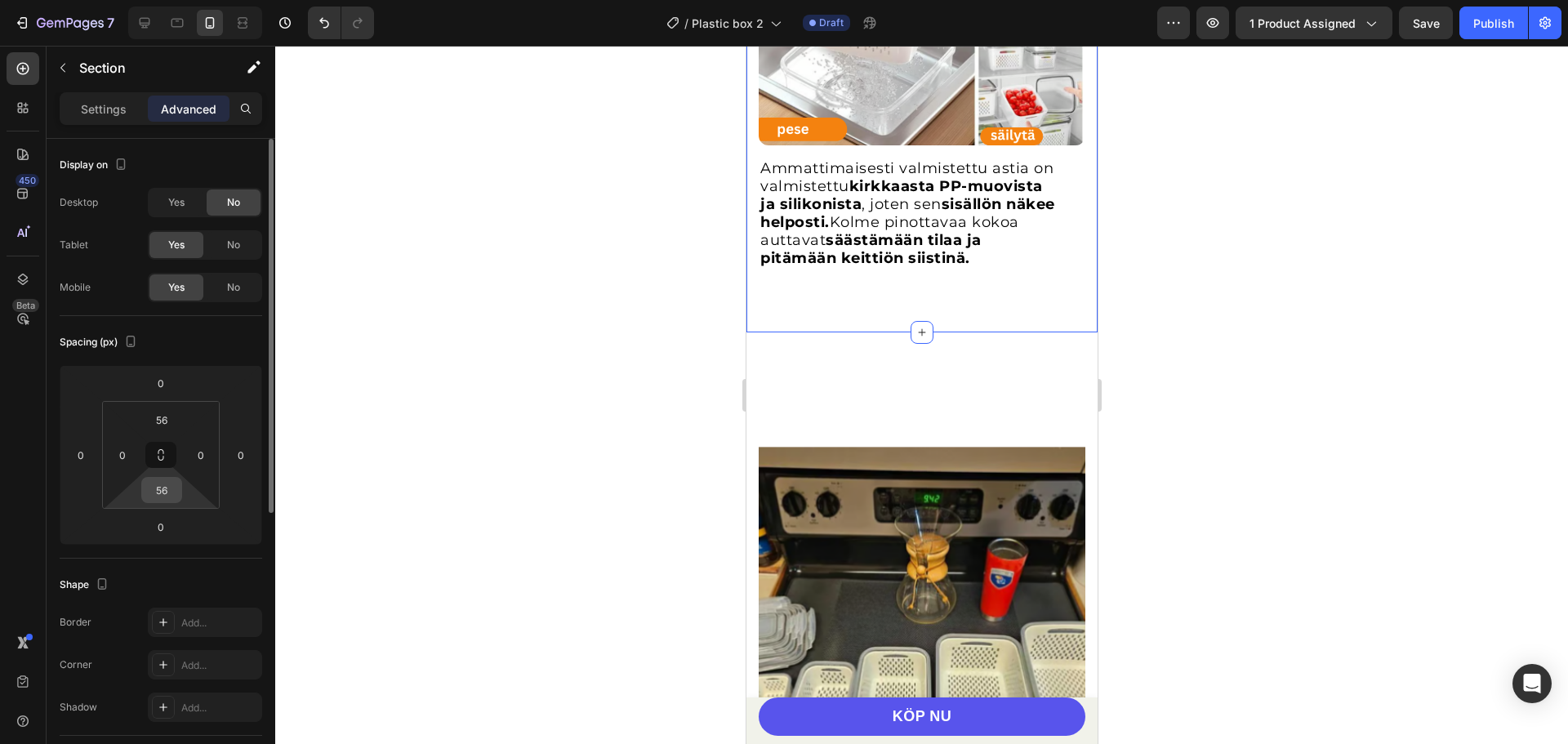
click at [174, 488] on input "56" at bounding box center [161, 490] width 33 height 25
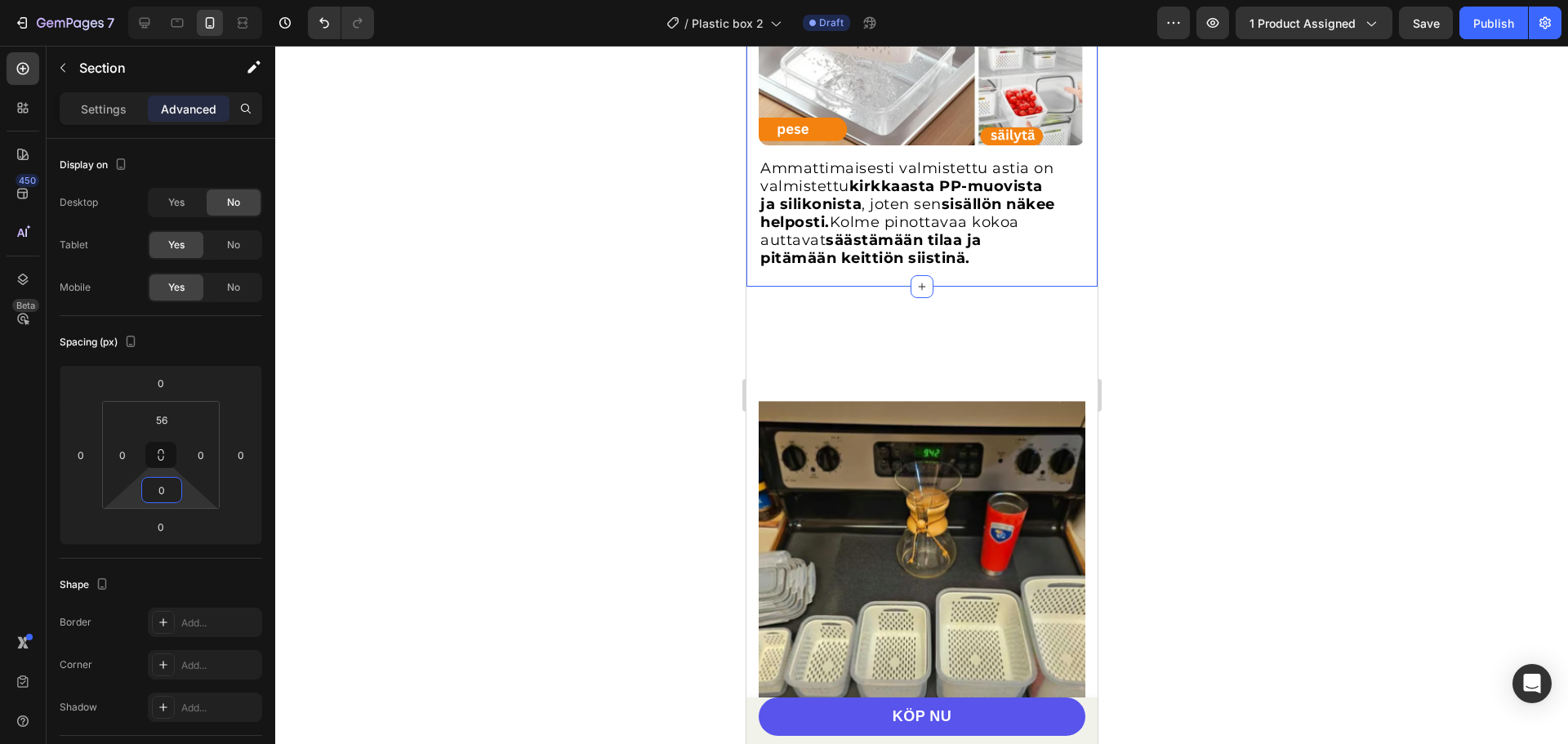
click at [525, 337] on div at bounding box center [921, 395] width 1292 height 698
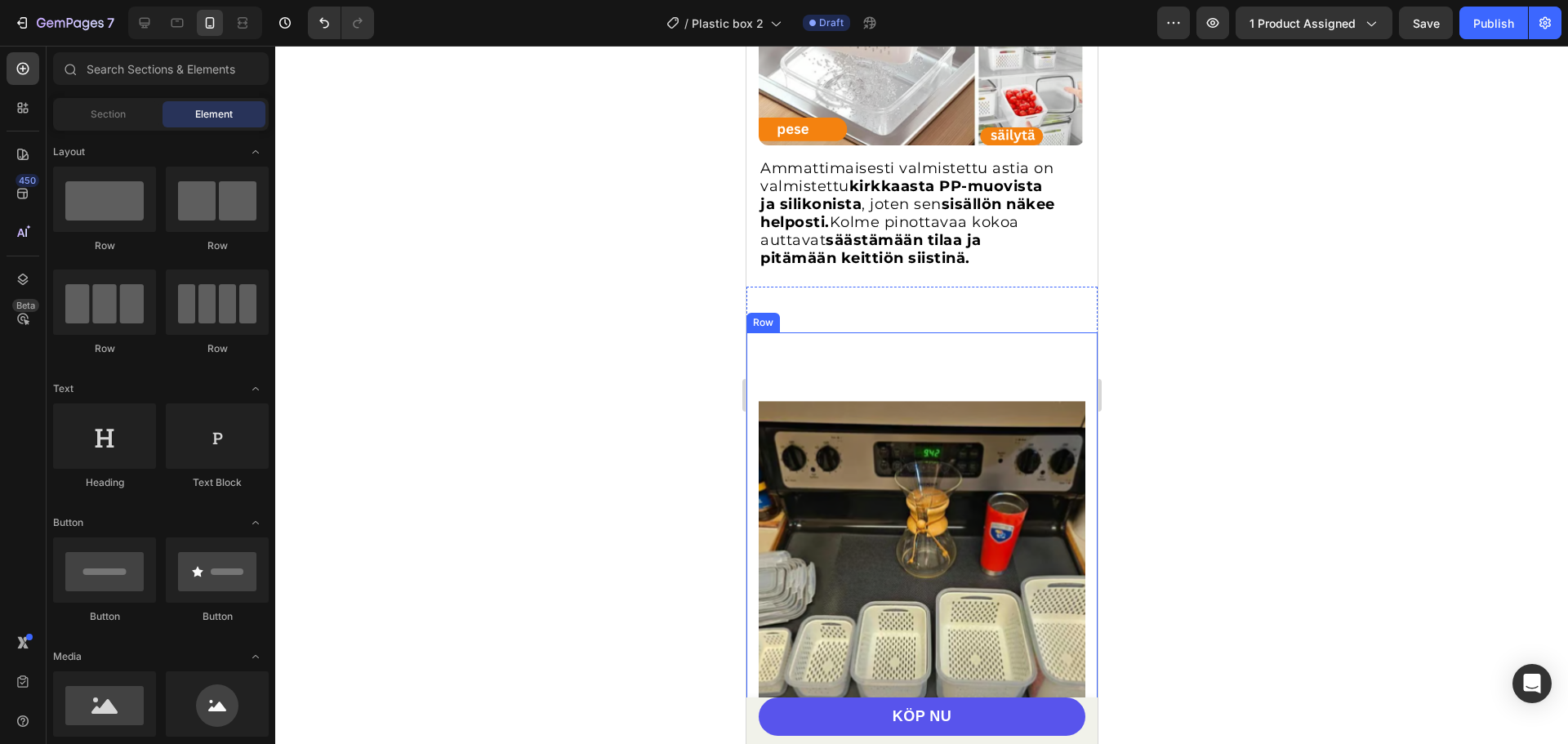
click at [753, 353] on div "Sisäänrakennettu valutuskori mahdollistaa nopean ja tehokkaan vedenpoiston, sam…" at bounding box center [921, 657] width 351 height 650
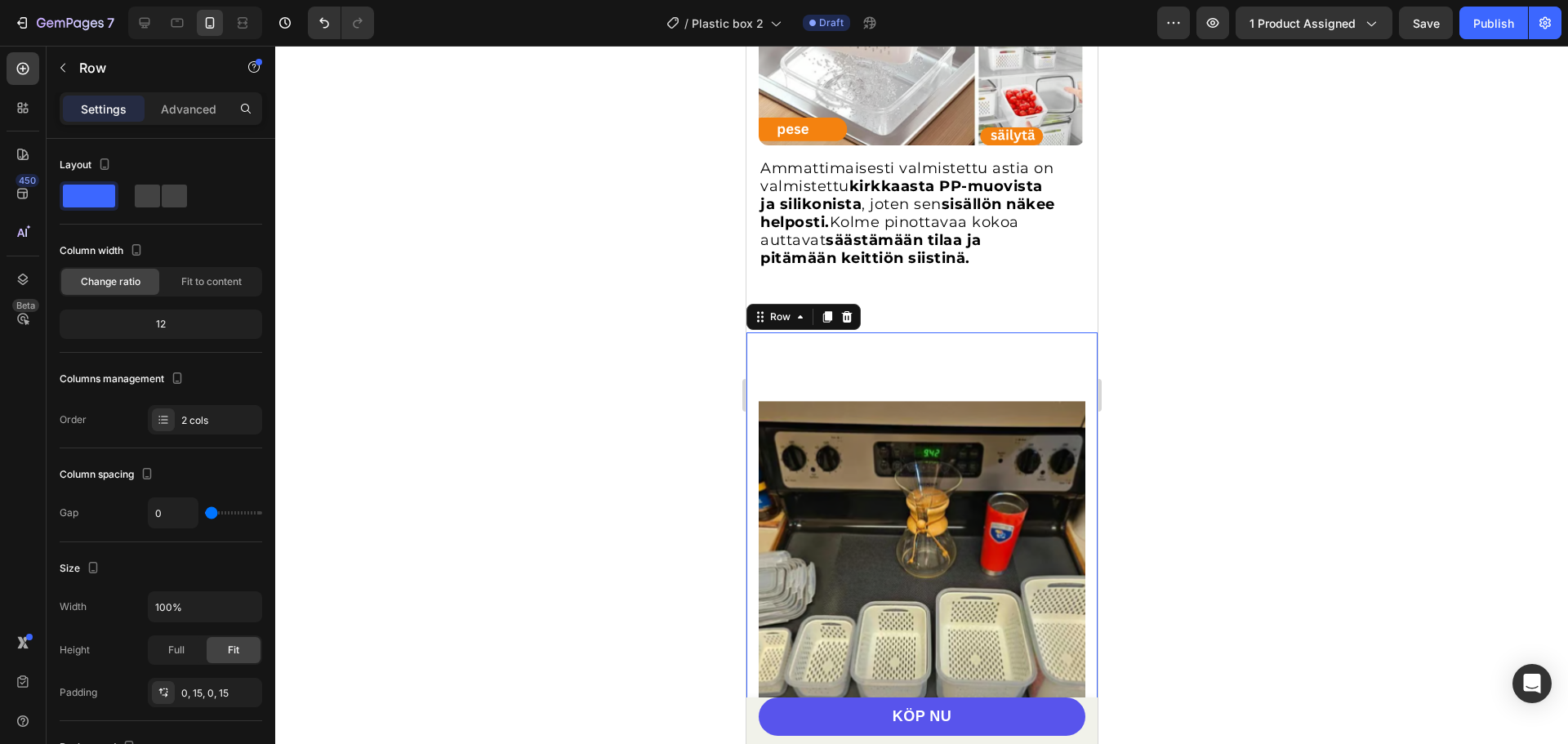
click at [164, 94] on div "Settings Advanced" at bounding box center [160, 108] width 203 height 33
click at [176, 106] on p "Advanced" at bounding box center [189, 108] width 56 height 17
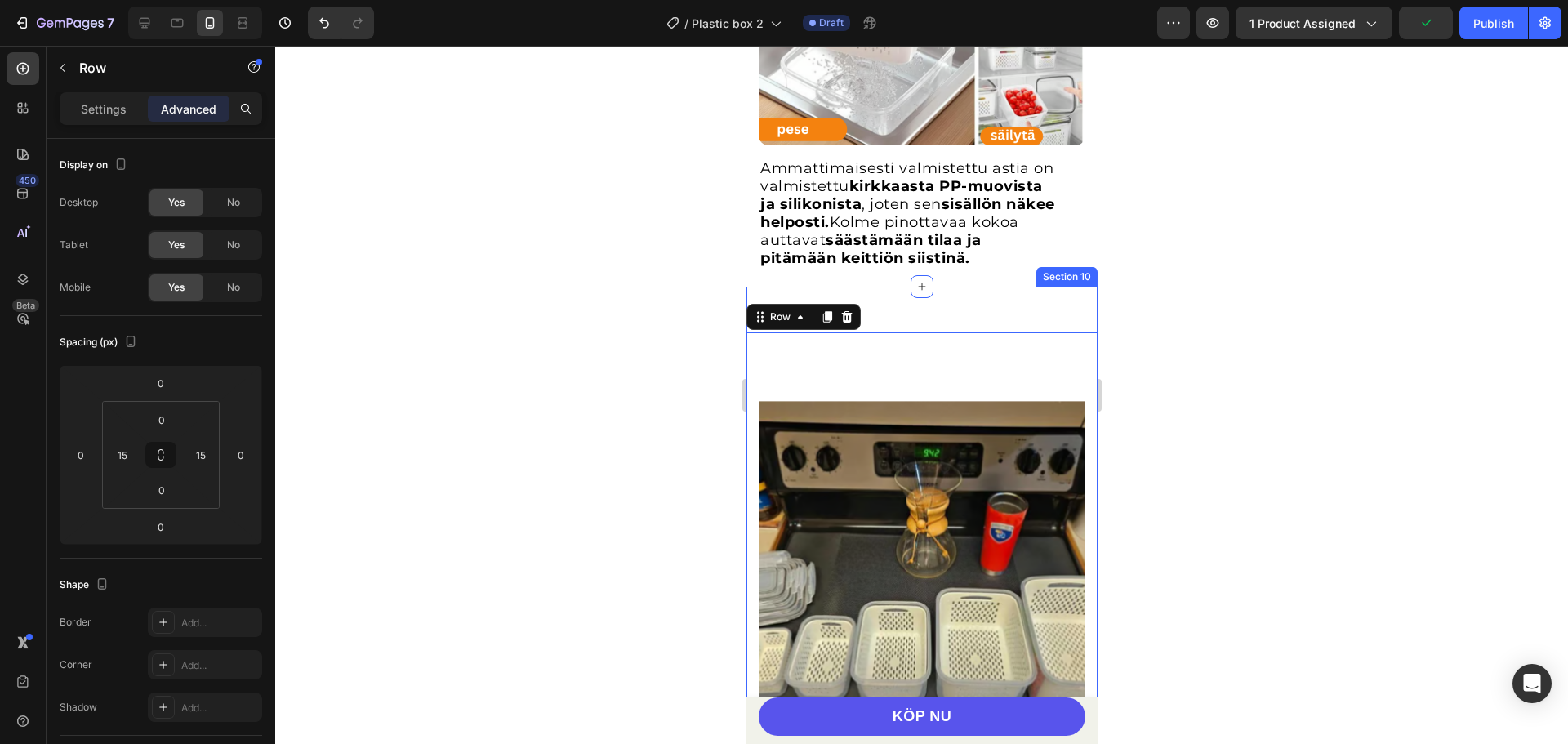
click at [1069, 326] on div "Sisäänrakennettu valutuskori mahdollistaa nopean ja tehokkaan vedenpoiston, sam…" at bounding box center [921, 657] width 351 height 741
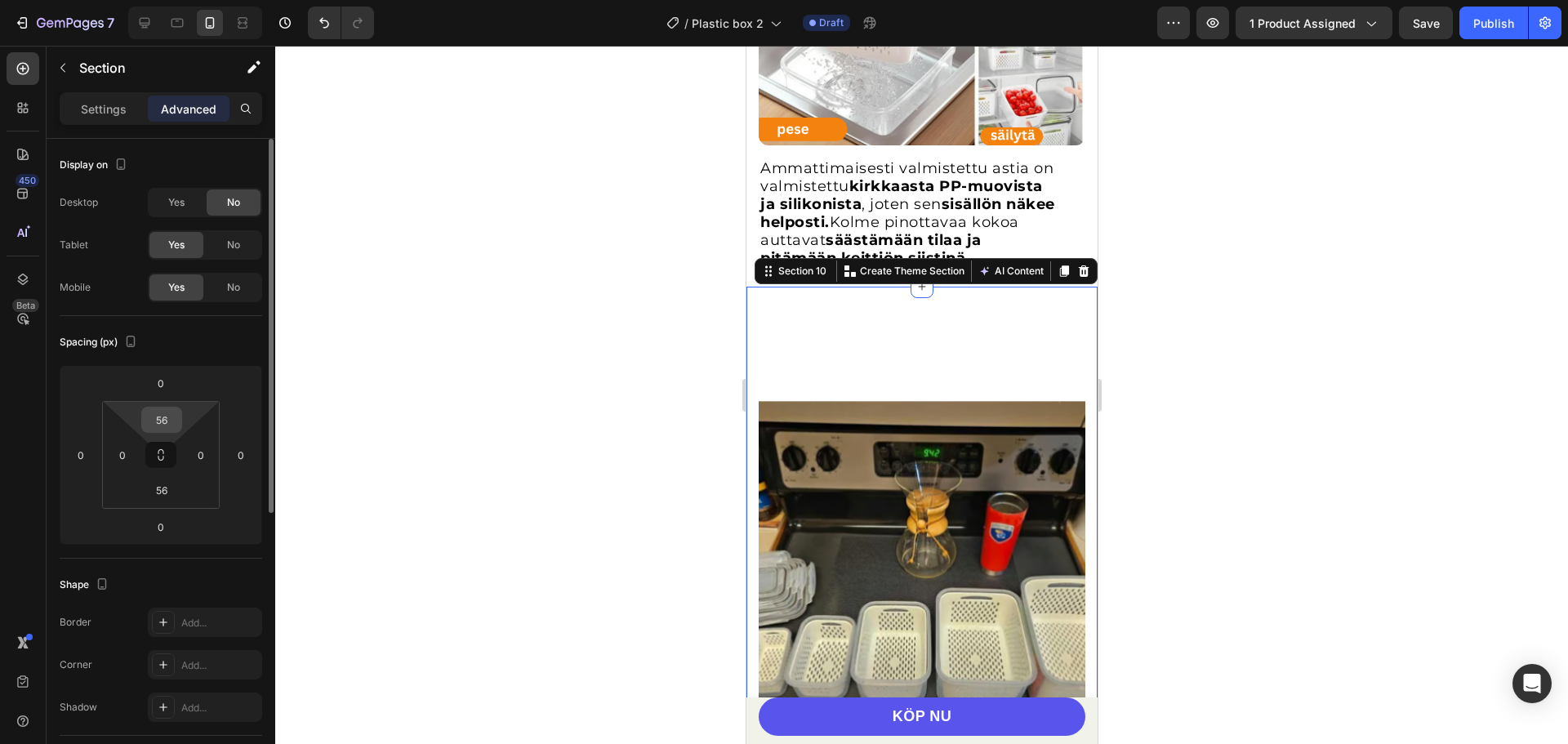
click at [170, 427] on input "56" at bounding box center [161, 420] width 33 height 25
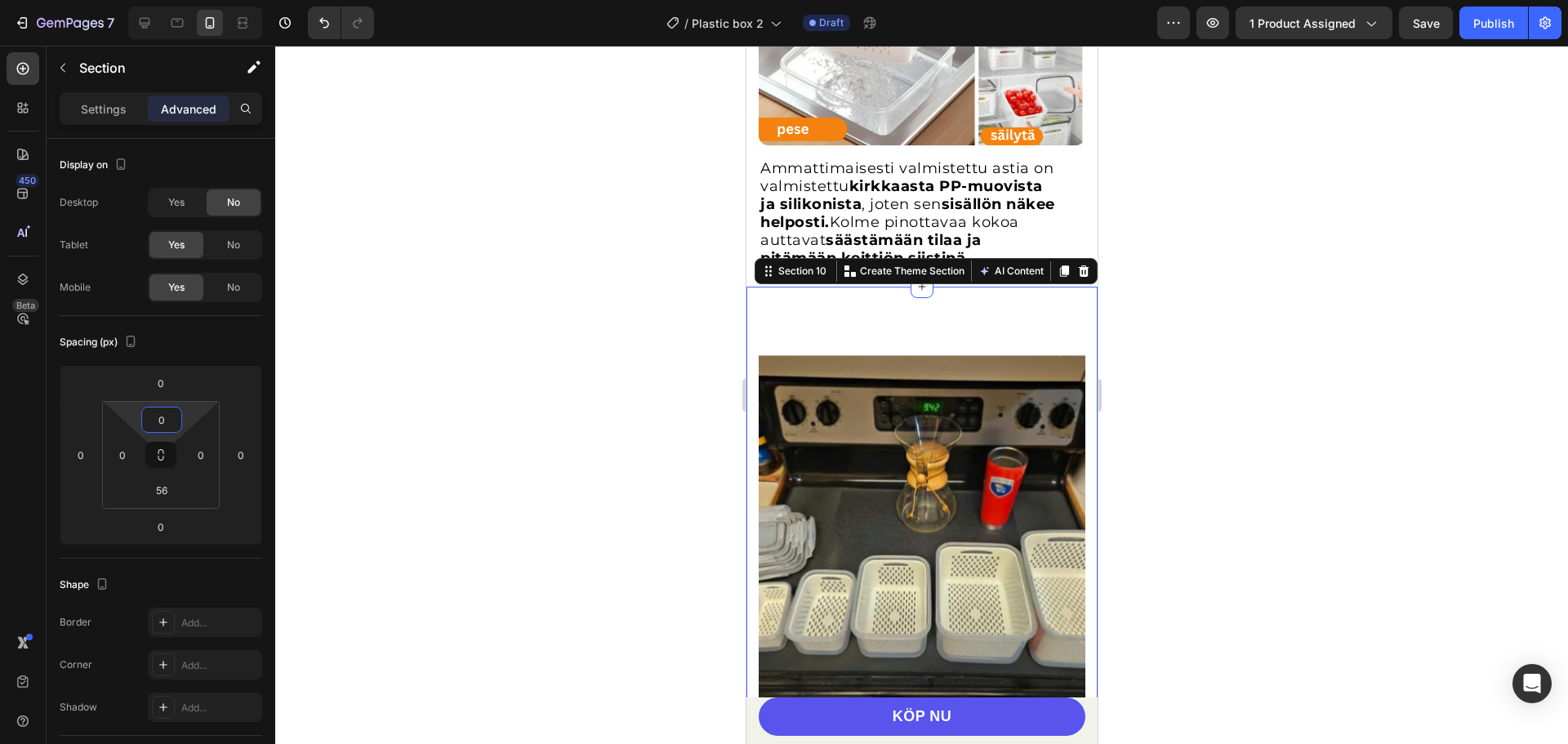
click at [624, 376] on div at bounding box center [921, 395] width 1292 height 698
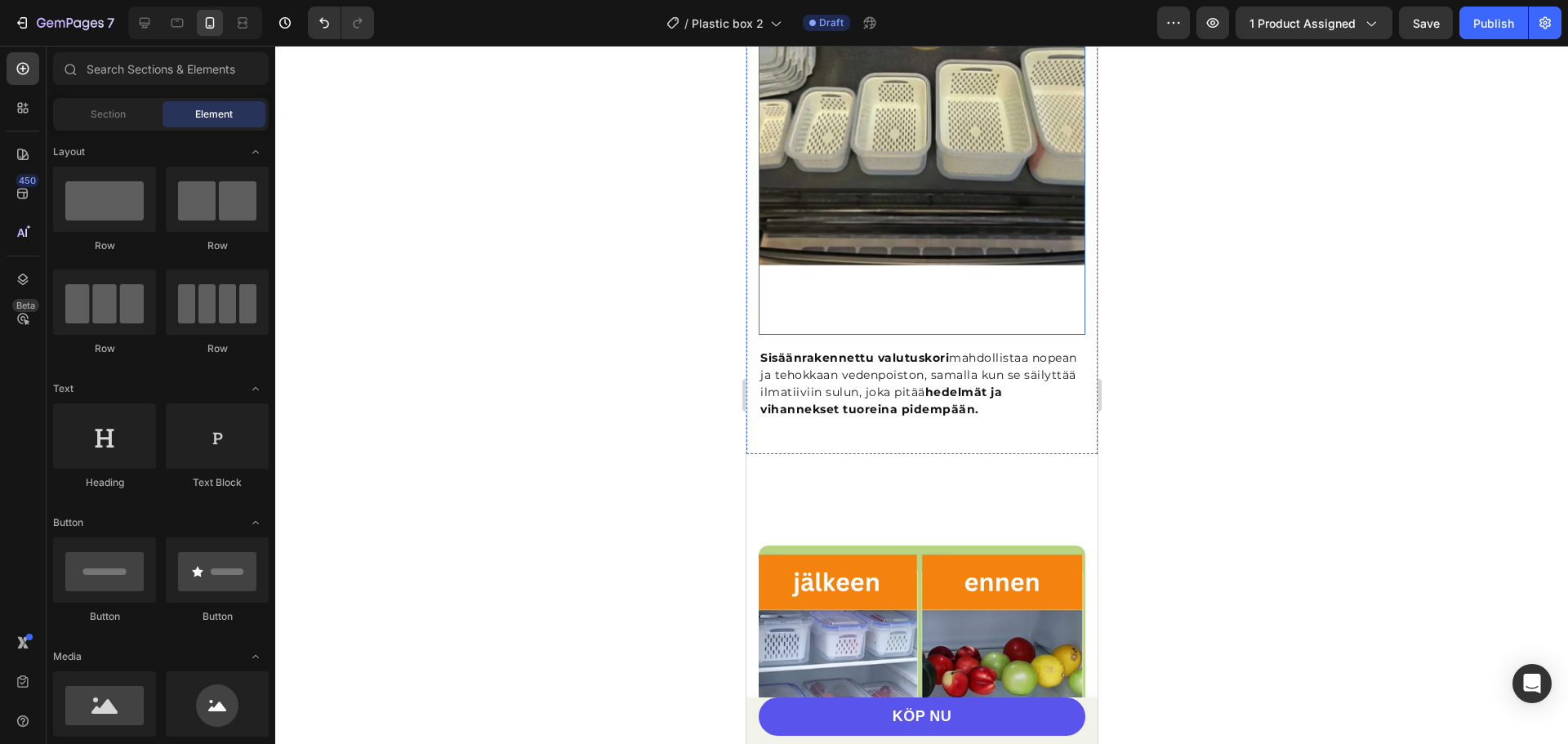
scroll to position [2701, 0]
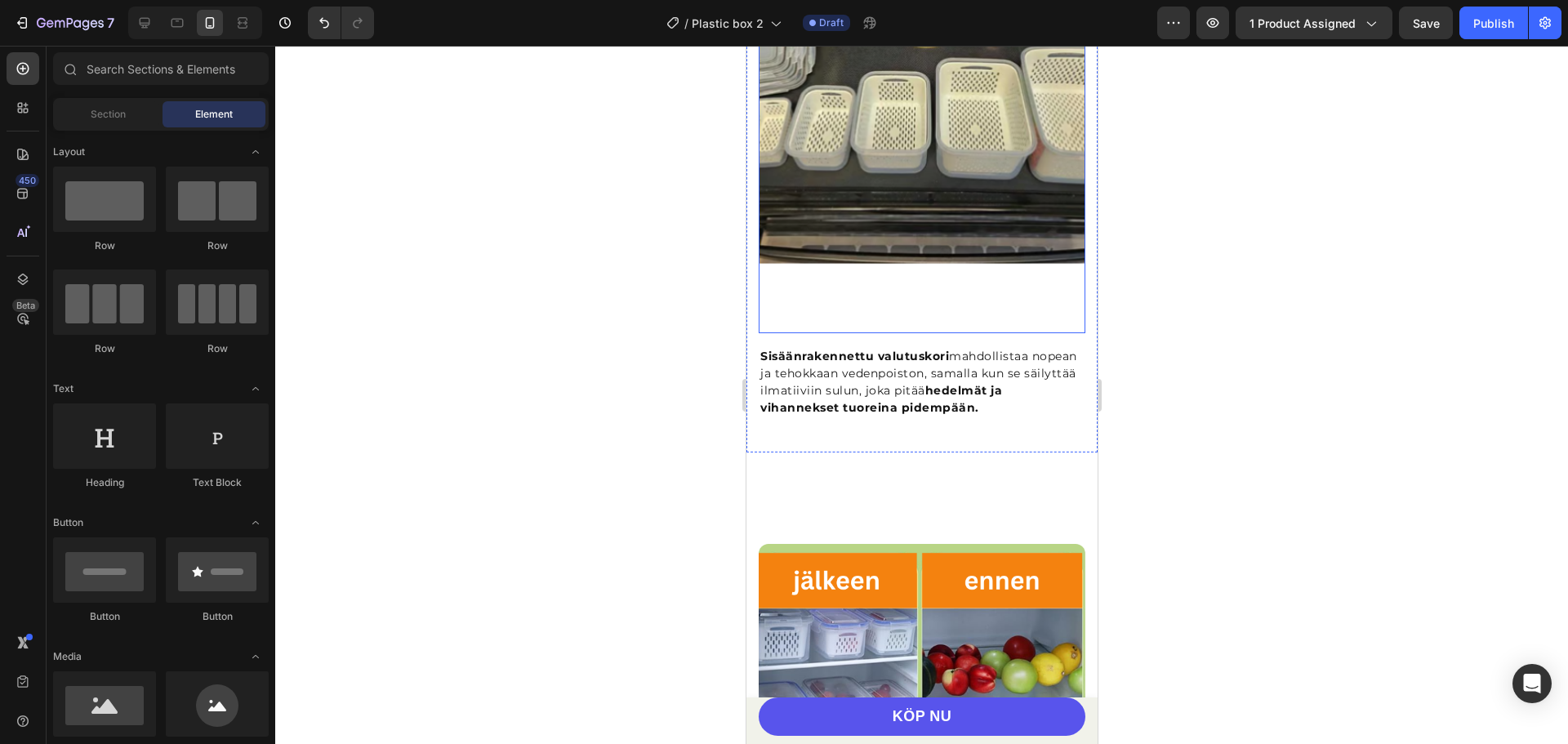
click at [903, 307] on img at bounding box center [921, 67] width 327 height 531
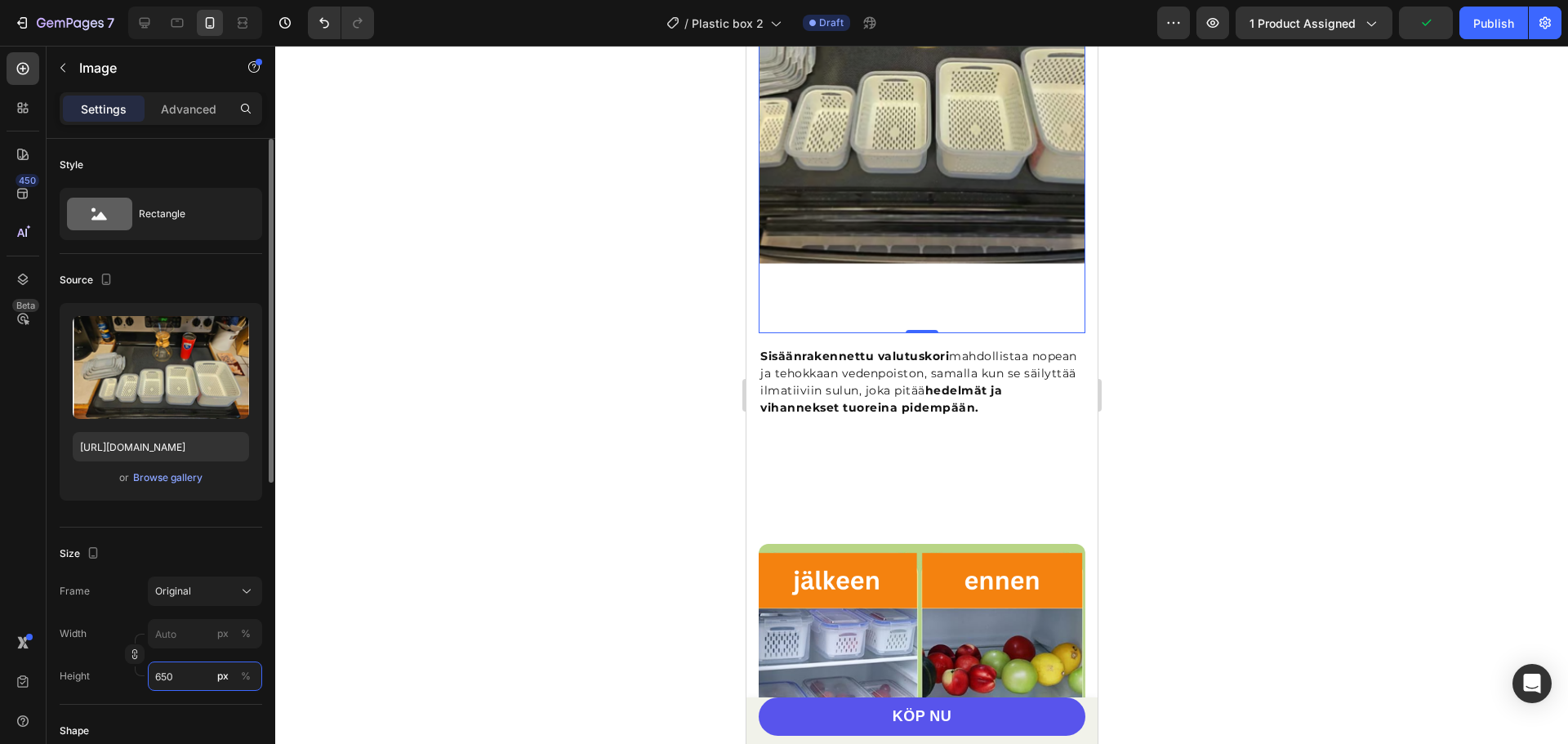
click at [188, 679] on input "650" at bounding box center [205, 676] width 114 height 29
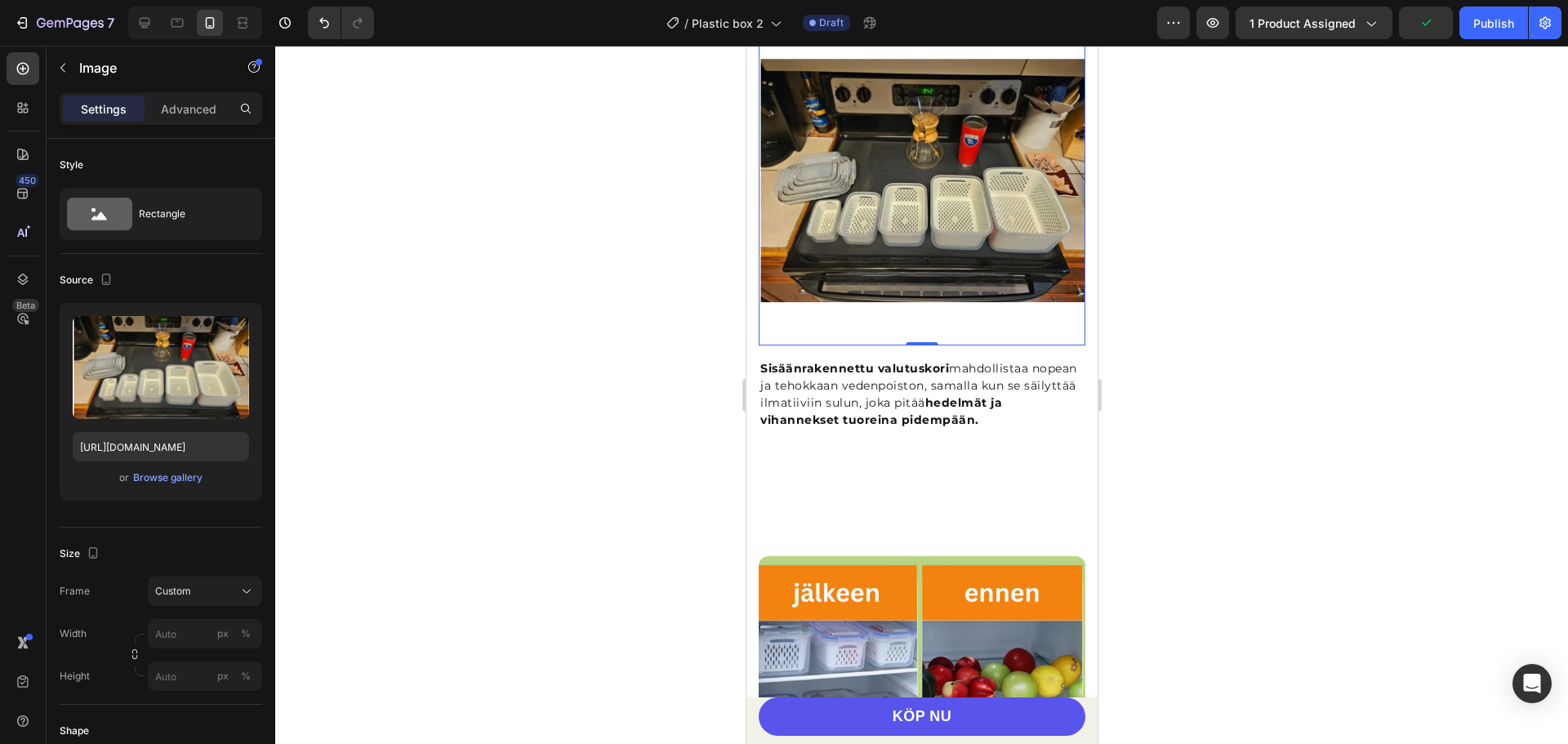
click at [480, 385] on div at bounding box center [921, 395] width 1292 height 698
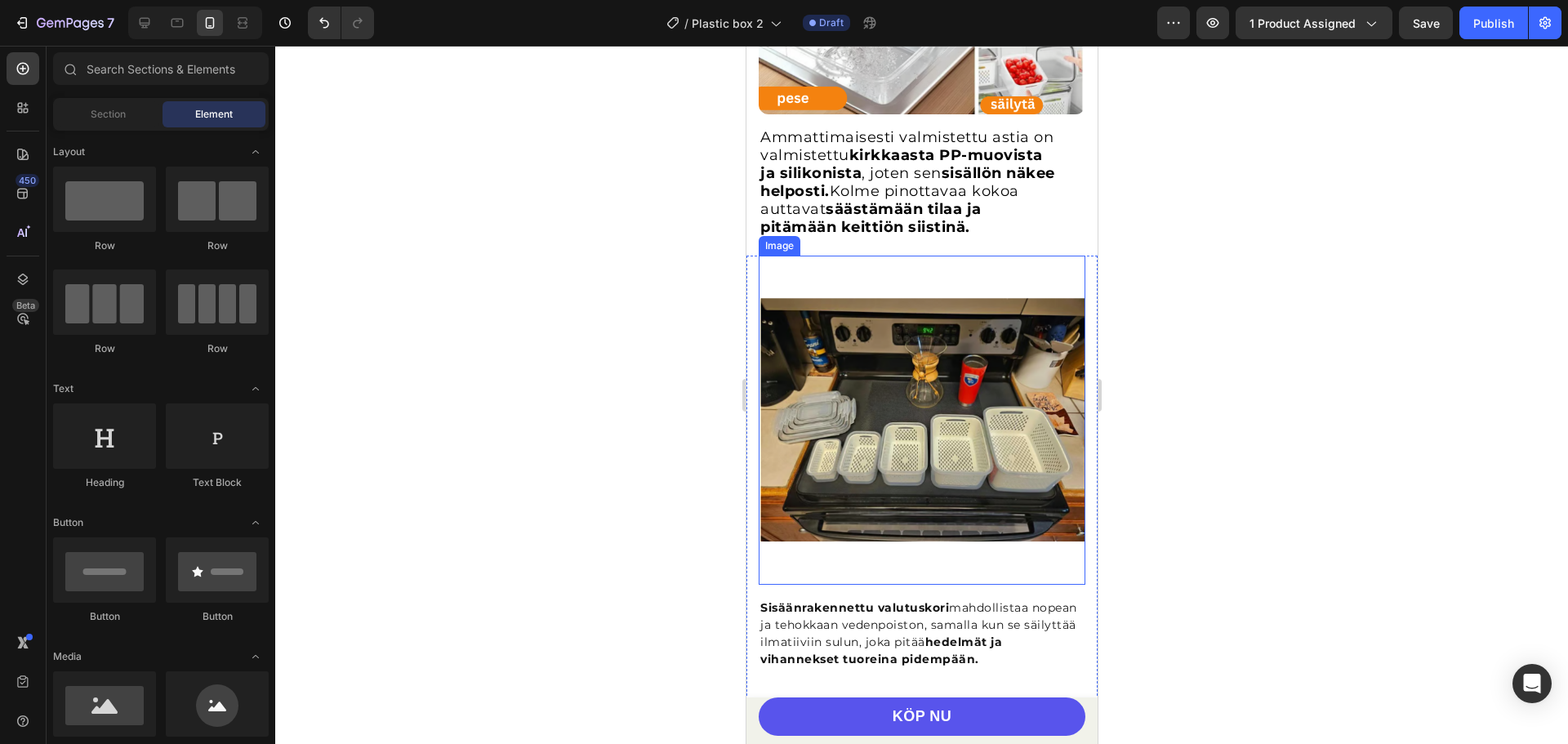
scroll to position [2406, 0]
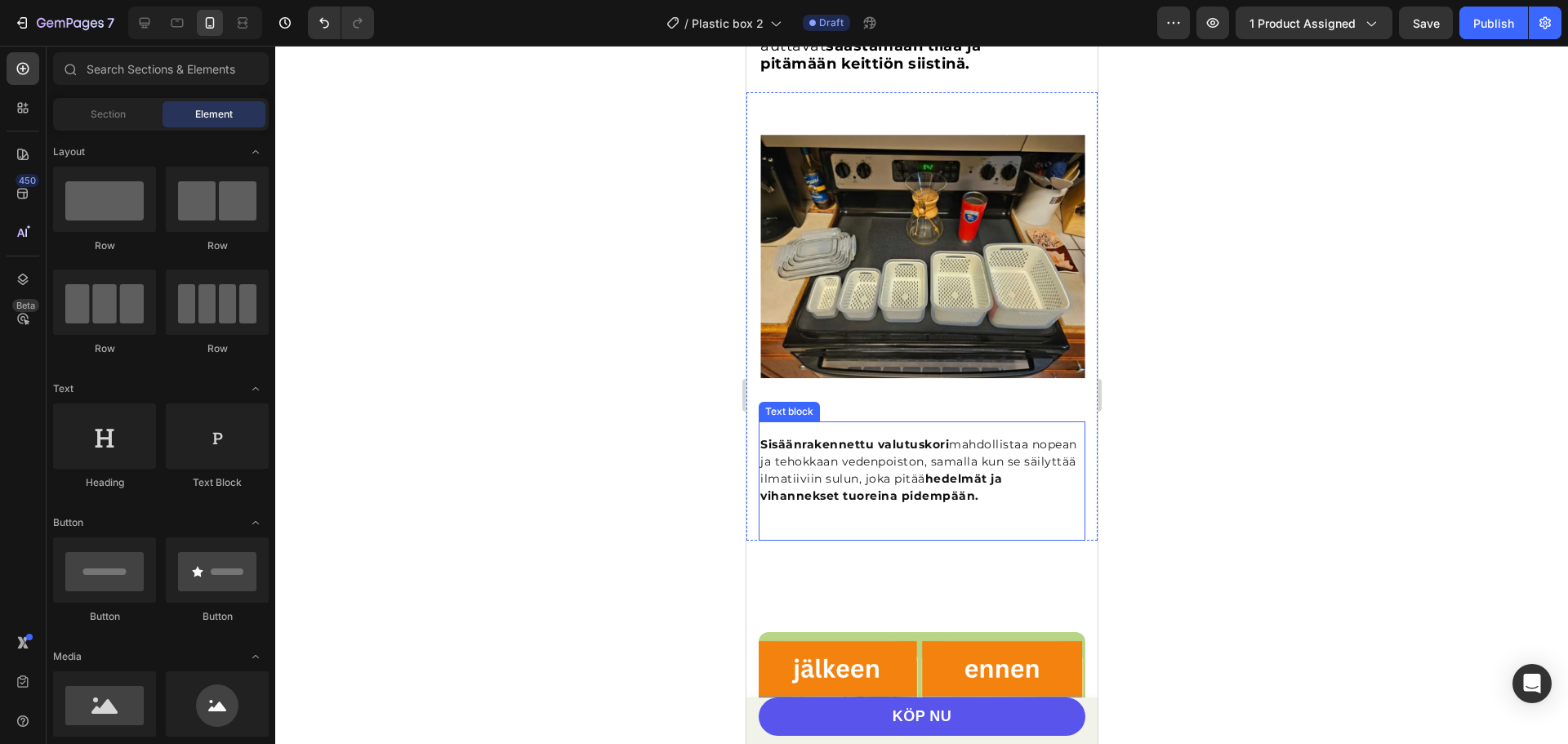
click at [982, 469] on p "Sisäänrakennettu valutuskori mahdollistaa nopean ja tehokkaan vedenpoiston, sam…" at bounding box center [920, 469] width 323 height 68
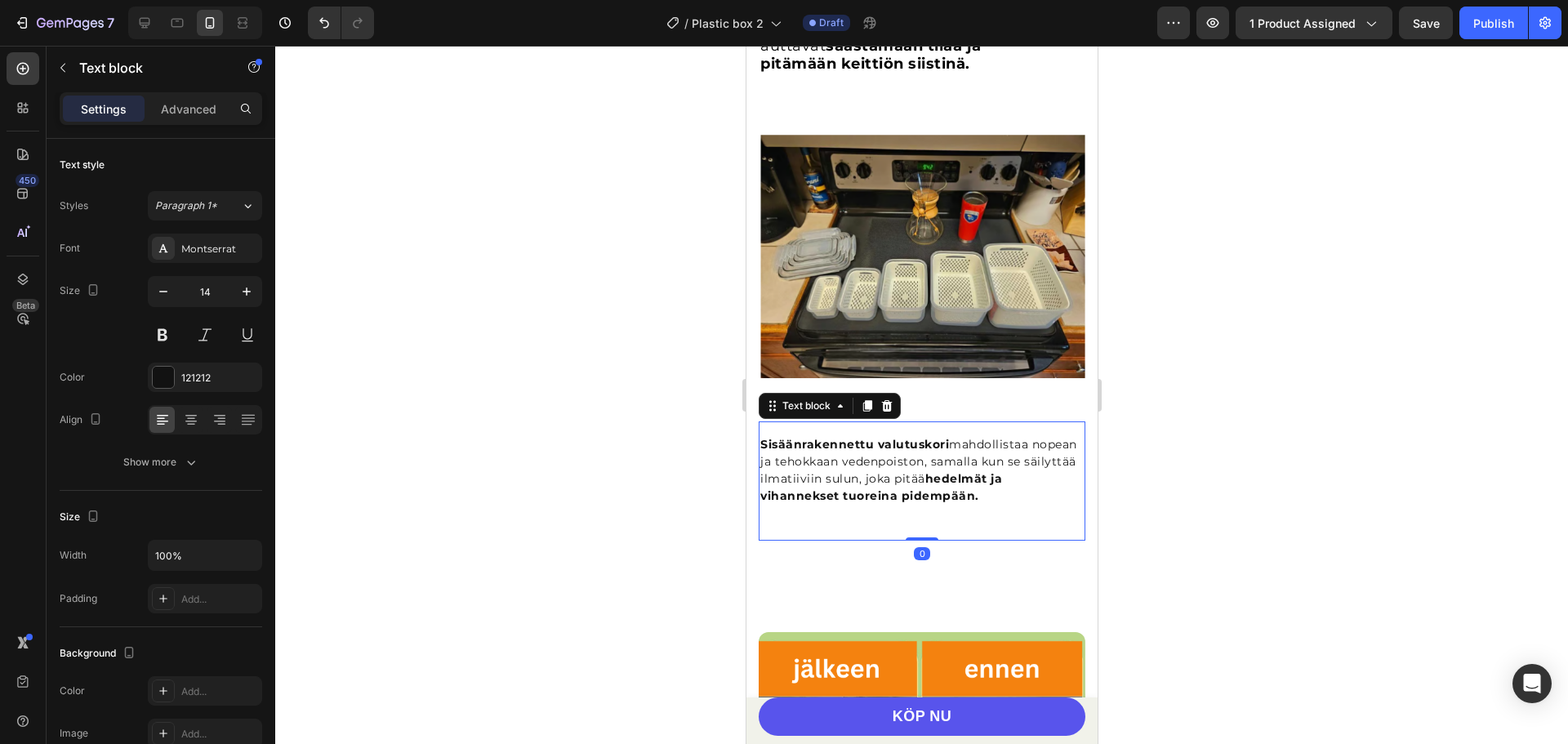
click at [982, 469] on p "Sisäänrakennettu valutuskori mahdollistaa nopean ja tehokkaan vedenpoiston, sam…" at bounding box center [920, 469] width 323 height 68
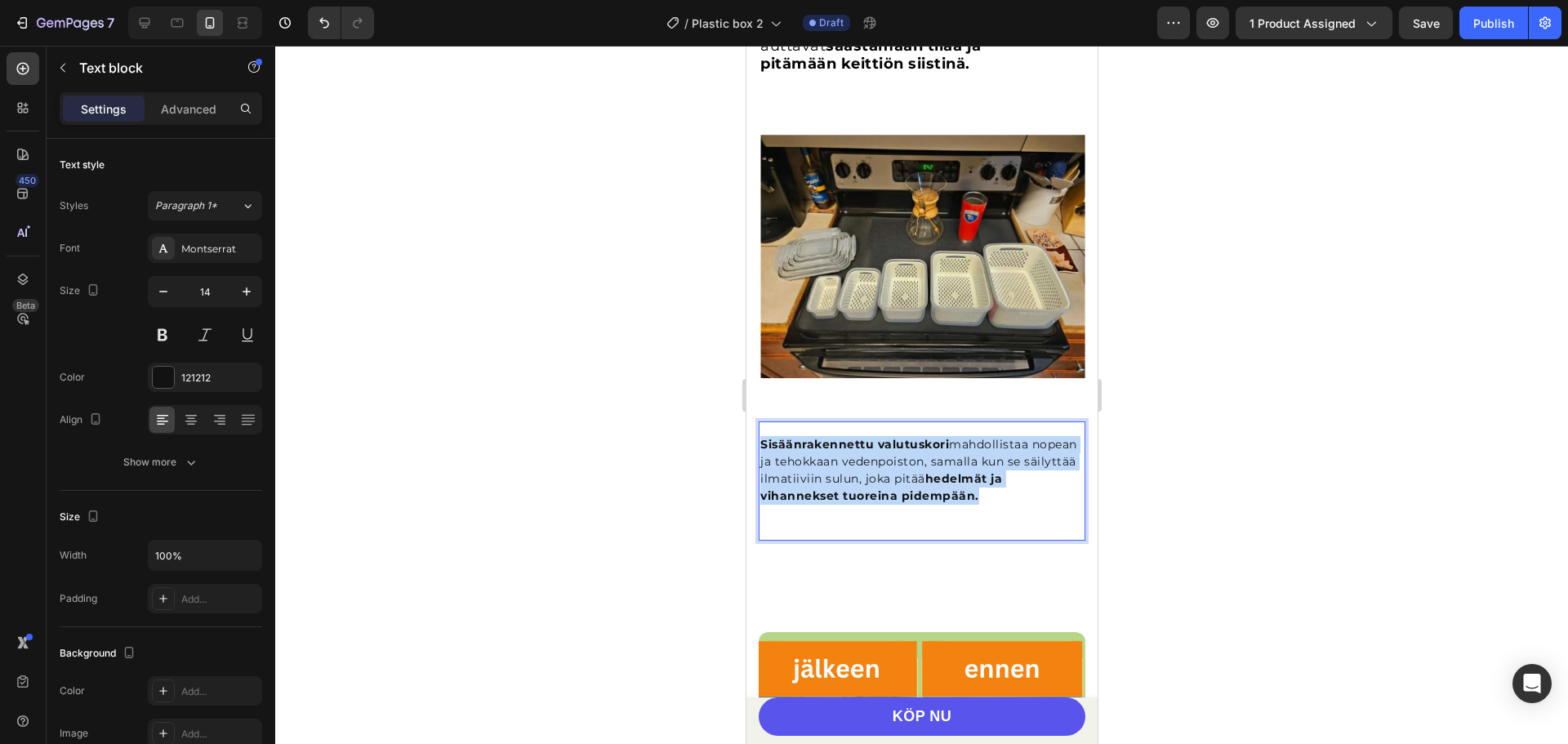
click at [982, 469] on p "Sisäänrakennettu valutuskori mahdollistaa nopean ja tehokkaan vedenpoiston, sam…" at bounding box center [920, 469] width 323 height 68
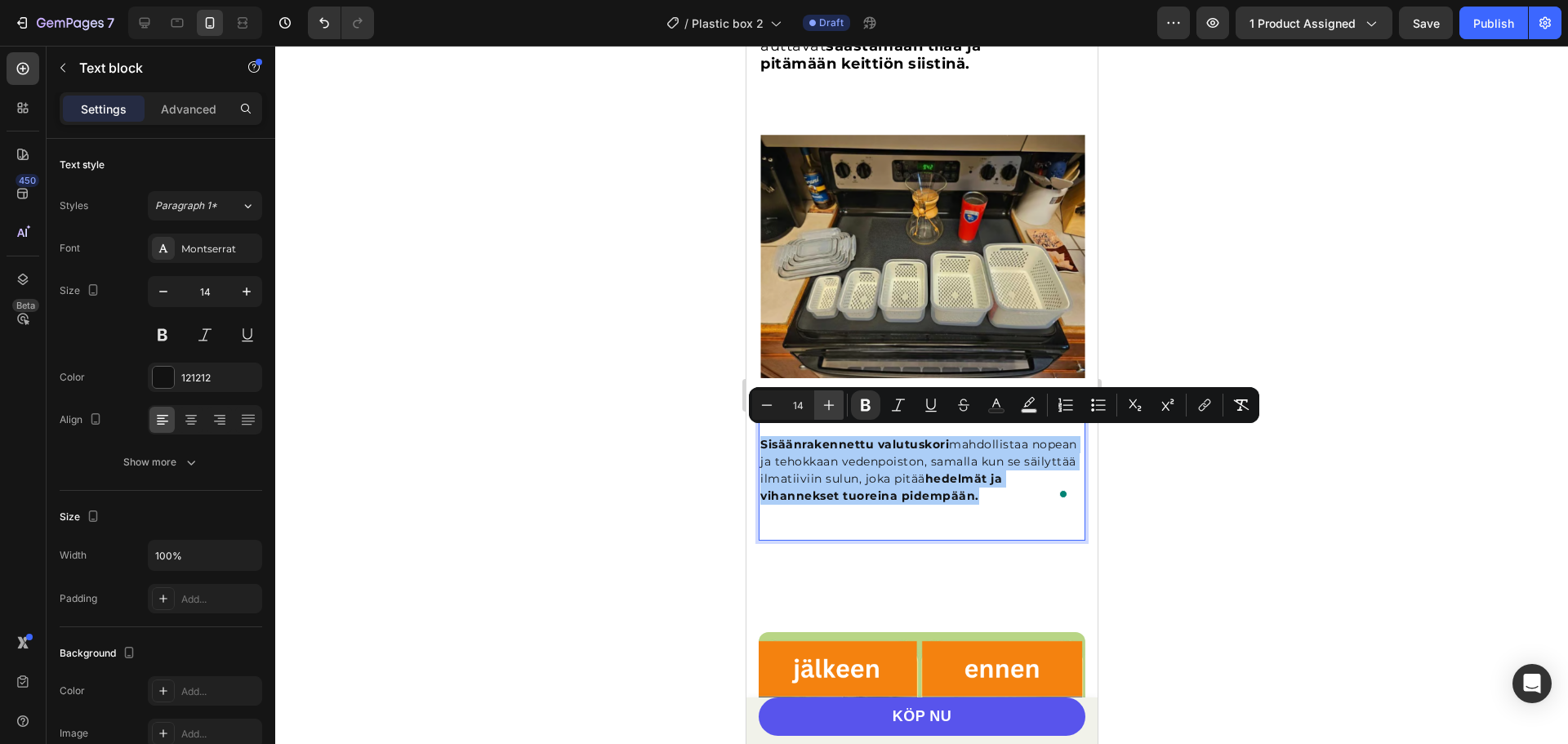
click at [826, 411] on icon "Editor contextual toolbar" at bounding box center [829, 405] width 16 height 16
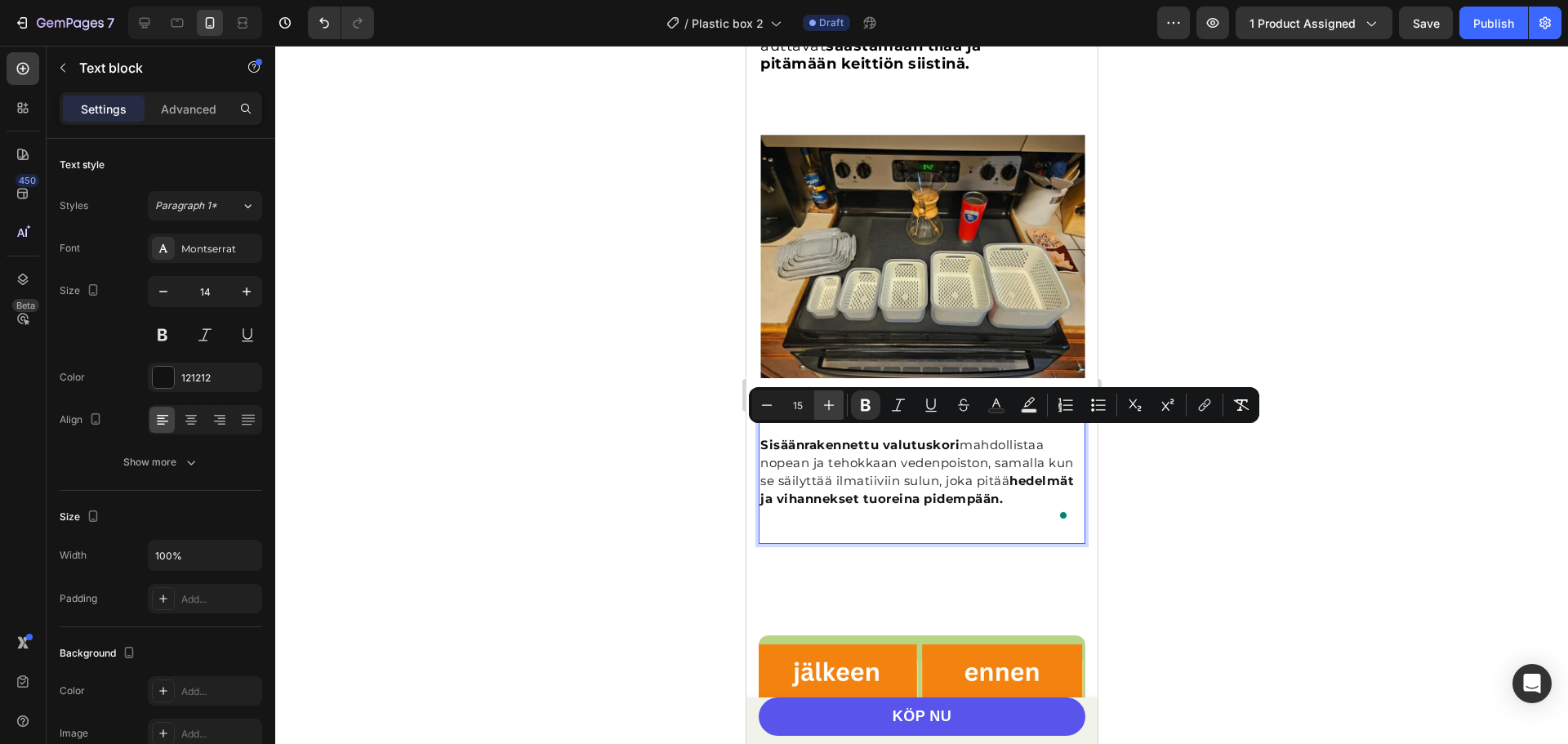
click at [826, 411] on icon "Editor contextual toolbar" at bounding box center [829, 405] width 16 height 16
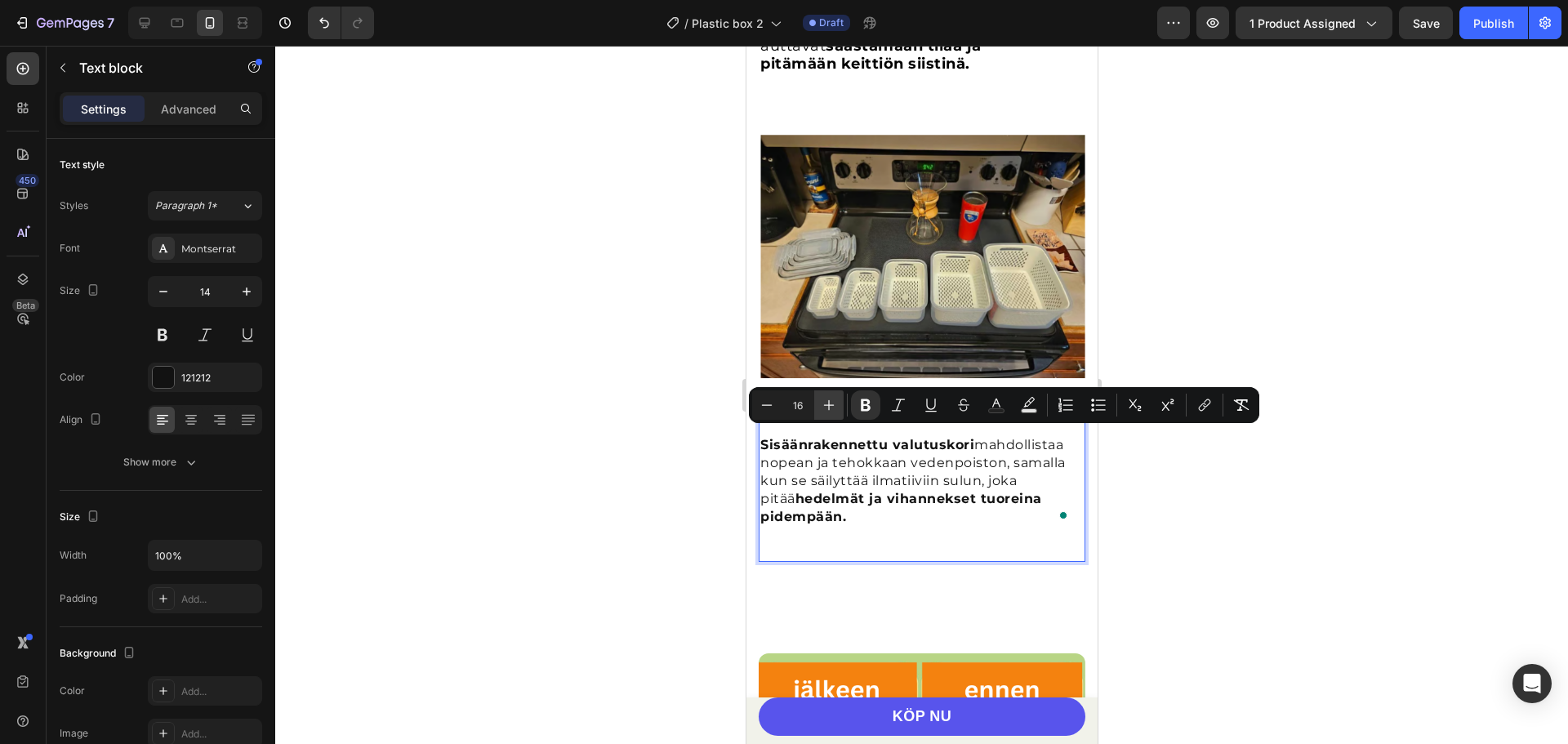
click at [826, 411] on icon "Editor contextual toolbar" at bounding box center [829, 405] width 16 height 16
type input "18"
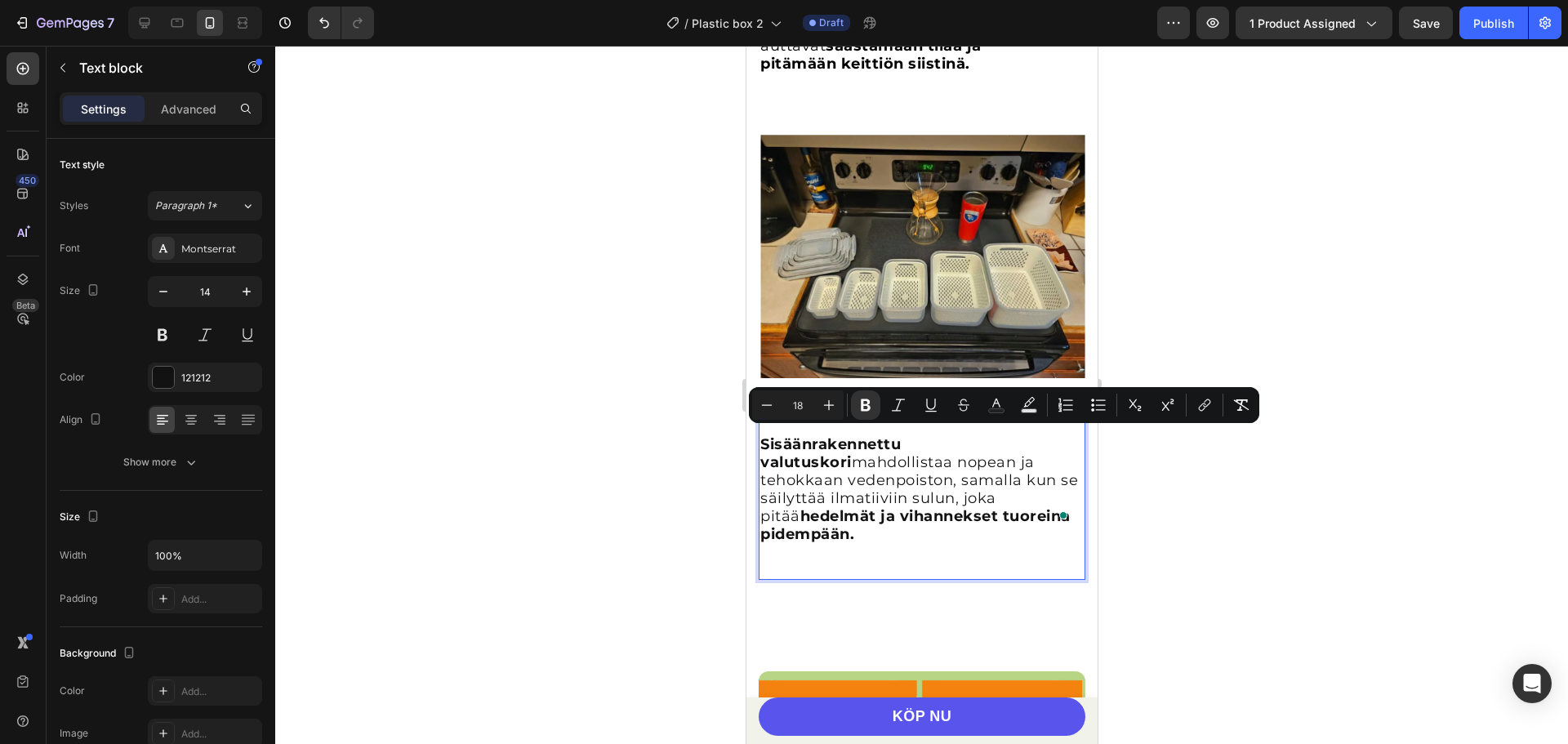
click at [1303, 260] on div at bounding box center [921, 395] width 1292 height 698
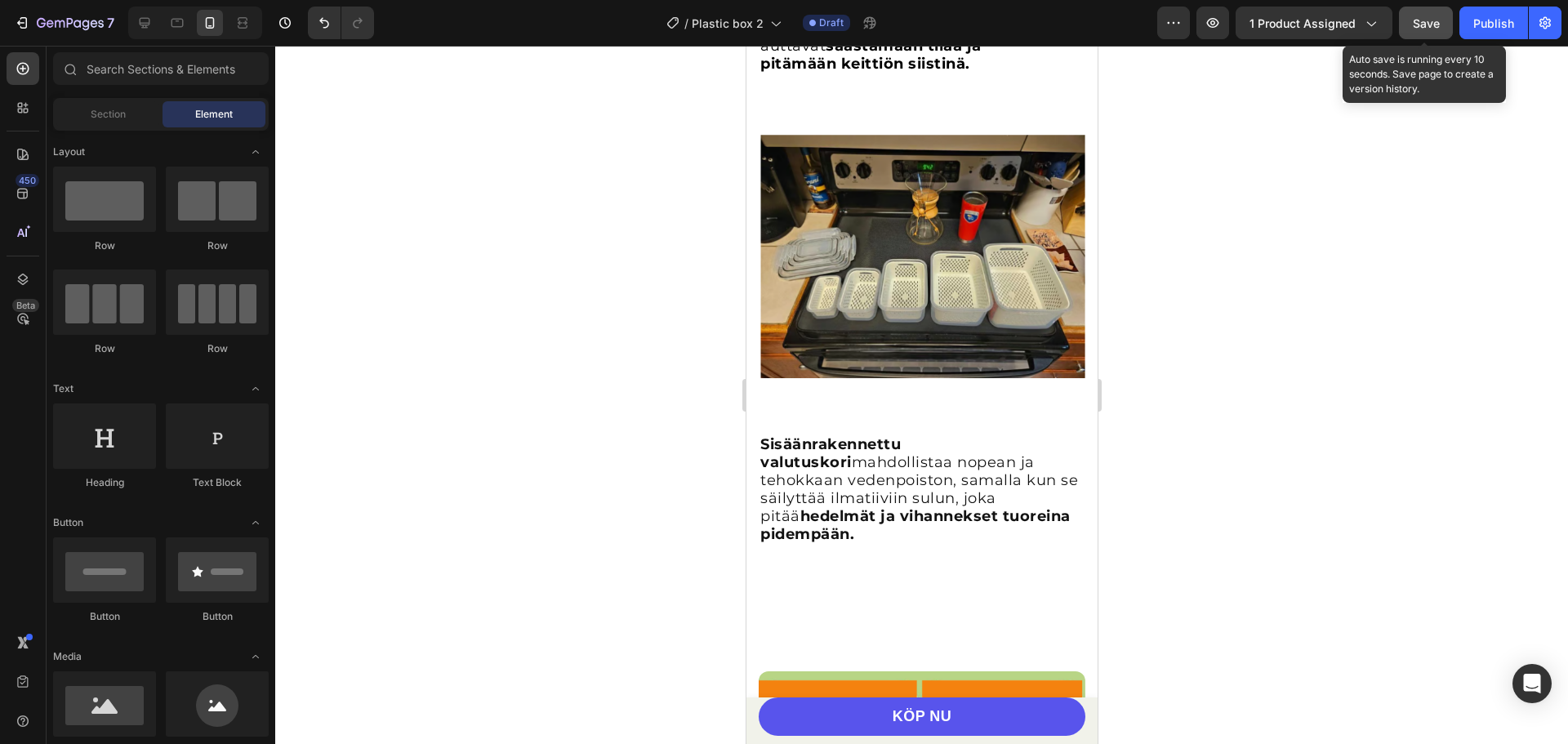
click at [1432, 24] on span "Save" at bounding box center [1426, 23] width 27 height 14
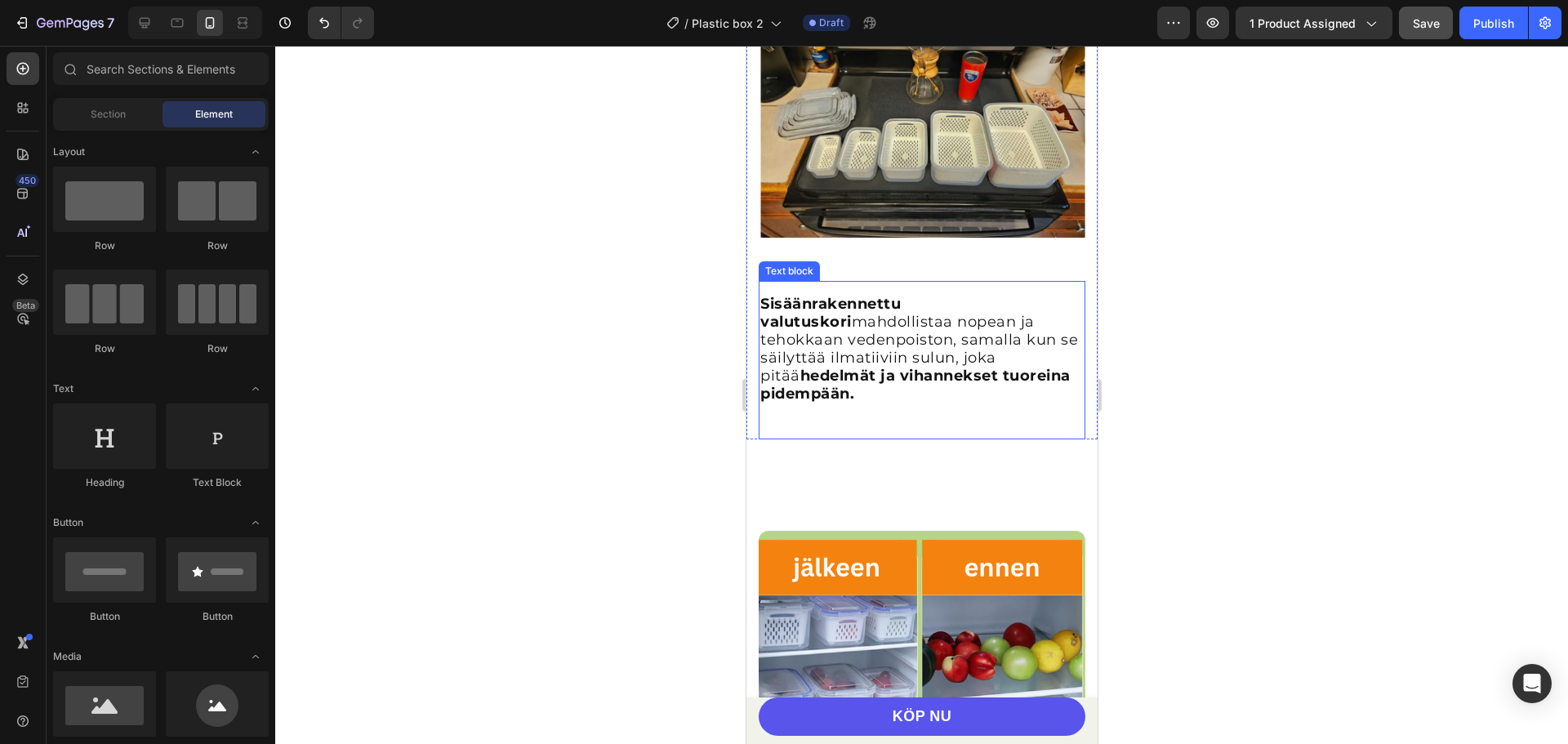
scroll to position [2569, 0]
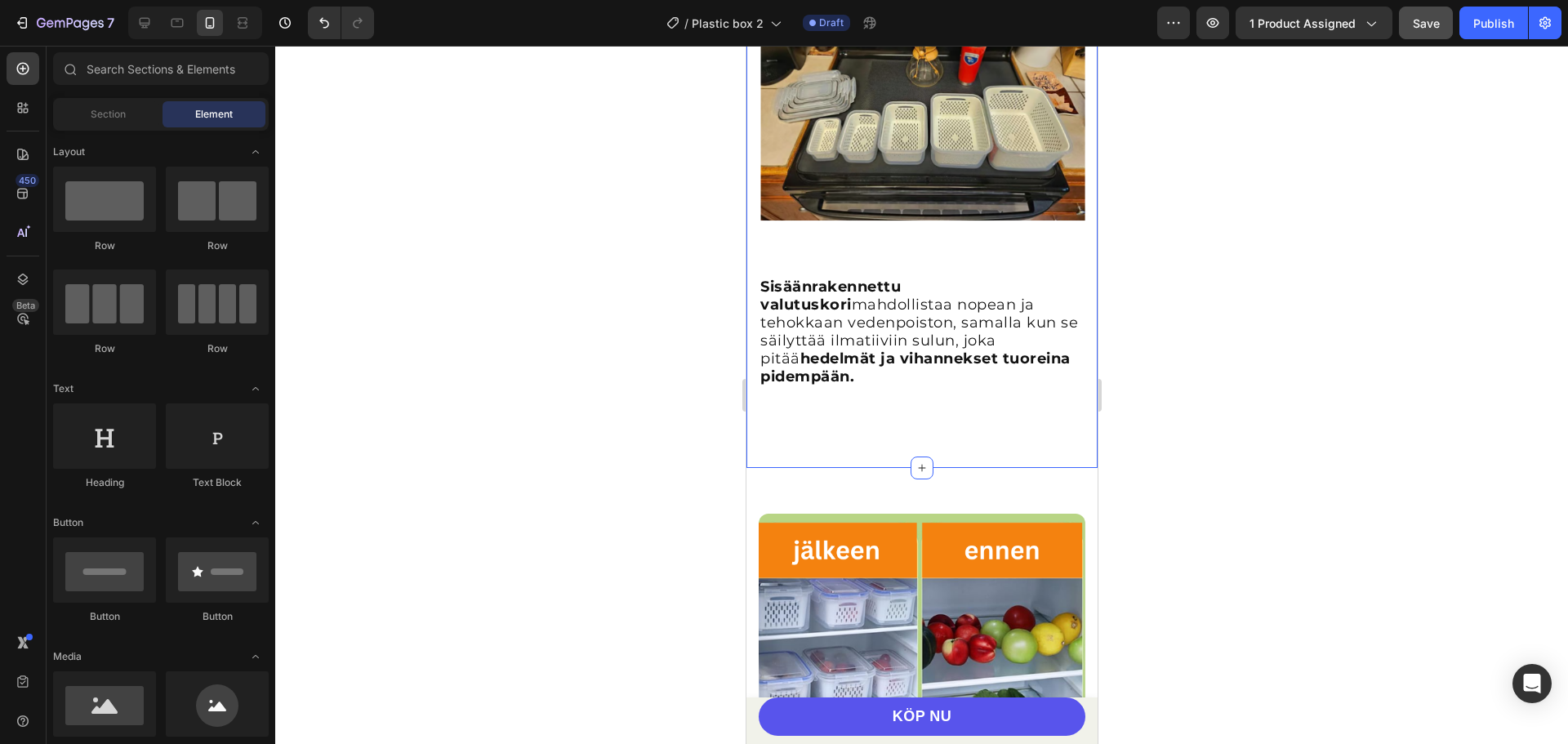
click at [756, 399] on div "Sisäänrakennettu valutuskori mahdollistaa nopean ja tehokkaan vedenpoiston, sam…" at bounding box center [921, 201] width 351 height 533
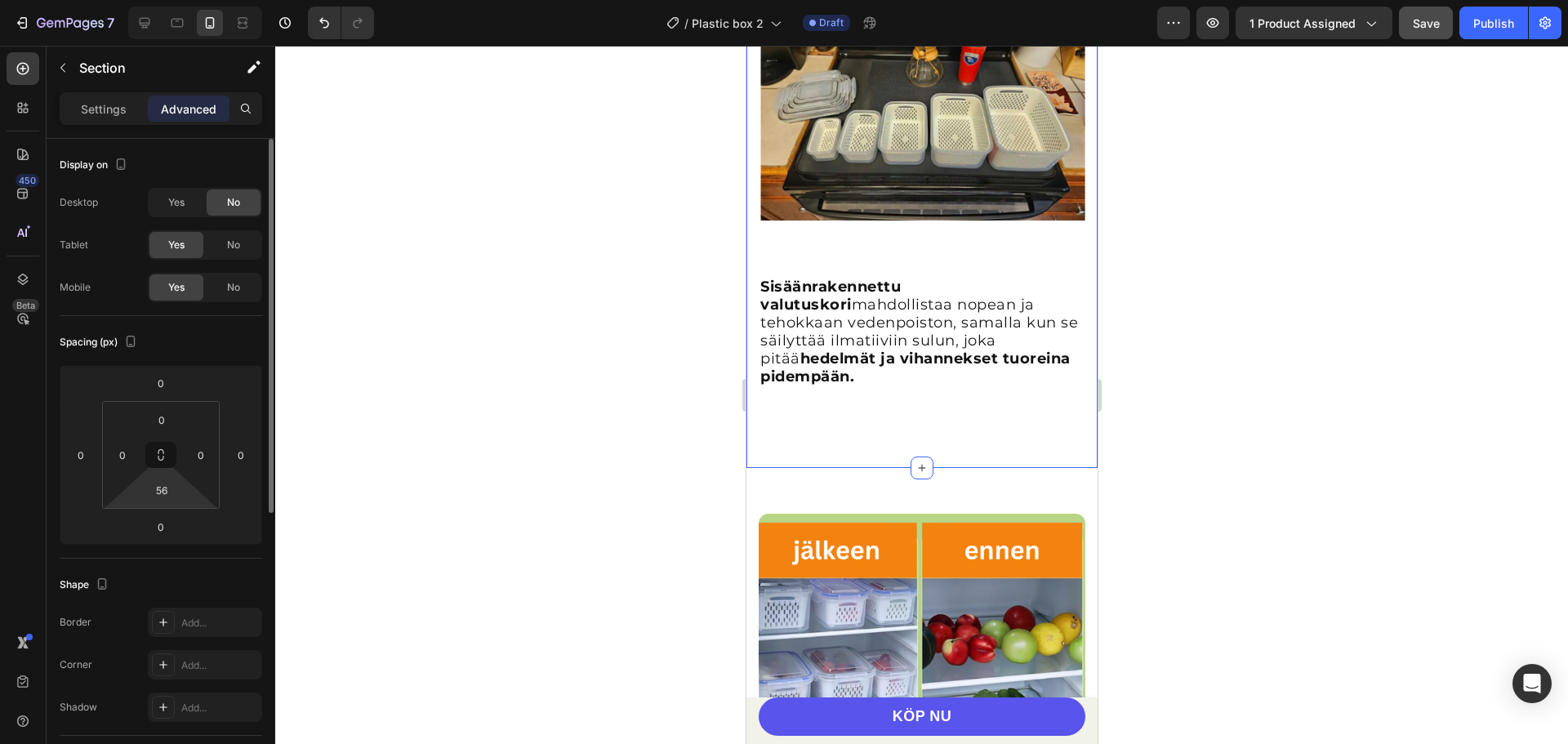
click at [148, 0] on html "7 / Plastic box 2 Draft Preview 1 product assigned Save Publish 450 Beta Sectio…" at bounding box center [784, 0] width 1568 height 0
click at [169, 492] on input "56" at bounding box center [161, 490] width 33 height 25
type input "5"
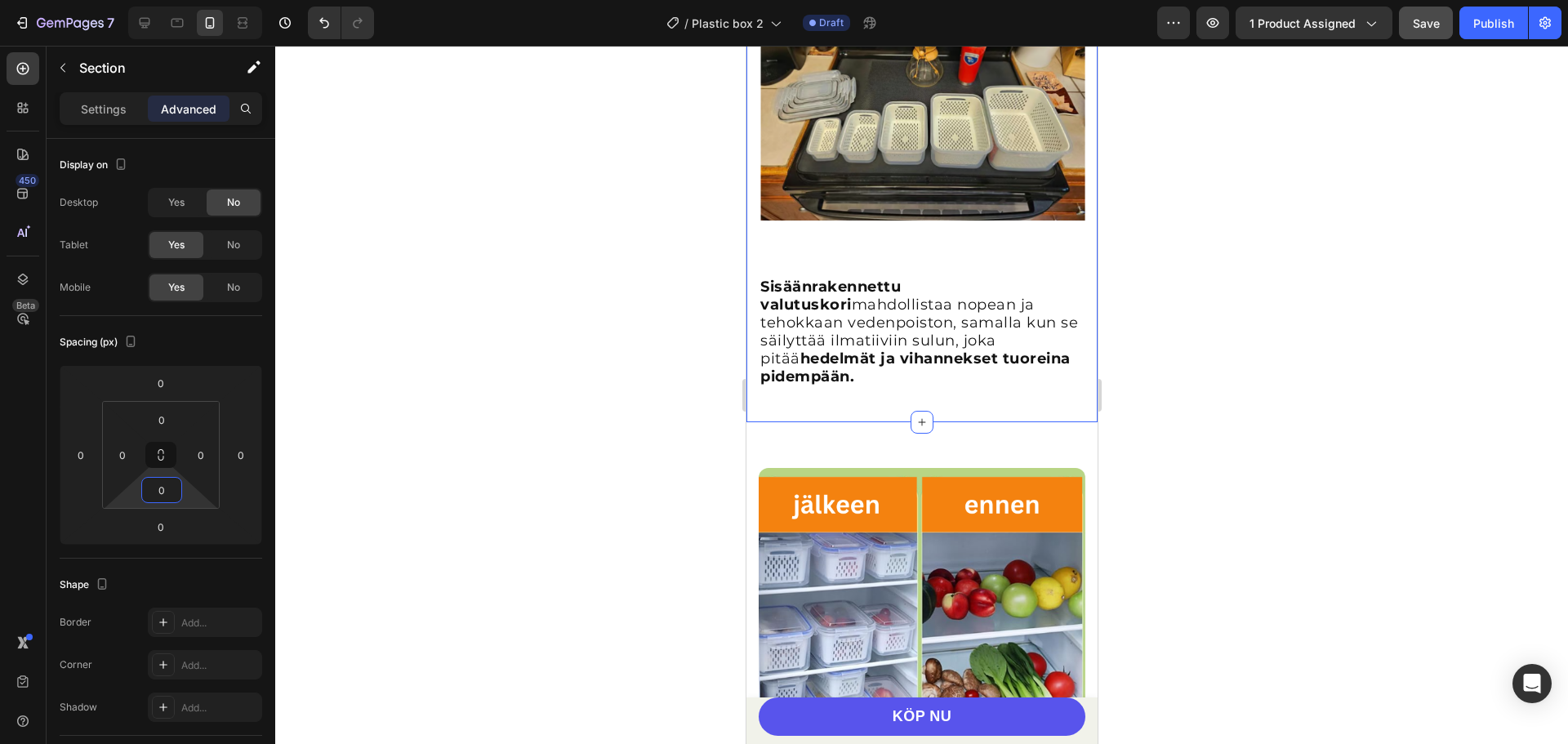
click at [336, 450] on div at bounding box center [921, 395] width 1292 height 698
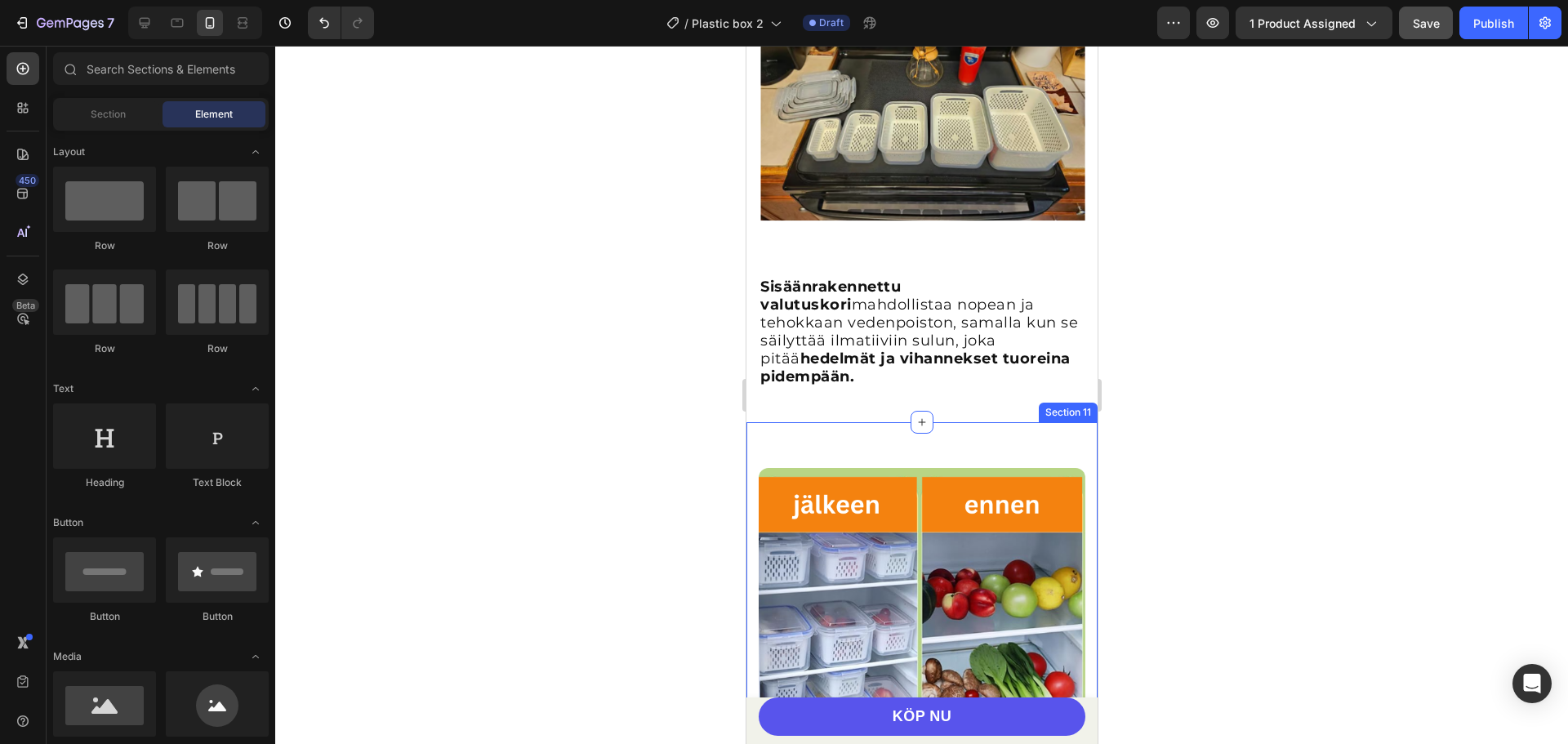
click at [757, 422] on div "Nämä säilytysastiat ovat ihanteellisia hedelmien, vihannesten ja muiden elintar…" at bounding box center [921, 719] width 351 height 594
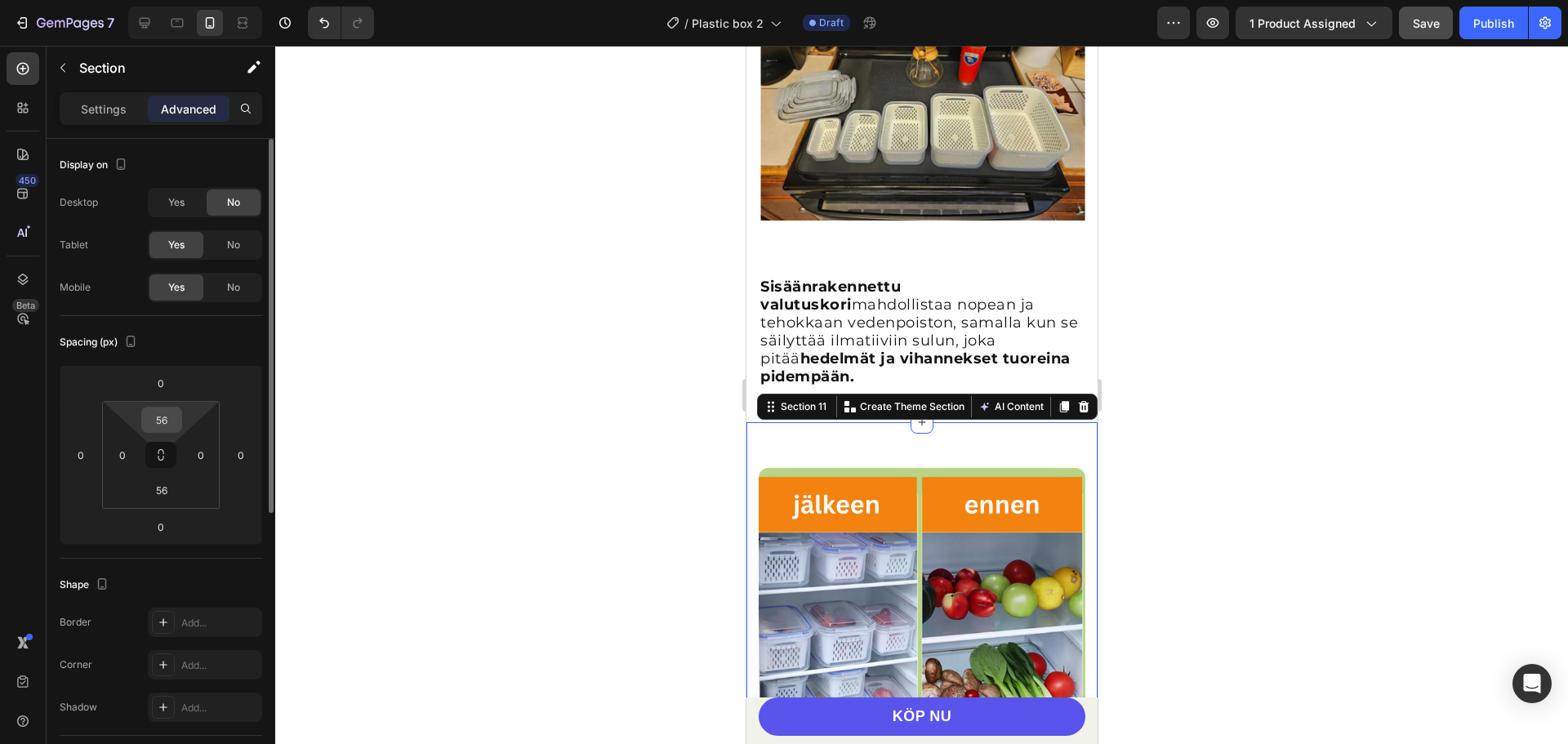
click at [159, 421] on input "56" at bounding box center [161, 420] width 33 height 25
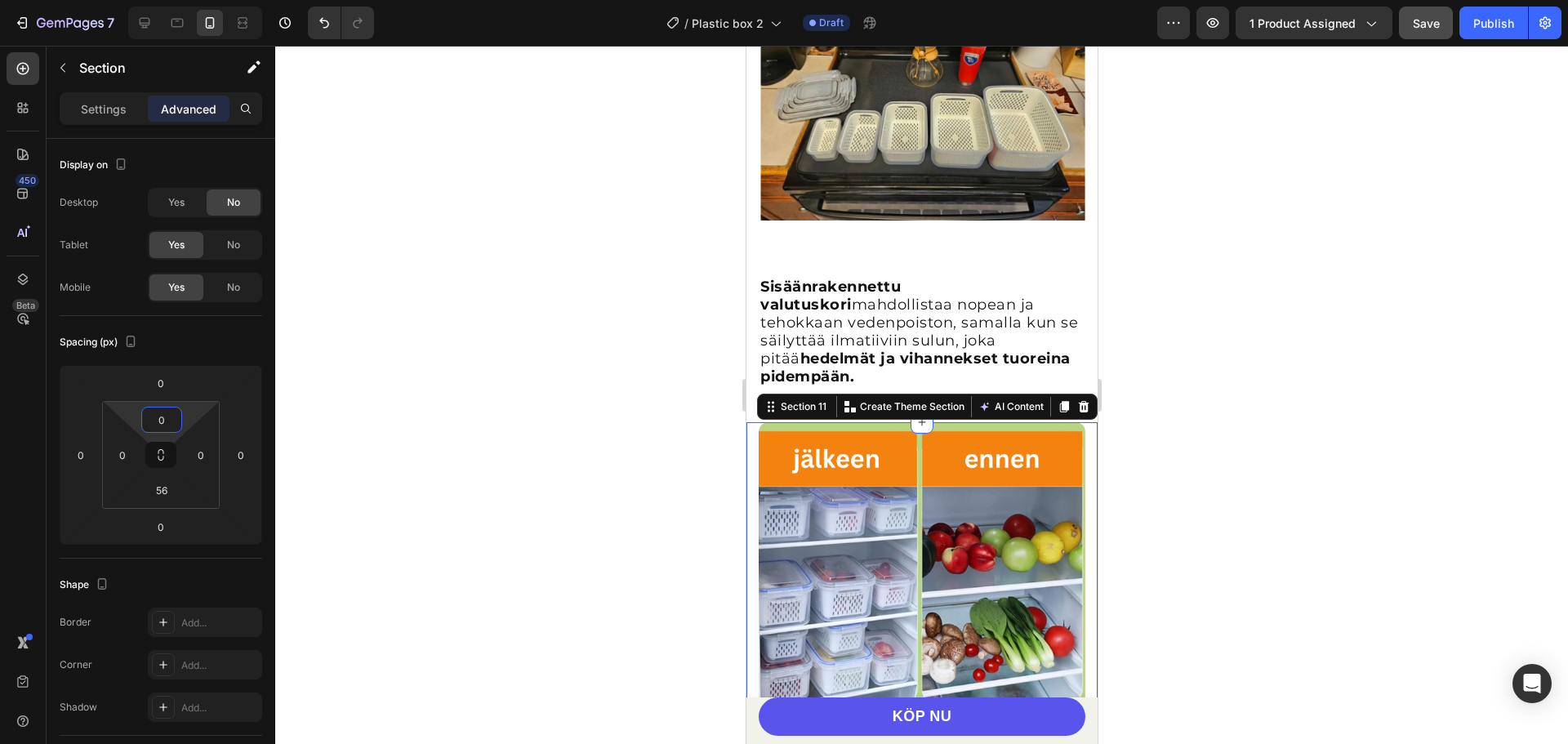
click at [327, 408] on div at bounding box center [921, 395] width 1292 height 698
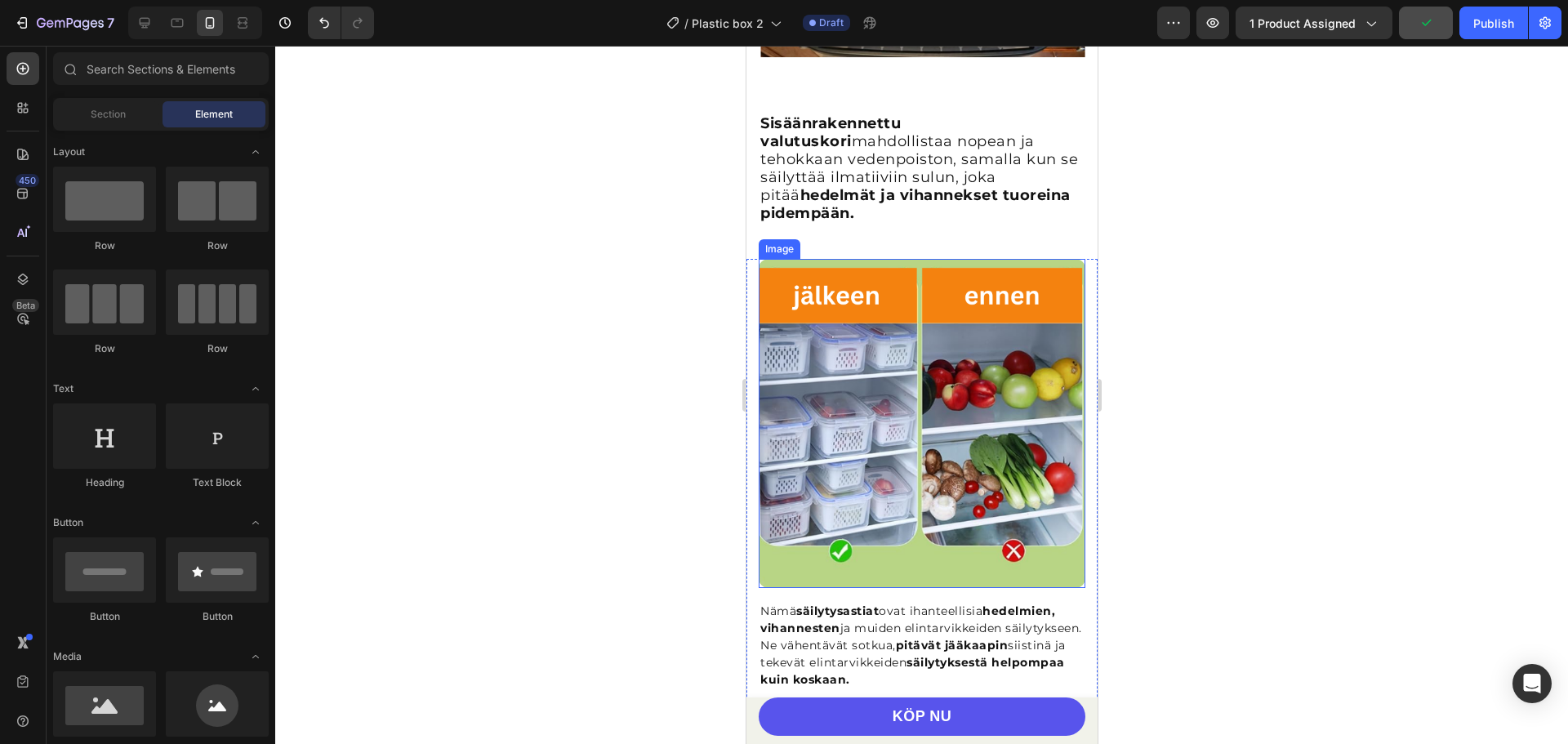
scroll to position [2814, 0]
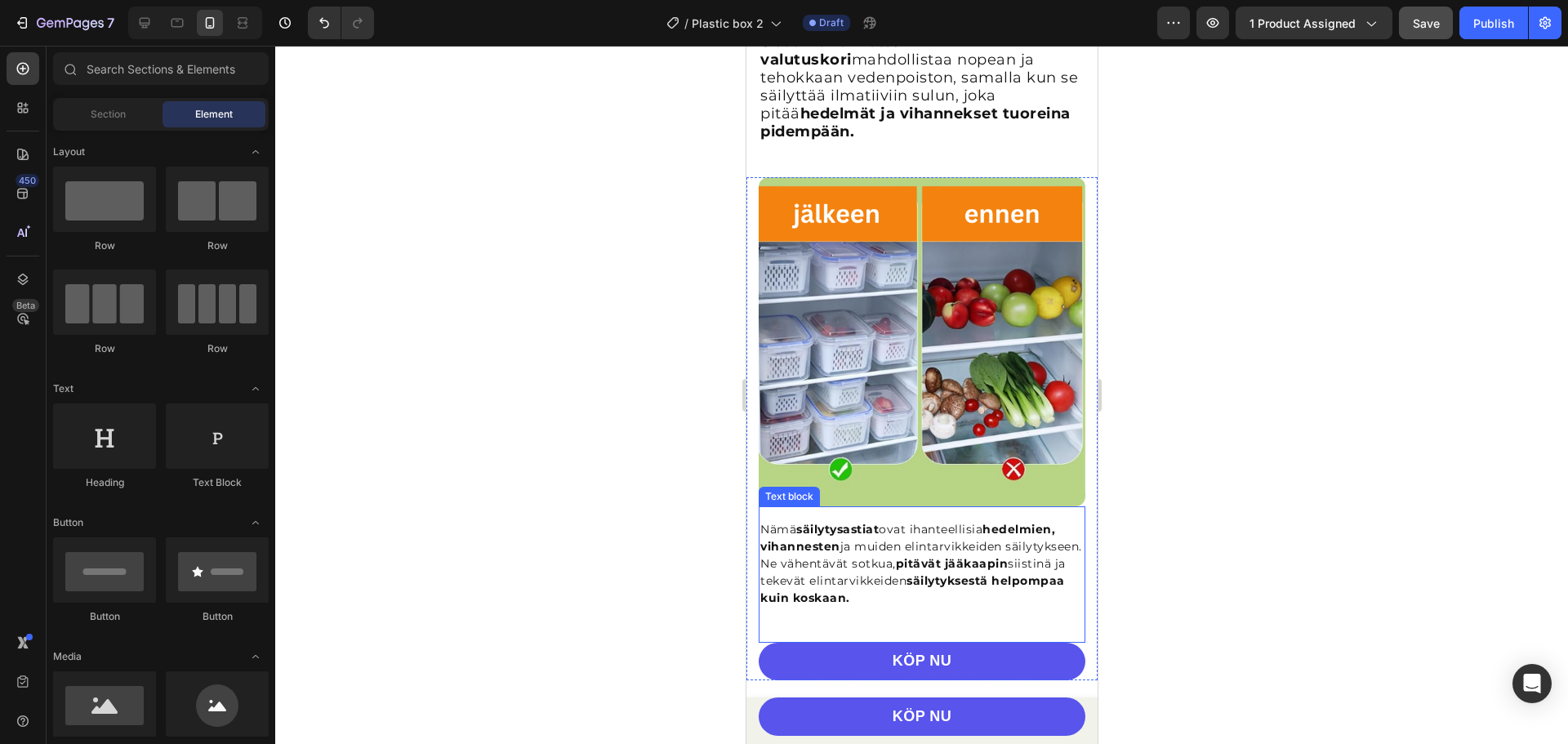
click at [944, 521] on p "Nämä säilytysastiat ovat ihanteellisia hedelmien, vihannesten ja muiden elintar…" at bounding box center [920, 563] width 323 height 86
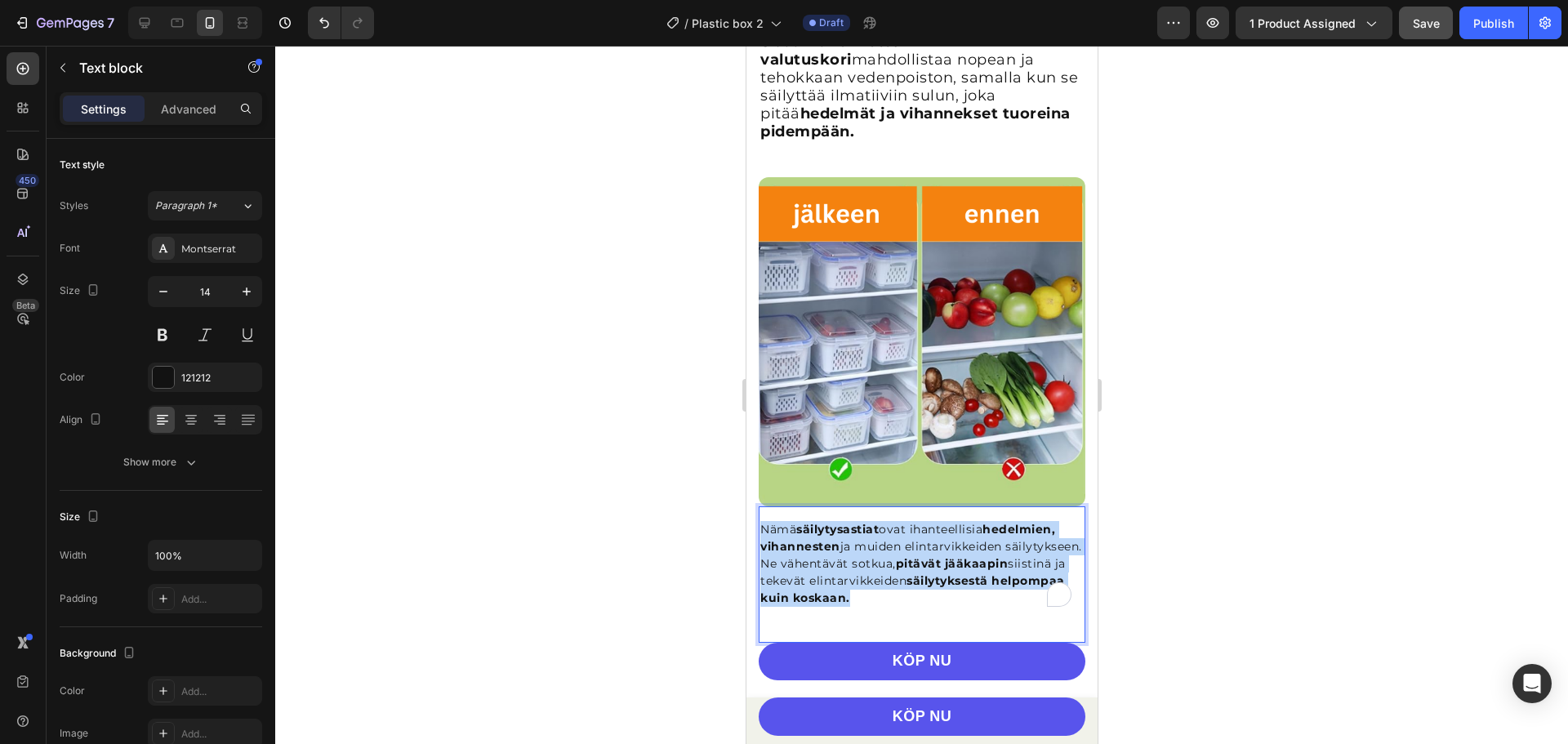
click at [944, 521] on p "Nämä säilytysastiat ovat ihanteellisia hedelmien, vihannesten ja muiden elintar…" at bounding box center [920, 563] width 323 height 86
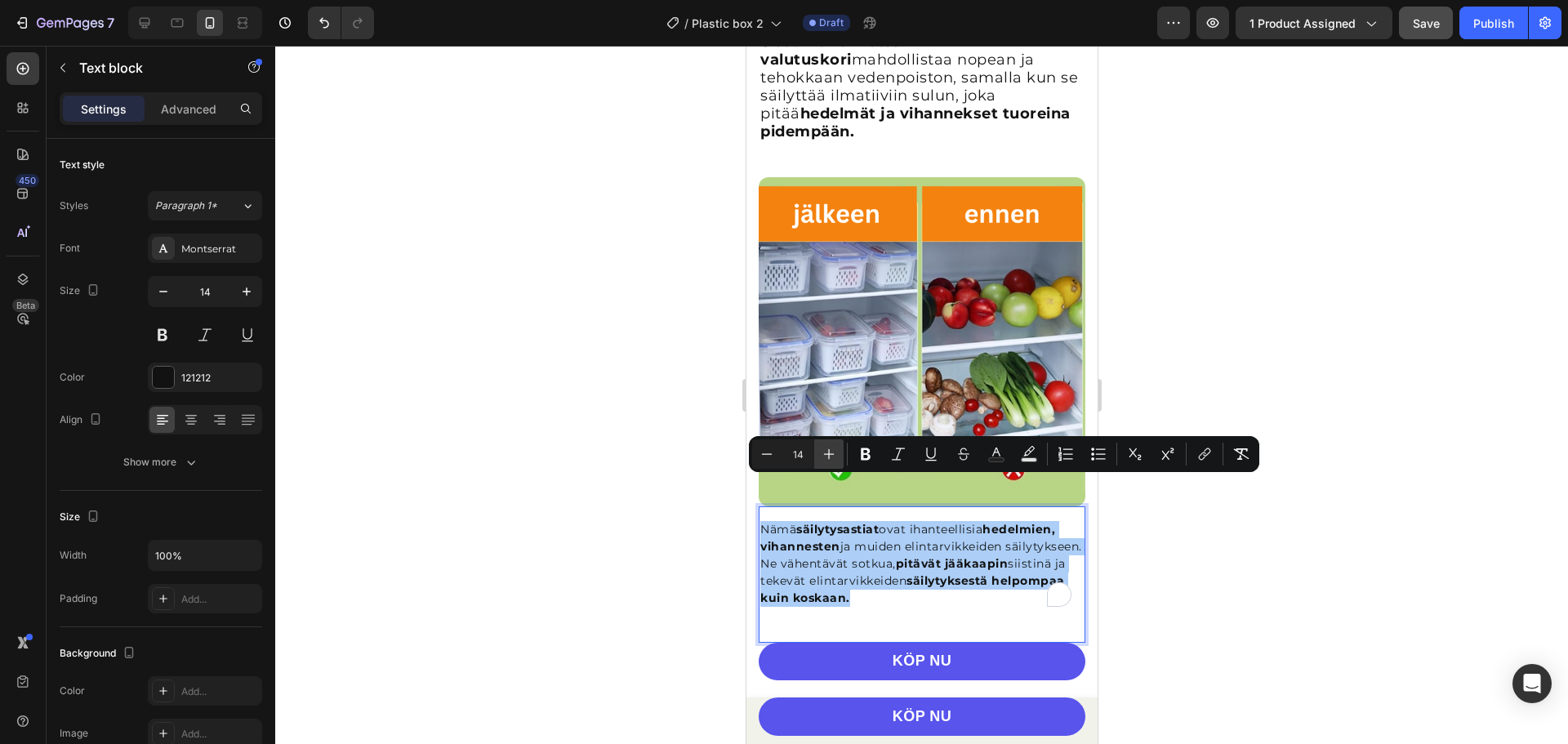
click at [842, 456] on button "Plus" at bounding box center [828, 453] width 29 height 29
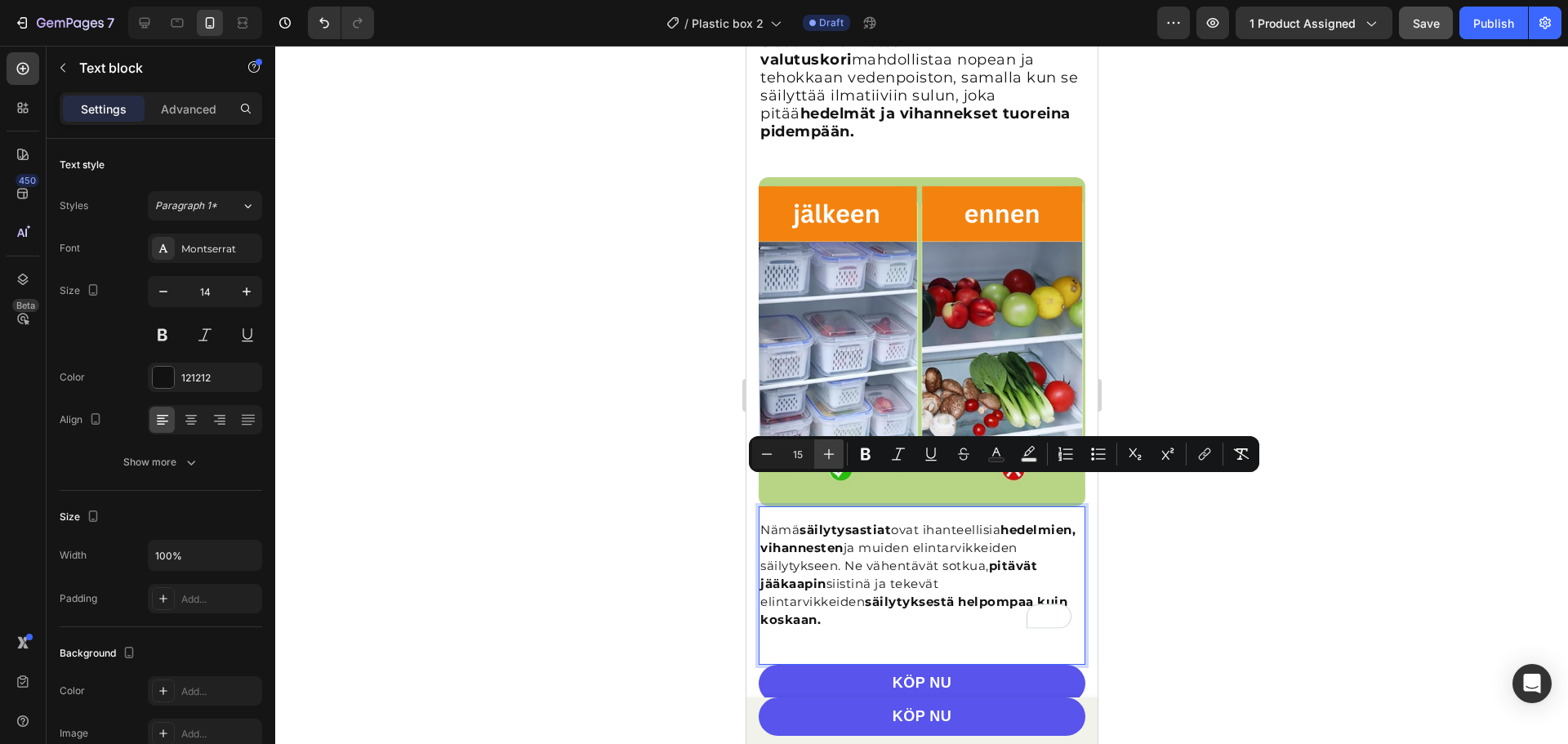
click at [842, 456] on button "Plus" at bounding box center [828, 453] width 29 height 29
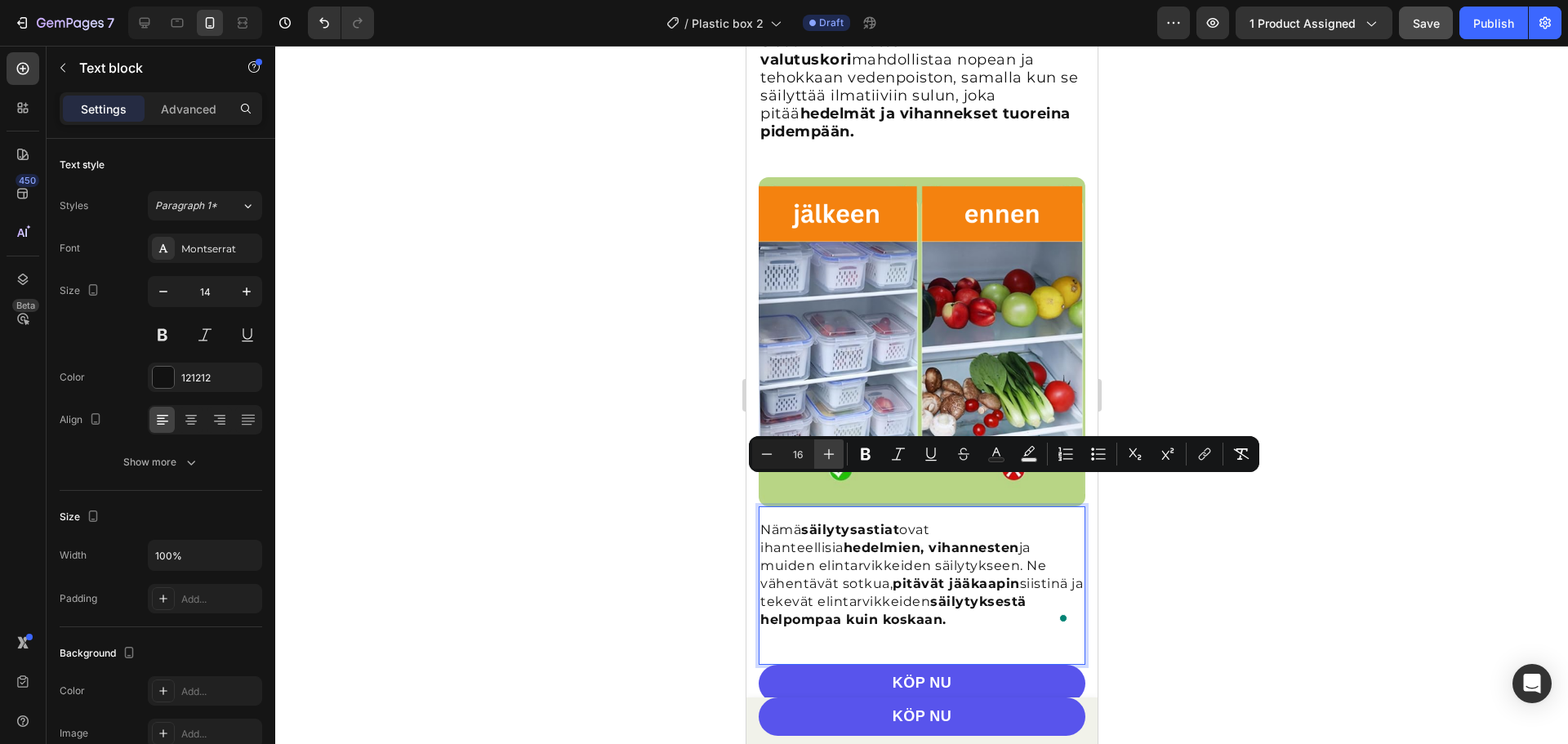
click at [842, 456] on button "Plus" at bounding box center [828, 453] width 29 height 29
type input "18"
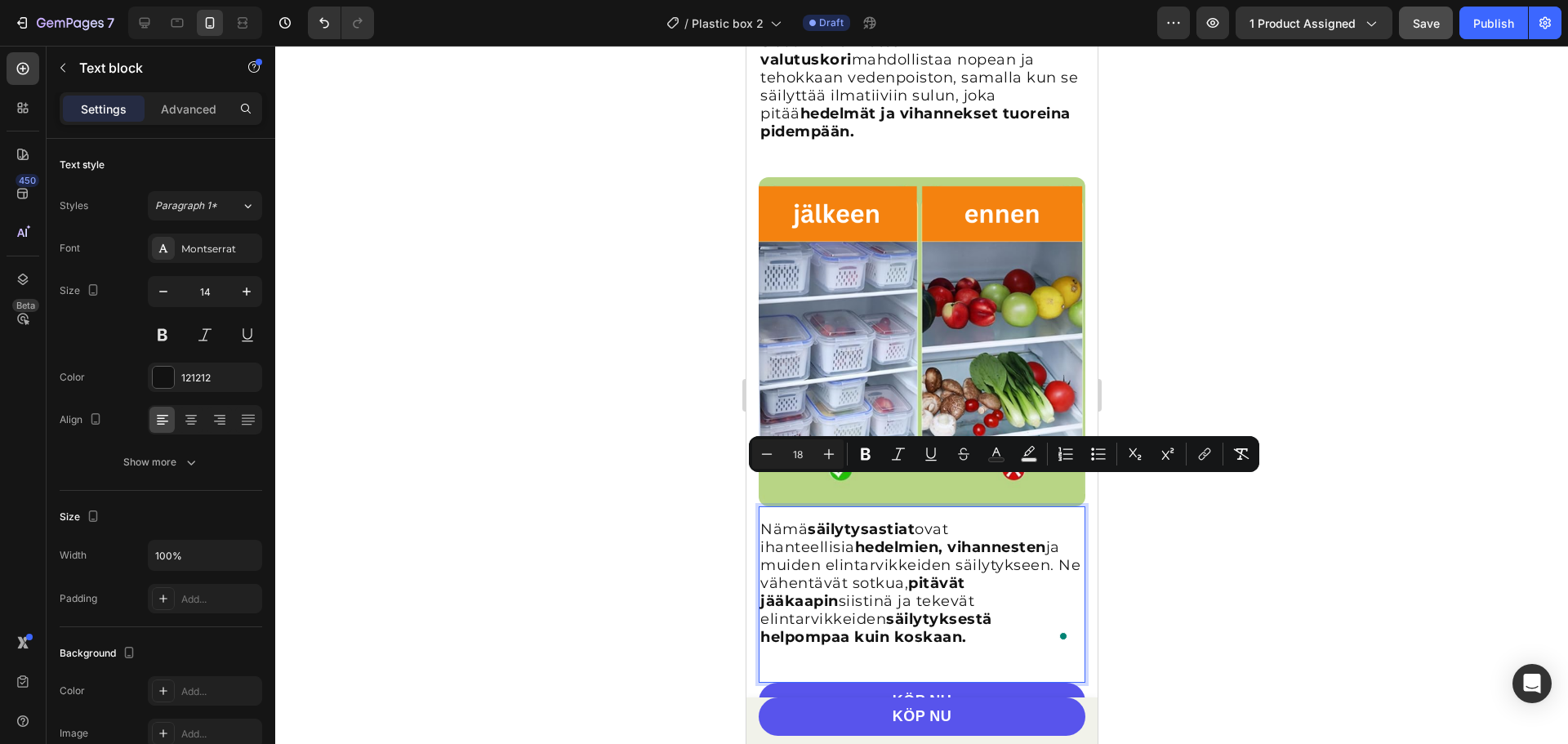
click at [1212, 315] on div at bounding box center [921, 395] width 1292 height 698
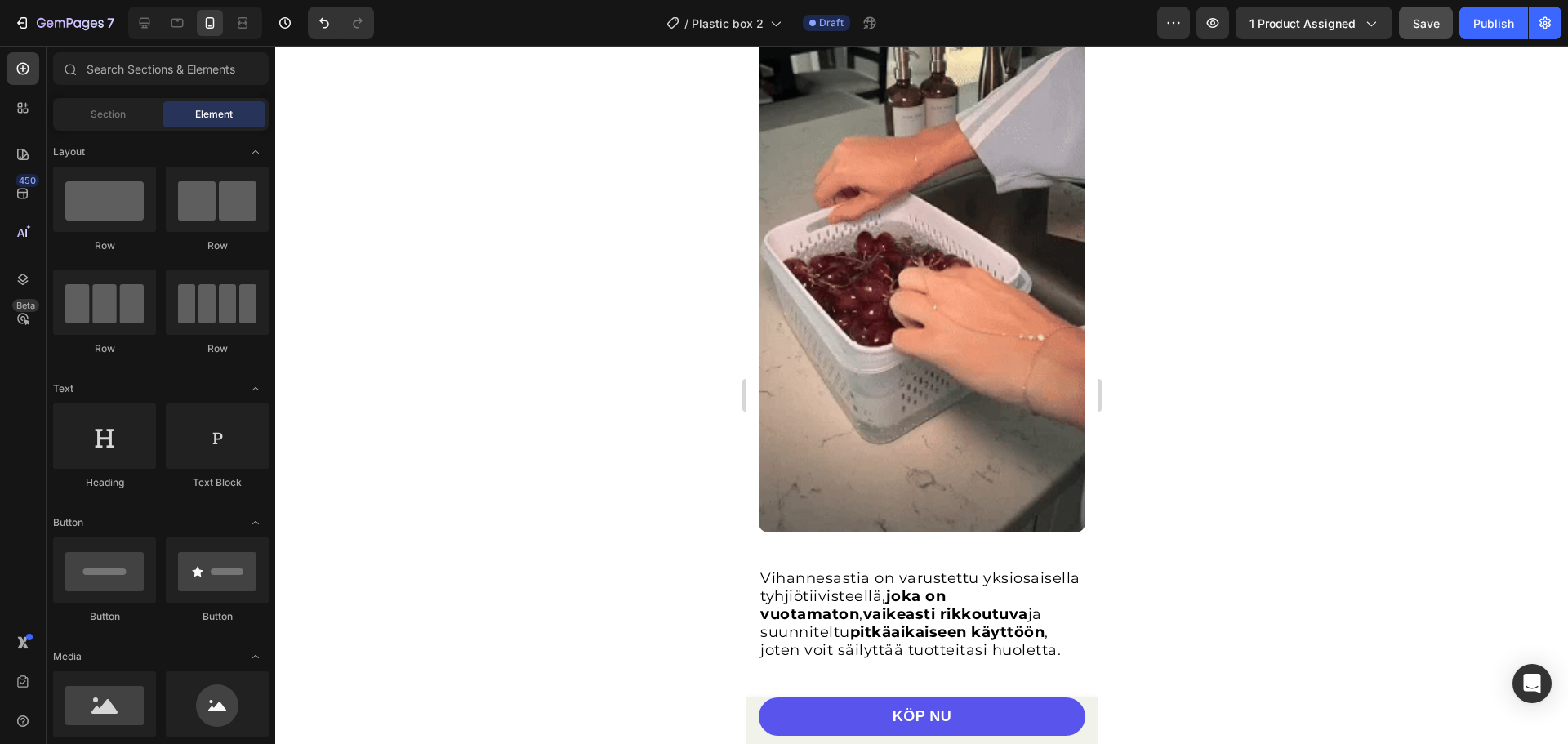
scroll to position [1752, 0]
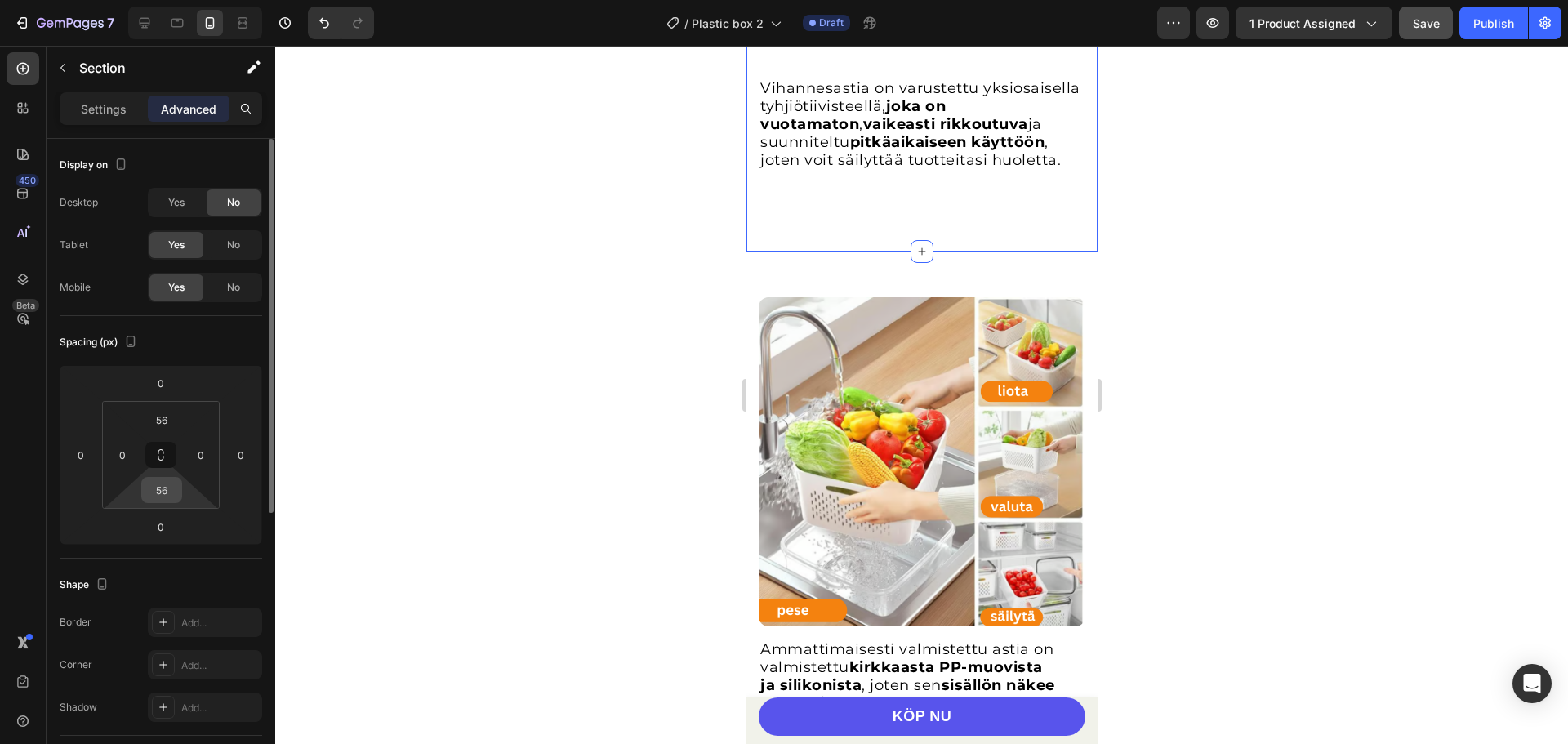
click at [171, 486] on input "56" at bounding box center [161, 490] width 33 height 25
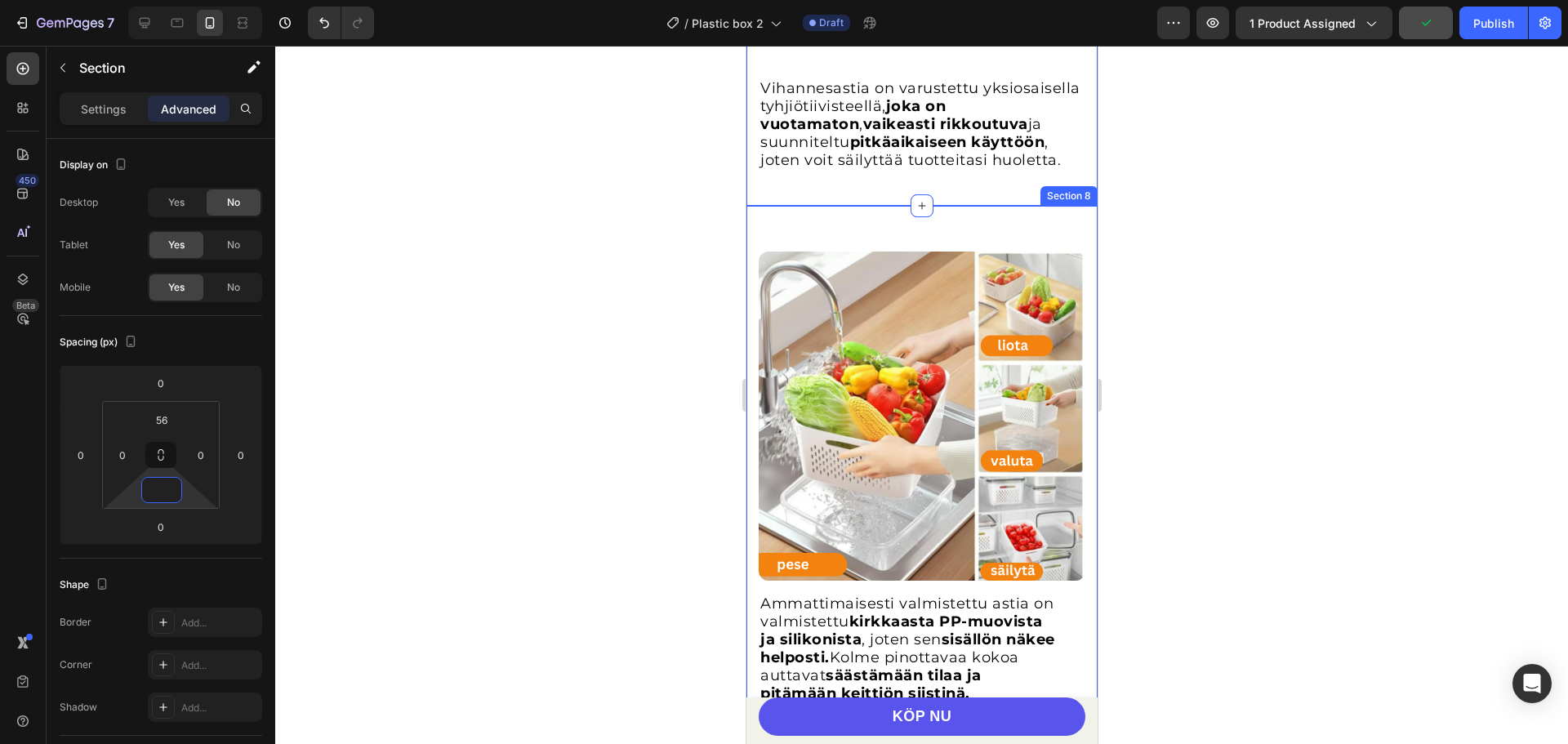
click at [758, 205] on div "Ammattimaisesti valmistettu astia on valmistettu kirkkaasta PP-muovista ja sili…" at bounding box center [921, 463] width 351 height 516
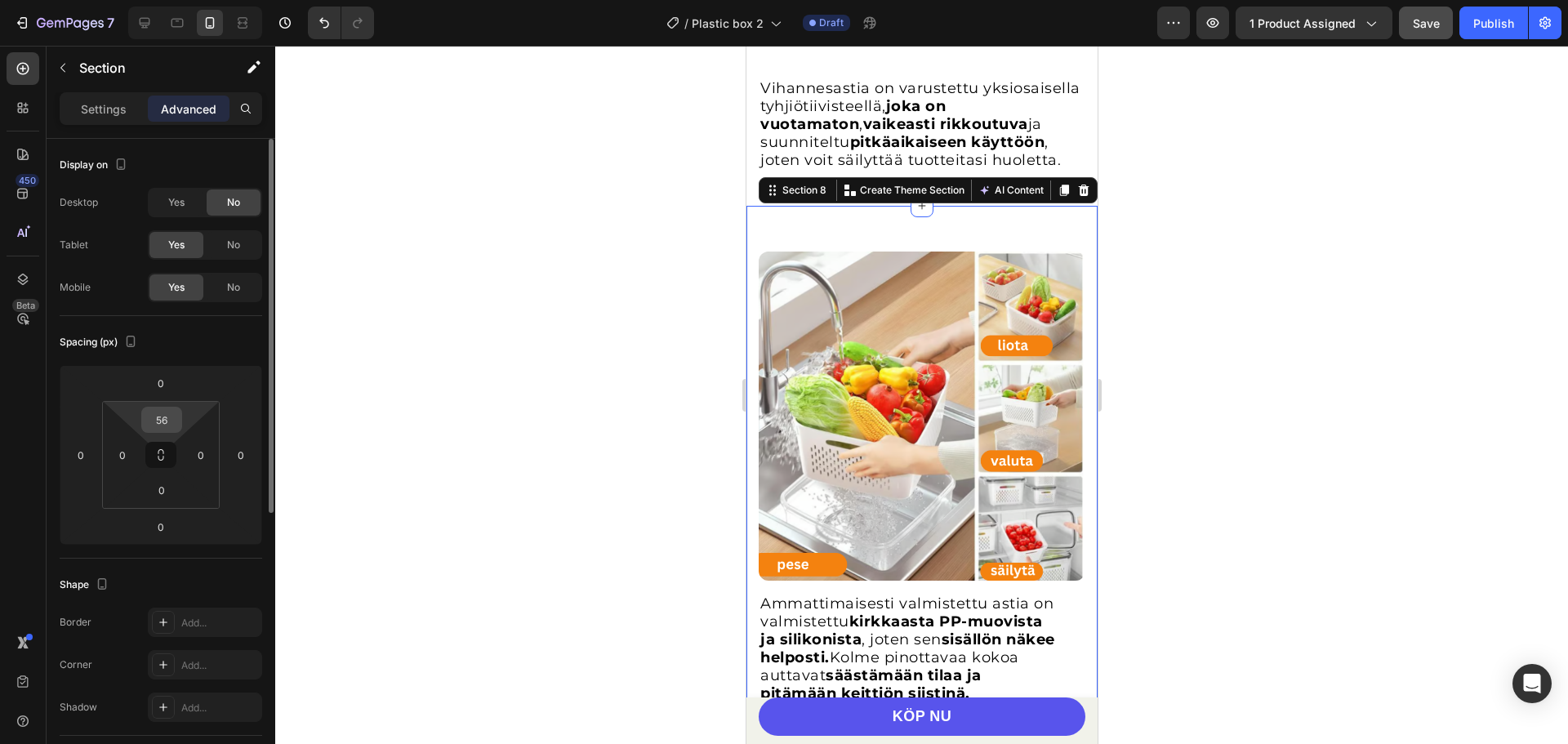
click at [174, 411] on input "56" at bounding box center [161, 420] width 33 height 25
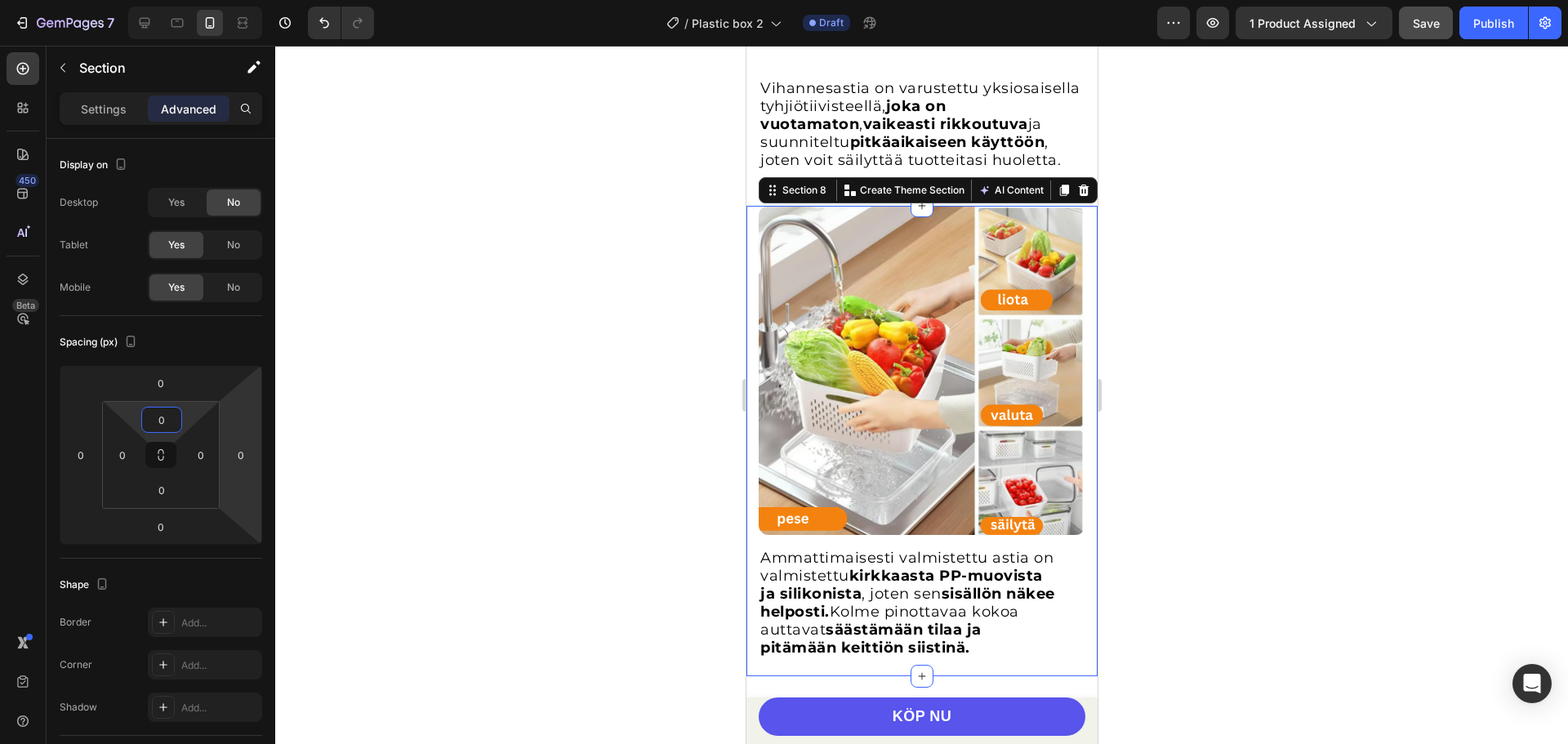
click at [448, 373] on div at bounding box center [921, 395] width 1292 height 698
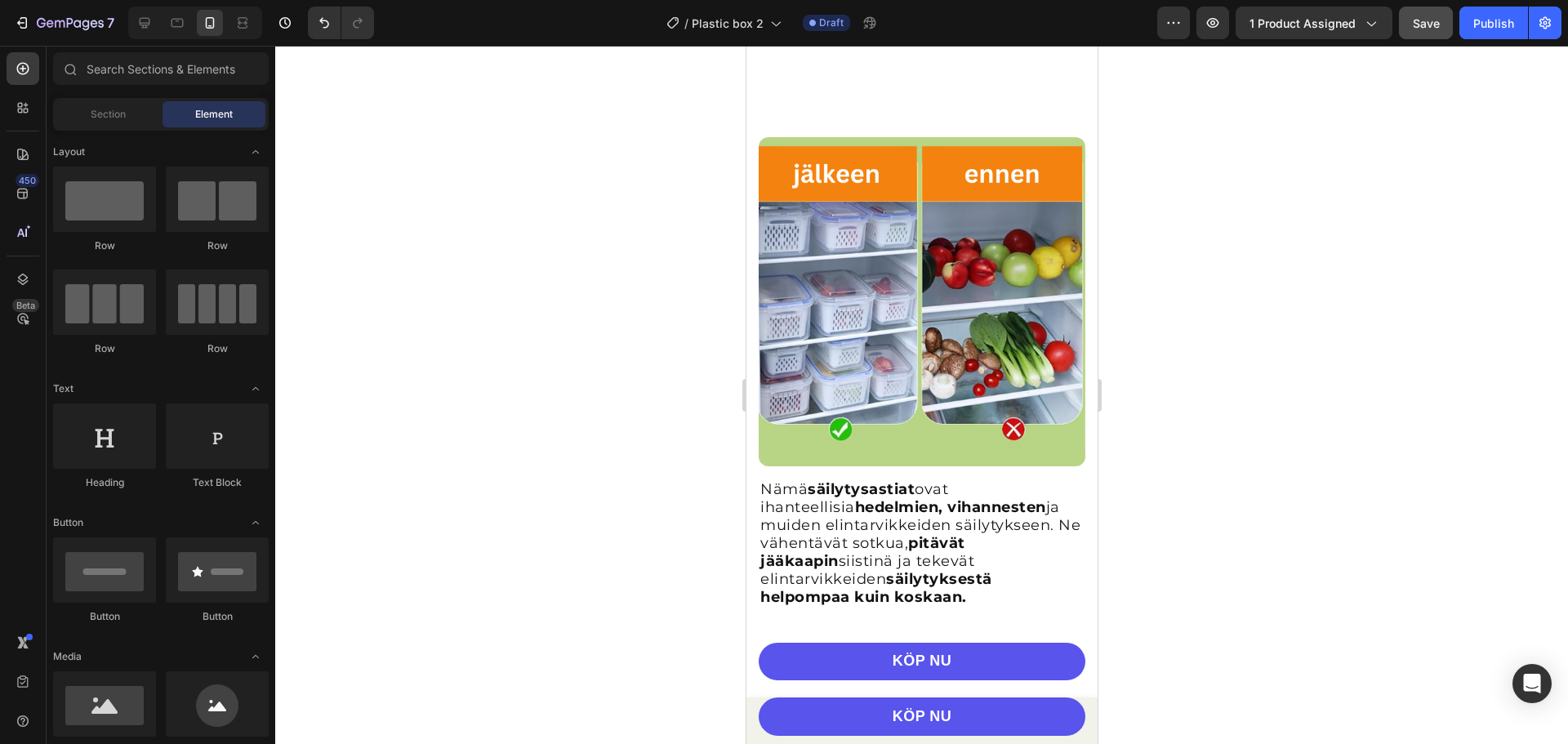
scroll to position [2895, 0]
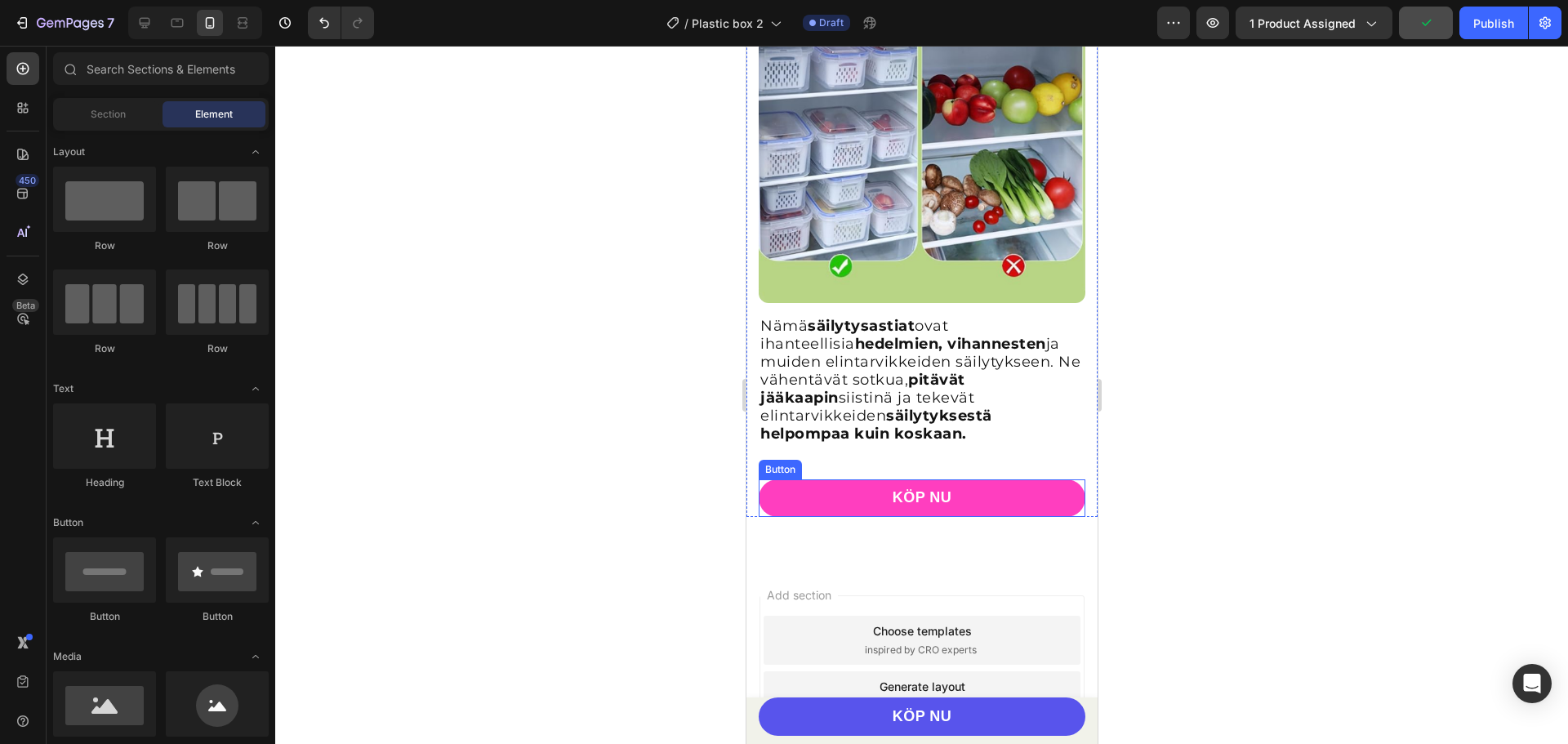
drag, startPoint x: 1062, startPoint y: 476, endPoint x: 1052, endPoint y: 477, distance: 10.0
click at [1062, 479] on link "KÖP NU" at bounding box center [921, 498] width 327 height 37
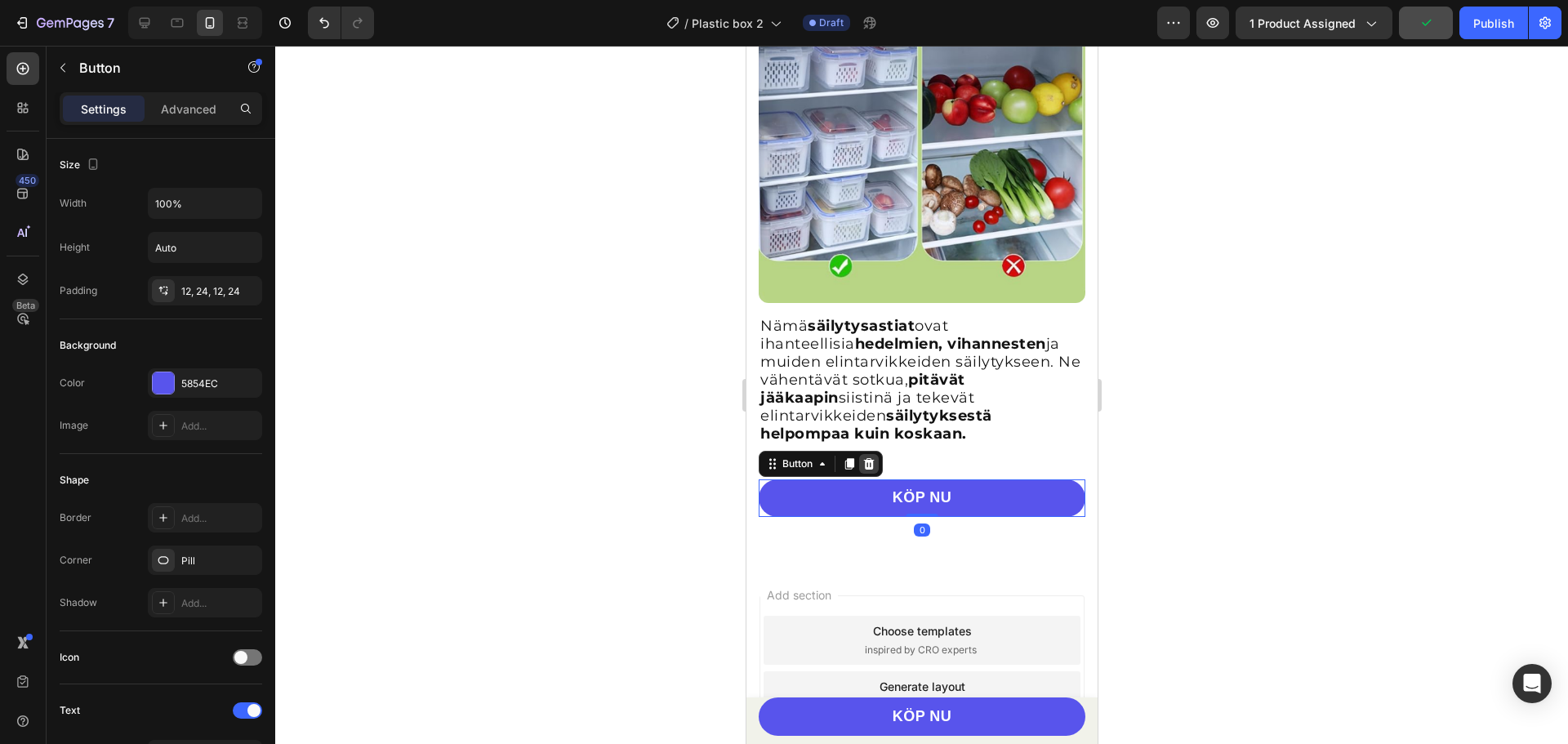
click at [871, 457] on icon at bounding box center [868, 462] width 11 height 12
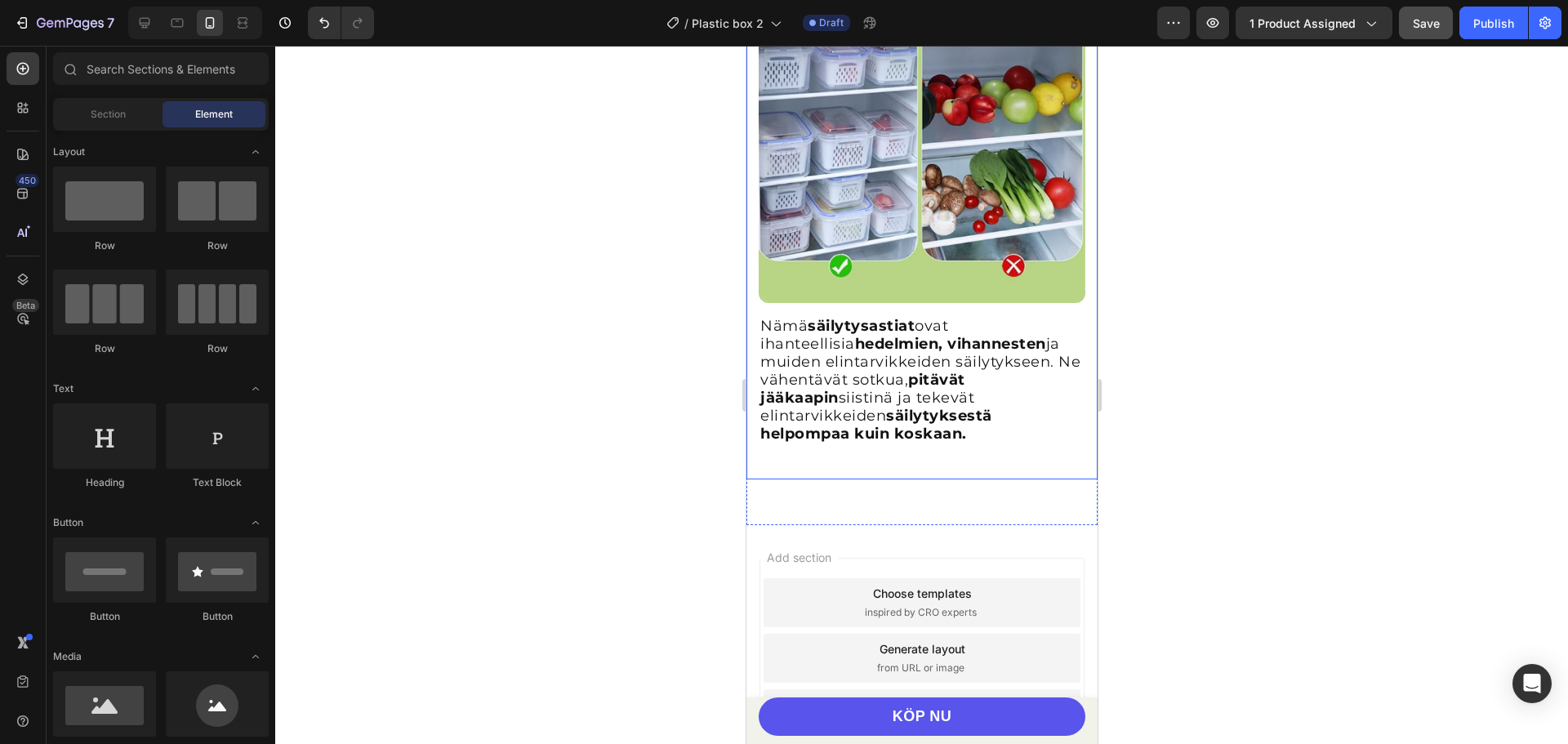
click at [752, 459] on div "Nämä säilytysastiat ovat ihanteellisia hedelmien, vihannesten ja muiden elintar…" at bounding box center [921, 226] width 351 height 506
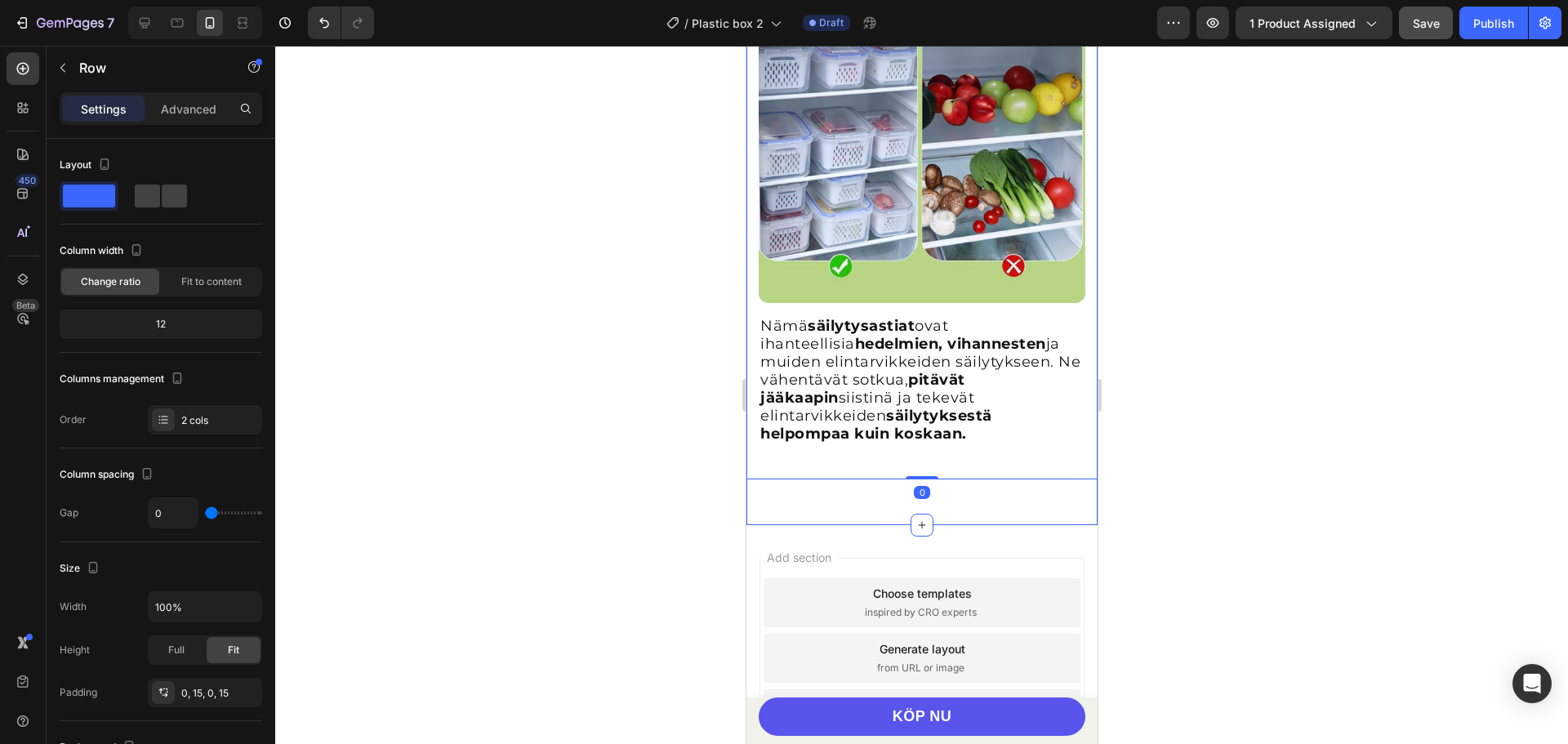
click at [753, 478] on div "Nämä säilytysastiat ovat ihanteellisia hedelmien, vihannesten ja muiden elintar…" at bounding box center [921, 249] width 351 height 551
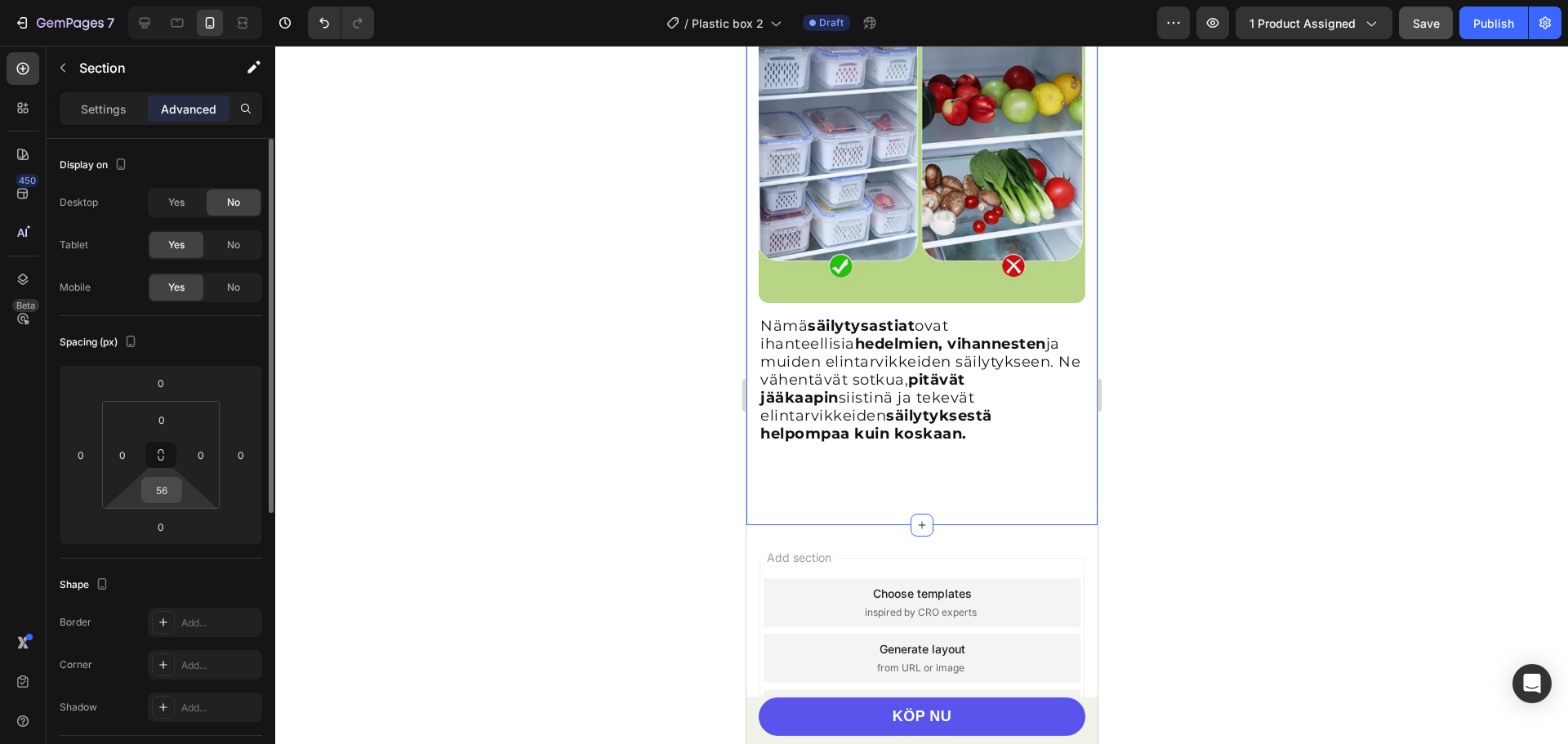
click at [164, 501] on input "56" at bounding box center [161, 490] width 33 height 25
type input "="
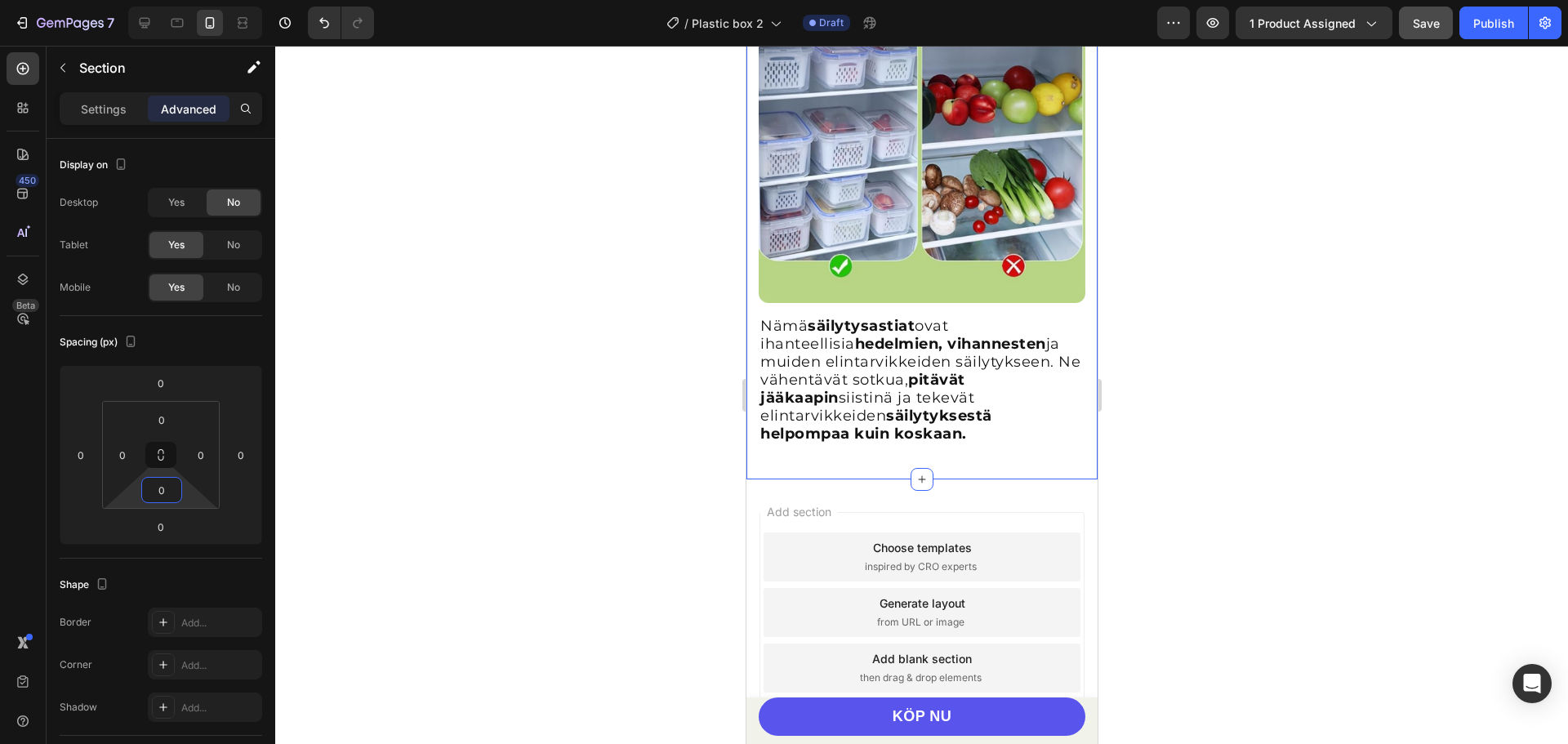
click at [420, 456] on div at bounding box center [921, 395] width 1292 height 698
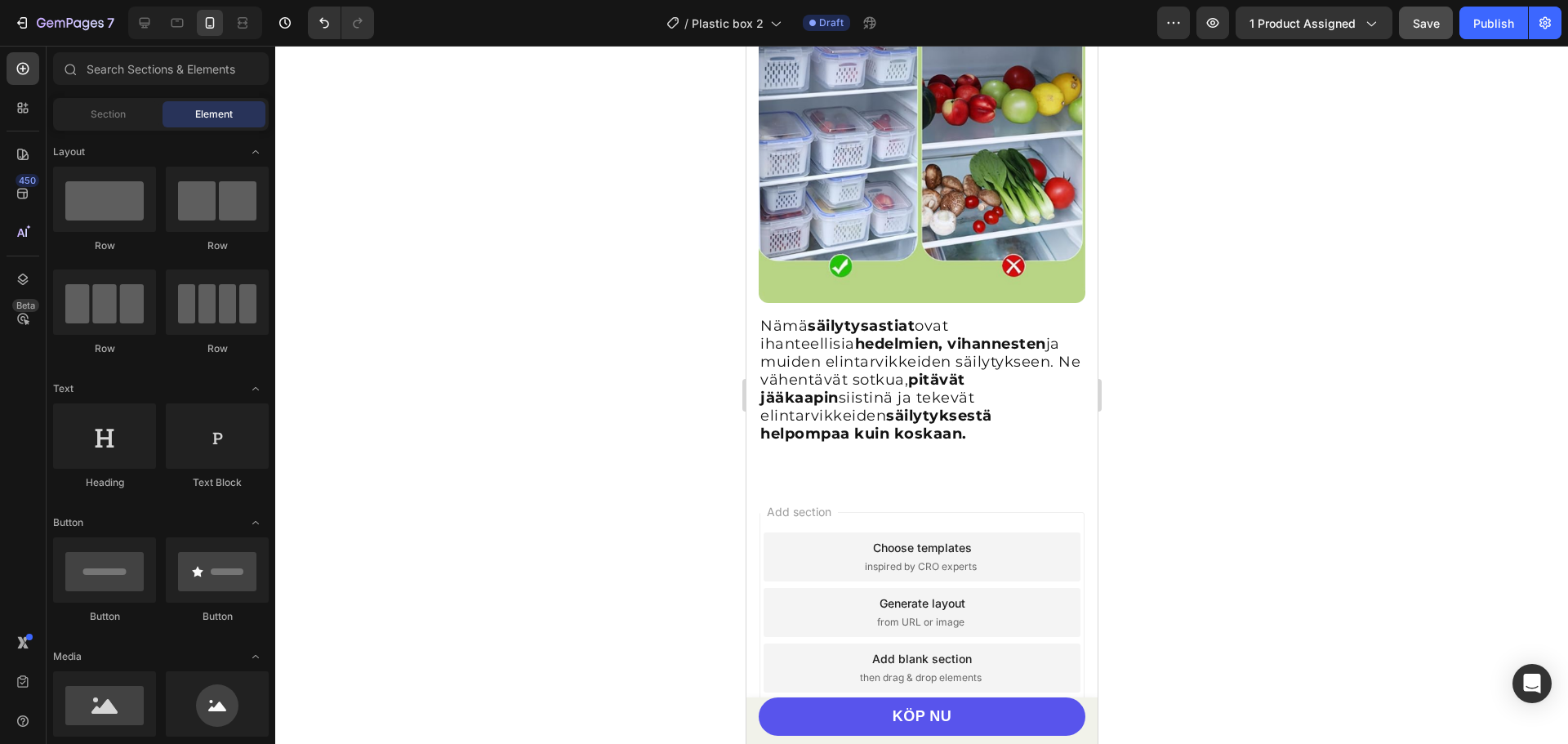
click at [1242, 301] on div at bounding box center [921, 395] width 1292 height 698
click at [1411, 27] on button "Save" at bounding box center [1425, 22] width 54 height 33
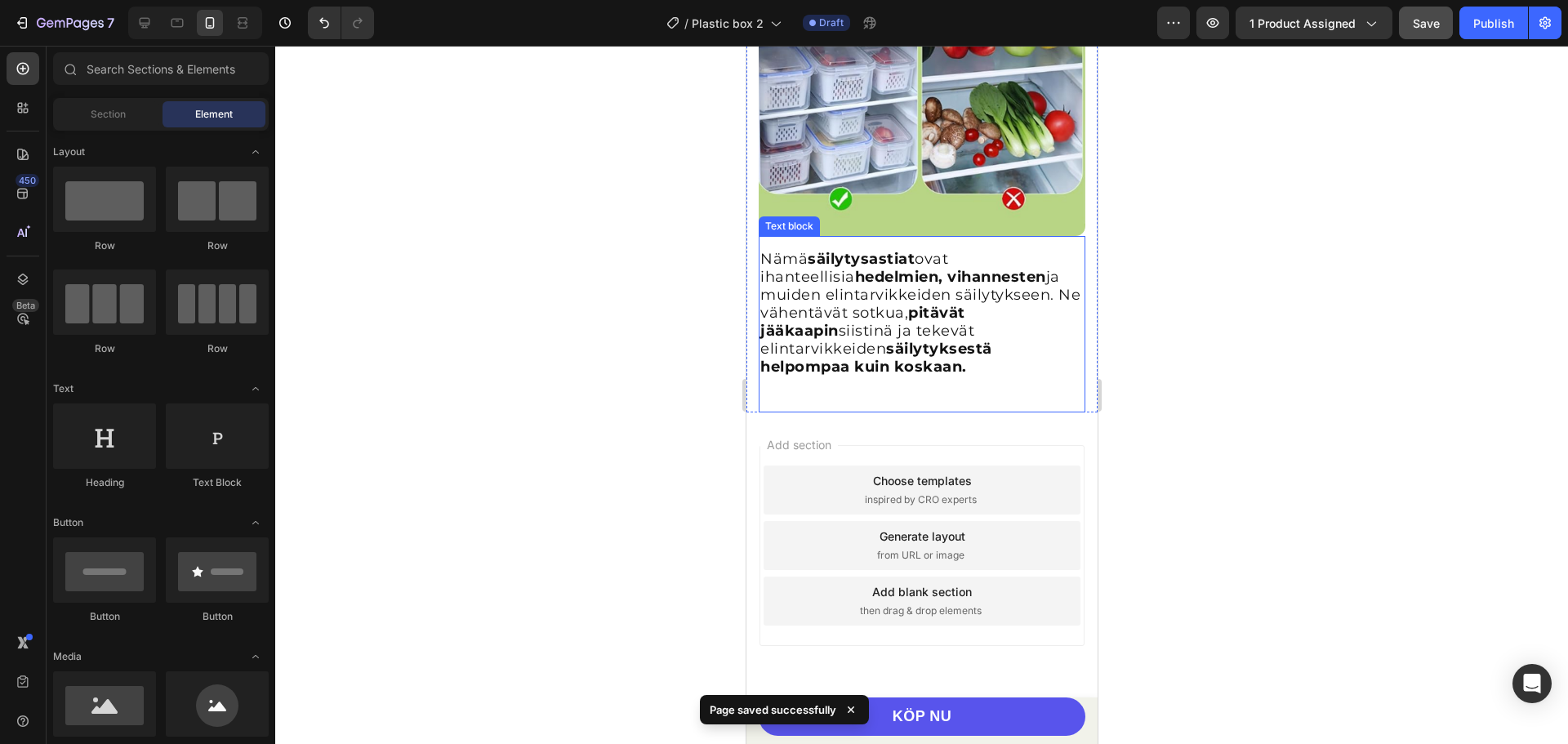
scroll to position [2965, 0]
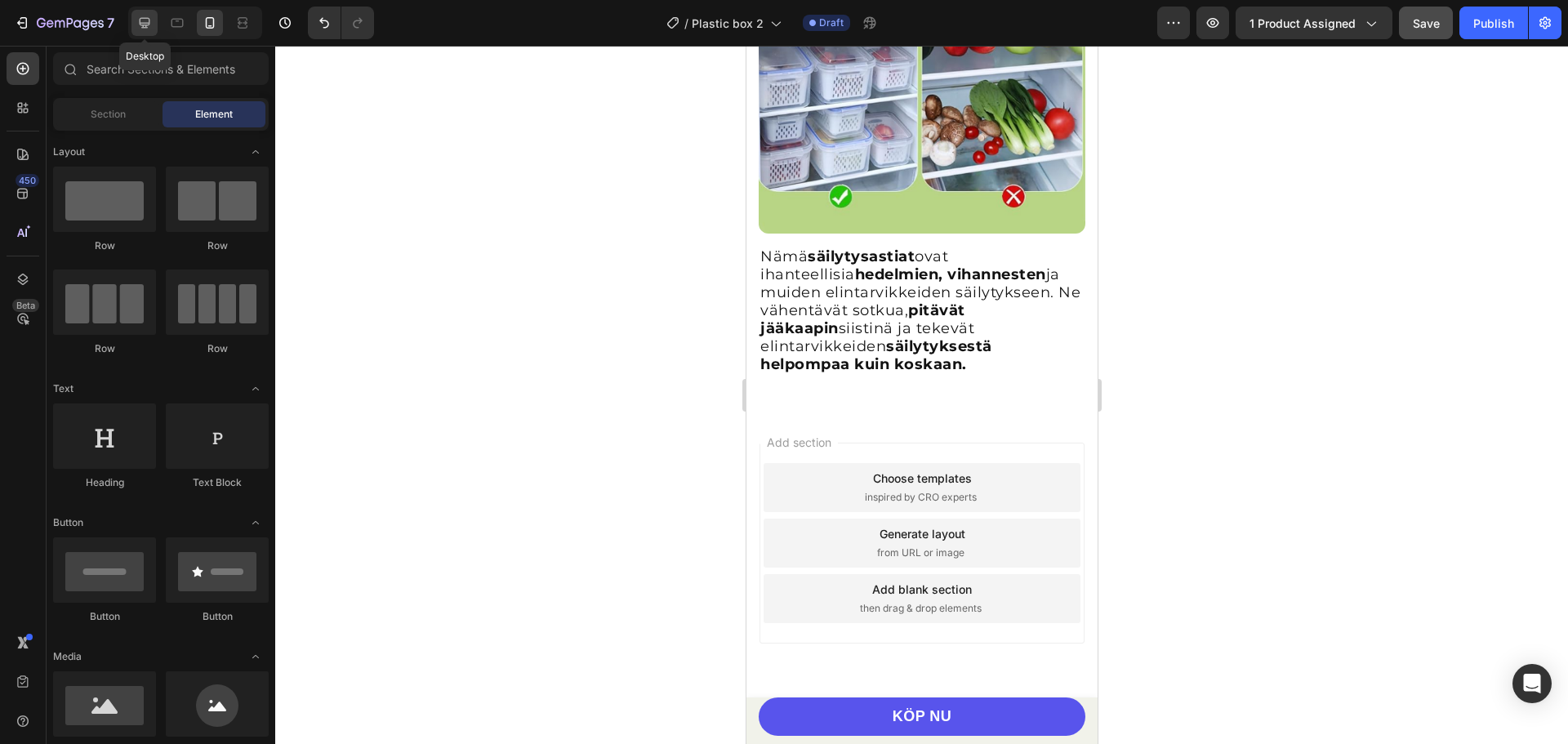
click at [147, 24] on icon at bounding box center [145, 23] width 11 height 11
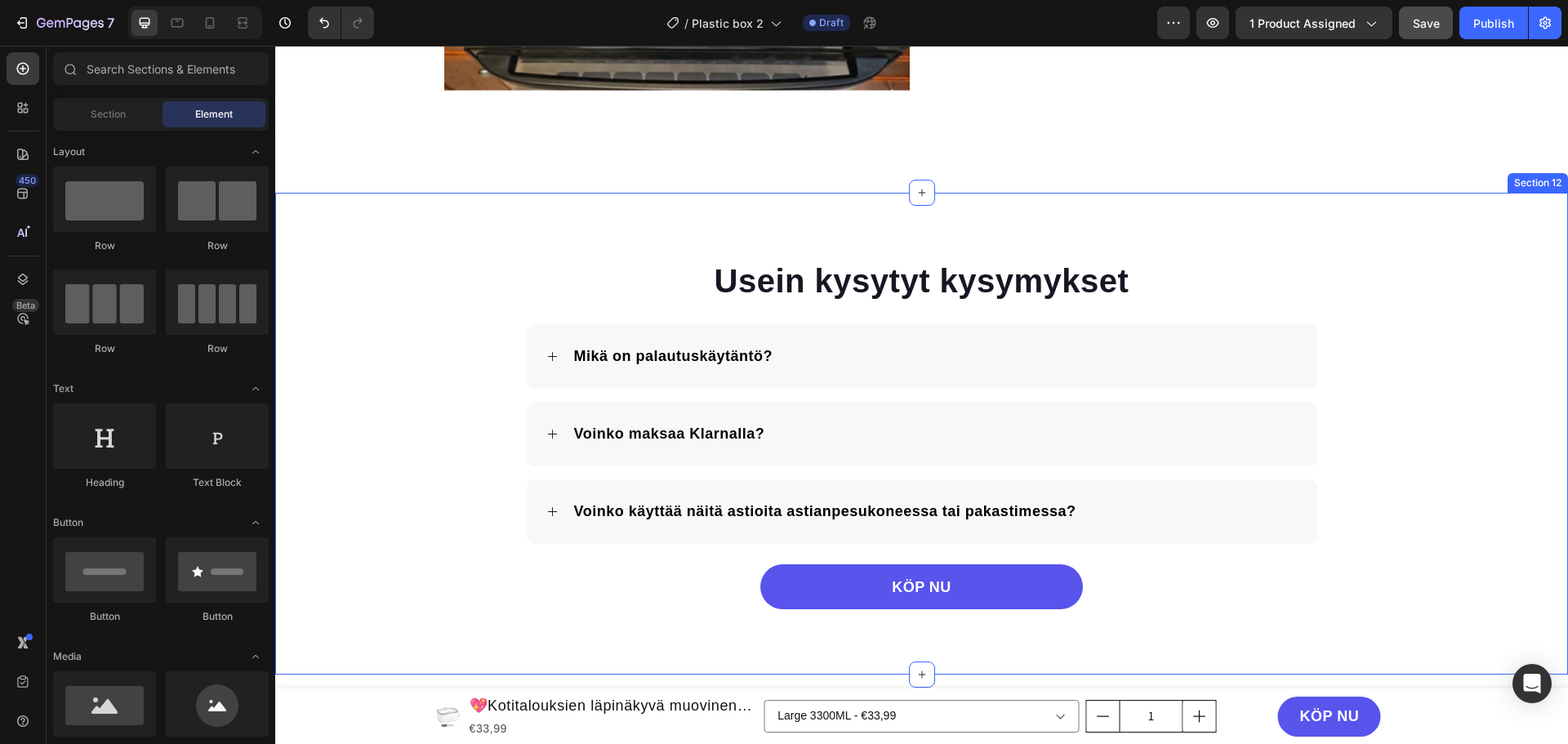
scroll to position [2967, 0]
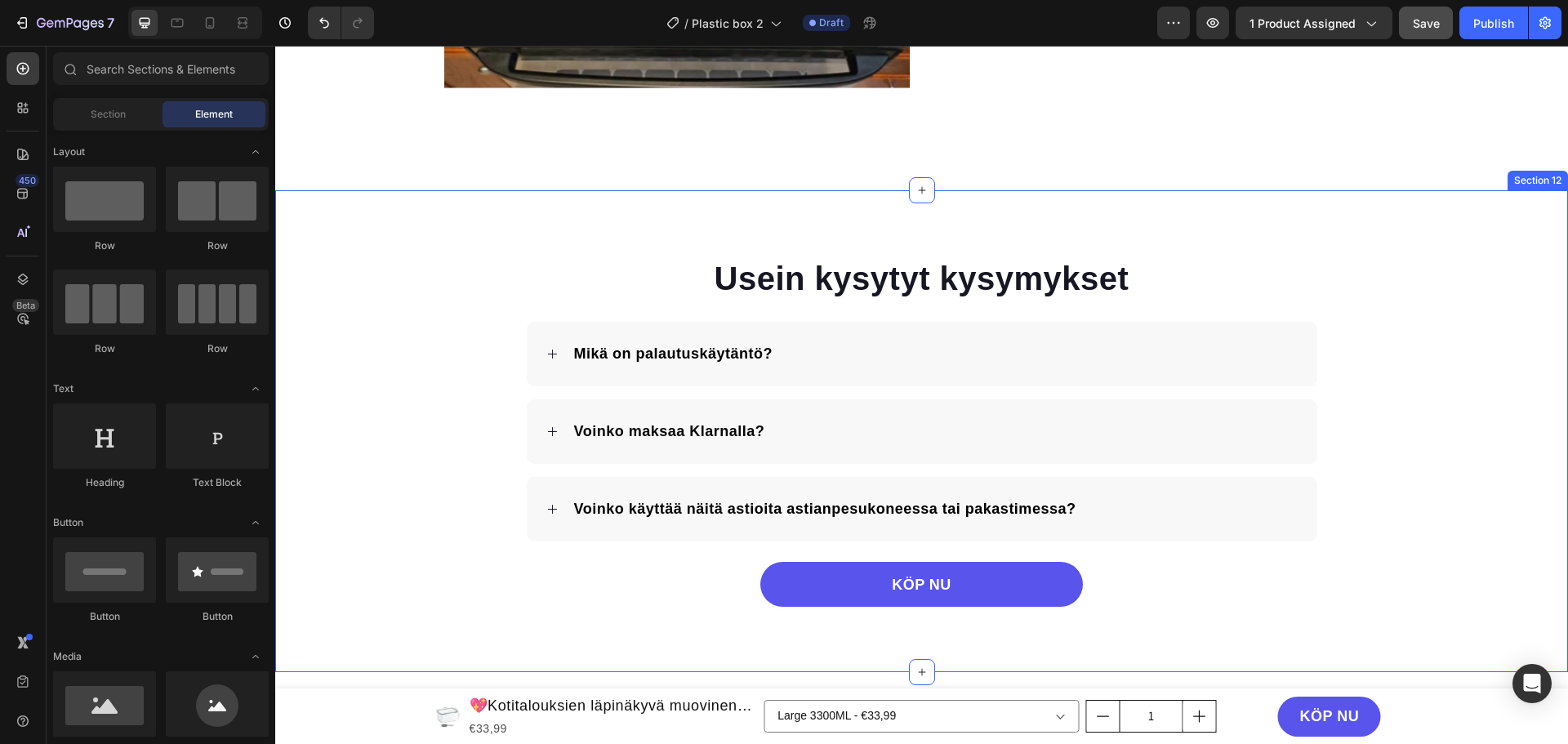
click at [1400, 233] on div "Usein kysytyt kysymykset Heading Mikä on palautuskäytäntö? Voinko maksaa Klarna…" at bounding box center [921, 431] width 1292 height 482
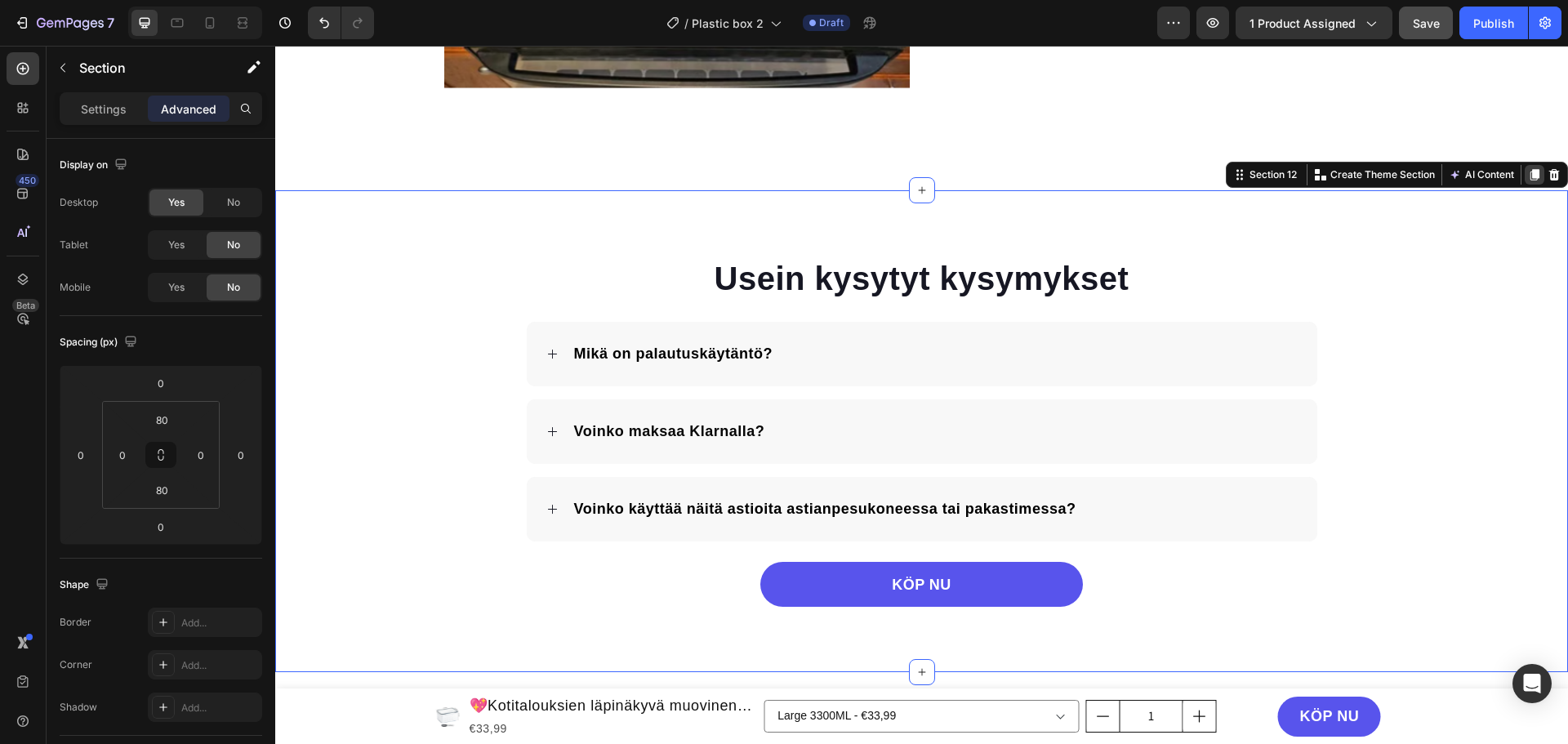
click at [1528, 174] on icon at bounding box center [1534, 174] width 13 height 13
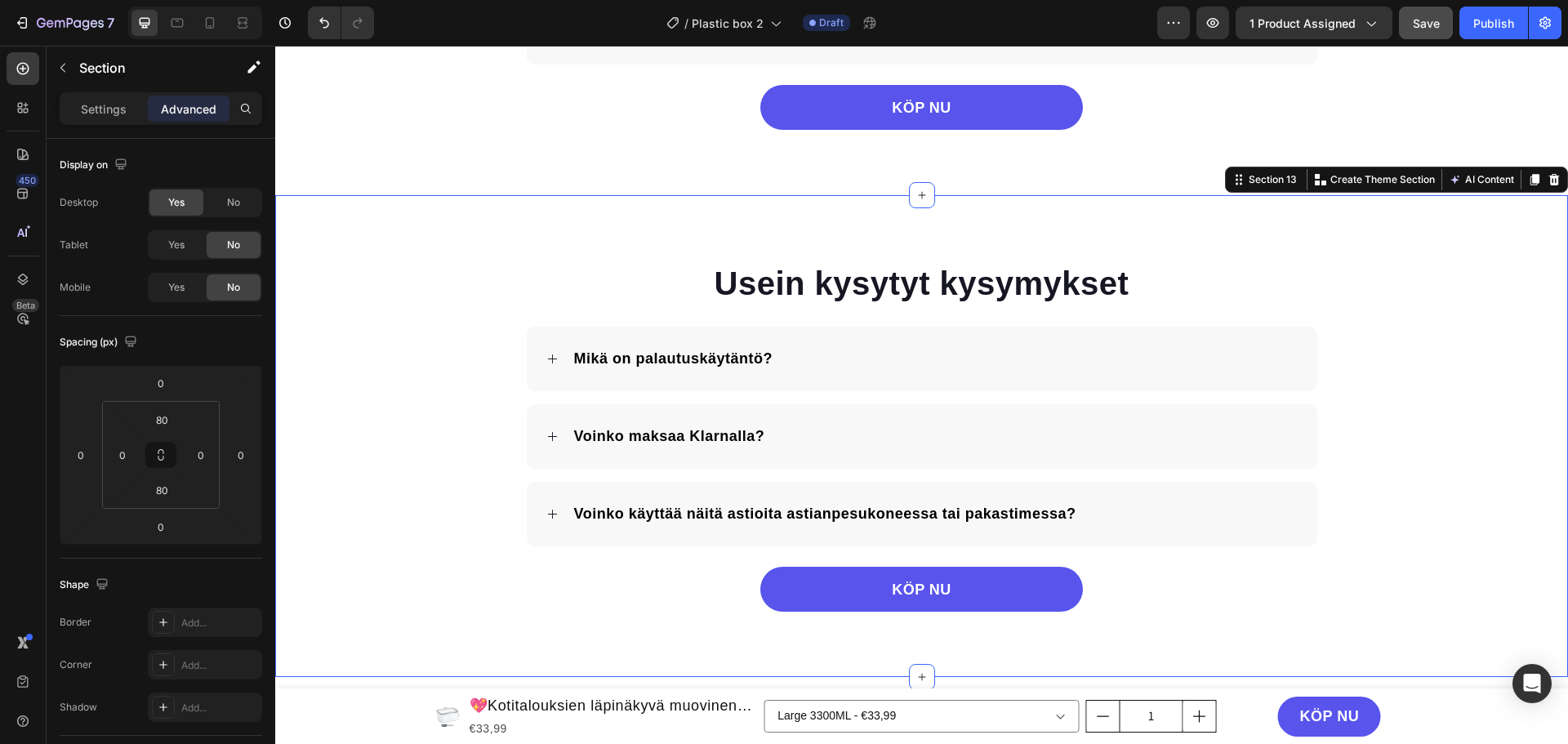
scroll to position [3537, 0]
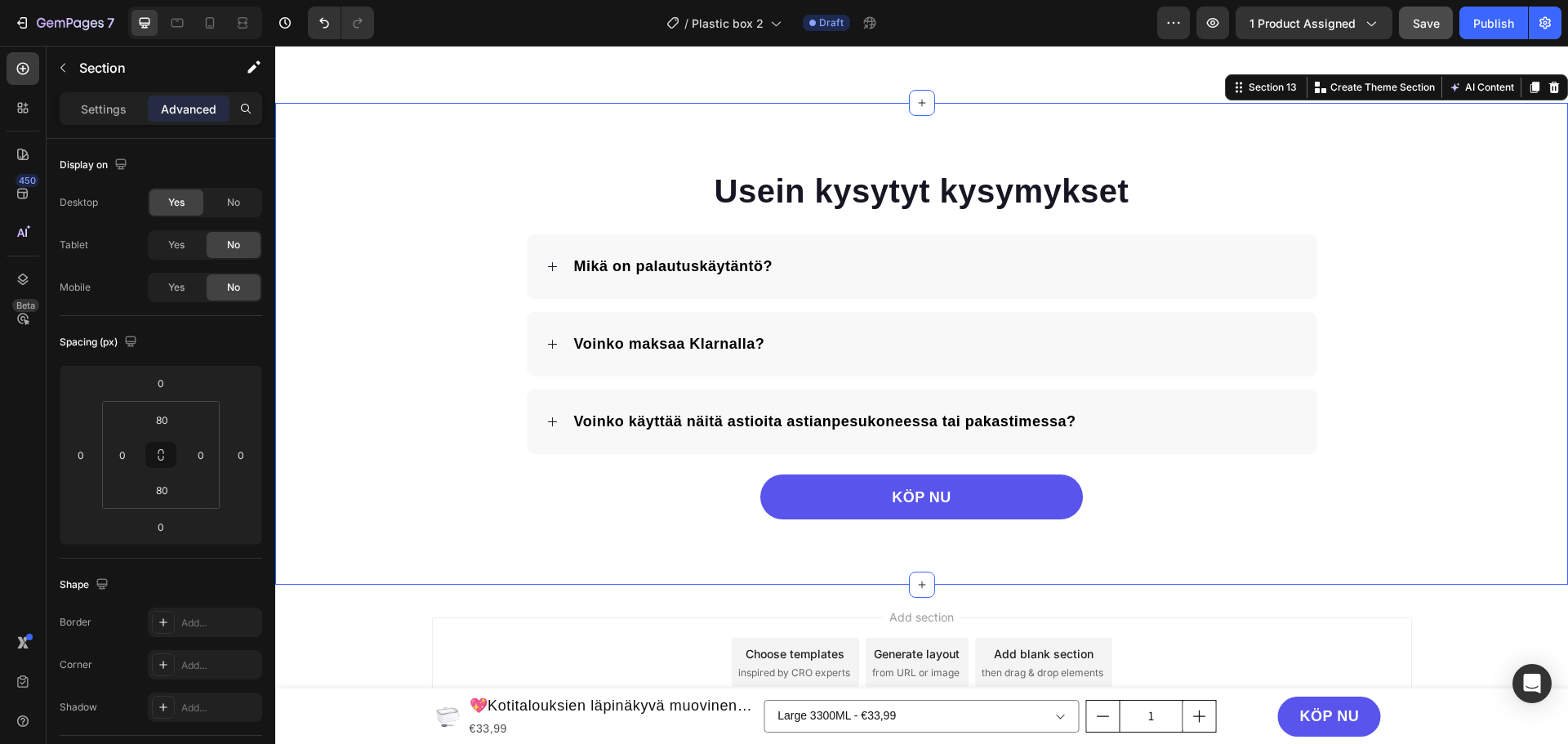
click at [415, 177] on div "Usein kysytyt kysymykset Heading Mikä on palautuskäytäntö? Voinko maksaa Klarna…" at bounding box center [921, 344] width 1292 height 351
click at [188, 288] on div "Yes" at bounding box center [176, 288] width 54 height 27
click at [183, 251] on span "Yes" at bounding box center [176, 244] width 16 height 15
click at [229, 202] on span "No" at bounding box center [233, 202] width 13 height 15
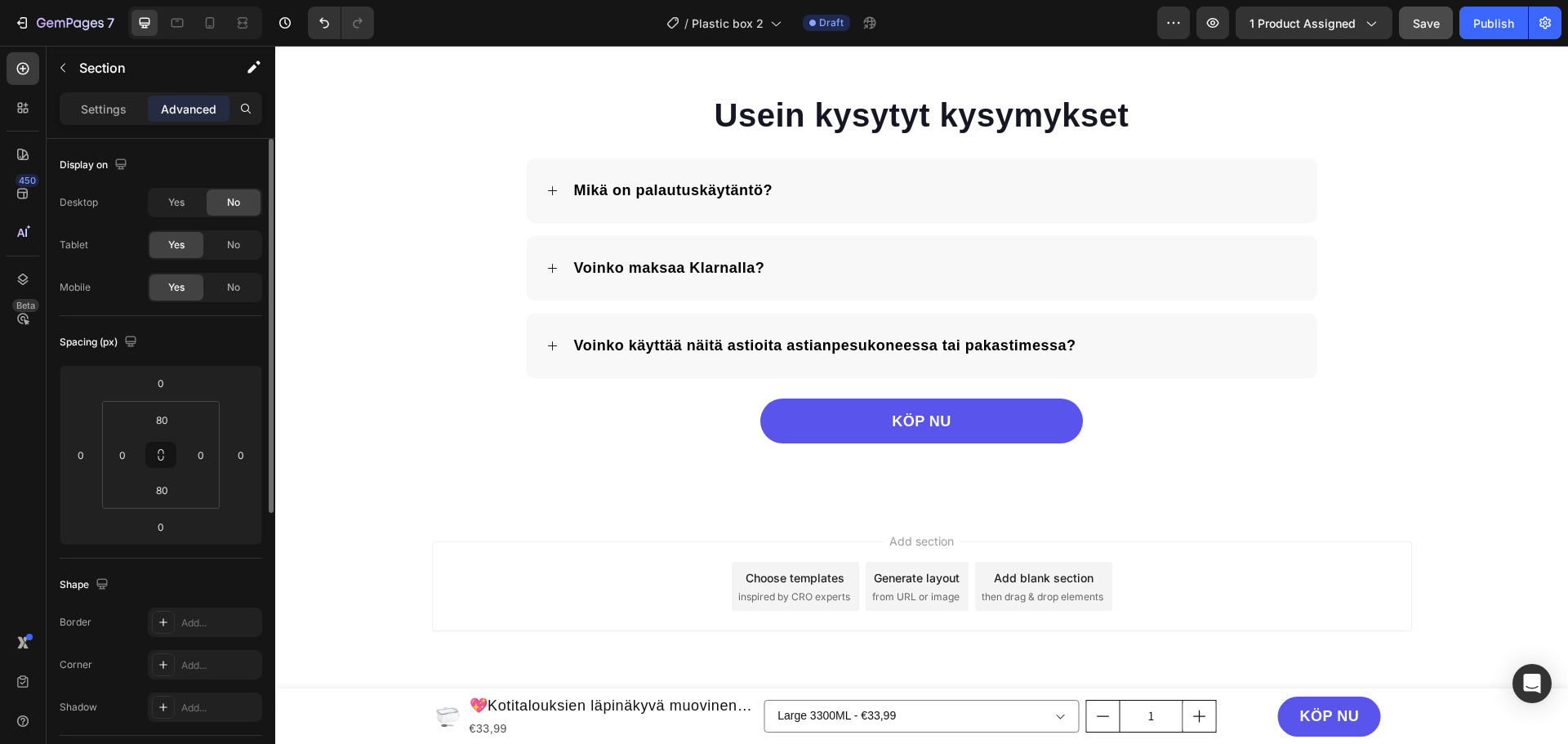
scroll to position [3131, 0]
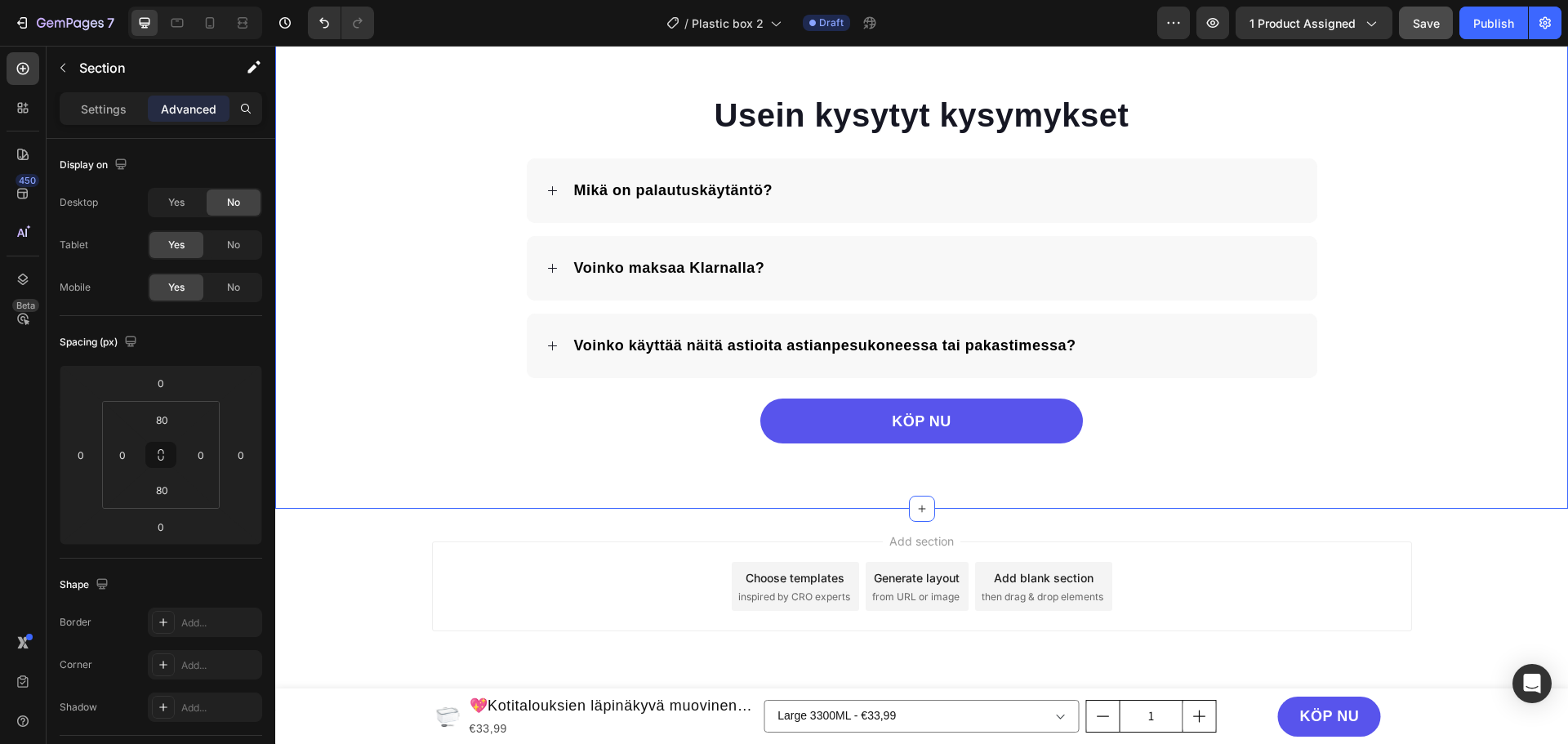
click at [424, 177] on div "Usein kysytyt kysymykset Heading Mikä on palautuskäytäntö? Voinko maksaa Klarna…" at bounding box center [921, 267] width 1292 height 351
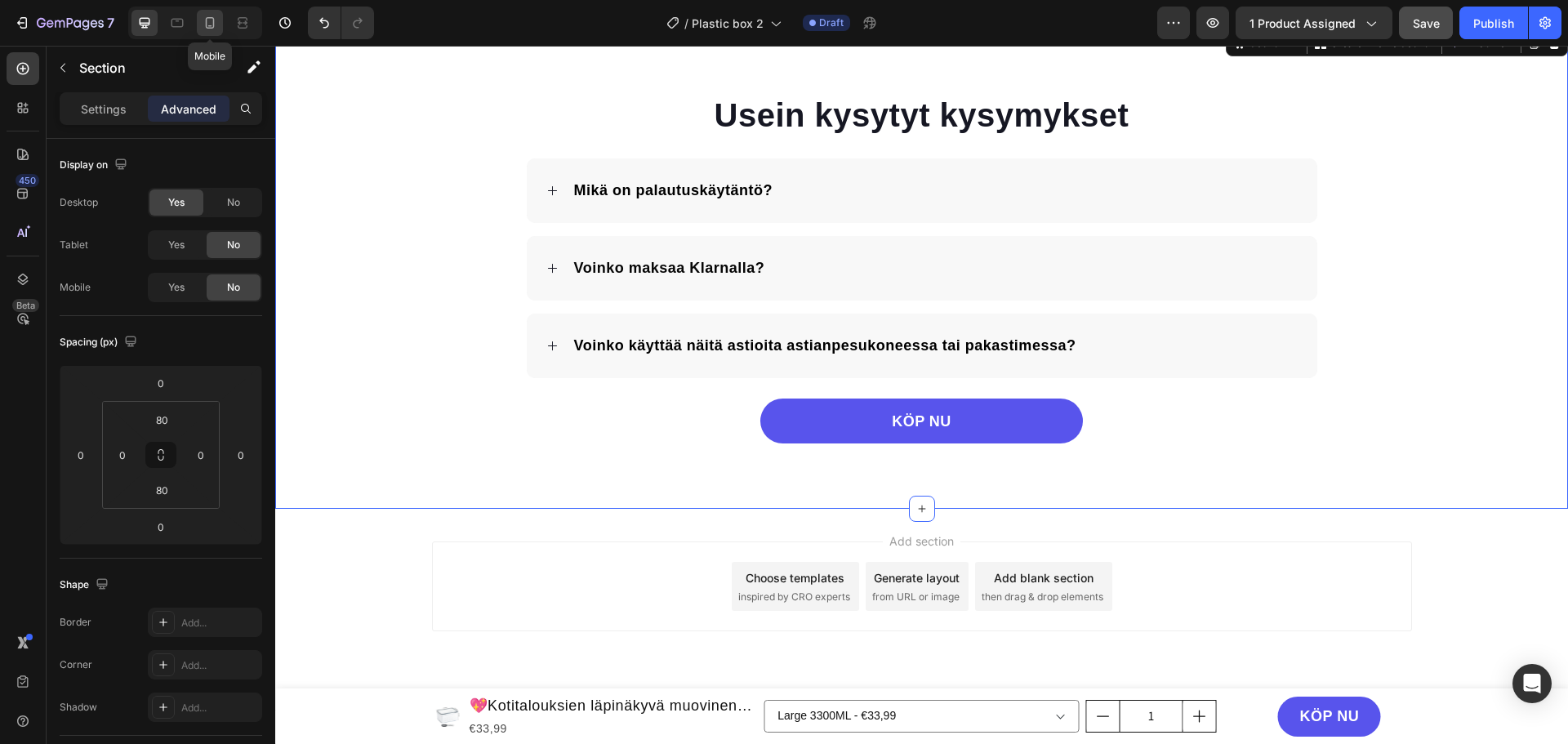
click at [202, 26] on icon at bounding box center [210, 23] width 16 height 16
type input "56"
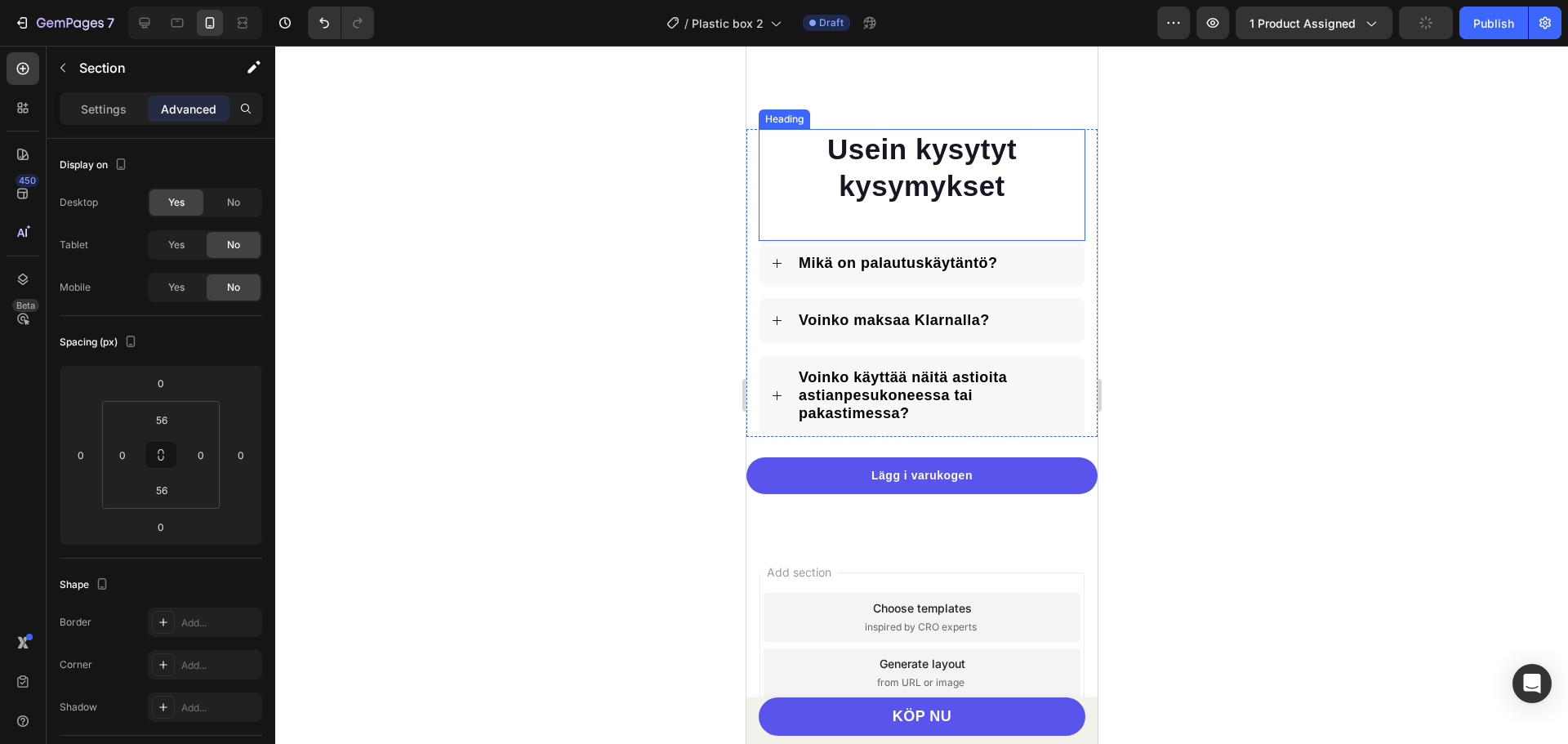
scroll to position [4311, 0]
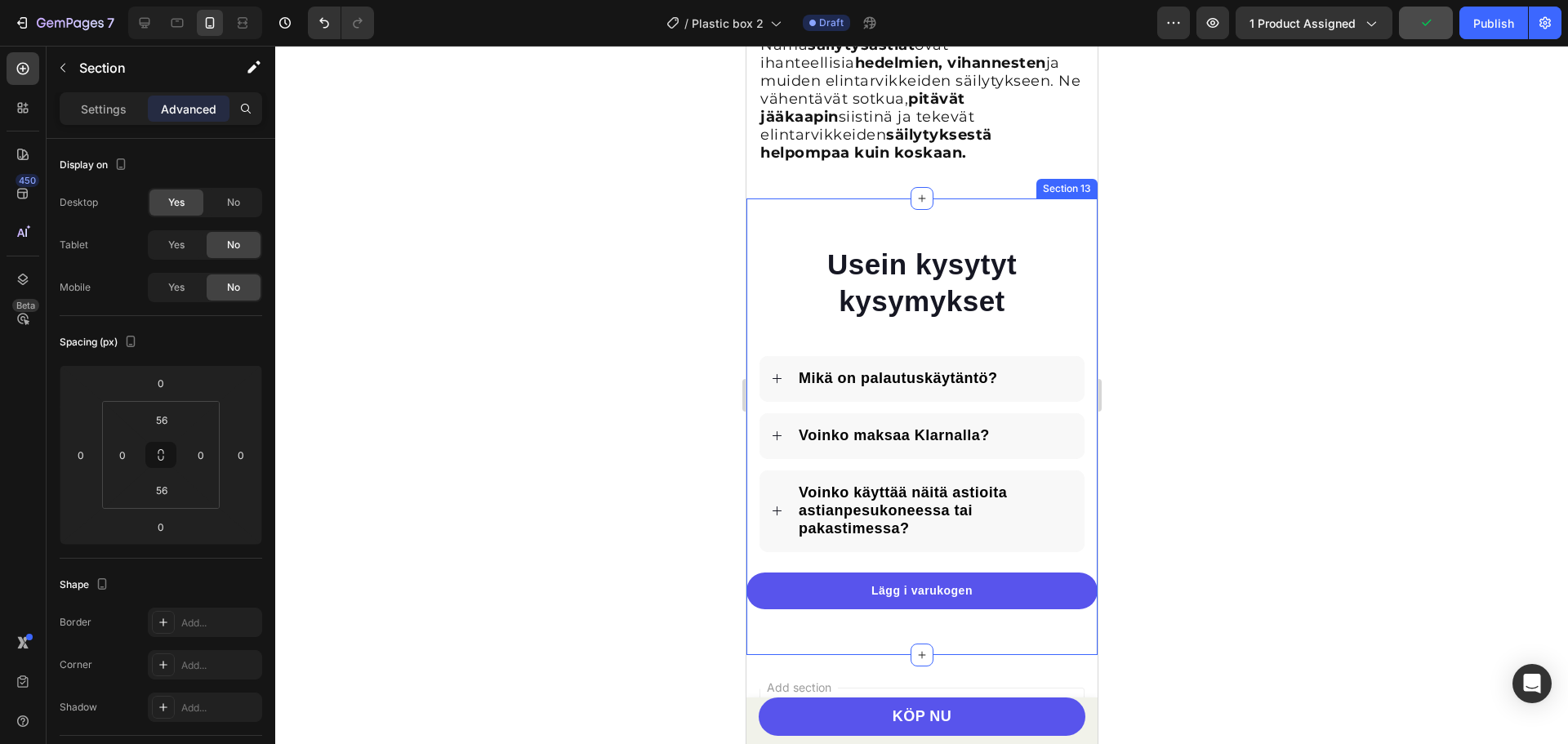
click at [841, 208] on div "Usein kysytyt kysymykset Heading Mikä on palautuskäytäntö? Voinko maksaa Klarna…" at bounding box center [921, 426] width 351 height 456
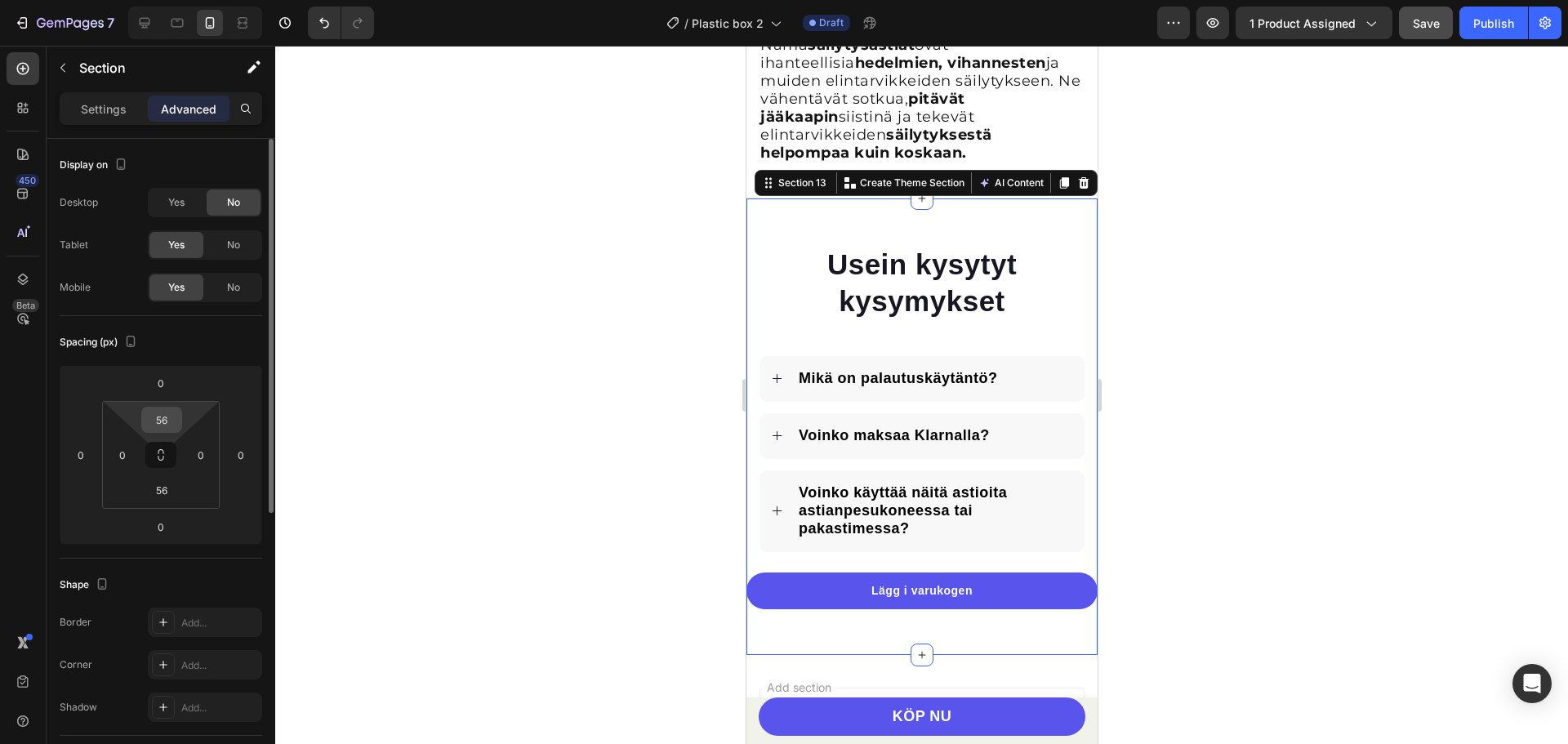
click at [168, 429] on input "56" at bounding box center [161, 420] width 33 height 25
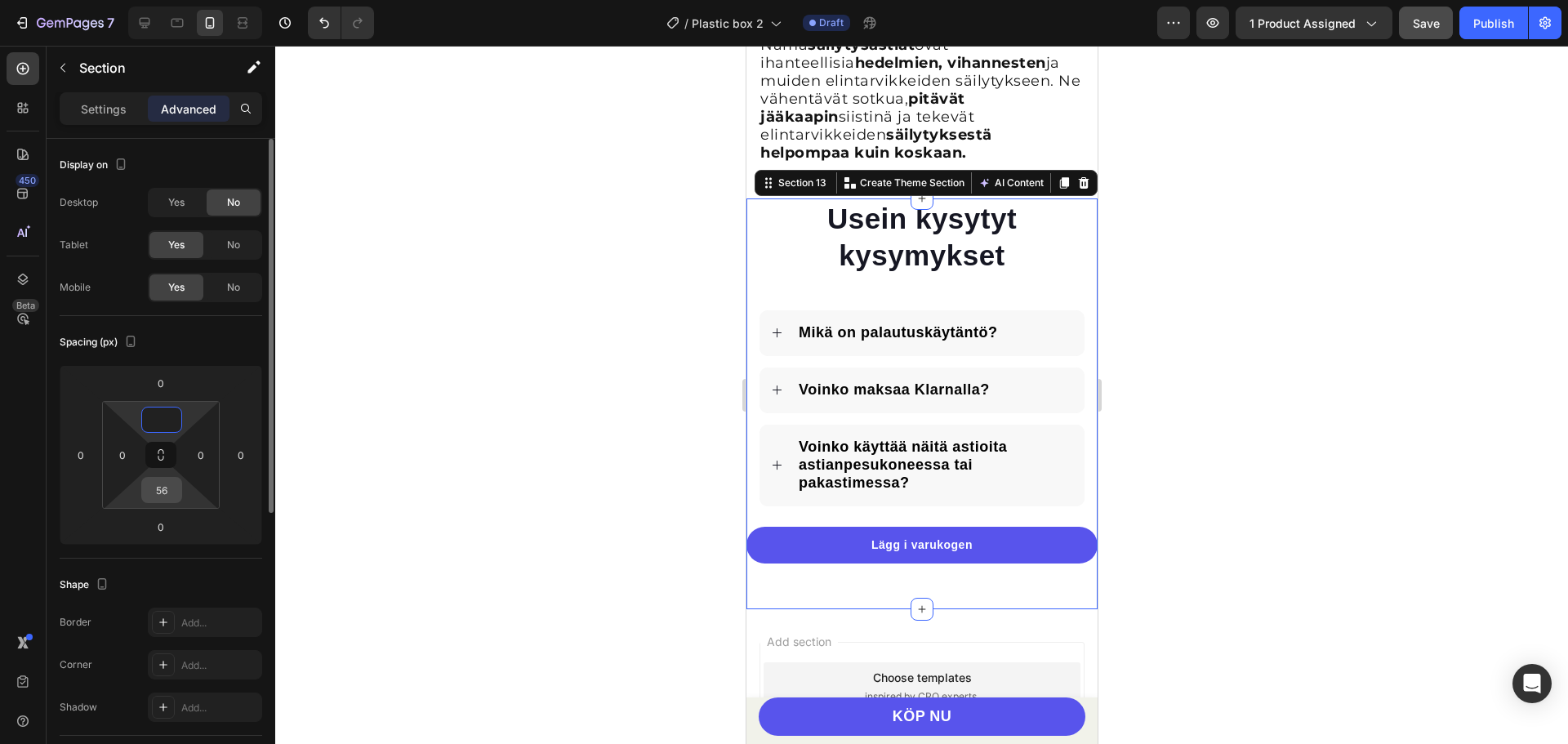
type input "0"
click at [173, 496] on input "56" at bounding box center [161, 490] width 33 height 25
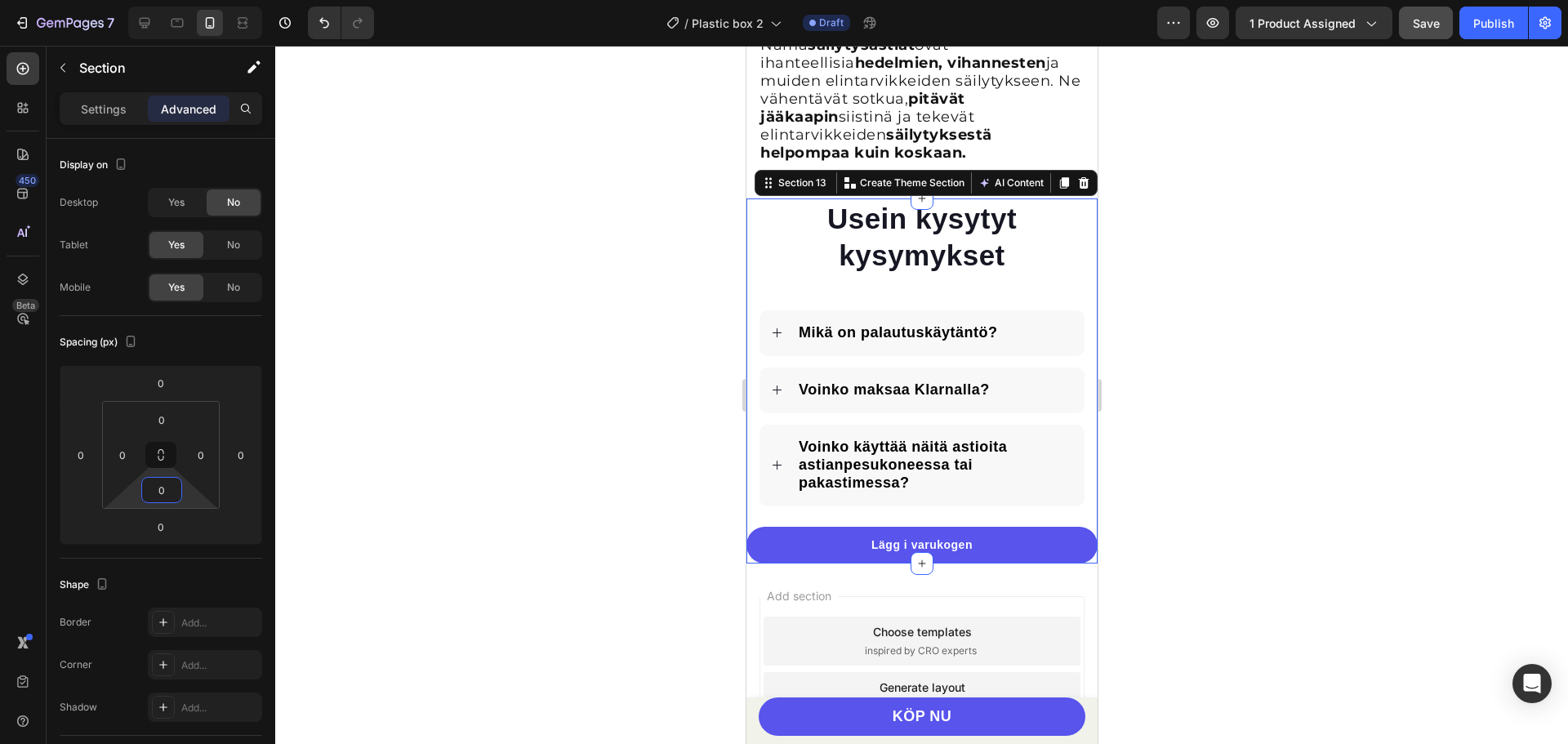
click at [495, 374] on div at bounding box center [921, 395] width 1292 height 698
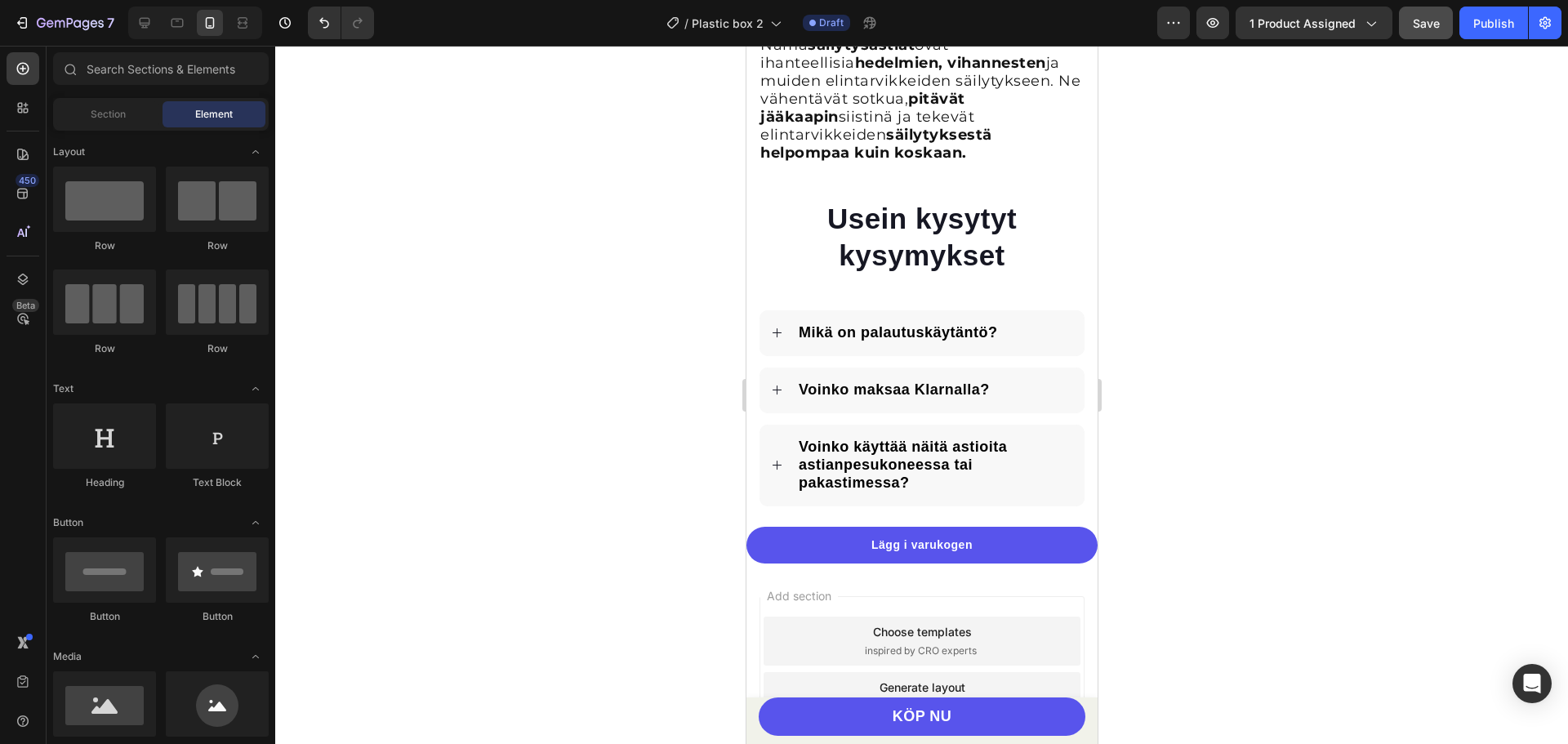
click at [1227, 292] on div at bounding box center [921, 395] width 1292 height 698
click at [769, 511] on div "Button" at bounding box center [767, 517] width 43 height 19
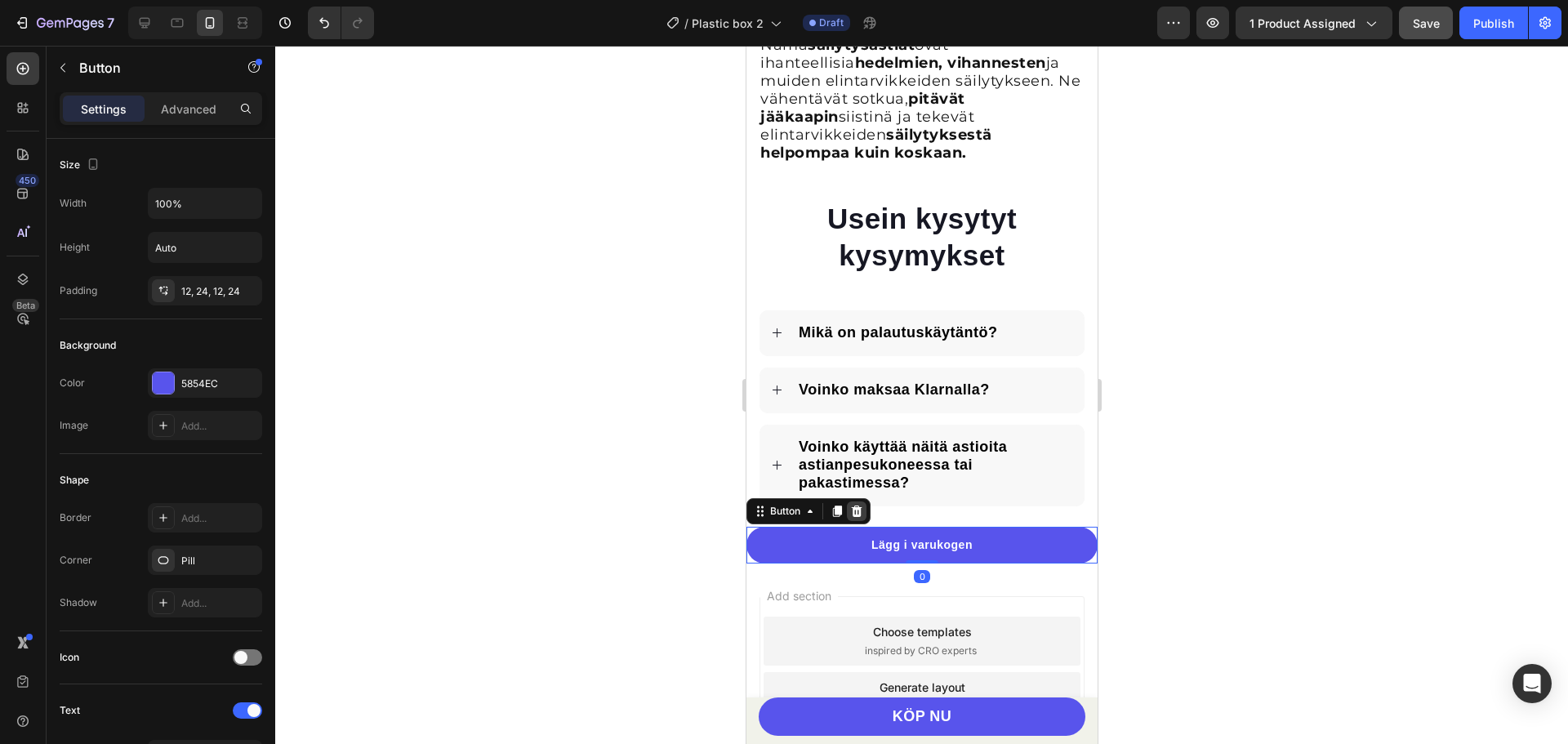
click at [853, 506] on icon at bounding box center [857, 511] width 11 height 12
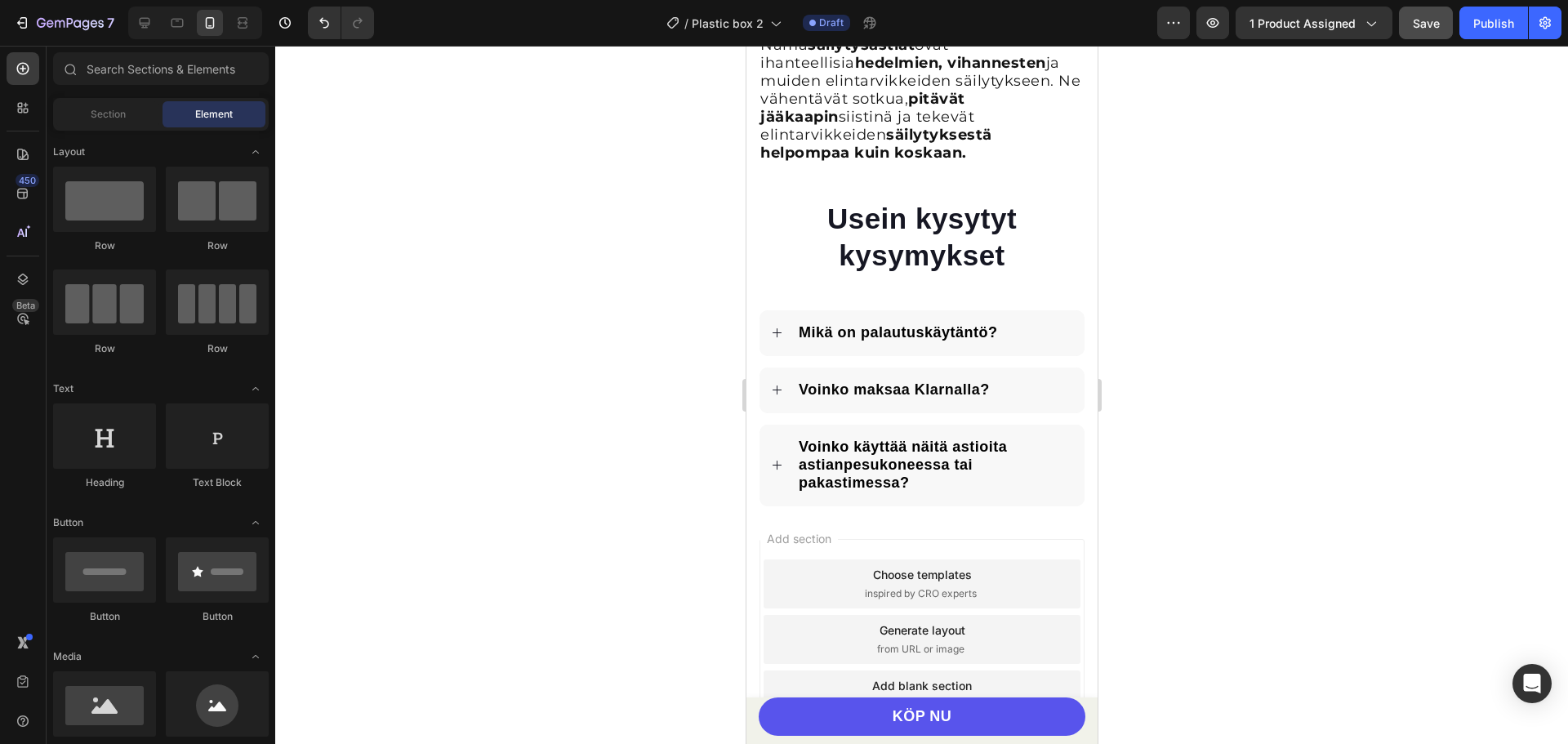
click at [1215, 391] on div at bounding box center [921, 395] width 1292 height 698
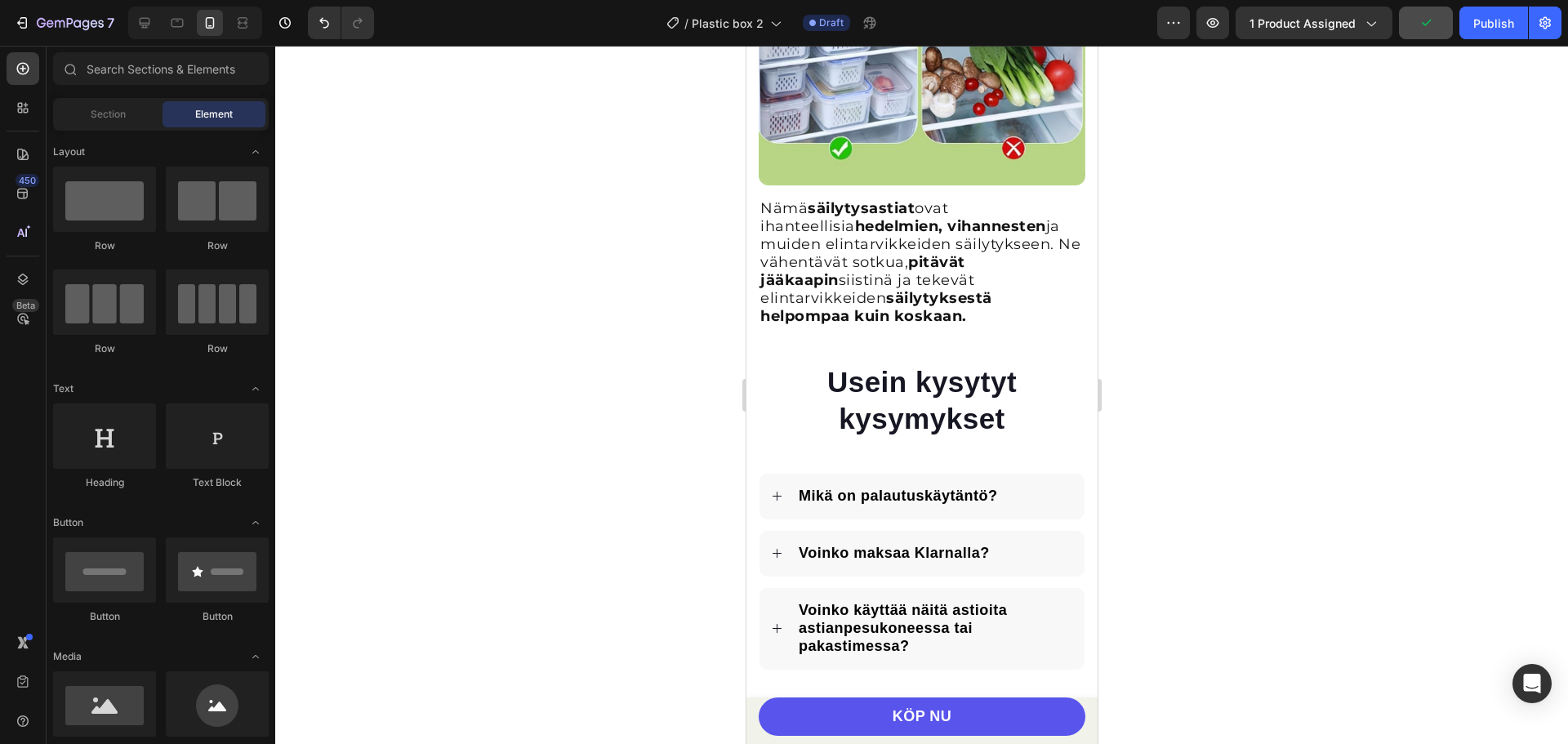
click at [1246, 286] on div at bounding box center [921, 395] width 1292 height 698
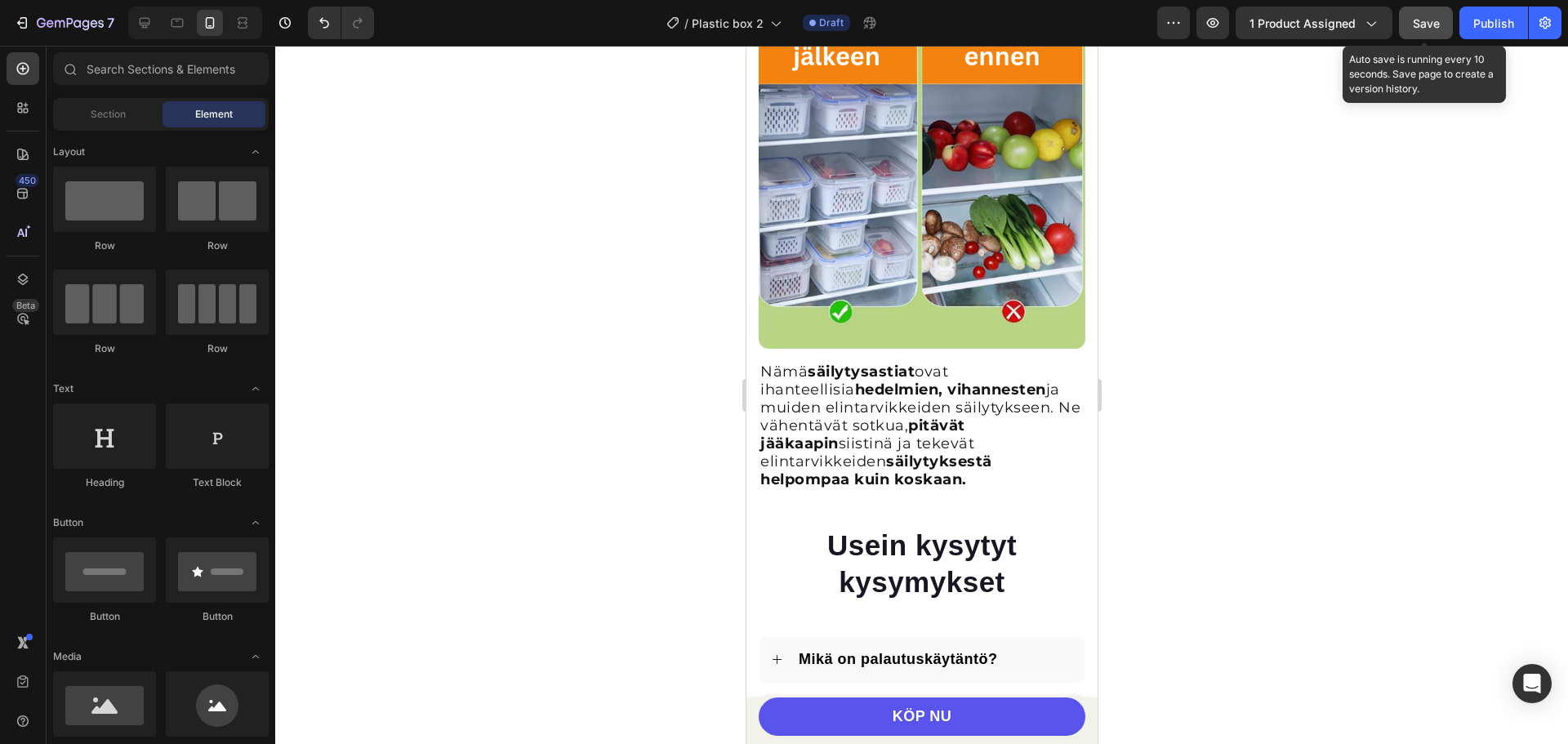
click at [1425, 21] on span "Save" at bounding box center [1426, 23] width 27 height 14
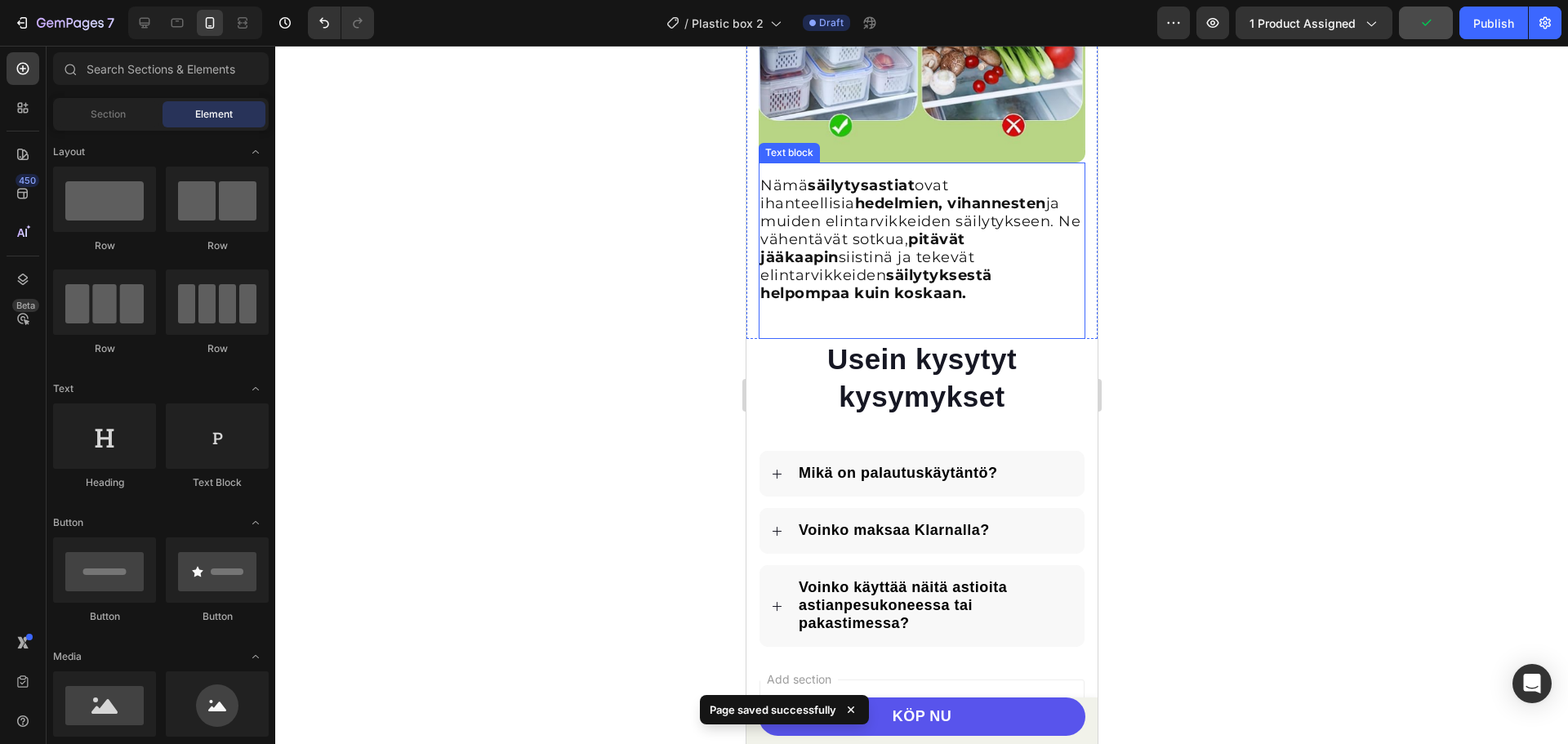
scroll to position [3902, 0]
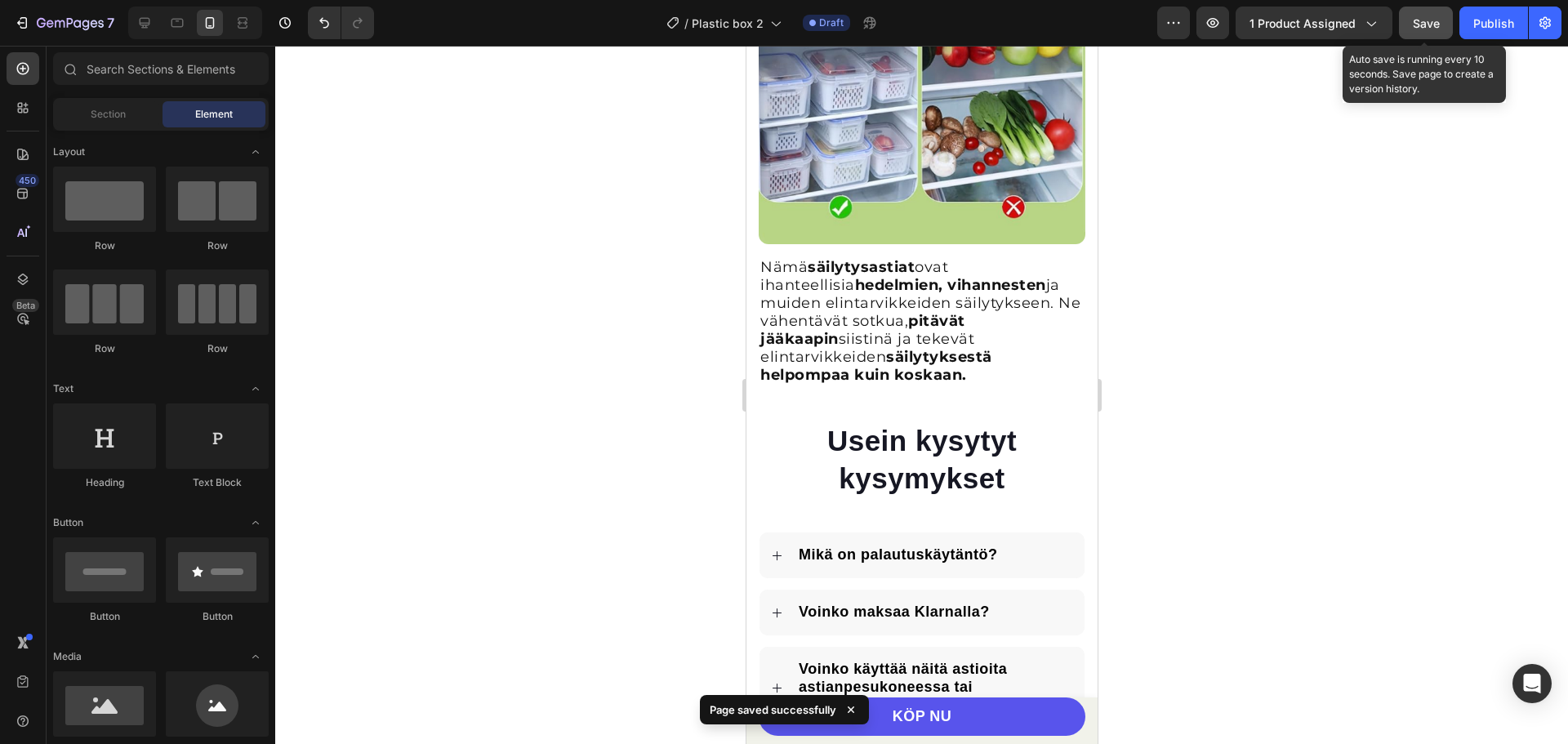
click at [1425, 19] on span "Save" at bounding box center [1426, 23] width 27 height 14
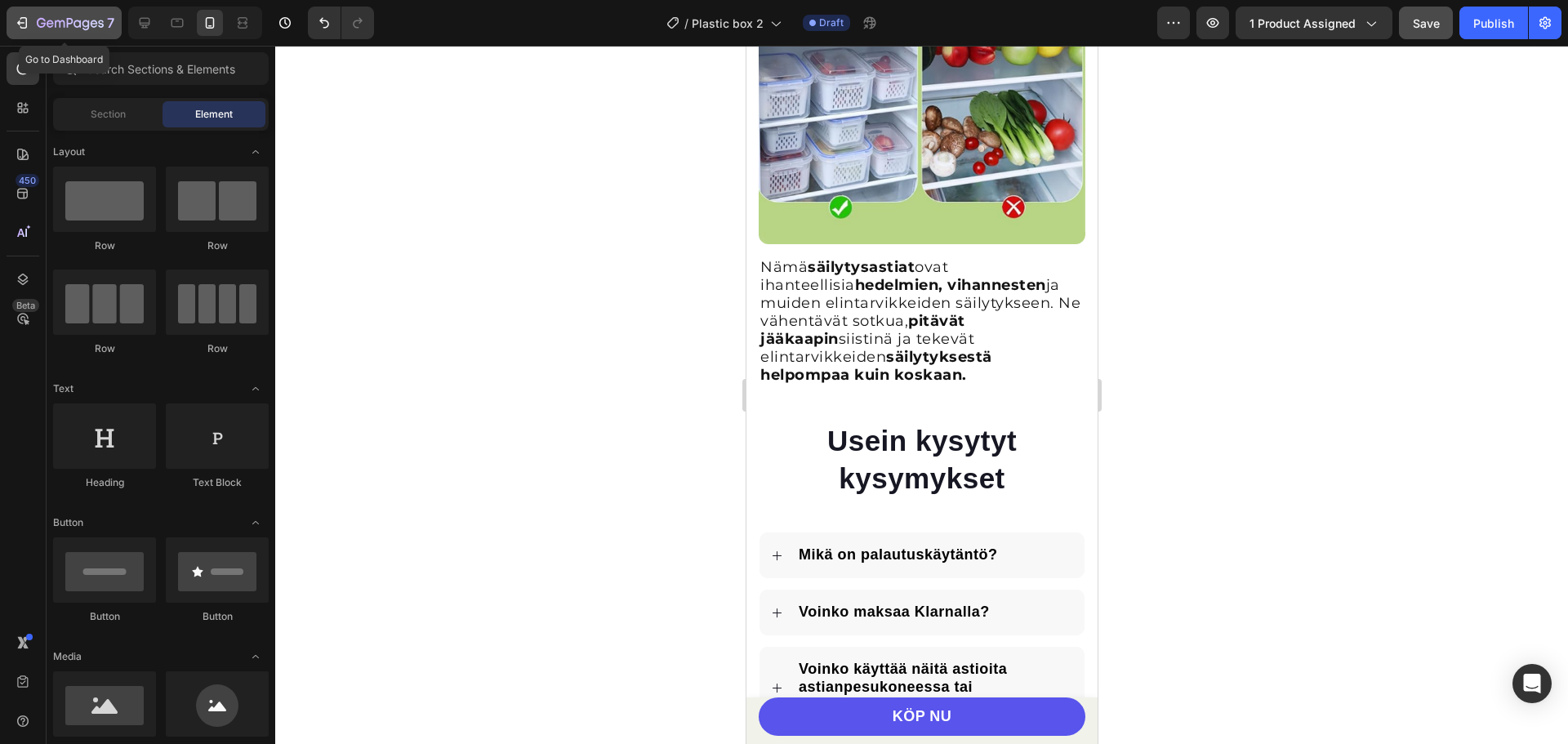
click at [74, 24] on icon "button" at bounding box center [77, 23] width 7 height 7
